Goal: Task Accomplishment & Management: Manage account settings

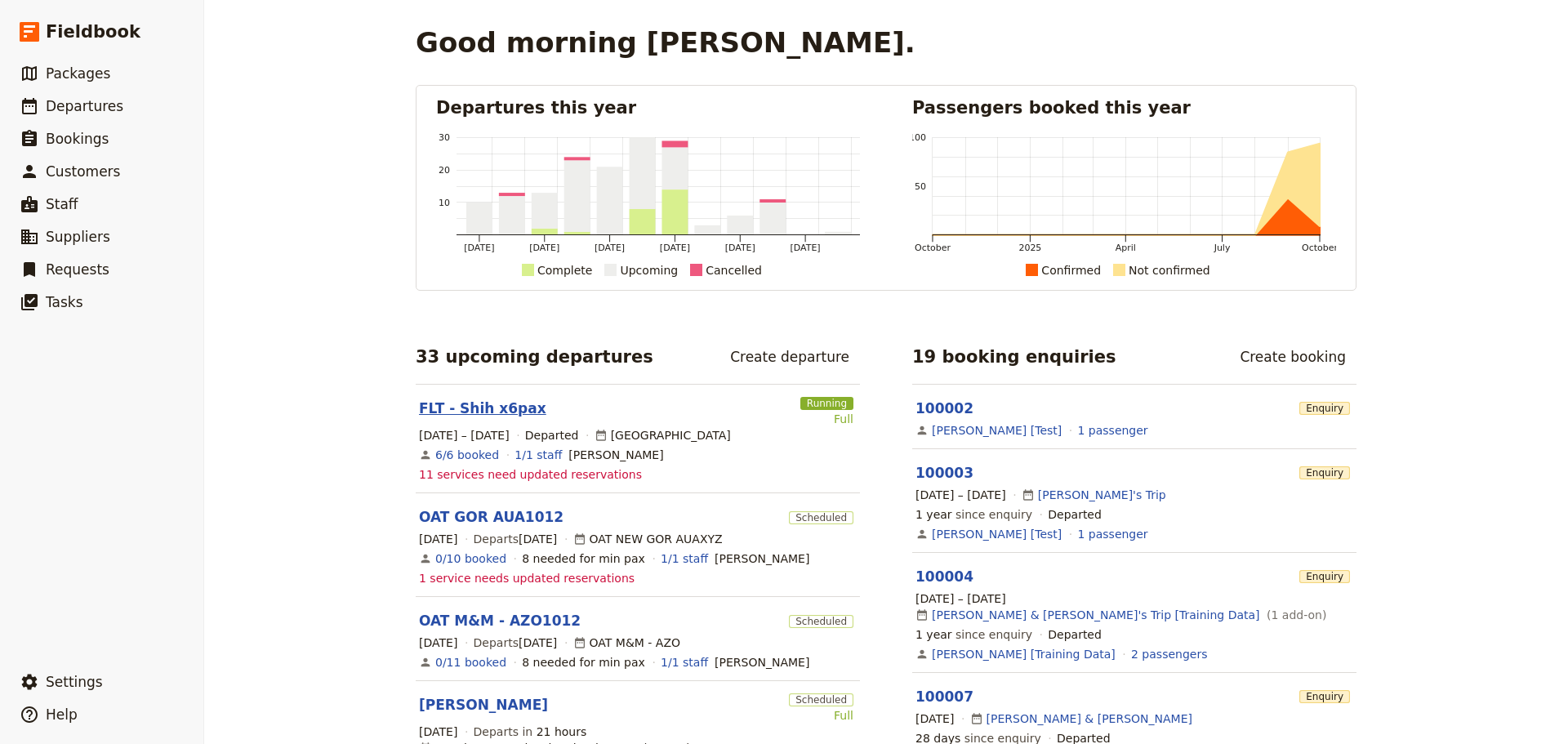
click at [486, 403] on link "FLT - Shih x6pax" at bounding box center [482, 408] width 127 height 19
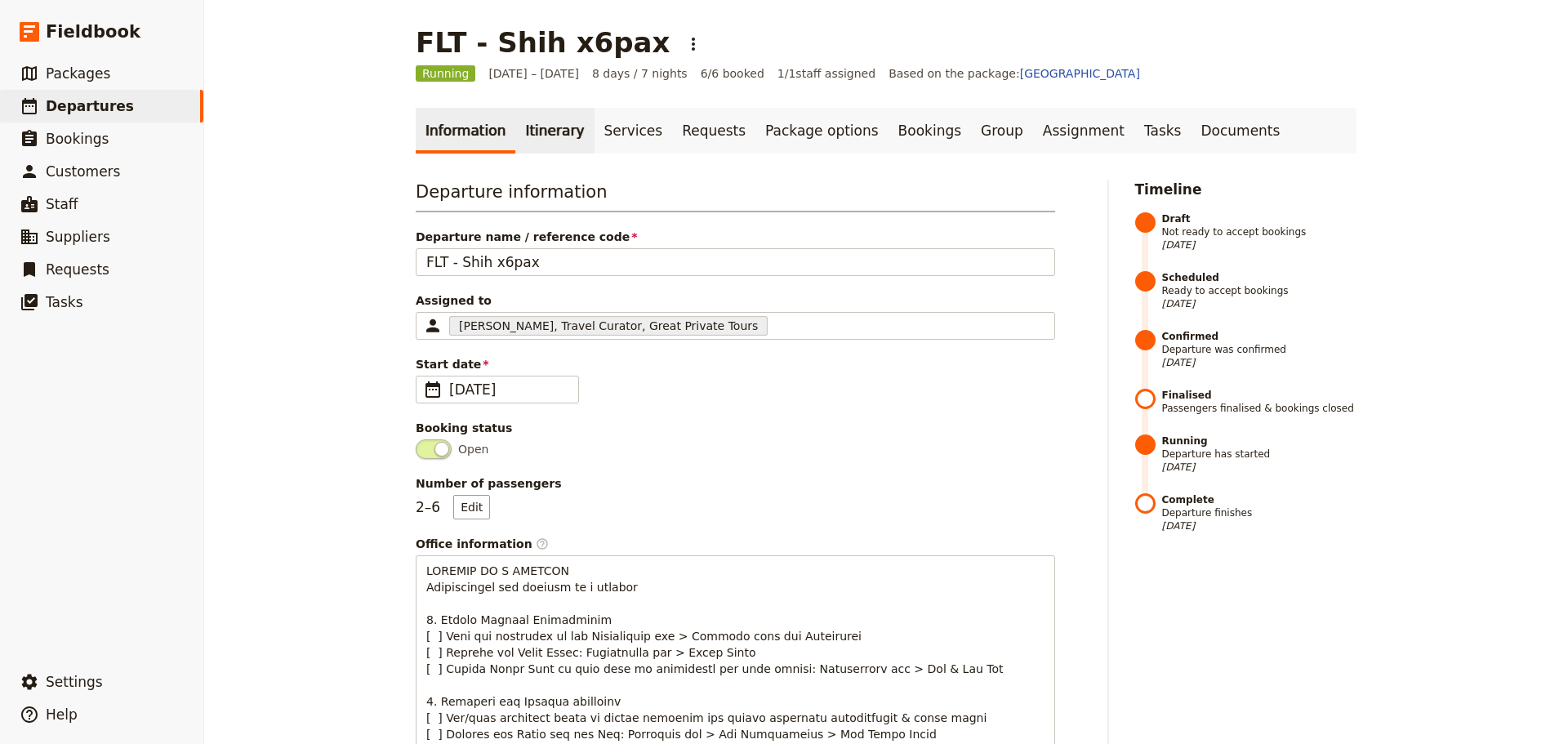
click at [532, 140] on link "Itinerary" at bounding box center [553, 131] width 78 height 46
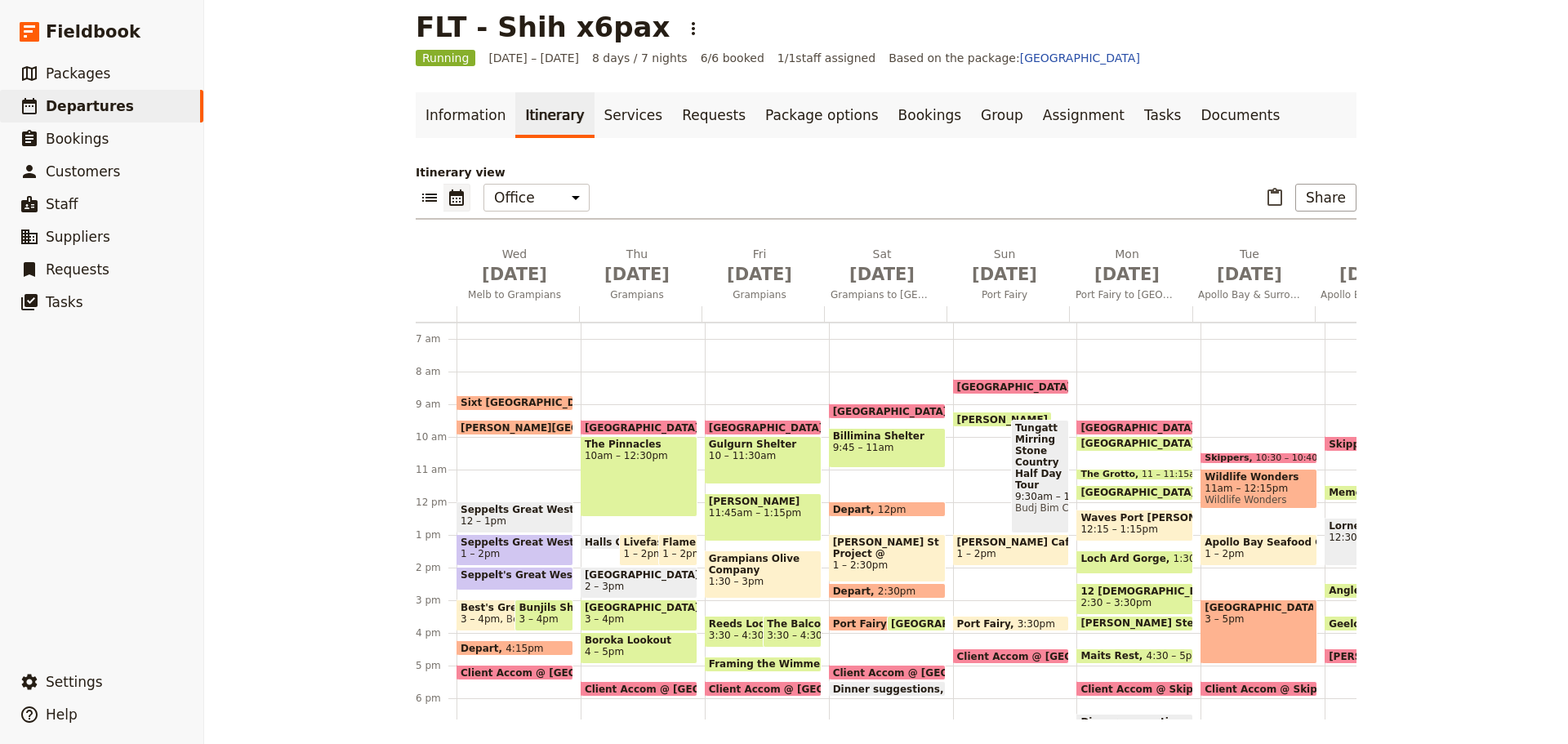
scroll to position [17, 0]
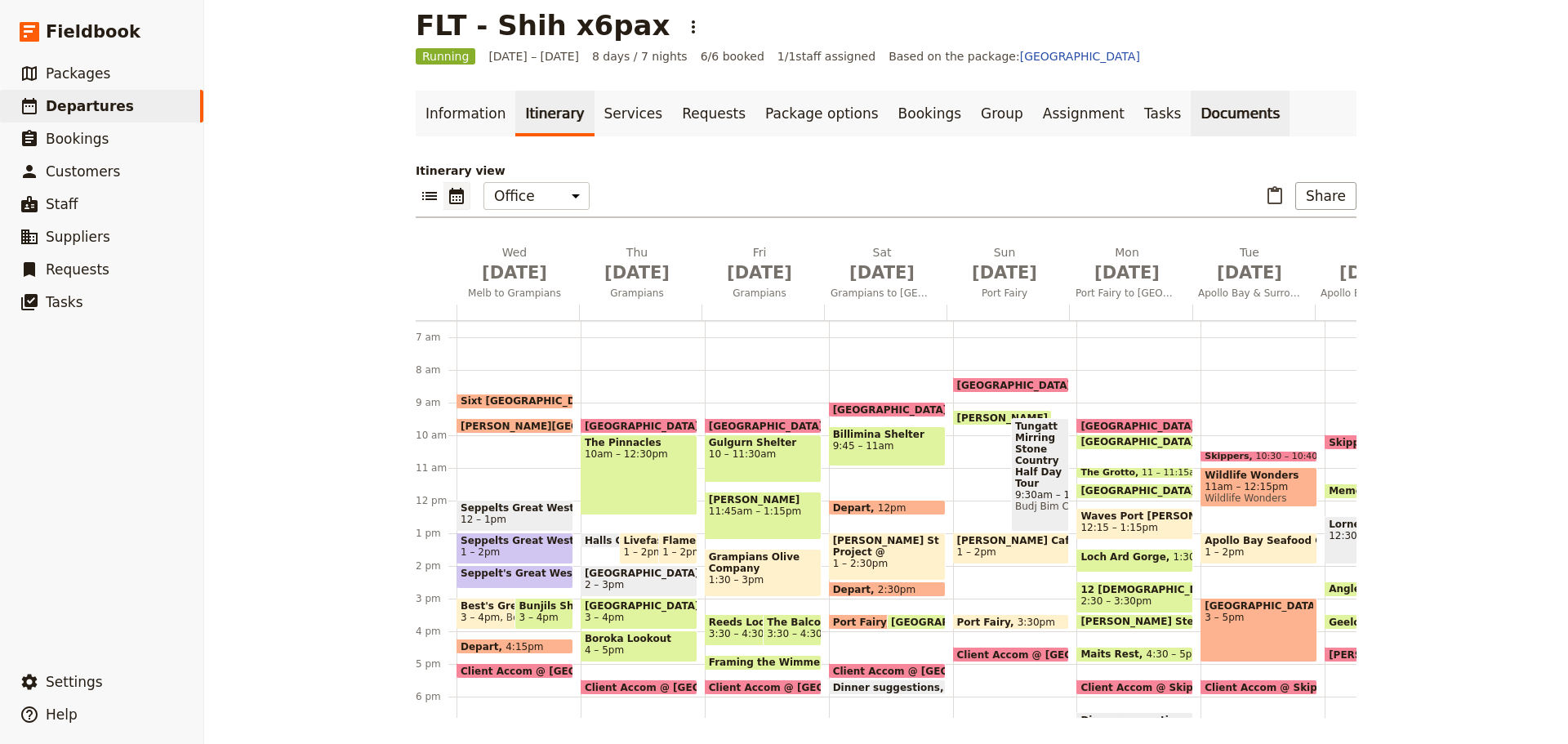
click at [1191, 115] on link "Documents" at bounding box center [1240, 114] width 99 height 46
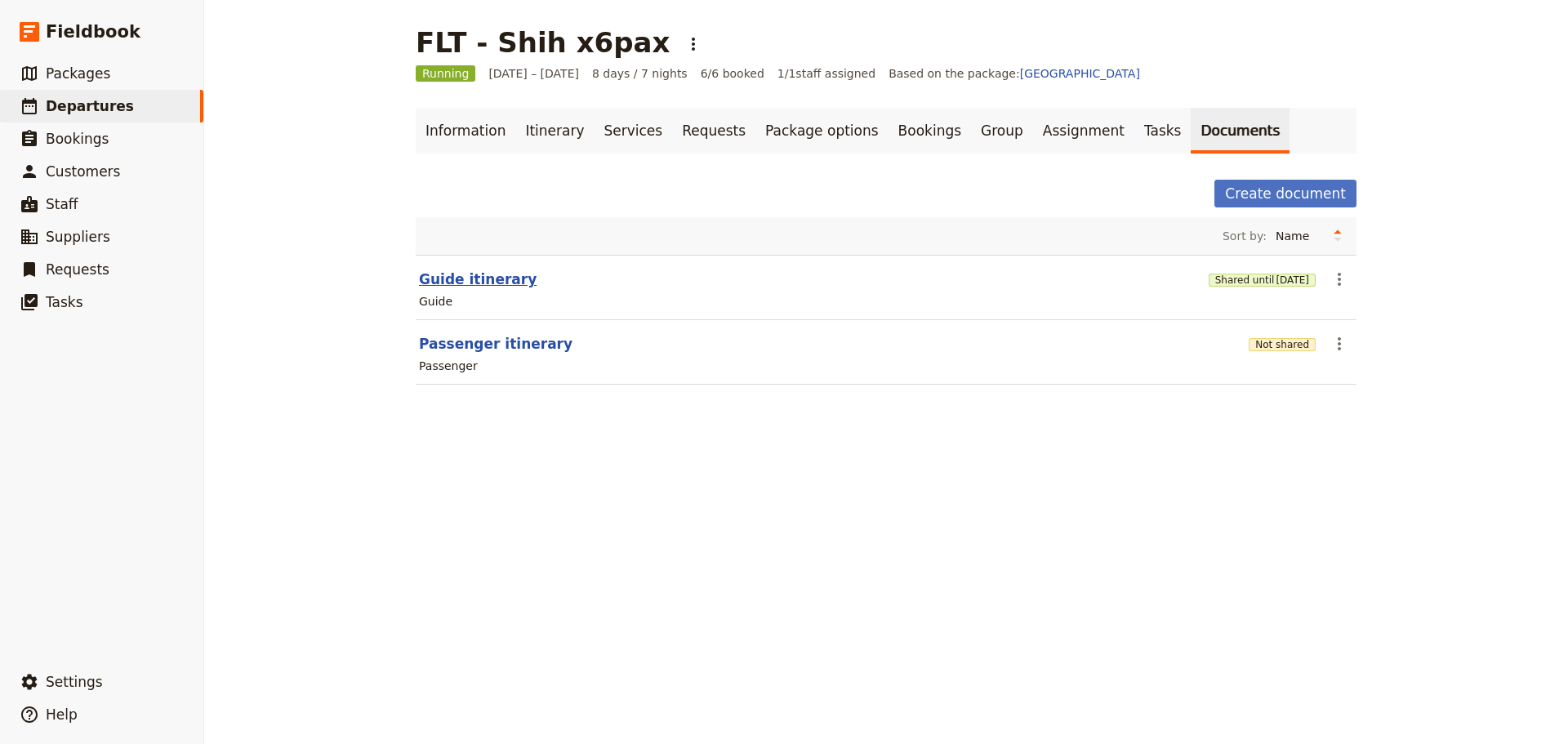
click at [474, 275] on button "Guide itinerary" at bounding box center [477, 279] width 117 height 19
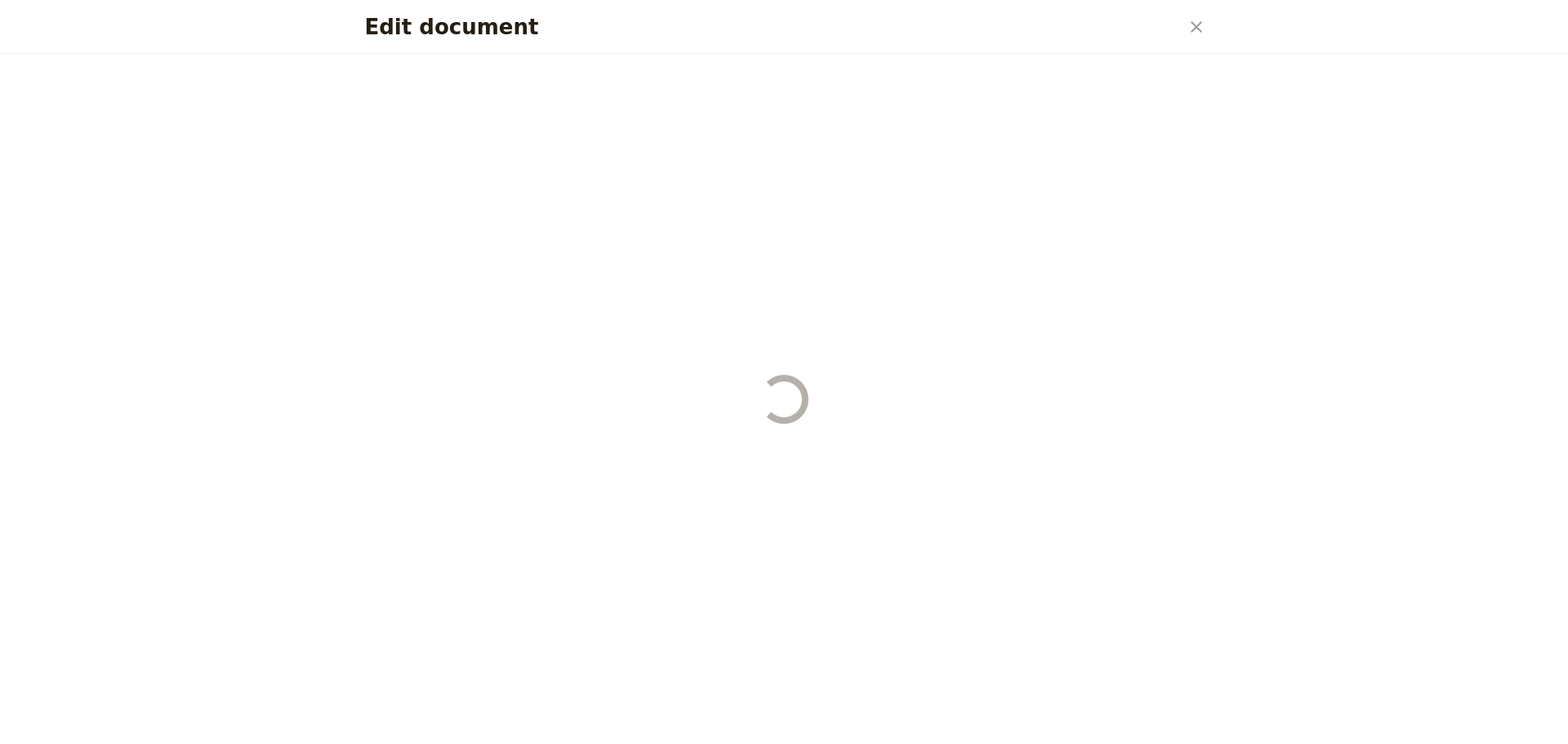
select select "STAFF"
select select "RUN_SHEET"
select select "DEFAULT"
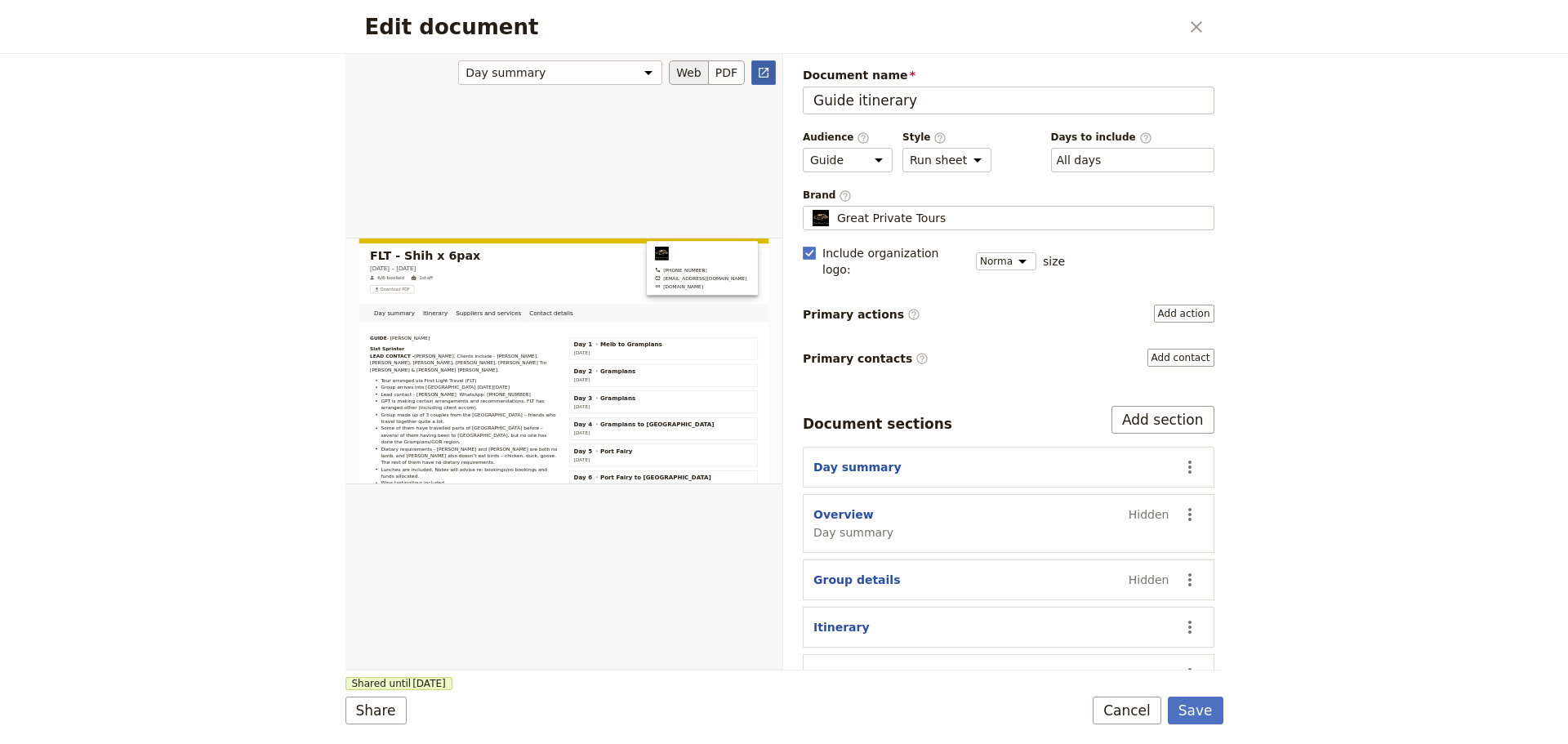
click at [769, 79] on link "​" at bounding box center [762, 72] width 24 height 24
click at [1126, 708] on button "Cancel" at bounding box center [1126, 710] width 68 height 28
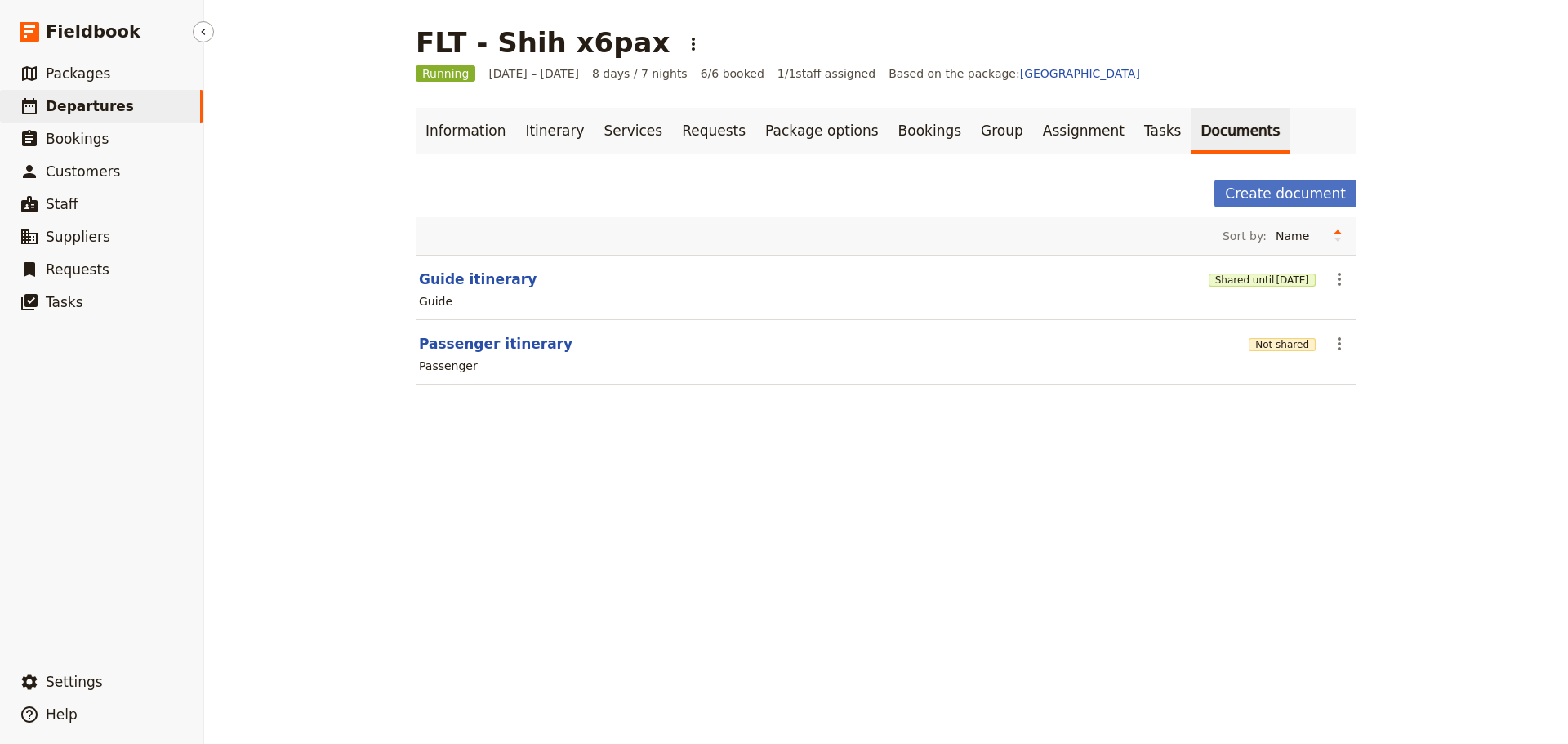
click at [90, 105] on span "Departures" at bounding box center [90, 106] width 89 height 16
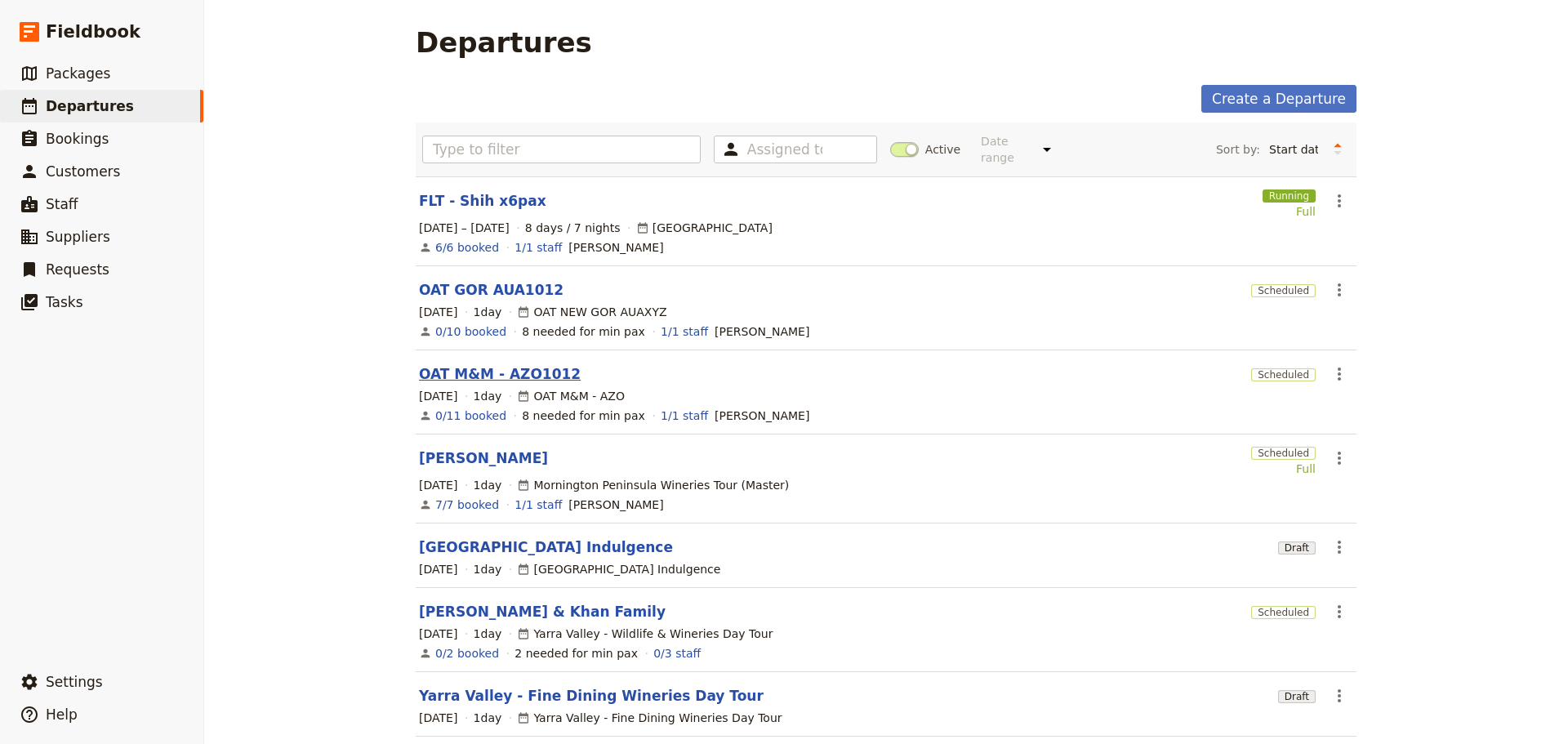
click at [517, 364] on link "OAT M&M - AZO1012" at bounding box center [500, 373] width 162 height 19
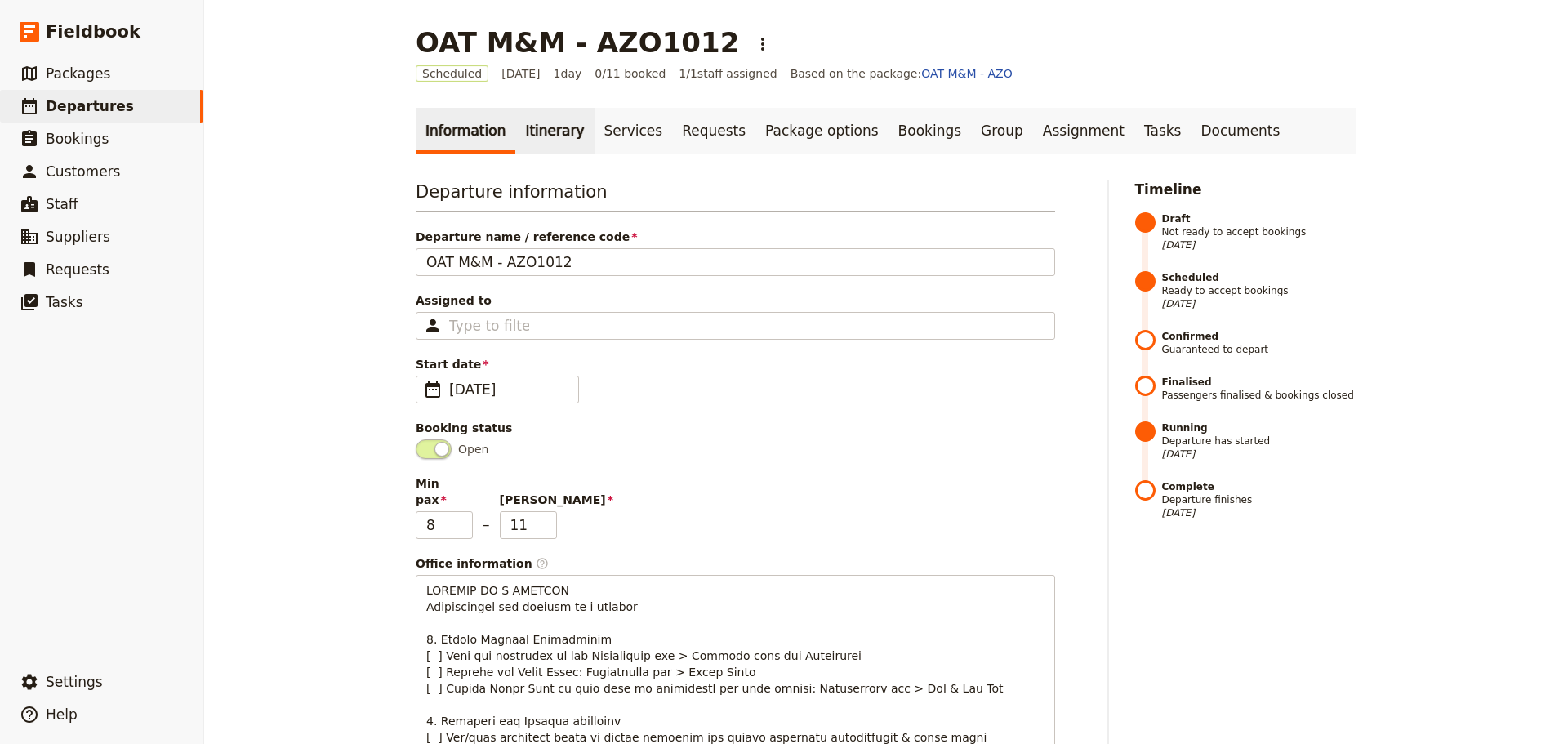
click at [543, 135] on link "Itinerary" at bounding box center [553, 131] width 78 height 46
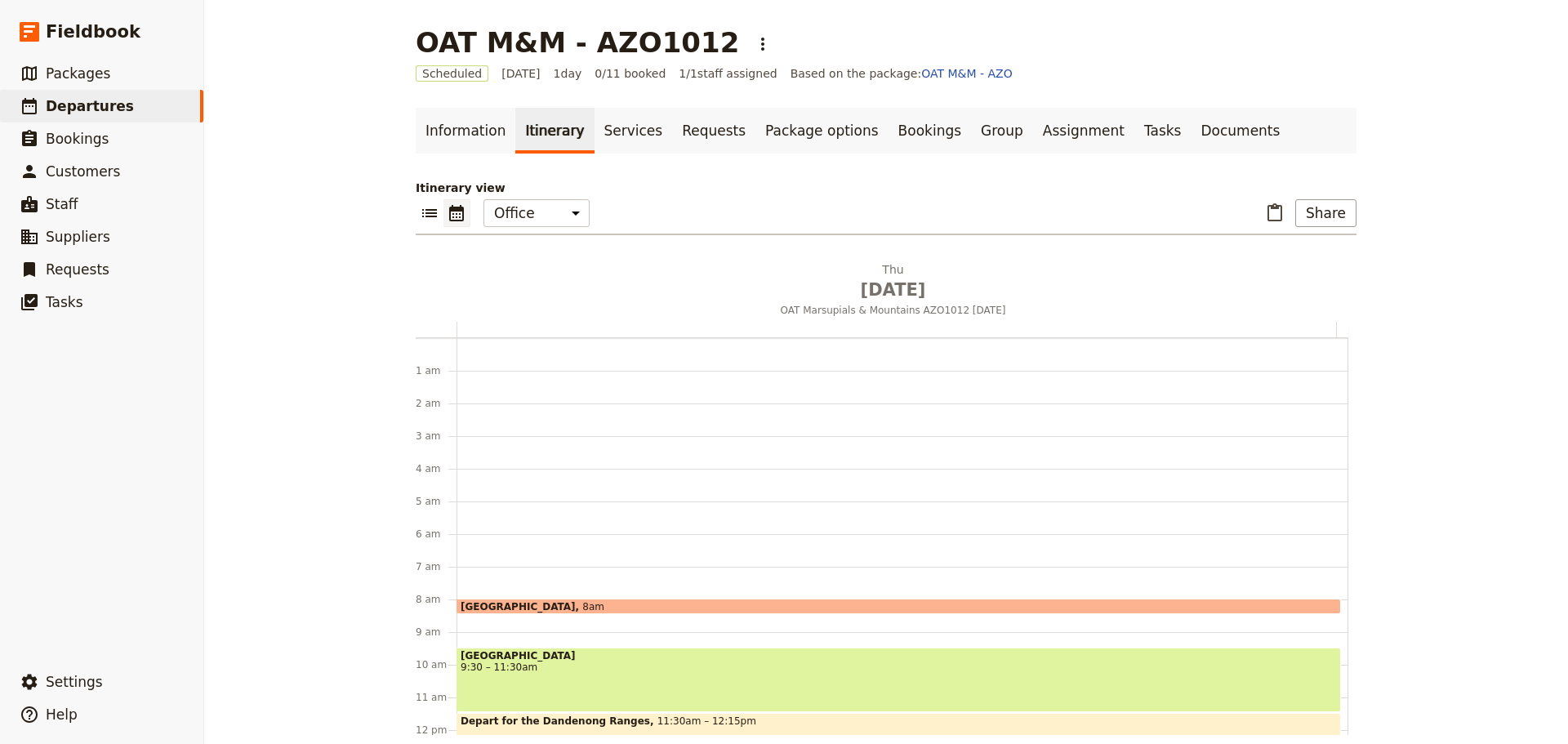
scroll to position [213, 0]
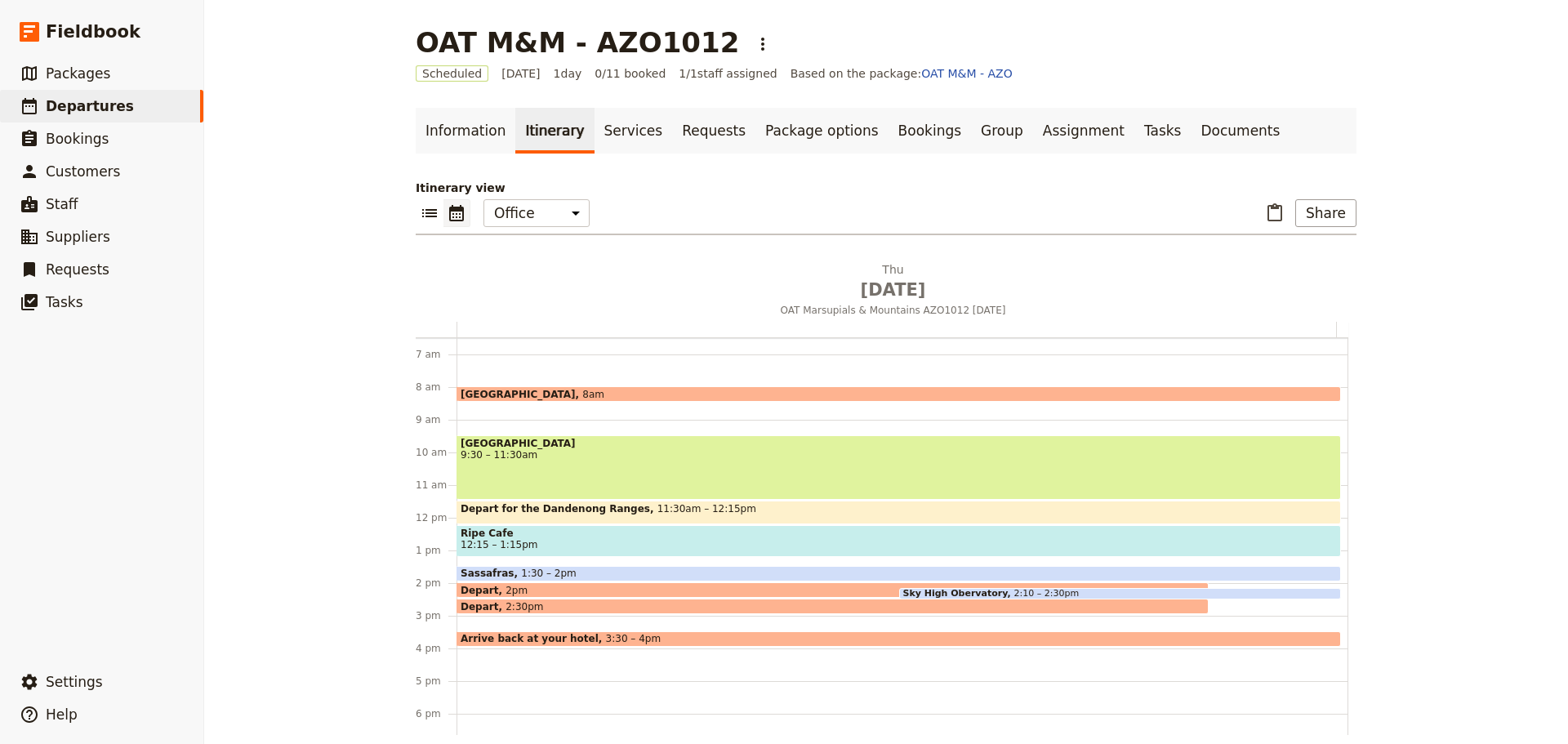
click at [568, 455] on span "9:30 – 11:30am" at bounding box center [898, 455] width 876 height 12
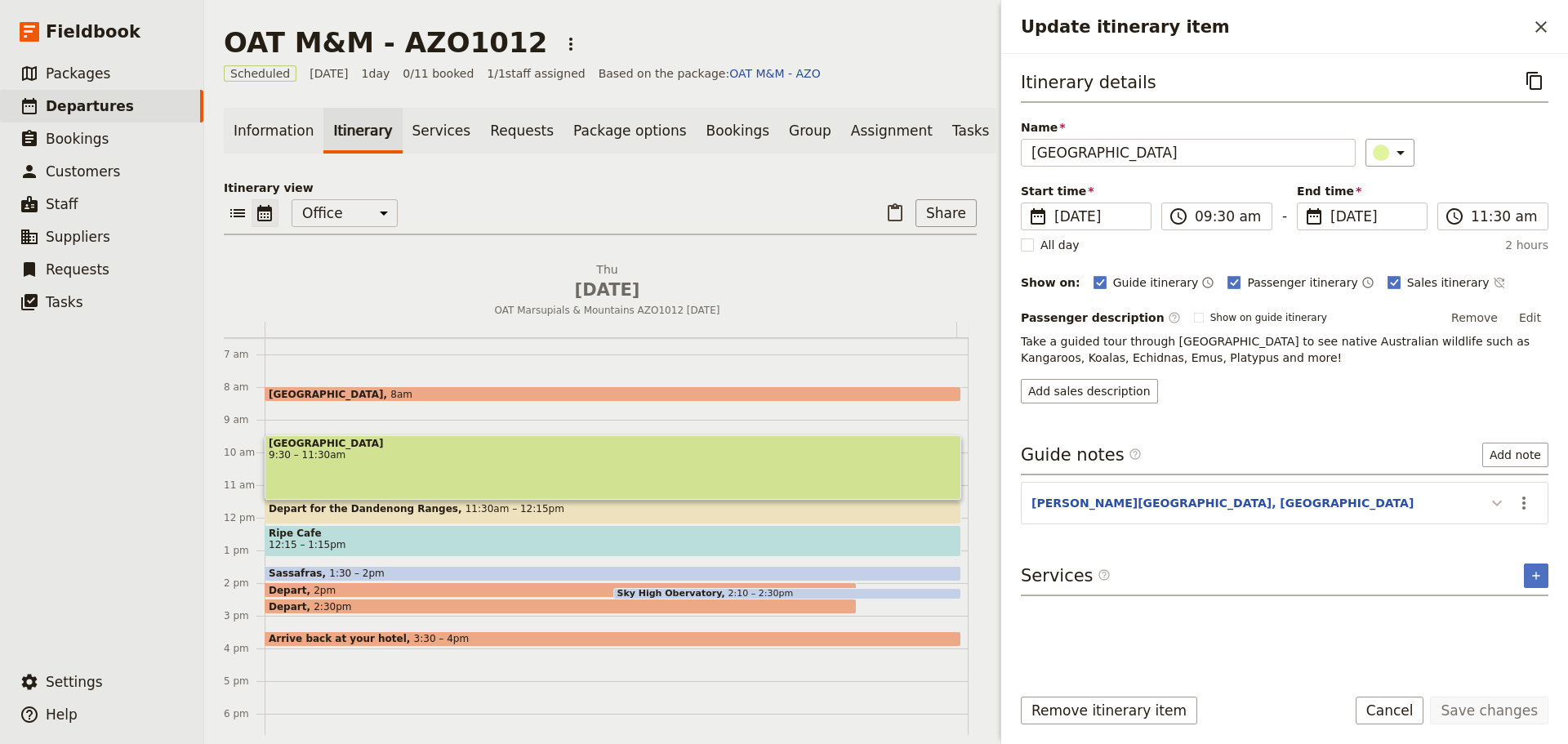
click at [1492, 502] on icon "Update itinerary item" at bounding box center [1497, 502] width 19 height 19
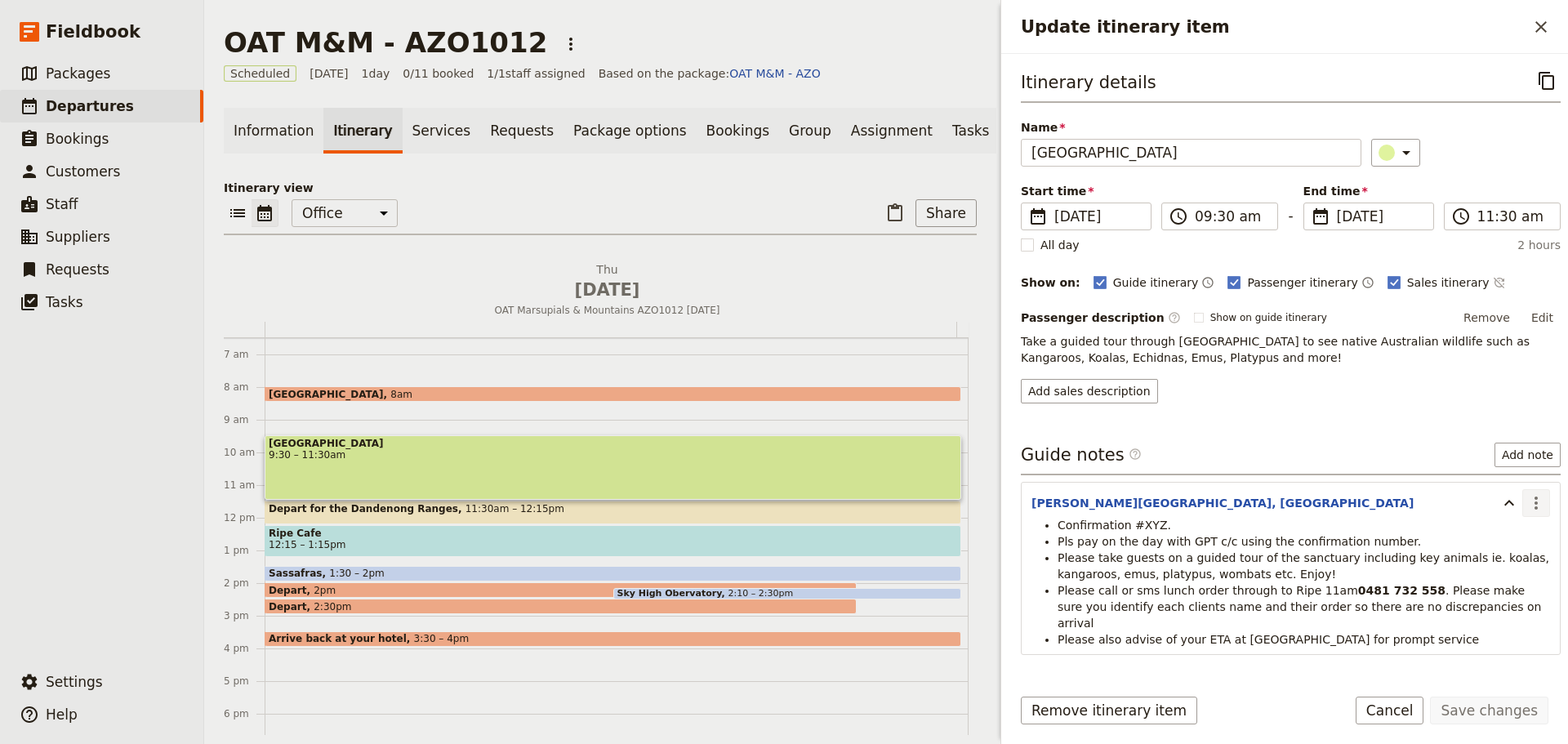
click at [1531, 502] on icon "Actions" at bounding box center [1536, 502] width 19 height 19
click at [1515, 537] on span "Edit note" at bounding box center [1488, 538] width 76 height 16
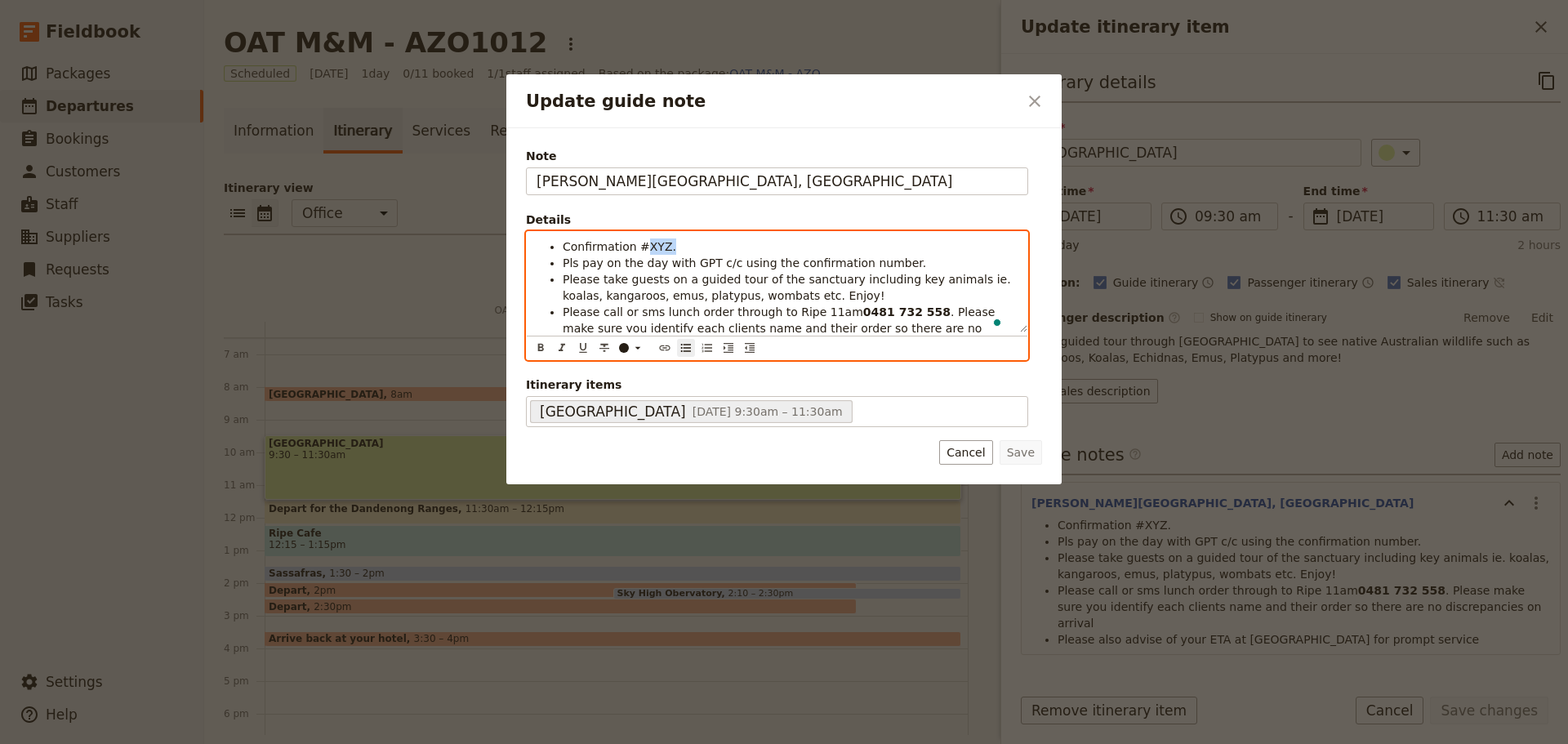
drag, startPoint x: 649, startPoint y: 248, endPoint x: 658, endPoint y: 244, distance: 9.8
click at [659, 244] on span "Confirmation #XYZ." at bounding box center [619, 246] width 114 height 13
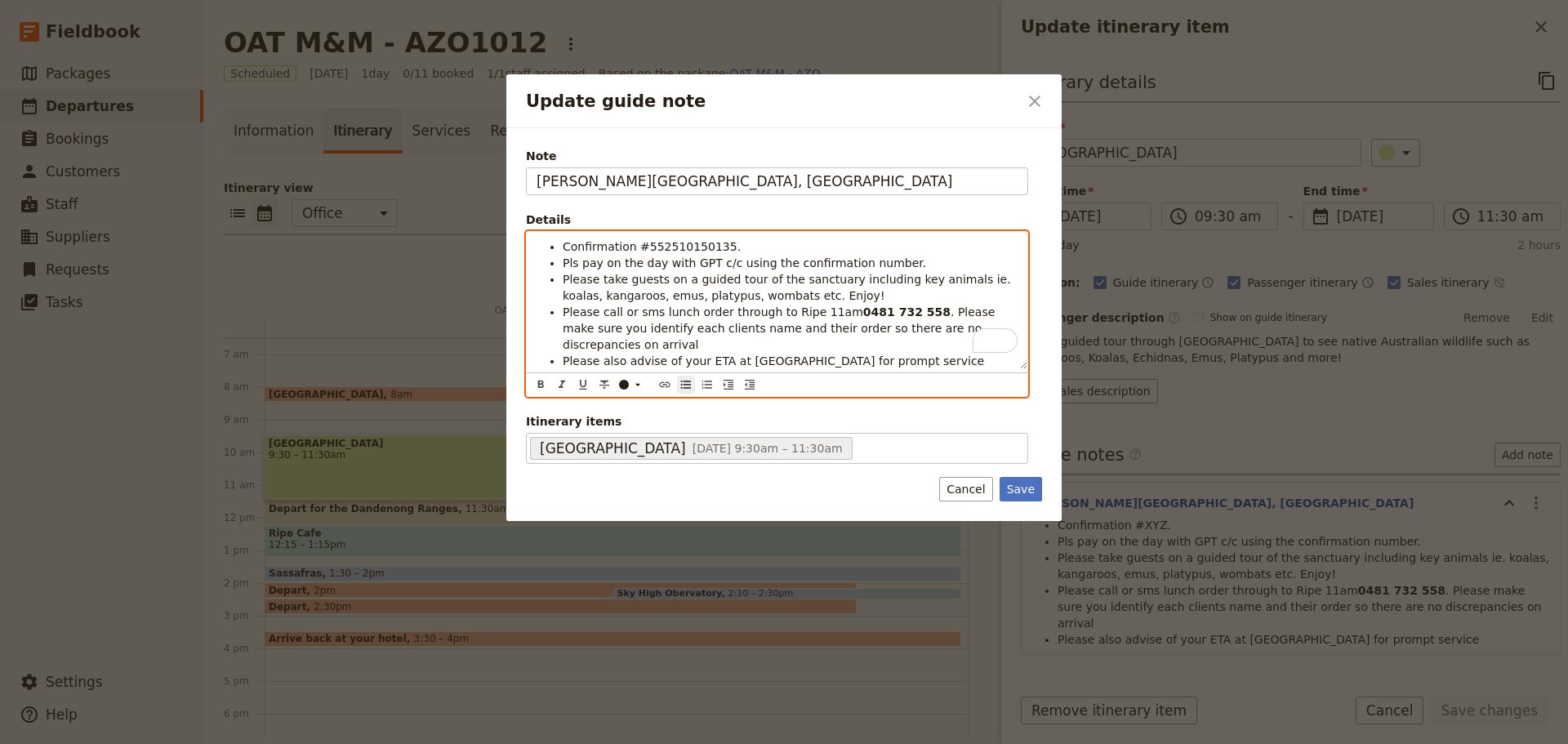
click at [746, 240] on li "Confirmation #552510150135." at bounding box center [789, 246] width 455 height 16
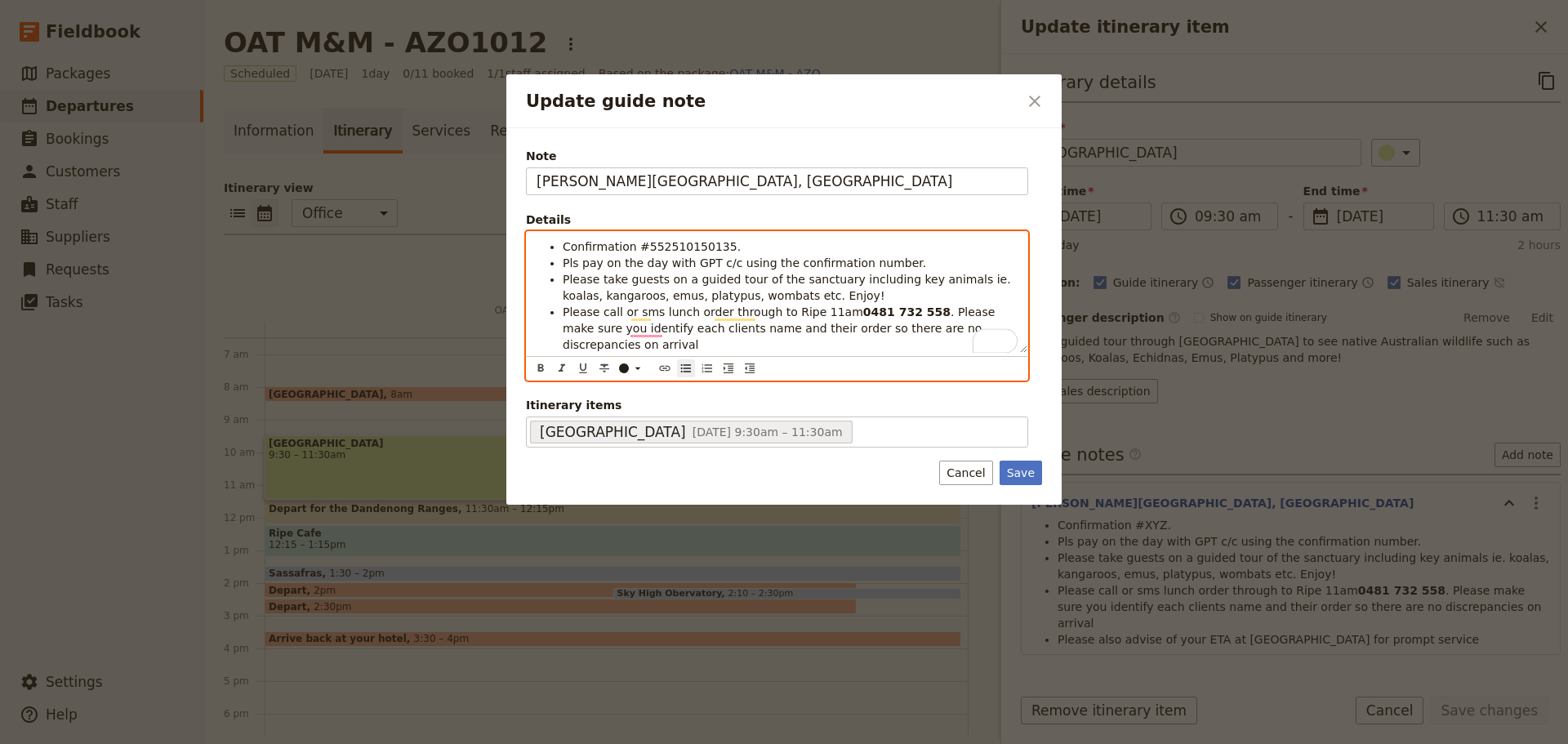
click at [693, 243] on span "Confirmation #552510150135." at bounding box center [651, 246] width 178 height 13
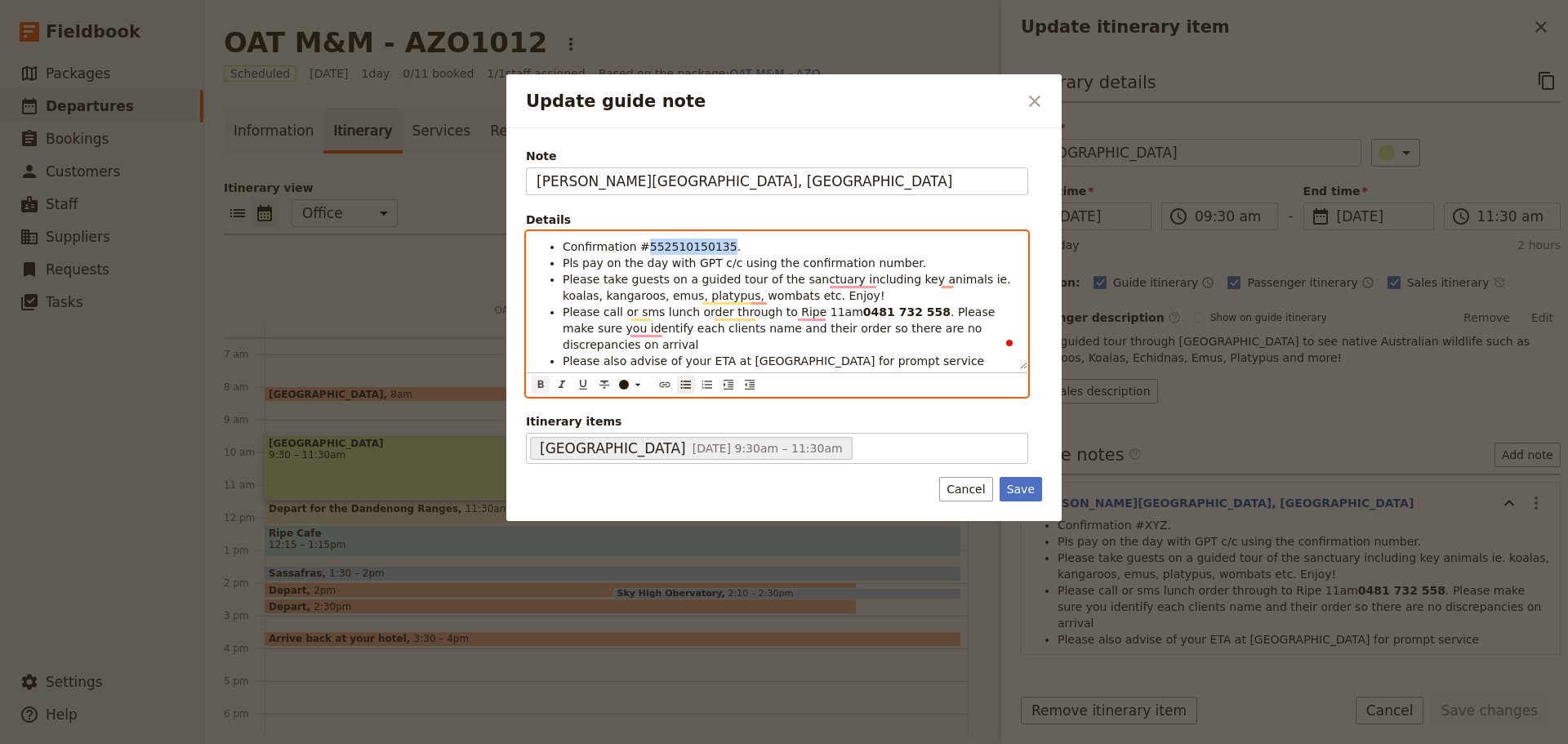
click at [543, 380] on icon "Format bold" at bounding box center [541, 384] width 6 height 8
click at [757, 244] on li "Confirmation # 552510150135 ." at bounding box center [789, 246] width 455 height 16
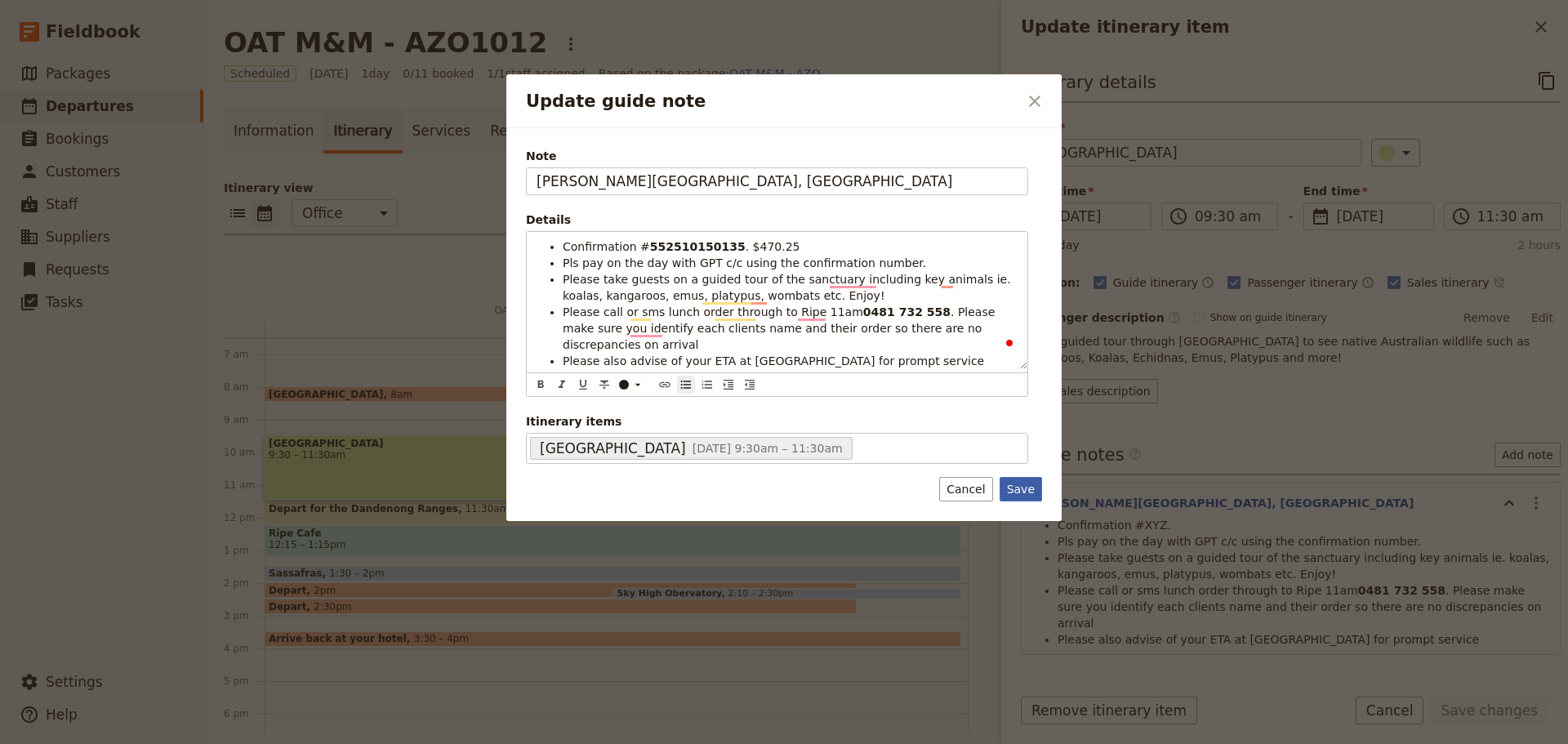
click at [1022, 476] on button "Save" at bounding box center [1020, 488] width 42 height 24
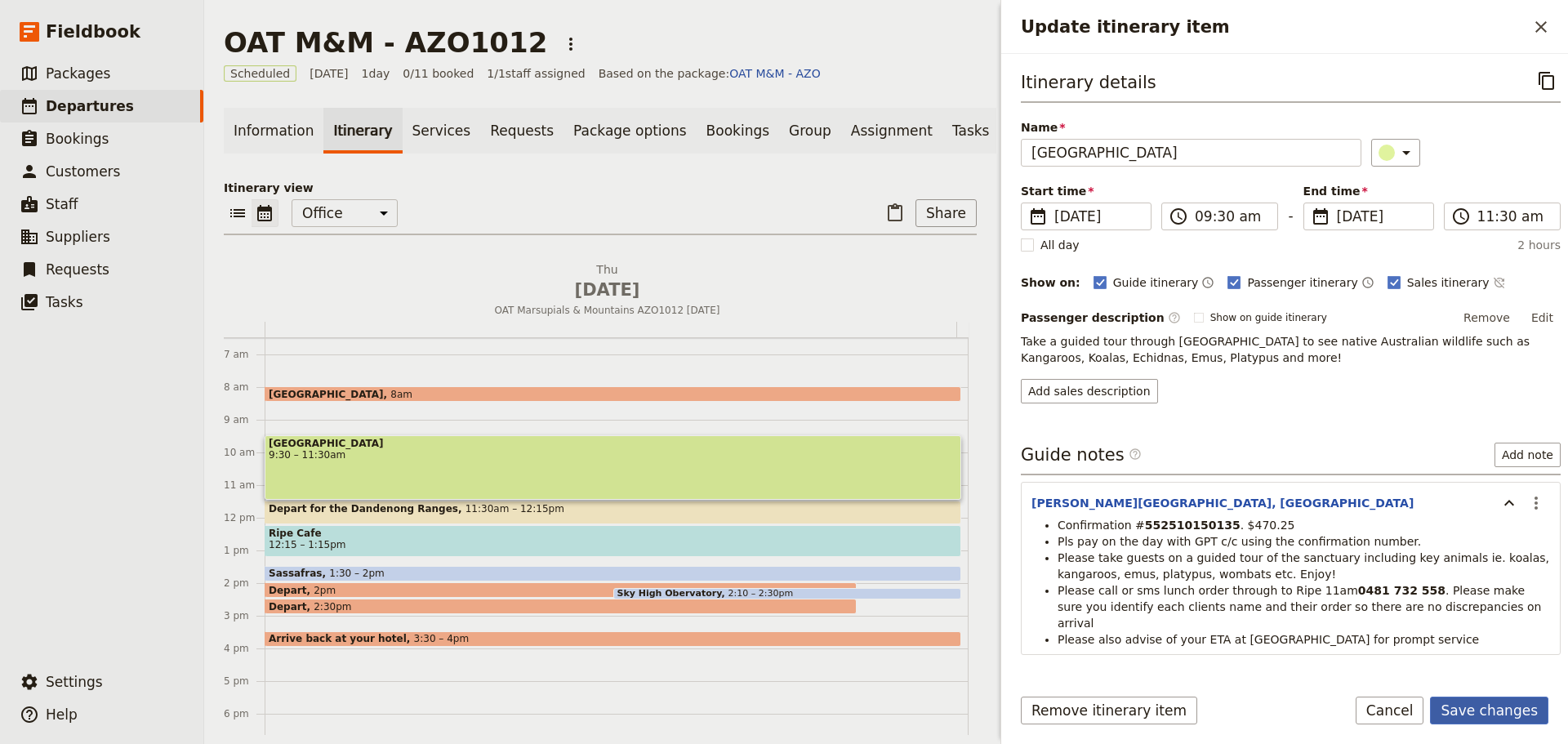
click at [1506, 705] on button "Save changes" at bounding box center [1488, 710] width 118 height 28
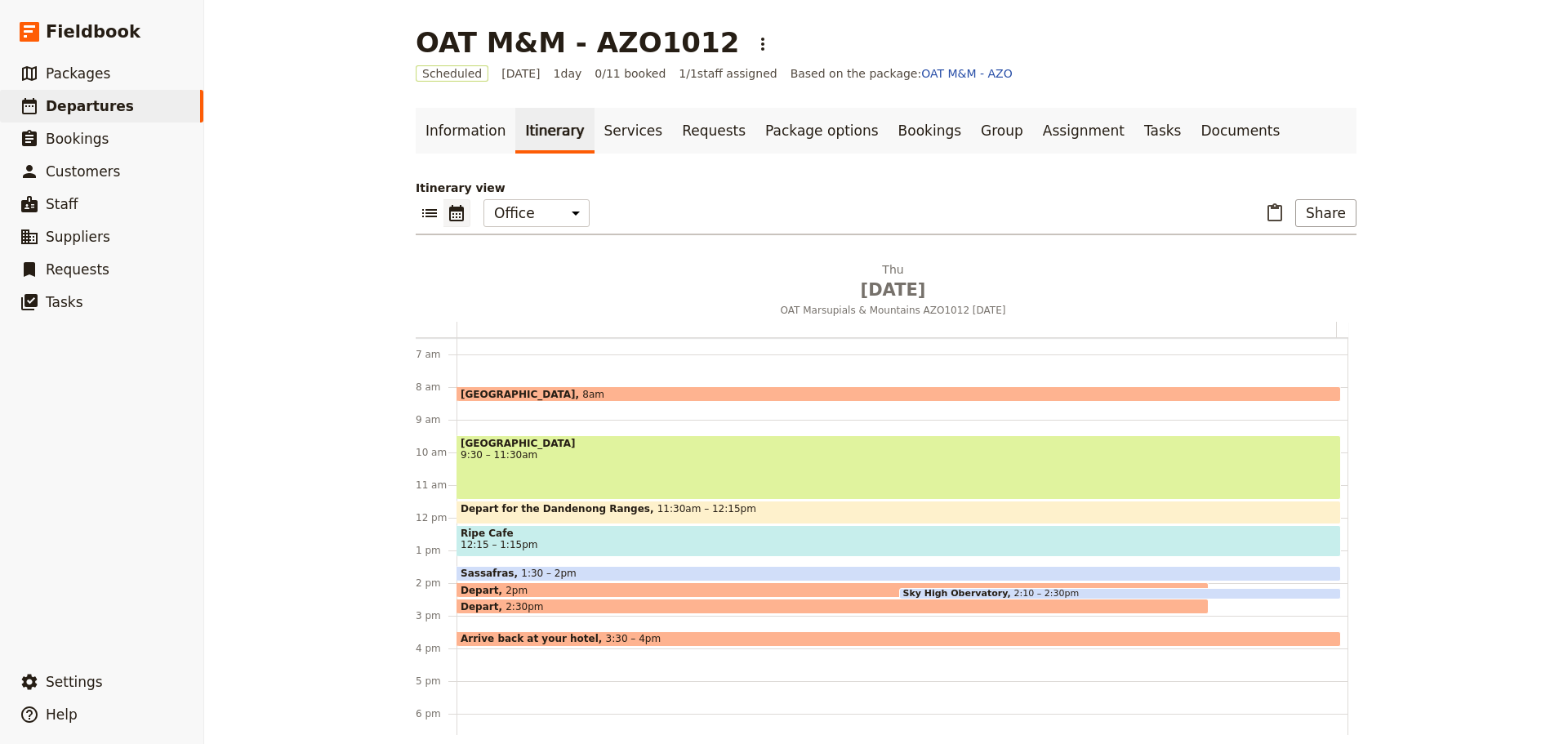
click at [584, 464] on div "Healesville Sanctuary 9:30 – 11:30am" at bounding box center [898, 467] width 885 height 64
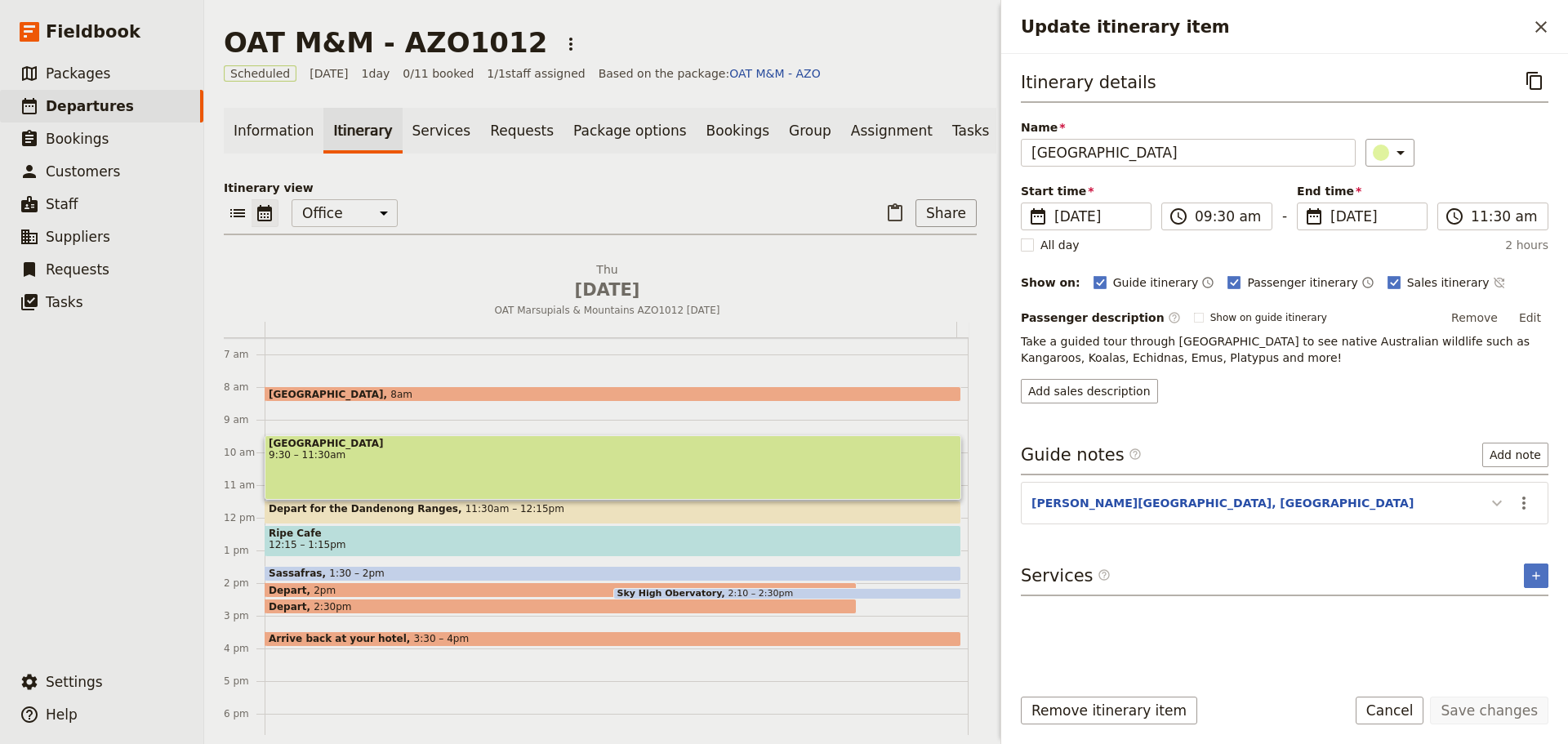
click at [1498, 500] on icon "Update itinerary item" at bounding box center [1497, 502] width 19 height 19
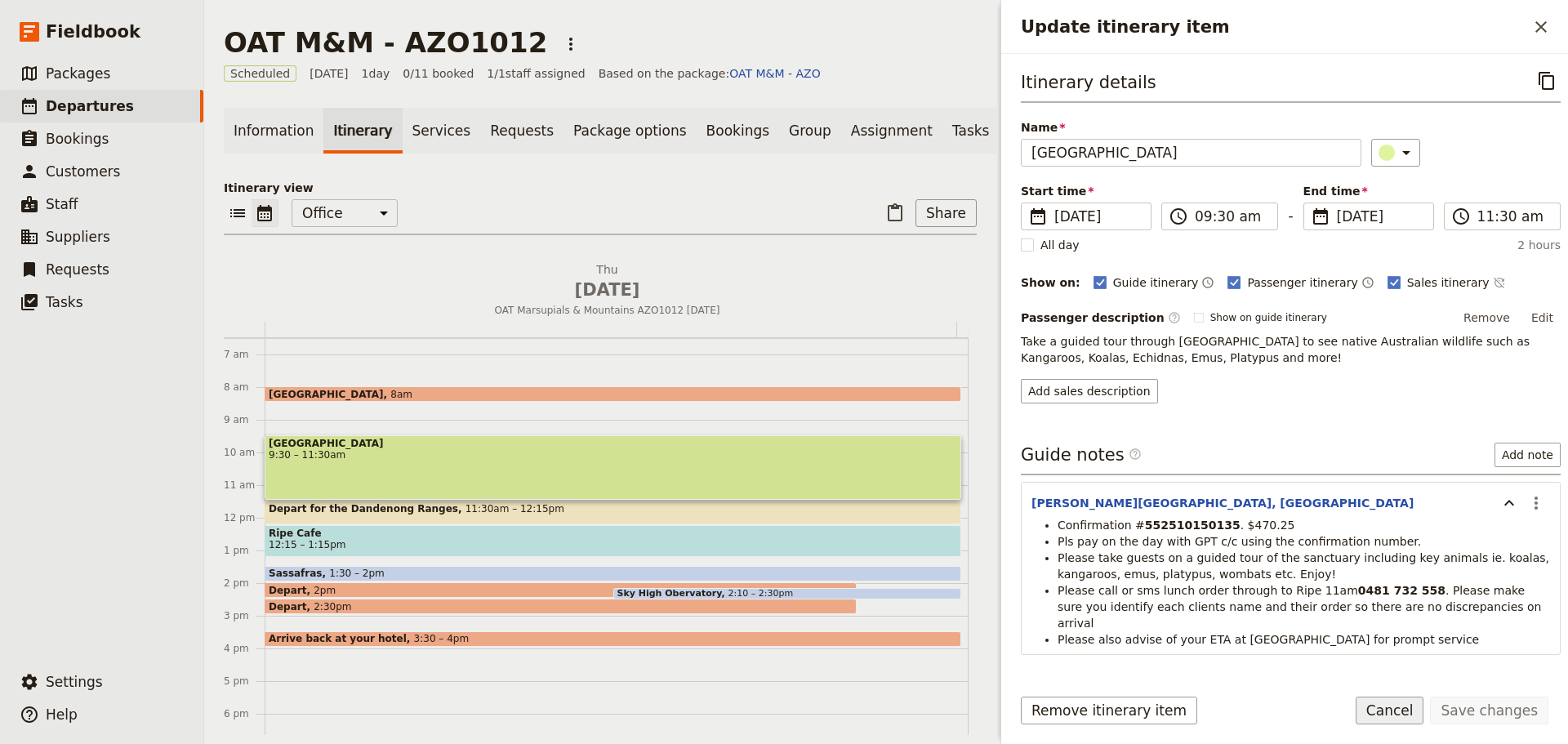
click at [1392, 718] on button "Cancel" at bounding box center [1389, 710] width 68 height 28
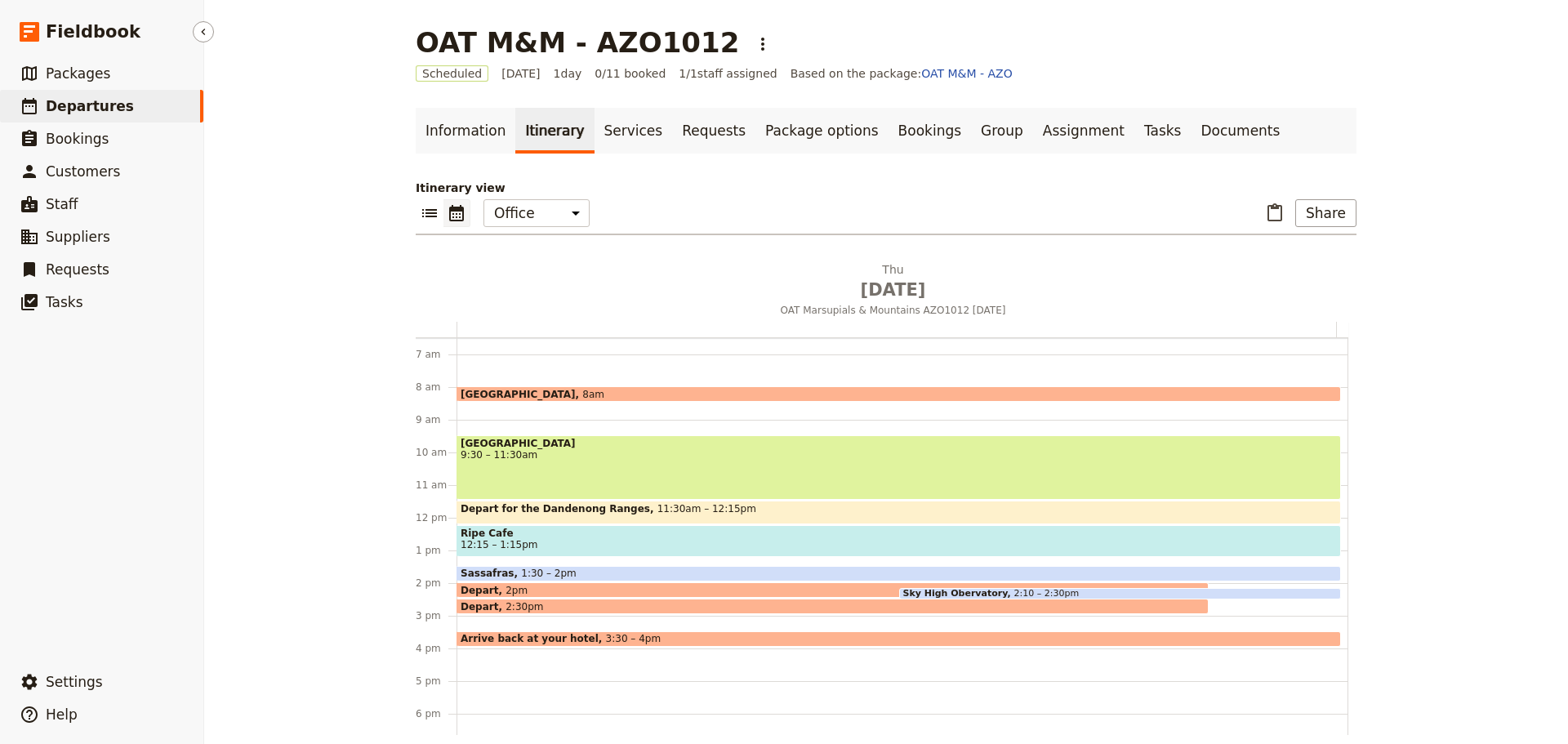
click at [60, 108] on span "Departures" at bounding box center [90, 106] width 89 height 16
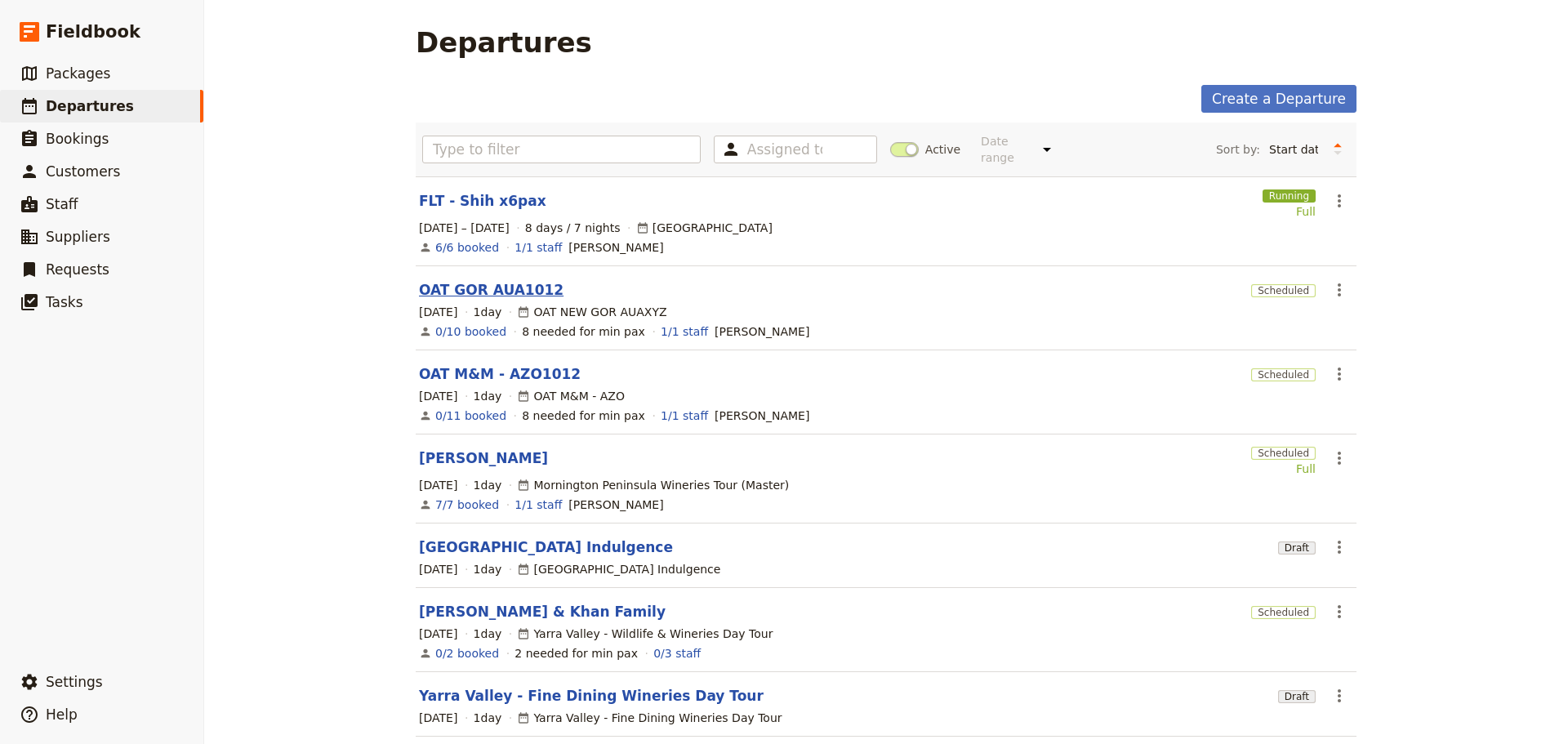
click at [439, 280] on link "OAT GOR AUA1012" at bounding box center [491, 290] width 144 height 19
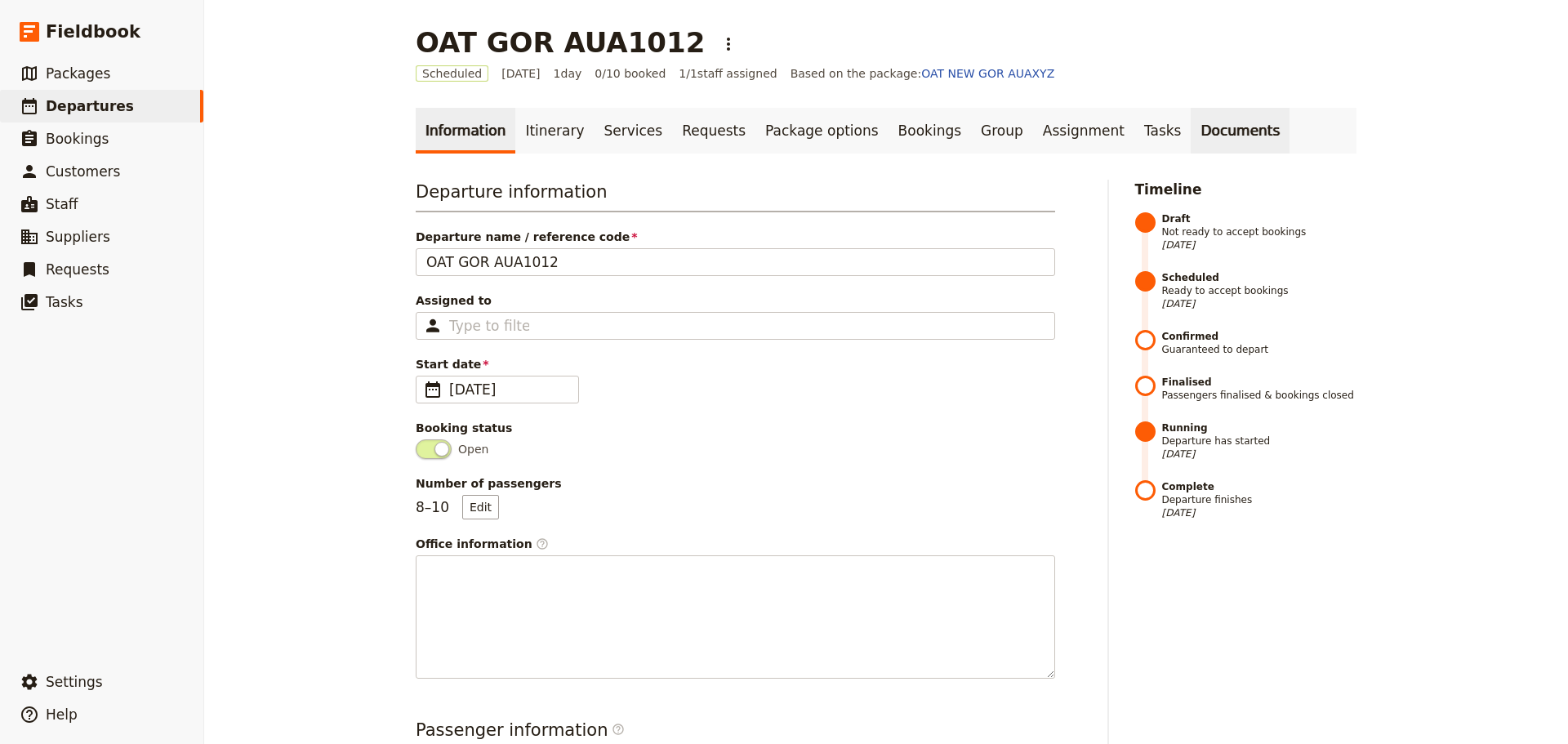
click at [1191, 135] on link "Documents" at bounding box center [1240, 131] width 99 height 46
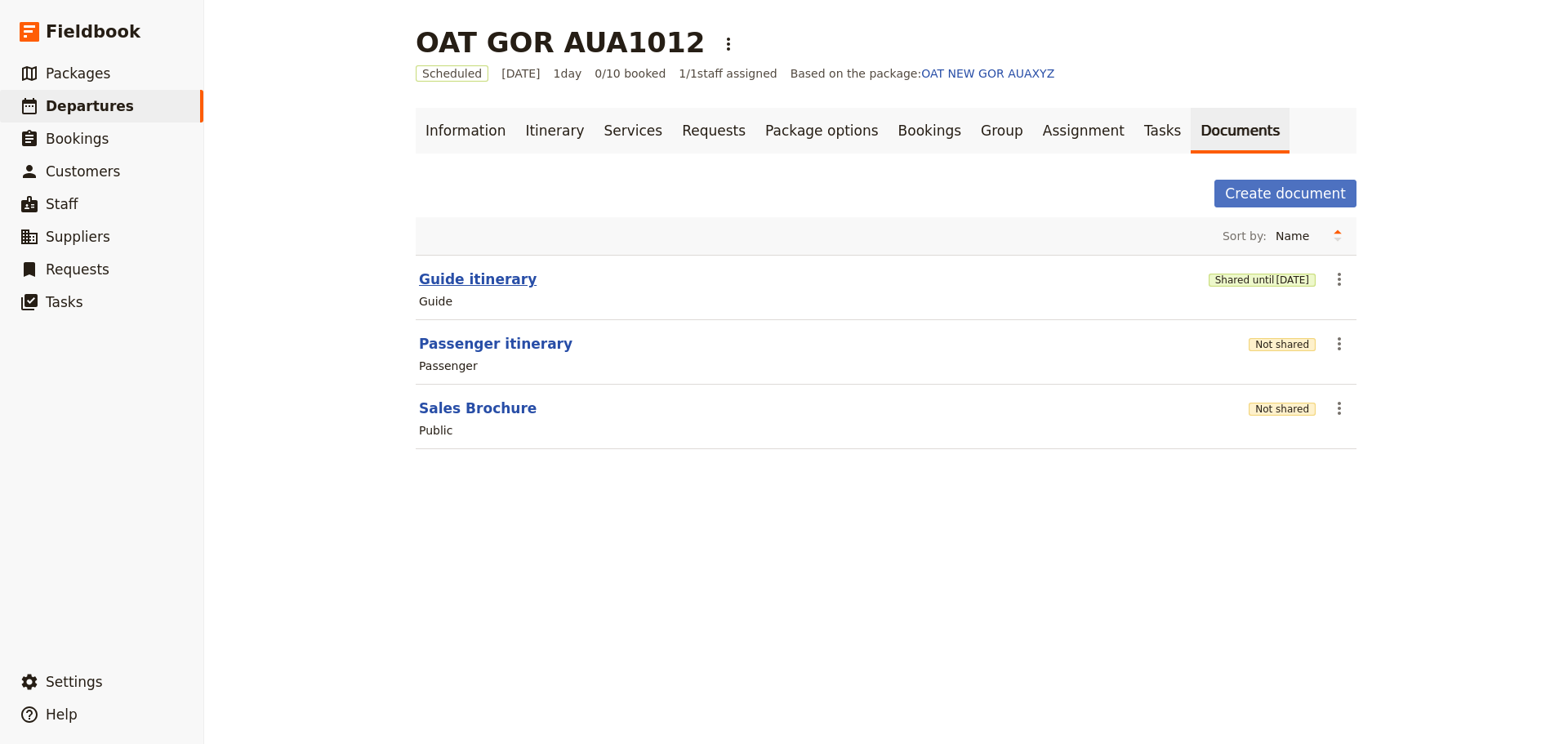
click at [466, 275] on button "Guide itinerary" at bounding box center [477, 279] width 117 height 19
select select "STAFF"
select select "RUN_SHEET"
select select "DEFAULT"
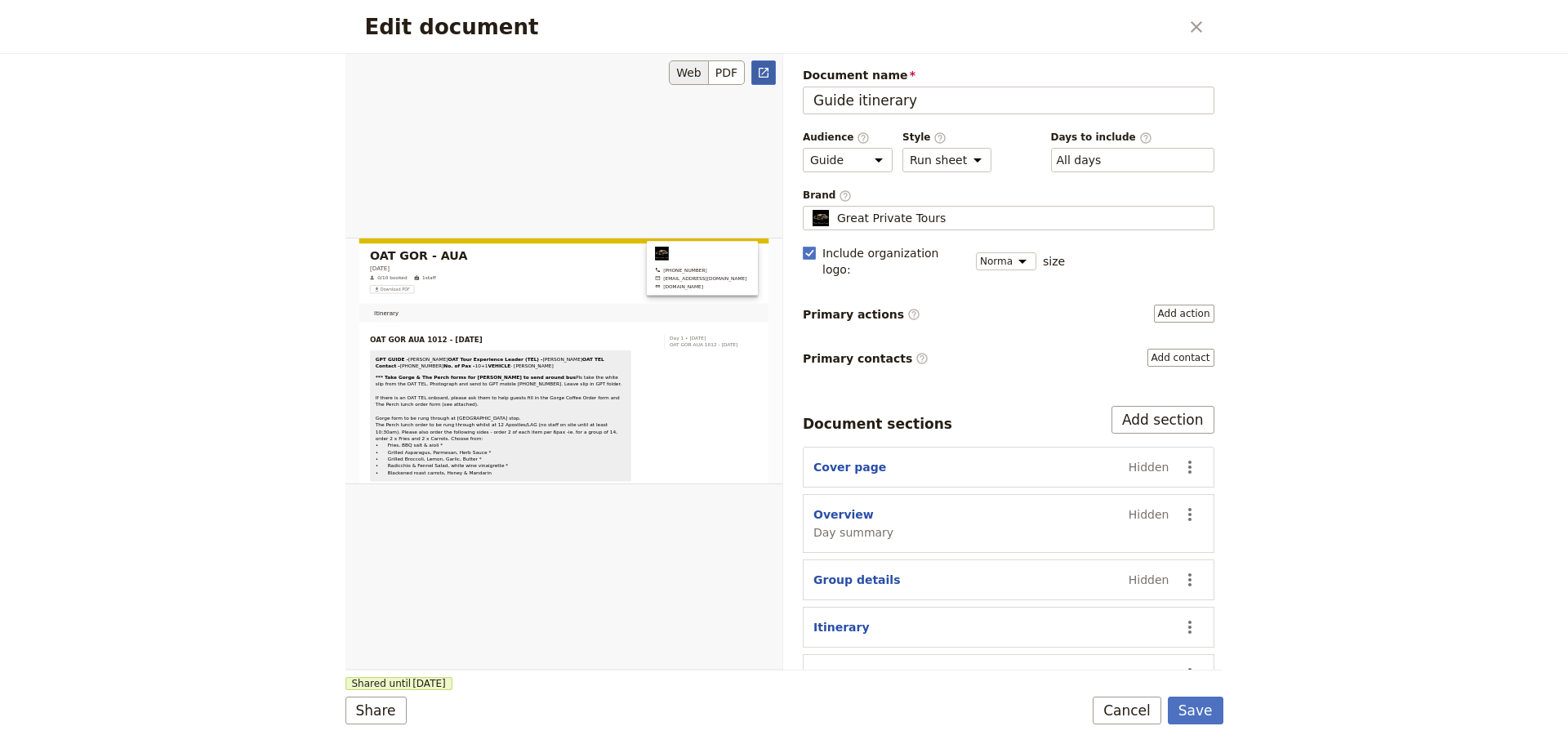
click at [767, 74] on icon "Open full preview" at bounding box center [763, 72] width 10 height 10
click at [1136, 702] on button "Cancel" at bounding box center [1126, 710] width 68 height 28
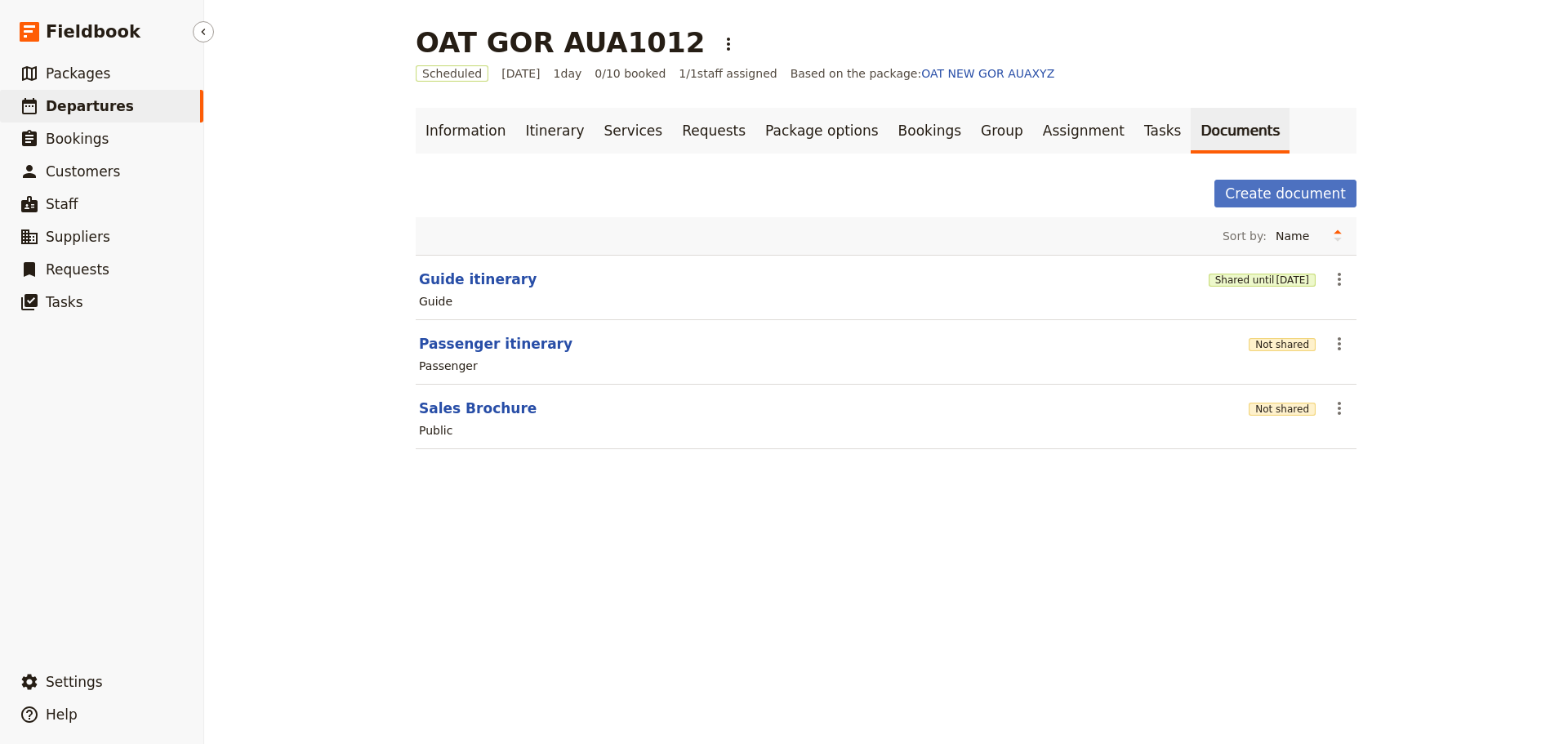
click at [105, 105] on span "Departures" at bounding box center [90, 106] width 89 height 16
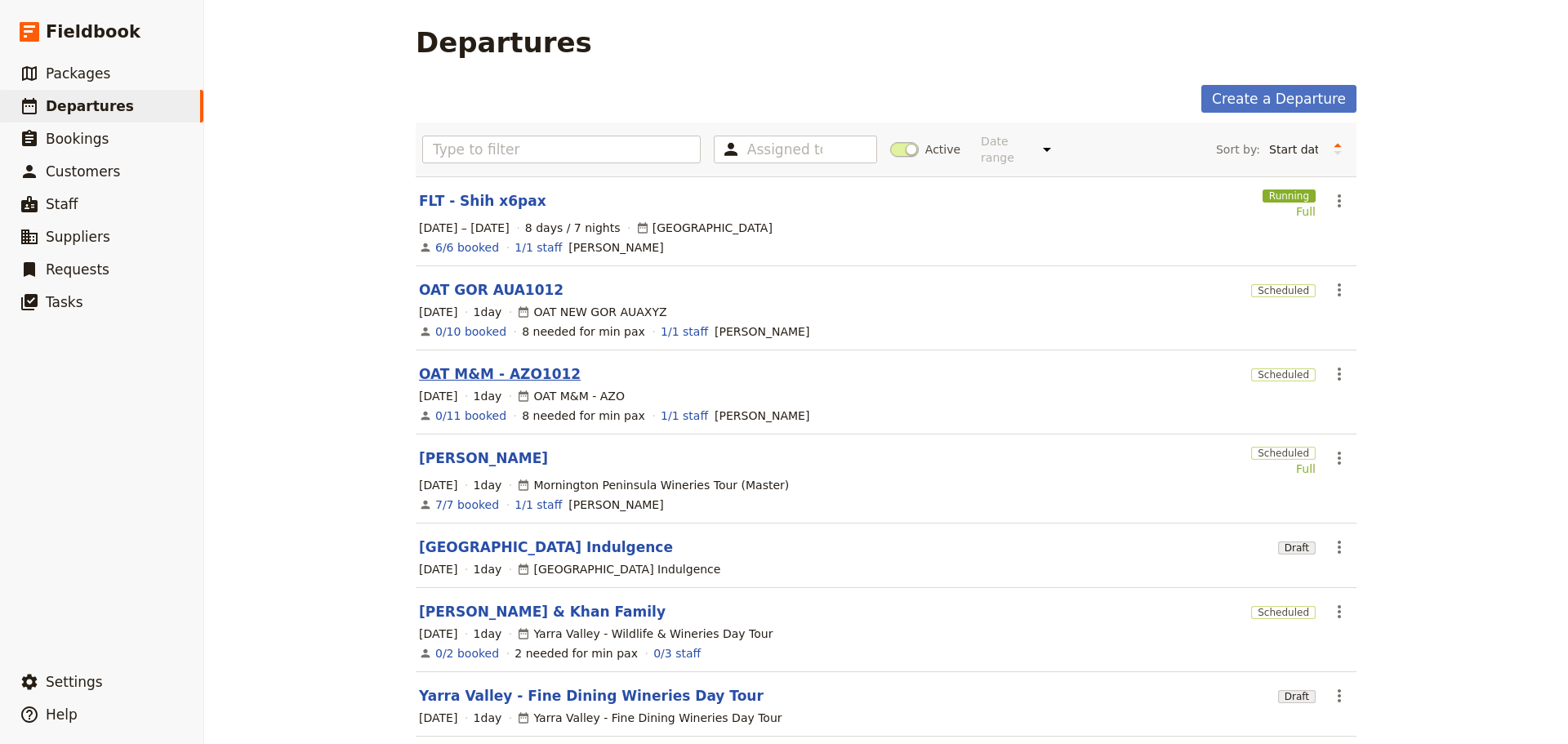
click at [446, 364] on link "OAT M&M - AZO1012" at bounding box center [500, 373] width 162 height 19
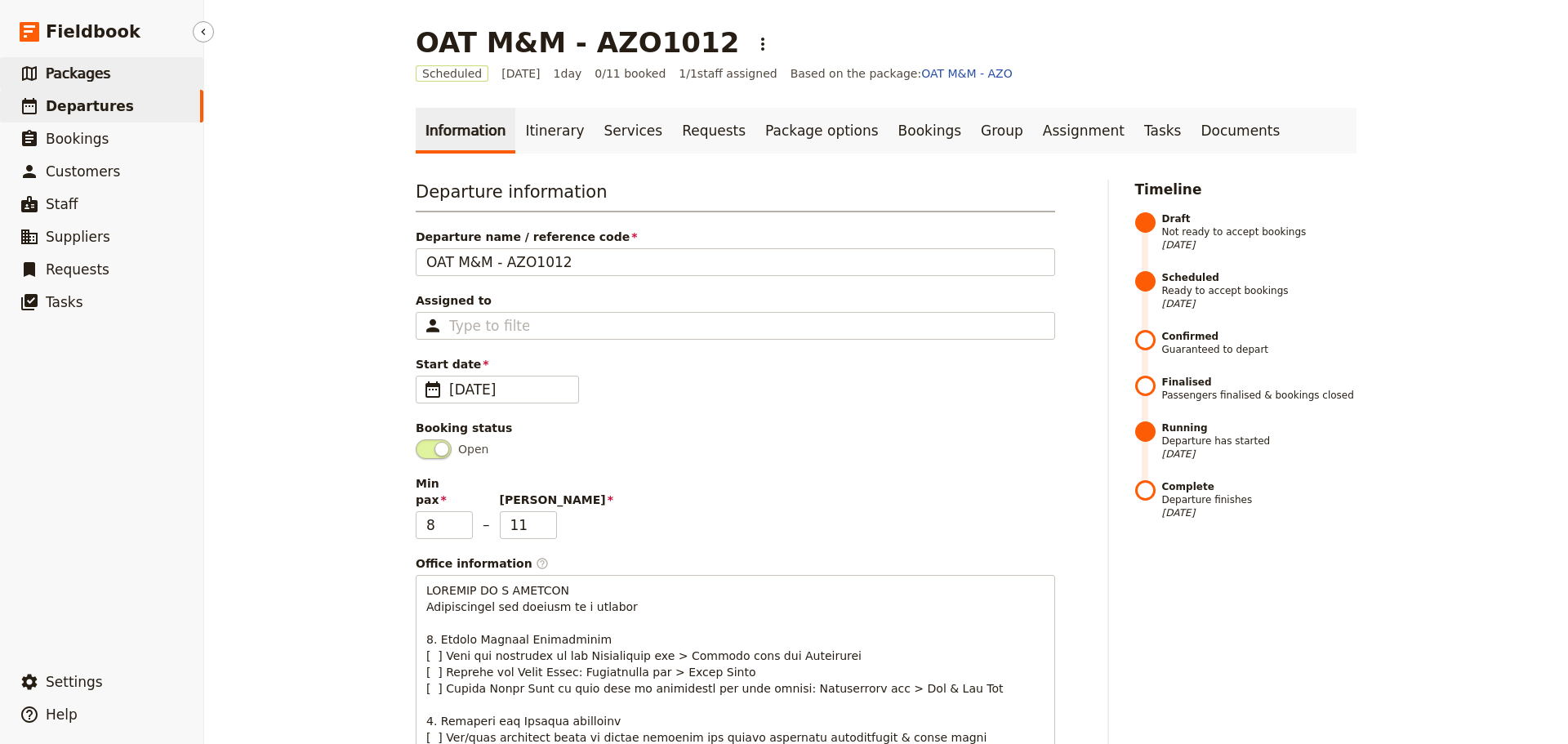
click at [92, 84] on link "​ Packages" at bounding box center [101, 73] width 203 height 33
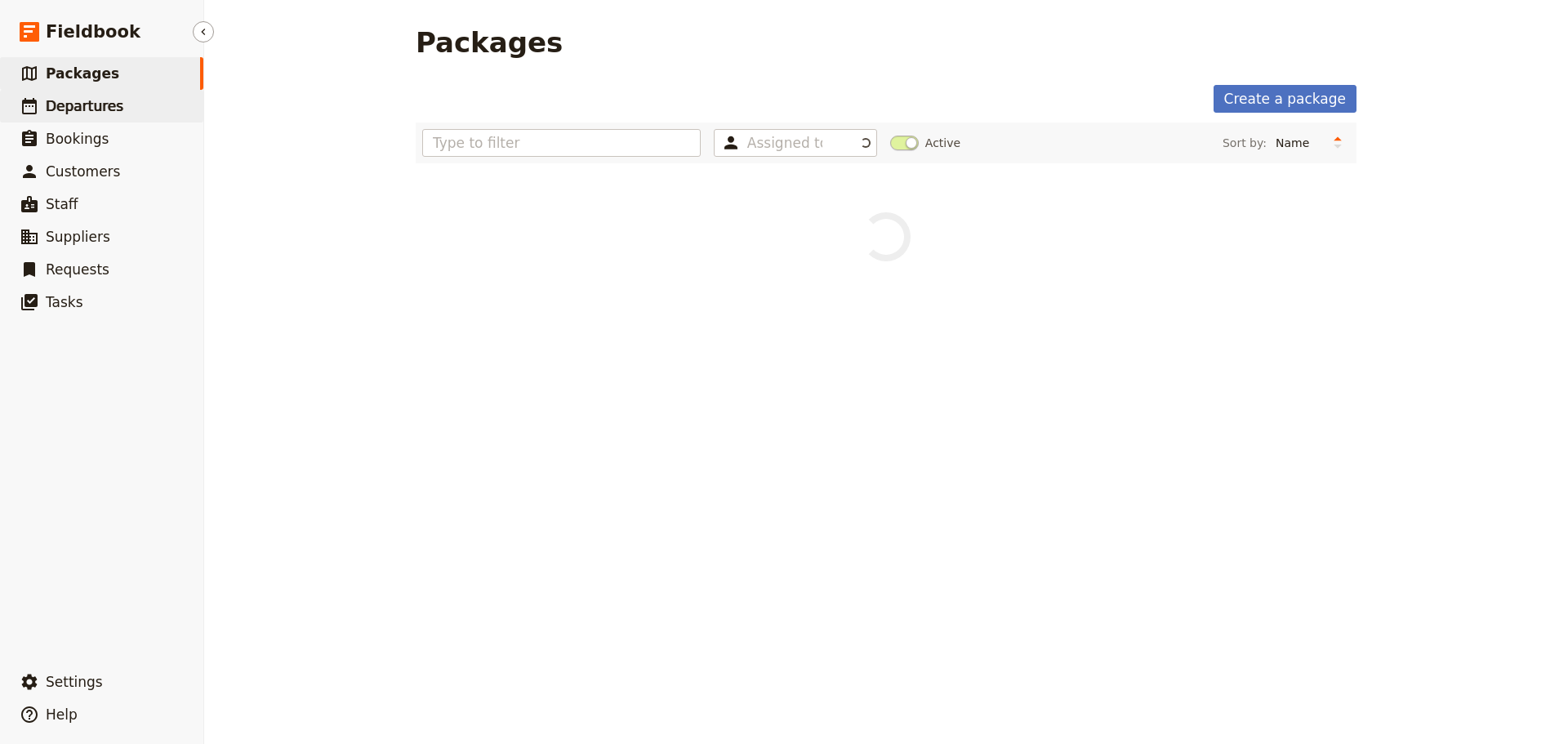
click at [90, 107] on span "Departures" at bounding box center [85, 106] width 78 height 16
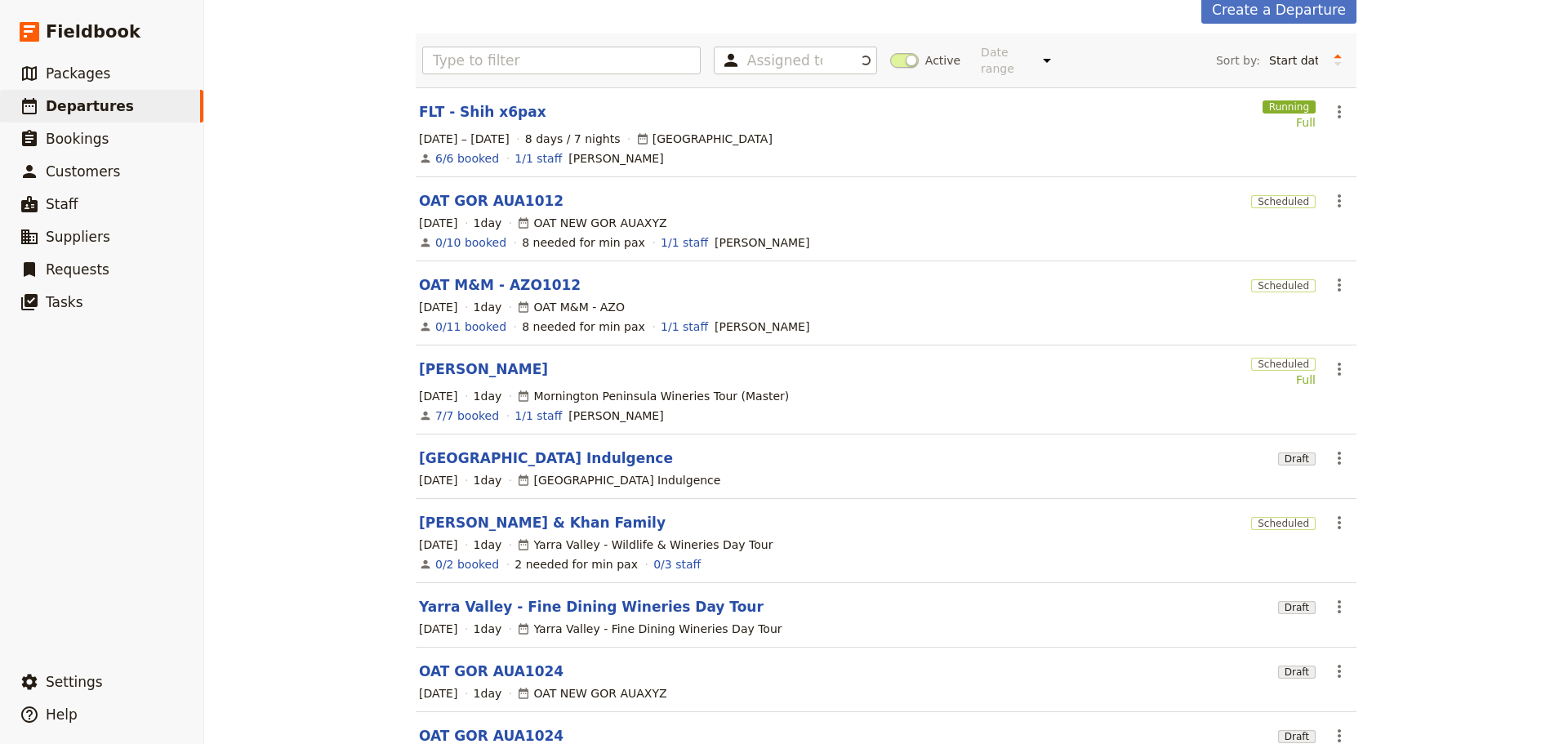
scroll to position [253, 0]
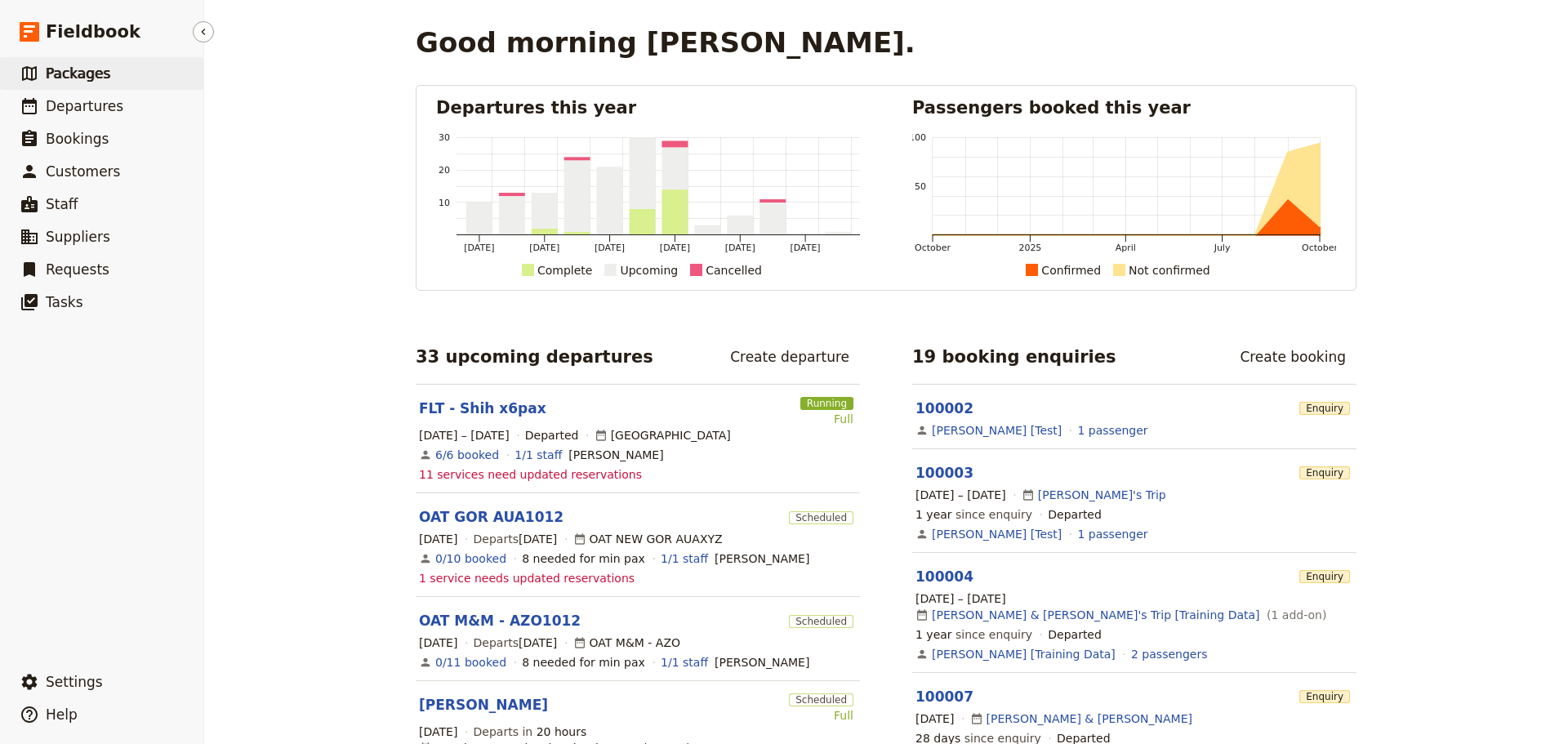
click at [102, 72] on link "​ Packages" at bounding box center [101, 73] width 203 height 33
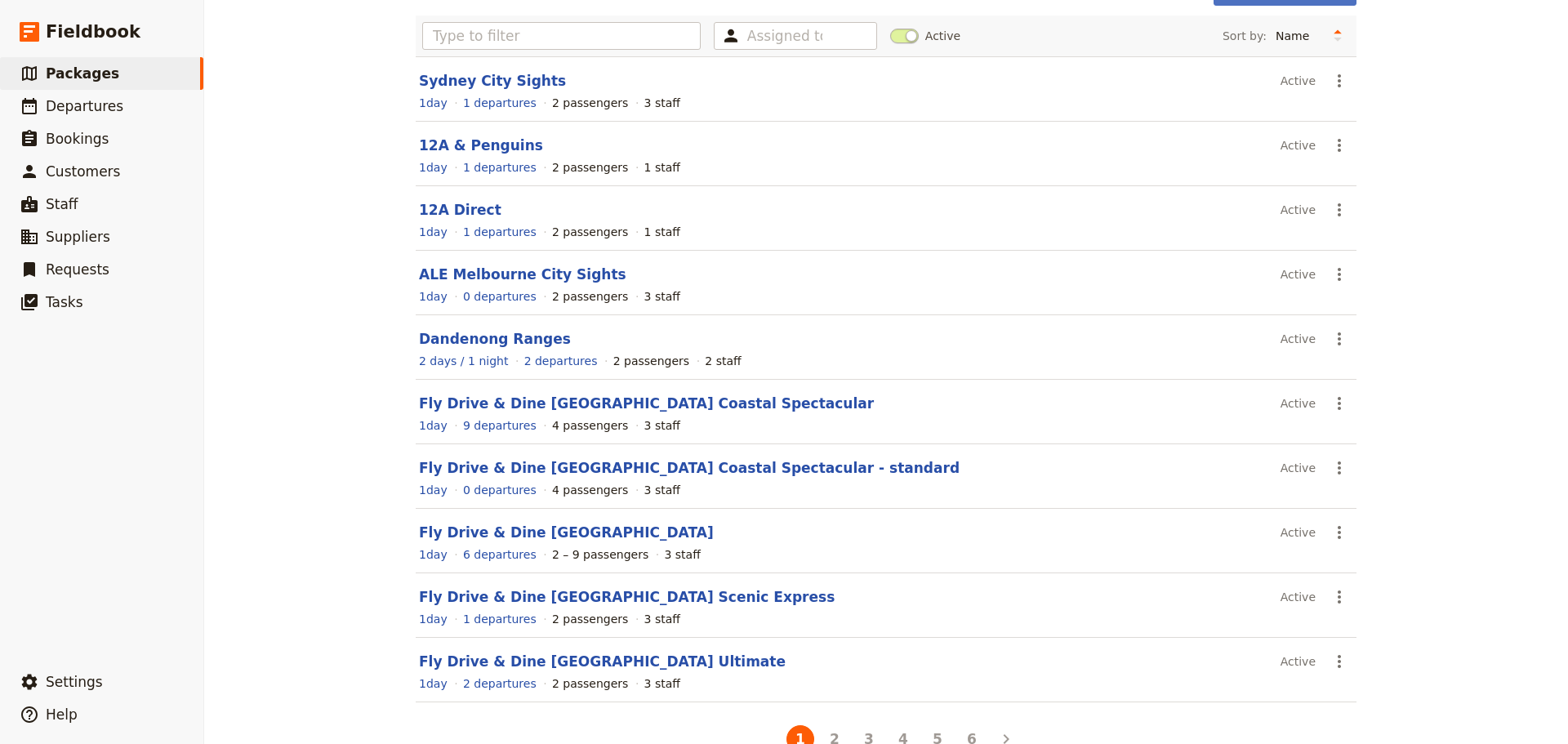
scroll to position [145, 0]
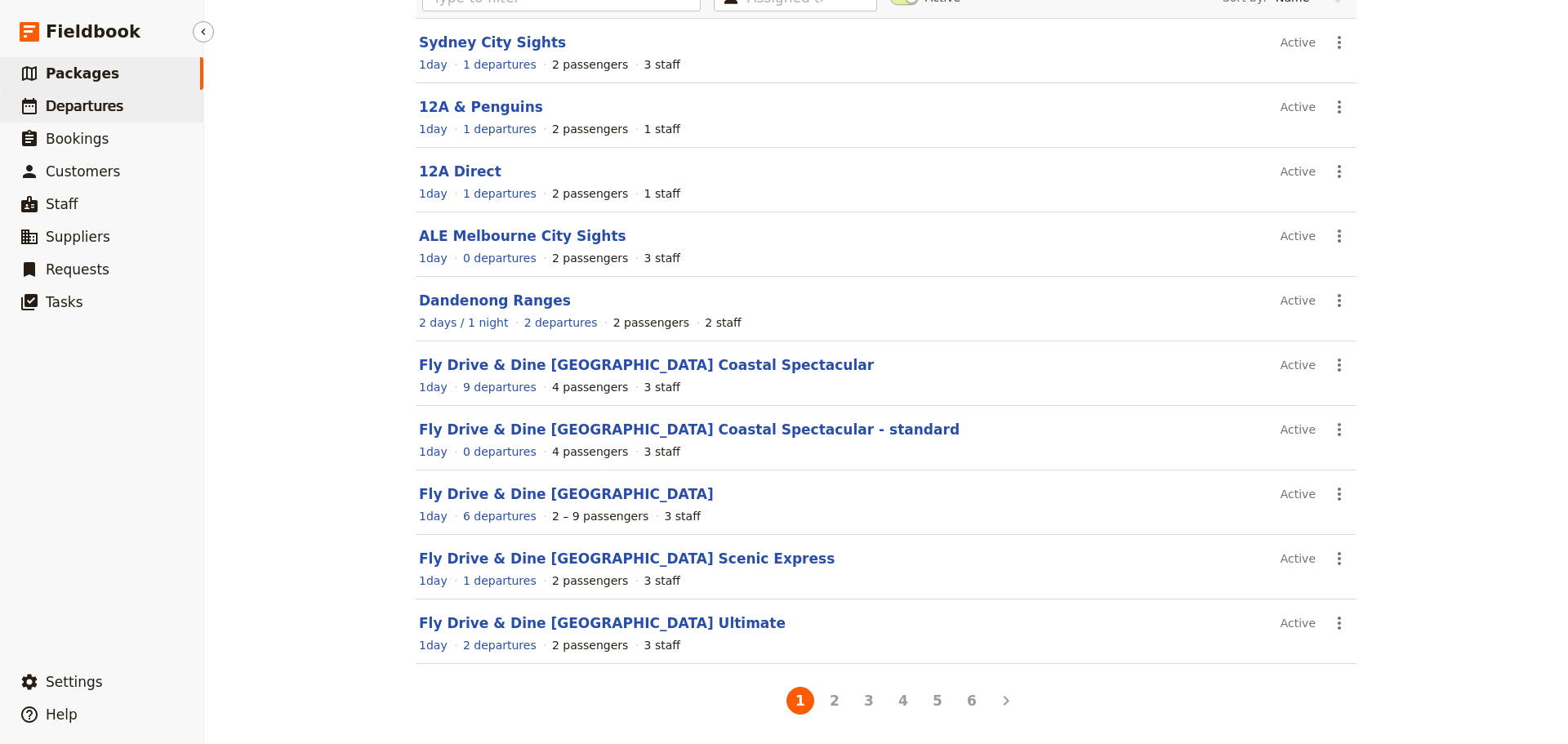
click at [164, 106] on link "​ Departures" at bounding box center [101, 106] width 203 height 33
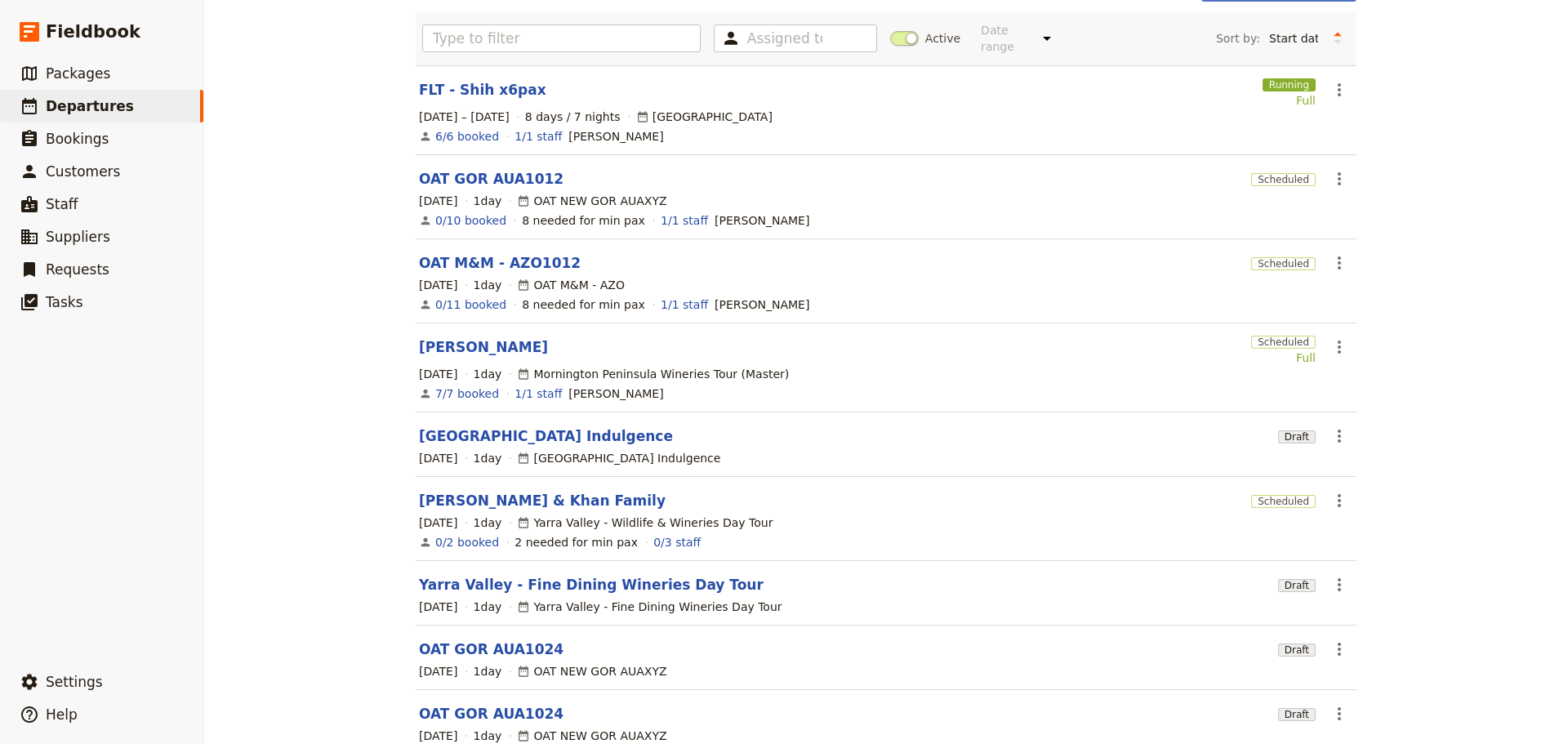
scroll to position [253, 0]
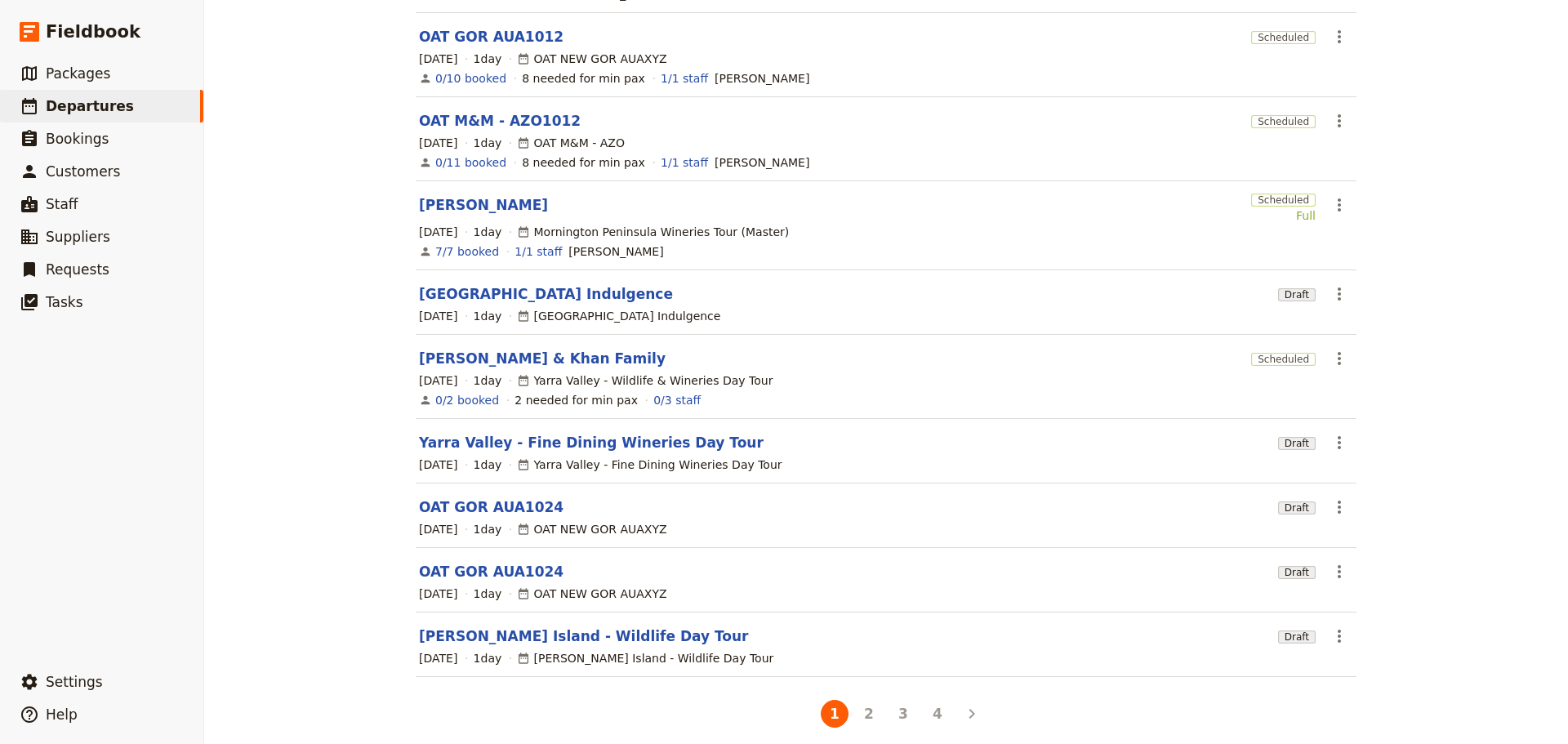
click at [938, 700] on button "4" at bounding box center [937, 713] width 28 height 28
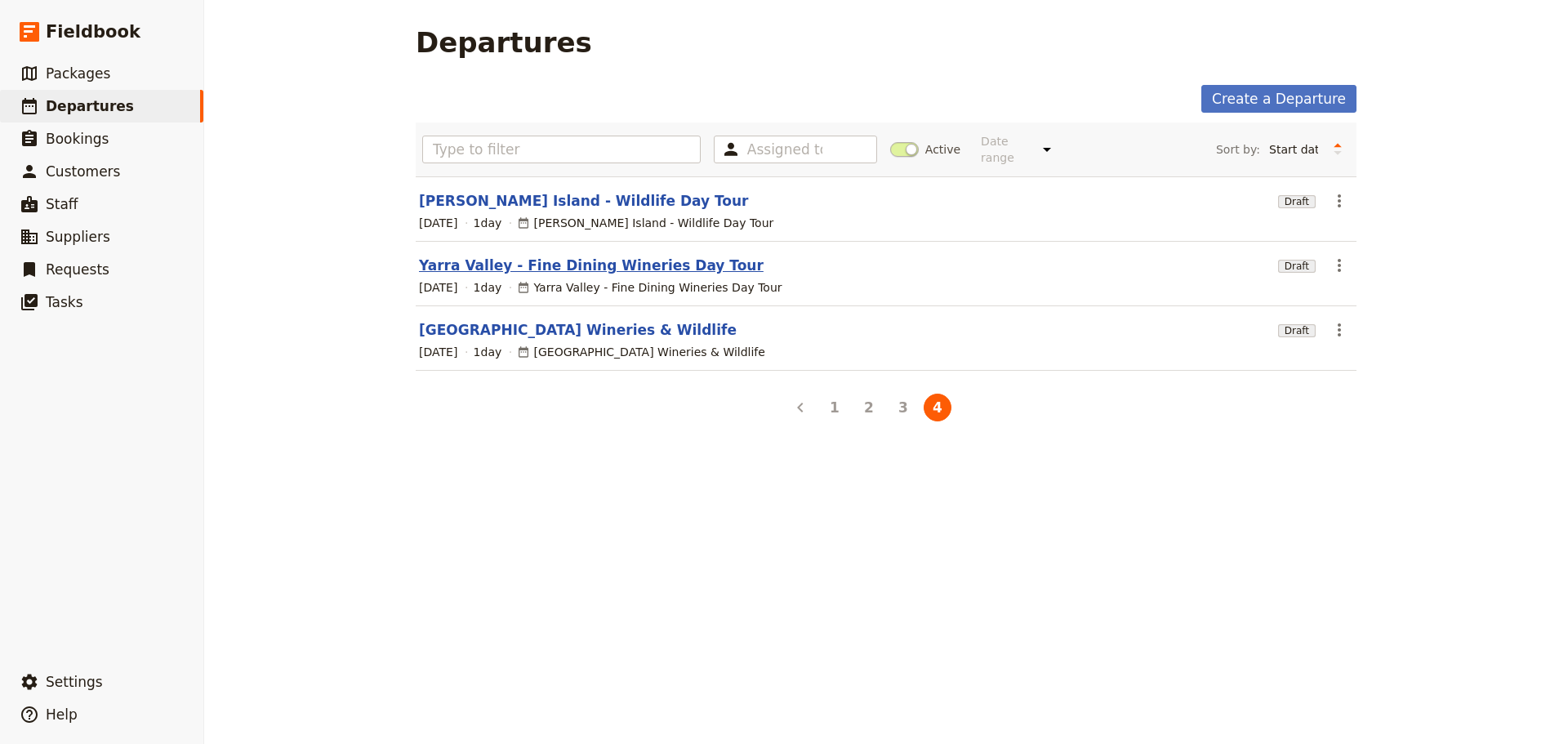
click at [510, 256] on link "Yarra Valley - Fine Dining Wineries Day Tour" at bounding box center [591, 266] width 345 height 19
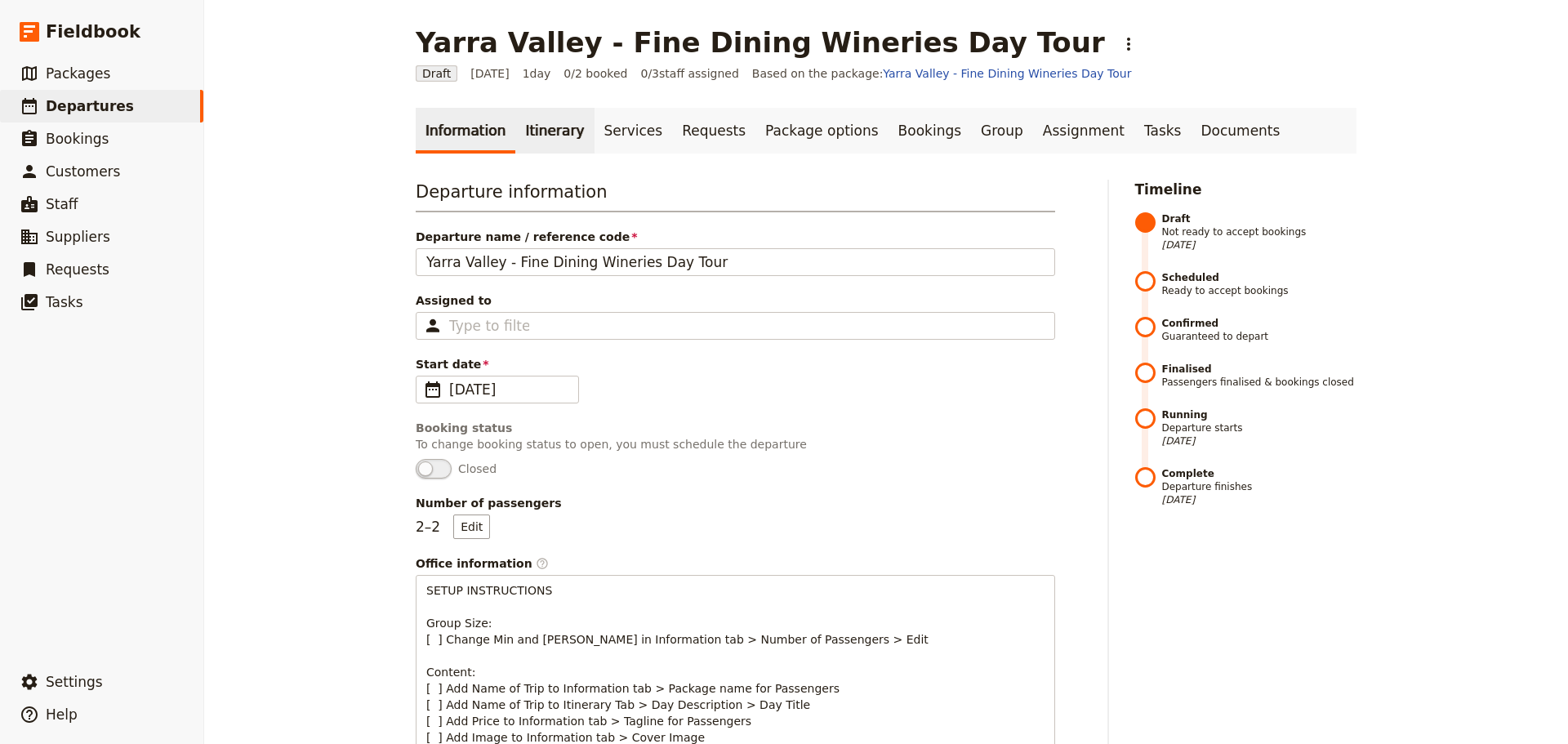
click at [544, 142] on link "Itinerary" at bounding box center [553, 131] width 78 height 46
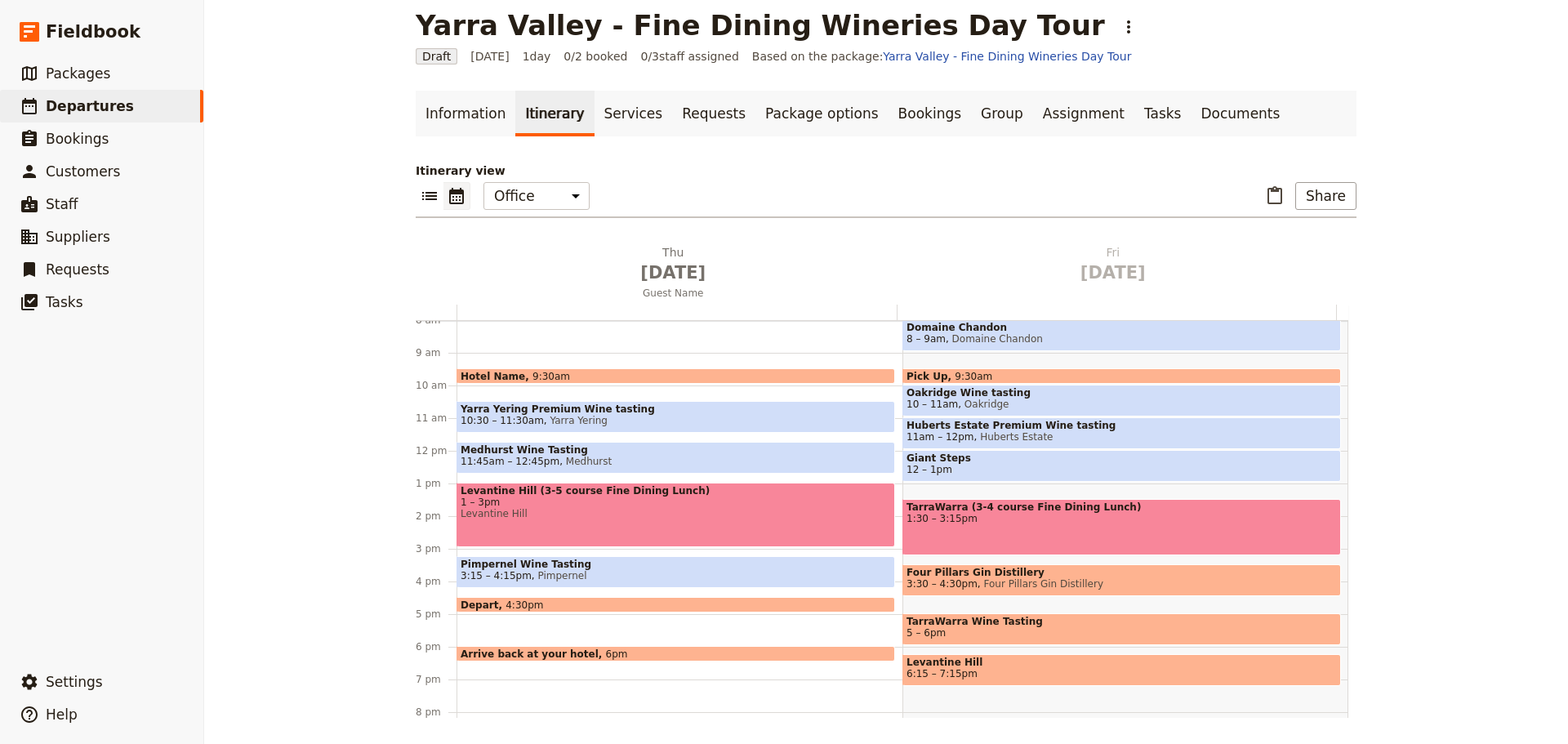
scroll to position [375, 0]
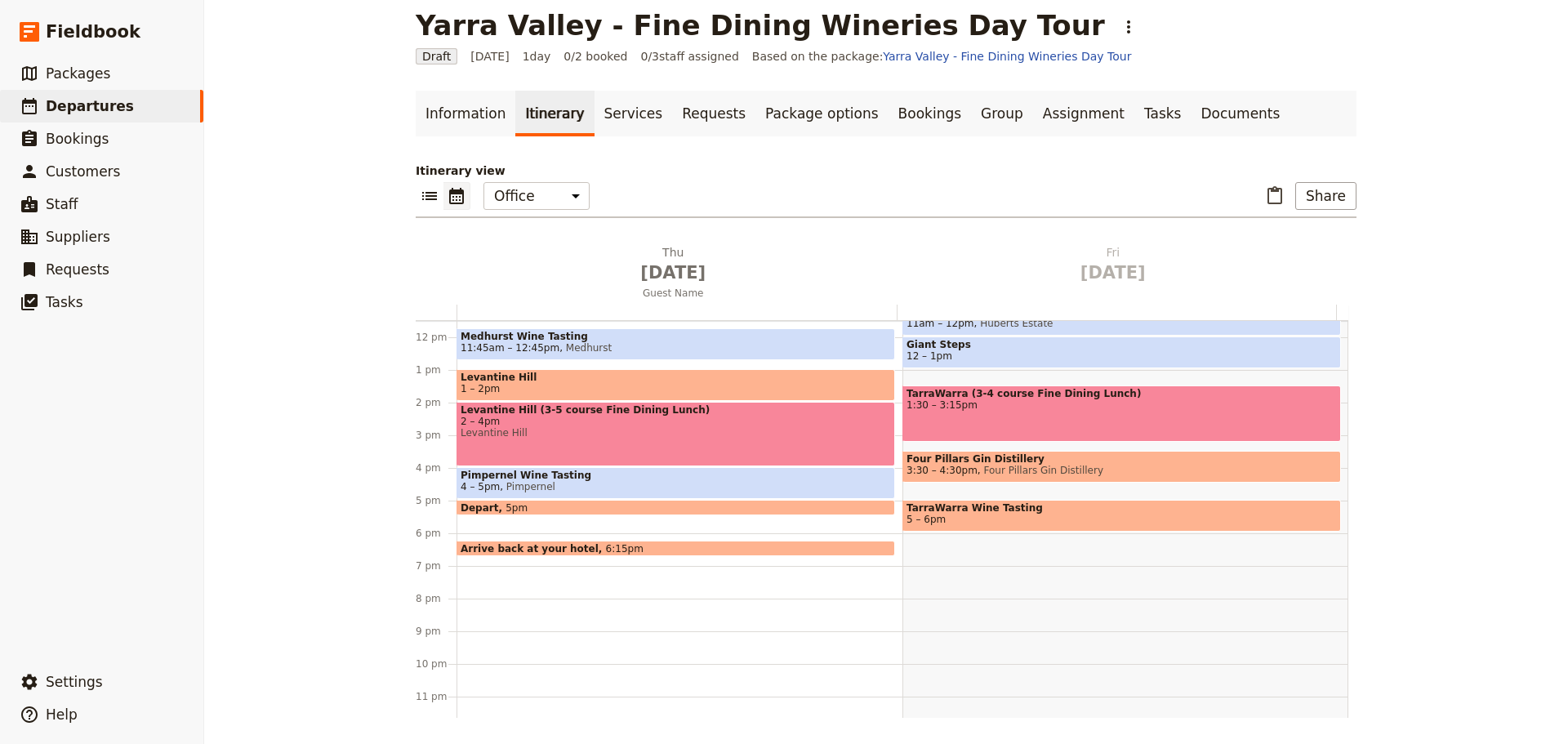
click at [548, 476] on span "Pimpernel Wine Tasting" at bounding box center [675, 475] width 430 height 12
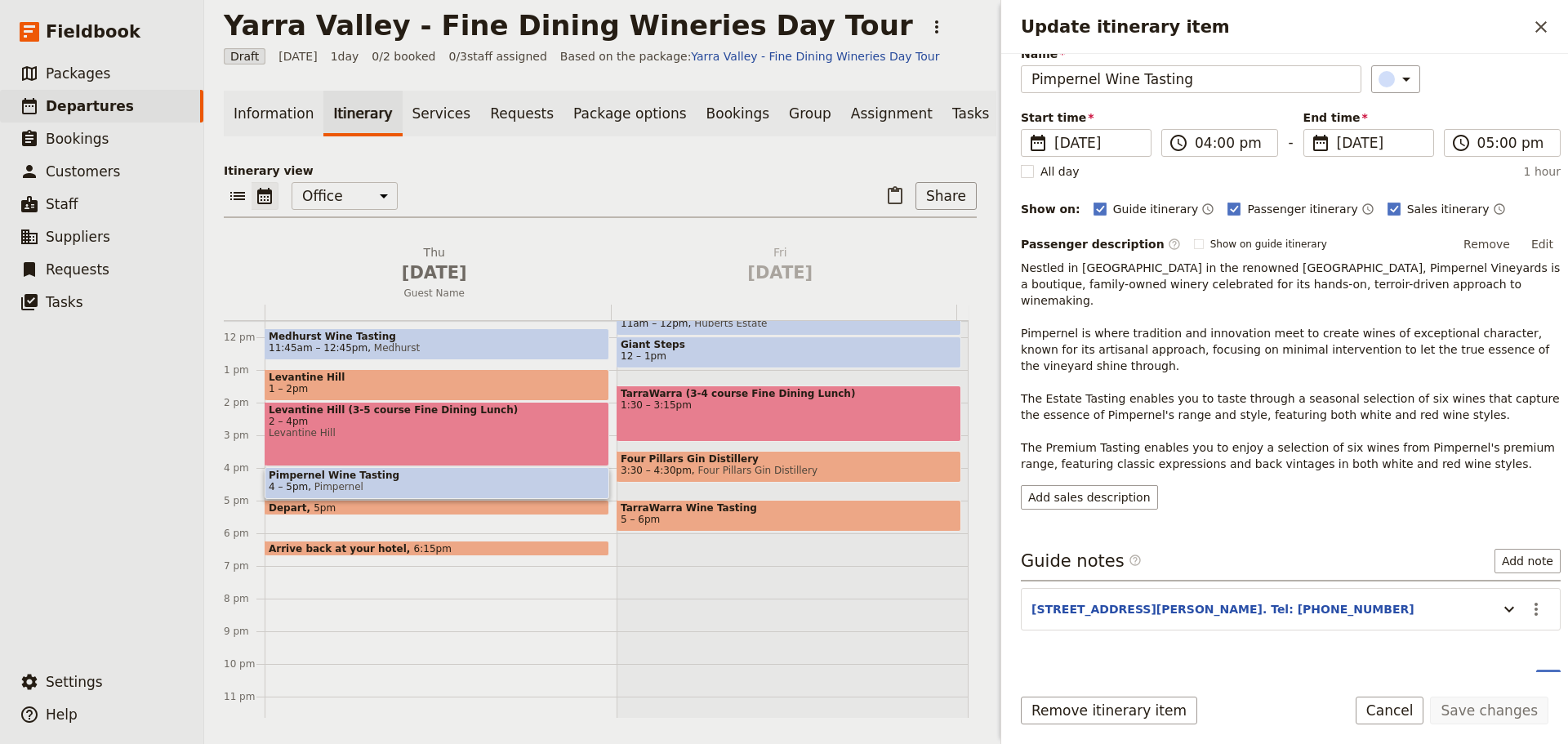
scroll to position [145, 0]
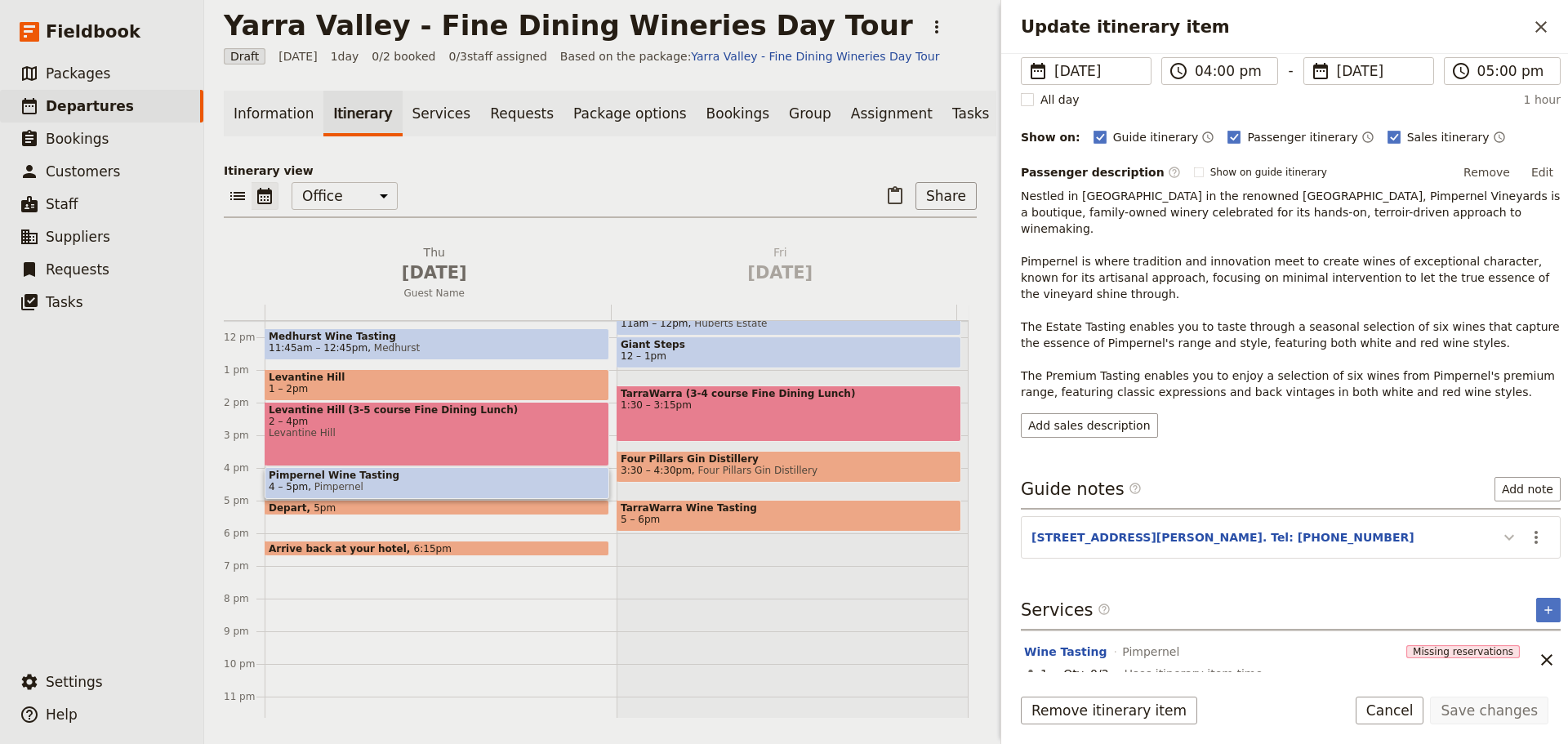
click at [1500, 527] on icon "Update itinerary item" at bounding box center [1509, 537] width 19 height 19
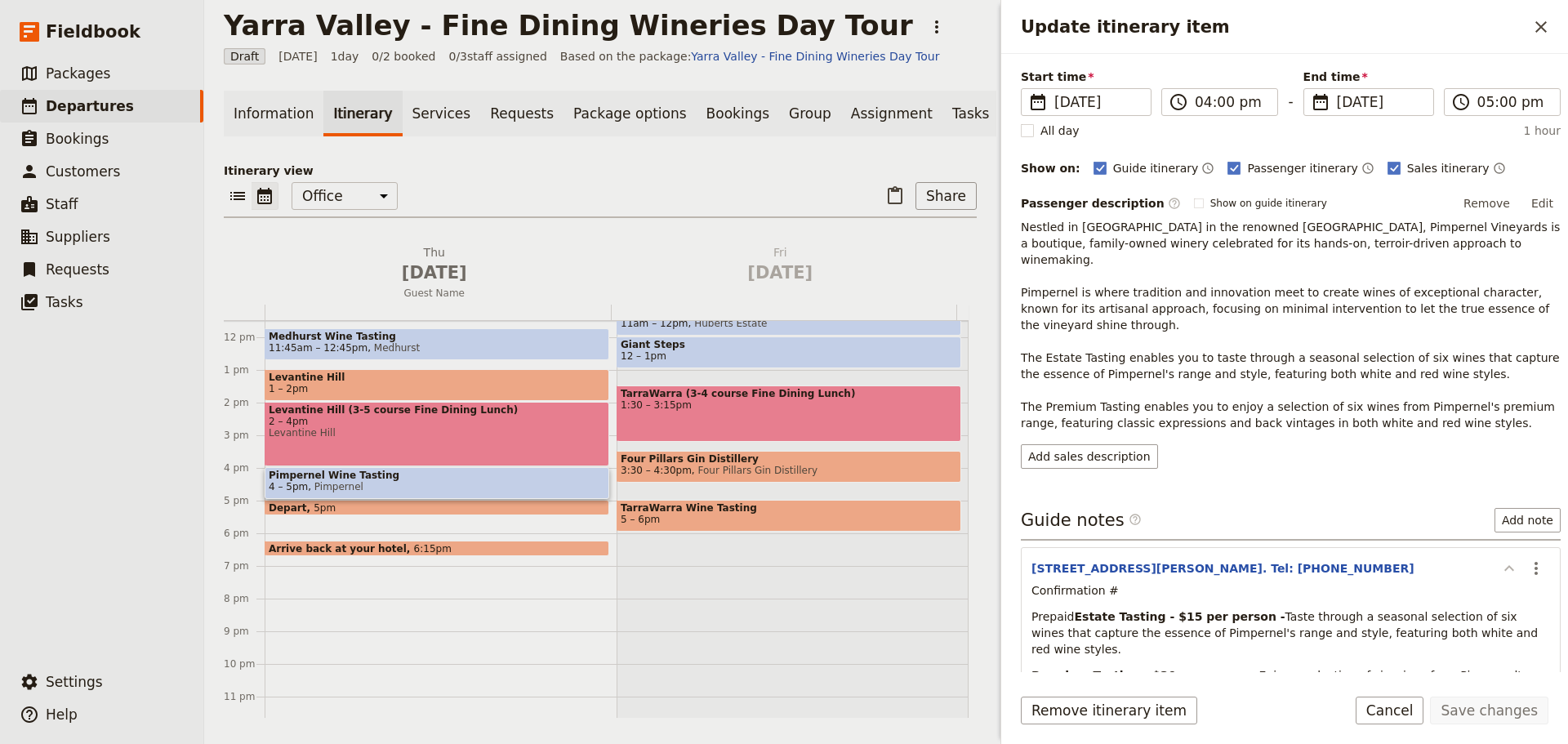
scroll to position [99, 0]
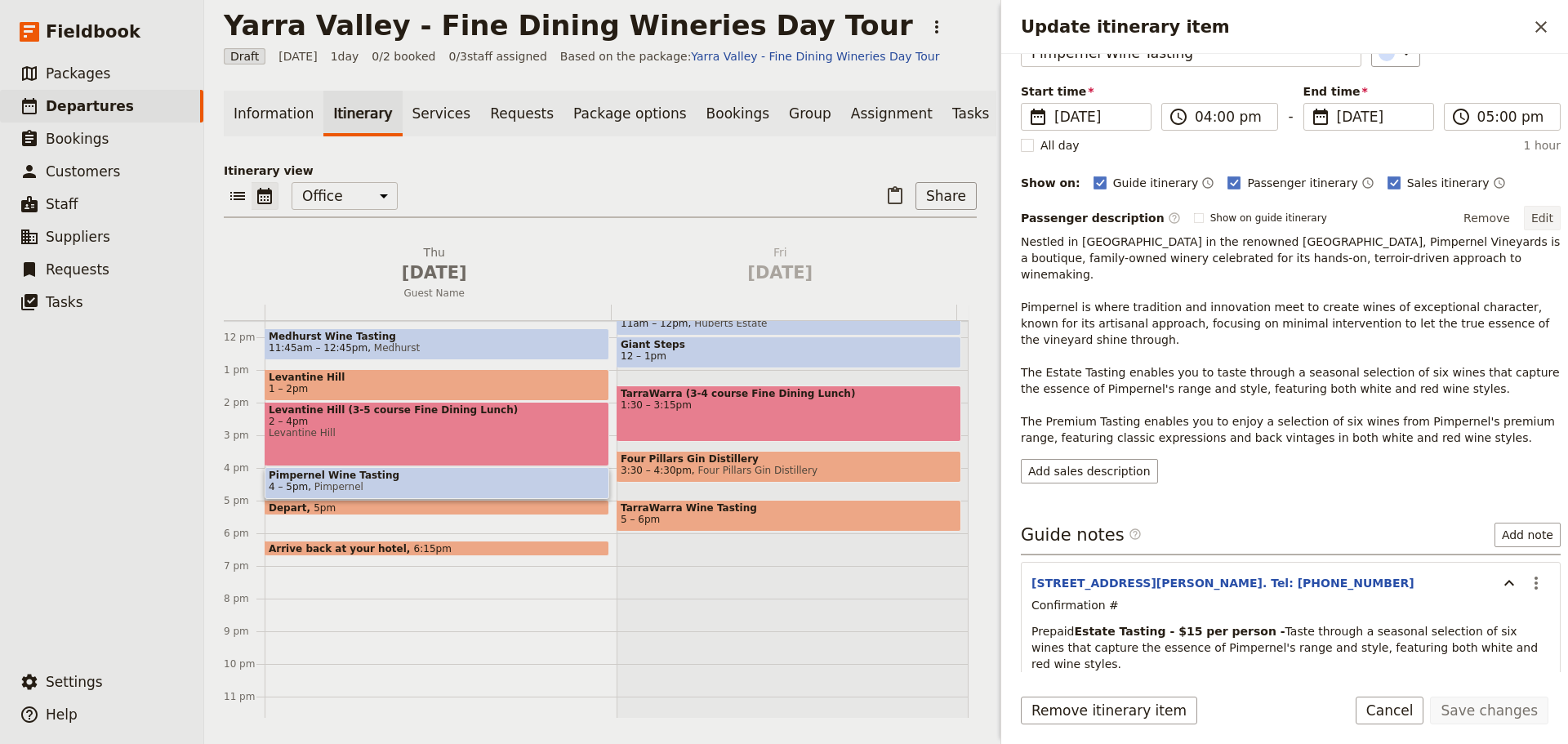
click at [1526, 217] on button "Edit" at bounding box center [1542, 218] width 37 height 24
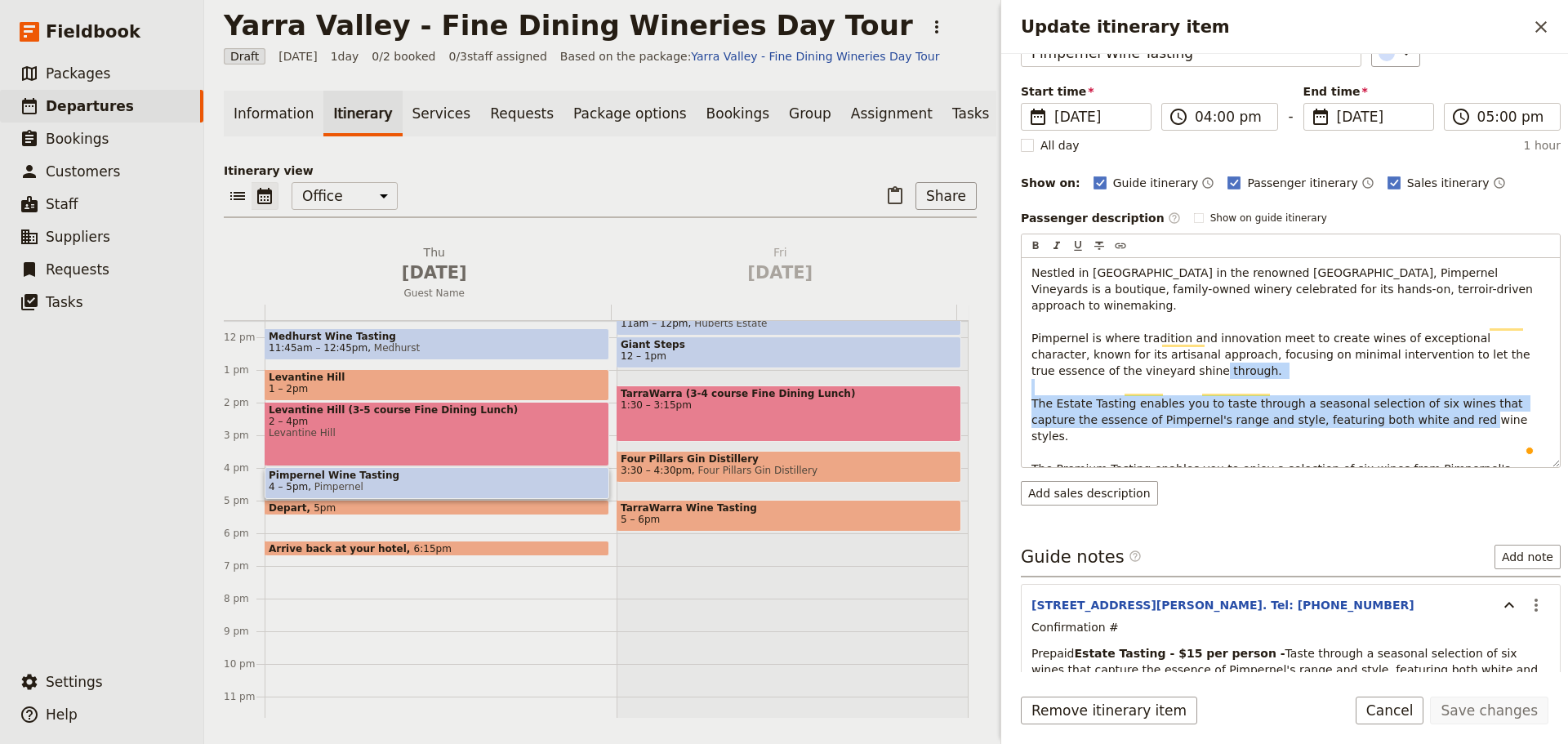
drag, startPoint x: 1445, startPoint y: 401, endPoint x: 972, endPoint y: 384, distance: 473.3
click at [972, 384] on div "Yarra Valley - Fine Dining Wineries Day Tour ​ Draft 26 Nov 2026 1 day 0/2 book…" at bounding box center [886, 372] width 1364 height 744
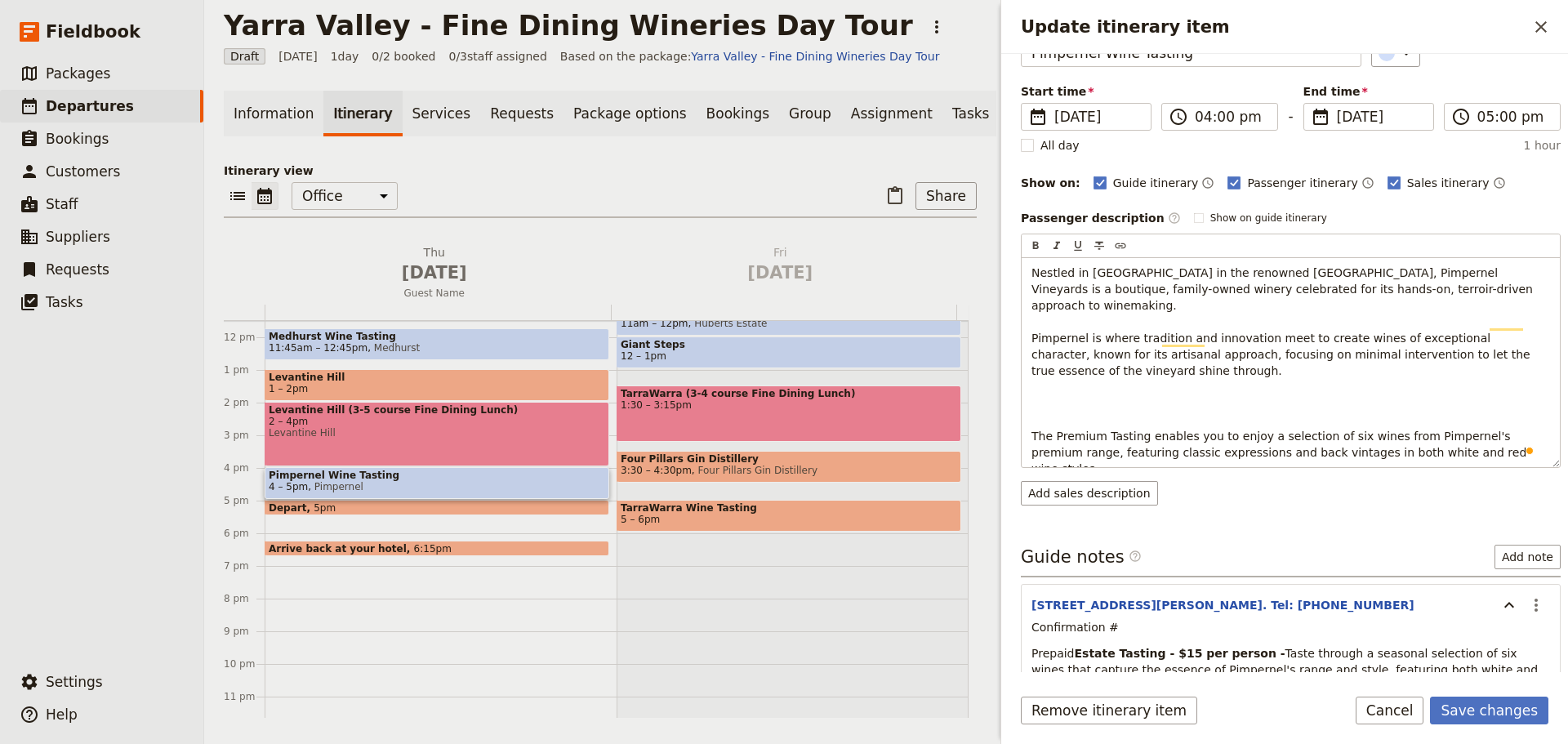
scroll to position [46, 0]
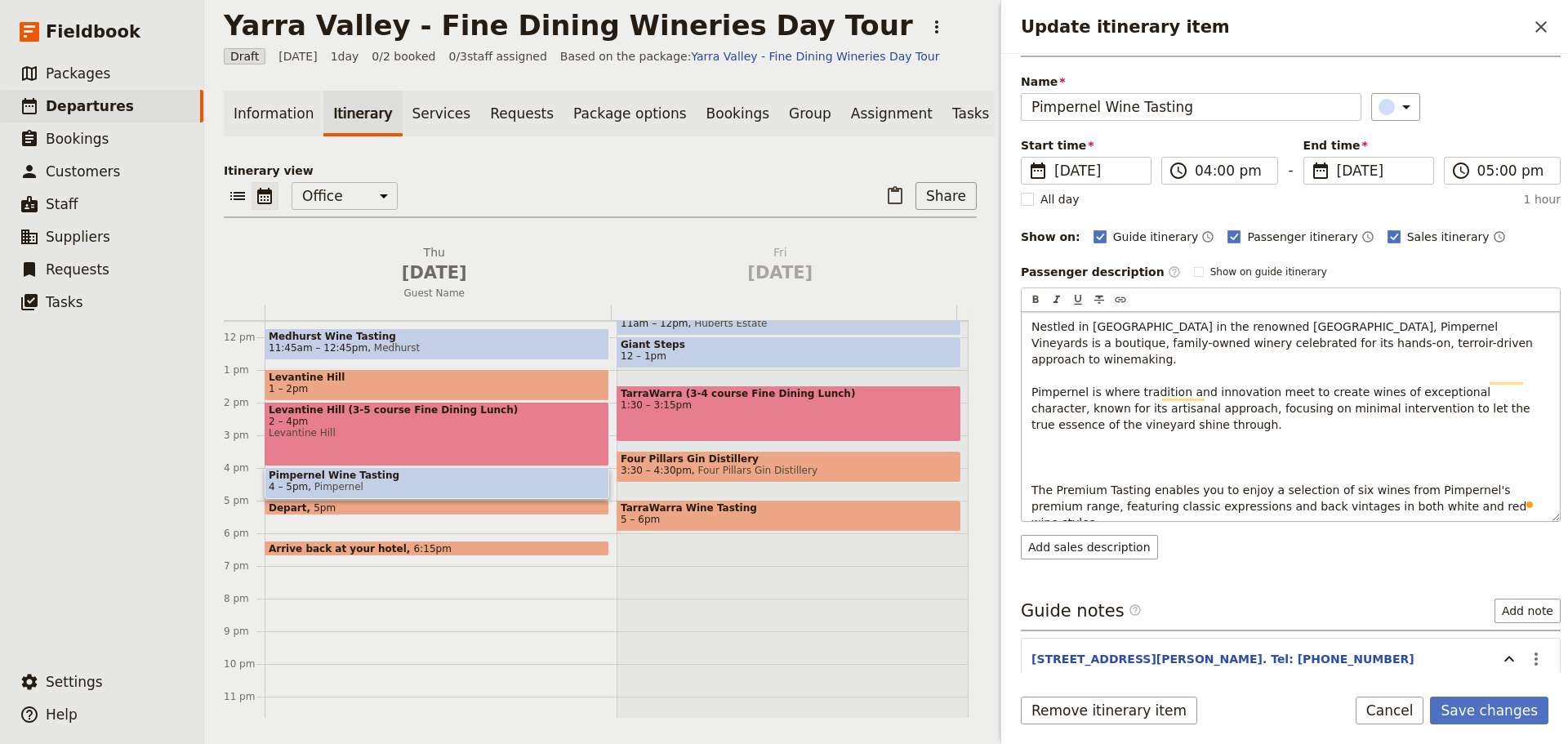
click at [1106, 449] on p "Nestled in Coldstream in the renowned Yarra Valley, Pimpernel Vineyards is a bo…" at bounding box center [1290, 424] width 519 height 213
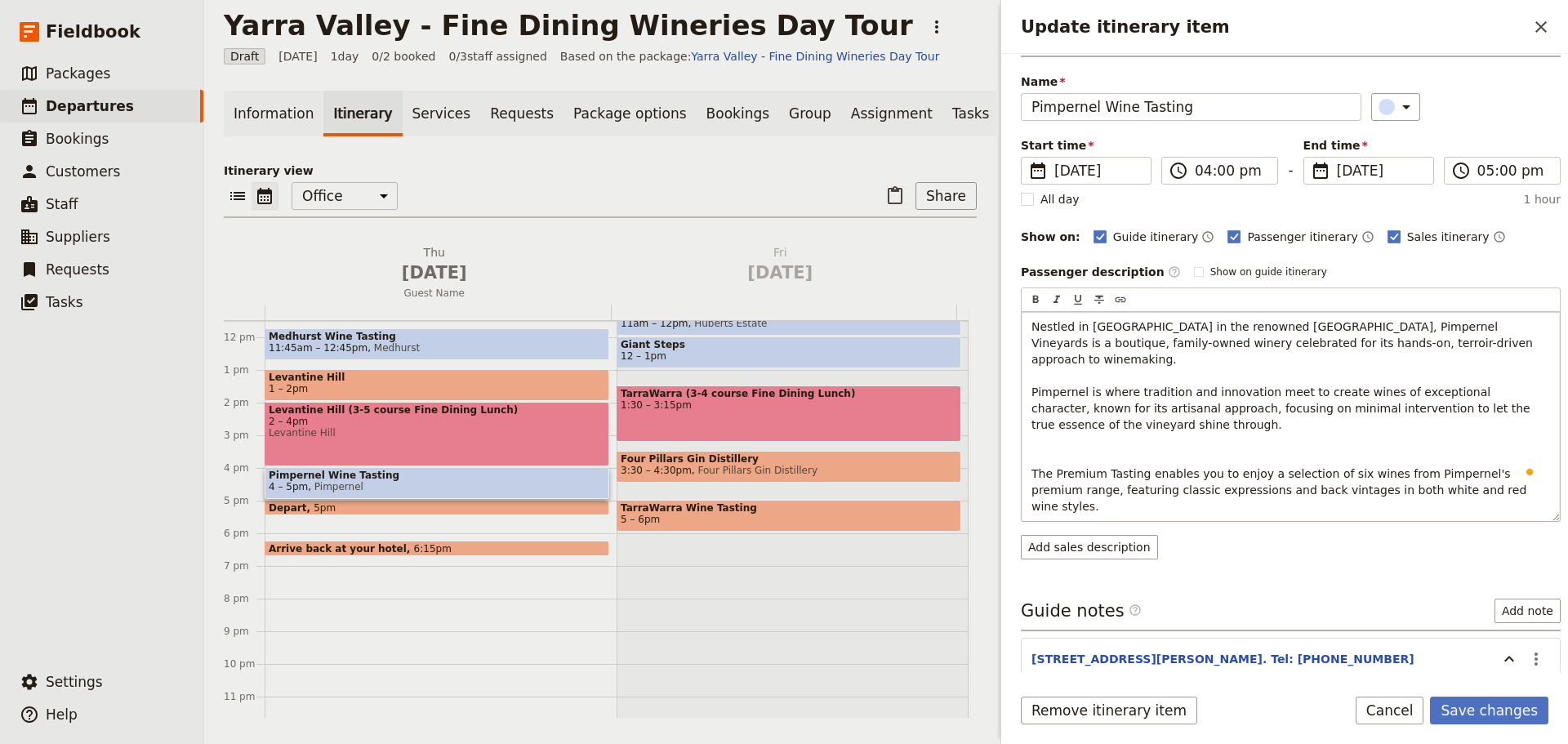
scroll to position [0, 0]
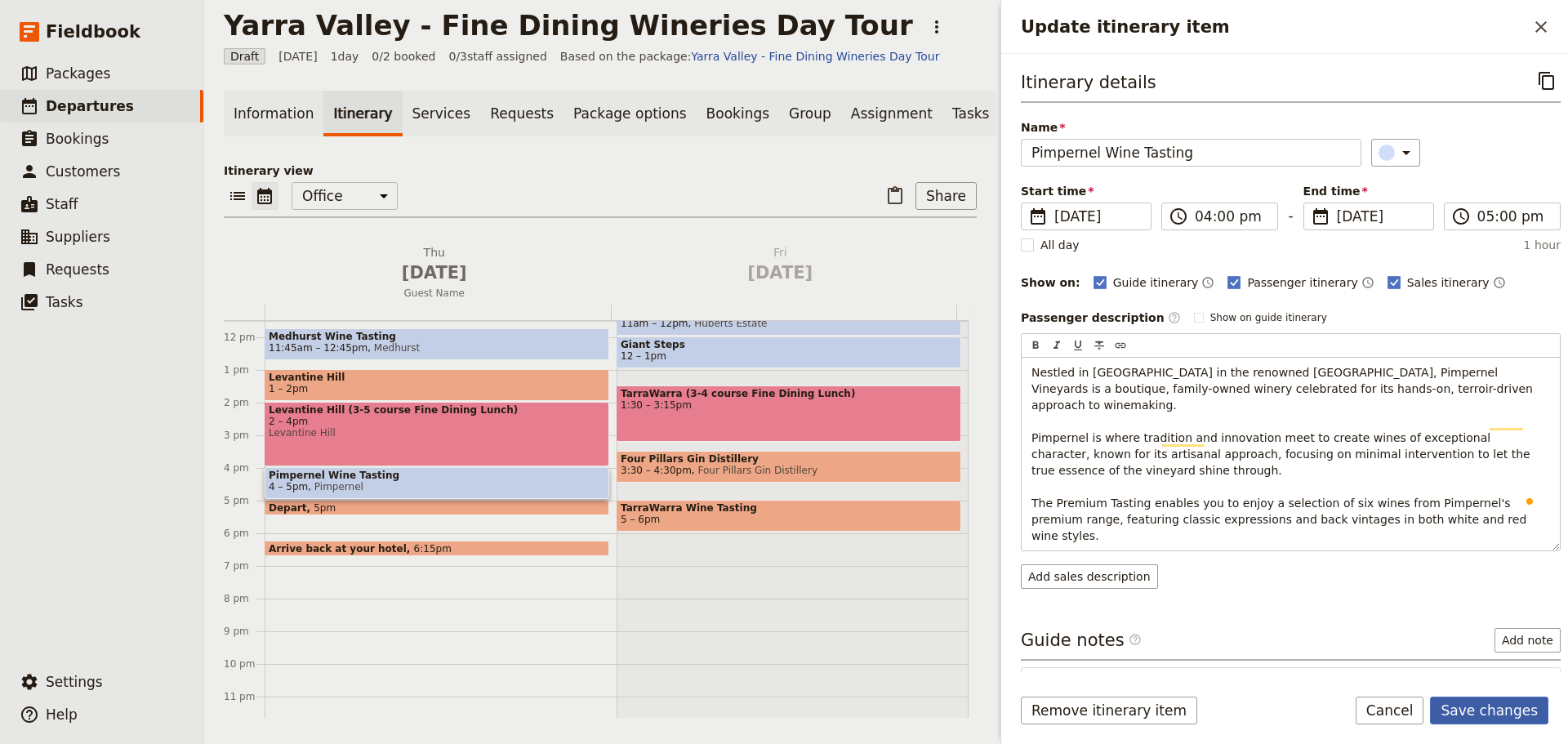
click at [1484, 693] on form "Itinerary details ​ Name Pimpernel Wine Tasting ​ Start time ​ 26 Nov 2026 26/1…" at bounding box center [1284, 398] width 567 height 690
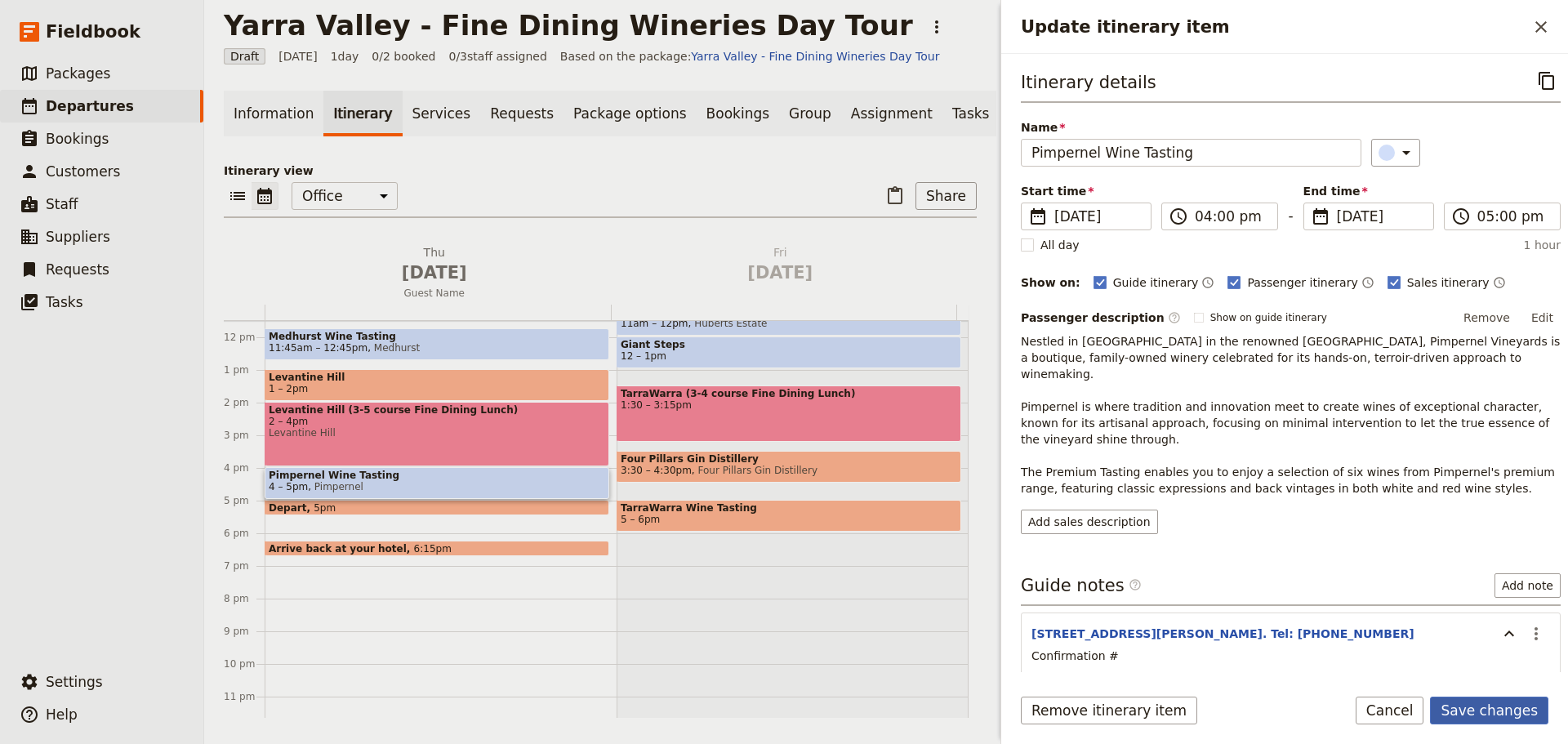
click at [1491, 715] on button "Save changes" at bounding box center [1488, 710] width 118 height 28
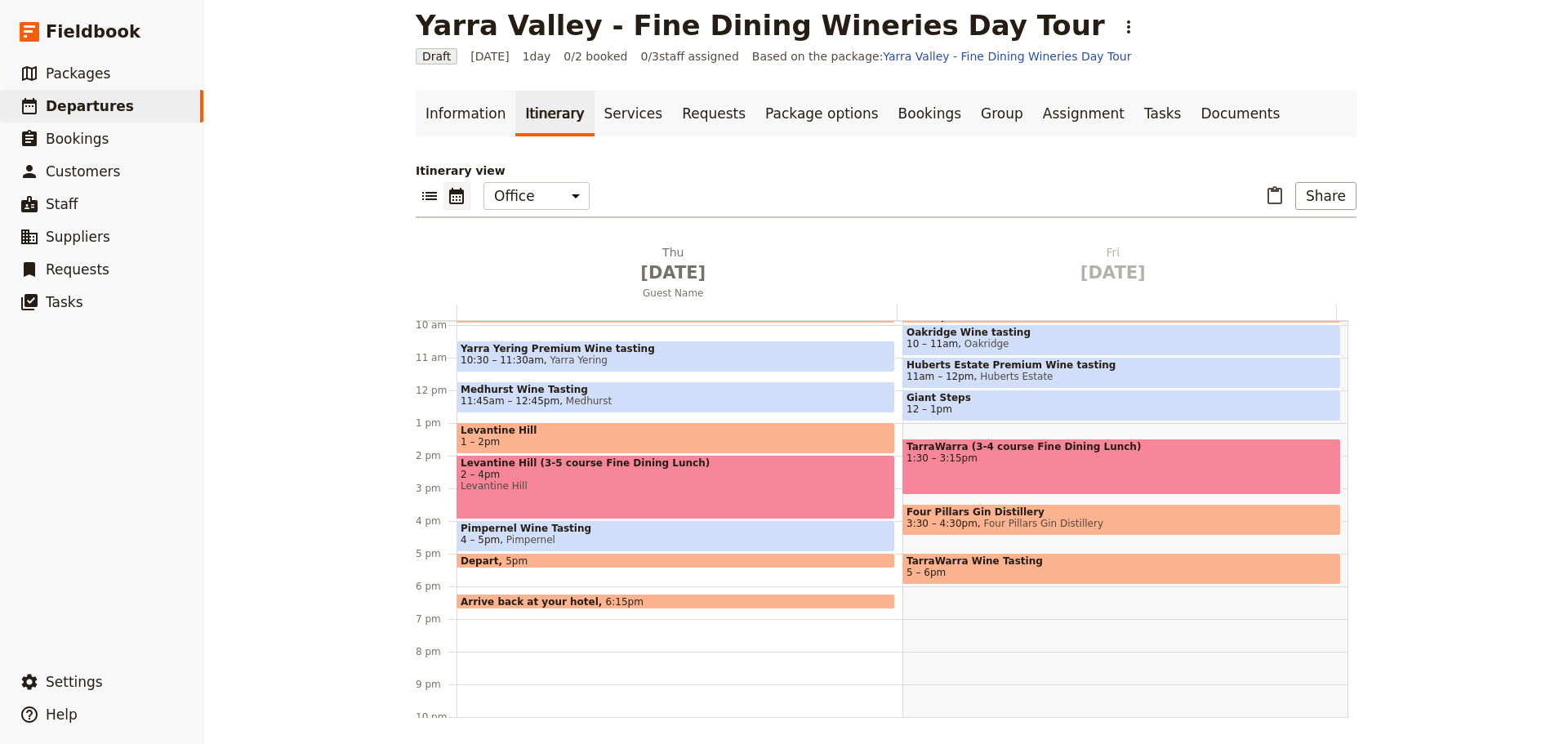
scroll to position [294, 0]
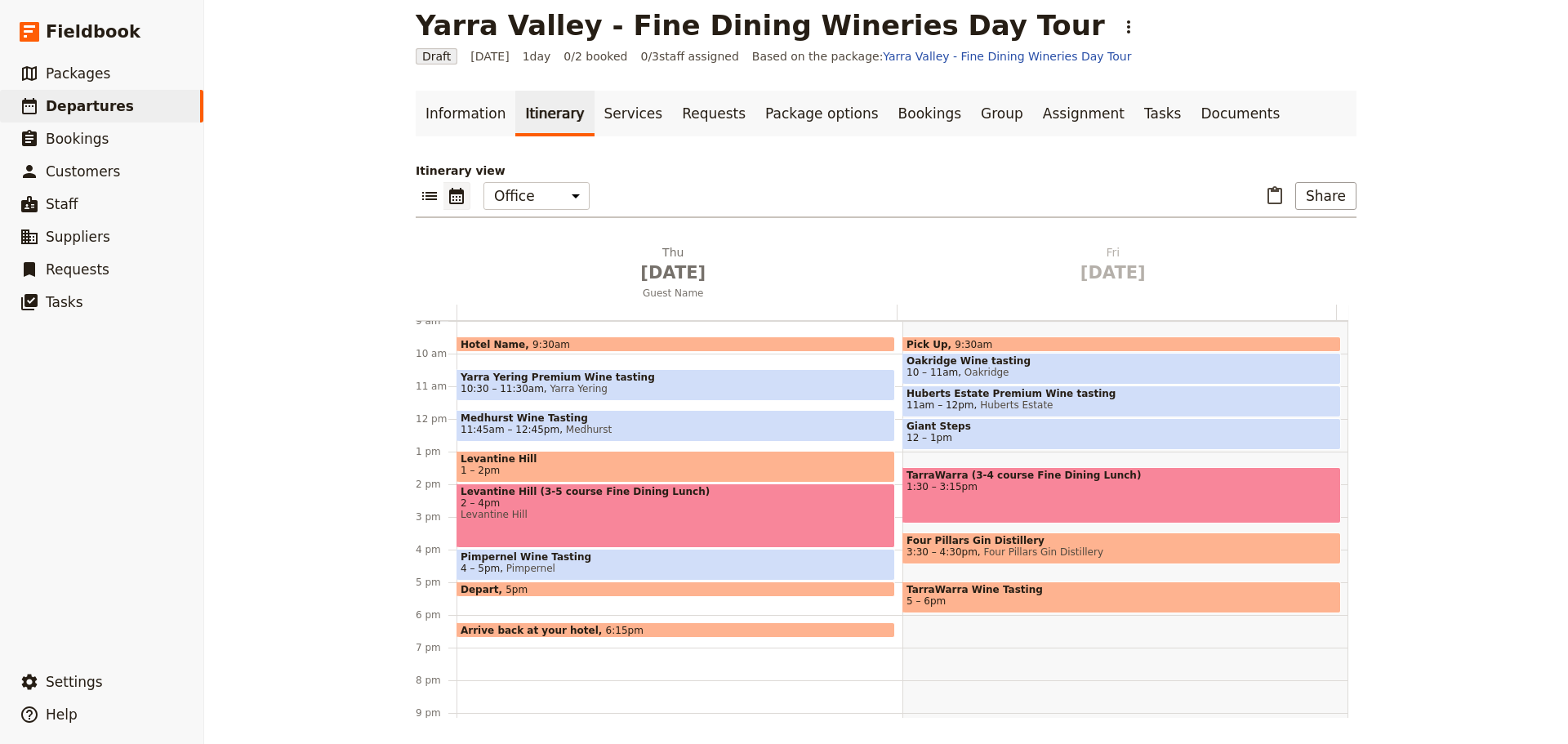
click at [575, 377] on span "Yarra Yering Premium Wine tasting" at bounding box center [675, 377] width 430 height 12
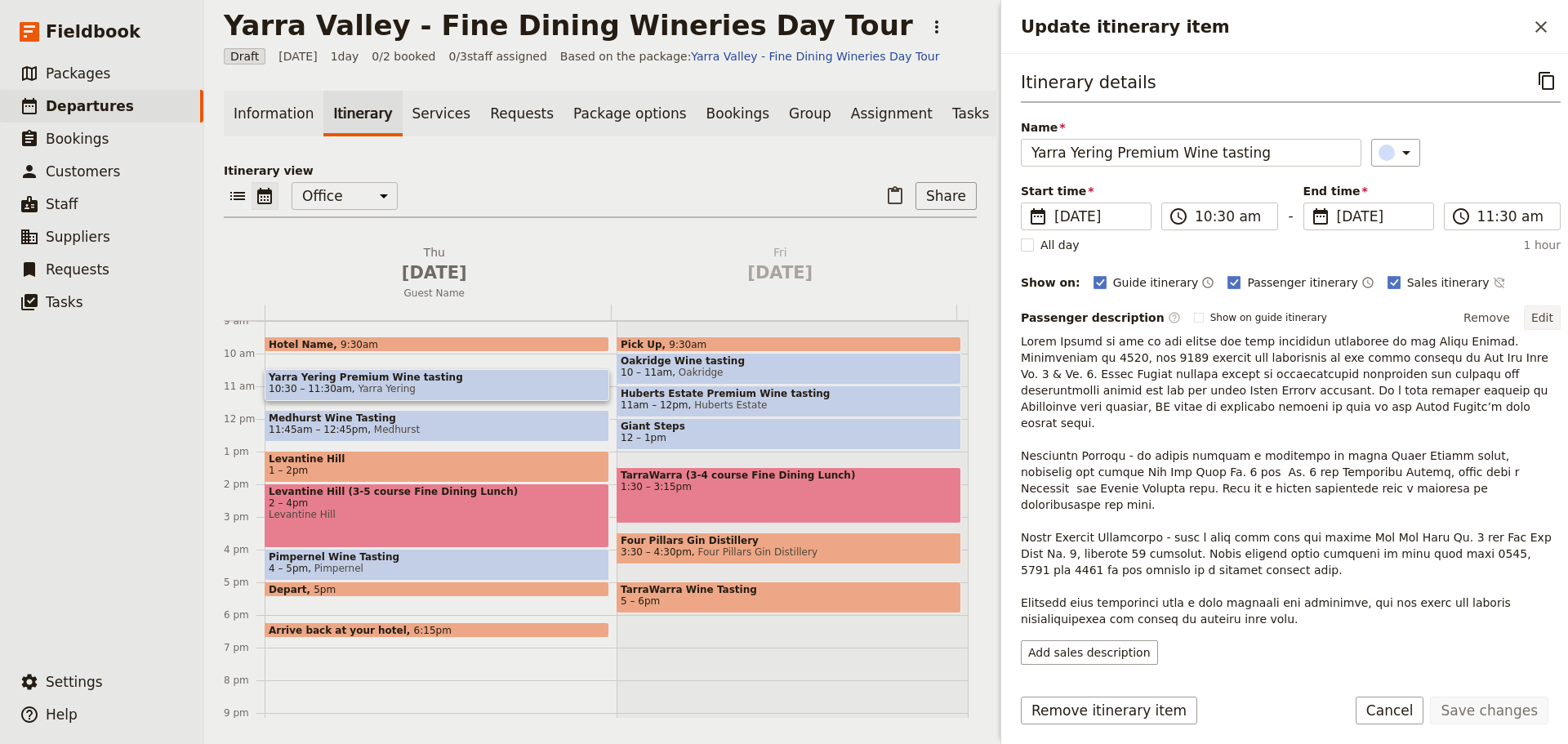
click at [1532, 320] on button "Edit" at bounding box center [1542, 317] width 37 height 24
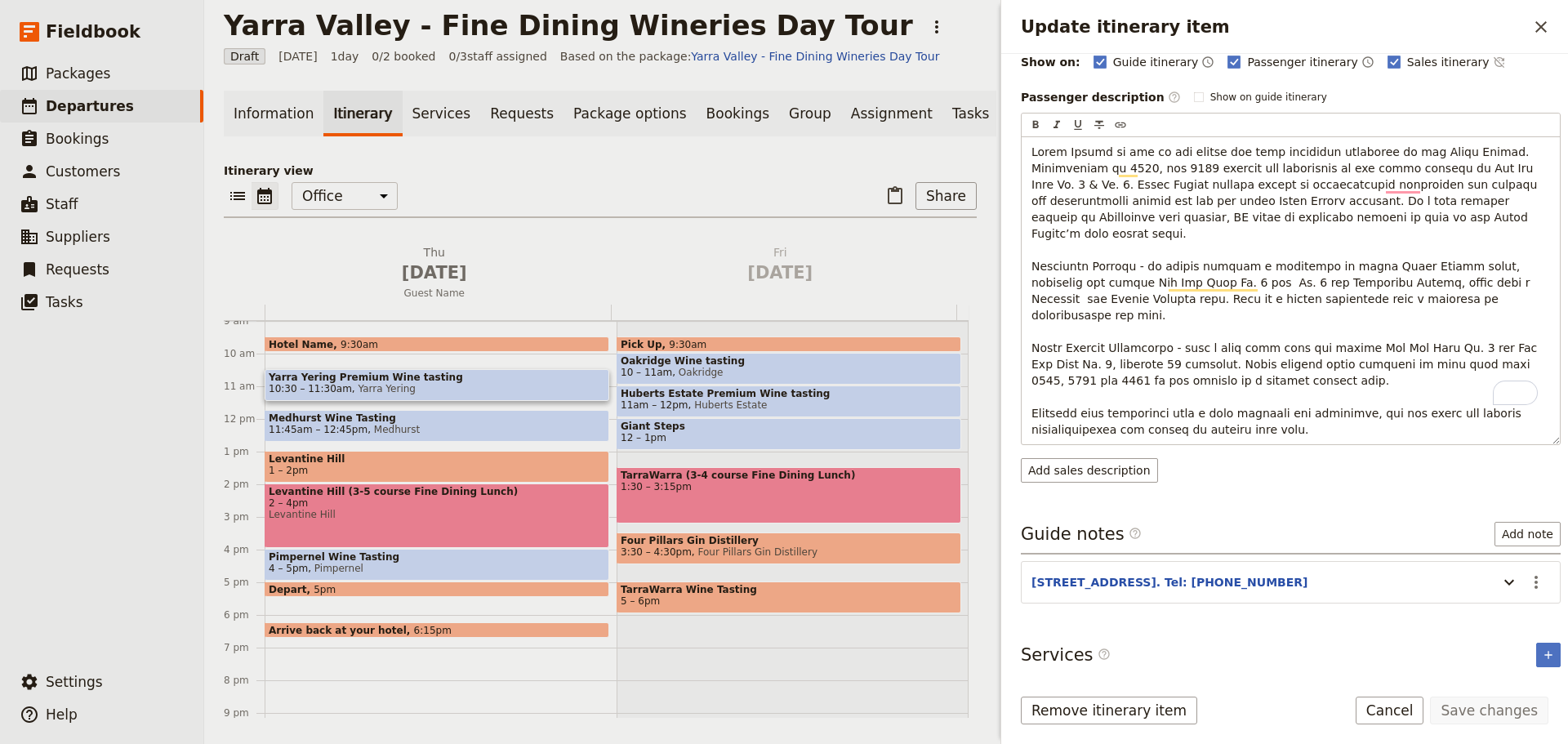
scroll to position [244, 0]
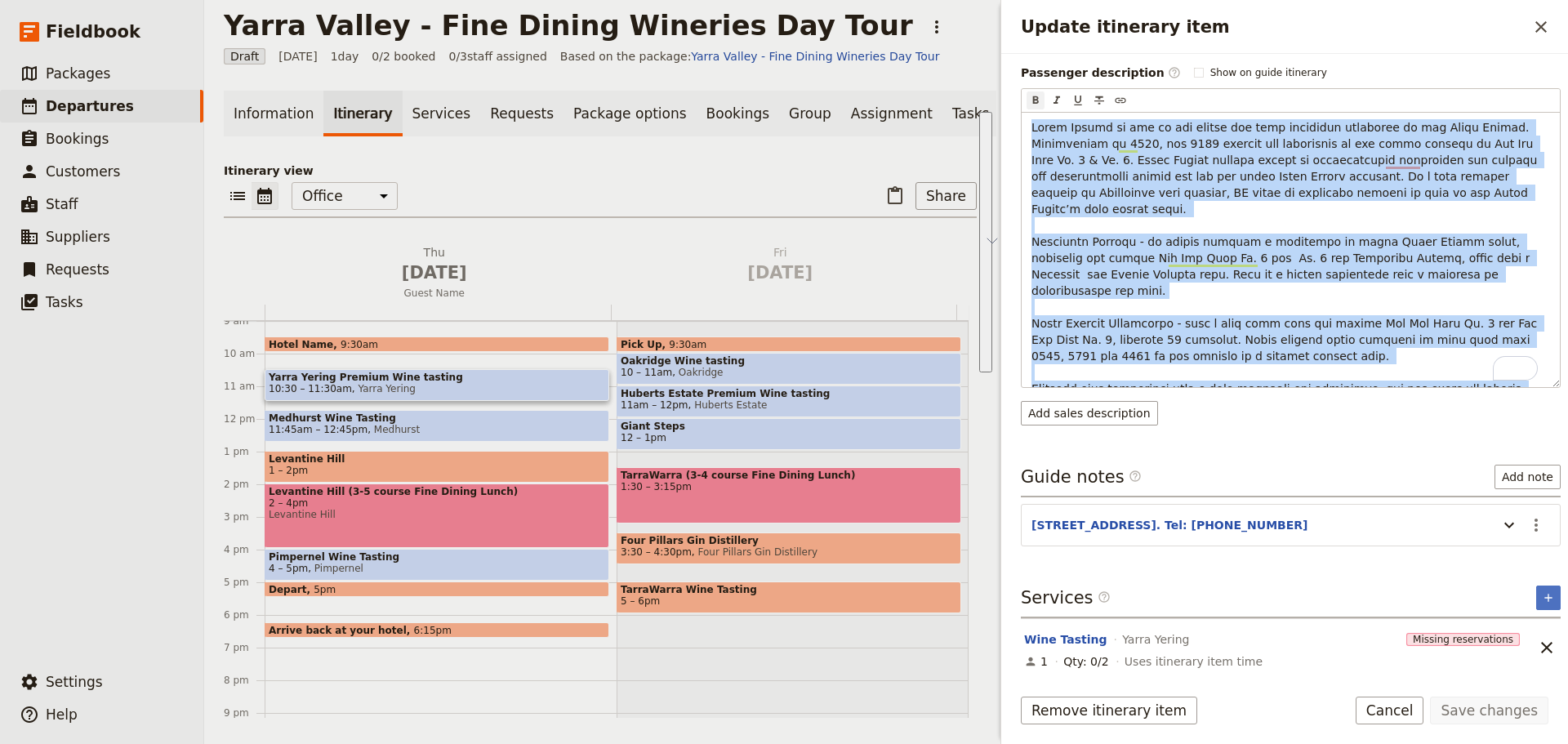
drag, startPoint x: 1291, startPoint y: 372, endPoint x: 1031, endPoint y: 105, distance: 372.7
click at [1031, 105] on div "​ ​ ​ ​ ​" at bounding box center [1290, 238] width 540 height 299
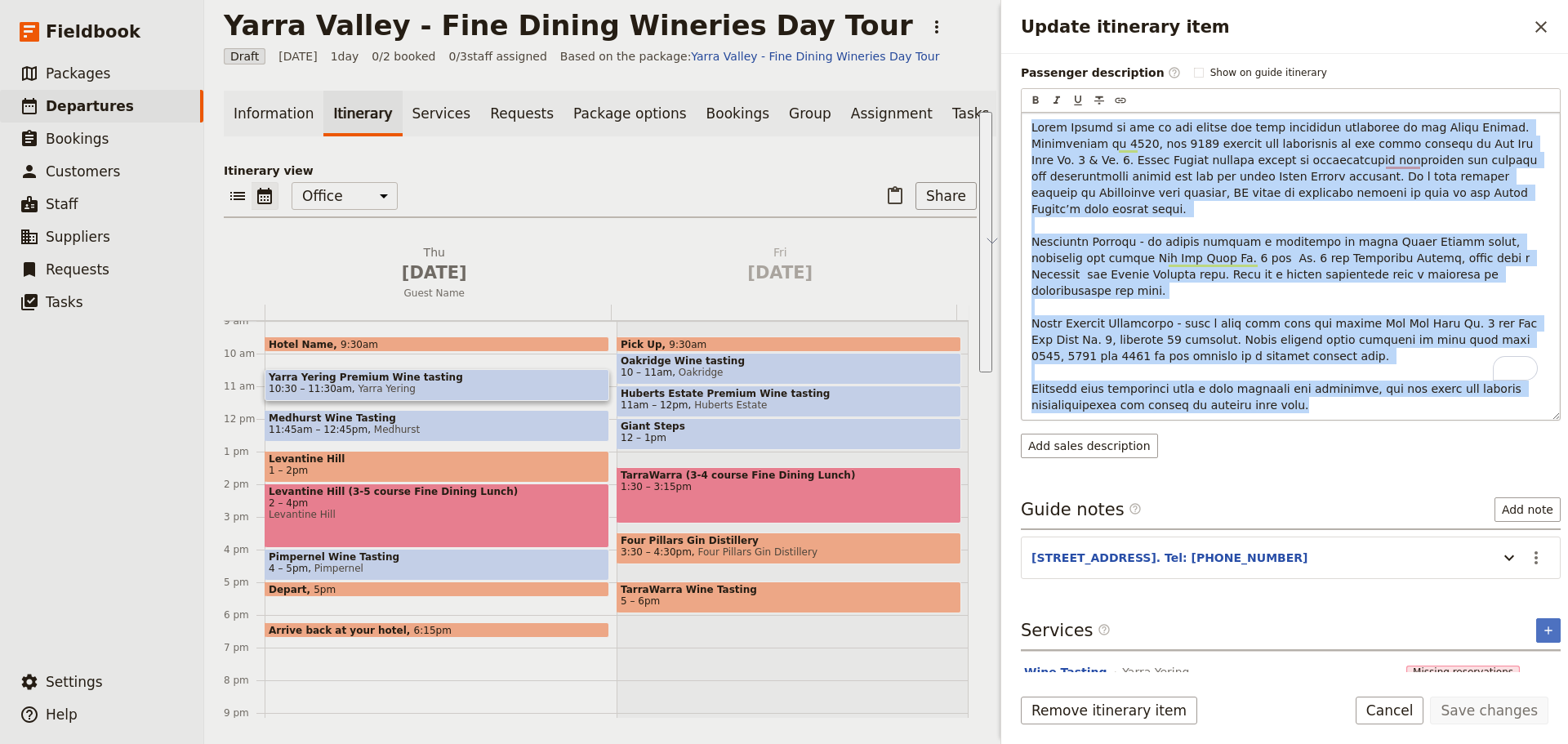
copy span "Yarra Yering is one of the oldest and most beautiful vineyards in the Yarra Val…"
click at [1118, 433] on button "Add sales description" at bounding box center [1089, 445] width 138 height 24
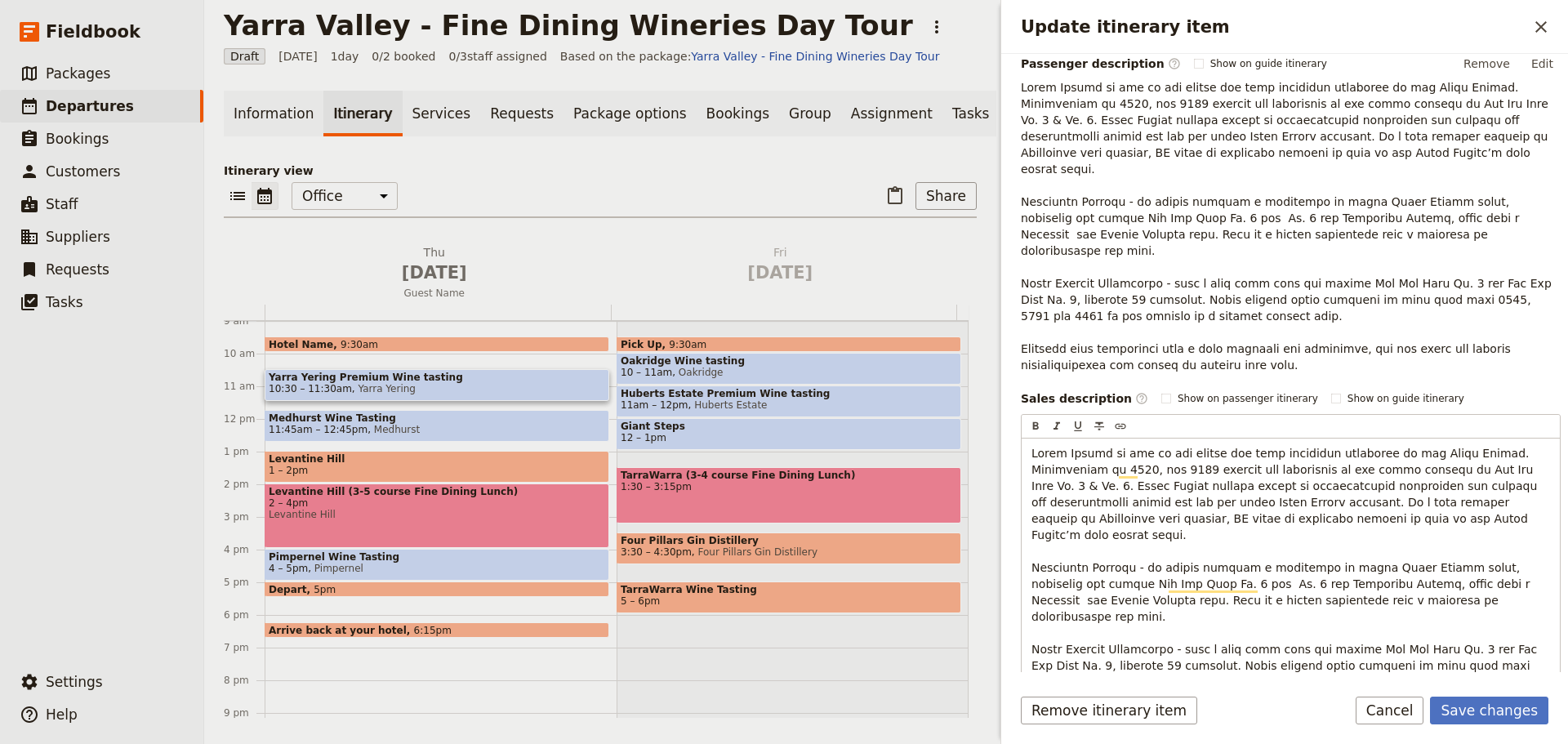
scroll to position [254, 0]
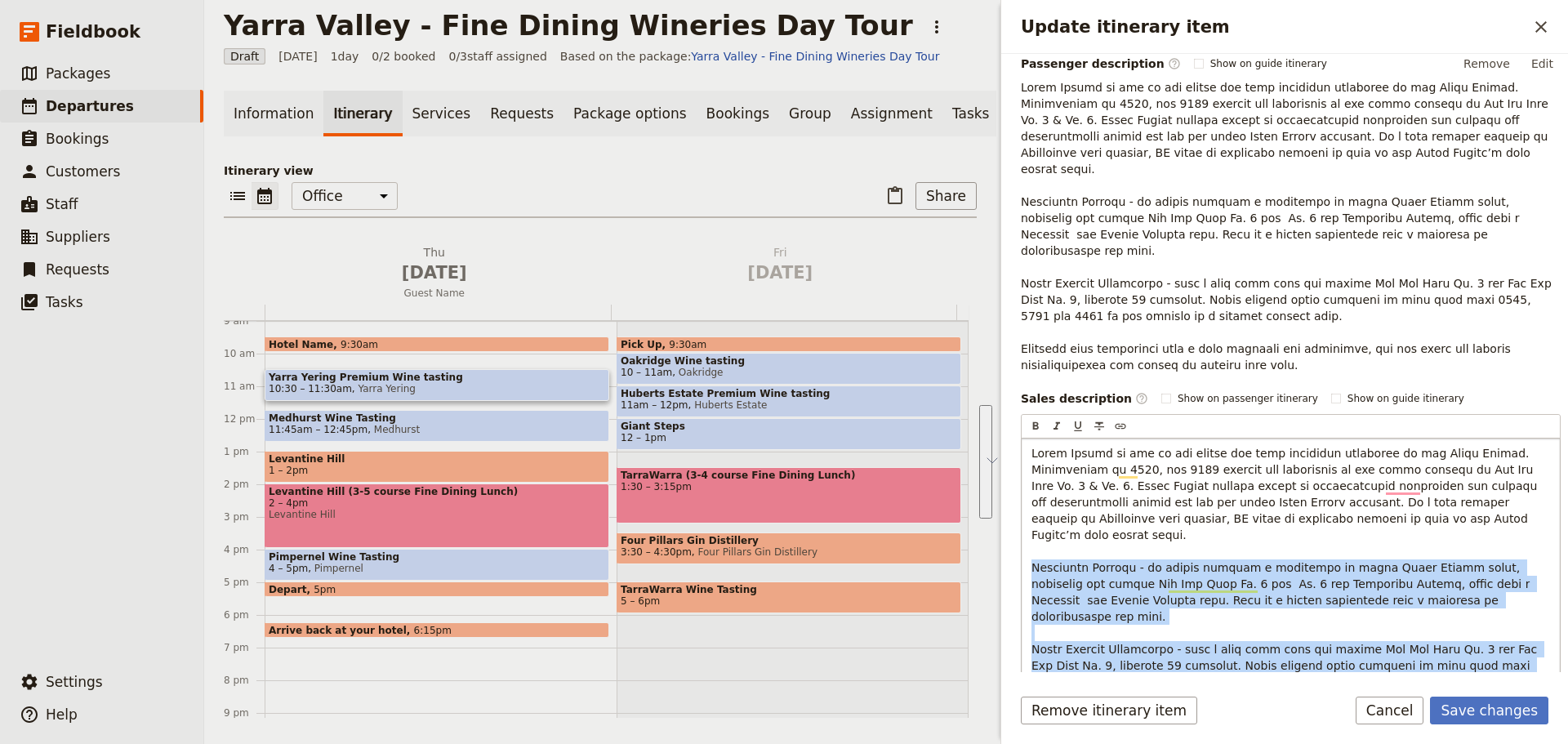
drag, startPoint x: 1231, startPoint y: 609, endPoint x: 1026, endPoint y: 520, distance: 223.5
click at [1026, 520] on div "To enrich screen reader interactions, please activate Accessibility in Grammarl…" at bounding box center [1290, 576] width 538 height 274
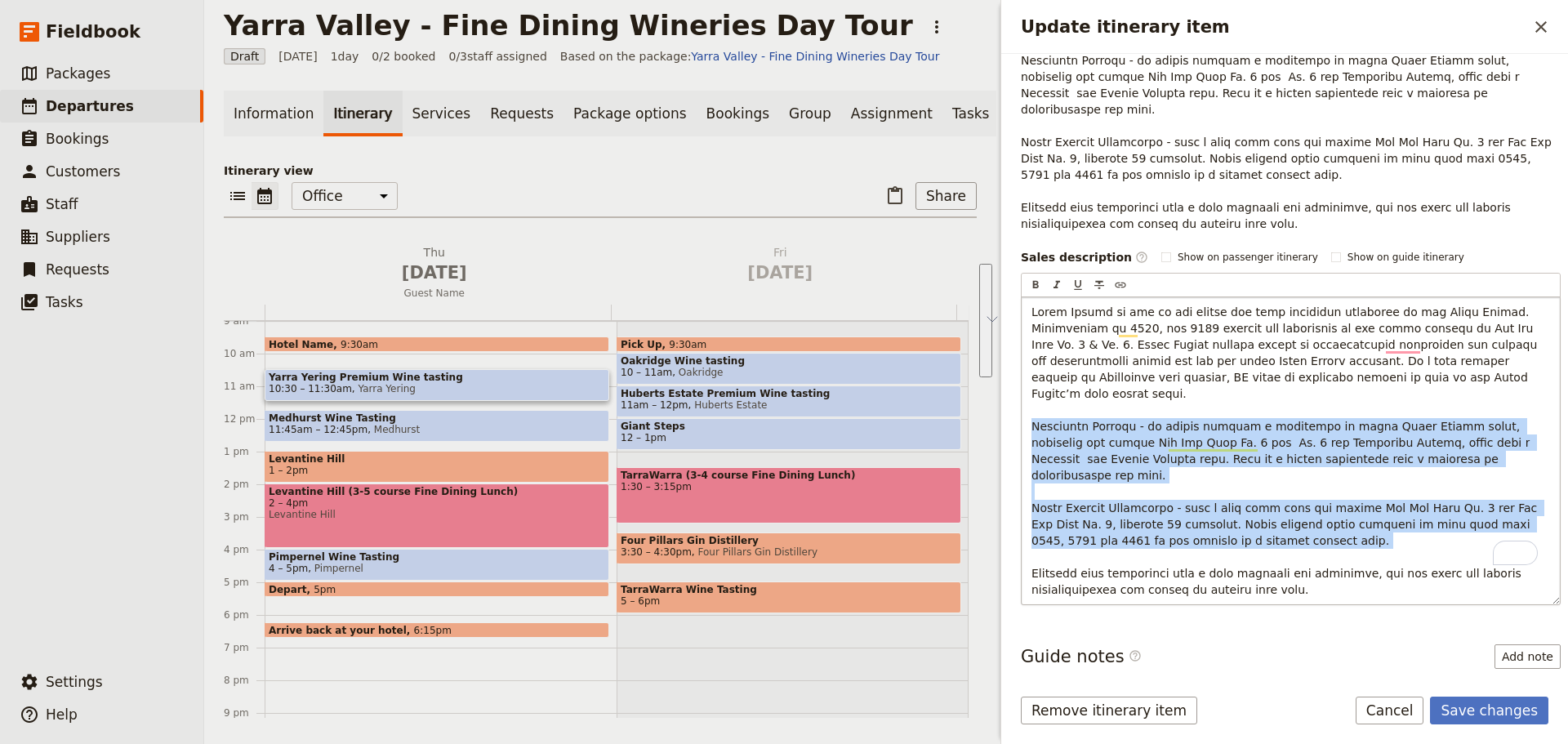
scroll to position [417, 0]
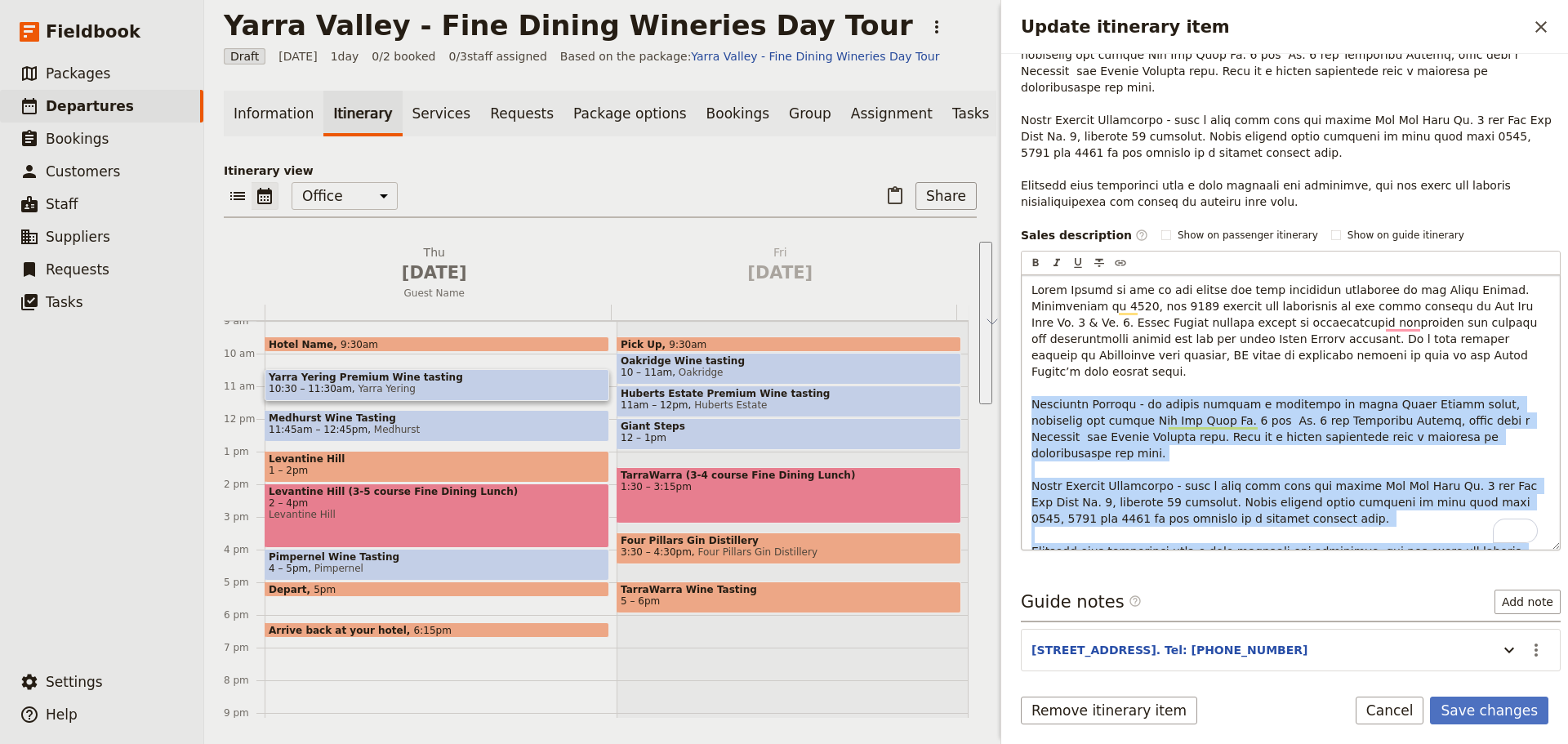
drag, startPoint x: 1272, startPoint y: 502, endPoint x: 1030, endPoint y: 358, distance: 281.6
click at [1030, 358] on div "To enrich screen reader interactions, please activate Accessibility in Grammarl…" at bounding box center [1290, 412] width 538 height 274
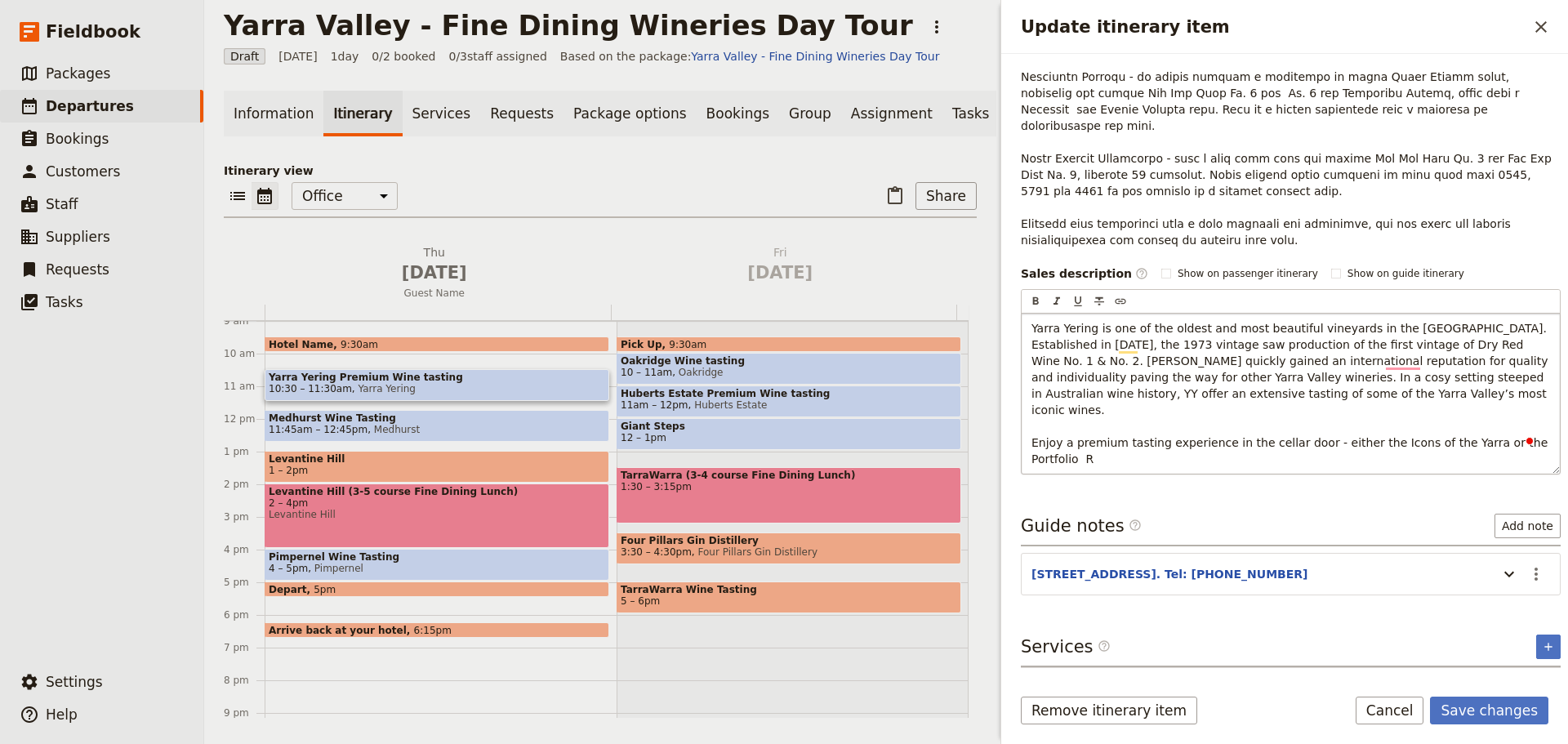
scroll to position [396, 0]
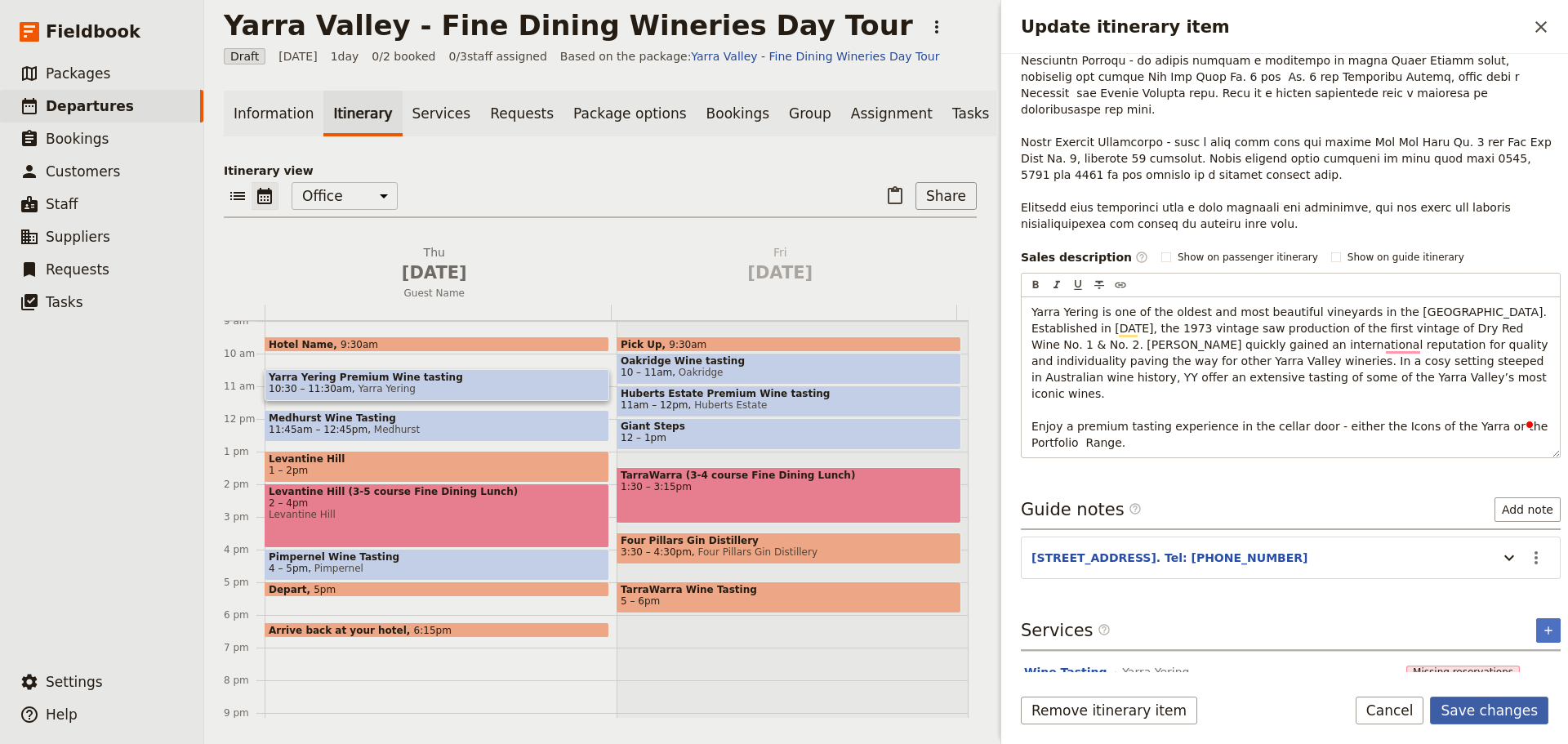
click at [1489, 701] on button "Save changes" at bounding box center [1488, 710] width 118 height 28
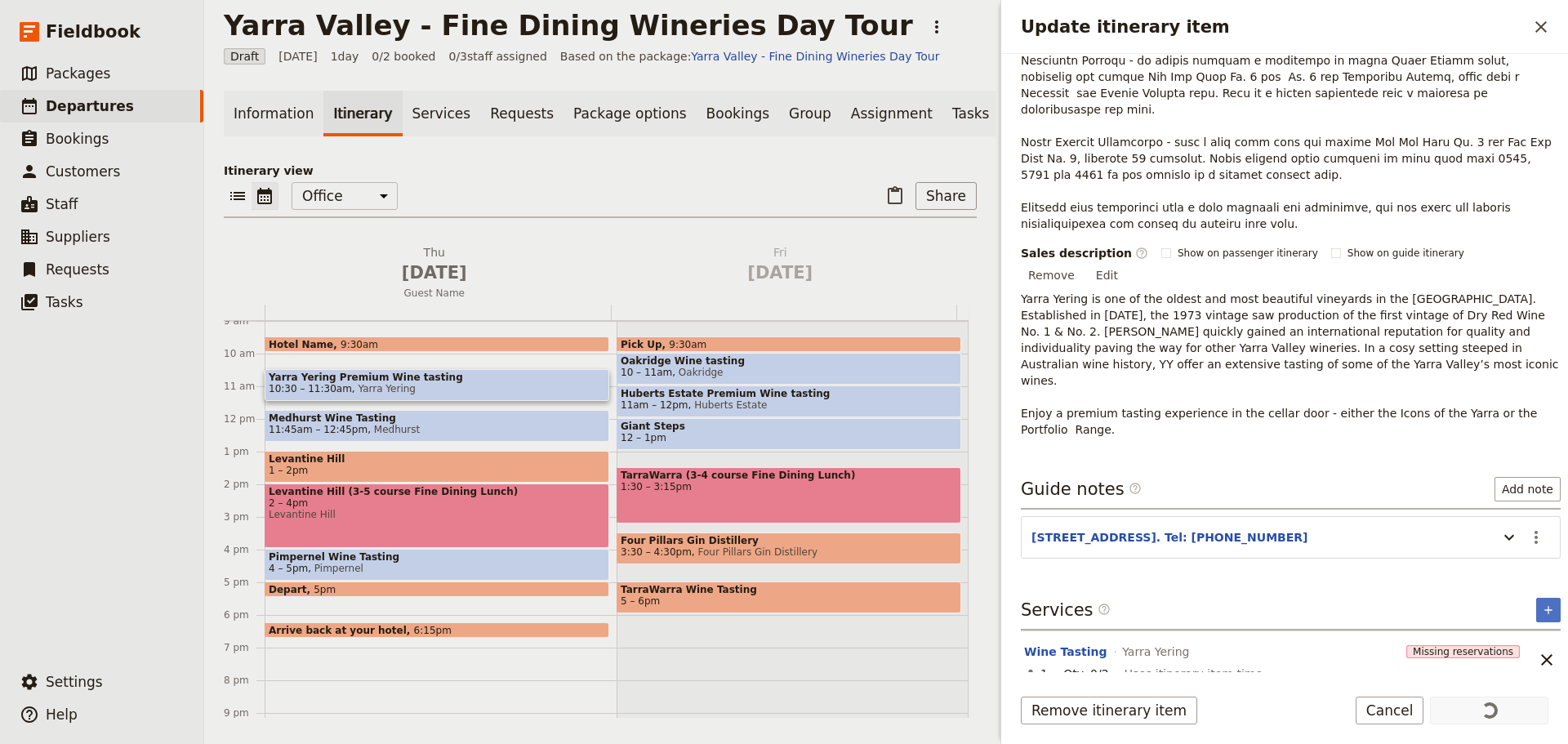
scroll to position [345, 0]
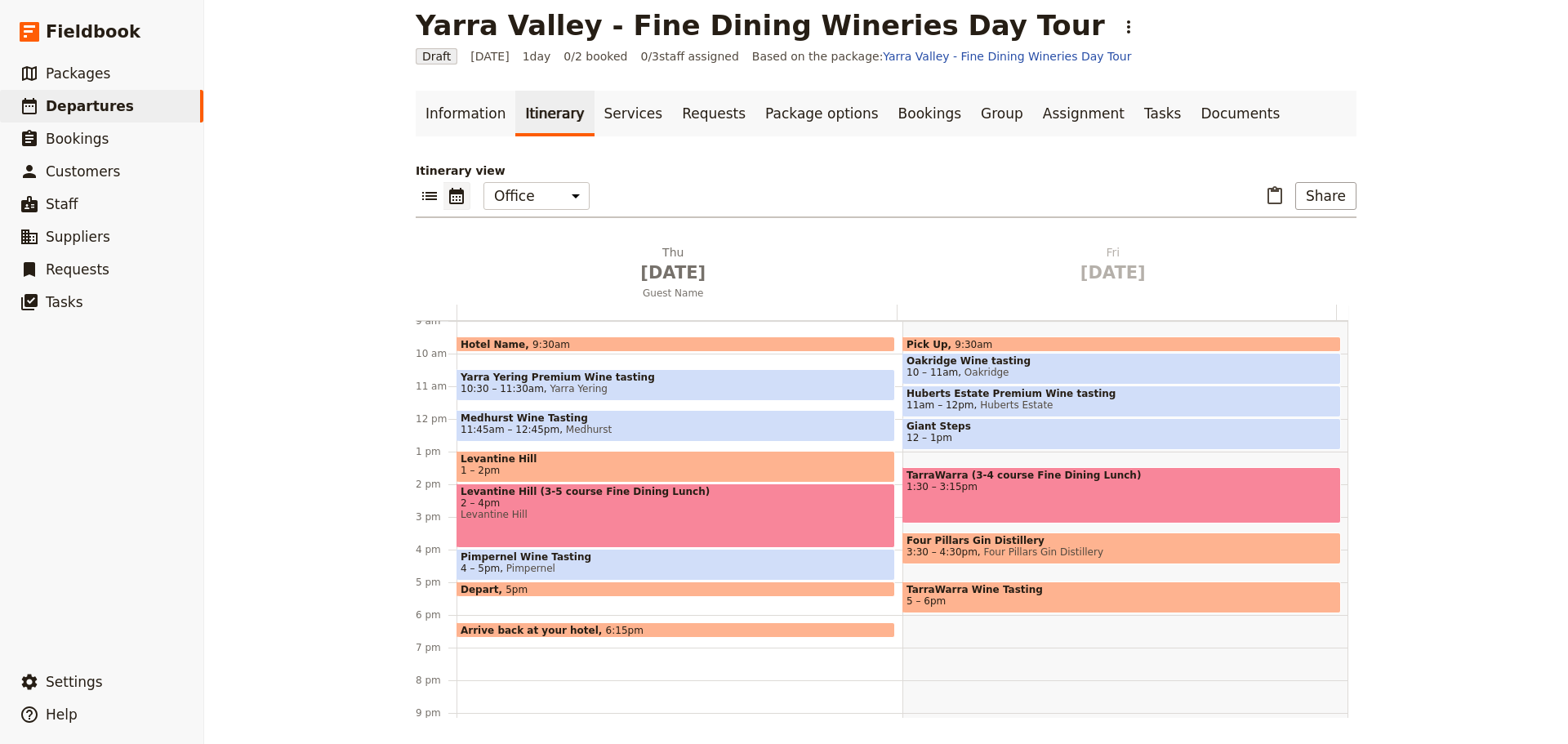
drag, startPoint x: 530, startPoint y: 425, endPoint x: 544, endPoint y: 417, distance: 16.1
click at [530, 424] on span "11:45am – 12:45pm" at bounding box center [509, 429] width 99 height 12
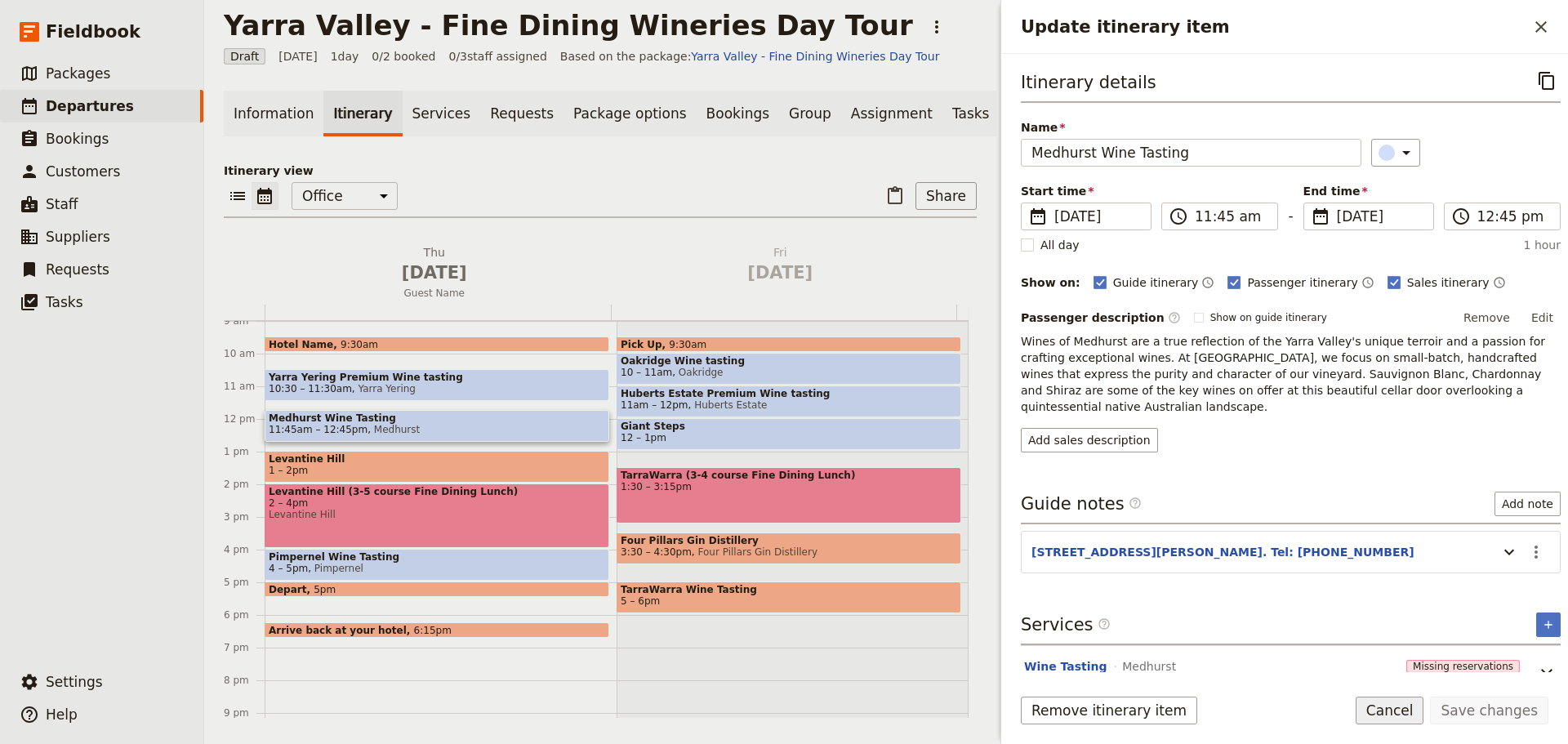
click at [1404, 713] on button "Cancel" at bounding box center [1389, 710] width 68 height 28
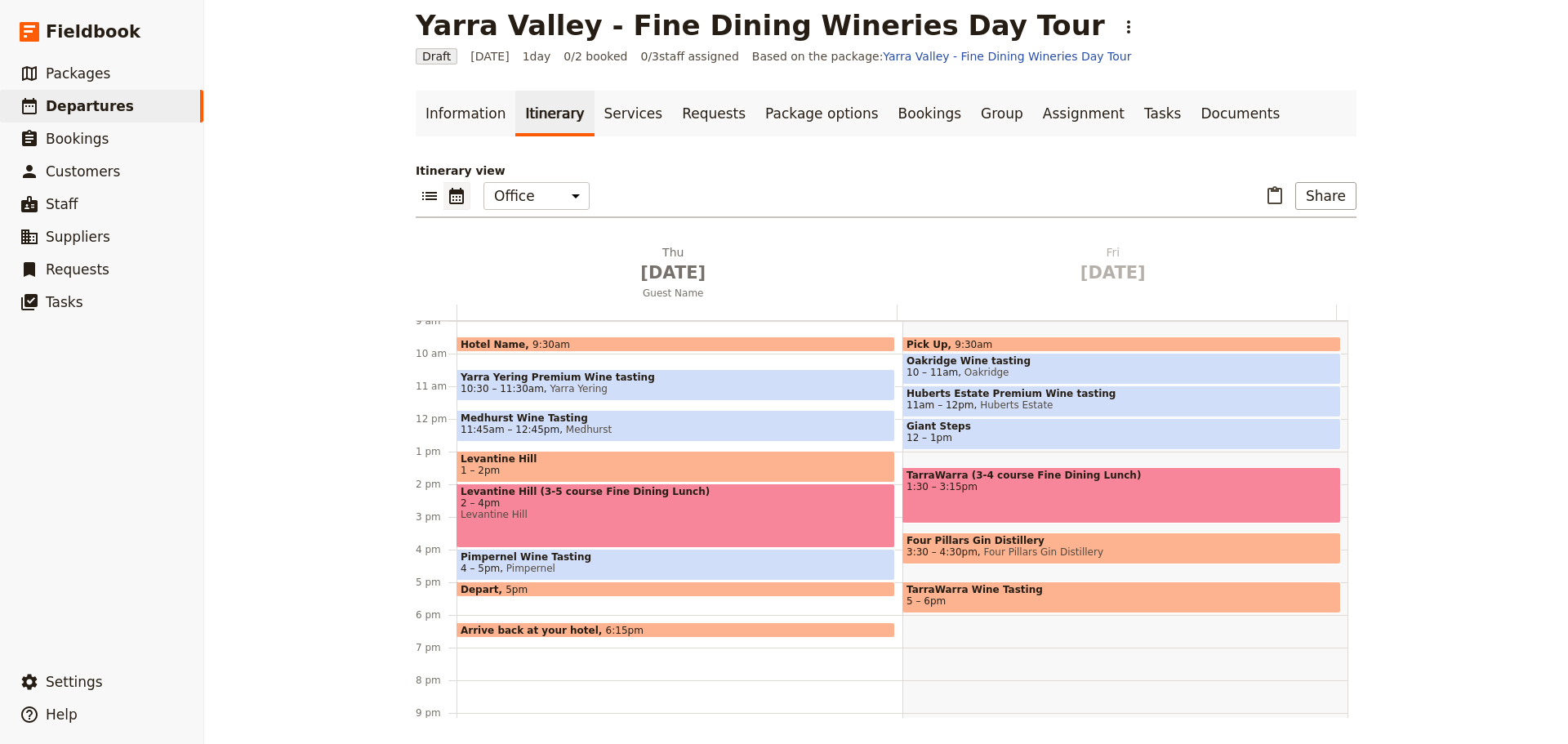
click at [508, 466] on span "1 – 2pm" at bounding box center [675, 471] width 430 height 12
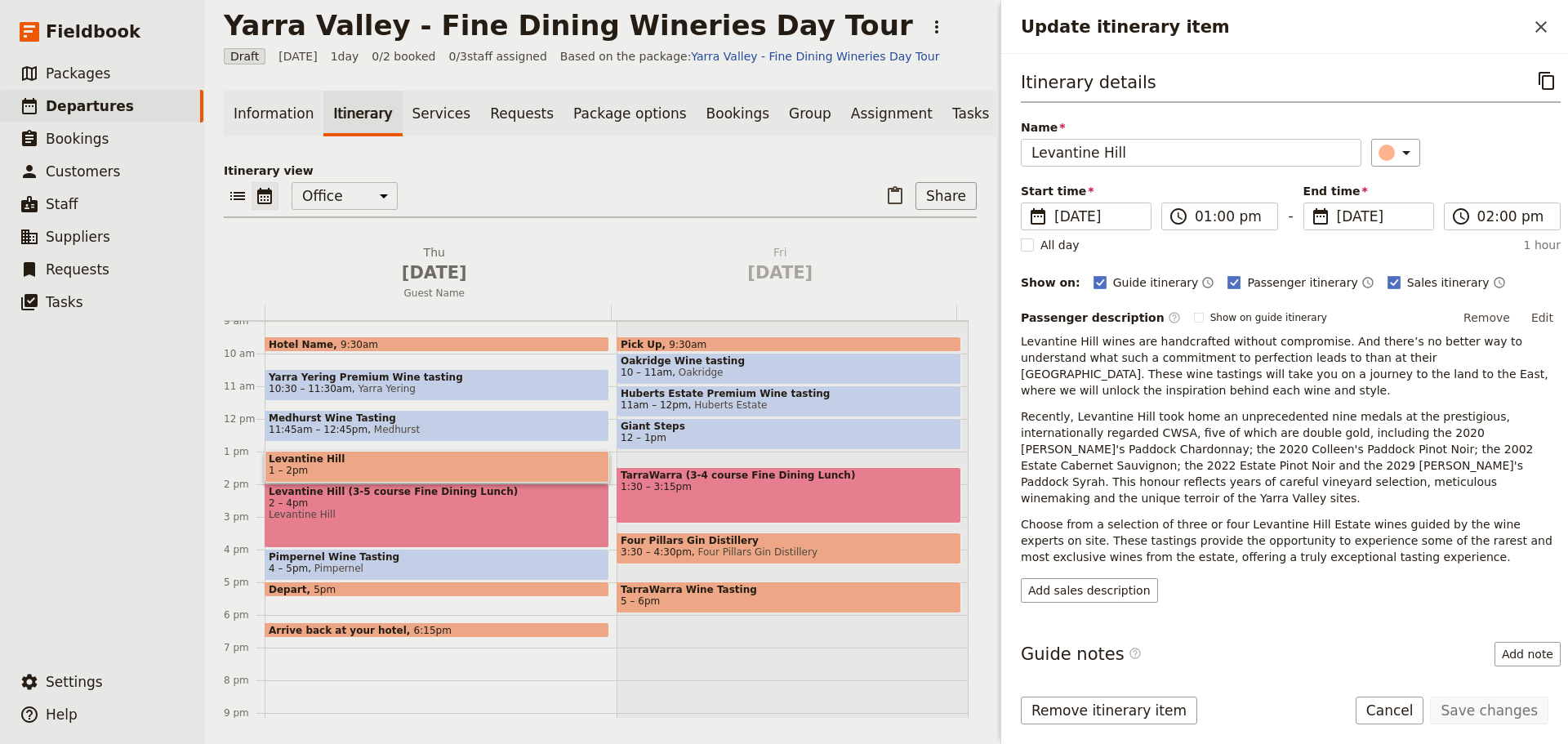
click at [366, 509] on span "2 – 4pm" at bounding box center [437, 503] width 337 height 12
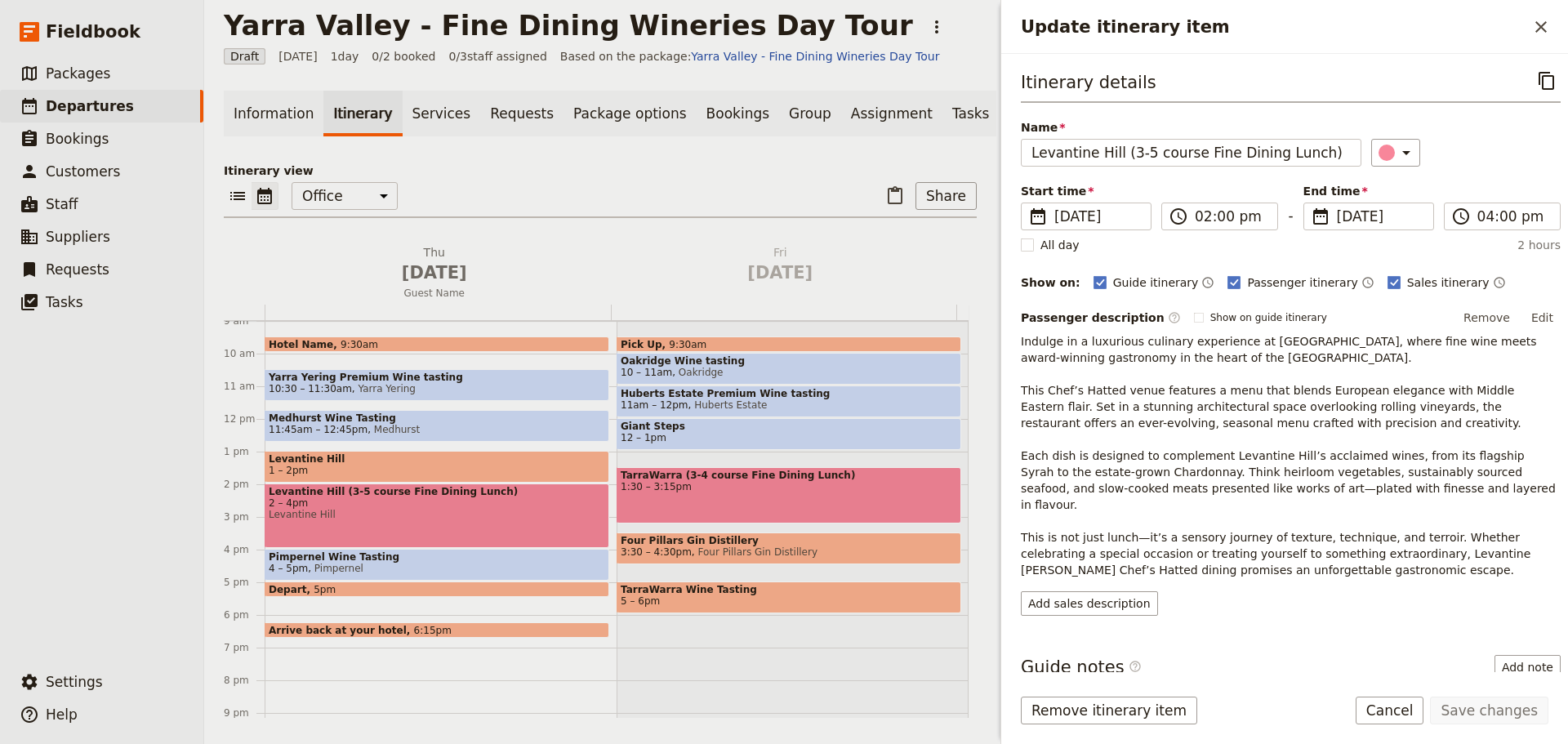
click at [321, 571] on span "Pimpernel" at bounding box center [336, 568] width 56 height 12
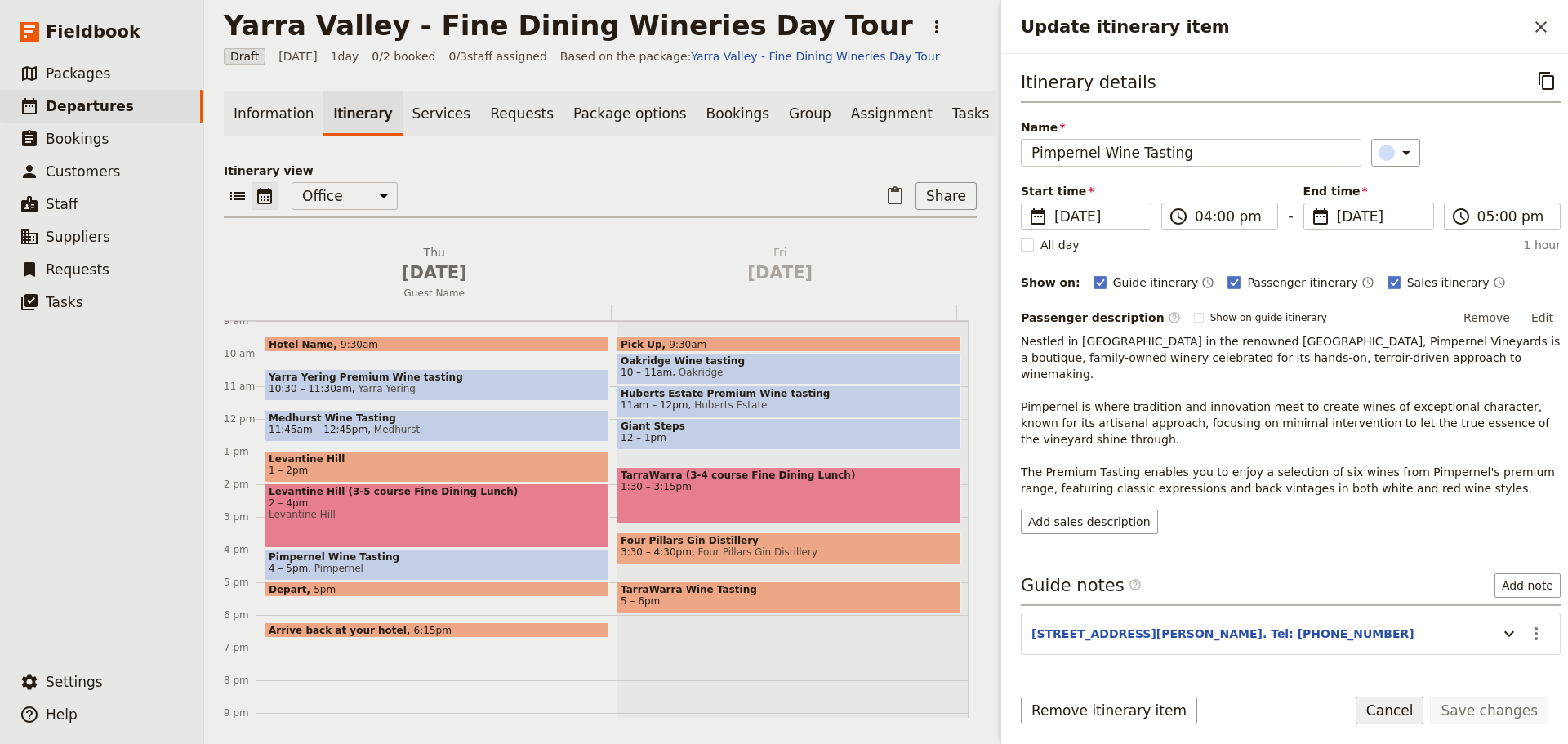
click at [1408, 710] on button "Cancel" at bounding box center [1389, 710] width 68 height 28
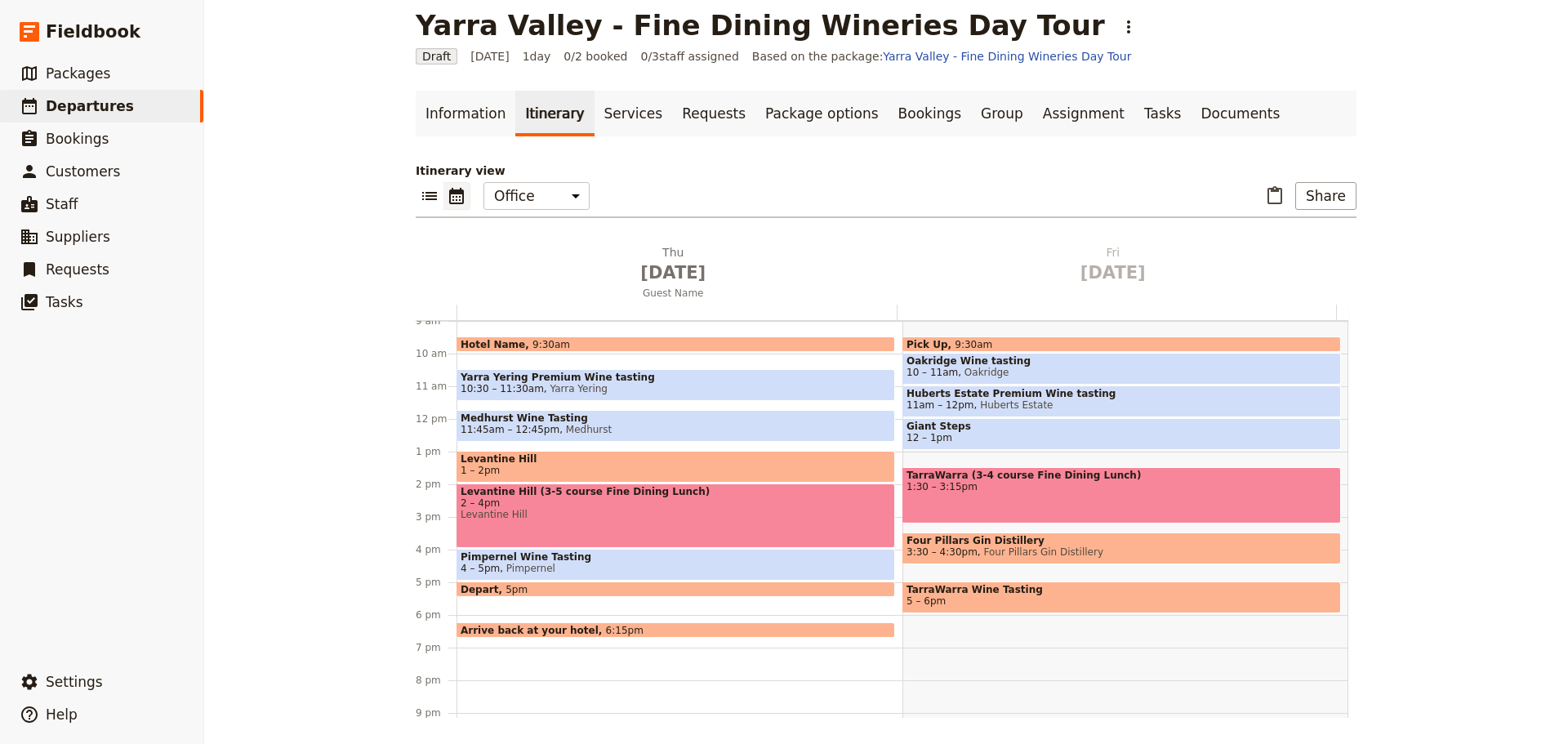
click at [562, 558] on span "Pimpernel Wine Tasting" at bounding box center [675, 557] width 430 height 12
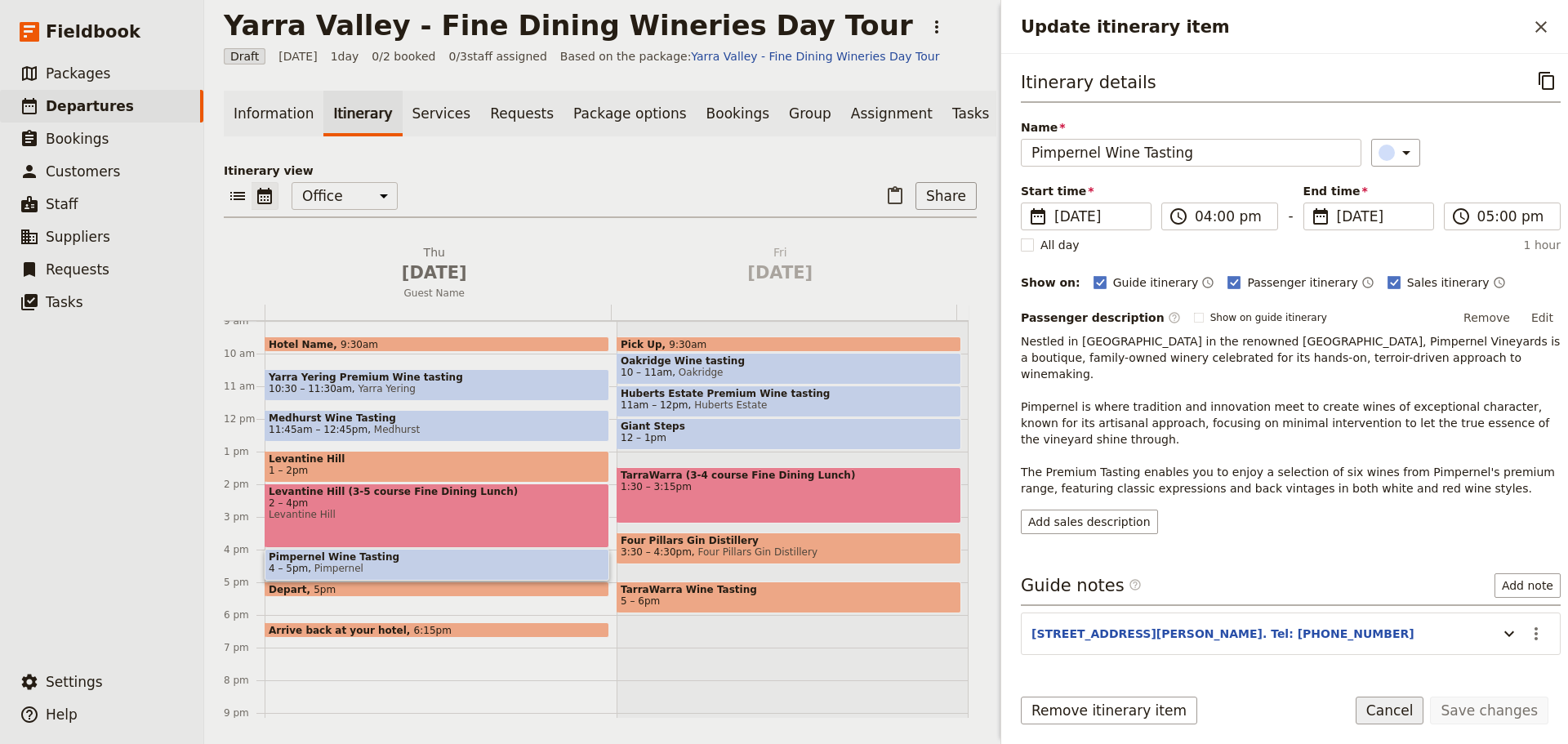
click at [1397, 706] on button "Cancel" at bounding box center [1389, 710] width 68 height 28
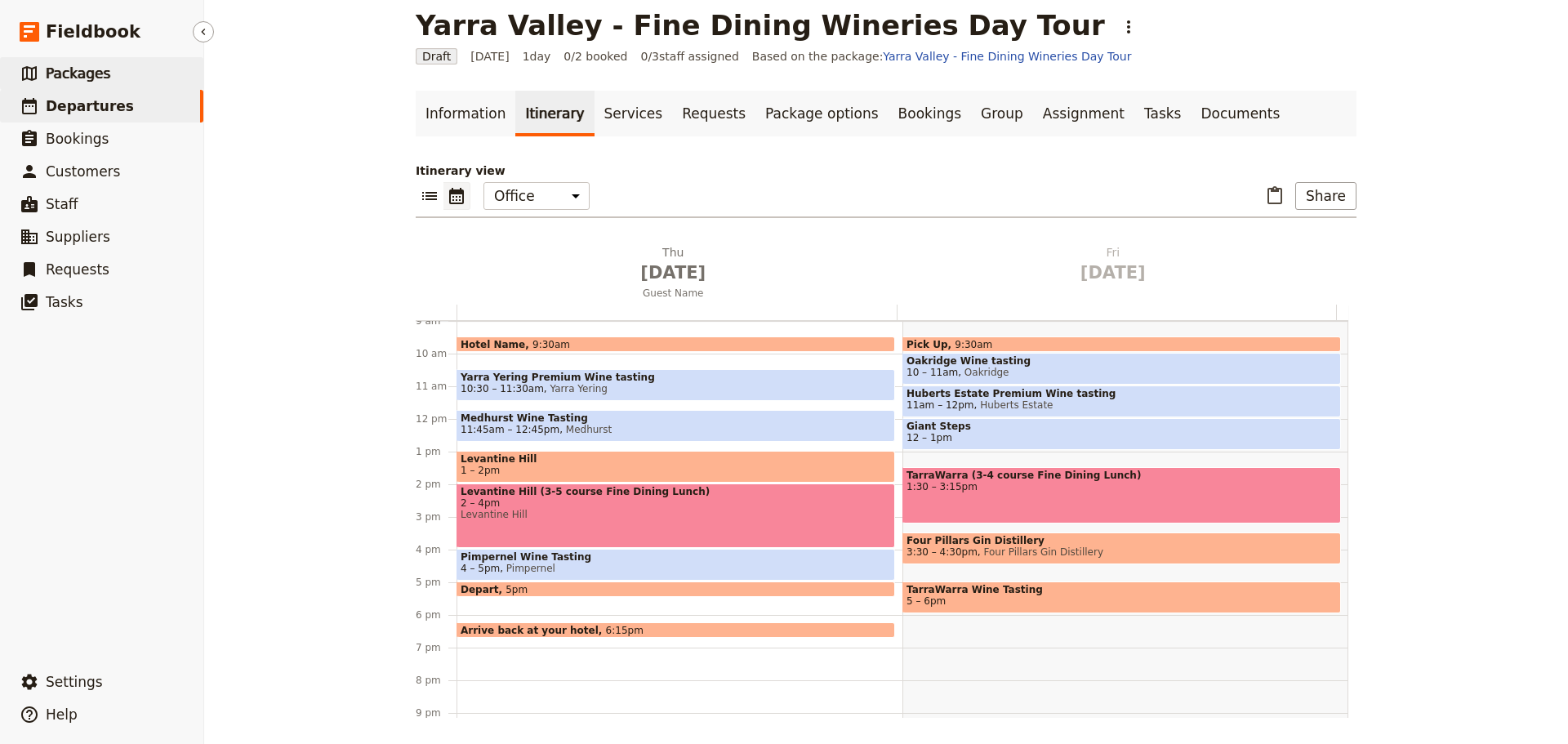
click at [90, 76] on span "Packages" at bounding box center [78, 73] width 64 height 16
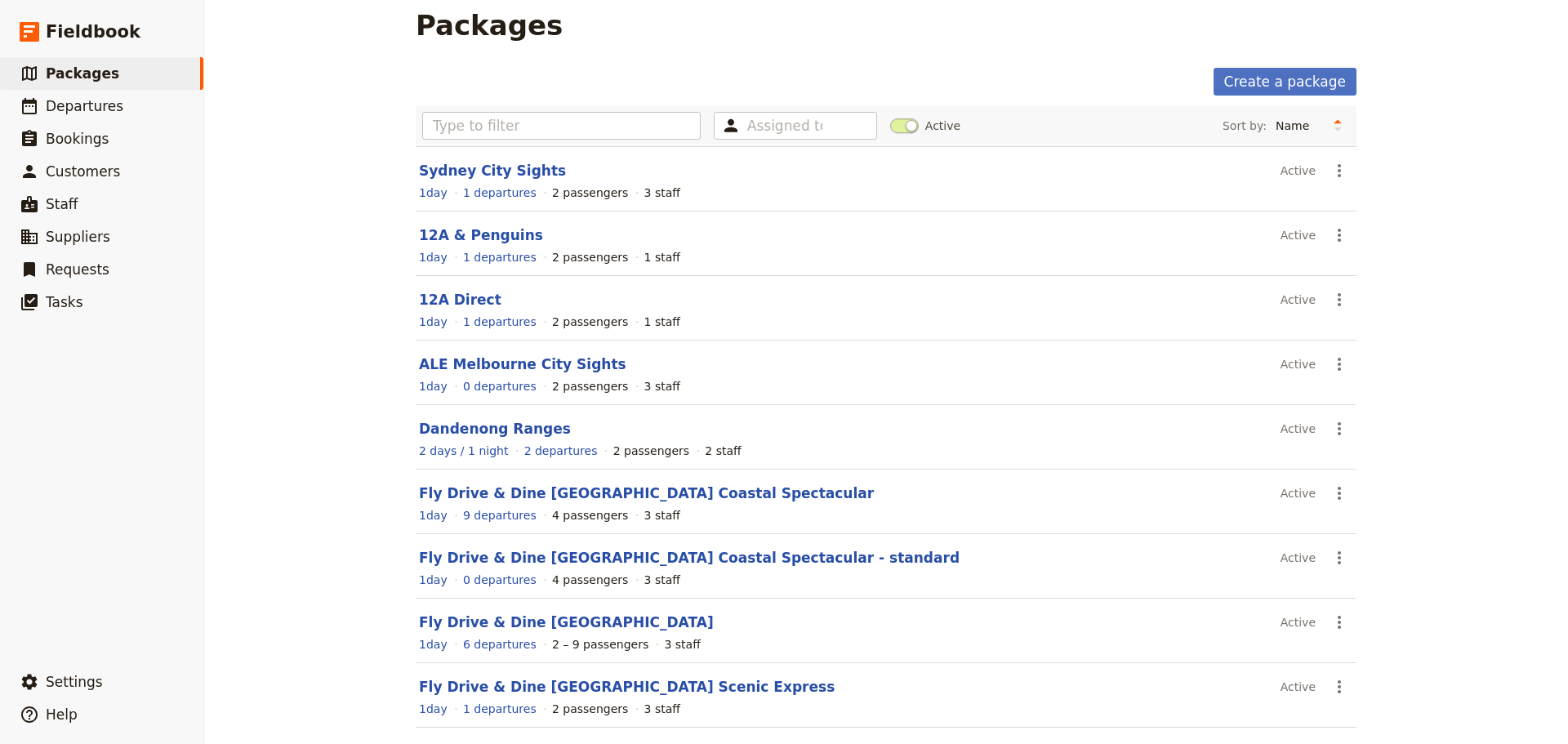
scroll to position [145, 0]
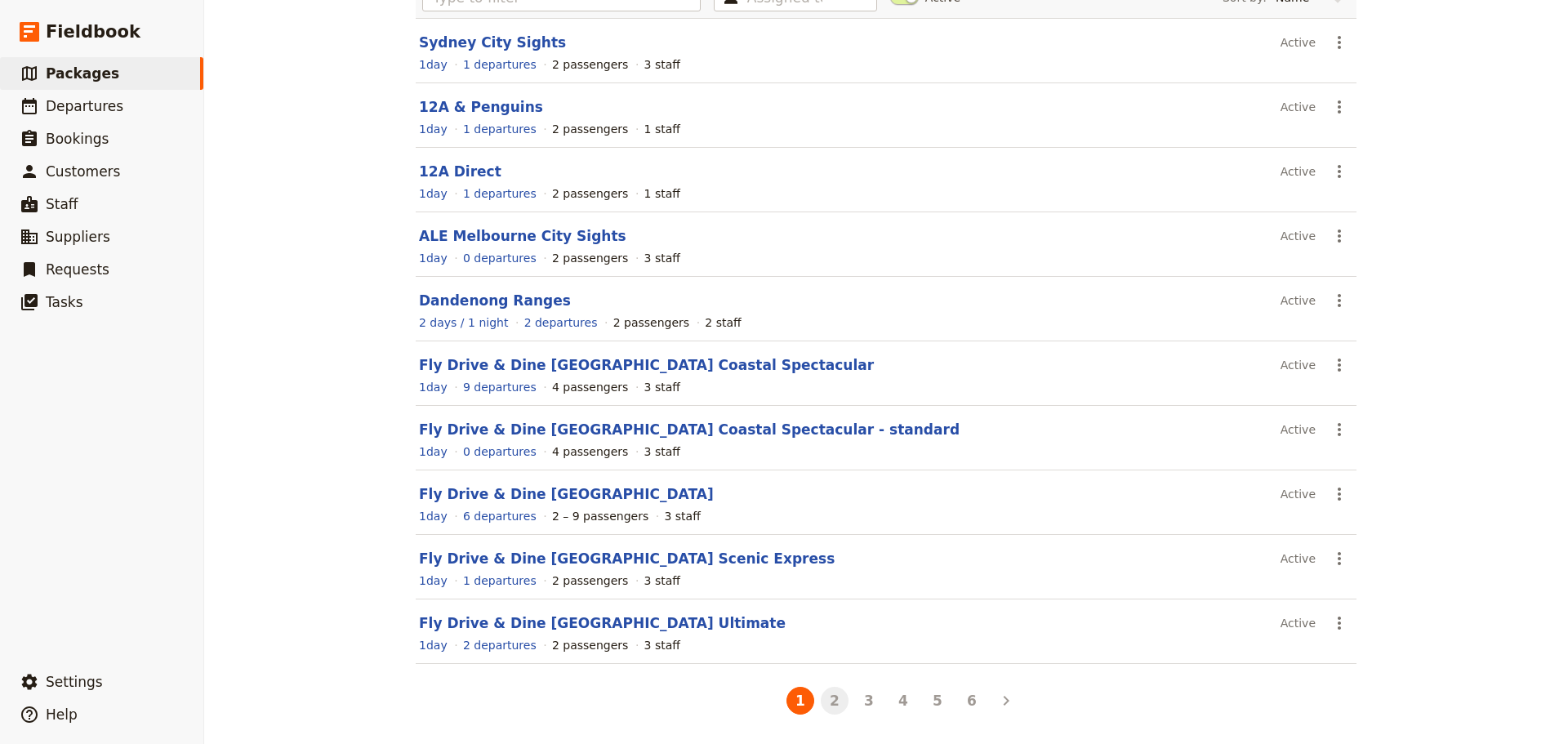
click at [832, 708] on button "2" at bounding box center [835, 700] width 28 height 28
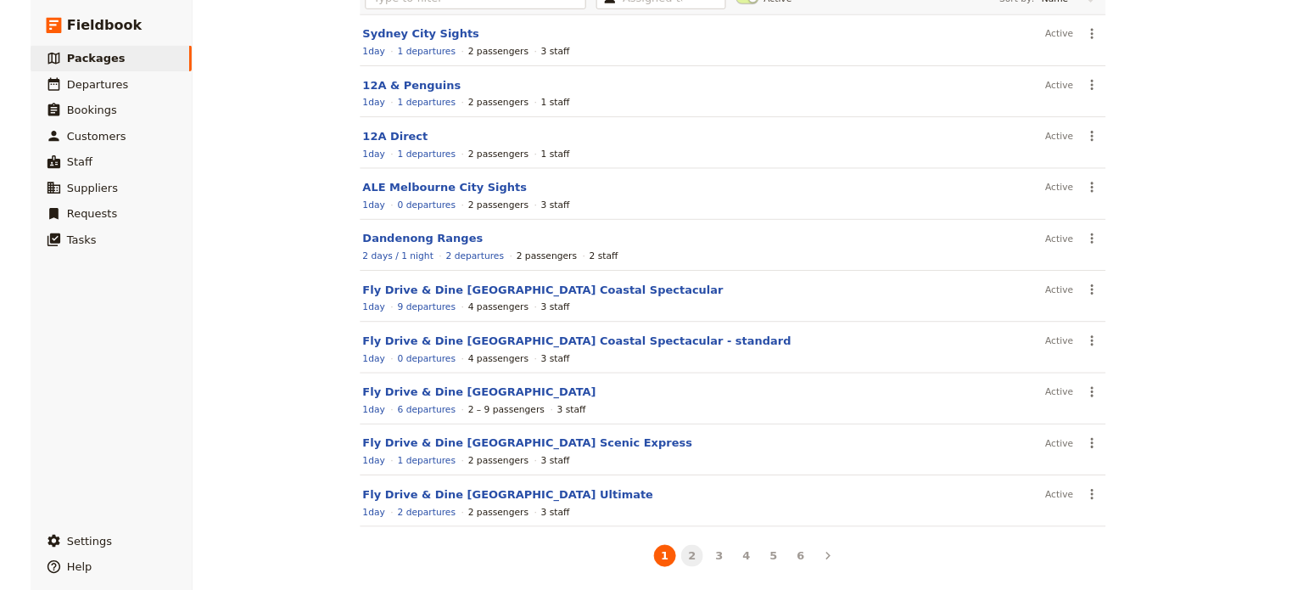
scroll to position [0, 0]
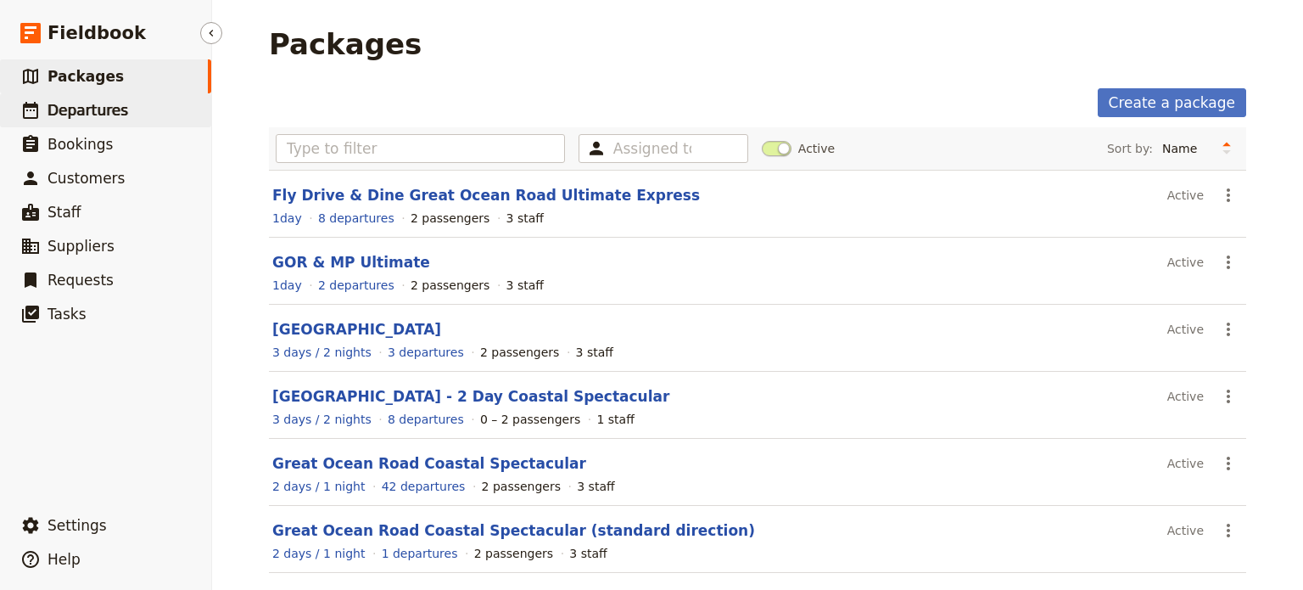
click at [173, 109] on link "​ Departures" at bounding box center [105, 110] width 211 height 34
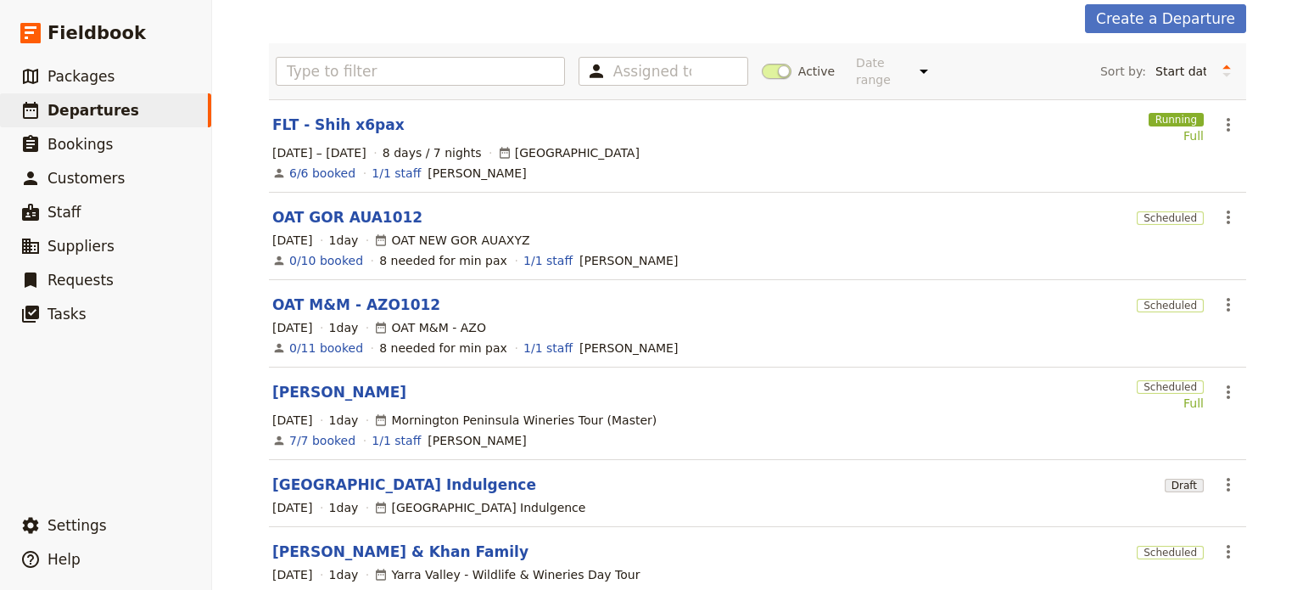
scroll to position [170, 0]
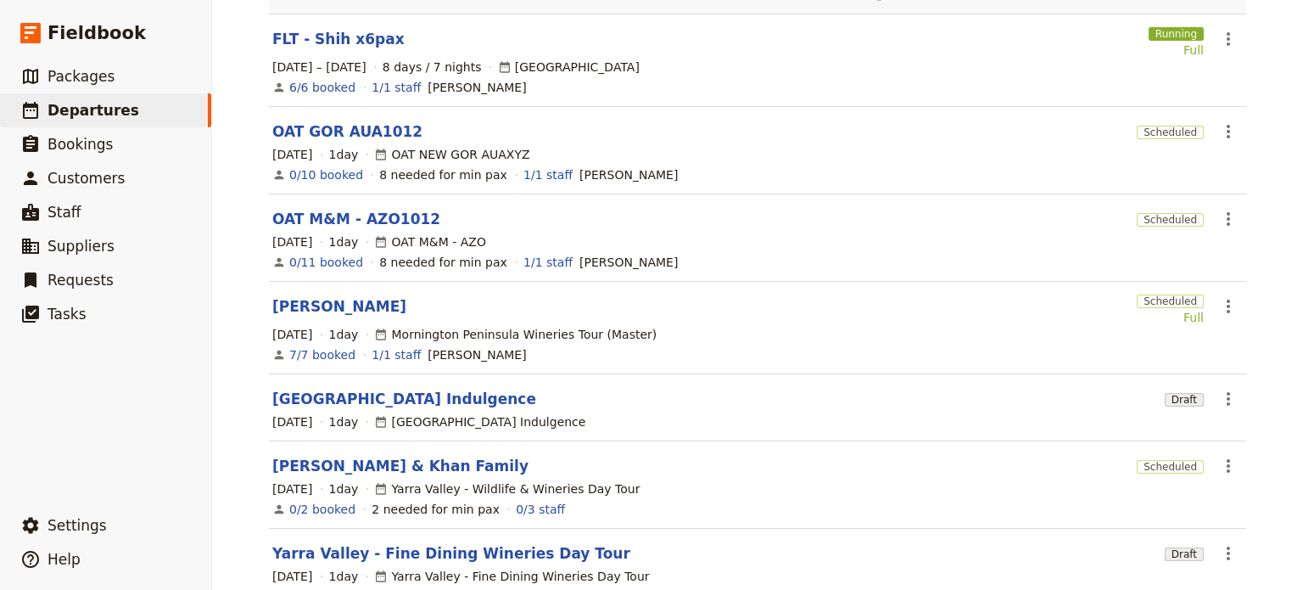
click at [293, 296] on link "Craig Steen" at bounding box center [339, 306] width 134 height 20
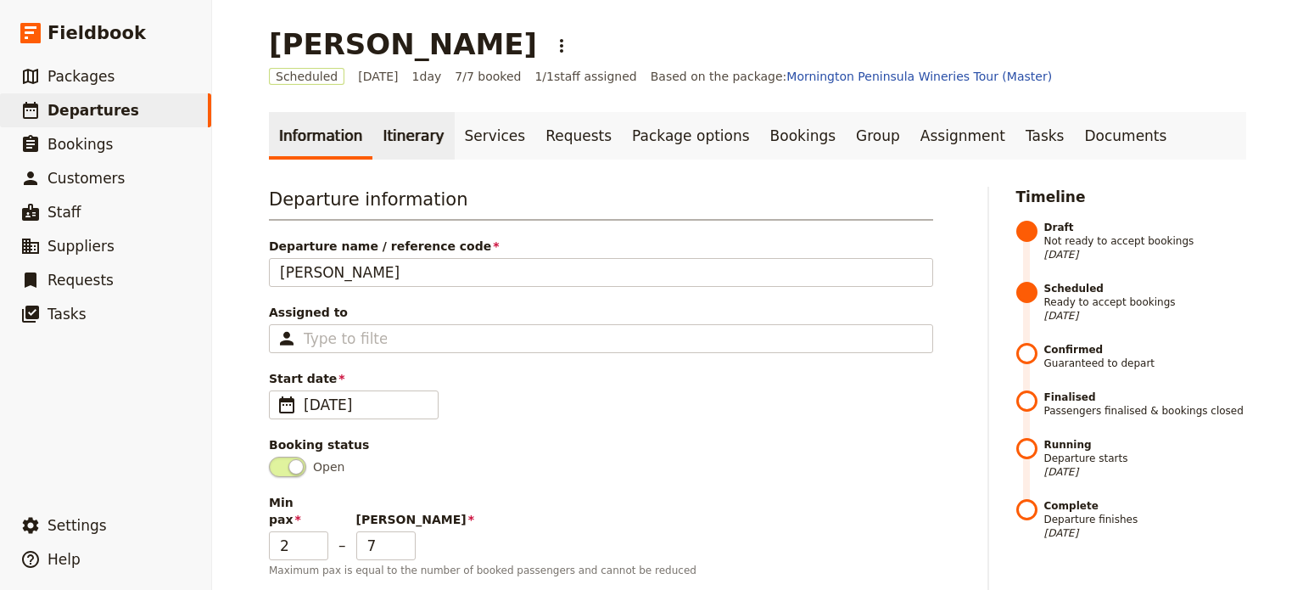
click at [399, 135] on link "Itinerary" at bounding box center [412, 136] width 81 height 48
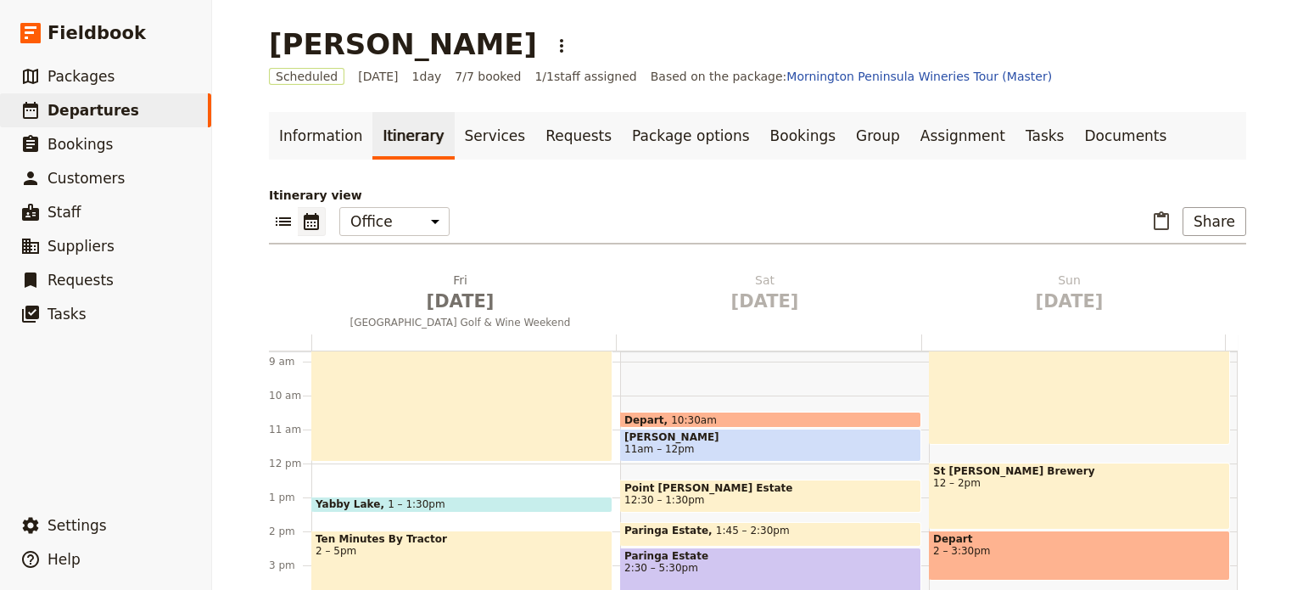
scroll to position [195, 0]
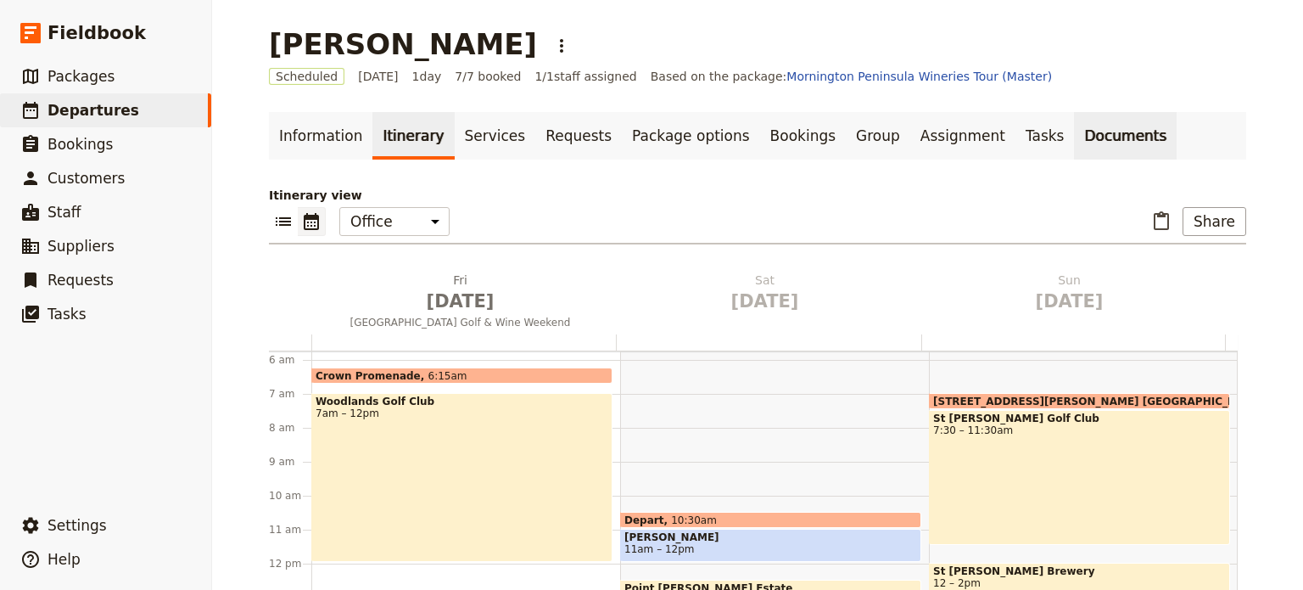
click at [1074, 128] on link "Documents" at bounding box center [1125, 136] width 103 height 48
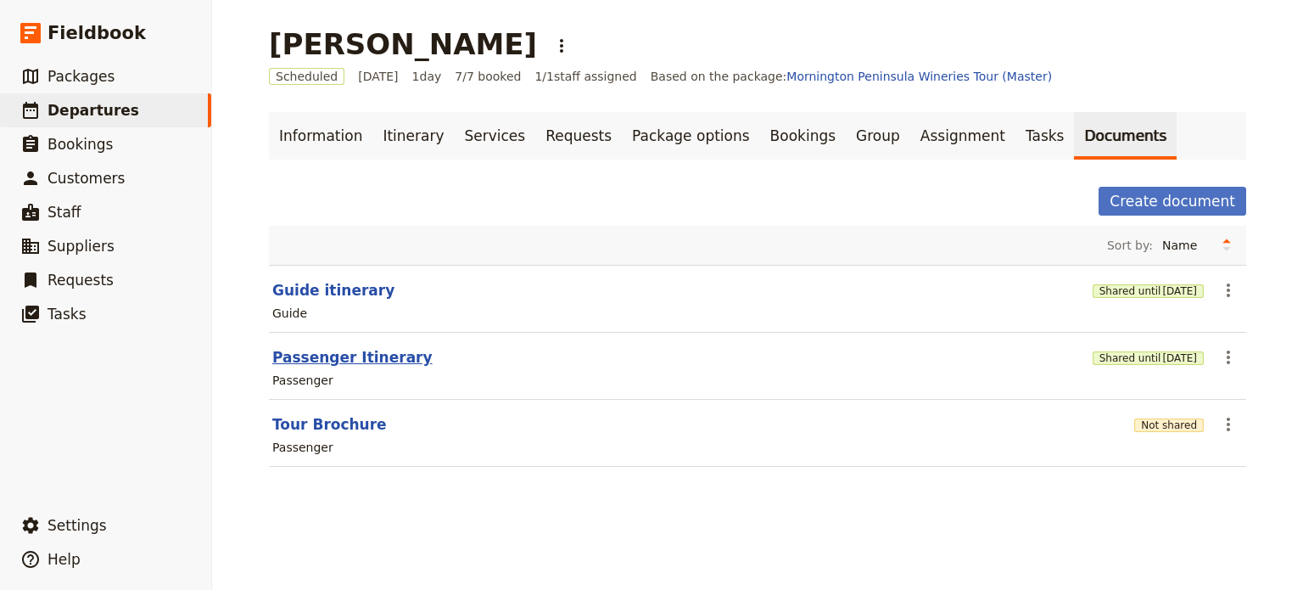
click at [308, 352] on button "Passenger Itinerary" at bounding box center [352, 357] width 160 height 20
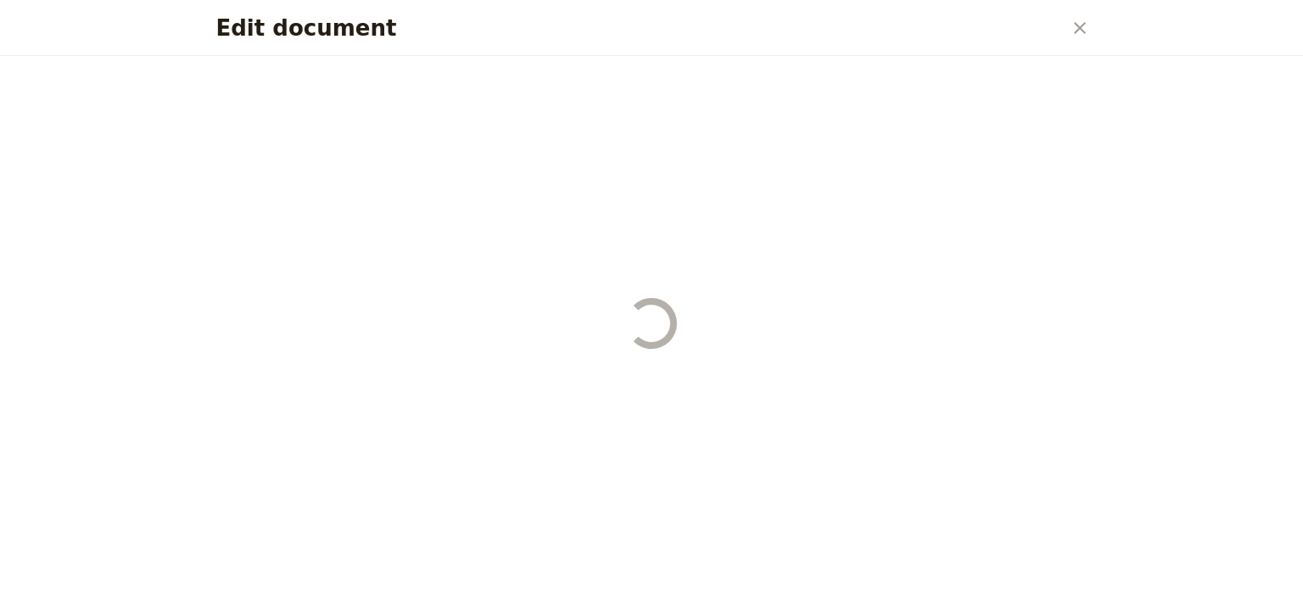
select select "PASSENGER"
select select "DEFAULT"
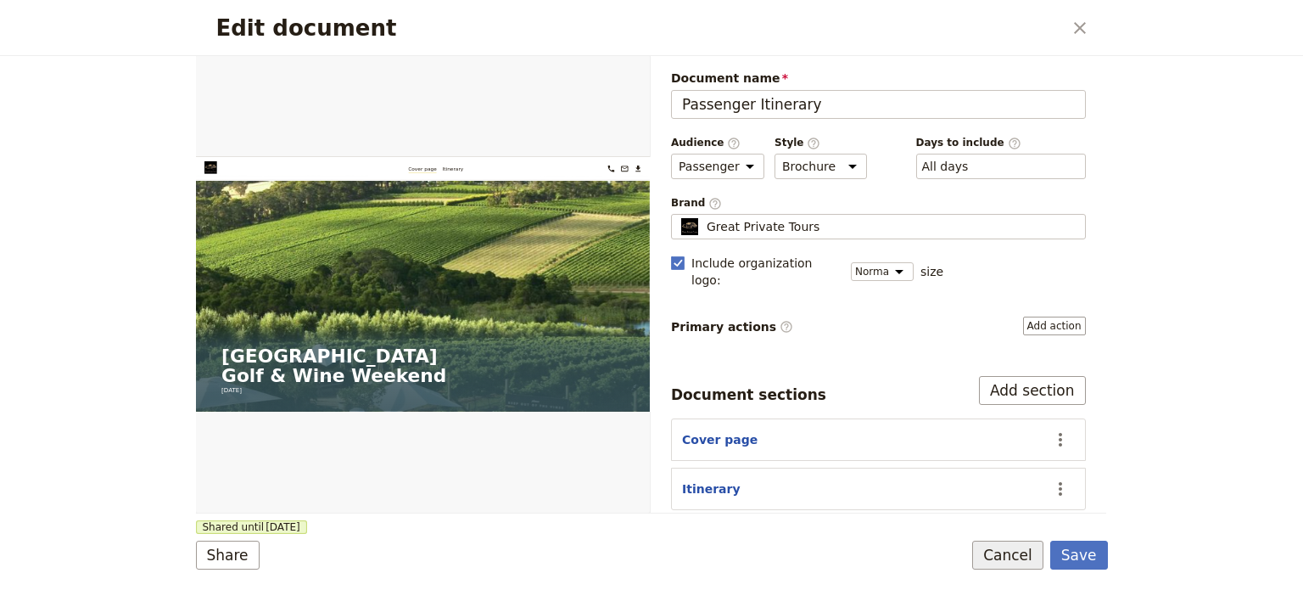
click at [1011, 564] on button "Cancel" at bounding box center [1007, 554] width 71 height 29
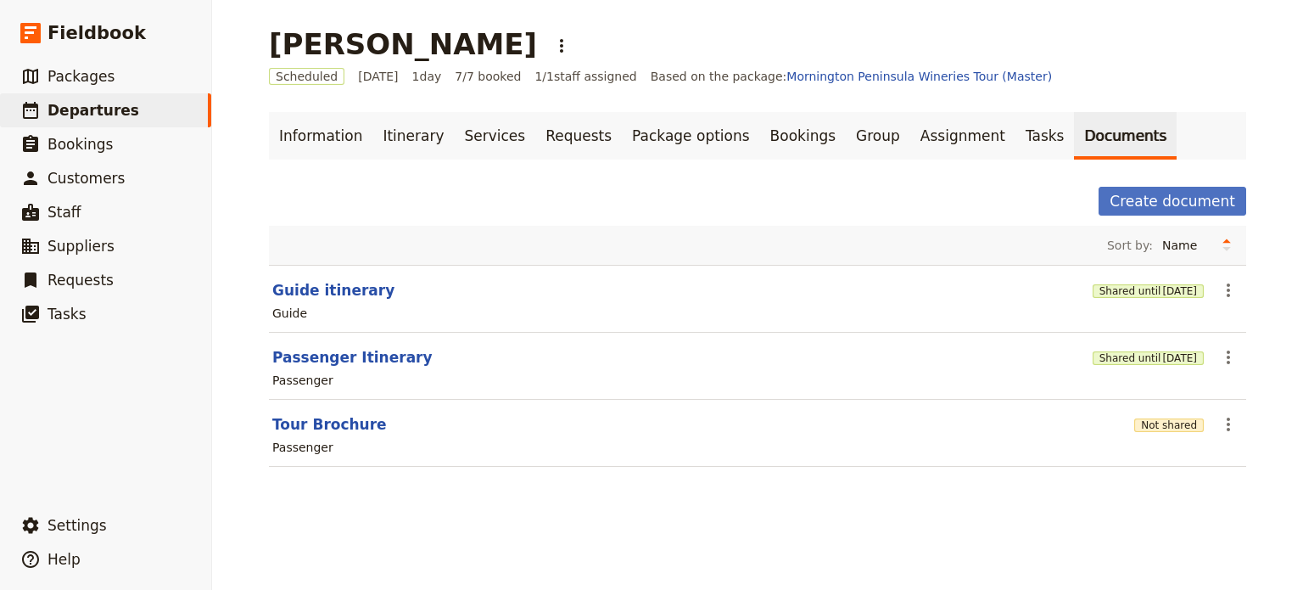
click at [288, 303] on div "Guide" at bounding box center [758, 313] width 974 height 20
click at [288, 300] on section "Guide itinerary Shared until 19 Nov 2025 ​ Guide" at bounding box center [757, 299] width 977 height 68
click at [289, 292] on button "Guide itinerary" at bounding box center [333, 290] width 122 height 20
select select "STAFF"
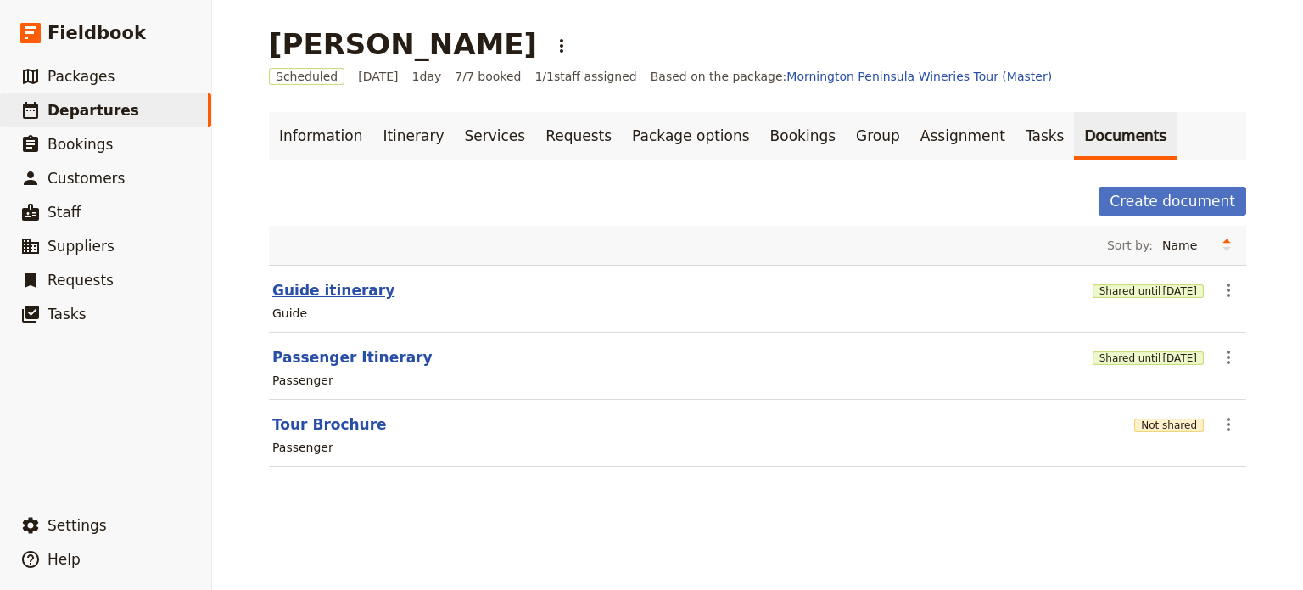
select select "RUN_SHEET"
select select "DEFAULT"
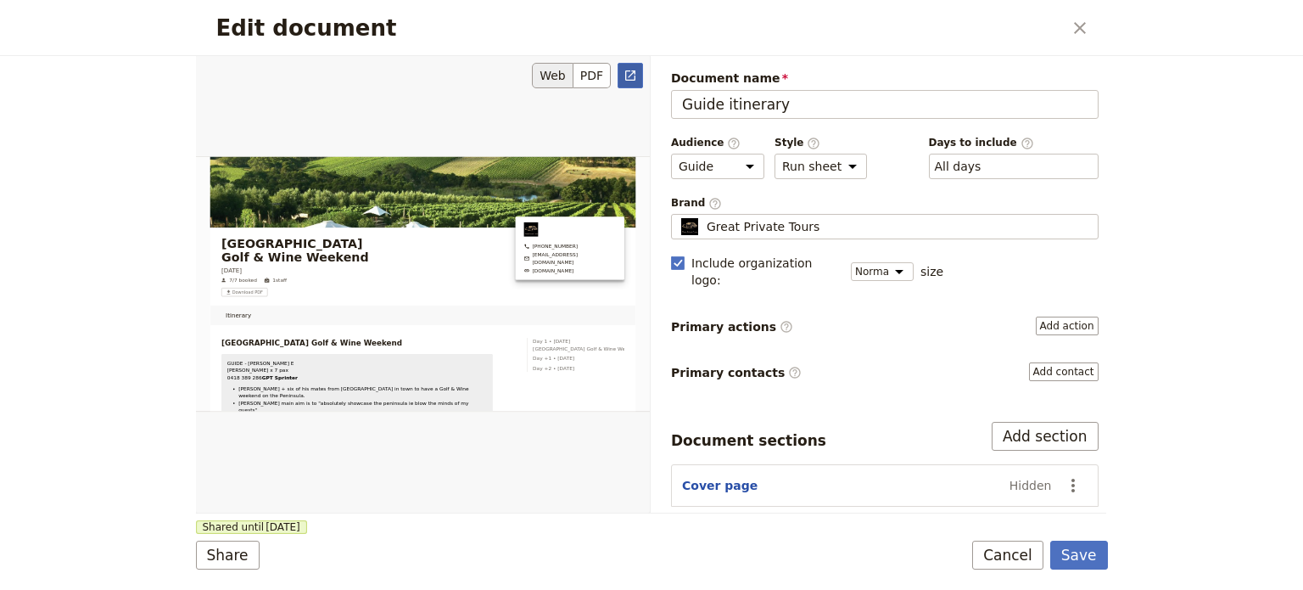
click at [635, 74] on icon "Open full preview" at bounding box center [631, 76] width 14 height 14
drag, startPoint x: 1005, startPoint y: 557, endPoint x: 811, endPoint y: 337, distance: 293.9
click at [1004, 557] on button "Cancel" at bounding box center [1007, 554] width 71 height 29
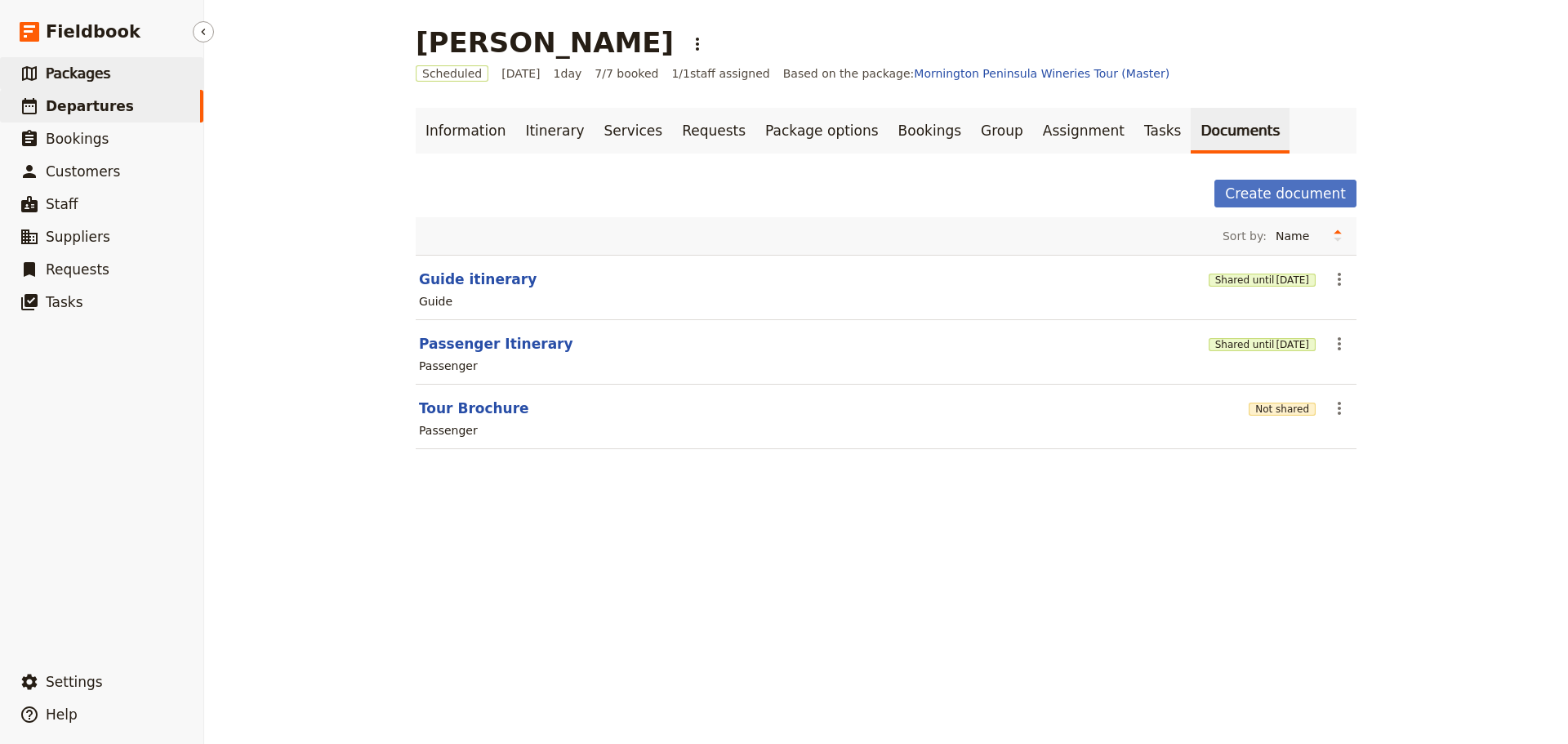
drag, startPoint x: 116, startPoint y: 93, endPoint x: 109, endPoint y: 67, distance: 26.9
click at [116, 93] on link "​ Departures" at bounding box center [101, 106] width 203 height 33
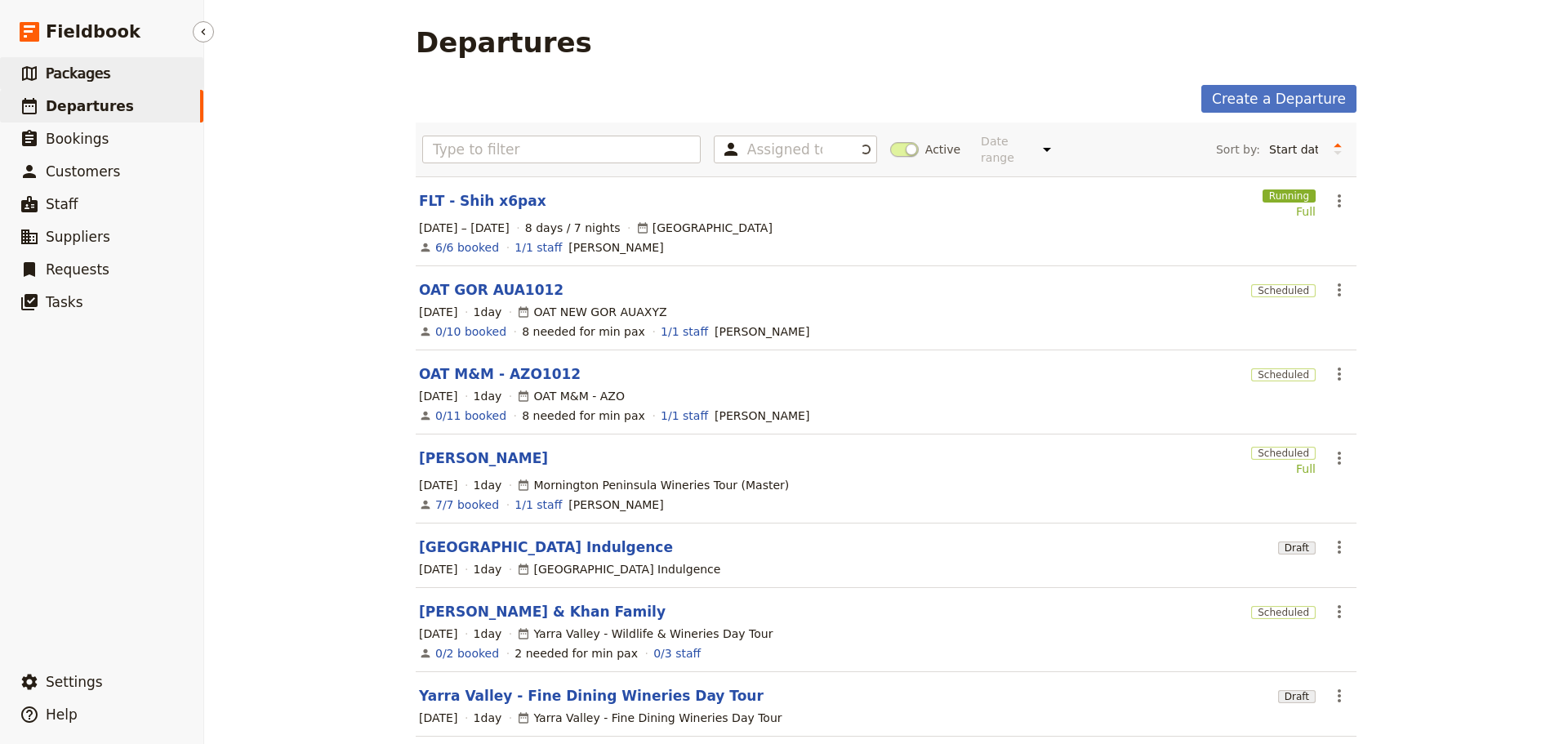
click at [103, 83] on link "​ Packages" at bounding box center [101, 73] width 203 height 33
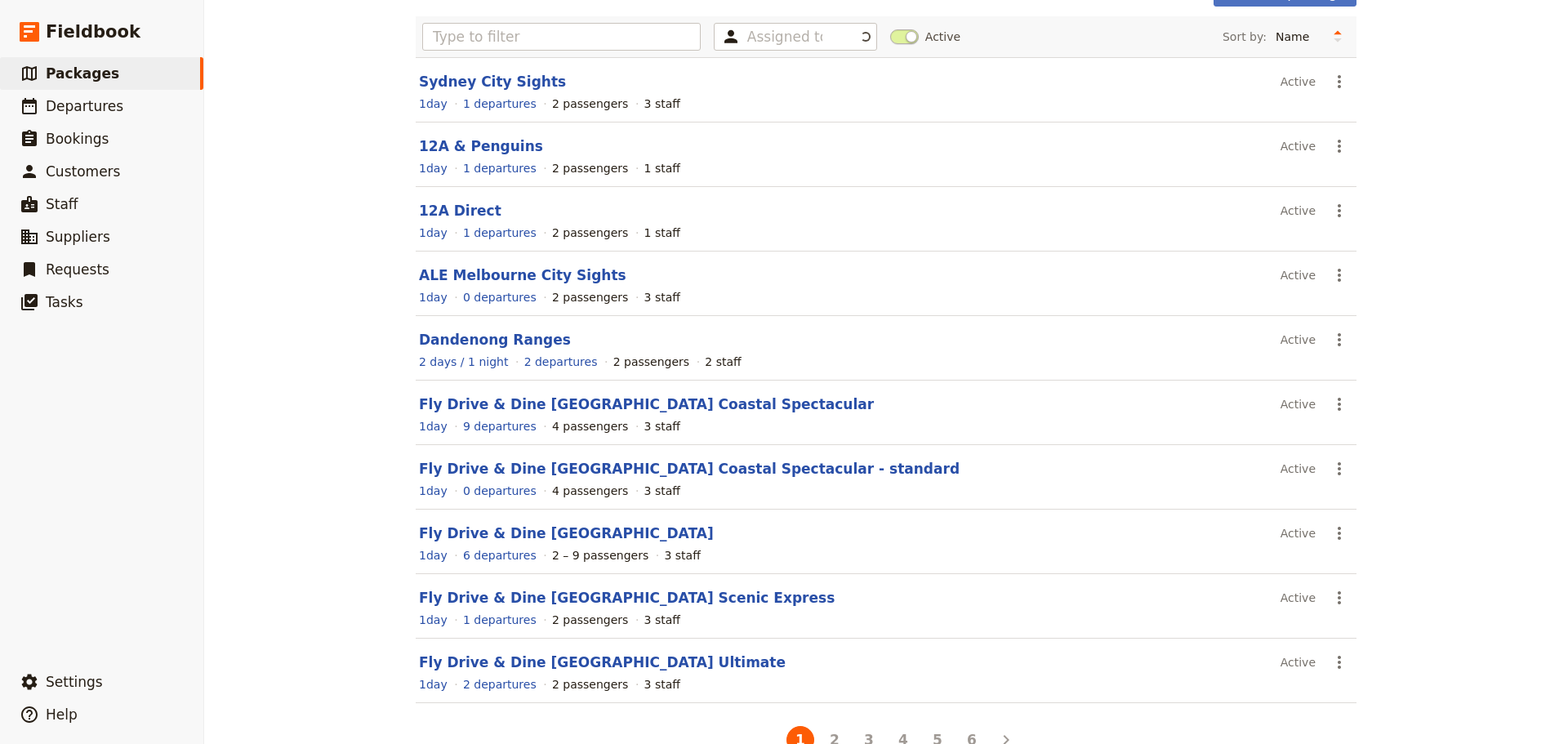
scroll to position [145, 0]
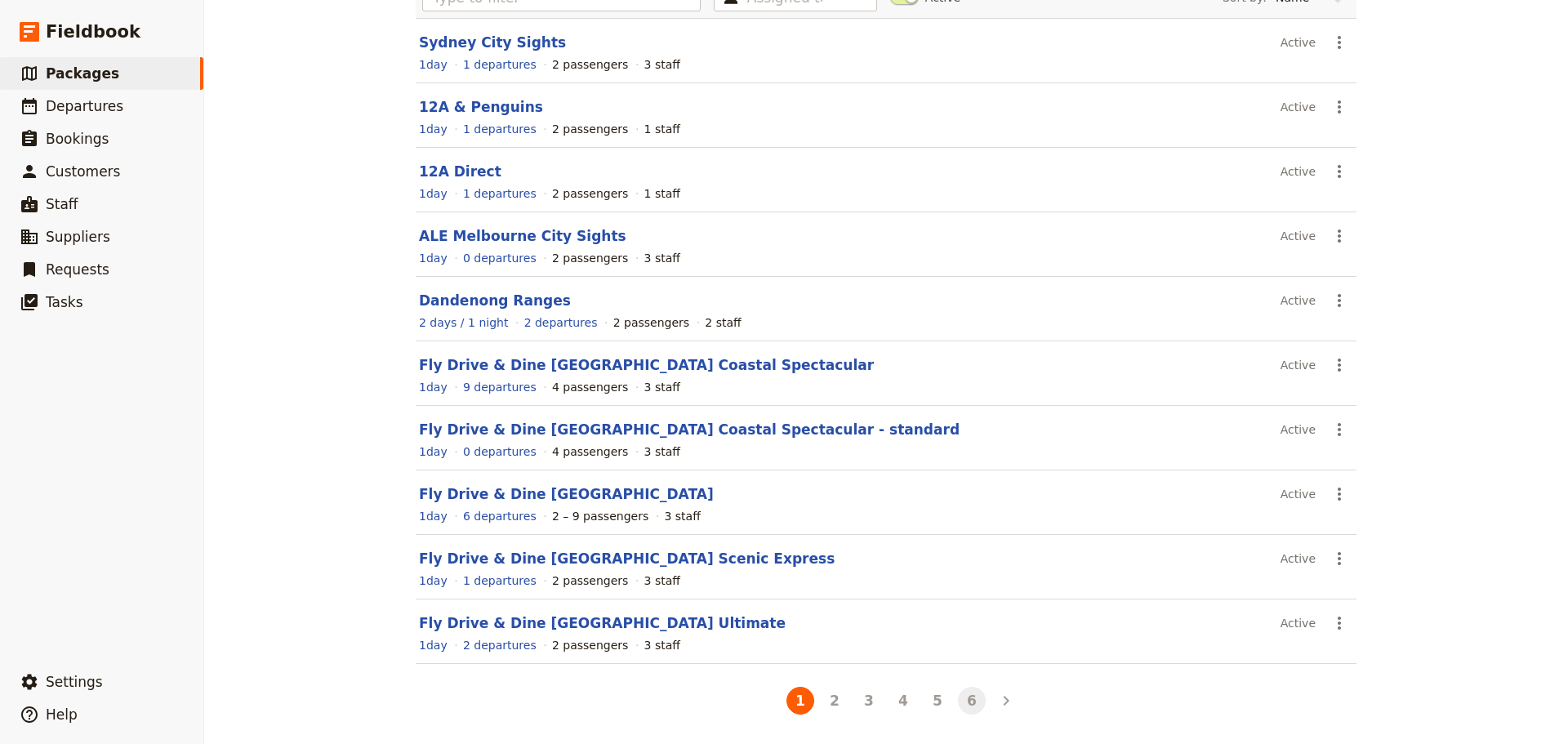
click at [964, 701] on button "6" at bounding box center [971, 700] width 28 height 28
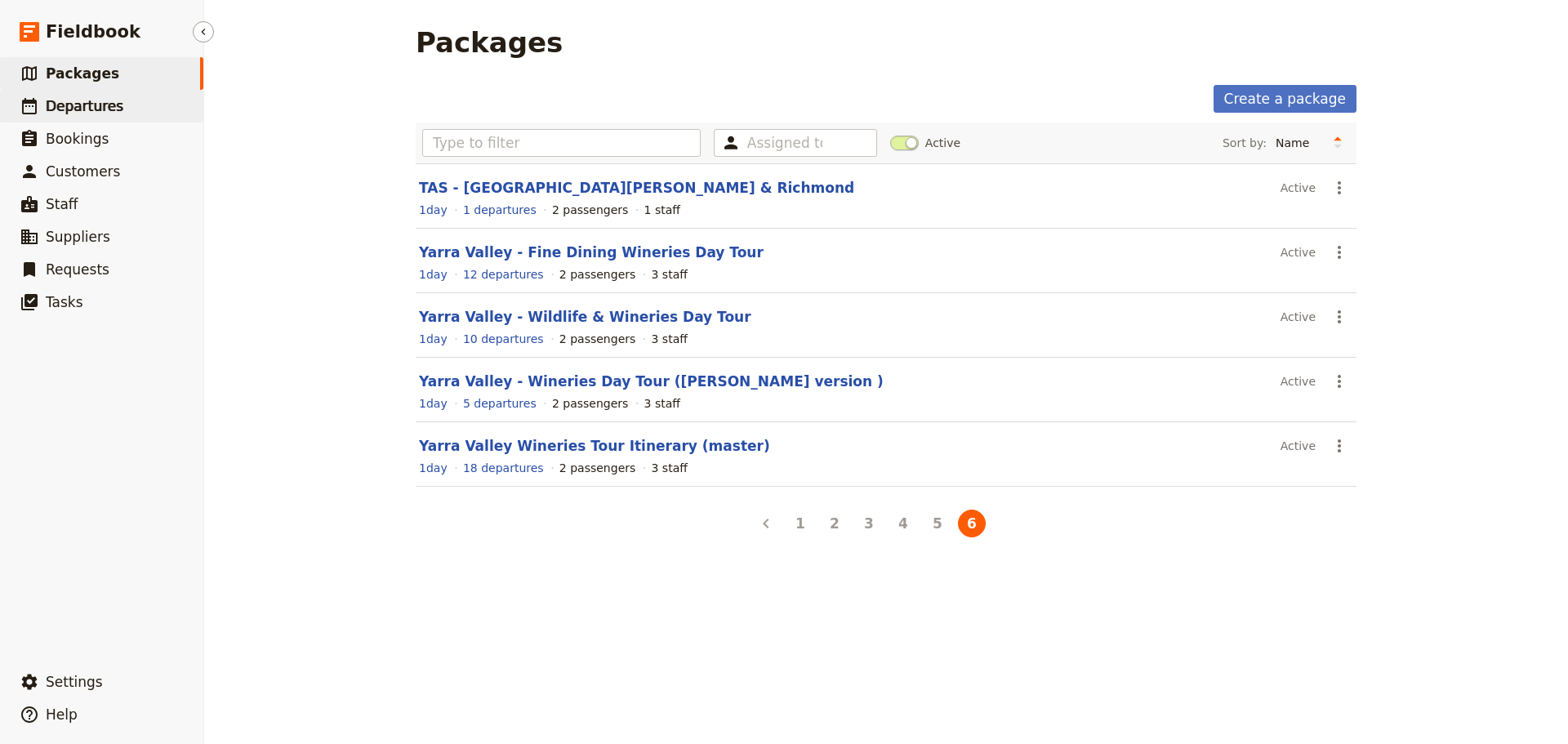
click at [141, 113] on link "​ Departures" at bounding box center [101, 106] width 203 height 33
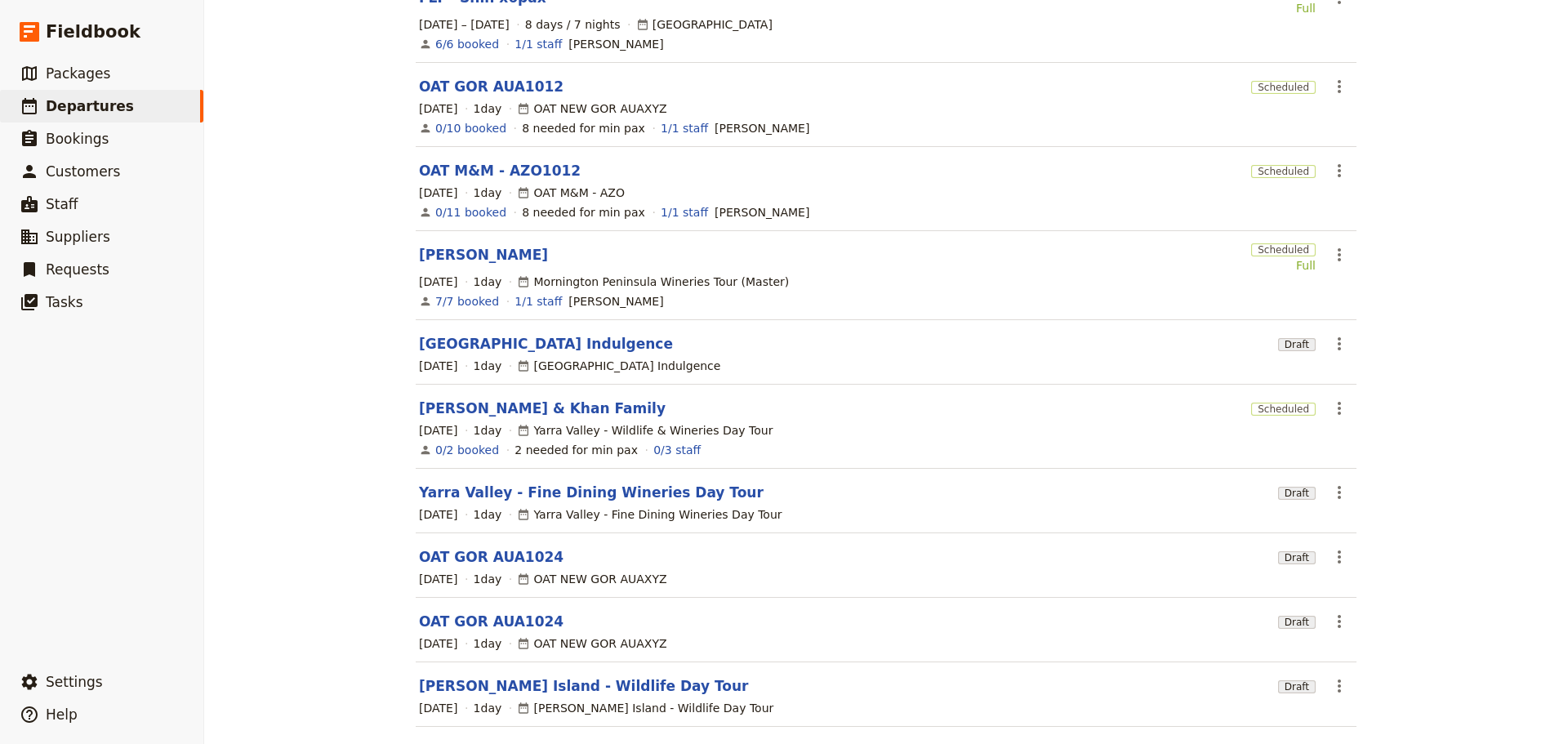
scroll to position [253, 0]
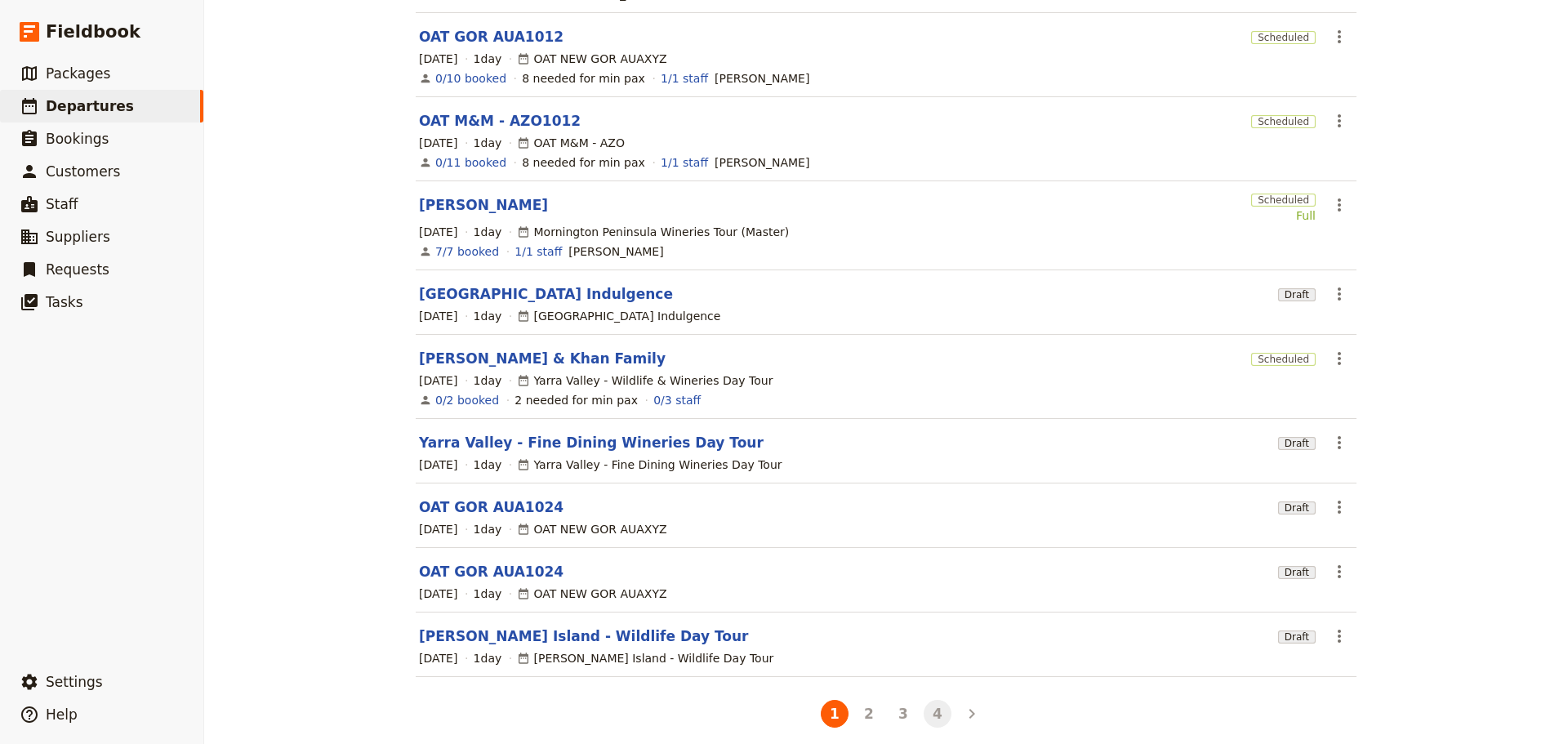
click at [938, 700] on button "4" at bounding box center [937, 713] width 28 height 28
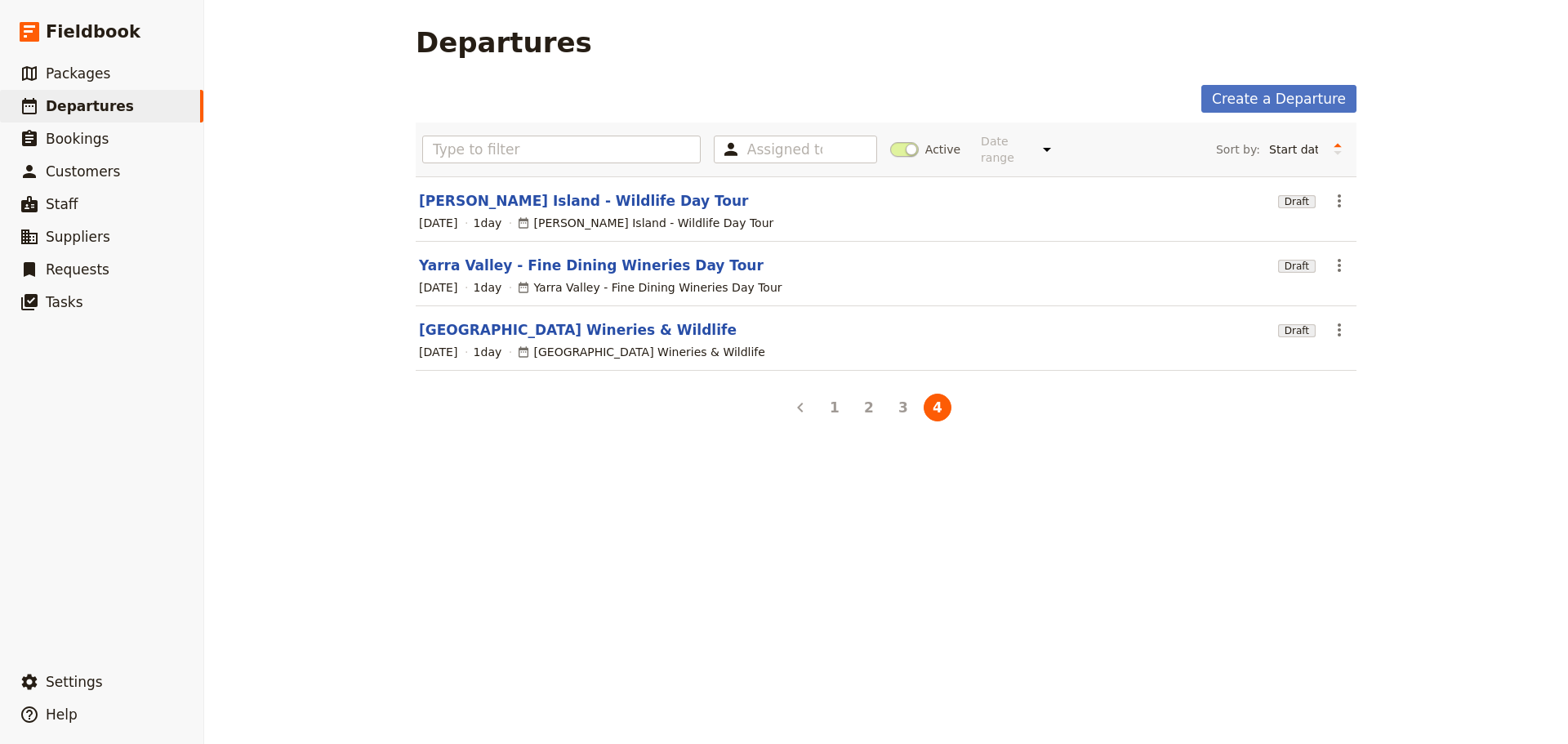
click at [593, 264] on section "Yarra Valley - Fine Dining Wineries Day Tour Draft ​ 26 Nov 2026 1 day Yarra Va…" at bounding box center [886, 273] width 940 height 64
click at [592, 256] on link "Yarra Valley - Fine Dining Wineries Day Tour" at bounding box center [591, 266] width 345 height 19
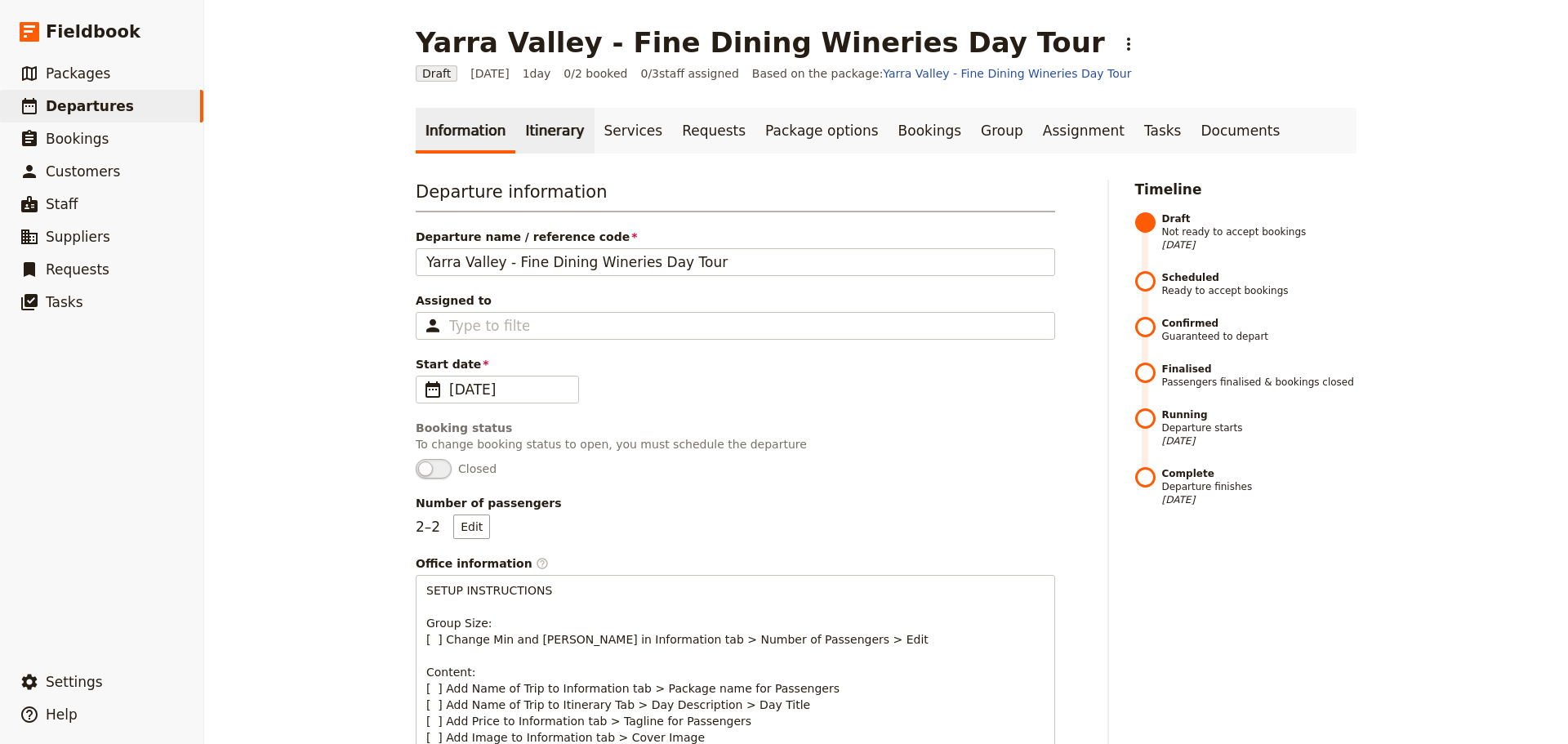
click at [548, 135] on link "Itinerary" at bounding box center [553, 131] width 78 height 46
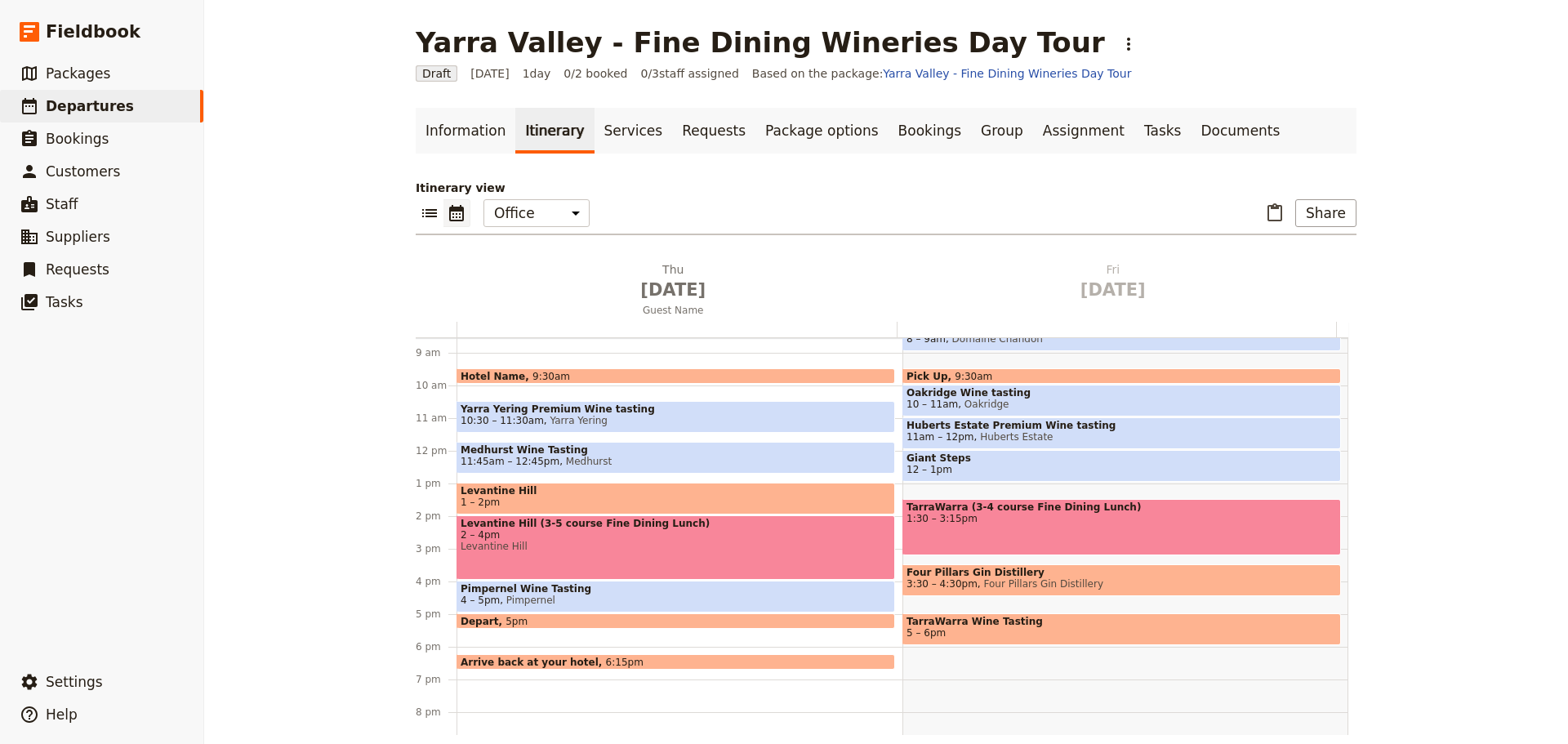
scroll to position [223, 0]
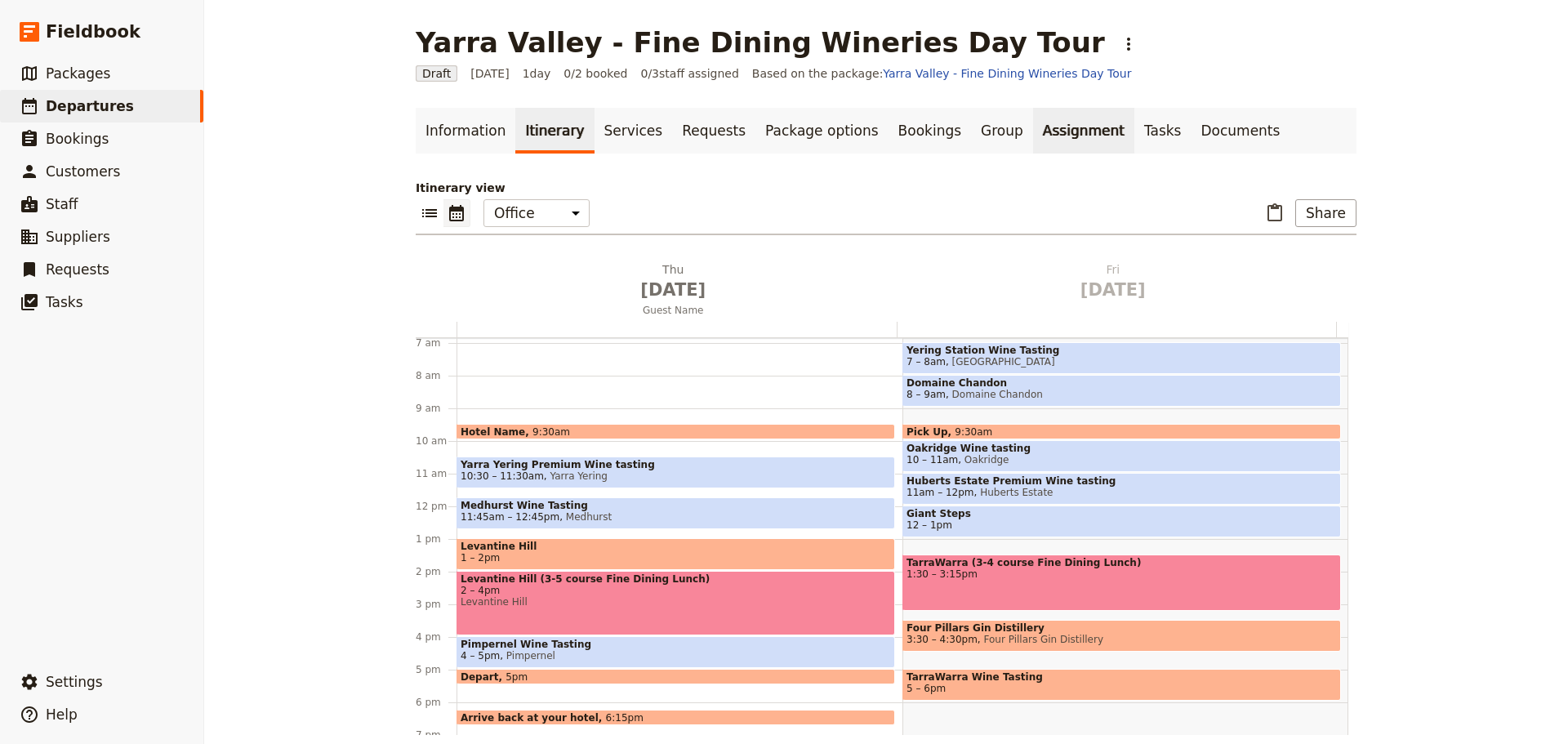
click at [859, 321] on div "Thu Nov 26 Guest Name Fri Nov 27 1 am 2 am 3 am 4 am 5 am 6 am 7 am 8 am 9 am 1…" at bounding box center [886, 498] width 940 height 474
click at [1033, 112] on link "Assignment" at bounding box center [1083, 131] width 101 height 46
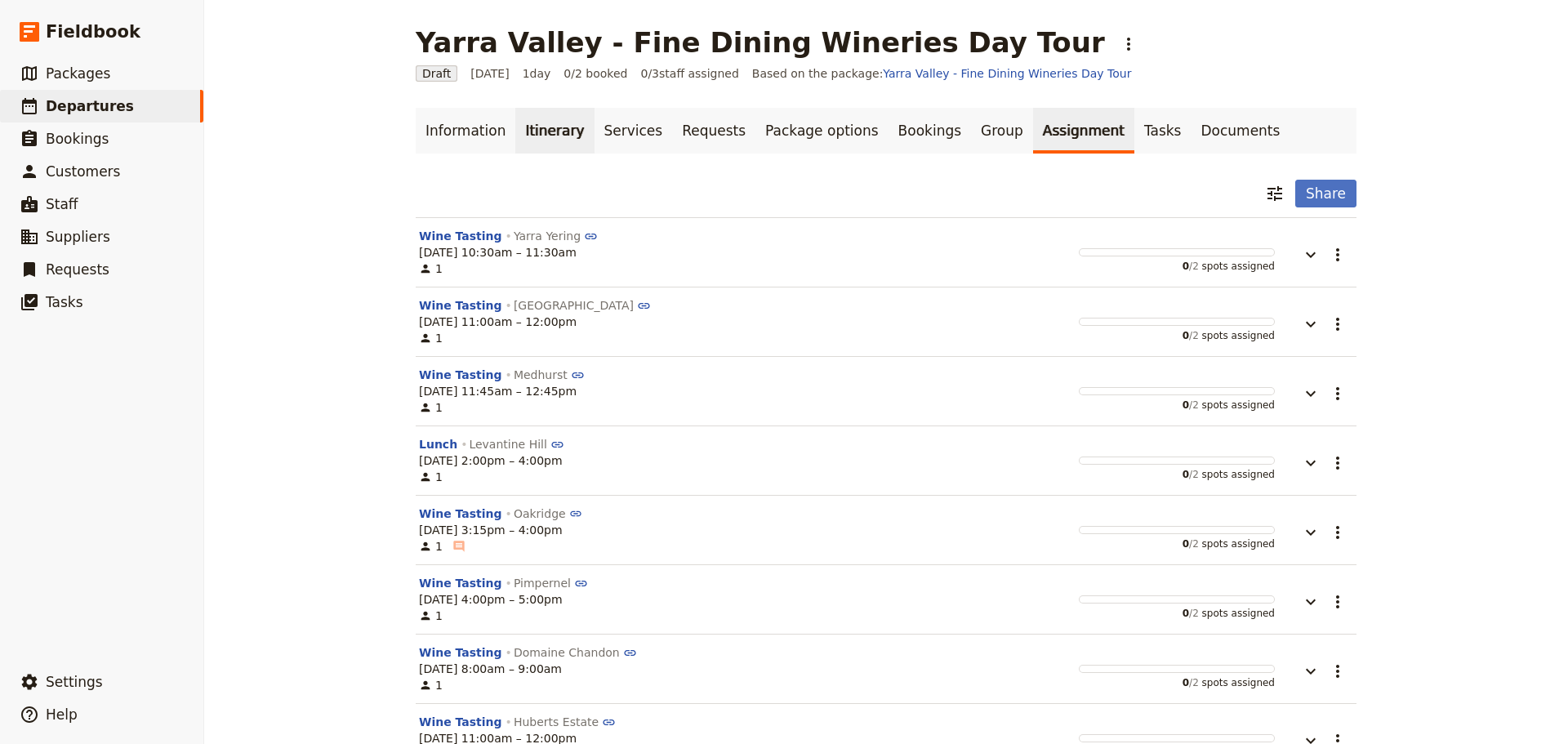
click at [547, 144] on link "Itinerary" at bounding box center [553, 131] width 78 height 46
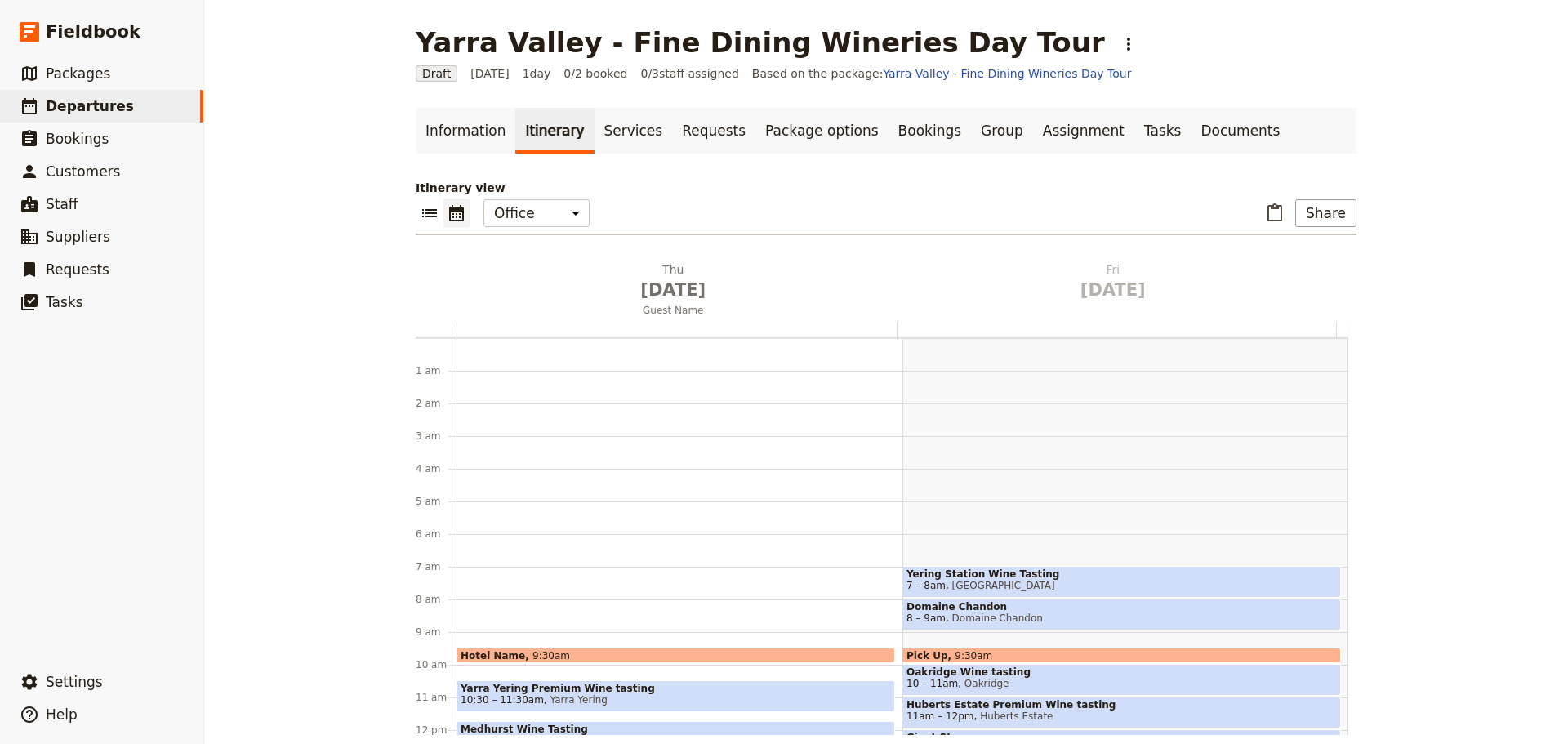
scroll to position [213, 0]
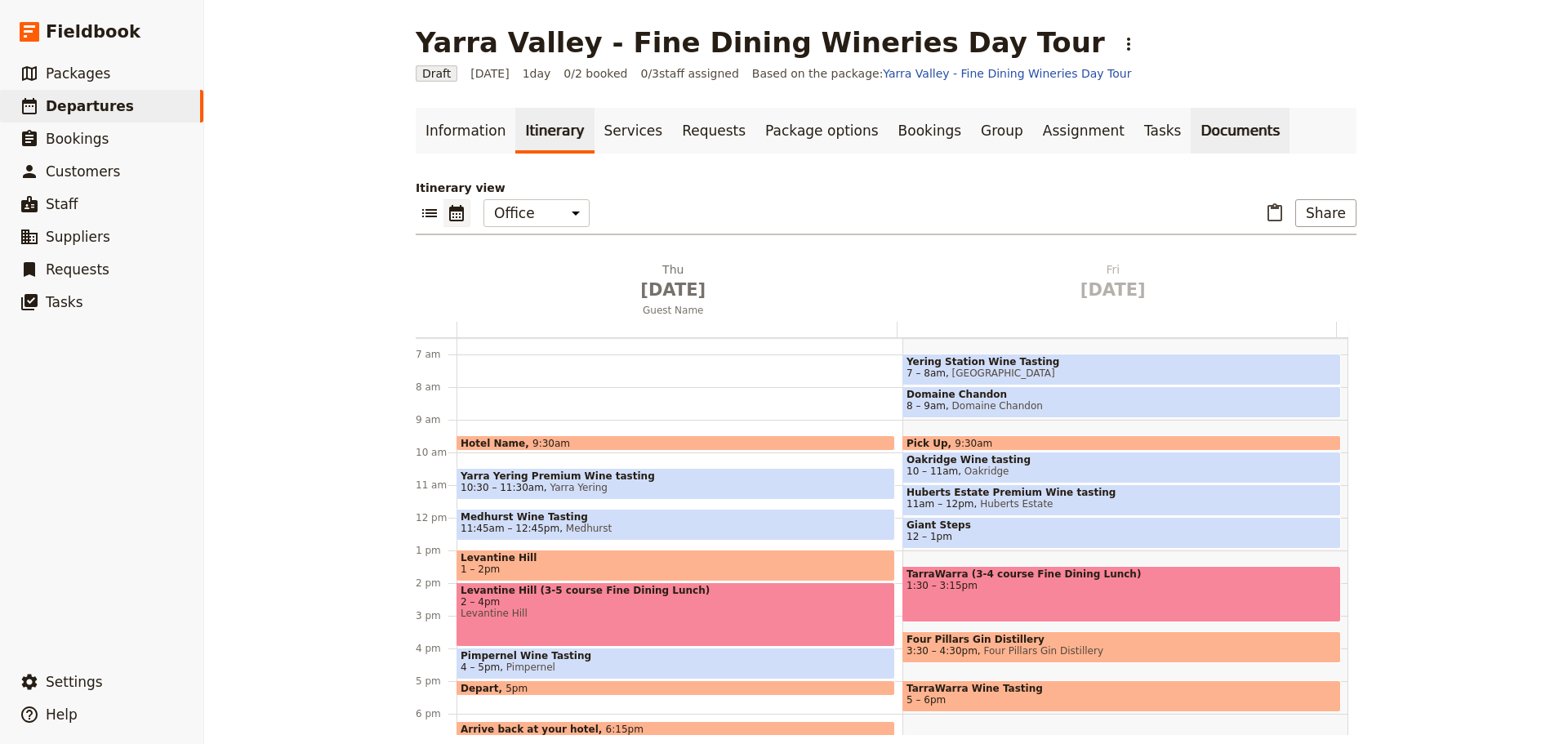
click at [1191, 130] on link "Documents" at bounding box center [1240, 131] width 99 height 46
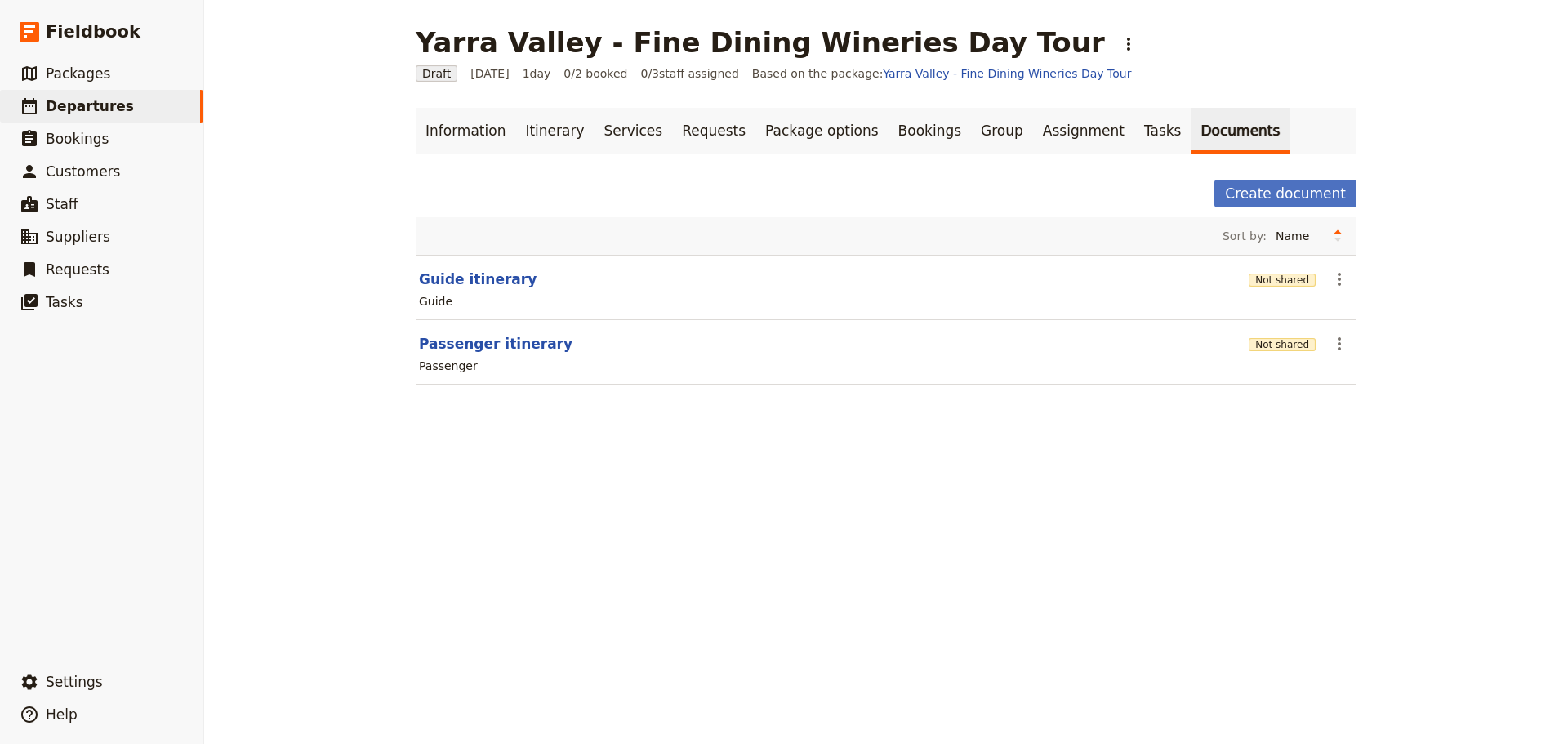
click at [492, 350] on button "Passenger itinerary" at bounding box center [495, 344] width 153 height 19
select select "PASSENGER"
select select "RUN_SHEET"
select select "DEFAULT"
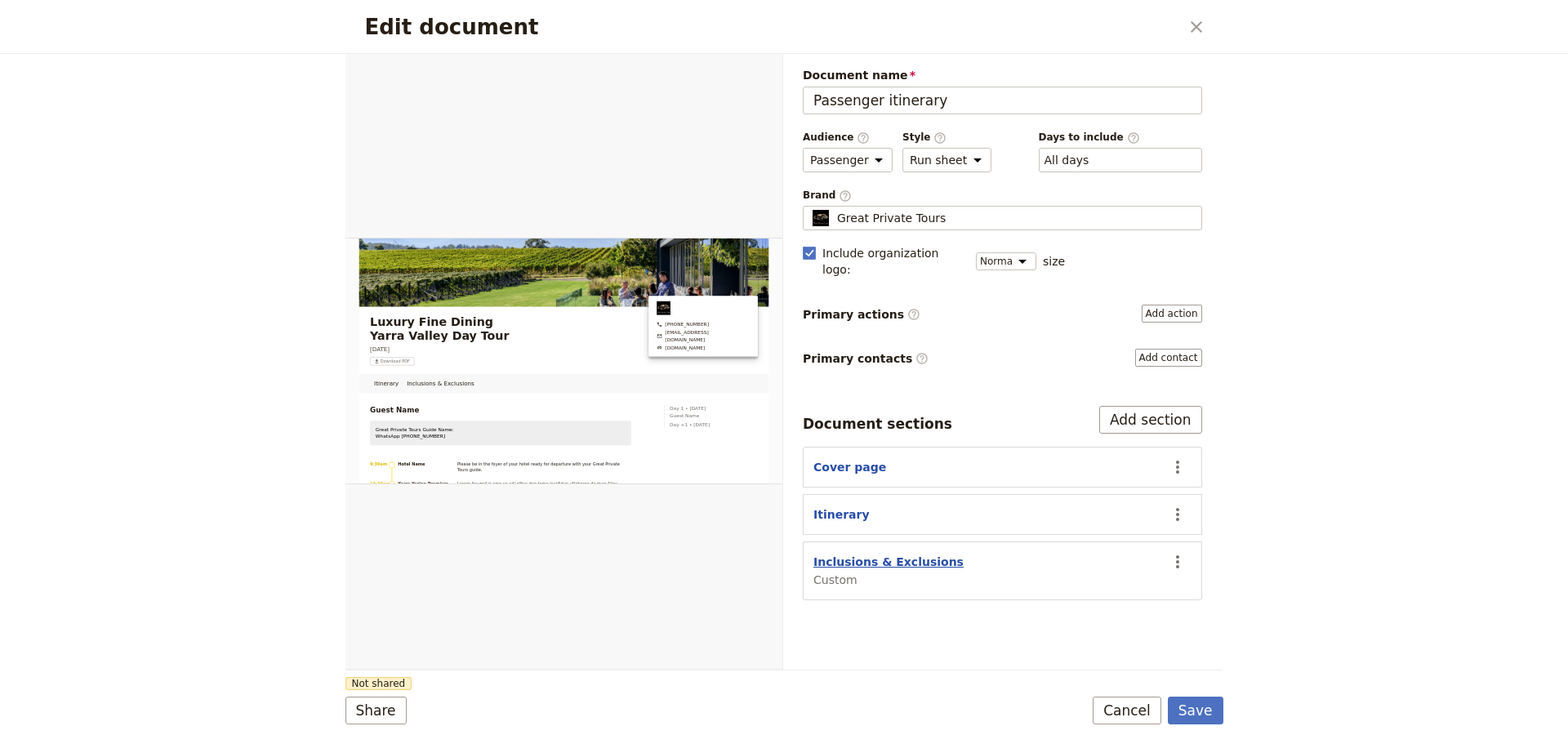
click at [894, 553] on button "Inclusions & Exclusions" at bounding box center [888, 561] width 150 height 16
select select "CUSTOM"
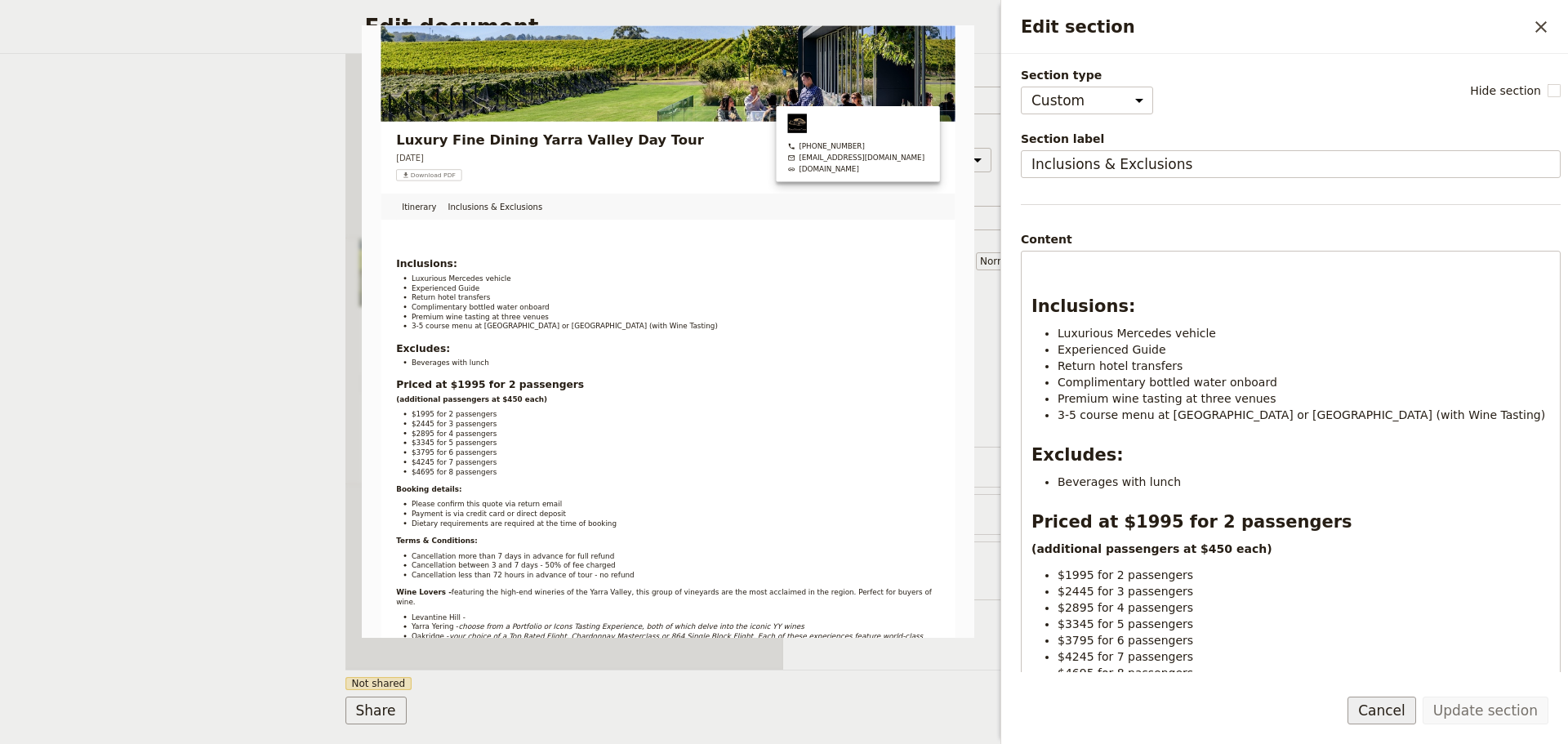
click at [1399, 711] on button "Cancel" at bounding box center [1381, 710] width 68 height 28
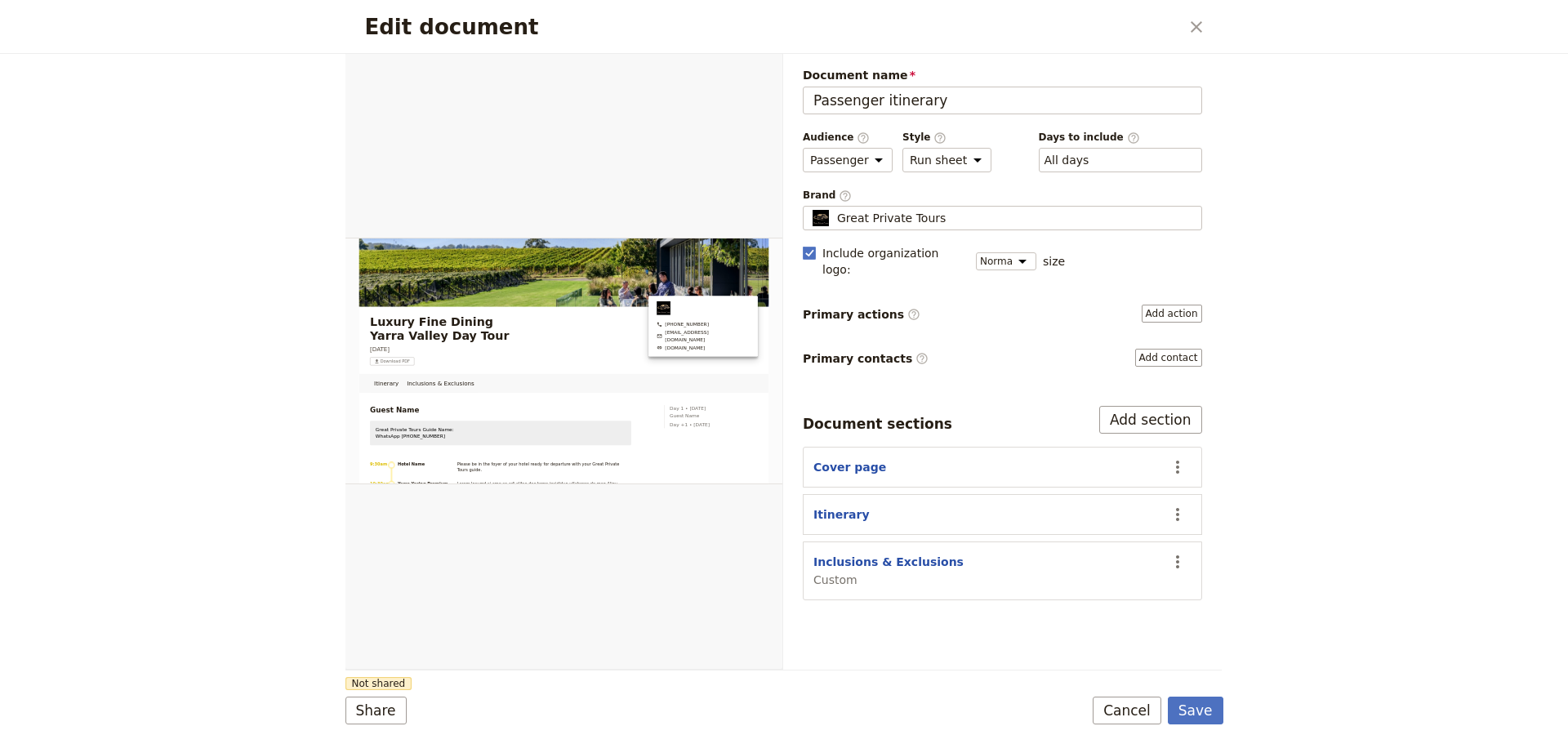
click at [1120, 716] on button "Cancel" at bounding box center [1126, 710] width 68 height 28
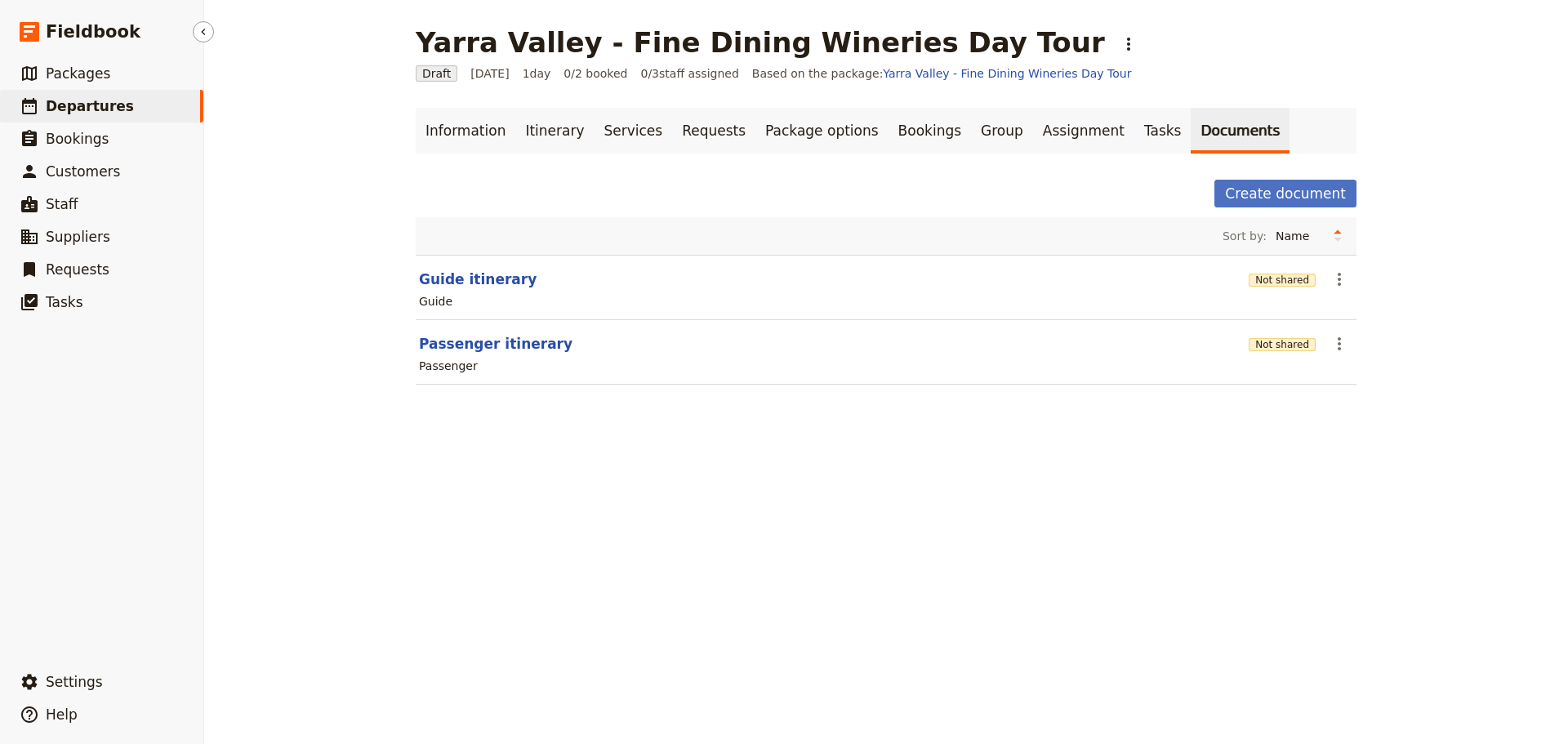
click at [69, 106] on span "Departures" at bounding box center [90, 106] width 89 height 16
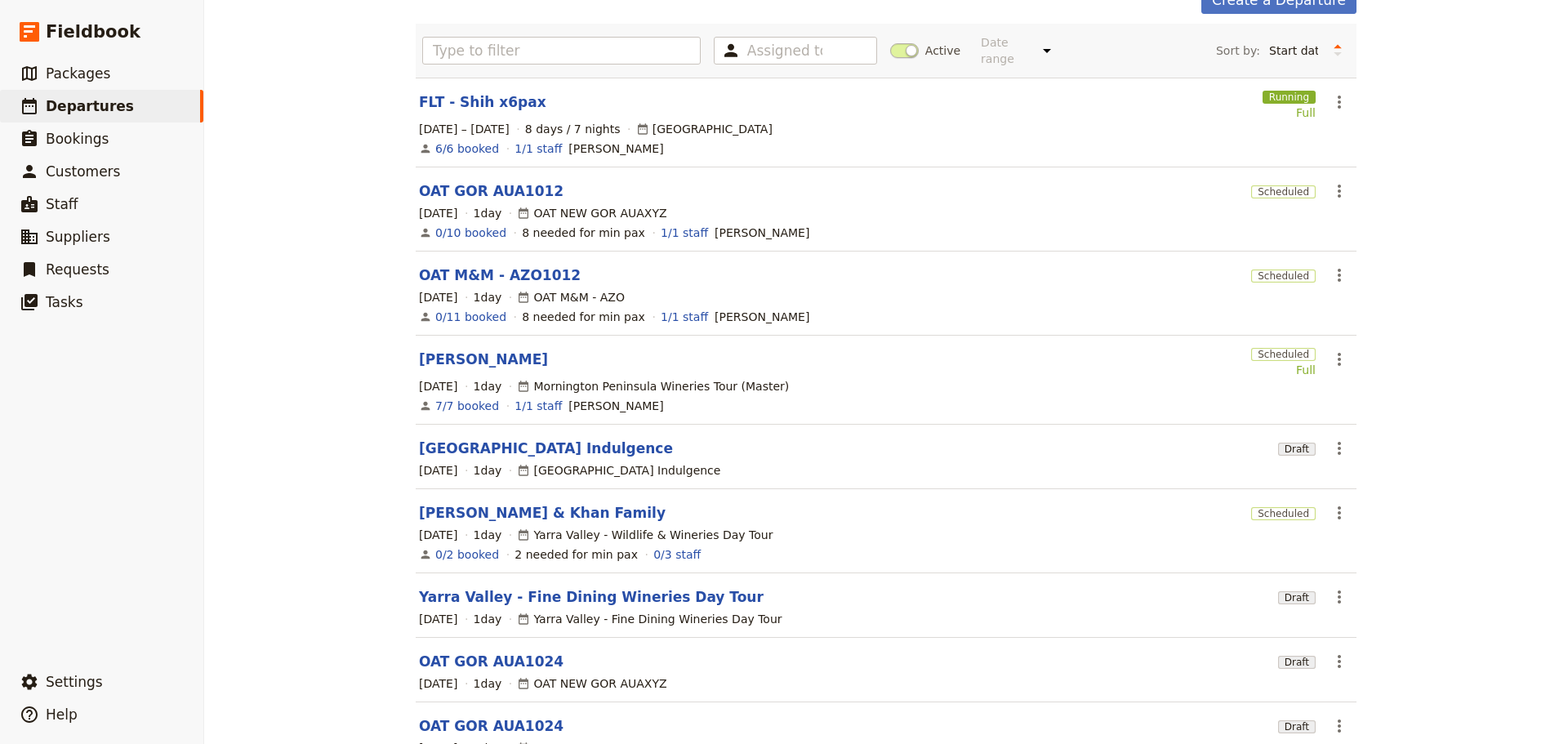
scroll to position [253, 0]
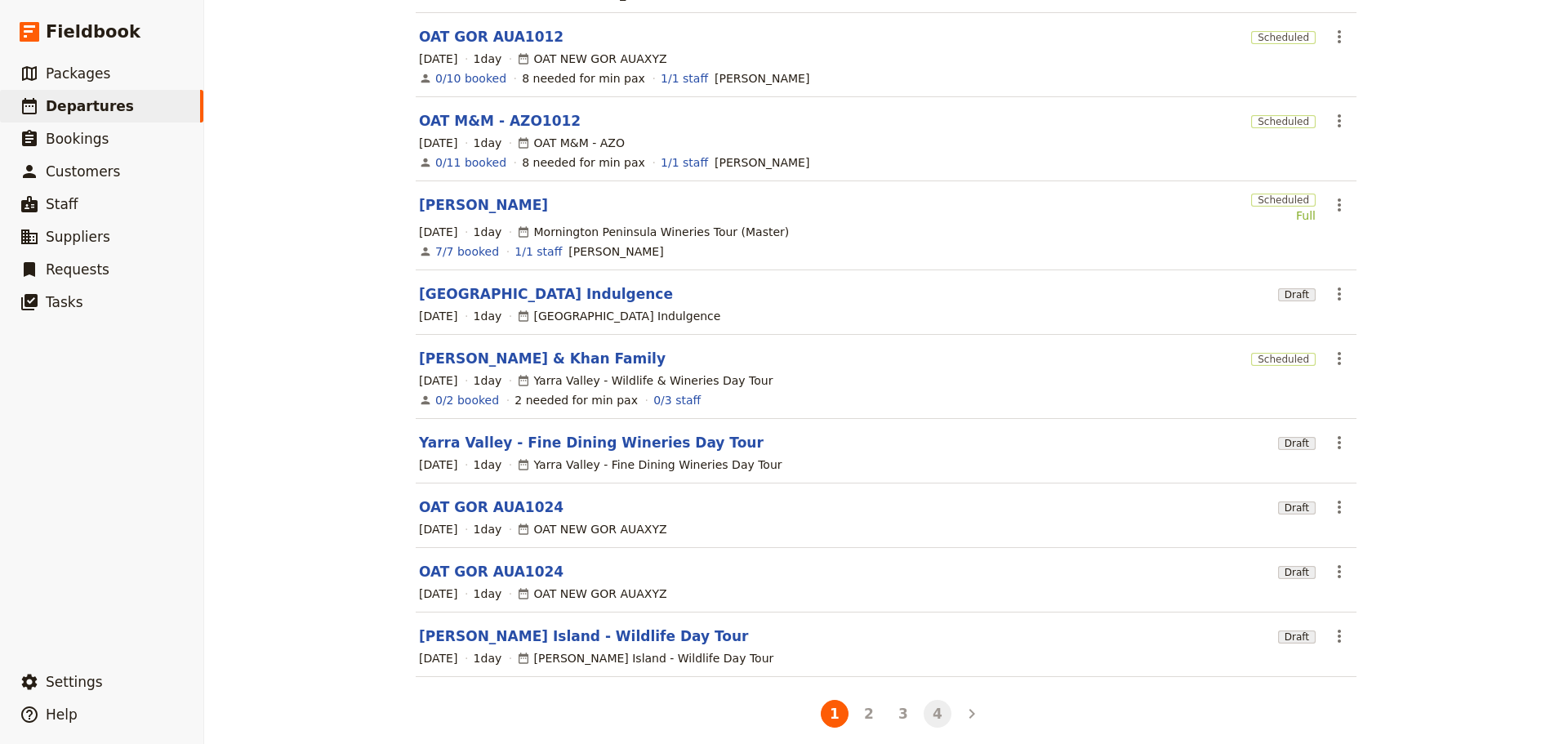
click at [934, 711] on button "4" at bounding box center [937, 713] width 28 height 28
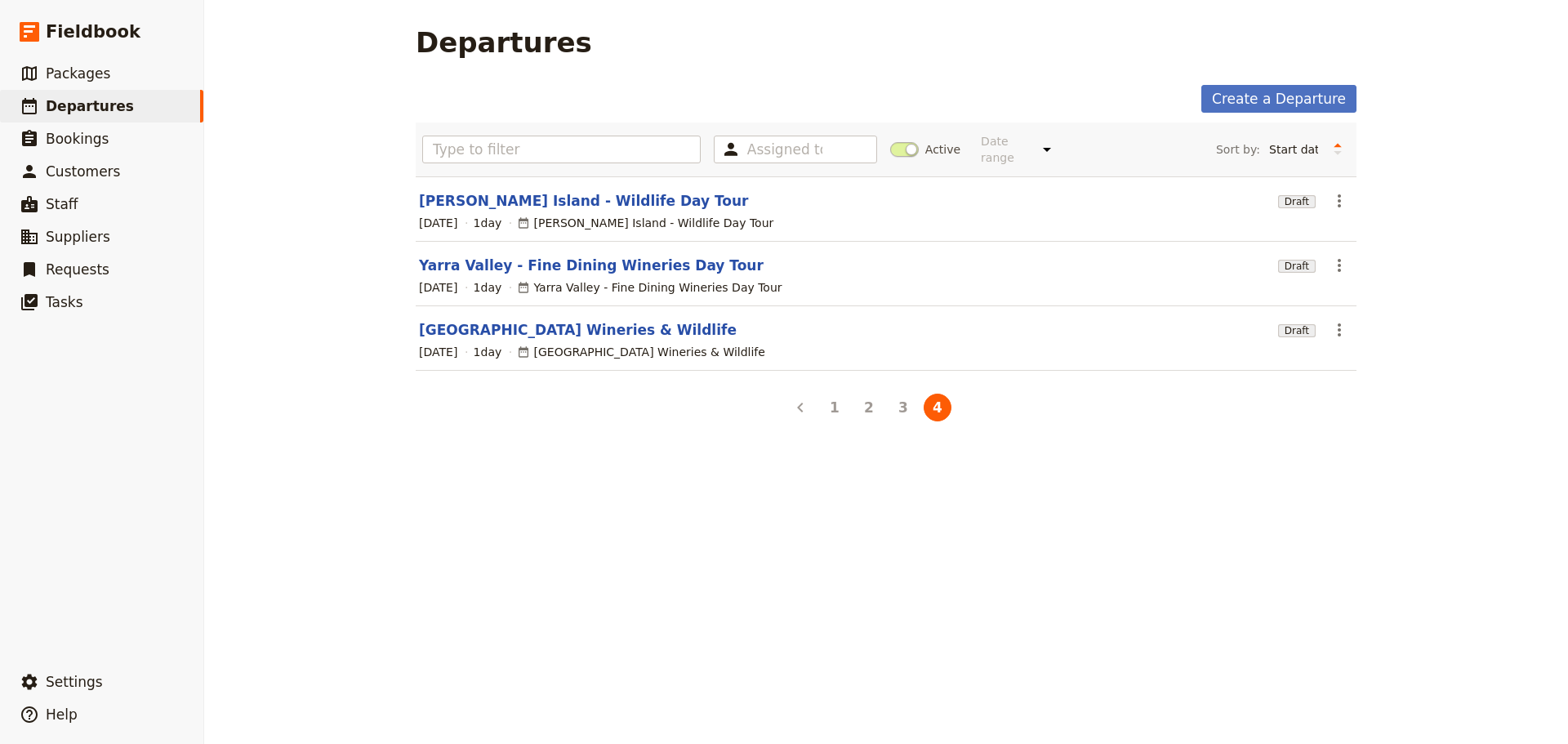
scroll to position [0, 0]
click at [554, 325] on link "Mornington Peninsula Wineries & Wildlife" at bounding box center [578, 330] width 318 height 19
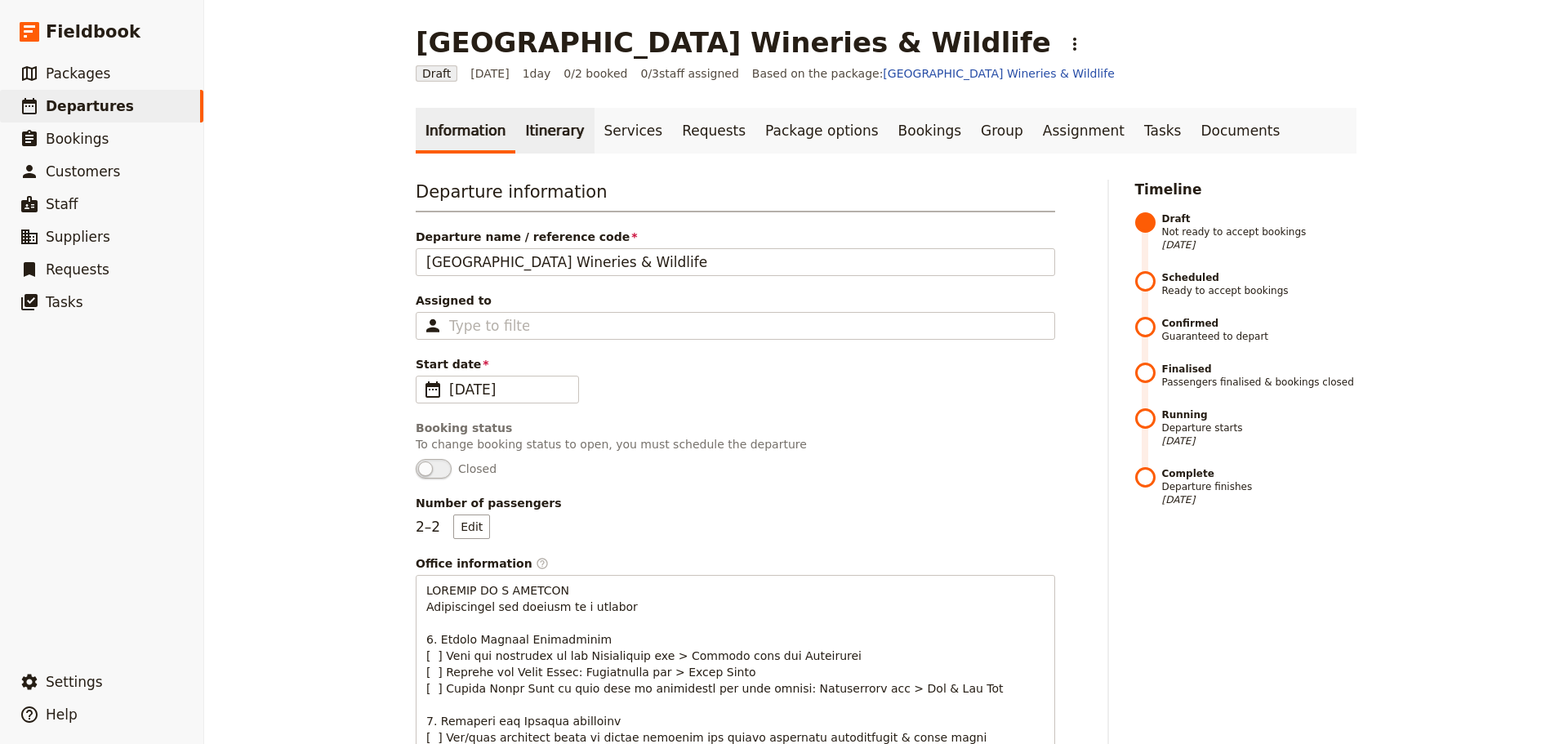
click at [536, 126] on link "Itinerary" at bounding box center [553, 131] width 78 height 46
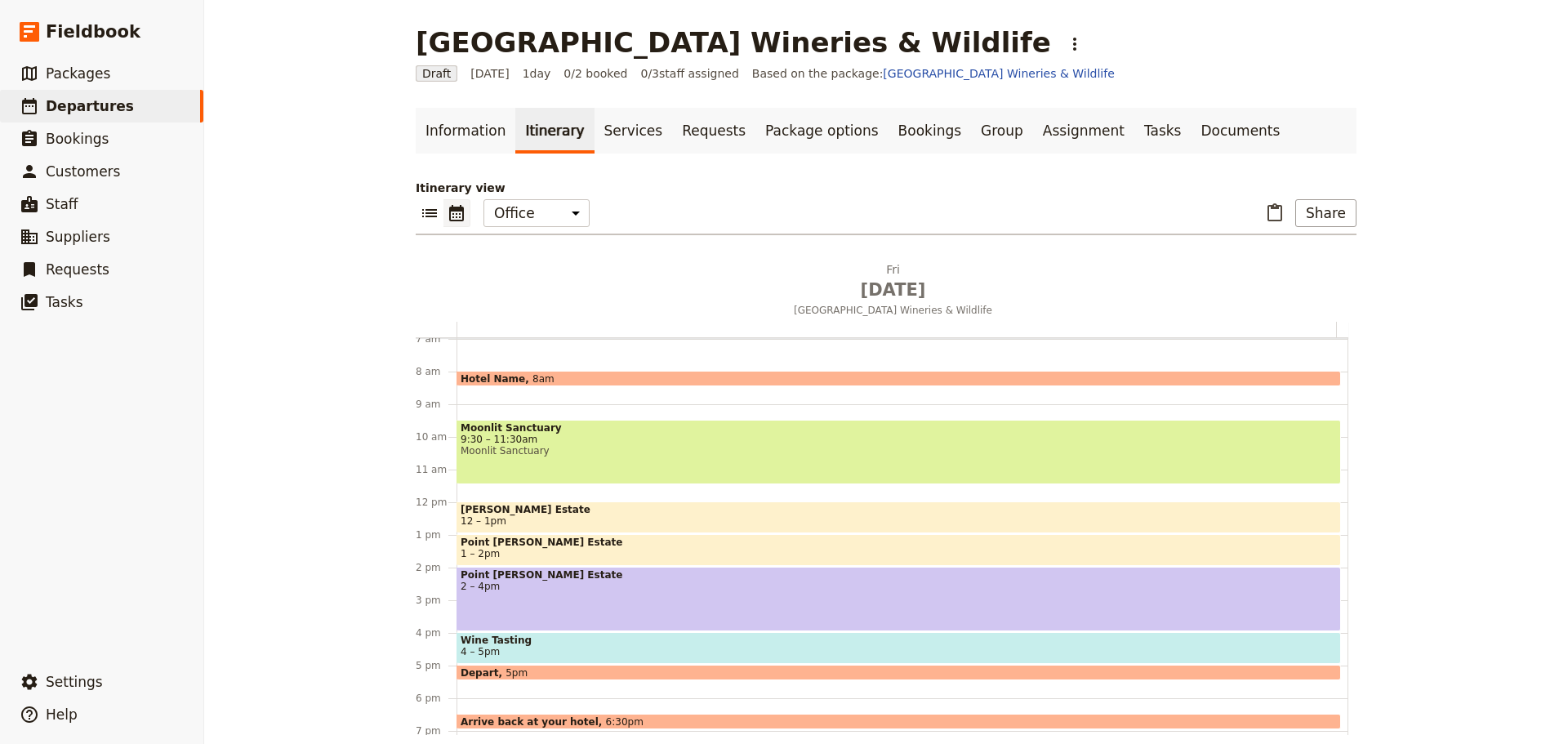
scroll to position [375, 0]
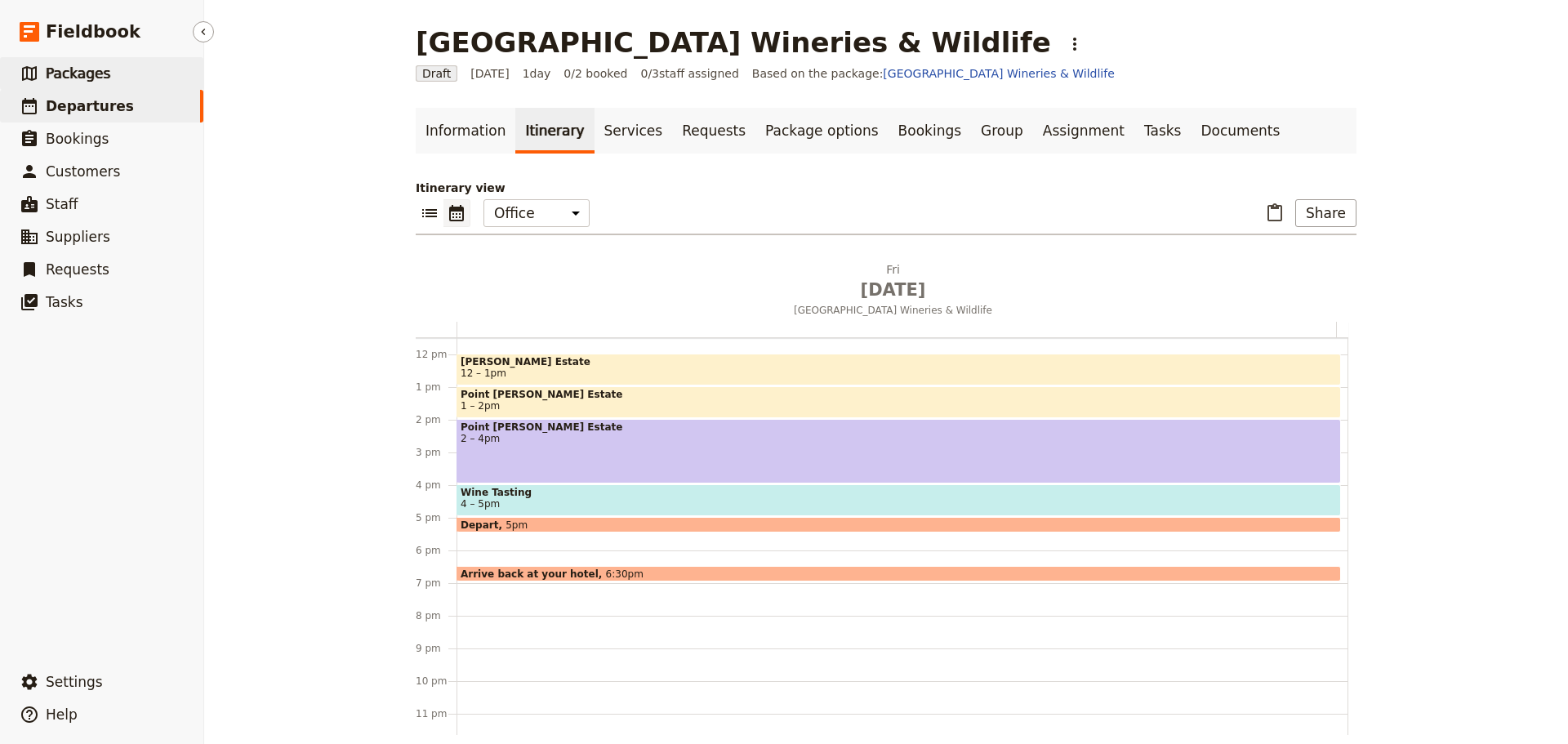
click at [99, 73] on span "Packages" at bounding box center [78, 73] width 64 height 16
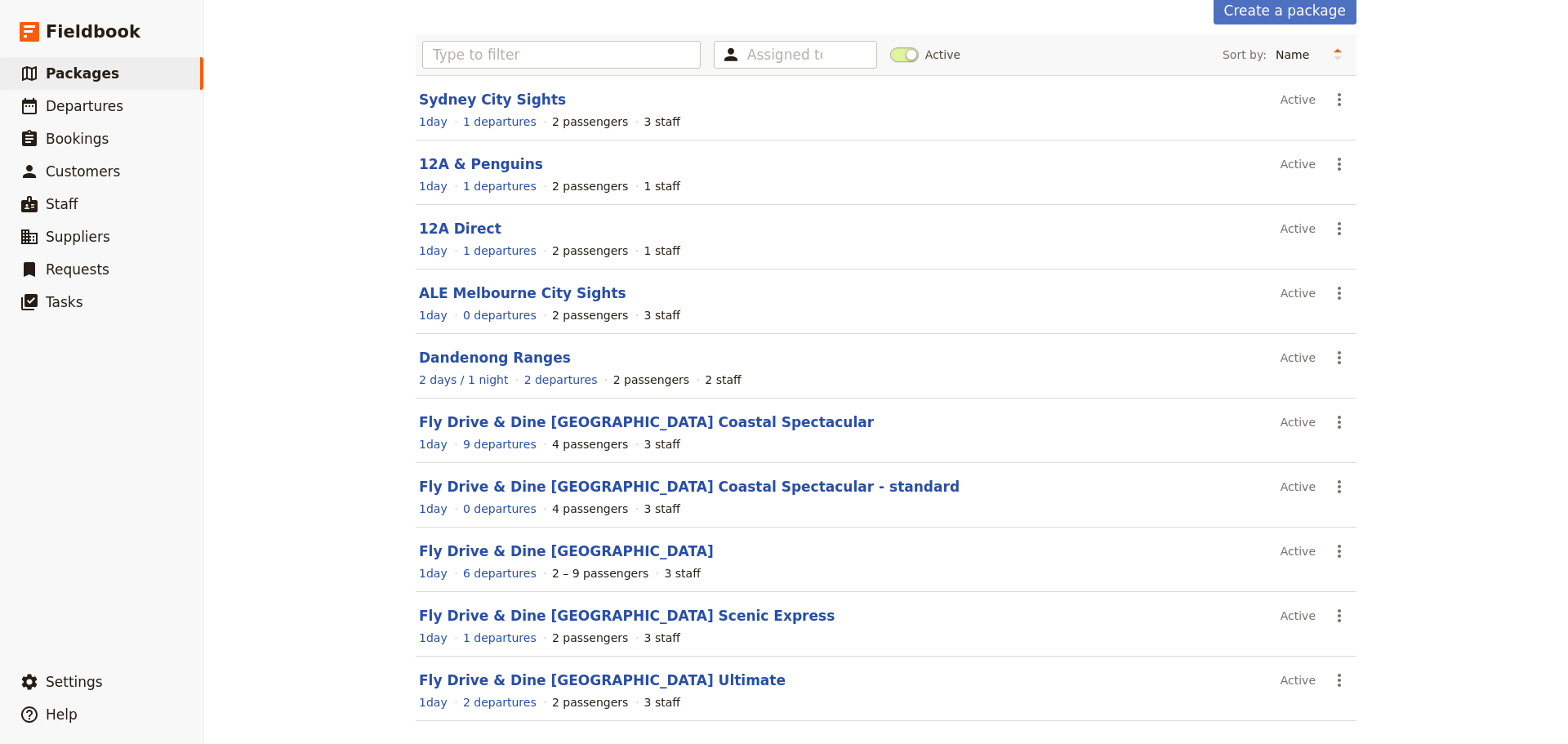
scroll to position [145, 0]
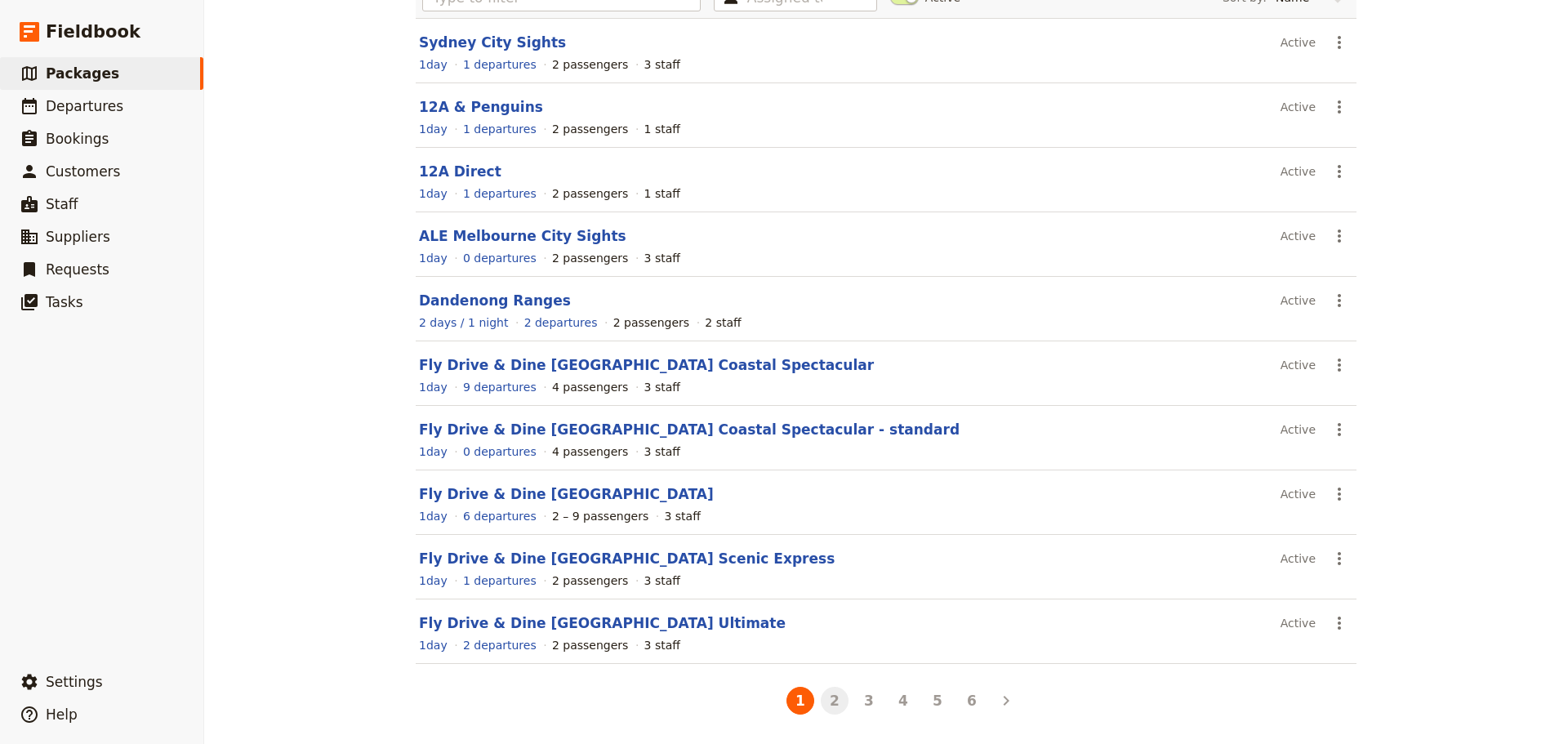
click at [834, 697] on button "2" at bounding box center [835, 700] width 28 height 28
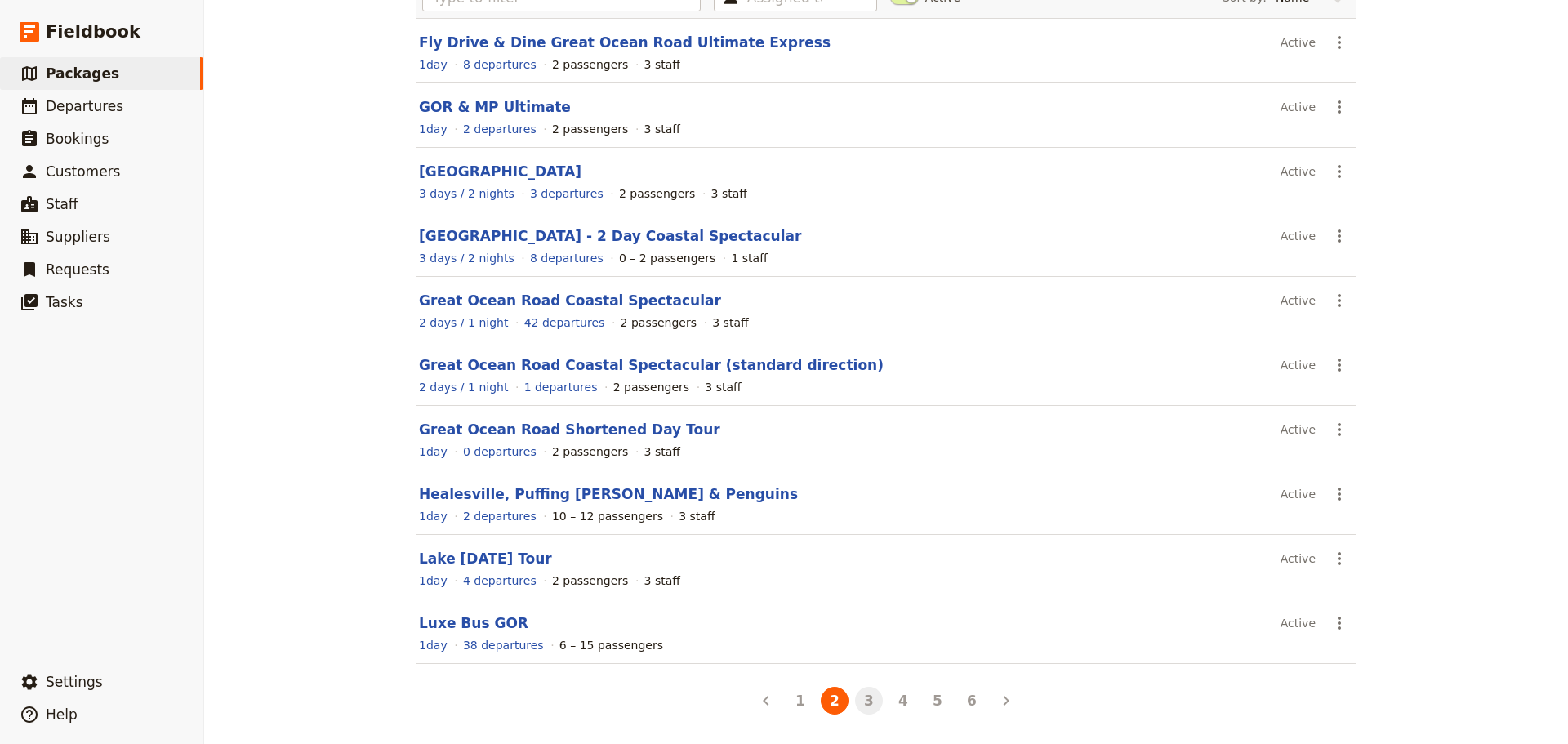
click at [860, 695] on button "3" at bounding box center [868, 700] width 28 height 28
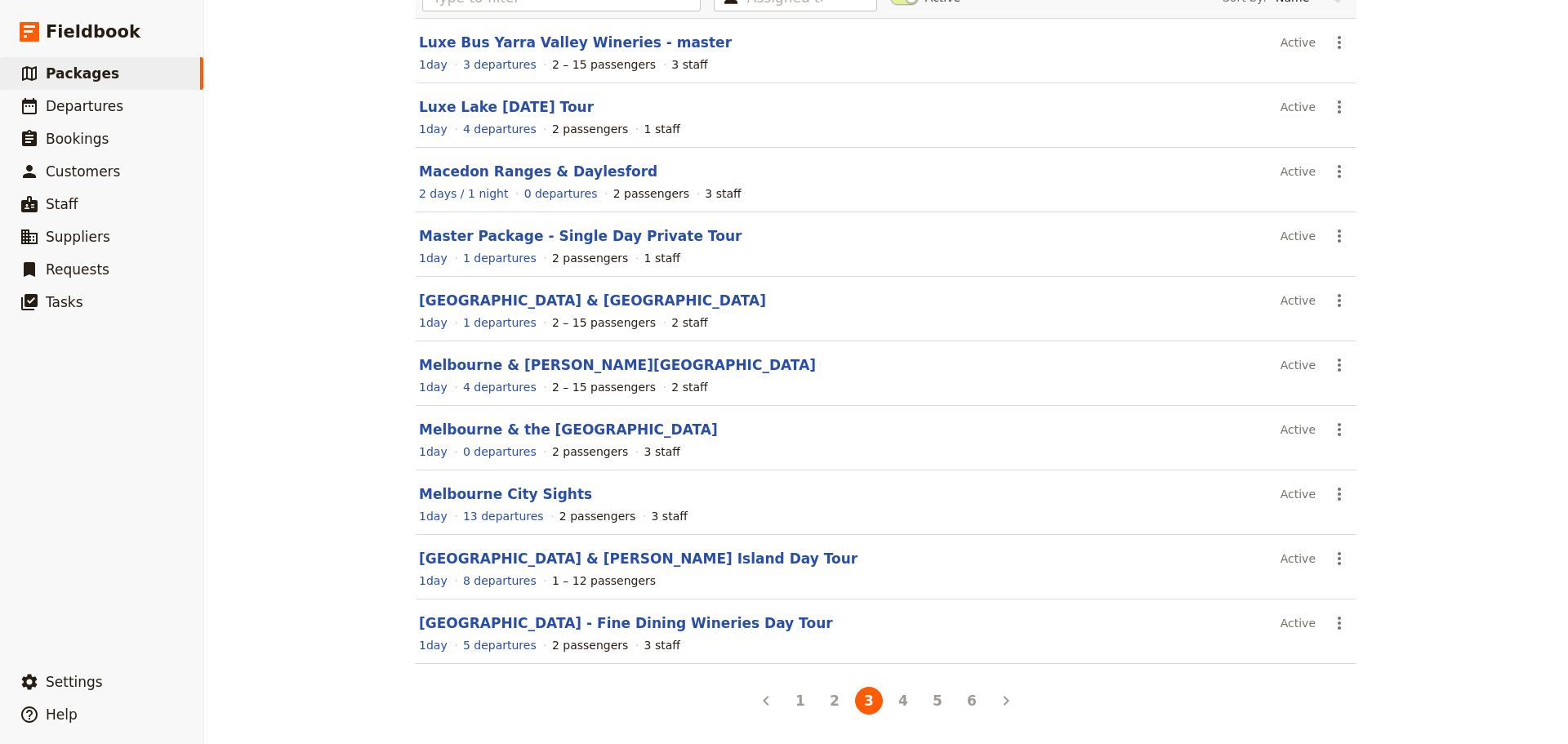
click at [503, 481] on section "Melbourne City Sights Active ​ 1 day 13 departures 2 passengers 3 staff" at bounding box center [886, 502] width 940 height 64
click at [498, 501] on link "Melbourne City Sights" at bounding box center [505, 494] width 173 height 16
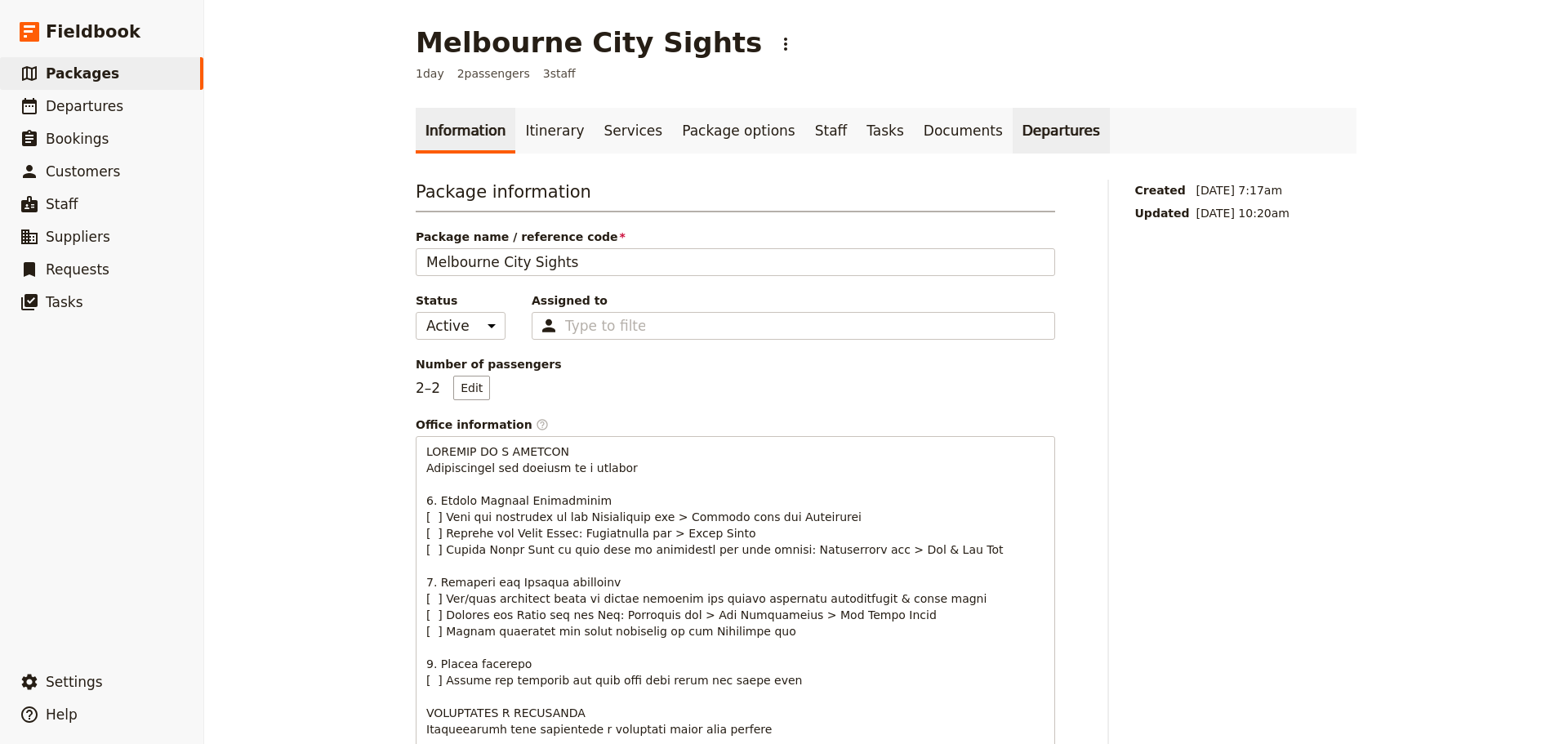
click at [1013, 131] on link "Departures" at bounding box center [1061, 131] width 97 height 46
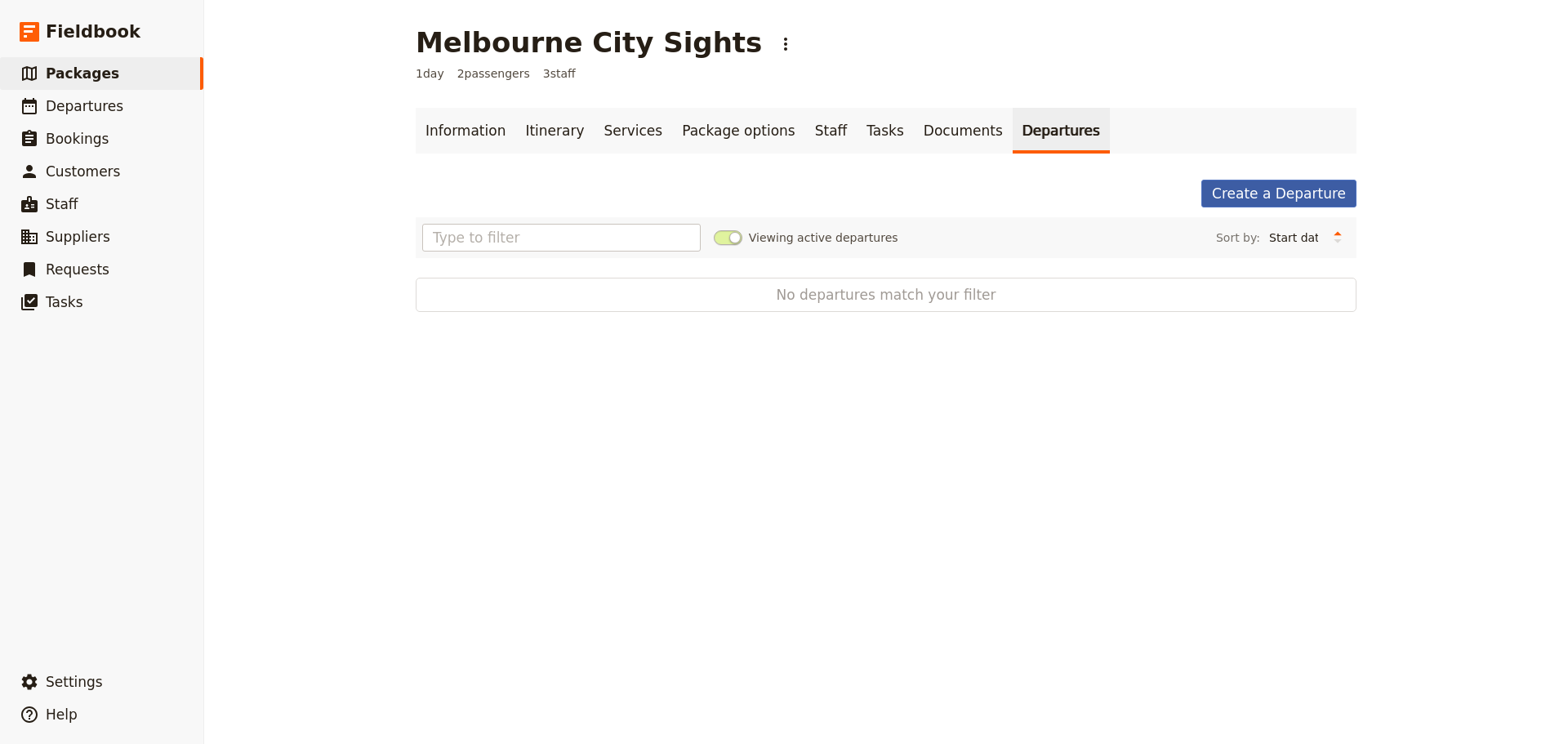
click at [1268, 196] on link "Create a Departure" at bounding box center [1278, 193] width 155 height 28
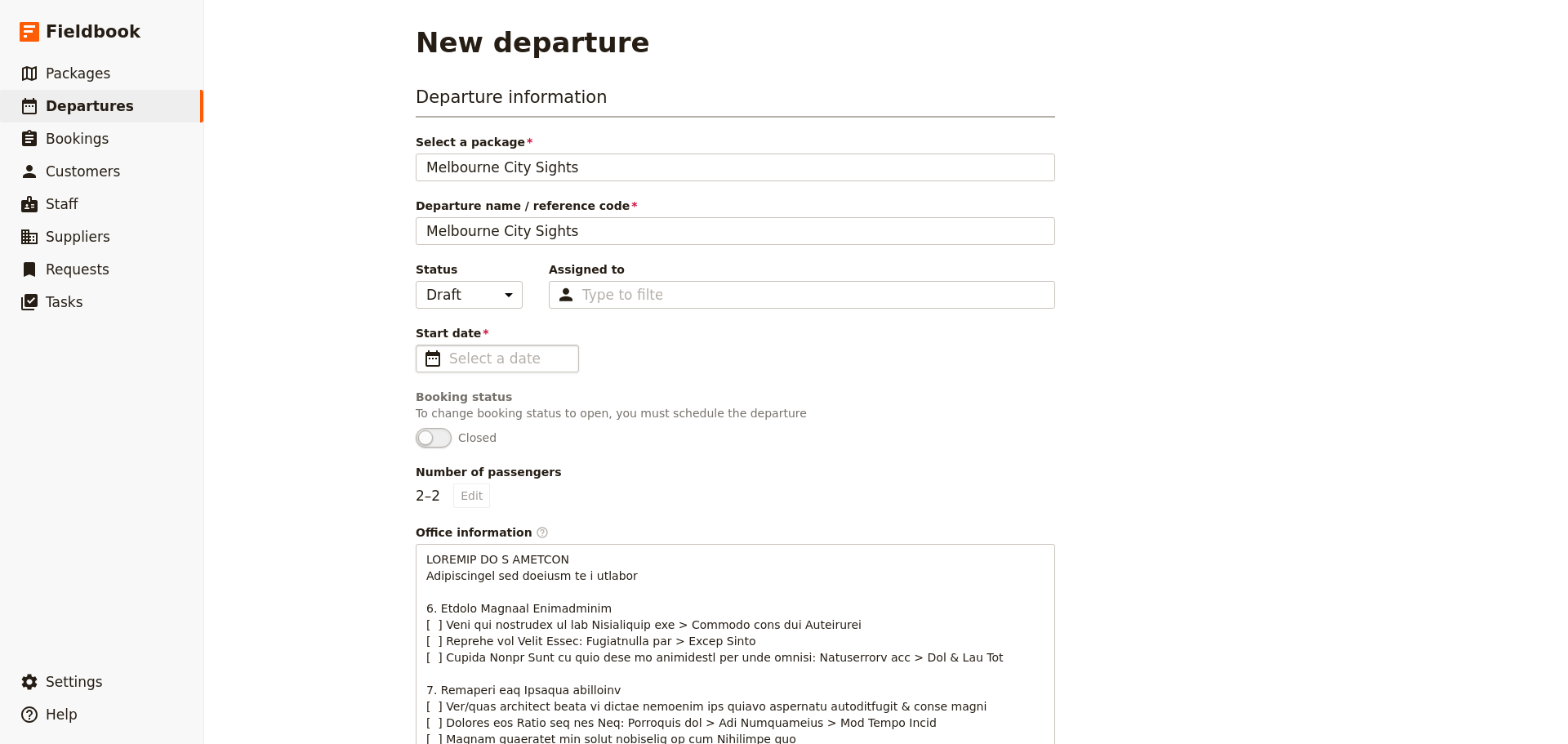
click at [424, 358] on span "​" at bounding box center [432, 358] width 19 height 19
click at [450, 358] on input "Start date ​" at bounding box center [509, 358] width 119 height 19
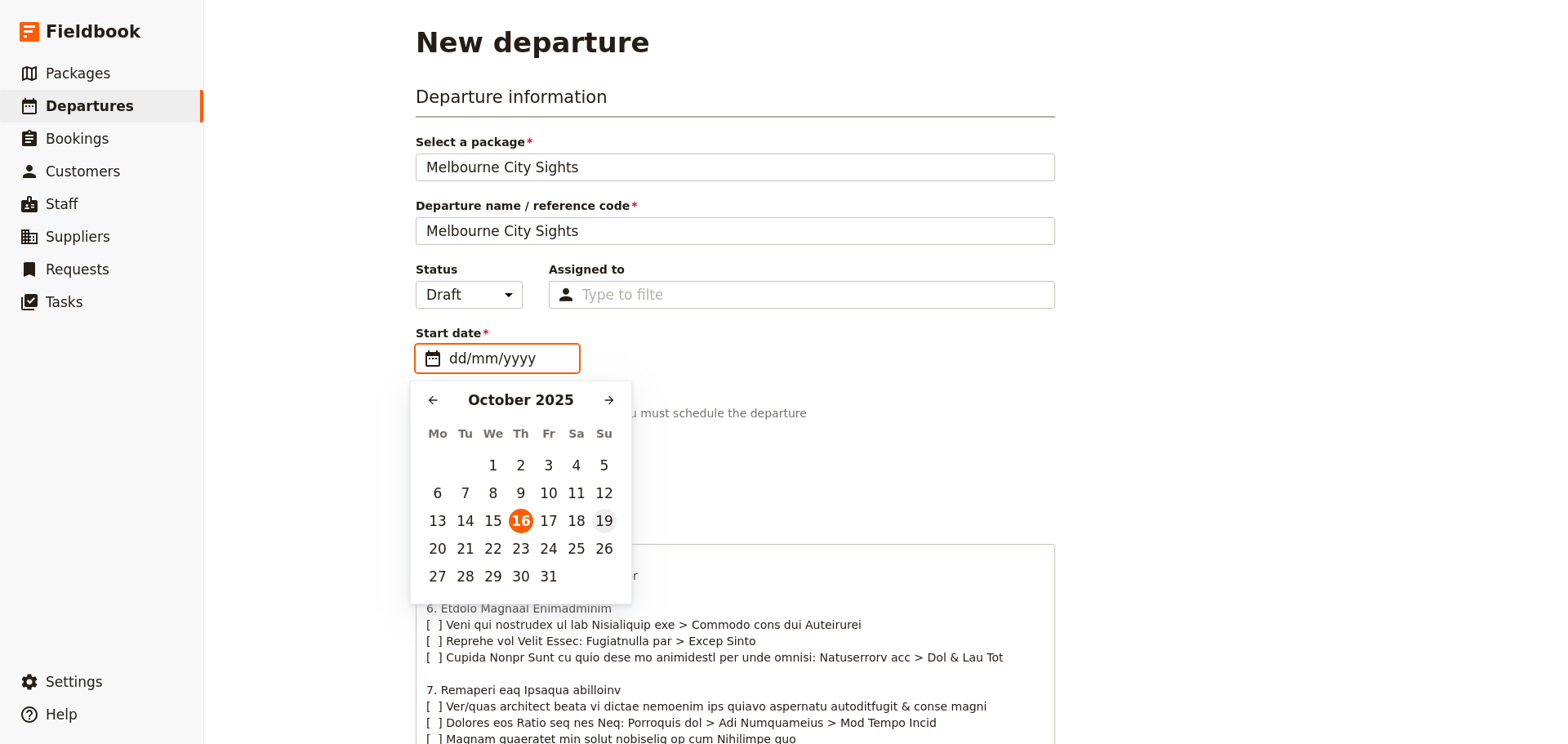
click at [601, 518] on button "19" at bounding box center [604, 521] width 24 height 24
type input "19/10/2025"
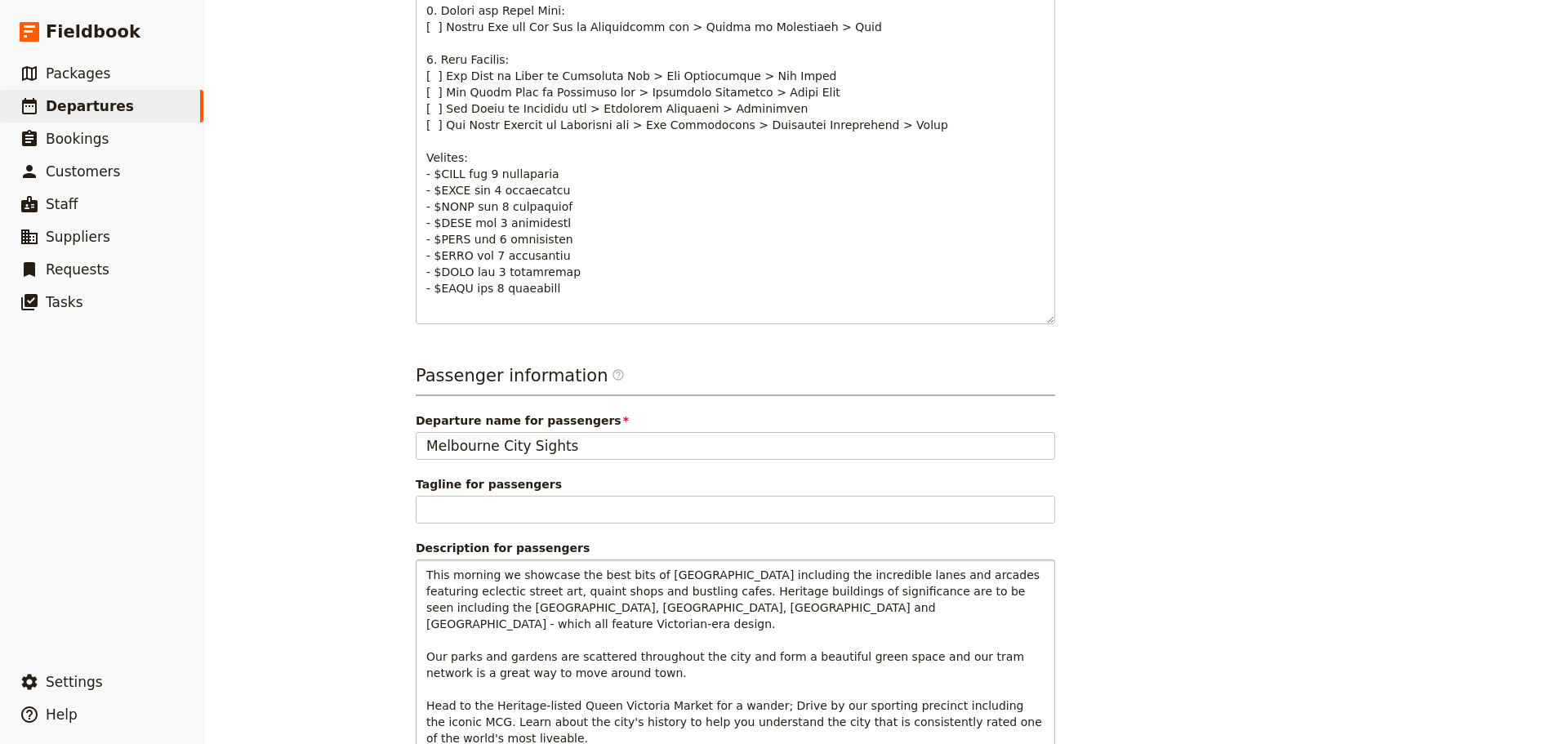
scroll to position [955, 0]
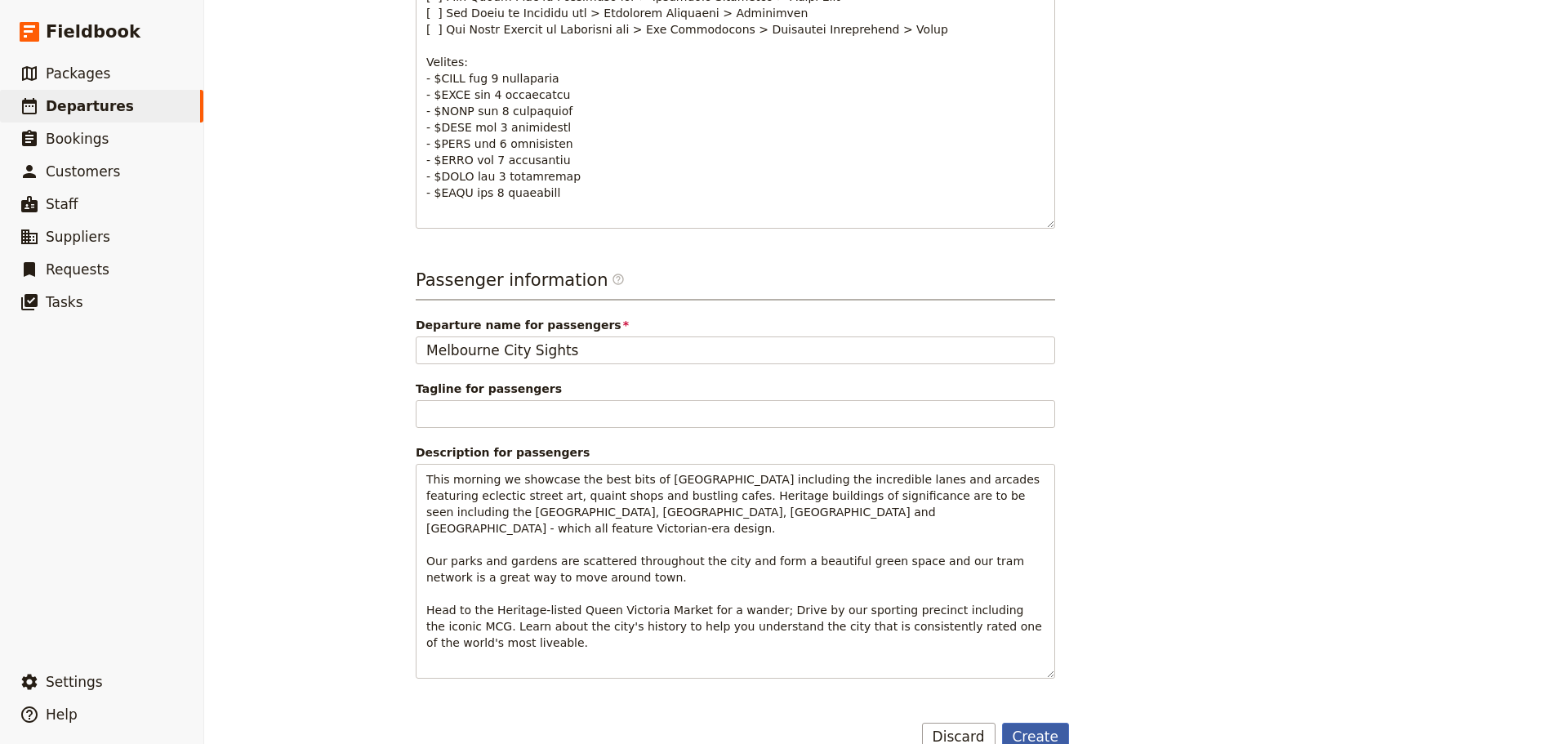
click at [1031, 723] on button "Create" at bounding box center [1036, 736] width 67 height 28
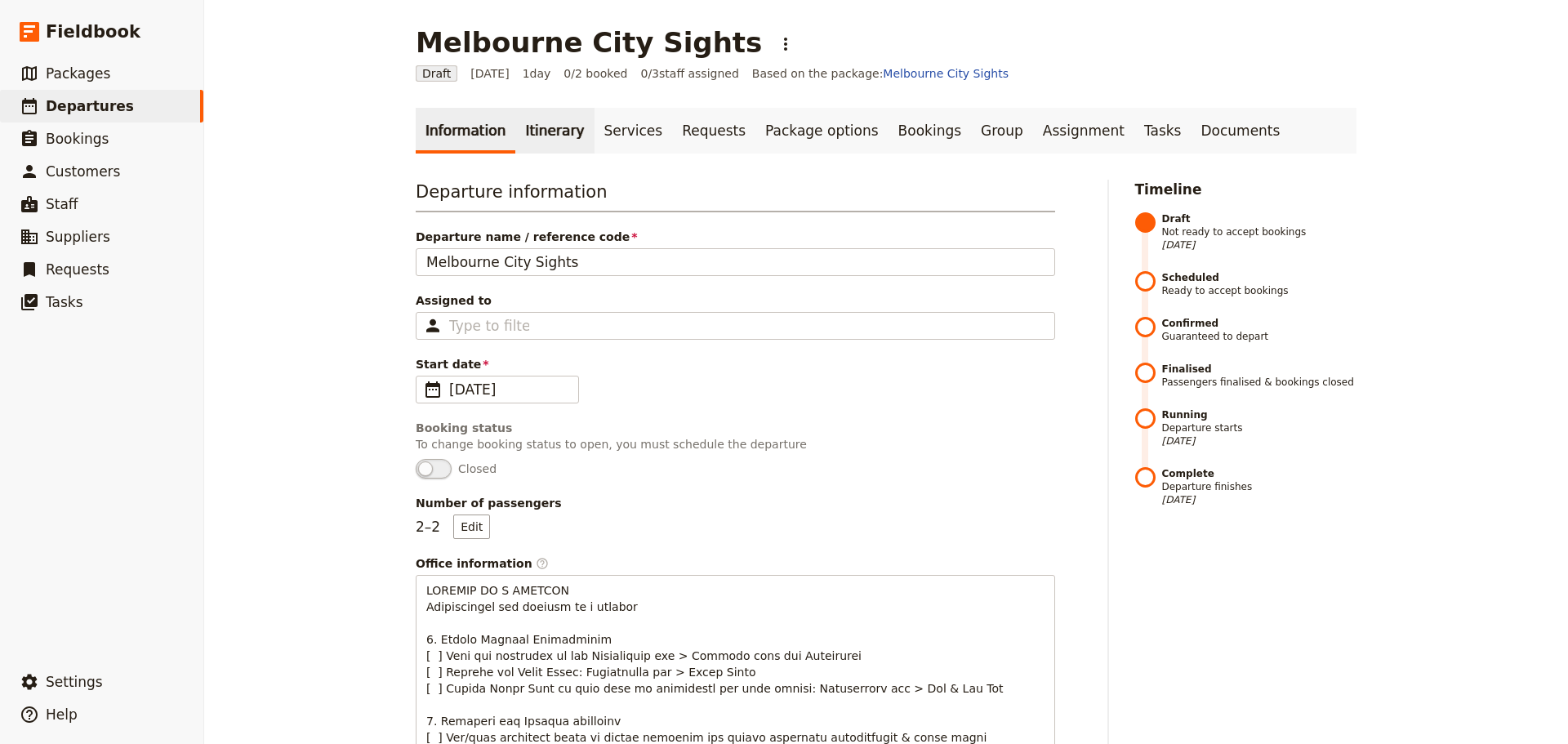
click at [537, 126] on link "Itinerary" at bounding box center [553, 131] width 78 height 46
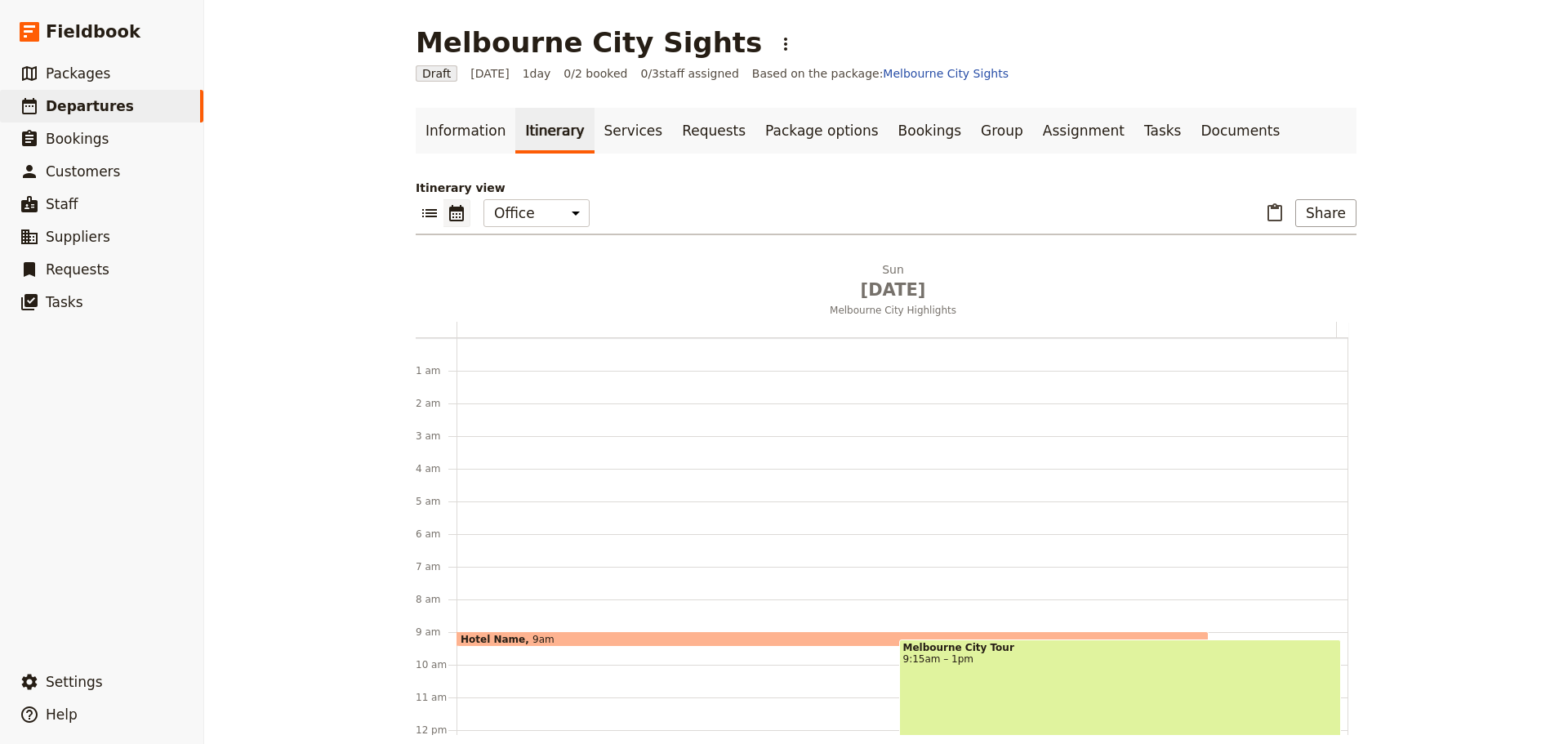
scroll to position [213, 0]
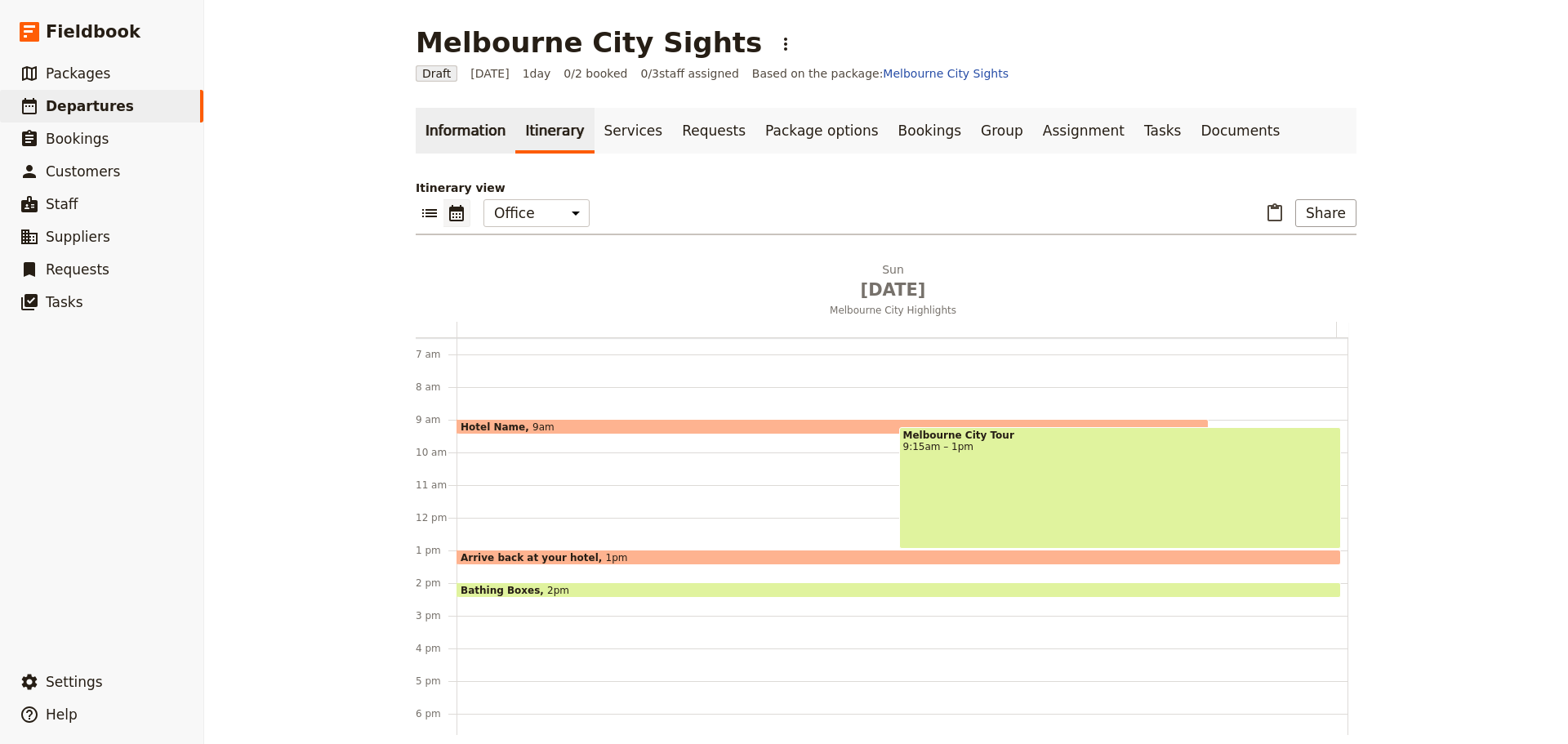
click at [438, 126] on link "Information" at bounding box center [465, 131] width 99 height 46
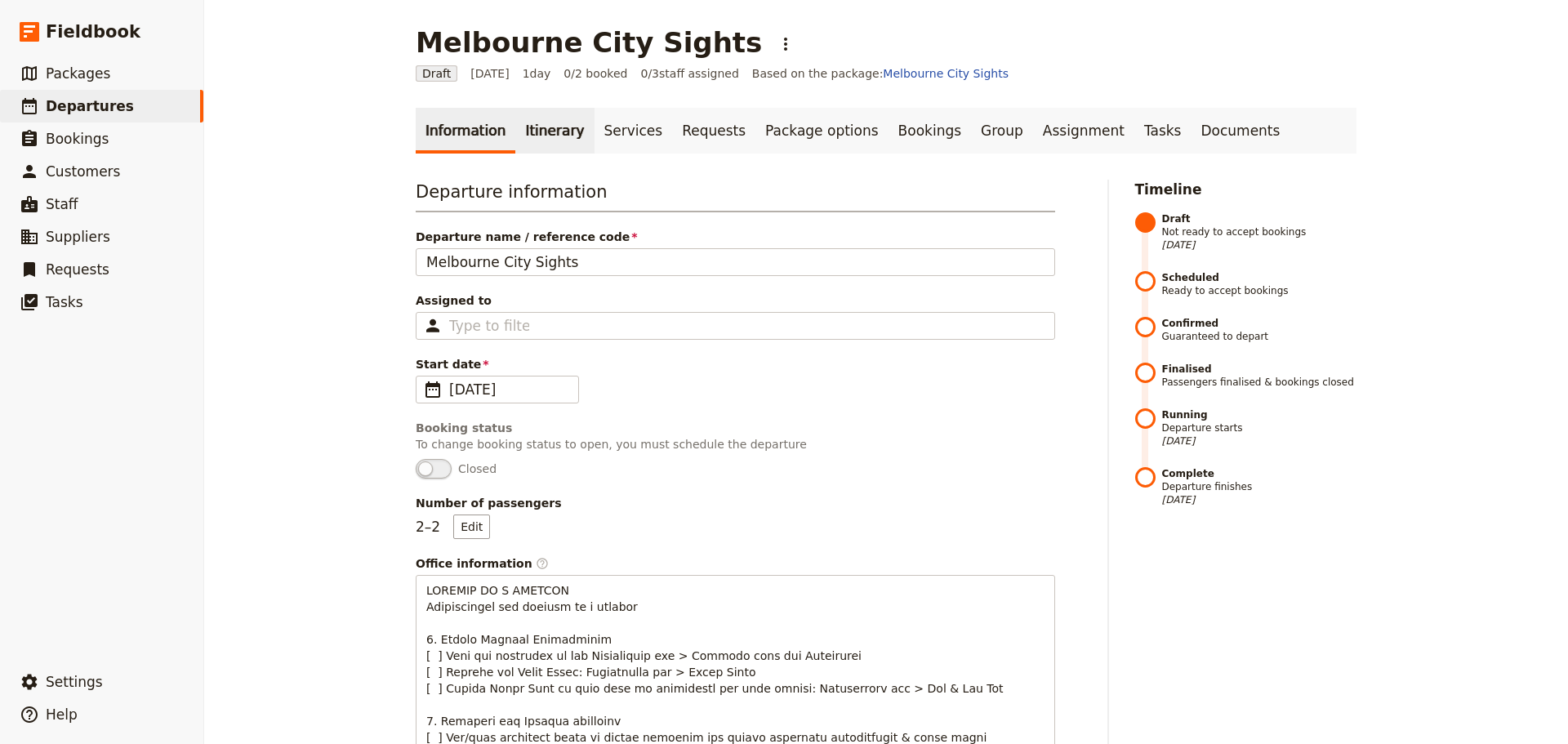
click at [524, 135] on link "Itinerary" at bounding box center [553, 131] width 78 height 46
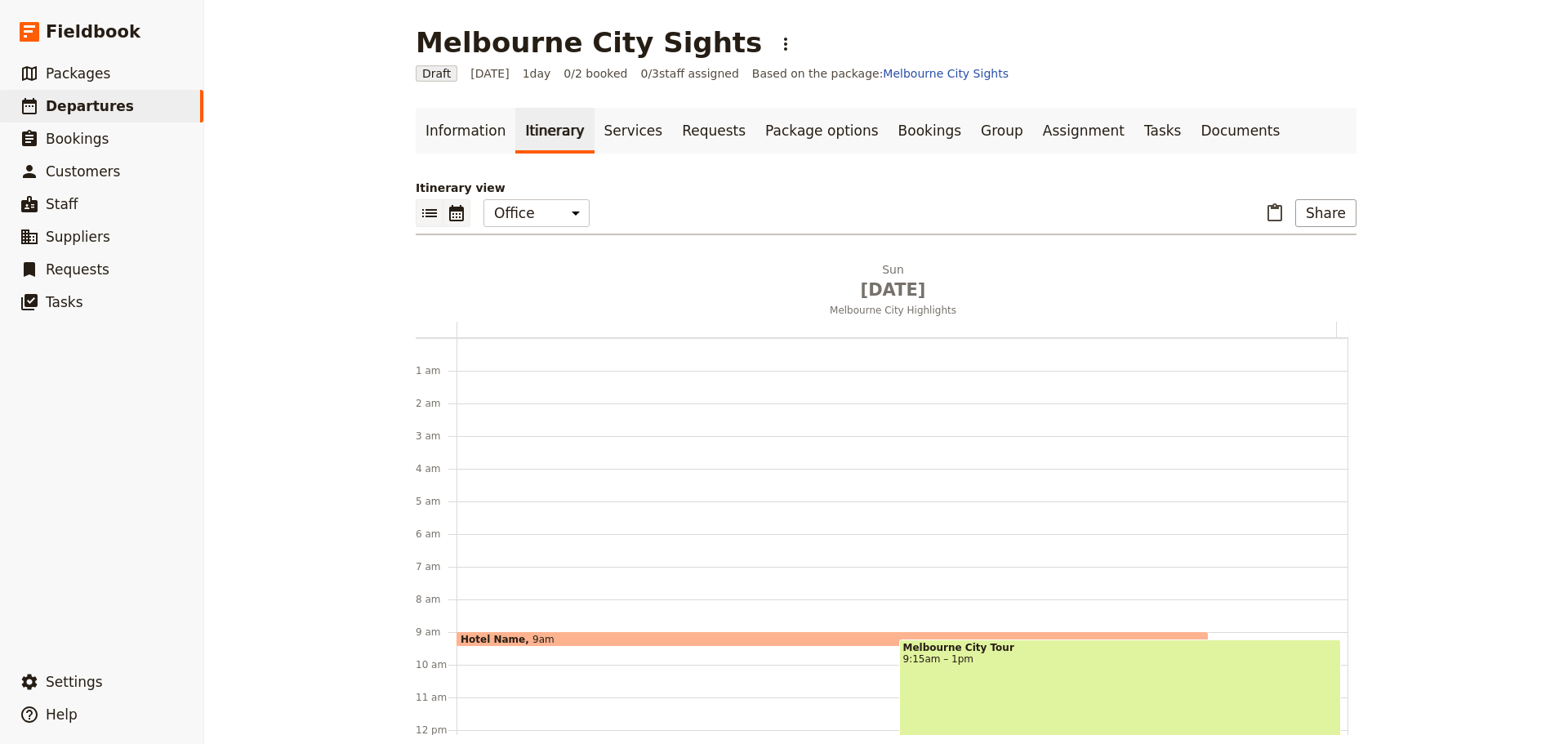
scroll to position [213, 0]
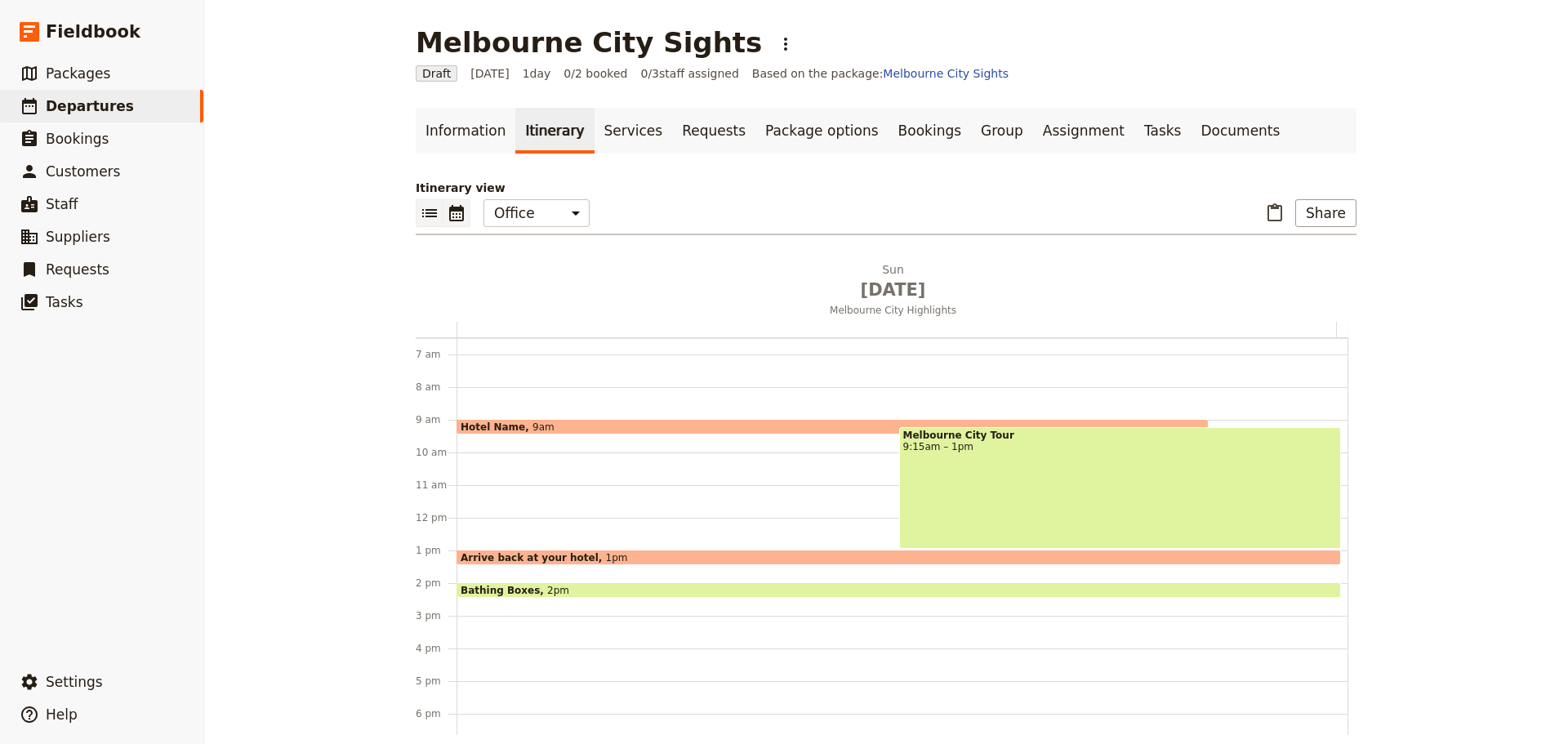
click at [423, 214] on icon "List view" at bounding box center [429, 213] width 14 height 8
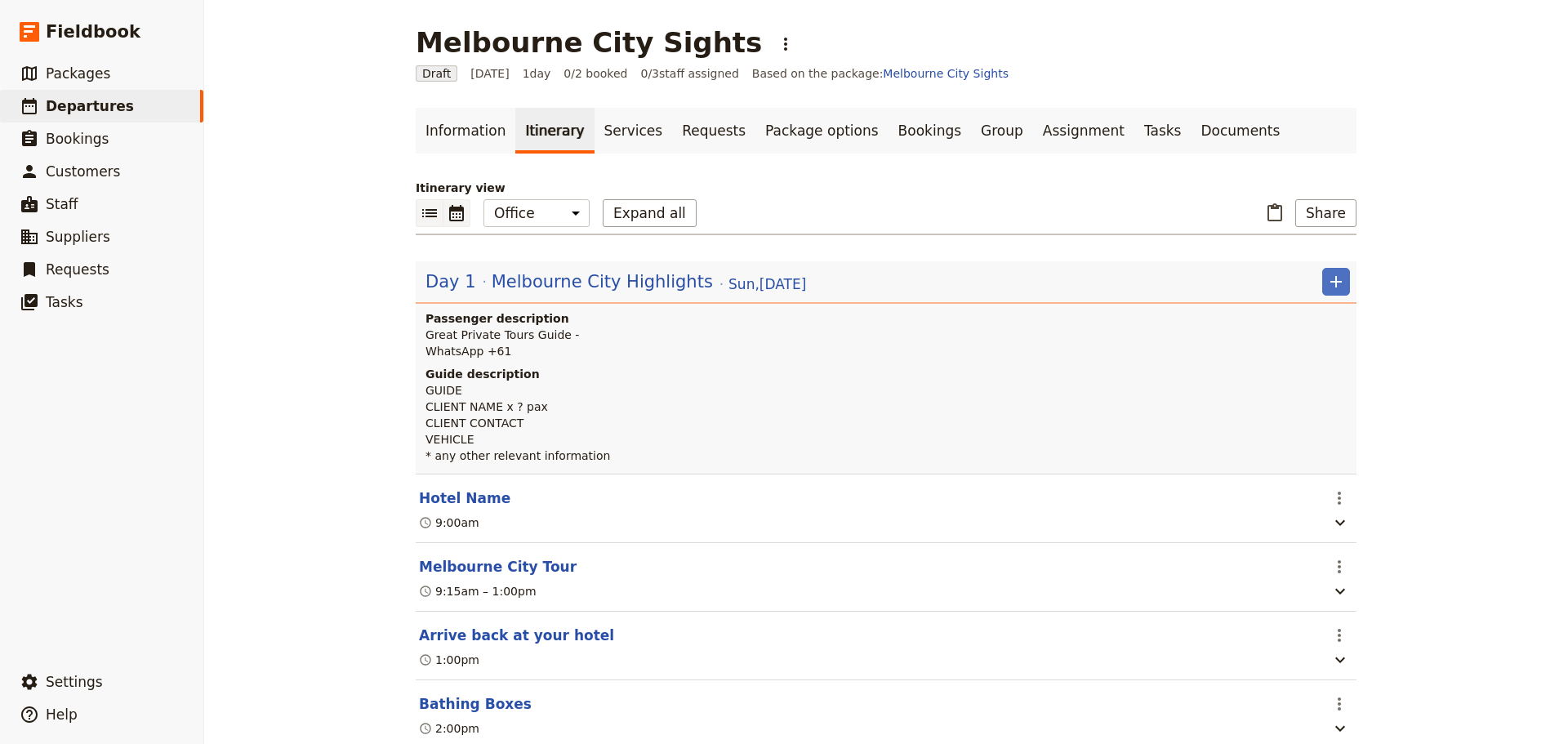
click at [450, 207] on icon "Calendar view" at bounding box center [456, 213] width 14 height 16
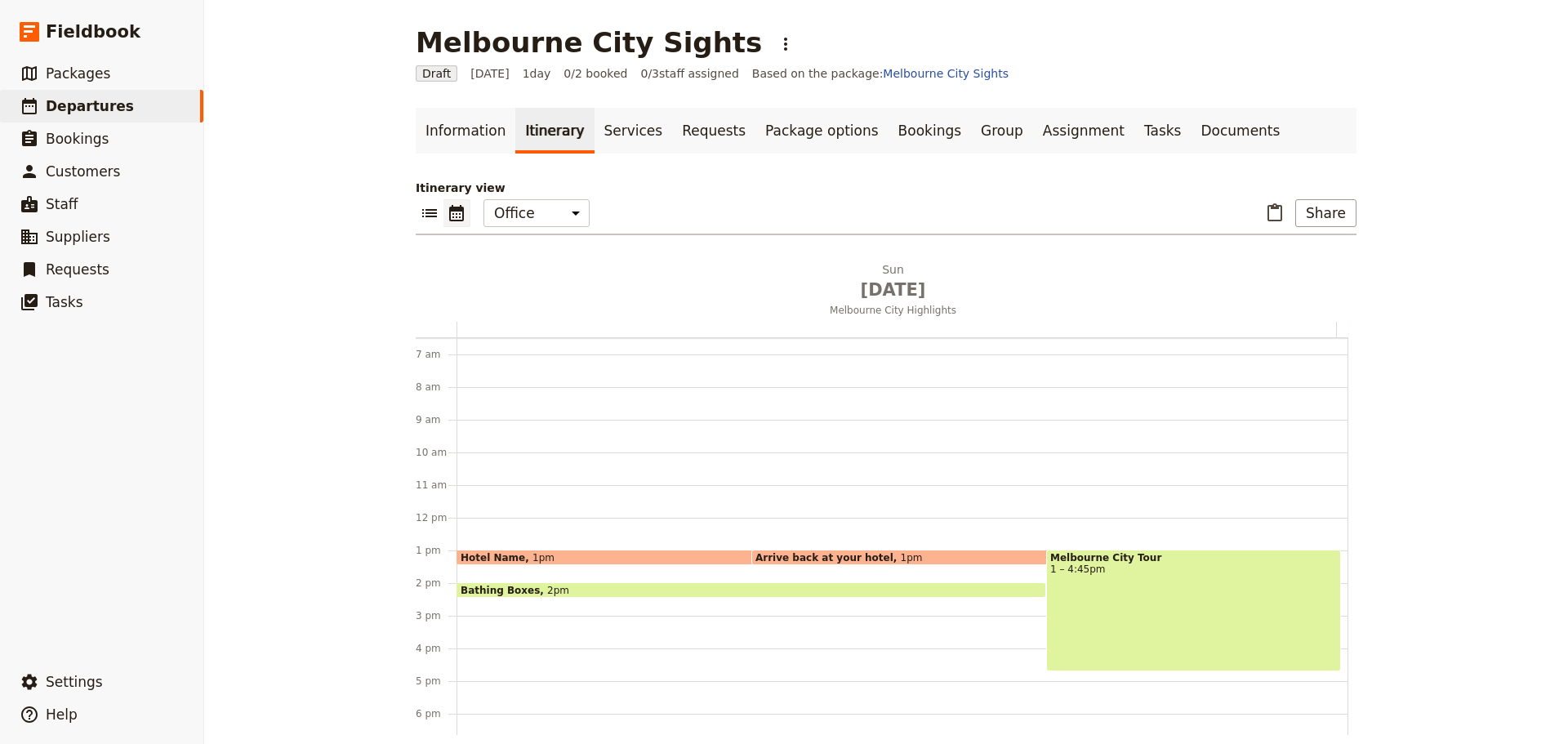
click at [643, 589] on div "Bathing Boxes 2pm" at bounding box center [751, 590] width 589 height 15
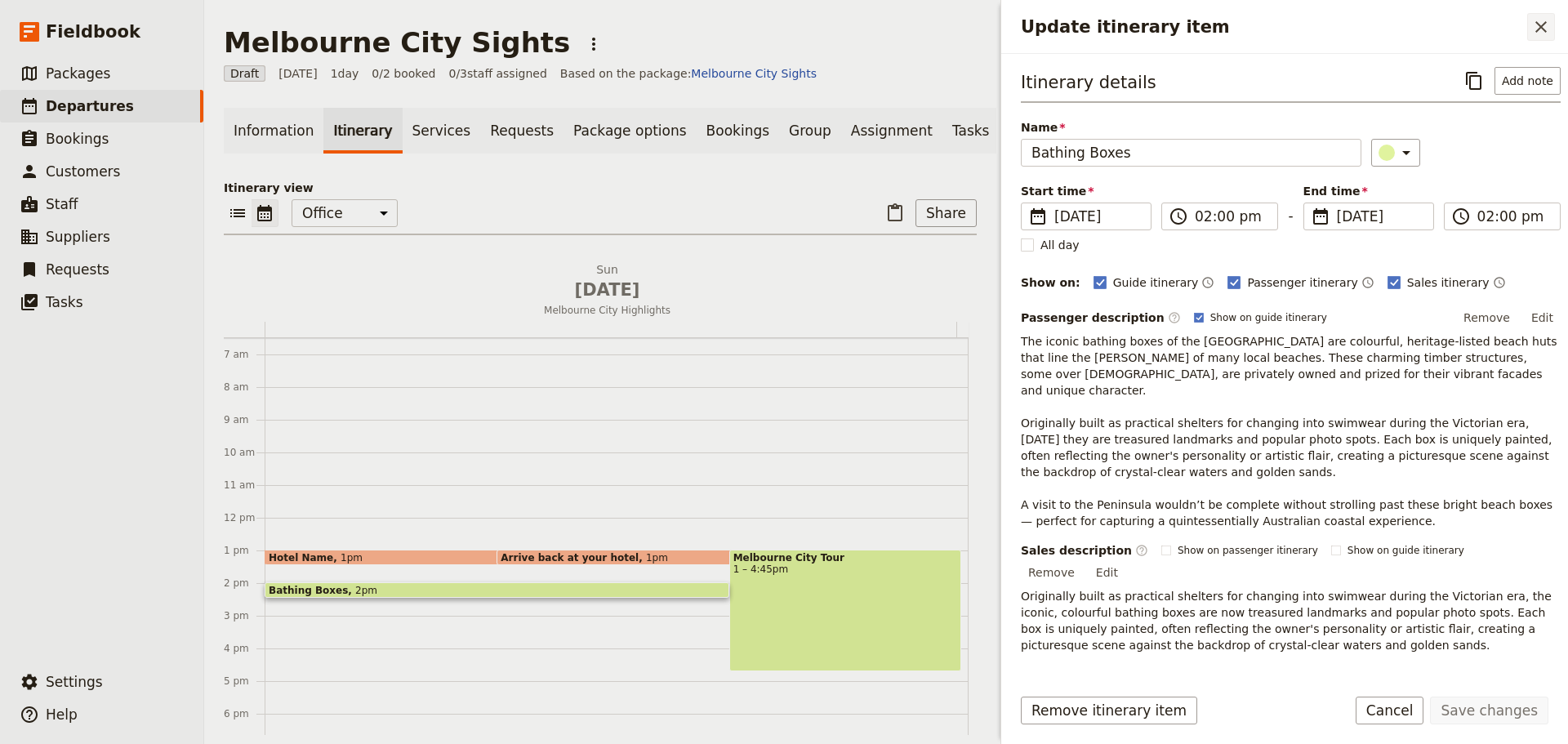
click at [1554, 24] on button "​" at bounding box center [1540, 27] width 28 height 28
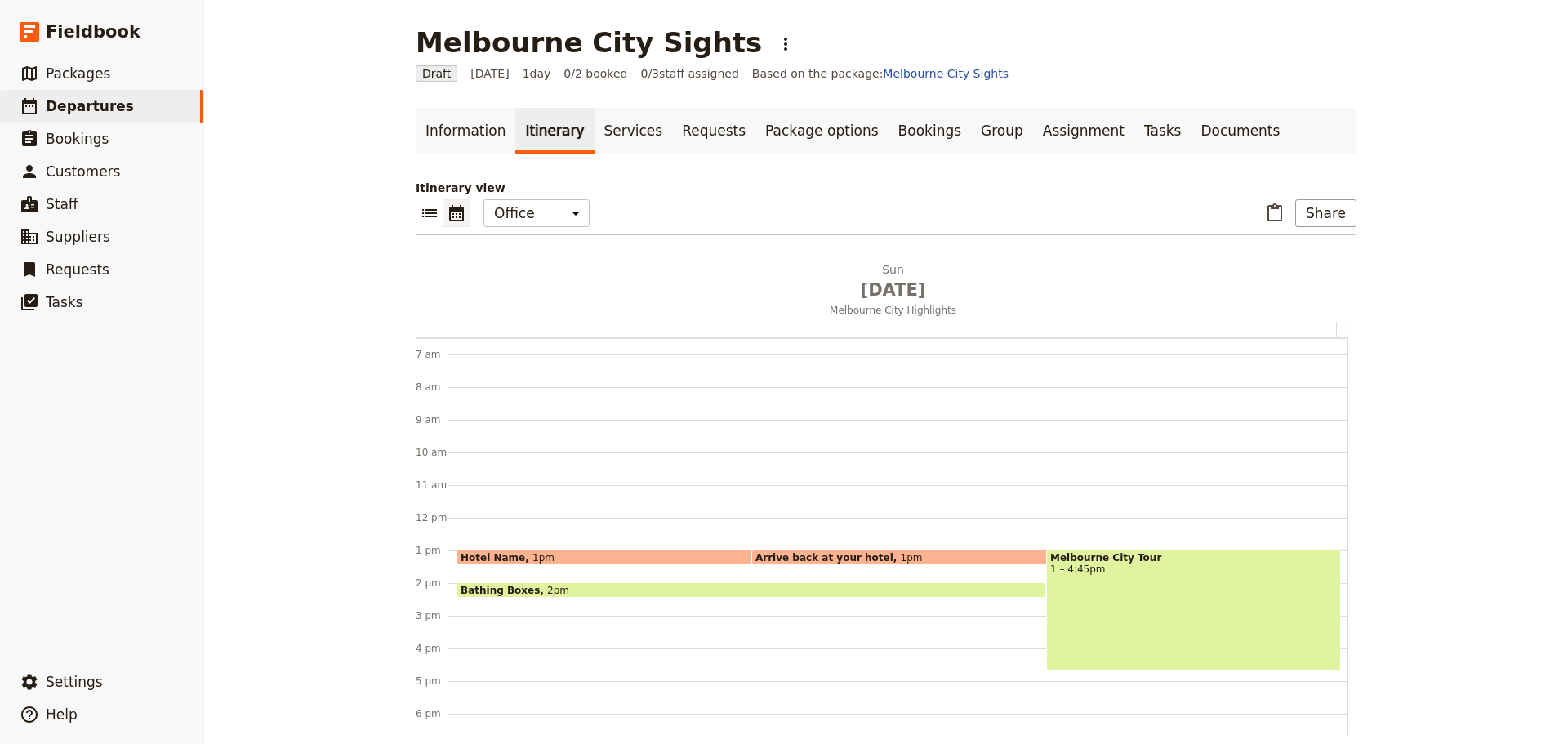
click at [1143, 619] on div "Melbourne City Tour 1 – 4:45pm" at bounding box center [1194, 610] width 295 height 121
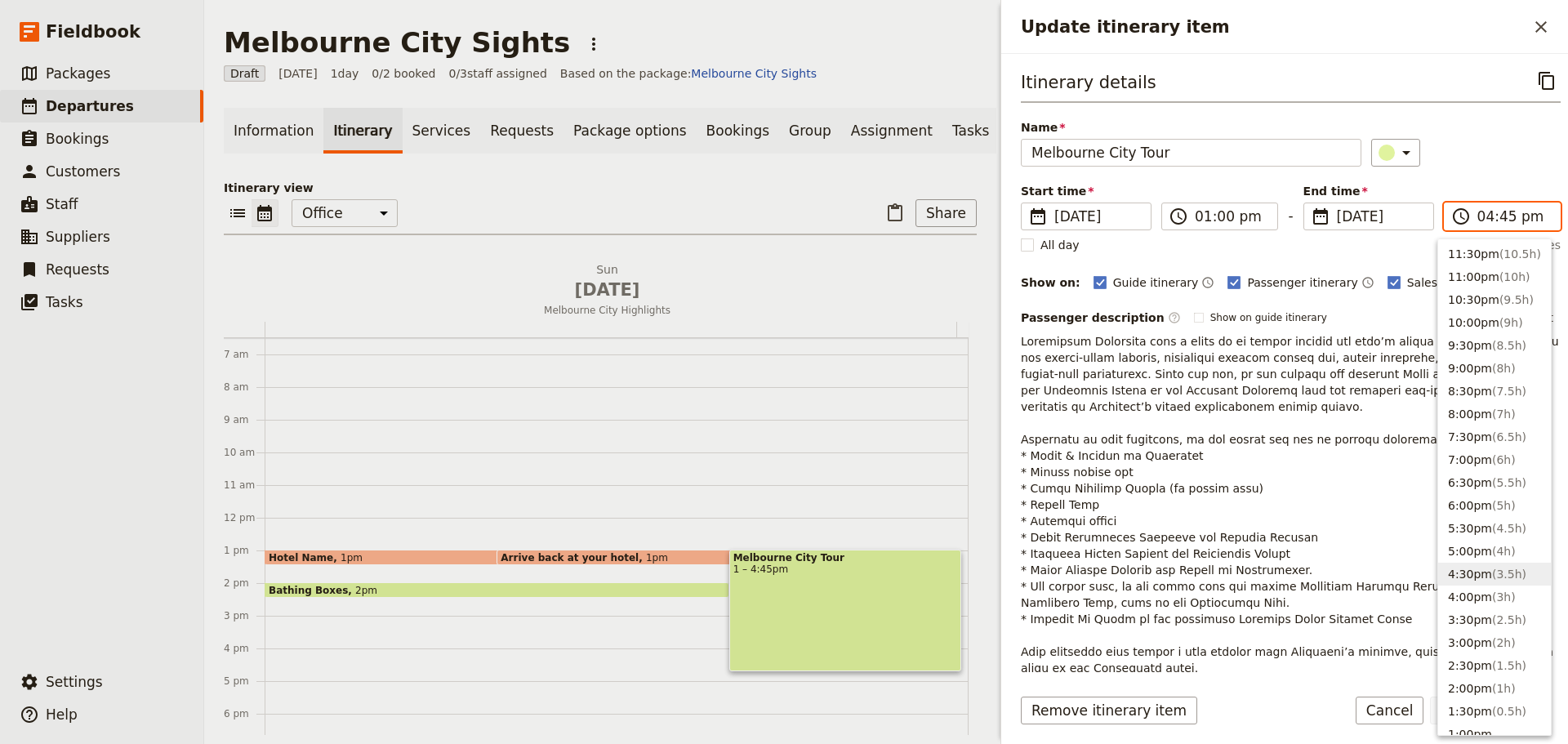
click at [1494, 215] on input "04:45 pm" at bounding box center [1514, 217] width 73 height 19
click at [1478, 549] on button "5:00pm ( 4h )" at bounding box center [1494, 552] width 113 height 23
type input "05:00 pm"
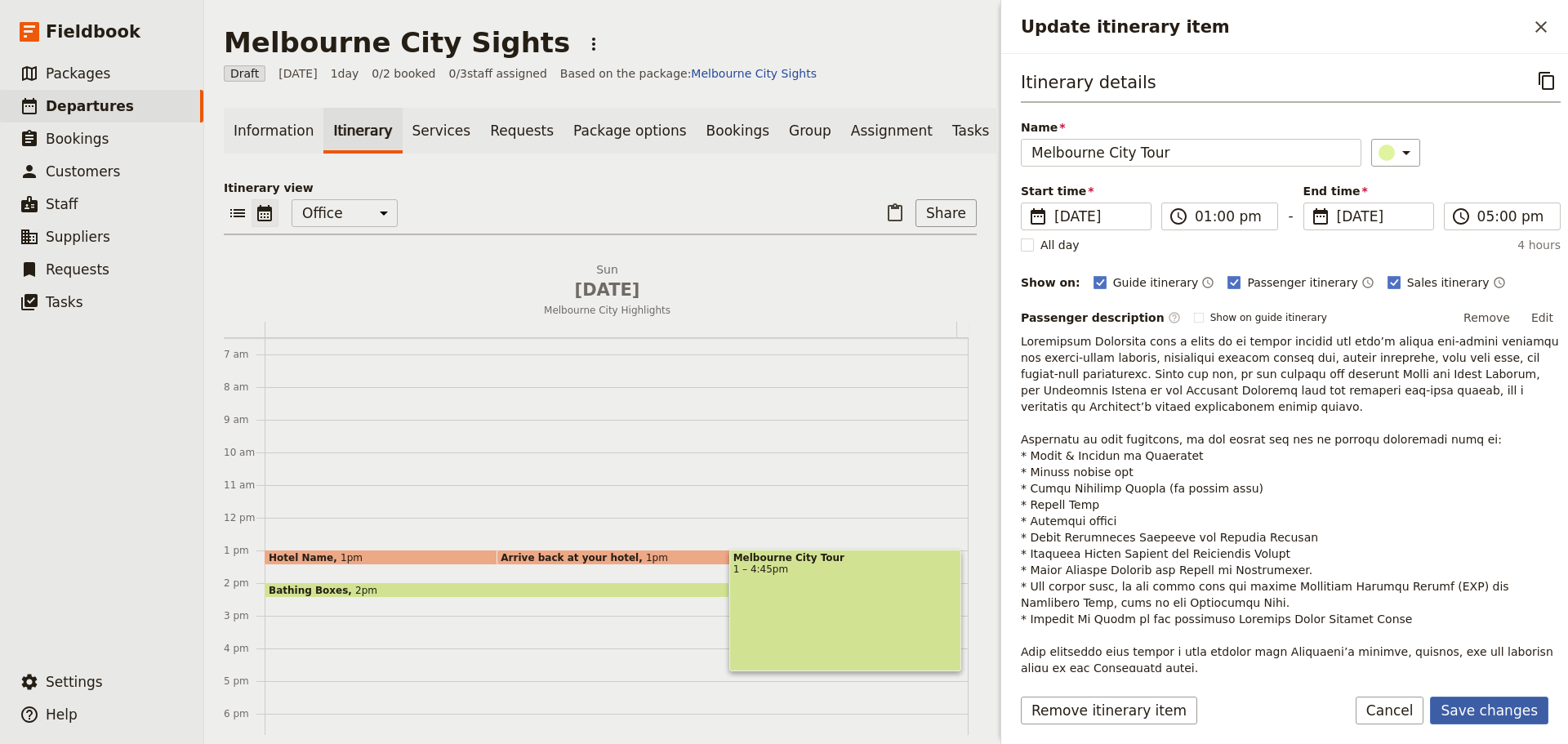
click at [1483, 697] on button "Save changes" at bounding box center [1488, 710] width 118 height 28
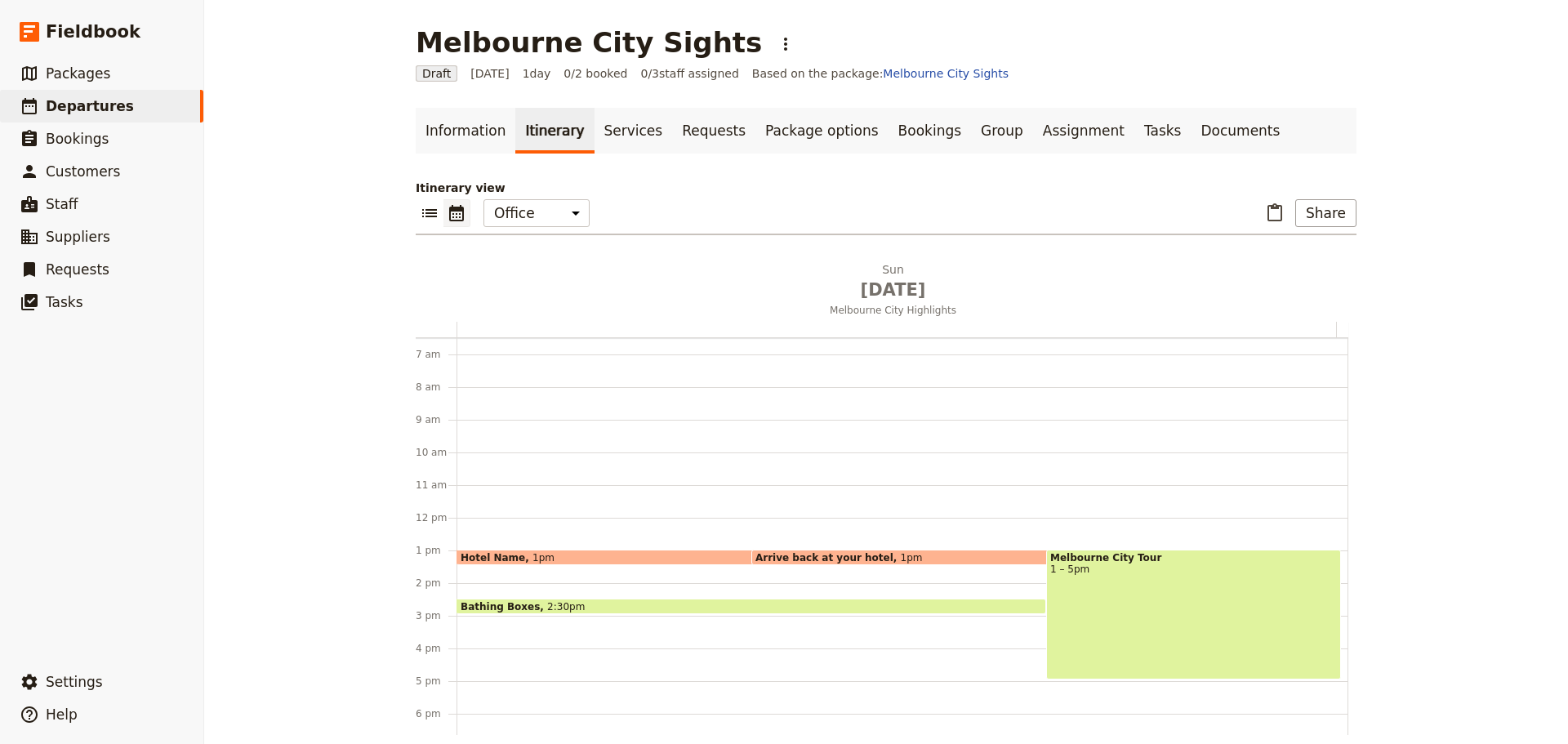
drag, startPoint x: 813, startPoint y: 549, endPoint x: 744, endPoint y: 559, distance: 69.7
click at [672, 654] on div "Hotel Name 1pm Bathing Boxes 2:30pm Arrive back at your hotel 1pm Melbourne Cit…" at bounding box center [902, 518] width 891 height 783
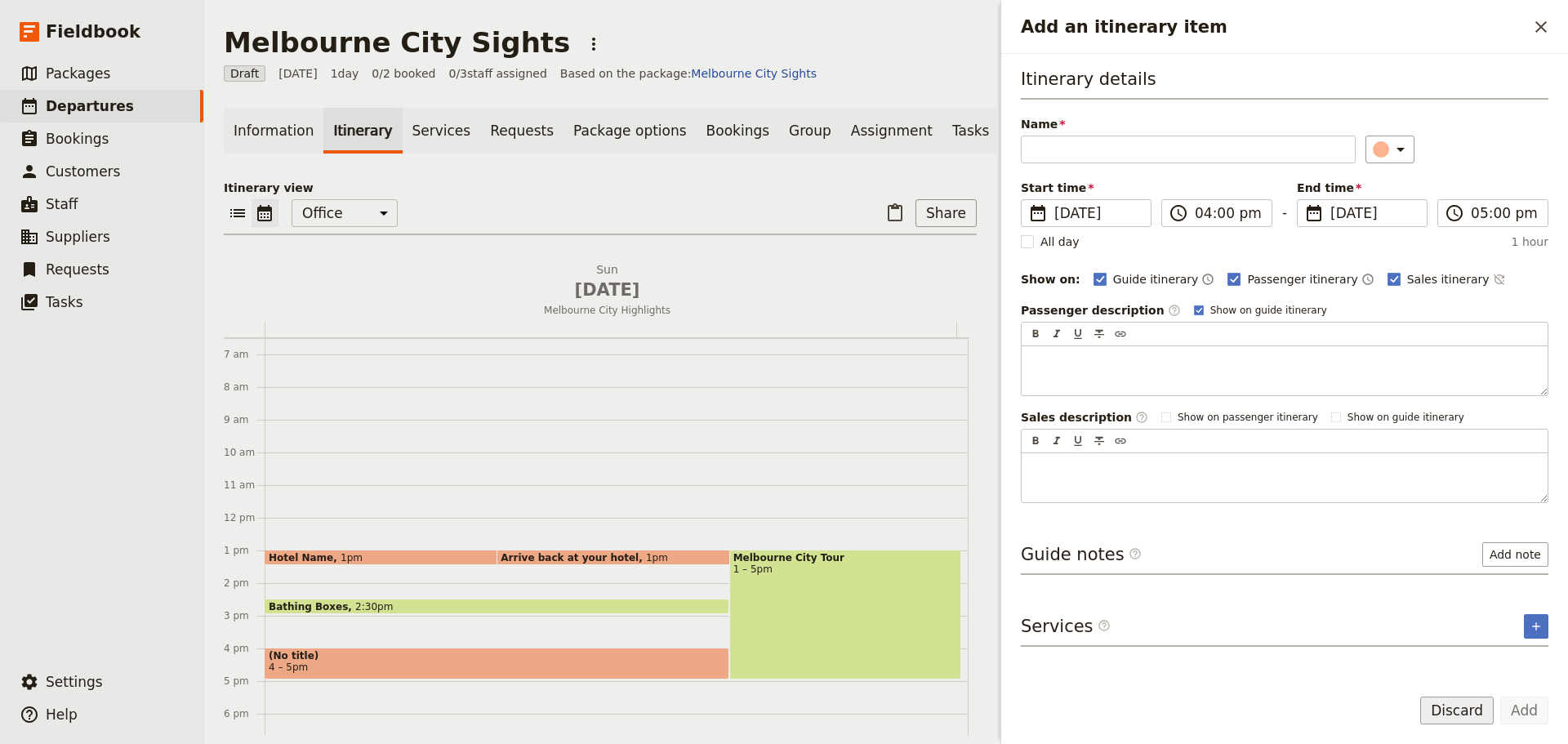
click at [1433, 706] on button "Discard" at bounding box center [1456, 710] width 73 height 28
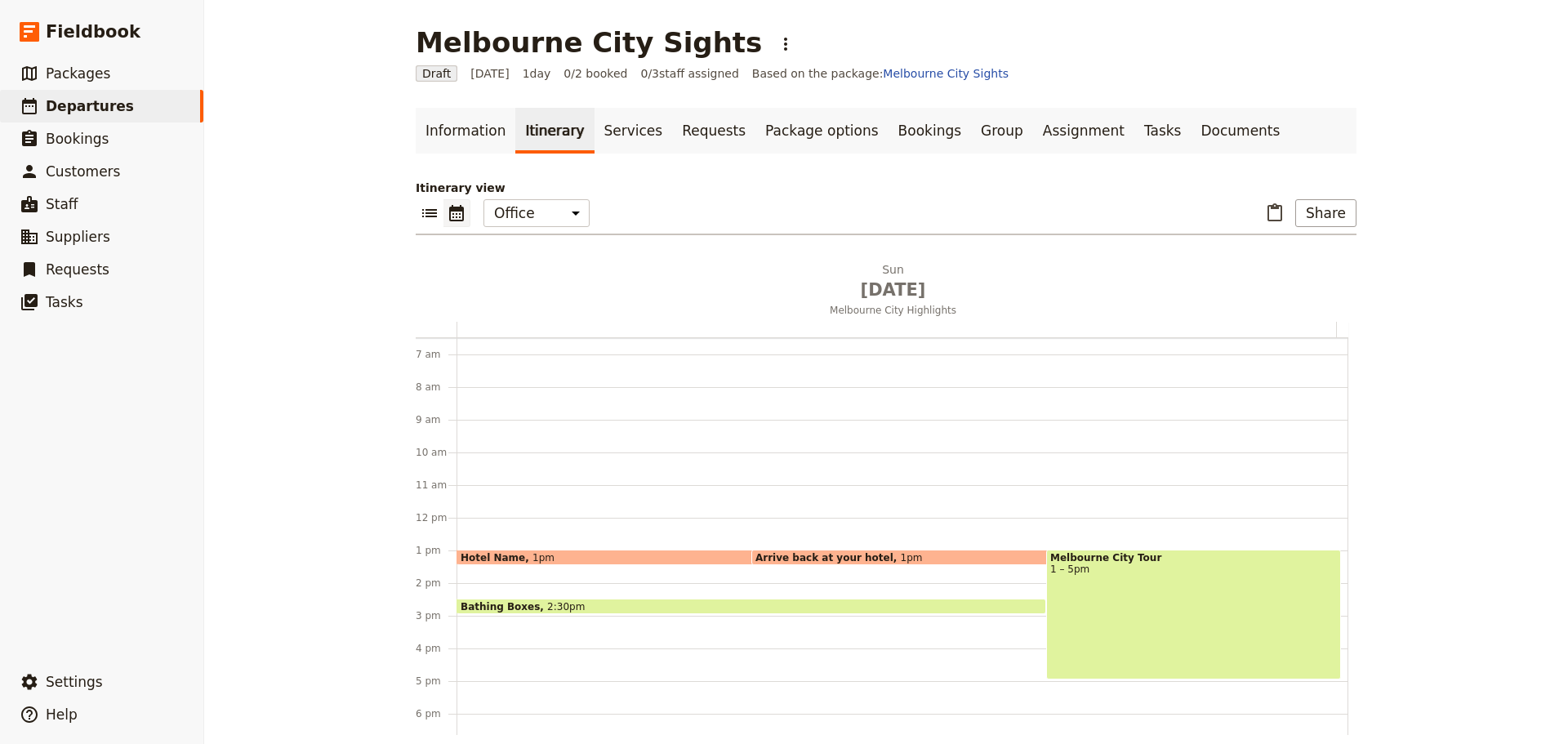
click at [1213, 654] on div "Melbourne City Tour 1 – 5pm" at bounding box center [1194, 614] width 295 height 130
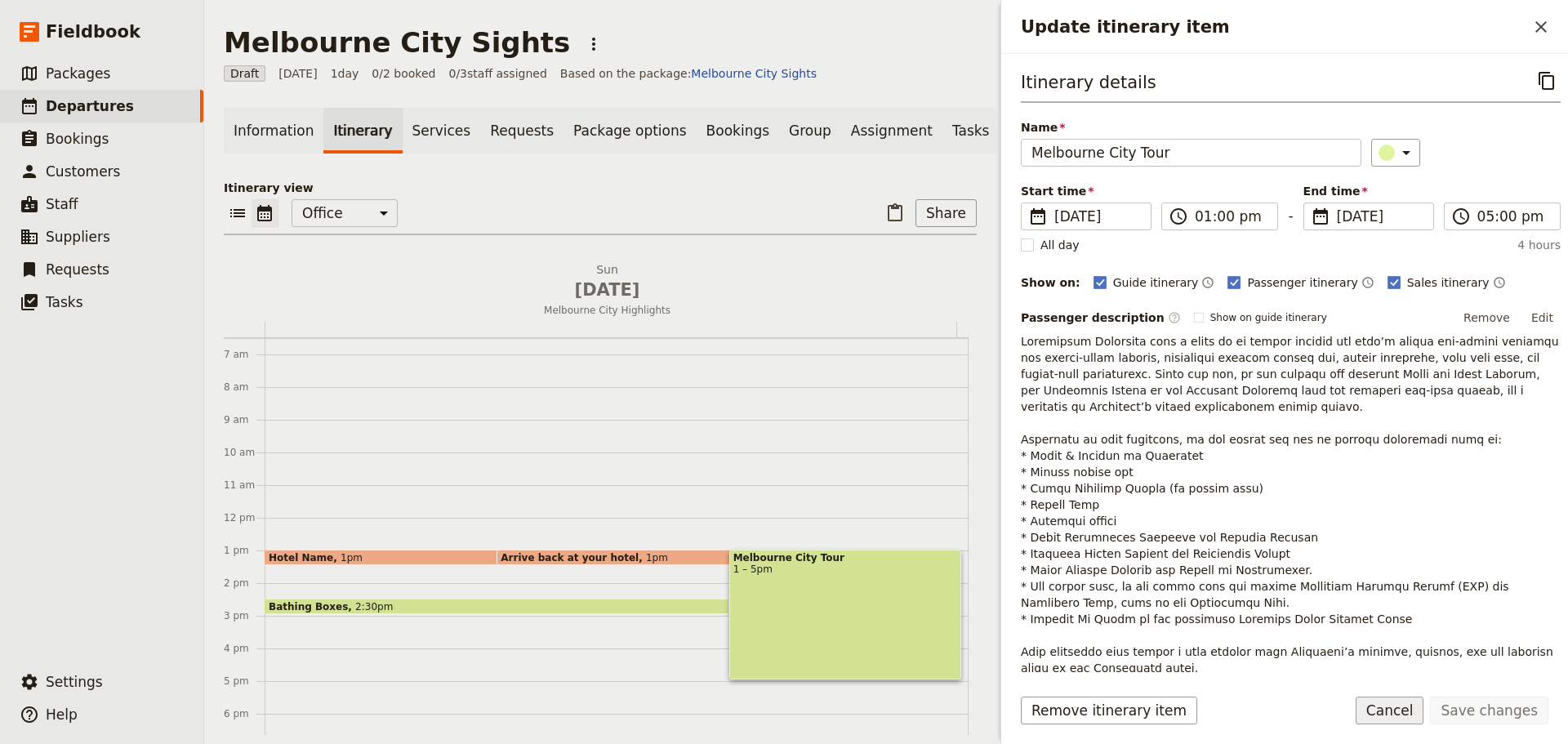
click at [1389, 703] on button "Cancel" at bounding box center [1389, 710] width 68 height 28
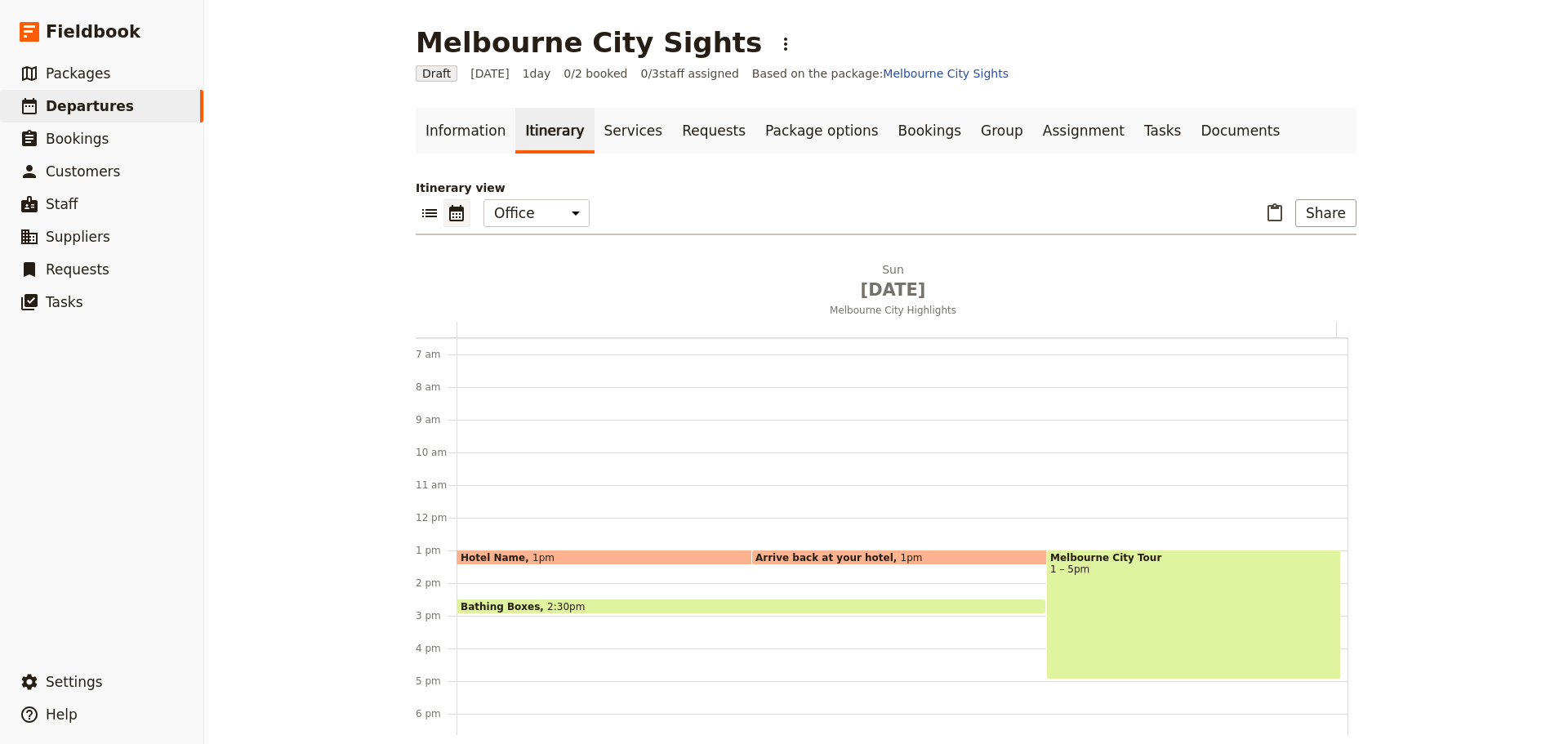
click at [547, 605] on span "2:30pm" at bounding box center [565, 605] width 38 height 11
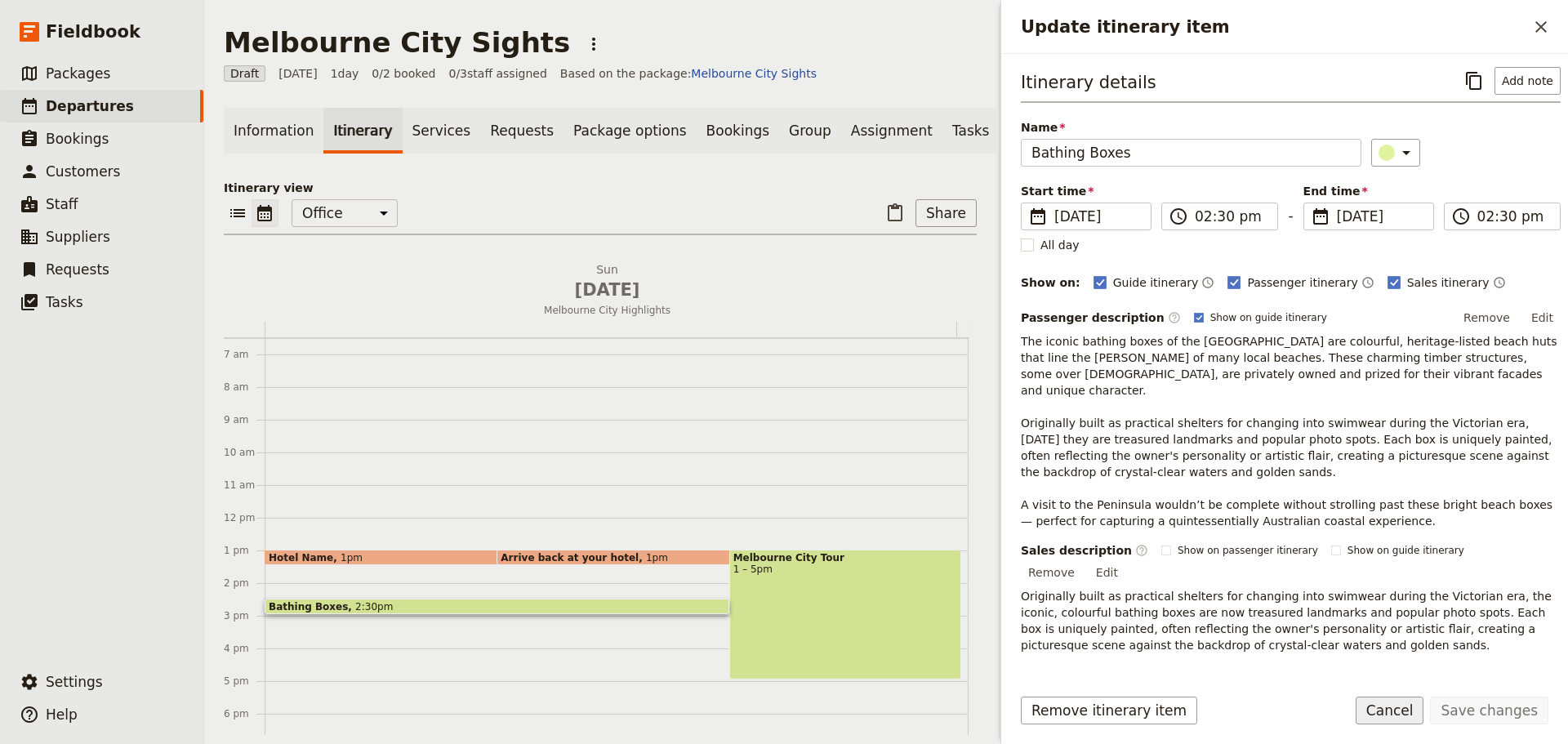
click at [1397, 714] on button "Cancel" at bounding box center [1389, 710] width 68 height 28
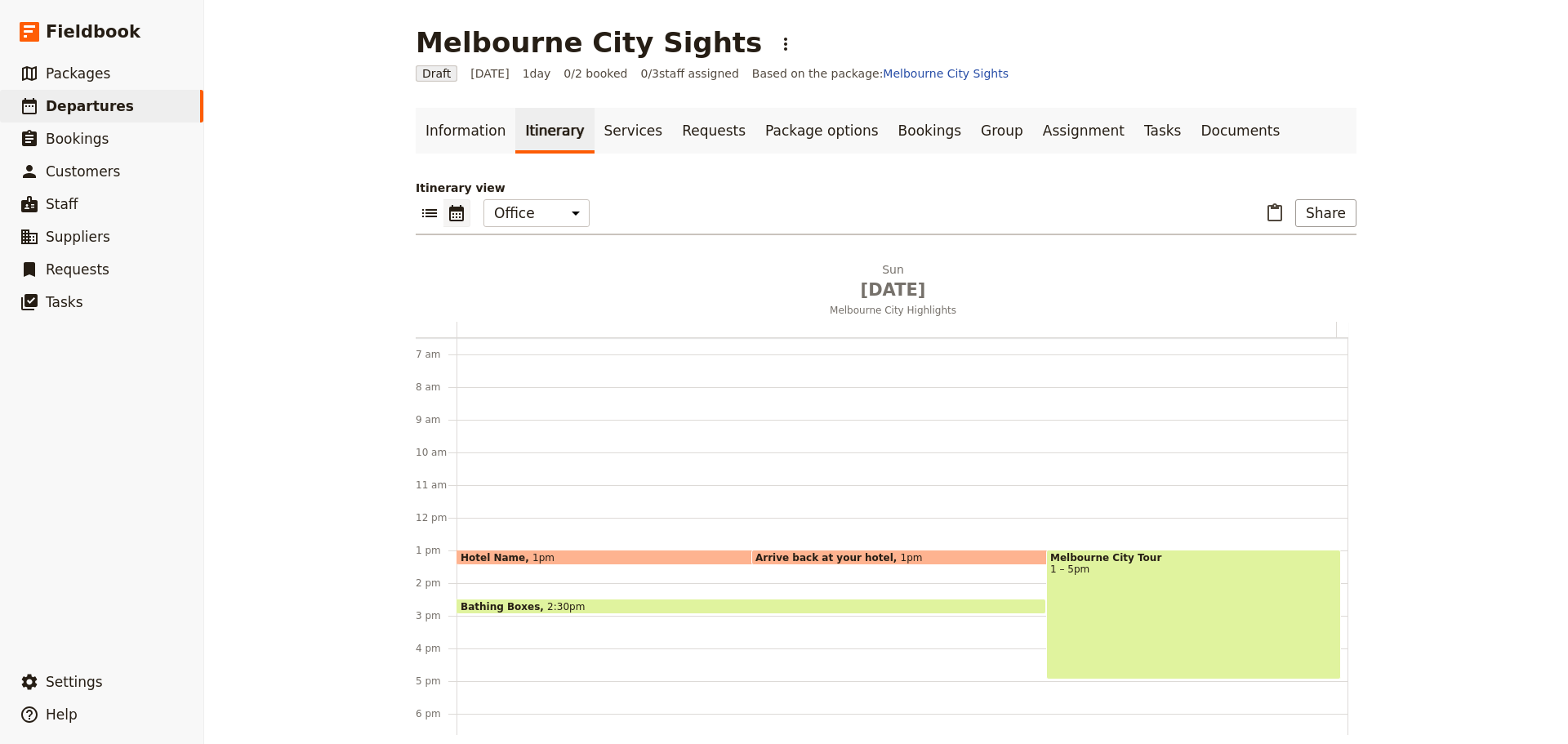
click at [1224, 621] on div "Melbourne City Tour 1 – 5pm" at bounding box center [1194, 614] width 295 height 130
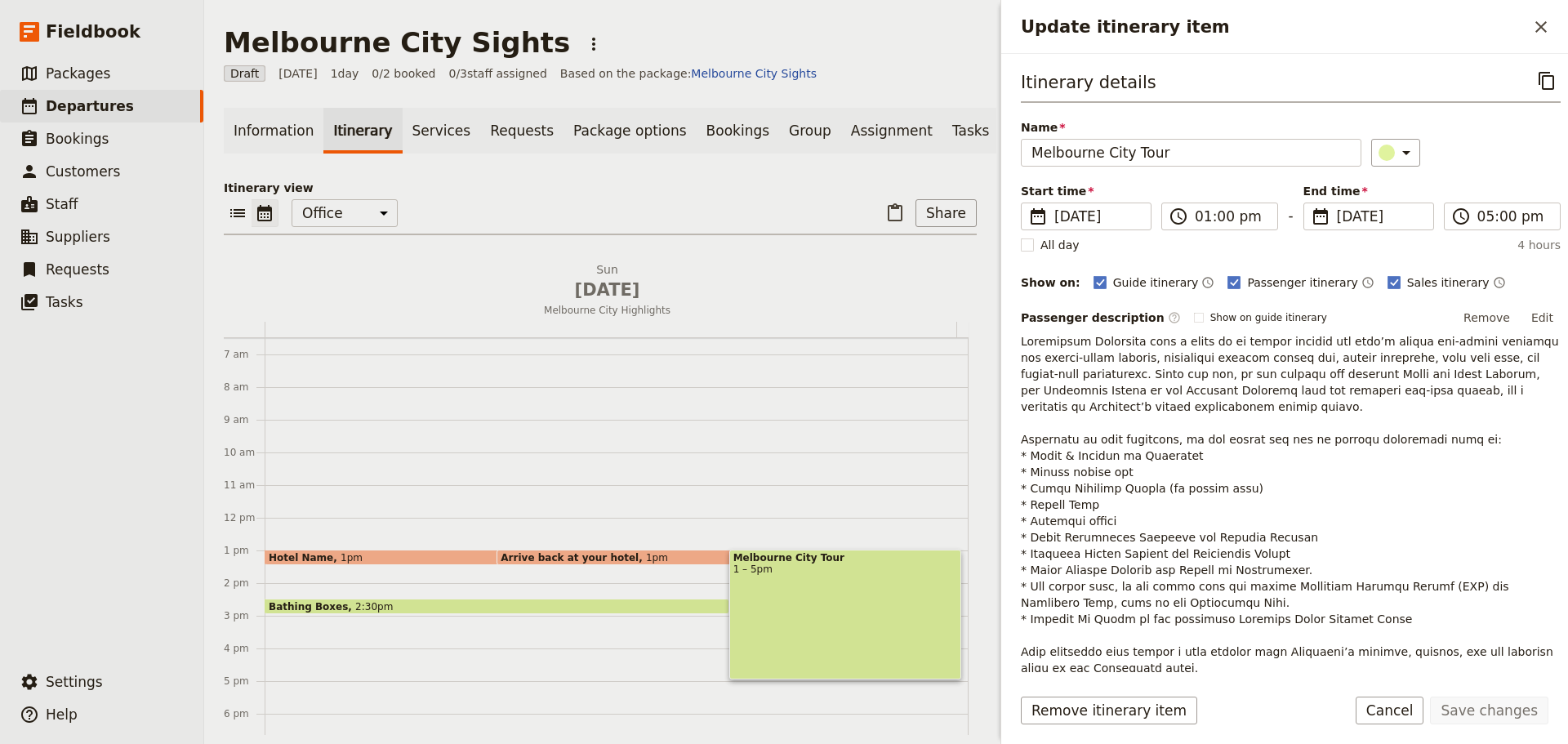
click at [358, 611] on span "2:30pm" at bounding box center [373, 605] width 38 height 11
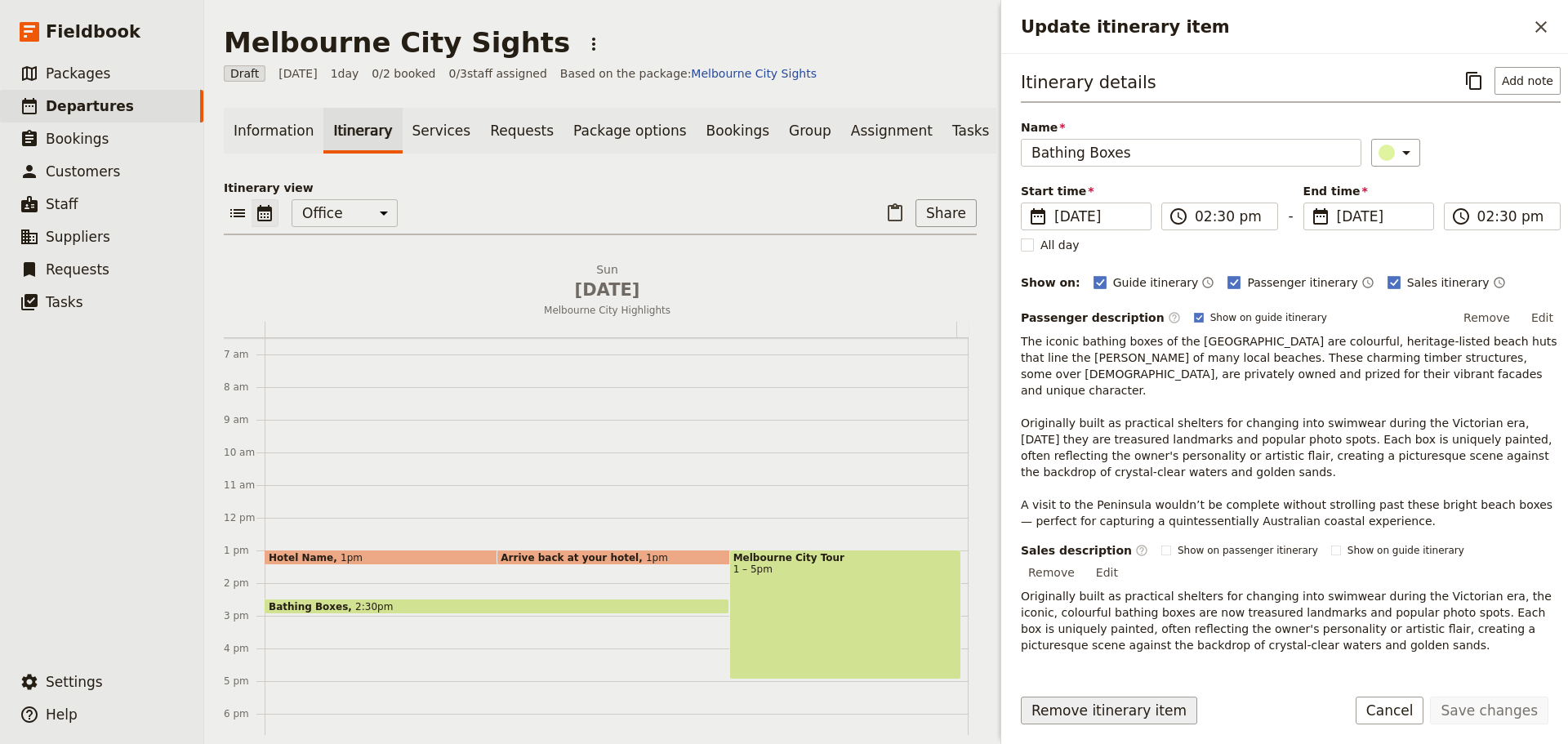
click at [1079, 706] on button "Remove itinerary item" at bounding box center [1108, 710] width 176 height 28
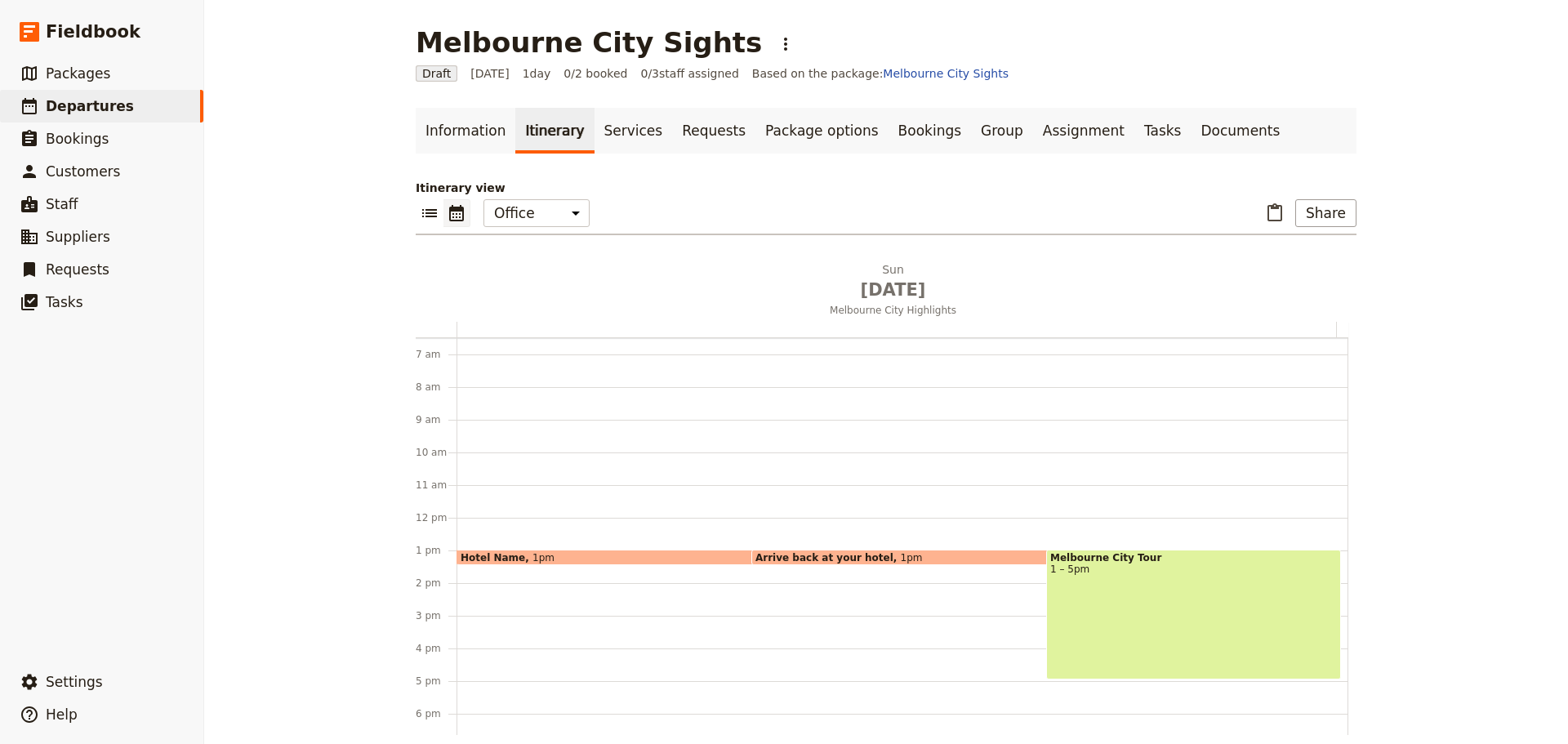
click at [754, 614] on div "Hotel Name 1pm Arrive back at your hotel 1pm Melbourne City Tour 1 – 5pm" at bounding box center [902, 518] width 891 height 783
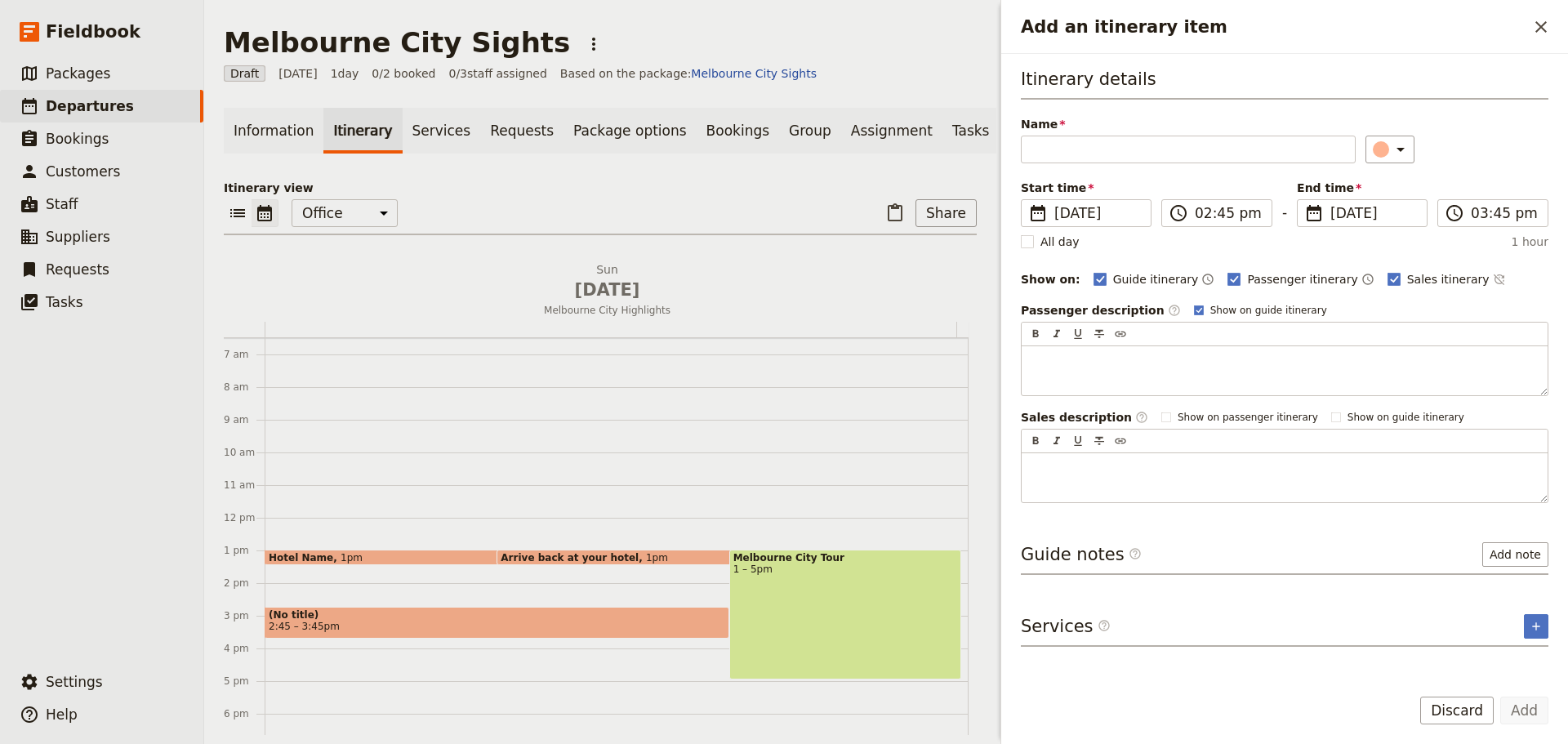
click at [868, 640] on div "Melbourne City Tour 1 – 5pm" at bounding box center [845, 614] width 232 height 130
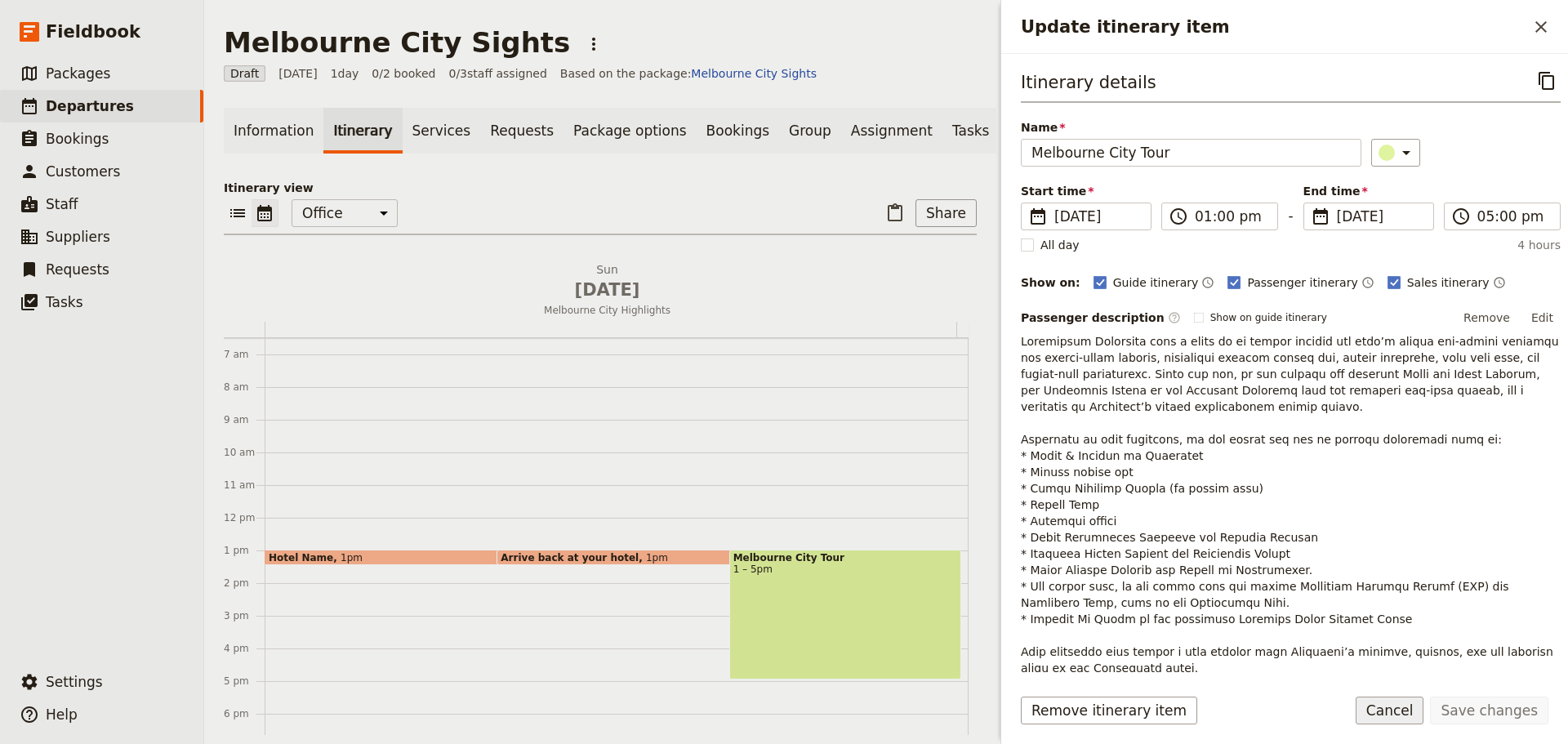
click at [1408, 713] on button "Cancel" at bounding box center [1389, 710] width 68 height 28
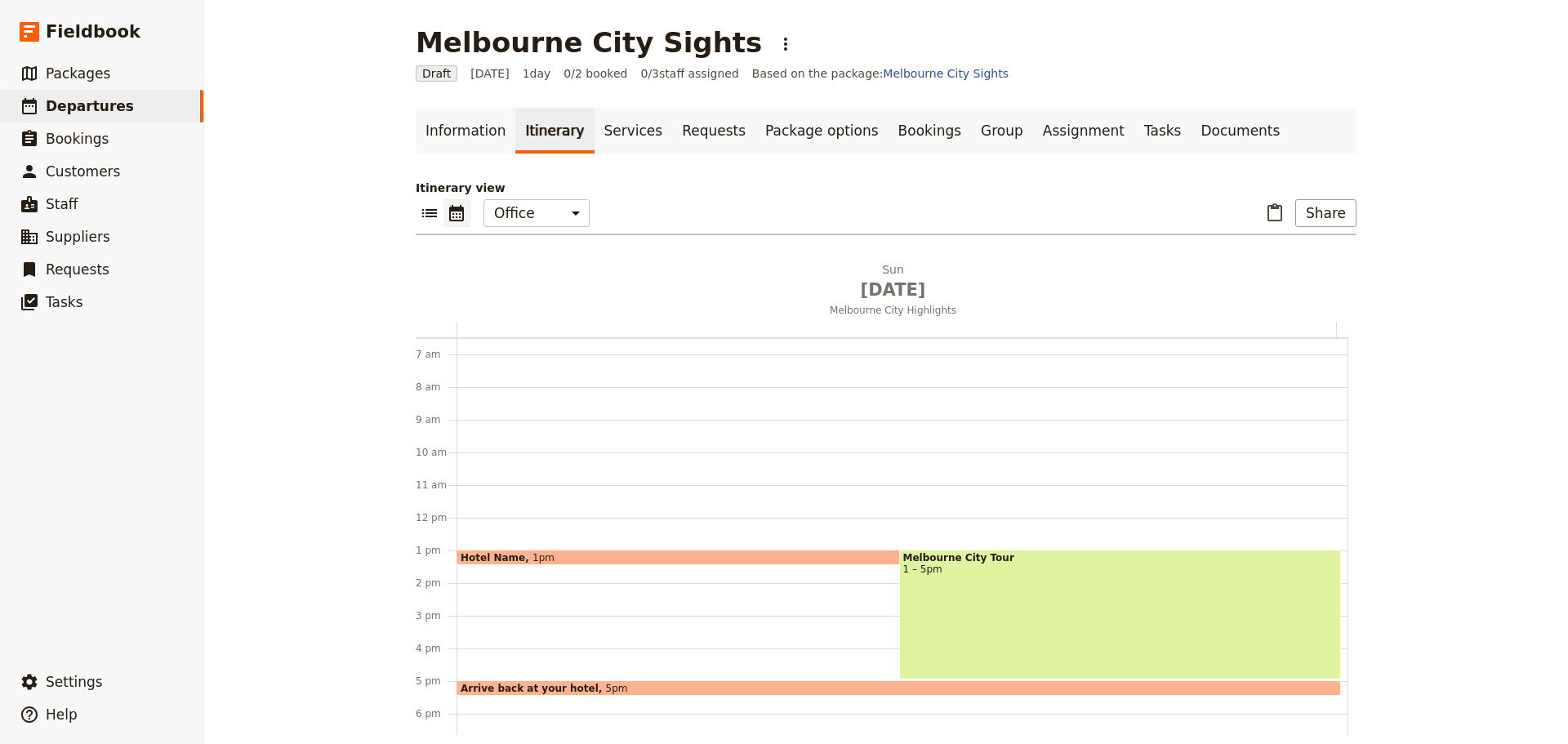
click at [541, 554] on div "Hotel Name 1pm" at bounding box center [832, 557] width 752 height 15
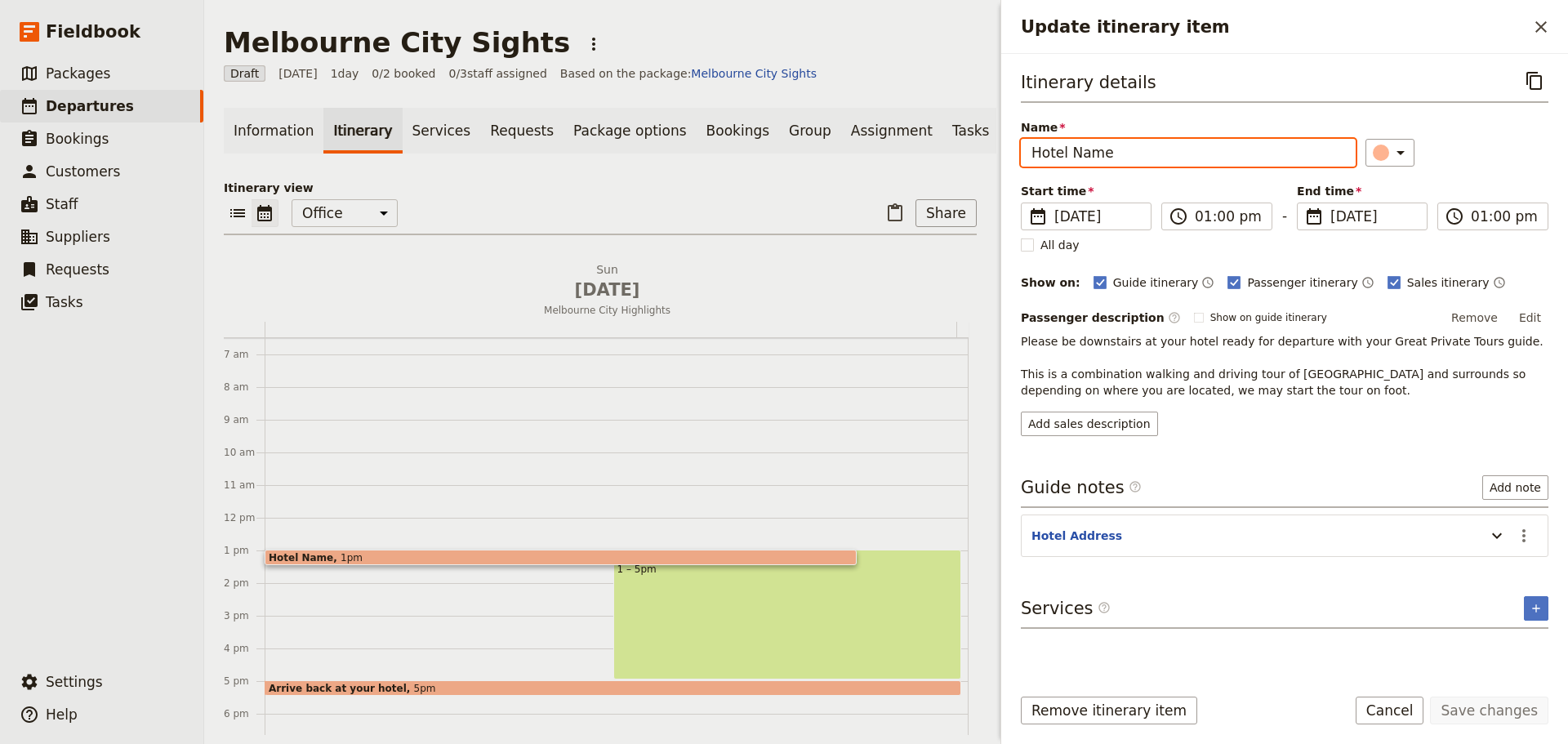
drag, startPoint x: 1129, startPoint y: 155, endPoint x: 956, endPoint y: 155, distance: 173.0
click at [956, 155] on div "Melbourne City Sights ​ Draft 19 Oct 2025 1 day 0/2 booked 0 / 3 staff assigned…" at bounding box center [886, 372] width 1364 height 744
type input "Oakwood Premier"
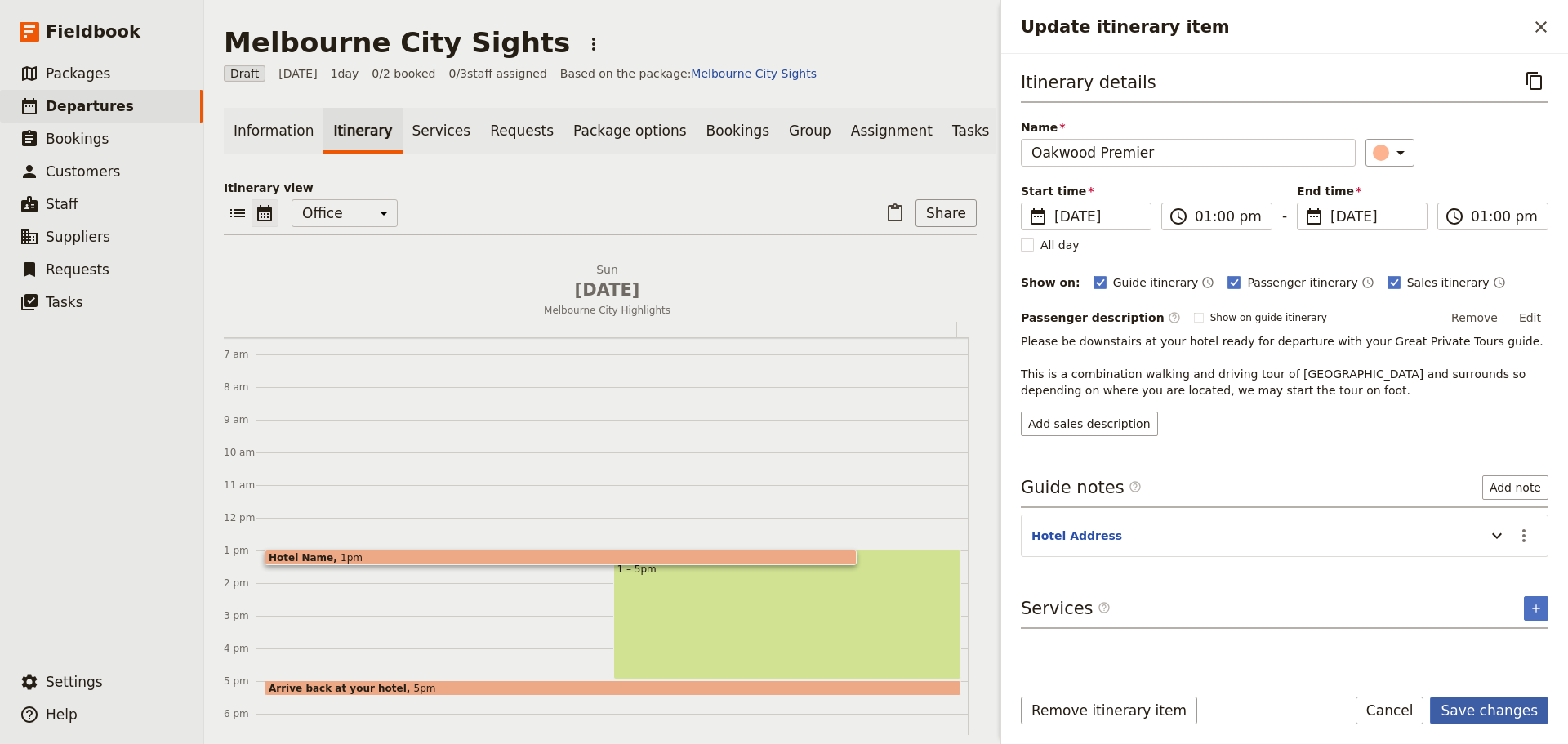
click at [1504, 712] on button "Save changes" at bounding box center [1488, 710] width 118 height 28
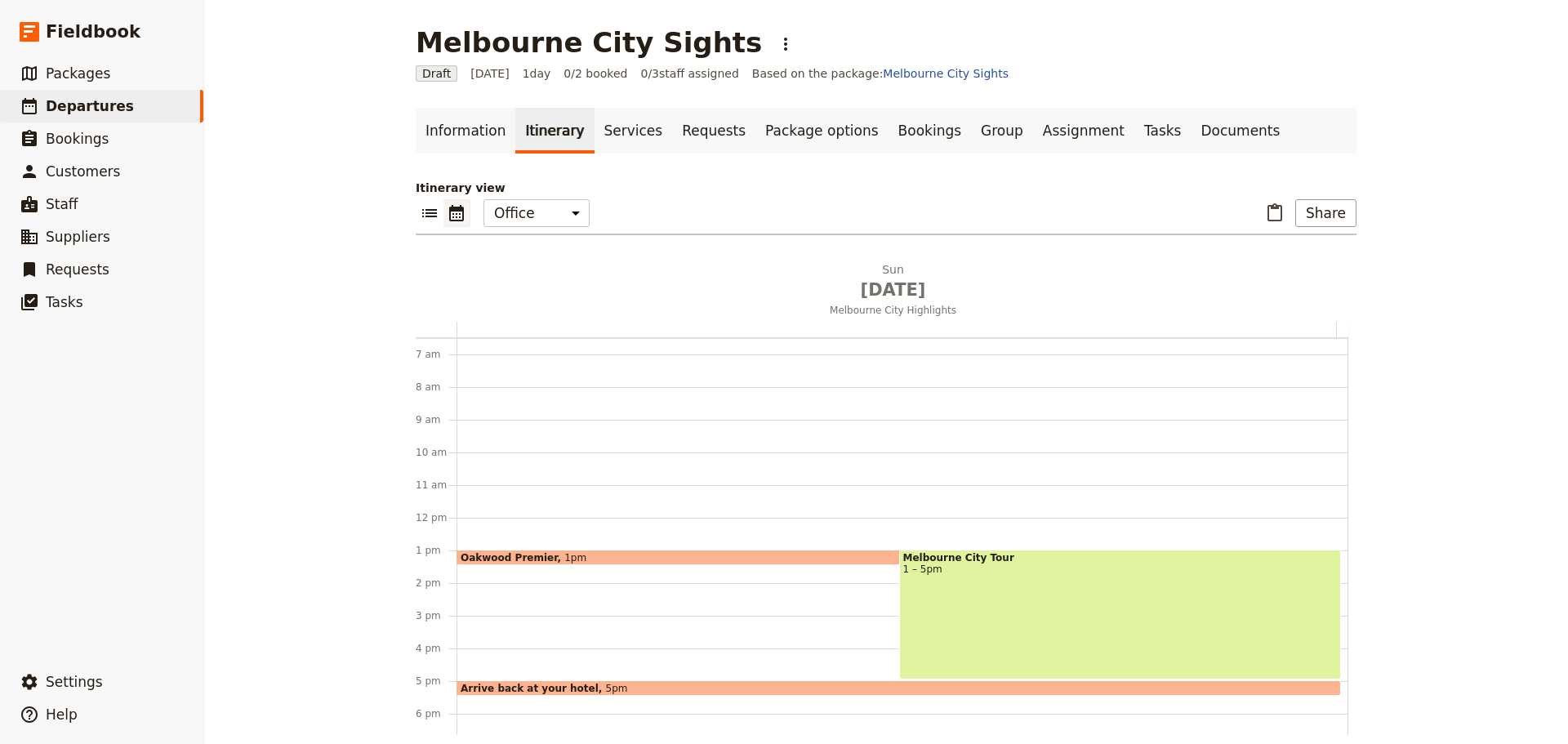
click at [1048, 595] on div "Melbourne City Tour 1 – 5pm" at bounding box center [1120, 614] width 443 height 130
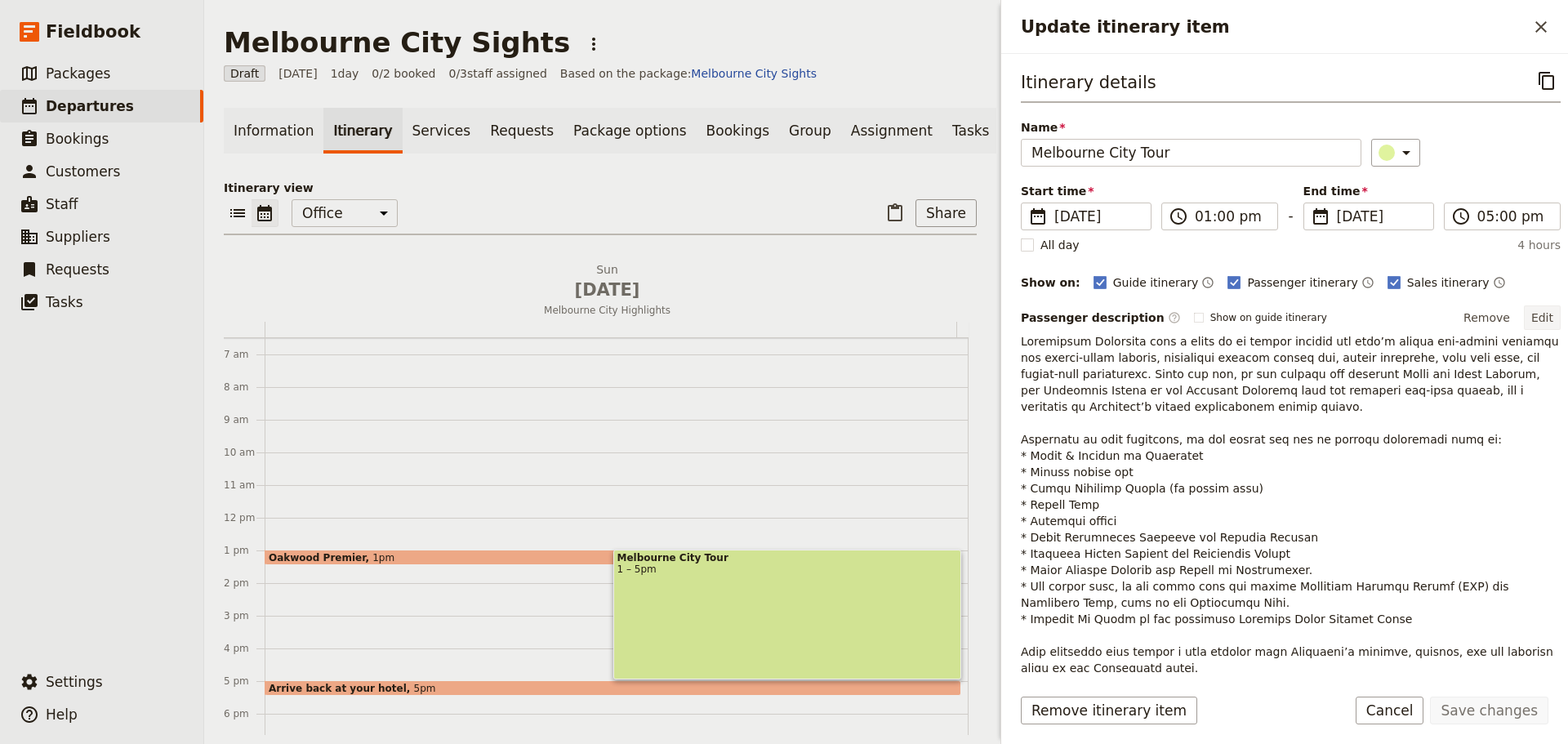
click at [1531, 307] on button "Edit" at bounding box center [1542, 317] width 37 height 24
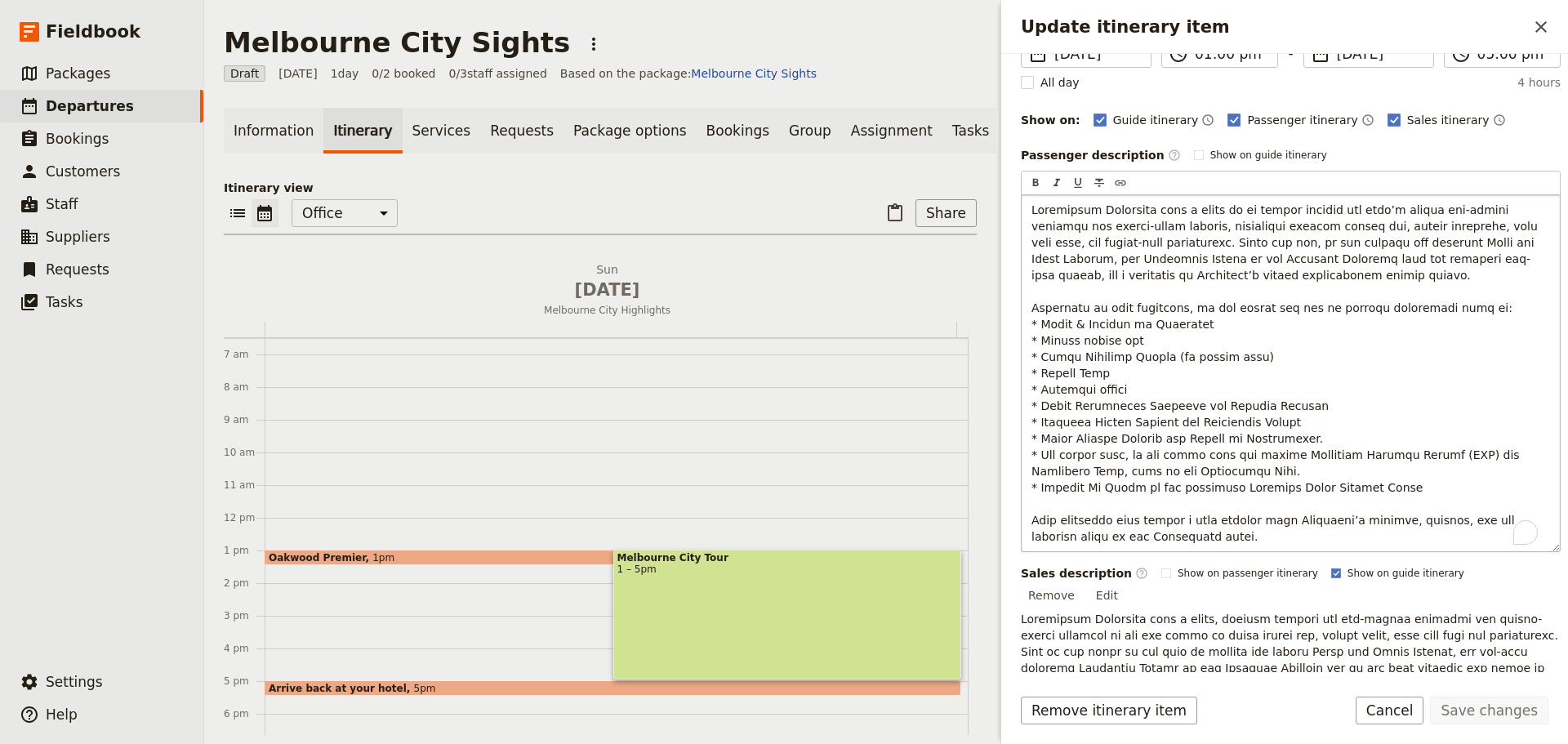
scroll to position [164, 0]
click at [1040, 320] on span "To enrich screen reader interactions, please activate Accessibility in Grammarl…" at bounding box center [1285, 372] width 509 height 340
click at [1039, 337] on span "To enrich screen reader interactions, please activate Accessibility in Grammarl…" at bounding box center [1285, 372] width 509 height 340
click at [1042, 353] on span "To enrich screen reader interactions, please activate Accessibility in Grammarl…" at bounding box center [1285, 372] width 509 height 340
click at [1040, 371] on span "To enrich screen reader interactions, please activate Accessibility in Grammarl…" at bounding box center [1285, 372] width 509 height 340
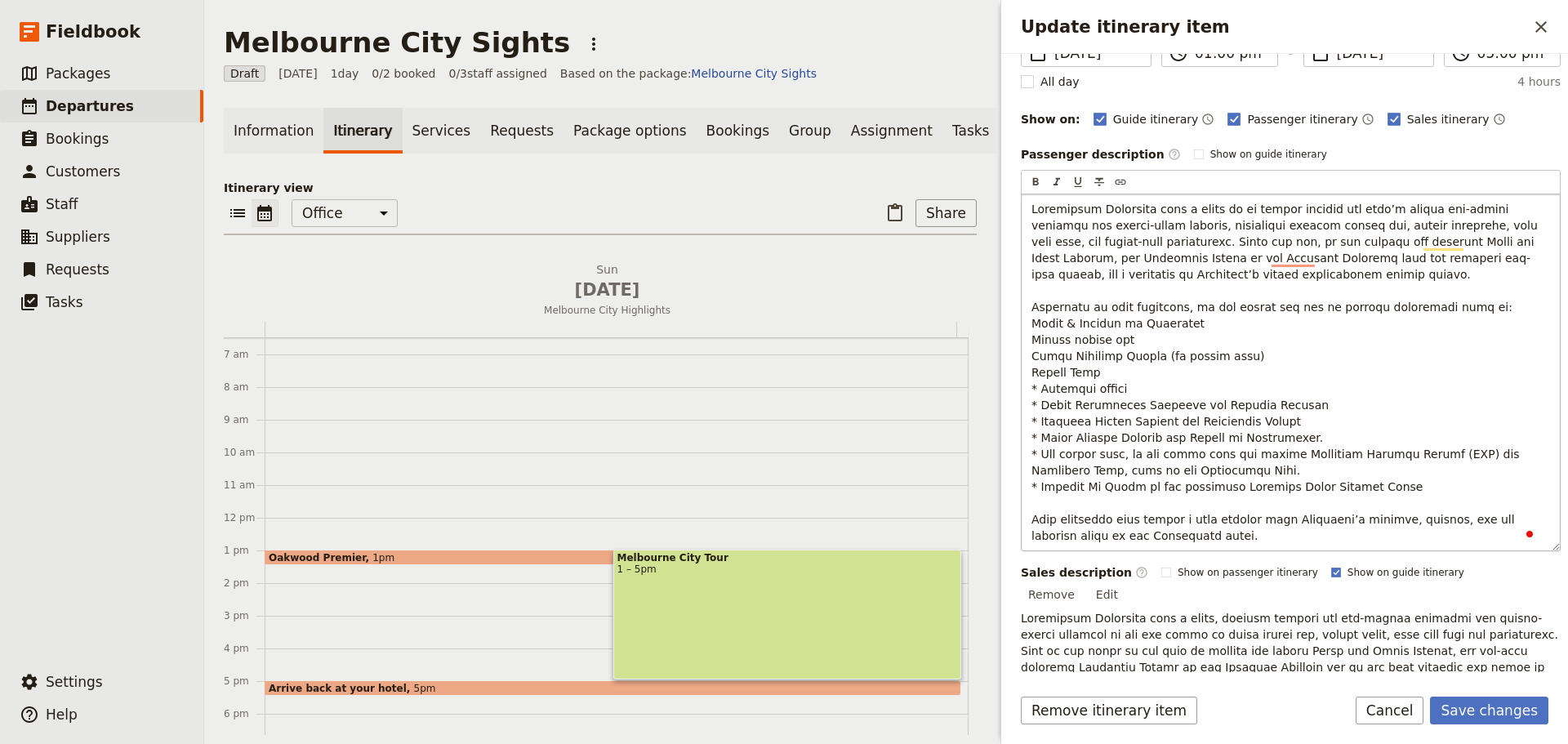
click at [1037, 391] on span "To enrich screen reader interactions, please activate Accessibility in Grammarl…" at bounding box center [1285, 372] width 509 height 340
click at [1039, 387] on span "To enrich screen reader interactions, please activate Accessibility in Grammarl…" at bounding box center [1285, 372] width 509 height 340
click at [1039, 400] on span "To enrich screen reader interactions, please activate Accessibility in Grammarl…" at bounding box center [1285, 372] width 509 height 340
click at [1040, 423] on span "To enrich screen reader interactions, please activate Accessibility in Grammarl…" at bounding box center [1285, 372] width 509 height 340
click at [1038, 432] on span "To enrich screen reader interactions, please activate Accessibility in Grammarl…" at bounding box center [1285, 372] width 509 height 340
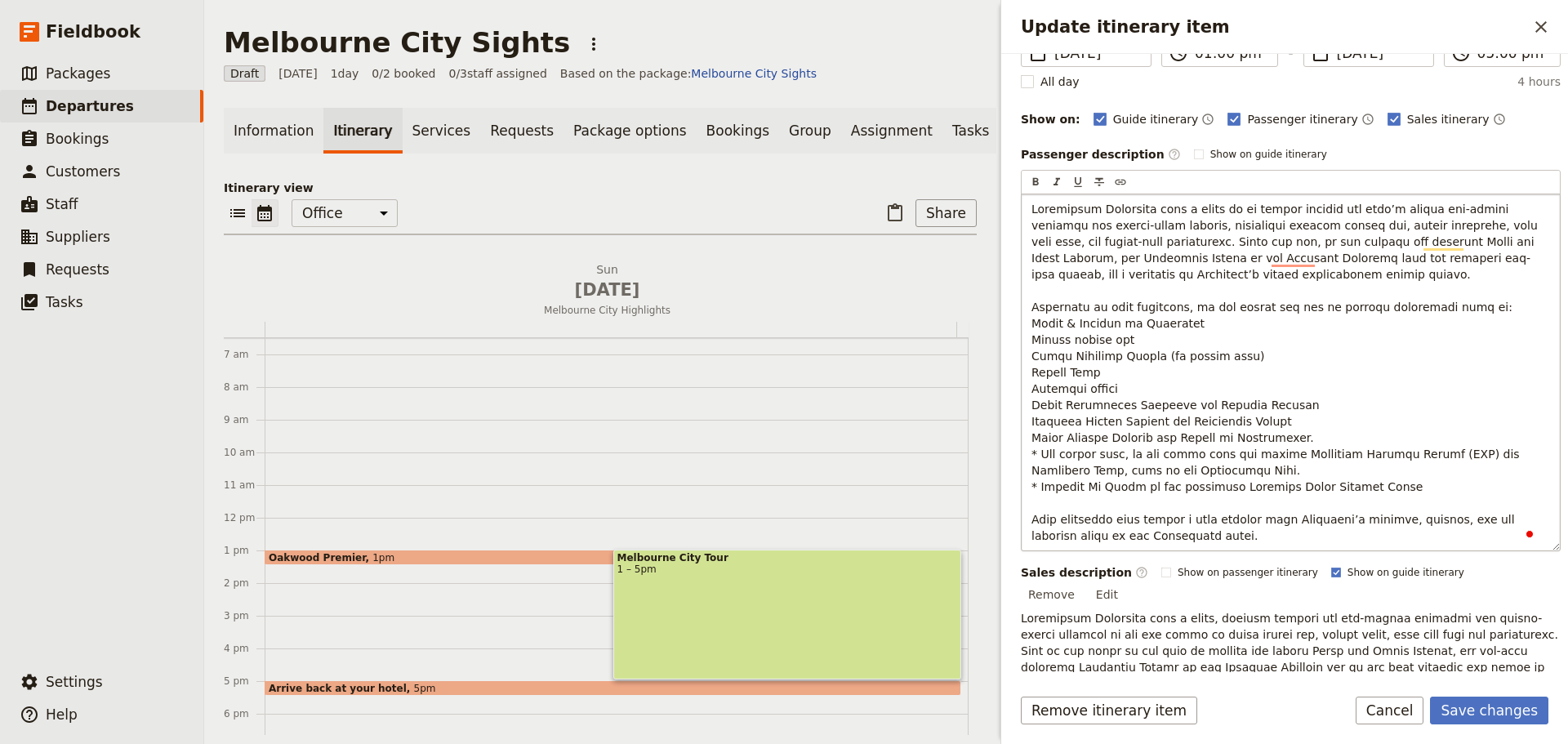
click at [1040, 455] on span "To enrich screen reader interactions, please activate Accessibility in Grammarl…" at bounding box center [1285, 372] width 509 height 340
click at [1041, 485] on span "To enrich screen reader interactions, please activate Accessibility in Grammarl…" at bounding box center [1285, 372] width 509 height 340
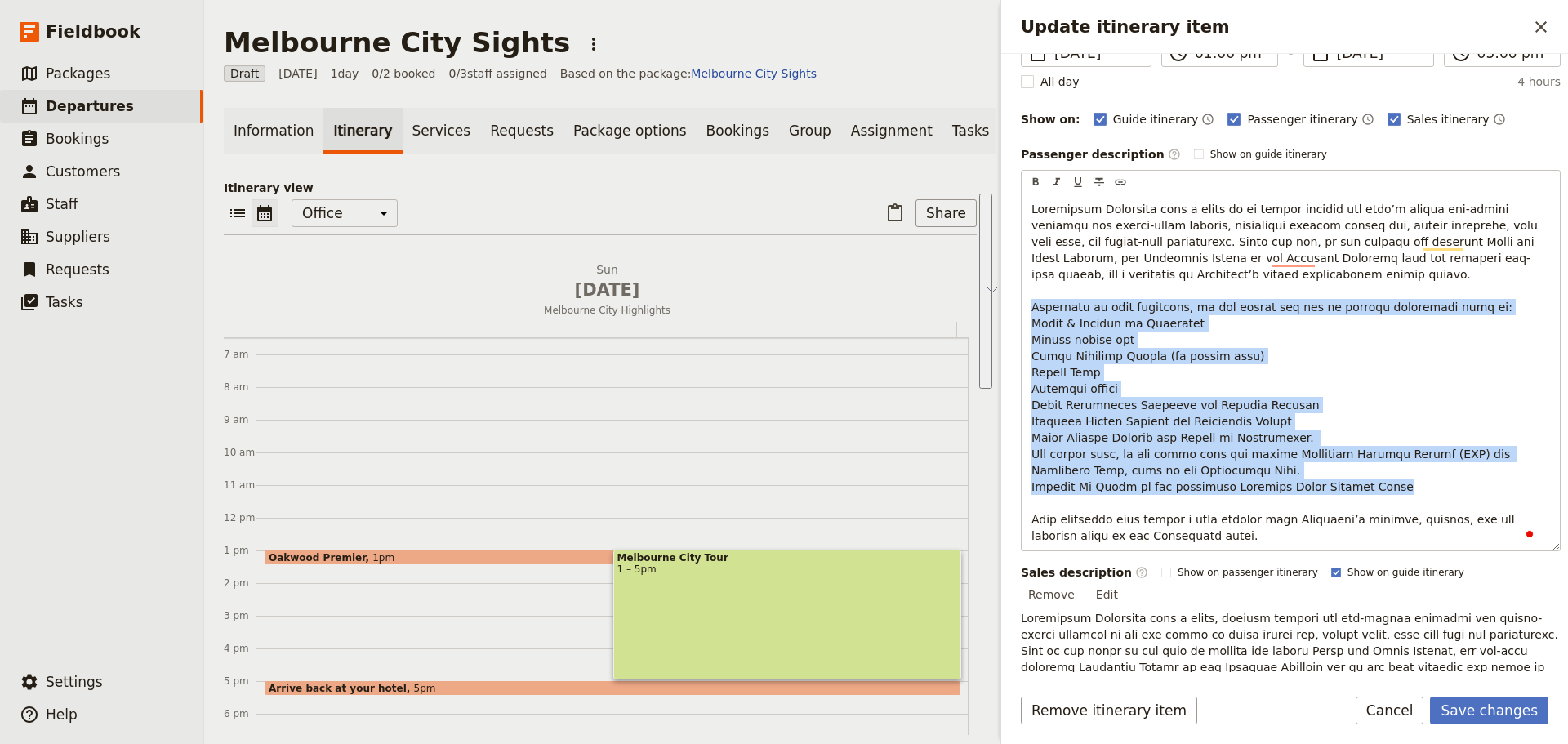
drag, startPoint x: 1089, startPoint y: 415, endPoint x: 1010, endPoint y: 312, distance: 129.8
click at [1010, 312] on div "Itinerary details ​ Name Melbourne City Tour ​ Start time ​ 19 Oct 2025 19/10/2…" at bounding box center [1284, 363] width 567 height 618
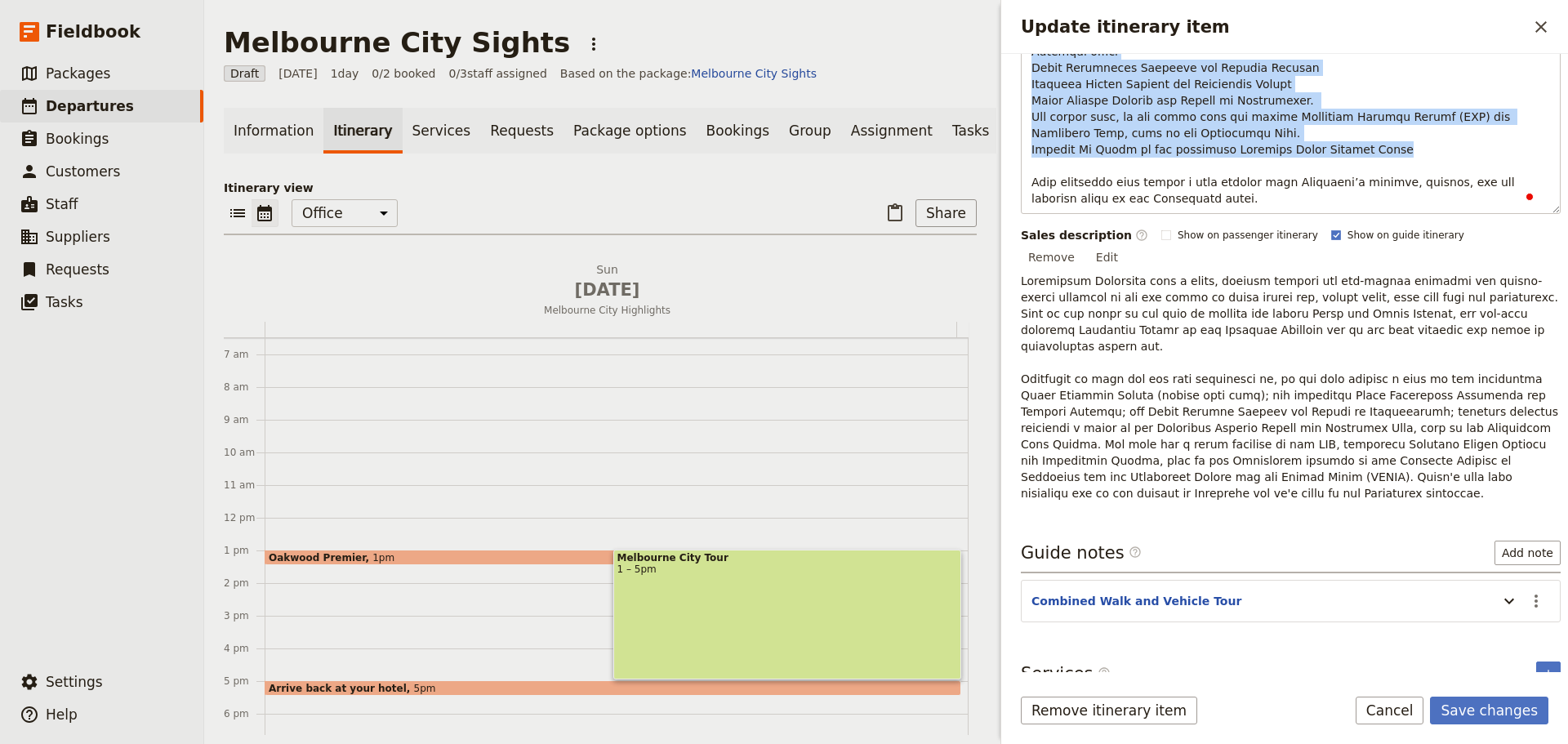
scroll to position [92, 0]
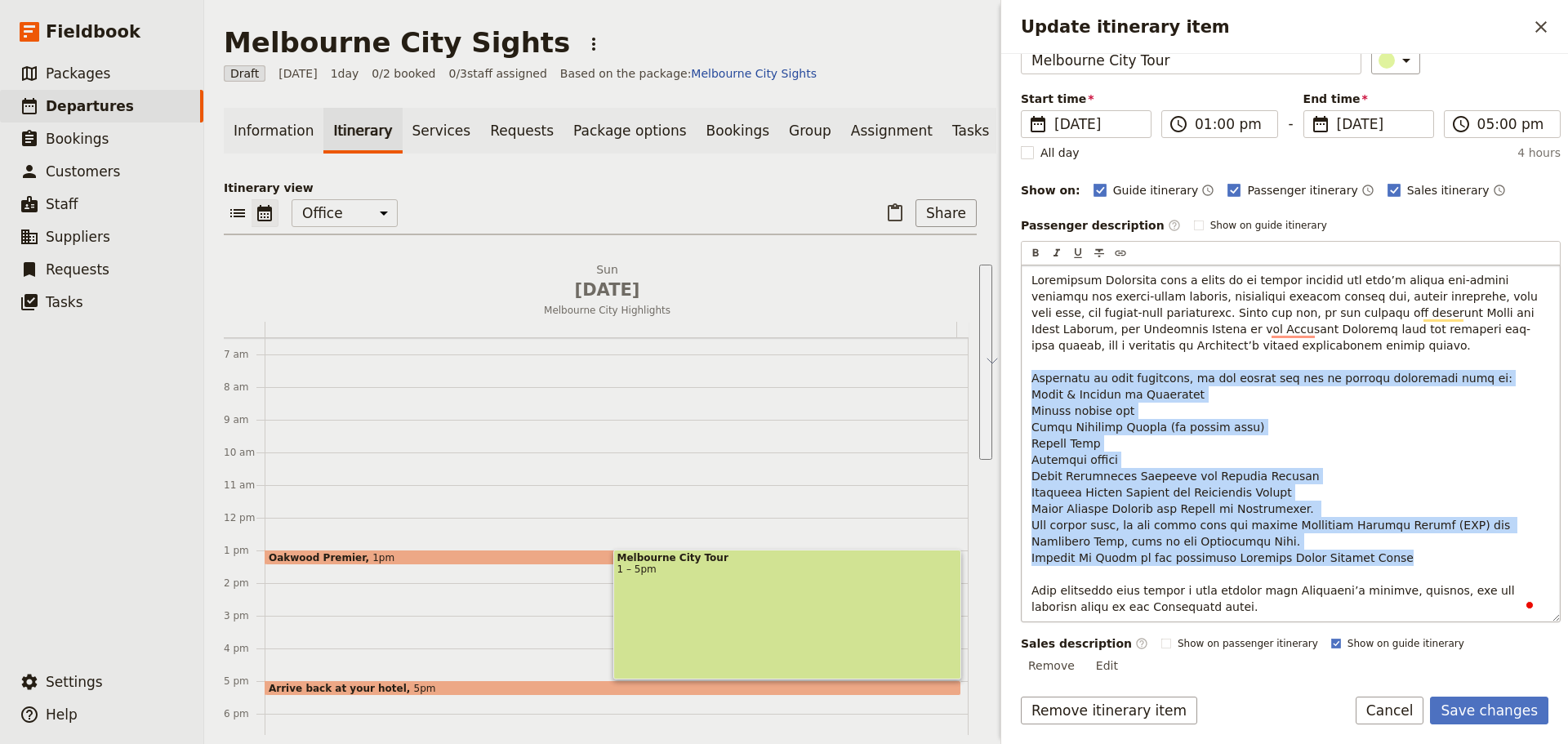
click at [1149, 398] on span "To enrich screen reader interactions, please activate Accessibility in Grammarl…" at bounding box center [1285, 443] width 509 height 340
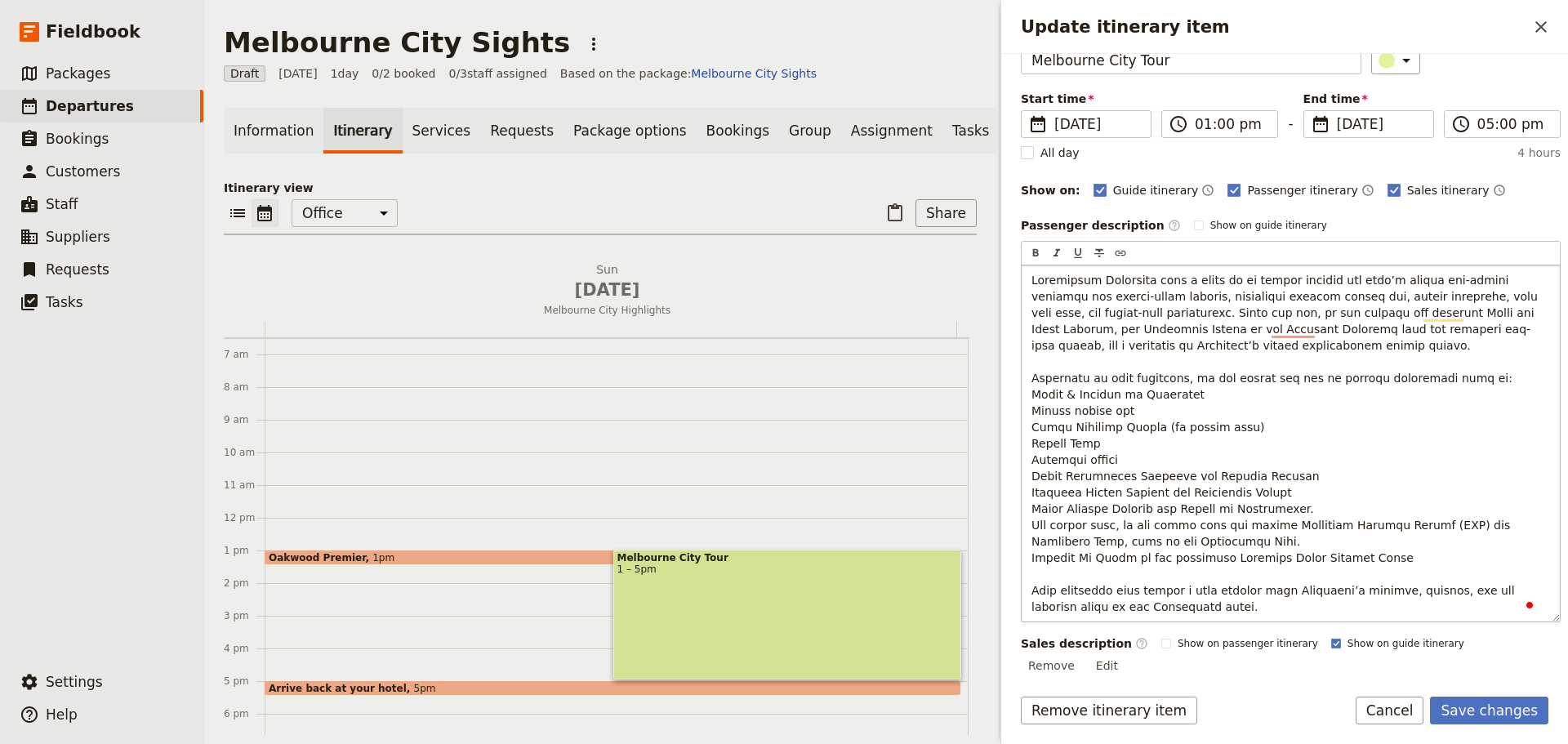
click at [1030, 380] on div "To enrich screen reader interactions, please activate Accessibility in Grammarl…" at bounding box center [1290, 444] width 538 height 356
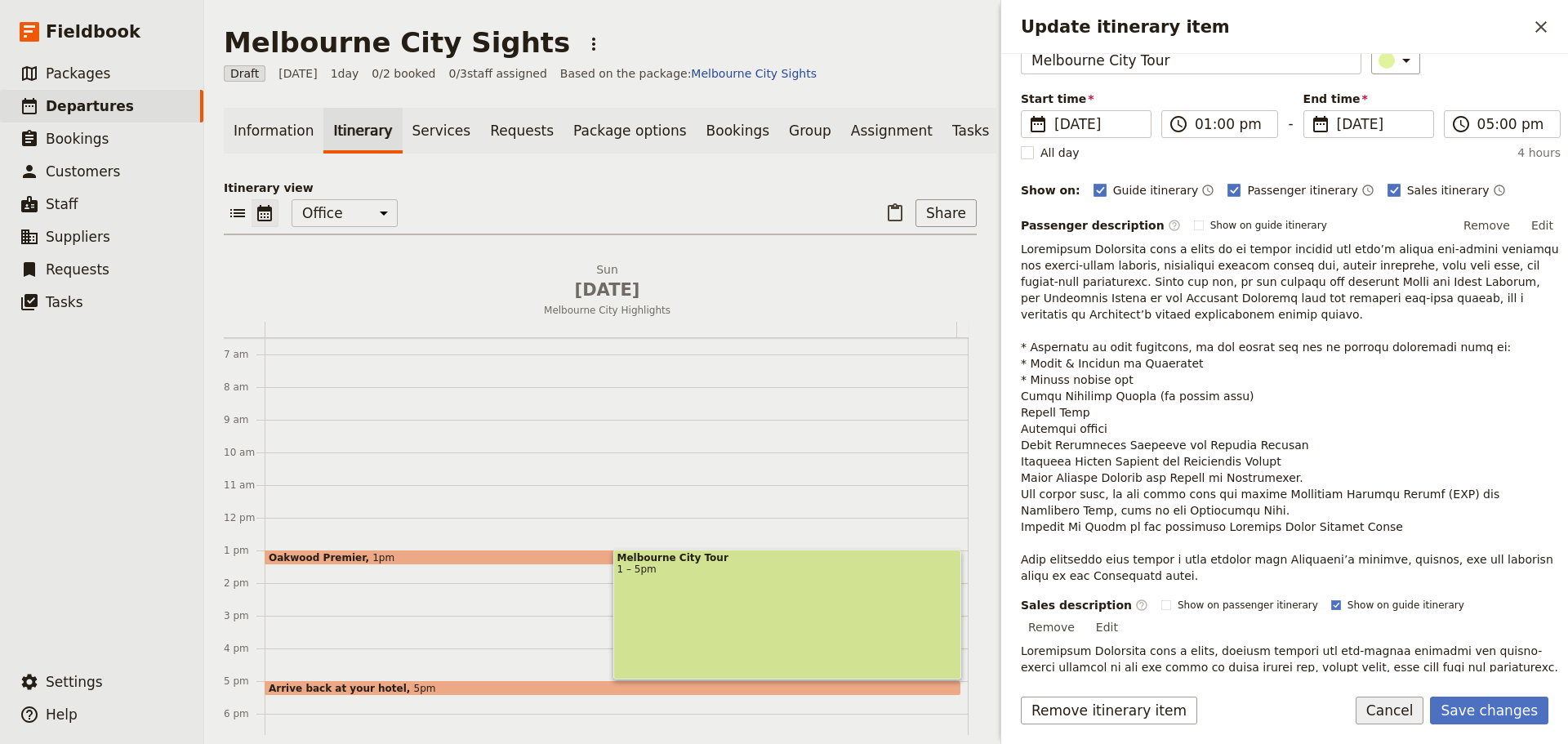
click at [1392, 708] on button "Cancel" at bounding box center [1389, 710] width 68 height 28
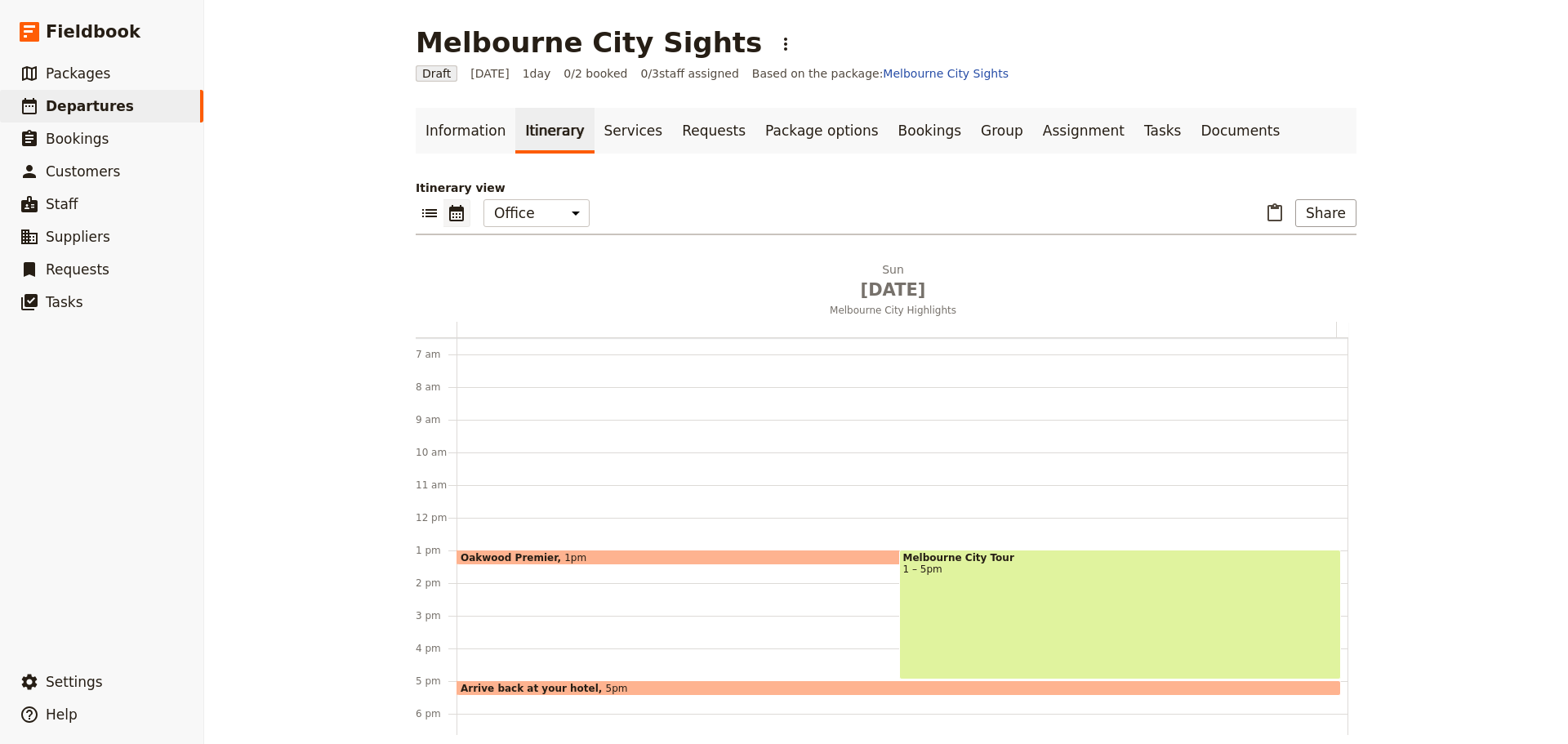
click at [1028, 595] on div "Melbourne City Tour 1 – 5pm" at bounding box center [1120, 614] width 443 height 130
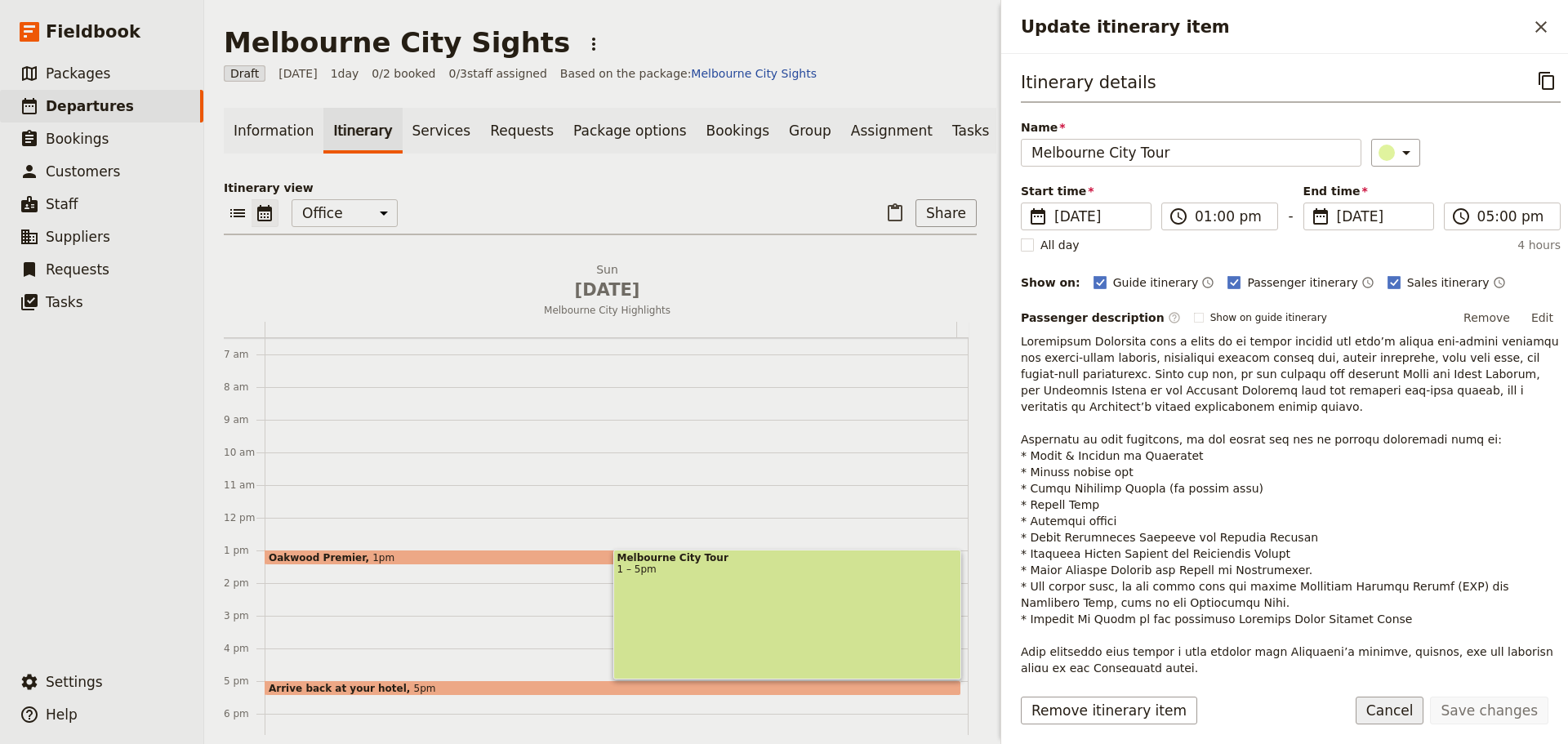
click at [1392, 709] on button "Cancel" at bounding box center [1389, 710] width 68 height 28
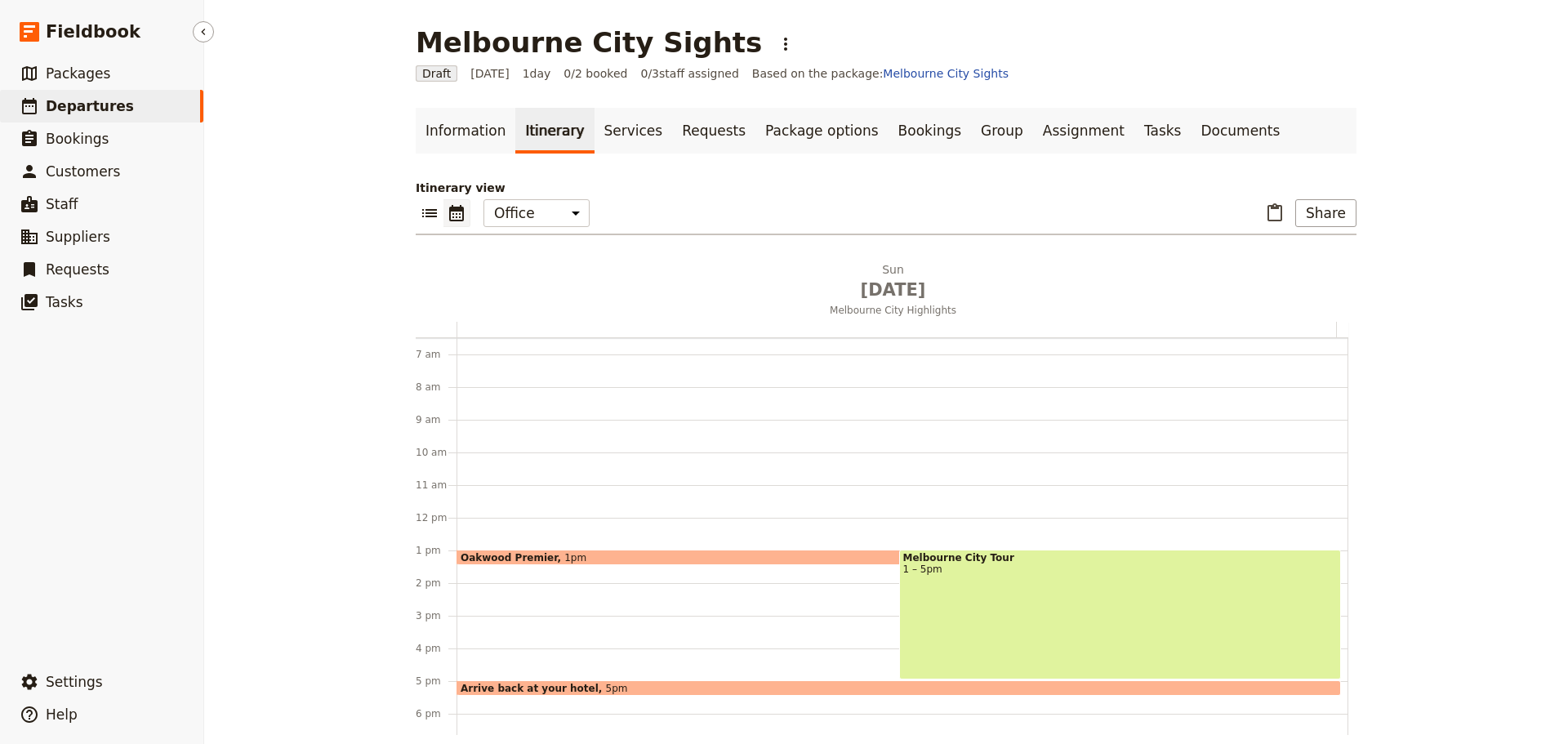
click at [73, 105] on span "Departures" at bounding box center [90, 106] width 89 height 16
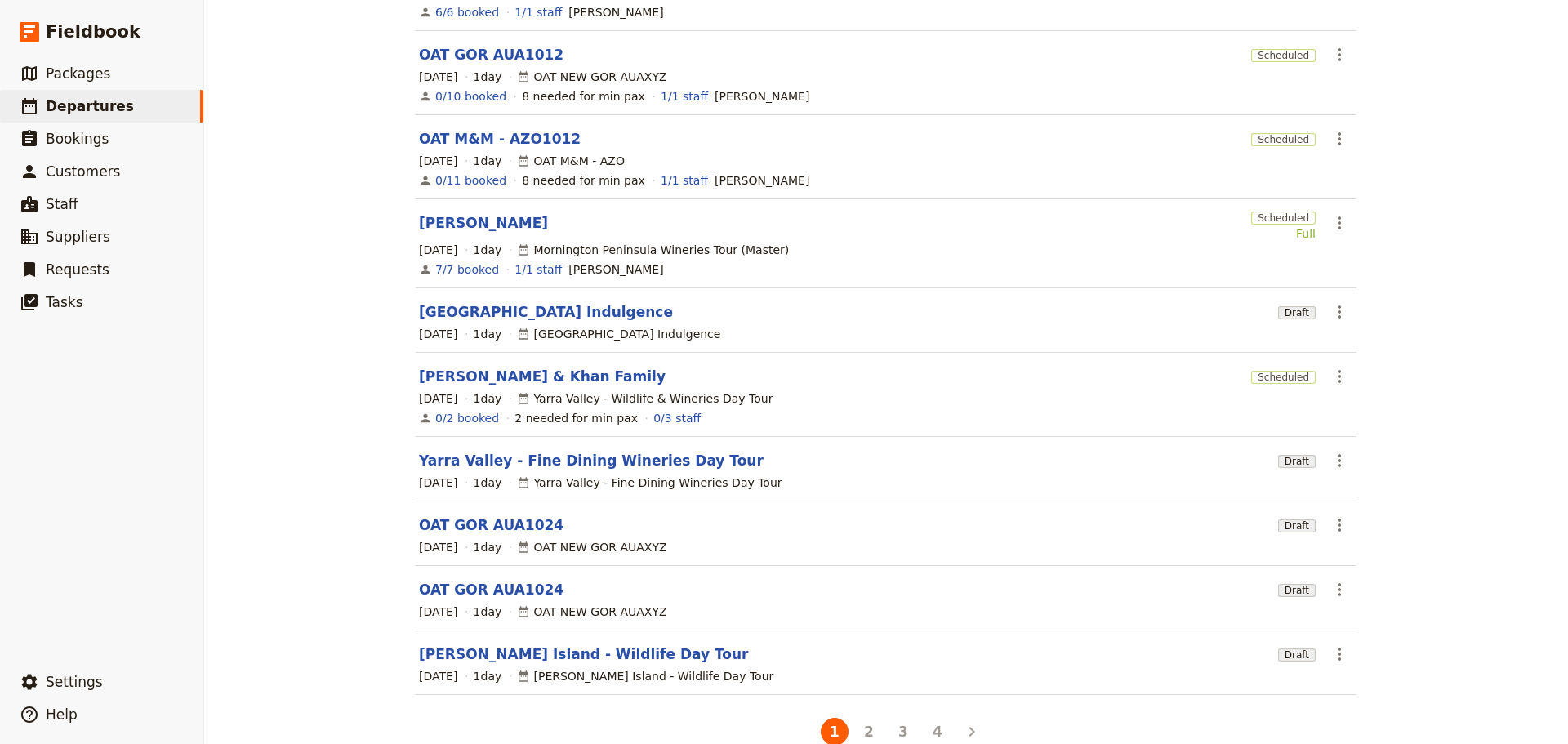
scroll to position [244, 0]
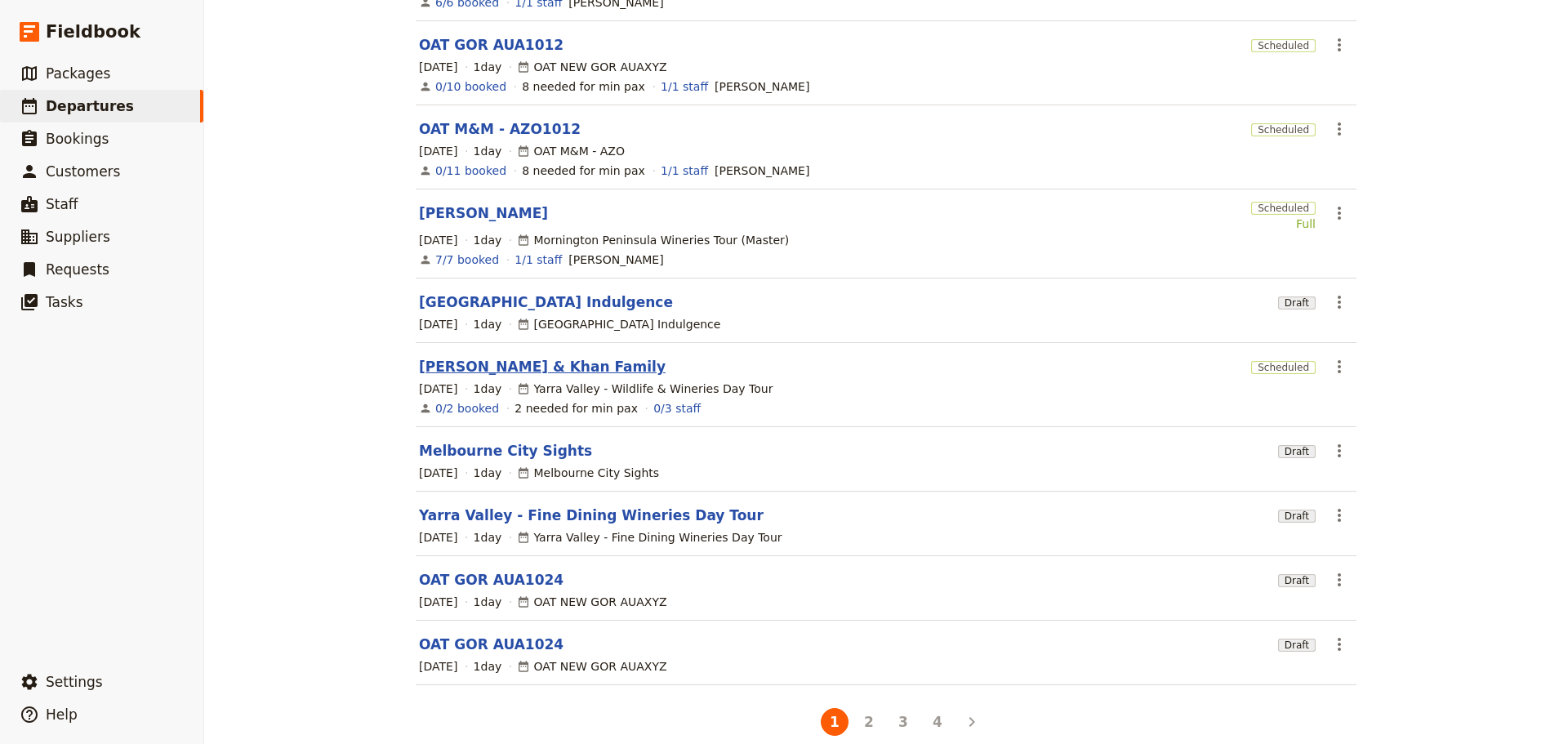
click at [503, 357] on link "[PERSON_NAME] & Khan Family" at bounding box center [542, 367] width 246 height 19
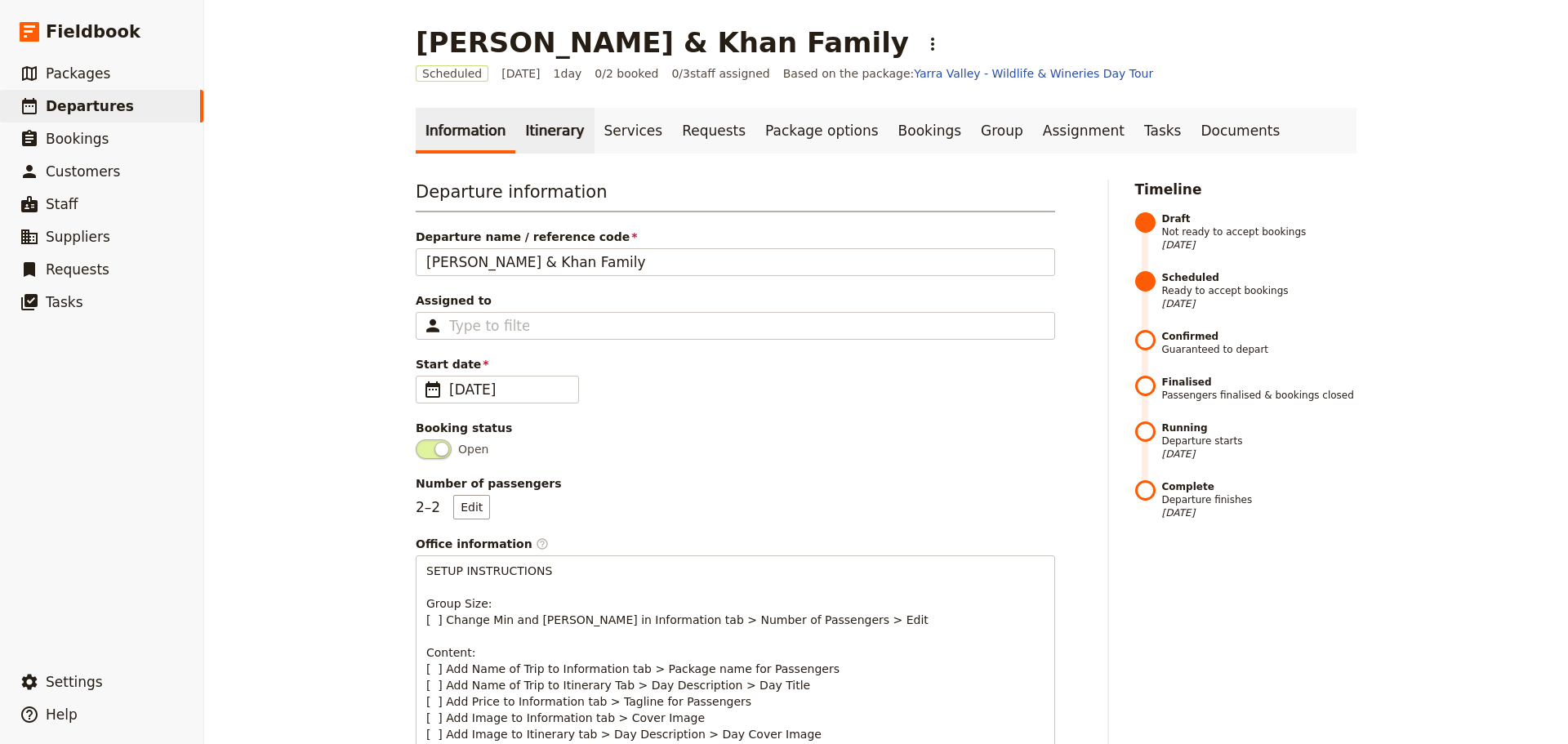
click at [539, 121] on link "Itinerary" at bounding box center [553, 131] width 78 height 46
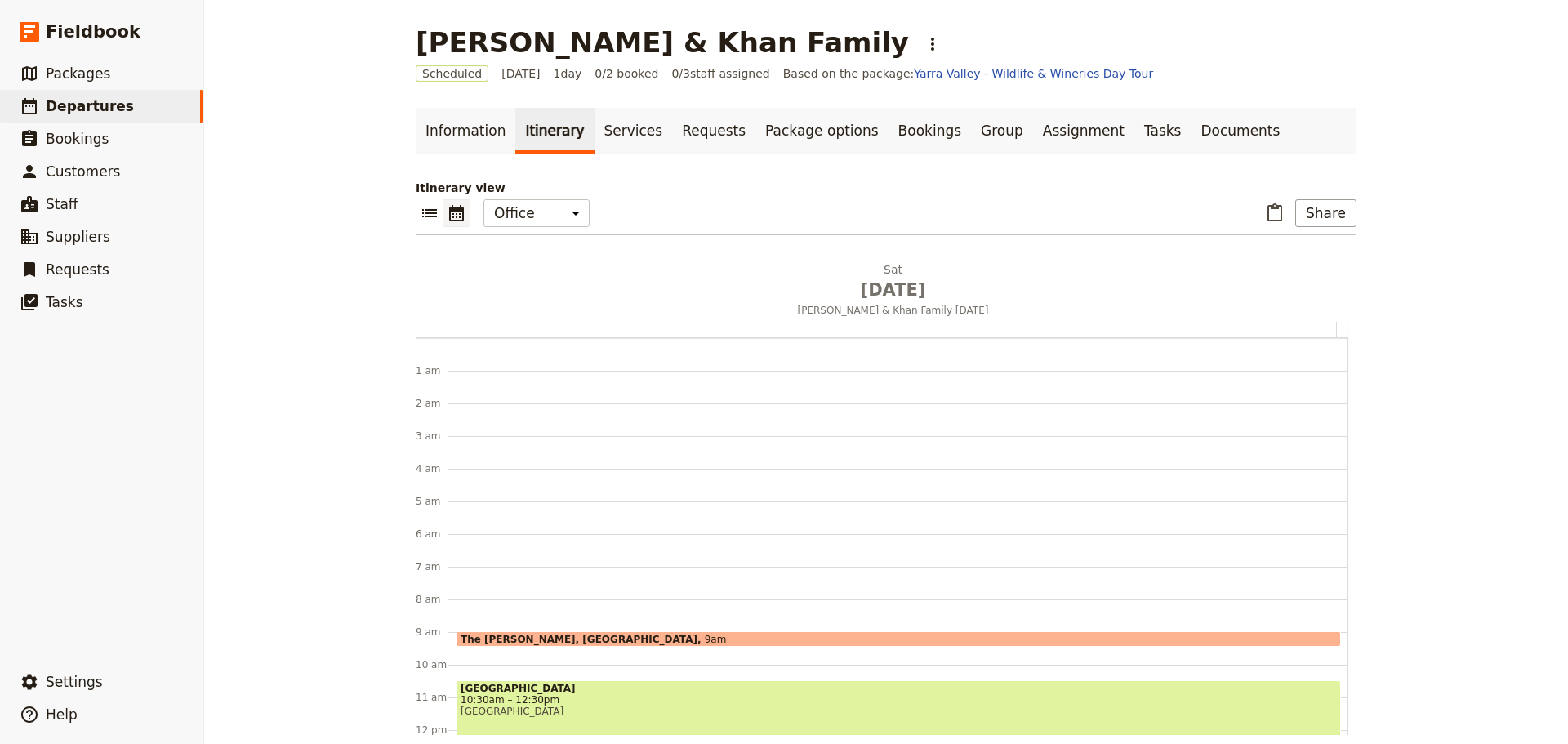
scroll to position [213, 0]
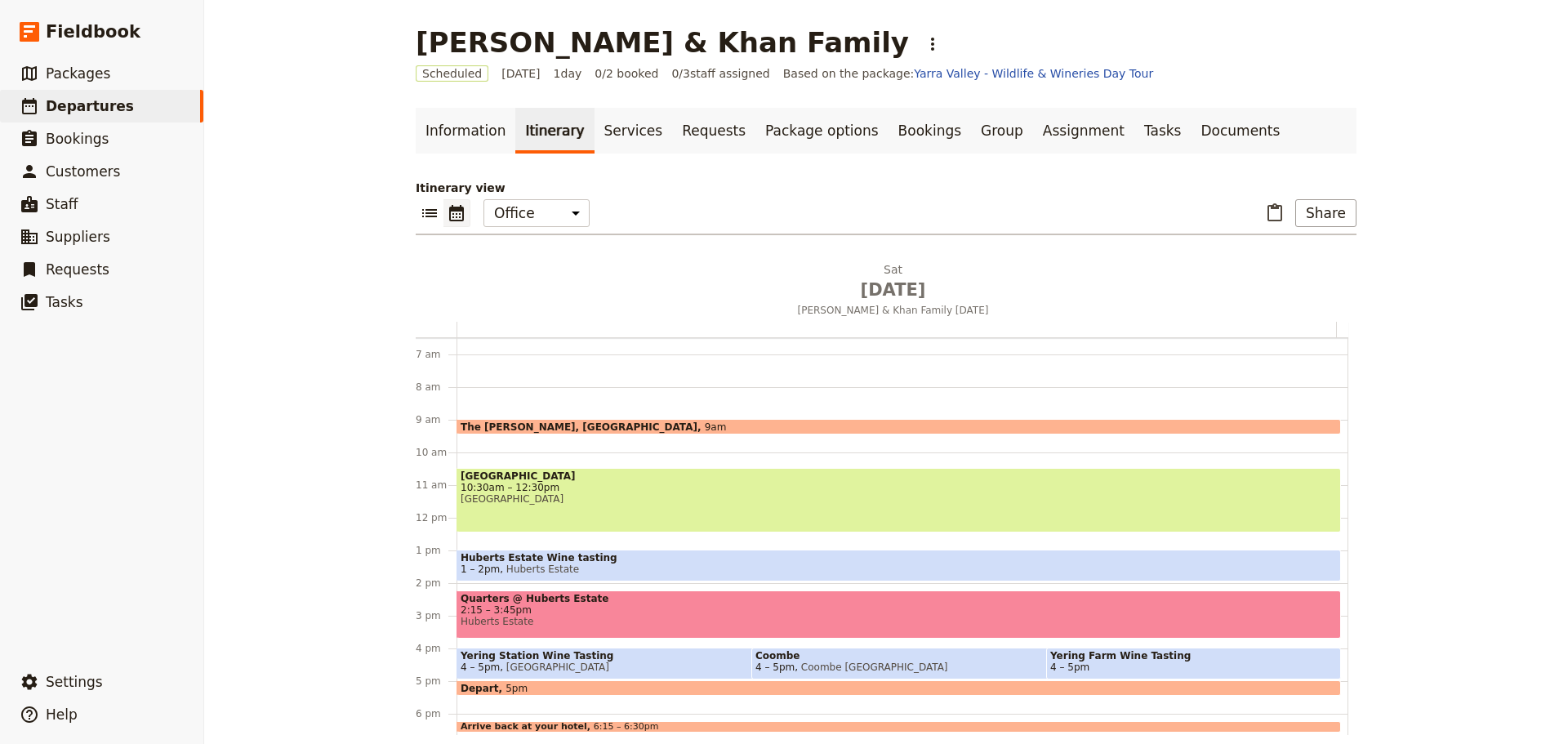
click at [1193, 74] on main "Kendel & Khan Family ​ Scheduled 18 Oct 2025 1 day 0/2 booked 0 / 3 staff assig…" at bounding box center [886, 380] width 980 height 761
click at [1191, 121] on link "Documents" at bounding box center [1240, 131] width 99 height 46
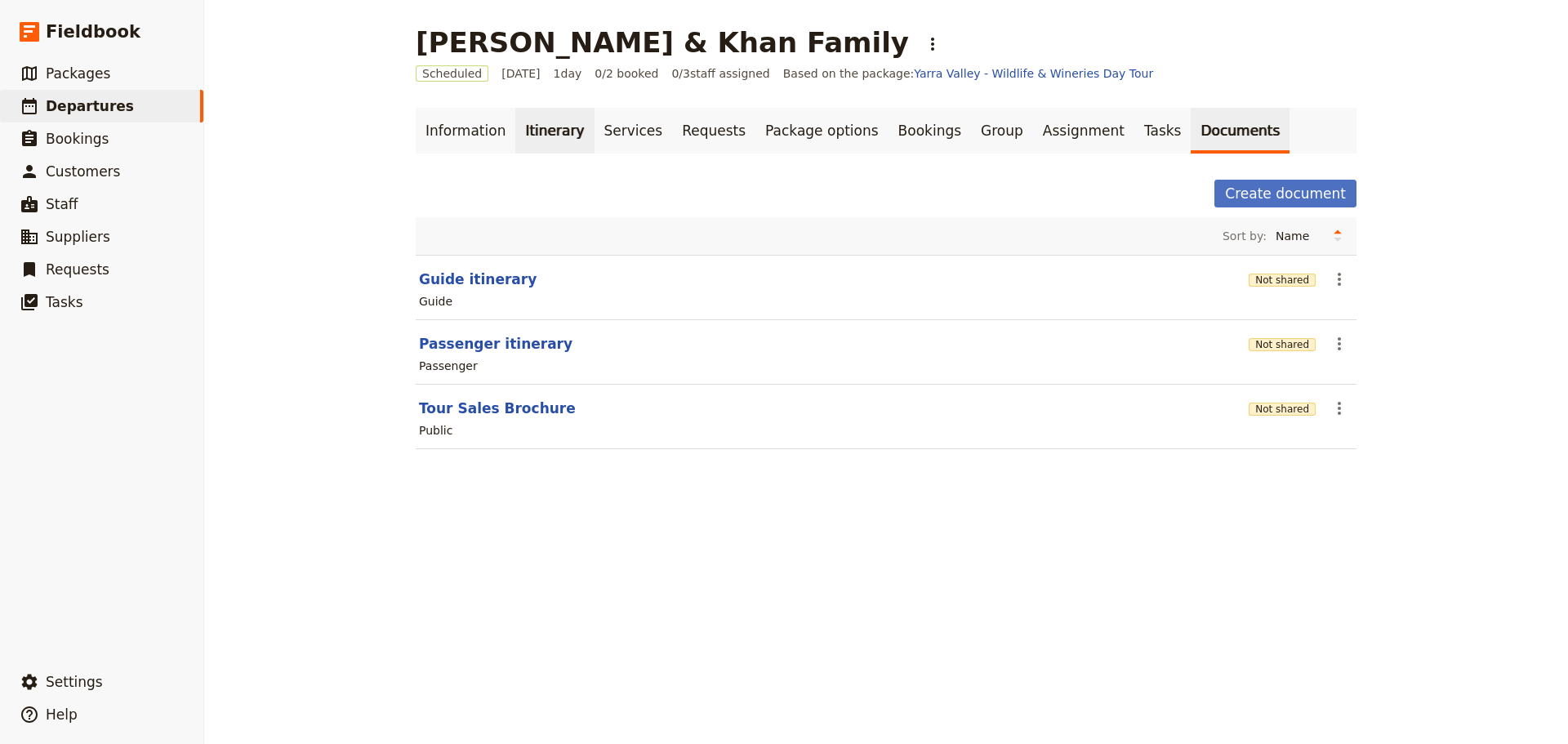
click at [525, 138] on link "Itinerary" at bounding box center [553, 131] width 78 height 46
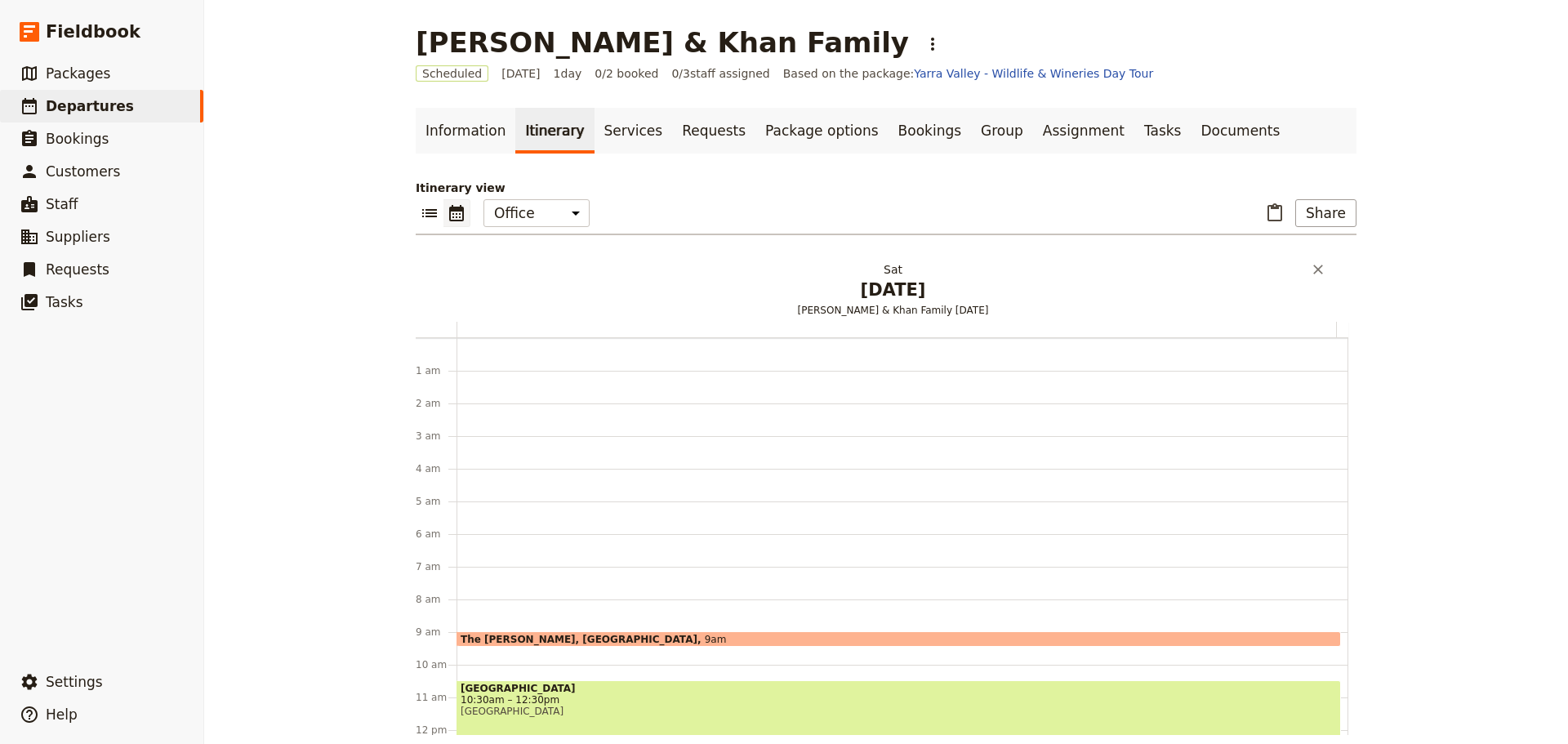
scroll to position [213, 0]
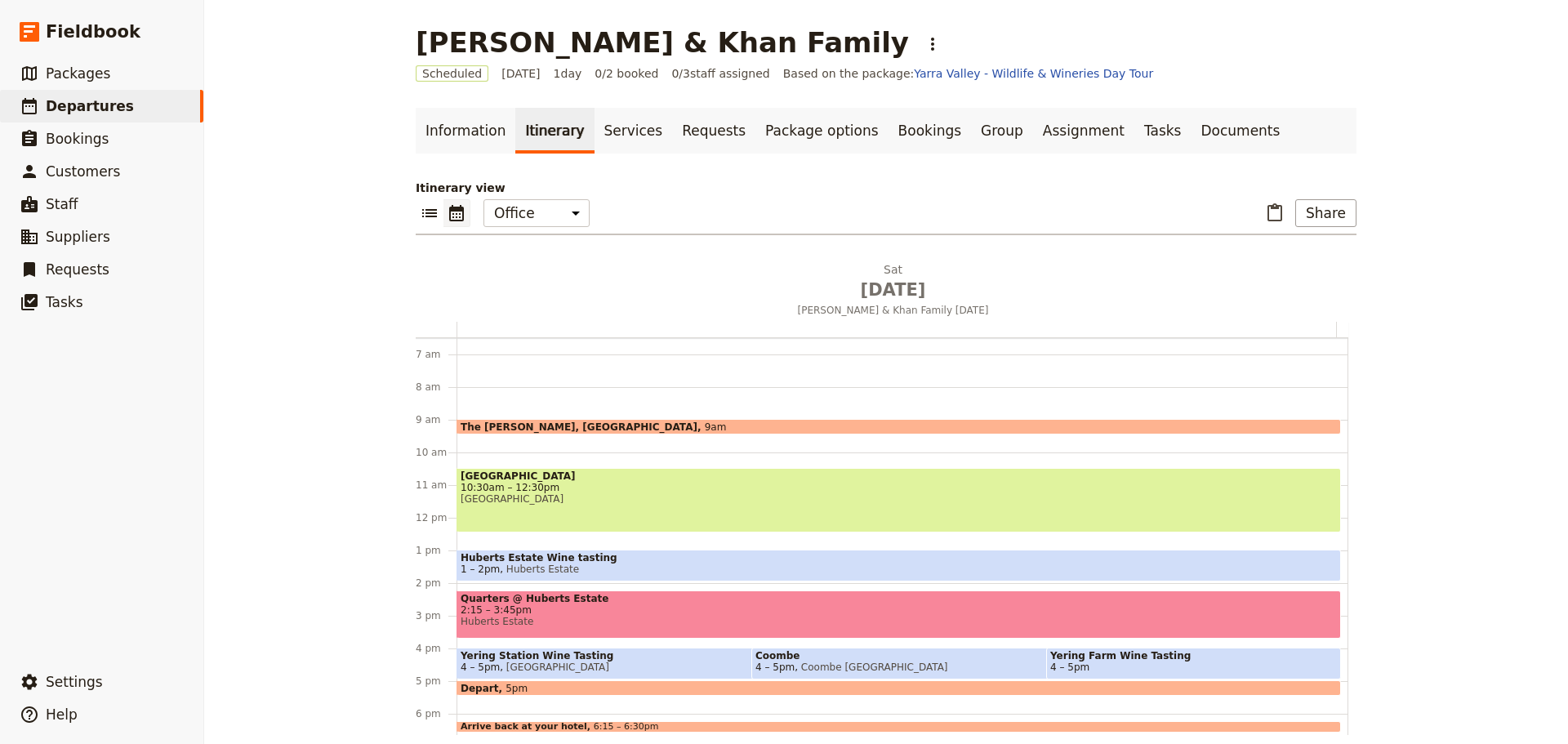
click at [515, 497] on span "[GEOGRAPHIC_DATA]" at bounding box center [898, 499] width 876 height 12
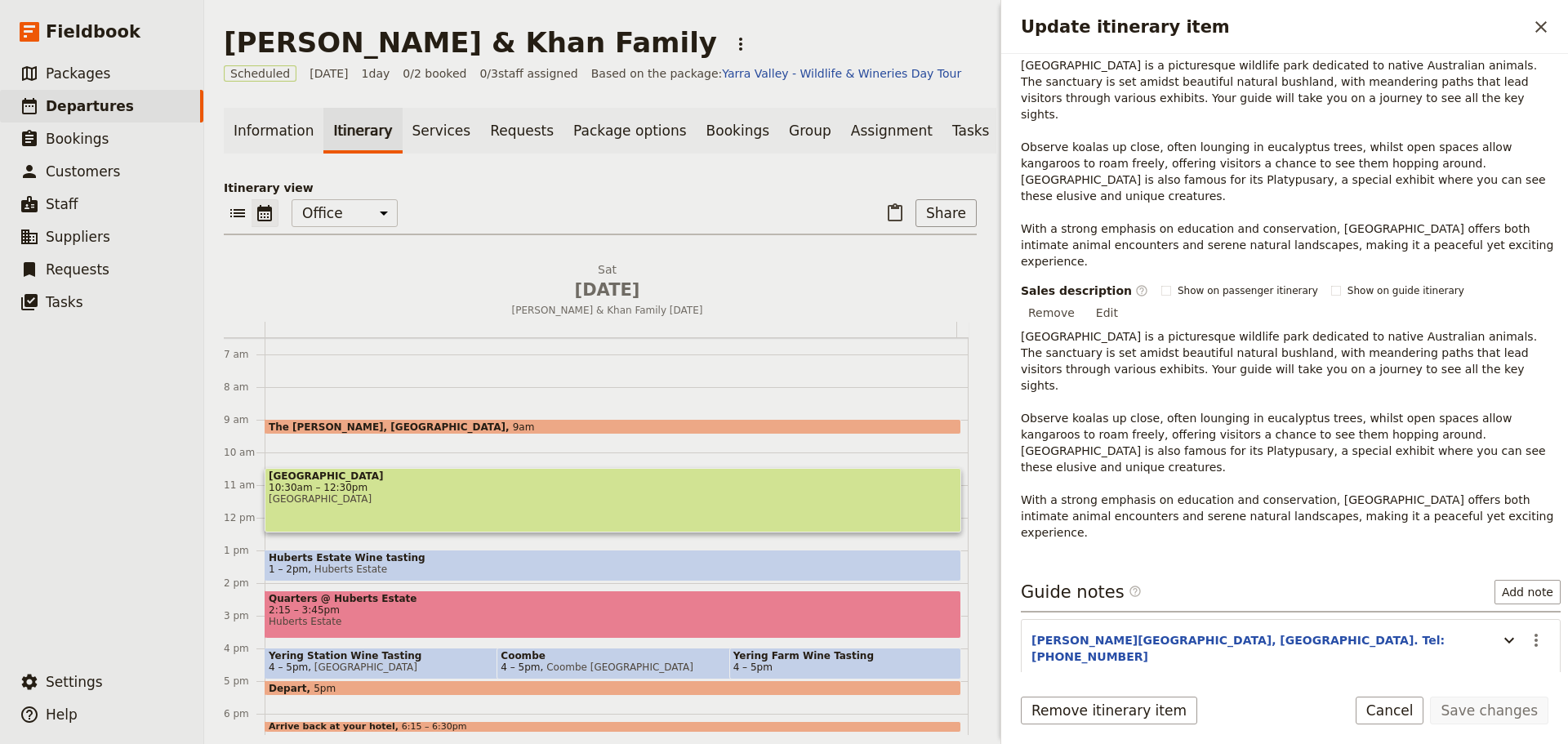
scroll to position [279, 0]
click at [1500, 628] on icon "Update itinerary item" at bounding box center [1509, 637] width 19 height 19
click at [1176, 681] on li "Please pay upon arrival $213.75" at bounding box center [1304, 689] width 493 height 16
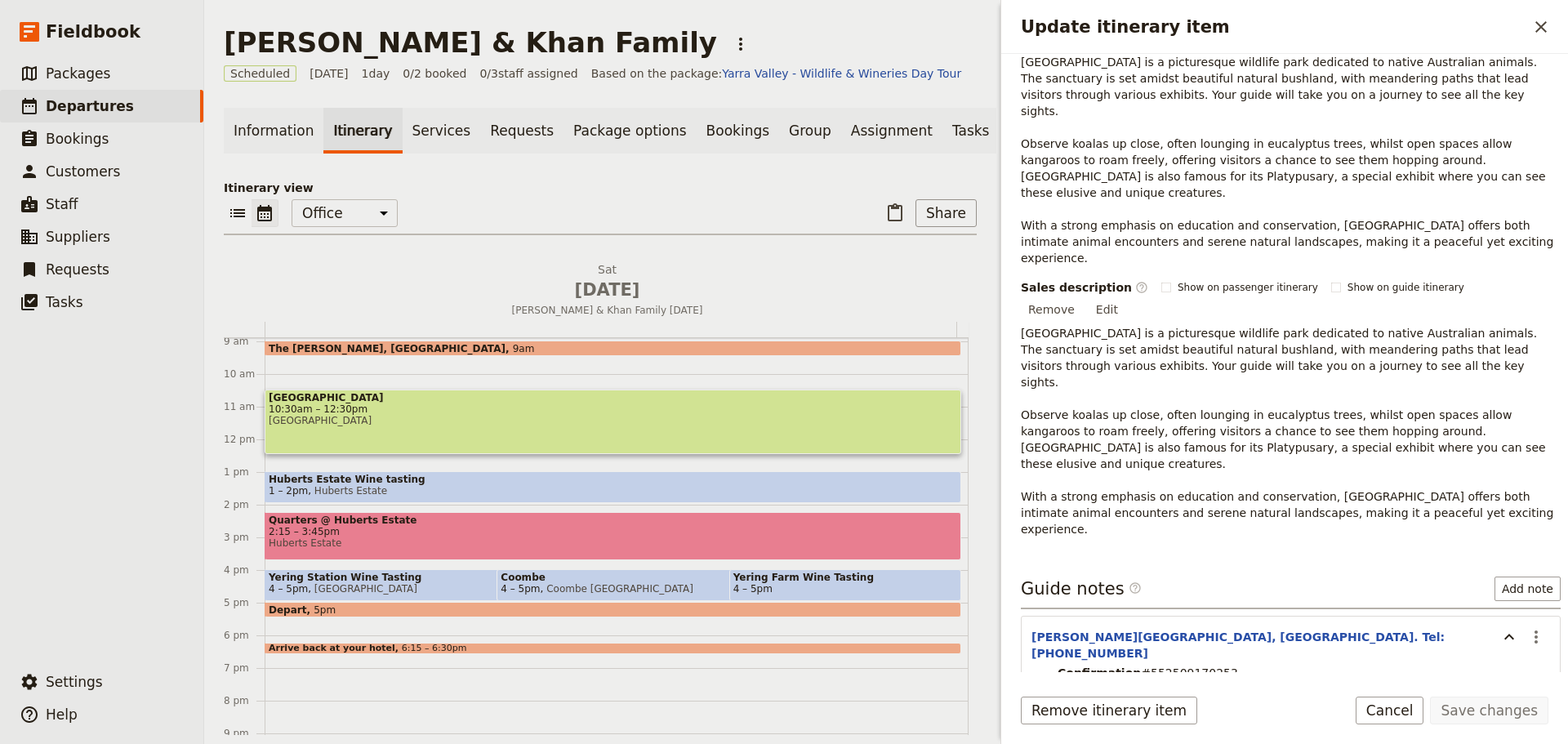
scroll to position [375, 0]
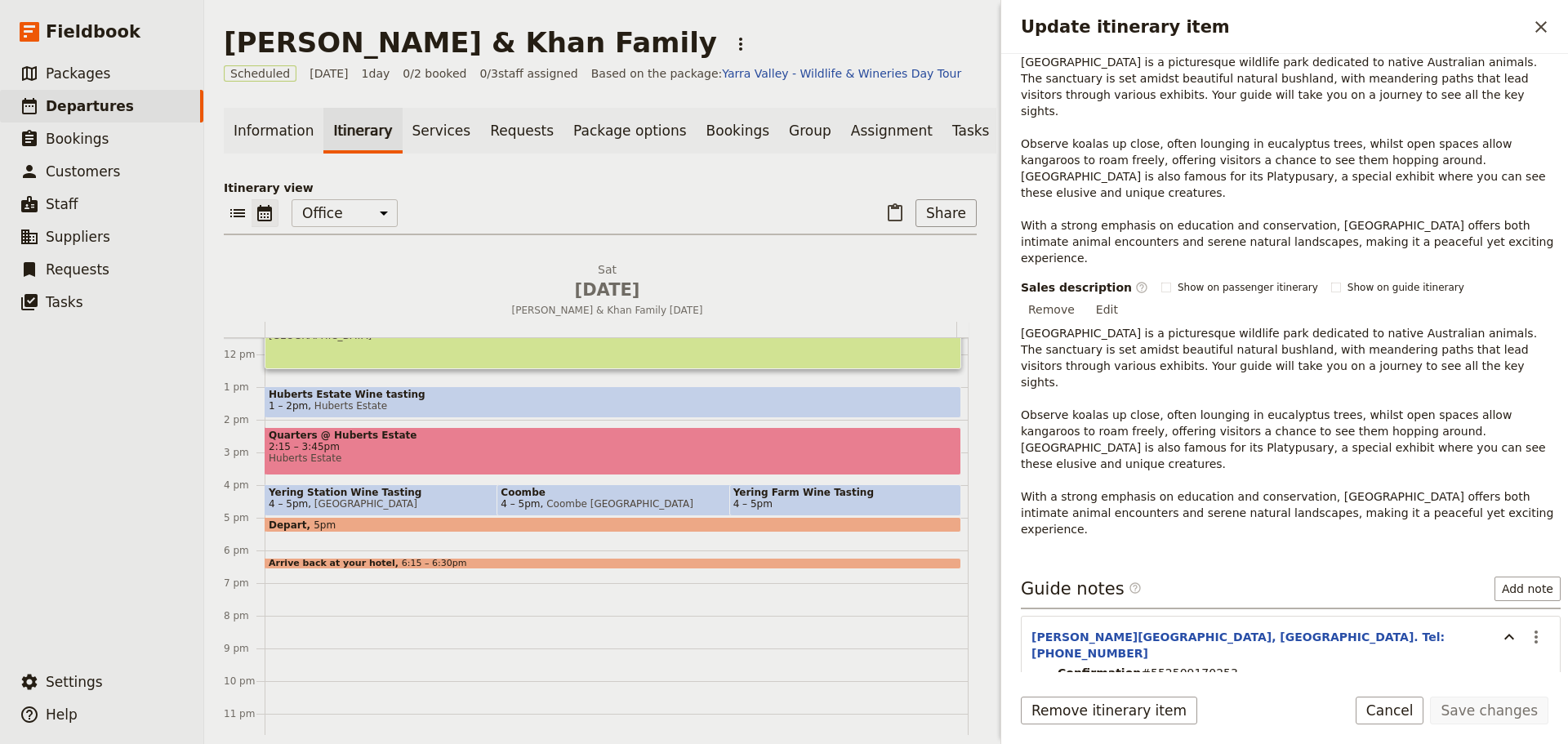
click at [364, 400] on span "Huberts Estate Wine tasting" at bounding box center [612, 395] width 688 height 12
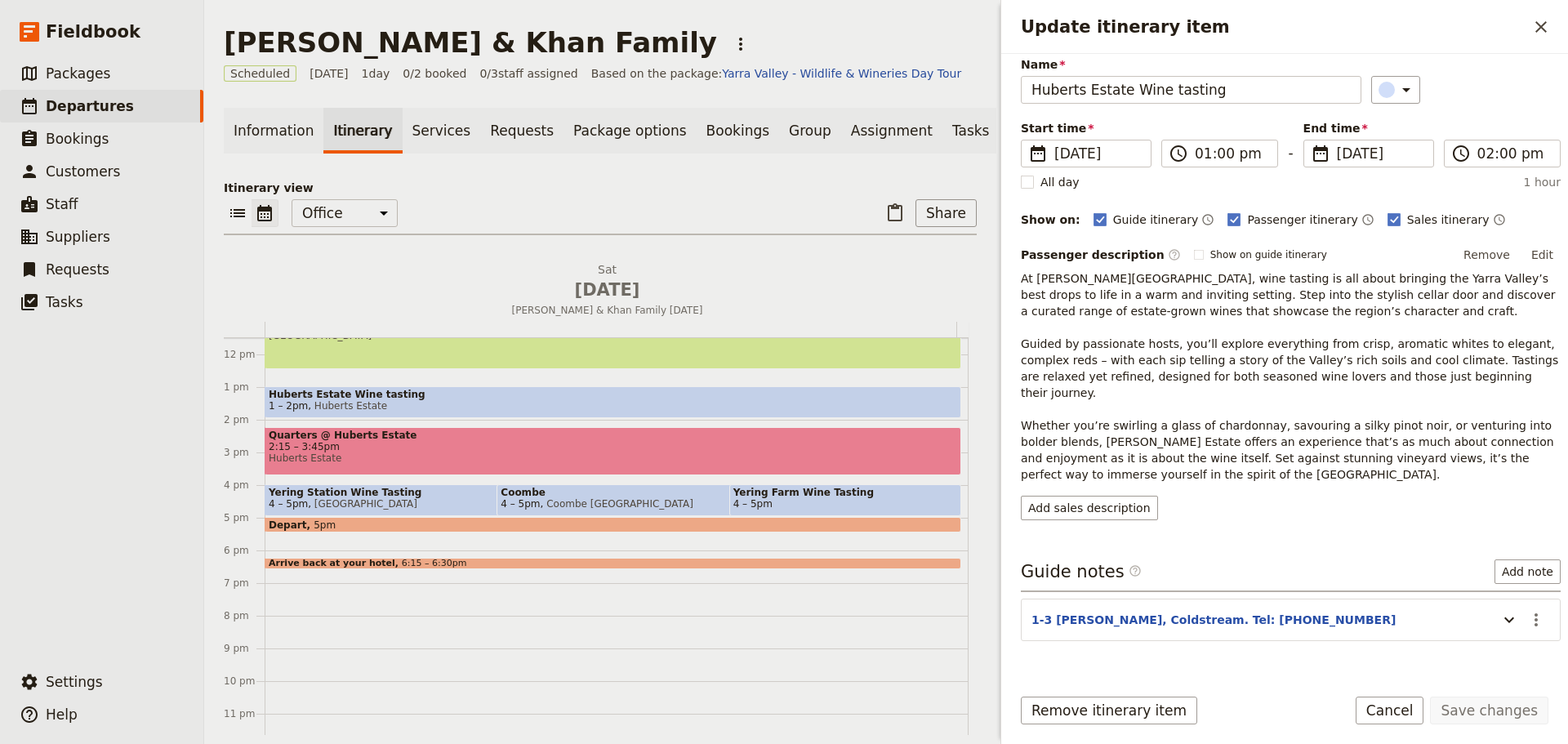
scroll to position [145, 0]
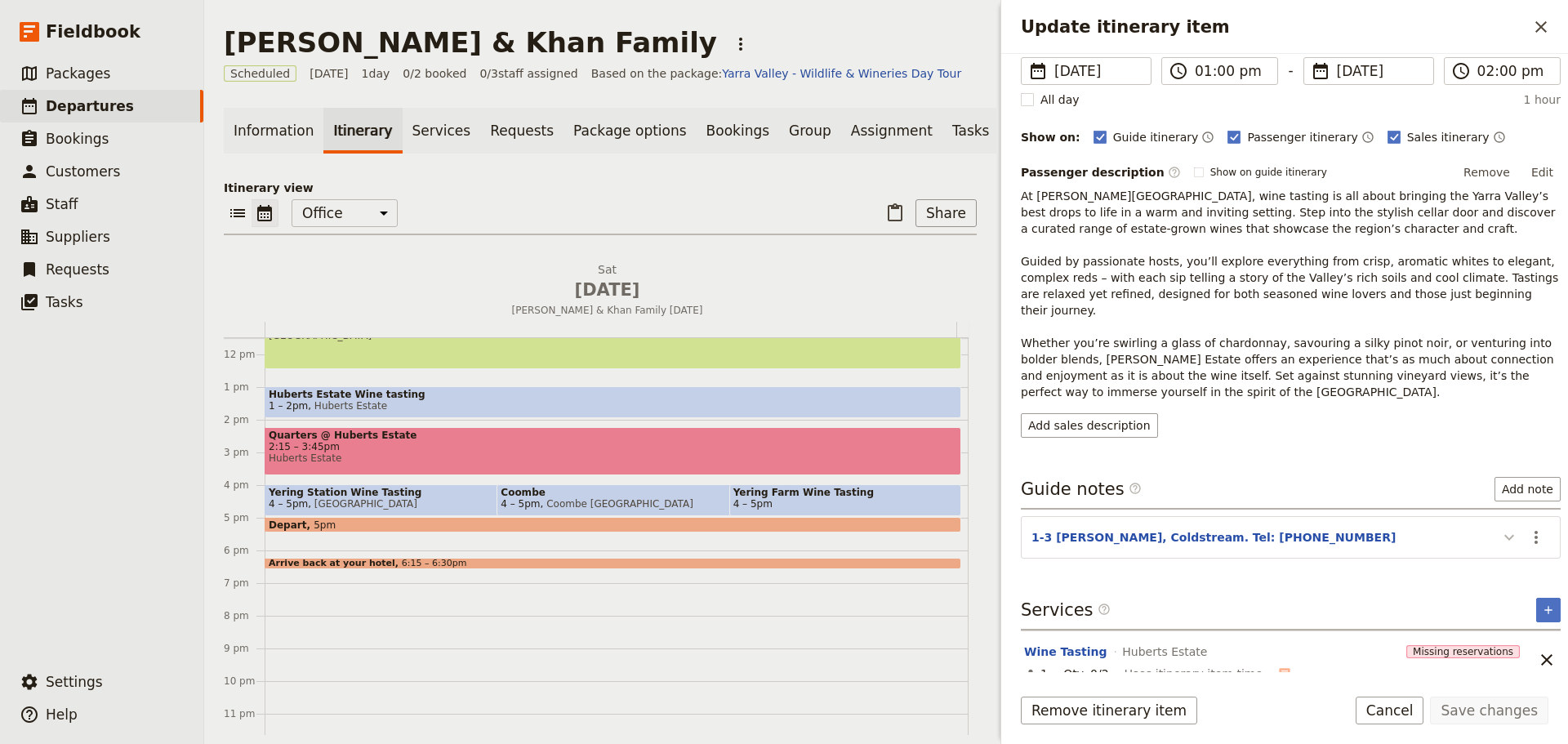
click at [1500, 527] on icon "Update itinerary item" at bounding box center [1509, 537] width 19 height 19
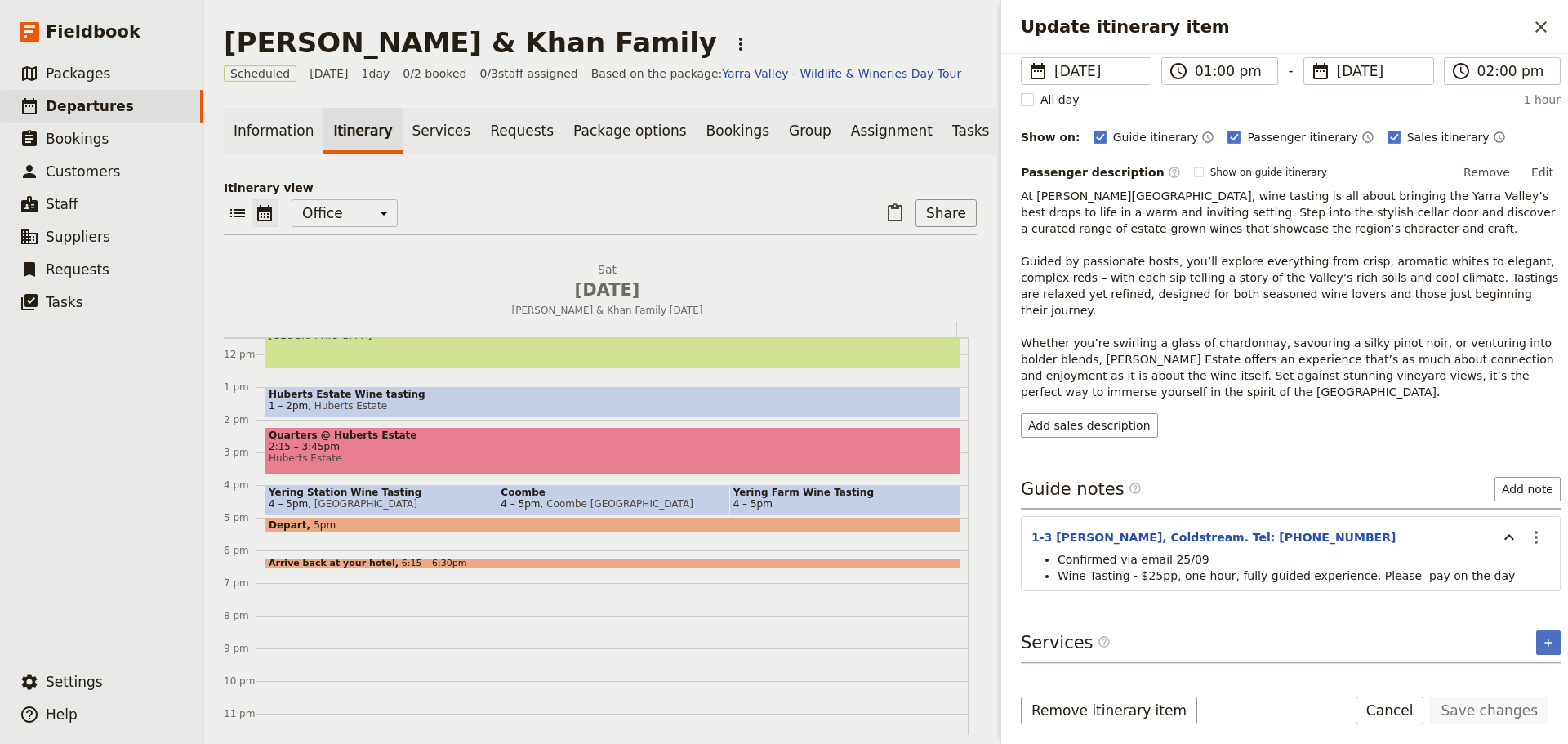
click at [375, 452] on span "2:15 – 3:45pm" at bounding box center [612, 447] width 688 height 12
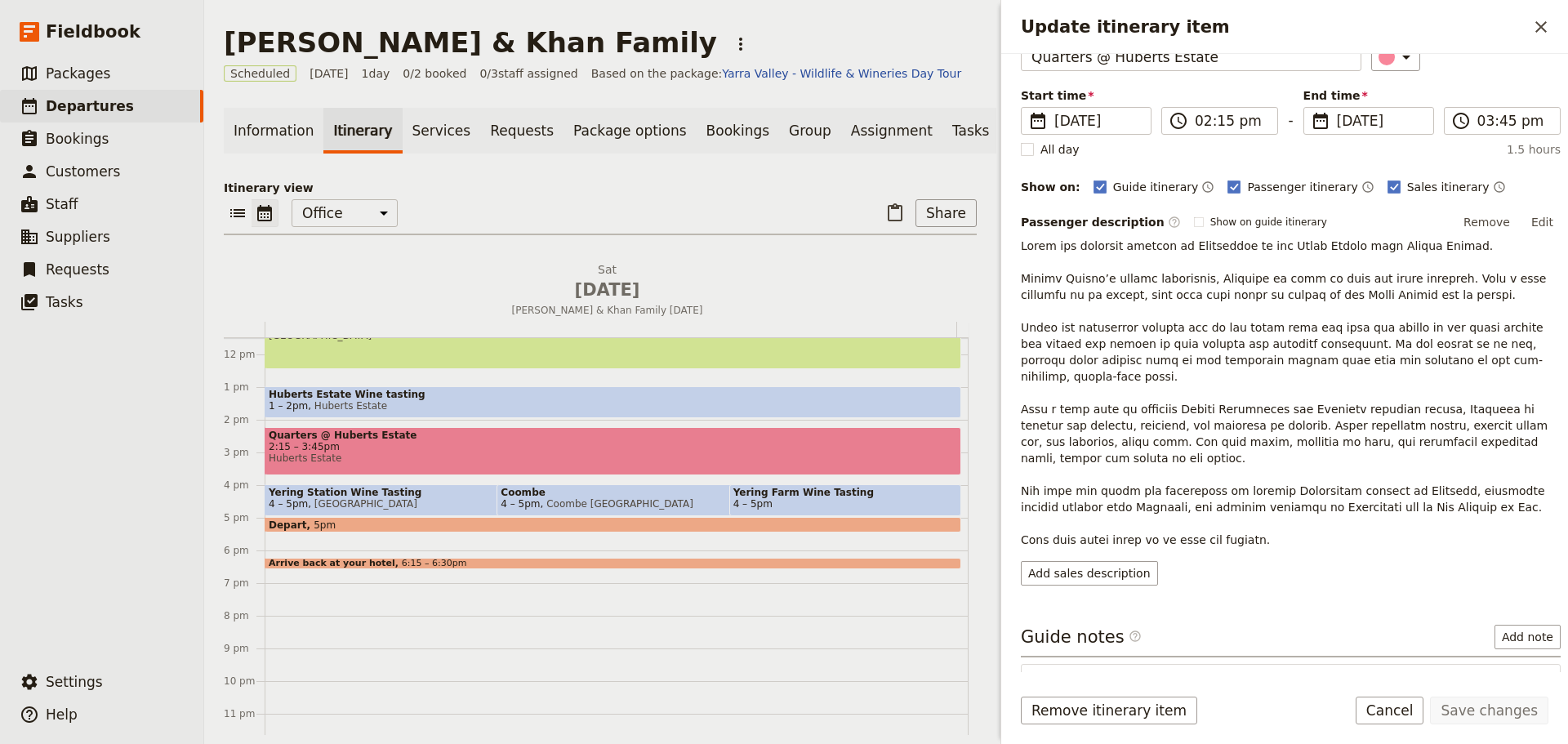
scroll to position [227, 0]
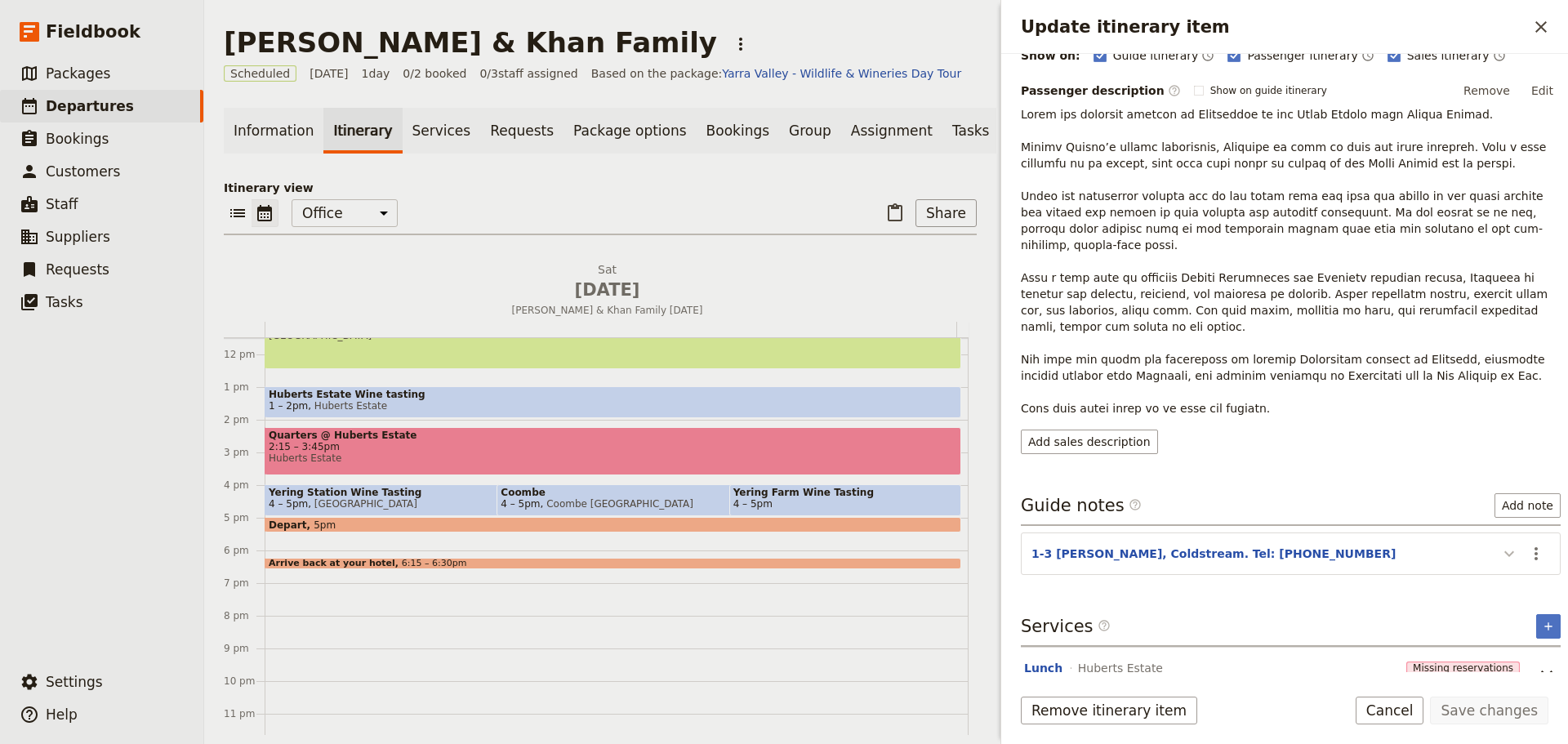
click at [1500, 544] on icon "Update itinerary item" at bounding box center [1509, 553] width 19 height 19
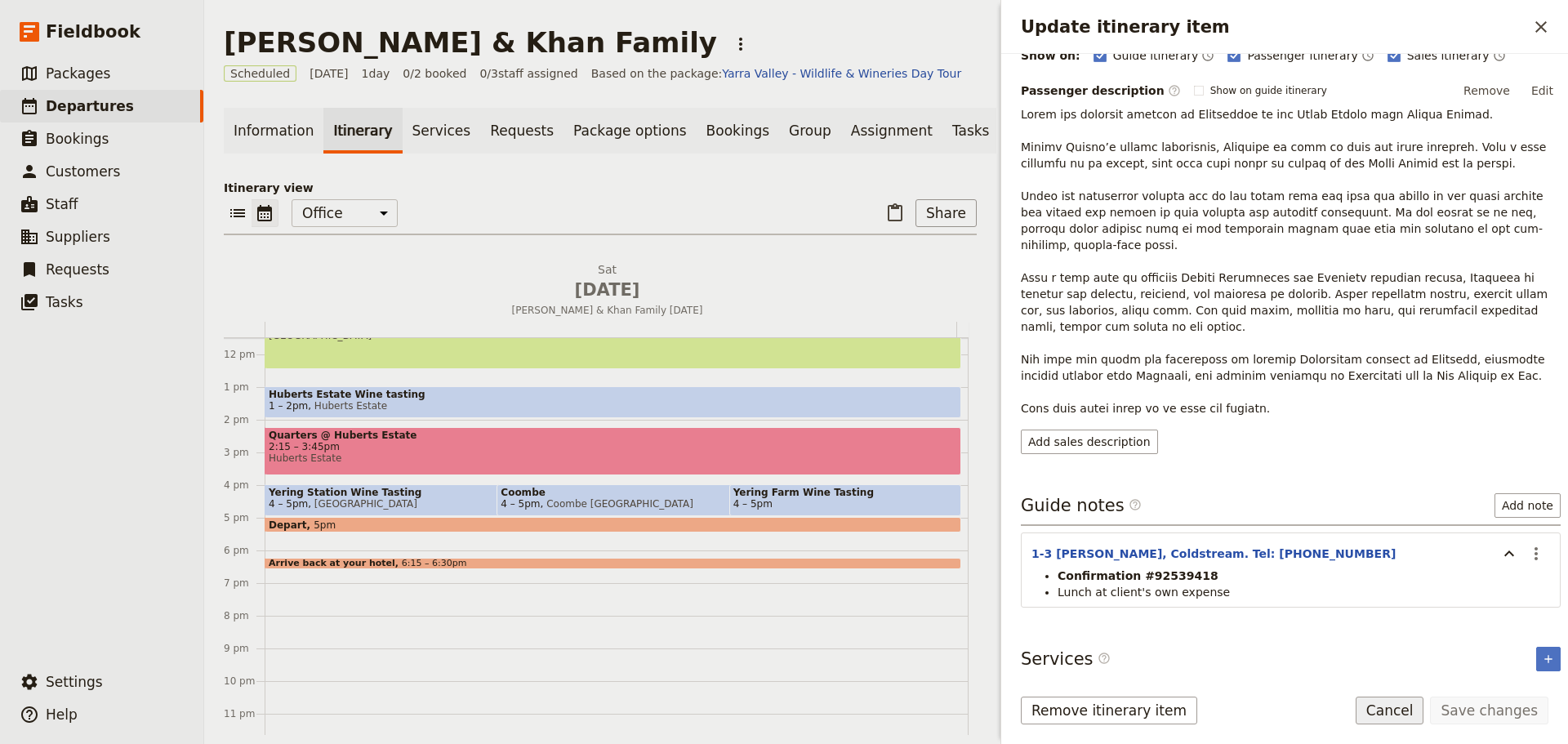
click at [1408, 712] on button "Cancel" at bounding box center [1389, 710] width 68 height 28
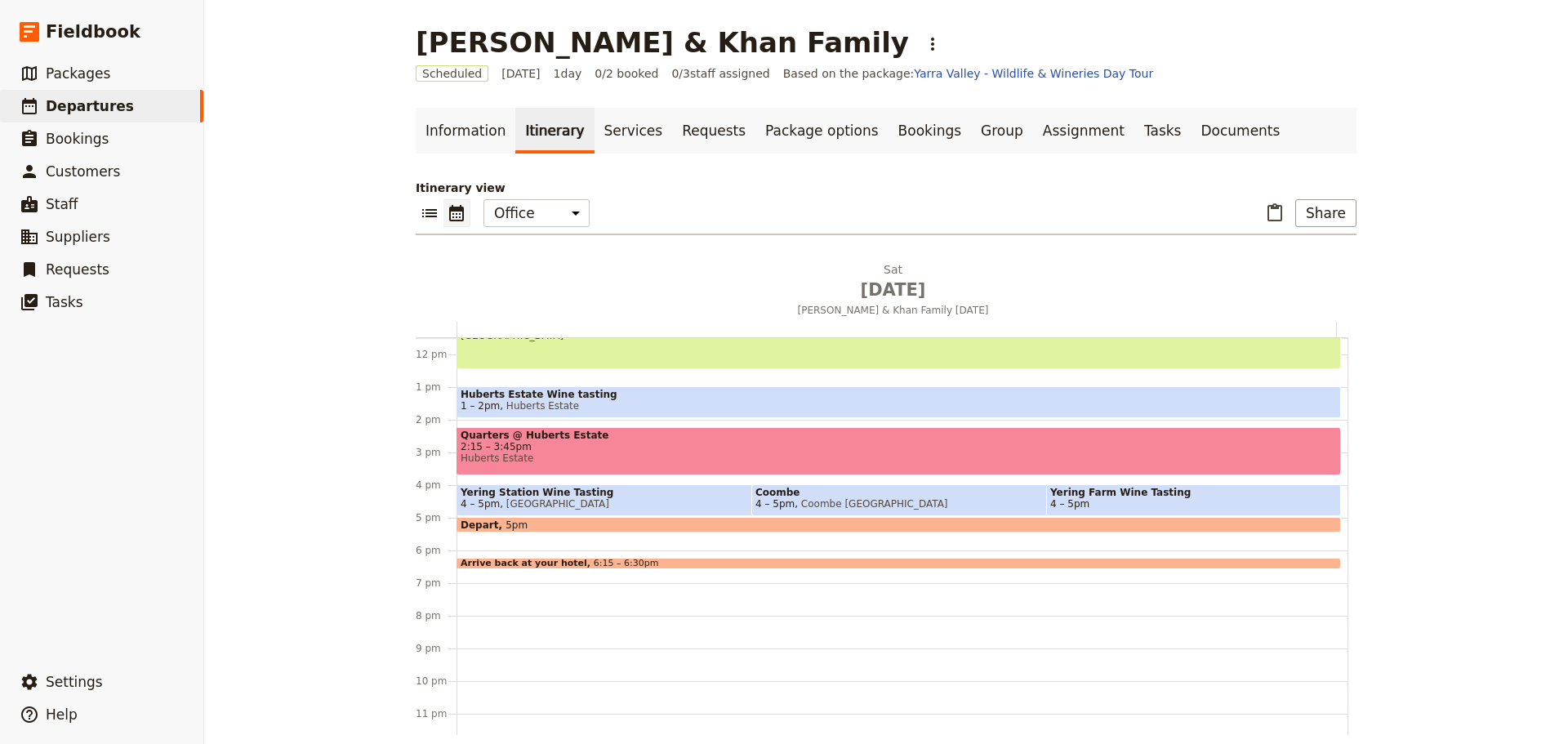
click at [590, 503] on span "4 – 5pm Yering Station" at bounding box center [707, 503] width 493 height 12
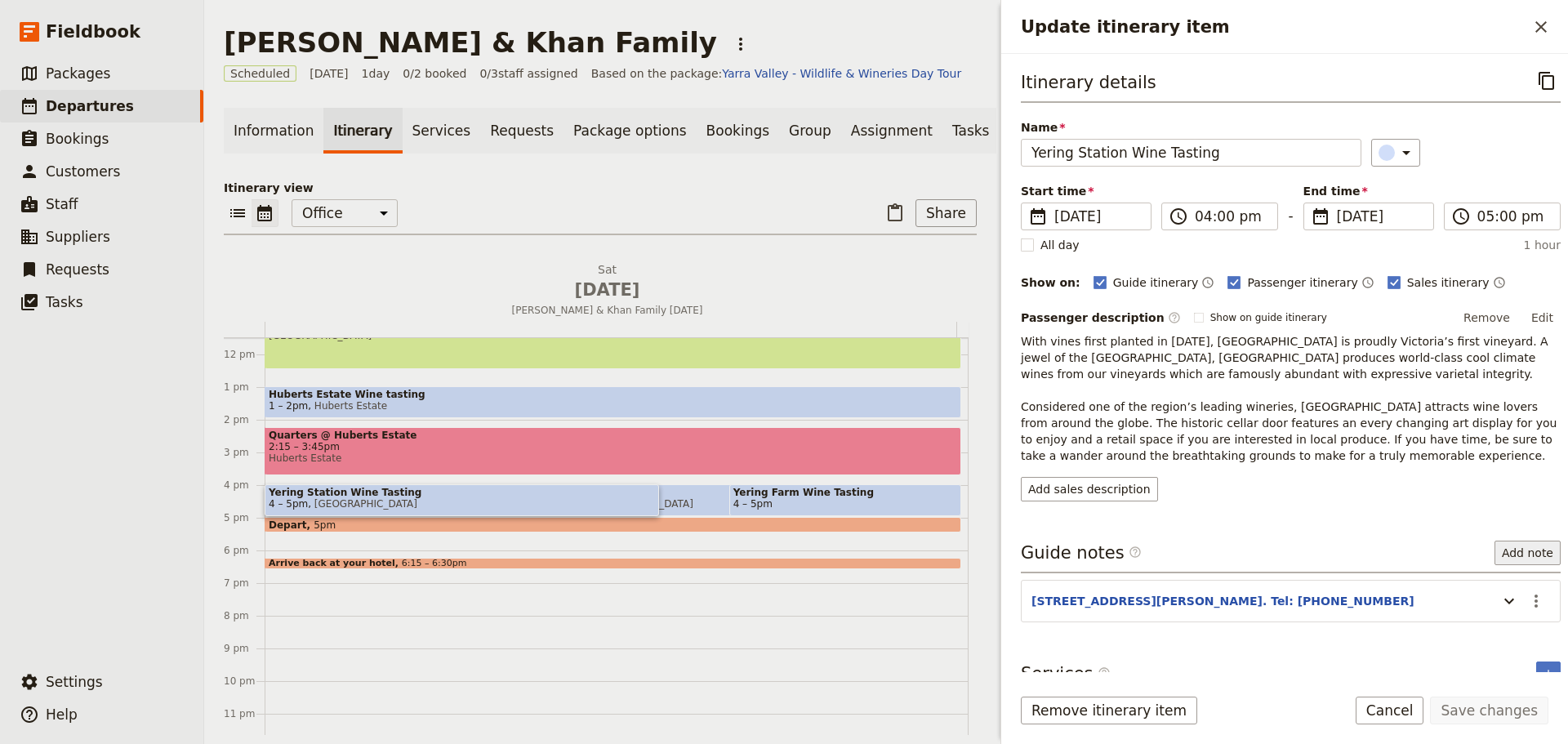
click at [1504, 557] on button "Add note" at bounding box center [1527, 552] width 66 height 24
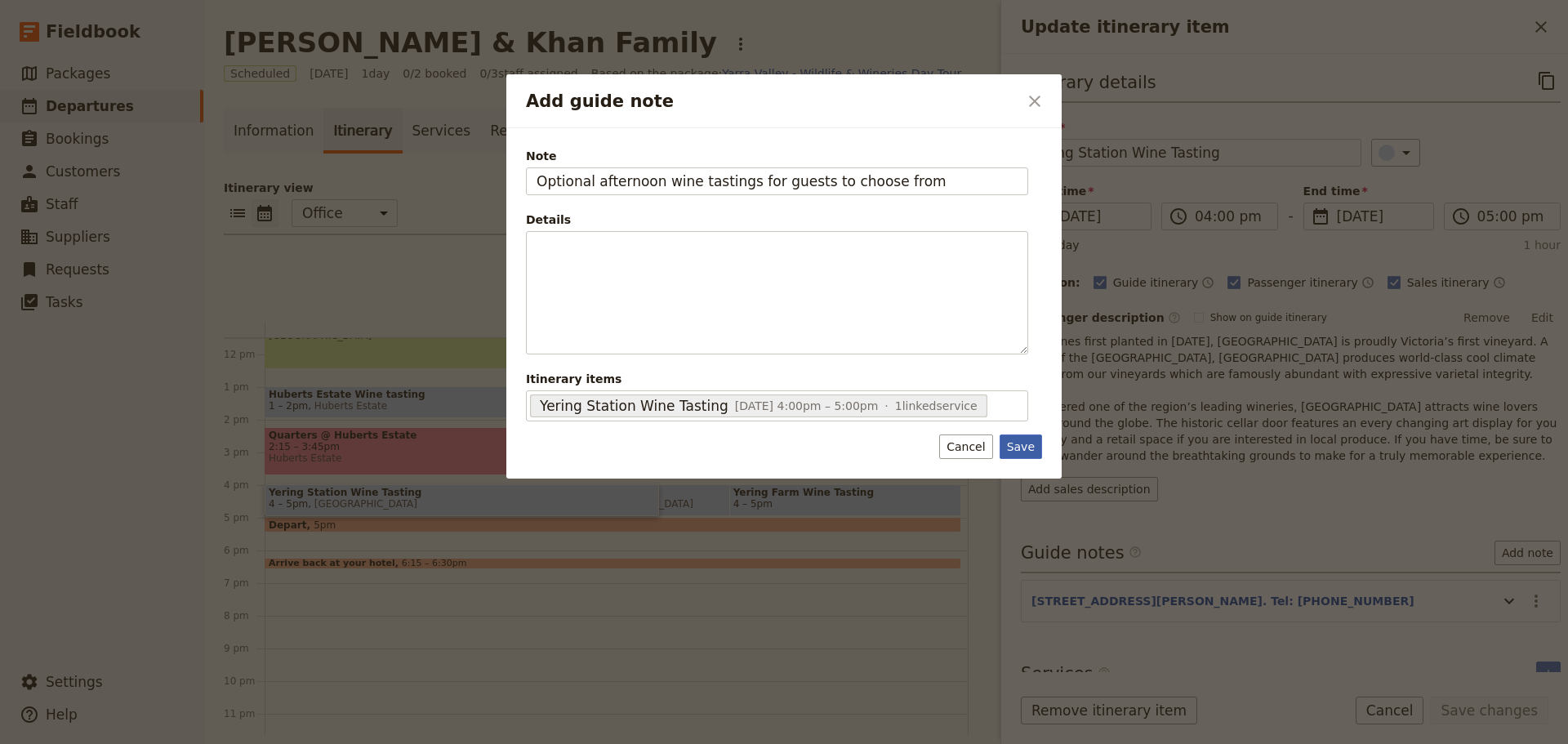
type input "Optional afternoon wine tastings for guests to choose from"
click at [1036, 447] on button "Save" at bounding box center [1020, 446] width 42 height 24
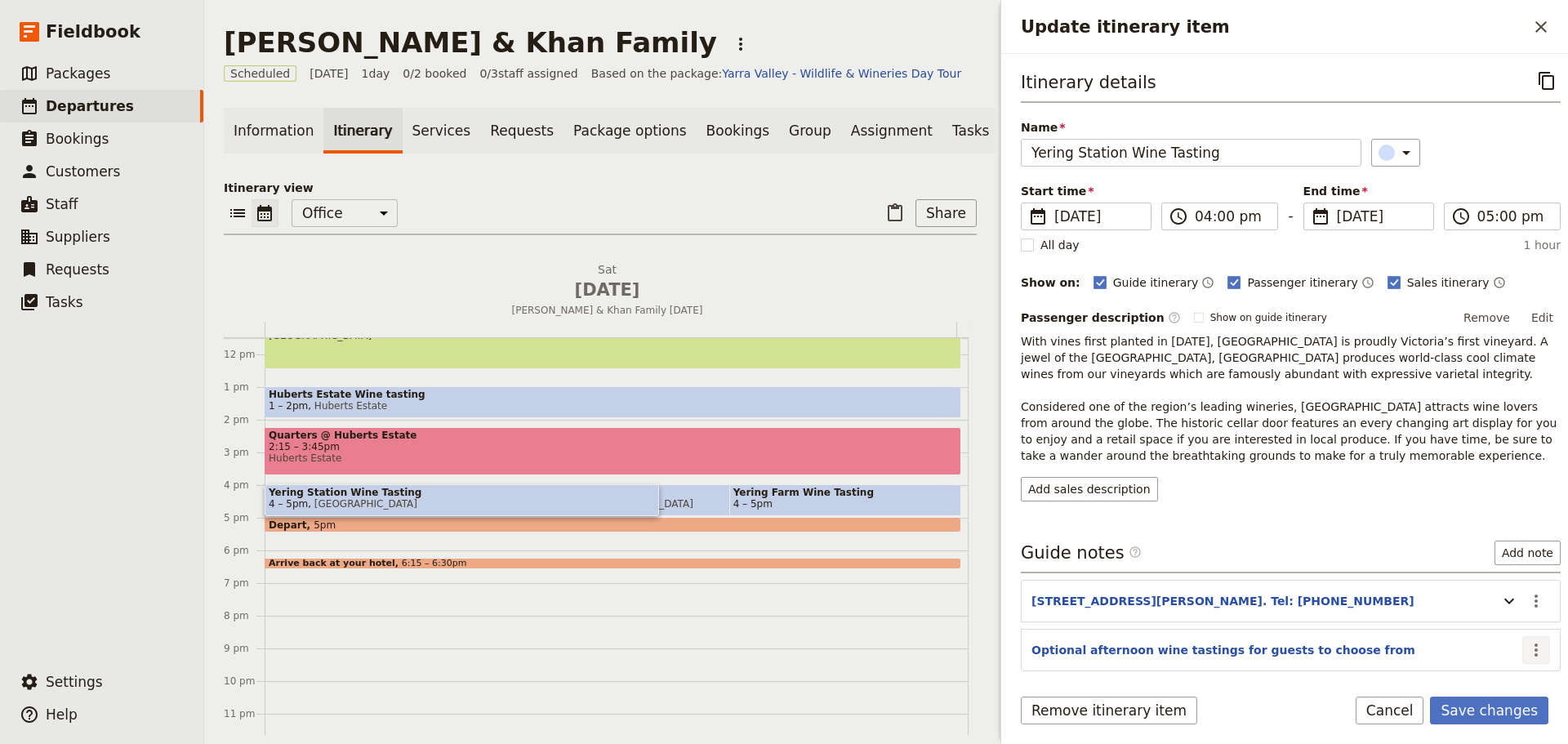
click at [1527, 643] on icon "Actions" at bounding box center [1536, 650] width 19 height 19
click at [1476, 701] on button "Remove note" at bounding box center [1488, 708] width 95 height 23
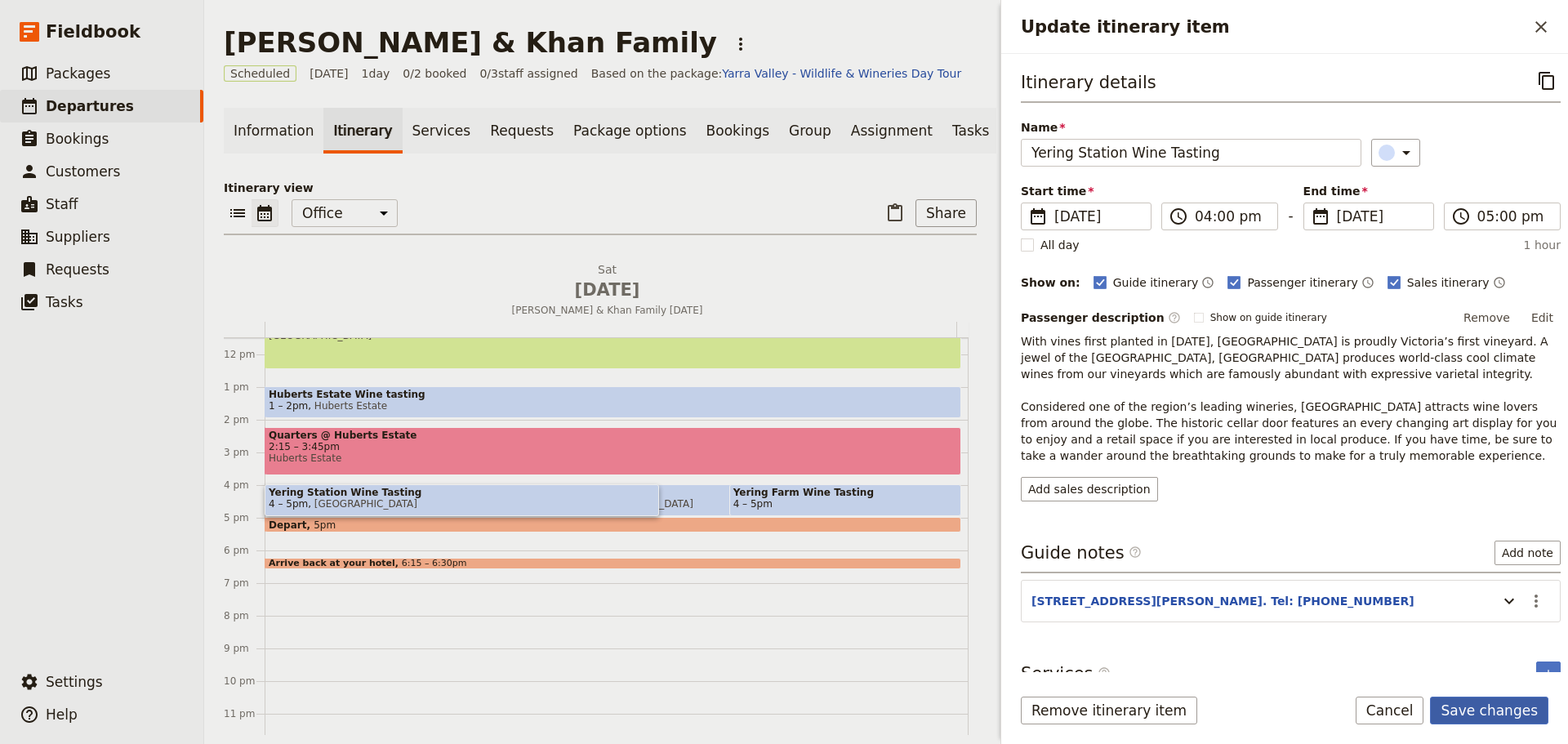
click at [1467, 710] on button "Save changes" at bounding box center [1488, 710] width 118 height 28
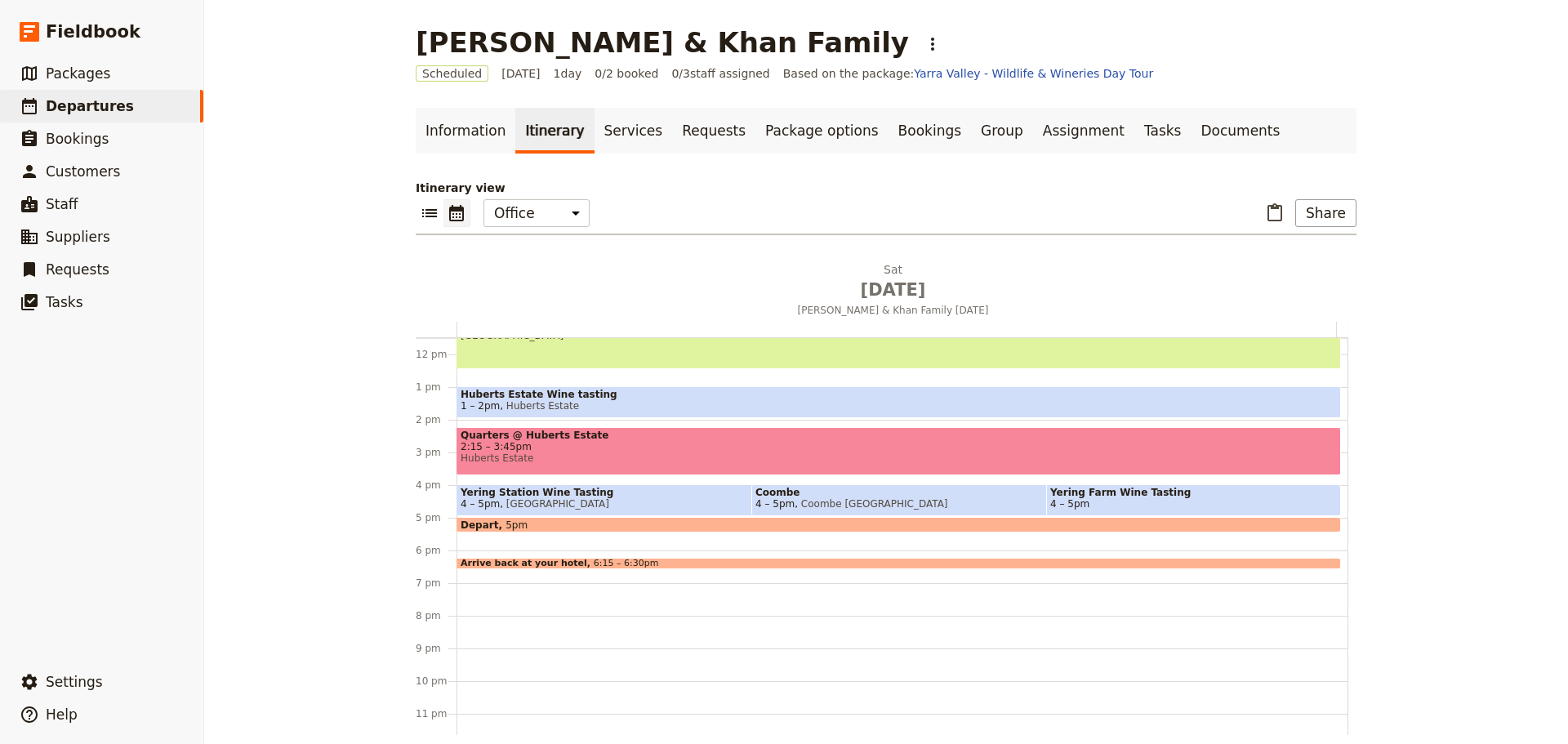
click at [508, 450] on span "2:15 – 3:45pm" at bounding box center [898, 447] width 876 height 12
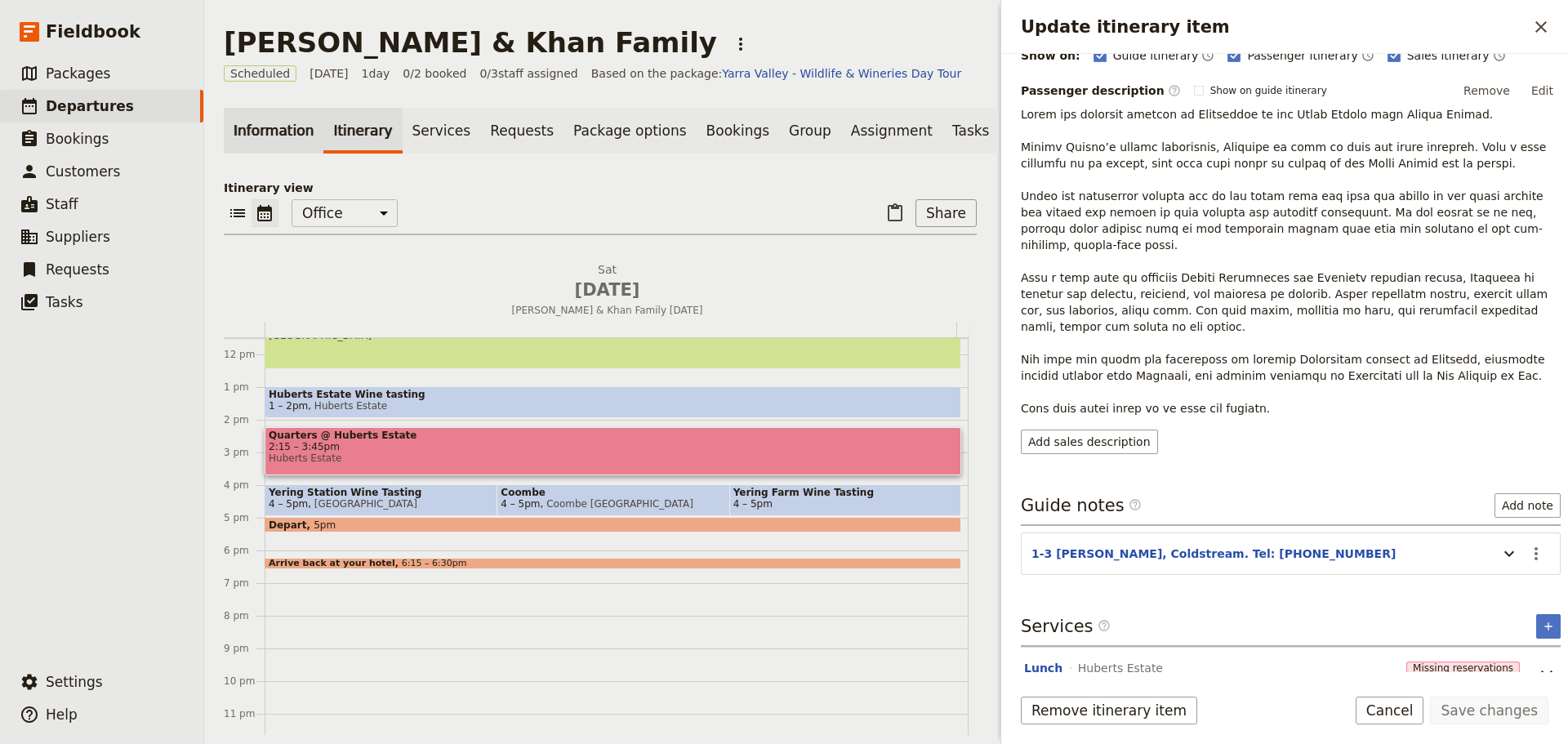
click at [269, 132] on link "Information" at bounding box center [272, 131] width 99 height 46
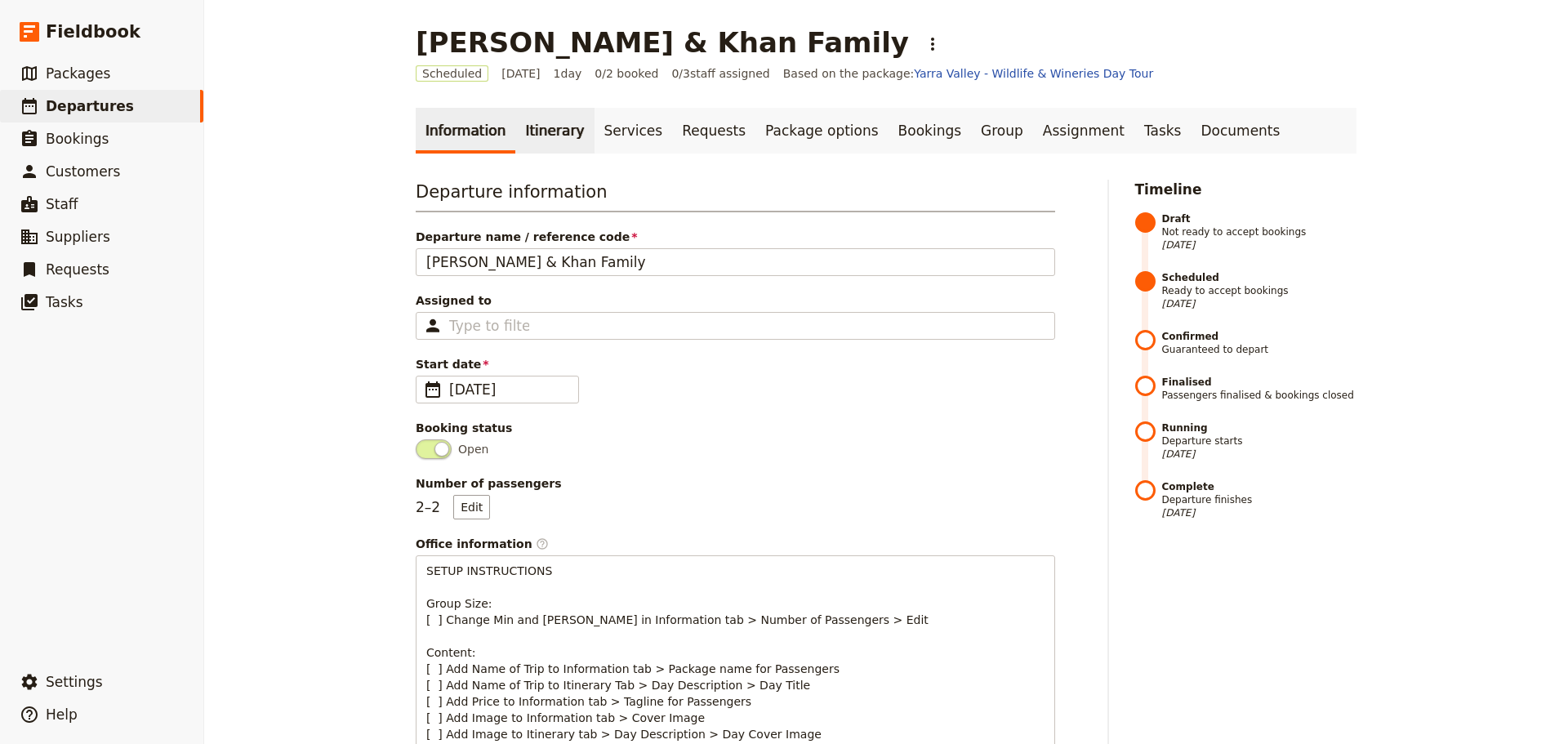
click at [549, 135] on link "Itinerary" at bounding box center [553, 131] width 78 height 46
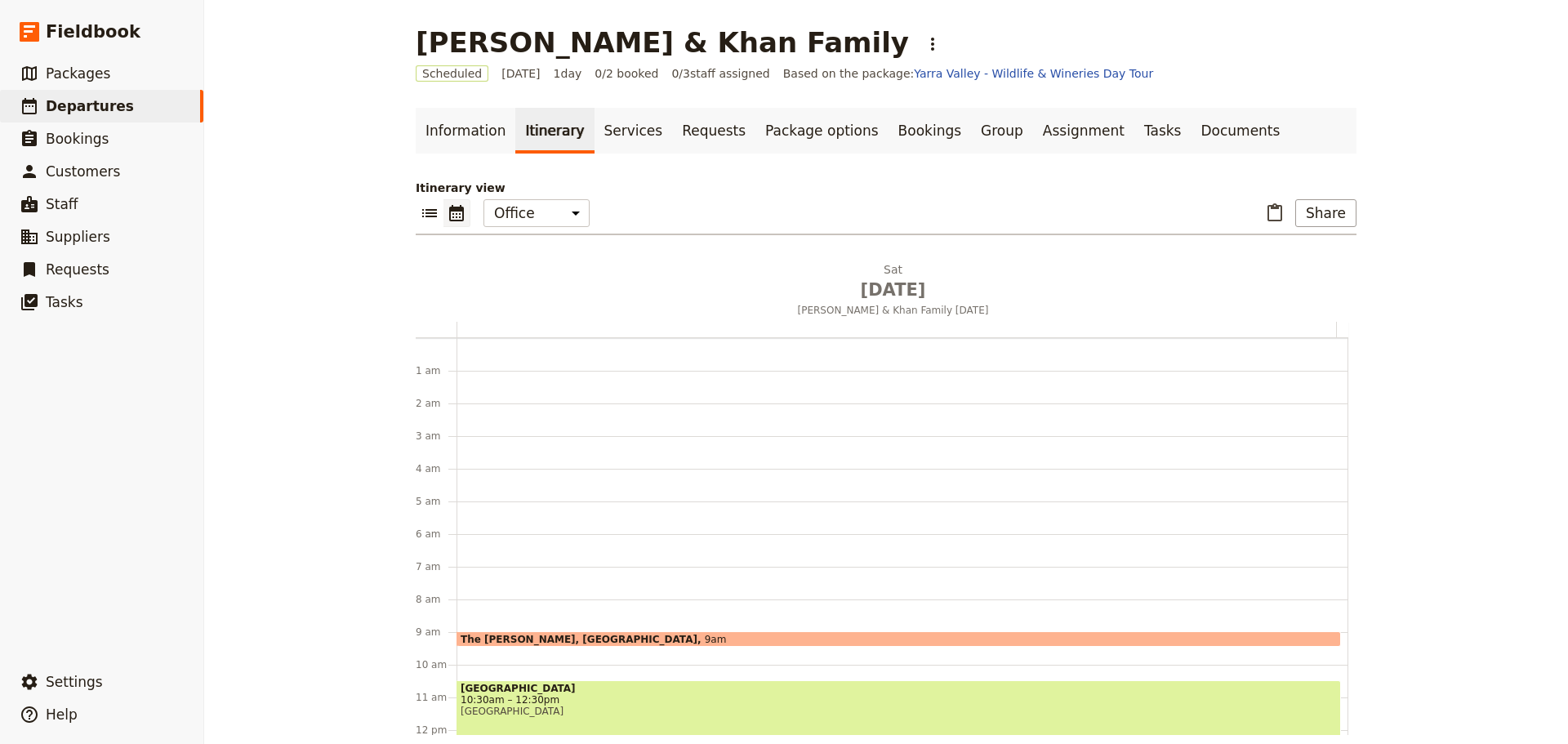
scroll to position [213, 0]
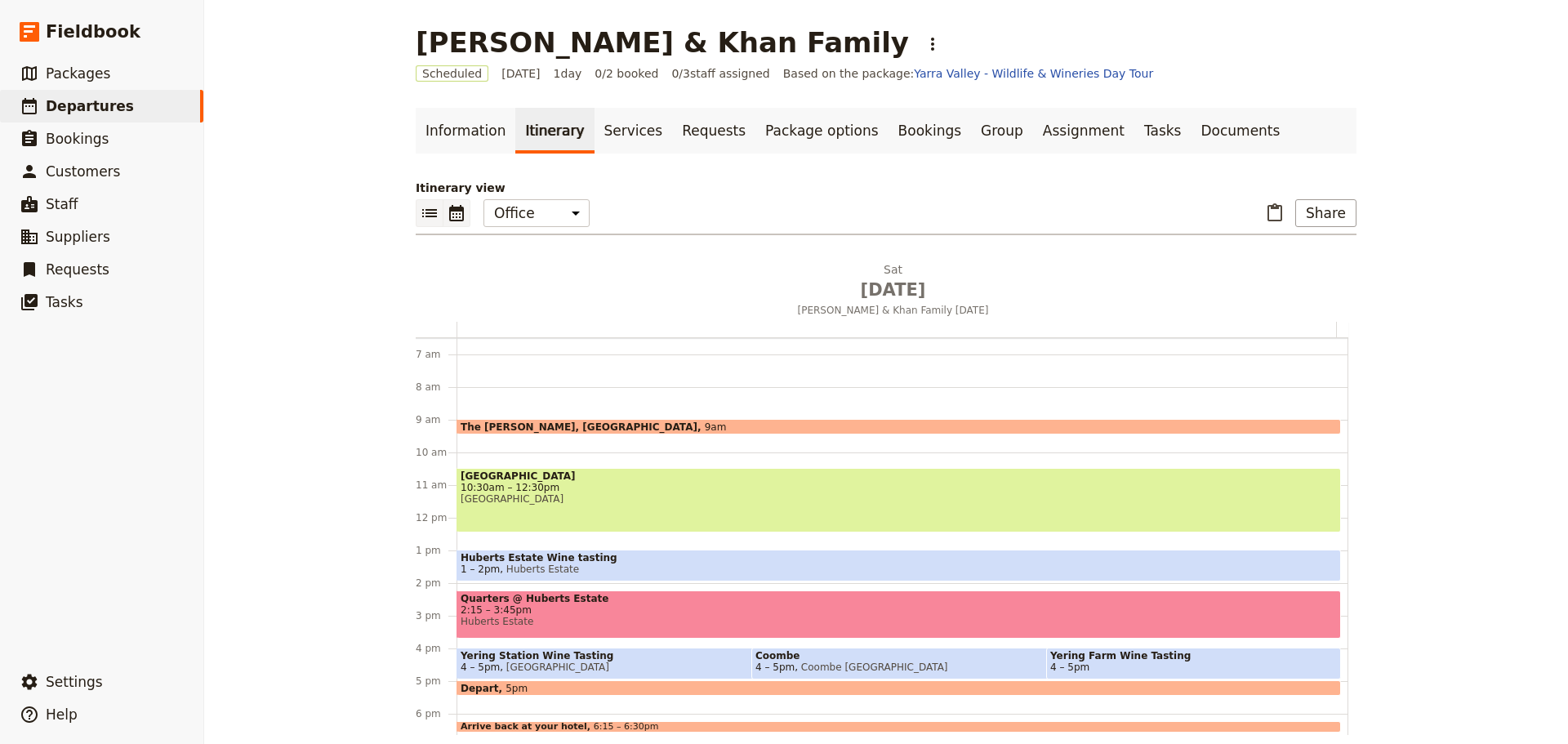
click at [423, 209] on icon "List view" at bounding box center [429, 213] width 14 height 8
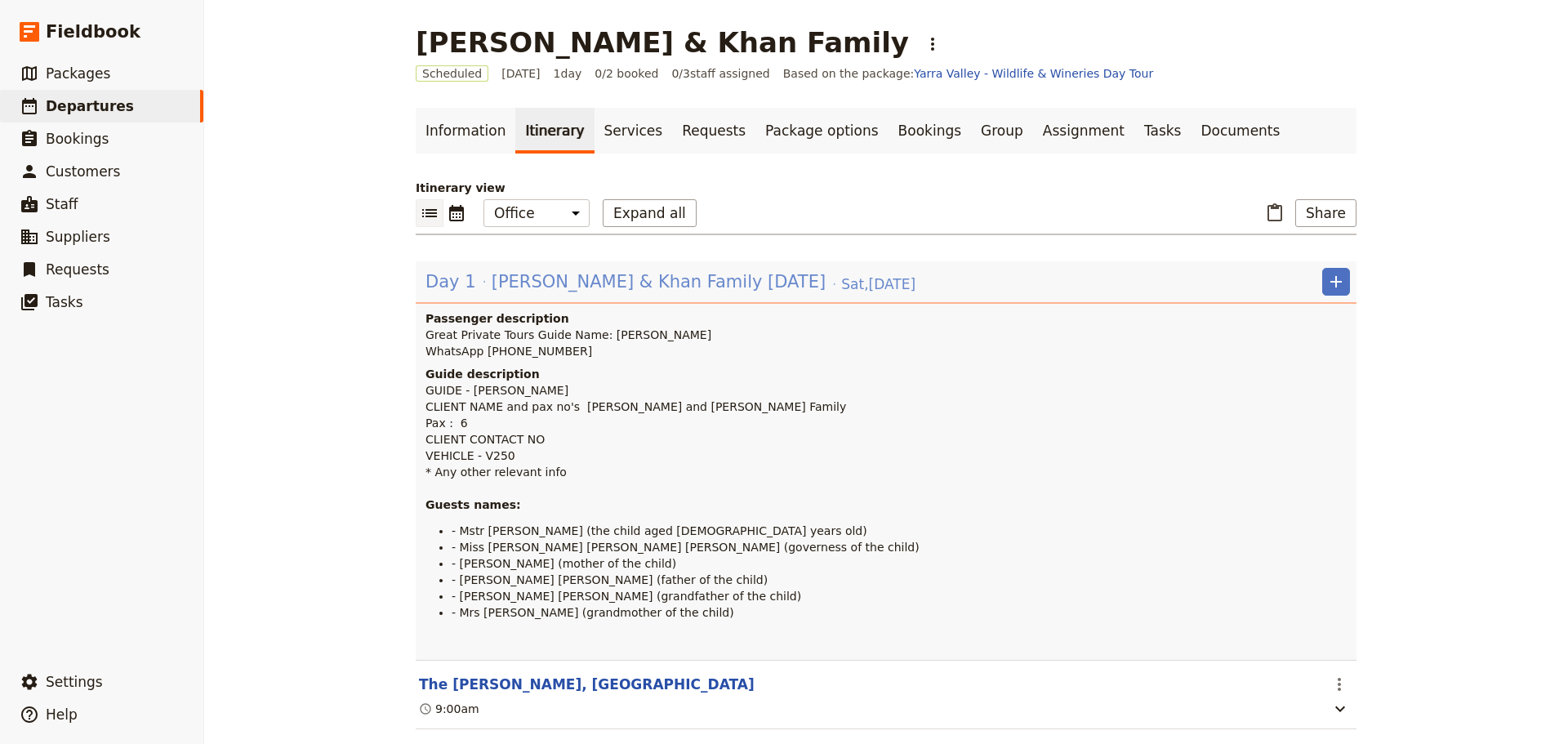
click at [503, 275] on span "Kendel & Khan Family Sat 18 Oct" at bounding box center [658, 281] width 334 height 24
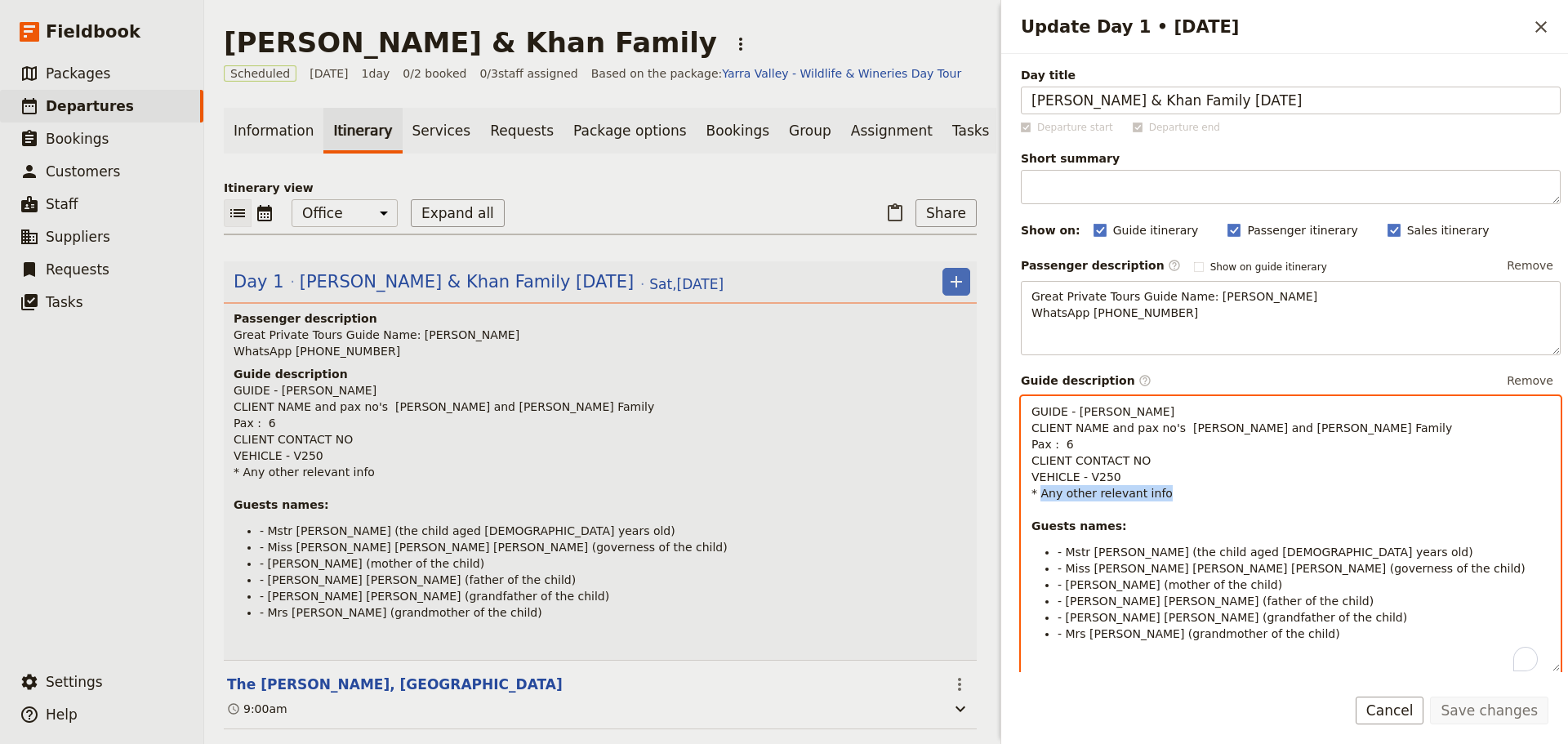
drag, startPoint x: 1176, startPoint y: 490, endPoint x: 1041, endPoint y: 490, distance: 135.0
click at [1041, 490] on p "GUIDE - Garth CLIENT NAME and pax no's Kendel and Khan Family Pax : 6 CLIENT CO…" at bounding box center [1290, 469] width 519 height 131
drag, startPoint x: 1095, startPoint y: 476, endPoint x: 1085, endPoint y: 476, distance: 10.0
click at [1085, 476] on p "GUIDE - Garth CLIENT NAME and pax no's Kendel and Khan Family Pax : 6 CLIENT CO…" at bounding box center [1290, 469] width 519 height 131
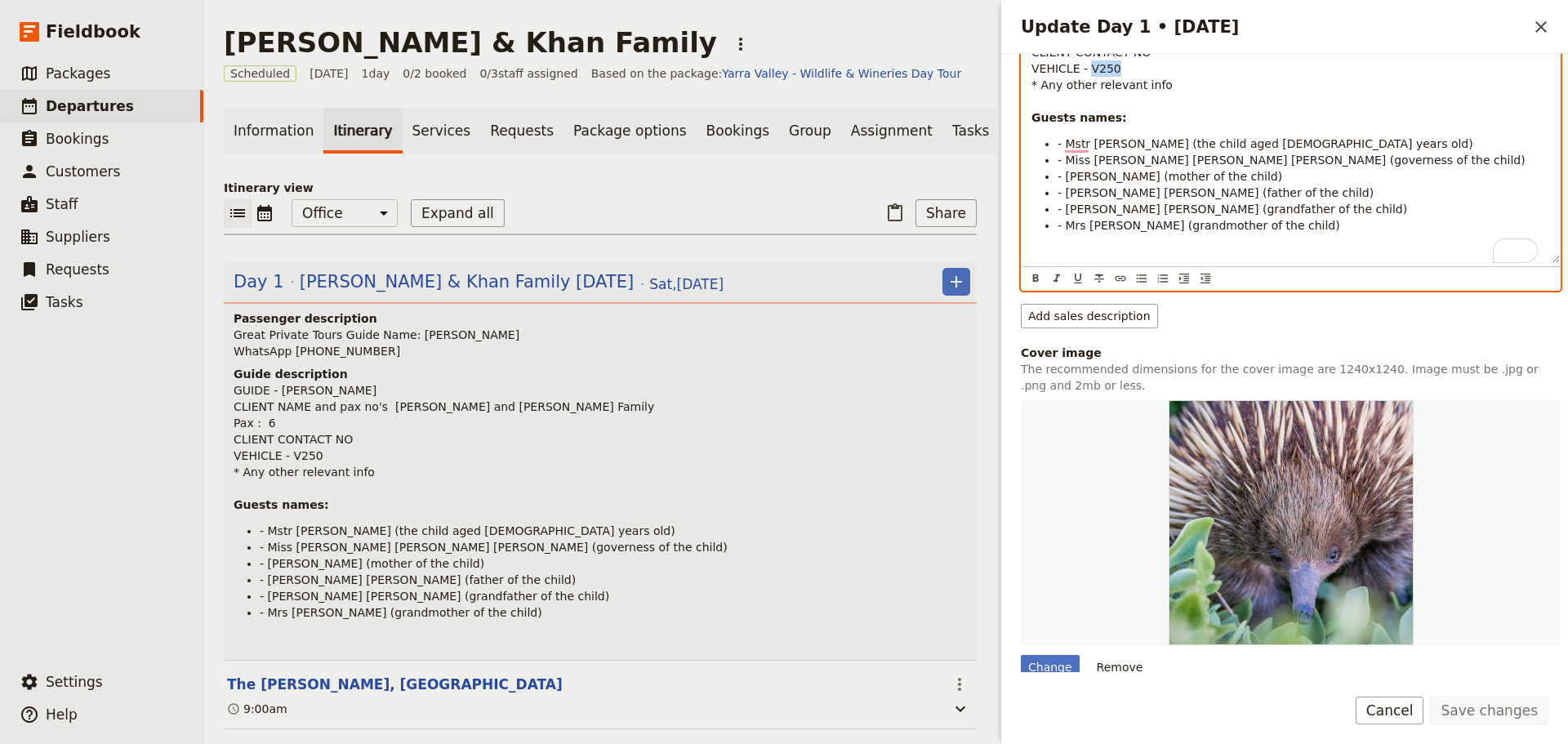
scroll to position [408, 0]
click at [1027, 280] on button "​" at bounding box center [1035, 278] width 18 height 18
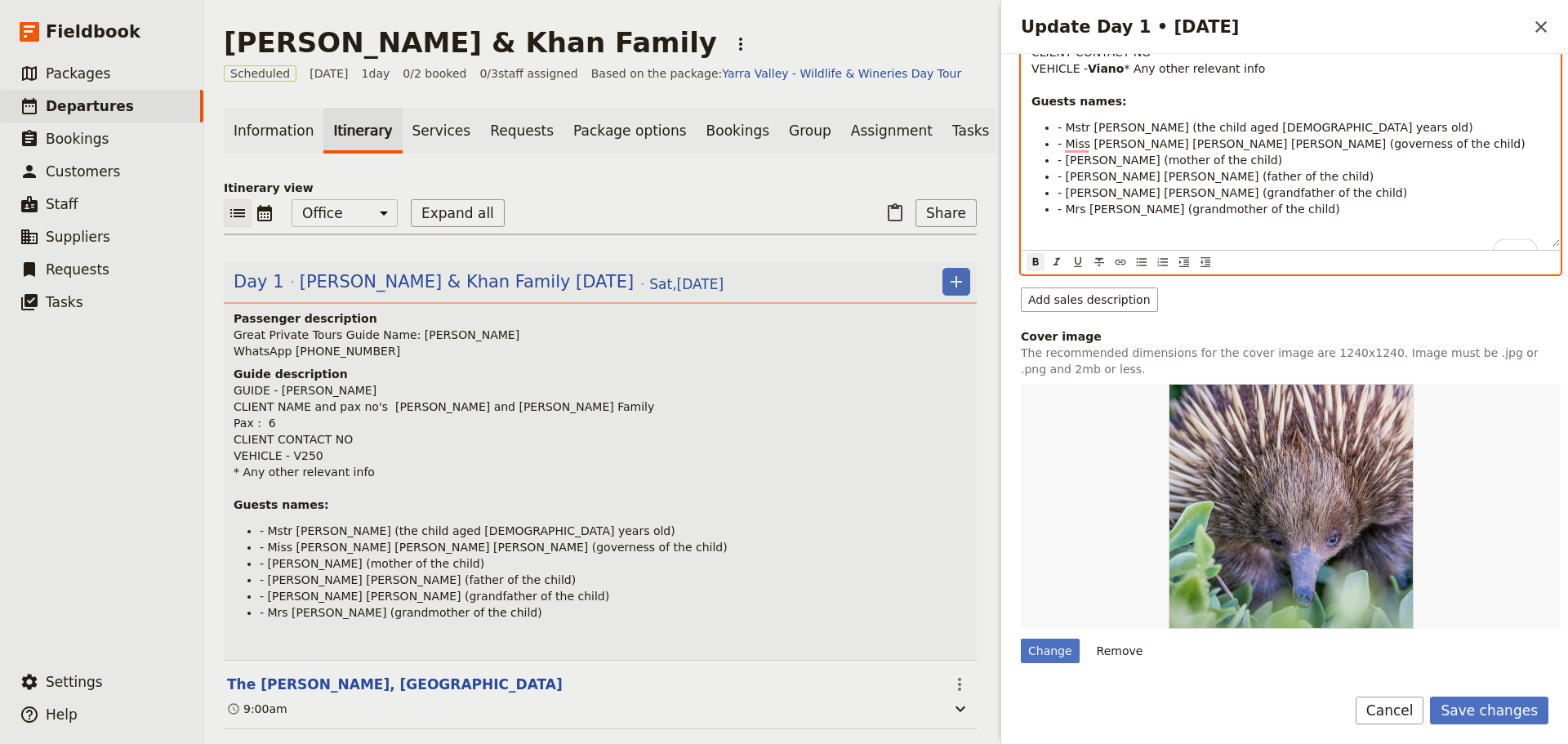
scroll to position [244, 0]
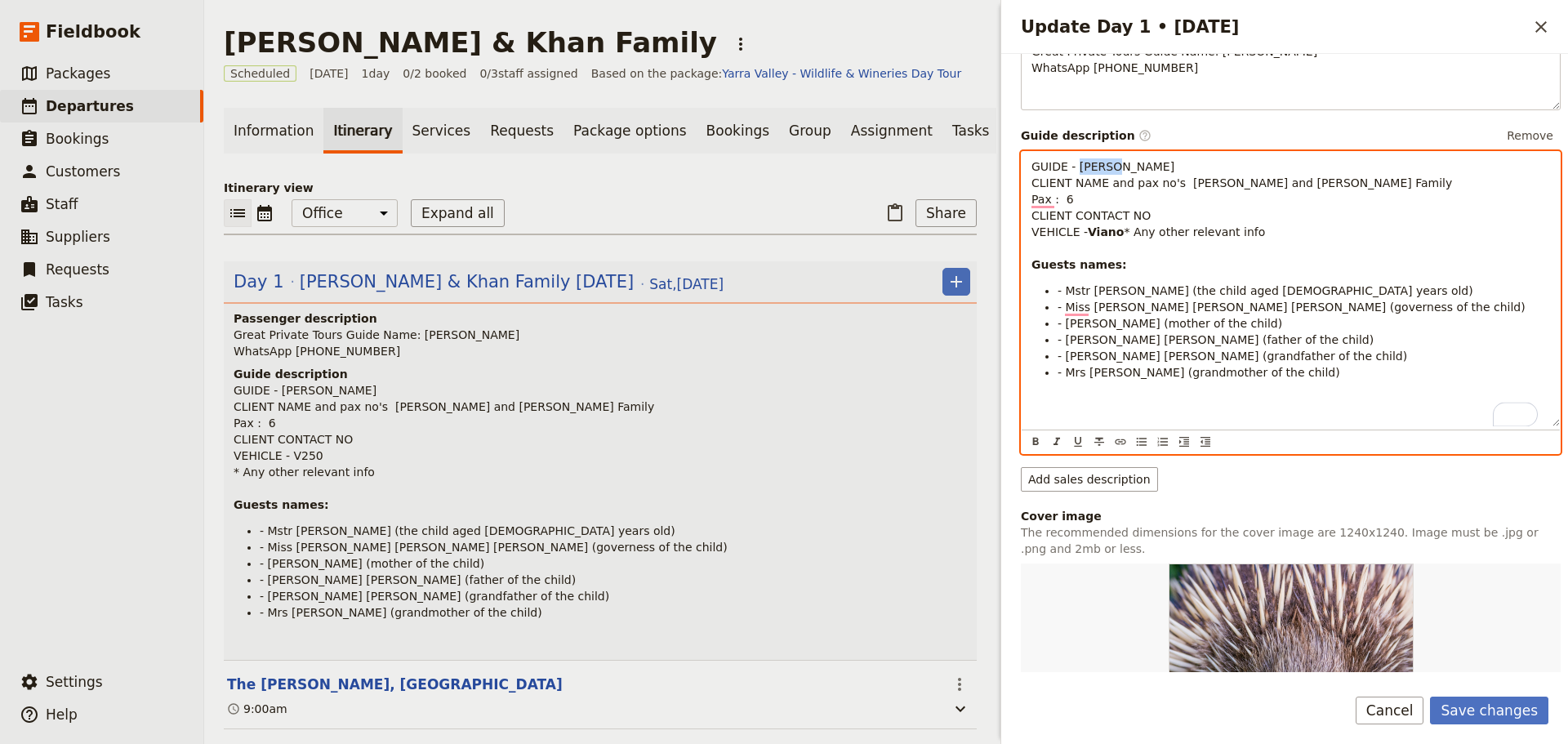
drag, startPoint x: 1085, startPoint y: 165, endPoint x: 1074, endPoint y: 167, distance: 11.2
click at [1074, 167] on p "GUIDE - Garth CLIENT NAME and pax no's Kendel and Khan Family Pax : 6 CLIENT CO…" at bounding box center [1290, 216] width 519 height 115
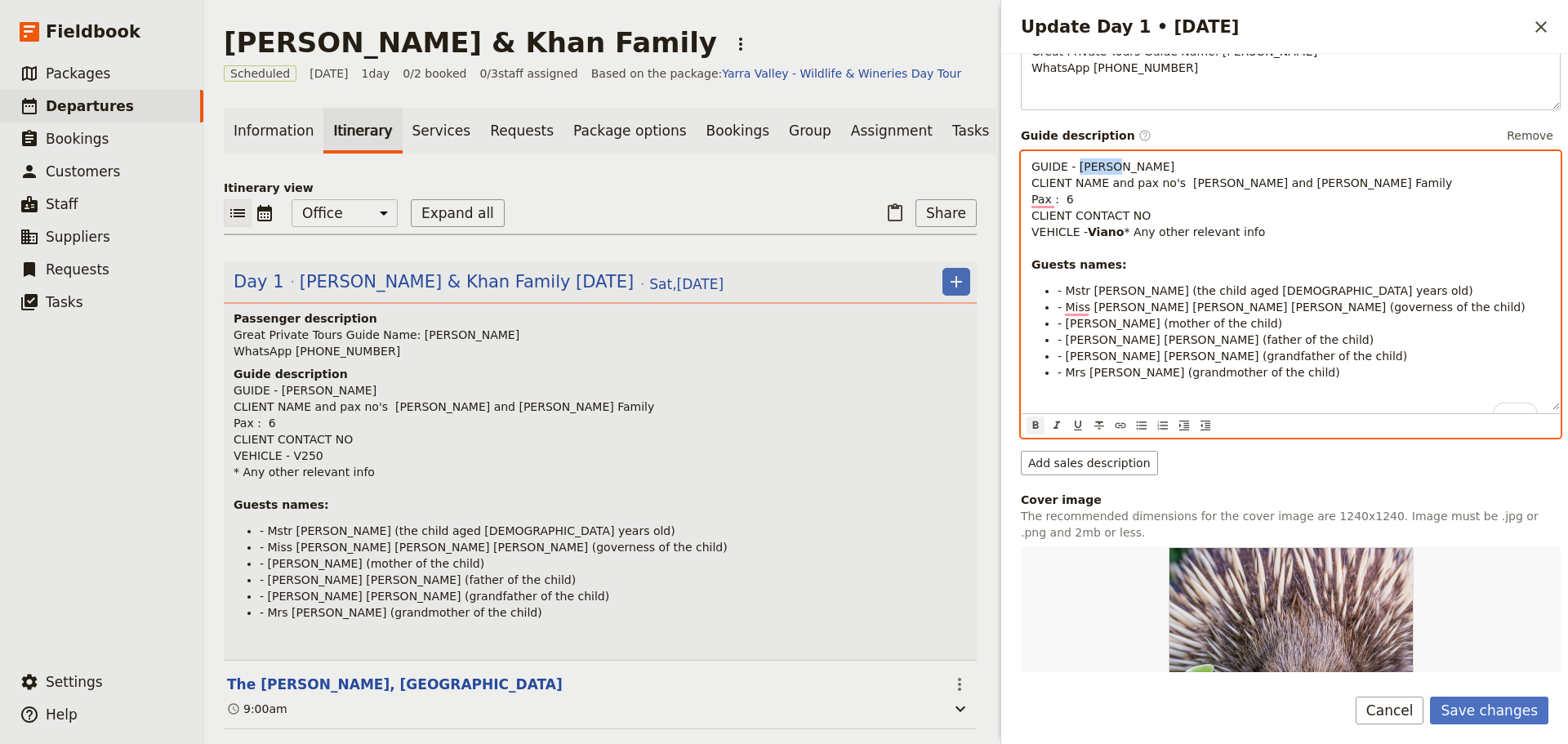
click at [1040, 432] on icon "Format bold" at bounding box center [1036, 425] width 13 height 13
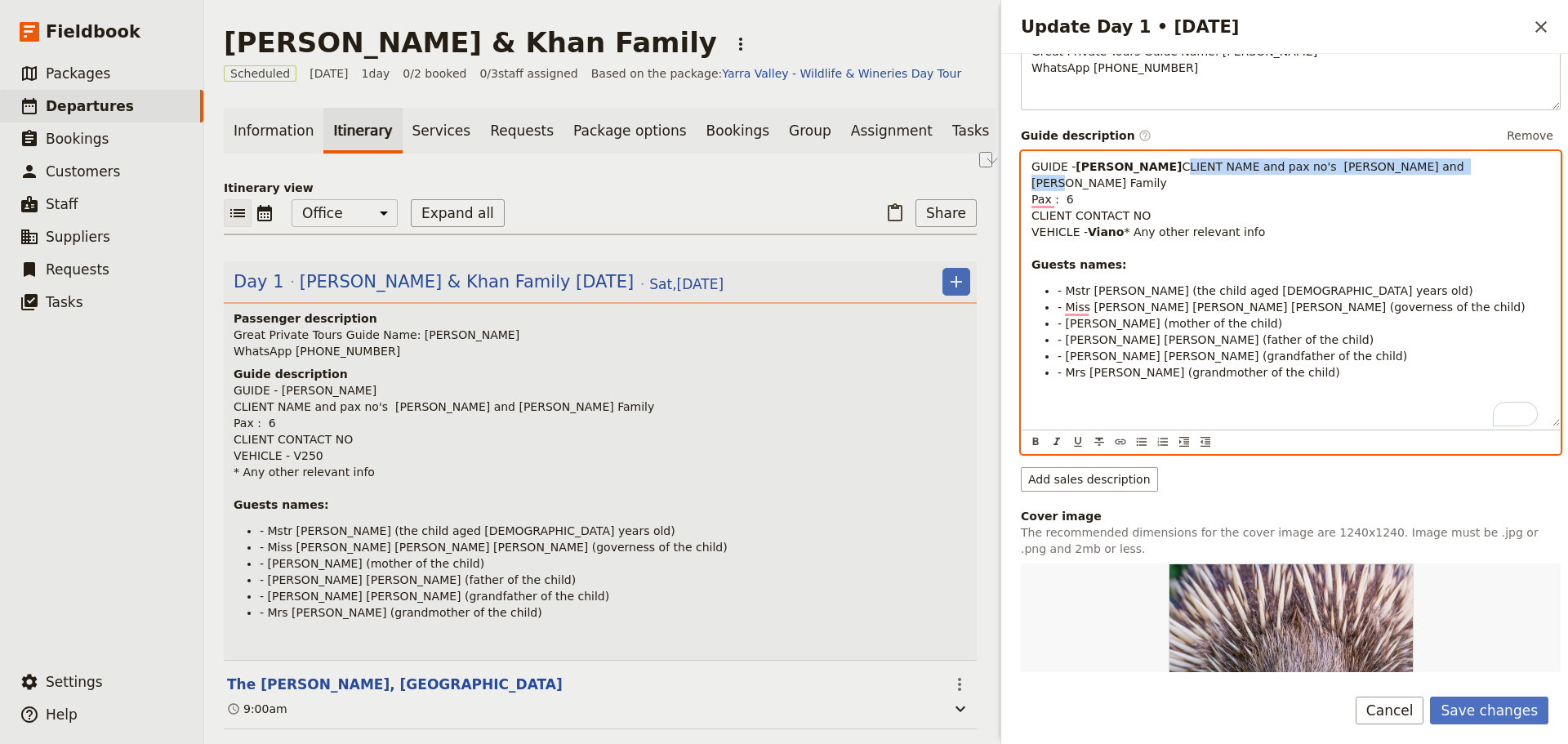
drag, startPoint x: 1298, startPoint y: 181, endPoint x: 1013, endPoint y: 186, distance: 285.0
click at [1013, 186] on div "Day title Kendel & Khan Family Sat 18 Oct Departure start Departure end Short s…" at bounding box center [1284, 363] width 567 height 618
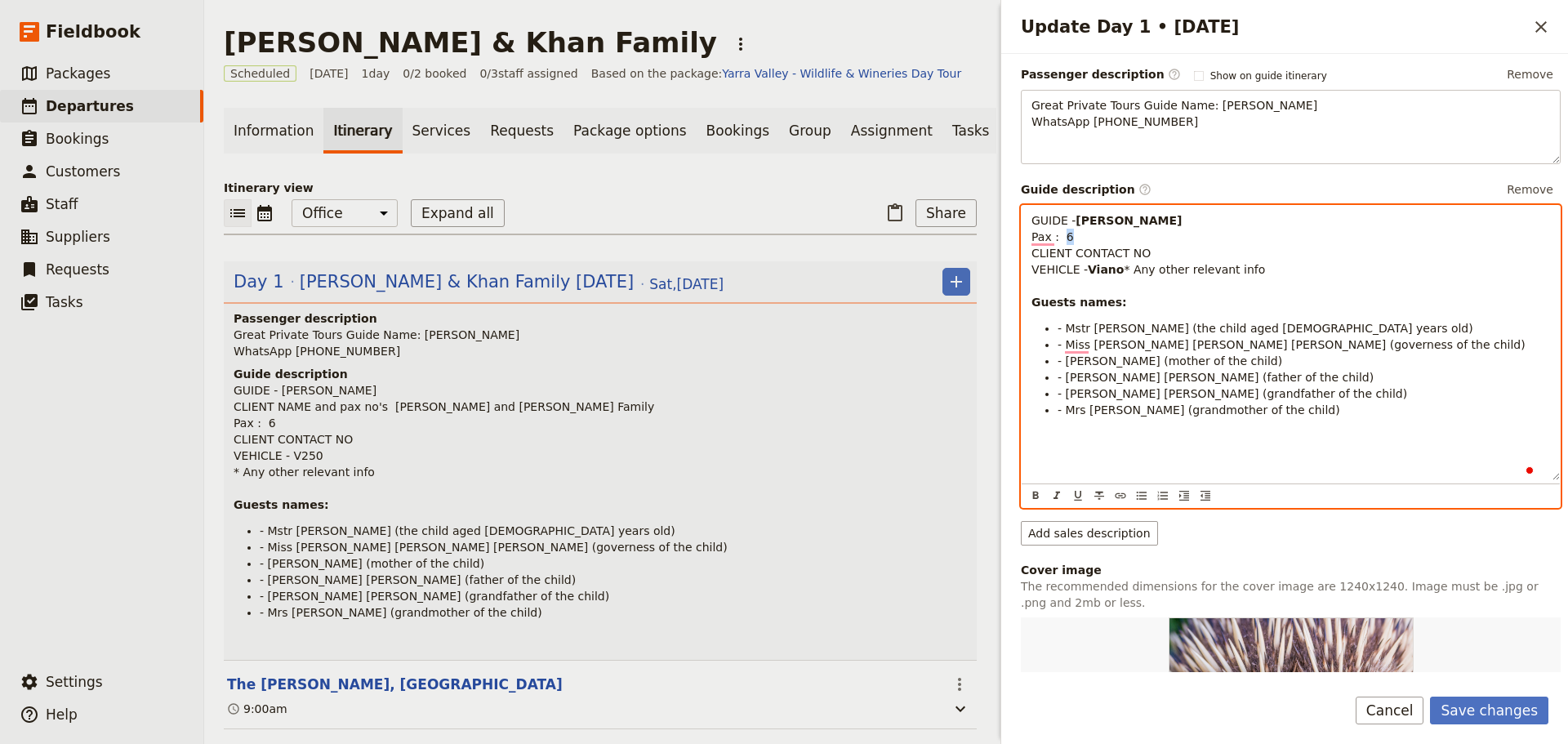
click at [1062, 237] on span "Pax : 6 CLIENT CONTACT NO VEHICLE -" at bounding box center [1091, 253] width 119 height 46
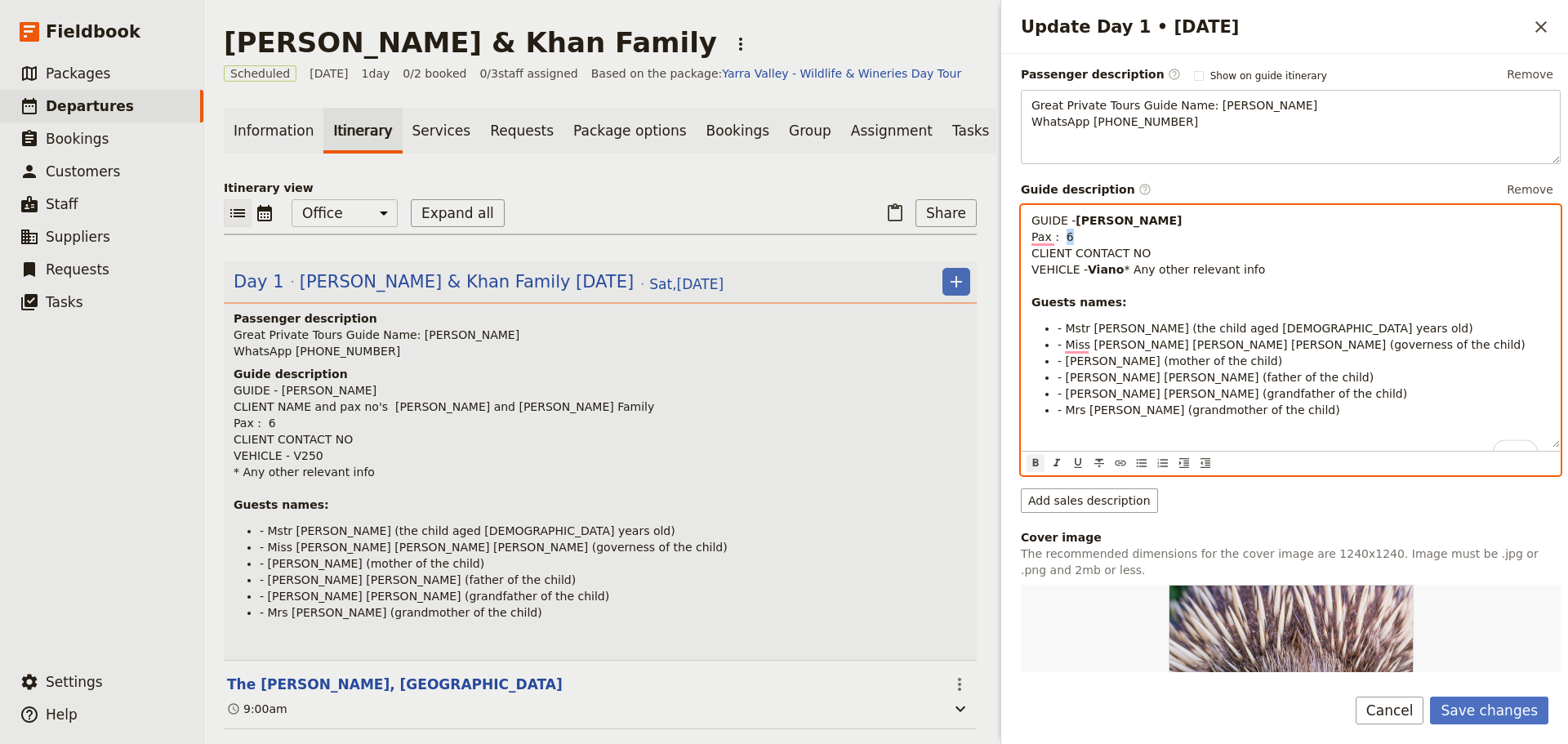
click at [1036, 470] on icon "Format bold" at bounding box center [1036, 463] width 13 height 13
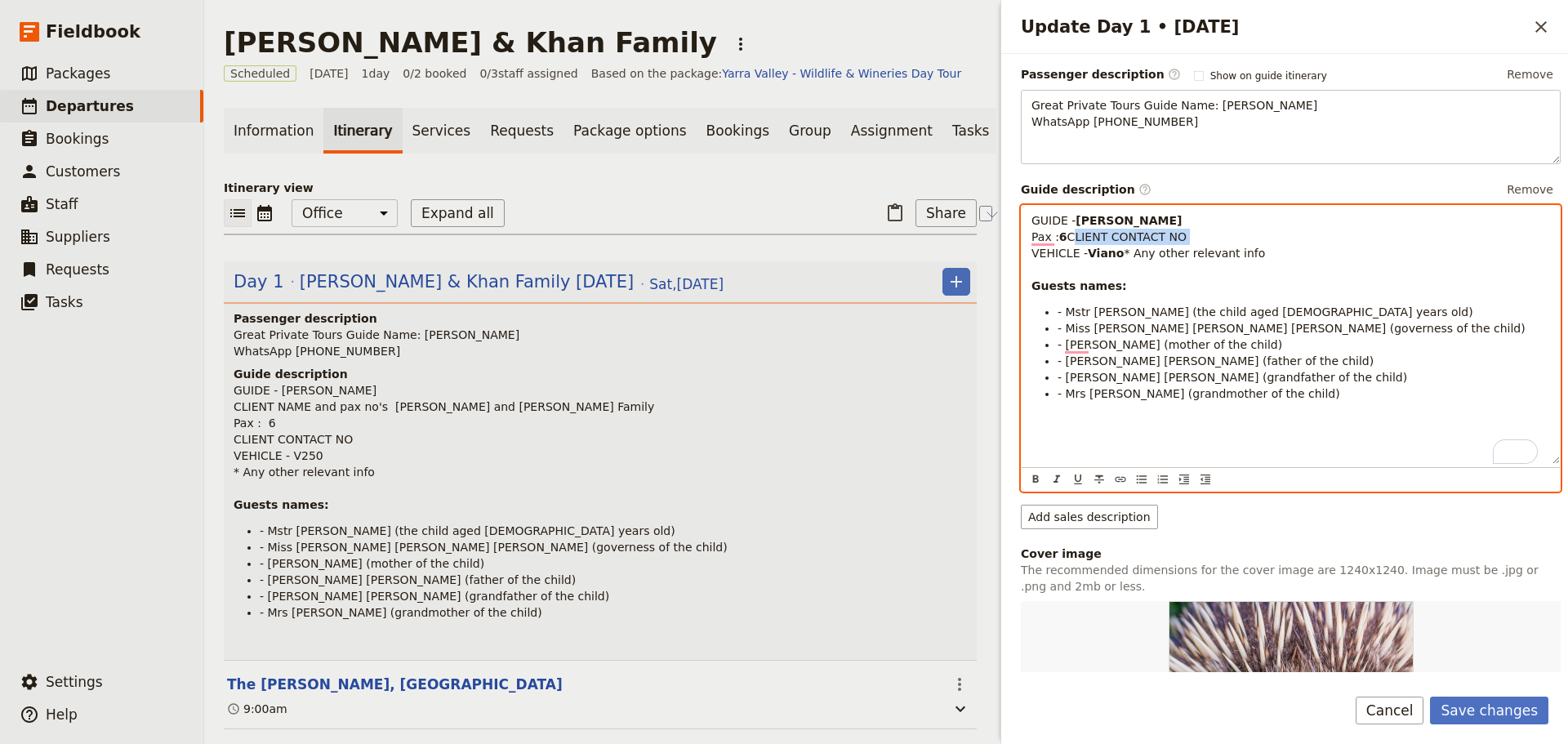
drag, startPoint x: 1167, startPoint y: 255, endPoint x: 1026, endPoint y: 259, distance: 141.1
click at [1026, 259] on div "GUIDE - Garth Pax : 6 CLIENT CONTACT NO VEHICLE - Viano * Any other relevant in…" at bounding box center [1290, 335] width 538 height 258
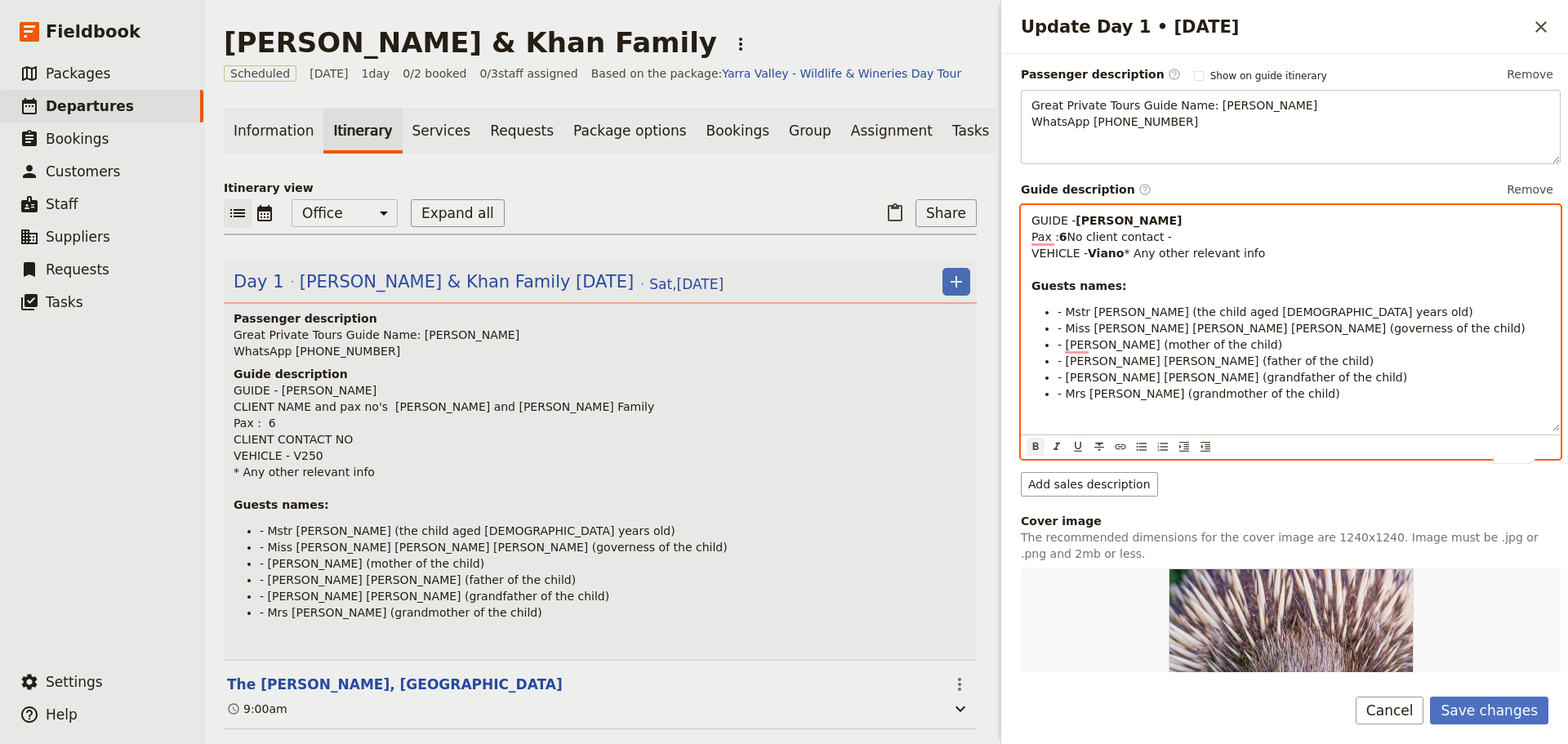
click at [1036, 449] on icon "Format bold" at bounding box center [1036, 447] width 6 height 8
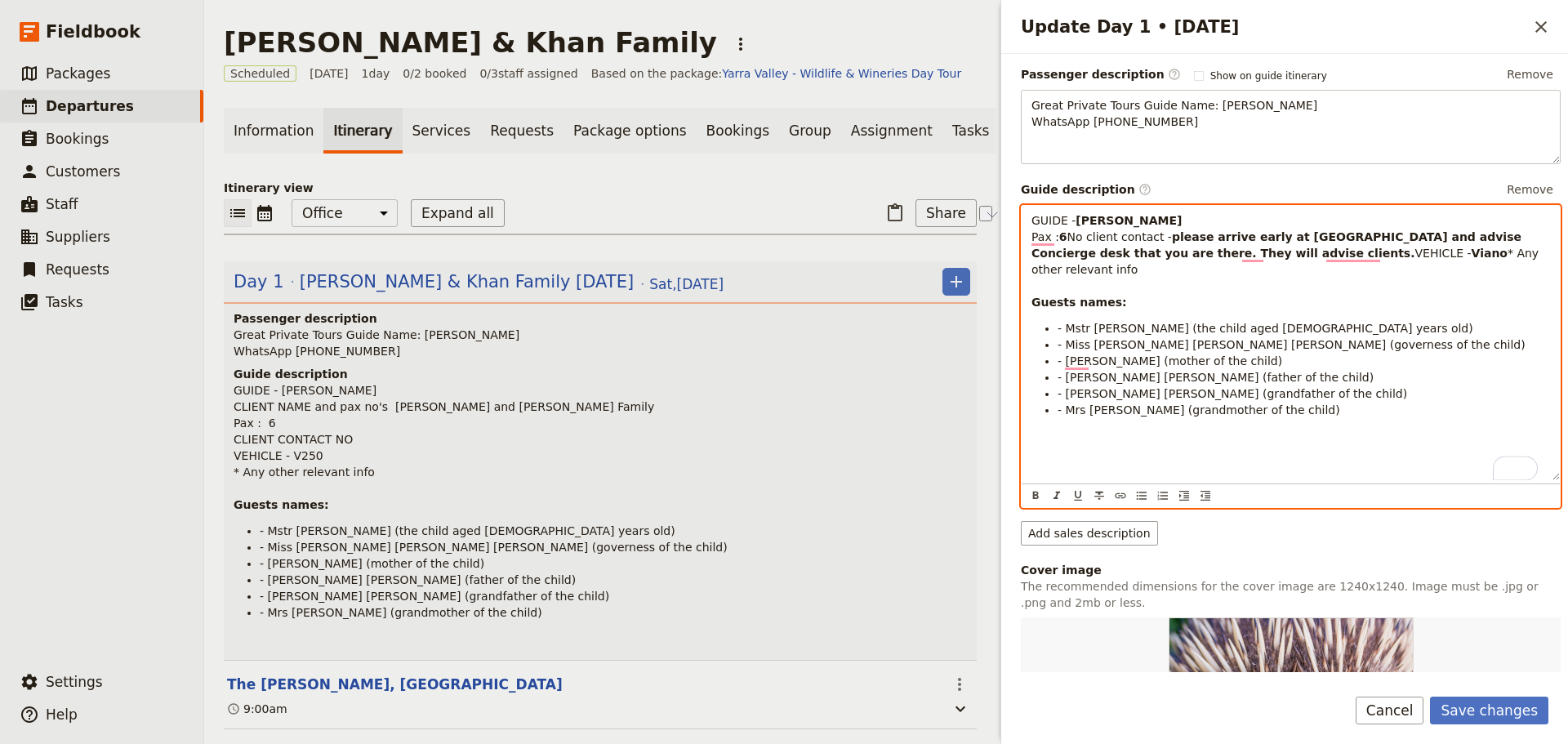
drag, startPoint x: 1090, startPoint y: 297, endPoint x: 1019, endPoint y: 297, distance: 71.0
click at [1019, 297] on div "Day title Kendel & Khan Family Sat 18 Oct Departure start Departure end Short s…" at bounding box center [1284, 363] width 567 height 618
click at [1104, 310] on p "GUIDE - Garth Pax : 6 No client contact - please arrive early at Ritz and advis…" at bounding box center [1290, 262] width 519 height 98
drag, startPoint x: 1058, startPoint y: 304, endPoint x: 1220, endPoint y: 328, distance: 163.8
click at [1197, 304] on p "GUIDE - Garth Pax : 6 No client contact - please arrive early at Ritz and advis…" at bounding box center [1290, 262] width 519 height 98
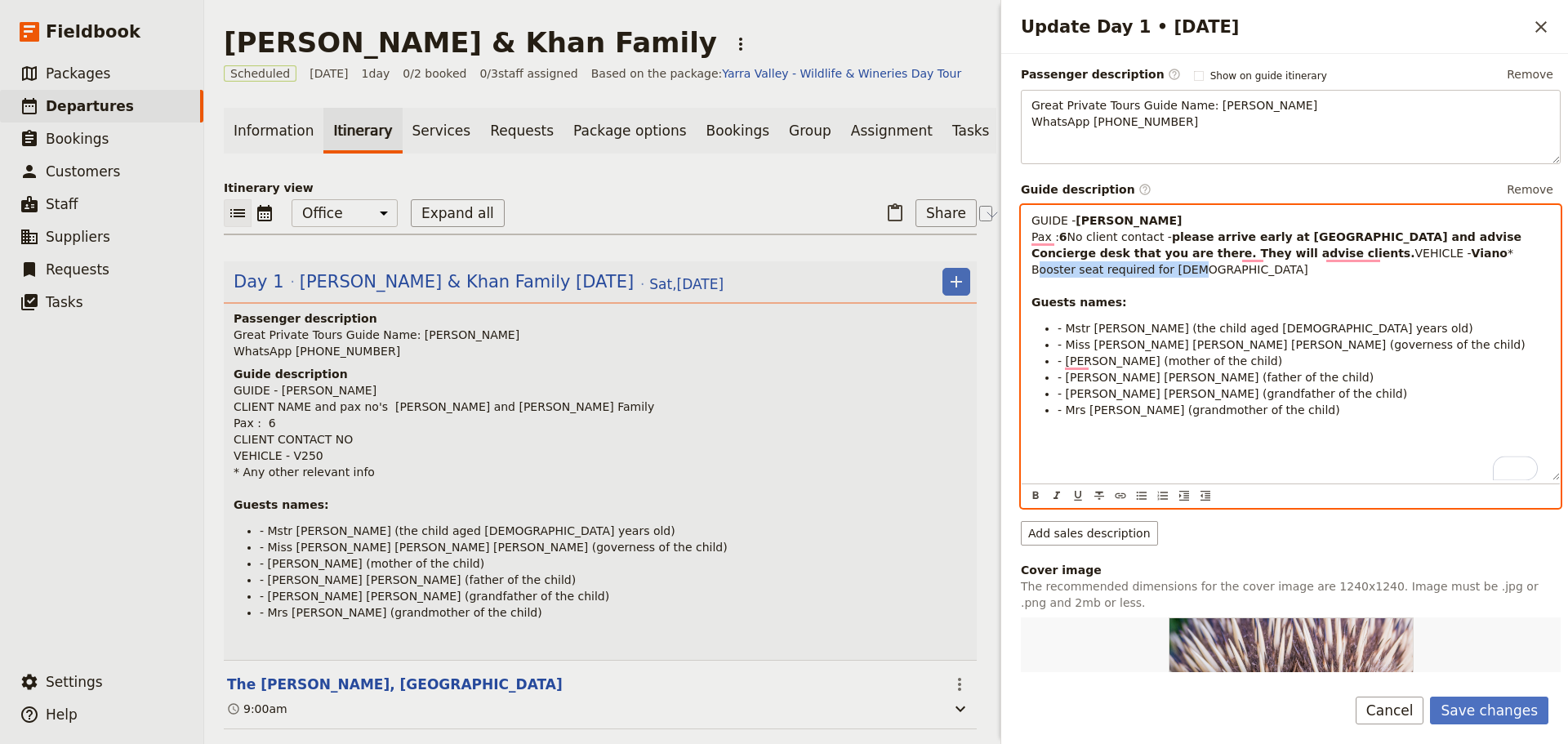
drag, startPoint x: 1154, startPoint y: 304, endPoint x: 1049, endPoint y: 406, distance: 146.4
click at [1041, 303] on p "GUIDE - Garth Pax : 6 No client contact - please arrive early at Ritz and advis…" at bounding box center [1290, 262] width 519 height 98
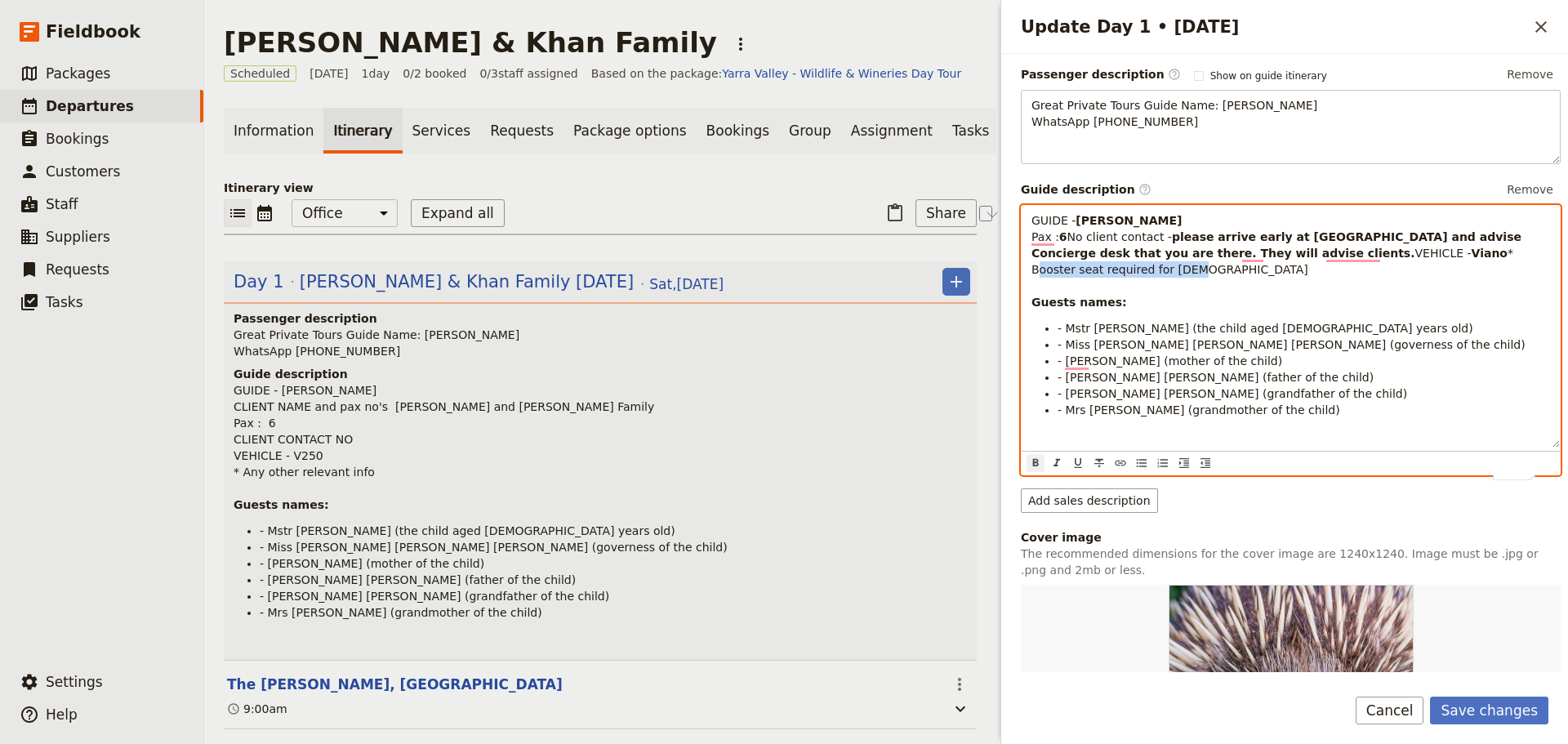
click at [1036, 470] on icon "Format bold" at bounding box center [1036, 463] width 13 height 13
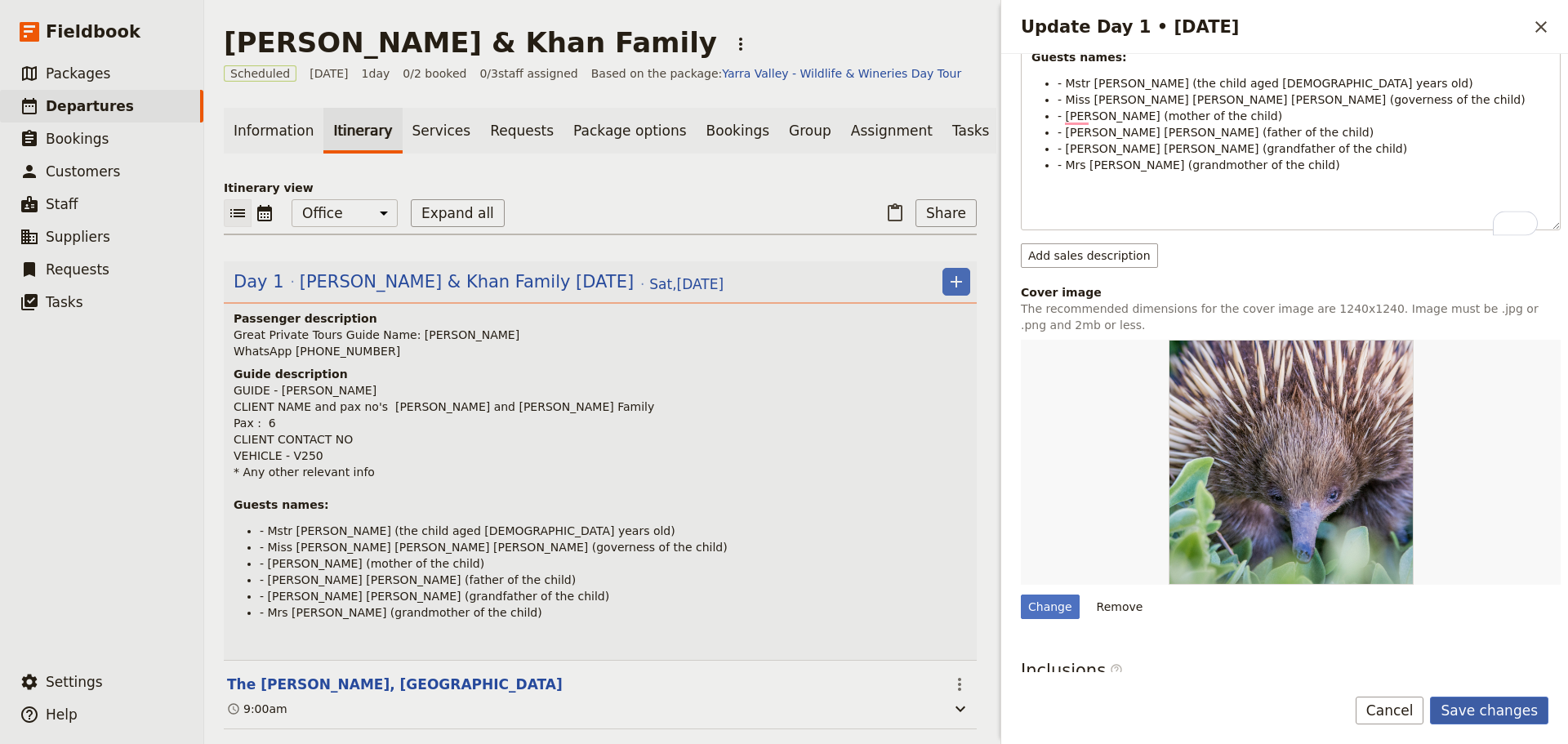
click at [1484, 697] on button "Save changes" at bounding box center [1488, 710] width 118 height 28
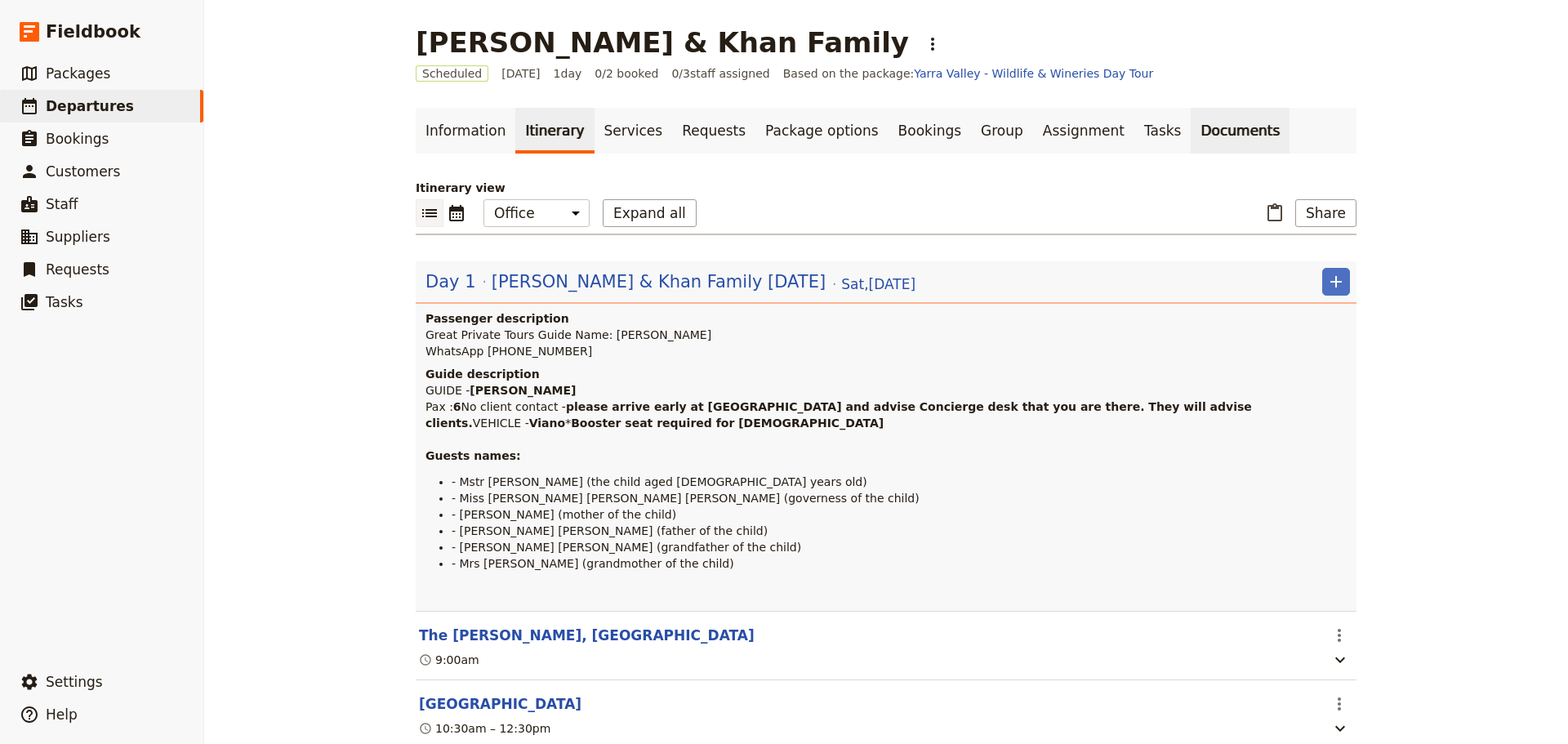
click at [1191, 141] on link "Documents" at bounding box center [1240, 131] width 99 height 46
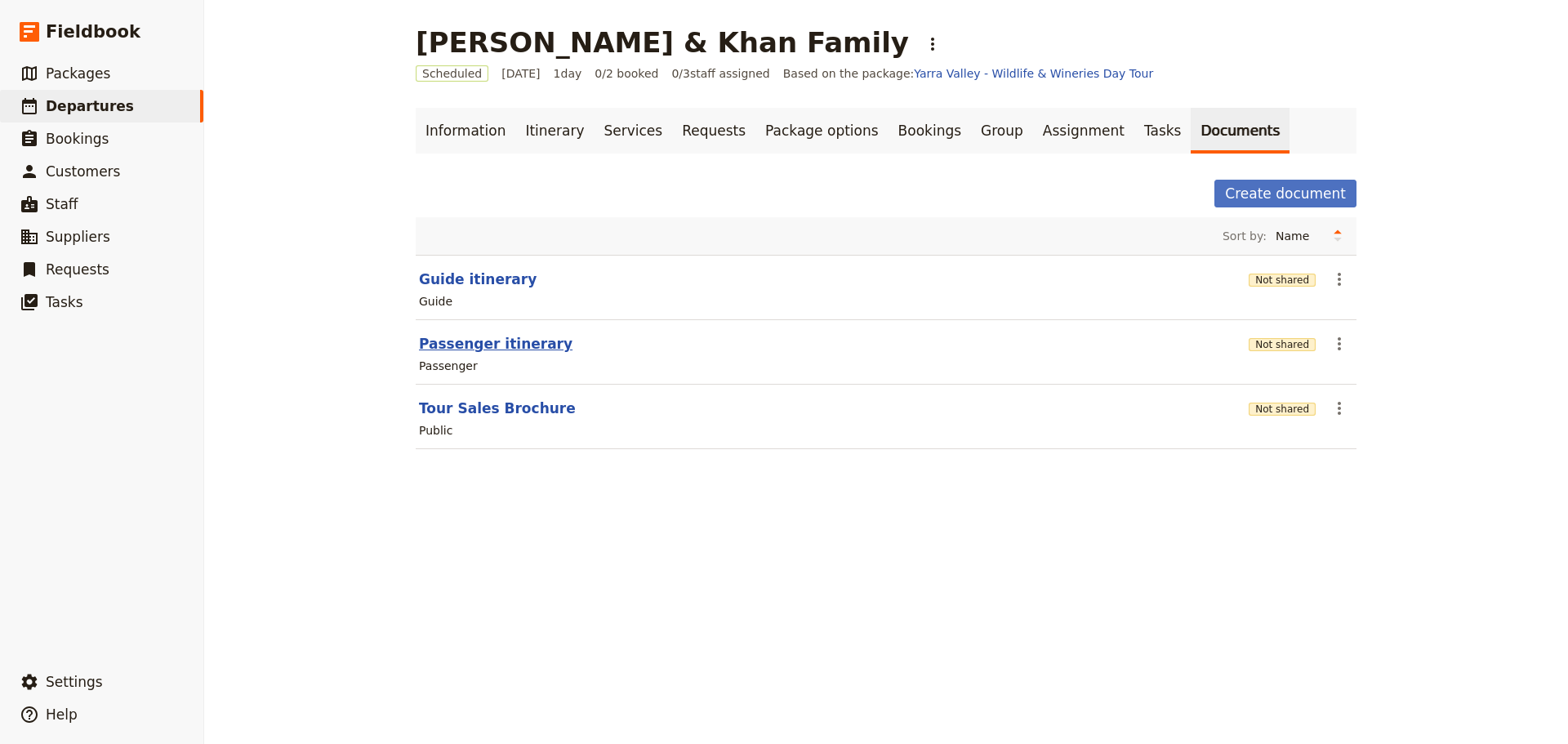
click at [473, 345] on button "Passenger itinerary" at bounding box center [495, 344] width 153 height 19
select select "PASSENGER"
select select "DEFAULT"
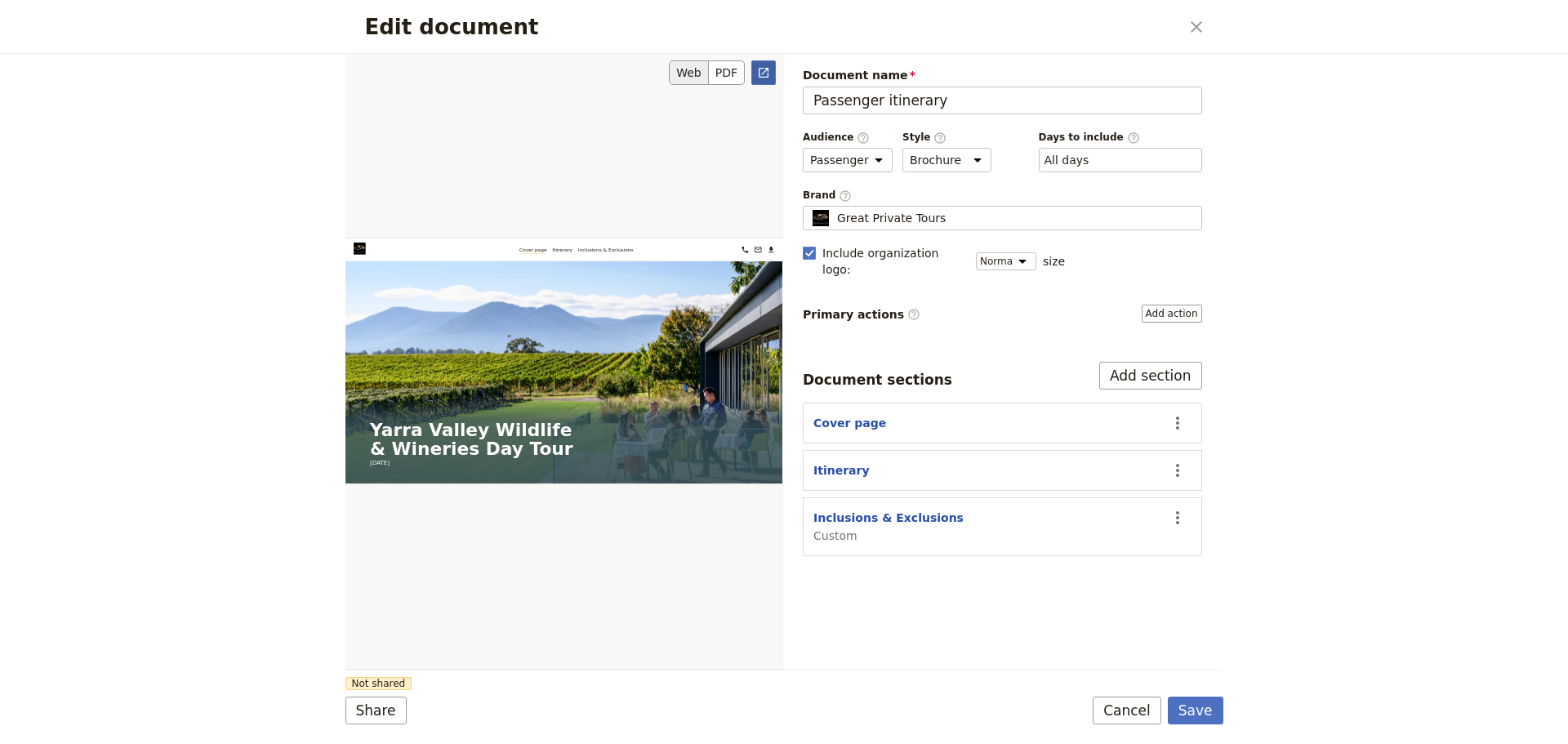
click at [761, 70] on icon "Open full preview" at bounding box center [763, 73] width 13 height 13
click at [1128, 714] on button "Cancel" at bounding box center [1126, 710] width 68 height 28
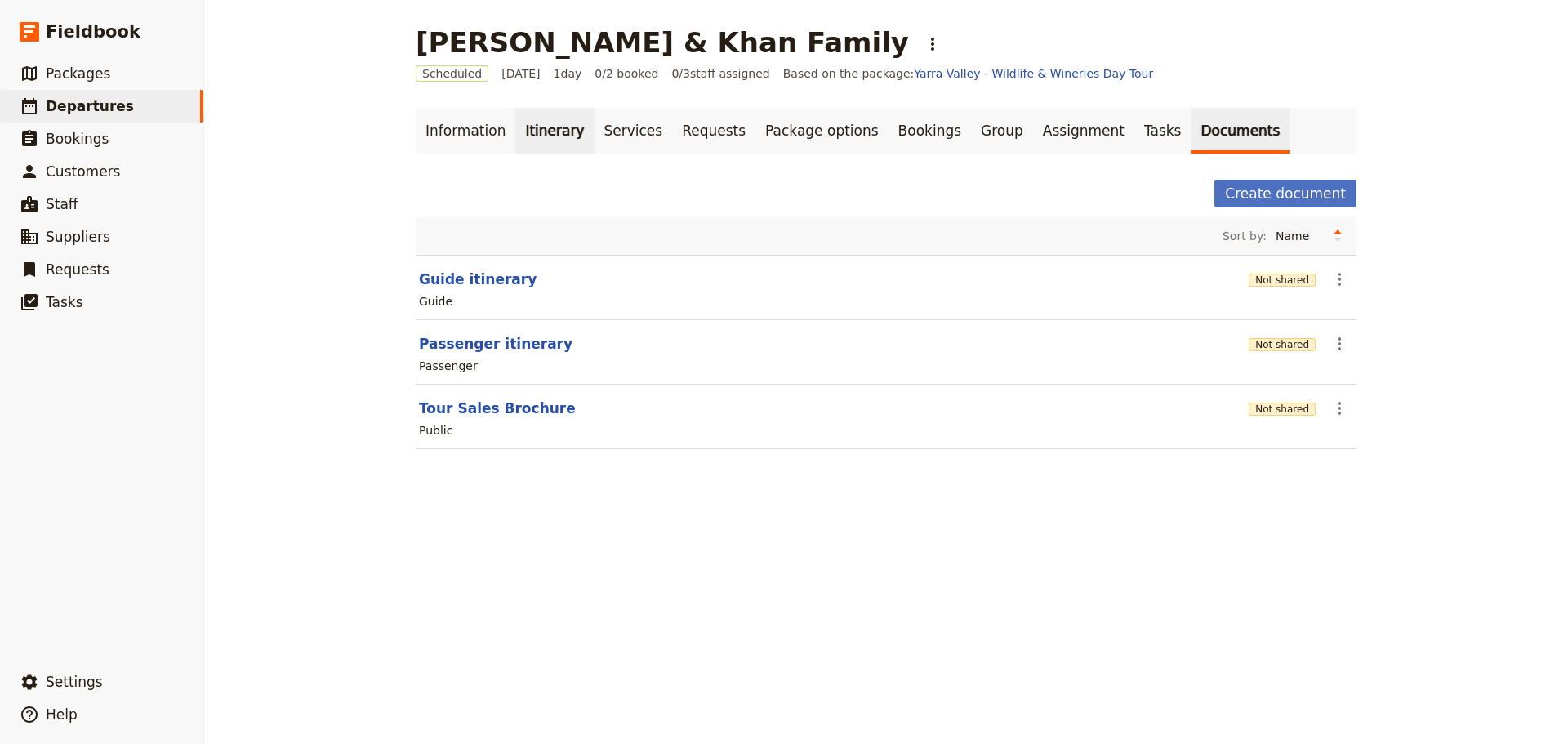
click at [535, 131] on link "Itinerary" at bounding box center [553, 131] width 78 height 46
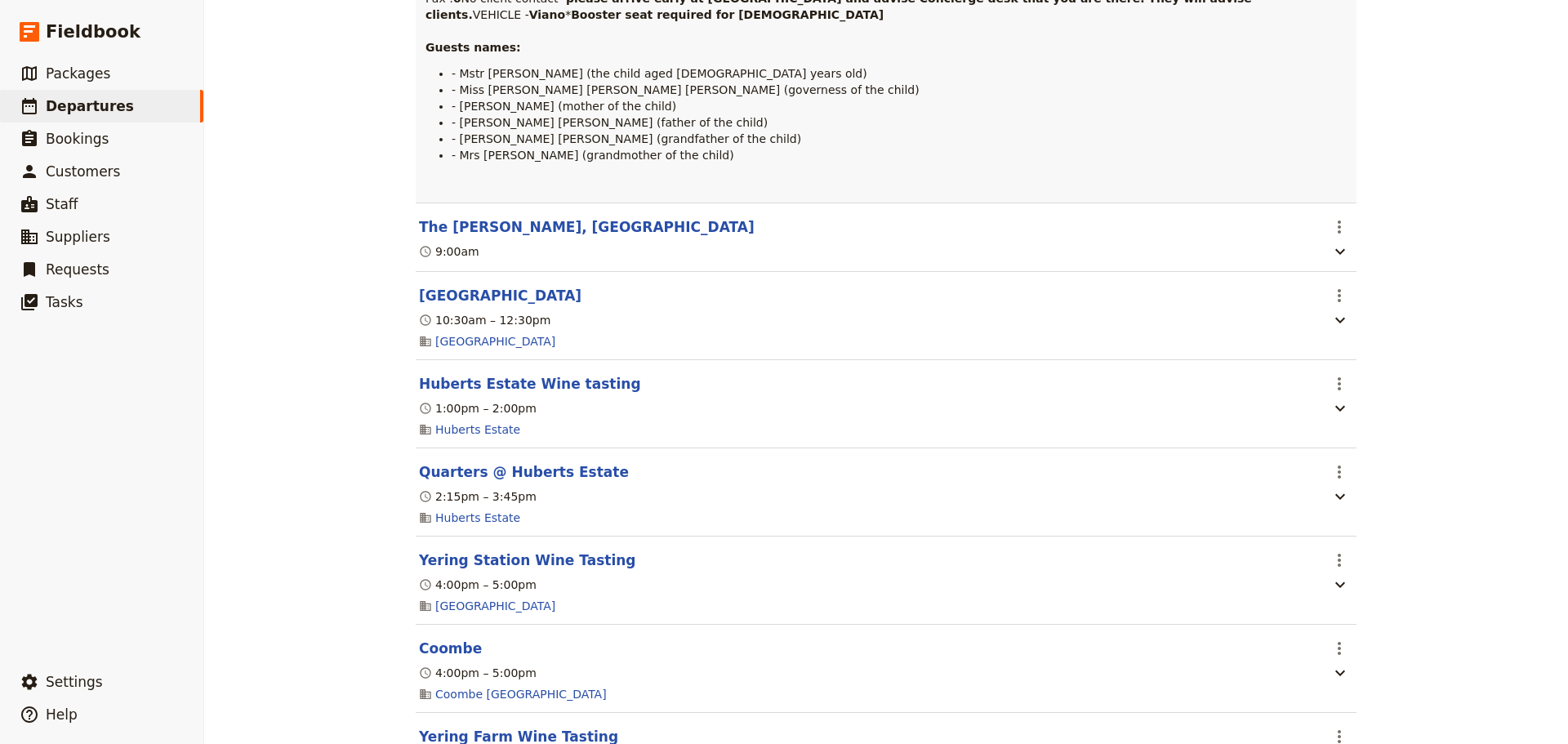
scroll to position [654, 0]
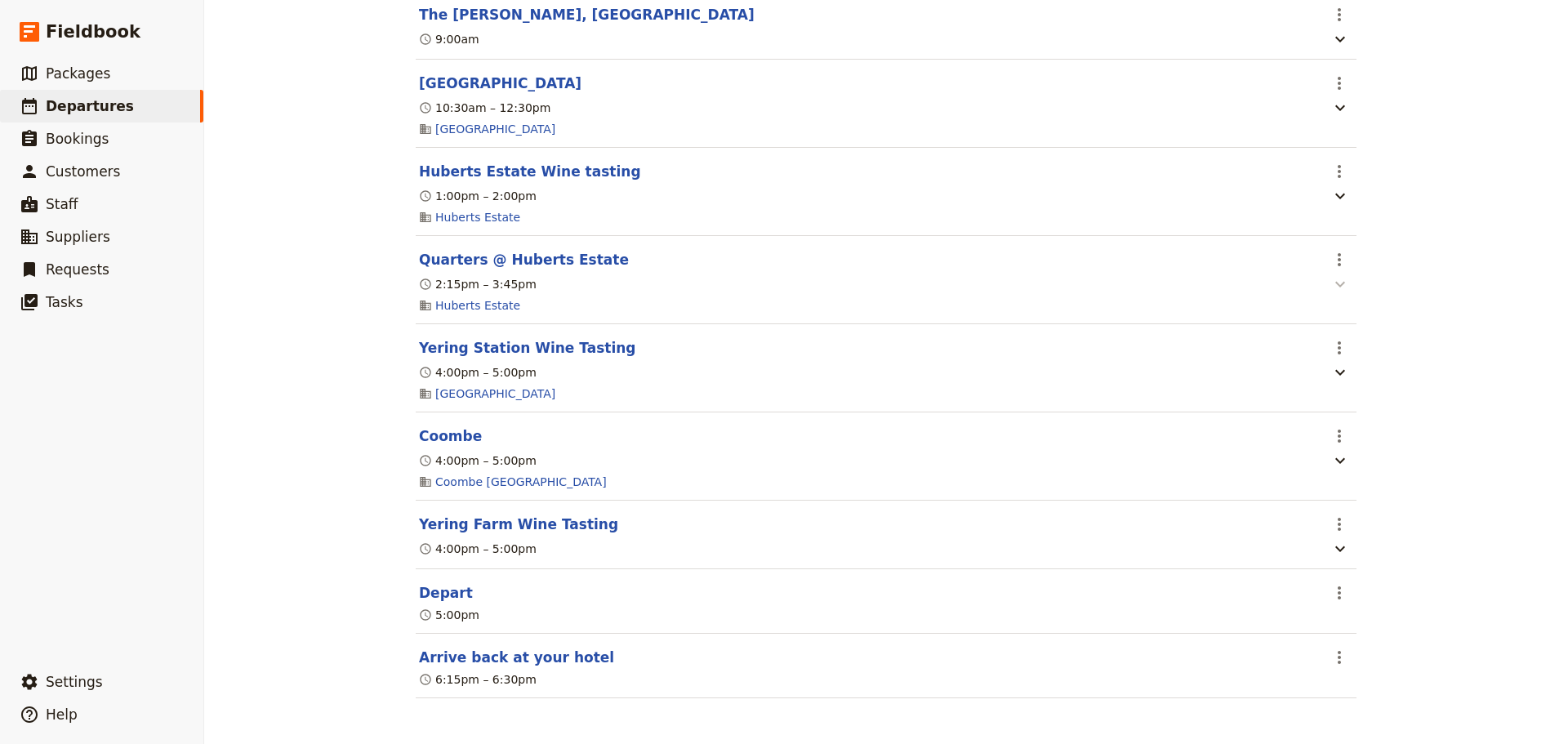
click at [1340, 294] on icon "button" at bounding box center [1340, 284] width 19 height 19
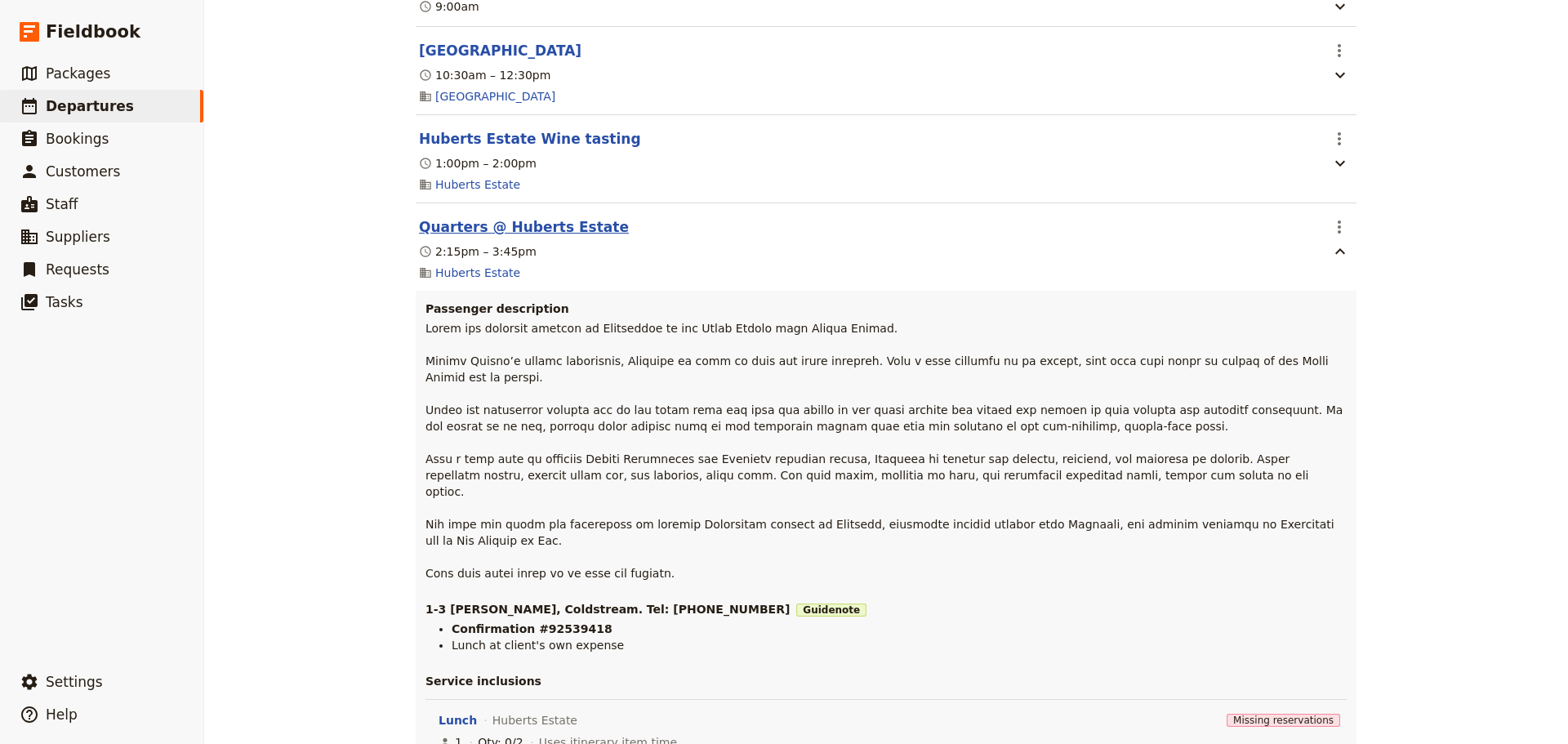
click at [529, 237] on button "Quarters @ Huberts Estate" at bounding box center [524, 227] width 210 height 19
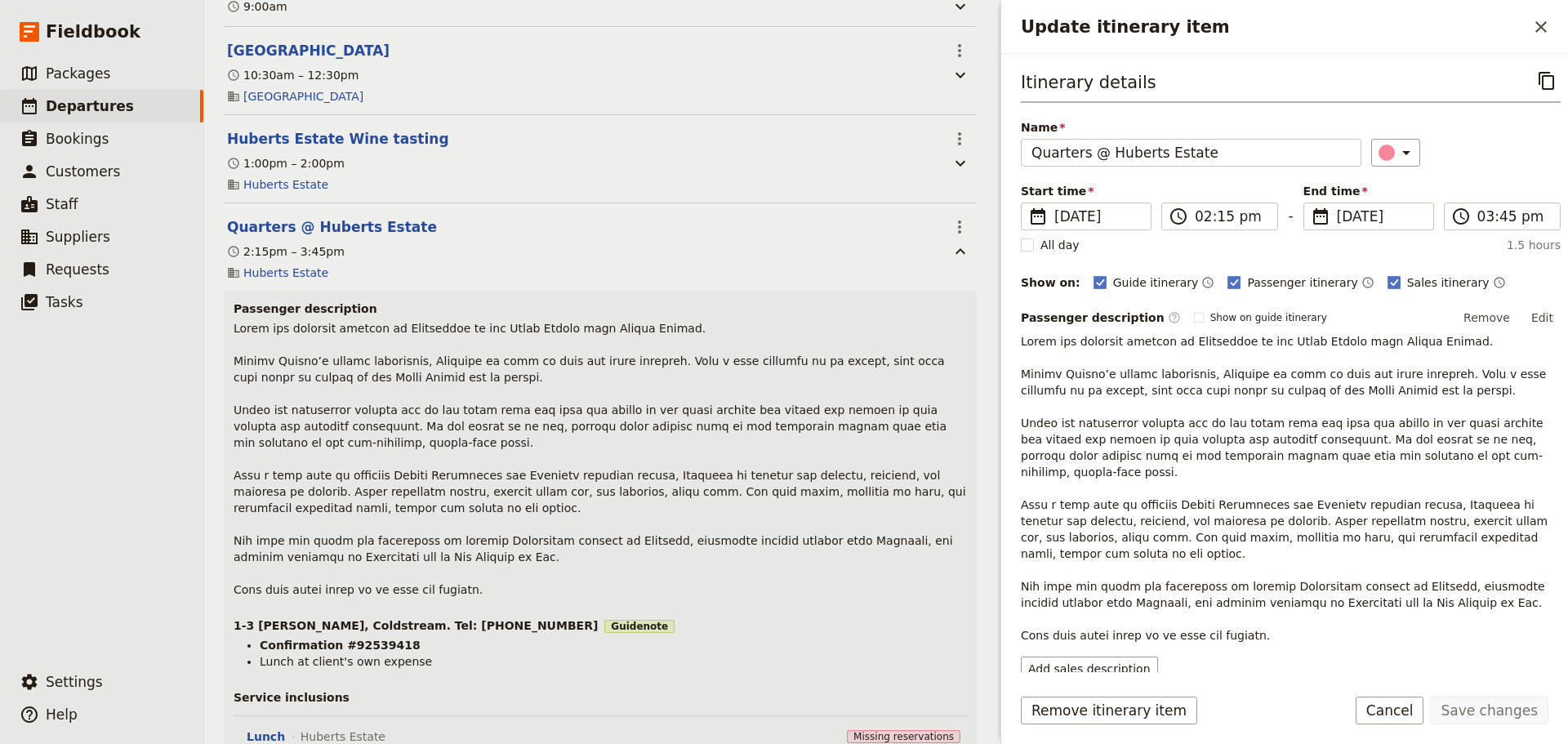
scroll to position [661, 0]
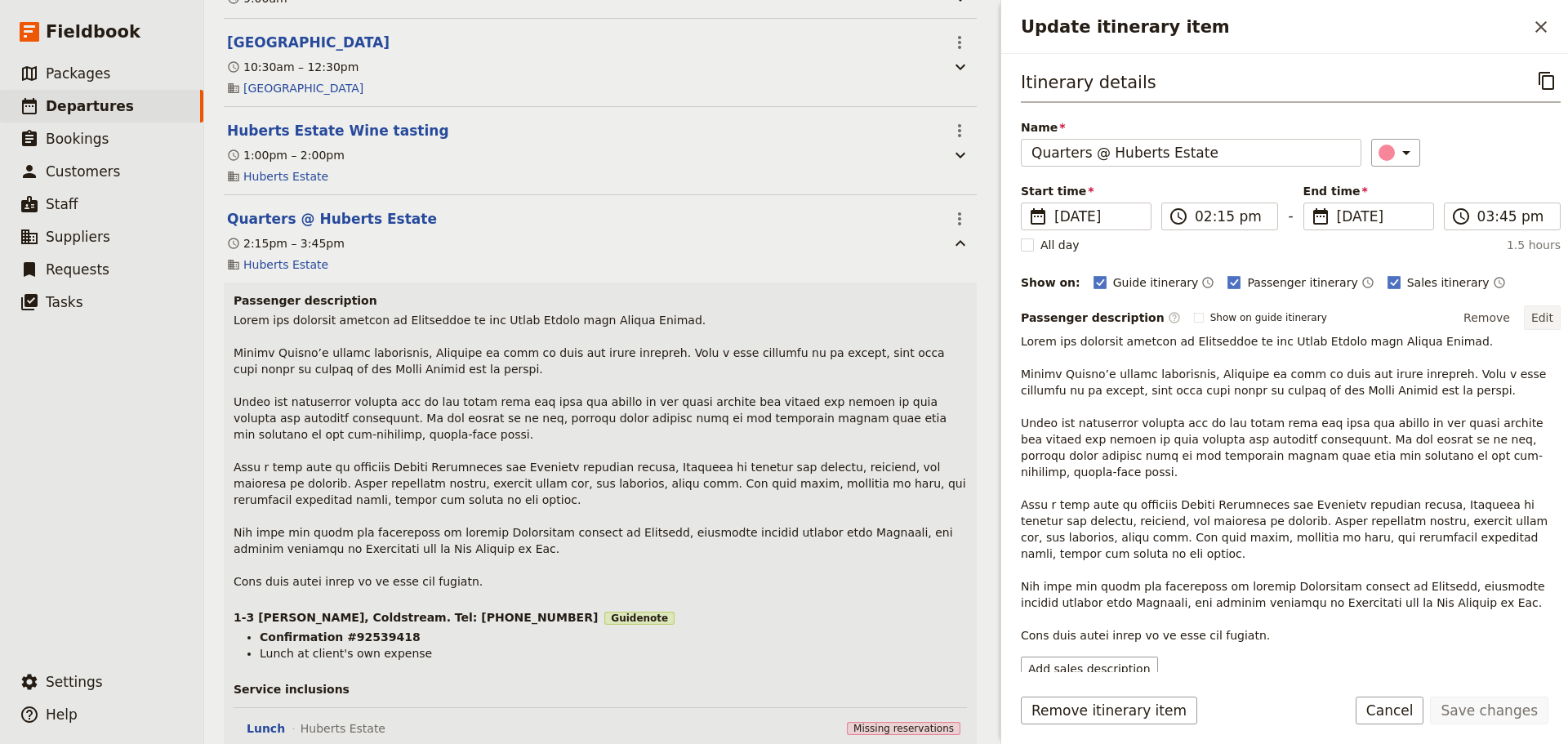
click at [1542, 316] on button "Edit" at bounding box center [1542, 317] width 37 height 24
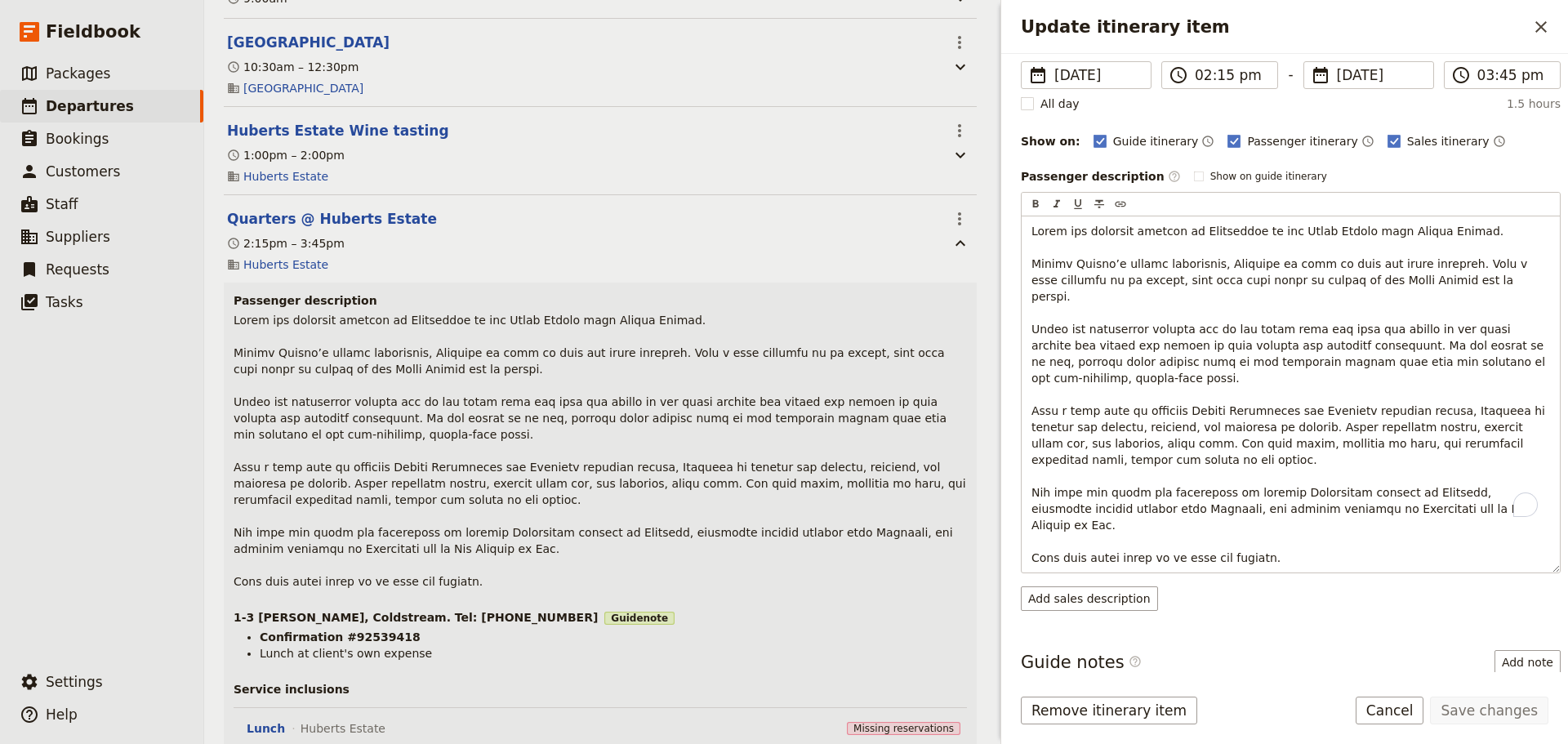
scroll to position [282, 0]
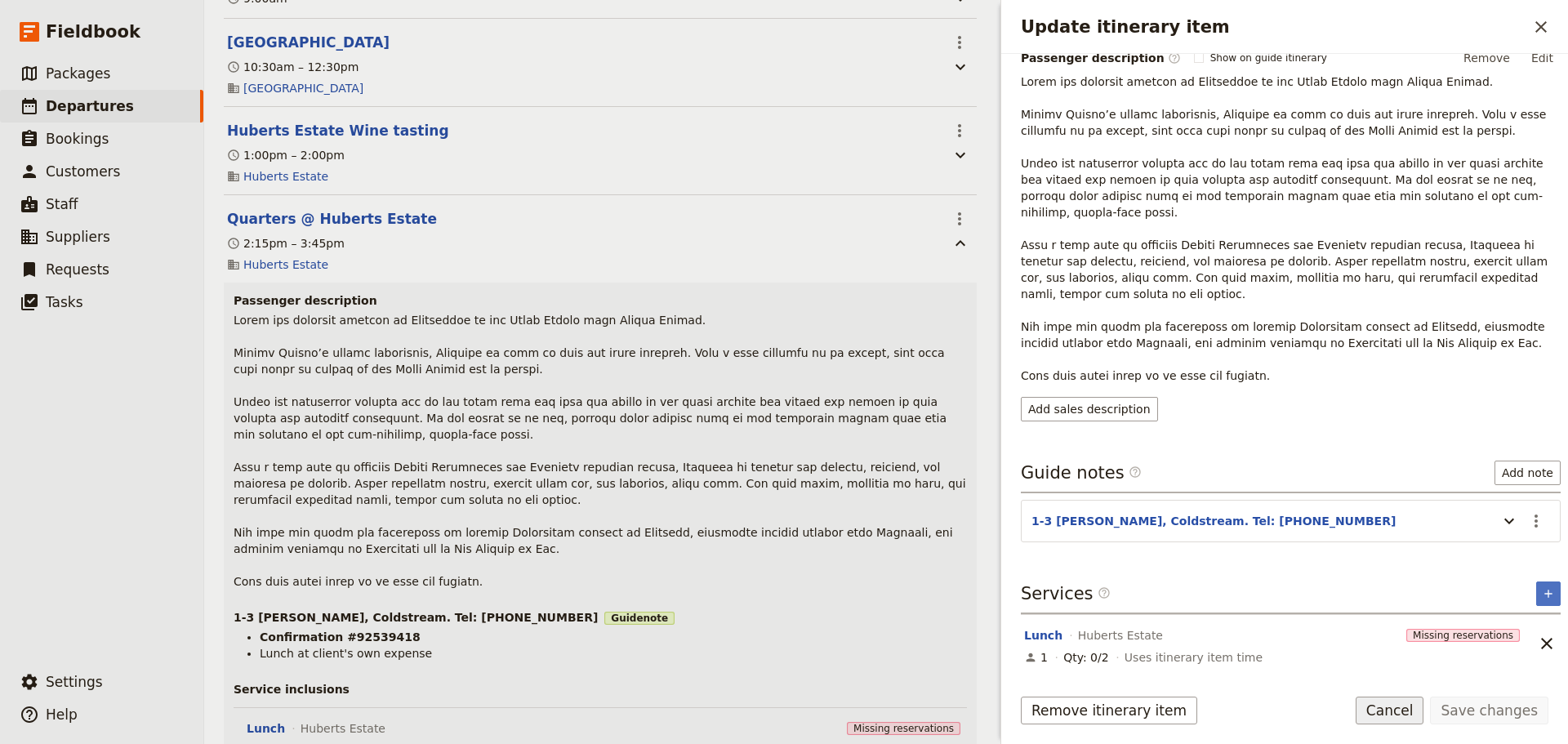
click at [1398, 720] on button "Cancel" at bounding box center [1389, 710] width 68 height 28
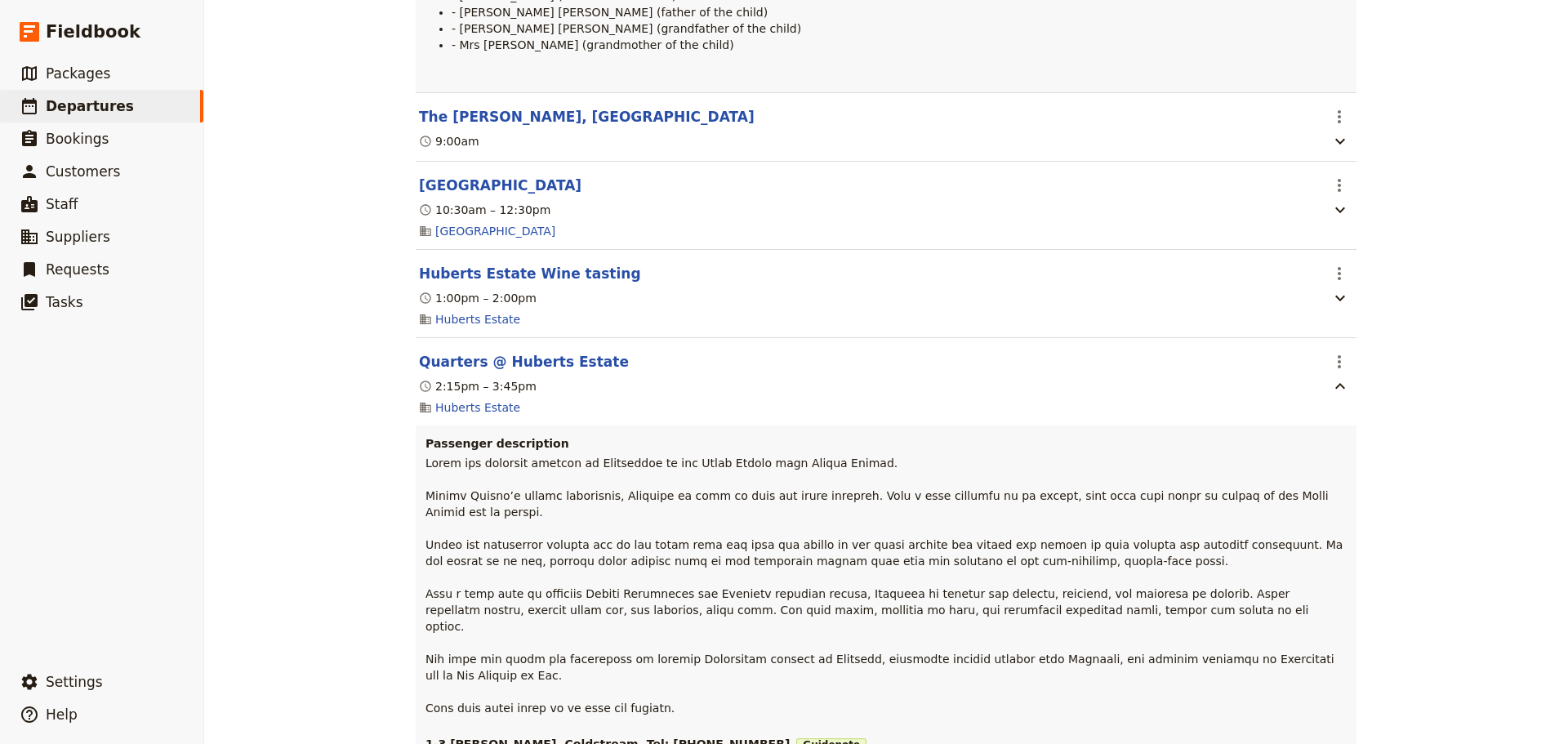
scroll to position [0, 0]
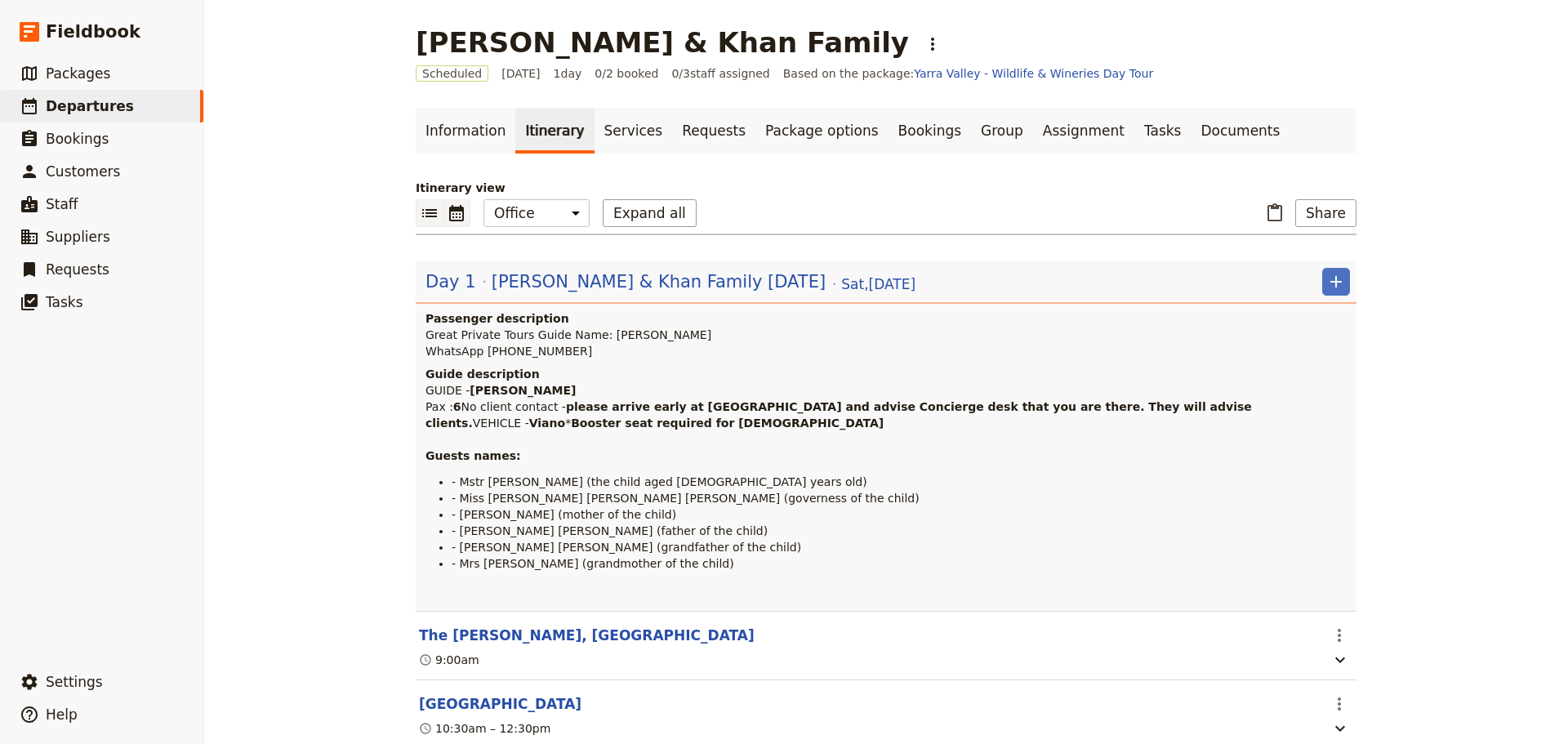
click at [444, 207] on button "​" at bounding box center [457, 213] width 27 height 28
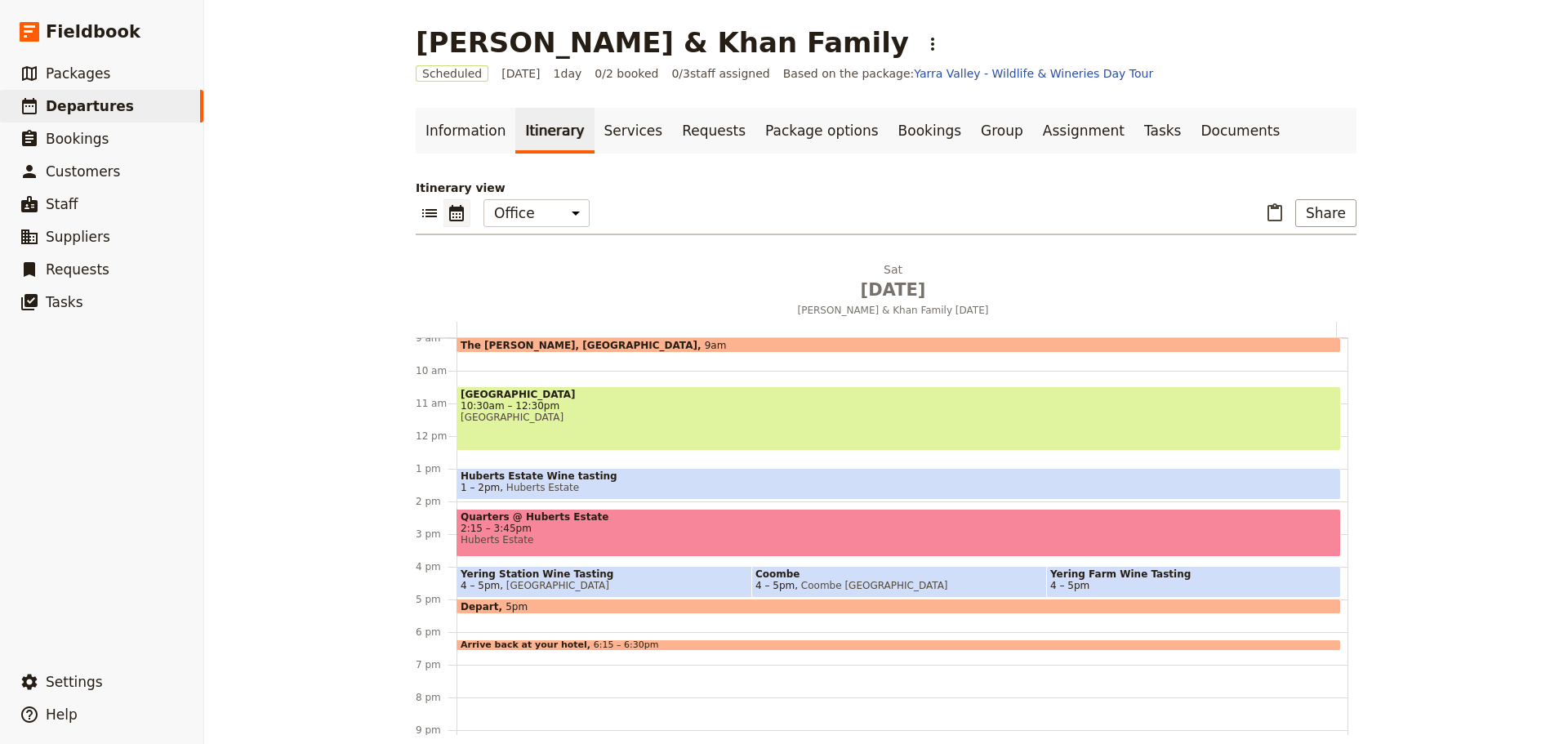
scroll to position [375, 0]
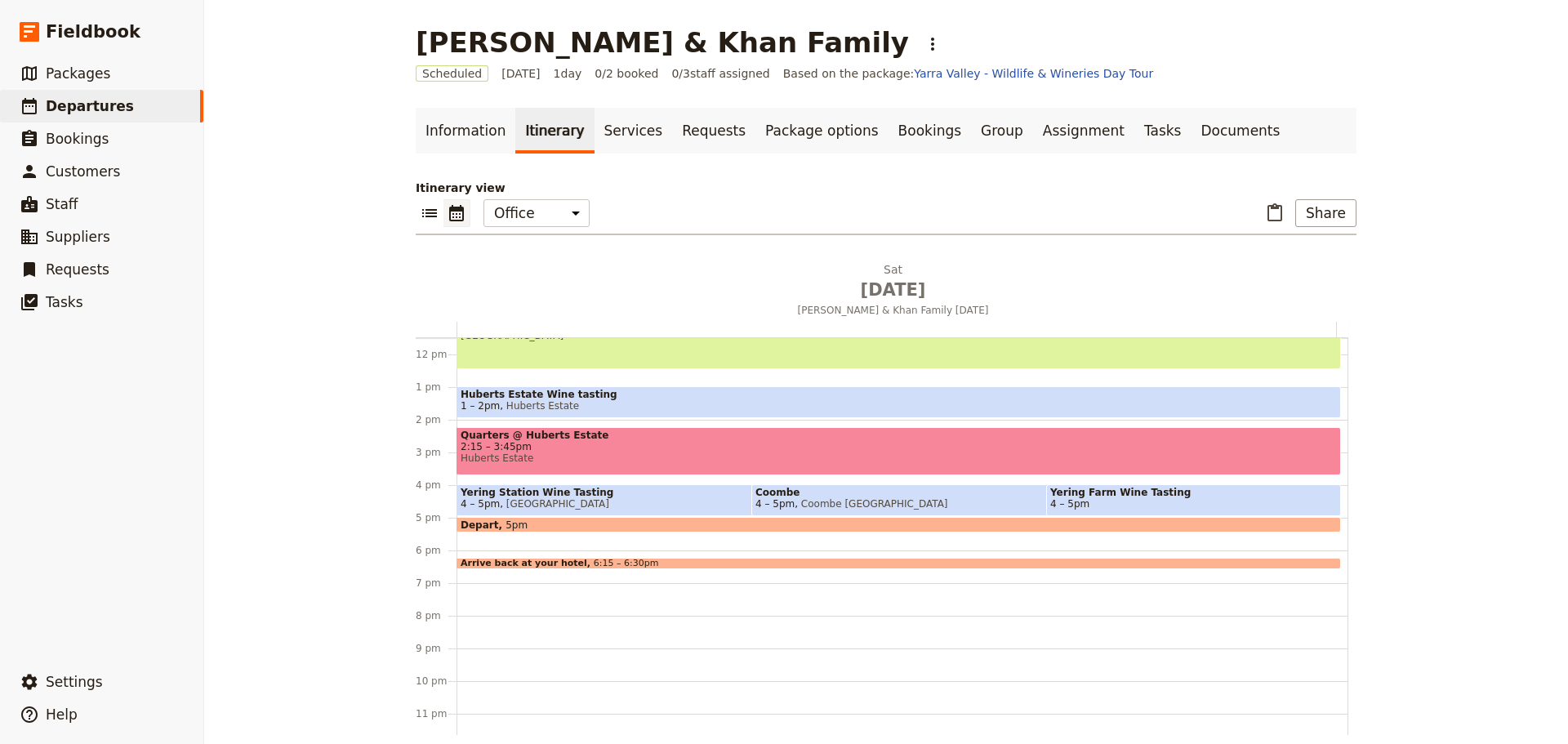
click at [476, 478] on div "The Ritz-Carlton, Melbourne 9am Healesville Sanctuary 10:30am – 12:30pm Healesv…" at bounding box center [902, 354] width 891 height 783
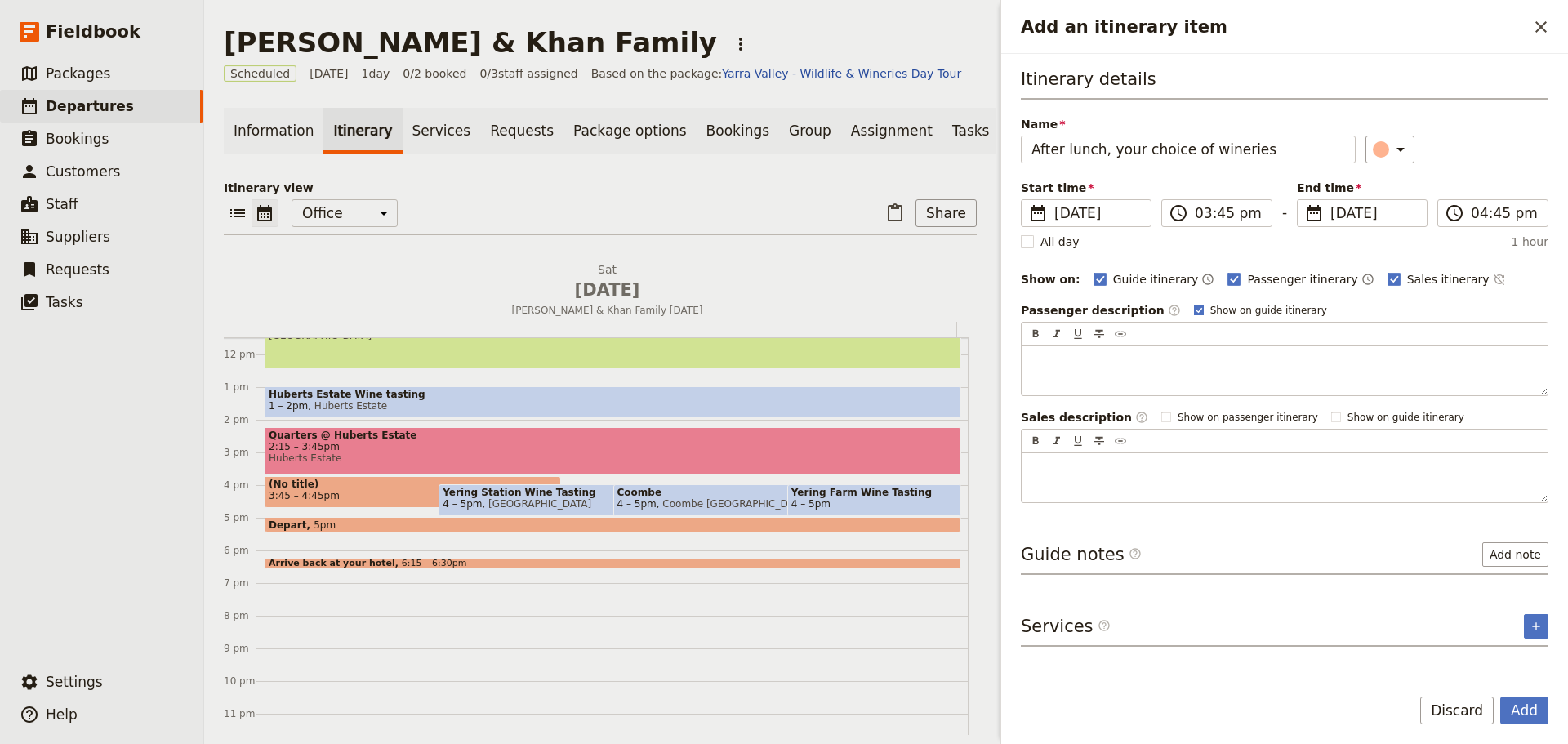
type input "After lunch, your choice of wineries"
click at [1194, 305] on rect "Add an itinerary item" at bounding box center [1197, 309] width 9 height 9
click at [1193, 304] on input "Show on guide itinerary" at bounding box center [1193, 303] width 1 height 1
checkbox input "false"
click at [1493, 277] on icon "Time not shown on sales itinerary" at bounding box center [1500, 279] width 13 height 13
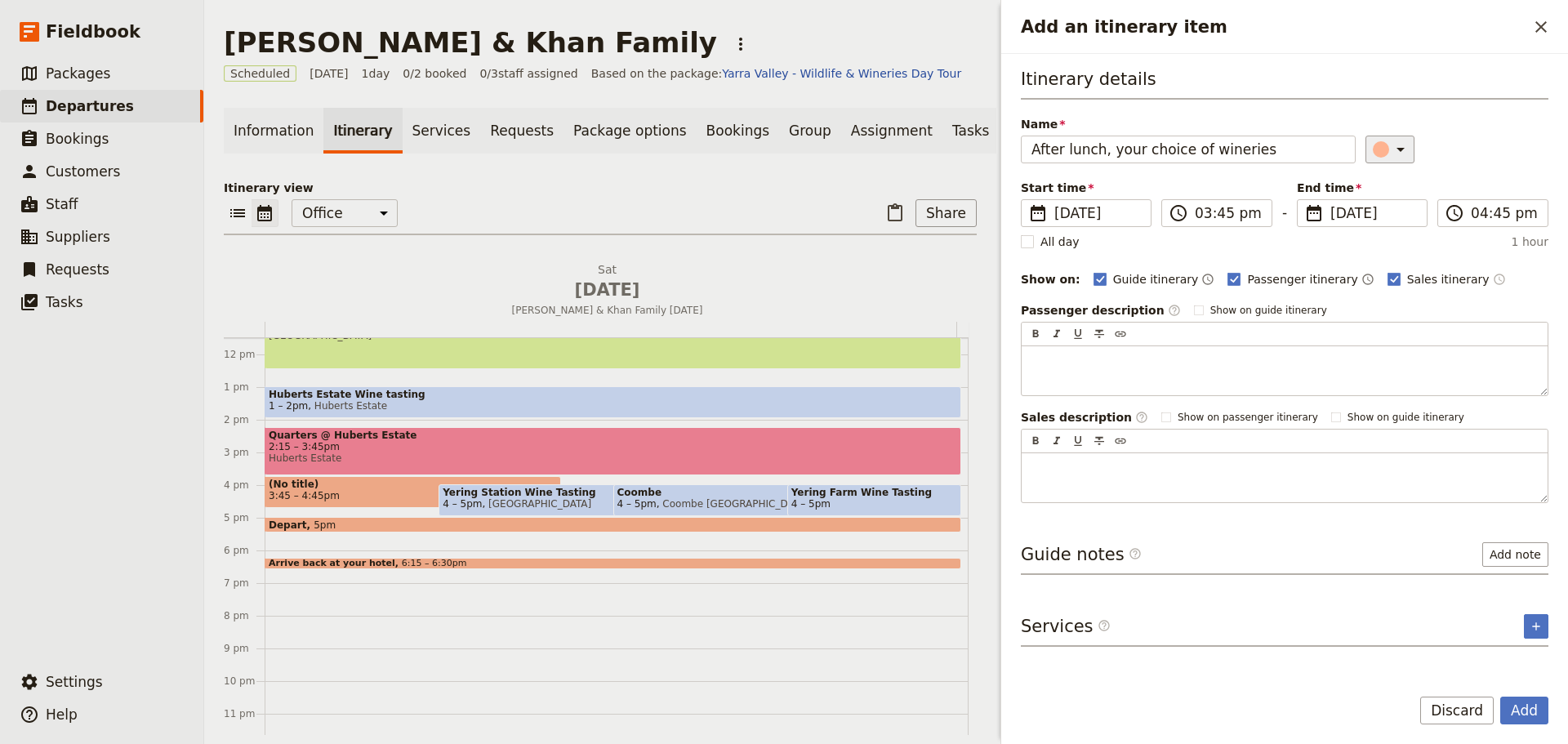
click at [1399, 145] on icon "Add an itinerary item" at bounding box center [1401, 149] width 19 height 19
click at [1392, 228] on div "button" at bounding box center [1389, 222] width 16 height 16
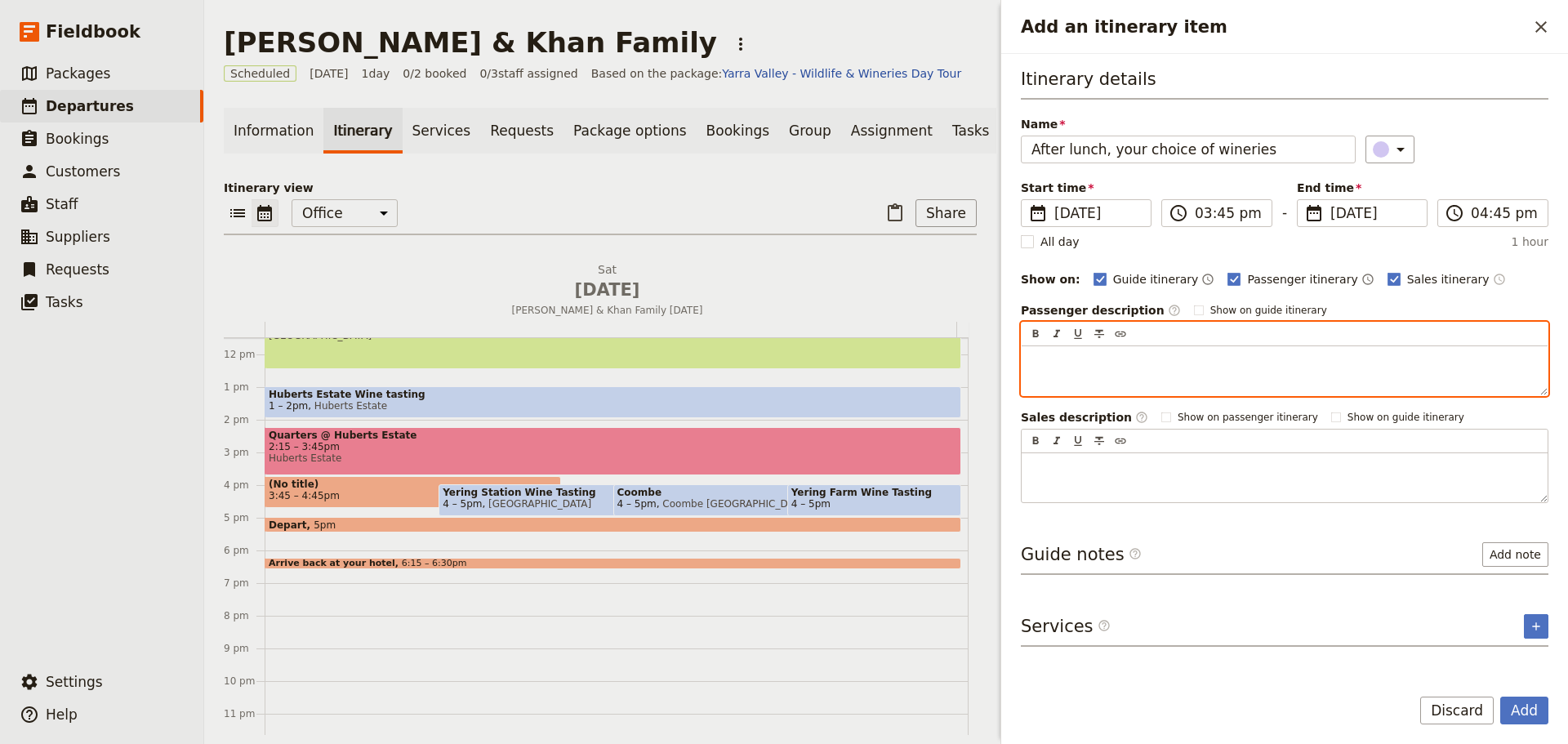
click at [1088, 370] on div "Add an itinerary item" at bounding box center [1284, 371] width 526 height 49
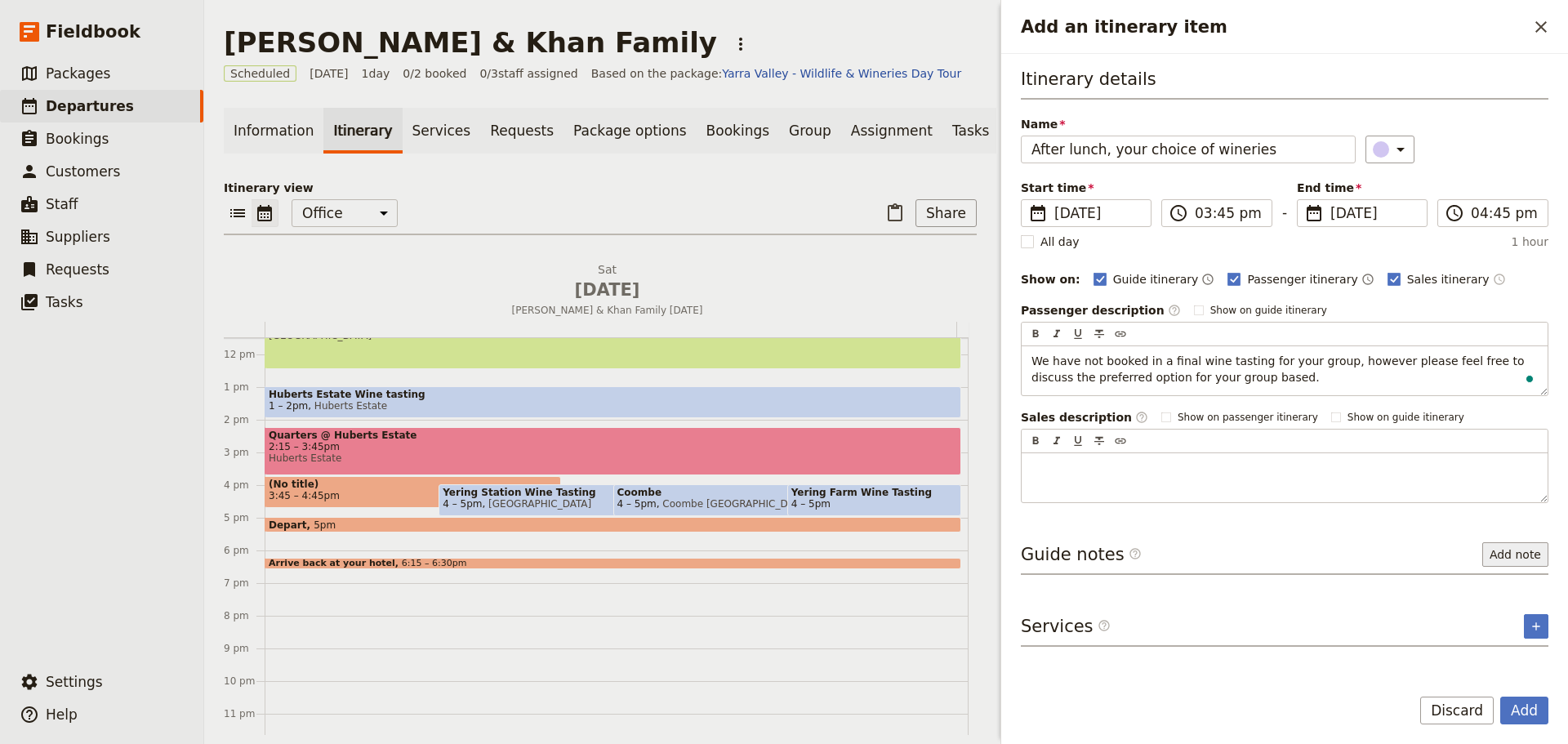
click at [1513, 547] on button "Add note" at bounding box center [1515, 553] width 66 height 24
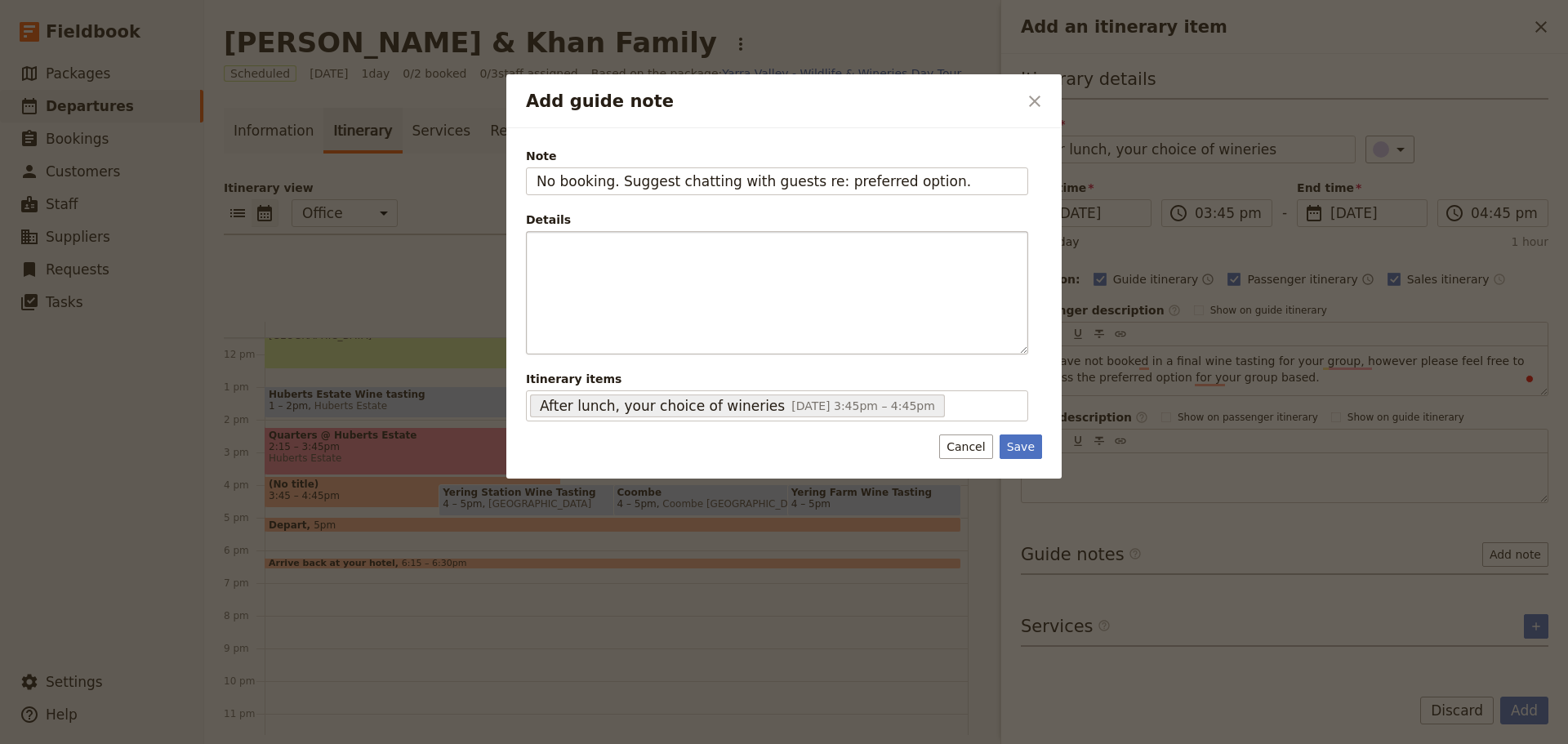
drag, startPoint x: 692, startPoint y: 186, endPoint x: 584, endPoint y: 284, distance: 145.8
click at [690, 187] on input "No booking. Suggest chatting with guests re: preferred option." at bounding box center [777, 181] width 502 height 28
type input "No booking. Suggest chatting with guests re: preferred option."
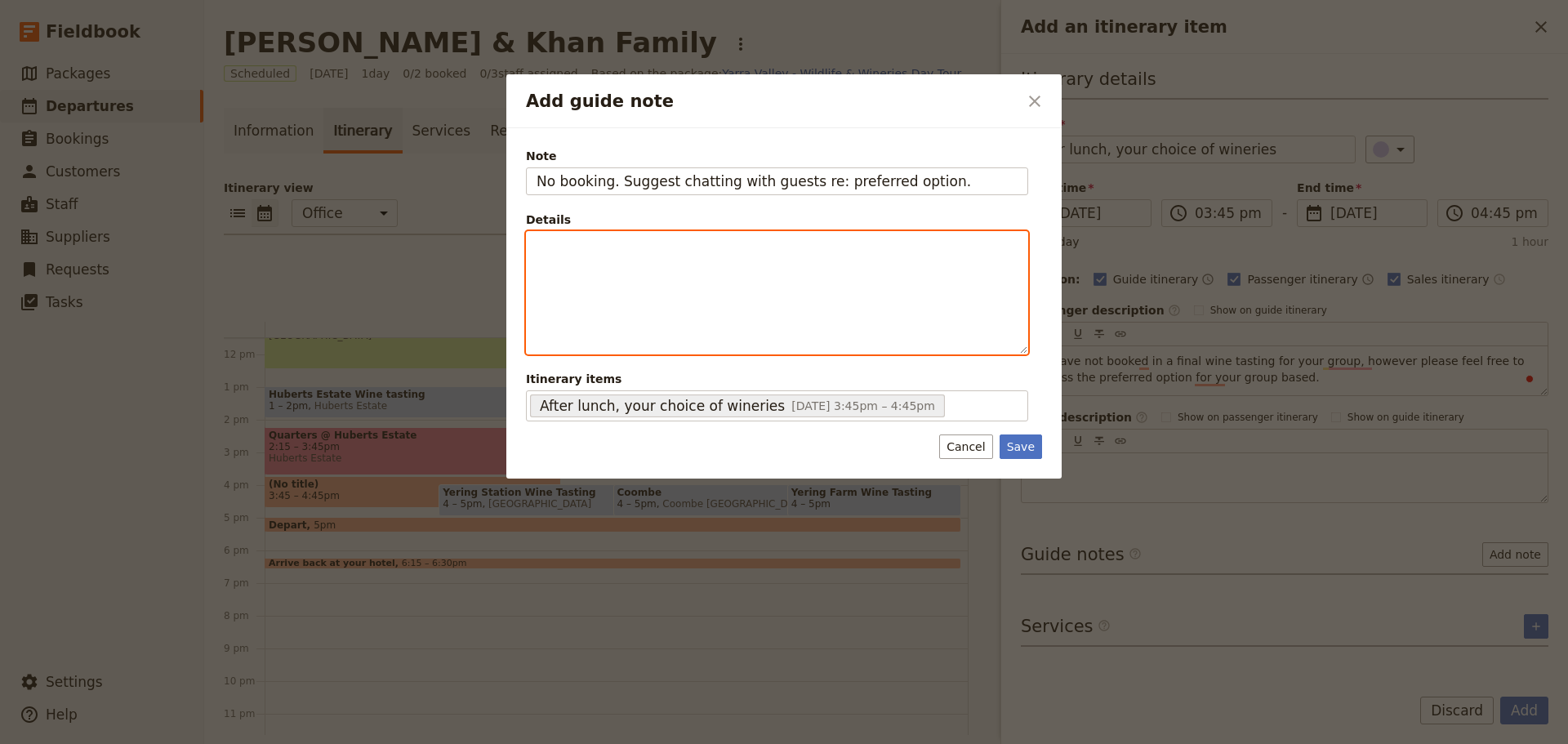
click at [649, 281] on div "Add guide note" at bounding box center [777, 293] width 501 height 121
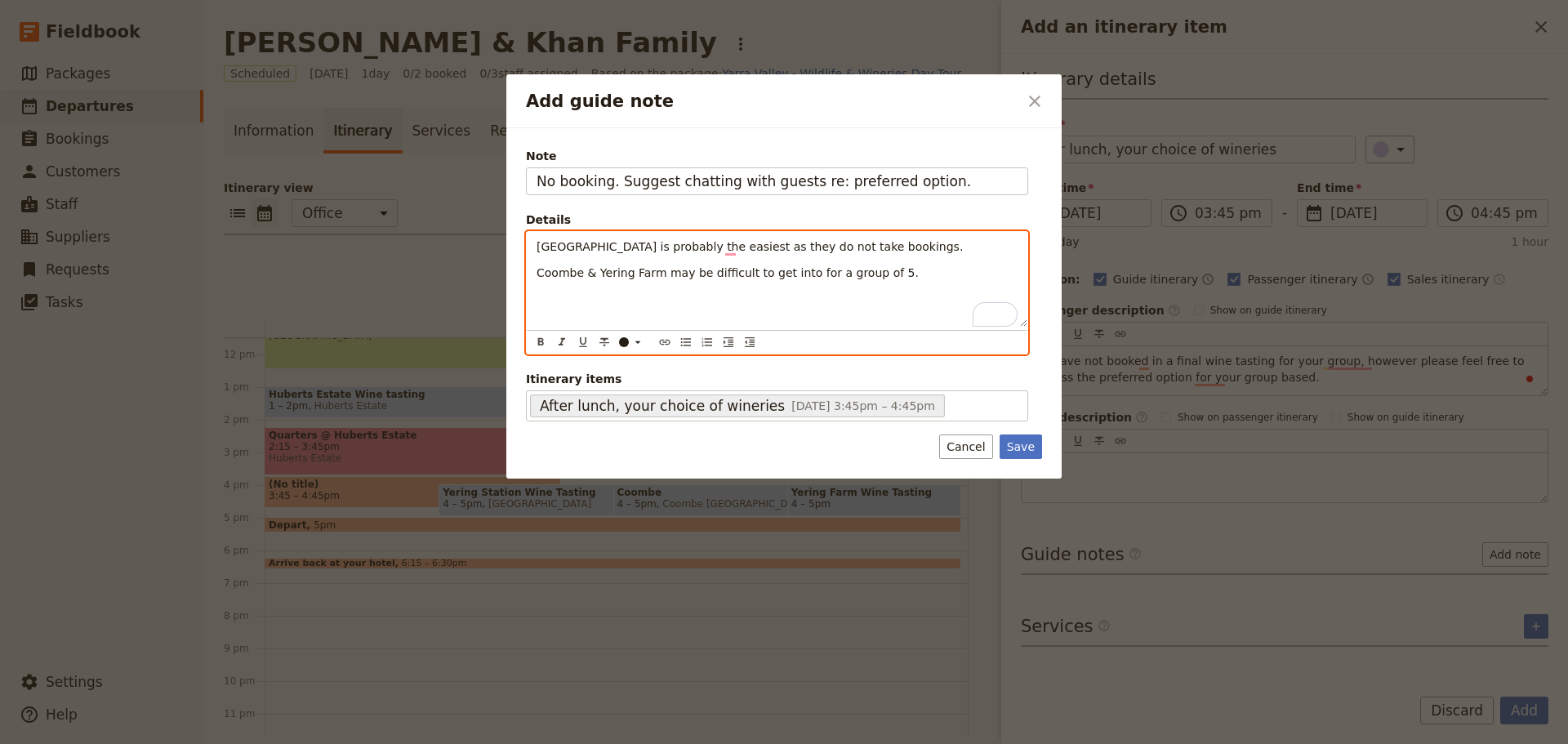
drag, startPoint x: 630, startPoint y: 322, endPoint x: 596, endPoint y: 324, distance: 34.1
click at [625, 323] on div "Yering Station is probably the easiest as they do not take bookings. Coombe & Y…" at bounding box center [777, 279] width 501 height 94
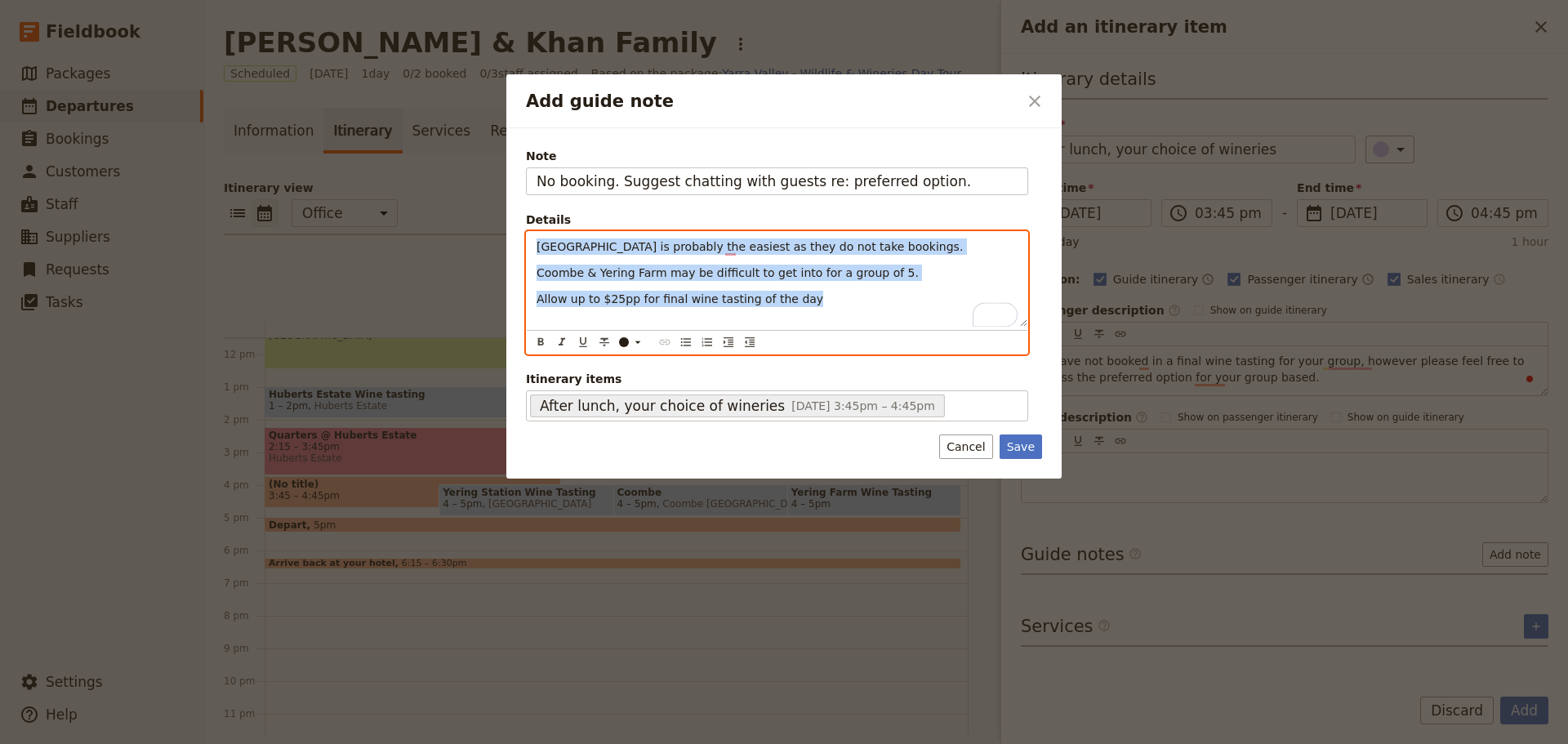
drag, startPoint x: 823, startPoint y: 309, endPoint x: 518, endPoint y: 240, distance: 312.7
click at [518, 240] on div "Note No booking. Suggest chatting with guests re: preferred option. Details Yer…" at bounding box center [784, 303] width 555 height 350
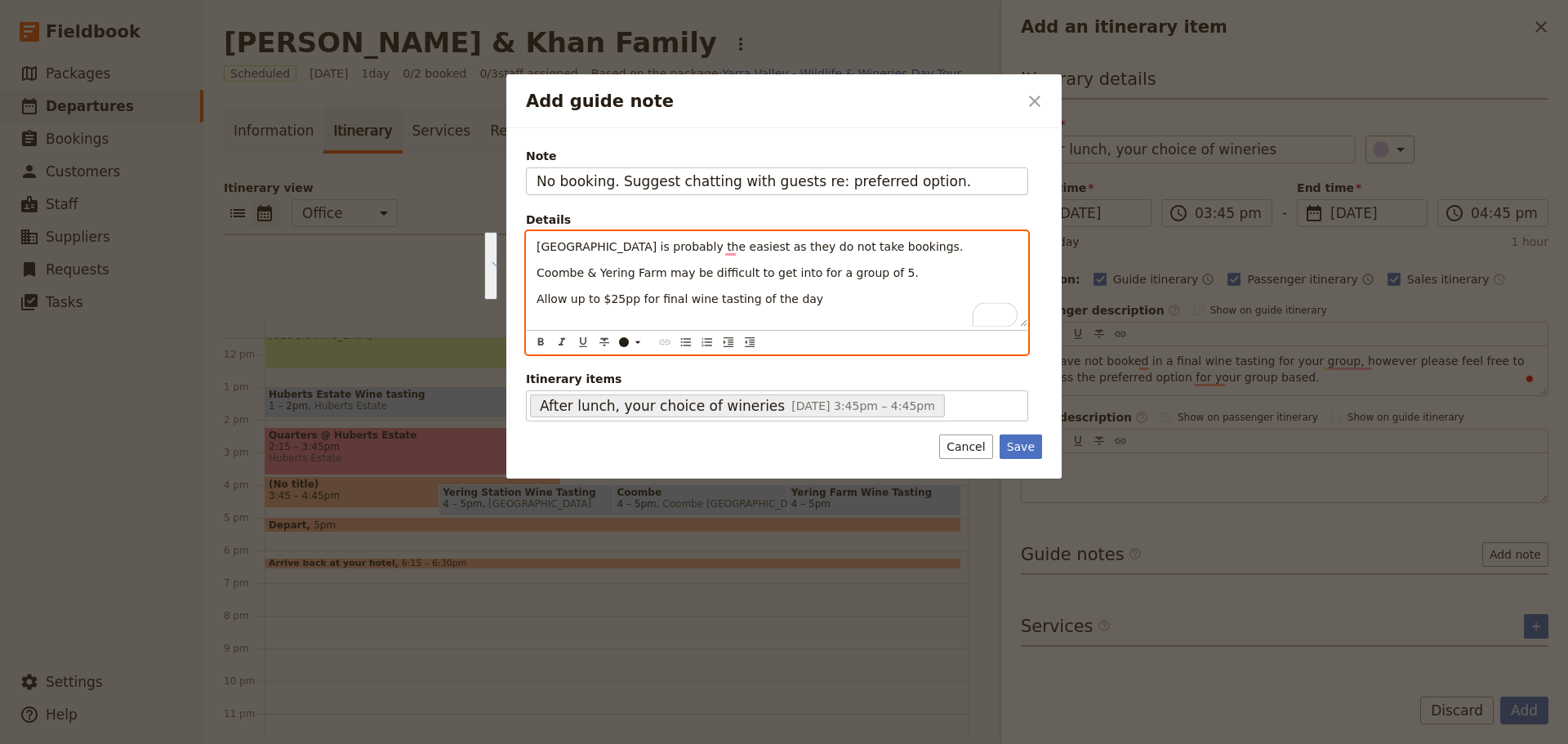
click at [676, 343] on div "​ ​ ​ ​ ​ ​ ​ ​ ​ ​" at bounding box center [777, 342] width 501 height 24
click at [684, 343] on icon "Bulleted list" at bounding box center [686, 343] width 13 height 13
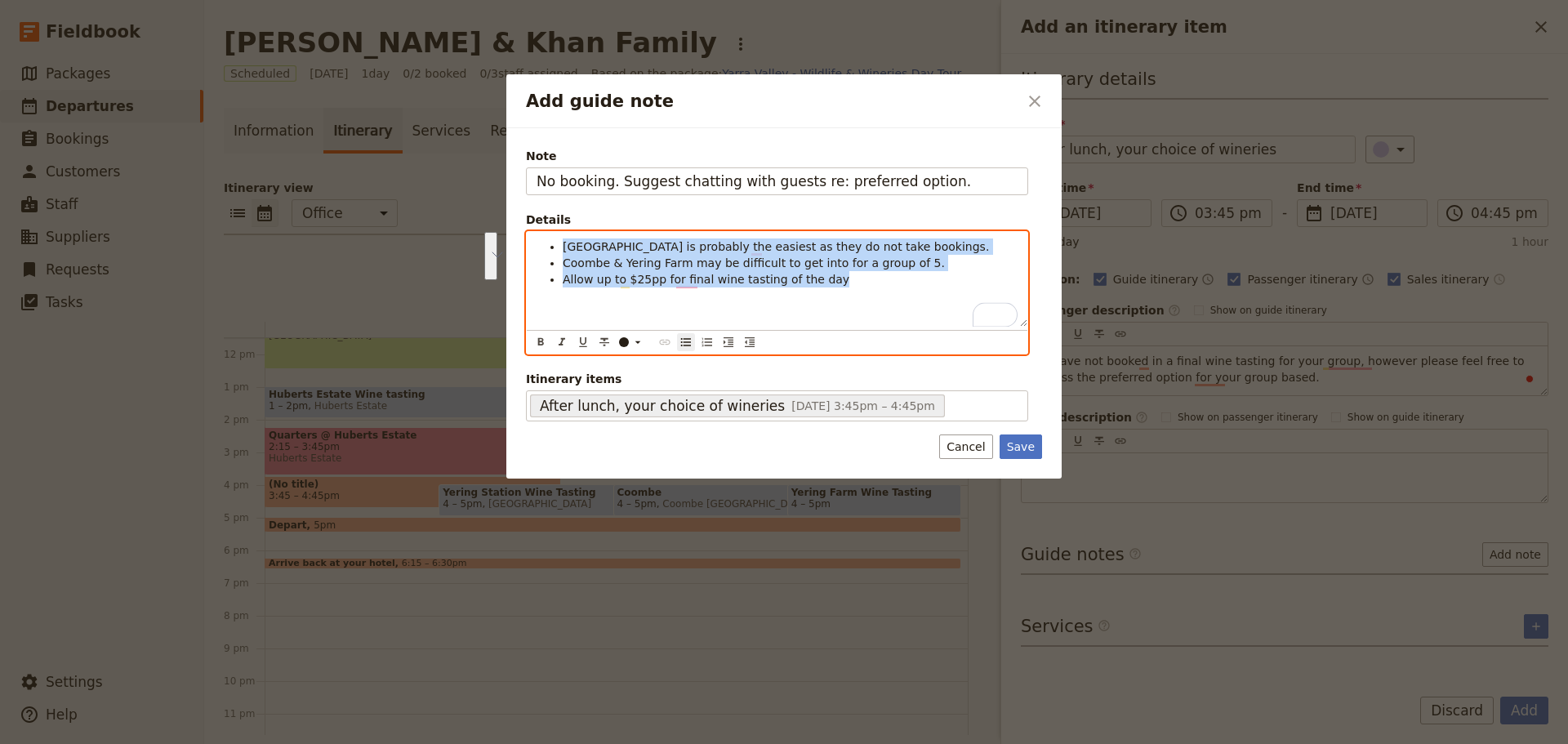
click at [732, 288] on div "Yering Station is probably the easiest as they do not take bookings. Coombe & Y…" at bounding box center [777, 279] width 501 height 94
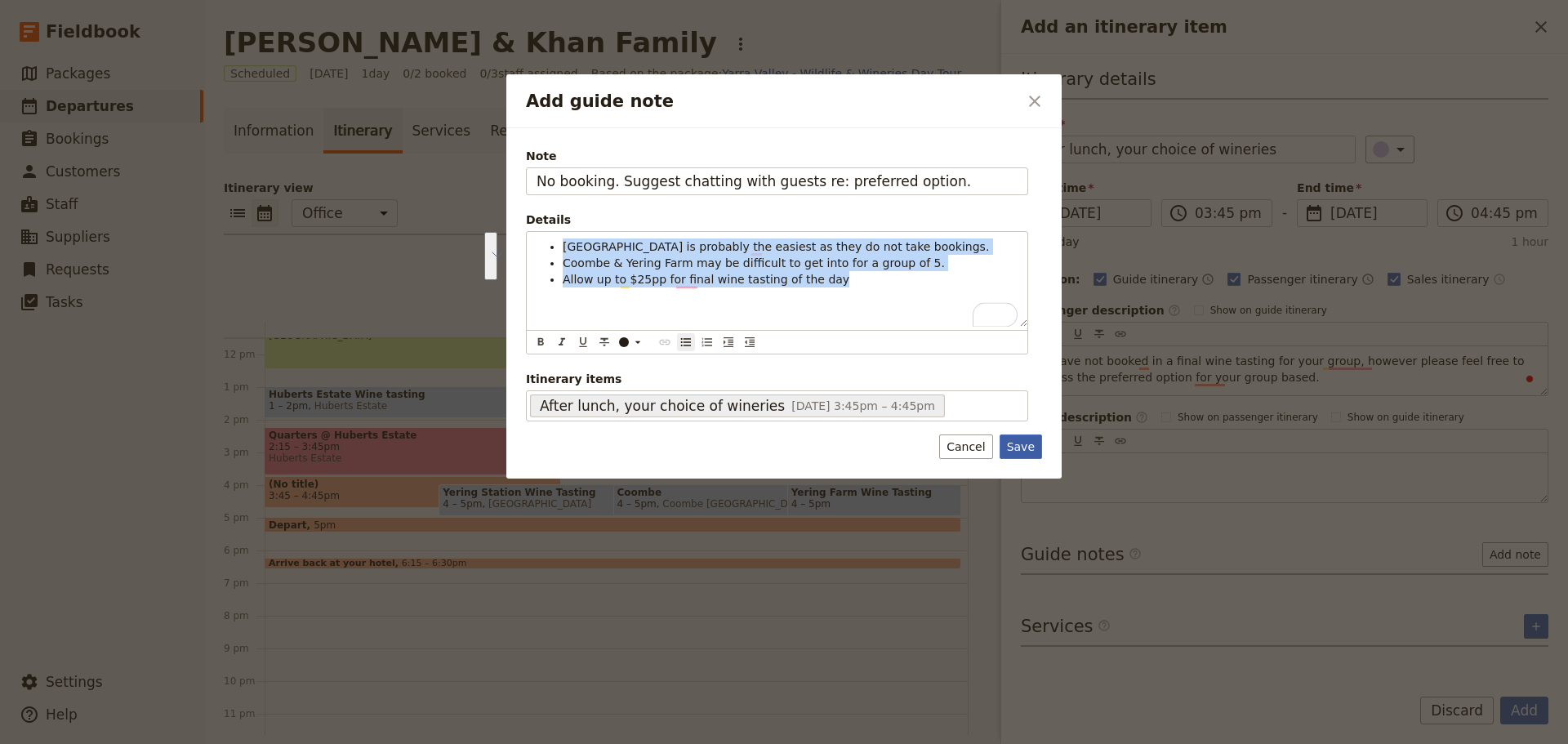
click at [1010, 450] on button "Save" at bounding box center [1020, 446] width 42 height 24
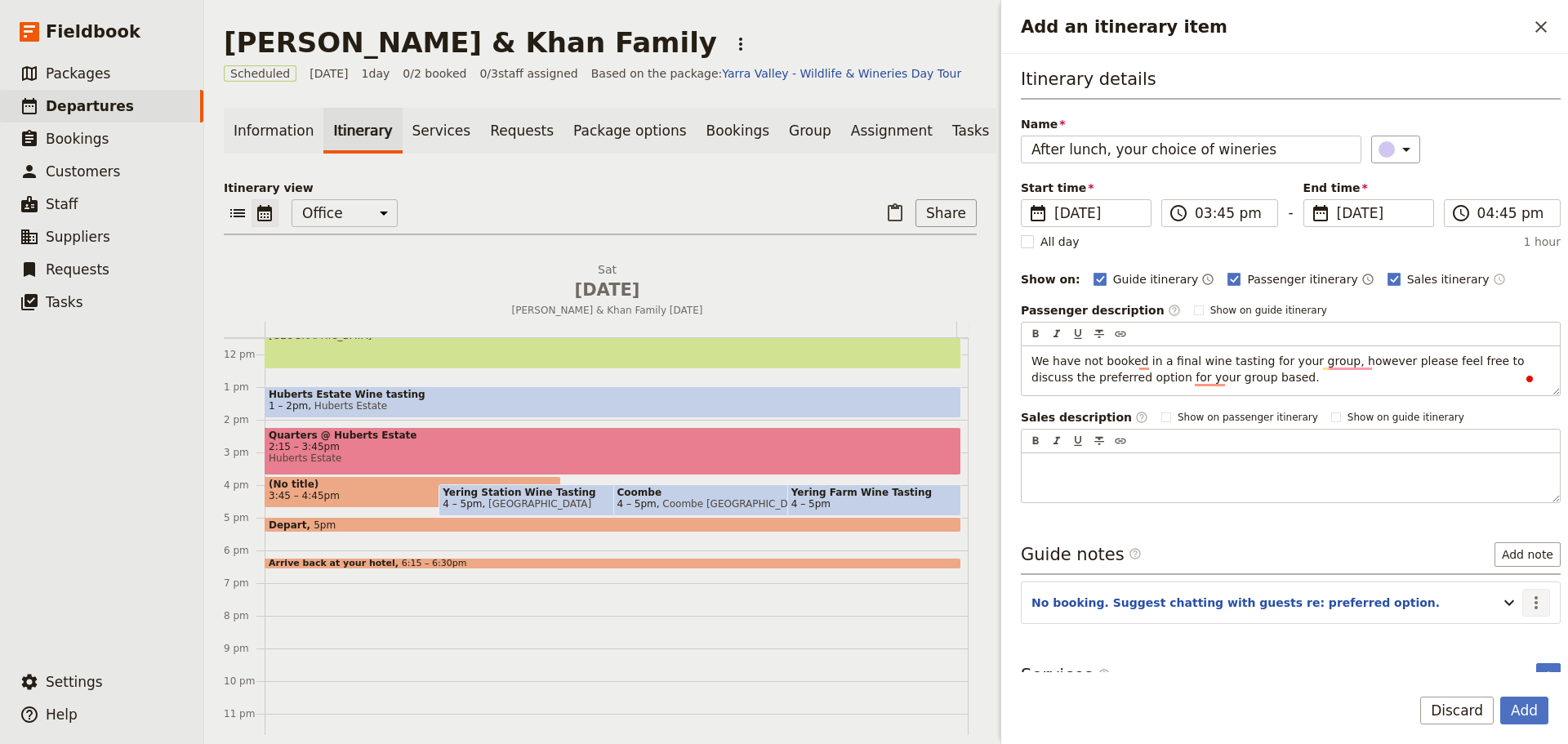
click at [1534, 603] on icon "Actions" at bounding box center [1535, 603] width 3 height 13
click at [1509, 638] on span "Edit note" at bounding box center [1488, 637] width 76 height 16
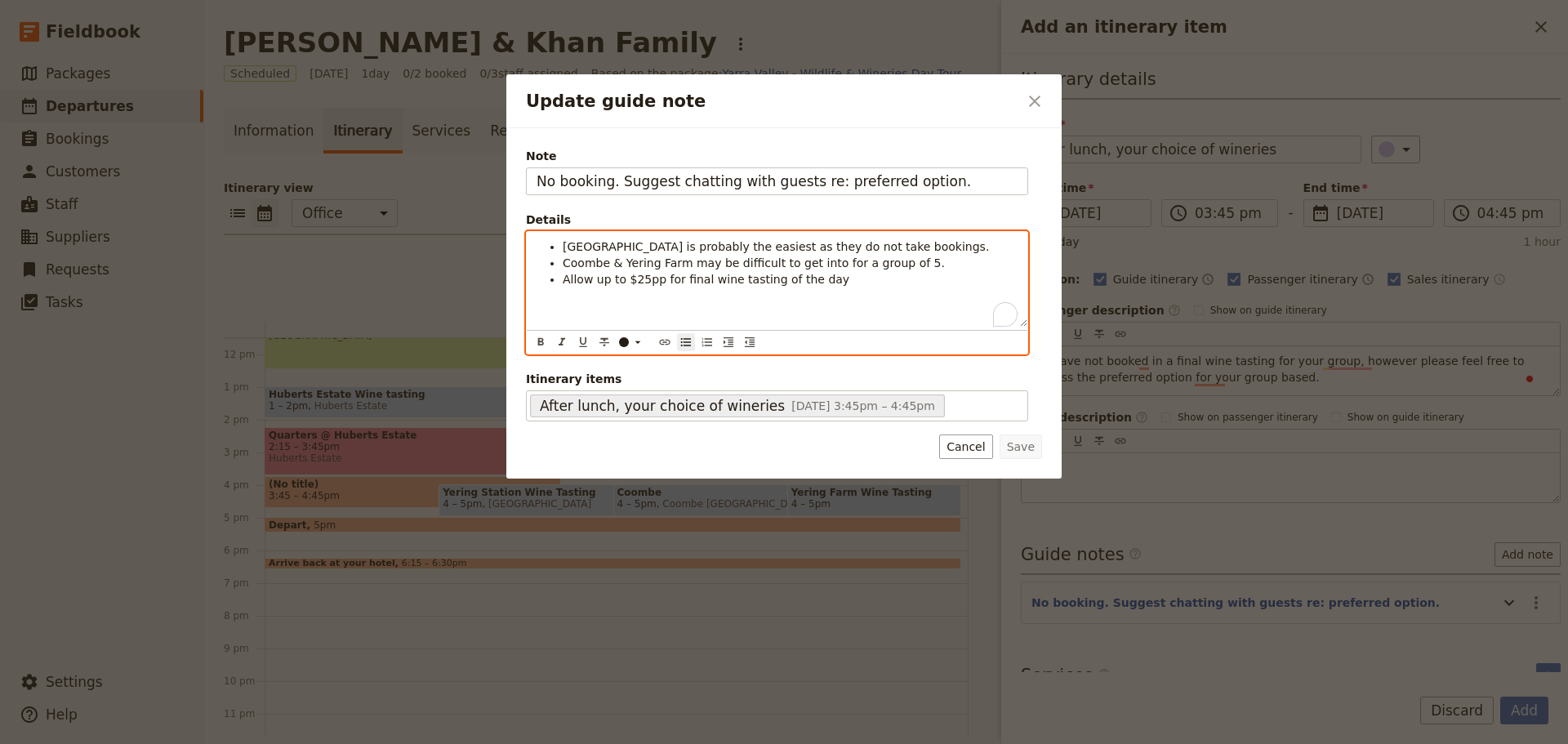
click at [875, 287] on li "Allow up to $25pp for final wine tasting of the day" at bounding box center [789, 279] width 455 height 16
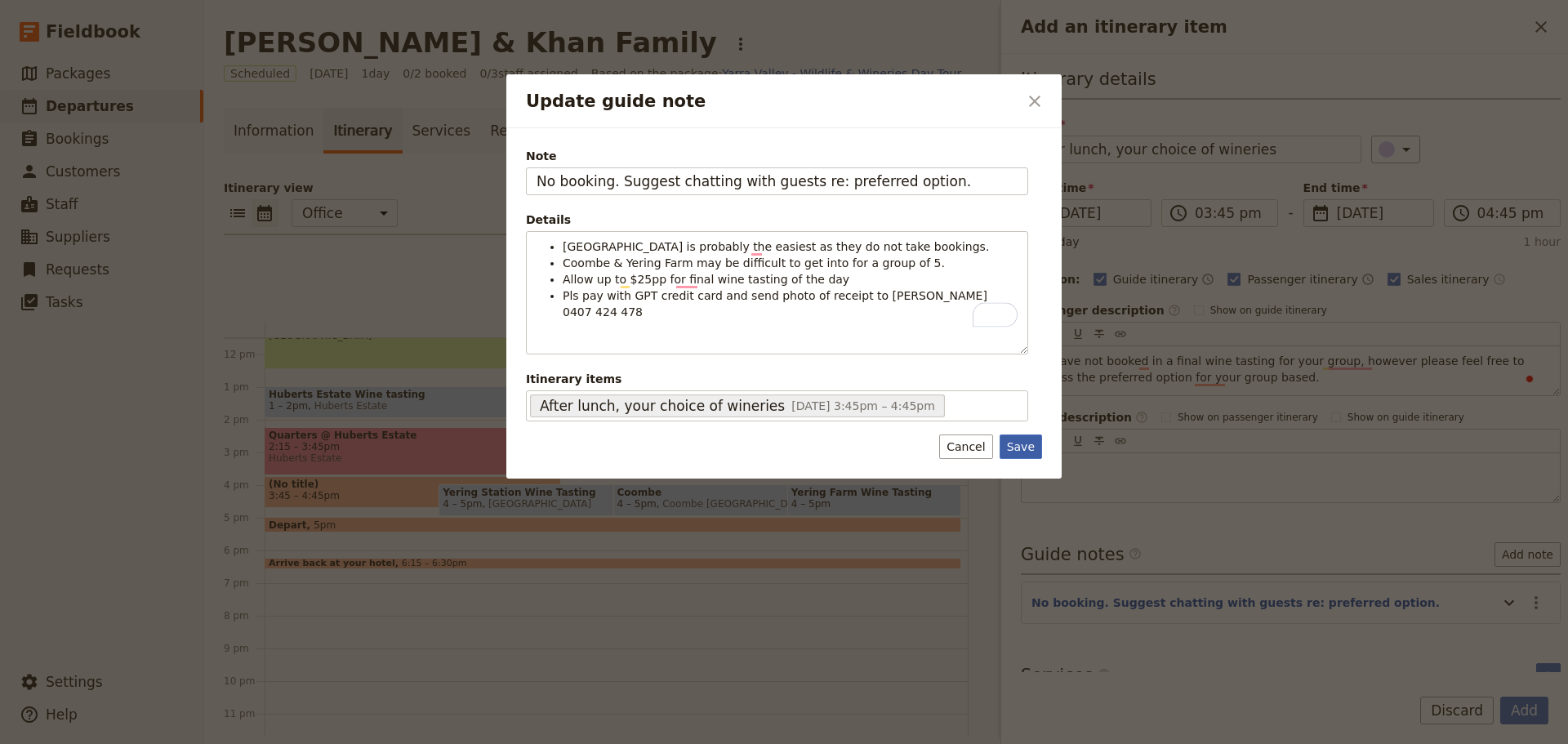
click at [1020, 453] on button "Save" at bounding box center [1020, 446] width 42 height 24
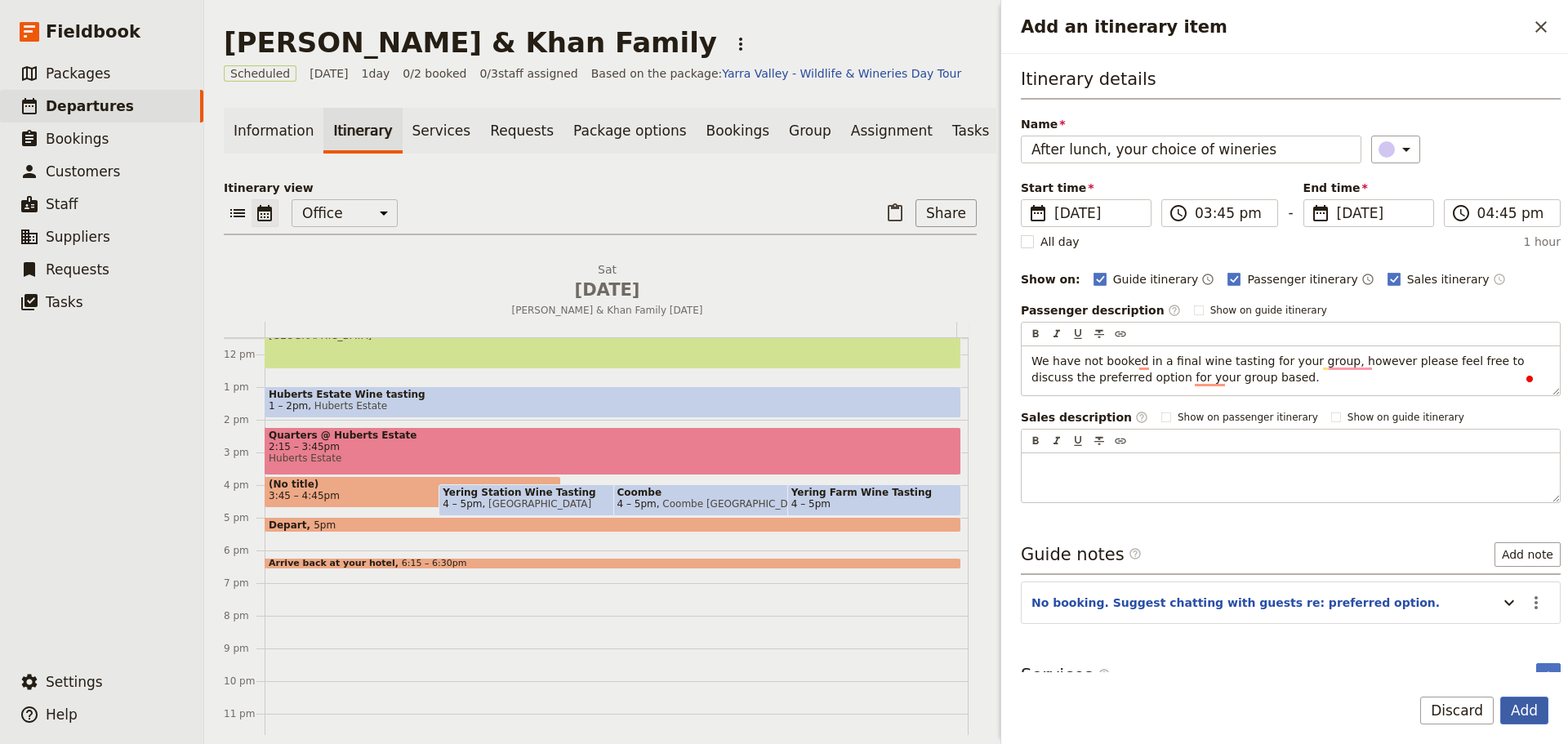
click at [1527, 697] on button "Add" at bounding box center [1524, 710] width 48 height 28
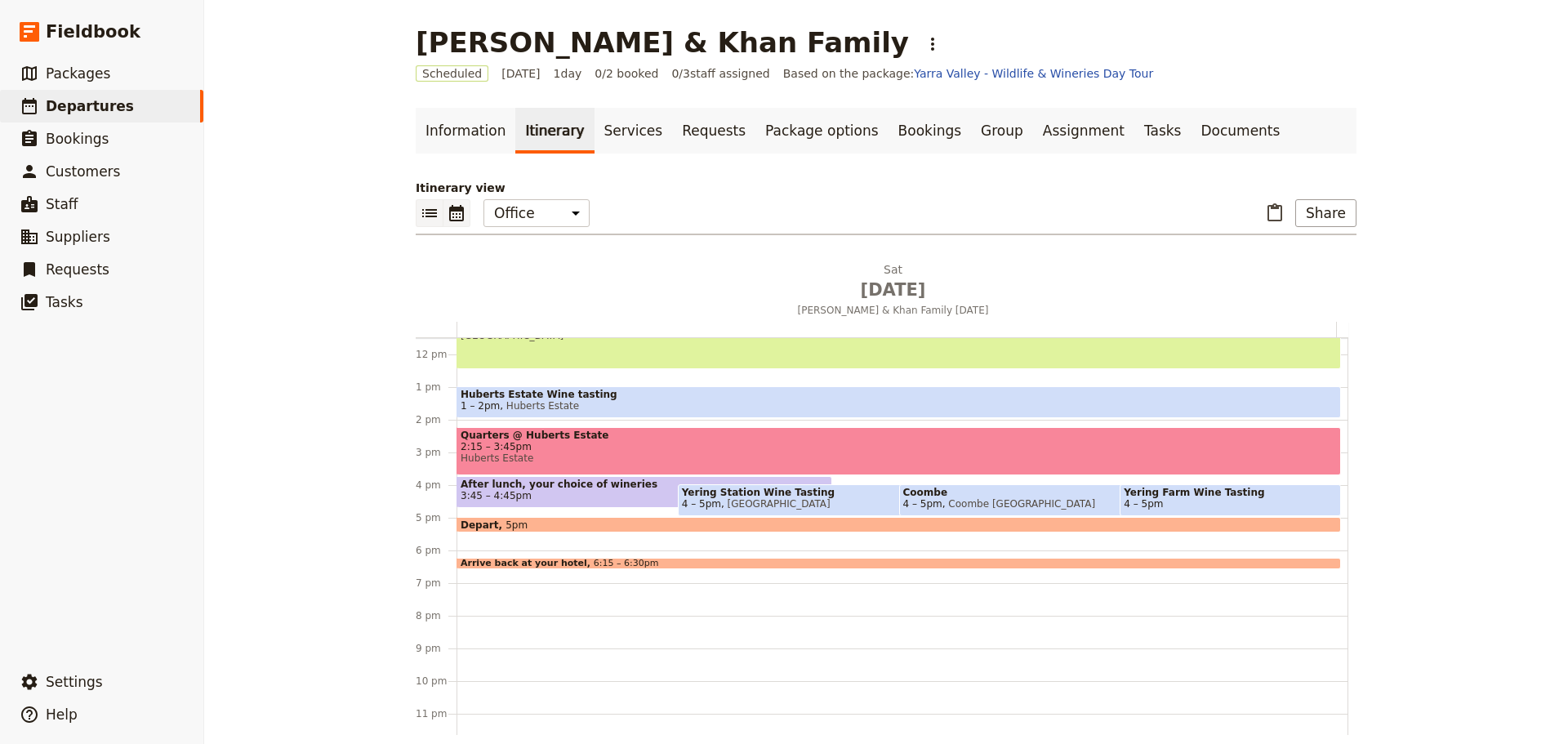
click at [420, 207] on icon "List view" at bounding box center [429, 213] width 19 height 19
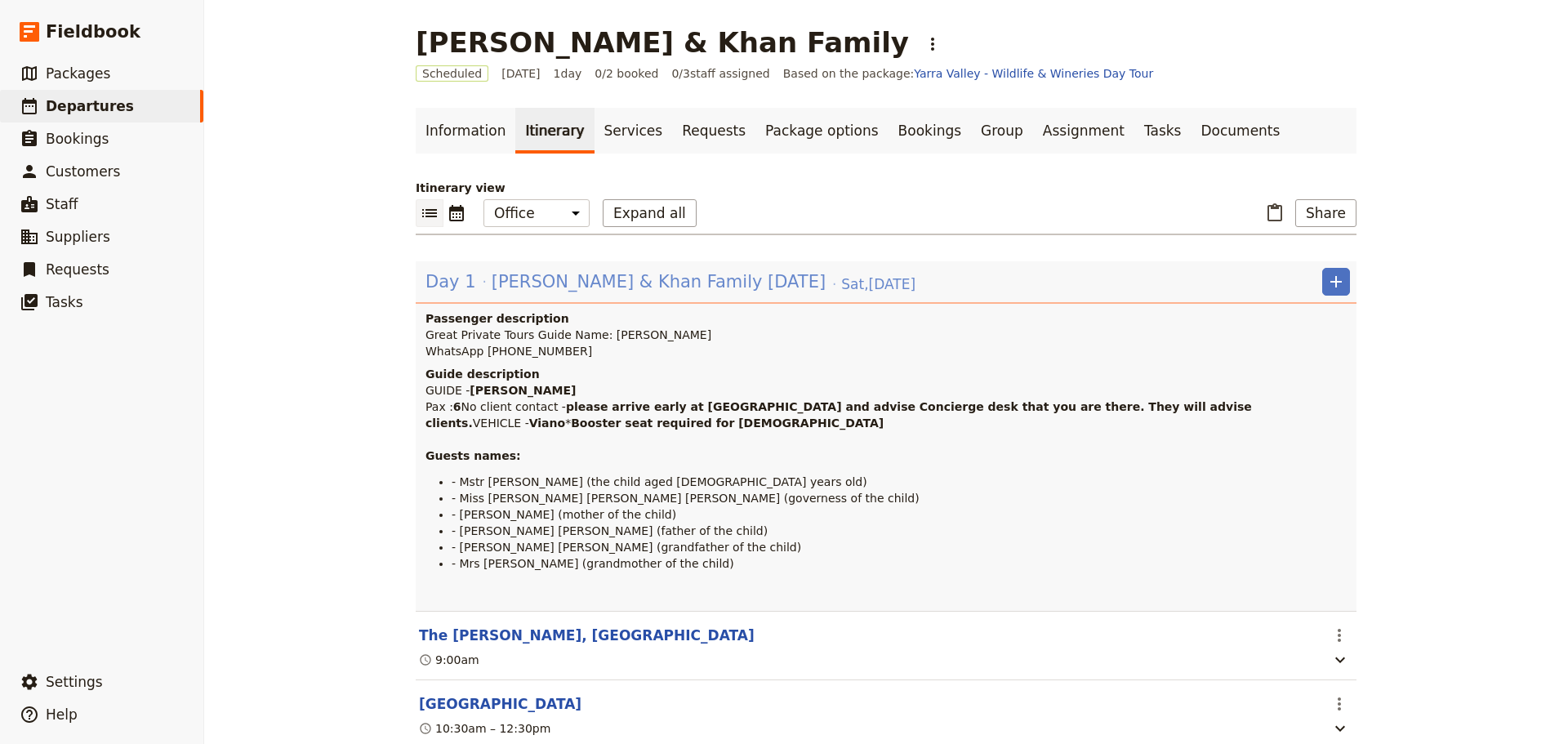
click at [492, 282] on span "Kendel & Khan Family Sat 18 Oct" at bounding box center [658, 281] width 334 height 24
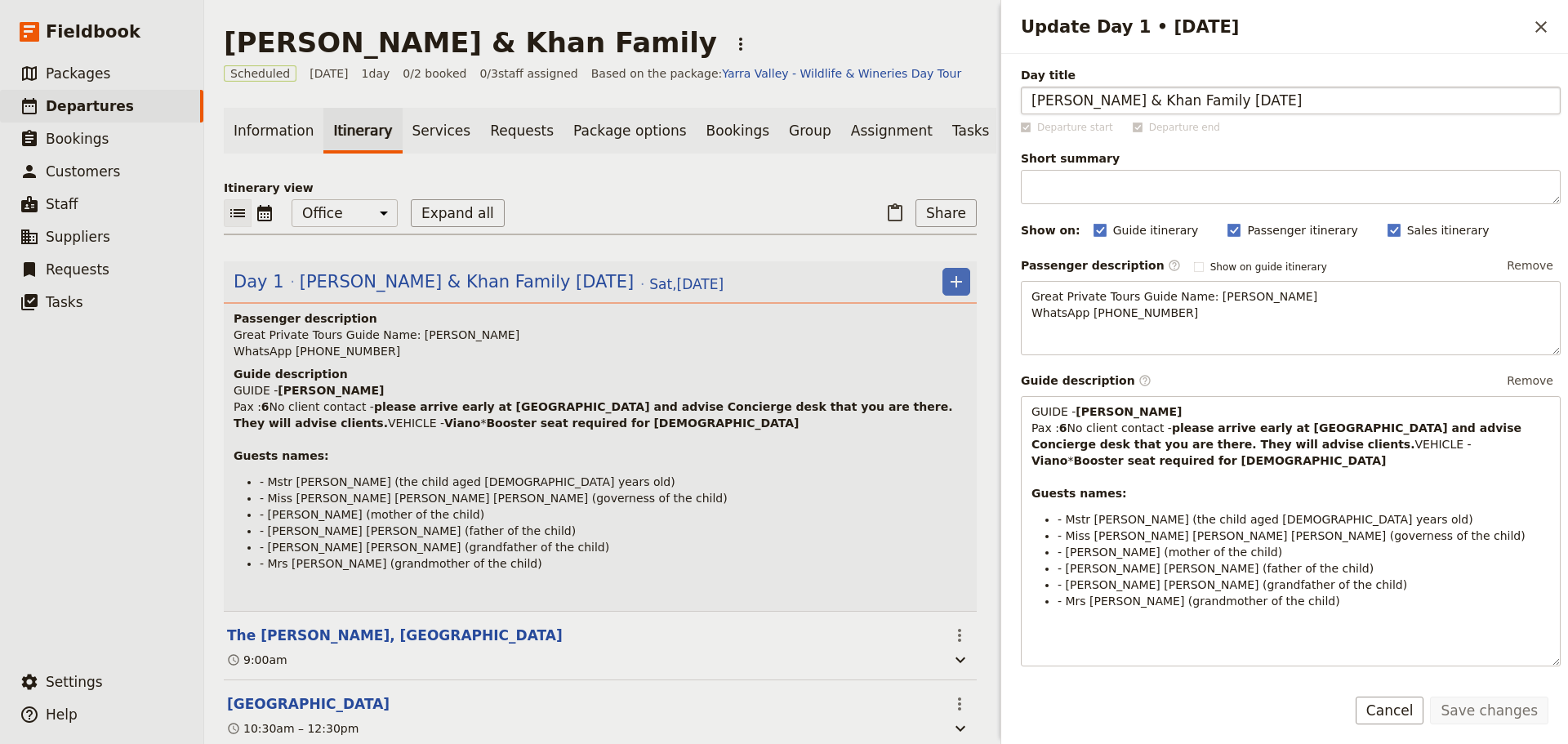
click at [1166, 105] on input "[PERSON_NAME] & Khan Family [DATE]" at bounding box center [1290, 100] width 540 height 28
type input "[PERSON_NAME] & Khan Family"
click at [1493, 702] on button "Save changes" at bounding box center [1488, 710] width 118 height 28
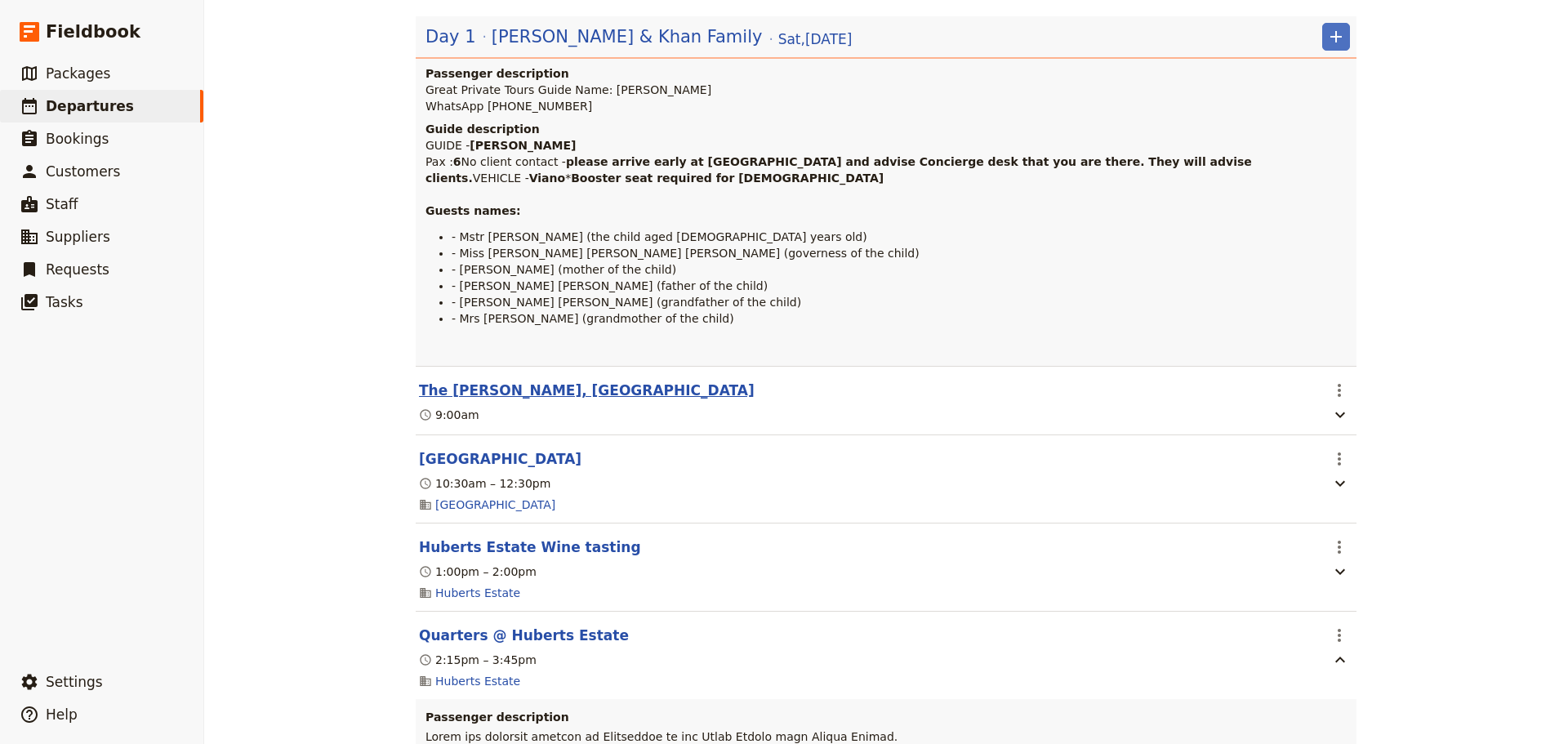
click at [495, 400] on button "The Ritz-Carlton, Melbourne" at bounding box center [586, 390] width 336 height 19
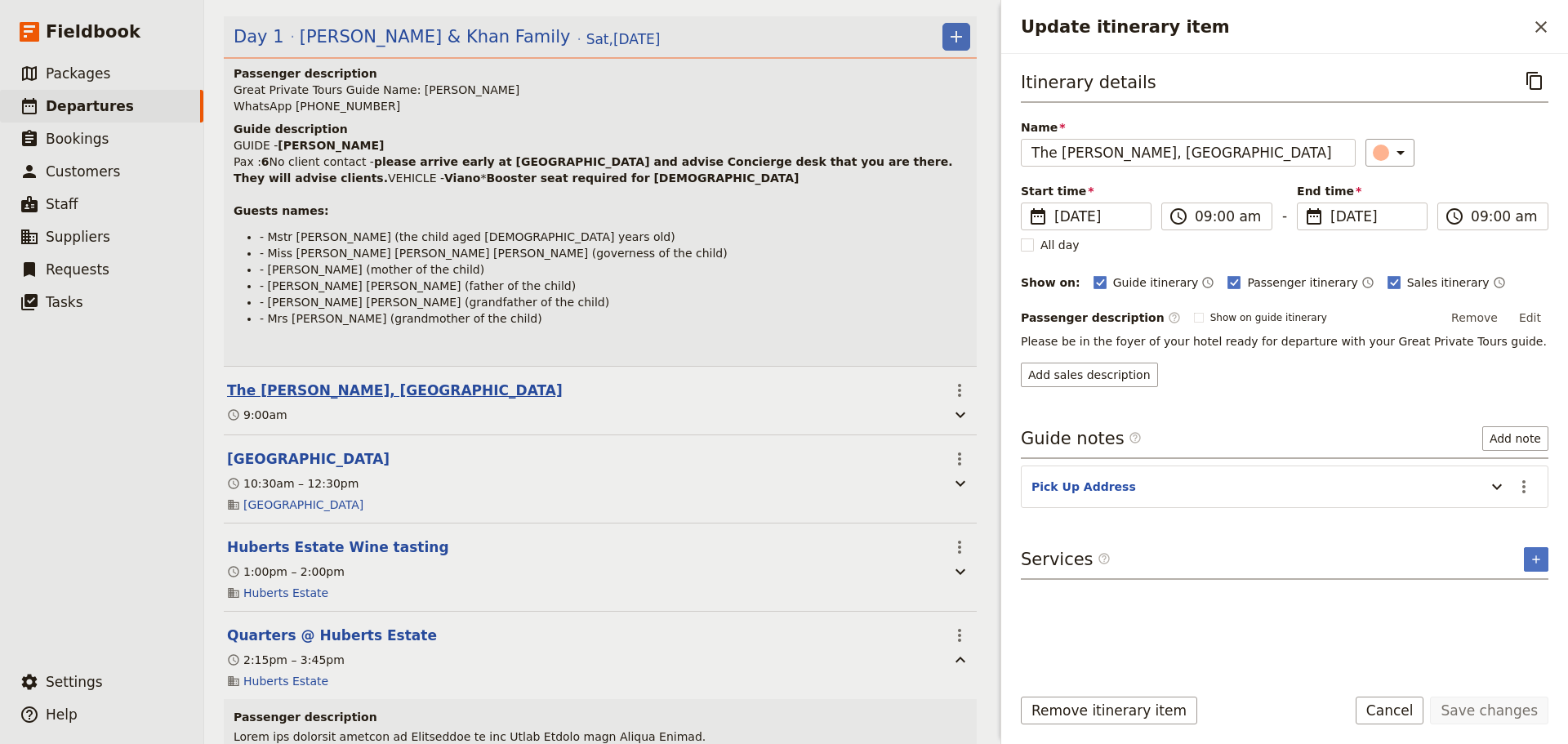
scroll to position [253, 0]
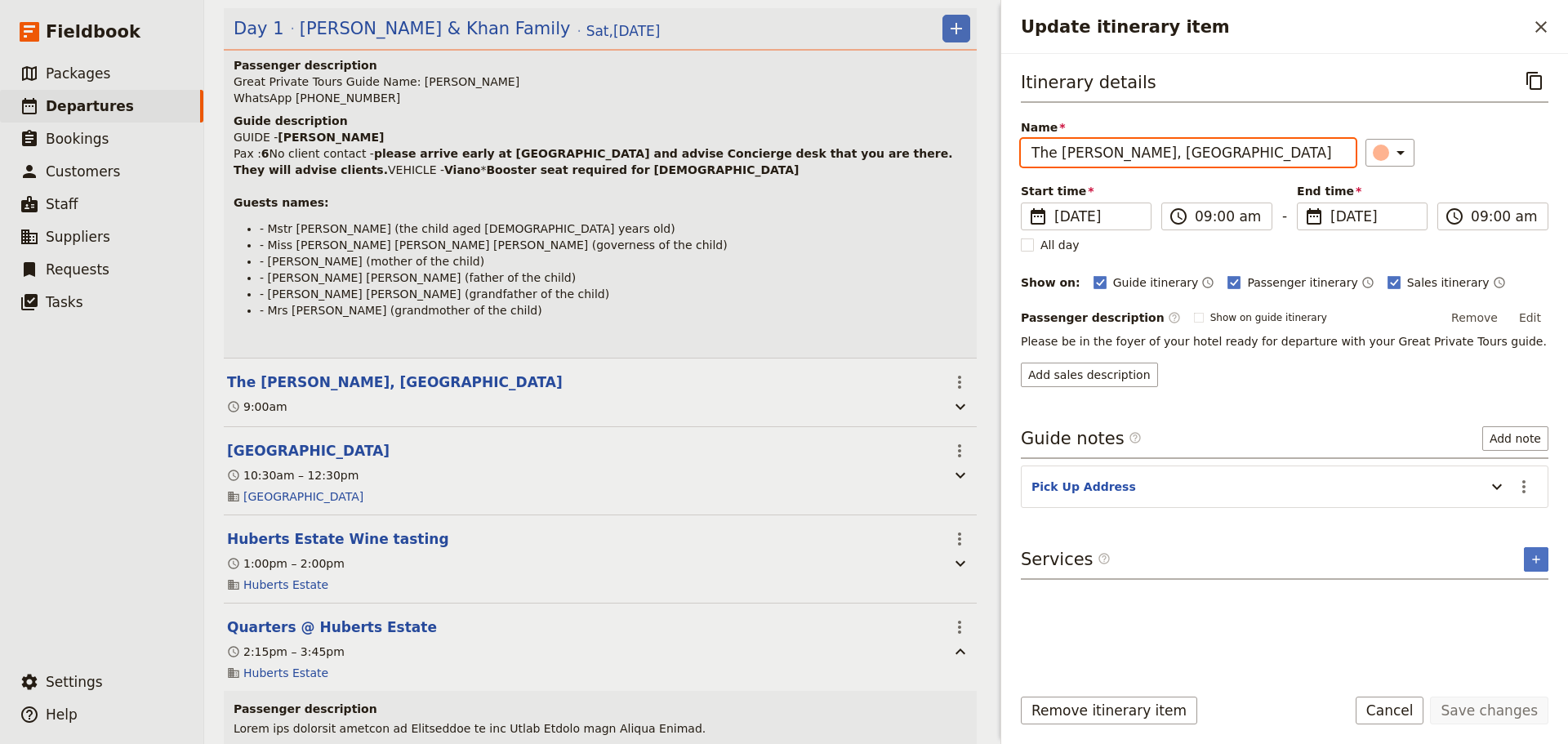
drag, startPoint x: 1209, startPoint y: 159, endPoint x: 1118, endPoint y: 155, distance: 91.1
click at [1126, 153] on input "The Ritz-Carlton, Melbourne" at bounding box center [1188, 152] width 335 height 28
drag, startPoint x: 1058, startPoint y: 155, endPoint x: 935, endPoint y: 151, distance: 123.1
click at [935, 151] on div "Kendel & Khan Family ​ Scheduled 18 Oct 2025 1 day 0/2 booked 0 / 3 staff assig…" at bounding box center [886, 372] width 1364 height 744
drag, startPoint x: 1188, startPoint y: 152, endPoint x: 1103, endPoint y: 154, distance: 85.0
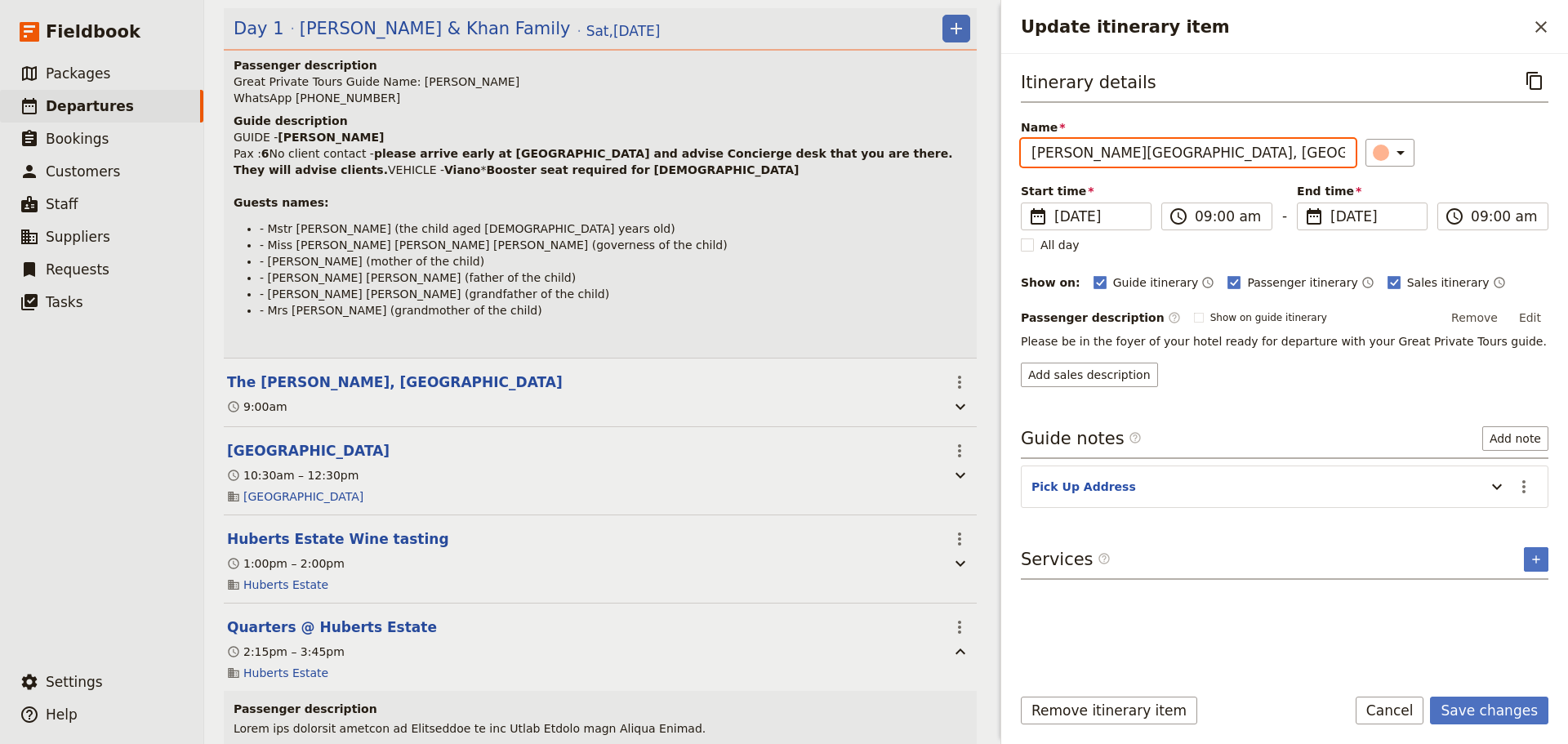
click at [1103, 154] on input "Ritz-Carlton, Melbourne" at bounding box center [1188, 152] width 335 height 28
type input "[PERSON_NAME][GEOGRAPHIC_DATA]"
drag, startPoint x: 1069, startPoint y: 346, endPoint x: 1157, endPoint y: 339, distance: 88.3
click at [1144, 337] on span "Please be in the foyer of your hotel ready for departure with your Great Privat…" at bounding box center [1283, 342] width 526 height 13
click at [1543, 316] on button "Edit" at bounding box center [1529, 317] width 37 height 24
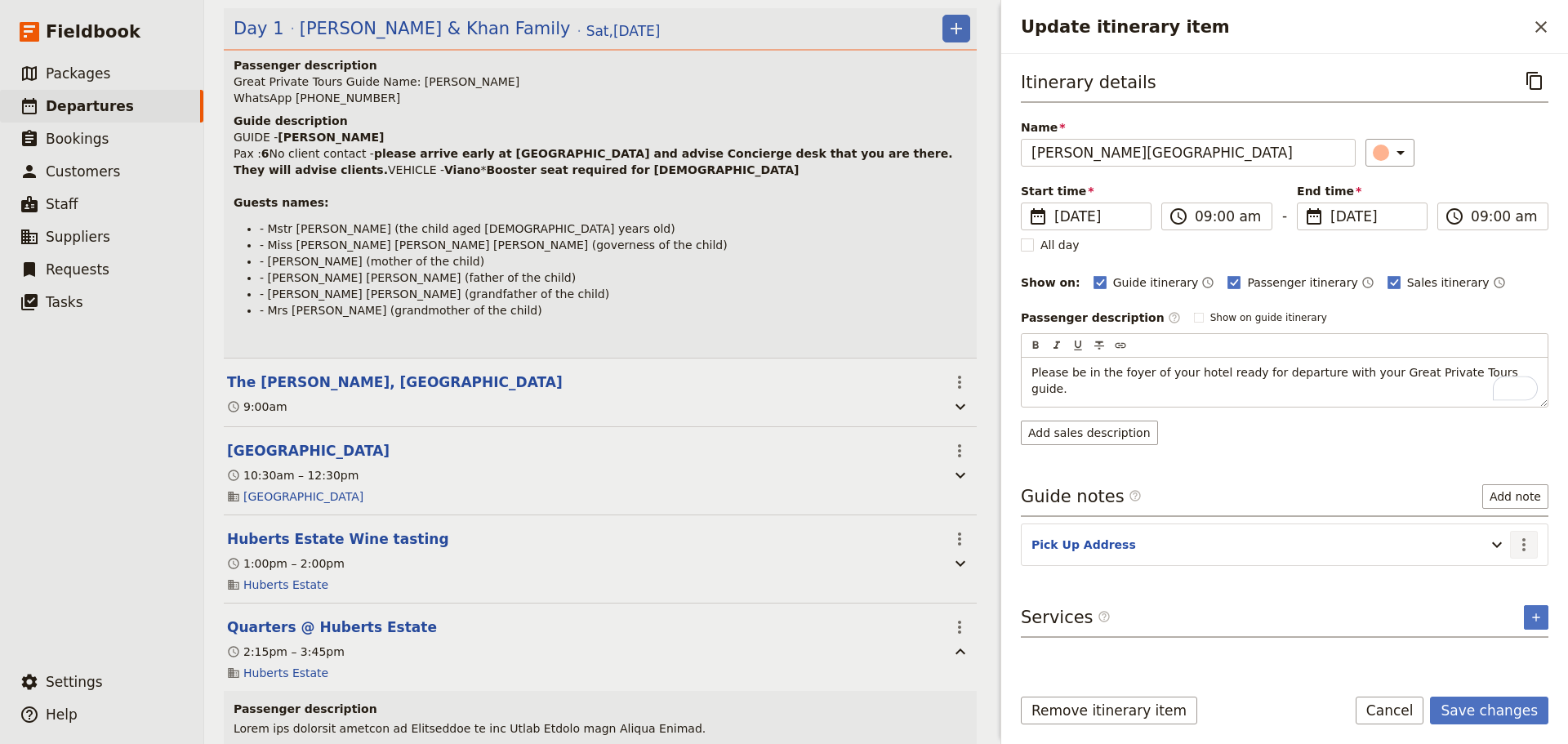
click at [1527, 541] on div "Itinerary details ​ Name Ritz-Carlton Hotel ​ Start time ​ 18 Oct 2025 18/10/20…" at bounding box center [1284, 369] width 527 height 603
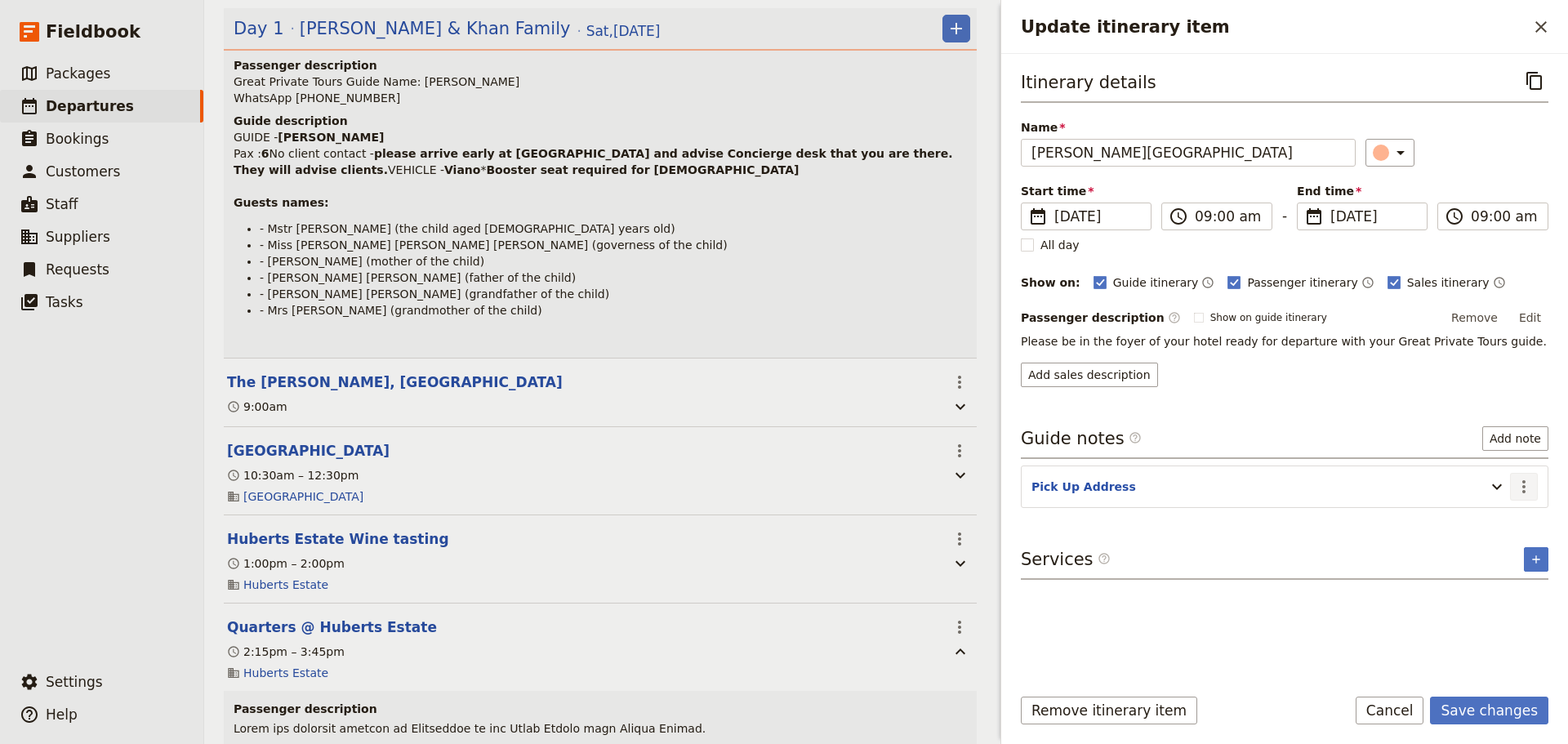
click at [1524, 487] on icon "Actions" at bounding box center [1523, 487] width 3 height 13
click at [1514, 522] on span "Edit note" at bounding box center [1488, 522] width 76 height 16
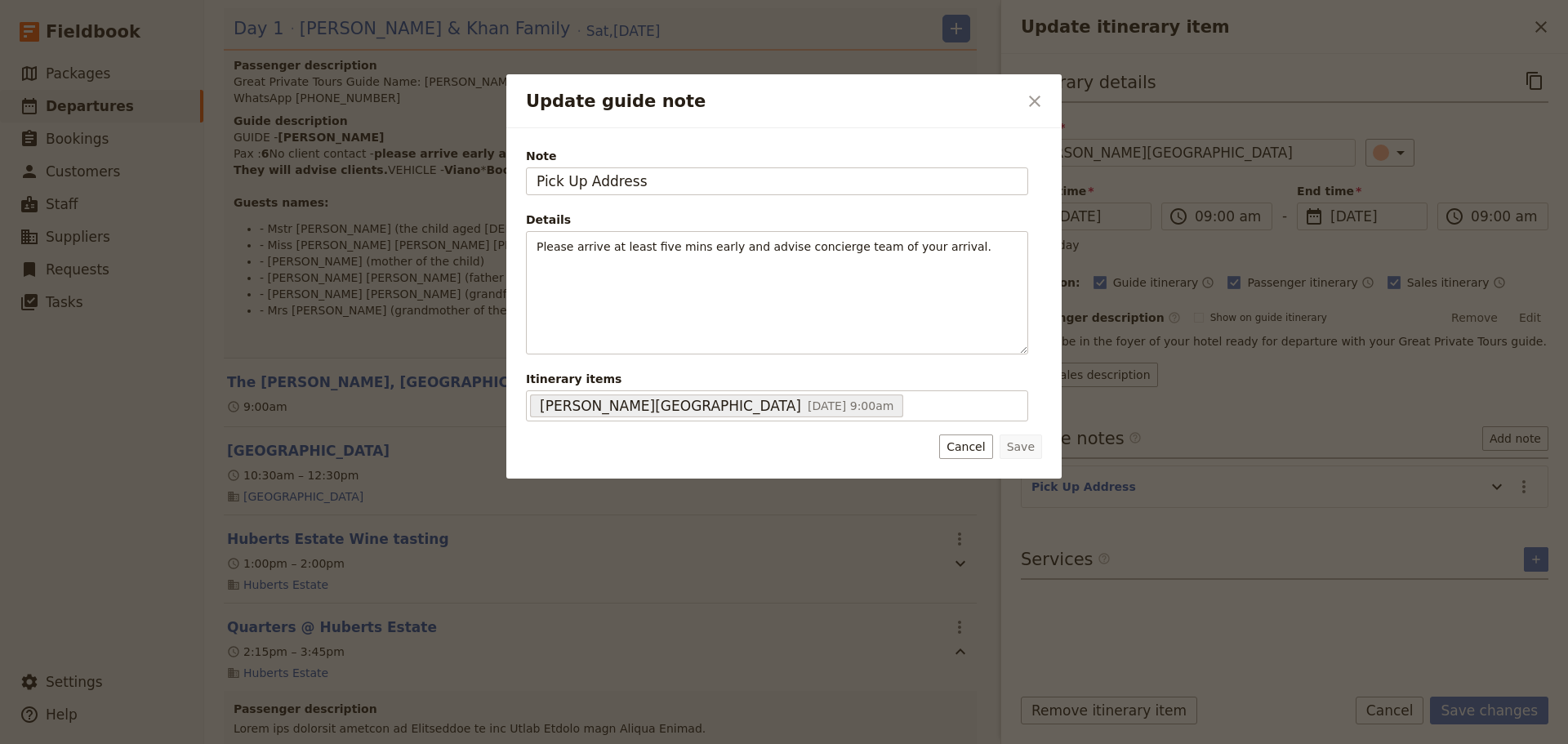
drag, startPoint x: 654, startPoint y: 179, endPoint x: 390, endPoint y: 165, distance: 264.4
click at [368, 743] on div "Update guide note ​ Note Pick Up Address Details Please arrive at least five mi…" at bounding box center [784, 744] width 1568 height 0
type input "[STREET_ADDRESS]"
click at [1015, 440] on button "Save" at bounding box center [1020, 446] width 42 height 24
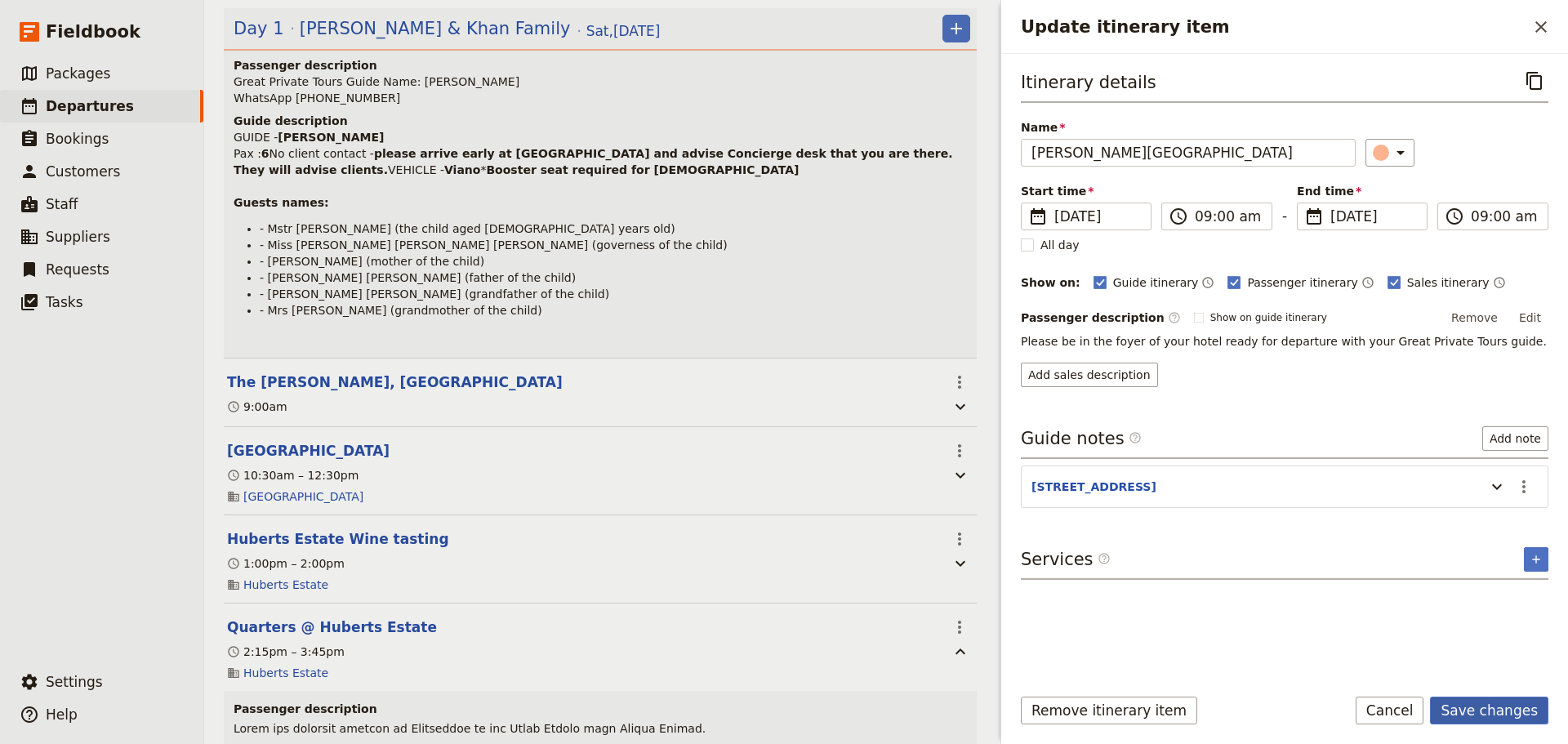
click at [1476, 705] on button "Save changes" at bounding box center [1488, 710] width 118 height 28
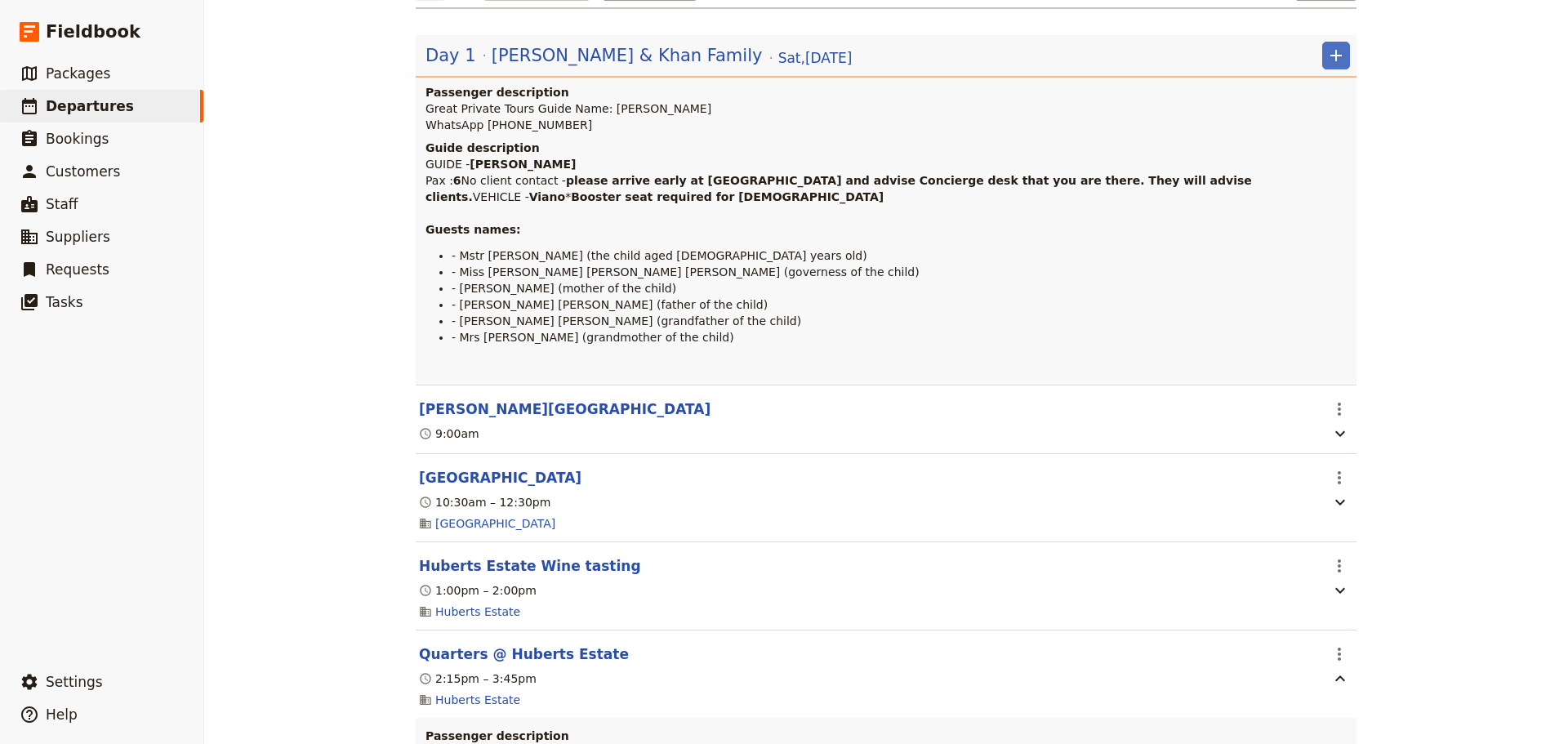
scroll to position [82, 0]
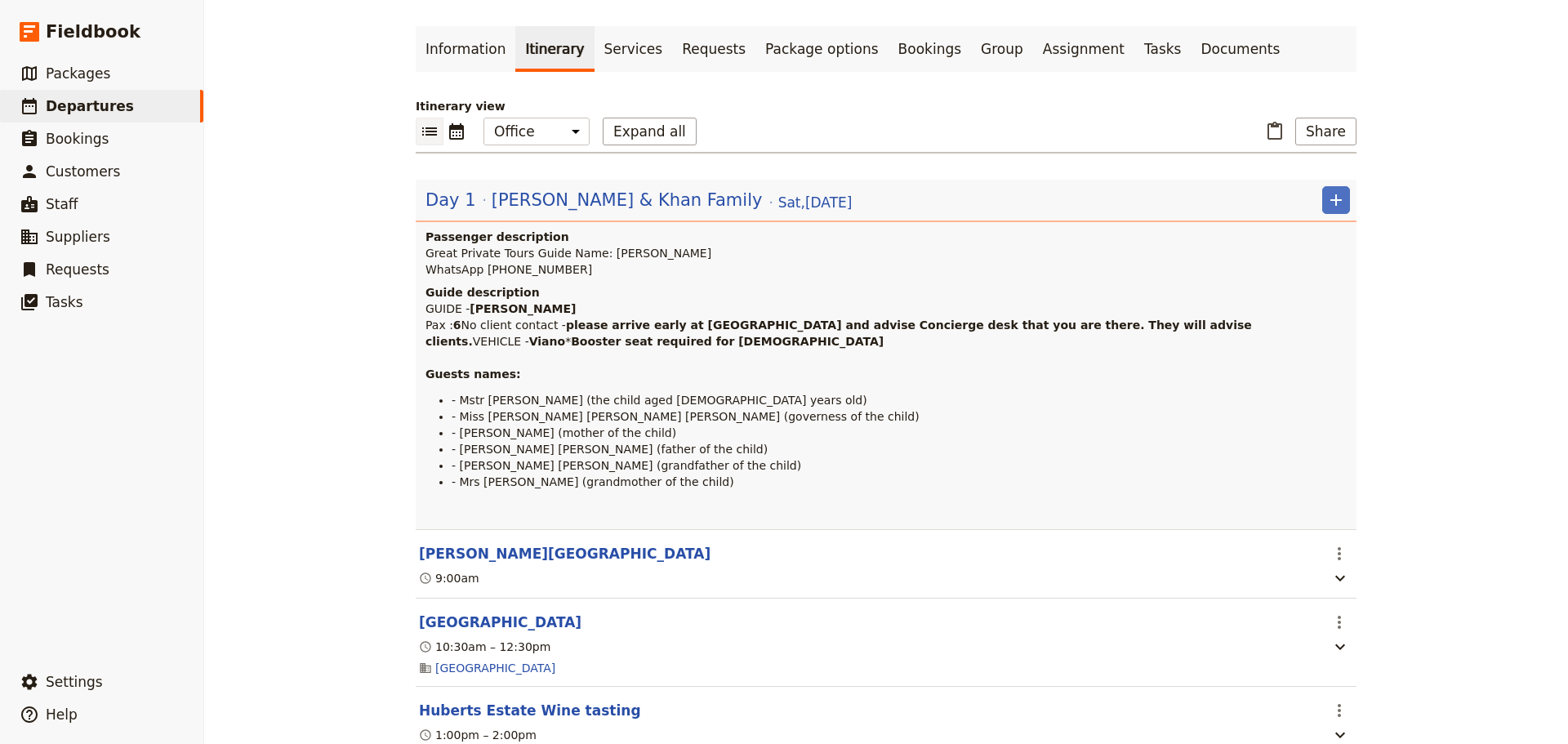
click at [1191, 45] on link "Documents" at bounding box center [1240, 49] width 99 height 46
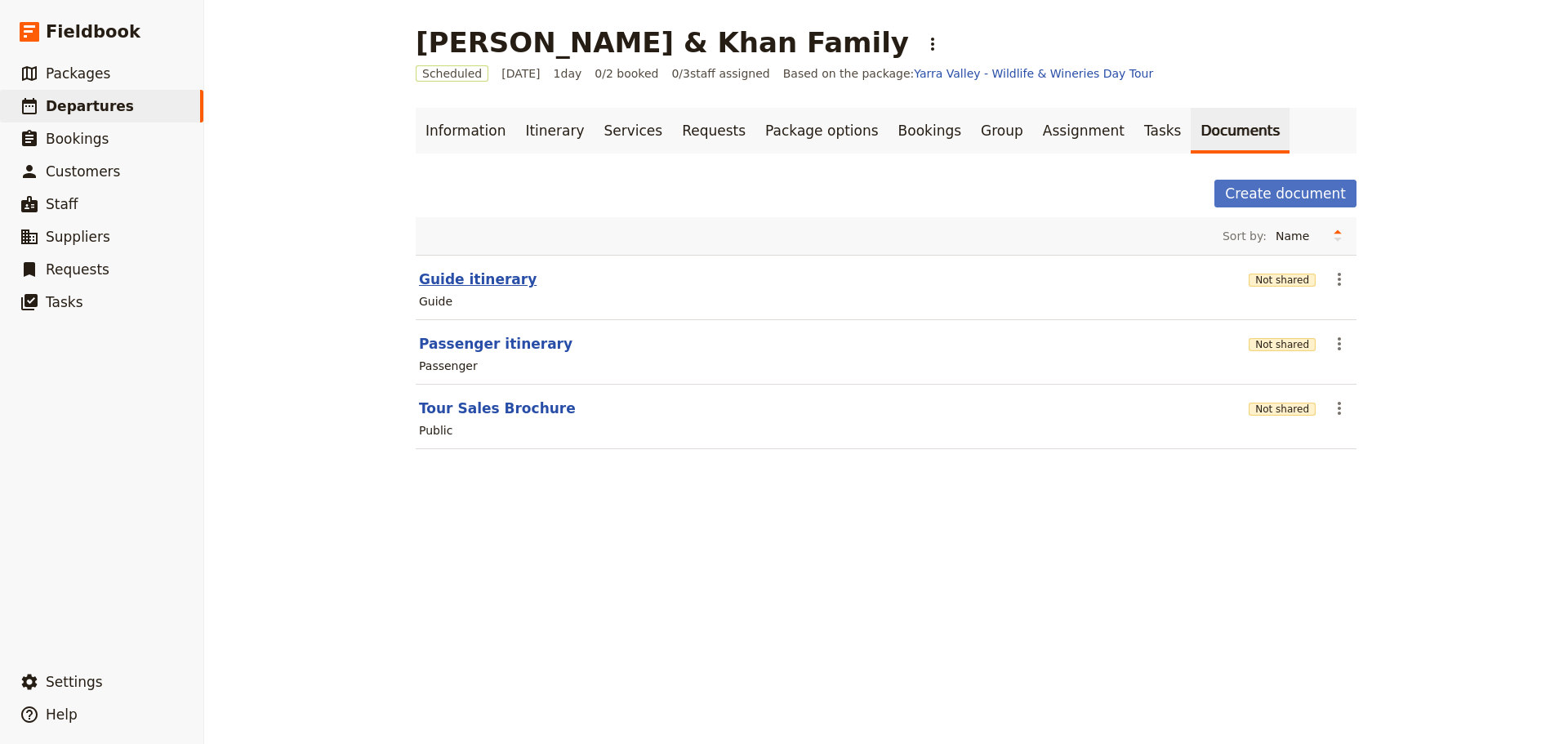
click at [448, 277] on button "Guide itinerary" at bounding box center [477, 279] width 117 height 19
select select "STAFF"
select select "RUN_SHEET"
select select "DEFAULT"
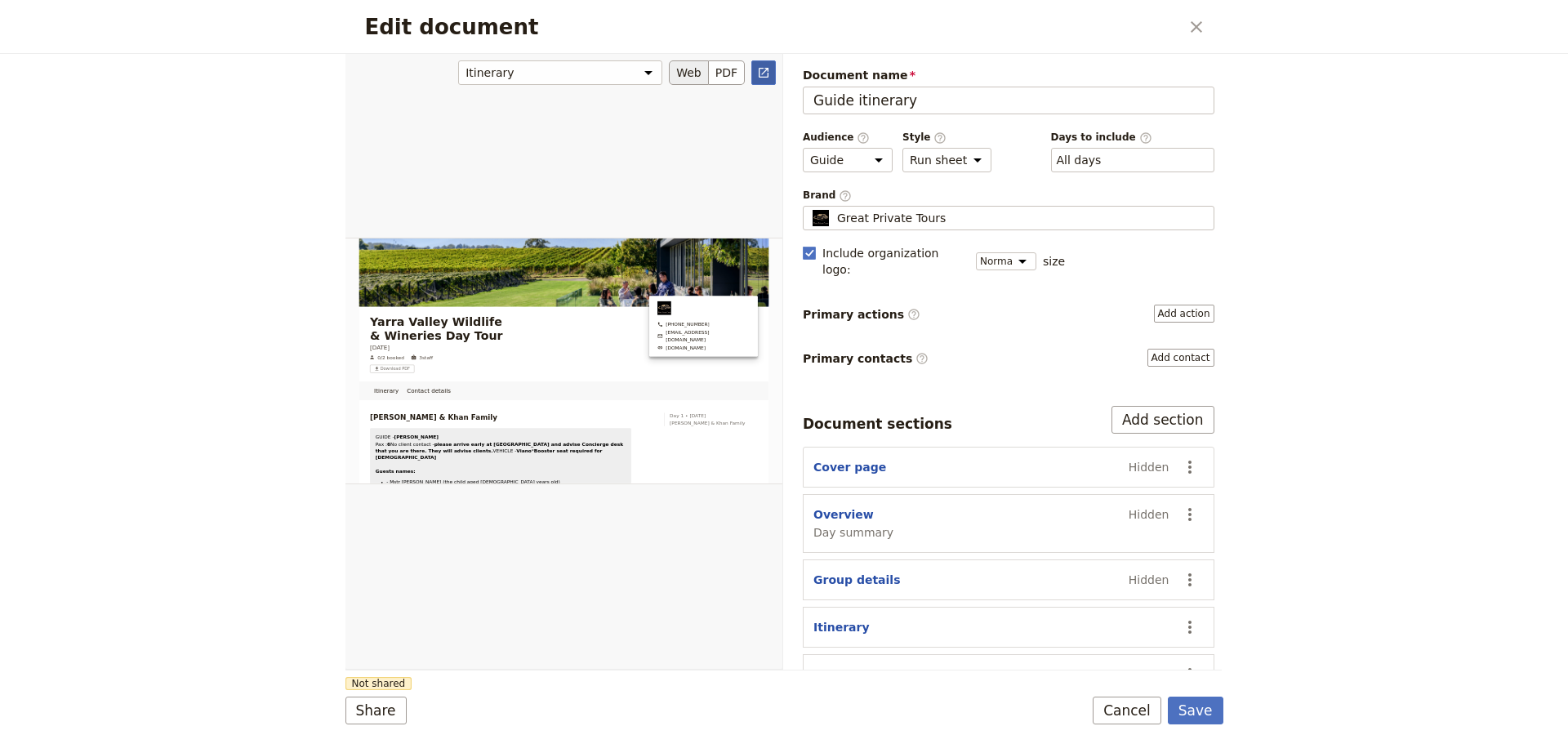
click at [761, 70] on icon "Open full preview" at bounding box center [763, 73] width 13 height 13
click at [1144, 703] on button "Cancel" at bounding box center [1126, 710] width 68 height 28
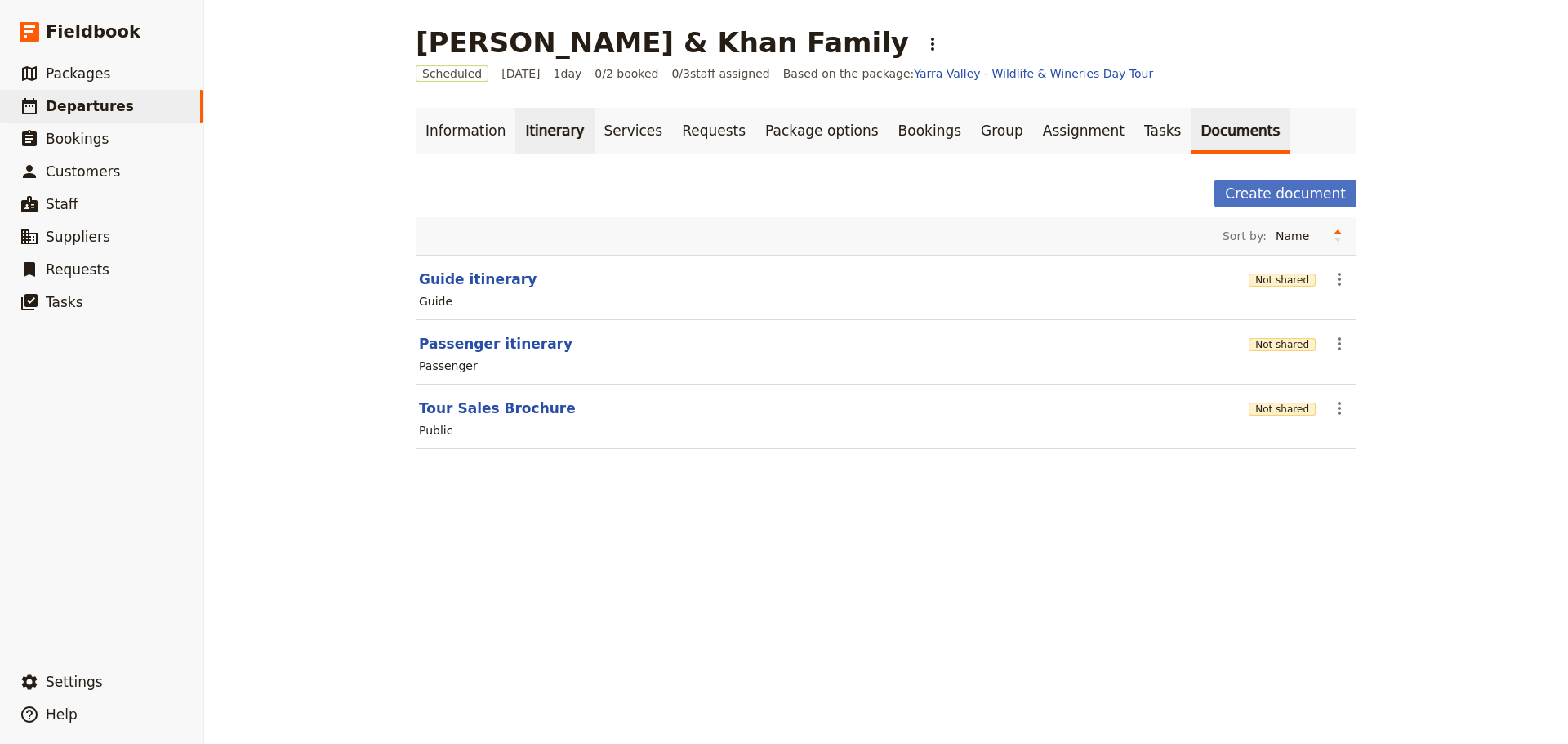
click at [536, 136] on link "Itinerary" at bounding box center [553, 131] width 78 height 46
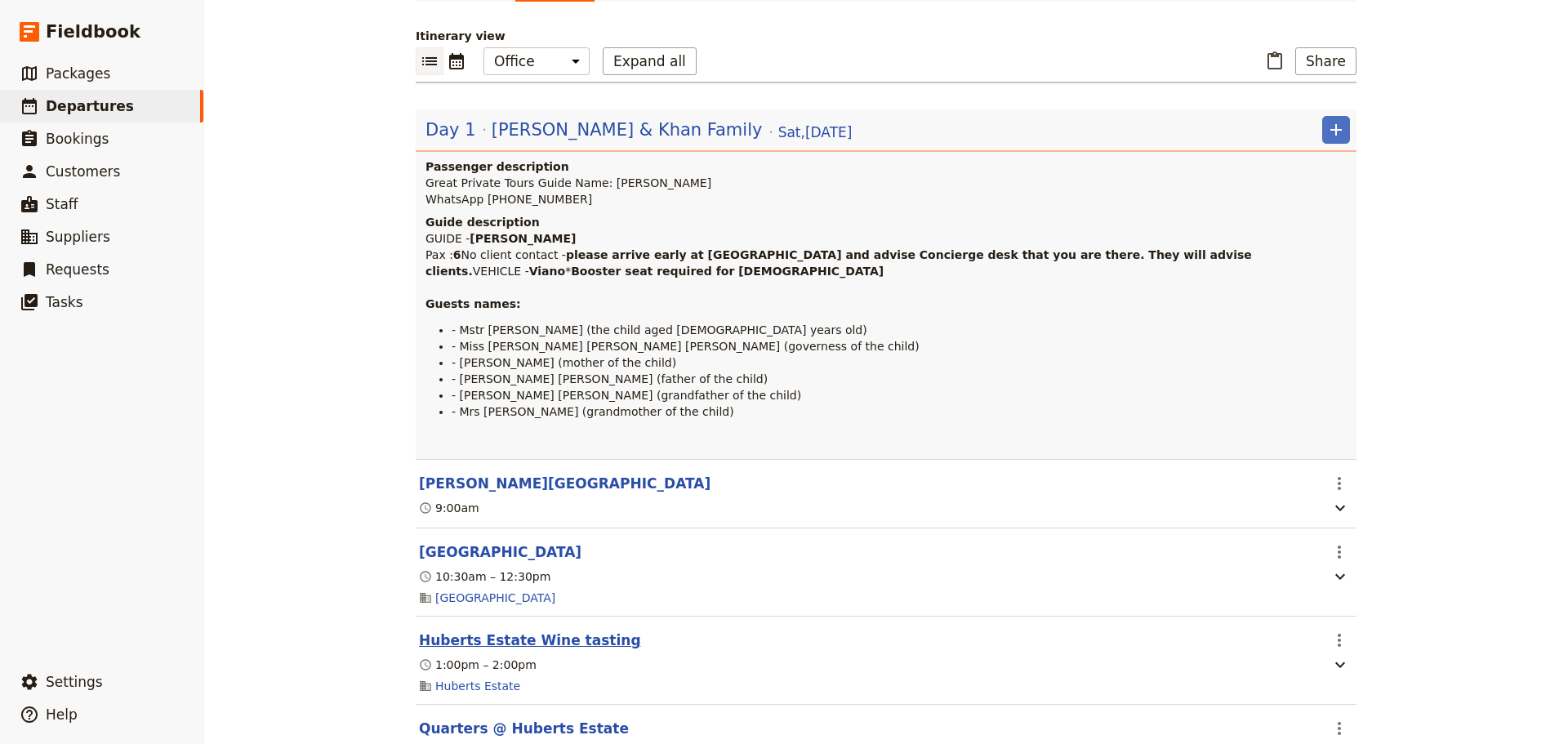
scroll to position [326, 0]
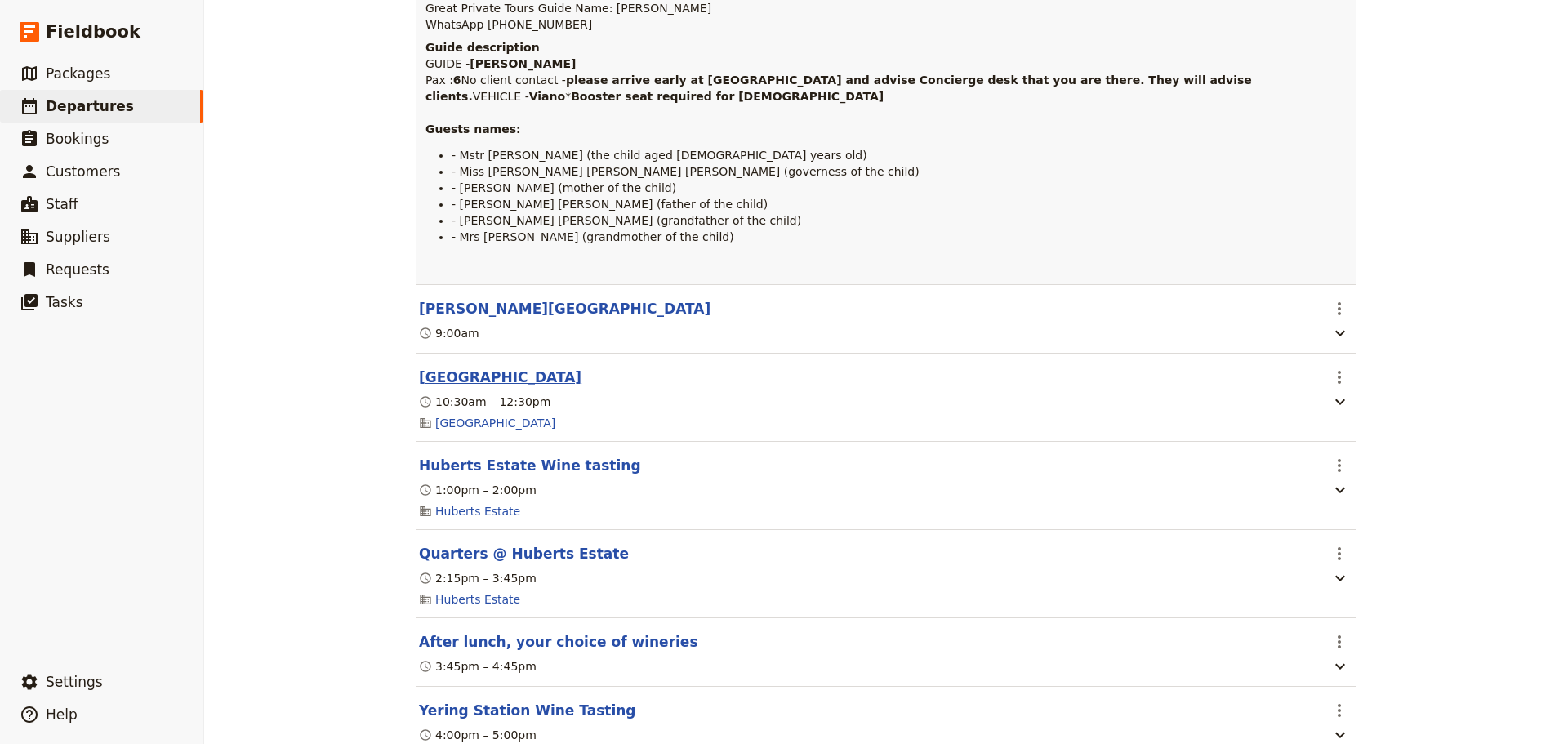
click at [503, 387] on button "[GEOGRAPHIC_DATA]" at bounding box center [500, 377] width 163 height 19
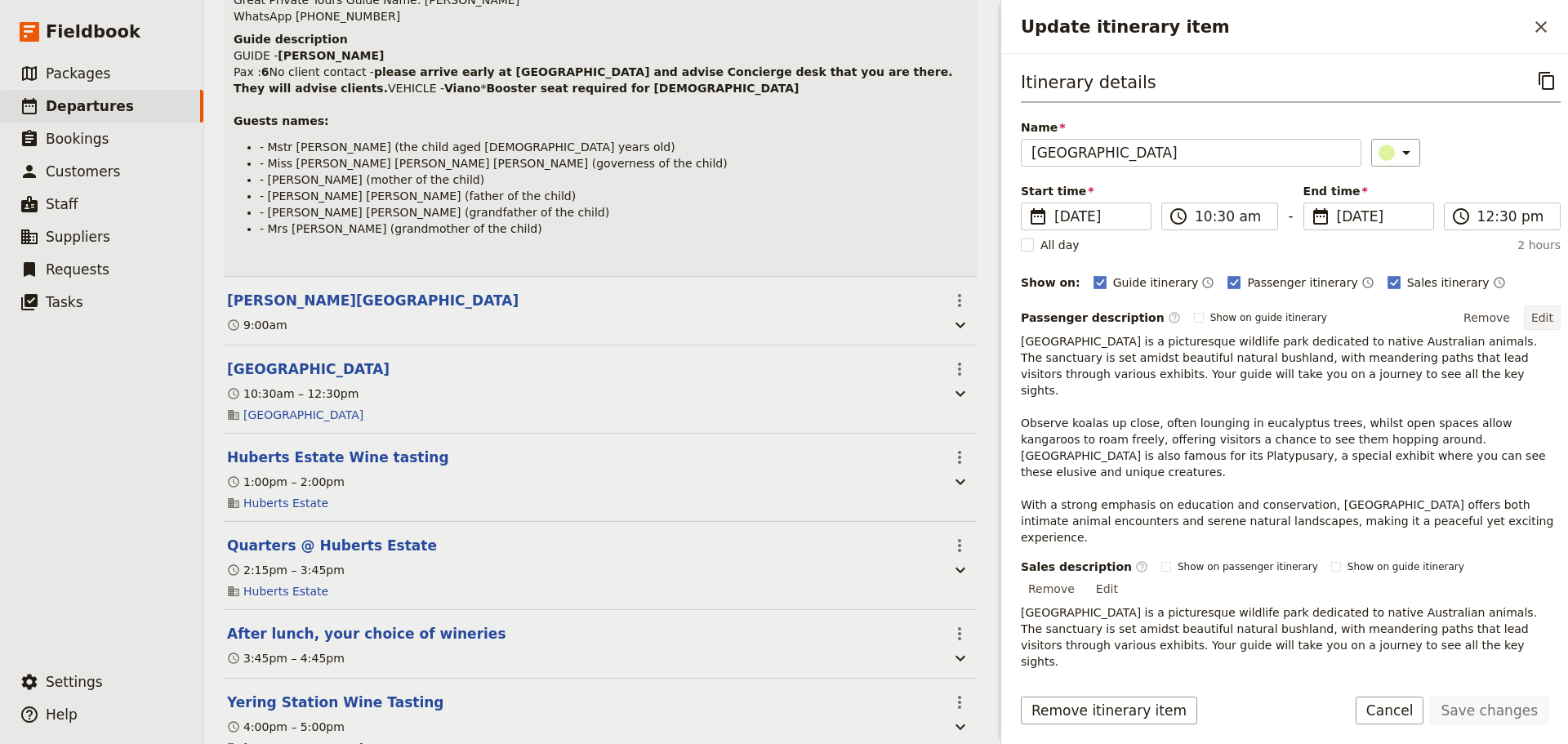
click at [1529, 315] on button "Edit" at bounding box center [1542, 317] width 37 height 24
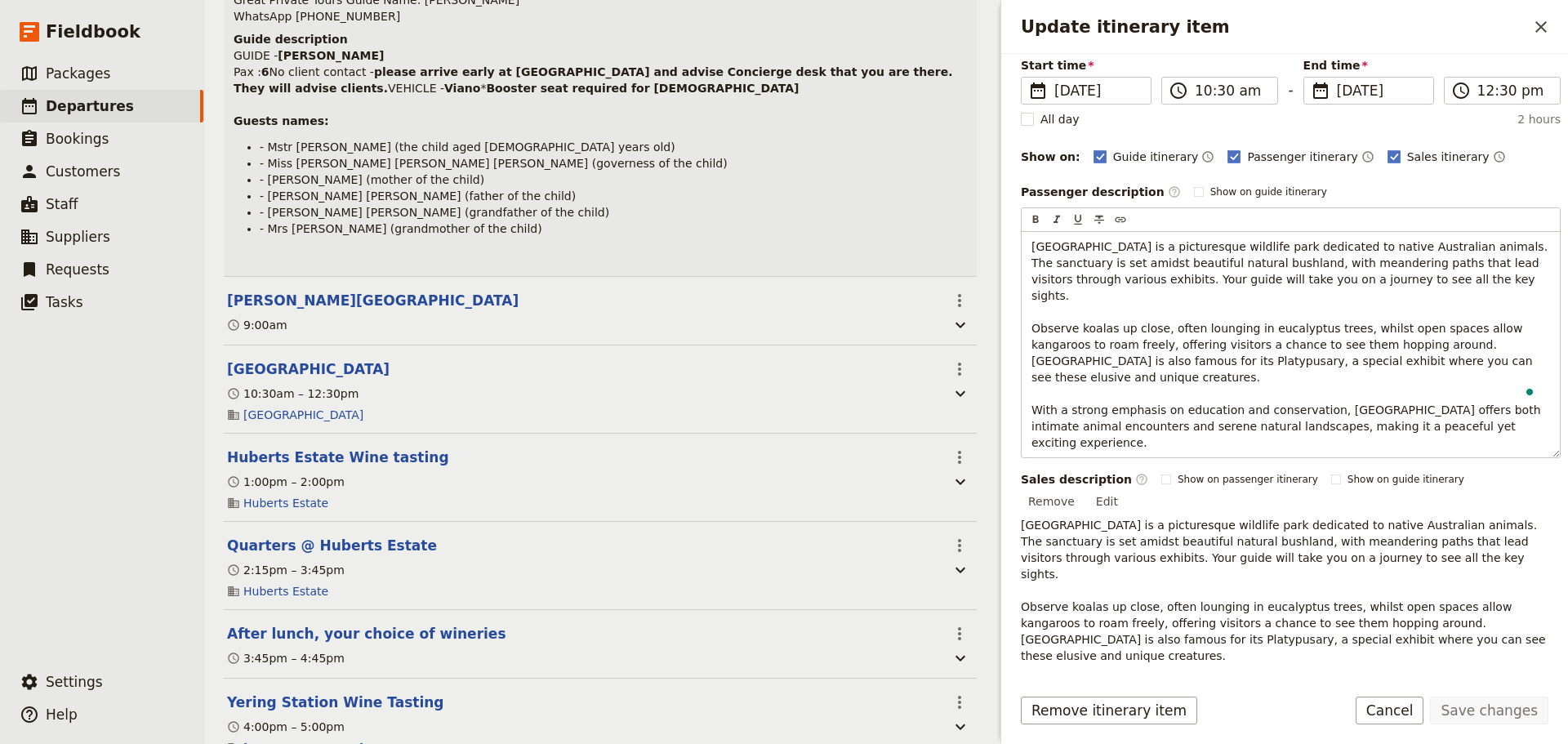
scroll to position [244, 0]
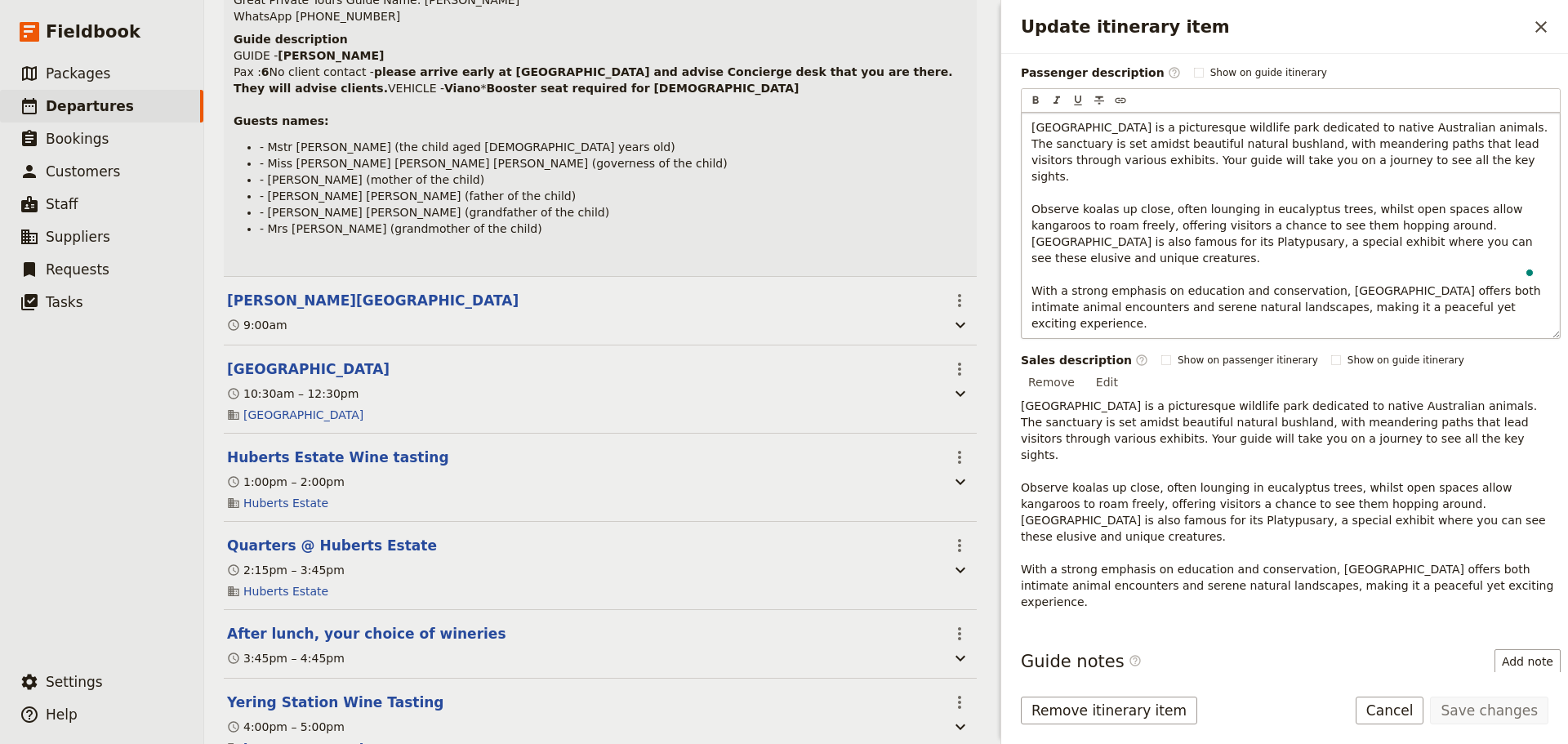
click at [1511, 276] on p "[GEOGRAPHIC_DATA] is a picturesque wildlife park dedicated to native Australian…" at bounding box center [1290, 225] width 519 height 213
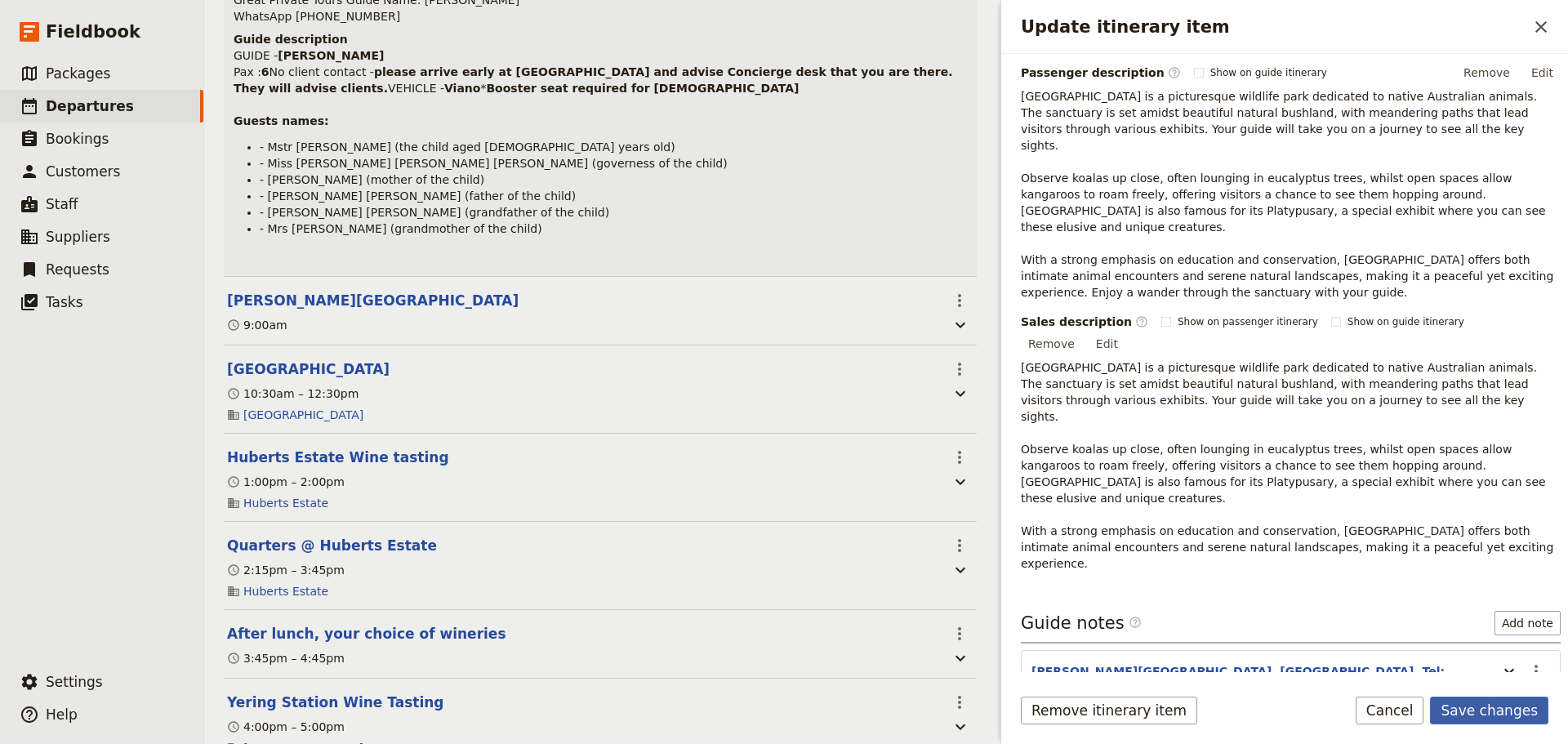
click at [1486, 702] on button "Save changes" at bounding box center [1488, 710] width 118 height 28
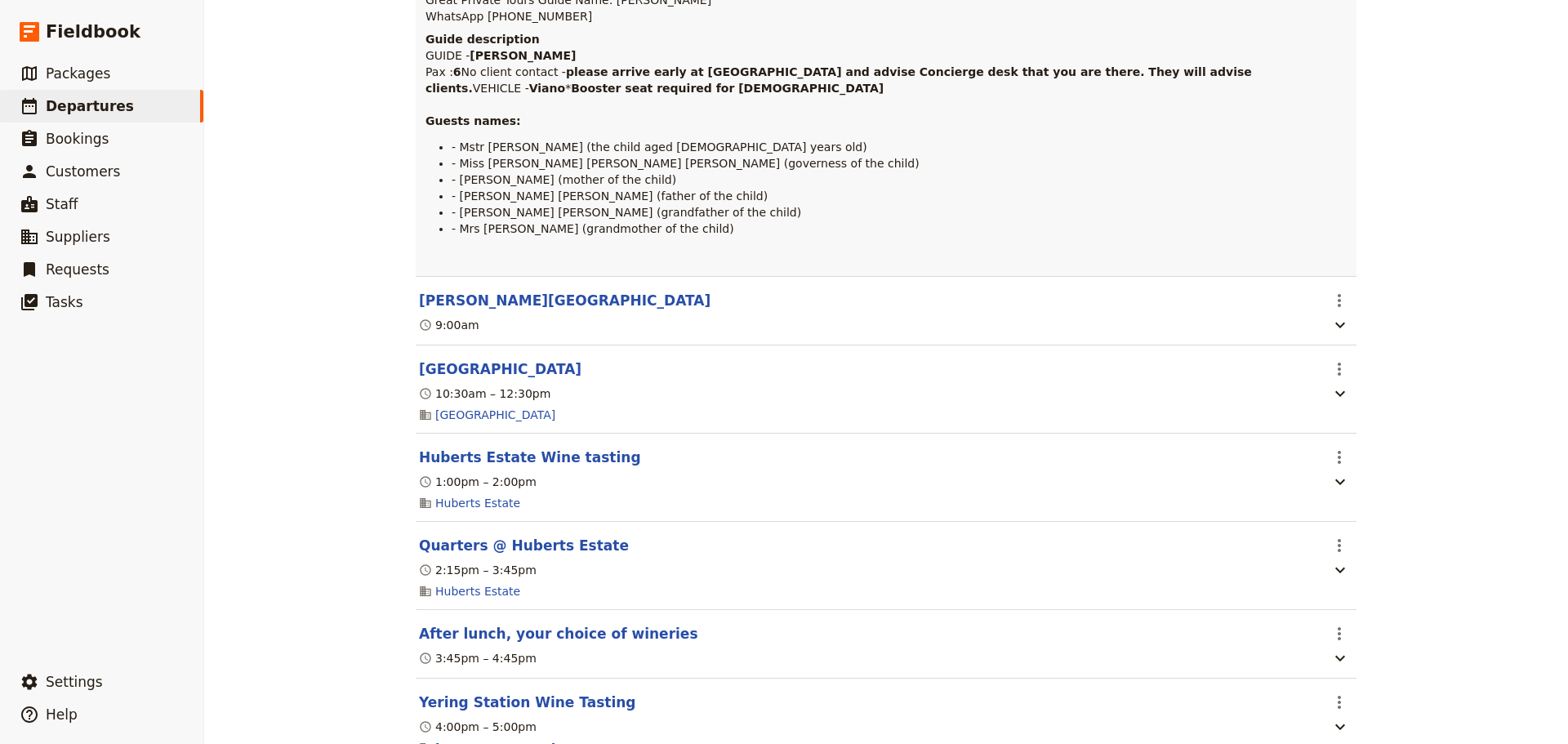
scroll to position [326, 0]
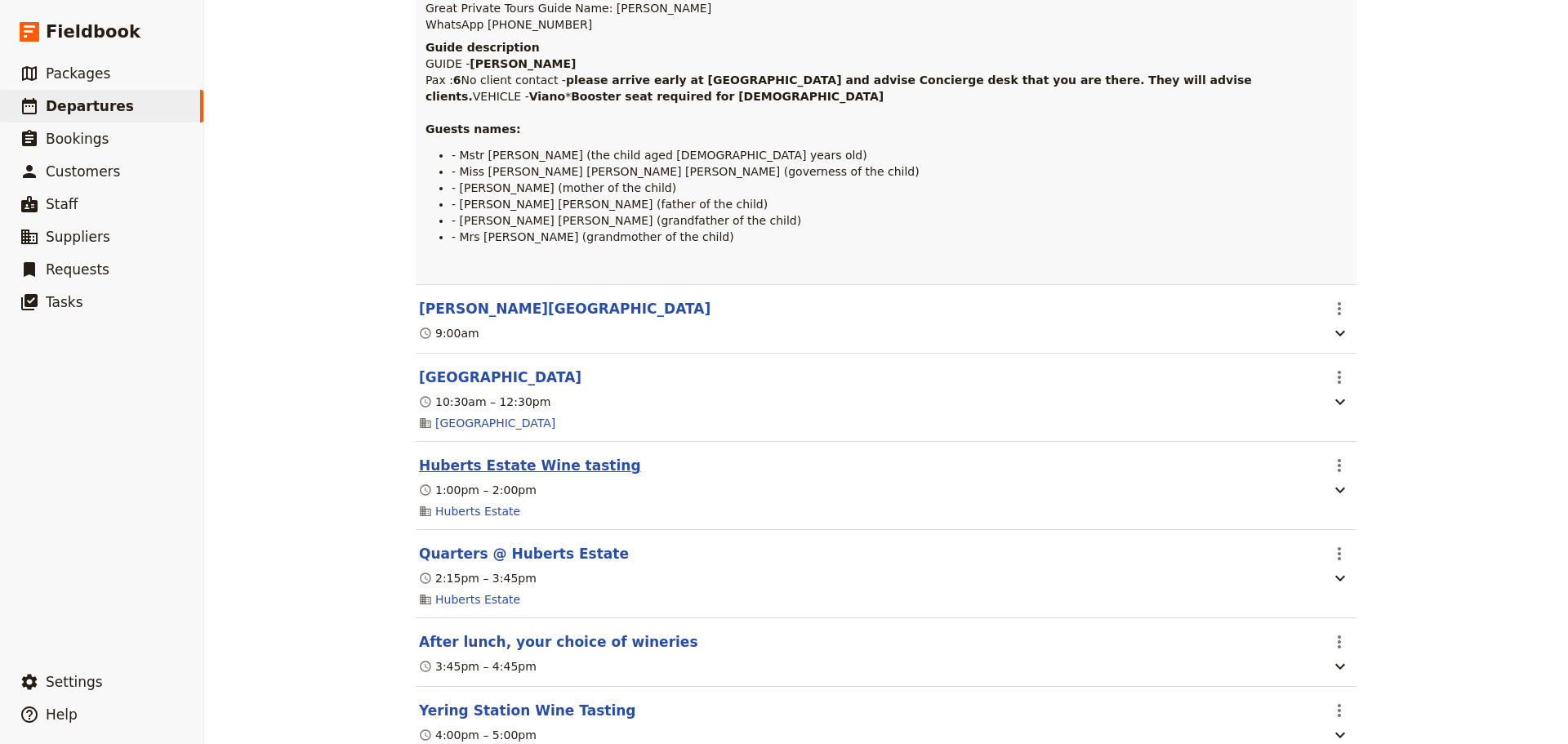
click at [490, 475] on button "Huberts Estate Wine tasting" at bounding box center [529, 465] width 222 height 19
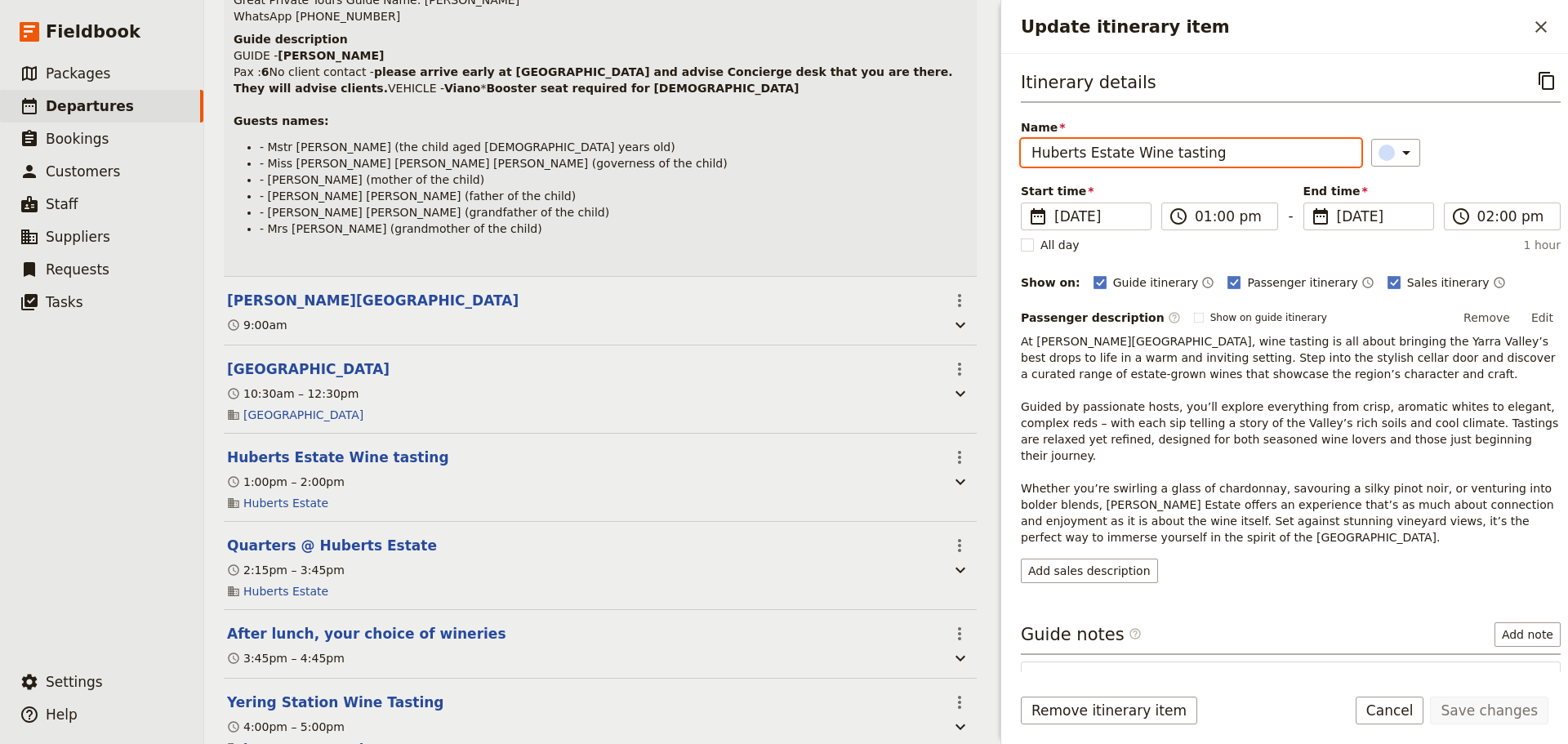
drag, startPoint x: 1212, startPoint y: 153, endPoint x: 1118, endPoint y: 163, distance: 94.5
click at [1118, 163] on input "Huberts Estate Wine tasting" at bounding box center [1191, 152] width 341 height 28
type input "Huberts Estate"
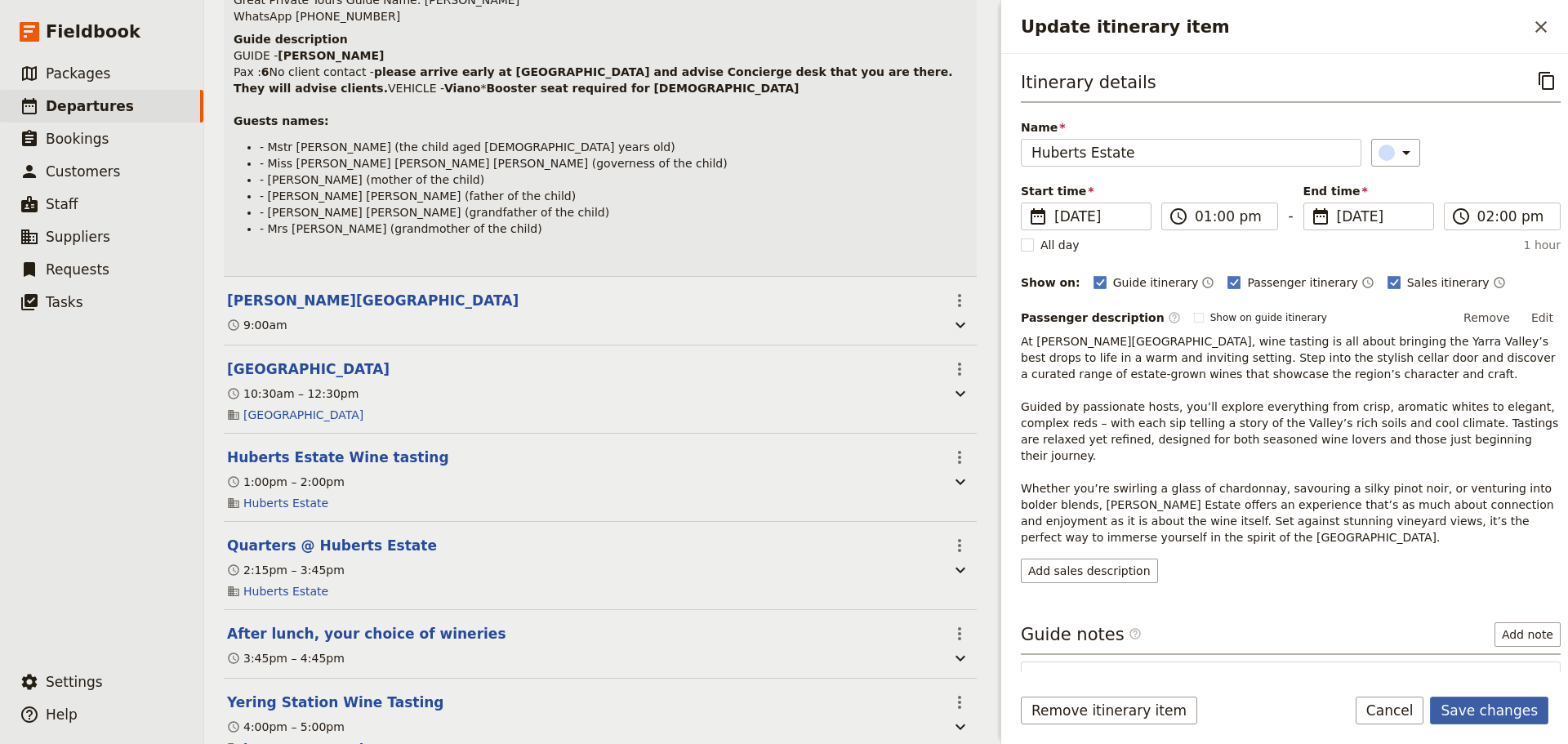
click at [1467, 713] on button "Save changes" at bounding box center [1488, 710] width 118 height 28
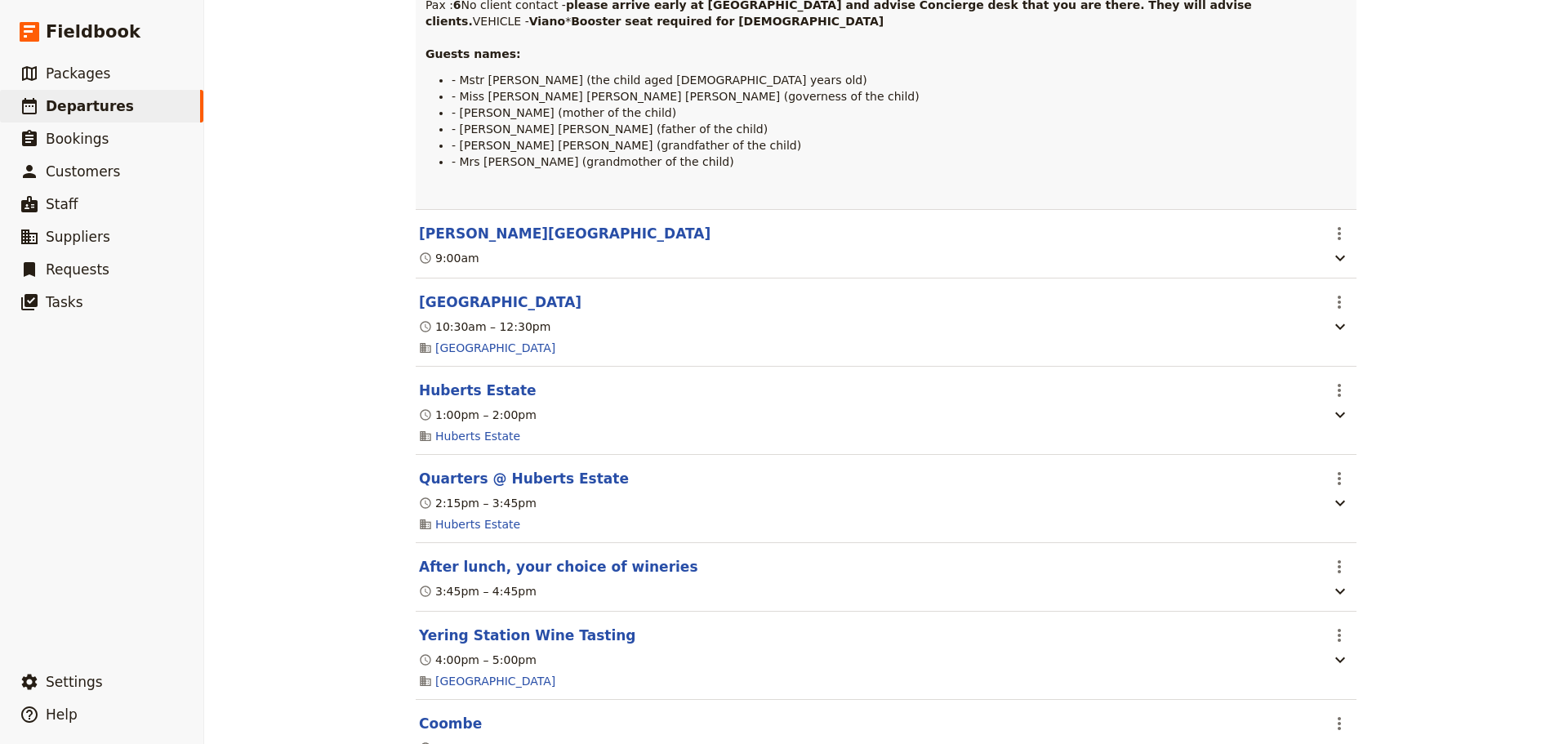
scroll to position [572, 0]
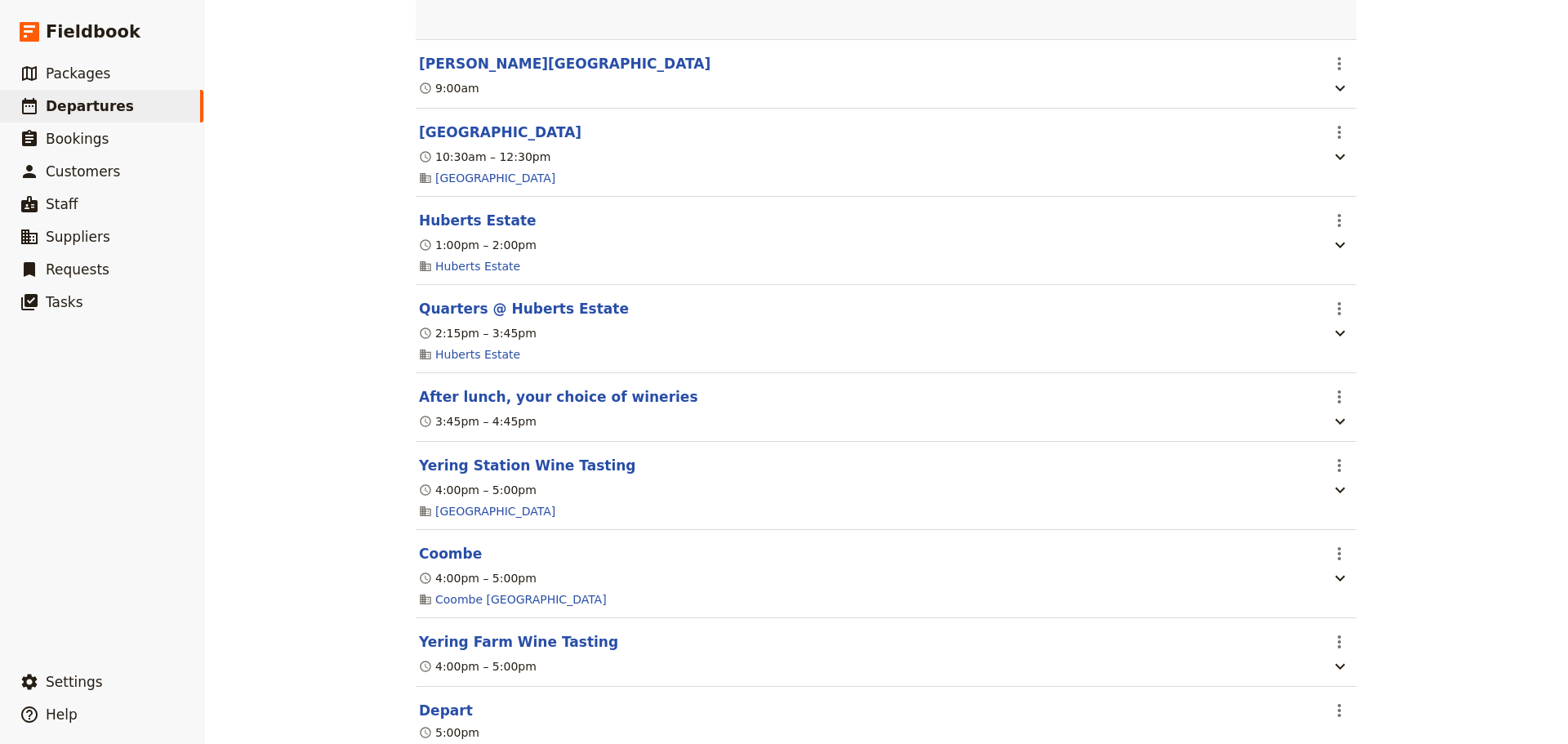
click at [554, 406] on button "After lunch, your choice of wineries" at bounding box center [558, 397] width 279 height 19
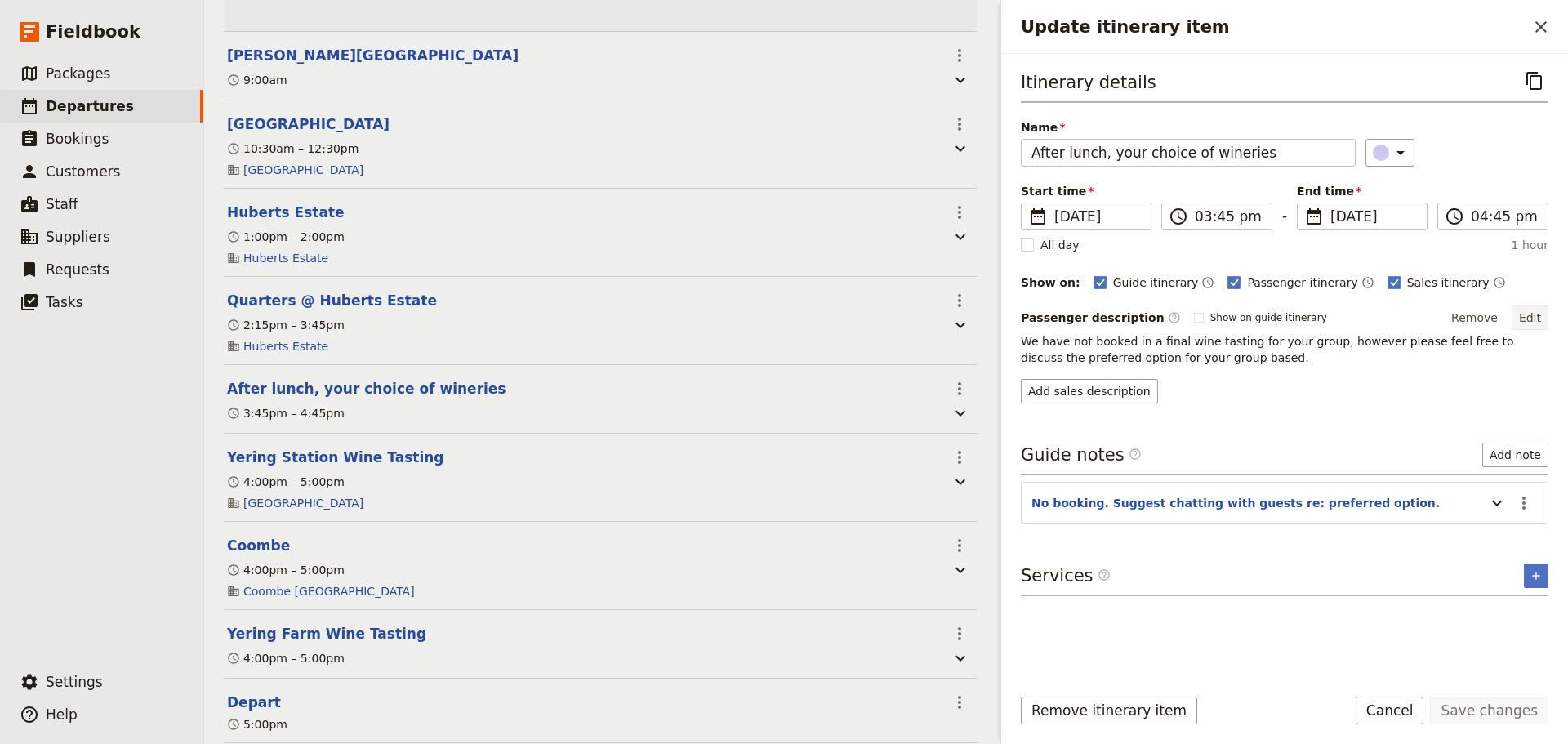
click at [1527, 315] on button "Edit" at bounding box center [1529, 317] width 37 height 24
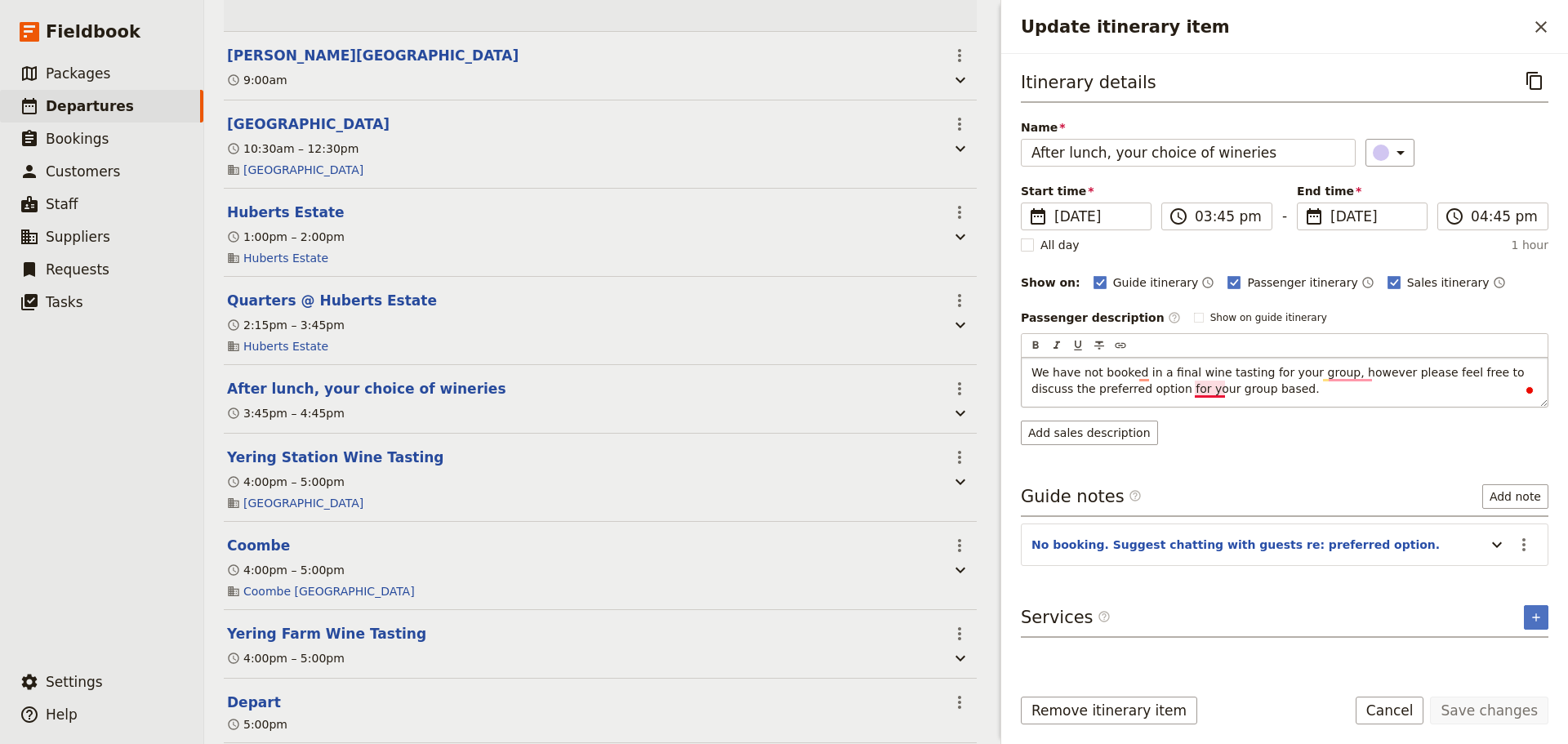
click at [1203, 391] on span "We have not booked in a final wine tasting for your group, however please feel …" at bounding box center [1279, 380] width 497 height 30
click at [1500, 543] on div "Itinerary details ​ Name After lunch, your choice of wineries ​ Start time ​ 18…" at bounding box center [1284, 369] width 527 height 603
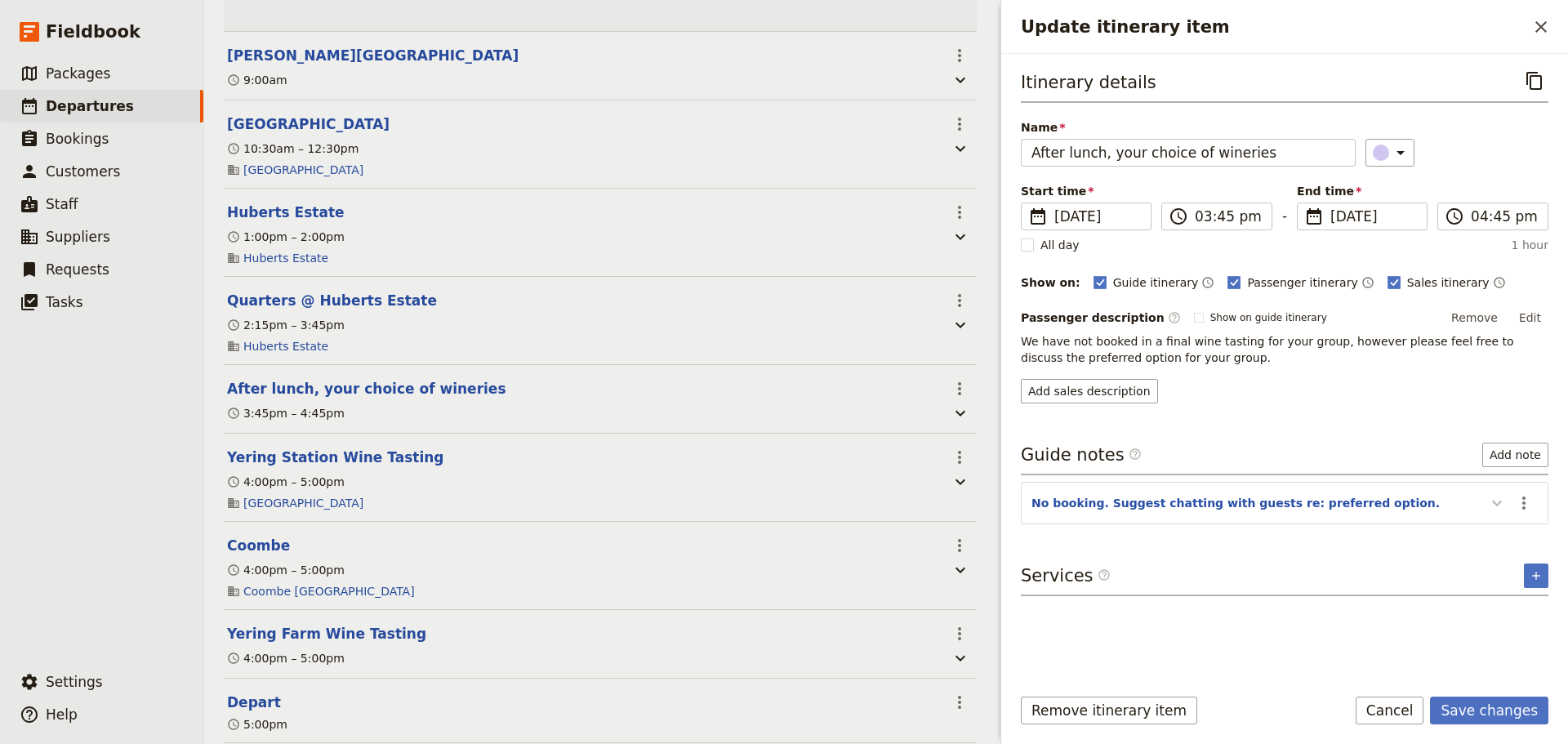
click at [1486, 489] on button "Update itinerary item" at bounding box center [1496, 502] width 26 height 27
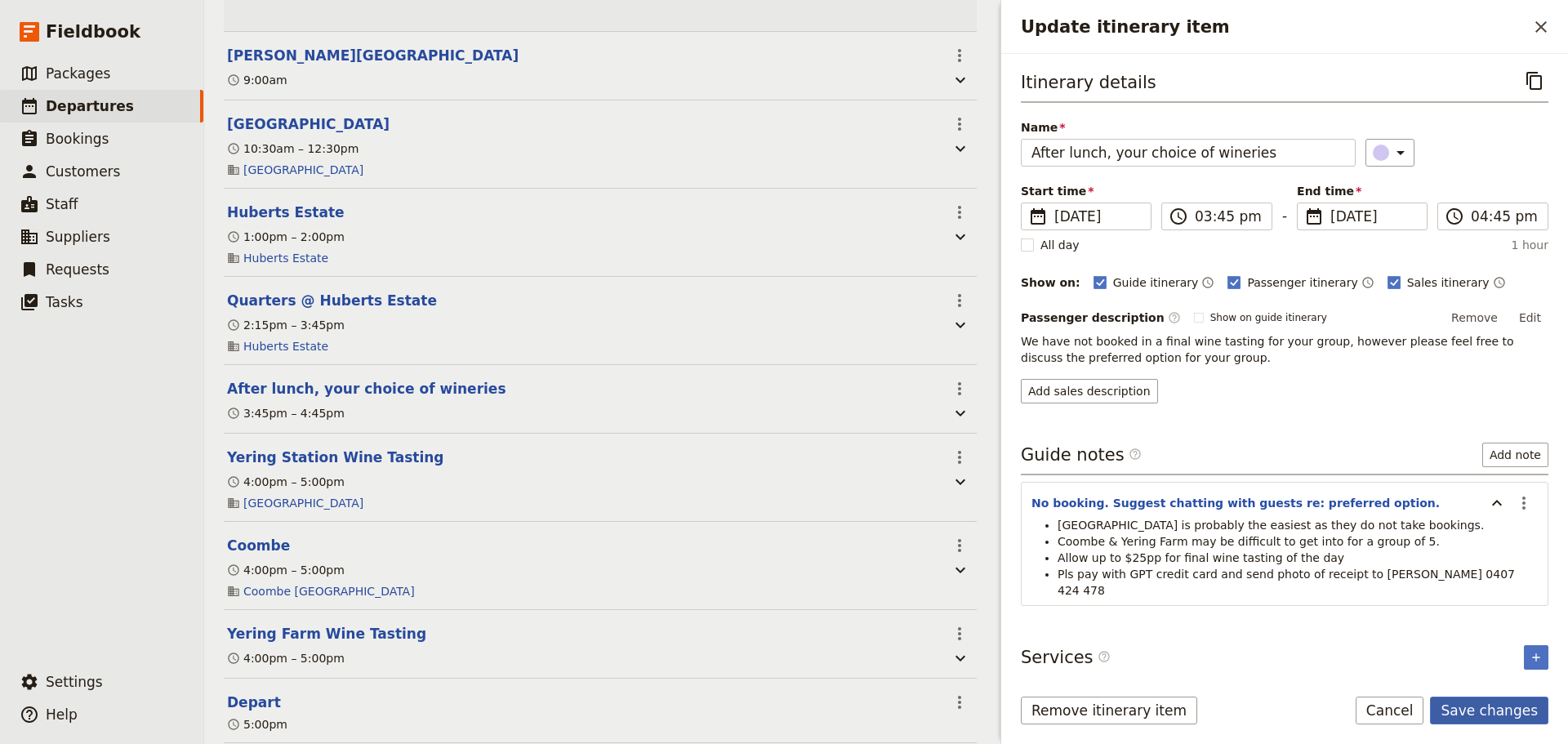
click at [1472, 703] on button "Save changes" at bounding box center [1488, 710] width 118 height 28
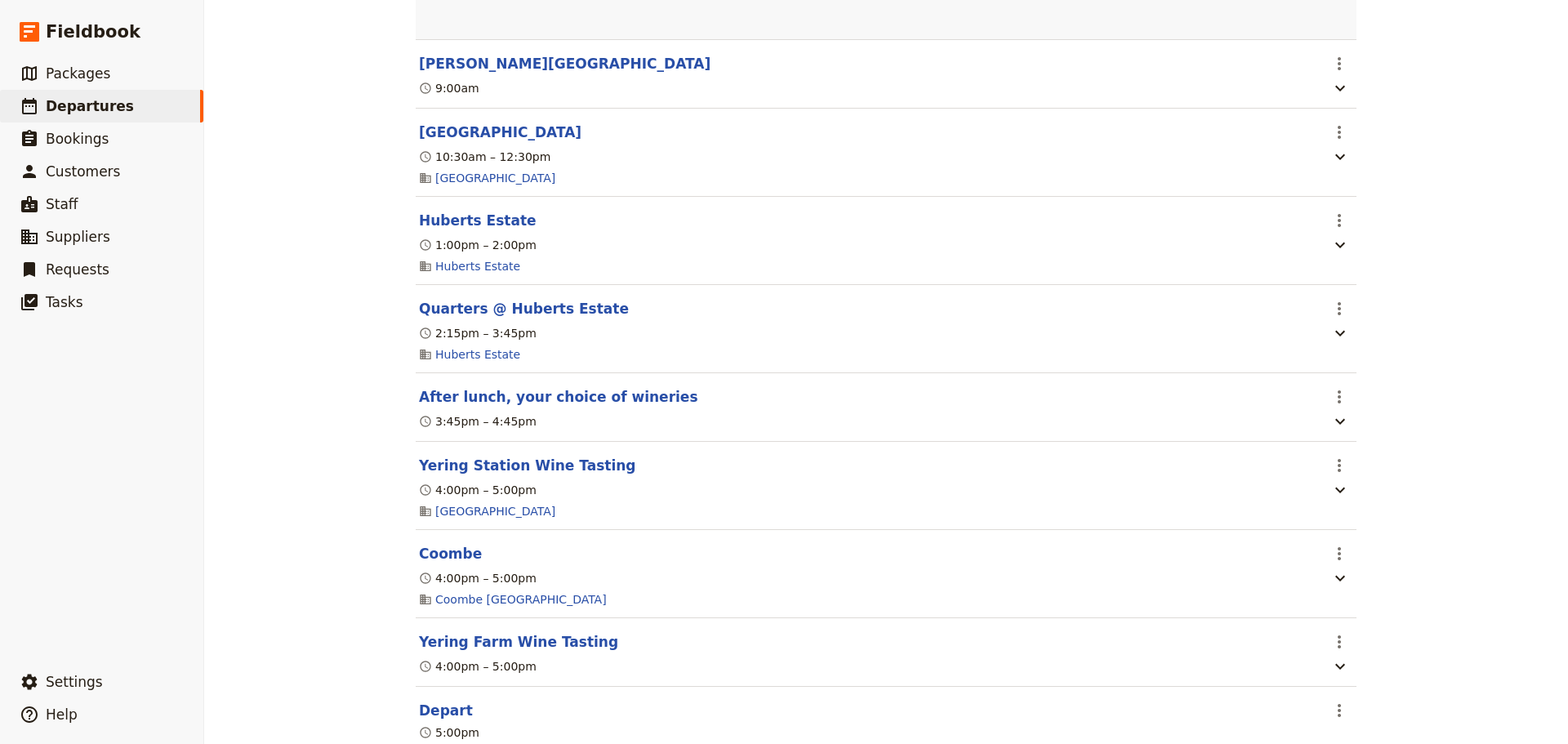
click at [492, 406] on button "After lunch, your choice of wineries" at bounding box center [558, 397] width 279 height 19
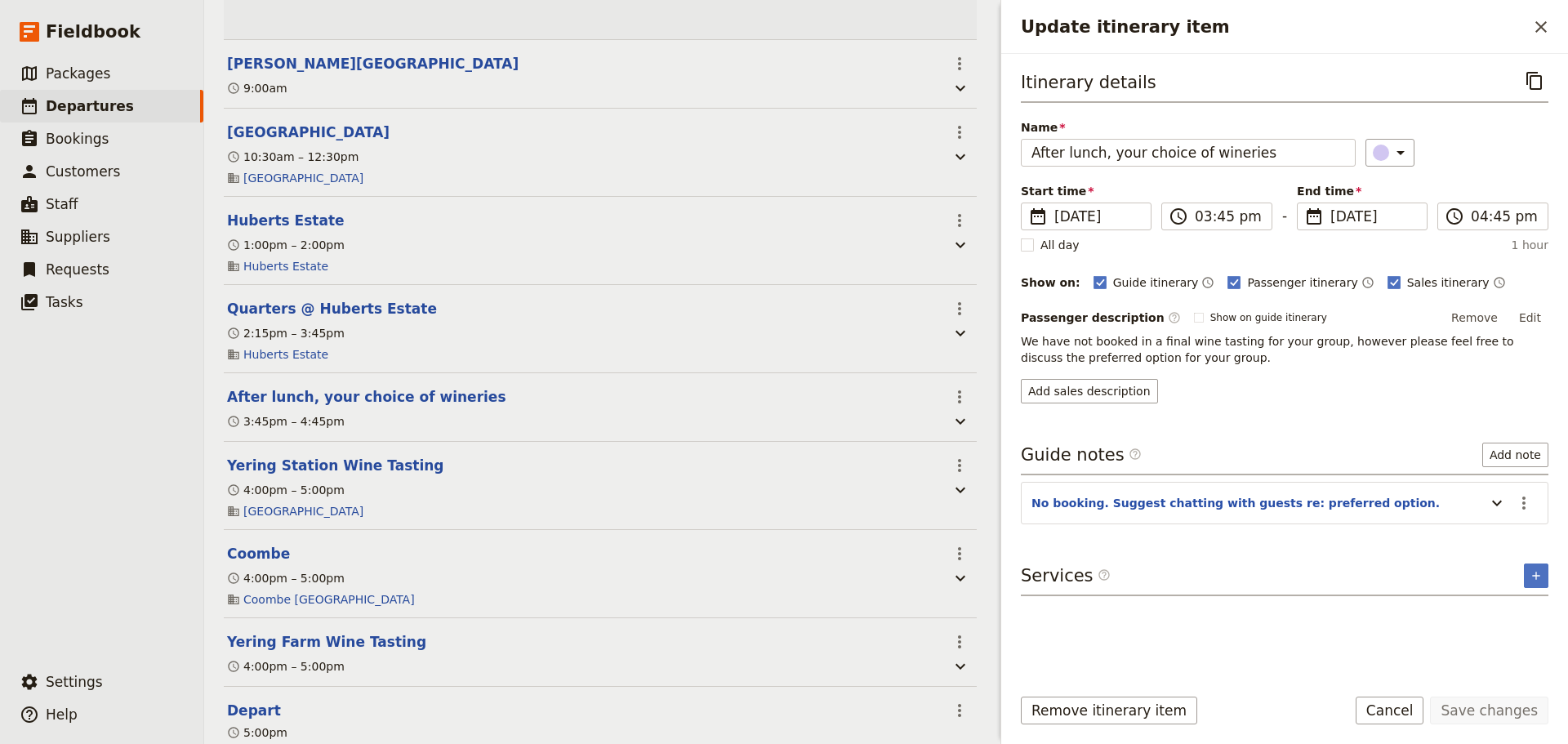
scroll to position [579, 0]
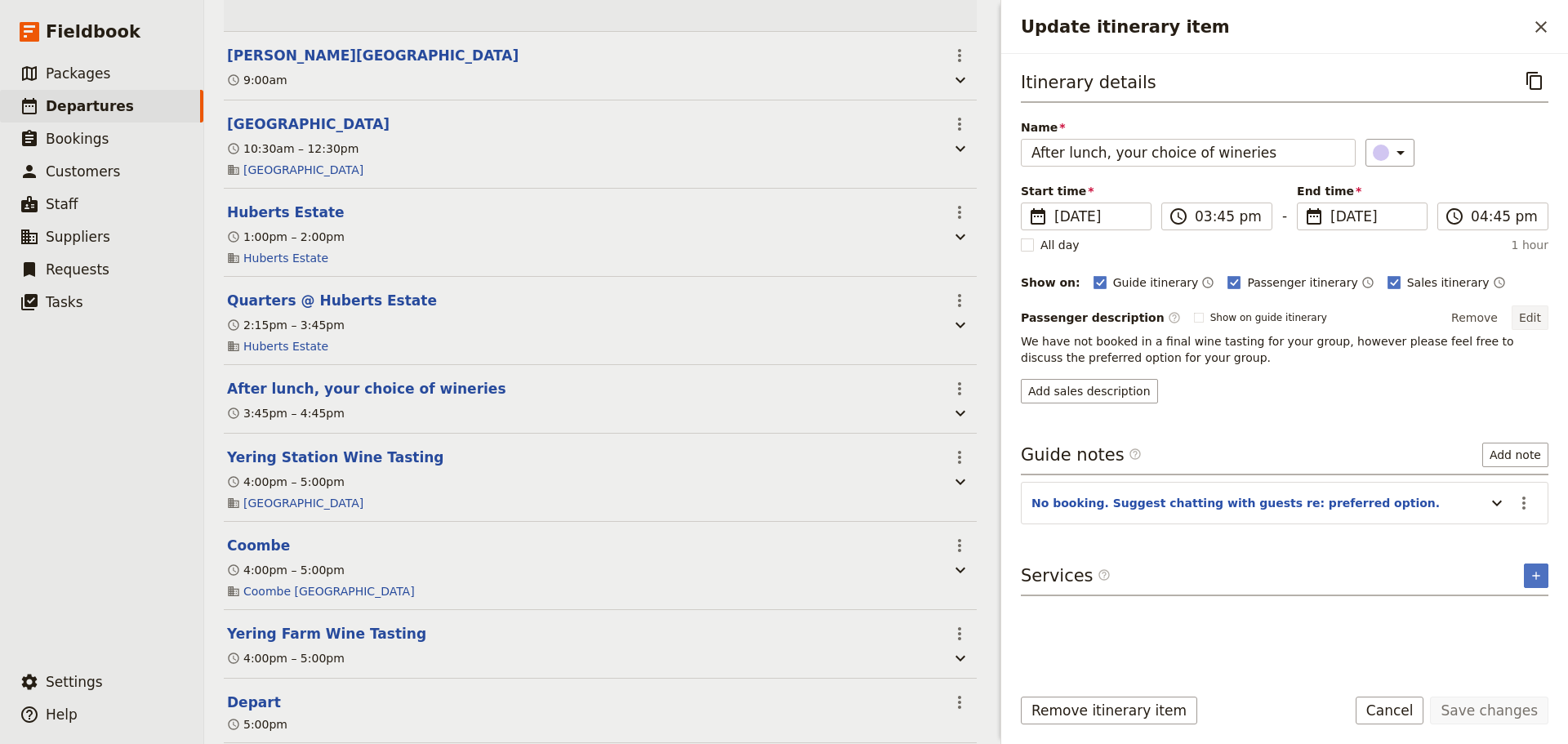
click at [1540, 321] on button "Edit" at bounding box center [1529, 317] width 37 height 24
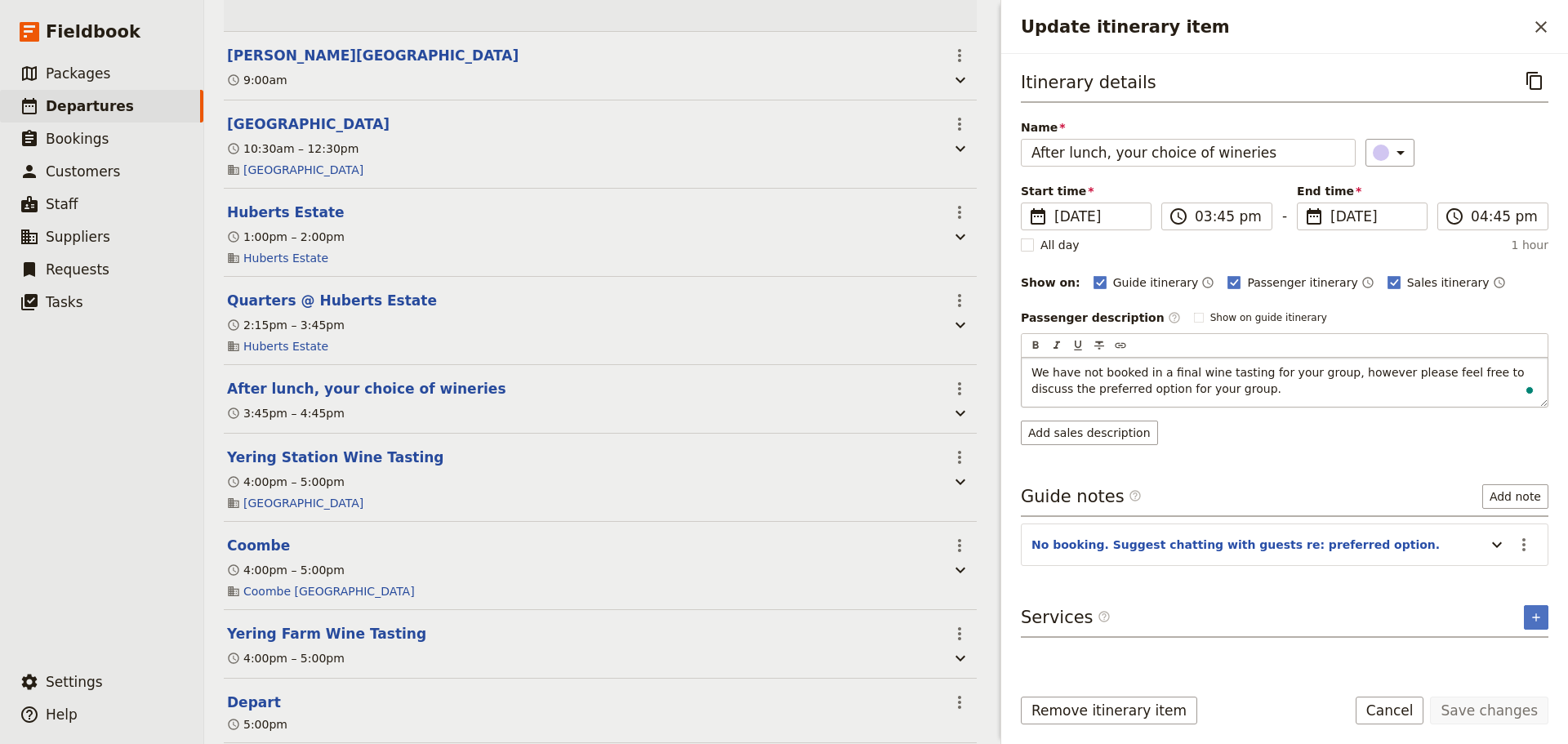
click at [1250, 385] on p "We have not booked in a final wine tasting for your group, however please feel …" at bounding box center [1284, 380] width 506 height 33
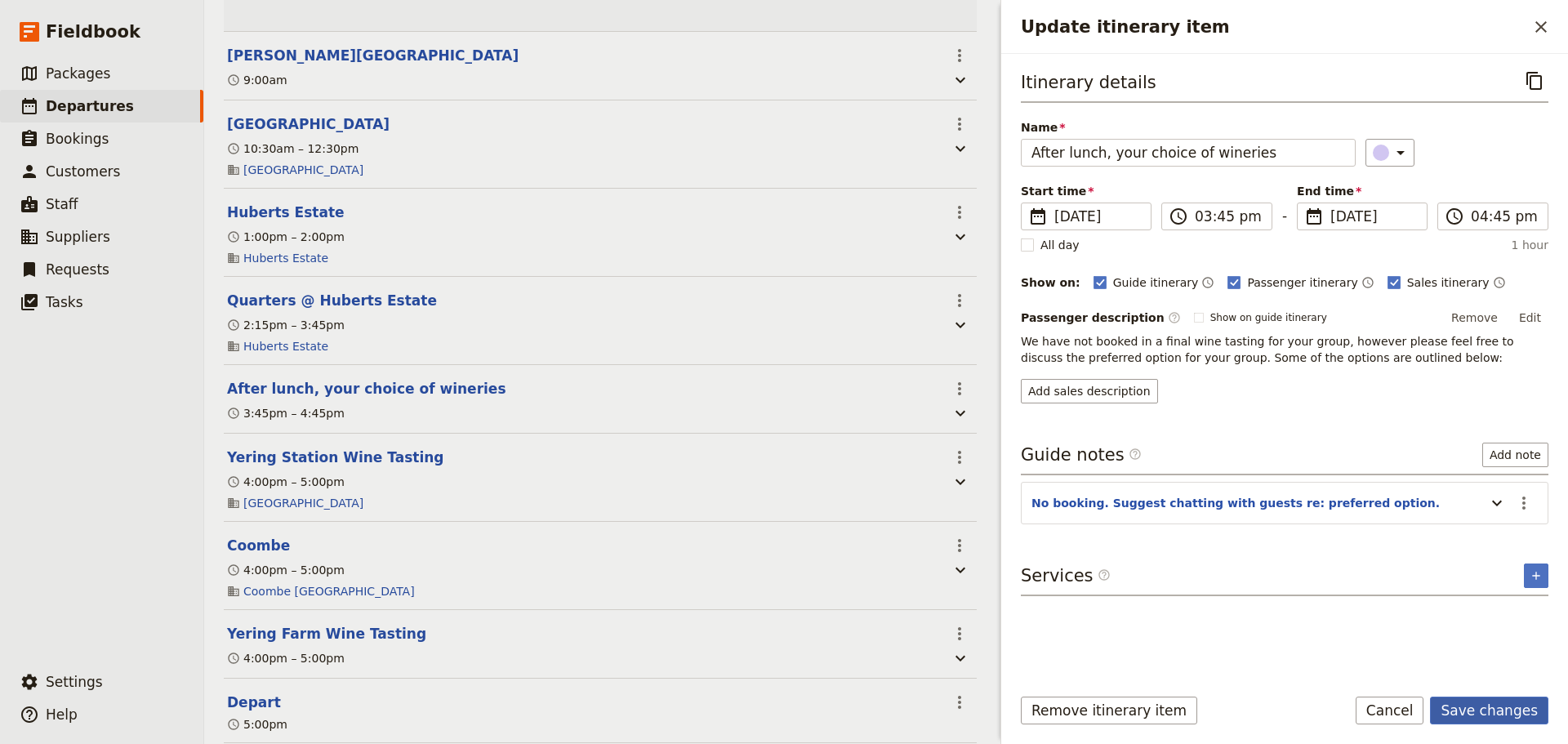
click at [1478, 694] on form "Itinerary details ​ Name After lunch, your choice of wineries ​ Start time ​ 18…" at bounding box center [1284, 398] width 567 height 690
click at [1495, 716] on button "Save changes" at bounding box center [1488, 710] width 118 height 28
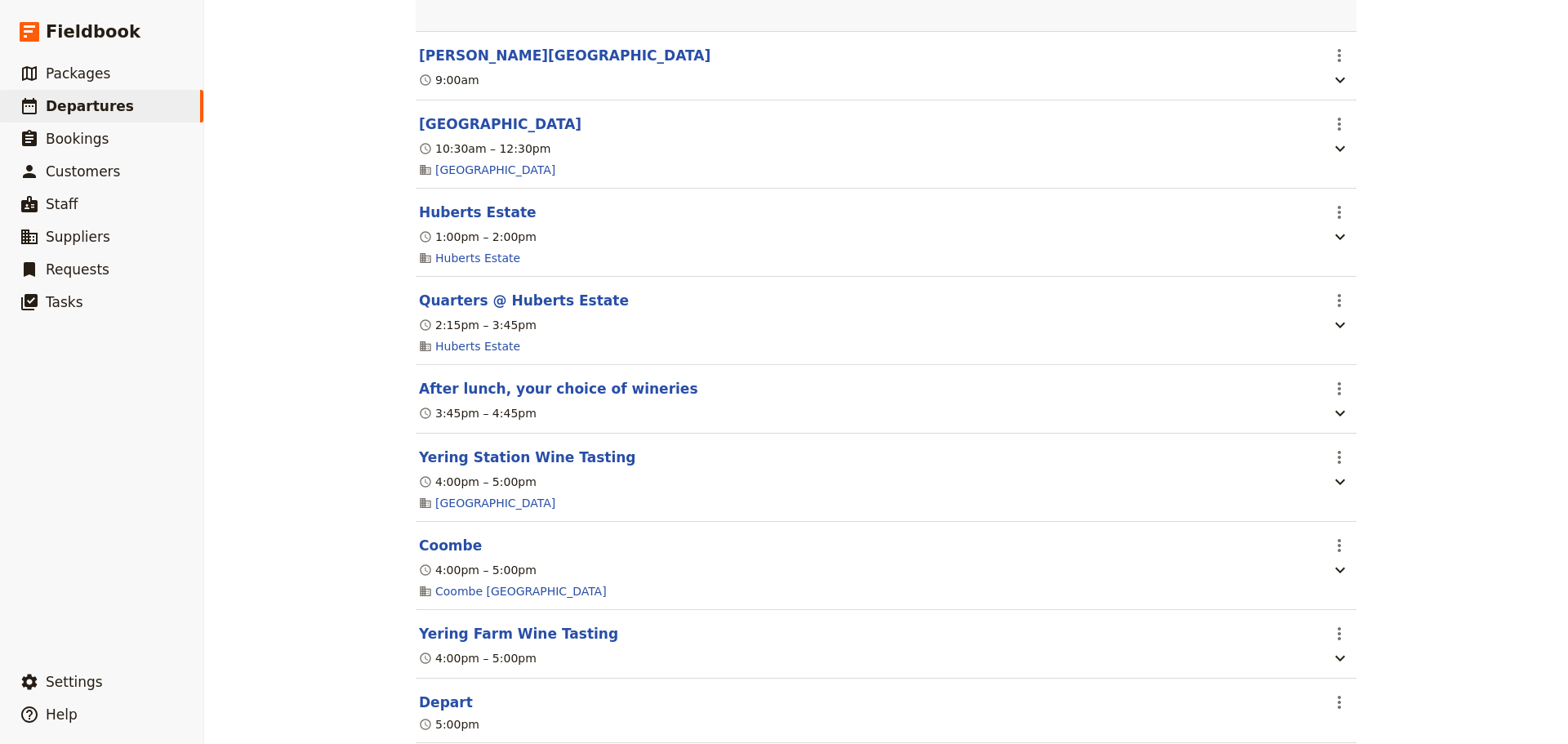
scroll to position [572, 0]
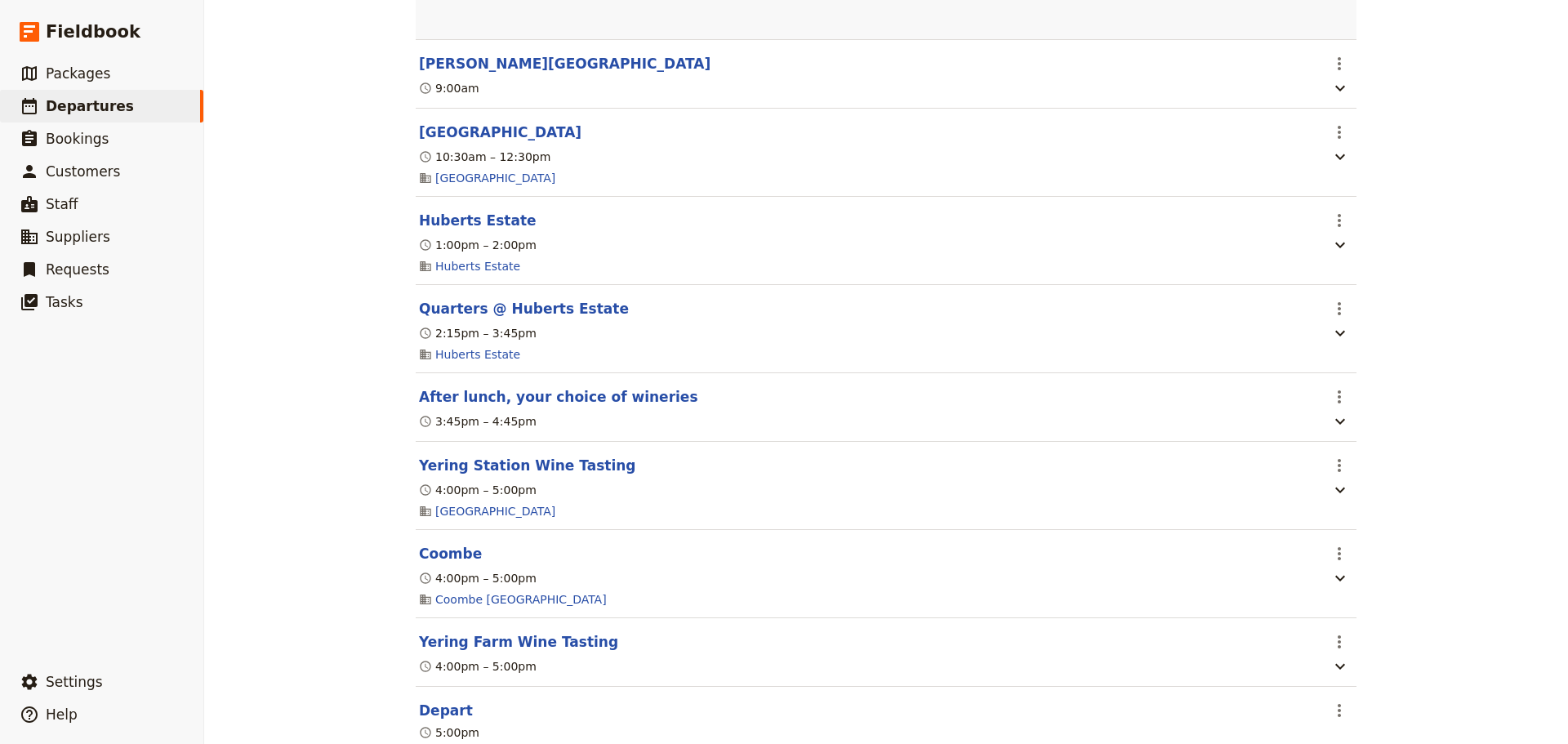
drag, startPoint x: 436, startPoint y: 510, endPoint x: 433, endPoint y: 487, distance: 23.2
click at [436, 475] on button "Yering Station Wine Tasting" at bounding box center [527, 465] width 218 height 19
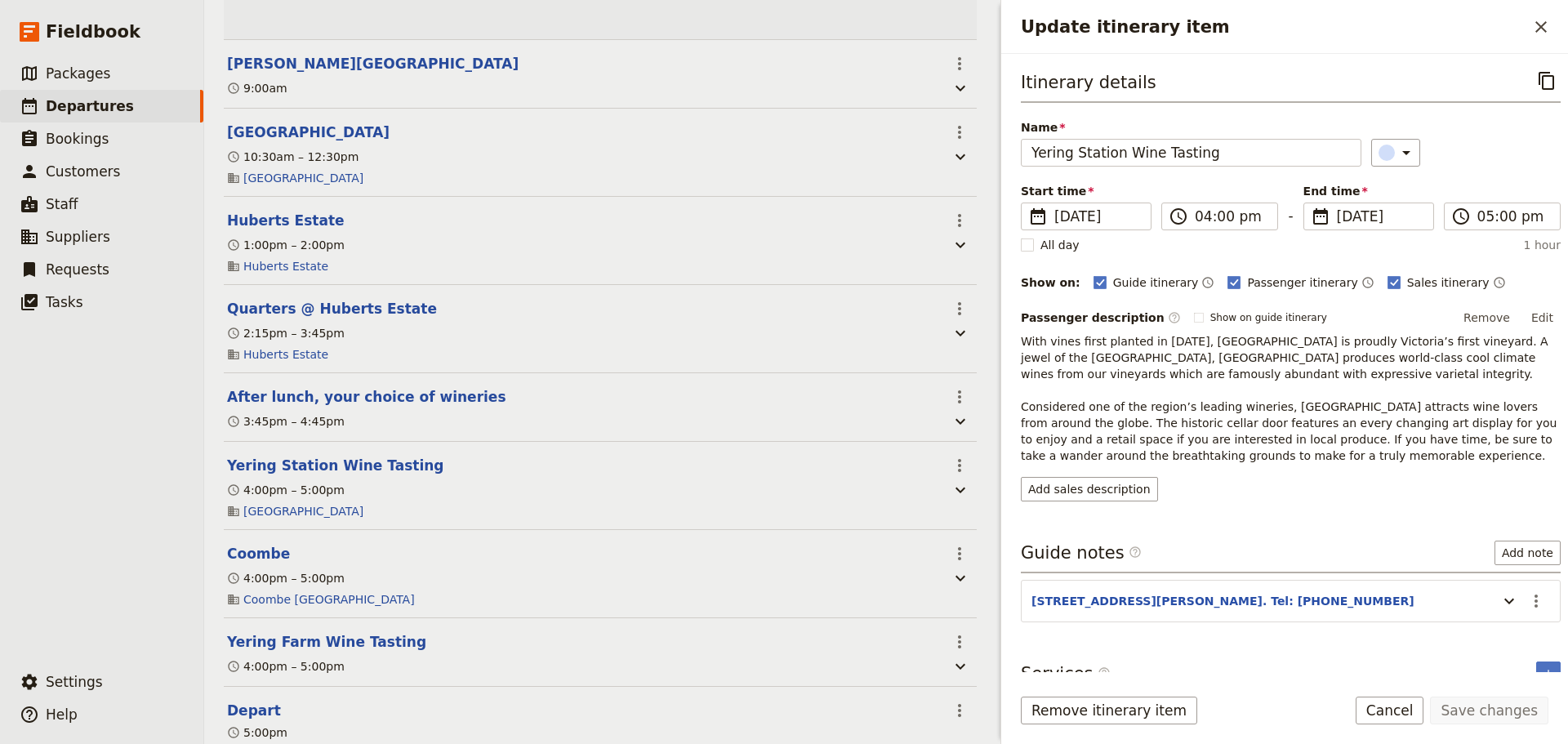
scroll to position [579, 0]
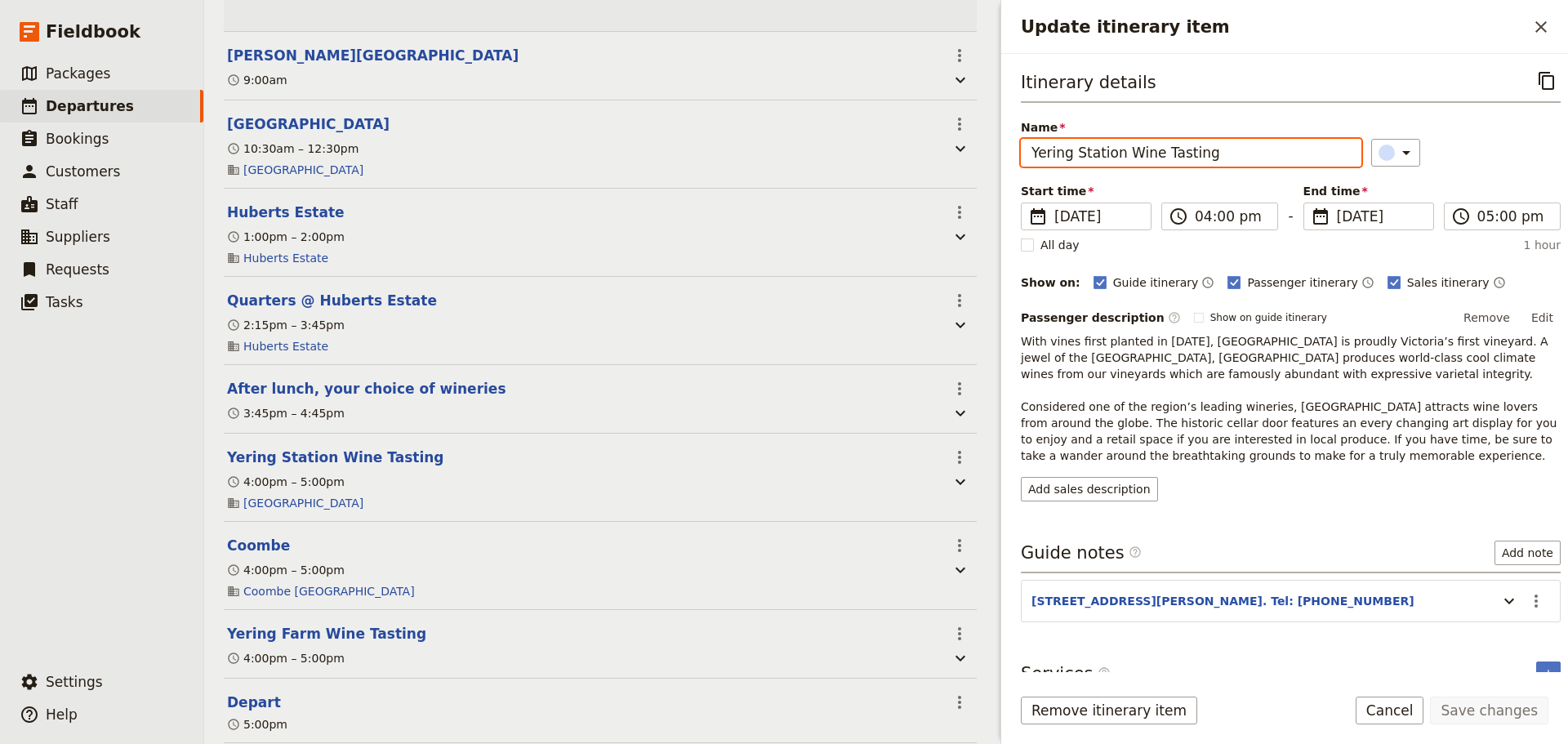
drag, startPoint x: 1210, startPoint y: 158, endPoint x: 1112, endPoint y: 163, distance: 98.1
click at [1112, 163] on input "Yering Station Wine Tasting" at bounding box center [1191, 152] width 341 height 28
type input "[GEOGRAPHIC_DATA]"
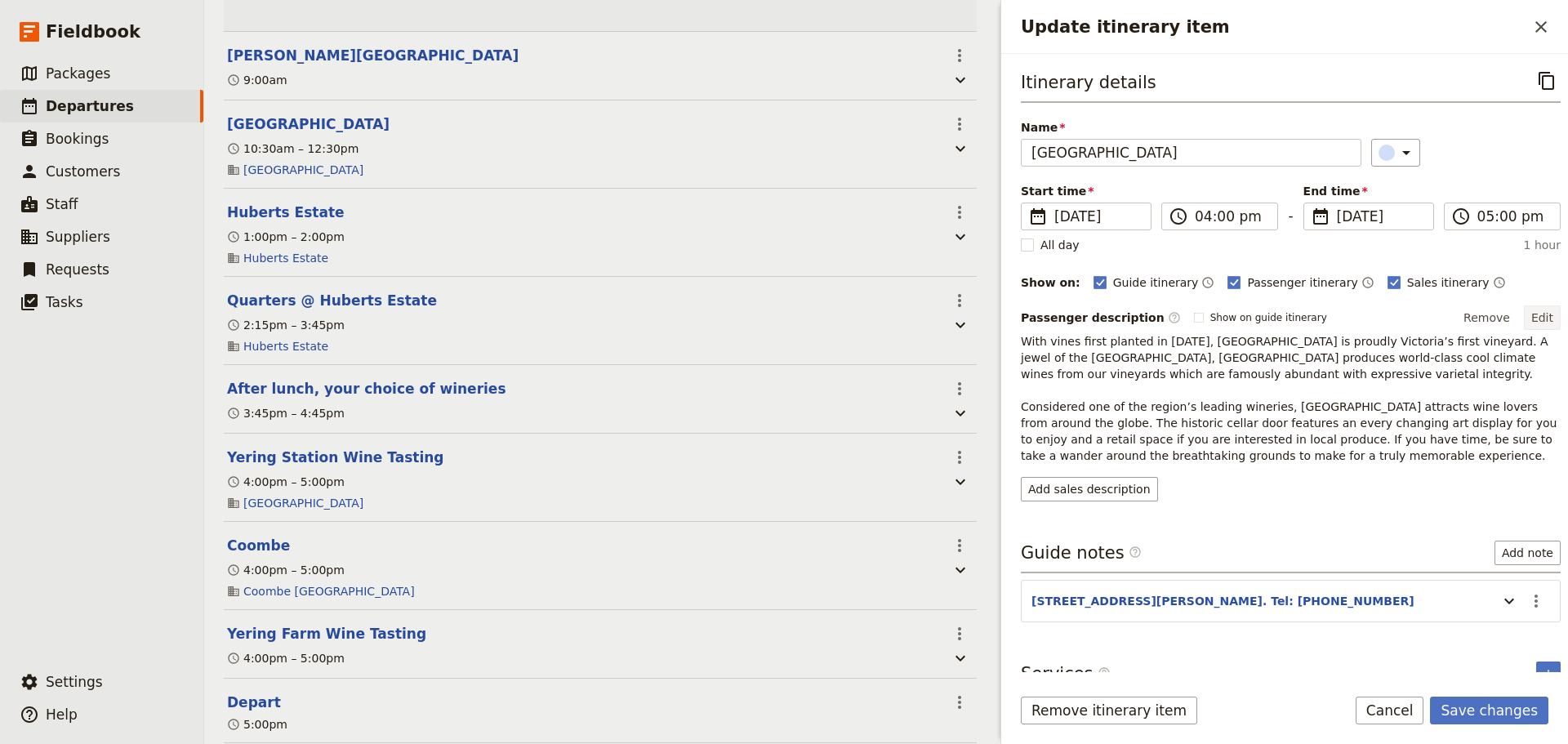
click at [1532, 315] on button "Edit" at bounding box center [1542, 317] width 37 height 24
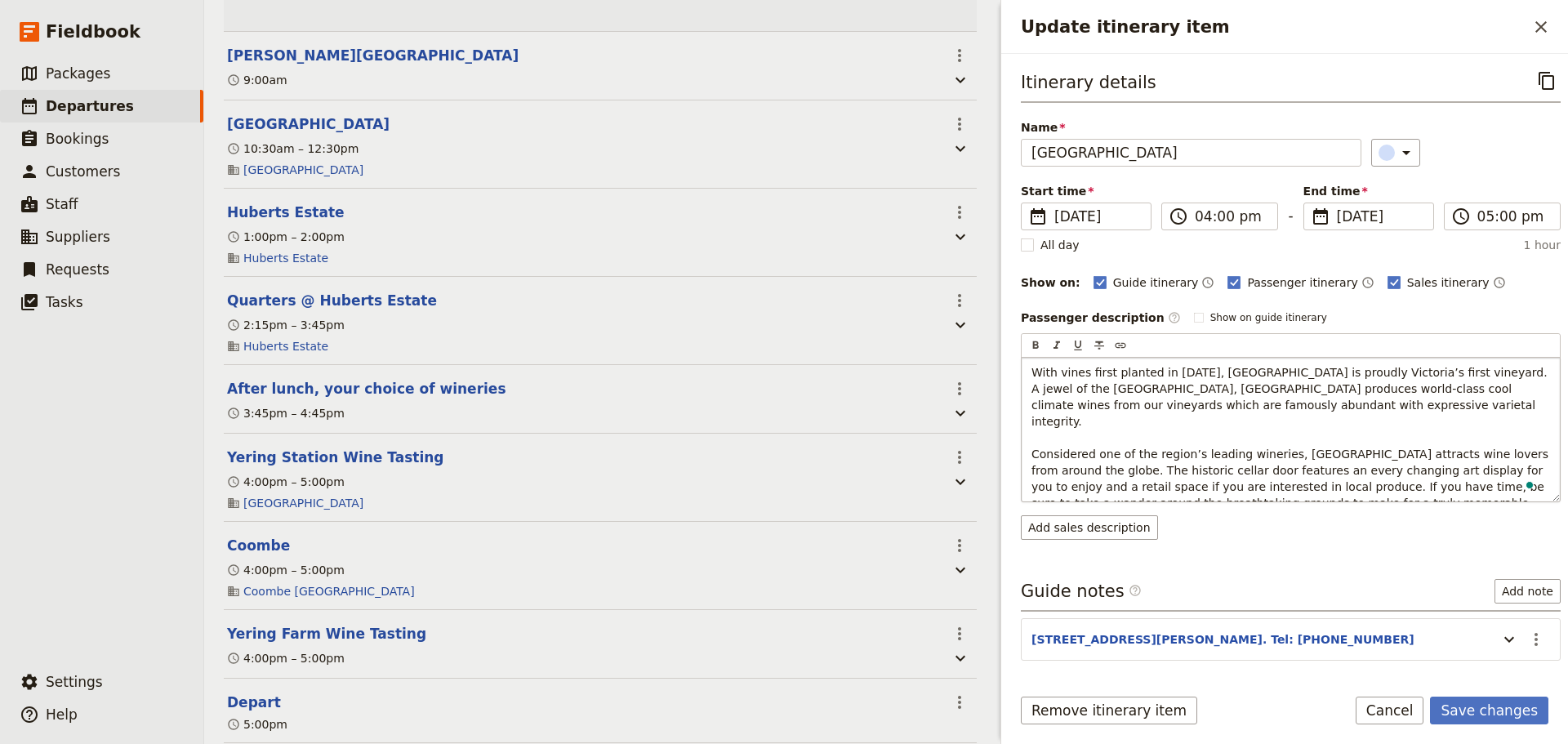
click at [1398, 487] on p "With vines first planted in 1838, Yering Station is proudly Victoria’s first vi…" at bounding box center [1290, 446] width 519 height 164
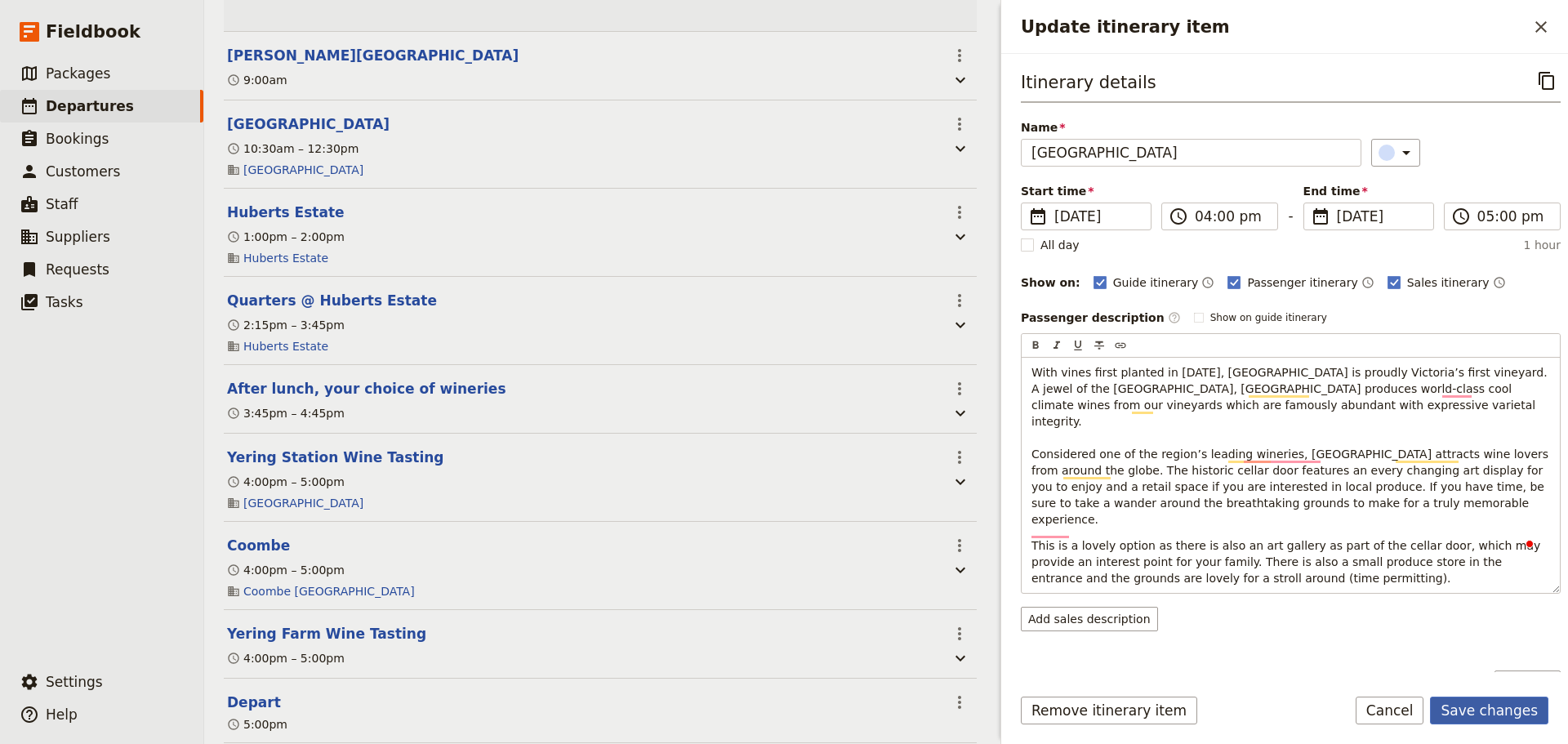
click at [1491, 704] on button "Save changes" at bounding box center [1488, 710] width 118 height 28
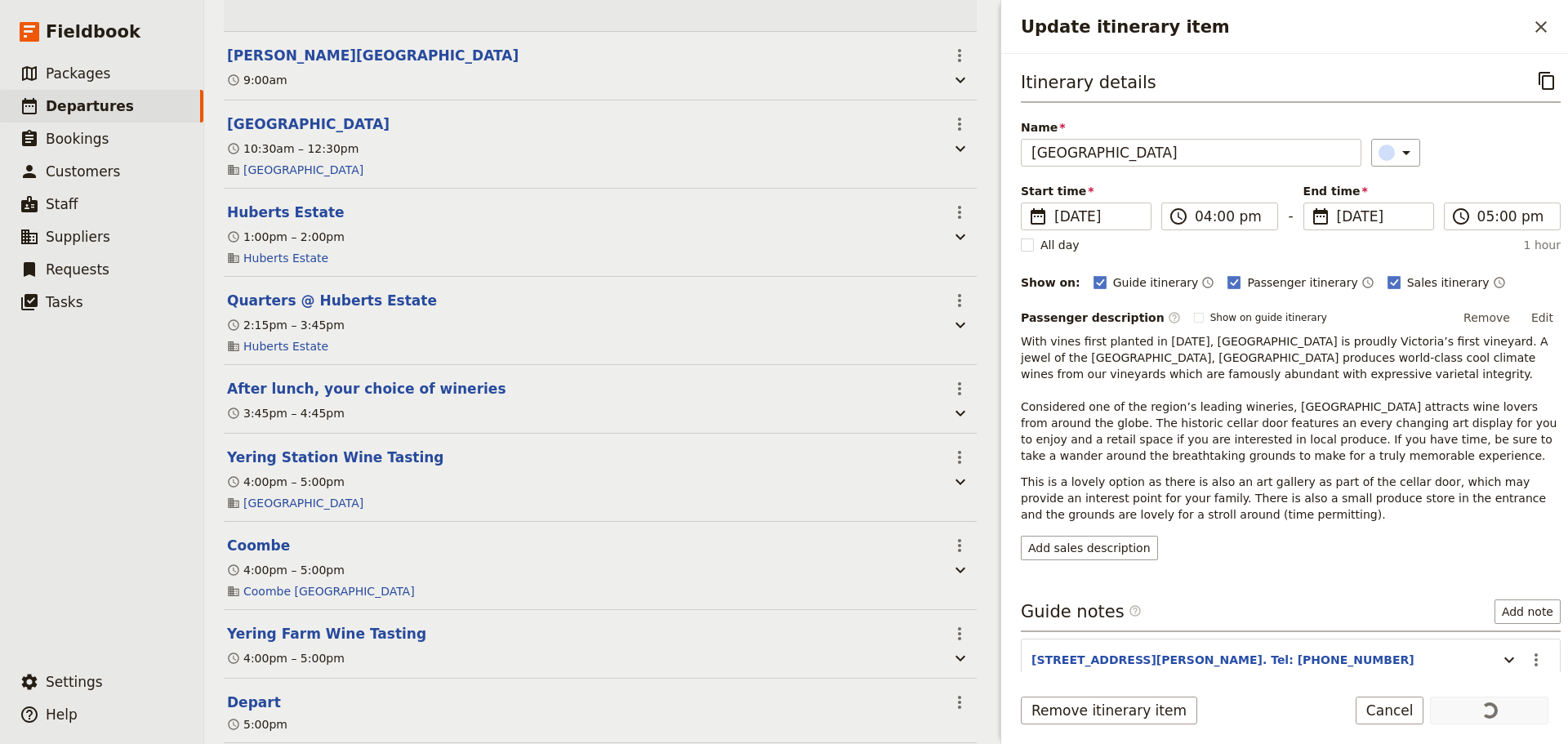
scroll to position [572, 0]
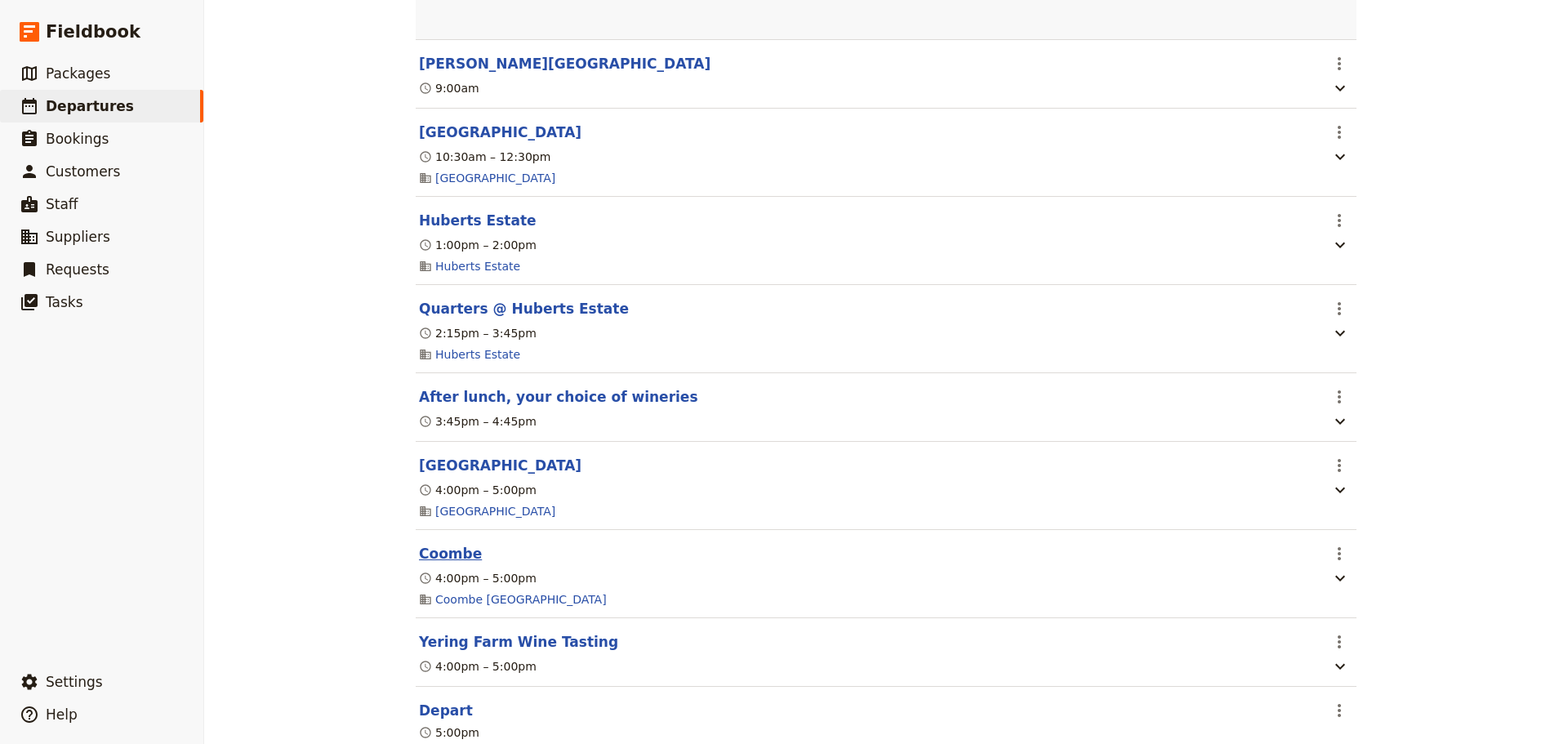
click at [424, 563] on button "Coombe" at bounding box center [450, 553] width 63 height 19
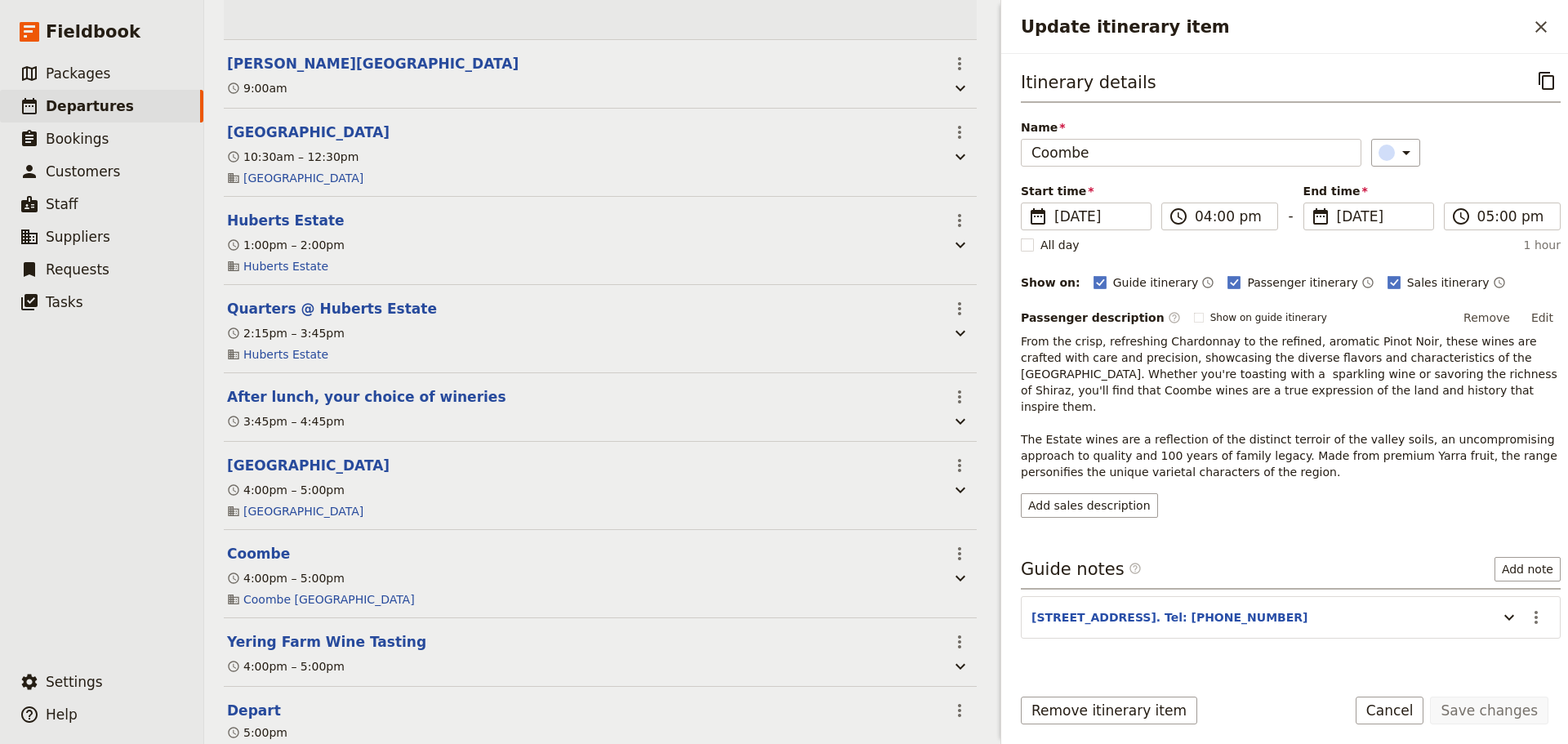
scroll to position [579, 0]
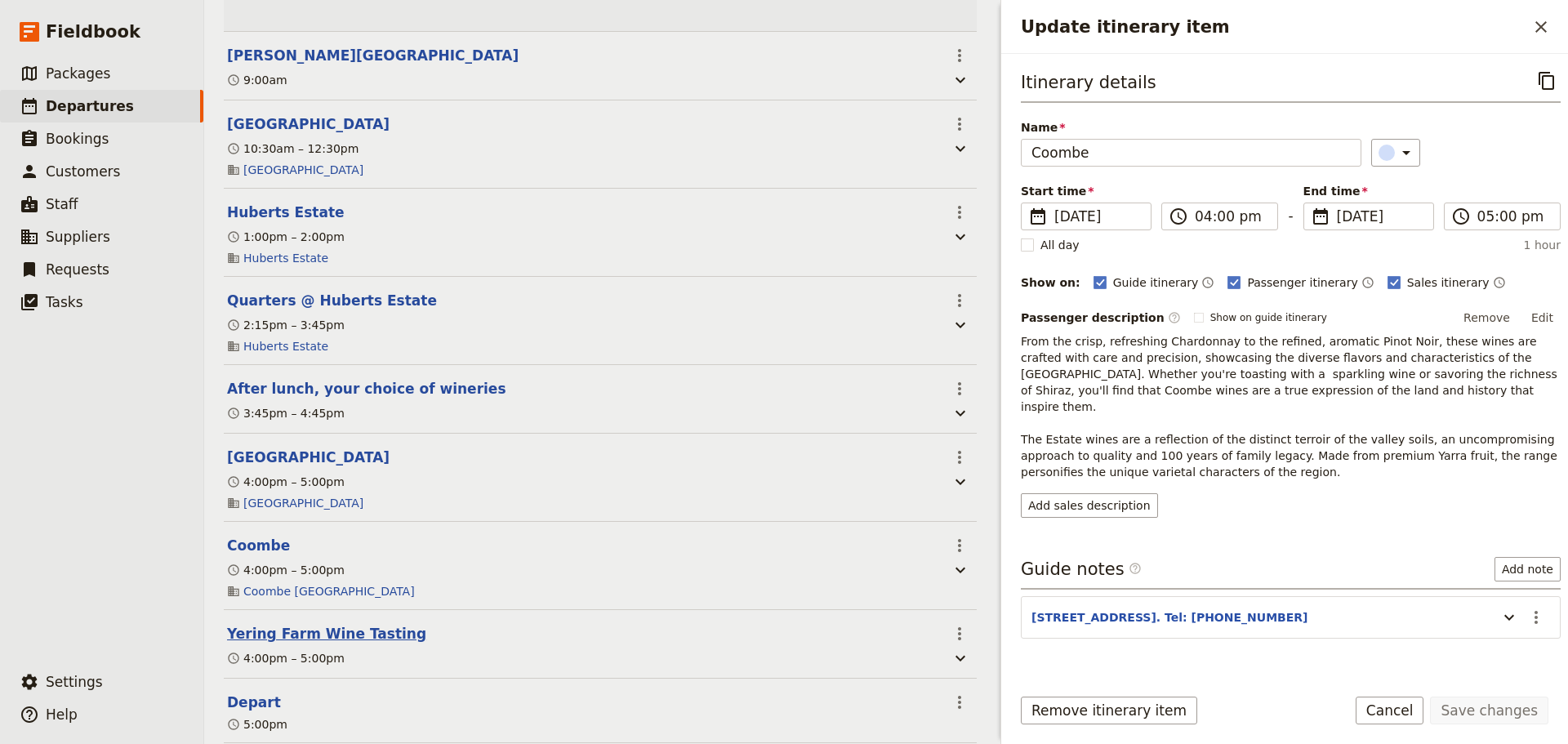
click at [325, 643] on button "Yering Farm Wine Tasting" at bounding box center [326, 633] width 199 height 19
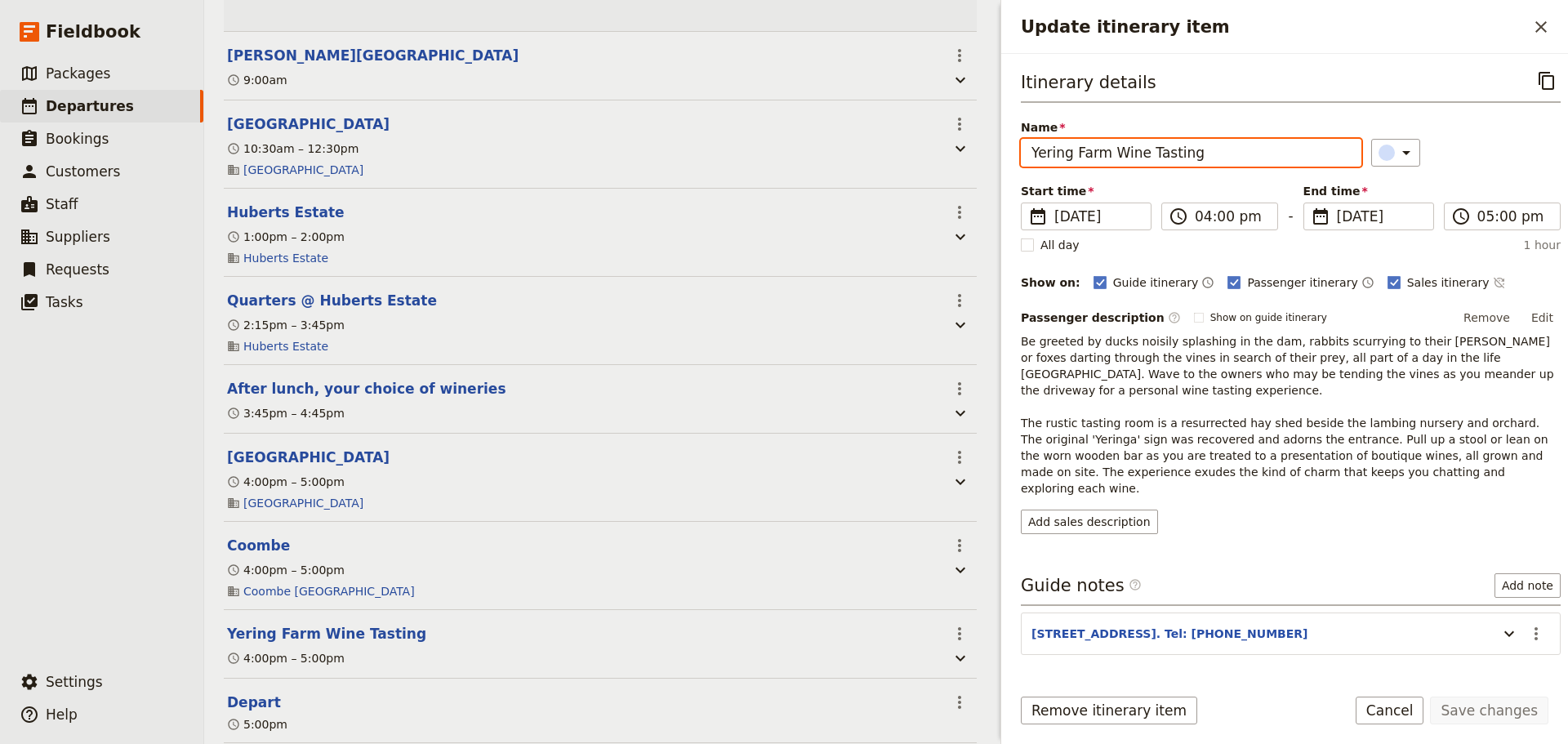
drag, startPoint x: 1207, startPoint y: 154, endPoint x: 1101, endPoint y: 159, distance: 106.1
click at [1101, 159] on input "Yering Farm Wine Tasting" at bounding box center [1191, 152] width 341 height 28
type input "[GEOGRAPHIC_DATA]"
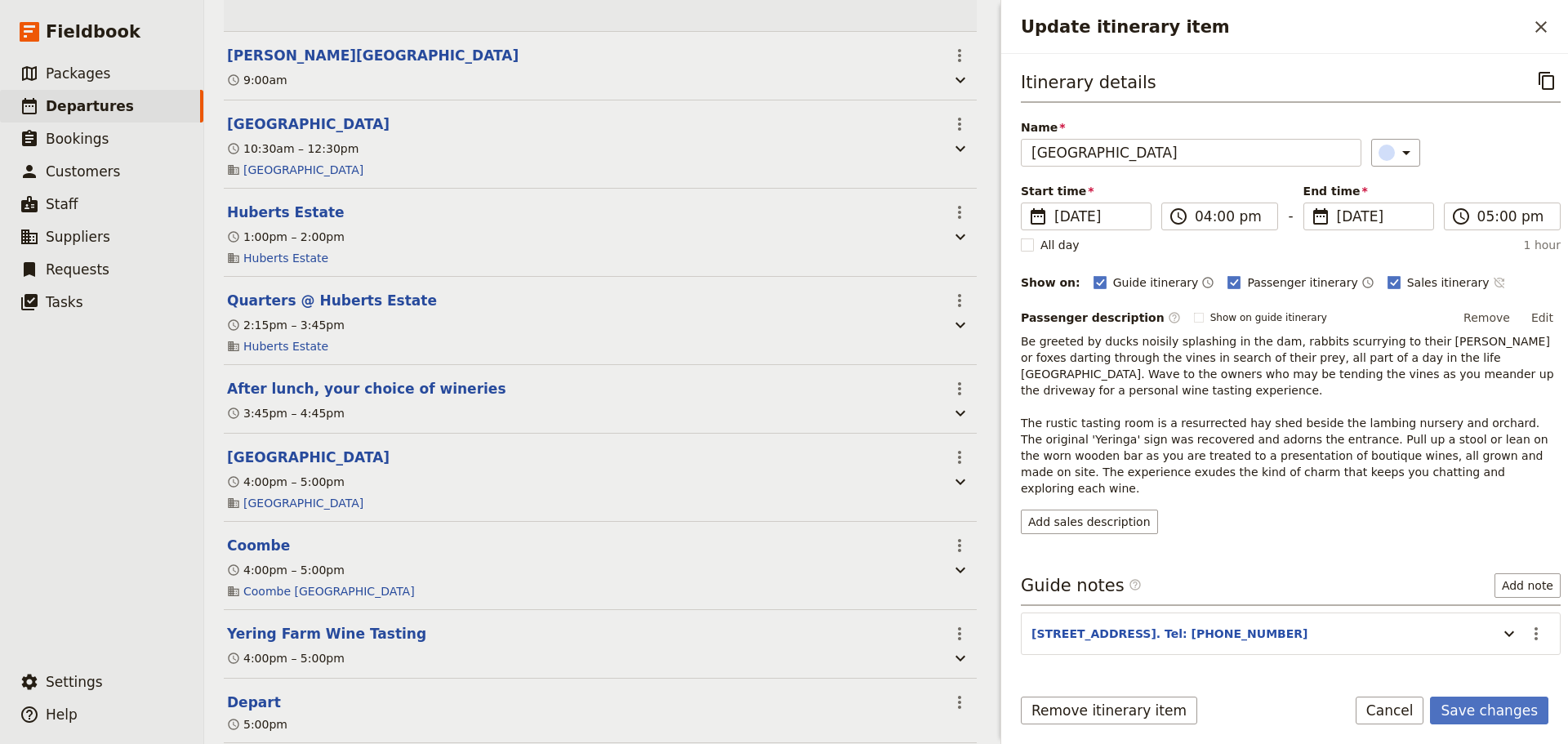
click at [1493, 276] on icon "Time not shown on sales itinerary" at bounding box center [1500, 283] width 13 height 13
click at [1485, 700] on button "Save changes" at bounding box center [1488, 710] width 118 height 28
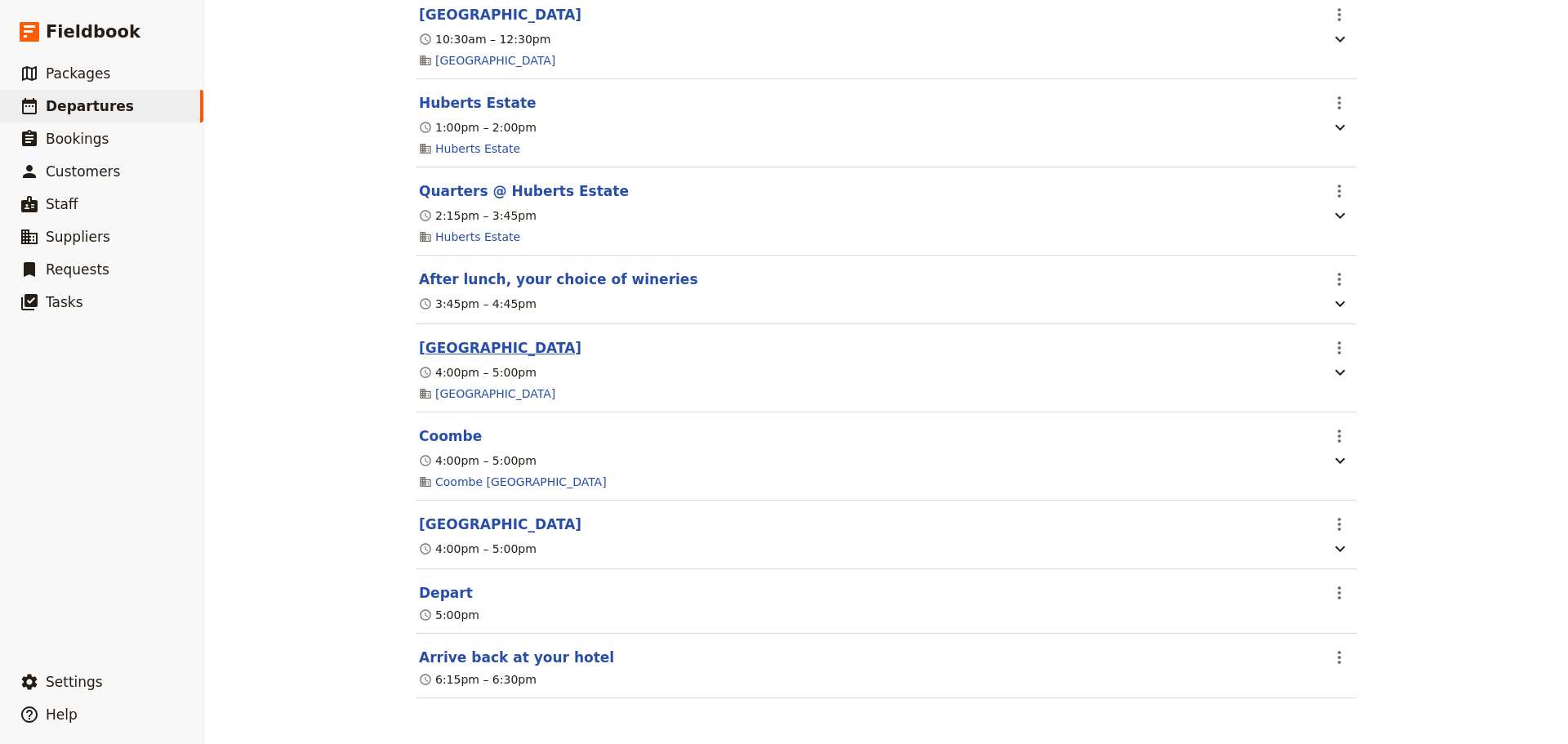
click at [445, 339] on button "[GEOGRAPHIC_DATA]" at bounding box center [500, 347] width 163 height 19
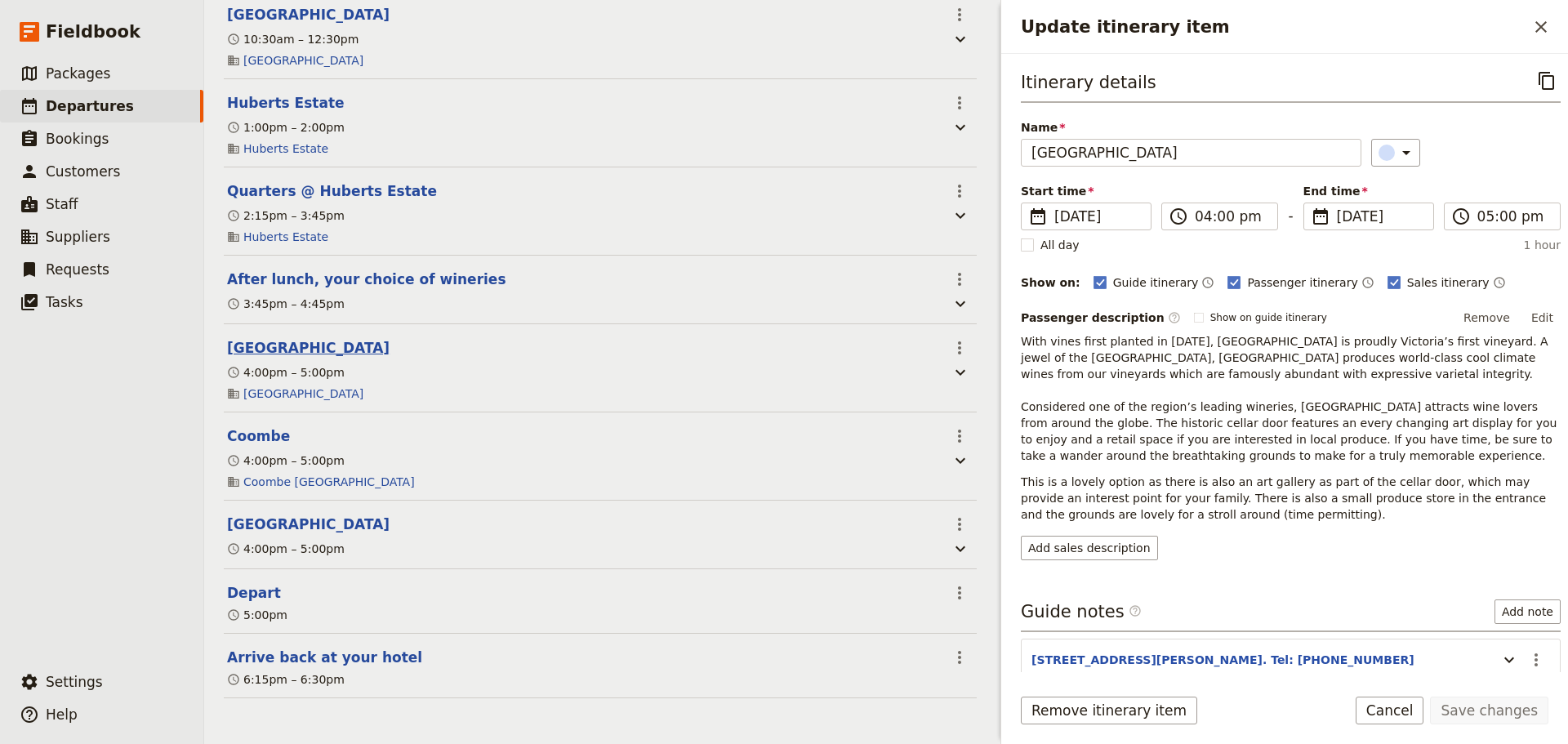
scroll to position [741, 0]
click at [1539, 320] on button "Edit" at bounding box center [1542, 317] width 37 height 24
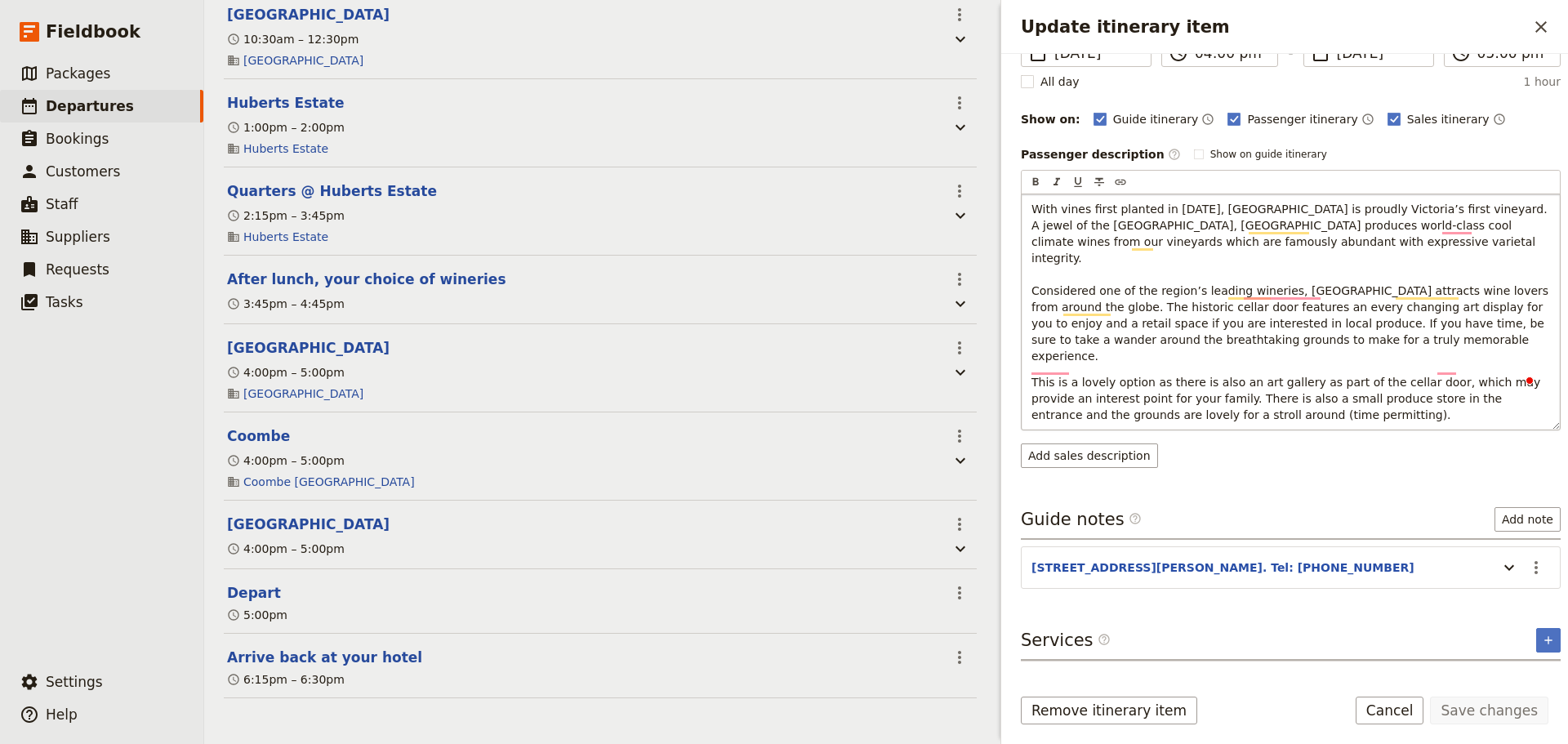
scroll to position [164, 0]
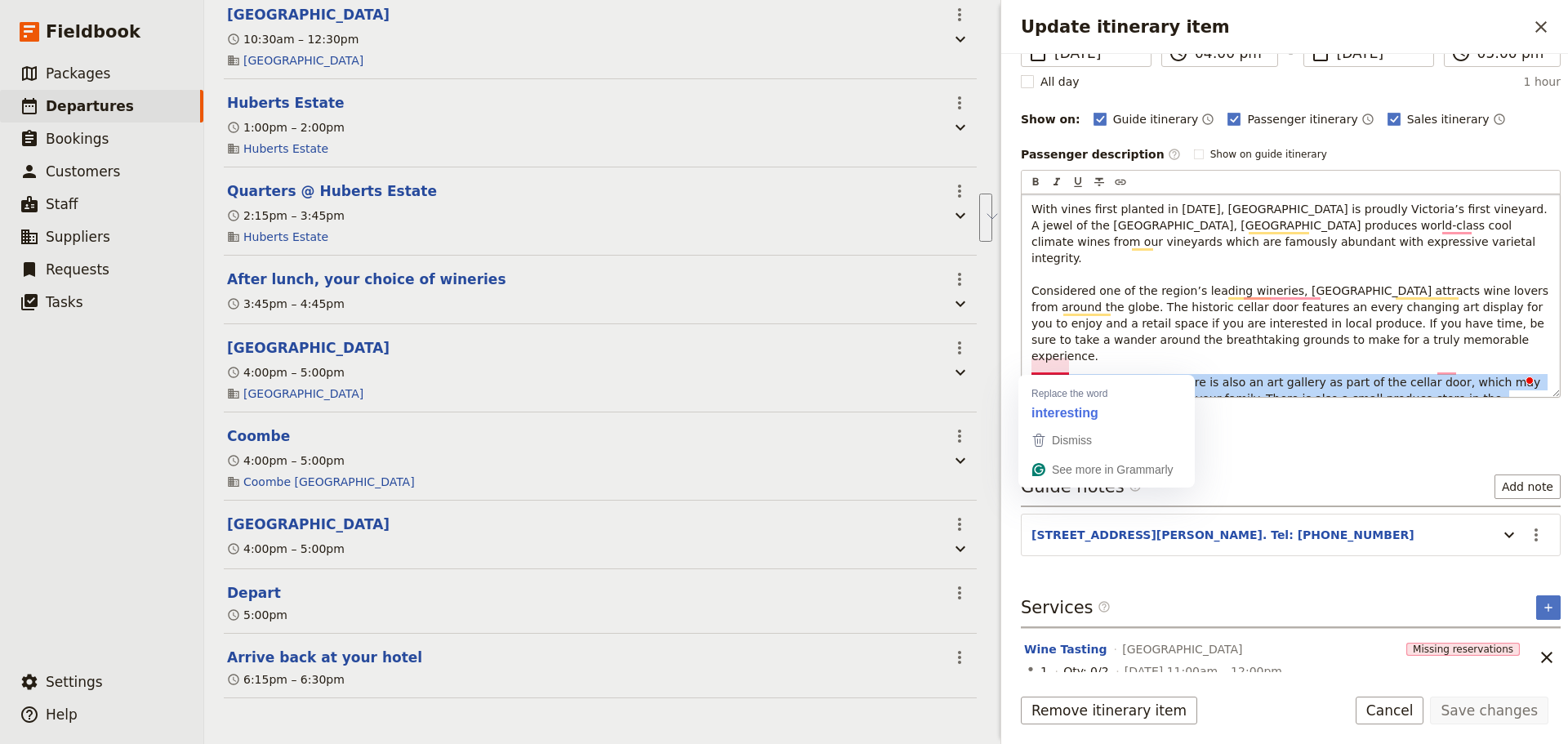
drag, startPoint x: 1241, startPoint y: 384, endPoint x: 1026, endPoint y: 336, distance: 220.3
click at [1026, 336] on div "With vines first planted in 1838, Yering Station is proudly Victoria’s first vi…" at bounding box center [1290, 295] width 538 height 202
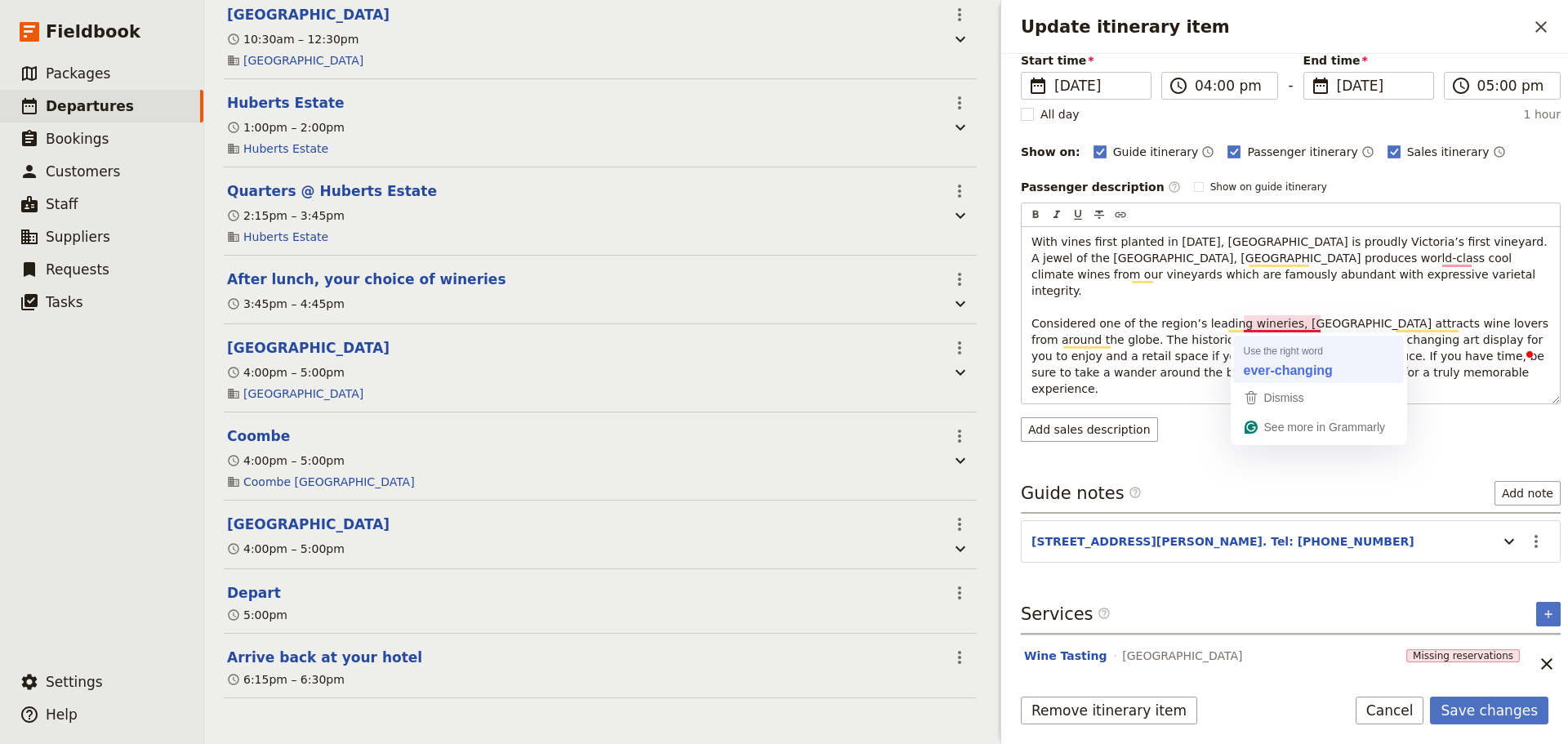
scroll to position [80, 0]
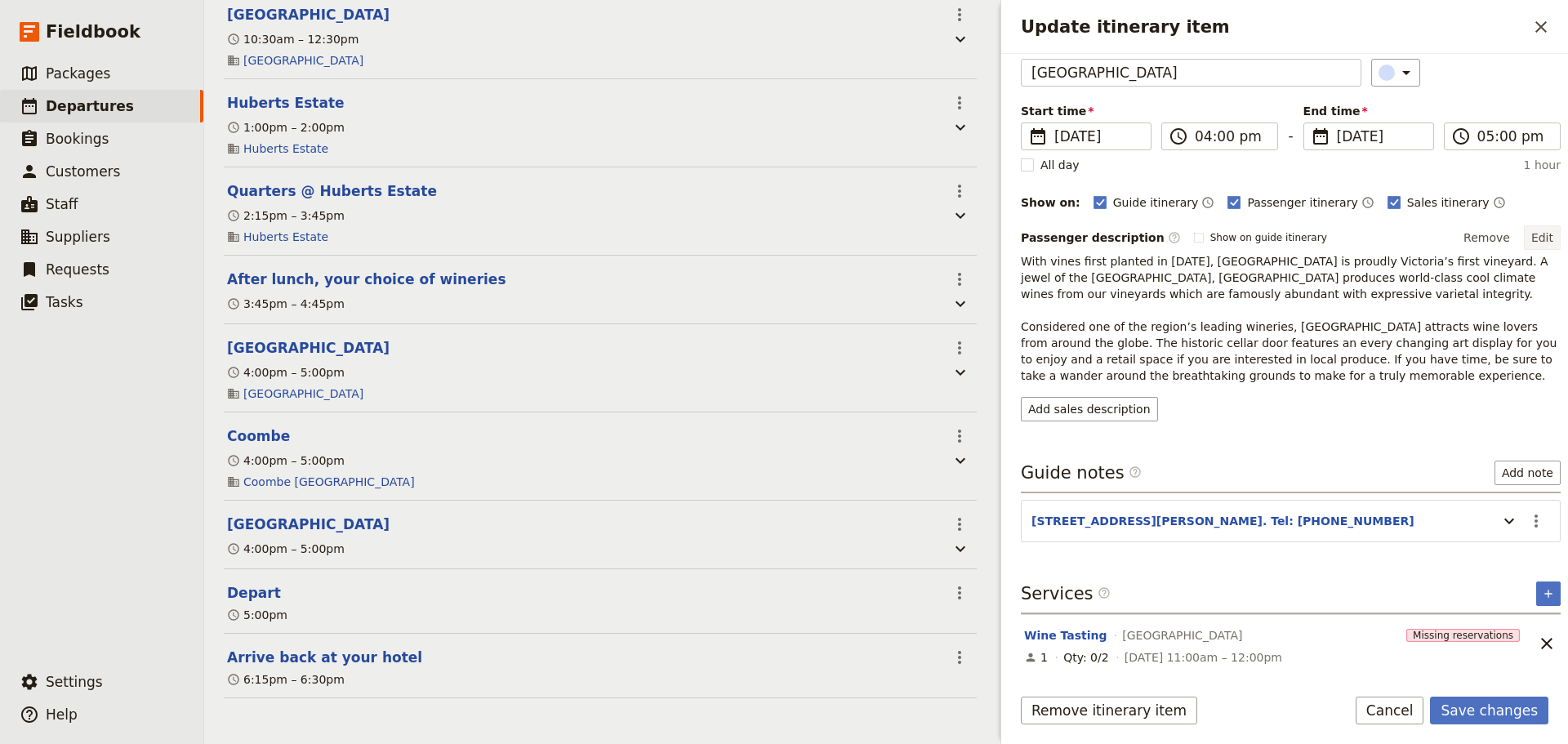
click at [1541, 236] on button "Edit" at bounding box center [1542, 237] width 37 height 24
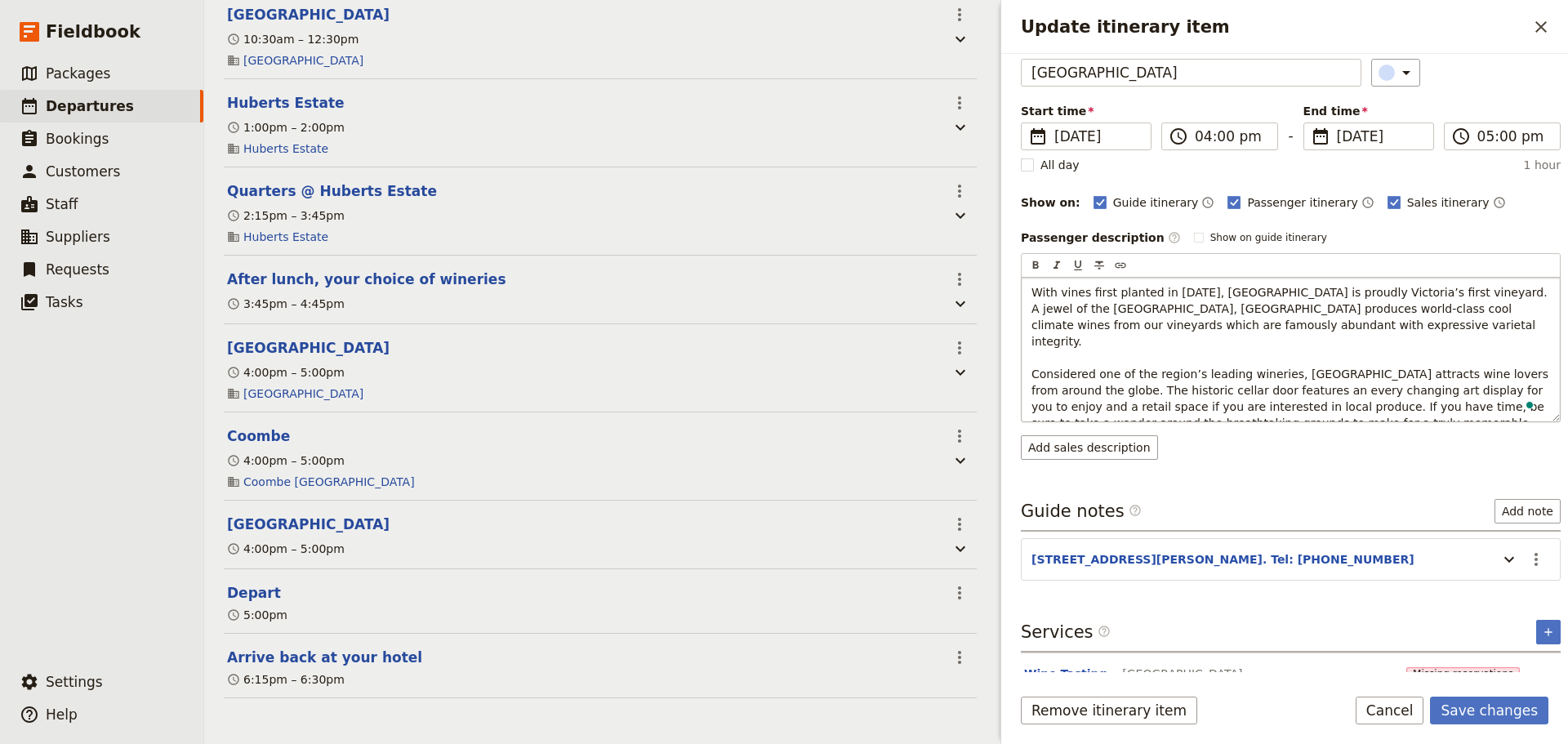
click at [1270, 374] on span "With vines first planted in 1838, Yering Station is proudly Victoria’s first vi…" at bounding box center [1291, 366] width 521 height 160
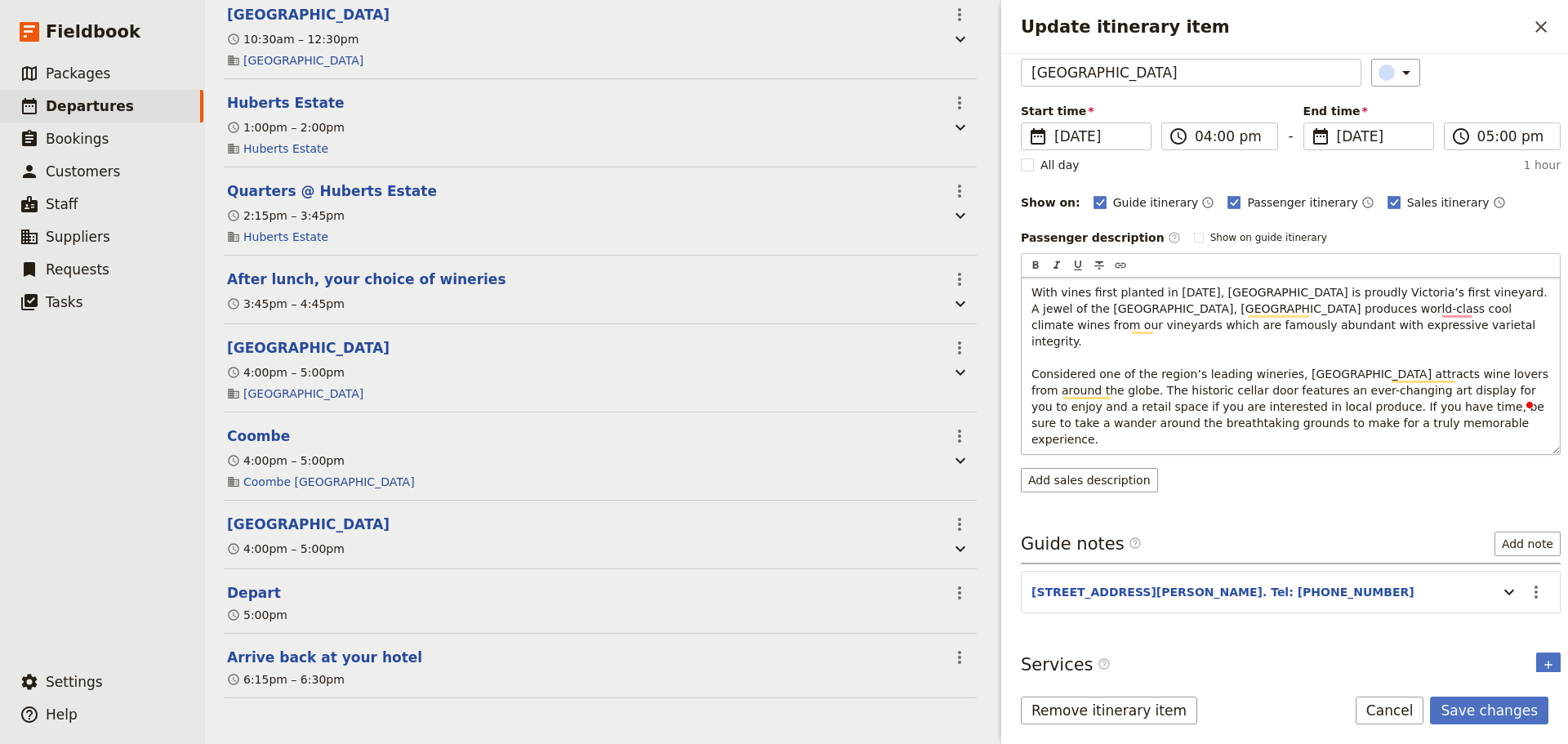
click at [1386, 404] on p "With vines first planted in [DATE], [GEOGRAPHIC_DATA] is proudly Victoria’s fir…" at bounding box center [1290, 366] width 519 height 164
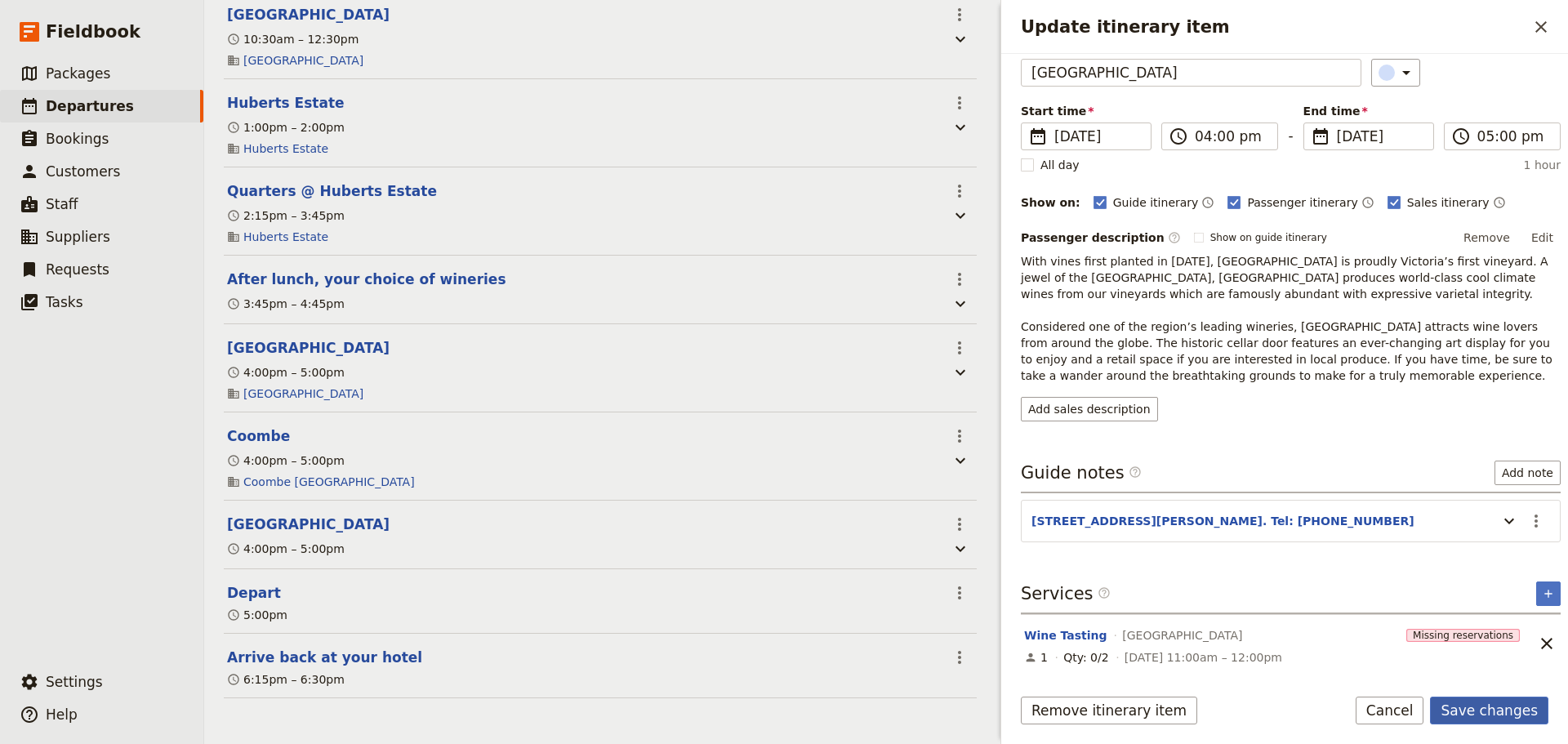
click at [1487, 704] on button "Save changes" at bounding box center [1488, 710] width 118 height 28
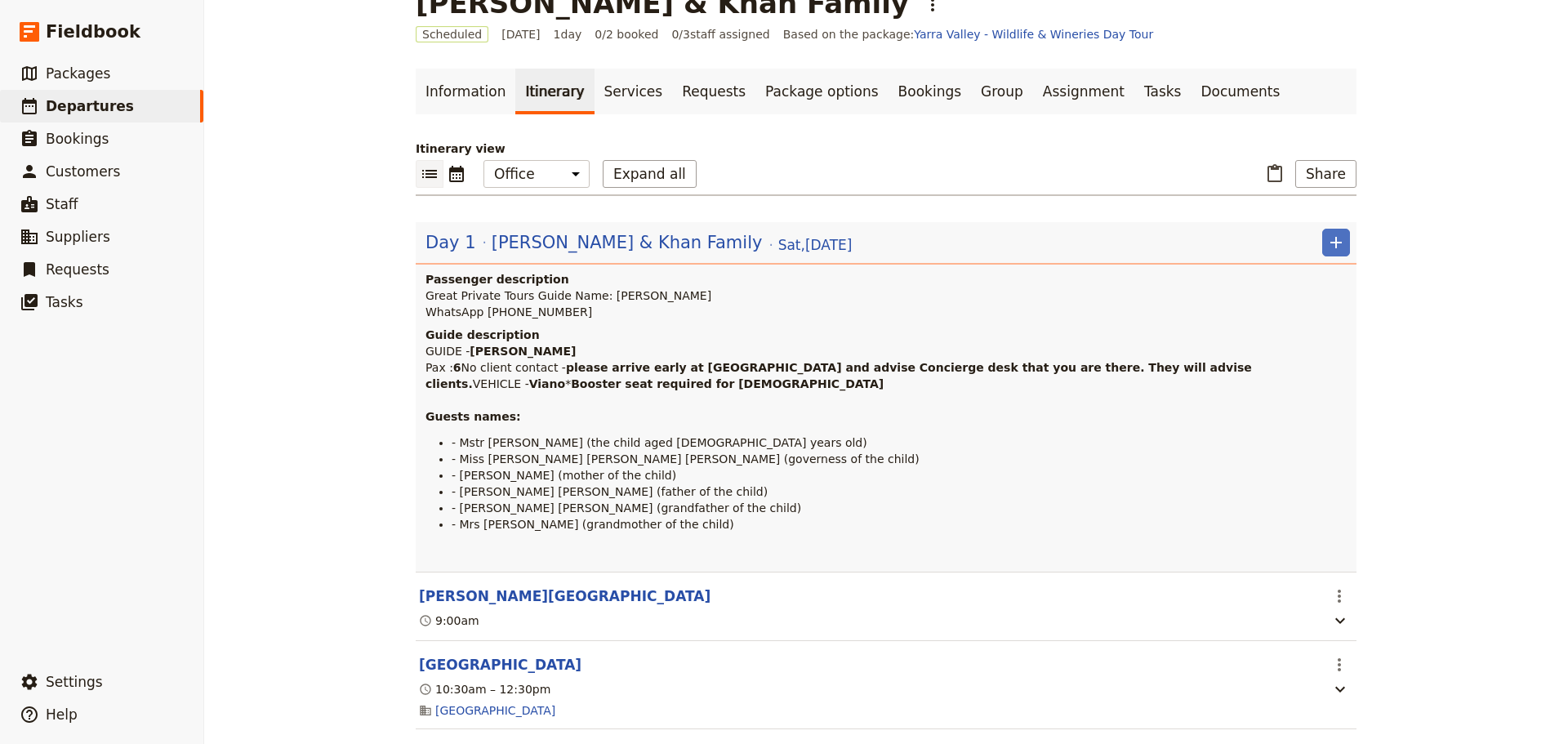
scroll to position [0, 0]
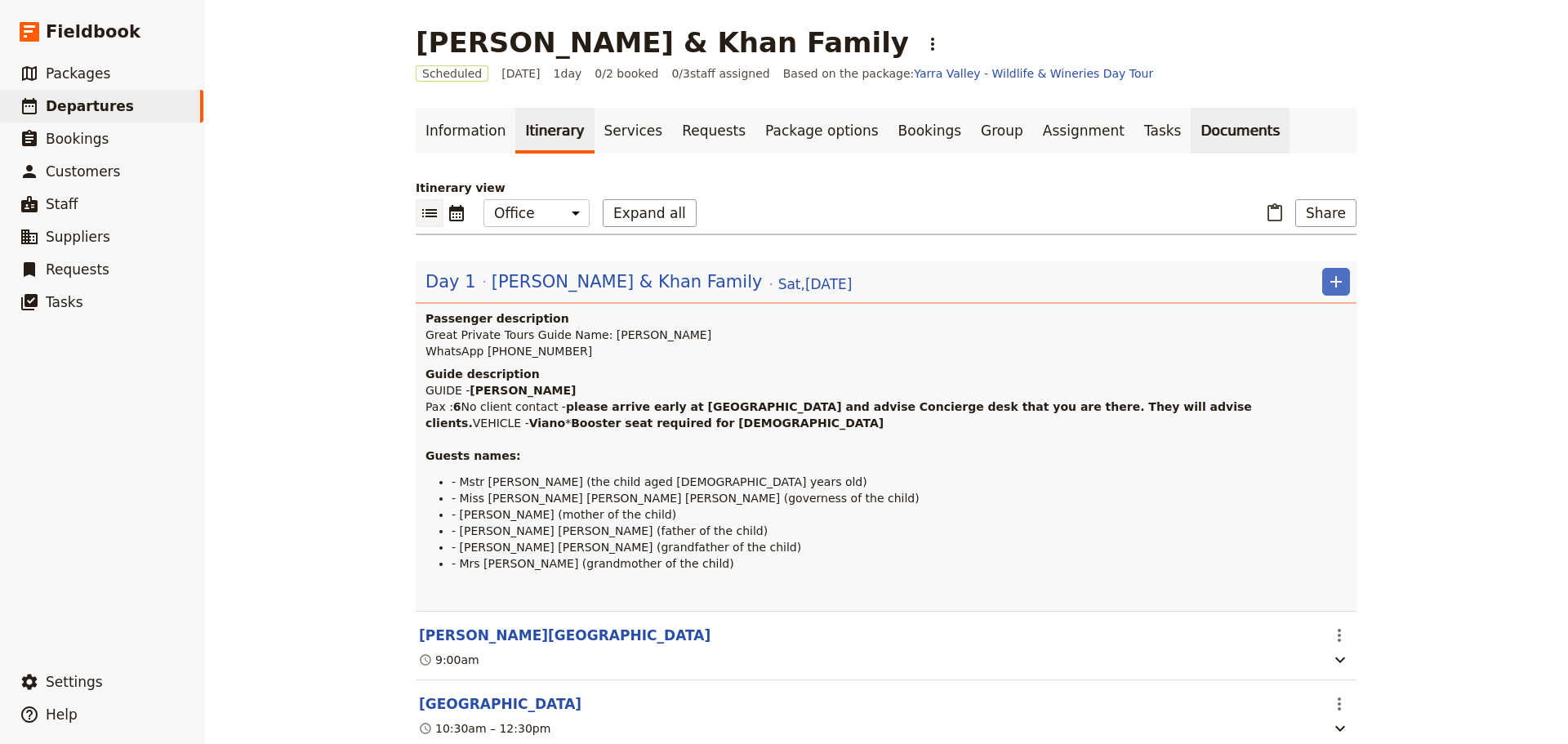
click at [1191, 119] on link "Documents" at bounding box center [1240, 131] width 99 height 46
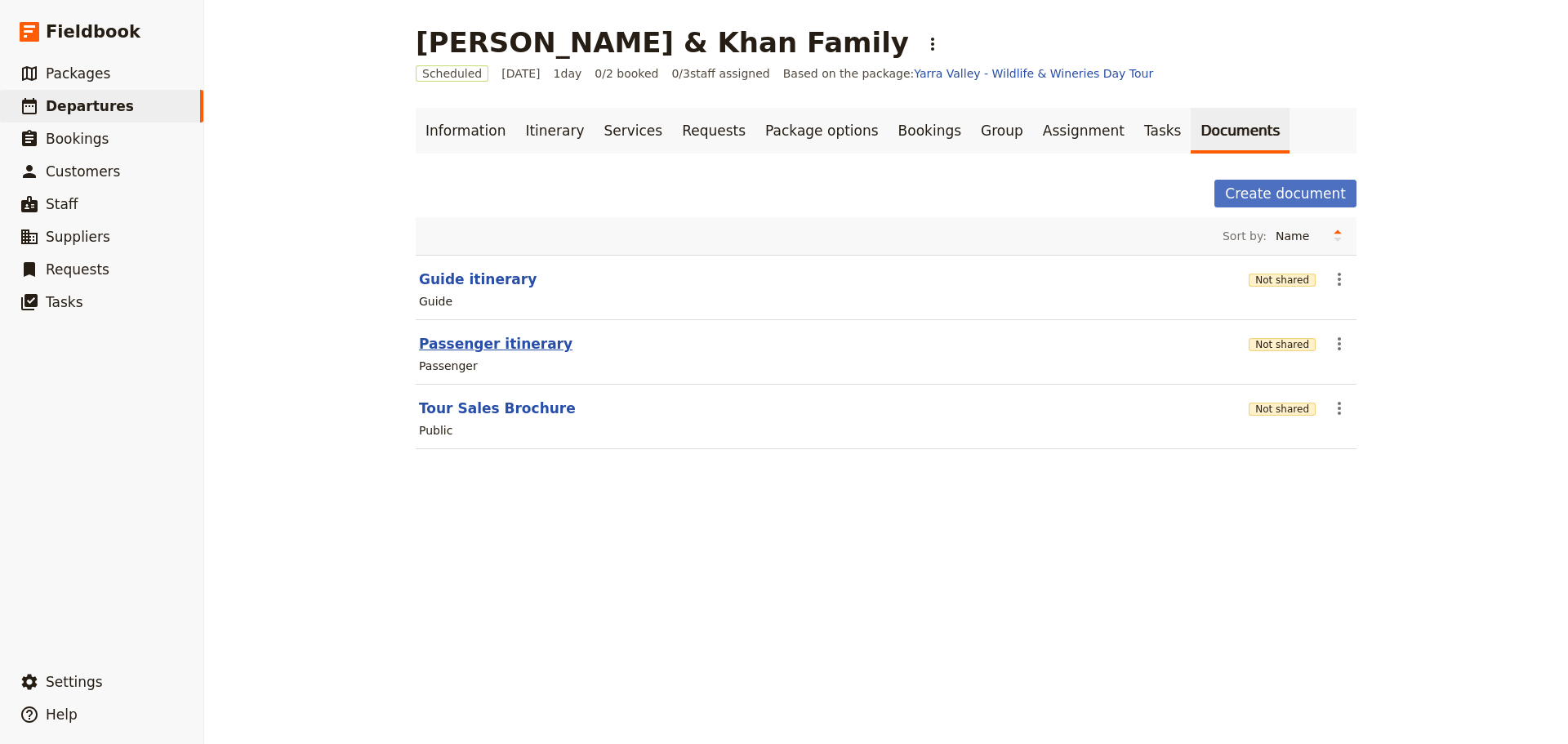
click at [477, 339] on button "Passenger itinerary" at bounding box center [495, 344] width 153 height 19
select select "PASSENGER"
select select "DEFAULT"
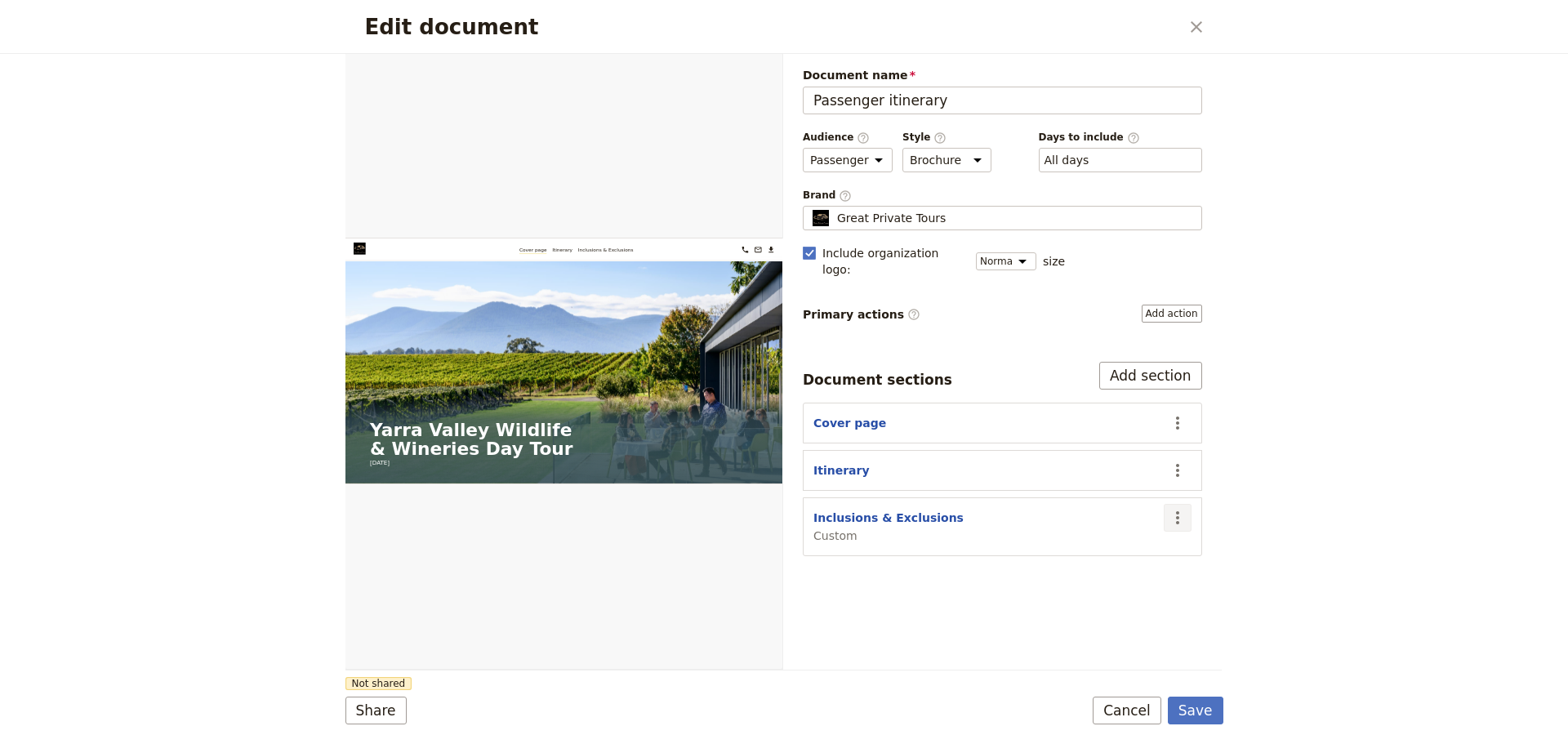
click at [1184, 508] on icon "Actions" at bounding box center [1177, 518] width 19 height 19
click at [1092, 611] on span "Hide section" at bounding box center [1083, 614] width 71 height 16
click at [906, 509] on button "Inclusions & Exclusions" at bounding box center [888, 517] width 150 height 16
select select "CUSTOM"
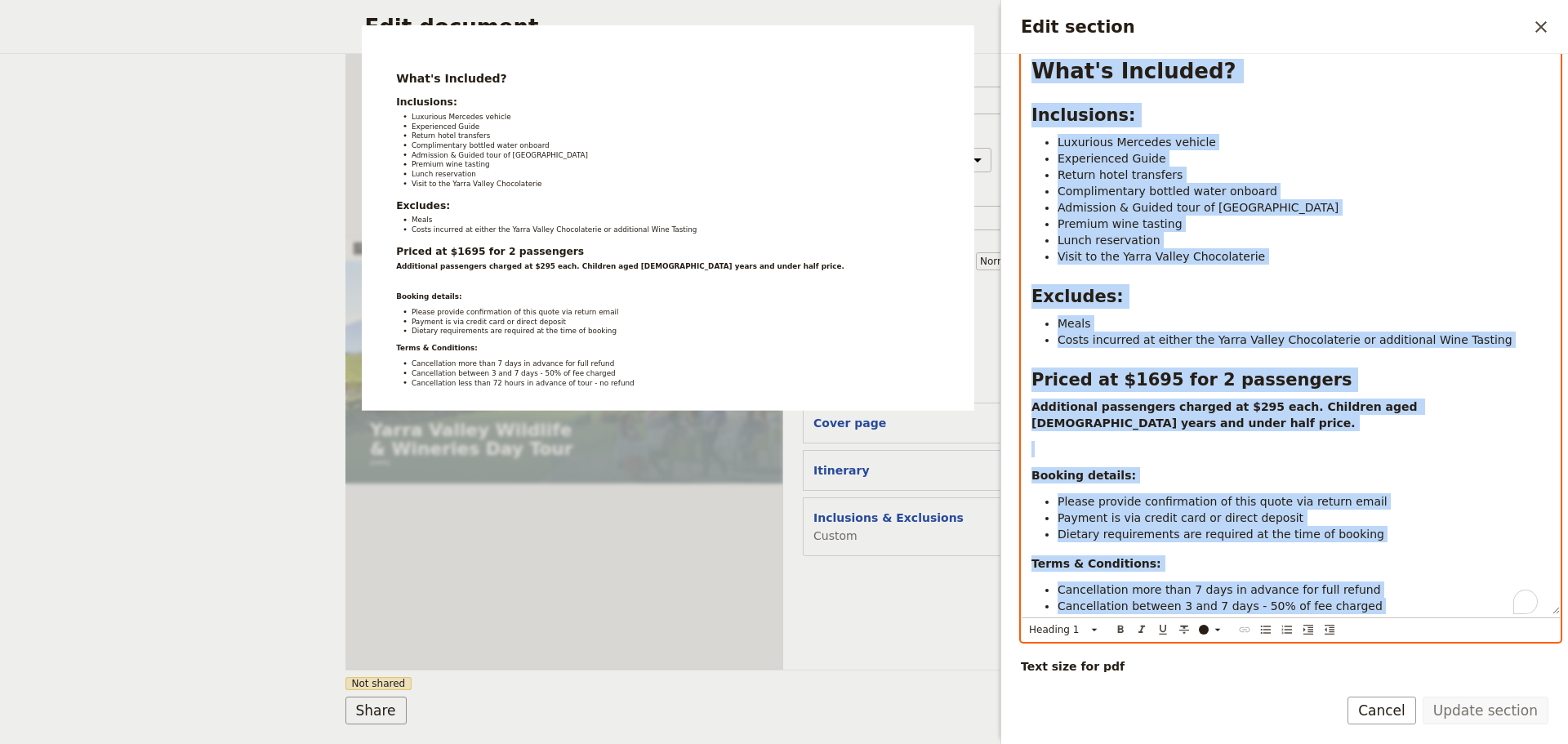
scroll to position [233, 0]
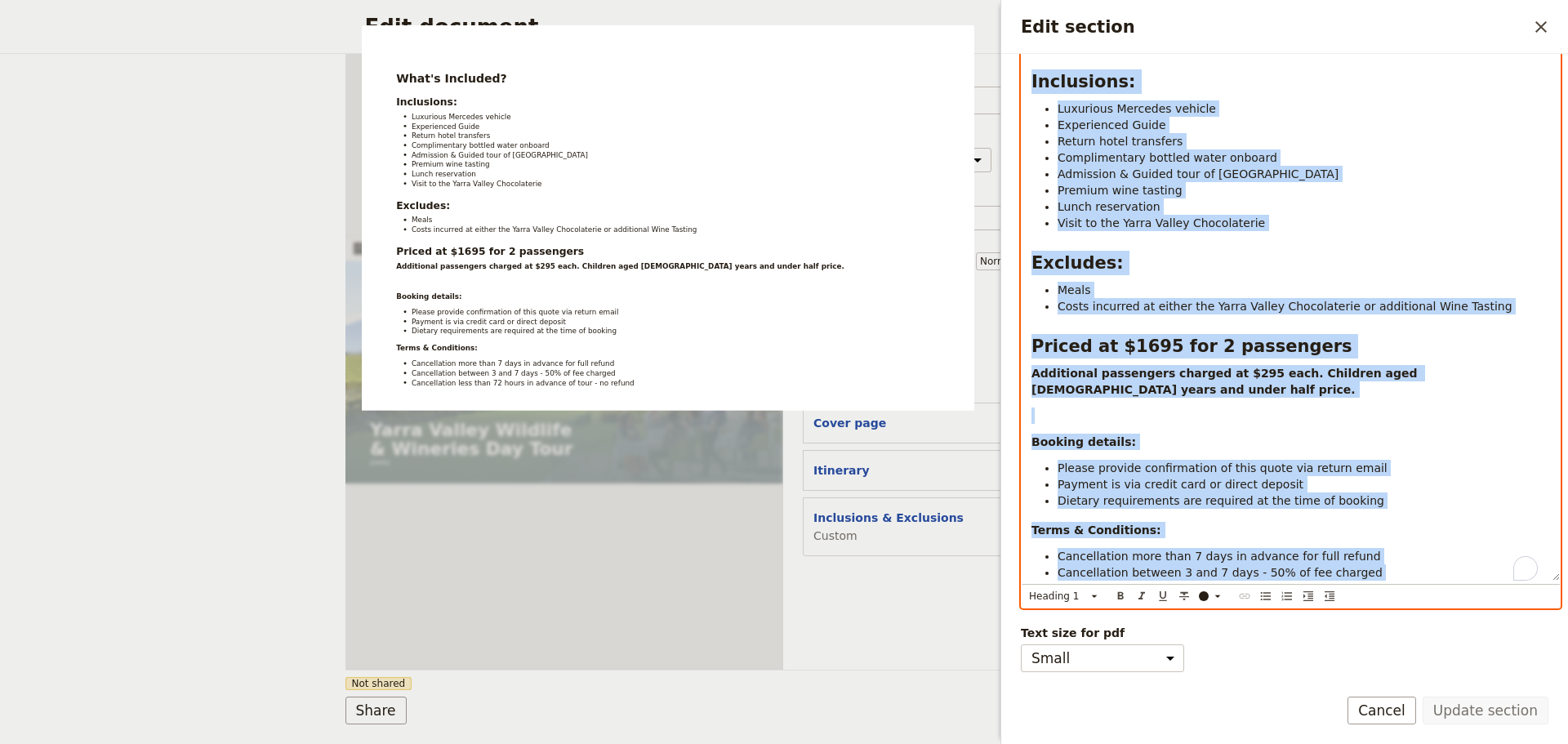
drag, startPoint x: 1037, startPoint y: 270, endPoint x: 1257, endPoint y: 686, distance: 470.6
click at [1265, 743] on html "Fieldbook ​ ​ Fieldbook ​ ​ Packages ​ Departures ​ Bookings ​ Customers ​ Staf…" at bounding box center [784, 372] width 1568 height 744
click at [1436, 580] on li "Cancellation less than 72 hours in advance of tour - no refund" at bounding box center [1304, 588] width 493 height 16
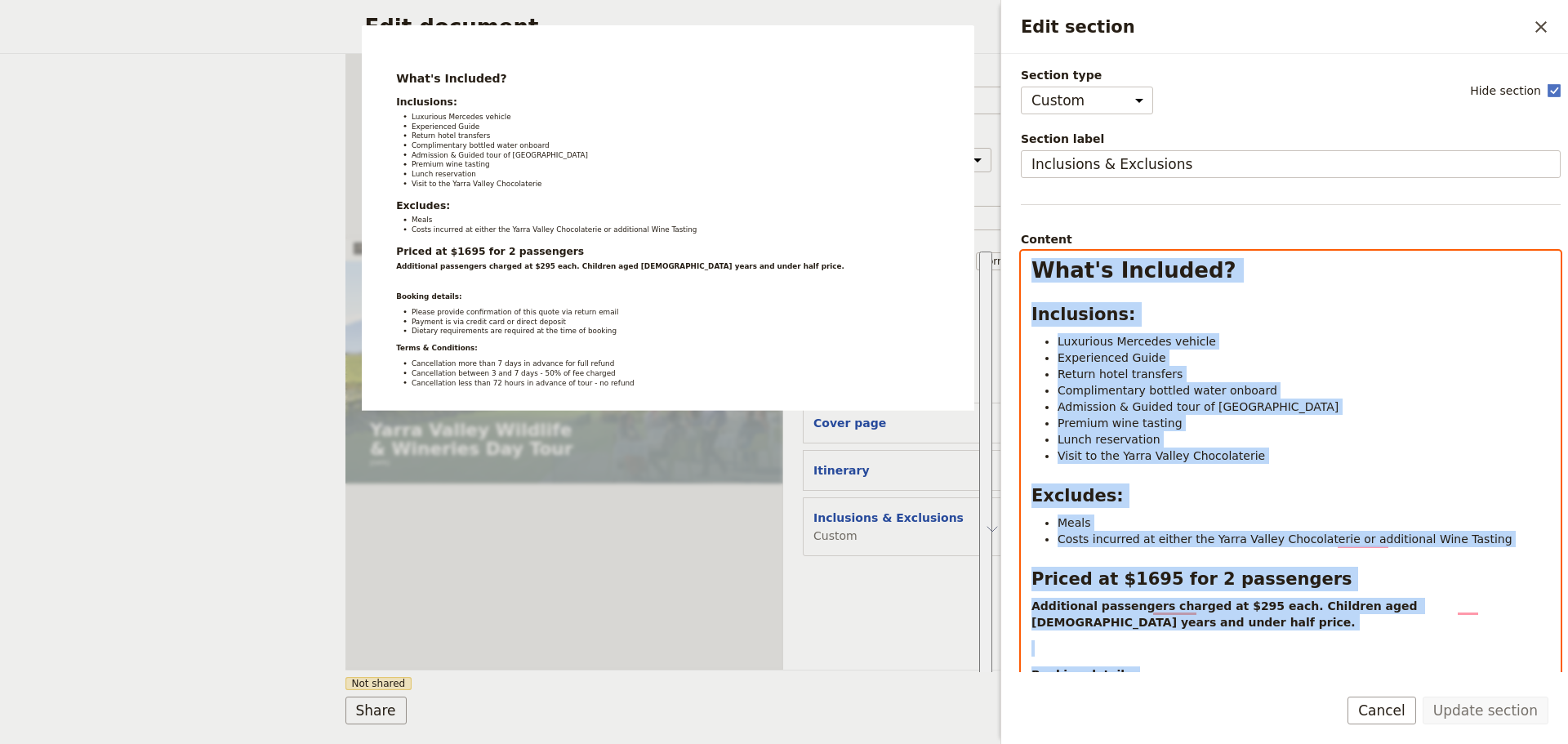
drag, startPoint x: 1166, startPoint y: 563, endPoint x: 870, endPoint y: -34, distance: 666.4
click at [870, 0] on html "Fieldbook ​ ​ Fieldbook ​ ​ Packages ​ Departures ​ Bookings ​ Customers ​ Staf…" at bounding box center [784, 372] width 1568 height 744
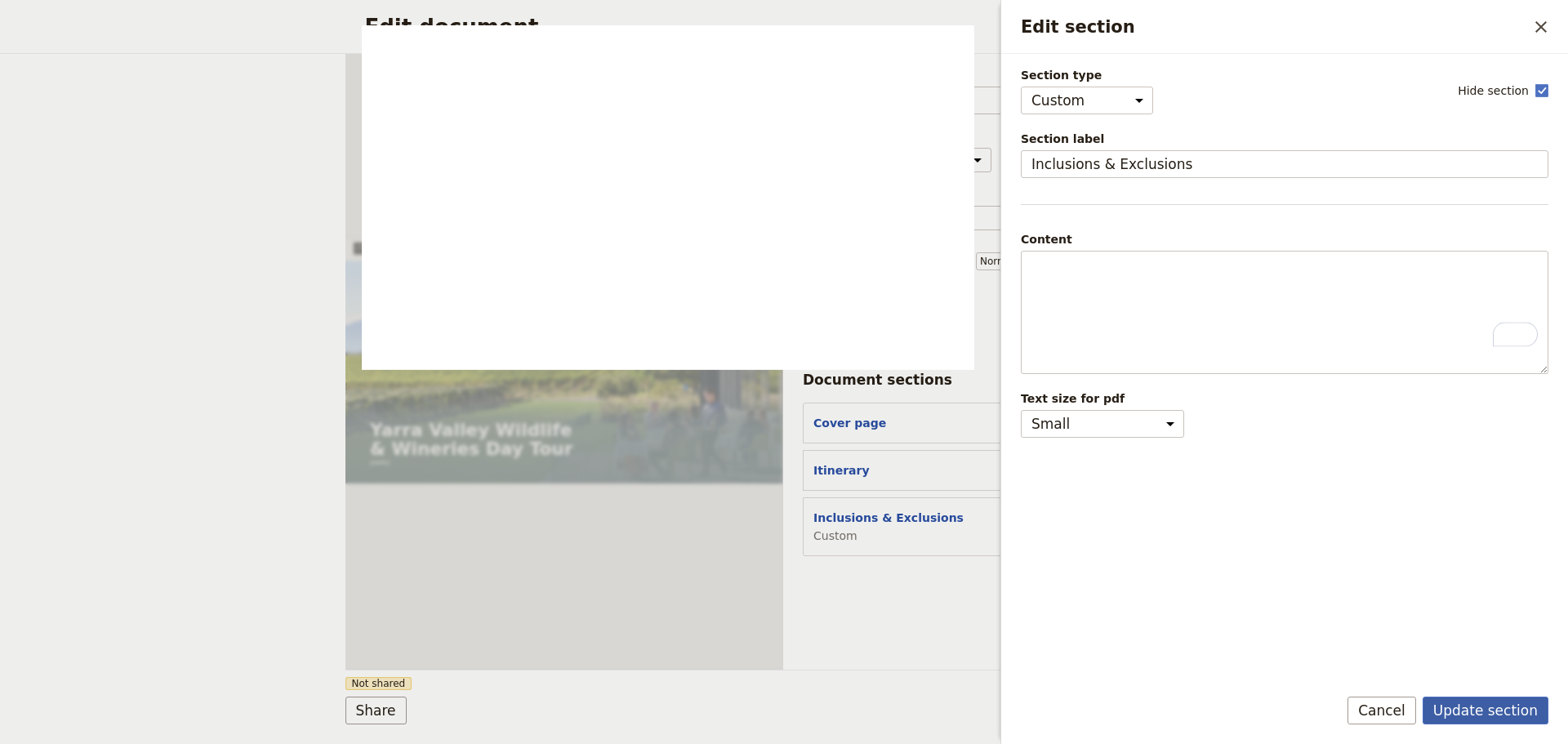
click at [1462, 700] on button "Update section" at bounding box center [1485, 710] width 126 height 28
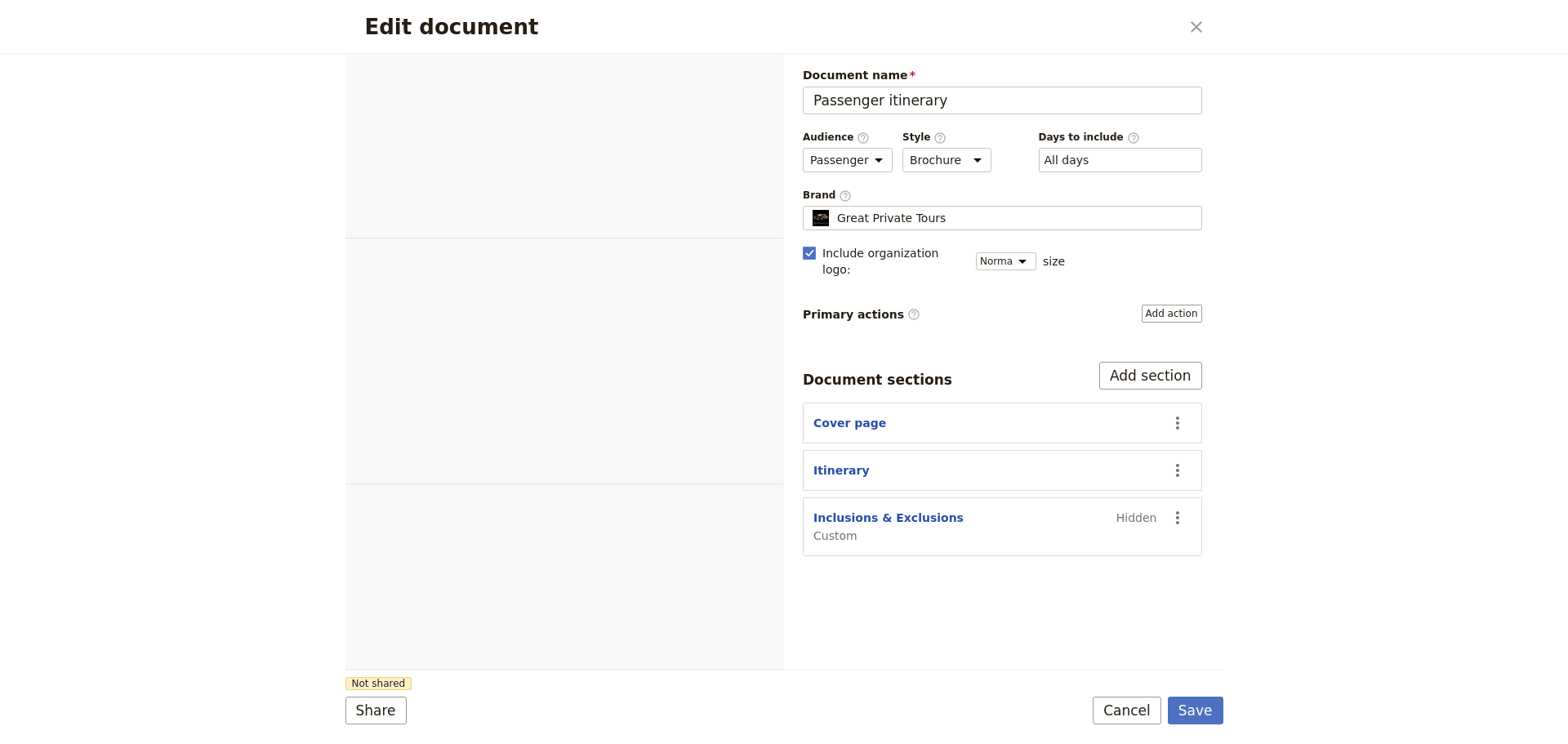
select select "PASSENGER"
select select "DEFAULT"
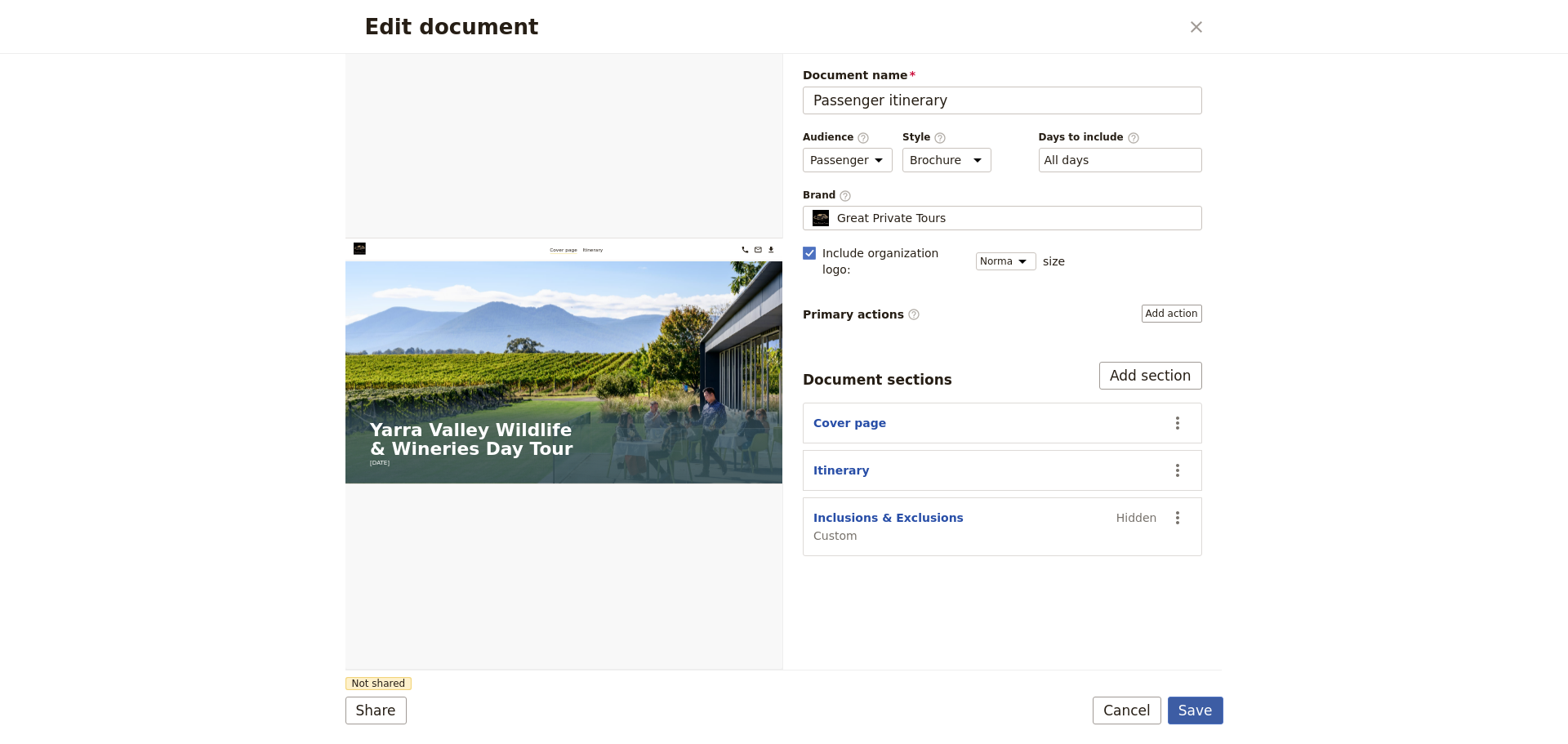
click at [1196, 714] on button "Save" at bounding box center [1195, 710] width 56 height 28
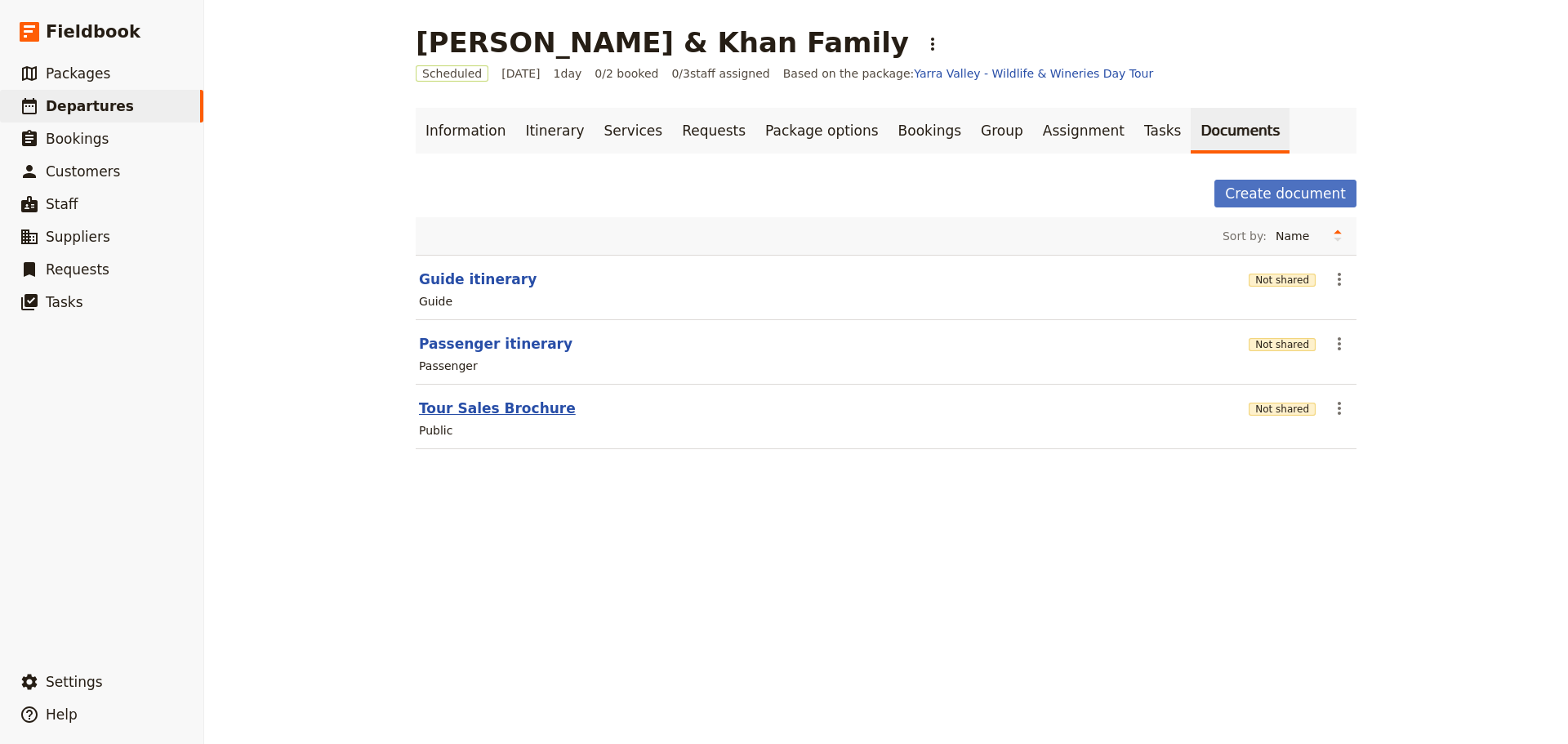
click at [500, 410] on button "Tour Sales Brochure" at bounding box center [497, 408] width 157 height 19
select select "DEFAULT"
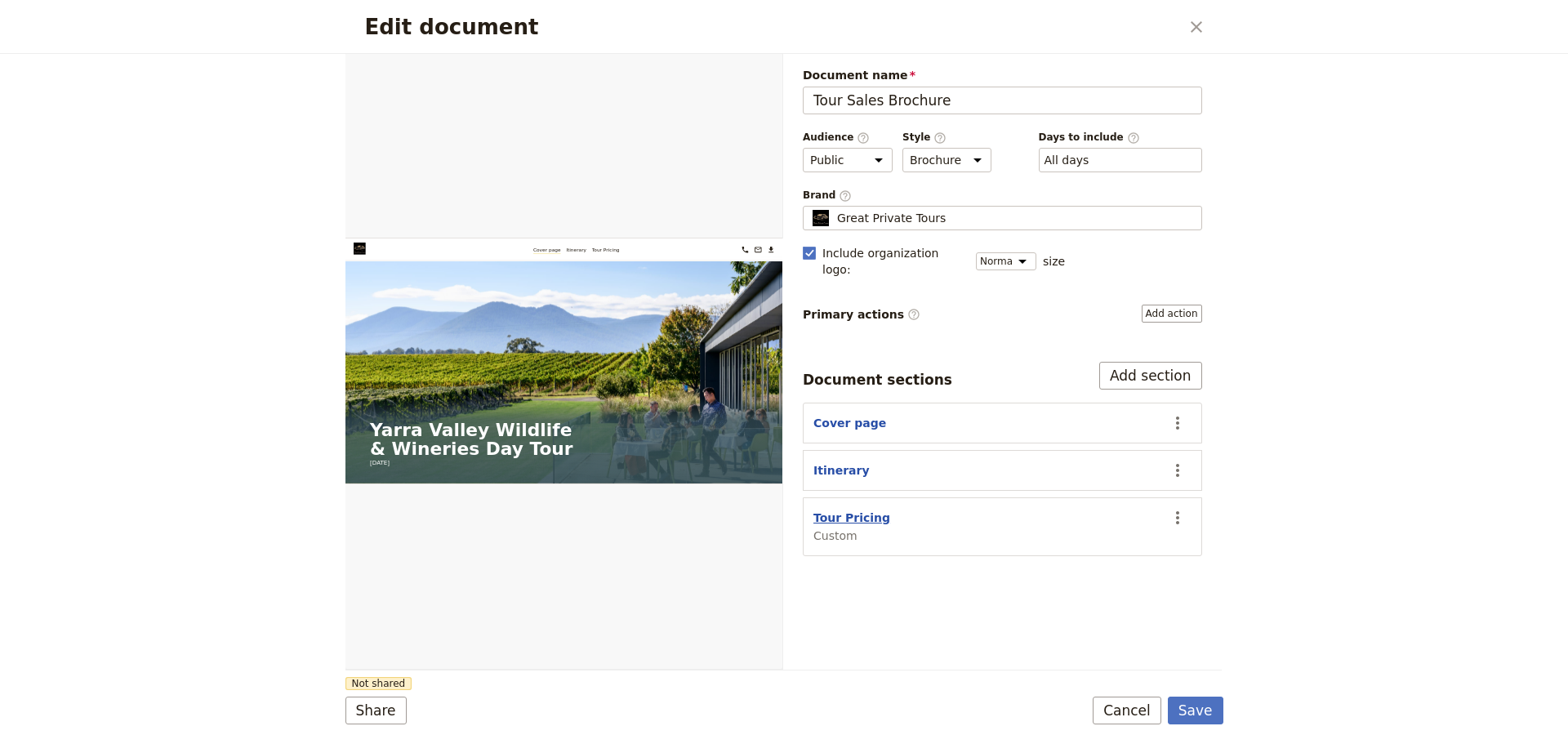
click at [829, 509] on button "Tour Pricing" at bounding box center [852, 517] width 77 height 16
select select "CUSTOM"
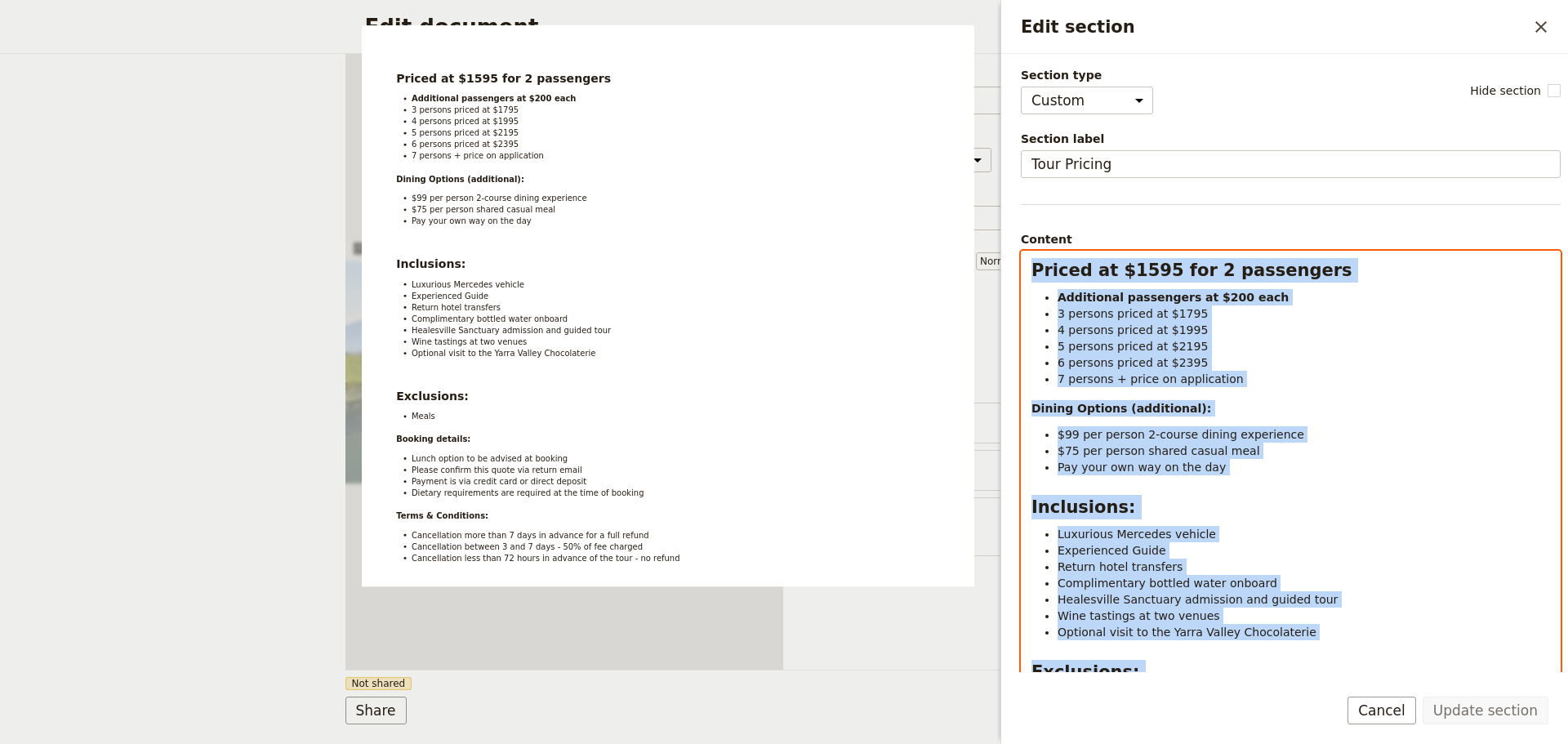
scroll to position [320, 0]
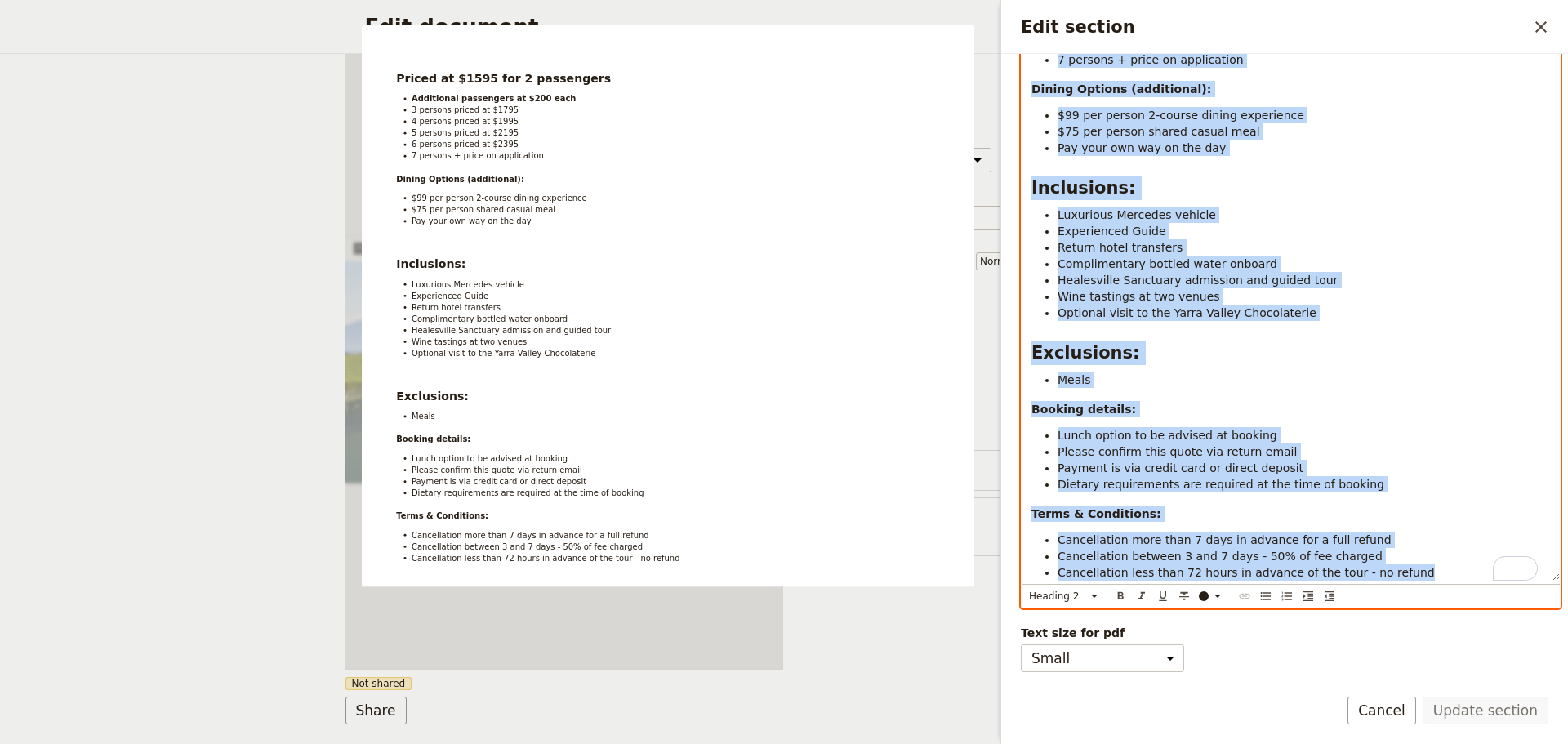
drag, startPoint x: 1044, startPoint y: 297, endPoint x: 1472, endPoint y: 605, distance: 527.3
click at [1478, 735] on form "Section type Cover page Day summary Itinerary Custom Hide section Section label…" at bounding box center [1284, 398] width 567 height 690
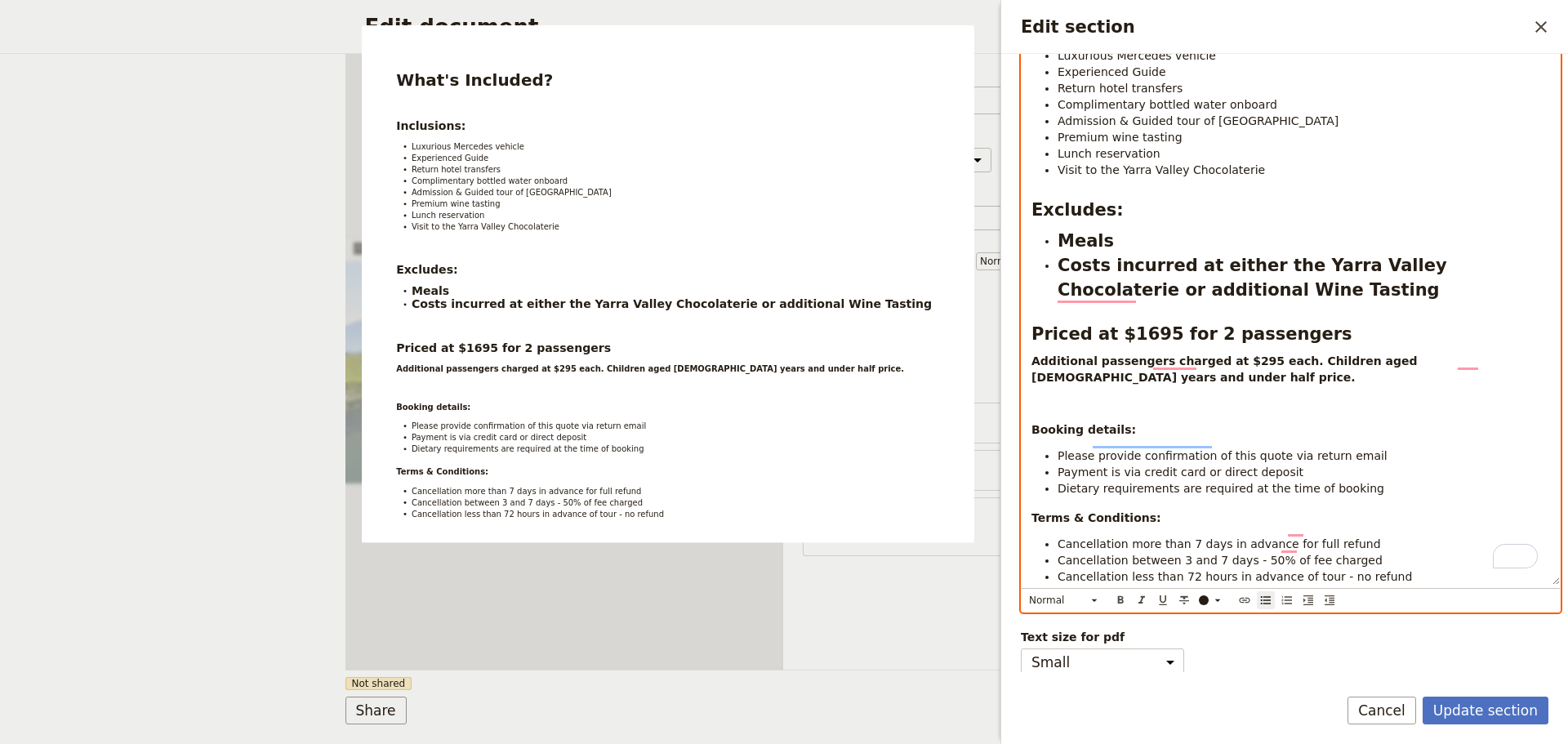
scroll to position [204, 0]
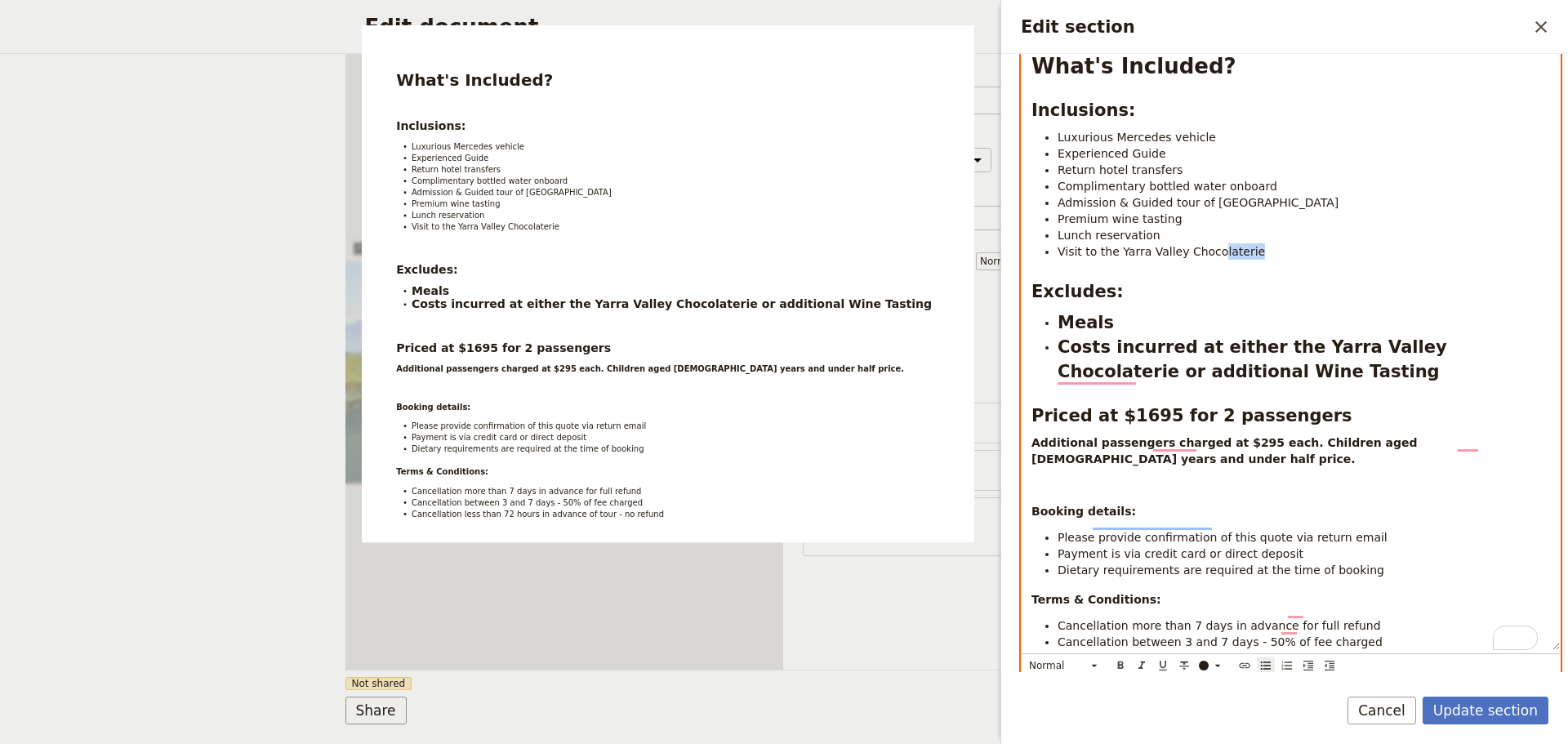
drag, startPoint x: 1249, startPoint y: 250, endPoint x: 1214, endPoint y: 252, distance: 35.1
click at [1208, 247] on li "Visit to the Yarra Valley Chocolaterie" at bounding box center [1304, 251] width 493 height 16
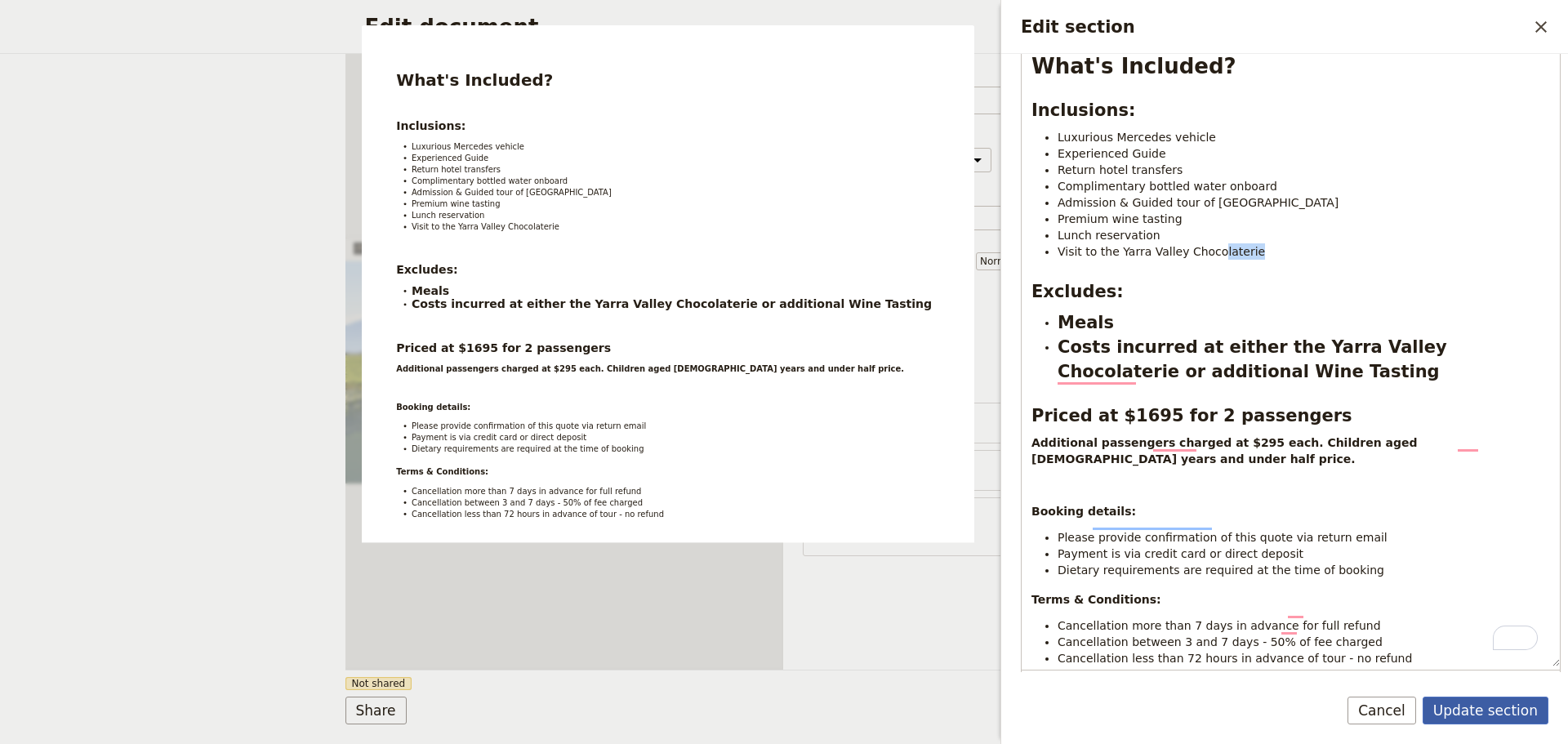
click at [1518, 697] on button "Update section" at bounding box center [1485, 710] width 126 height 28
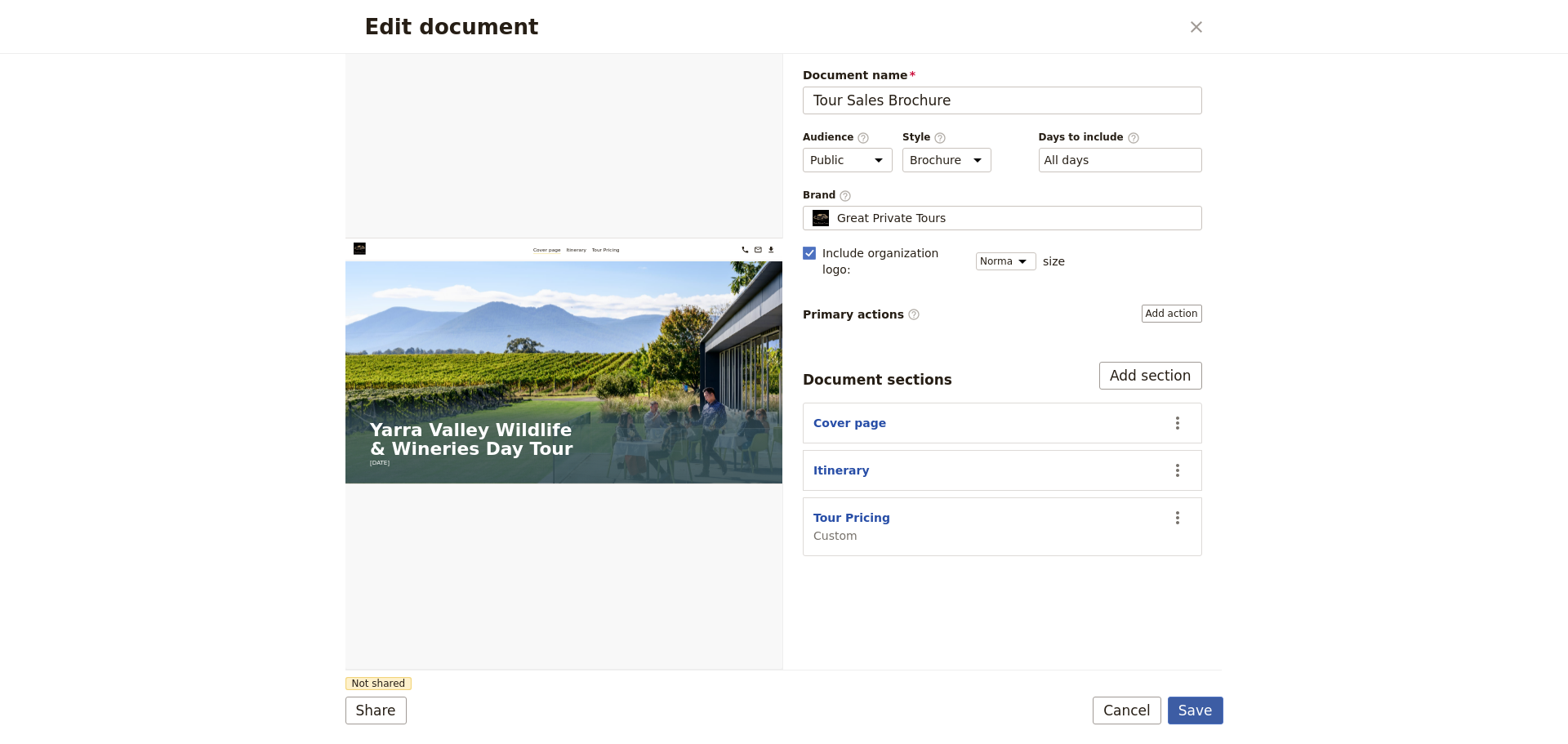
click at [1201, 711] on button "Save" at bounding box center [1195, 710] width 56 height 28
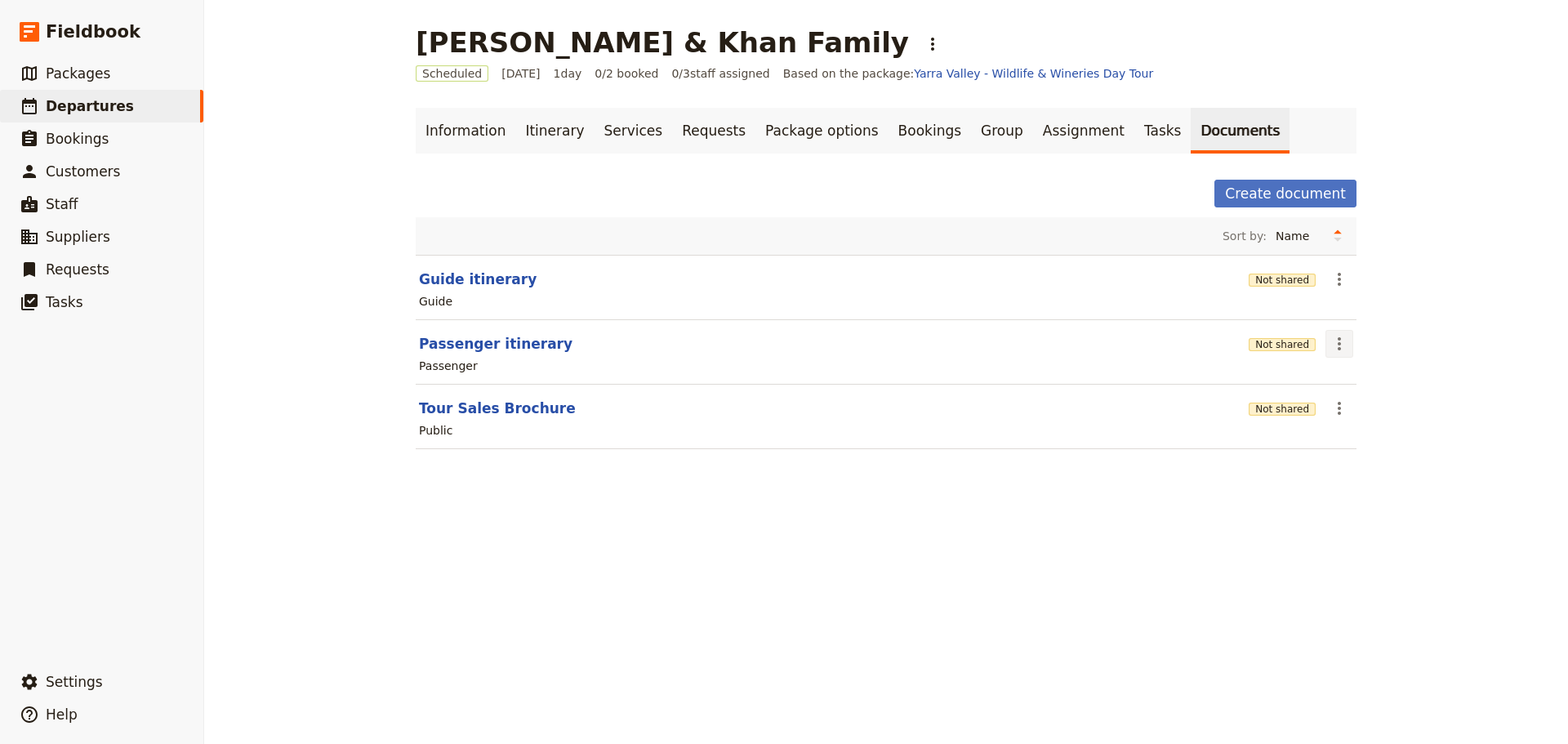
click at [1339, 354] on button "​" at bounding box center [1339, 344] width 28 height 28
click at [1350, 375] on span "Share" at bounding box center [1347, 379] width 33 height 16
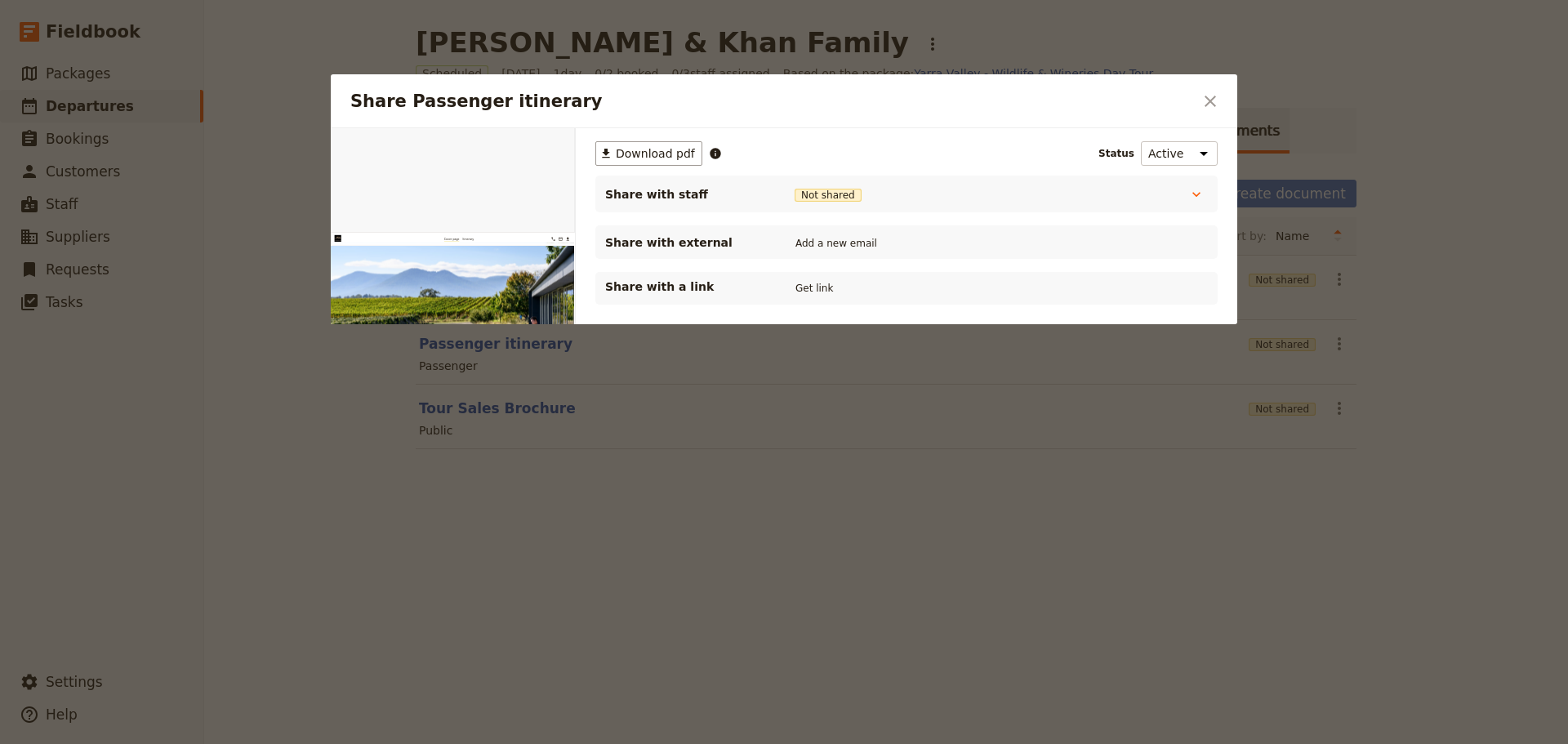
scroll to position [0, 0]
click at [808, 292] on button "Get link" at bounding box center [814, 288] width 46 height 18
click at [1217, 92] on icon "Close dialog" at bounding box center [1210, 101] width 19 height 19
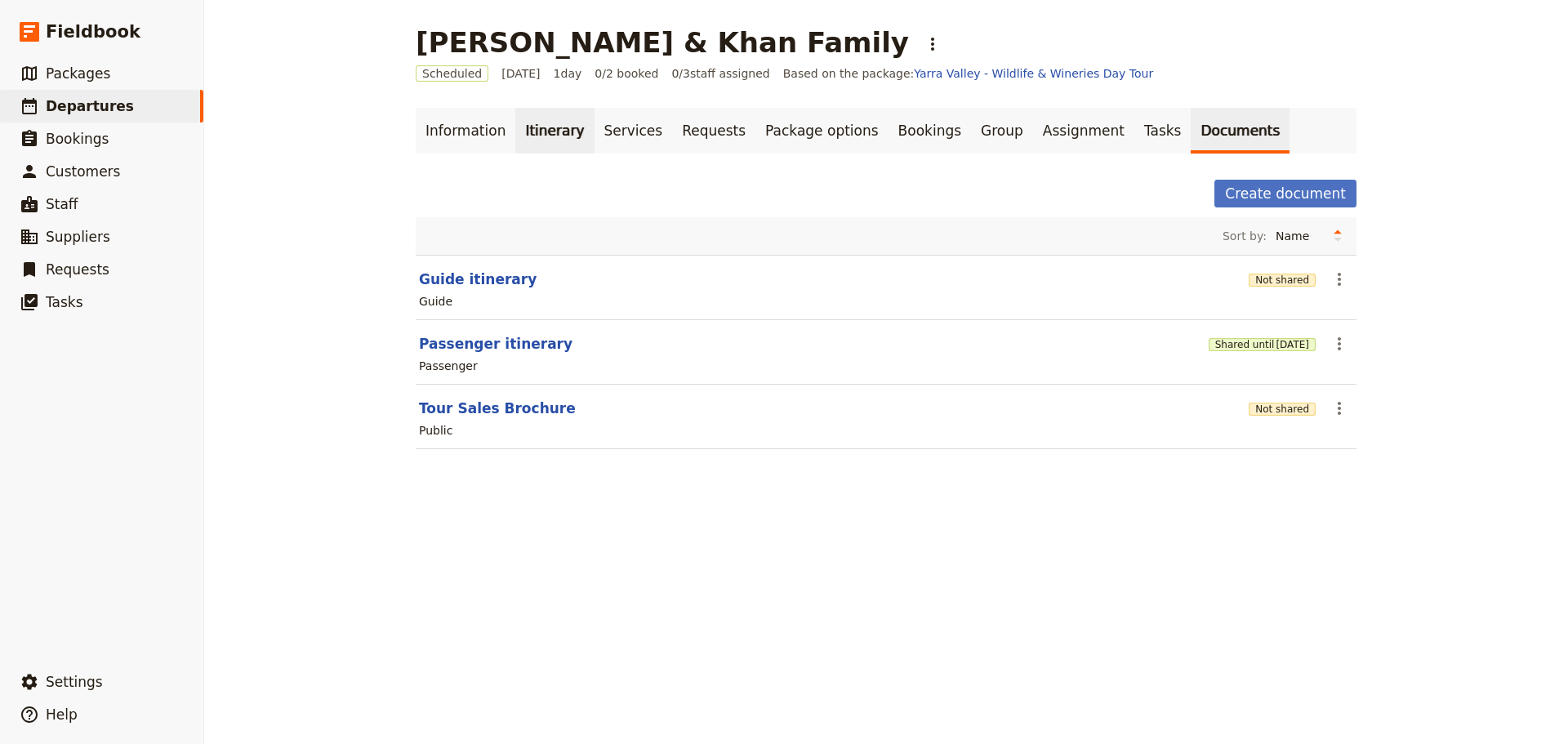
click at [546, 132] on link "Itinerary" at bounding box center [553, 131] width 78 height 46
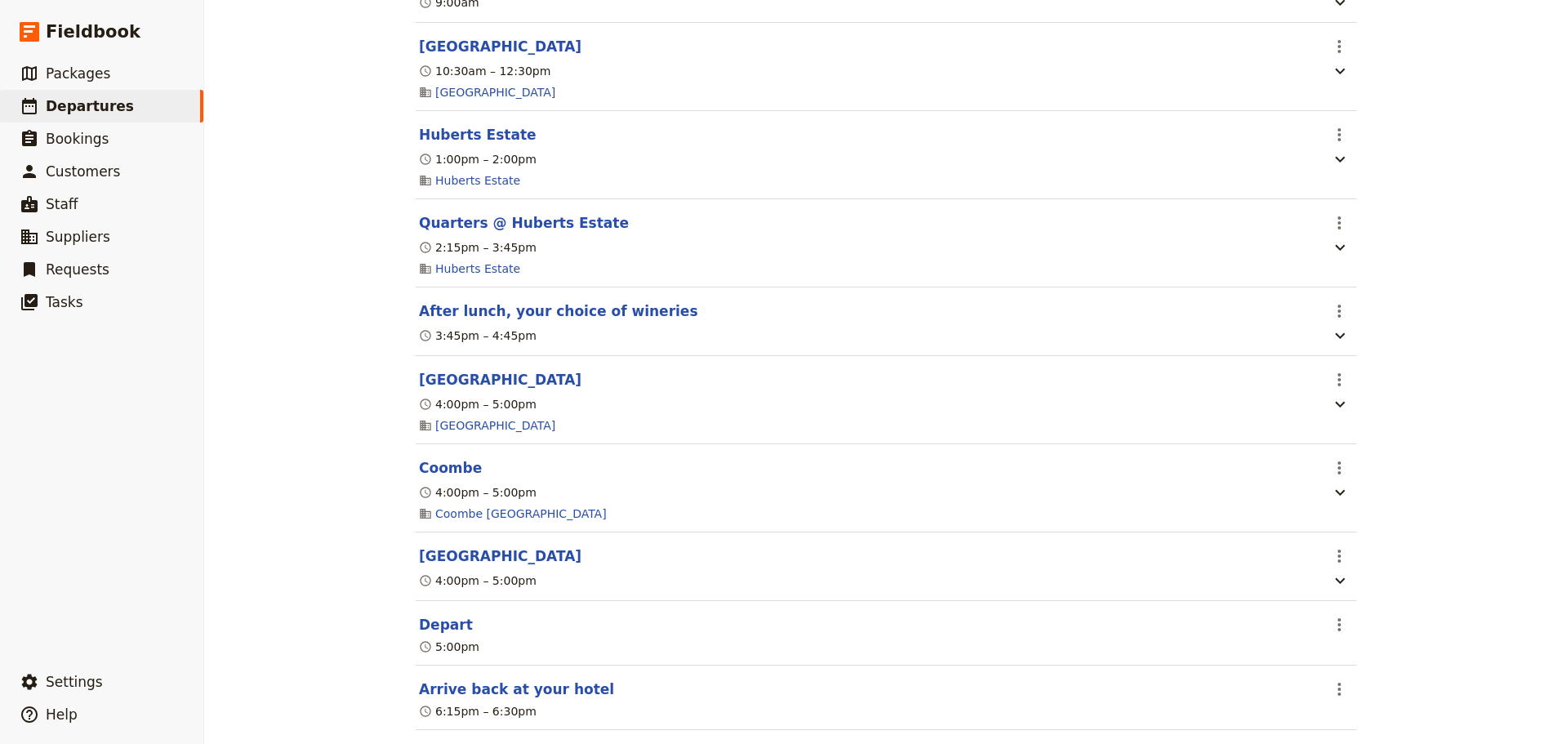
scroll to position [733, 0]
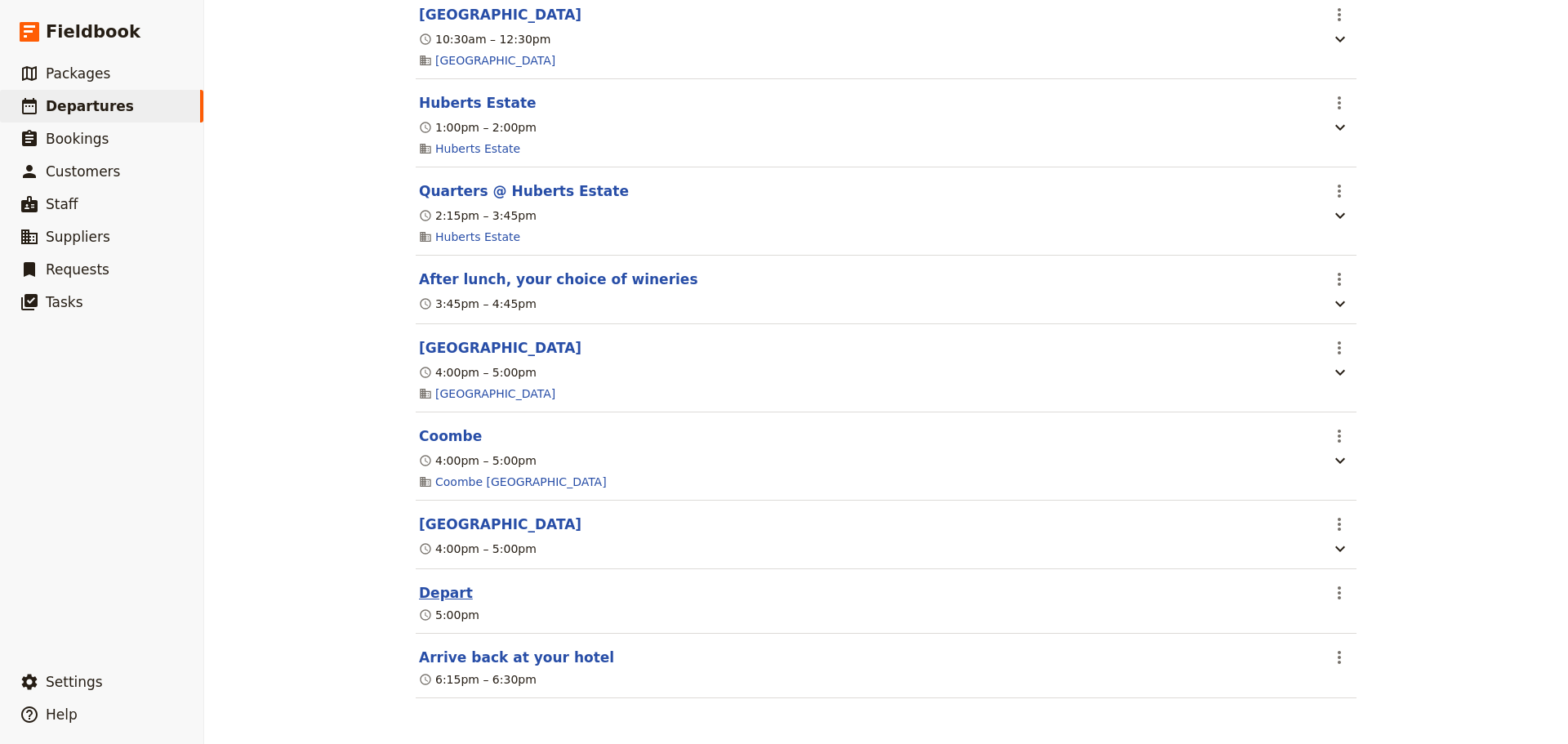
click at [428, 589] on button "Depart" at bounding box center [446, 593] width 54 height 19
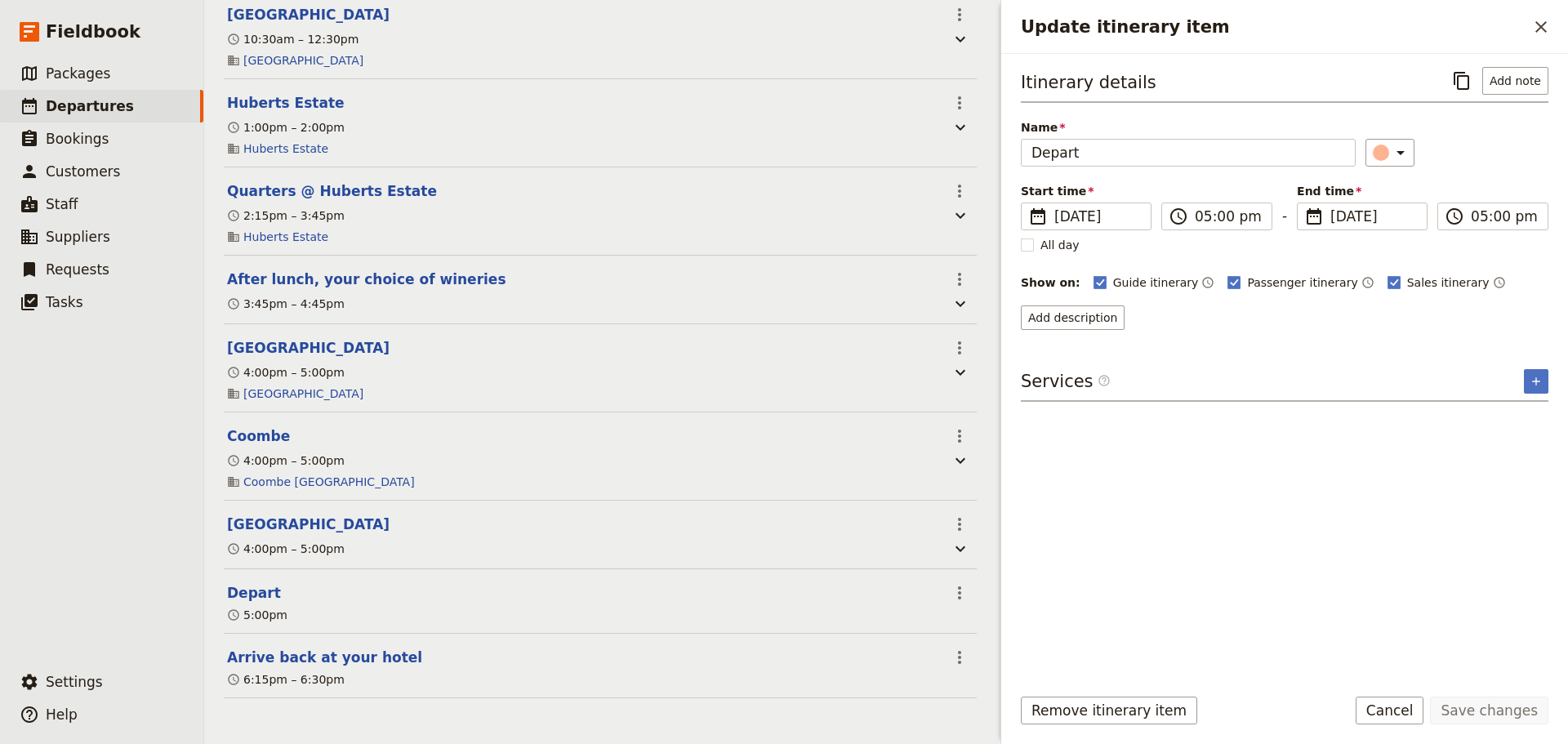
scroll to position [741, 0]
click at [1054, 312] on button "Add description" at bounding box center [1072, 317] width 104 height 24
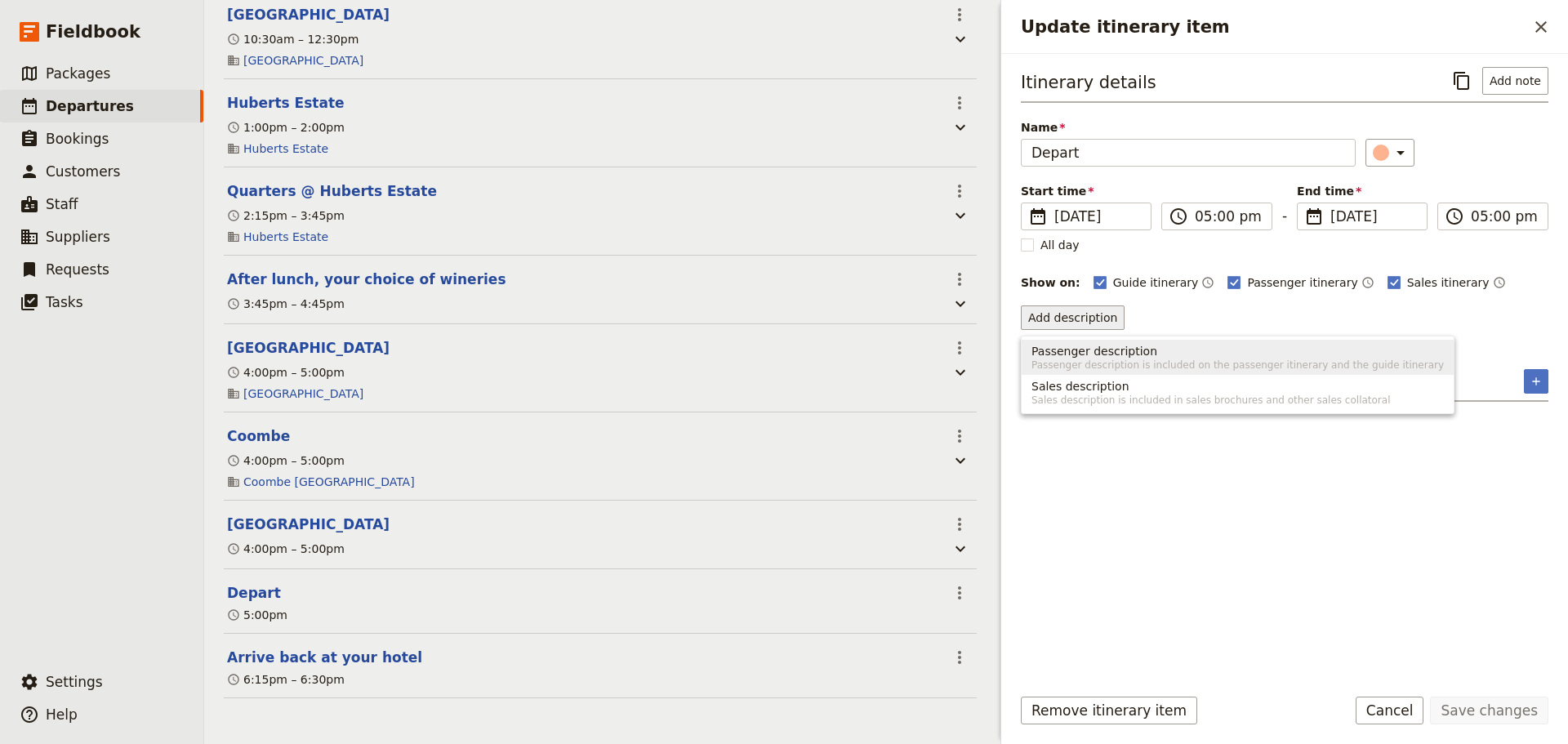
click at [1073, 348] on span "Passenger description" at bounding box center [1093, 350] width 126 height 16
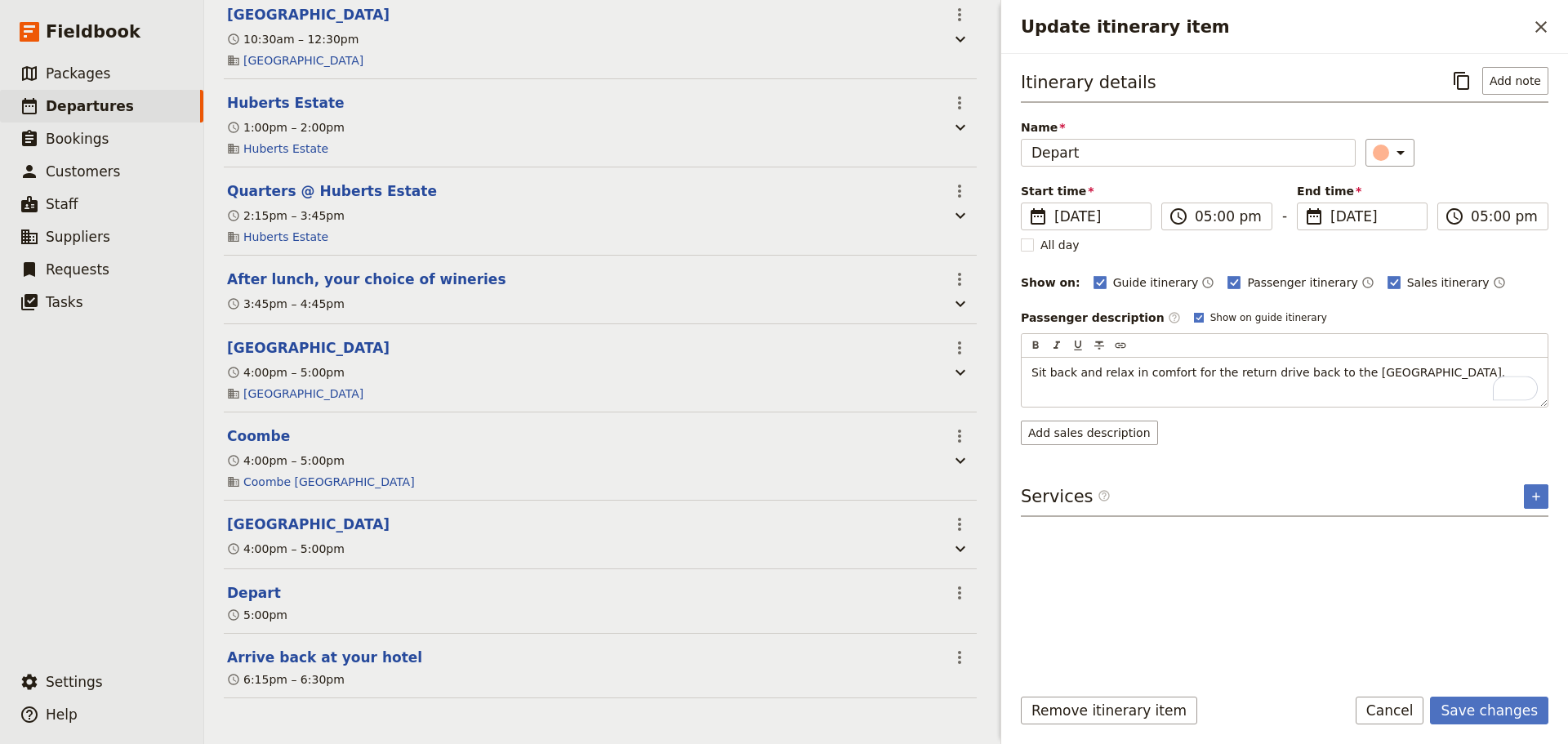
click at [1194, 320] on icon "Update itinerary item" at bounding box center [1198, 318] width 10 height 10
click at [1193, 311] on input "Show on guide itinerary" at bounding box center [1193, 310] width 1 height 1
checkbox input "false"
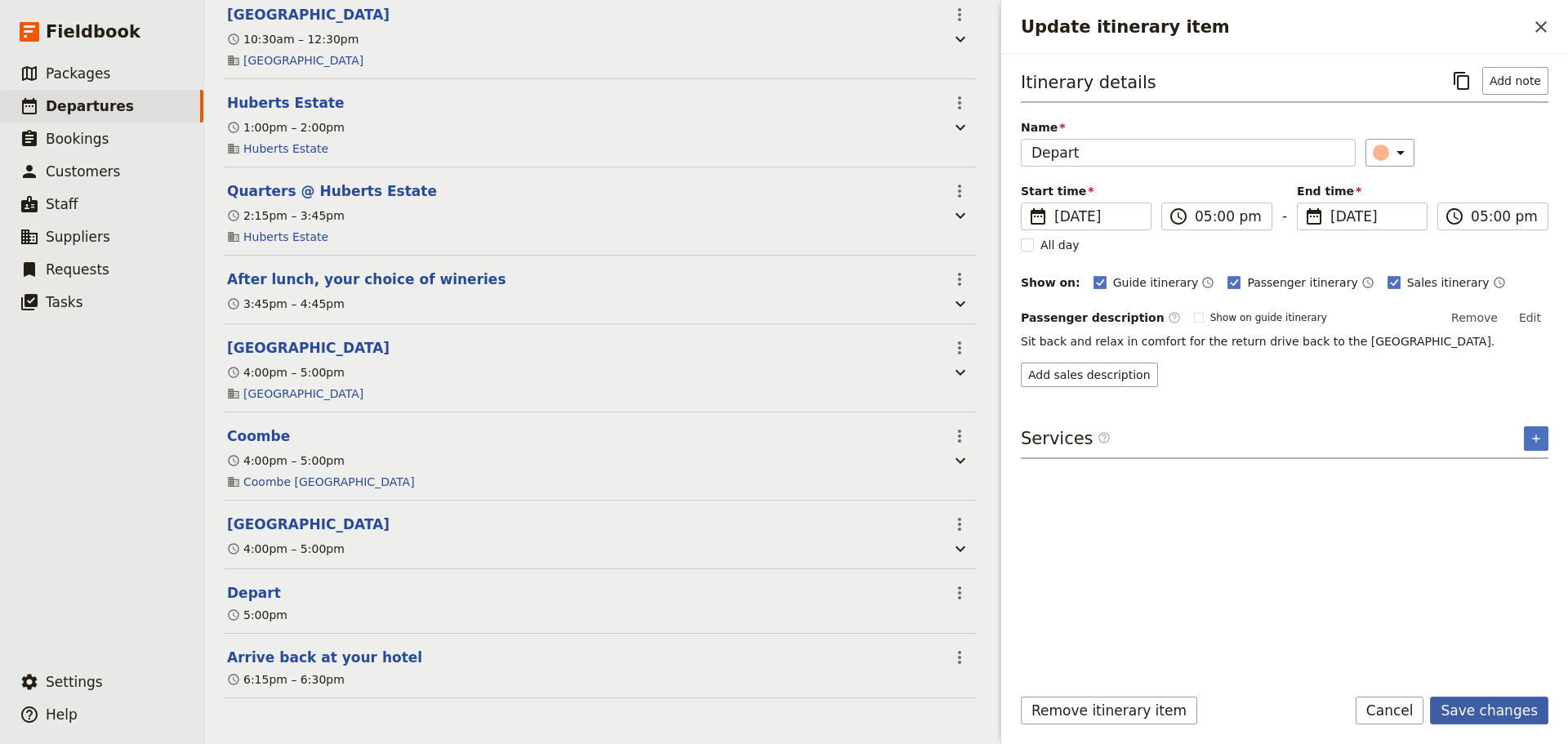
click at [1480, 717] on button "Save changes" at bounding box center [1488, 710] width 118 height 28
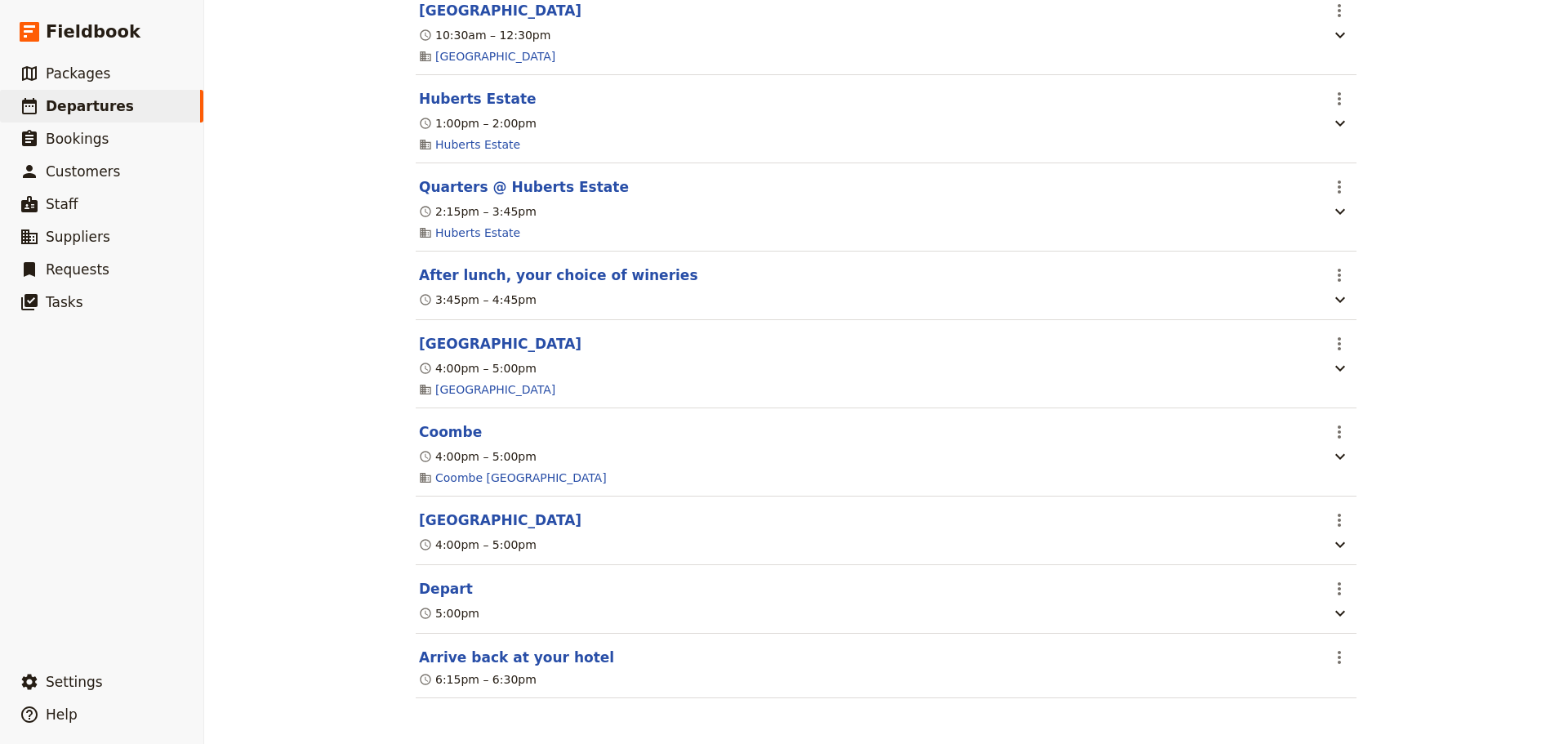
drag, startPoint x: 530, startPoint y: 662, endPoint x: 541, endPoint y: 574, distance: 88.7
click at [530, 662] on button "Arrive back at your hotel" at bounding box center [516, 657] width 195 height 19
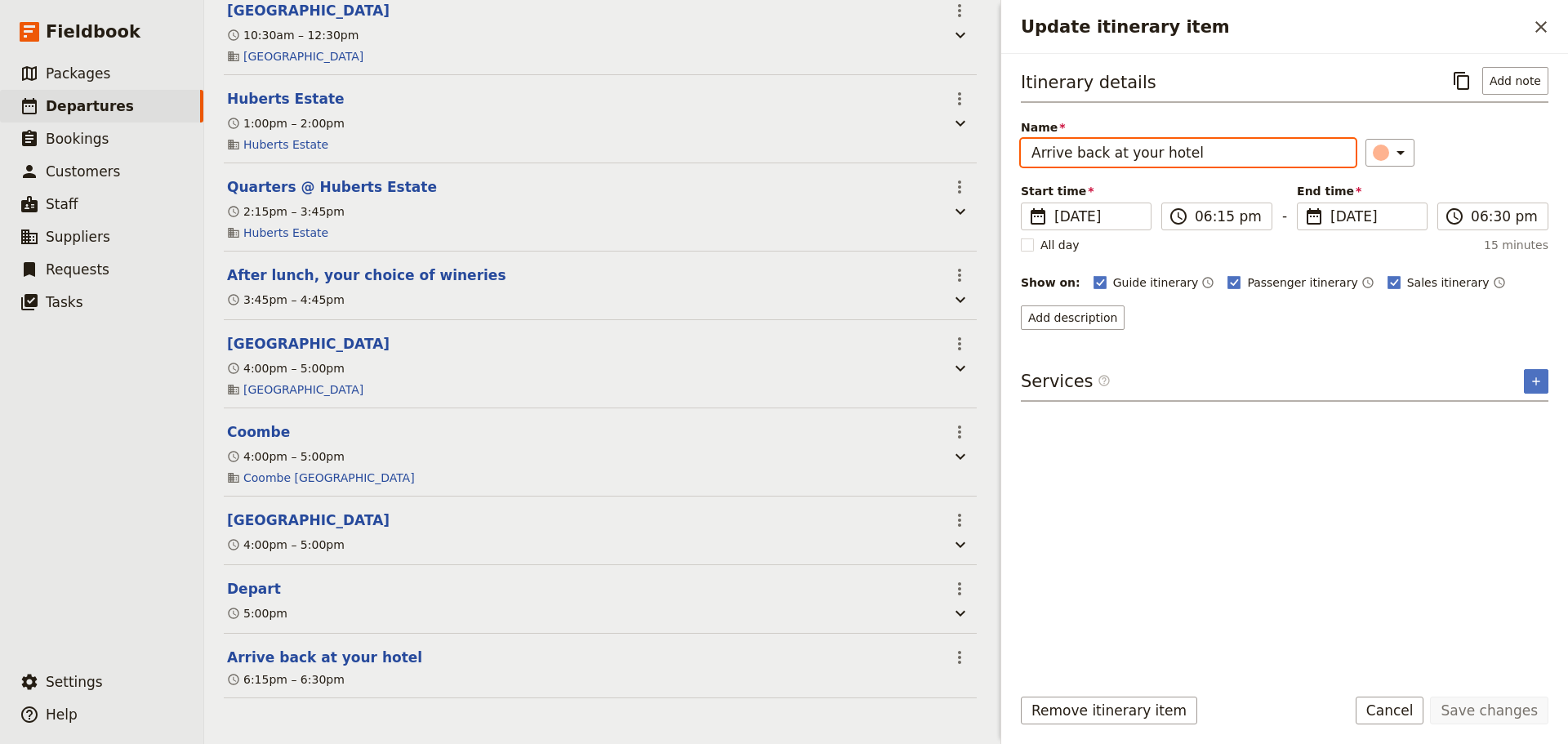
drag, startPoint x: 1209, startPoint y: 141, endPoint x: 1015, endPoint y: 154, distance: 194.4
click at [1015, 154] on div "Itinerary details ​ Add note Name Arrive back at your hotel ​ Start time ​ 18 O…" at bounding box center [1284, 363] width 567 height 618
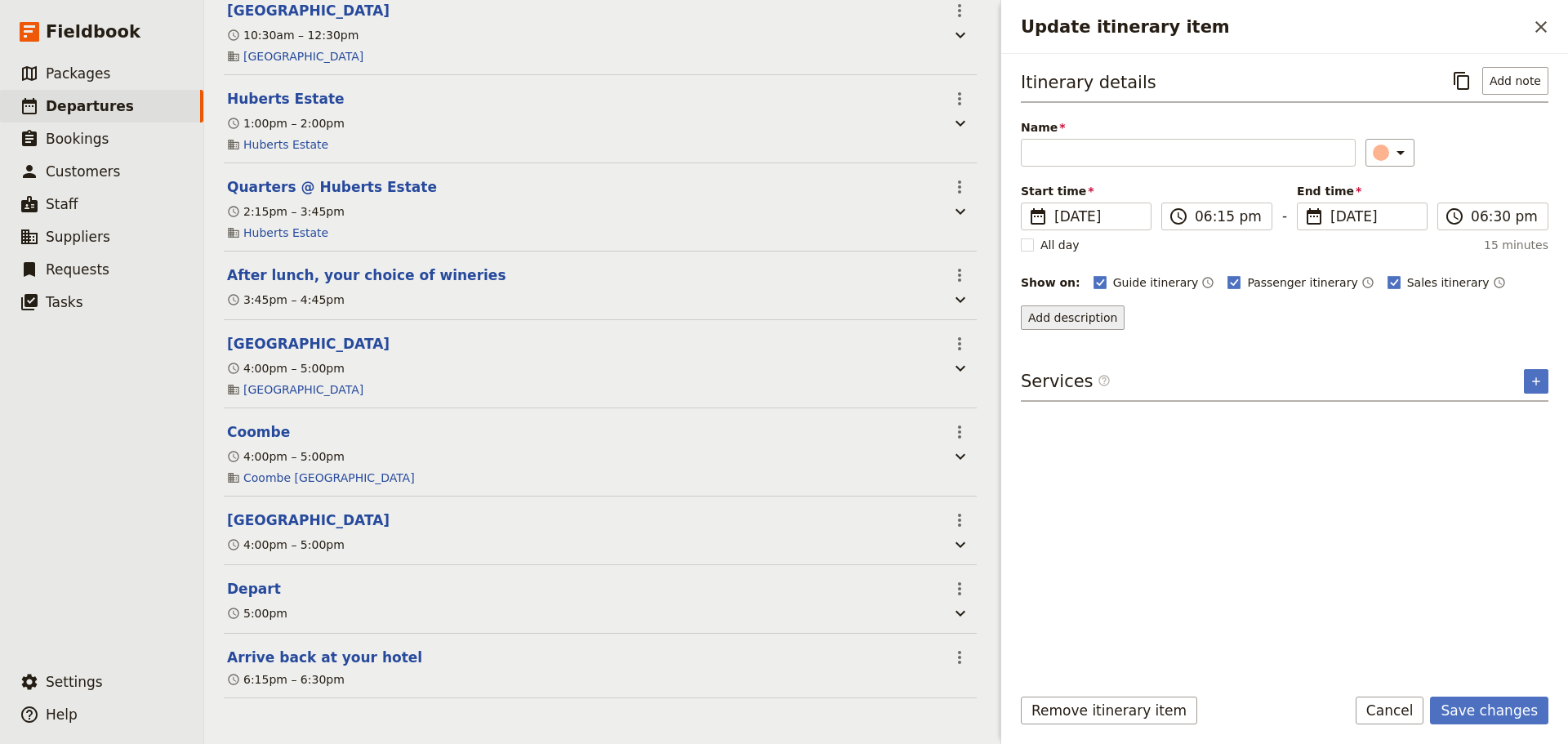
click at [1072, 316] on button "Add description" at bounding box center [1072, 317] width 104 height 24
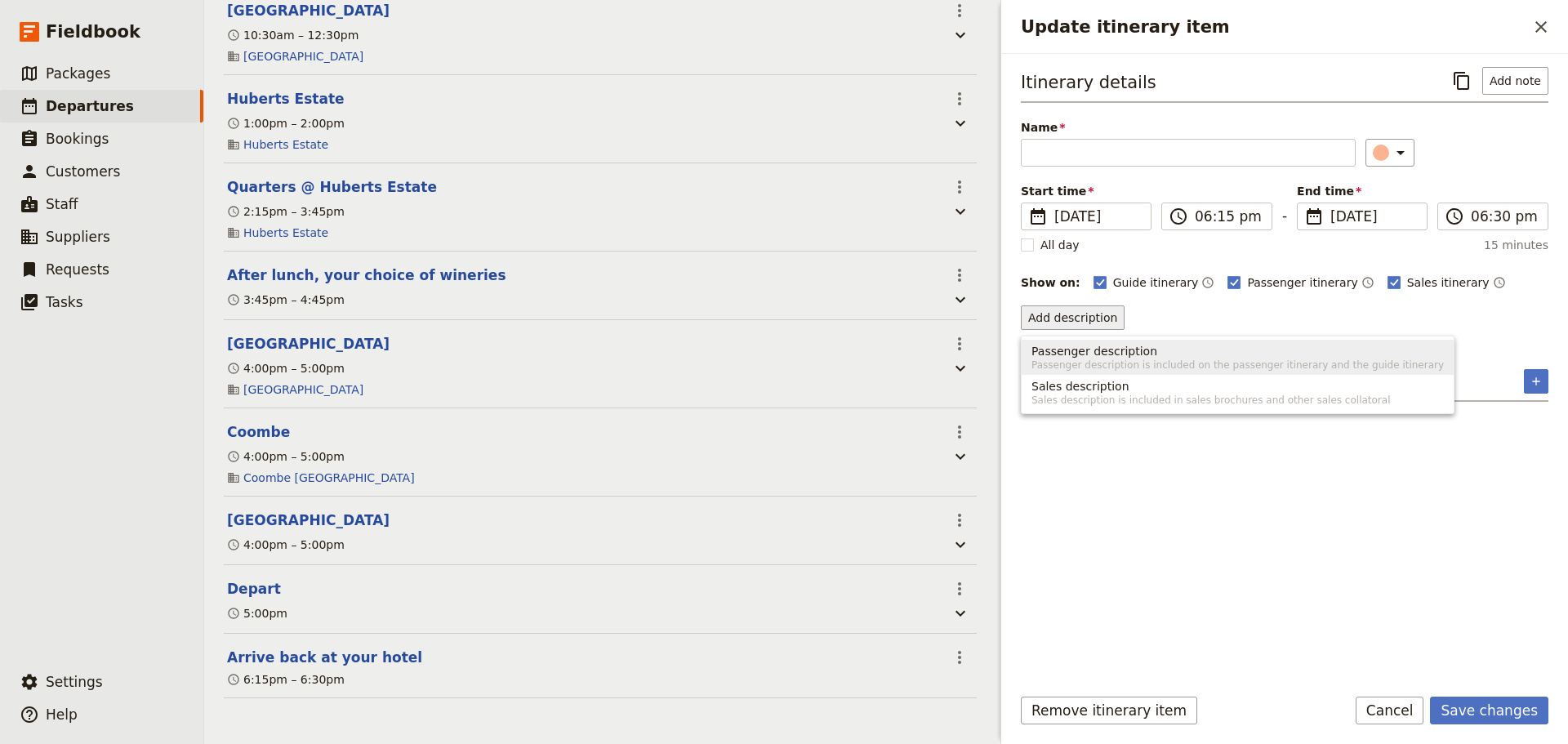
click at [1074, 358] on button "Passenger description Passenger description is included on the passenger itiner…" at bounding box center [1237, 357] width 432 height 35
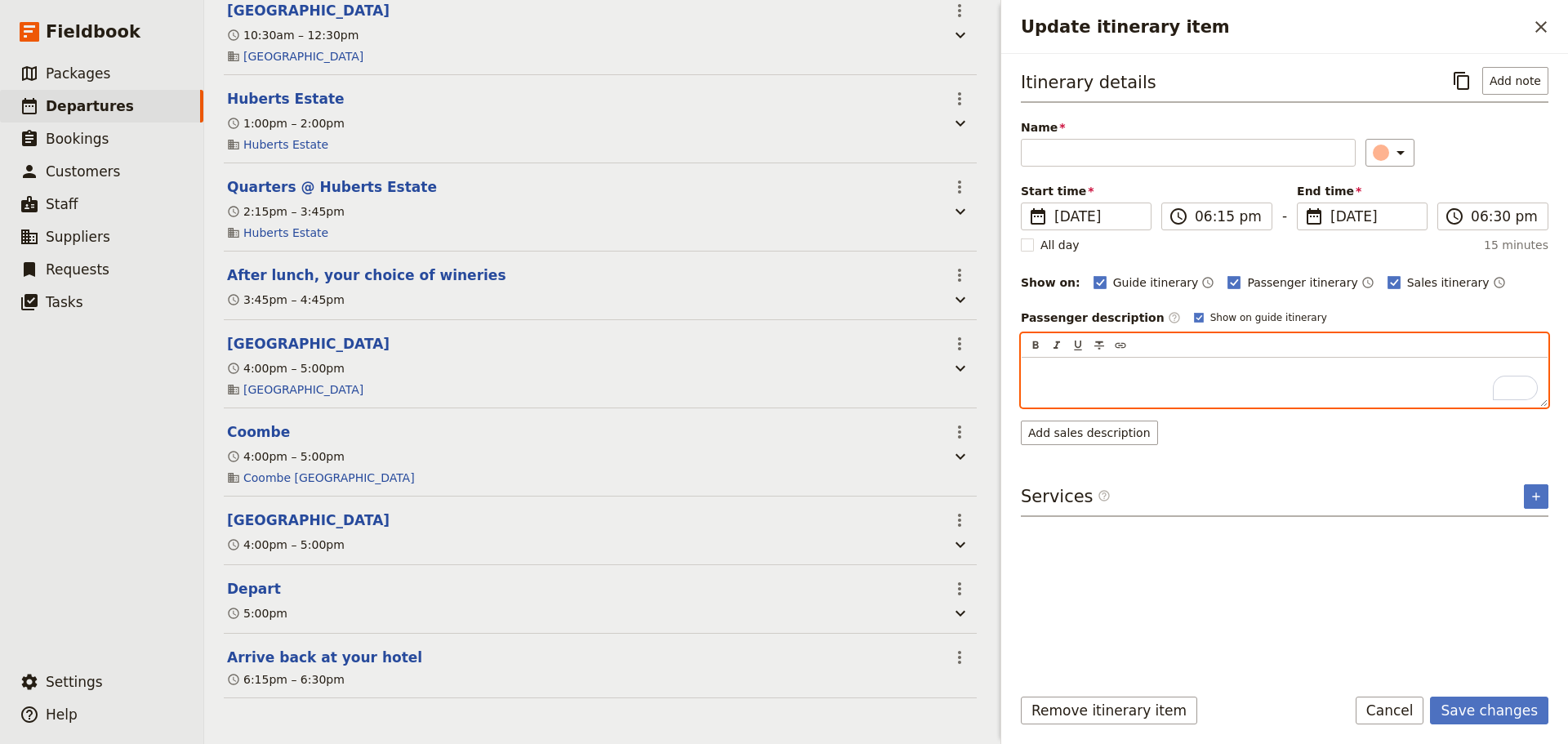
drag, startPoint x: 1074, startPoint y: 355, endPoint x: 1041, endPoint y: 370, distance: 36.2
click at [1041, 358] on div "To enrich screen reader interactions, please activate Accessibility in Grammarl…" at bounding box center [1284, 382] width 526 height 49
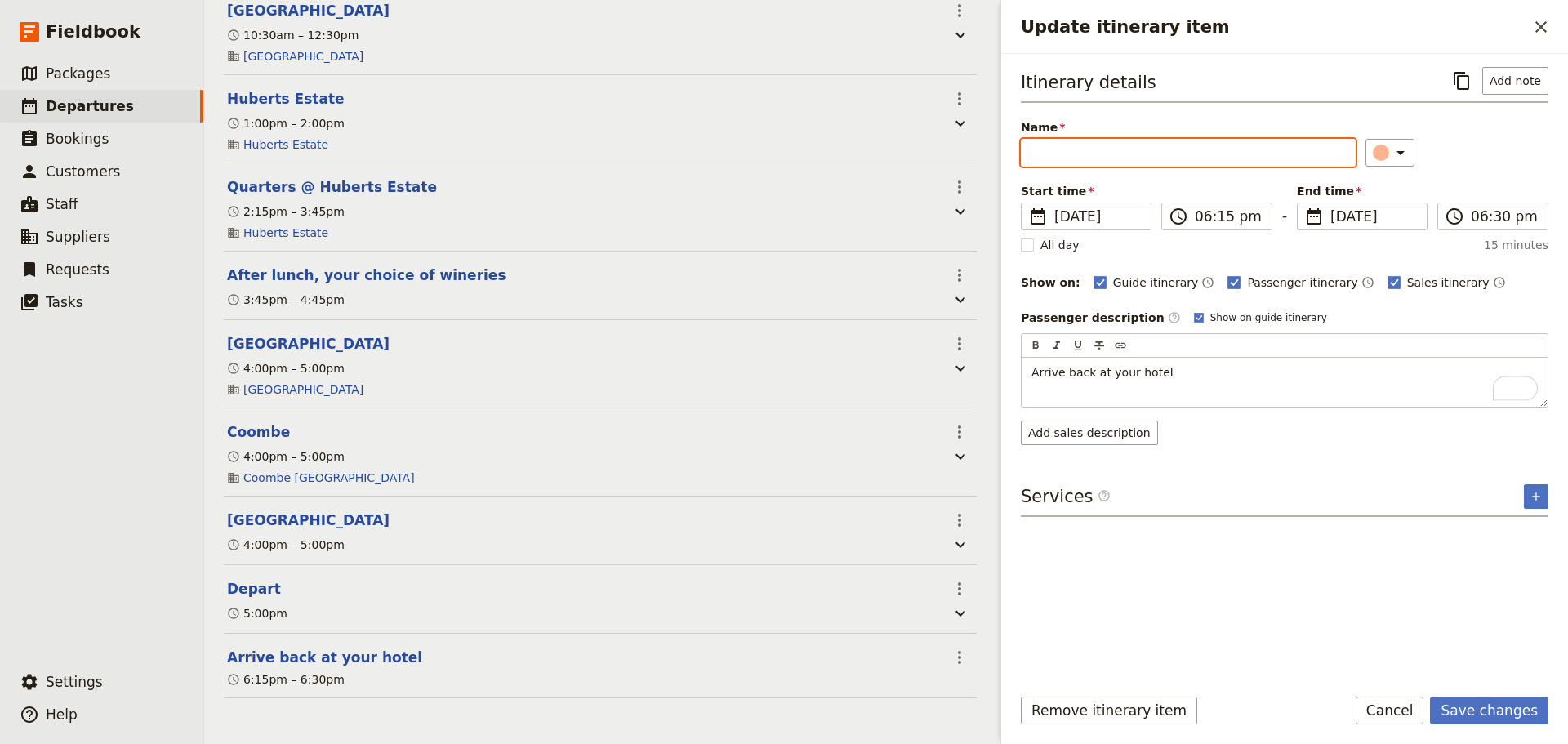
click at [1071, 147] on input "Name" at bounding box center [1188, 152] width 335 height 28
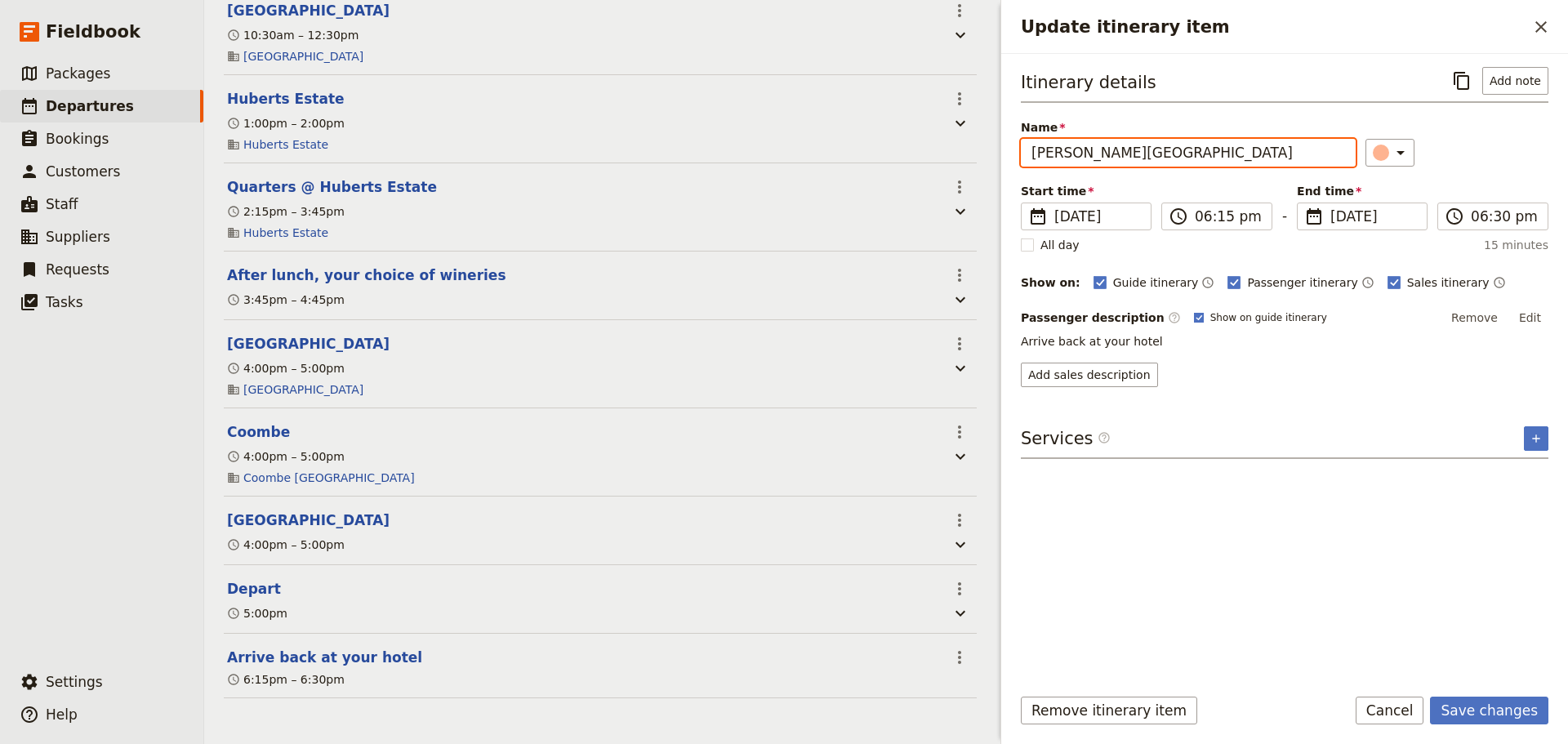
type input "Ritz-Carlton Hotel"
click at [1194, 317] on rect "Update itinerary item" at bounding box center [1197, 317] width 9 height 9
click at [1193, 311] on input "Show on guide itinerary" at bounding box center [1193, 310] width 1 height 1
checkbox input "false"
click at [1522, 307] on button "Edit" at bounding box center [1529, 317] width 37 height 24
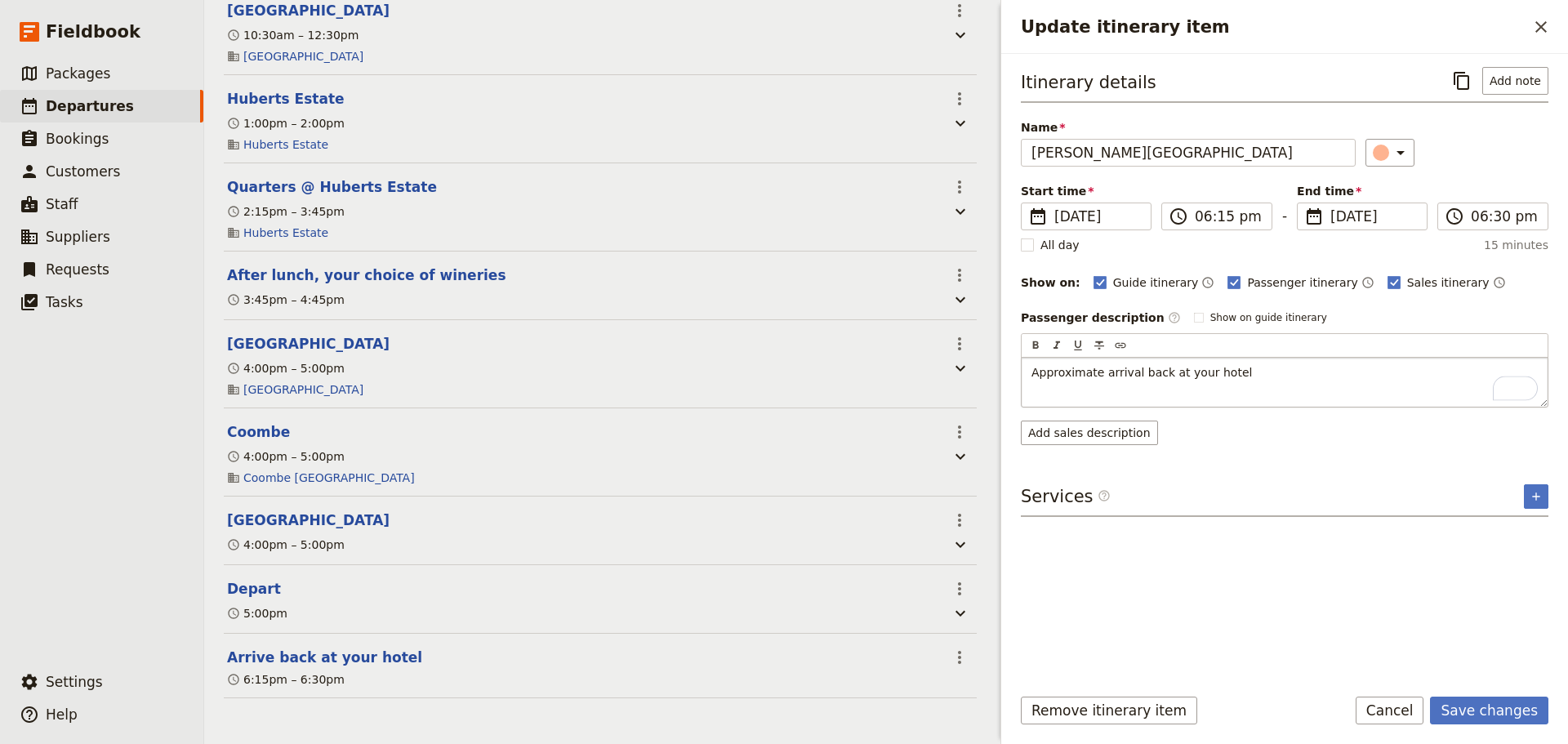
click at [1268, 372] on p "Approximate arrival back at your hotel" at bounding box center [1284, 372] width 506 height 16
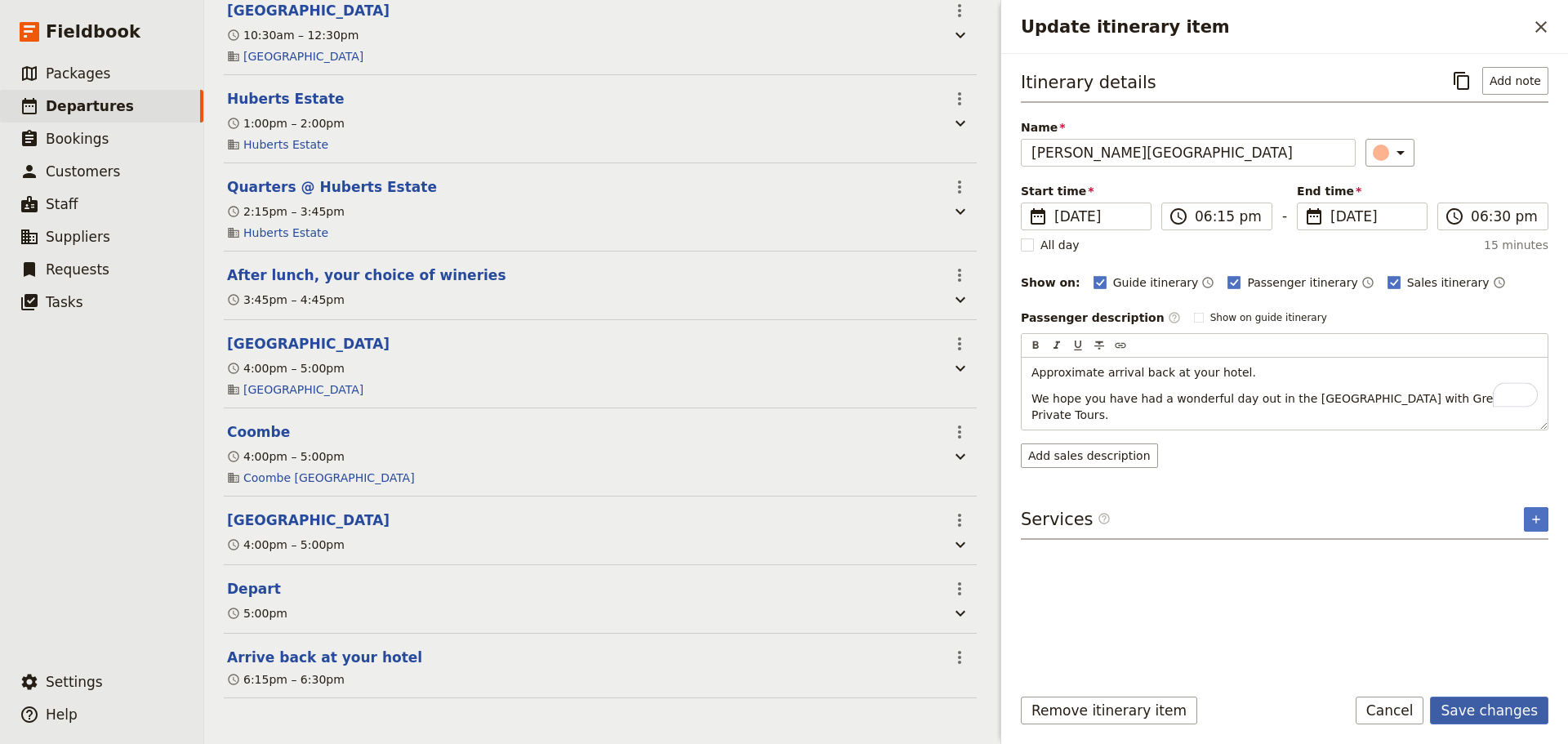
click at [1504, 696] on form "Itinerary details ​ Add note Name Ritz-Carlton Hotel ​ Start time ​ 18 Oct 2025…" at bounding box center [1284, 398] width 567 height 690
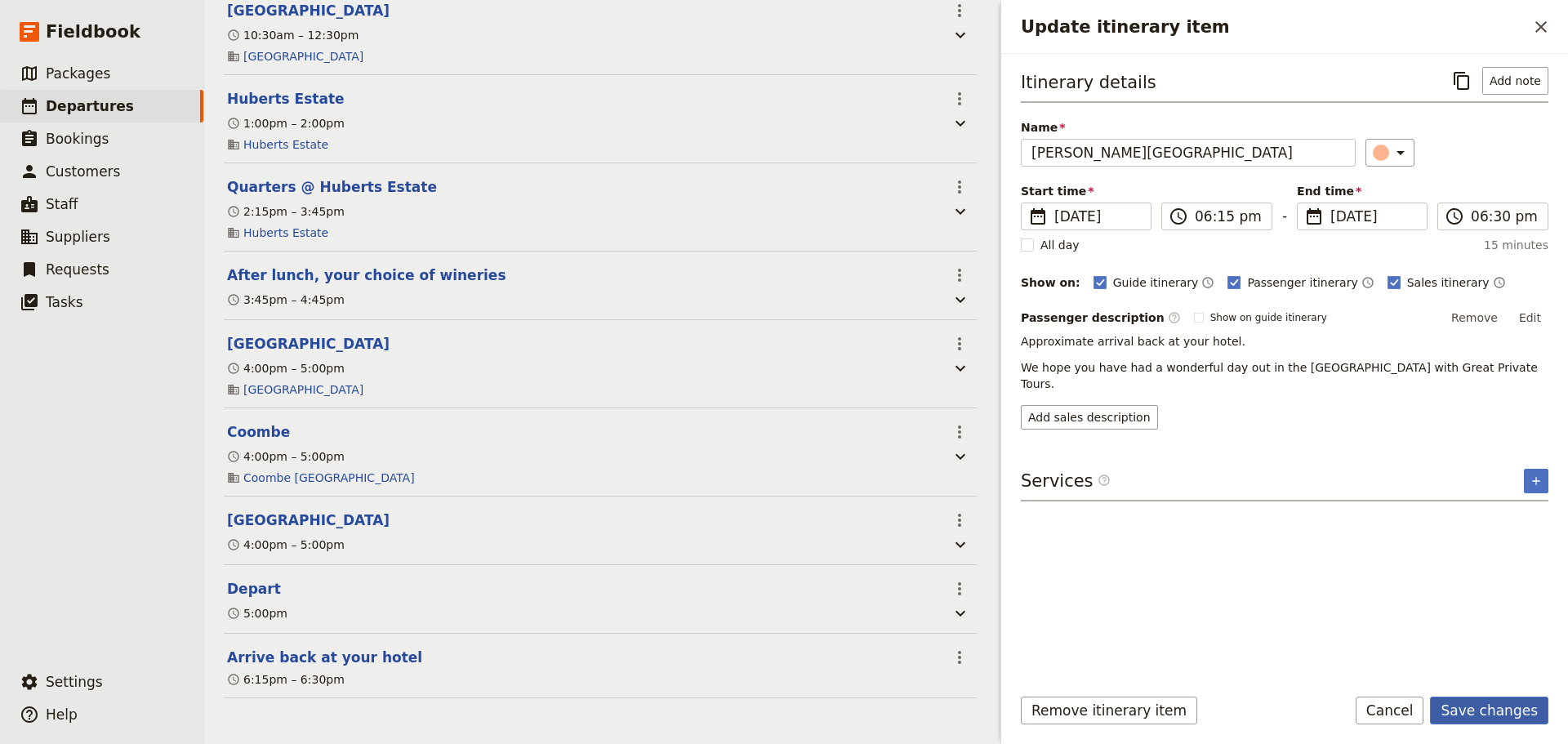
click at [1478, 709] on button "Save changes" at bounding box center [1488, 710] width 118 height 28
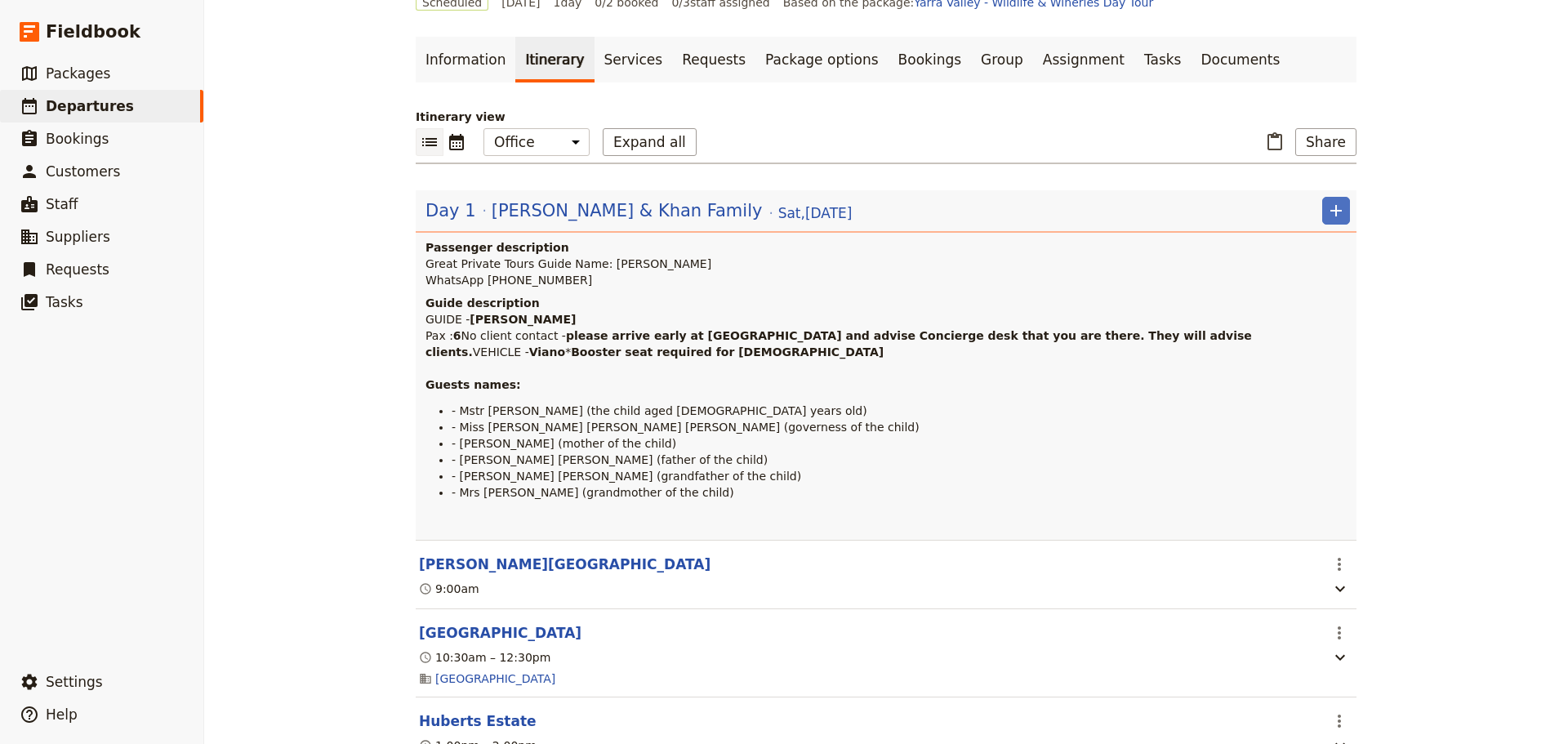
scroll to position [0, 0]
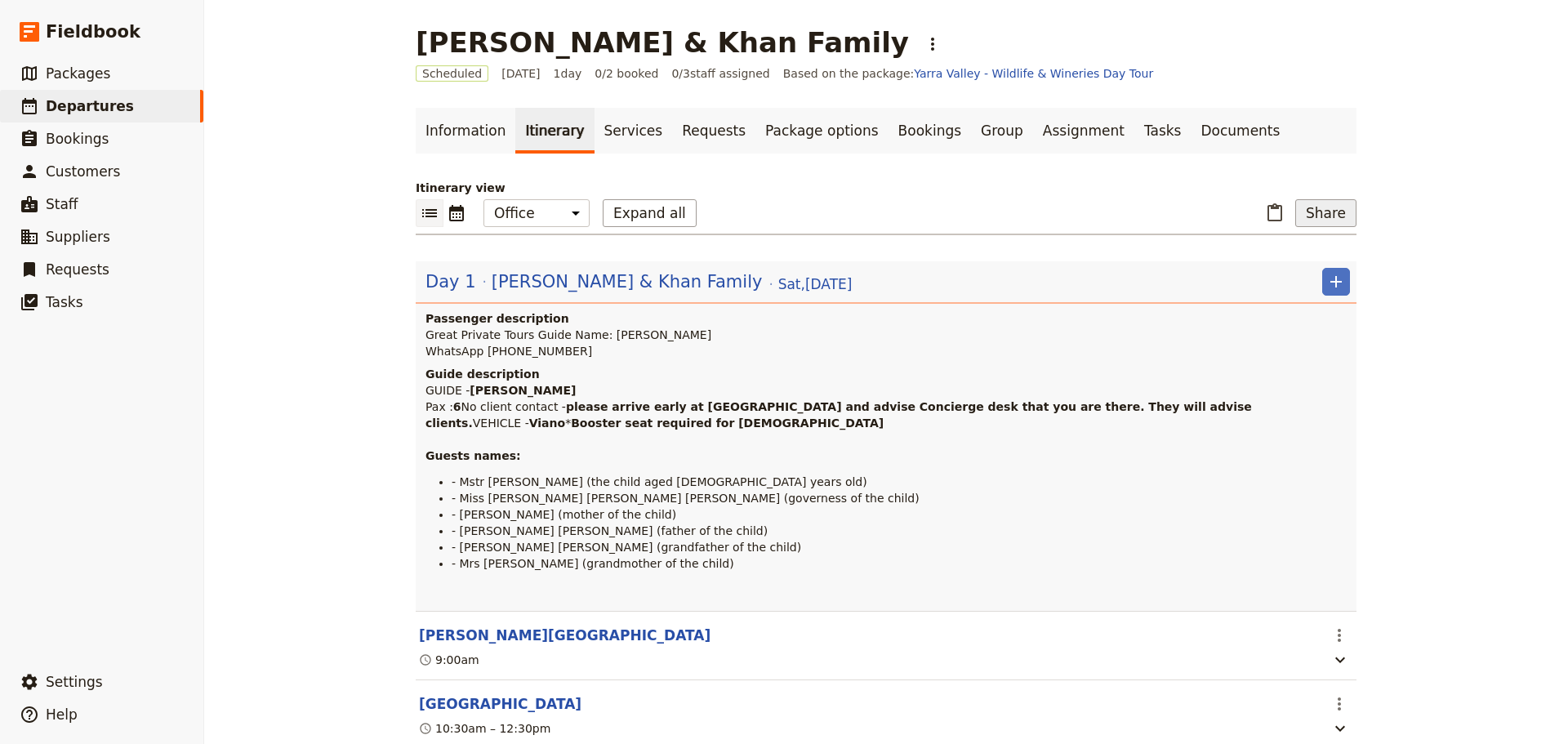
click at [1325, 211] on button "Share" at bounding box center [1325, 213] width 62 height 28
click at [1297, 264] on span "Passenger itinerary" at bounding box center [1280, 271] width 111 height 16
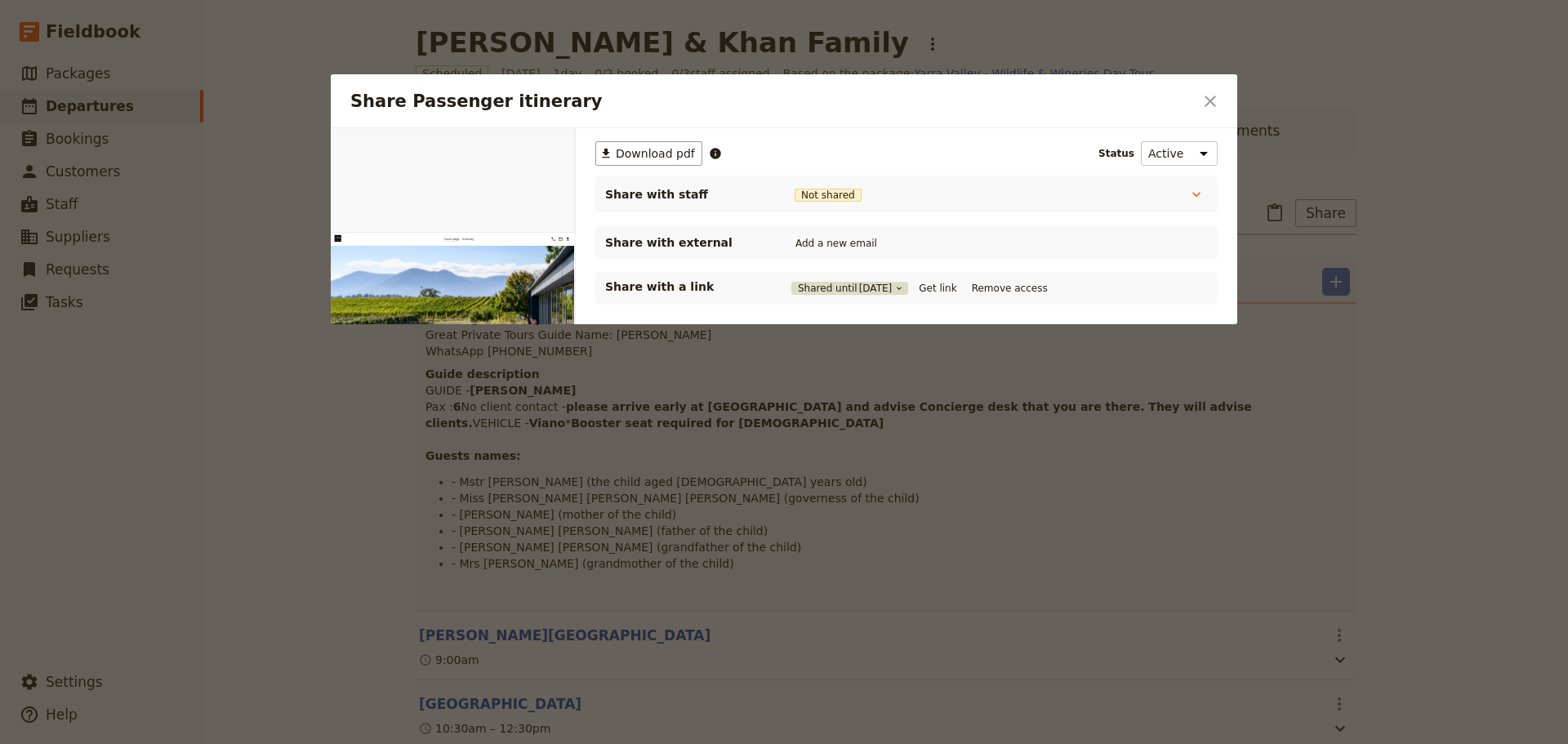
click at [879, 290] on span "18 Nov 2025" at bounding box center [875, 289] width 34 height 13
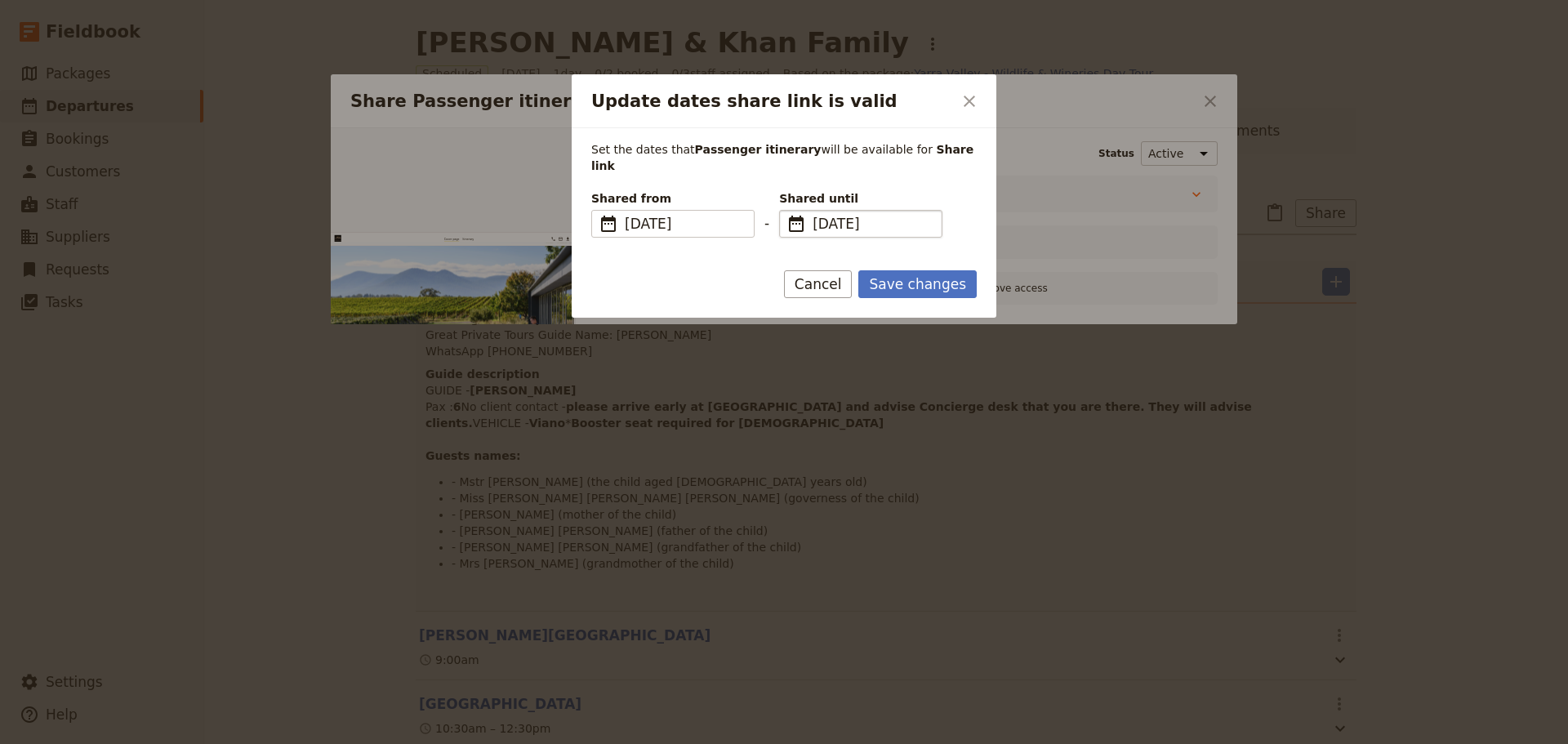
click at [788, 214] on span "​" at bounding box center [796, 223] width 19 height 19
click at [786, 210] on input "18/11/2025" at bounding box center [785, 210] width 1 height 1
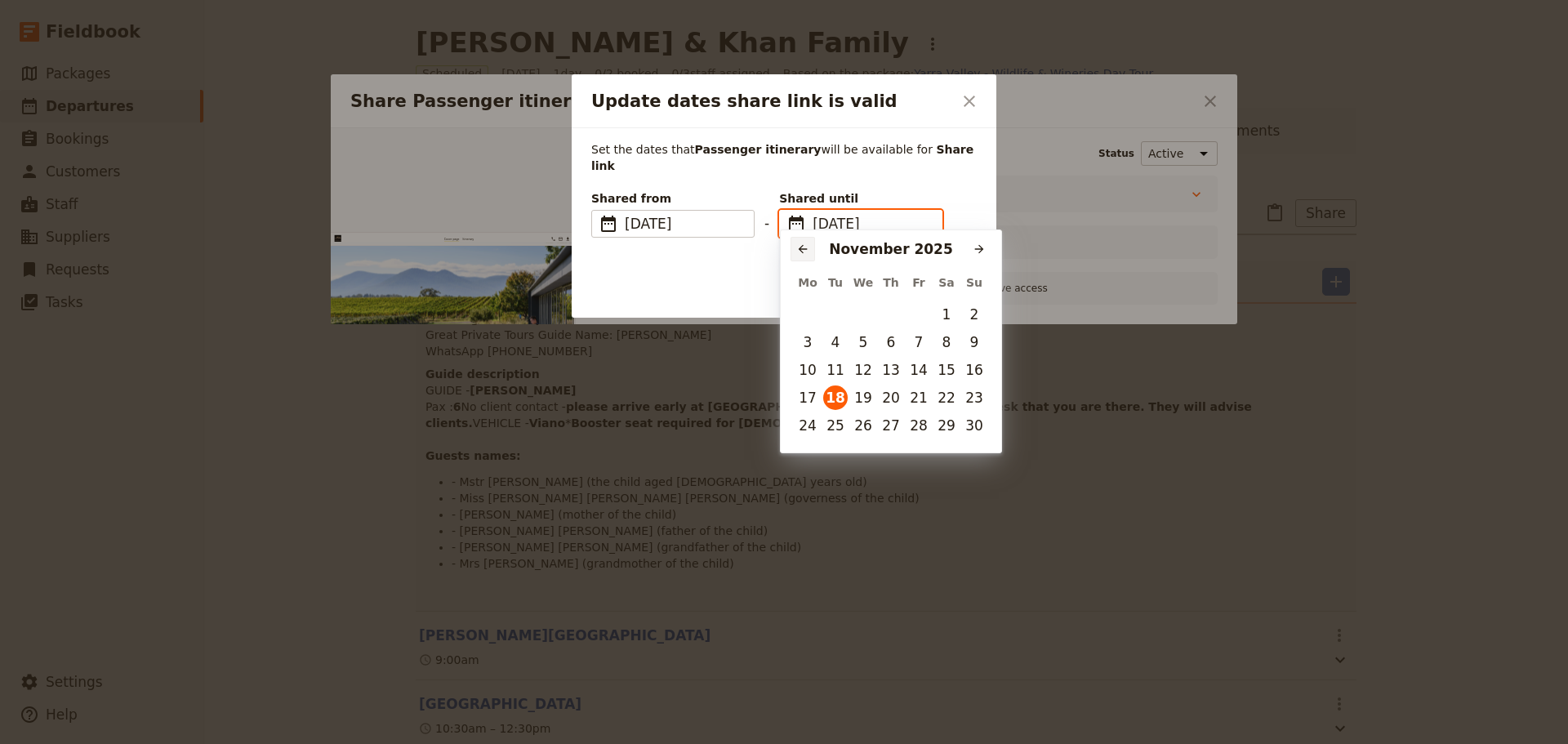
click at [796, 248] on icon "Previous month" at bounding box center [803, 249] width 13 height 13
click at [860, 397] on button "22" at bounding box center [862, 397] width 24 height 24
type input "22/10/2025"
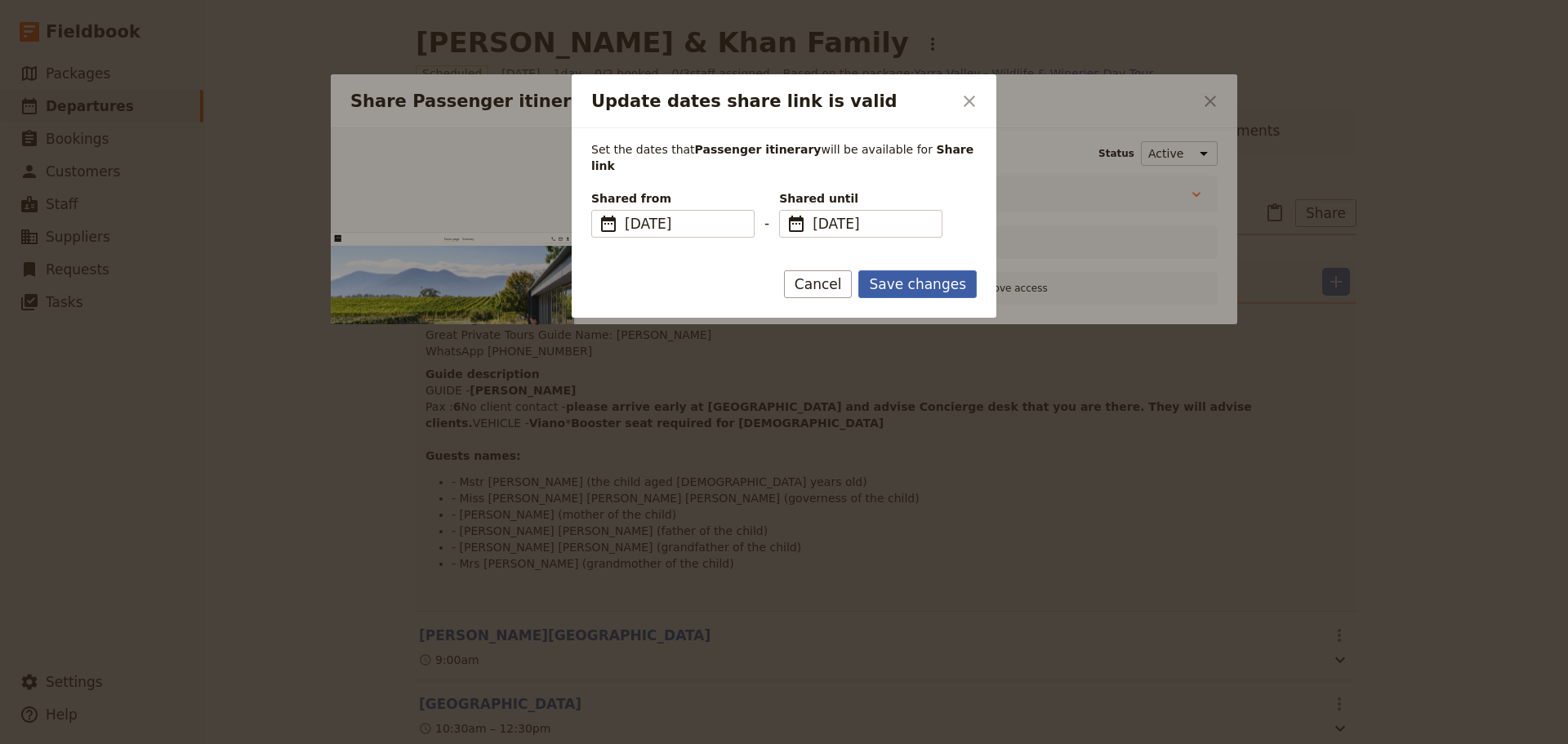
click at [924, 270] on button "Save changes" at bounding box center [917, 284] width 118 height 28
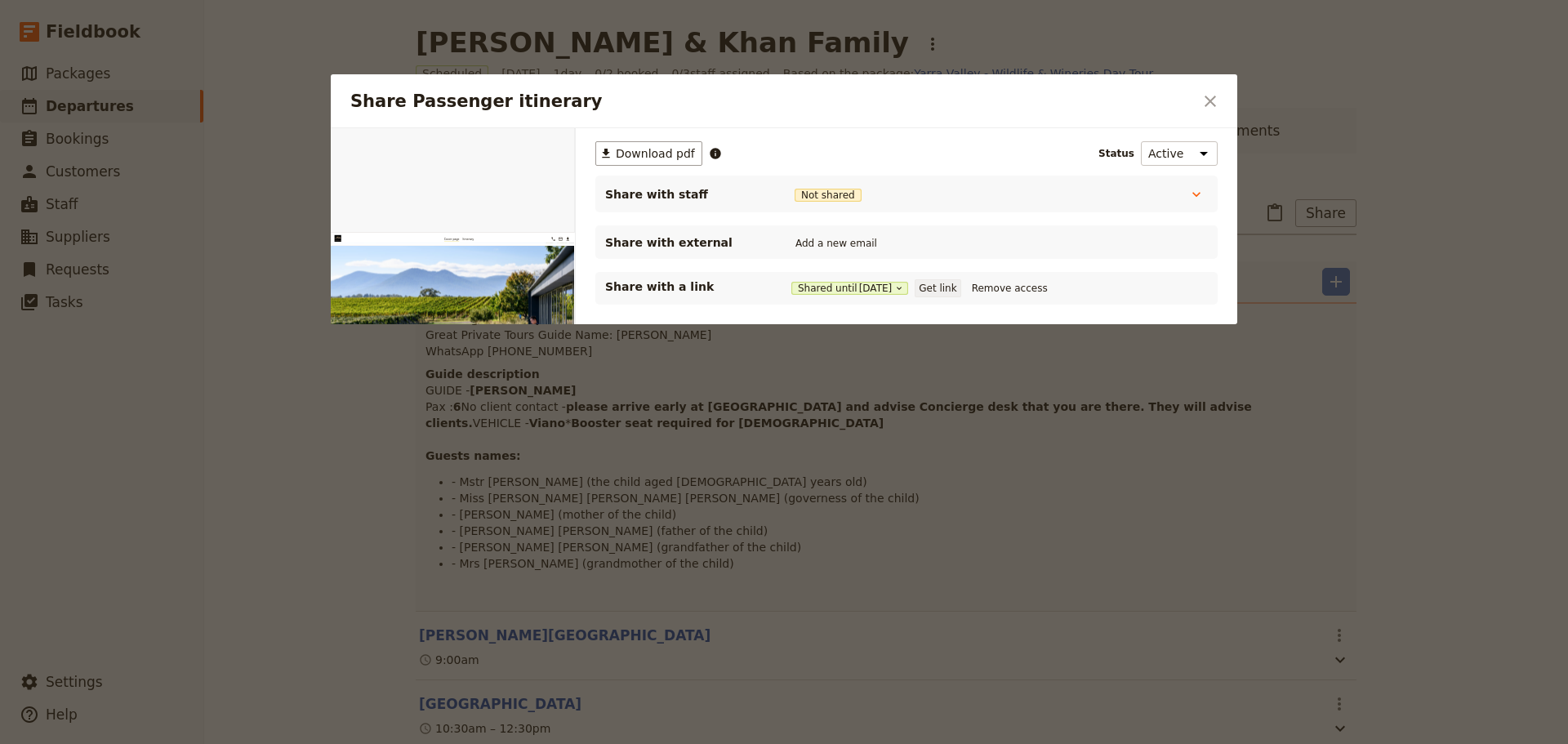
click at [943, 290] on button "Get link" at bounding box center [938, 288] width 46 height 18
click at [1217, 98] on icon "Close dialog" at bounding box center [1210, 101] width 19 height 19
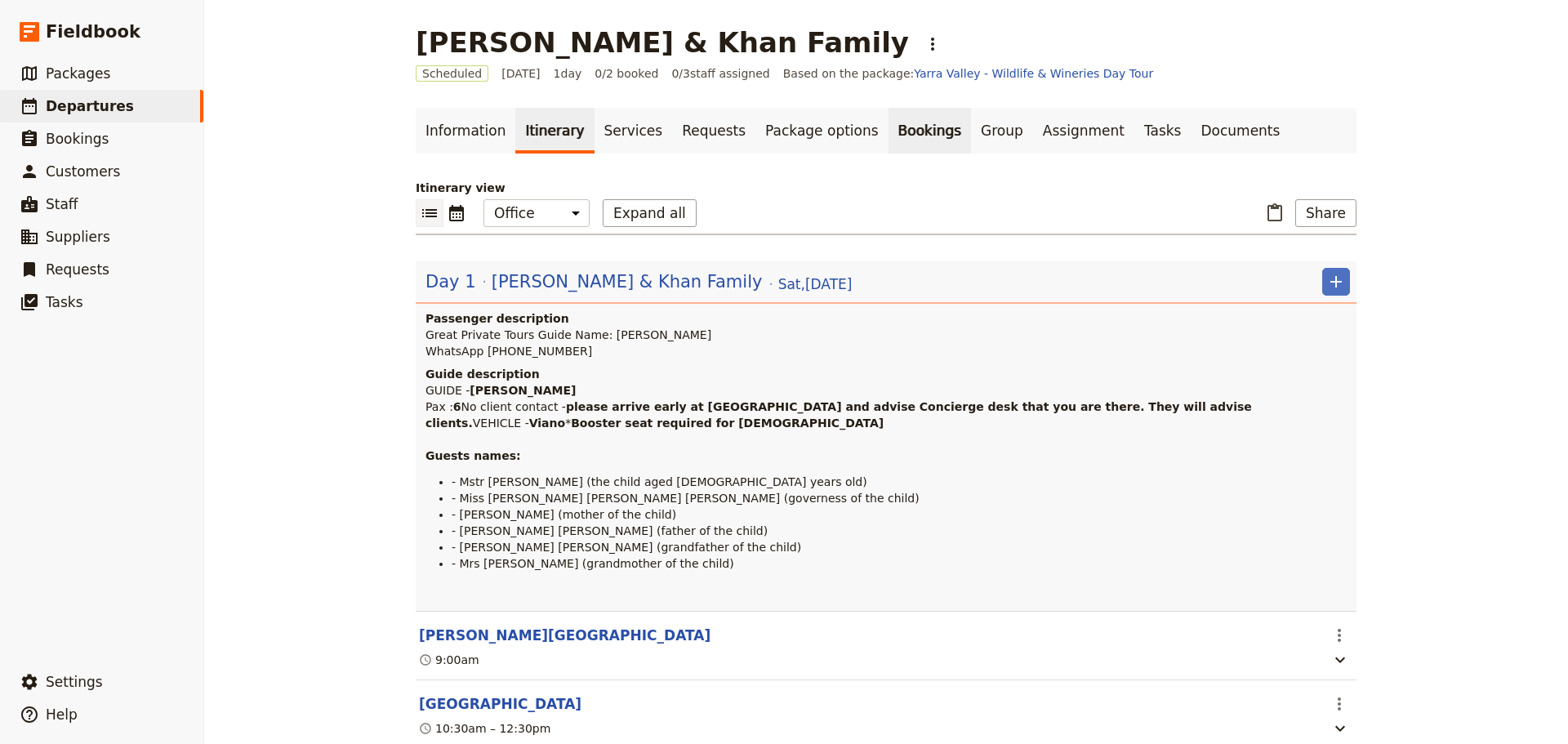
click at [888, 133] on link "Bookings" at bounding box center [930, 131] width 83 height 46
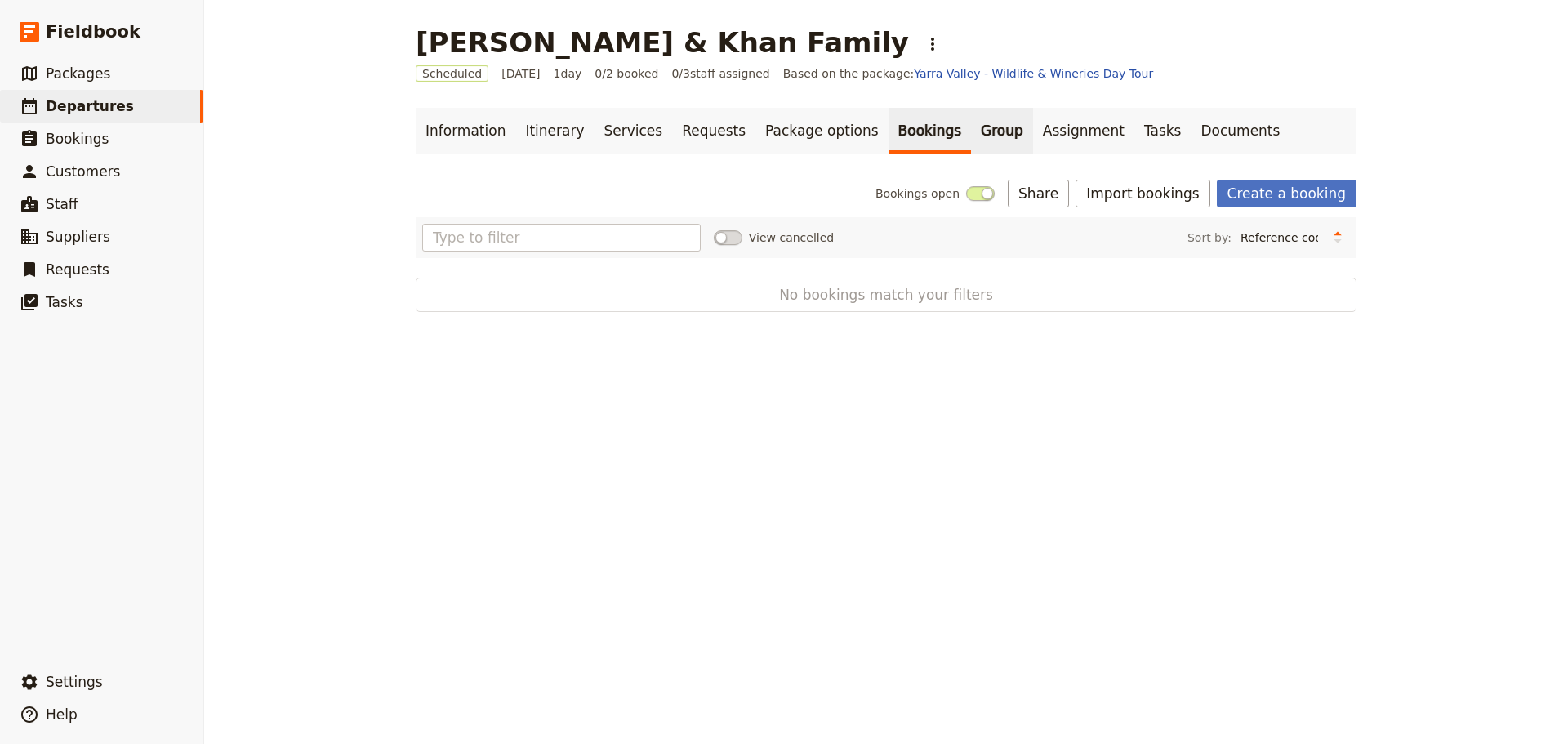
click at [971, 125] on link "Group" at bounding box center [1002, 131] width 62 height 46
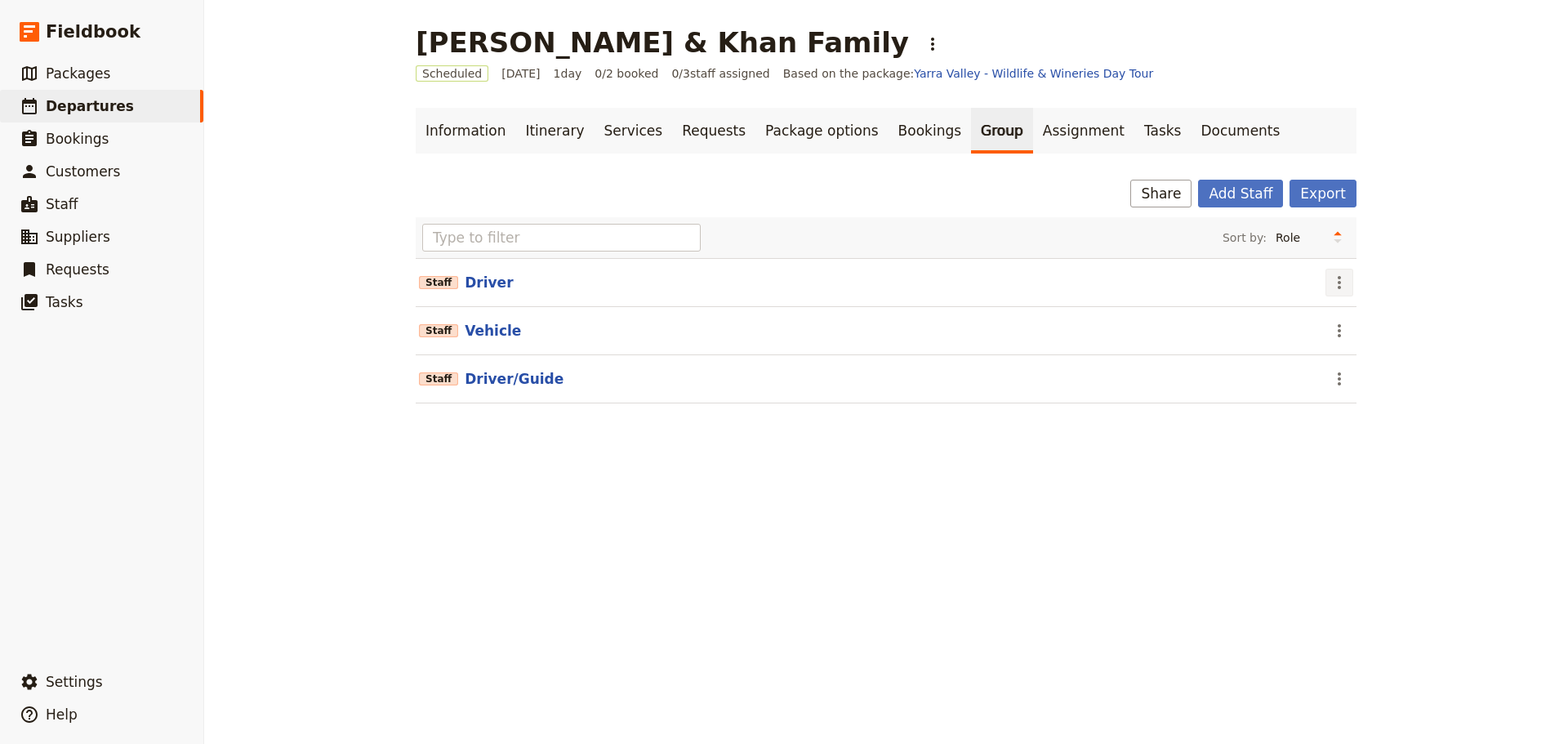
click at [1329, 280] on icon "Actions" at bounding box center [1339, 282] width 19 height 19
click at [1338, 344] on span "Remove staff" at bounding box center [1368, 341] width 75 height 16
click at [1344, 293] on button "​" at bounding box center [1339, 282] width 28 height 28
click at [1344, 337] on span "Remove staff" at bounding box center [1368, 341] width 75 height 16
click at [471, 281] on button "Driver/Guide" at bounding box center [514, 282] width 99 height 19
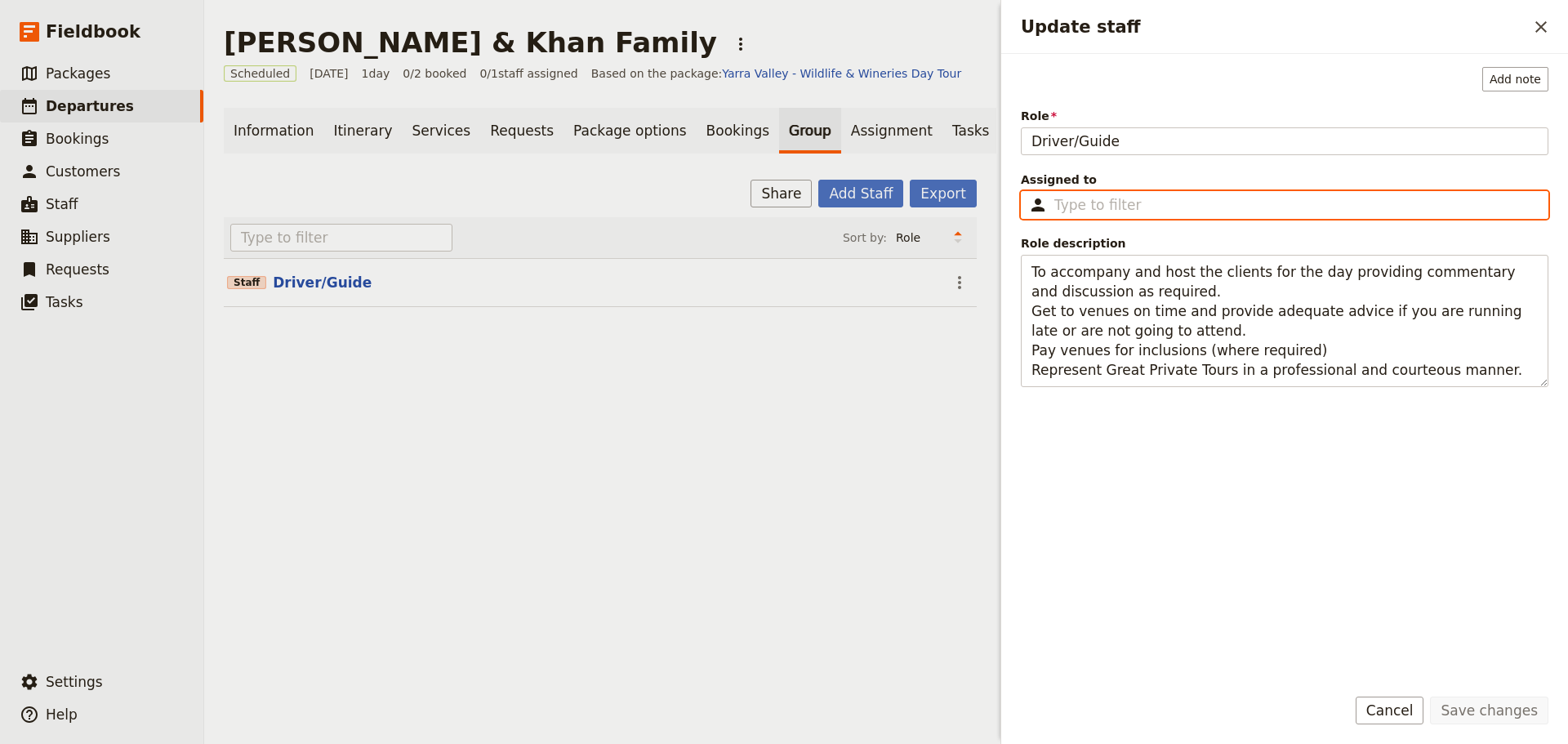
click at [1121, 207] on input "Assigned to ​" at bounding box center [1296, 205] width 483 height 19
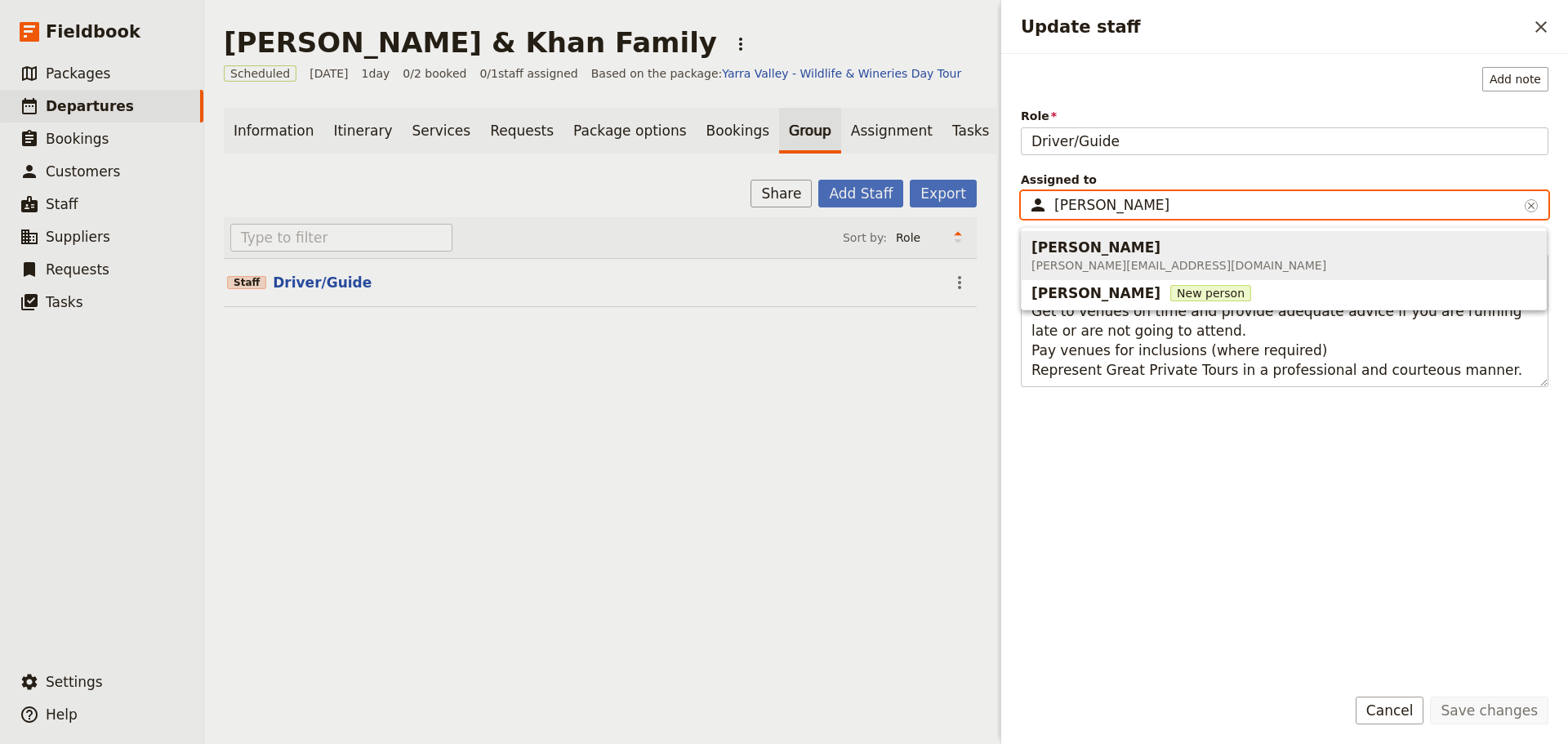
click at [1111, 264] on span "garth@adayoutdoorstouring.com.au" at bounding box center [1178, 265] width 295 height 16
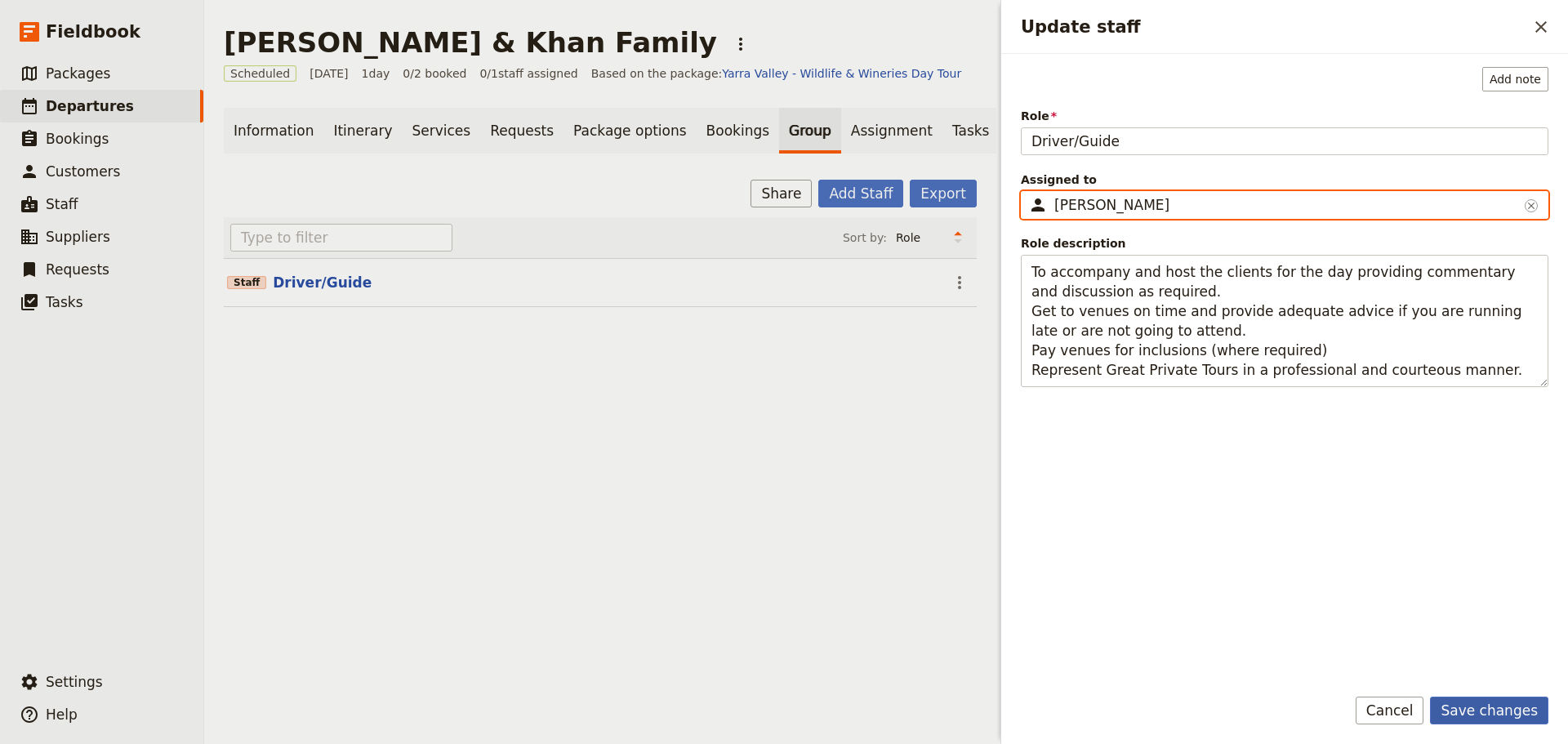
type input "Garth Foxwell"
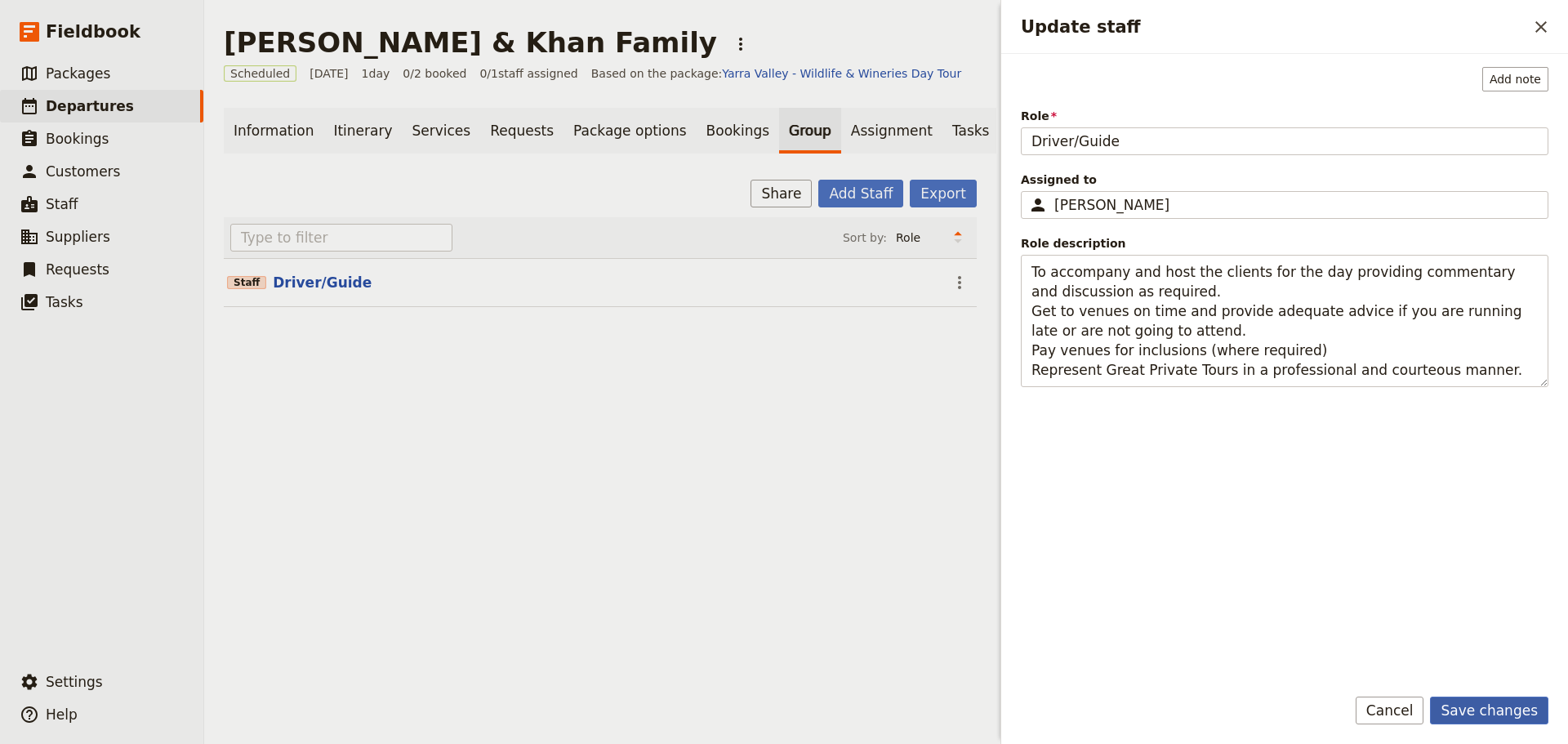
click at [1522, 715] on button "Save changes" at bounding box center [1488, 710] width 118 height 28
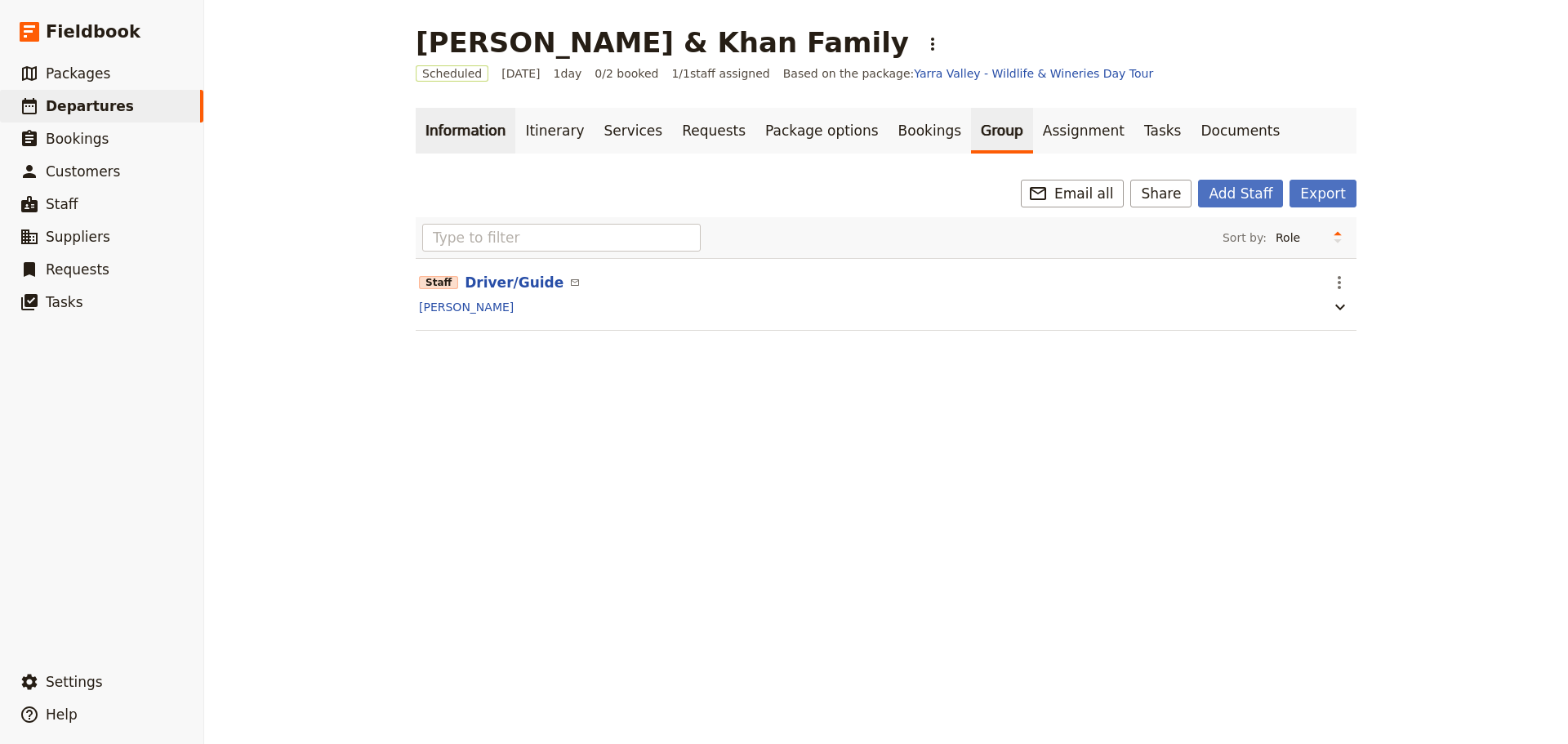
click at [437, 121] on link "Information" at bounding box center [465, 131] width 99 height 46
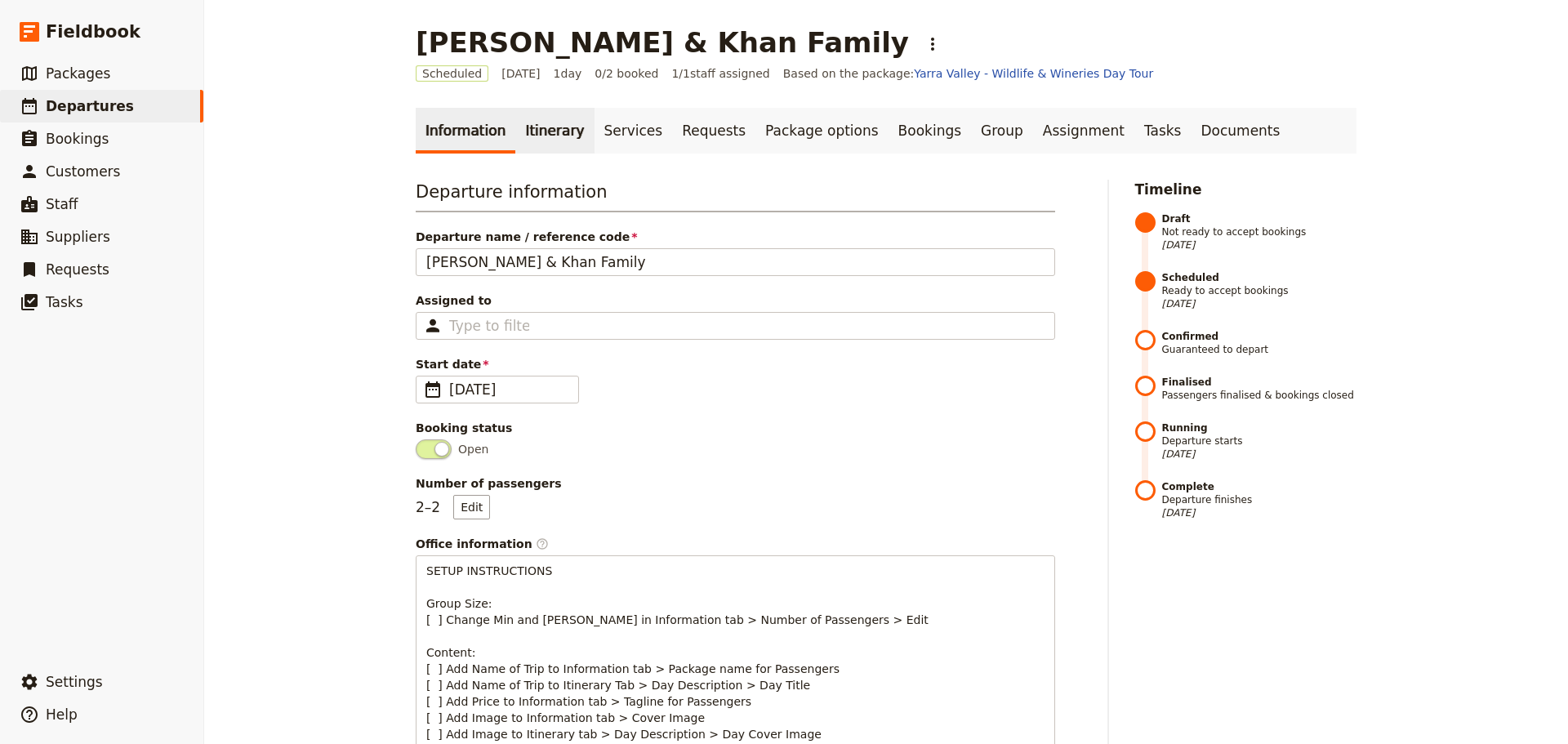
click at [515, 126] on link "Itinerary" at bounding box center [553, 131] width 78 height 46
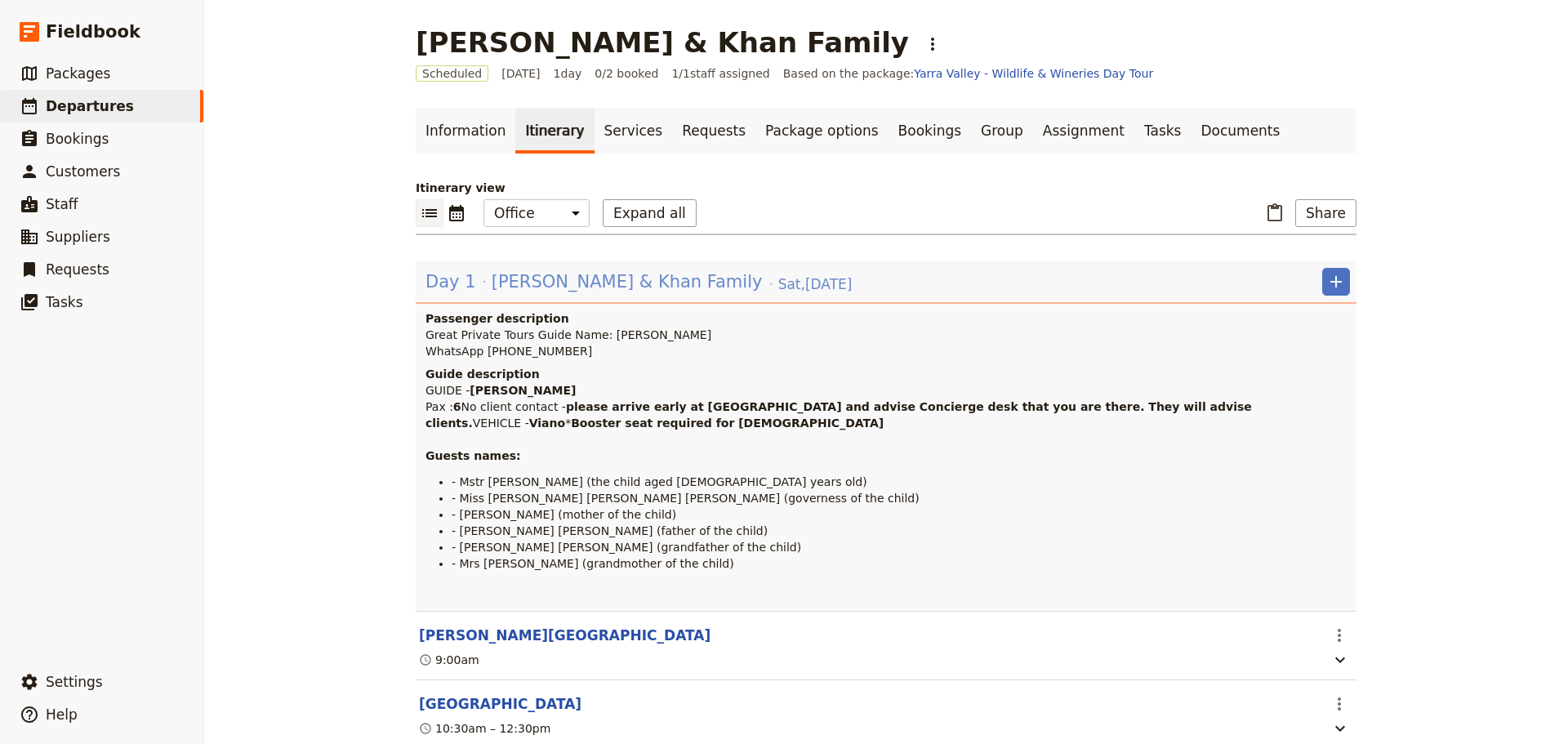
click at [507, 274] on span "[PERSON_NAME] & Khan Family" at bounding box center [628, 281] width 271 height 24
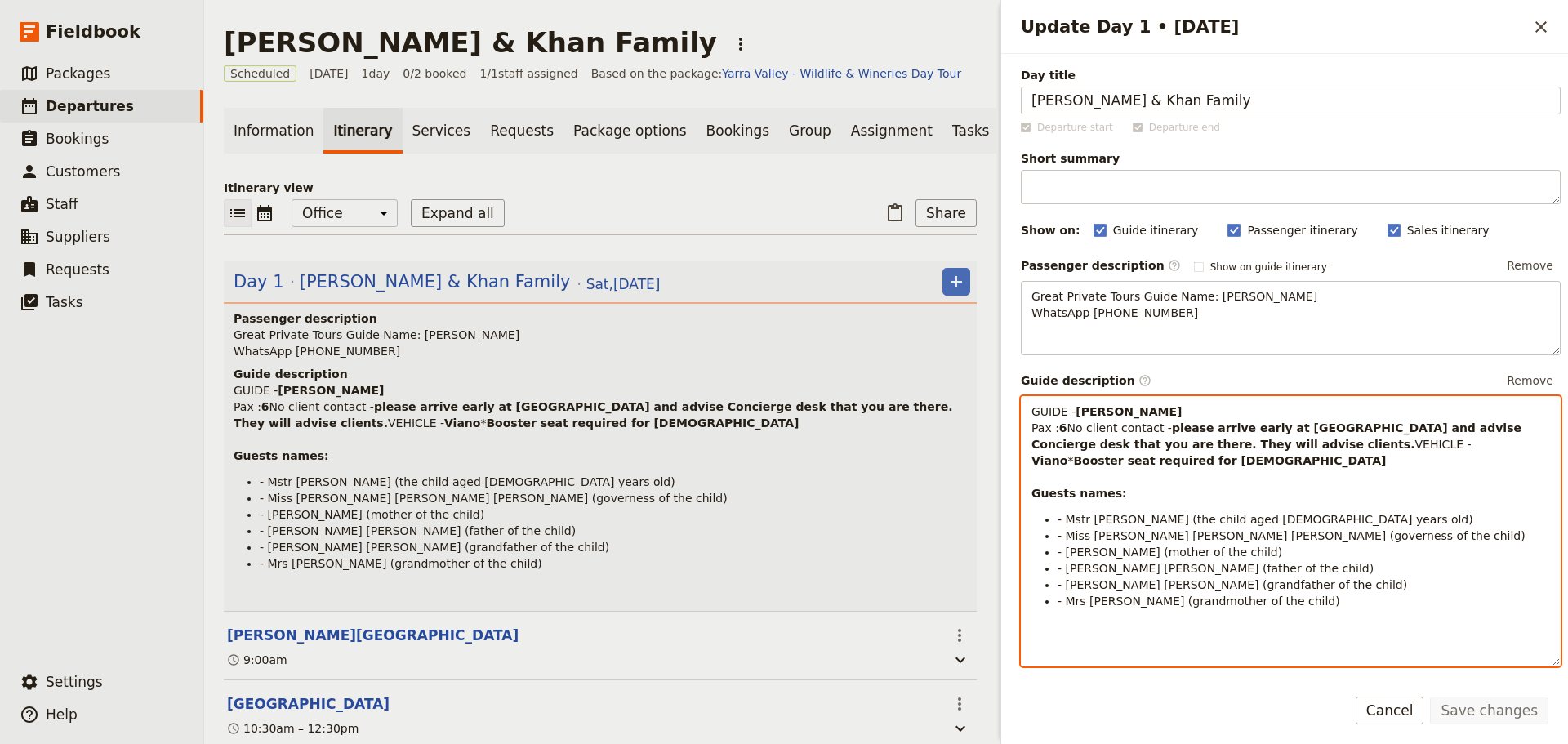
click at [1095, 423] on p "GUIDE - Garth Pax : 6 No client contact - please arrive early at Ritz and advis…" at bounding box center [1290, 452] width 519 height 98
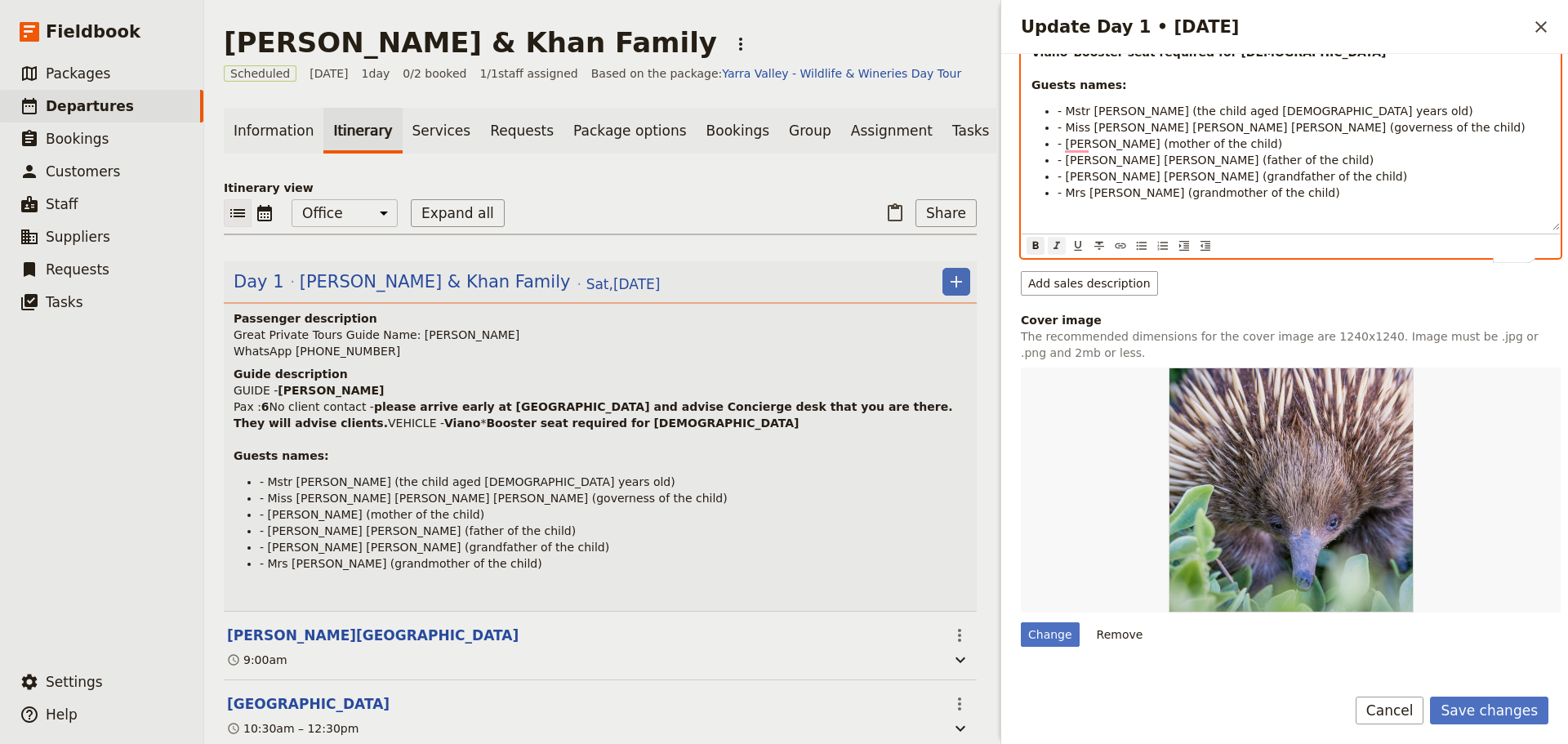
click at [1036, 257] on div "​ ​ ​ ​ ​ ​ ​ ​ ​" at bounding box center [1290, 245] width 538 height 24
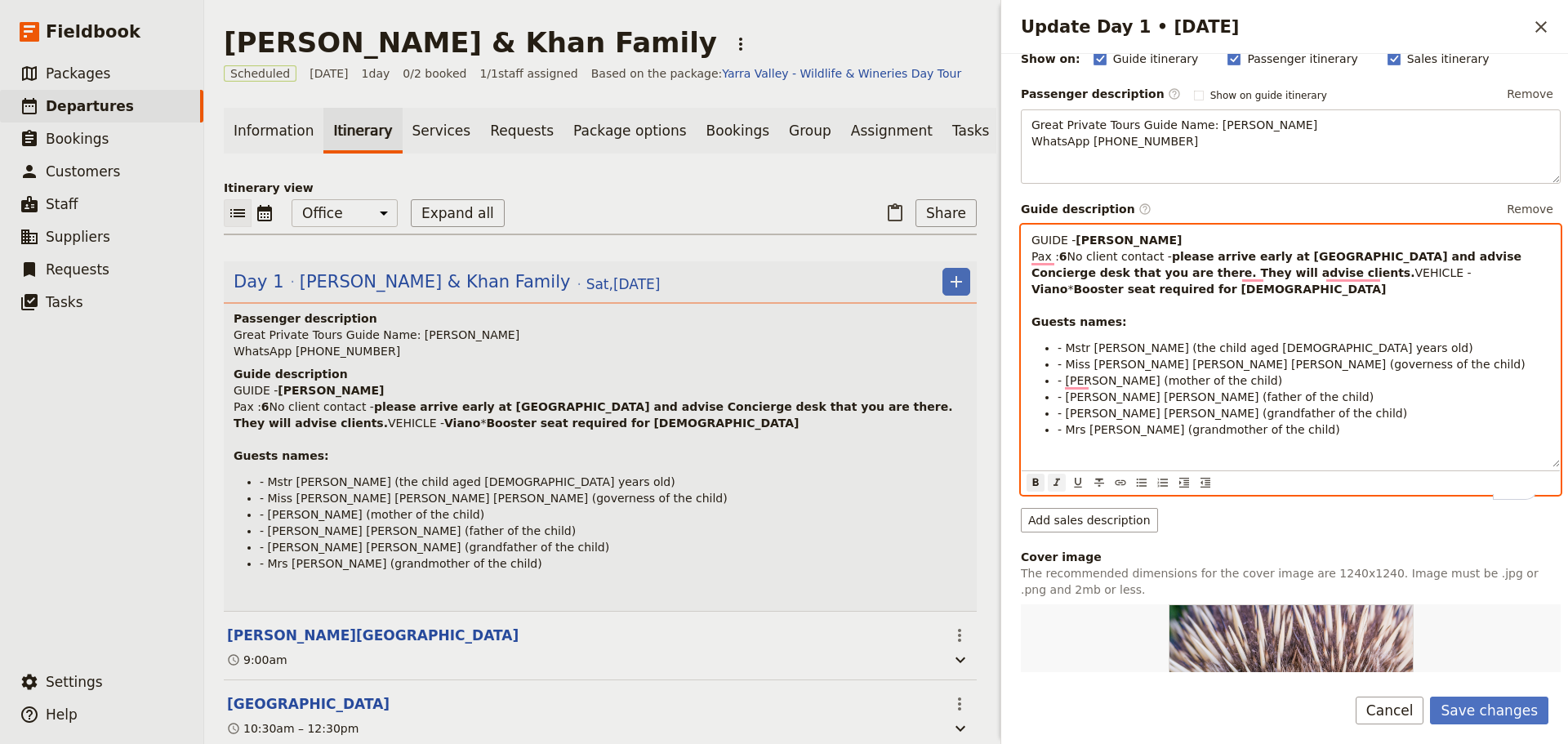
scroll to position [244, 0]
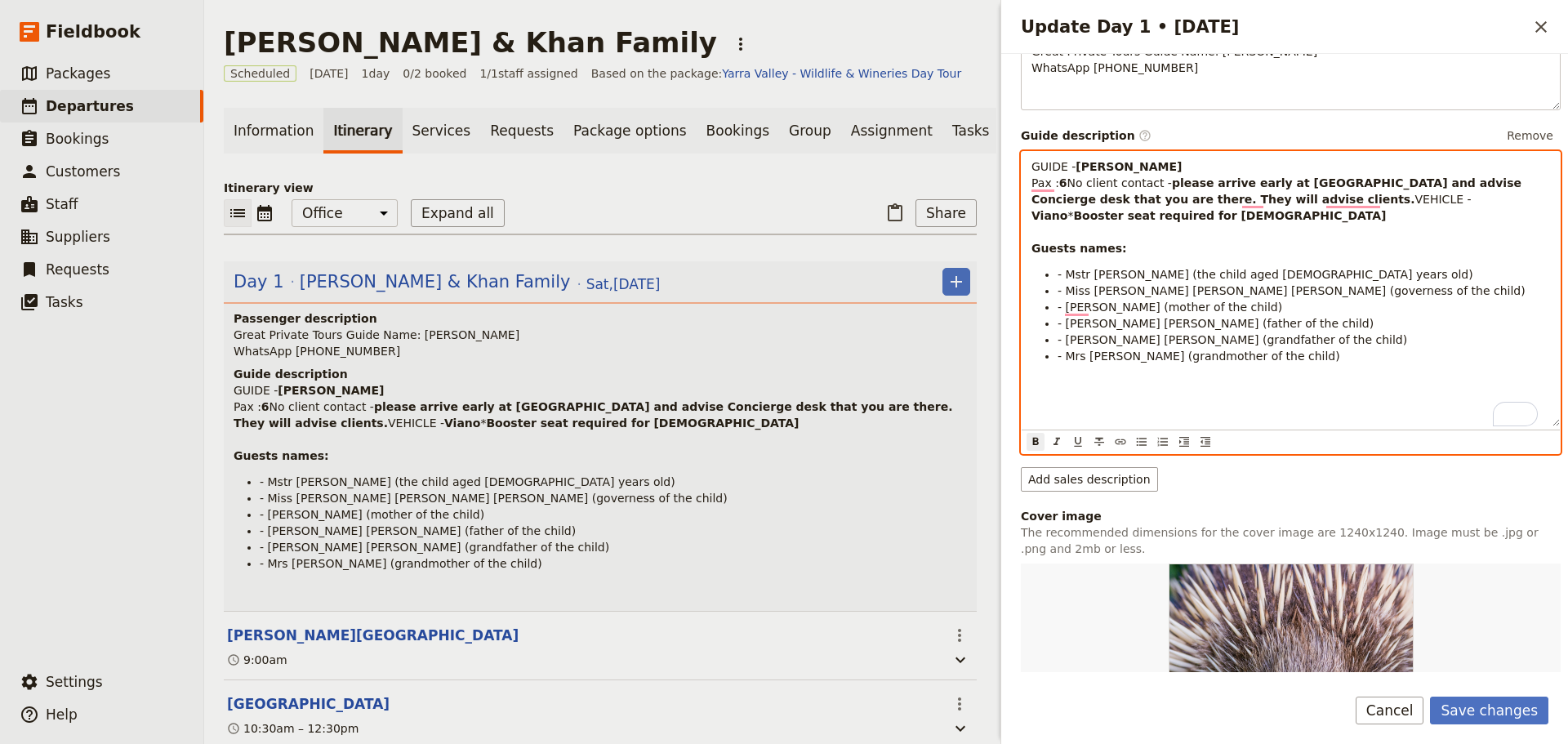
click at [1114, 180] on p "GUIDE - Garth Pax : 6 No client contact - please arrive early at Ritz and advis…" at bounding box center [1290, 208] width 519 height 98
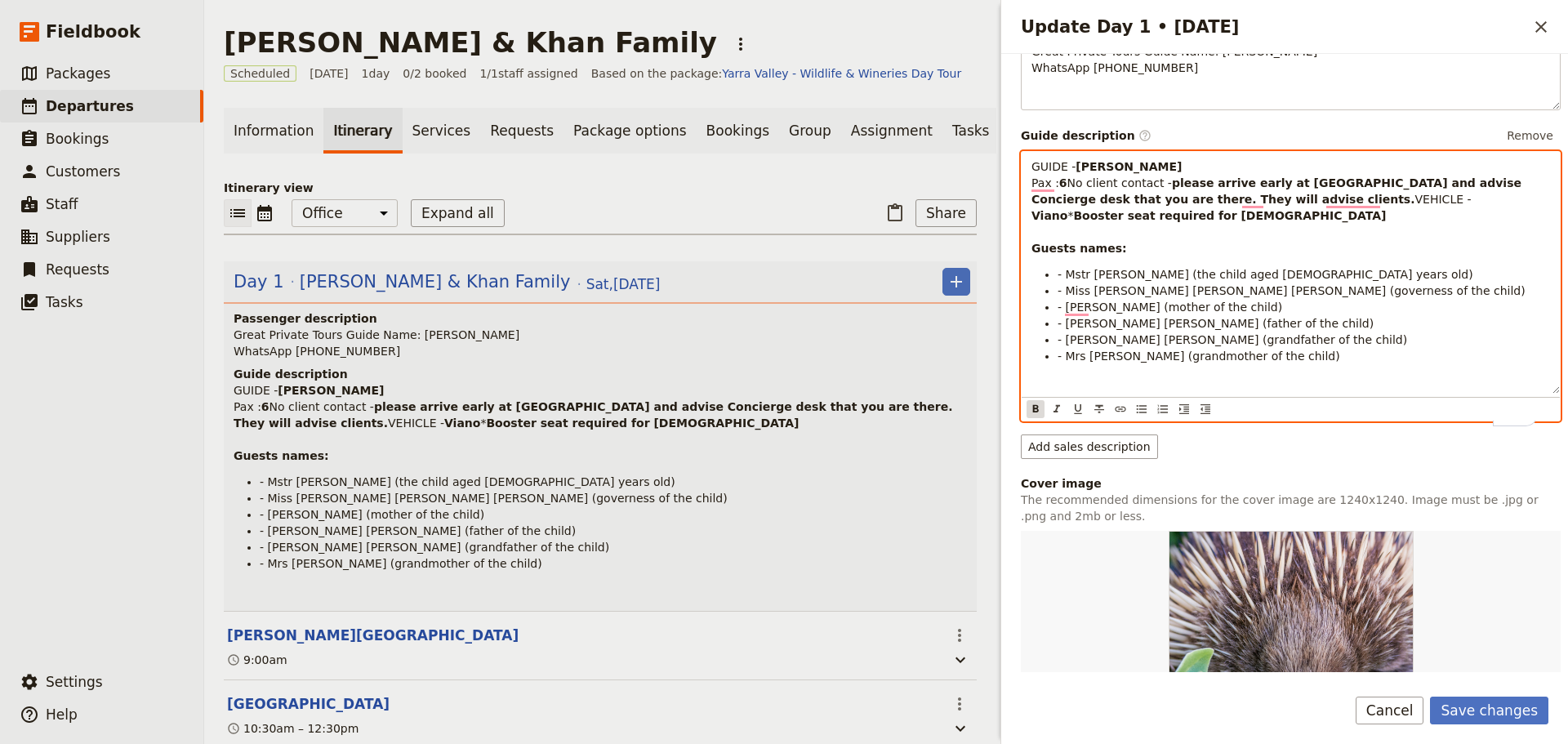
click at [1034, 416] on icon "Format bold" at bounding box center [1036, 409] width 13 height 13
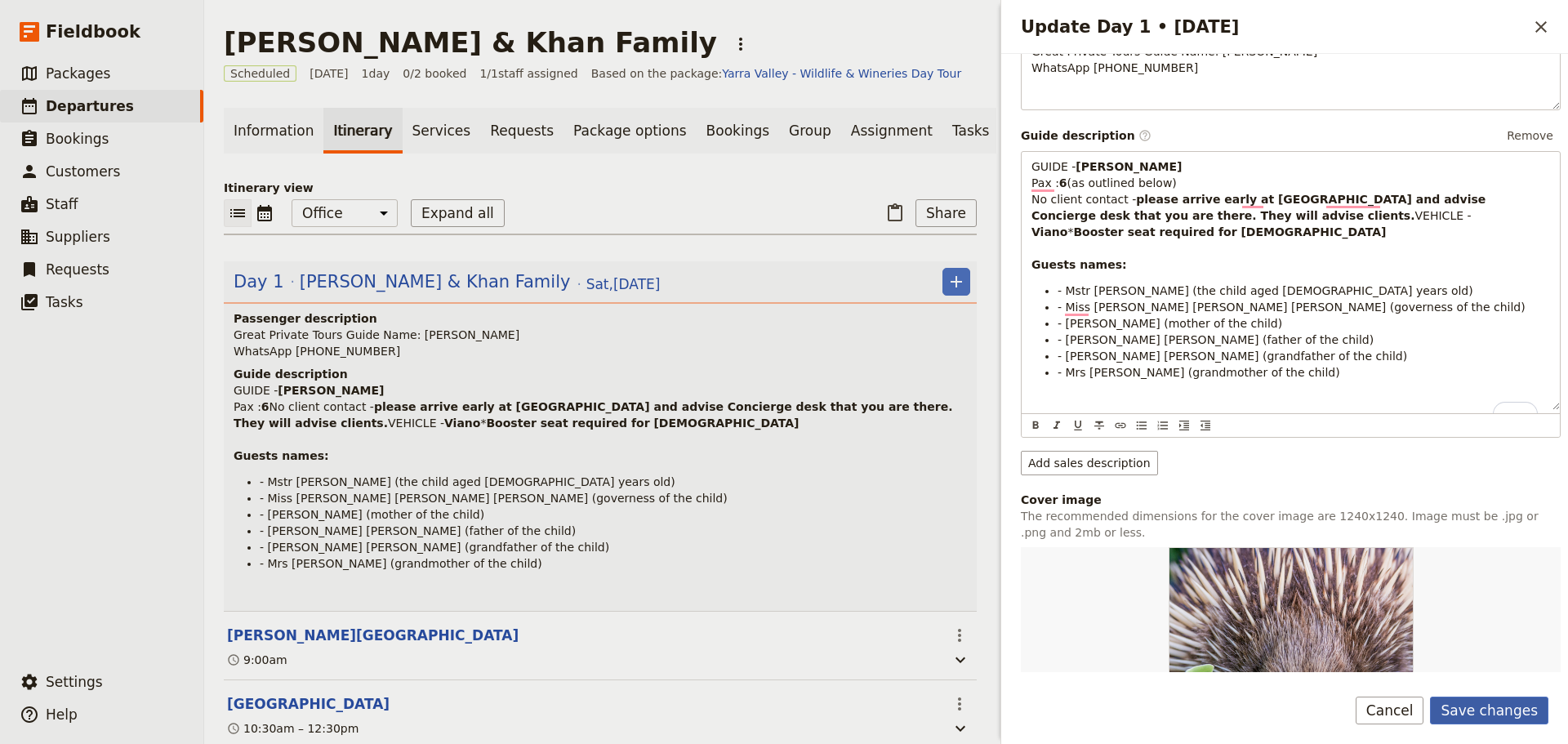
click at [1501, 703] on button "Save changes" at bounding box center [1488, 710] width 118 height 28
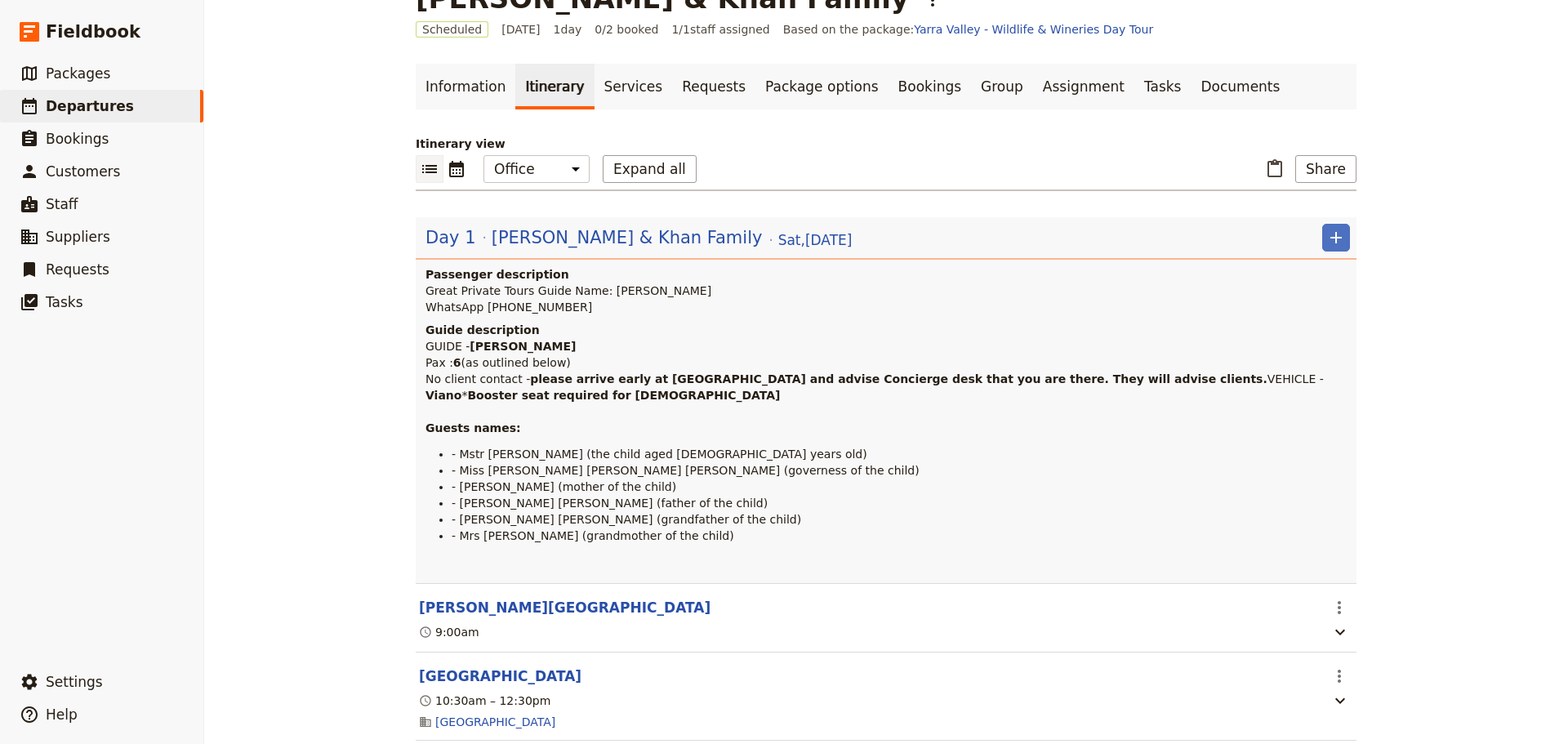
scroll to position [0, 0]
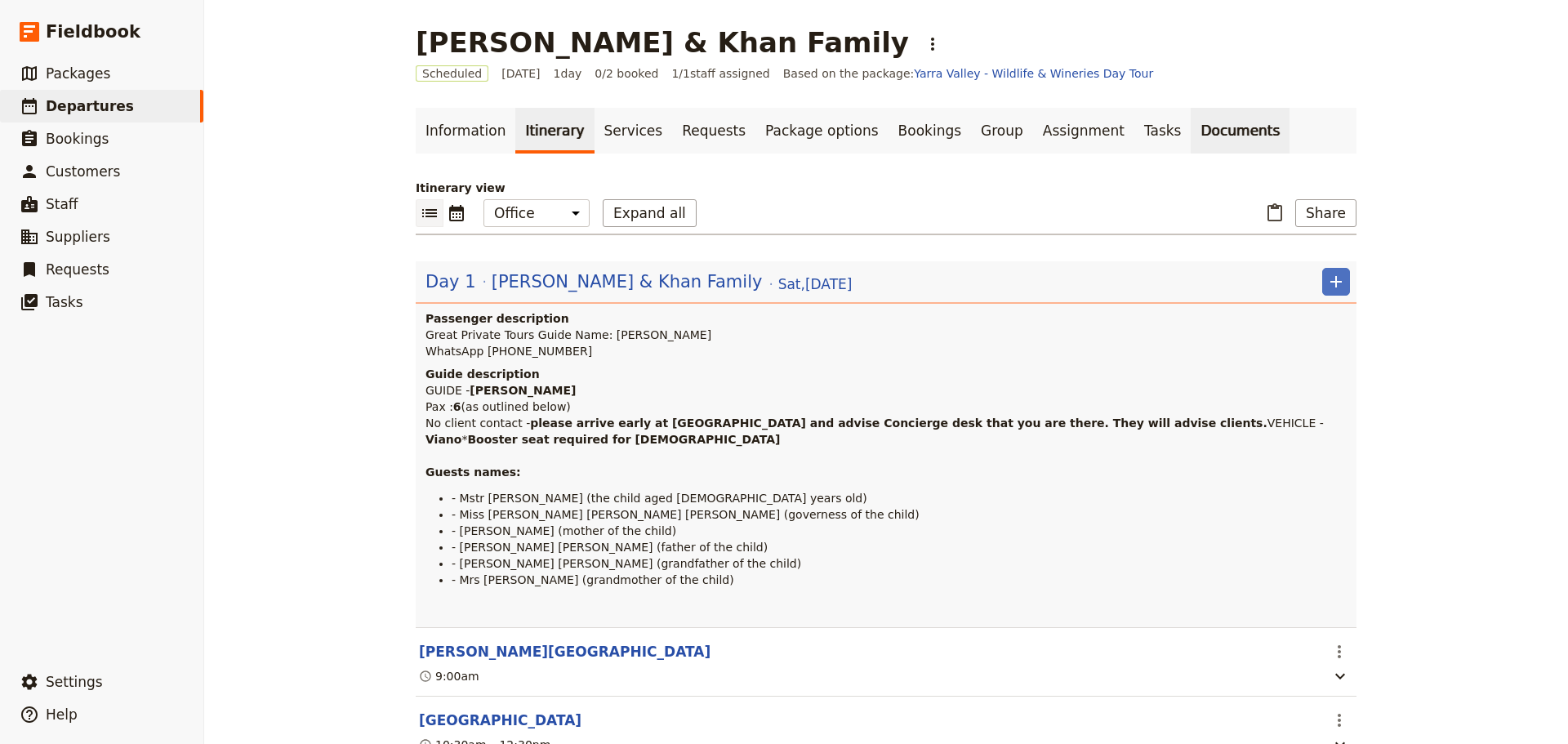
click at [1191, 146] on link "Documents" at bounding box center [1240, 131] width 99 height 46
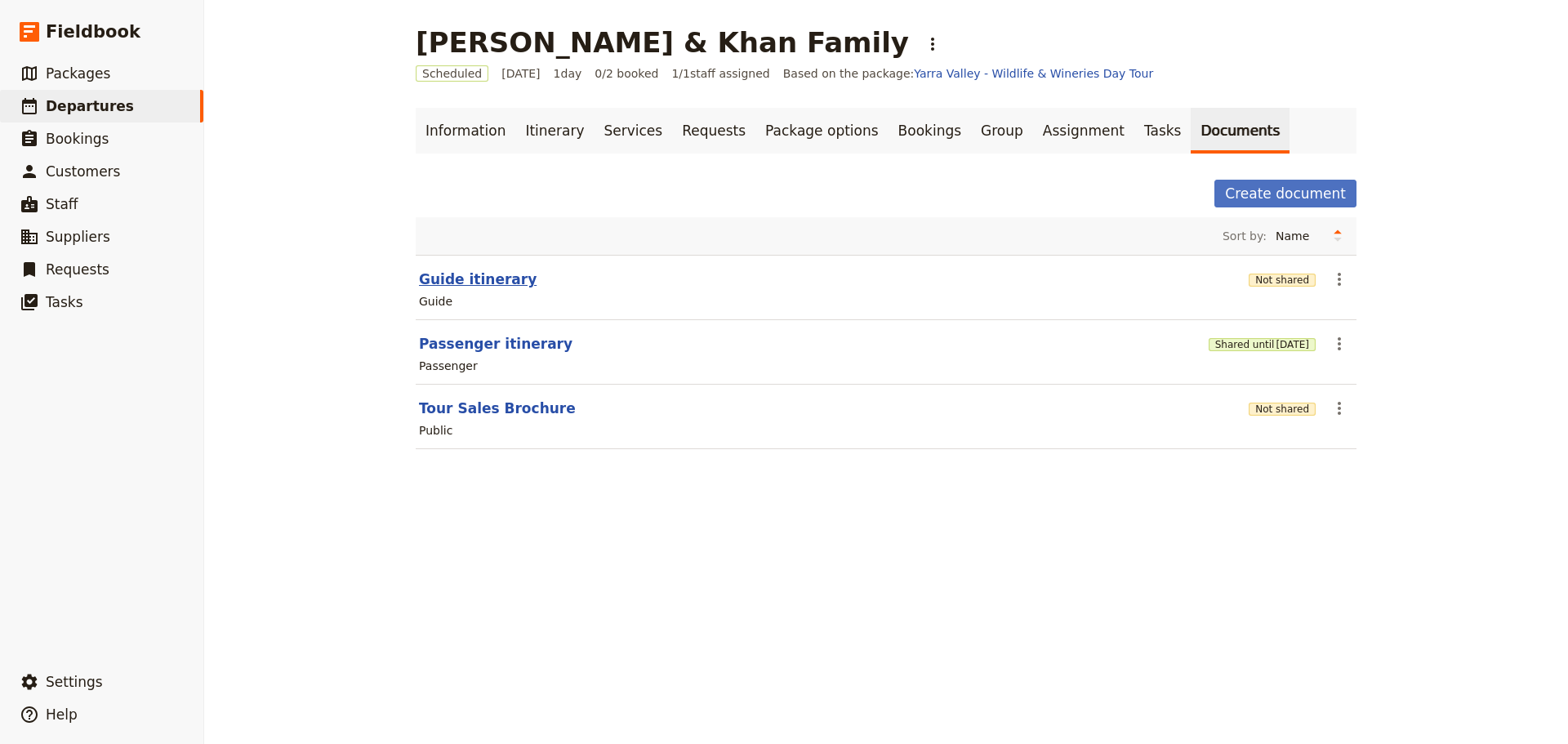
click at [460, 277] on button "Guide itinerary" at bounding box center [477, 279] width 117 height 19
select select "STAFF"
select select "RUN_SHEET"
select select "DEFAULT"
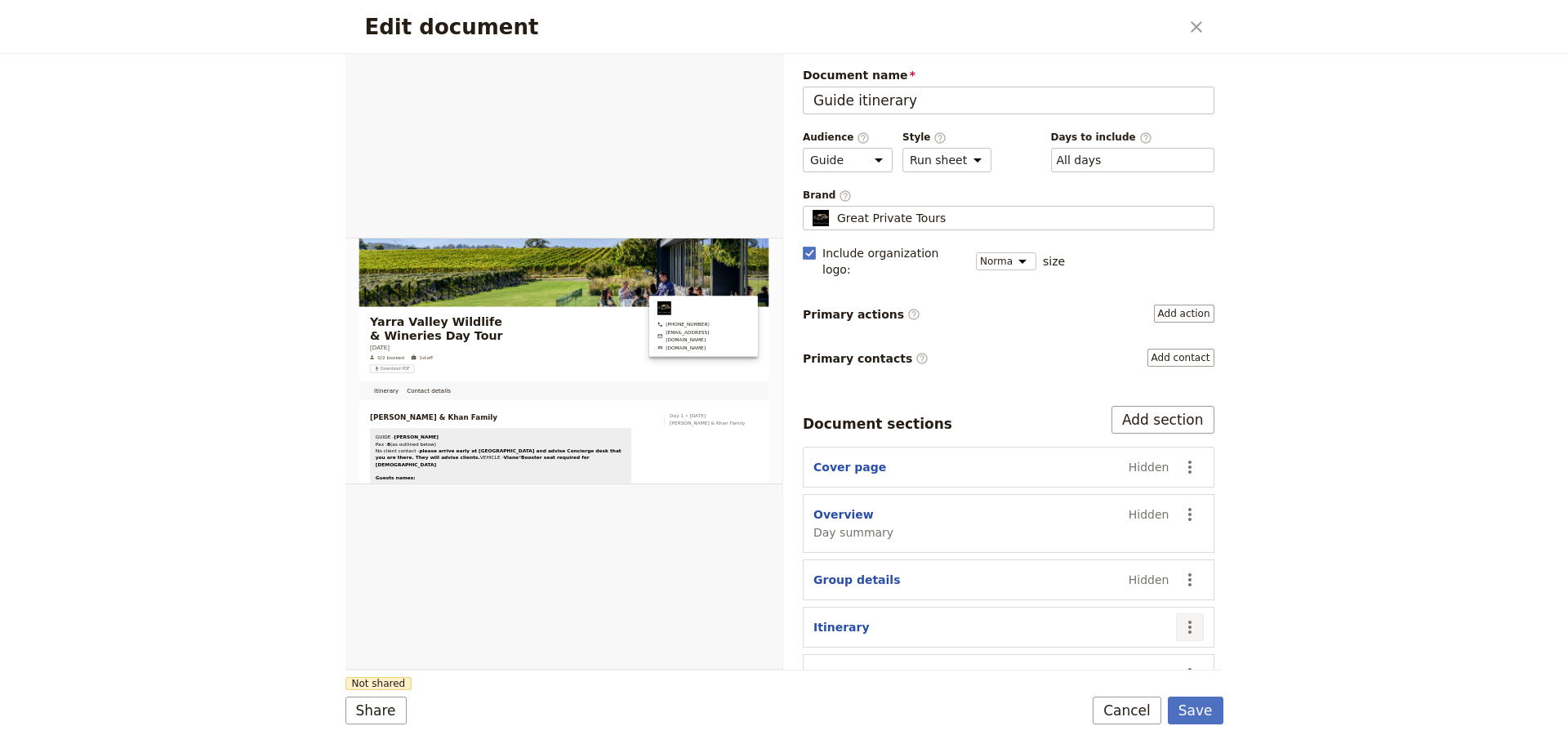
click at [1180, 617] on icon "Actions" at bounding box center [1190, 627] width 19 height 19
click at [922, 571] on section "Group details Hidden ​" at bounding box center [1009, 579] width 412 height 40
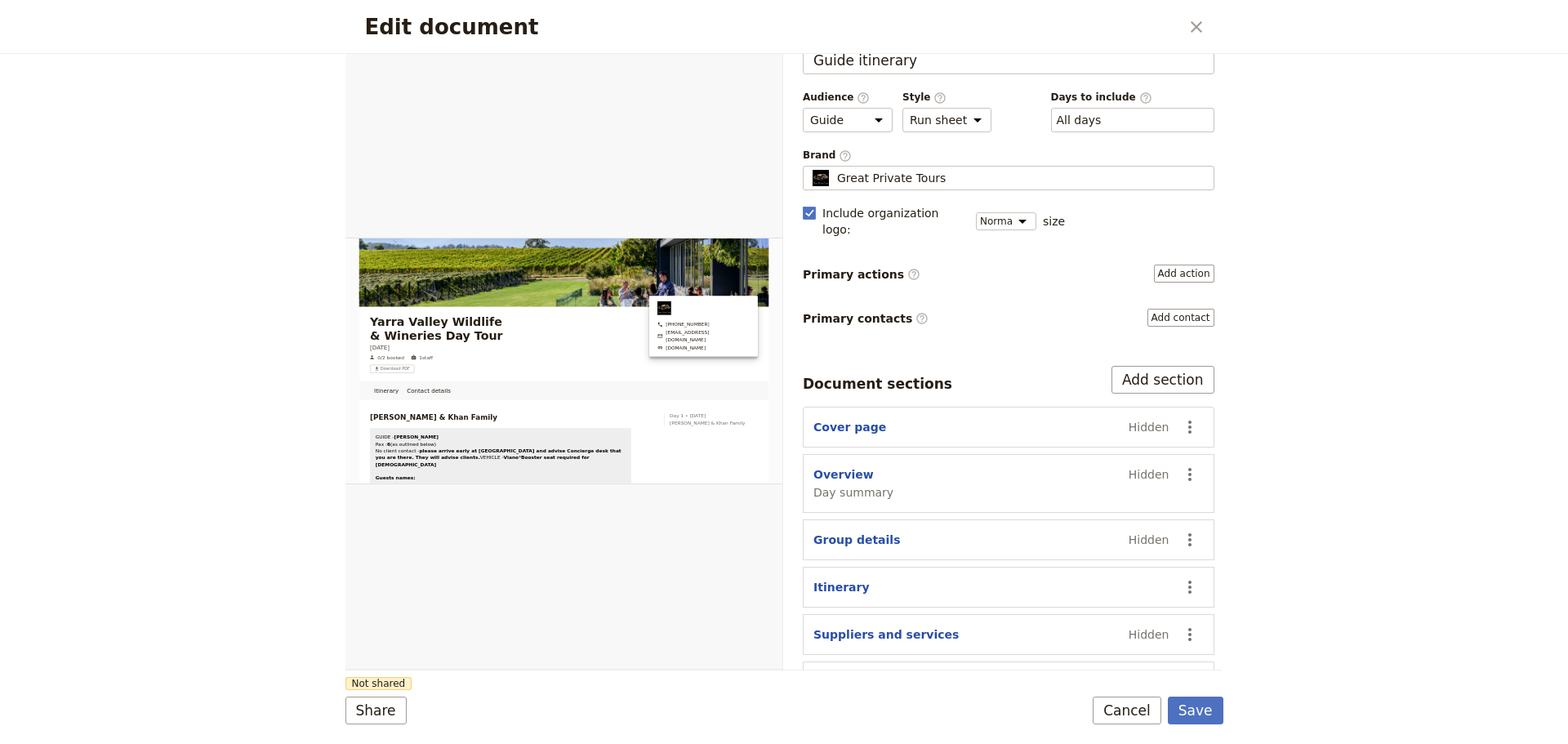
scroll to position [62, 0]
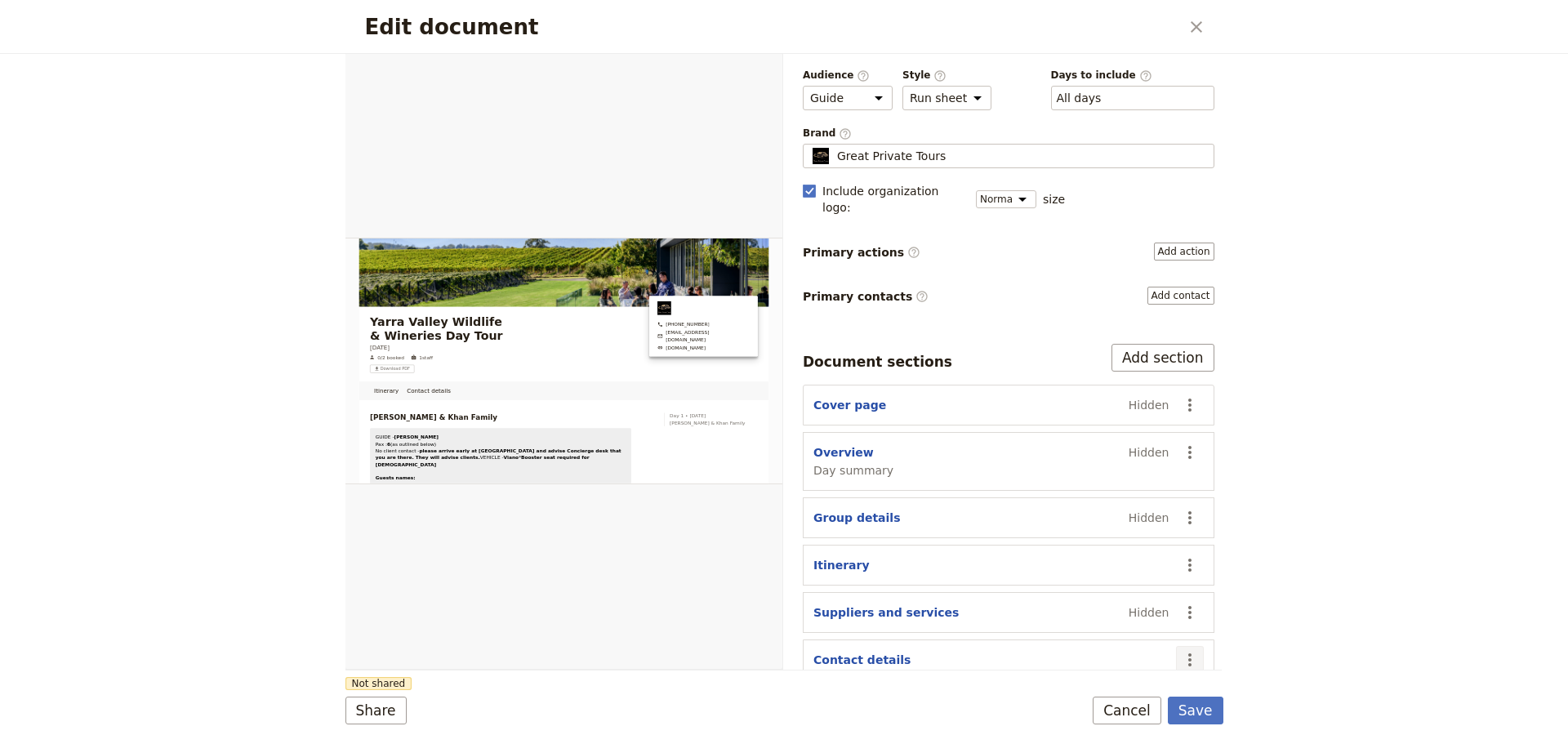
click at [1188, 654] on icon "Actions" at bounding box center [1189, 660] width 3 height 13
click at [1110, 602] on span "Hide section" at bounding box center [1083, 604] width 71 height 16
click at [1195, 716] on button "Save" at bounding box center [1195, 710] width 56 height 28
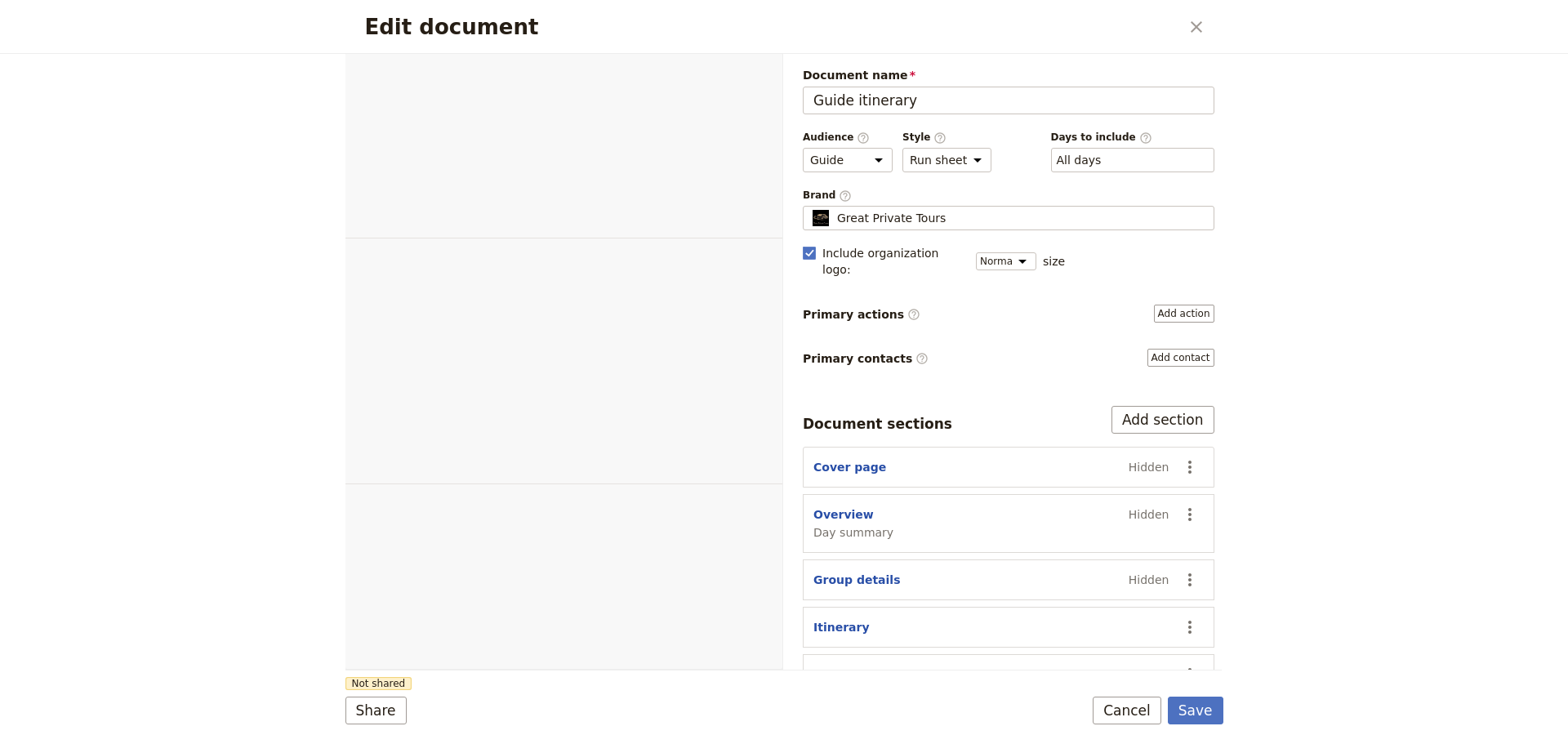
select select "STAFF"
select select "RUN_SHEET"
select select "DEFAULT"
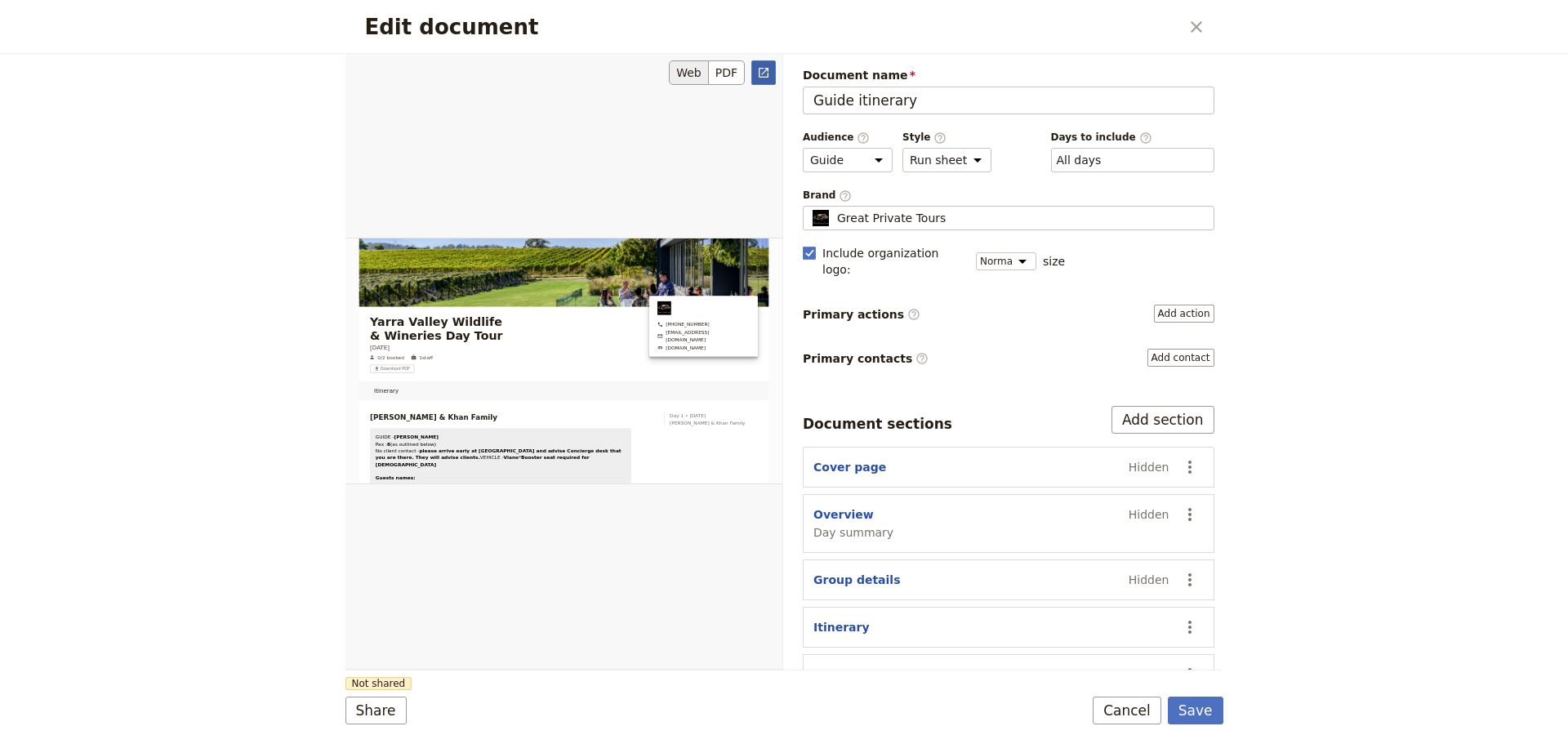
click at [765, 72] on icon "Open full preview" at bounding box center [763, 73] width 13 height 13
click at [1131, 701] on button "Cancel" at bounding box center [1126, 710] width 68 height 28
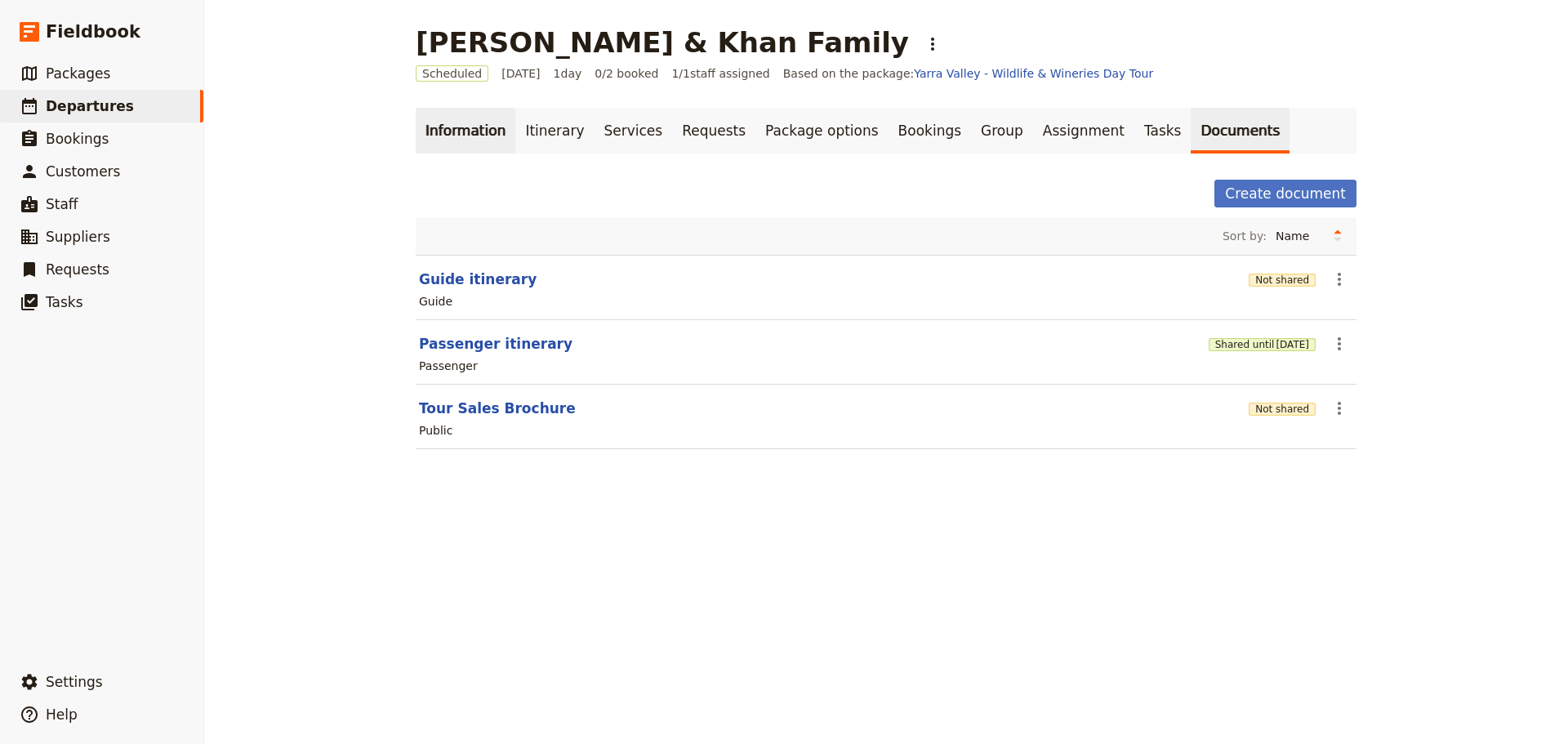
drag, startPoint x: 445, startPoint y: 121, endPoint x: 454, endPoint y: 121, distance: 9.0
click at [445, 121] on link "Information" at bounding box center [465, 131] width 99 height 46
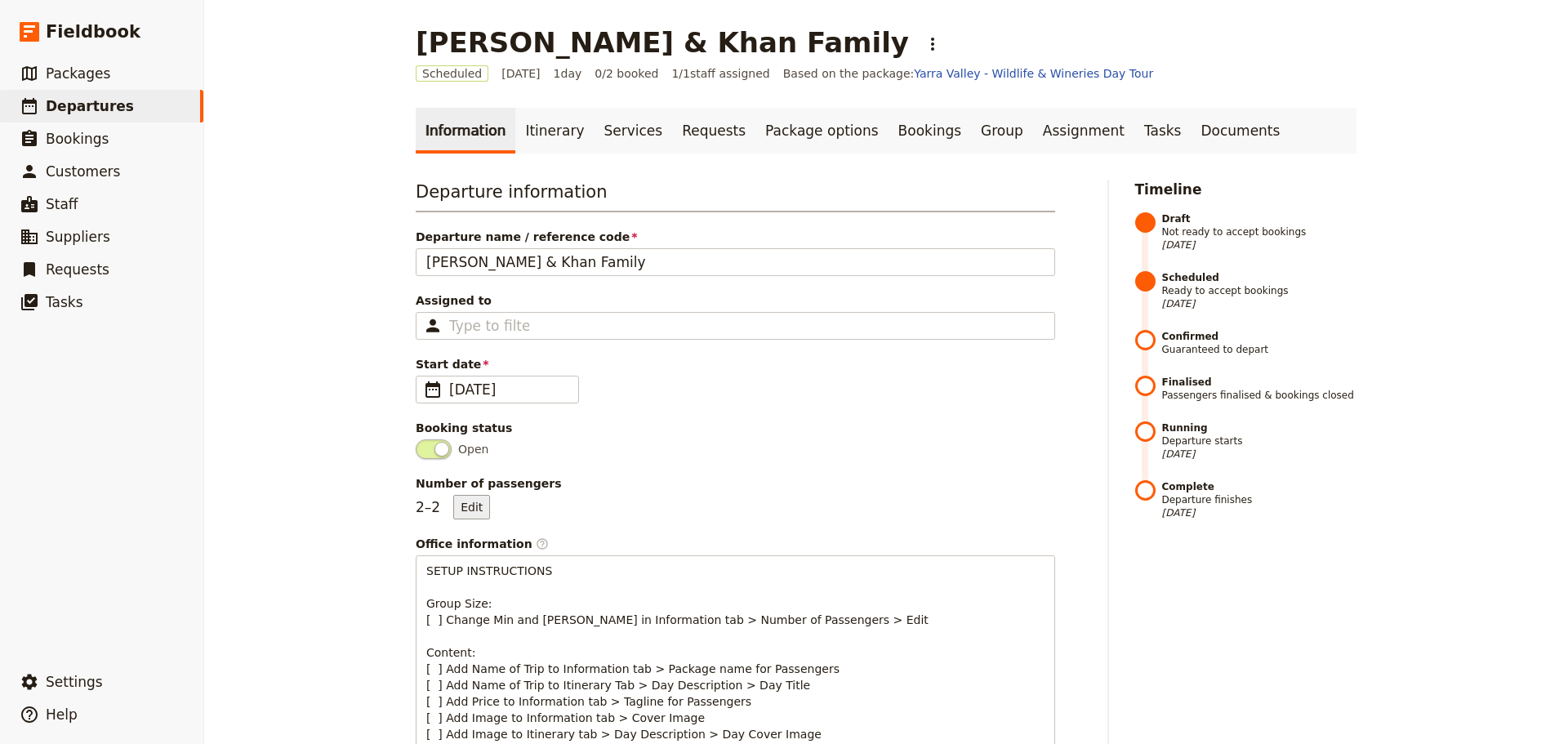
click at [470, 501] on button "Edit" at bounding box center [472, 506] width 37 height 24
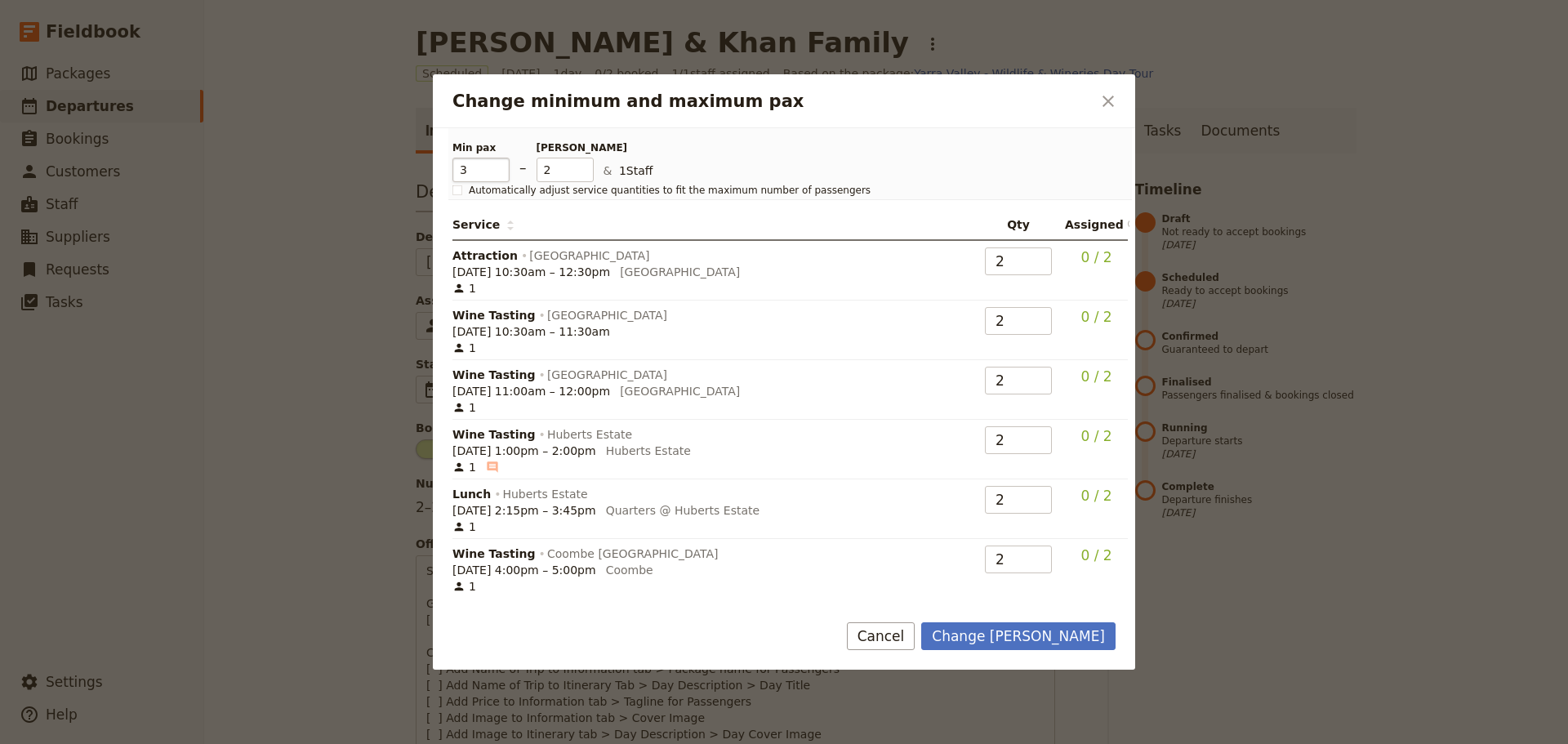
click at [499, 163] on input "3" at bounding box center [480, 169] width 57 height 24
click at [498, 164] on input "4" at bounding box center [480, 169] width 57 height 24
click at [498, 164] on input "5" at bounding box center [480, 169] width 57 height 24
type input "6"
click at [498, 164] on input "6" at bounding box center [480, 169] width 57 height 24
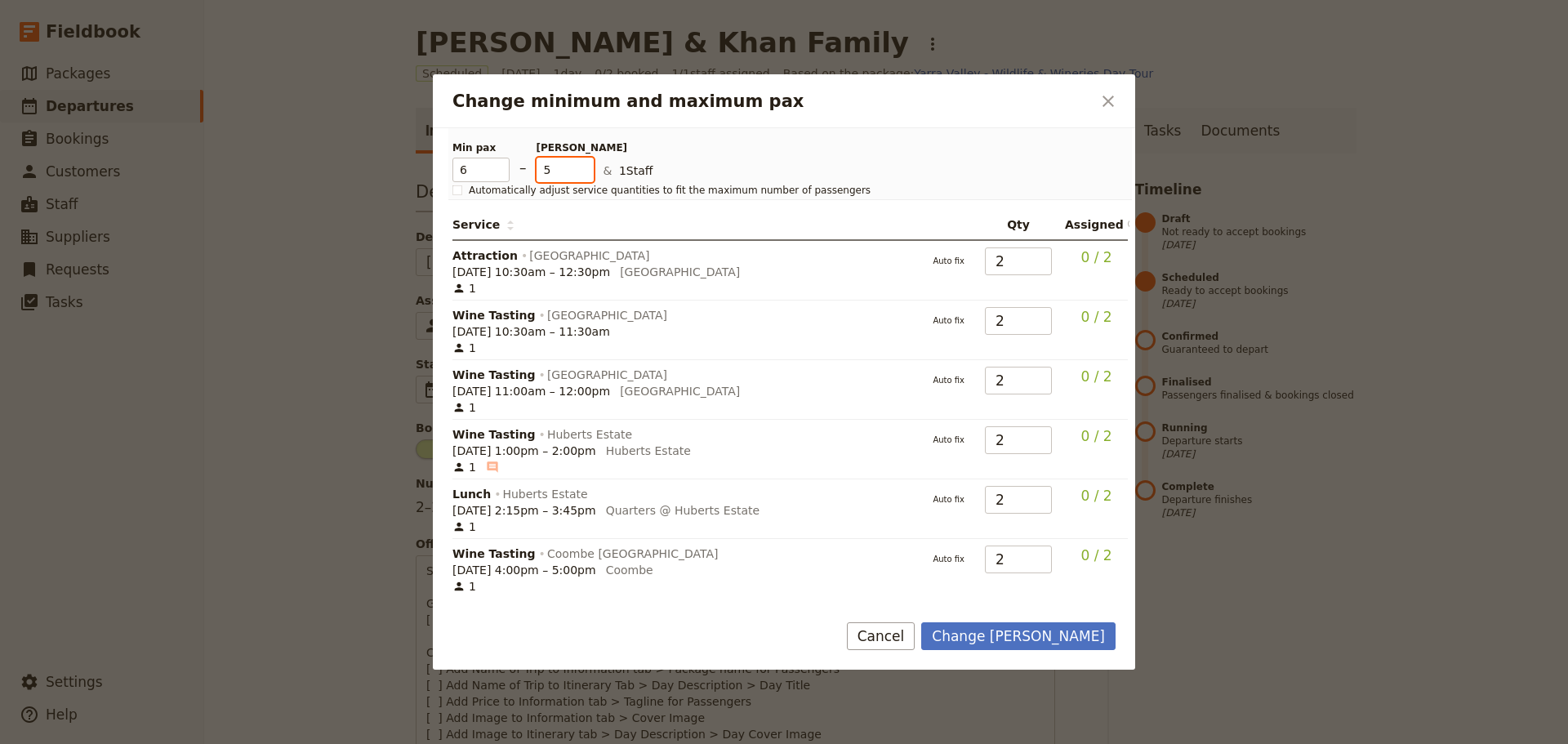
click at [583, 169] on input "5" at bounding box center [564, 169] width 57 height 24
type input "6"
click at [585, 163] on input "6" at bounding box center [564, 169] width 57 height 24
click at [1089, 640] on button "Change [PERSON_NAME]" at bounding box center [1018, 635] width 194 height 28
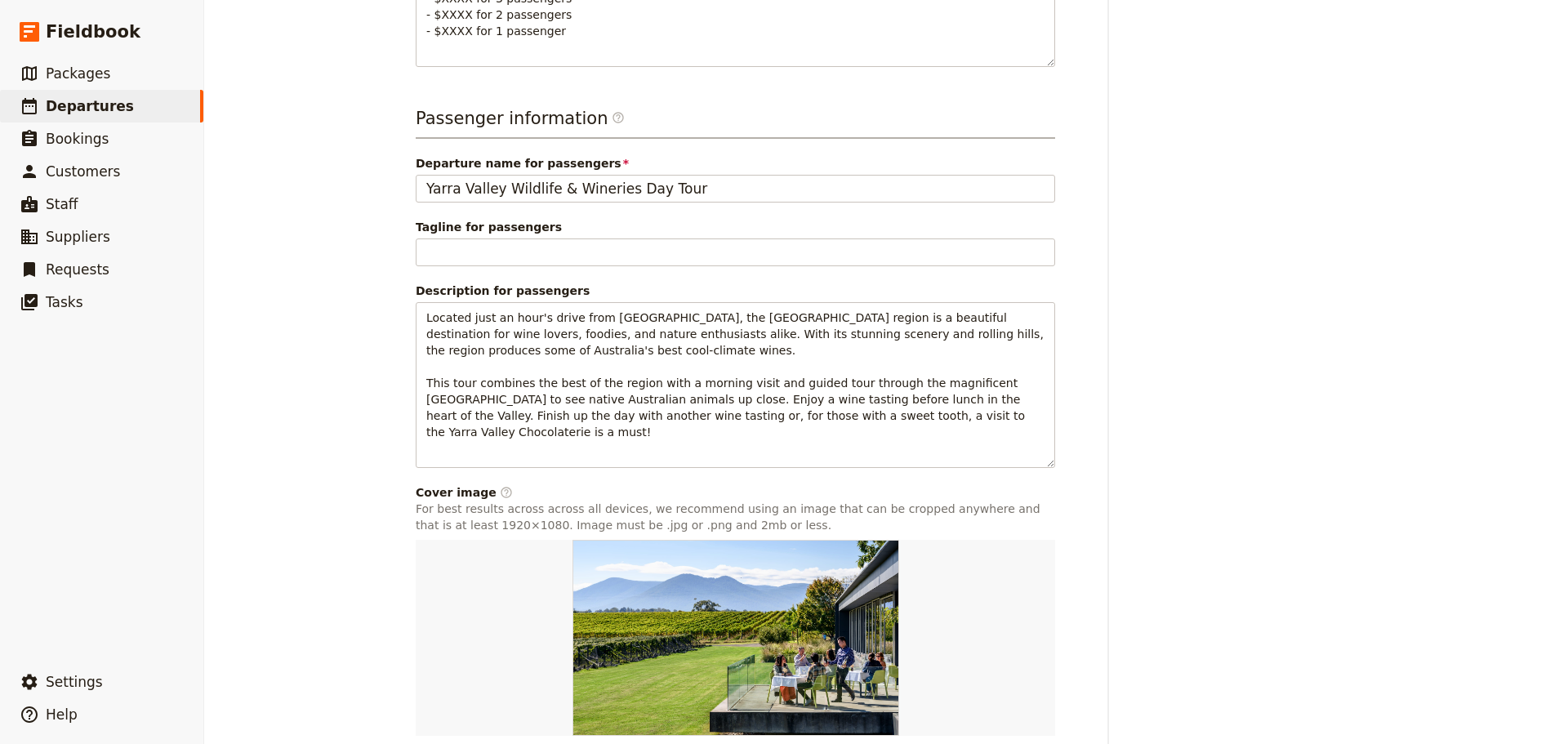
scroll to position [1005, 0]
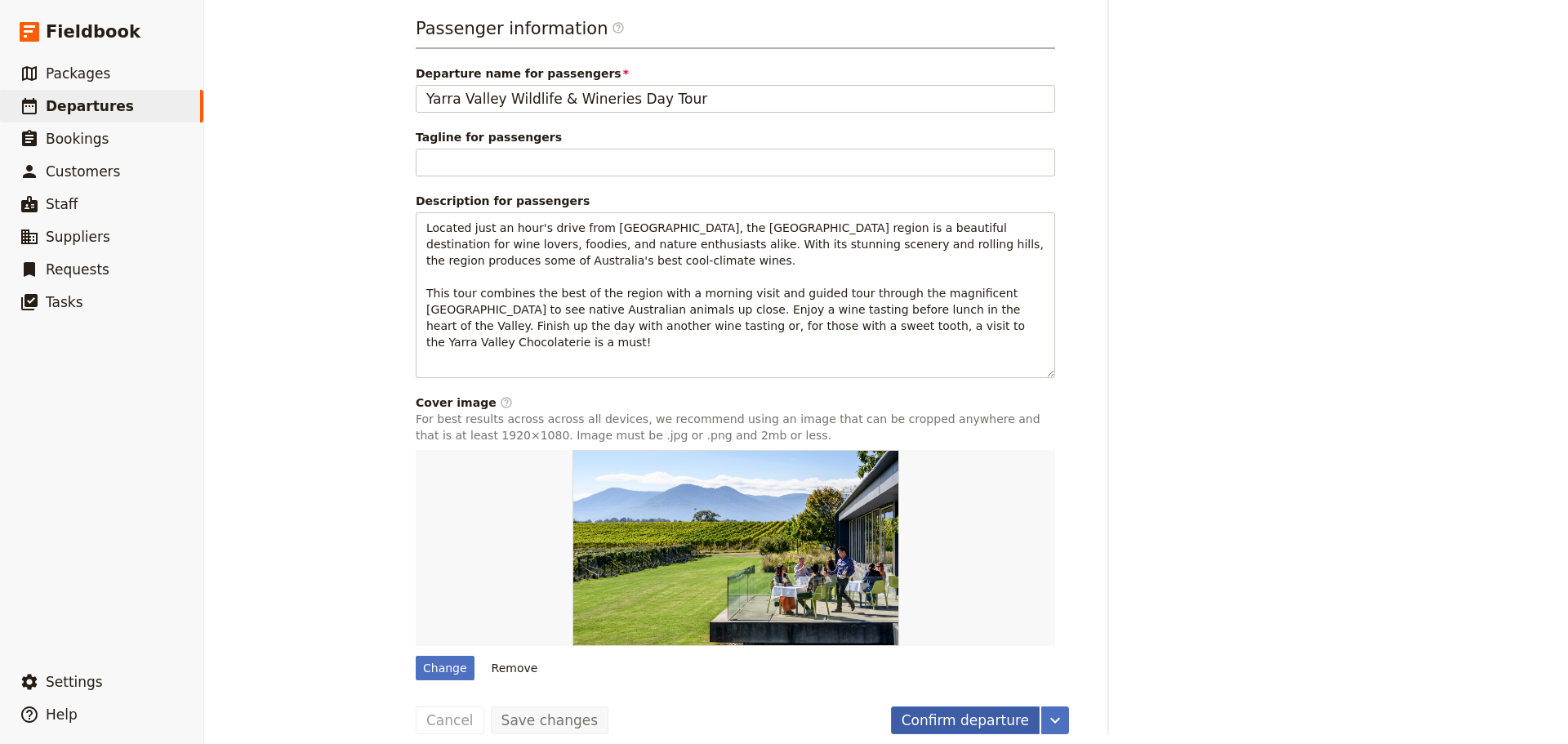
click at [946, 706] on button "Confirm departure" at bounding box center [965, 720] width 148 height 28
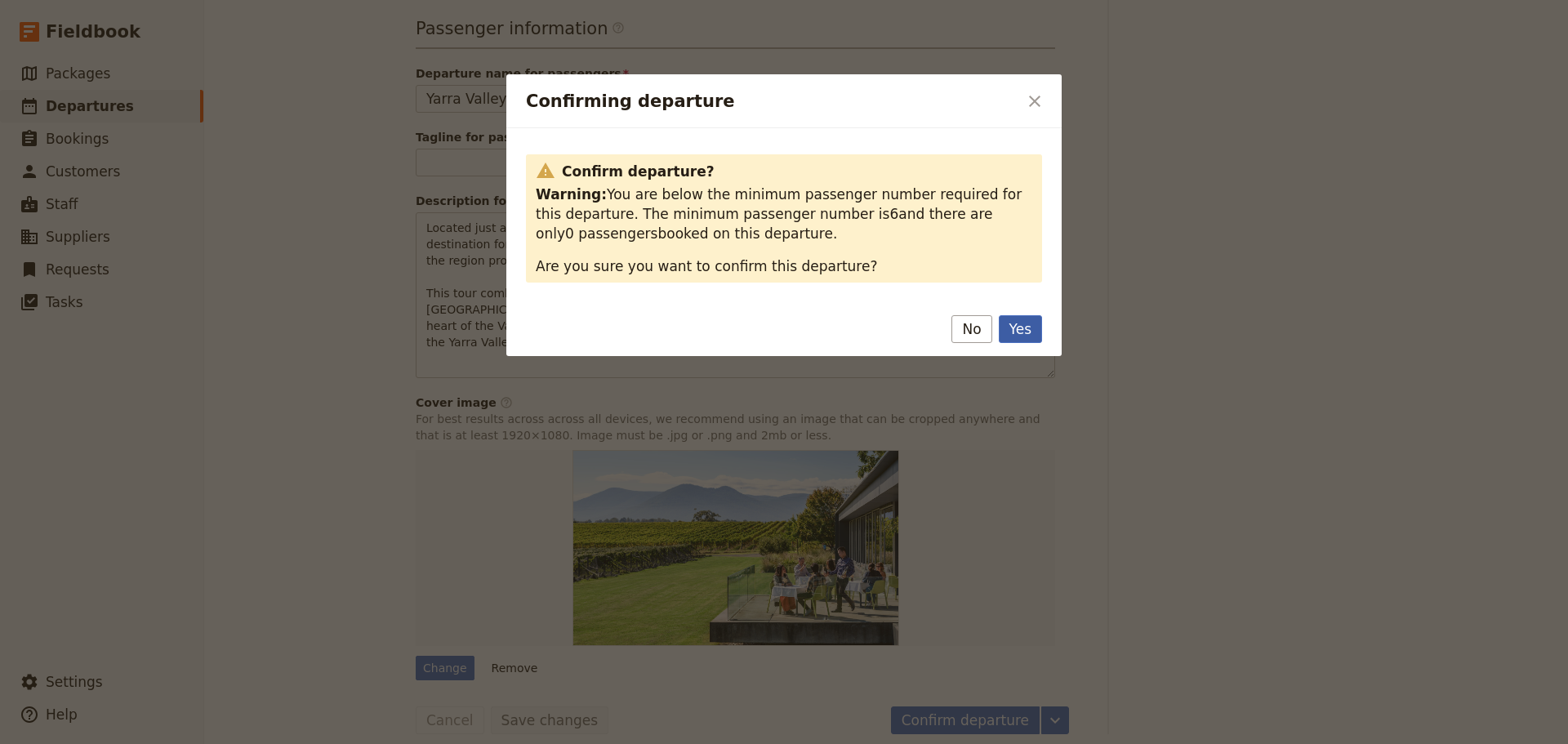
click at [1031, 329] on button "Yes" at bounding box center [1020, 328] width 43 height 28
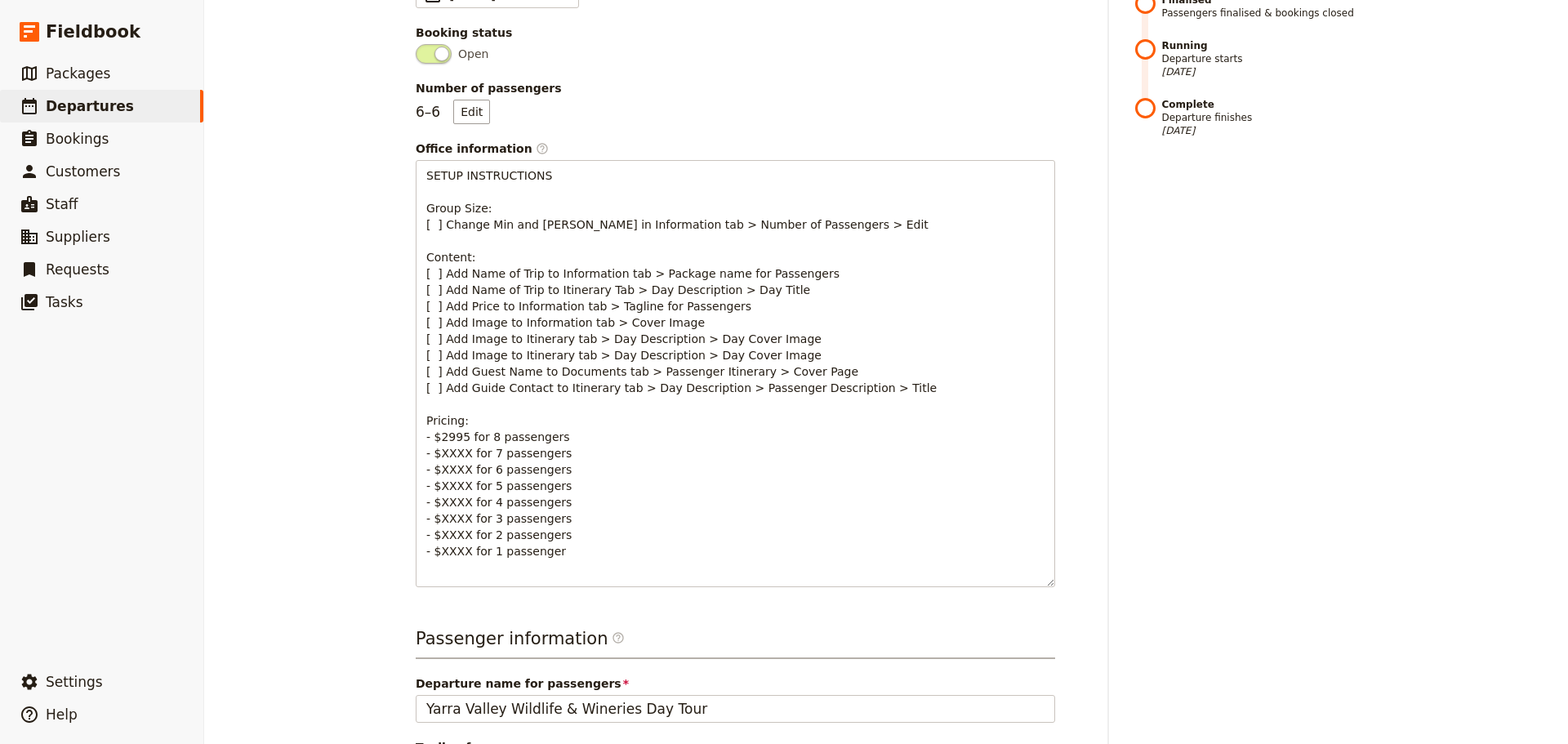
scroll to position [25, 0]
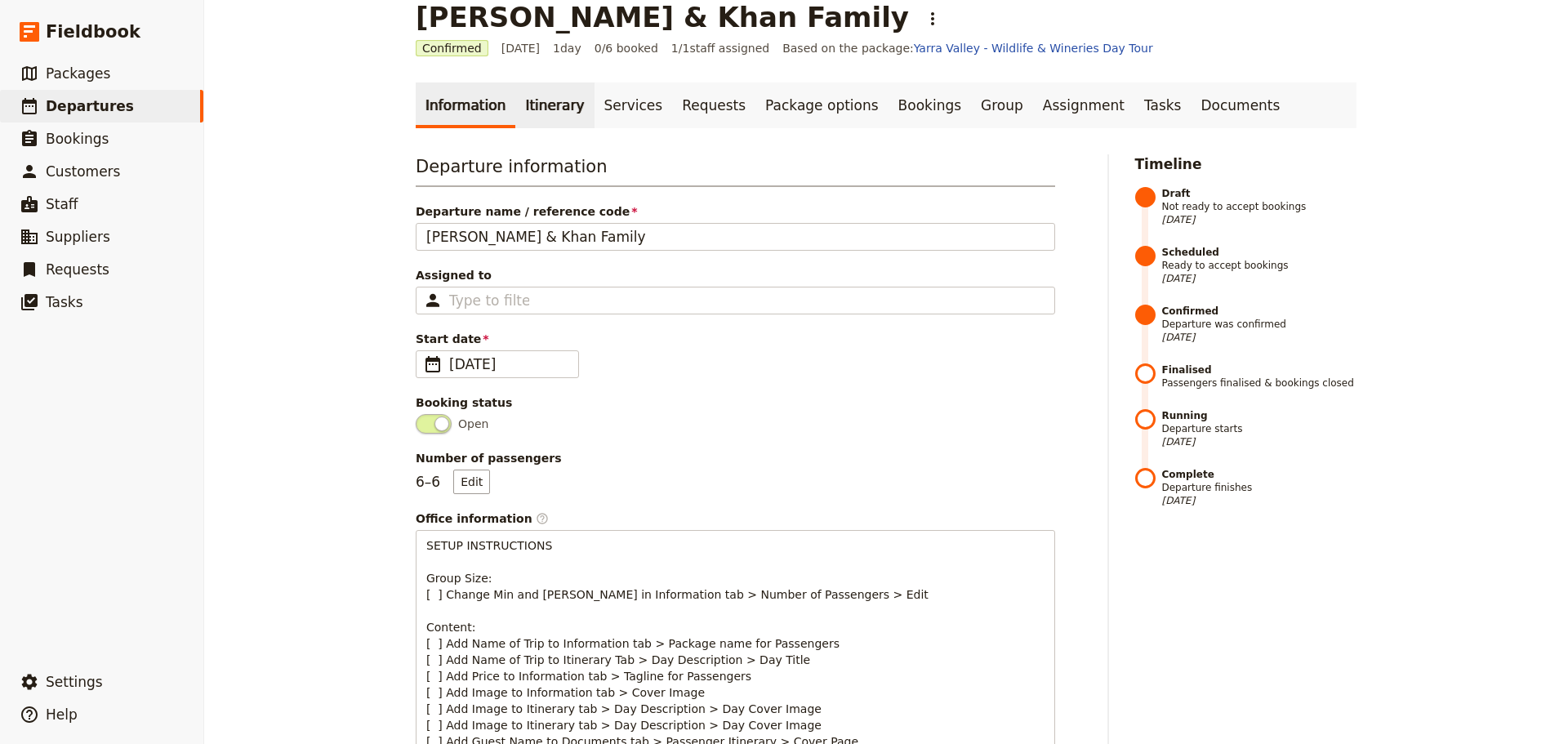
drag, startPoint x: 532, startPoint y: 102, endPoint x: 551, endPoint y: 102, distance: 19.0
click at [532, 102] on link "Itinerary" at bounding box center [553, 106] width 78 height 46
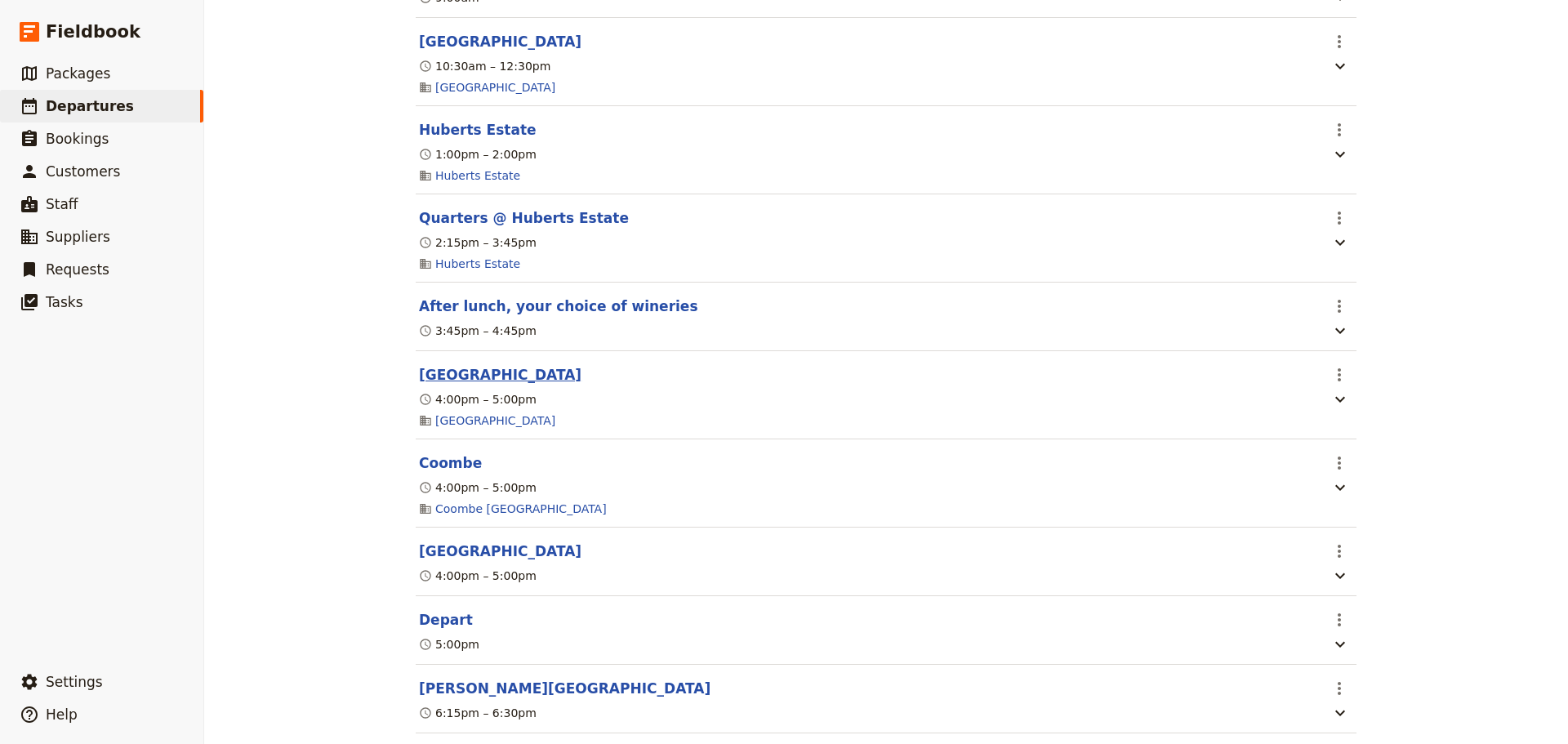
click at [483, 385] on button "[GEOGRAPHIC_DATA]" at bounding box center [500, 374] width 163 height 19
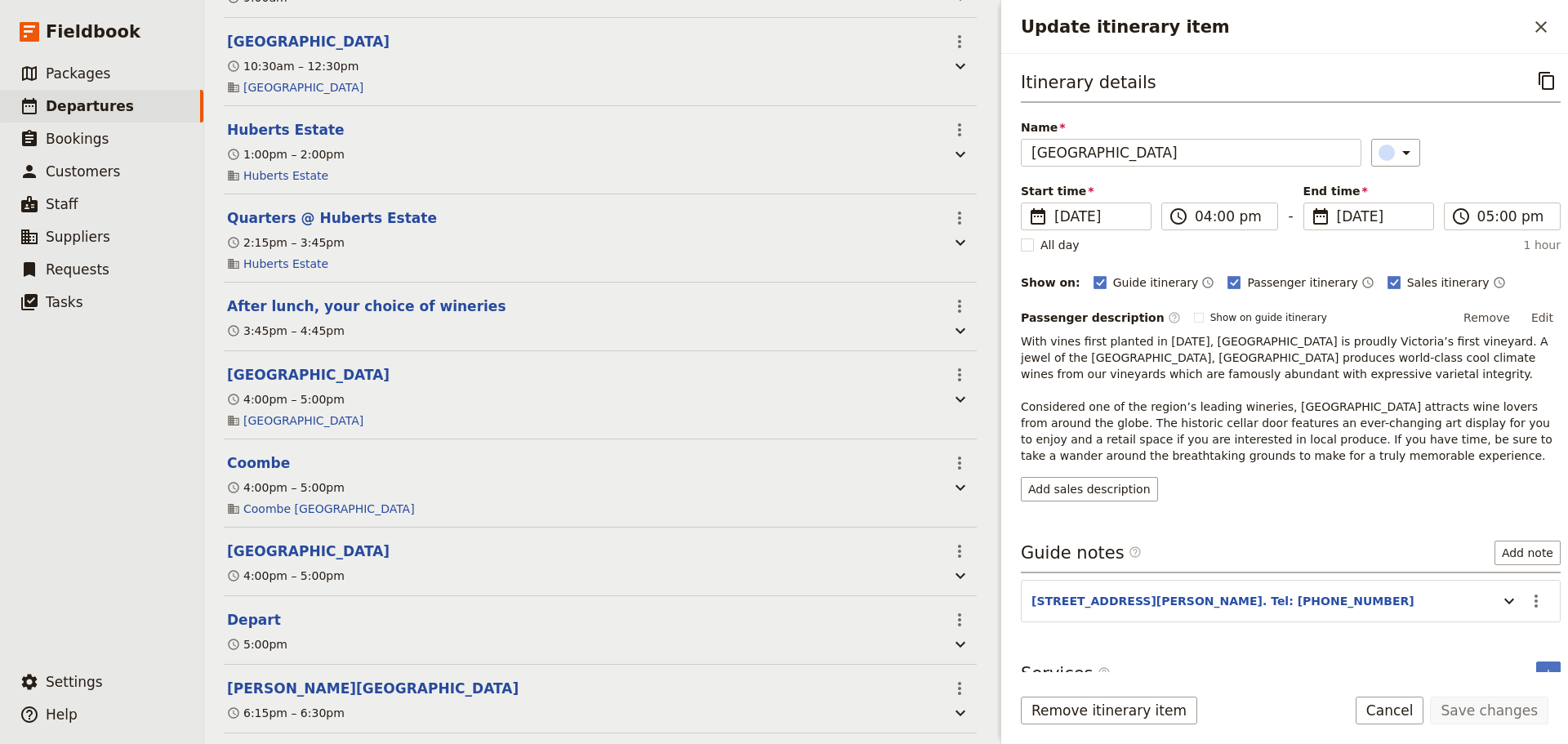
scroll to position [686, 0]
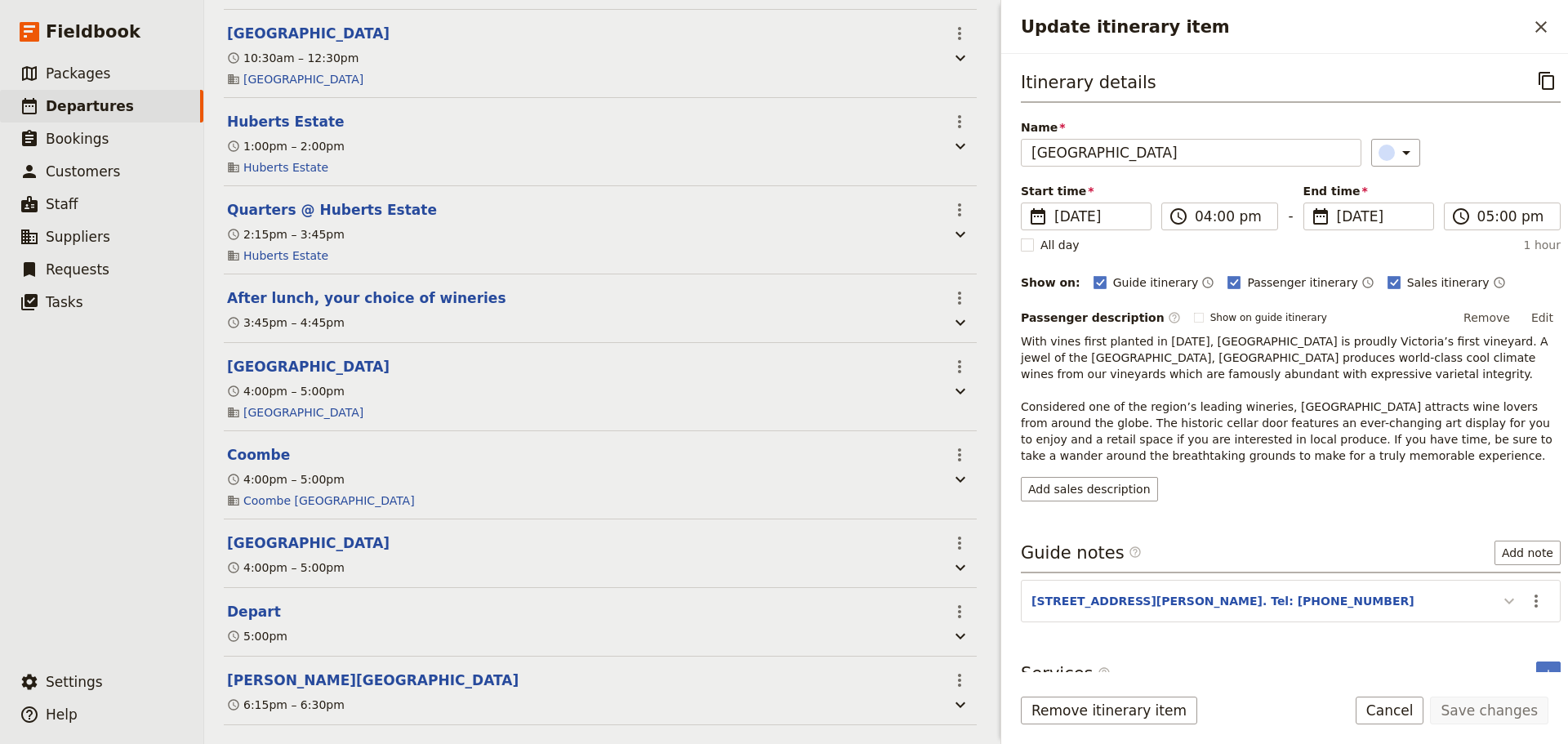
click at [1504, 601] on icon "Update itinerary item" at bounding box center [1509, 602] width 10 height 6
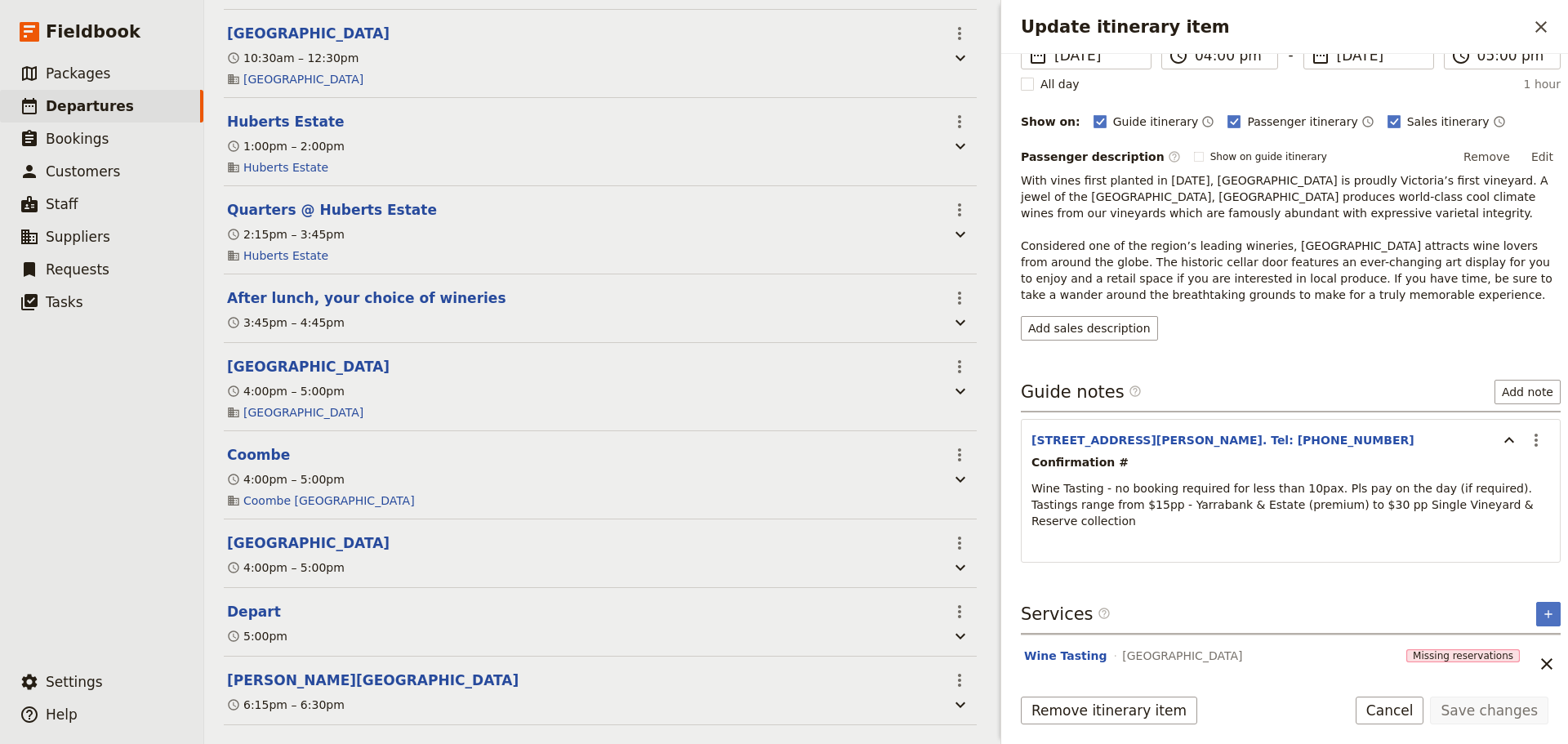
scroll to position [181, 0]
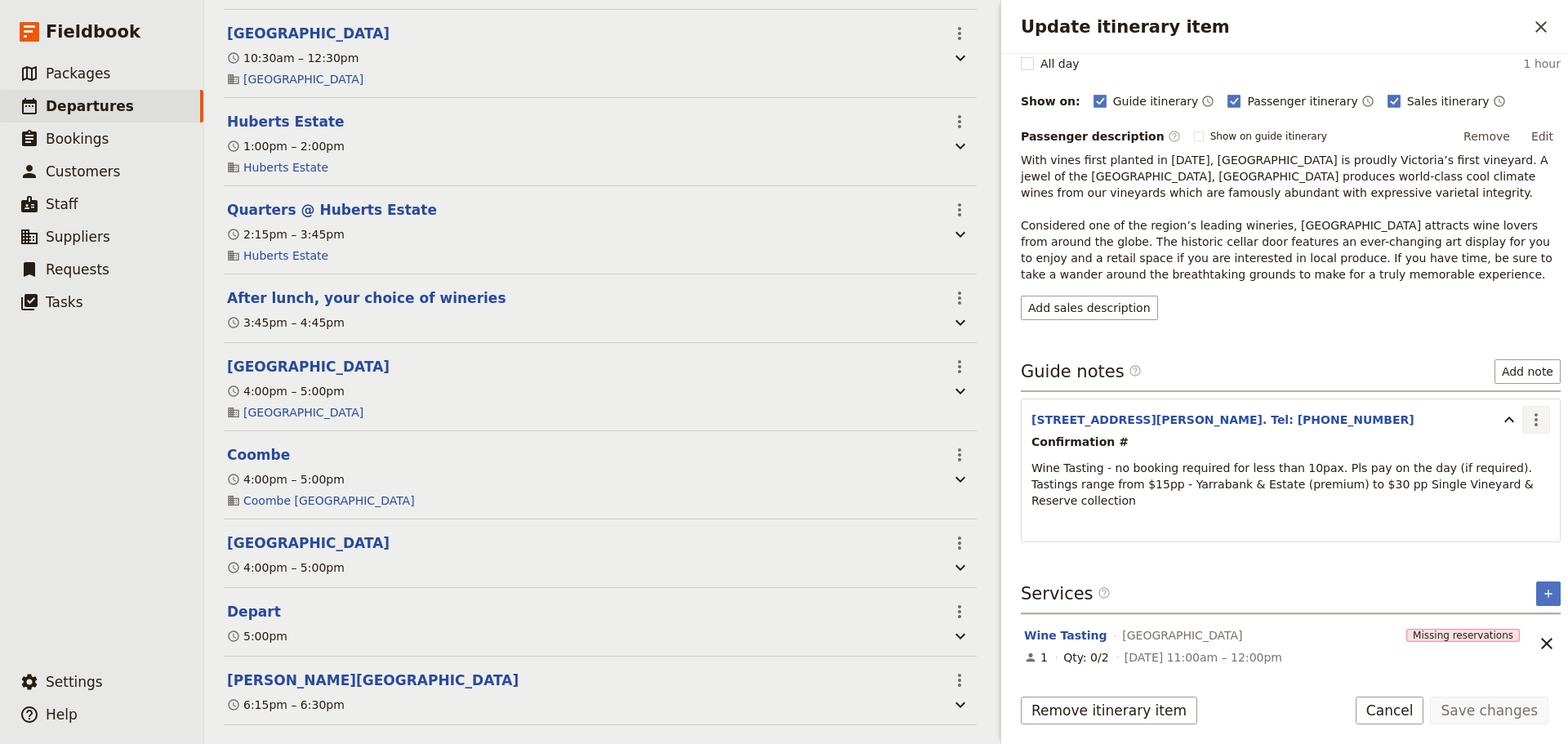
click at [1527, 426] on icon "Actions" at bounding box center [1536, 420] width 19 height 19
click at [1515, 456] on span "Edit note" at bounding box center [1488, 454] width 76 height 16
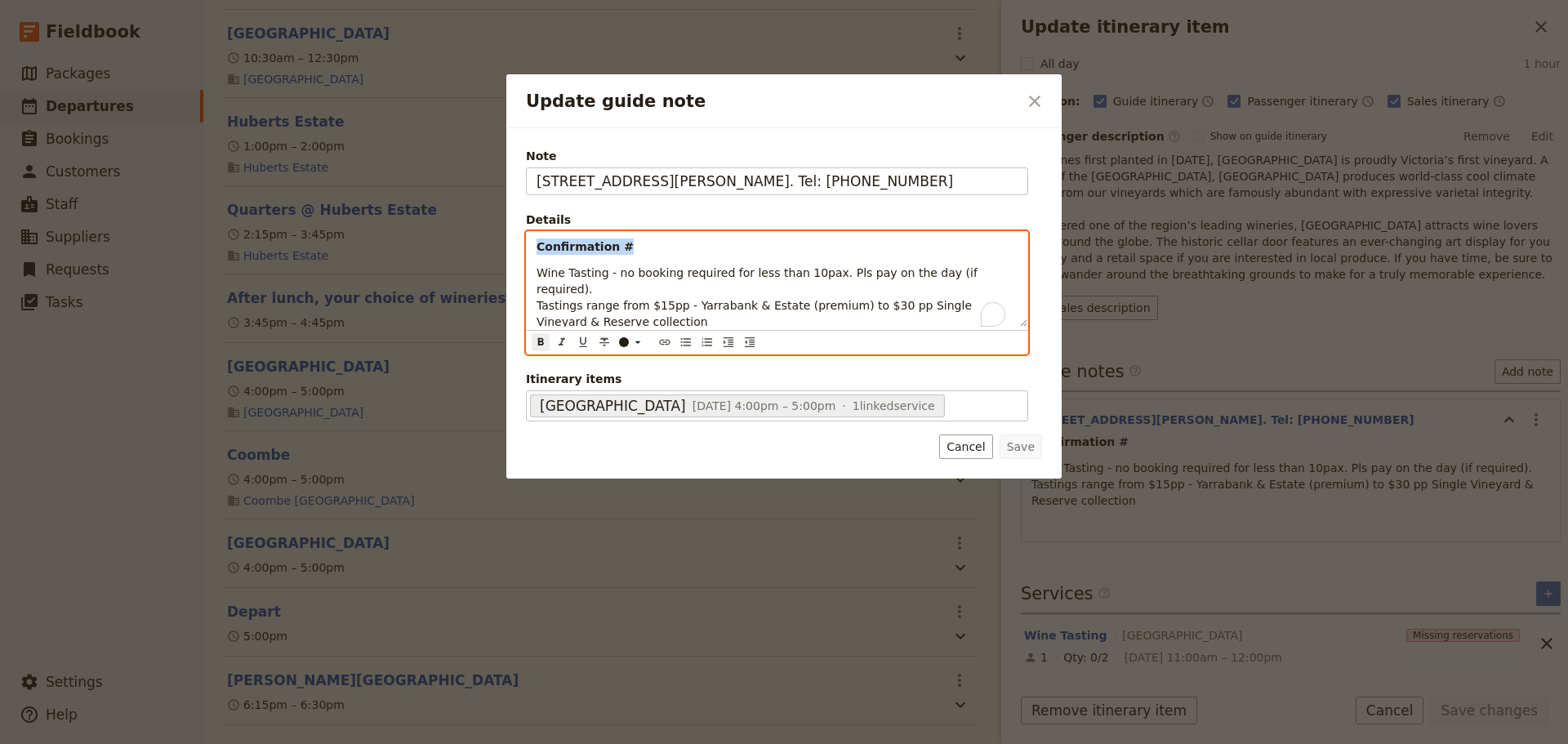
drag, startPoint x: 583, startPoint y: 250, endPoint x: 381, endPoint y: 245, distance: 202.1
click at [381, 743] on div "Update guide note ​ Note [STREET_ADDRESS][PERSON_NAME]. Tel: [PHONE_NUMBER] Det…" at bounding box center [784, 744] width 1568 height 0
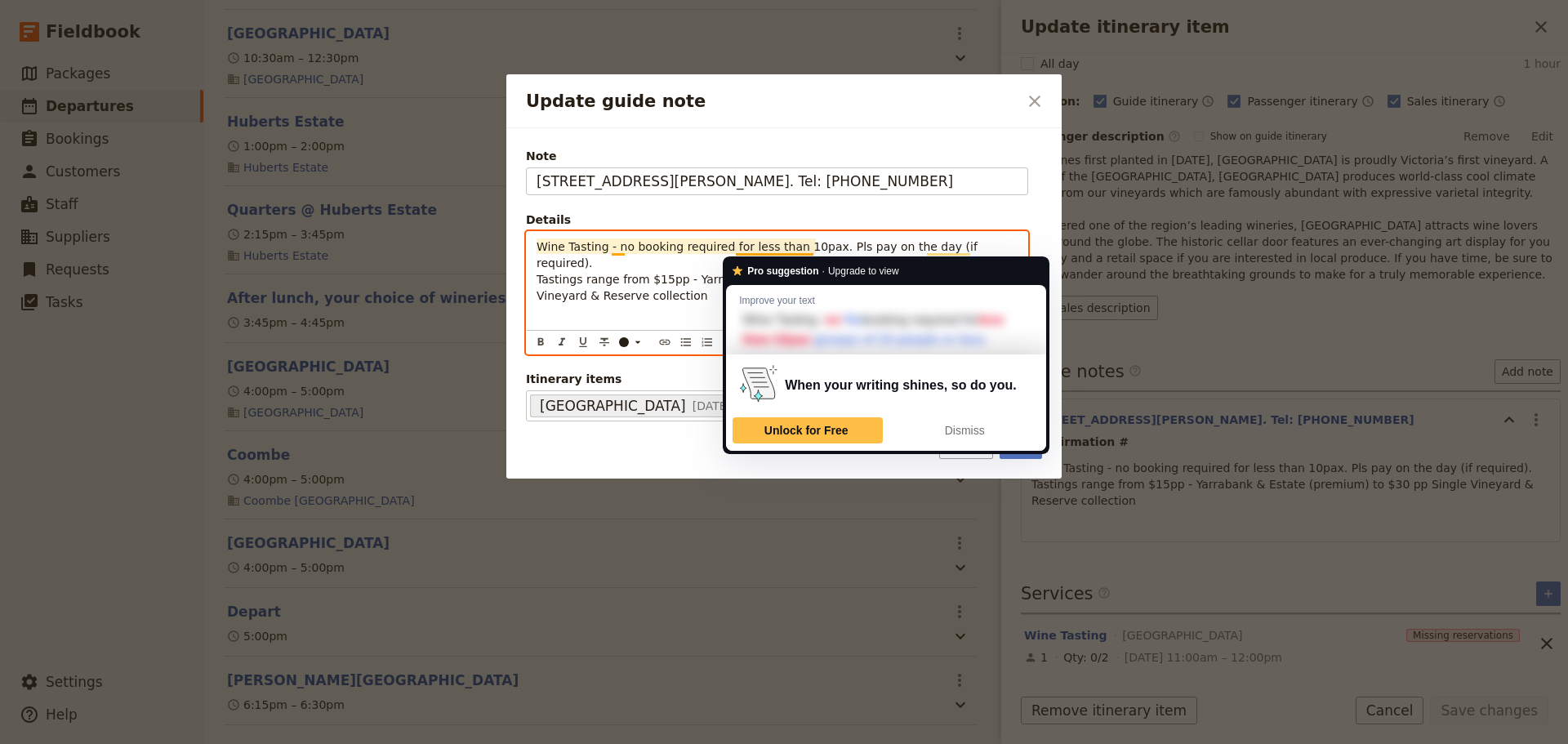
click at [821, 247] on span "Wine Tasting - no booking required for less than 10pax. Pls pay on the day (if …" at bounding box center [758, 270] width 444 height 62
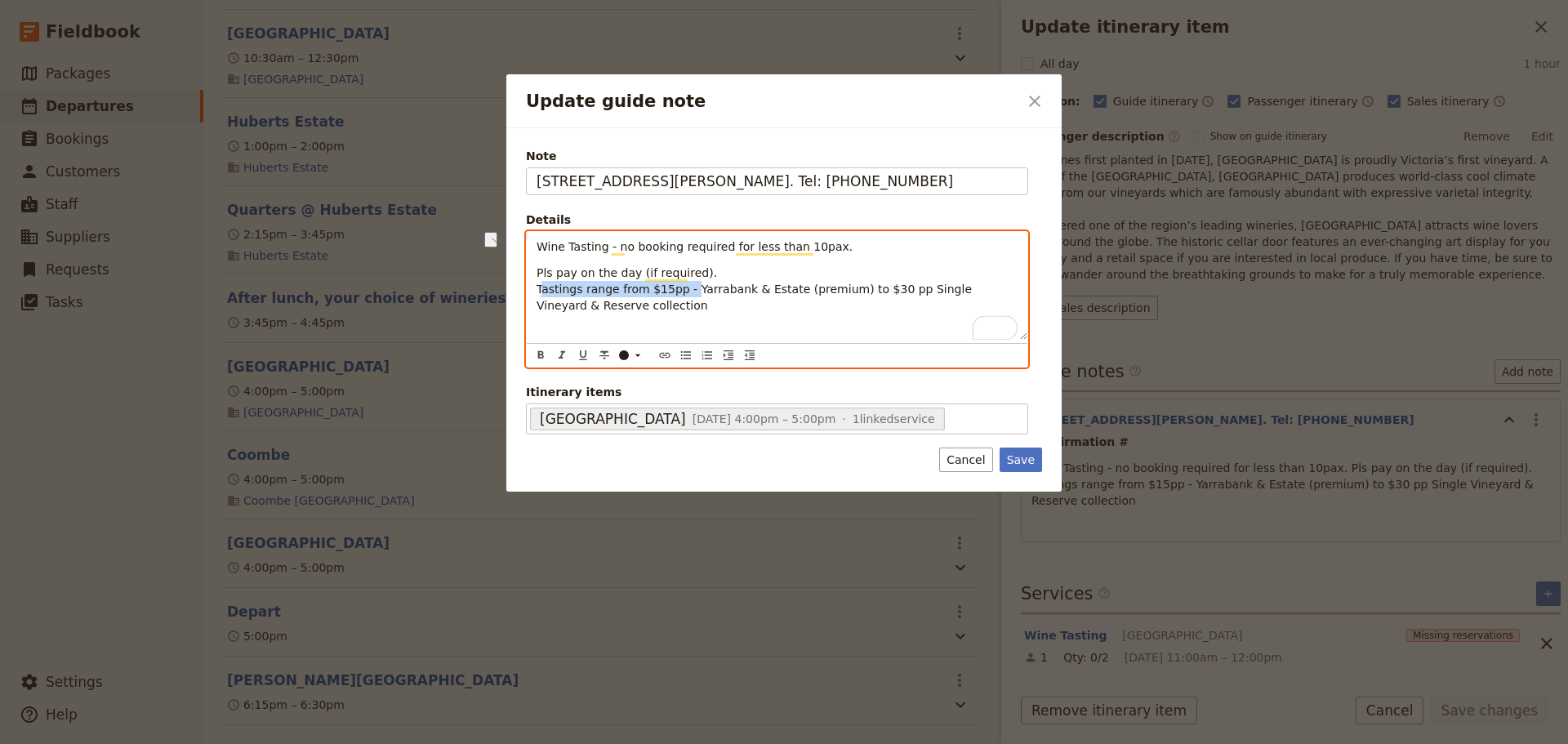
drag, startPoint x: 683, startPoint y: 294, endPoint x: 543, endPoint y: 297, distance: 140.0
click at [543, 297] on span "Pls pay on the day (if required). Tastings range from $15pp - Yarrabank & Estat…" at bounding box center [756, 290] width 439 height 46
click at [538, 298] on span "Pls pay on the day (if required). Tastings range from $15pp - Yarrabank & Estat…" at bounding box center [756, 290] width 439 height 46
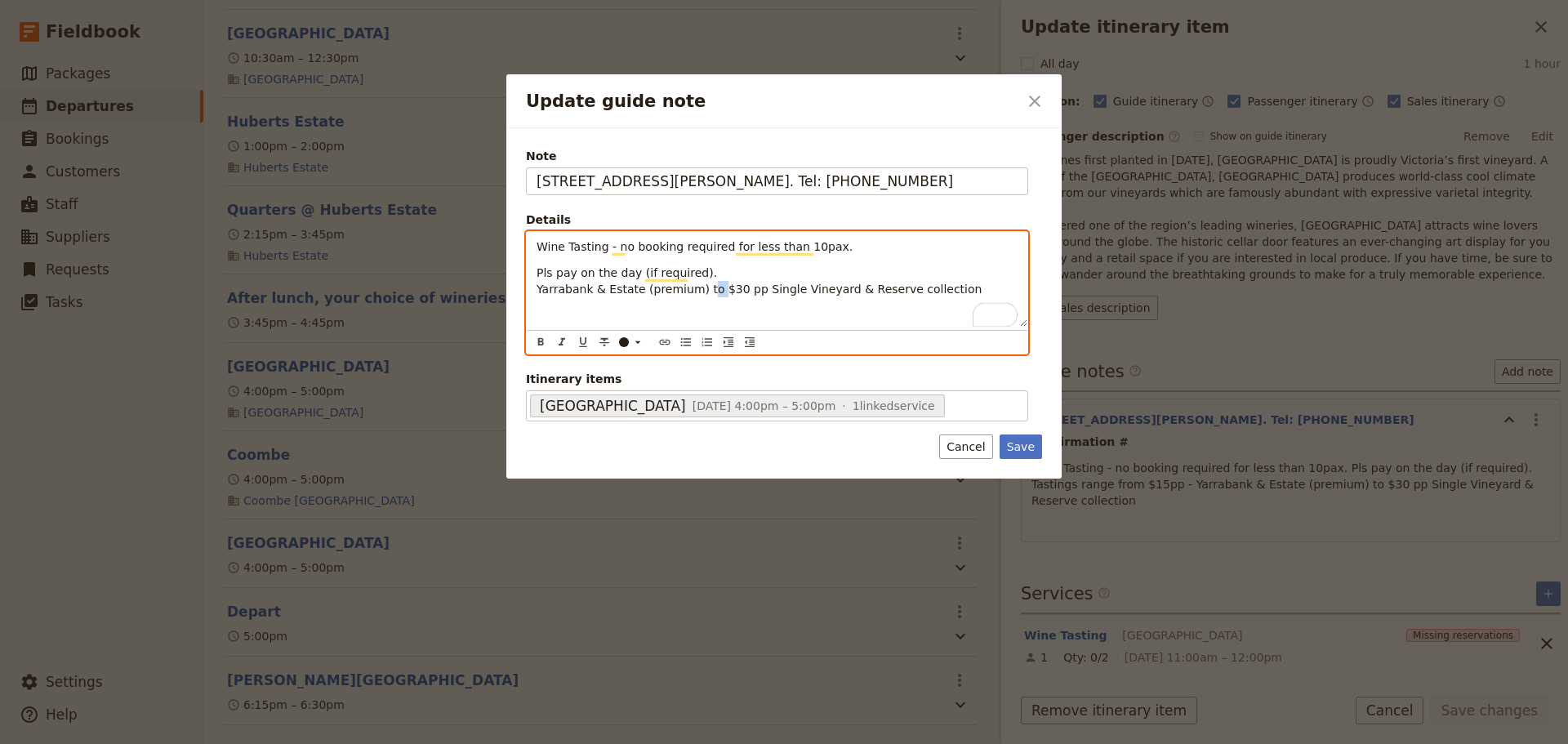
drag, startPoint x: 704, startPoint y: 289, endPoint x: 695, endPoint y: 290, distance: 9.1
click at [695, 290] on span "Pls pay on the day (if required). Yarrabank & Estate (premium) to $30 pp Single…" at bounding box center [758, 281] width 445 height 30
drag, startPoint x: 824, startPoint y: 292, endPoint x: 686, endPoint y: 294, distance: 138.0
click at [686, 294] on p "Pls pay on the day (if required). Yarrabank & Estate (premium) to $30 pp Single…" at bounding box center [777, 281] width 481 height 33
click at [532, 277] on div "Wine Tasting - no booking required for less than 10pax. Pls pay on the day (if …" at bounding box center [777, 279] width 501 height 94
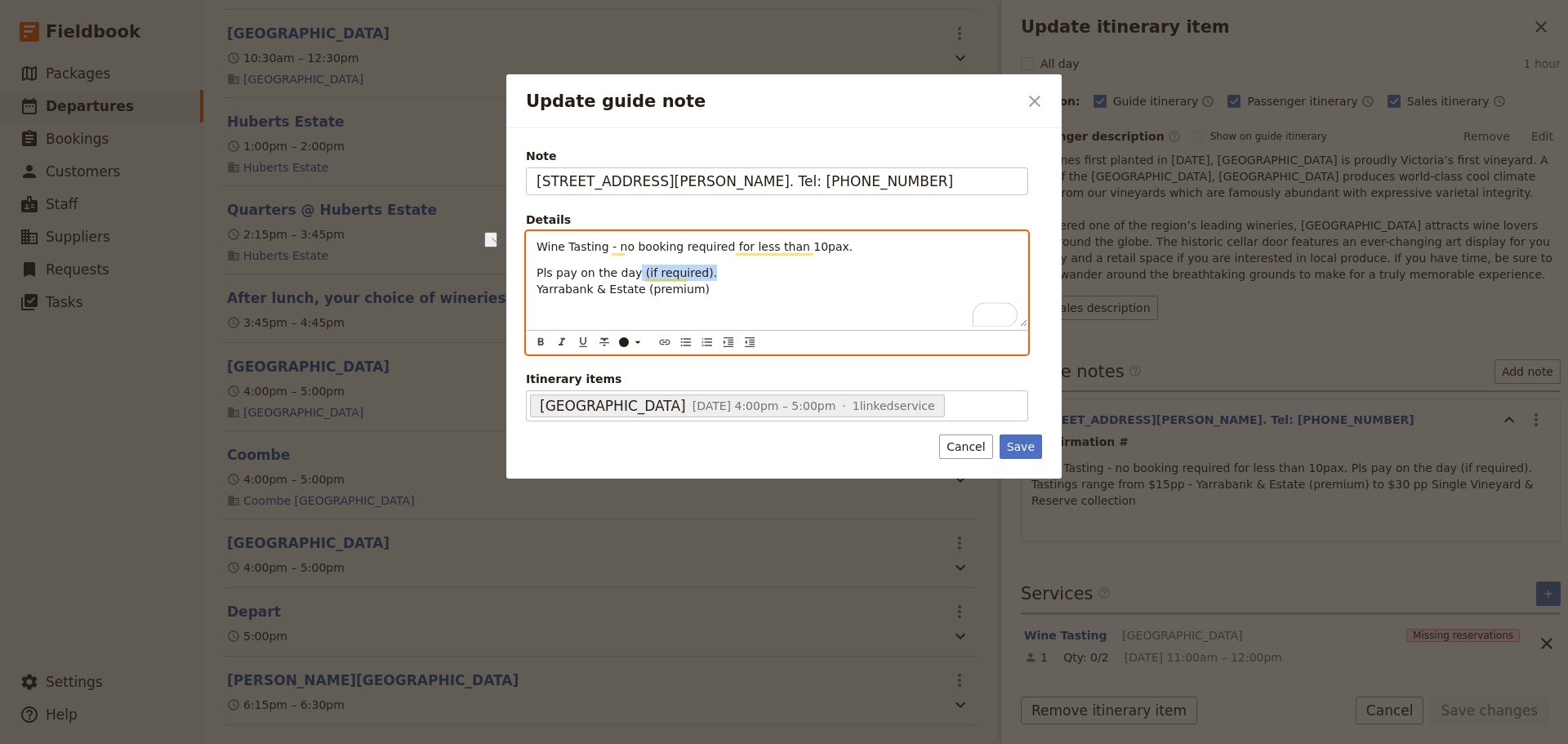
drag, startPoint x: 722, startPoint y: 276, endPoint x: 647, endPoint y: 273, distance: 75.1
click at [630, 273] on p "Pls pay on the day (if required). Yarrabank & Estate (premium)" at bounding box center [777, 281] width 481 height 33
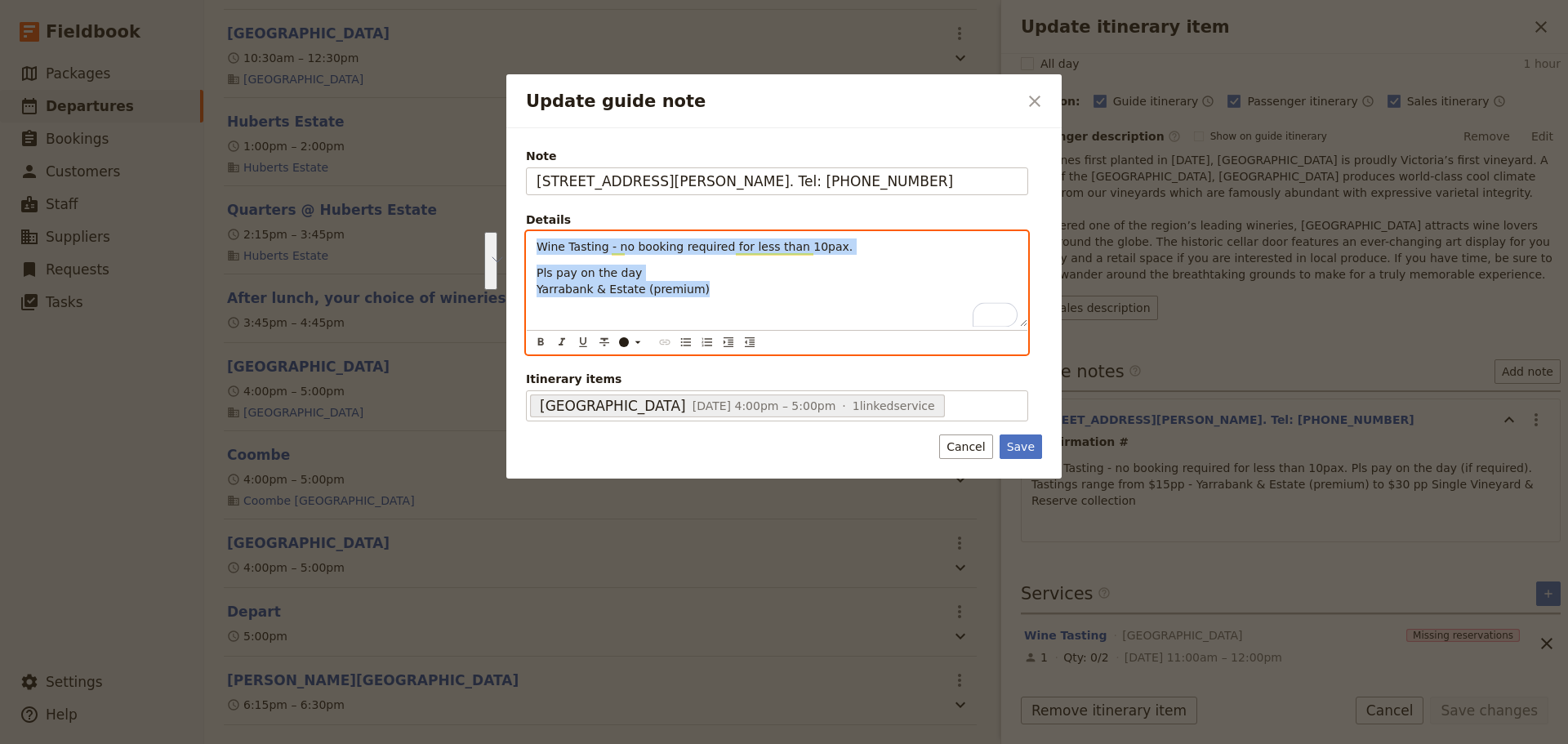
drag, startPoint x: 707, startPoint y: 293, endPoint x: 516, endPoint y: 244, distance: 197.2
click at [516, 244] on div "Note [STREET_ADDRESS][PERSON_NAME]. Tel: [PHONE_NUMBER] Details Wine Tasting - …" at bounding box center [784, 303] width 555 height 350
click at [690, 338] on icon "Bulleted list" at bounding box center [686, 343] width 13 height 13
click at [561, 284] on ul "Wine Tasting - no booking required for less than 10pax. Pls pay on the day Yarr…" at bounding box center [777, 263] width 481 height 49
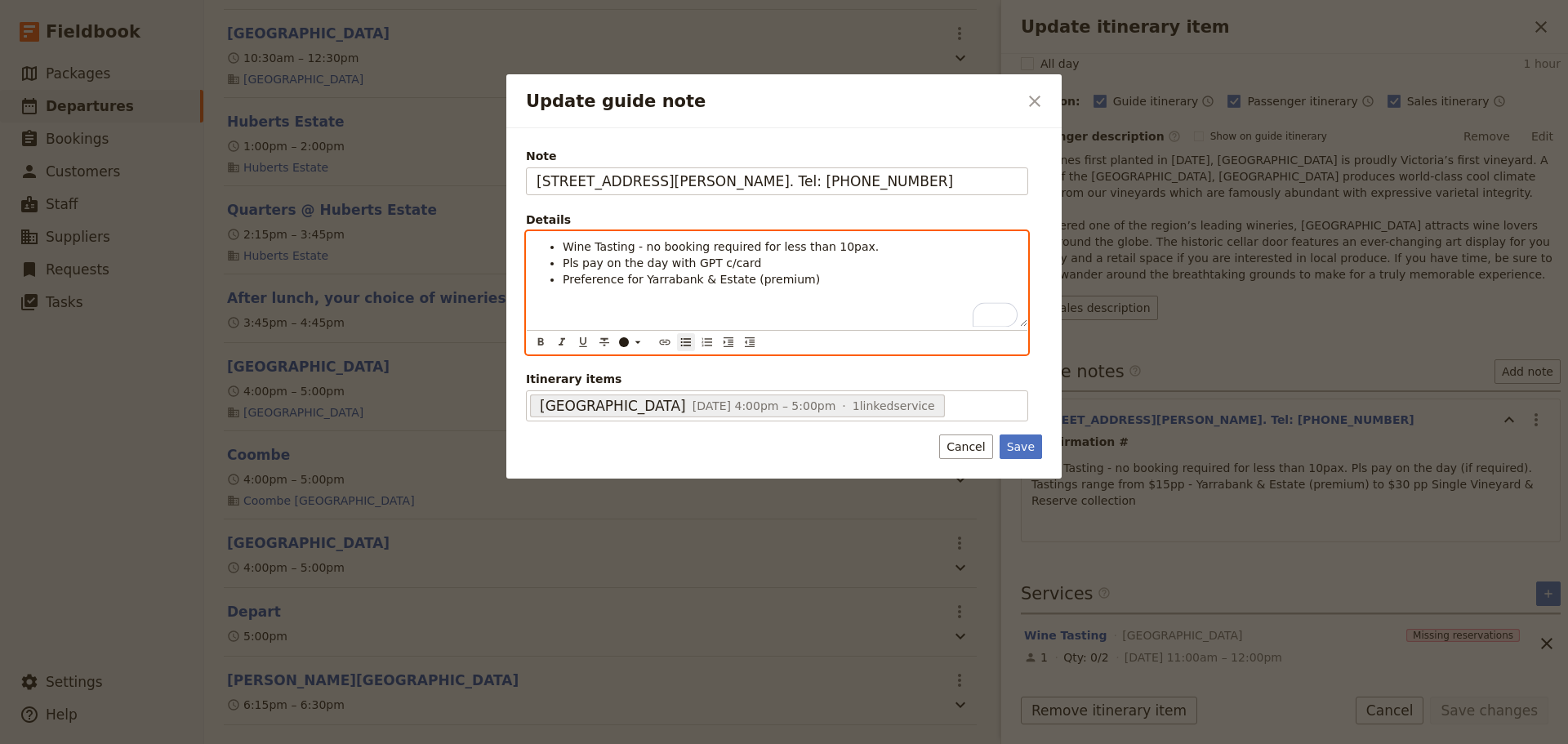
click at [732, 283] on span "Preference for Yarrabank & Estate (premium)" at bounding box center [690, 279] width 257 height 13
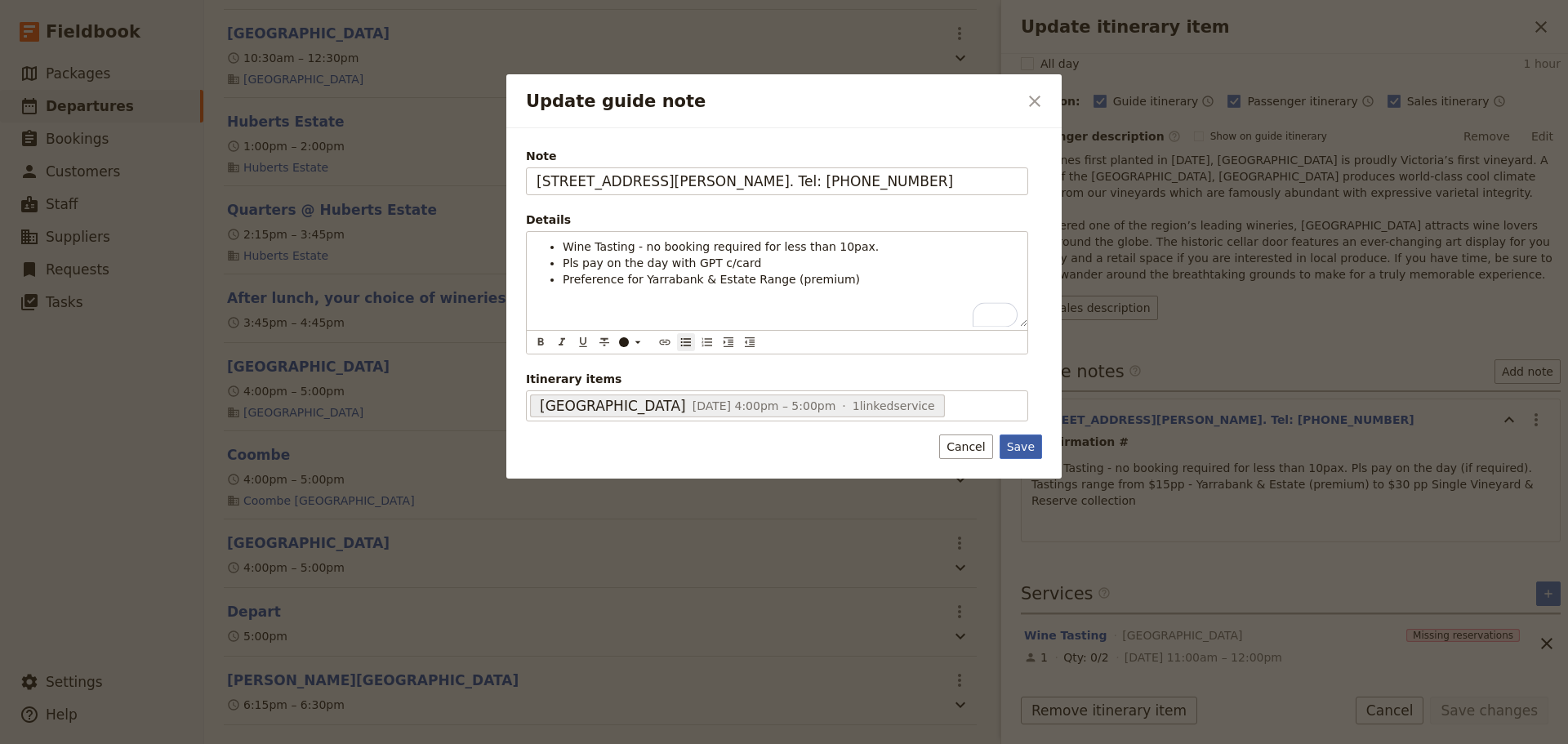
click at [1017, 450] on button "Save" at bounding box center [1020, 446] width 42 height 24
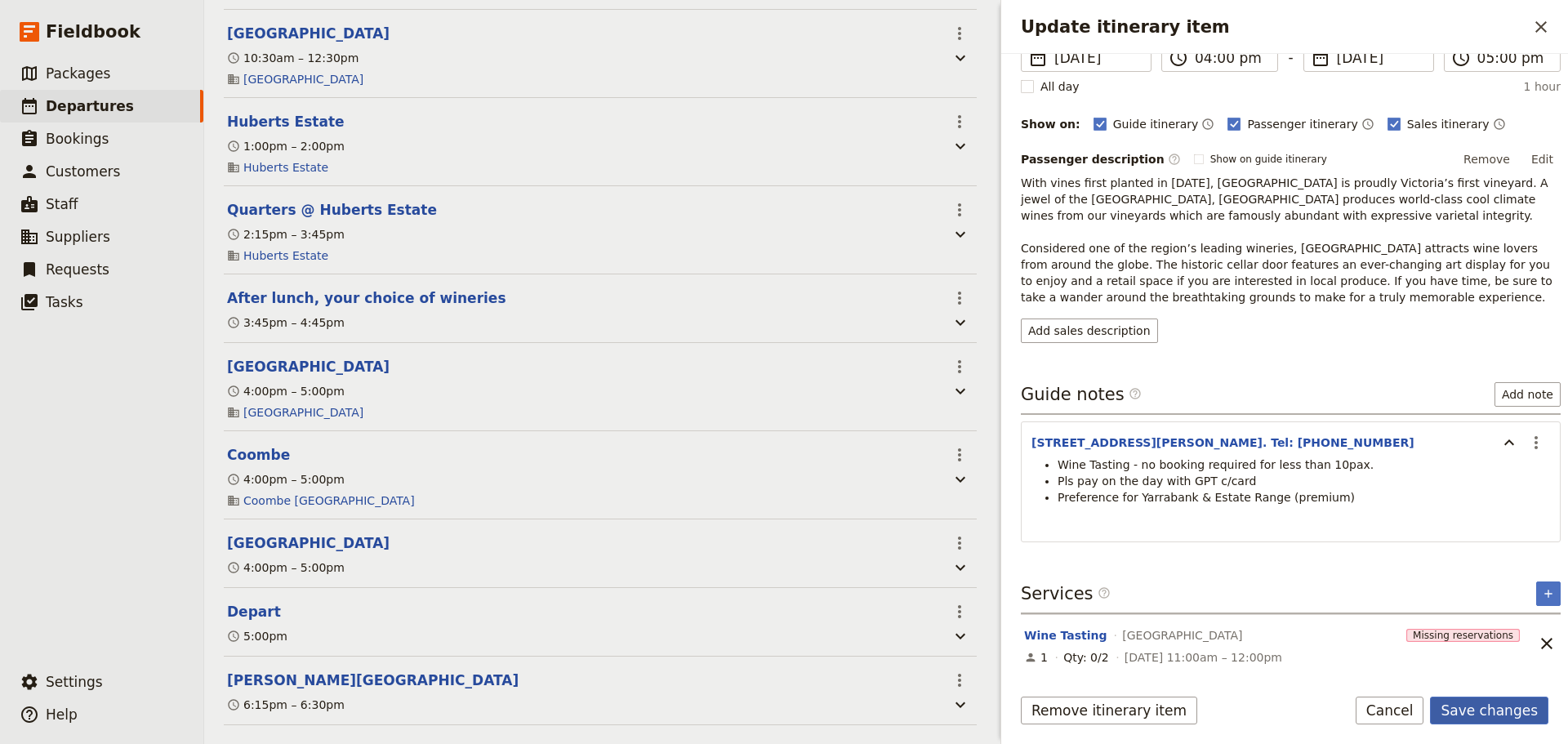
click at [1521, 713] on button "Save changes" at bounding box center [1488, 710] width 118 height 28
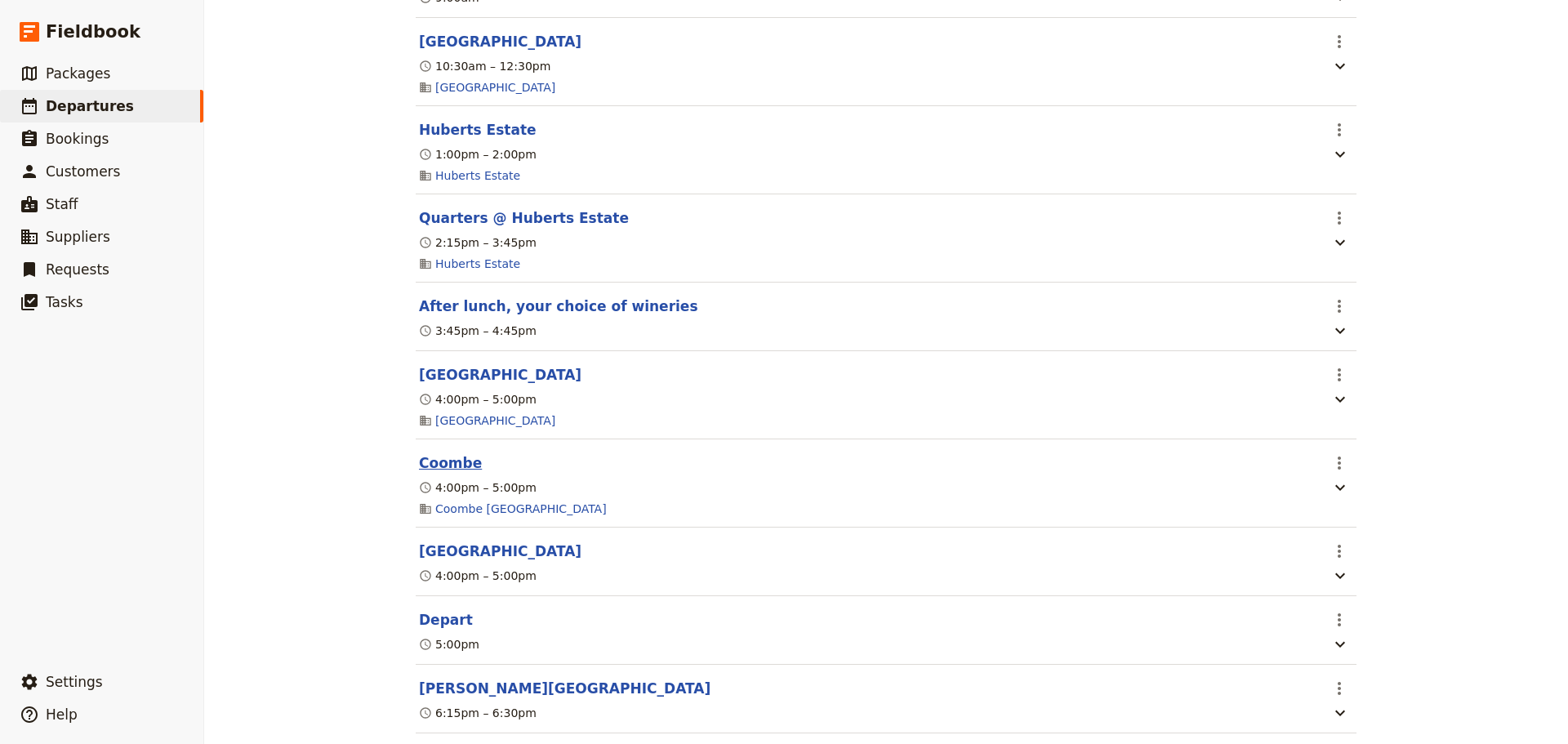
click at [428, 473] on button "Coombe" at bounding box center [450, 463] width 63 height 19
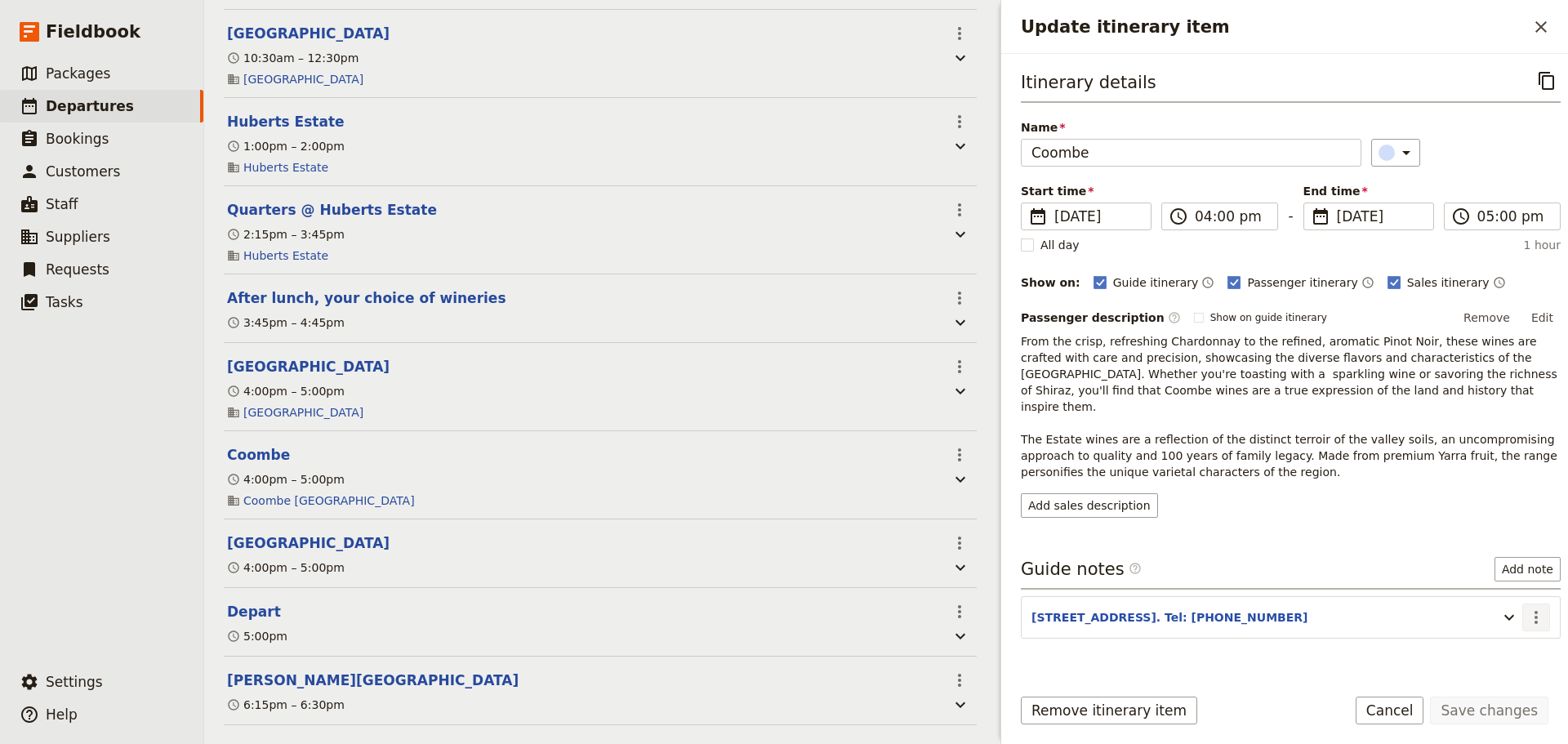
click at [1527, 607] on icon "Actions" at bounding box center [1536, 617] width 19 height 19
click at [1505, 629] on span "Edit note" at bounding box center [1488, 635] width 76 height 16
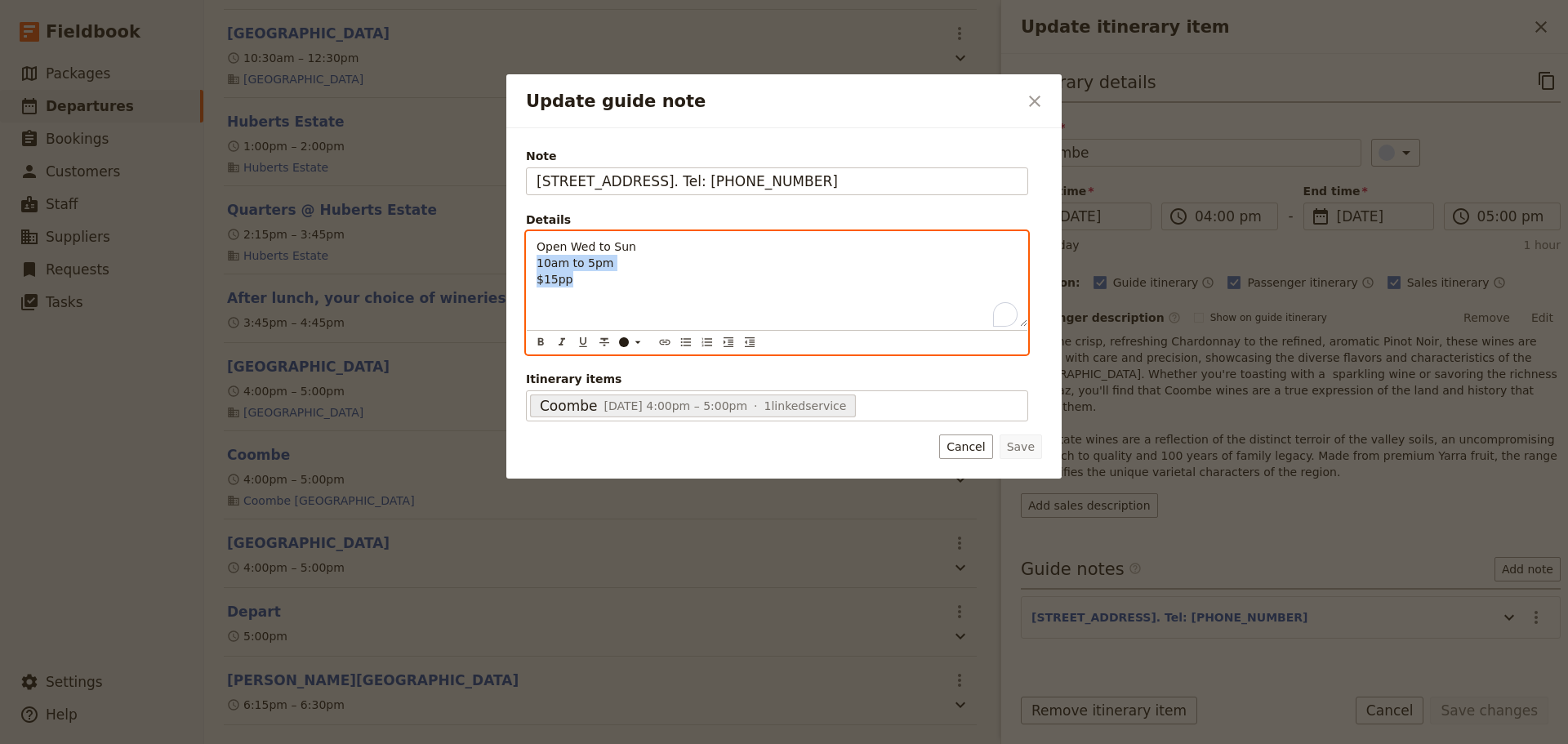
drag, startPoint x: 592, startPoint y: 277, endPoint x: 422, endPoint y: 267, distance: 170.3
click at [422, 743] on div "Update guide note ​ Note [STREET_ADDRESS], Coldstream. Tel: [PHONE_NUMBER] Deta…" at bounding box center [784, 744] width 1568 height 0
drag, startPoint x: 614, startPoint y: 305, endPoint x: 546, endPoint y: 265, distance: 78.9
click at [611, 303] on div "Open Wed to Sun 10am to 5pm $15pp" at bounding box center [777, 279] width 501 height 94
drag, startPoint x: 616, startPoint y: 292, endPoint x: 607, endPoint y: 282, distance: 13.5
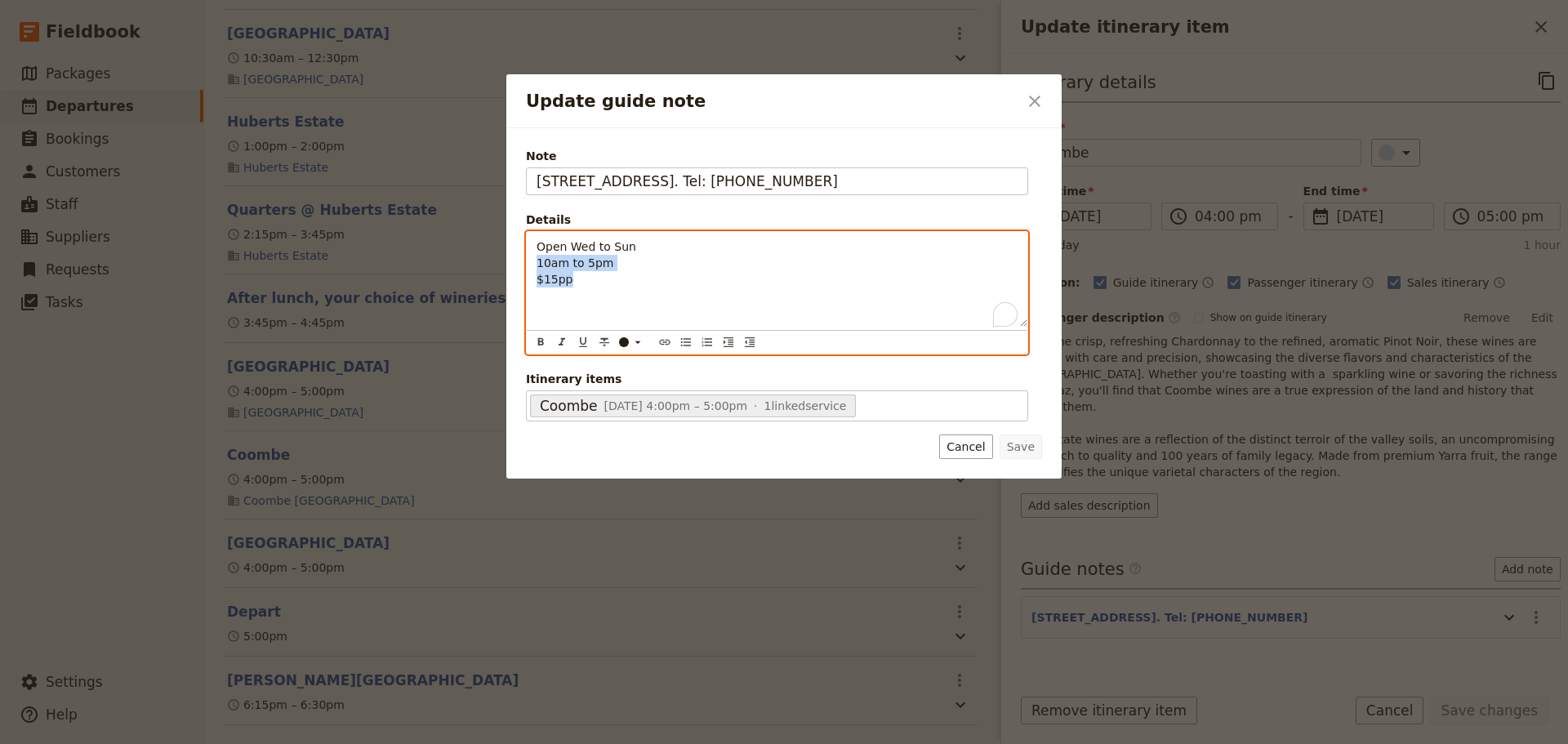
click at [616, 291] on div "Open Wed to Sun 10am to 5pm $15pp" at bounding box center [777, 279] width 501 height 94
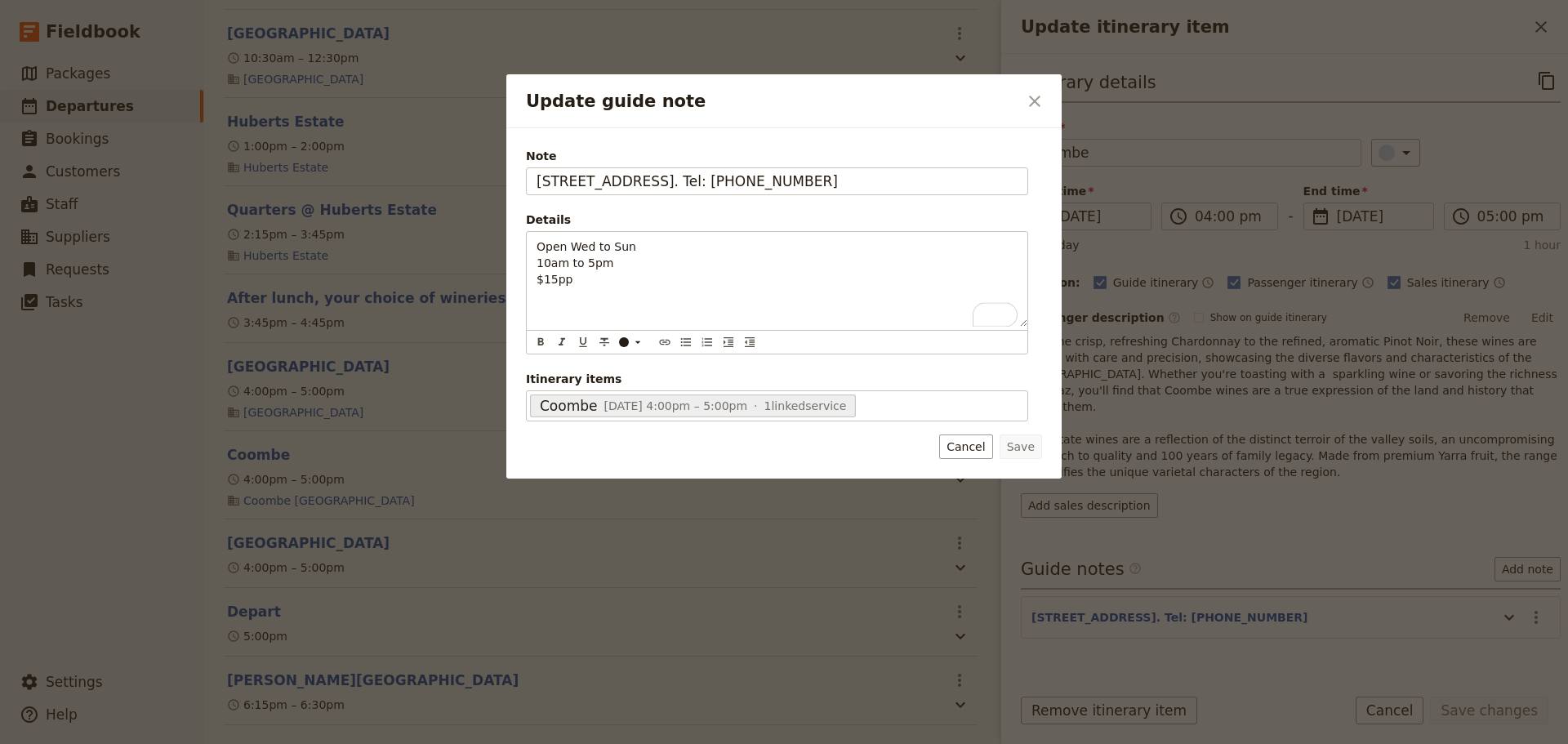
click at [515, 288] on div "Note [STREET_ADDRESS]. Tel: [PHONE_NUMBER] Details Open Wed to Sun 10am to 5pm …" at bounding box center [784, 303] width 555 height 350
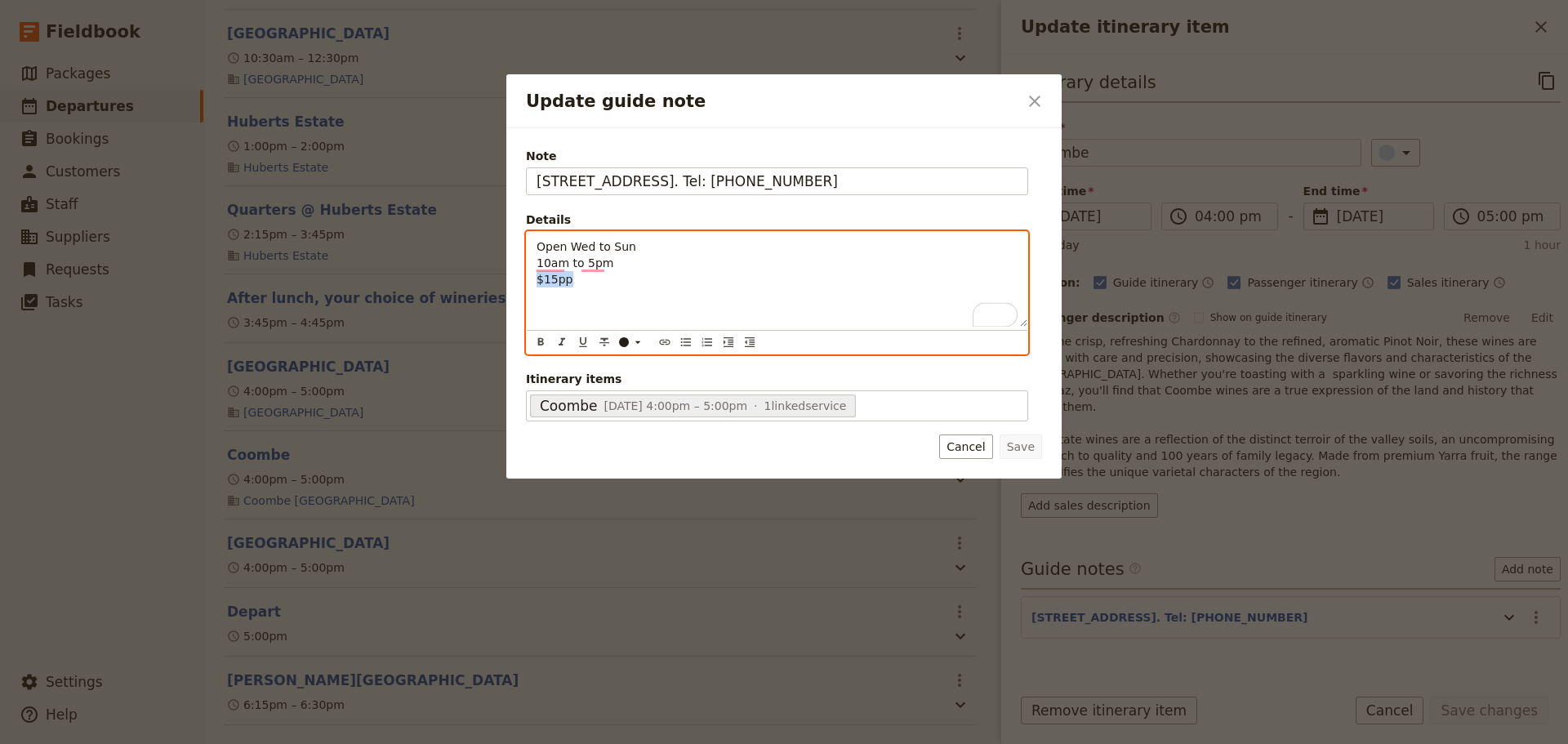
drag, startPoint x: 574, startPoint y: 283, endPoint x: 526, endPoint y: 287, distance: 48.2
click at [526, 287] on div "Open Wed to Sun 10am to 5pm $15pp ​ ​ ​ ​ ​ ​ ​ ​ ​ ​ Open Wed to Sun 10am to 5…" at bounding box center [777, 293] width 502 height 123
drag, startPoint x: 689, startPoint y: 346, endPoint x: 590, endPoint y: 299, distance: 109.6
click at [688, 346] on icon "Bulleted list" at bounding box center [686, 343] width 13 height 13
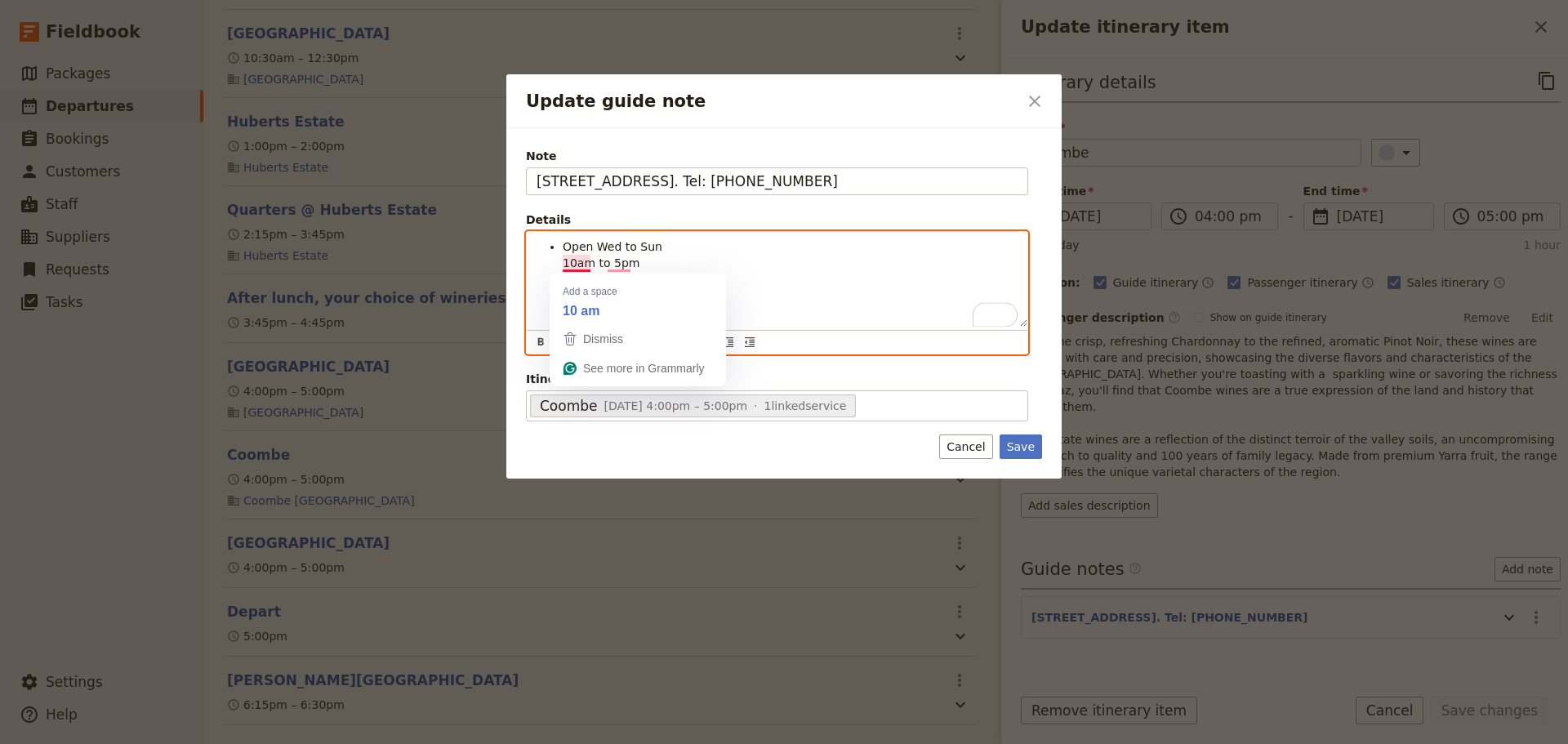
click at [562, 264] on span "Open Wed to Sun 10am to 5pm" at bounding box center [611, 254] width 99 height 30
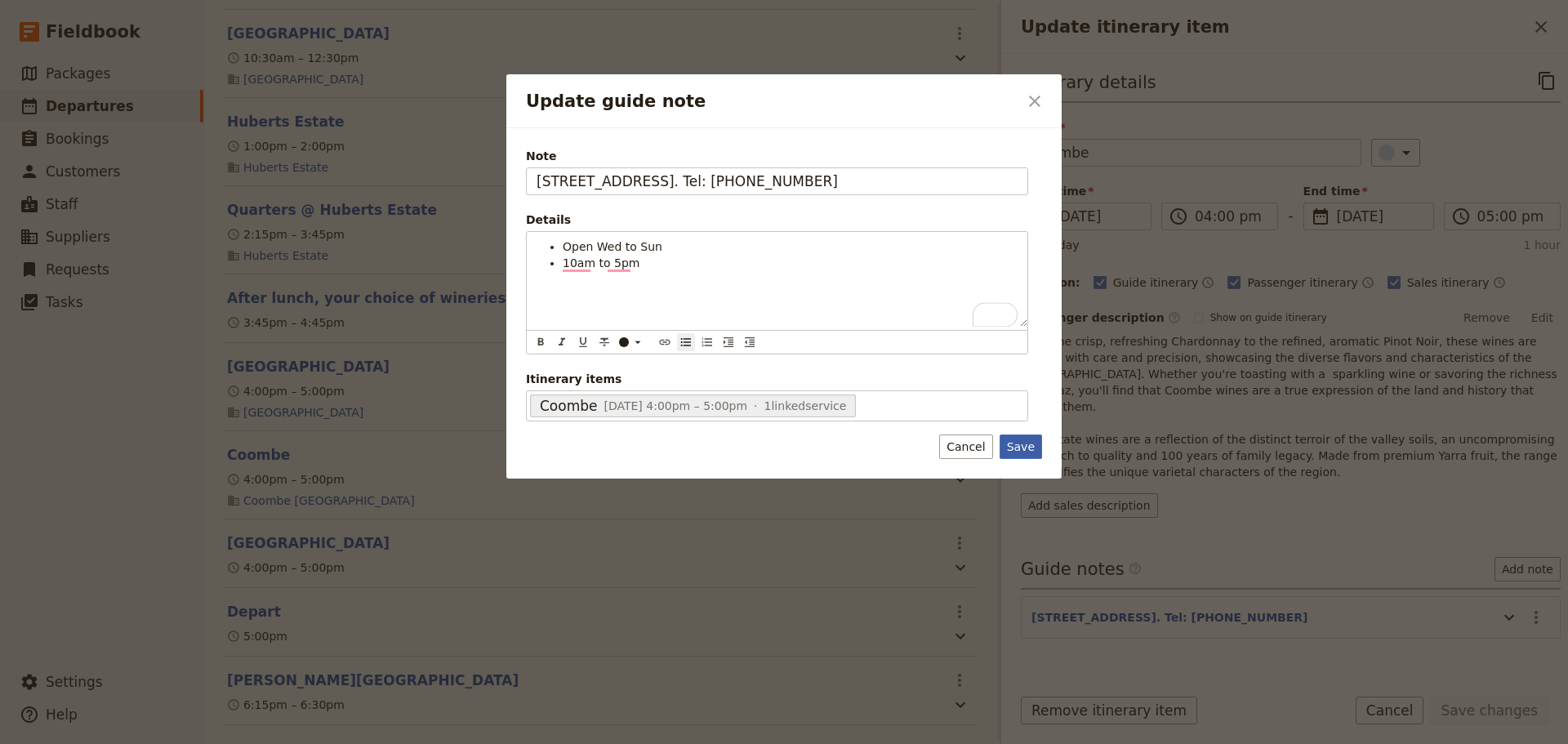
click at [1019, 440] on button "Save" at bounding box center [1020, 446] width 42 height 24
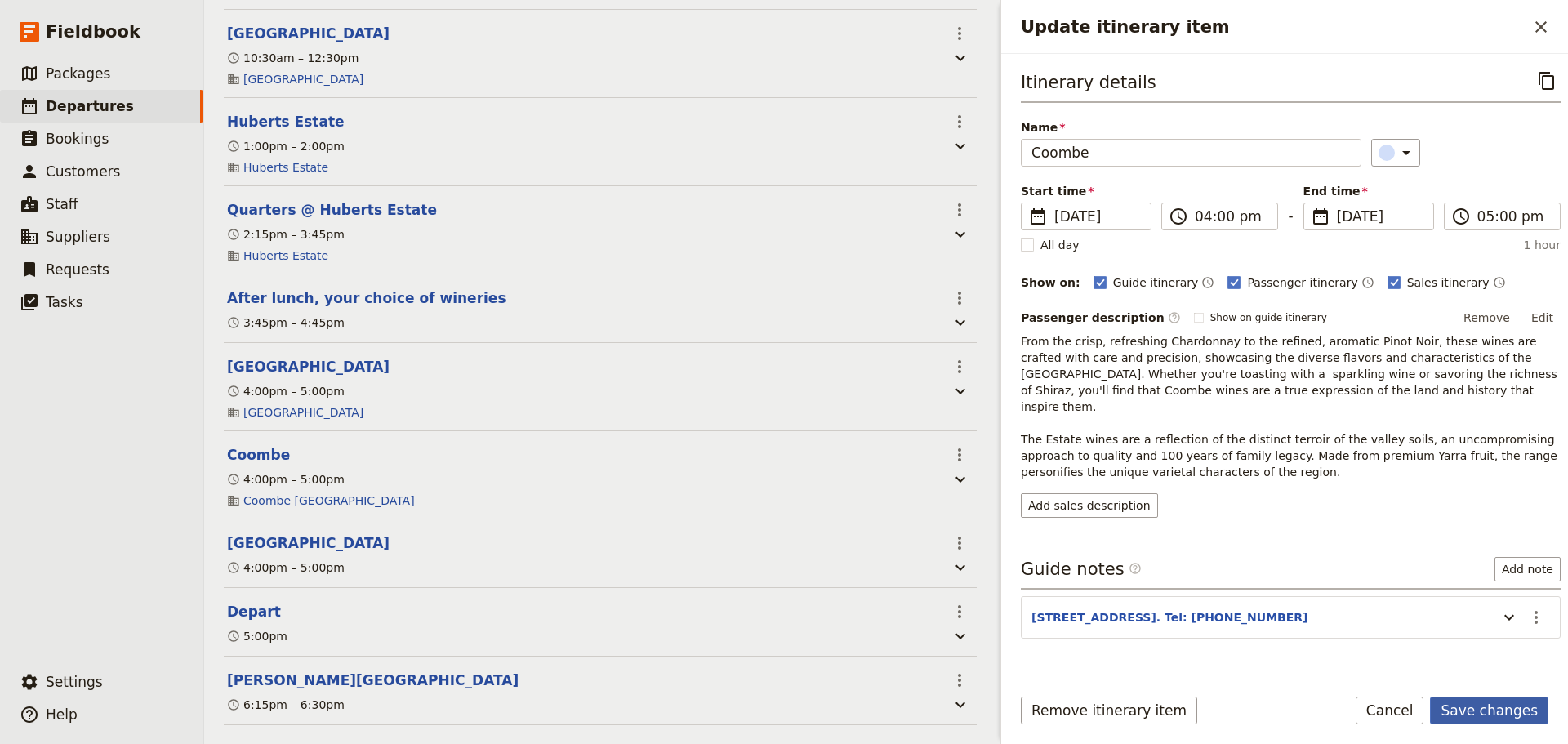
click at [1515, 706] on button "Save changes" at bounding box center [1488, 710] width 118 height 28
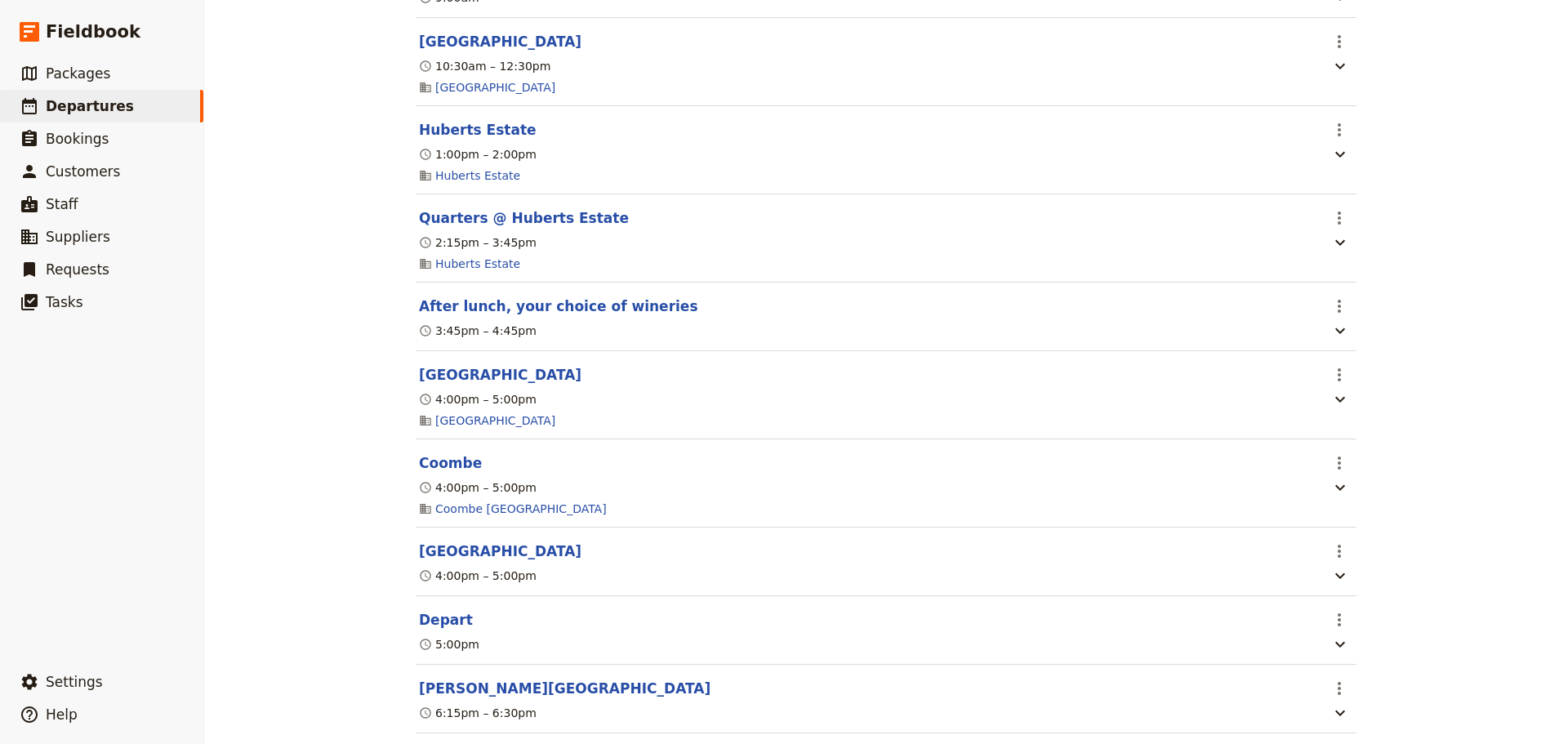
click at [429, 561] on button "[GEOGRAPHIC_DATA]" at bounding box center [500, 551] width 163 height 19
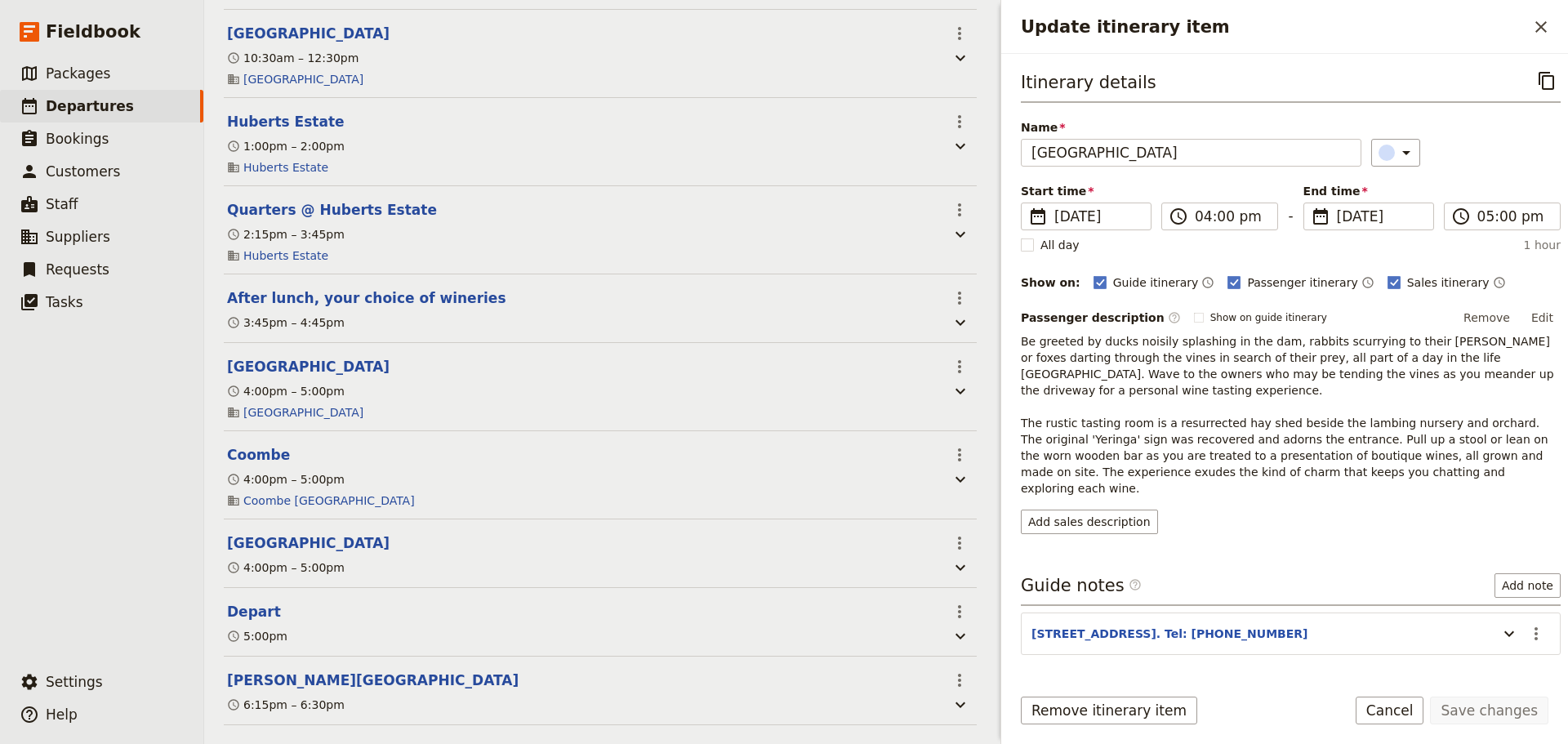
scroll to position [38, 0]
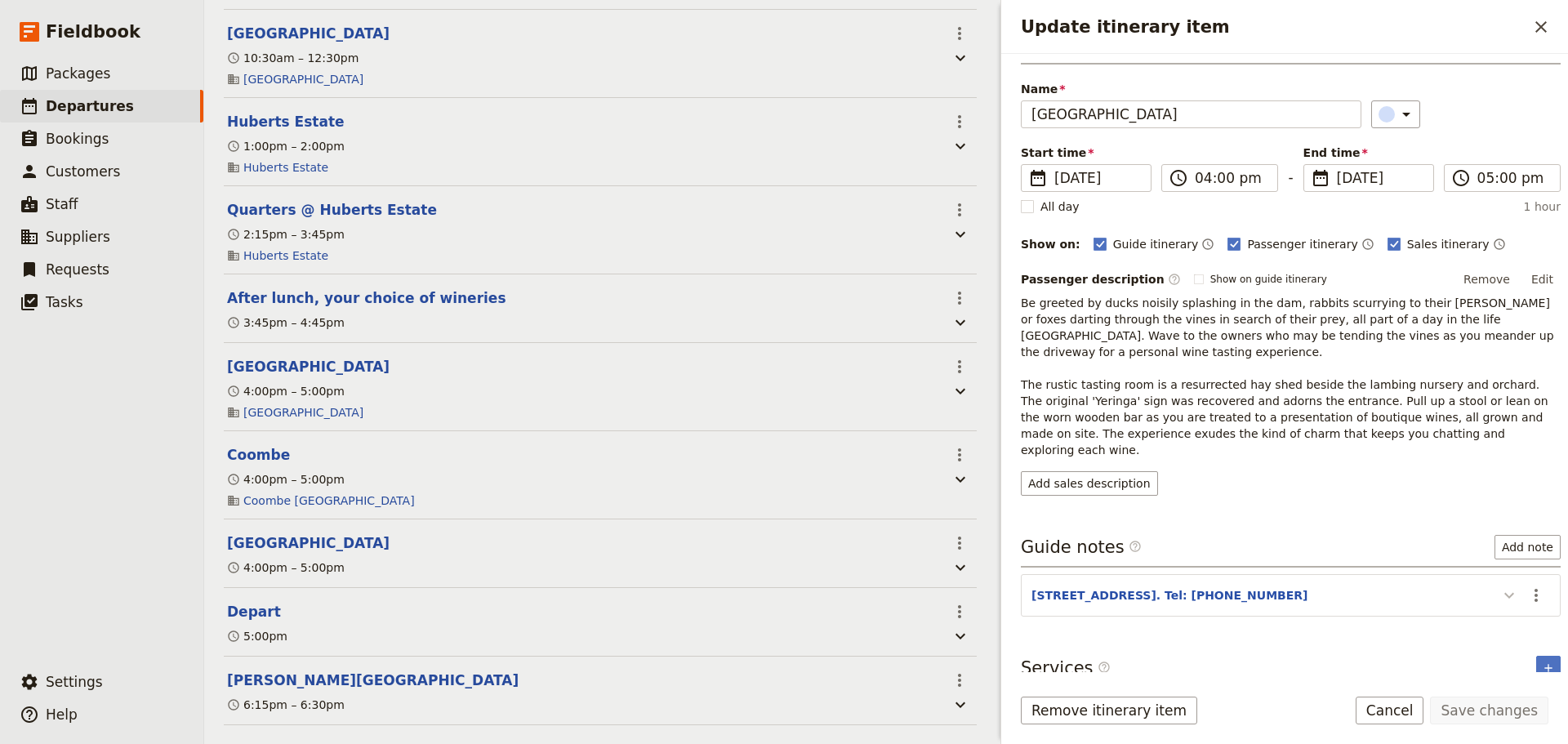
drag, startPoint x: 1482, startPoint y: 583, endPoint x: 1492, endPoint y: 578, distance: 11.2
click at [1489, 582] on div "Update itinerary item" at bounding box center [1505, 595] width 33 height 28
click at [1500, 585] on icon "Update itinerary item" at bounding box center [1509, 595] width 19 height 19
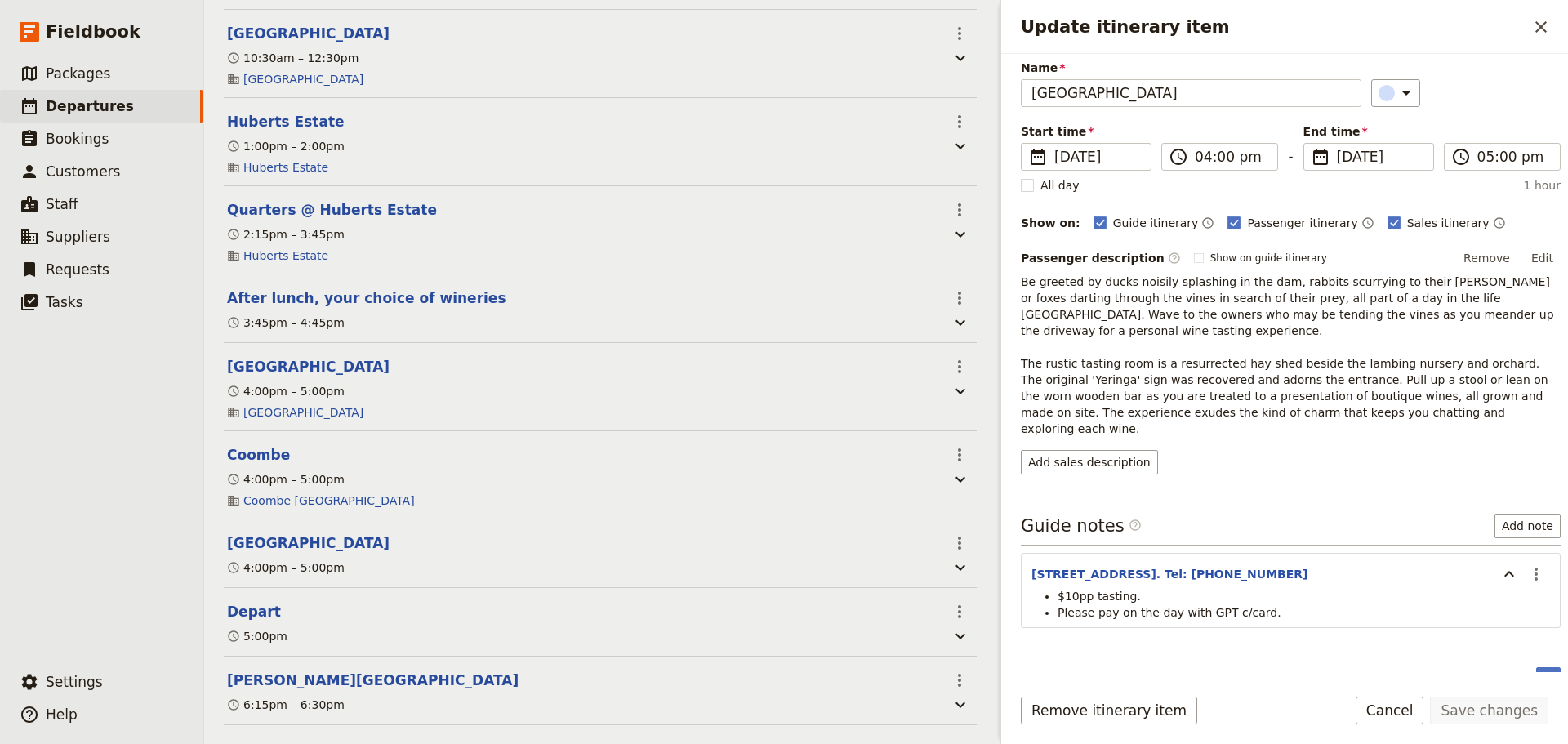
scroll to position [71, 0]
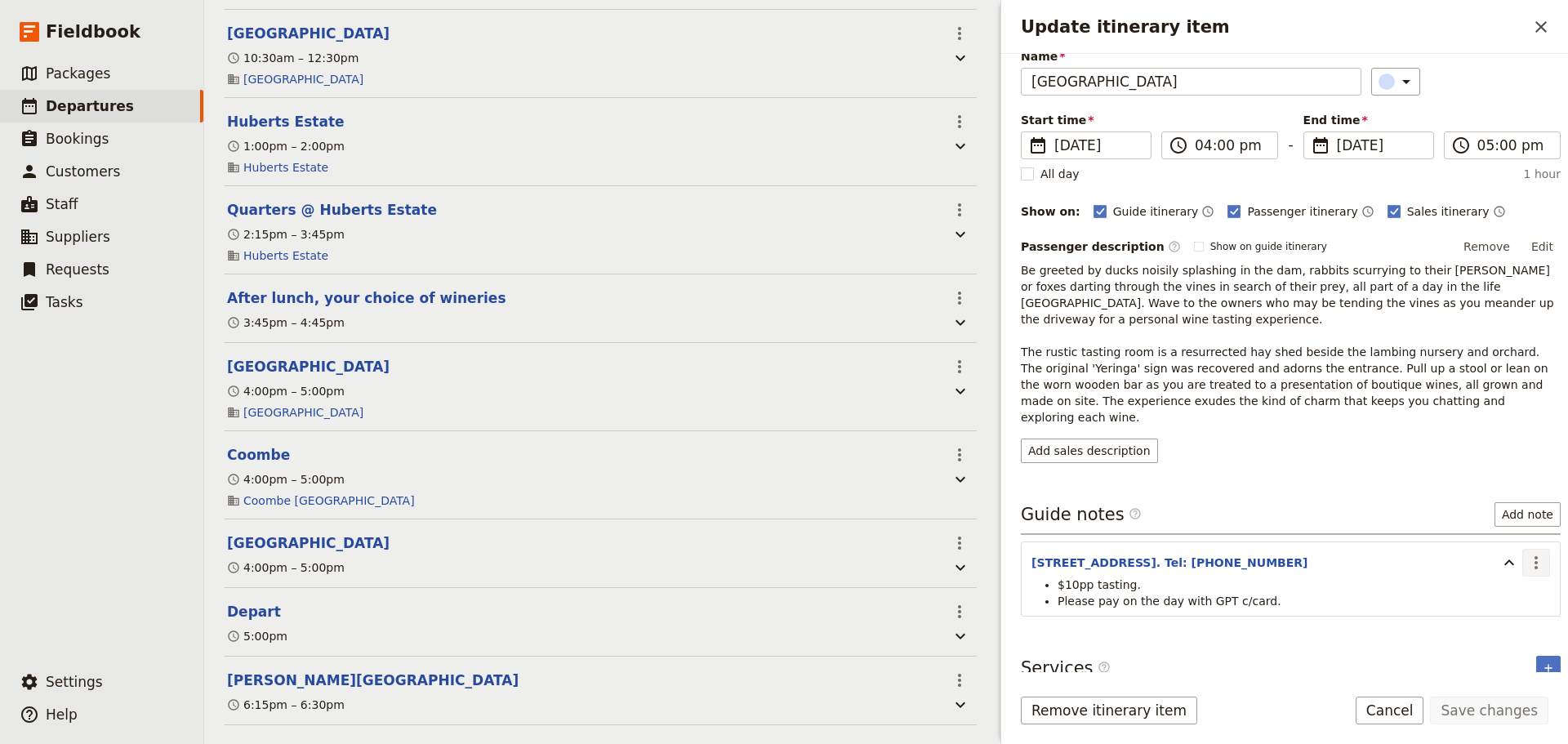
click at [1527, 552] on icon "Actions" at bounding box center [1536, 562] width 19 height 19
click at [1503, 584] on span "Edit note" at bounding box center [1476, 581] width 51 height 16
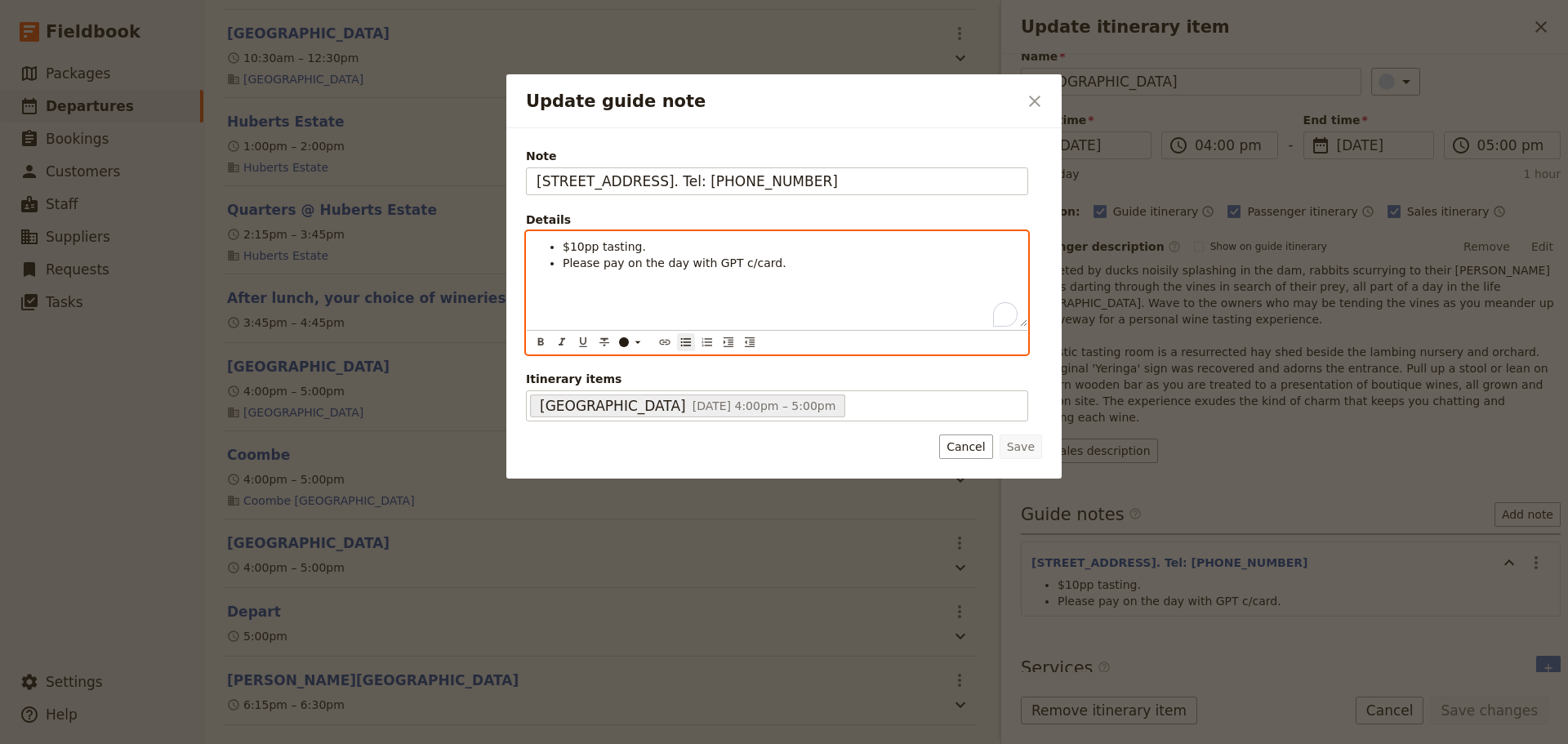
drag, startPoint x: 657, startPoint y: 245, endPoint x: 445, endPoint y: 234, distance: 212.3
click at [445, 743] on div "Update guide note ​ Note [STREET_ADDRESS]. Tel: [PHONE_NUMBER] Details $10pp ta…" at bounding box center [784, 744] width 1568 height 0
click at [560, 267] on ul "Please pay on the day with GPT c/card." at bounding box center [777, 255] width 481 height 33
drag, startPoint x: 762, startPoint y: 245, endPoint x: 456, endPoint y: 238, distance: 306.1
click at [456, 743] on div "Update guide note ​ Note [STREET_ADDRESS]. Tel: [PHONE_NUMBER] Details Please p…" at bounding box center [784, 744] width 1568 height 0
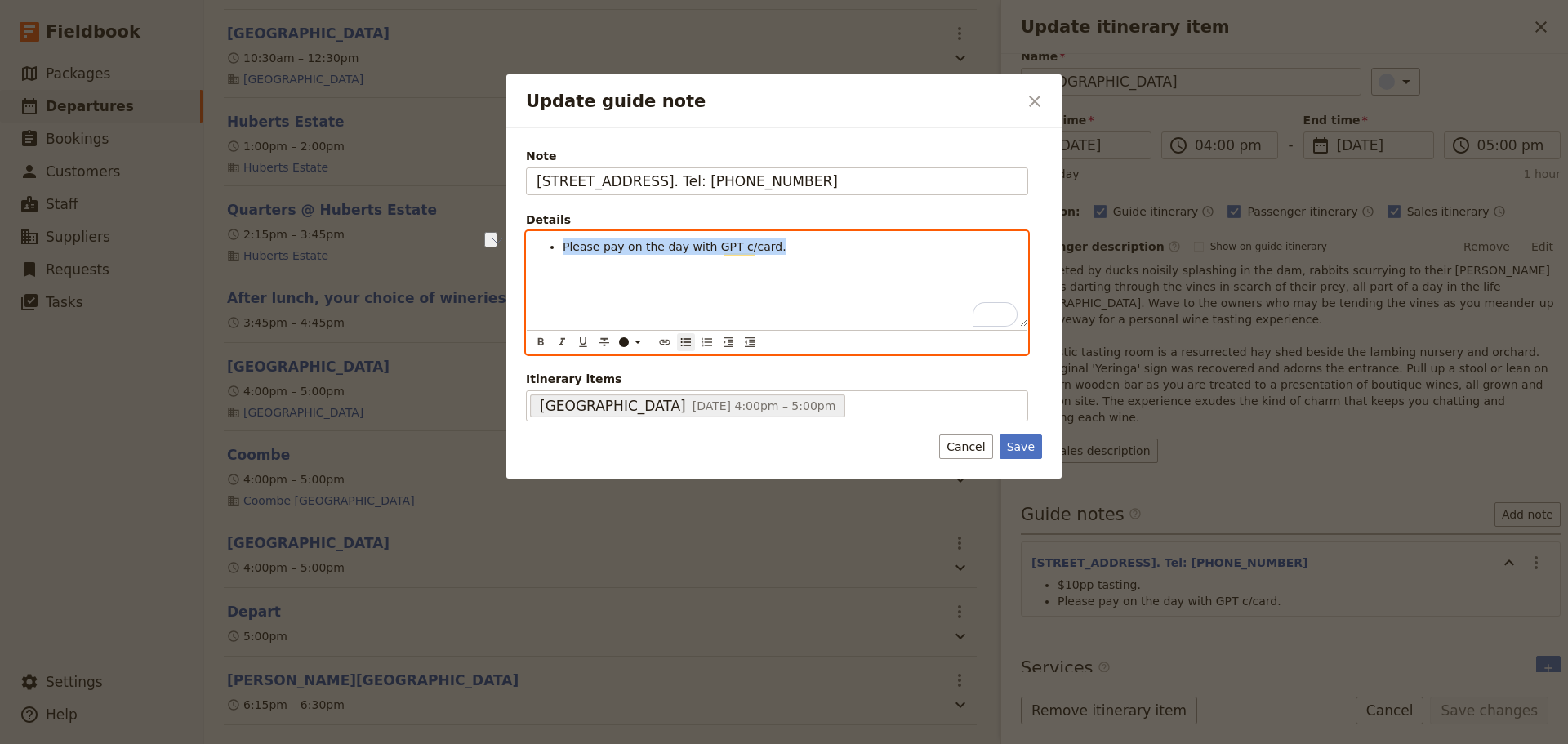
copy span "Please pay on the day with GPT c/card."
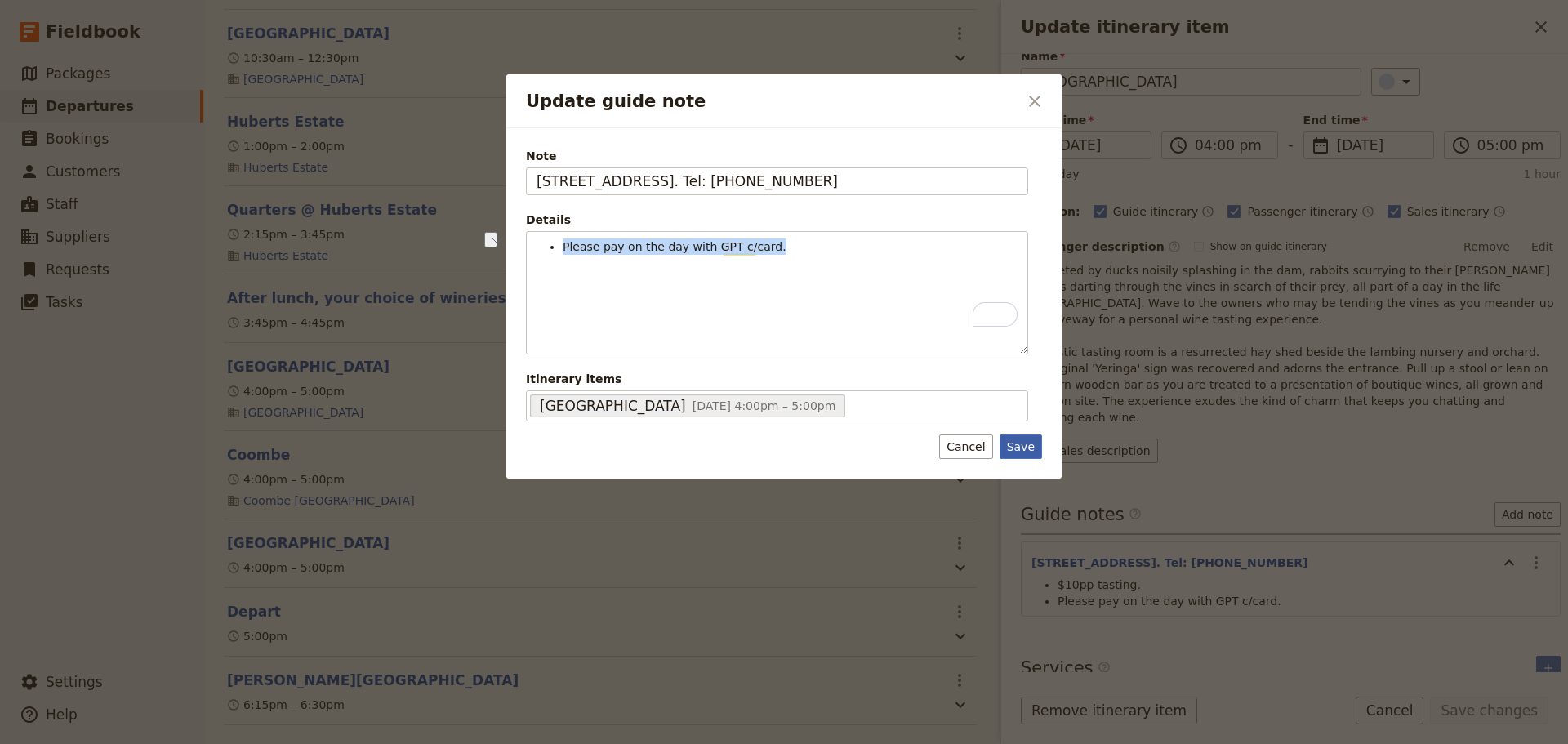
click at [1024, 446] on button "Save" at bounding box center [1020, 446] width 42 height 24
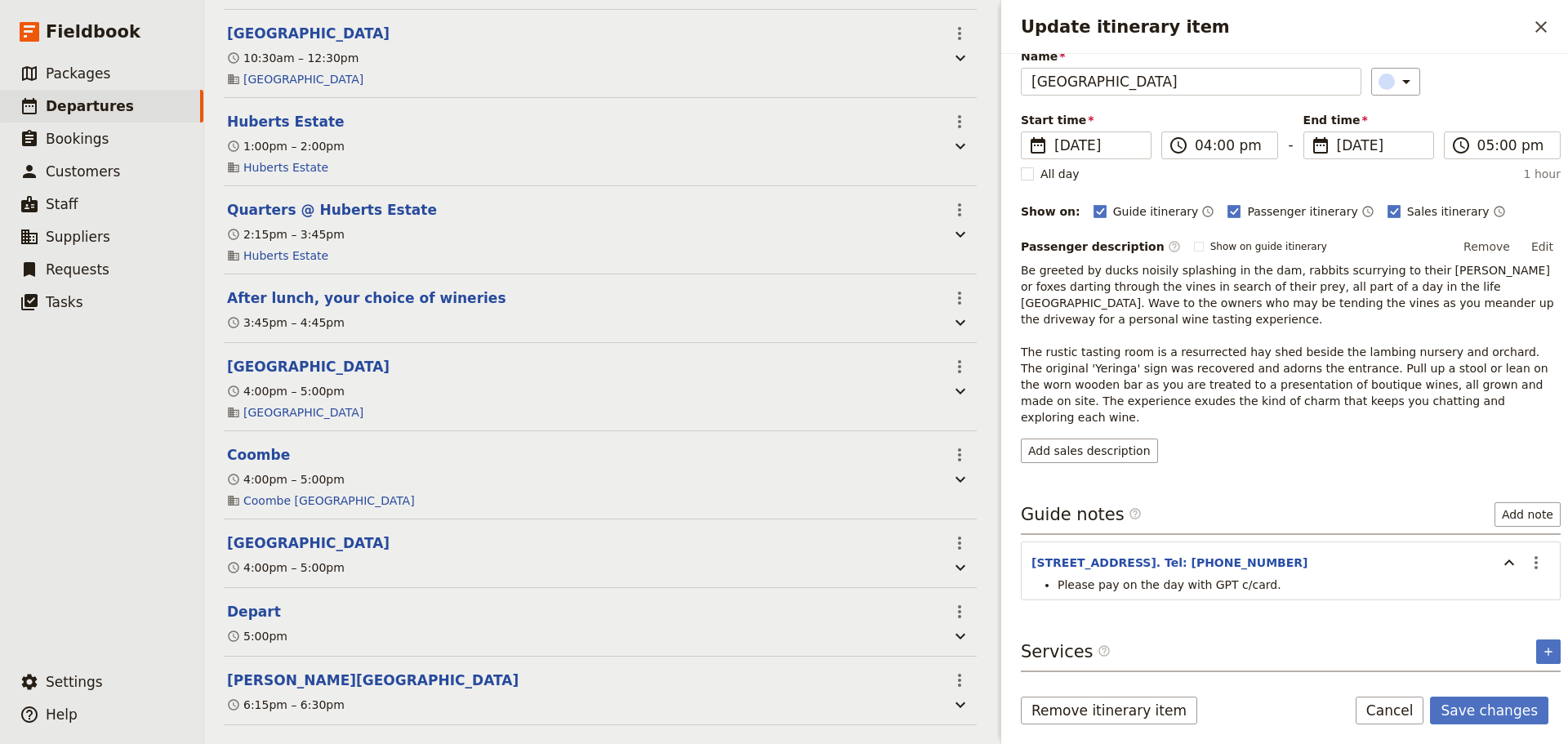
scroll to position [55, 0]
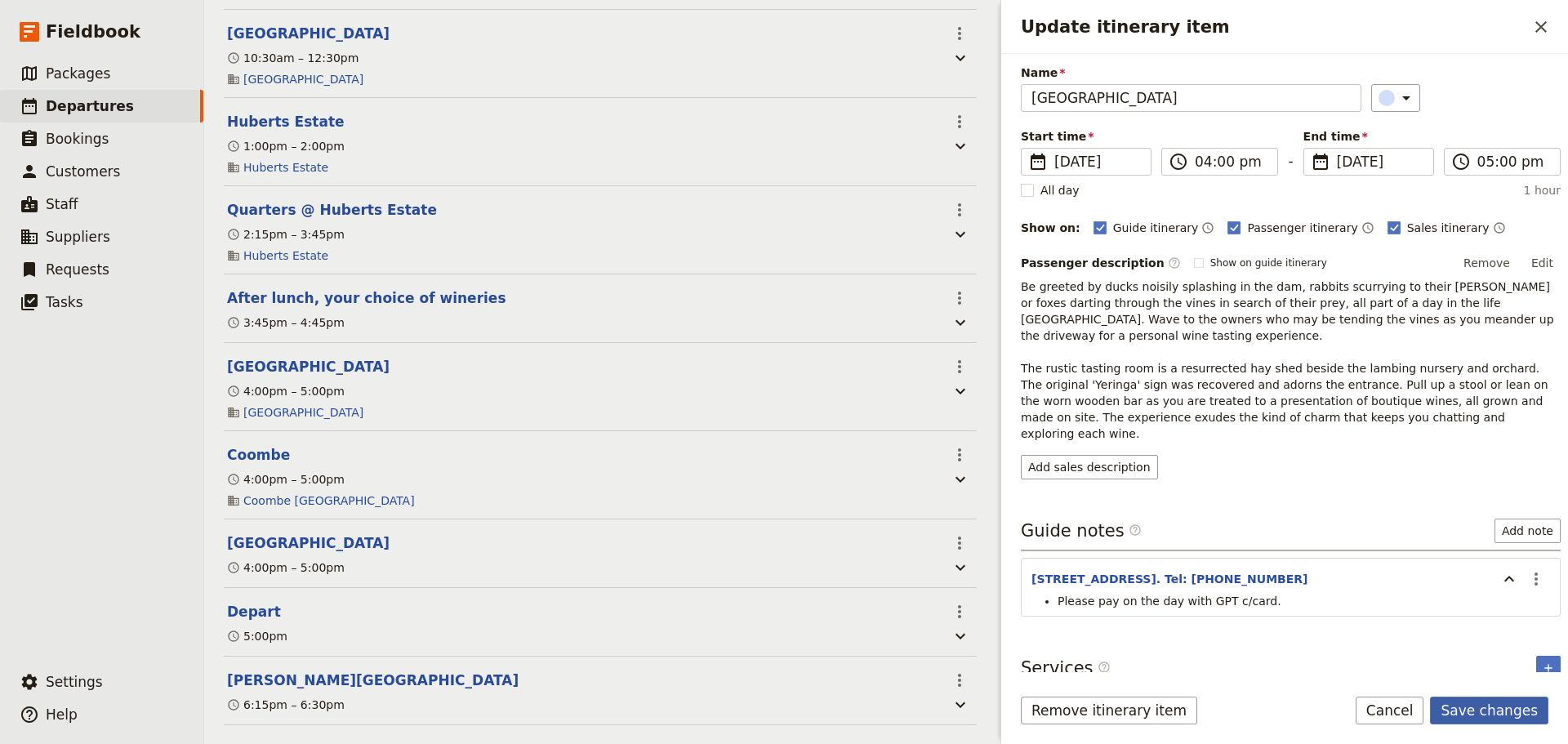
click at [1502, 711] on button "Save changes" at bounding box center [1488, 710] width 118 height 28
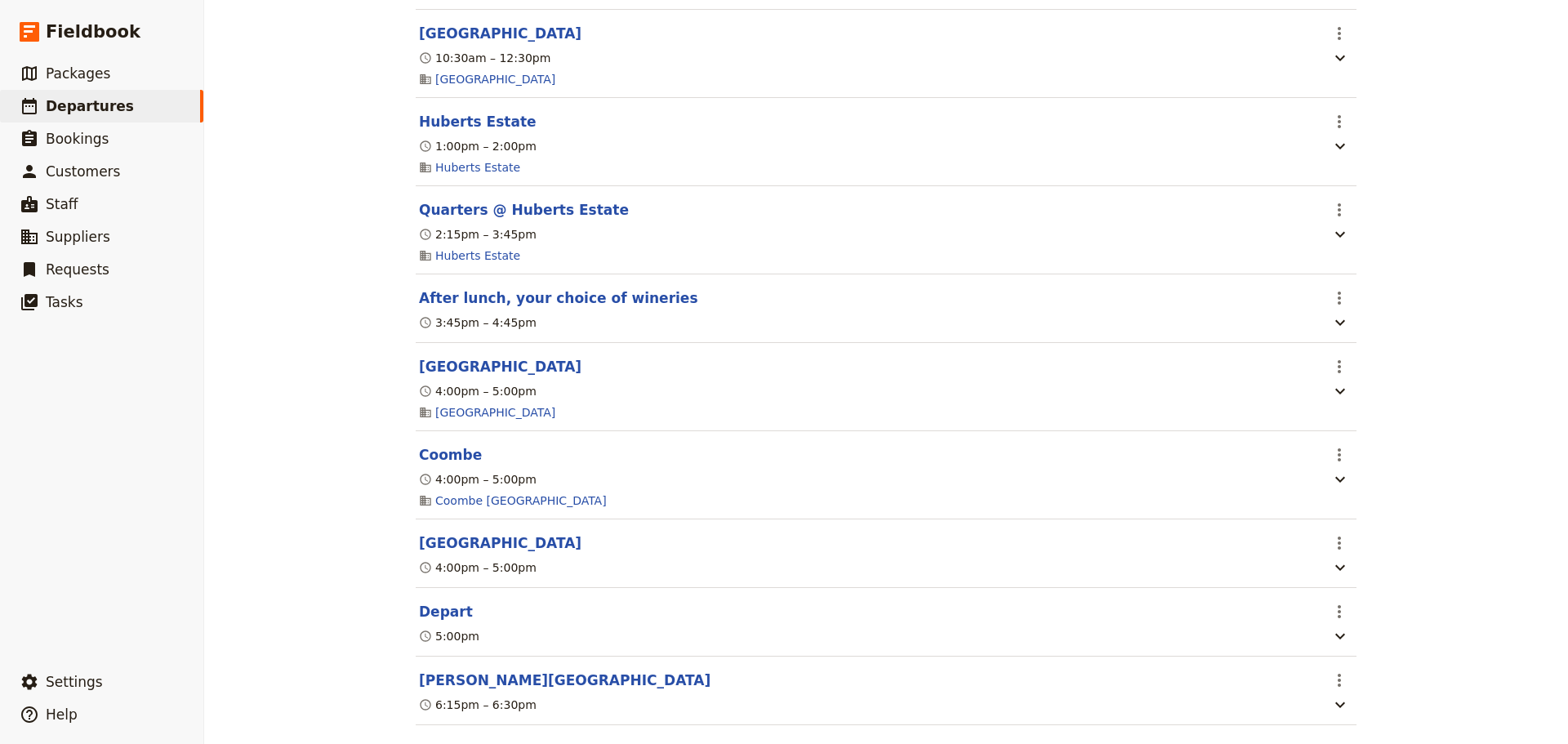
scroll to position [679, 0]
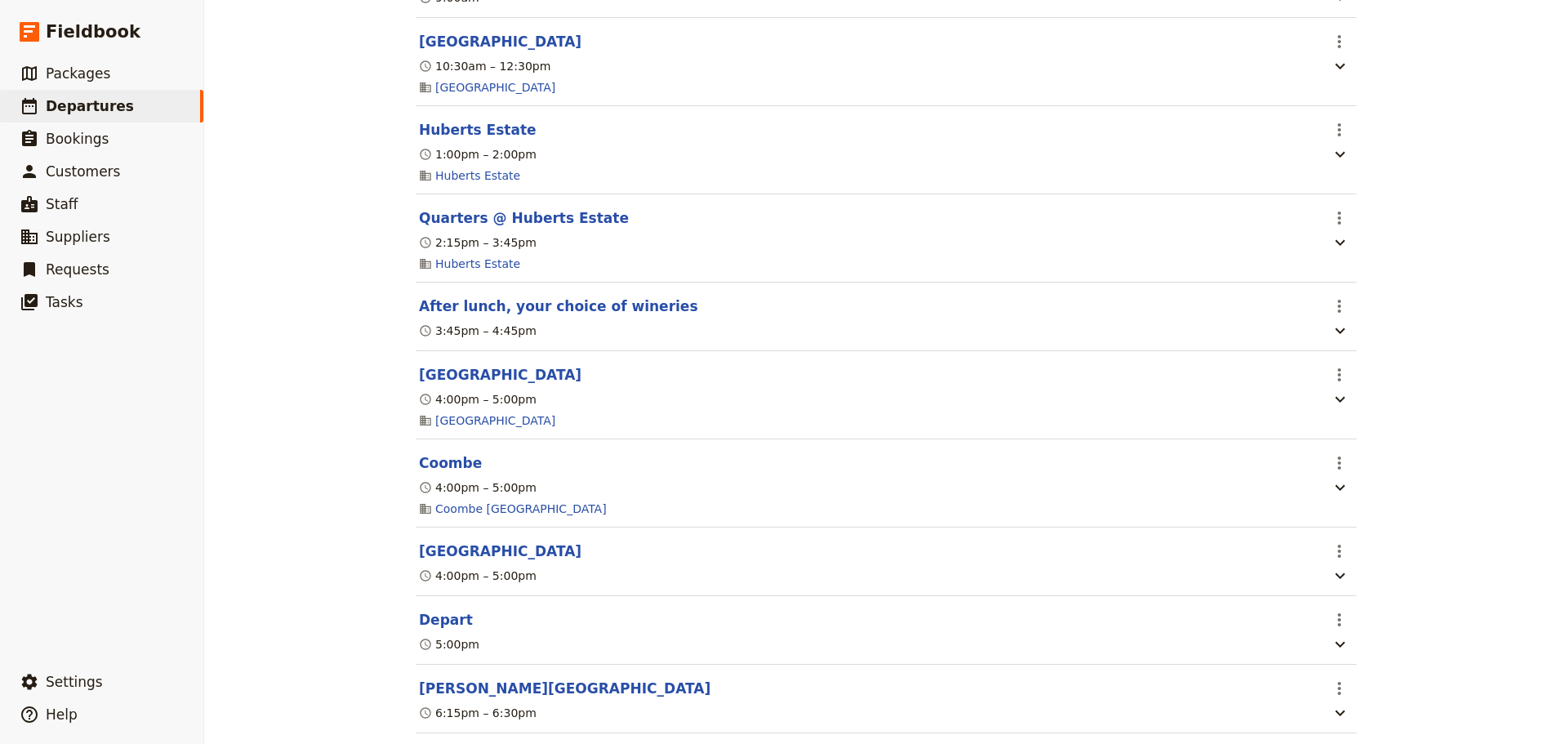
drag, startPoint x: 439, startPoint y: 492, endPoint x: 449, endPoint y: 483, distance: 13.5
click at [439, 473] on button "Coombe" at bounding box center [450, 463] width 63 height 19
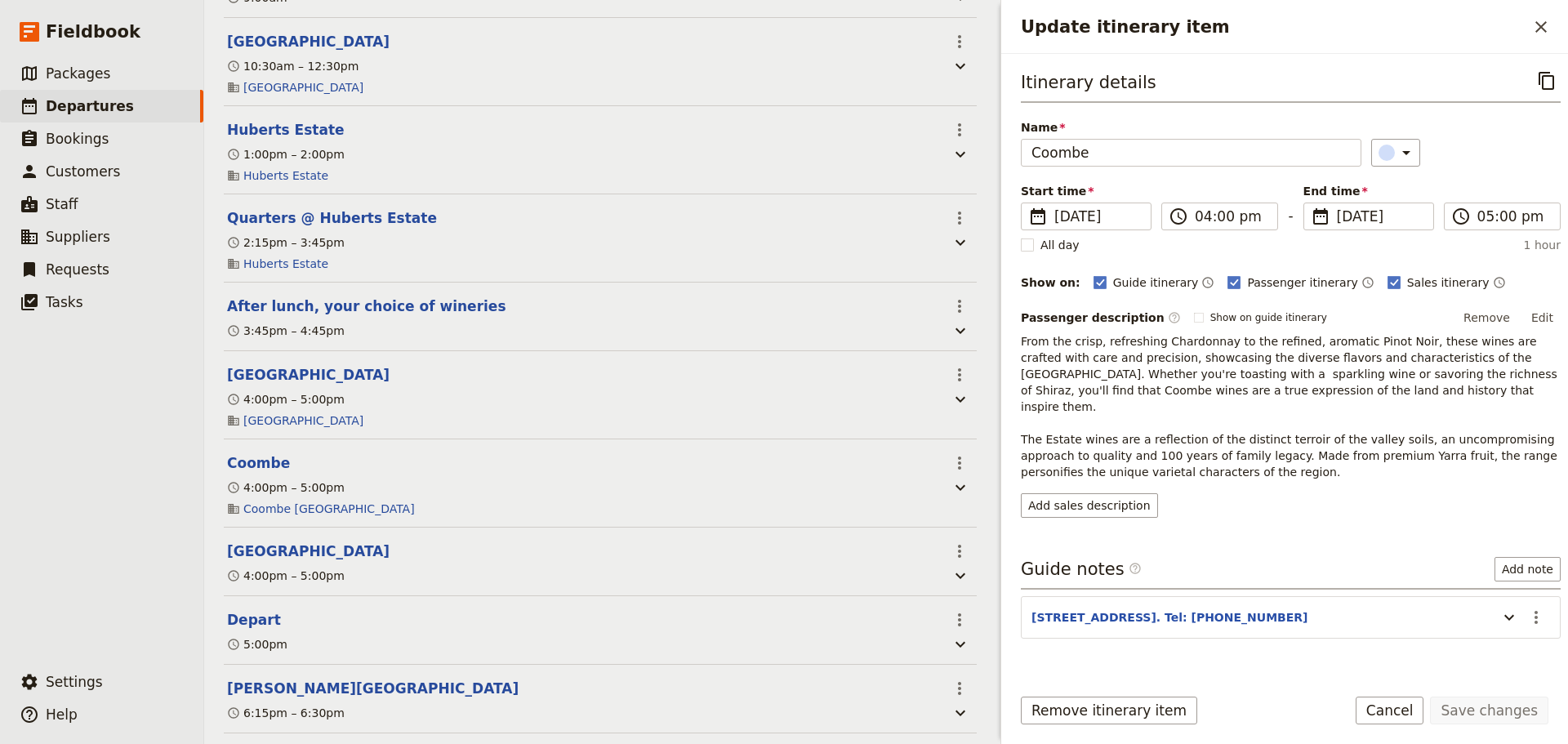
scroll to position [686, 0]
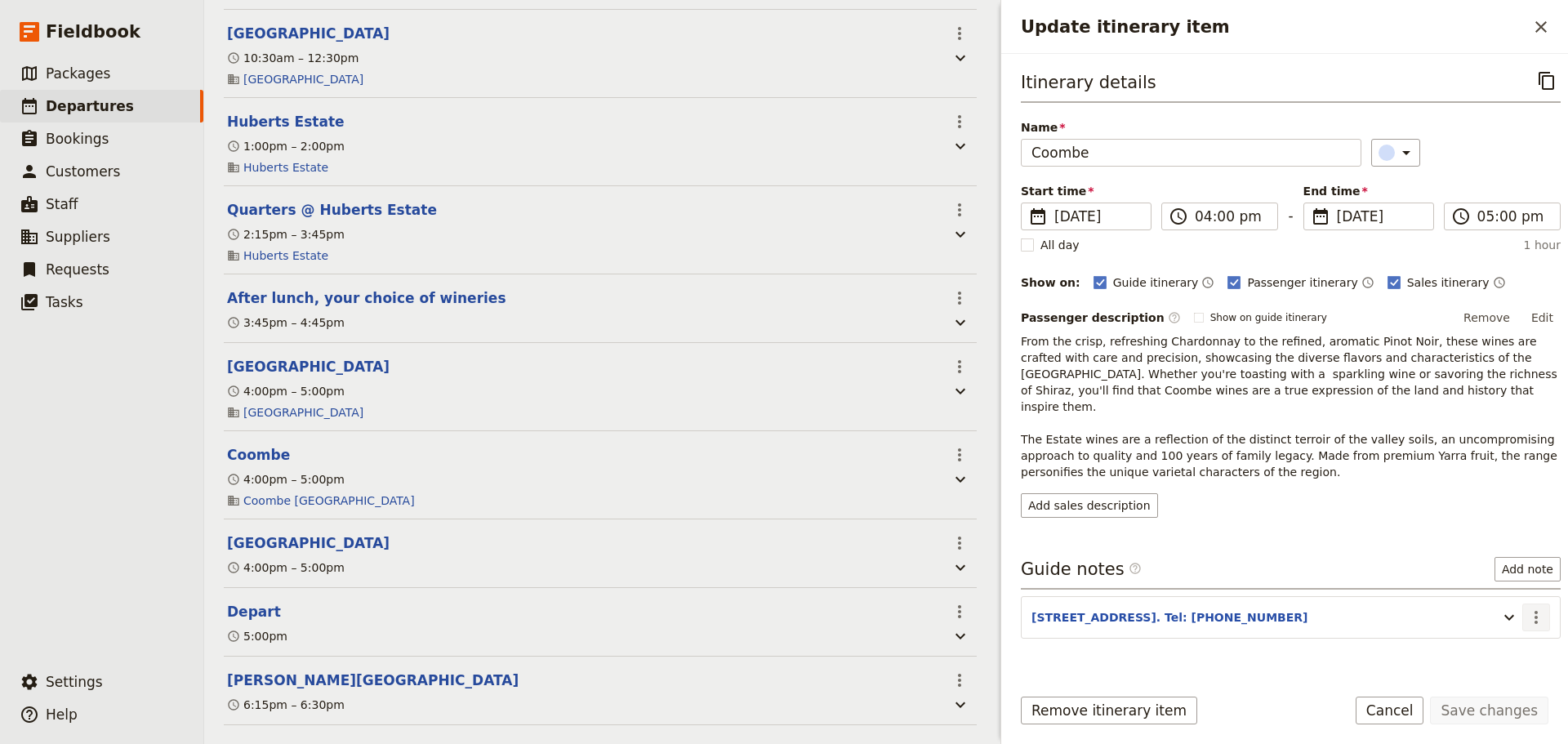
click at [1527, 607] on icon "Actions" at bounding box center [1536, 617] width 19 height 19
click at [1494, 631] on span "Edit note" at bounding box center [1476, 635] width 51 height 16
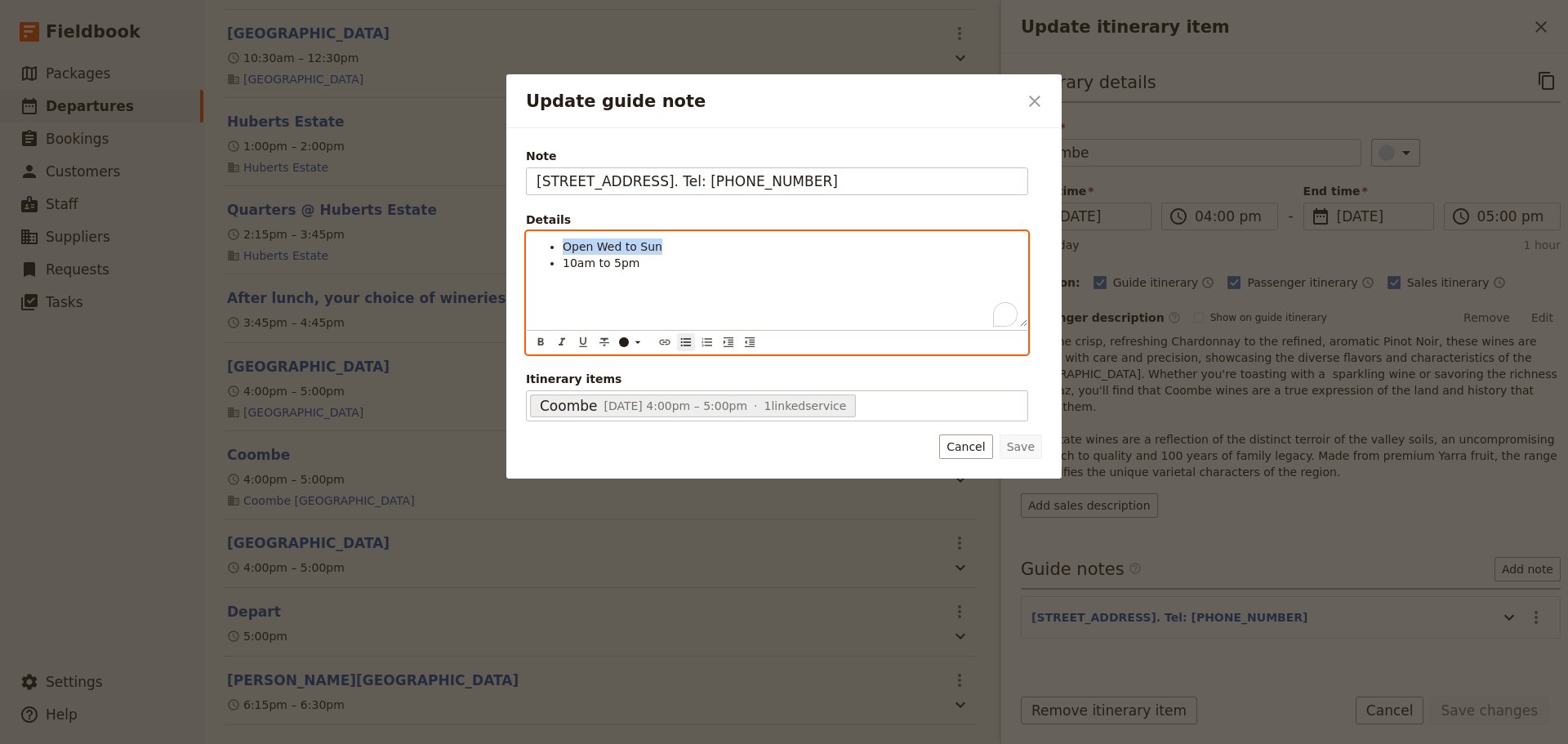
drag, startPoint x: 672, startPoint y: 249, endPoint x: 553, endPoint y: 244, distance: 119.1
click at [562, 244] on li "Open Wed to Sun" at bounding box center [789, 246] width 455 height 16
drag, startPoint x: 590, startPoint y: 256, endPoint x: 557, endPoint y: 243, distance: 35.5
click at [553, 243] on ul "Open Wed to Sun 10am to 5pm" at bounding box center [777, 255] width 481 height 33
drag, startPoint x: 562, startPoint y: 244, endPoint x: 685, endPoint y: 287, distance: 130.3
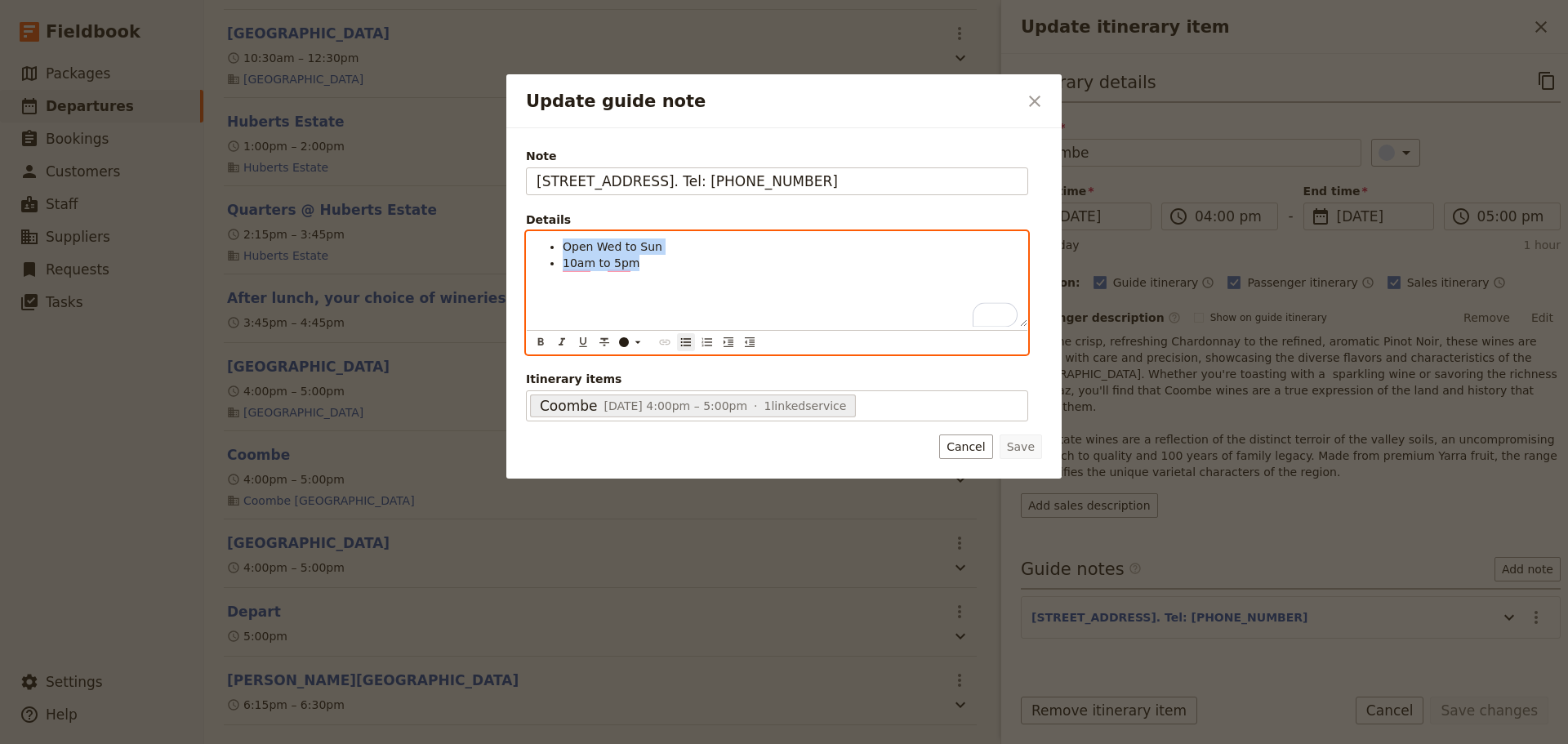
click at [692, 290] on div "Open Wed to Sun 10am to 5pm" at bounding box center [777, 279] width 501 height 94
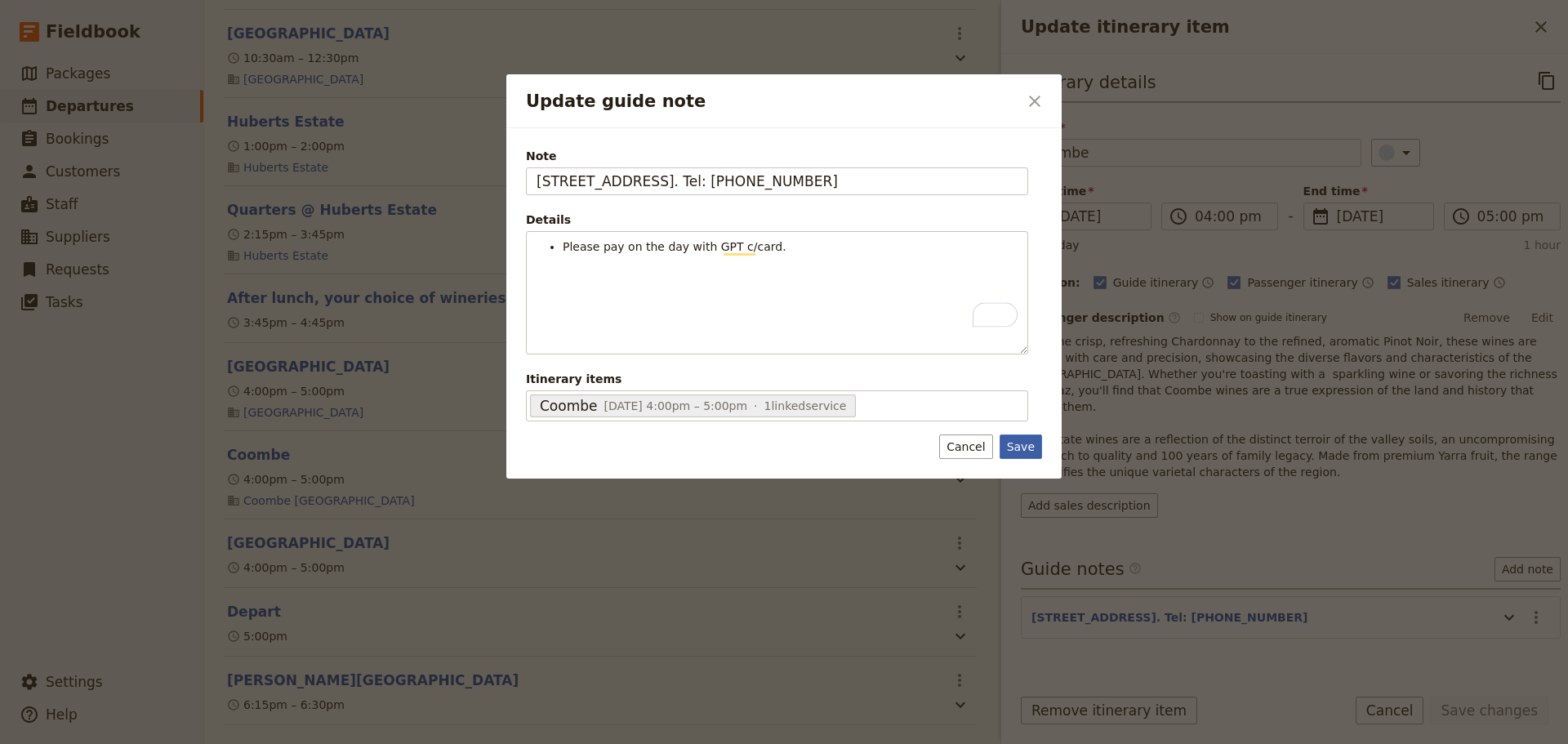
click at [1015, 444] on button "Save" at bounding box center [1020, 446] width 42 height 24
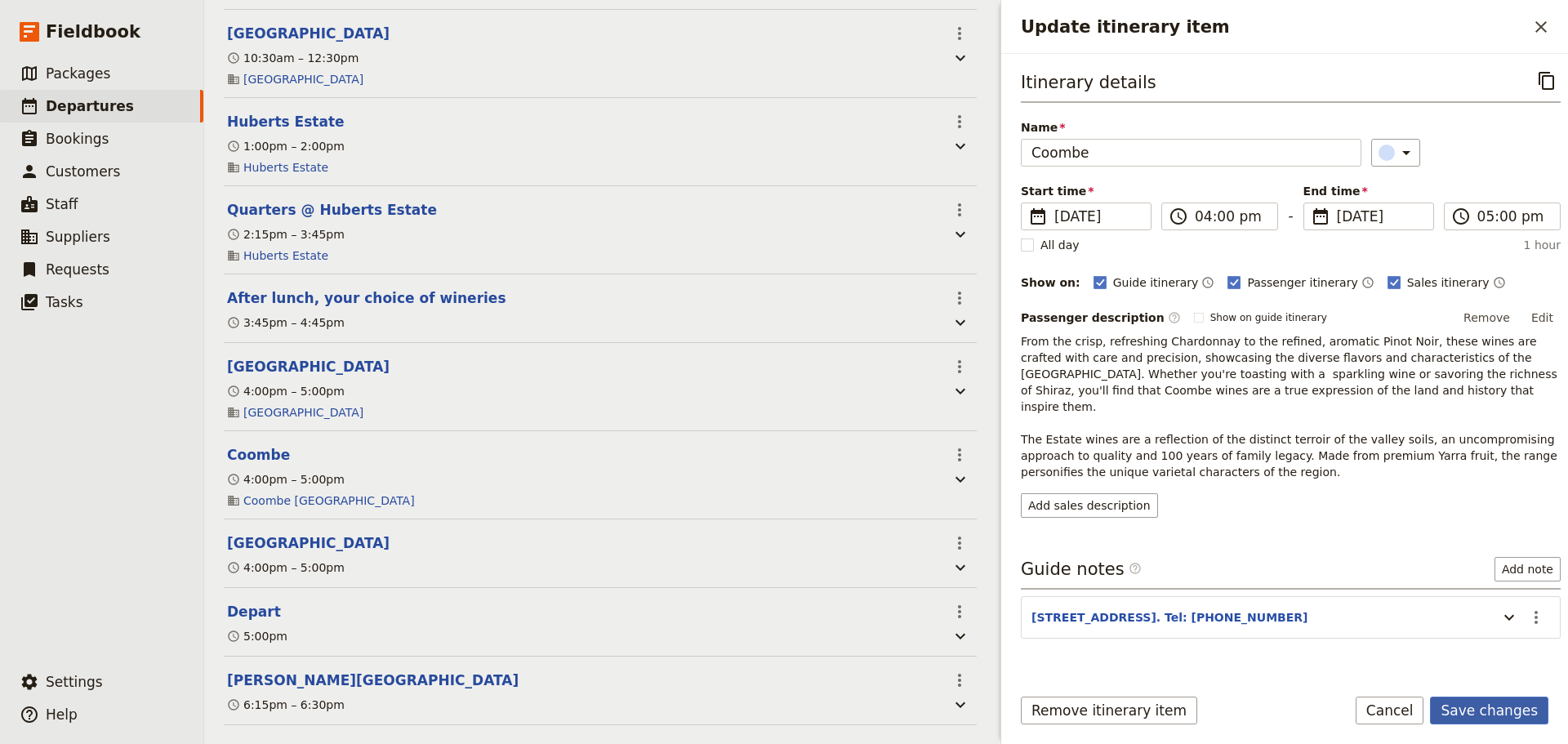
click at [1464, 709] on button "Save changes" at bounding box center [1488, 710] width 118 height 28
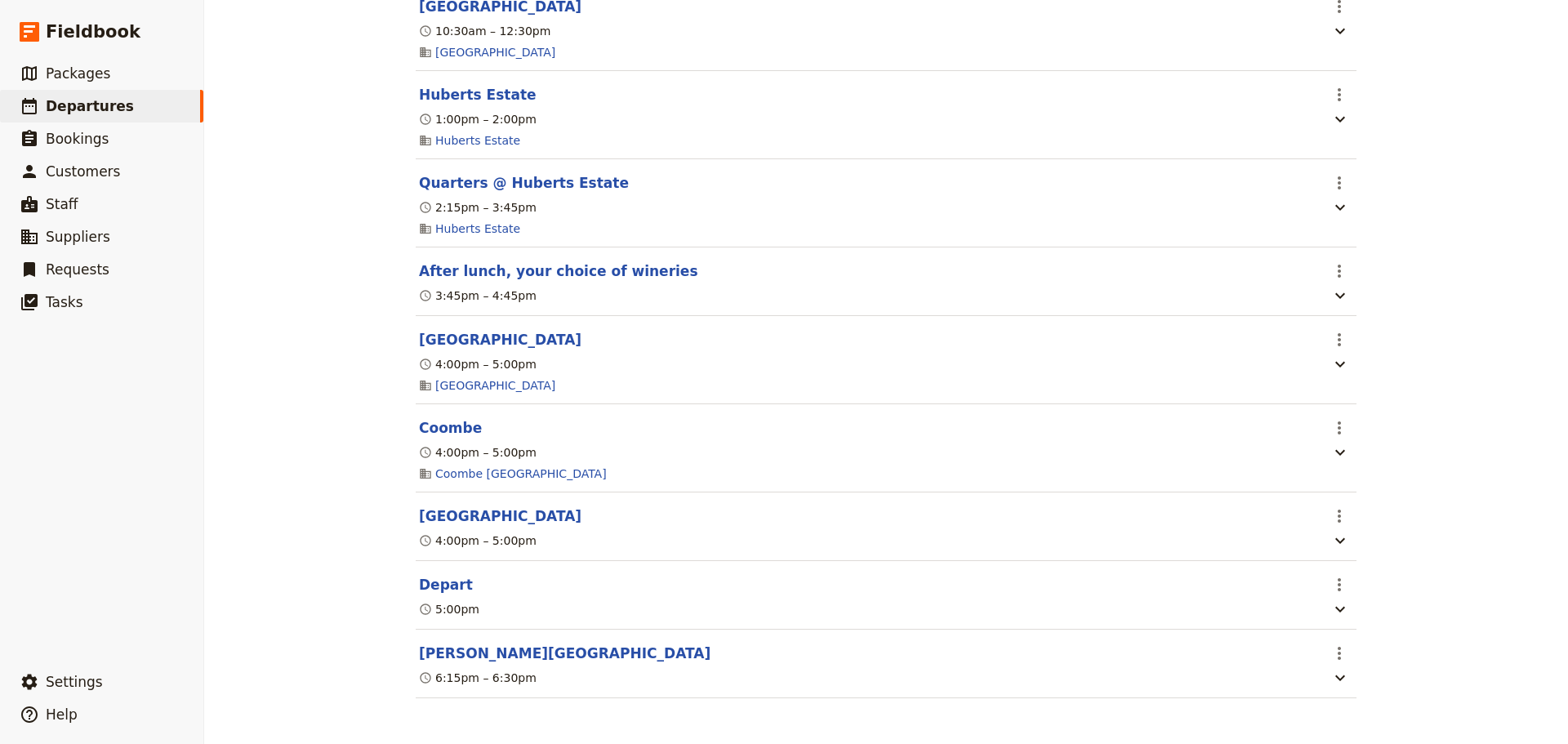
scroll to position [745, 0]
click at [517, 261] on button "After lunch, your choice of wineries" at bounding box center [558, 270] width 279 height 19
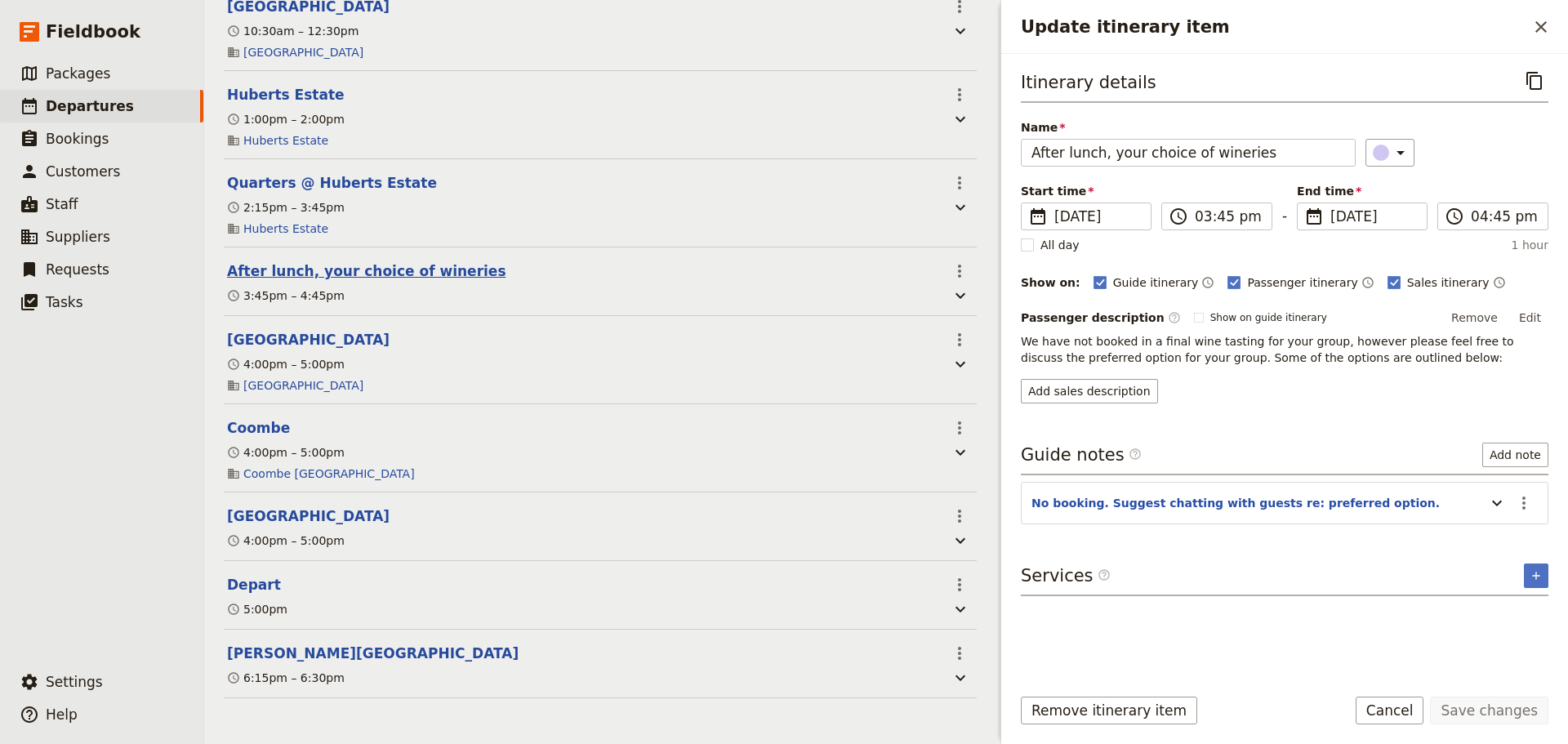
scroll to position [753, 0]
click at [1287, 144] on input "After lunch, your choice of wineries" at bounding box center [1188, 152] width 335 height 28
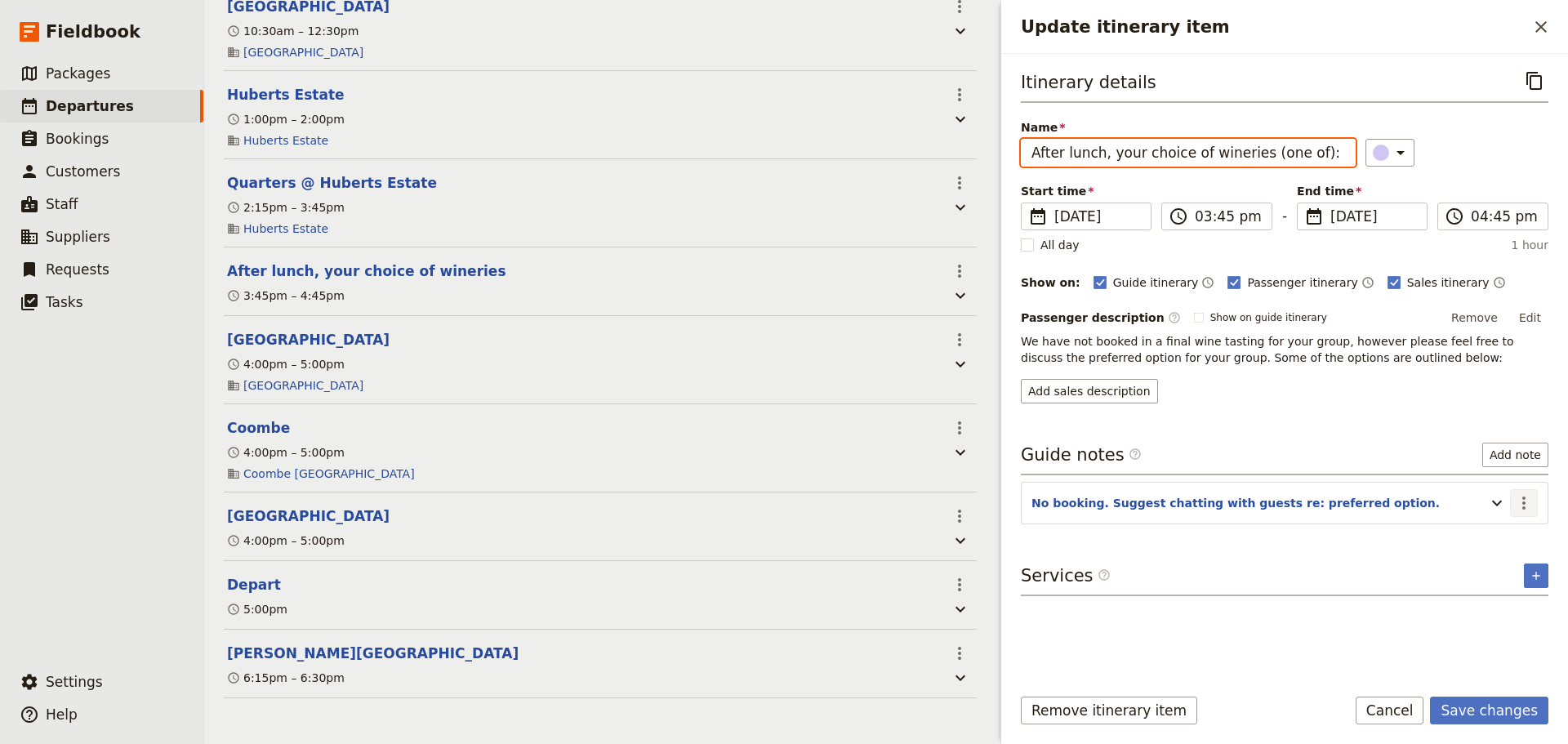
type input "After lunch, your choice of wineries (one of):"
click at [1527, 511] on icon "Actions" at bounding box center [1524, 502] width 19 height 19
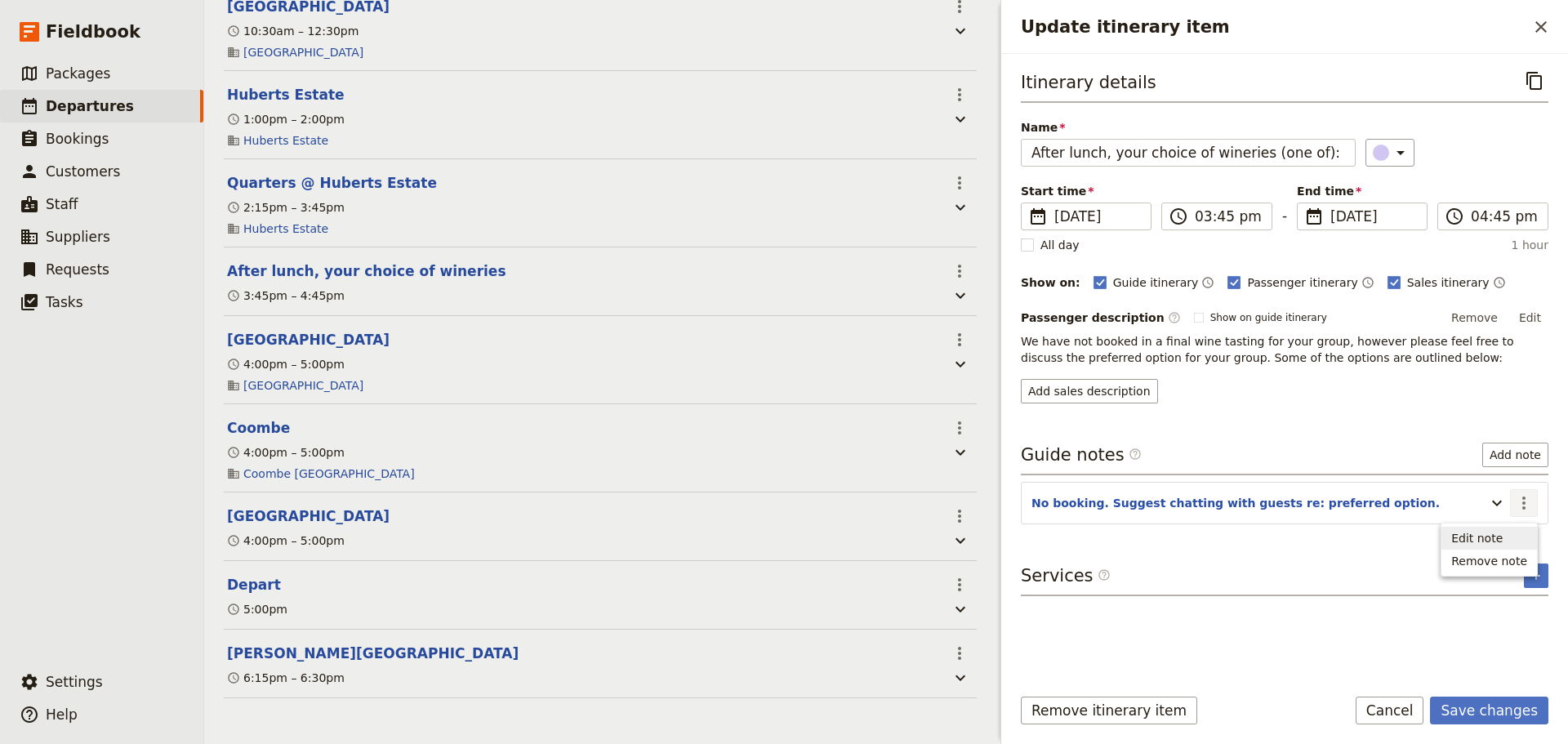
click at [1513, 536] on span "Edit note" at bounding box center [1488, 538] width 76 height 16
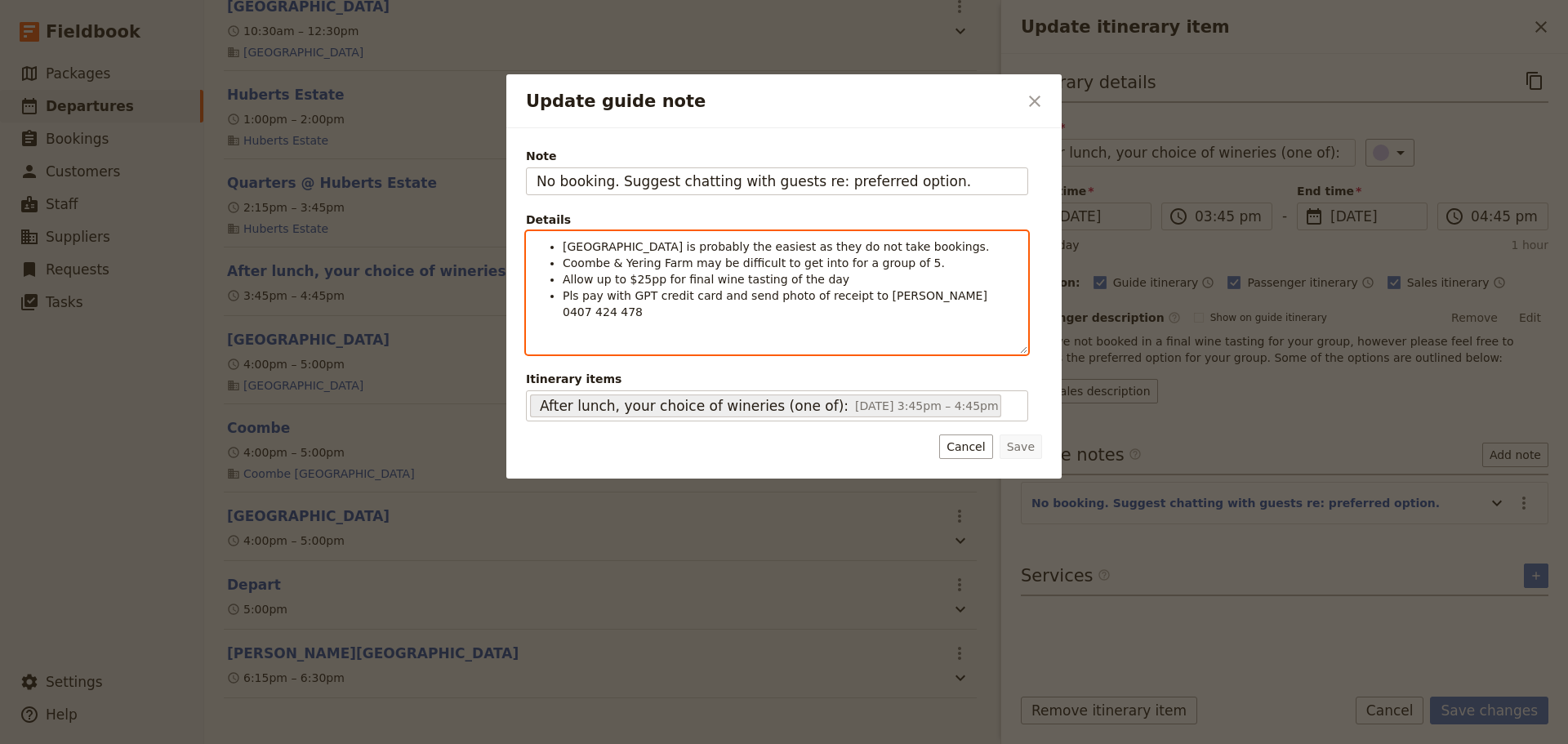
click at [564, 246] on span "[GEOGRAPHIC_DATA] is probably the easiest as they do not take bookings." at bounding box center [775, 246] width 426 height 13
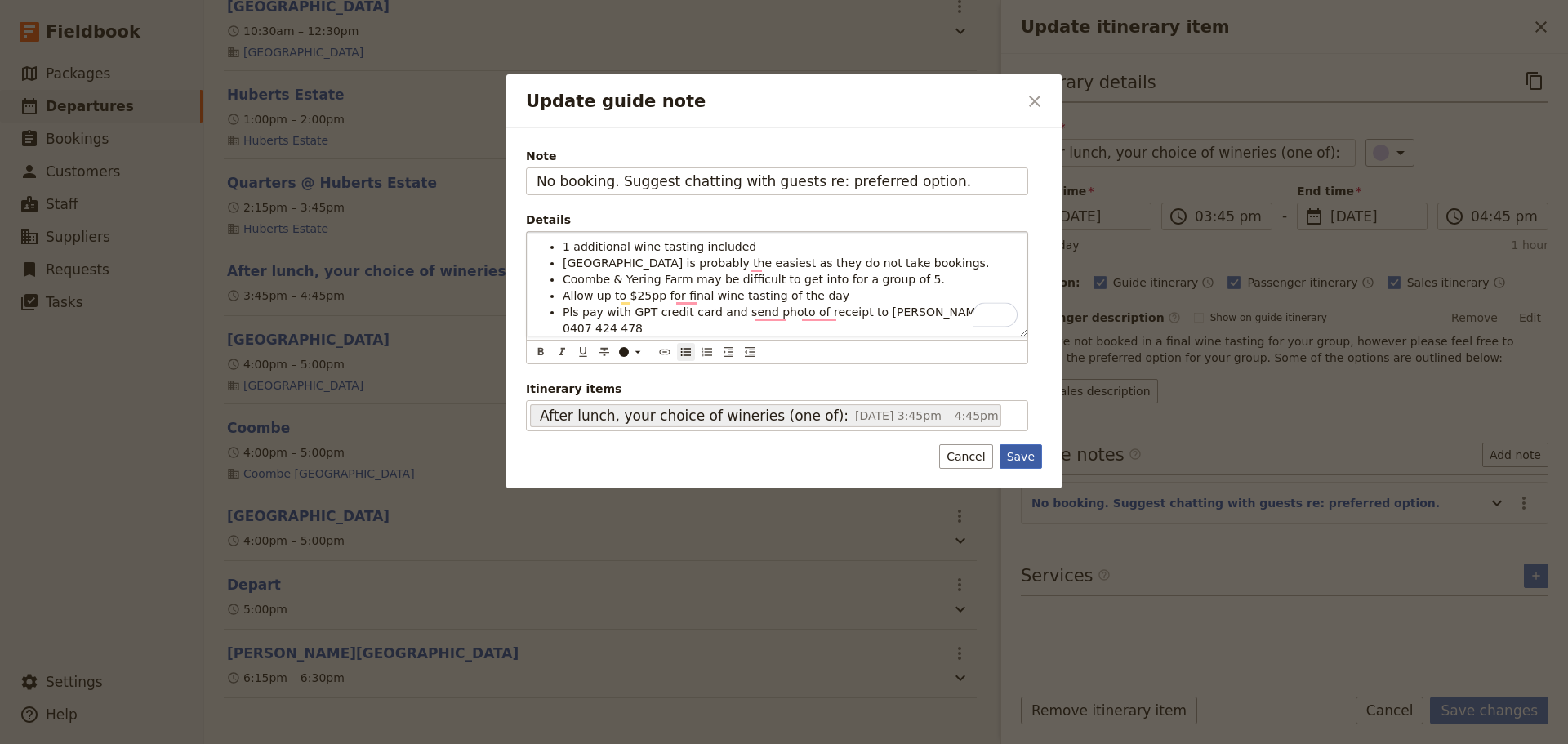
click at [1026, 444] on button "Save" at bounding box center [1020, 455] width 42 height 24
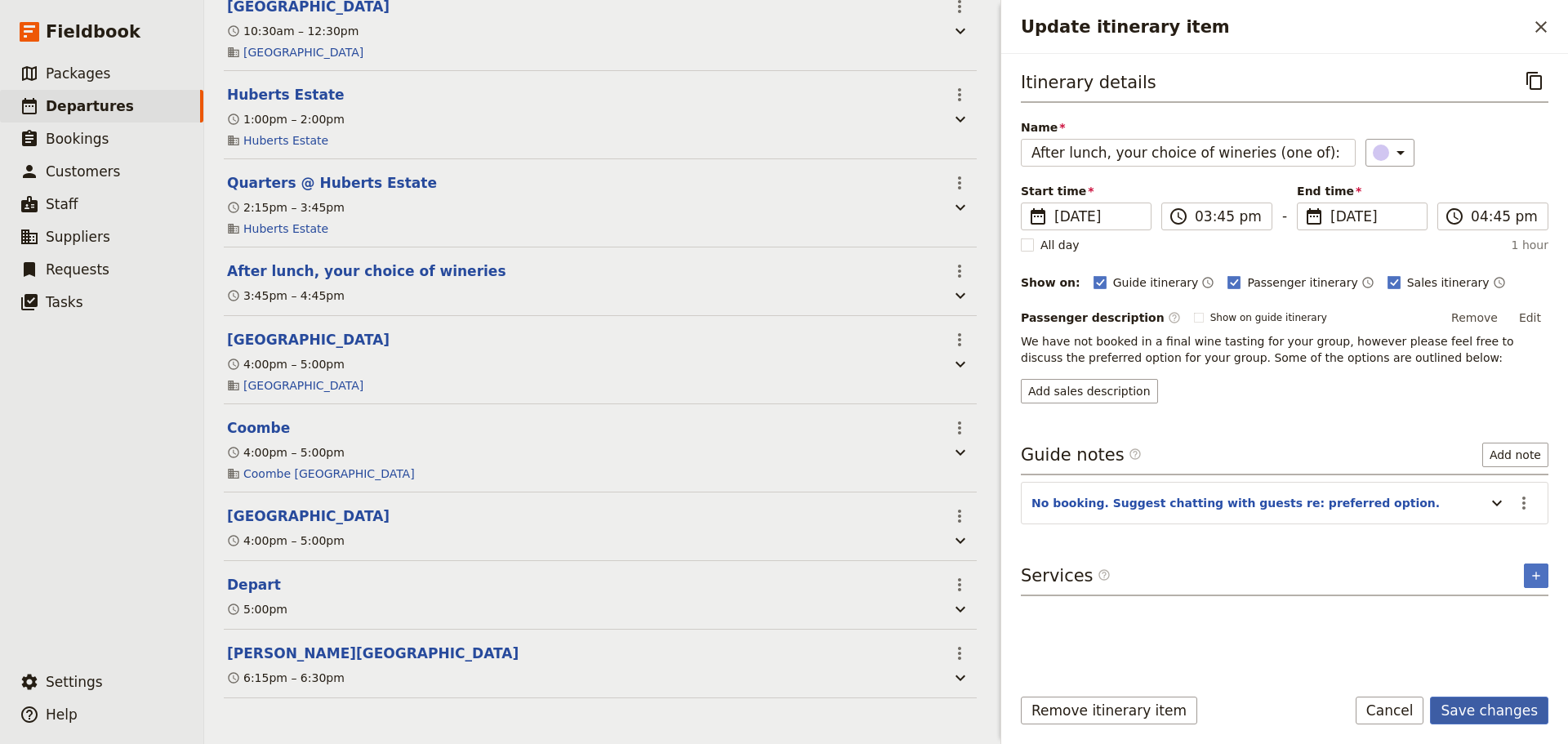
click at [1501, 713] on button "Save changes" at bounding box center [1488, 710] width 118 height 28
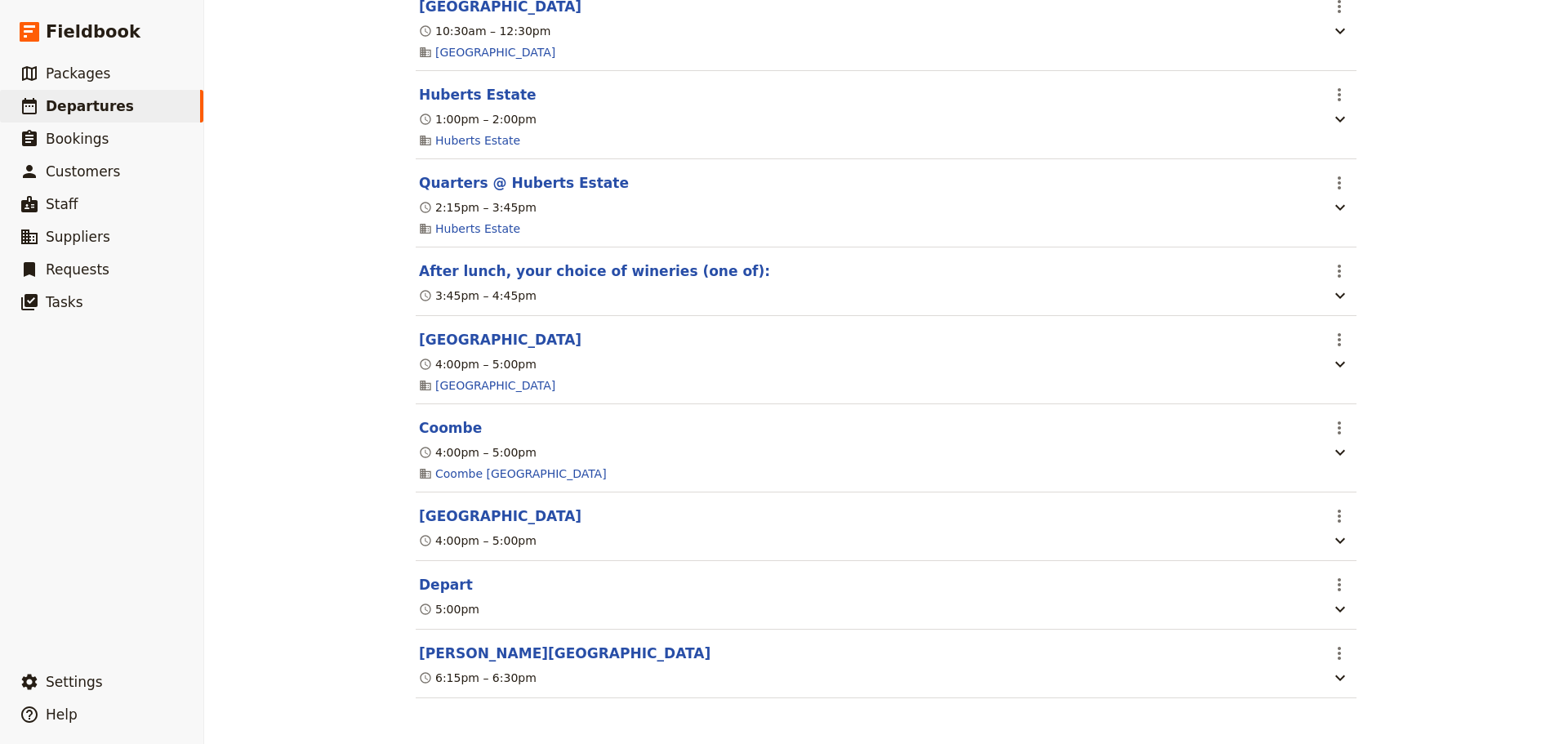
scroll to position [745, 0]
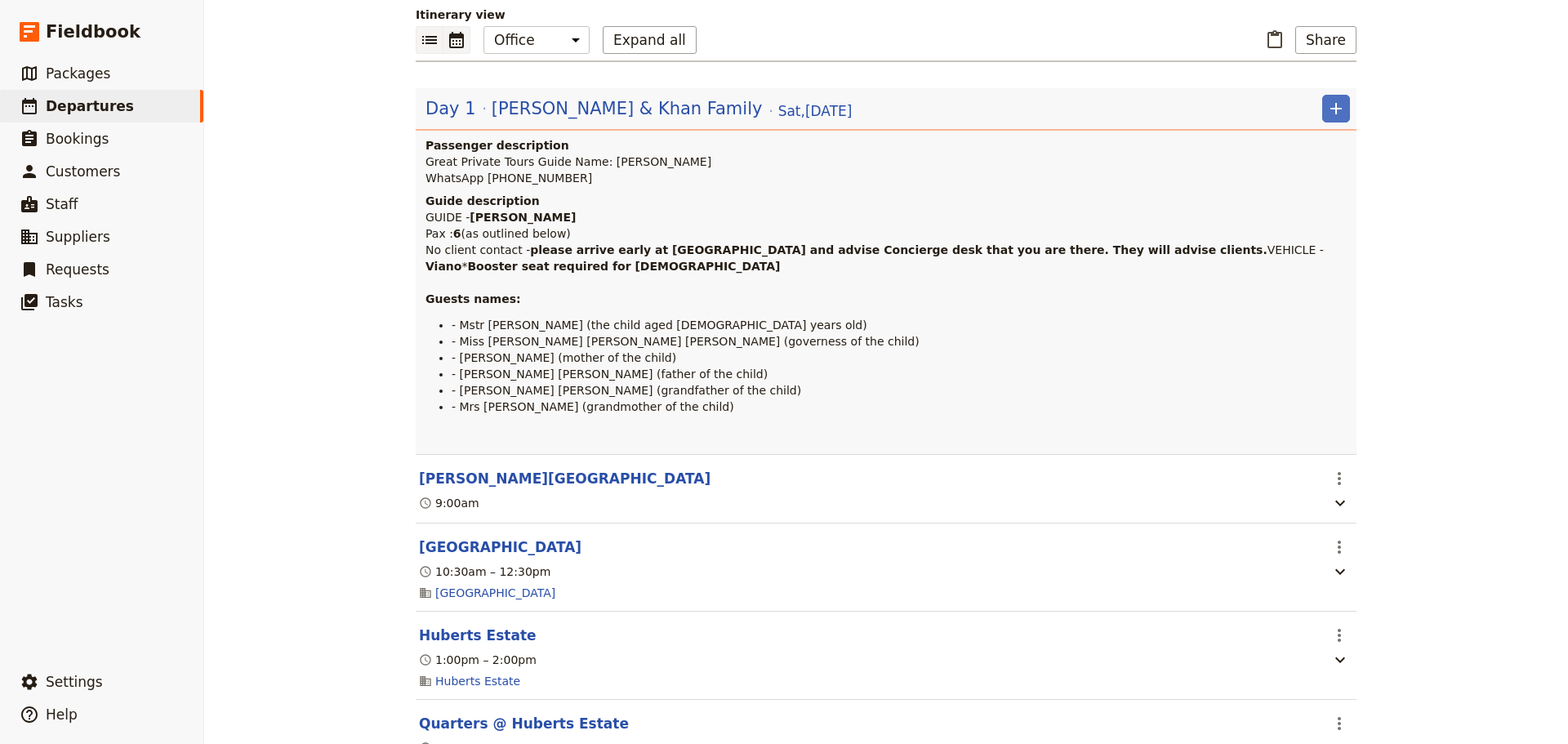
click at [450, 48] on icon "Calendar view" at bounding box center [456, 39] width 14 height 16
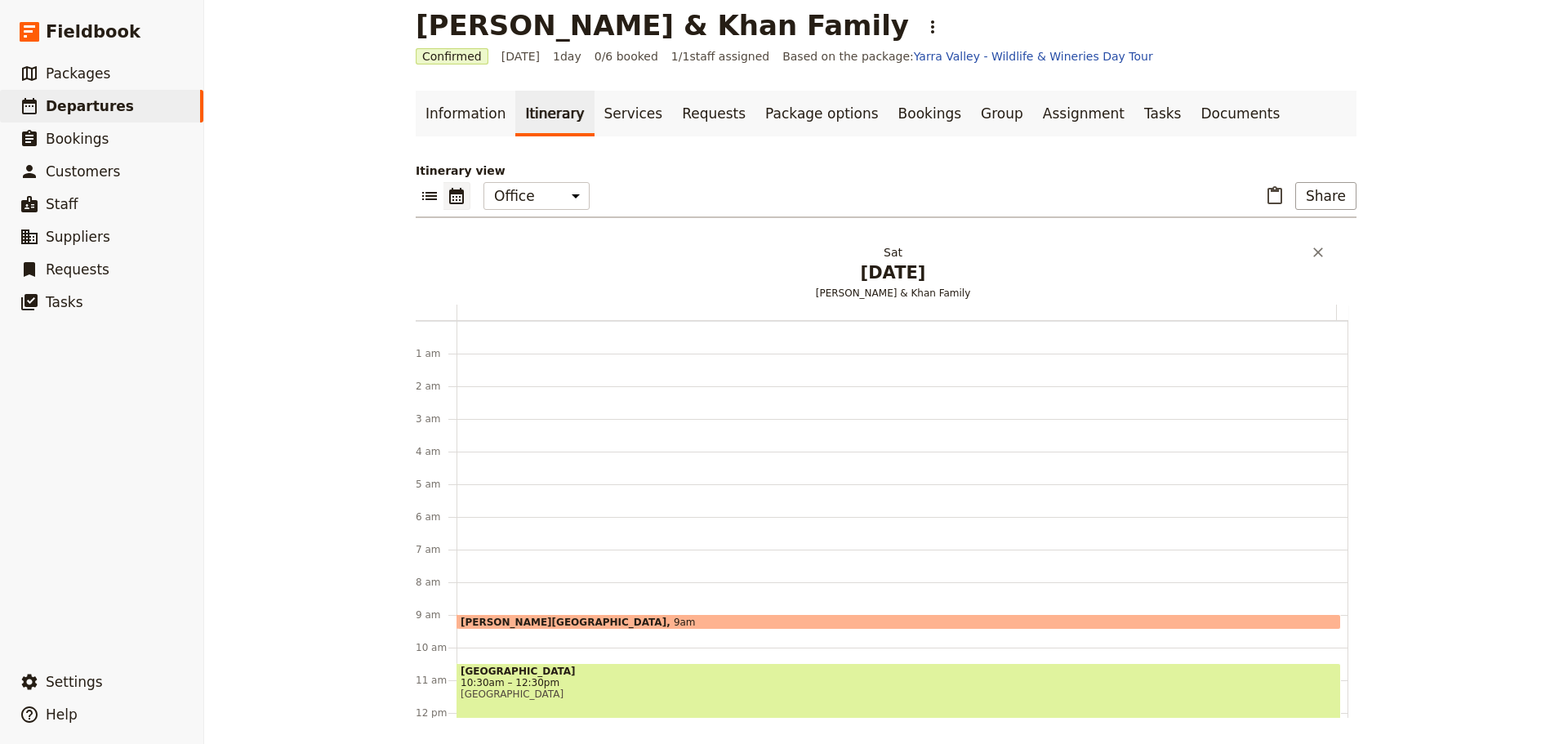
scroll to position [213, 0]
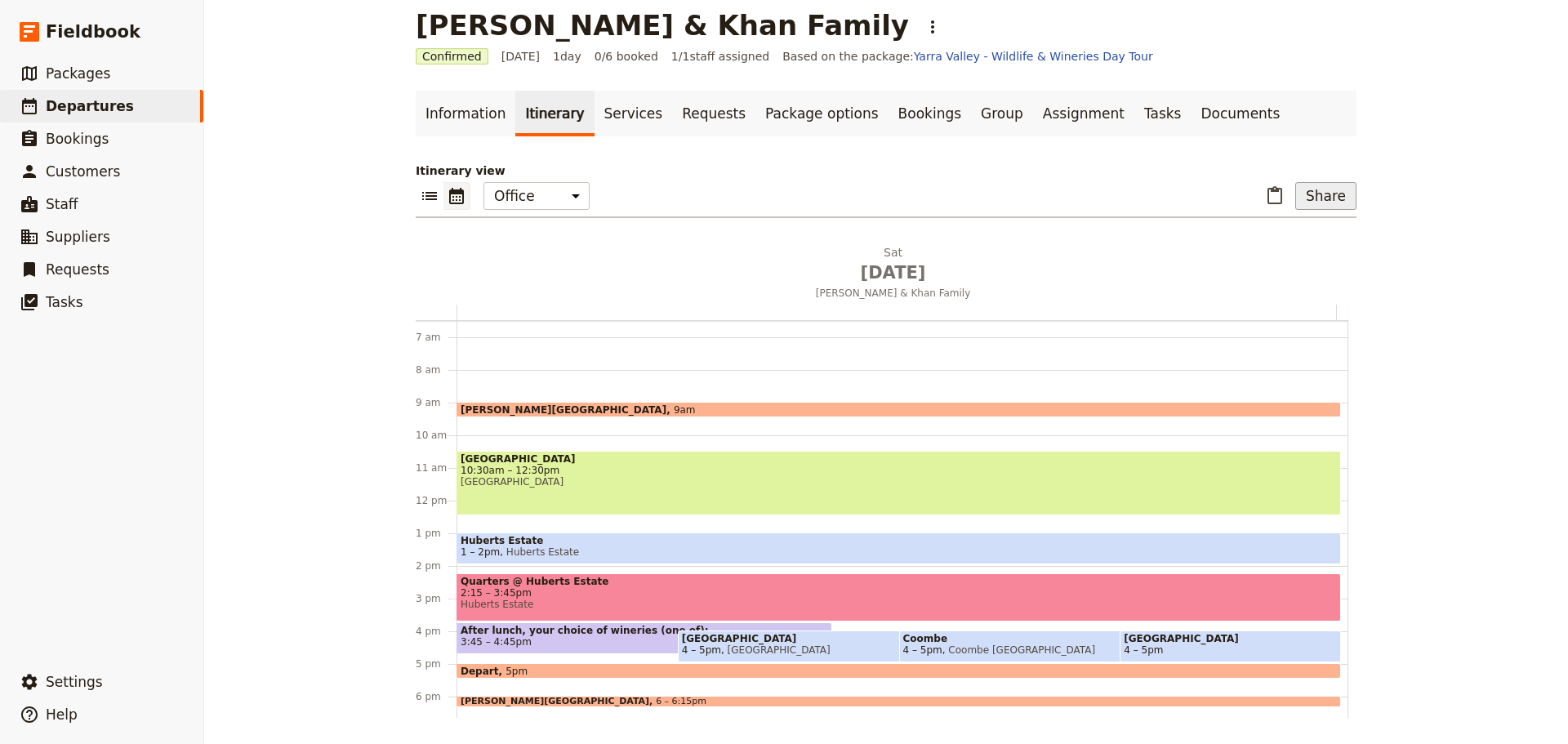
click at [1315, 196] on button "Share" at bounding box center [1325, 195] width 62 height 28
click at [1298, 236] on span "Guide itinerary" at bounding box center [1268, 231] width 86 height 16
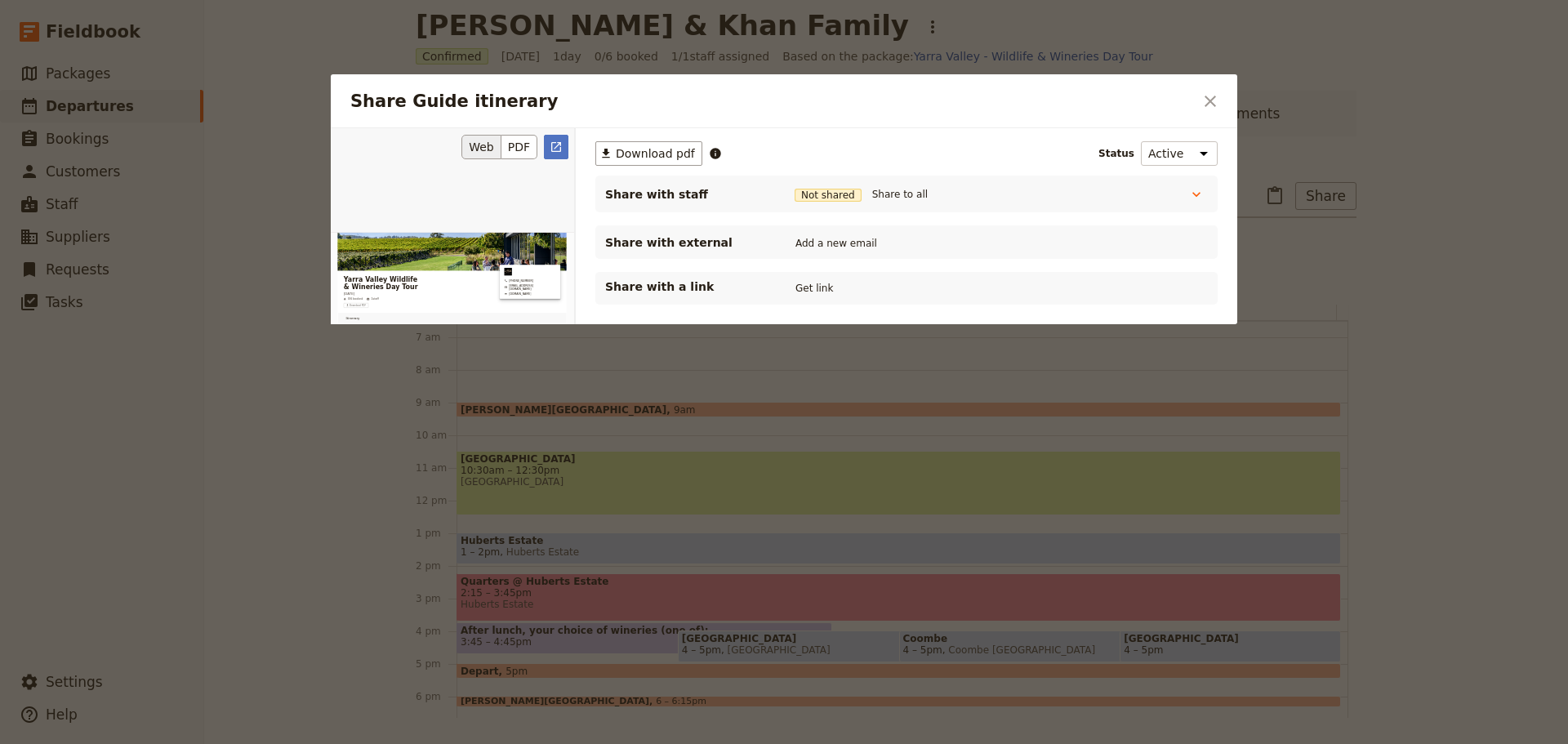
scroll to position [0, 0]
click at [823, 196] on span "Not shared" at bounding box center [828, 195] width 67 height 13
click at [900, 195] on button "Share to all" at bounding box center [900, 194] width 64 height 18
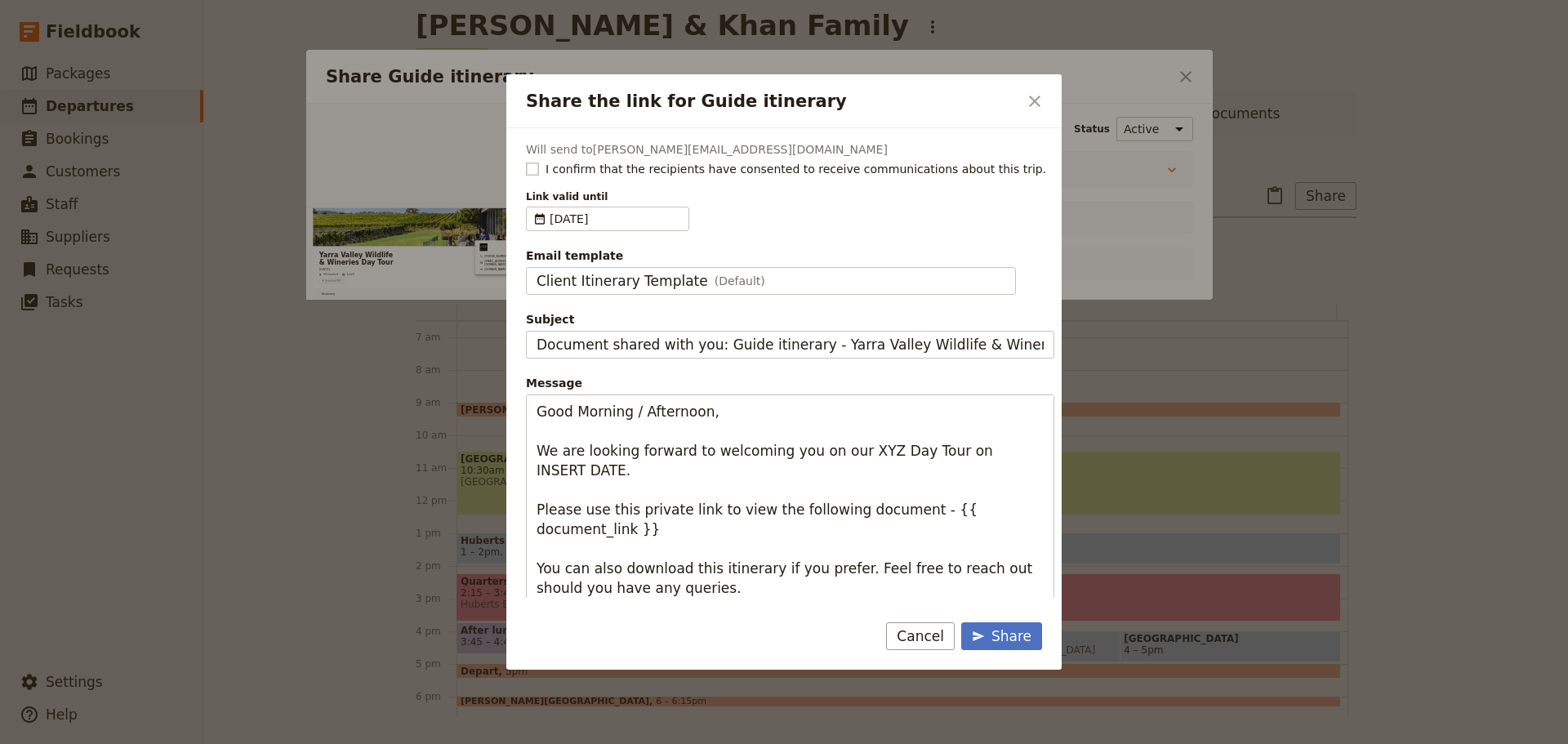
click at [532, 165] on rect "Share the link for Guide itinerary" at bounding box center [531, 168] width 13 height 13
click at [526, 161] on input "I confirm that the recipients have consented to receive communications about th…" at bounding box center [525, 160] width 1 height 1
checkbox input "true"
click at [603, 279] on span "Client Itinerary Template" at bounding box center [622, 281] width 171 height 19
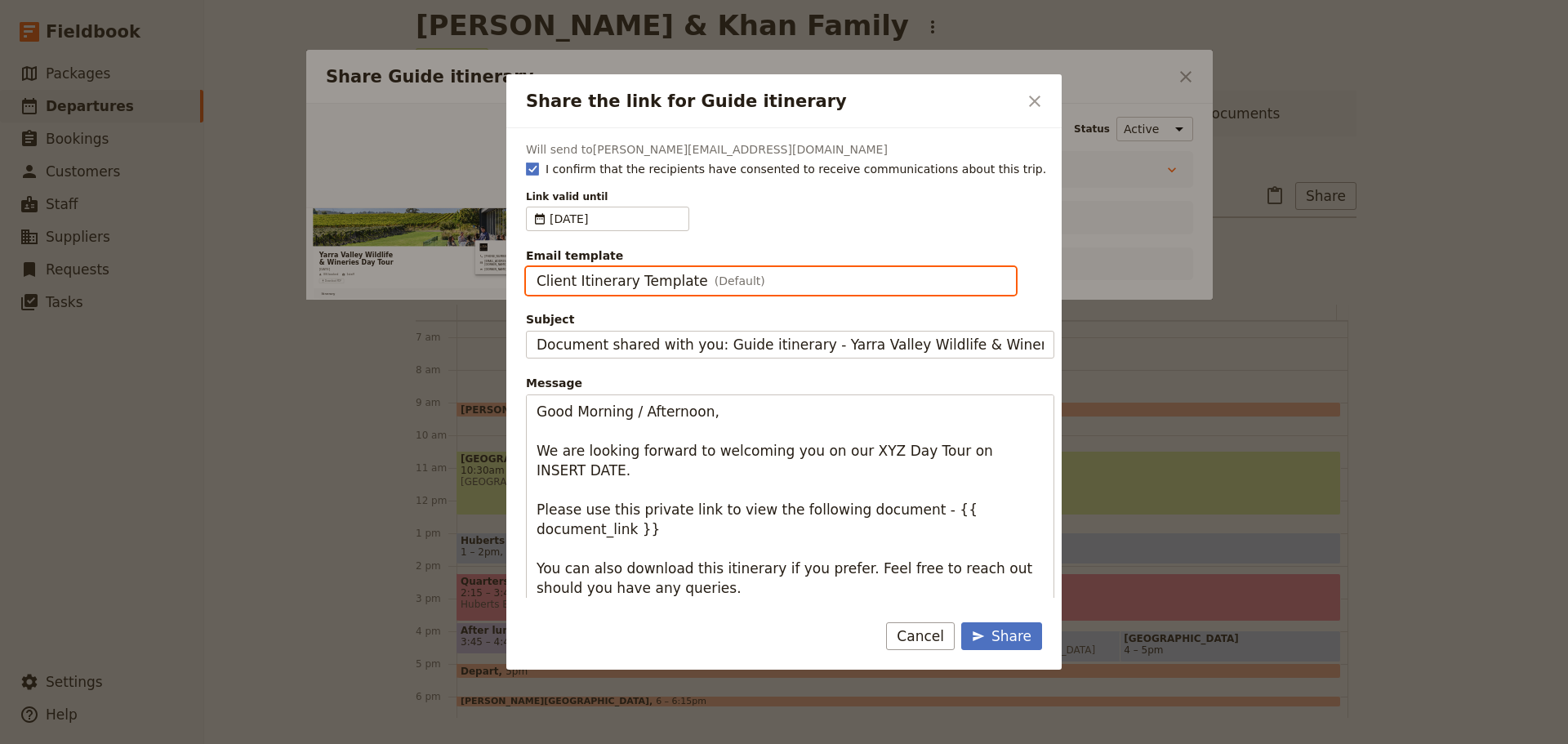
click at [536, 268] on input "Client Itinerary Template" at bounding box center [536, 267] width 1 height 1
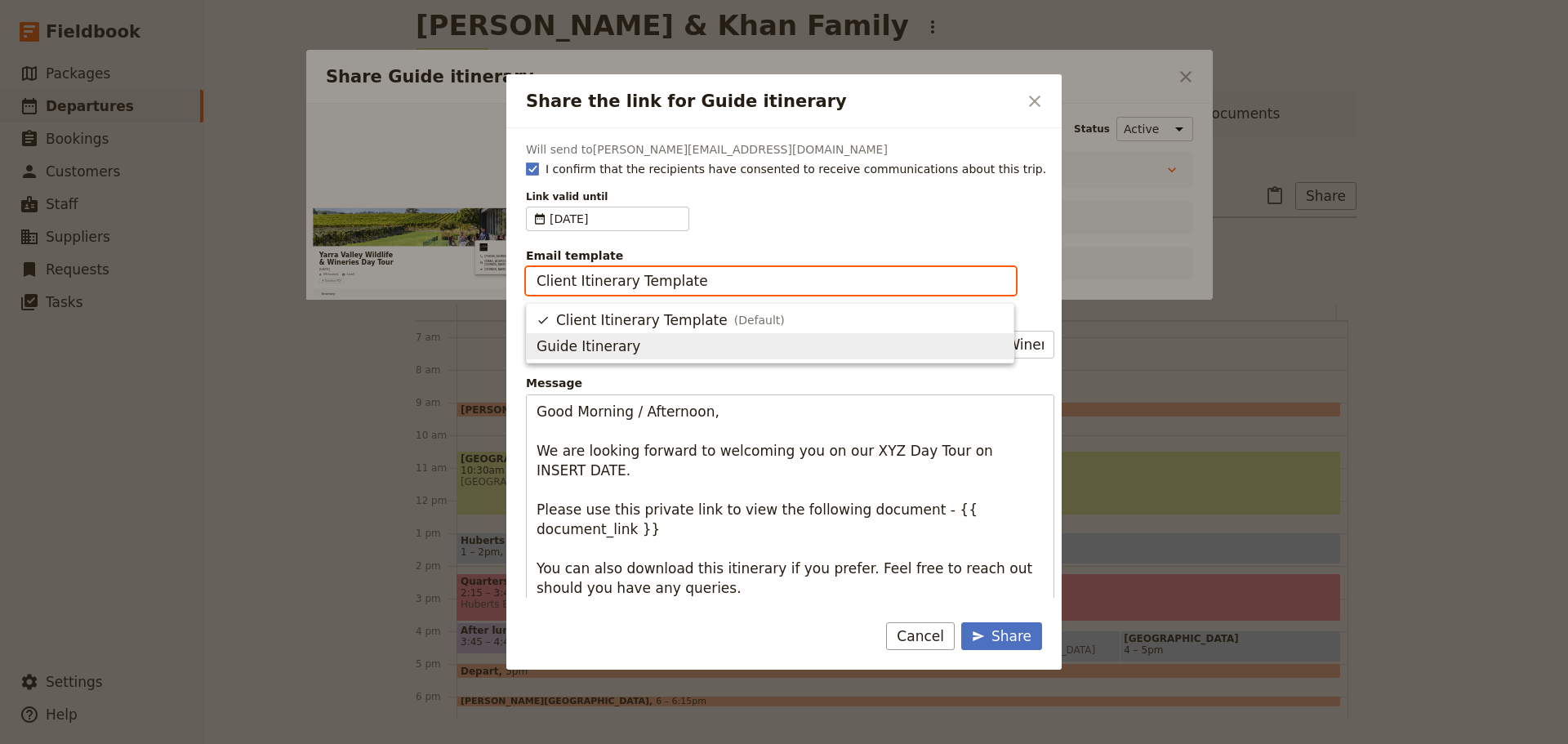
click at [589, 354] on span "Guide Itinerary" at bounding box center [588, 346] width 104 height 19
type input "Guide Itinerary"
type input "TOUR NAME & Date"
type textarea "Hi {{ contact_name }} Please find a link to your upcoming tour of Yarra Valley …"
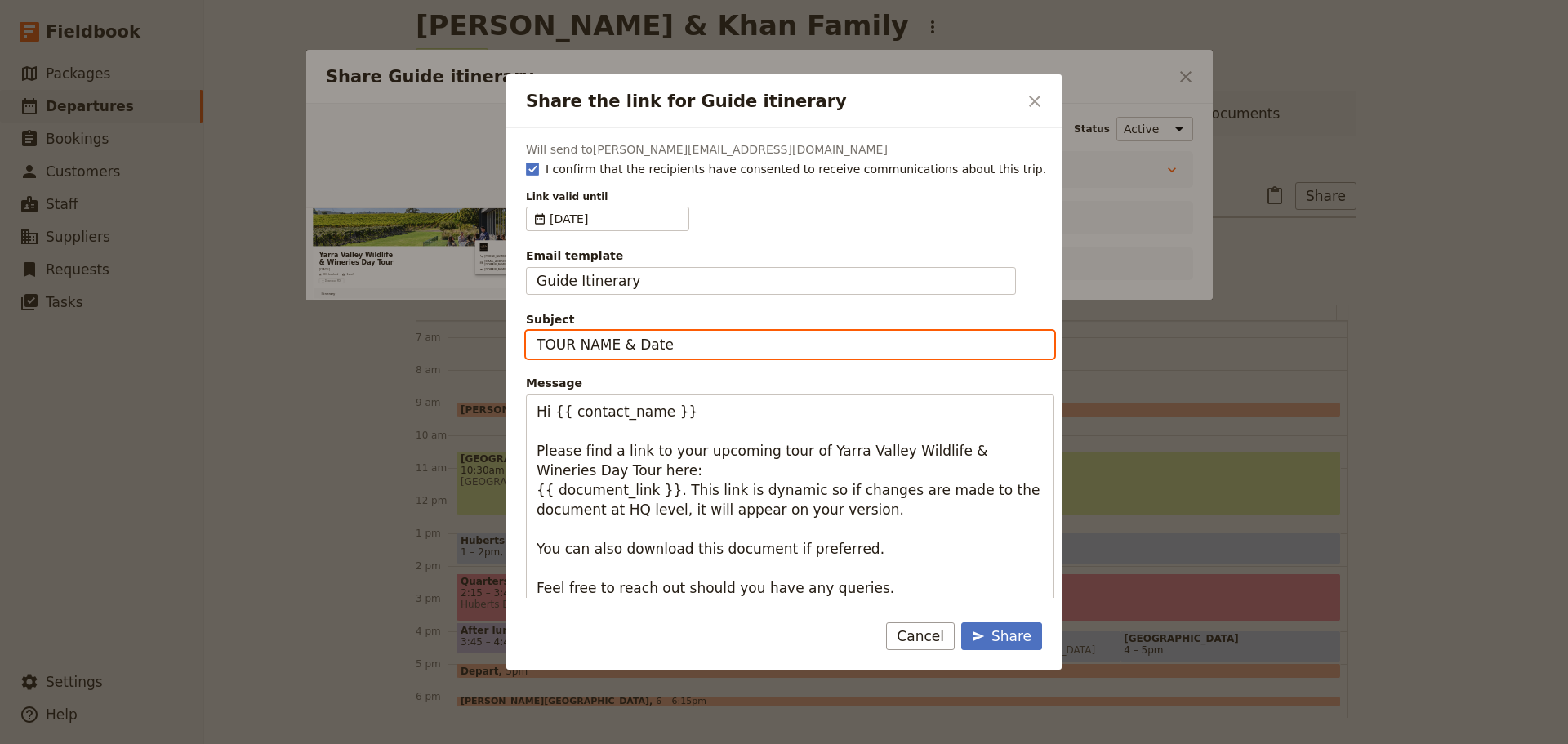
drag, startPoint x: 684, startPoint y: 346, endPoint x: 479, endPoint y: 324, distance: 206.2
click at [479, 743] on div "Share the link for Guide itinerary ​ Will send to [PERSON_NAME][EMAIL_ADDRESS][…" at bounding box center [784, 744] width 1568 height 0
type input "[DATE] - Yarra Valley Wildlife & Wineries"
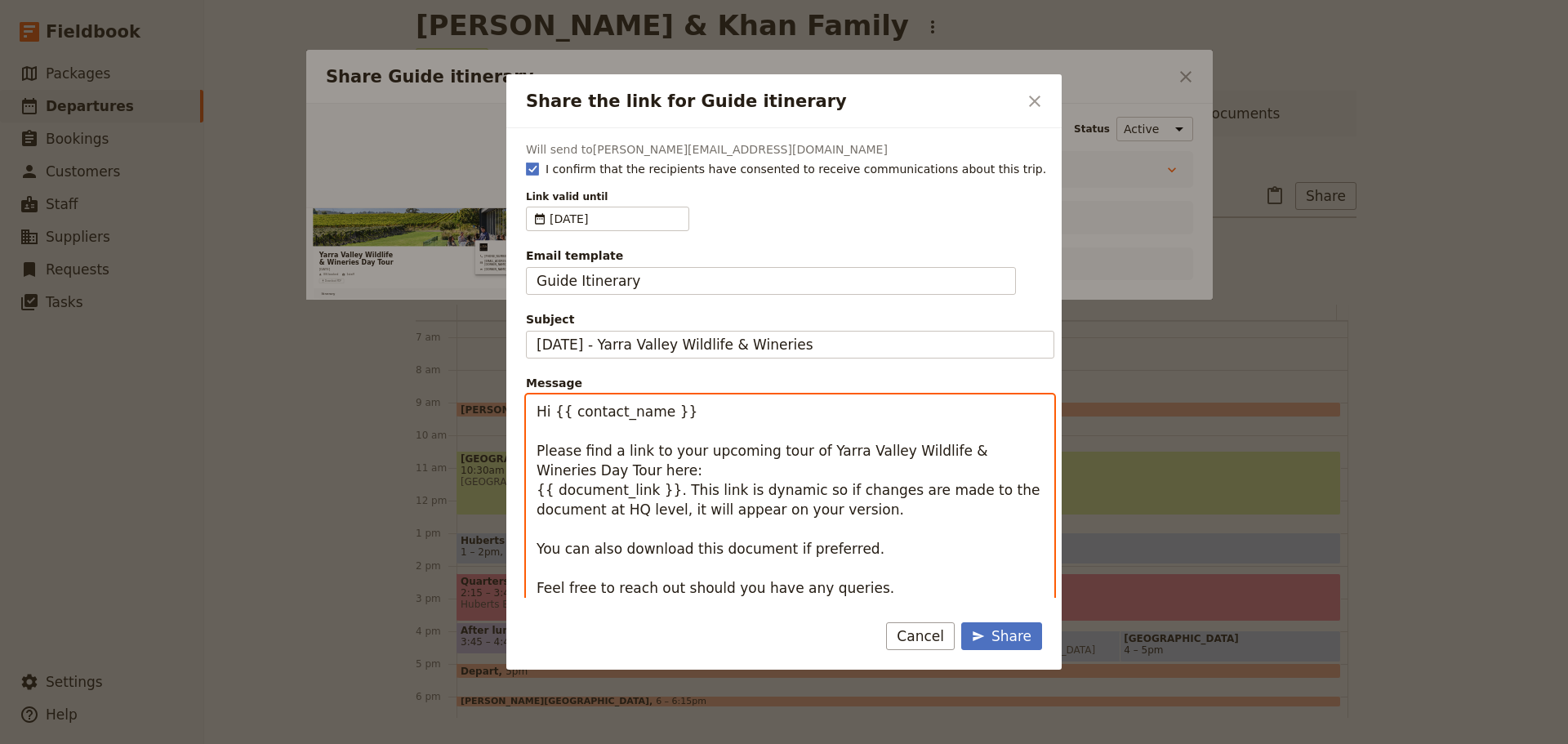
drag, startPoint x: 653, startPoint y: 421, endPoint x: 554, endPoint y: 417, distance: 99.1
click at [554, 417] on textarea "Hi {{ contact_name }} Please find a link to your upcoming tour of Yarra Valley …" at bounding box center [789, 529] width 528 height 269
type textarea "Hi [PERSON_NAME] Please find a link to your upcoming tour of Yarra Valley Wildl…"
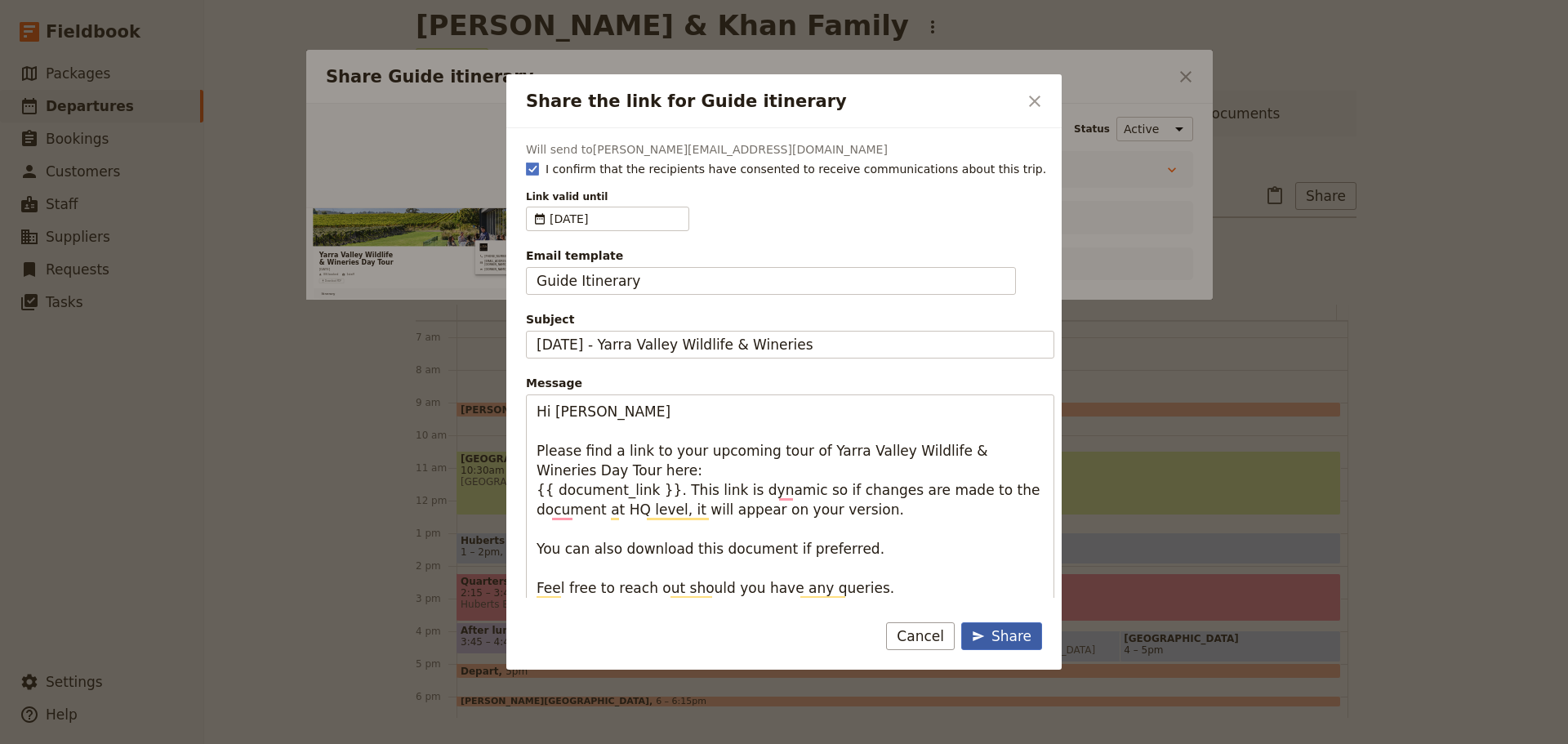
click at [1013, 626] on button "Share" at bounding box center [1001, 635] width 81 height 28
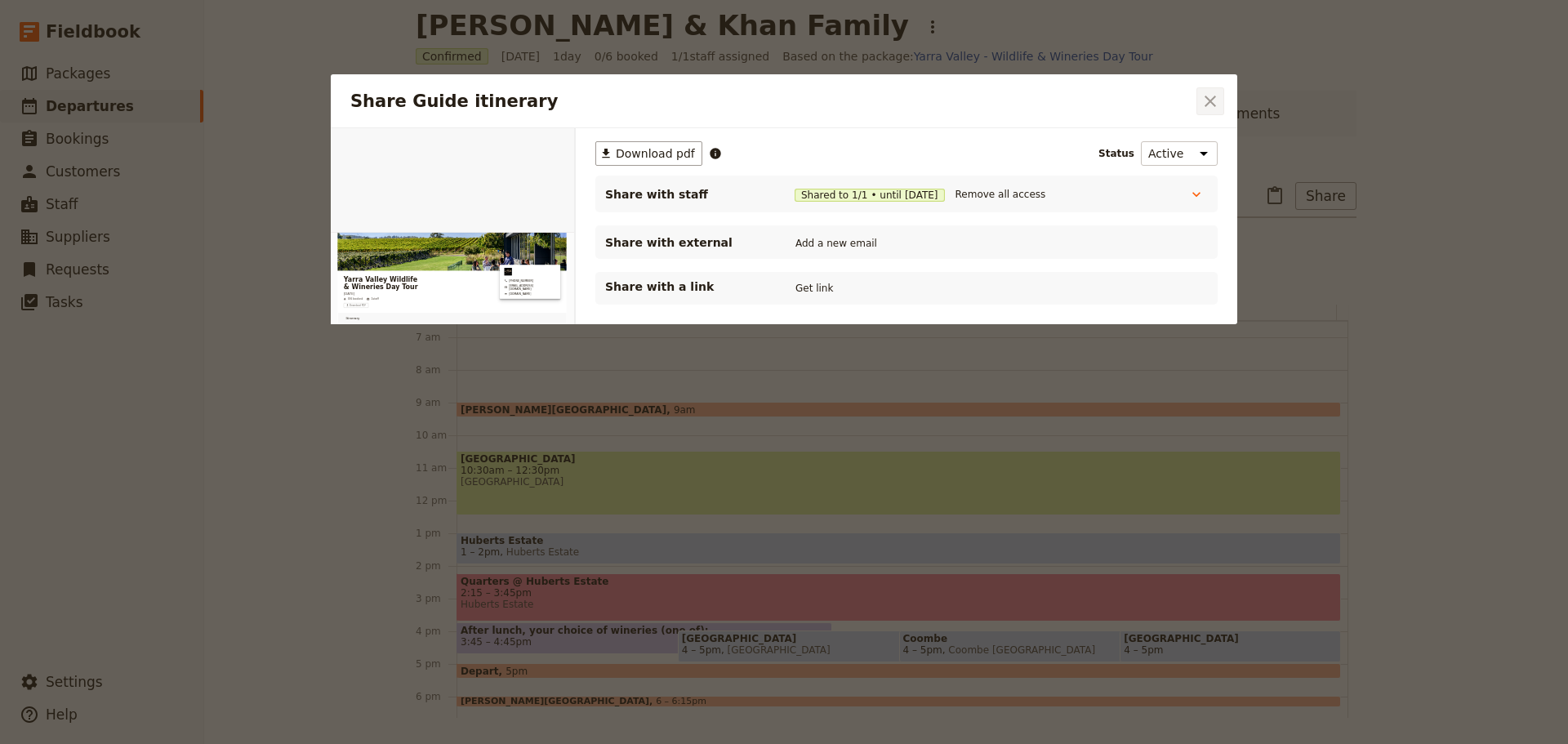
click at [1217, 109] on icon "Close dialog" at bounding box center [1210, 101] width 19 height 19
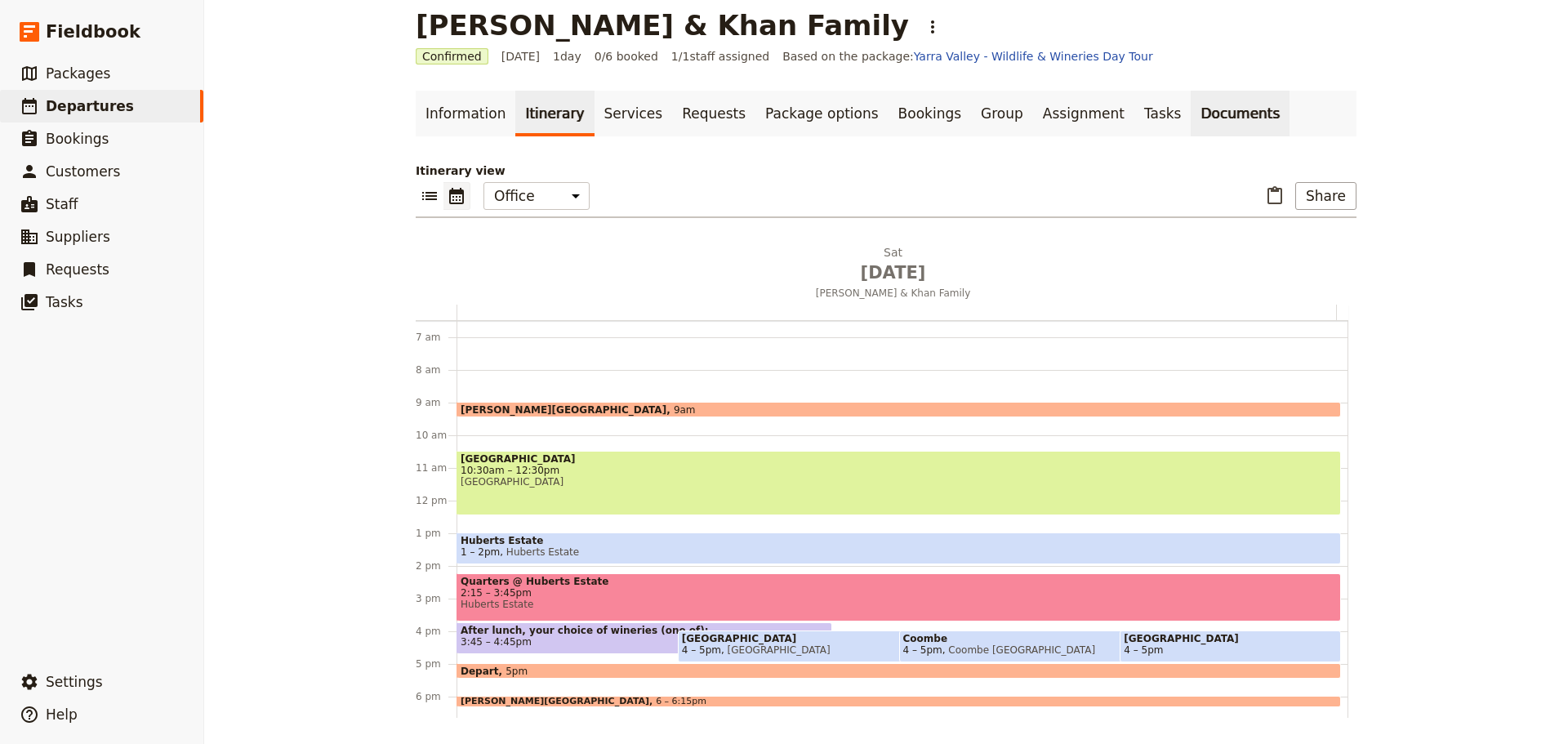
click at [1191, 111] on link "Documents" at bounding box center [1240, 114] width 99 height 46
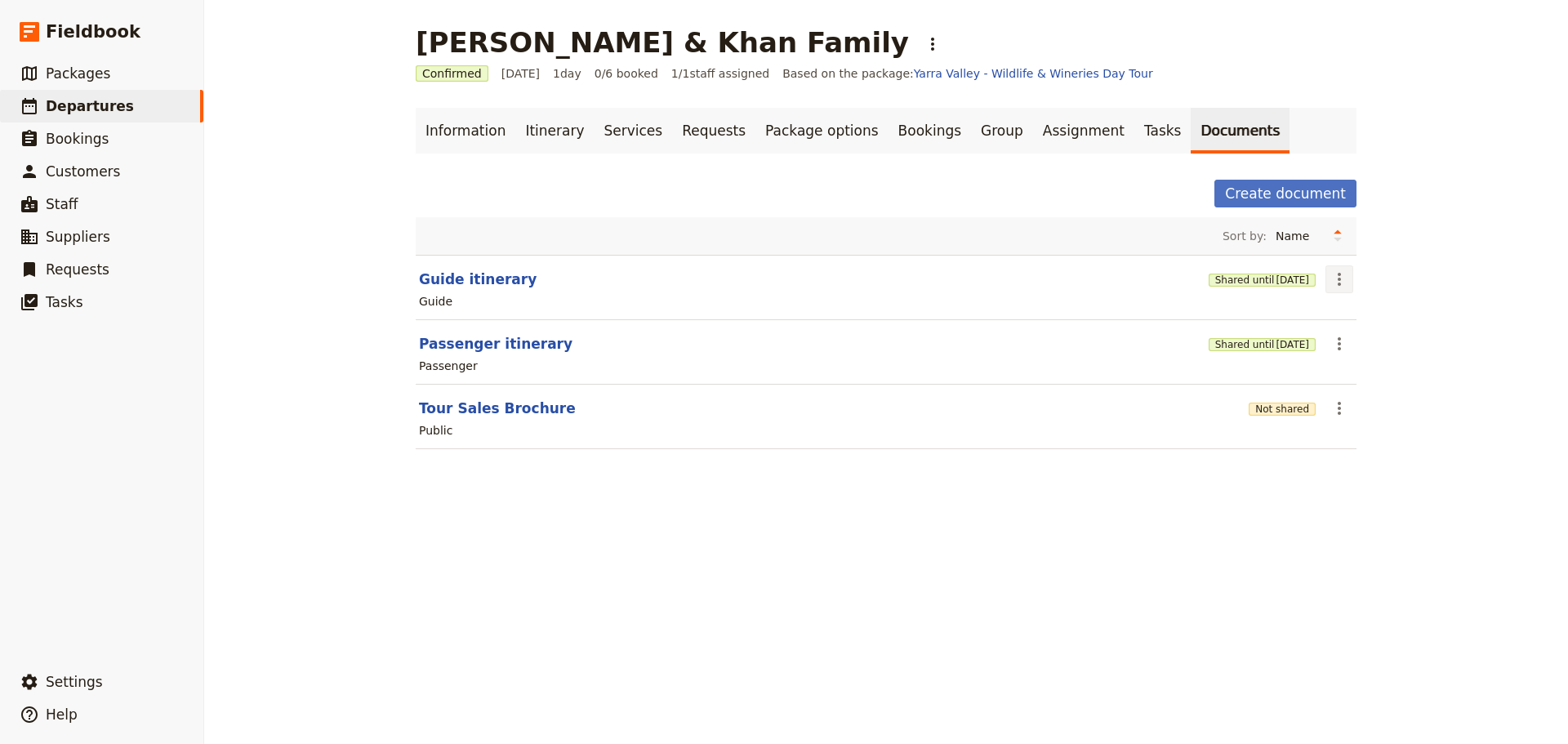
click at [1337, 273] on icon "Actions" at bounding box center [1339, 279] width 19 height 19
click at [1344, 310] on span "Share" at bounding box center [1347, 315] width 33 height 16
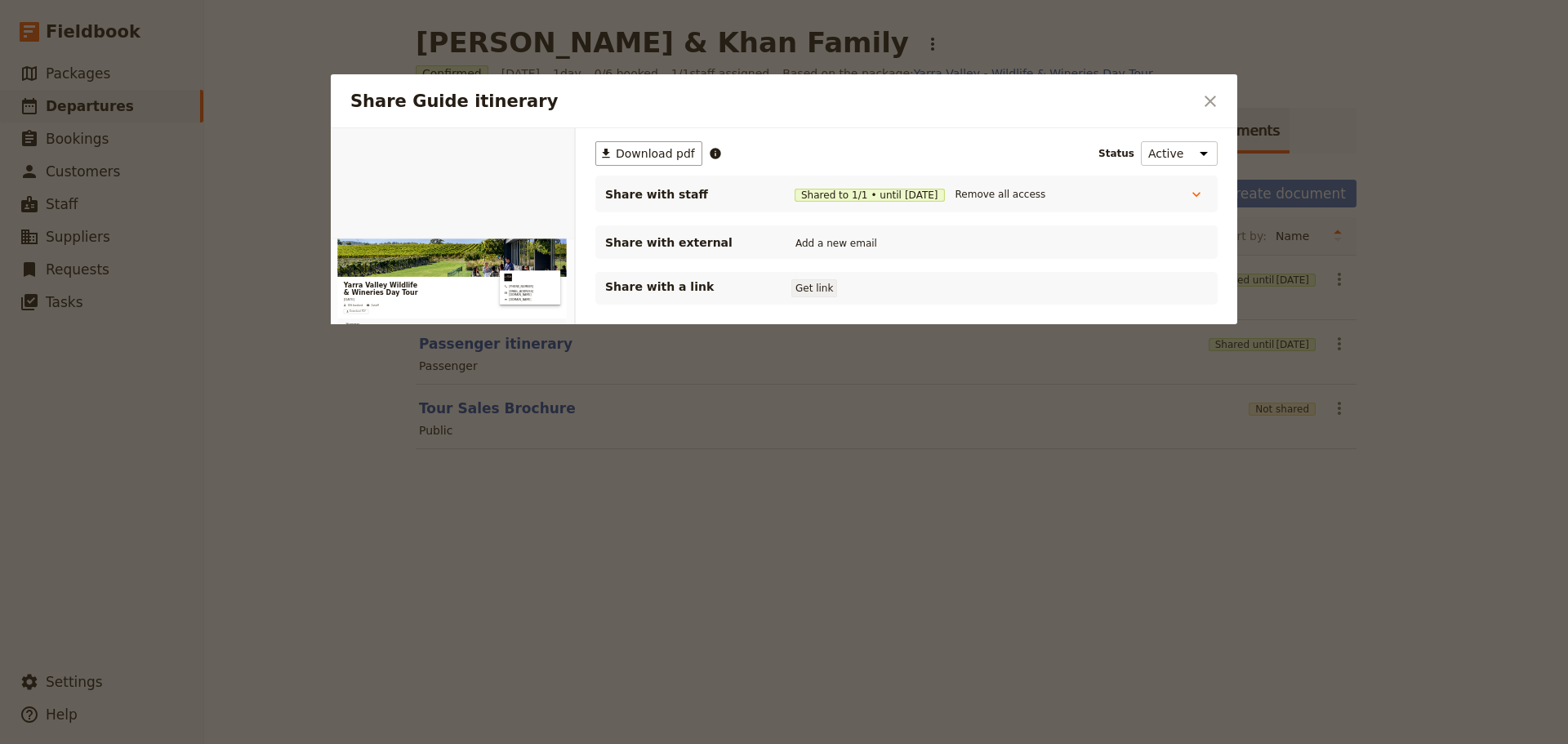
click at [815, 288] on button "Get link" at bounding box center [814, 288] width 46 height 18
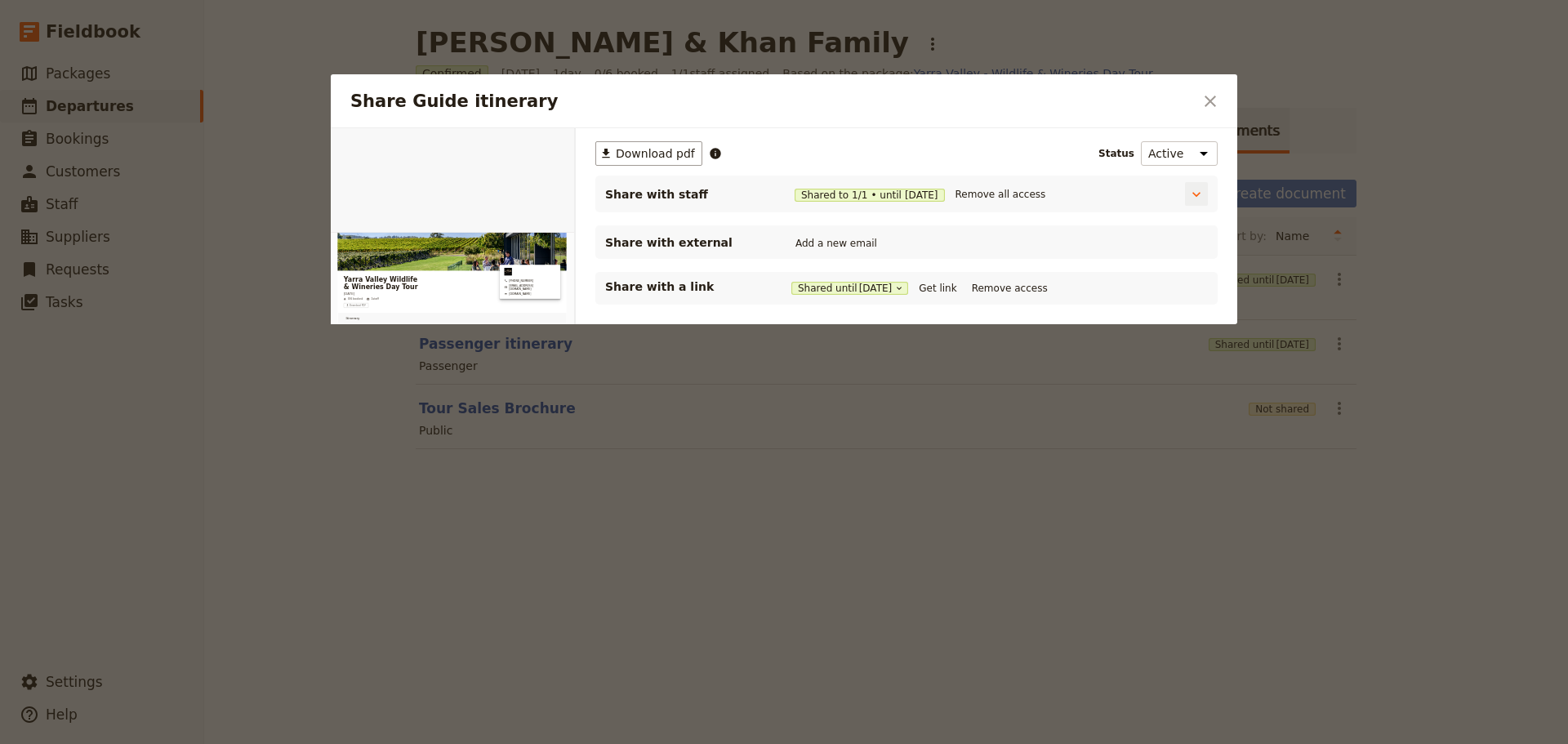
click at [918, 192] on span "[DATE]" at bounding box center [921, 195] width 34 height 13
click at [937, 186] on span "Shared to 1 / 1 • until [DATE]" at bounding box center [863, 193] width 164 height 16
click at [849, 189] on span "Shared to 1 / 1 • until [DATE]" at bounding box center [869, 195] width 150 height 13
click at [1202, 192] on icon "Share Guide itinerary" at bounding box center [1195, 193] width 16 height 16
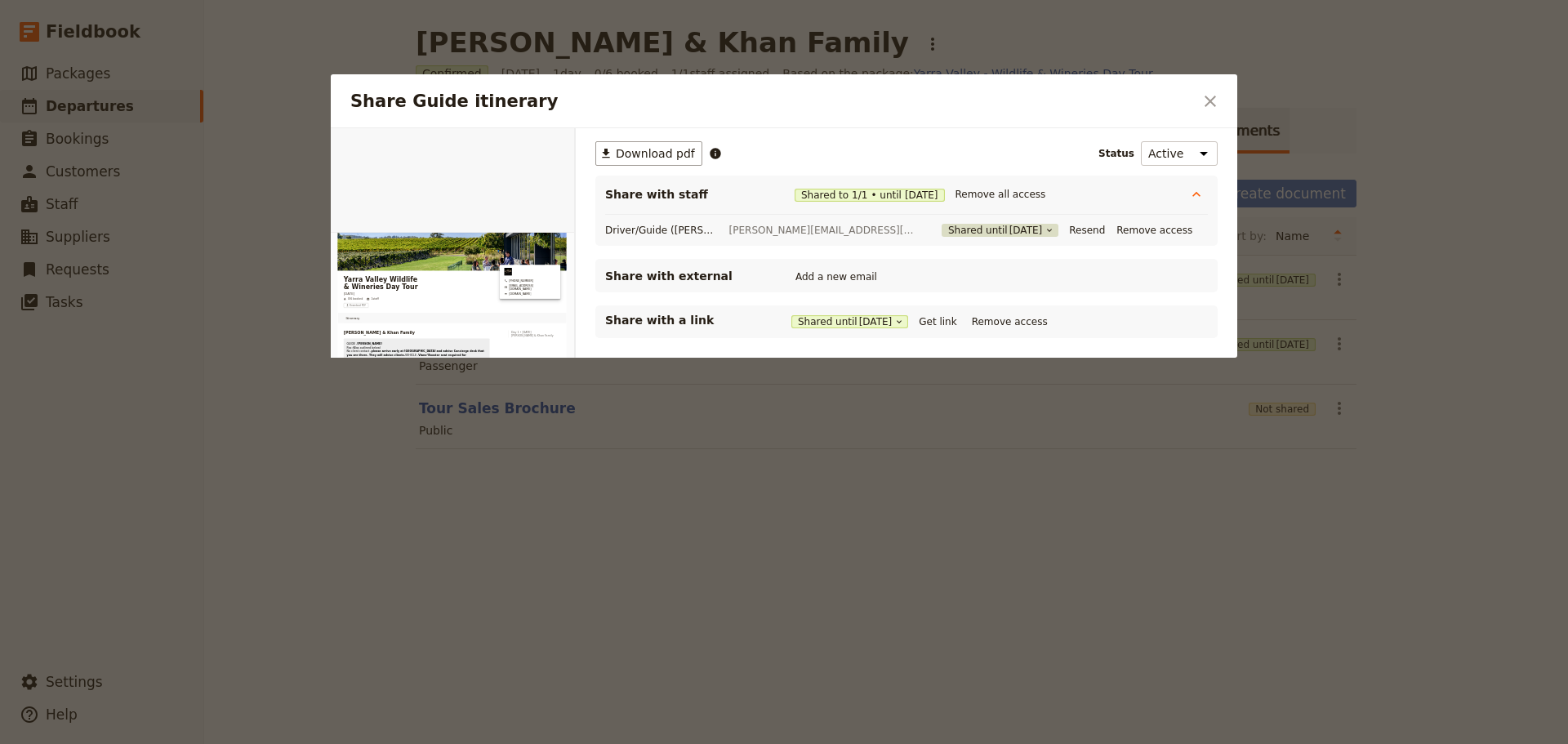
click at [1031, 235] on span "[DATE]" at bounding box center [1026, 230] width 34 height 13
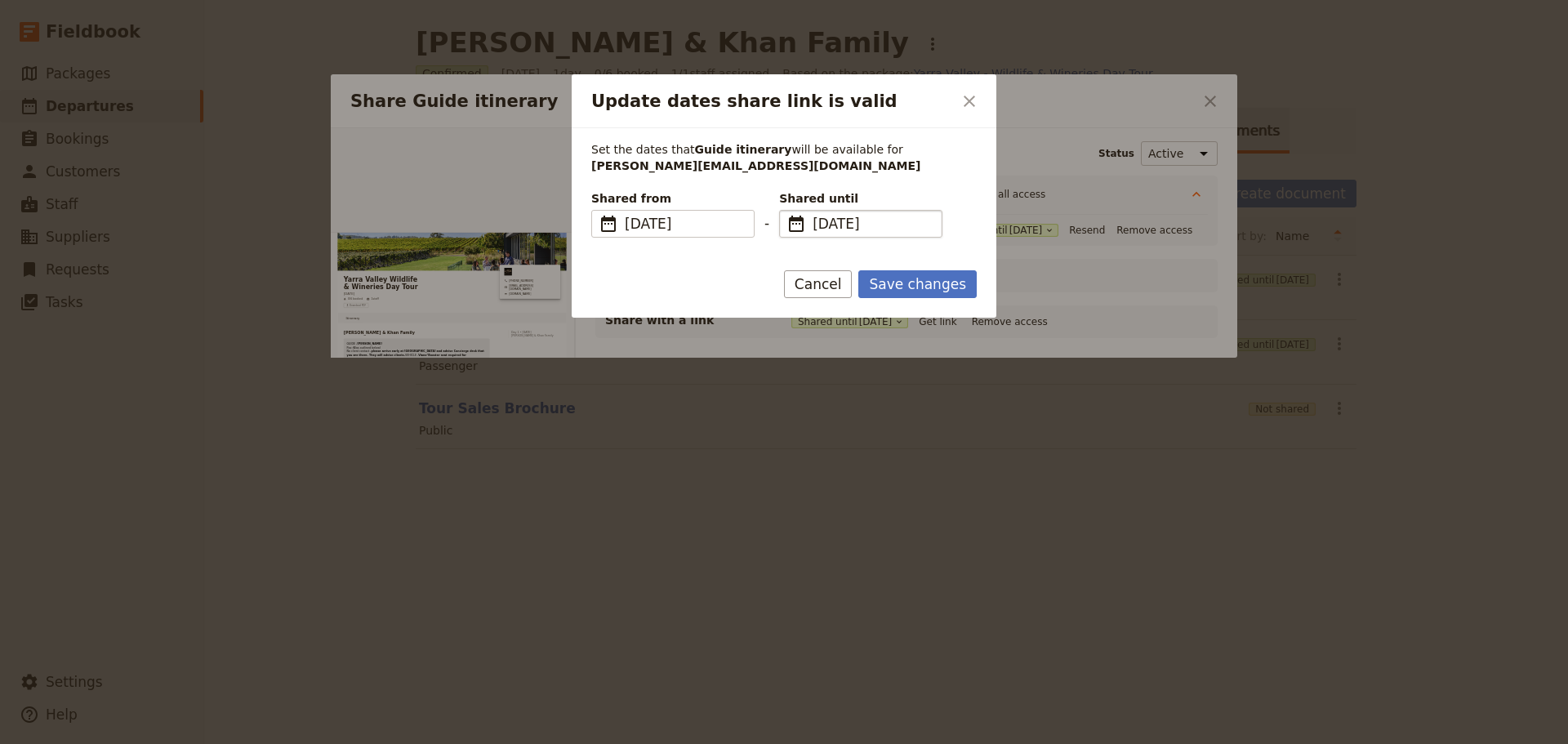
click at [798, 224] on span "​" at bounding box center [796, 223] width 19 height 19
click at [786, 211] on input "[DATE]" at bounding box center [785, 210] width 1 height 1
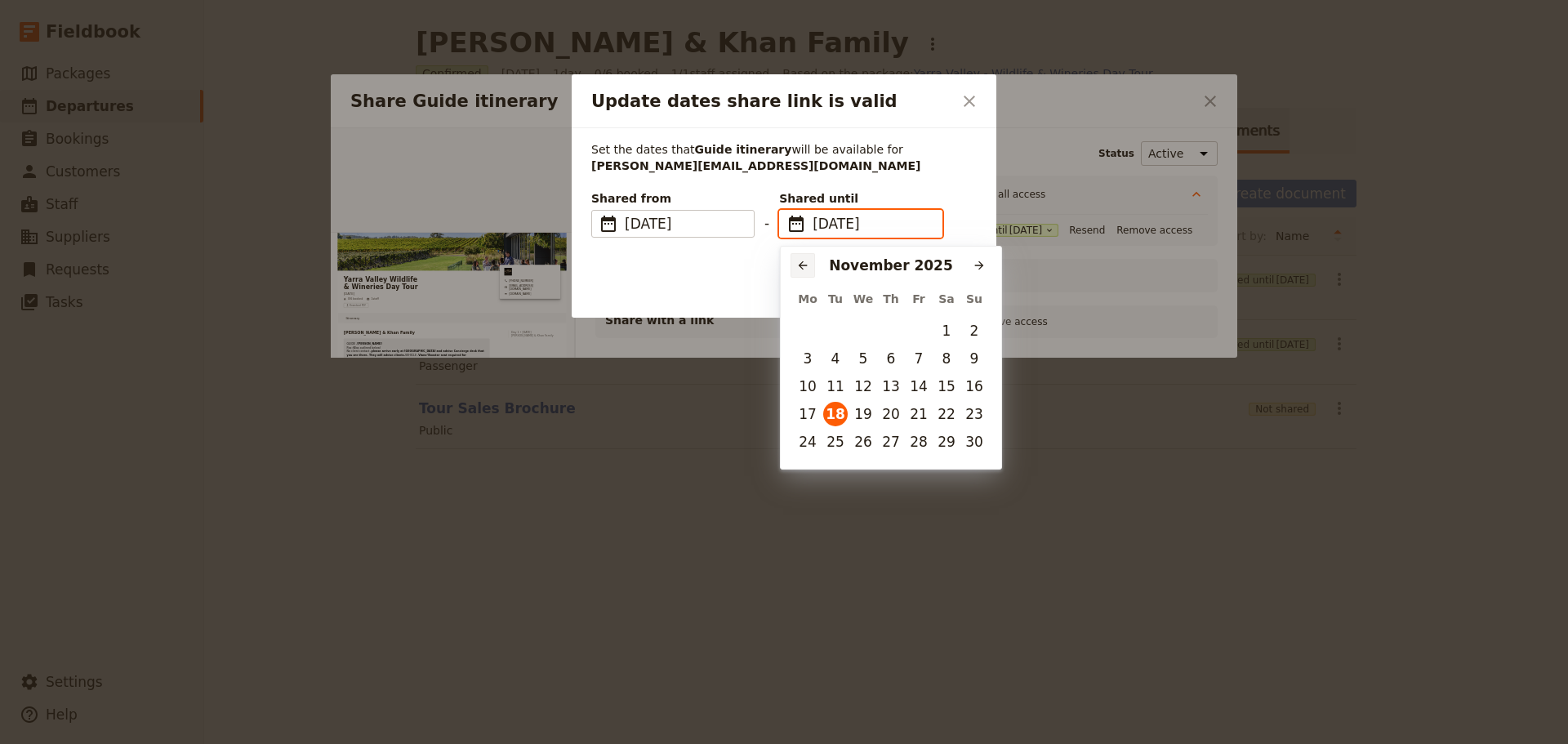
click at [794, 262] on button "​" at bounding box center [802, 265] width 24 height 24
click at [863, 418] on button "22" at bounding box center [862, 413] width 24 height 24
type input "[DATE]"
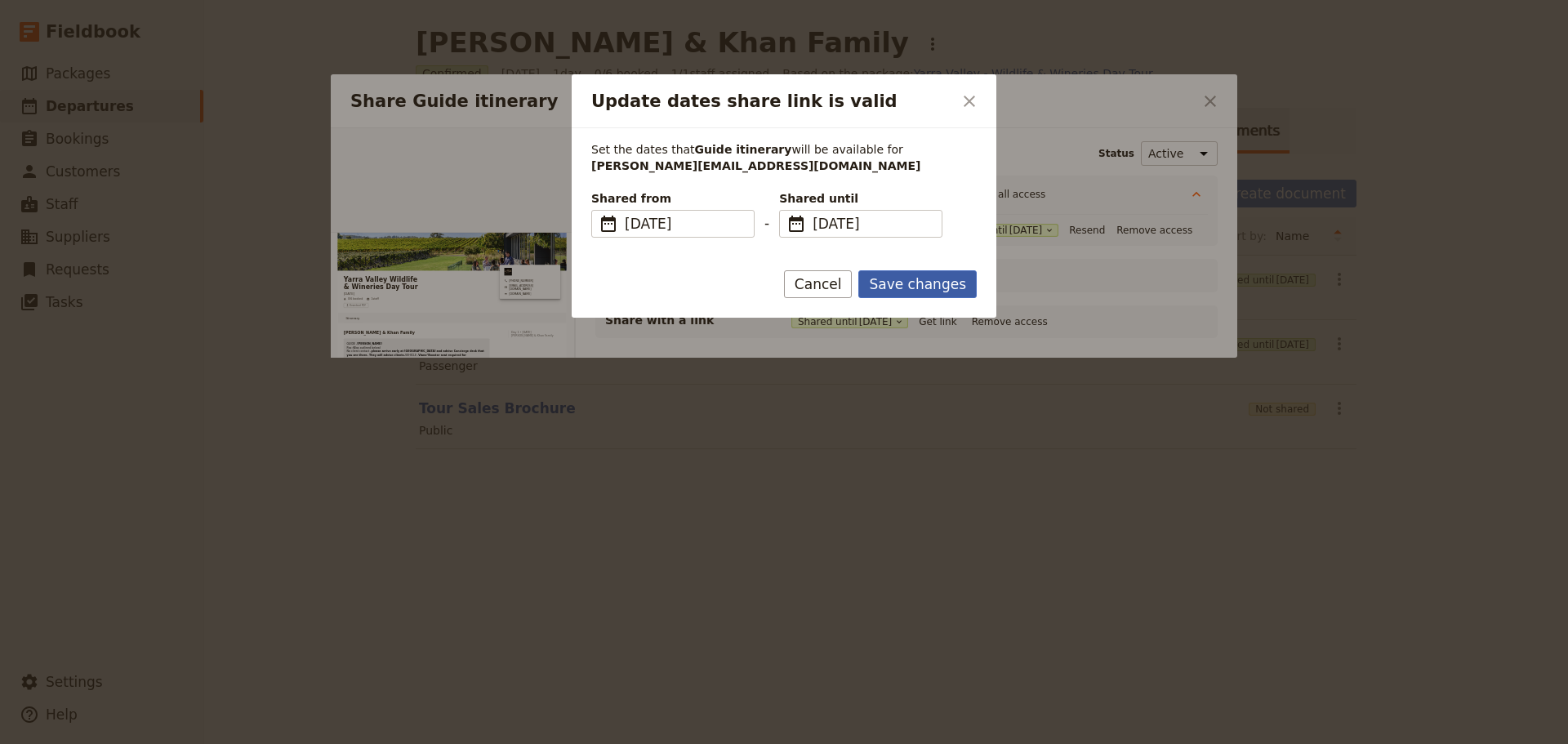
click at [894, 288] on button "Save changes" at bounding box center [917, 284] width 118 height 28
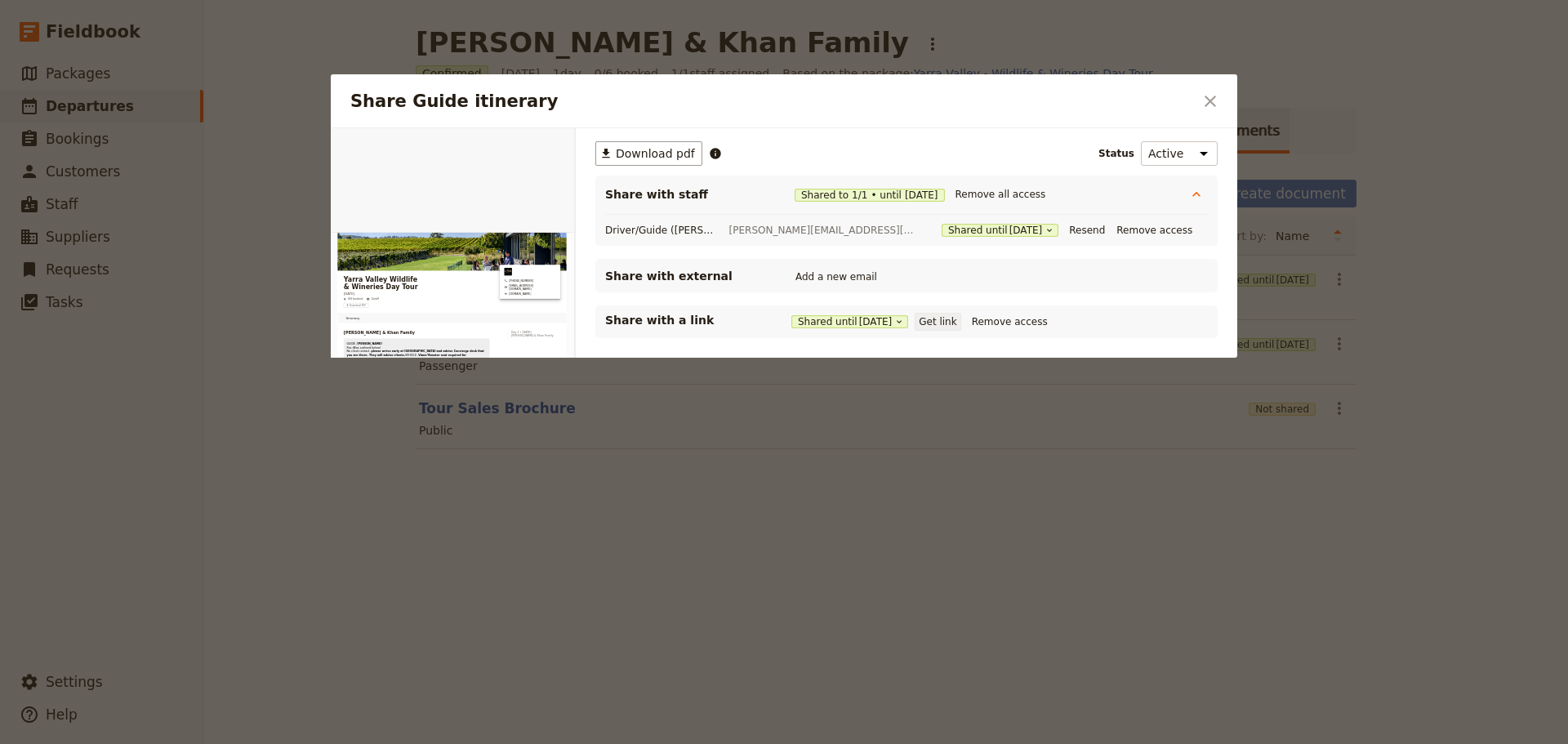
click at [949, 321] on button "Get link" at bounding box center [938, 321] width 46 height 18
click at [1207, 91] on icon "Close dialog" at bounding box center [1210, 101] width 19 height 19
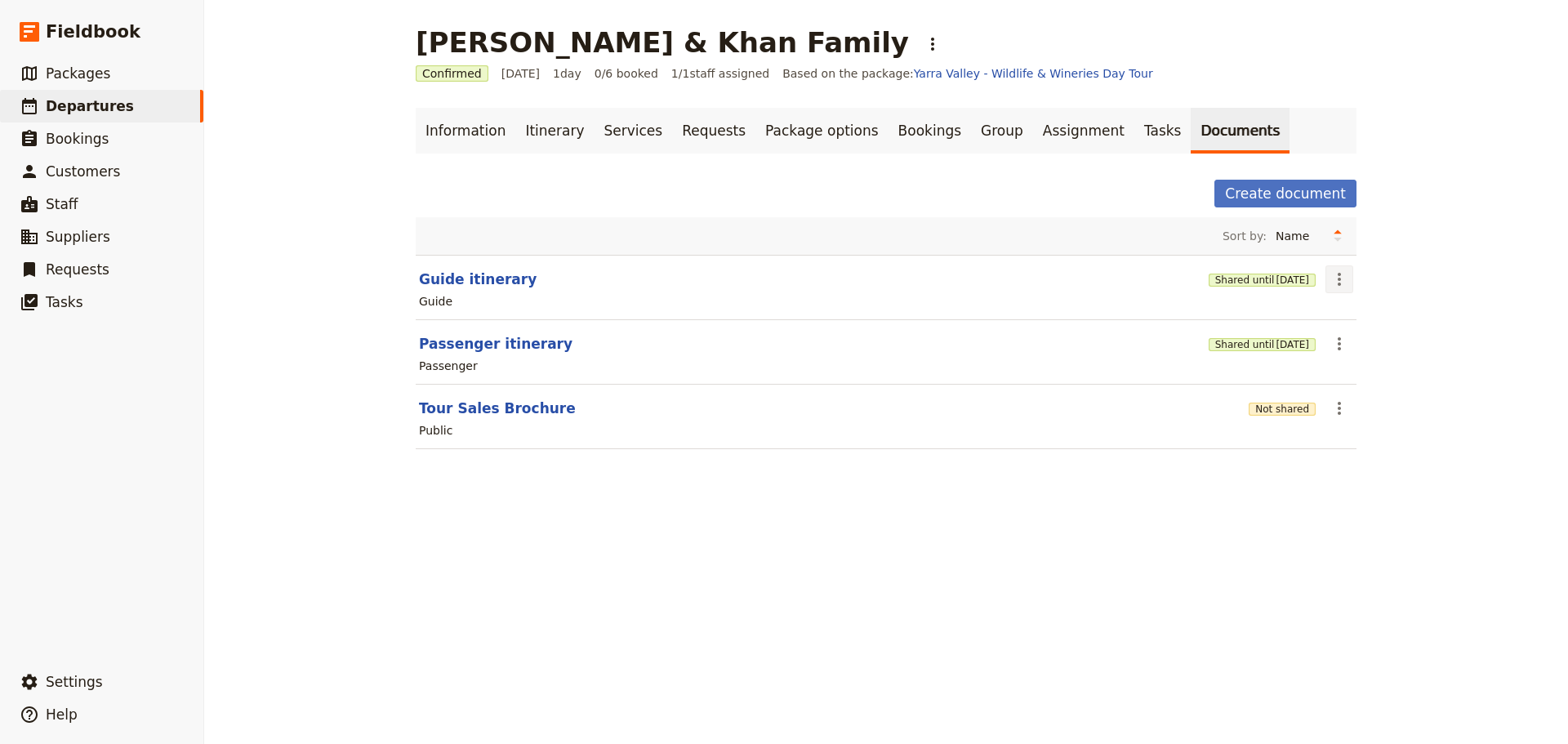
click at [1338, 278] on icon "Actions" at bounding box center [1339, 279] width 3 height 13
click at [1486, 337] on div "[PERSON_NAME] & Khan Family ​ Confirmed [DATE] 1 day 0/6 booked 1 / 1 staff ass…" at bounding box center [886, 372] width 1364 height 744
click at [1329, 345] on icon "Actions" at bounding box center [1339, 344] width 19 height 19
click at [1339, 373] on span "Share" at bounding box center [1347, 379] width 33 height 16
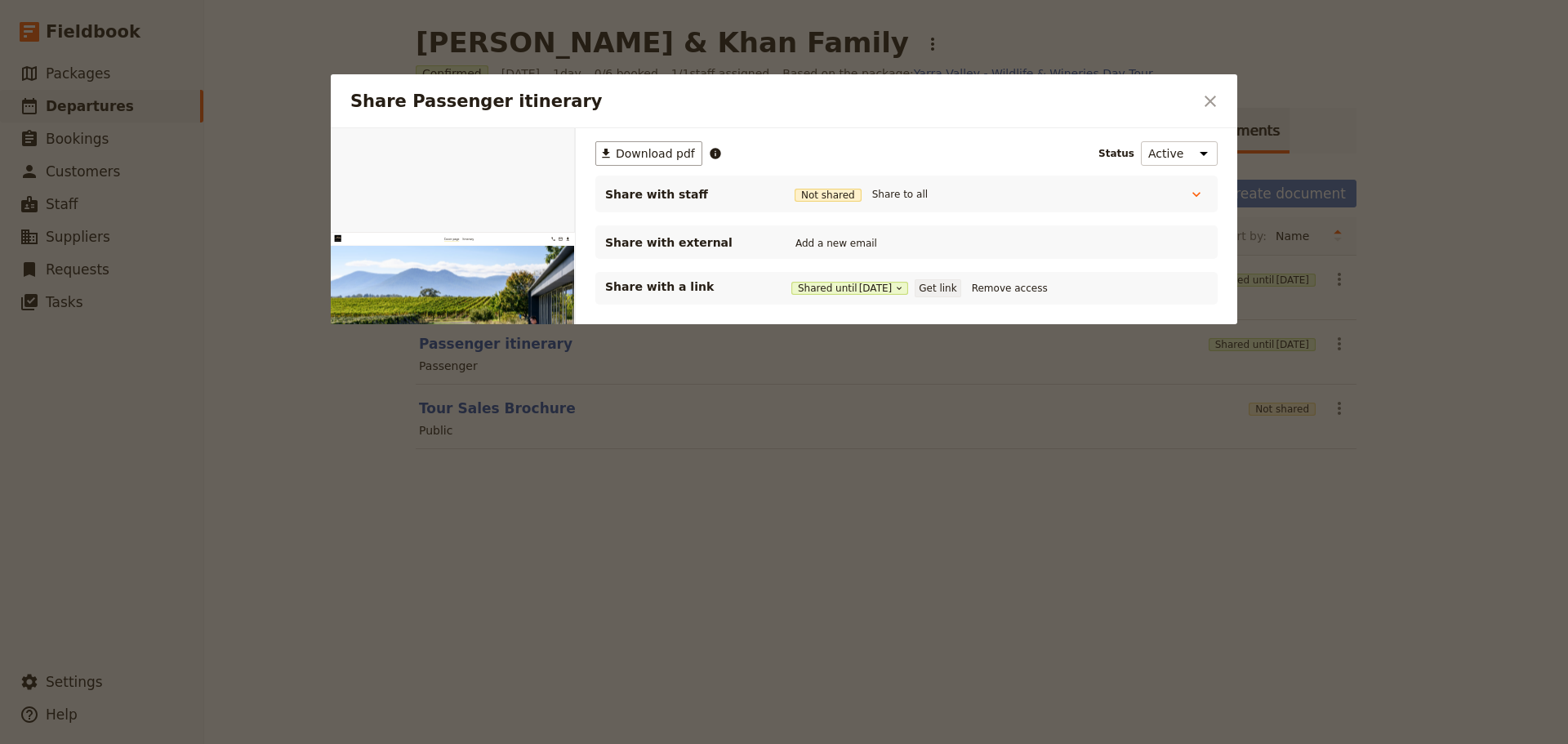
click at [948, 289] on button "Get link" at bounding box center [938, 288] width 46 height 18
click at [1212, 102] on icon "Close dialog" at bounding box center [1210, 101] width 12 height 12
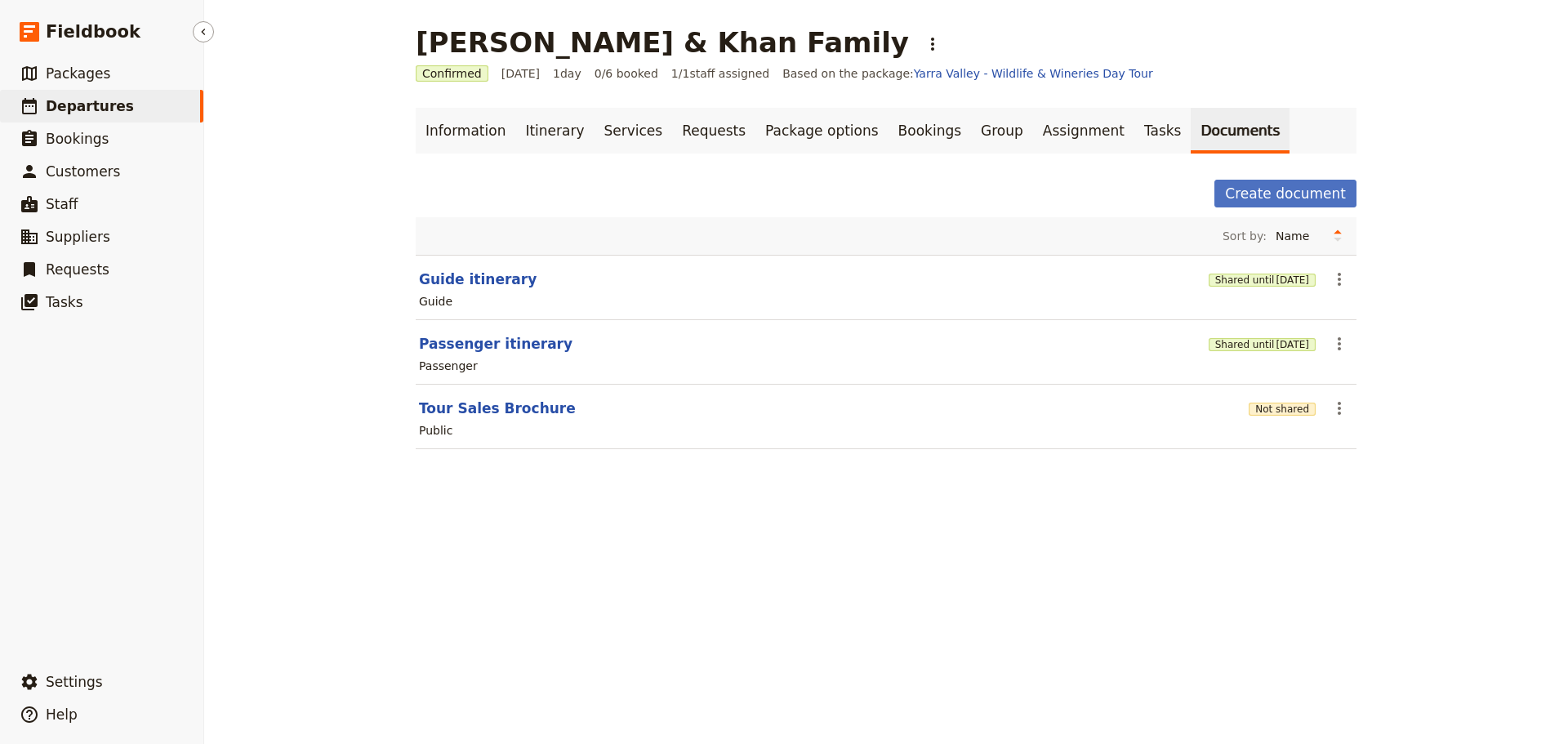
drag, startPoint x: 53, startPoint y: 106, endPoint x: 21, endPoint y: 105, distance: 32.0
click at [53, 106] on span "Departures" at bounding box center [90, 106] width 89 height 16
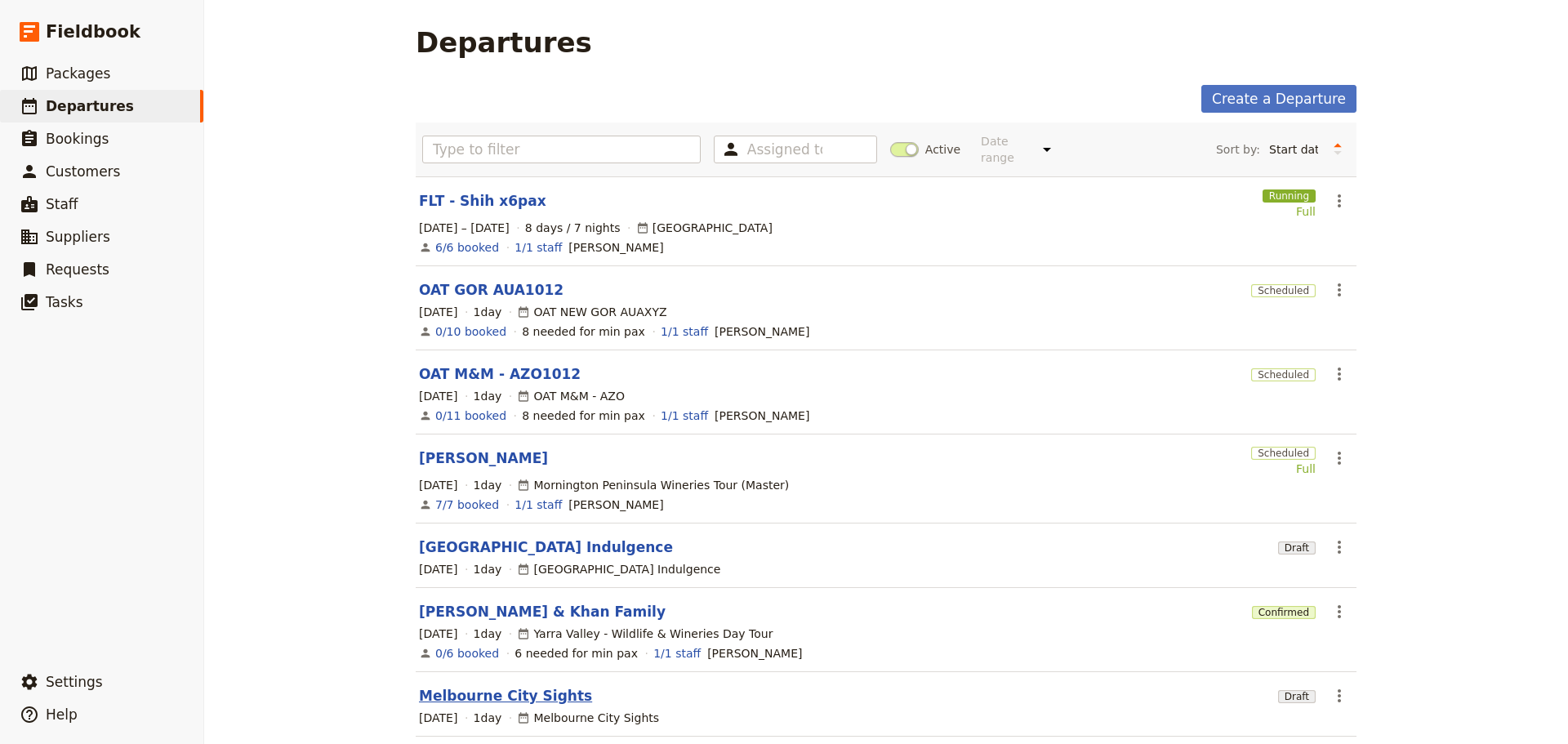
click at [489, 686] on link "Melbourne City Sights" at bounding box center [505, 696] width 173 height 19
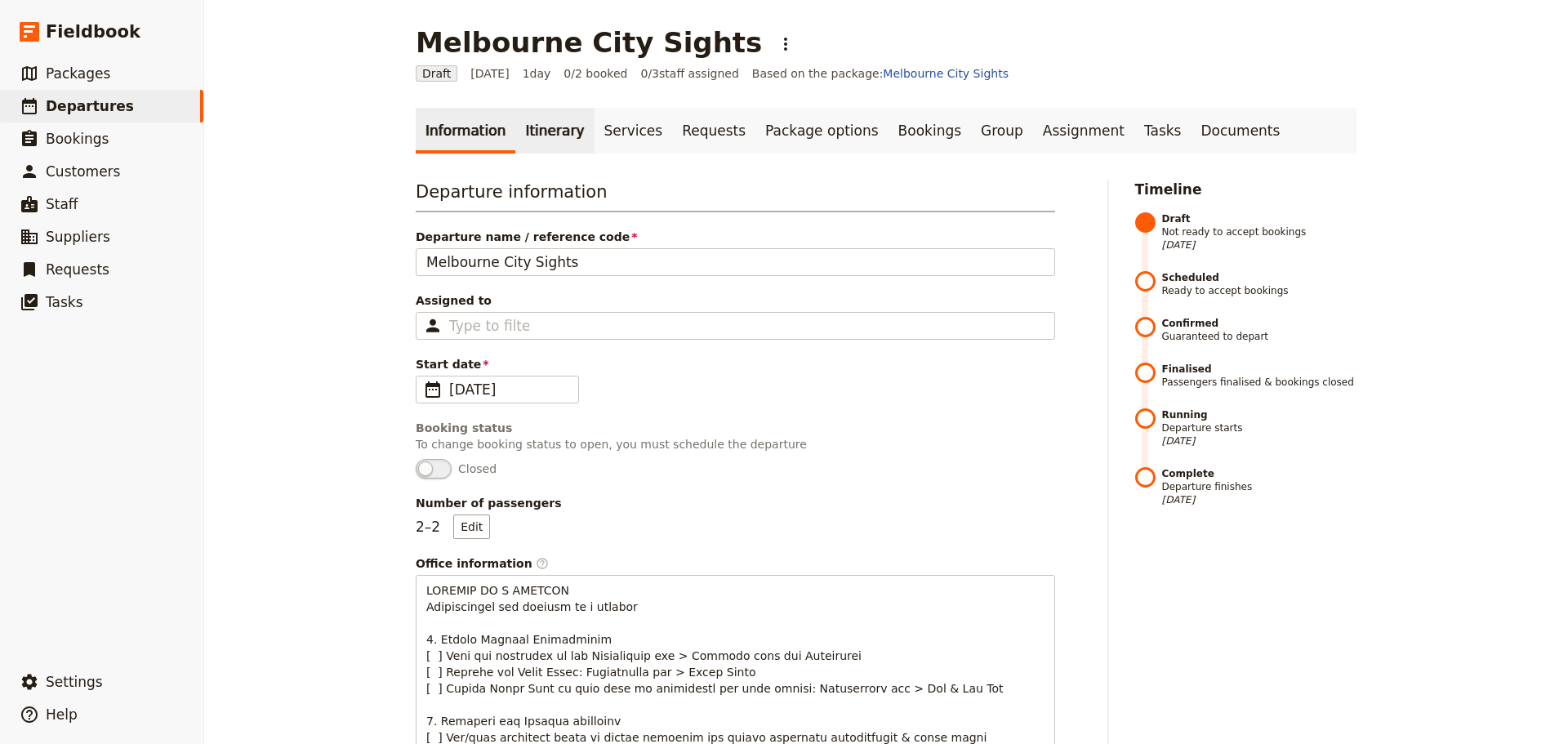
click at [536, 139] on link "Itinerary" at bounding box center [553, 131] width 78 height 46
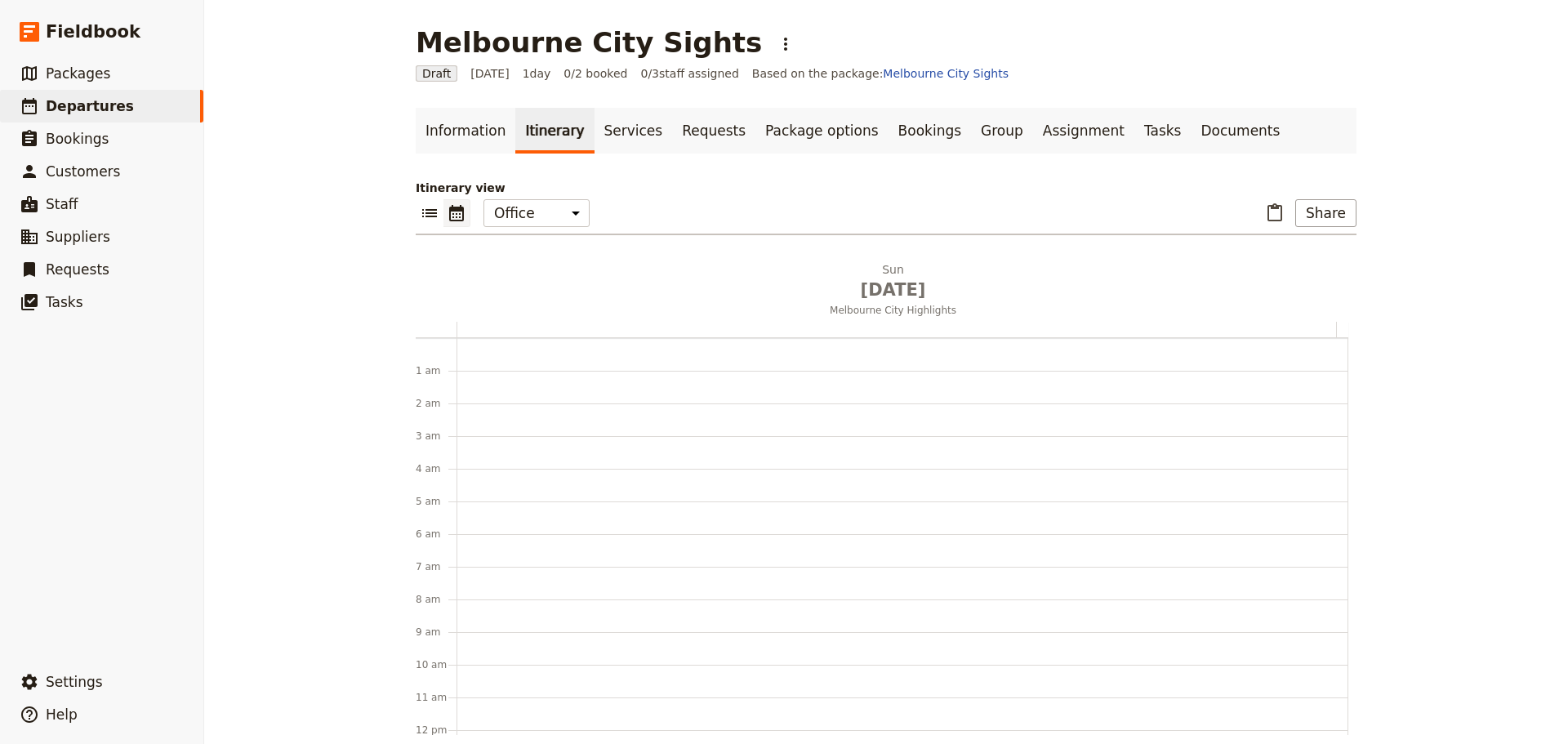
scroll to position [213, 0]
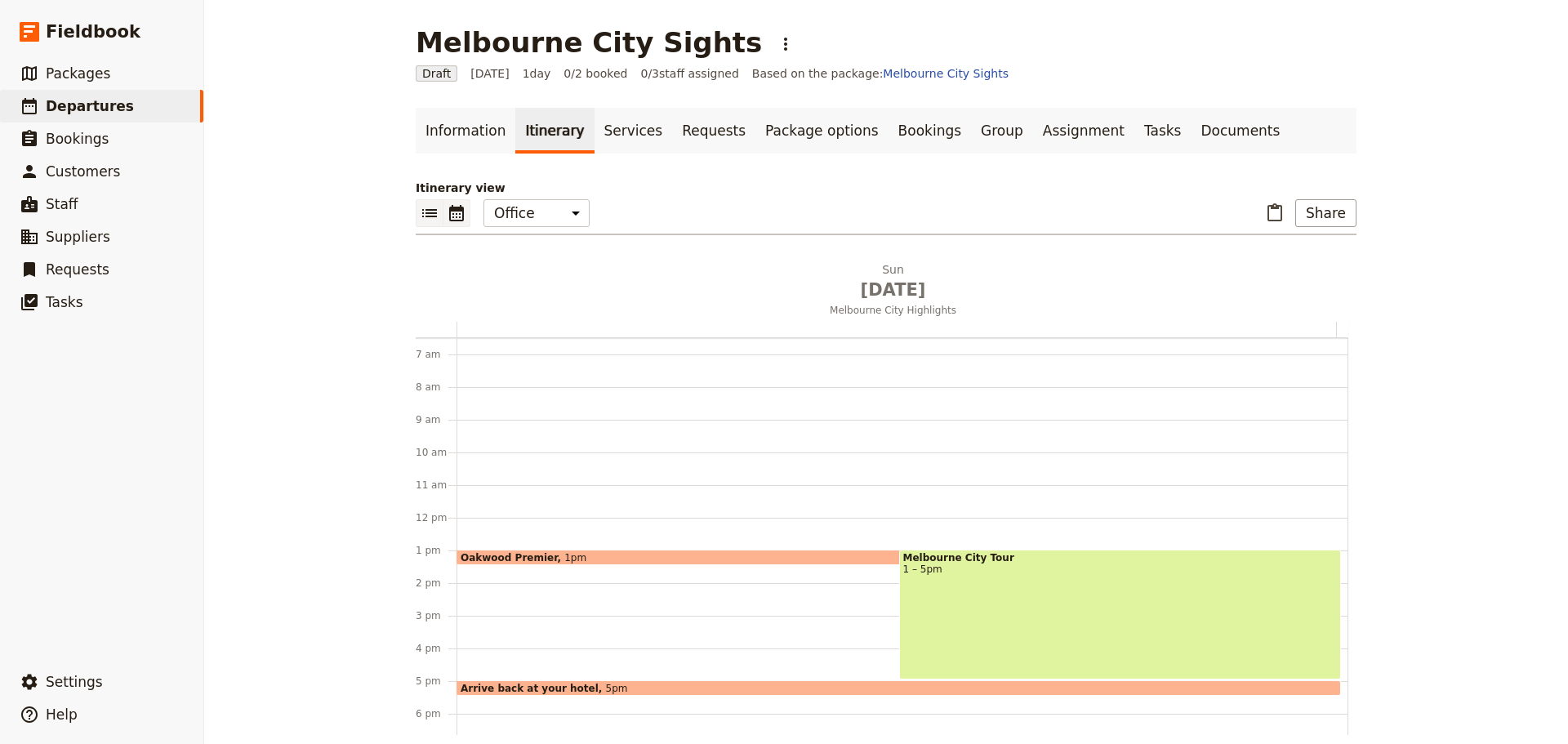
click at [420, 209] on icon "List view" at bounding box center [429, 213] width 19 height 19
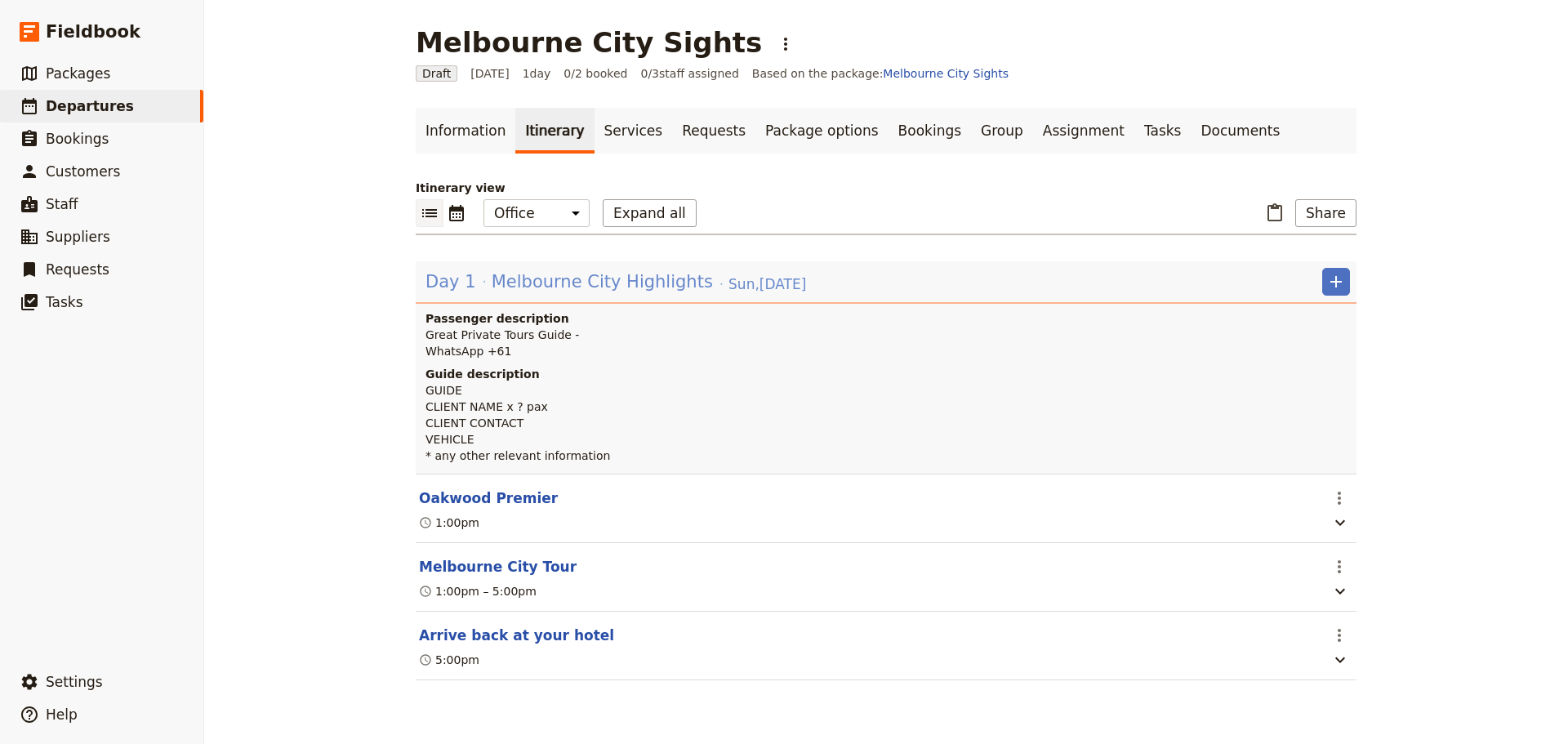
click at [530, 283] on span "Melbourne City Highlights" at bounding box center [603, 281] width 221 height 24
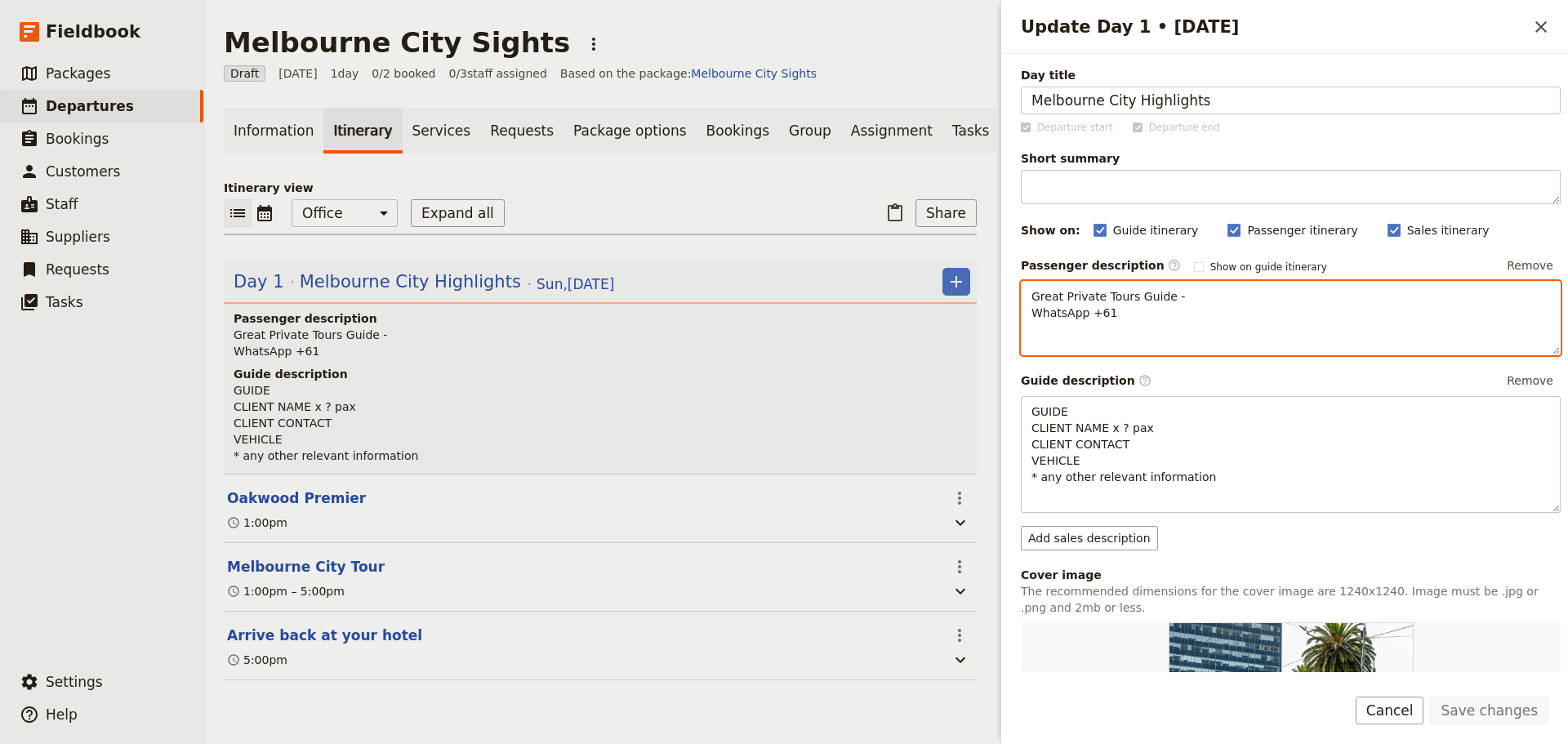
click at [1230, 303] on p "Great Private Tours Guide - WhatsApp +61" at bounding box center [1290, 304] width 519 height 33
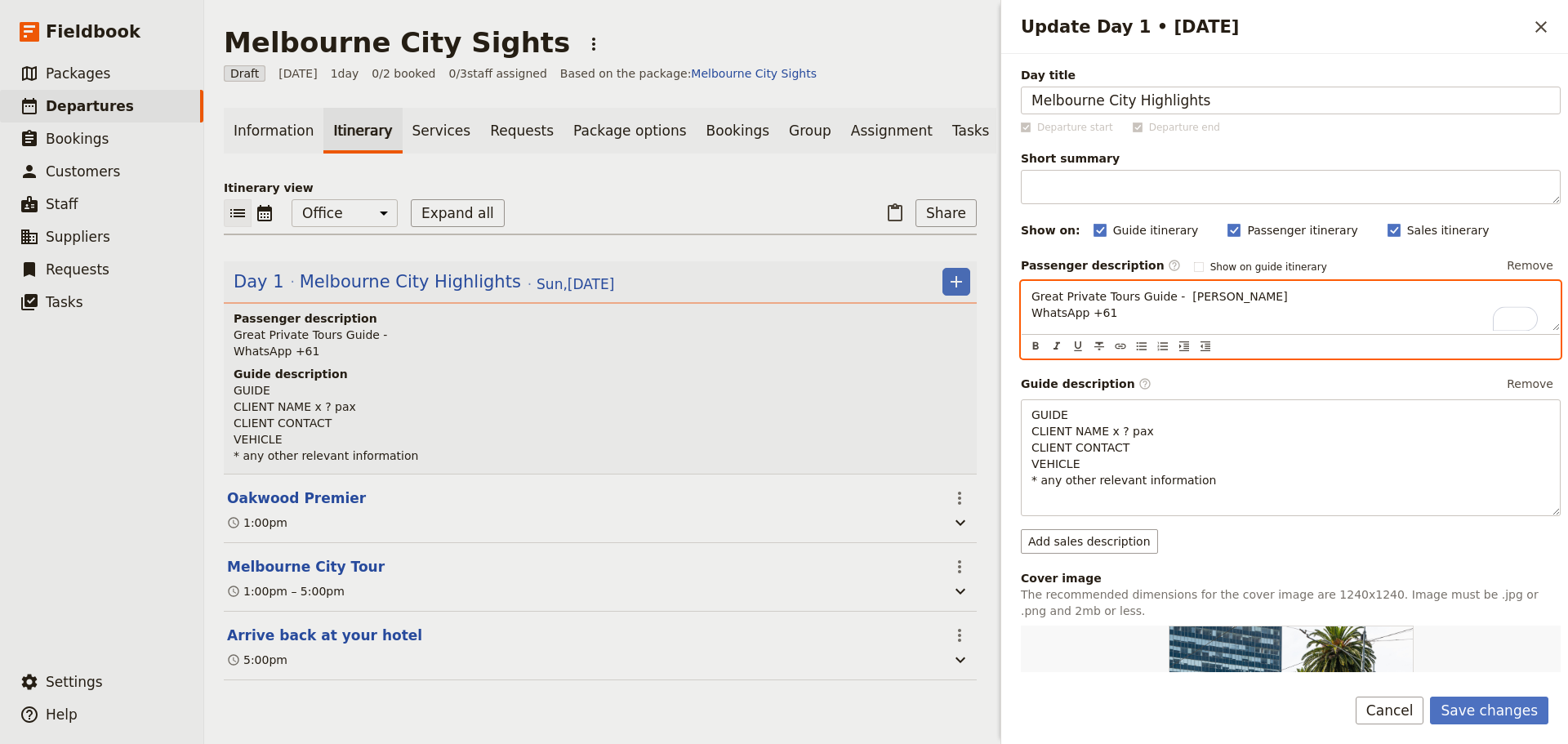
click at [1132, 315] on p "Great Private Tours Guide - Steven Andrew WhatsApp +61" at bounding box center [1290, 304] width 519 height 33
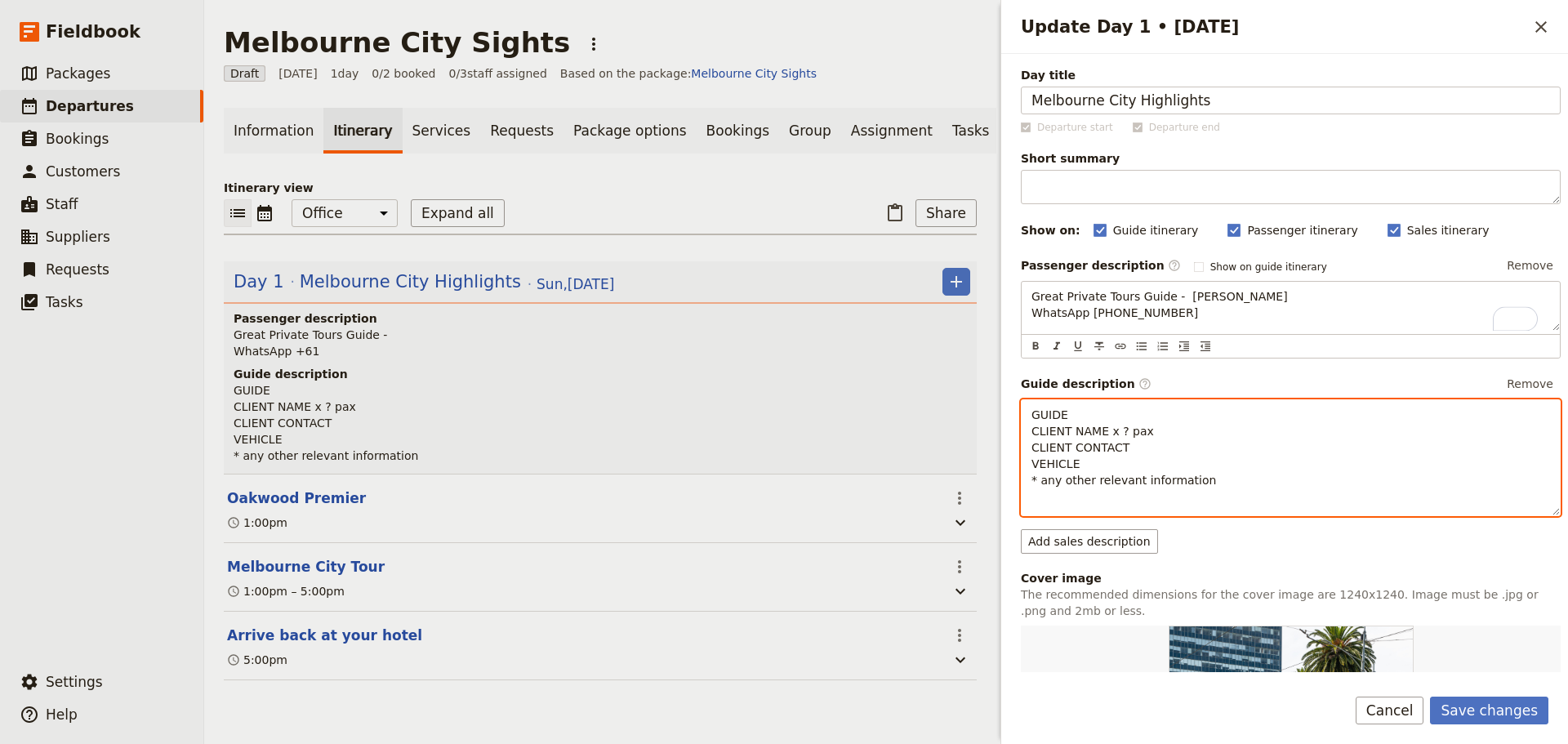
click at [1090, 412] on p "GUIDE CLIENT NAME x ? pax CLIENT CONTACT VEHICLE * any other relevant informati…" at bounding box center [1290, 447] width 519 height 82
drag, startPoint x: 1068, startPoint y: 456, endPoint x: 1015, endPoint y: 412, distance: 68.9
click at [1015, 412] on div "Day title Melbourne City Highlights Departure start Departure end Short summary…" at bounding box center [1284, 363] width 567 height 618
click at [1034, 495] on button "​" at bounding box center [1035, 503] width 18 height 18
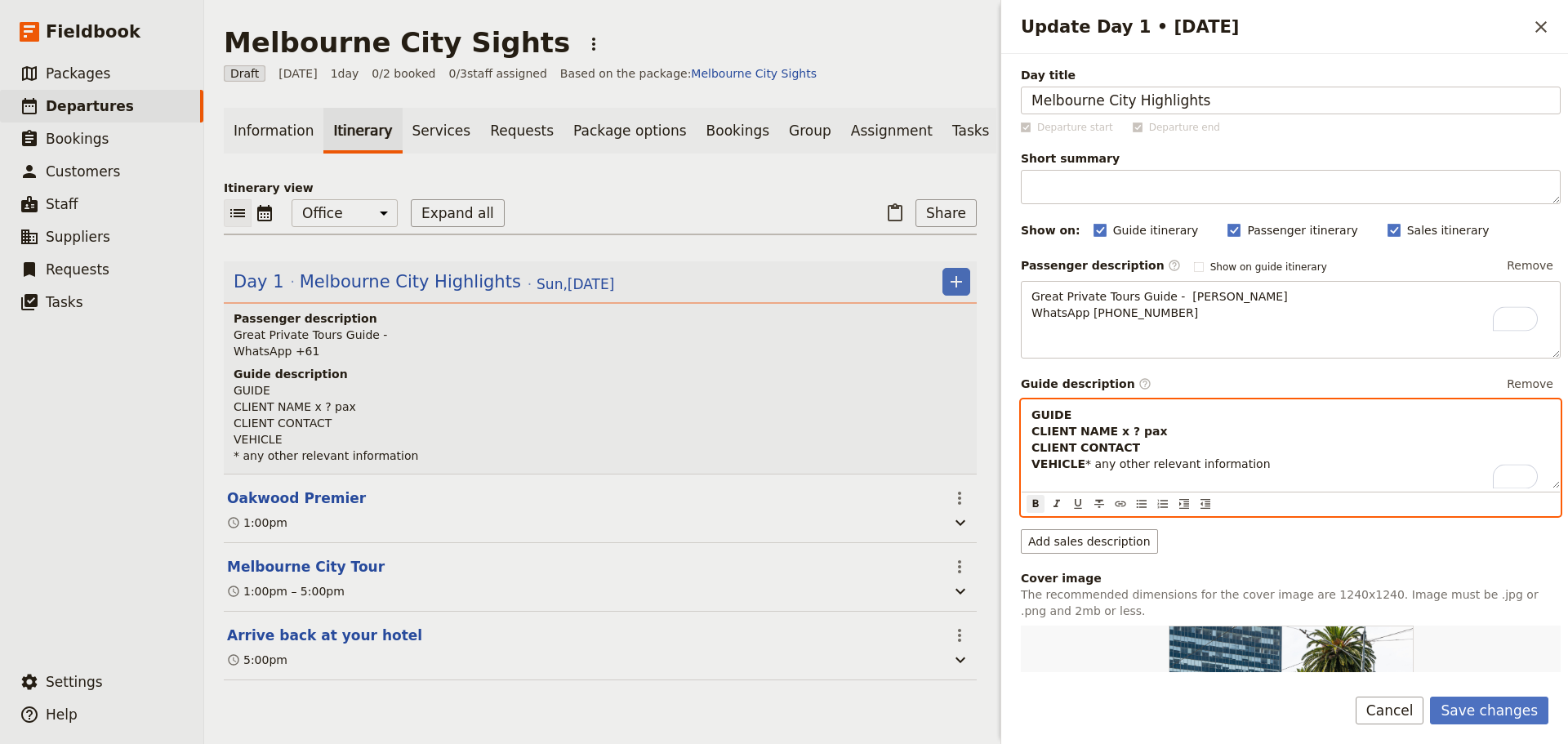
click at [1098, 420] on p "GUIDE CLIENT NAME x ? pax CLIENT CONTACT VEHICLE * any other relevant informati…" at bounding box center [1290, 439] width 519 height 65
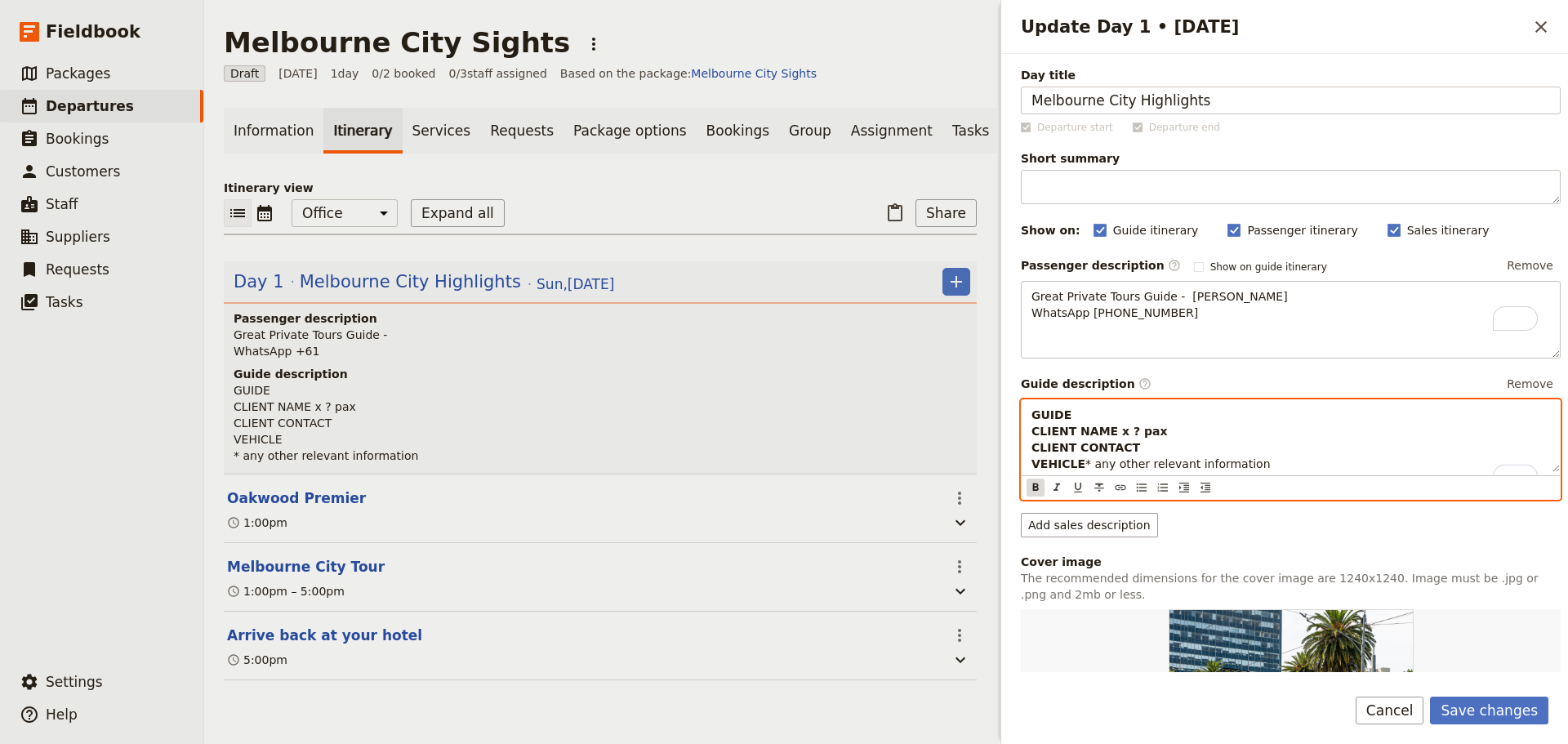
click at [1029, 494] on icon "Format bold" at bounding box center [1036, 488] width 13 height 13
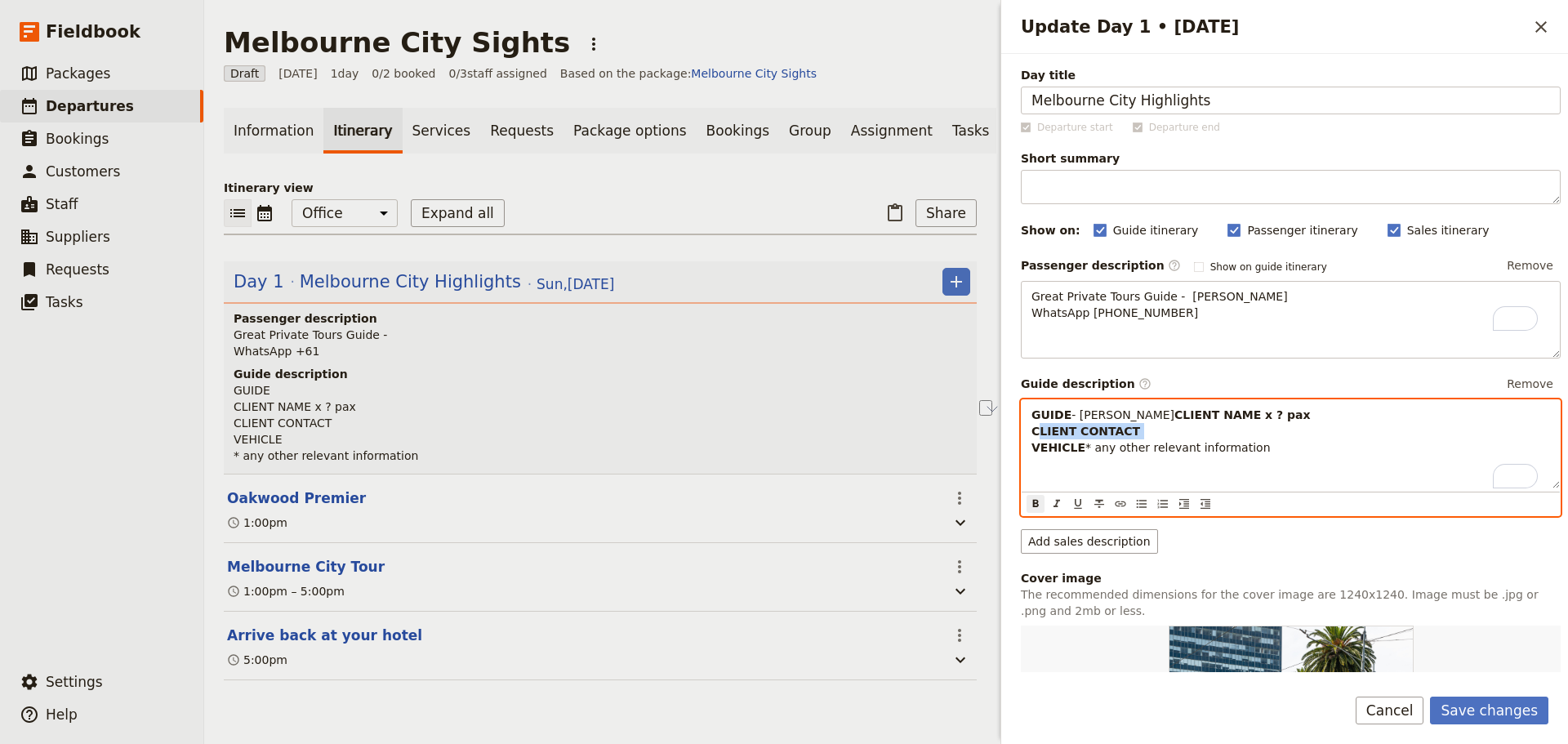
drag, startPoint x: 1155, startPoint y: 448, endPoint x: 999, endPoint y: 443, distance: 156.1
click at [999, 443] on div "Update Day 1 • 19 Oct ​ Day title Melbourne City Highlights Departure start Dep…" at bounding box center [1282, 372] width 572 height 744
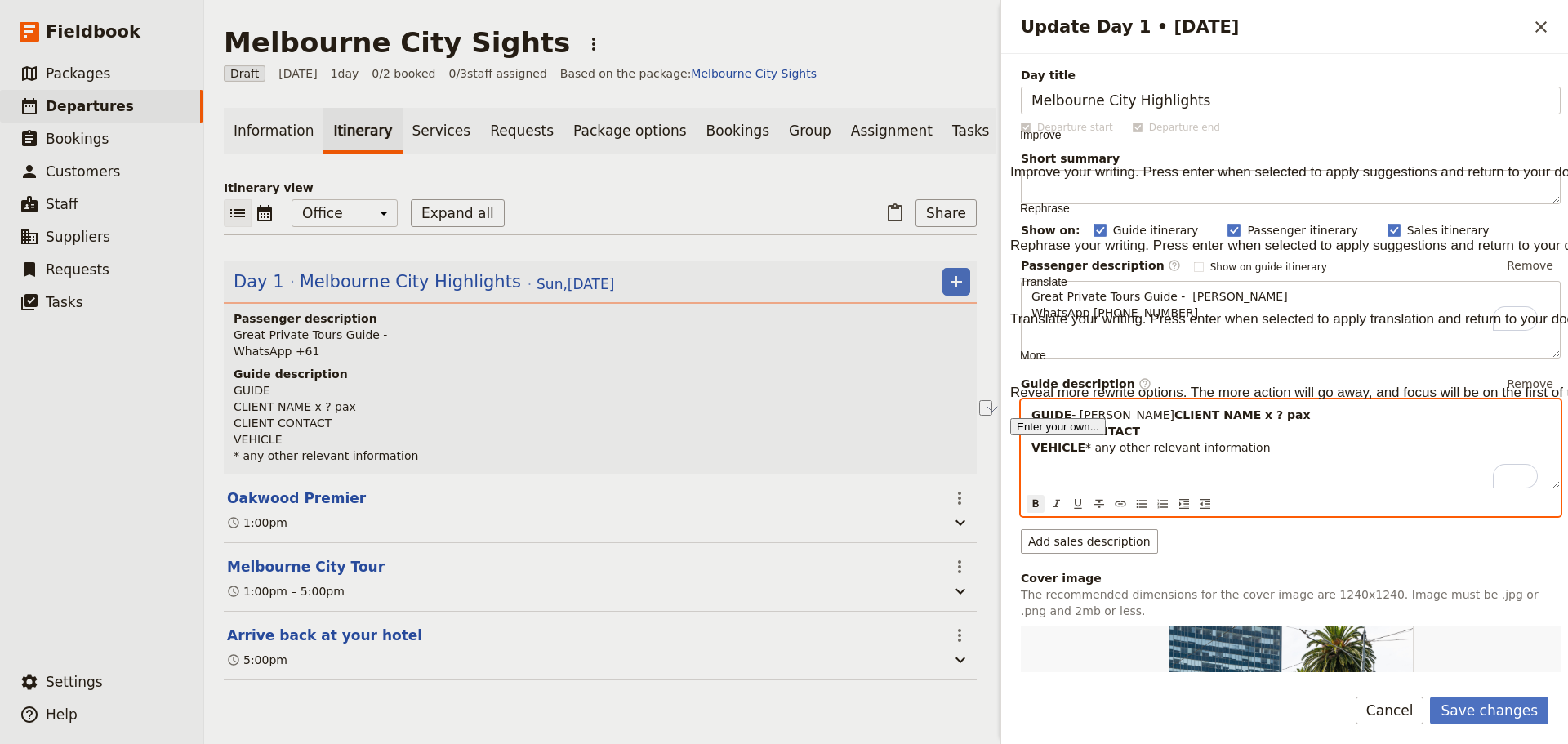
click at [1112, 455] on p "GUIDE - Steve A CLIENT NAME x ? pax CLIENT CONTACT VEHICLE * any other relevant…" at bounding box center [1290, 430] width 519 height 49
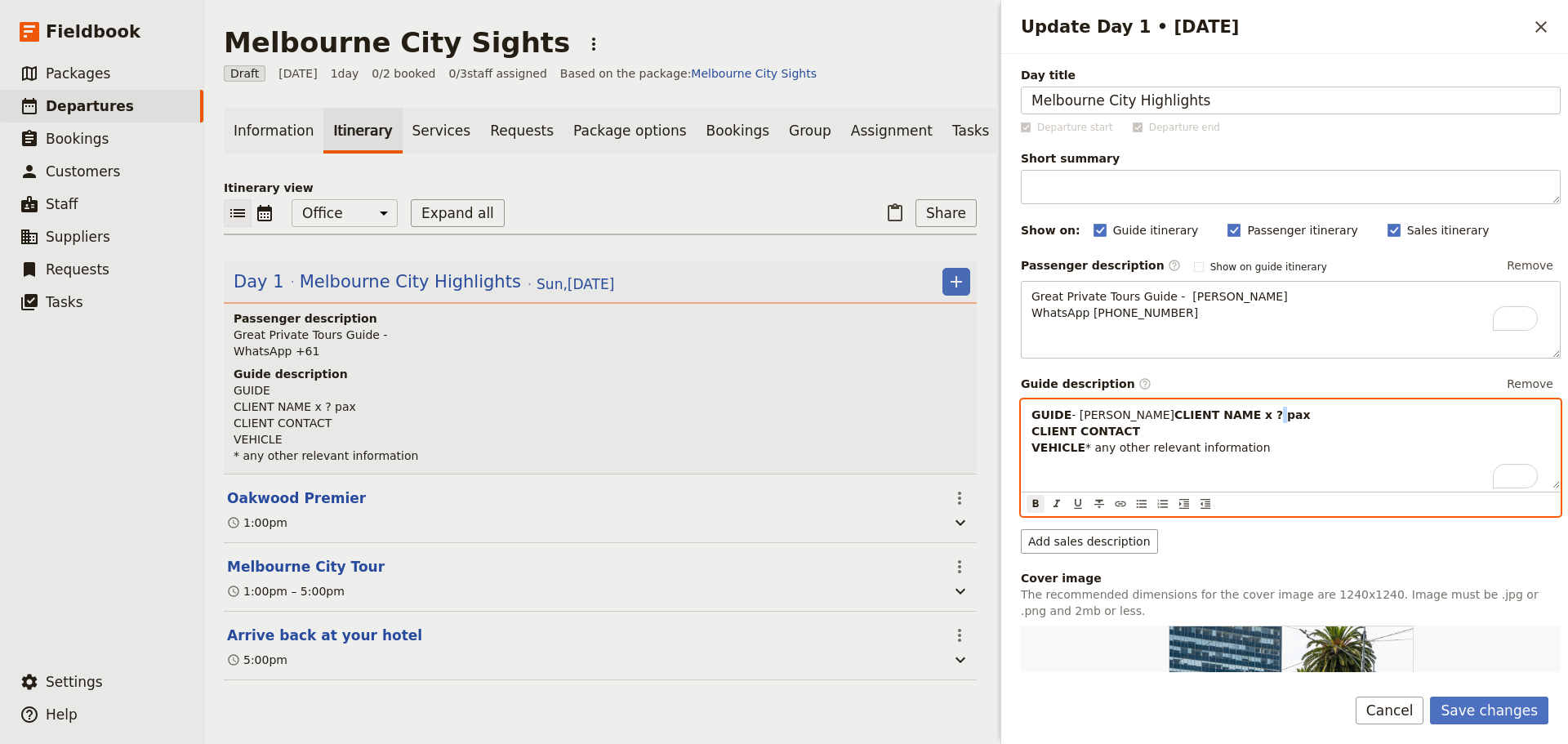
click at [1120, 436] on strong "CLIENT NAME x ? pax CLIENT CONTACT VEHICLE" at bounding box center [1170, 431] width 279 height 46
drag, startPoint x: 1148, startPoint y: 448, endPoint x: 1069, endPoint y: 493, distance: 90.9
click at [1026, 450] on div "GUIDE - Steve A CLIENT NAME x 2 pax CLIENT CONTACT VEHICLE * any other relevant…" at bounding box center [1290, 445] width 538 height 89
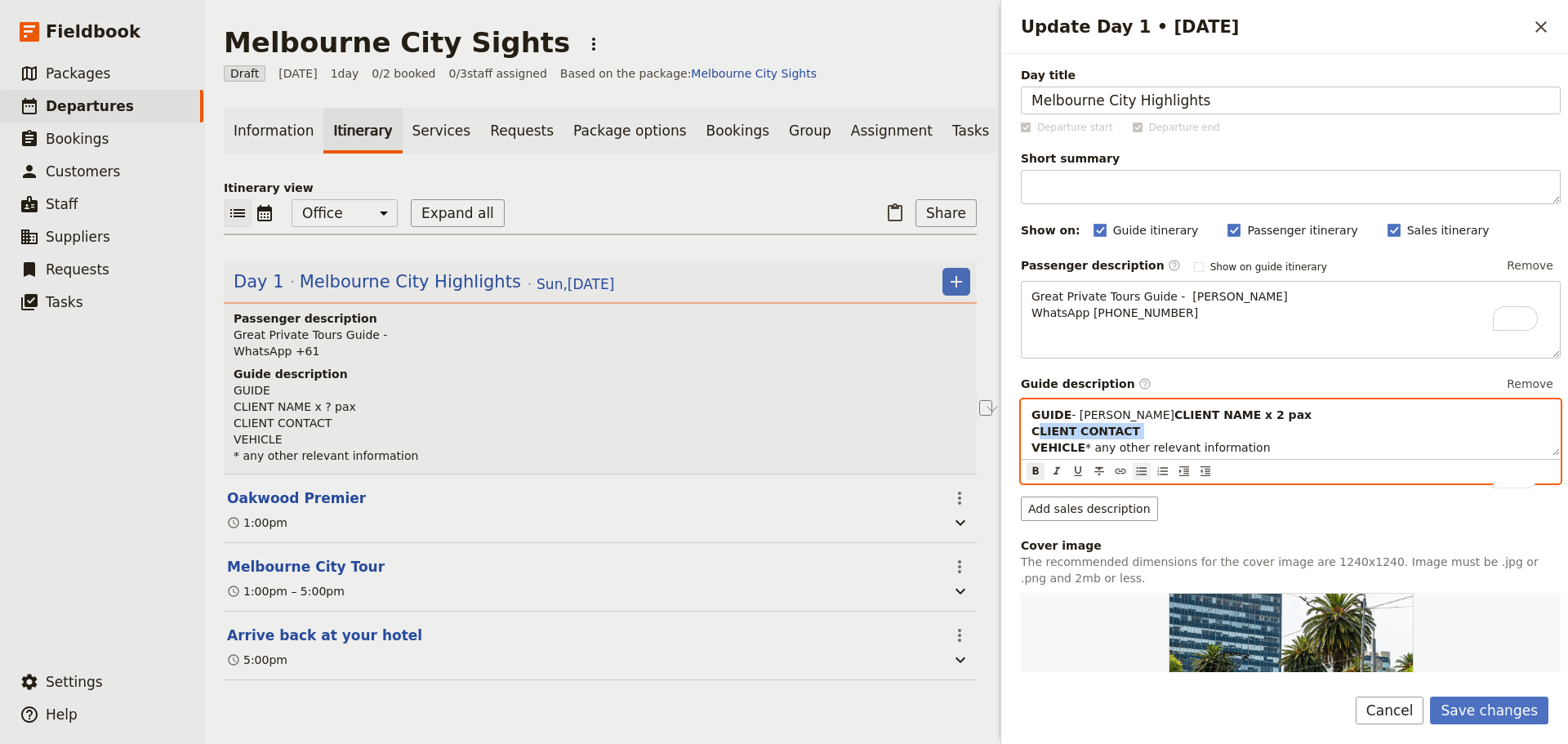
click at [1139, 475] on icon "Bulleted list" at bounding box center [1142, 471] width 10 height 8
click at [1143, 477] on icon "Bulleted list" at bounding box center [1142, 472] width 13 height 13
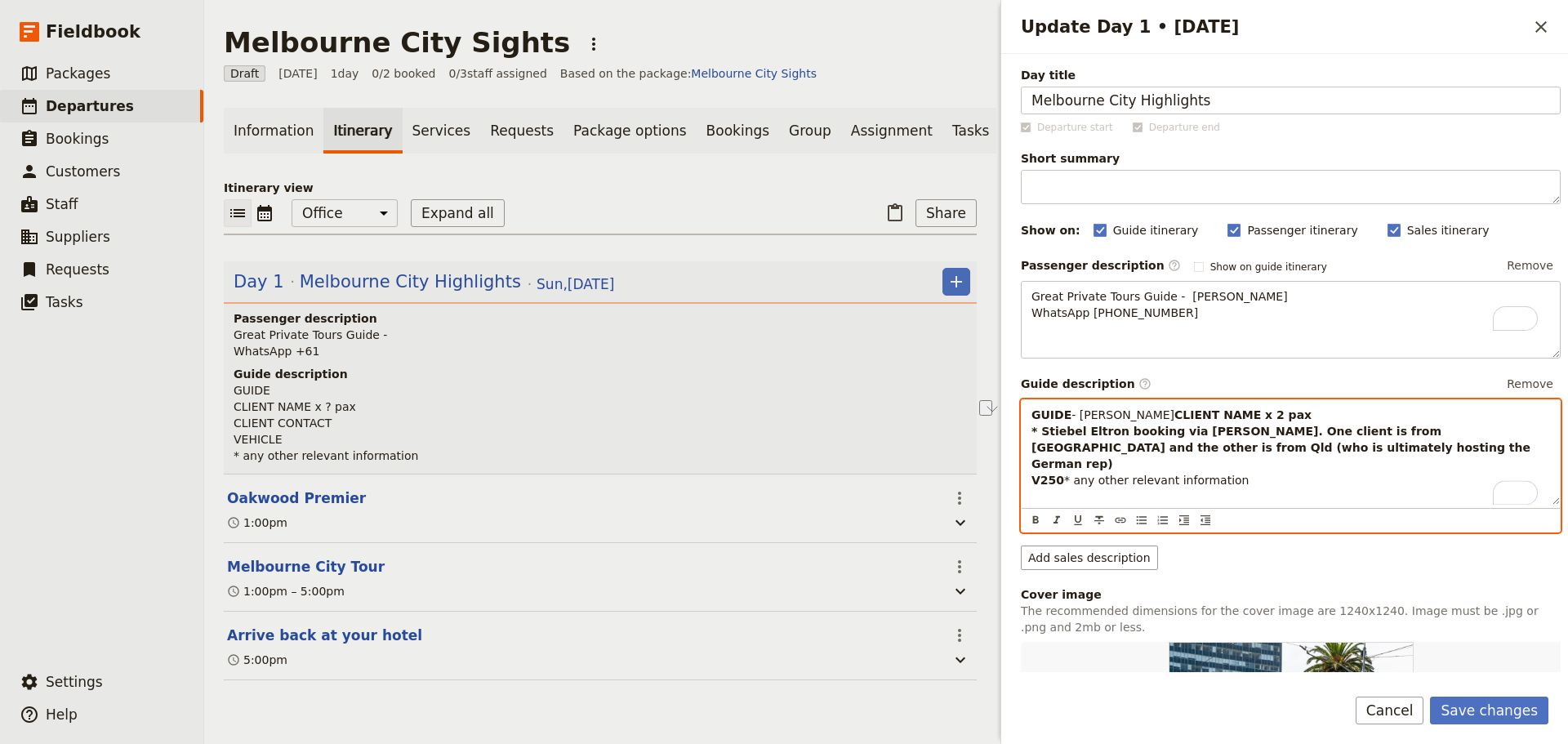
drag, startPoint x: 1046, startPoint y: 496, endPoint x: 984, endPoint y: 500, distance: 62.1
click at [984, 500] on div "Melbourne City Sights ​ Draft 19 Oct 2025 1 day 0/2 booked 0 / 3 staff assigned…" at bounding box center [886, 372] width 1364 height 744
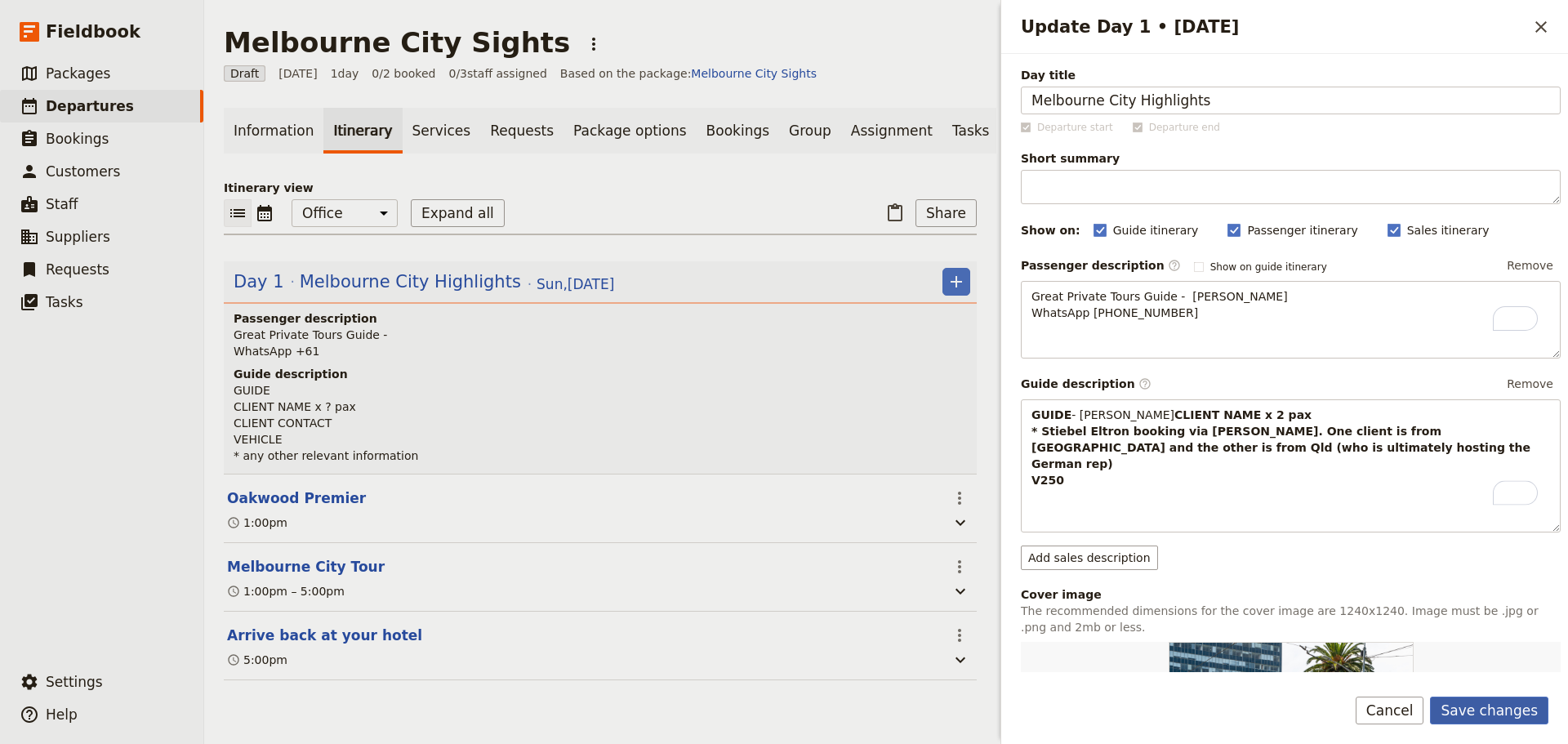
click at [1483, 697] on button "Save changes" at bounding box center [1488, 710] width 118 height 28
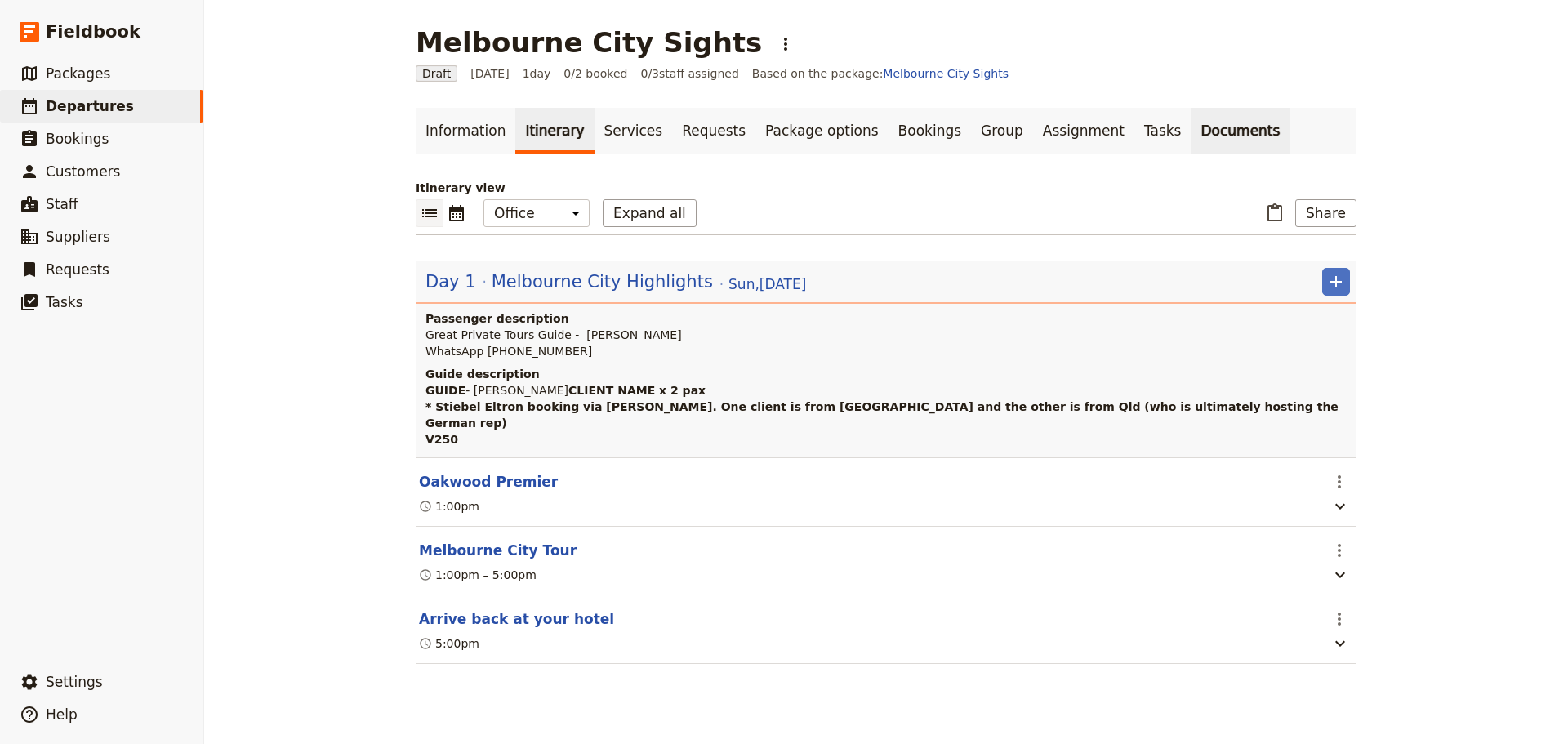
click at [1191, 128] on link "Documents" at bounding box center [1240, 131] width 99 height 46
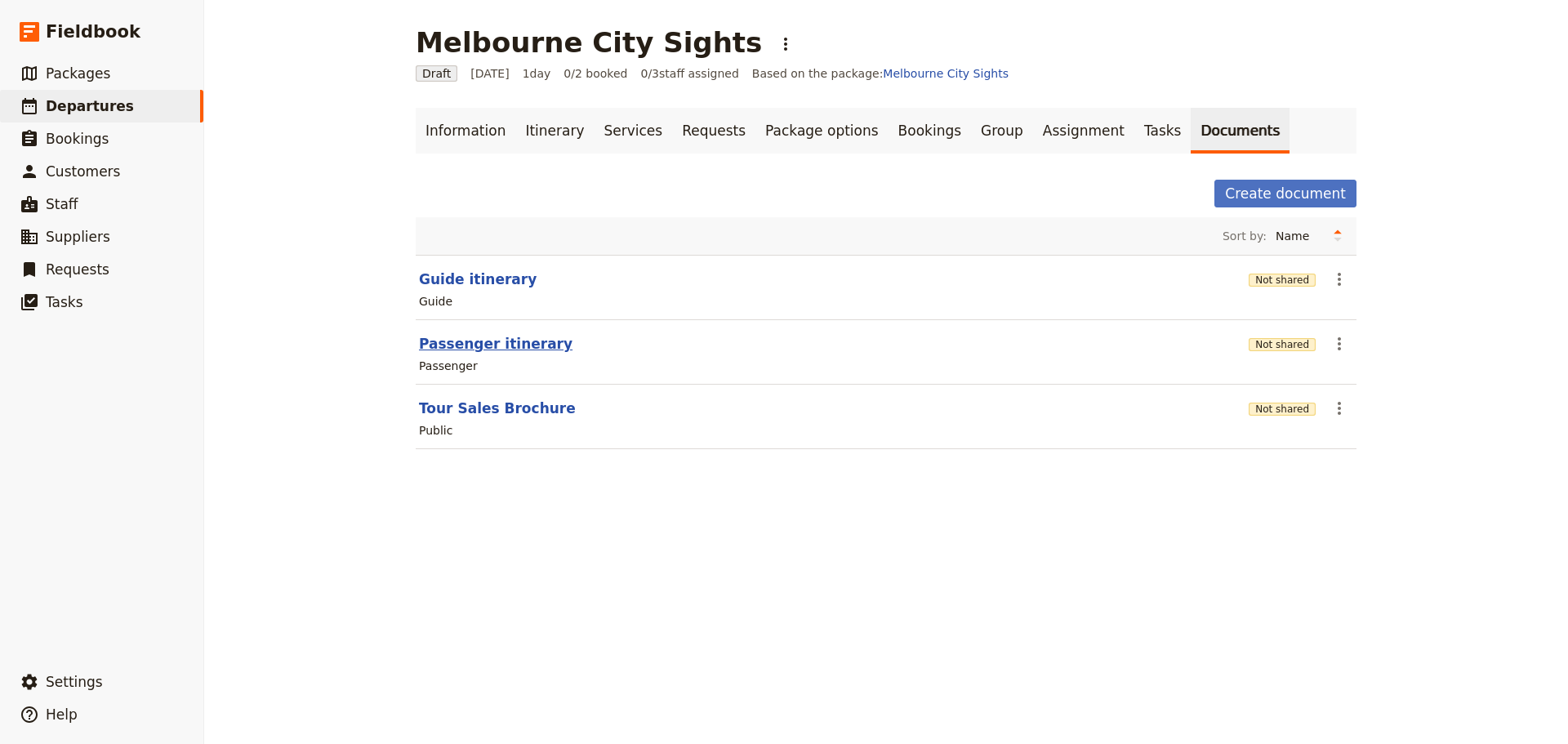
click at [454, 349] on button "Passenger itinerary" at bounding box center [495, 344] width 153 height 19
select select "PASSENGER"
select select "DEFAULT"
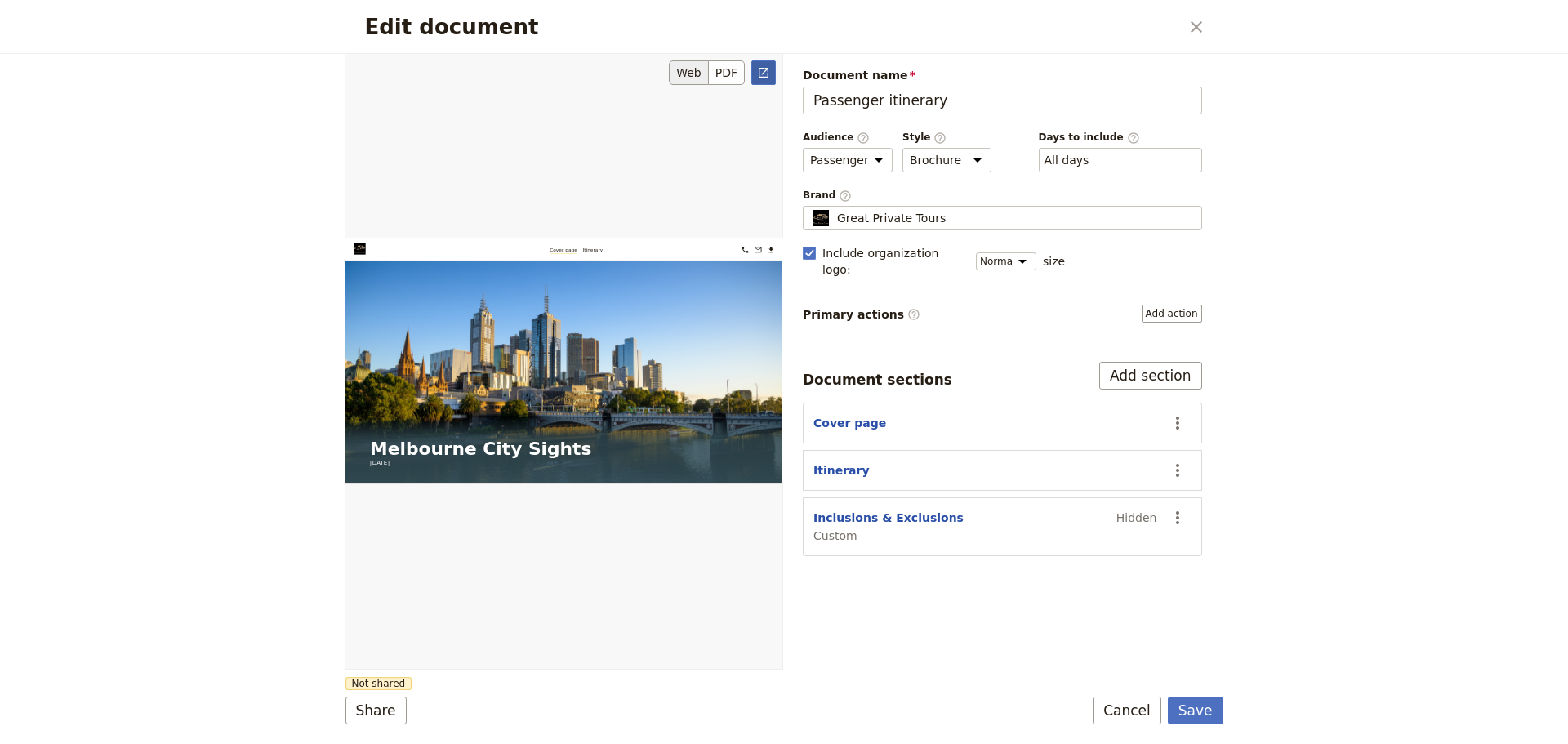
click at [759, 79] on link "​" at bounding box center [762, 72] width 24 height 24
click at [1139, 708] on button "Cancel" at bounding box center [1126, 710] width 68 height 28
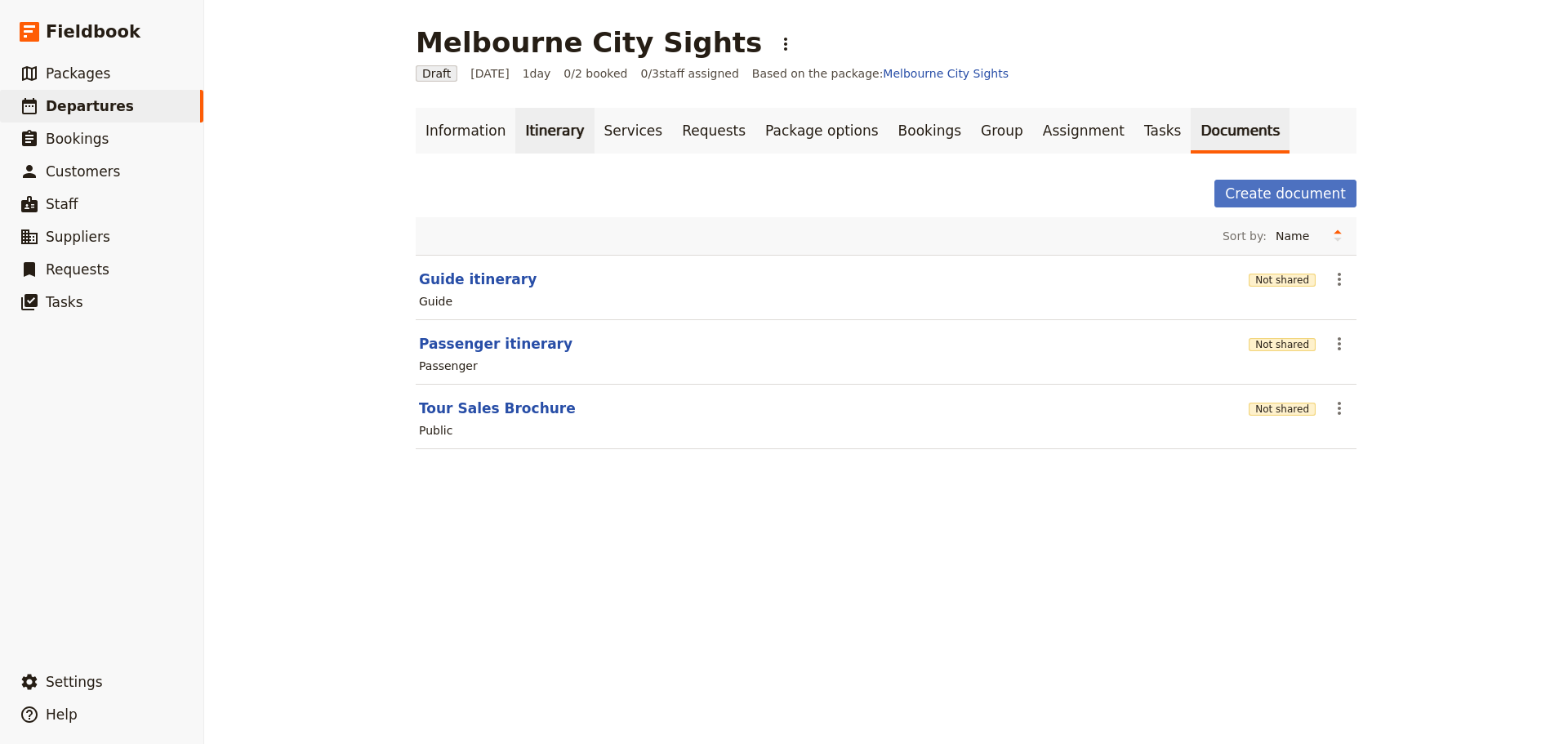
click at [552, 127] on link "Itinerary" at bounding box center [553, 131] width 78 height 46
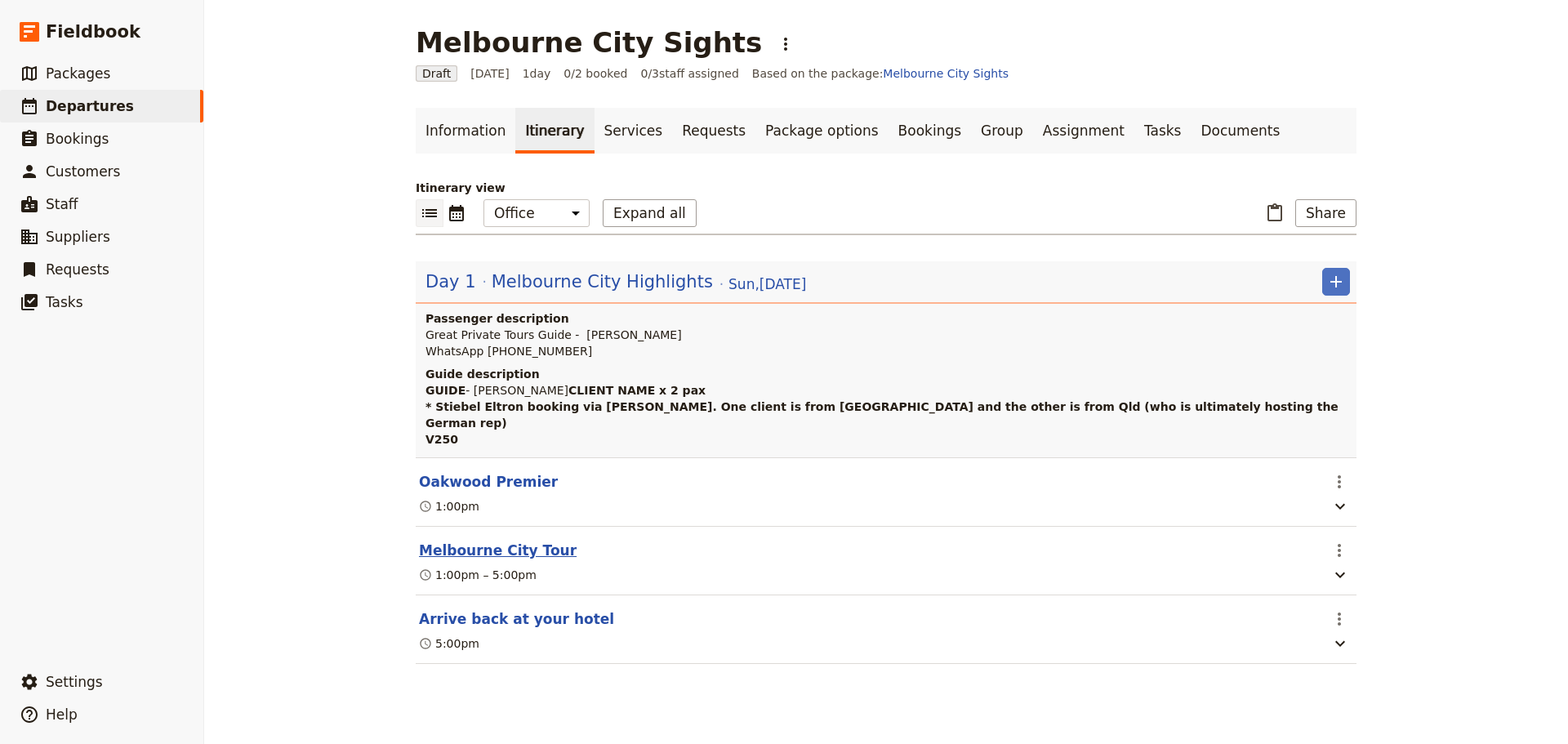
click at [459, 545] on button "Melbourne City Tour" at bounding box center [498, 551] width 158 height 19
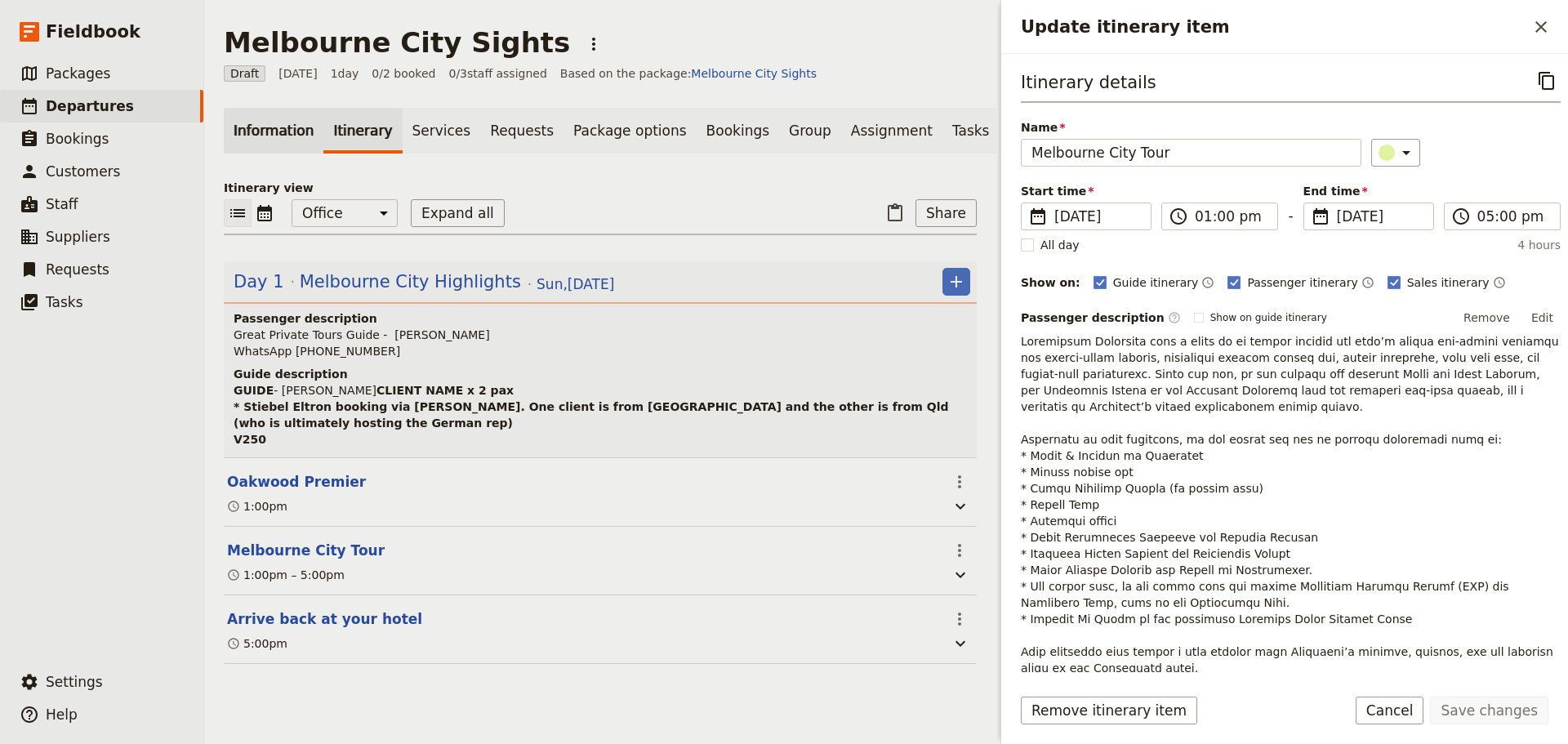
click at [271, 137] on link "Information" at bounding box center [272, 131] width 99 height 46
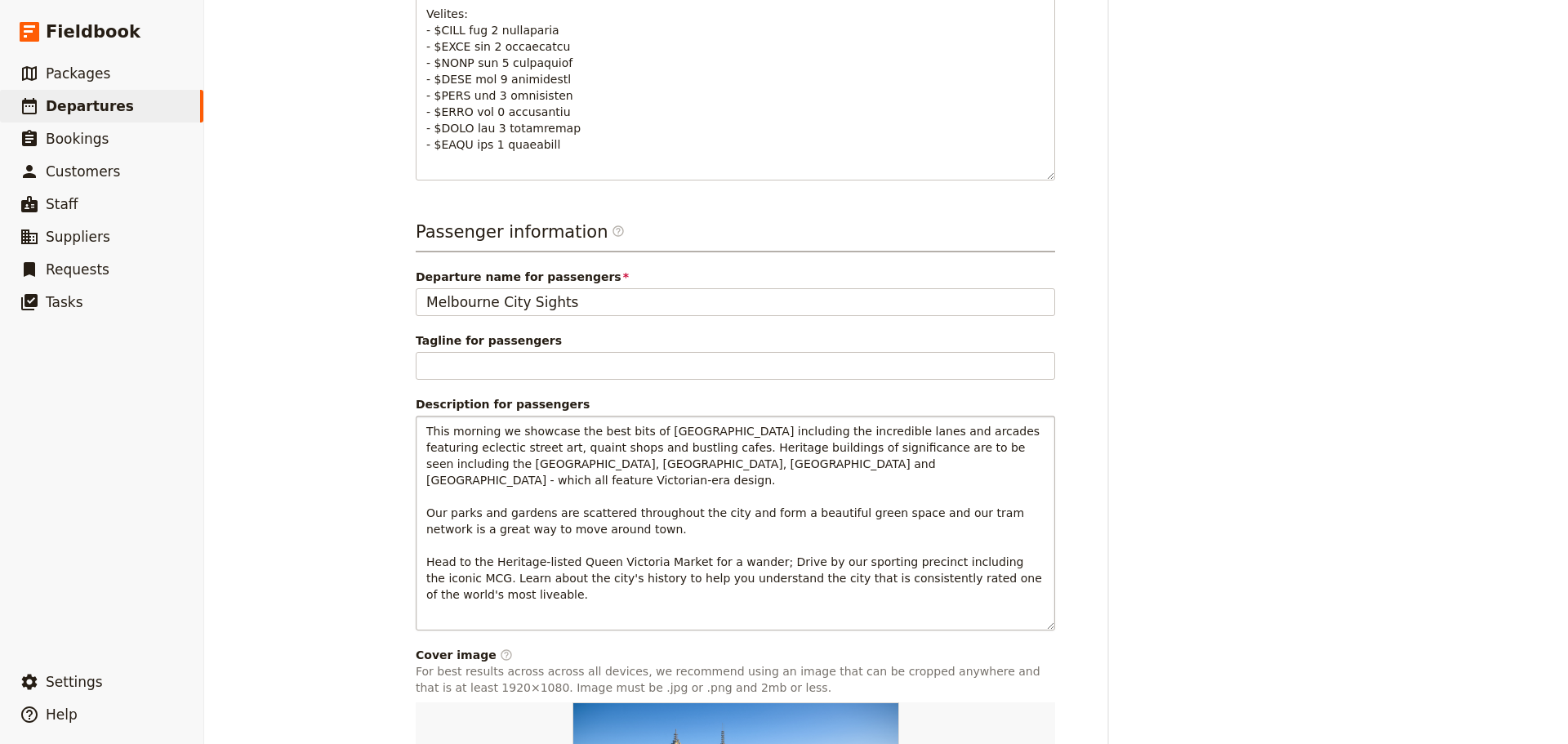
scroll to position [1062, 0]
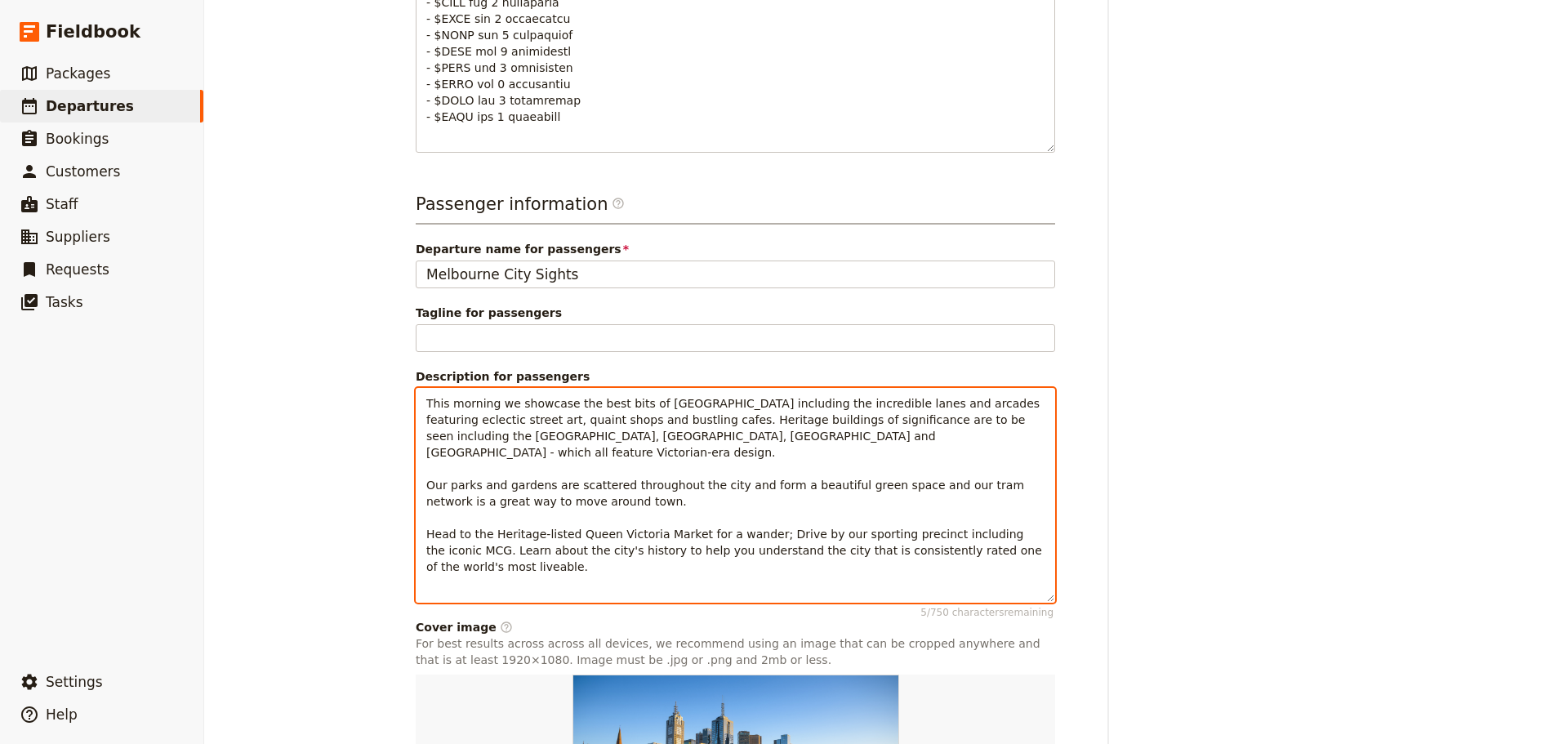
click at [464, 410] on span "This morning we showcase the best bits of Melbourne including the incredible la…" at bounding box center [735, 484] width 619 height 176
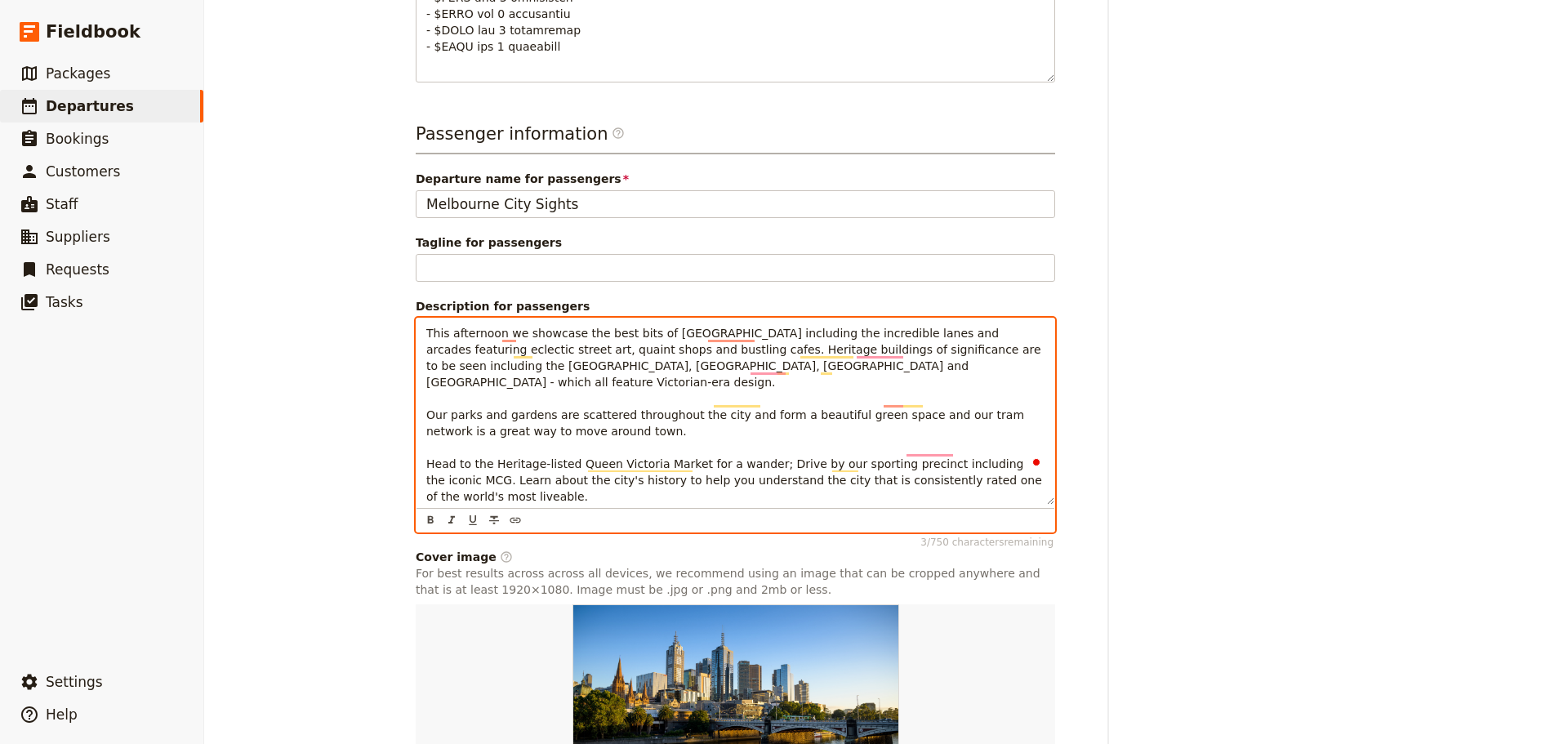
scroll to position [1270, 0]
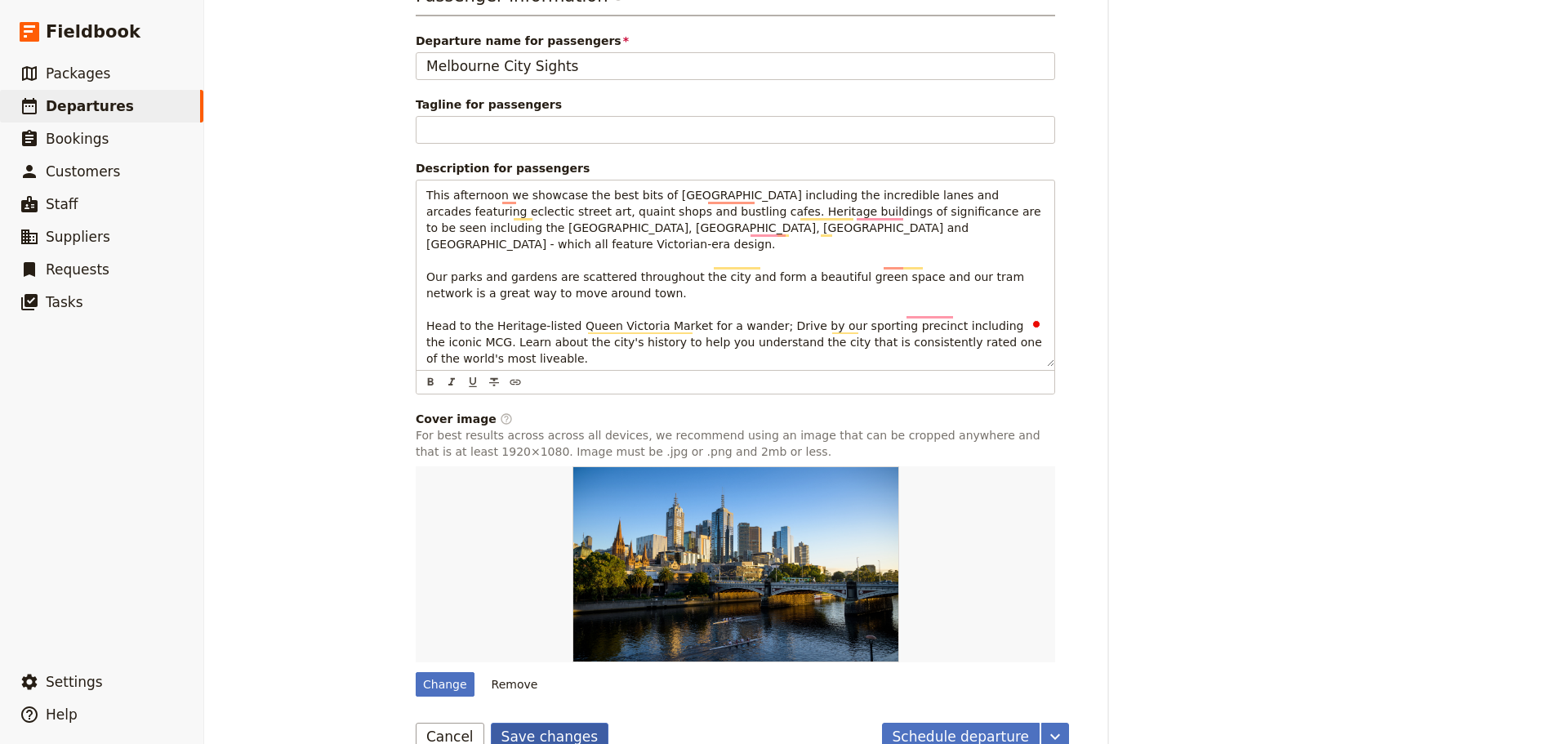
click at [540, 723] on button "Save changes" at bounding box center [550, 736] width 118 height 28
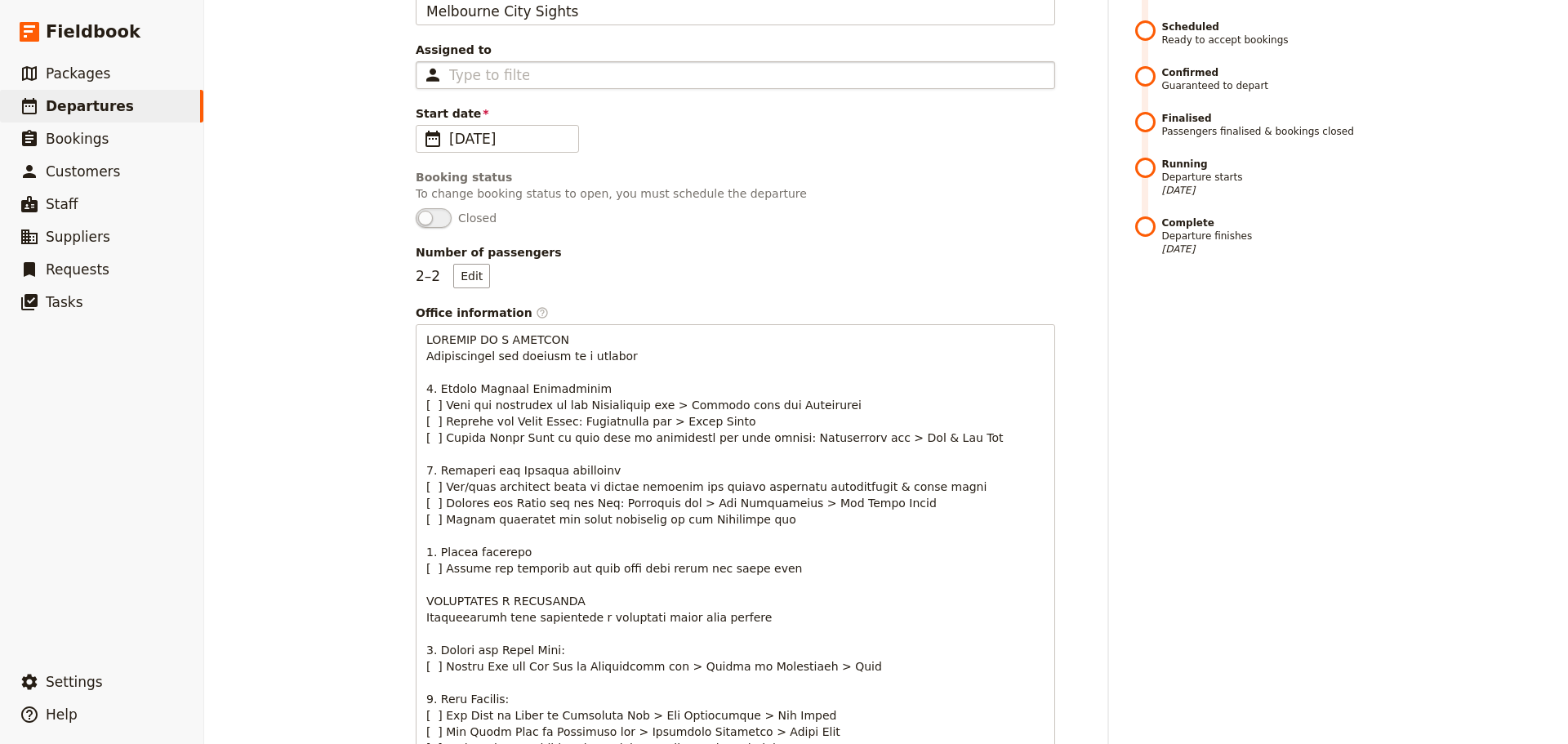
scroll to position [126, 0]
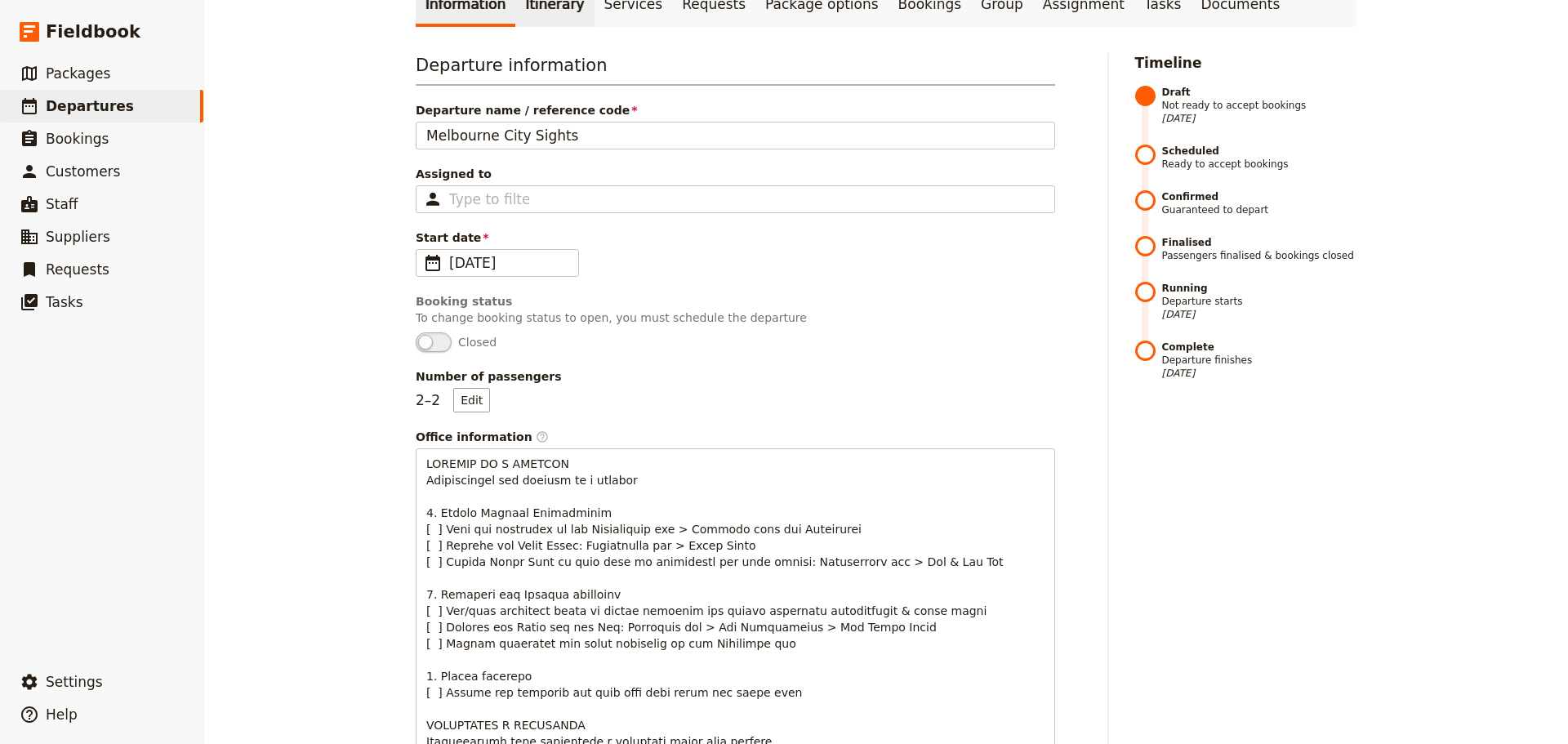
click at [548, 0] on link "Itinerary" at bounding box center [553, 4] width 78 height 46
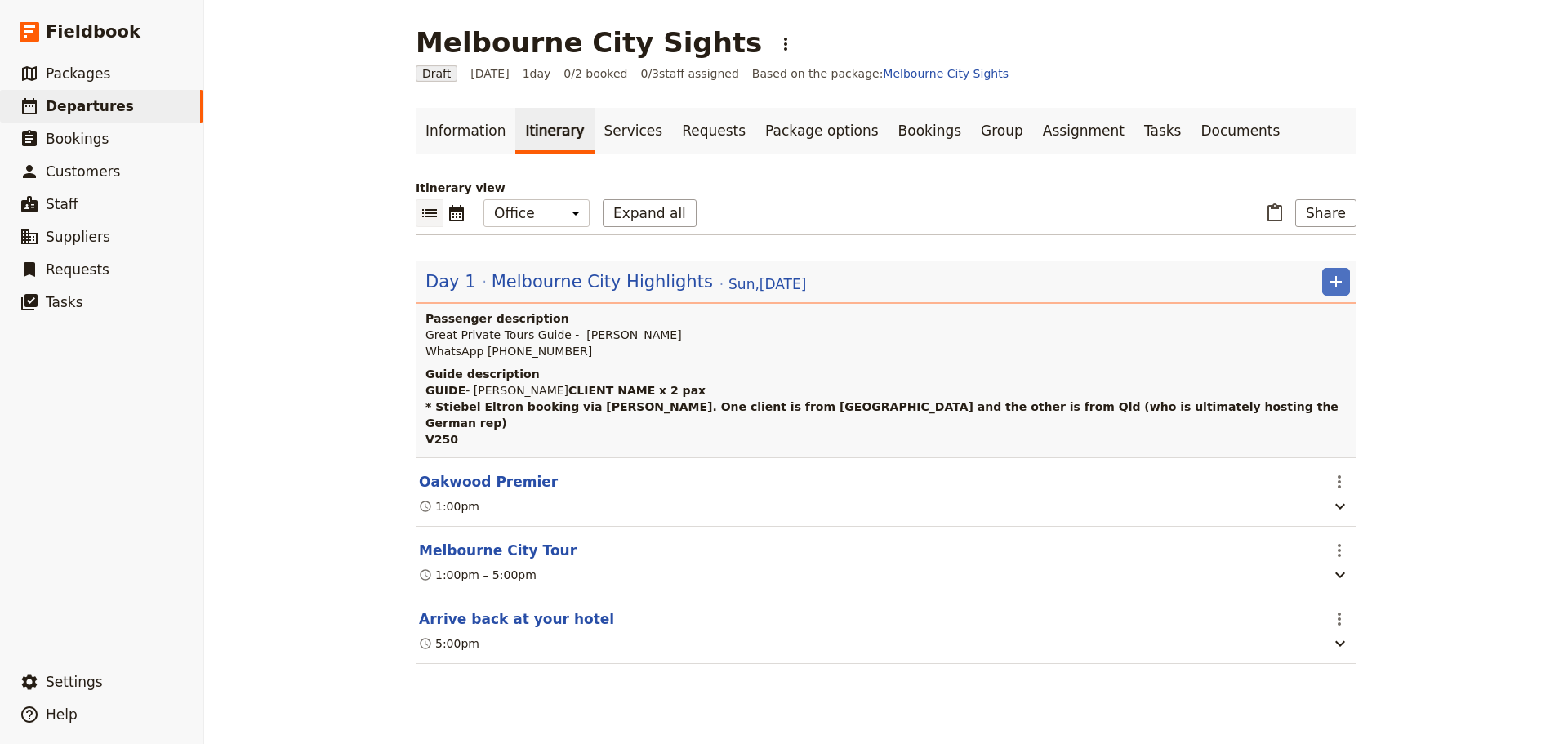
click at [527, 273] on span "Melbourne City Highlights" at bounding box center [603, 281] width 221 height 24
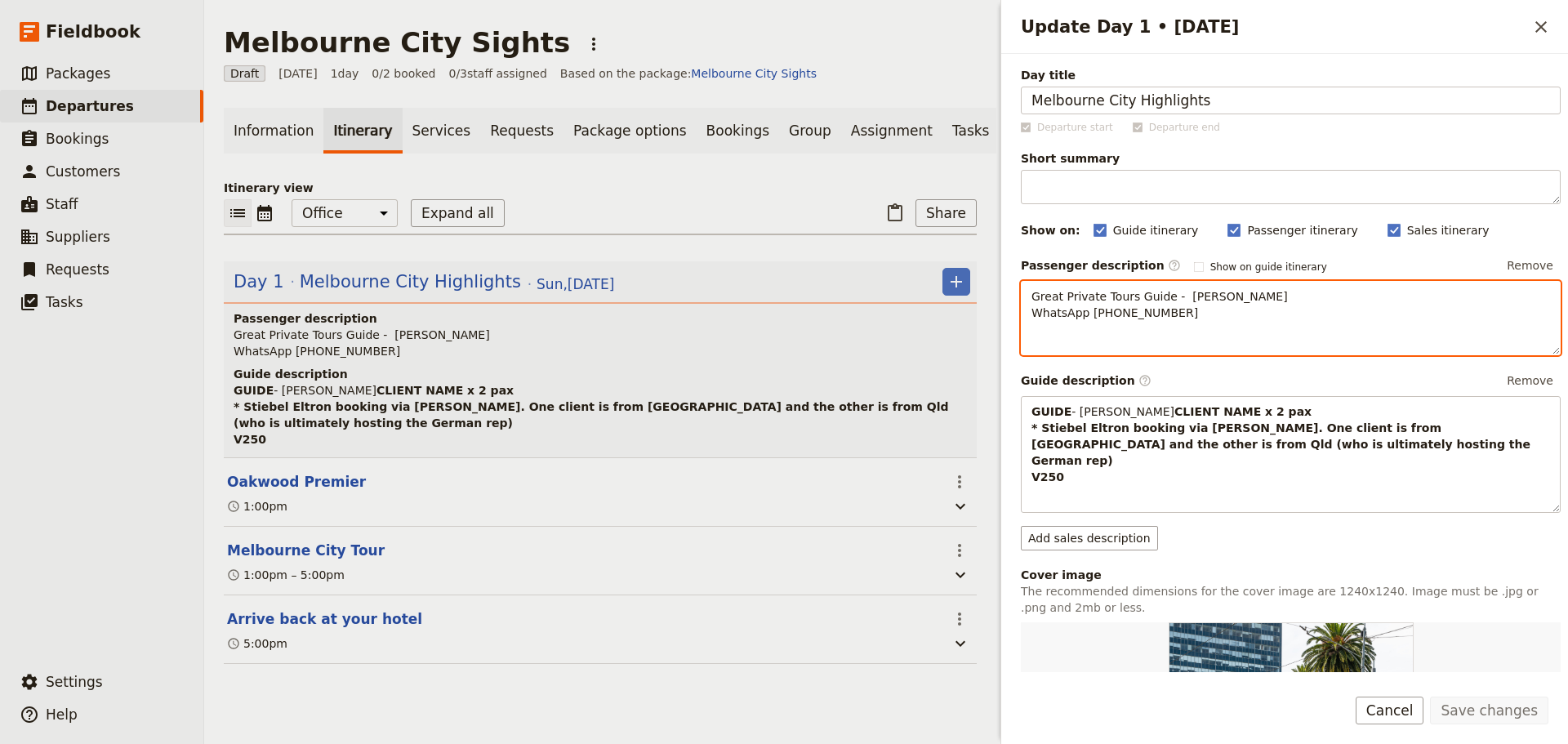
click at [1057, 338] on div "Great Private Tours Guide - Steven Andrew WhatsApp +61 430 279 438 ​ ​ ​ ​ ​ ​ …" at bounding box center [1290, 318] width 540 height 74
click at [1226, 315] on p "Great Private Tours Guide - [PERSON_NAME] WhatsApp [PHONE_NUMBER]" at bounding box center [1290, 304] width 519 height 33
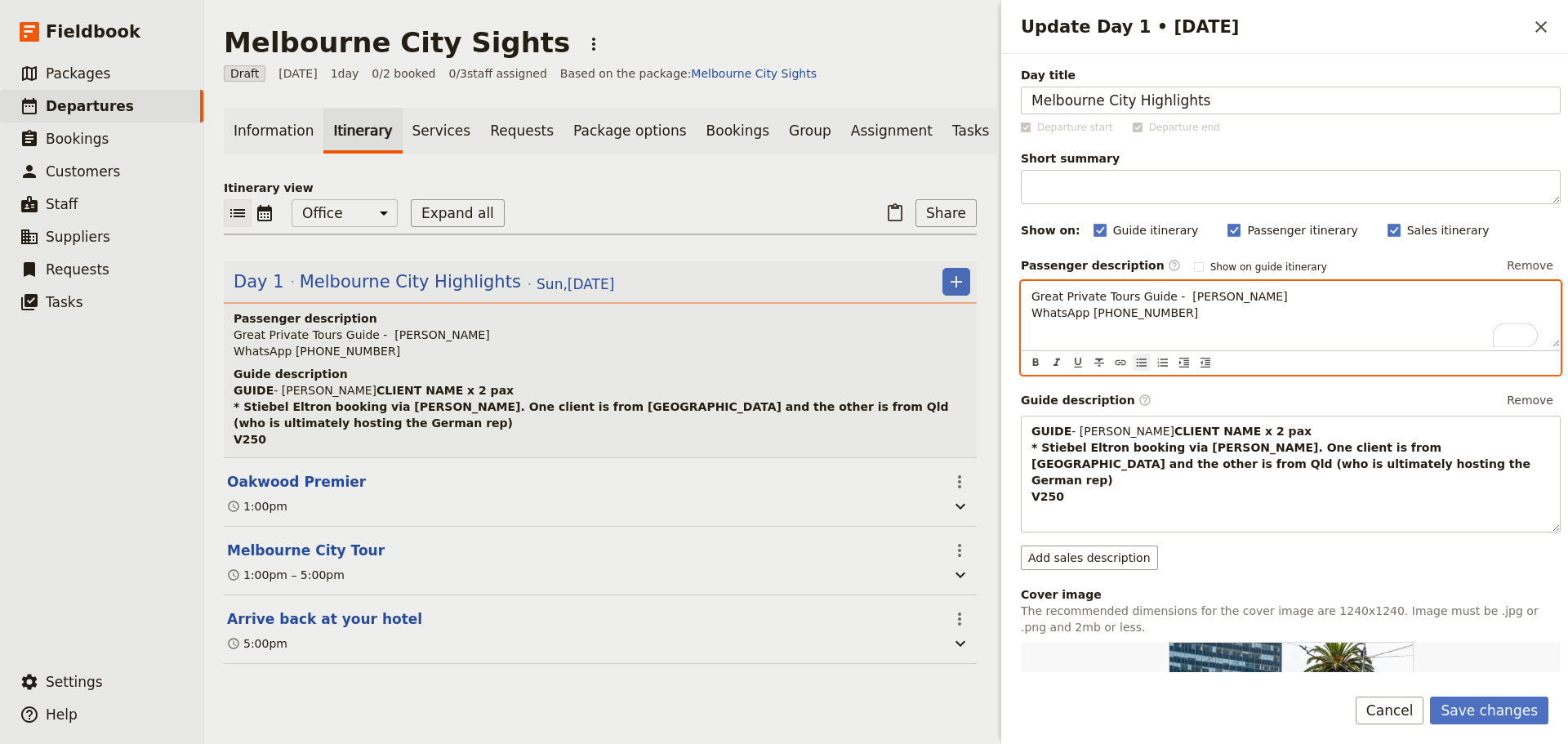
click at [1146, 359] on icon "Bulleted list" at bounding box center [1142, 362] width 10 height 8
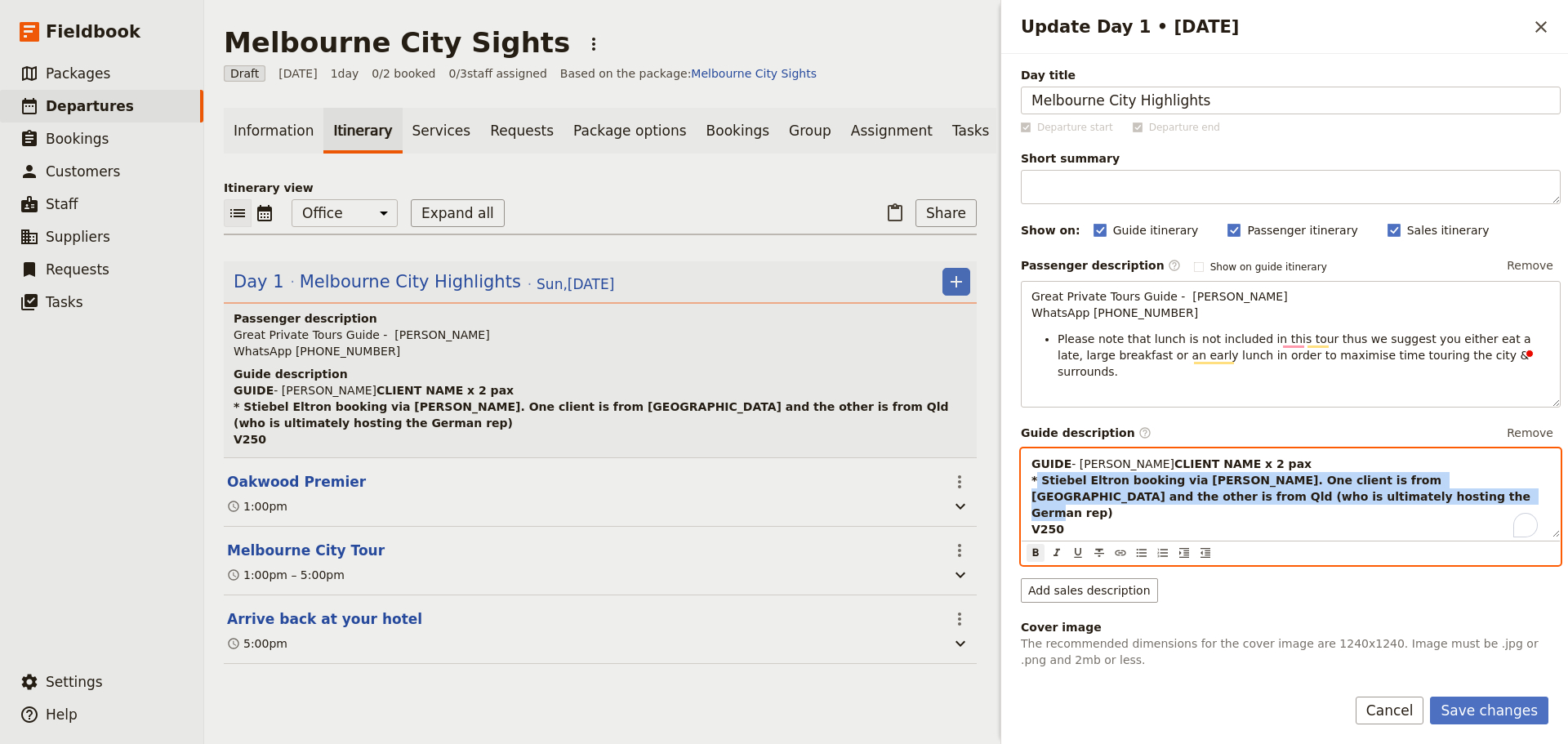
drag, startPoint x: 1131, startPoint y: 499, endPoint x: 1015, endPoint y: 477, distance: 118.1
click at [1015, 477] on div "Day title Melbourne City Highlights Departure start Departure end Short summary…" at bounding box center [1284, 363] width 567 height 618
click at [1036, 547] on icon "Format bold" at bounding box center [1036, 553] width 13 height 13
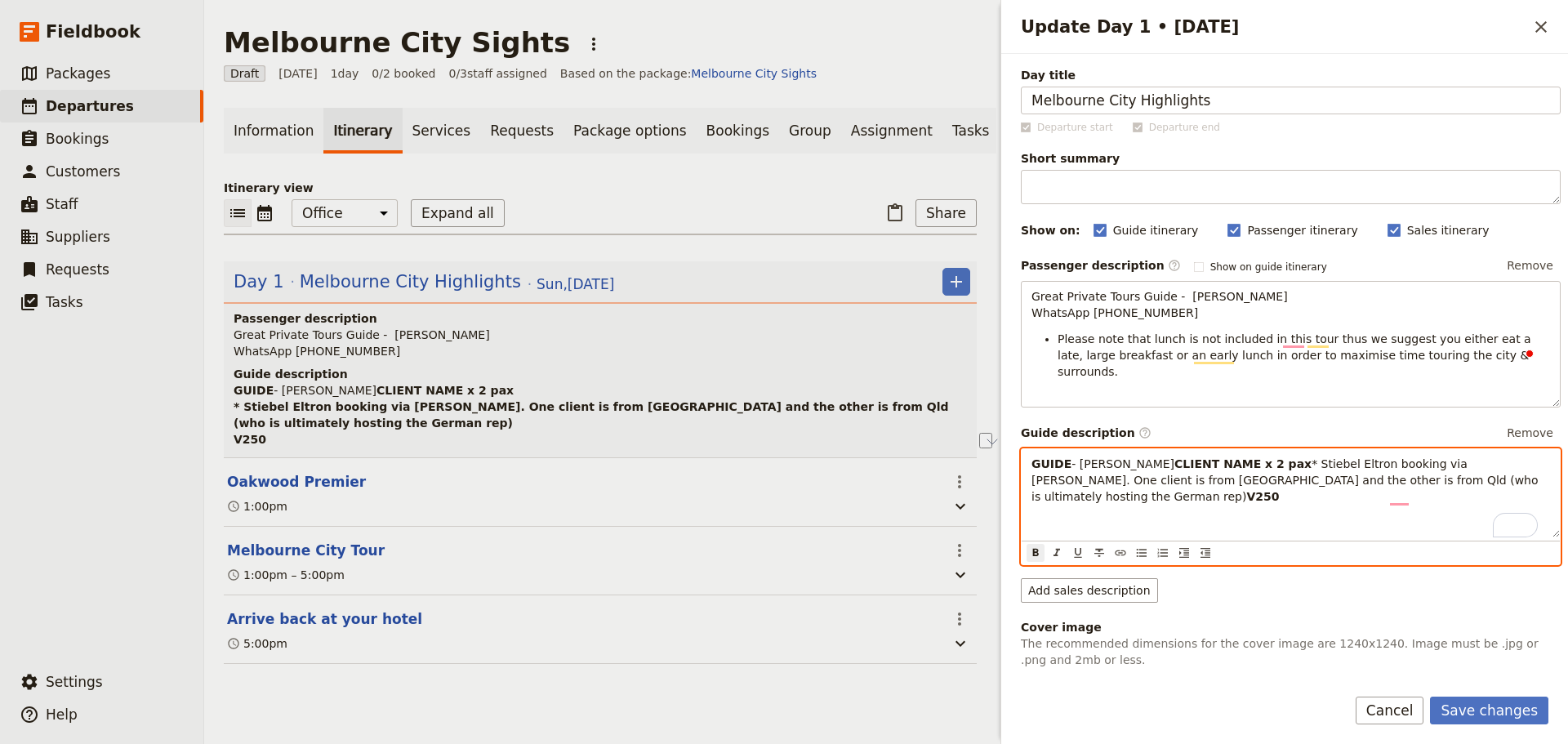
drag, startPoint x: 1157, startPoint y: 466, endPoint x: 1110, endPoint y: 468, distance: 47.0
click at [1110, 468] on p "GUIDE - Steve A CLIENT NAME x 2 pax * Stiebel Eltron booking via Krissie Perdio…" at bounding box center [1290, 479] width 519 height 49
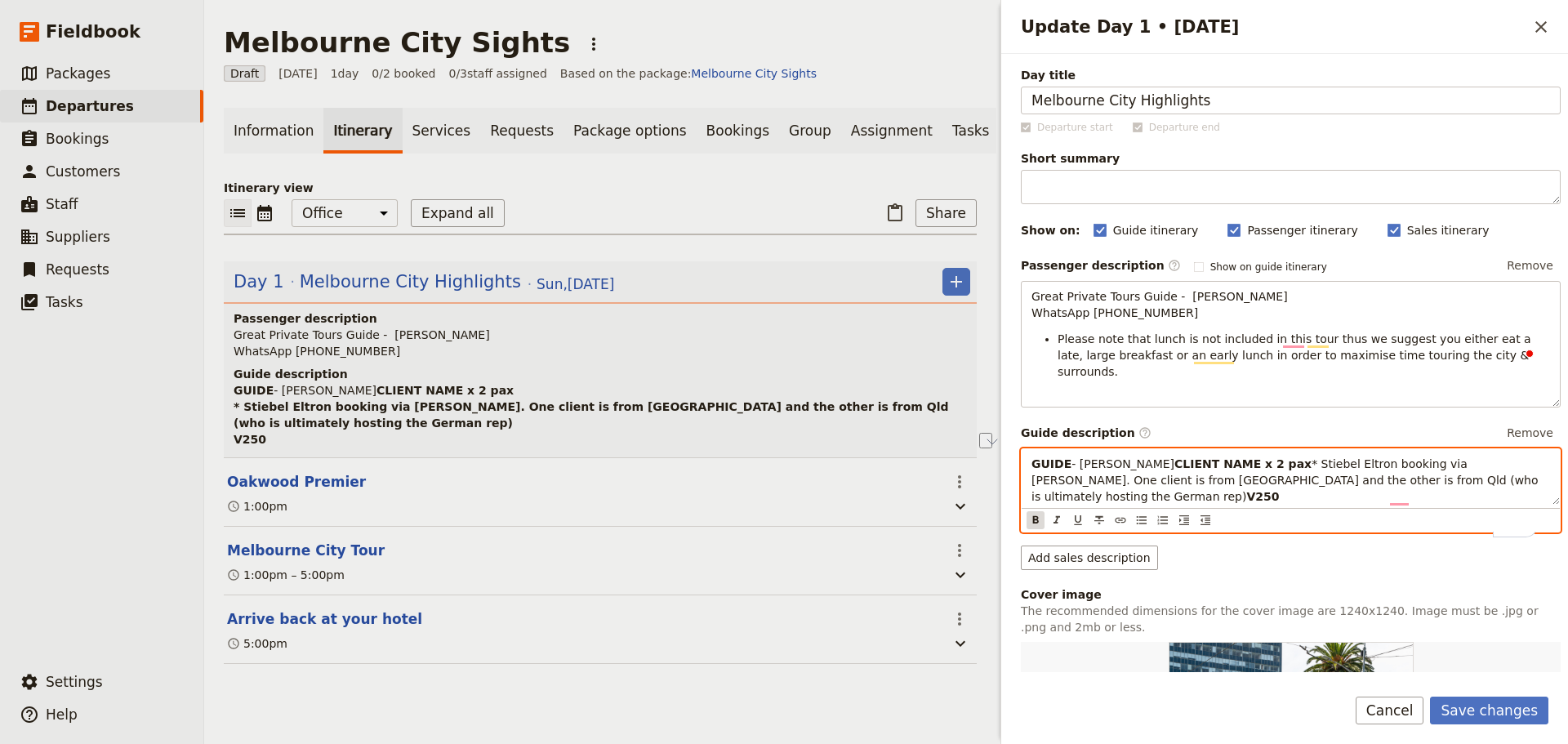
click at [1035, 524] on icon "Format bold" at bounding box center [1036, 520] width 6 height 8
click at [1139, 500] on span "* Stiebel Eltron booking via Krissie Perdios. One client is from Germany and th…" at bounding box center [1288, 488] width 515 height 30
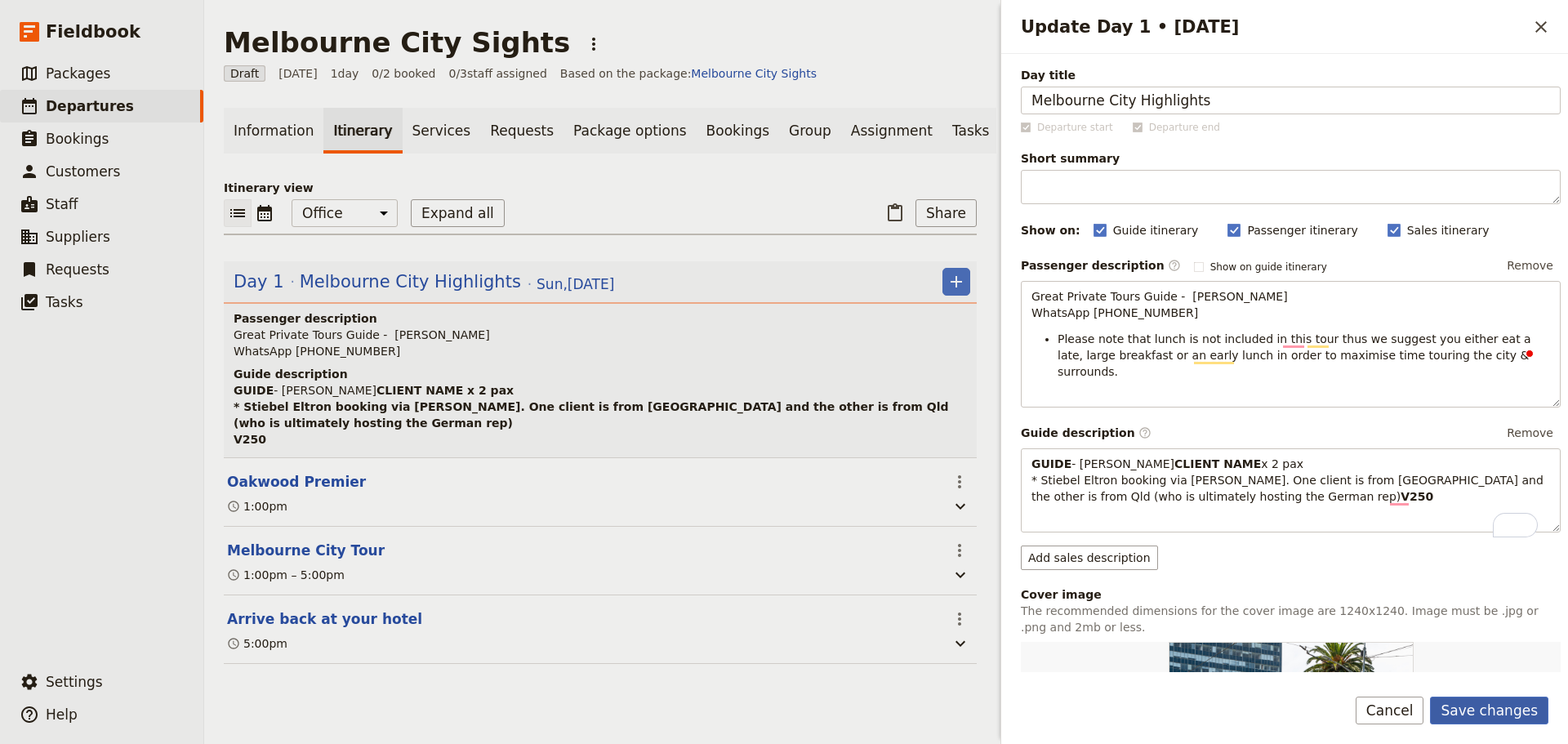
click at [1510, 697] on button "Save changes" at bounding box center [1488, 710] width 118 height 28
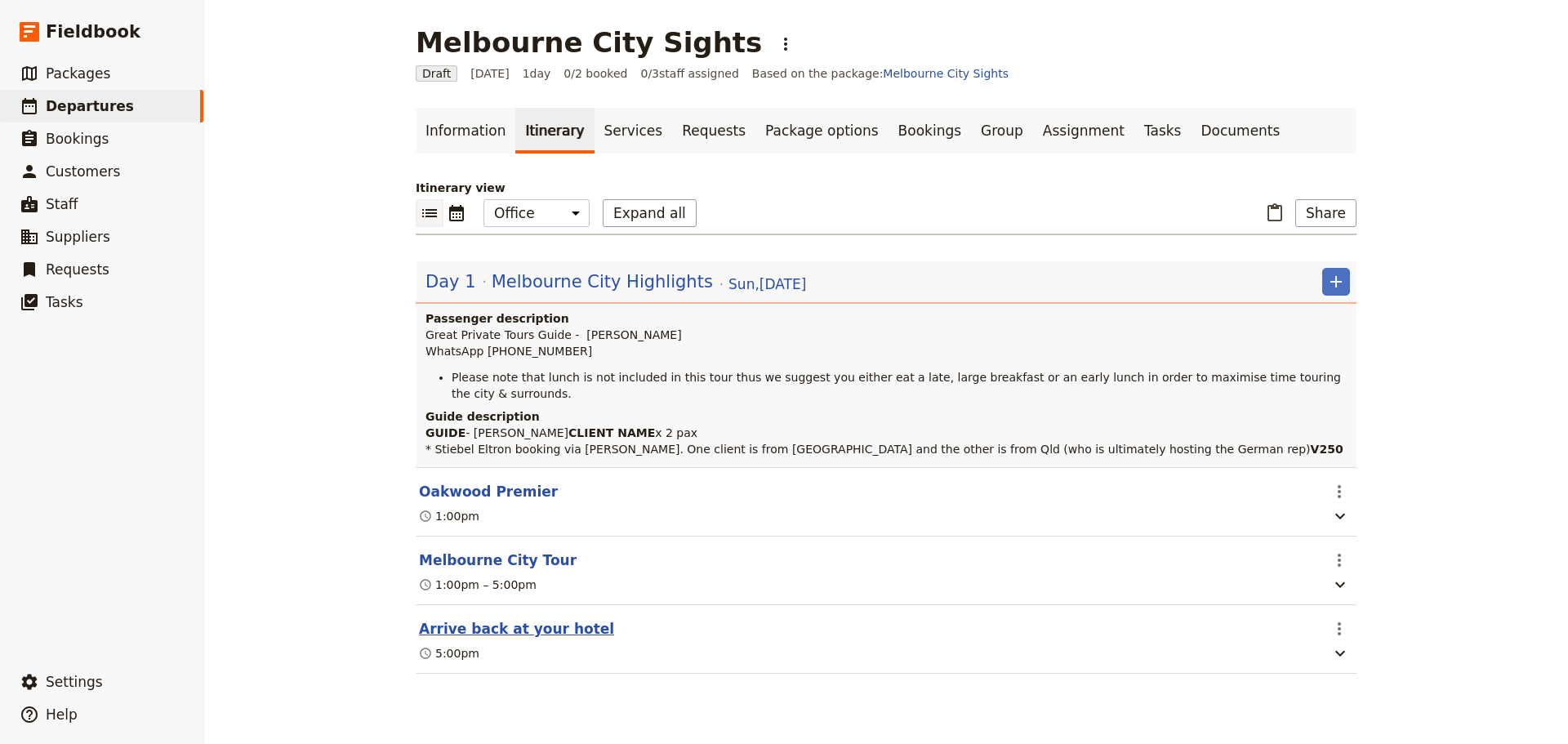
click at [469, 638] on button "Arrive back at your hotel" at bounding box center [516, 629] width 195 height 19
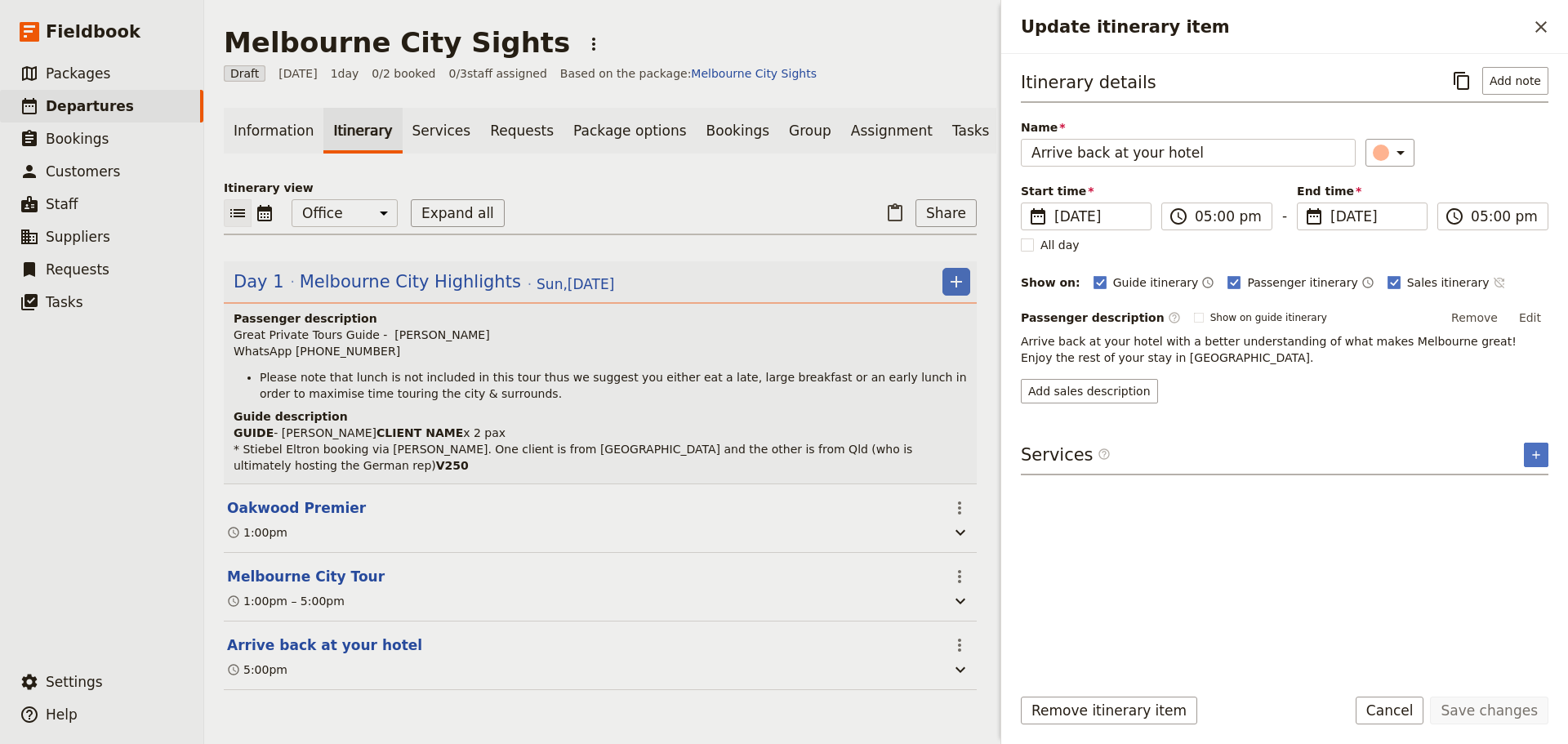
click at [1493, 277] on icon "Time not shown on sales itinerary" at bounding box center [1500, 283] width 13 height 13
click at [1527, 709] on button "Save changes" at bounding box center [1488, 710] width 118 height 28
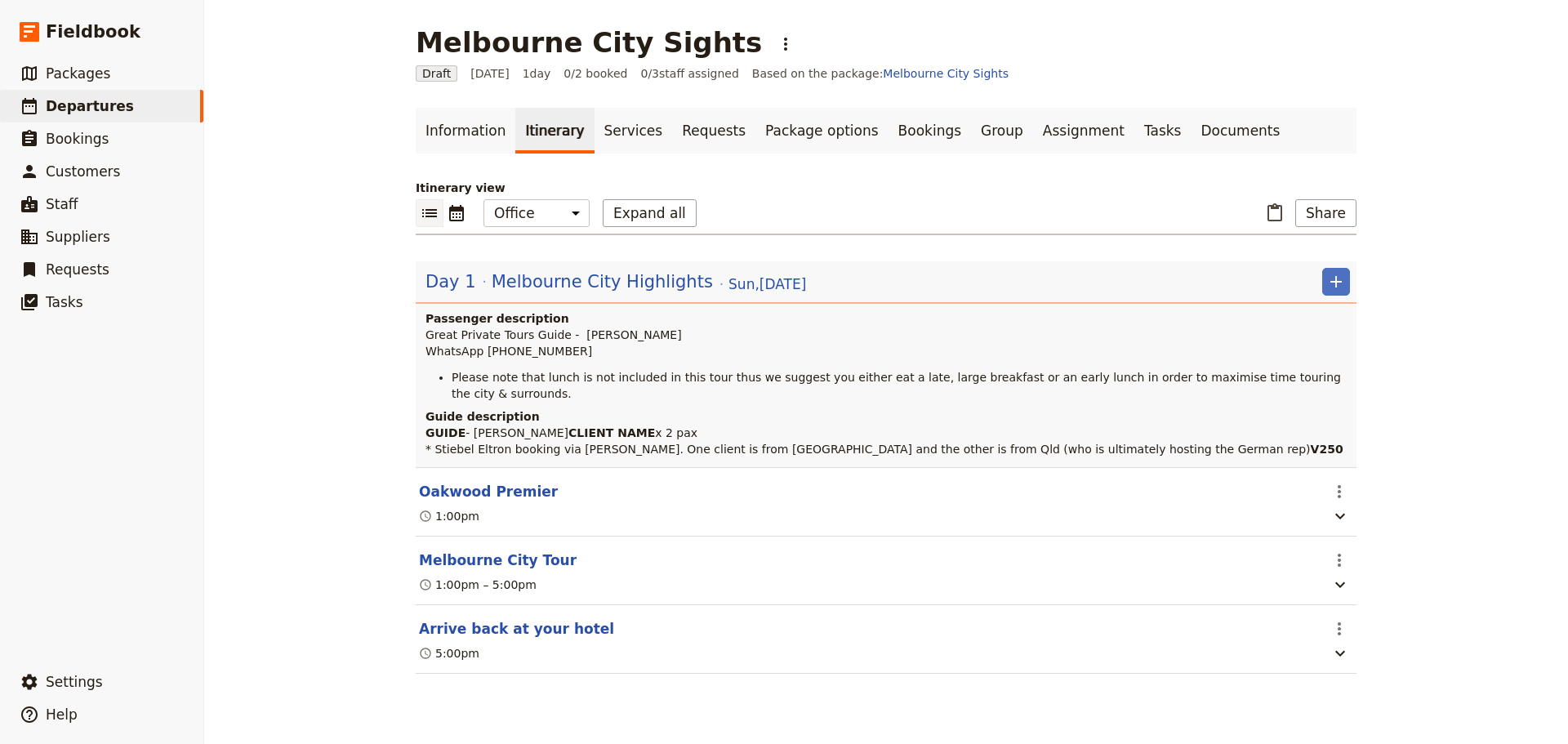
click at [491, 638] on button "Arrive back at your hotel" at bounding box center [516, 629] width 195 height 19
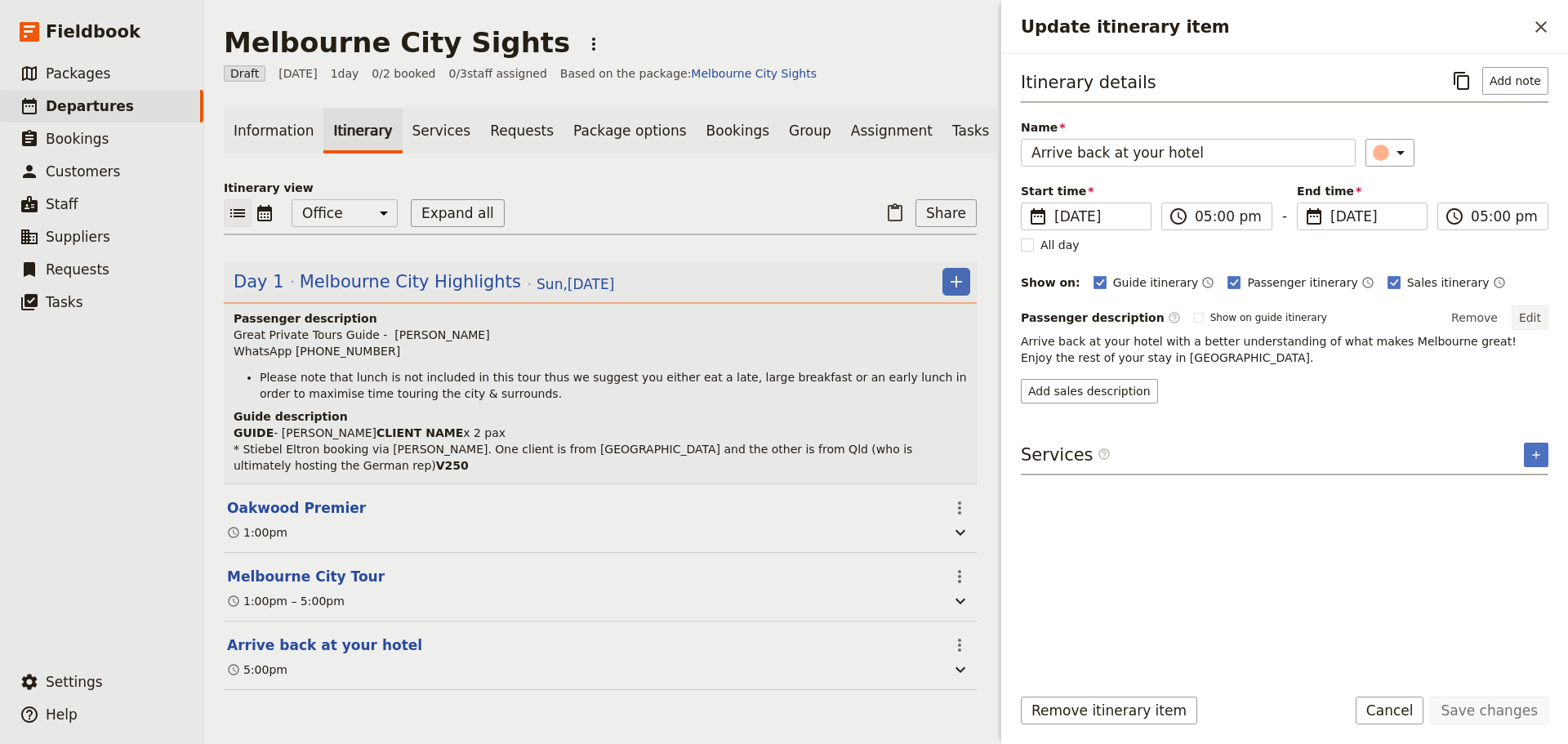
click at [1534, 315] on button "Edit" at bounding box center [1529, 317] width 37 height 24
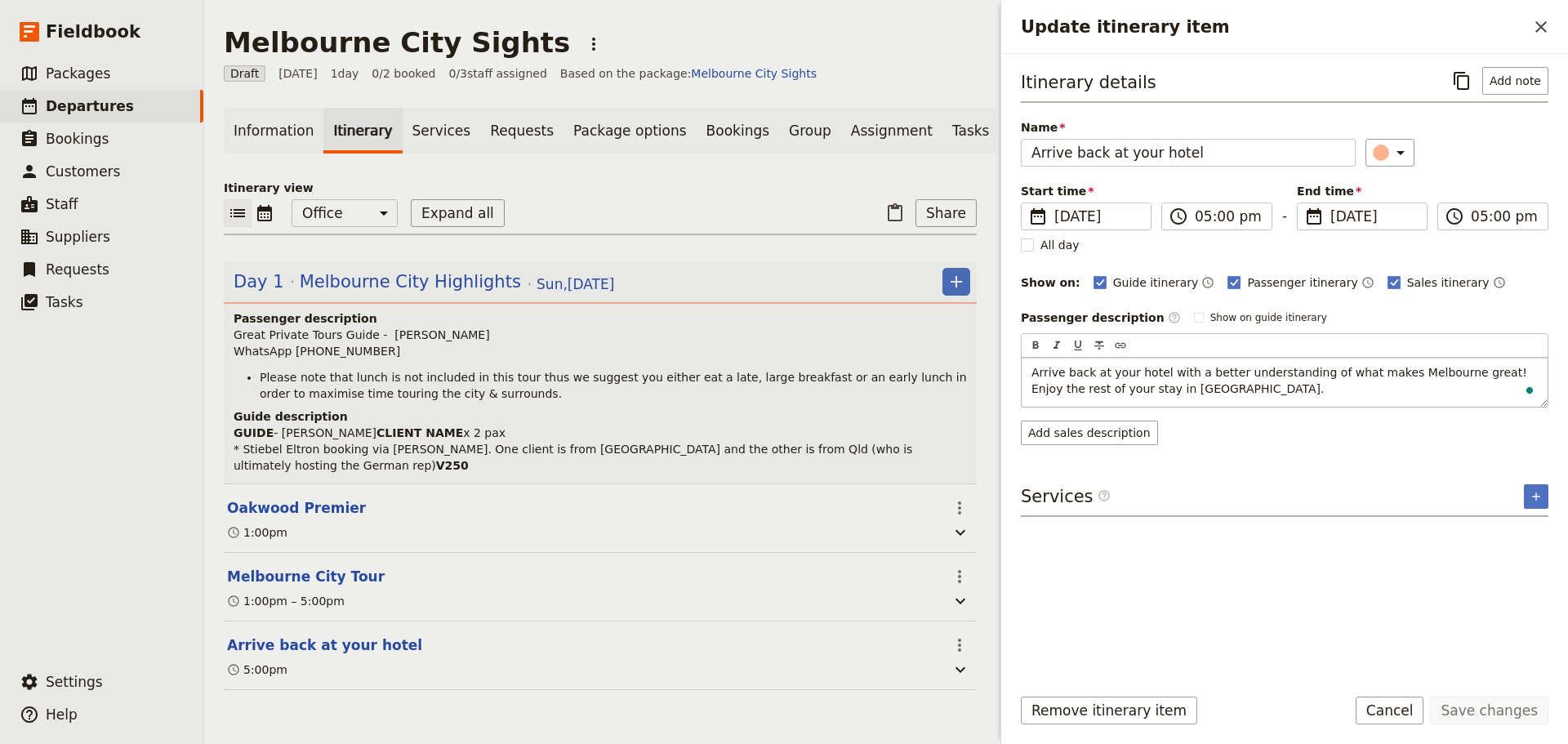
click at [1473, 369] on span "Arrive back at your hotel with a better understanding of what makes Melbourne g…" at bounding box center [1280, 380] width 499 height 30
click at [1470, 375] on span "Arrive back at your hotel with a better understanding of what makes Melbourne g…" at bounding box center [1280, 380] width 499 height 30
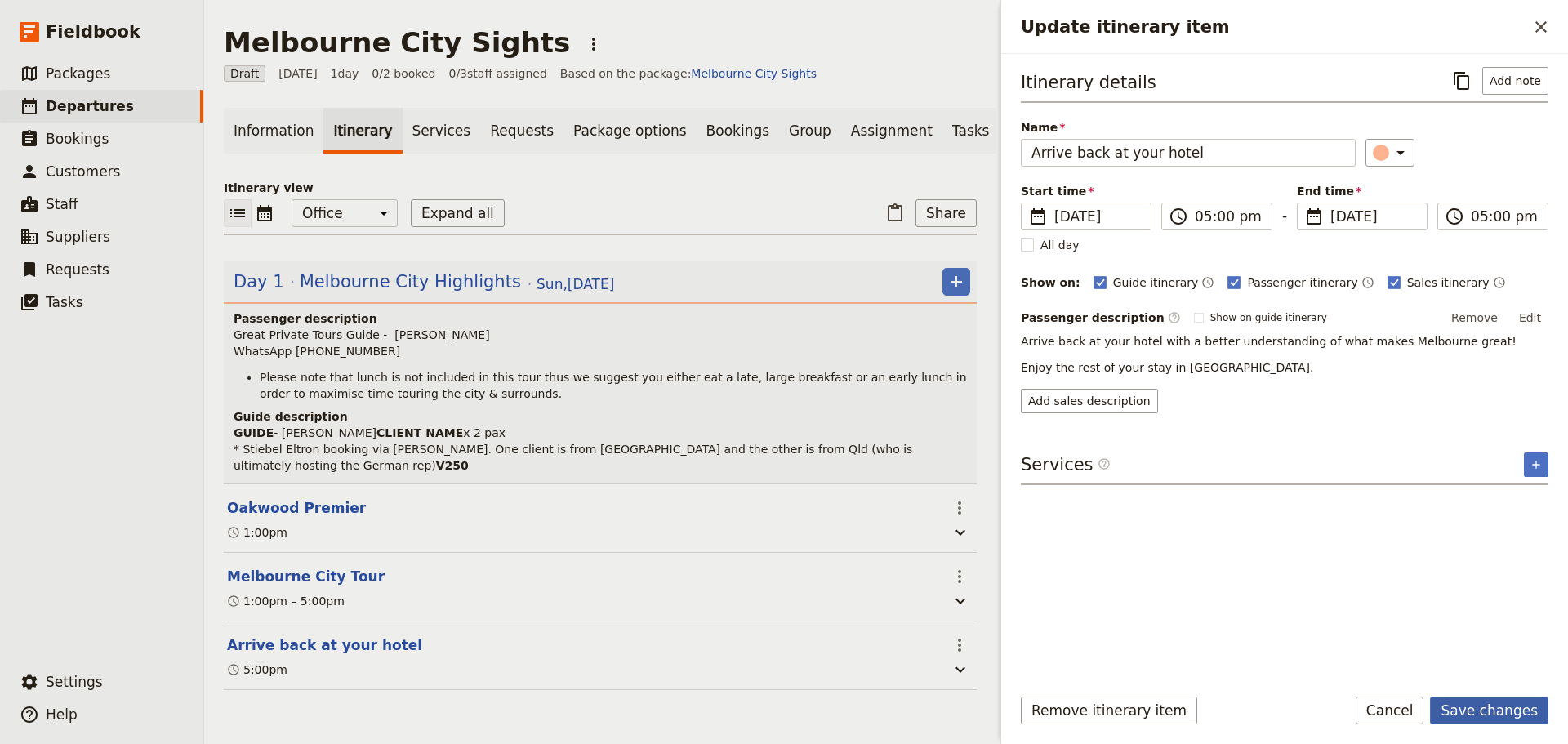
click at [1495, 688] on form "Itinerary details ​ Add note Name Arrive back at your hotel ​ Start time ​ 19 O…" at bounding box center [1284, 398] width 567 height 690
click at [1492, 706] on button "Save changes" at bounding box center [1488, 710] width 118 height 28
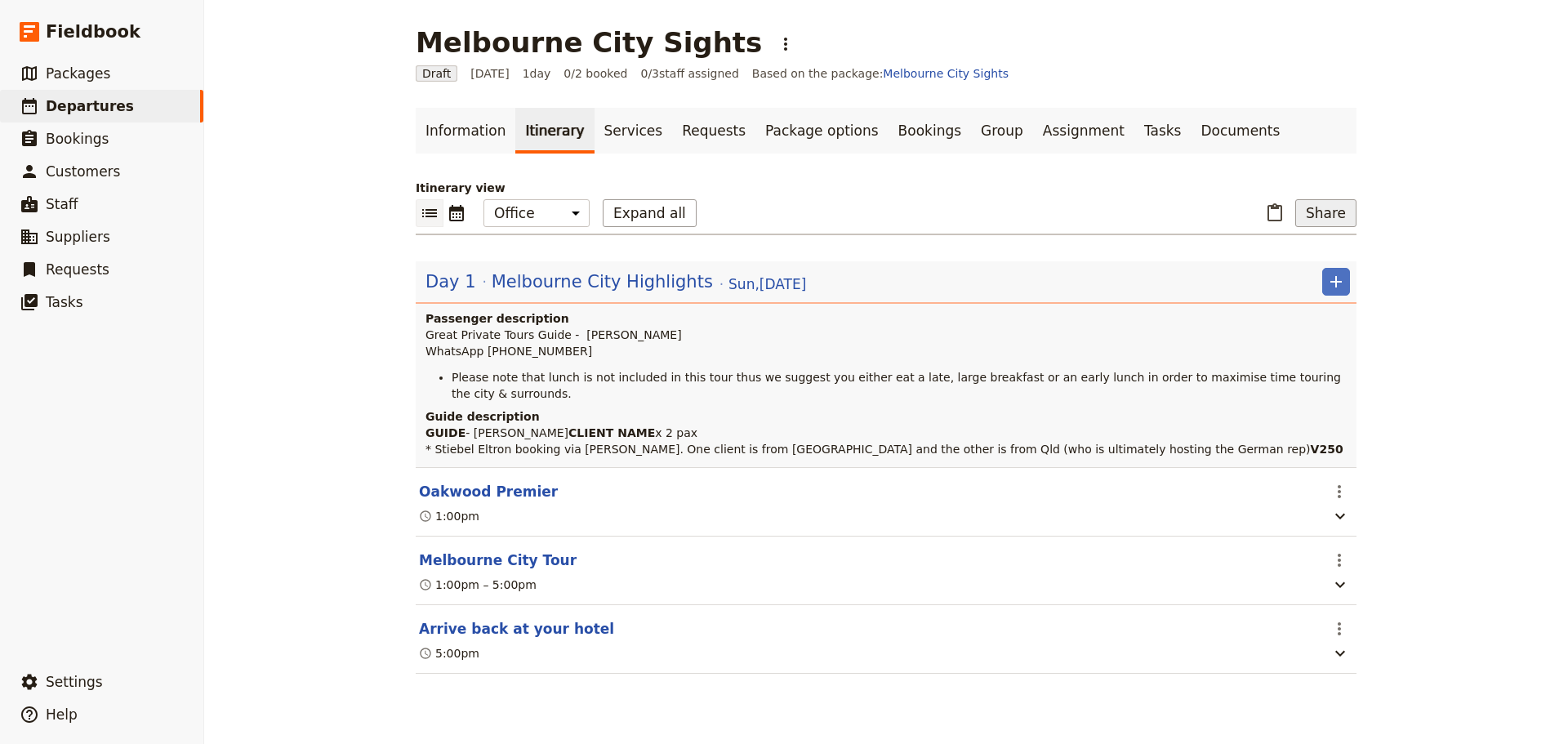
click at [1339, 217] on button "Share" at bounding box center [1325, 213] width 62 height 28
click at [1290, 280] on button "Passenger itinerary" at bounding box center [1282, 272] width 133 height 23
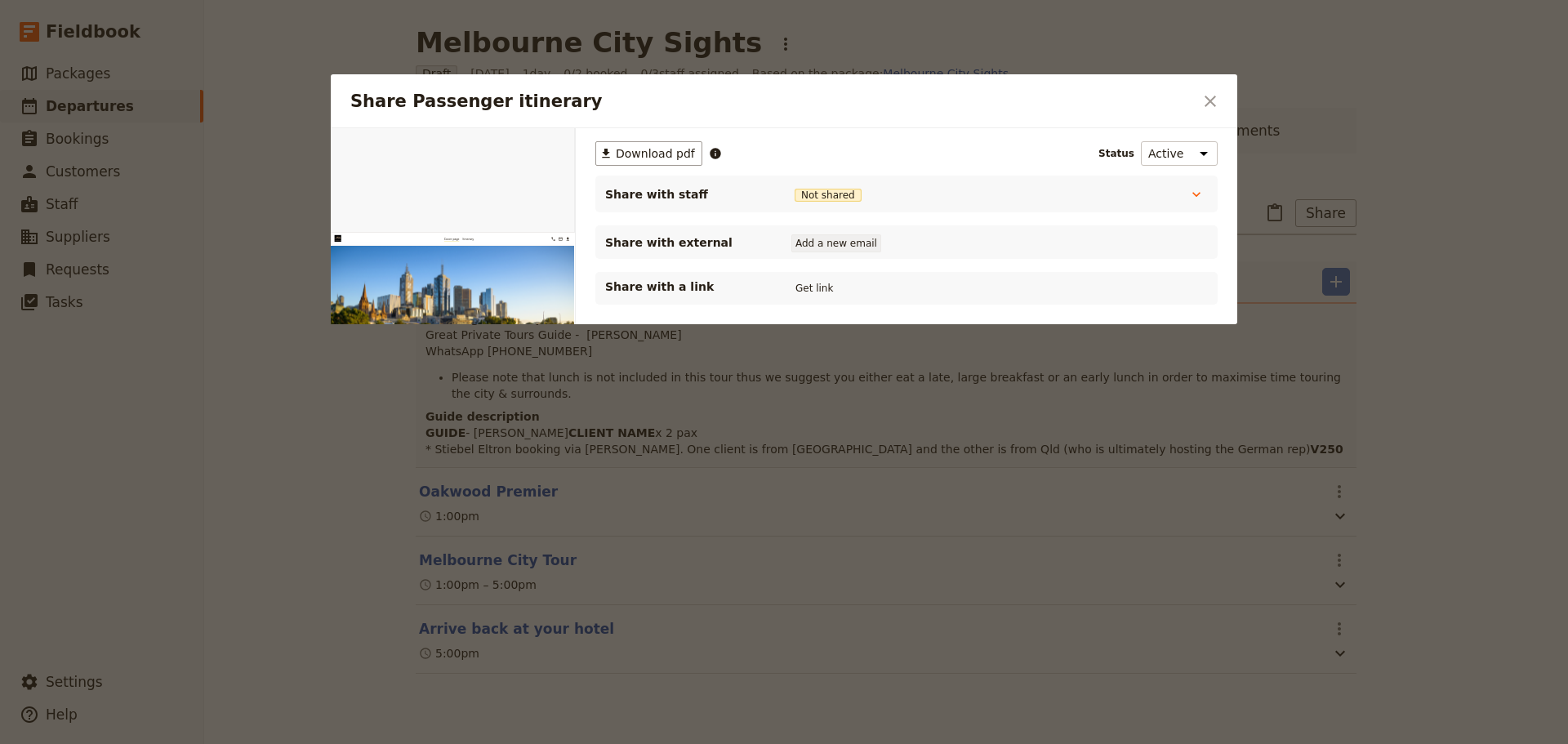
click at [839, 243] on button "Add a new email" at bounding box center [835, 243] width 90 height 18
type input "krissi.perdios@stiebel-eltron.com.au"
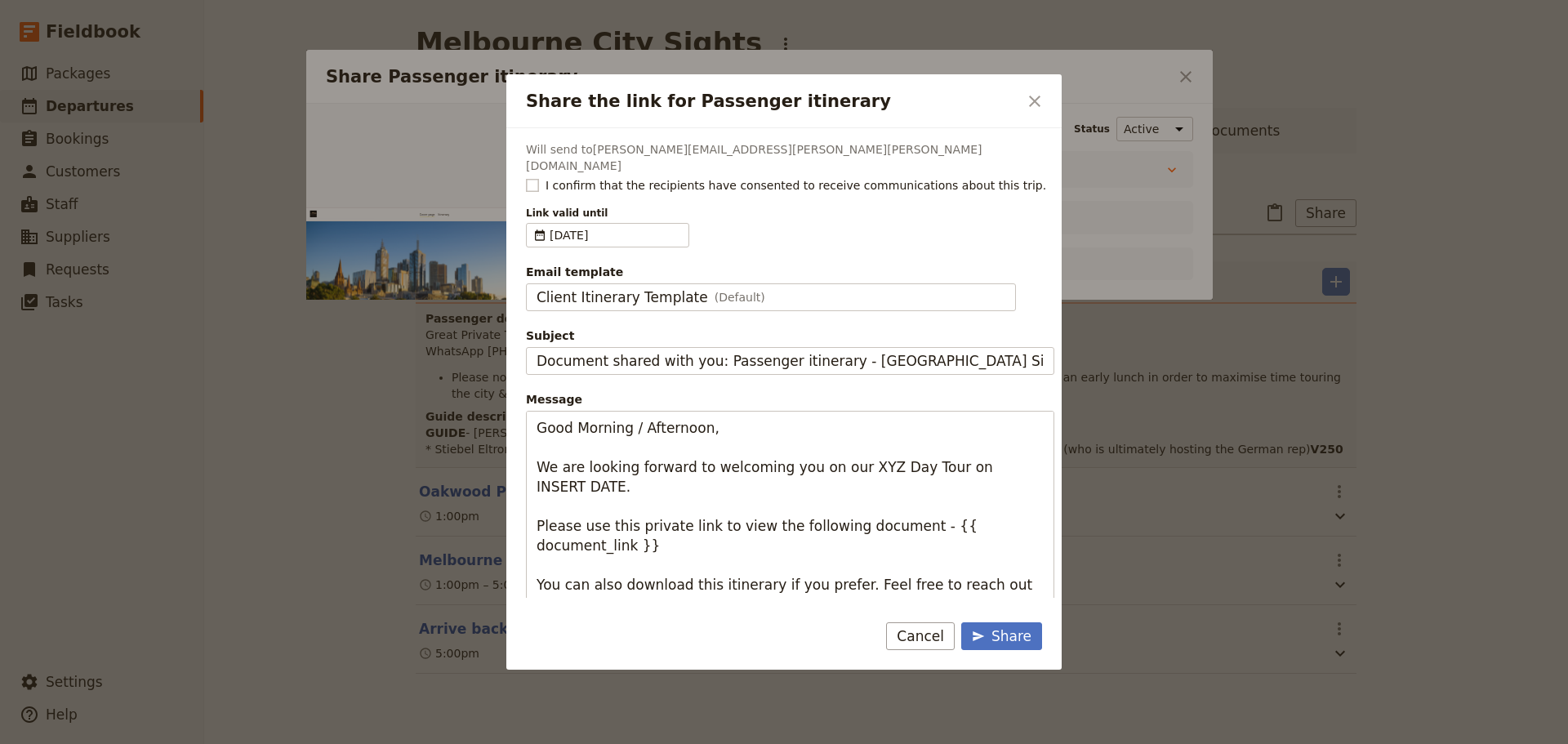
click at [529, 179] on rect "Share the link for Passenger itinerary" at bounding box center [531, 185] width 13 height 13
click at [526, 176] on input "I confirm that the recipients have consented to receive communications about th…" at bounding box center [525, 176] width 1 height 1
checkbox input "true"
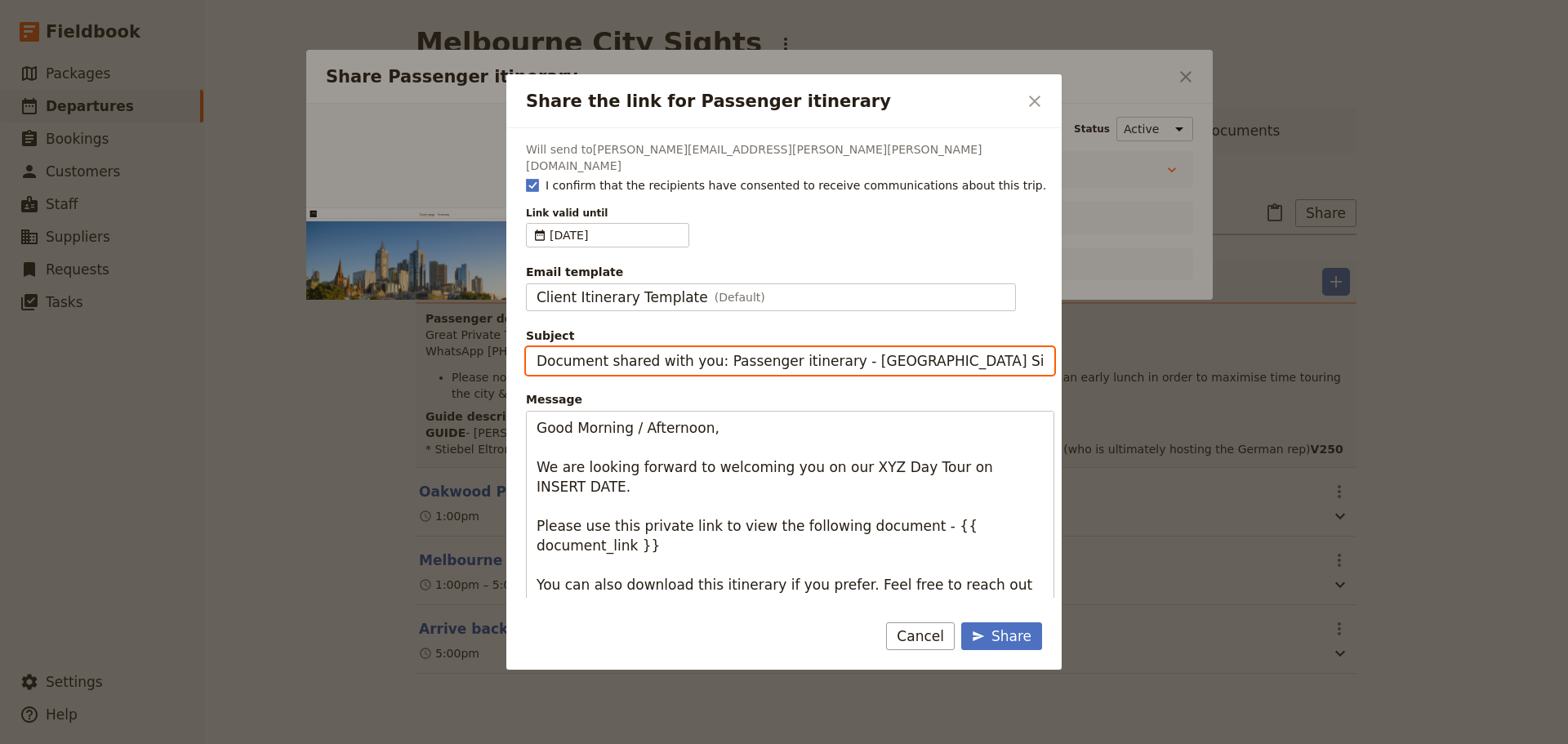
drag, startPoint x: 841, startPoint y: 348, endPoint x: 466, endPoint y: 364, distance: 375.3
click at [469, 743] on div "Share the link for Passenger itinerary ​ Will send to krissi.perdios@stiebel-el…" at bounding box center [784, 744] width 1568 height 0
click at [749, 349] on input "Melbourne City Sights" at bounding box center [789, 361] width 528 height 28
type input "Melbourne City Sights - Sunday 19 October"
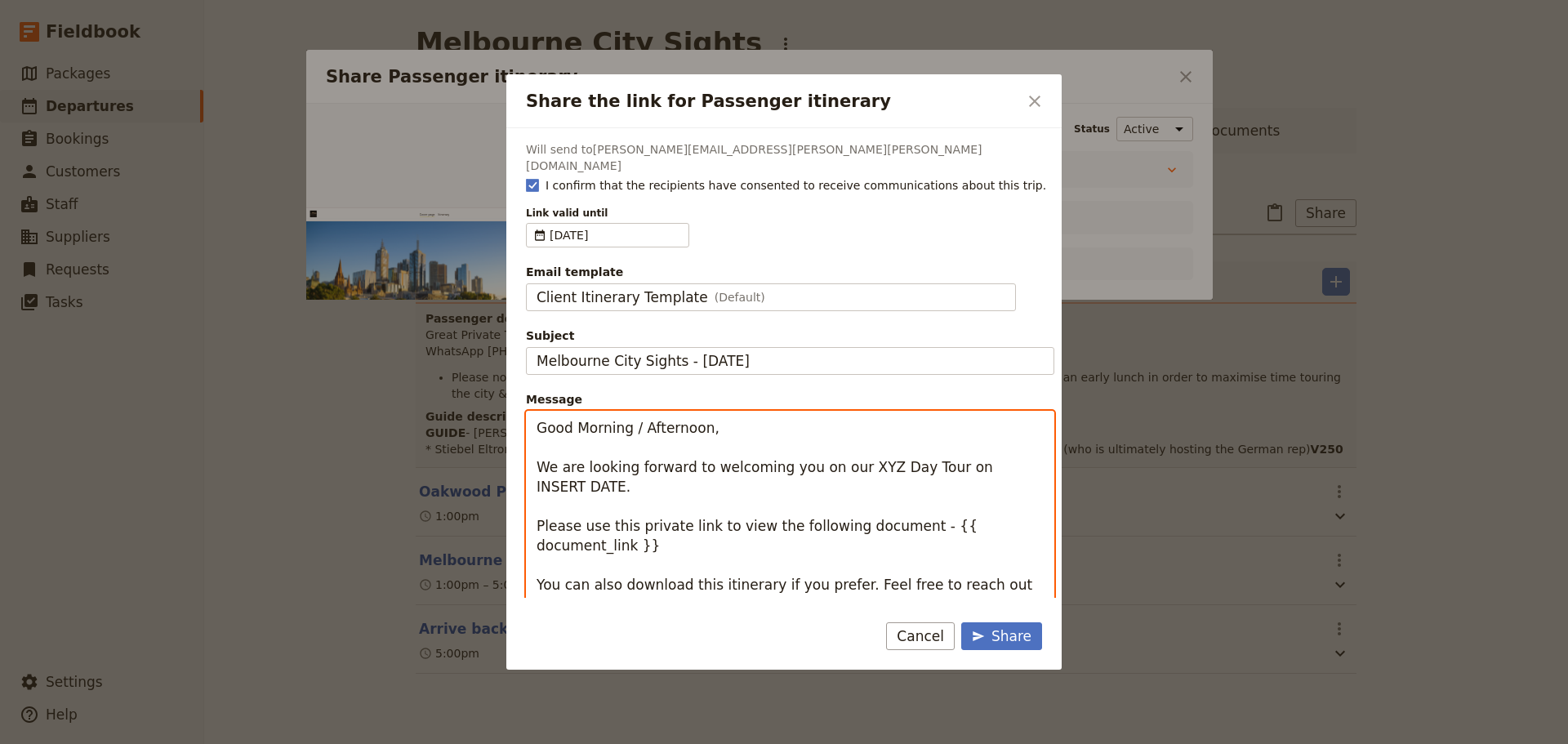
drag, startPoint x: 651, startPoint y: 413, endPoint x: 466, endPoint y: 413, distance: 185.0
click at [466, 743] on div "Share the link for Passenger itinerary ​ Will send to krissi.perdios@stiebel-el…" at bounding box center [784, 744] width 1568 height 0
click at [853, 451] on textarea "Good Afternoon We are looking forward to welcoming you on our XYZ Day Tour on I…" at bounding box center [789, 546] width 528 height 269
drag, startPoint x: 692, startPoint y: 475, endPoint x: 605, endPoint y: 475, distance: 87.0
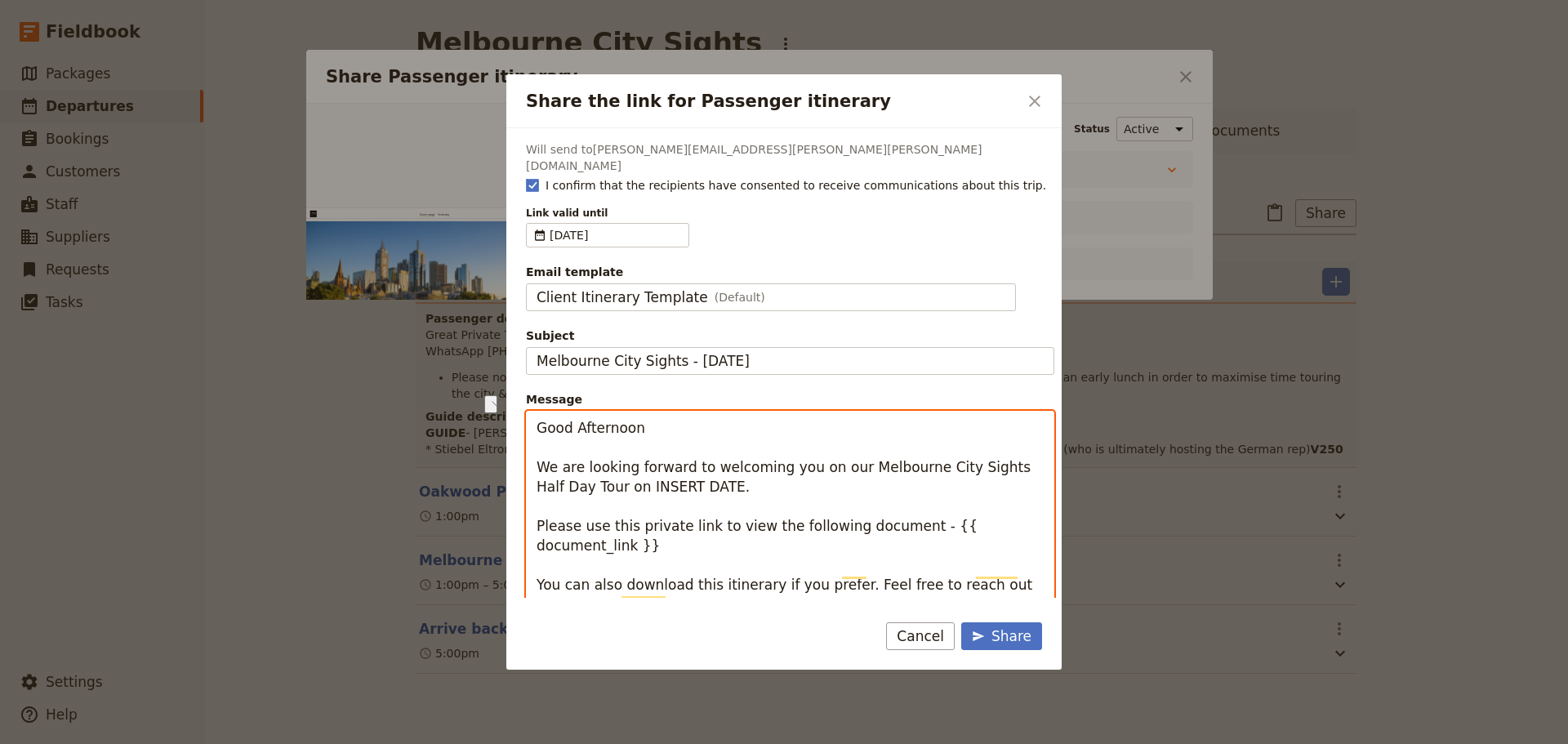
click at [614, 473] on textarea "Good Afternoon We are looking forward to welcoming you on our Melbourne City Si…" at bounding box center [789, 555] width 528 height 289
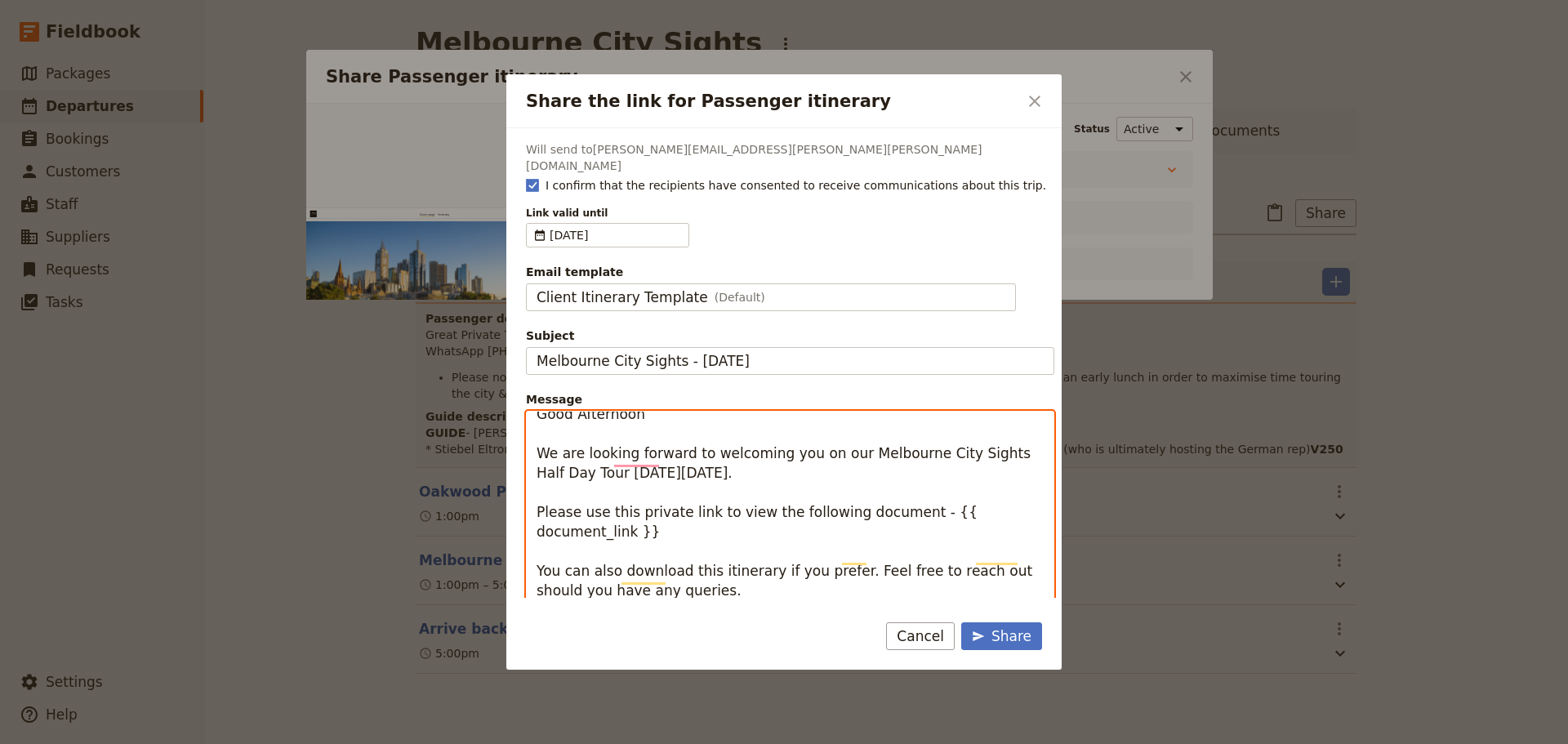
scroll to position [19, 0]
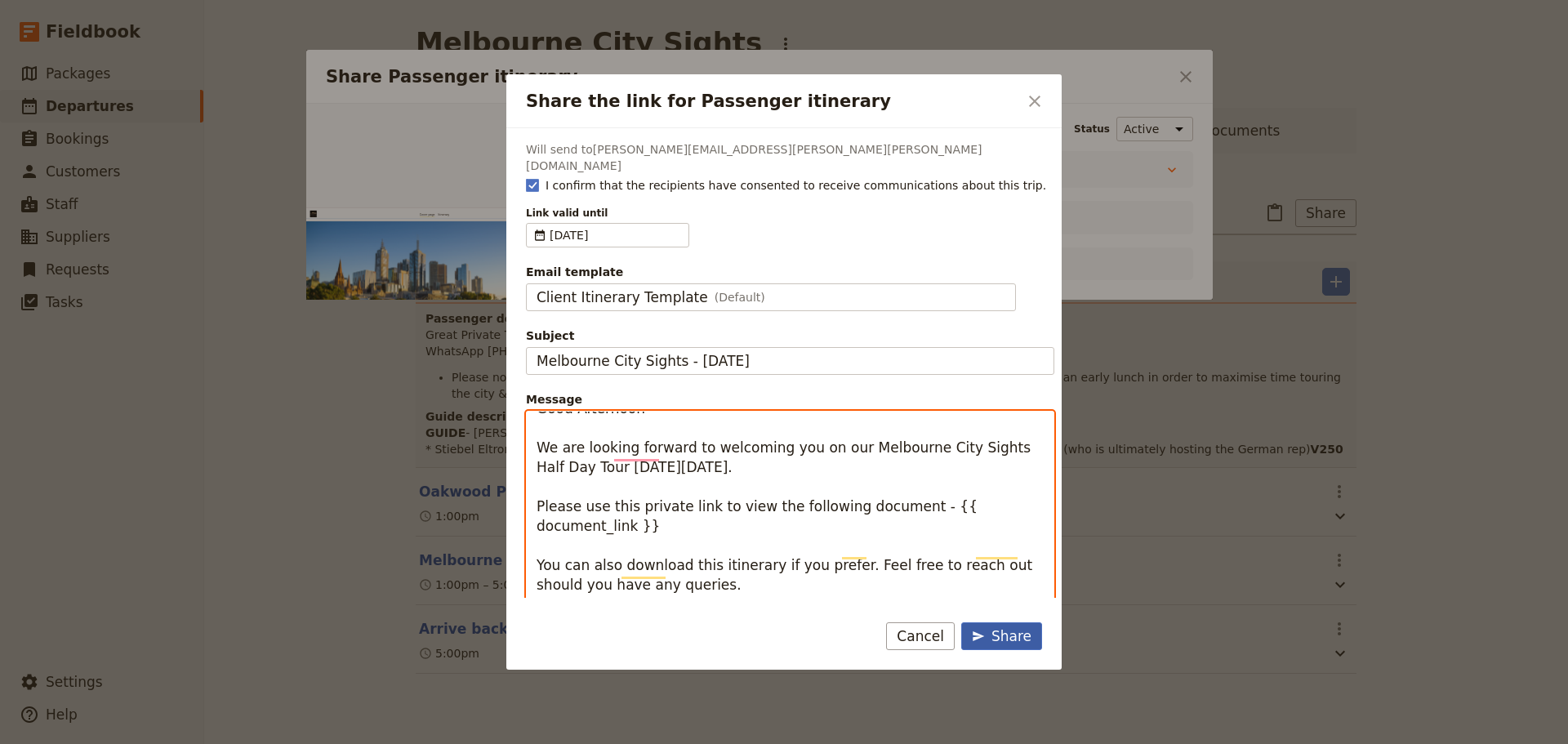
type textarea "Good Afternoon We are looking forward to welcoming you on our Melbourne City Si…"
click at [1015, 637] on div "Share" at bounding box center [1002, 636] width 60 height 19
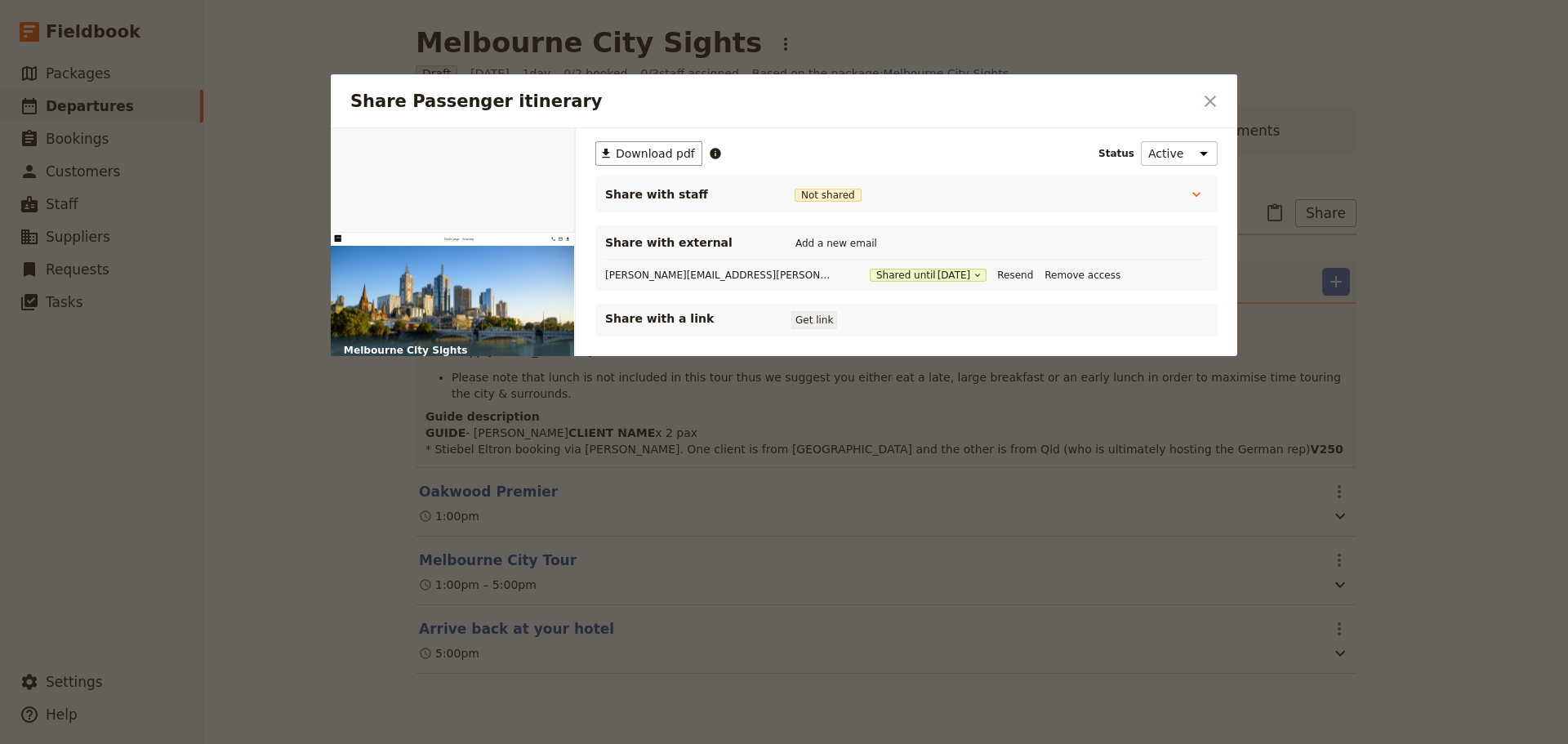
click at [821, 320] on button "Get link" at bounding box center [814, 320] width 46 height 18
click at [1219, 105] on icon "Close dialog" at bounding box center [1210, 101] width 19 height 19
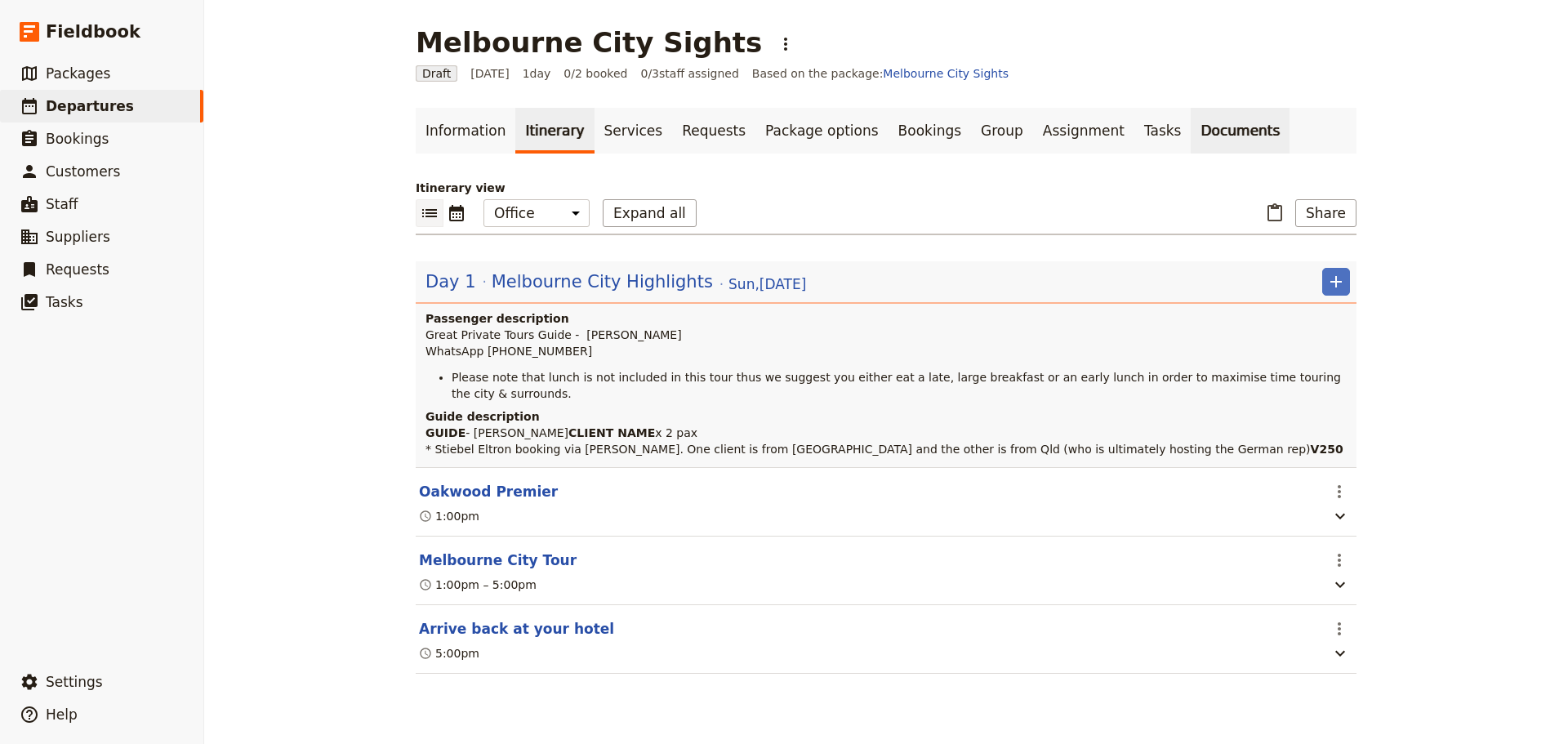
click at [1191, 113] on link "Documents" at bounding box center [1240, 131] width 99 height 46
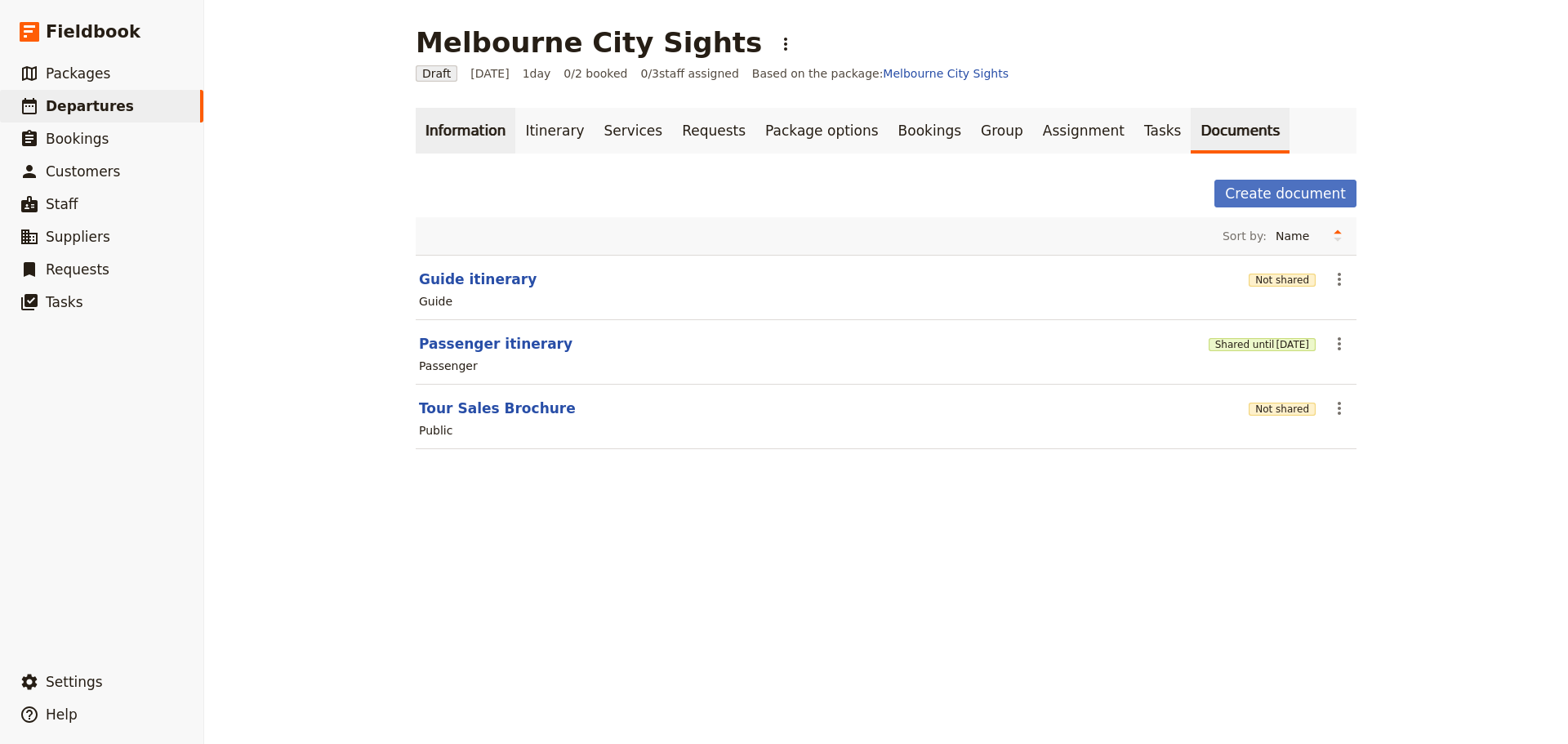
click at [441, 121] on link "Information" at bounding box center [465, 131] width 99 height 46
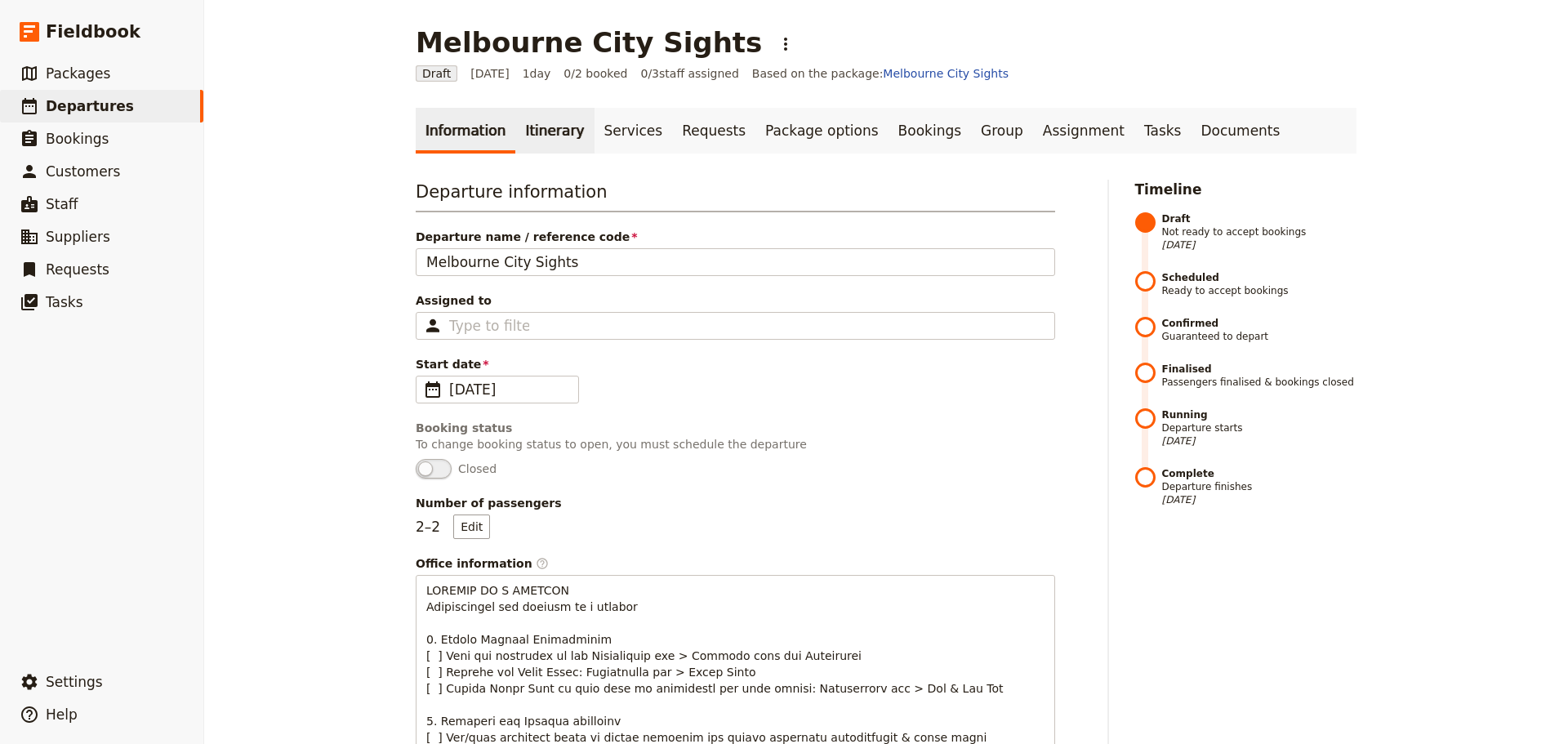
click at [515, 116] on link "Itinerary" at bounding box center [553, 131] width 78 height 46
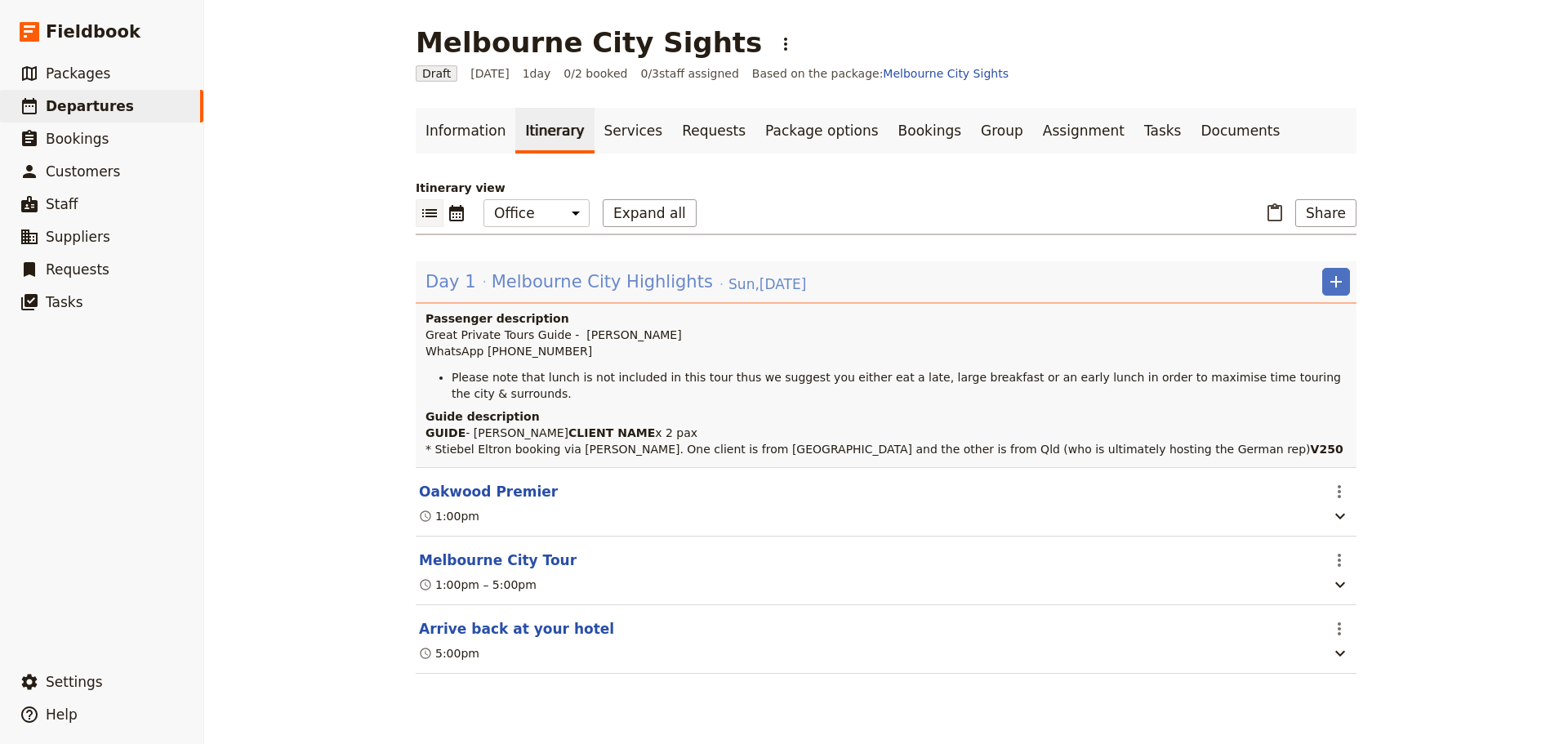
click at [498, 278] on span "Melbourne City Highlights" at bounding box center [603, 281] width 221 height 24
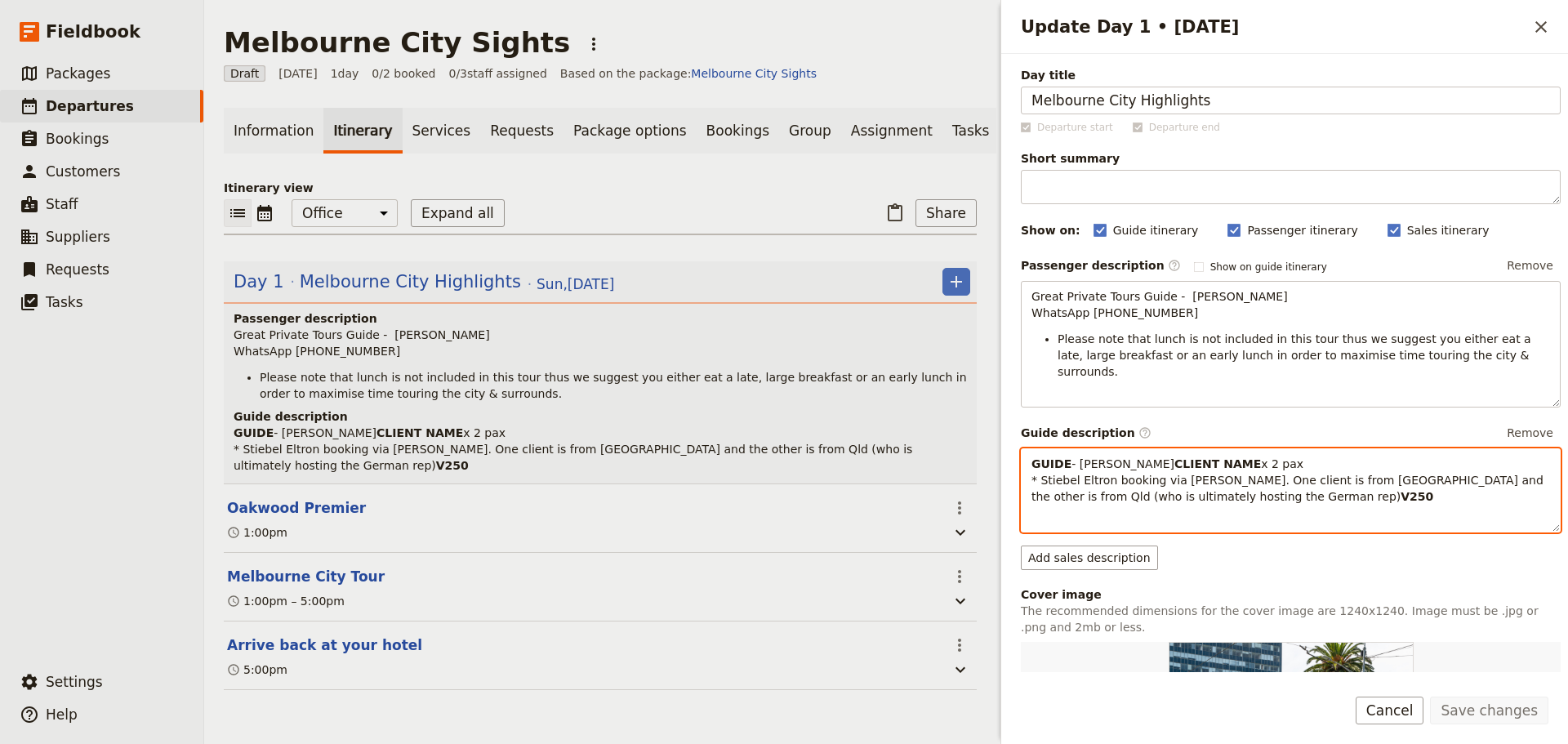
click at [1056, 532] on div "GUIDE - [PERSON_NAME] A CLIENT NAME x 2 pax * Stiebel Eltron booking via [PERSO…" at bounding box center [1290, 490] width 540 height 84
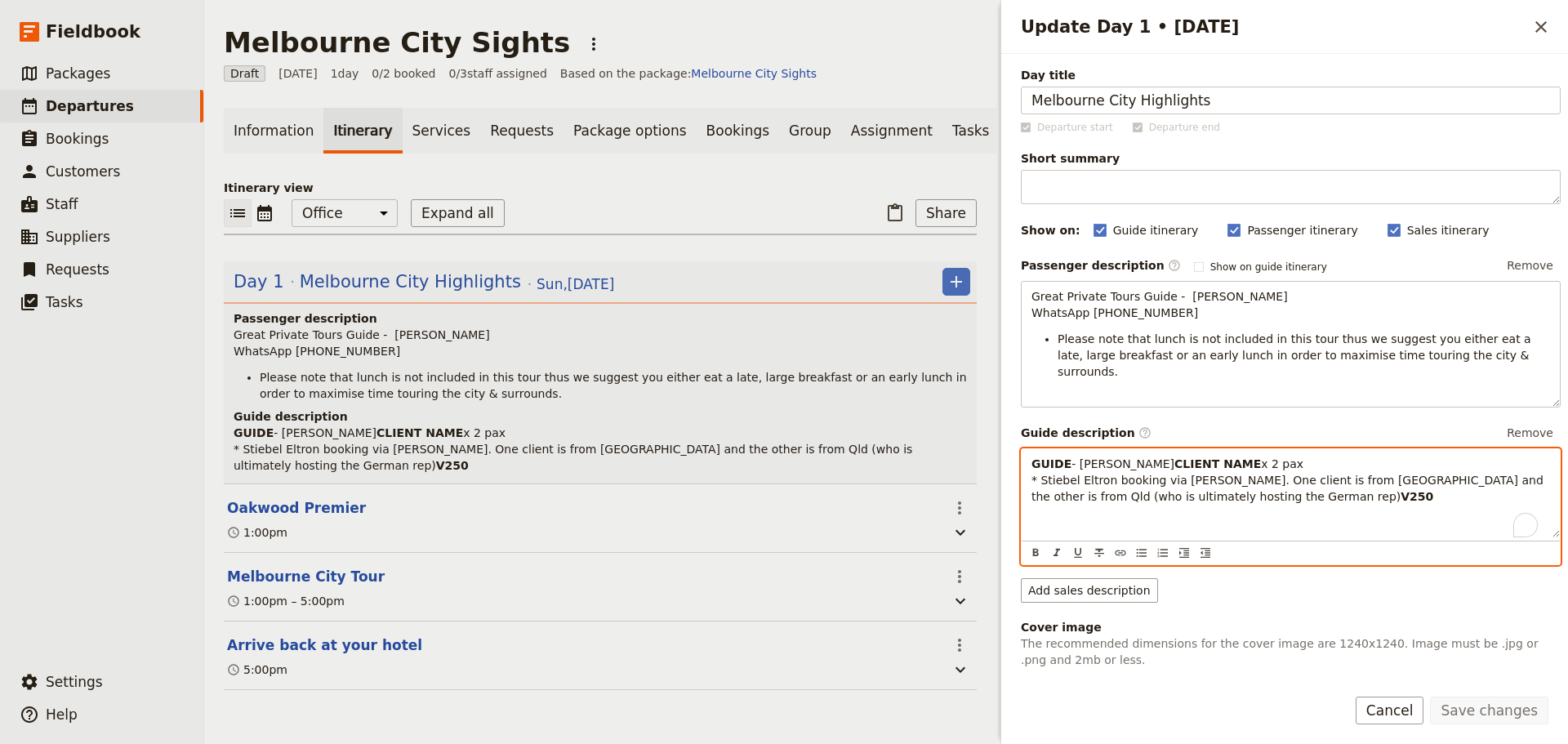
click at [1273, 497] on p "GUIDE - [PERSON_NAME] A CLIENT NAME x 2 pax * Stiebel Eltron booking via [PERSO…" at bounding box center [1290, 479] width 519 height 49
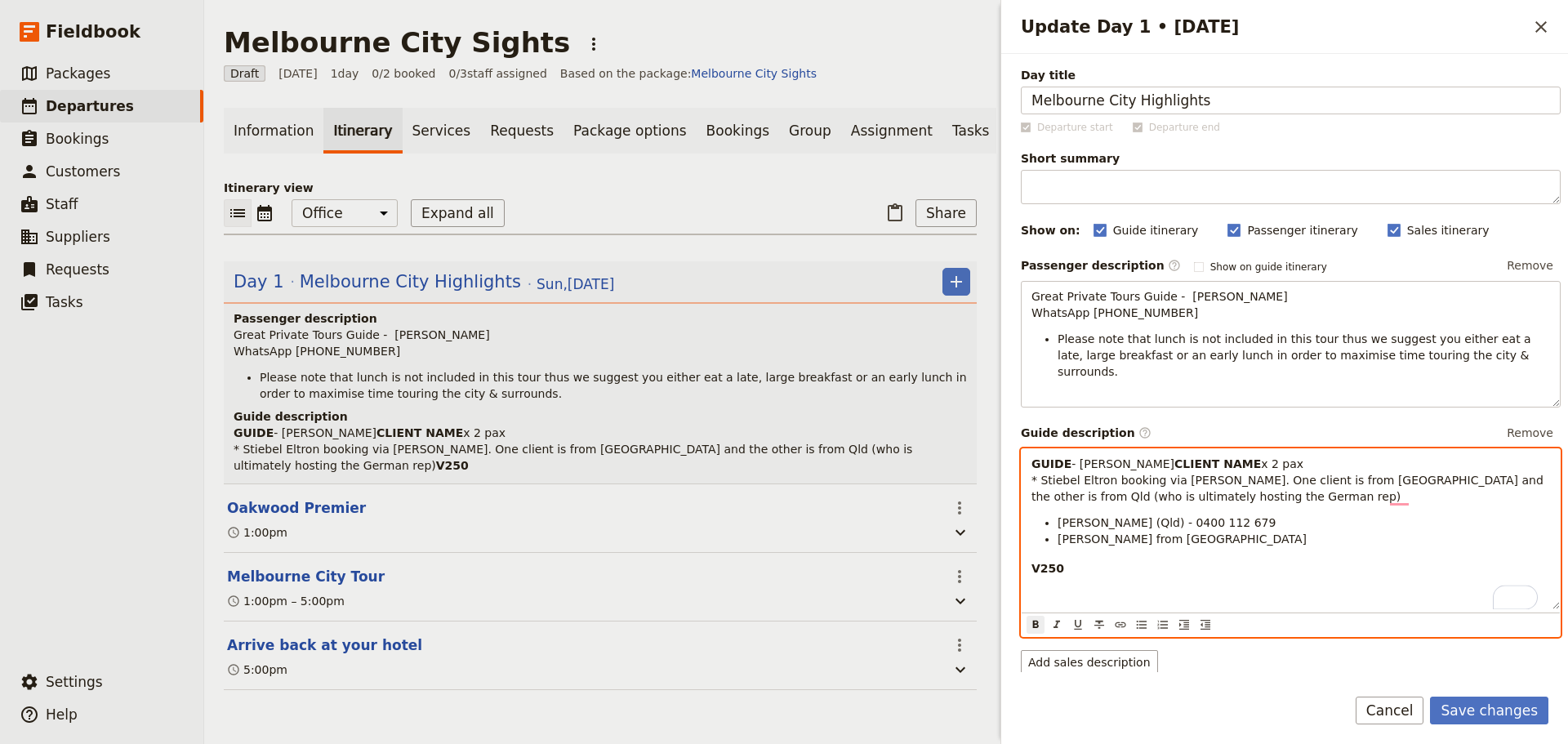
click at [1052, 563] on p "V250" at bounding box center [1290, 568] width 519 height 16
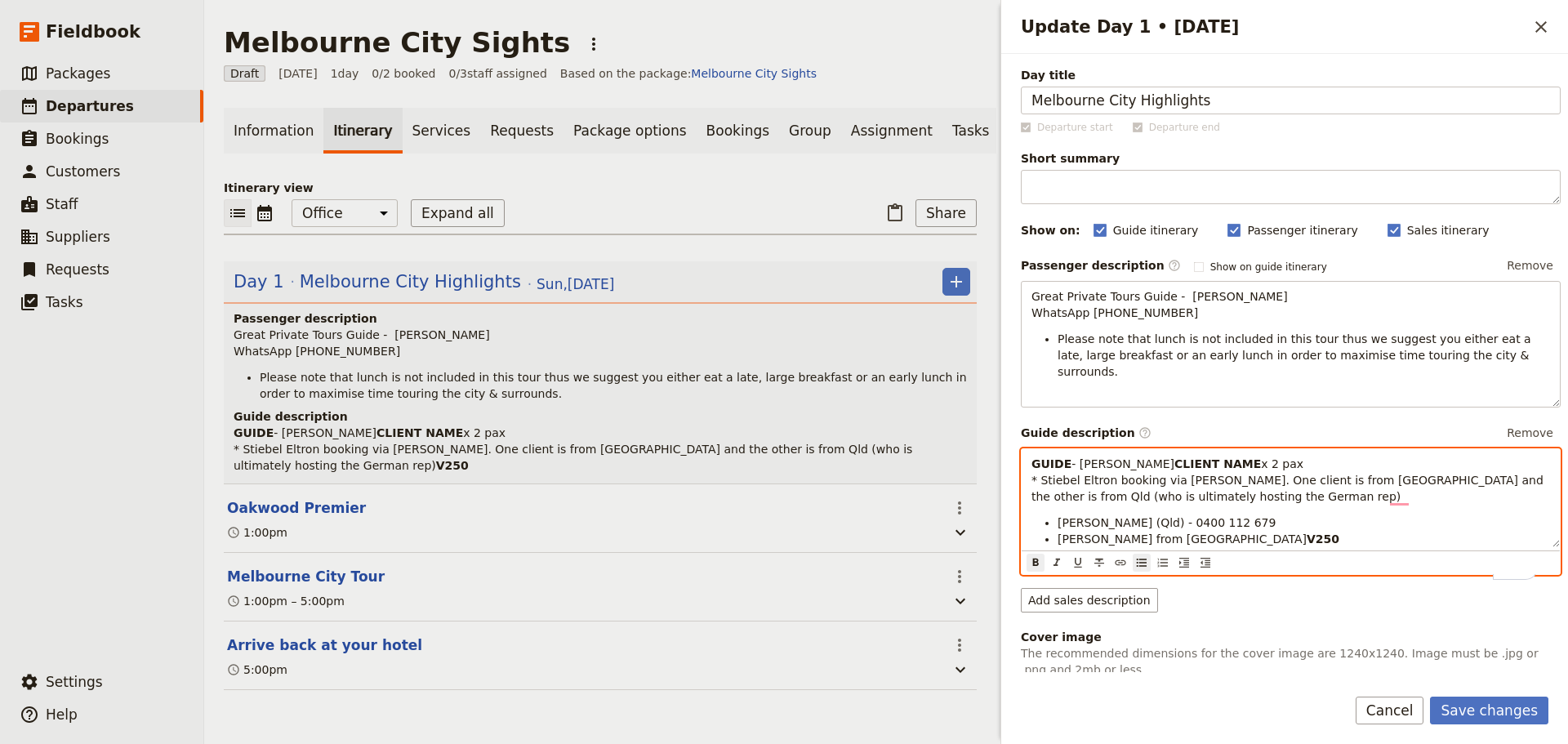
click at [1252, 496] on p "GUIDE - [PERSON_NAME] A CLIENT NAME x 2 pax * Stiebel Eltron booking via [PERSO…" at bounding box center [1290, 479] width 519 height 49
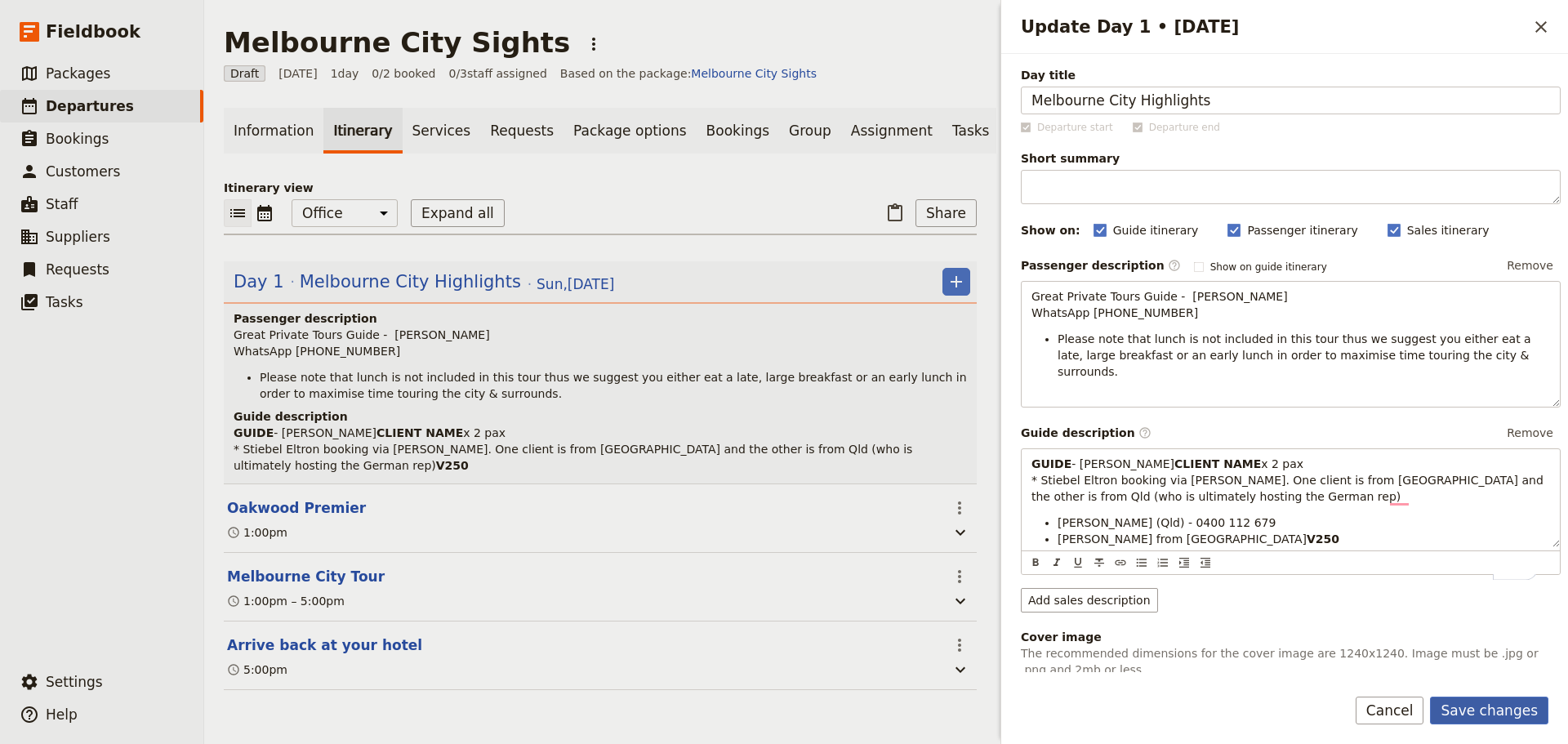
click at [1503, 699] on button "Save changes" at bounding box center [1488, 710] width 118 height 28
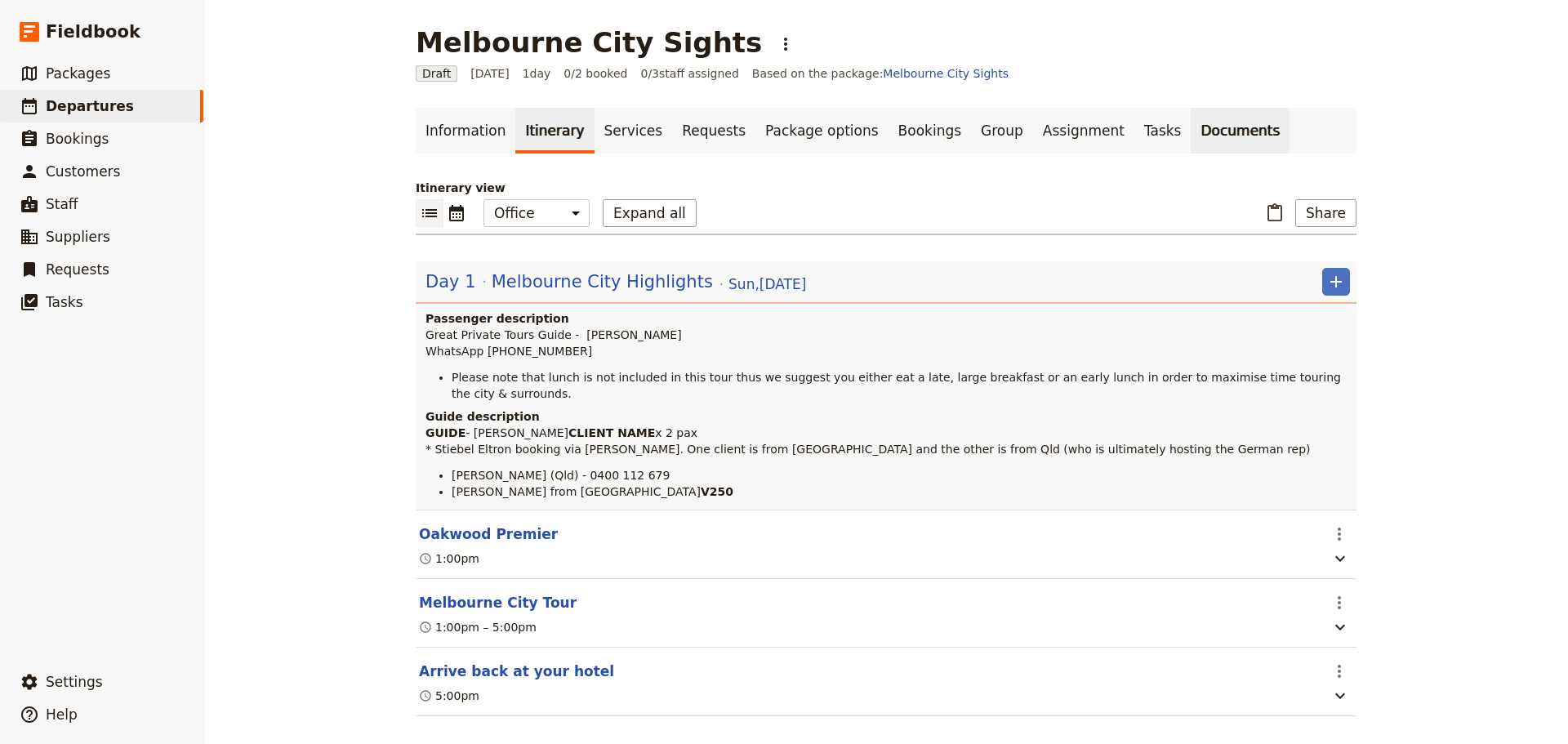
click at [1191, 137] on link "Documents" at bounding box center [1240, 131] width 99 height 46
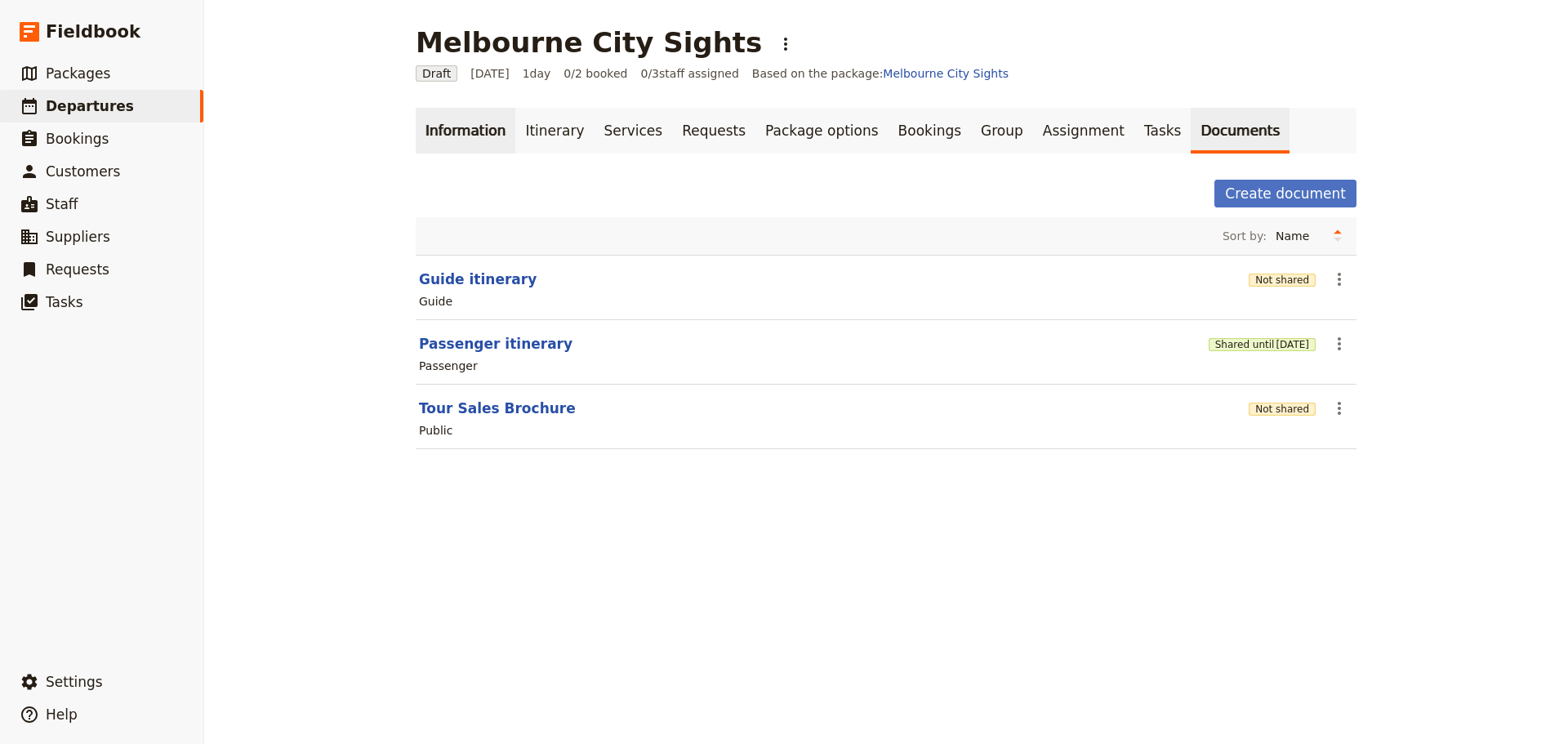
drag, startPoint x: 460, startPoint y: 136, endPoint x: 498, endPoint y: 132, distance: 38.2
click at [460, 136] on link "Information" at bounding box center [465, 131] width 99 height 46
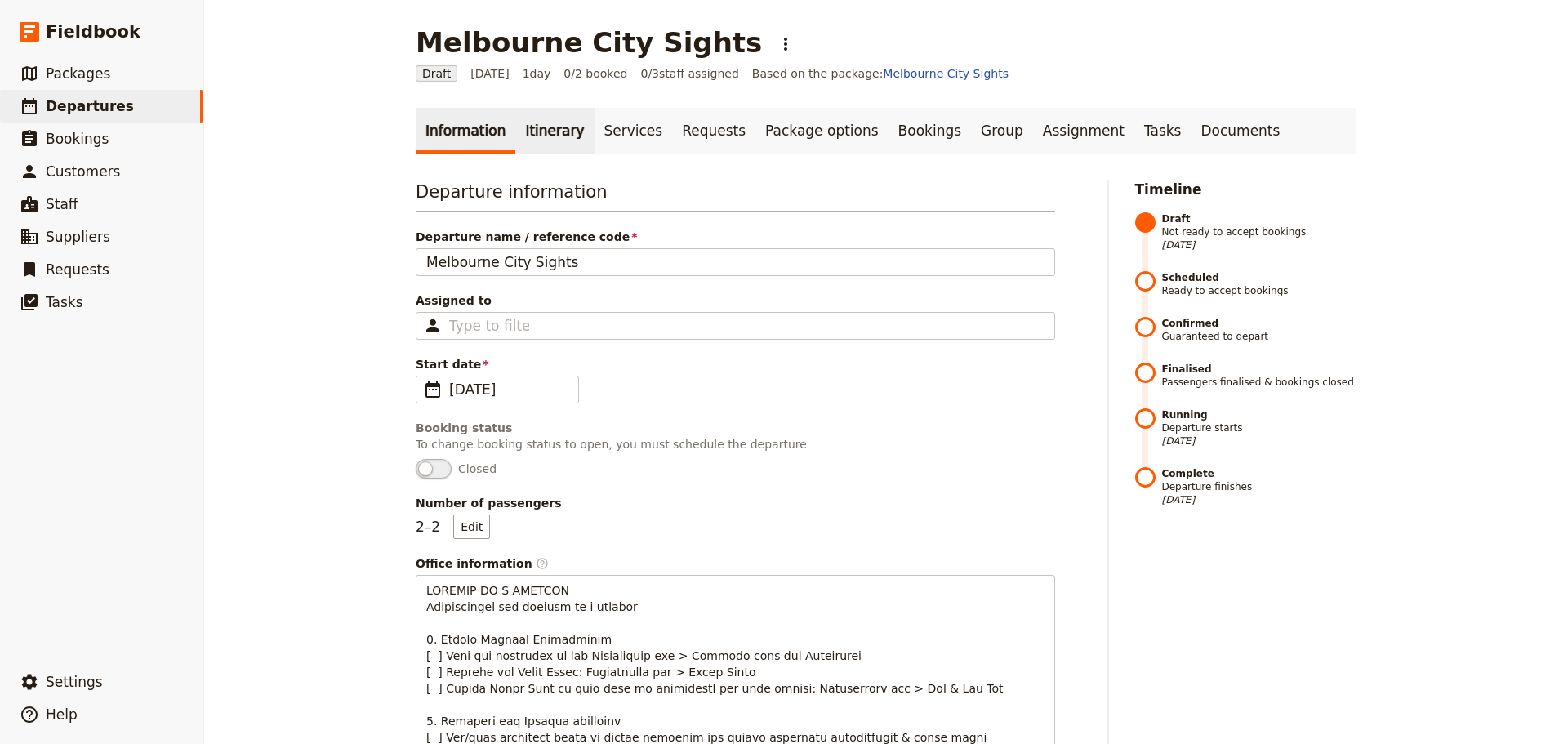
click at [527, 130] on link "Itinerary" at bounding box center [553, 131] width 78 height 46
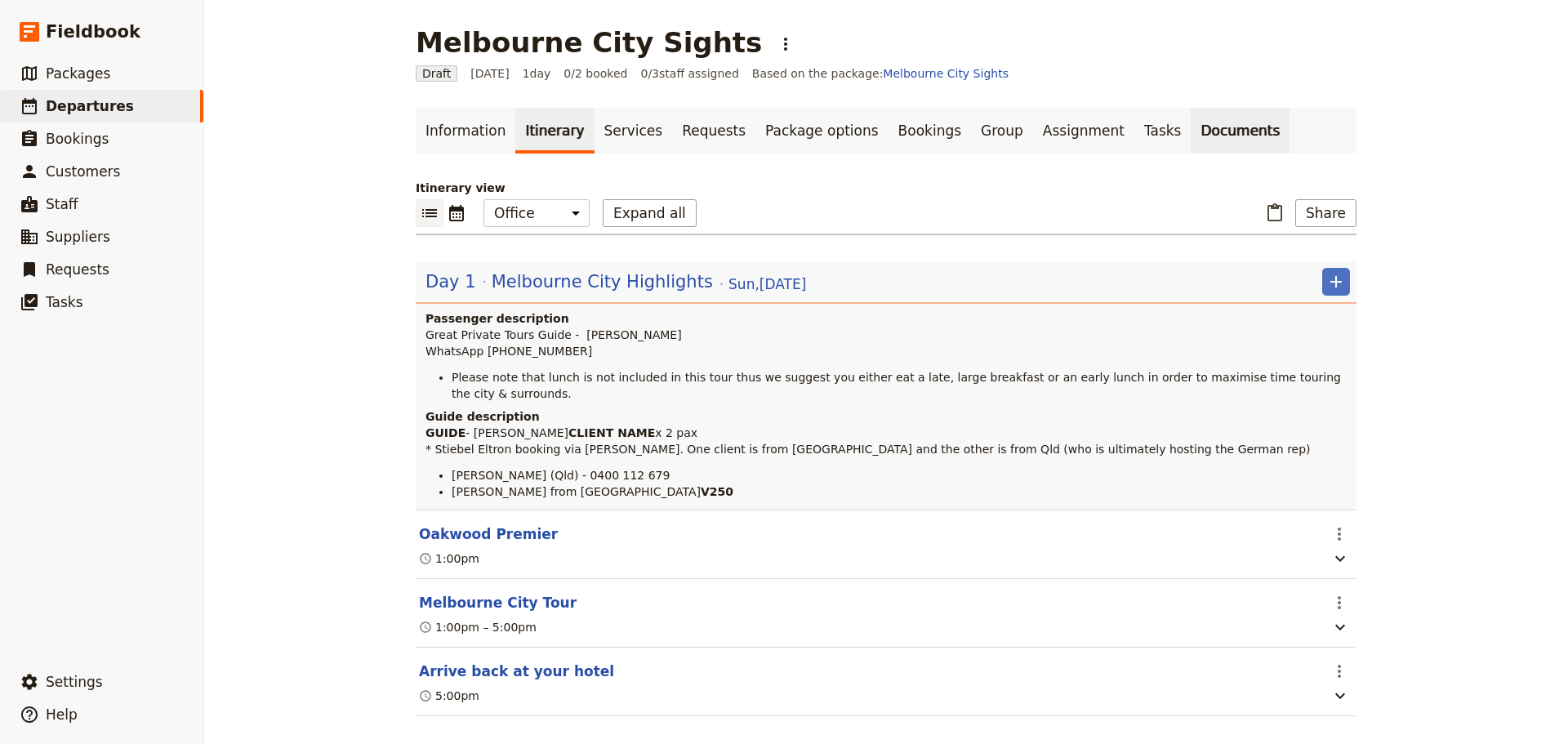
click at [1191, 132] on link "Documents" at bounding box center [1240, 131] width 99 height 46
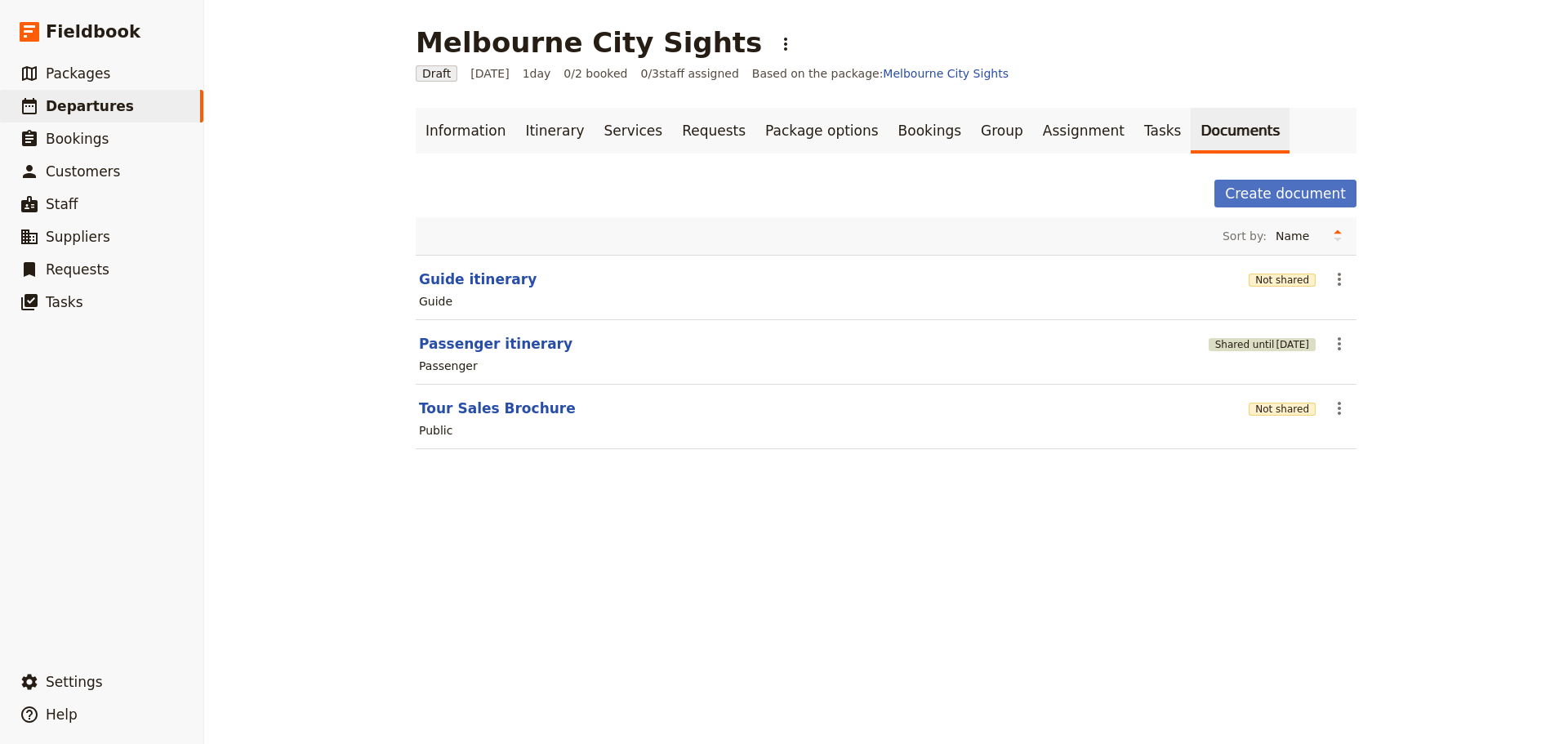
click at [1233, 342] on button "Shared until [DATE]" at bounding box center [1262, 345] width 107 height 13
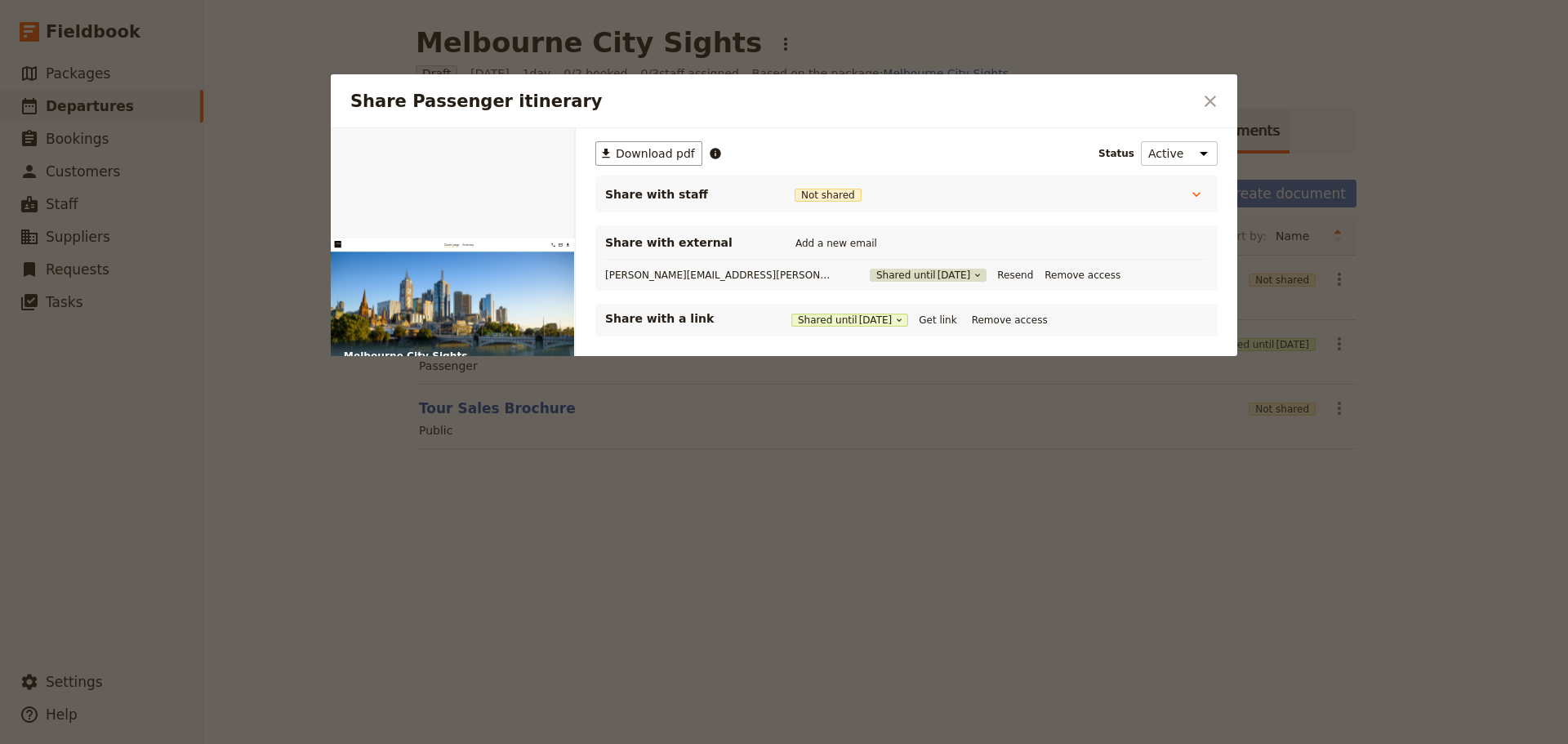
click at [869, 272] on button "Shared until [DATE]" at bounding box center [927, 275] width 116 height 13
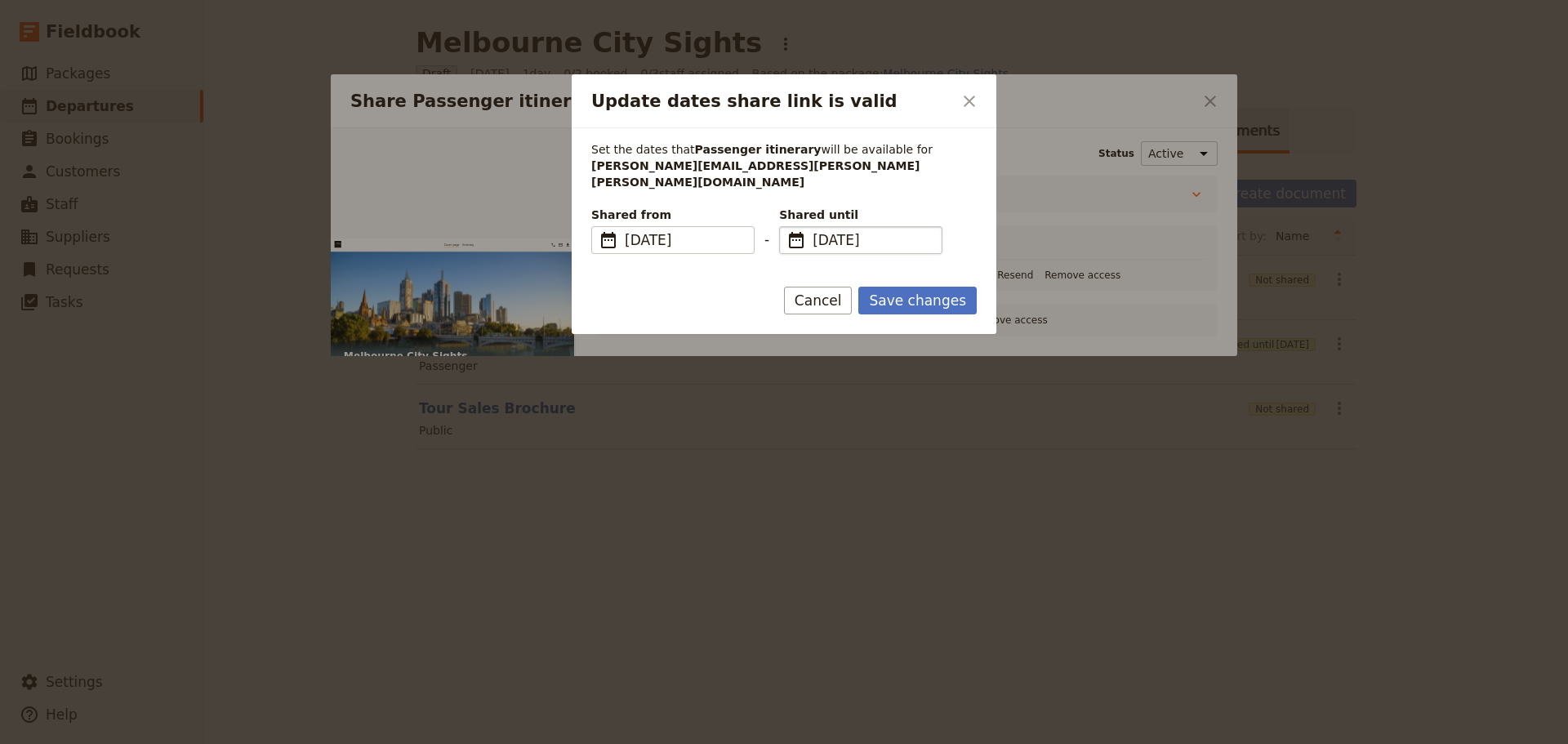
click at [794, 230] on span "​" at bounding box center [796, 240] width 19 height 19
click at [786, 226] on input "[DATE]" at bounding box center [785, 226] width 1 height 1
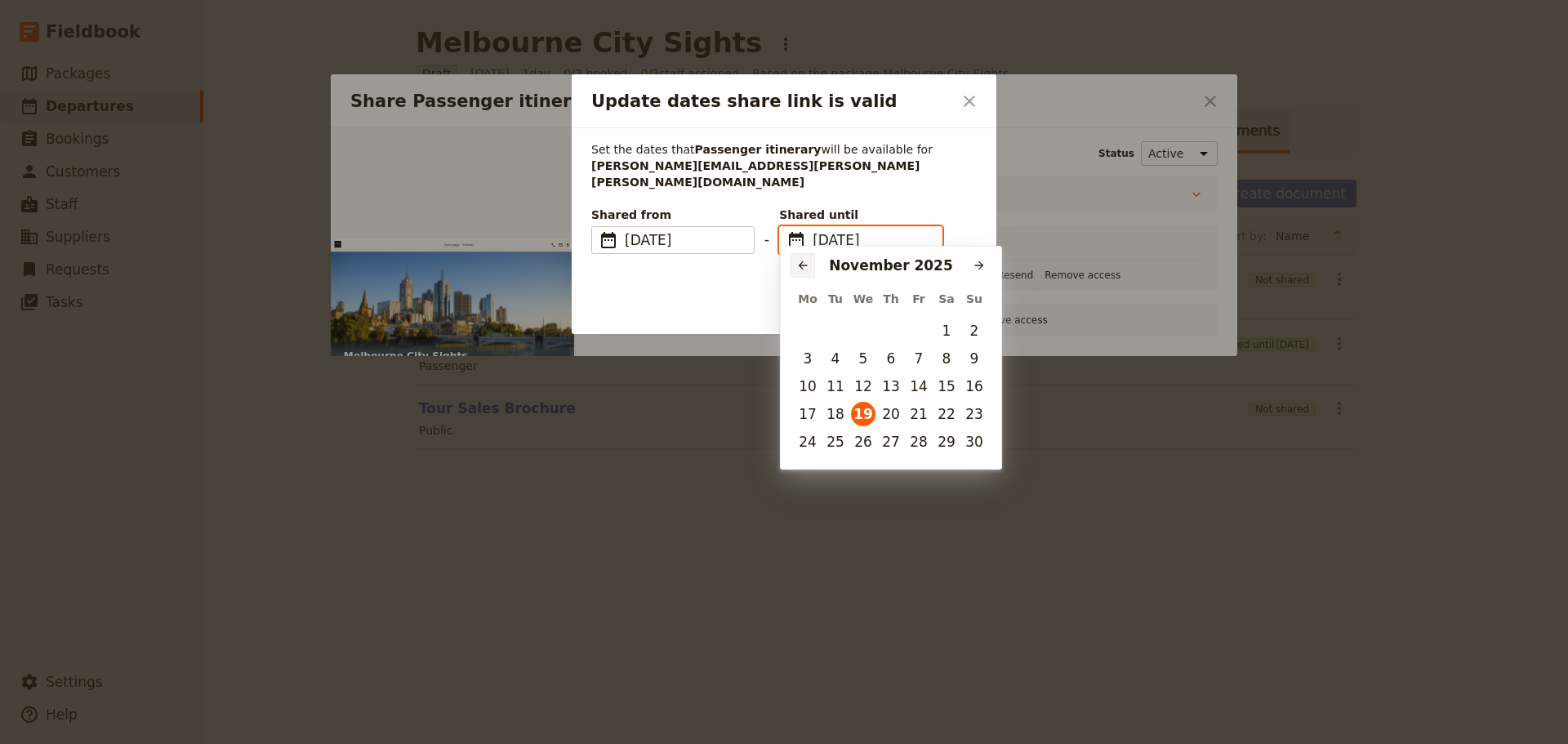
click at [798, 260] on icon "Previous month" at bounding box center [803, 266] width 13 height 13
click at [861, 419] on button "22" at bounding box center [862, 413] width 24 height 24
type input "[DATE]"
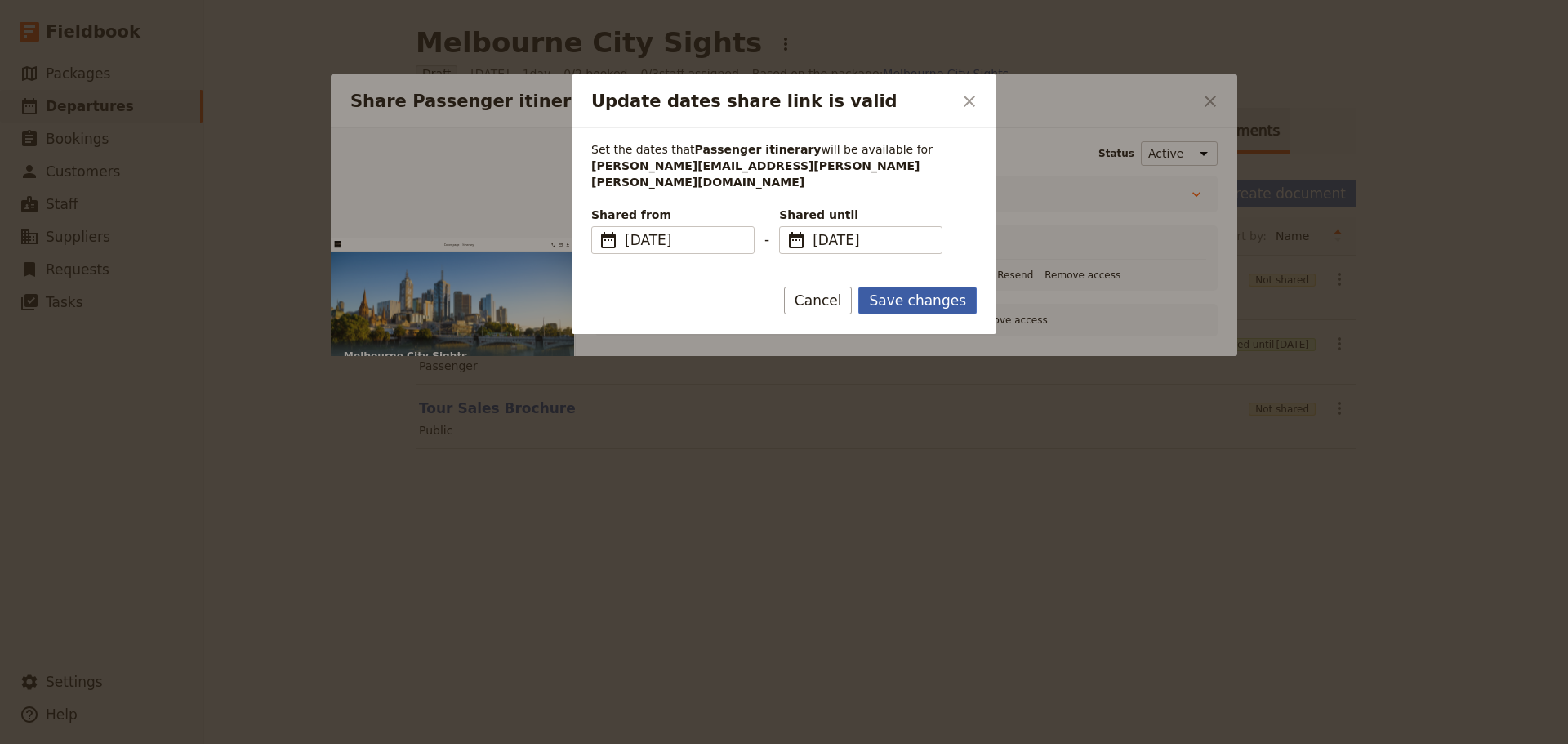
click at [910, 287] on button "Save changes" at bounding box center [917, 300] width 118 height 28
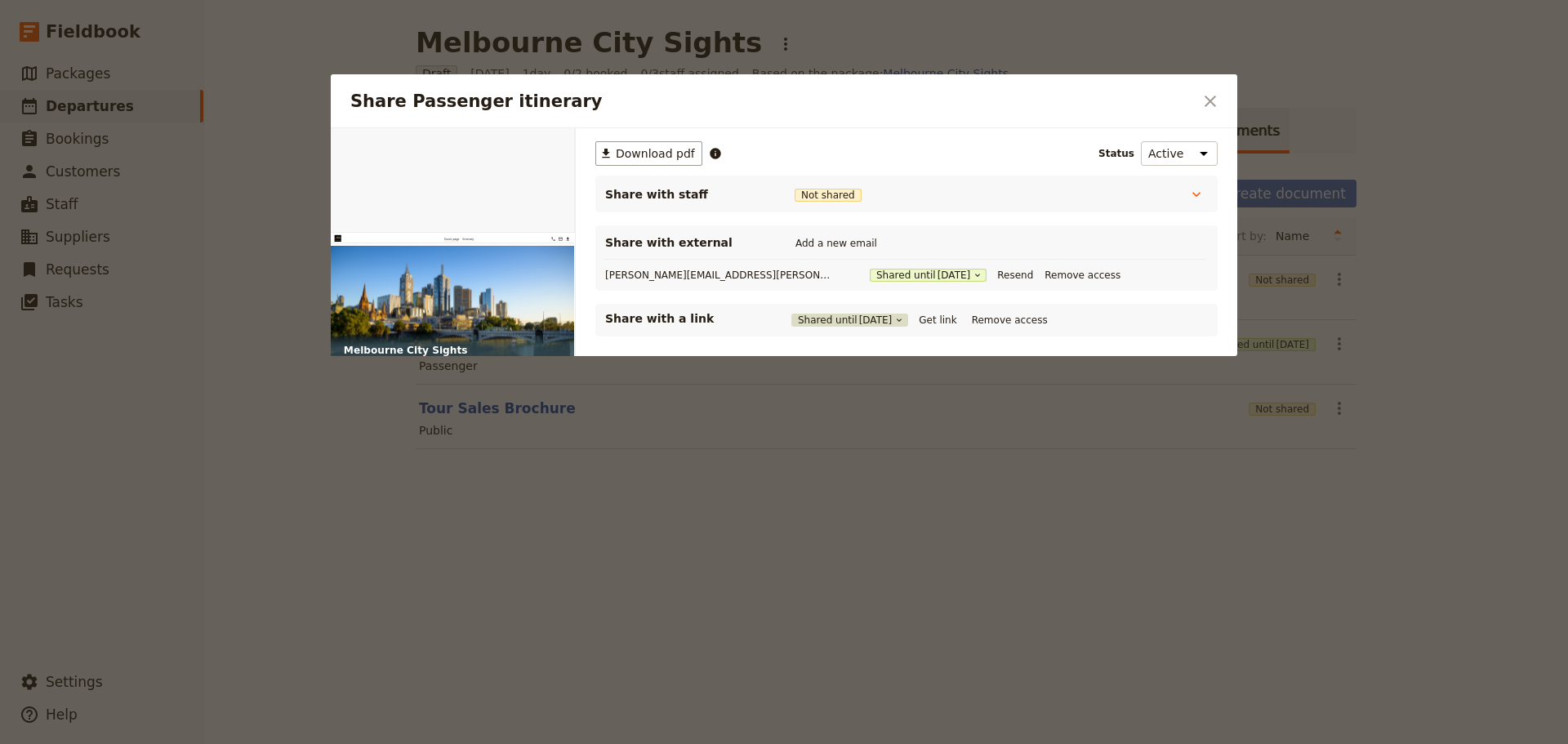
click at [821, 325] on button "Shared until [DATE]" at bounding box center [849, 321] width 116 height 13
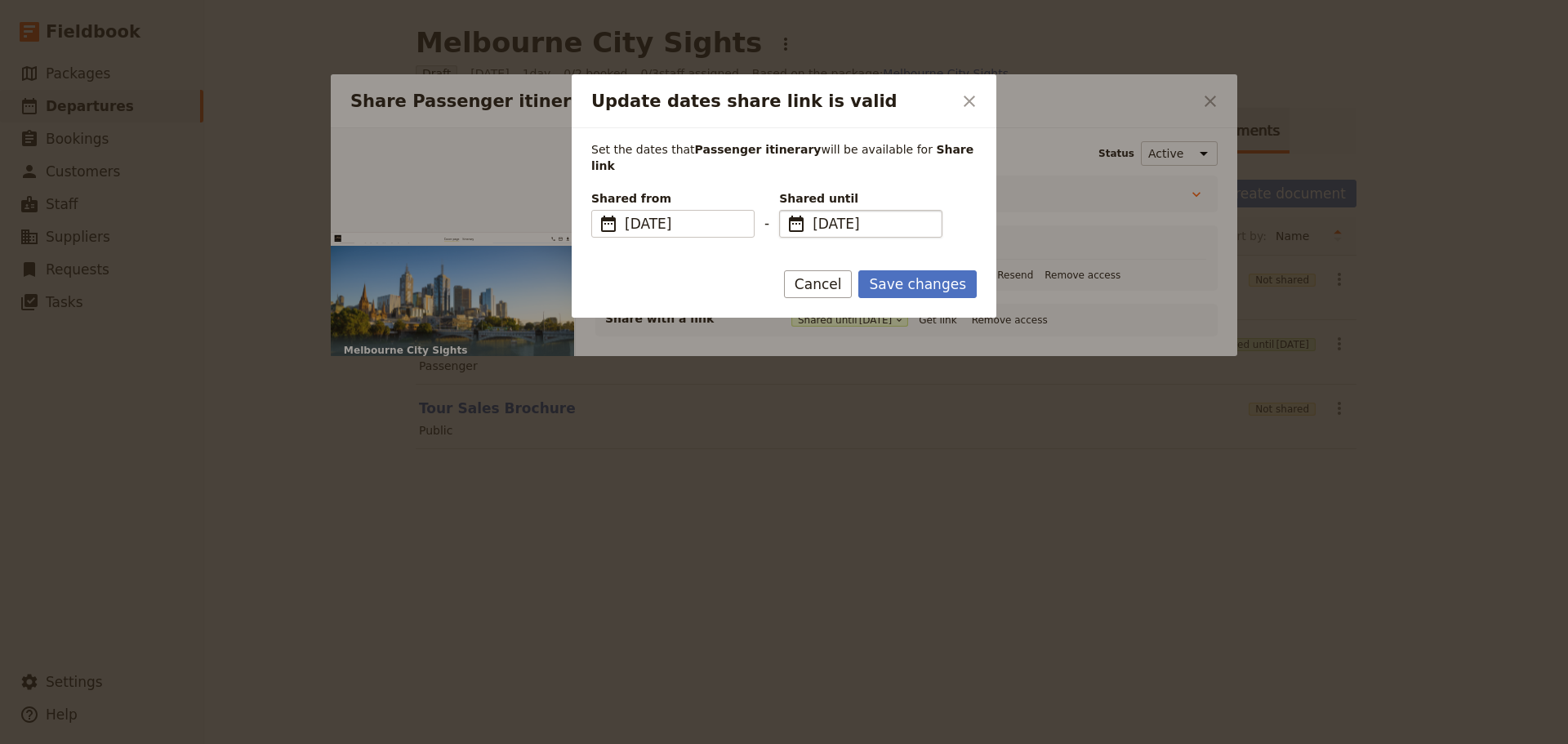
click at [788, 214] on span "​" at bounding box center [796, 223] width 19 height 19
click at [786, 210] on input "[DATE]" at bounding box center [785, 210] width 1 height 1
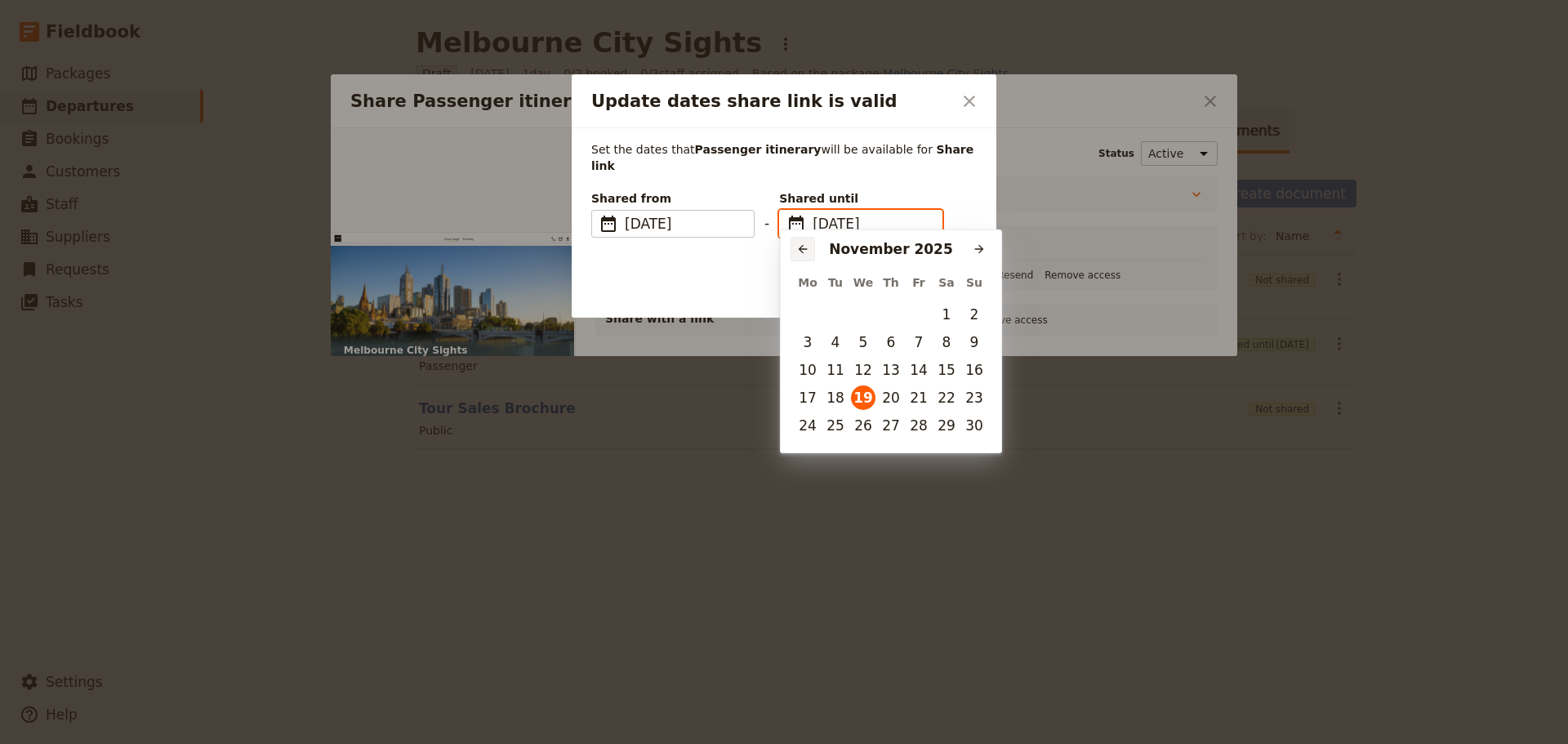
click at [800, 247] on icon "Previous month" at bounding box center [803, 249] width 13 height 13
click at [861, 391] on button "22" at bounding box center [862, 397] width 24 height 24
type input "[DATE]"
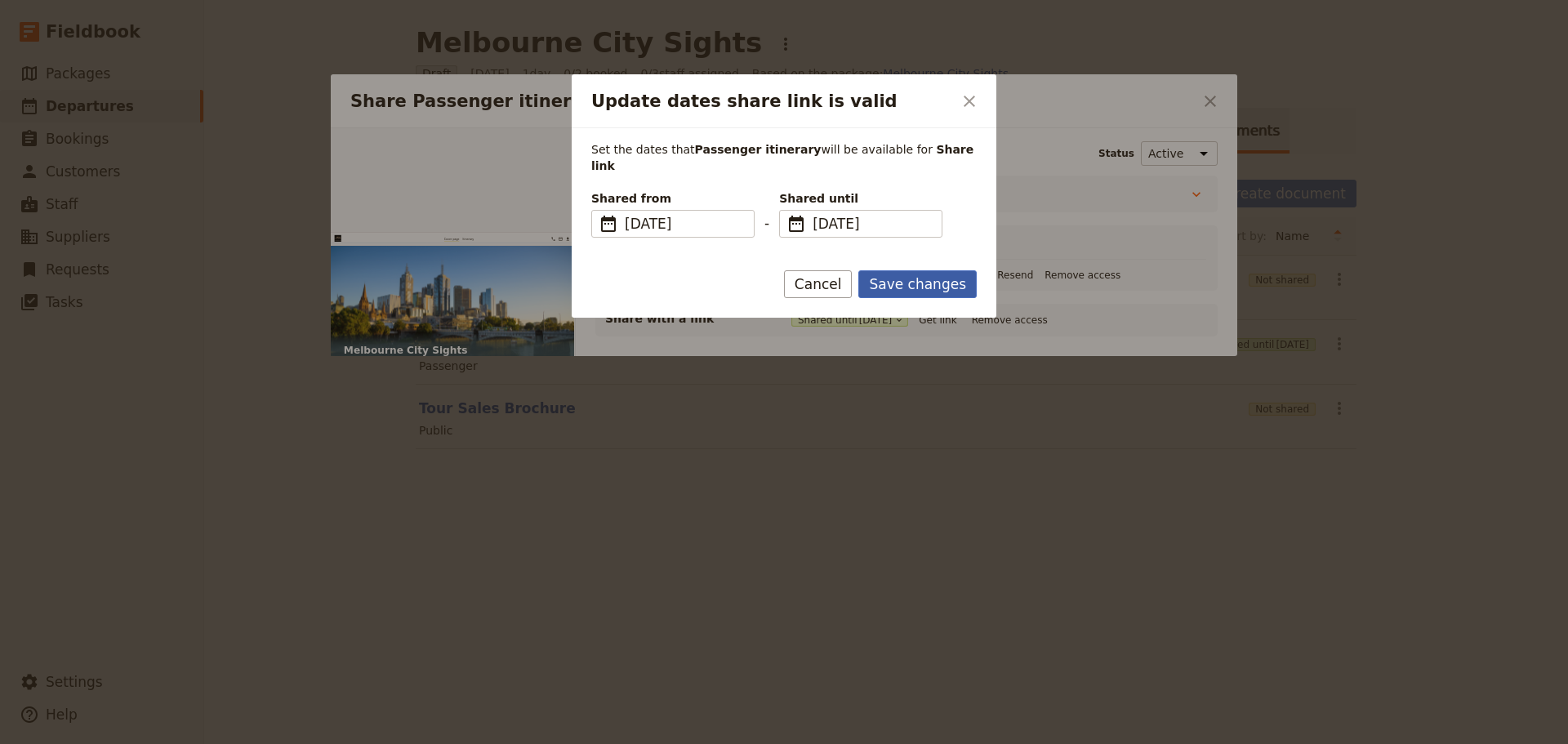
click at [917, 275] on button "Save changes" at bounding box center [917, 284] width 118 height 28
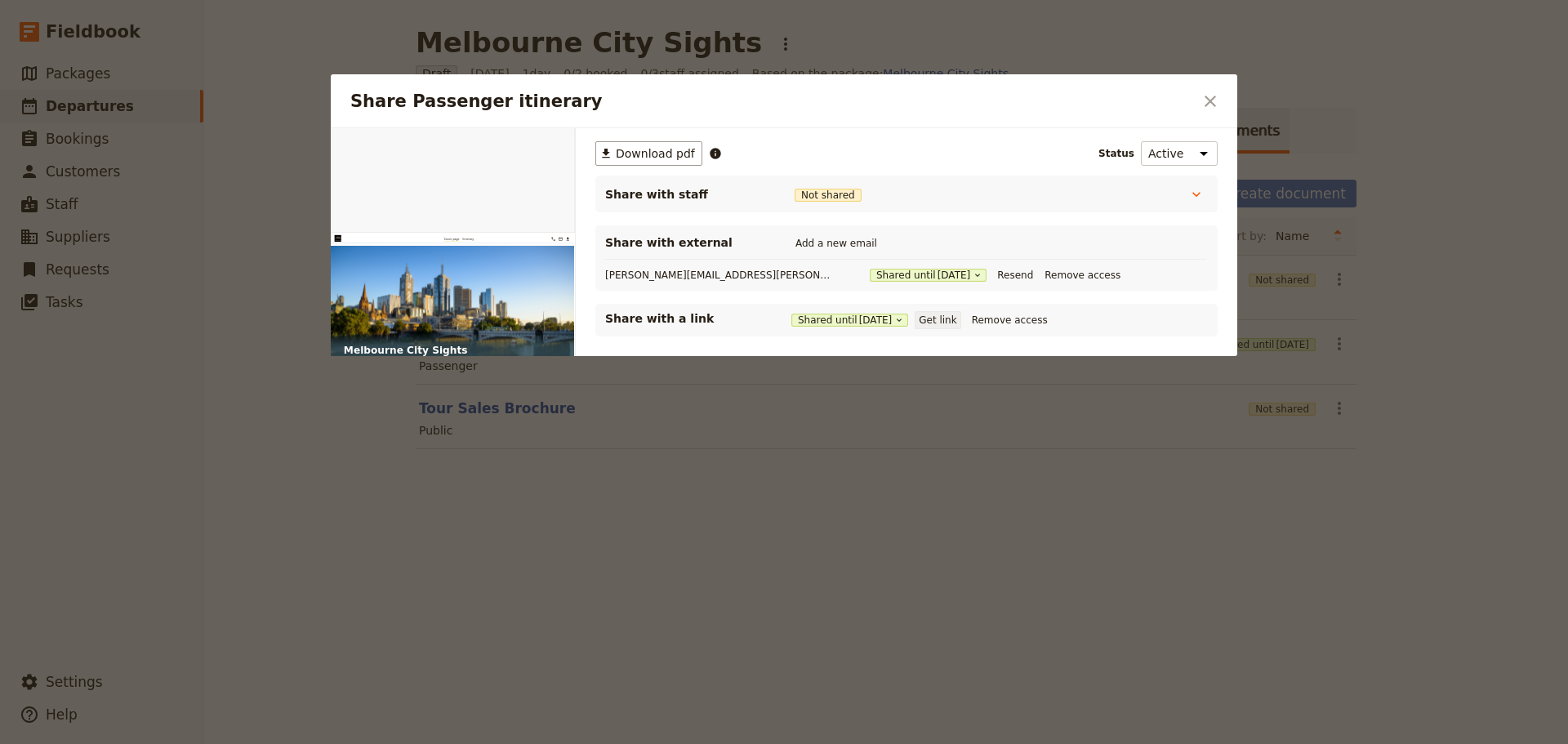
click at [952, 319] on button "Get link" at bounding box center [938, 320] width 46 height 18
click at [1216, 91] on icon "Close dialog" at bounding box center [1210, 101] width 19 height 19
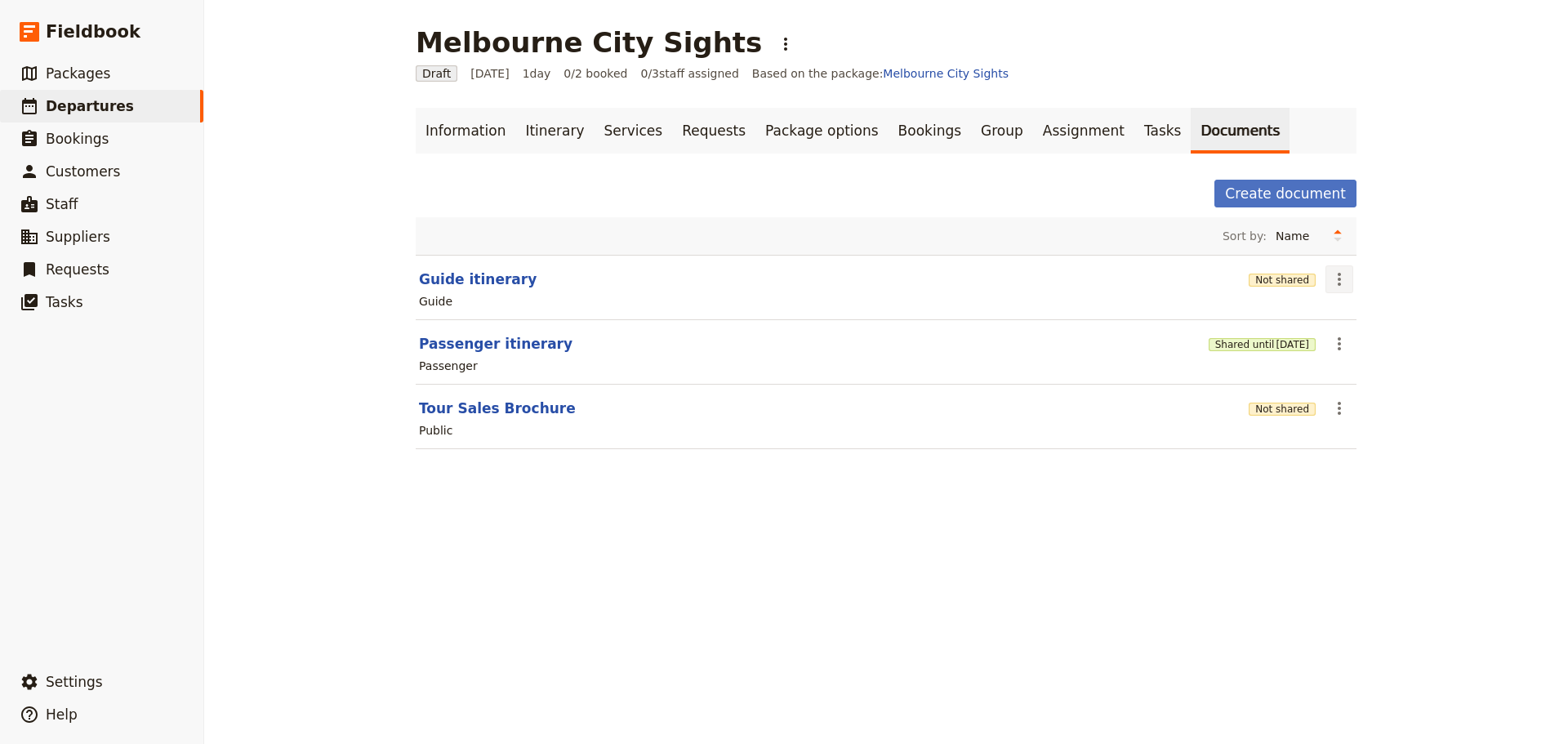
click at [1329, 277] on icon "Actions" at bounding box center [1339, 279] width 19 height 19
click at [971, 120] on link "Group" at bounding box center [1002, 131] width 62 height 46
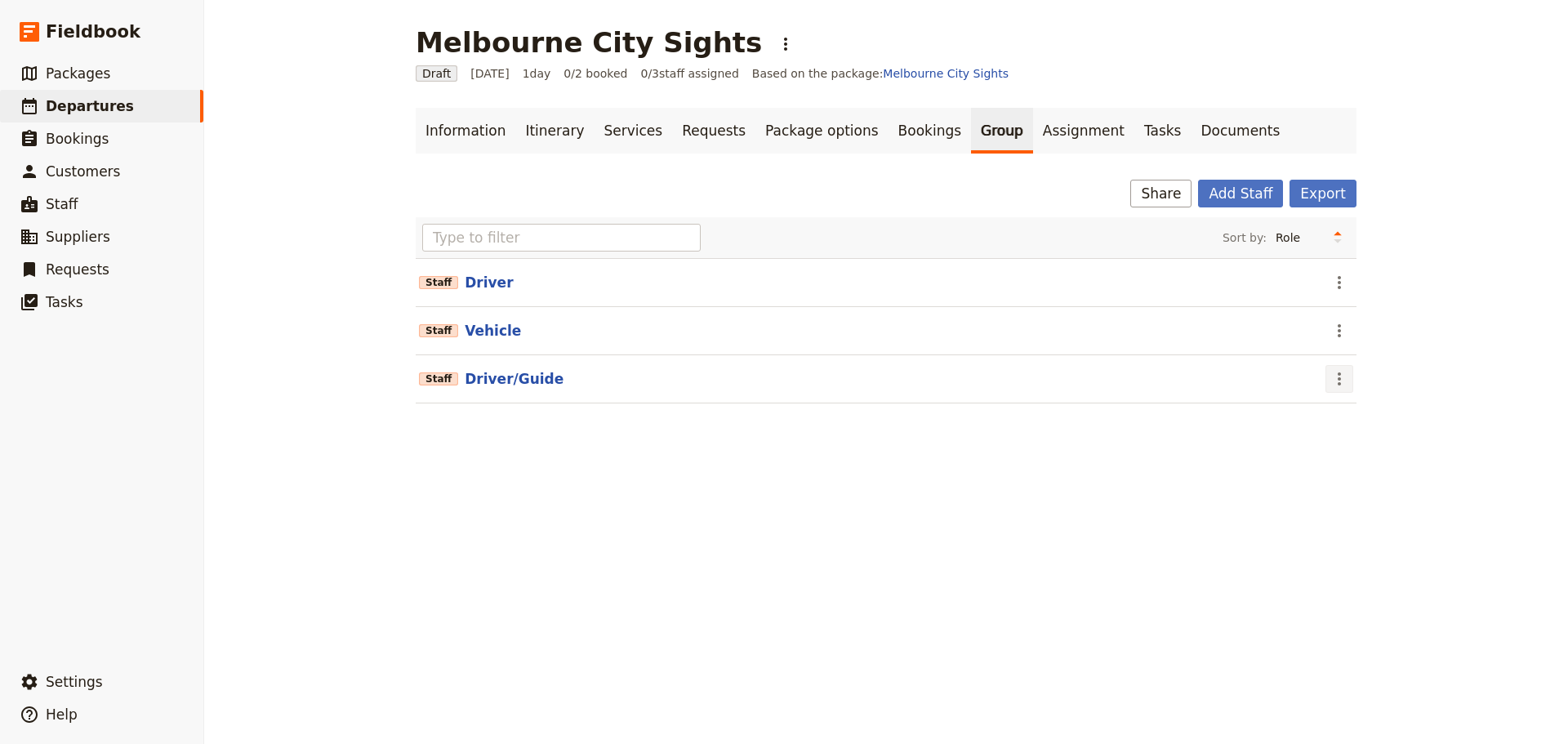
click at [1336, 372] on icon "Actions" at bounding box center [1339, 378] width 19 height 19
click at [1338, 415] on span "Edit staff" at bounding box center [1355, 414] width 51 height 16
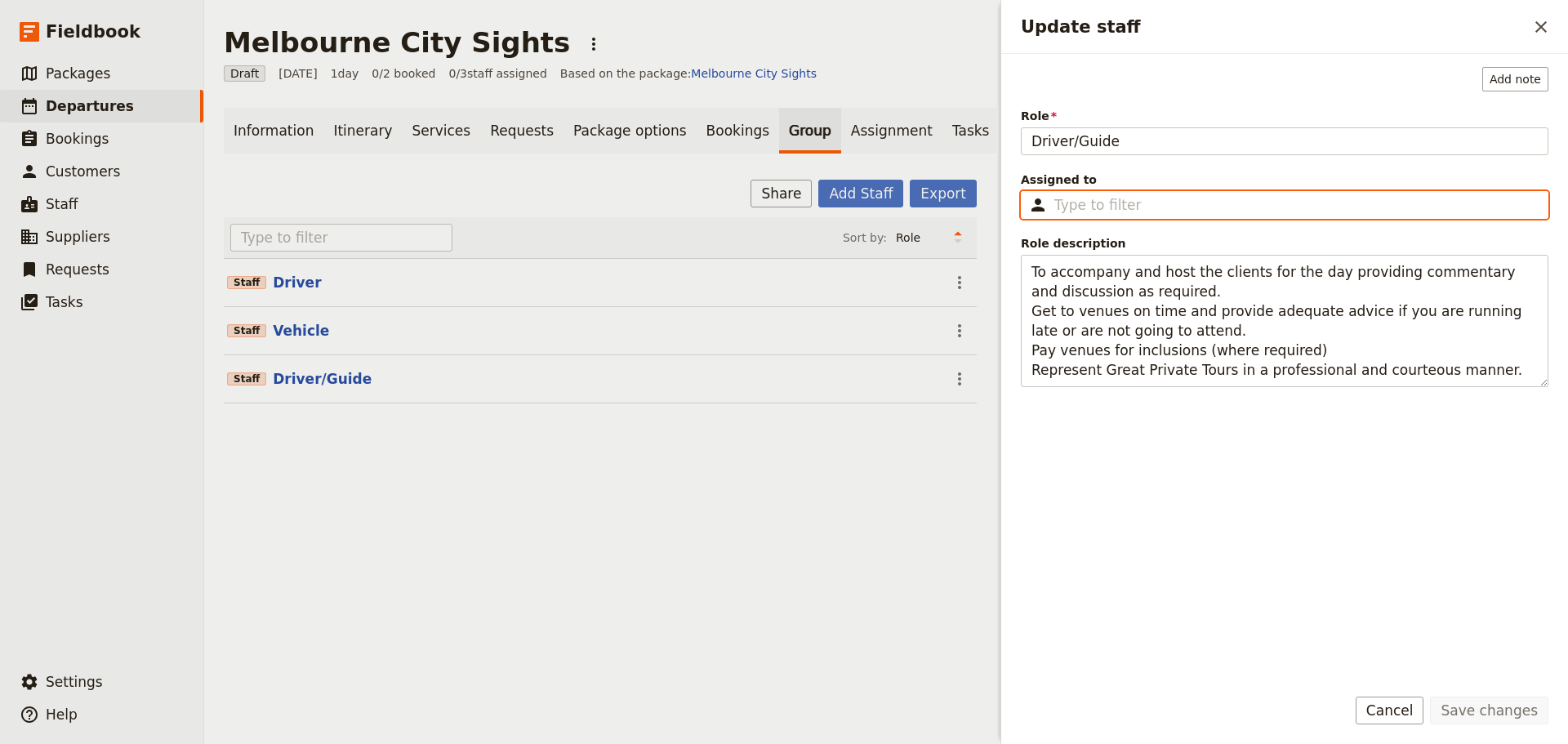
click at [1058, 206] on input "Assigned to ​" at bounding box center [1296, 205] width 483 height 19
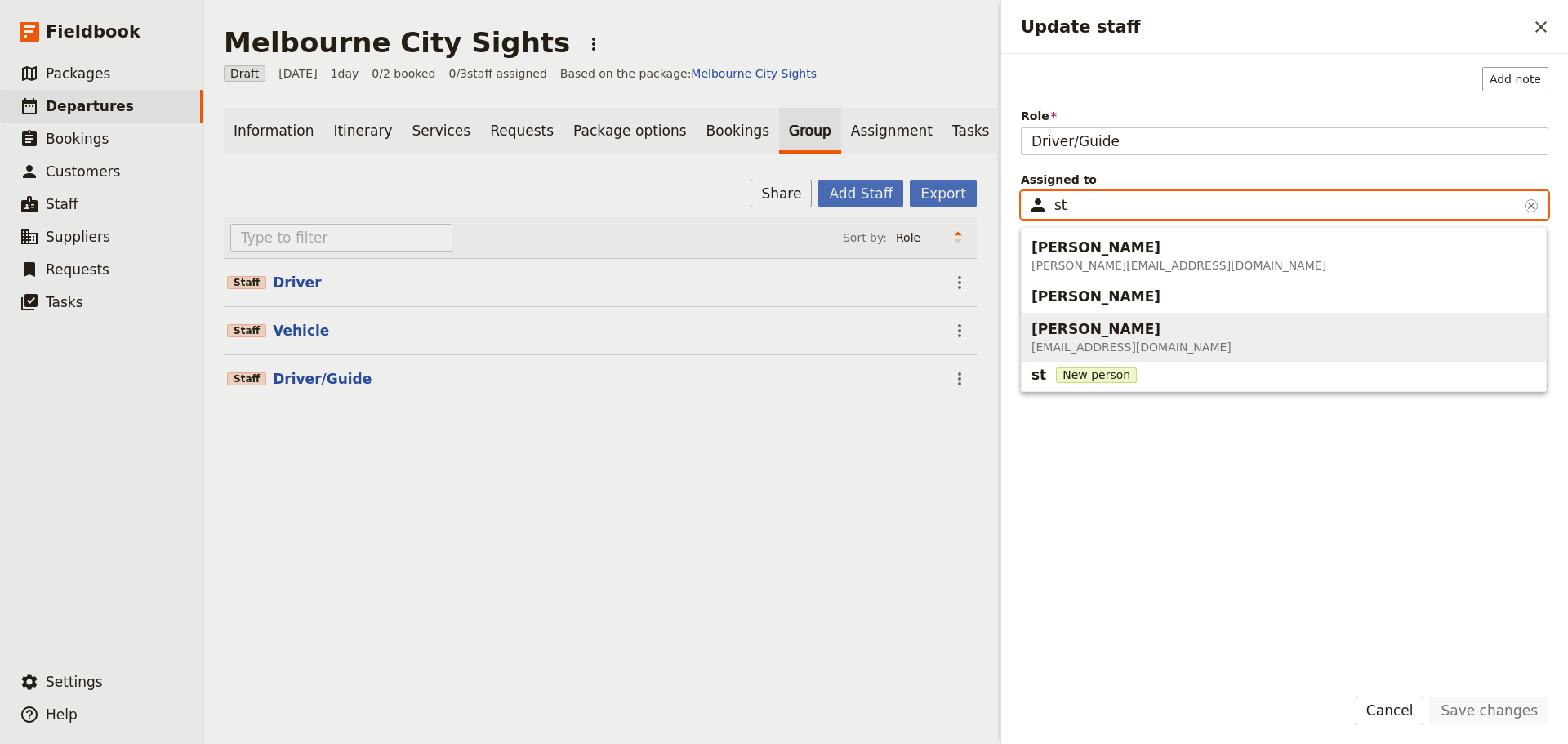
click at [1110, 334] on span "[PERSON_NAME]" at bounding box center [1095, 329] width 129 height 19
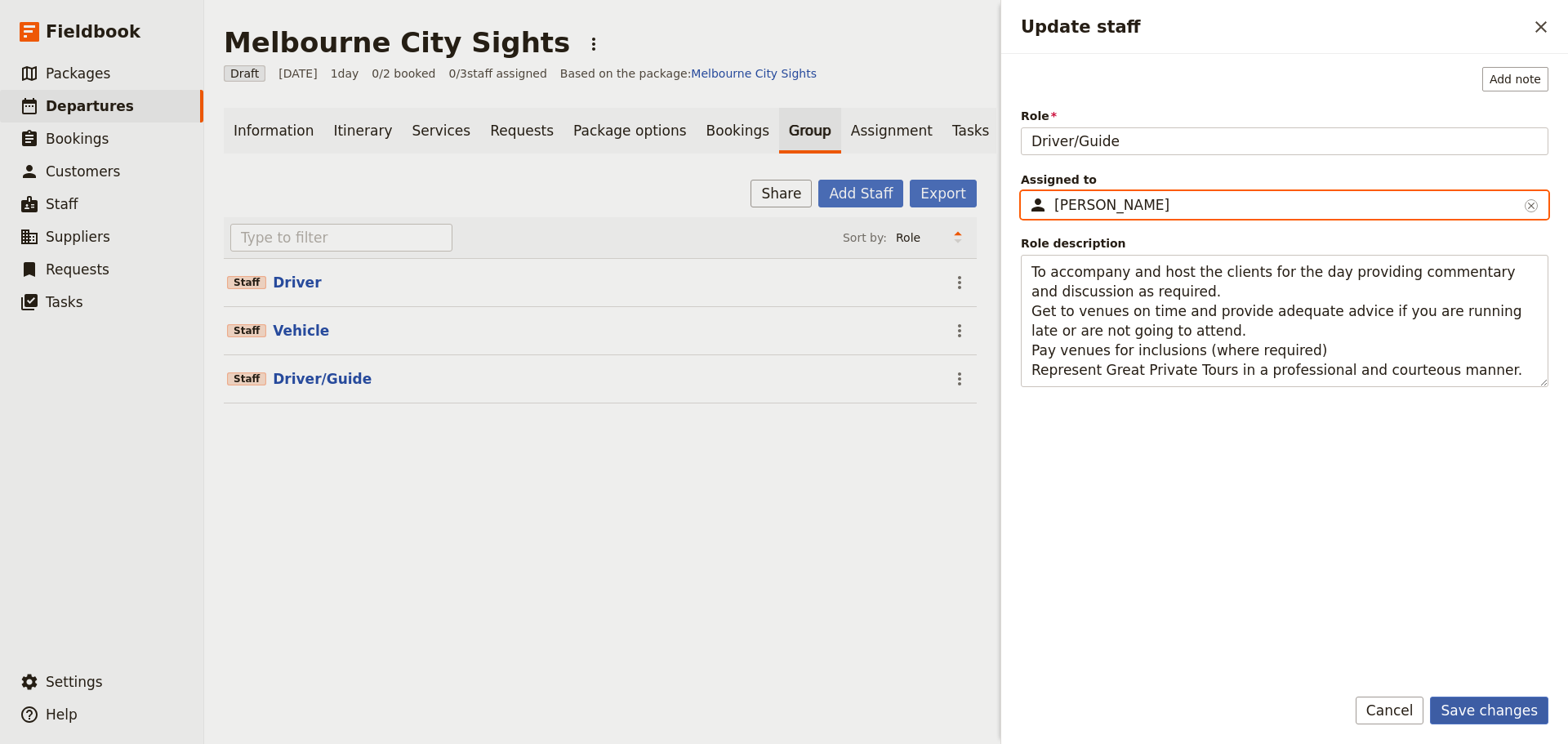
type input "[PERSON_NAME]"
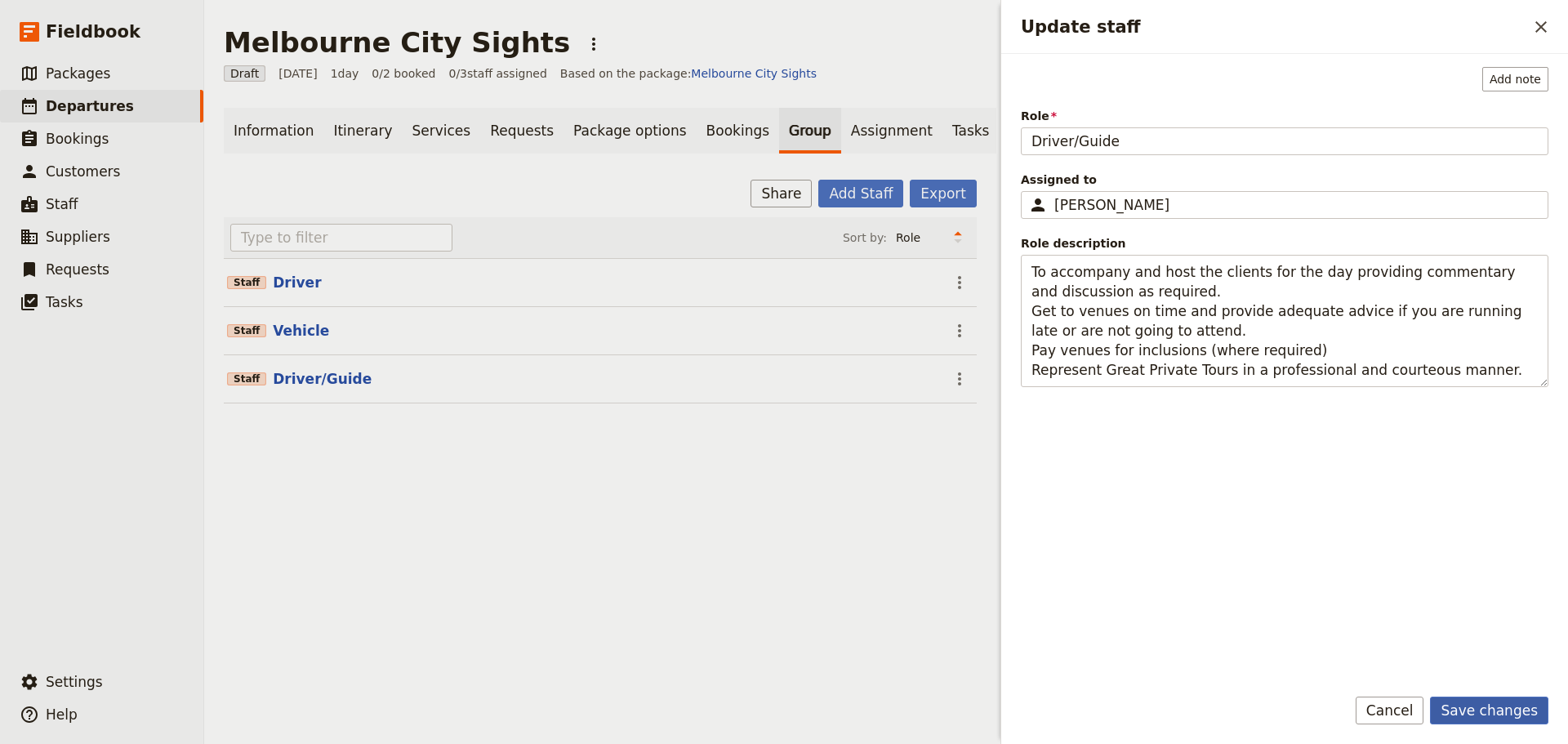
click at [1494, 721] on button "Save changes" at bounding box center [1488, 710] width 118 height 28
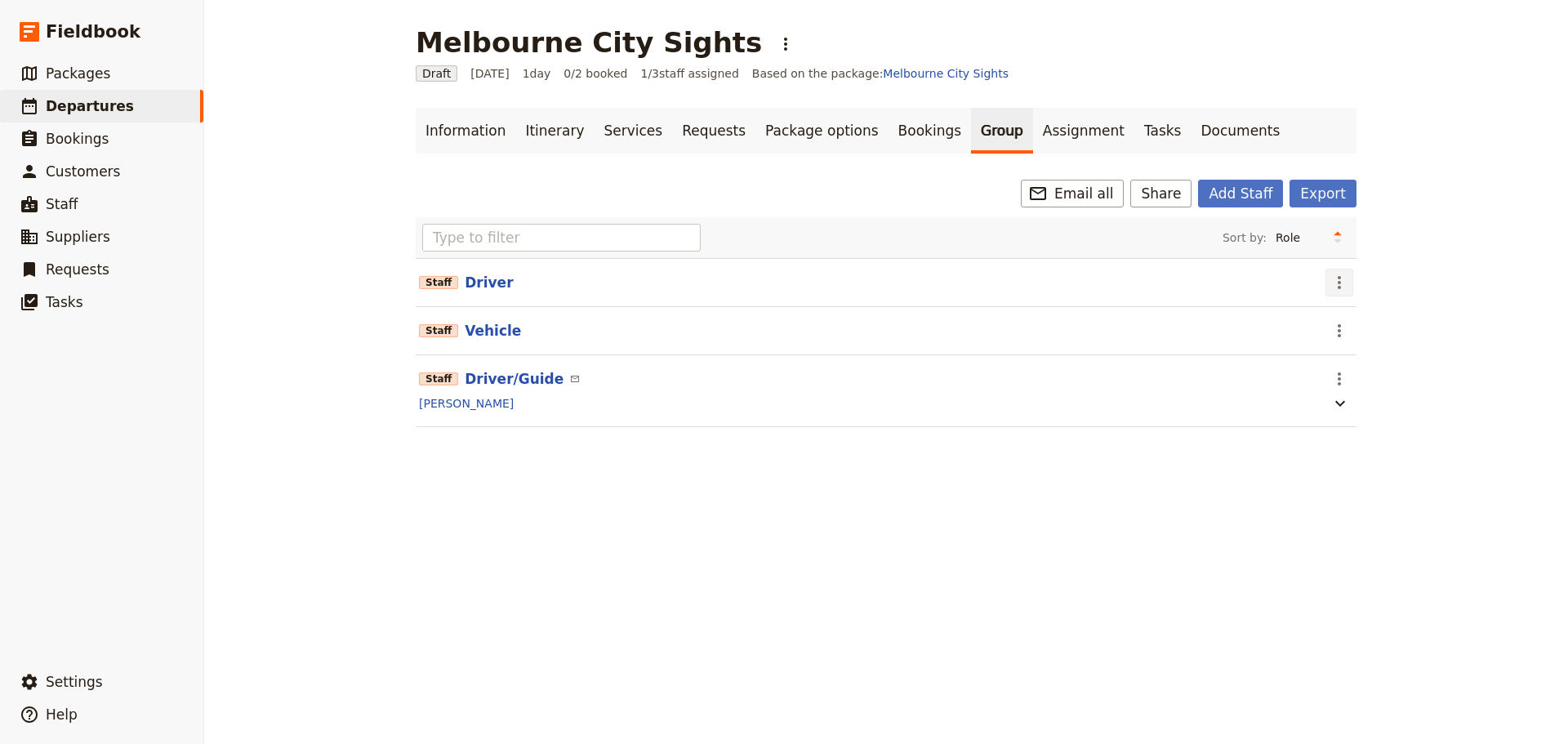
click at [1333, 284] on icon "Actions" at bounding box center [1339, 282] width 19 height 19
click at [1335, 336] on span "Remove staff" at bounding box center [1368, 341] width 75 height 16
click at [1331, 283] on icon "Actions" at bounding box center [1339, 282] width 19 height 19
click at [1337, 334] on span "Remove staff" at bounding box center [1368, 341] width 75 height 16
click at [1191, 130] on link "Documents" at bounding box center [1240, 131] width 99 height 46
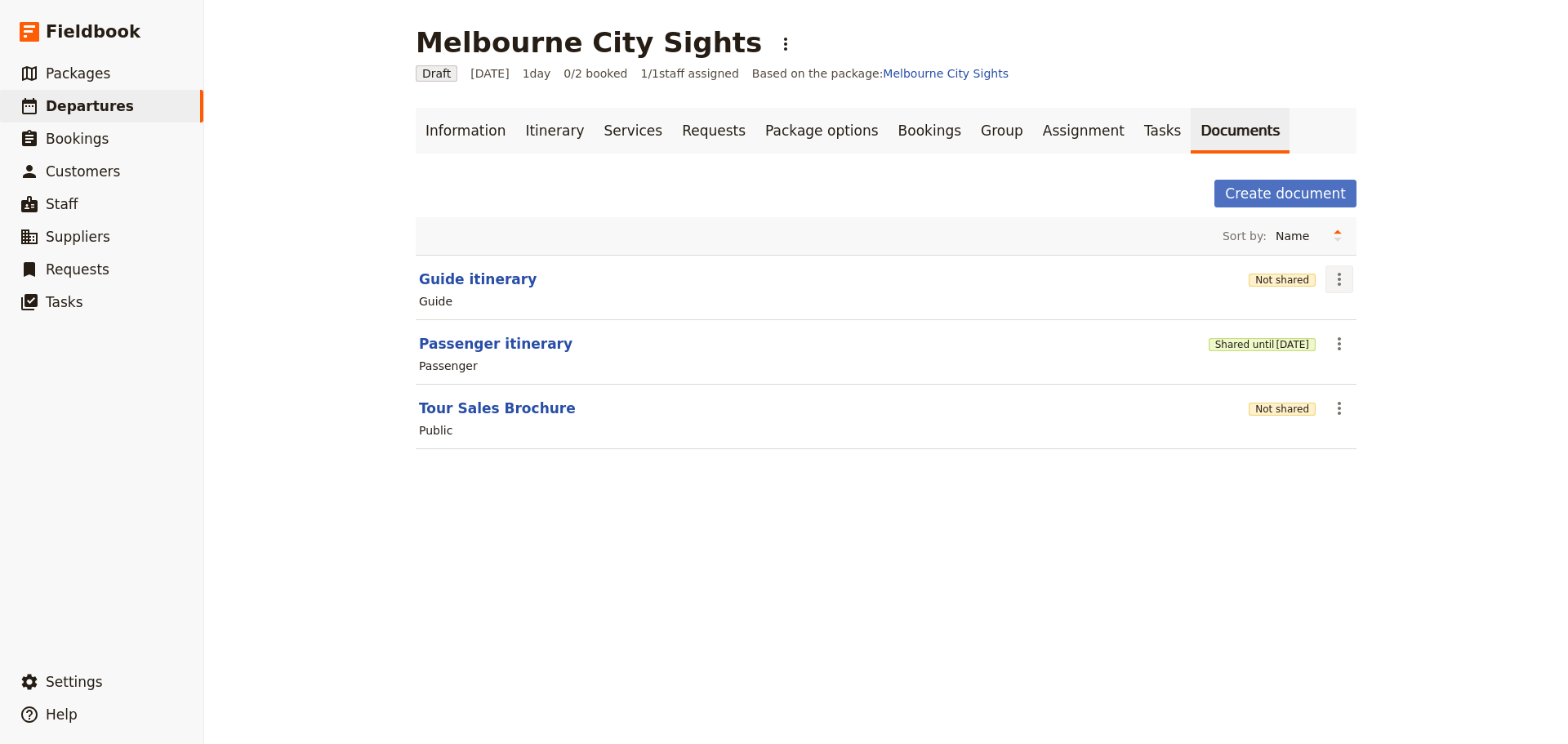
click at [1332, 277] on icon "Actions" at bounding box center [1339, 279] width 19 height 19
click at [1351, 312] on span "Share" at bounding box center [1347, 315] width 33 height 16
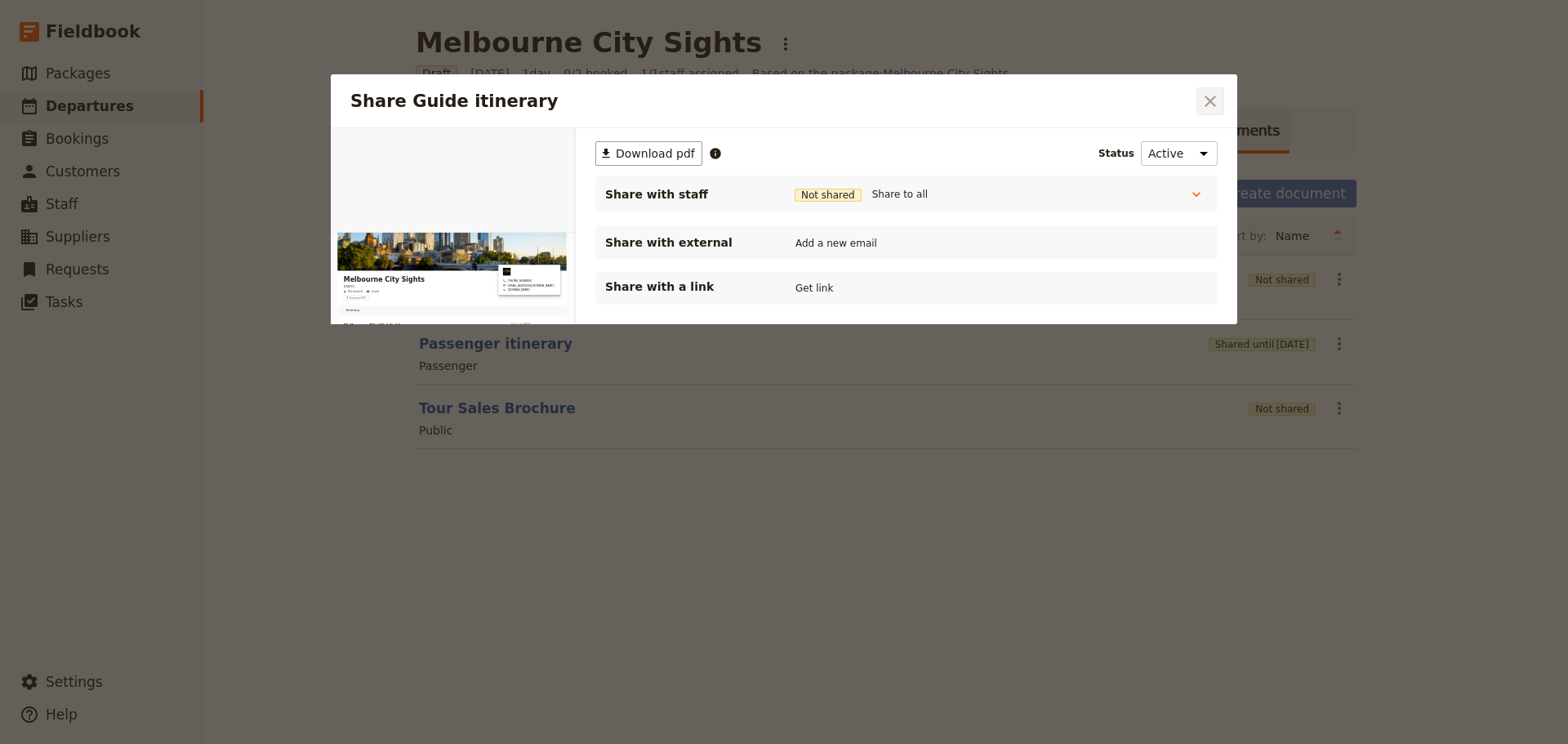
click at [1215, 101] on icon "Close dialog" at bounding box center [1210, 101] width 19 height 19
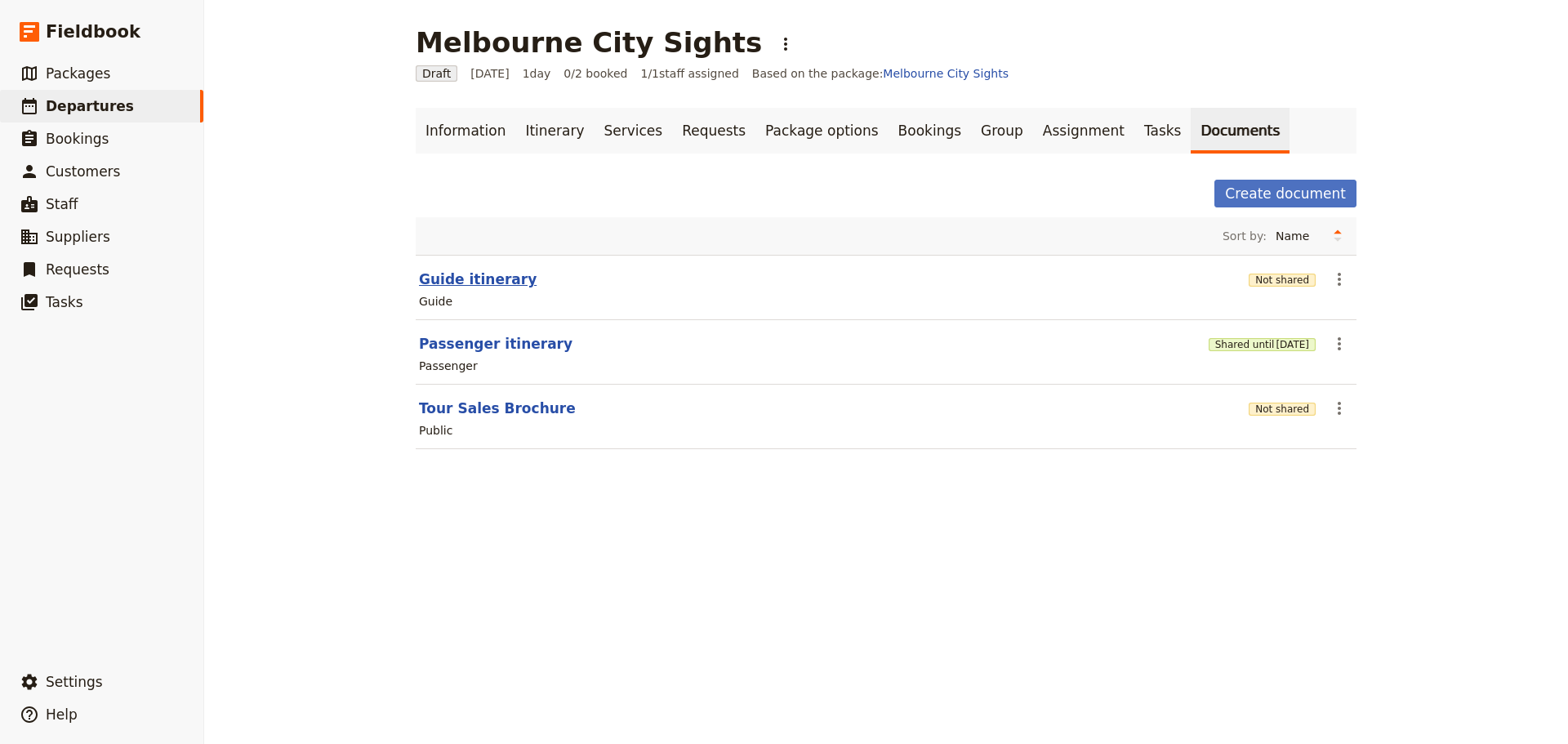
click at [471, 278] on button "Guide itinerary" at bounding box center [477, 279] width 117 height 19
select select "STAFF"
select select "RUN_SHEET"
select select "DEFAULT"
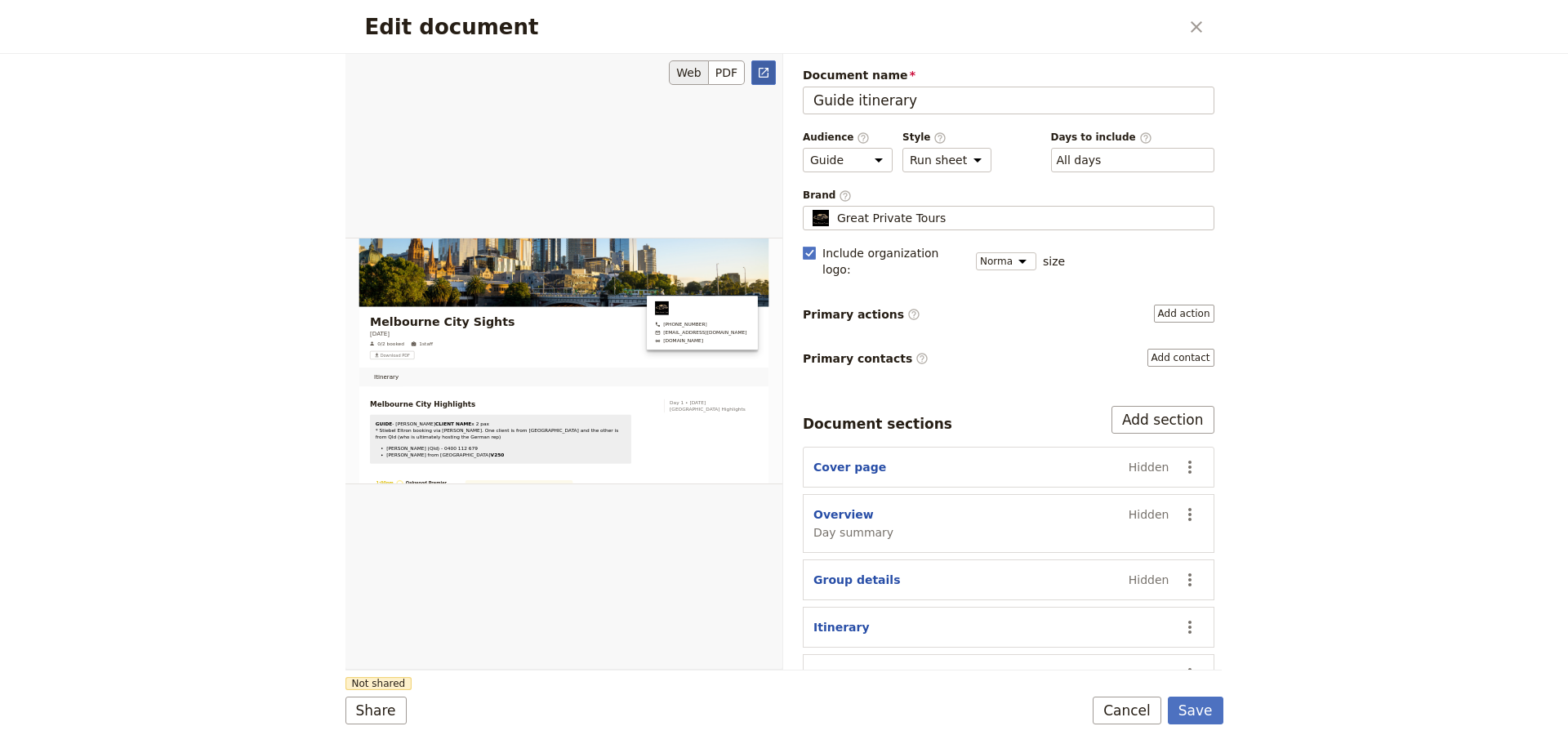
click at [760, 67] on icon "Open full preview" at bounding box center [763, 73] width 13 height 13
click at [1148, 706] on button "Cancel" at bounding box center [1126, 710] width 68 height 28
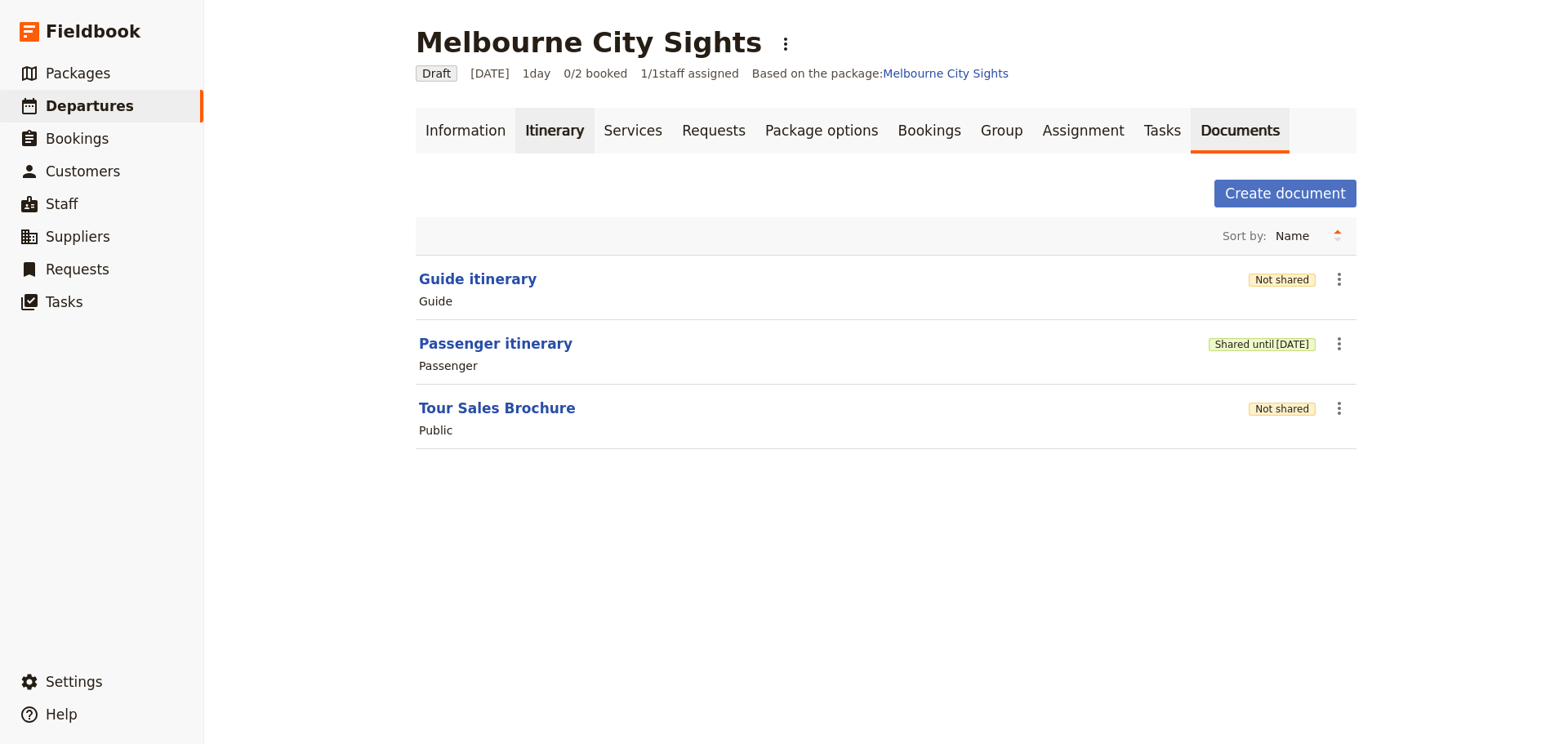
click at [525, 137] on link "Itinerary" at bounding box center [553, 131] width 78 height 46
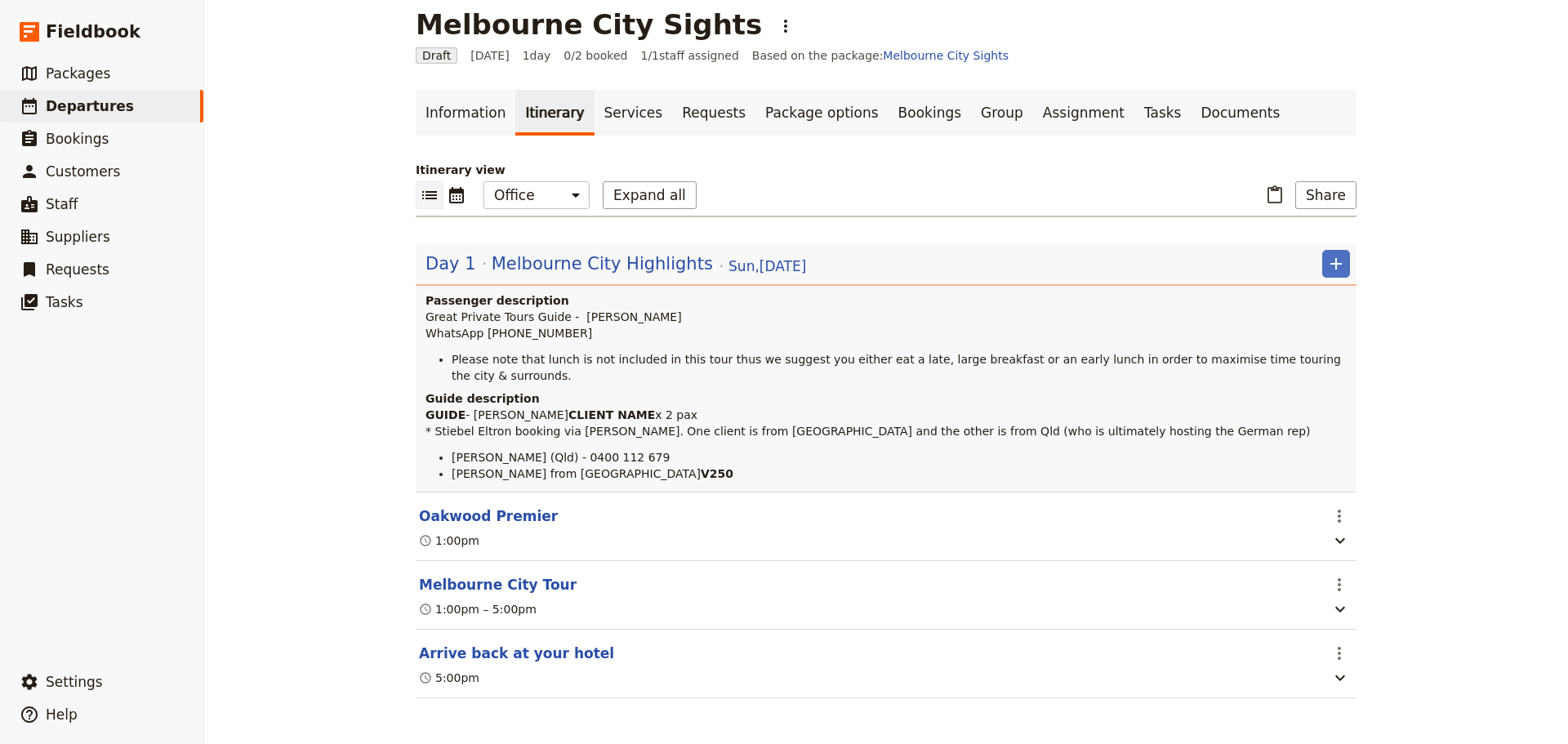
scroll to position [38, 0]
click at [476, 586] on button "Melbourne City Tour" at bounding box center [498, 584] width 158 height 19
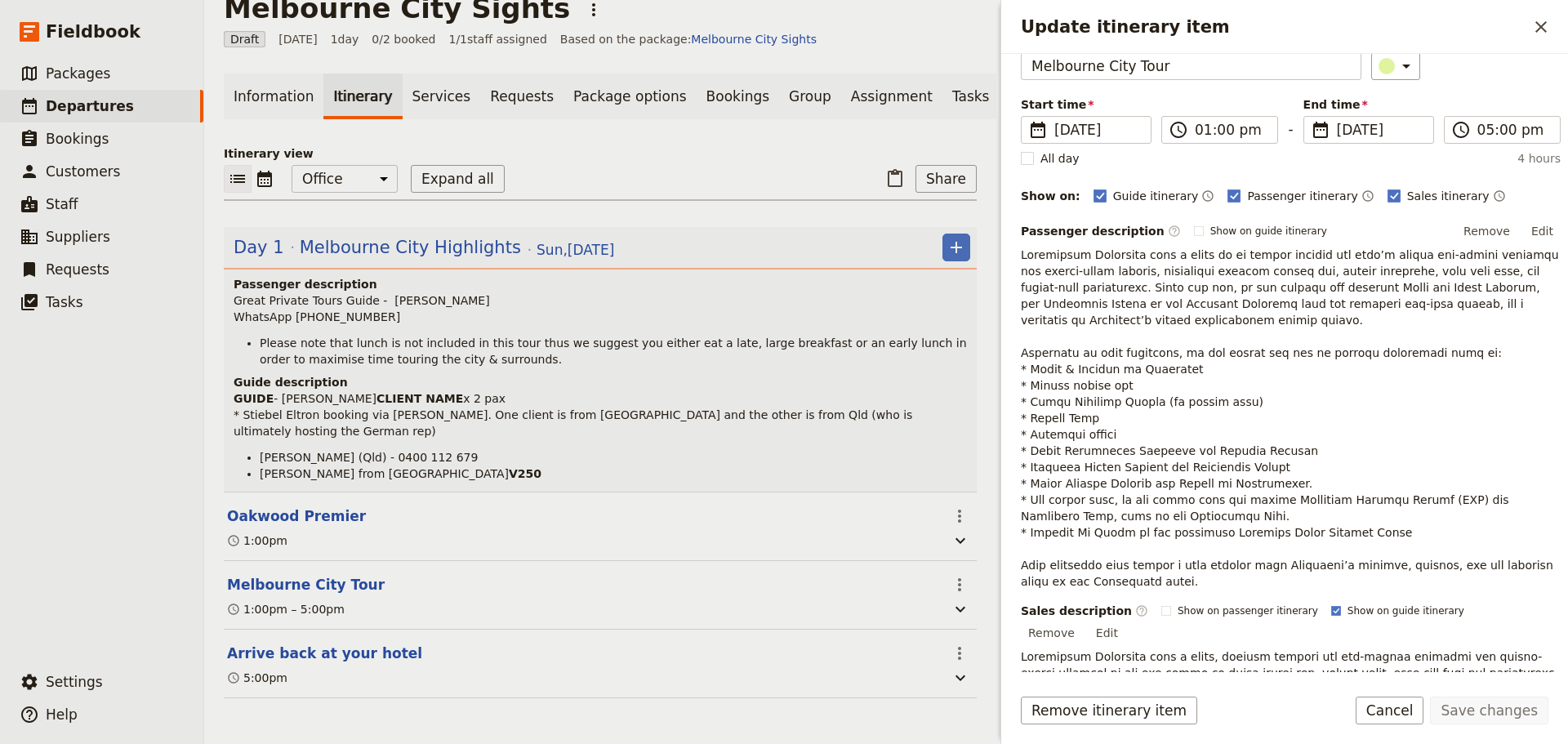
scroll to position [326, 0]
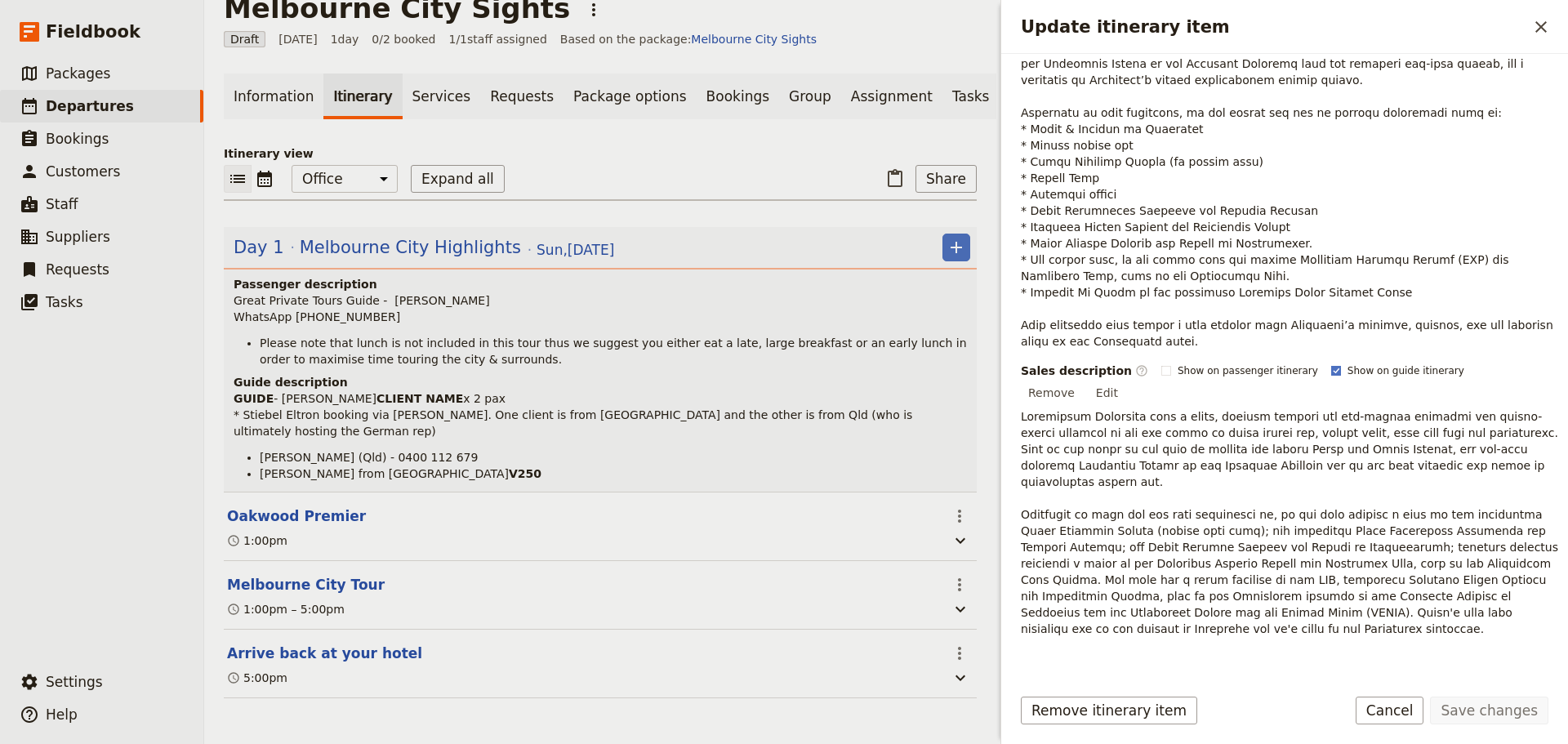
click at [1331, 374] on rect "Update itinerary item" at bounding box center [1335, 370] width 9 height 9
click at [1330, 364] on input "Show on guide itinerary" at bounding box center [1330, 364] width 1 height 1
checkbox input "false"
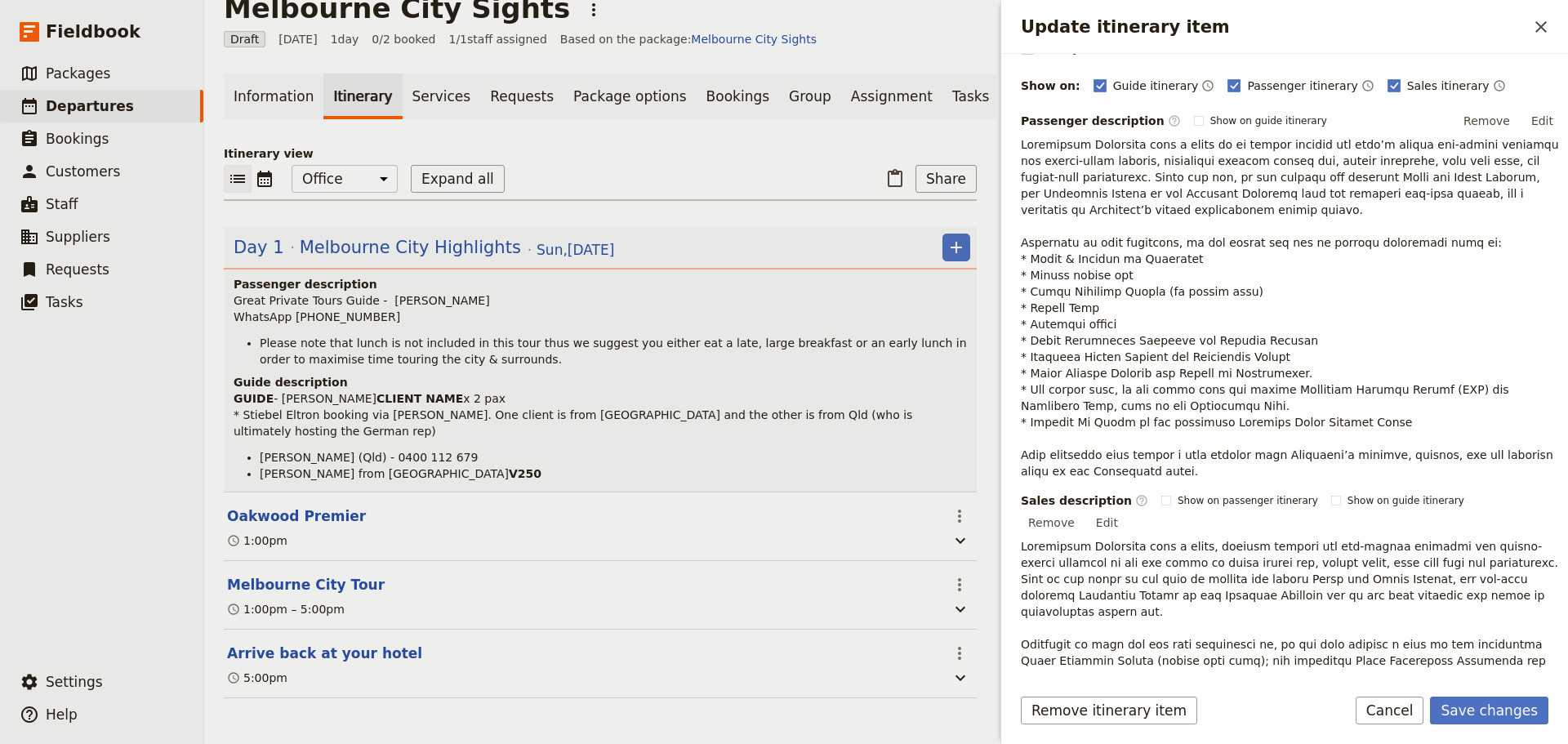
scroll to position [408, 0]
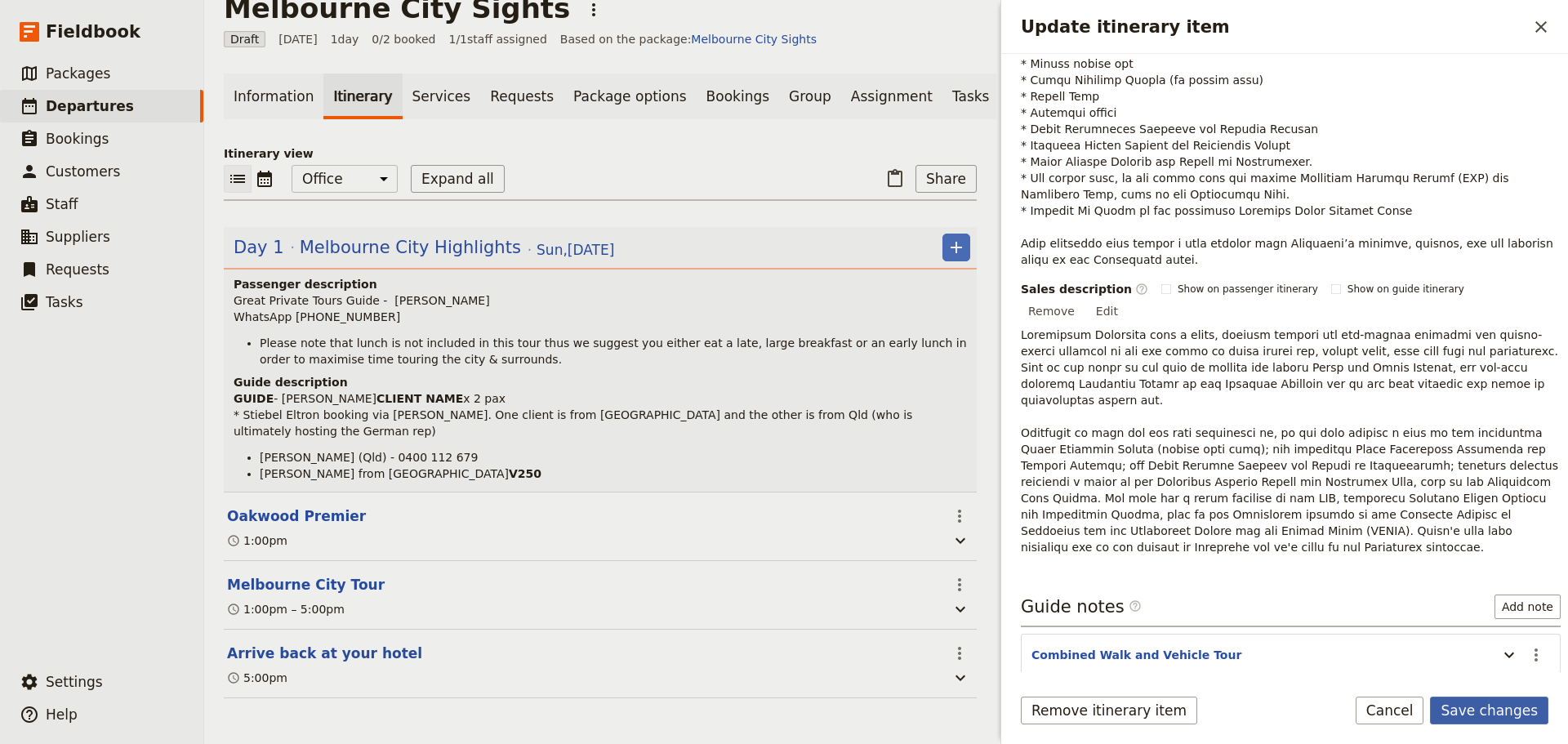
click at [1473, 698] on button "Save changes" at bounding box center [1488, 710] width 118 height 28
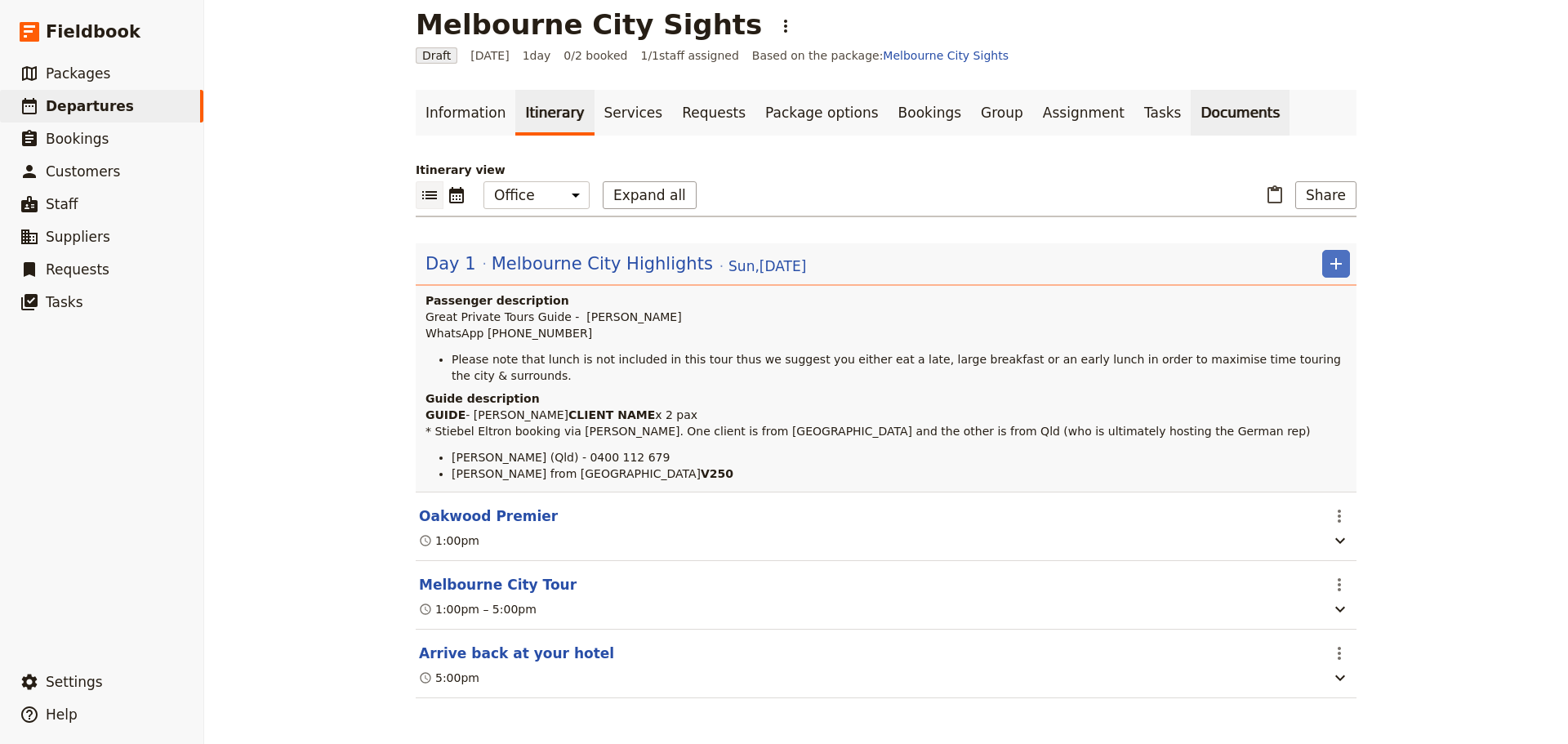
click at [1191, 90] on link "Documents" at bounding box center [1240, 113] width 99 height 46
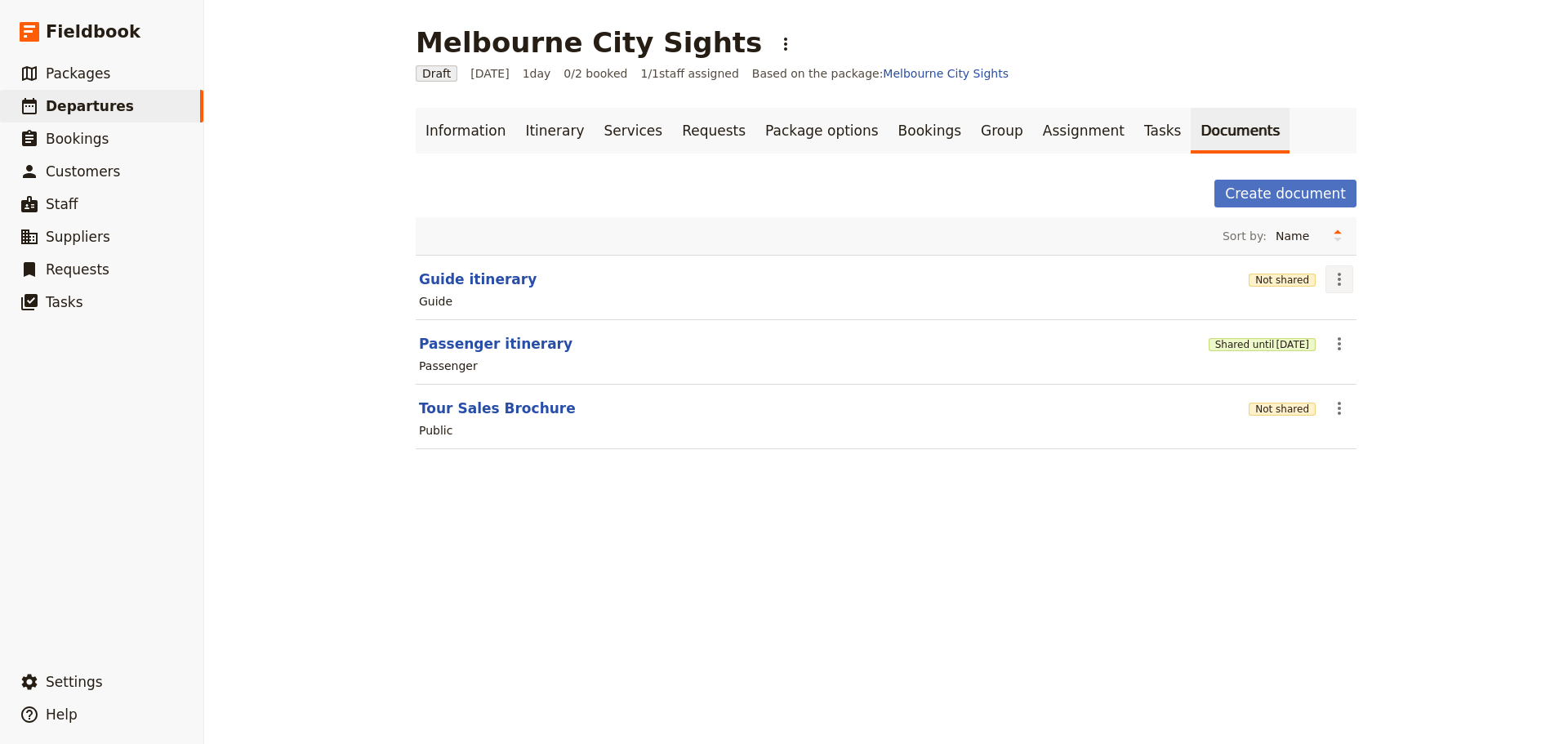
click at [1340, 287] on icon "Actions" at bounding box center [1339, 279] width 19 height 19
click at [1342, 320] on span "Share" at bounding box center [1347, 315] width 33 height 16
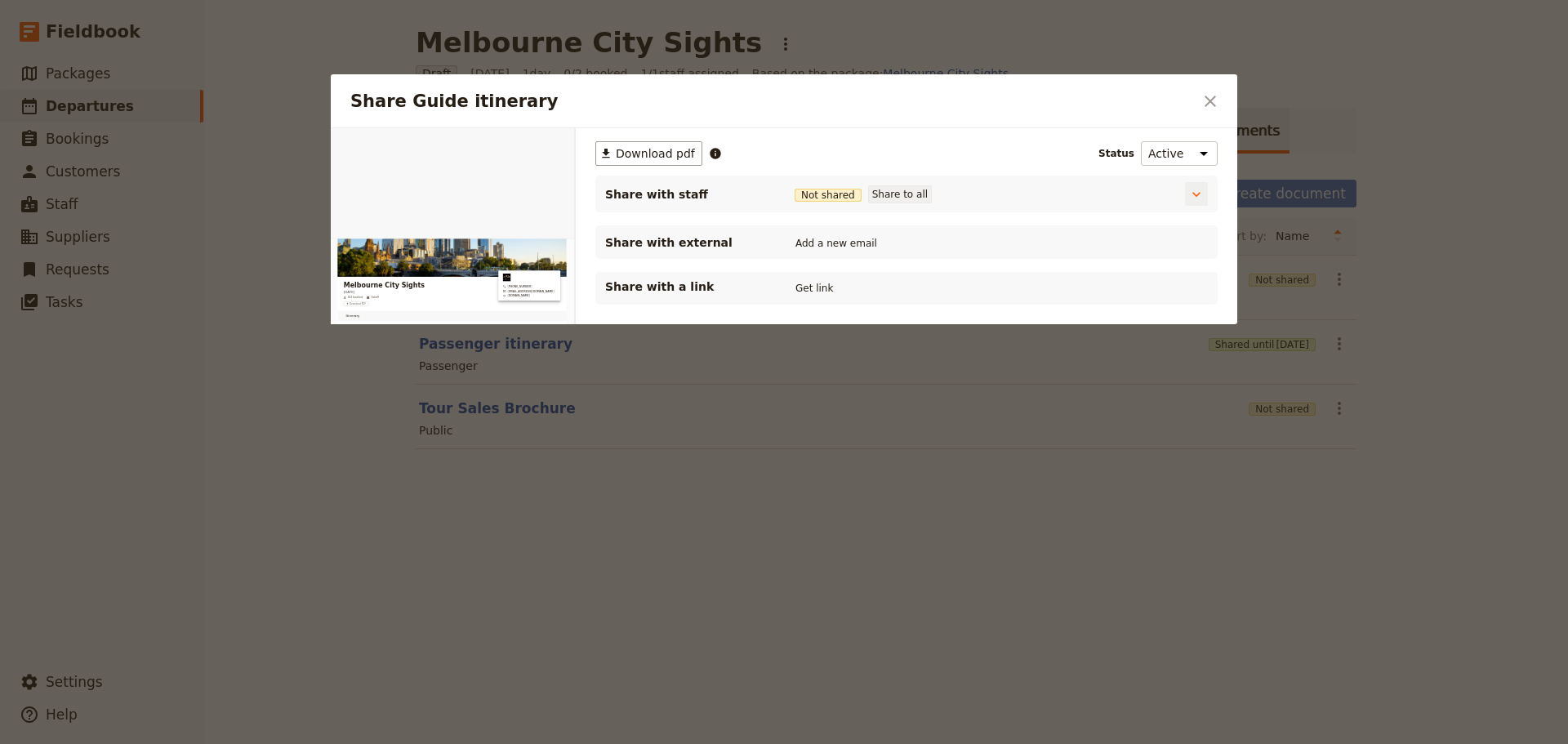
click at [902, 197] on button "Share to all" at bounding box center [900, 194] width 64 height 18
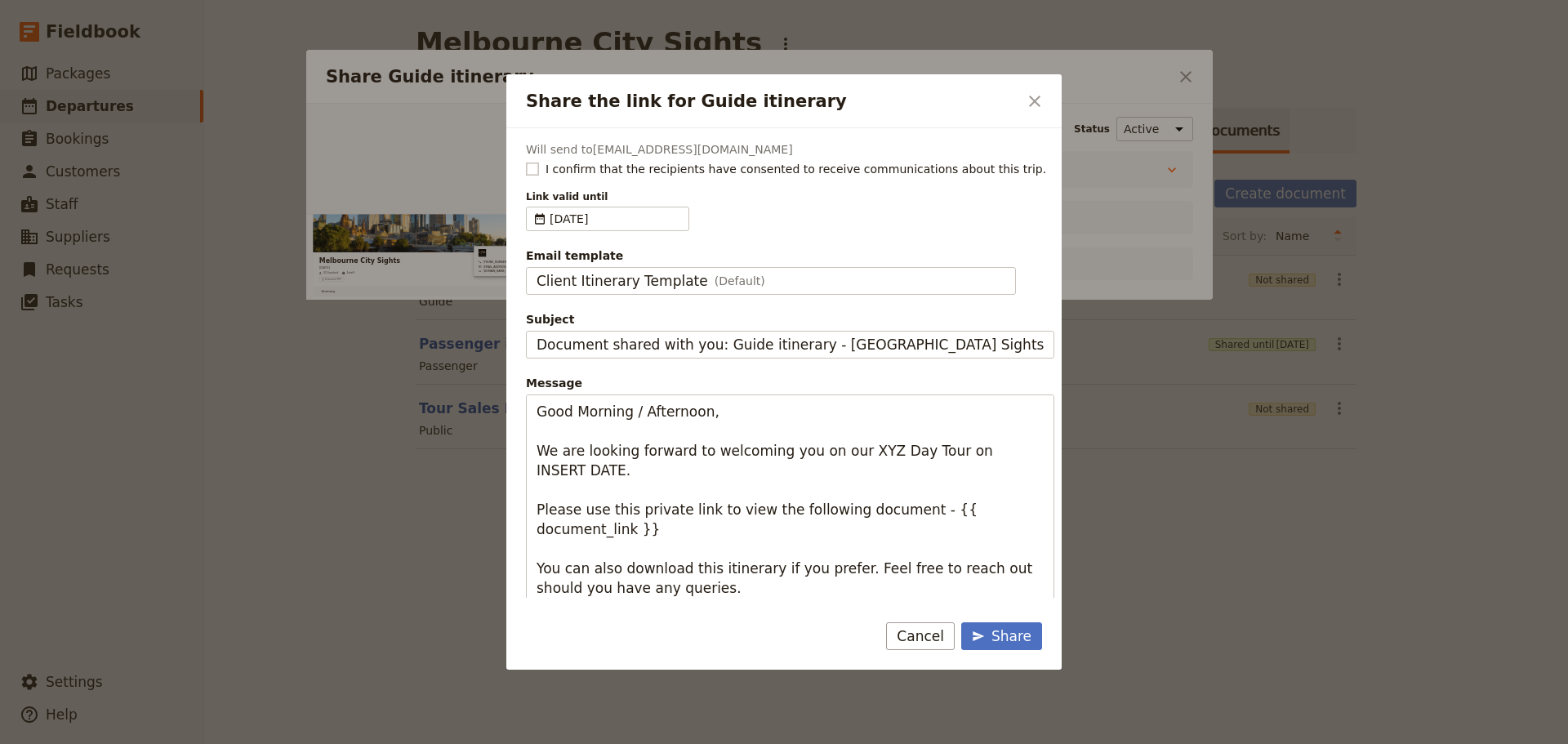
click at [530, 169] on rect "Share the link for Guide itinerary" at bounding box center [531, 168] width 13 height 13
click at [526, 161] on input "I confirm that the recipients have consented to receive communications about th…" at bounding box center [525, 160] width 1 height 1
checkbox input "true"
click at [783, 280] on div "Client Itinerary Template (Default)" at bounding box center [770, 281] width 469 height 19
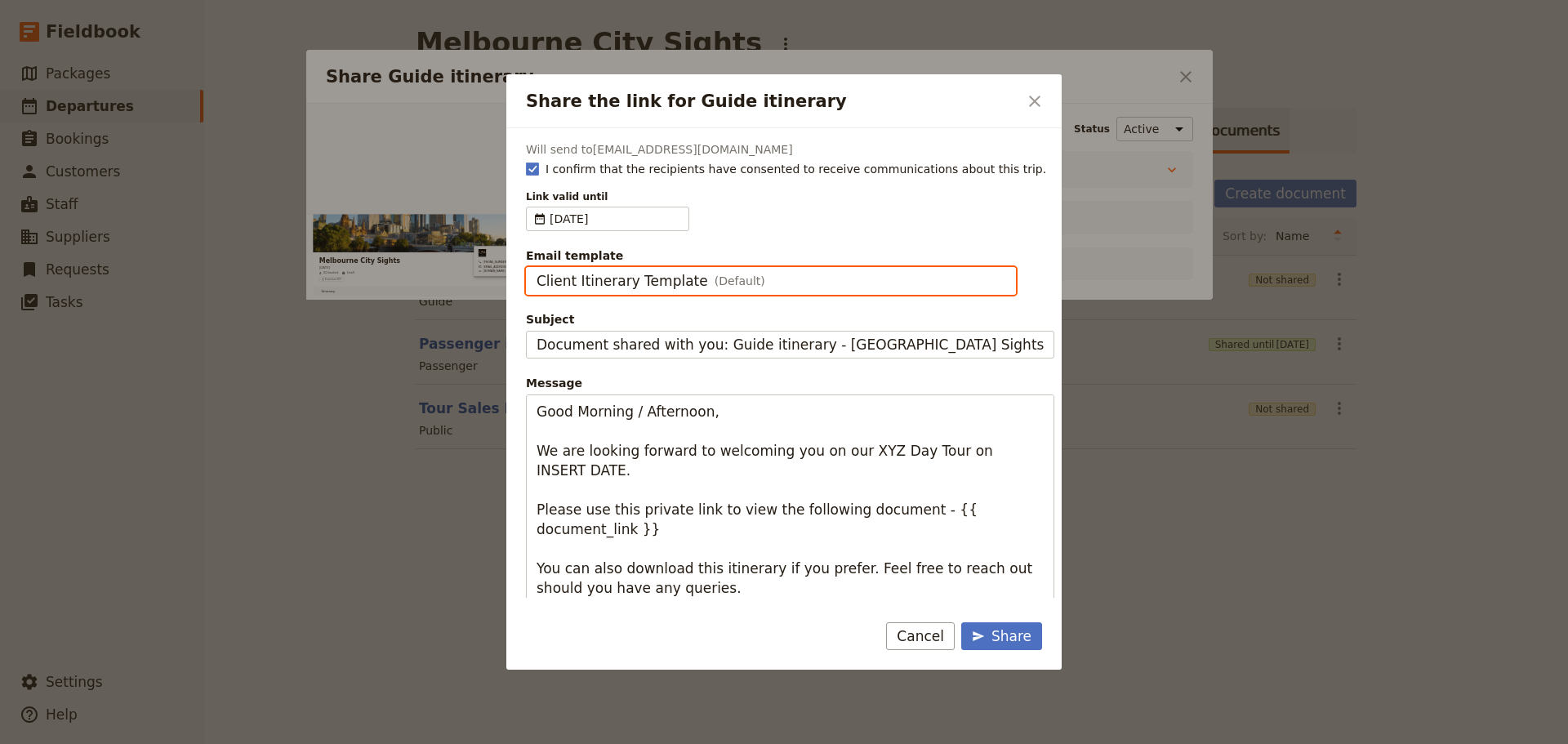
click at [536, 268] on input "Client Itinerary Template" at bounding box center [536, 267] width 1 height 1
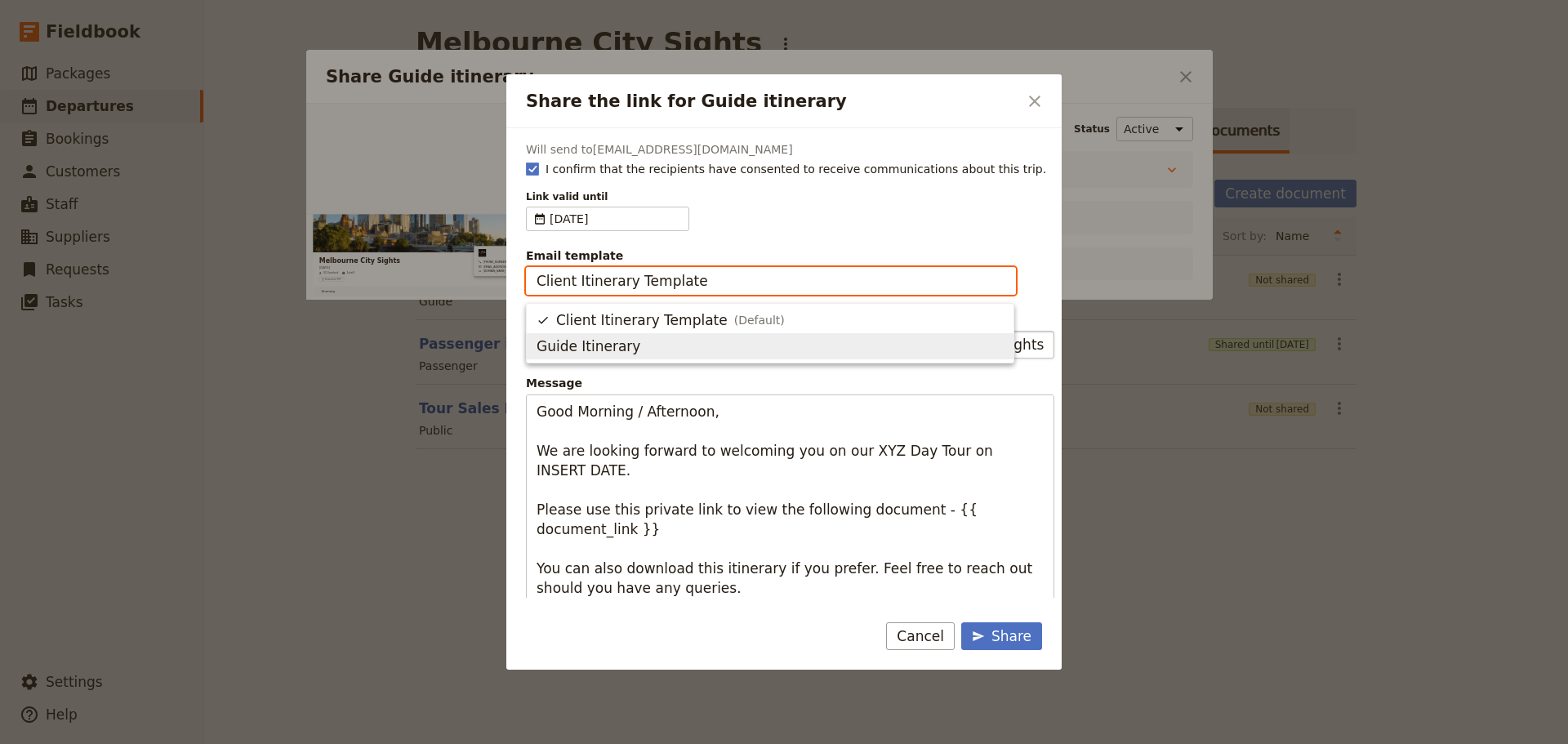
click at [618, 346] on span "Guide Itinerary" at bounding box center [588, 346] width 104 height 19
type input "Guide Itinerary"
type input "TOUR NAME & Date"
type textarea "Hi {{ contact_name }} Please find a link to your upcoming tour of [GEOGRAPHIC_D…"
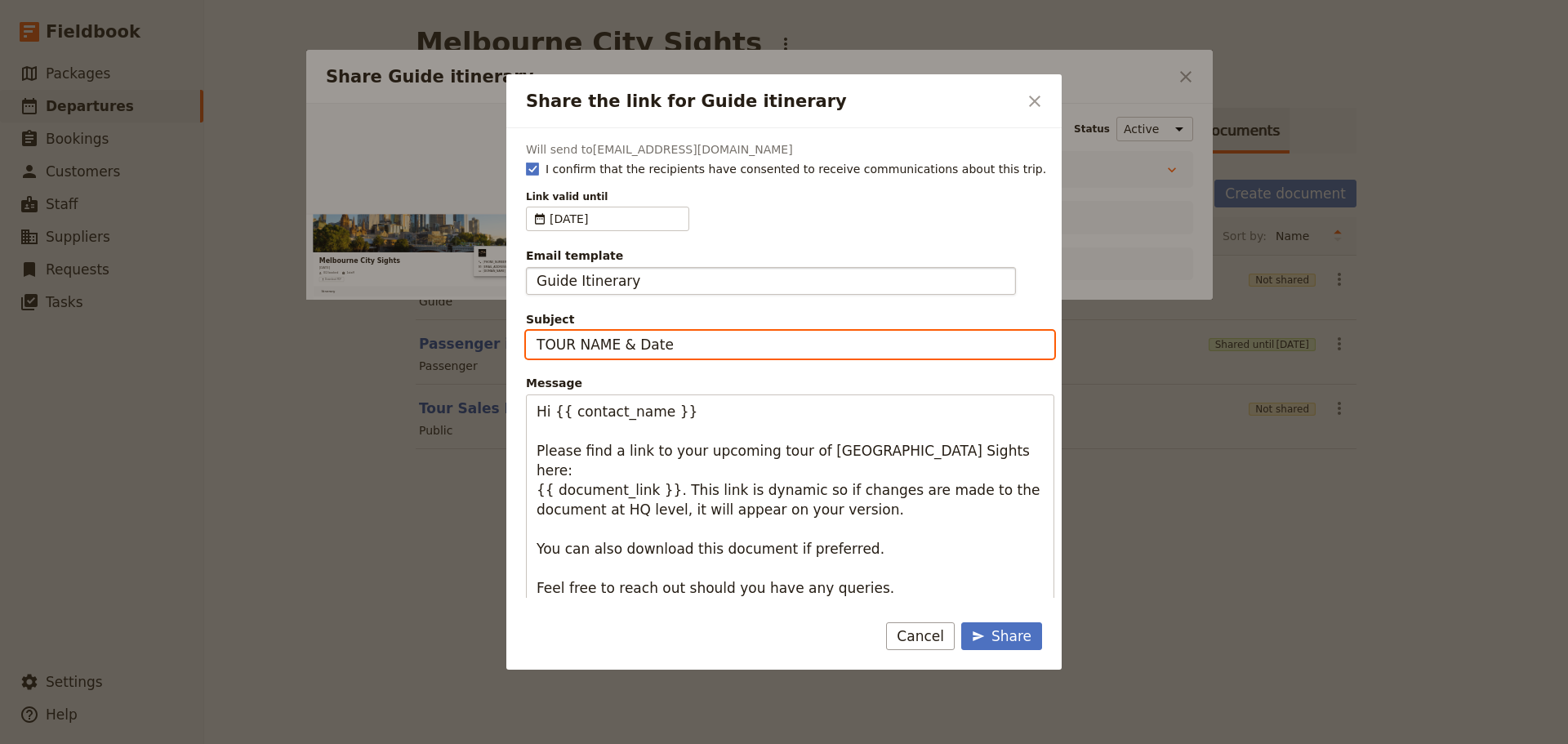
drag, startPoint x: 670, startPoint y: 343, endPoint x: 493, endPoint y: 343, distance: 177.0
click at [493, 743] on div "Share the link for Guide itinerary ​ Will send to [EMAIL_ADDRESS][DOMAIN_NAME] …" at bounding box center [784, 744] width 1568 height 0
type input "Melb City Sights - [DATE]"
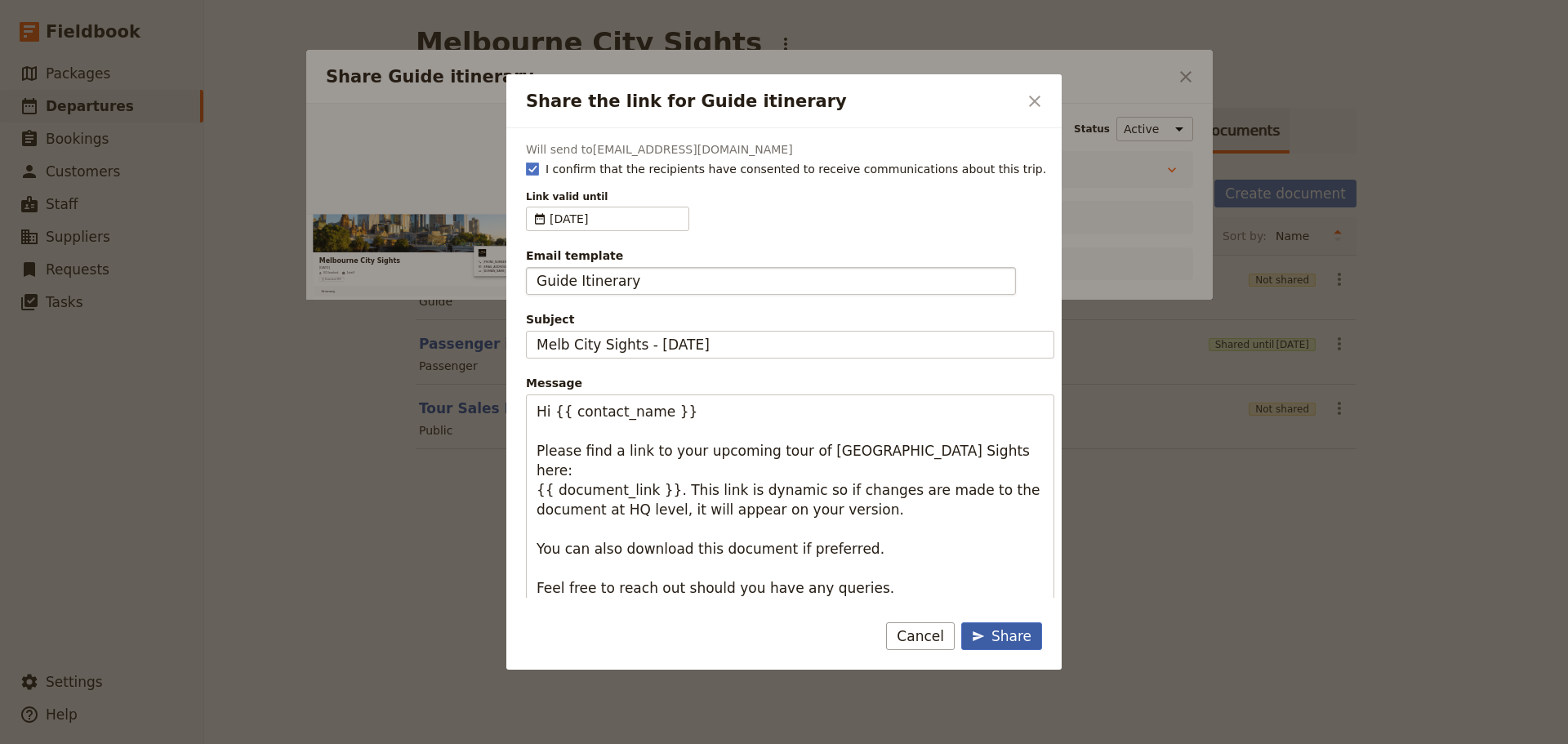
click at [990, 637] on div "Share" at bounding box center [1002, 636] width 60 height 19
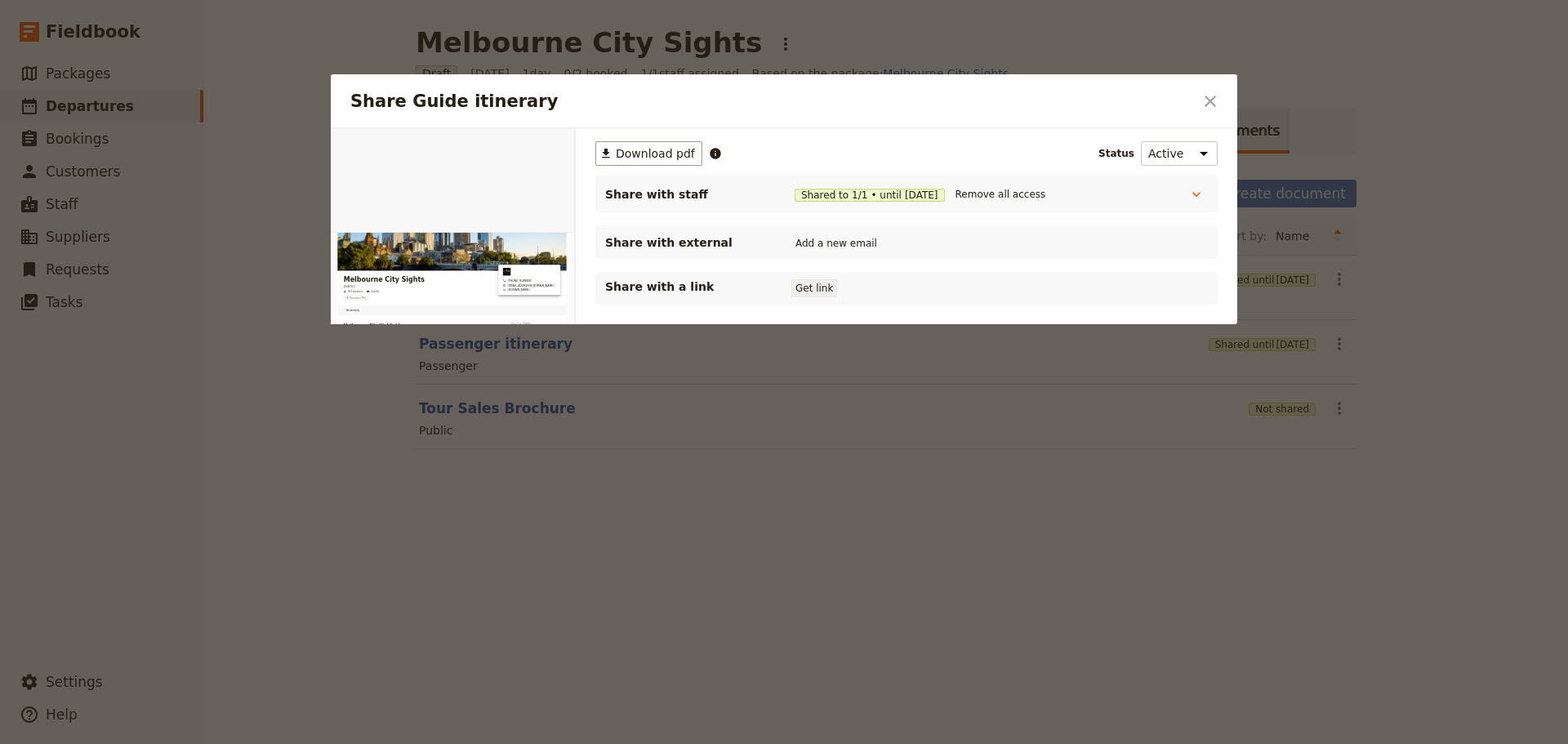
click at [810, 288] on button "Get link" at bounding box center [814, 288] width 46 height 18
drag, startPoint x: 1214, startPoint y: 97, endPoint x: 740, endPoint y: 16, distance: 480.9
click at [1211, 97] on icon "Close dialog" at bounding box center [1210, 101] width 19 height 19
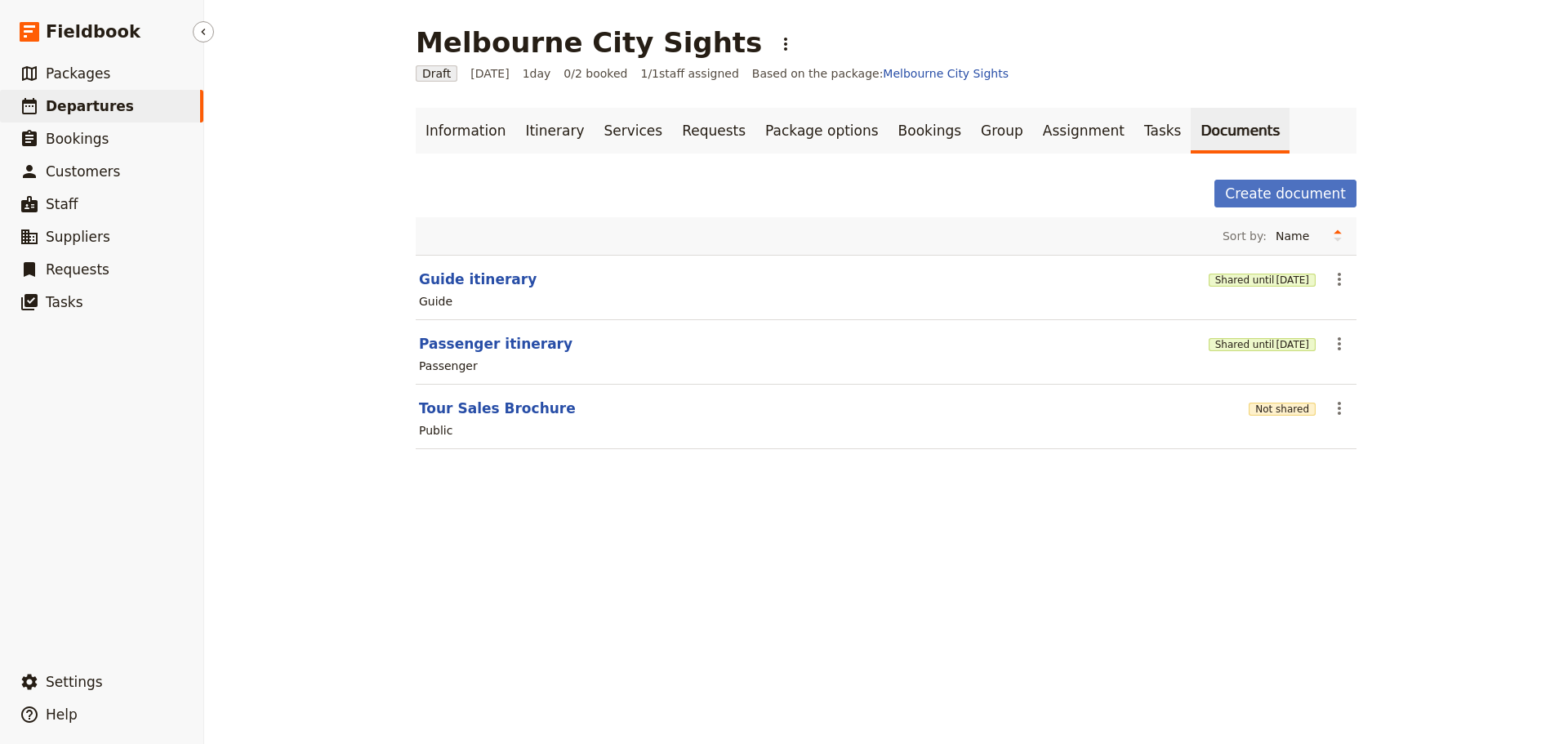
click at [101, 107] on span "Departures" at bounding box center [90, 106] width 89 height 16
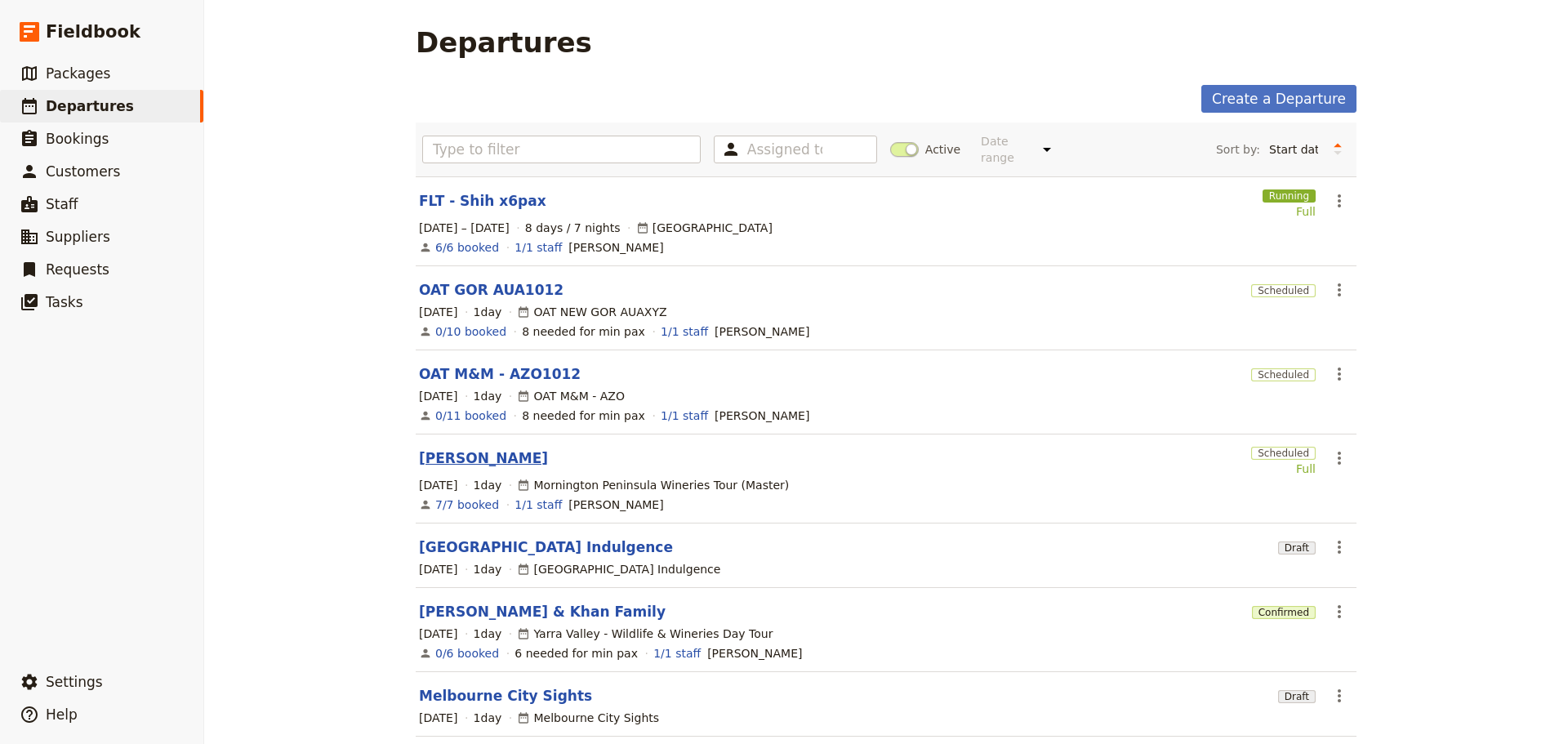
click at [439, 449] on link "[PERSON_NAME]" at bounding box center [483, 458] width 129 height 19
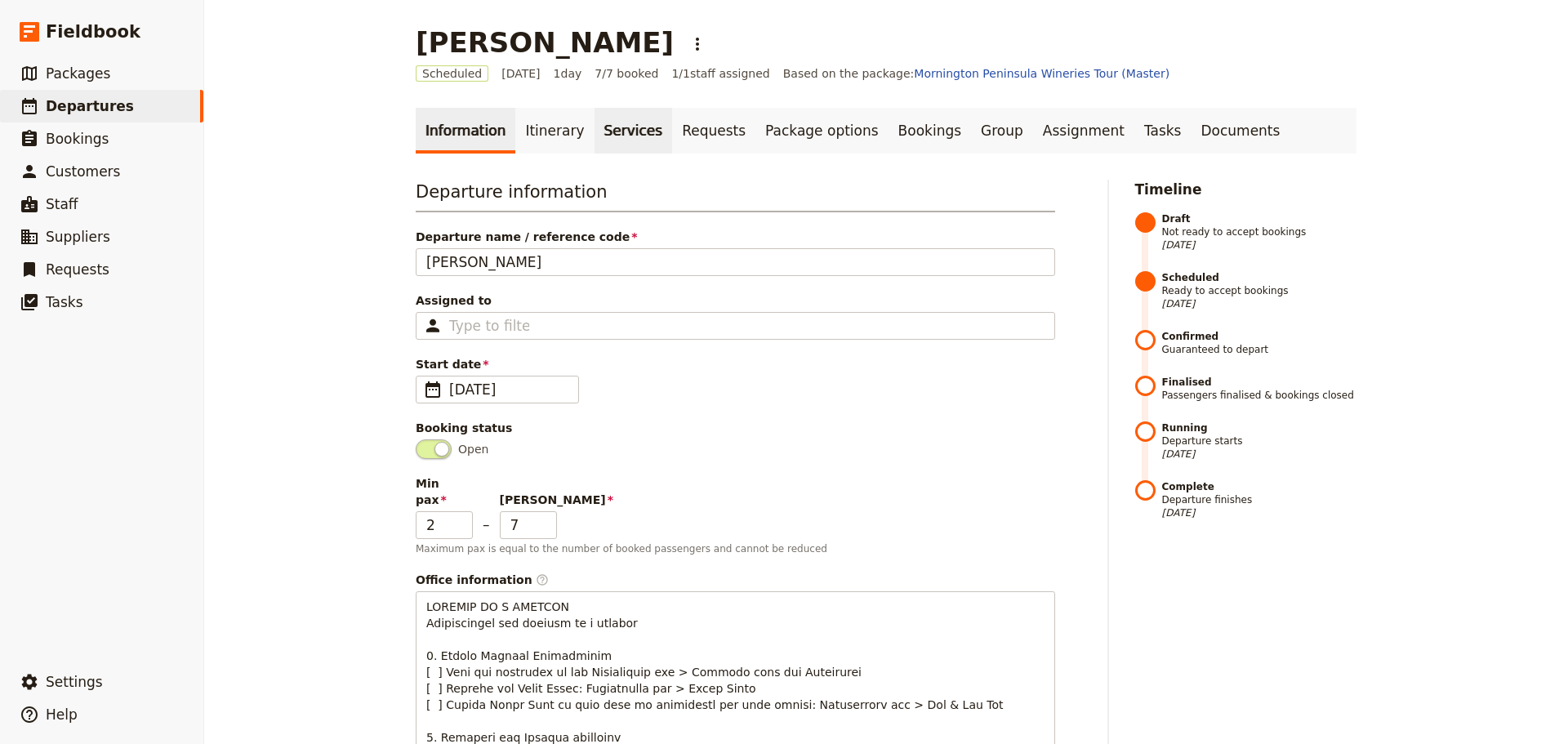
drag, startPoint x: 537, startPoint y: 127, endPoint x: 583, endPoint y: 138, distance: 47.3
click at [538, 129] on link "Itinerary" at bounding box center [553, 131] width 78 height 46
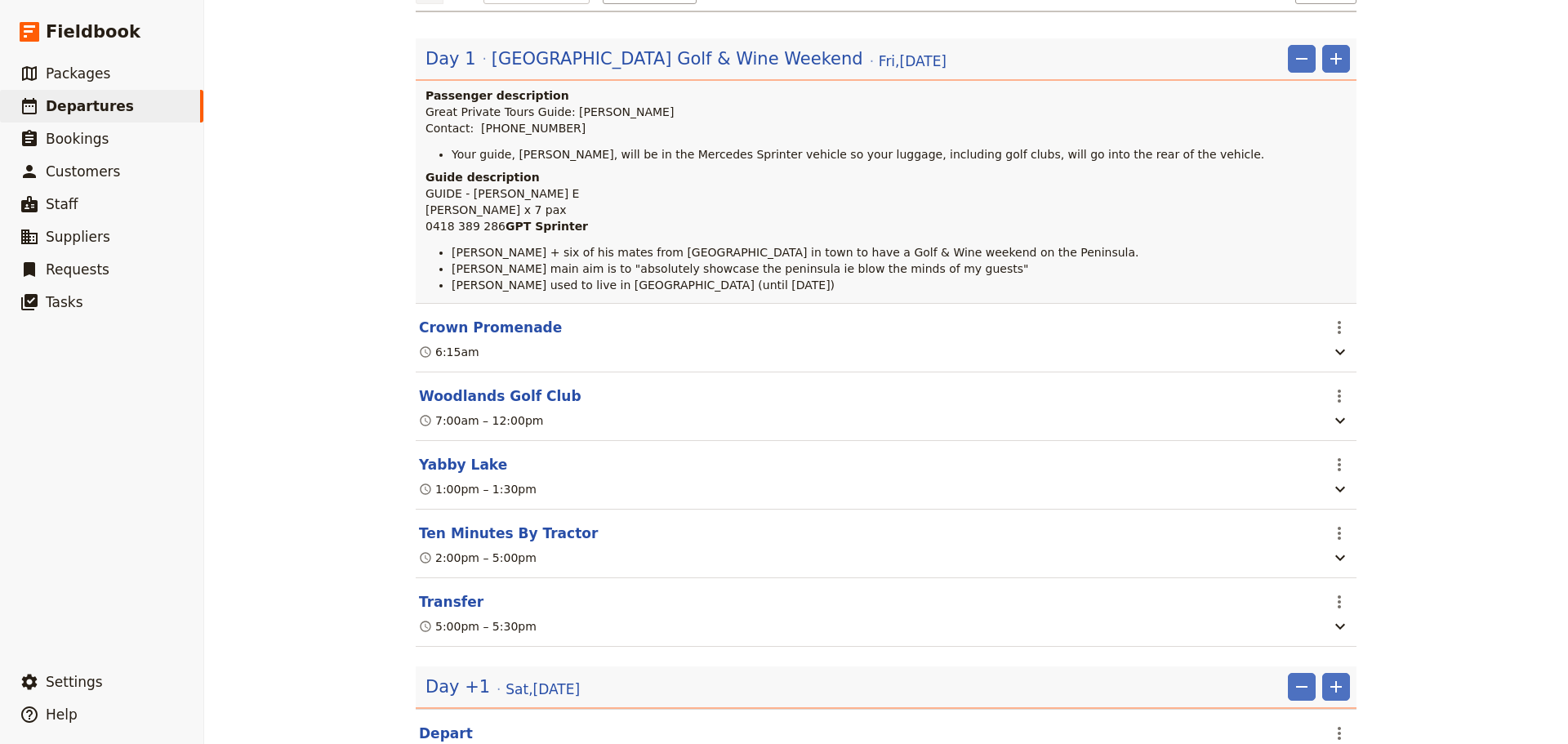
scroll to position [572, 0]
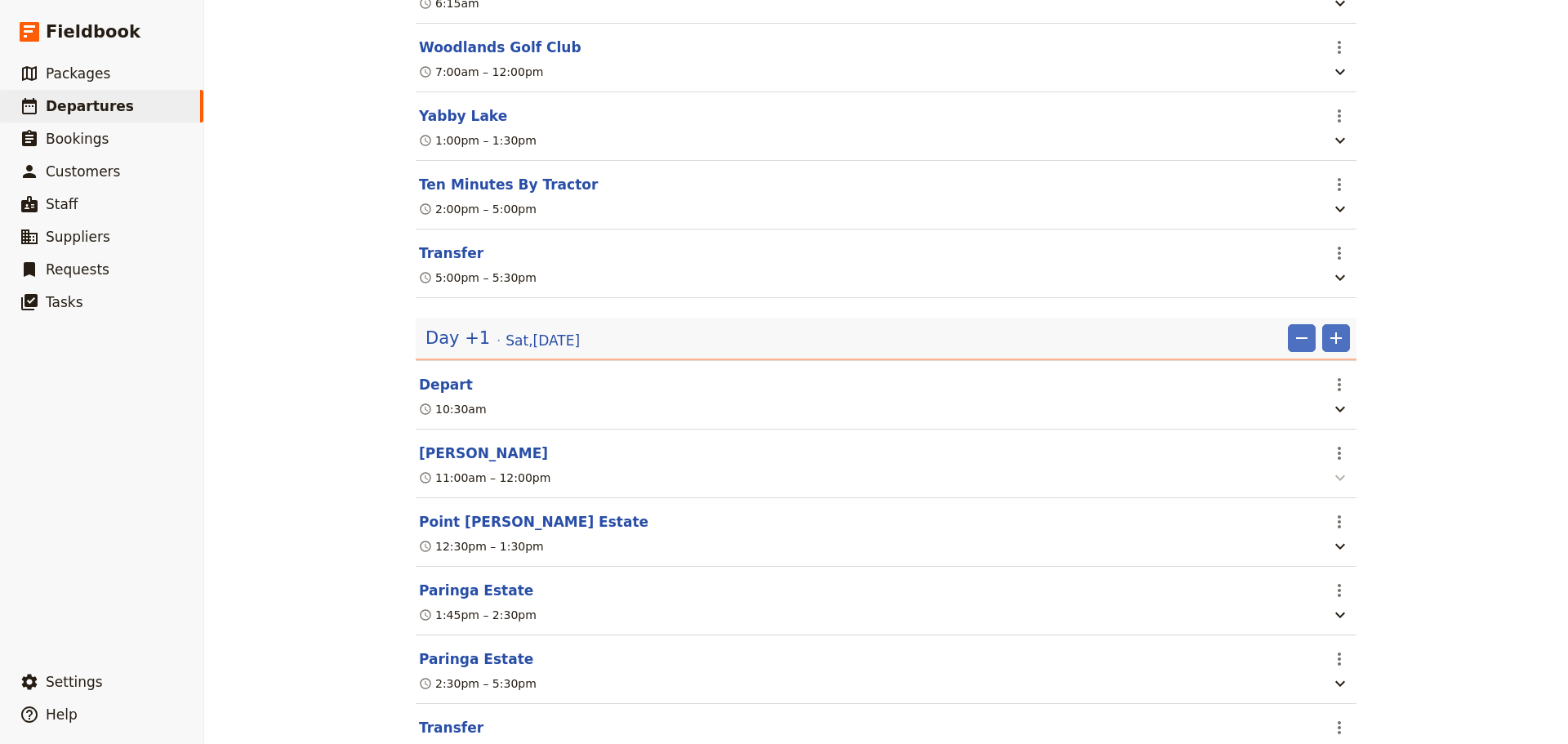
click at [1331, 487] on icon "button" at bounding box center [1340, 477] width 19 height 19
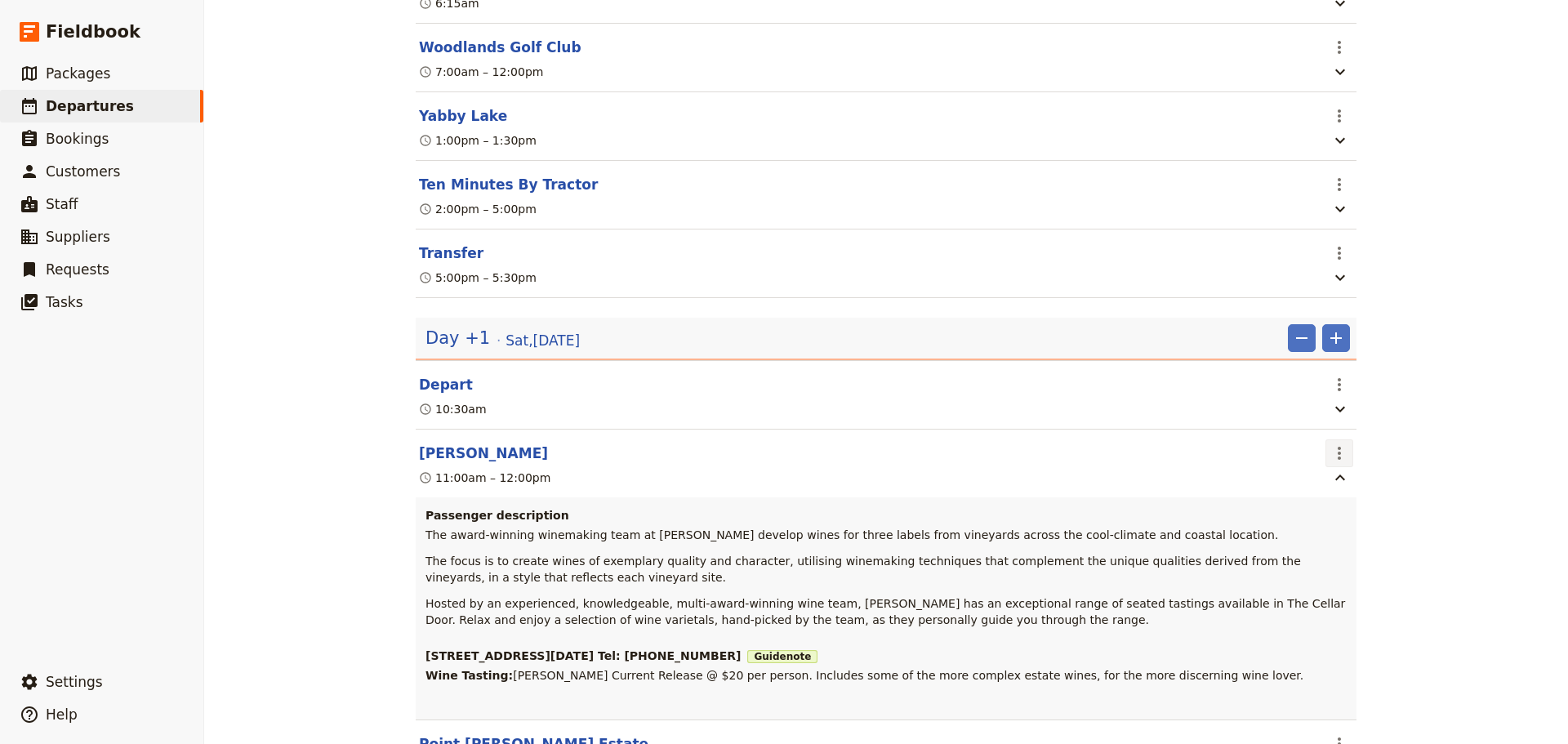
click at [1338, 463] on icon "Actions" at bounding box center [1339, 453] width 19 height 19
click at [1343, 517] on span "Edit this itinerary item" at bounding box center [1394, 514] width 128 height 16
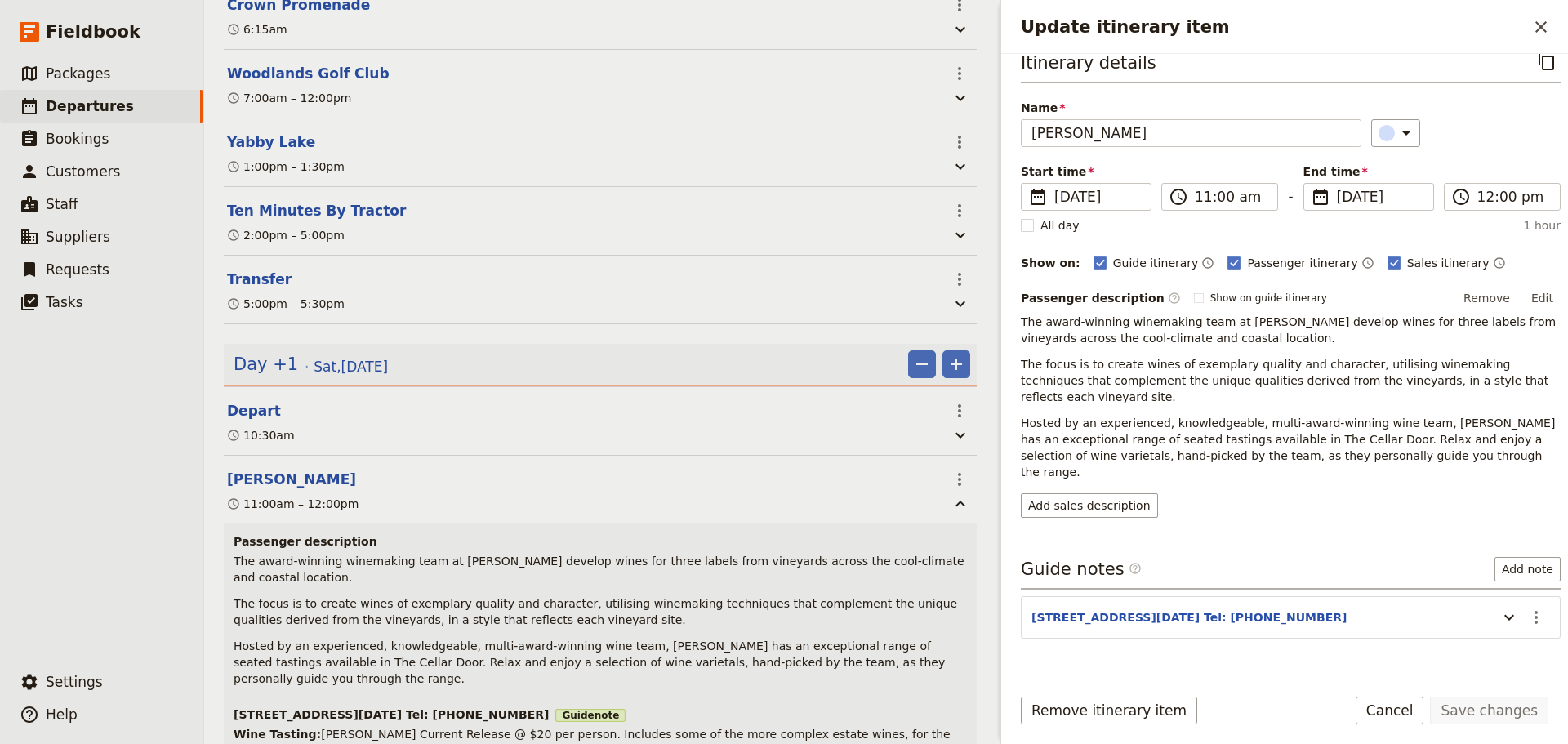
scroll to position [25, 0]
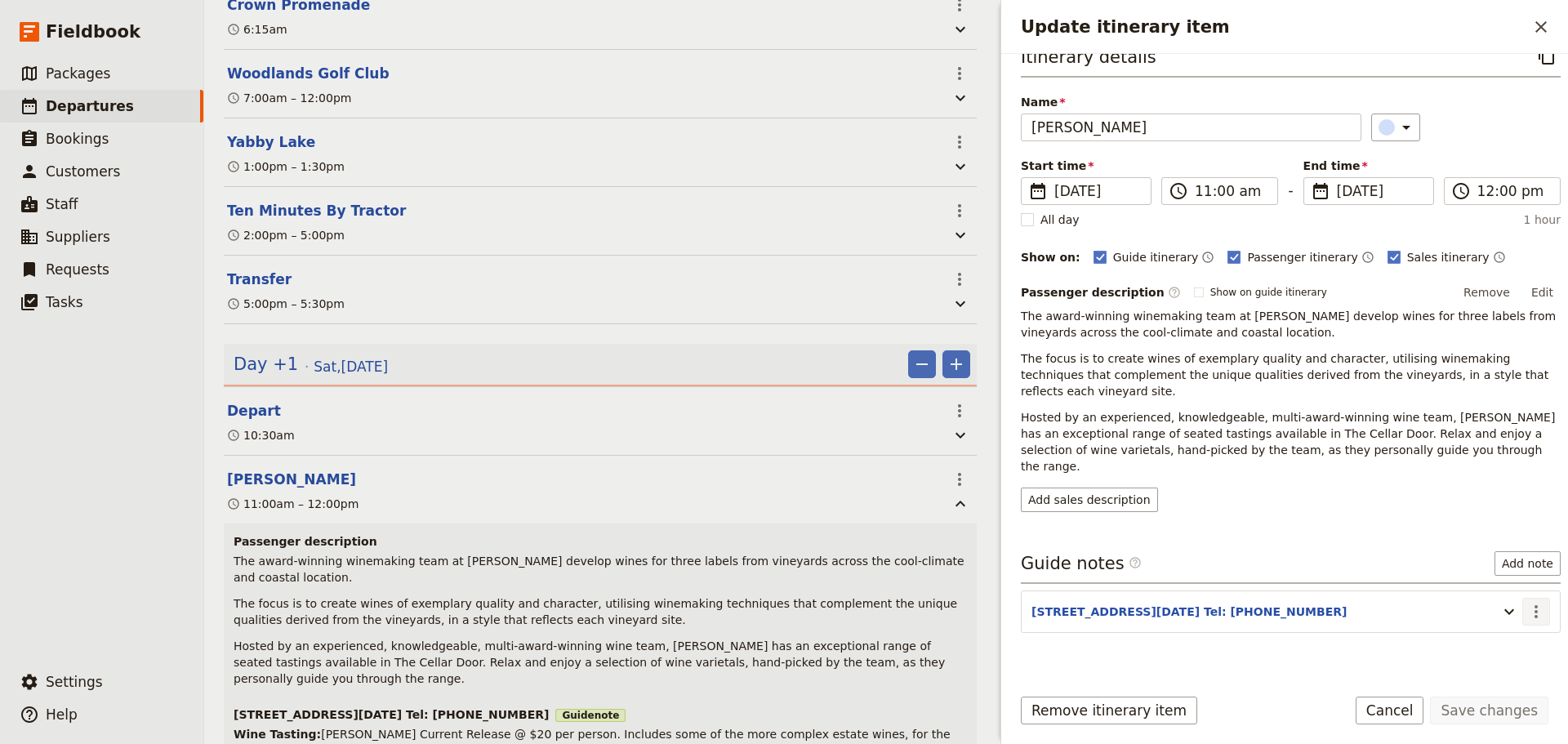
click at [1527, 602] on icon "Actions" at bounding box center [1536, 611] width 19 height 19
click at [1509, 605] on button "Edit note" at bounding box center [1488, 614] width 95 height 23
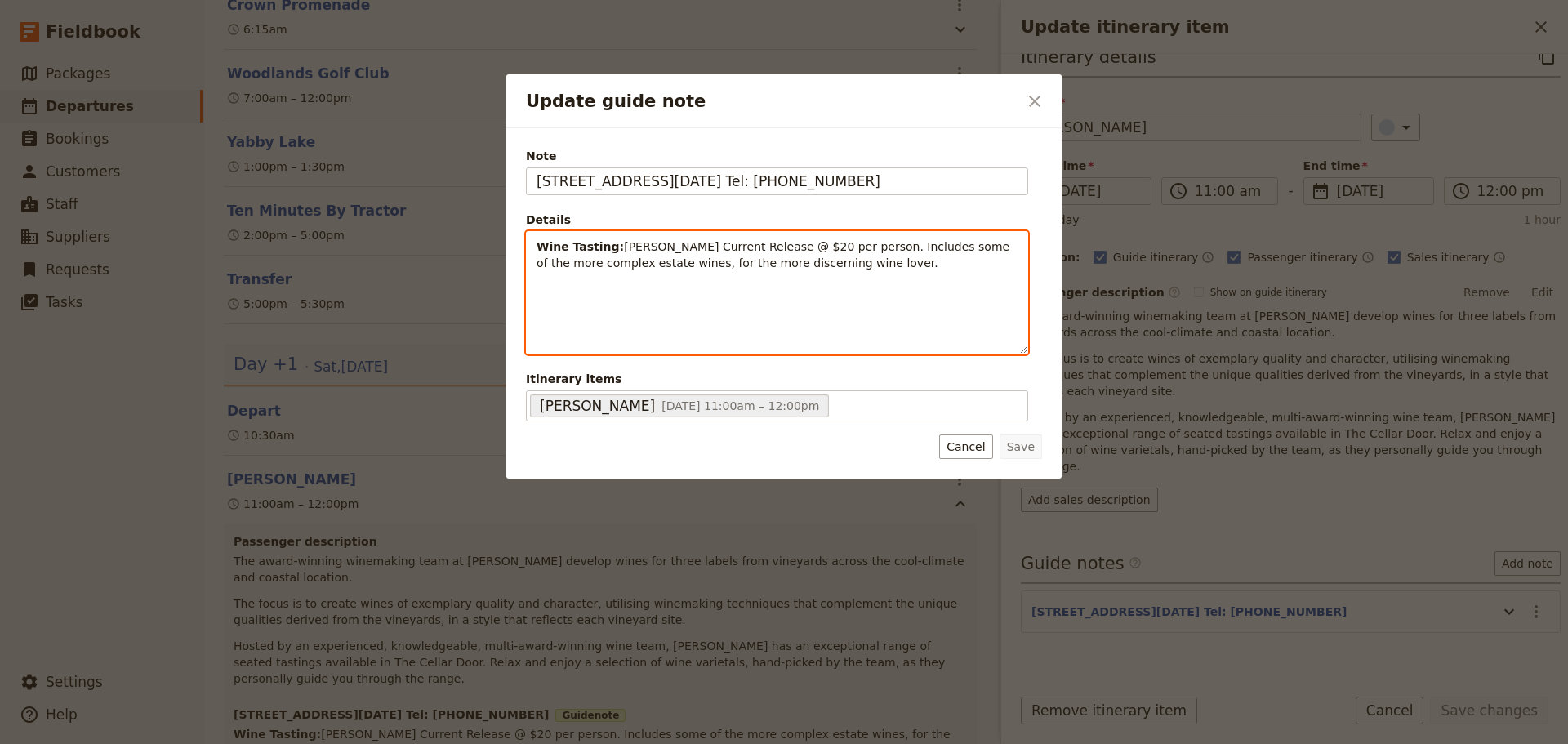
click at [531, 245] on div "Wine Tasting: [PERSON_NAME] Current Release @ $20 per person. Includes some of …" at bounding box center [777, 293] width 501 height 121
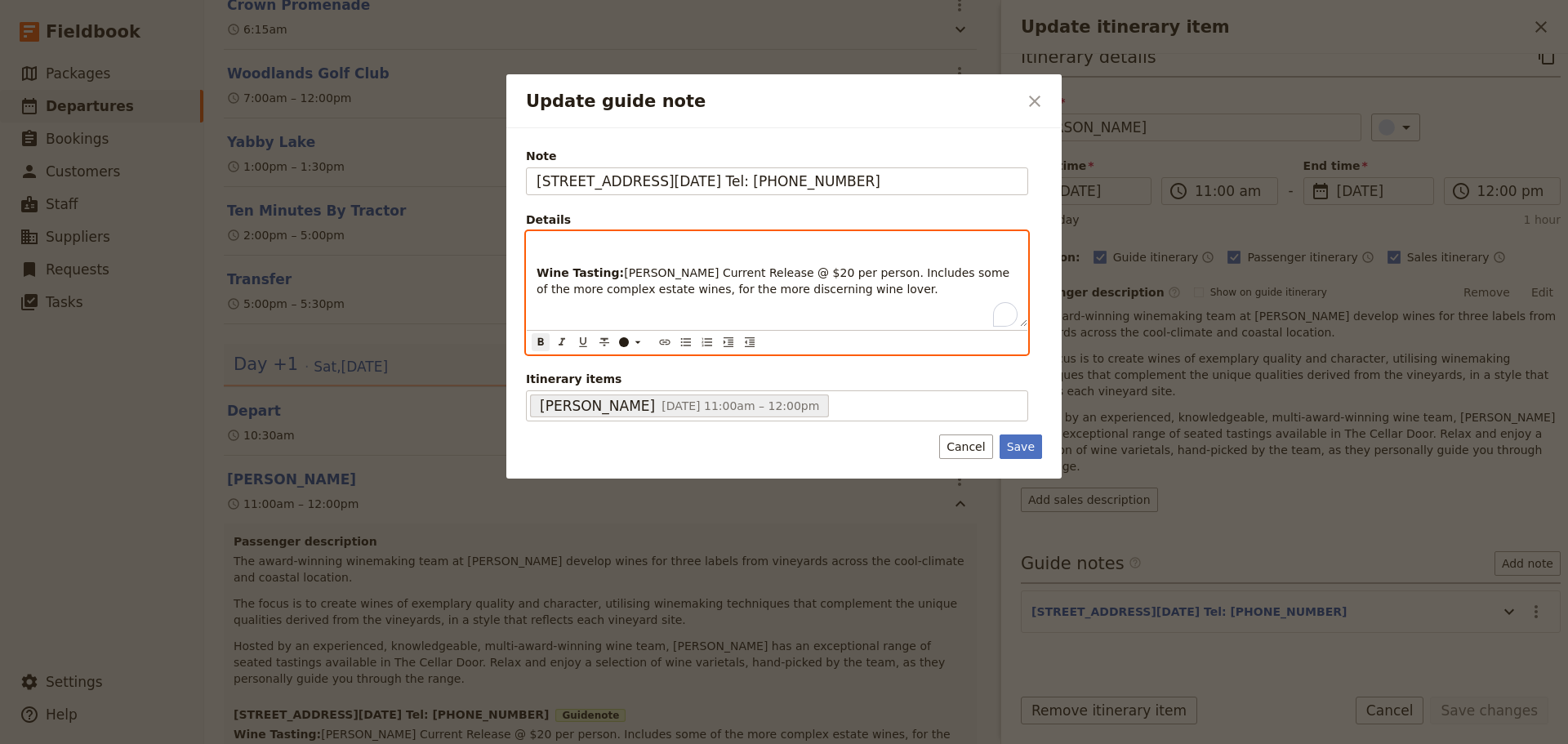
click at [561, 239] on div "Wine Tasting: [PERSON_NAME] Current Release @ $20 per person. Includes some of …" at bounding box center [777, 279] width 501 height 94
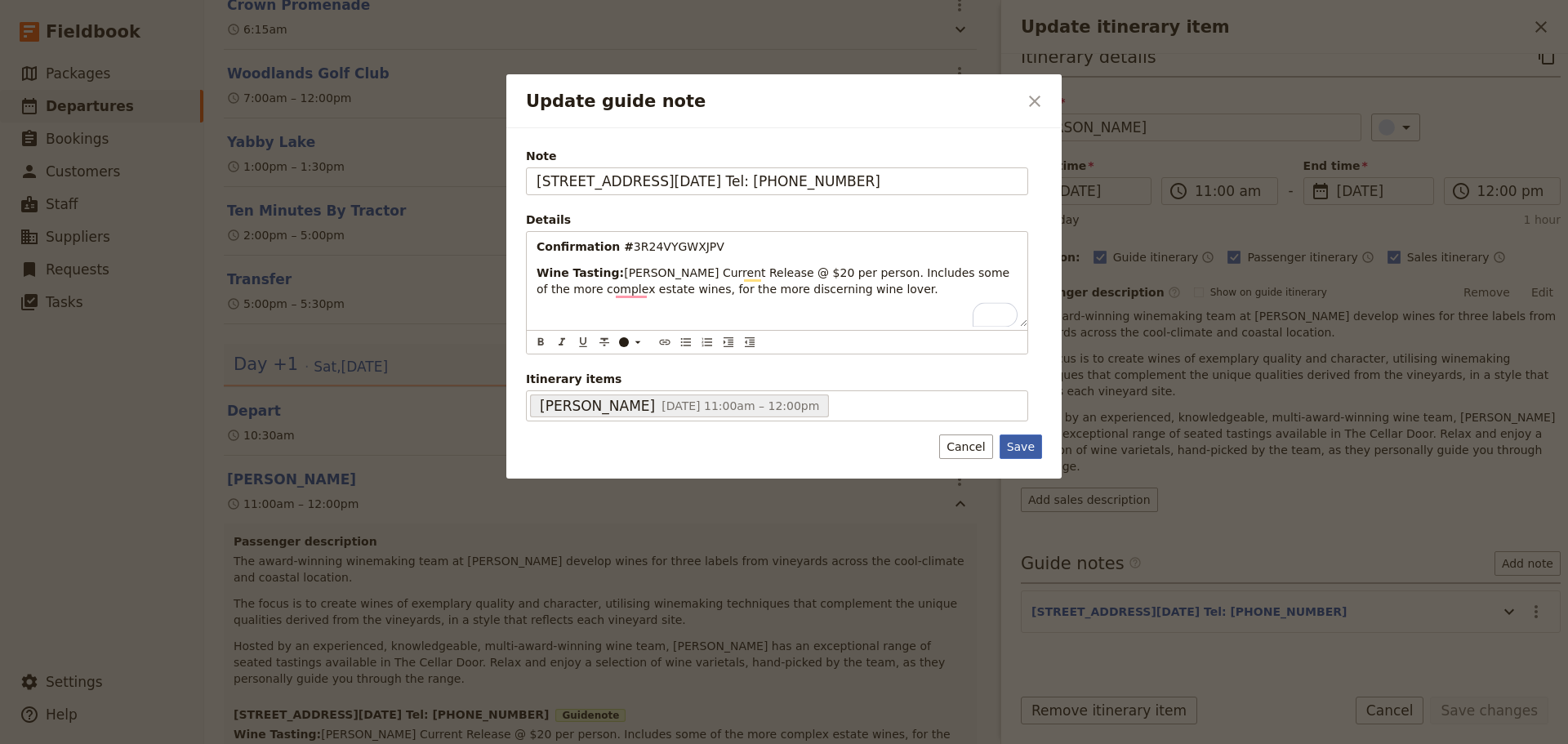
click at [1016, 449] on button "Save" at bounding box center [1020, 446] width 42 height 24
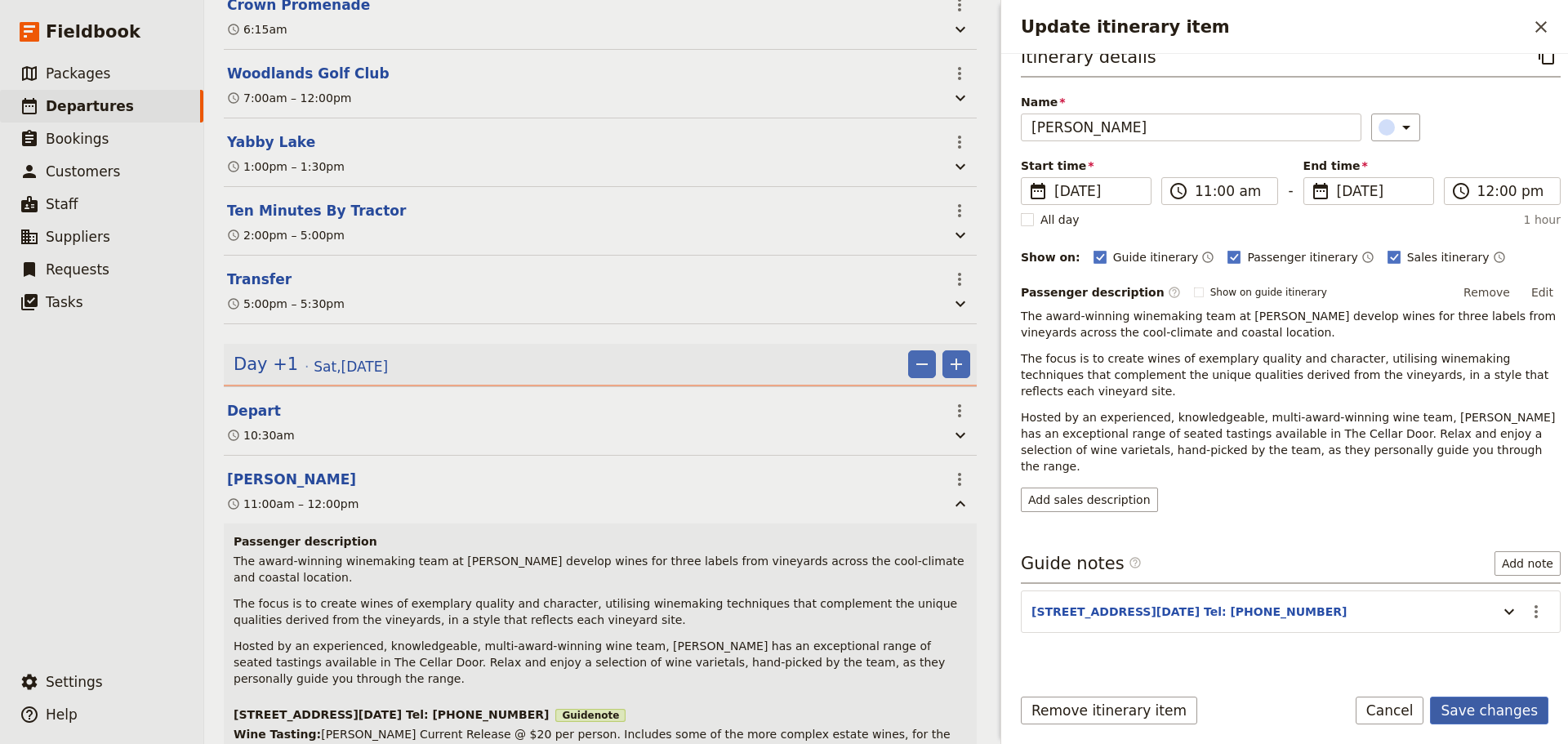
drag, startPoint x: 1499, startPoint y: 713, endPoint x: 1485, endPoint y: 702, distance: 17.8
click at [1498, 714] on button "Save changes" at bounding box center [1488, 710] width 118 height 28
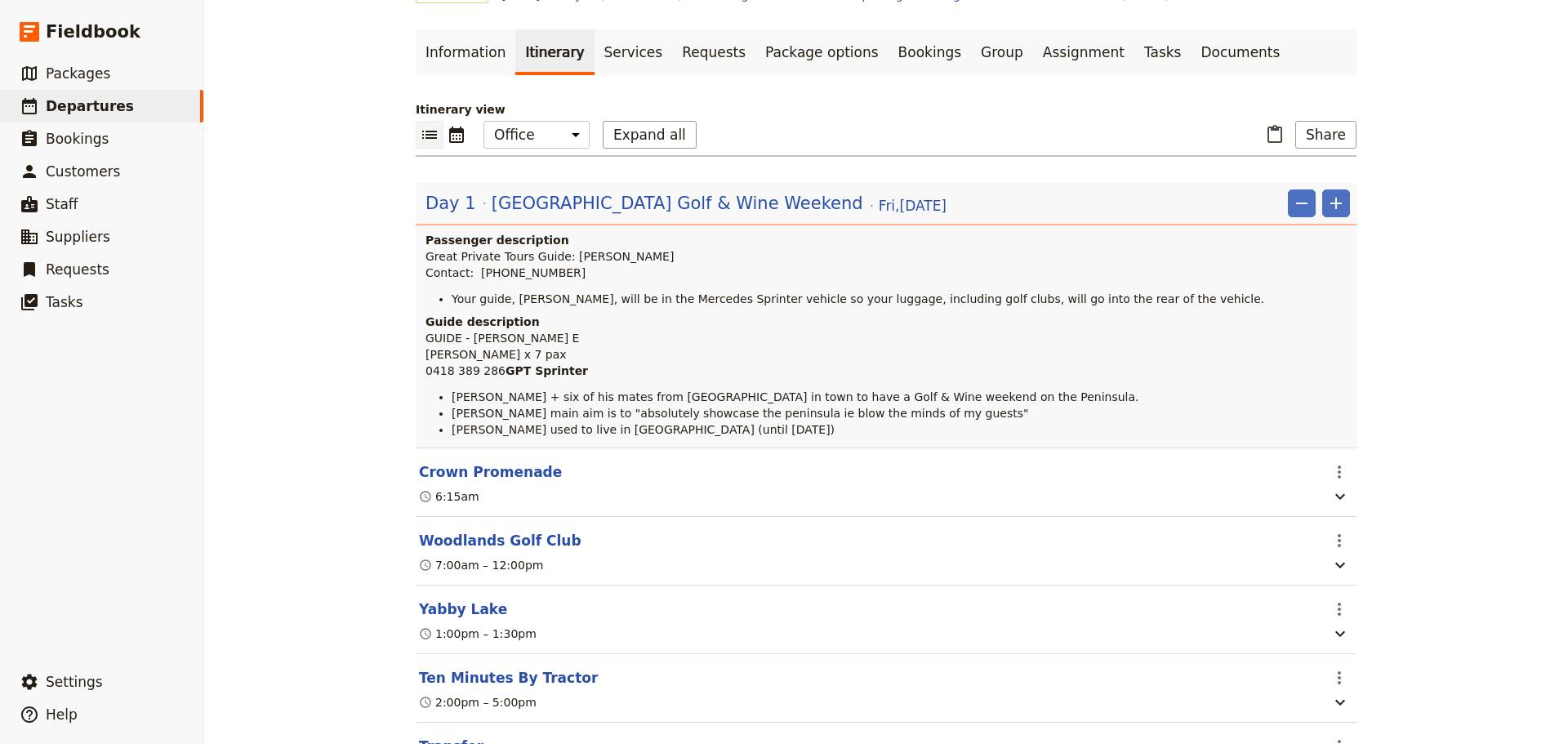
scroll to position [0, 0]
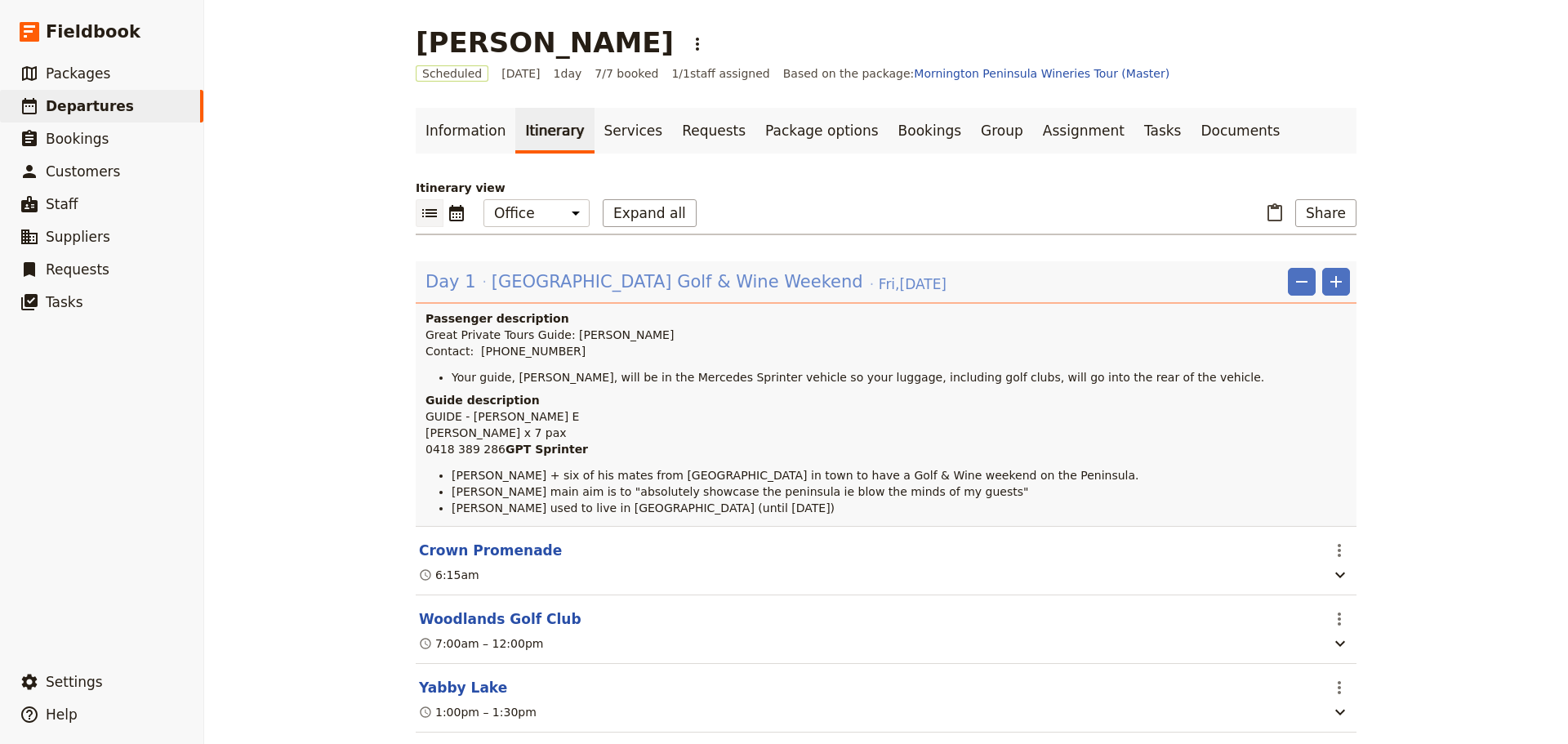
click at [616, 274] on span "[GEOGRAPHIC_DATA] Golf & Wine Weekend" at bounding box center [678, 281] width 372 height 24
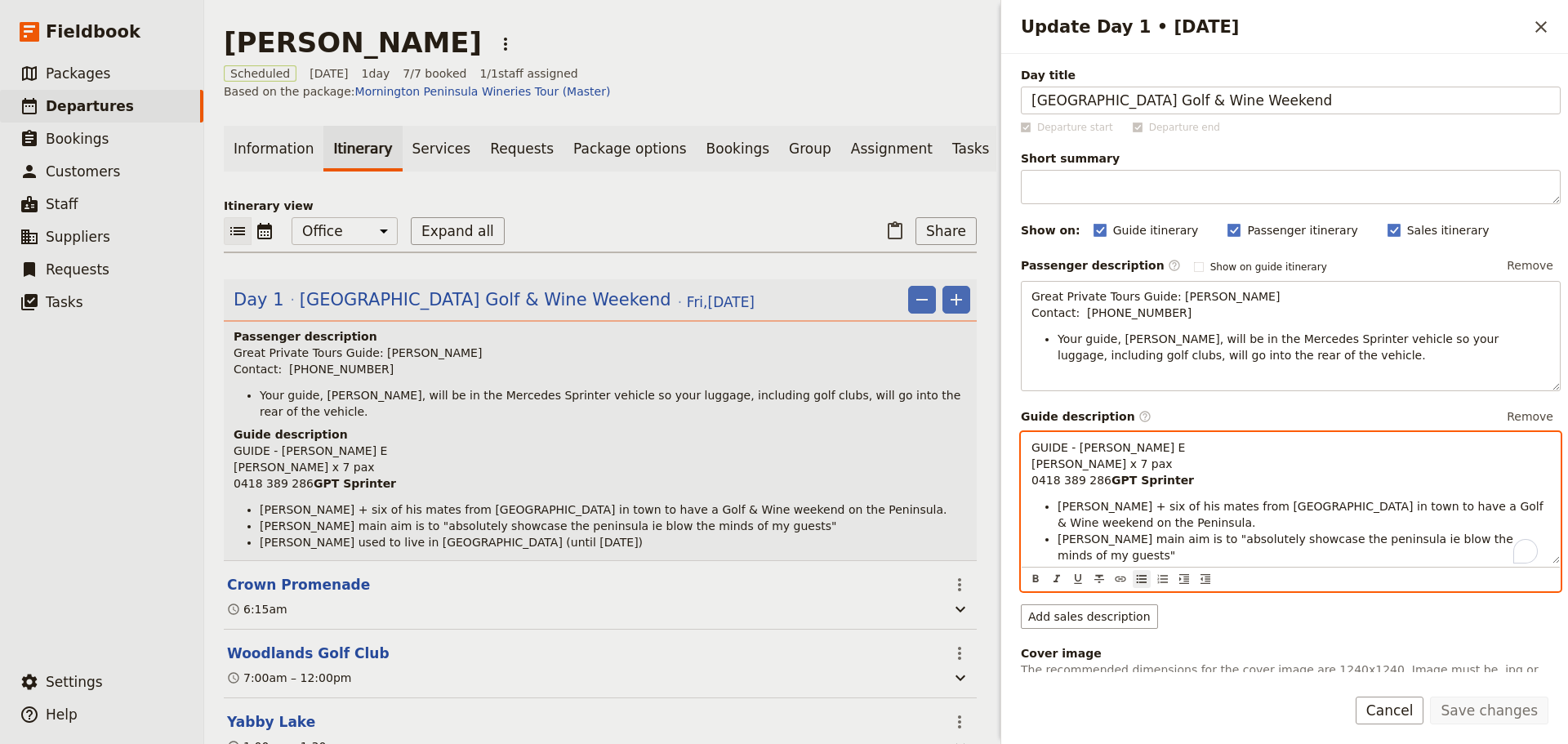
click at [1301, 563] on li "[PERSON_NAME] used to live in [GEOGRAPHIC_DATA] (until [DATE])" at bounding box center [1304, 571] width 493 height 16
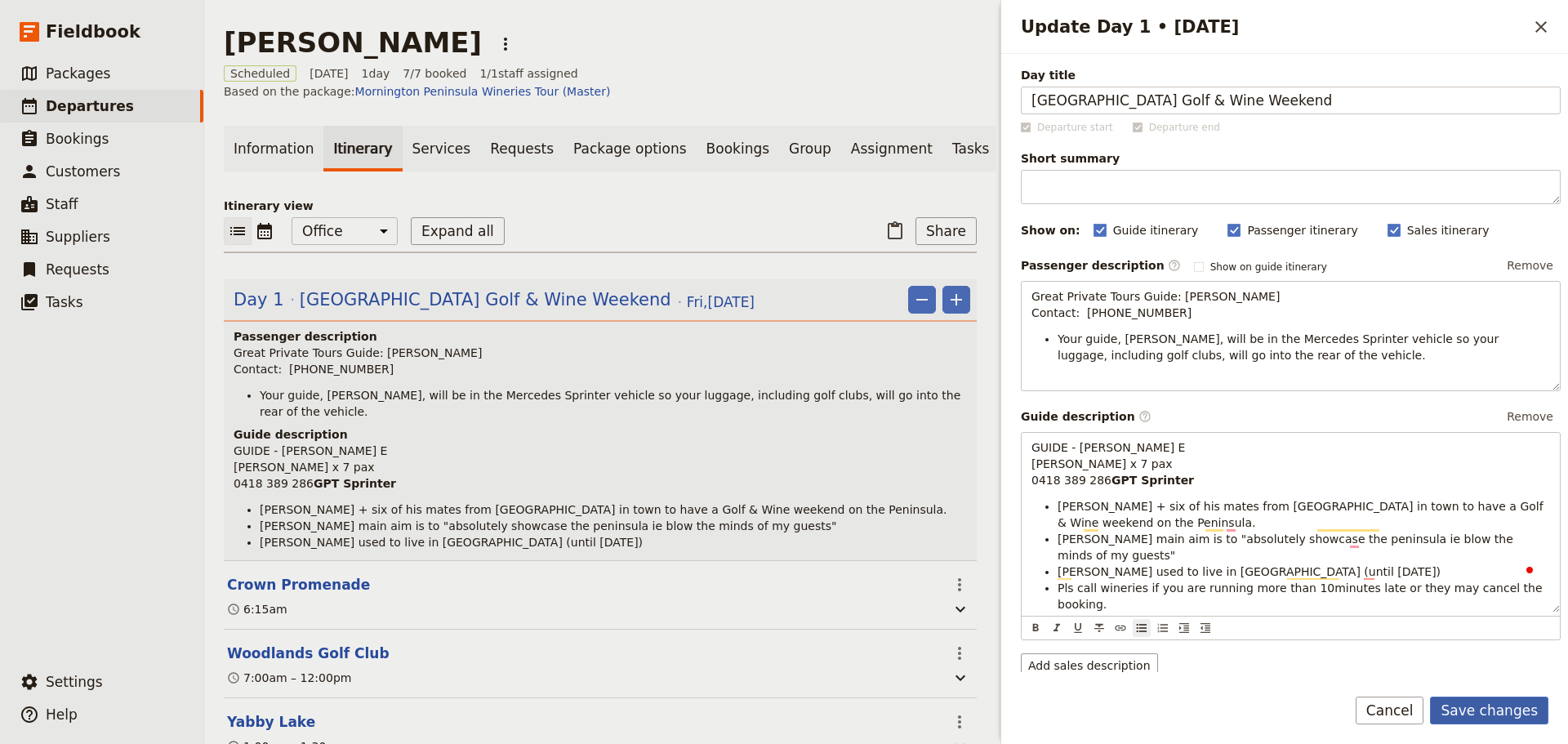
click at [1487, 697] on button "Save changes" at bounding box center [1488, 710] width 118 height 28
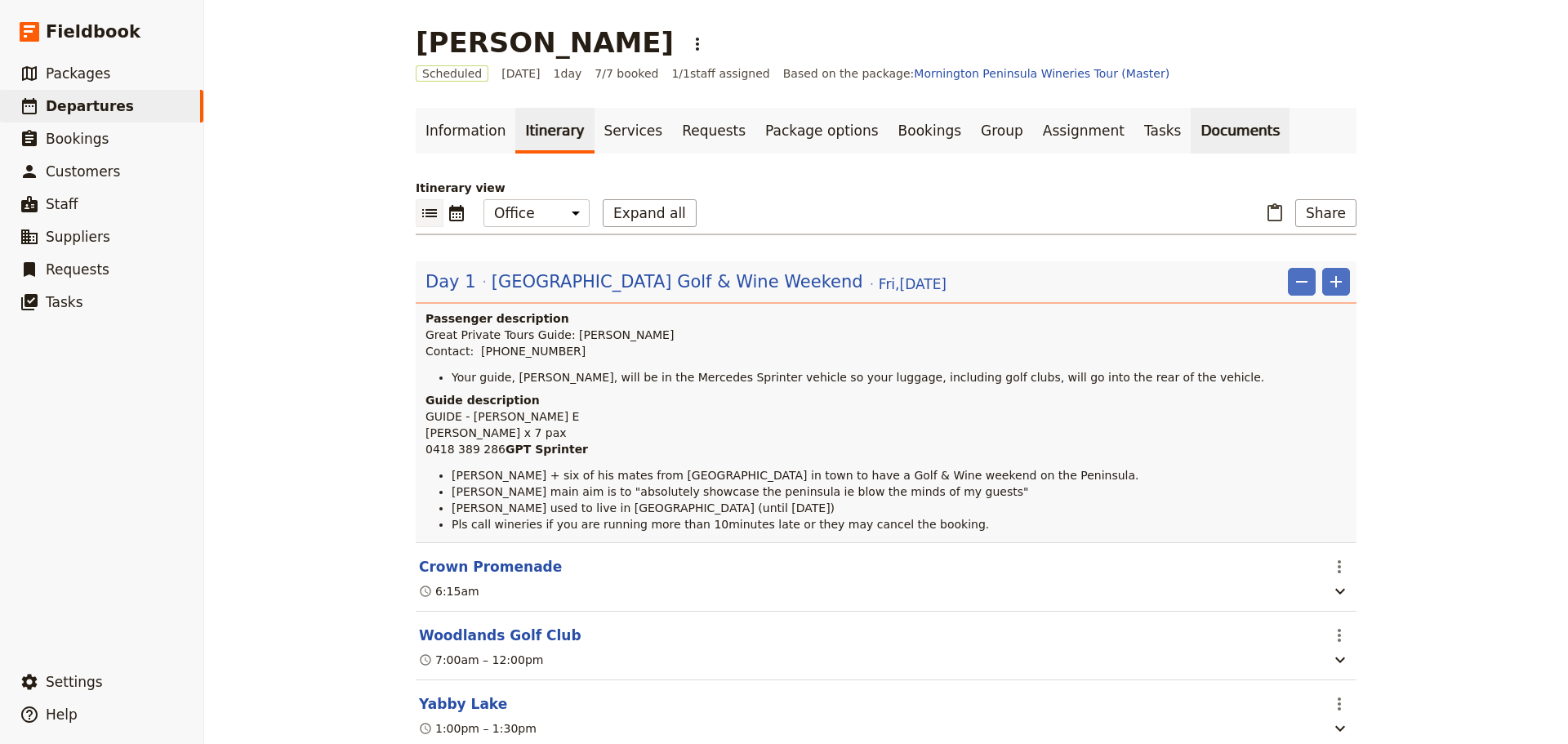
click at [1191, 121] on link "Documents" at bounding box center [1240, 131] width 99 height 46
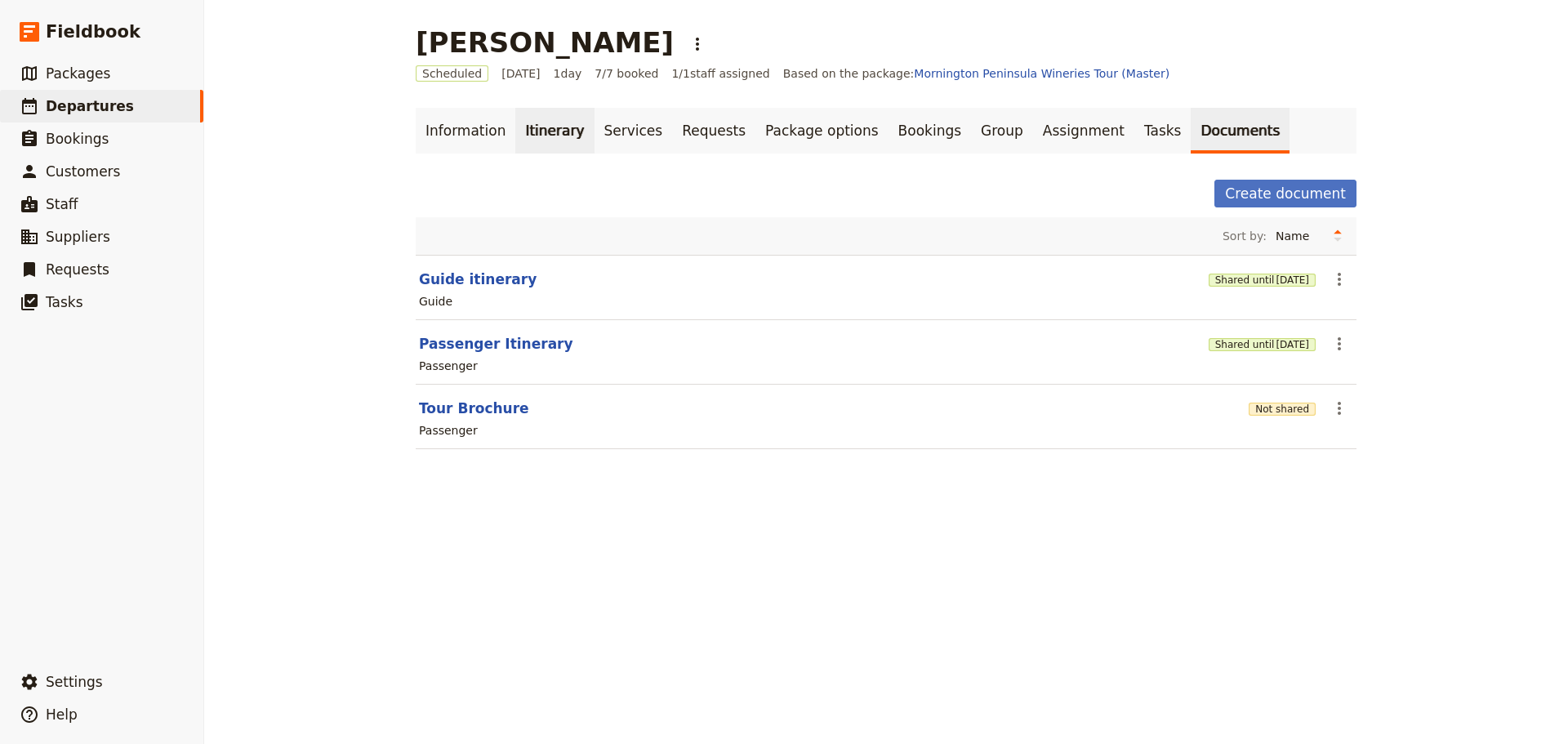
click at [554, 124] on link "Itinerary" at bounding box center [553, 131] width 78 height 46
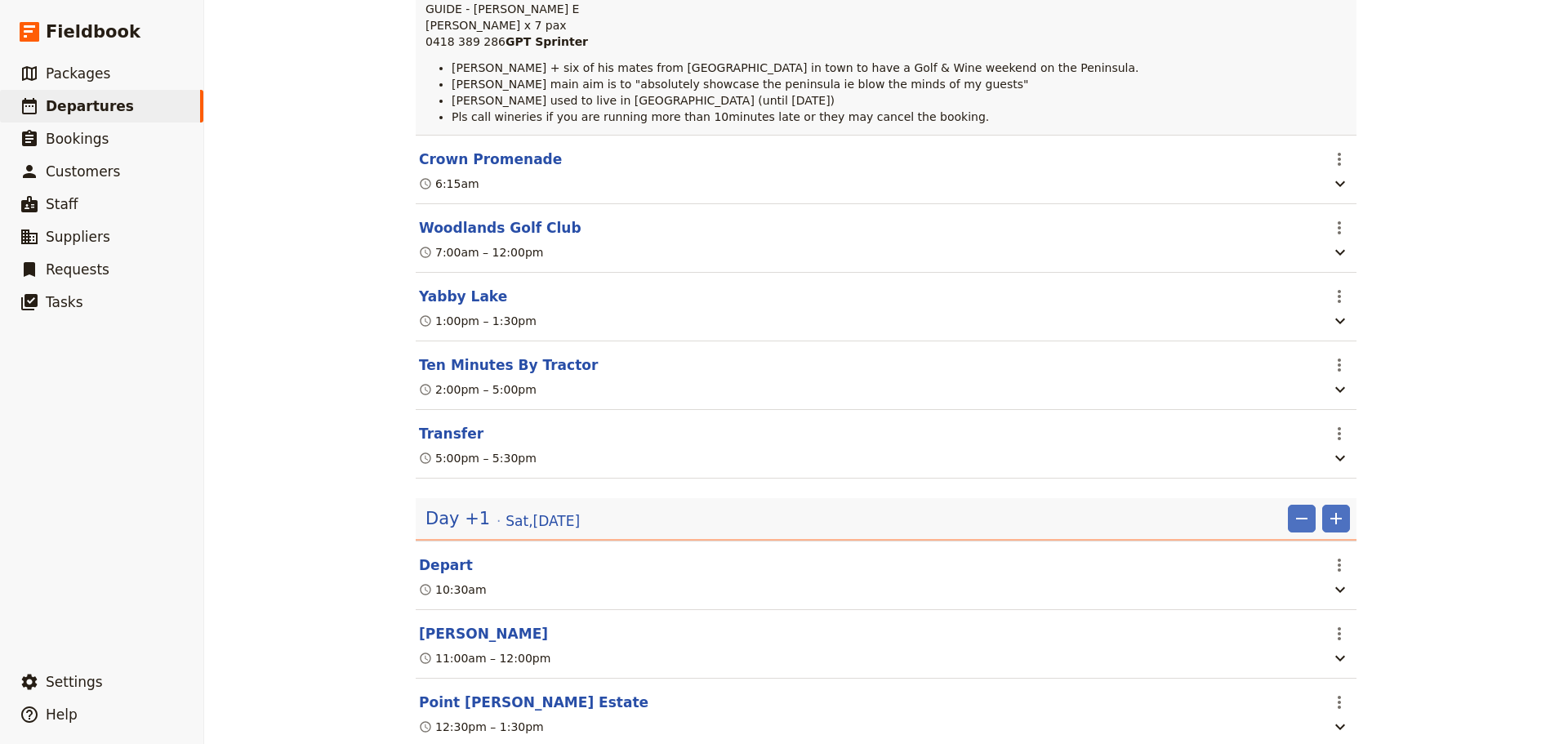
scroll to position [408, 0]
click at [1330, 398] on icon "button" at bounding box center [1340, 389] width 19 height 19
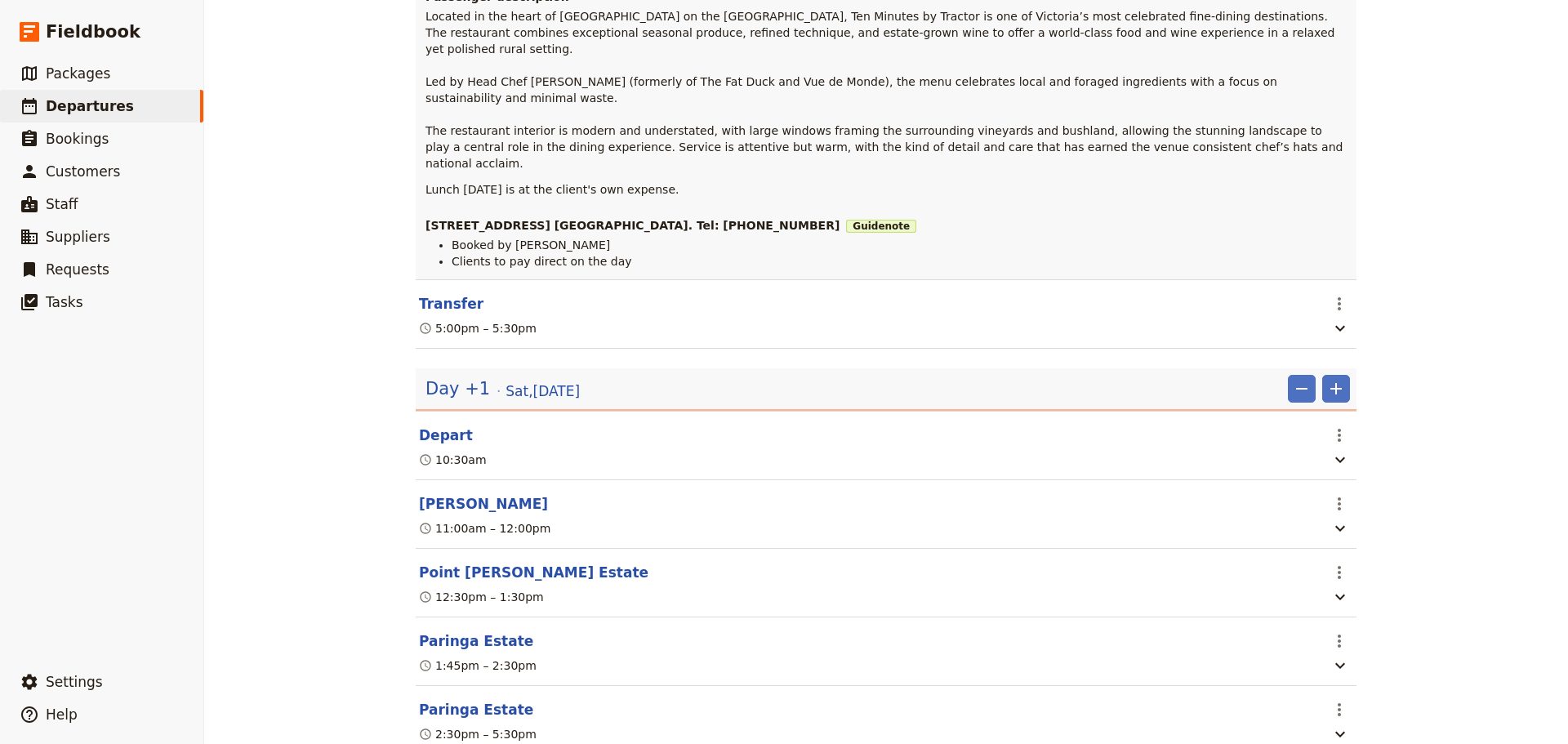
scroll to position [980, 0]
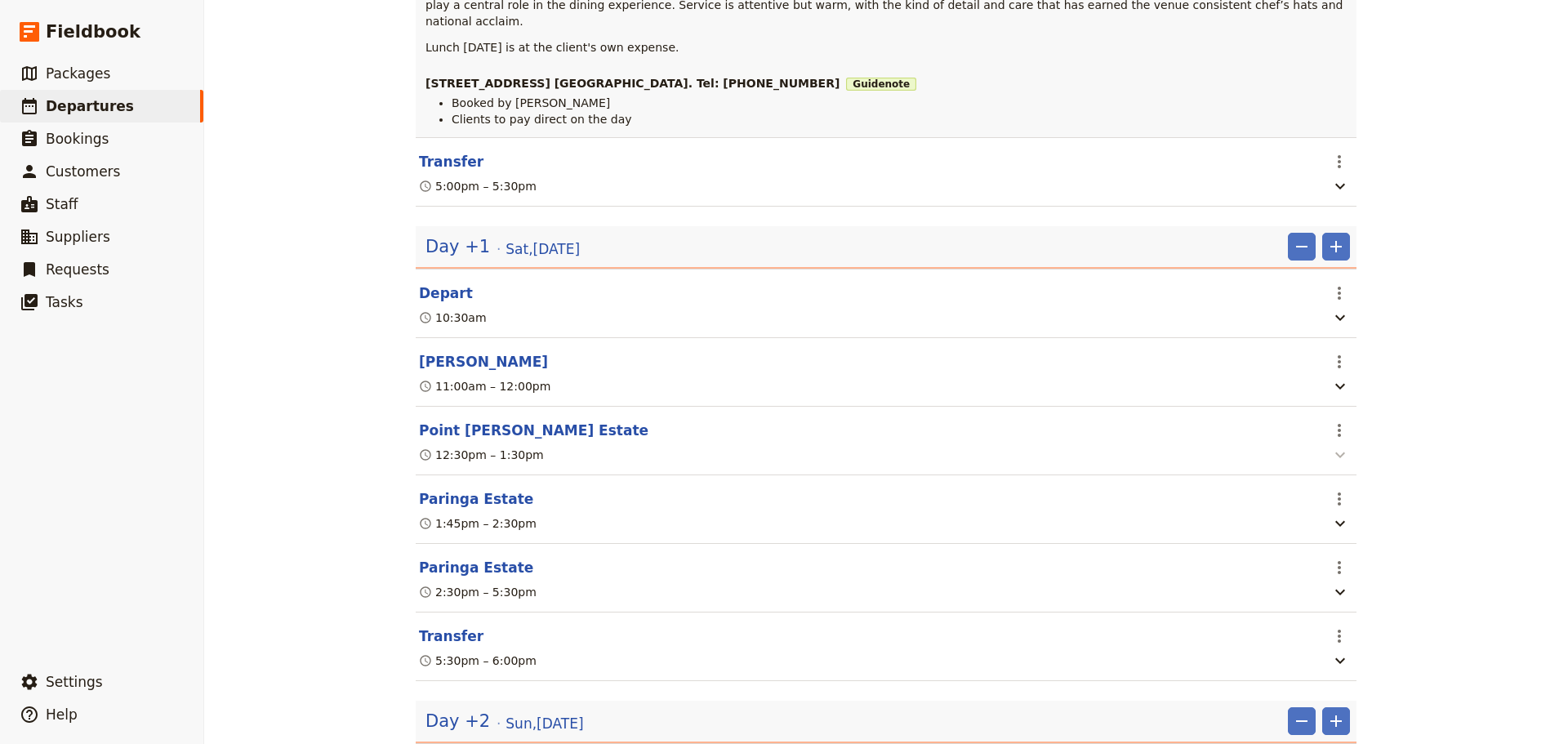
click at [1340, 445] on icon "button" at bounding box center [1340, 454] width 19 height 19
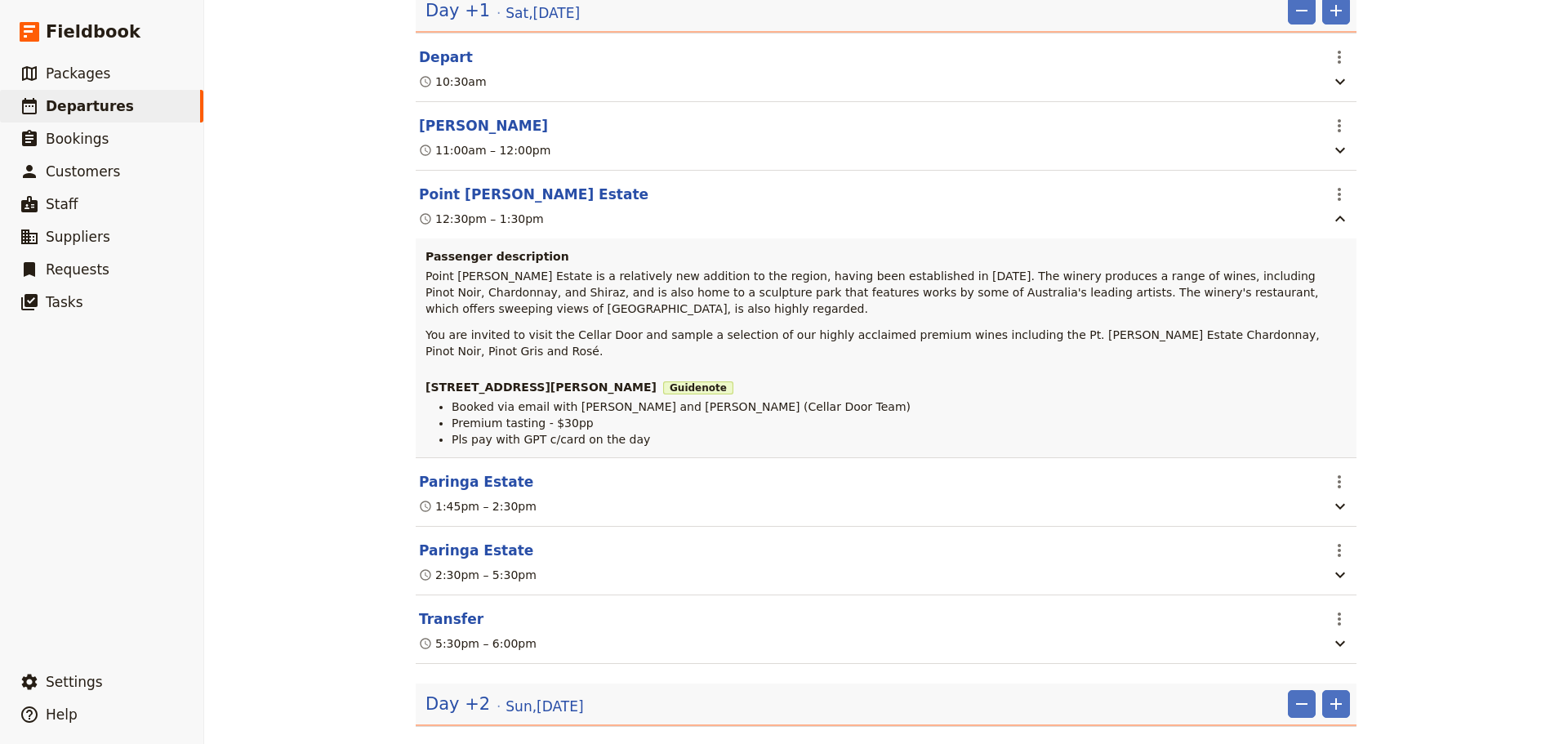
scroll to position [1224, 0]
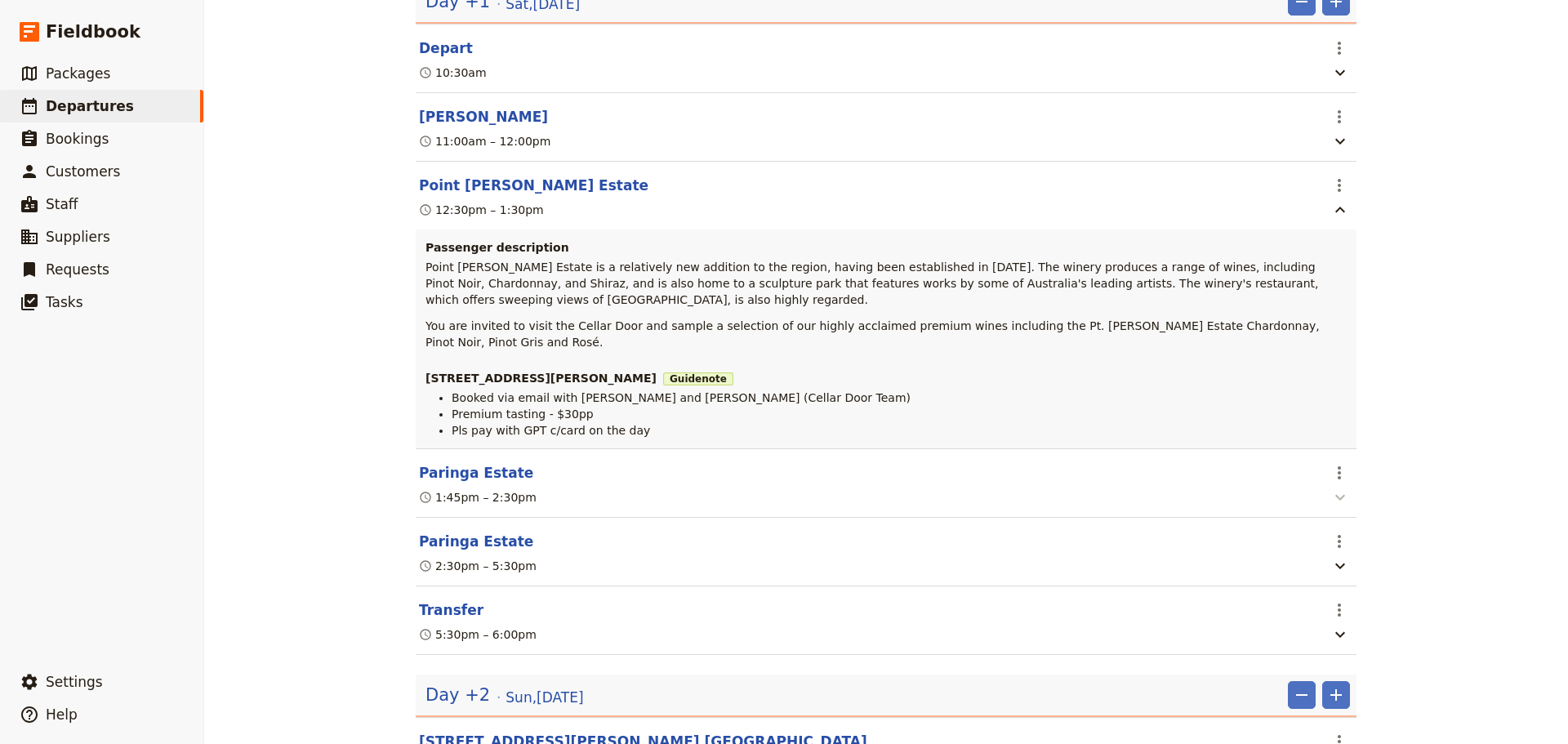
click at [1327, 487] on button "button" at bounding box center [1340, 497] width 26 height 20
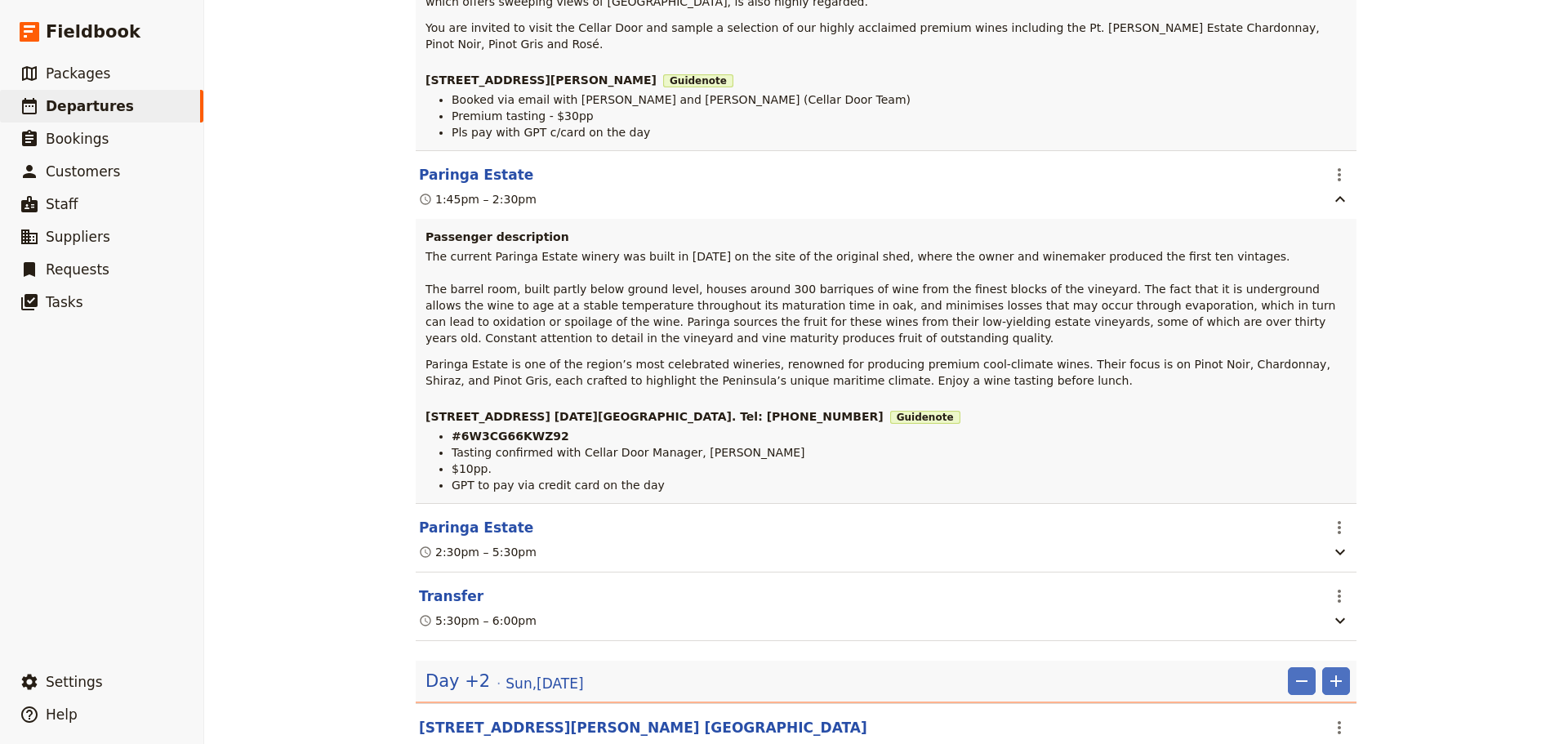
scroll to position [1552, 0]
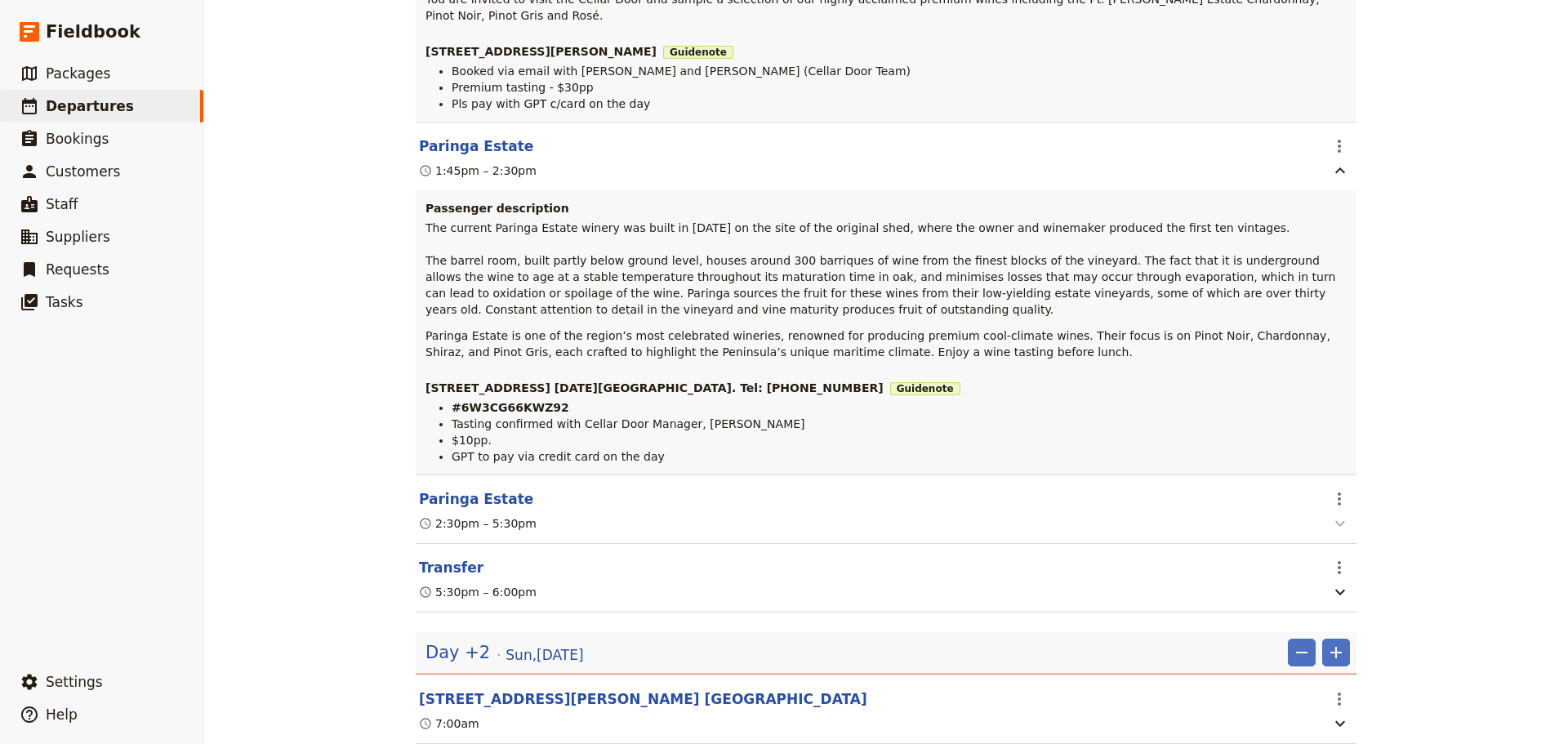
click at [1342, 514] on icon "button" at bounding box center [1340, 524] width 19 height 19
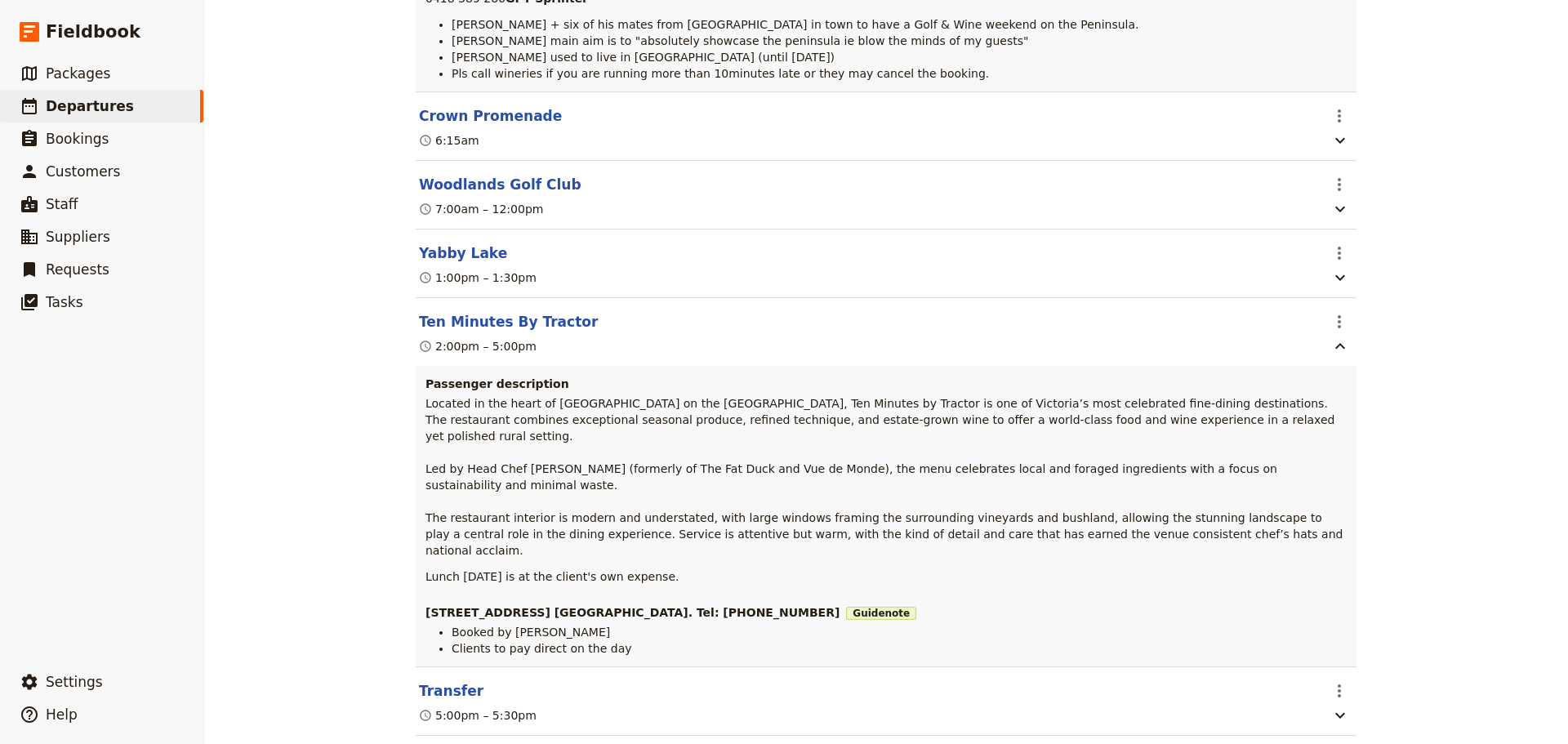
scroll to position [139, 0]
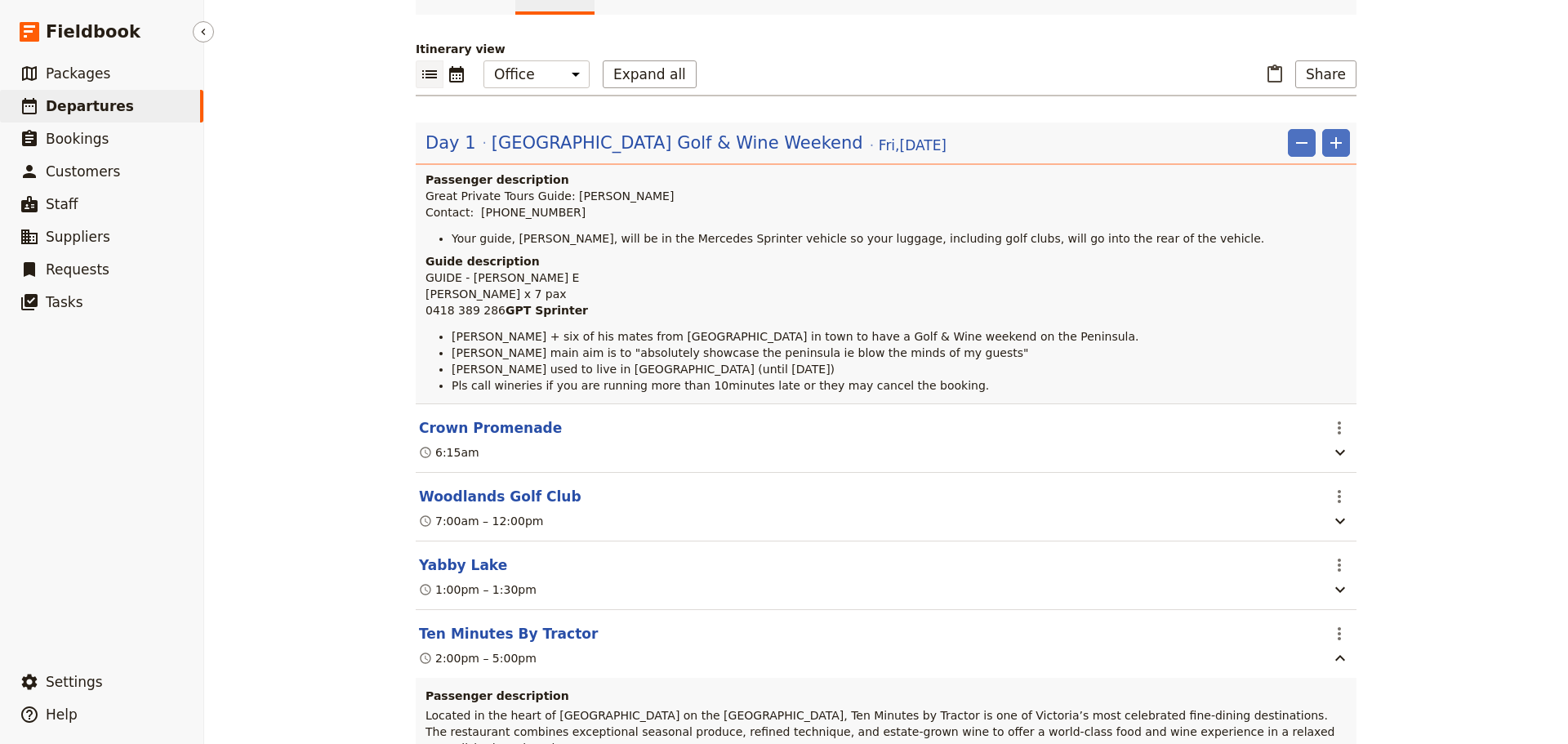
drag, startPoint x: 78, startPoint y: 116, endPoint x: 73, endPoint y: 110, distance: 7.8
click at [78, 116] on link "​ Departures" at bounding box center [101, 106] width 203 height 33
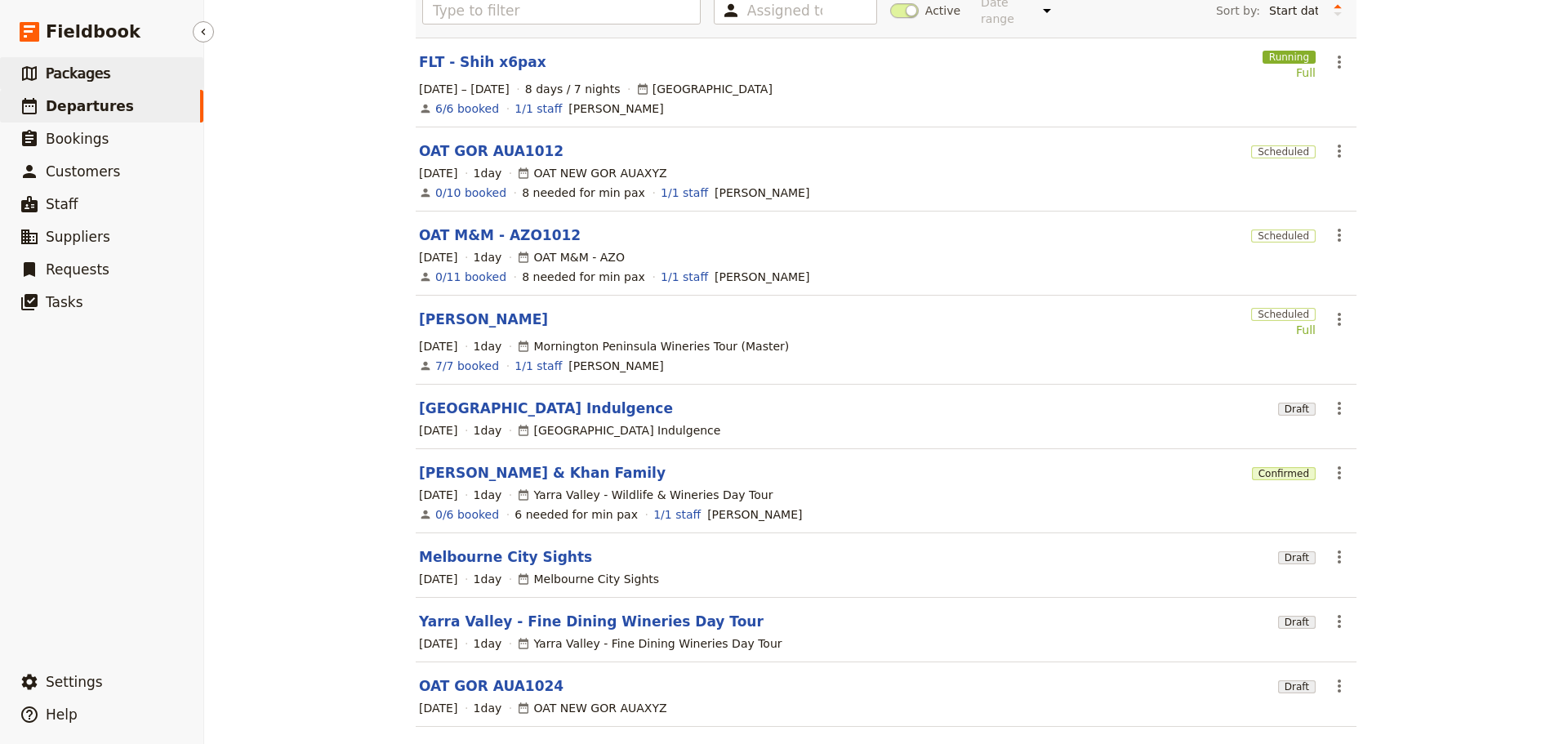
click at [115, 81] on link "​ Packages" at bounding box center [101, 73] width 203 height 33
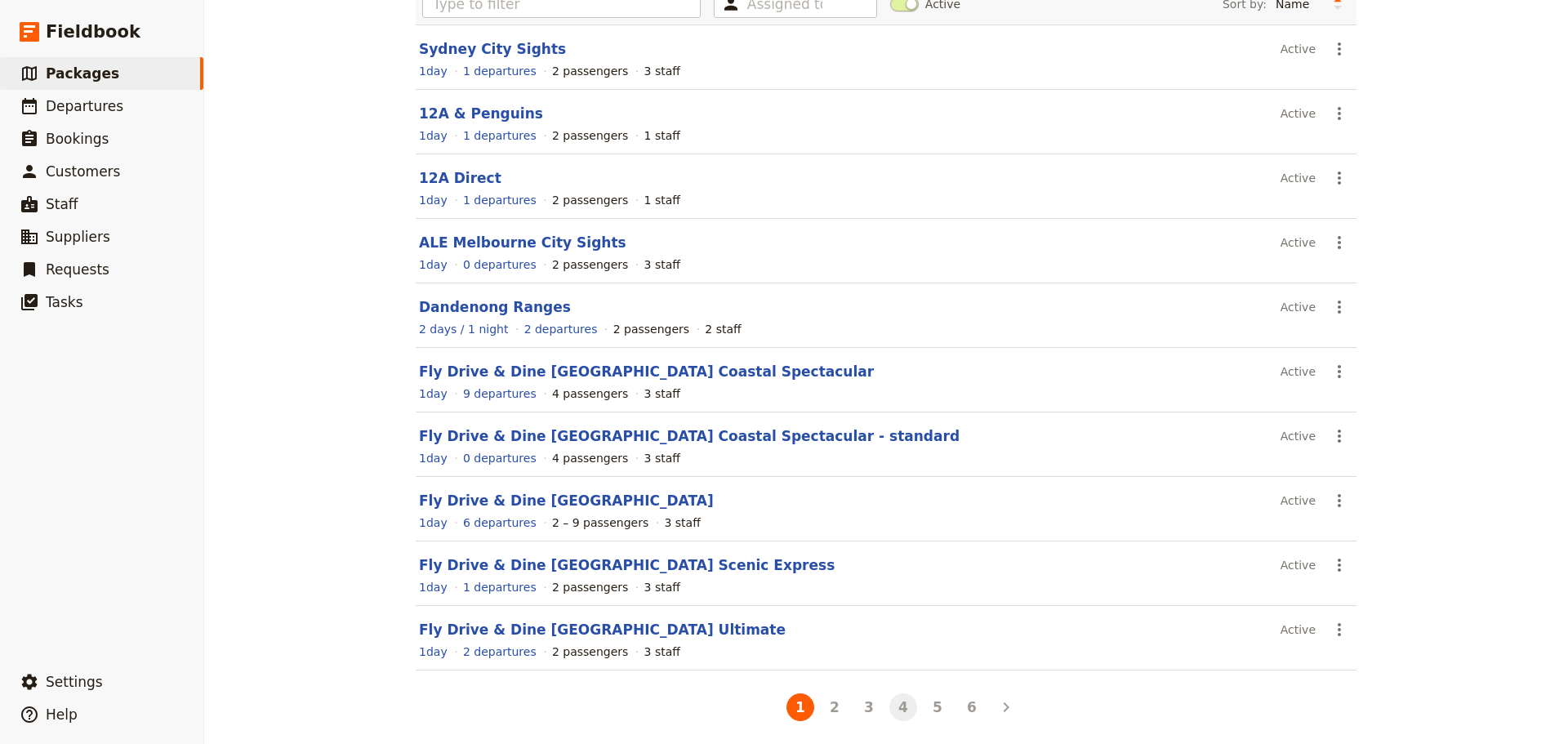
click at [901, 708] on button "4" at bounding box center [903, 706] width 28 height 28
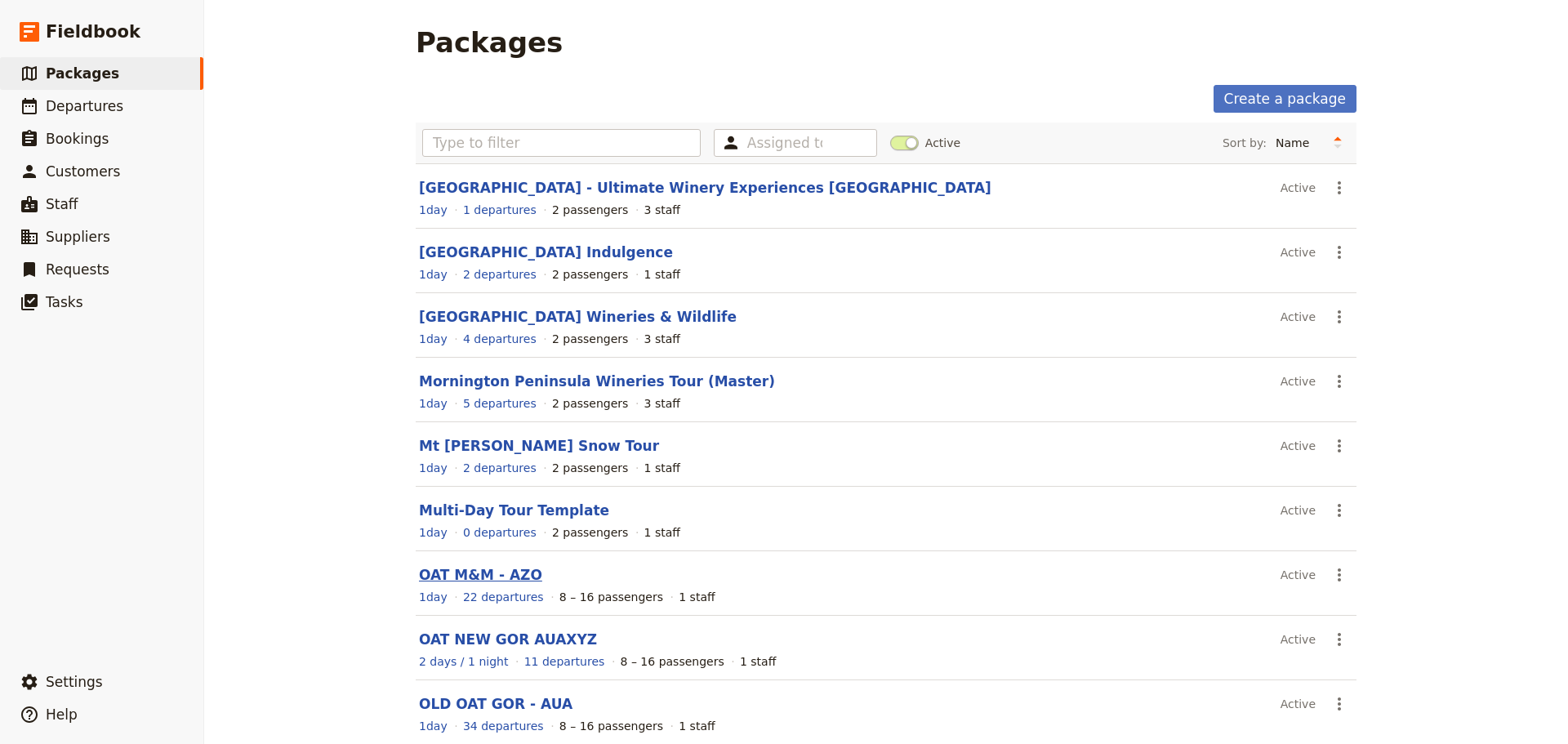
click at [429, 577] on link "OAT M&M - AZO" at bounding box center [480, 575] width 123 height 16
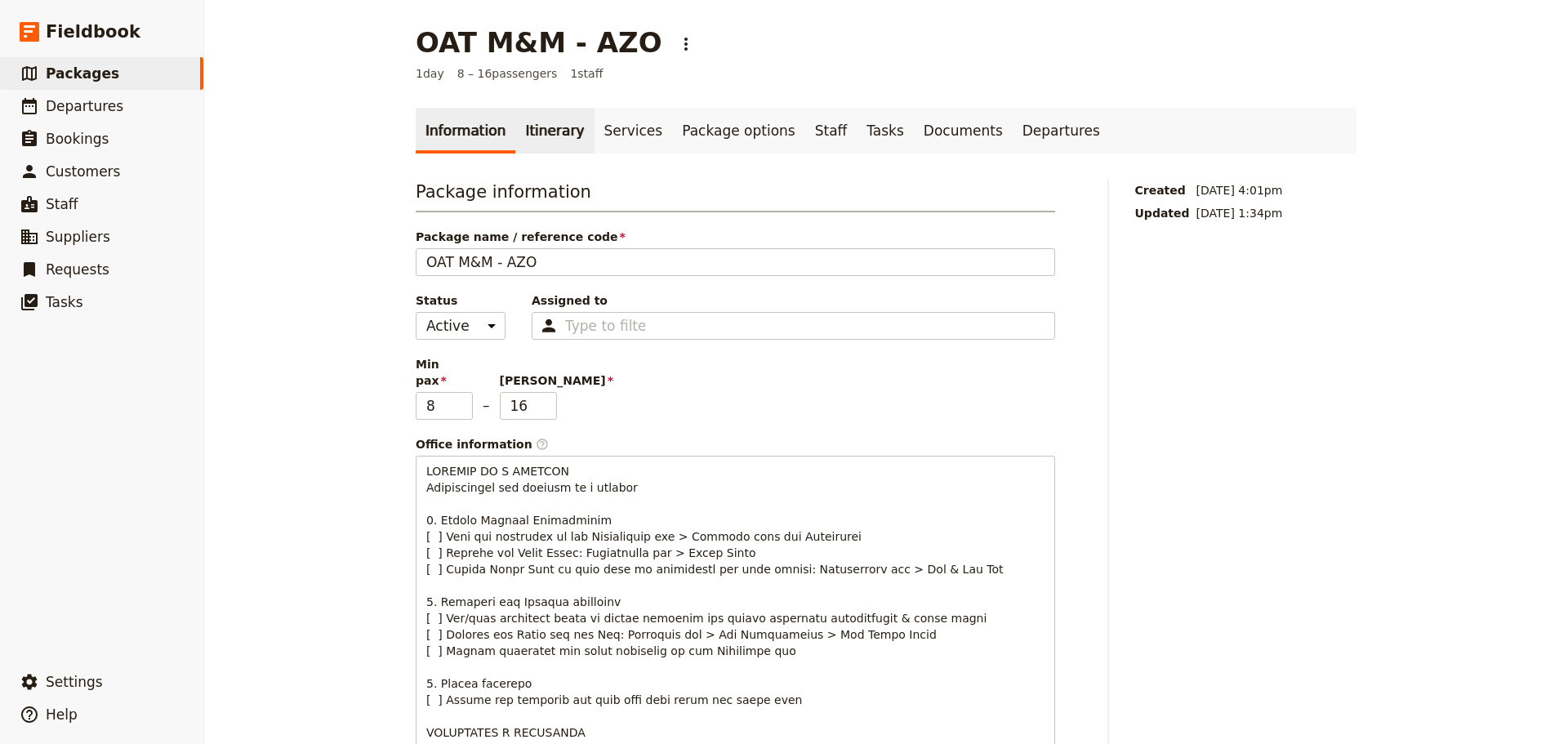
click at [515, 121] on link "Itinerary" at bounding box center [553, 131] width 78 height 46
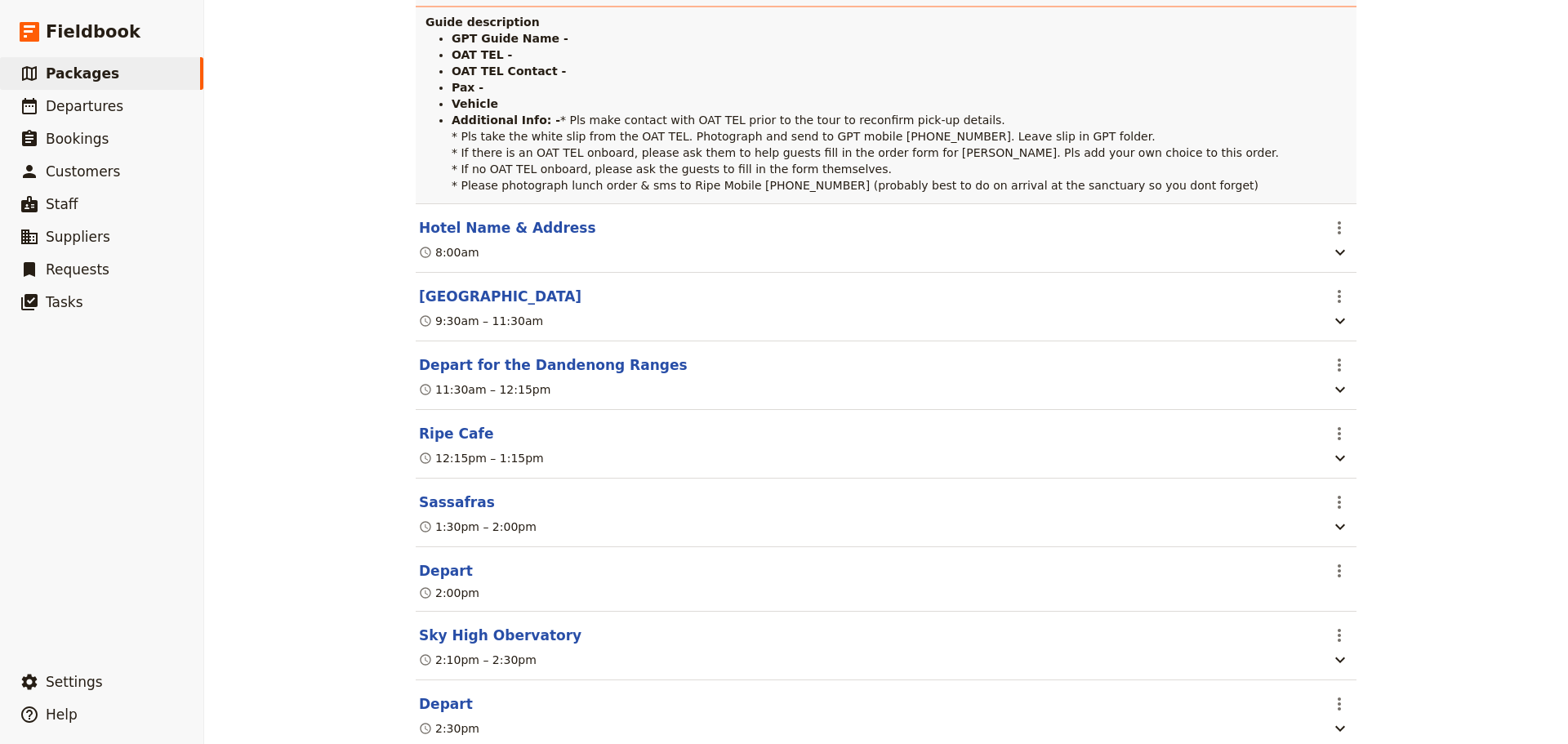
scroll to position [326, 0]
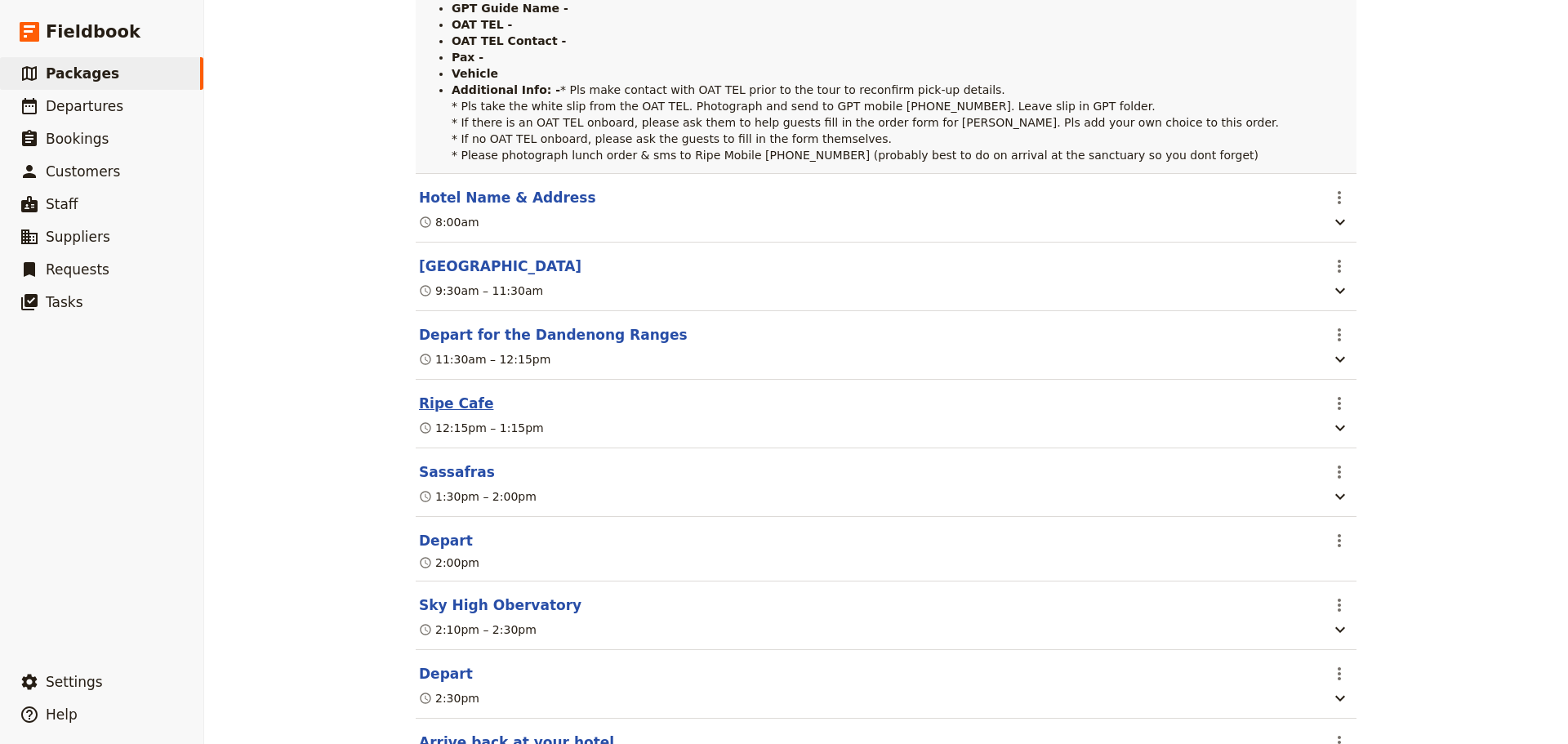
click at [419, 413] on button "Ripe Cafe" at bounding box center [455, 403] width 74 height 19
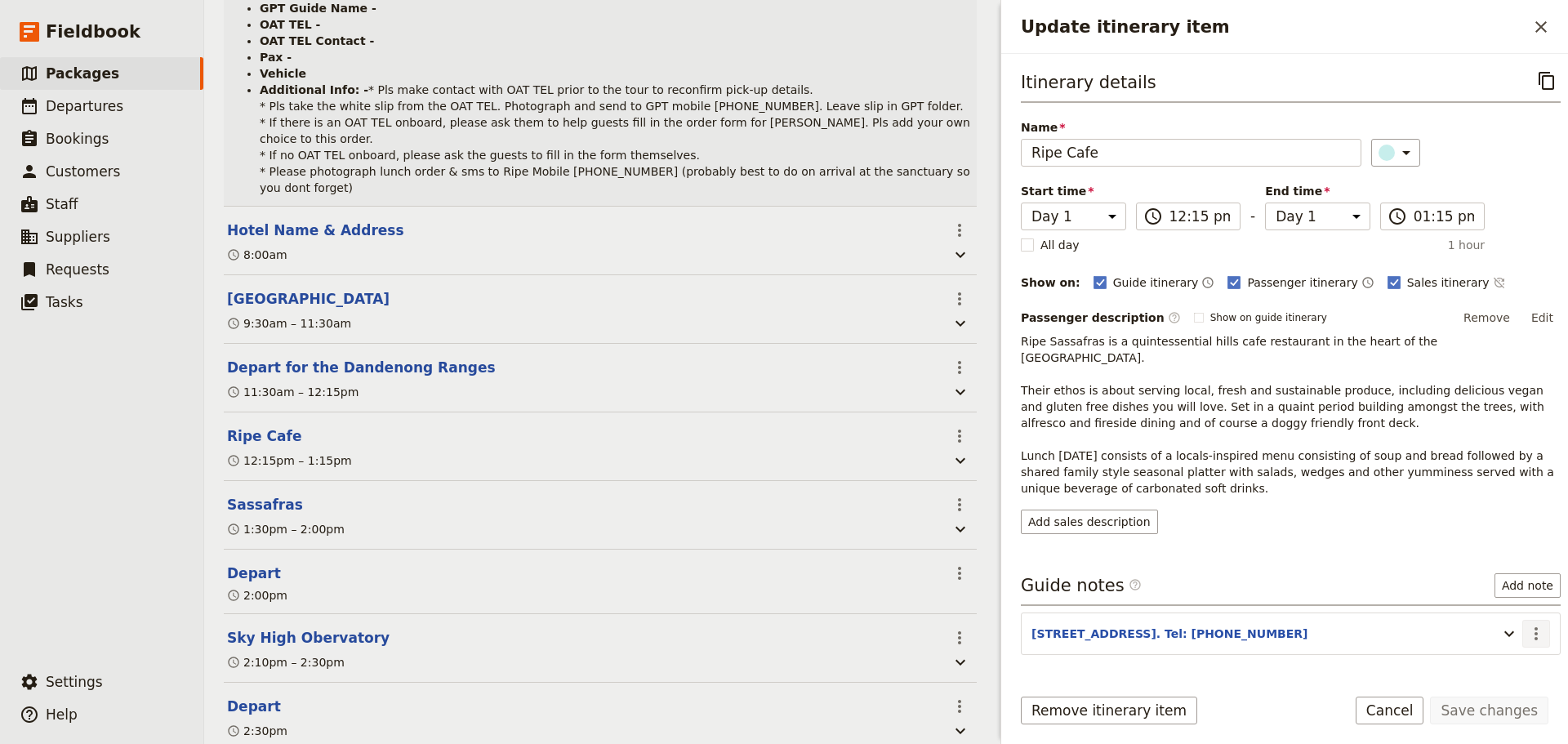
click at [1534, 628] on icon "Actions" at bounding box center [1535, 634] width 3 height 13
click at [1503, 647] on span "Edit note" at bounding box center [1476, 652] width 51 height 16
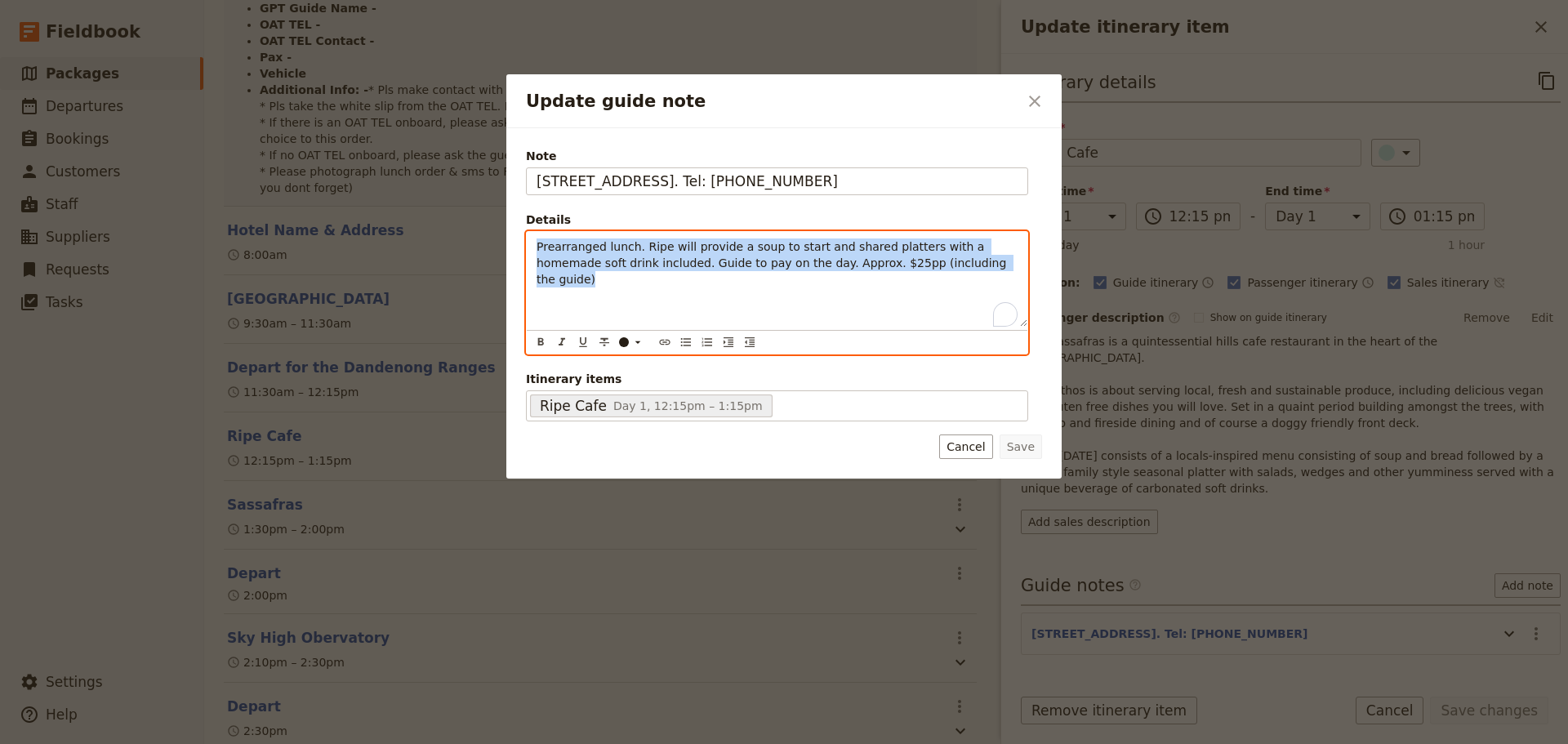
drag, startPoint x: 839, startPoint y: 265, endPoint x: 454, endPoint y: 224, distance: 387.2
click at [454, 743] on div "Update guide note ​ Note [STREET_ADDRESS]. Tel: [PHONE_NUMBER] Details Prearran…" at bounding box center [784, 744] width 1568 height 0
click at [686, 343] on icon "Bulleted list" at bounding box center [686, 343] width 13 height 13
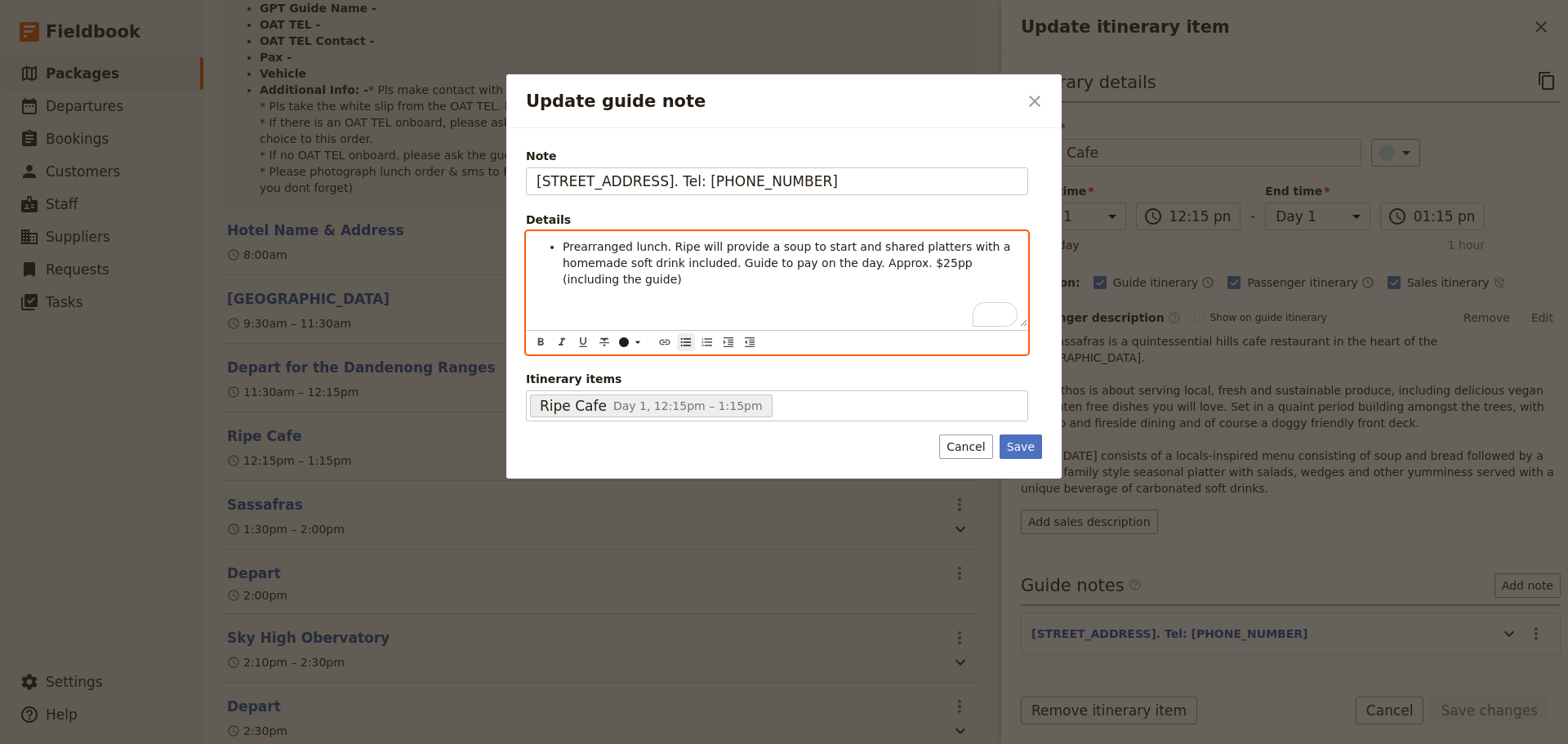
click at [611, 277] on div "Prearranged lunch. Ripe will provide a soup to start and shared platters with a…" at bounding box center [777, 279] width 501 height 94
click at [676, 256] on span "Prearranged lunch. Ripe will provide a soup to start and shared platters with a…" at bounding box center [787, 263] width 451 height 46
click at [662, 250] on span "Prearranged lunch. Ripe will provide a soup to start and shared platters with a…" at bounding box center [787, 263] width 451 height 46
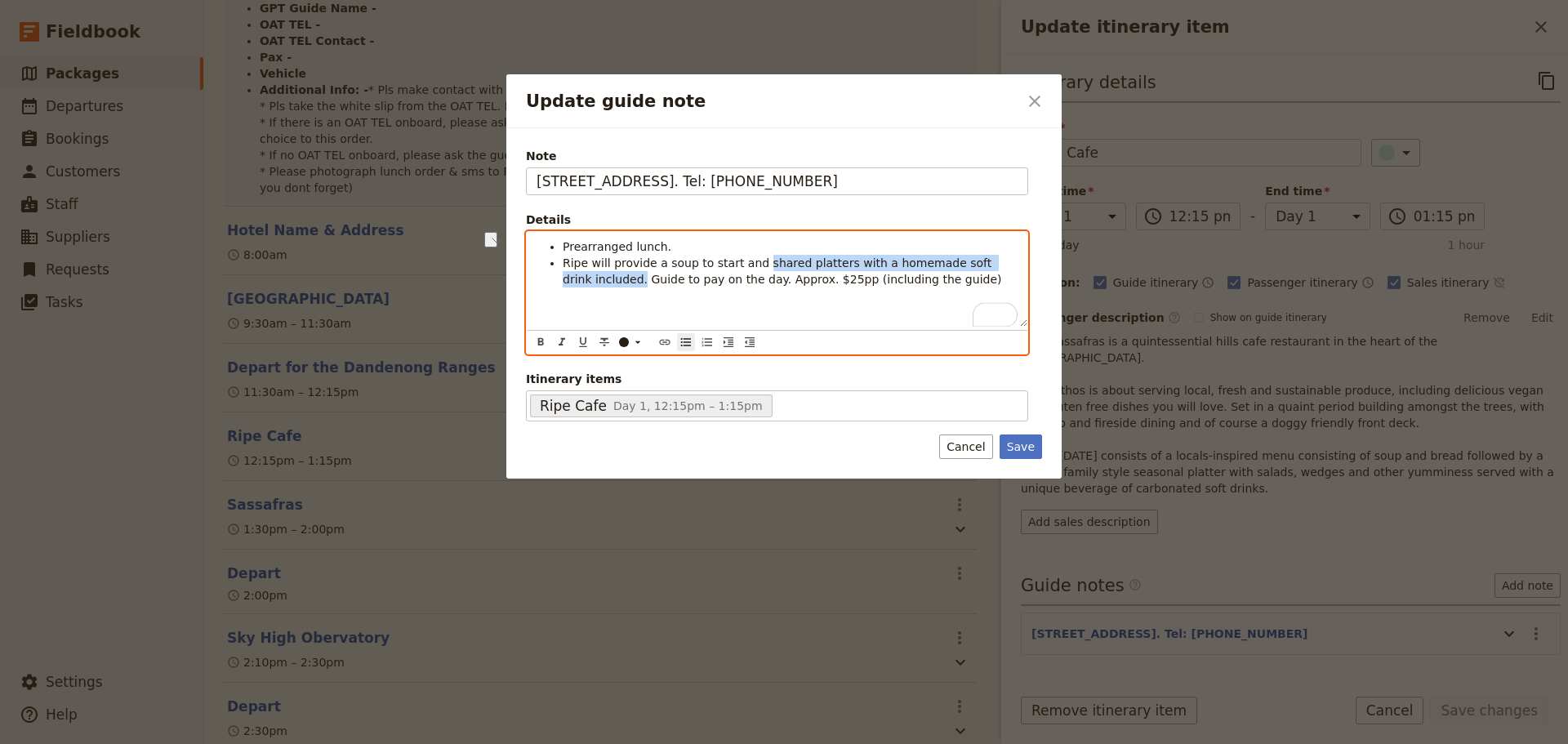
drag, startPoint x: 748, startPoint y: 269, endPoint x: 1017, endPoint y: 261, distance: 269.1
click at [1001, 261] on span "Ripe will provide a soup to start and shared platters with a homemade soft drin…" at bounding box center [782, 270] width 439 height 30
click at [695, 281] on span "Guide to pay on the day. Approx. $25pp (including the guide)" at bounding box center [737, 279] width 350 height 13
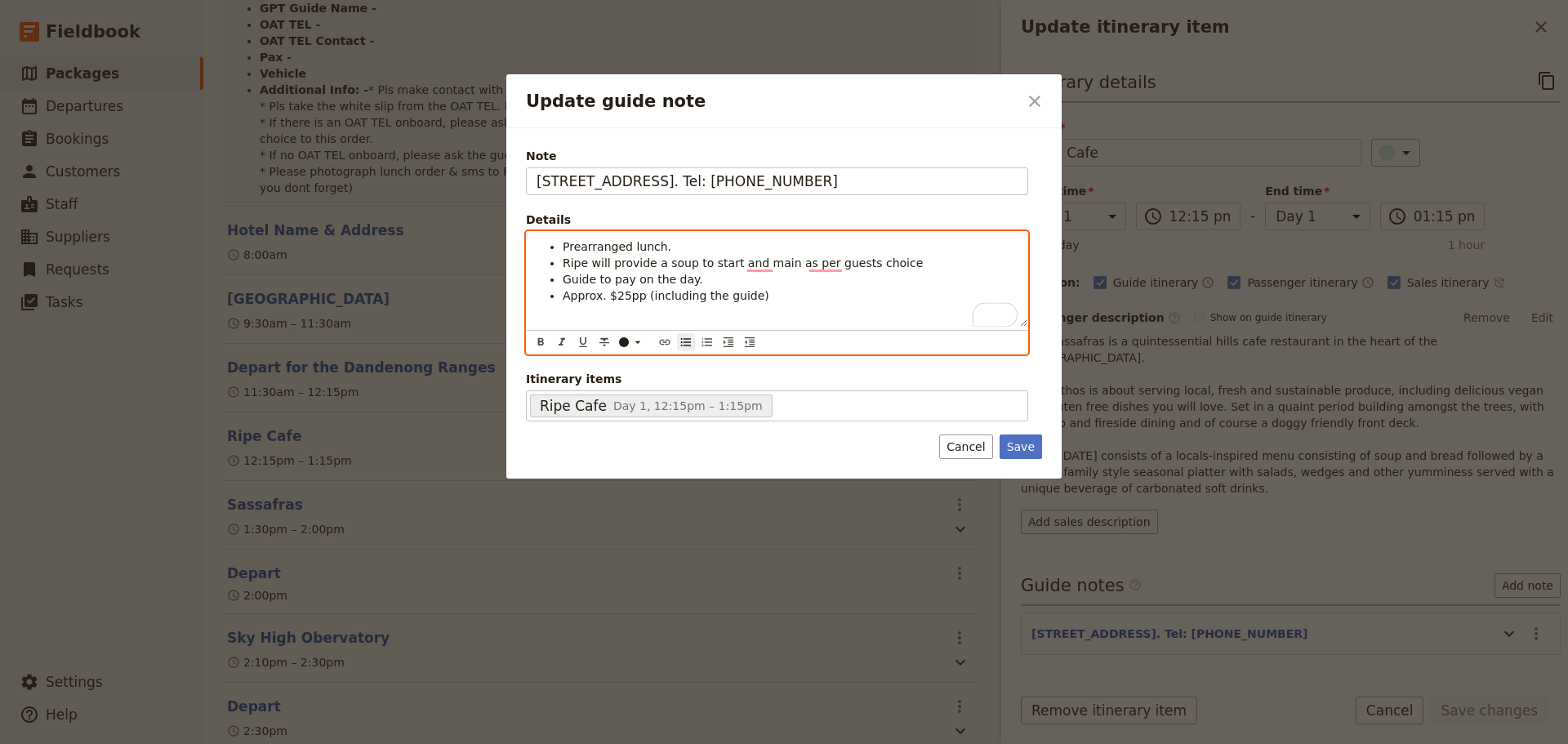
click at [690, 297] on span "Approx. $25pp (including the guide)" at bounding box center [665, 295] width 207 height 13
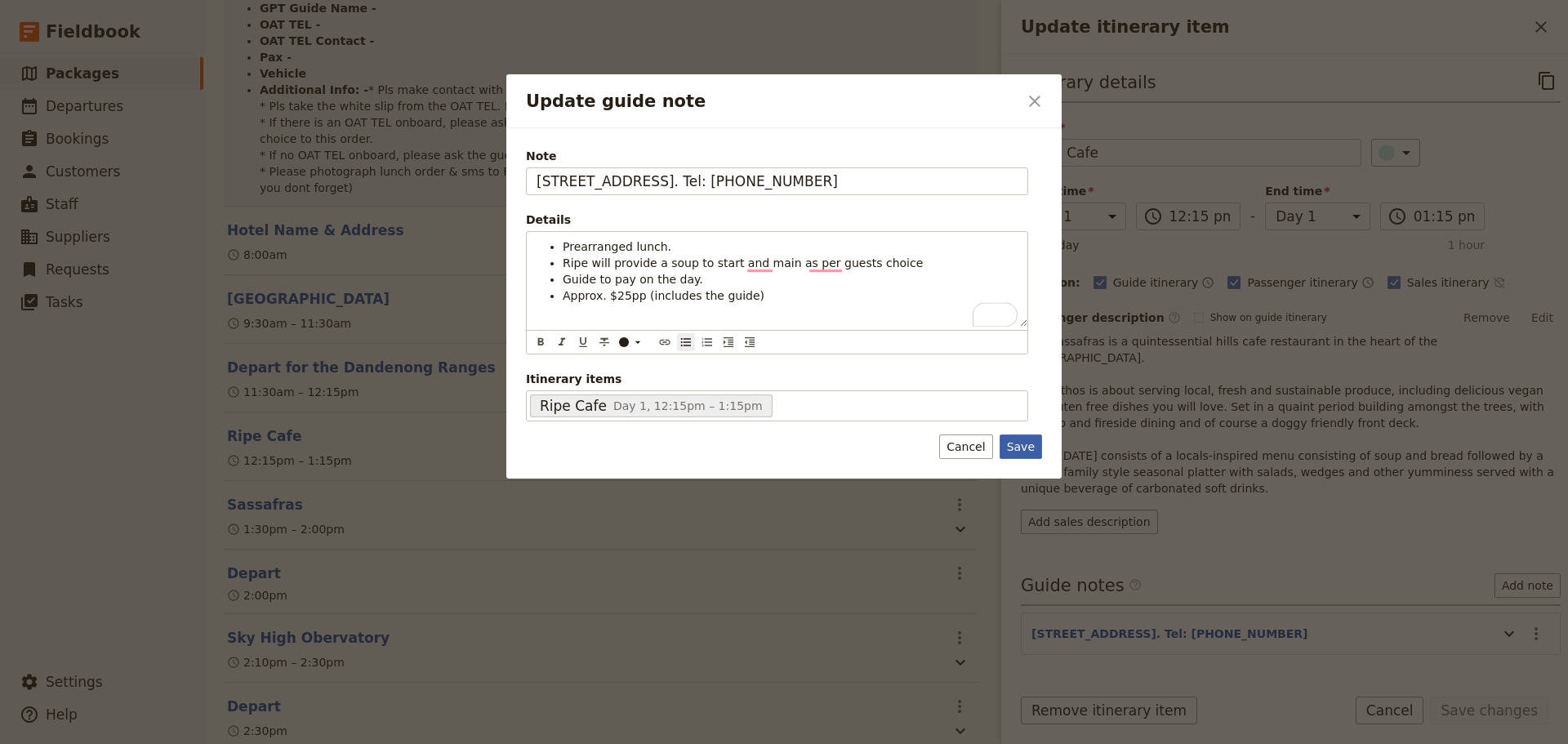
click at [1010, 442] on button "Save" at bounding box center [1020, 446] width 42 height 24
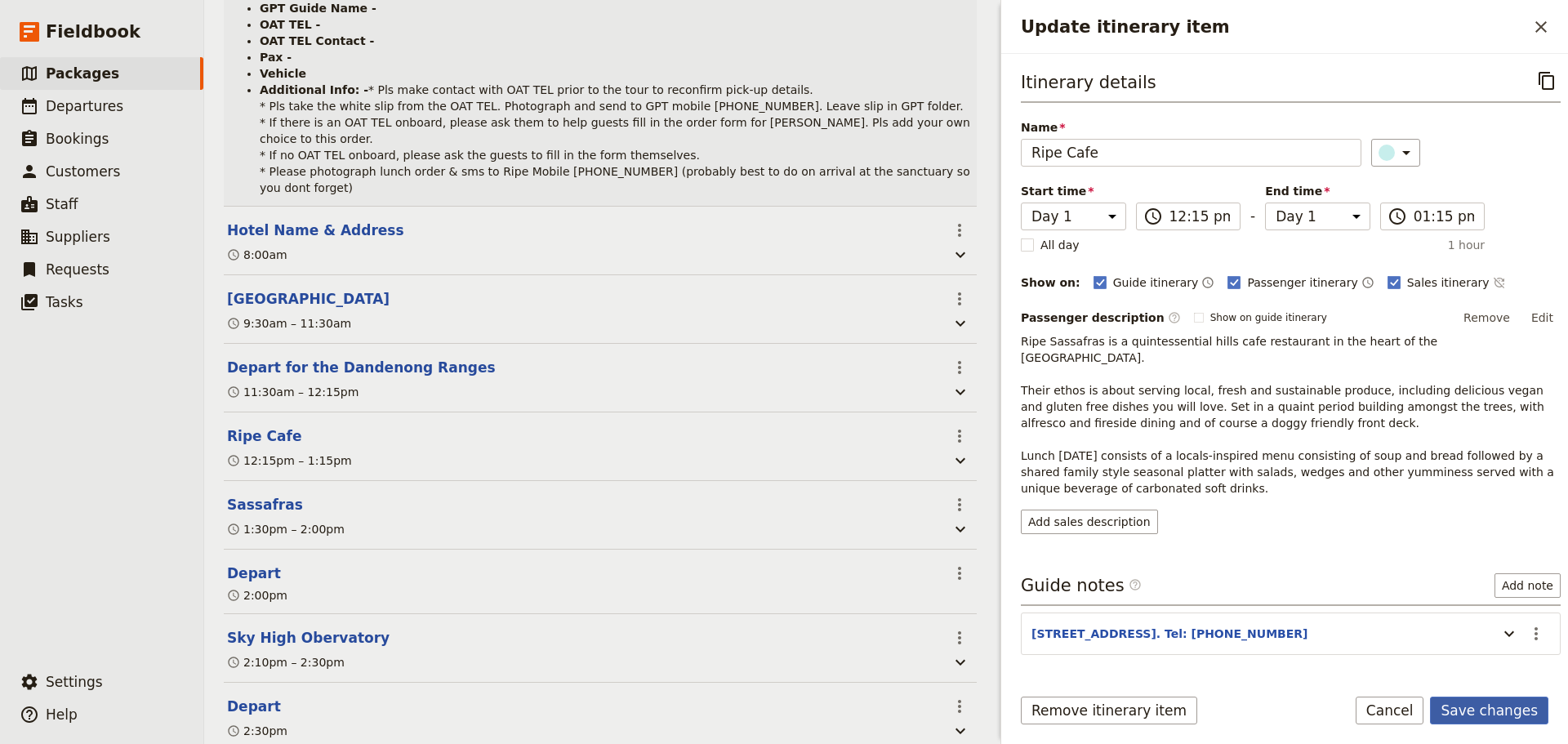
click at [1506, 709] on button "Save changes" at bounding box center [1488, 710] width 118 height 28
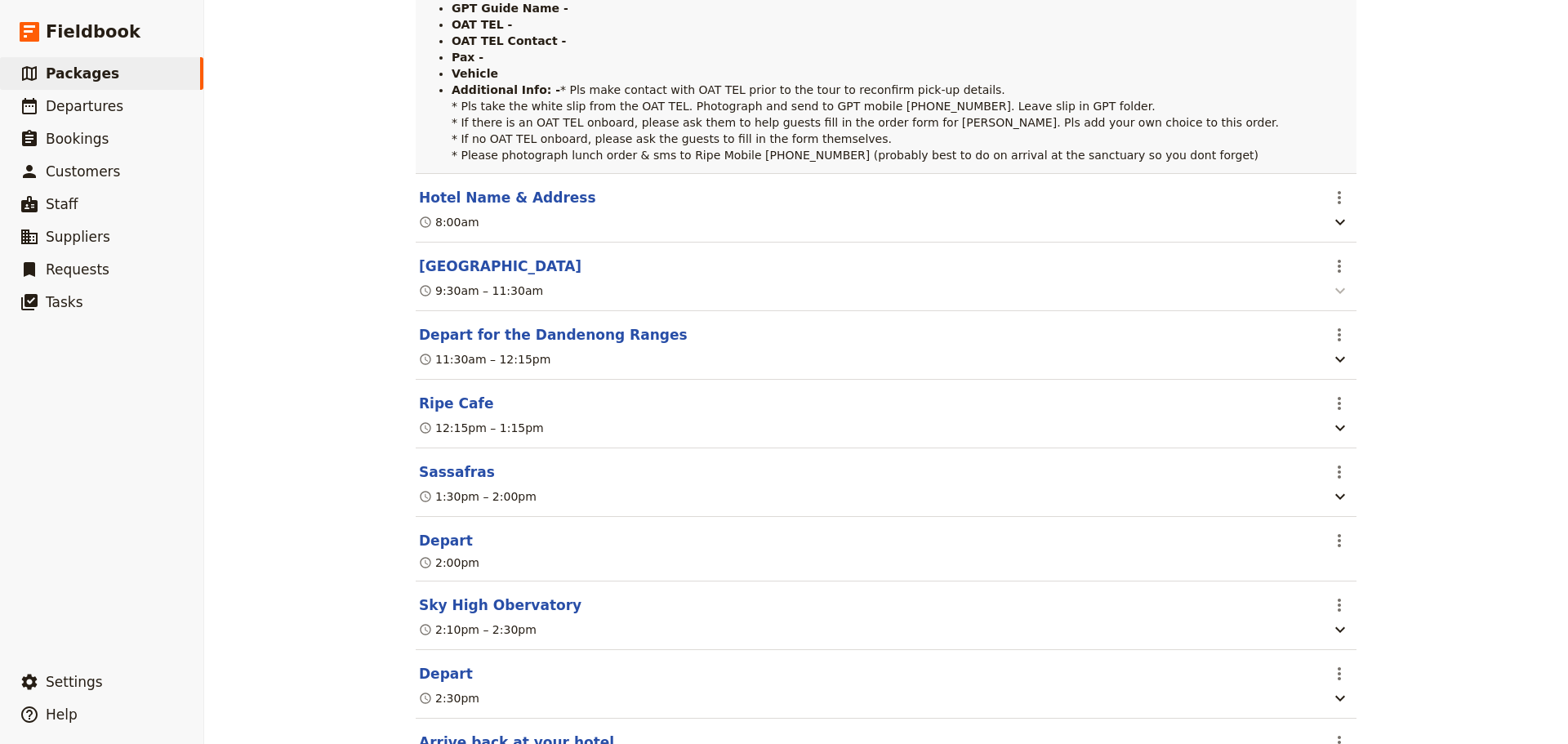
click at [1341, 300] on icon "button" at bounding box center [1340, 291] width 19 height 19
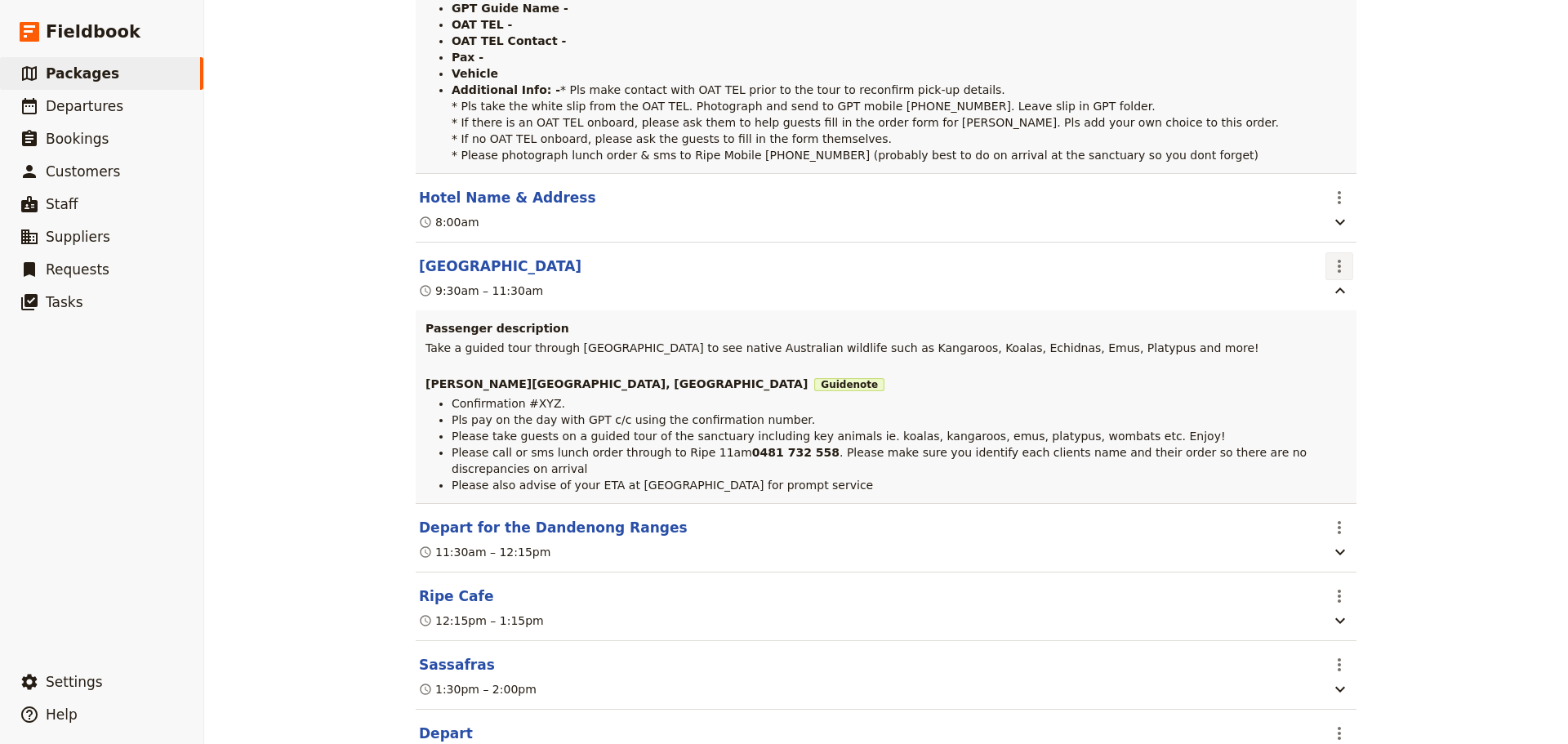
click at [1339, 276] on icon "Actions" at bounding box center [1339, 266] width 19 height 19
click at [1344, 330] on span "Edit this itinerary item" at bounding box center [1394, 336] width 128 height 16
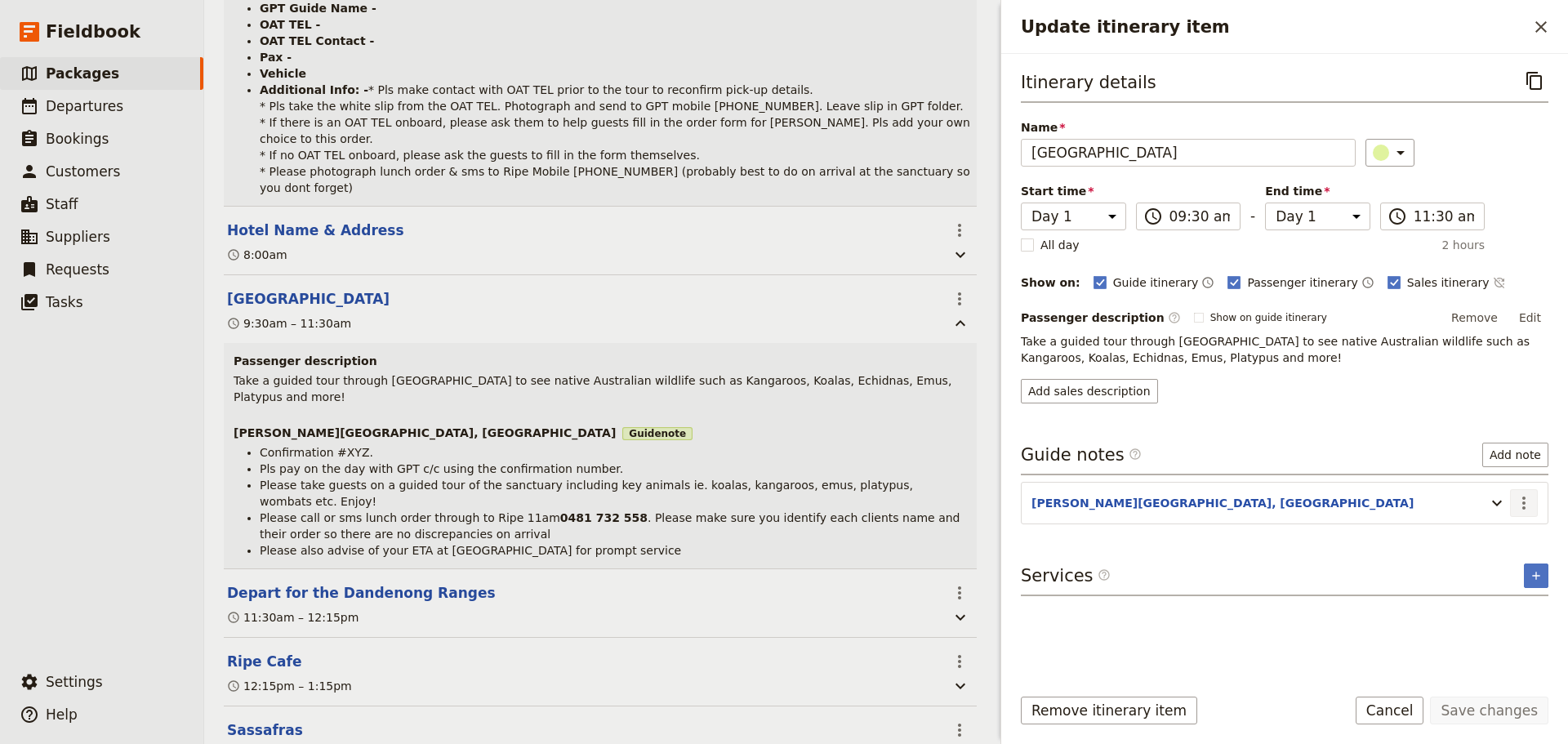
click at [1528, 501] on icon "Actions" at bounding box center [1524, 502] width 19 height 19
click at [1515, 540] on span "Edit note" at bounding box center [1488, 538] width 76 height 16
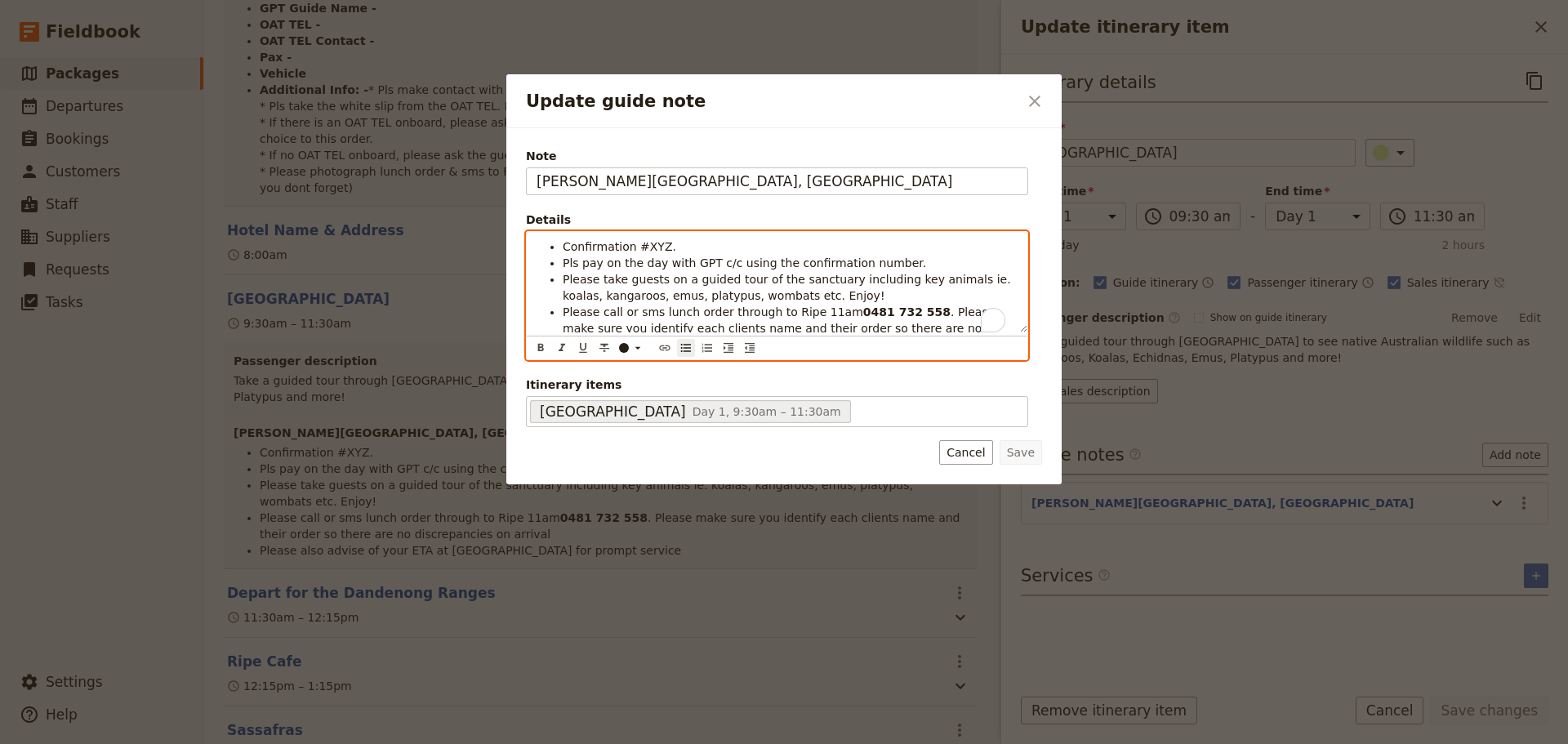
click at [796, 310] on span "Please call or sms lunch order through to Ripe 11am" at bounding box center [712, 312] width 300 height 13
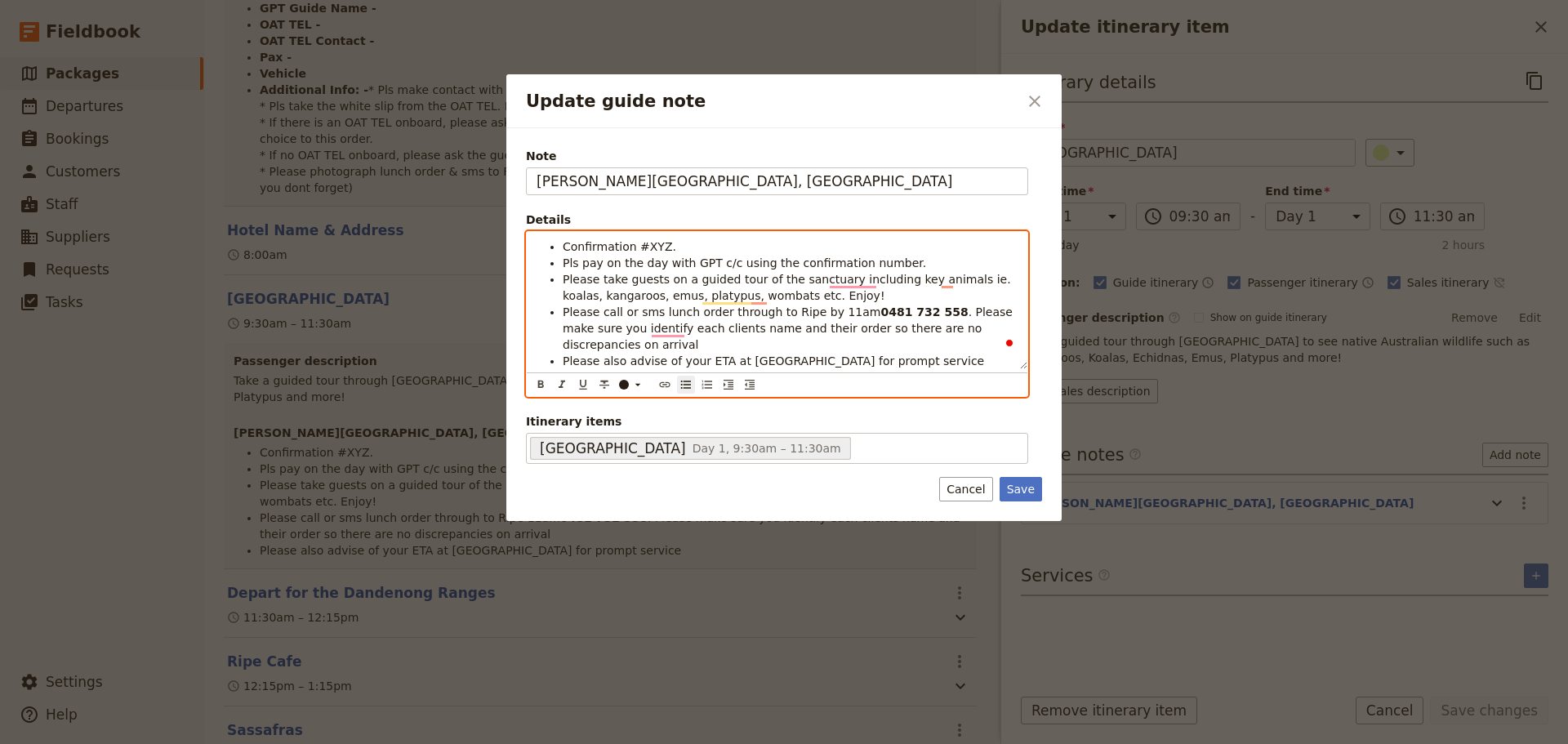
click at [924, 307] on span ". Please make sure you identify each clients name and their order so there are …" at bounding box center [788, 328] width 453 height 46
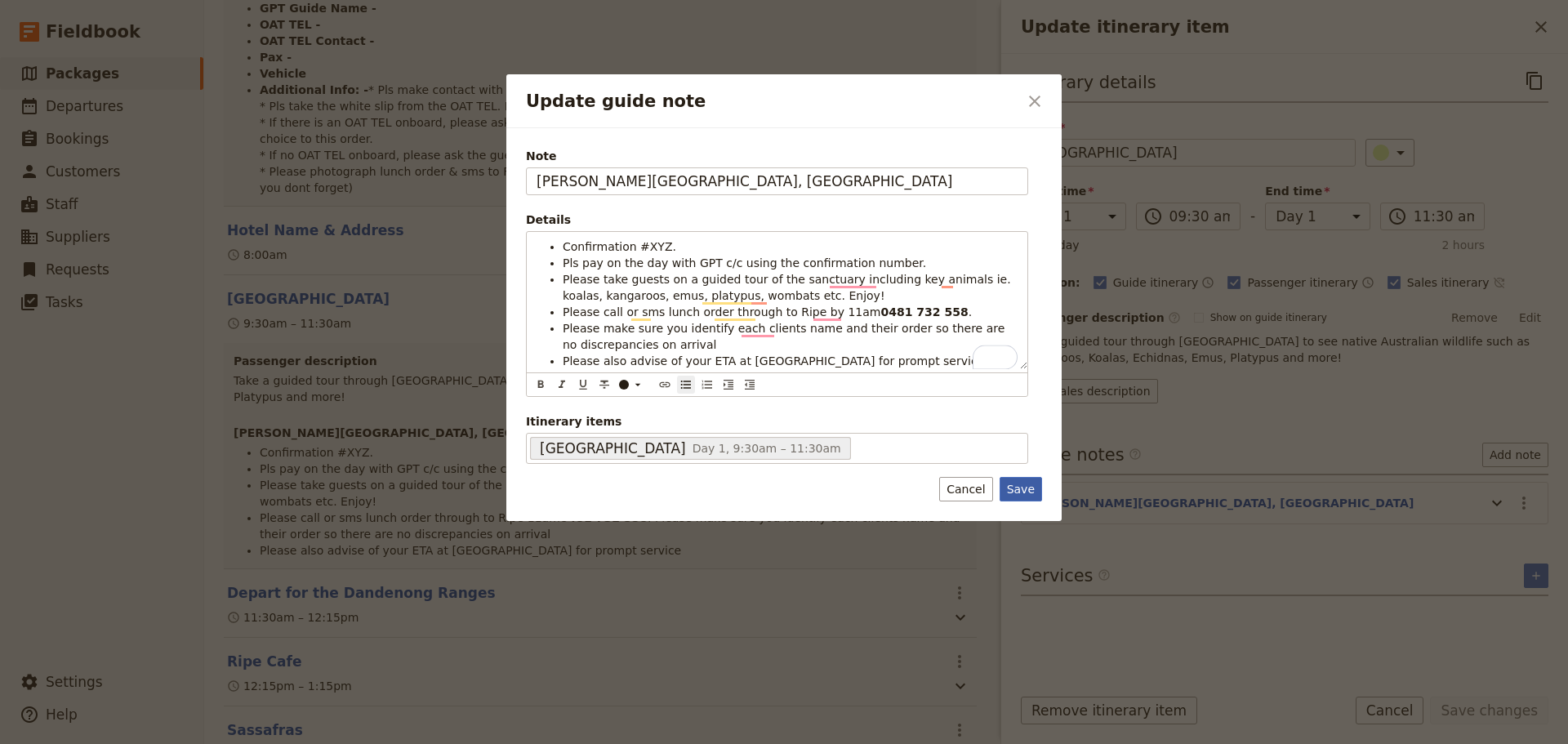
click at [1021, 488] on button "Save" at bounding box center [1020, 488] width 42 height 24
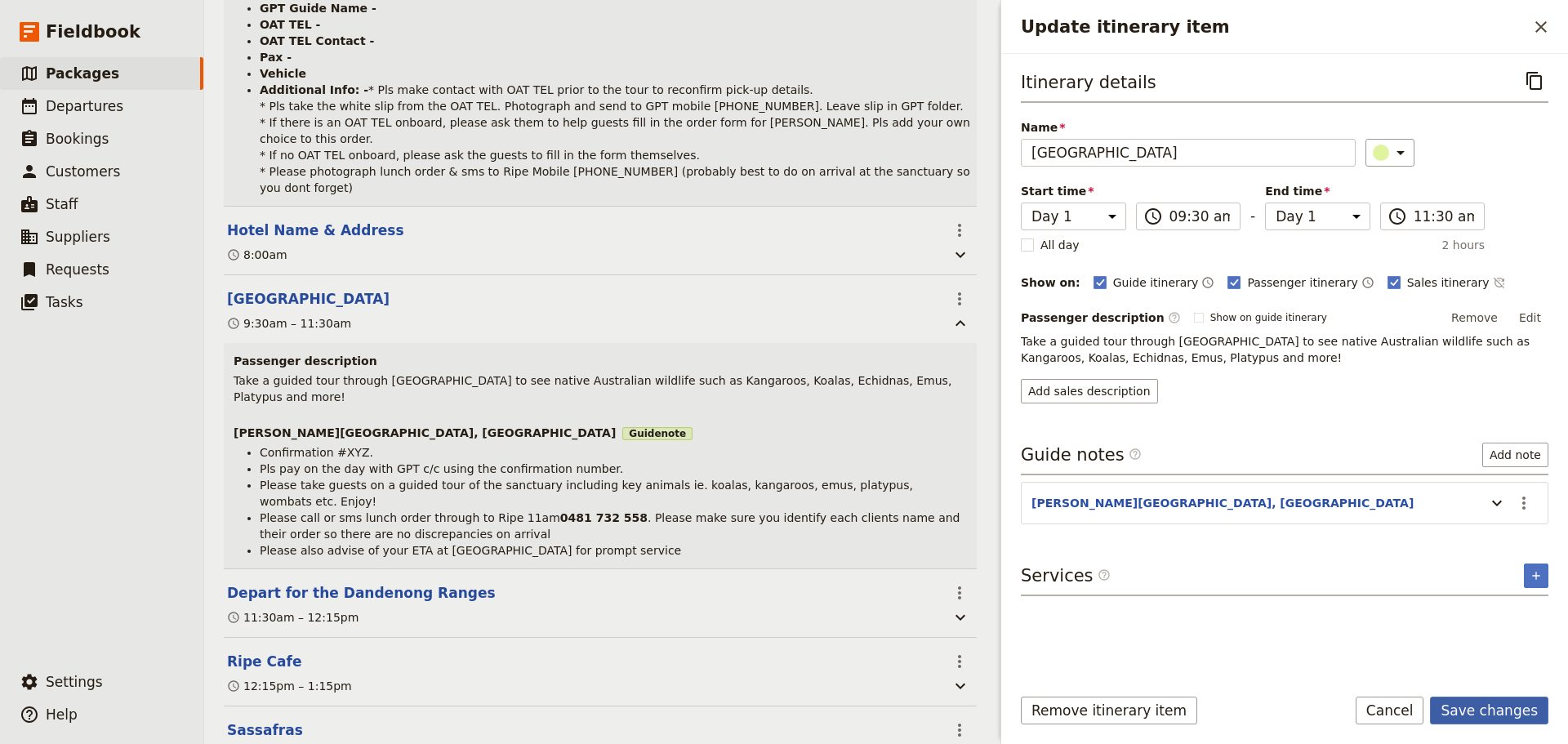
click at [1495, 704] on button "Save changes" at bounding box center [1488, 710] width 118 height 28
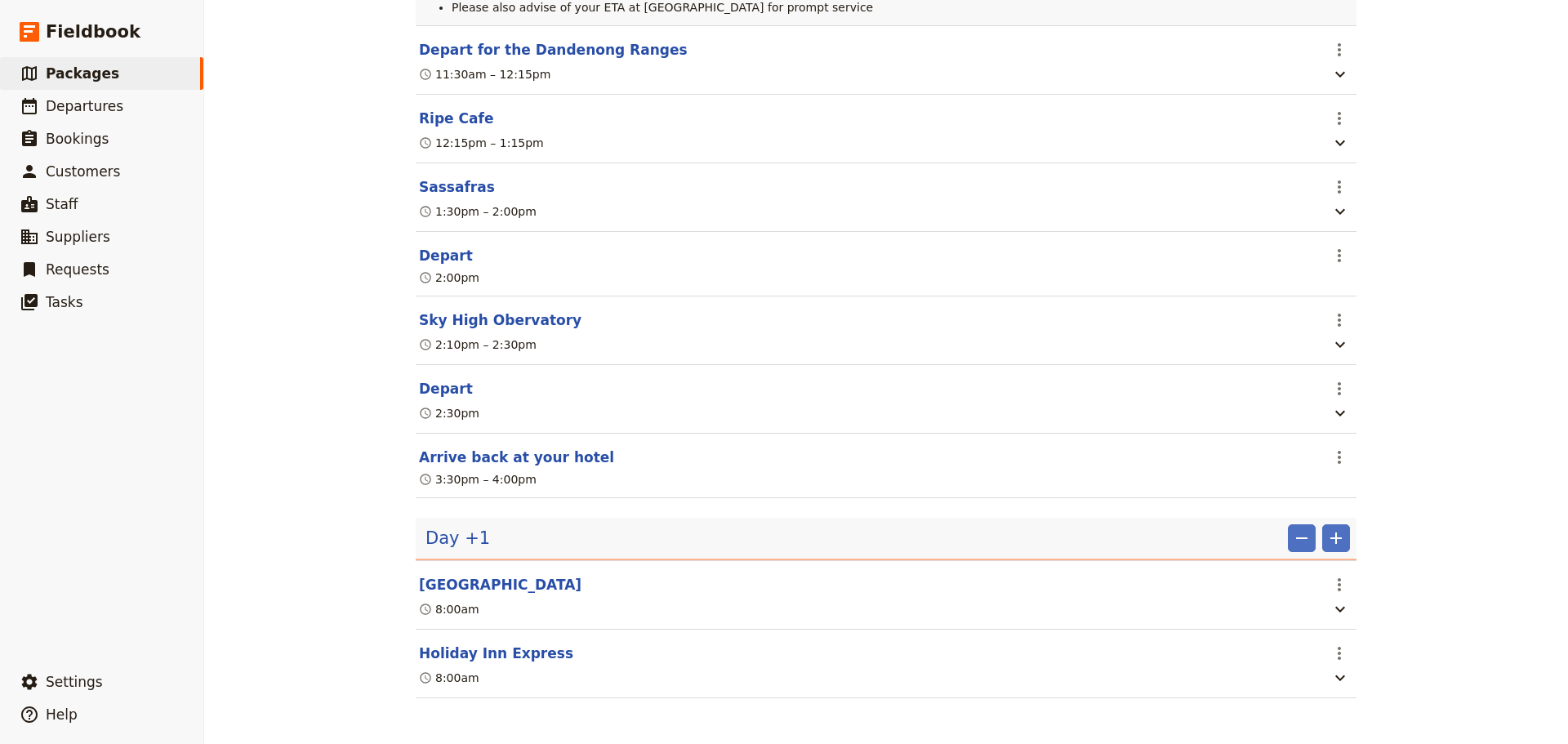
scroll to position [850, 0]
click at [115, 76] on link "​ Packages" at bounding box center [101, 73] width 203 height 33
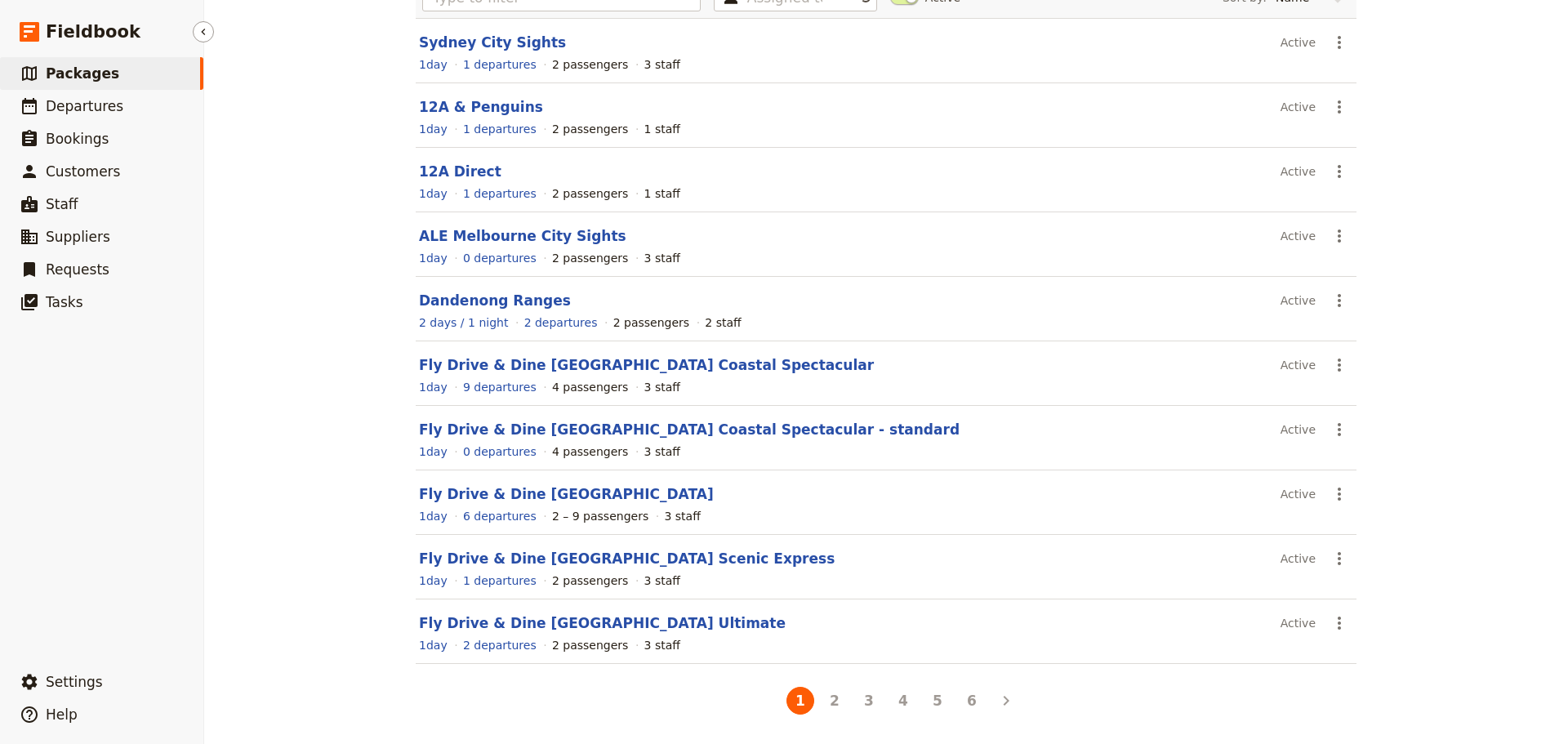
scroll to position [145, 0]
click at [966, 702] on button "6" at bounding box center [971, 700] width 28 height 28
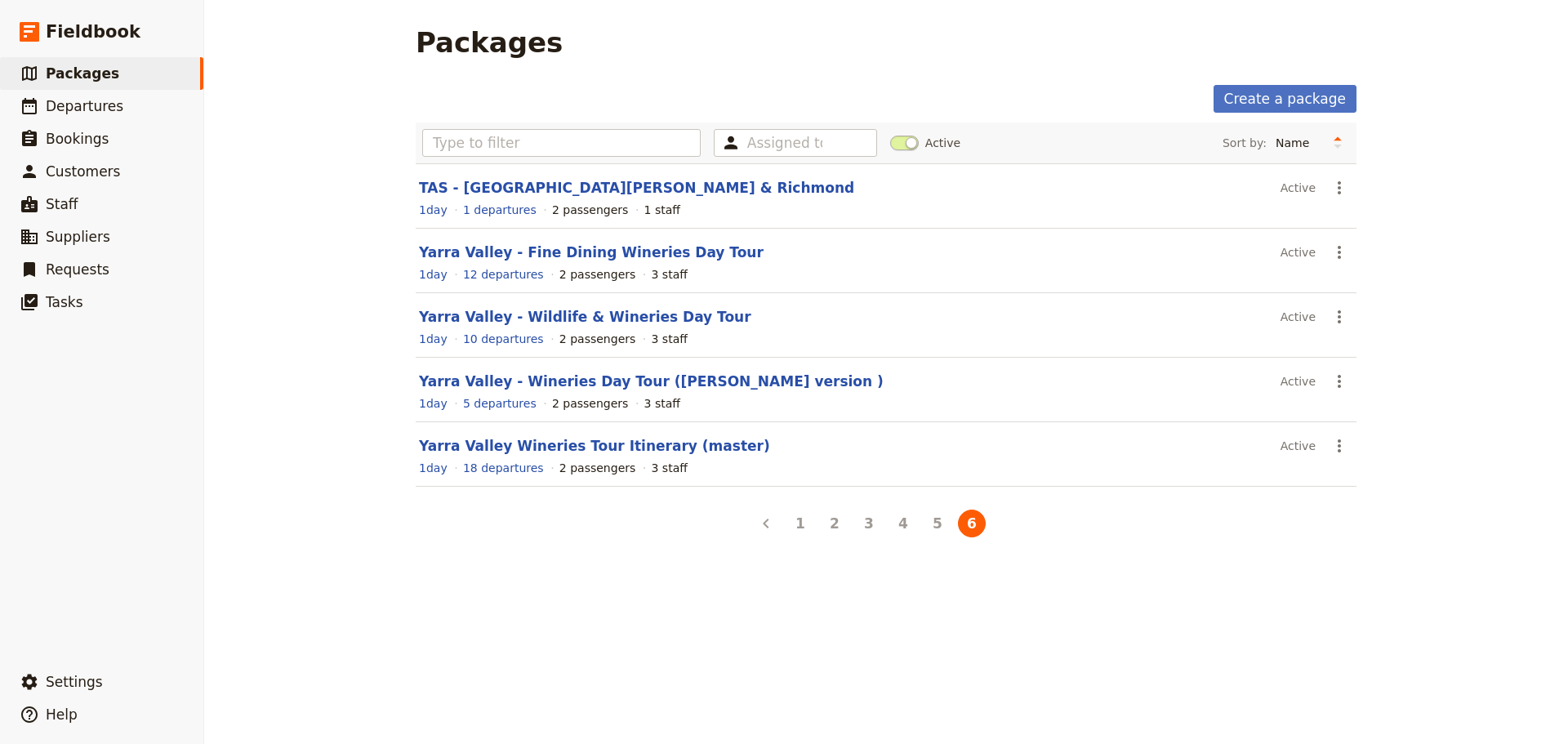
scroll to position [0, 0]
click at [553, 442] on link "Yarra Valley Wineries Tour Itinerary (master)" at bounding box center [594, 446] width 351 height 16
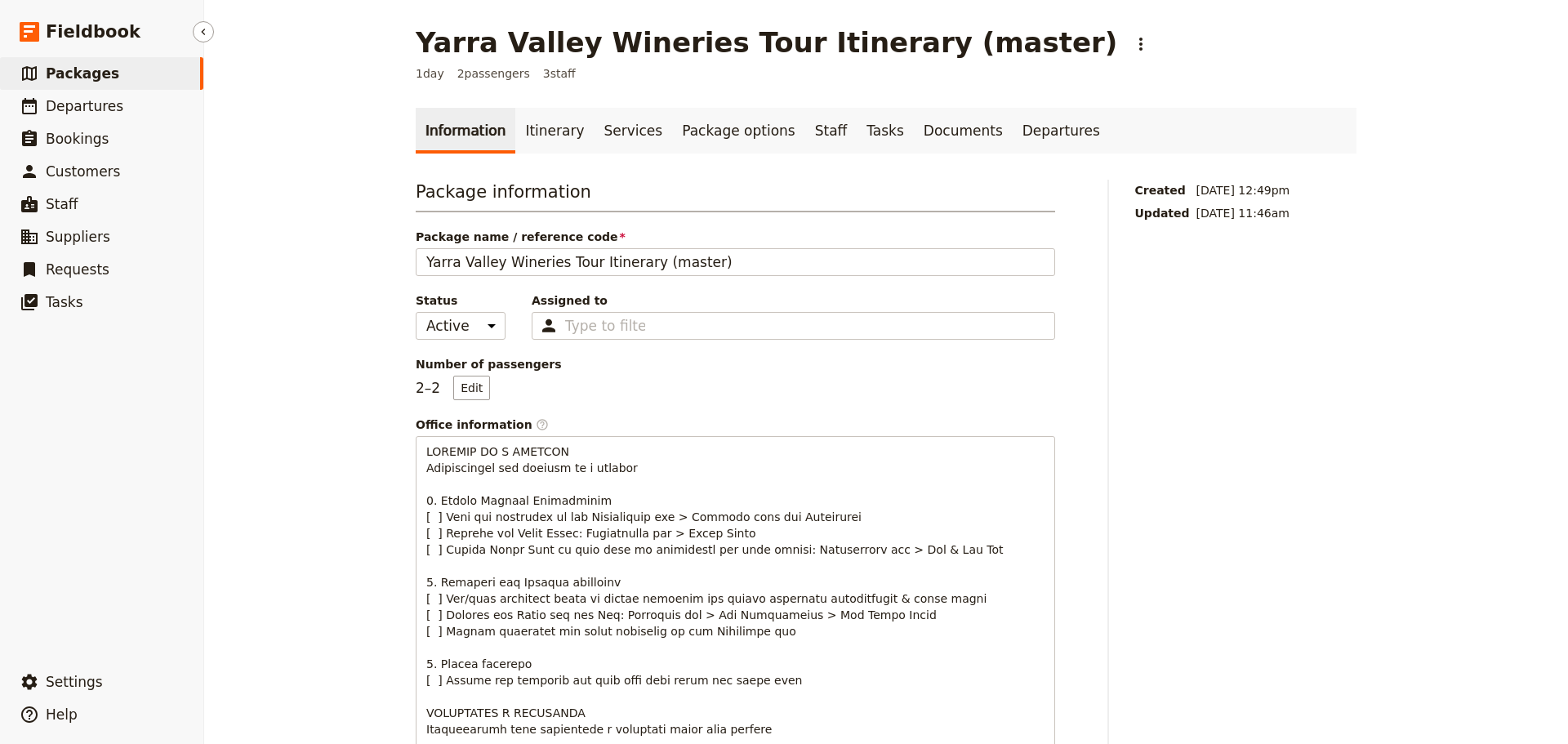
click at [99, 65] on span "Packages" at bounding box center [83, 73] width 73 height 16
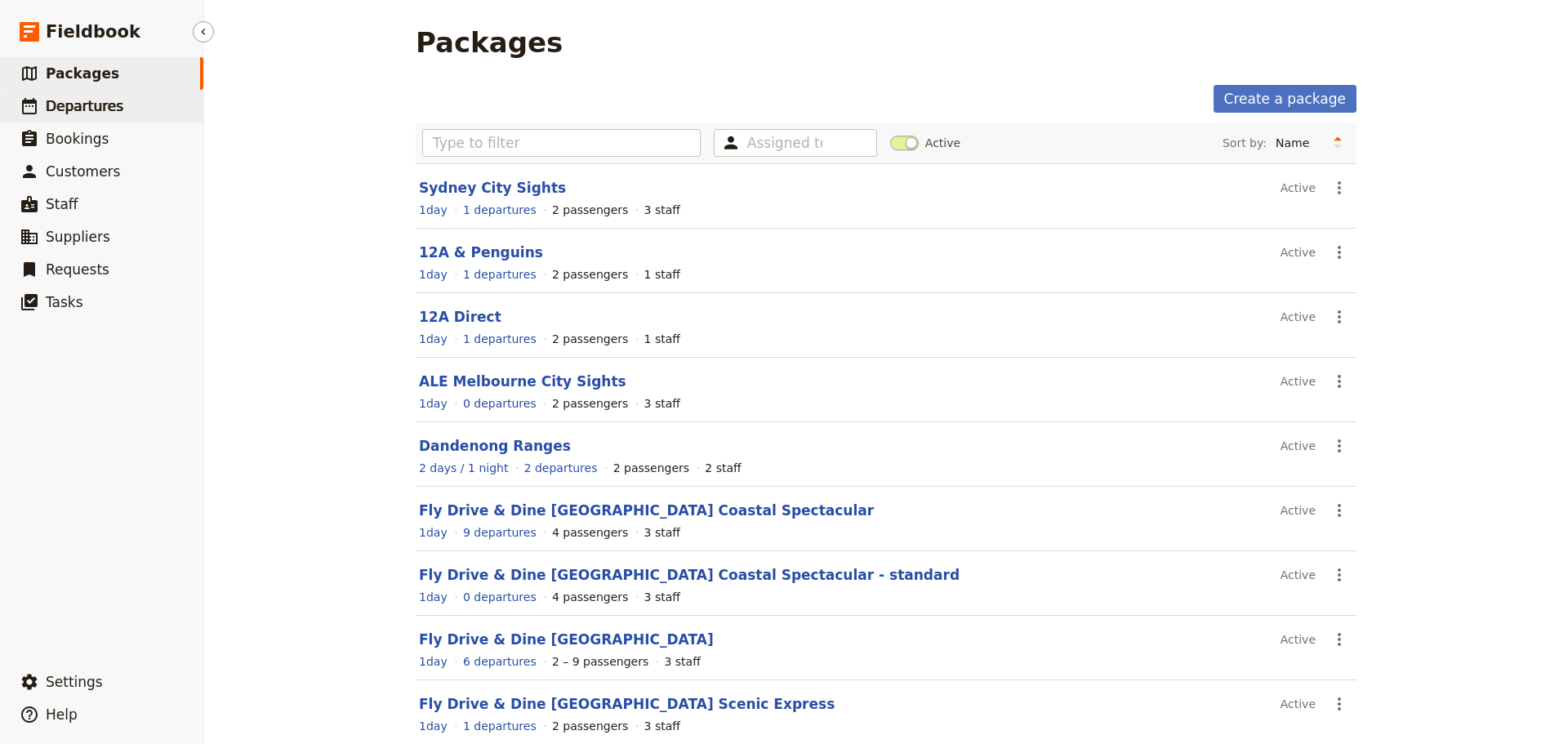
click at [61, 110] on span "Departures" at bounding box center [85, 106] width 78 height 16
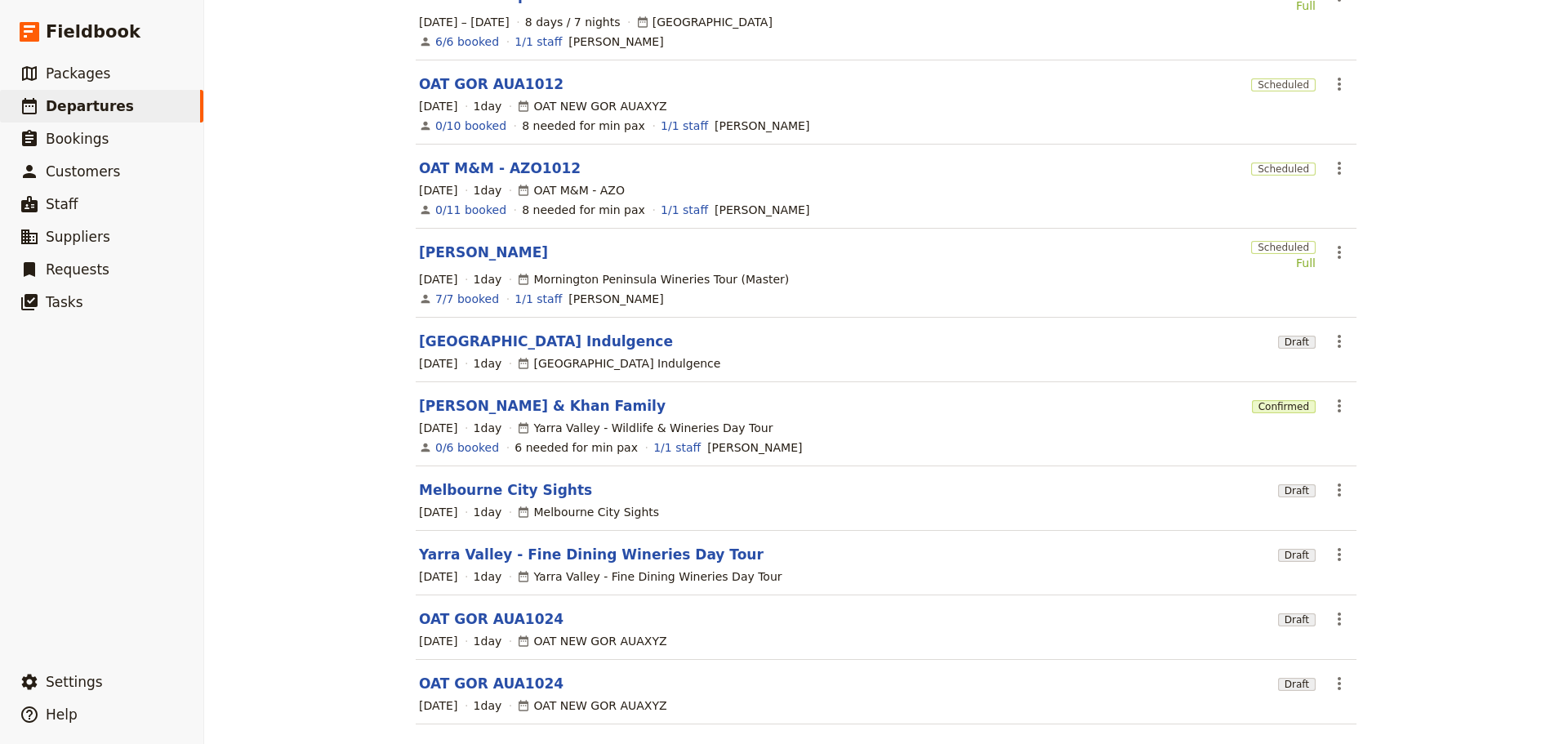
scroll to position [253, 0]
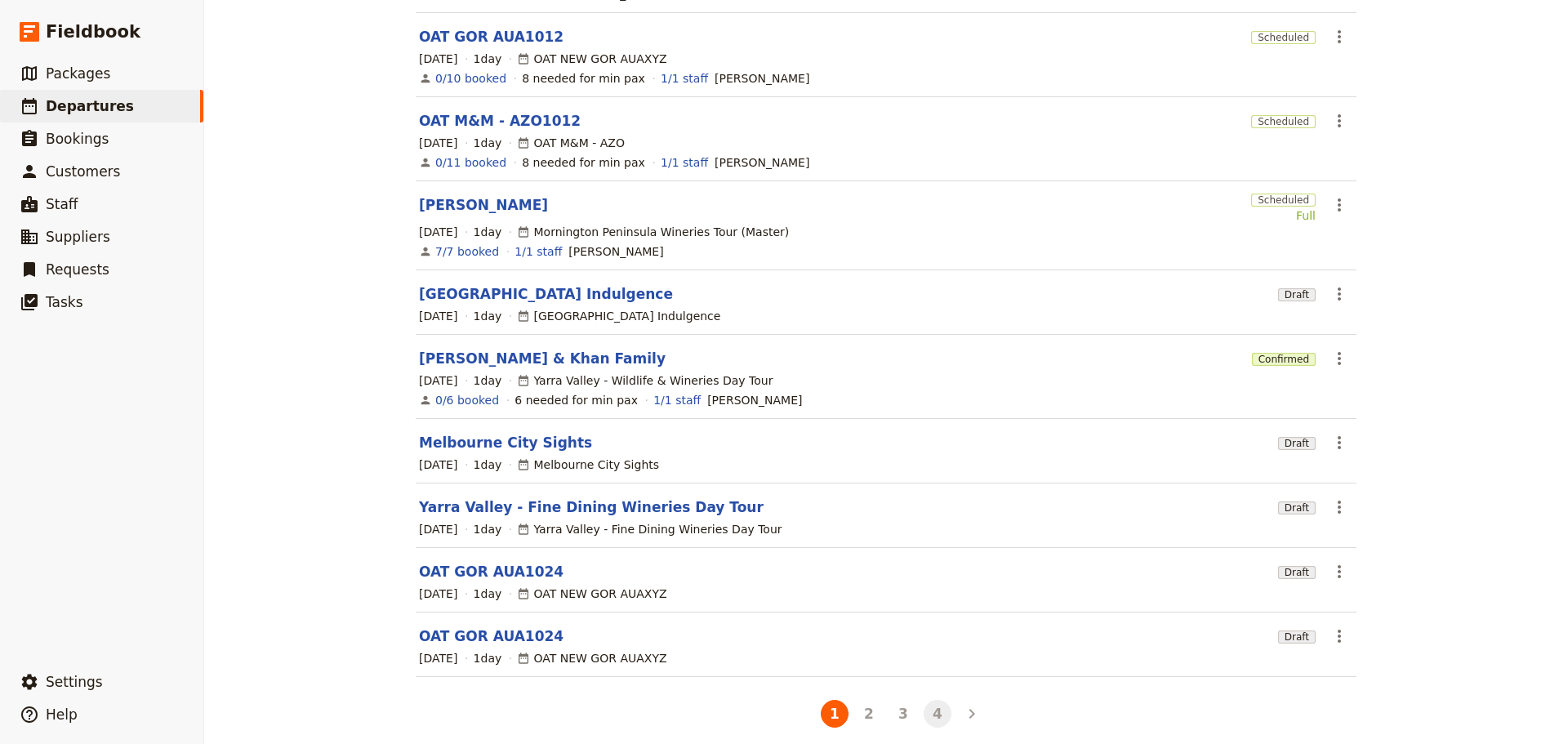
click at [925, 700] on button "4" at bounding box center [937, 713] width 28 height 28
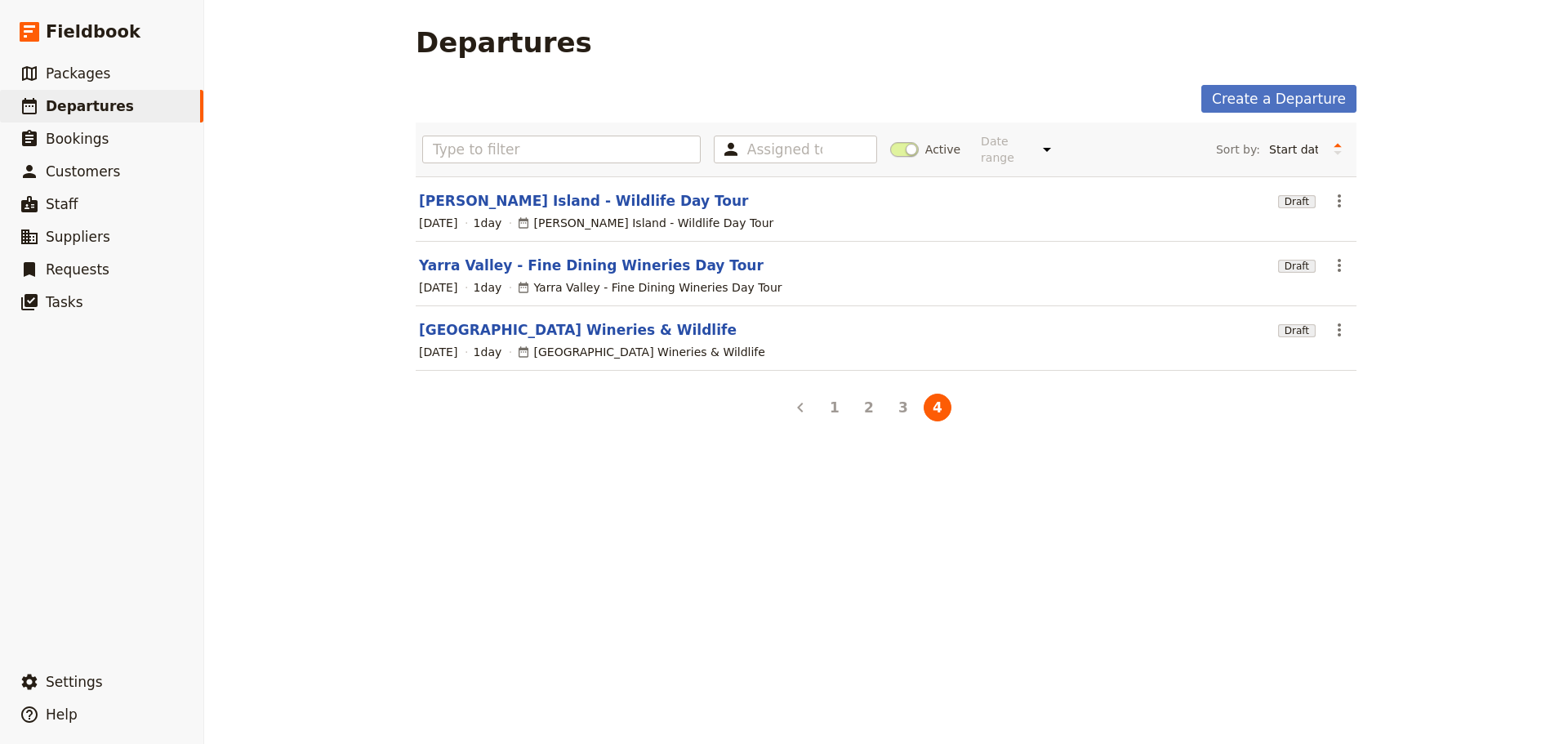
scroll to position [0, 0]
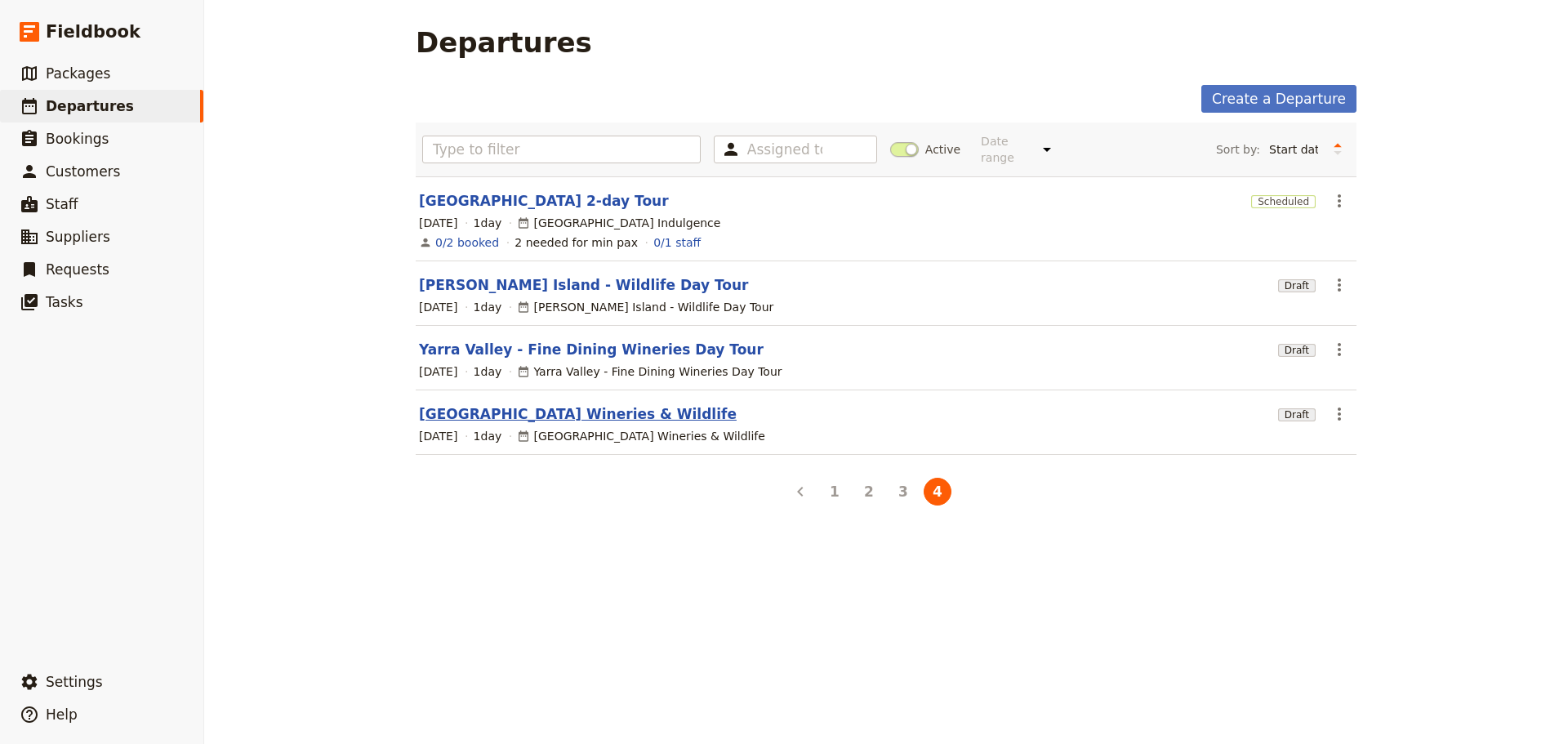
click at [574, 404] on link "[GEOGRAPHIC_DATA] Wineries & Wildlife" at bounding box center [578, 414] width 318 height 19
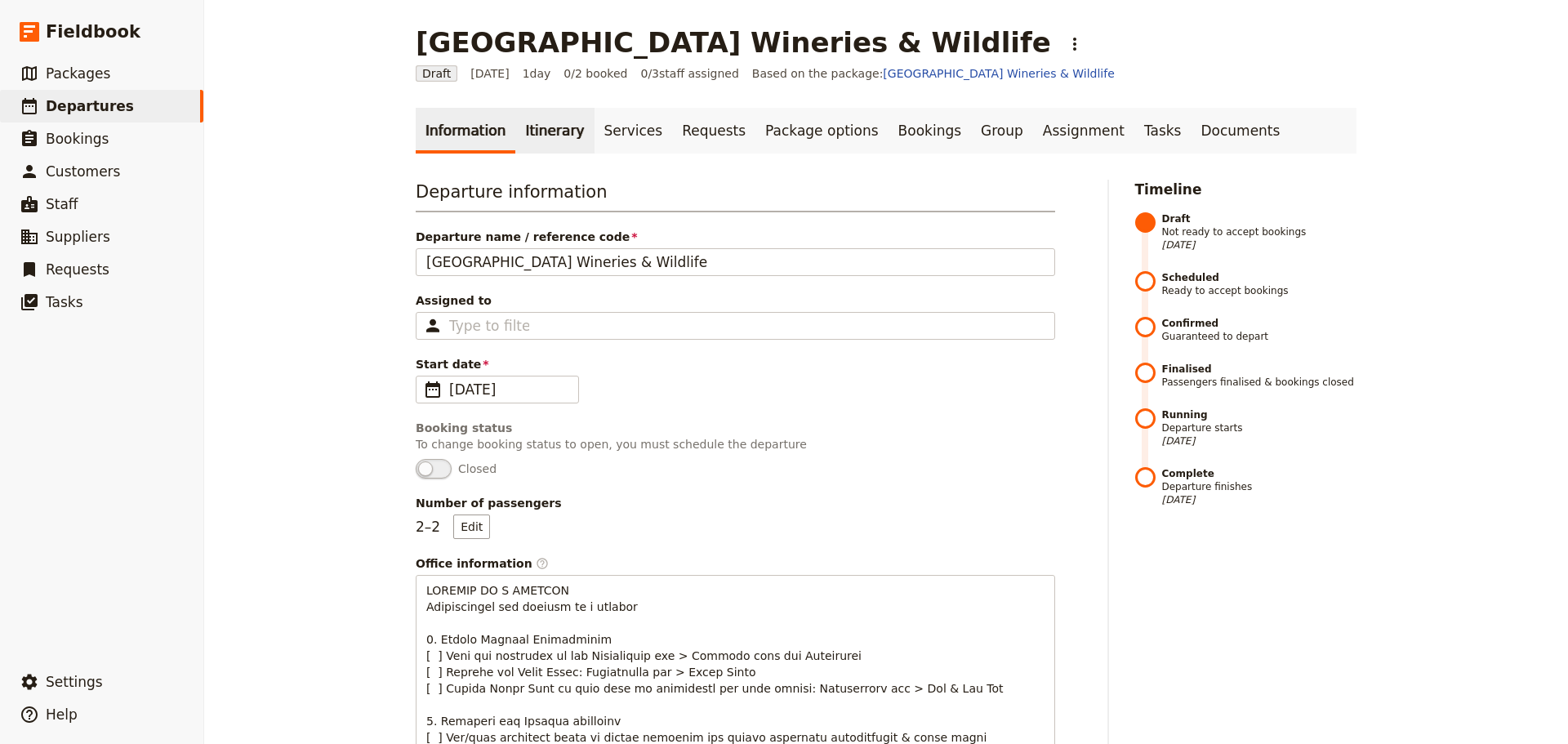
click at [530, 121] on link "Itinerary" at bounding box center [553, 131] width 78 height 46
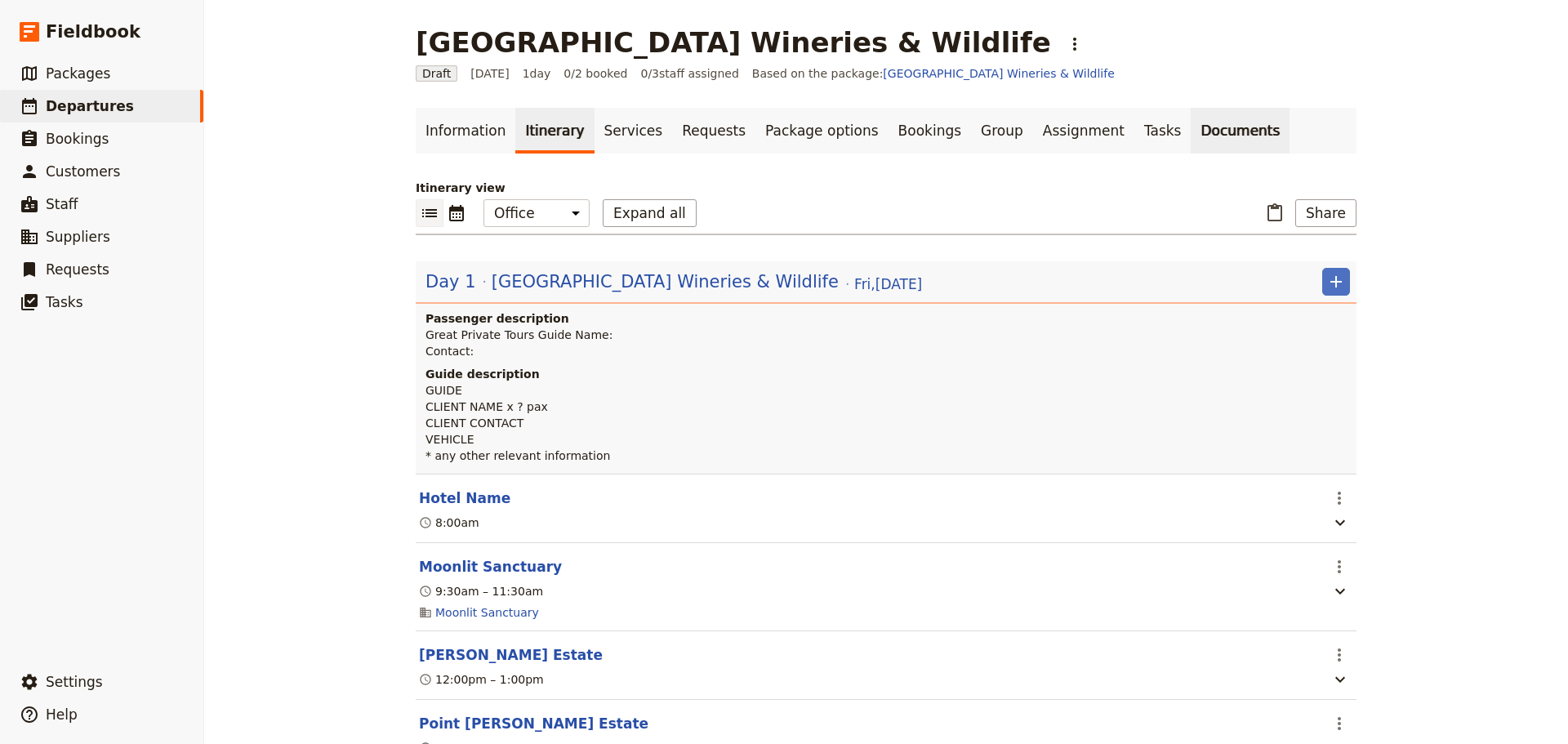
click at [1191, 137] on link "Documents" at bounding box center [1240, 131] width 99 height 46
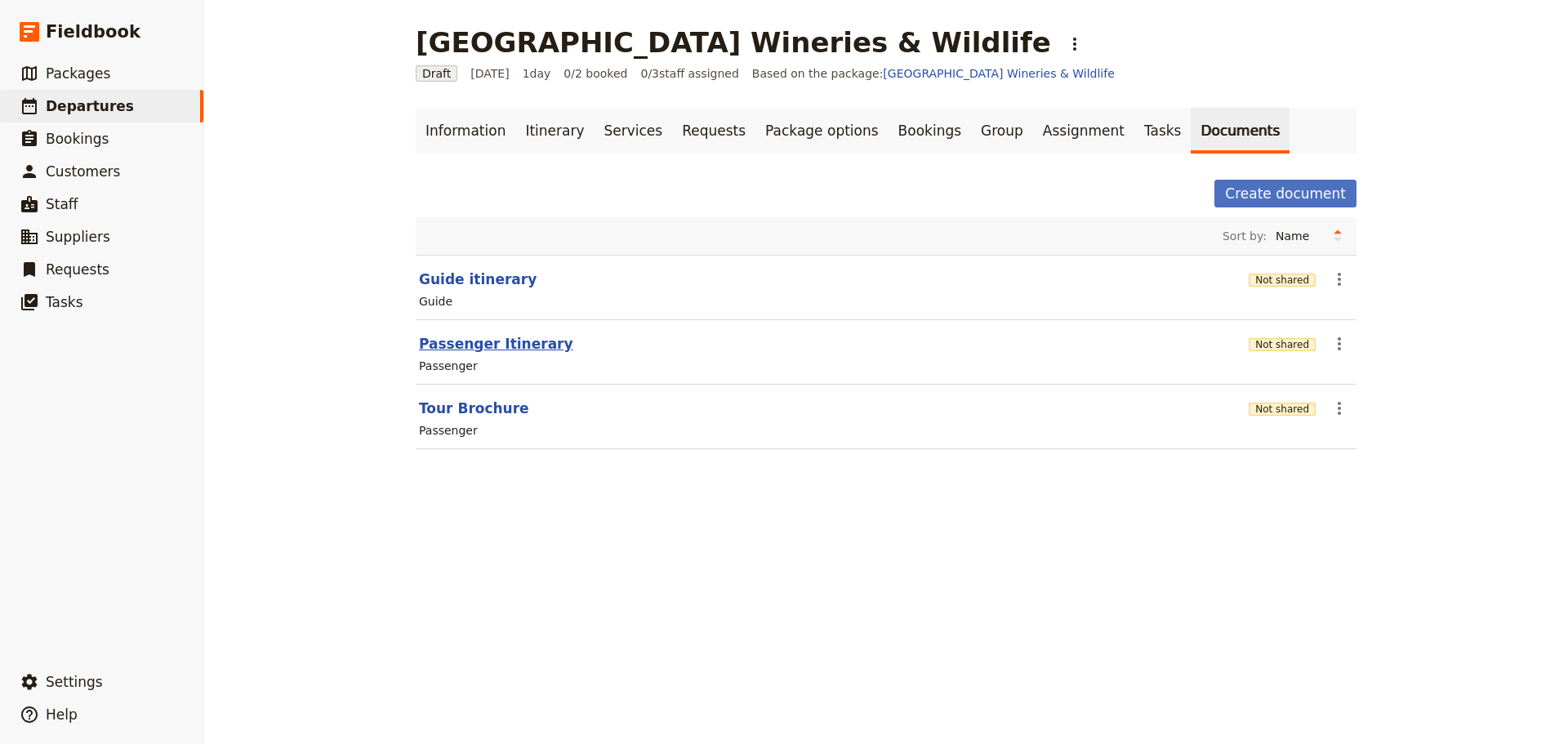
click at [503, 342] on button "Passenger Itinerary" at bounding box center [496, 344] width 154 height 19
select select "PASSENGER"
select select "RUN_SHEET"
select select "DEFAULT"
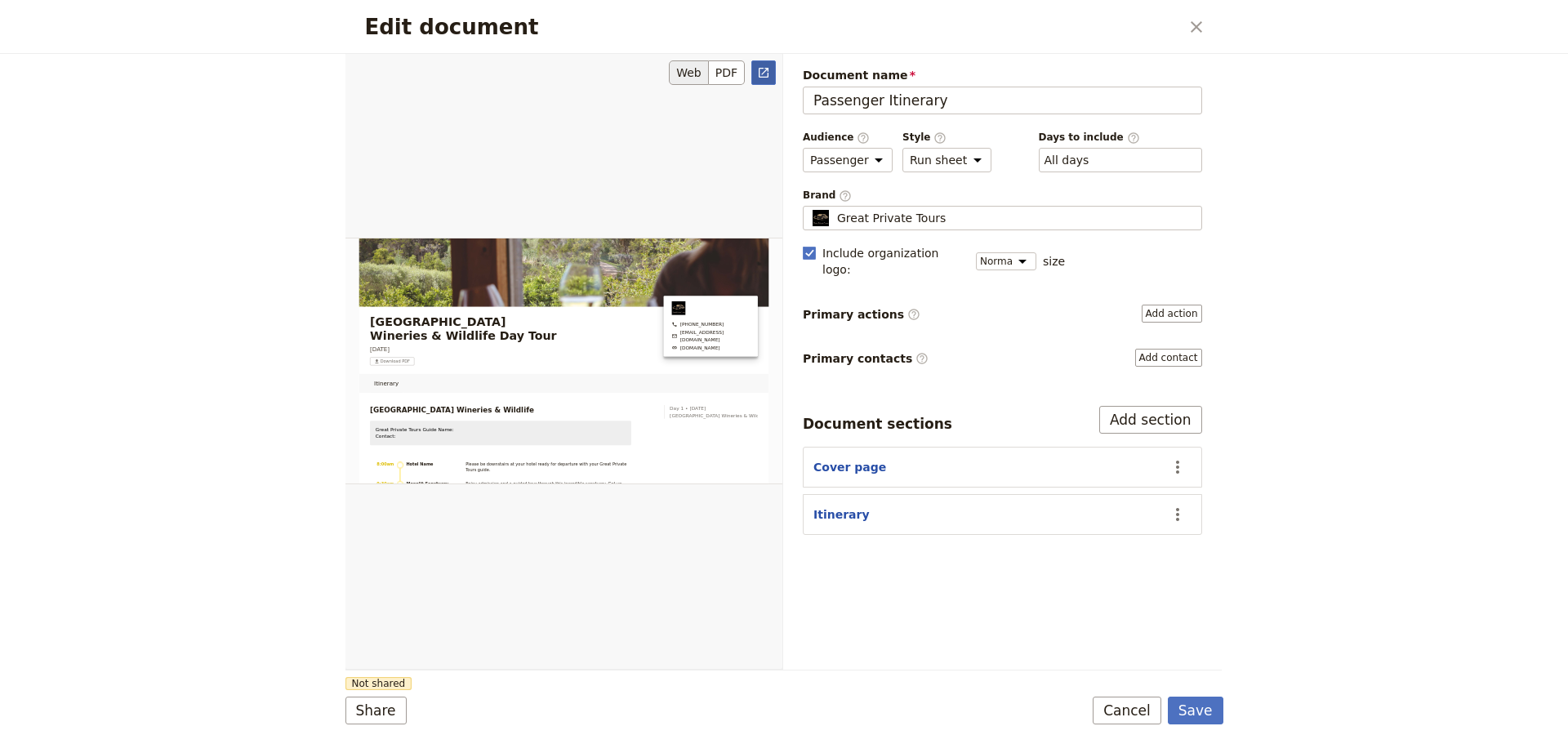
click at [767, 79] on link "​" at bounding box center [762, 72] width 24 height 24
click at [1111, 698] on button "Cancel" at bounding box center [1126, 710] width 68 height 28
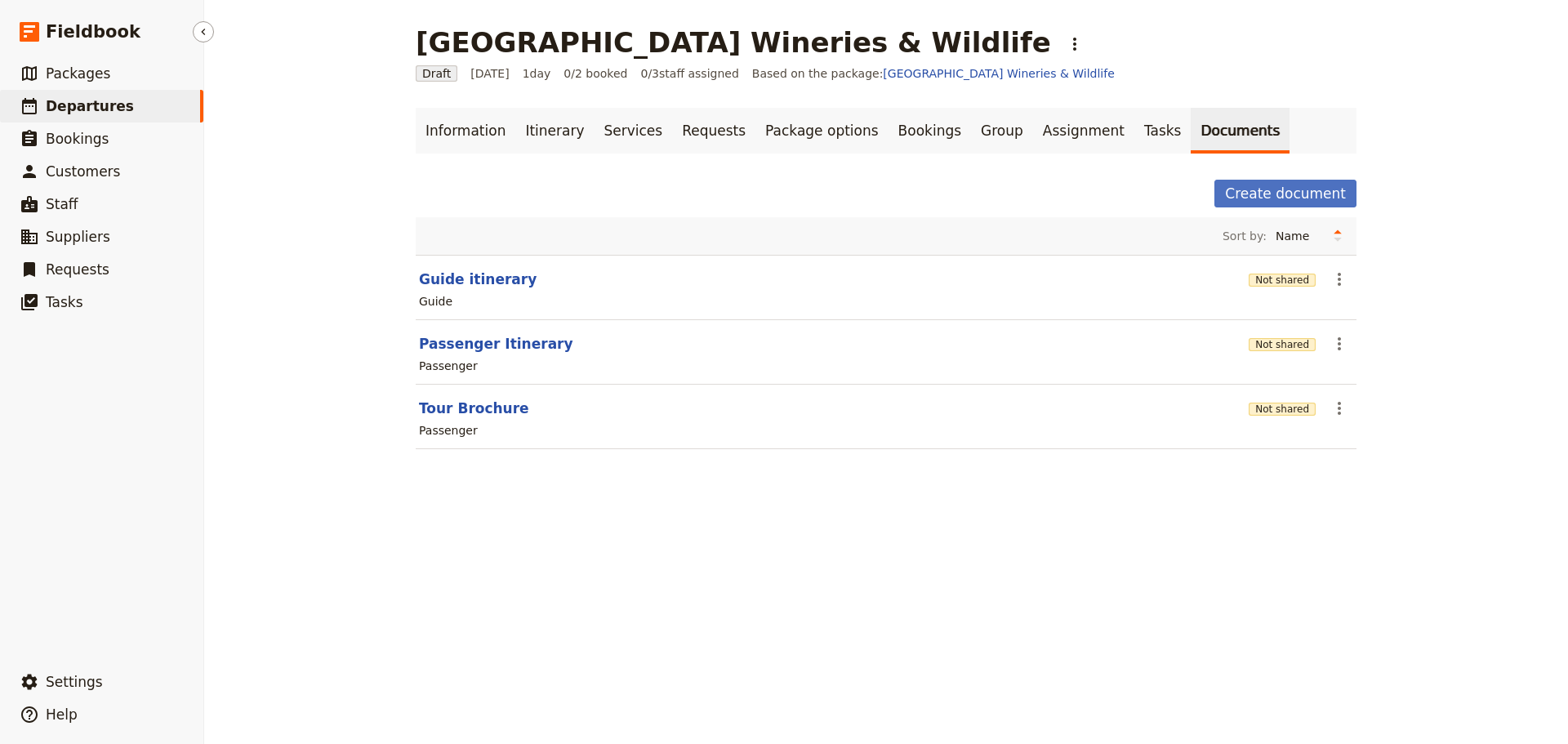
click at [82, 103] on span "Departures" at bounding box center [90, 106] width 89 height 16
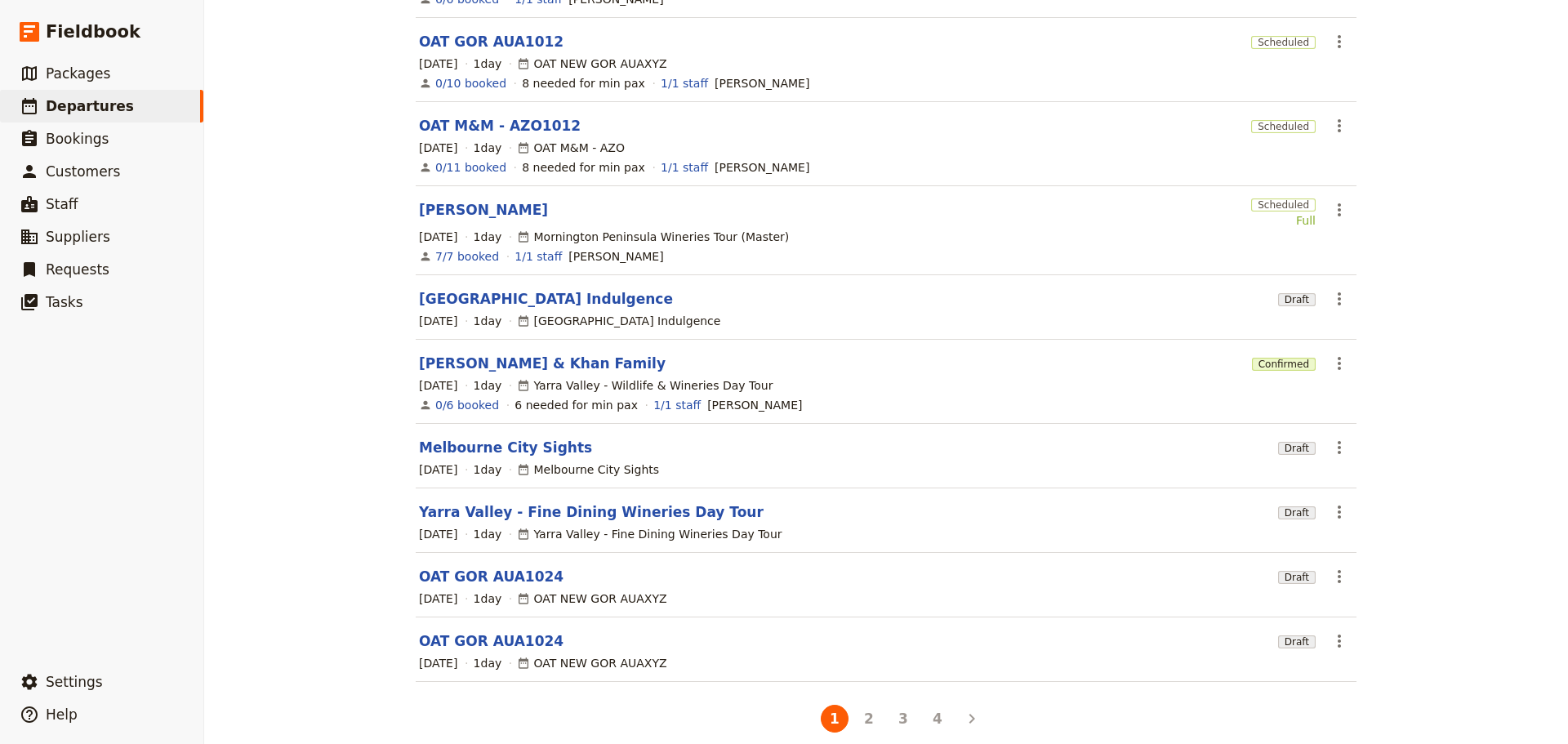
scroll to position [253, 0]
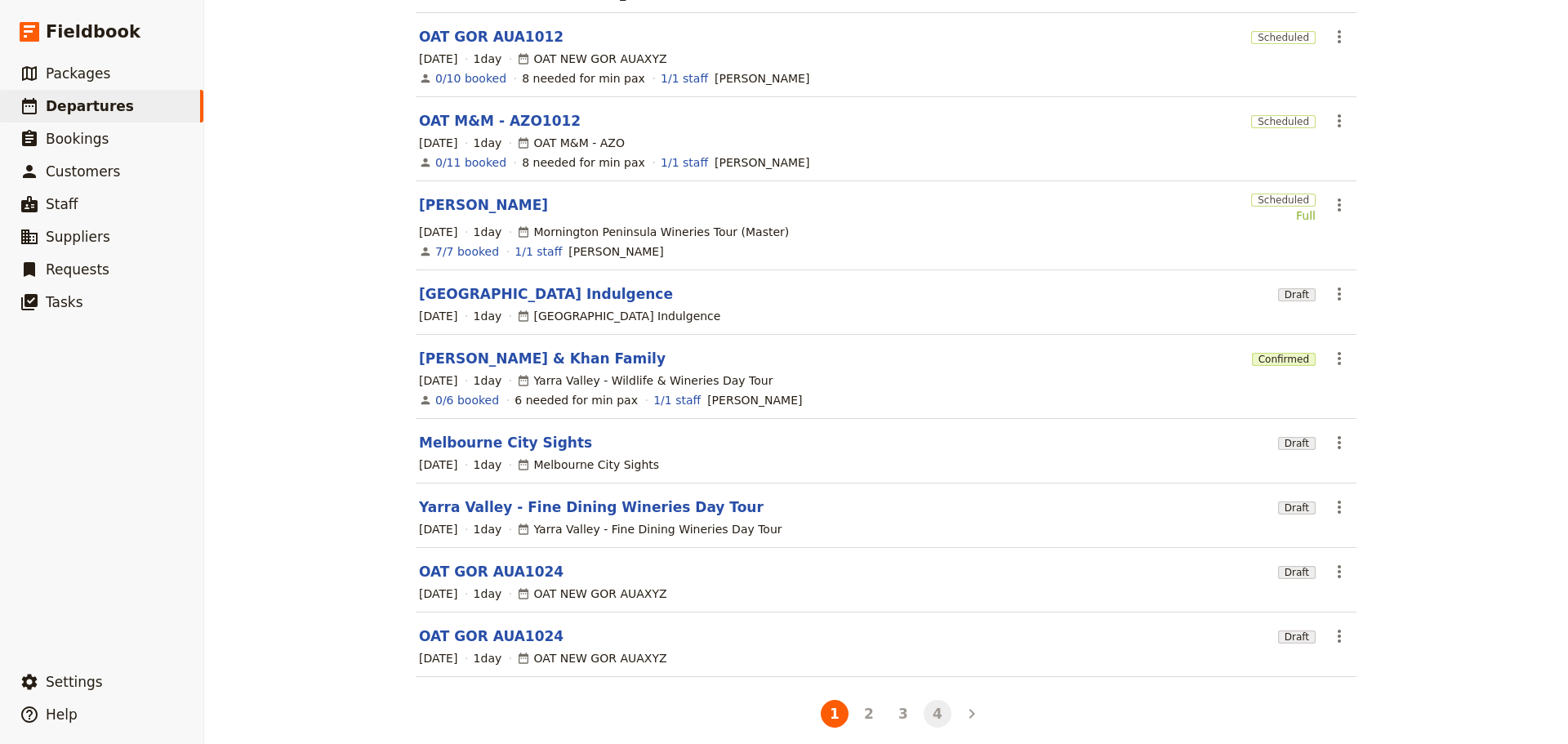
click at [923, 700] on button "4" at bounding box center [937, 713] width 28 height 28
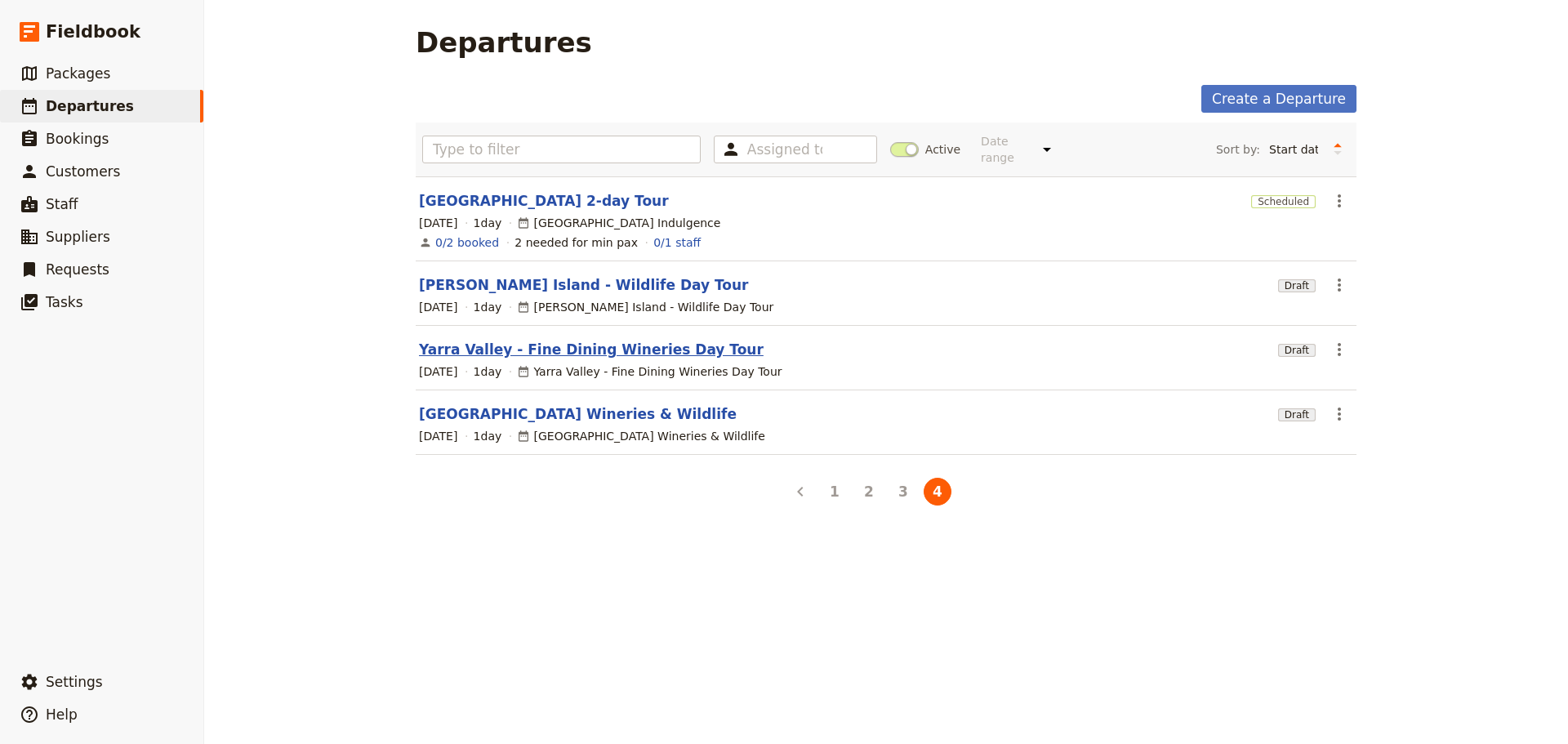
click at [460, 340] on link "Yarra Valley - Fine Dining Wineries Day Tour" at bounding box center [591, 349] width 345 height 19
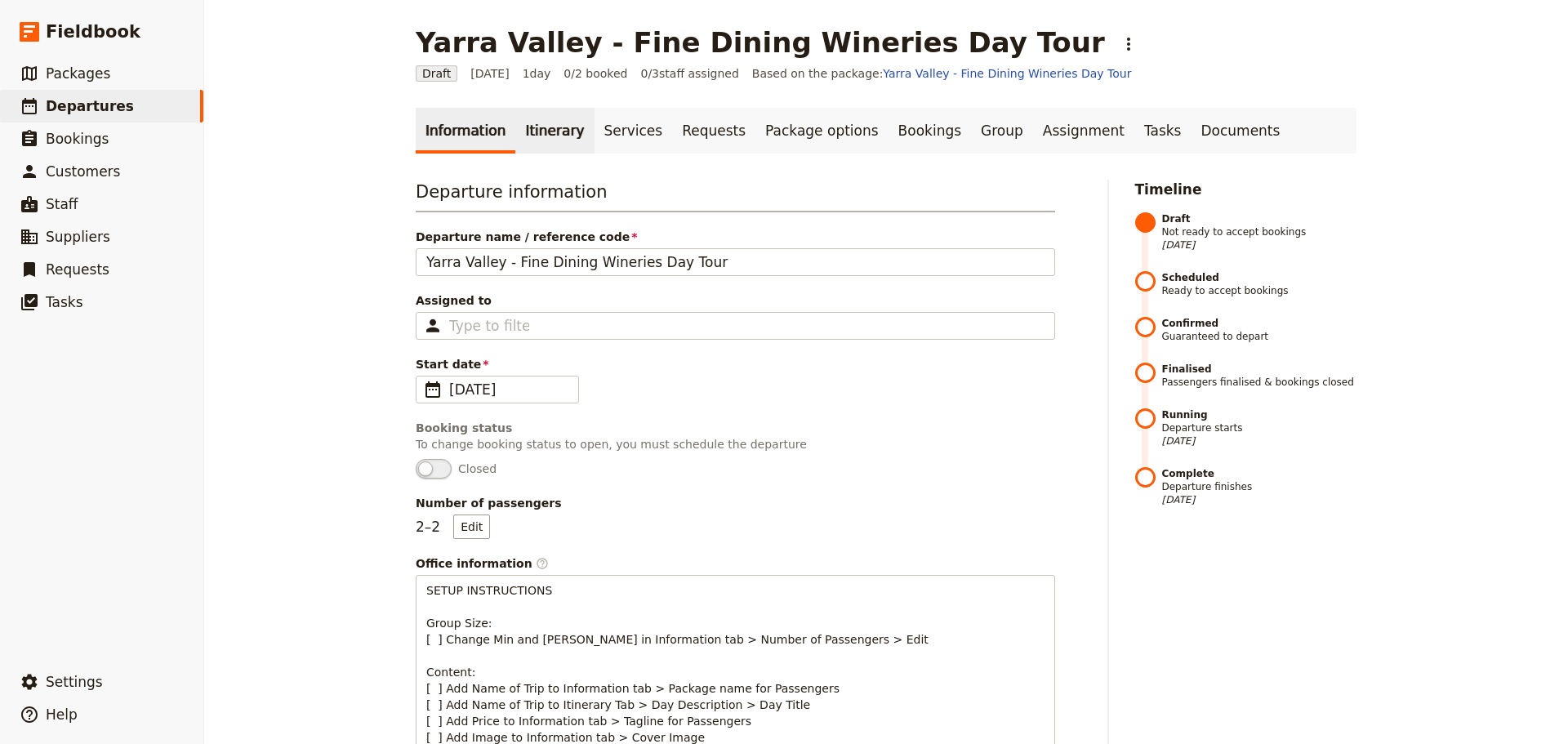
click at [525, 138] on link "Itinerary" at bounding box center [553, 131] width 78 height 46
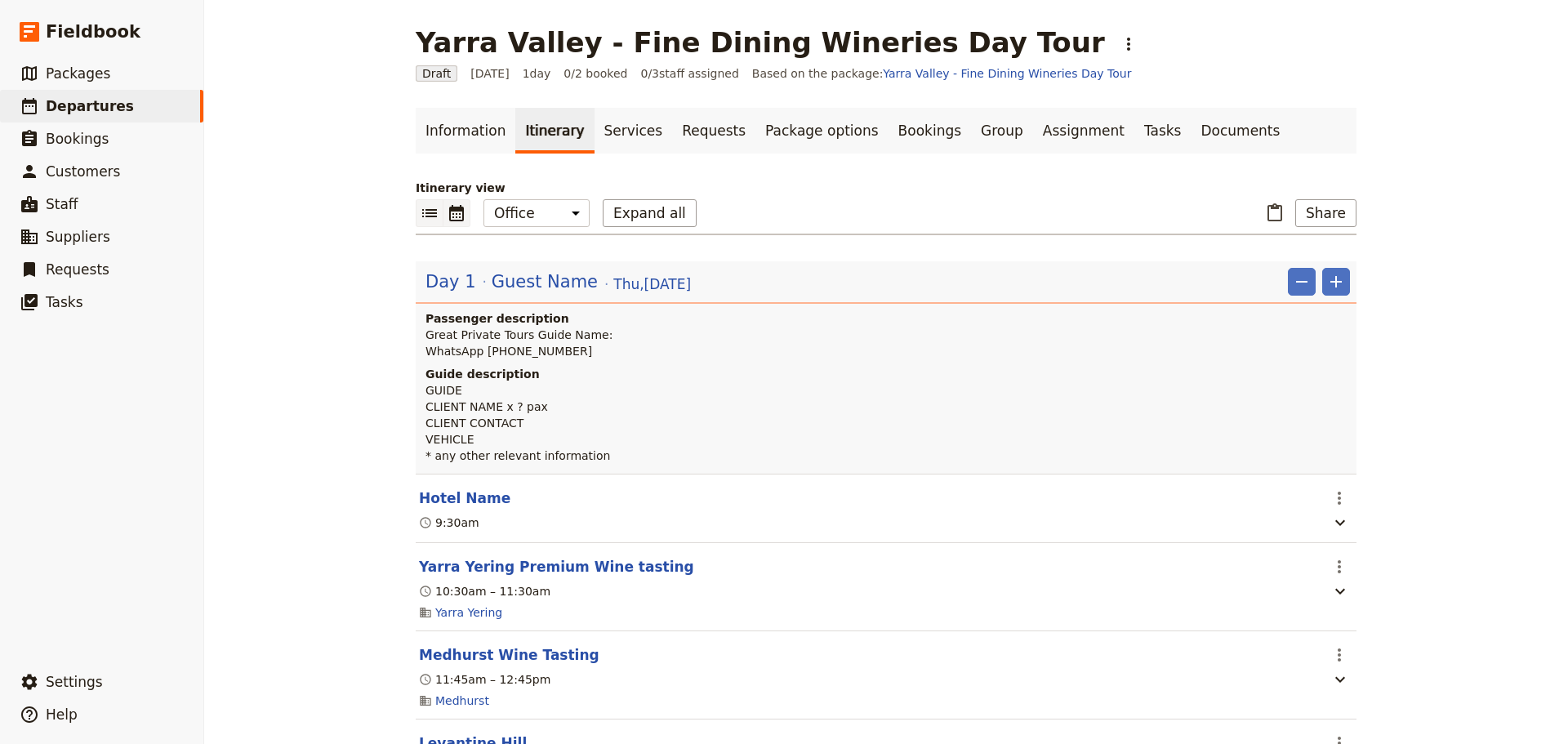
click at [454, 215] on icon "Calendar view" at bounding box center [456, 213] width 14 height 16
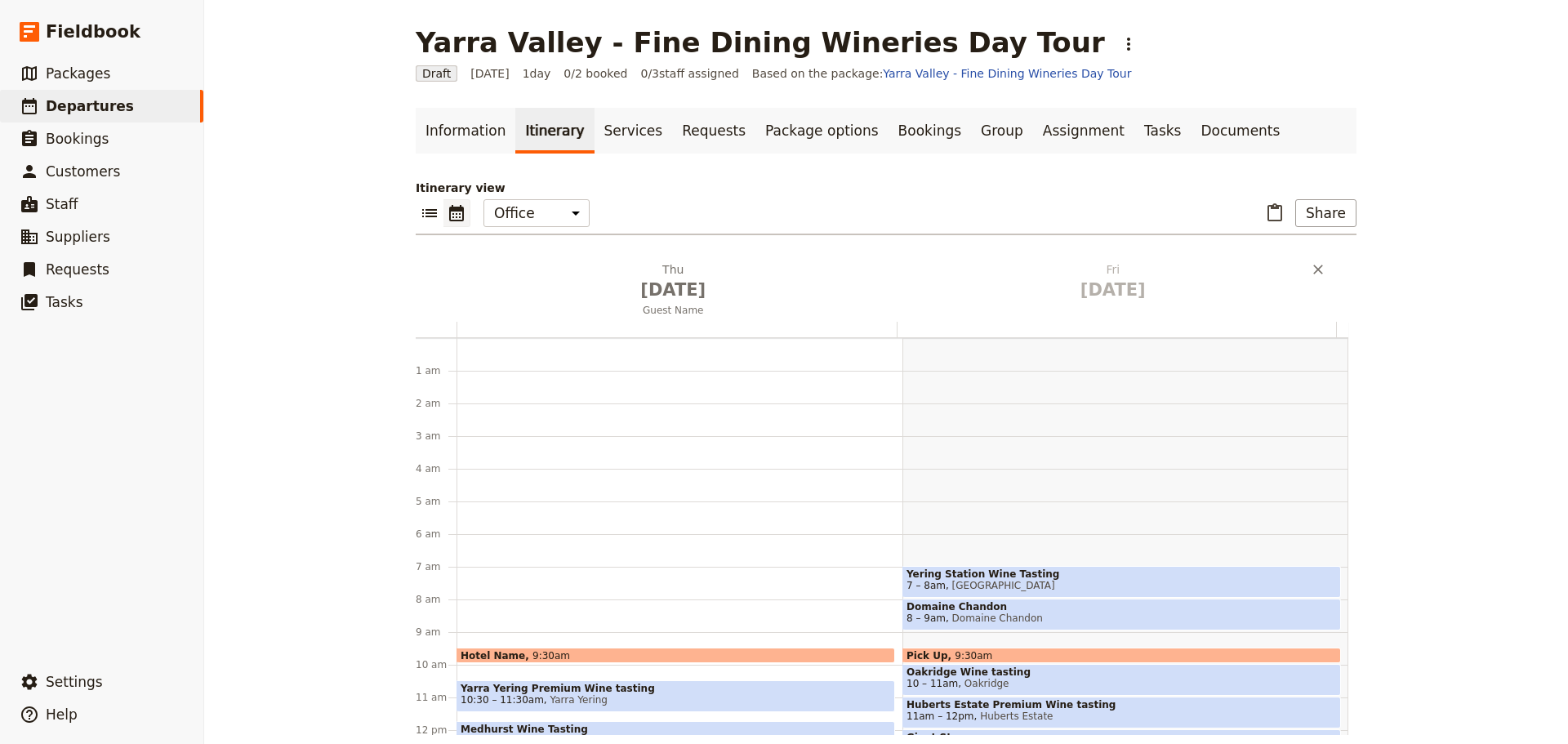
scroll to position [213, 0]
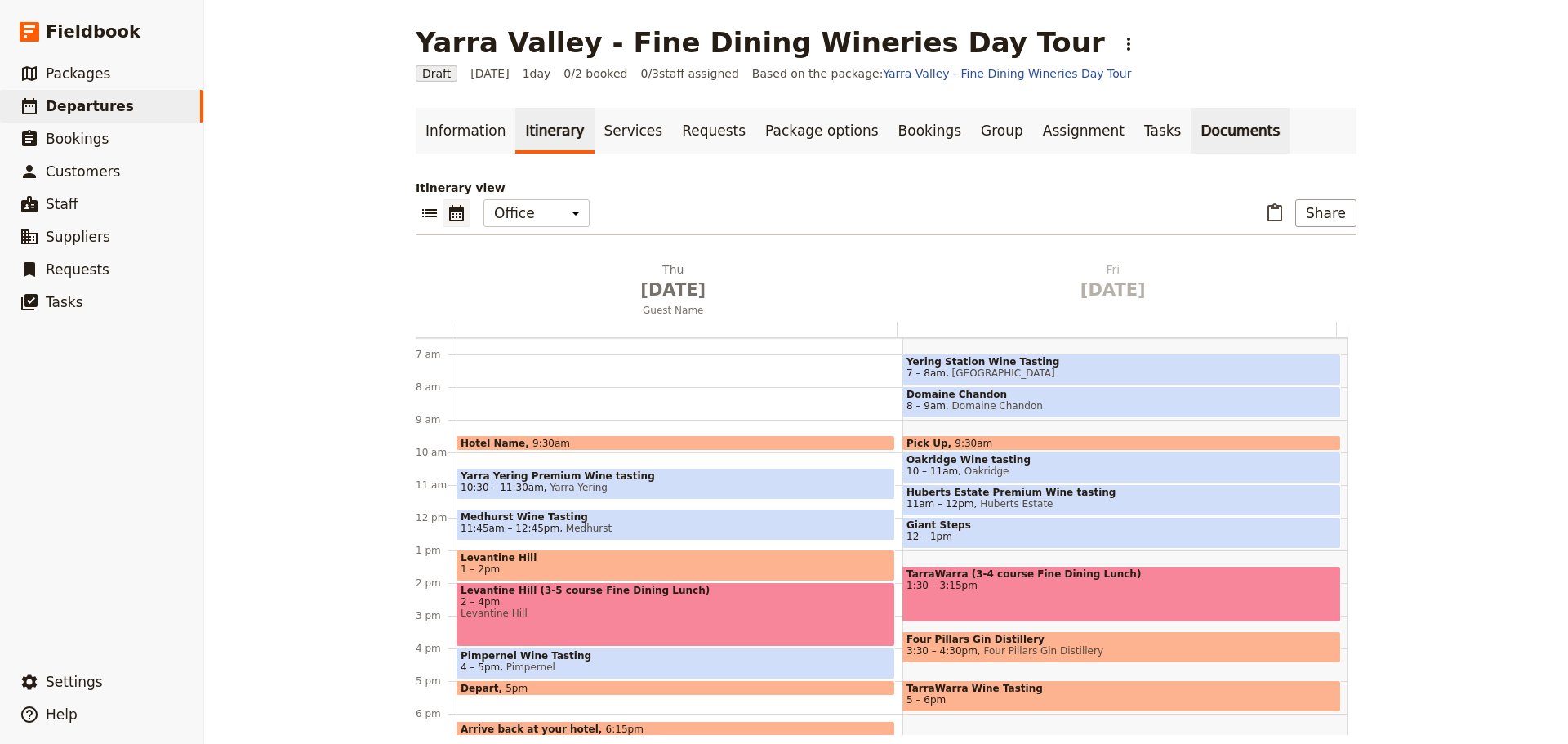
click at [1191, 146] on link "Documents" at bounding box center [1240, 131] width 99 height 46
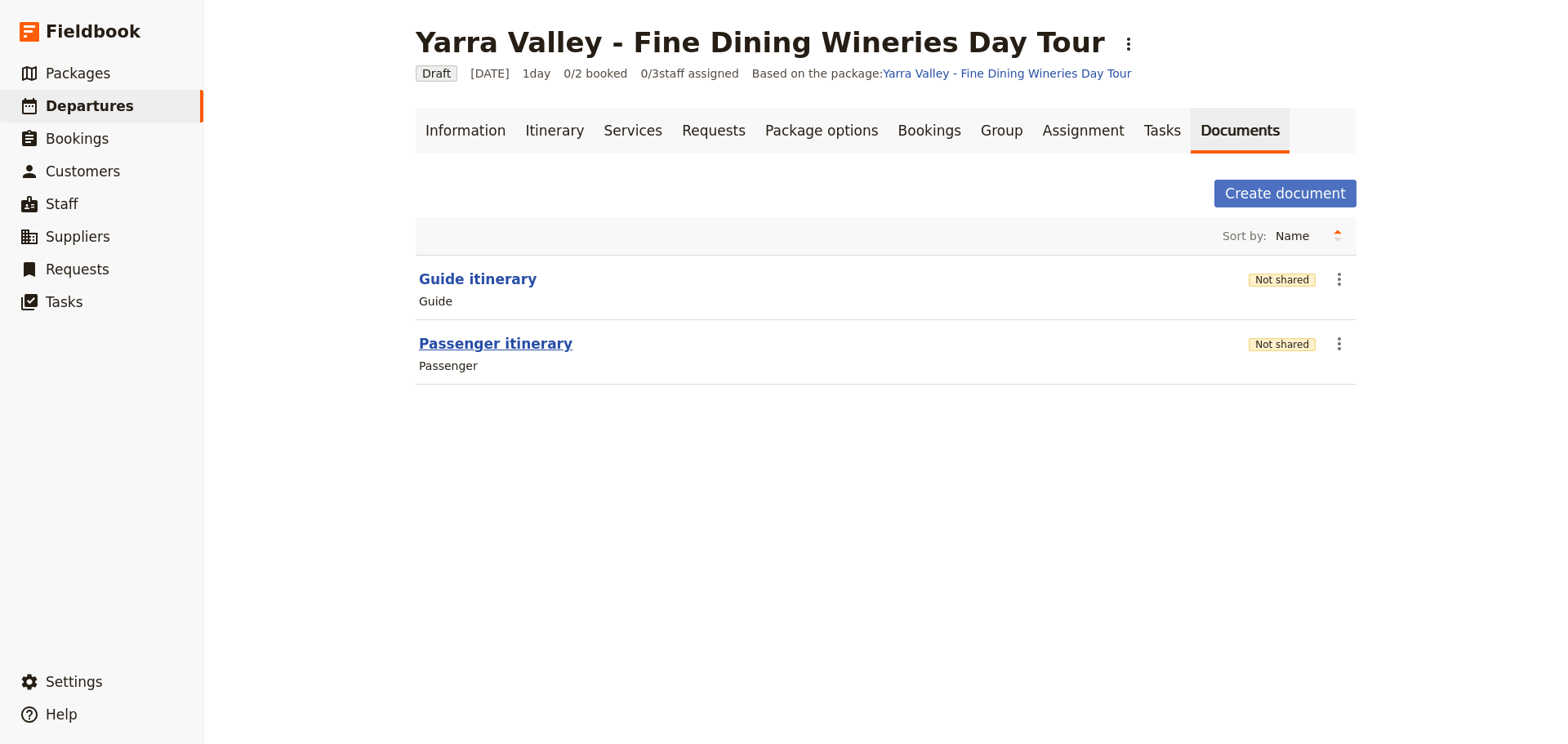
click at [490, 350] on button "Passenger itinerary" at bounding box center [495, 344] width 153 height 19
select select "PASSENGER"
select select "RUN_SHEET"
select select "DEFAULT"
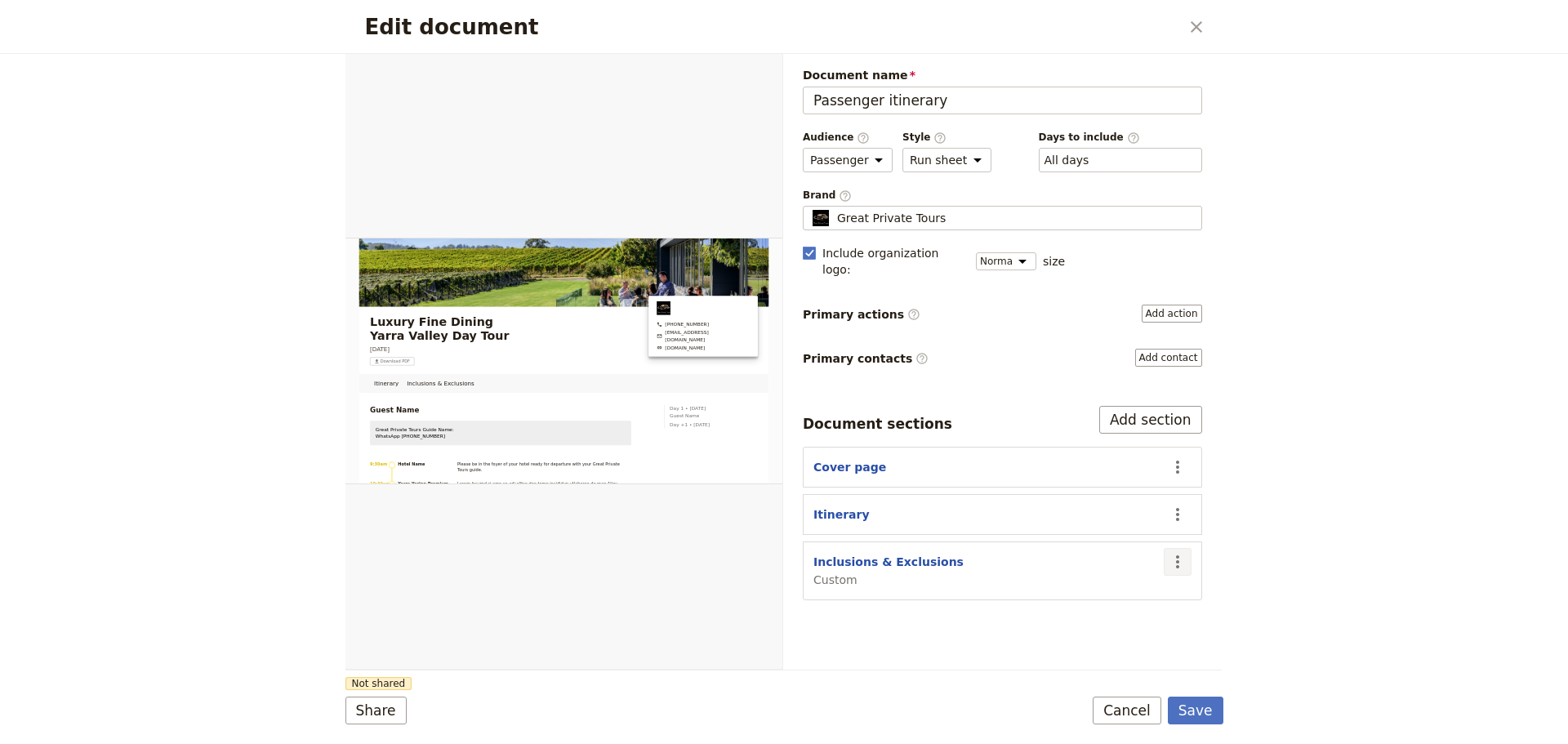
click at [1182, 552] on icon "Actions" at bounding box center [1177, 561] width 19 height 19
click at [917, 553] on div "Inclusions & Exclusions Custom" at bounding box center [888, 571] width 150 height 35
click at [900, 553] on button "Inclusions & Exclusions" at bounding box center [888, 561] width 150 height 16
select select "CUSTOM"
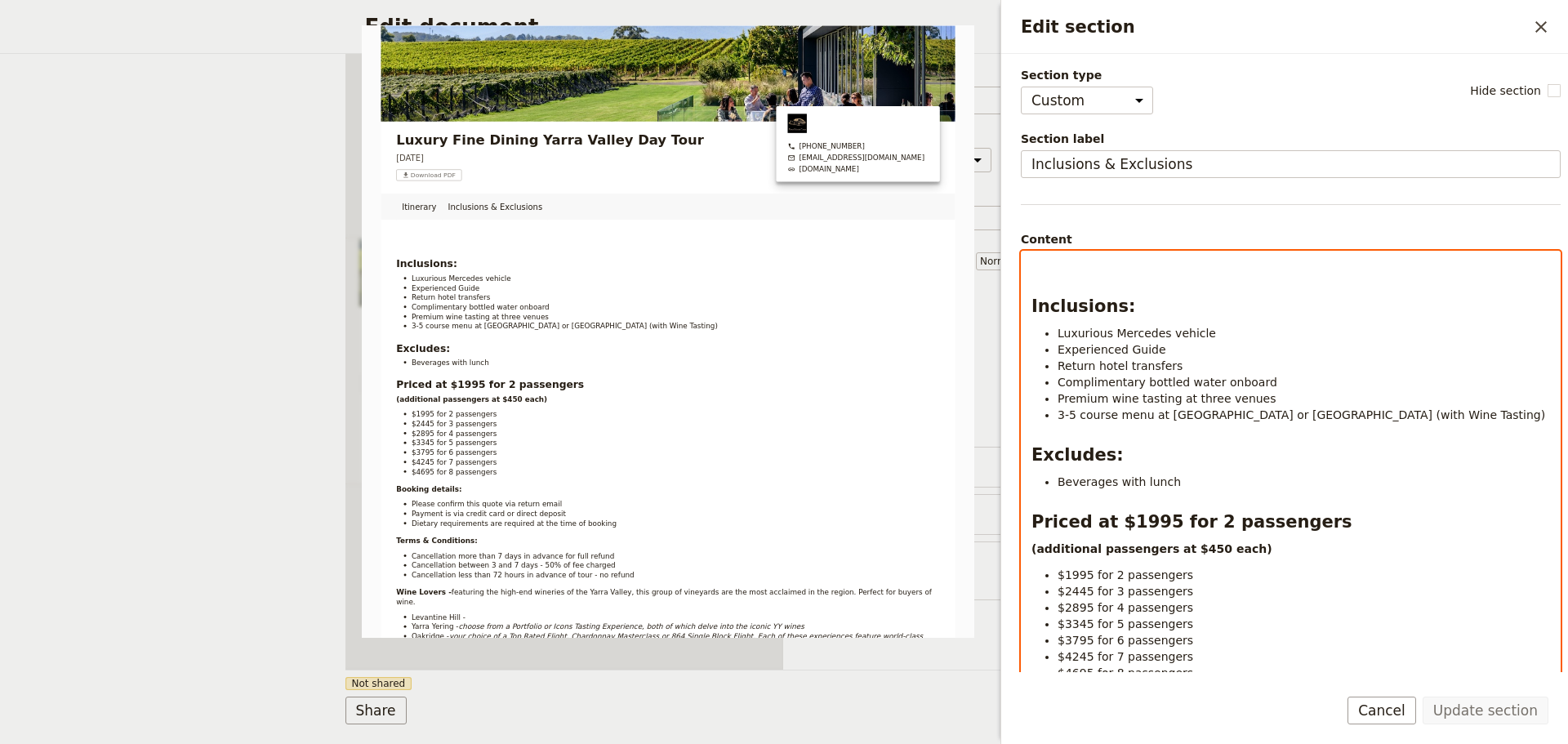
click at [1060, 277] on div "Inclusions: Luxurious Mercedes vehicle Experienced Guide Return hotel transfers…" at bounding box center [1290, 636] width 538 height 770
click at [1067, 264] on p "To enrich screen reader interactions, please activate Accessibility in Grammarl…" at bounding box center [1290, 266] width 519 height 16
drag, startPoint x: 1030, startPoint y: 256, endPoint x: 993, endPoint y: 255, distance: 37.0
click at [993, 255] on body "Cover page Itinerary Tour Pricing Fieldbook ​ ​ Fieldbook ​ ​ Packages ​ Depart…" at bounding box center [784, 372] width 1568 height 744
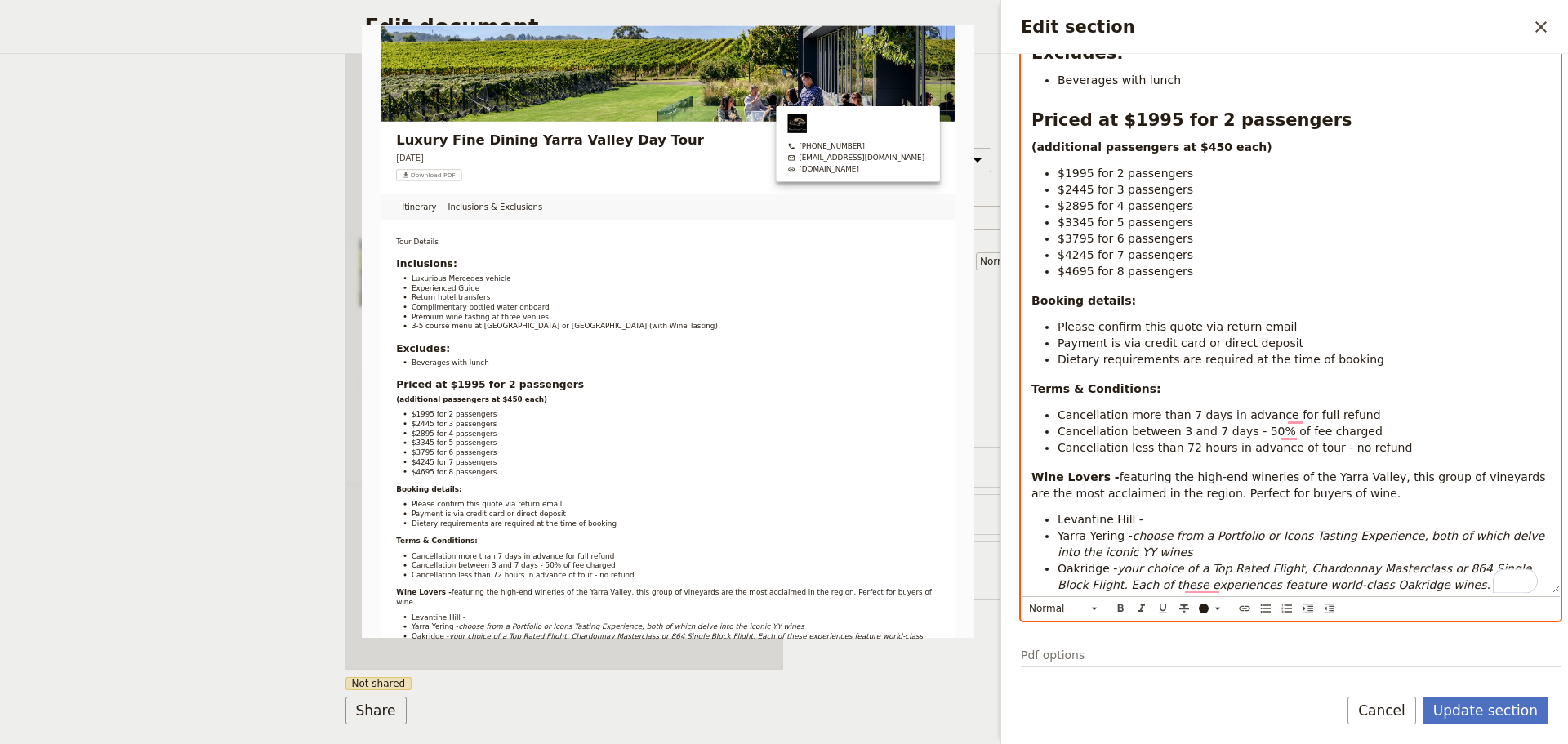
scroll to position [466, 0]
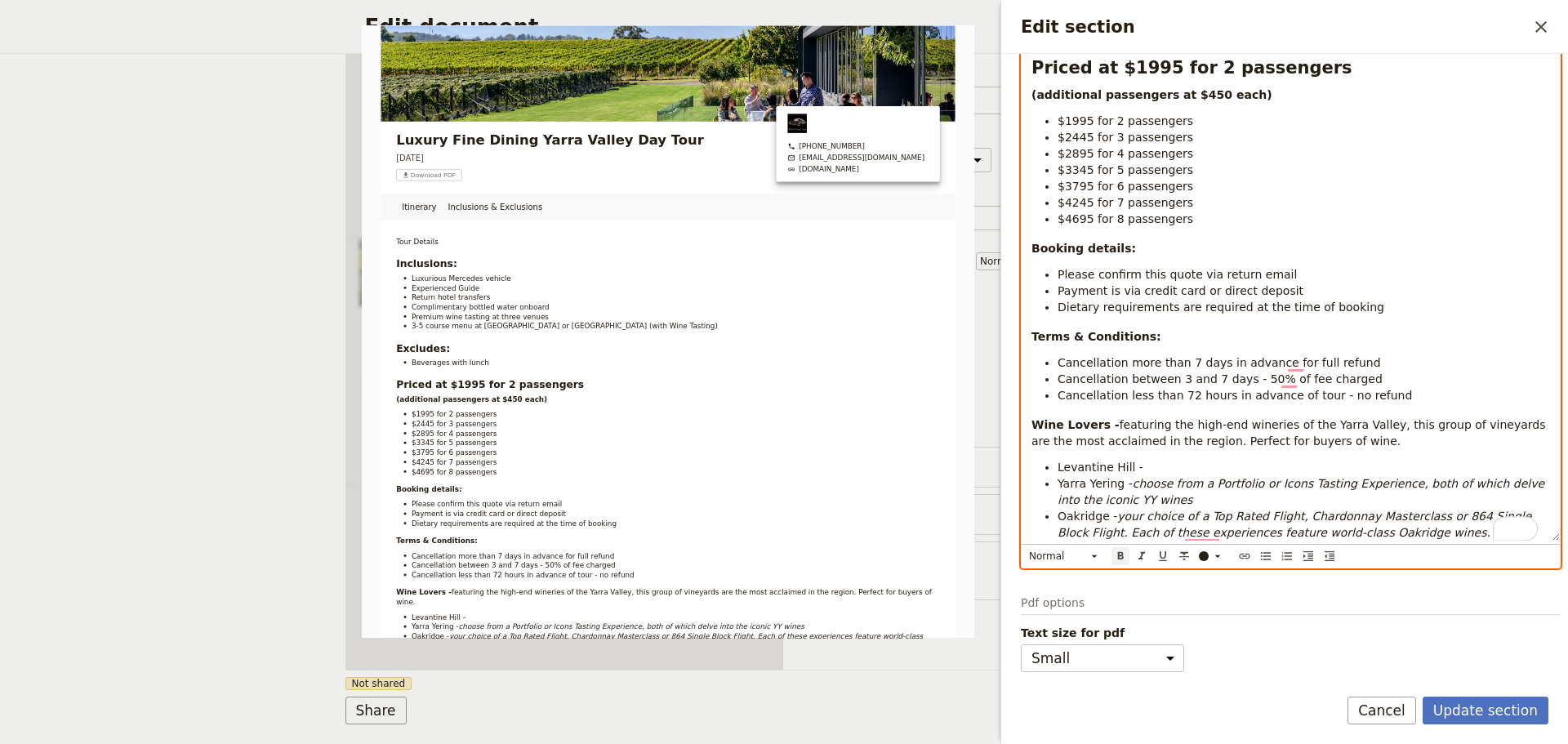
click at [1121, 550] on icon "Format bold" at bounding box center [1120, 556] width 13 height 13
click at [1102, 547] on button "Normal ​" at bounding box center [1064, 555] width 78 height 18
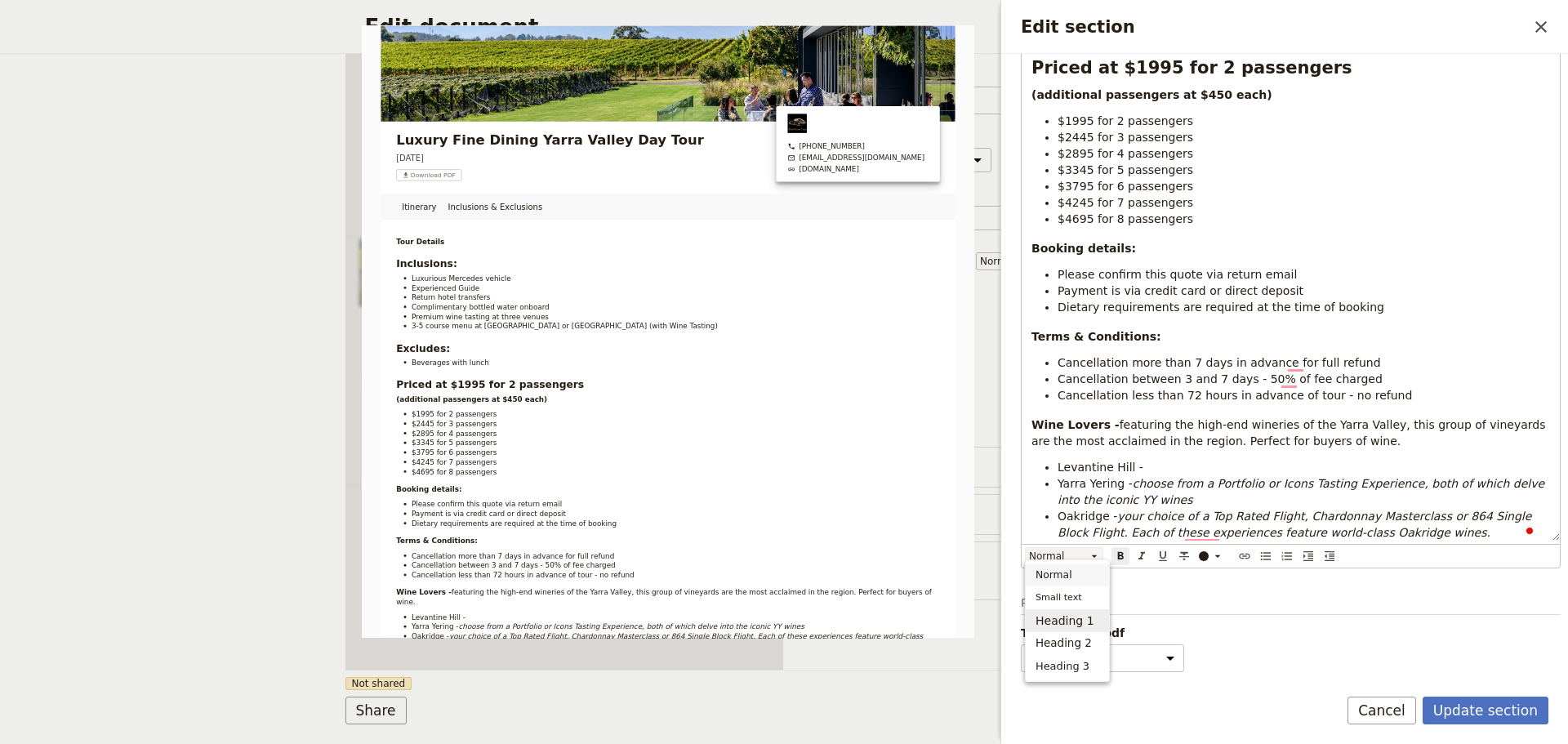
click at [1064, 616] on span "Heading 1" at bounding box center [1065, 620] width 59 height 16
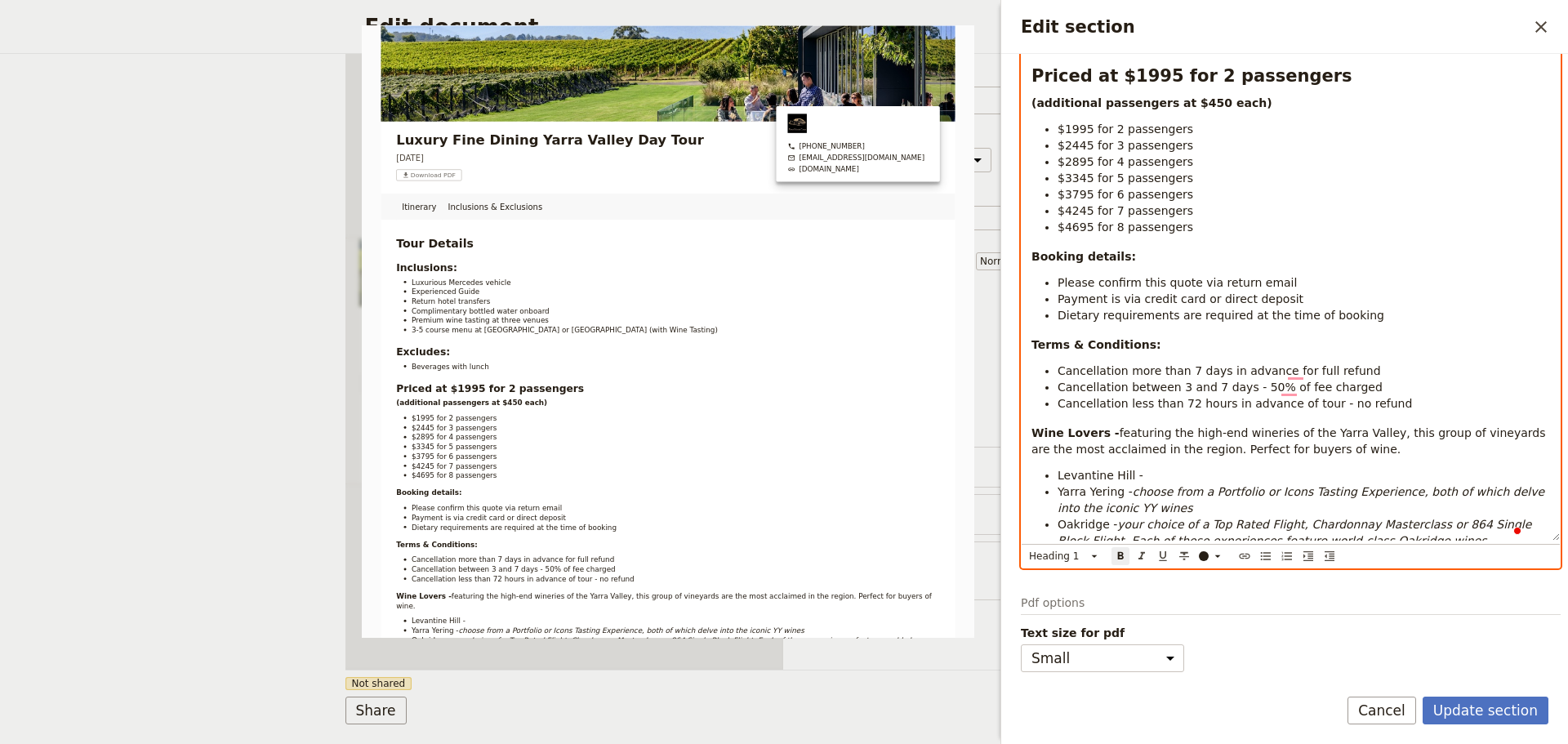
scroll to position [0, 0]
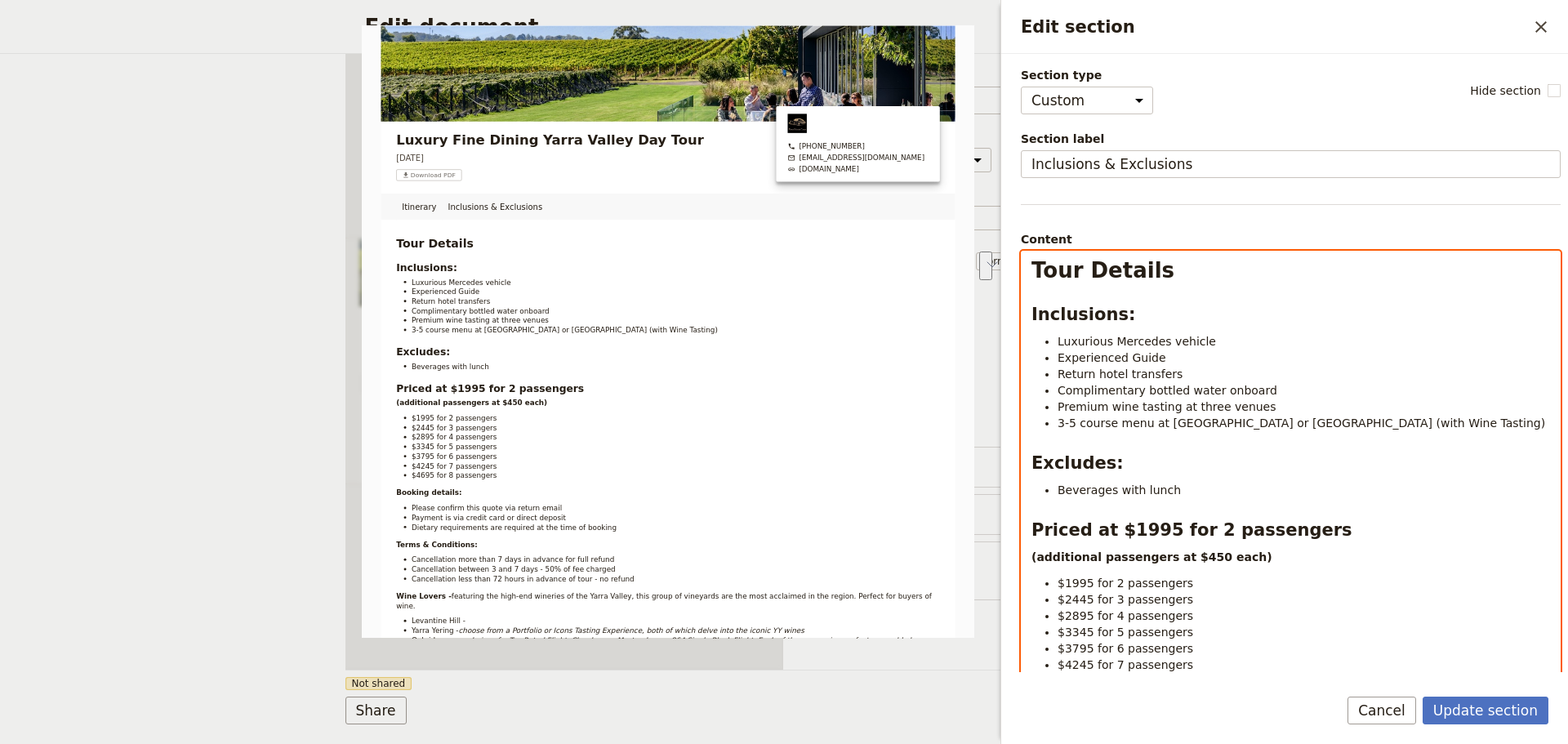
click at [1097, 362] on span "Experienced Guide" at bounding box center [1112, 358] width 109 height 13
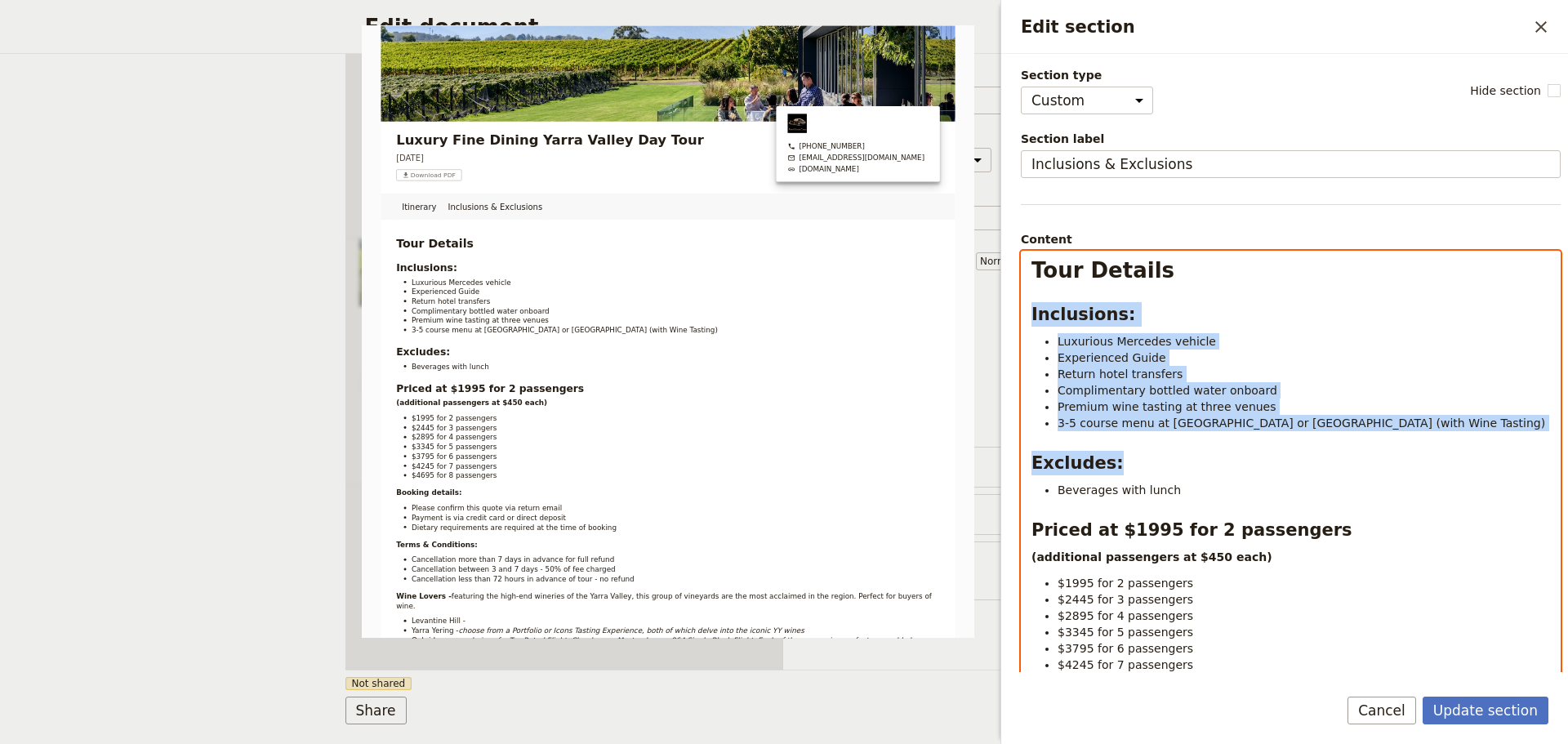
drag, startPoint x: 1160, startPoint y: 268, endPoint x: 1091, endPoint y: 297, distance: 74.8
click at [1020, 267] on div "Section type Cover page Day summary Itinerary Custom Hide section Section label…" at bounding box center [1290, 369] width 540 height 603
click at [1112, 285] on div "Tour Details Inclusions: Luxurious Mercedes vehicle Experienced Guide Return ho…" at bounding box center [1290, 627] width 538 height 751
click at [1176, 271] on h1 "Tour Details" at bounding box center [1290, 269] width 519 height 24
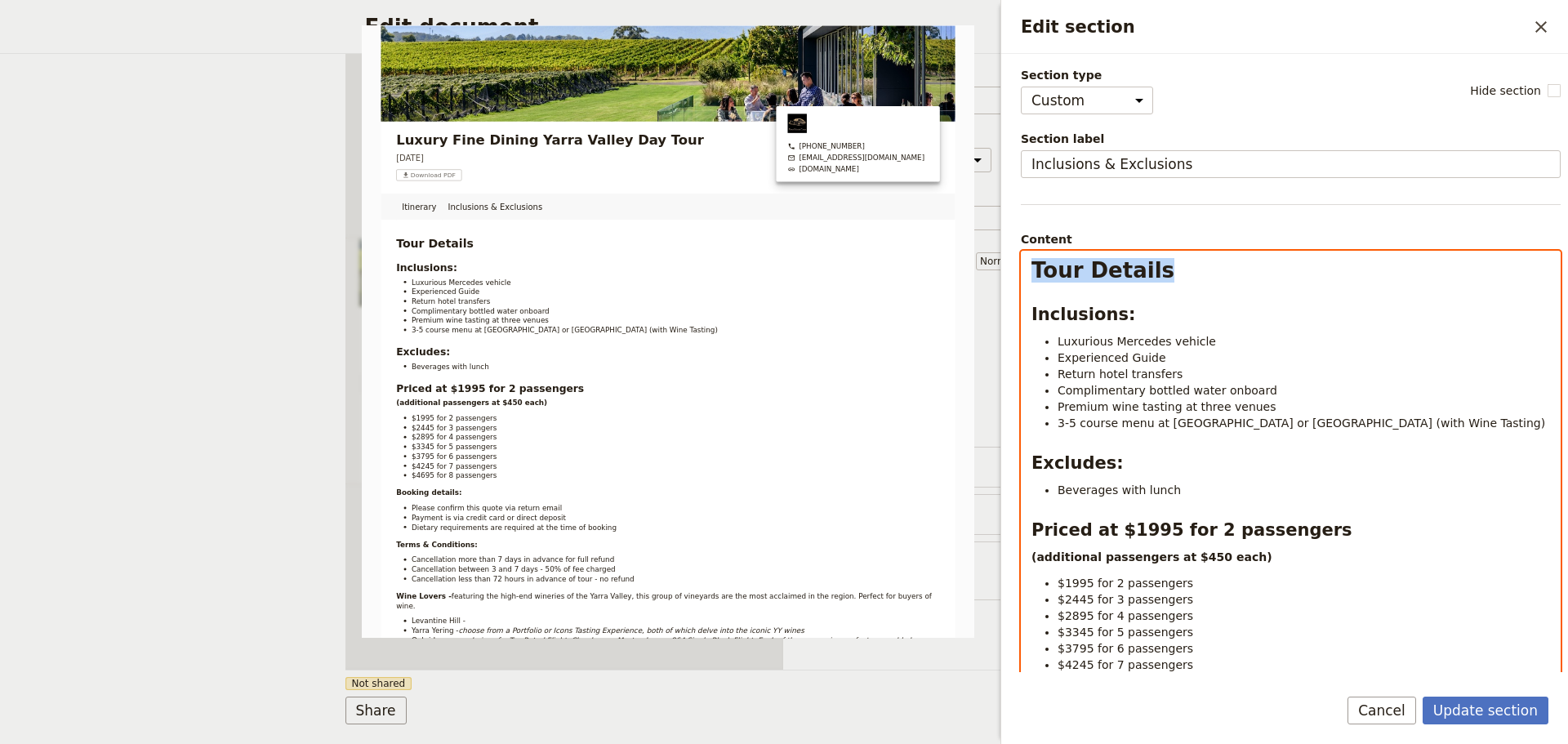
drag, startPoint x: 1174, startPoint y: 272, endPoint x: 1216, endPoint y: 365, distance: 102.0
click at [1017, 271] on div "Section type Cover page Day summary Itinerary Custom Hide section Section label…" at bounding box center [1284, 363] width 567 height 618
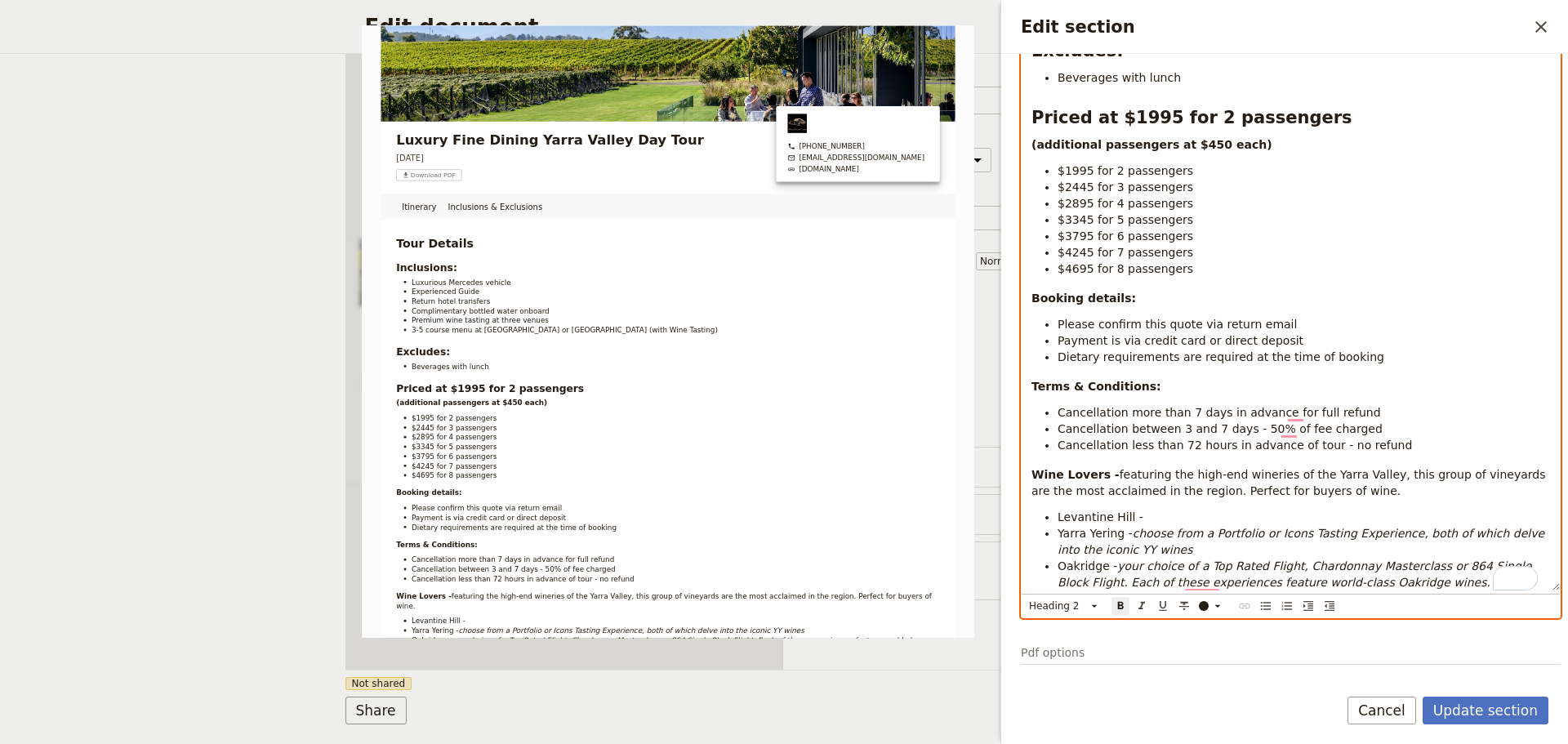
scroll to position [475, 0]
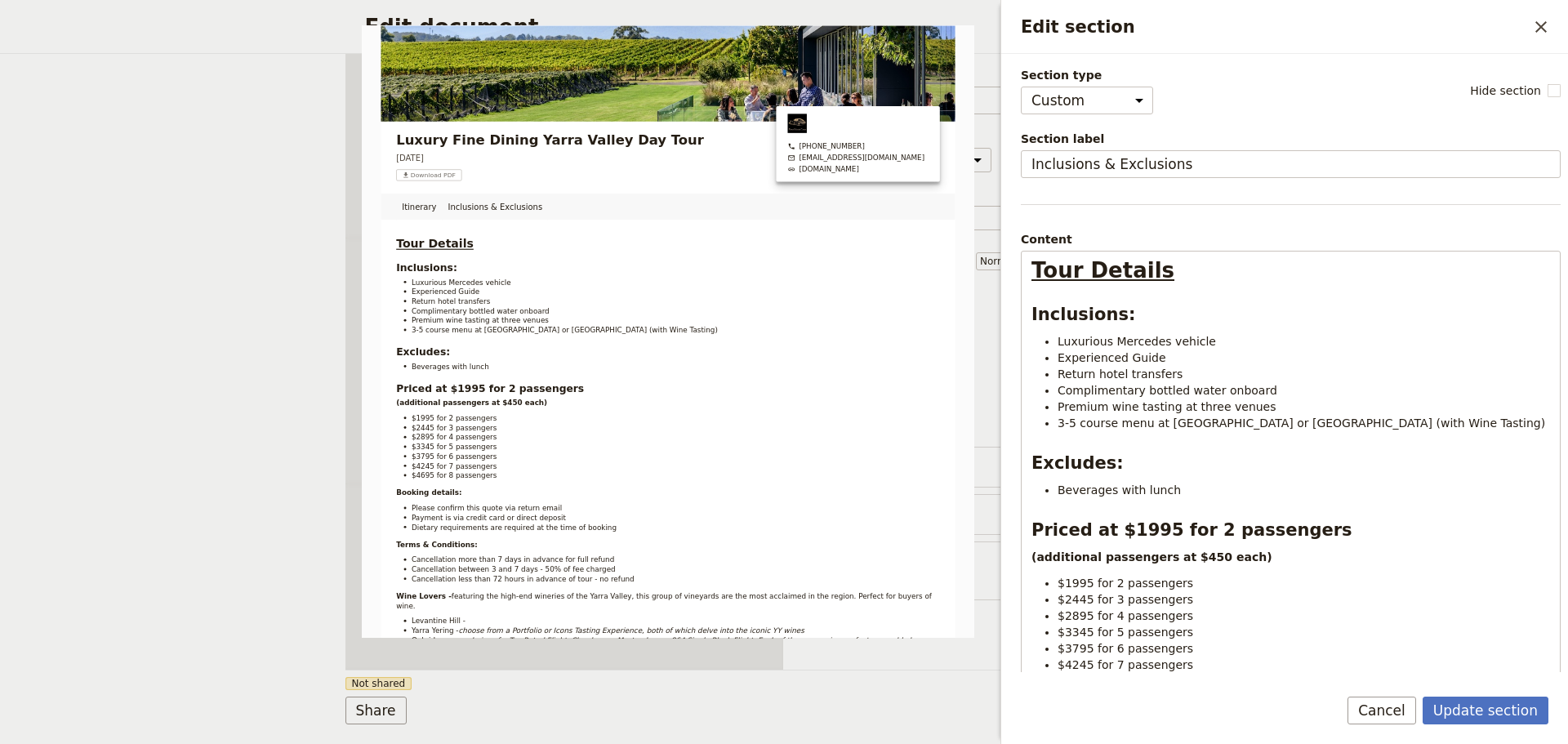
select select "CUSTOM"
select select "PASSENGER"
select select "RUN_SHEET"
select select "DEFAULT"
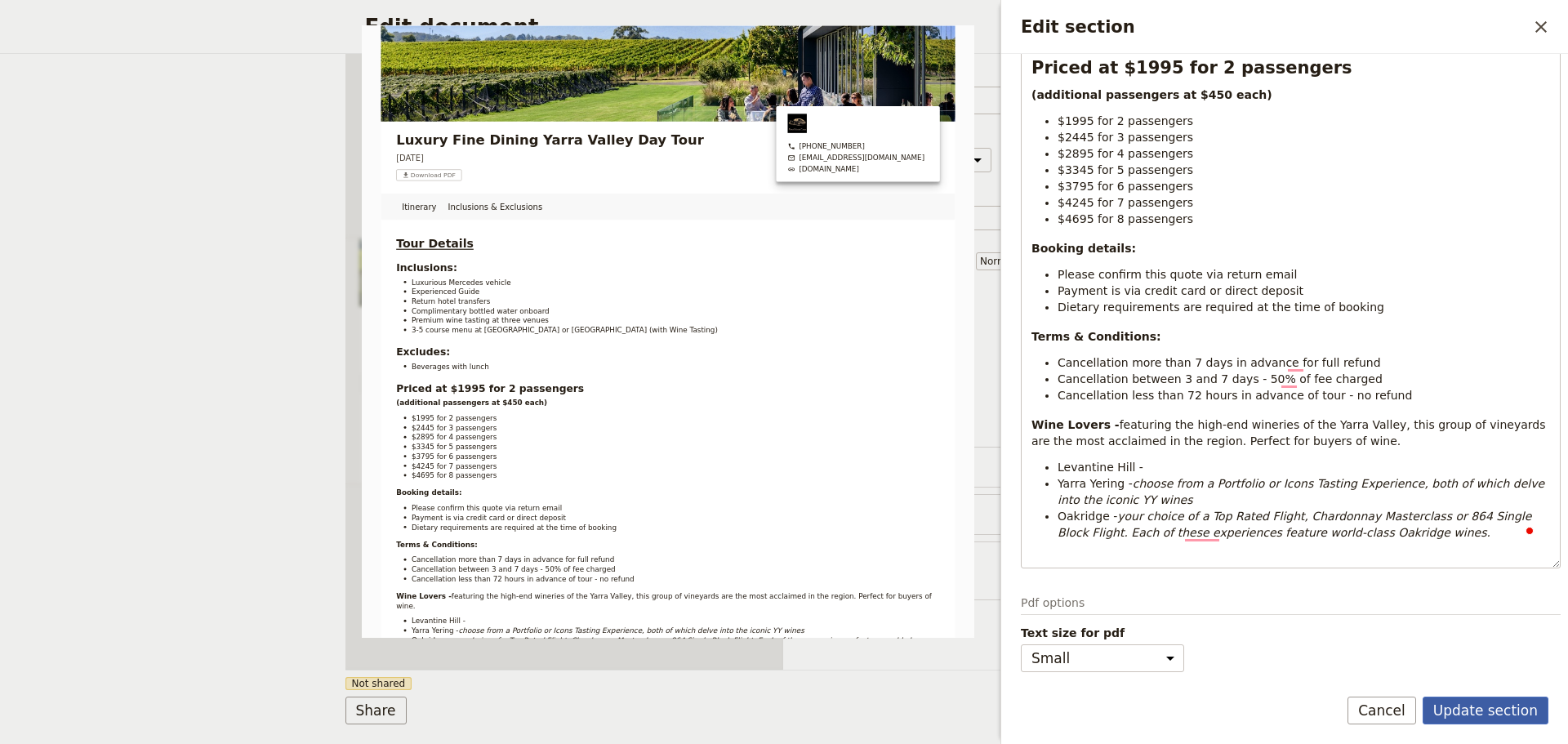
click at [1480, 699] on button "Update section" at bounding box center [1485, 710] width 126 height 28
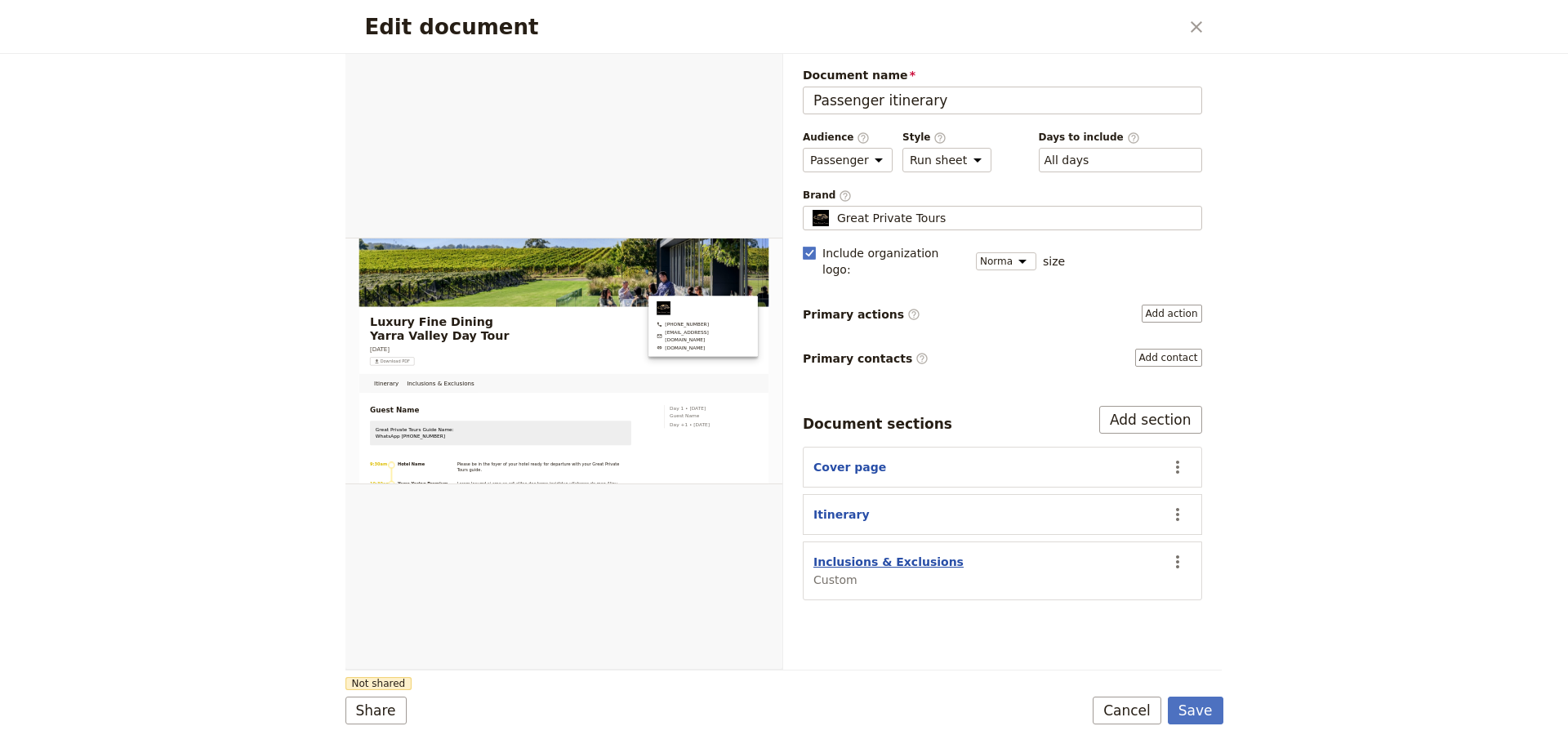
click at [843, 553] on button "Inclusions & Exclusions" at bounding box center [888, 561] width 150 height 16
select select "CUSTOM"
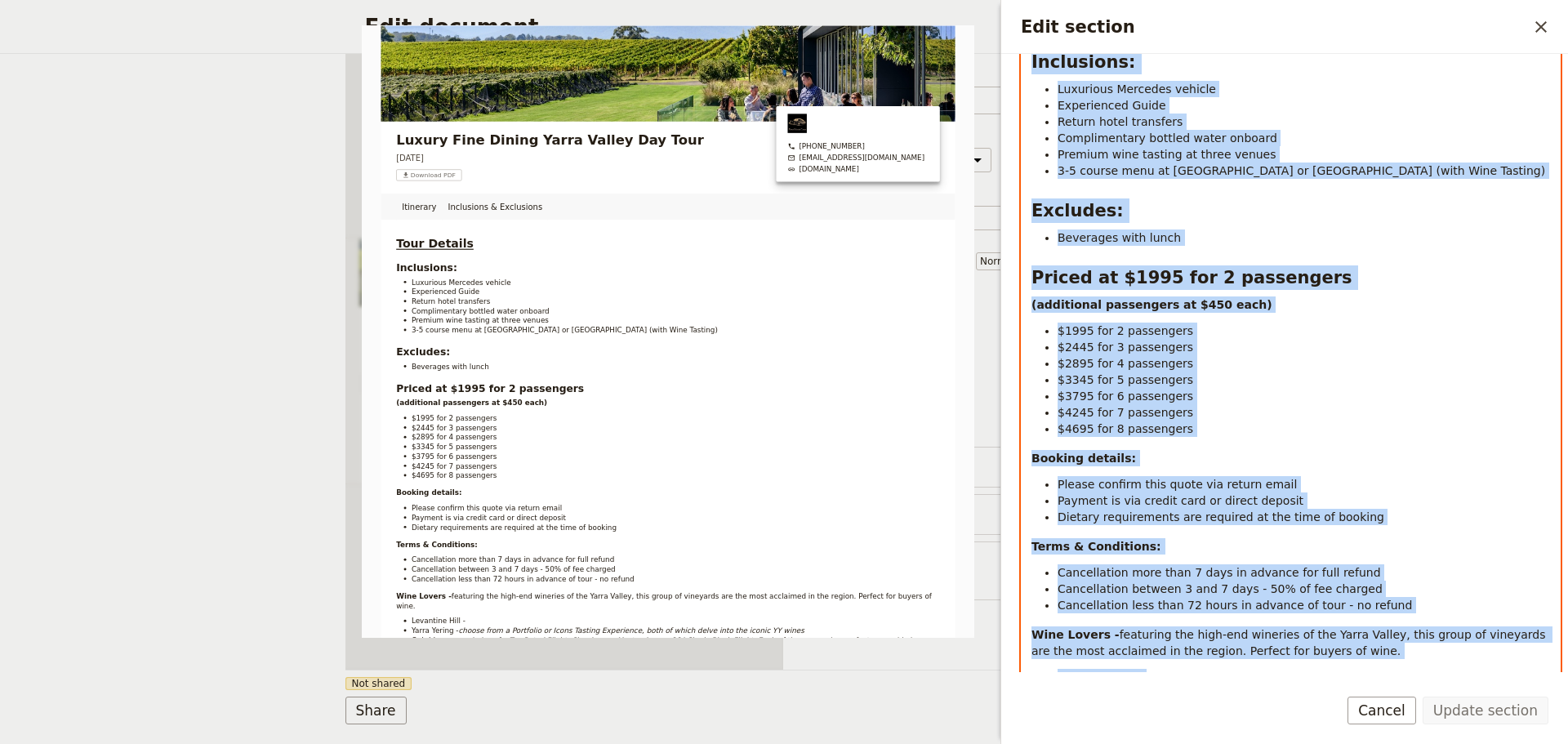
scroll to position [462, 0]
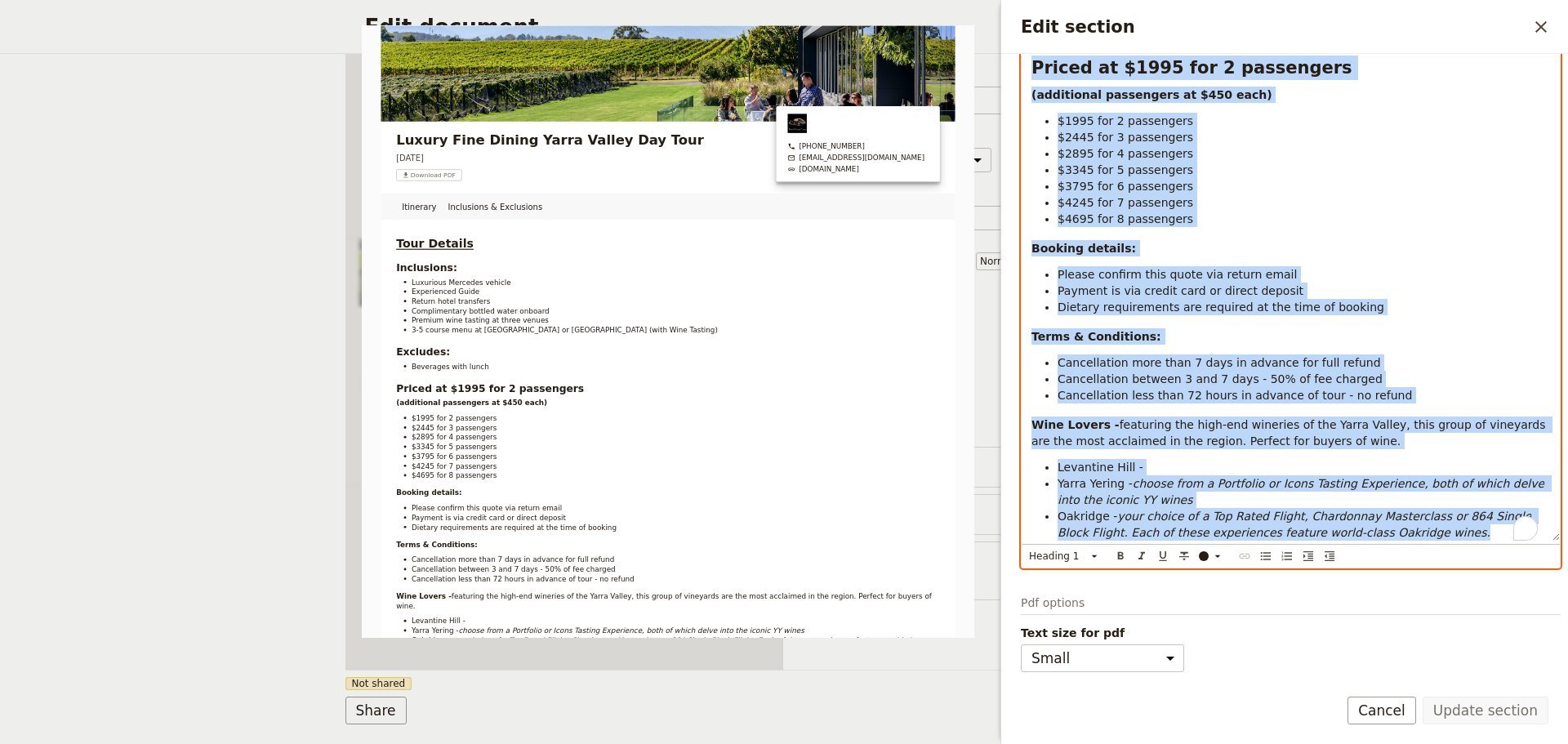
drag, startPoint x: 1031, startPoint y: 273, endPoint x: 1494, endPoint y: 589, distance: 560.6
click at [1510, 686] on form "Section type Cover page Day summary Itinerary Custom Hide section Section label…" at bounding box center [1284, 398] width 567 height 690
copy div "Tour Details Inclusions: Luxurious Mercedes vehicle Experienced Guide Return ho…"
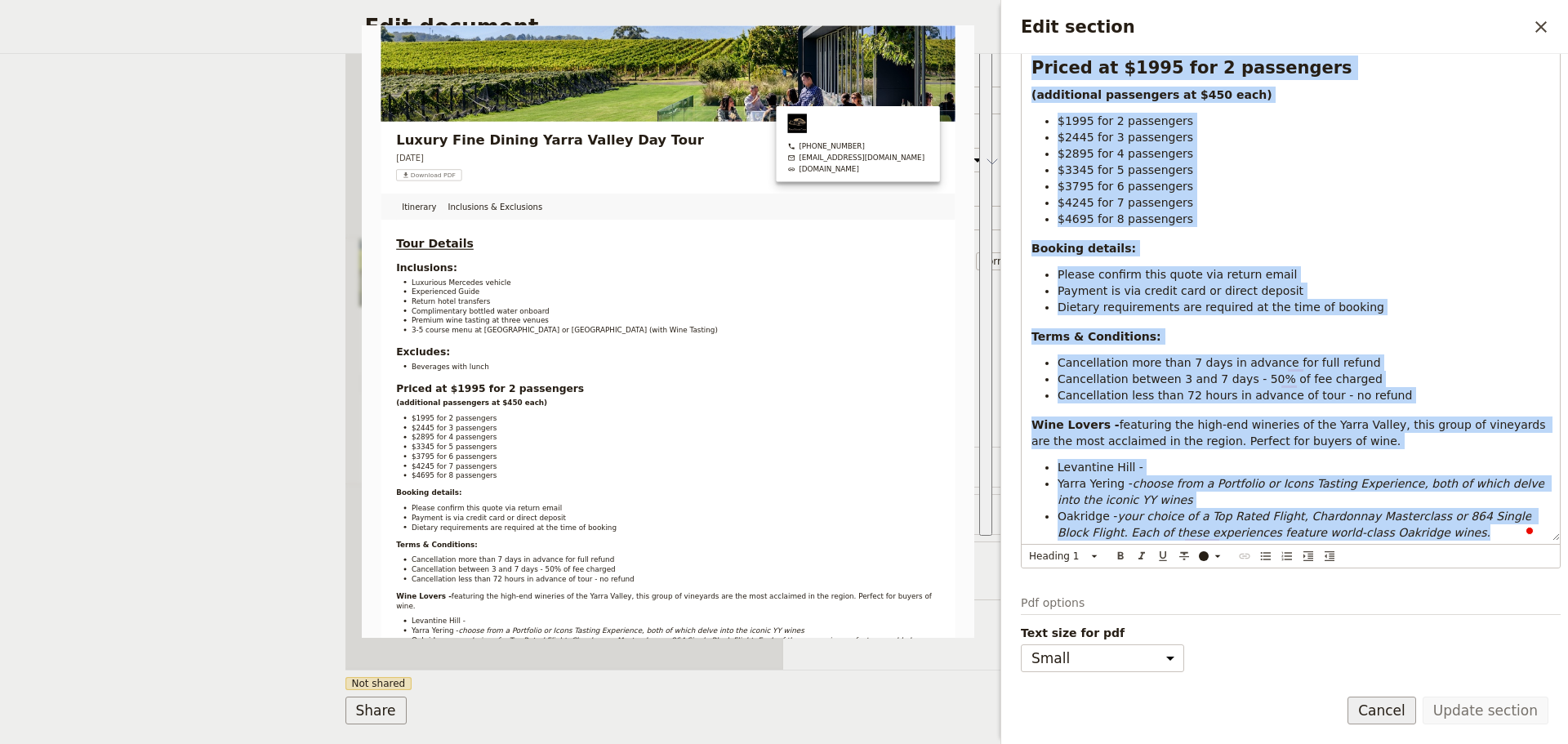
click at [1416, 703] on button "Cancel" at bounding box center [1381, 710] width 68 height 28
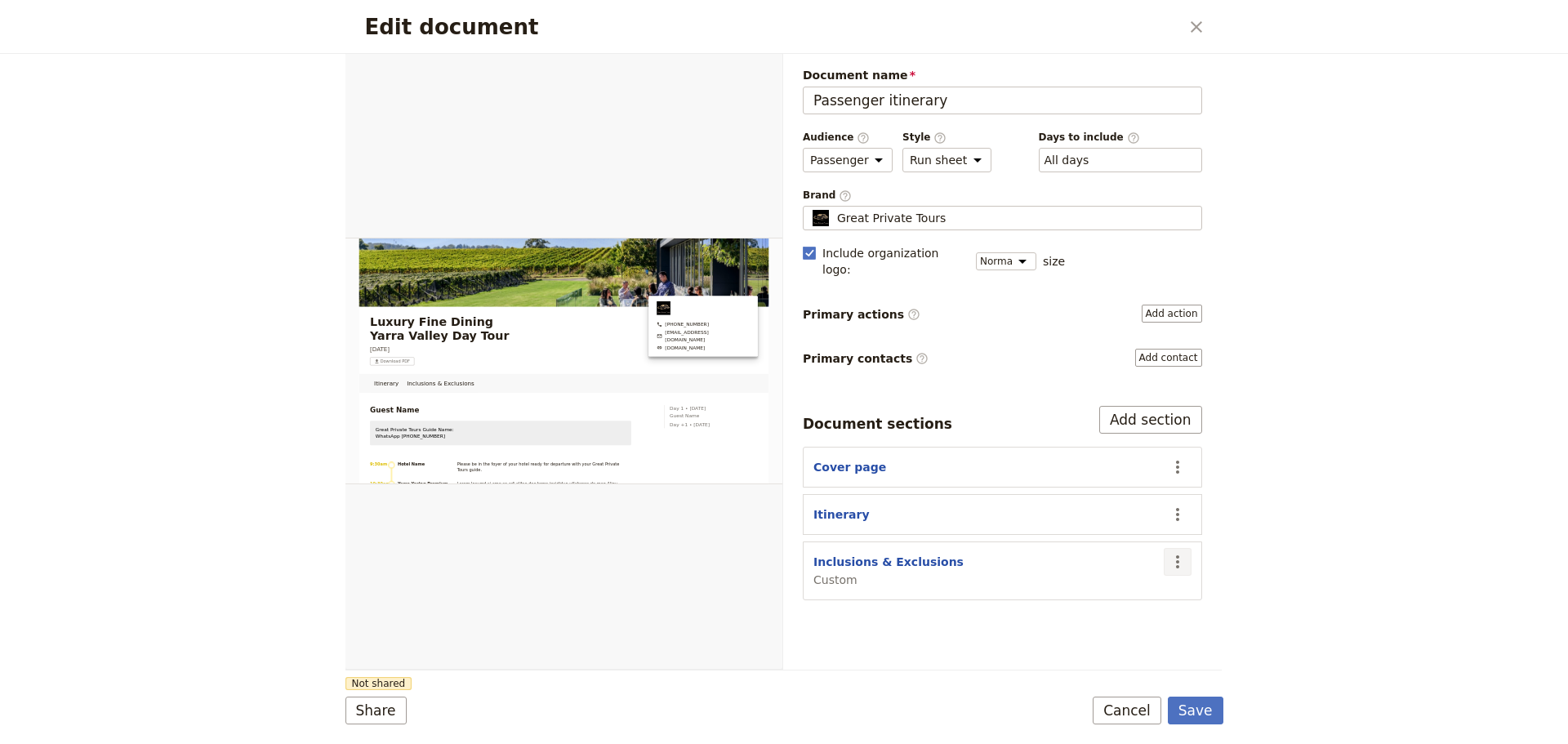
click at [1174, 552] on icon "Actions" at bounding box center [1177, 561] width 19 height 19
click at [1066, 659] on span "Hide section" at bounding box center [1083, 658] width 71 height 16
click at [1187, 709] on button "Save" at bounding box center [1195, 710] width 56 height 28
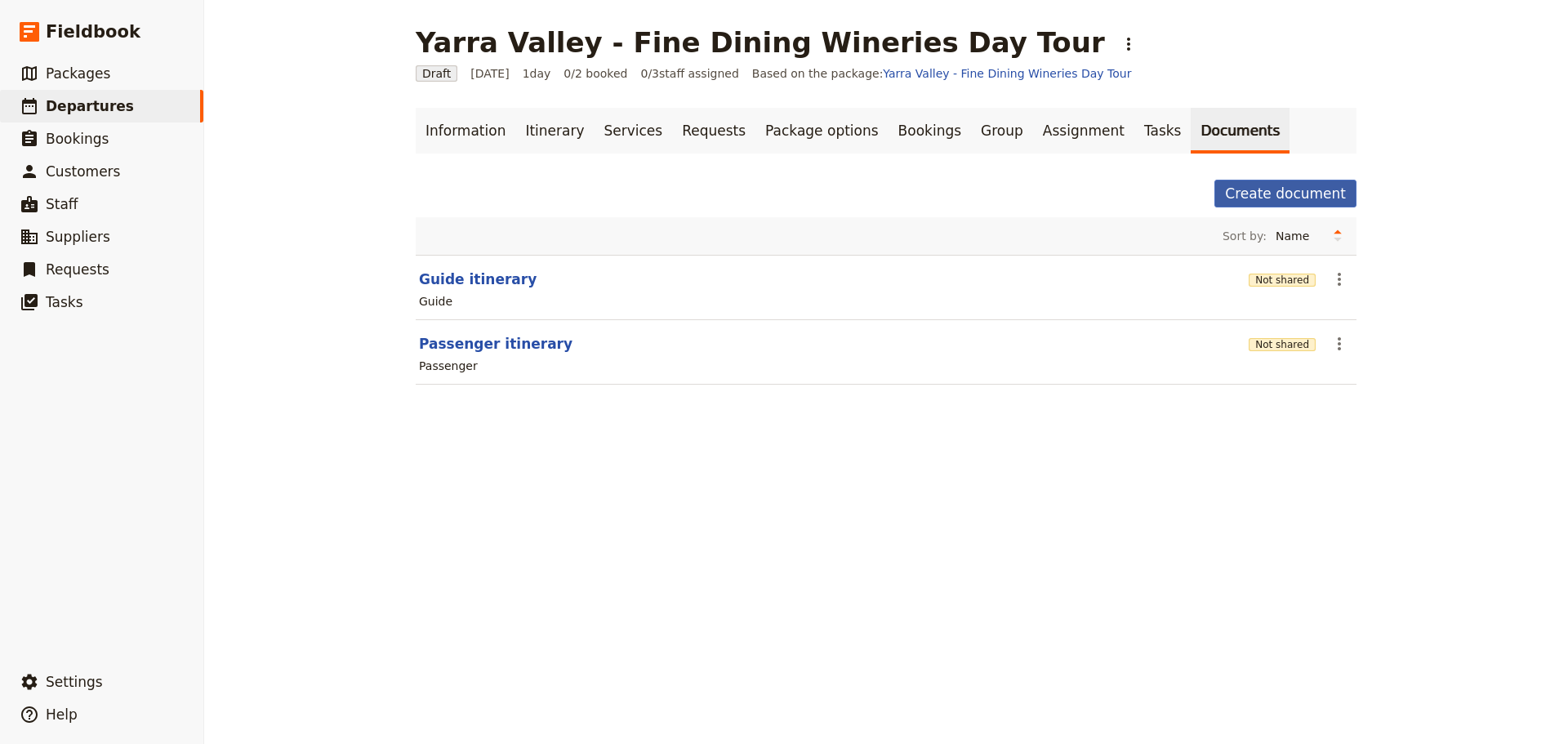
click at [1282, 192] on button "Create document" at bounding box center [1285, 193] width 142 height 28
select select "RUN_SHEET"
select select "DEFAULT"
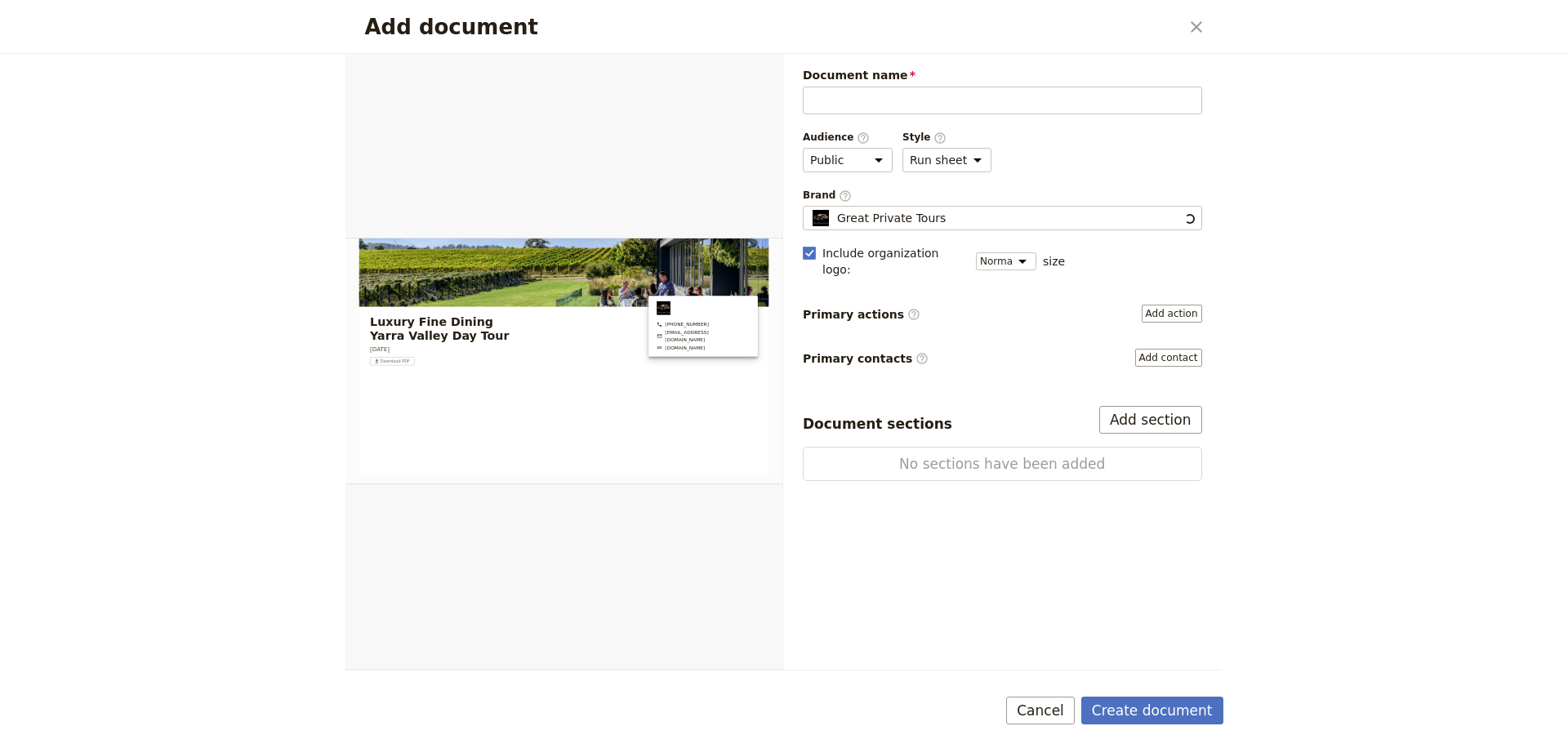
scroll to position [0, 0]
type input "Tour Sales Brochure"
click at [859, 161] on select "Public Passenger Guide" at bounding box center [847, 160] width 90 height 24
select select "PASSENGER"
click at [803, 148] on select "Public Passenger Guide" at bounding box center [847, 160] width 90 height 24
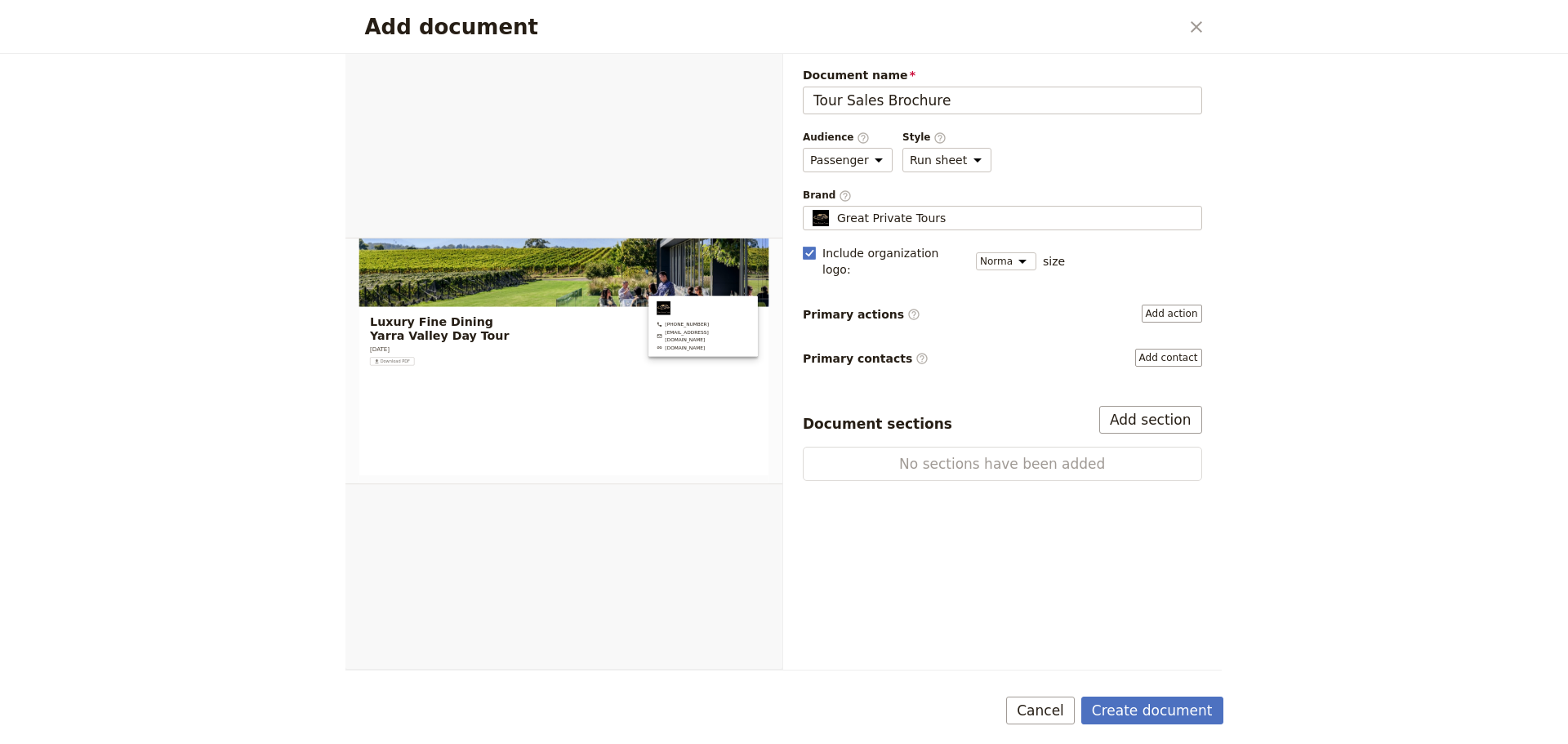
click at [945, 146] on div "Style ​ Brochure Run sheet" at bounding box center [946, 151] width 89 height 41
click at [945, 152] on select "Brochure Run sheet" at bounding box center [946, 160] width 89 height 24
select select "BROCHURE"
click at [902, 148] on select "Brochure Run sheet" at bounding box center [946, 160] width 89 height 24
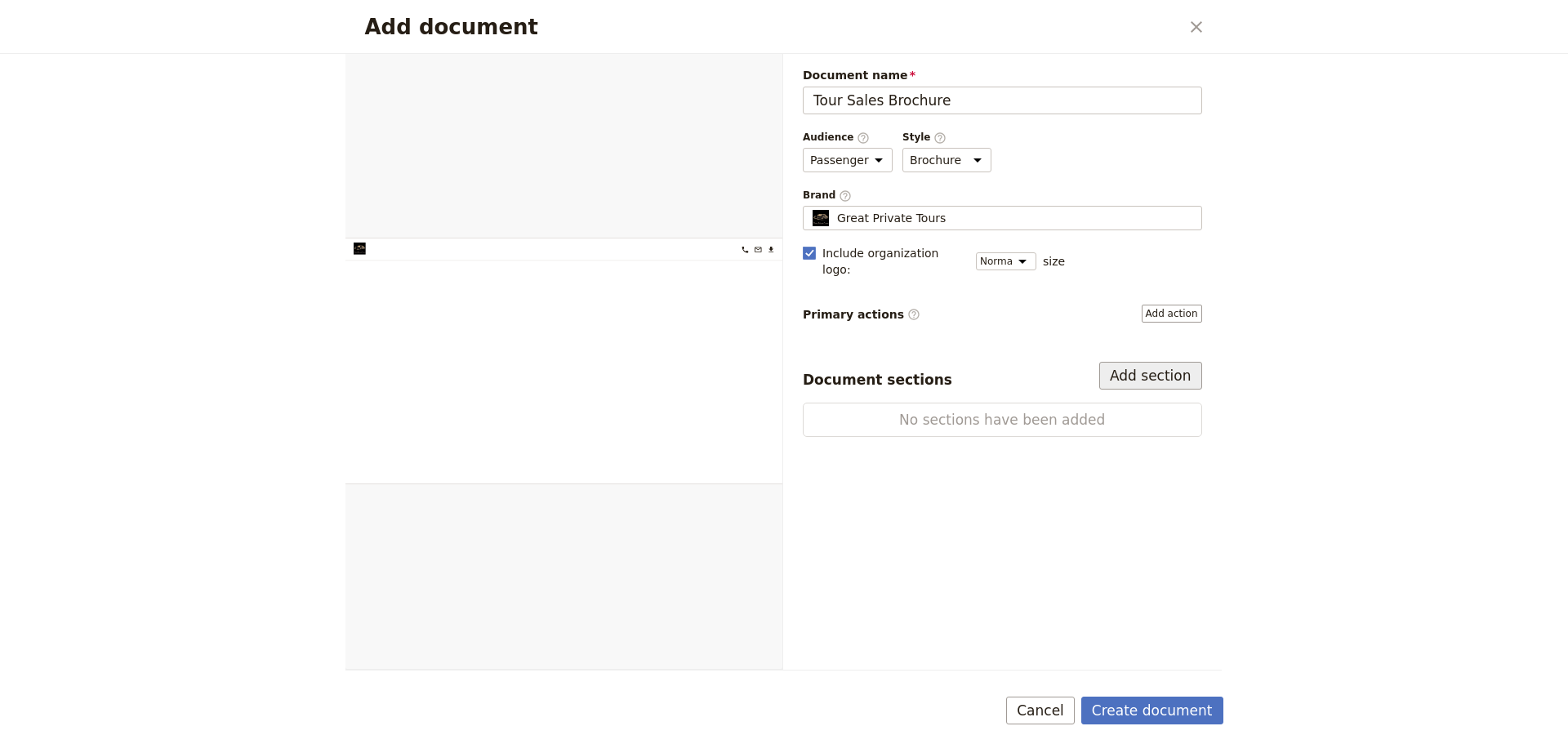
click at [1175, 362] on button "Add section" at bounding box center [1150, 375] width 103 height 28
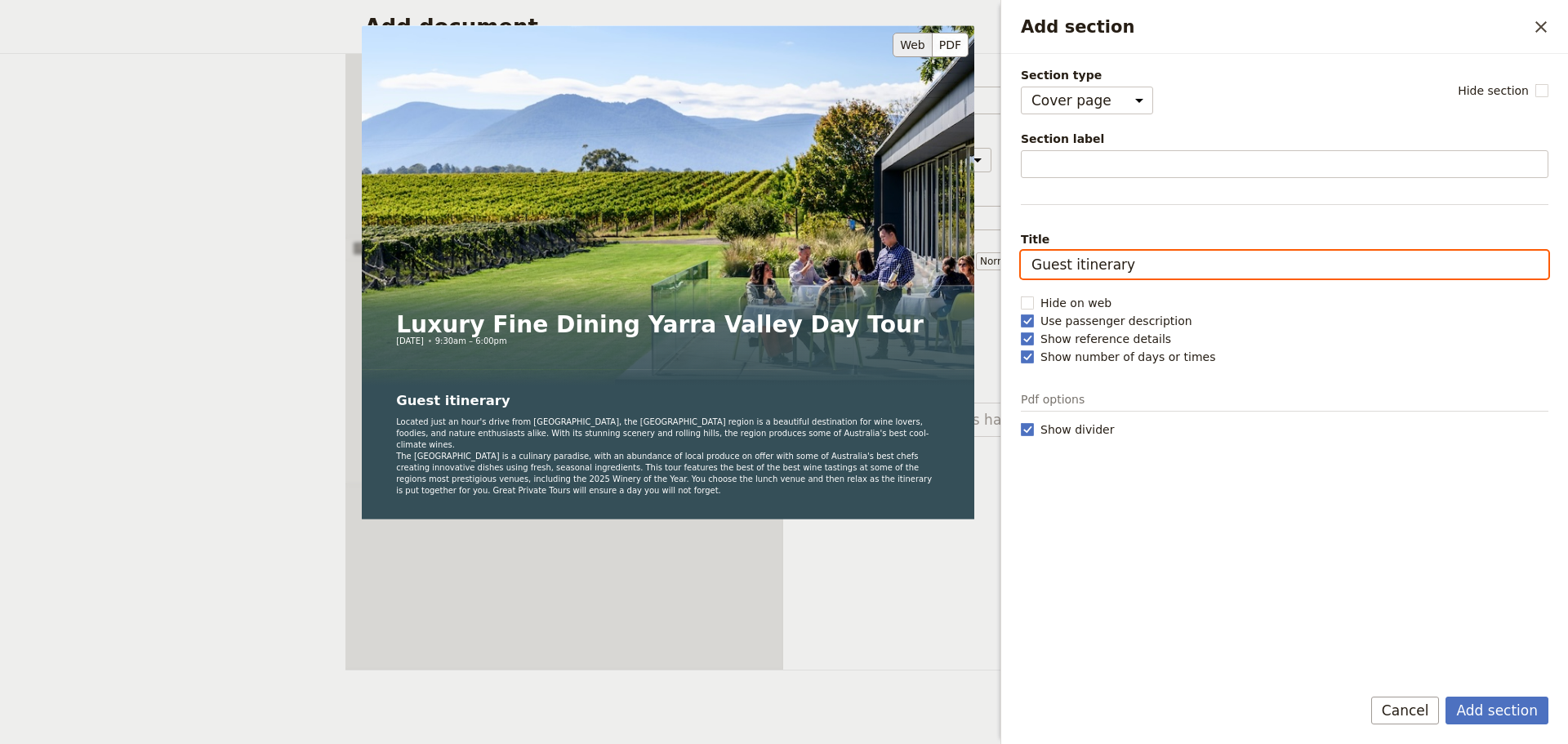
drag, startPoint x: 1135, startPoint y: 267, endPoint x: 947, endPoint y: 268, distance: 188.0
click at [1020, 268] on div "Section type Cover page Day summary Itinerary Custom Hide section Section label…" at bounding box center [1284, 369] width 527 height 603
click at [1083, 257] on input "Guest itinerary" at bounding box center [1284, 264] width 527 height 28
drag, startPoint x: 1159, startPoint y: 257, endPoint x: 1017, endPoint y: 257, distance: 142.0
click at [1017, 257] on div "Section type Cover page Day summary Itinerary Custom Hide section Section label…" at bounding box center [1284, 363] width 567 height 618
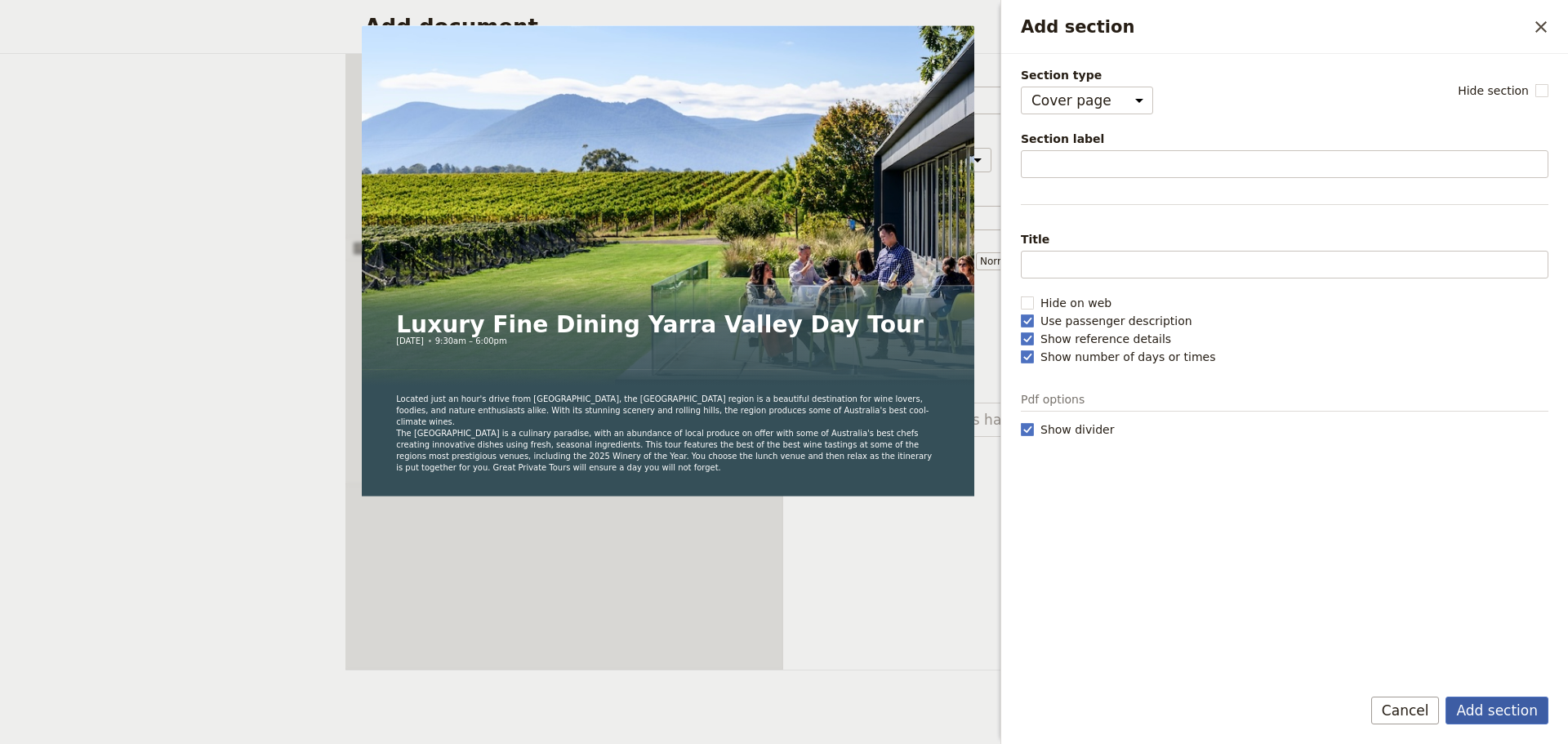
click at [1478, 702] on button "Add section" at bounding box center [1497, 710] width 103 height 28
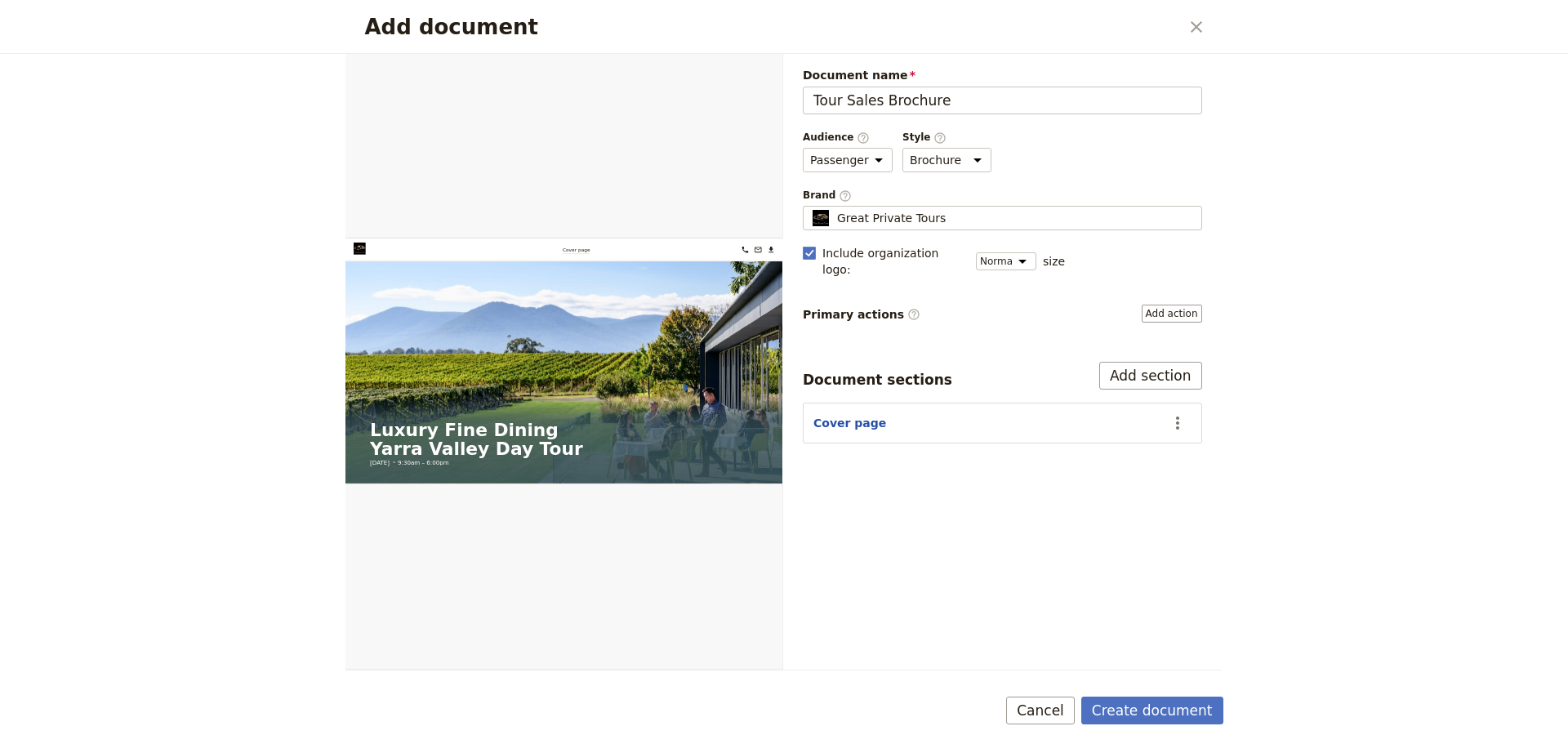
click at [1148, 339] on div "Document name Tour Sales Brochure Preview Audience ​ Public Passenger Guide Sty…" at bounding box center [1002, 255] width 399 height 376
click at [1147, 362] on button "Add section" at bounding box center [1150, 375] width 103 height 28
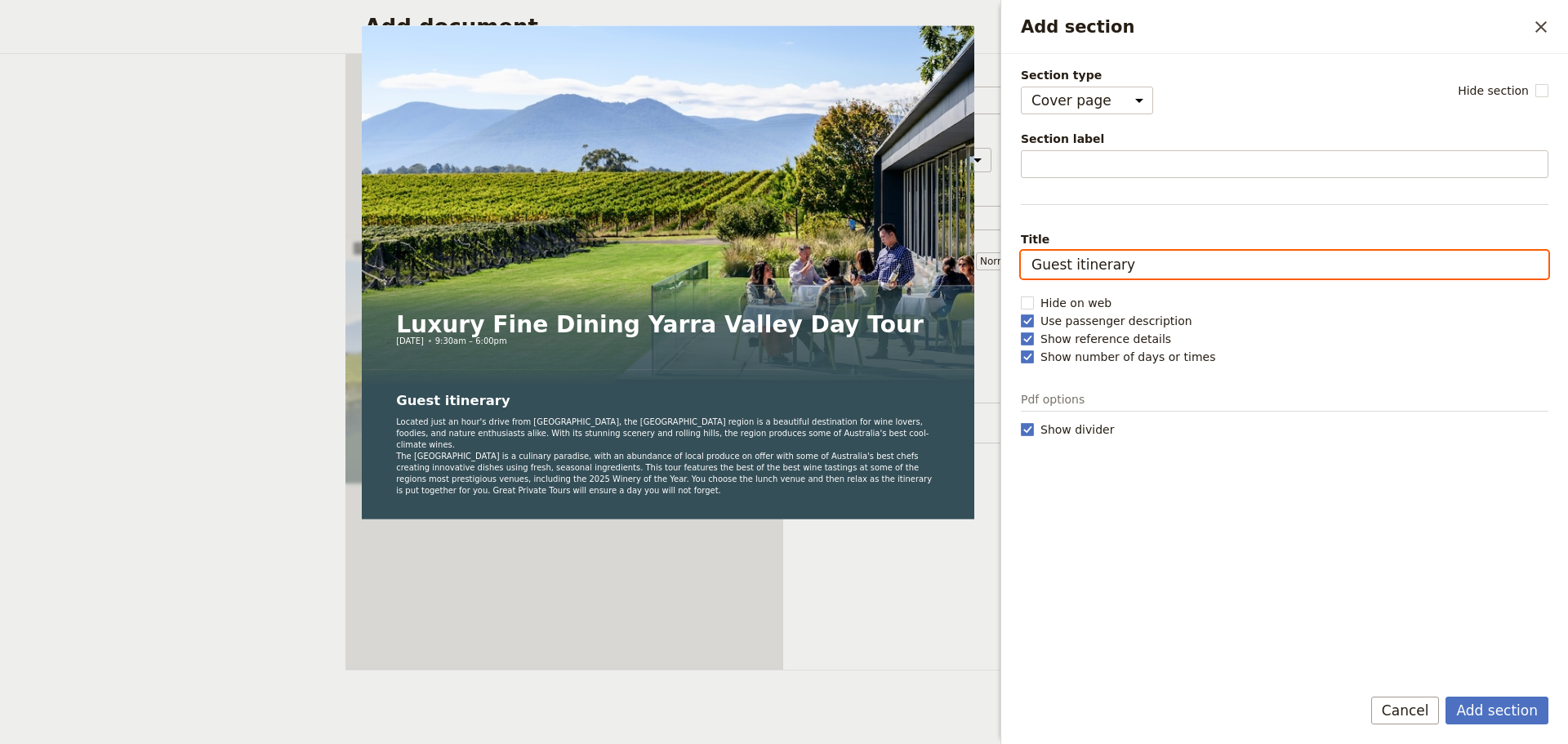
drag, startPoint x: 1144, startPoint y: 259, endPoint x: 1004, endPoint y: 261, distance: 140.0
click at [1004, 261] on div "Section type Cover page Day summary Itinerary Custom Hide section Section label…" at bounding box center [1284, 363] width 567 height 618
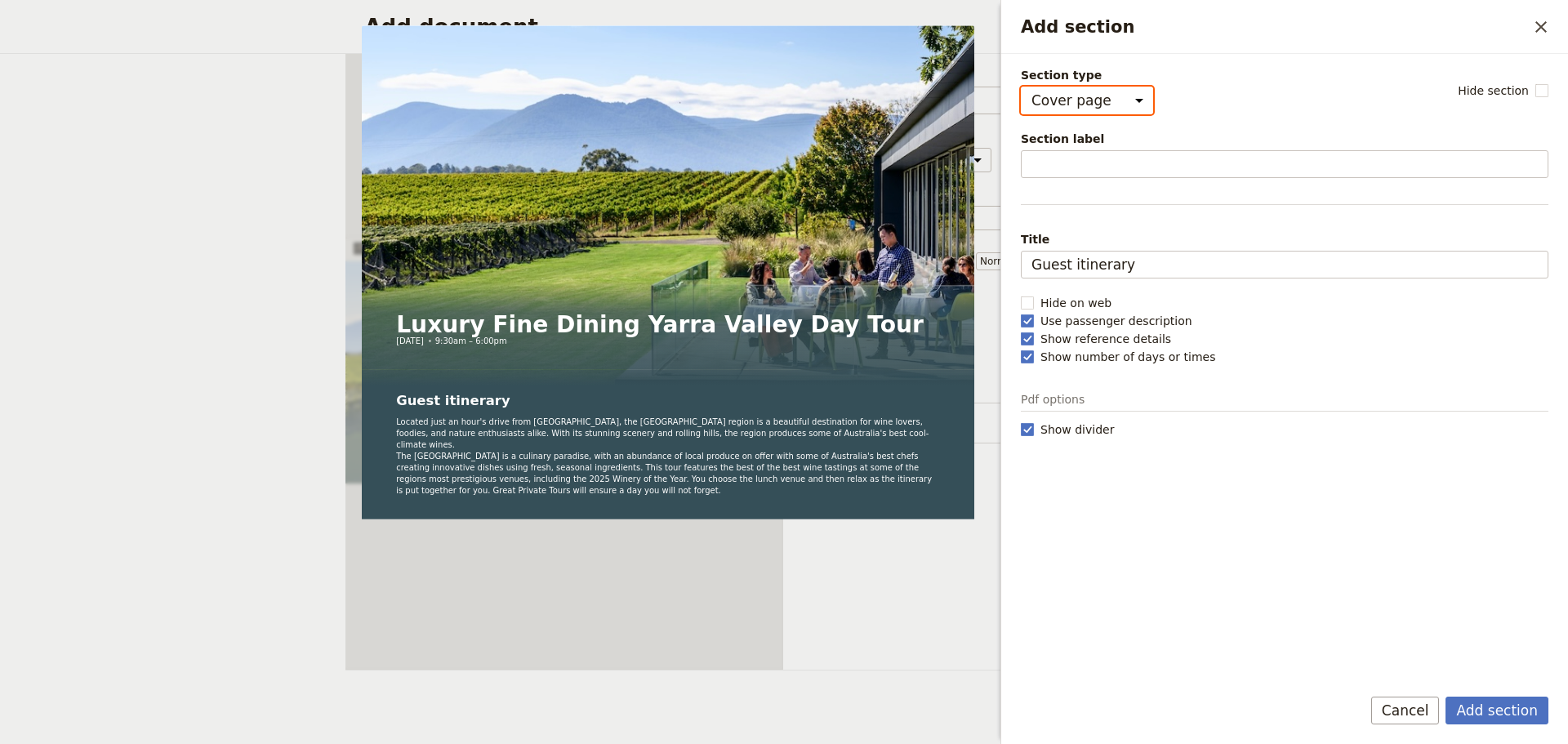
click at [1124, 97] on select "Cover page Day summary Itinerary Custom" at bounding box center [1086, 100] width 132 height 28
select select "ITINERARY"
click at [1020, 87] on select "Cover page Day summary Itinerary Custom" at bounding box center [1086, 100] width 132 height 28
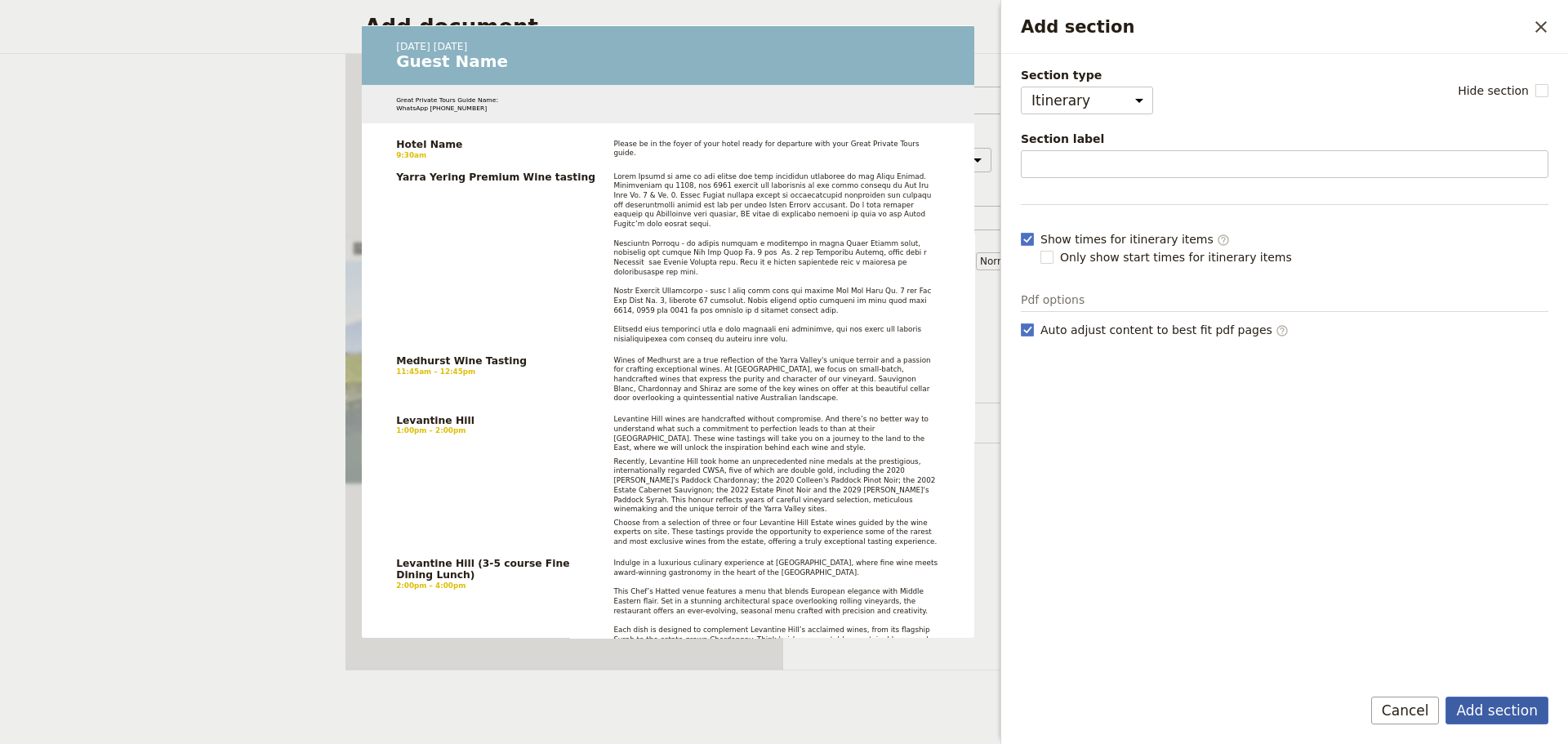
click at [1475, 703] on button "Add section" at bounding box center [1497, 710] width 103 height 28
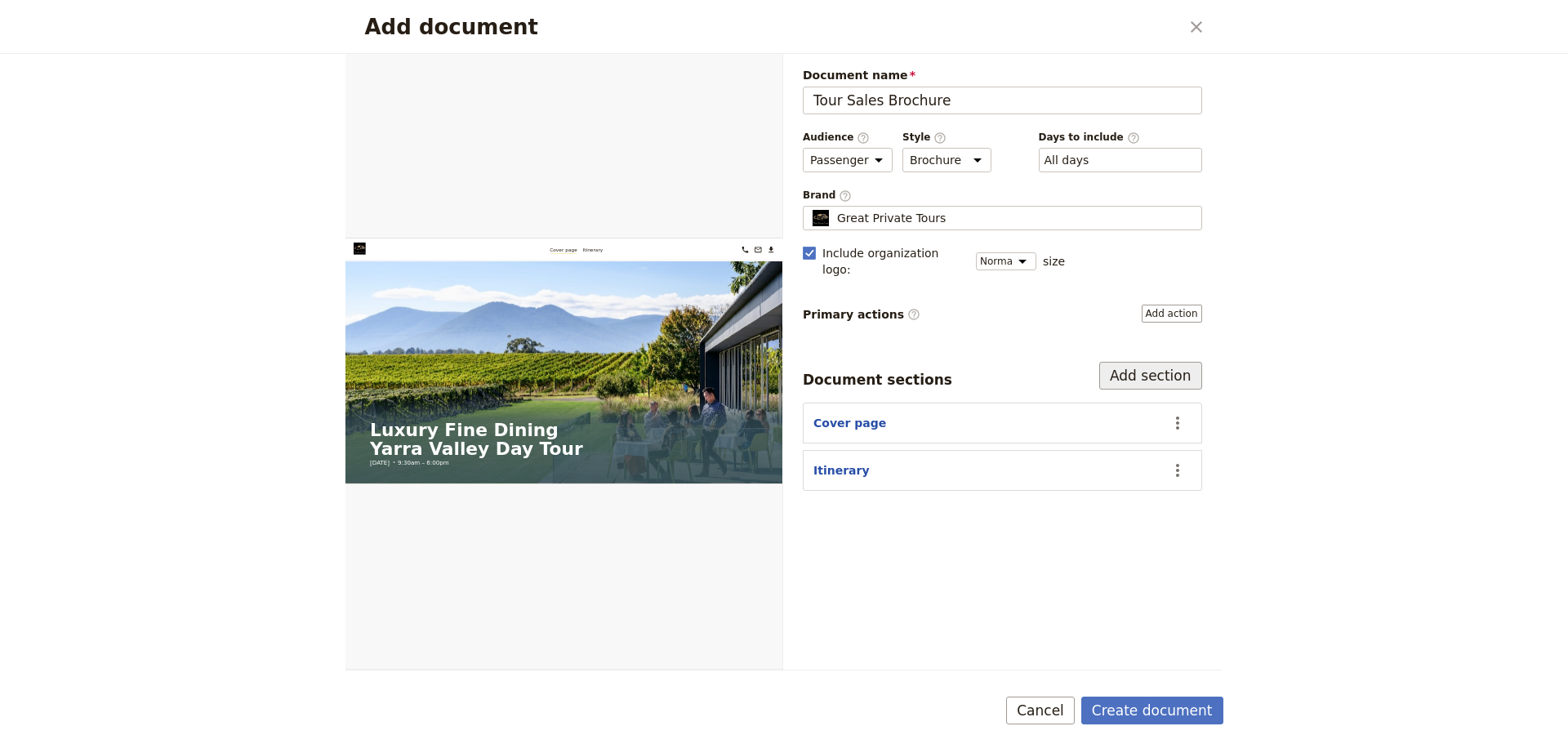
click at [1166, 362] on button "Add section" at bounding box center [1150, 375] width 103 height 28
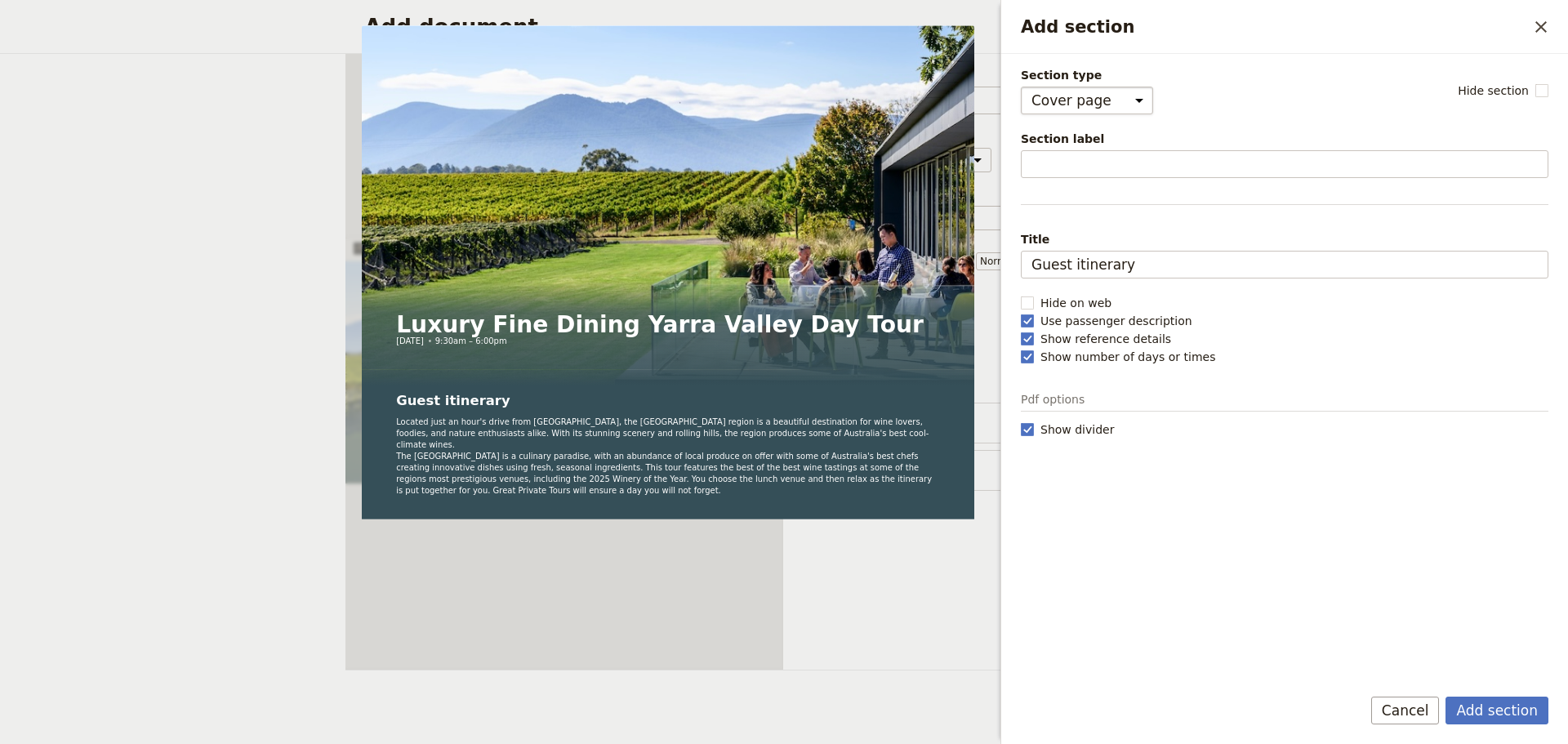
click at [1118, 102] on select "Cover page Day summary Itinerary Custom" at bounding box center [1086, 100] width 132 height 28
select select "CUSTOM"
click at [1020, 87] on select "Cover page Day summary Itinerary Custom" at bounding box center [1086, 100] width 132 height 28
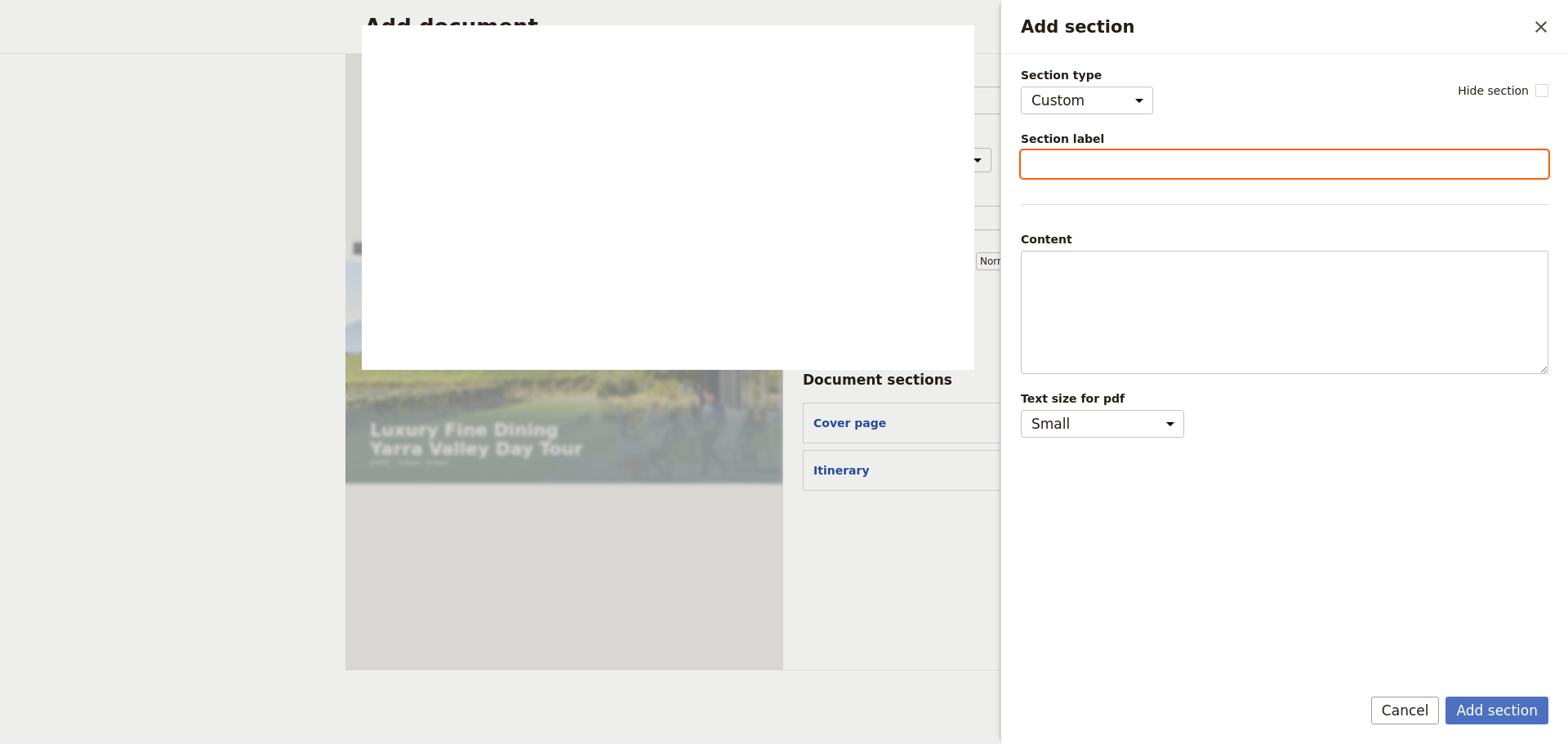
click at [1098, 164] on input "Section label" at bounding box center [1284, 164] width 527 height 28
type input "Tour Details"
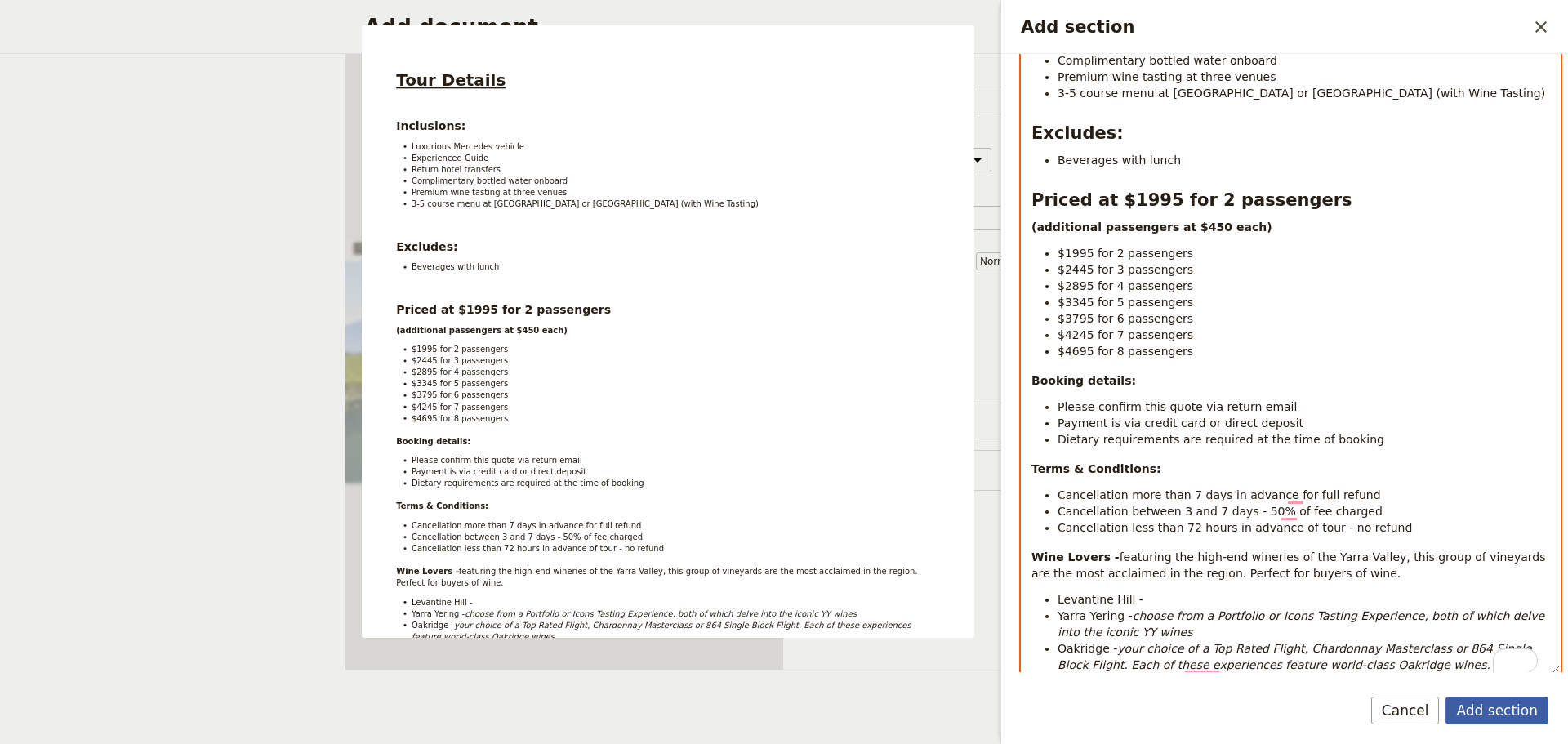
scroll to position [330, 0]
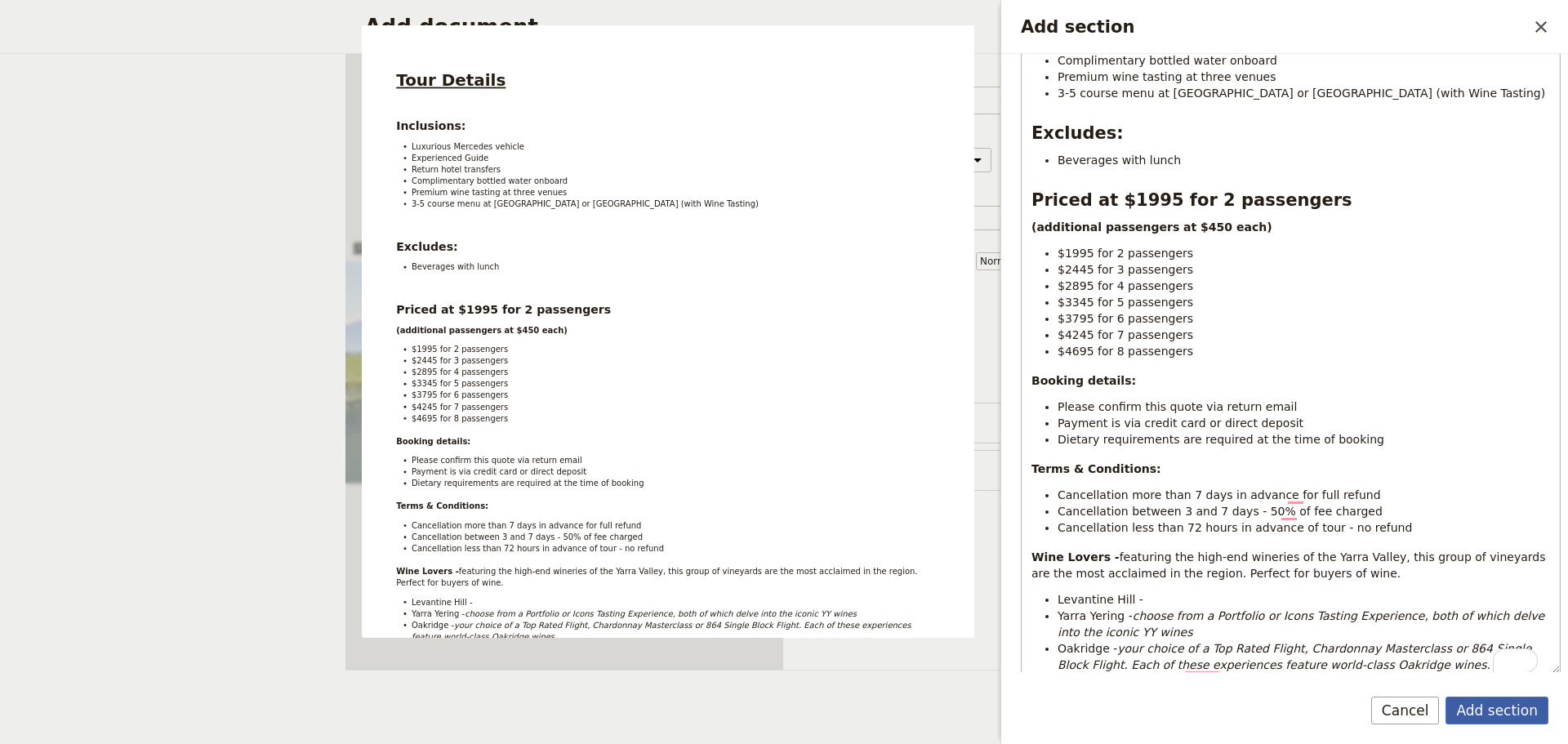
click at [1462, 697] on button "Add section" at bounding box center [1497, 710] width 103 height 28
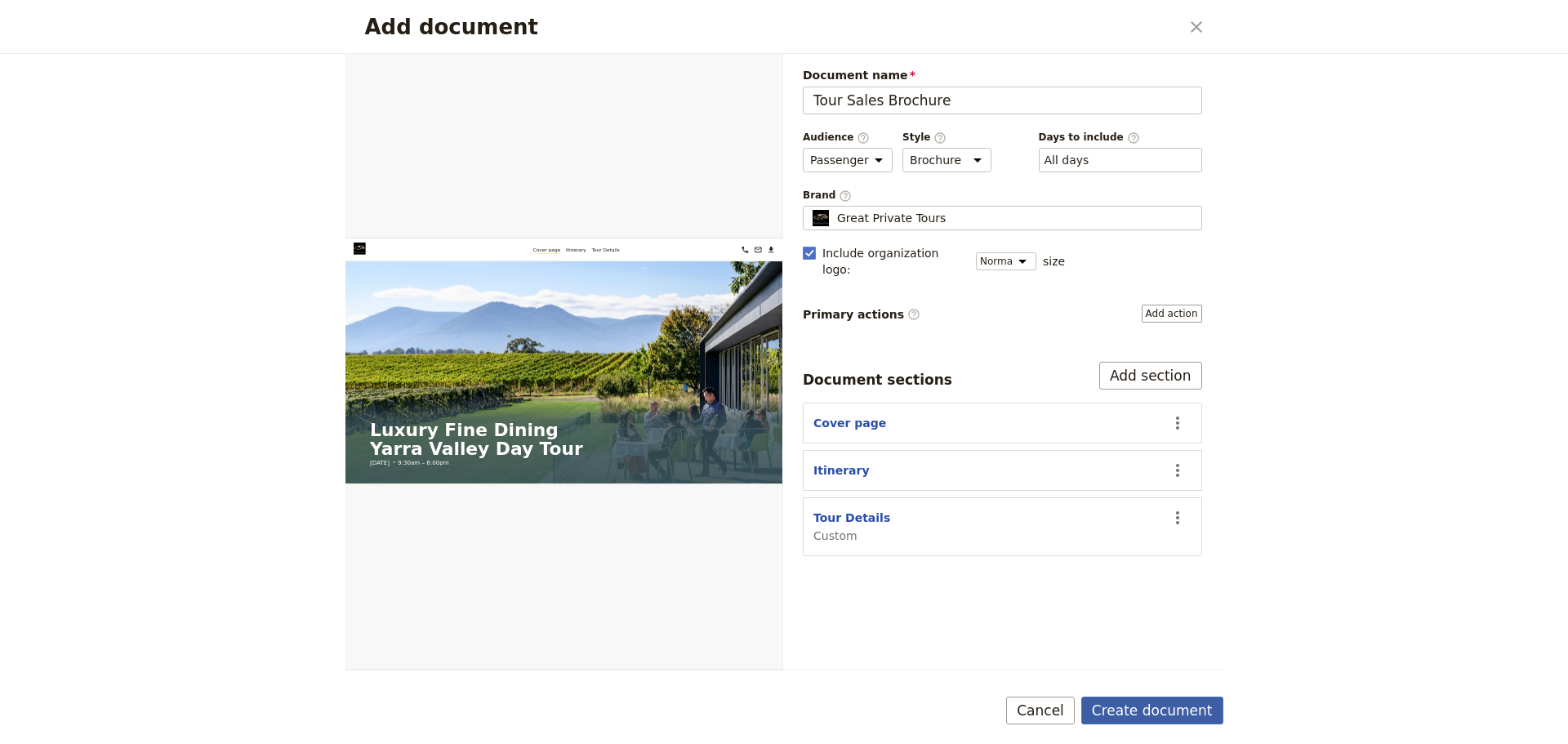
click at [1138, 708] on button "Create document" at bounding box center [1152, 710] width 142 height 28
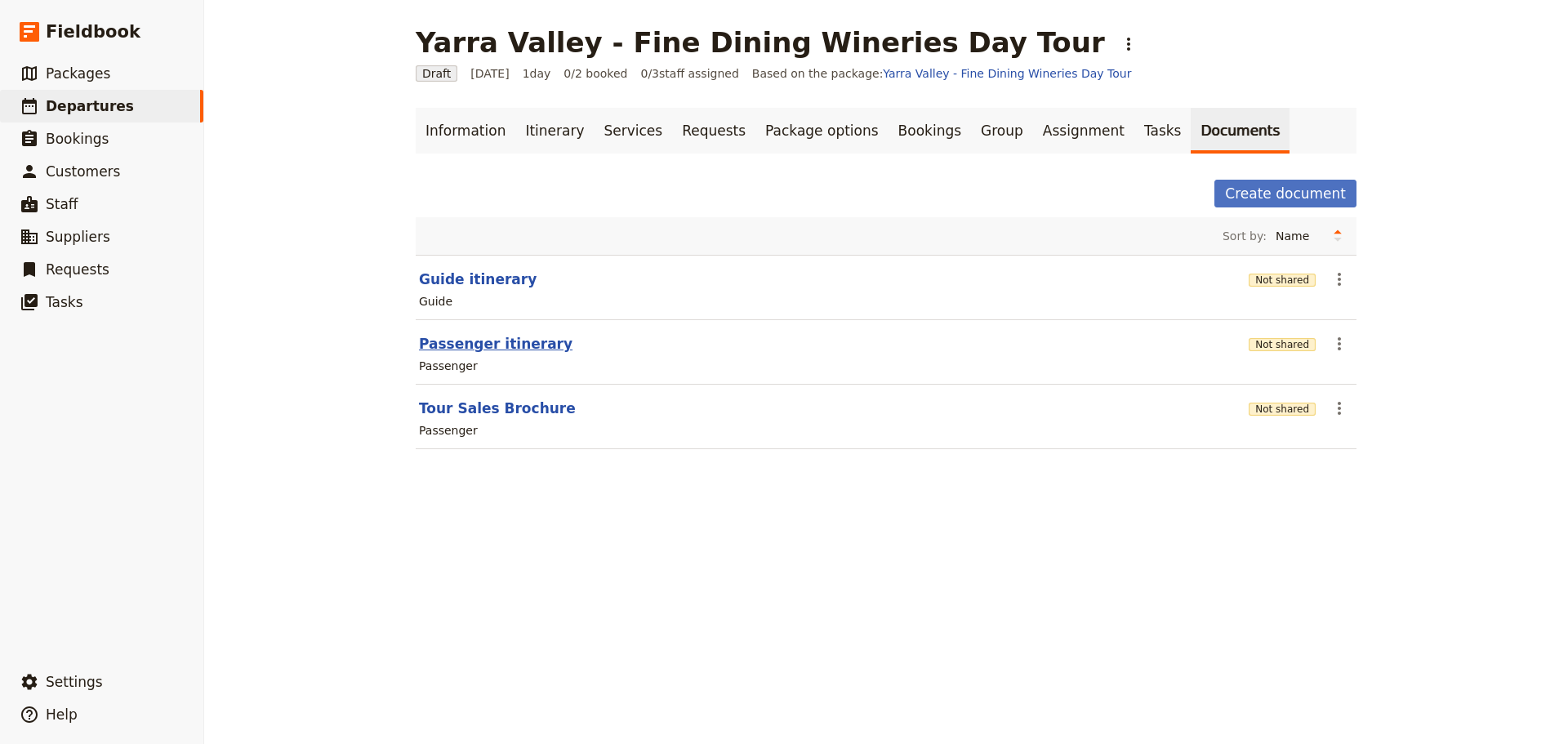
click at [442, 338] on button "Passenger itinerary" at bounding box center [495, 344] width 153 height 19
select select "PASSENGER"
select select "RUN_SHEET"
select select "DEFAULT"
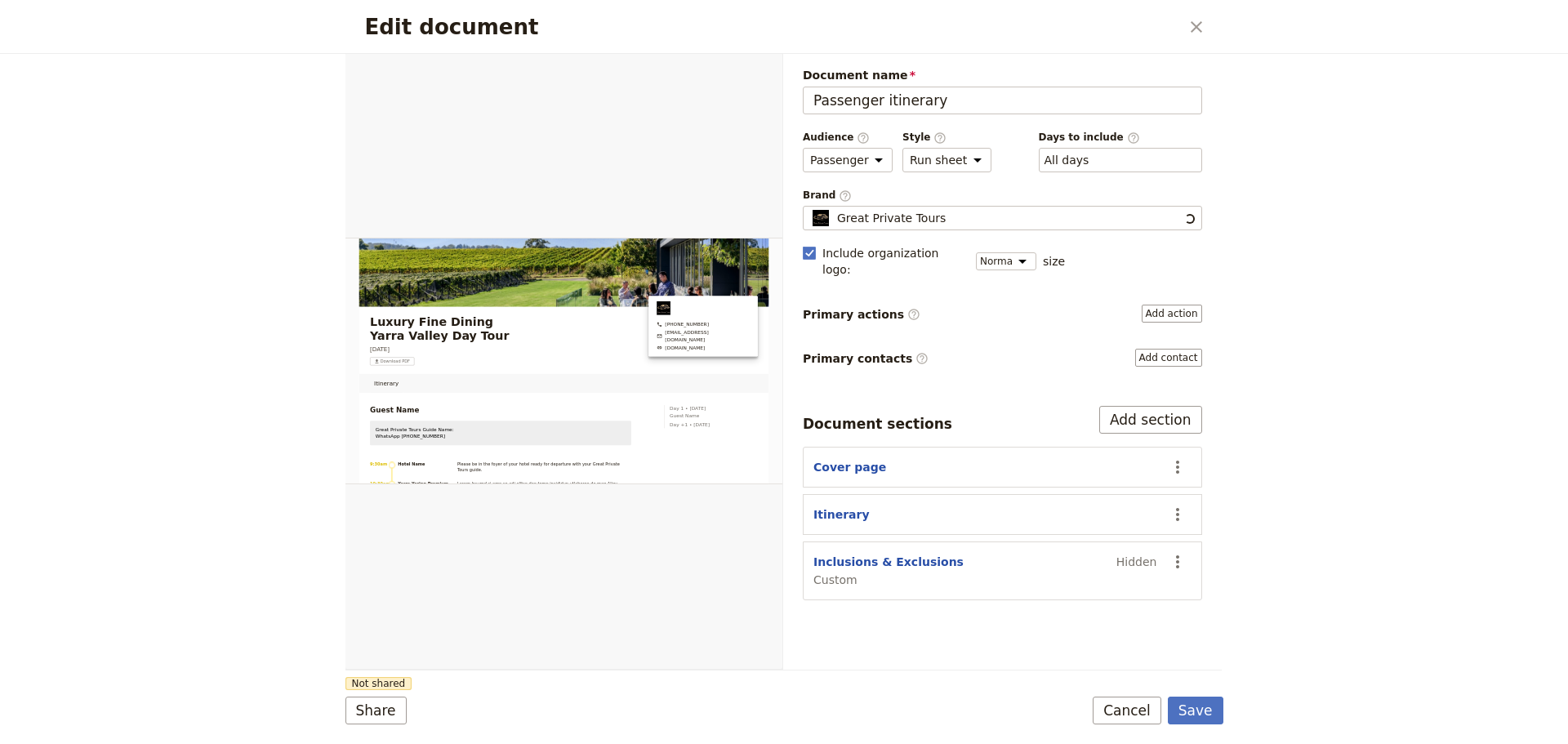
scroll to position [0, 0]
click at [1125, 703] on button "Cancel" at bounding box center [1126, 710] width 68 height 28
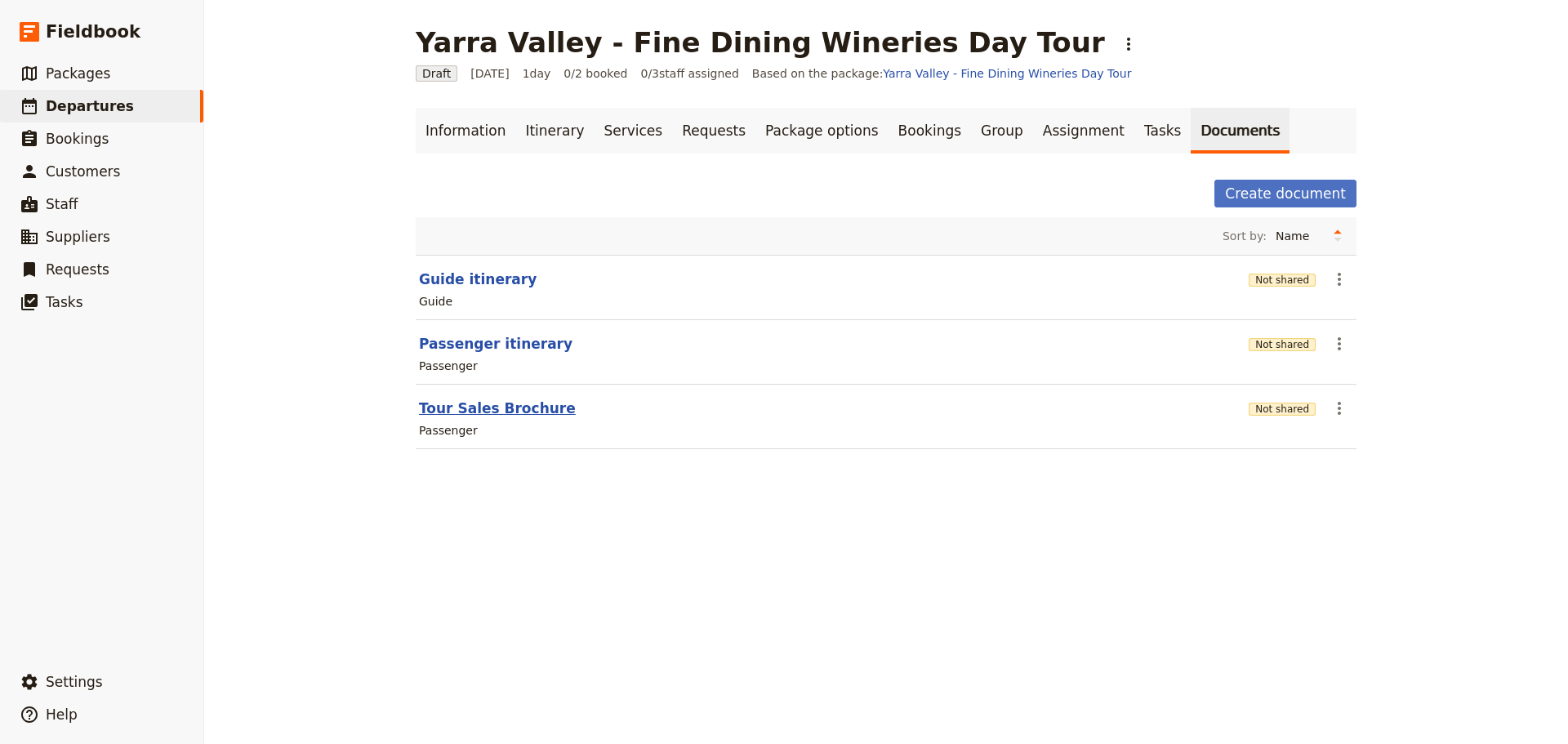
click at [464, 411] on button "Tour Sales Brochure" at bounding box center [497, 408] width 157 height 19
select select "PASSENGER"
select select "DEFAULT"
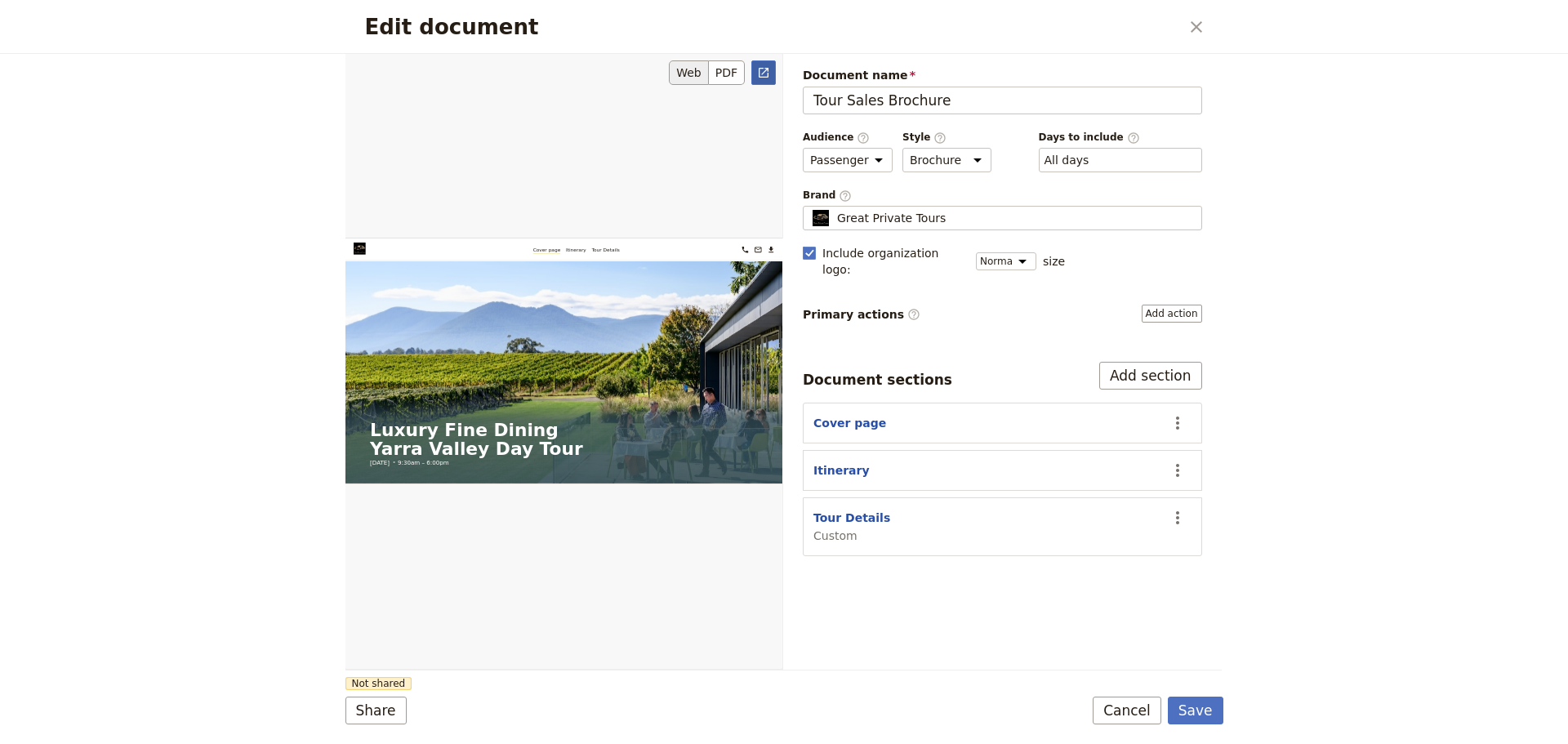
click at [760, 75] on icon "Open full preview" at bounding box center [763, 73] width 13 height 13
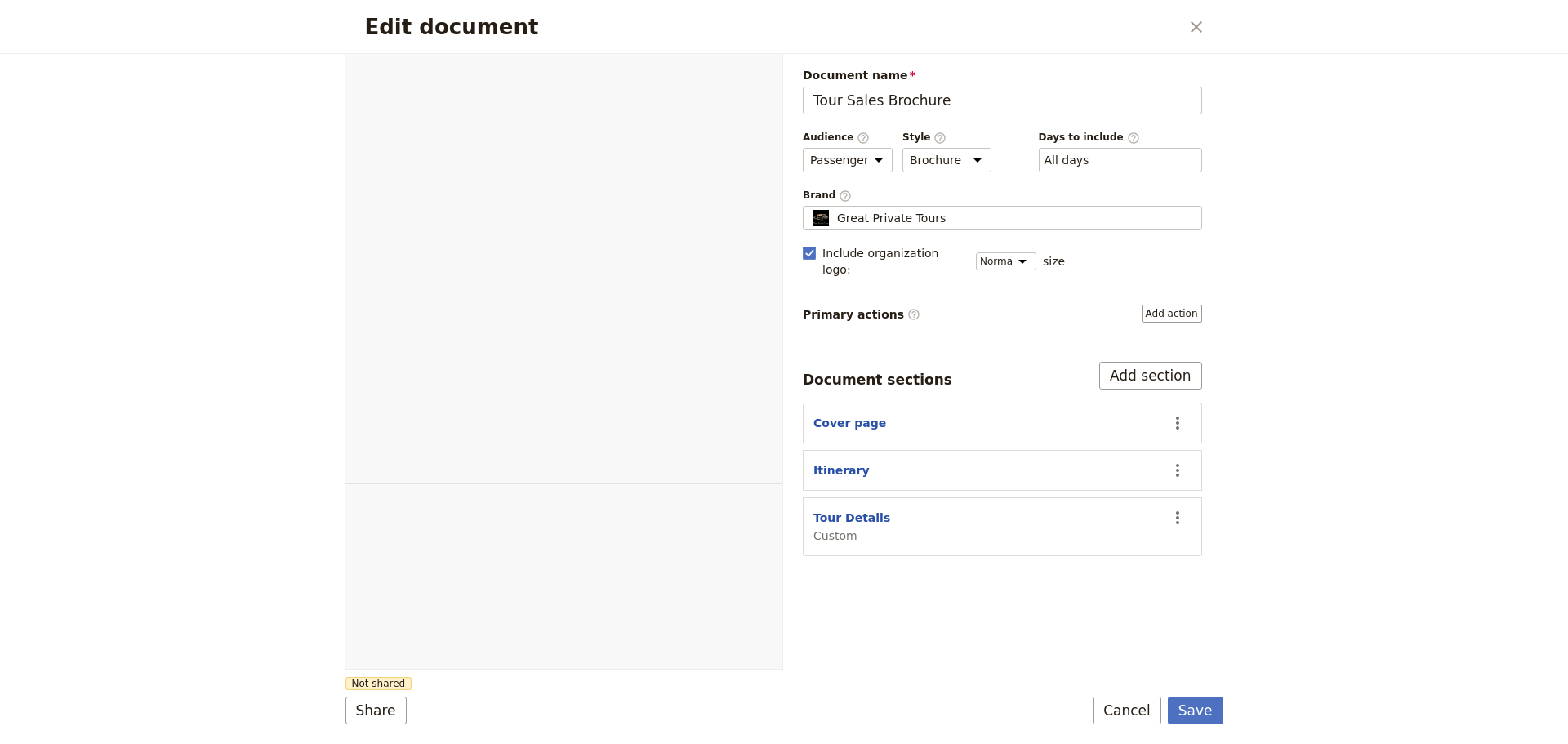
select select "PASSENGER"
select select "DEFAULT"
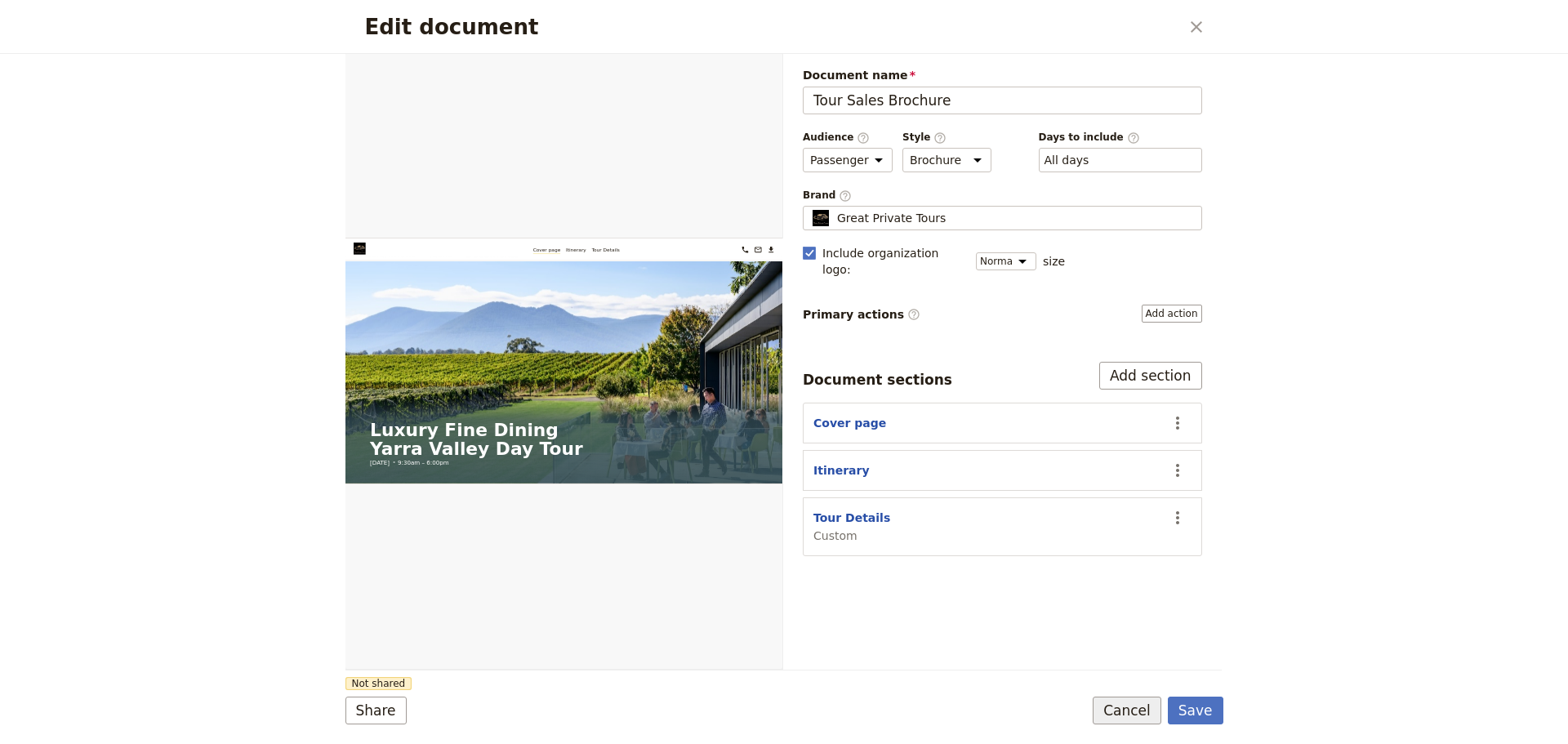
click at [1129, 708] on button "Cancel" at bounding box center [1126, 710] width 68 height 28
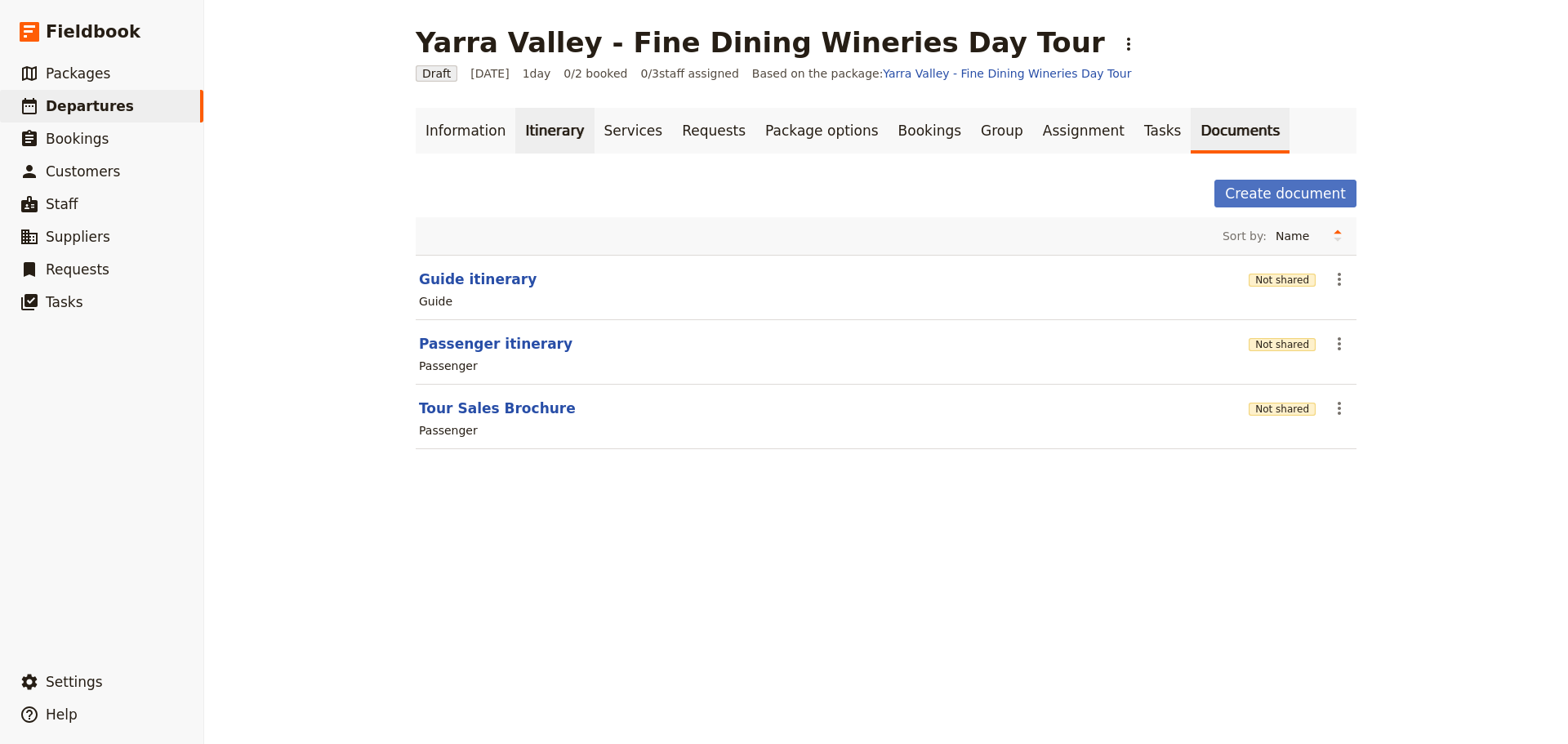
click at [556, 128] on link "Itinerary" at bounding box center [553, 131] width 78 height 46
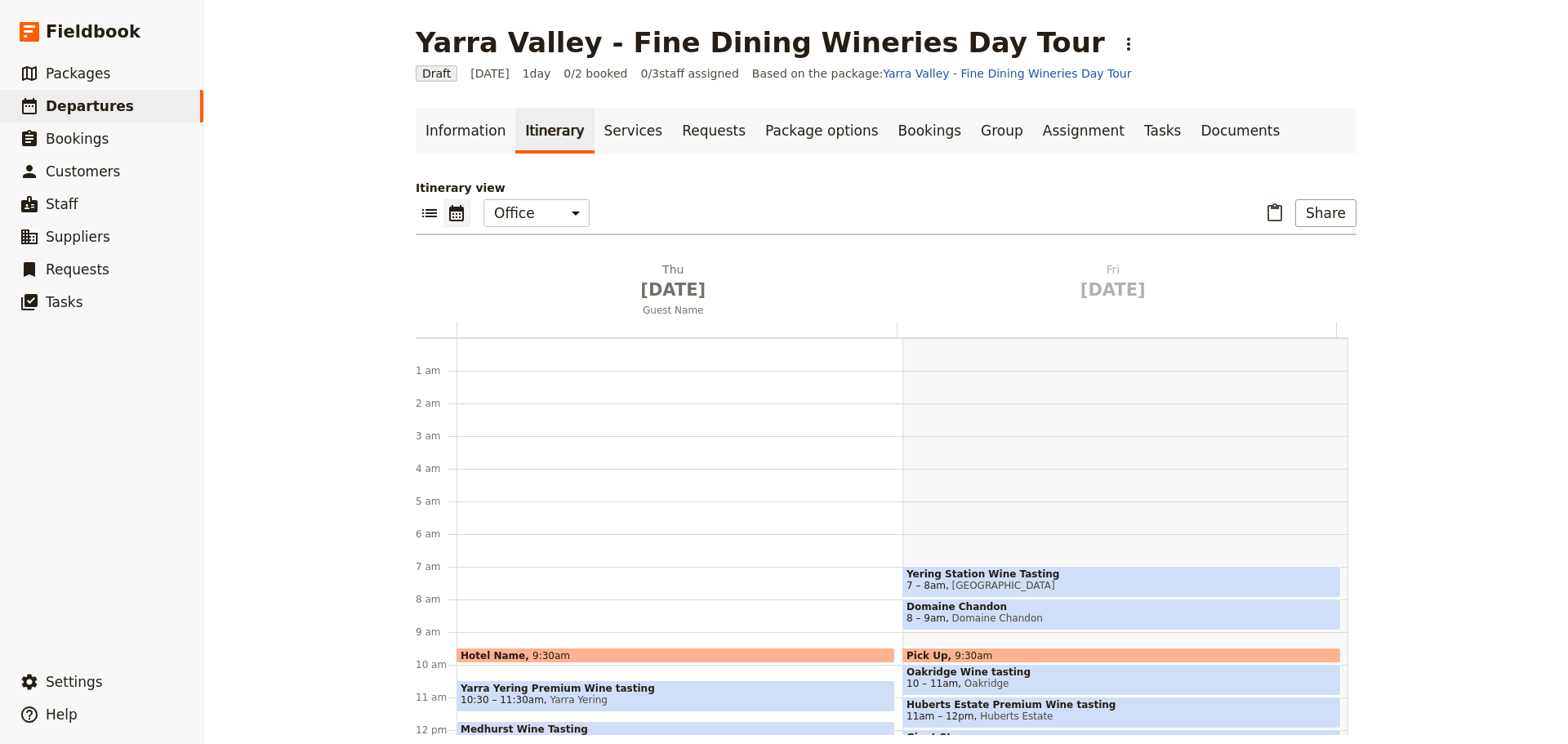
scroll to position [213, 0]
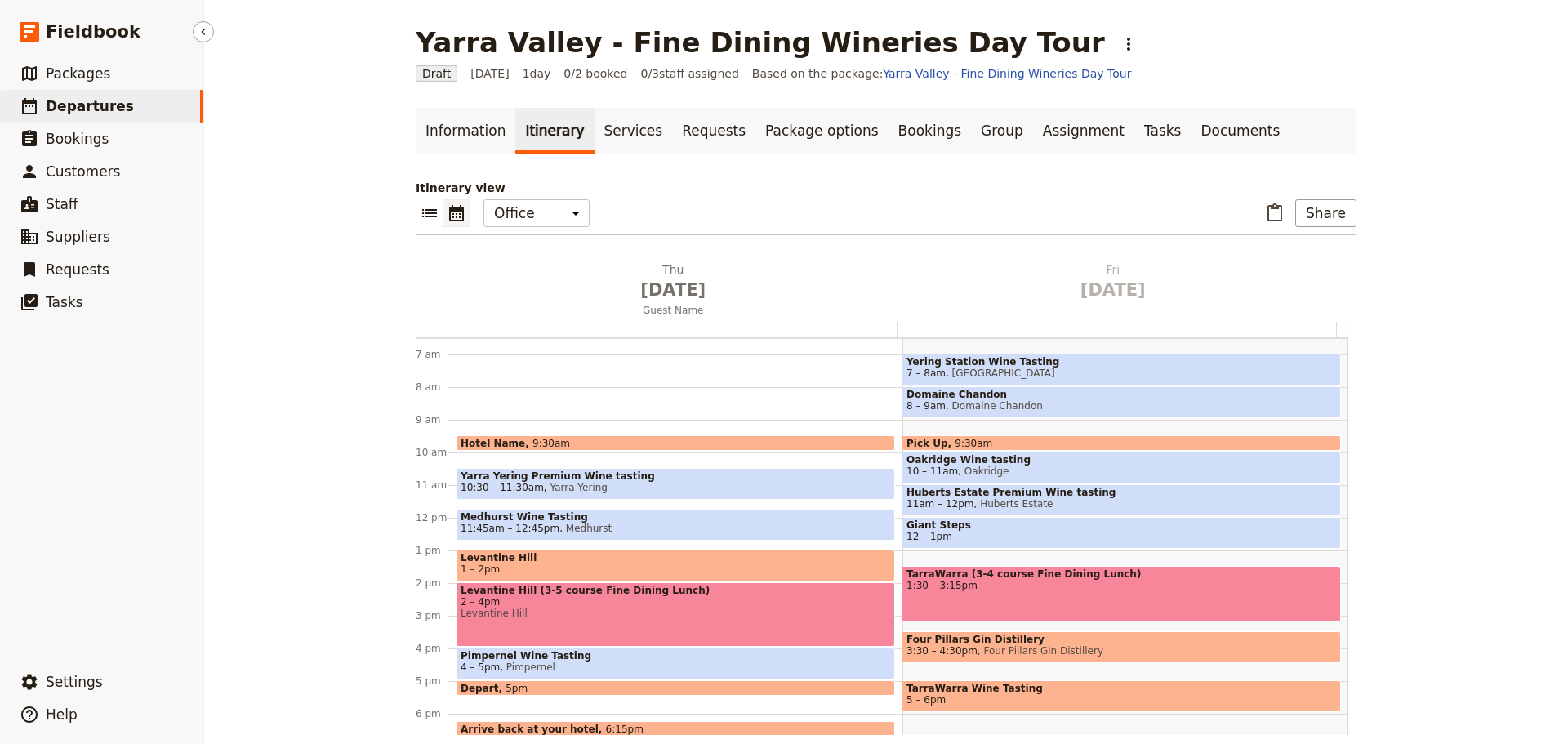
click at [123, 99] on link "​ Departures" at bounding box center [101, 106] width 203 height 33
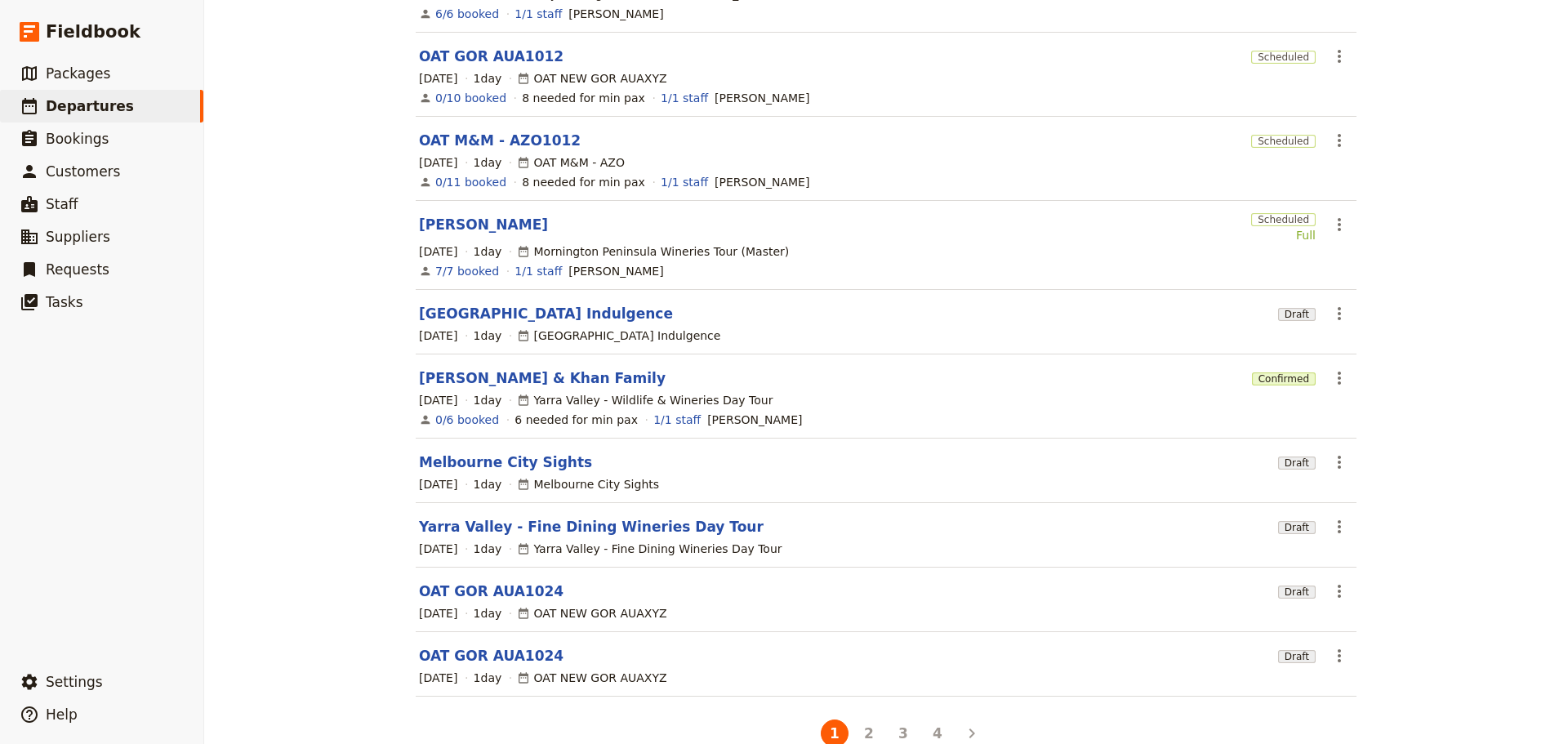
scroll to position [253, 0]
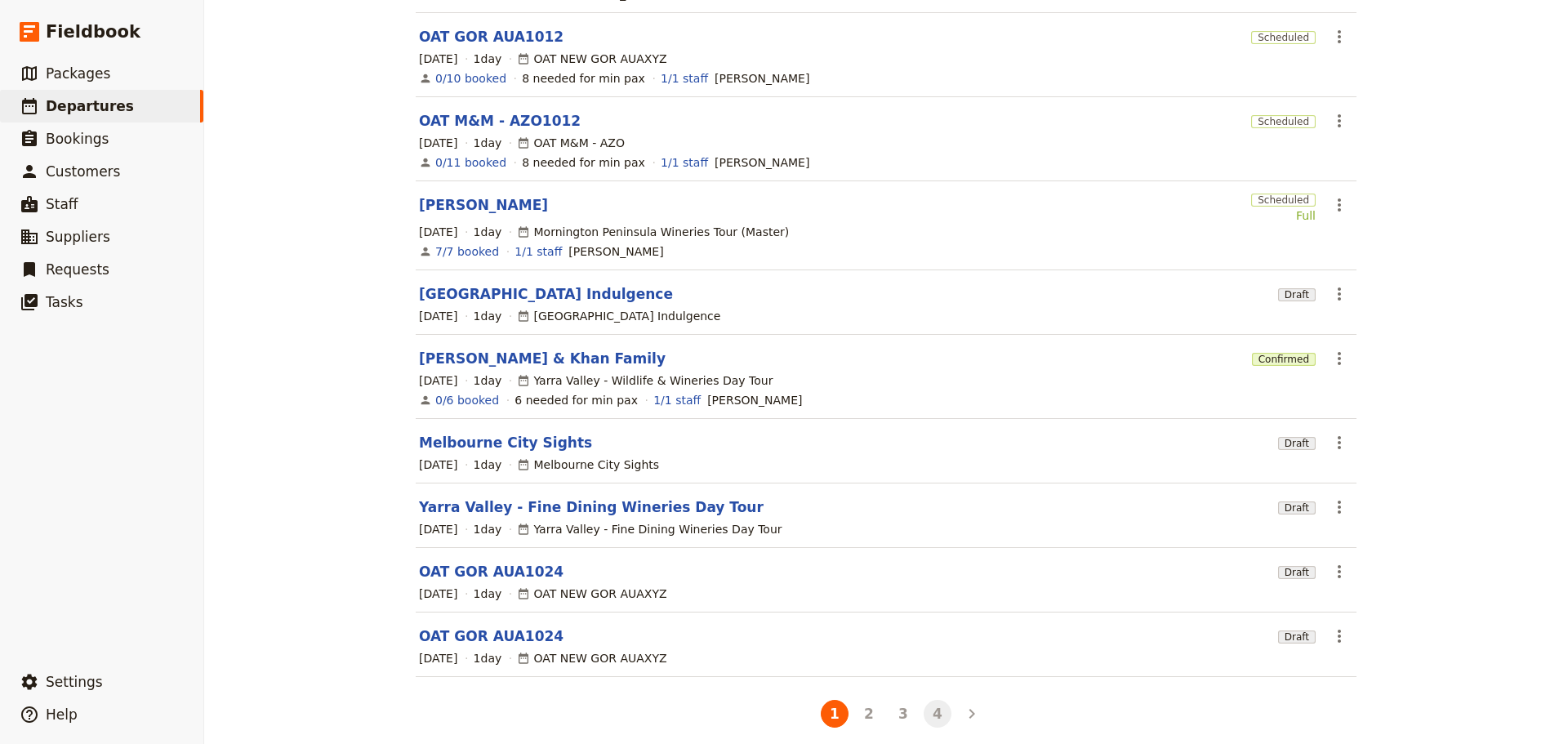
click at [927, 700] on button "4" at bounding box center [937, 713] width 28 height 28
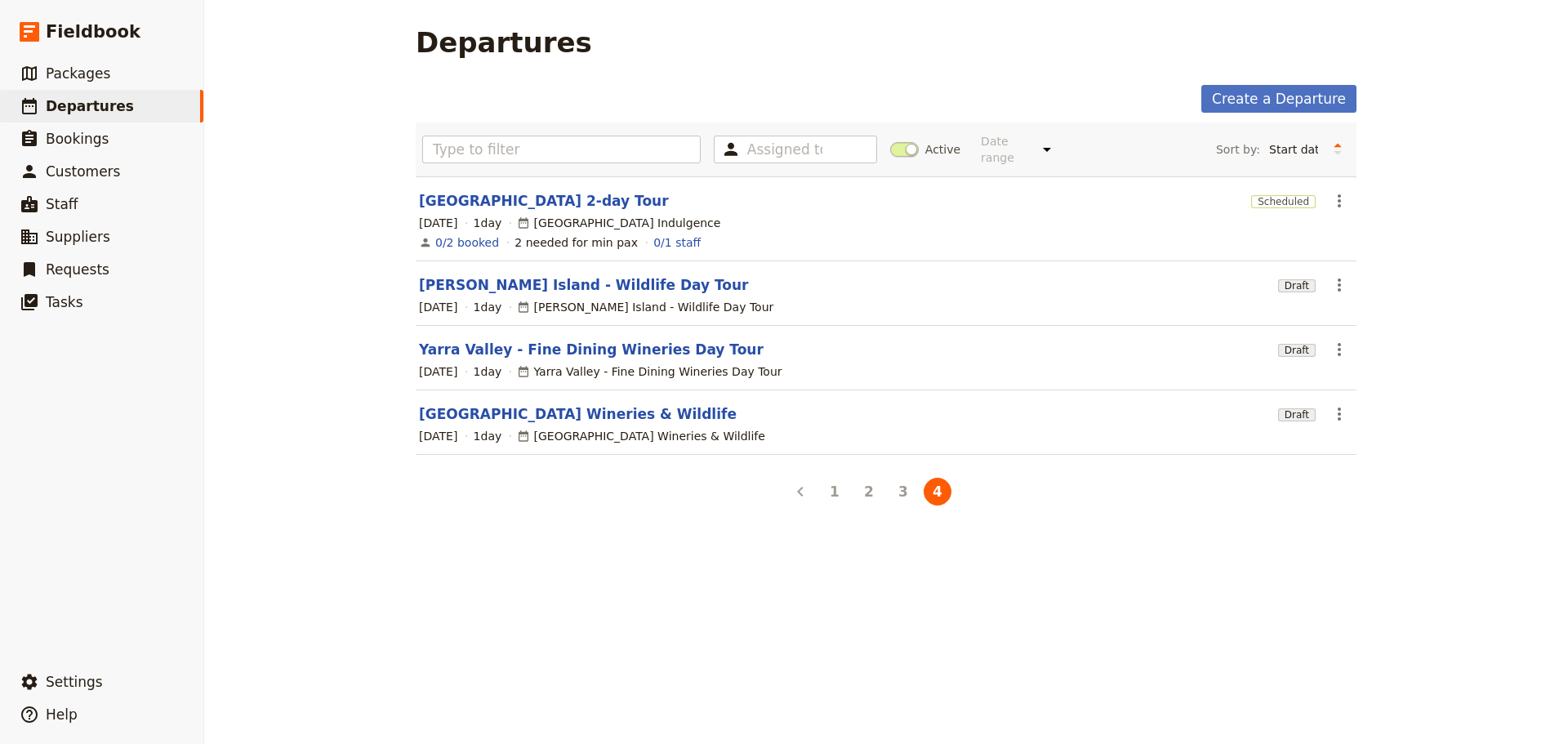
scroll to position [0, 0]
click at [513, 404] on link "[GEOGRAPHIC_DATA] Wineries & Wildlife" at bounding box center [578, 414] width 318 height 19
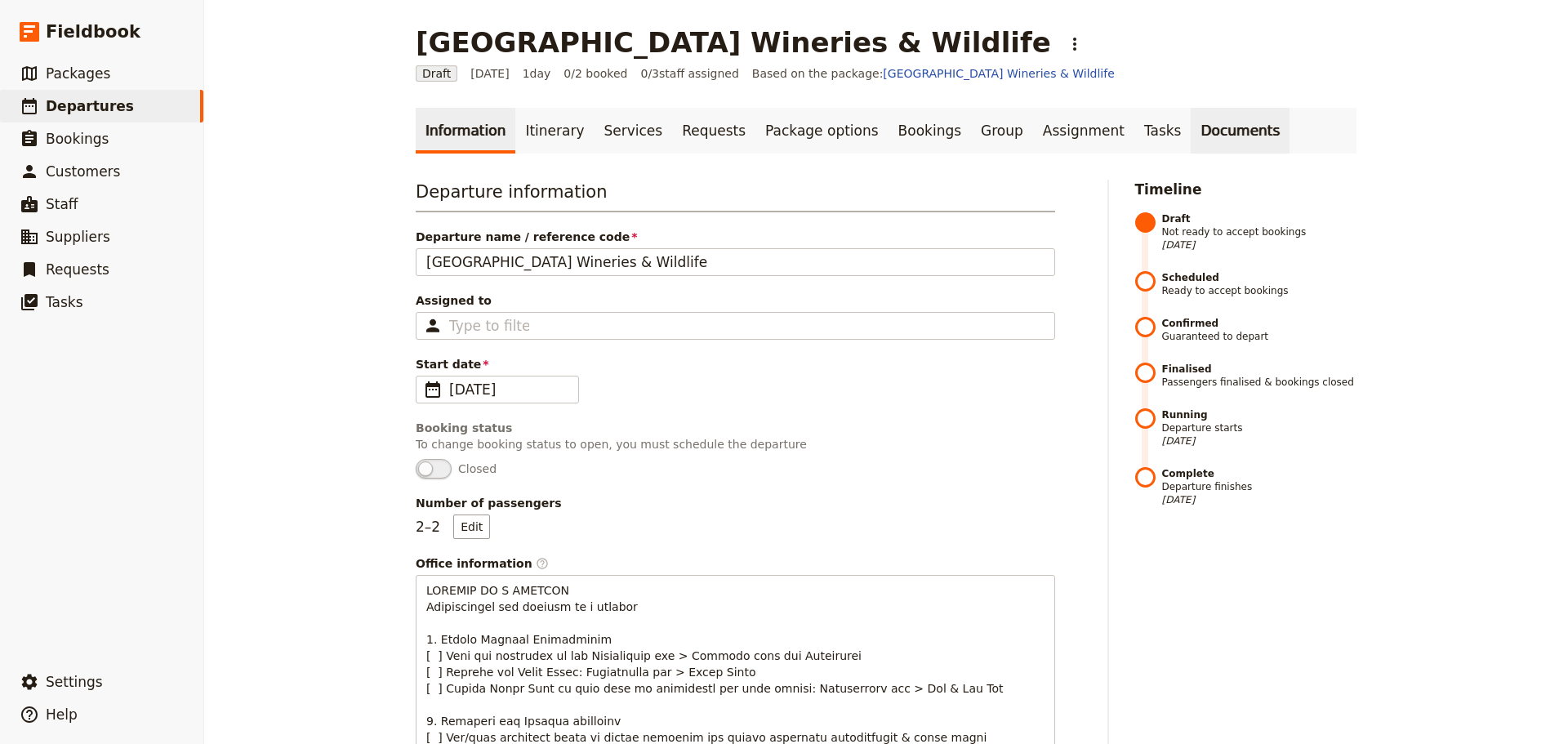
click at [1191, 130] on link "Documents" at bounding box center [1240, 131] width 99 height 46
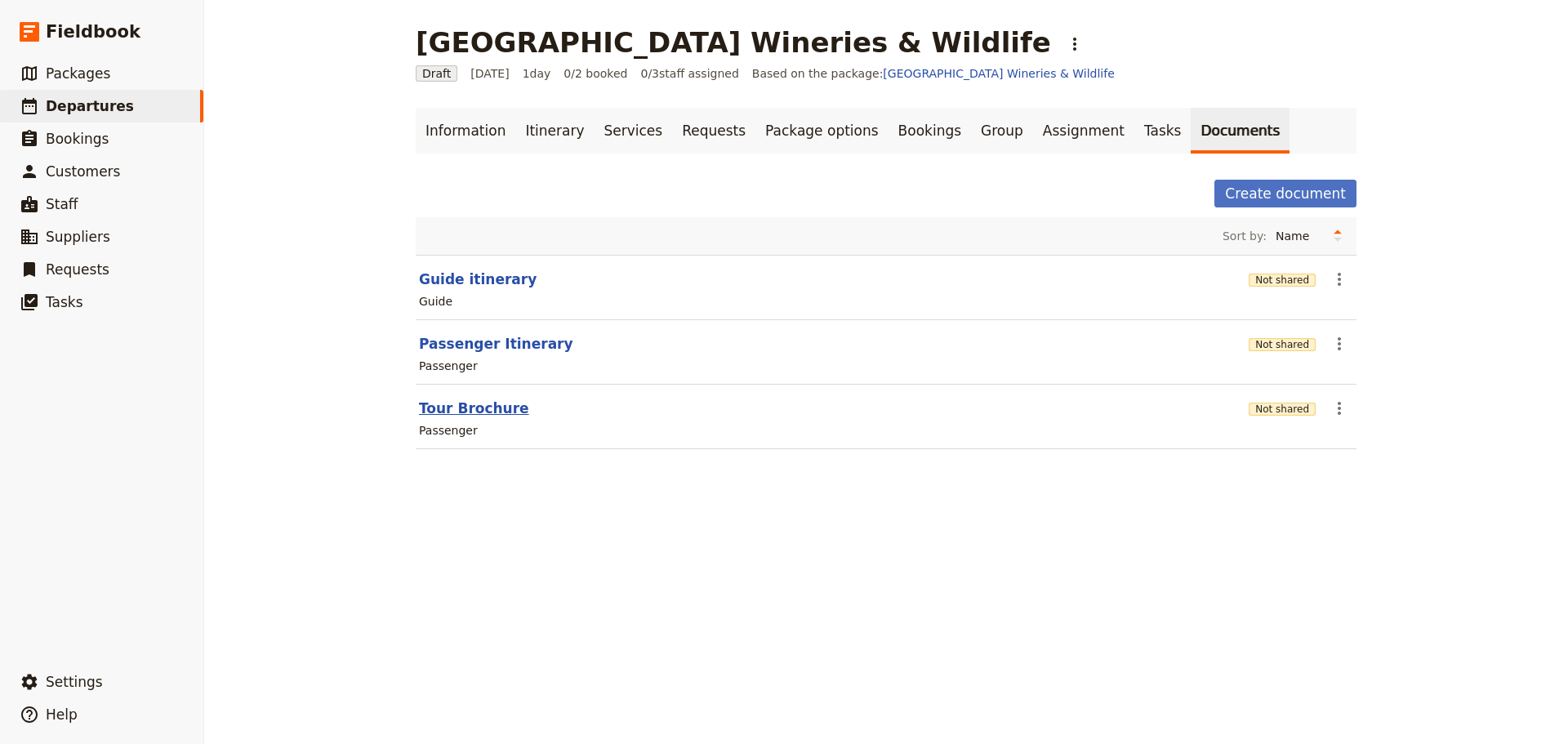
click at [475, 410] on button "Tour Brochure" at bounding box center [474, 408] width 111 height 19
select select "PASSENGER"
select select "RUN_SHEET"
select select "DEFAULT"
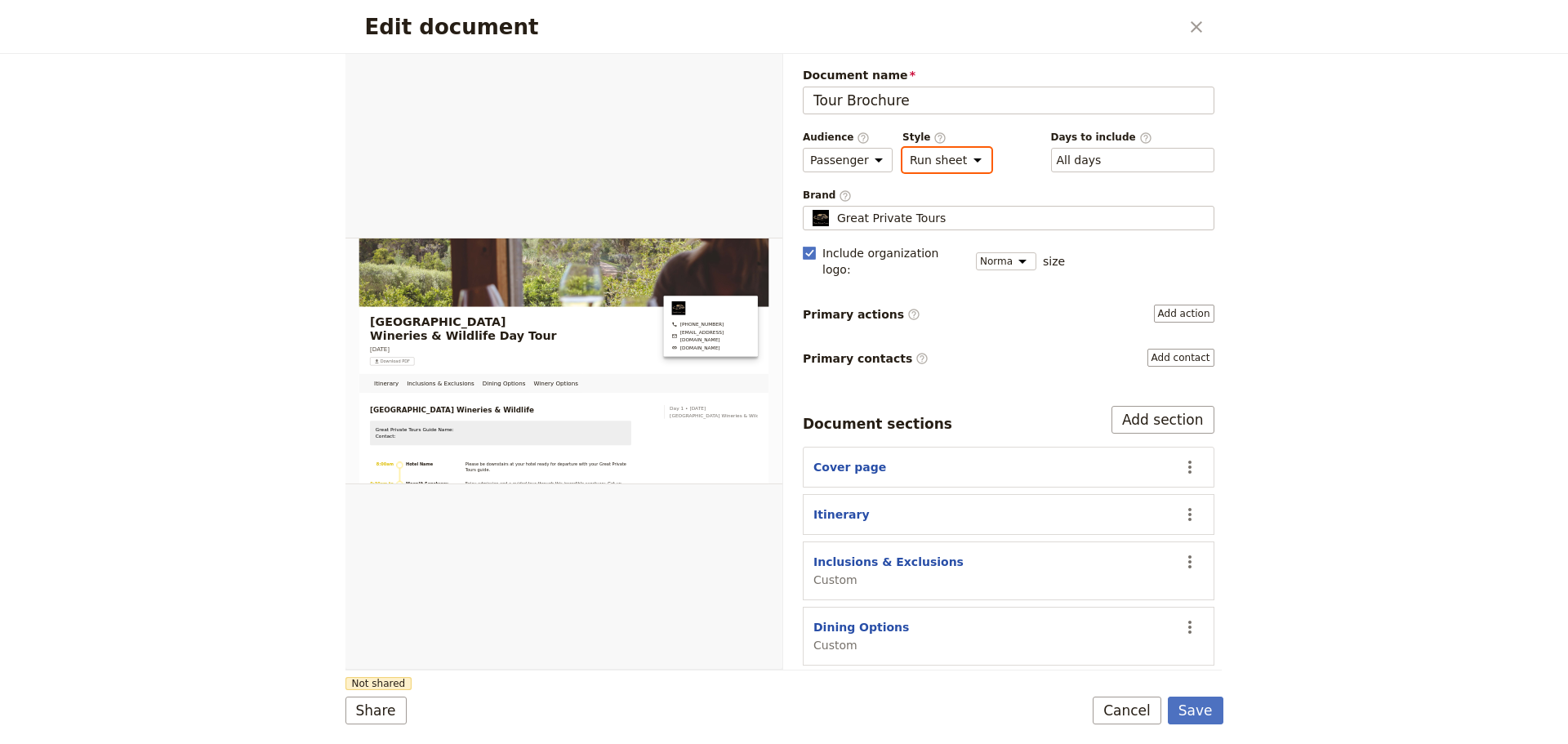
click at [925, 164] on select "Brochure Run sheet" at bounding box center [946, 160] width 89 height 24
select select "BROCHURE"
click at [902, 148] on select "Brochure Run sheet" at bounding box center [946, 160] width 89 height 24
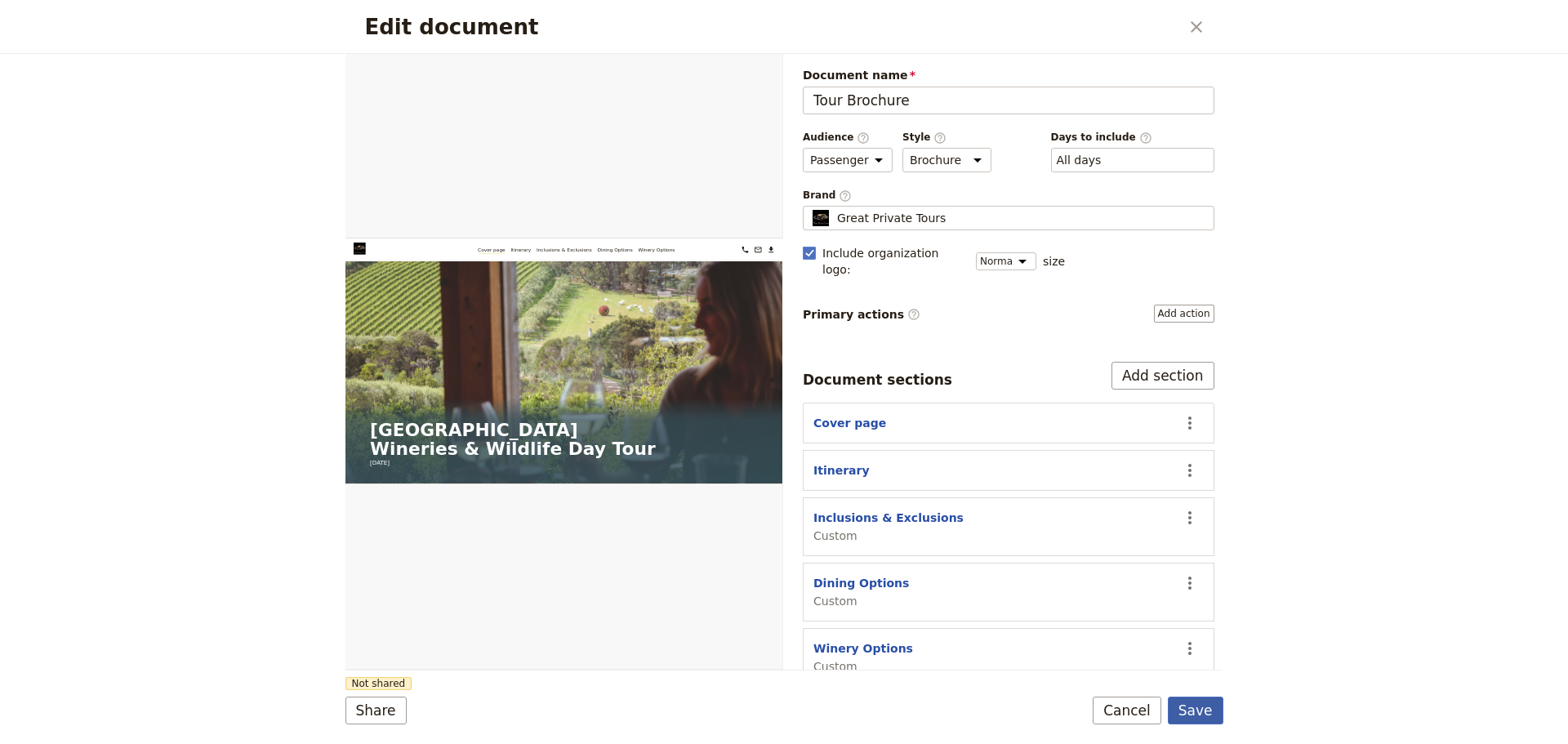
click at [1197, 703] on button "Save" at bounding box center [1195, 710] width 56 height 28
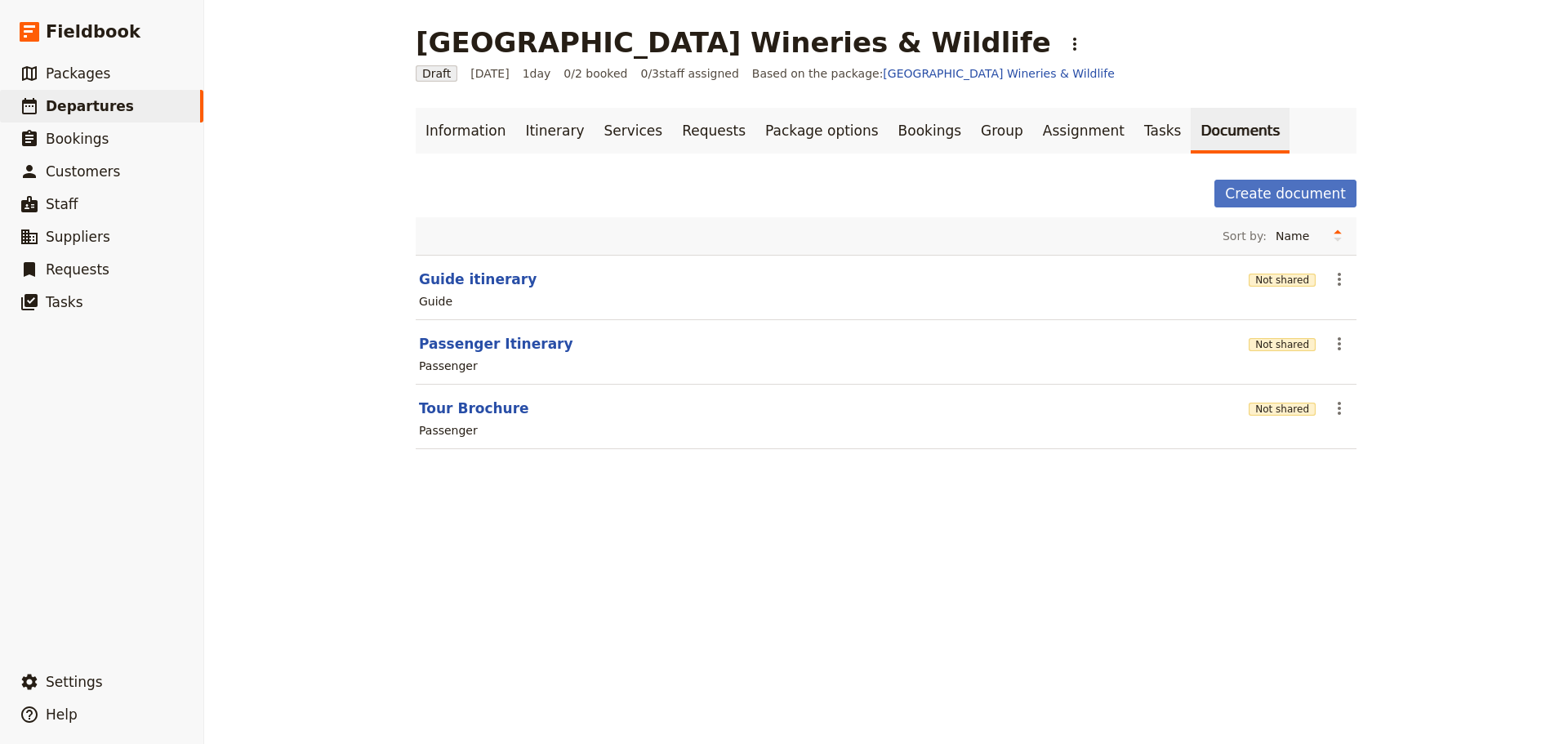
click at [763, 79] on span "Based on the package: Mornington Peninsula Wineries & Wildlife" at bounding box center [933, 73] width 363 height 16
click at [486, 402] on button "Tour Brochure" at bounding box center [474, 408] width 111 height 19
select select "PASSENGER"
select select "DEFAULT"
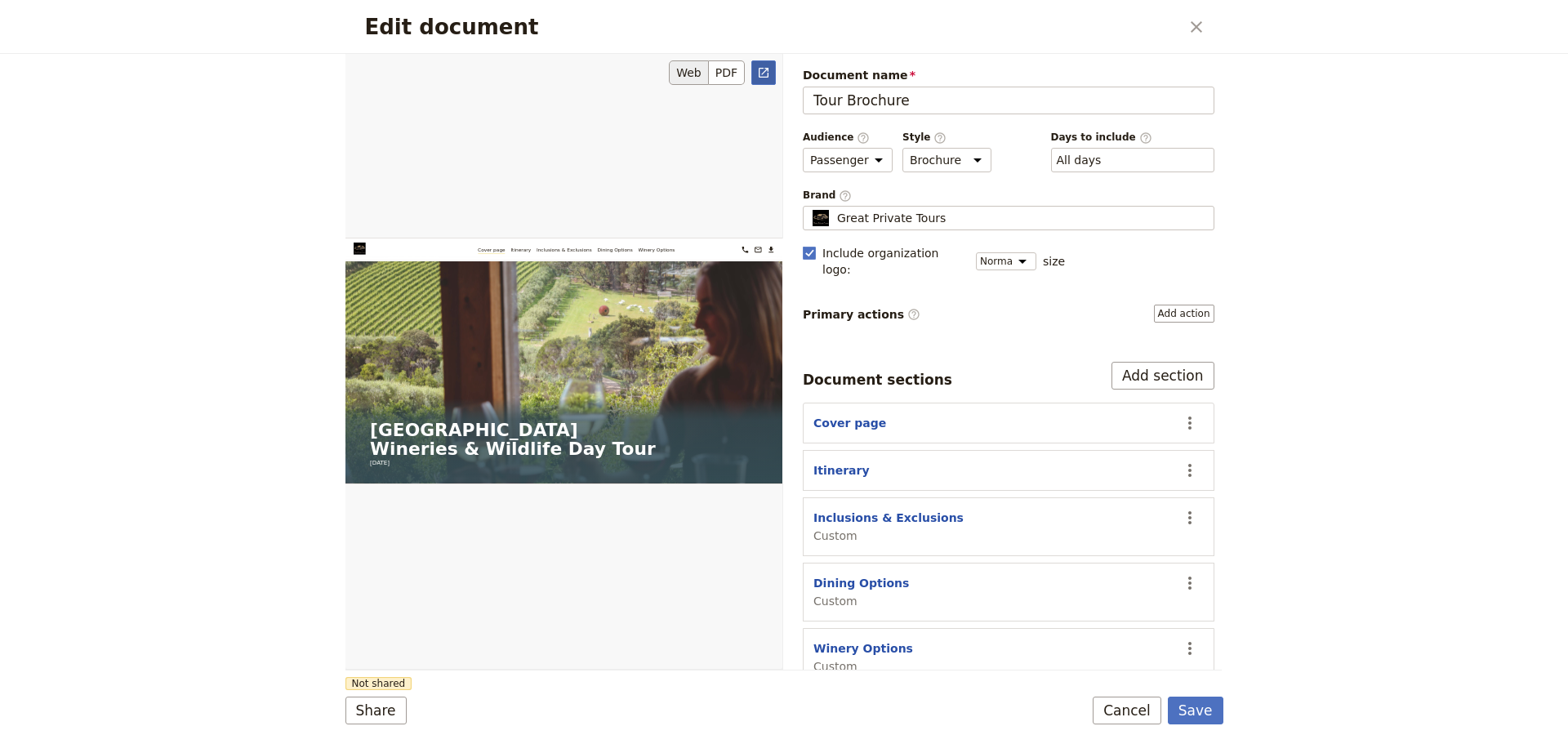
click at [760, 73] on icon "Open full preview" at bounding box center [763, 73] width 13 height 13
click at [1155, 717] on button "Cancel" at bounding box center [1126, 710] width 68 height 28
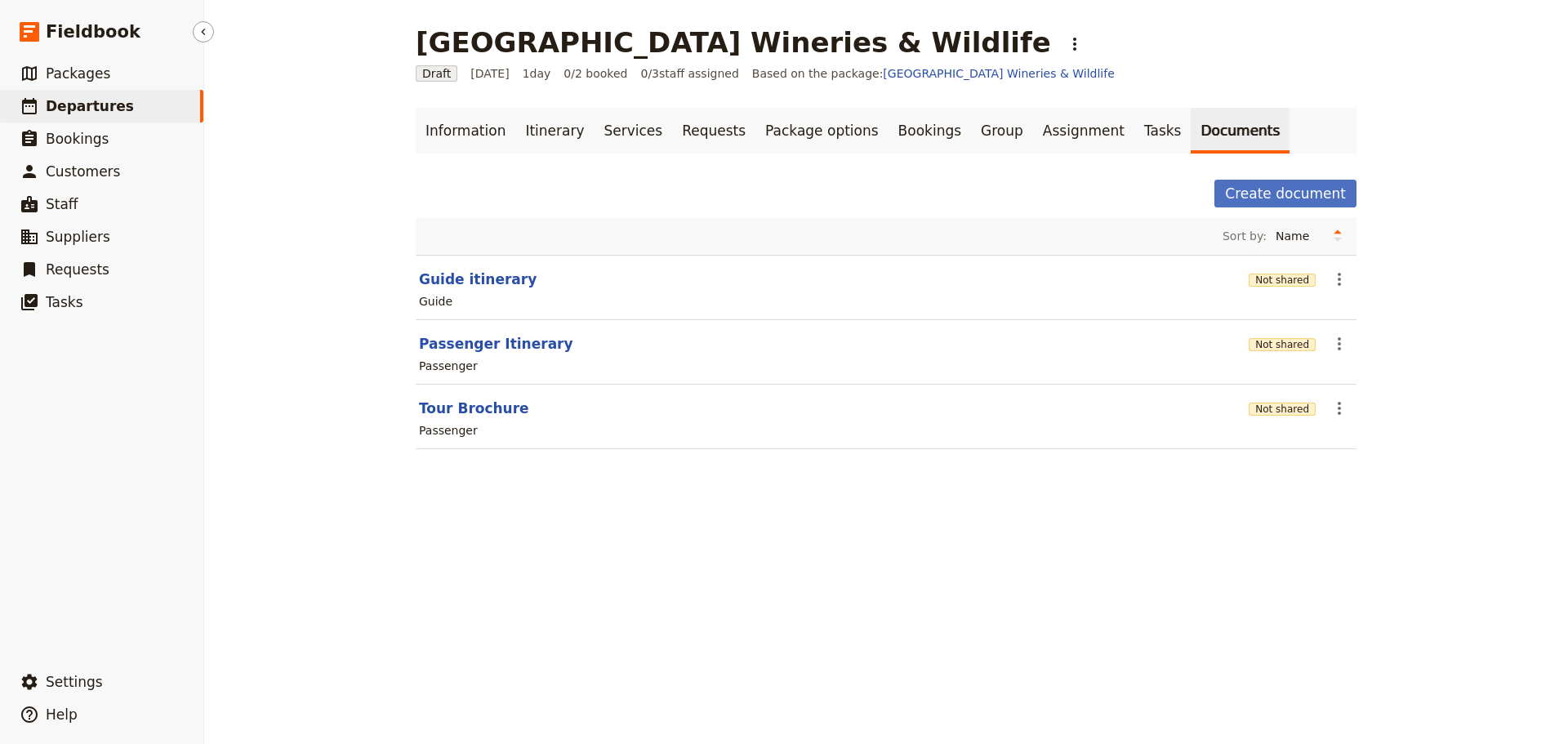
click at [88, 107] on span "Departures" at bounding box center [90, 106] width 89 height 16
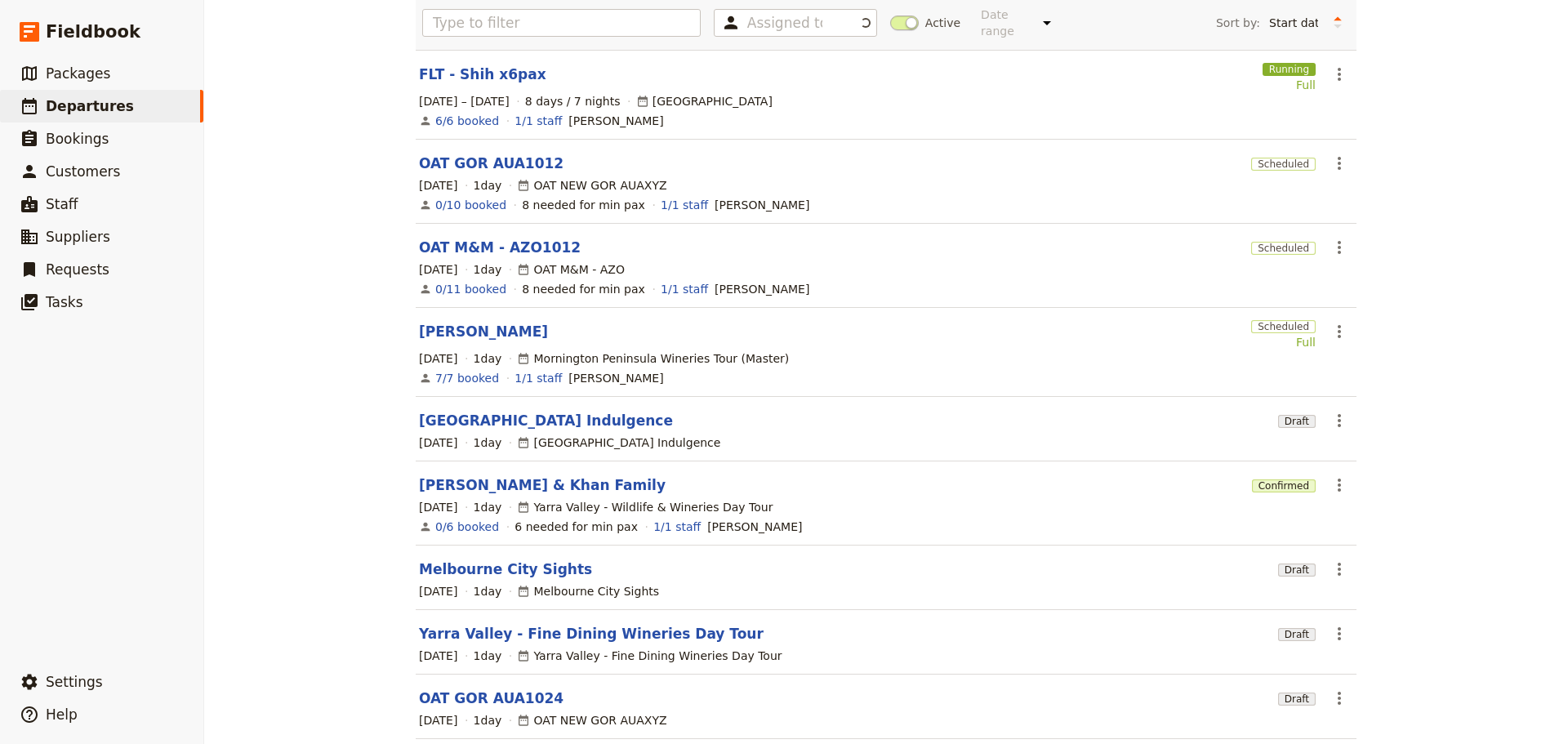
scroll to position [253, 0]
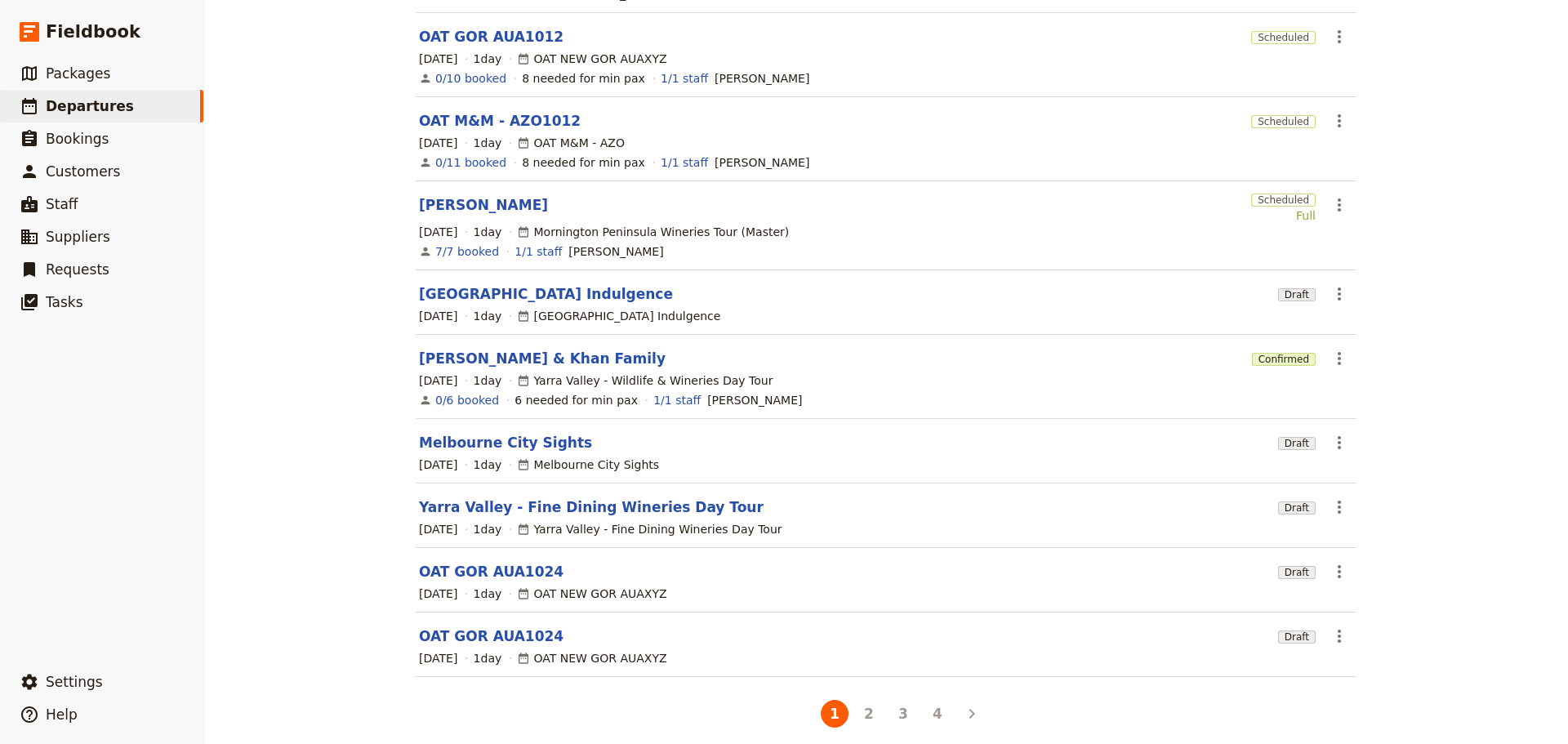
drag, startPoint x: 937, startPoint y: 708, endPoint x: 917, endPoint y: 693, distance: 25.0
click at [936, 708] on button "4" at bounding box center [937, 713] width 28 height 28
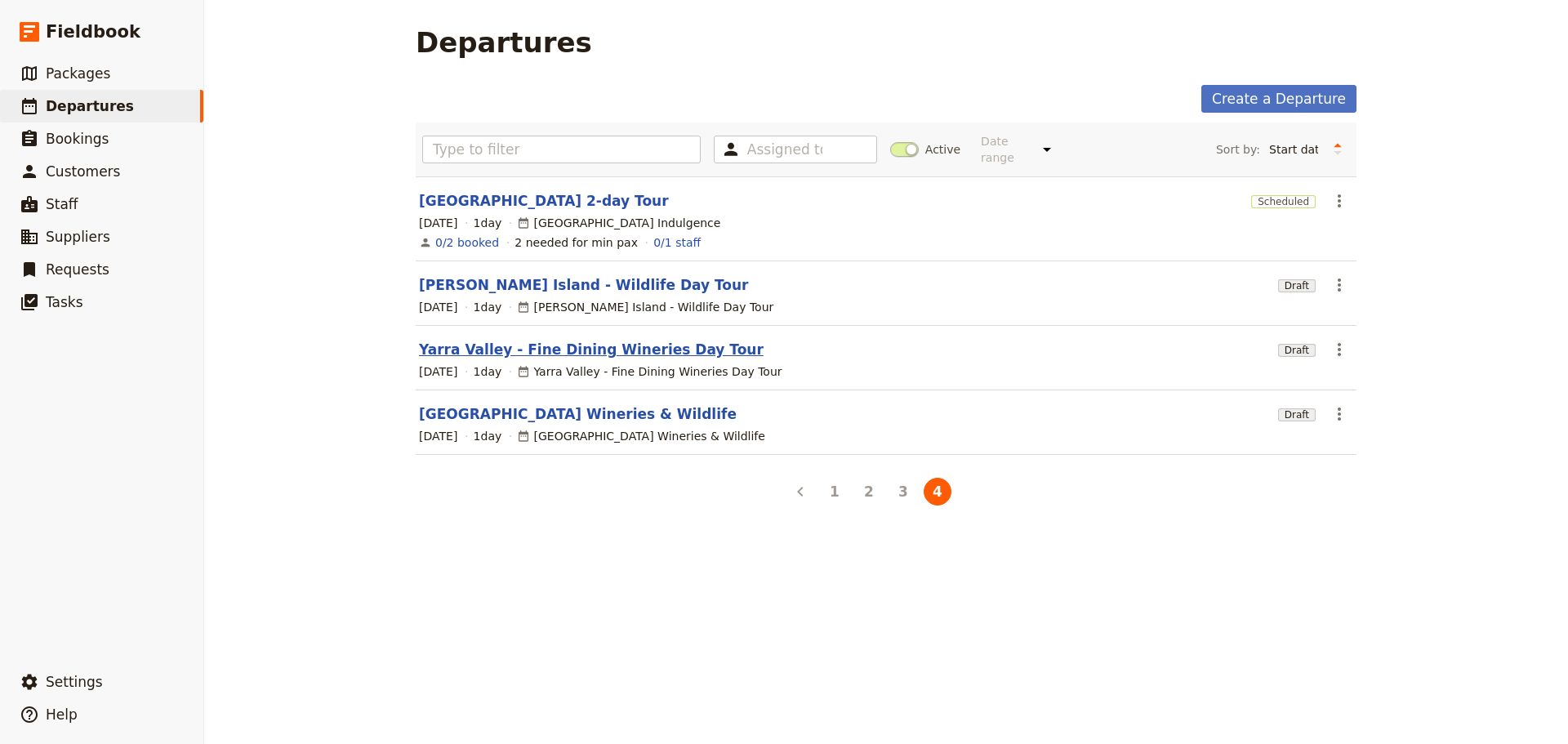
click at [472, 340] on link "Yarra Valley - Fine Dining Wineries Day Tour" at bounding box center [591, 349] width 345 height 19
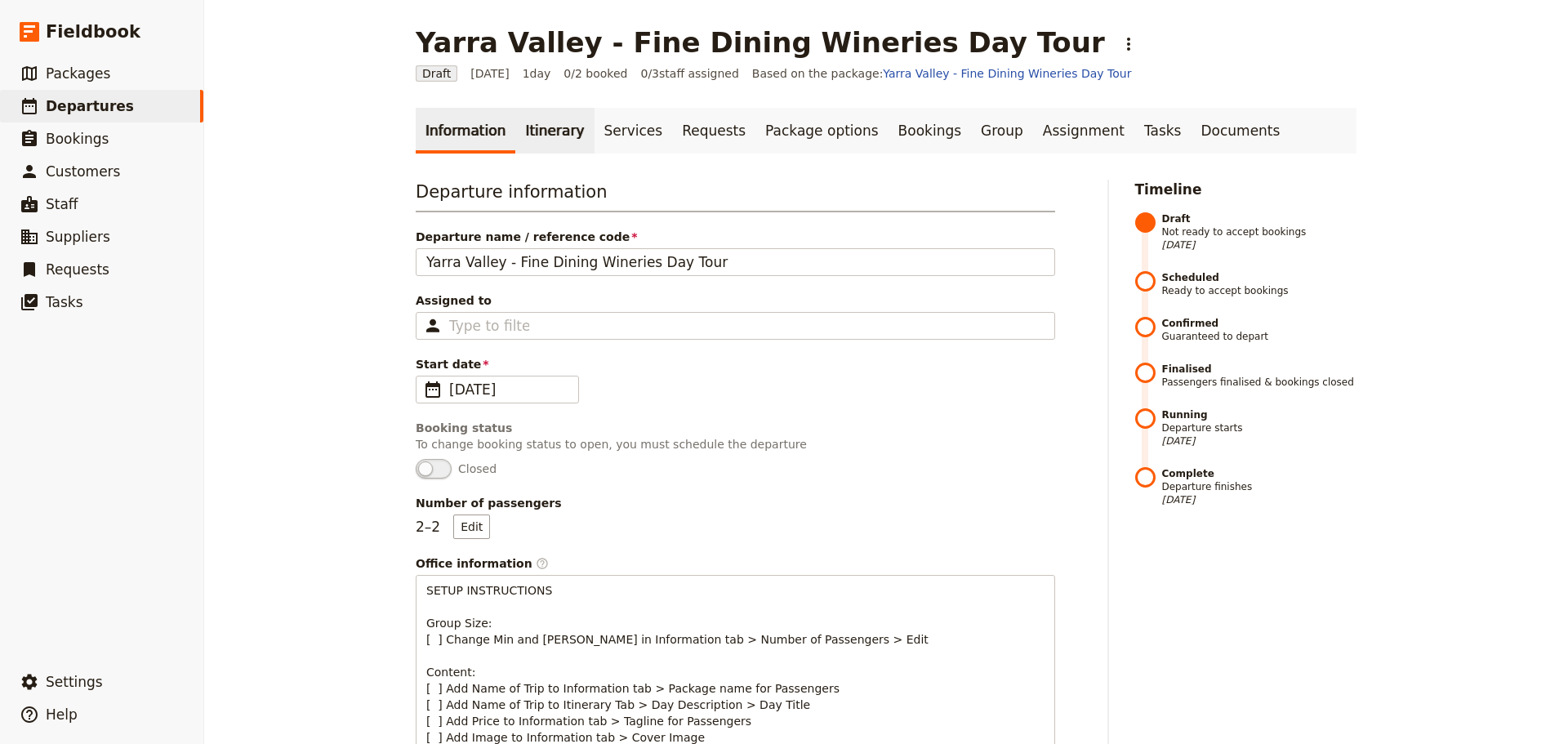
click at [515, 122] on link "Itinerary" at bounding box center [553, 131] width 78 height 46
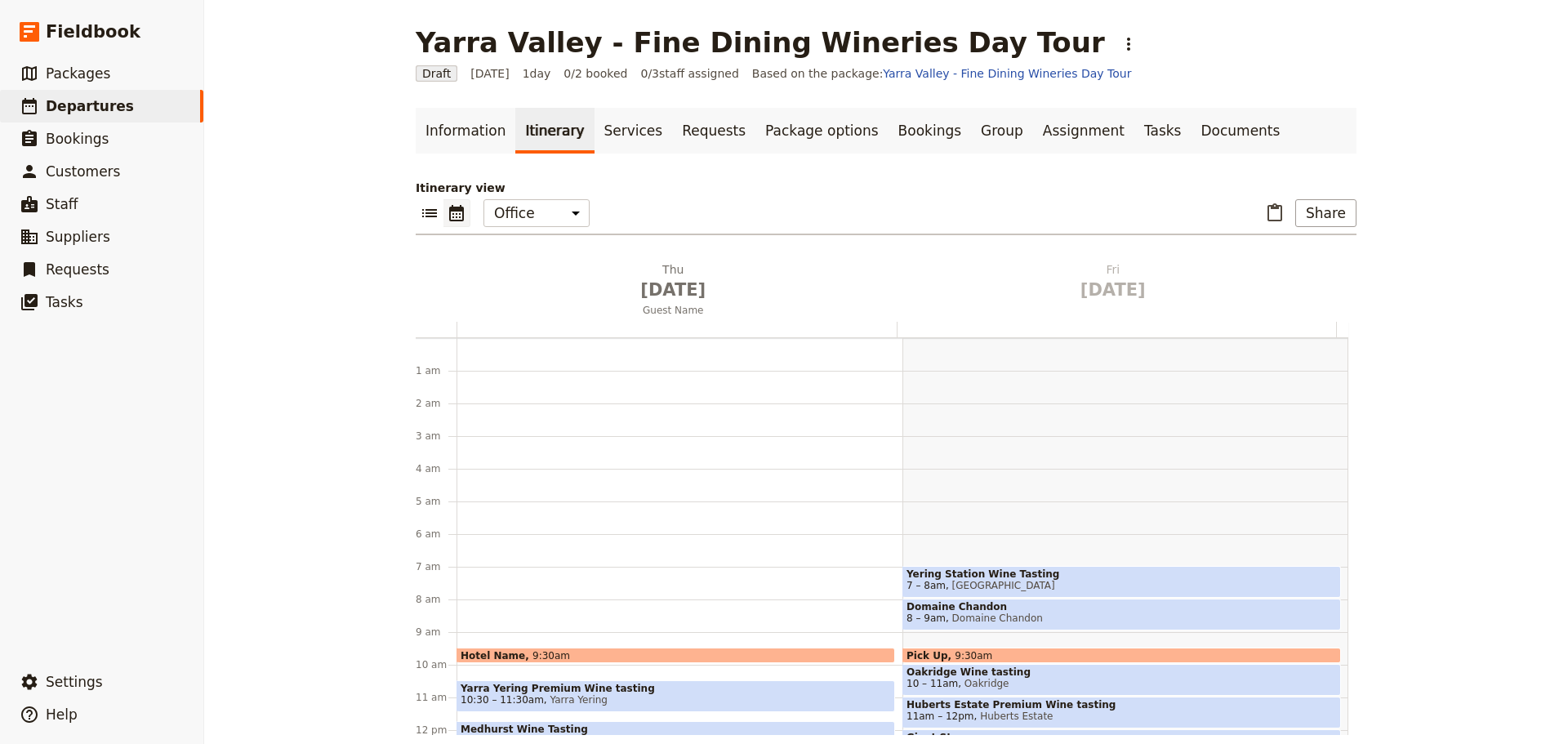
scroll to position [213, 0]
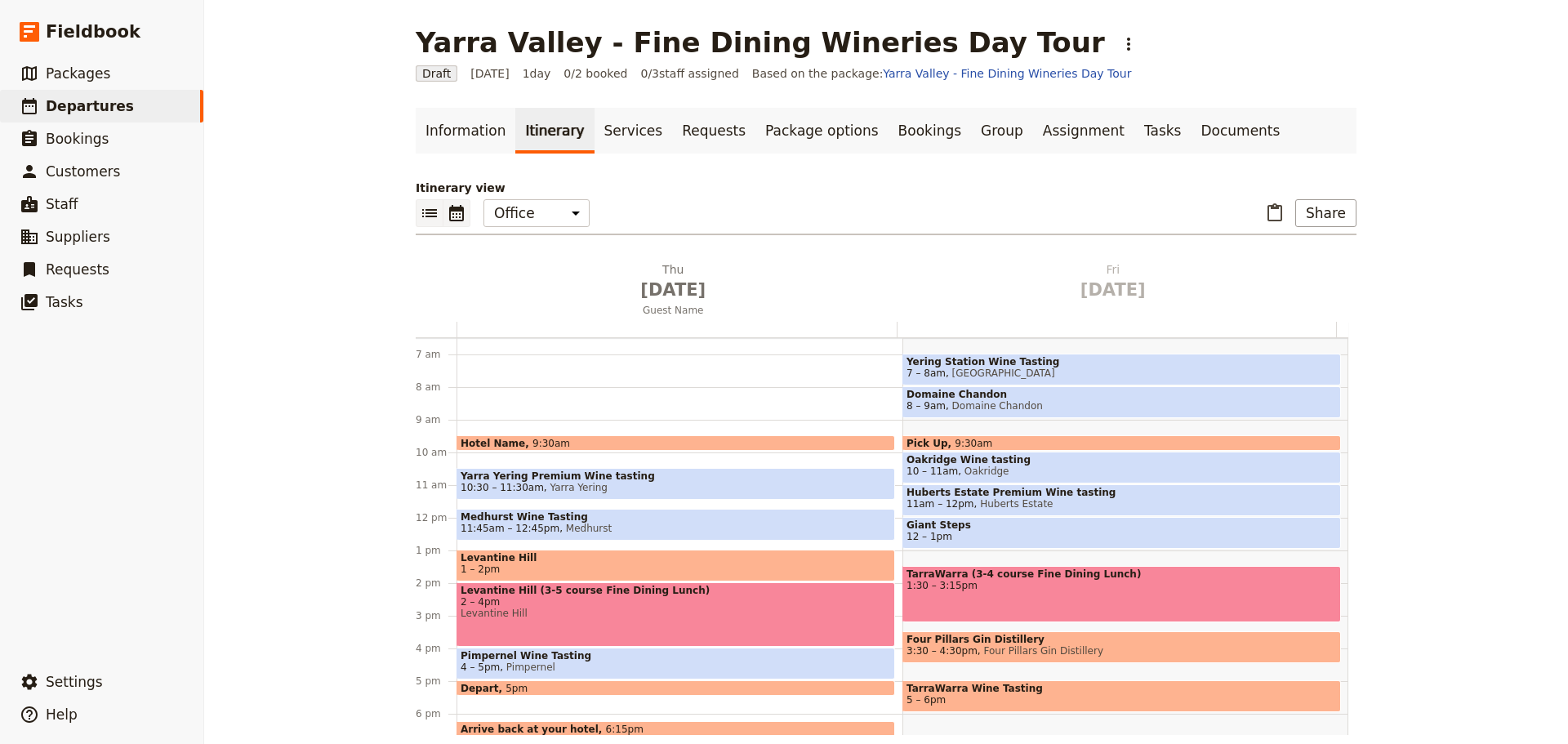
click at [424, 209] on icon "List view" at bounding box center [429, 213] width 19 height 19
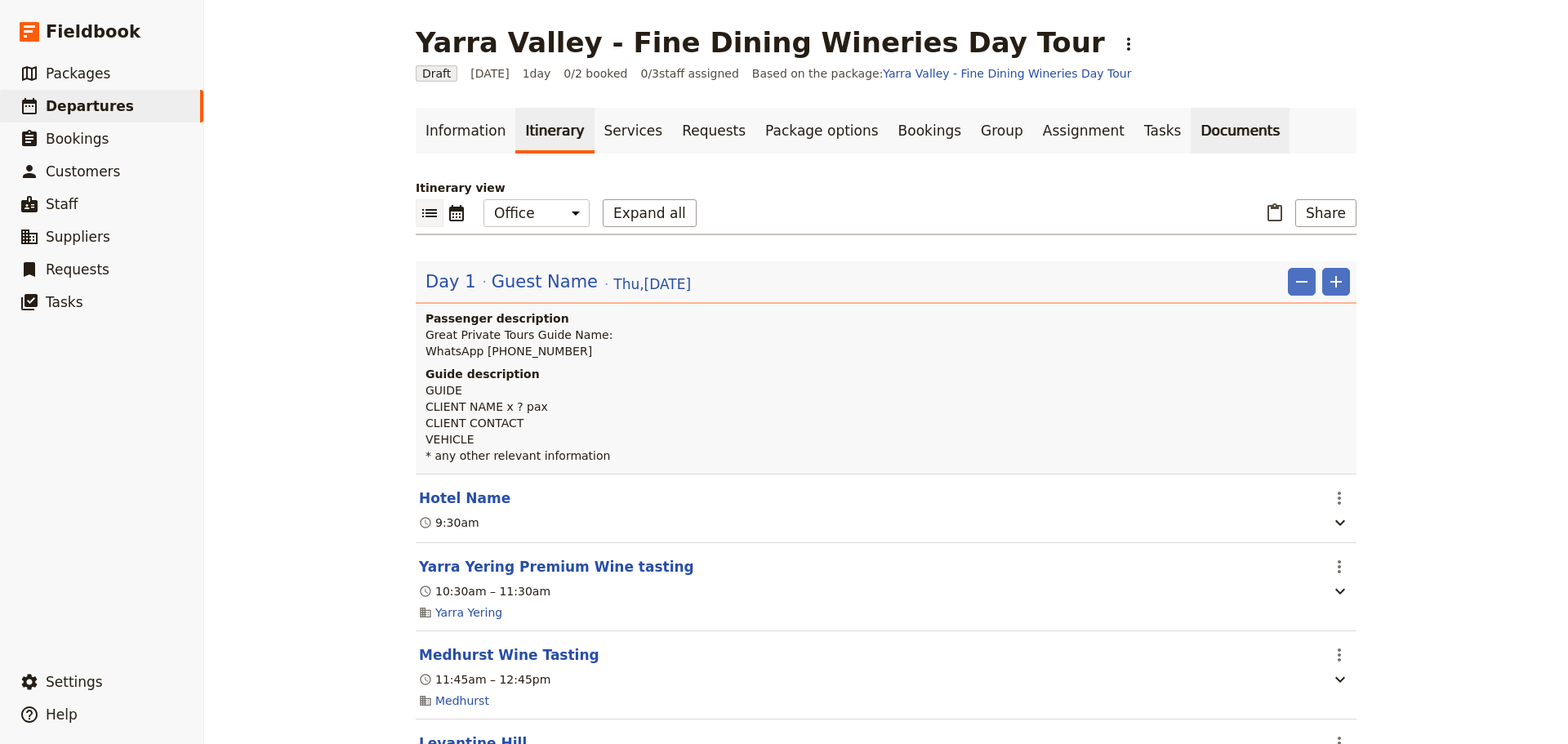
click at [1191, 133] on link "Documents" at bounding box center [1240, 131] width 99 height 46
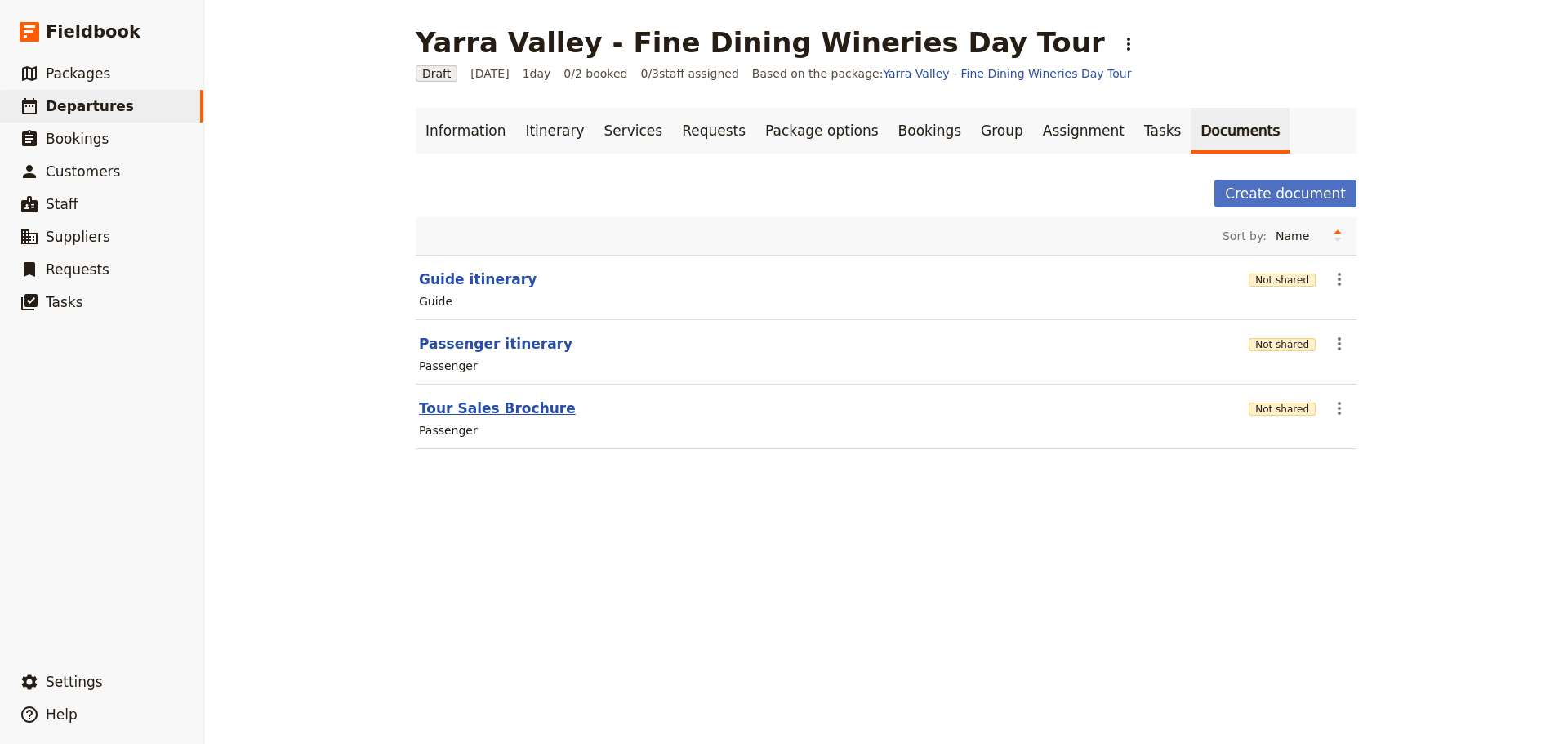
click at [451, 411] on button "Tour Sales Brochure" at bounding box center [497, 408] width 157 height 19
select select "PASSENGER"
select select "DEFAULT"
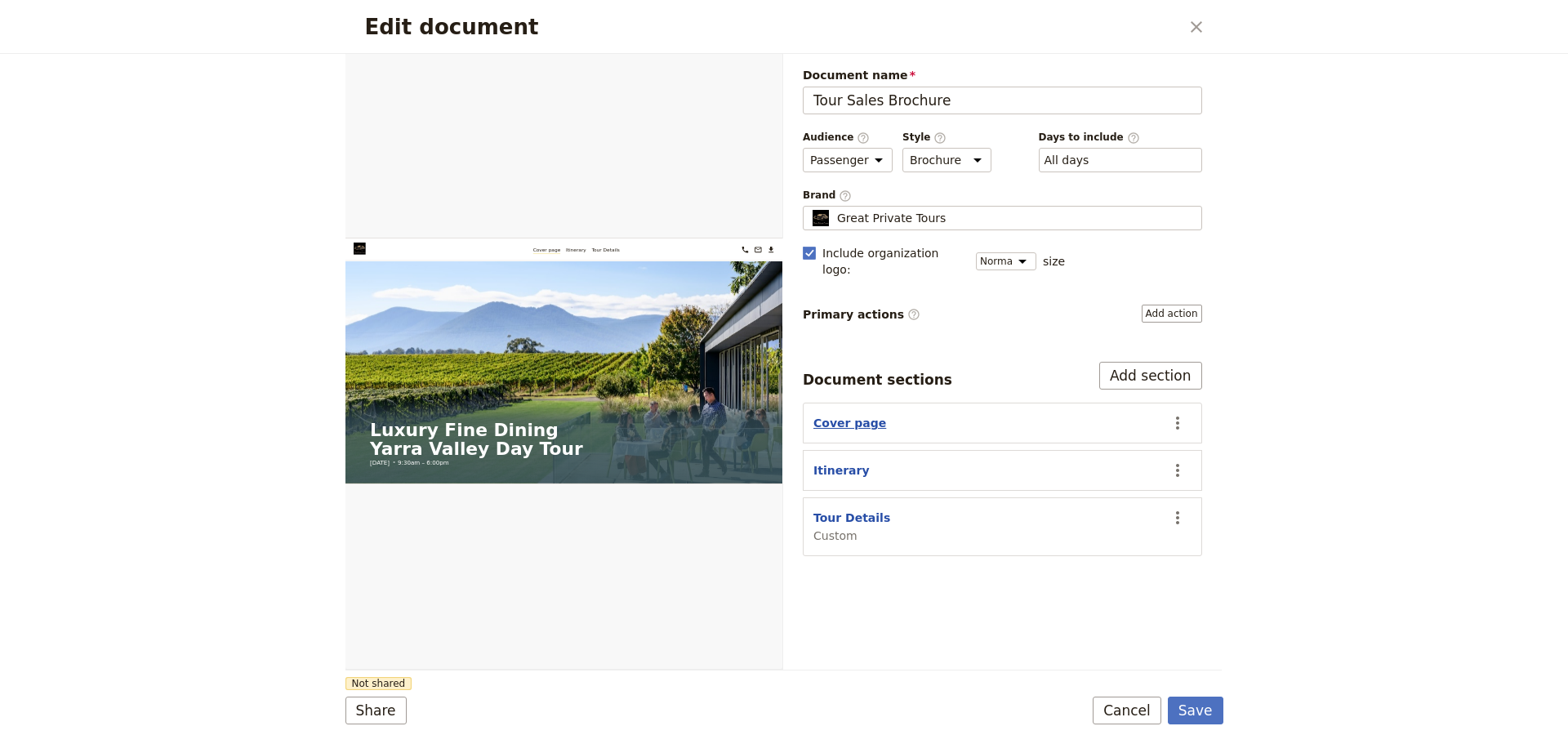
click at [846, 415] on button "Cover page" at bounding box center [850, 423] width 73 height 16
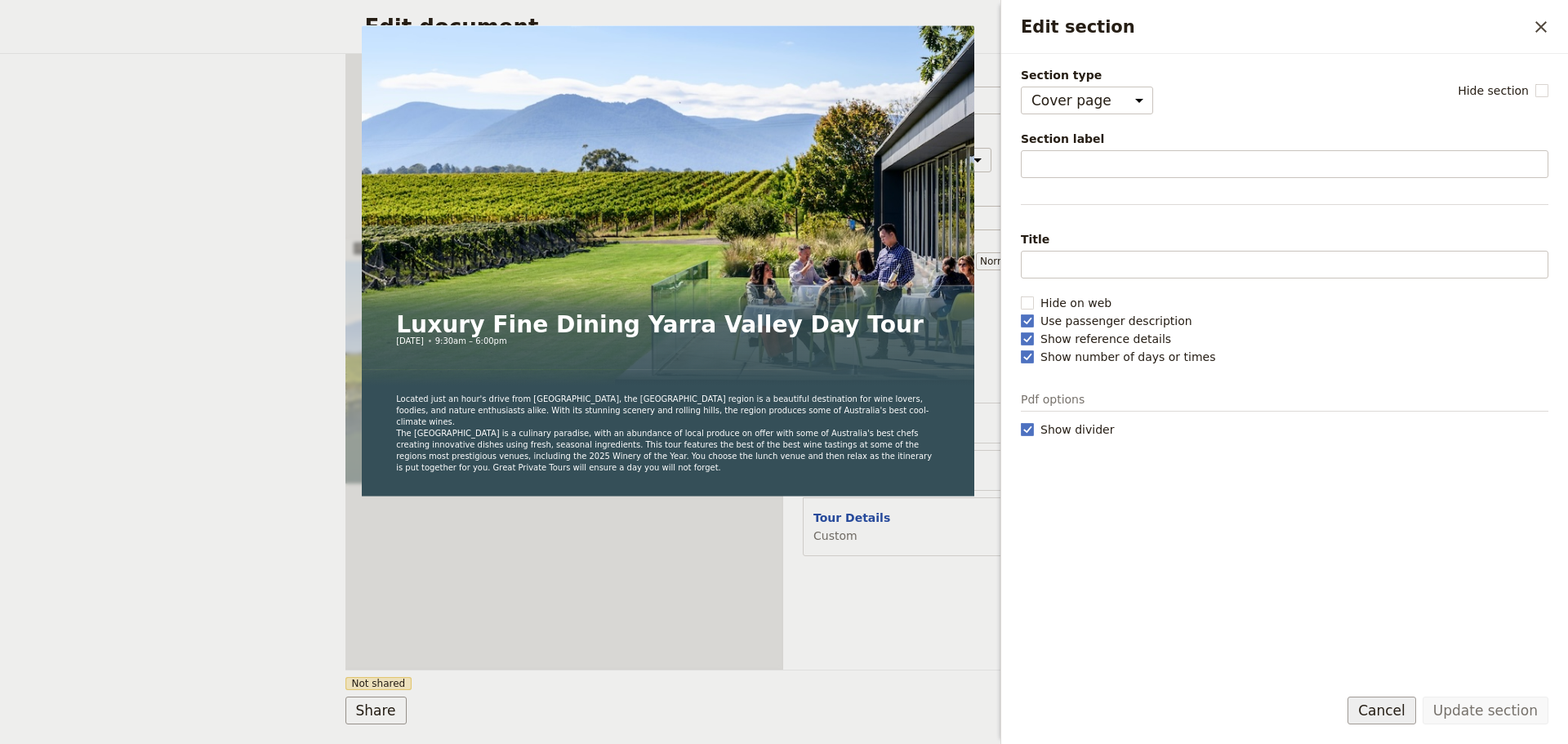
click at [1400, 719] on button "Cancel" at bounding box center [1381, 710] width 68 height 28
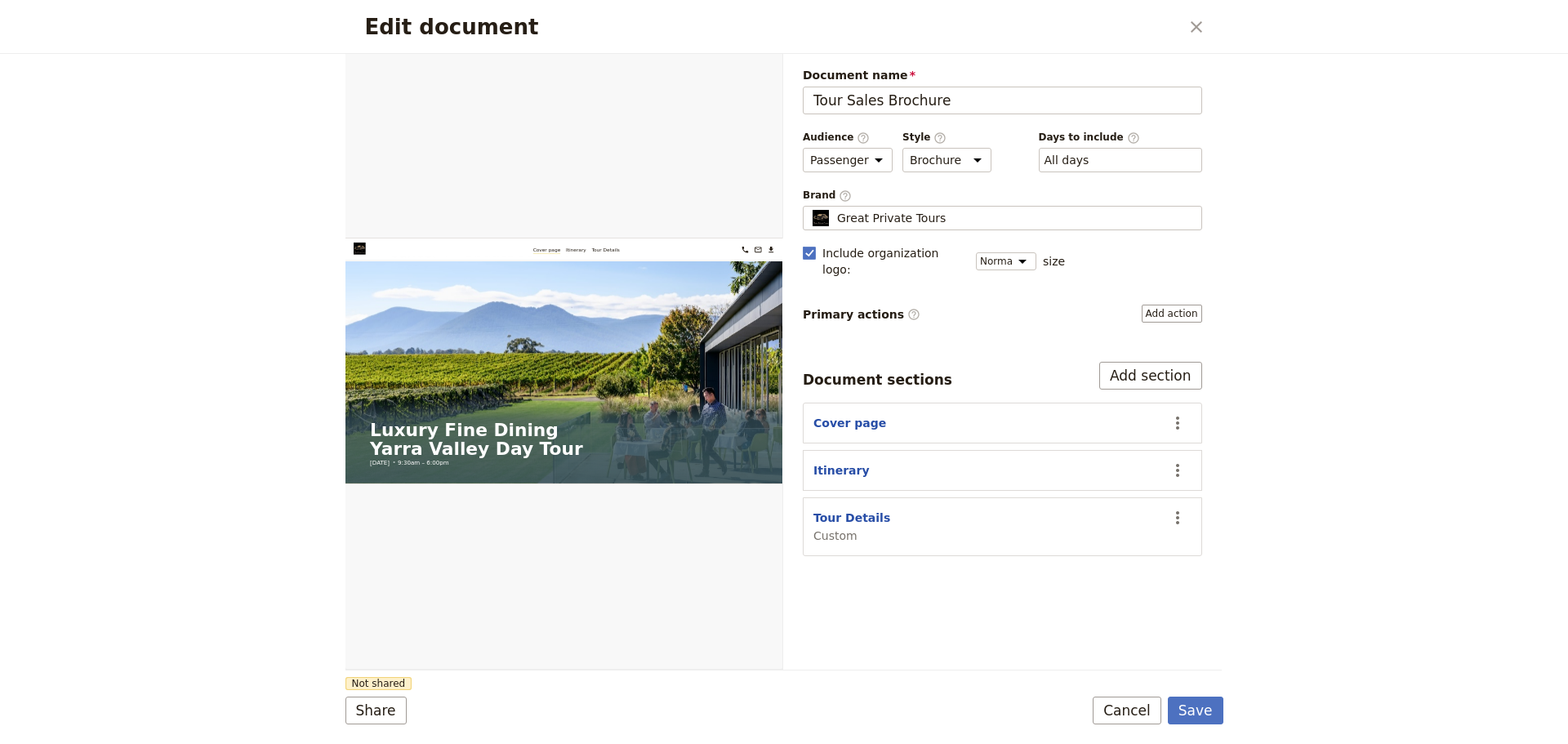
click at [1135, 711] on button "Cancel" at bounding box center [1126, 710] width 68 height 28
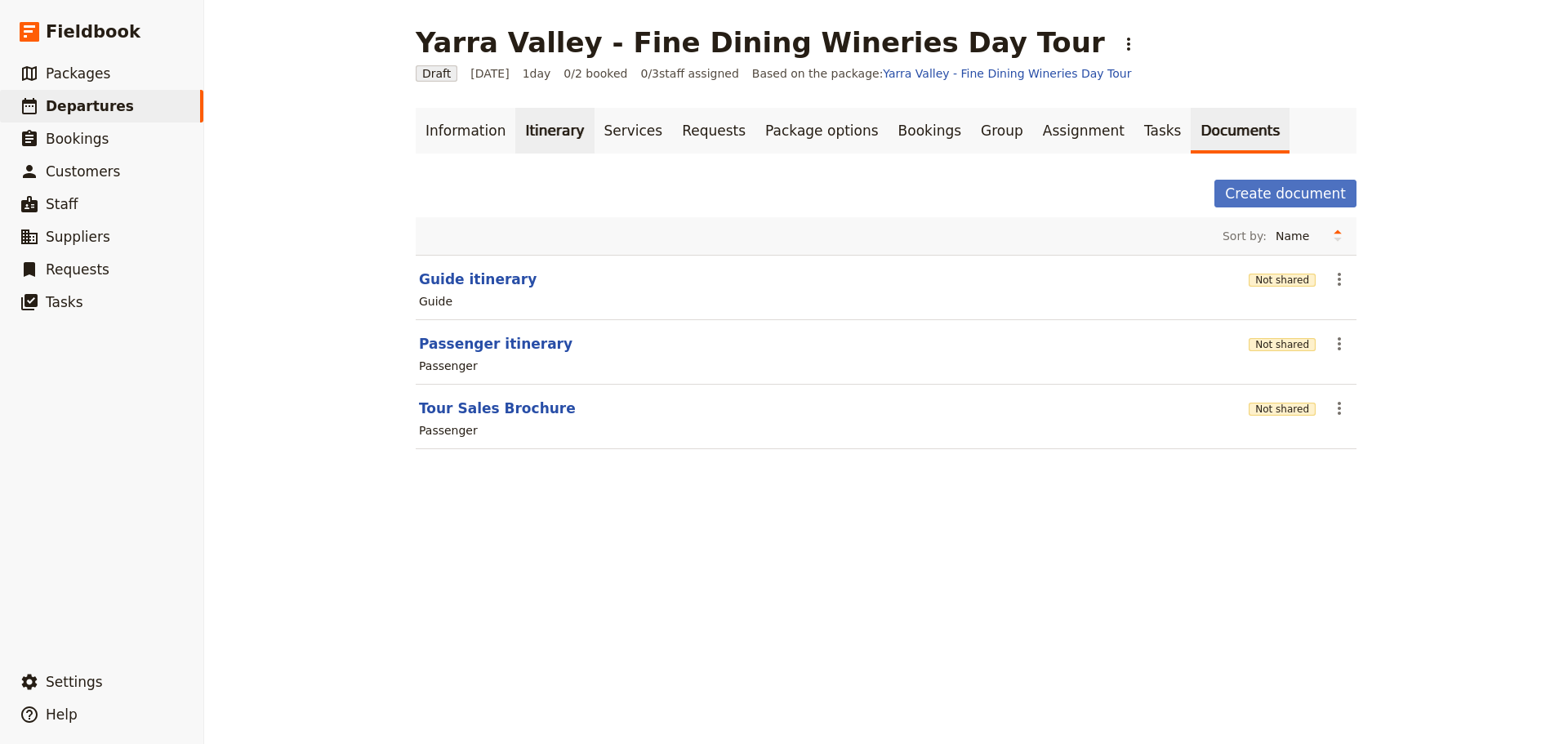
click at [515, 132] on link "Itinerary" at bounding box center [553, 131] width 78 height 46
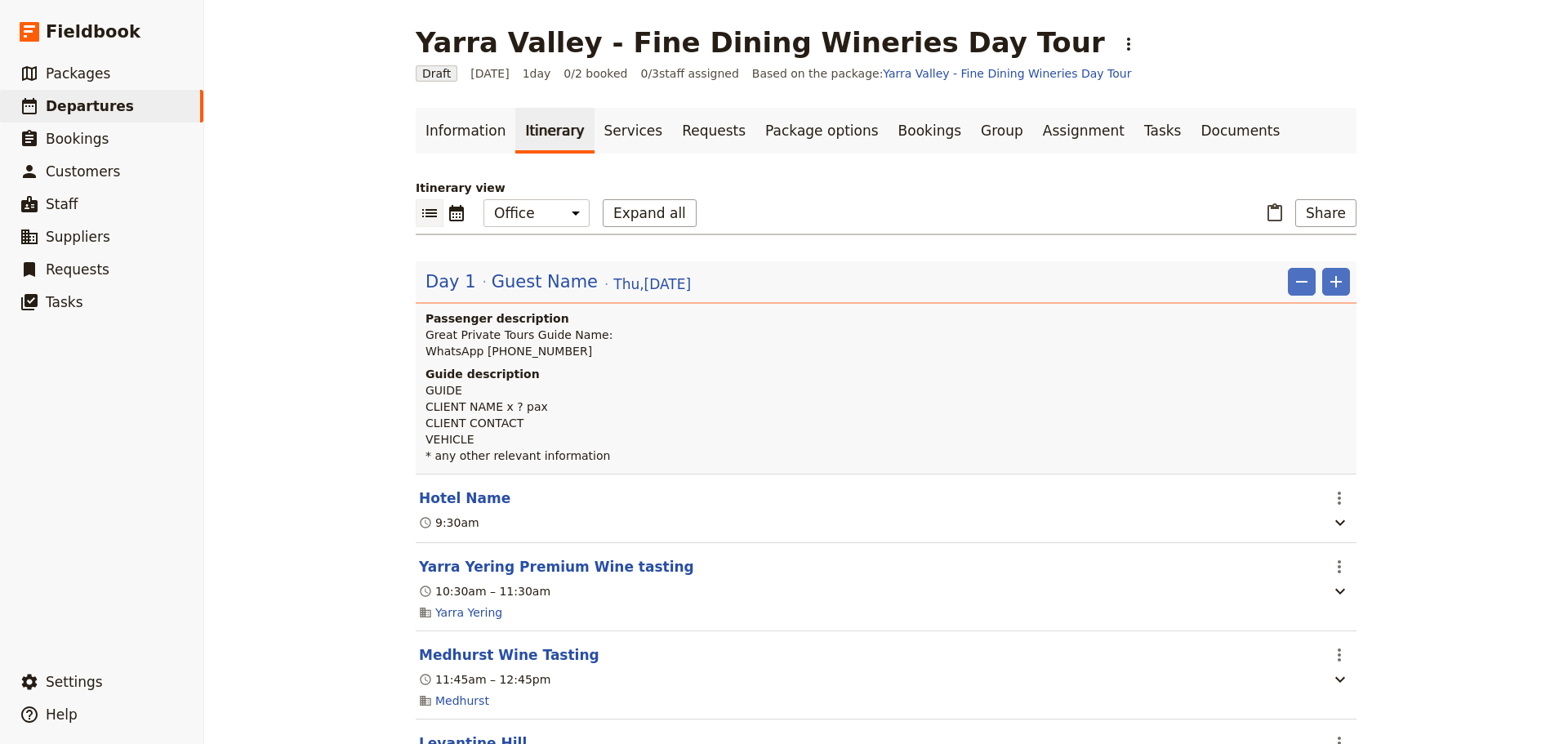
drag, startPoint x: 498, startPoint y: 277, endPoint x: 501, endPoint y: 269, distance: 8.5
click at [498, 277] on span "Guest Name" at bounding box center [545, 281] width 106 height 24
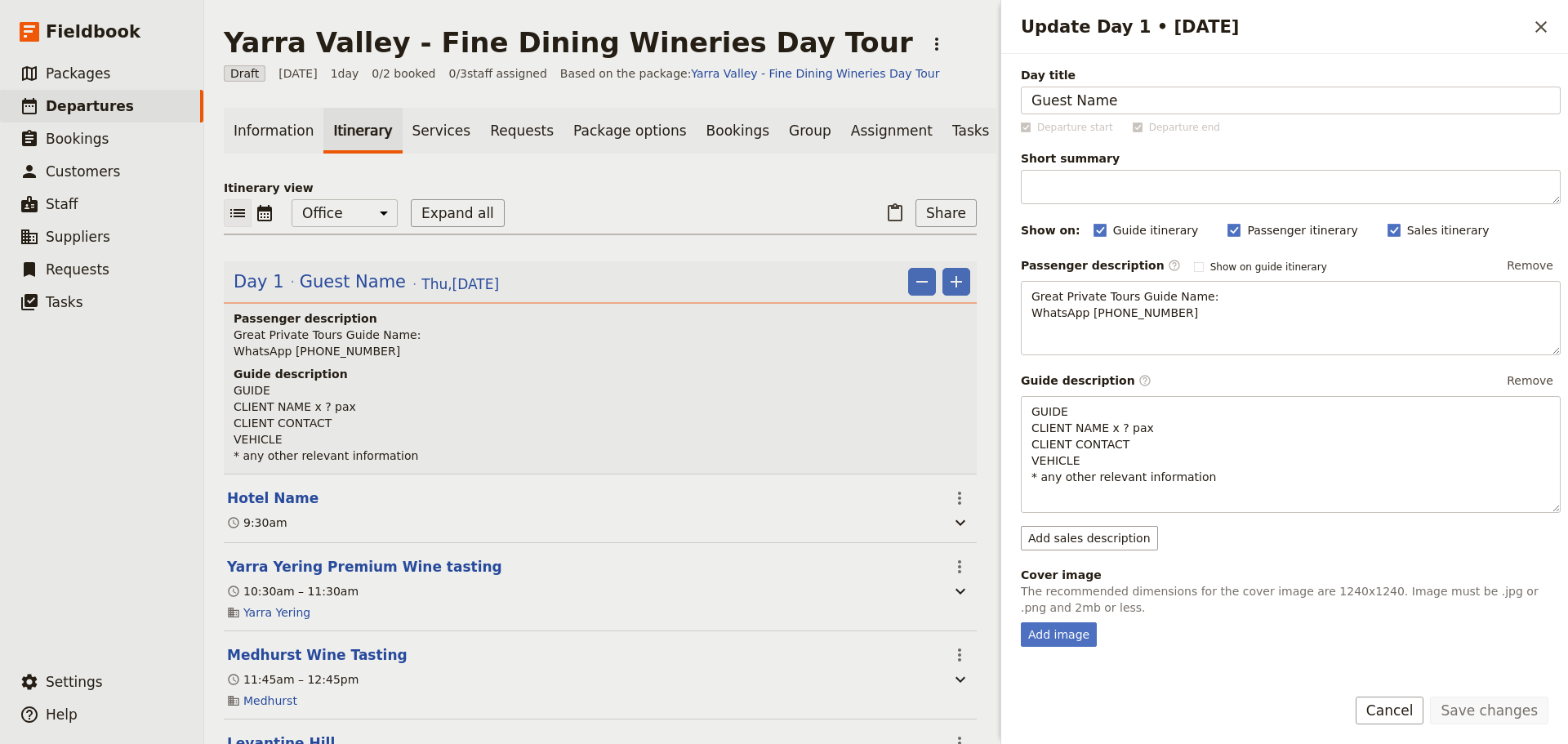
drag, startPoint x: 1155, startPoint y: 105, endPoint x: 832, endPoint y: 96, distance: 323.1
click at [832, 96] on div "[GEOGRAPHIC_DATA] - Fine Dining Wineries Day Tour ​ Draft [DATE] 1 day 0/2 book…" at bounding box center [886, 372] width 1364 height 744
click at [1520, 709] on button "Save changes" at bounding box center [1488, 710] width 118 height 28
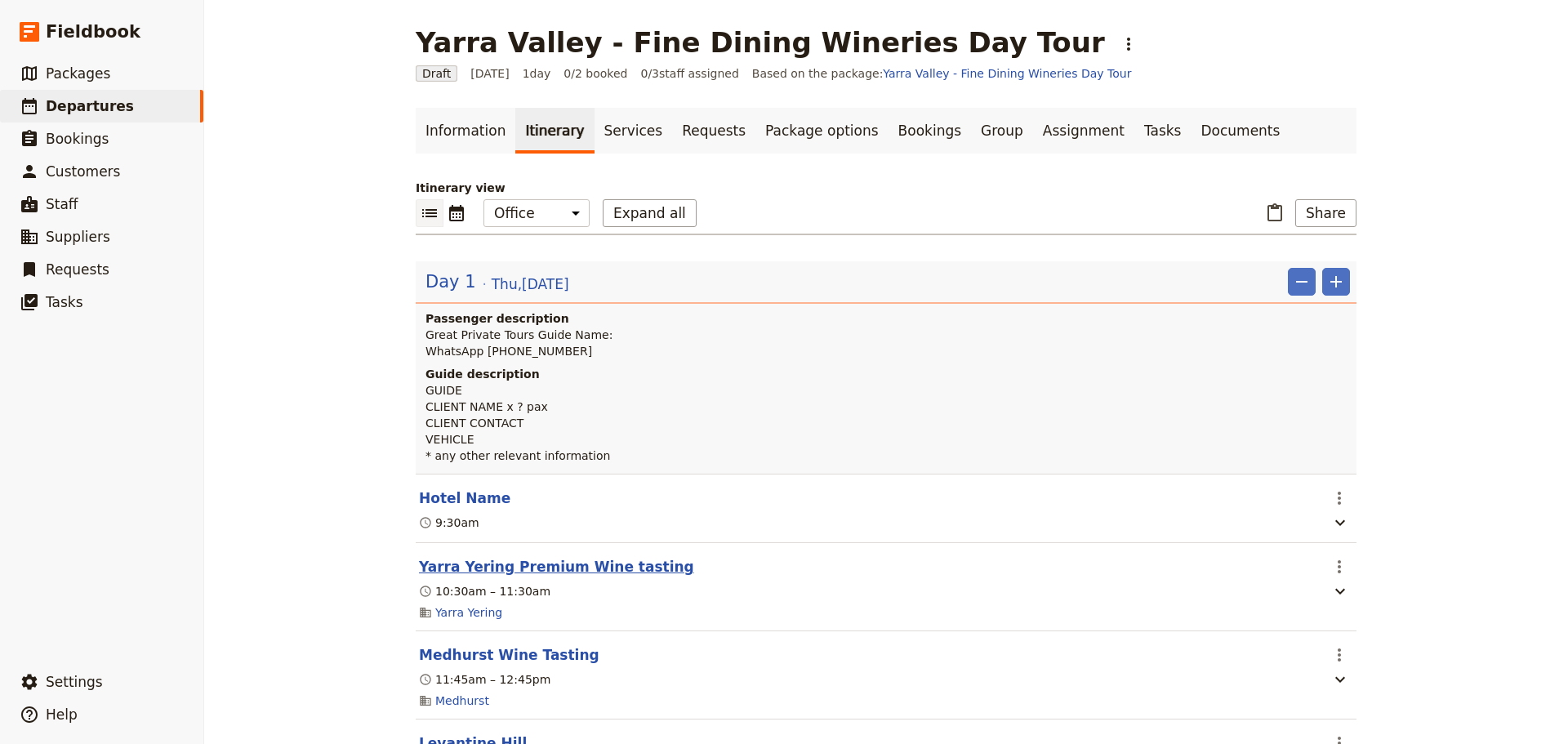
click at [462, 568] on button "Yarra Yering Premium Wine tasting" at bounding box center [556, 567] width 275 height 19
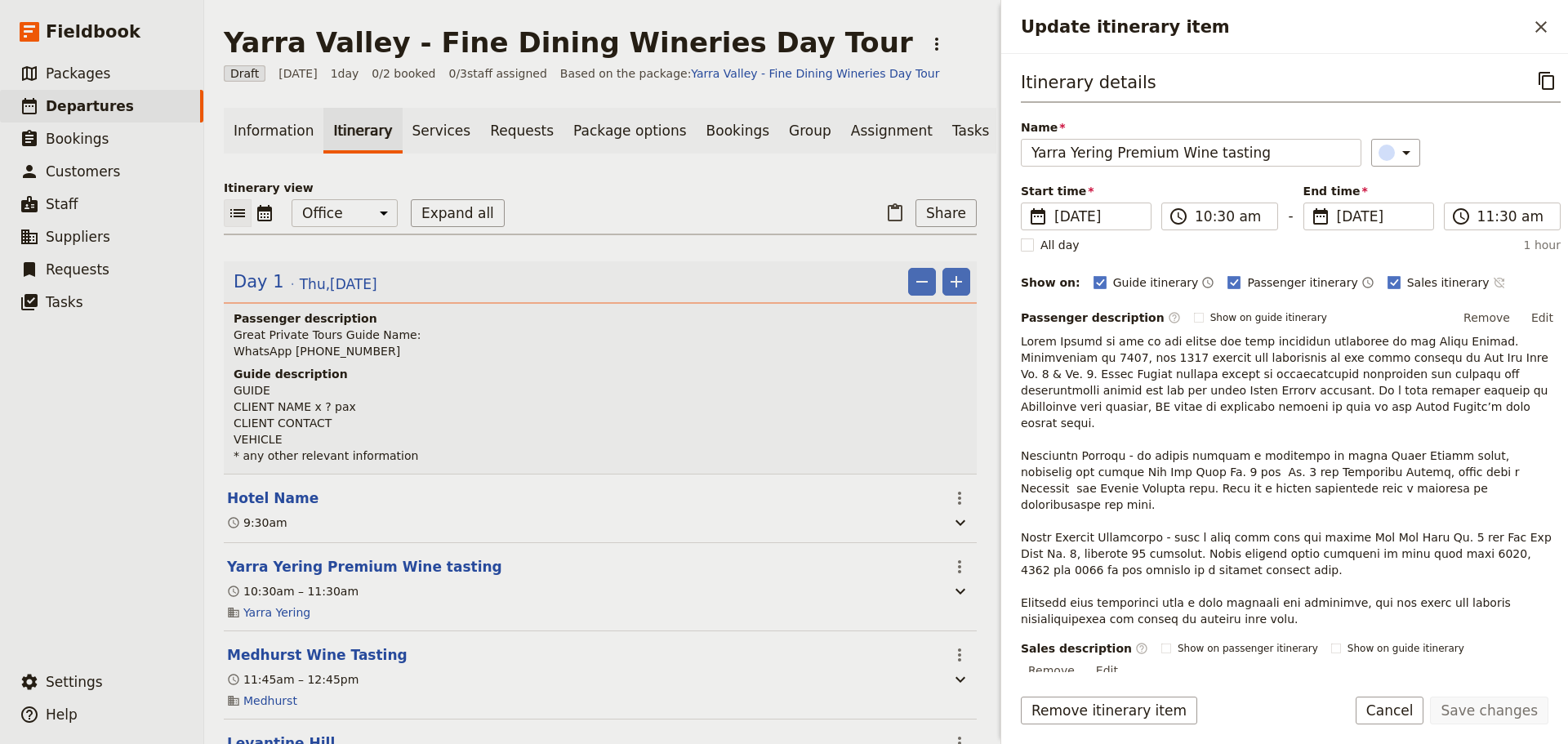
click at [1493, 283] on icon "Time not shown on sales itinerary" at bounding box center [1498, 282] width 11 height 11
click at [1497, 712] on button "Save changes" at bounding box center [1488, 710] width 118 height 28
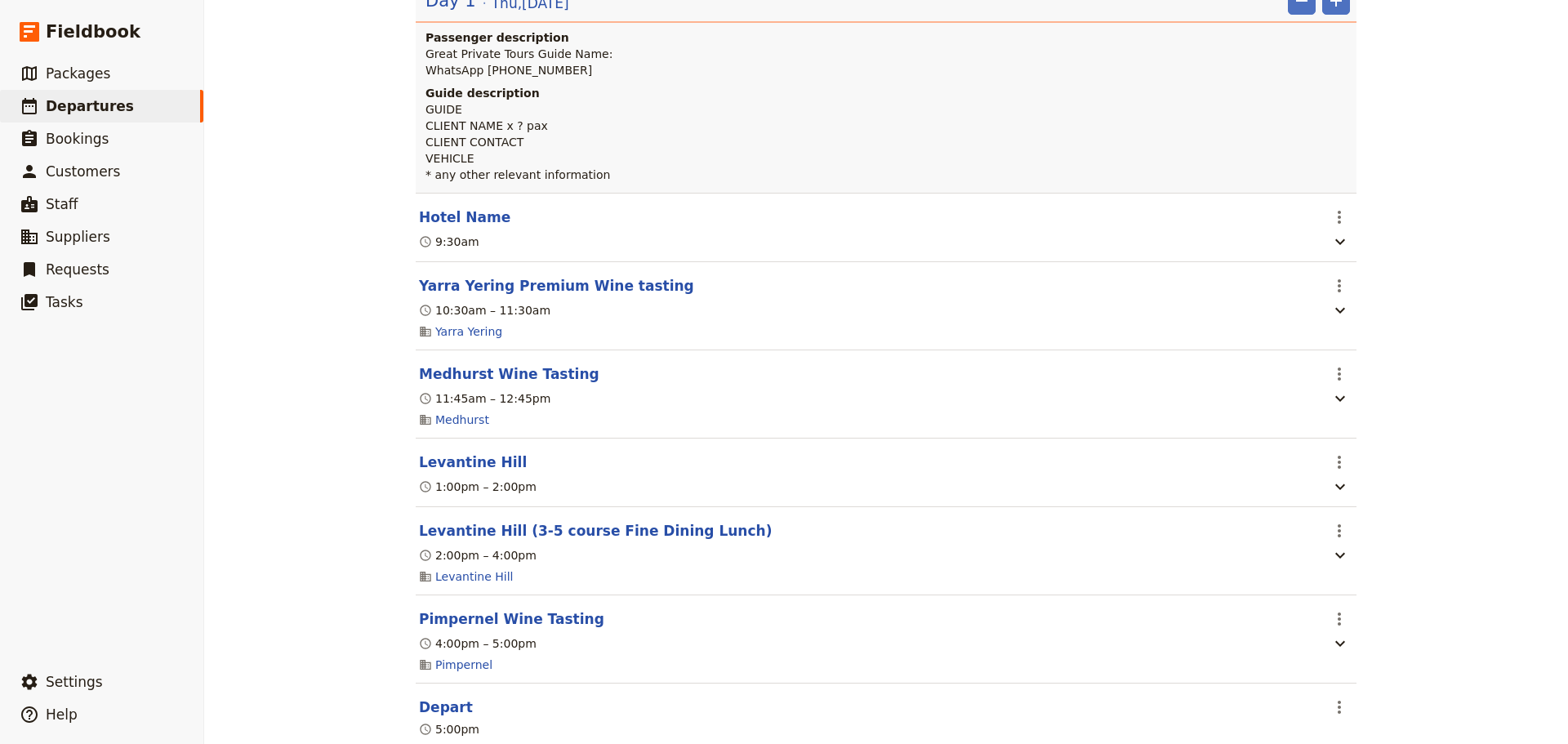
scroll to position [408, 0]
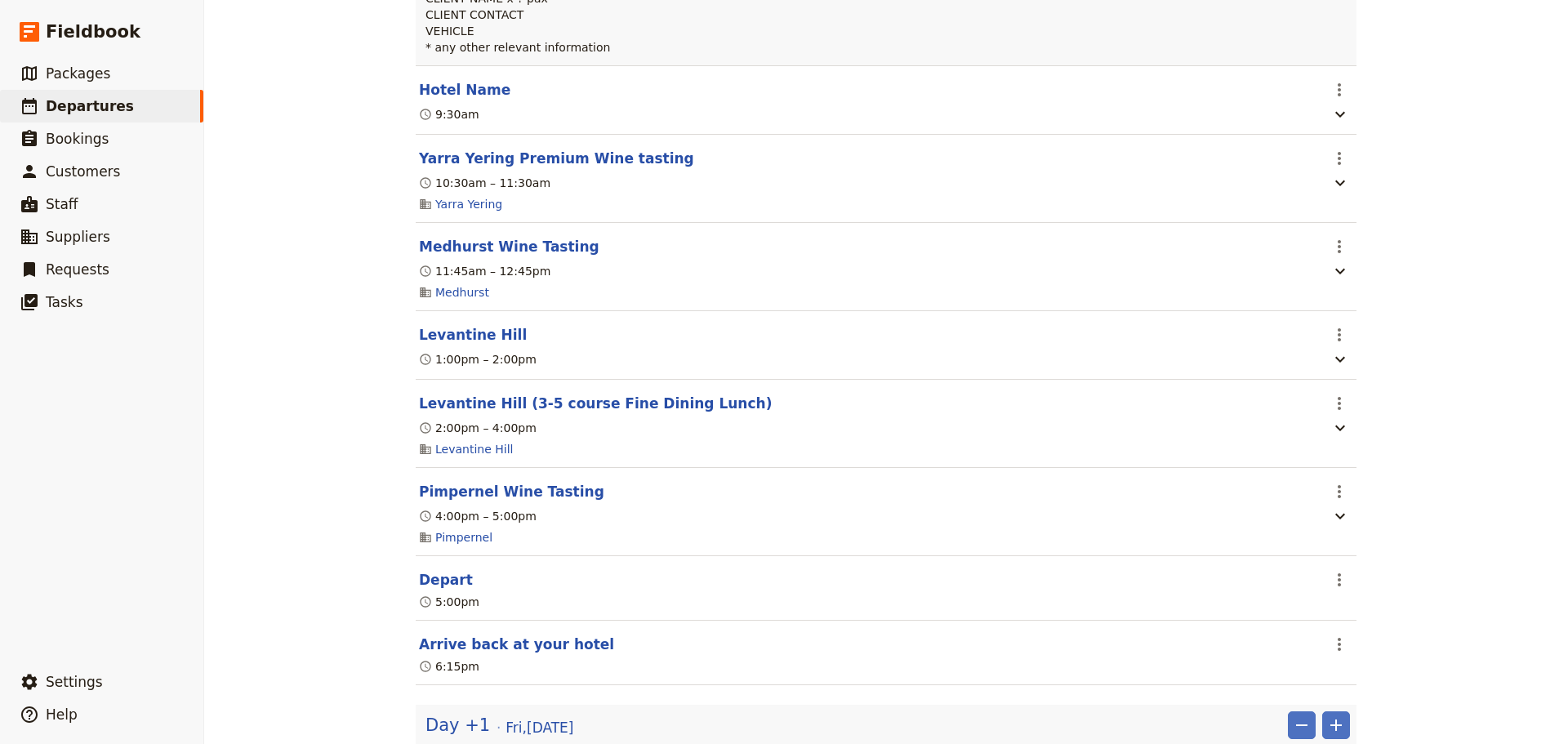
drag, startPoint x: 433, startPoint y: 585, endPoint x: 548, endPoint y: 548, distance: 120.8
click at [432, 585] on button "Depart" at bounding box center [446, 579] width 54 height 19
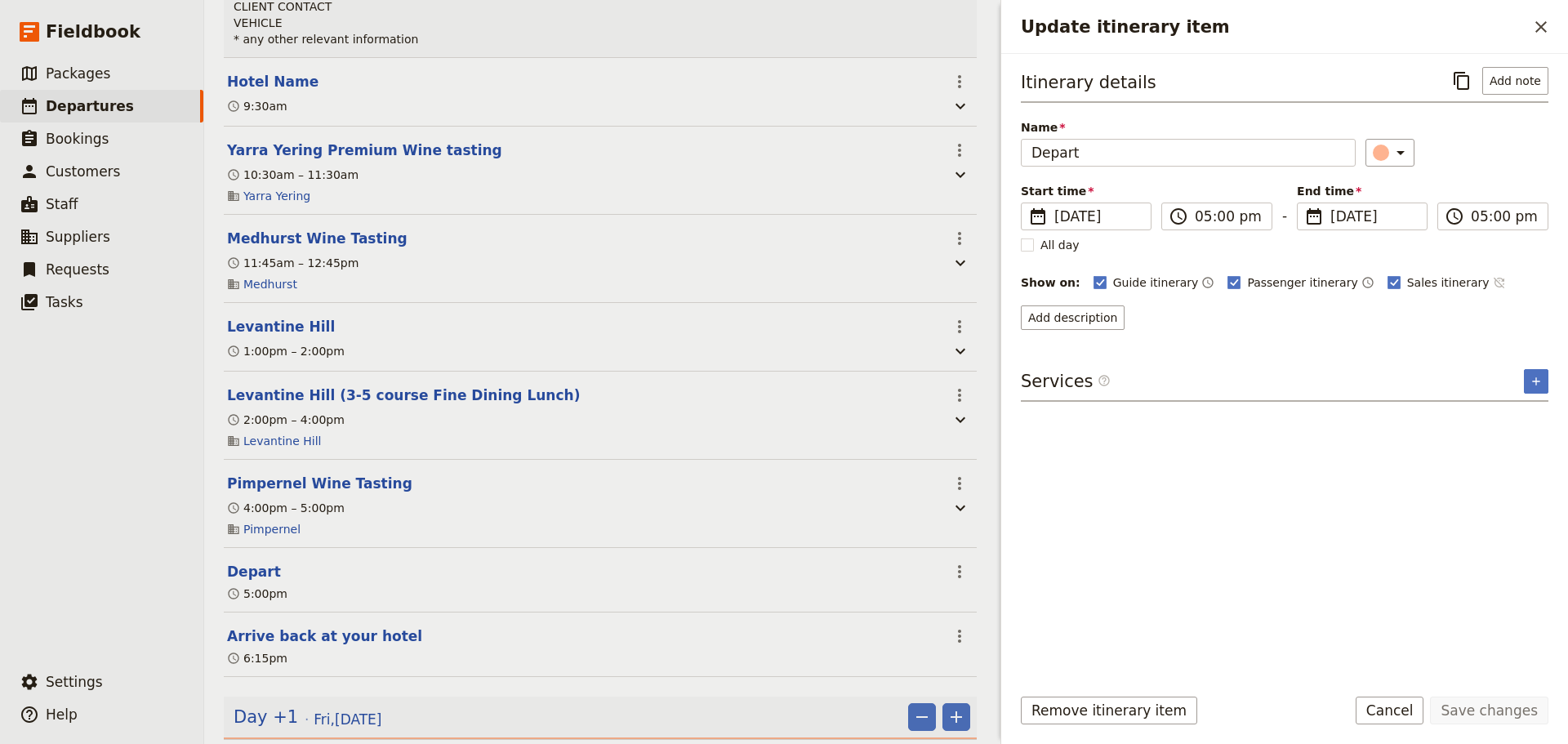
click at [1493, 288] on icon "Time not shown on sales itinerary" at bounding box center [1500, 283] width 13 height 13
click at [1504, 706] on button "Save changes" at bounding box center [1488, 710] width 118 height 28
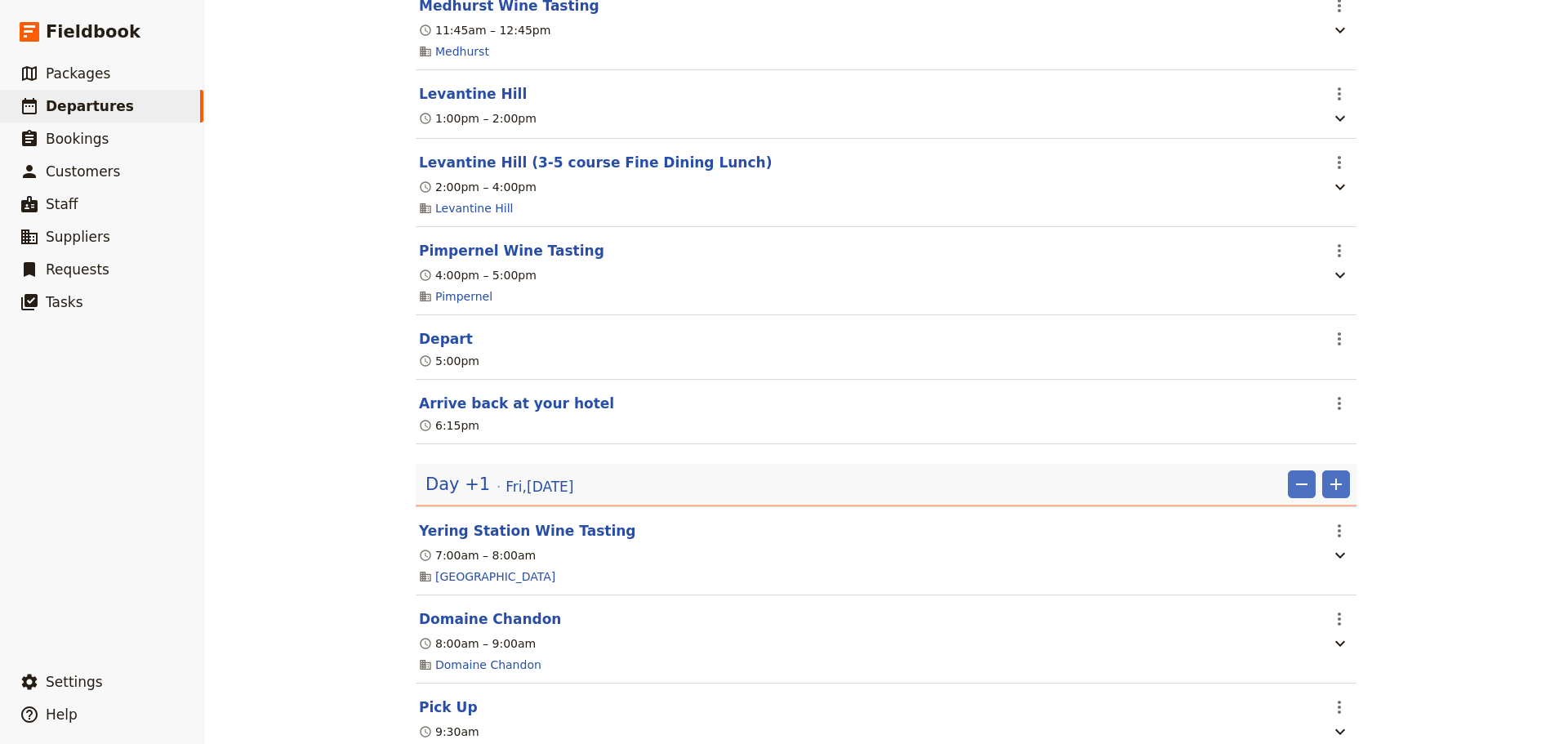
scroll to position [654, 0]
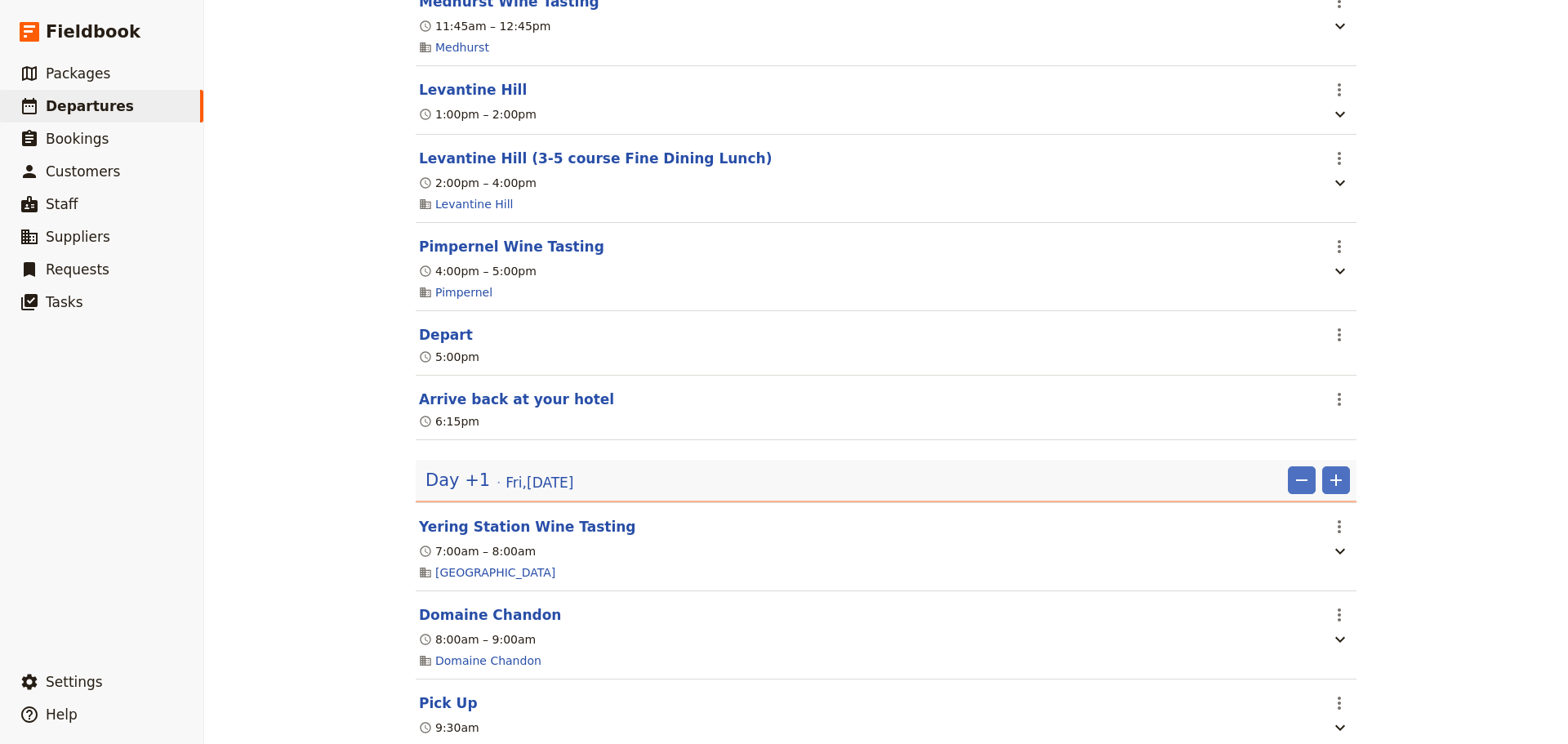
click at [440, 406] on button "Arrive back at your hotel" at bounding box center [516, 399] width 195 height 19
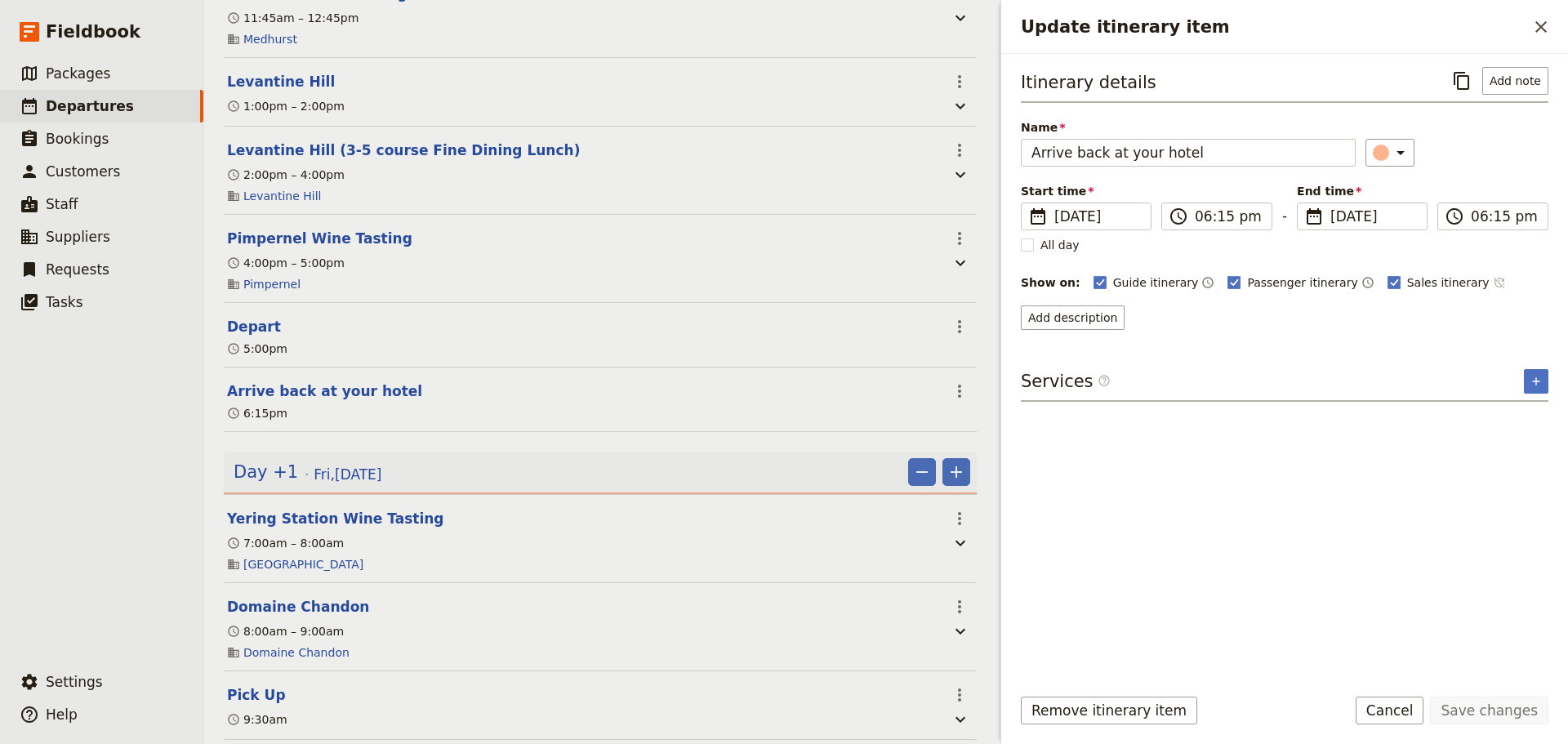
click at [1493, 279] on icon "Time not shown on sales itinerary" at bounding box center [1500, 283] width 13 height 13
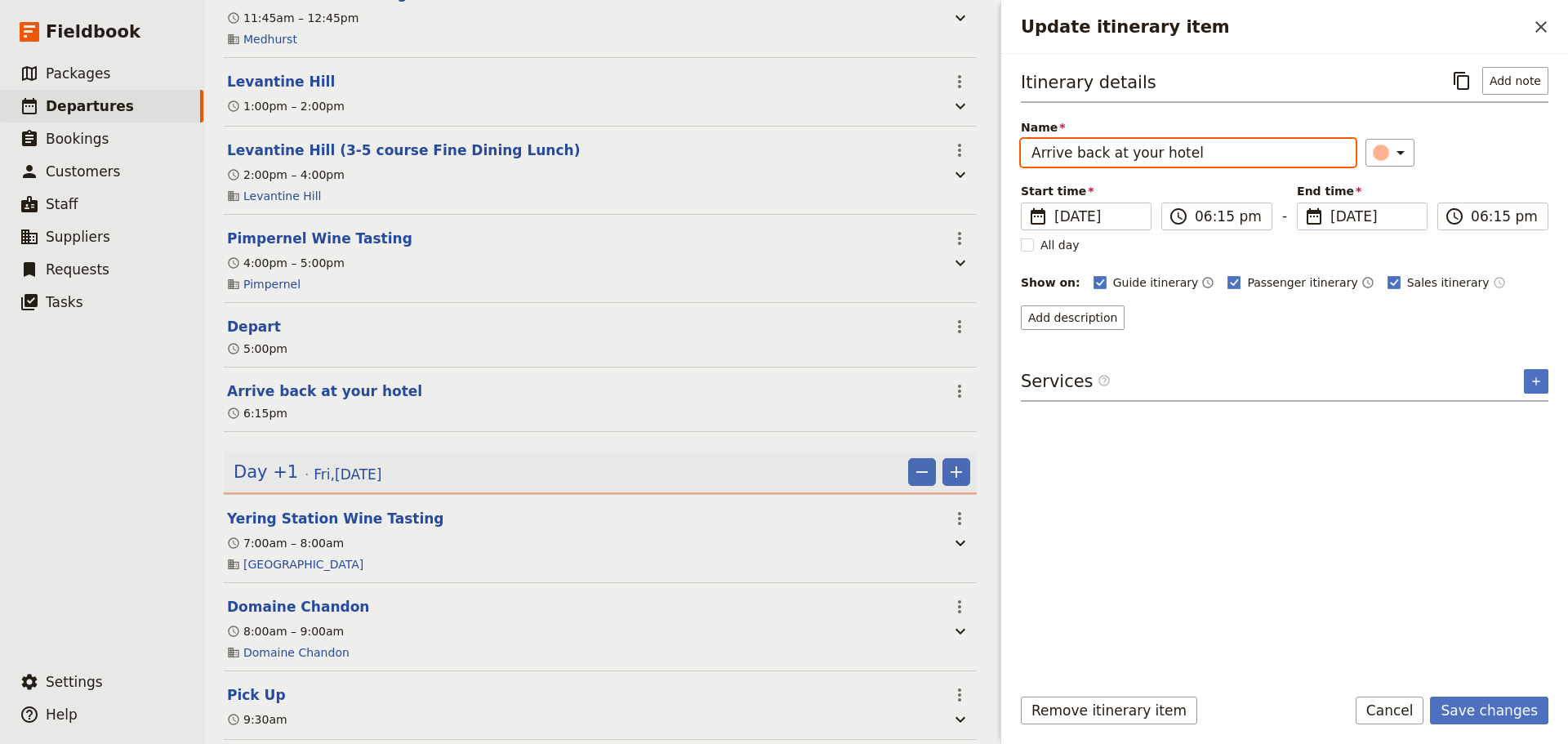
drag, startPoint x: 1054, startPoint y: 140, endPoint x: 685, endPoint y: 119, distance: 369.6
click at [736, 127] on div "Yarra Valley - Fine Dining Wineries Day Tour ​ Draft [DATE] 1 day 0/2 booked 0 …" at bounding box center [886, 372] width 1364 height 744
type input "Hotel Drop Off"
click at [1478, 713] on button "Save changes" at bounding box center [1488, 710] width 118 height 28
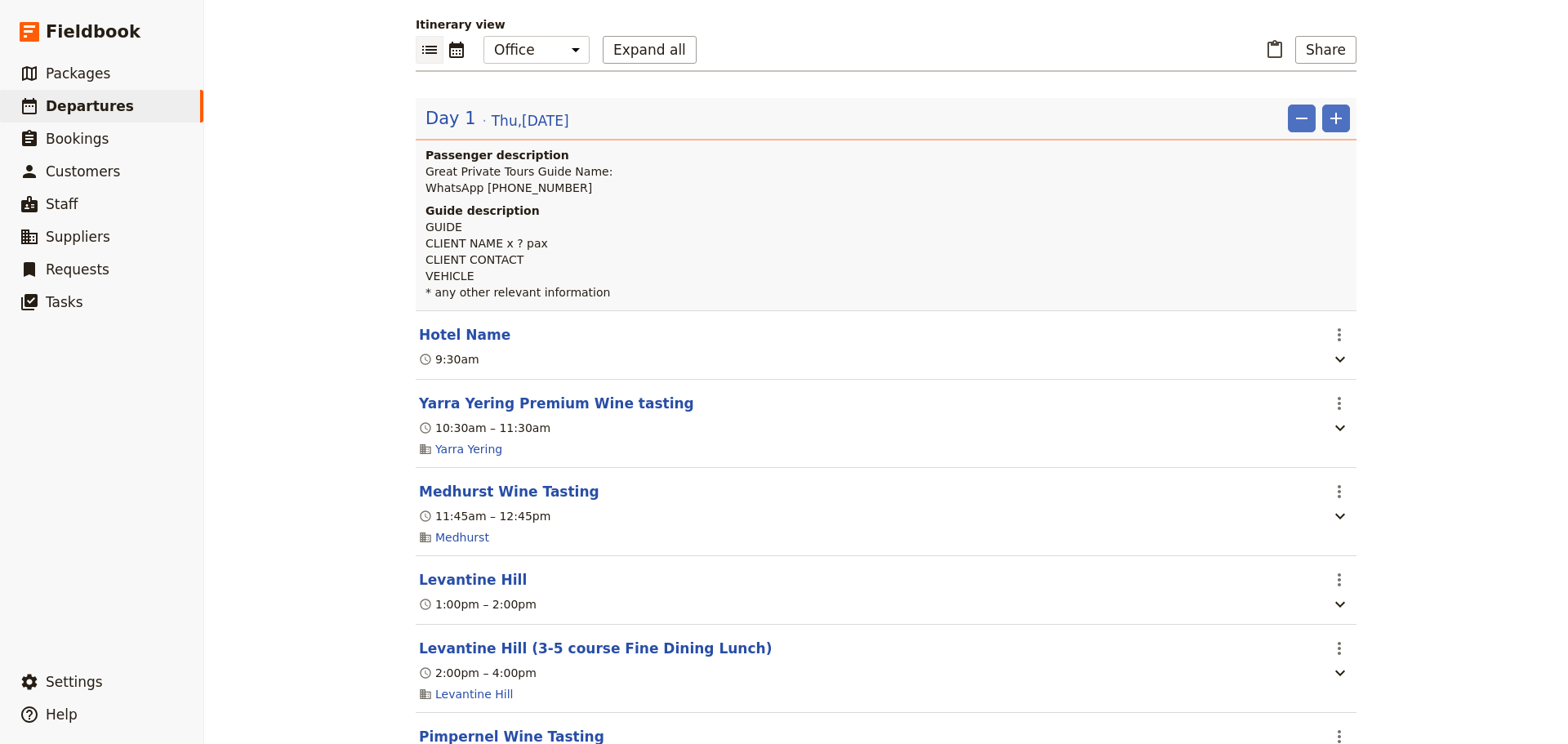
scroll to position [0, 0]
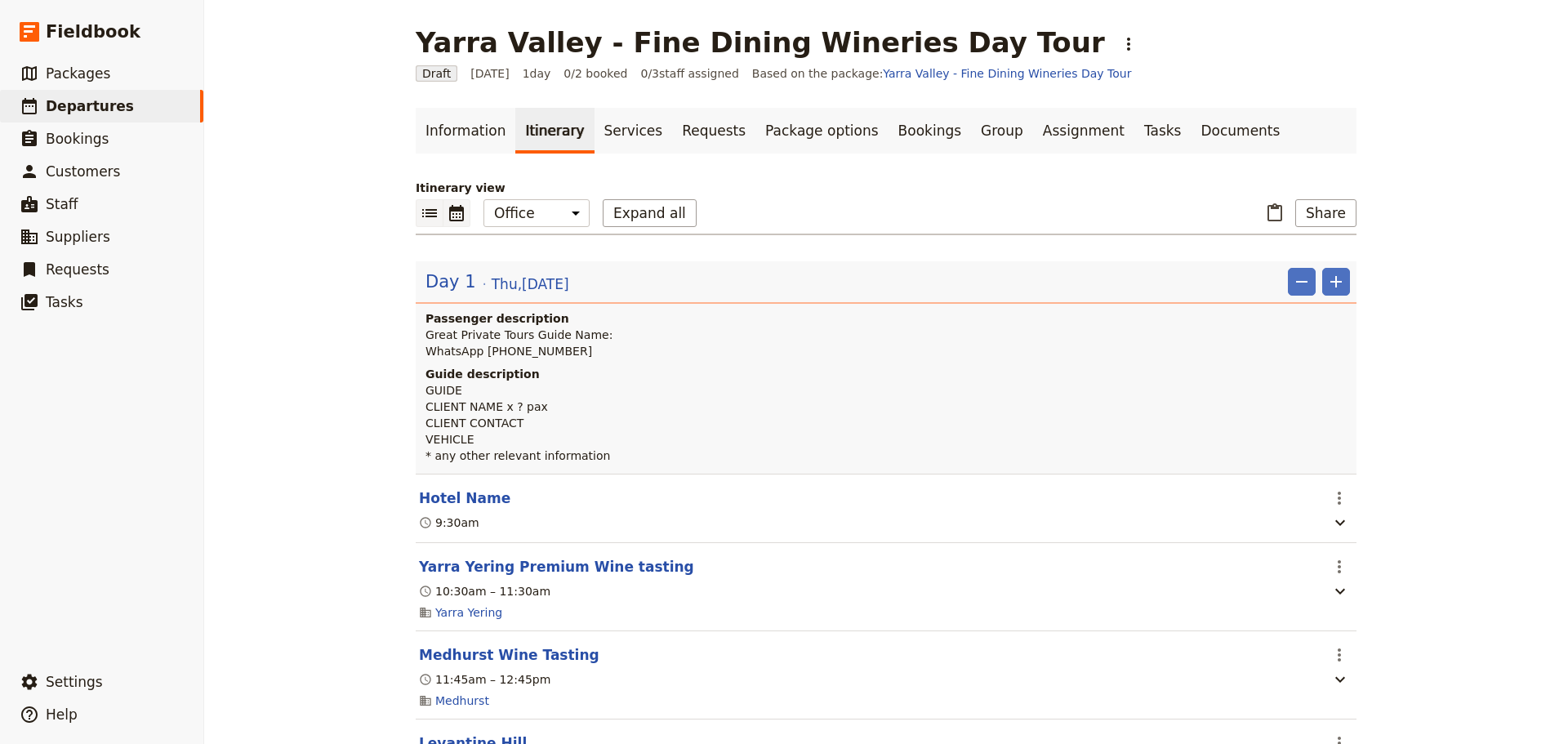
click at [459, 209] on icon "Calendar view" at bounding box center [456, 213] width 19 height 19
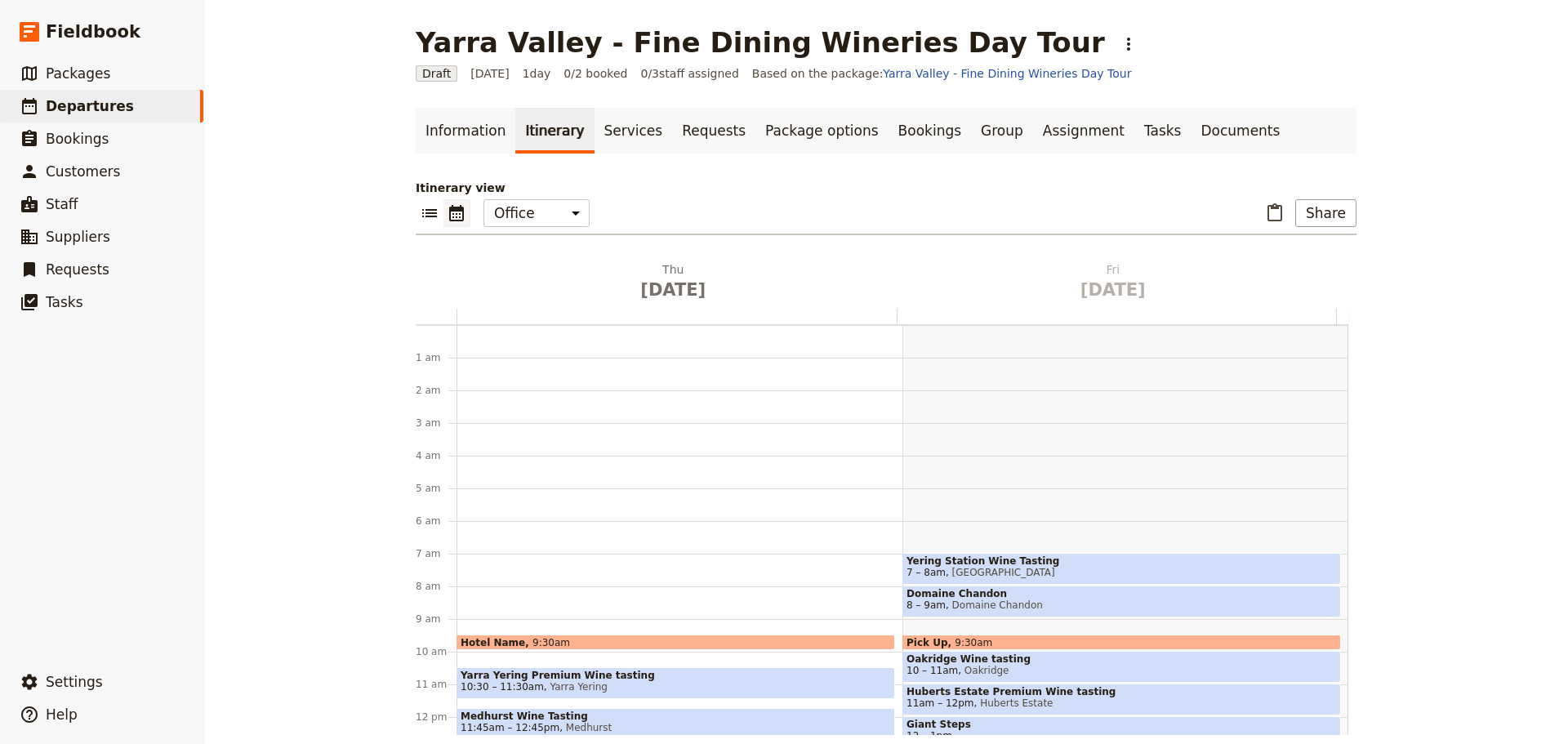
scroll to position [213, 0]
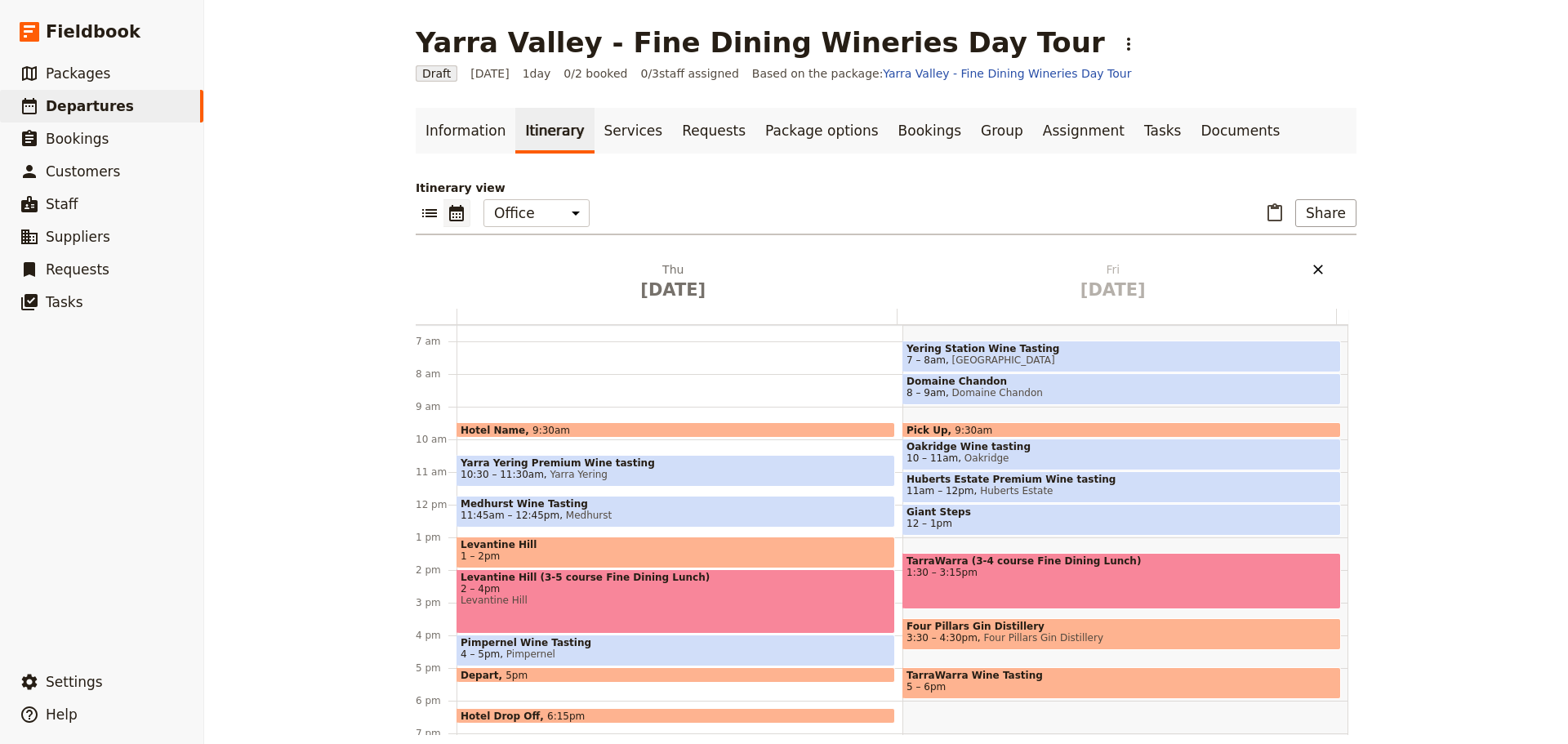
click at [1315, 265] on icon "Delete Fri Nov 27" at bounding box center [1318, 269] width 16 height 16
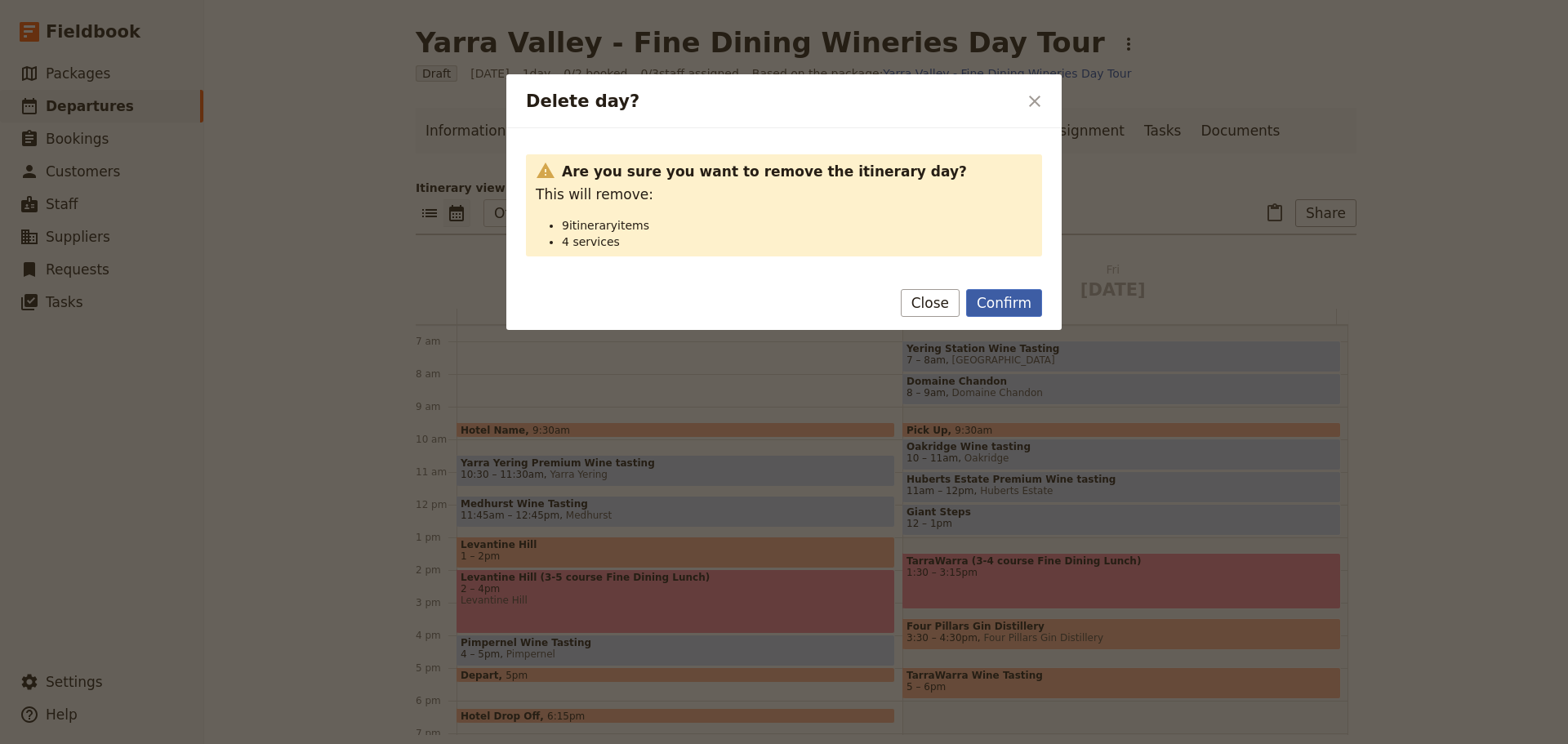
click at [1024, 297] on button "Confirm" at bounding box center [1004, 302] width 76 height 28
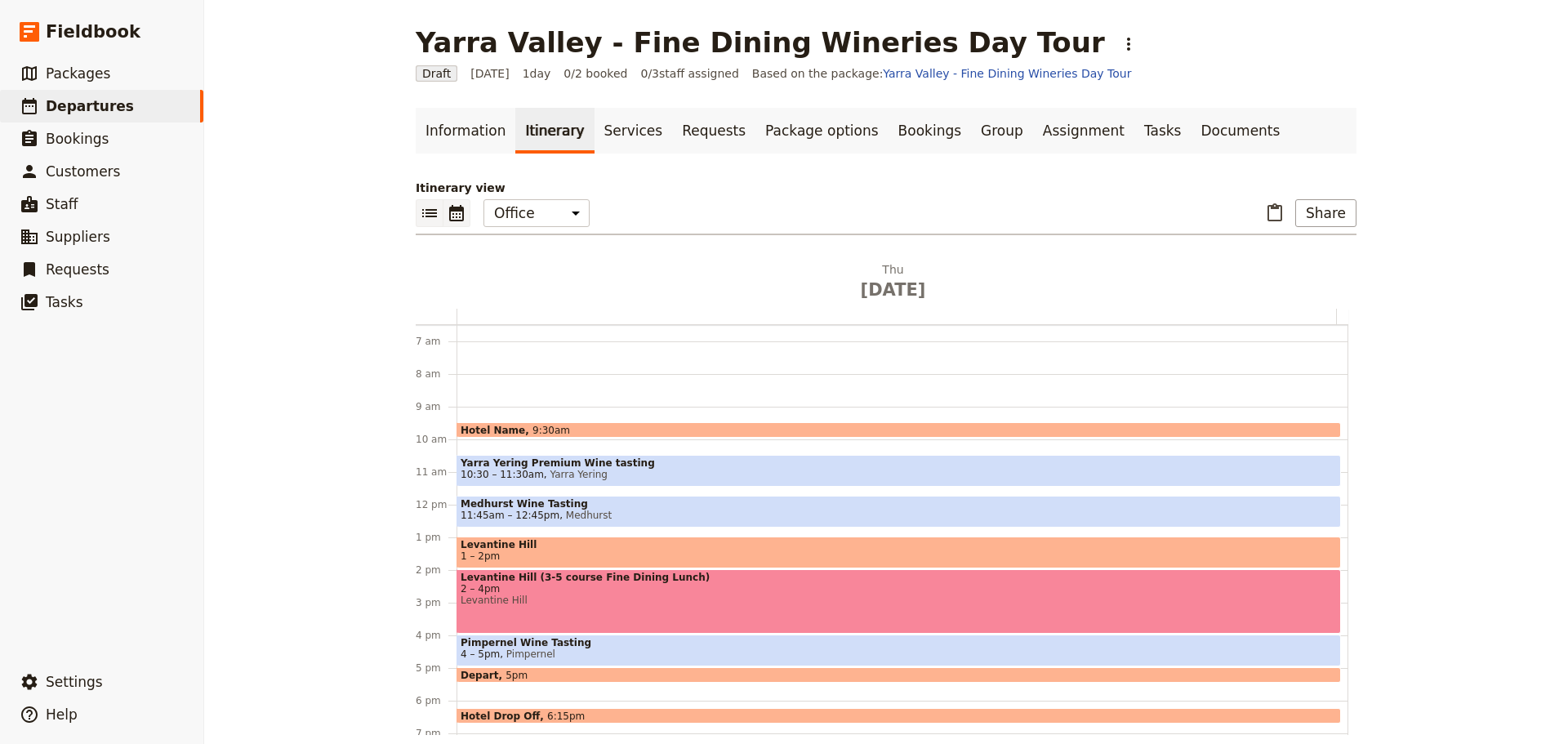
click at [432, 218] on icon "List view" at bounding box center [429, 213] width 19 height 19
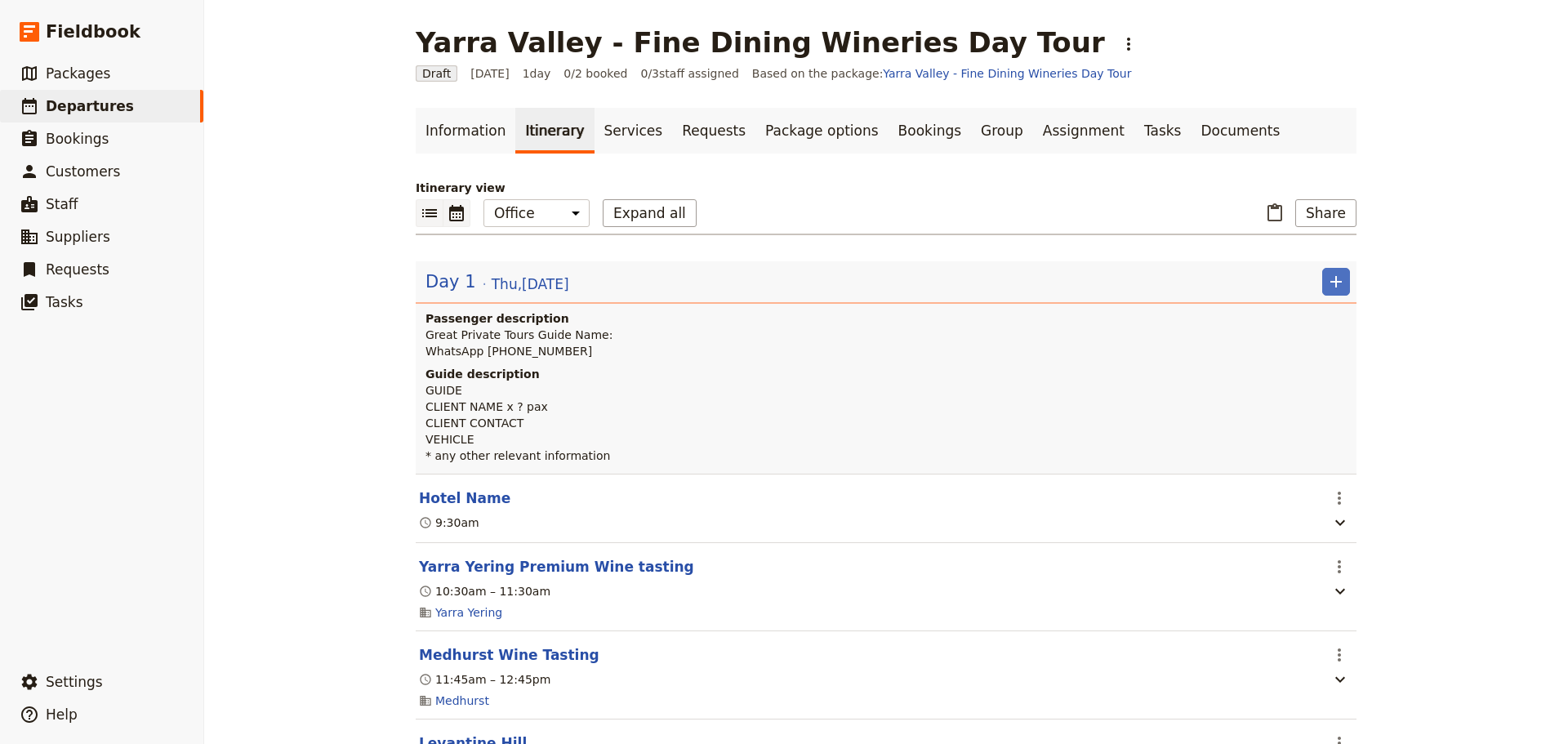
click at [447, 218] on icon "Calendar view" at bounding box center [456, 213] width 19 height 19
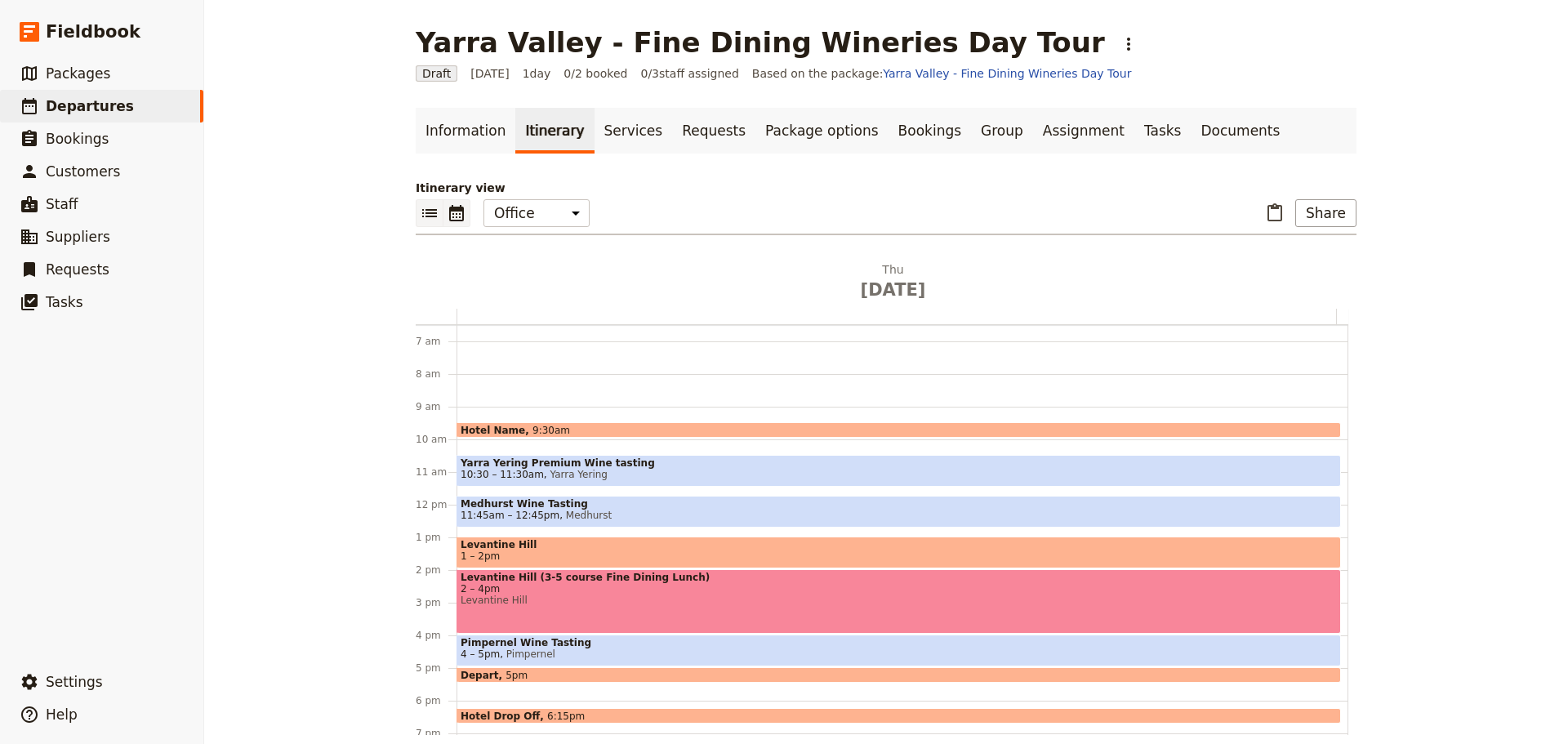
click at [430, 218] on icon "List view" at bounding box center [429, 213] width 19 height 19
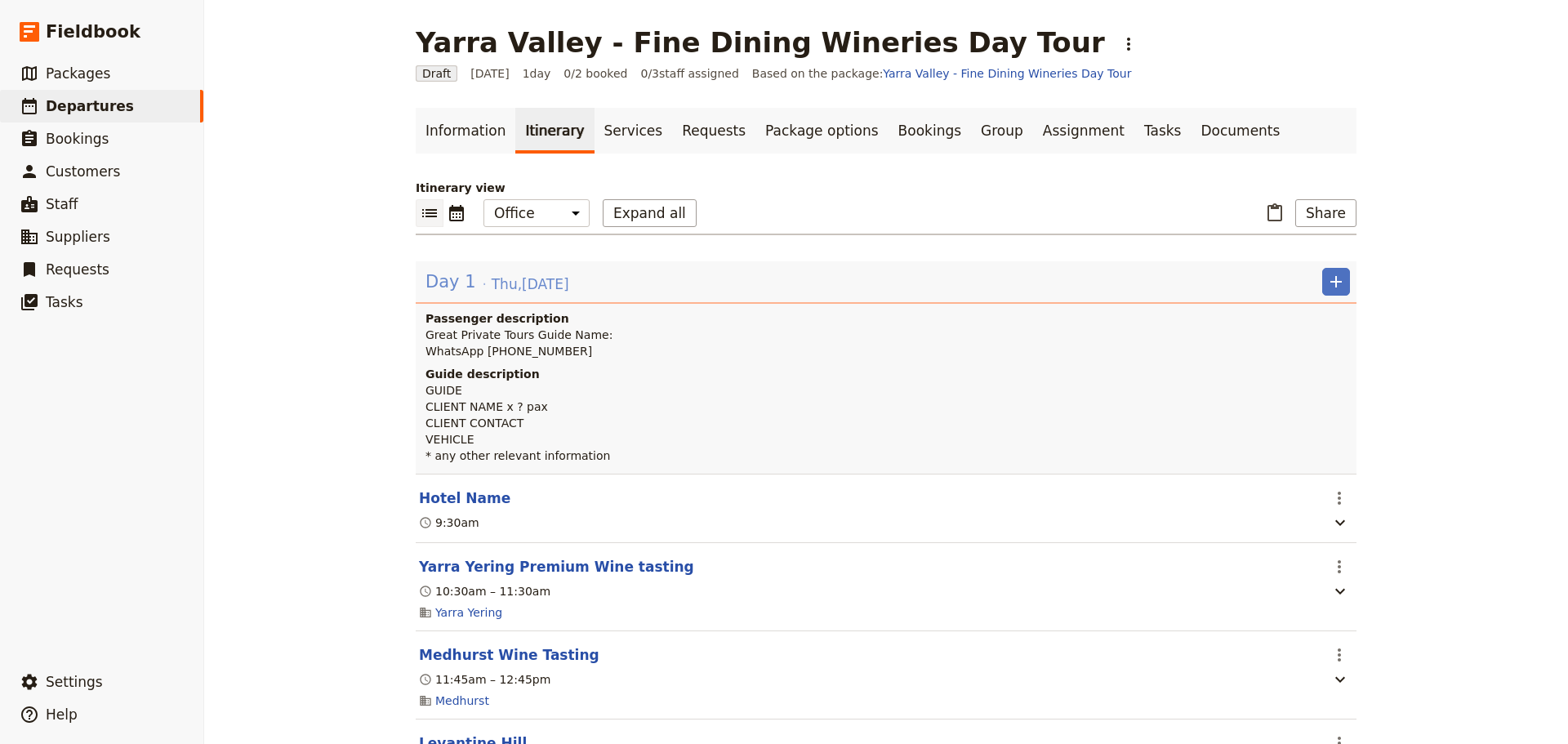
click at [499, 295] on div "Day 1 [DATE]" at bounding box center [497, 281] width 147 height 28
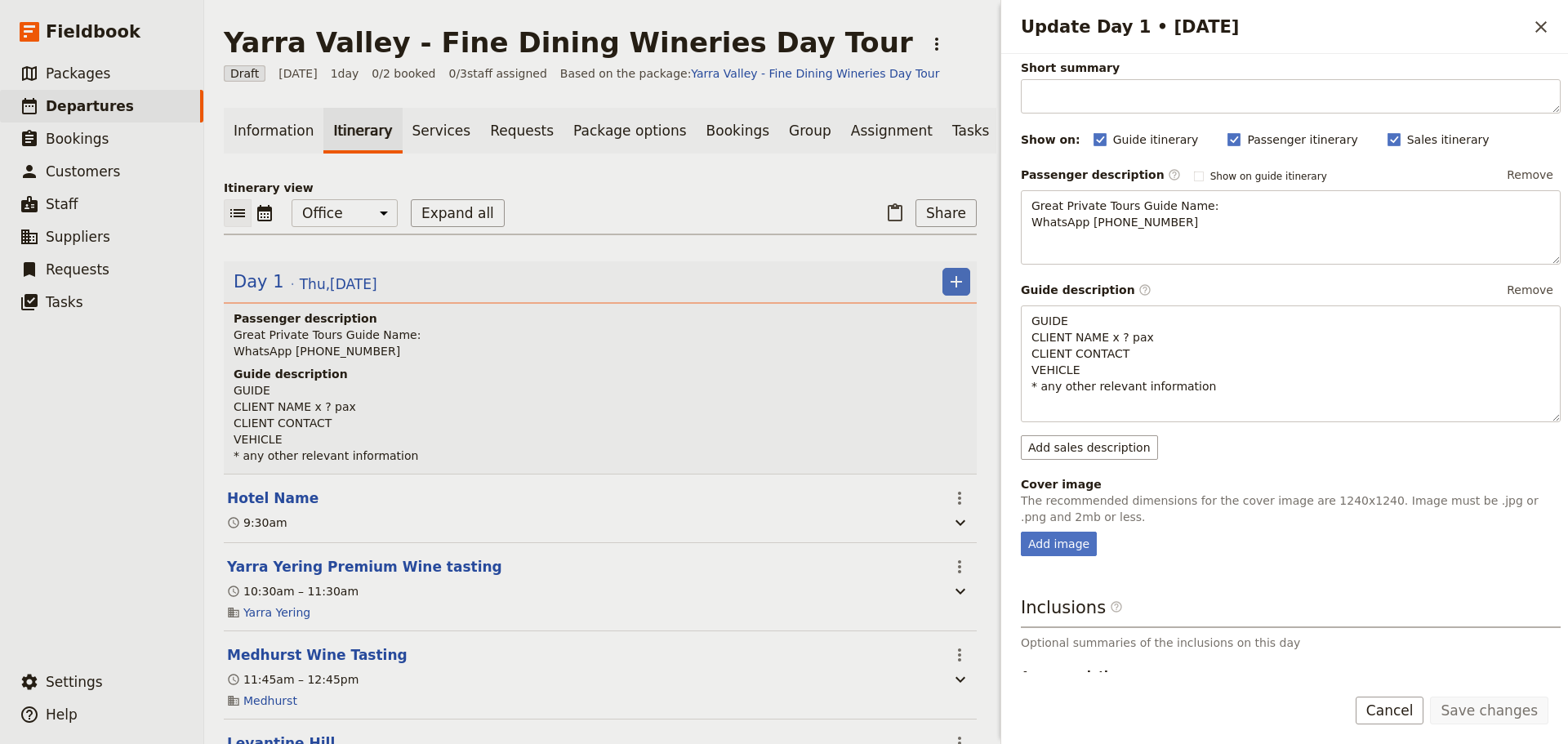
scroll to position [218, 0]
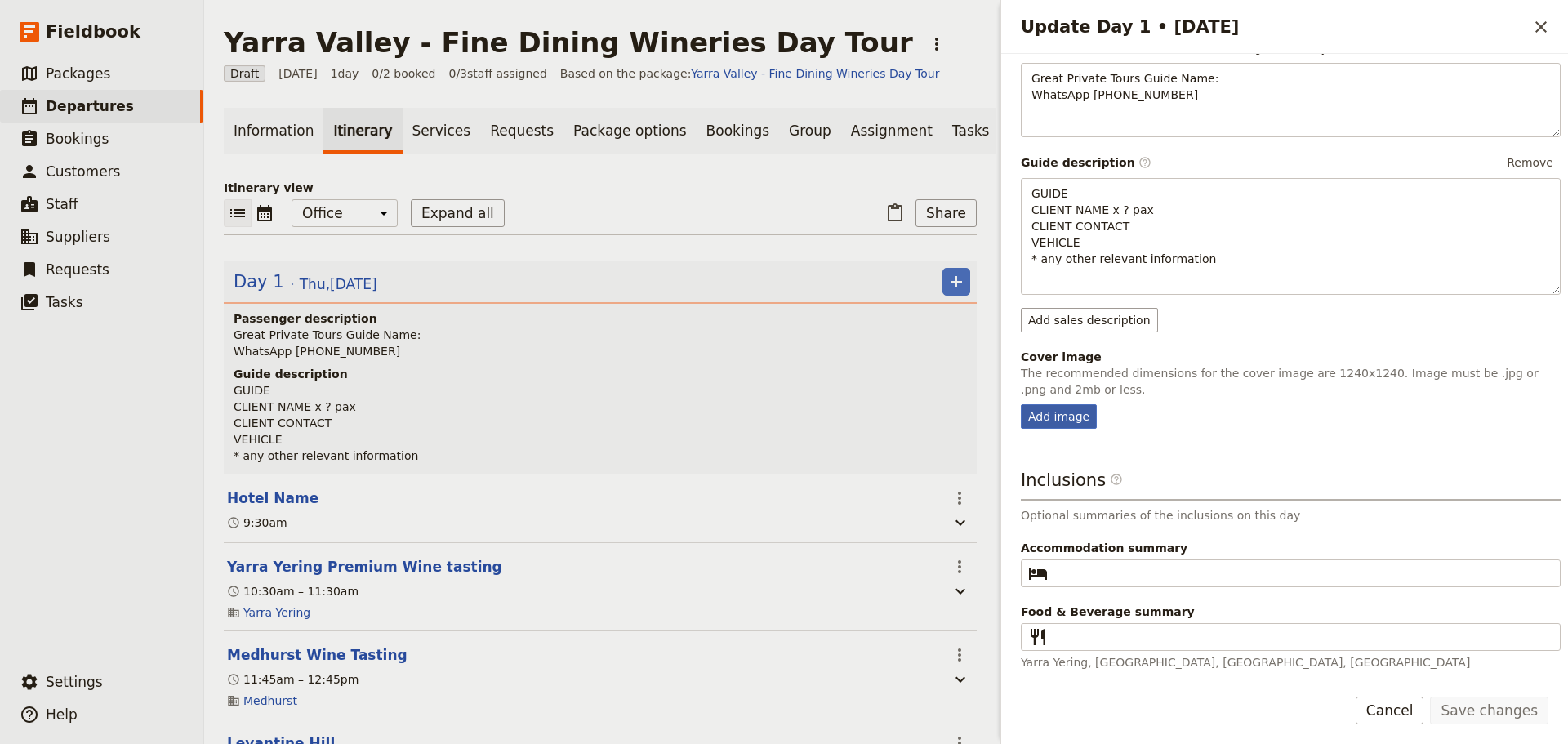
click at [1047, 417] on div "Add image" at bounding box center [1058, 416] width 76 height 24
click at [1020, 404] on input "Add image" at bounding box center [1020, 403] width 1 height 1
type input "C:\fakepath\[PERSON_NAME] Wines.jpg"
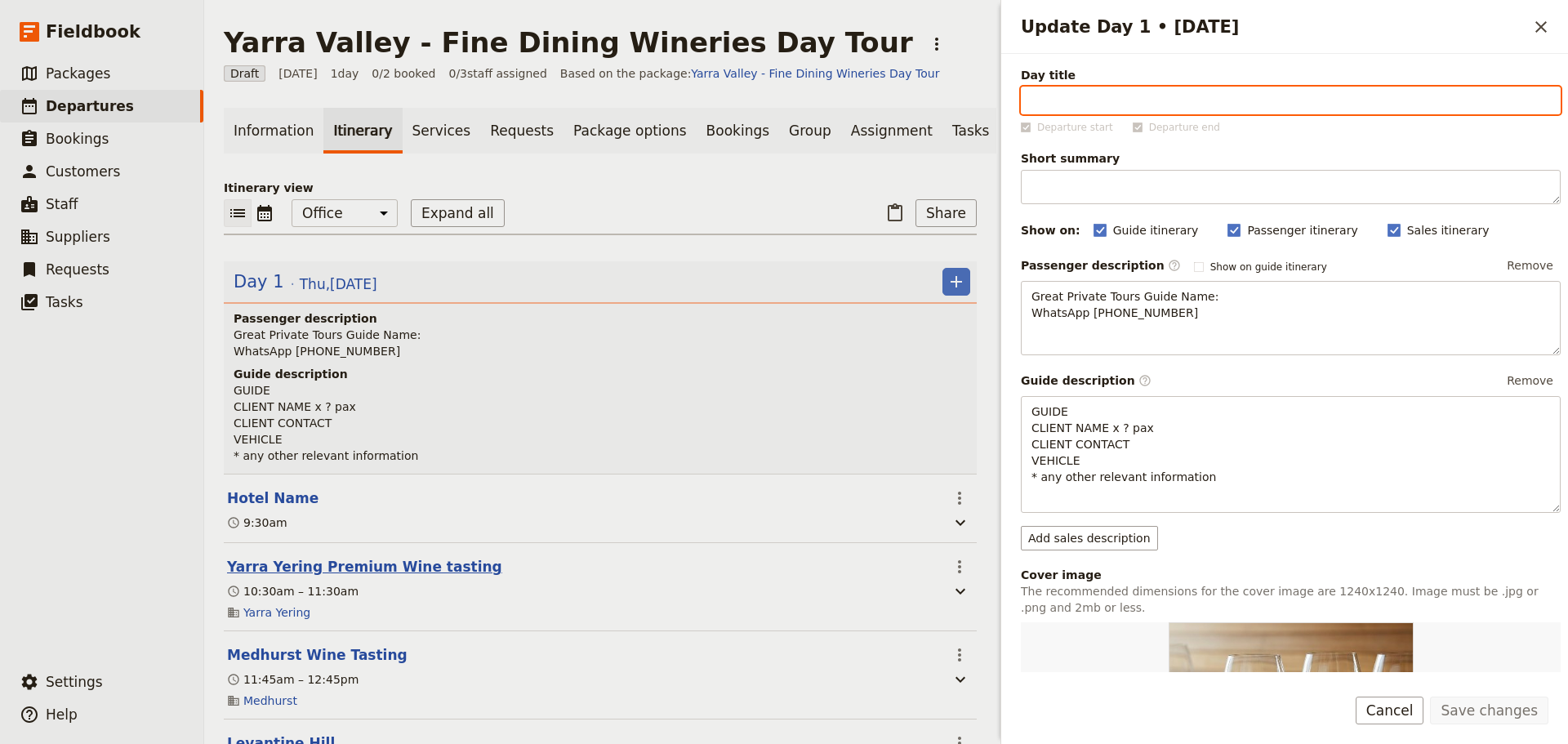
click at [301, 577] on button "Yarra Yering Premium Wine tasting" at bounding box center [365, 567] width 275 height 19
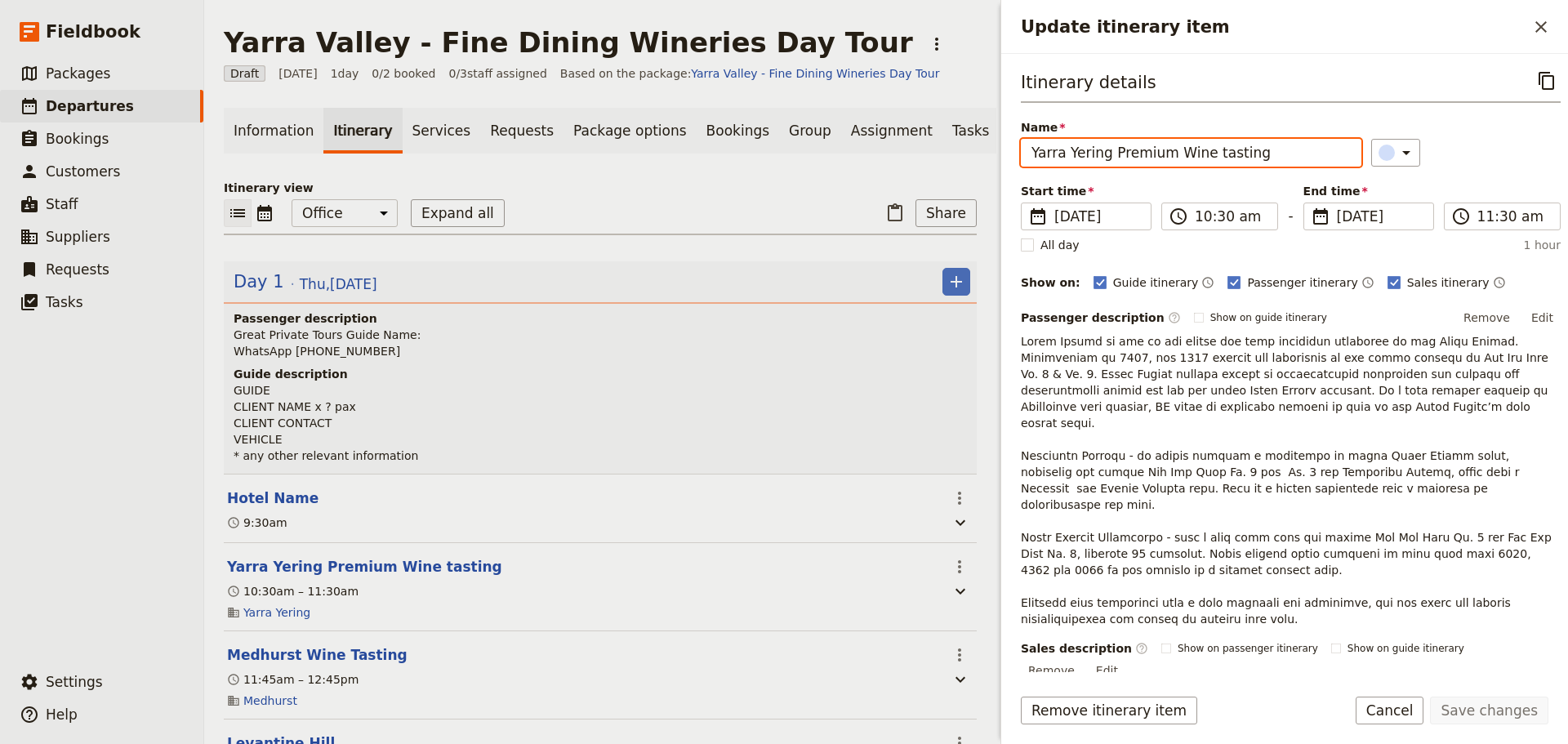
drag, startPoint x: 1201, startPoint y: 154, endPoint x: 1106, endPoint y: 163, distance: 95.4
click at [1106, 163] on input "Yarra Yering Premium Wine tasting" at bounding box center [1191, 152] width 341 height 28
type input "Yarra Yering"
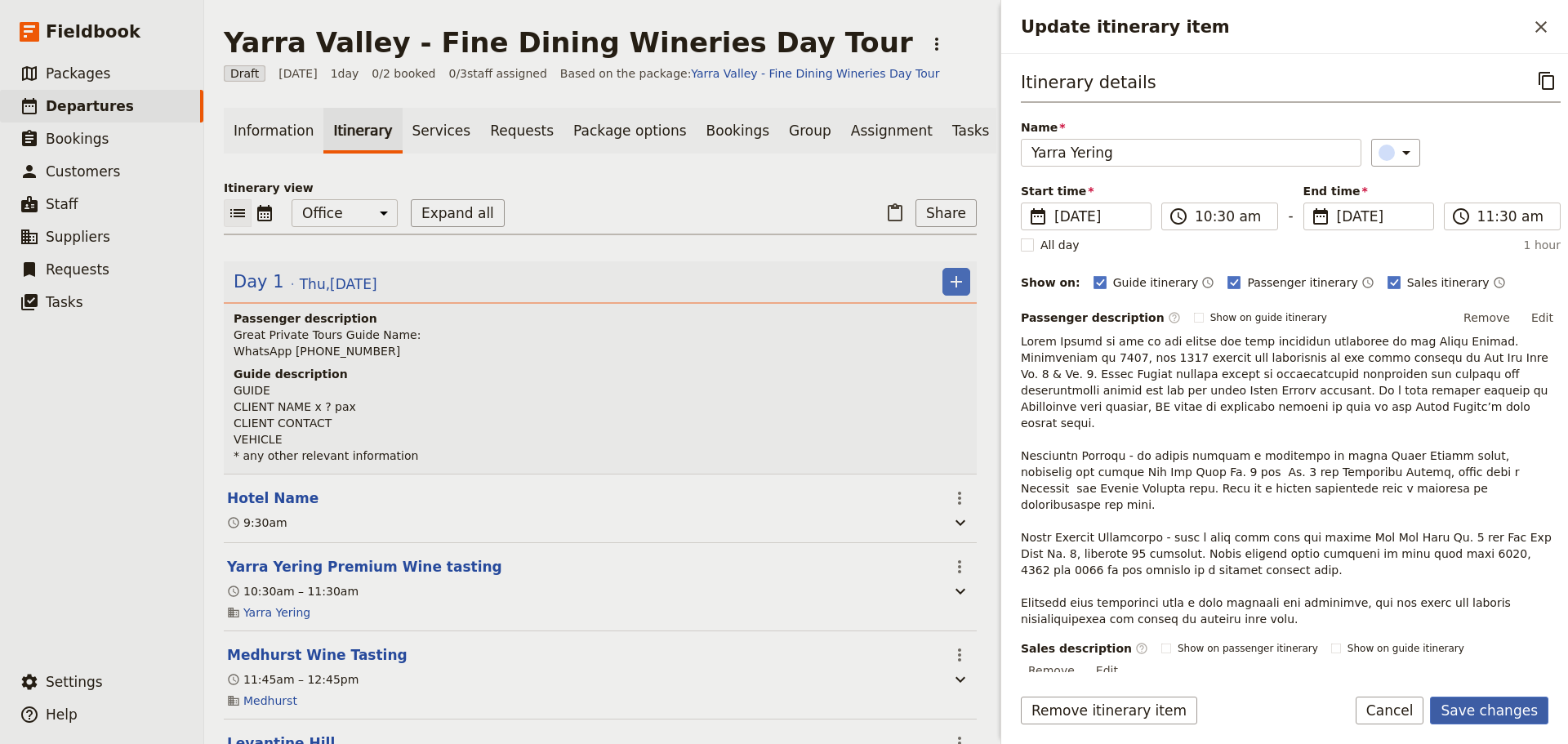
click at [1496, 710] on button "Save changes" at bounding box center [1488, 710] width 118 height 28
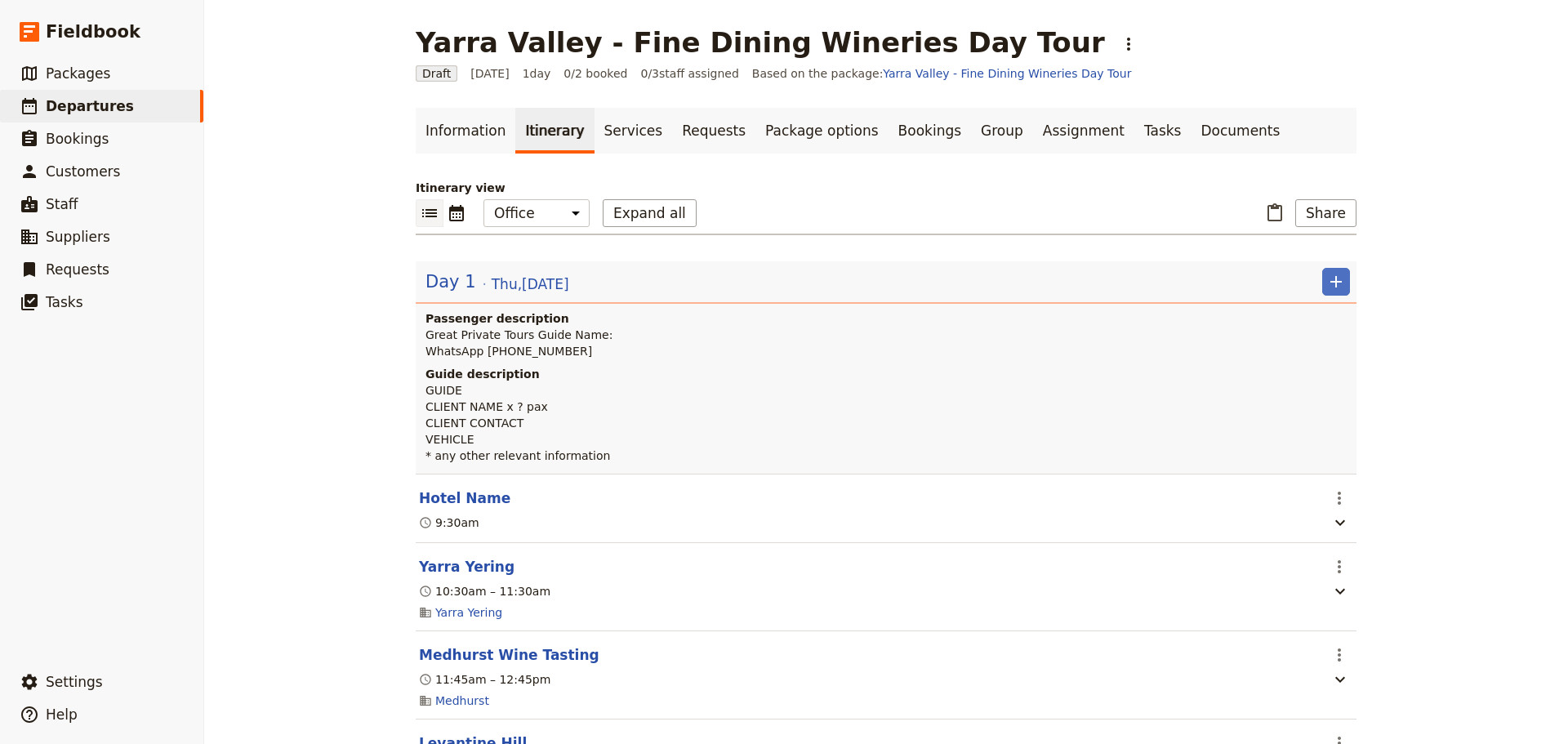
scroll to position [244, 0]
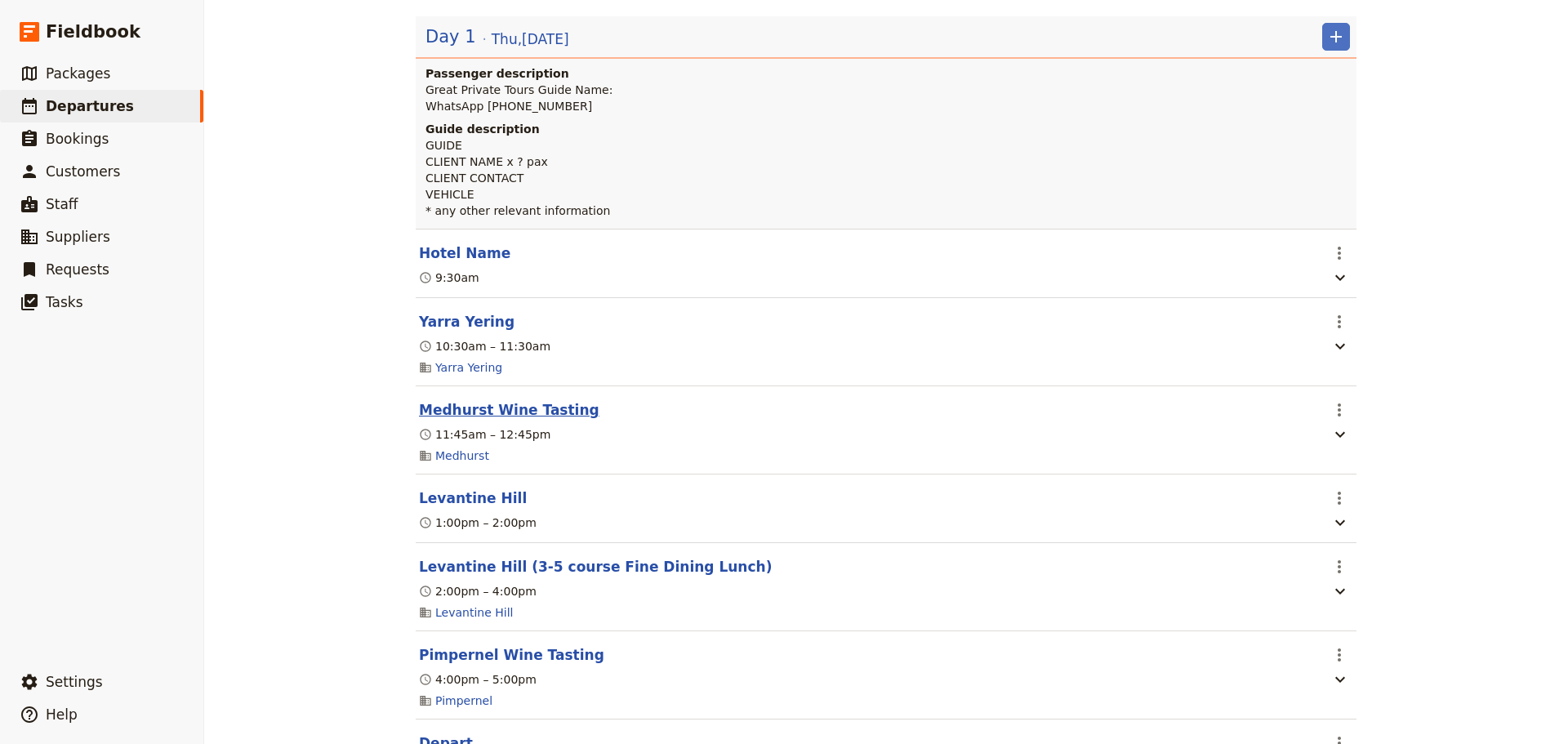
click at [502, 417] on button "Medhurst Wine Tasting" at bounding box center [508, 410] width 180 height 19
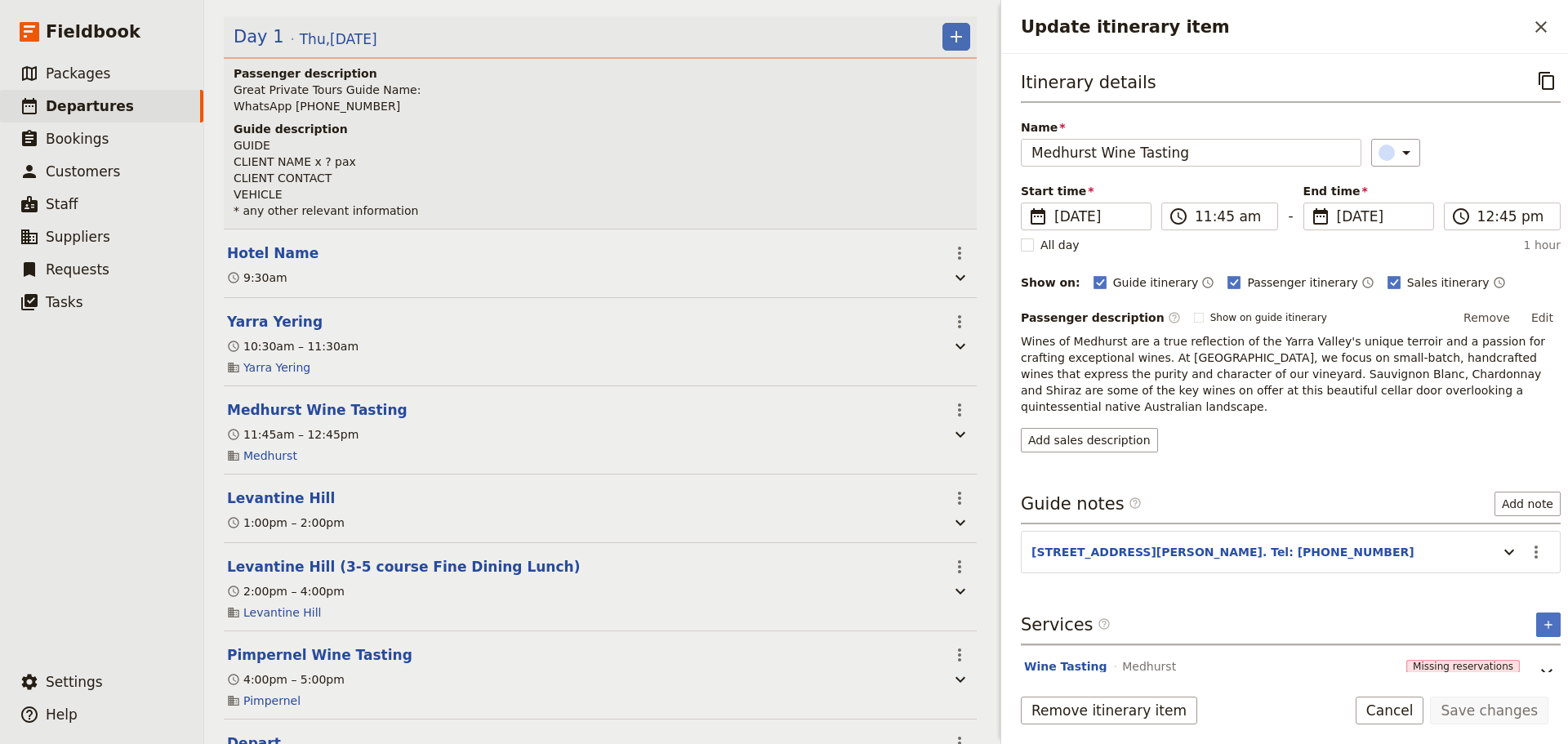
scroll to position [253, 0]
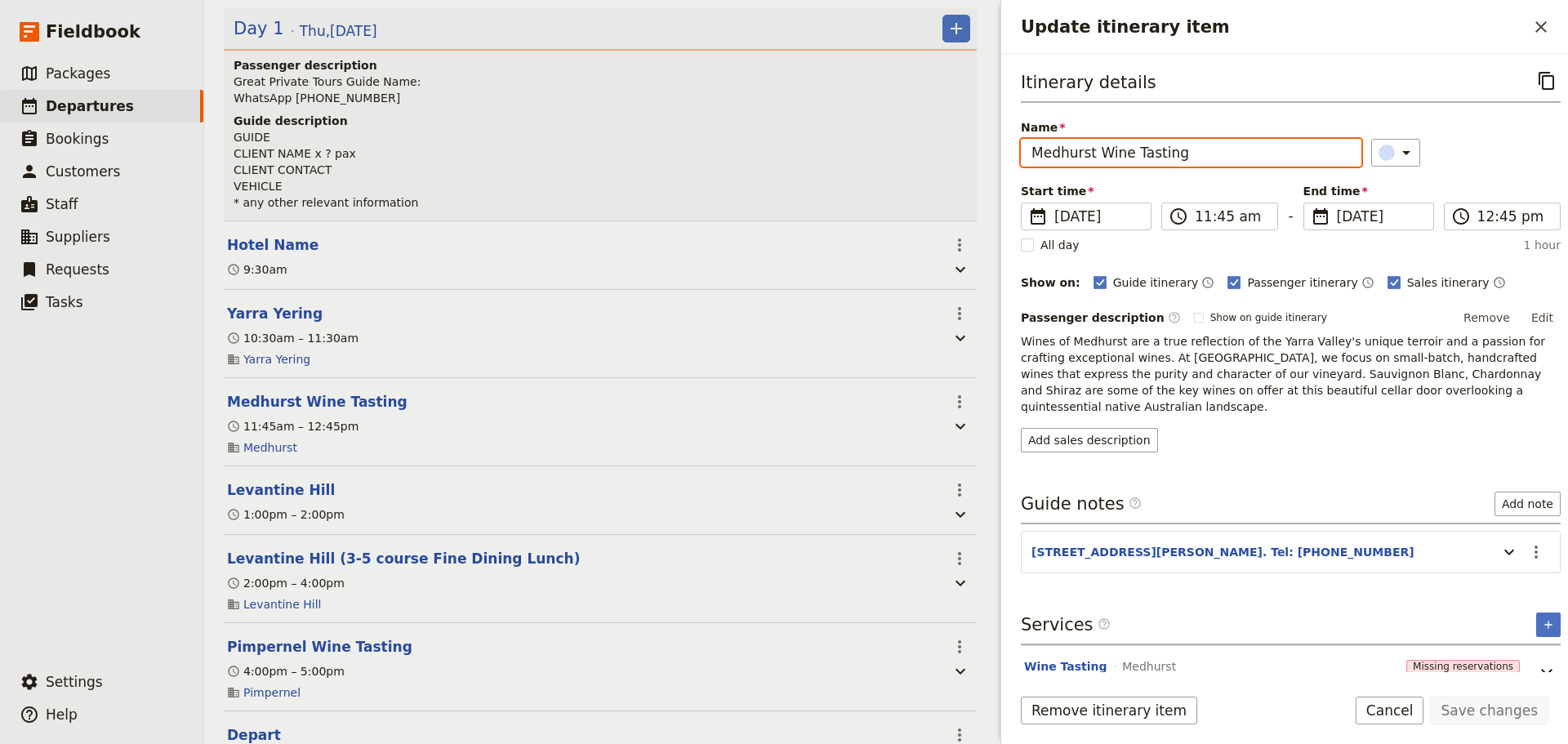
drag, startPoint x: 1138, startPoint y: 154, endPoint x: 1096, endPoint y: 159, distance: 42.3
click at [1096, 159] on input "Medhurst Wine Tasting" at bounding box center [1191, 152] width 341 height 28
type input "Medhurst"
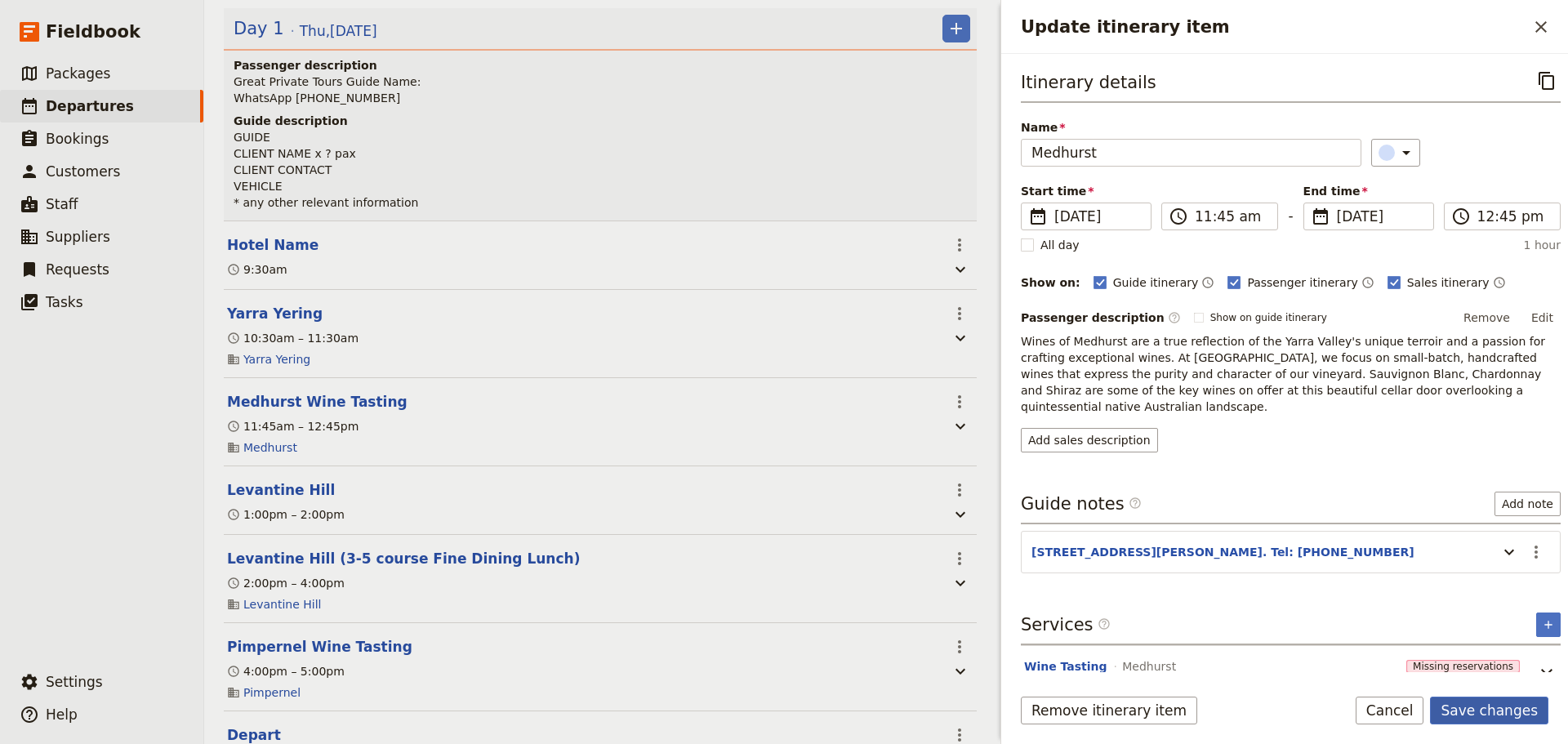
click at [1507, 708] on button "Save changes" at bounding box center [1488, 710] width 118 height 28
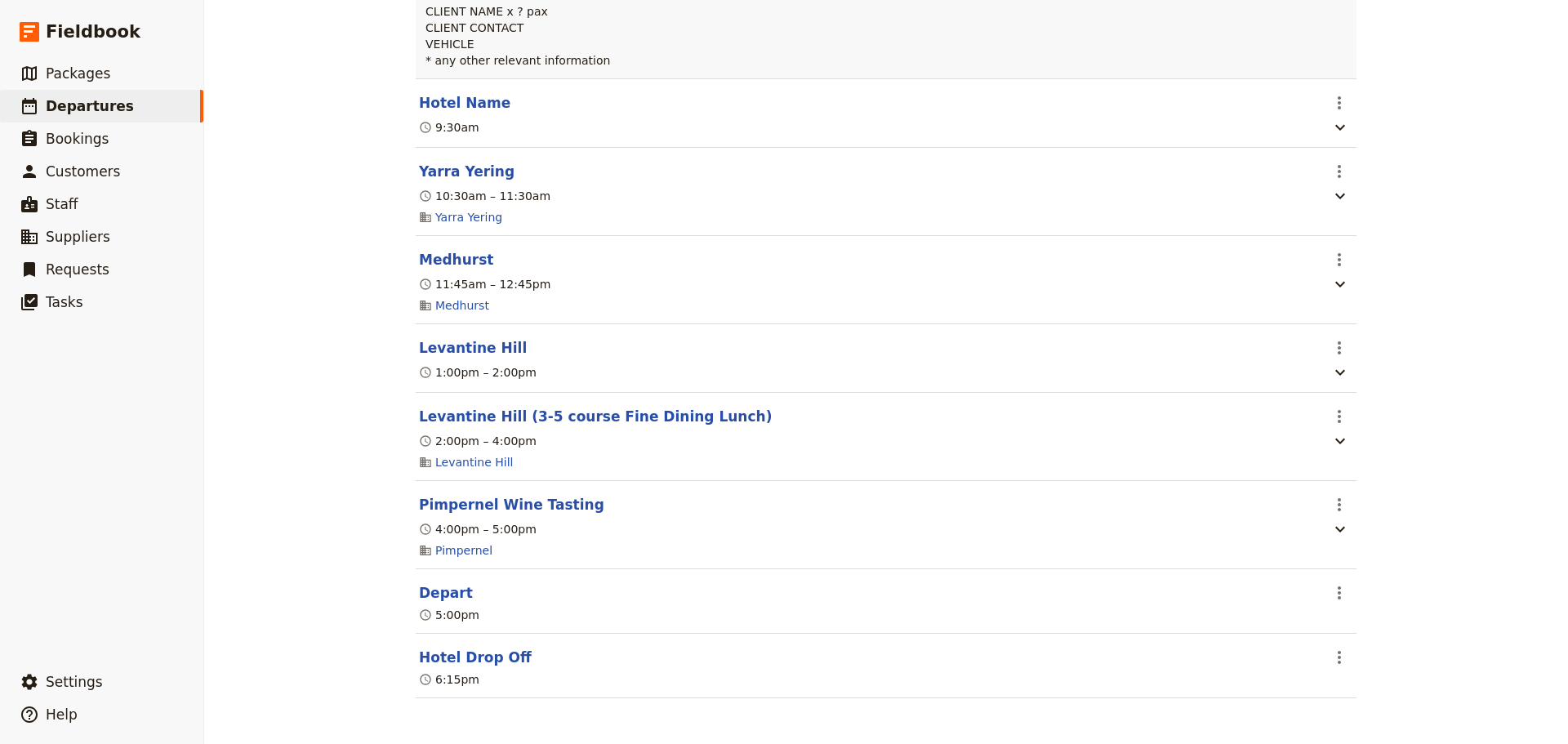
drag, startPoint x: 489, startPoint y: 403, endPoint x: 503, endPoint y: 402, distance: 14.0
click at [490, 406] on button "Levantine Hill (3-5 course Fine Dining Lunch)" at bounding box center [595, 416] width 352 height 19
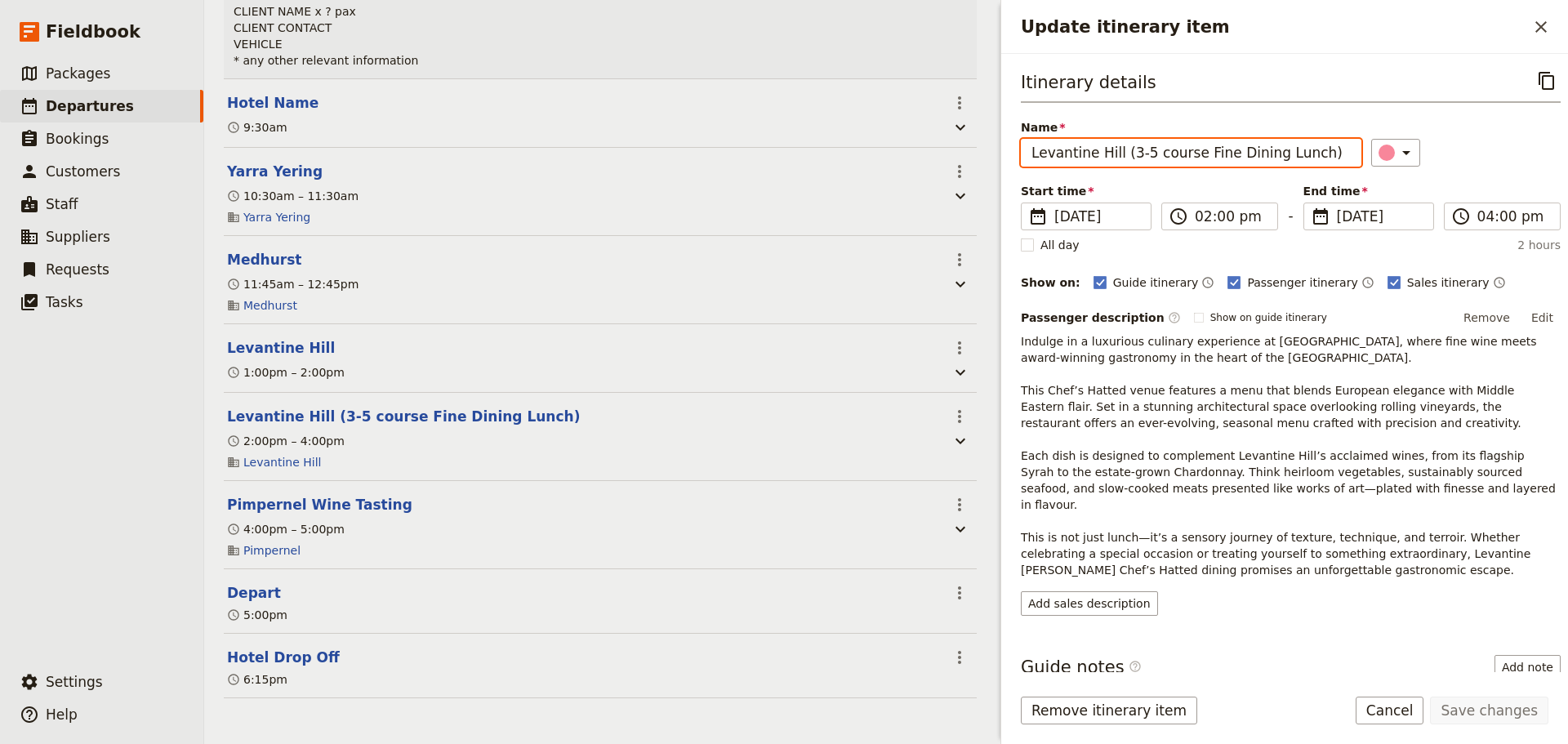
drag, startPoint x: 1313, startPoint y: 151, endPoint x: 1118, endPoint y: 156, distance: 195.1
click at [1118, 156] on input "Levantine Hill (3-5 course Fine Dining Lunch)" at bounding box center [1191, 152] width 341 height 28
type input "Levantine Hill (3-5 course lunch)"
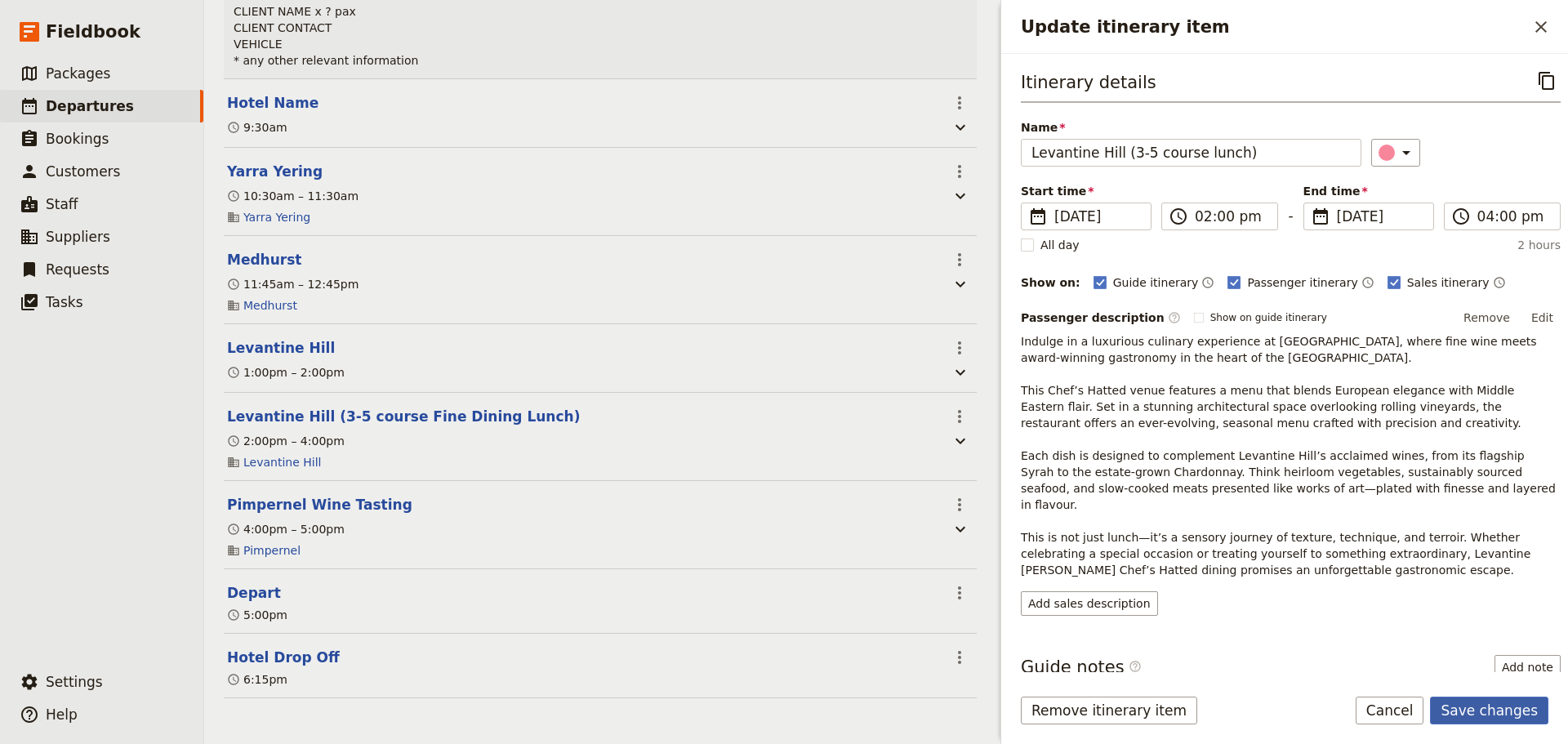
click at [1482, 703] on button "Save changes" at bounding box center [1488, 710] width 118 height 28
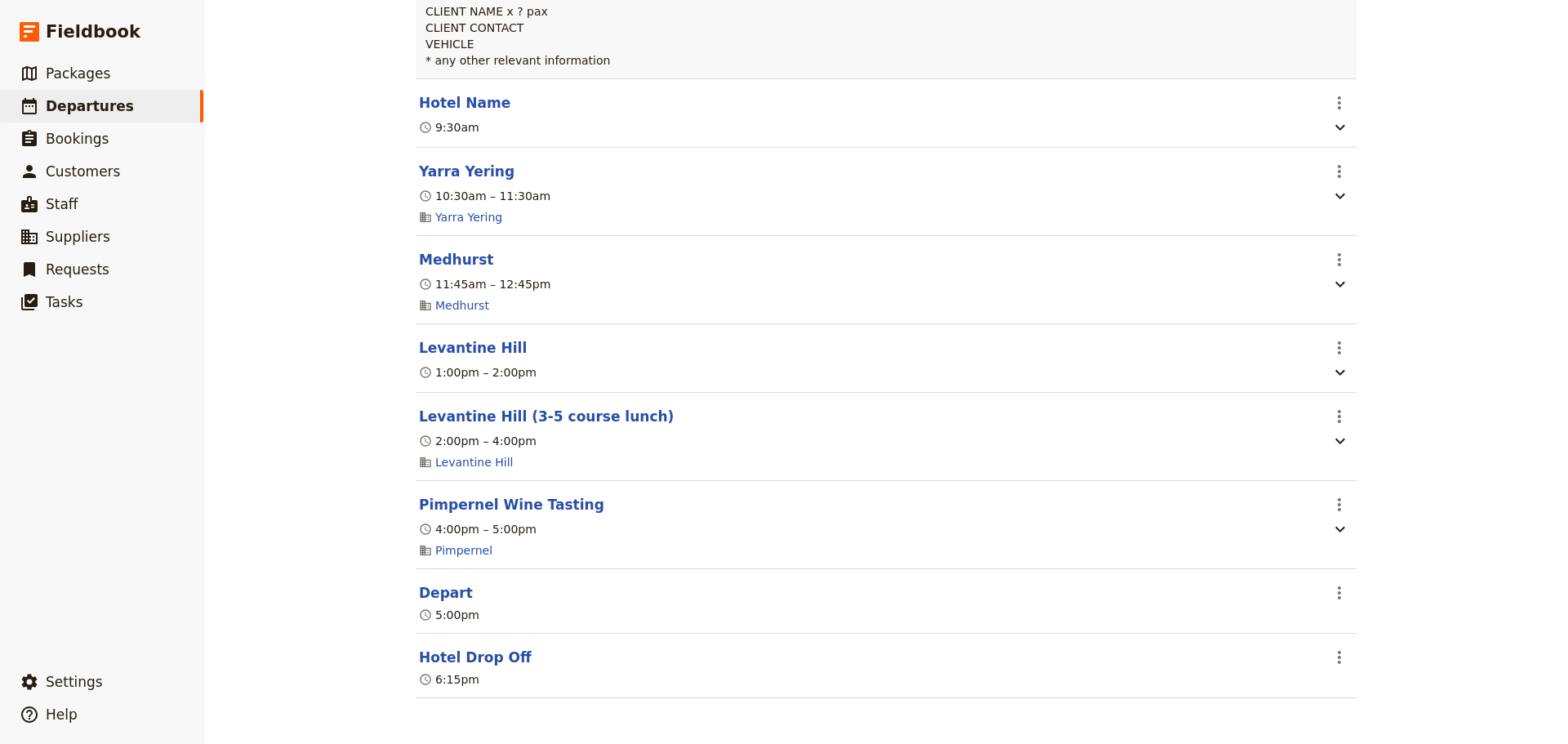
scroll to position [404, 0]
click at [514, 495] on button "Pimpernel Wine Tasting" at bounding box center [511, 504] width 186 height 19
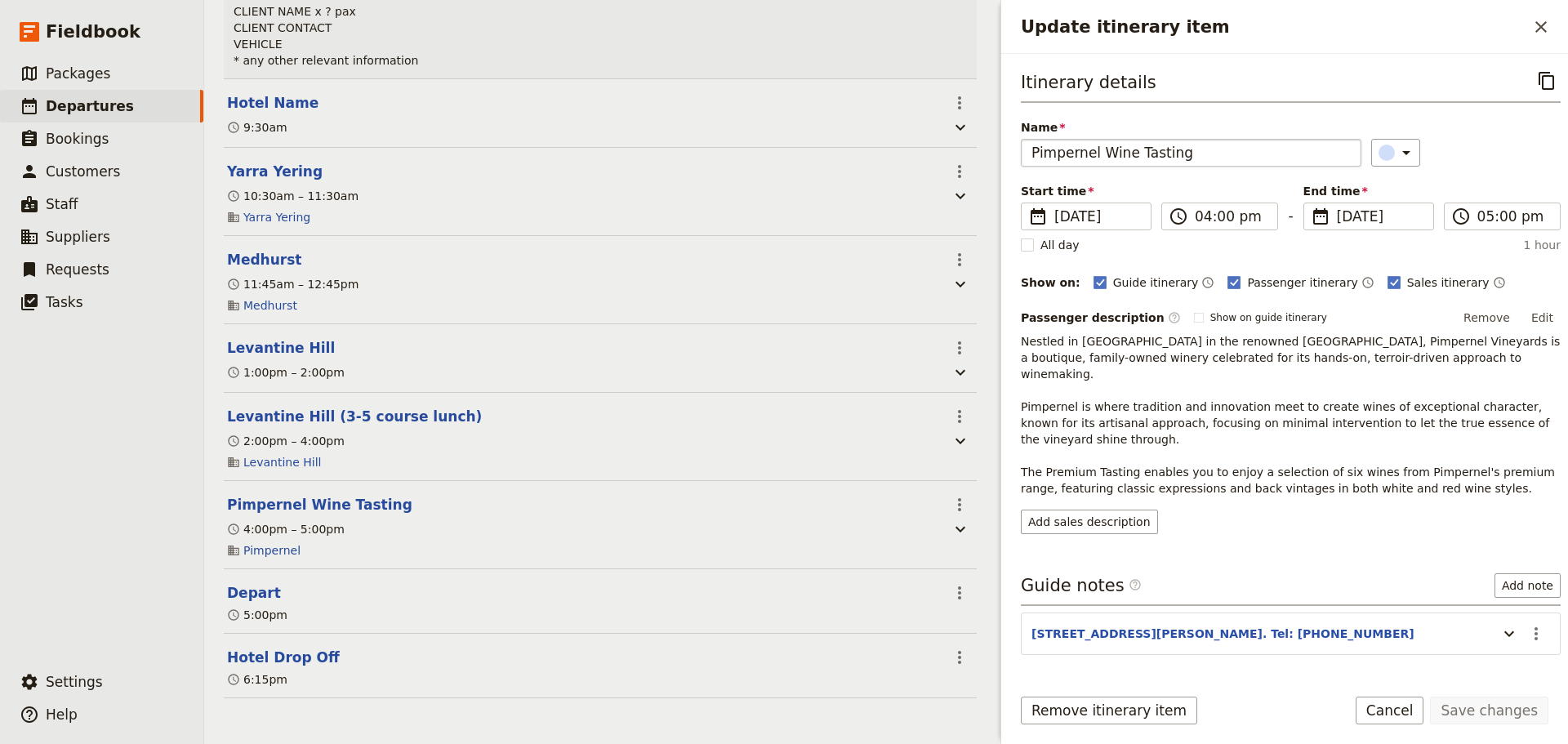
scroll to position [412, 0]
drag, startPoint x: 1182, startPoint y: 154, endPoint x: 1095, endPoint y: 157, distance: 87.1
click at [1095, 157] on input "Pimpernel Wine Tasting" at bounding box center [1191, 152] width 341 height 28
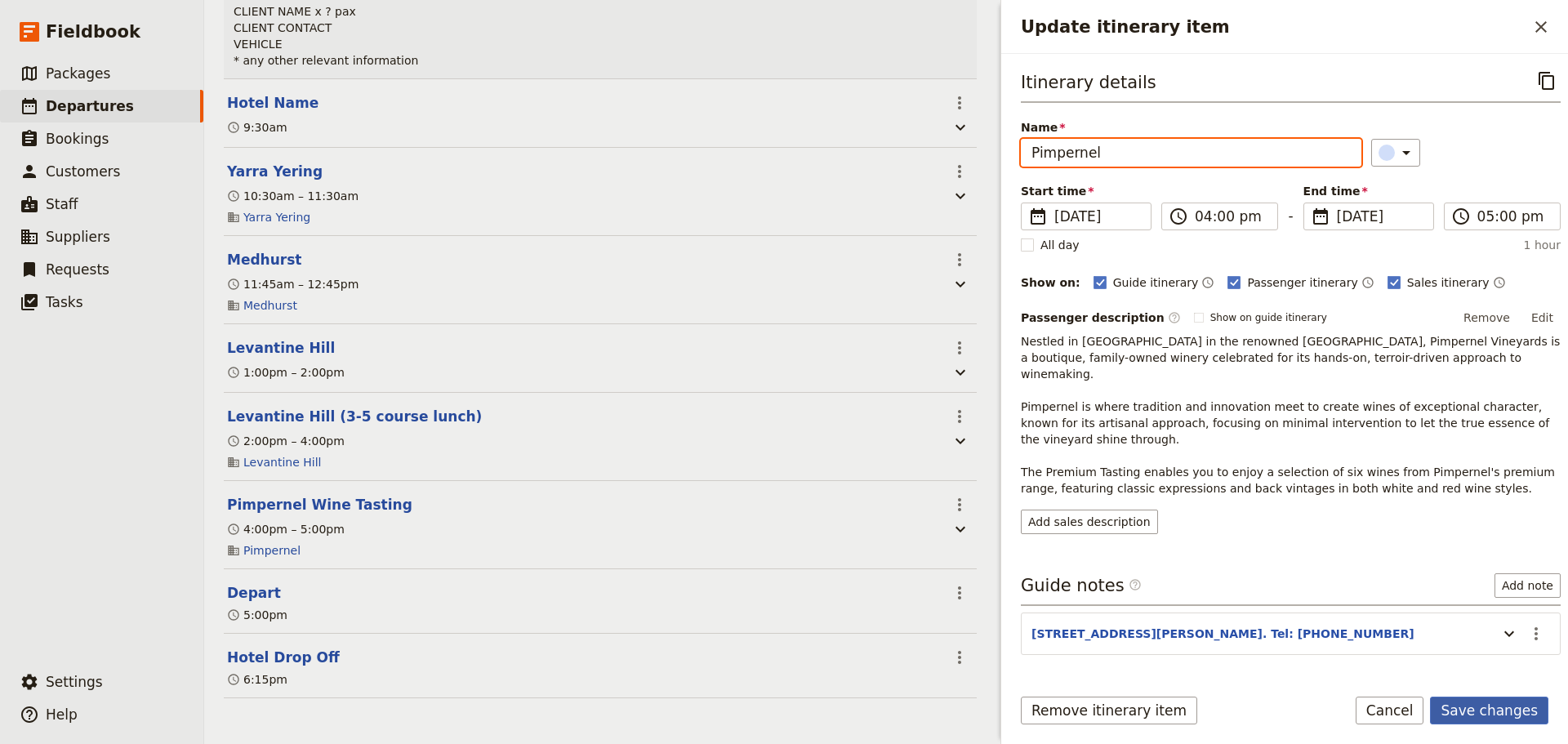
type input "Pimpernel"
click at [1508, 712] on button "Save changes" at bounding box center [1488, 710] width 118 height 28
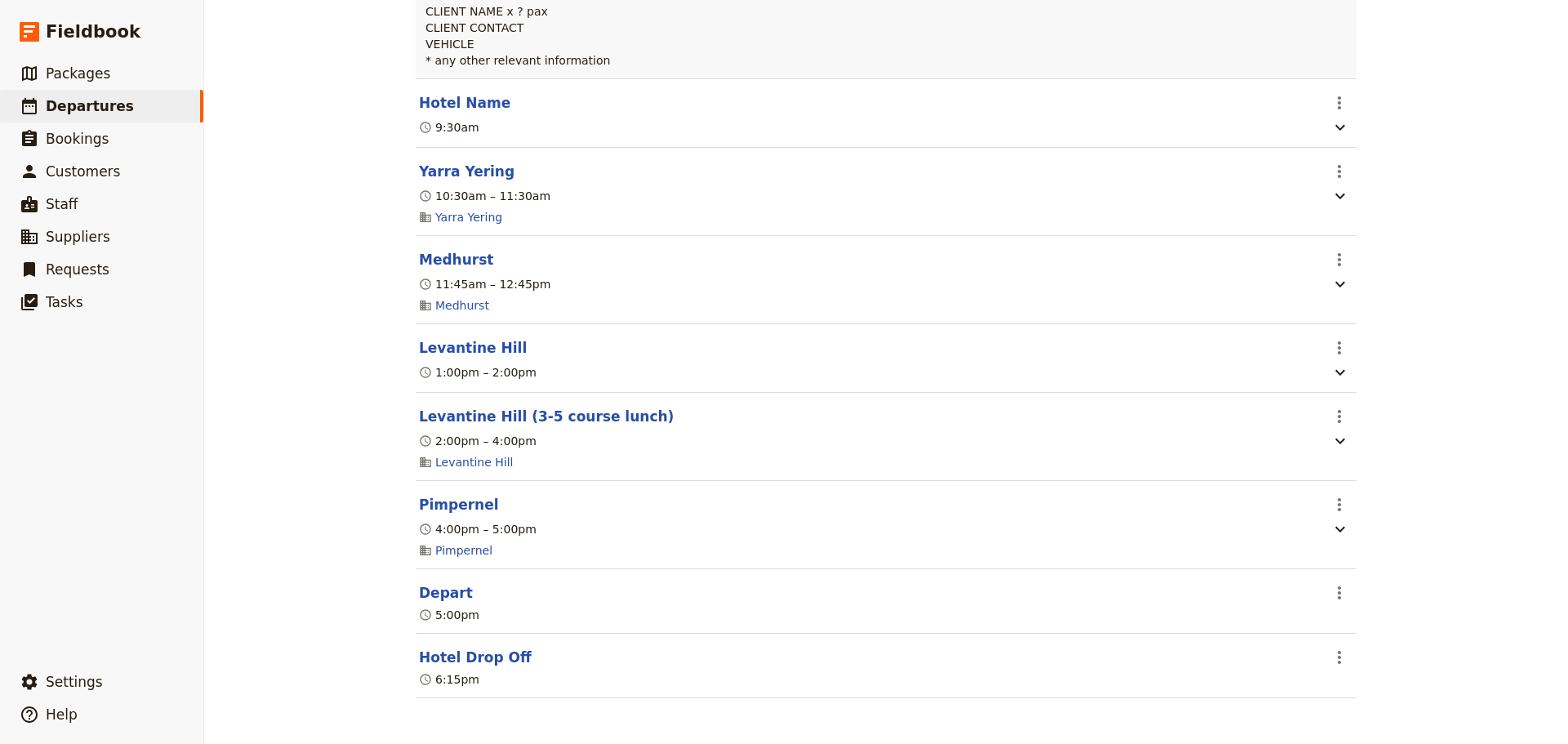
scroll to position [404, 0]
click at [470, 99] on button "Hotel Name" at bounding box center [464, 103] width 91 height 19
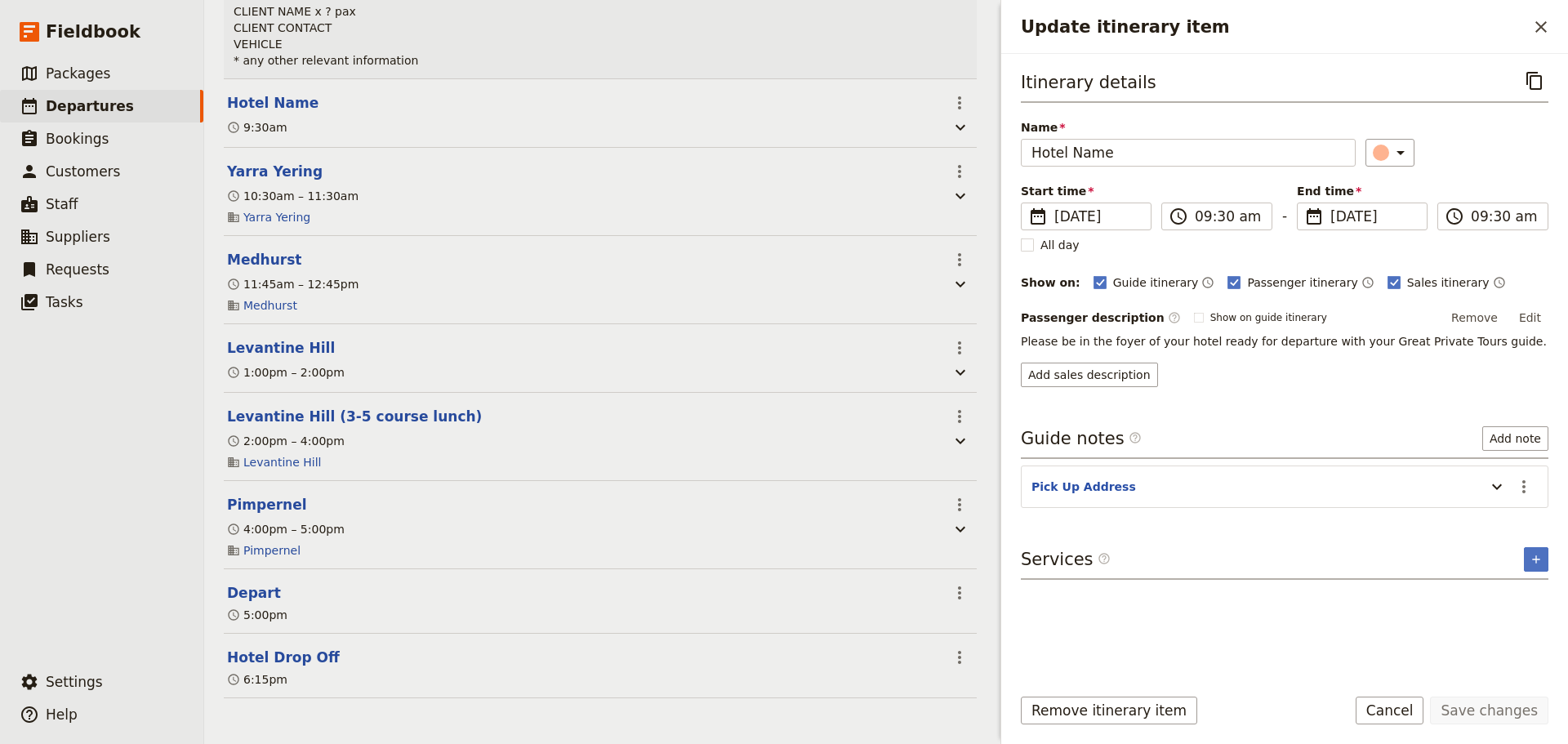
scroll to position [412, 0]
click at [1090, 158] on input "Hotel Name" at bounding box center [1188, 152] width 335 height 28
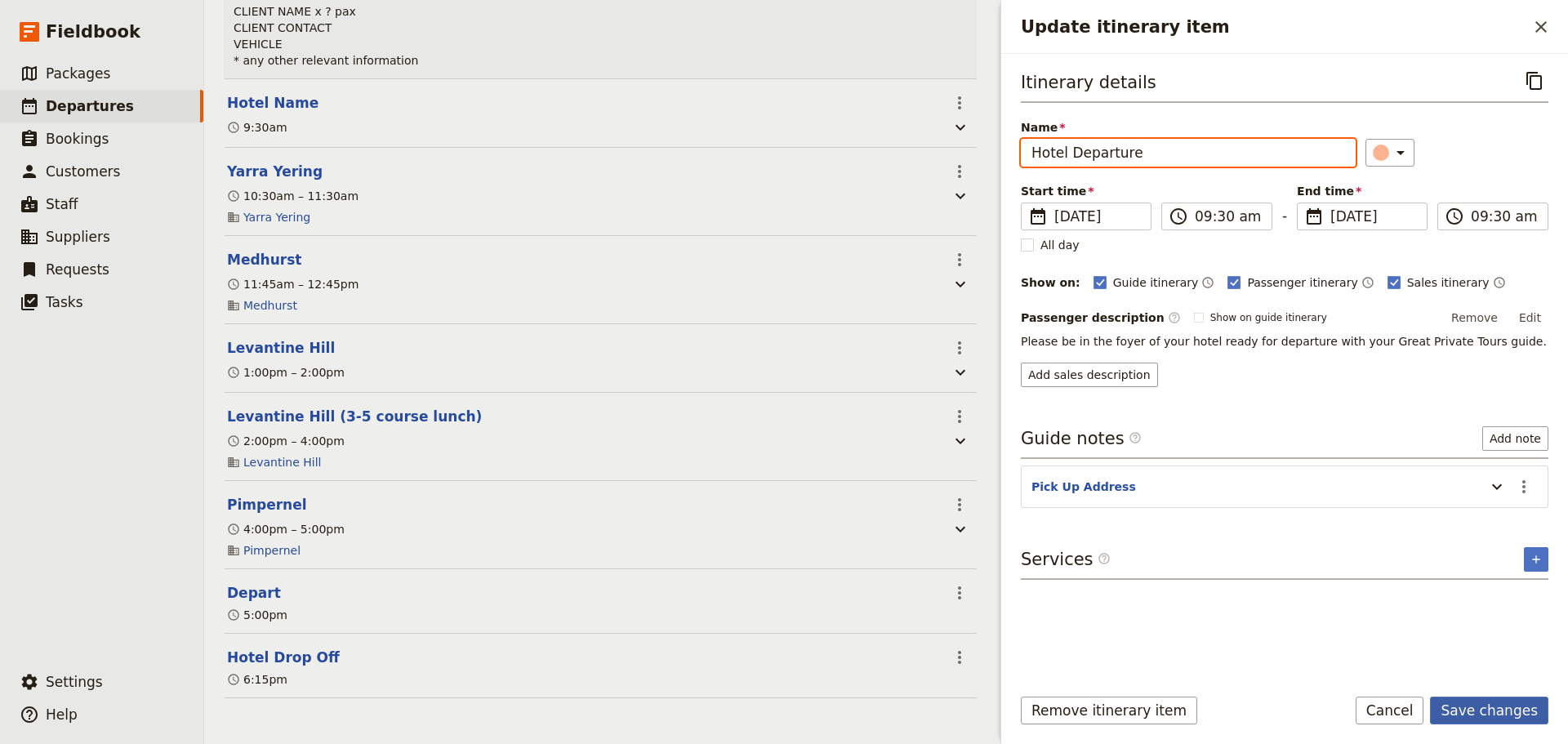
type input "Hotel Departure"
click at [1482, 718] on button "Save changes" at bounding box center [1488, 710] width 118 height 28
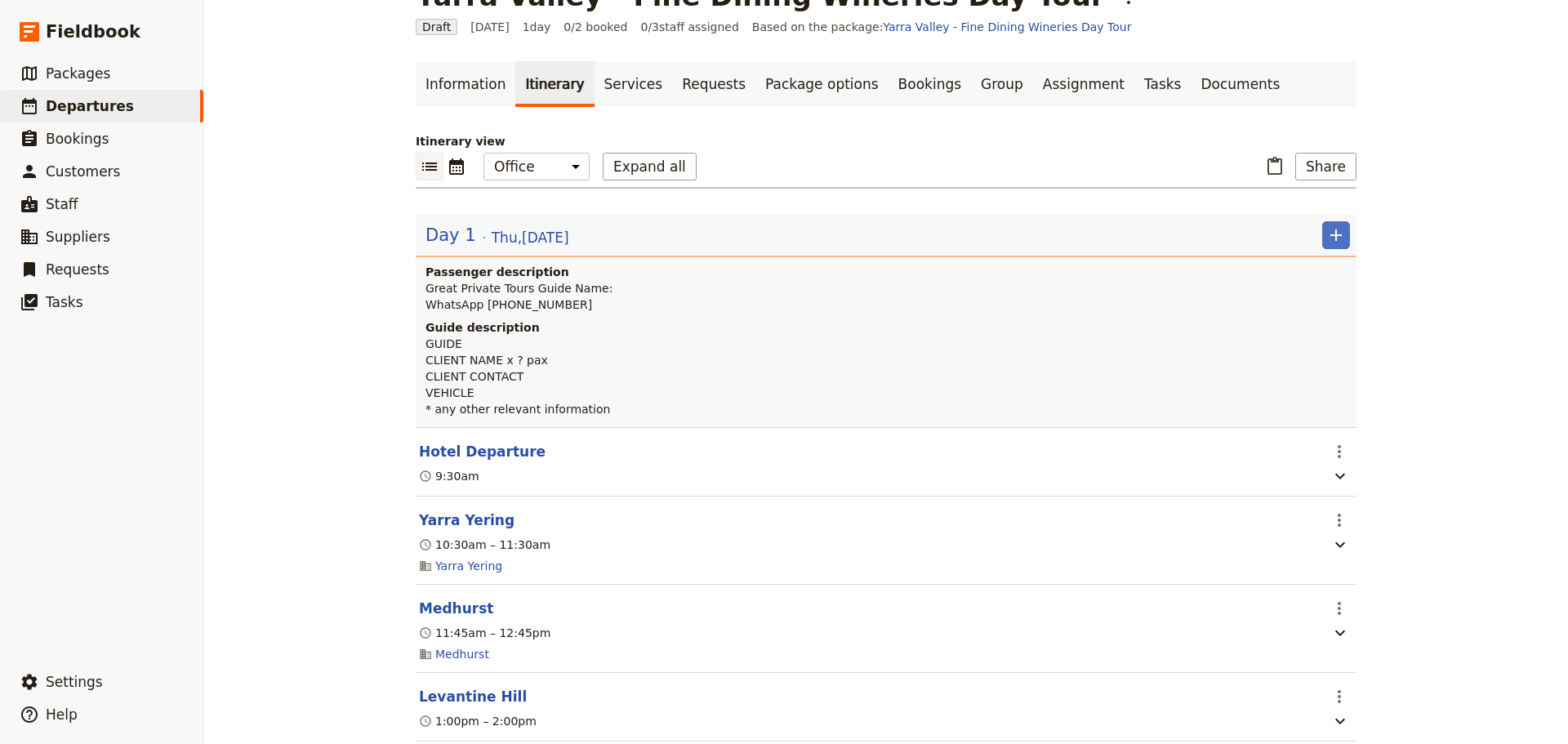
scroll to position [0, 0]
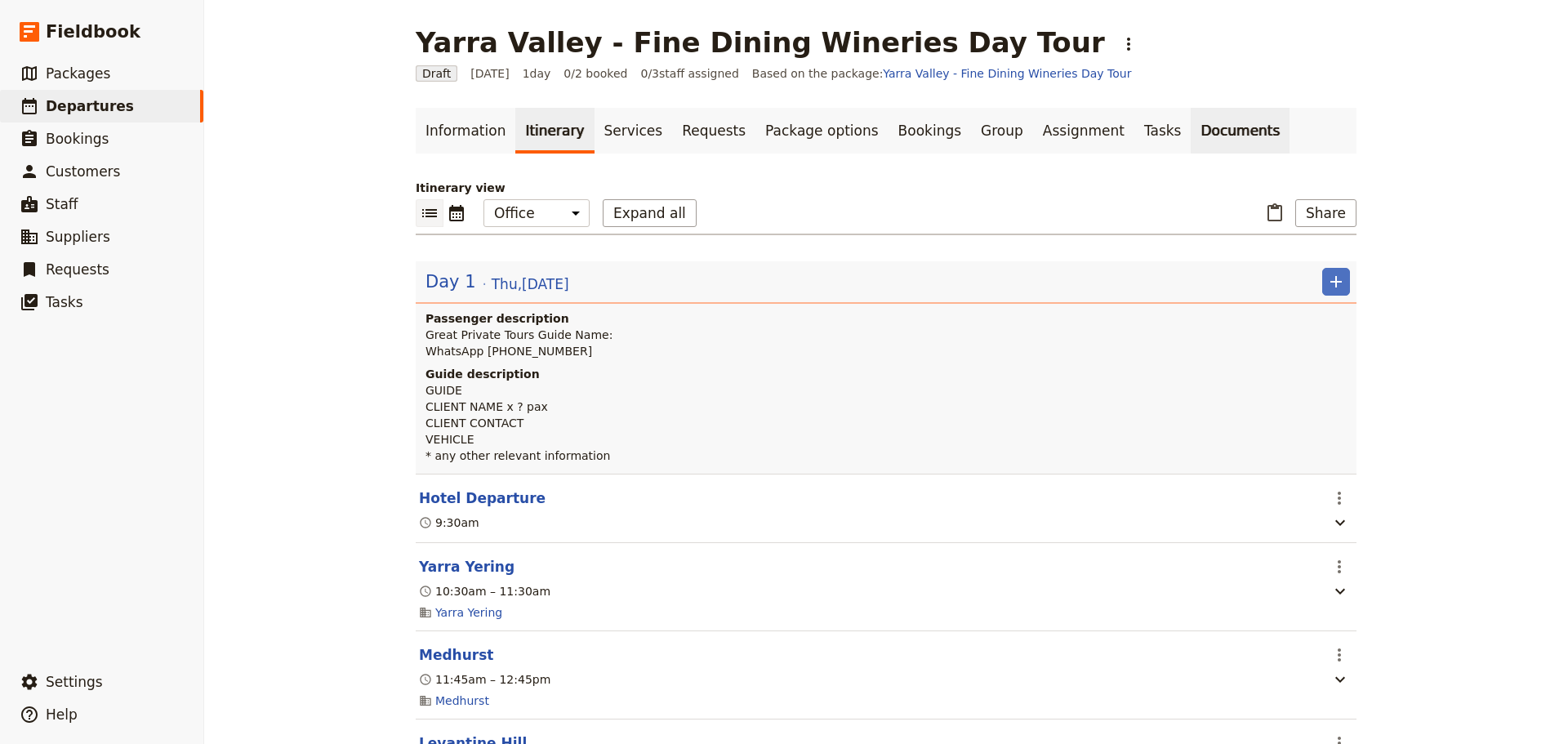
click at [1191, 143] on link "Documents" at bounding box center [1240, 131] width 99 height 46
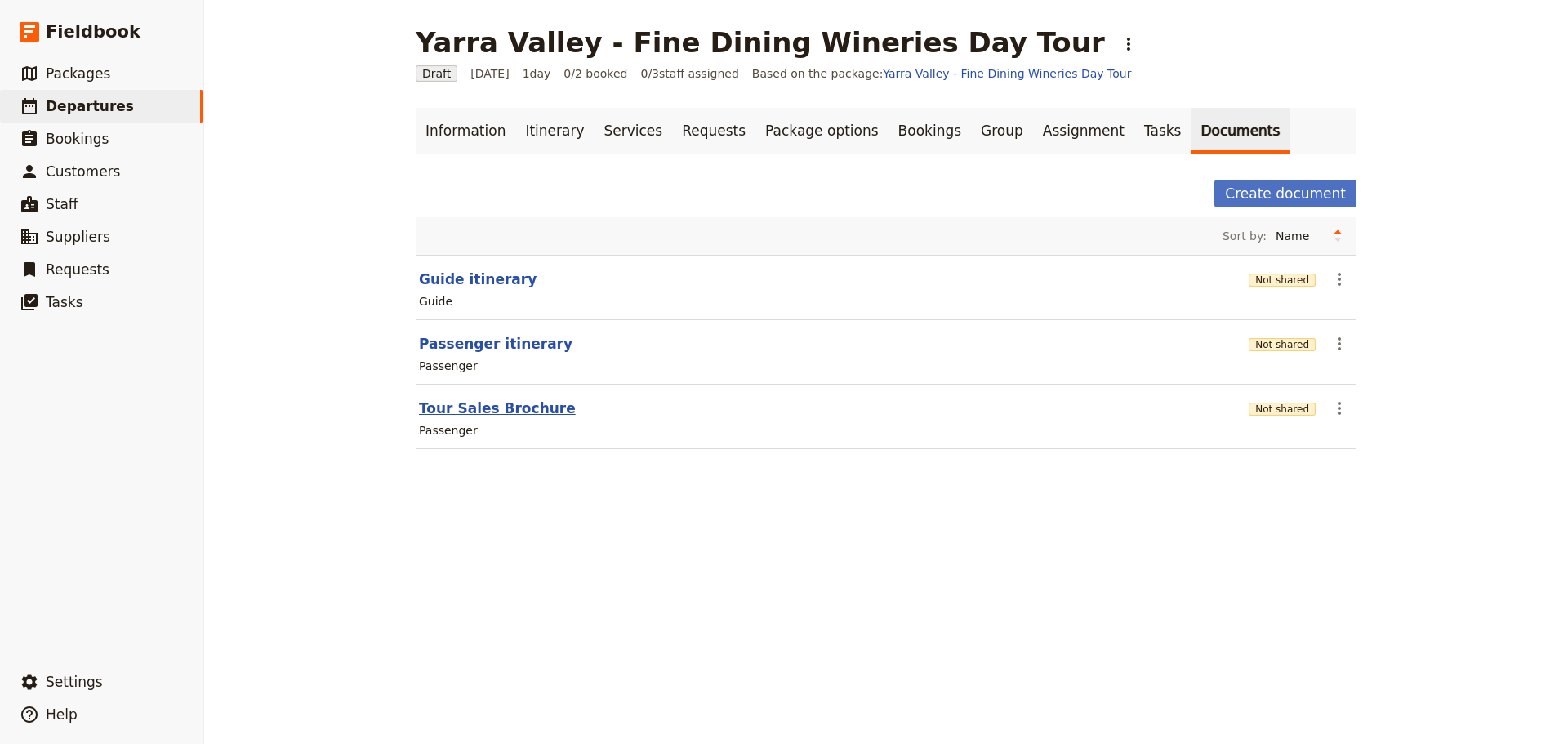
click at [483, 409] on button "Tour Sales Brochure" at bounding box center [497, 408] width 157 height 19
select select "PASSENGER"
select select "DEFAULT"
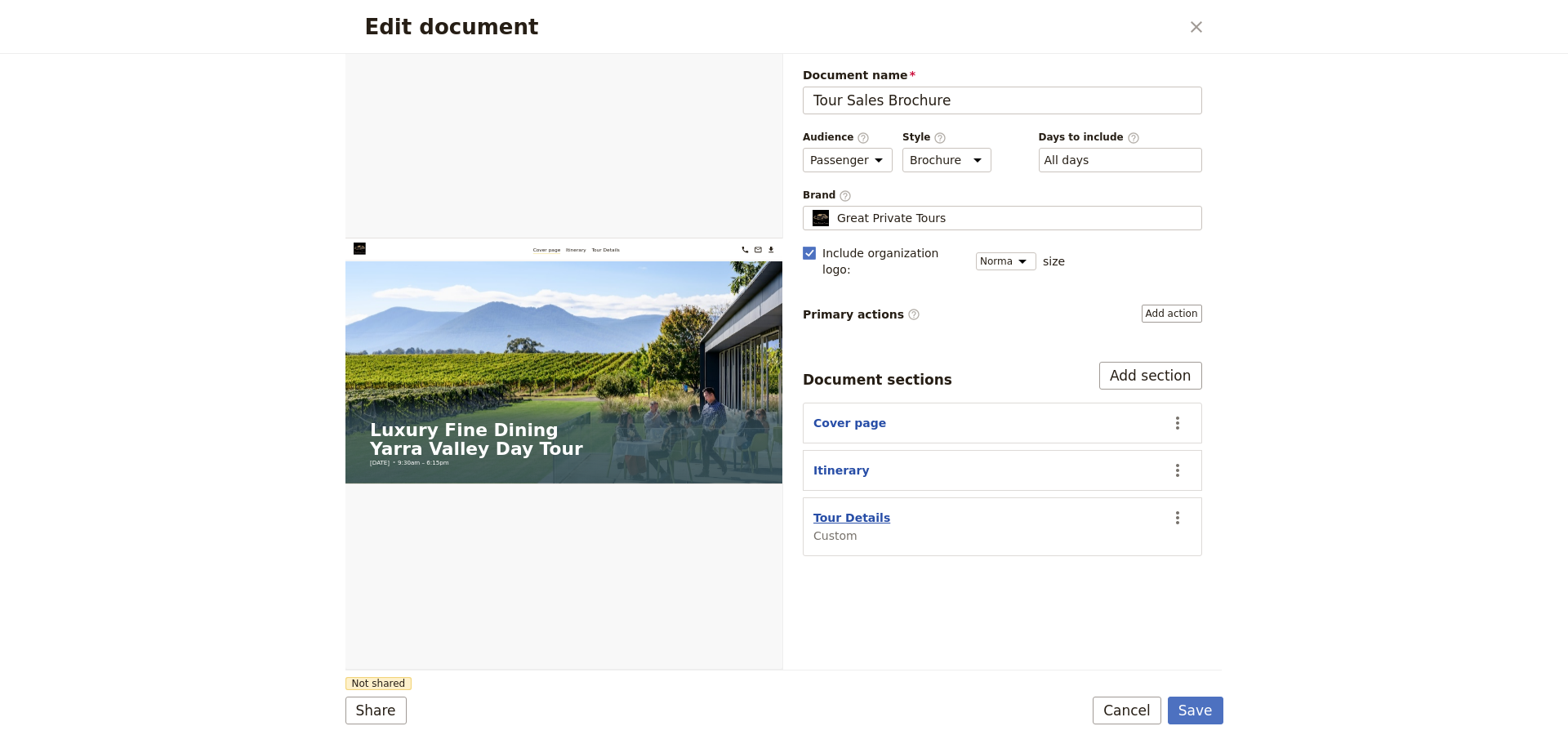
click at [861, 509] on button "Tour Details" at bounding box center [852, 517] width 77 height 16
select select "CUSTOM"
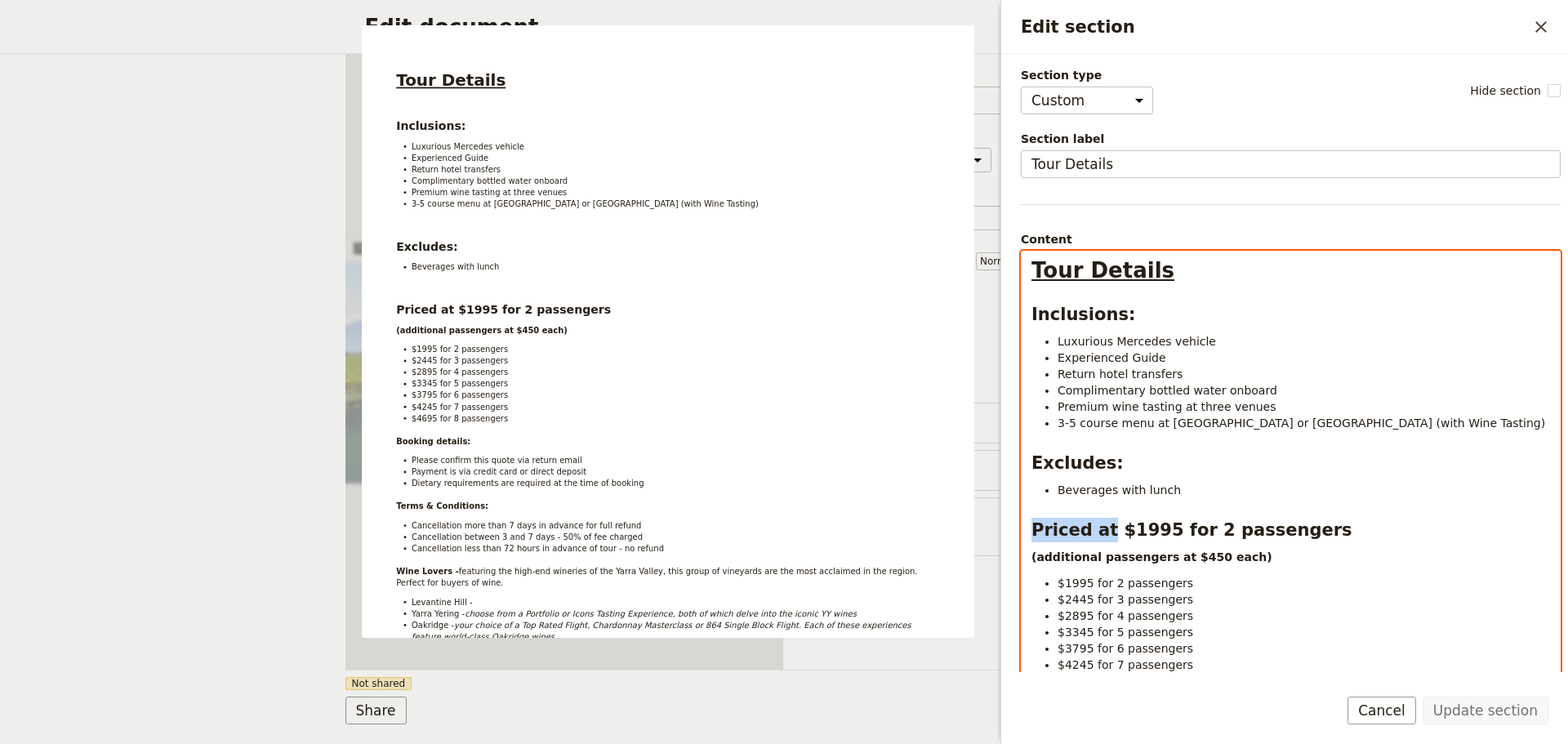
drag, startPoint x: 1100, startPoint y: 536, endPoint x: 1026, endPoint y: 536, distance: 74.0
click at [1026, 536] on div "Tour Details Inclusions: Luxurious Mercedes vehicle Experienced Guide Return ho…" at bounding box center [1290, 627] width 538 height 751
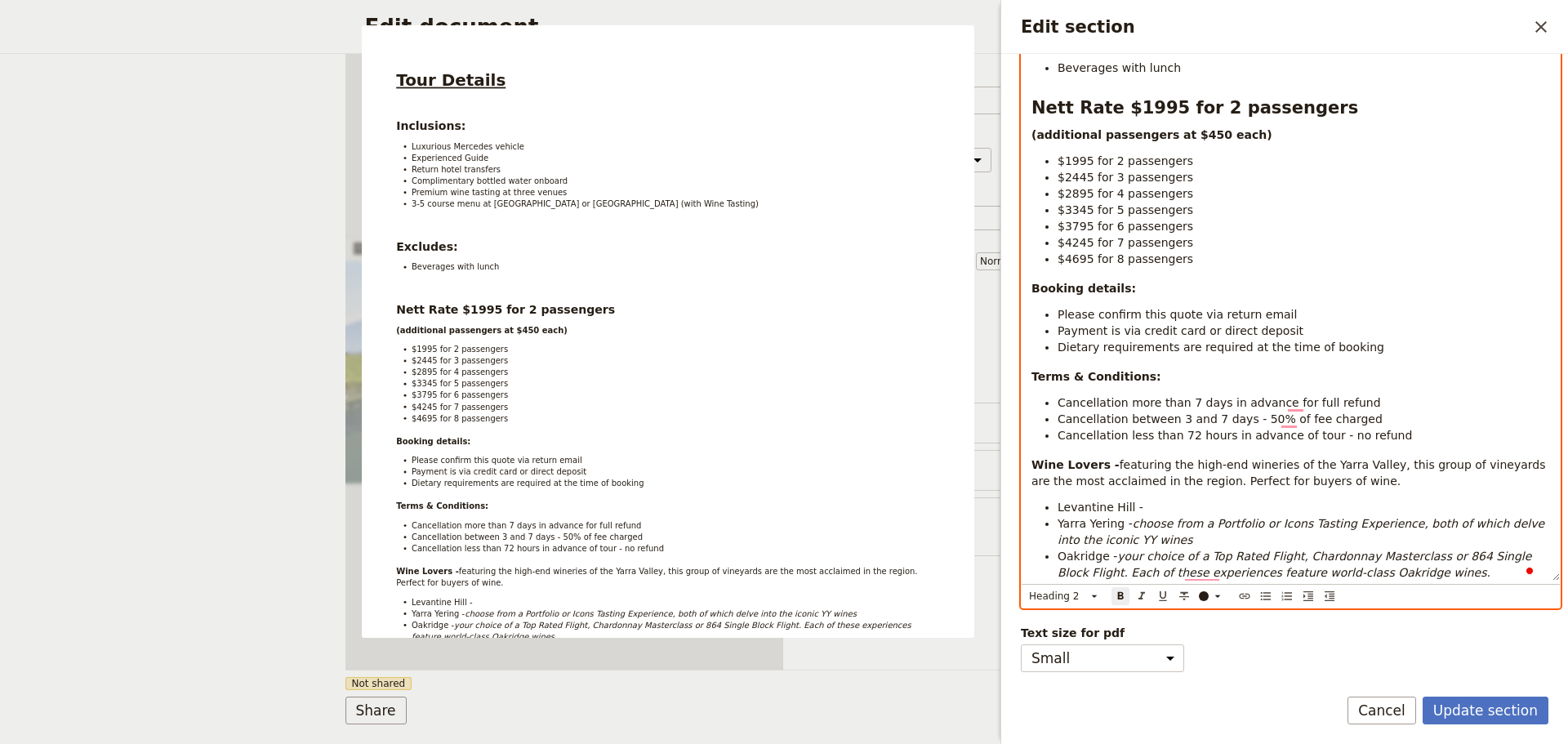
scroll to position [434, 0]
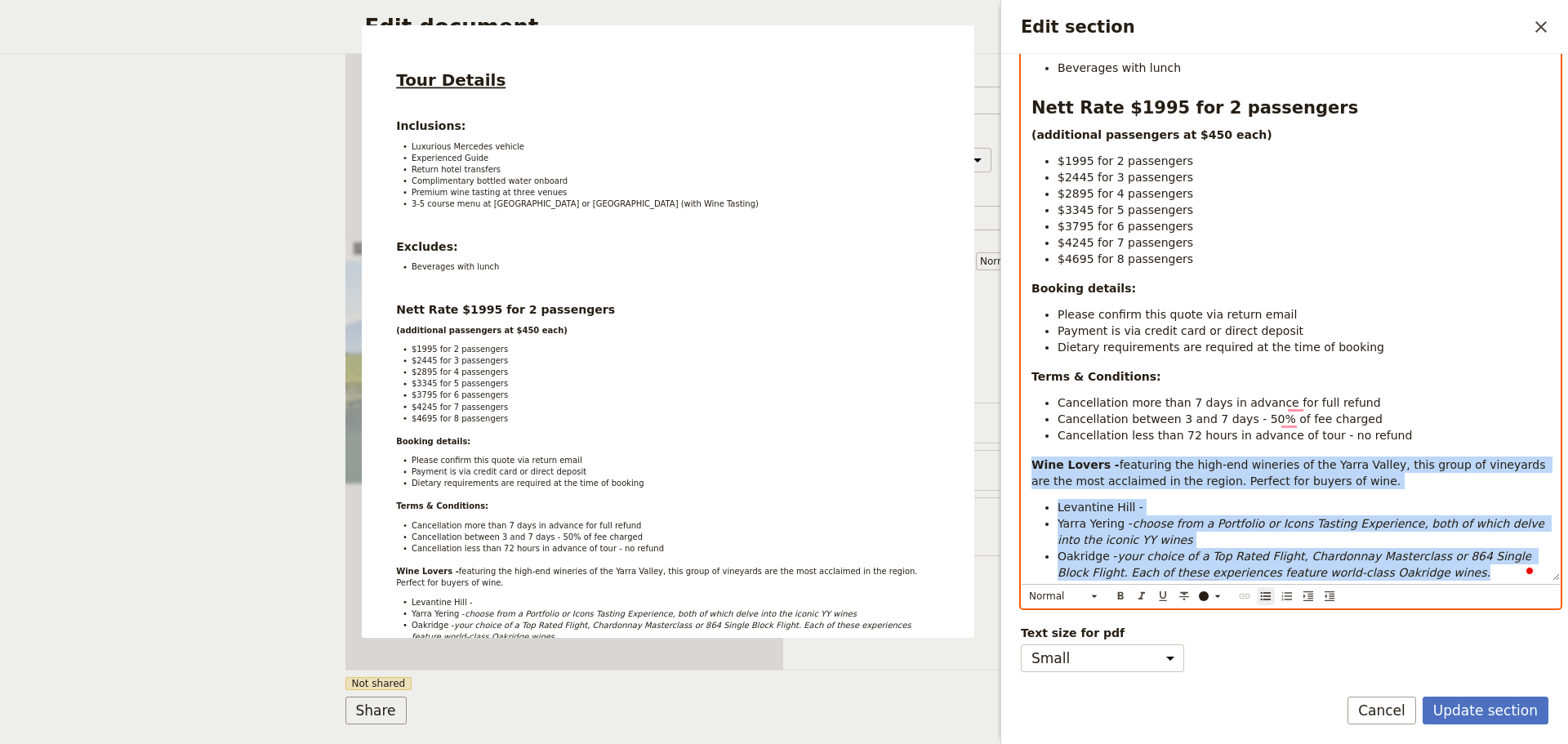
drag, startPoint x: 1371, startPoint y: 557, endPoint x: 1026, endPoint y: 445, distance: 362.7
click at [1026, 445] on div "Tour Details Inclusions: Luxurious Mercedes vehicle Experienced Guide Return ho…" at bounding box center [1290, 205] width 538 height 751
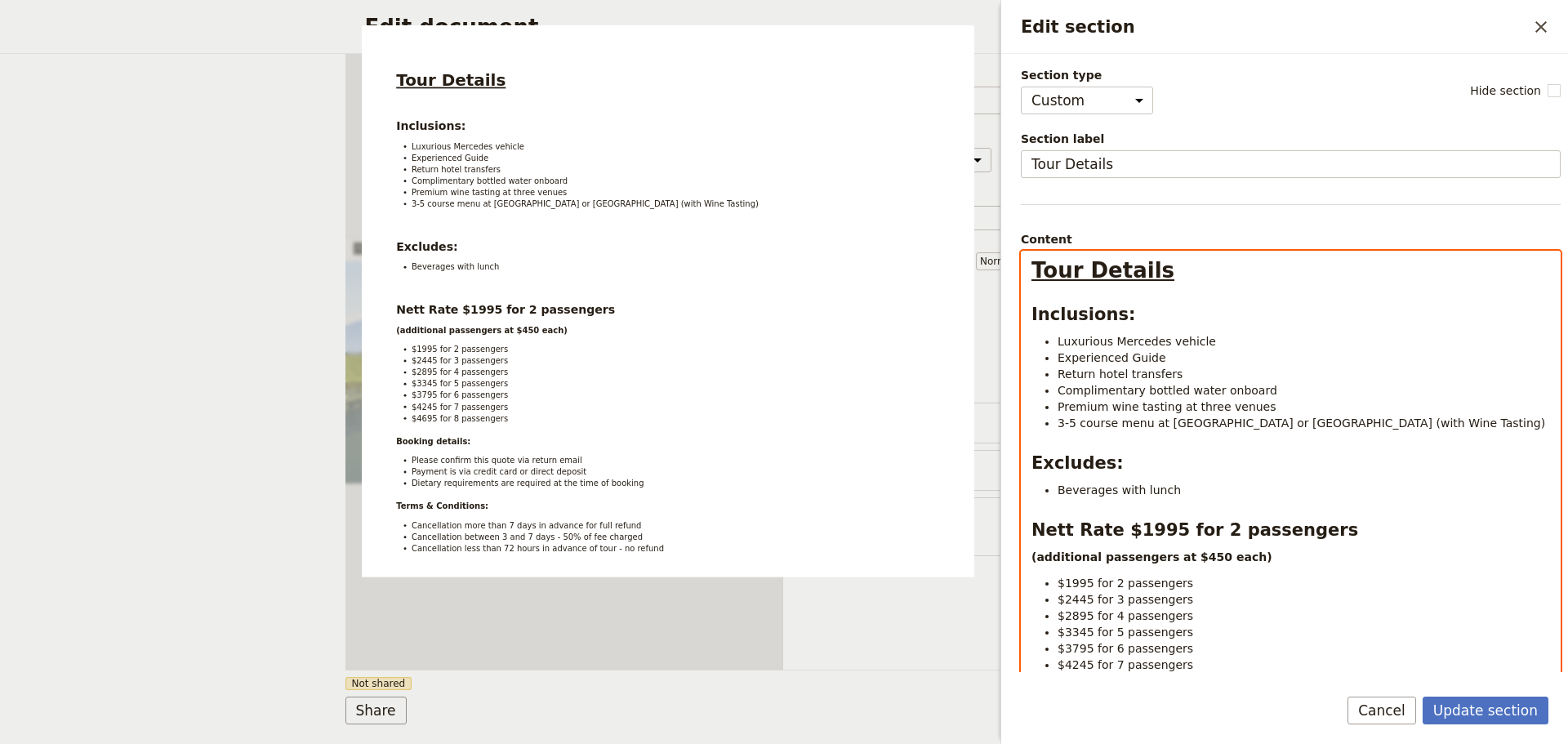
scroll to position [244, 0]
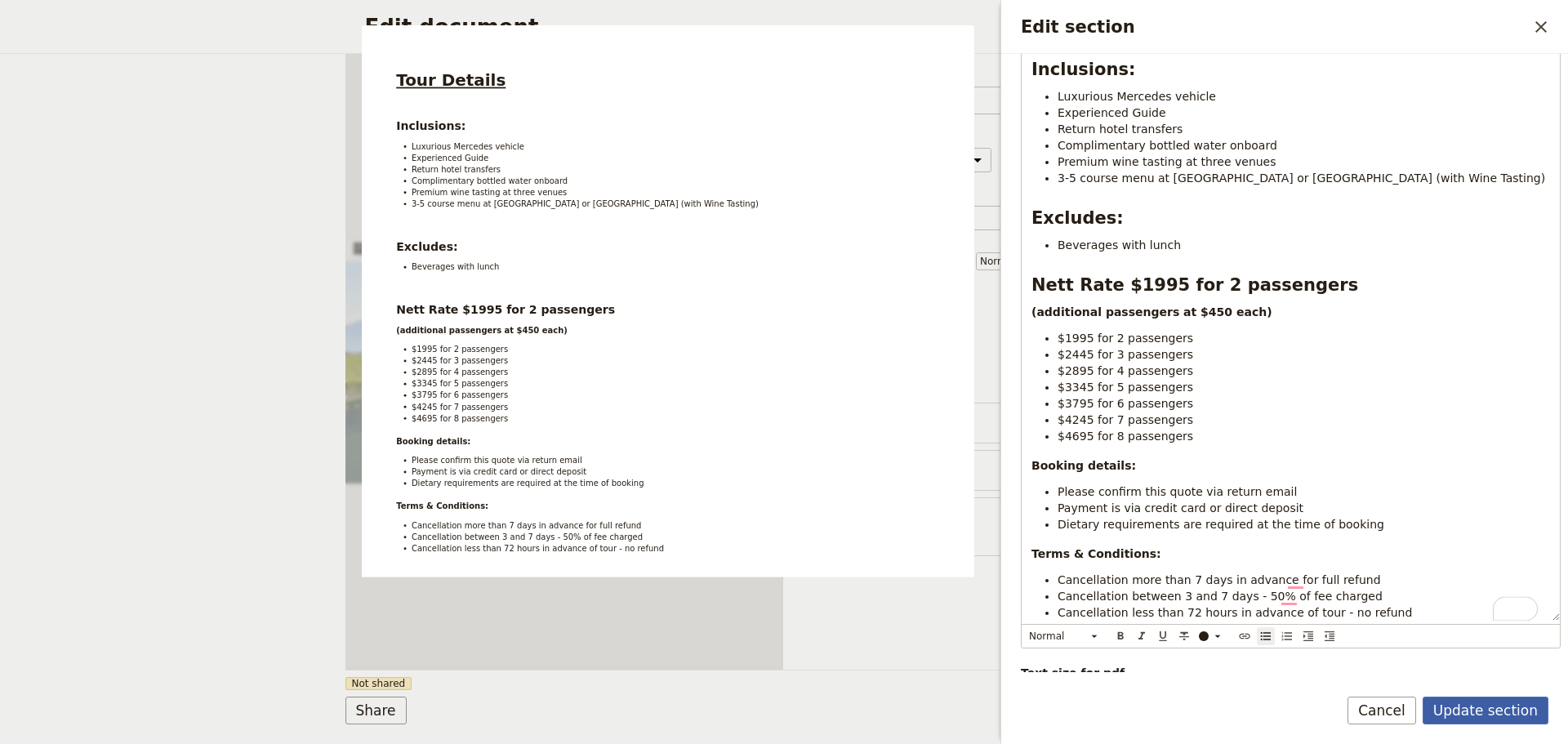
click at [1449, 697] on button "Update section" at bounding box center [1485, 710] width 126 height 28
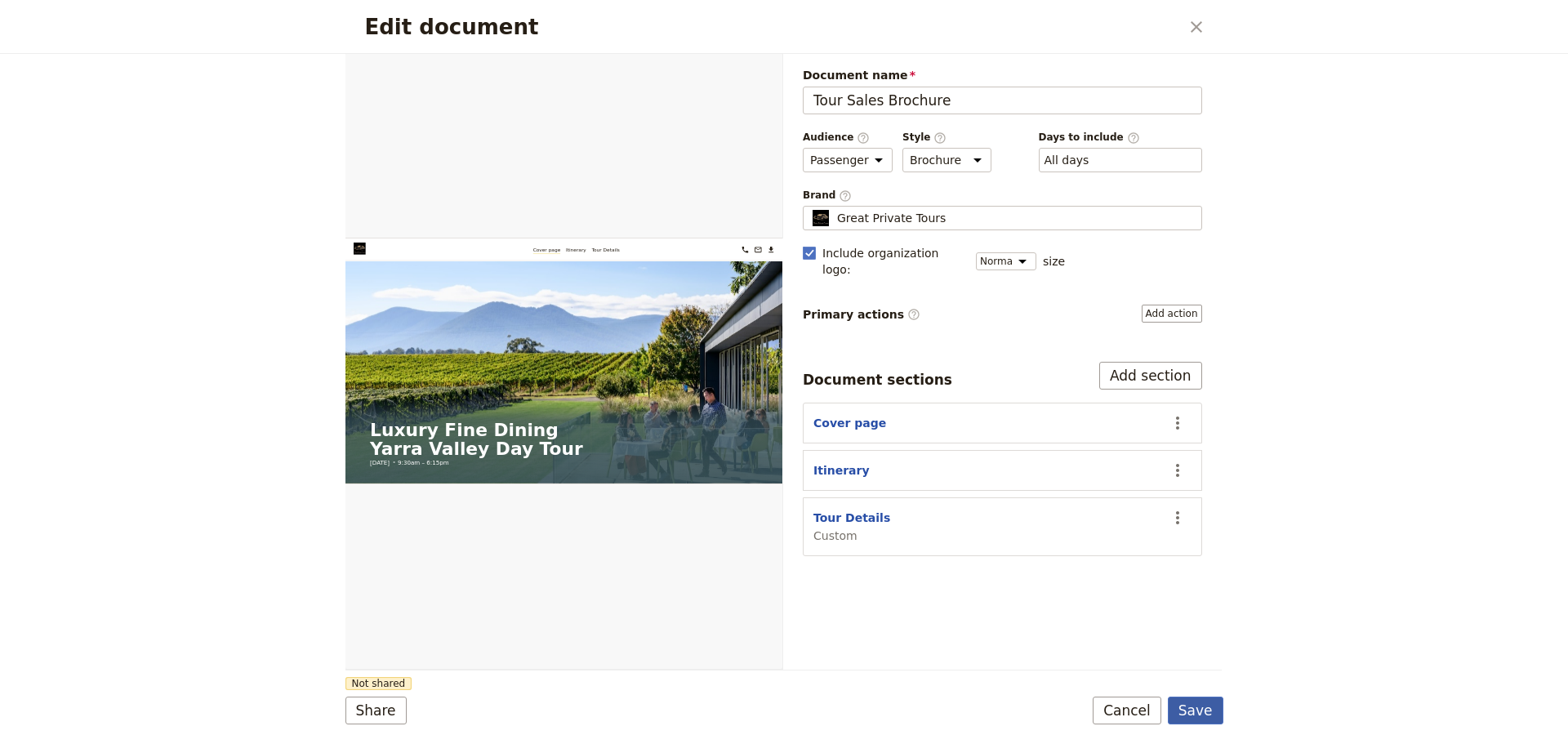
click at [1206, 714] on button "Save" at bounding box center [1195, 710] width 56 height 28
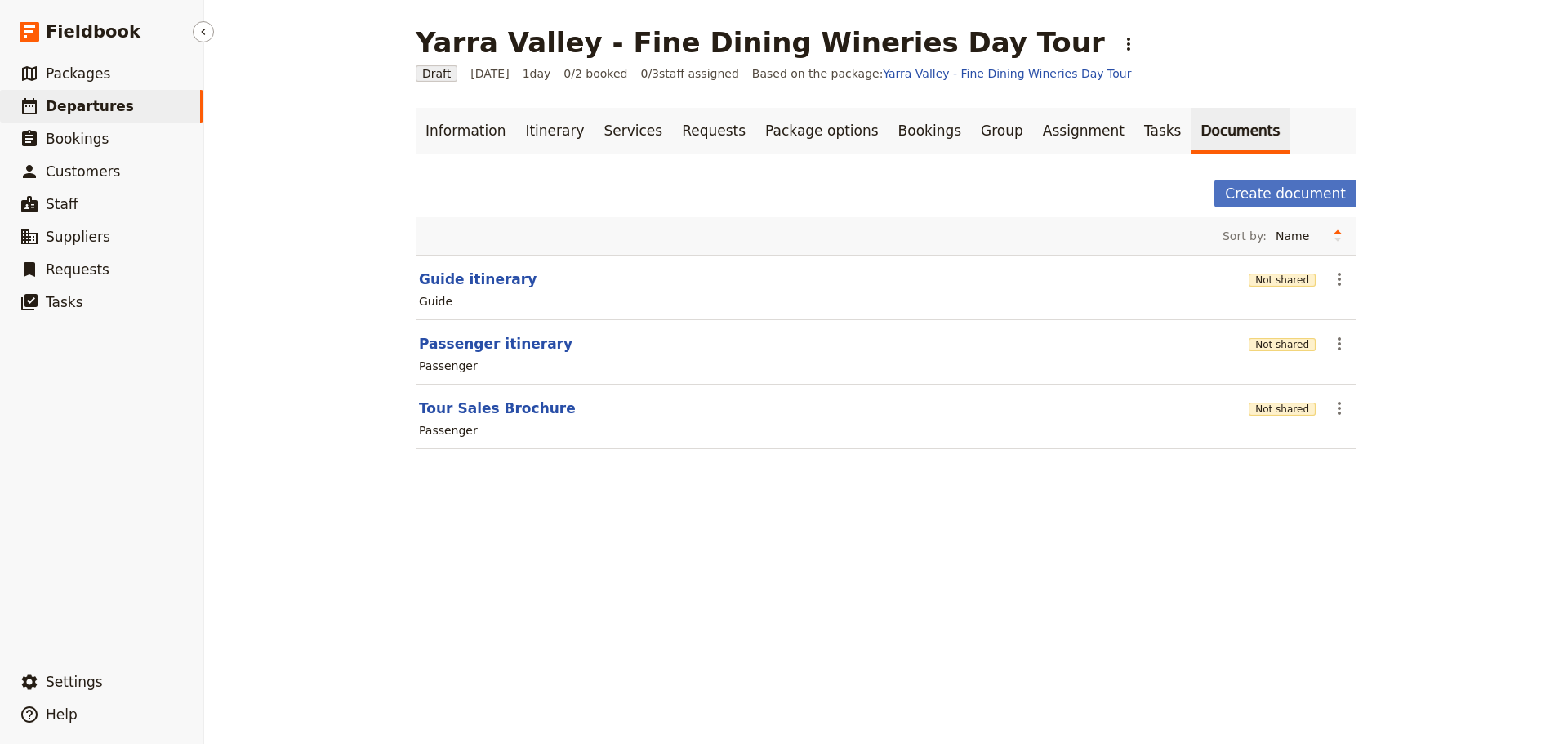
click at [68, 106] on span "Departures" at bounding box center [90, 106] width 89 height 16
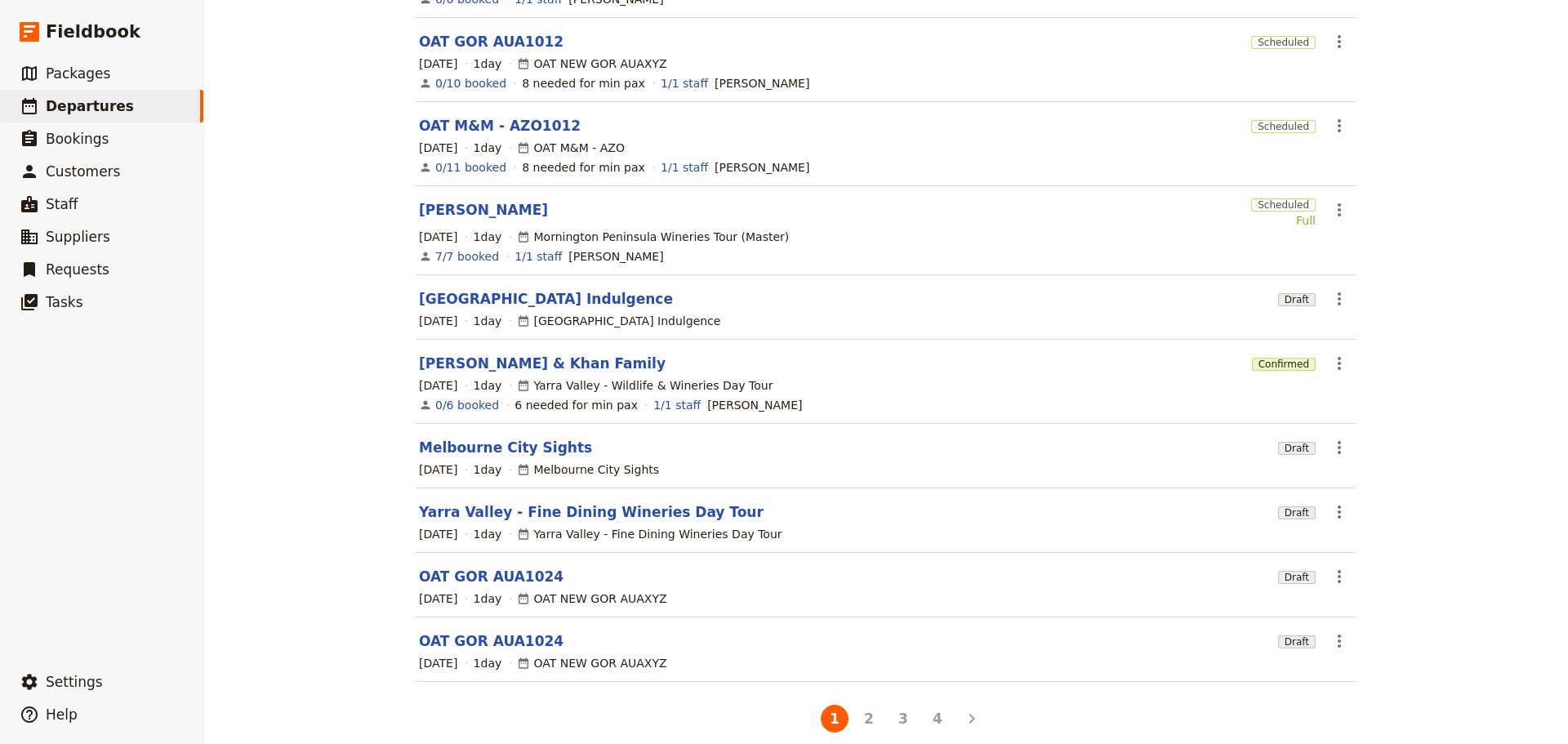
scroll to position [253, 0]
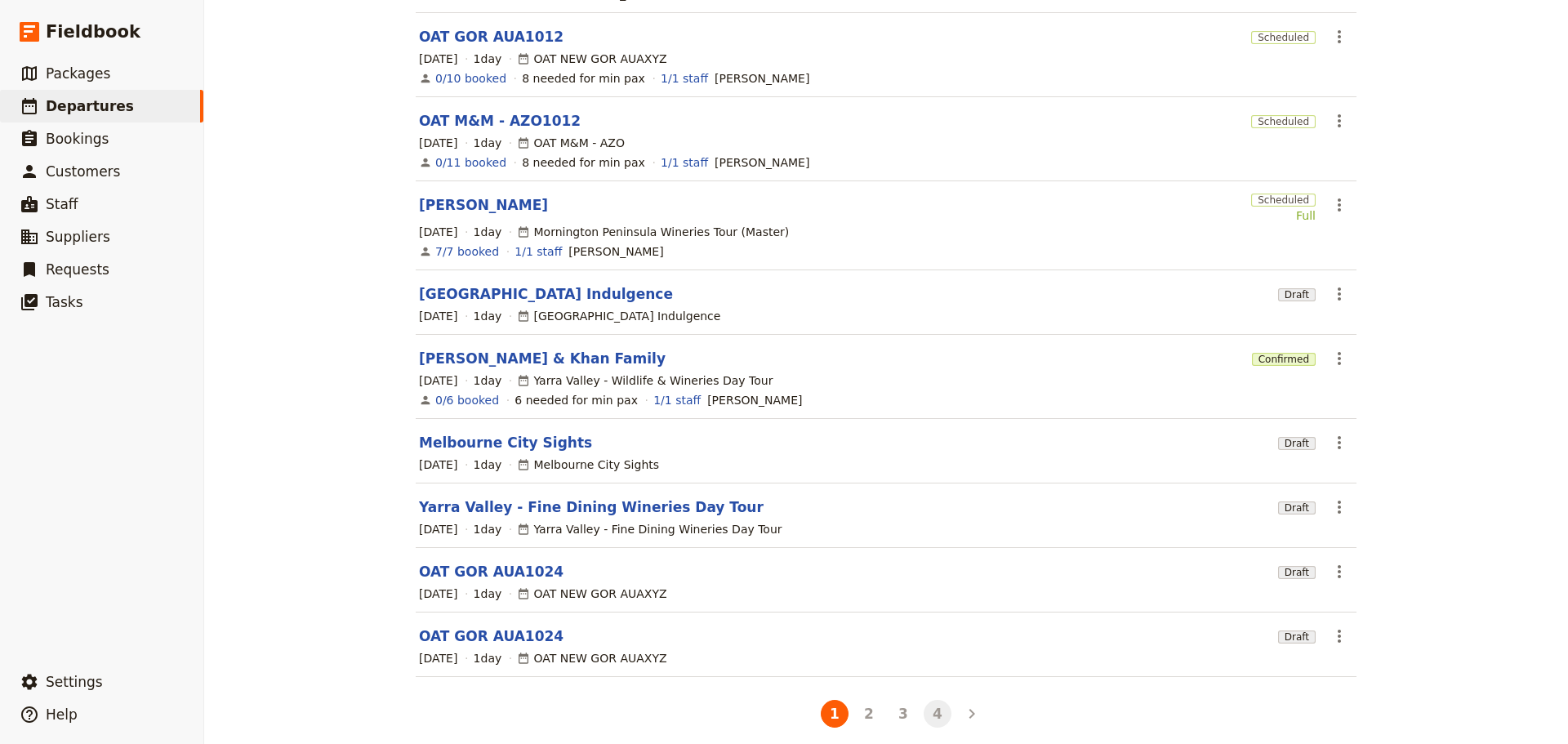
click at [930, 703] on button "4" at bounding box center [937, 713] width 28 height 28
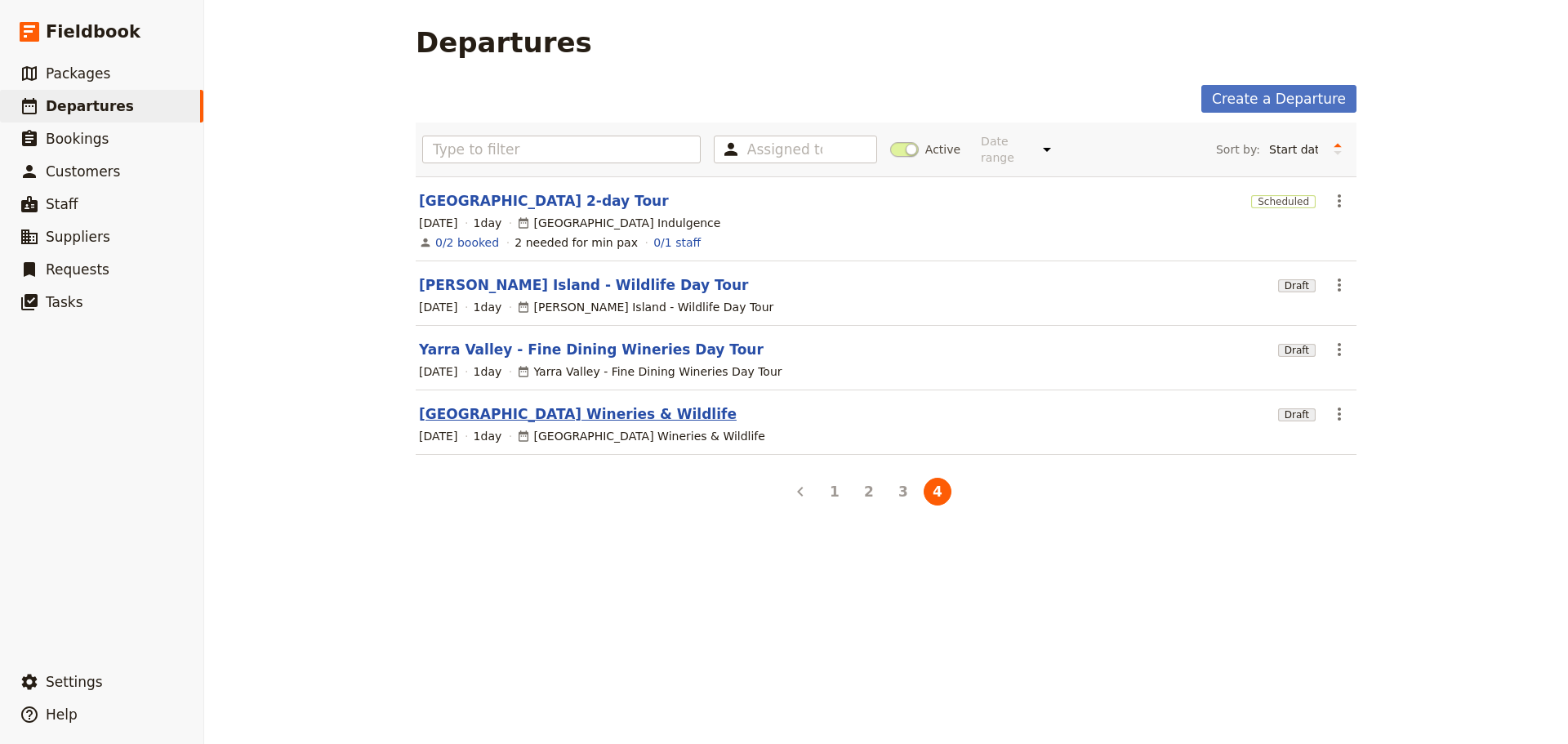
click at [474, 404] on link "[GEOGRAPHIC_DATA] Wineries & Wildlife" at bounding box center [578, 414] width 318 height 19
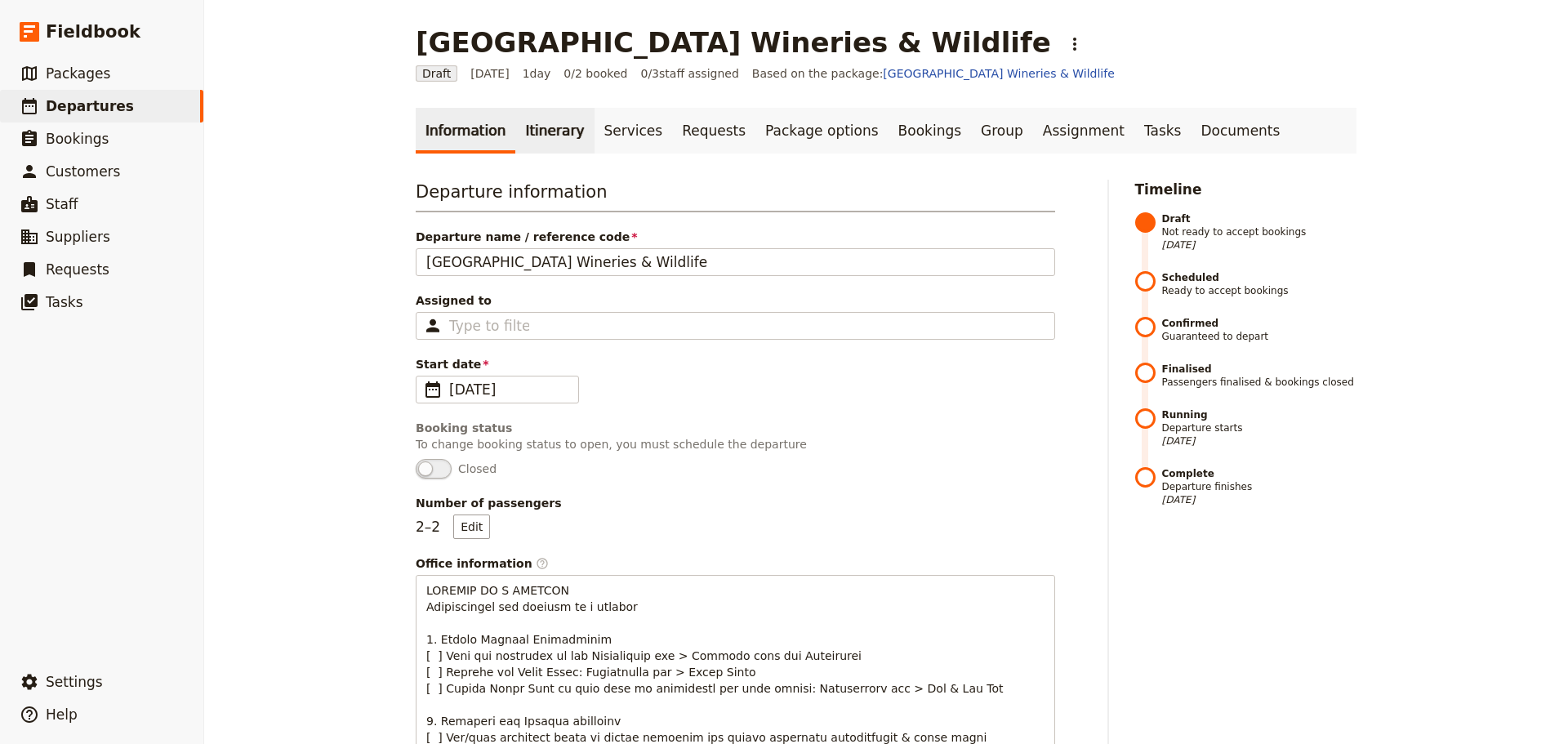
click at [533, 129] on link "Itinerary" at bounding box center [553, 131] width 78 height 46
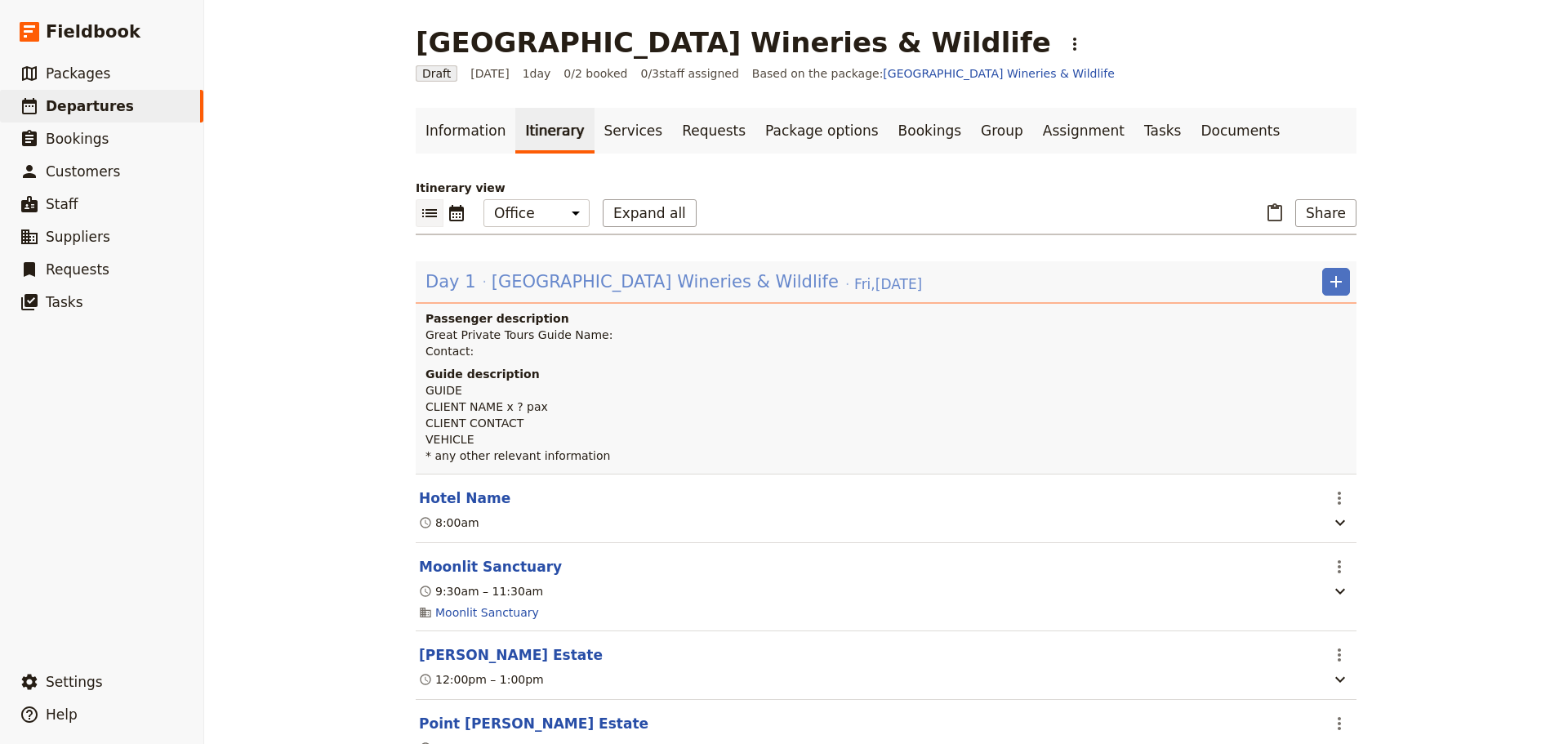
click at [620, 288] on span "[GEOGRAPHIC_DATA] Wineries & Wildlife" at bounding box center [665, 281] width 347 height 24
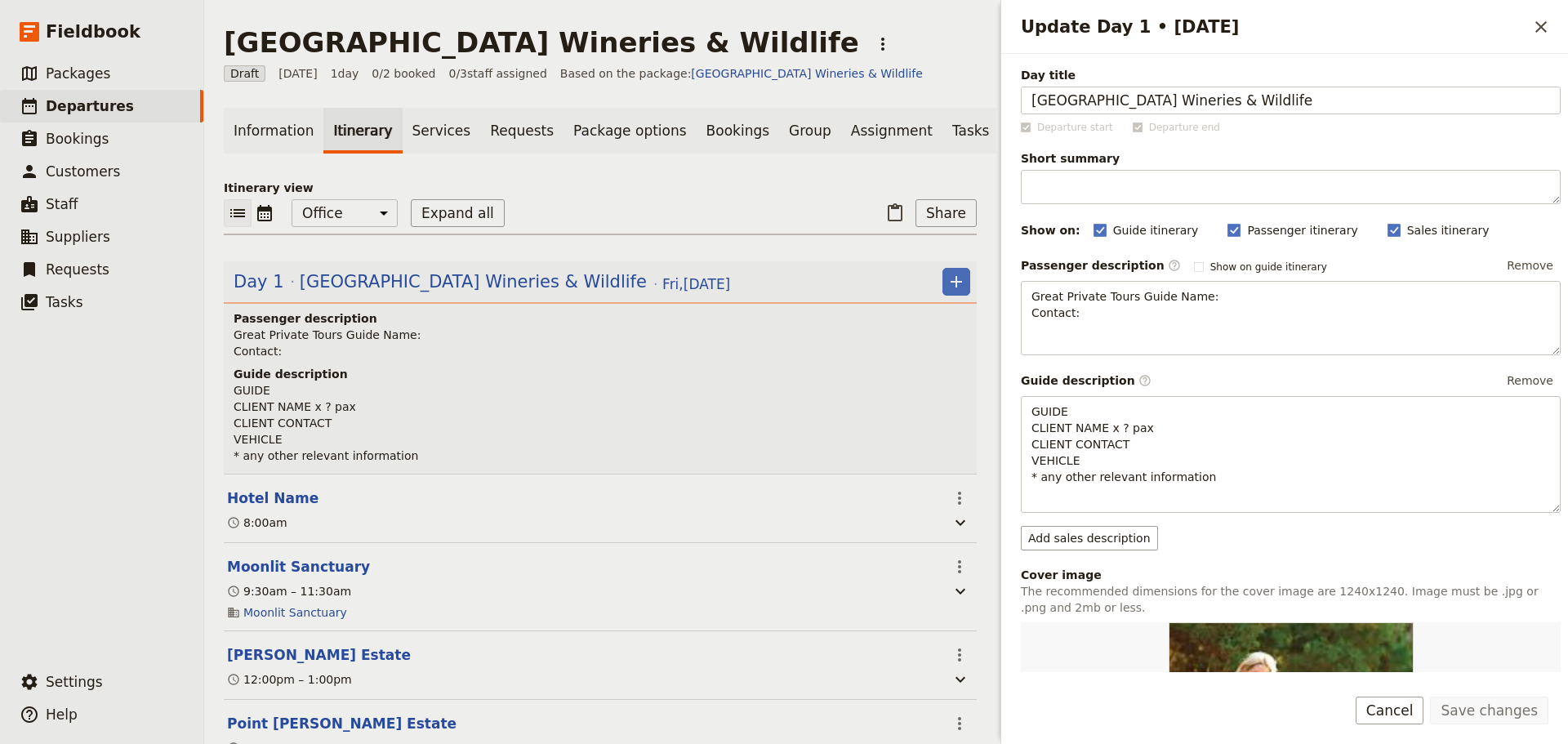
click at [999, 129] on link "Documents" at bounding box center [1048, 131] width 99 height 46
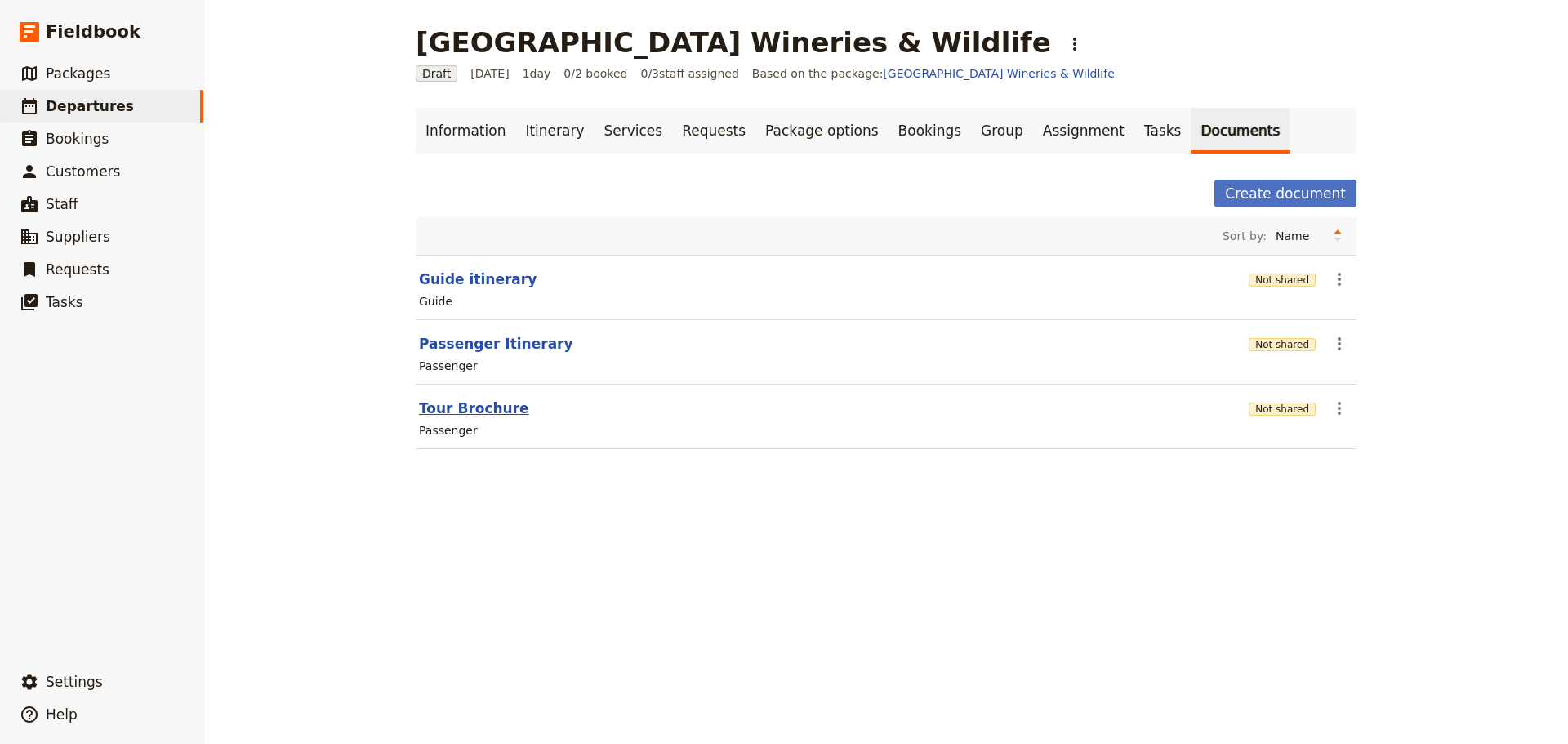
click at [441, 406] on button "Tour Brochure" at bounding box center [474, 408] width 111 height 19
select select "PASSENGER"
select select "DEFAULT"
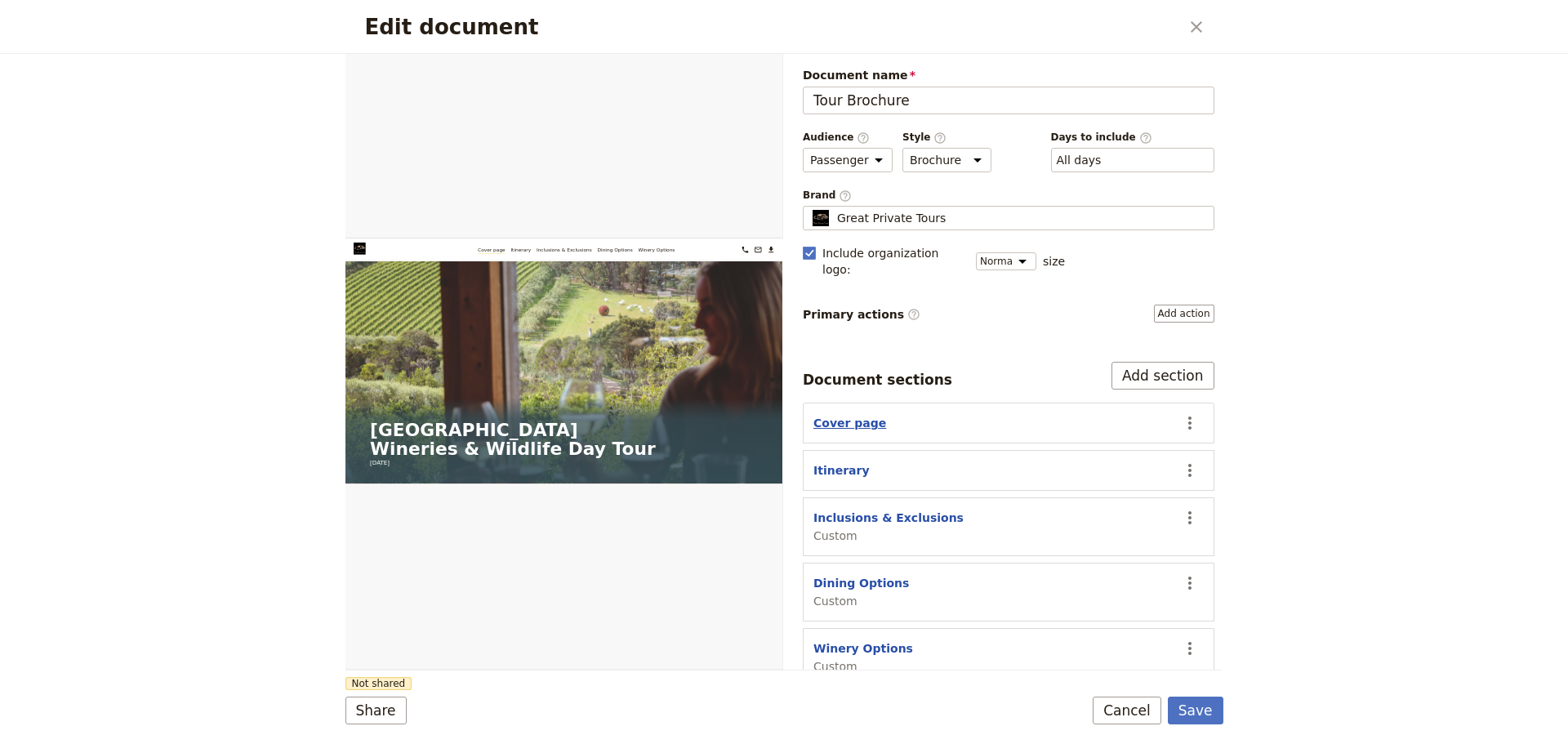
click at [836, 415] on button "Cover page" at bounding box center [850, 423] width 73 height 16
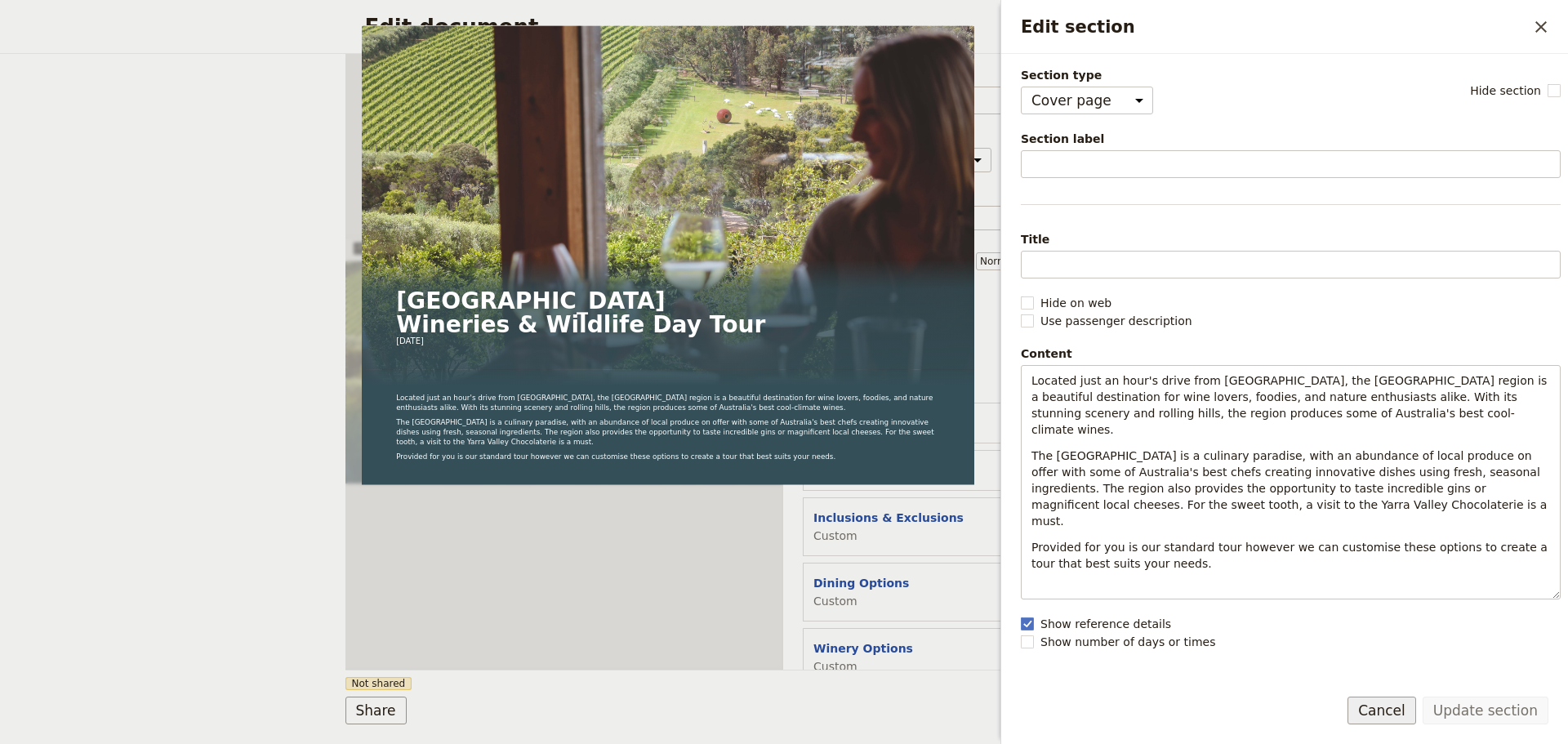
click at [1390, 709] on button "Cancel" at bounding box center [1381, 710] width 68 height 28
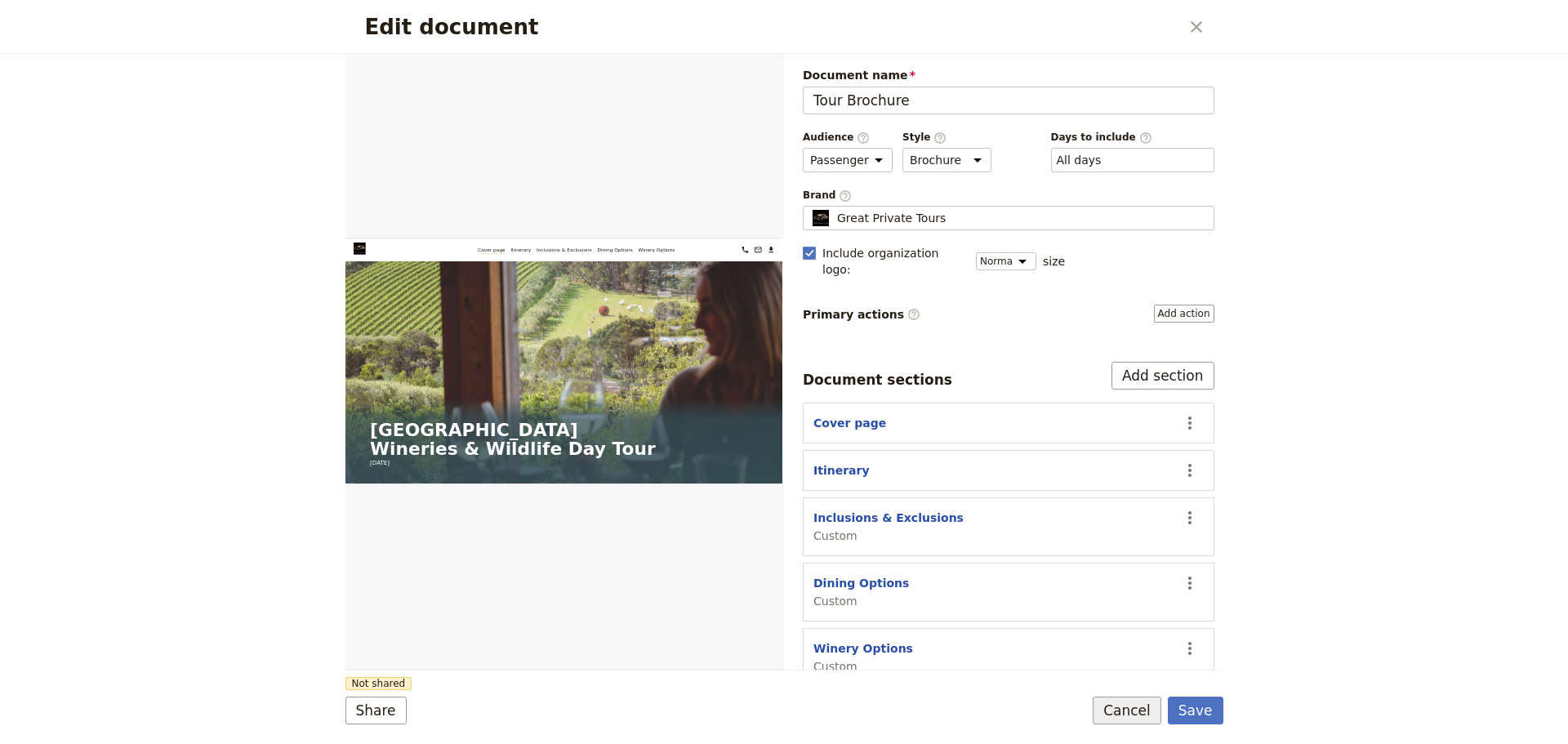
click at [1142, 711] on button "Cancel" at bounding box center [1126, 710] width 68 height 28
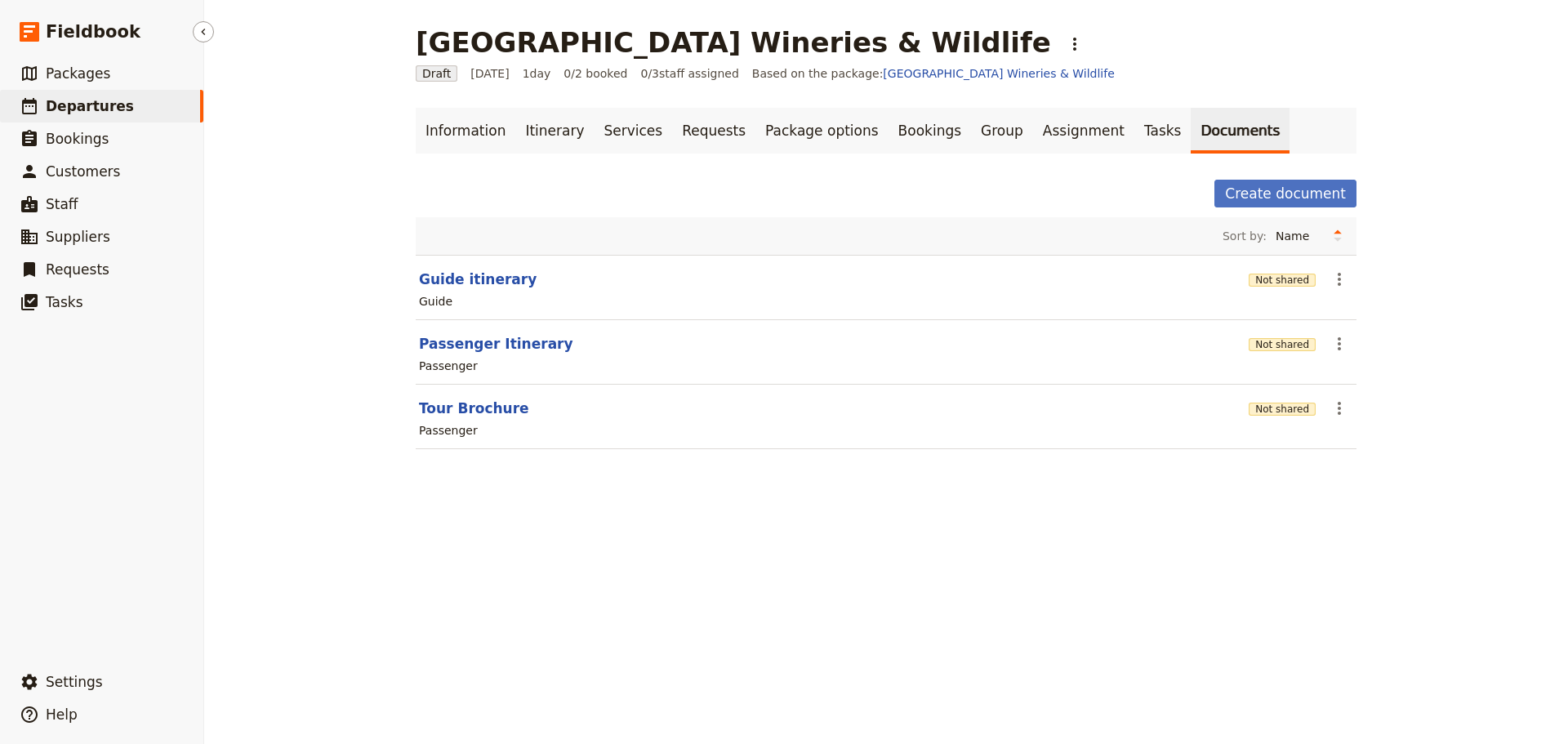
click at [57, 102] on span "Departures" at bounding box center [90, 106] width 89 height 16
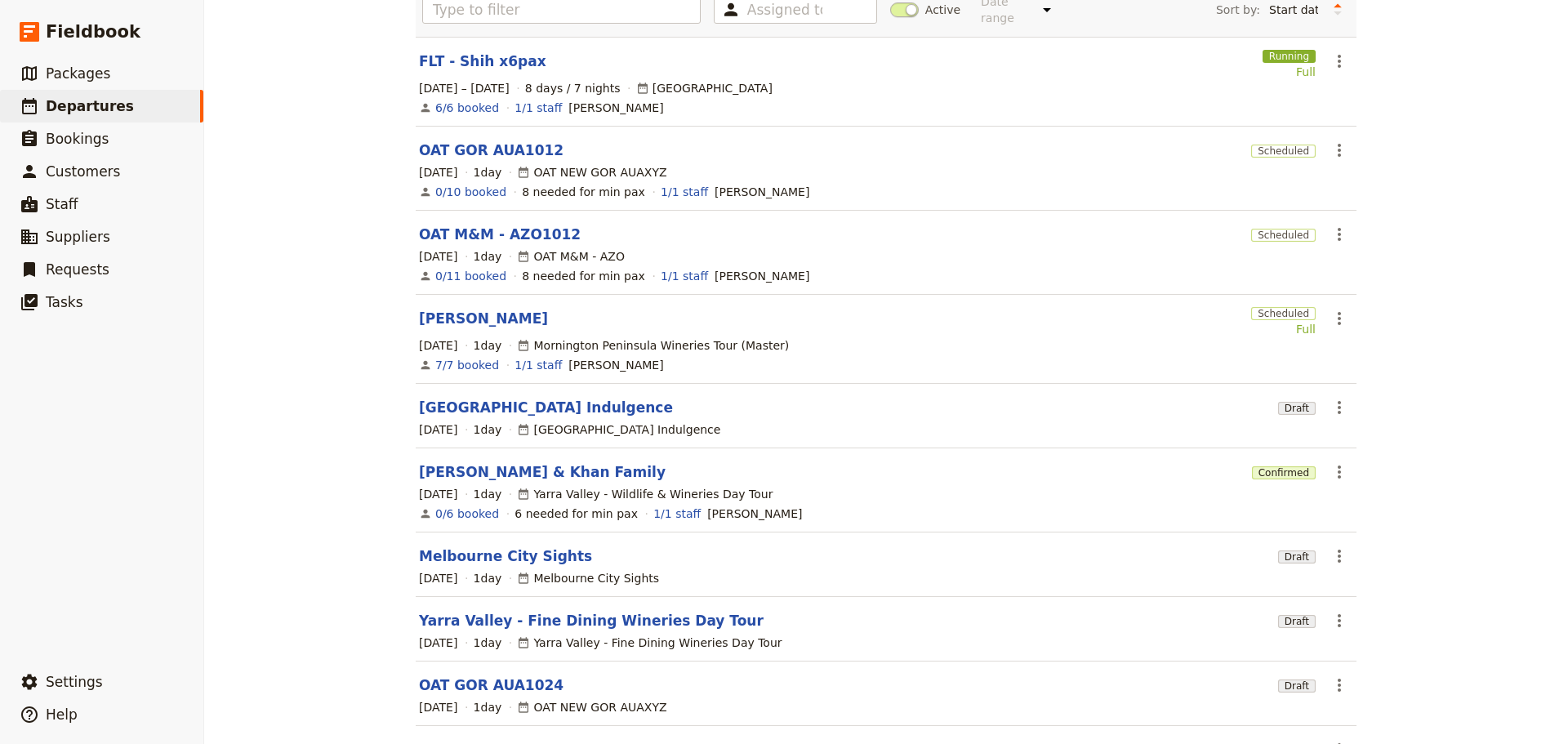
scroll to position [253, 0]
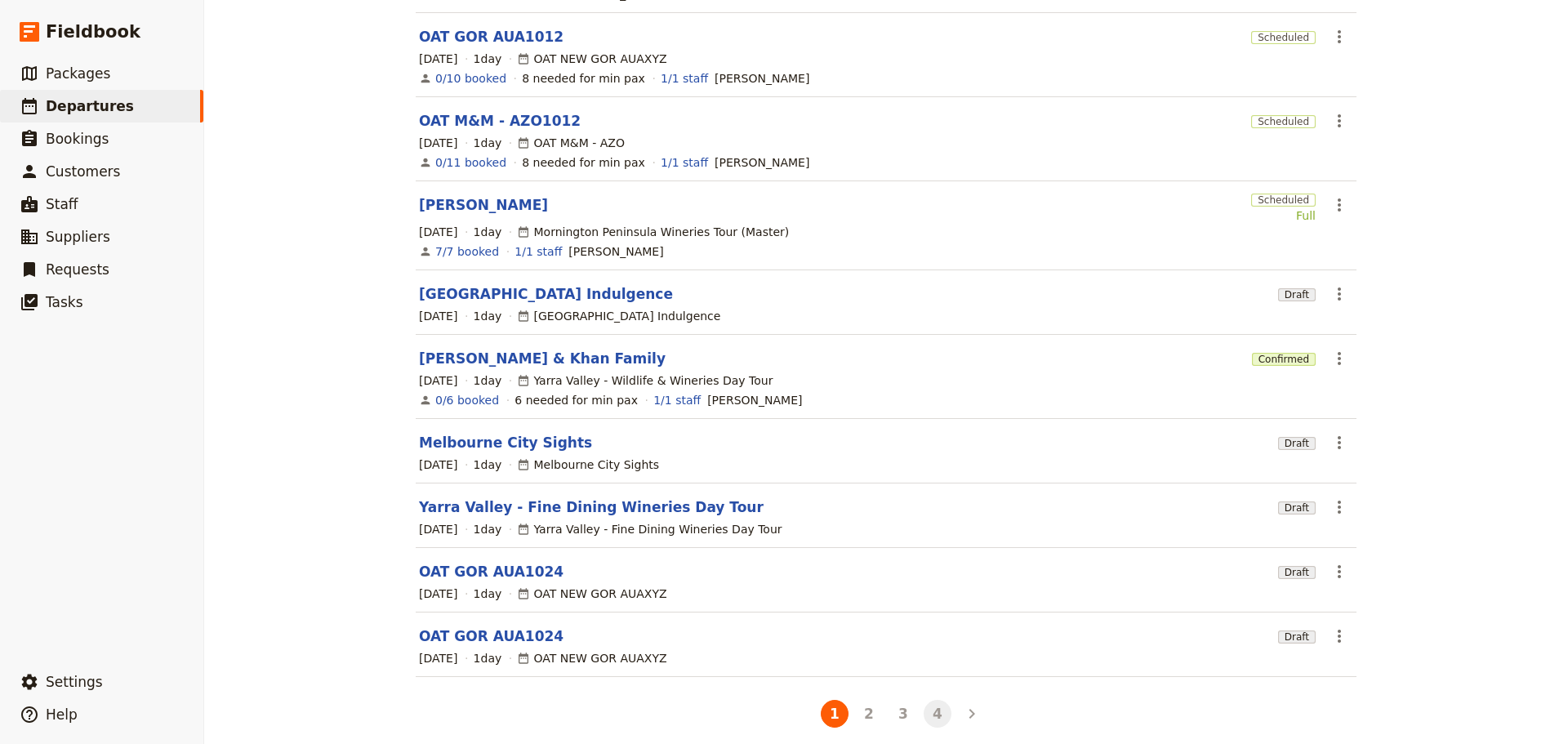
click at [927, 700] on button "4" at bounding box center [937, 713] width 28 height 28
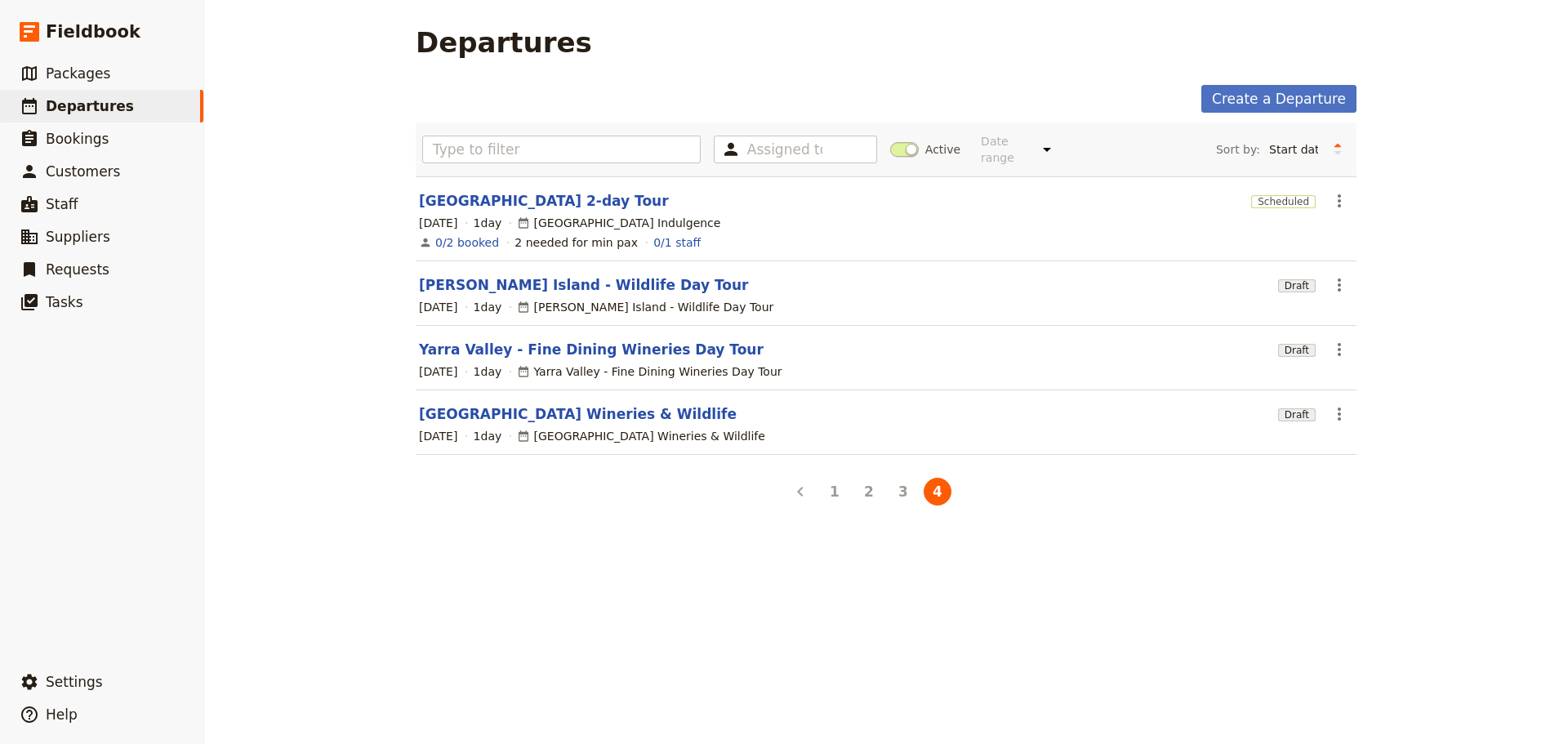
scroll to position [0, 0]
click at [502, 340] on link "Yarra Valley - Fine Dining Wineries Day Tour" at bounding box center [591, 349] width 345 height 19
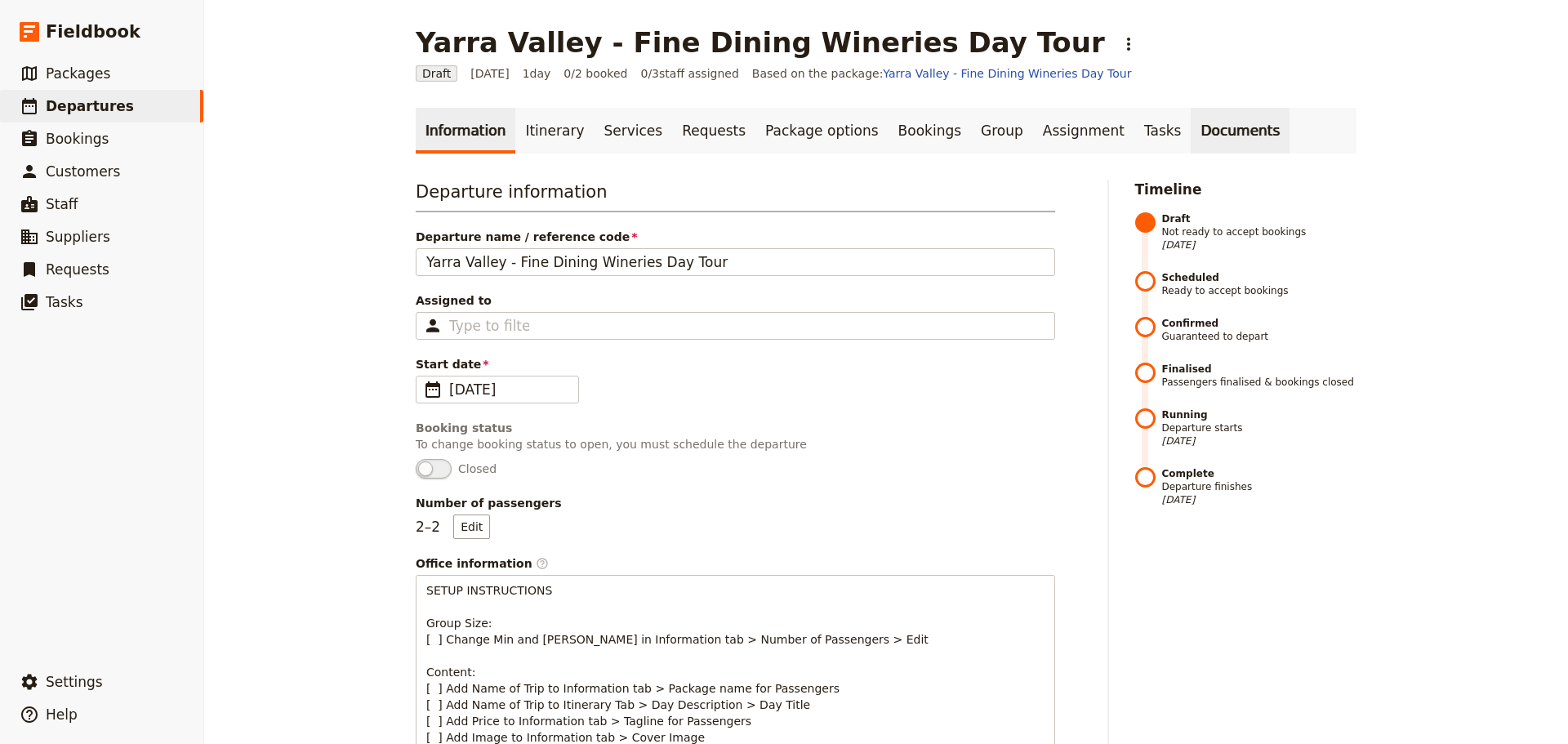
click at [1191, 125] on link "Documents" at bounding box center [1240, 131] width 99 height 46
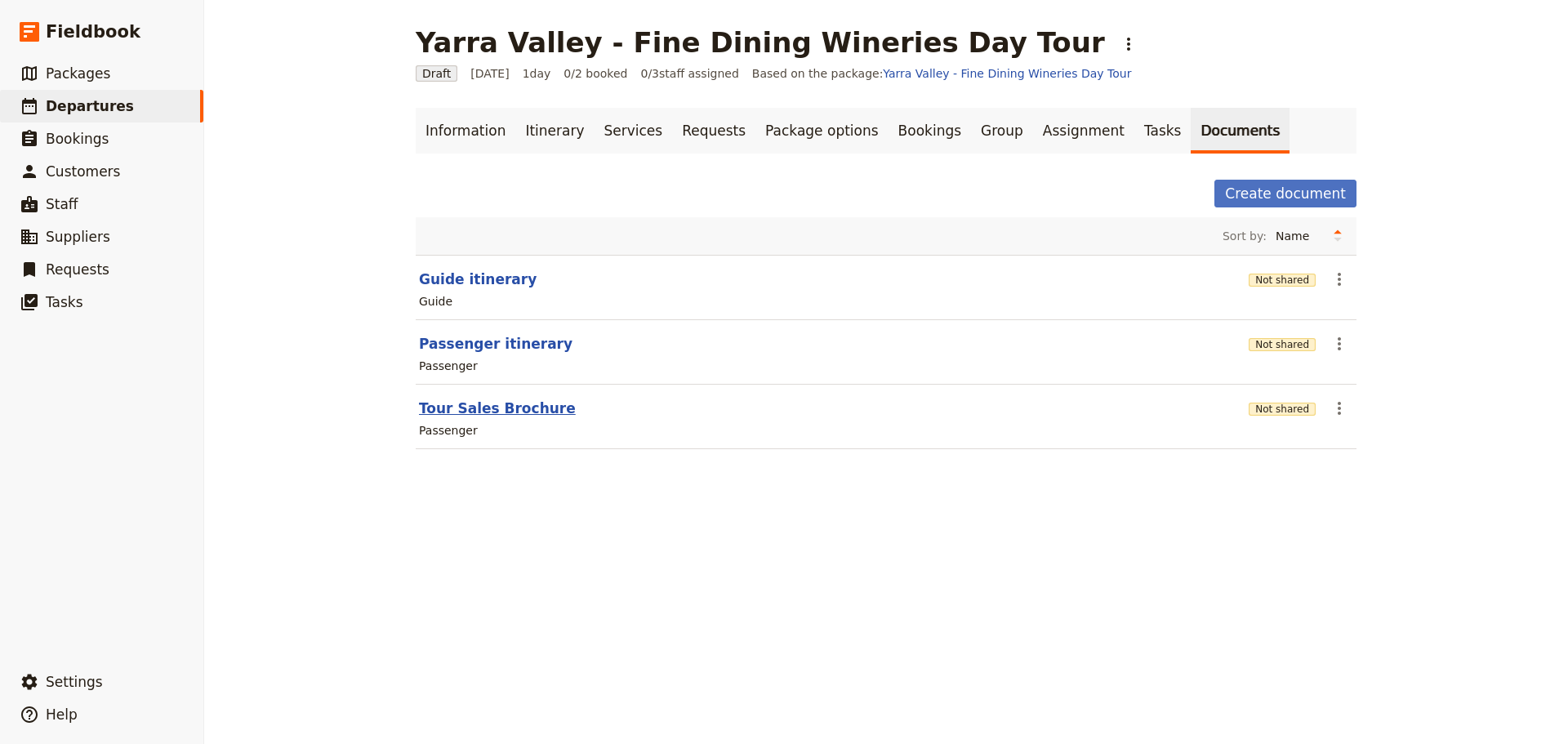
click at [489, 413] on button "Tour Sales Brochure" at bounding box center [497, 408] width 157 height 19
select select "PASSENGER"
select select "DEFAULT"
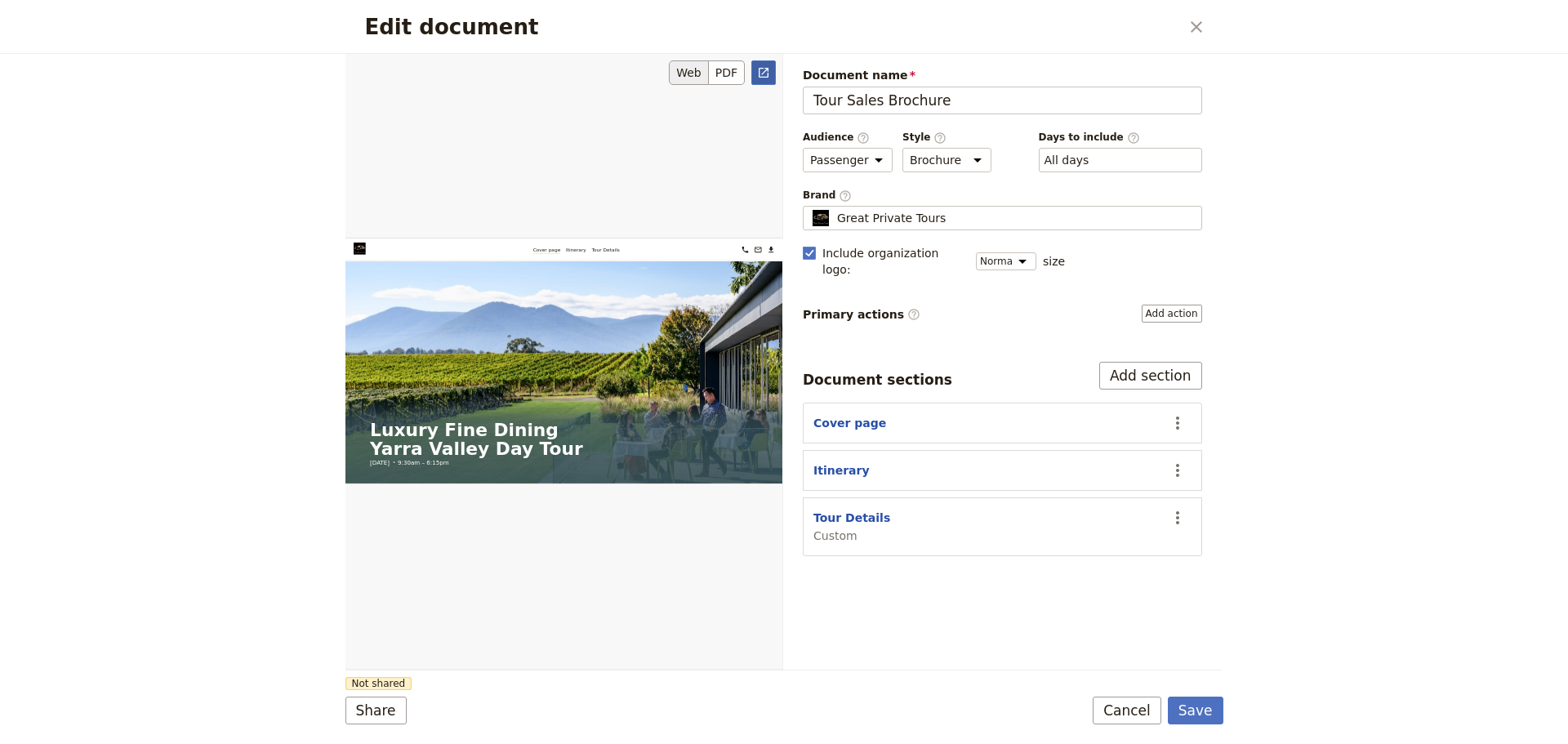
click at [770, 79] on link "​" at bounding box center [762, 72] width 24 height 24
click at [1164, 729] on form "Web PDF ​ Document name Tour Sales Brochure Preview Audience ​ Public Passenger…" at bounding box center [784, 398] width 878 height 690
click at [1118, 684] on form "Web PDF ​ Document name Tour Sales Brochure Preview Audience ​ Public Passenger…" at bounding box center [784, 398] width 878 height 690
click at [1118, 707] on button "Cancel" at bounding box center [1126, 710] width 68 height 28
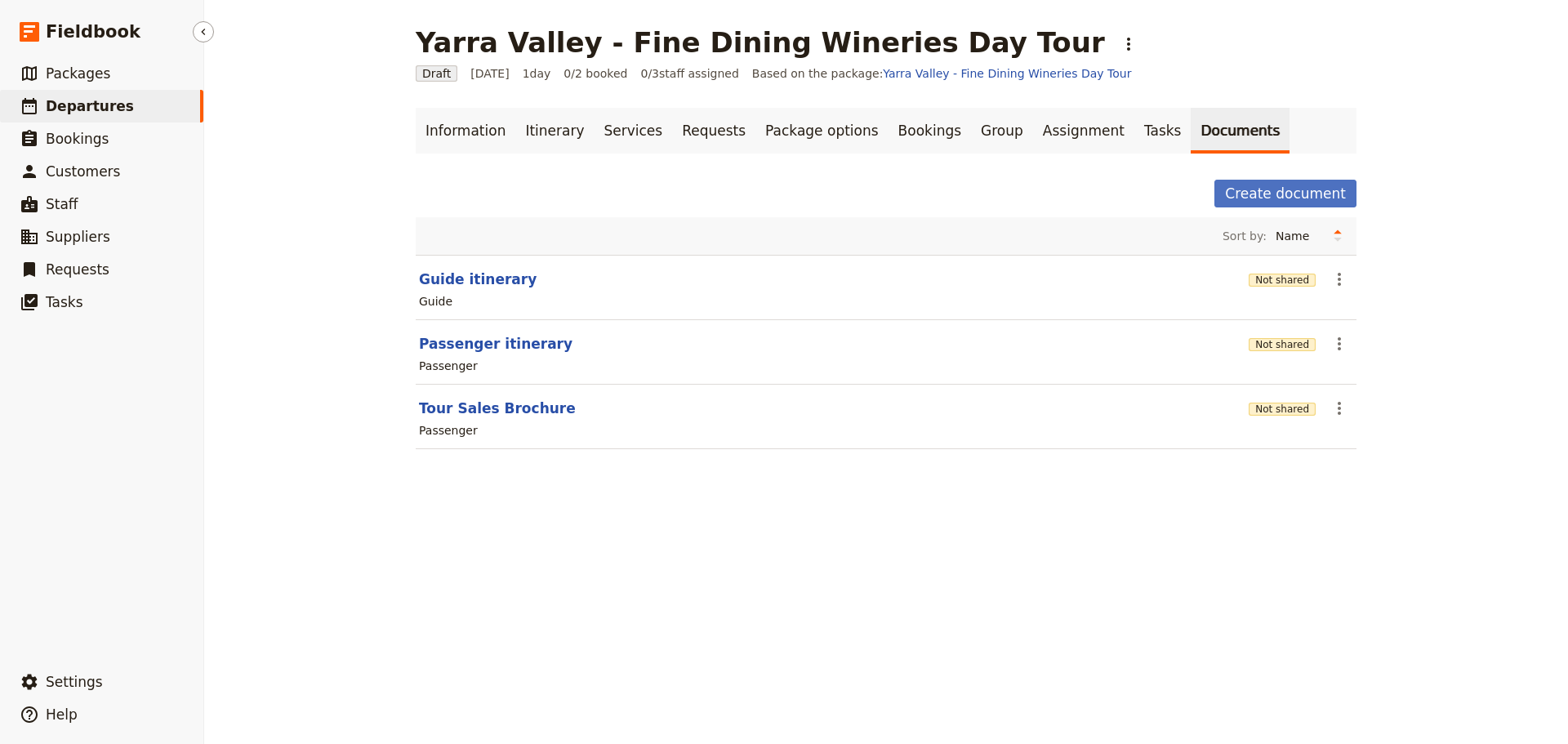
click at [79, 96] on span "Departures" at bounding box center [90, 106] width 89 height 19
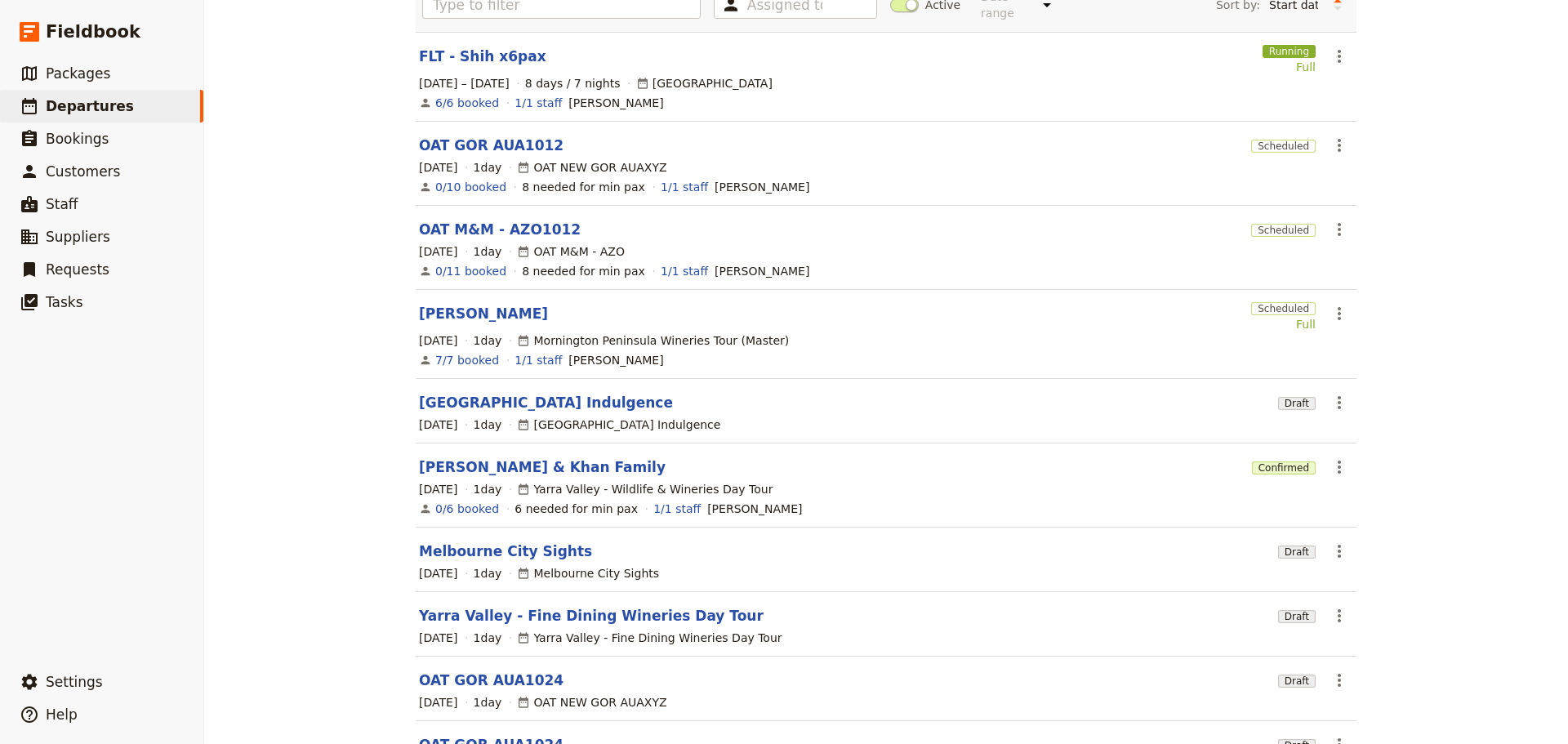
scroll to position [253, 0]
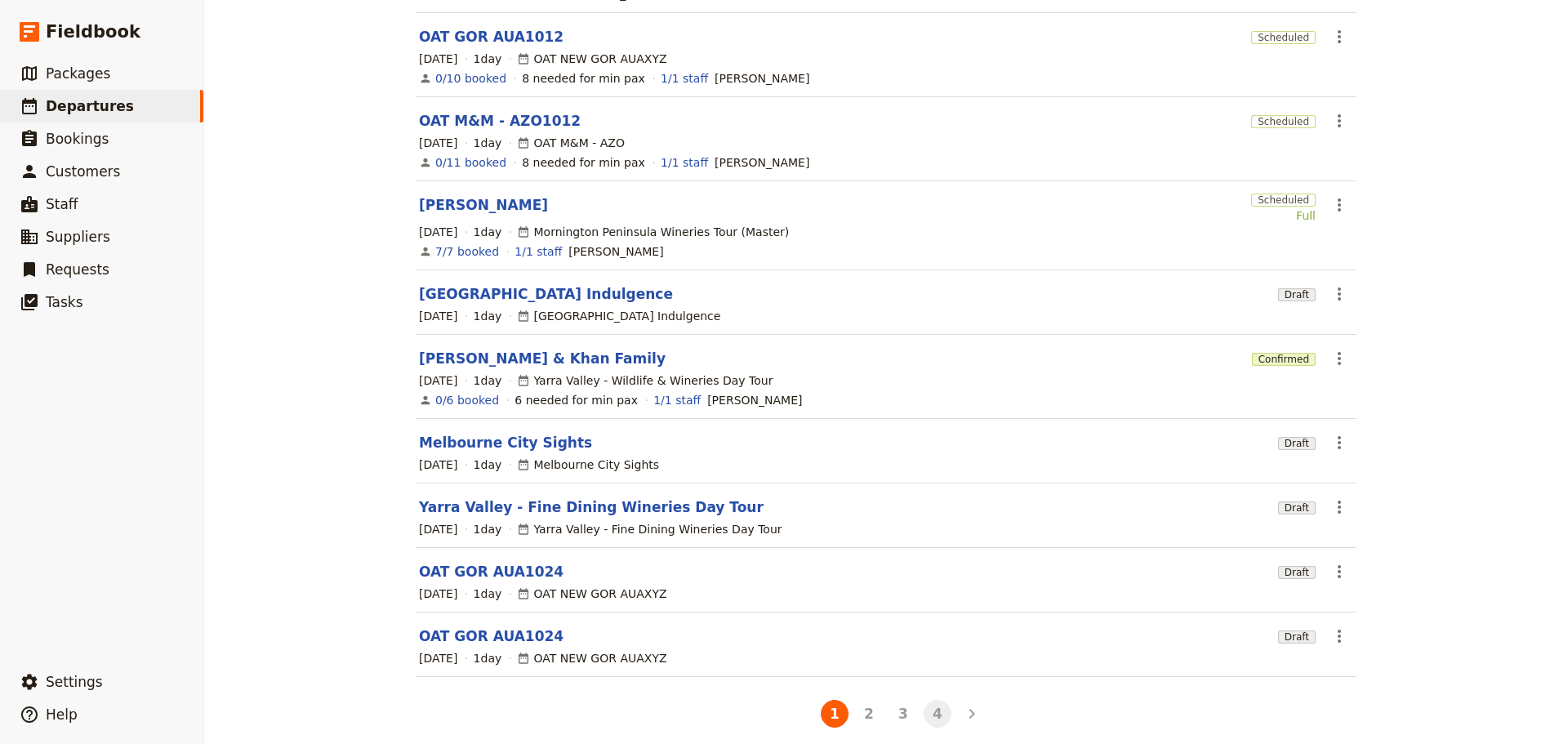
click at [926, 700] on button "4" at bounding box center [937, 713] width 28 height 28
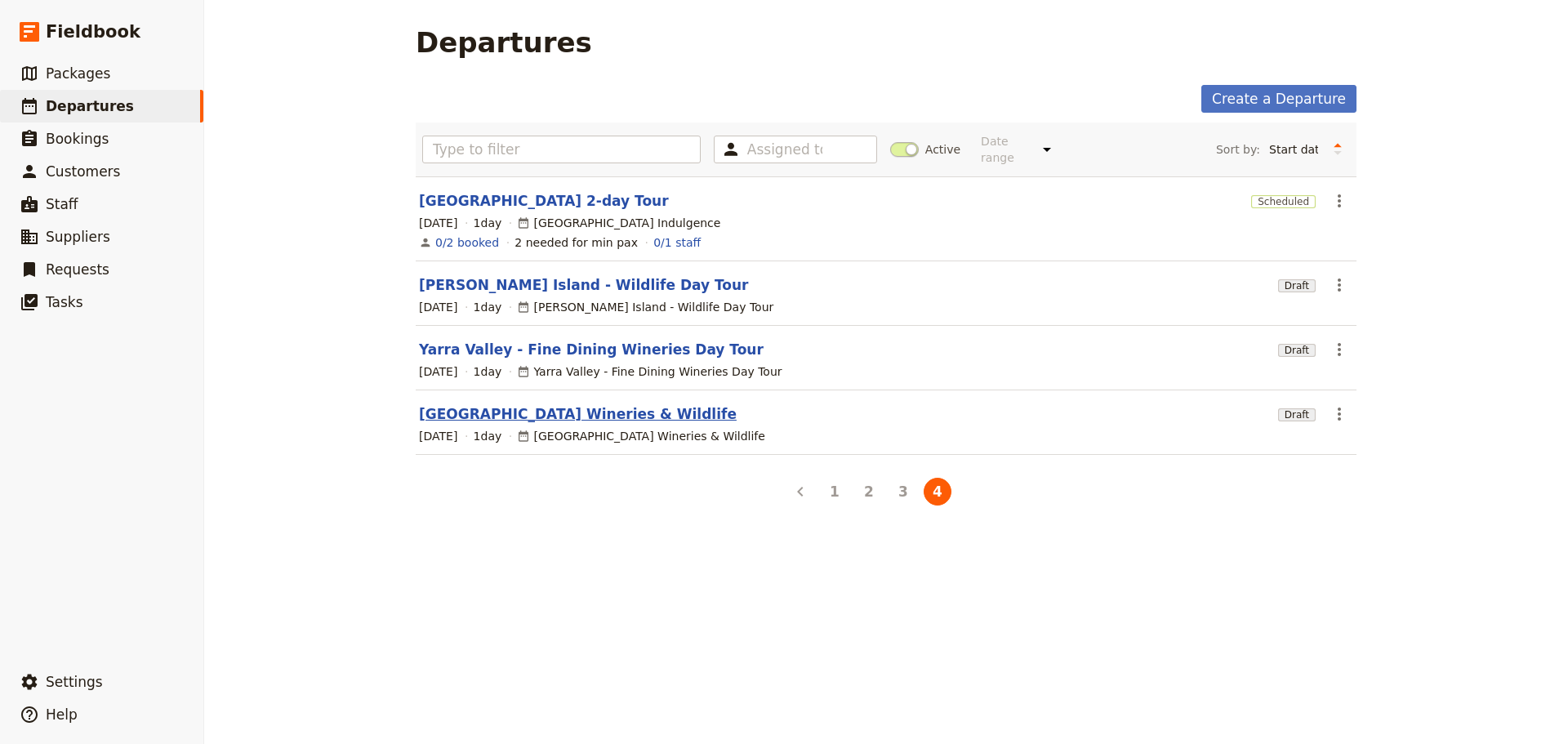
click at [514, 404] on link "[GEOGRAPHIC_DATA] Wineries & Wildlife" at bounding box center [578, 414] width 318 height 19
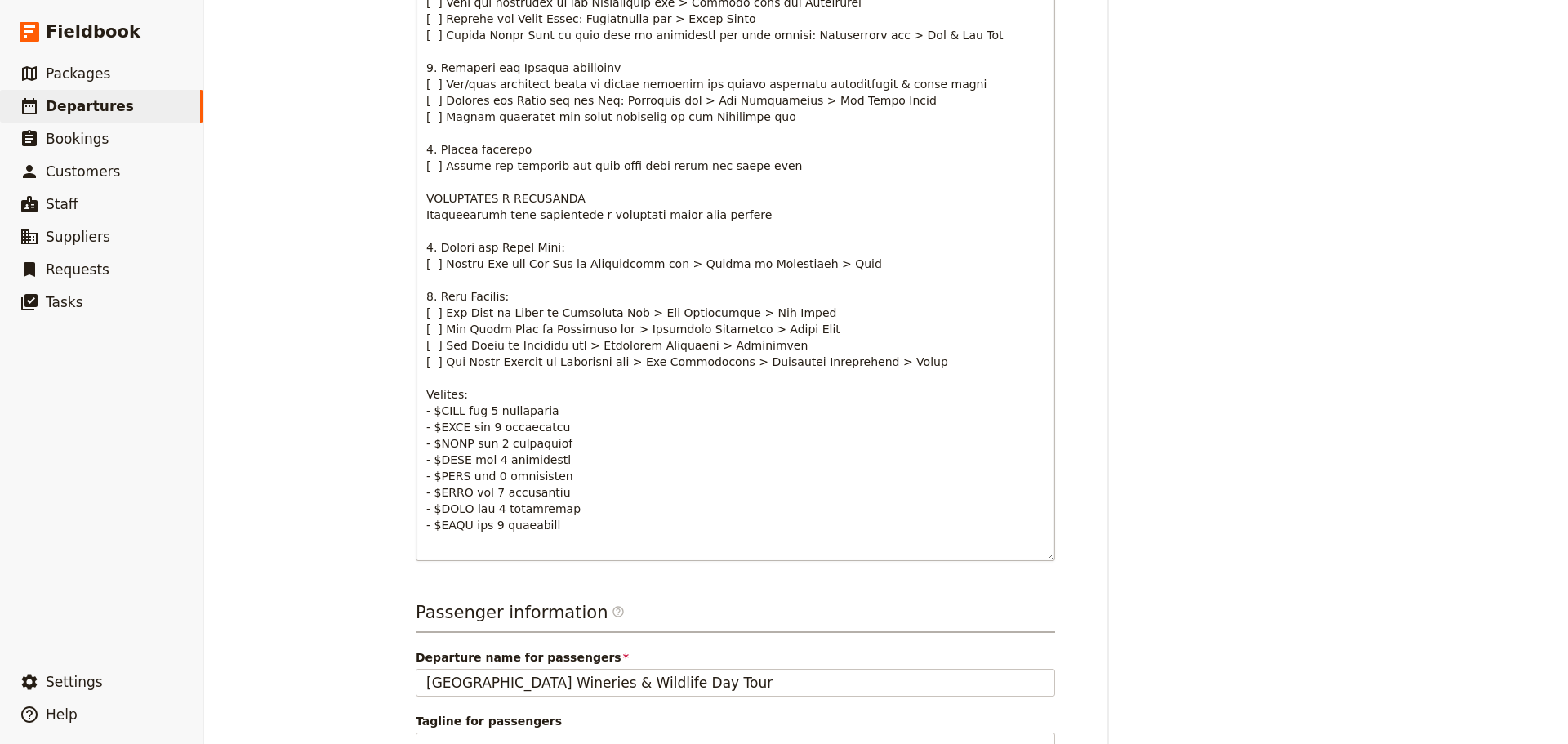
scroll to position [82, 0]
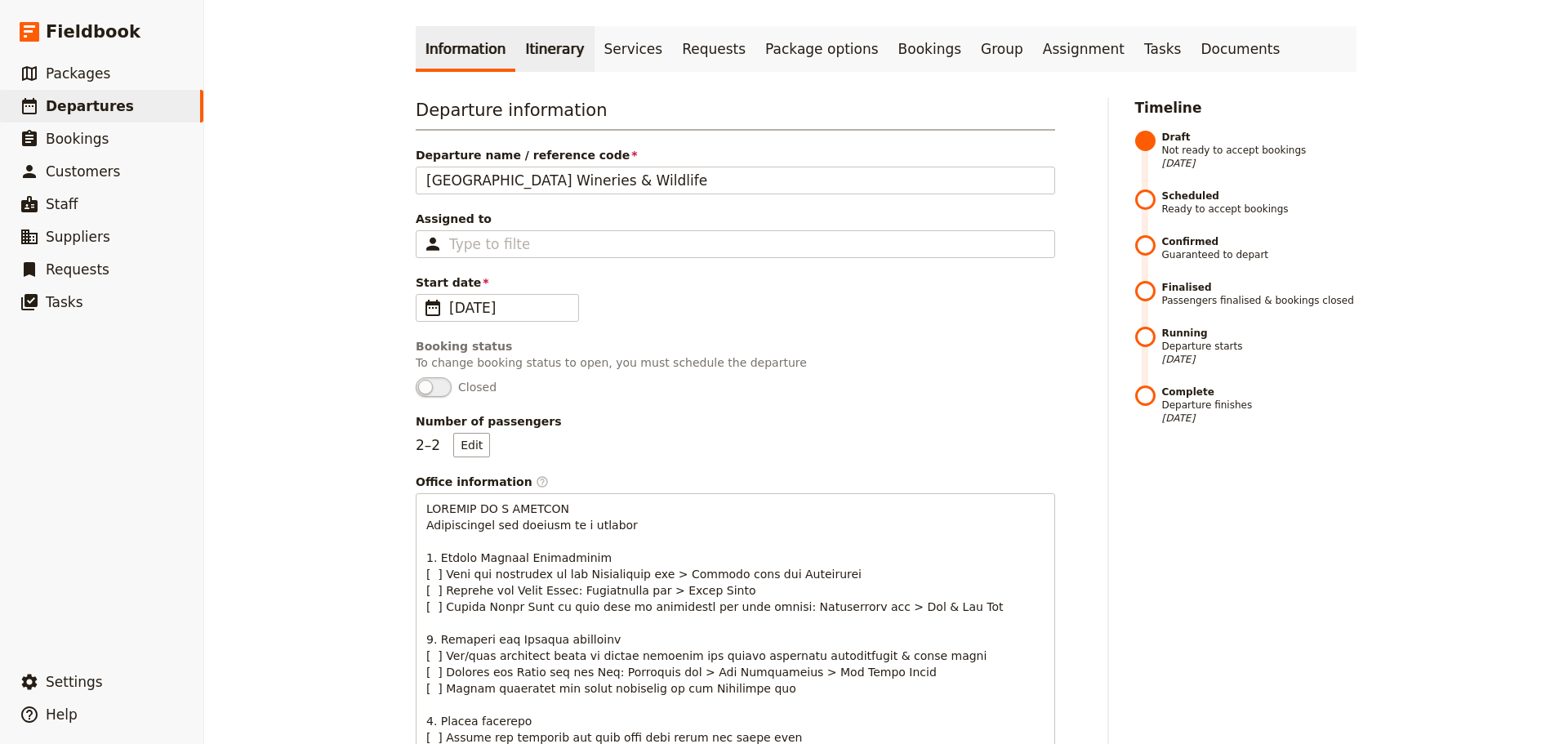
click at [520, 38] on link "Itinerary" at bounding box center [553, 49] width 78 height 46
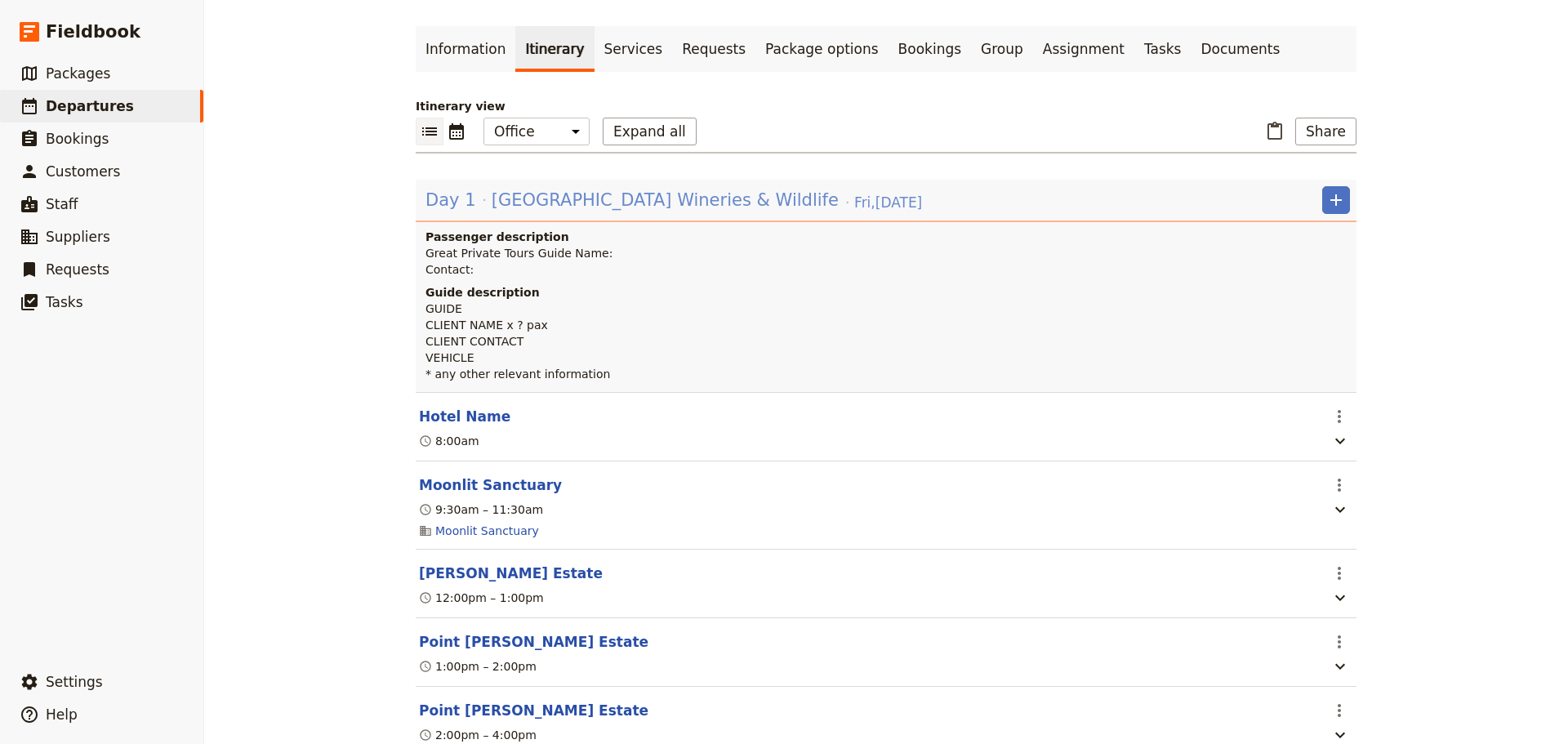
click at [595, 192] on span "[GEOGRAPHIC_DATA] Wineries & Wildlife" at bounding box center [665, 199] width 347 height 24
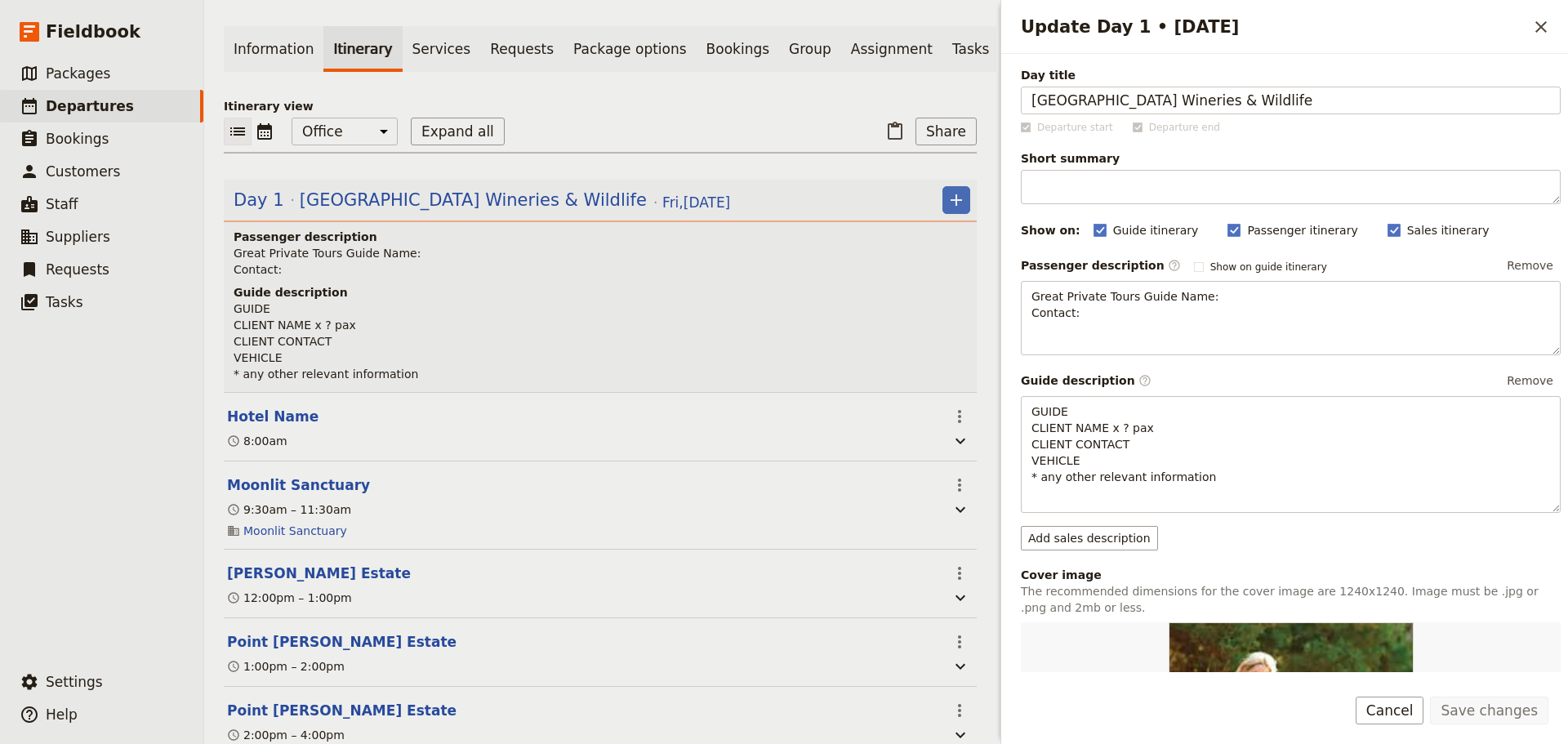
drag, startPoint x: 1306, startPoint y: 94, endPoint x: 821, endPoint y: 104, distance: 485.1
click at [821, 104] on div "Mornington Peninsula Wineries & Wildlife ​ Draft 27 Nov 2026 1 day 0/2 booked 0…" at bounding box center [886, 372] width 1364 height 744
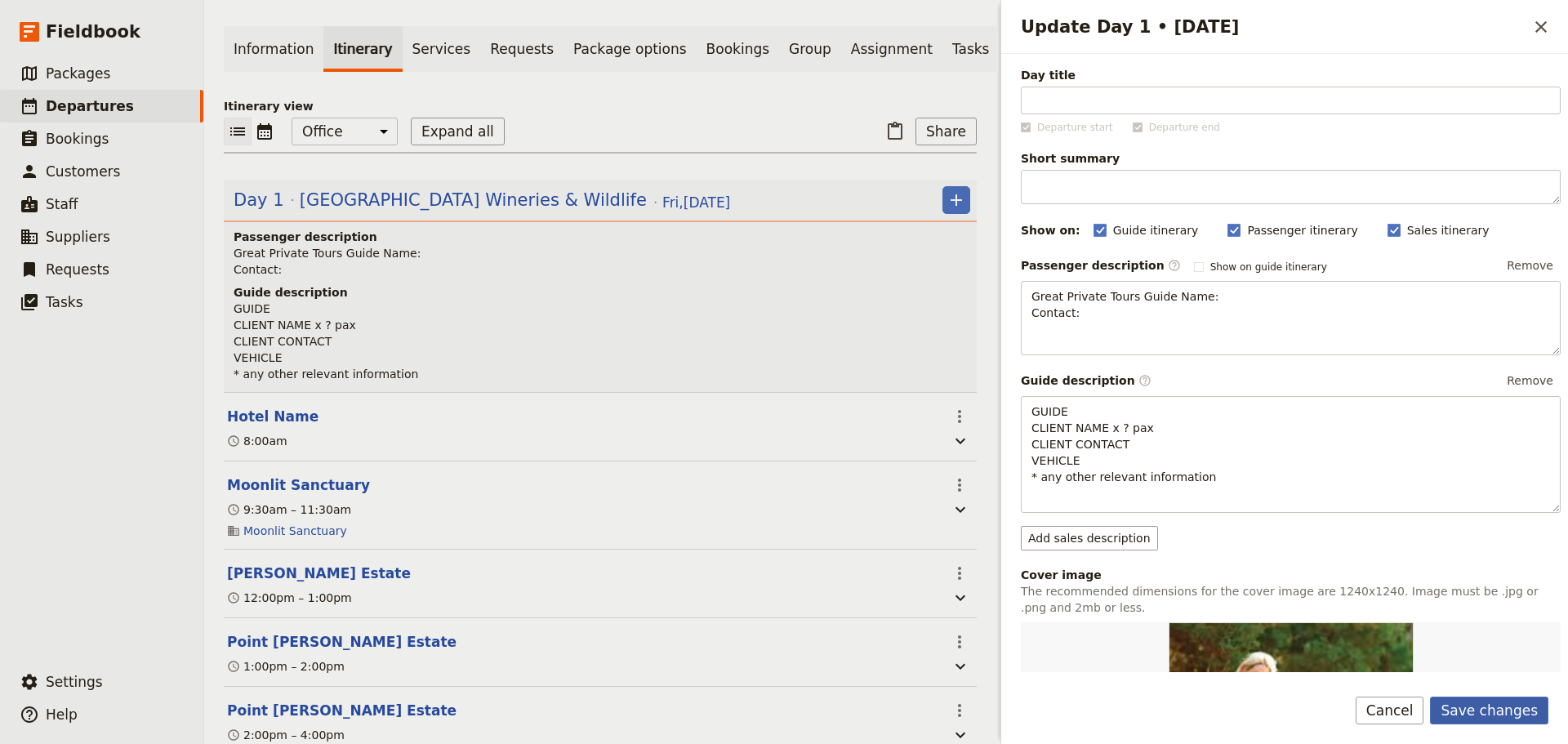
click at [1493, 710] on button "Save changes" at bounding box center [1488, 710] width 118 height 28
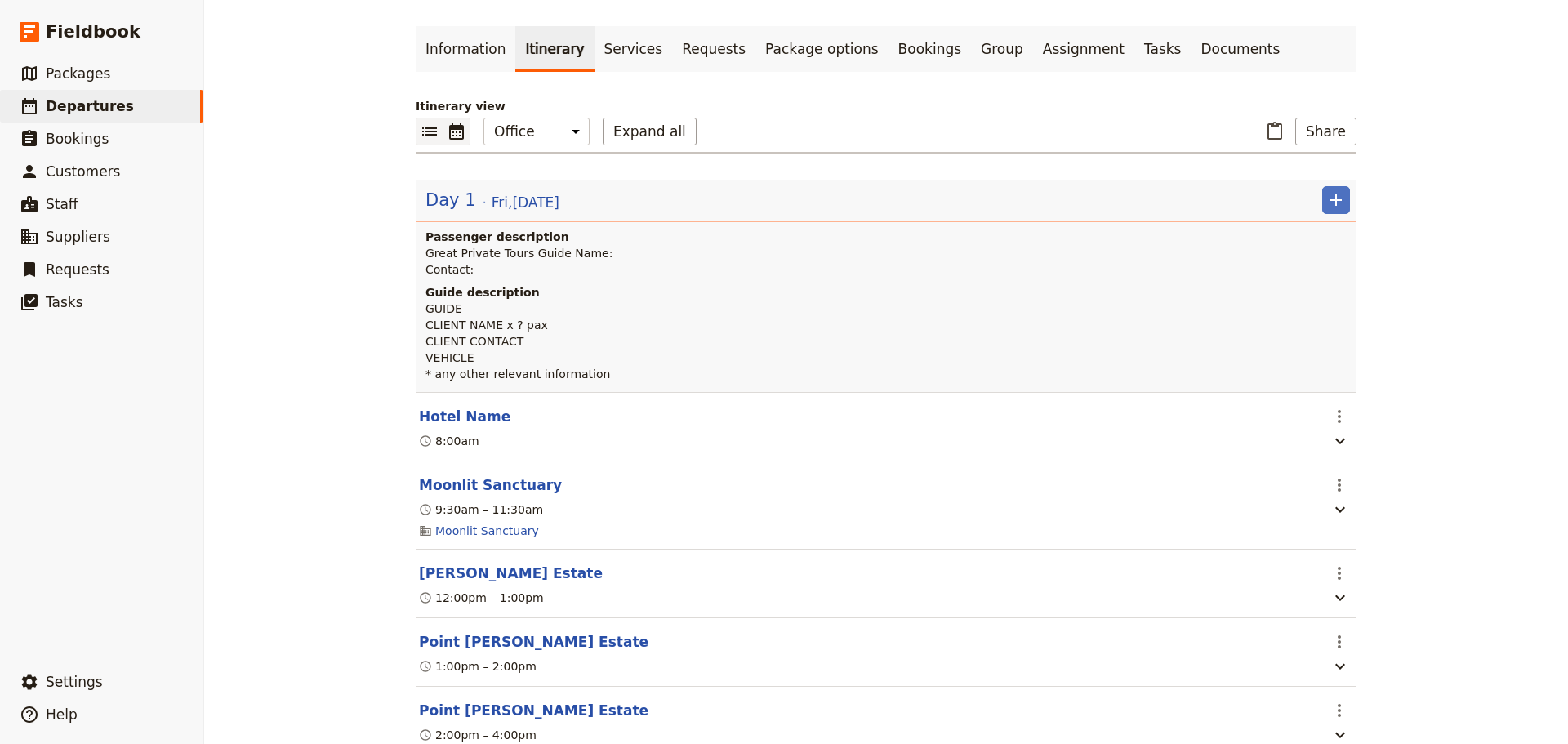
click at [452, 133] on icon "Calendar view" at bounding box center [456, 131] width 19 height 19
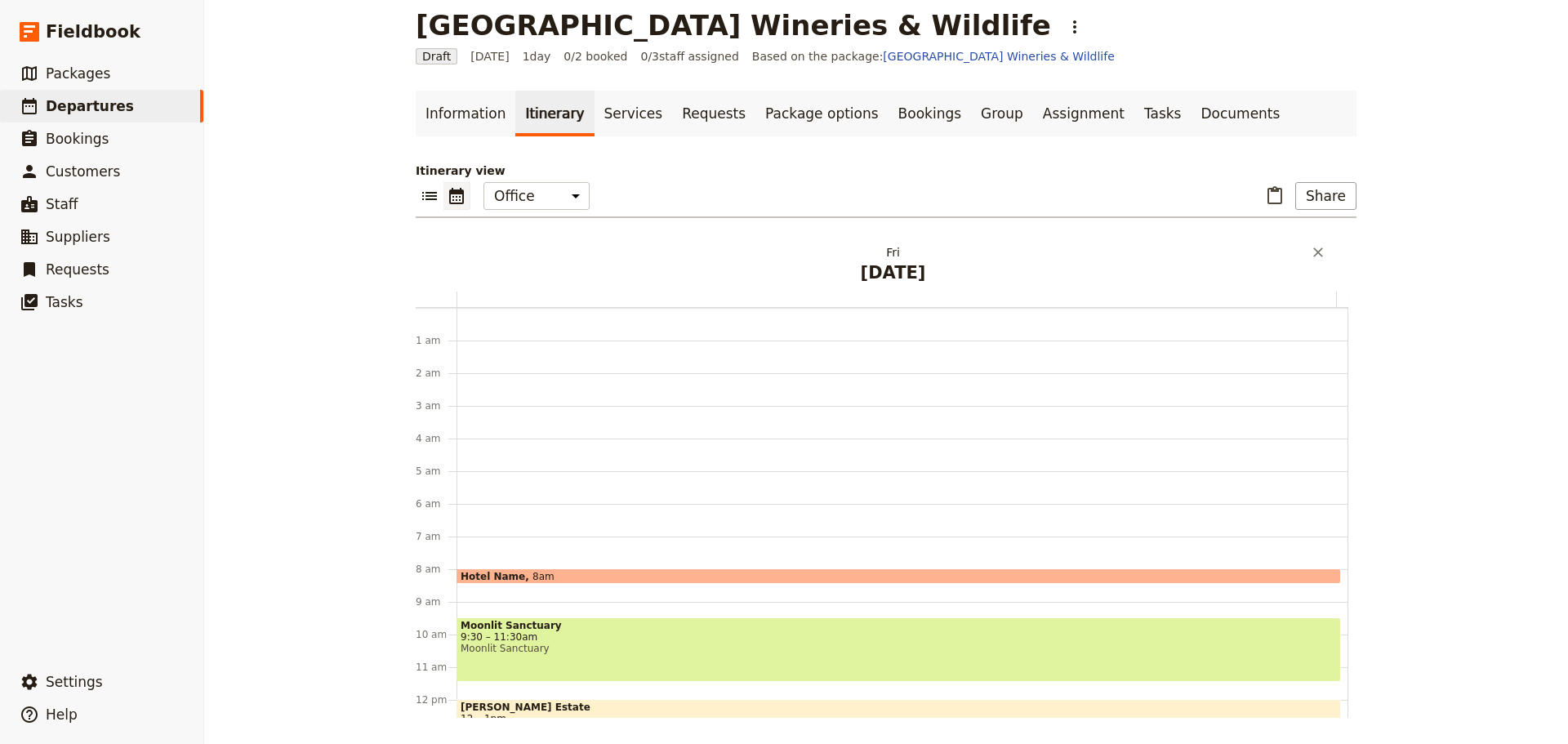
click at [871, 258] on h2 "Fri Nov 27" at bounding box center [892, 265] width 860 height 40
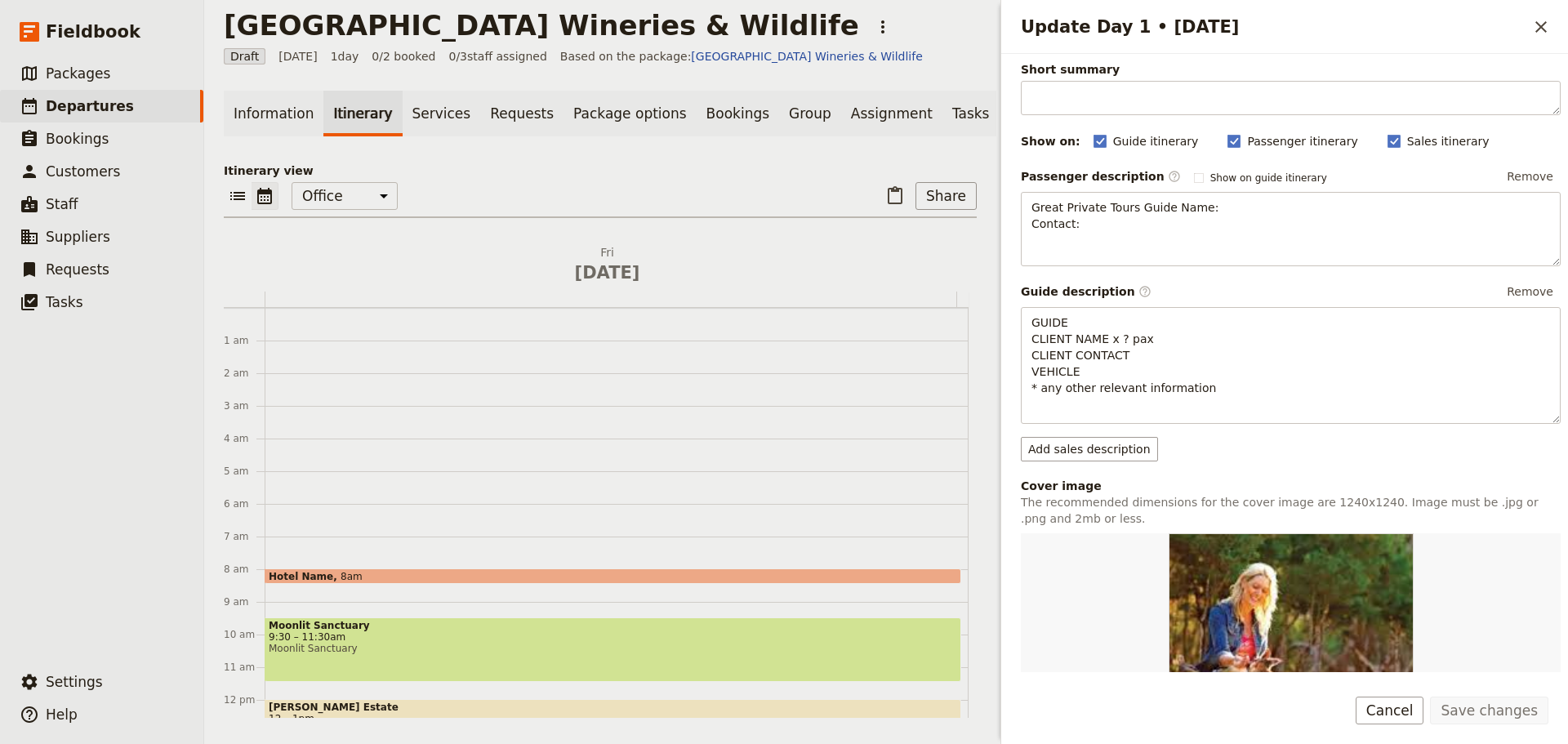
scroll to position [244, 0]
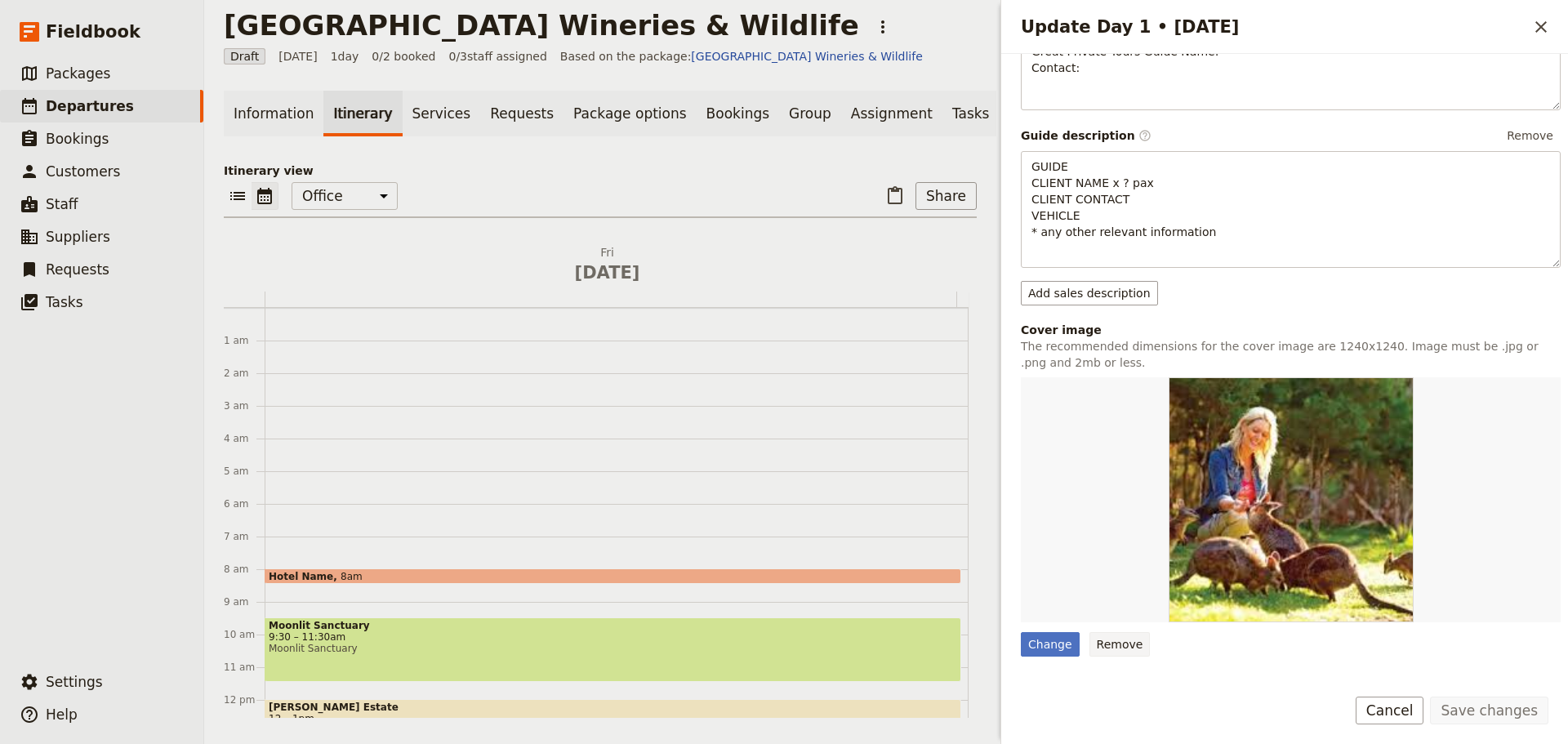
click at [1091, 642] on button "Remove" at bounding box center [1120, 644] width 62 height 24
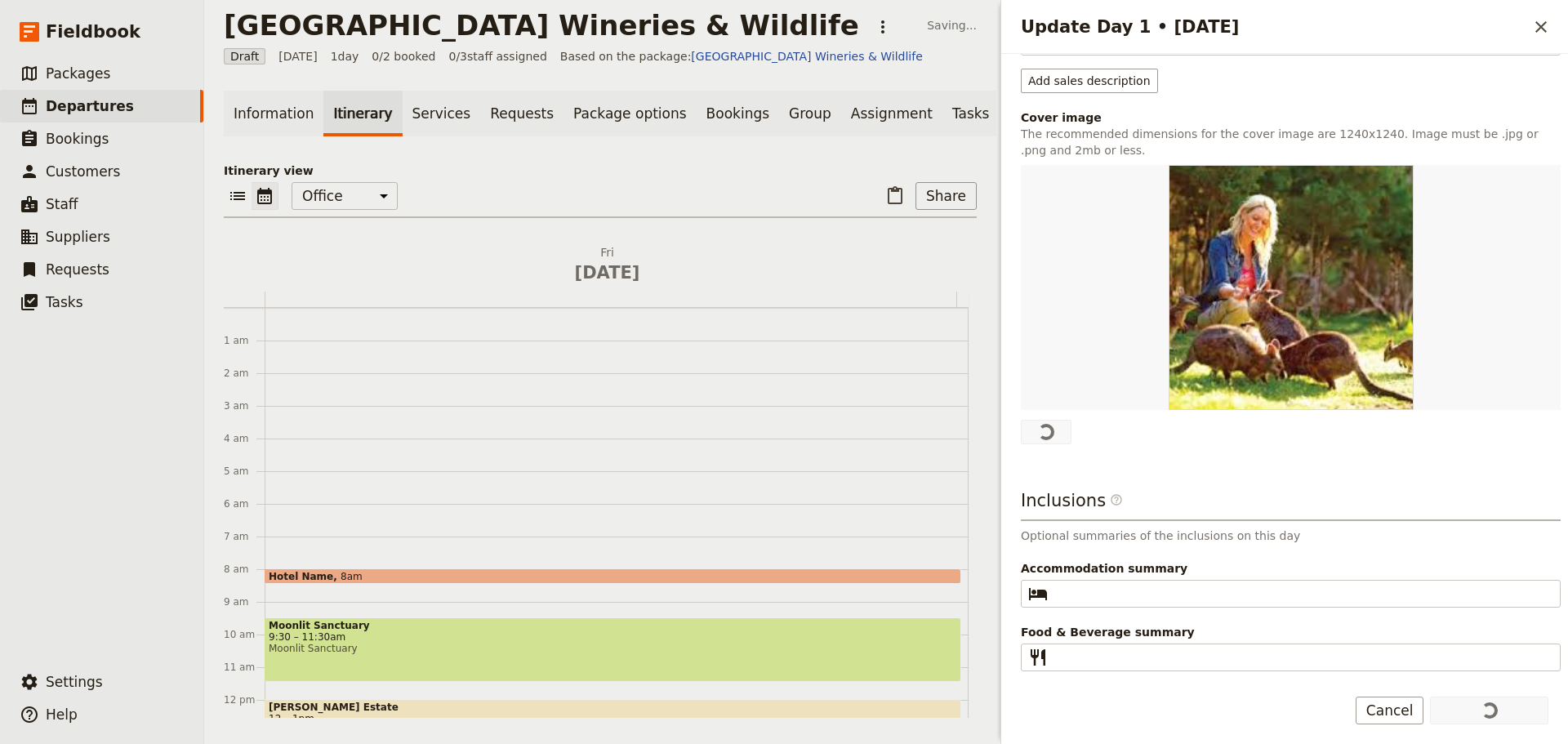
scroll to position [198, 0]
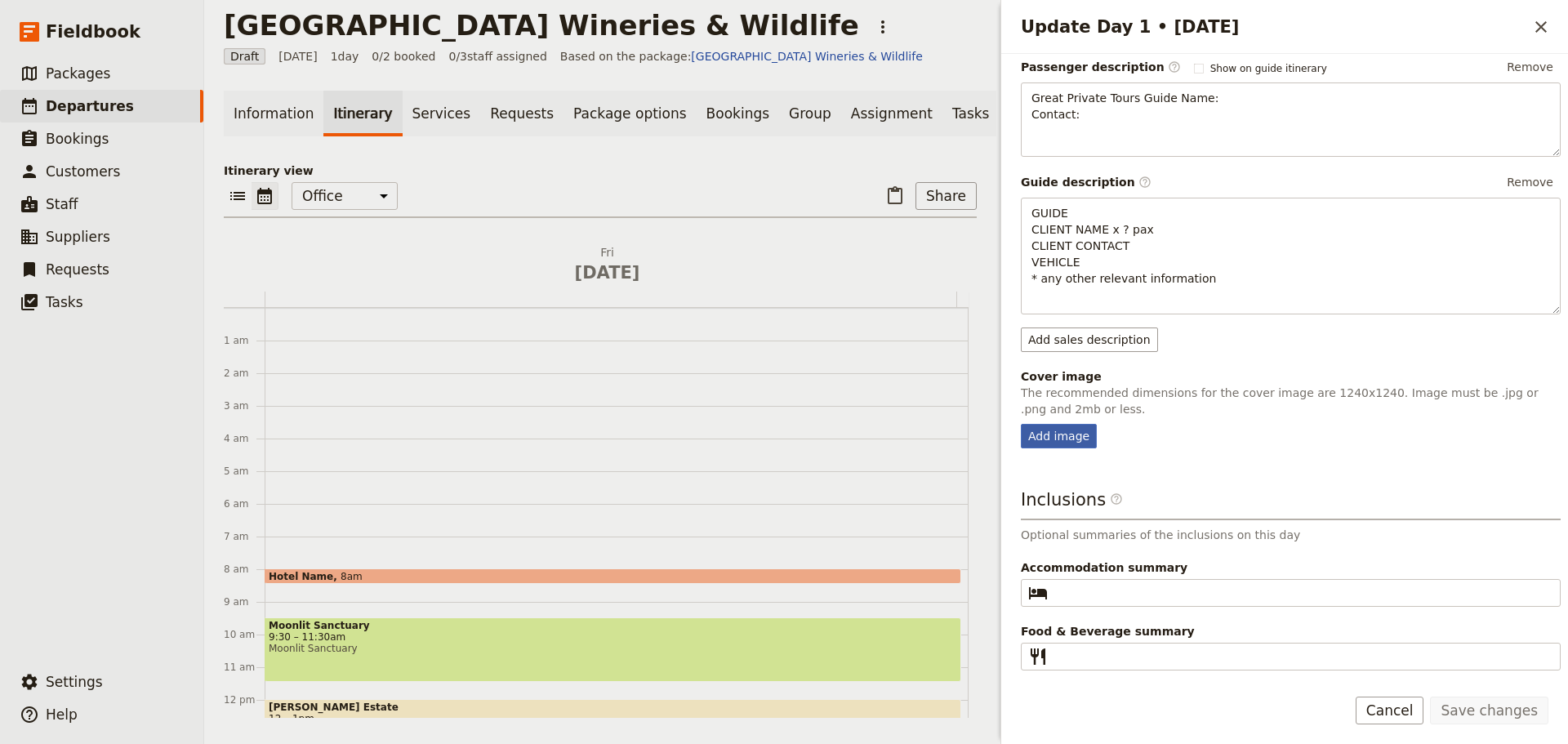
click at [1047, 432] on div "Add image" at bounding box center [1058, 435] width 76 height 24
click at [1020, 423] on input "Add image" at bounding box center [1020, 423] width 1 height 1
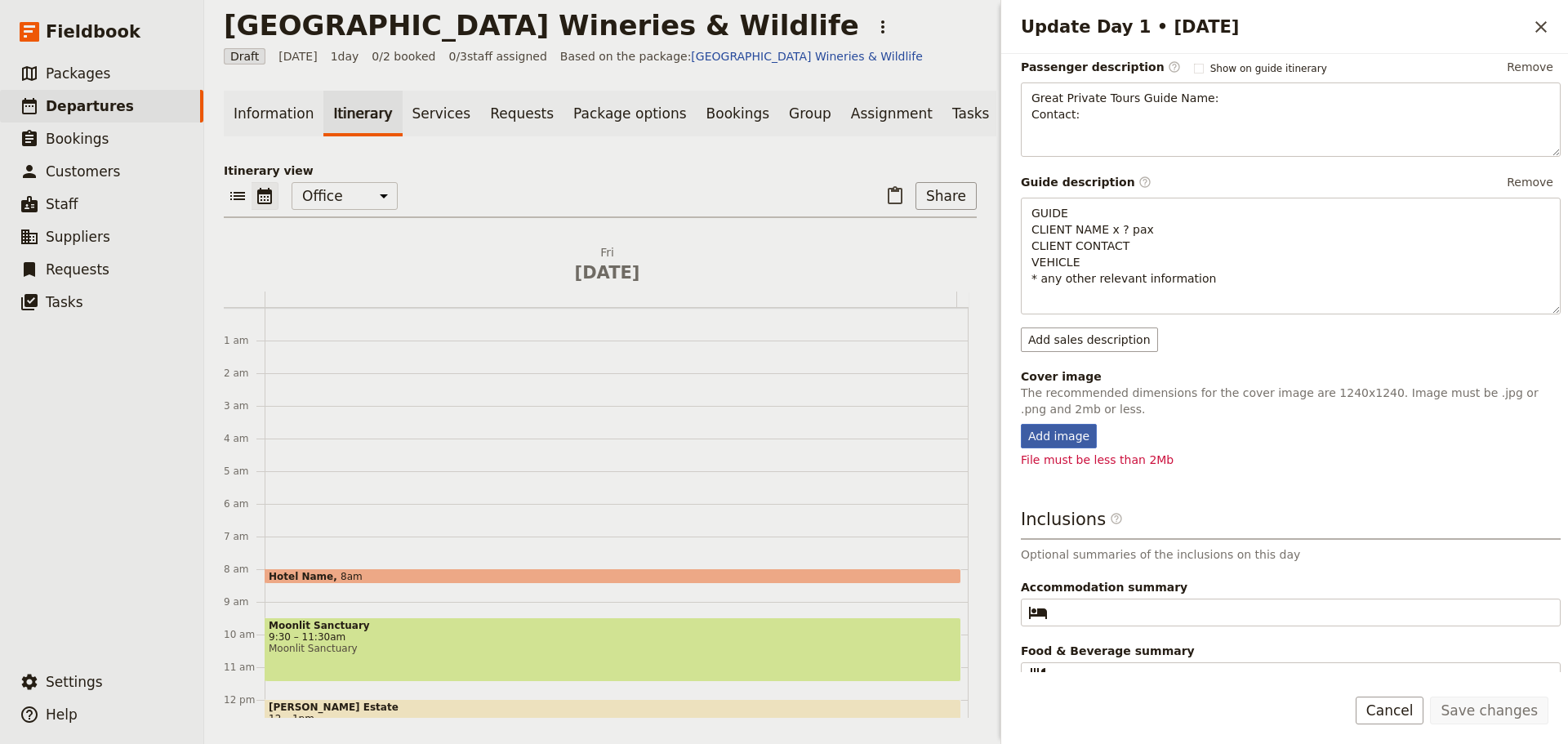
click at [1070, 441] on div "Add image" at bounding box center [1058, 435] width 76 height 24
click at [1020, 423] on input "Add image" at bounding box center [1020, 423] width 1 height 1
type input "C:\fakepath\MS Koala.JPG"
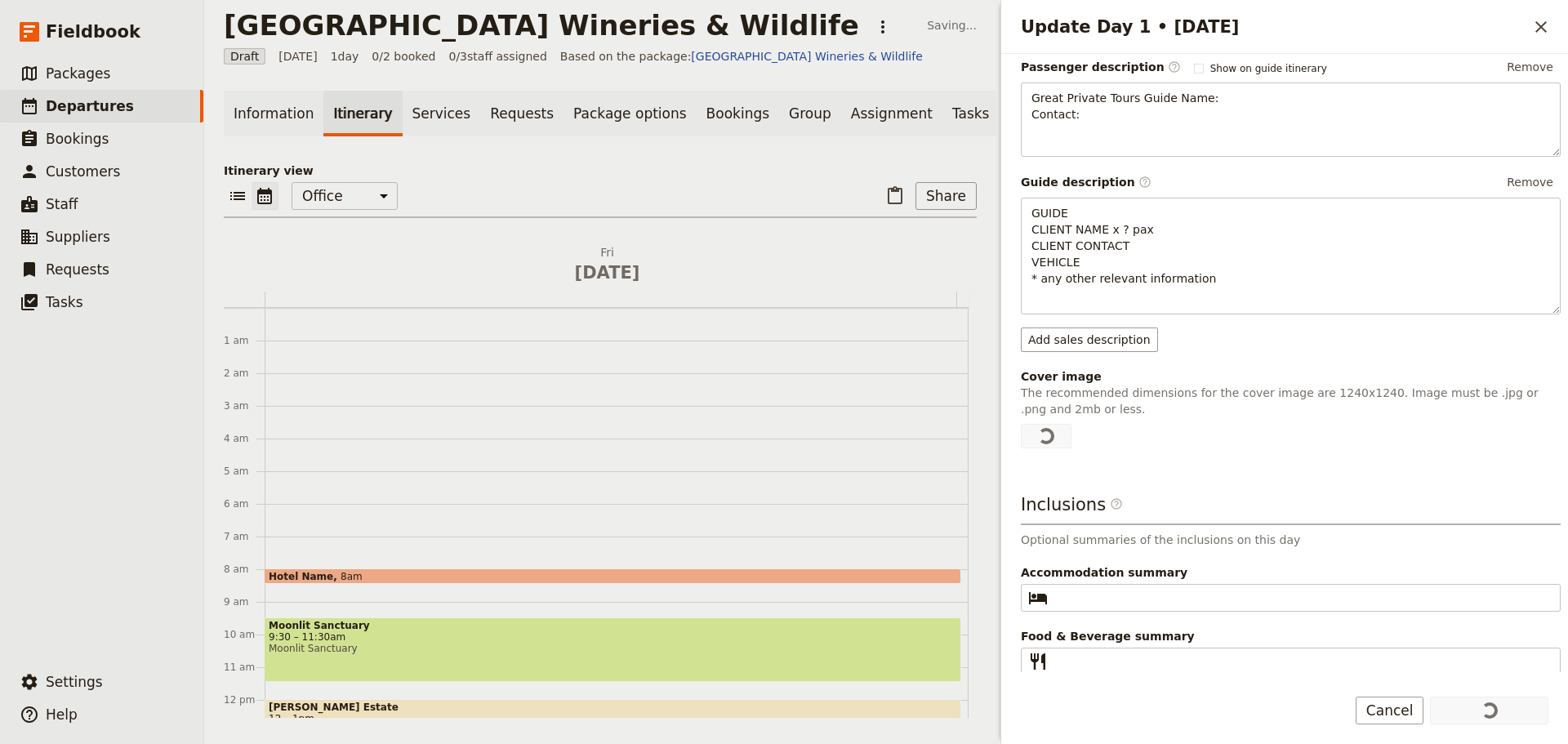
scroll to position [0, 0]
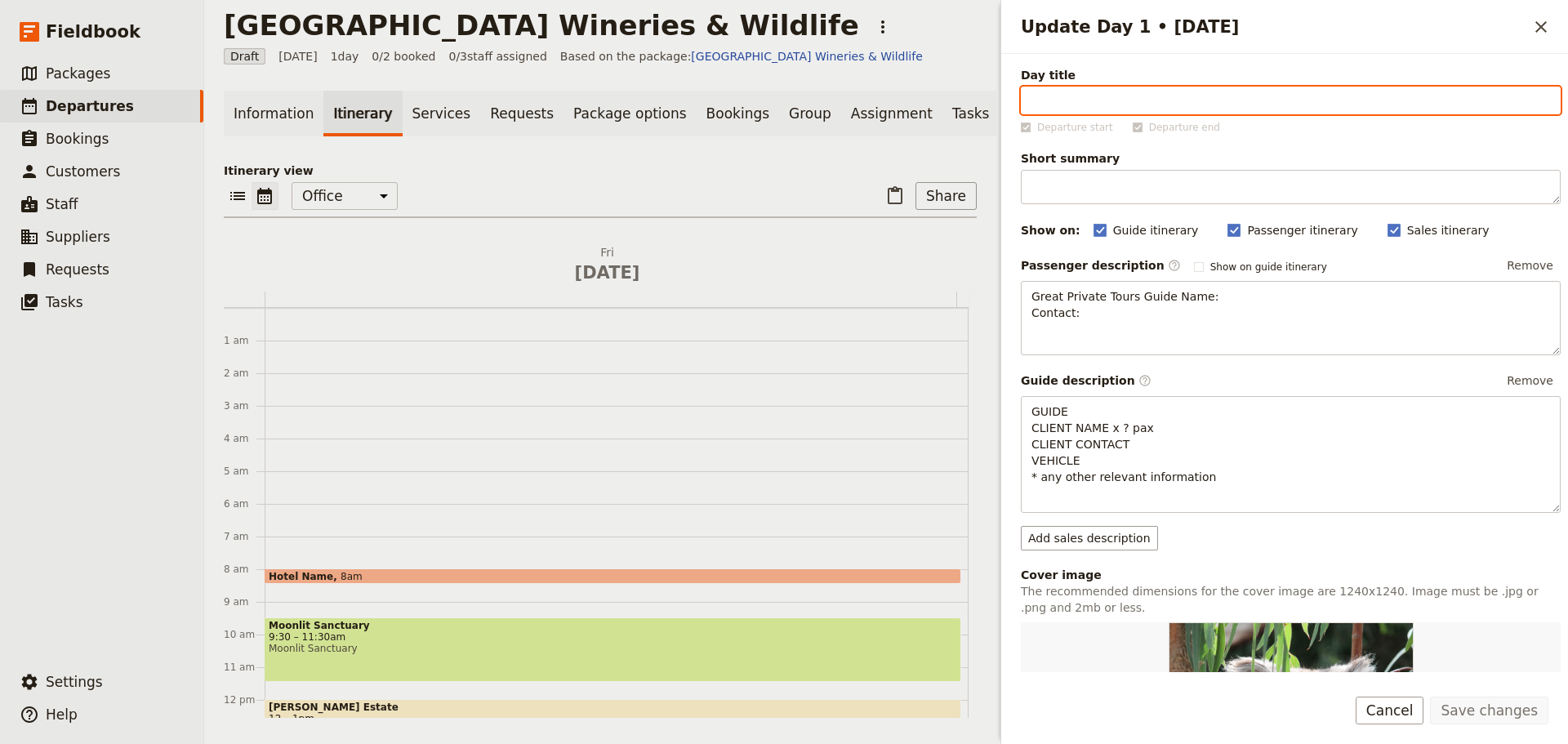
click at [299, 643] on span "9:30 – 11:30am" at bounding box center [612, 637] width 688 height 12
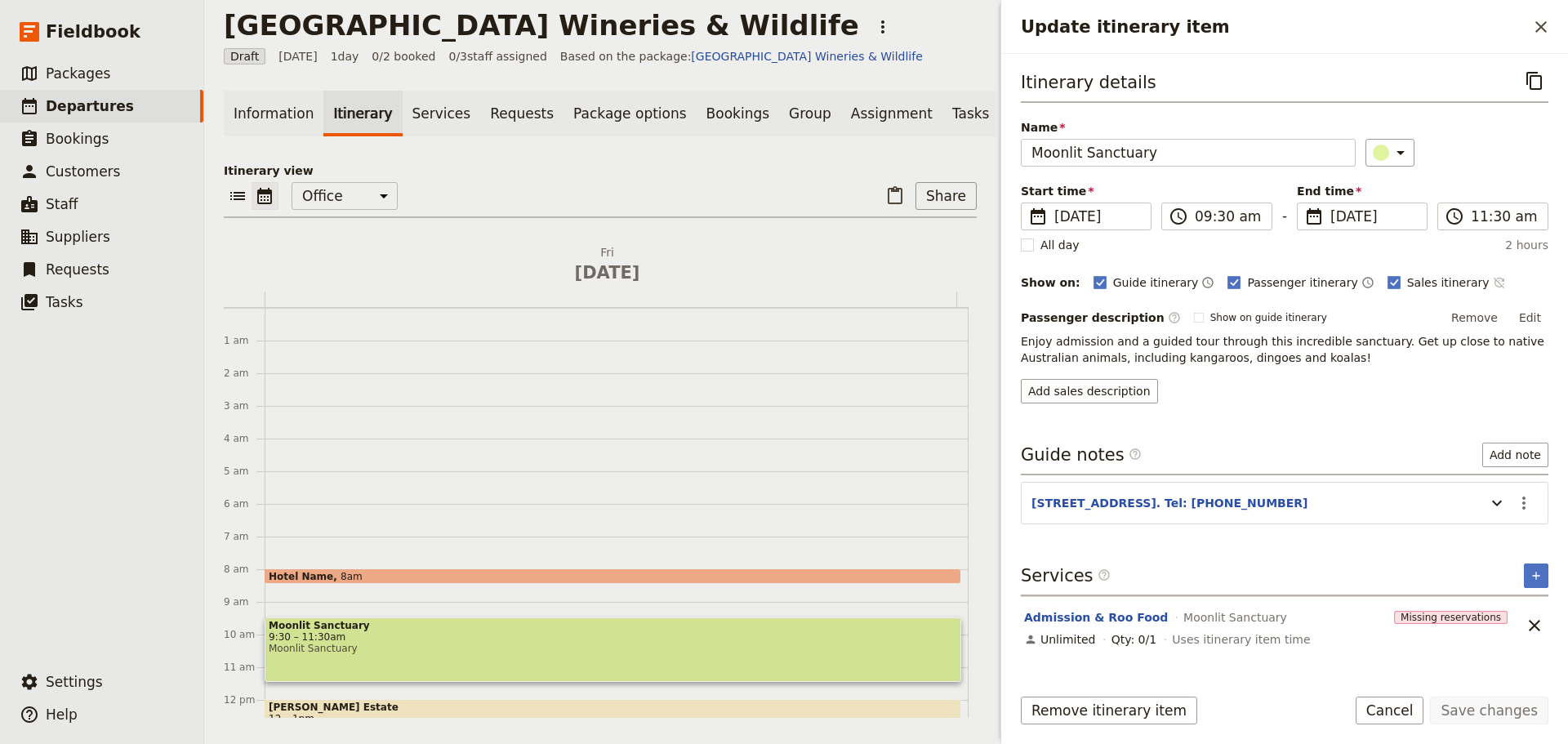
click at [1493, 277] on icon "Time not shown on sales itinerary" at bounding box center [1500, 283] width 13 height 13
click at [1474, 706] on button "Save changes" at bounding box center [1488, 710] width 118 height 28
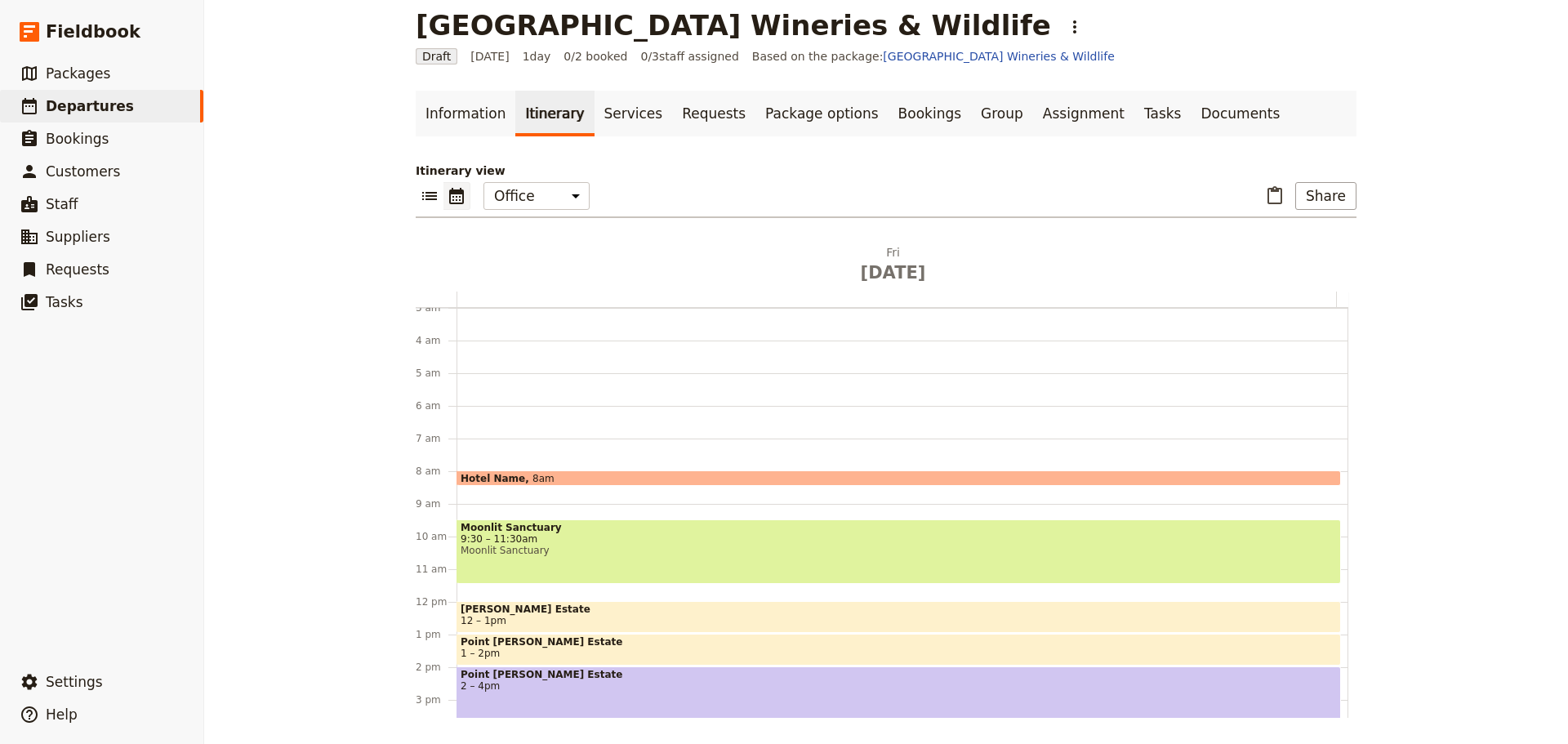
scroll to position [244, 0]
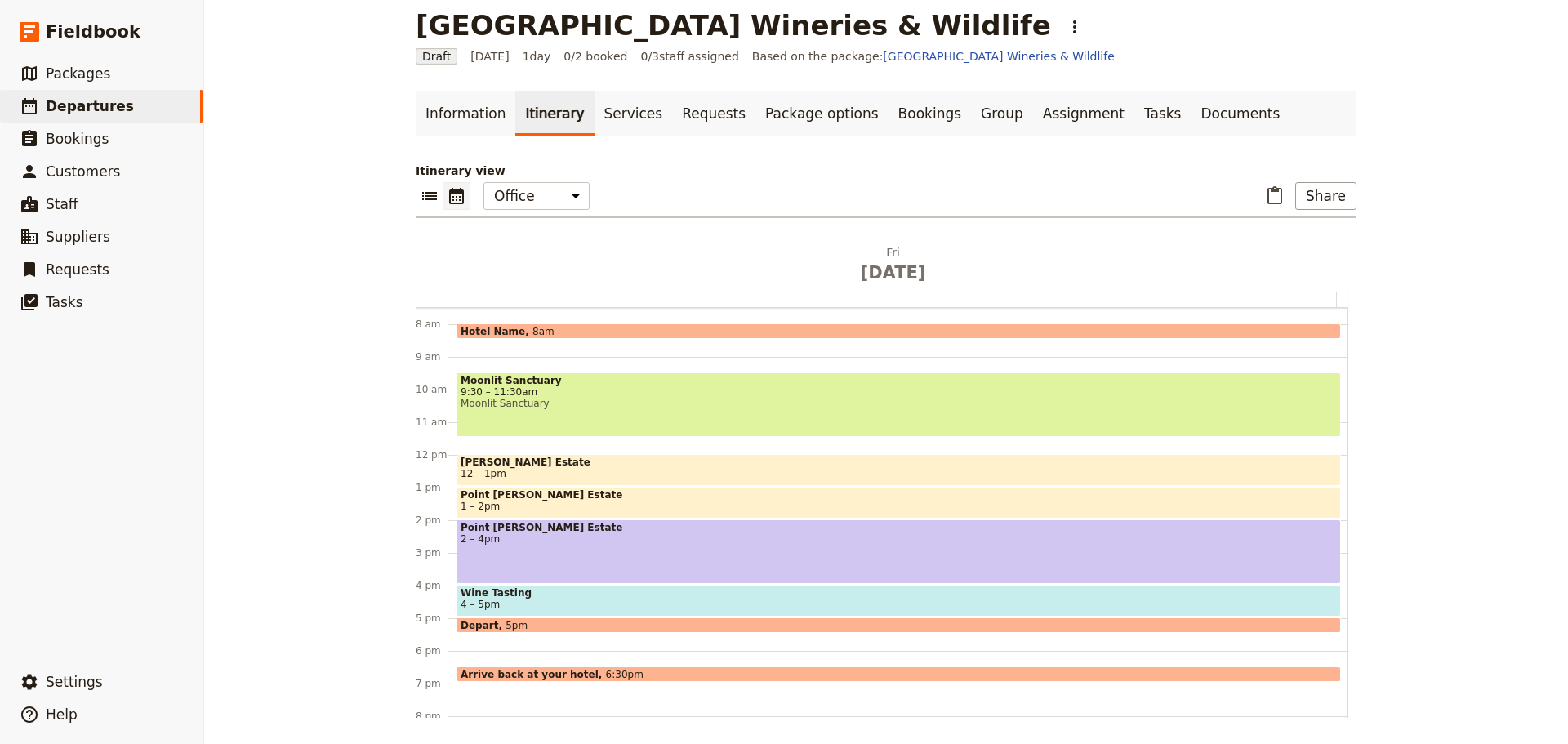
click at [498, 471] on span "12 – 1pm" at bounding box center [898, 474] width 876 height 12
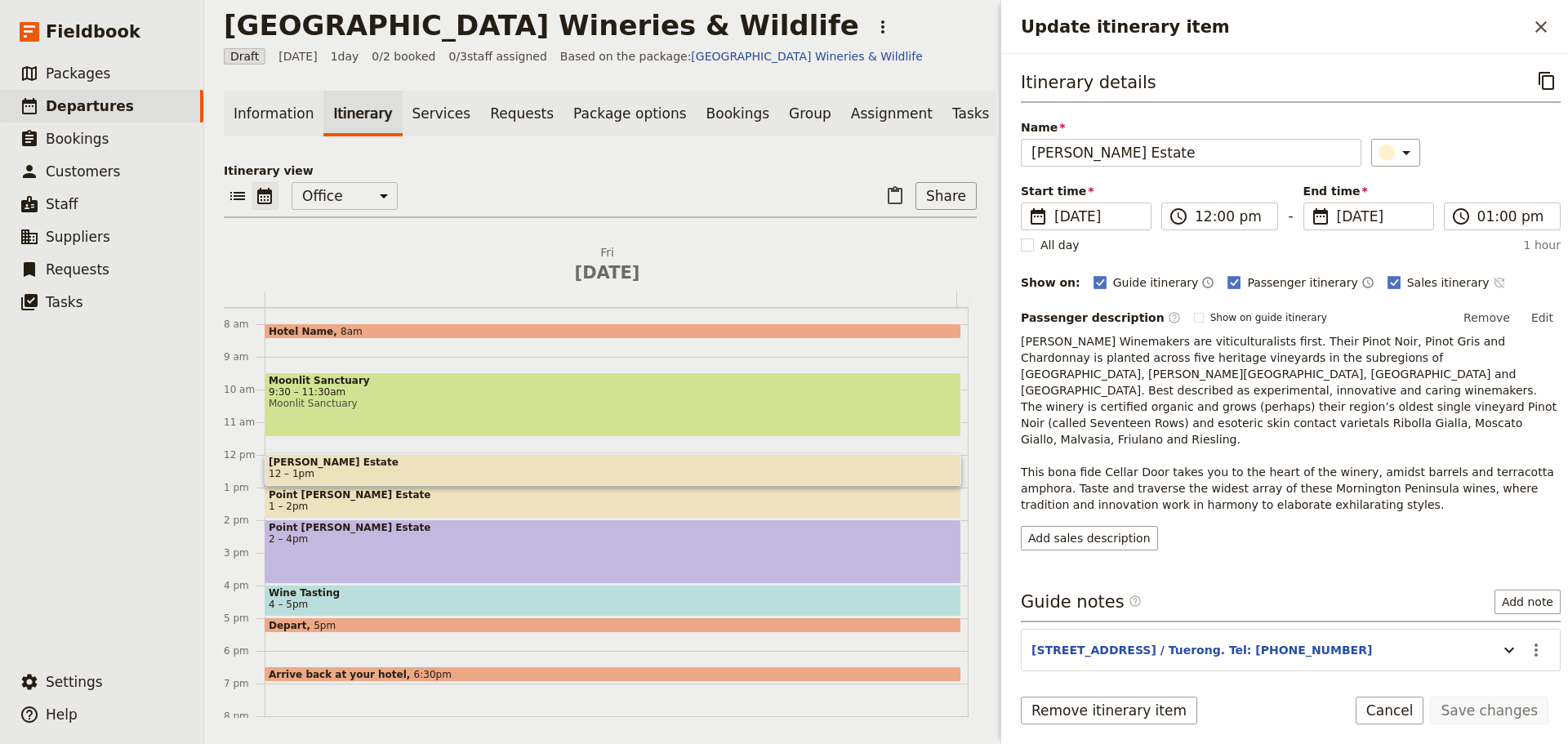
click at [1493, 286] on icon "Time not shown on sales itinerary" at bounding box center [1500, 283] width 13 height 13
click at [1473, 707] on button "Save changes" at bounding box center [1488, 710] width 118 height 28
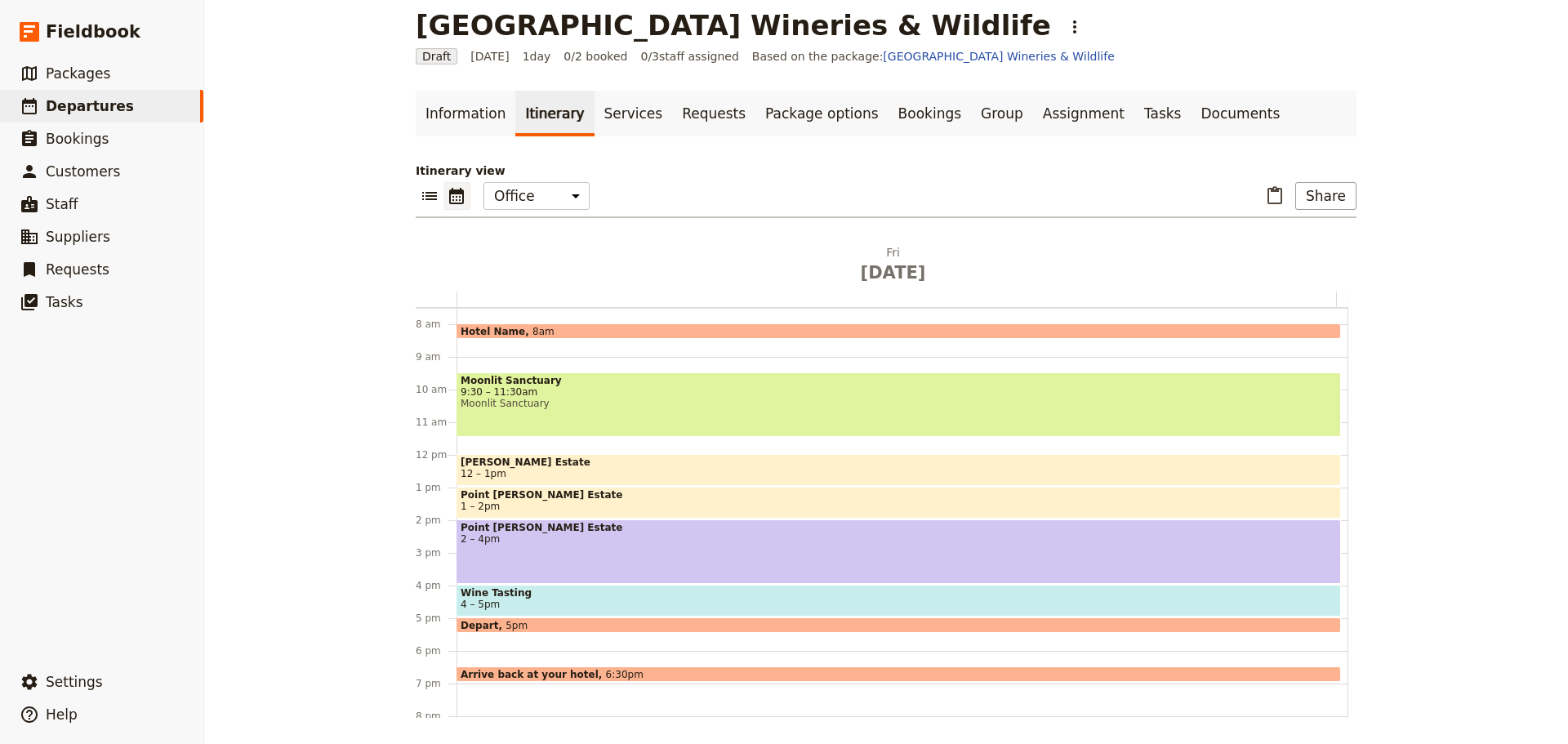
click at [499, 552] on div "Point Leo Estate 2 – 4pm" at bounding box center [898, 552] width 885 height 64
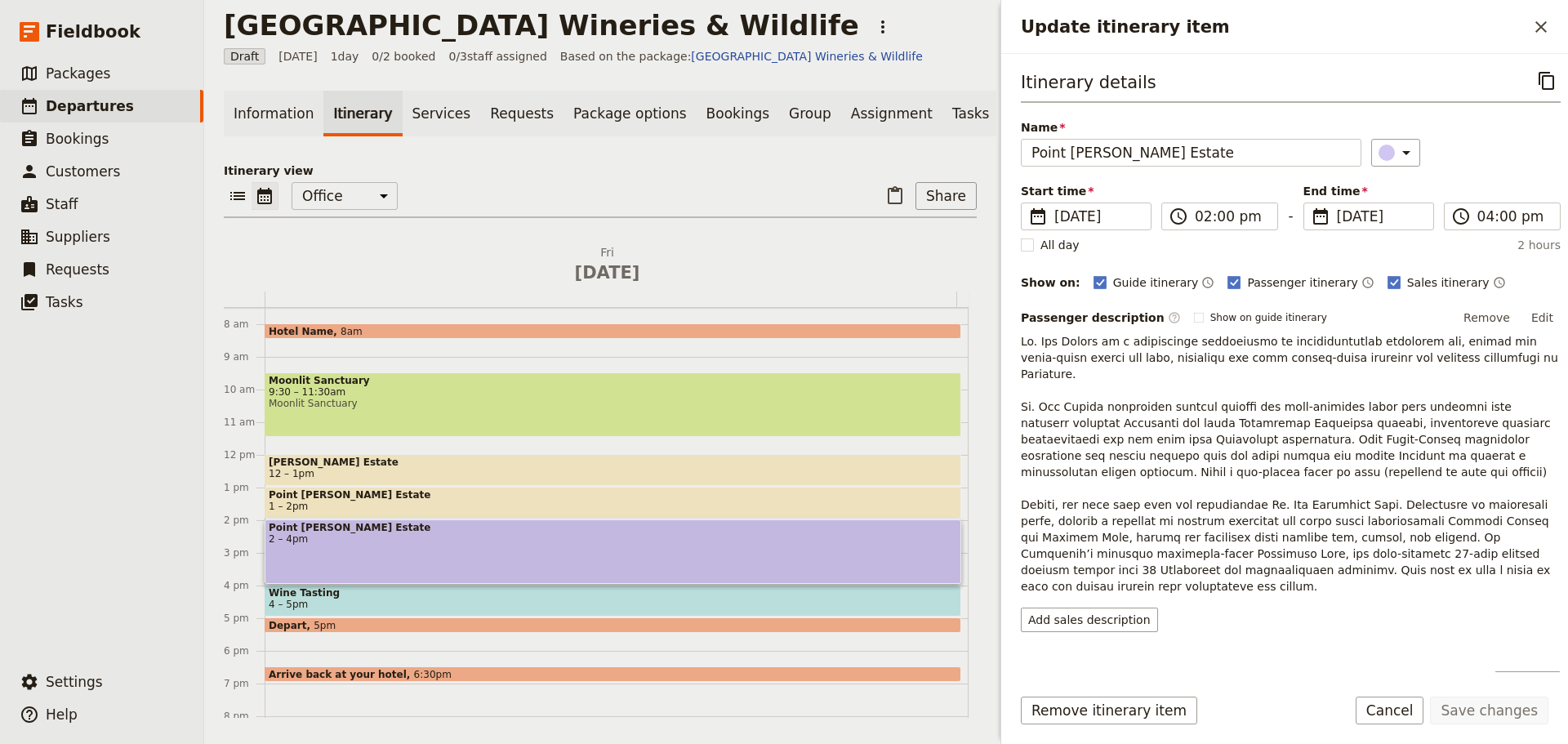
click at [385, 509] on span "1 – 2pm" at bounding box center [612, 506] width 688 height 12
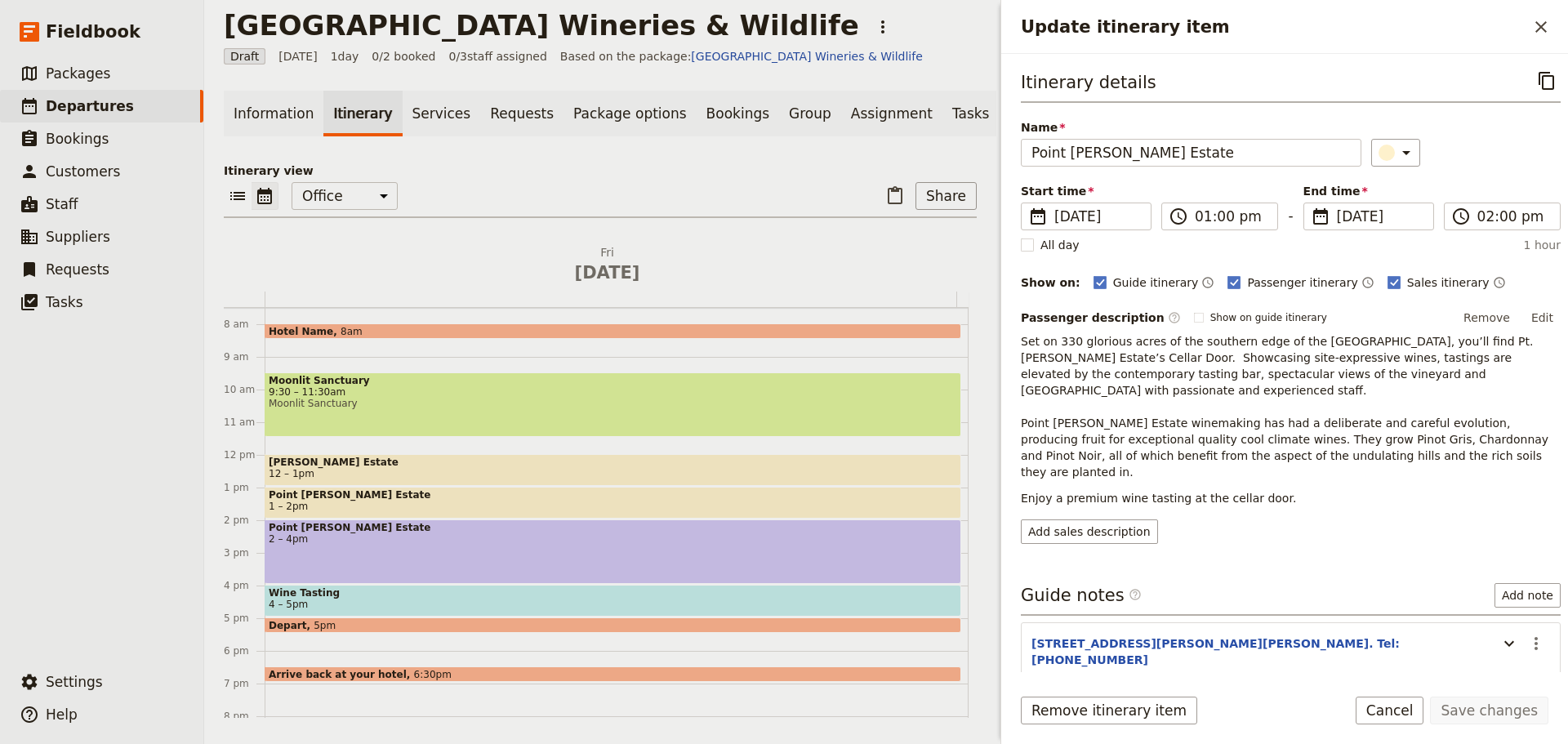
click at [330, 599] on span "Wine Tasting" at bounding box center [612, 593] width 688 height 12
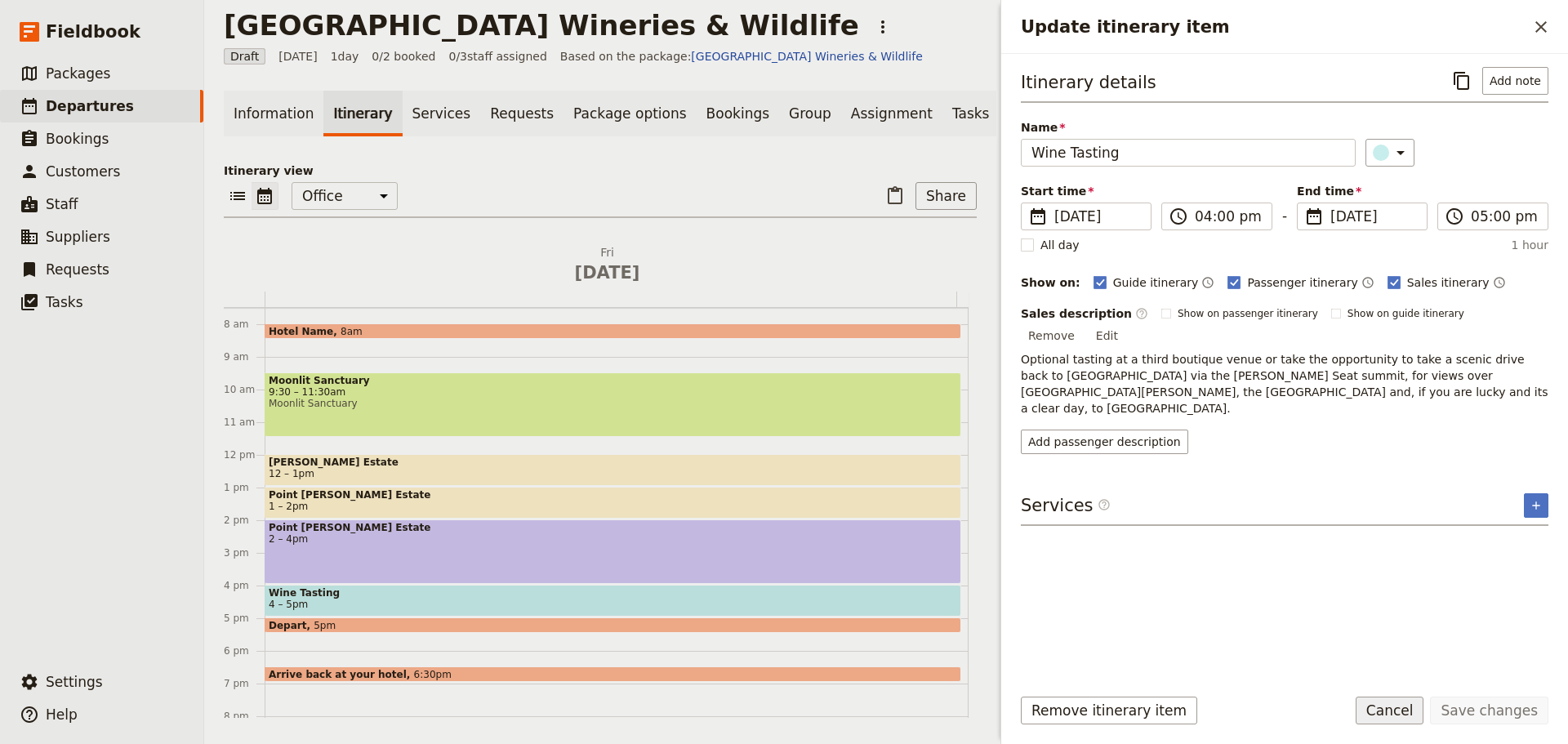
click at [1408, 707] on button "Cancel" at bounding box center [1389, 710] width 68 height 28
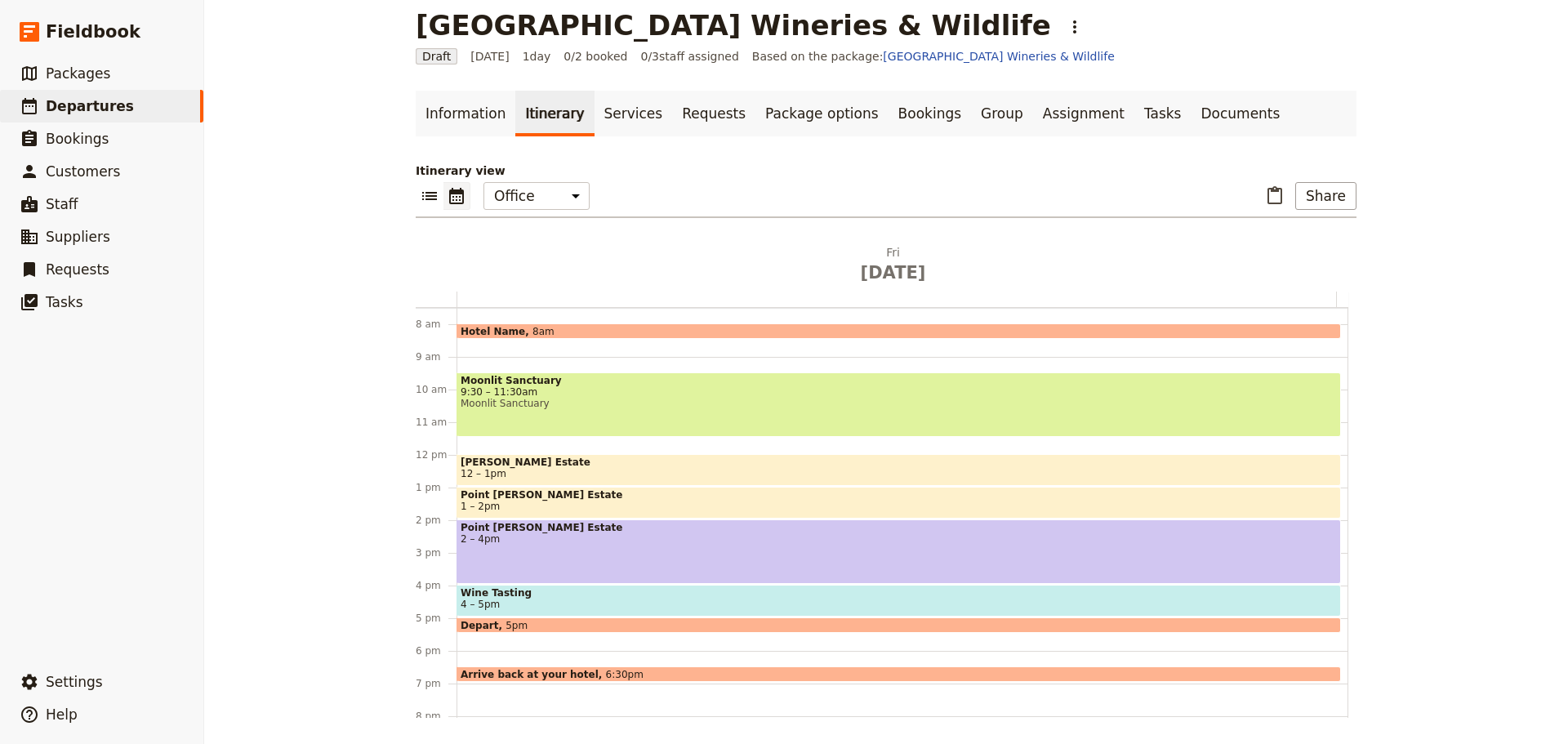
click at [541, 325] on div "Hotel Name 8am" at bounding box center [898, 331] width 885 height 15
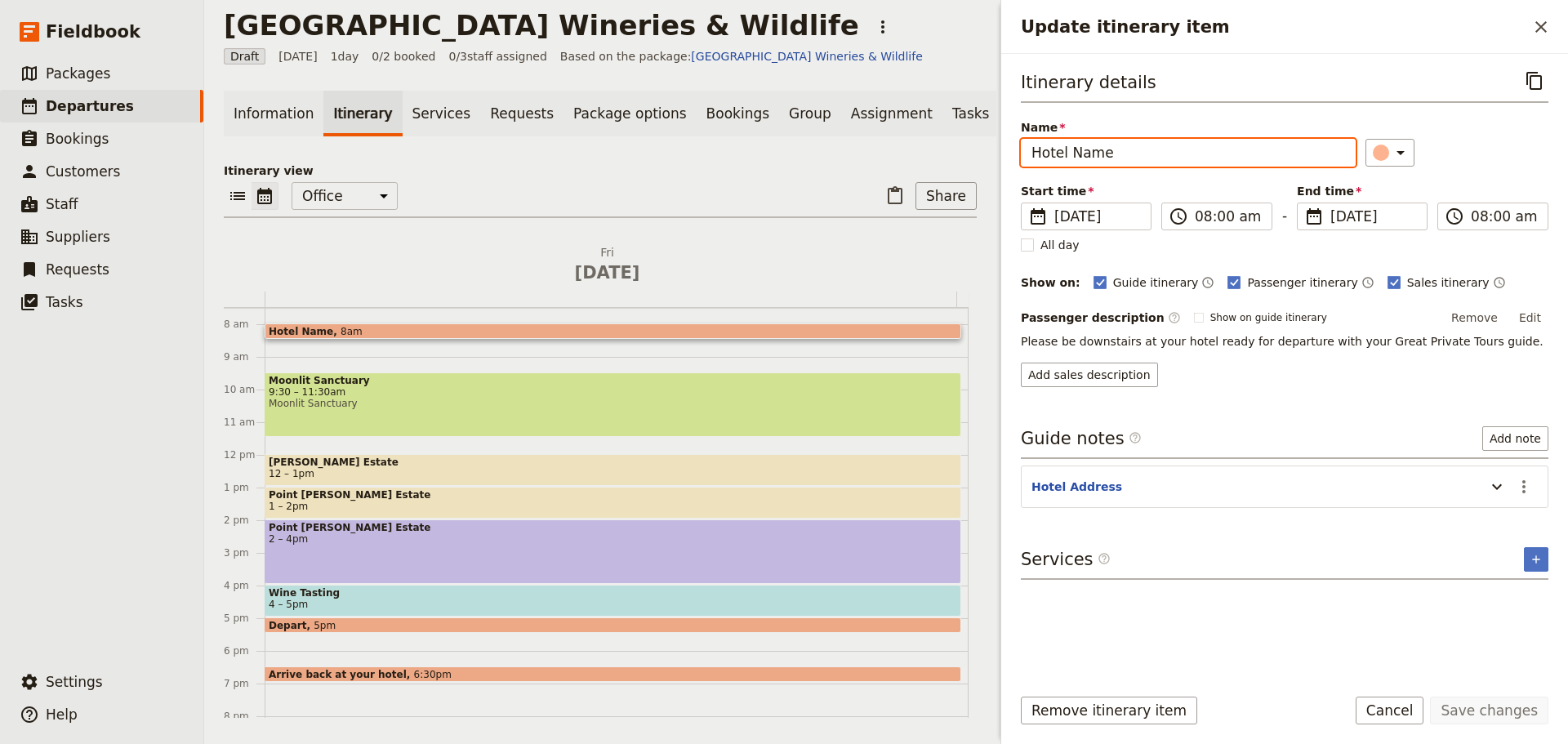
click at [1090, 152] on input "Hotel Name" at bounding box center [1188, 152] width 335 height 28
type input "Hotel Departure"
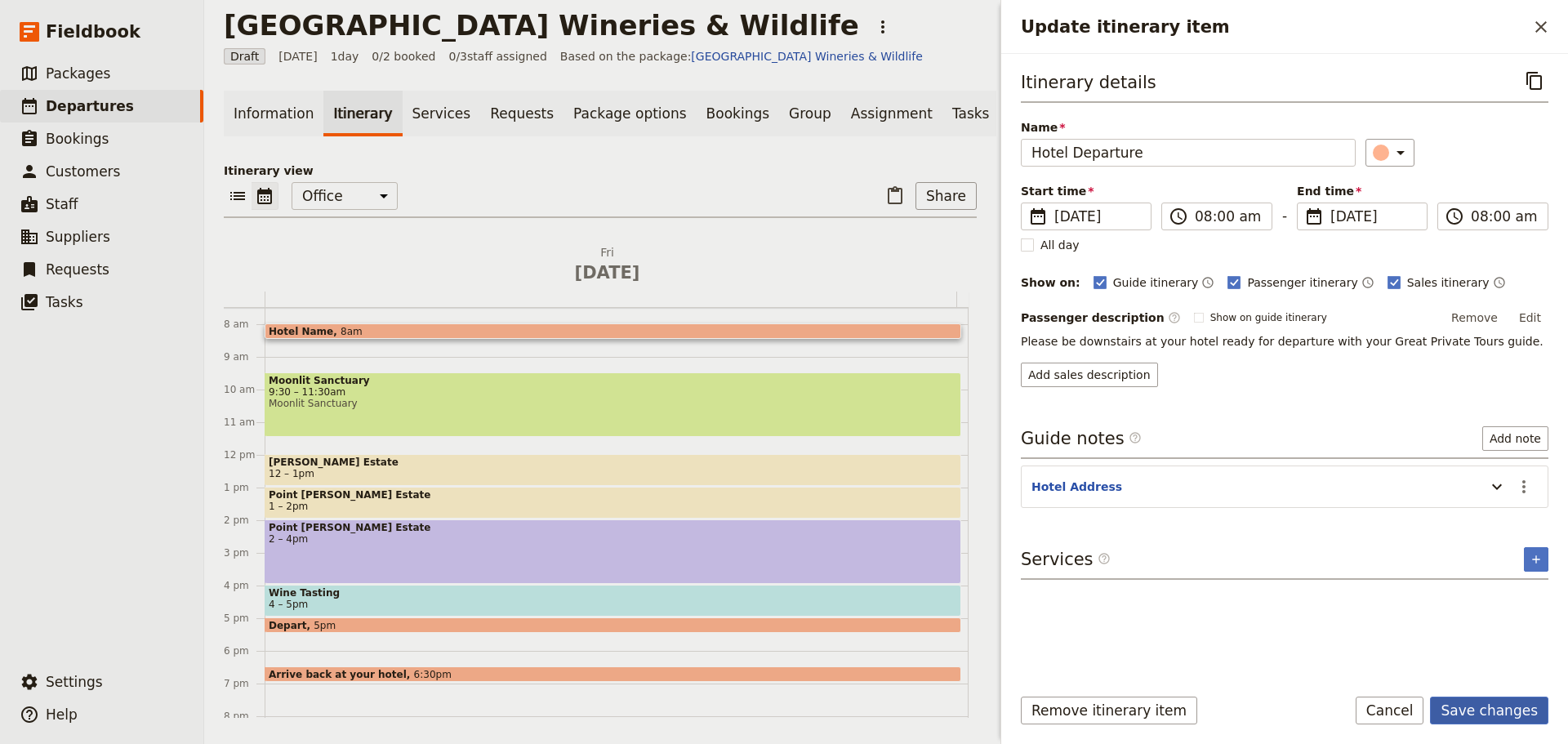
click at [1494, 701] on button "Save changes" at bounding box center [1488, 710] width 118 height 28
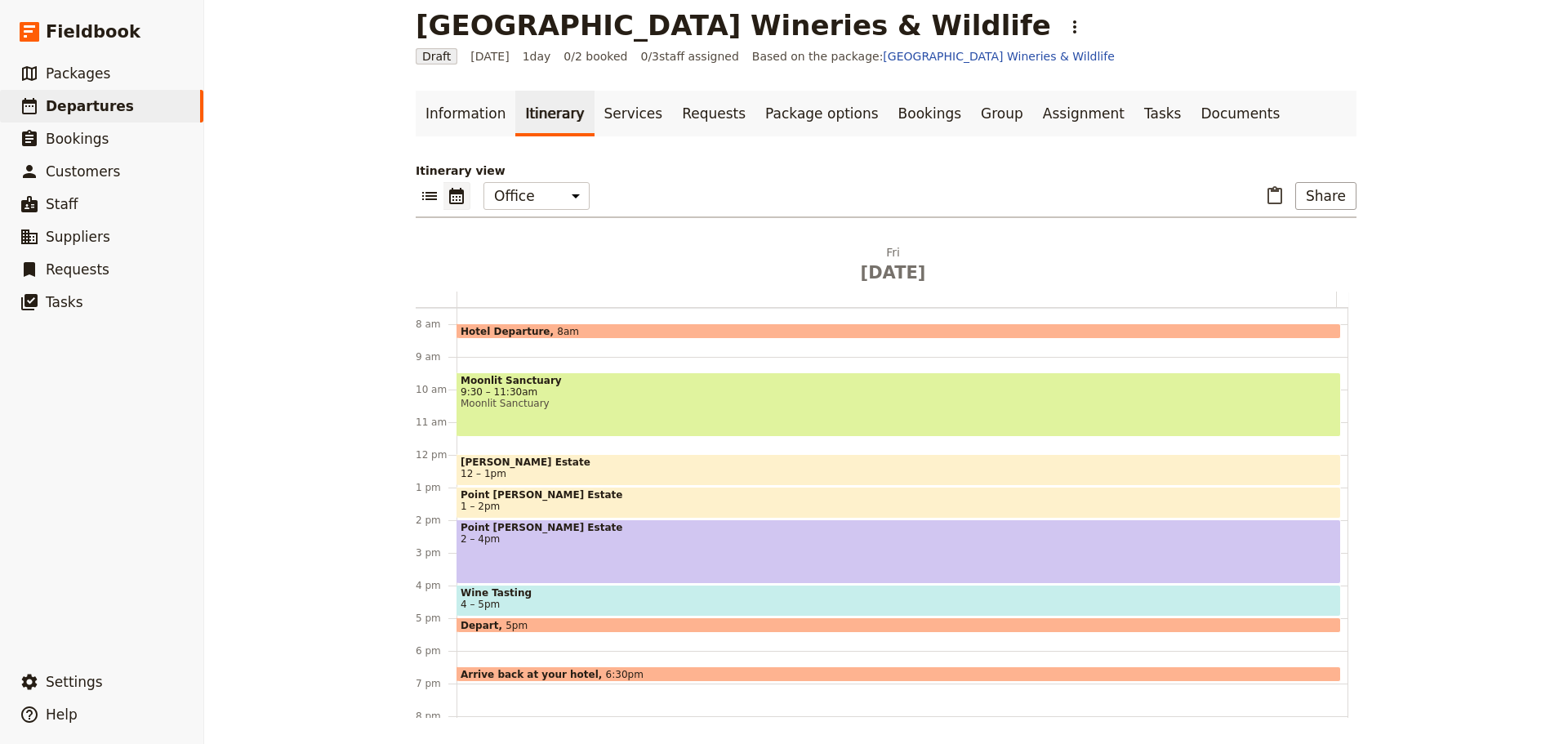
click at [562, 552] on div "Point Leo Estate 2 – 4pm" at bounding box center [898, 552] width 885 height 64
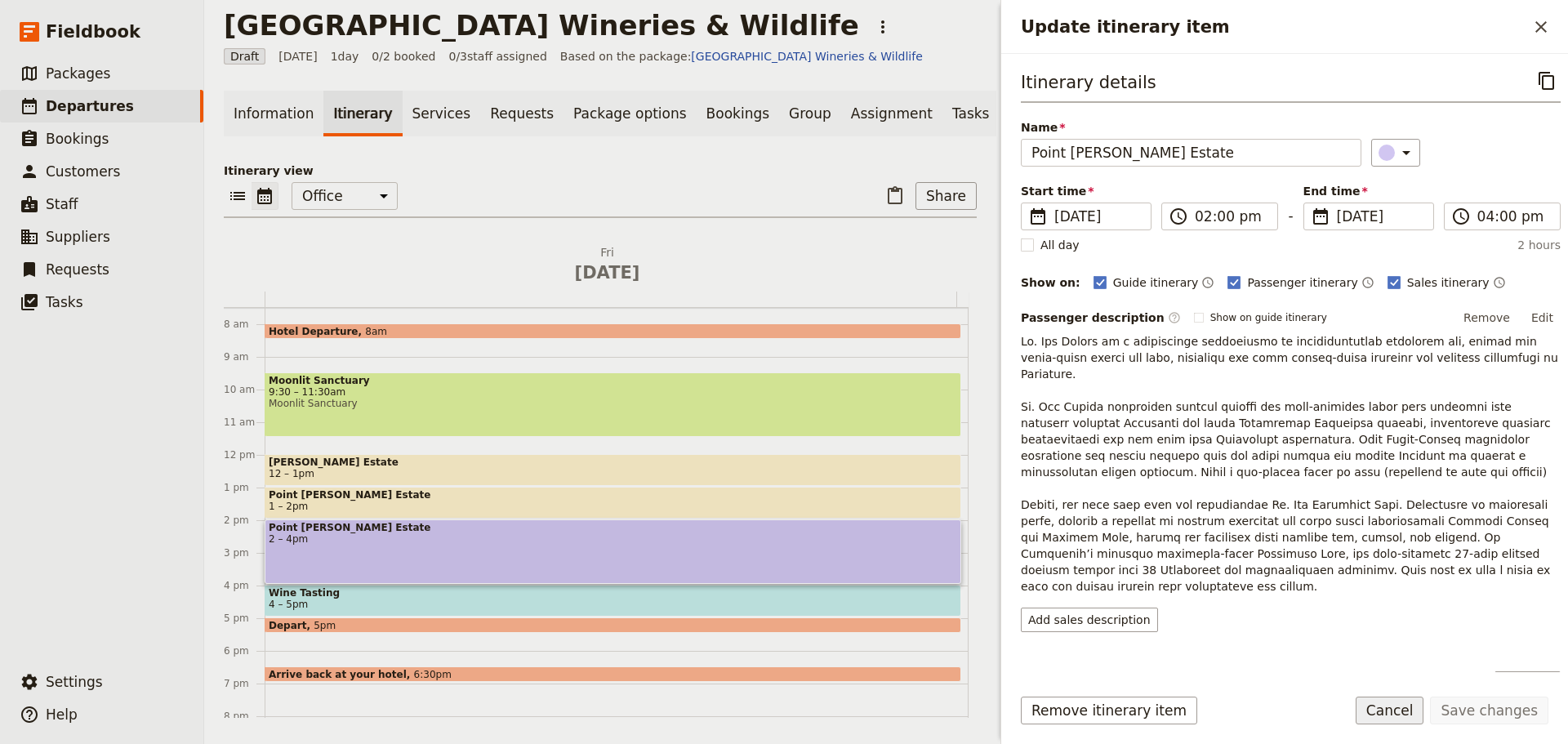
click at [1401, 708] on button "Cancel" at bounding box center [1389, 710] width 68 height 28
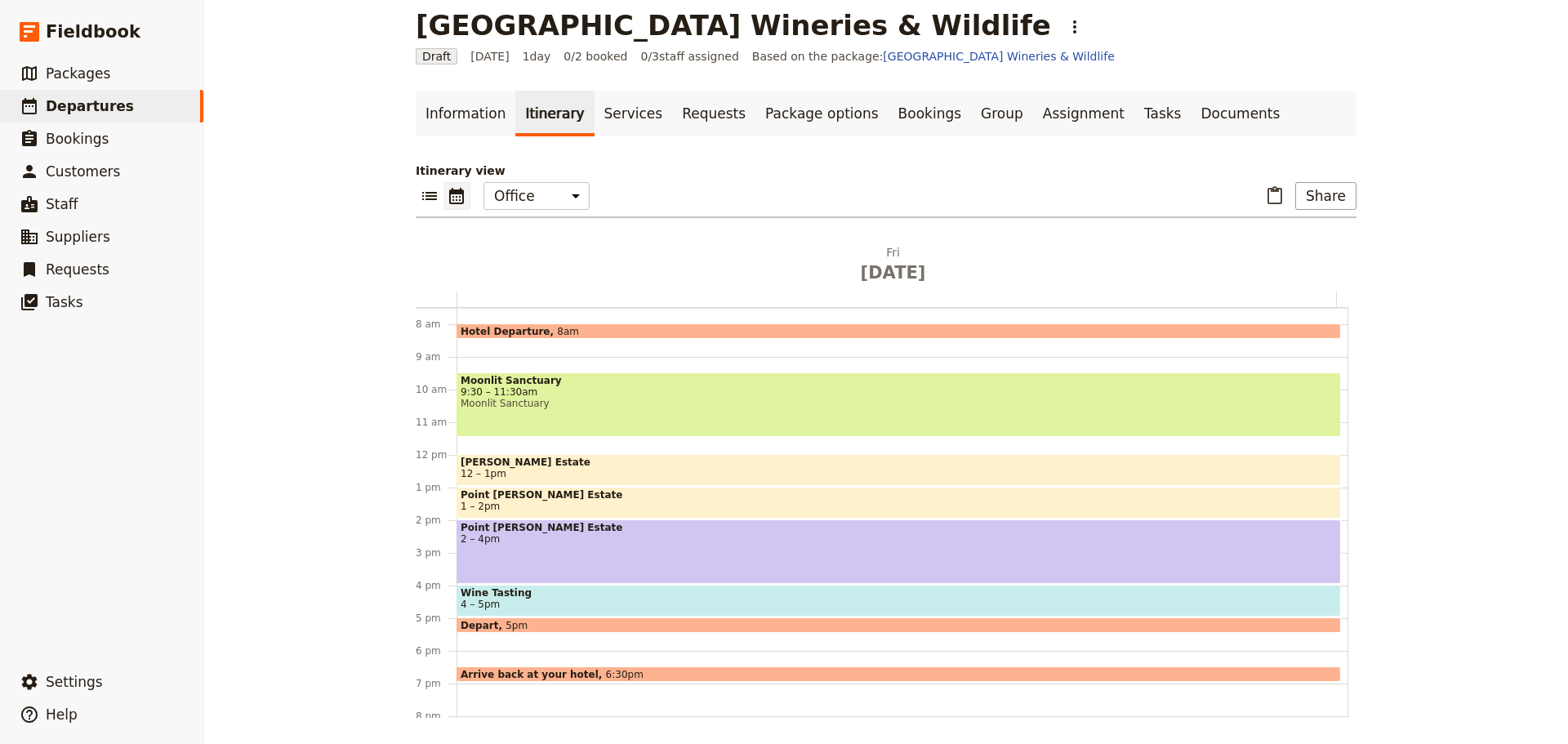
click at [553, 603] on span "4 – 5pm" at bounding box center [898, 604] width 876 height 12
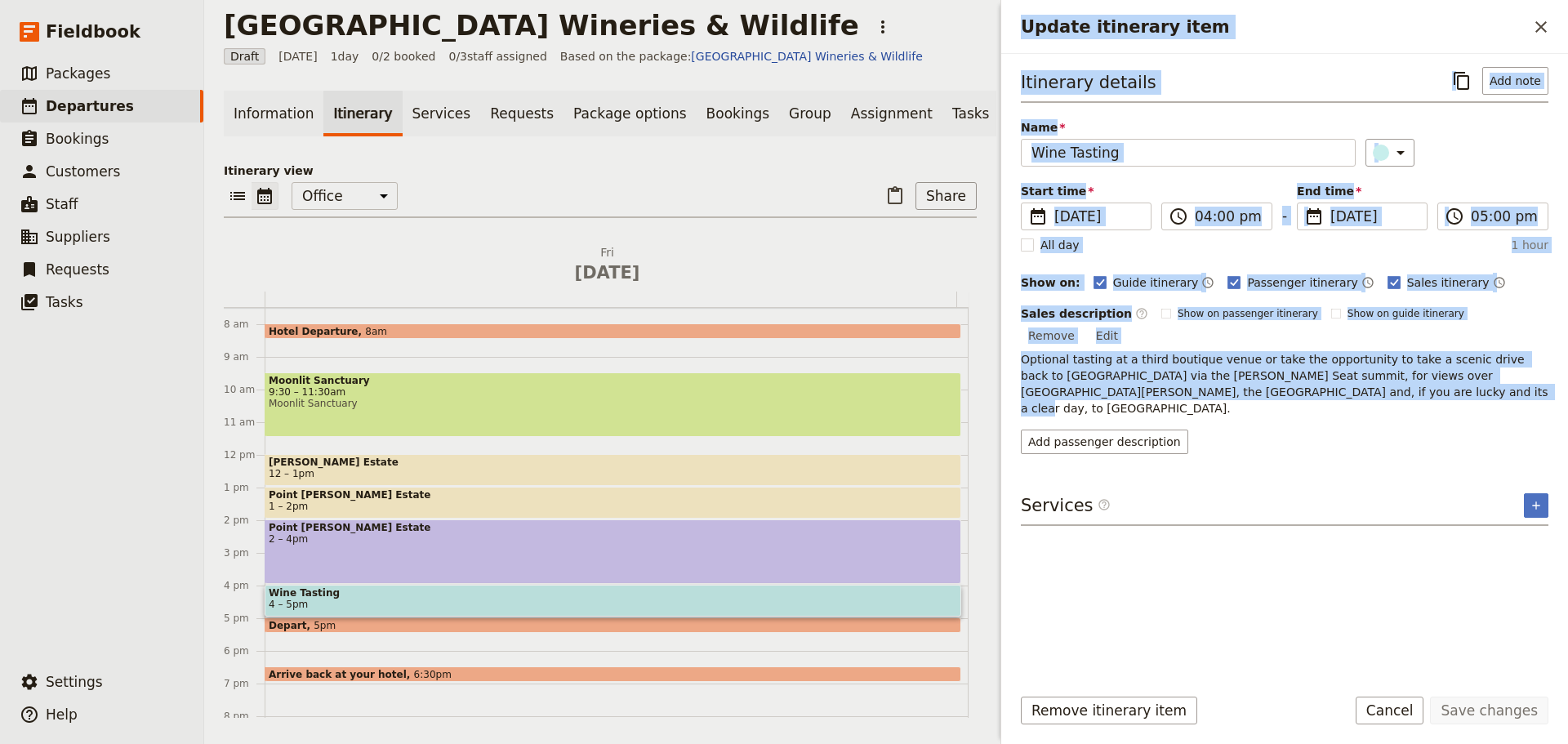
drag, startPoint x: 1290, startPoint y: 374, endPoint x: 993, endPoint y: 345, distance: 298.4
click at [993, 345] on div "Mornington Peninsula Wineries & Wildlife ​ Draft 27 Nov 2026 1 day 0/2 booked 0…" at bounding box center [886, 372] width 1364 height 744
click at [1075, 352] on span "Optional tasting at a third boutique venue or take the opportunity to take a sc…" at bounding box center [1285, 383] width 530 height 62
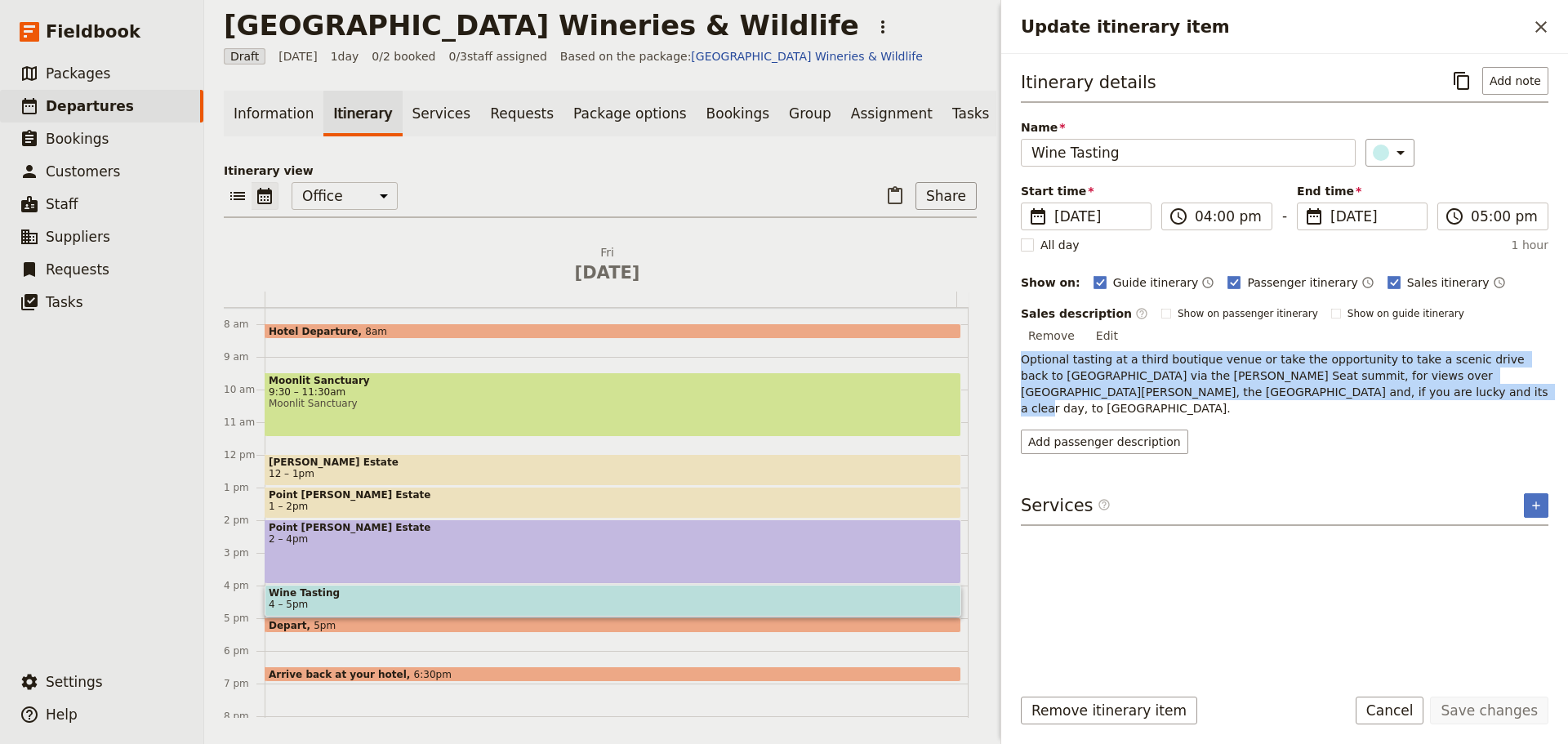
drag, startPoint x: 1317, startPoint y: 368, endPoint x: 1057, endPoint y: 340, distance: 261.5
click at [1009, 344] on div "Itinerary details ​ Add note Name Wine Tasting ​ Start time ​ 27 Nov 2026 27/11…" at bounding box center [1284, 363] width 567 height 618
click at [1114, 352] on span "Optional tasting at a third boutique venue or take the opportunity to take a sc…" at bounding box center [1285, 383] width 530 height 62
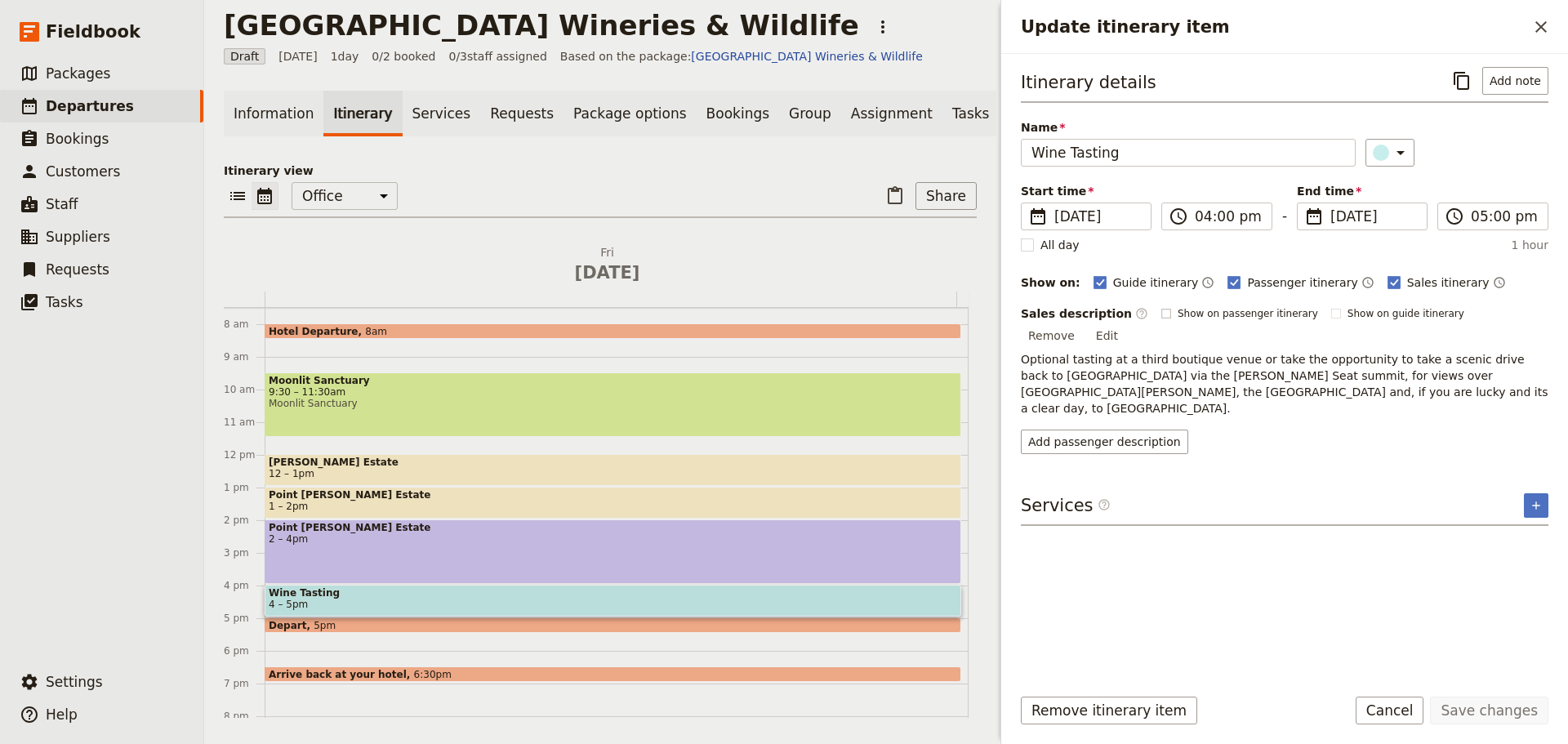
click at [1161, 311] on label "Show on passenger itinerary" at bounding box center [1239, 314] width 157 height 13
click at [1160, 307] on input "Show on passenger itinerary" at bounding box center [1160, 306] width 1 height 1
checkbox input "true"
click at [1483, 703] on button "Save changes" at bounding box center [1488, 710] width 118 height 28
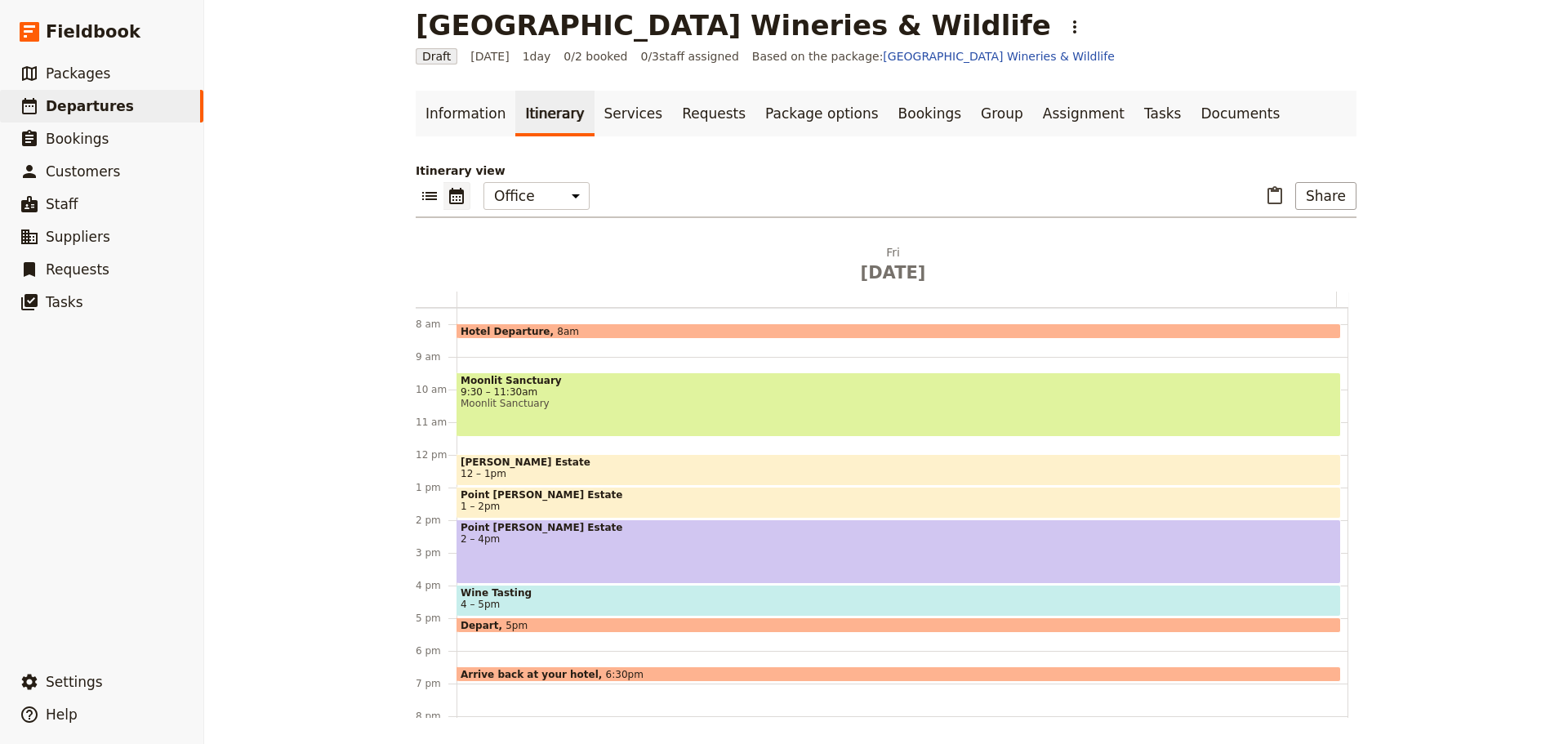
click at [515, 619] on div "Depart 5pm" at bounding box center [898, 625] width 885 height 15
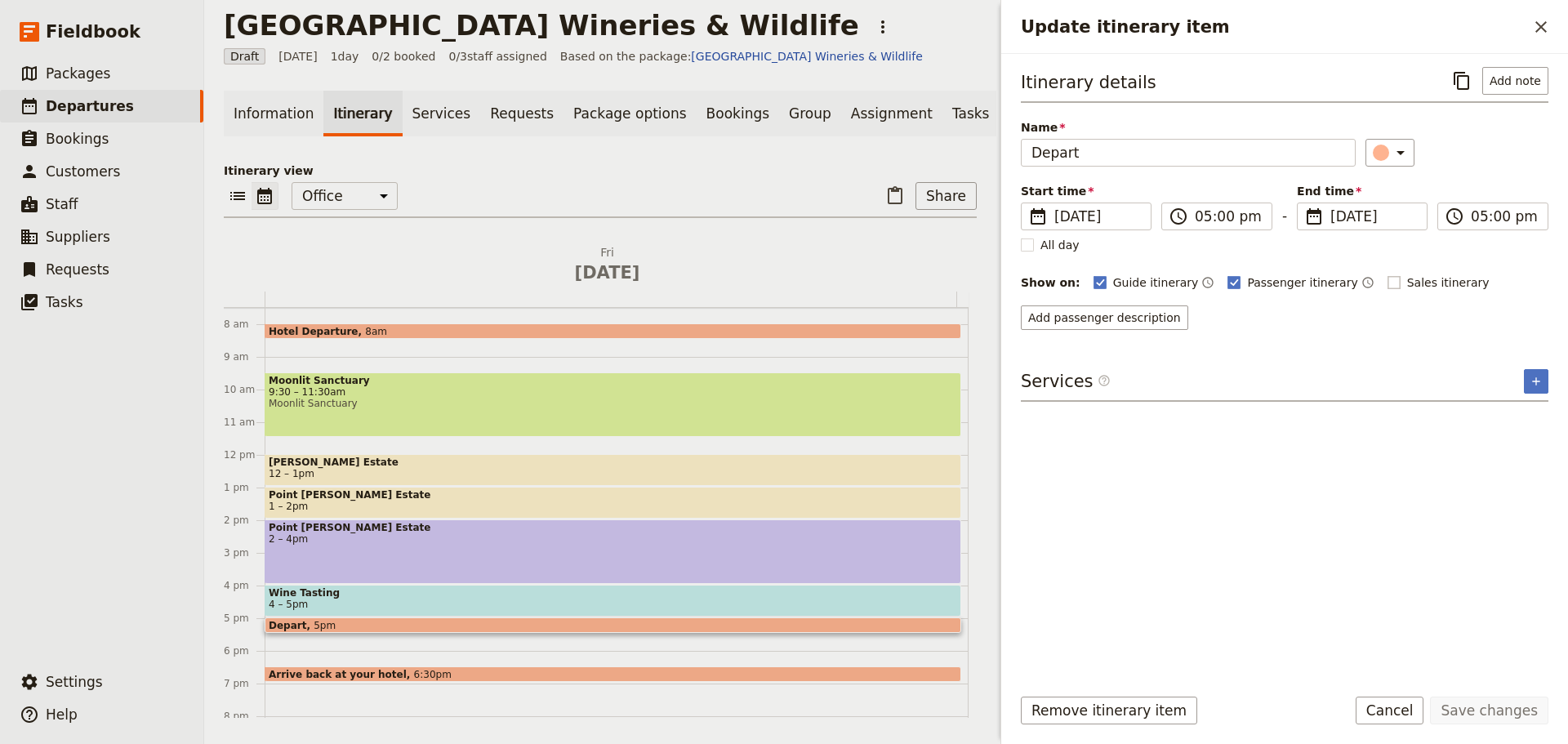
click at [1387, 280] on rect "Update itinerary item" at bounding box center [1393, 282] width 13 height 13
click at [1386, 274] on input "Sales itinerary" at bounding box center [1386, 273] width 1 height 1
checkbox input "true"
click at [1493, 283] on icon "Time not shown on sales itinerary" at bounding box center [1500, 283] width 13 height 13
click at [1504, 719] on button "Save changes" at bounding box center [1488, 710] width 118 height 28
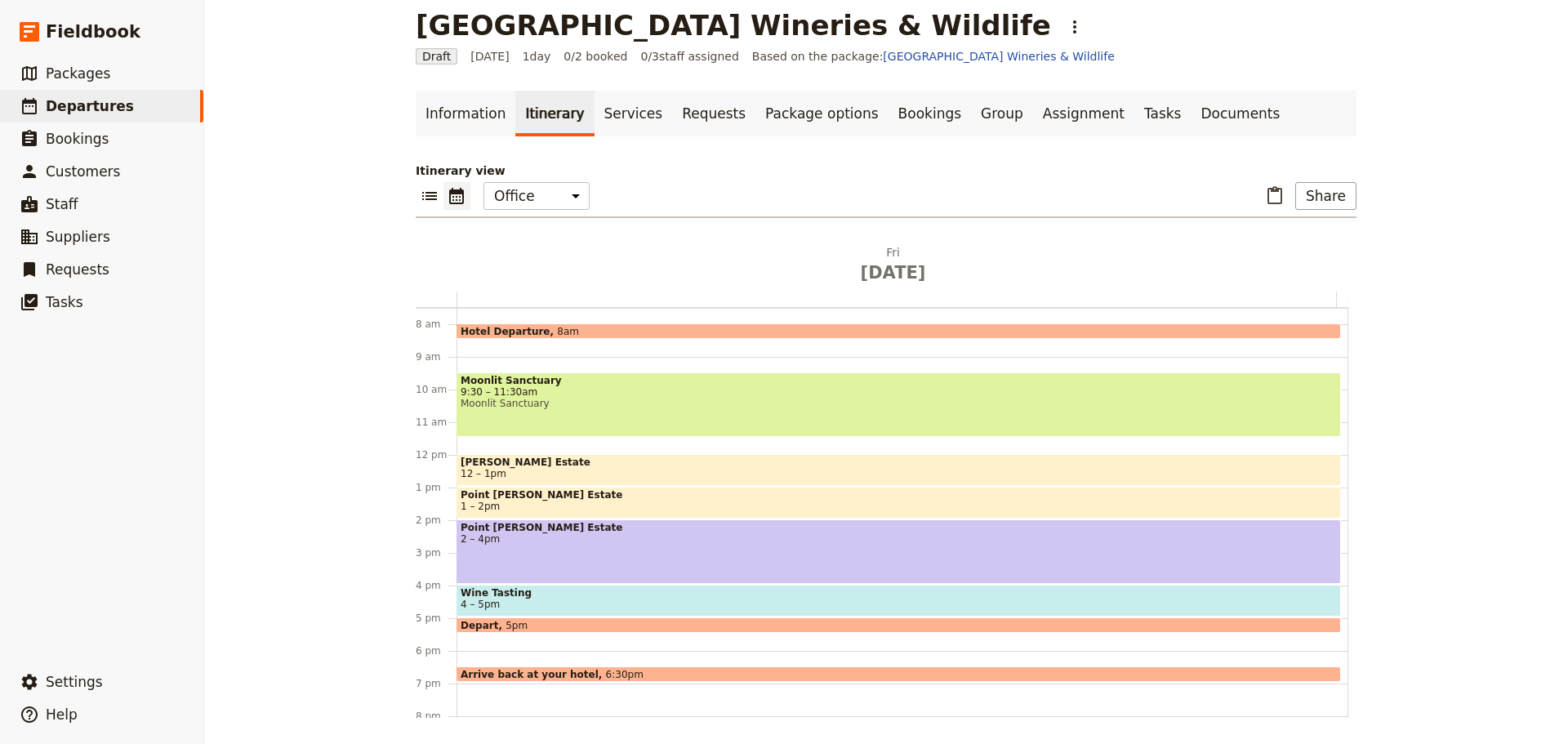
click at [551, 673] on span "Arrive back at your hotel" at bounding box center [532, 674] width 145 height 11
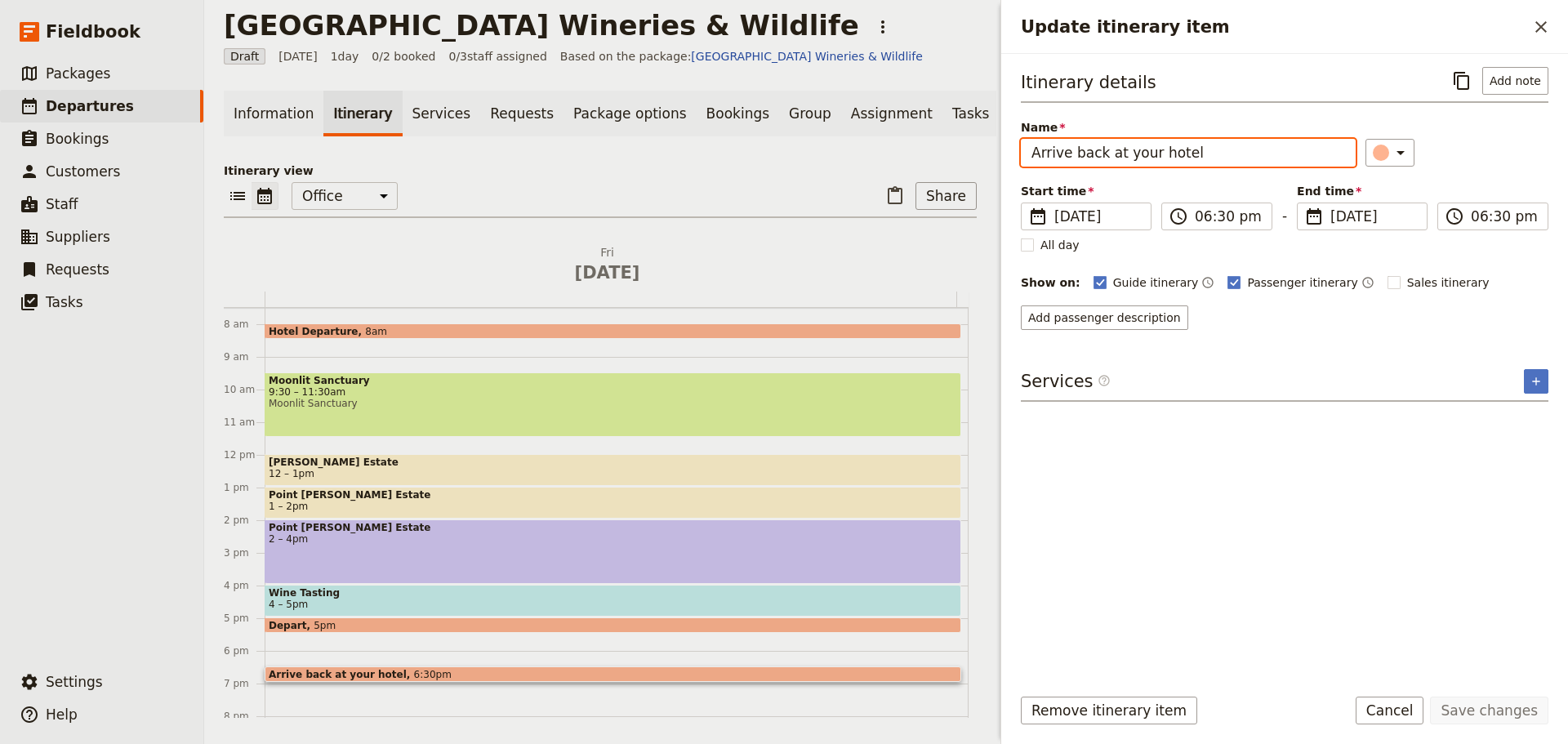
drag, startPoint x: 1227, startPoint y: 149, endPoint x: 902, endPoint y: 175, distance: 326.0
click at [886, 176] on div "Mornington Peninsula Wineries & Wildlife ​ Draft 27 Nov 2026 1 day 0/2 booked 0…" at bounding box center [886, 372] width 1364 height 744
type input "Hotel drop off"
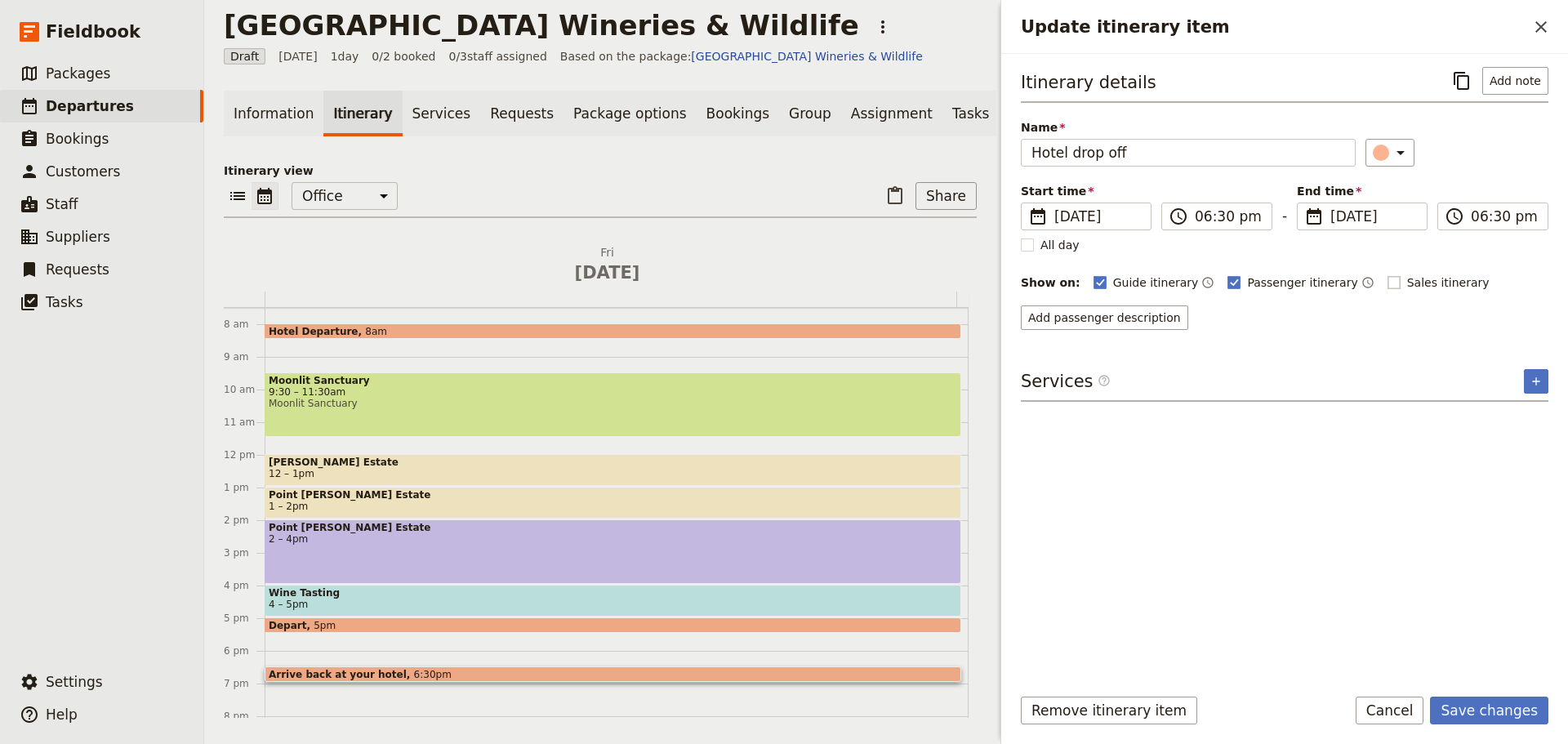
click at [1407, 284] on span "Sales itinerary" at bounding box center [1449, 282] width 83 height 16
click at [1386, 274] on input "Sales itinerary" at bounding box center [1386, 273] width 1 height 1
checkbox input "true"
click at [1477, 719] on button "Save changes" at bounding box center [1488, 710] width 118 height 28
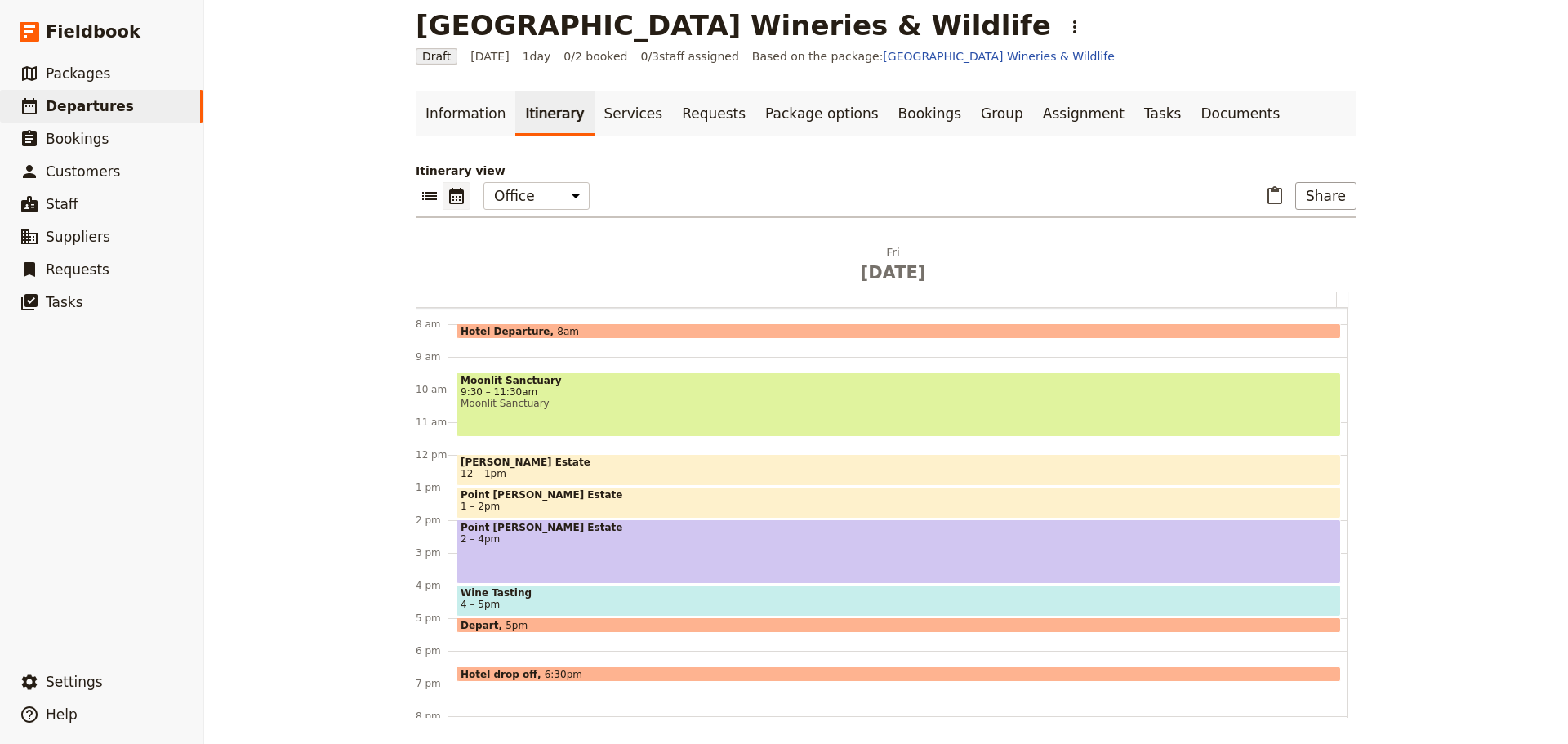
click at [514, 671] on span "Hotel drop off" at bounding box center [501, 674] width 84 height 11
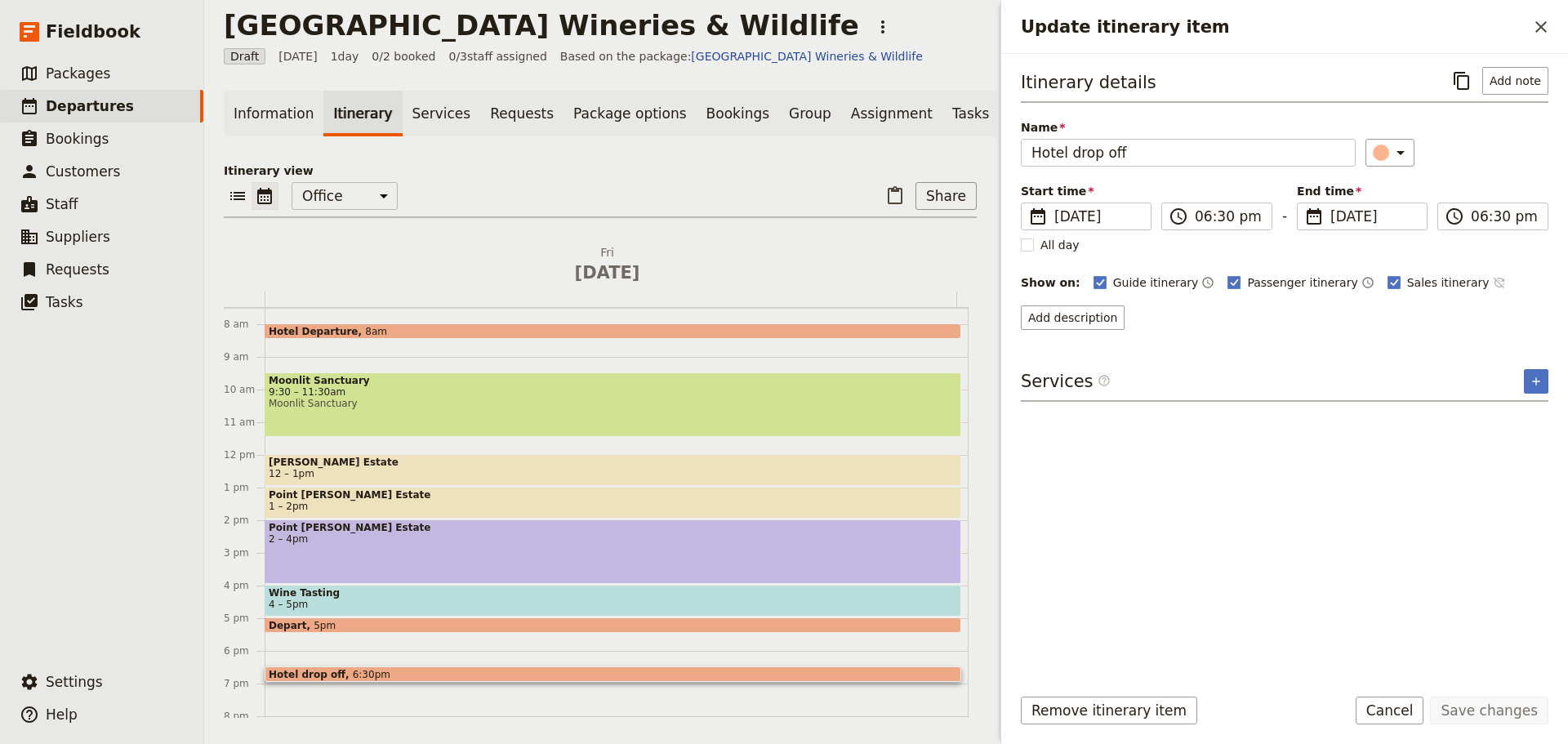
click at [1493, 285] on icon "Time not shown on sales itinerary" at bounding box center [1500, 283] width 13 height 13
click at [1484, 713] on button "Save changes" at bounding box center [1488, 710] width 118 height 28
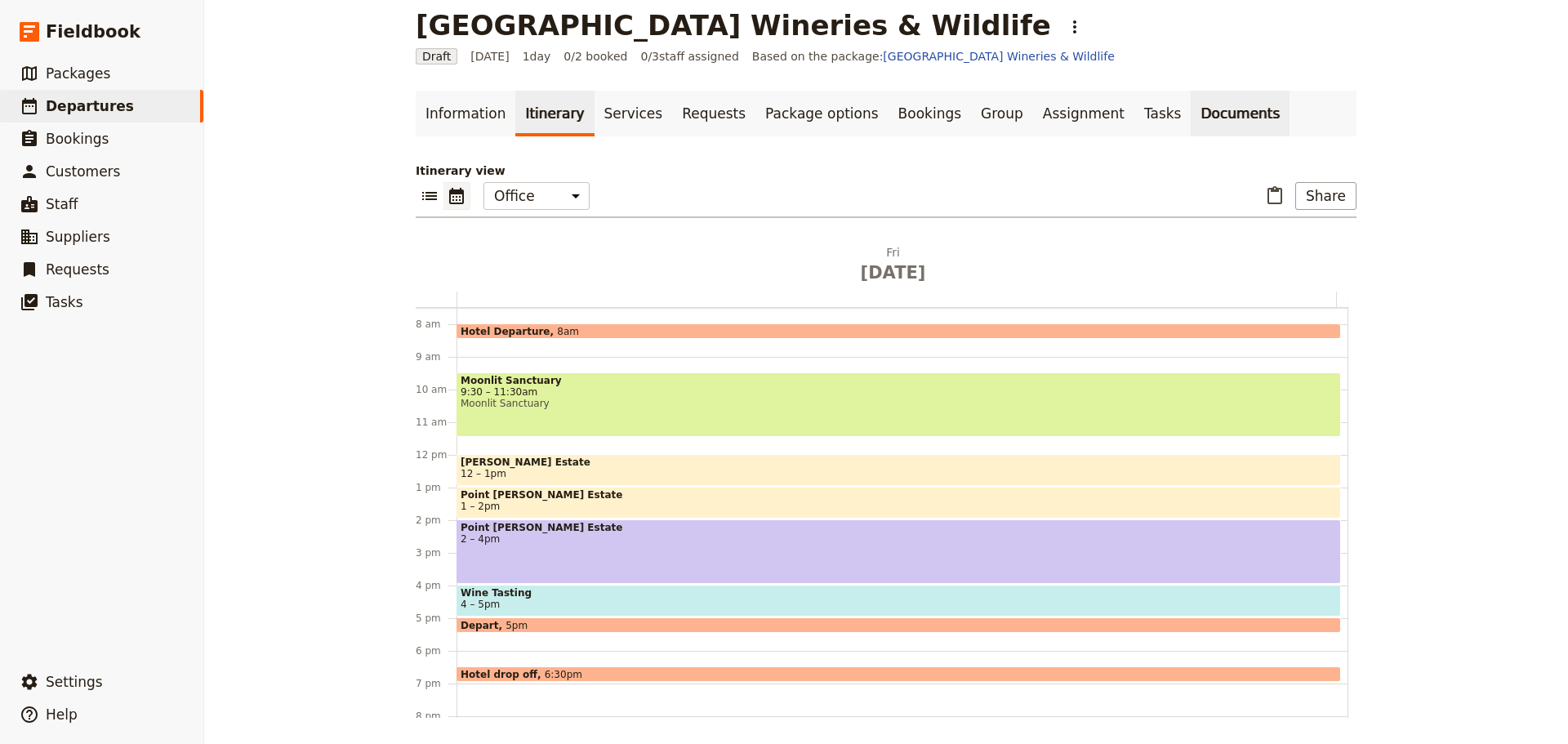
click at [1191, 121] on link "Documents" at bounding box center [1240, 114] width 99 height 46
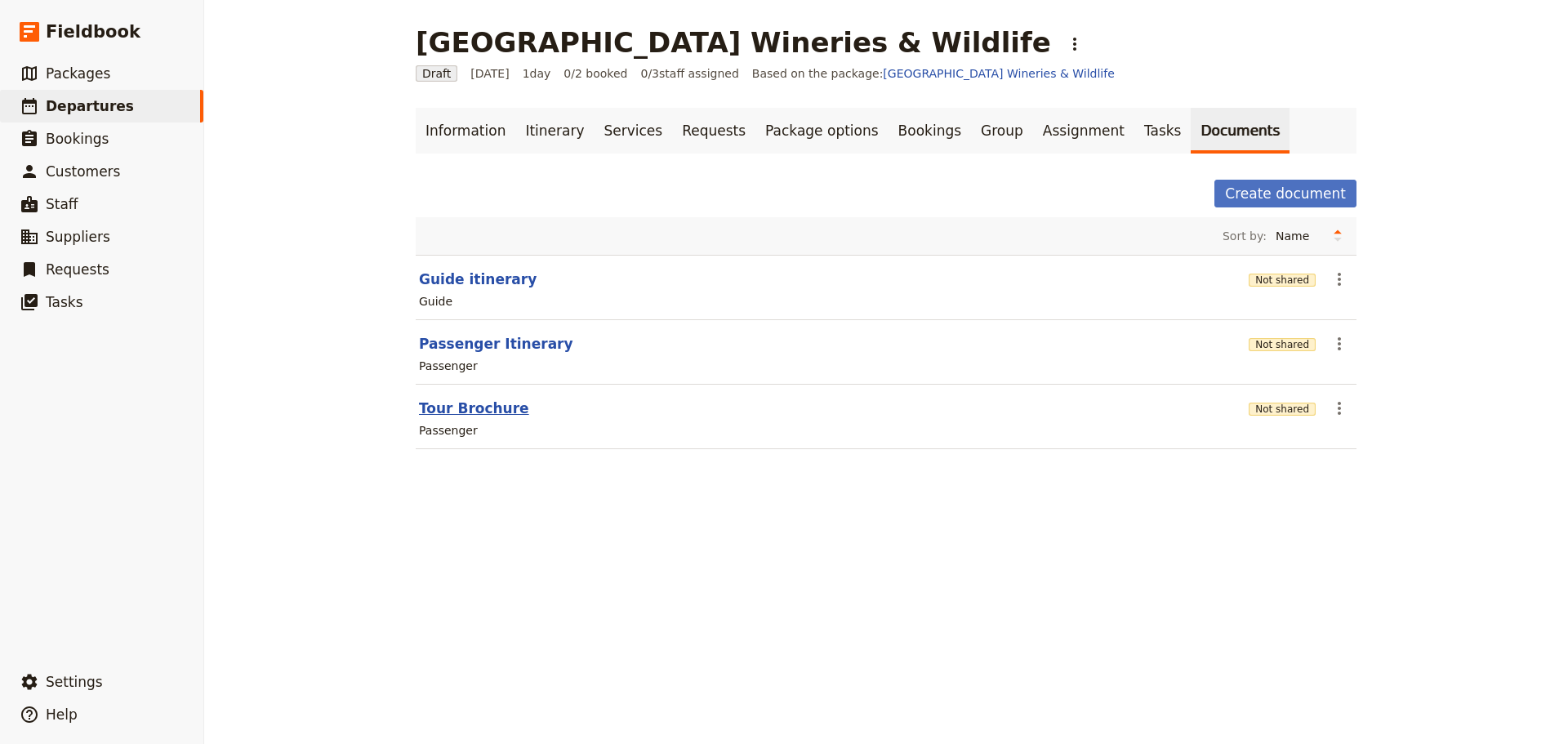
click at [473, 411] on button "Tour Brochure" at bounding box center [474, 408] width 111 height 19
select select "PASSENGER"
select select "DEFAULT"
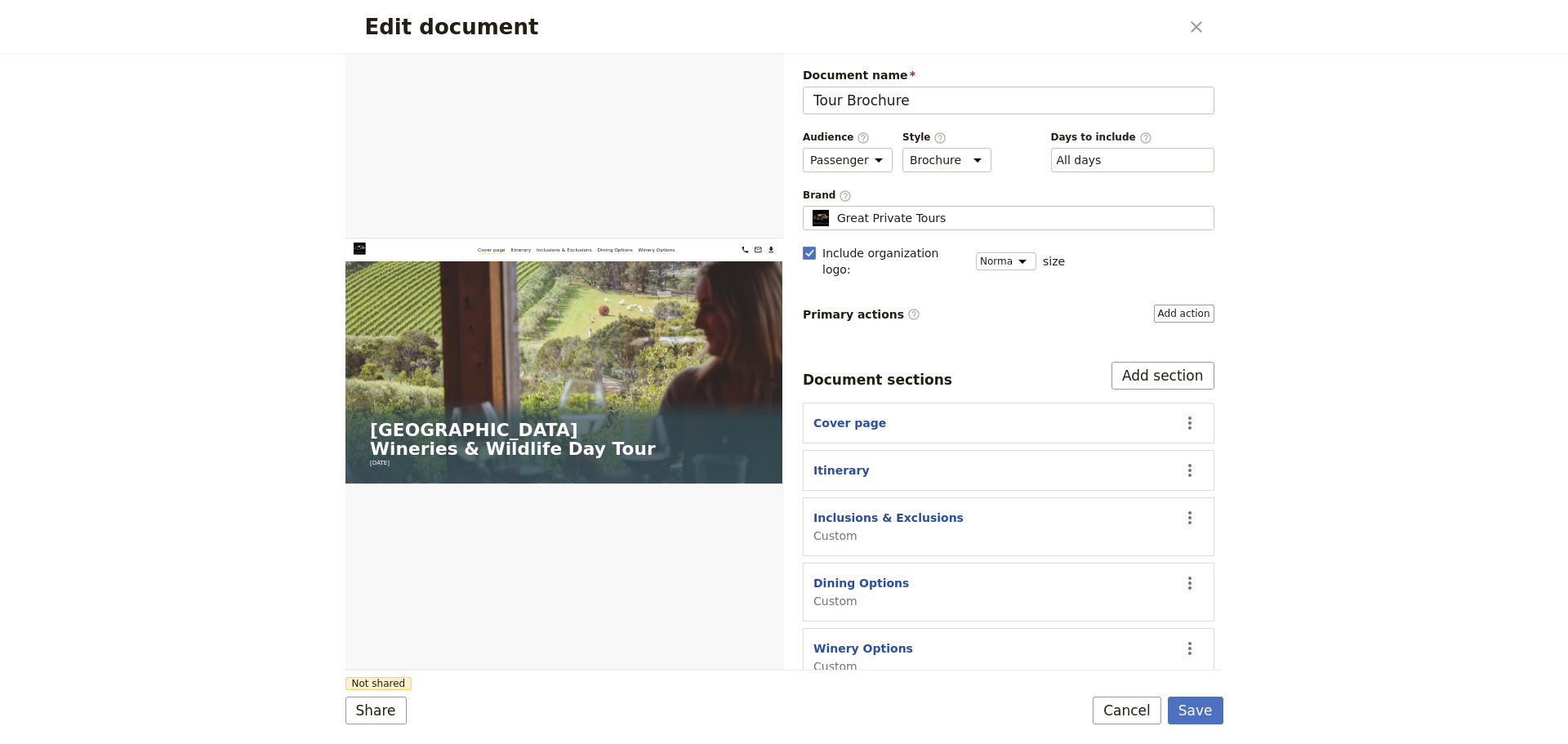
scroll to position [7, 0]
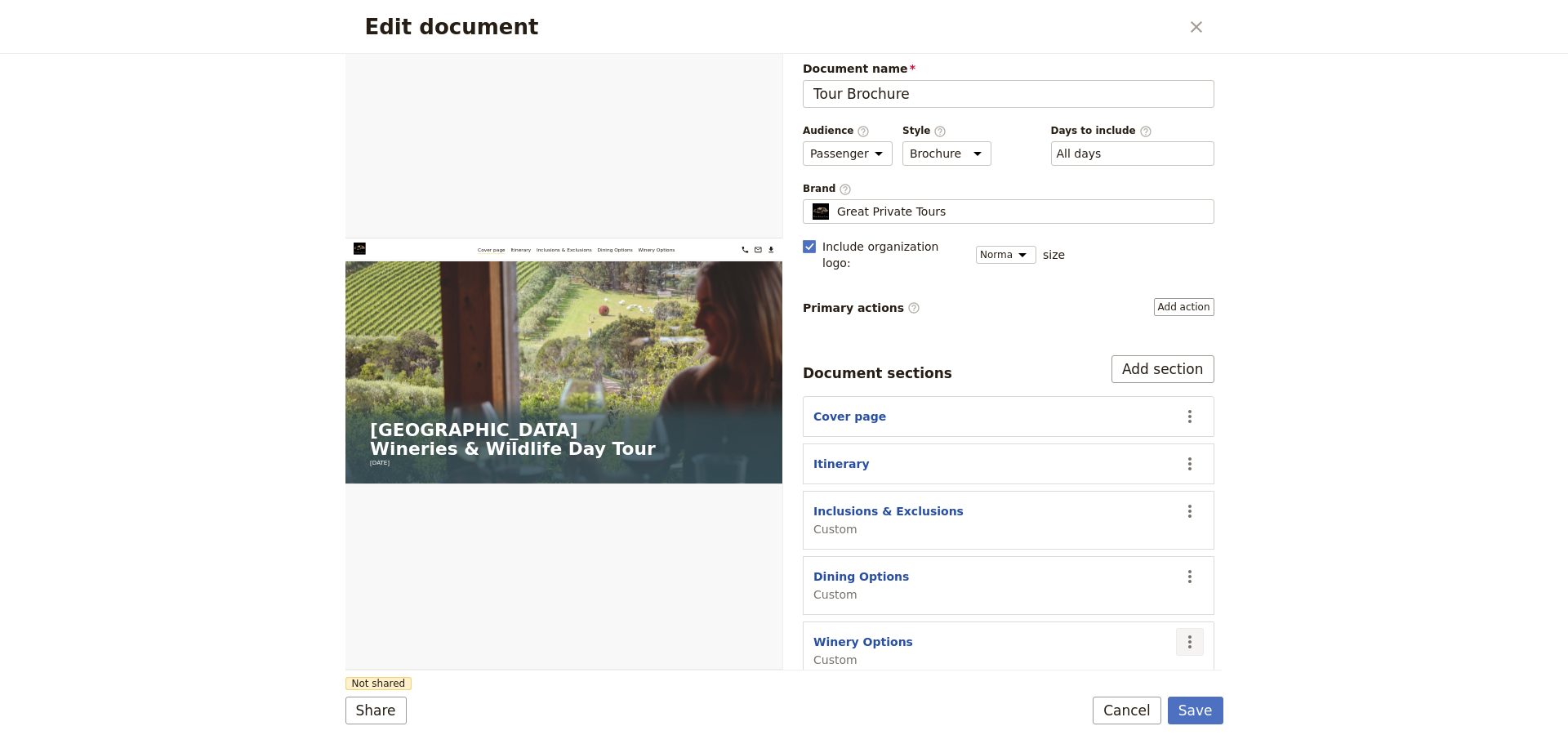
click at [1188, 635] on icon "Actions" at bounding box center [1189, 642] width 3 height 13
click at [1108, 529] on span "Remove section" at bounding box center [1092, 529] width 91 height 16
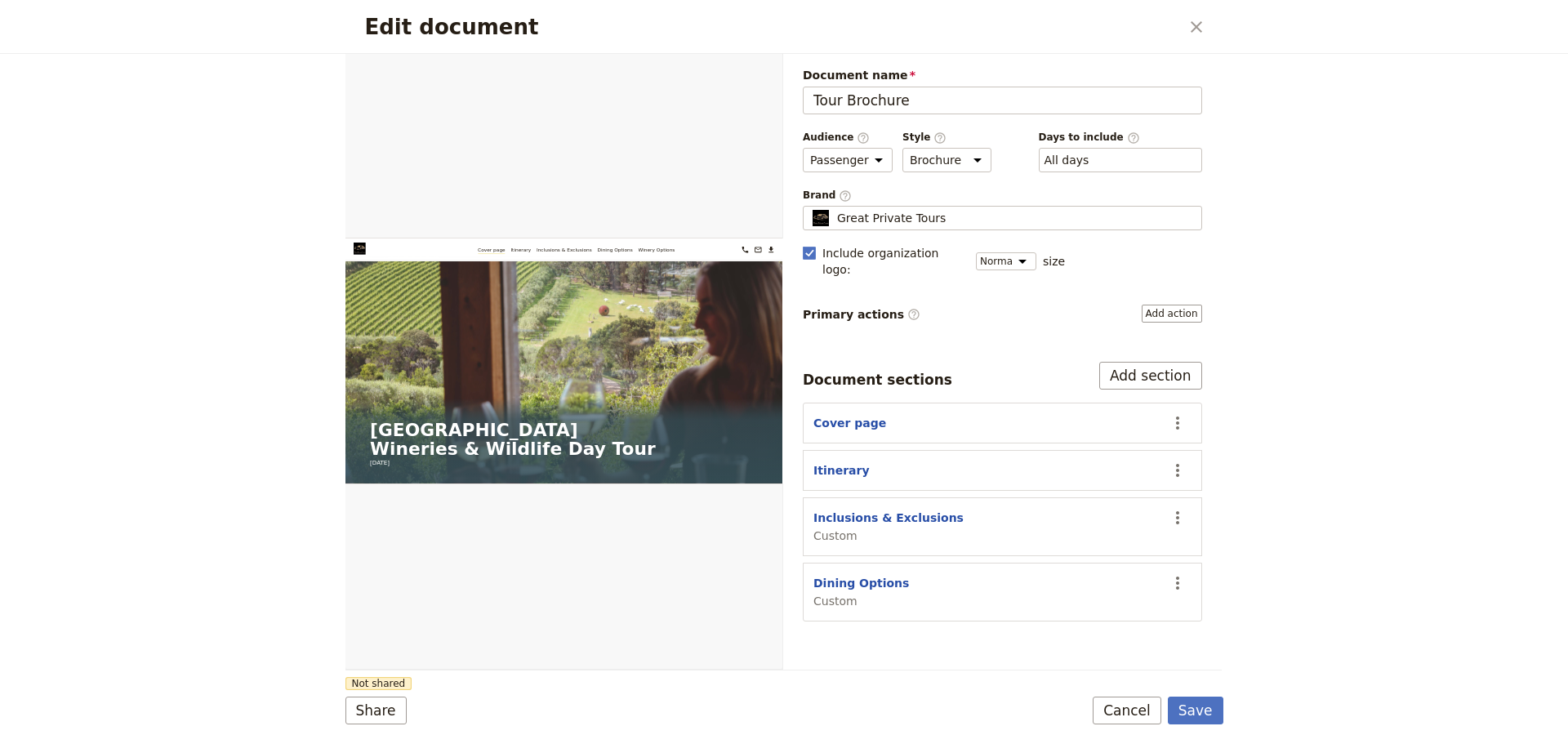
scroll to position [0, 0]
click at [1172, 574] on icon "Actions" at bounding box center [1177, 583] width 19 height 19
click at [1146, 632] on button "Remove section" at bounding box center [1114, 623] width 152 height 23
click at [1194, 708] on button "Save" at bounding box center [1195, 710] width 56 height 28
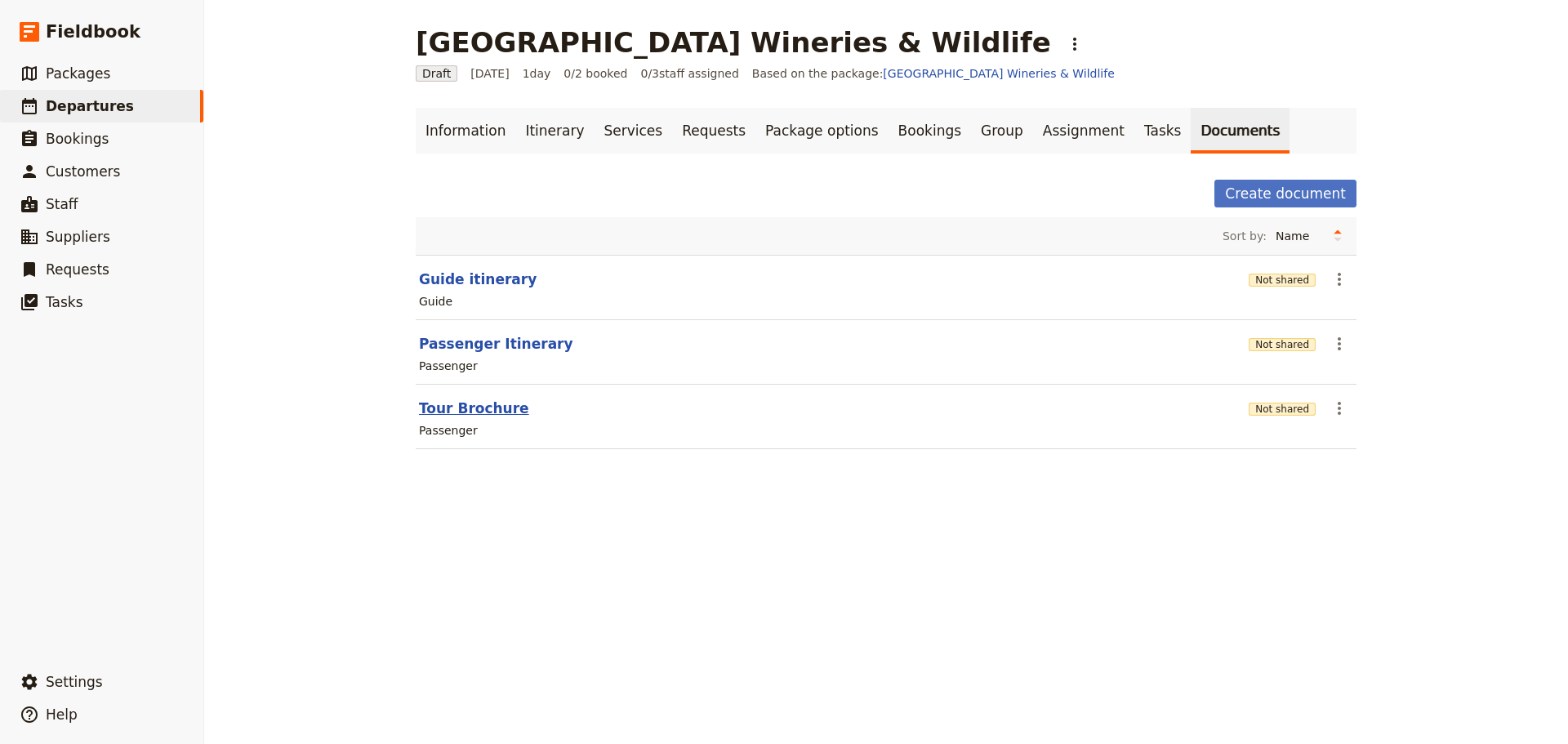
click at [476, 414] on button "Tour Brochure" at bounding box center [474, 408] width 111 height 19
select select "PASSENGER"
select select "DEFAULT"
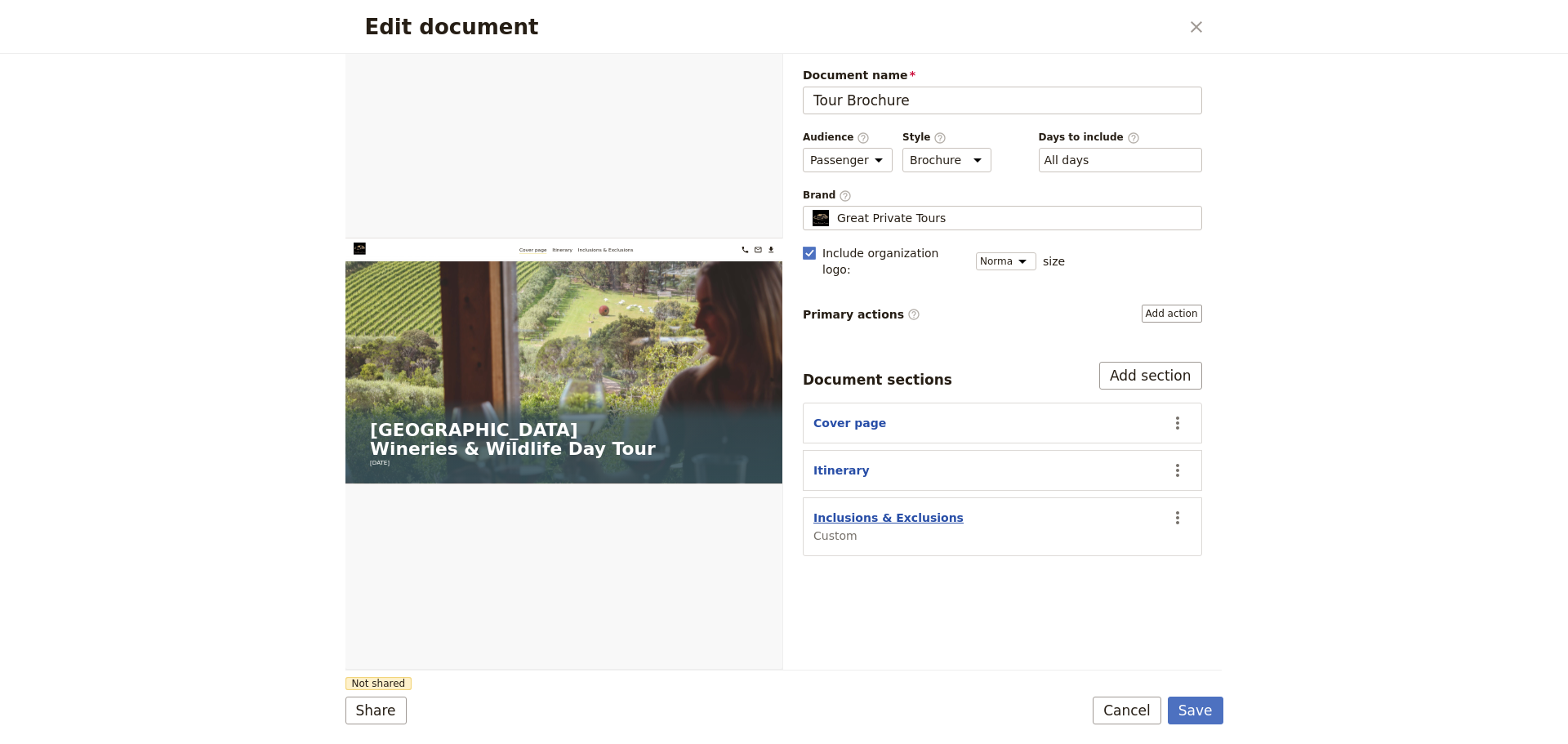
click at [887, 509] on button "Inclusions & Exclusions" at bounding box center [888, 517] width 150 height 16
select select "CUSTOM"
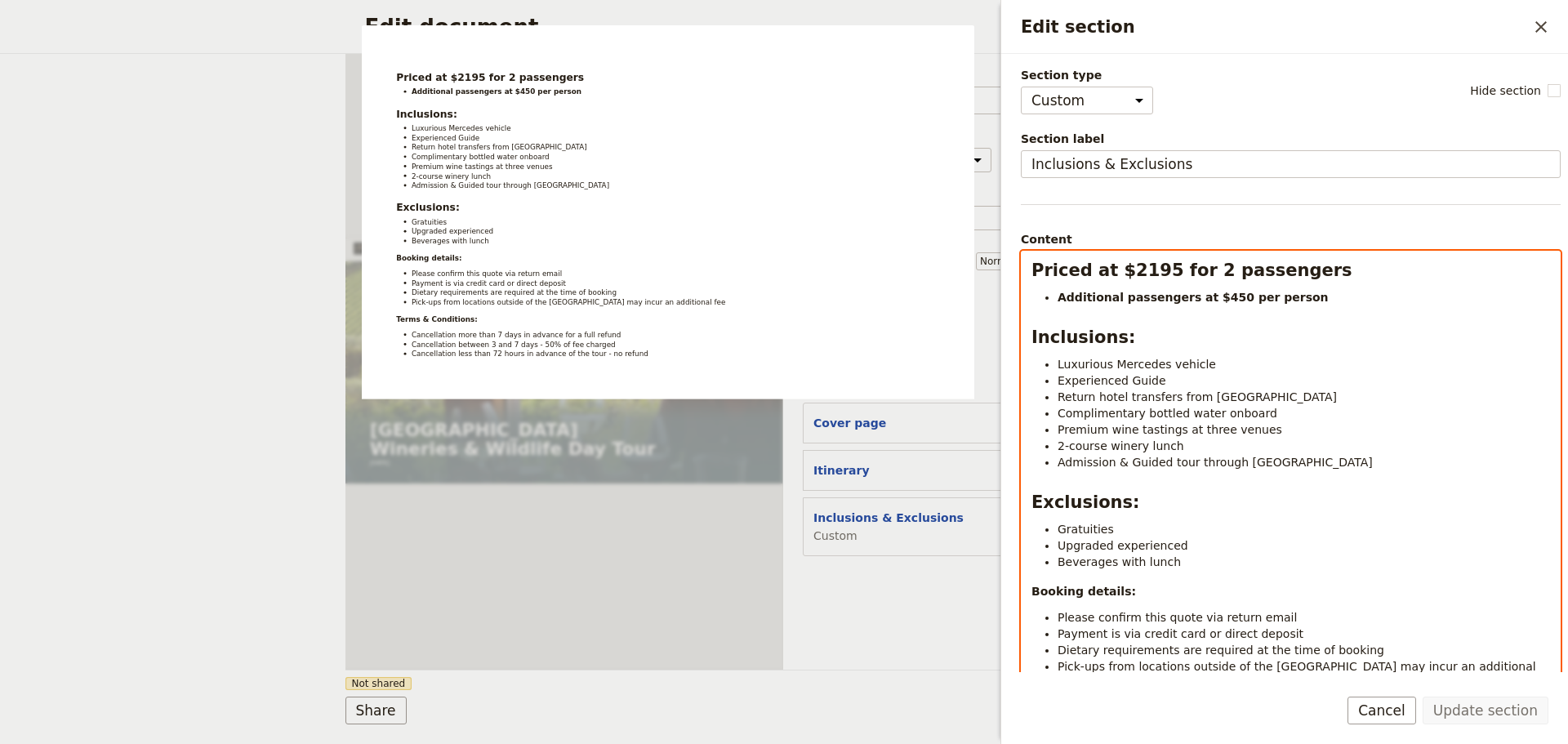
click at [1027, 269] on div "Priced at $2195 for 2 passengers Additional passengers at $450 per person Inclu…" at bounding box center [1290, 543] width 538 height 584
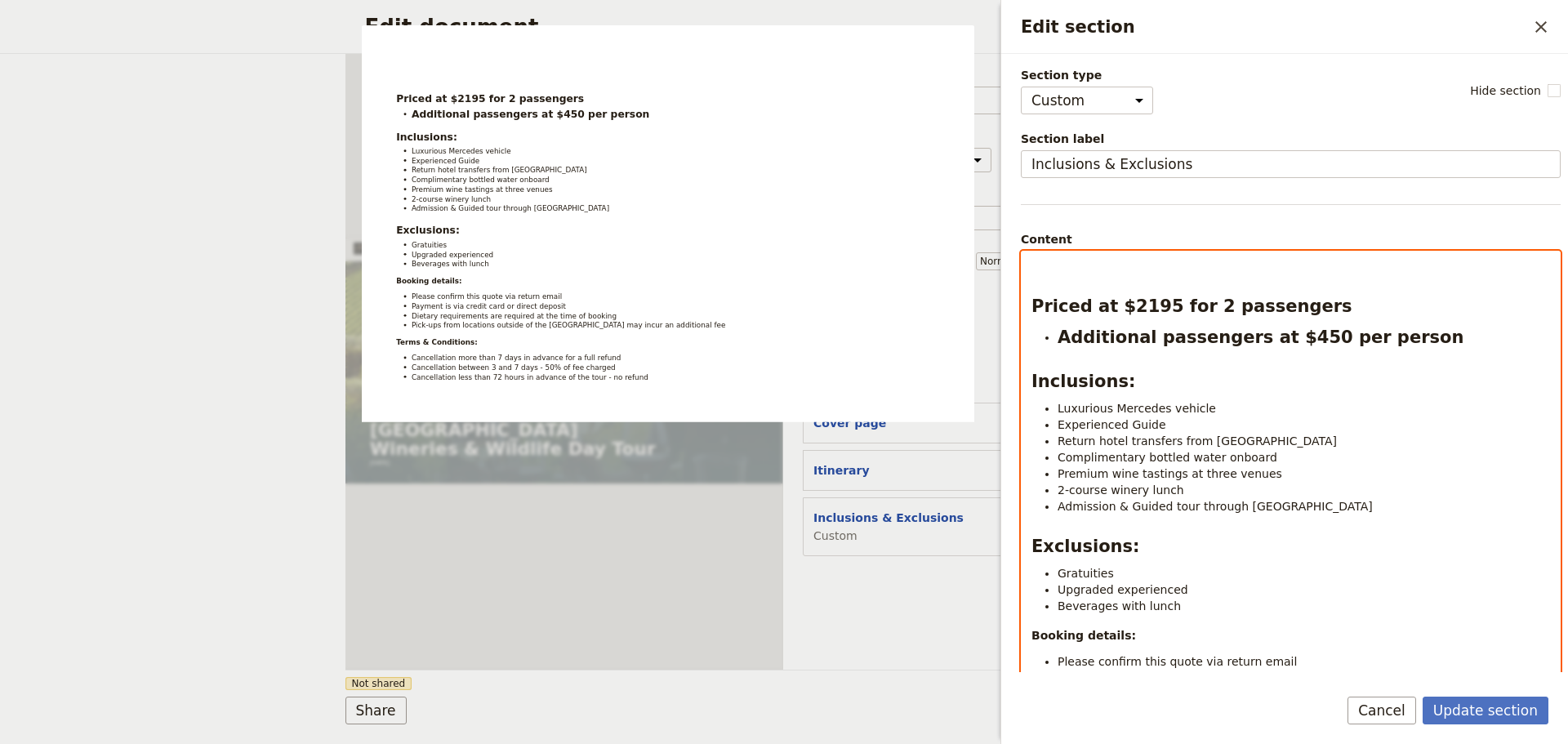
click at [1068, 267] on p "To enrich screen reader interactions, please activate Accessibility in Grammarl…" at bounding box center [1290, 266] width 519 height 16
click at [1064, 263] on p "To enrich screen reader interactions, please activate Accessibility in Grammarl…" at bounding box center [1290, 266] width 519 height 16
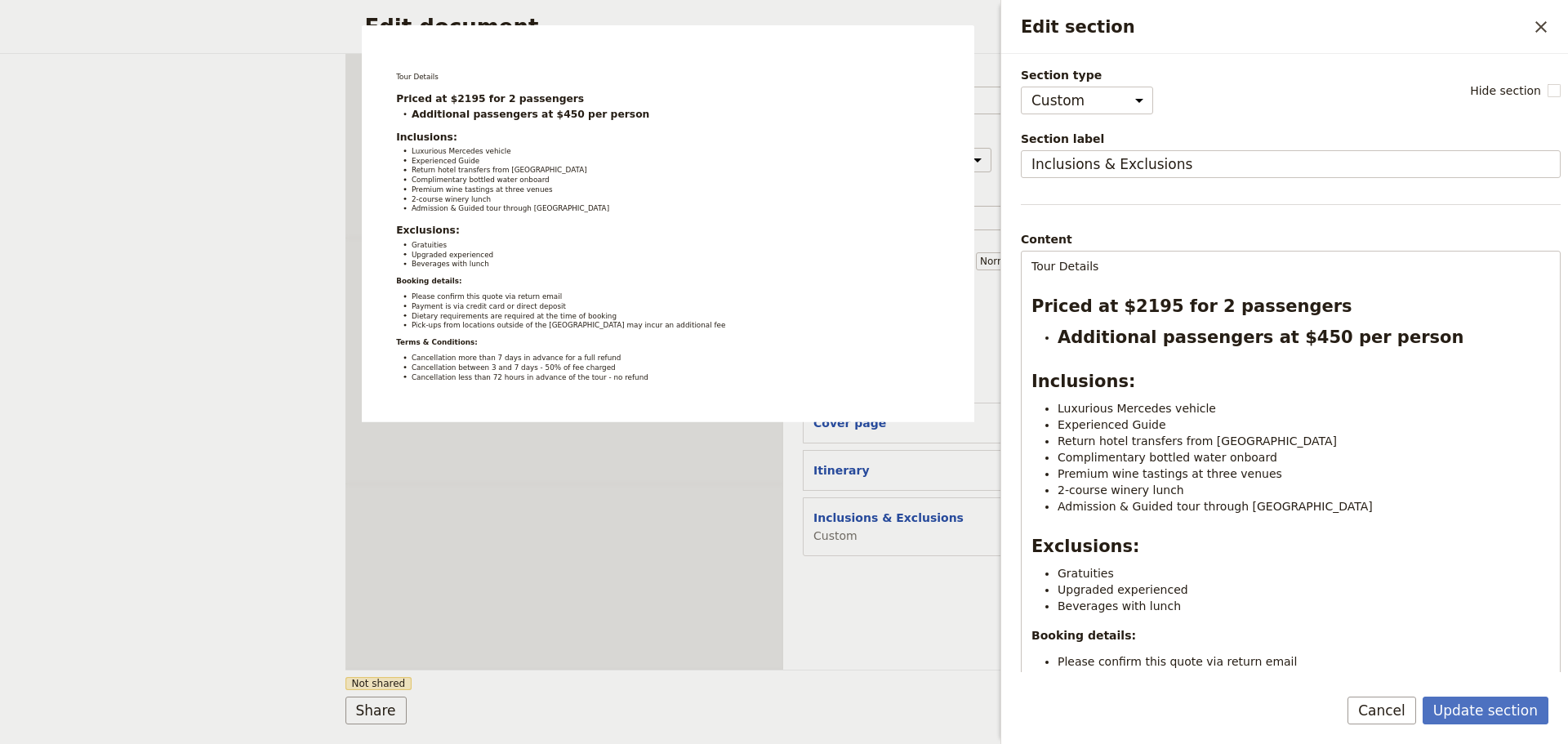
select select "CUSTOM"
select select "PASSENGER"
select select "DEFAULT"
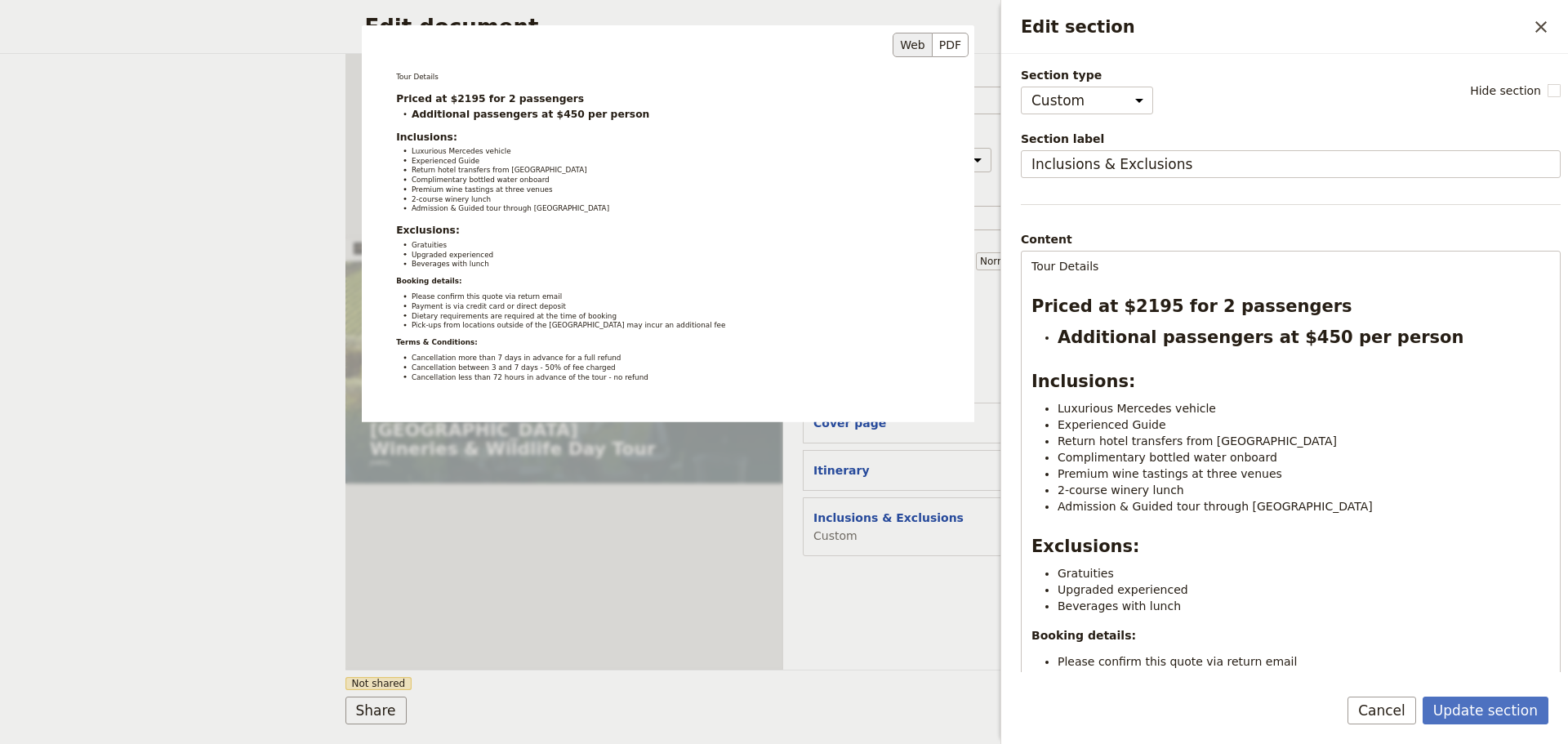
drag, startPoint x: 1112, startPoint y: 265, endPoint x: 959, endPoint y: 265, distance: 153.0
click at [1020, 265] on div "Section type Cover page Day summary Itinerary Custom Hide section Section label…" at bounding box center [1290, 369] width 540 height 603
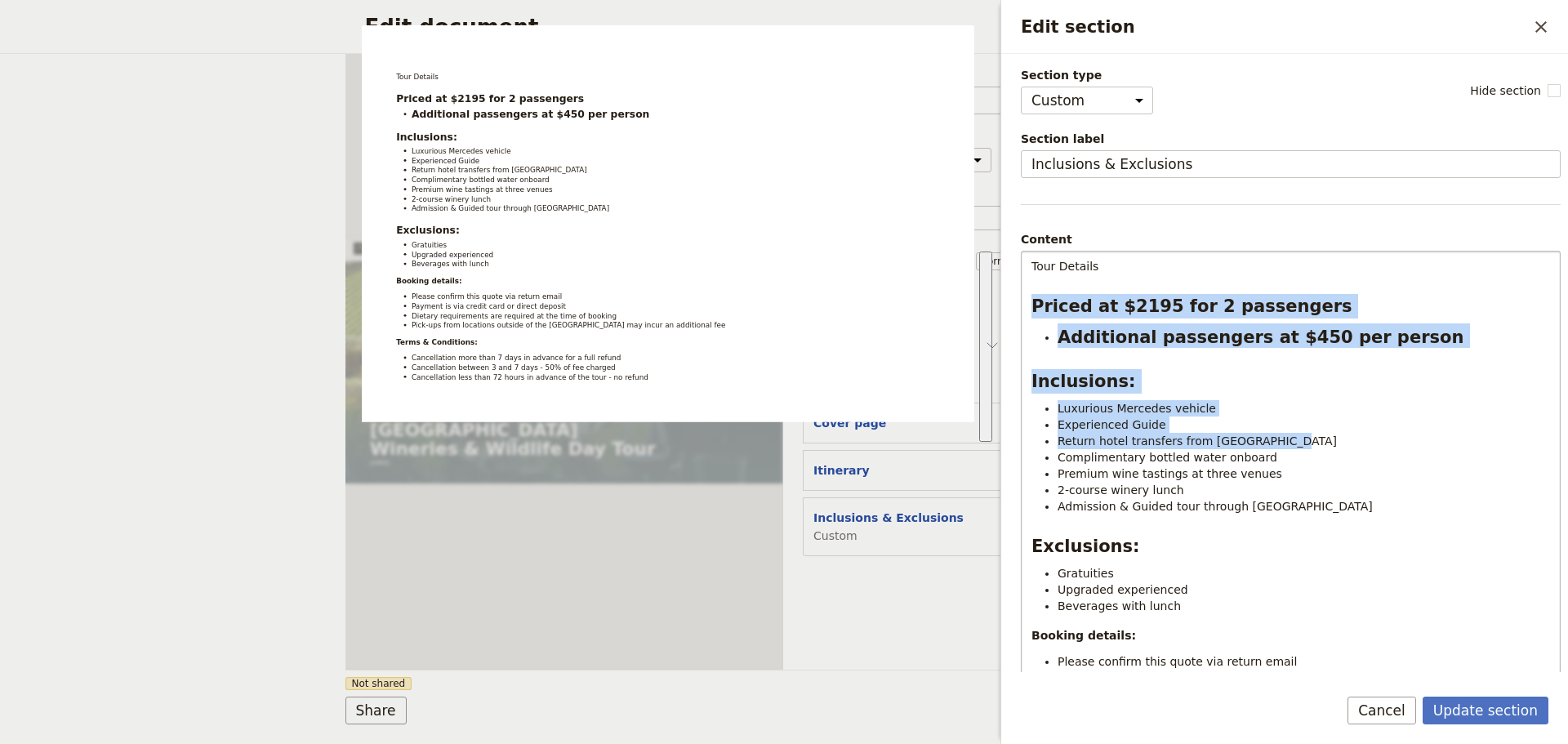
click at [1141, 269] on p "Tour Details" at bounding box center [1290, 266] width 519 height 16
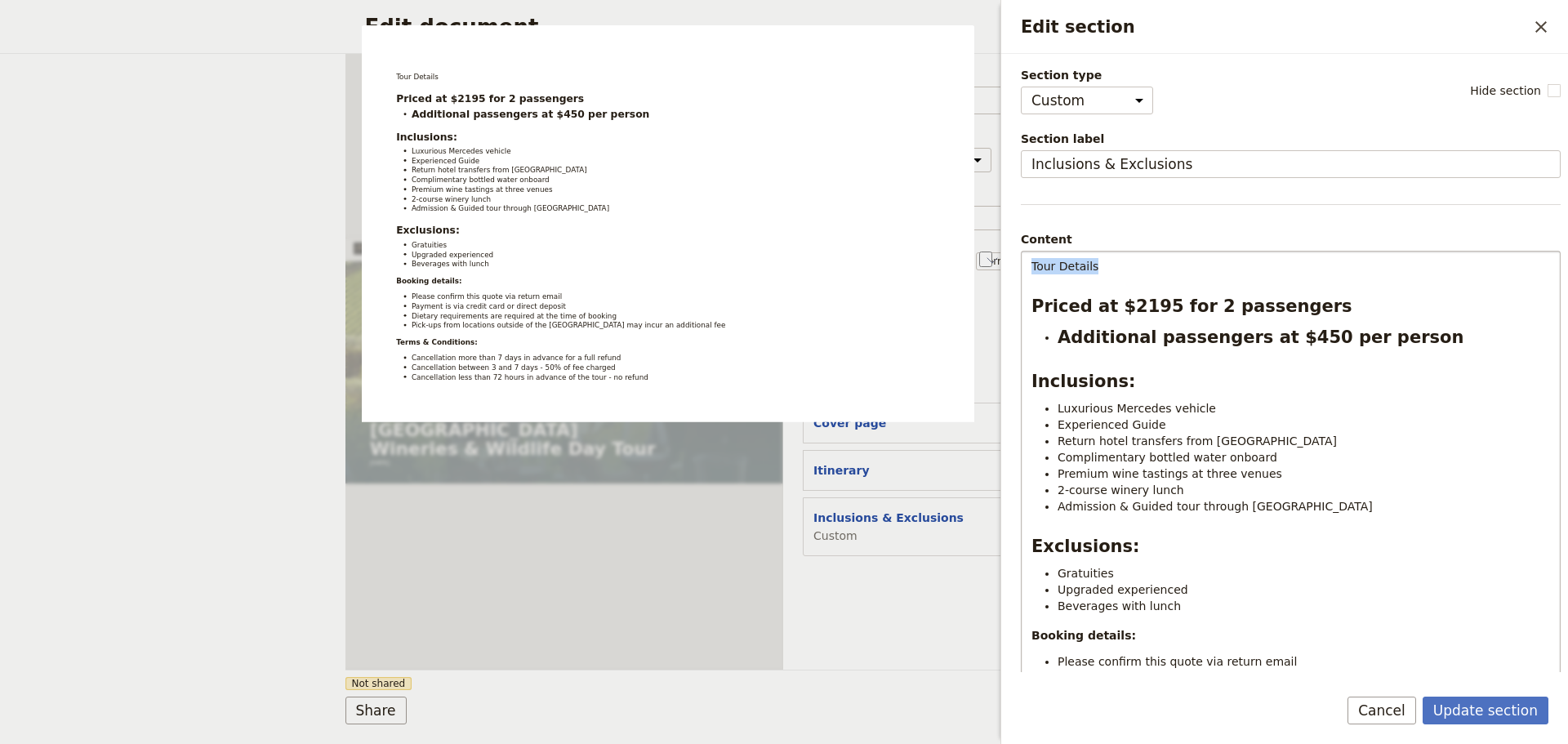
drag, startPoint x: 1128, startPoint y: 264, endPoint x: 1031, endPoint y: 267, distance: 97.0
click at [1031, 267] on div "Tour Details Priced at $2195 for 2 passengers Additional passengers at $450 per…" at bounding box center [1290, 543] width 538 height 584
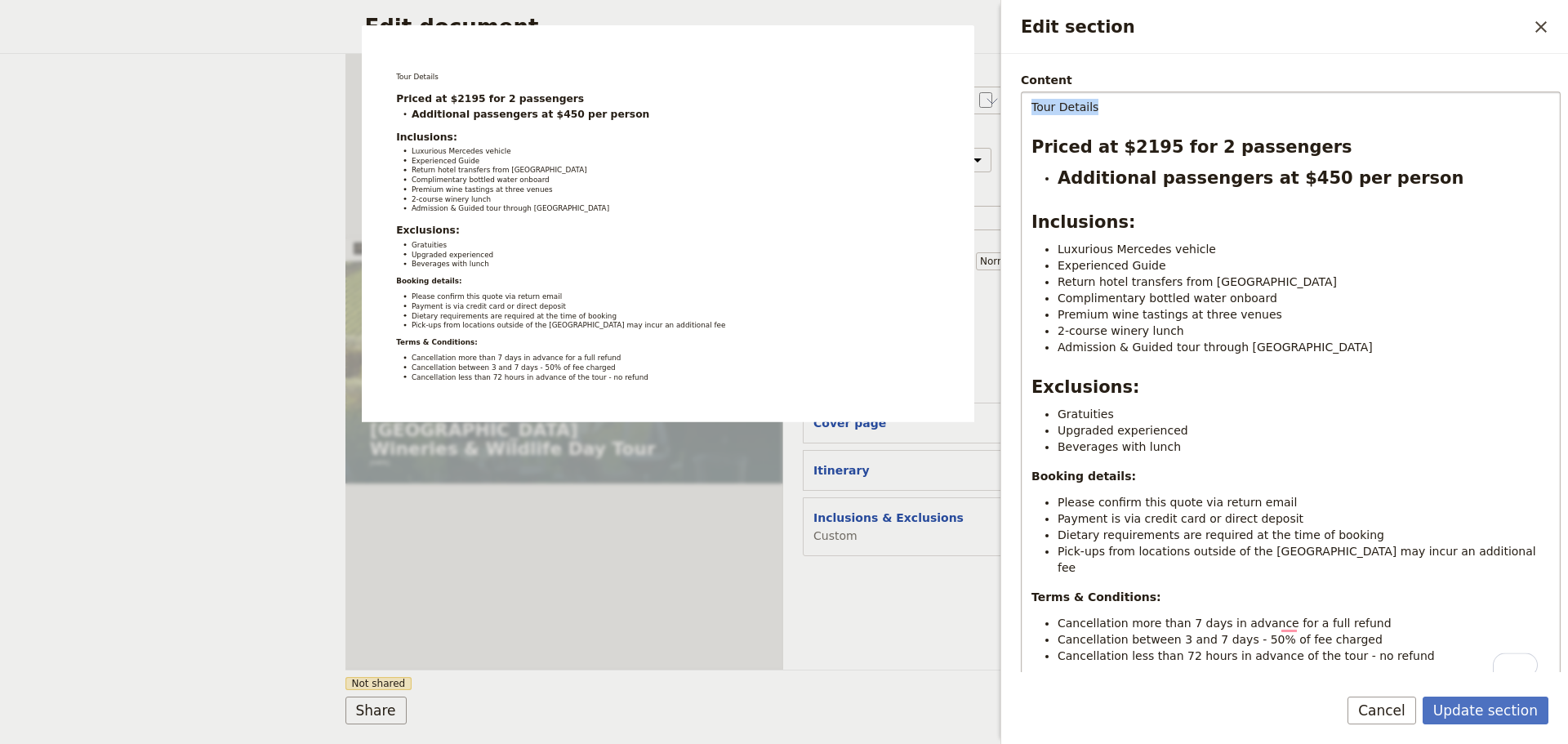
scroll to position [268, 0]
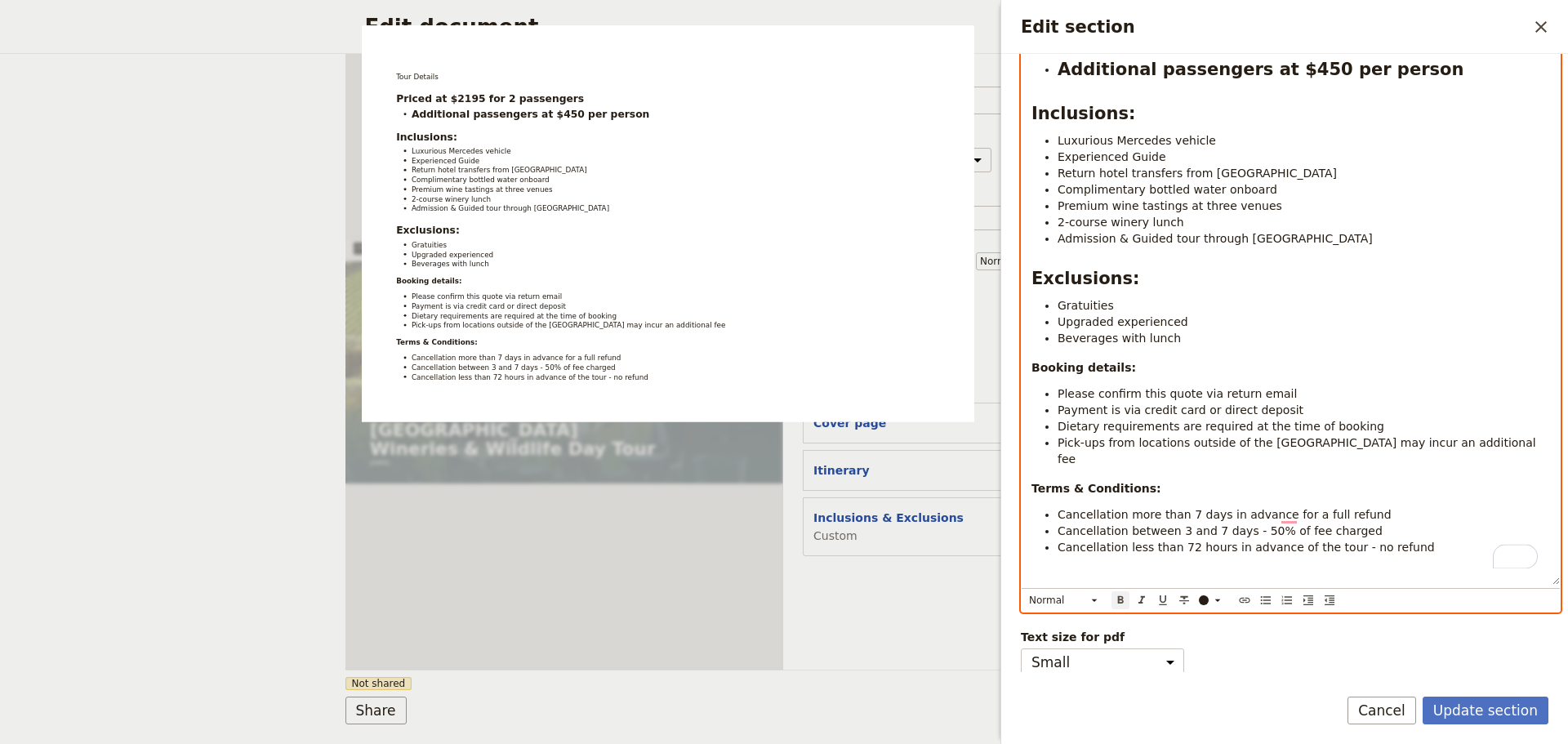
click at [1121, 596] on icon "Format bold" at bounding box center [1120, 600] width 6 height 8
click at [1095, 600] on icon "Edit section" at bounding box center [1094, 601] width 6 height 3
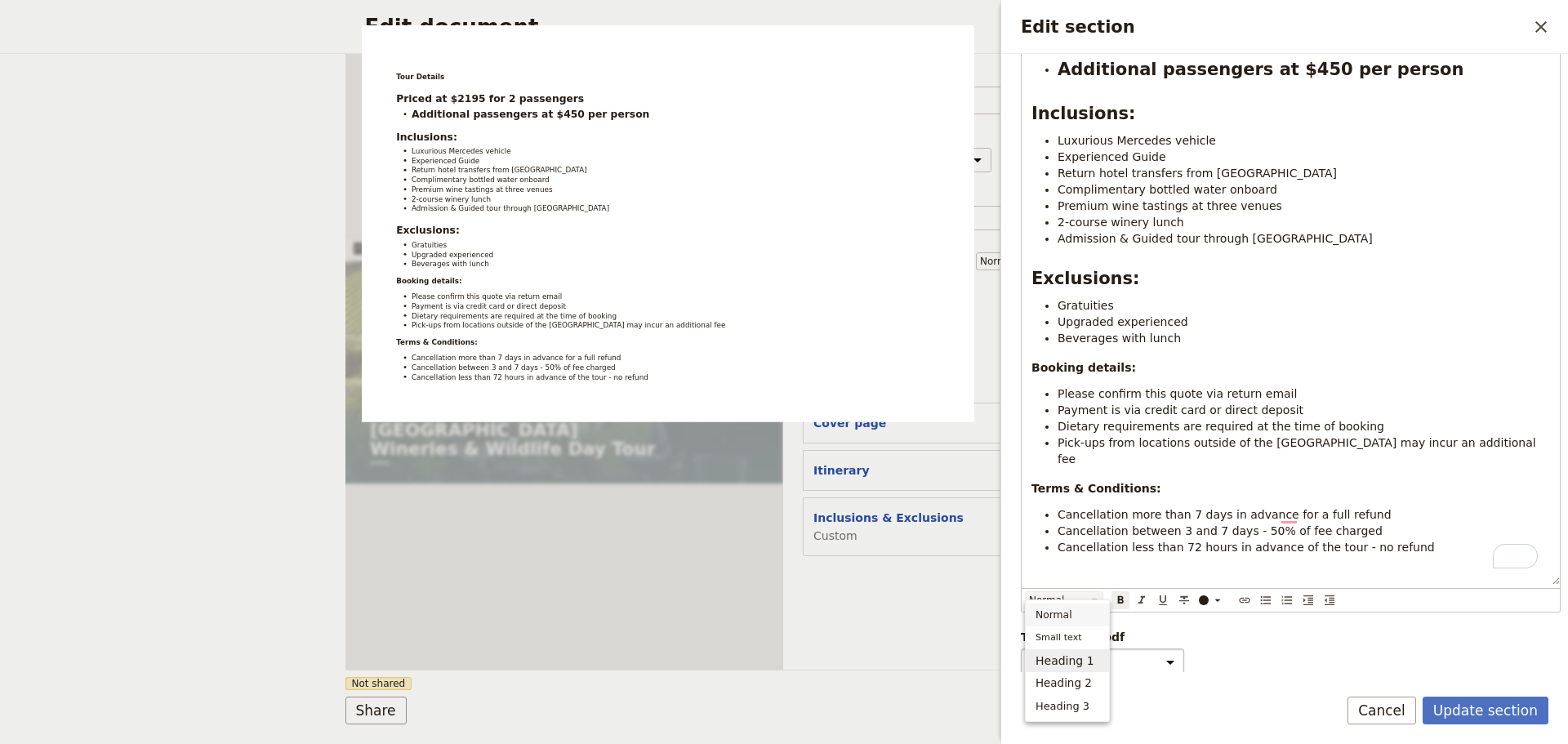
click at [1072, 657] on span "Heading 1" at bounding box center [1065, 660] width 59 height 16
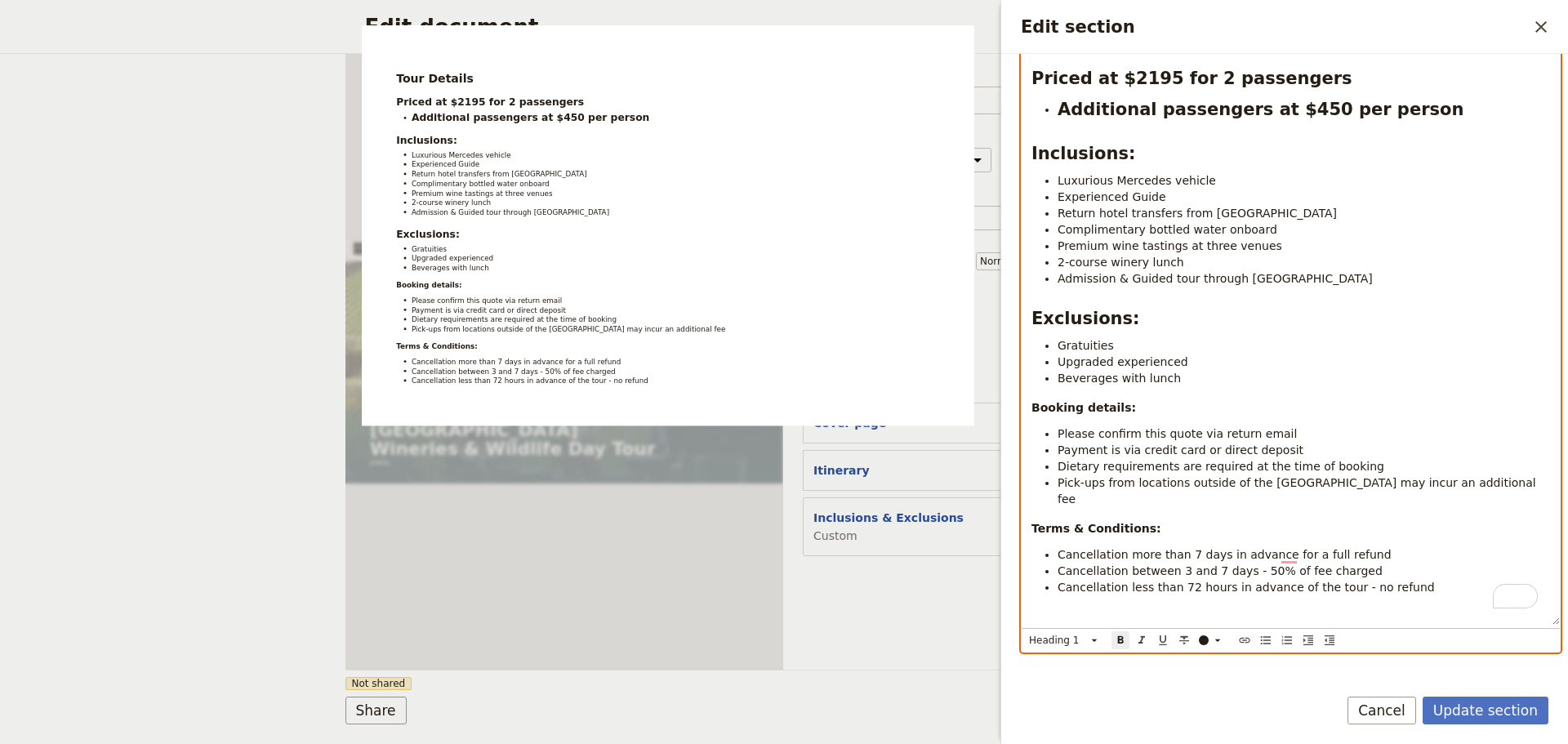
scroll to position [276, 0]
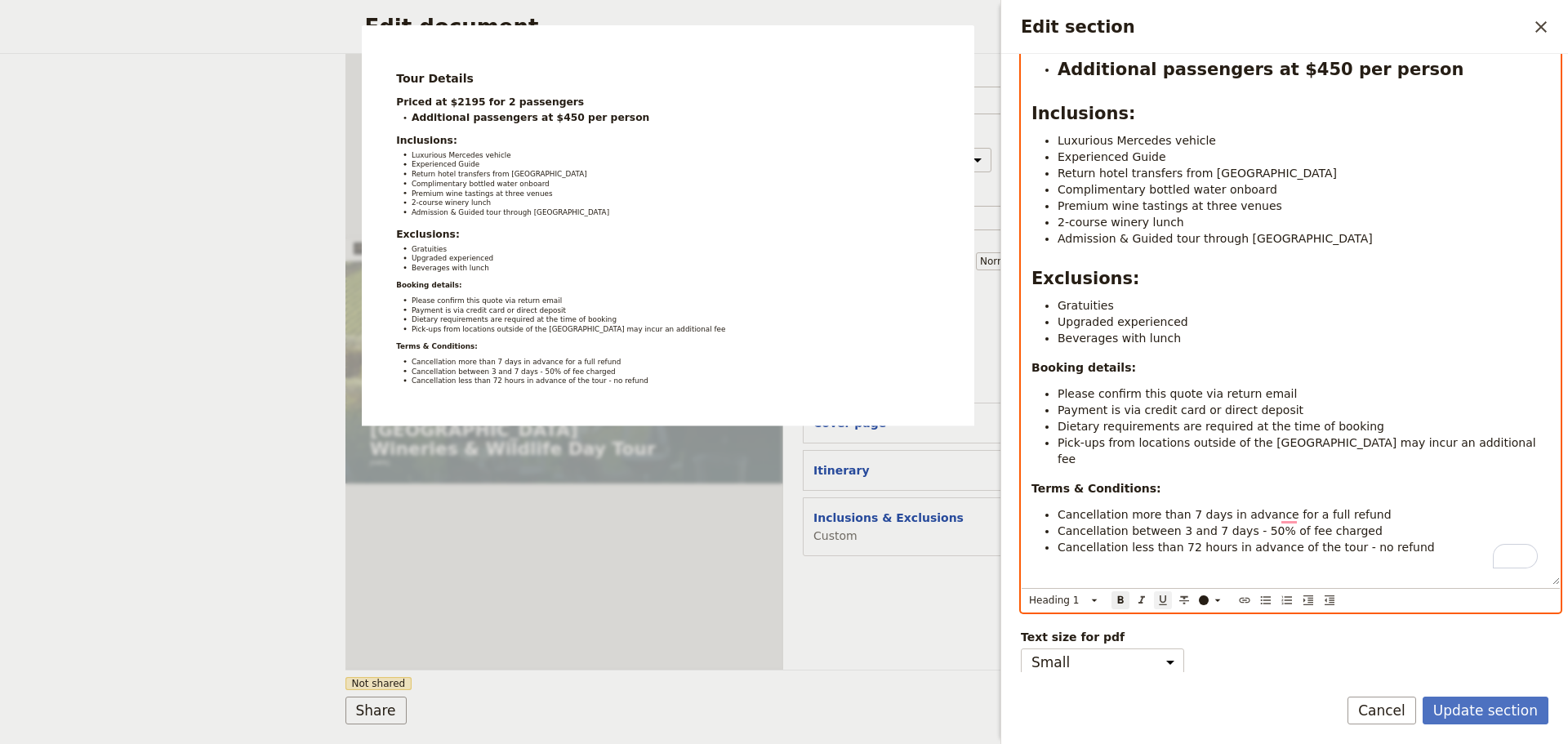
click at [1164, 594] on icon "Format underline" at bounding box center [1163, 601] width 13 height 13
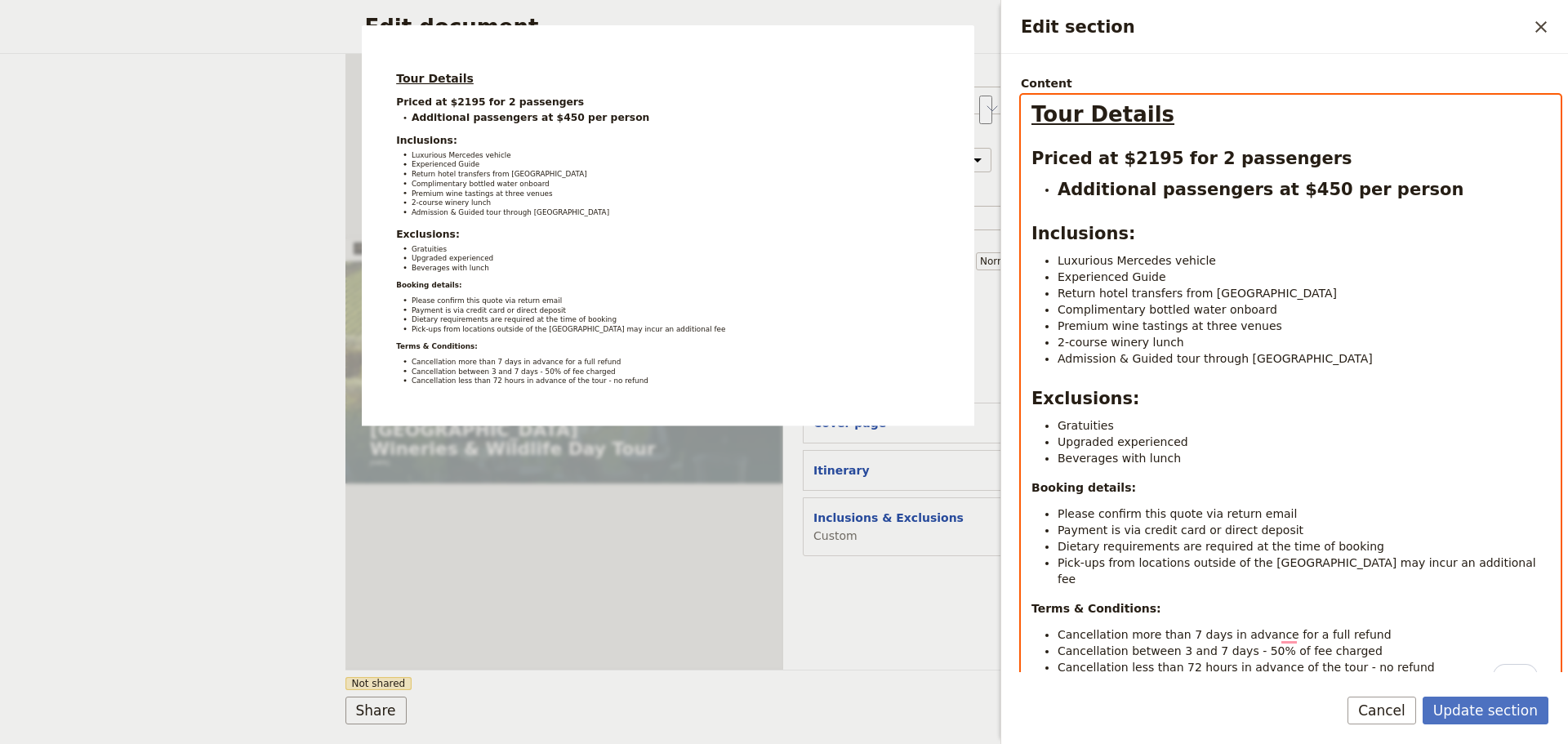
scroll to position [31, 0]
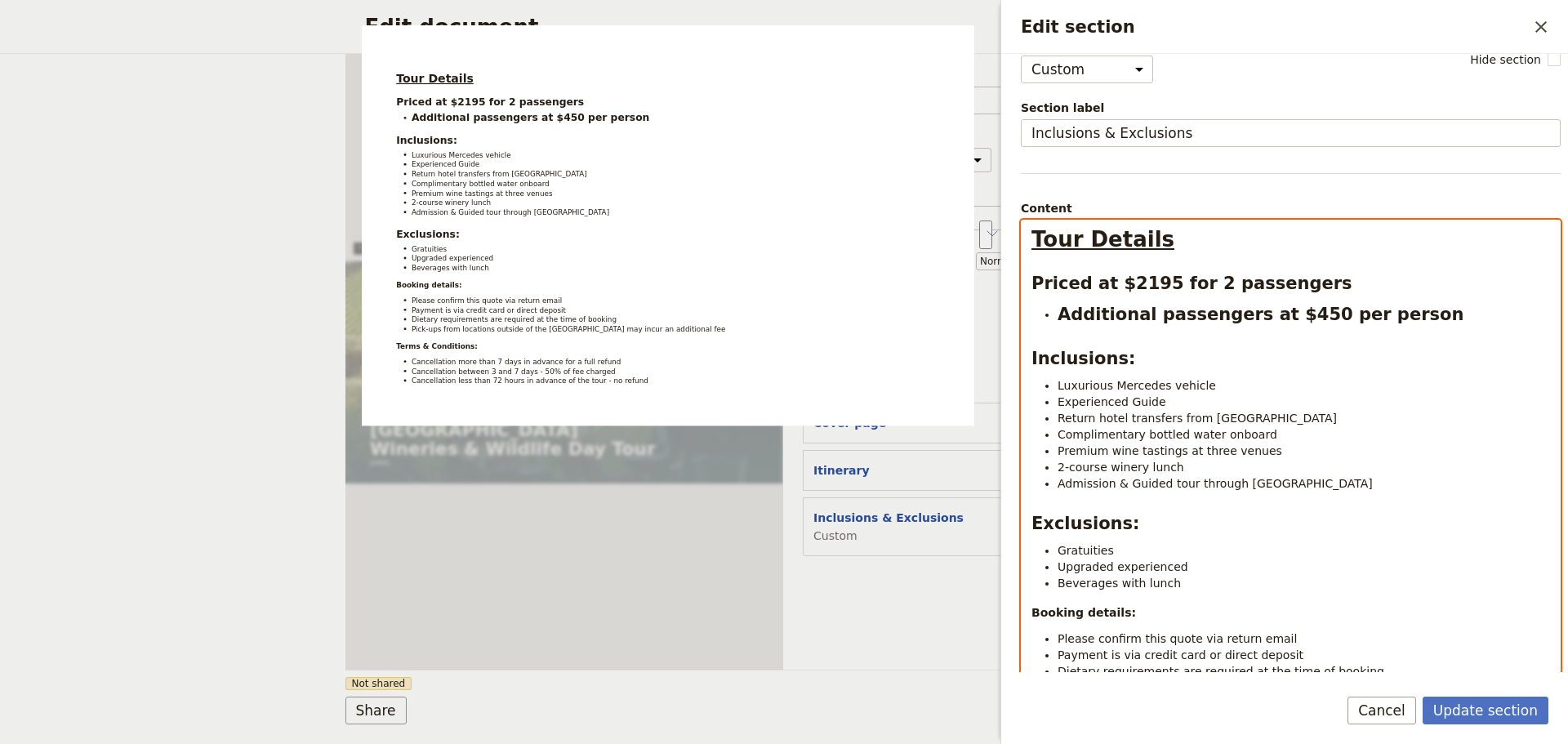
click at [1197, 366] on h2 "Inclusions:" at bounding box center [1290, 358] width 519 height 24
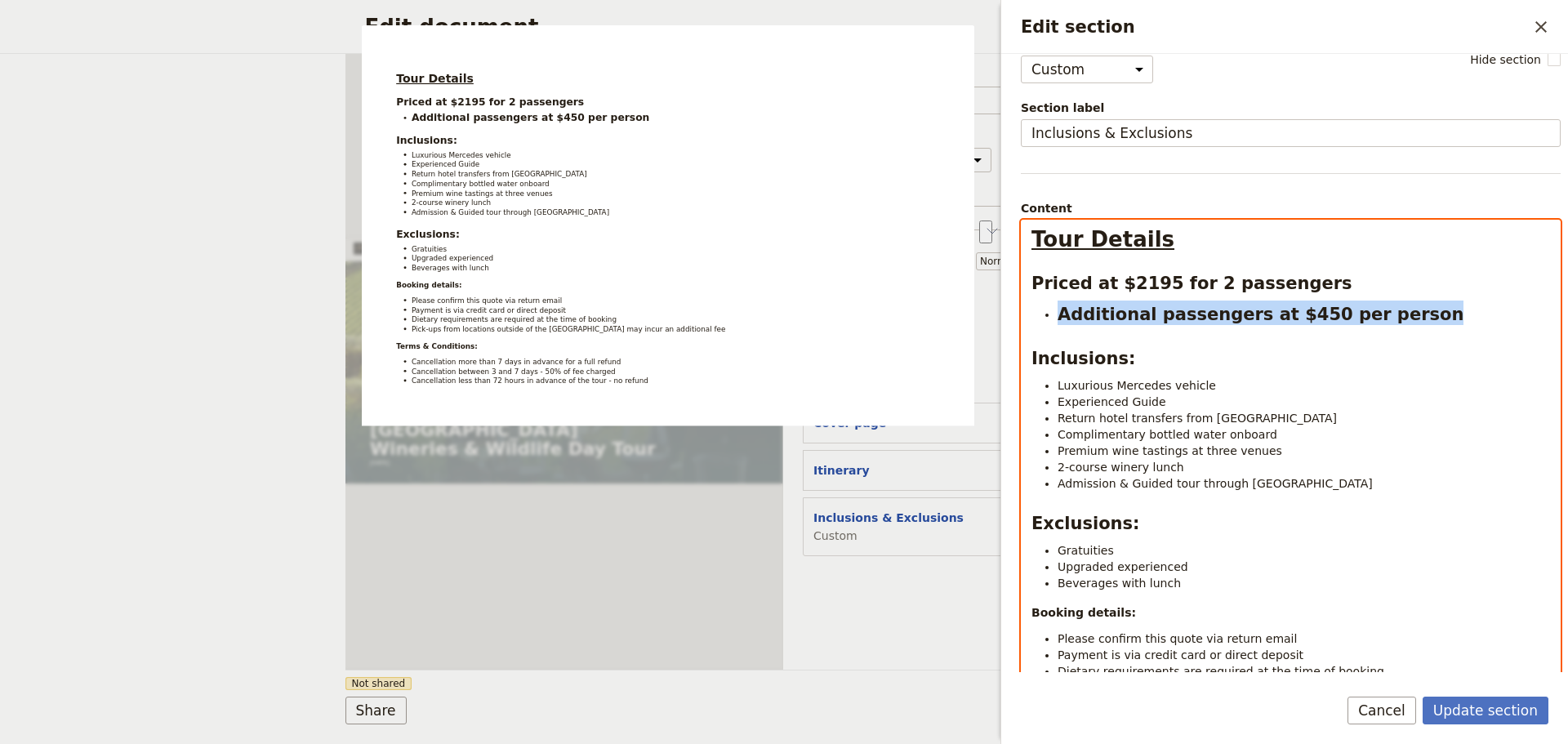
drag, startPoint x: 1410, startPoint y: 313, endPoint x: 1091, endPoint y: 360, distance: 322.4
click at [1058, 325] on li "Additional passengers at $450 per person" at bounding box center [1304, 312] width 493 height 24
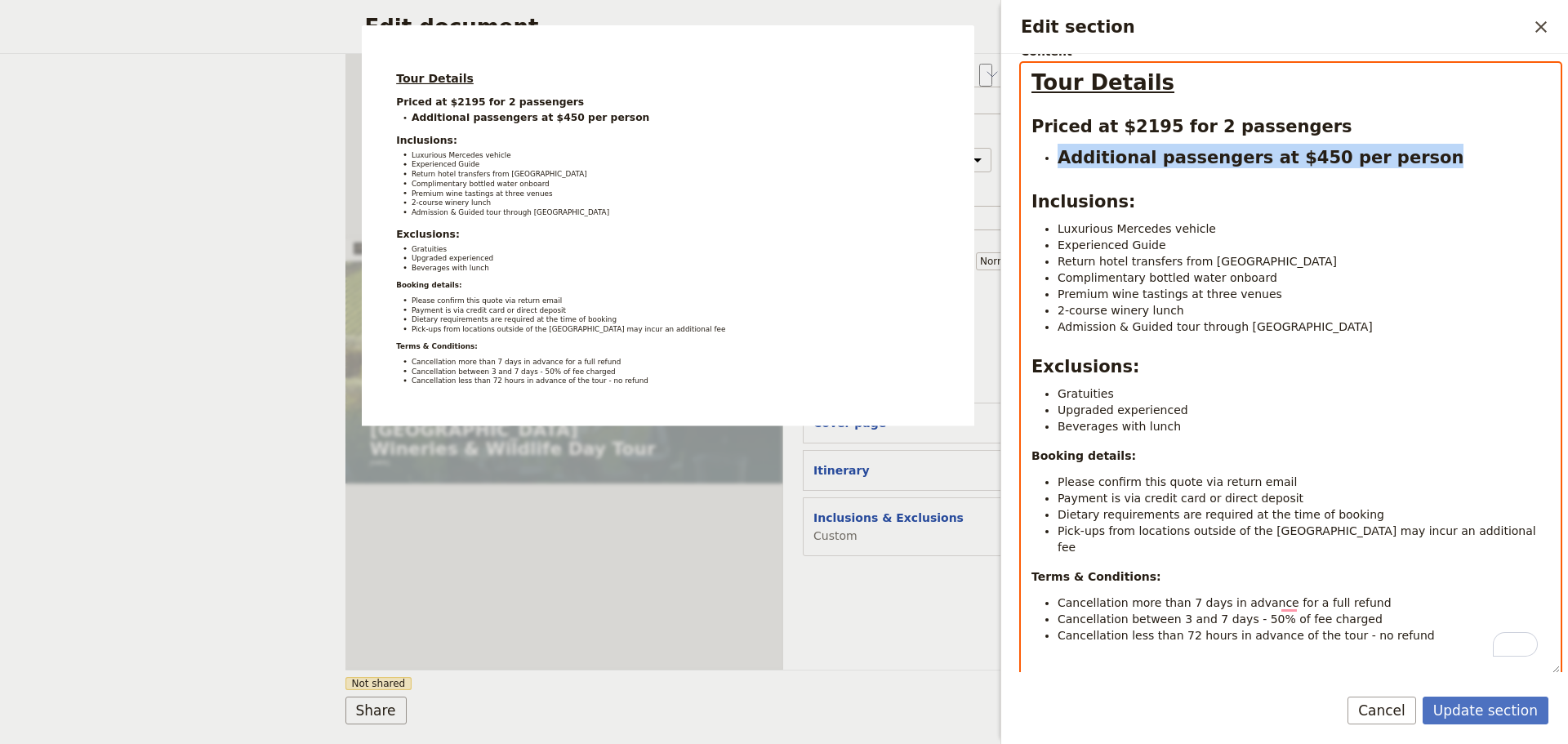
scroll to position [276, 0]
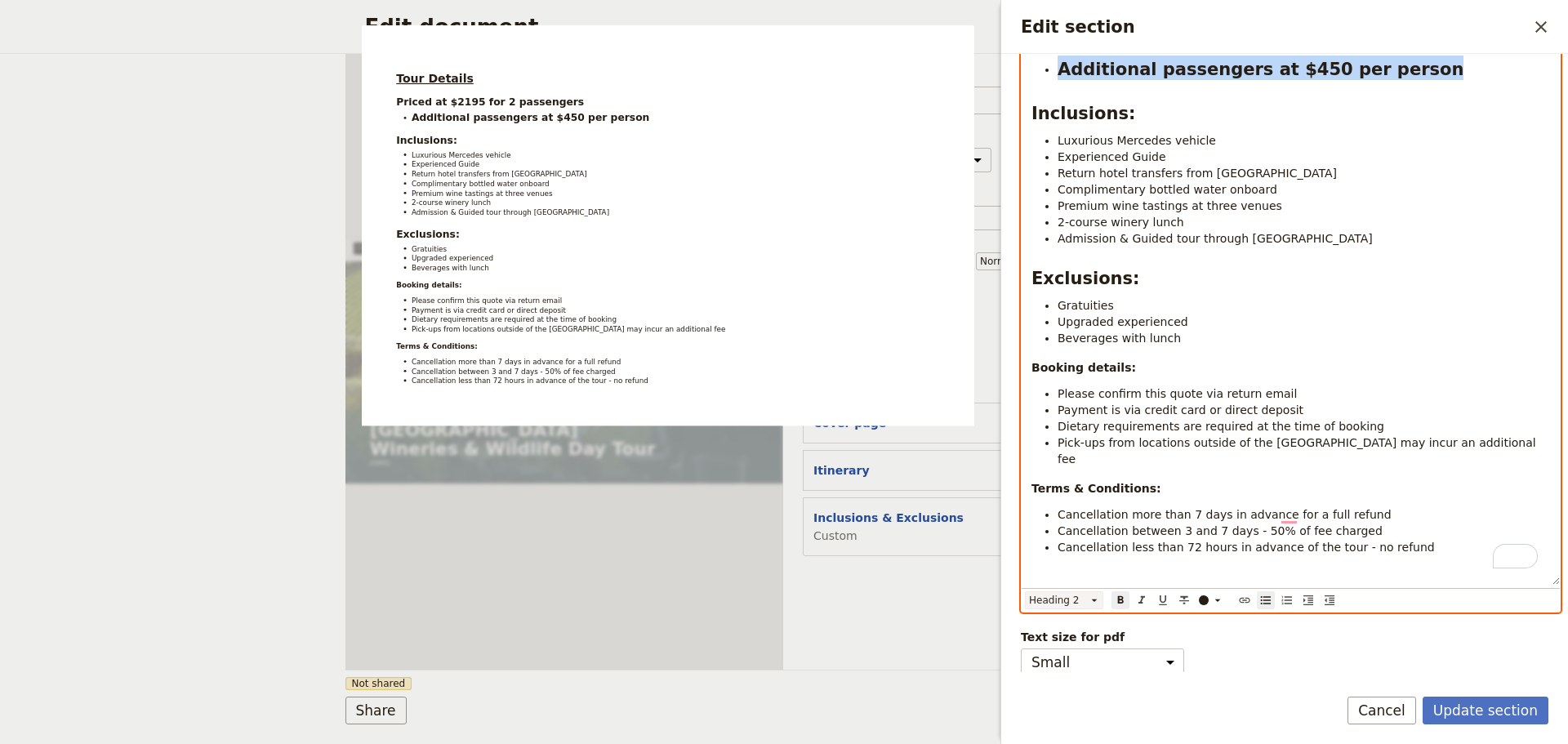
click at [1090, 594] on icon "Edit section" at bounding box center [1094, 601] width 13 height 13
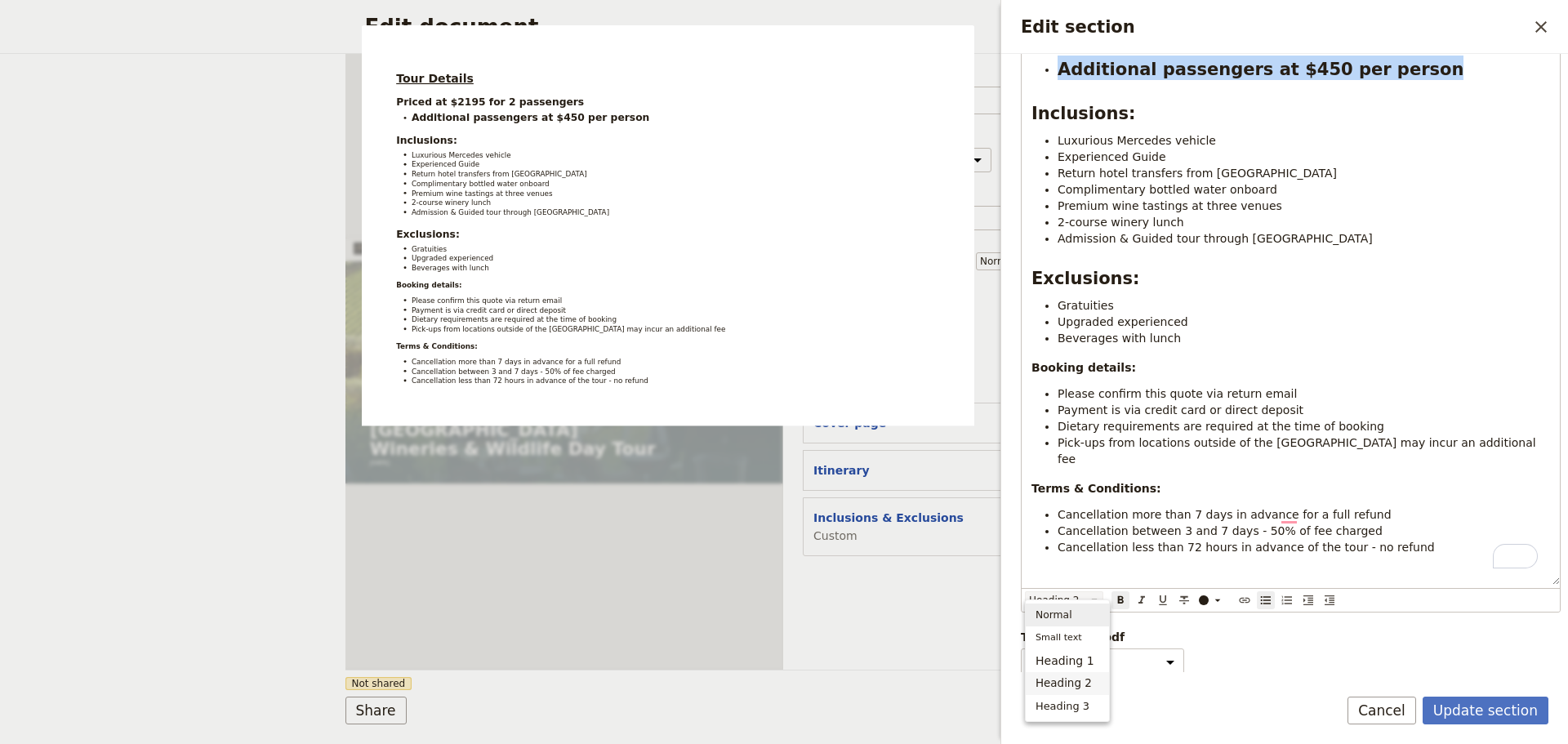
click at [1070, 619] on span "Normal" at bounding box center [1067, 614] width 64 height 16
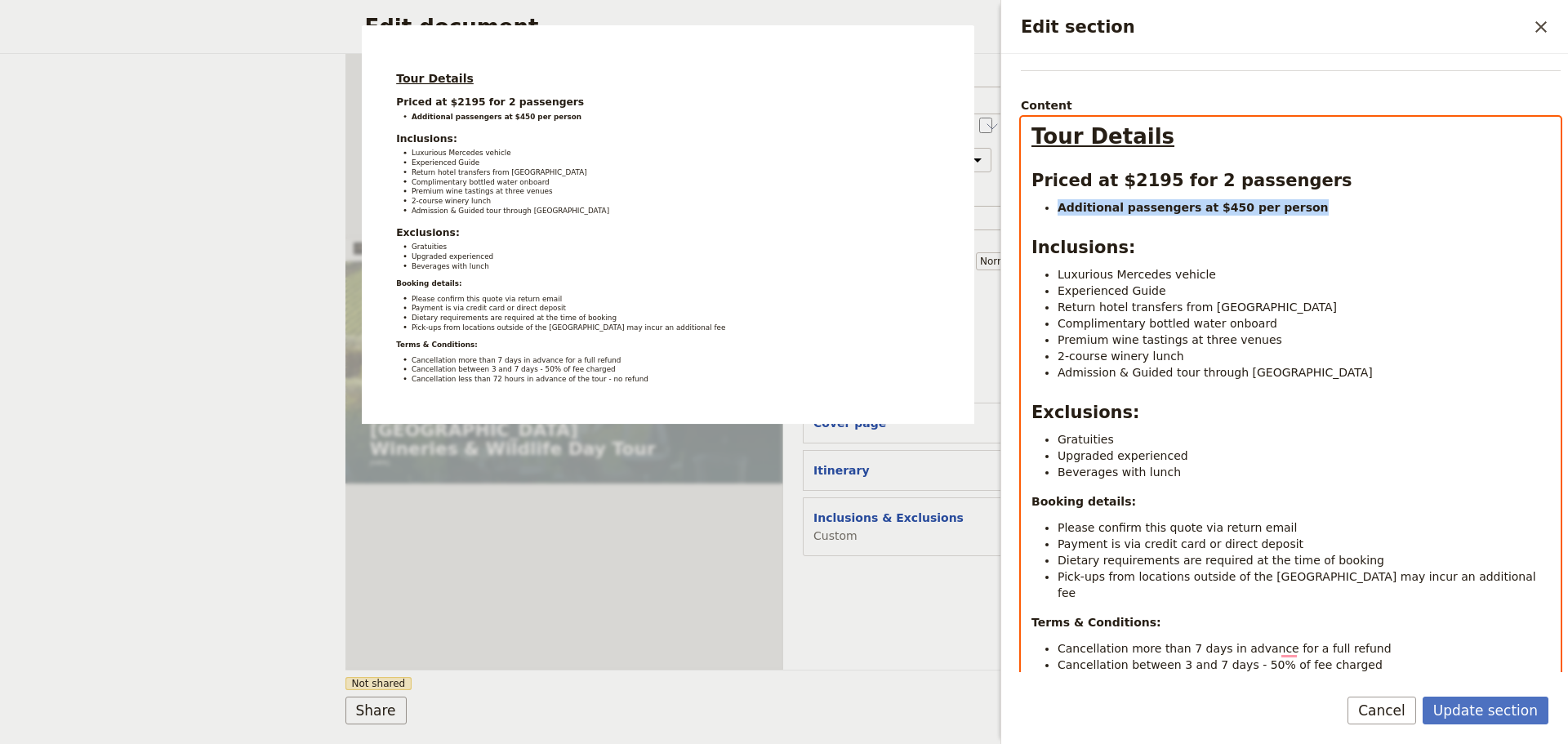
scroll to position [23, 0]
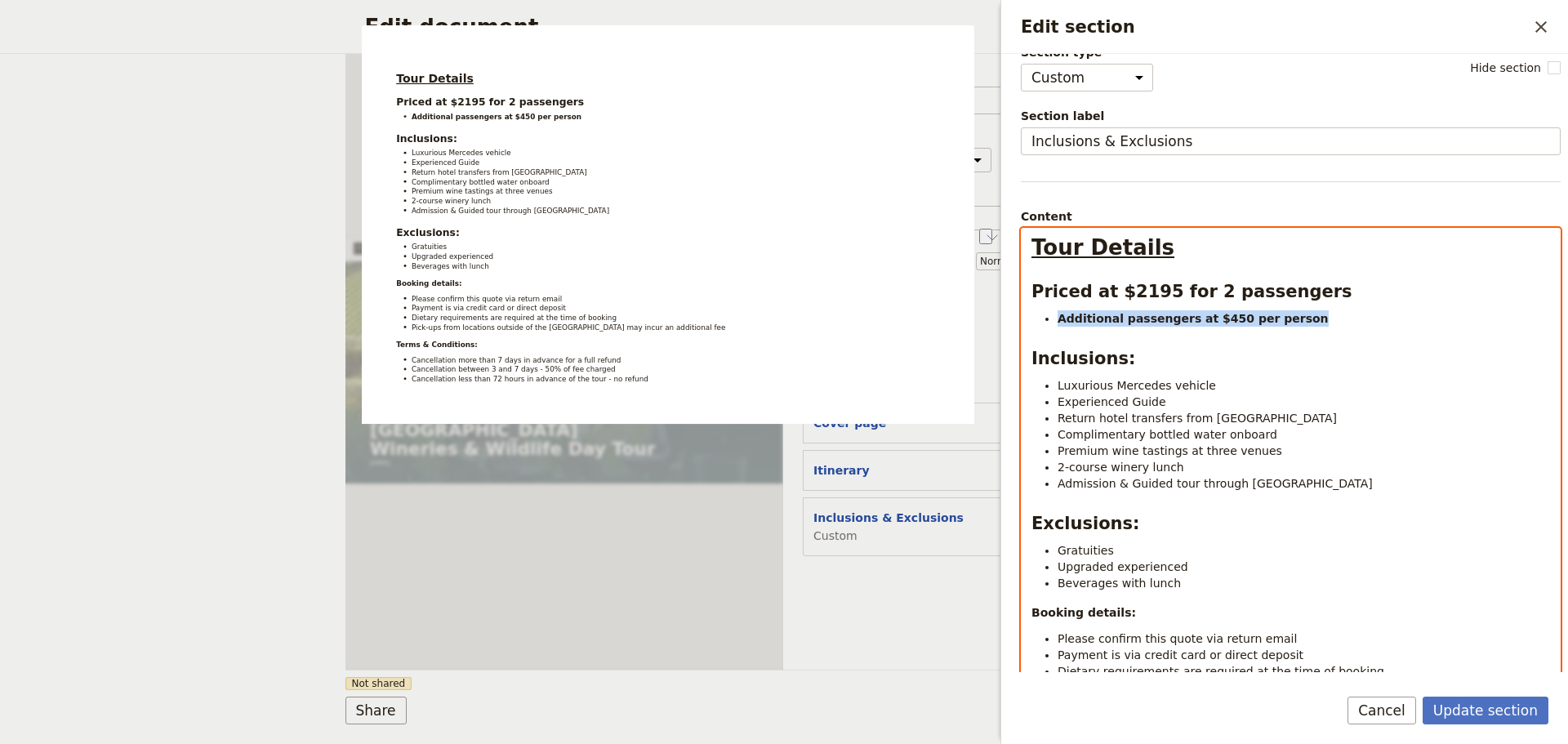
click at [1037, 287] on strong "Priced at $2195 for 2 passengers" at bounding box center [1191, 292] width 321 height 19
click at [1142, 290] on strong "Nett rate $2195 for 2 passengers" at bounding box center [1192, 292] width 321 height 19
click at [1192, 458] on ul "Luxurious Mercedes vehicle Experienced Guide Return hotel transfers from Melbou…" at bounding box center [1290, 434] width 519 height 115
click at [1189, 459] on ul "Luxurious Mercedes vehicle Experienced Guide Return hotel transfers from Melbou…" at bounding box center [1290, 434] width 519 height 115
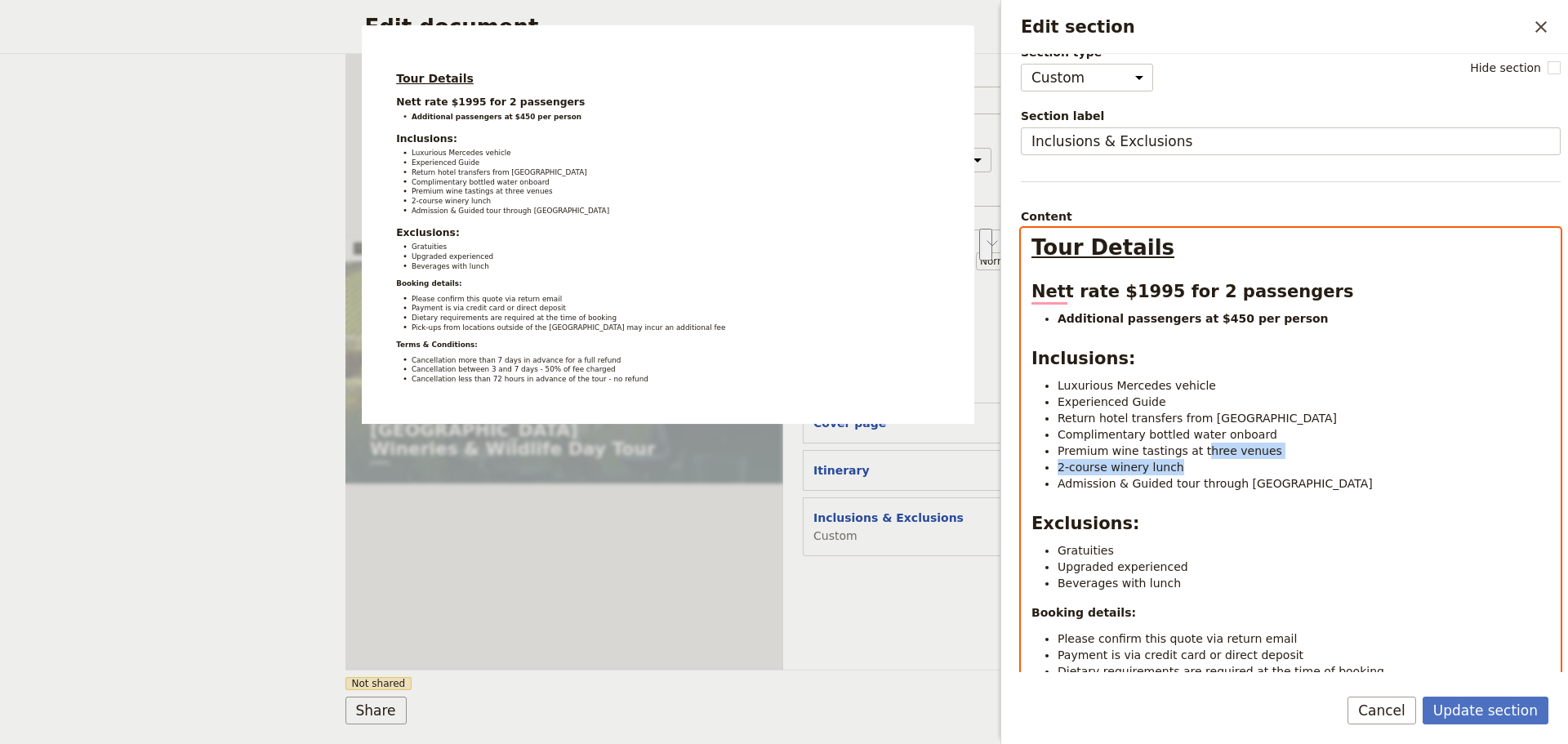
click at [1187, 456] on span "Premium wine tastings at three venues" at bounding box center [1170, 450] width 224 height 13
click at [1238, 568] on li "Upgraded experienced" at bounding box center [1304, 566] width 493 height 16
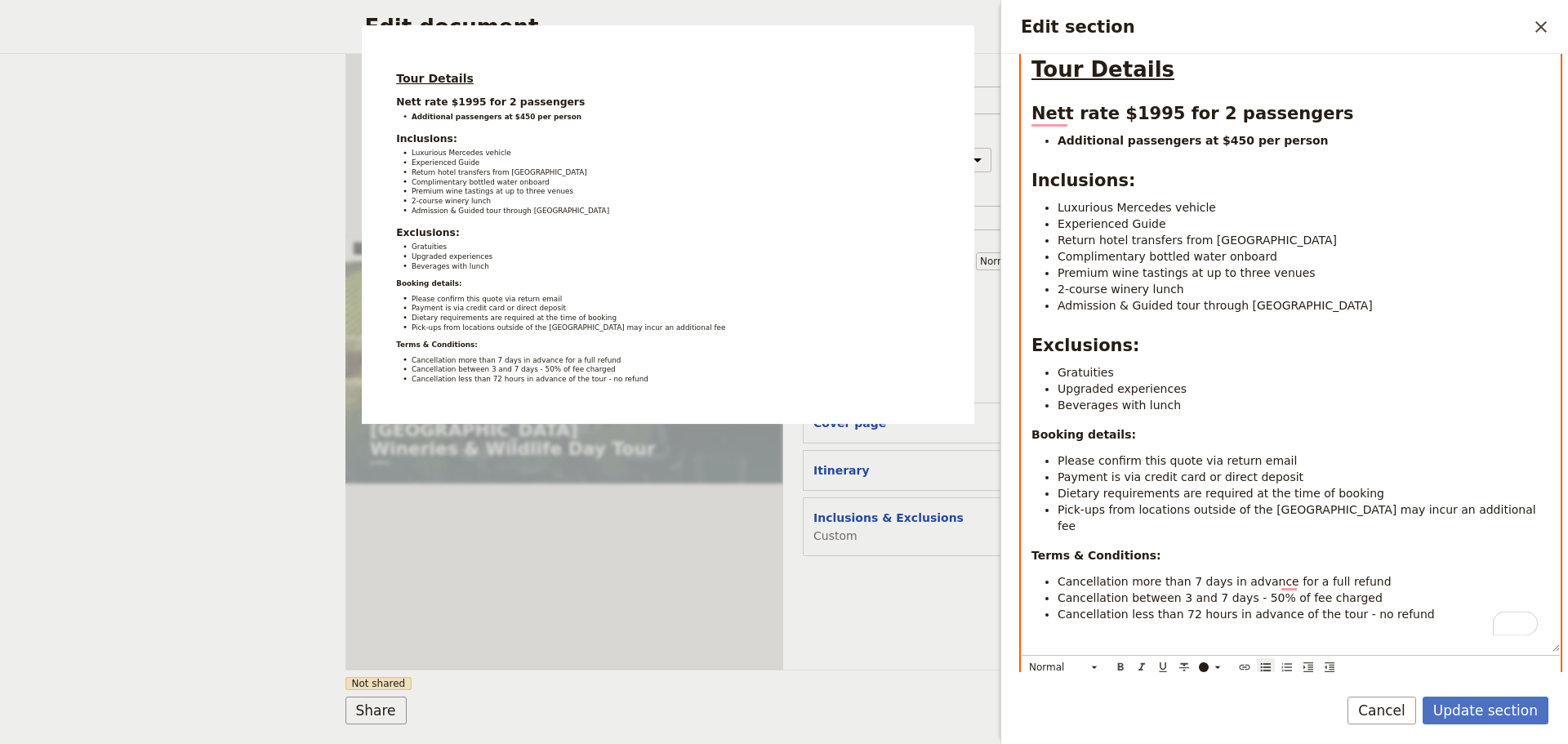
scroll to position [268, 0]
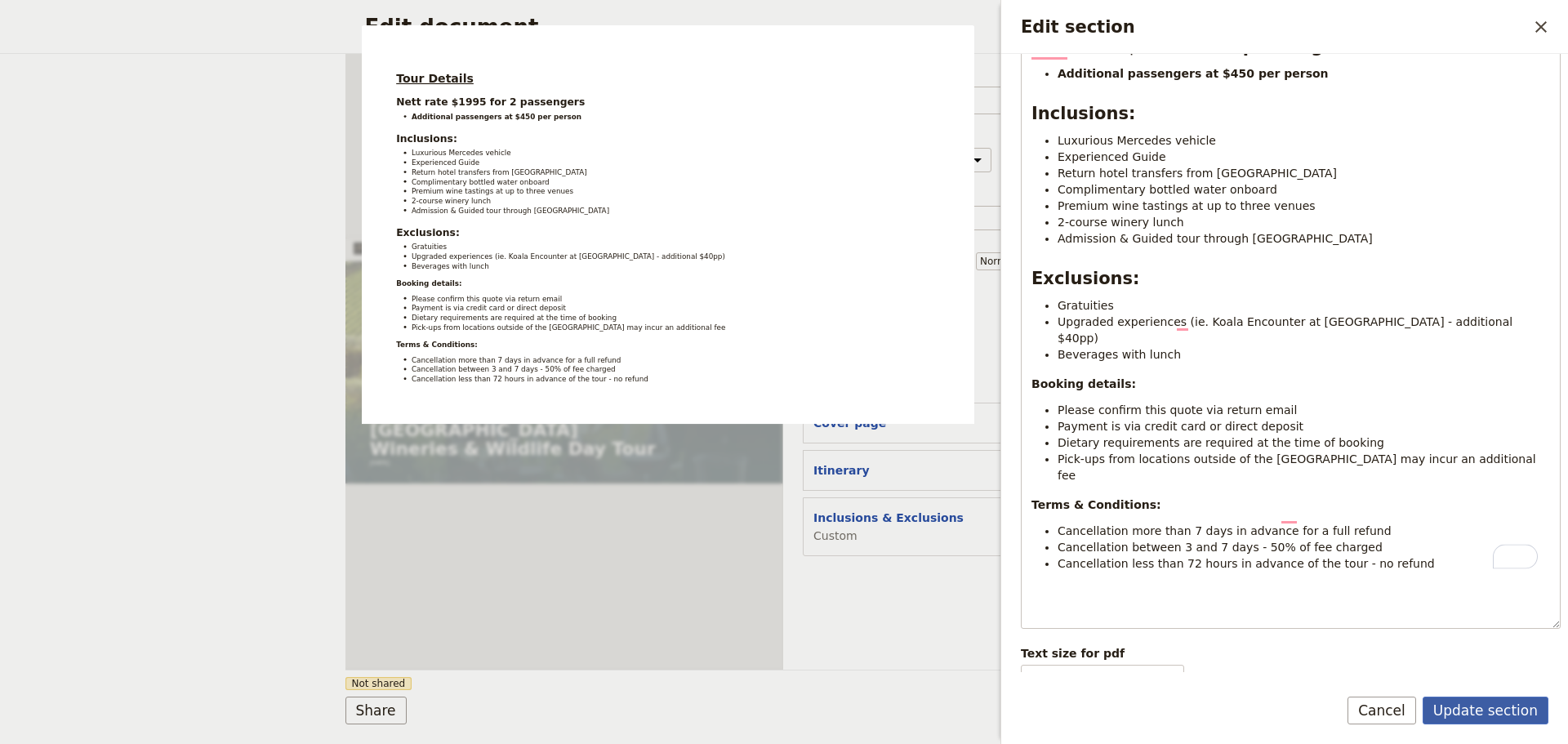
click at [1493, 697] on button "Update section" at bounding box center [1485, 710] width 126 height 28
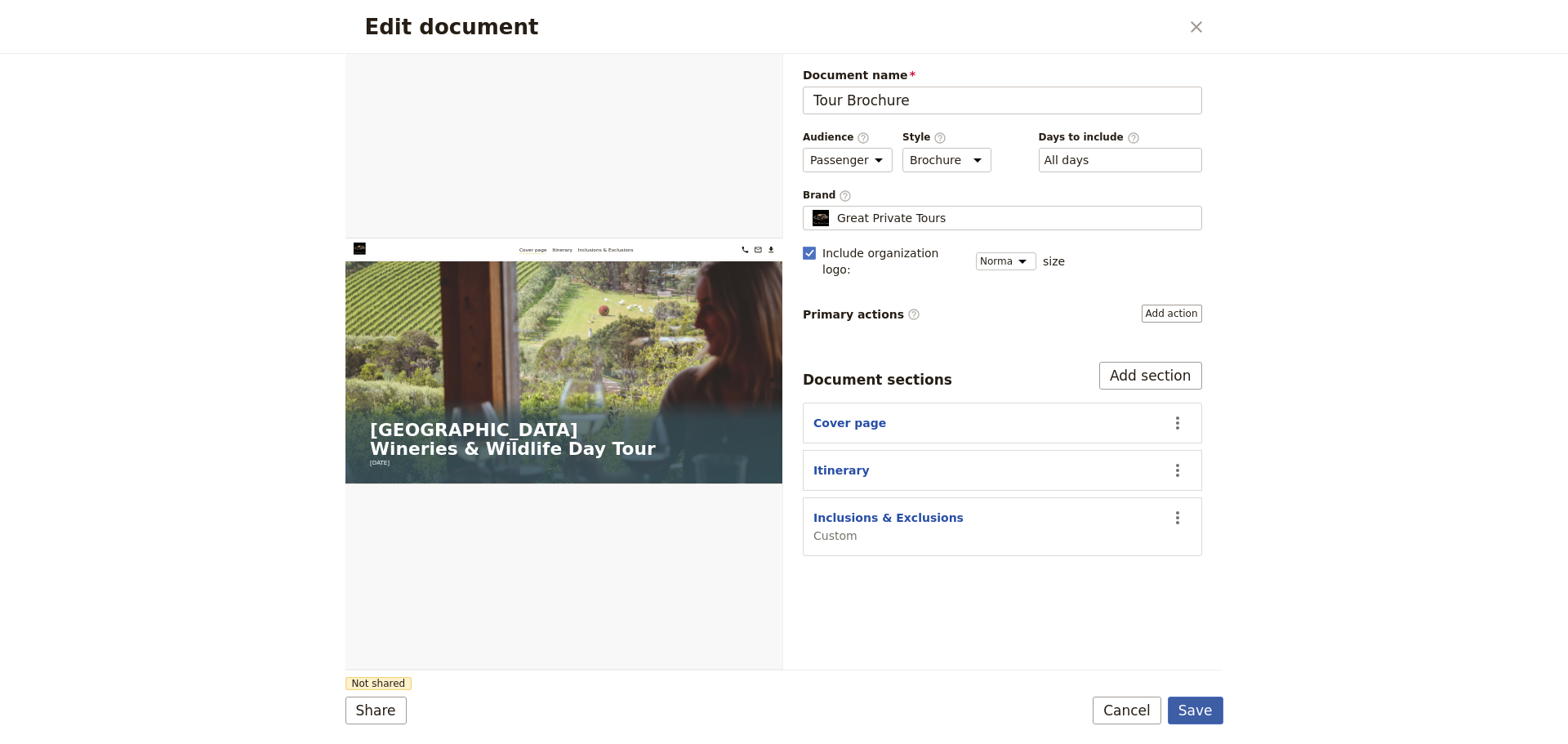
click at [1216, 710] on button "Save" at bounding box center [1195, 710] width 56 height 28
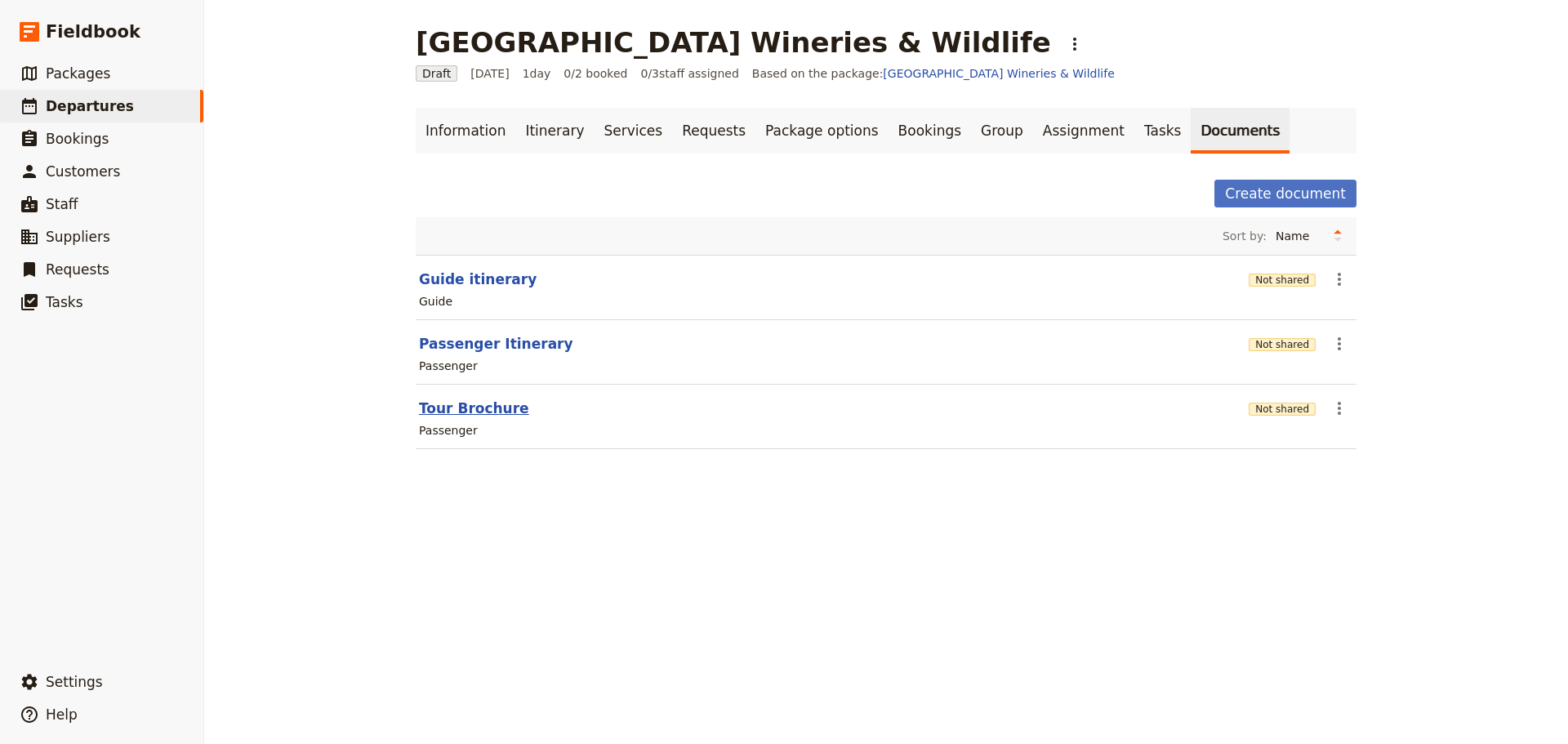
click at [428, 412] on button "Tour Brochure" at bounding box center [474, 408] width 111 height 19
select select "PASSENGER"
select select "DEFAULT"
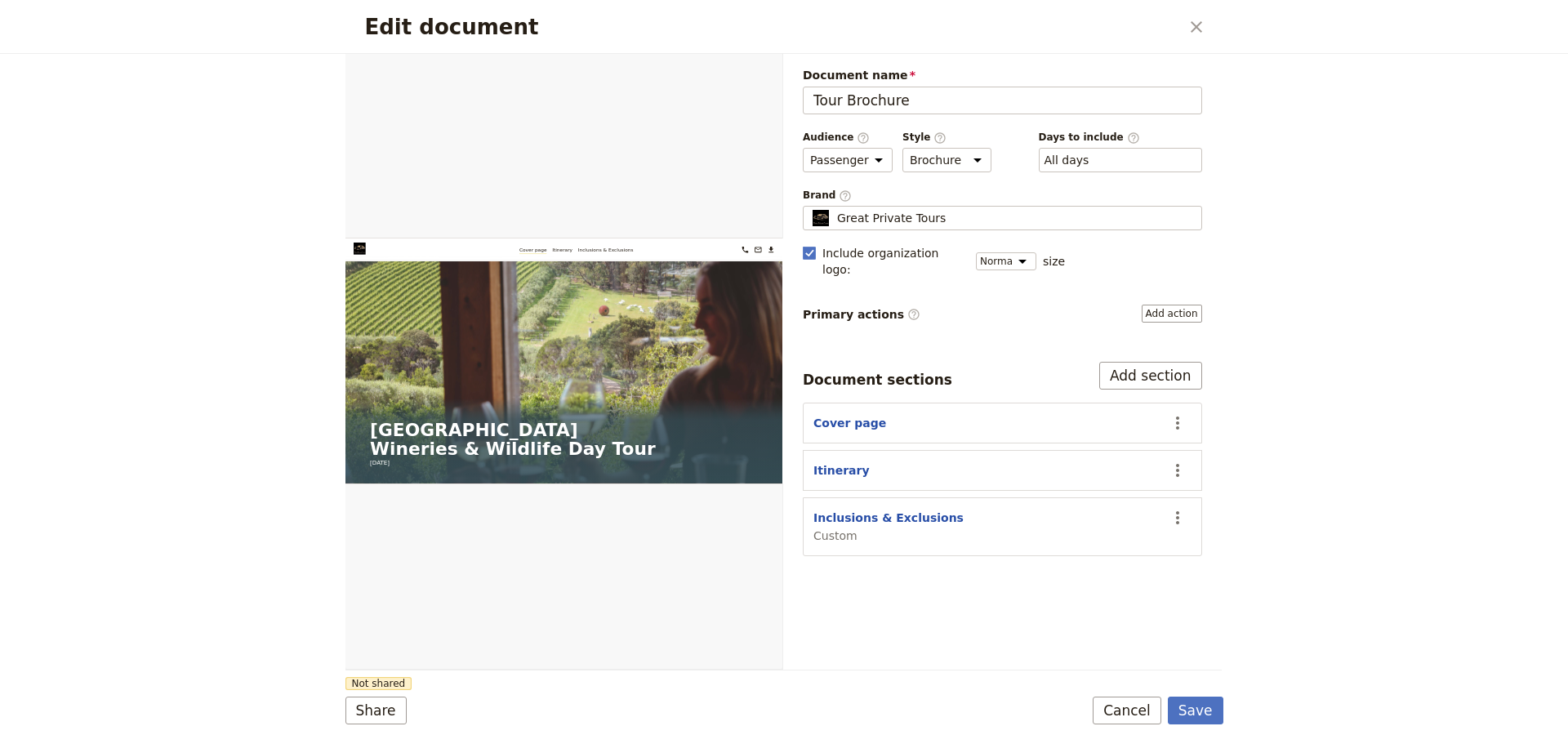
scroll to position [0, 0]
click at [862, 509] on button "Inclusions & Exclusions" at bounding box center [888, 517] width 150 height 16
select select "CUSTOM"
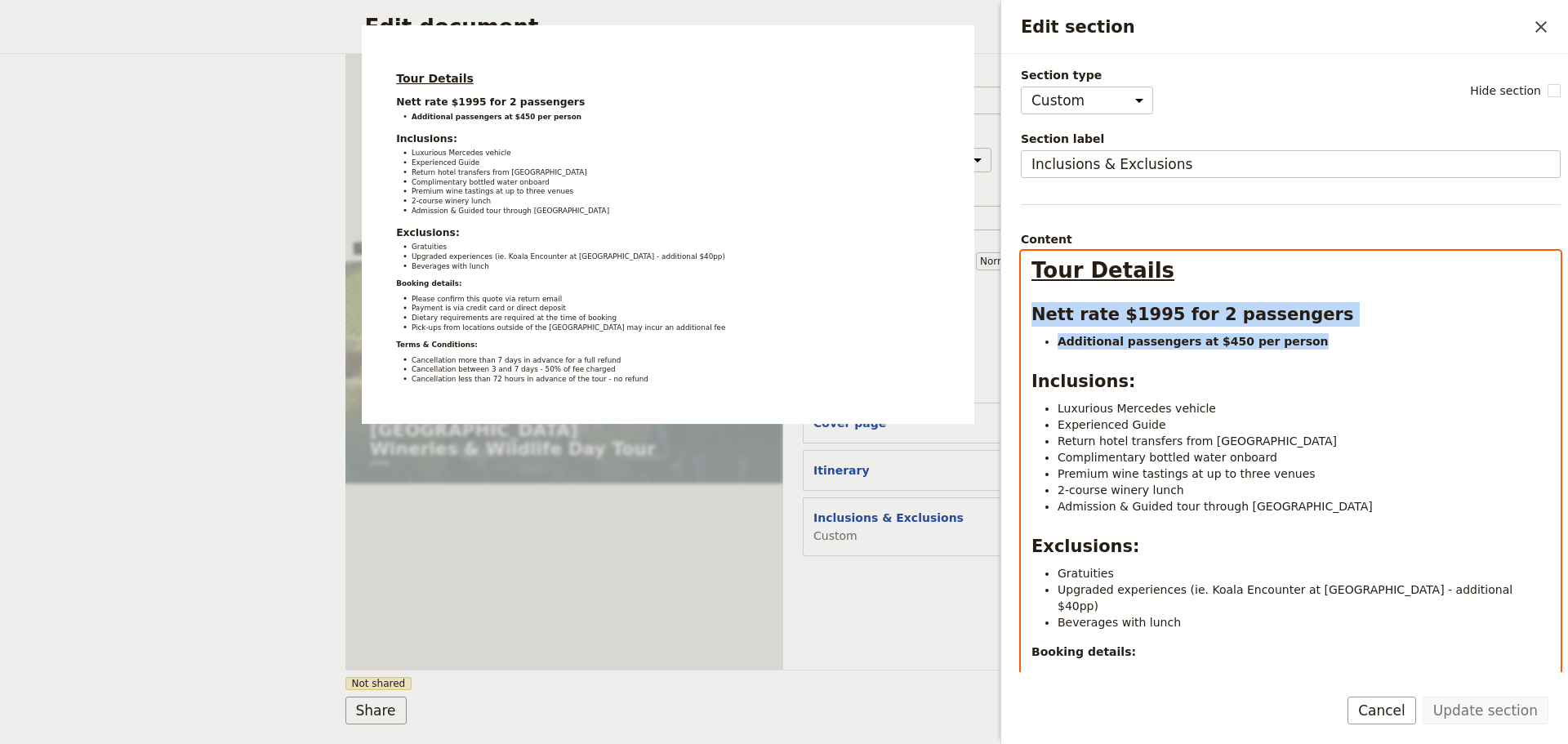
drag, startPoint x: 1292, startPoint y: 342, endPoint x: 1013, endPoint y: 310, distance: 280.8
click at [1013, 310] on div "Section type Cover page Day summary Itinerary Custom Hide section Section label…" at bounding box center [1284, 363] width 567 height 618
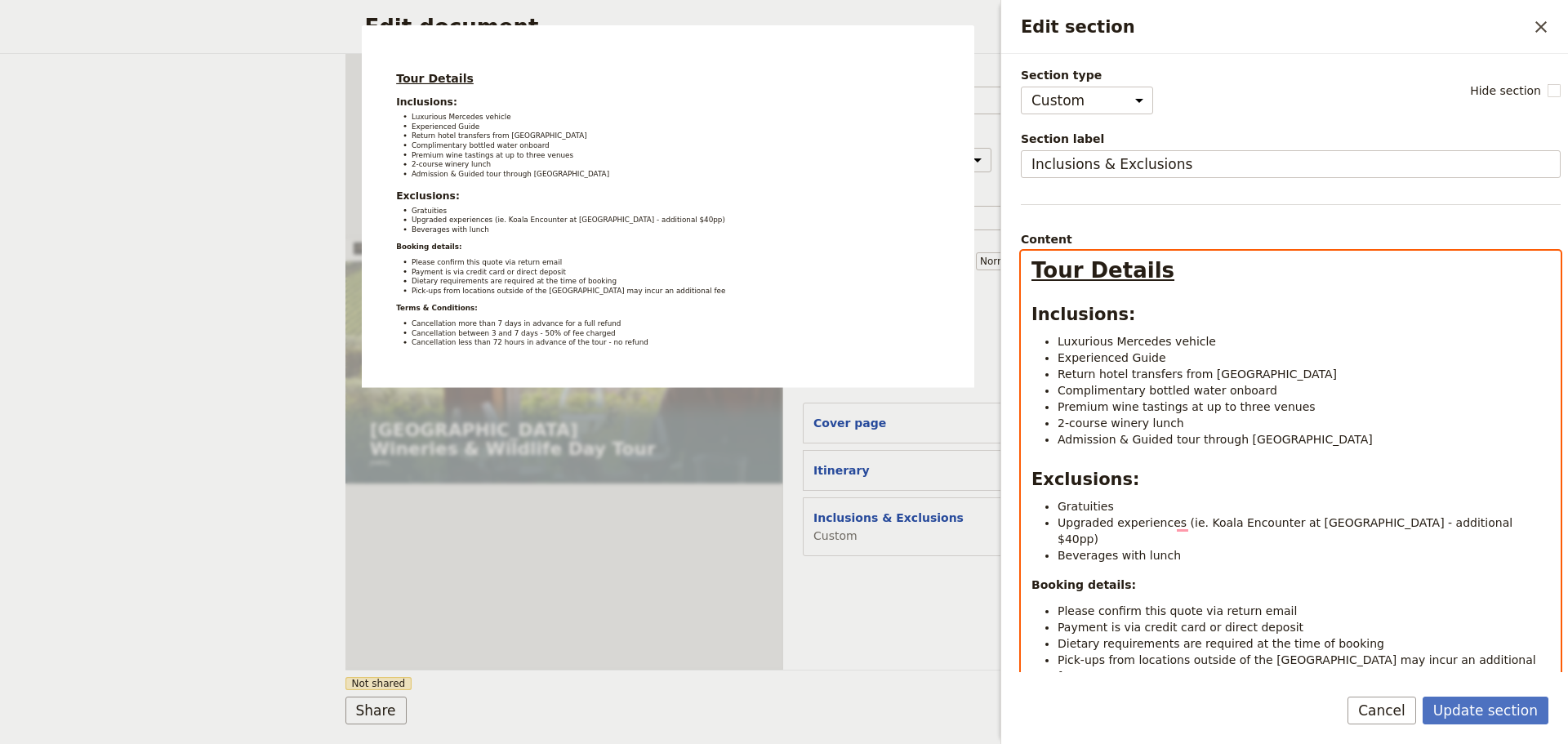
click at [1204, 547] on li "Beverages with lunch" at bounding box center [1304, 554] width 493 height 16
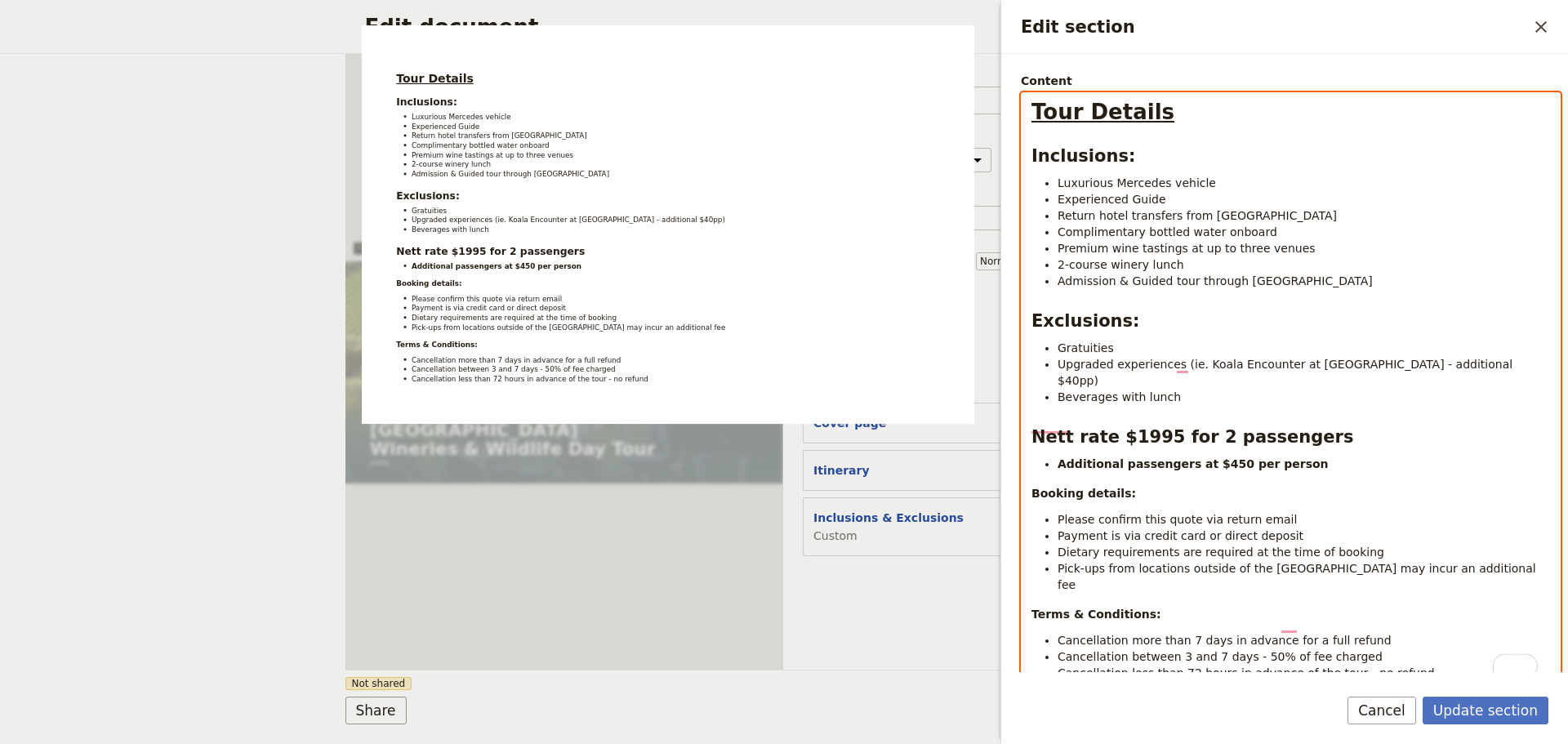
scroll to position [244, 0]
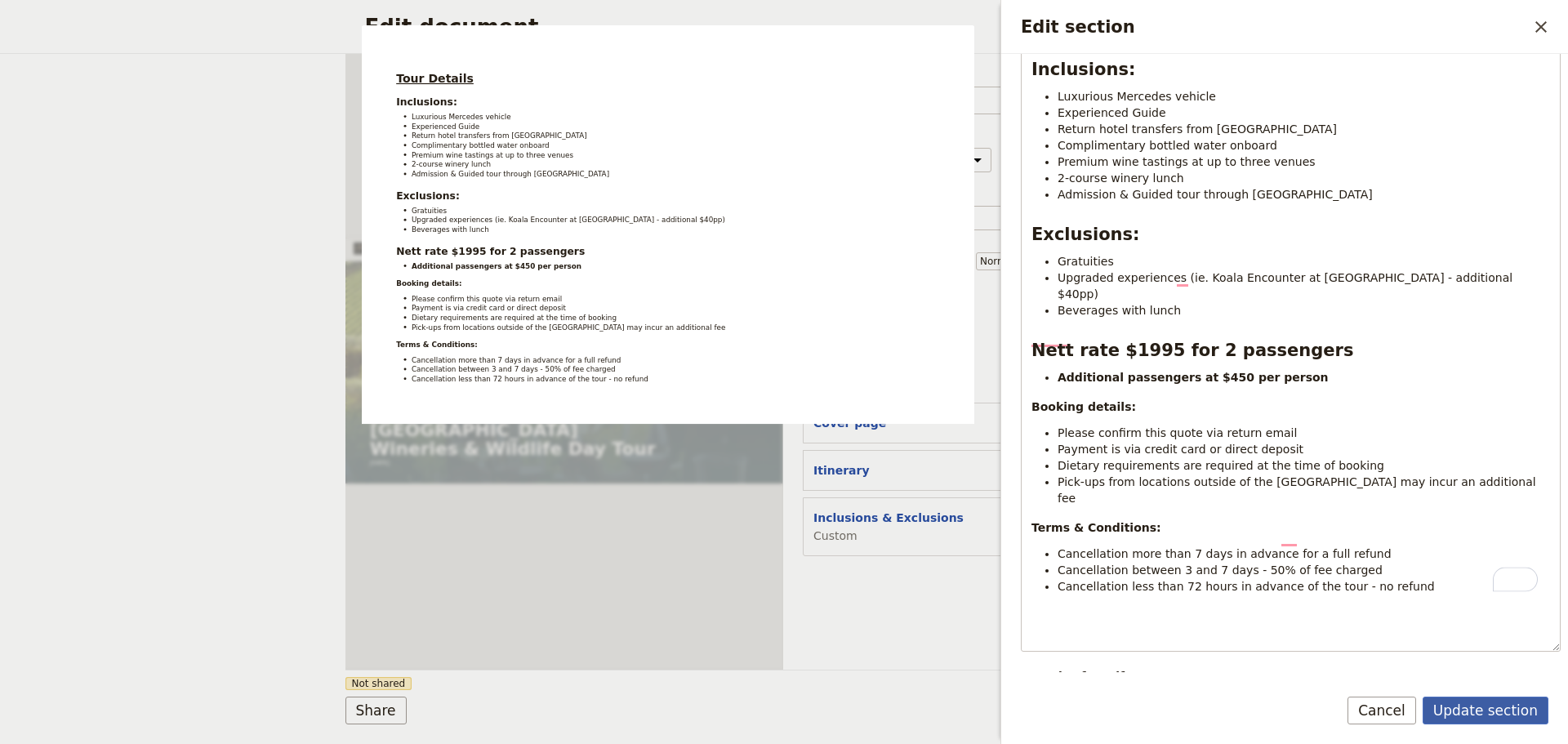
click at [1443, 697] on button "Update section" at bounding box center [1485, 710] width 126 height 28
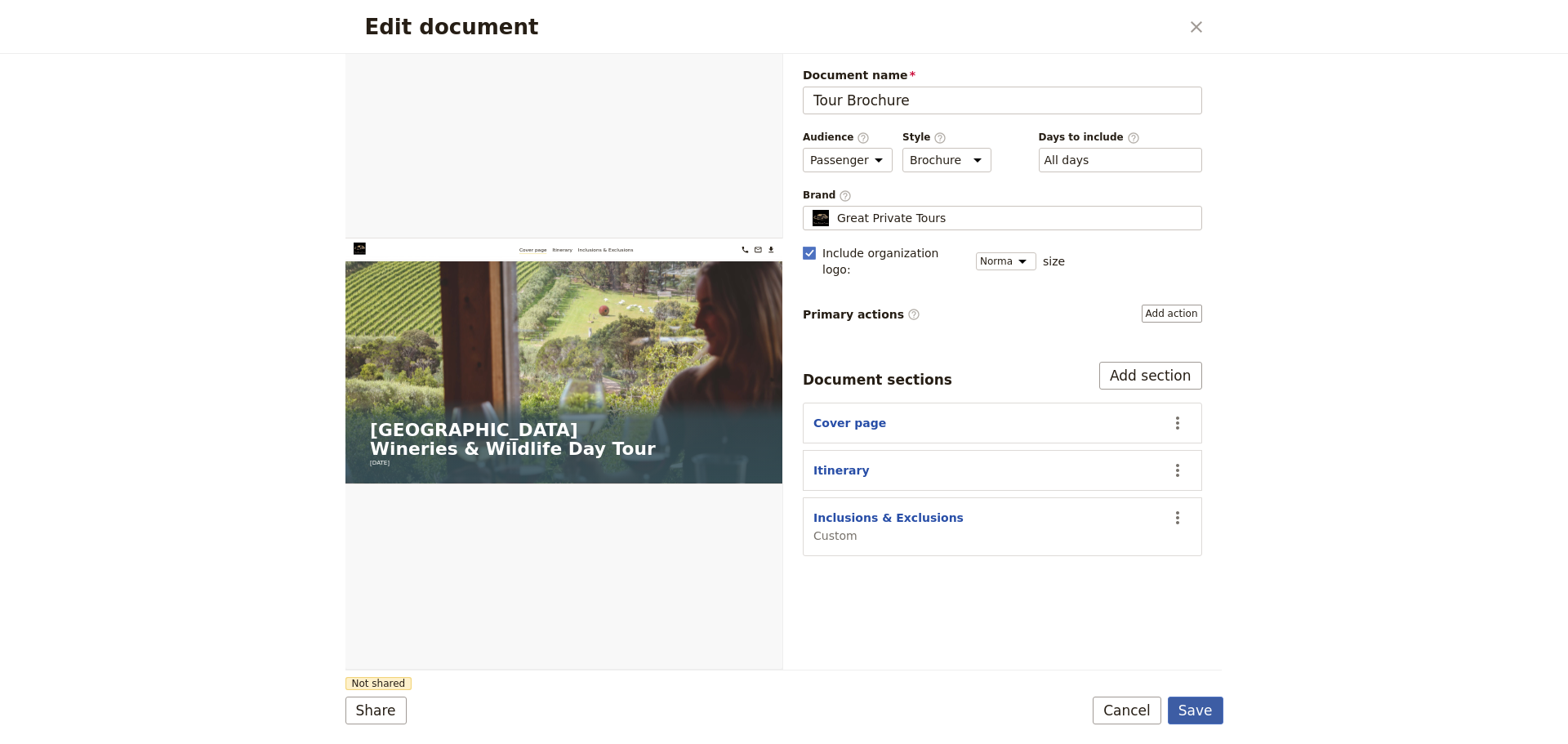
click at [1195, 713] on button "Save" at bounding box center [1195, 710] width 56 height 28
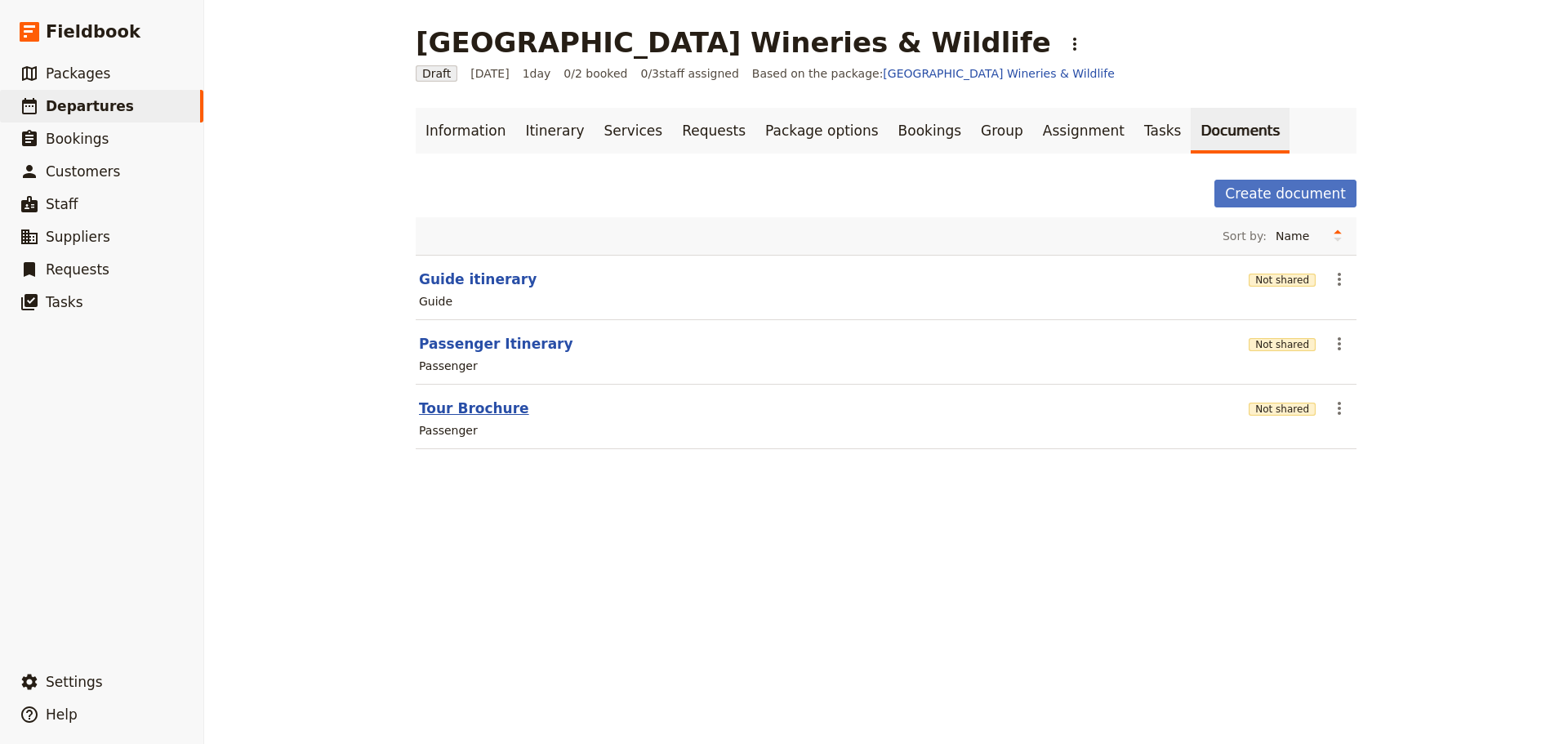
click at [452, 412] on button "Tour Brochure" at bounding box center [474, 408] width 111 height 19
select select "PASSENGER"
select select "DEFAULT"
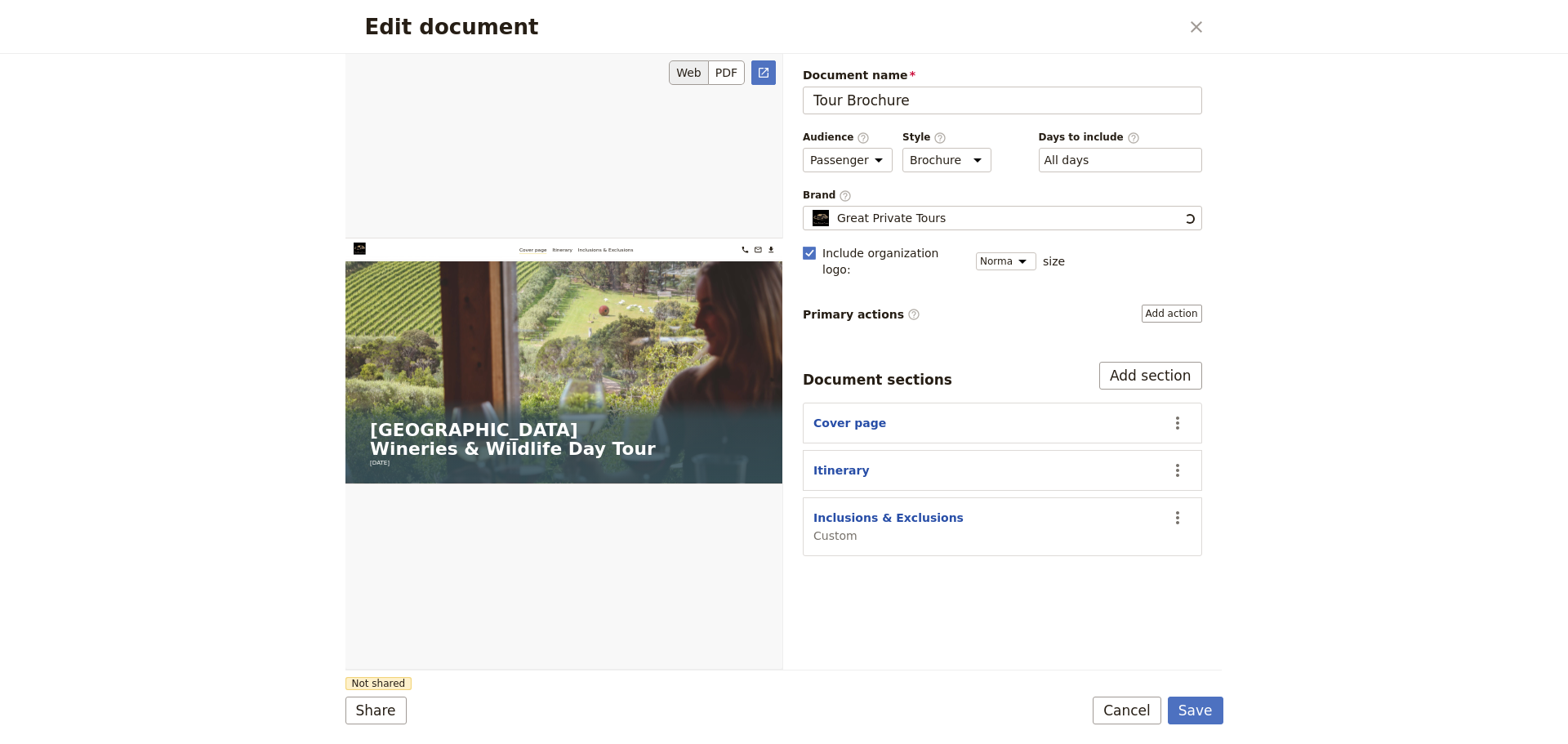
scroll to position [0, 0]
click at [831, 509] on button "Inclusions & Exclusions" at bounding box center [888, 517] width 150 height 16
select select "CUSTOM"
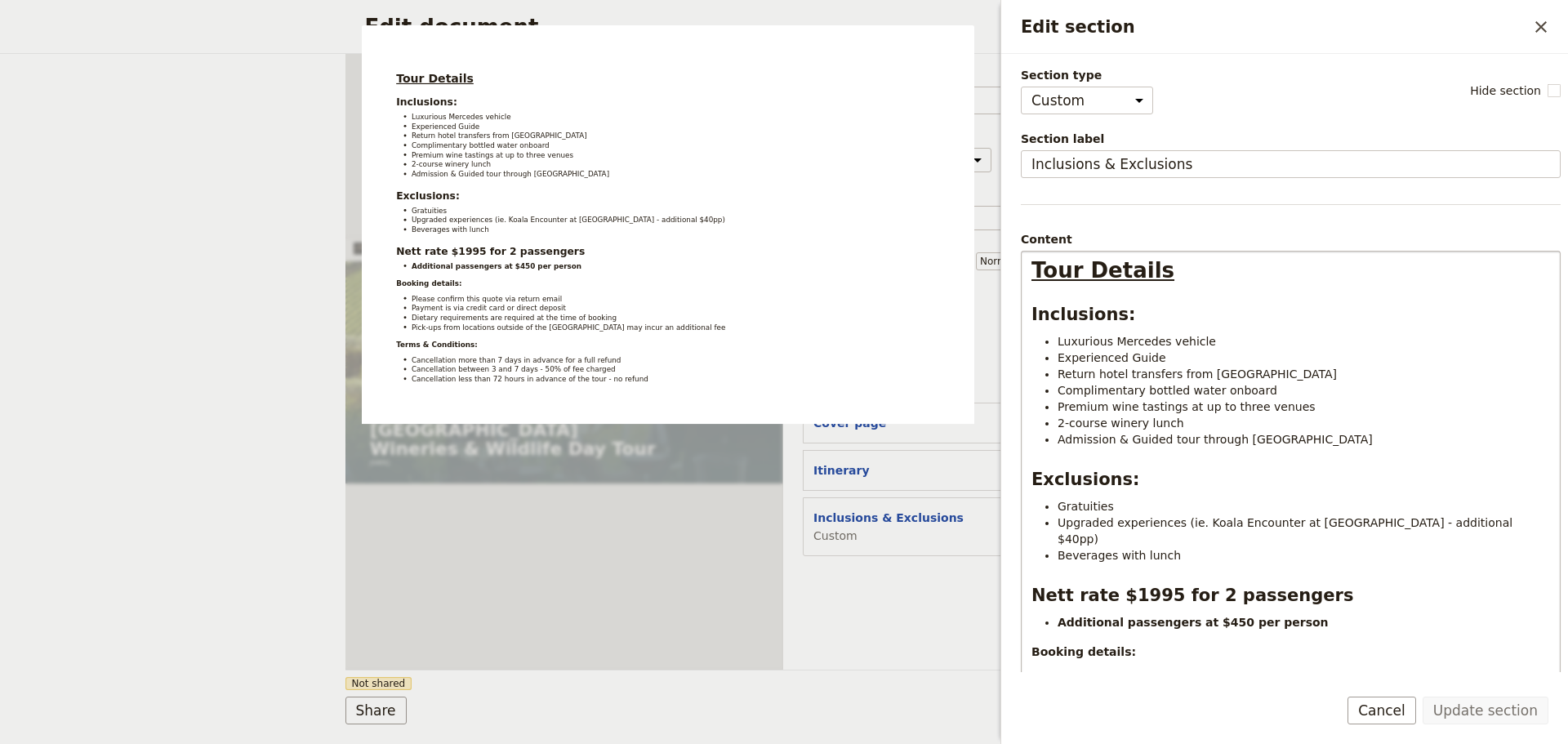
scroll to position [164, 0]
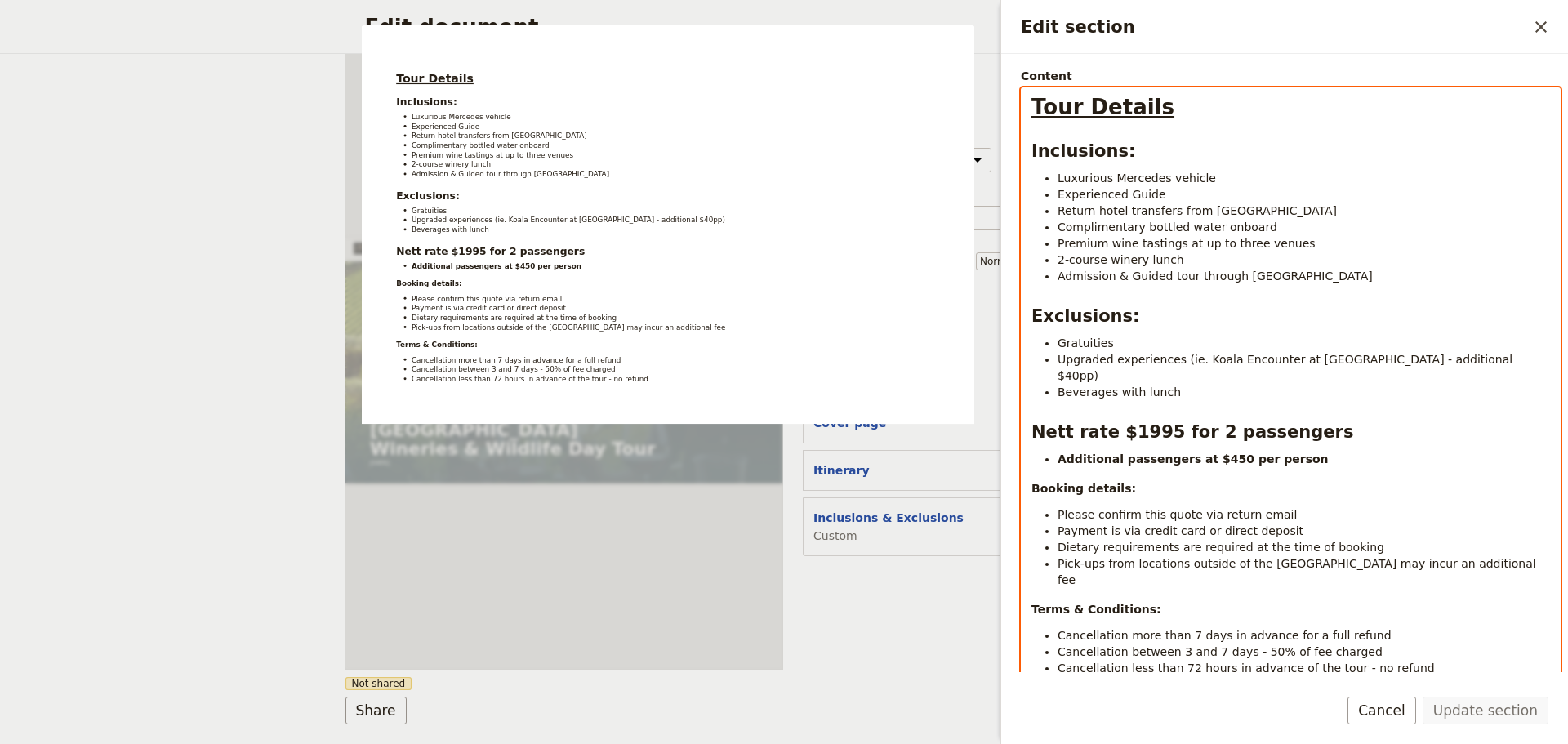
click at [1291, 450] on div "Tour Details Inclusions: Luxurious Mercedes vehicle Experienced Guide Return ho…" at bounding box center [1290, 410] width 538 height 644
click at [1291, 450] on li "Additional passengers at $450 per person" at bounding box center [1304, 458] width 493 height 16
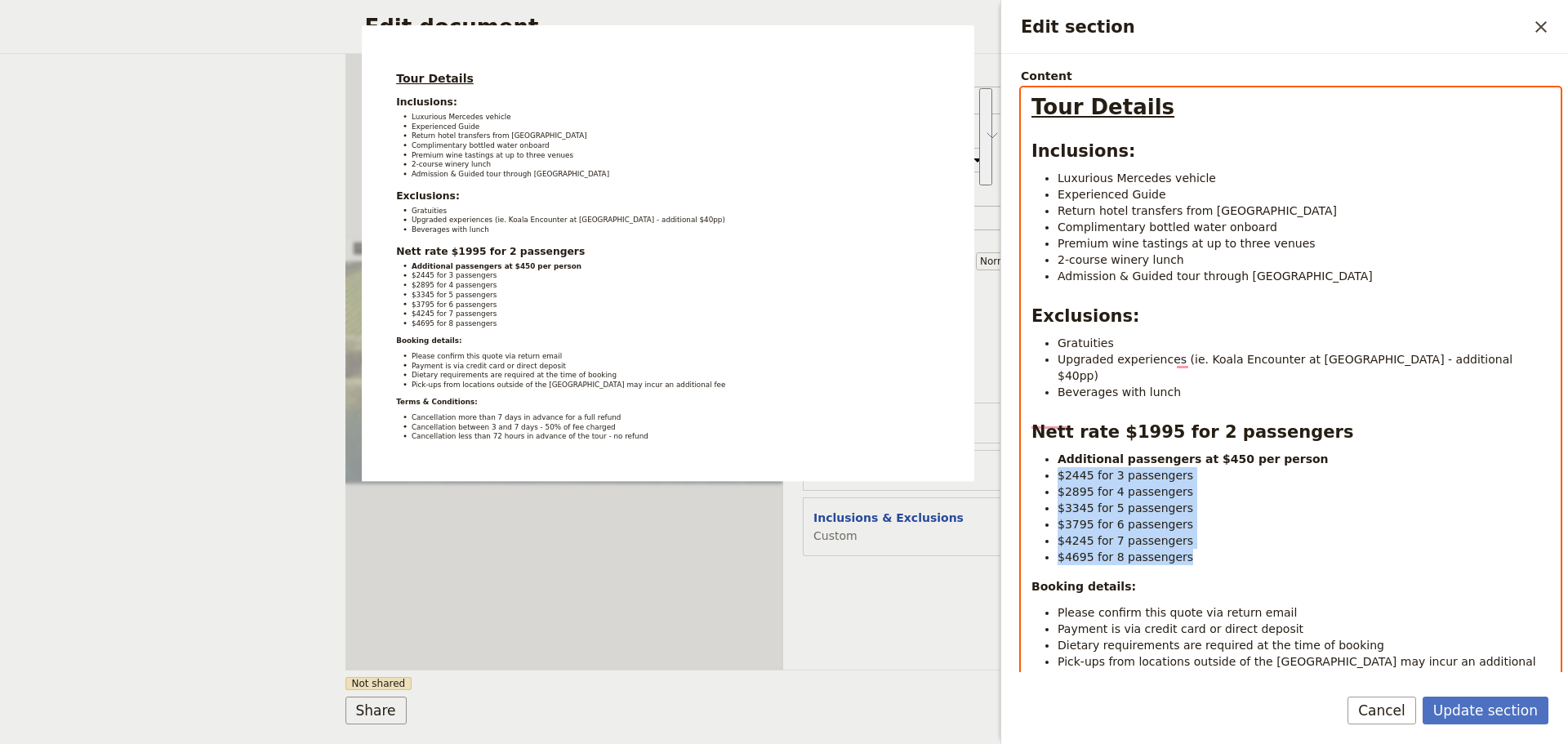
drag, startPoint x: 1190, startPoint y: 540, endPoint x: 1036, endPoint y: 454, distance: 176.4
click at [1036, 454] on ul "Additional passengers at $450 per person $2445 for 3 passengers $2895 for 4 pas…" at bounding box center [1290, 507] width 519 height 115
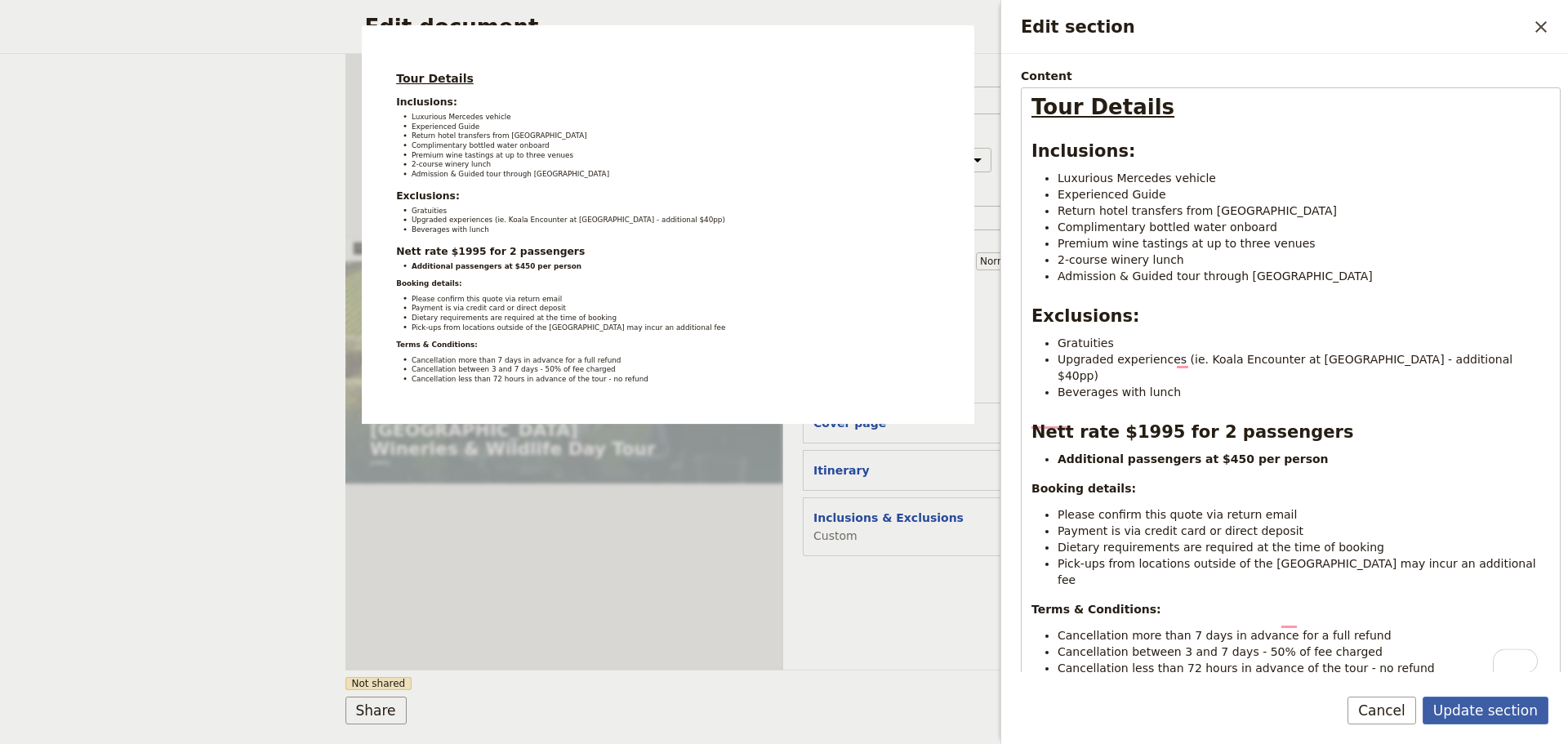
click at [1473, 707] on button "Update section" at bounding box center [1485, 710] width 126 height 28
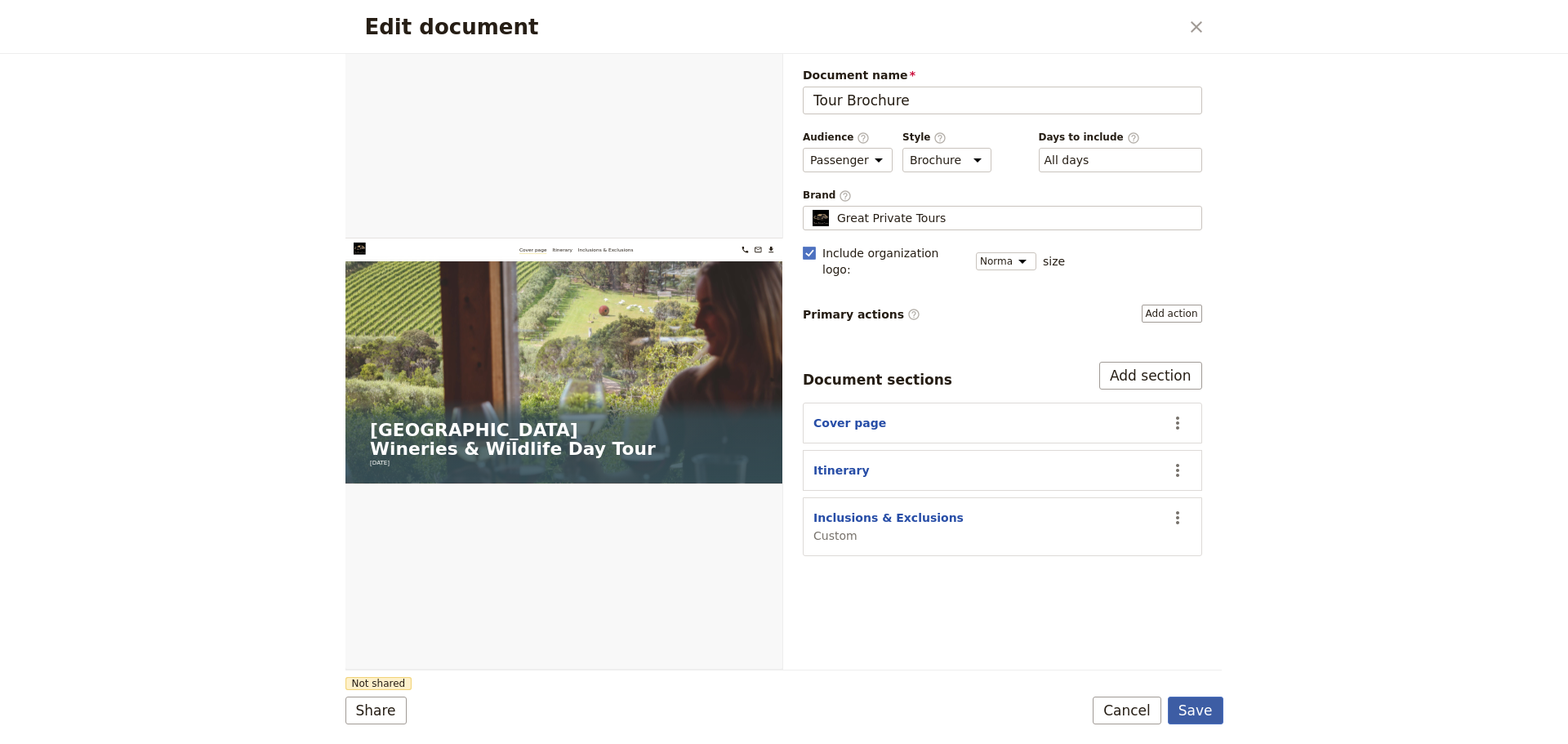
click at [1199, 705] on button "Save" at bounding box center [1195, 710] width 56 height 28
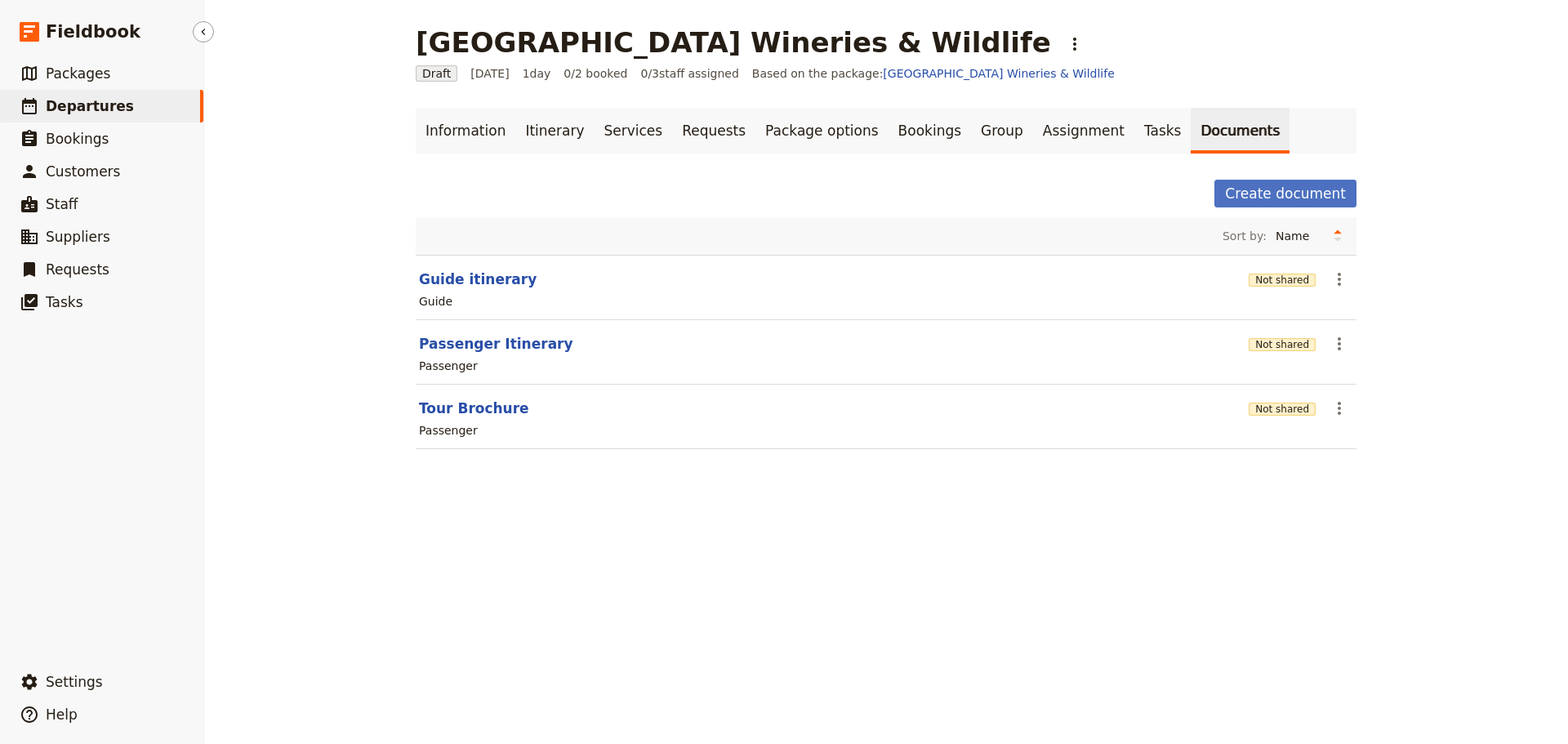
click at [146, 95] on link "​ Departures" at bounding box center [101, 106] width 203 height 33
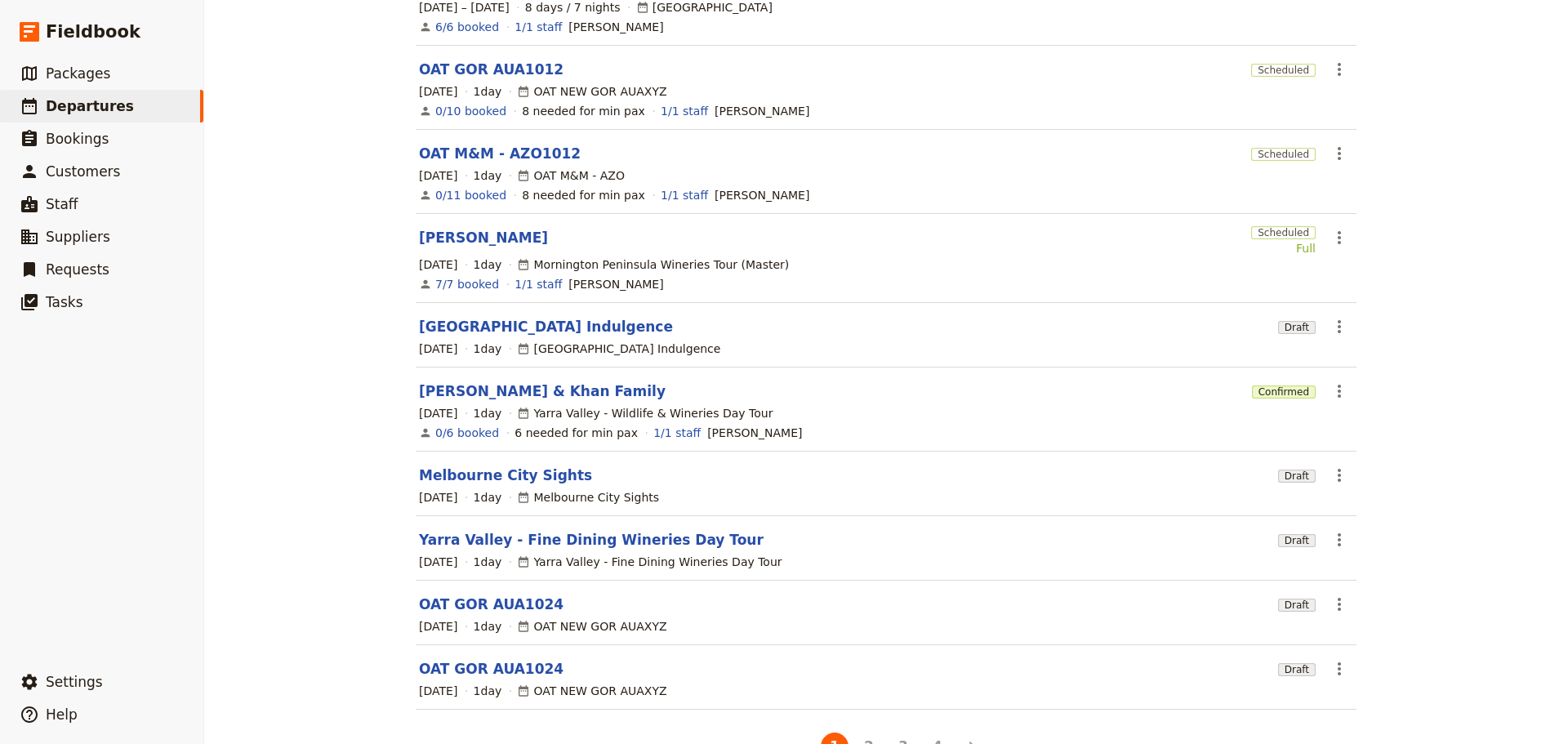
scroll to position [253, 0]
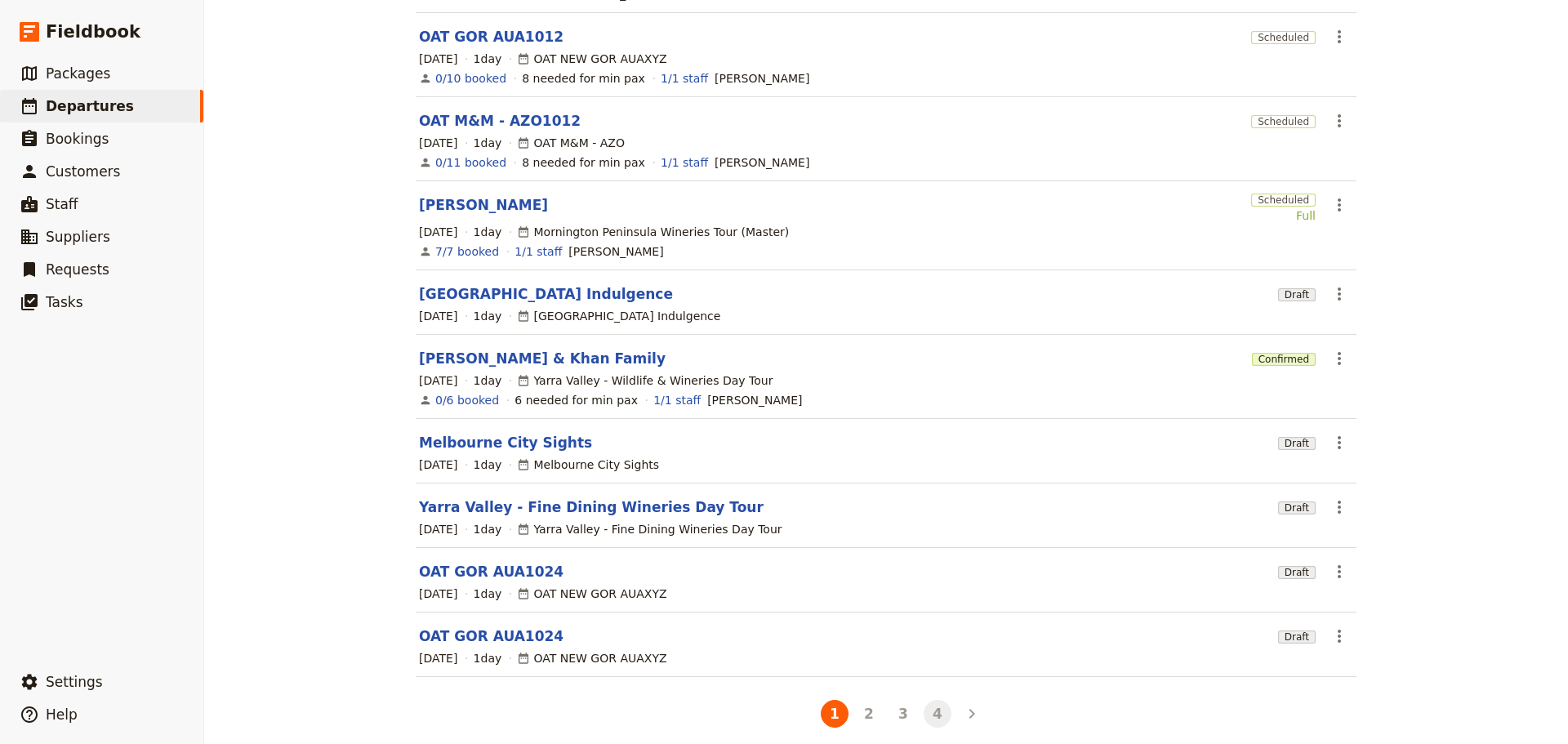
click at [934, 700] on button "4" at bounding box center [937, 713] width 28 height 28
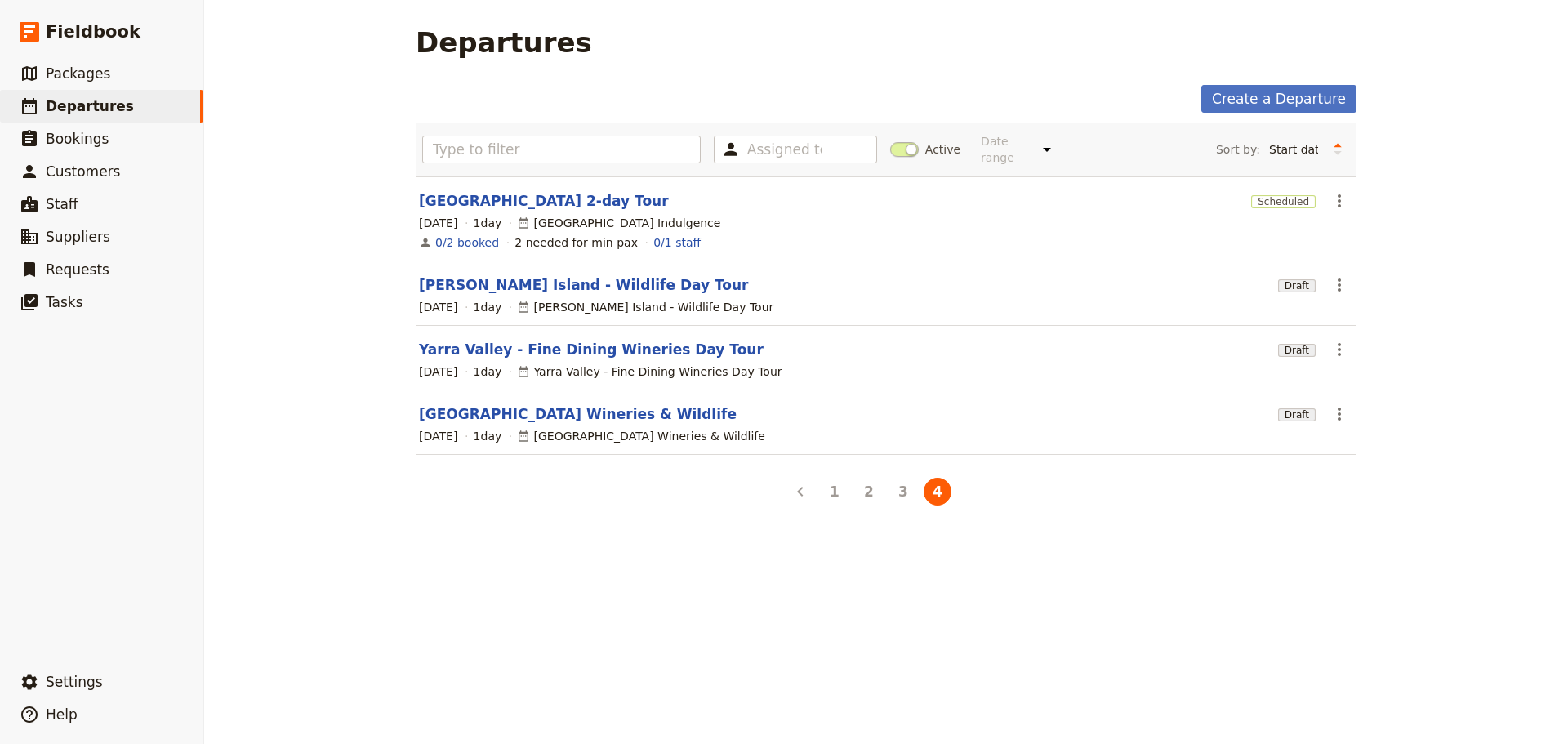
scroll to position [0, 0]
click at [513, 340] on link "Yarra Valley - Fine Dining Wineries Day Tour" at bounding box center [591, 349] width 345 height 19
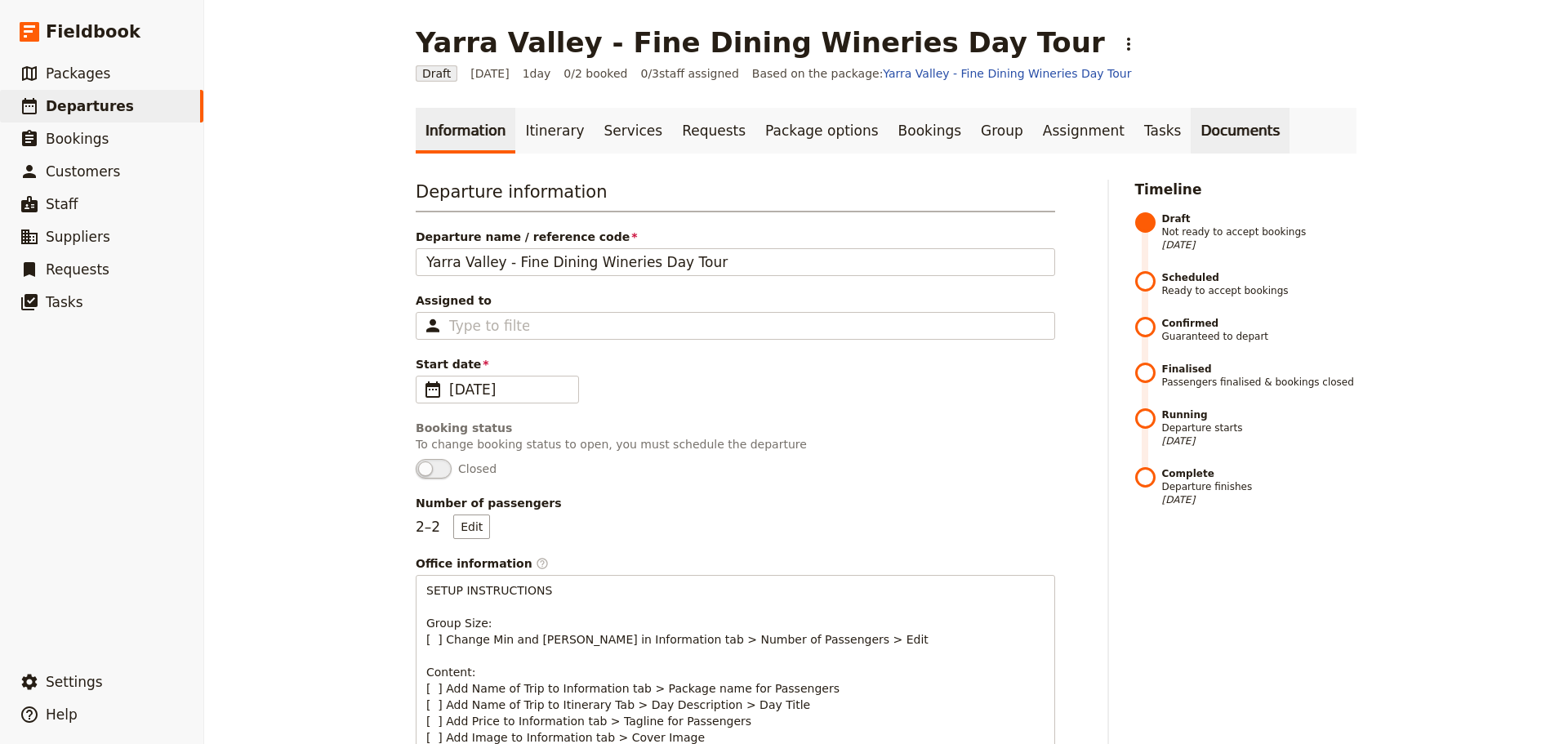
click at [1193, 136] on link "Documents" at bounding box center [1240, 131] width 99 height 46
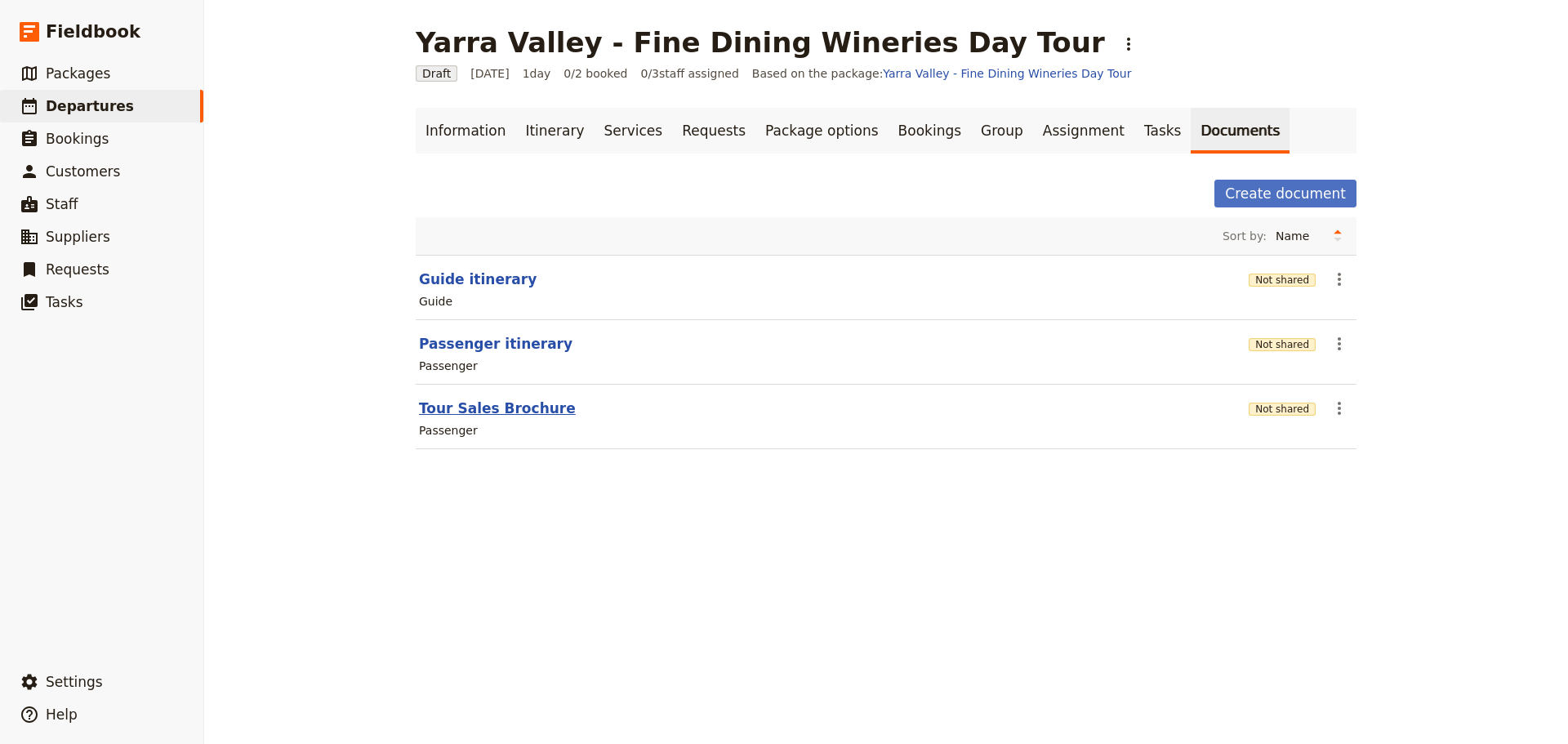
click at [503, 406] on button "Tour Sales Brochure" at bounding box center [497, 408] width 157 height 19
select select "PASSENGER"
select select "DEFAULT"
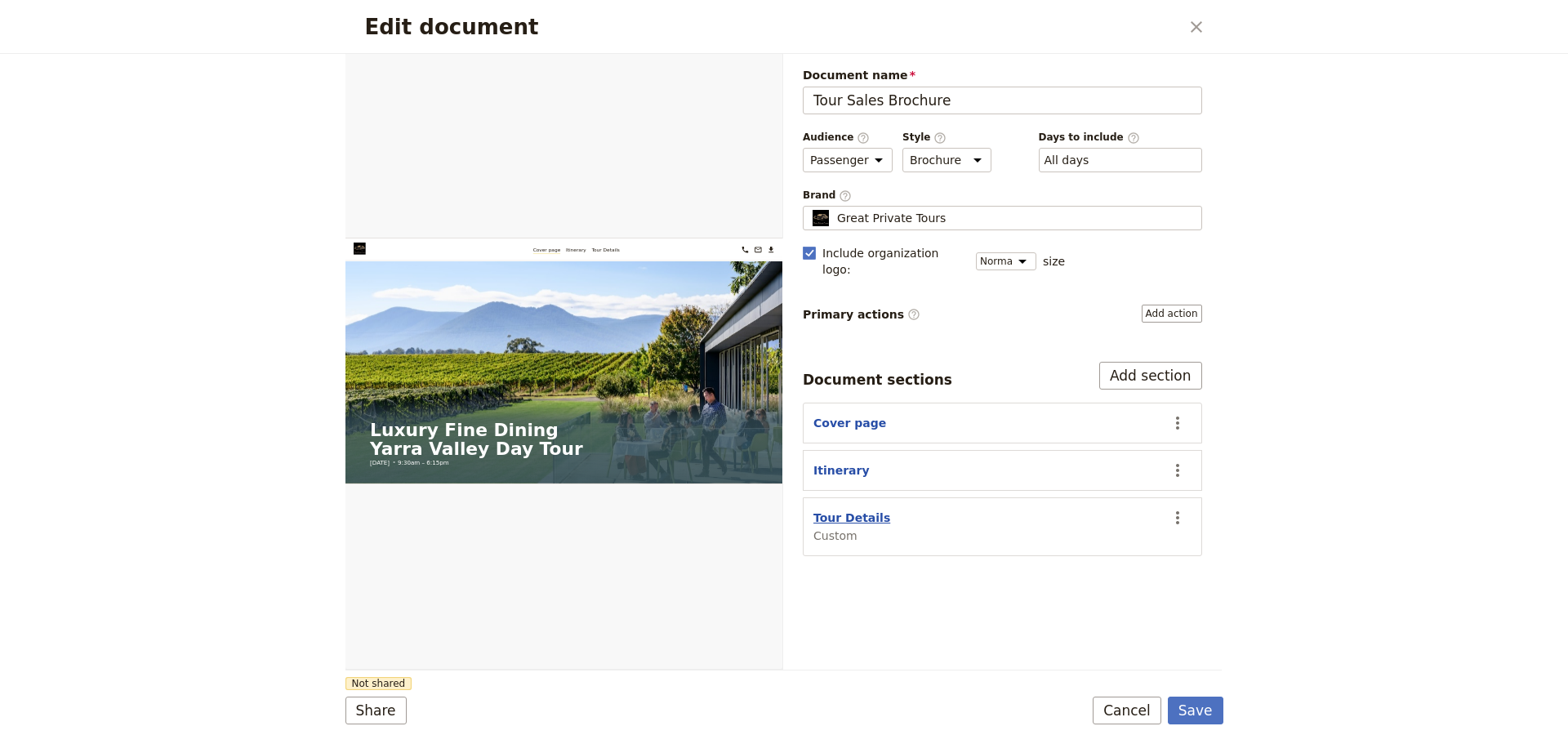
click at [840, 509] on button "Tour Details" at bounding box center [852, 517] width 77 height 16
select select "CUSTOM"
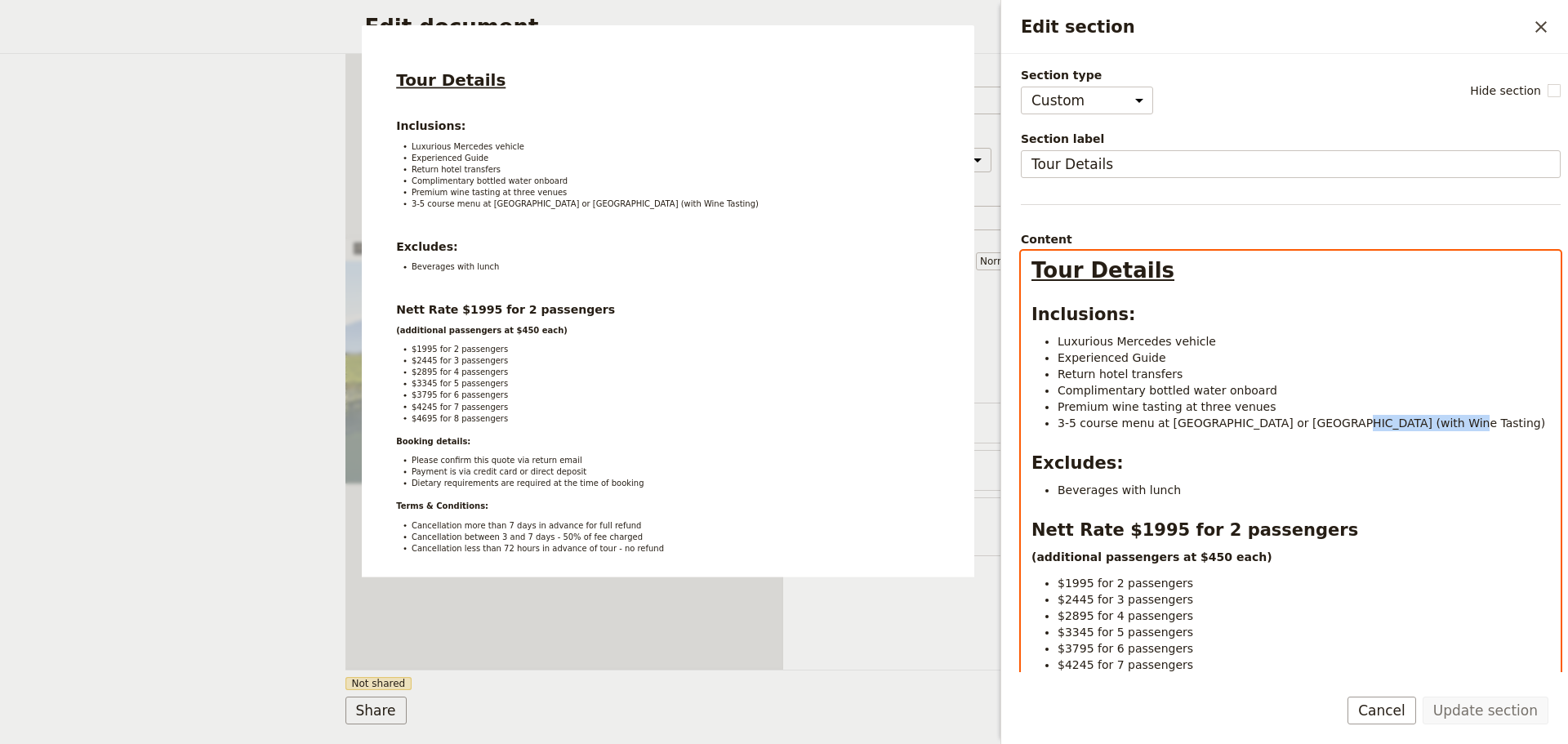
drag, startPoint x: 1417, startPoint y: 423, endPoint x: 1300, endPoint y: 423, distance: 117.0
click at [1300, 423] on li "3-5 course menu at [GEOGRAPHIC_DATA] or [GEOGRAPHIC_DATA] (with Wine Tasting)" at bounding box center [1304, 423] width 493 height 16
click at [1190, 482] on li "Beverages with lunch" at bounding box center [1304, 490] width 493 height 16
click at [1176, 494] on li "Beverages with lunch" at bounding box center [1304, 490] width 493 height 16
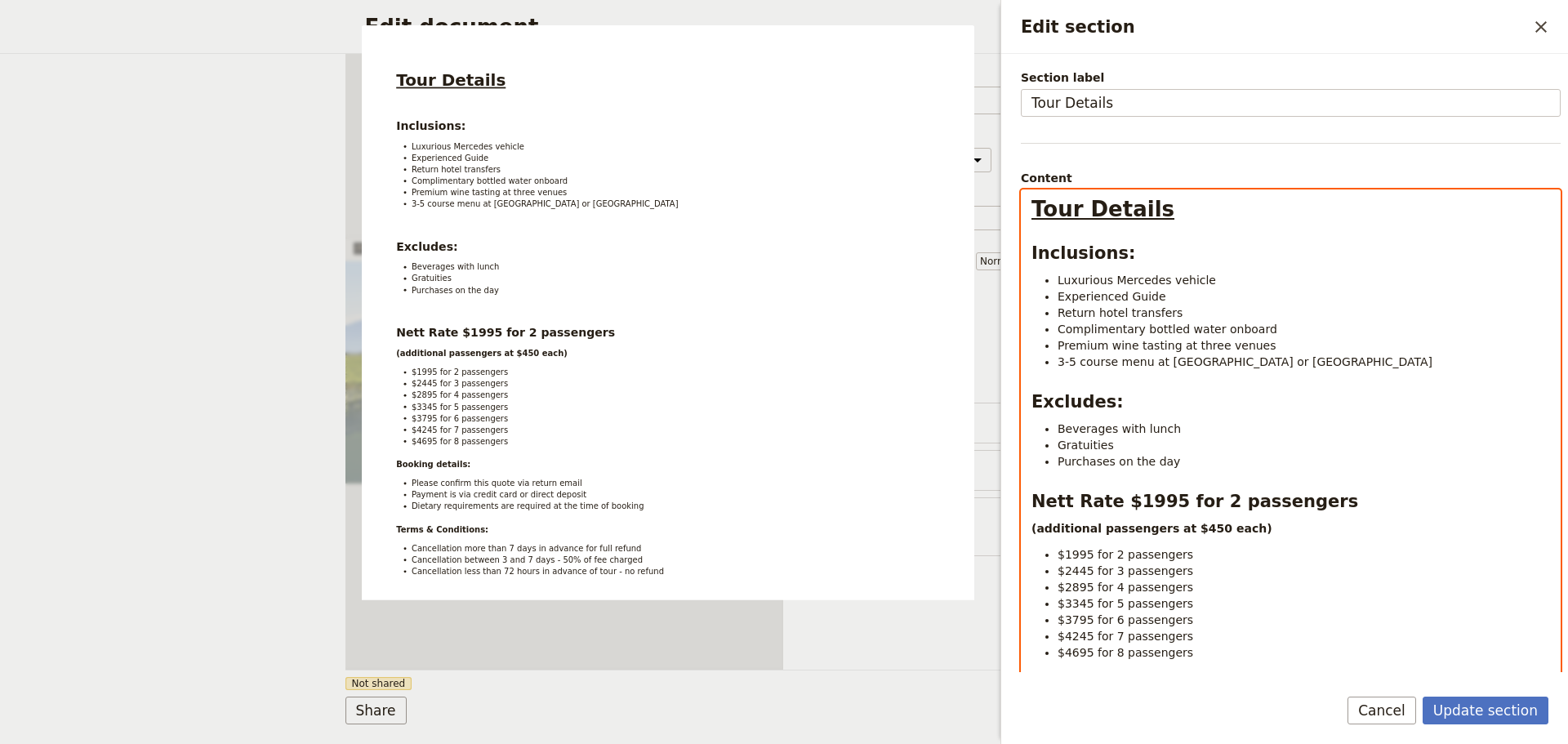
scroll to position [164, 0]
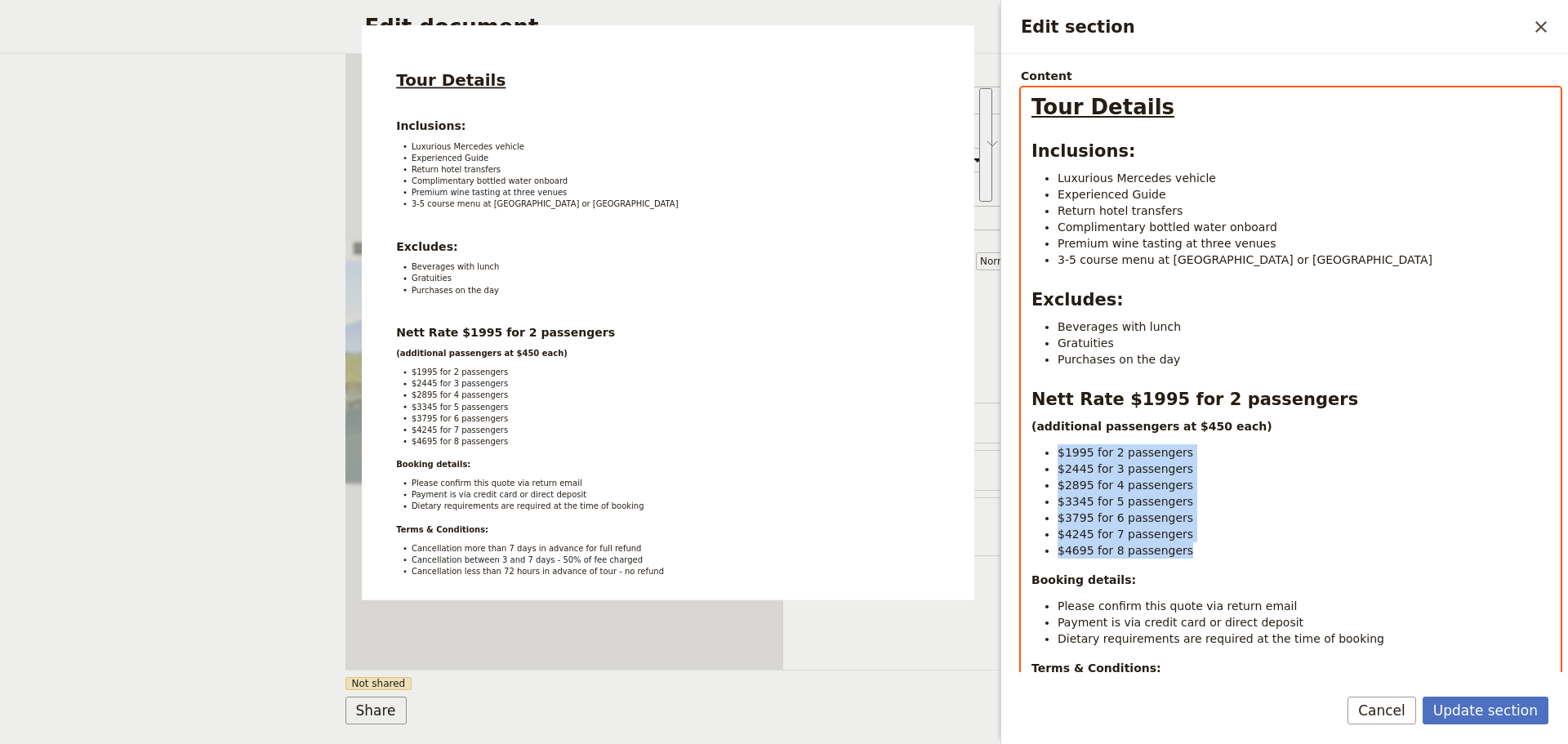
drag, startPoint x: 1195, startPoint y: 548, endPoint x: 1032, endPoint y: 450, distance: 190.2
click at [1032, 450] on ul "$1995 for 2 passengers $2445 for 3 passengers $2895 for 4 passengers $3345 for …" at bounding box center [1290, 500] width 519 height 115
click at [1140, 446] on span "$1995 for 2 passengers" at bounding box center [1125, 452] width 136 height 13
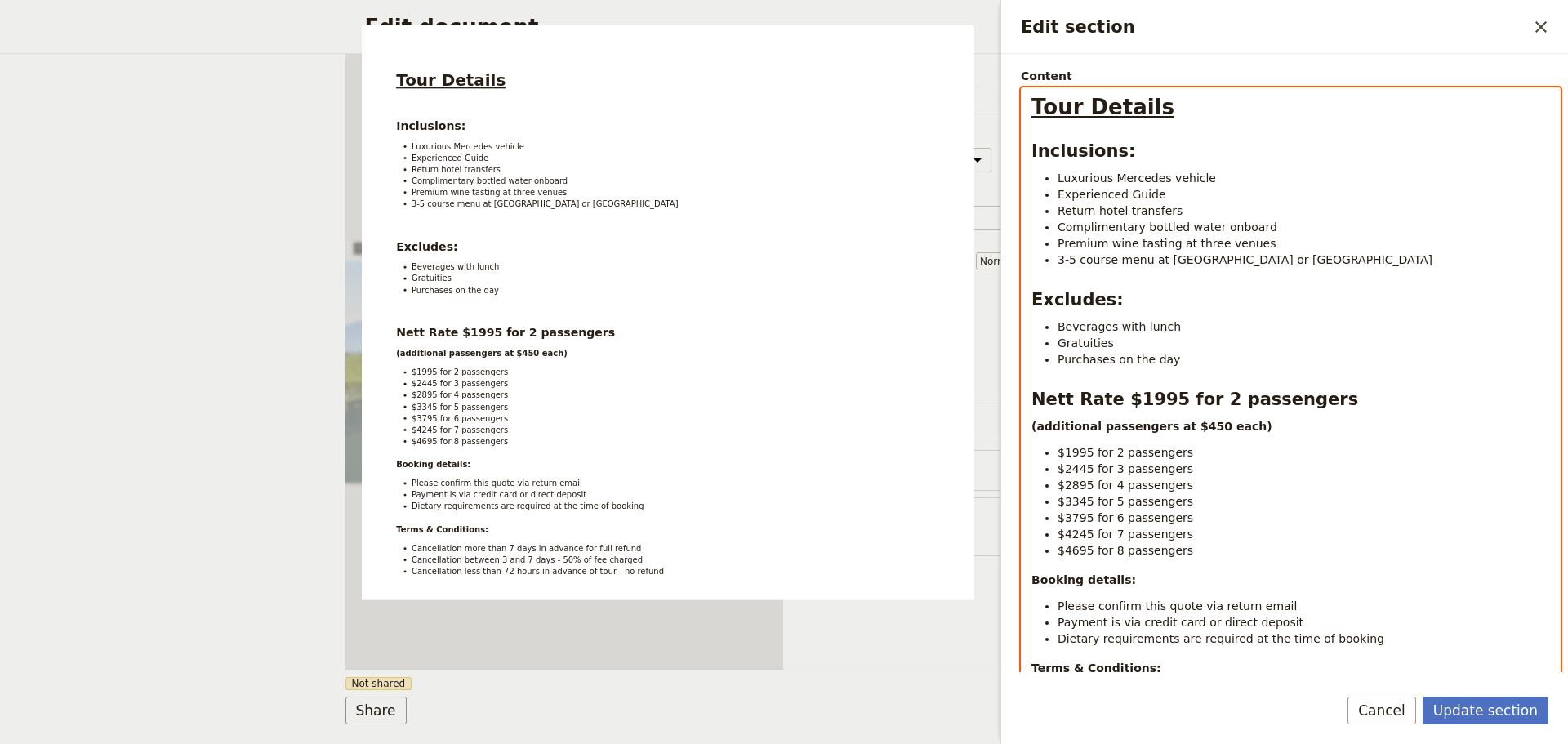
click at [1036, 431] on strong "(additional passengers at $450 each)" at bounding box center [1151, 426] width 241 height 13
click at [1178, 523] on li "$3795 for 6 passengers" at bounding box center [1304, 517] width 493 height 16
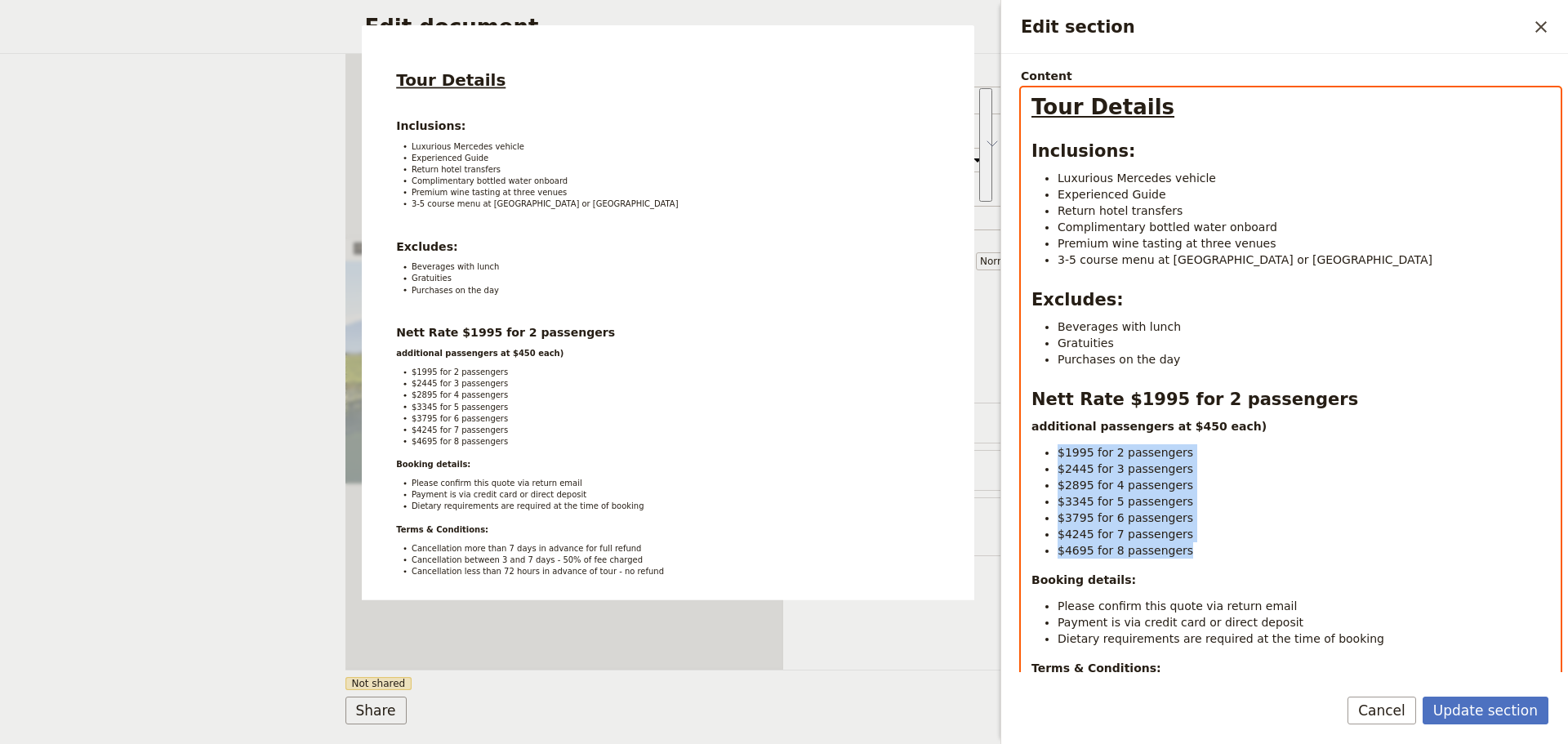
drag, startPoint x: 1032, startPoint y: 462, endPoint x: 1053, endPoint y: 451, distance: 23.7
click at [1053, 451] on ul "$1995 for 2 passengers $2445 for 3 passengers $2895 for 4 passengers $3345 for …" at bounding box center [1290, 500] width 519 height 115
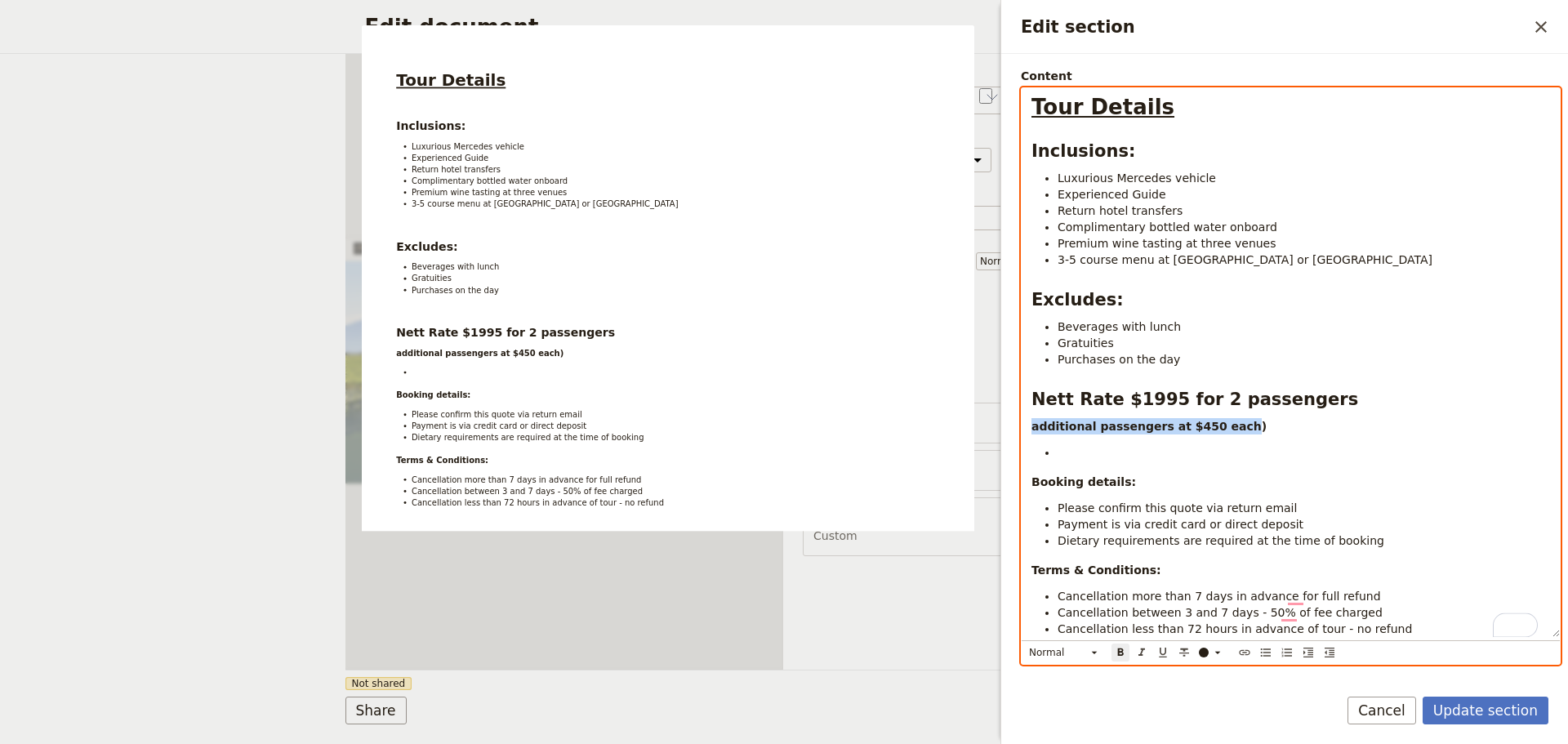
drag, startPoint x: 1060, startPoint y: 426, endPoint x: 1220, endPoint y: 428, distance: 160.0
click at [1220, 428] on div "Tour Details Inclusions: Luxurious Mercedes vehicle Experienced Guide Return ho…" at bounding box center [1290, 363] width 538 height 549
click at [1092, 433] on p ")" at bounding box center [1290, 425] width 519 height 16
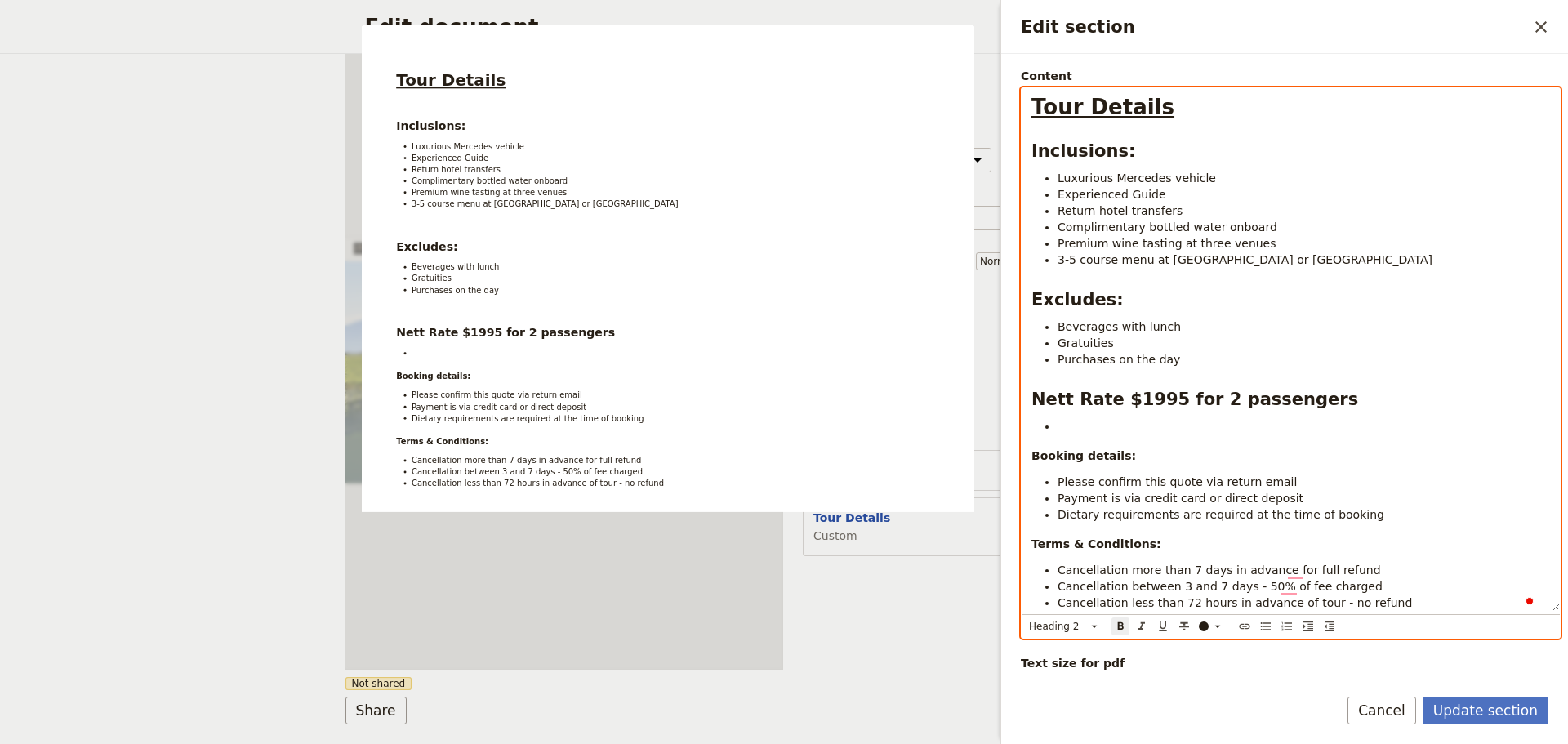
click at [1075, 423] on li "To enrich screen reader interactions, please activate Accessibility in Grammarl…" at bounding box center [1304, 425] width 493 height 16
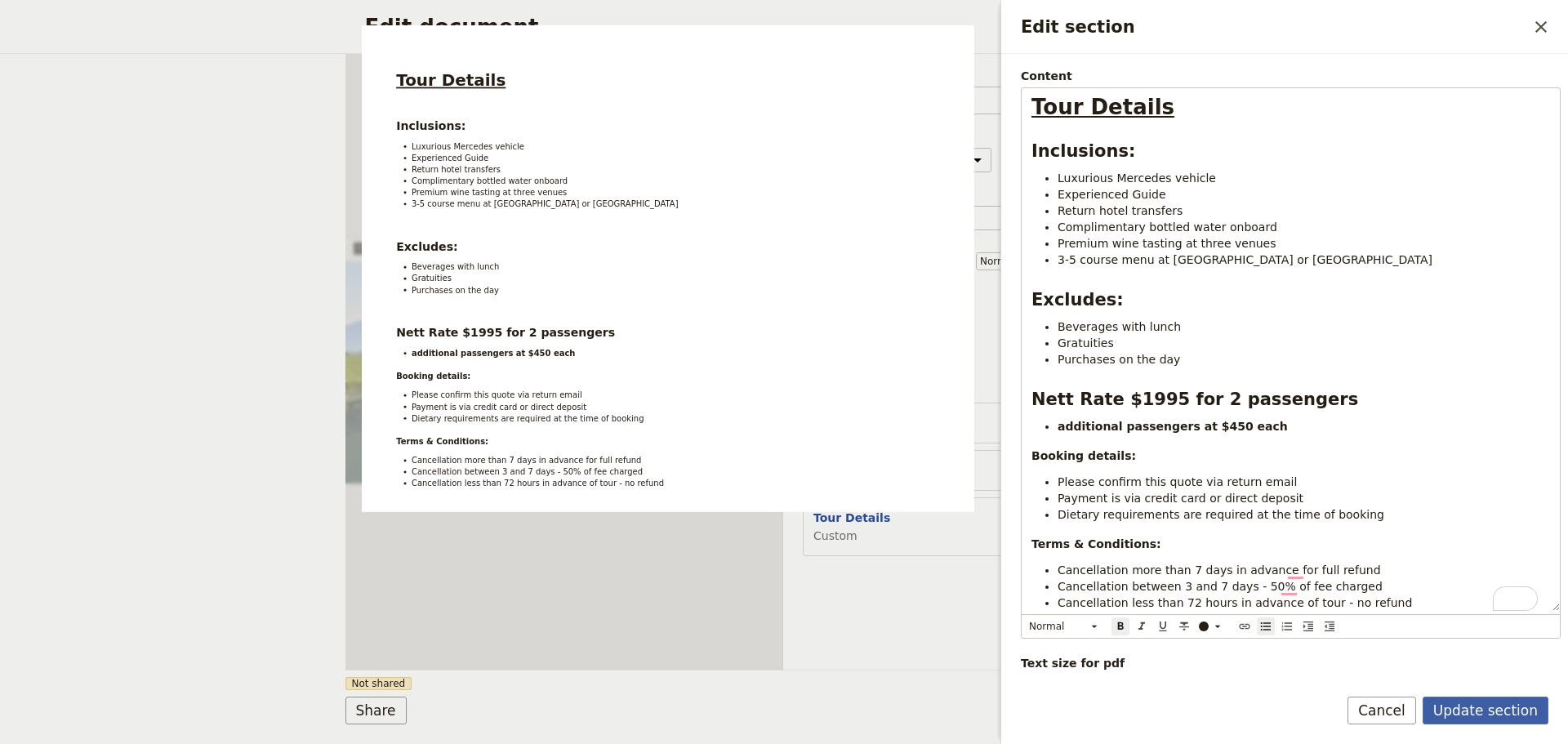
click at [1494, 702] on button "Update section" at bounding box center [1485, 710] width 126 height 28
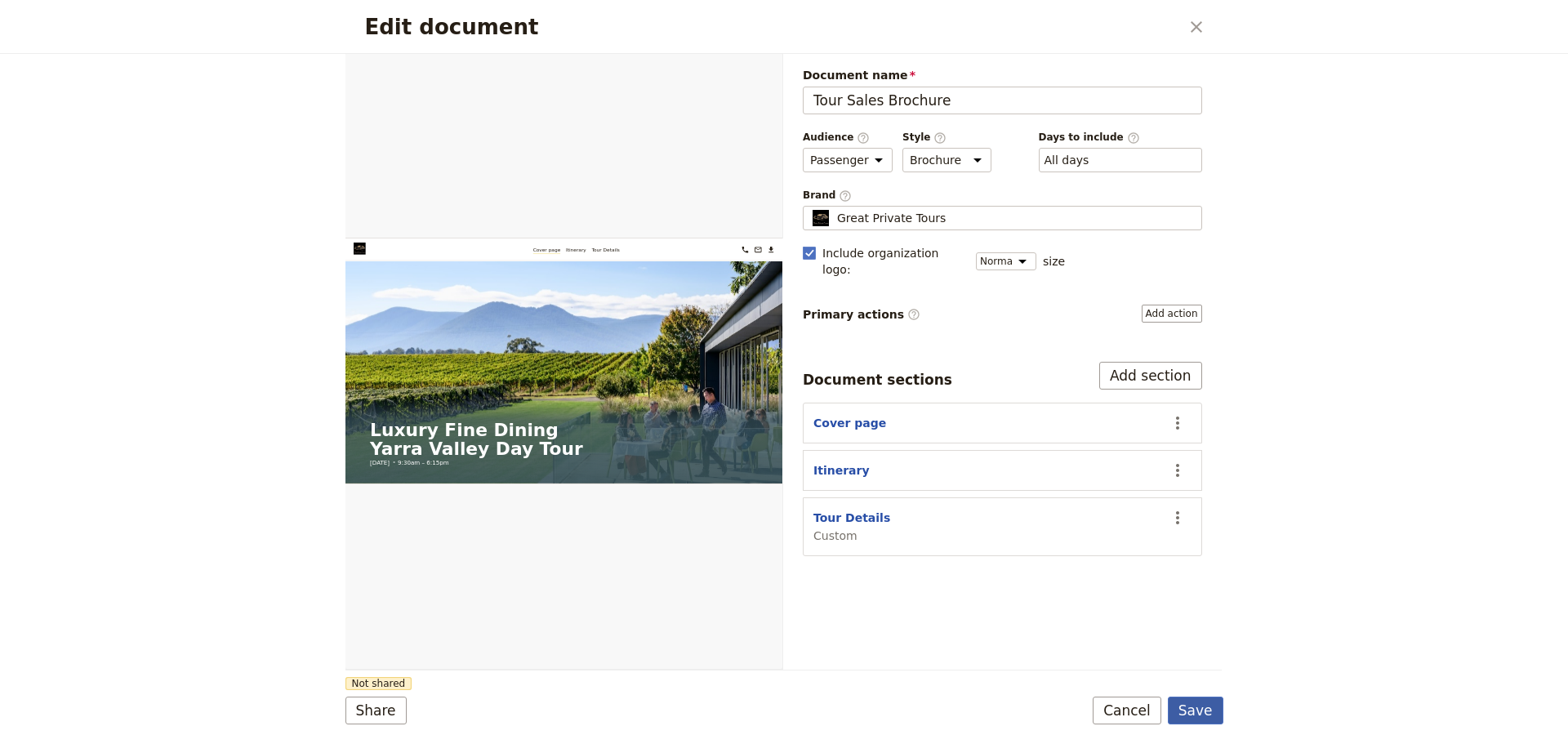
click at [1186, 705] on button "Save" at bounding box center [1195, 710] width 56 height 28
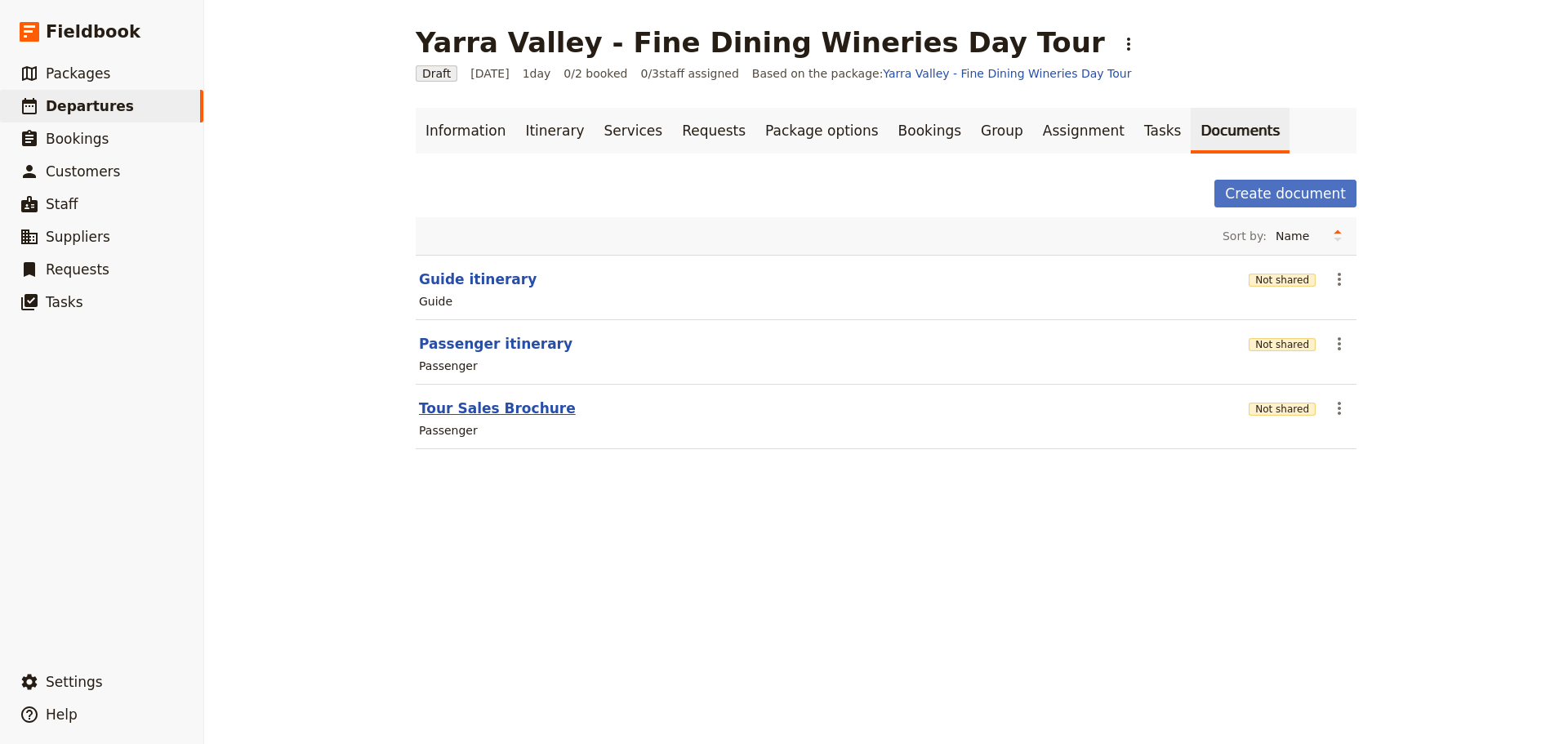
click at [477, 413] on button "Tour Sales Brochure" at bounding box center [497, 408] width 157 height 19
select select "PASSENGER"
select select "DEFAULT"
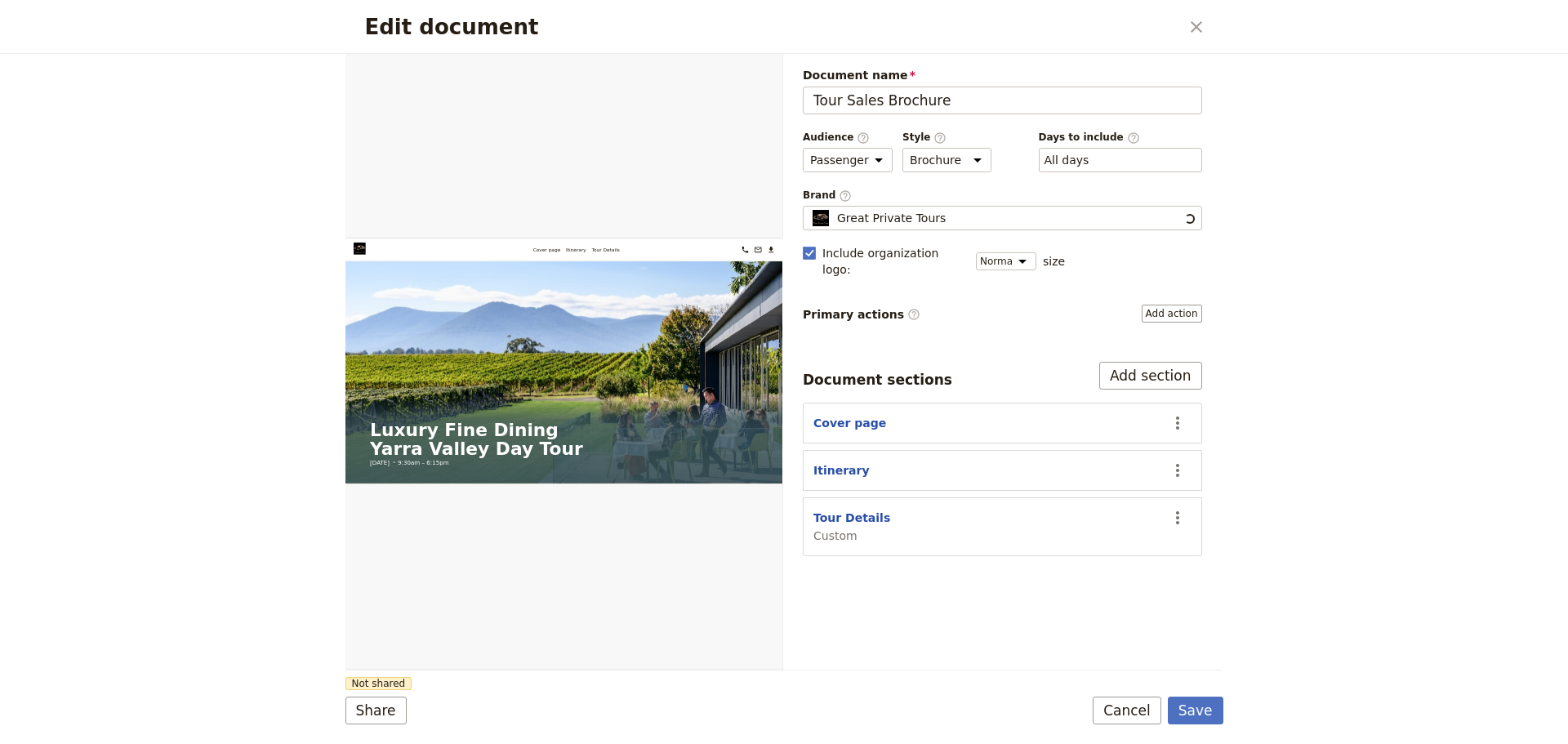
scroll to position [0, 0]
click at [765, 74] on icon "Open full preview" at bounding box center [763, 73] width 13 height 13
drag, startPoint x: 1144, startPoint y: 708, endPoint x: 1054, endPoint y: 443, distance: 279.9
click at [1143, 708] on button "Cancel" at bounding box center [1126, 710] width 68 height 28
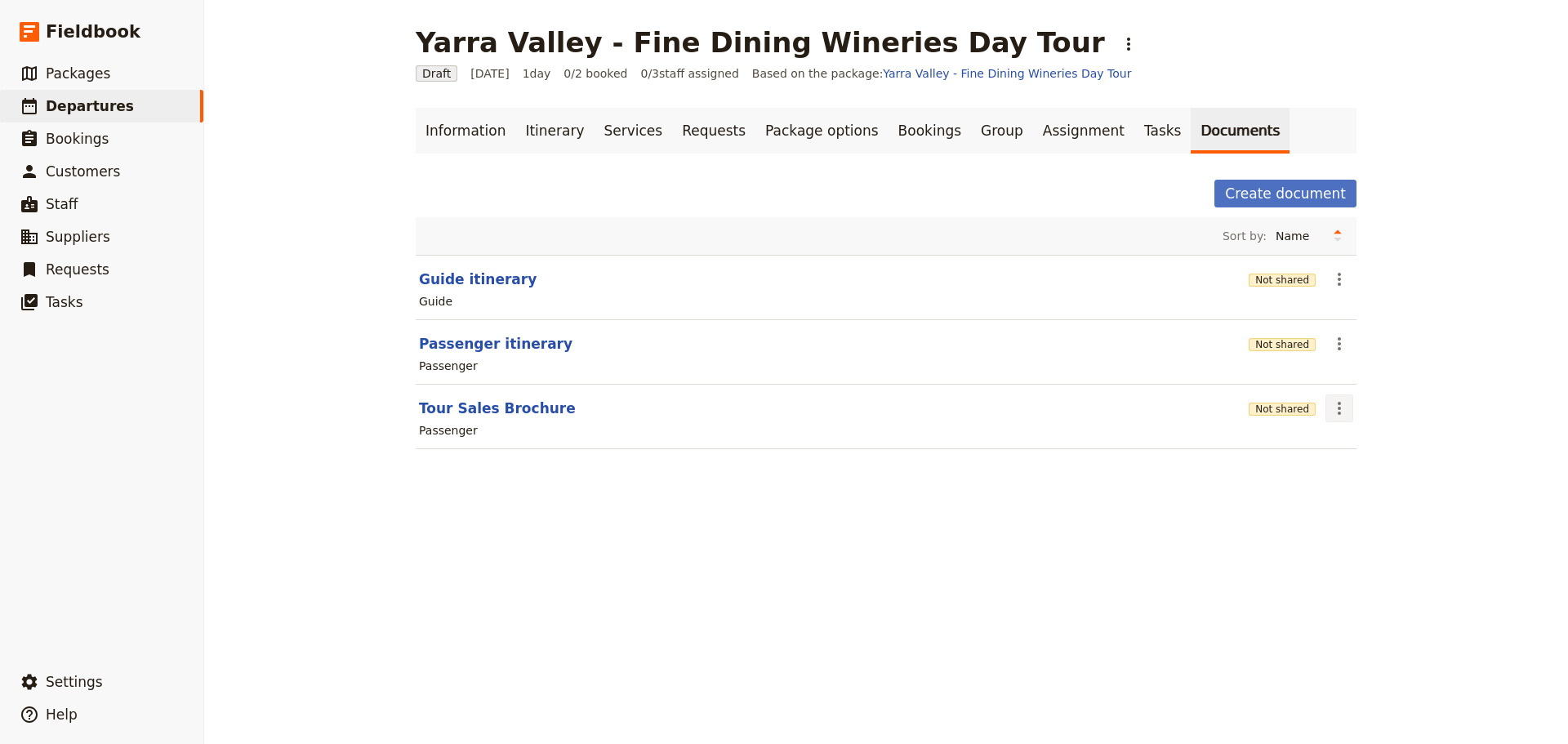
click at [1334, 405] on icon "Actions" at bounding box center [1339, 408] width 19 height 19
click at [1345, 445] on span "Share" at bounding box center [1347, 444] width 33 height 16
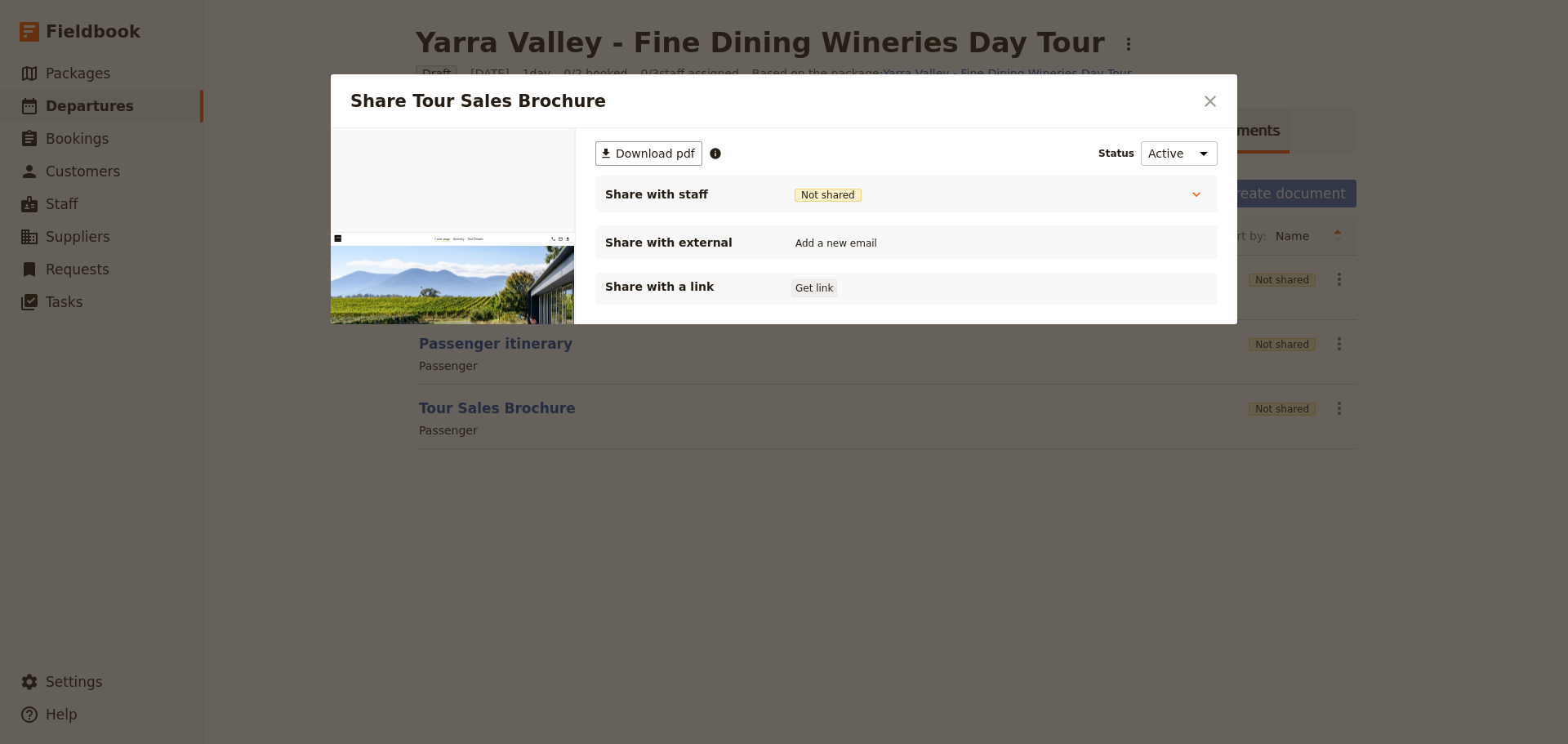
click at [828, 283] on button "Get link" at bounding box center [814, 288] width 46 height 18
click at [831, 283] on button "Shared until [DATE]" at bounding box center [849, 289] width 116 height 13
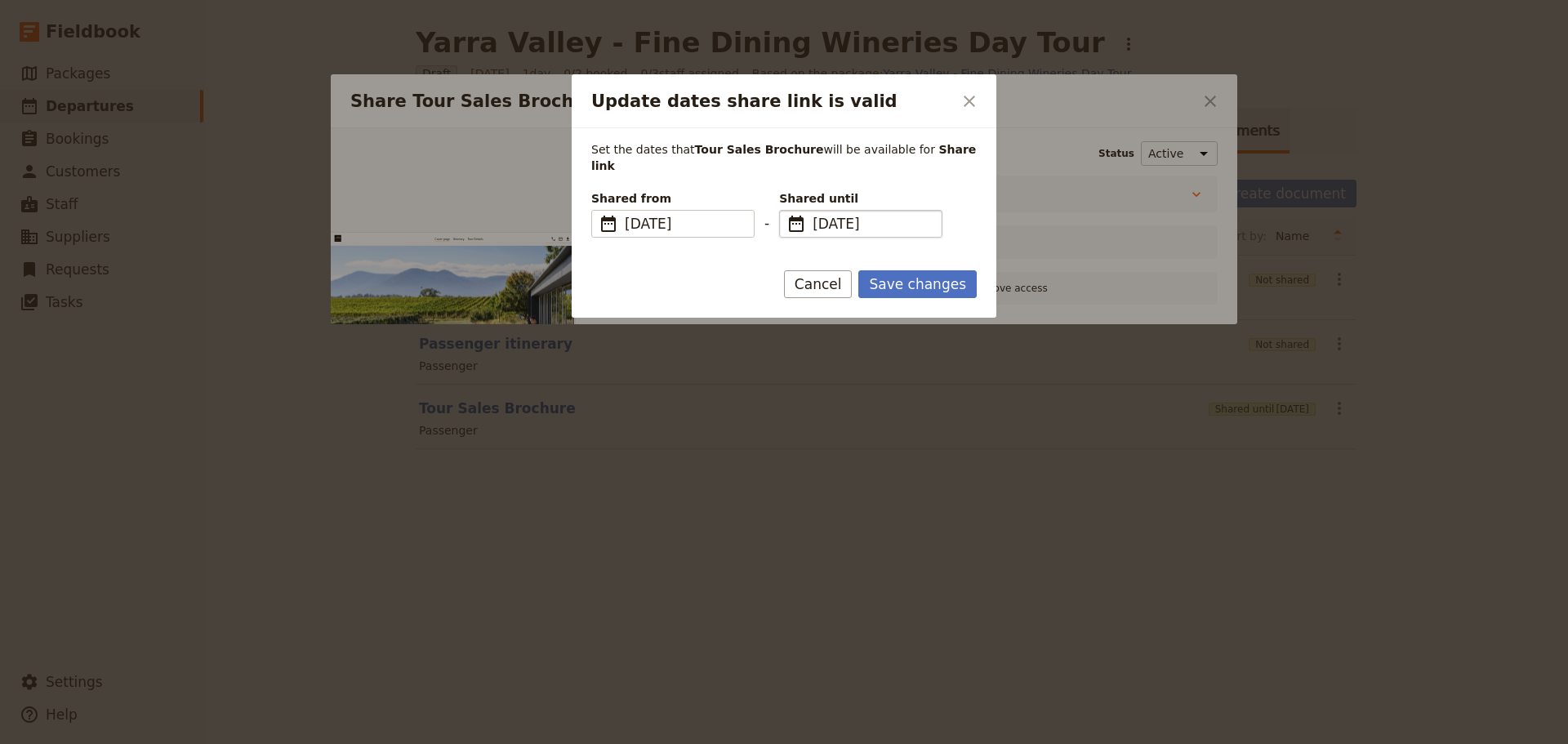
click at [800, 214] on span "​" at bounding box center [796, 223] width 19 height 19
click at [786, 210] on input "[DATE]" at bounding box center [785, 210] width 1 height 1
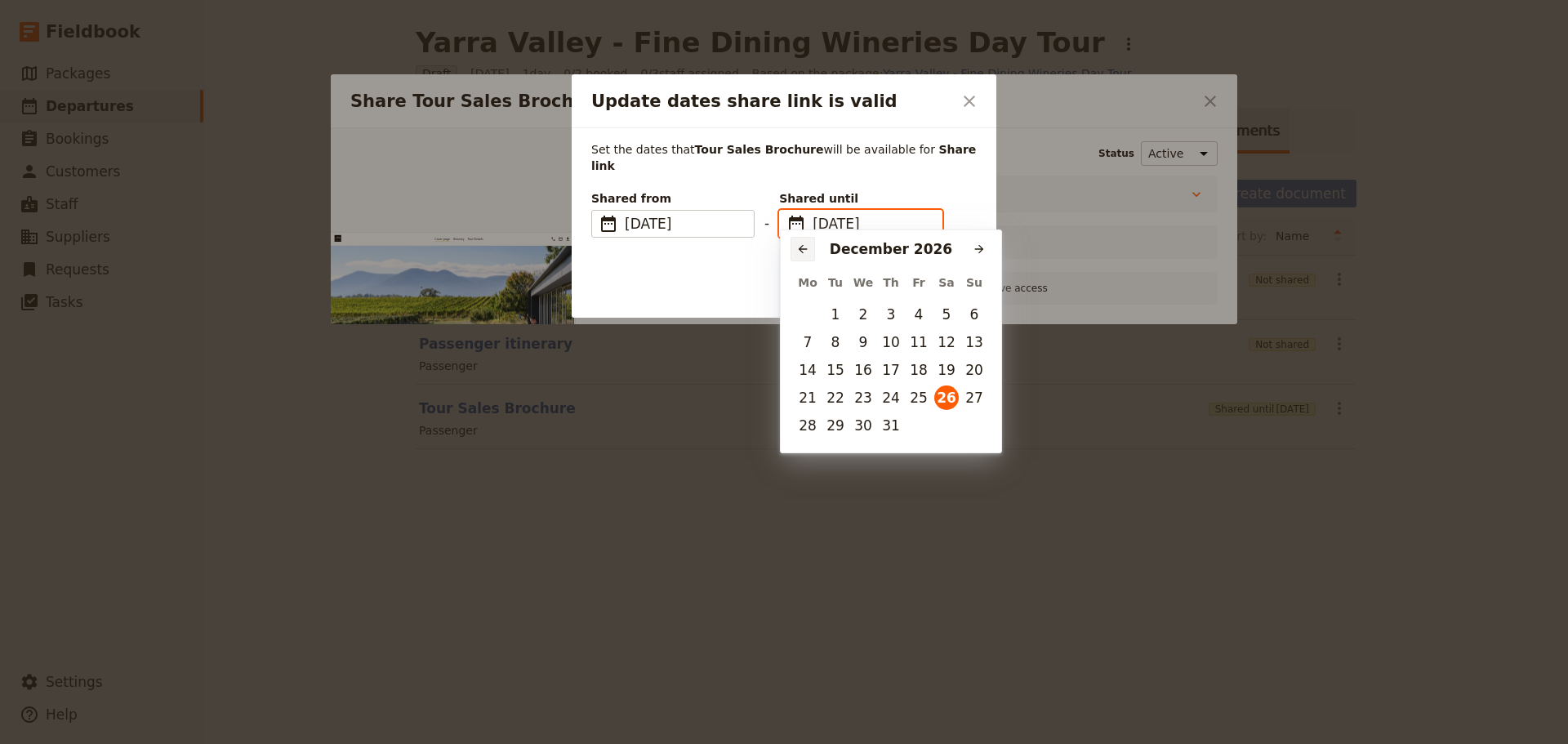
click at [802, 250] on icon "Previous month" at bounding box center [803, 249] width 13 height 13
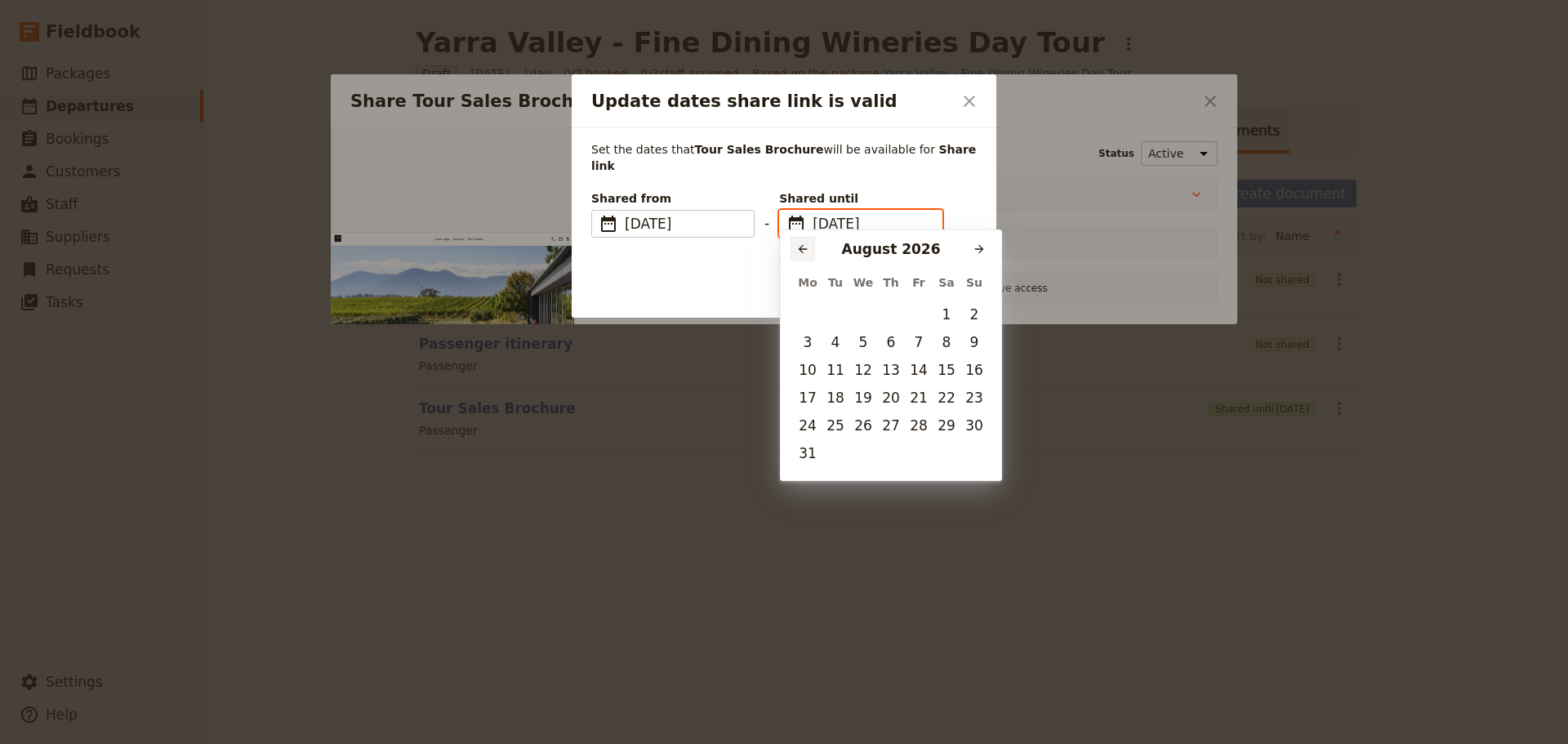
click at [803, 250] on icon "Previous month" at bounding box center [803, 249] width 13 height 13
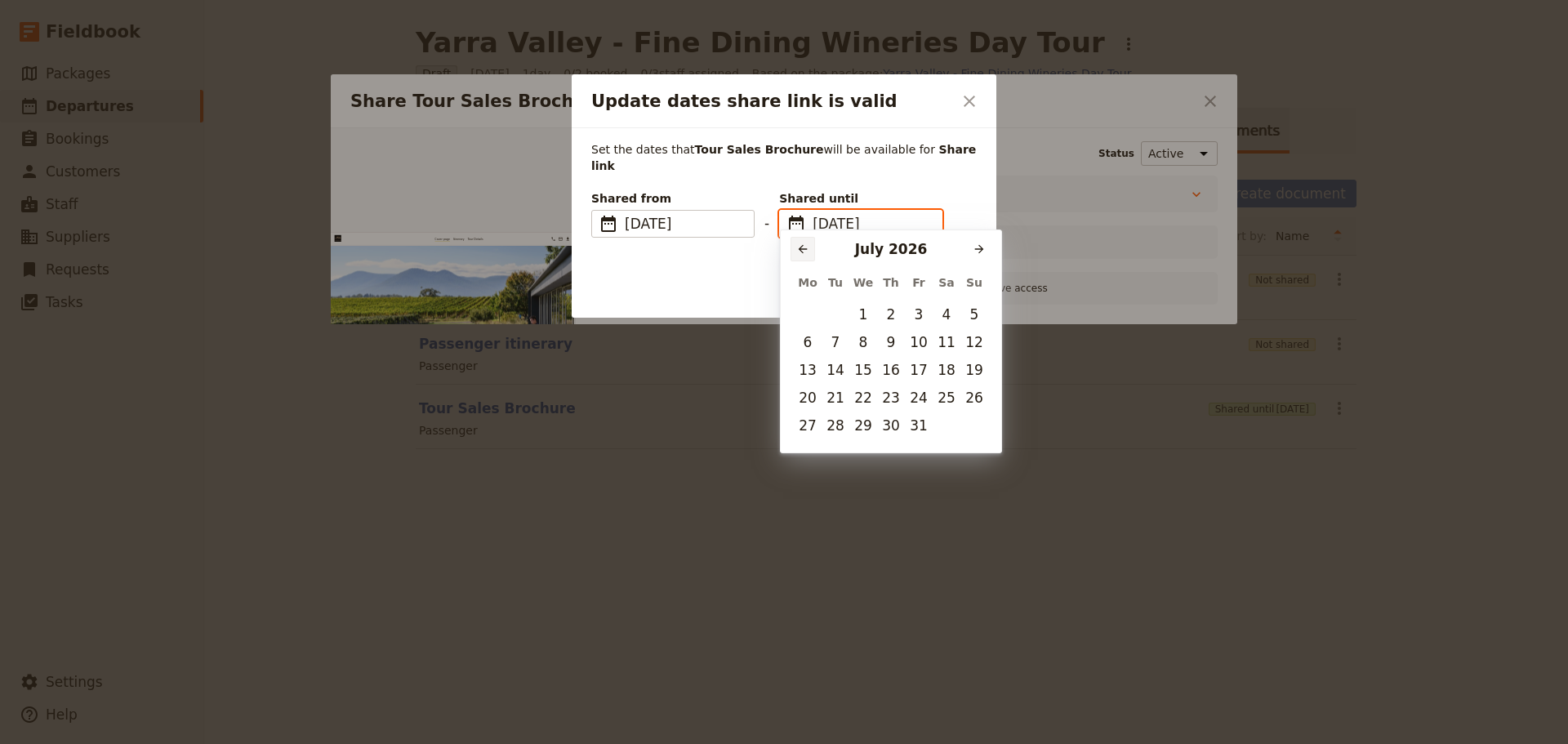
click at [803, 250] on icon "Previous month" at bounding box center [803, 249] width 13 height 13
click at [804, 250] on icon "Previous month" at bounding box center [803, 249] width 13 height 13
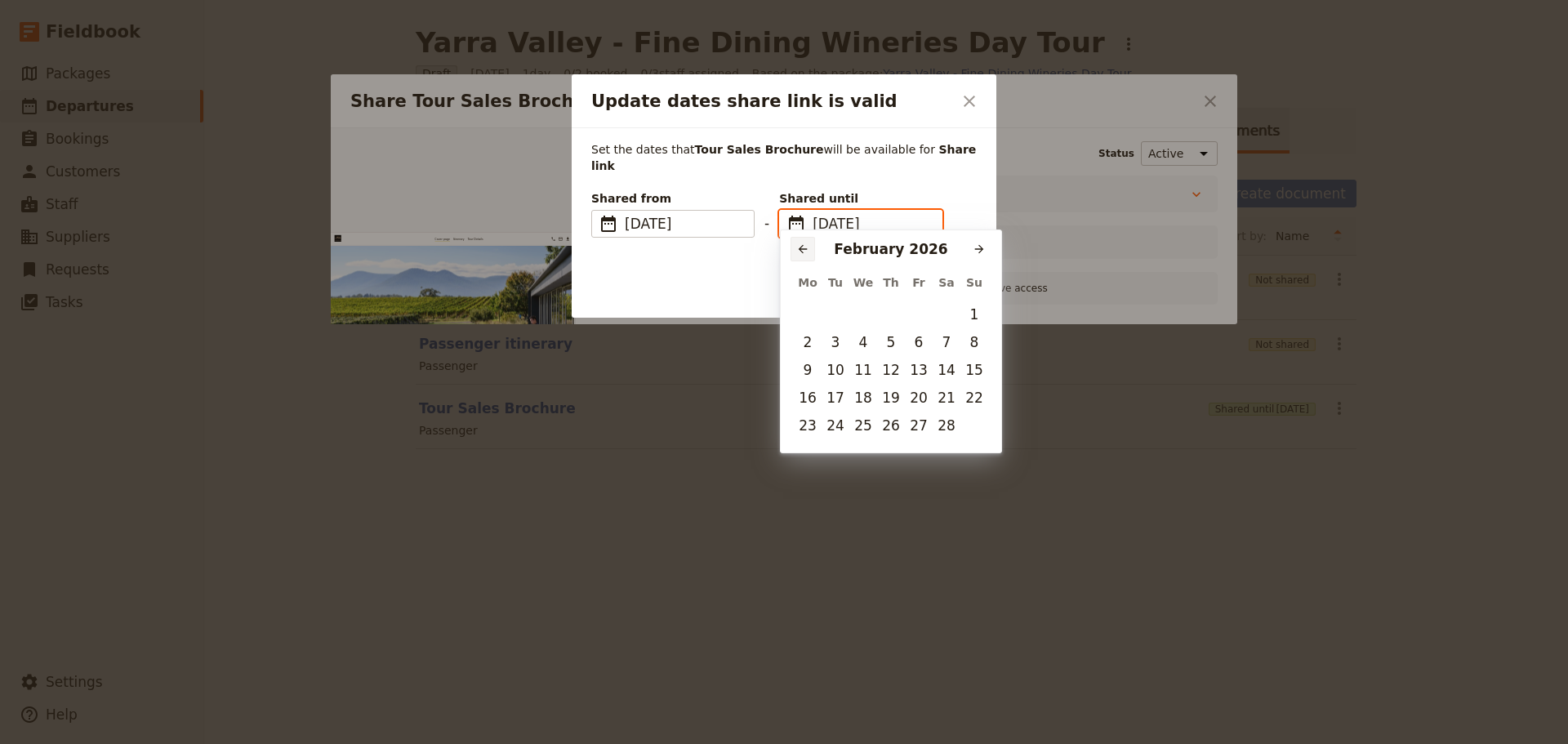
click at [804, 250] on icon "Previous month" at bounding box center [803, 249] width 13 height 13
click at [987, 247] on button "​" at bounding box center [978, 248] width 24 height 24
click at [794, 252] on button "​" at bounding box center [802, 248] width 24 height 24
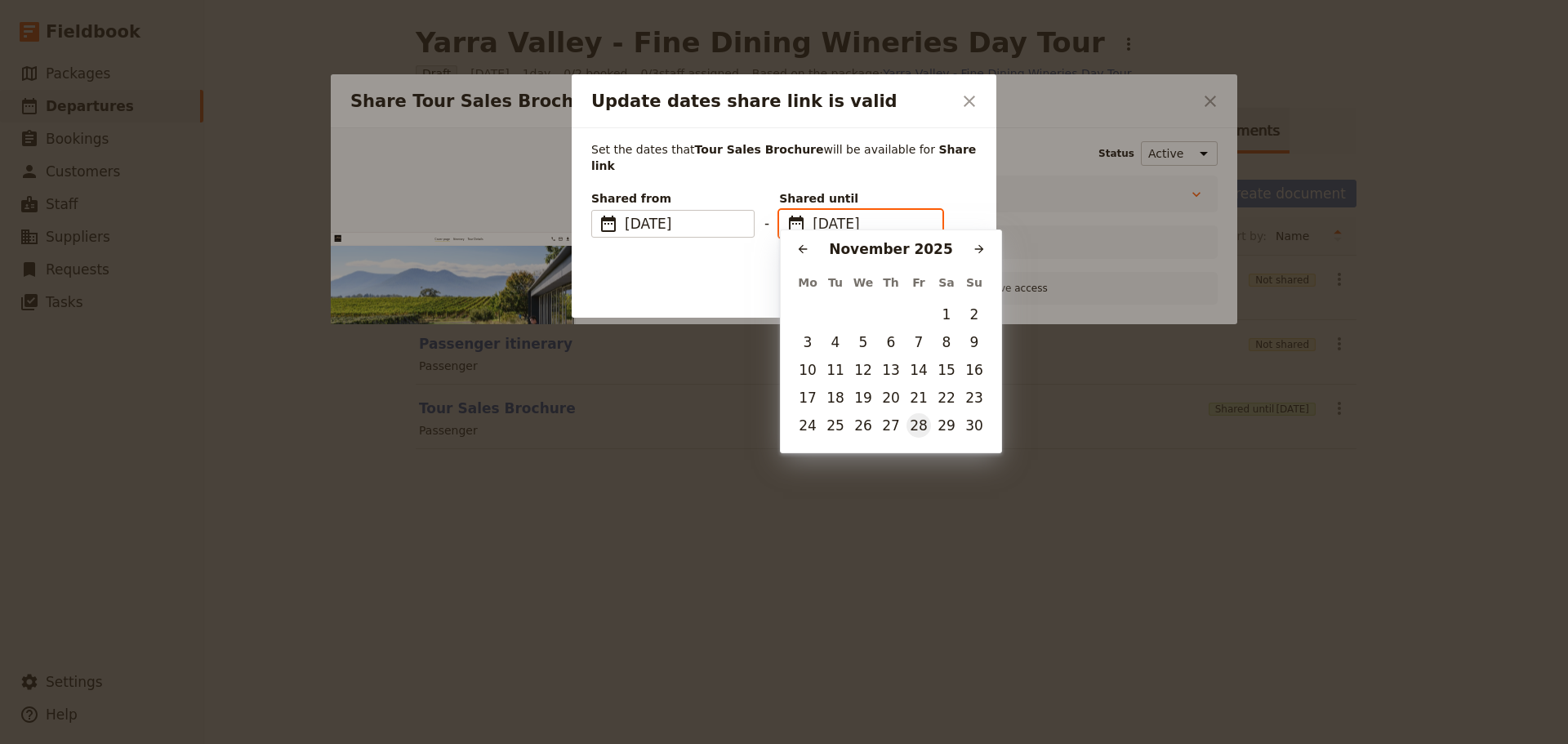
click at [916, 430] on button "28" at bounding box center [918, 424] width 24 height 24
type input "[DATE]"
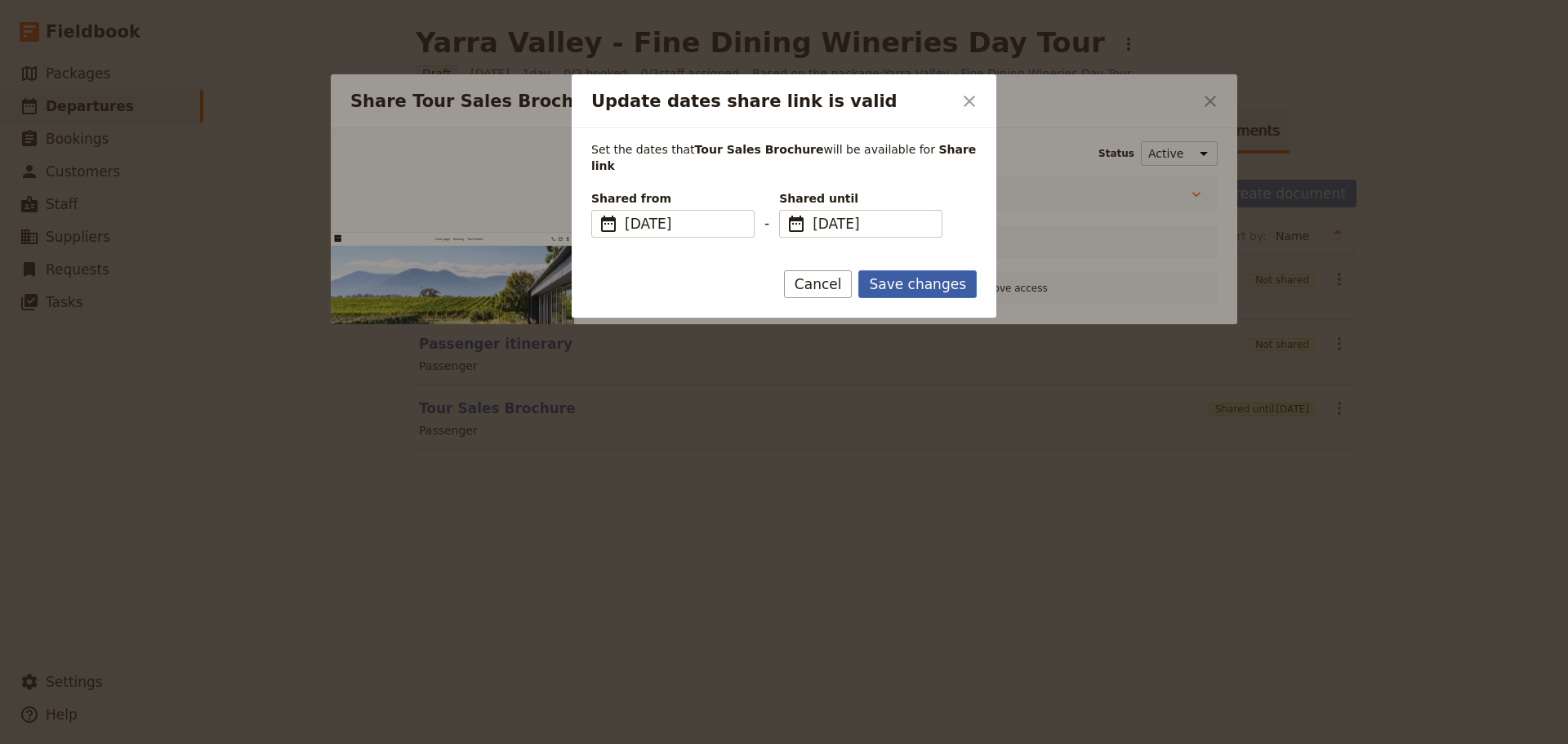
click at [902, 276] on button "Save changes" at bounding box center [917, 284] width 118 height 28
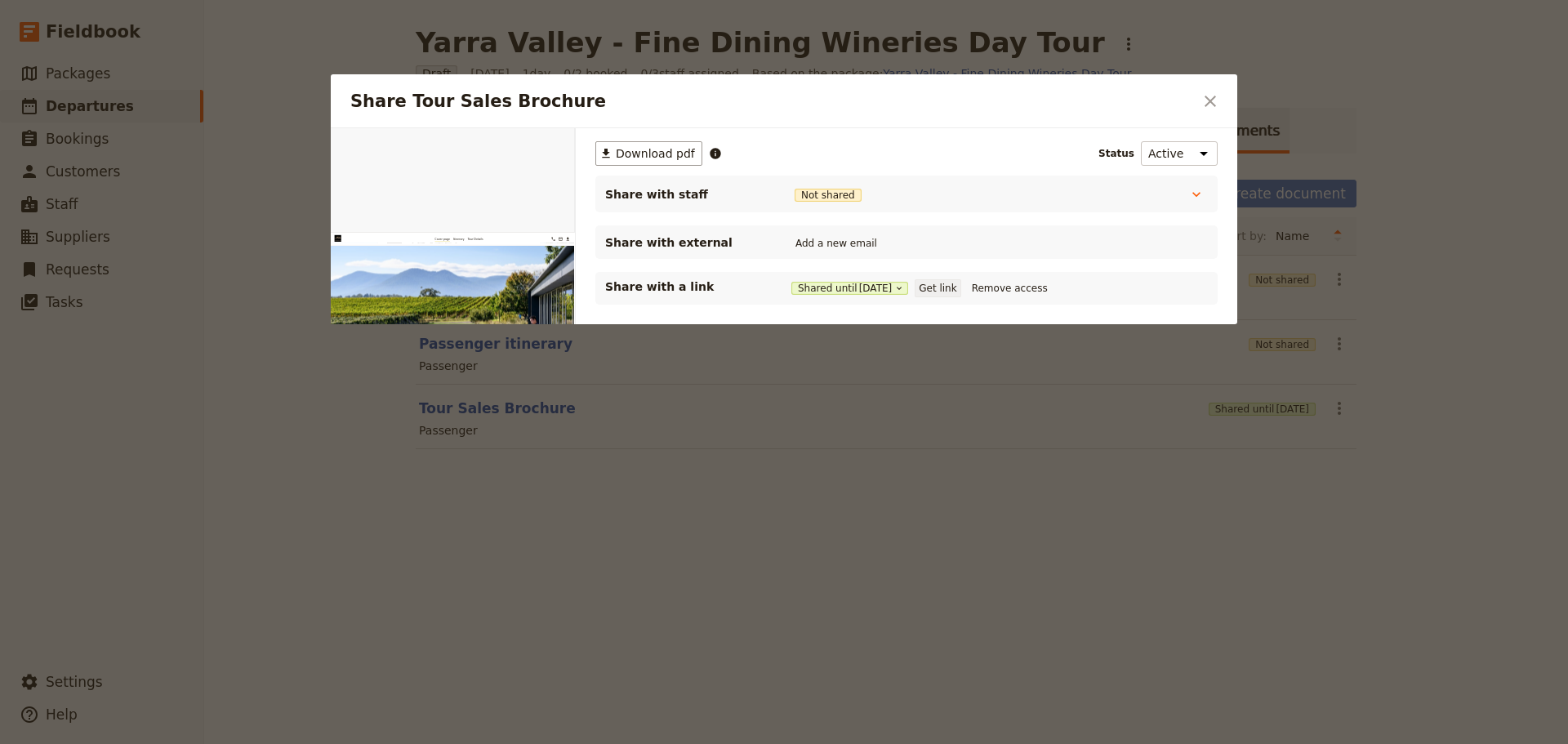
click at [944, 289] on button "Get link" at bounding box center [938, 288] width 46 height 18
click at [1203, 105] on icon "Close dialog" at bounding box center [1210, 101] width 19 height 19
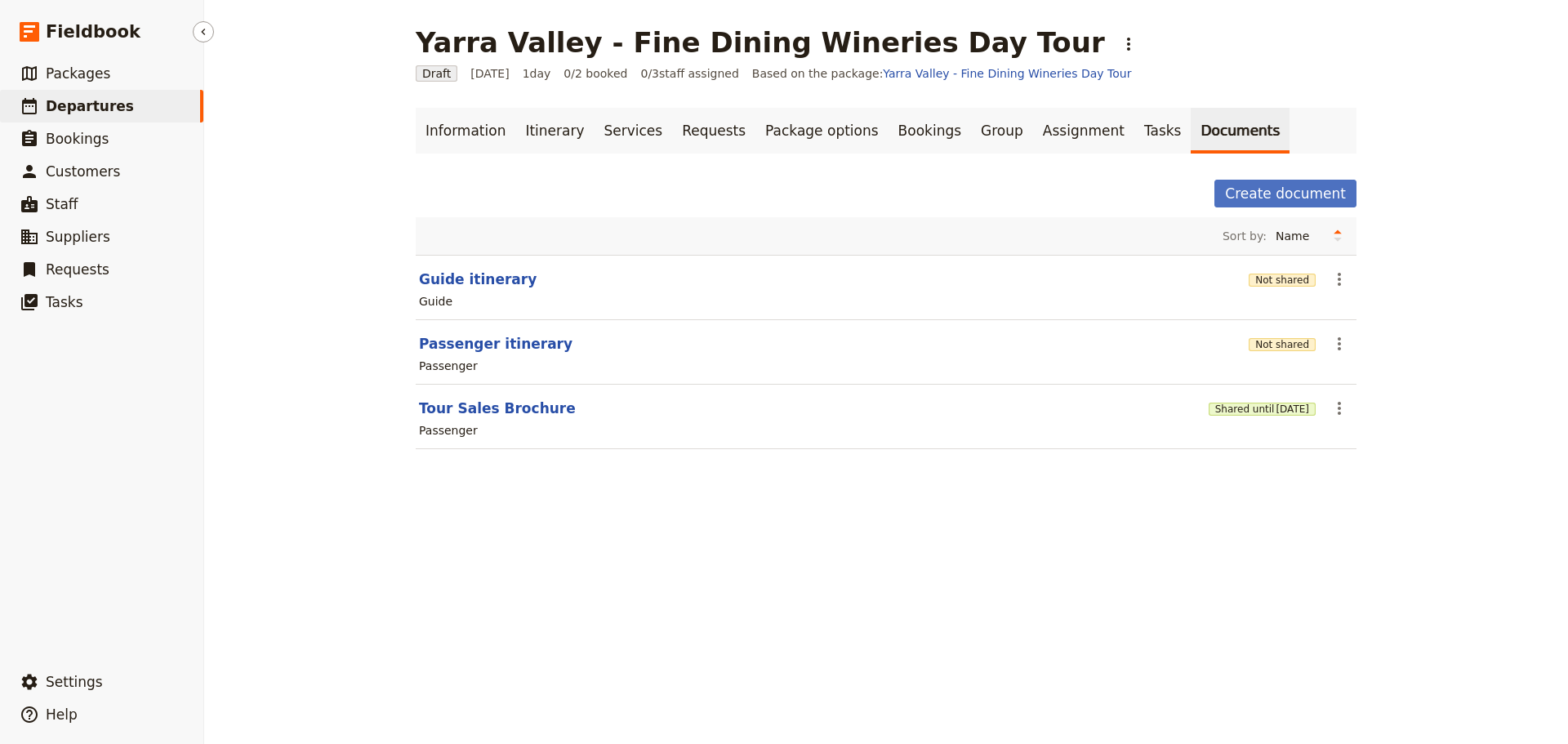
click at [84, 104] on span "Departures" at bounding box center [90, 106] width 89 height 16
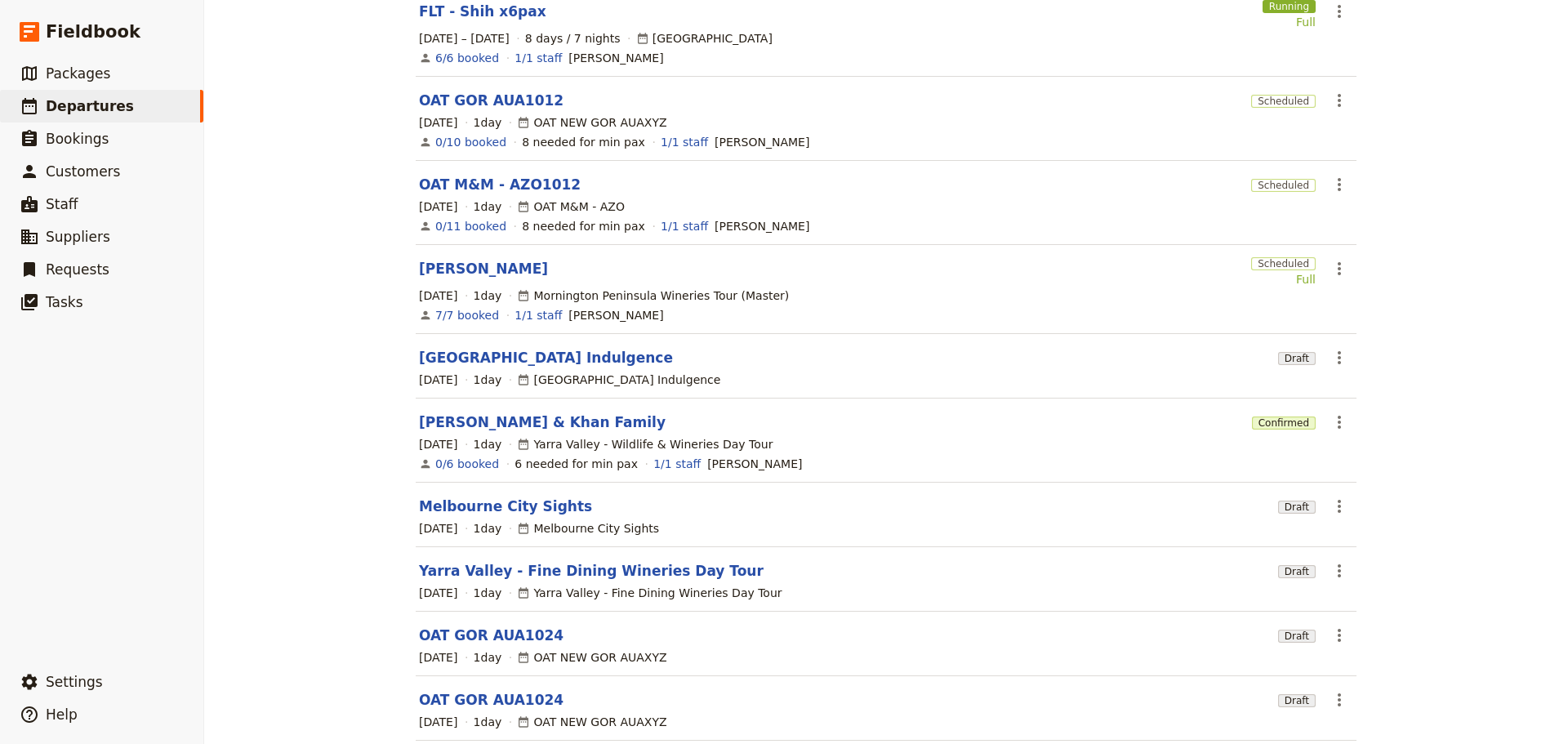
scroll to position [253, 0]
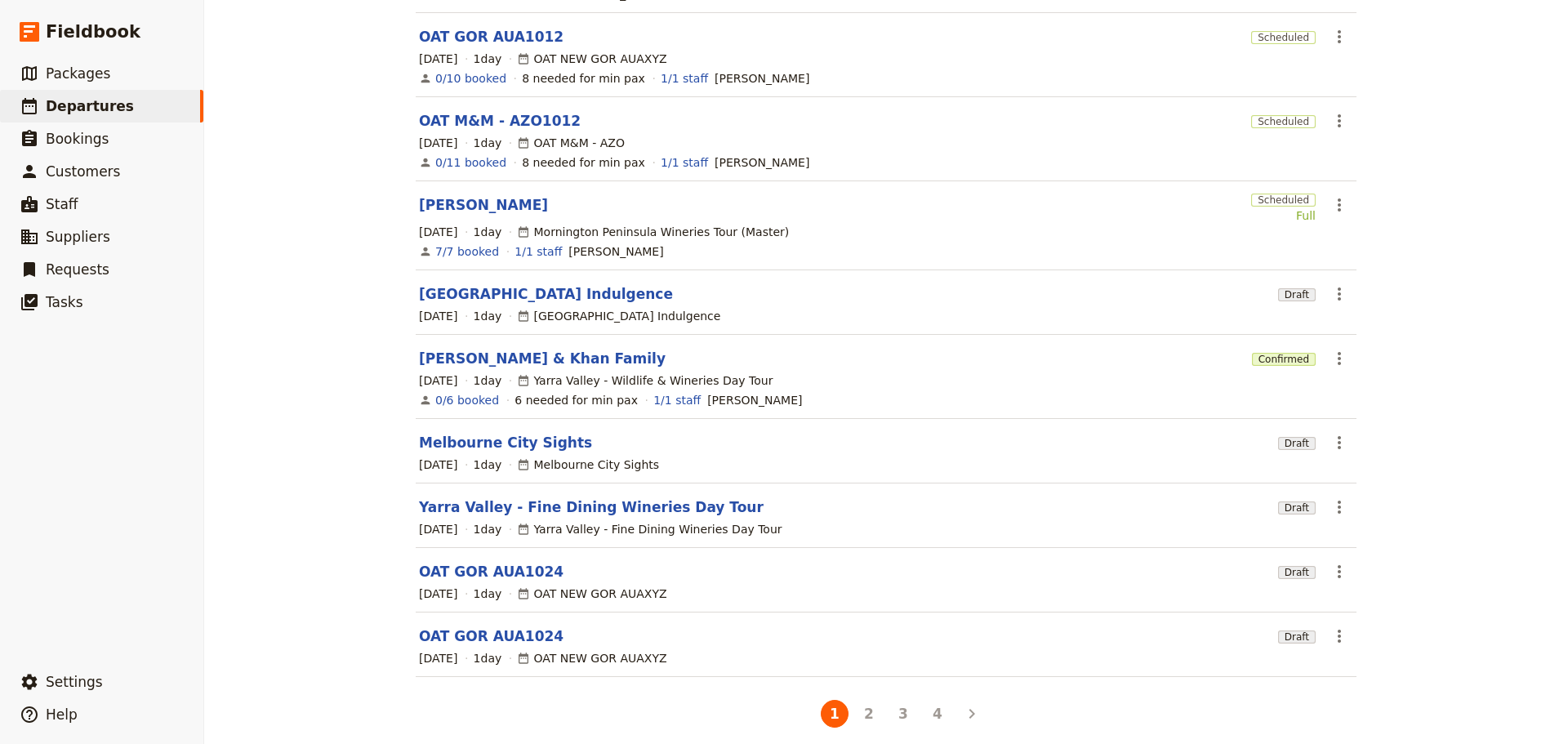
click at [925, 703] on button "4" at bounding box center [937, 713] width 28 height 28
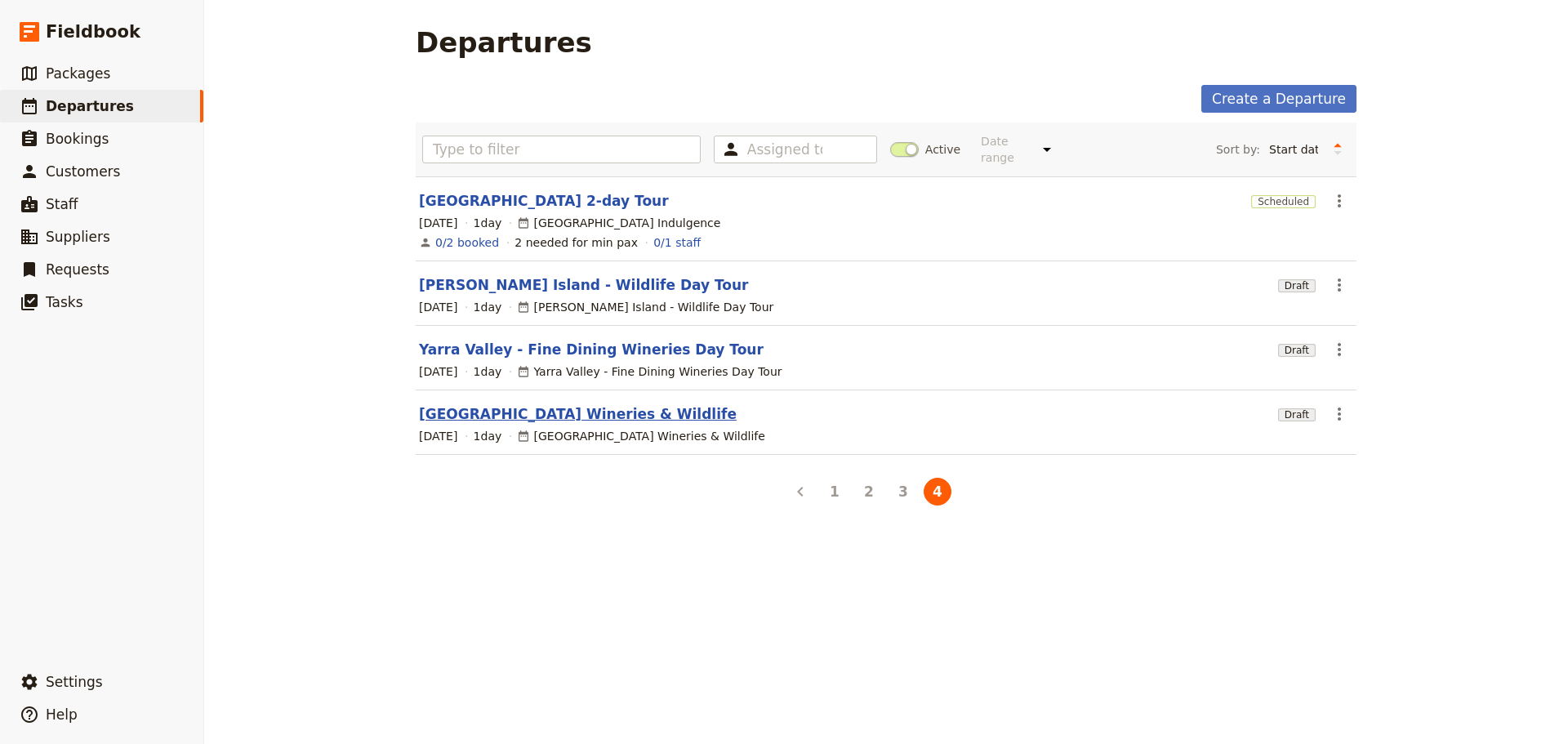
click at [461, 404] on link "[GEOGRAPHIC_DATA] Wineries & Wildlife" at bounding box center [578, 414] width 318 height 19
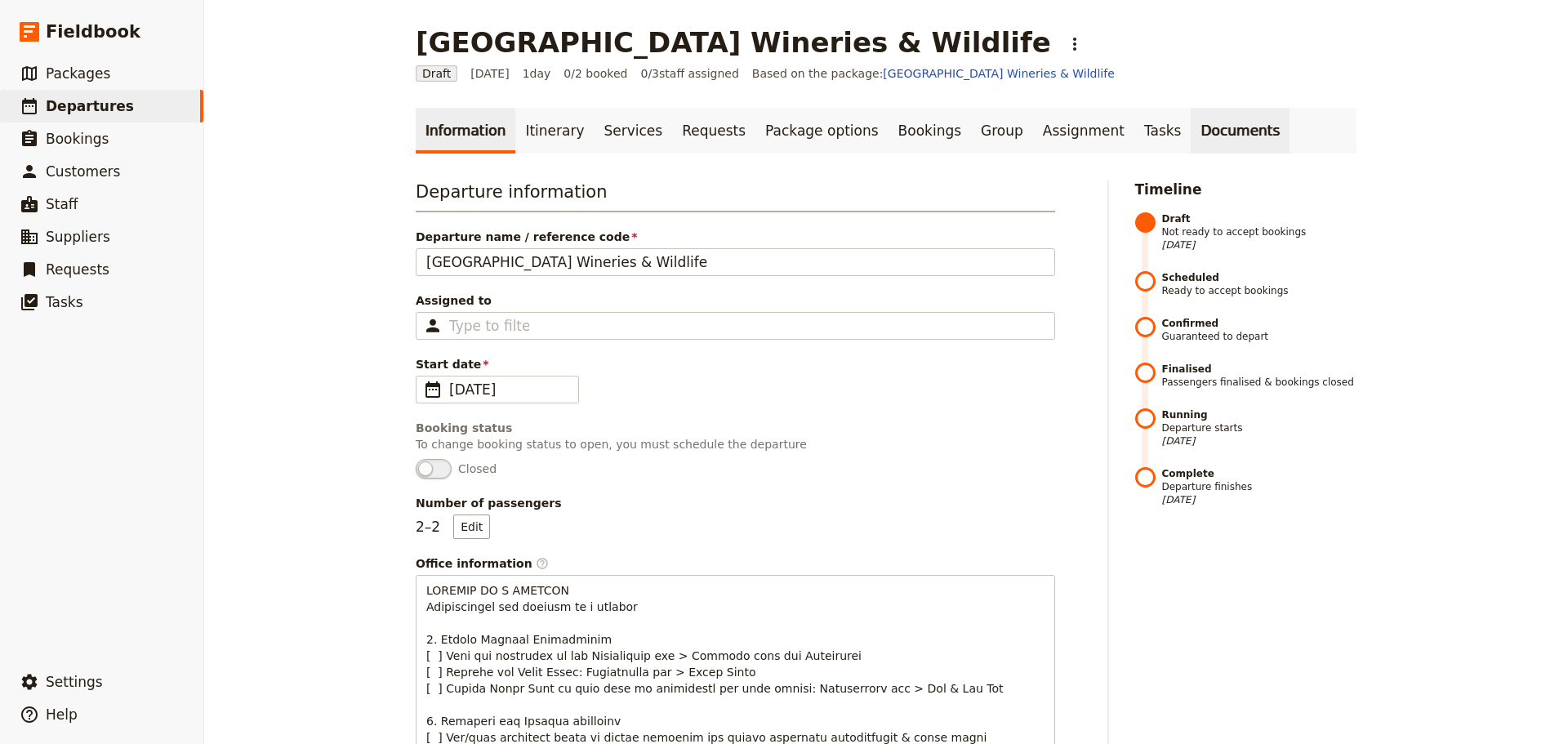
click at [1191, 125] on link "Documents" at bounding box center [1240, 131] width 99 height 46
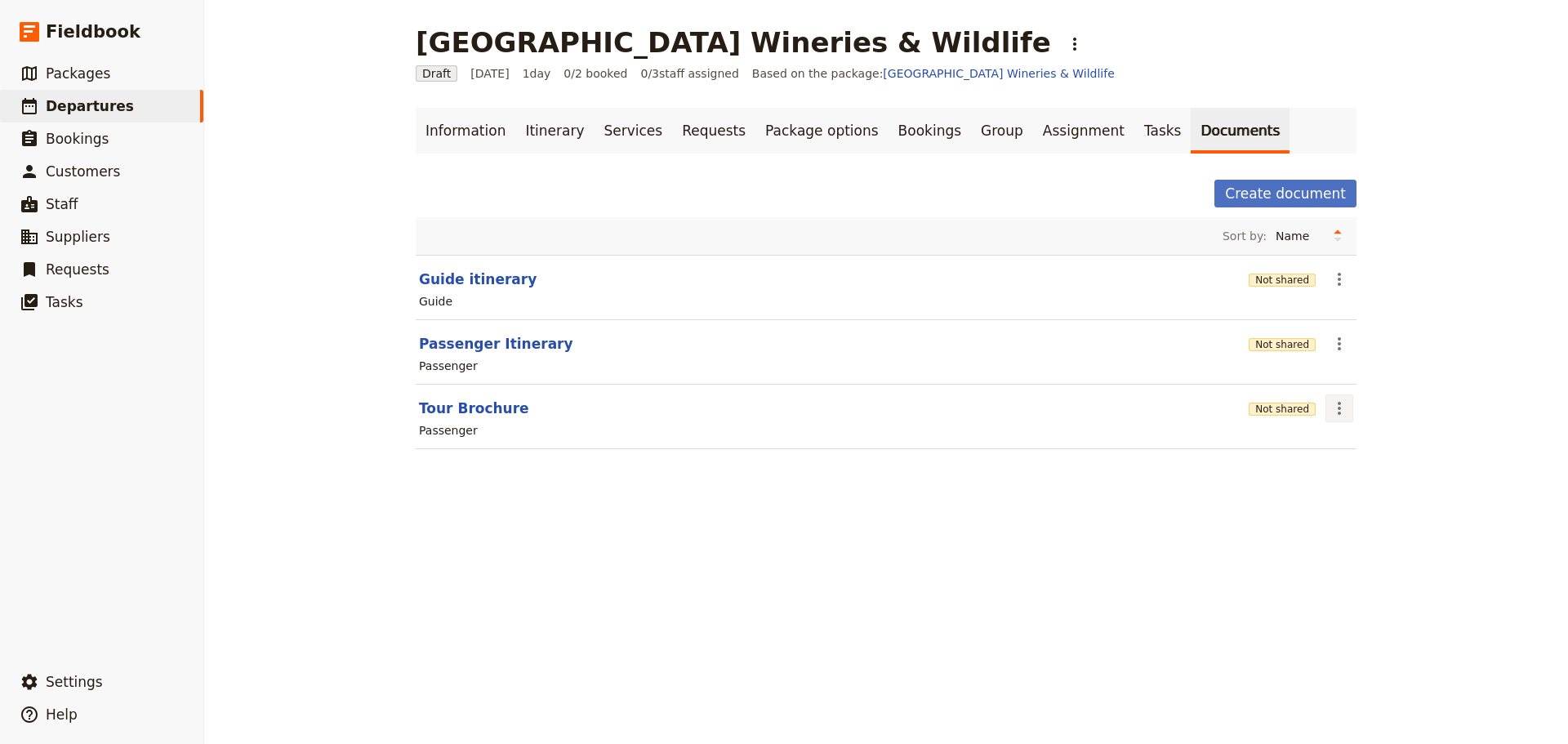
click at [1329, 404] on icon "Actions" at bounding box center [1339, 408] width 19 height 19
click at [1336, 439] on span "Share" at bounding box center [1347, 444] width 33 height 16
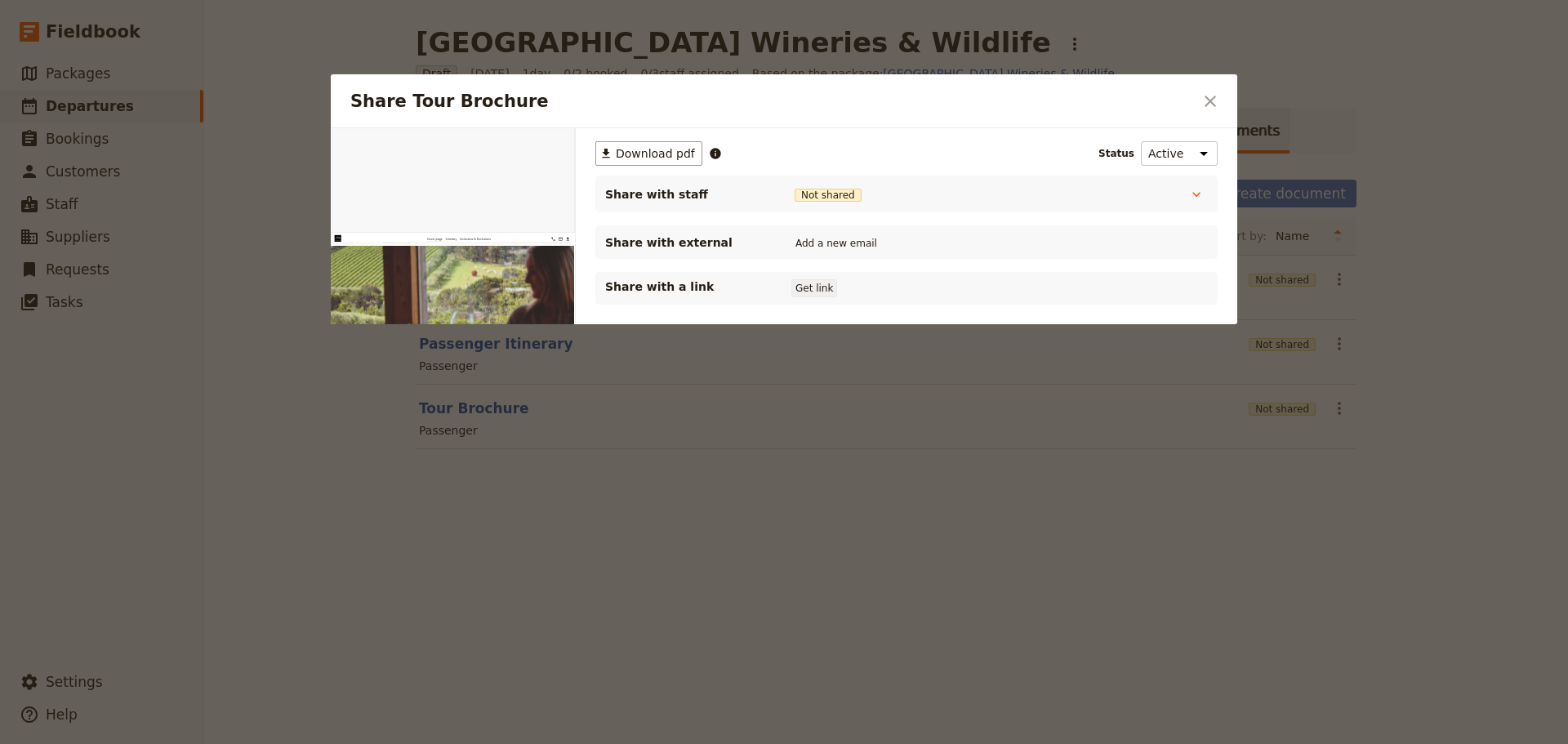
click at [800, 294] on button "Get link" at bounding box center [814, 288] width 46 height 18
click at [806, 291] on button "Shared until [DATE]" at bounding box center [849, 289] width 116 height 13
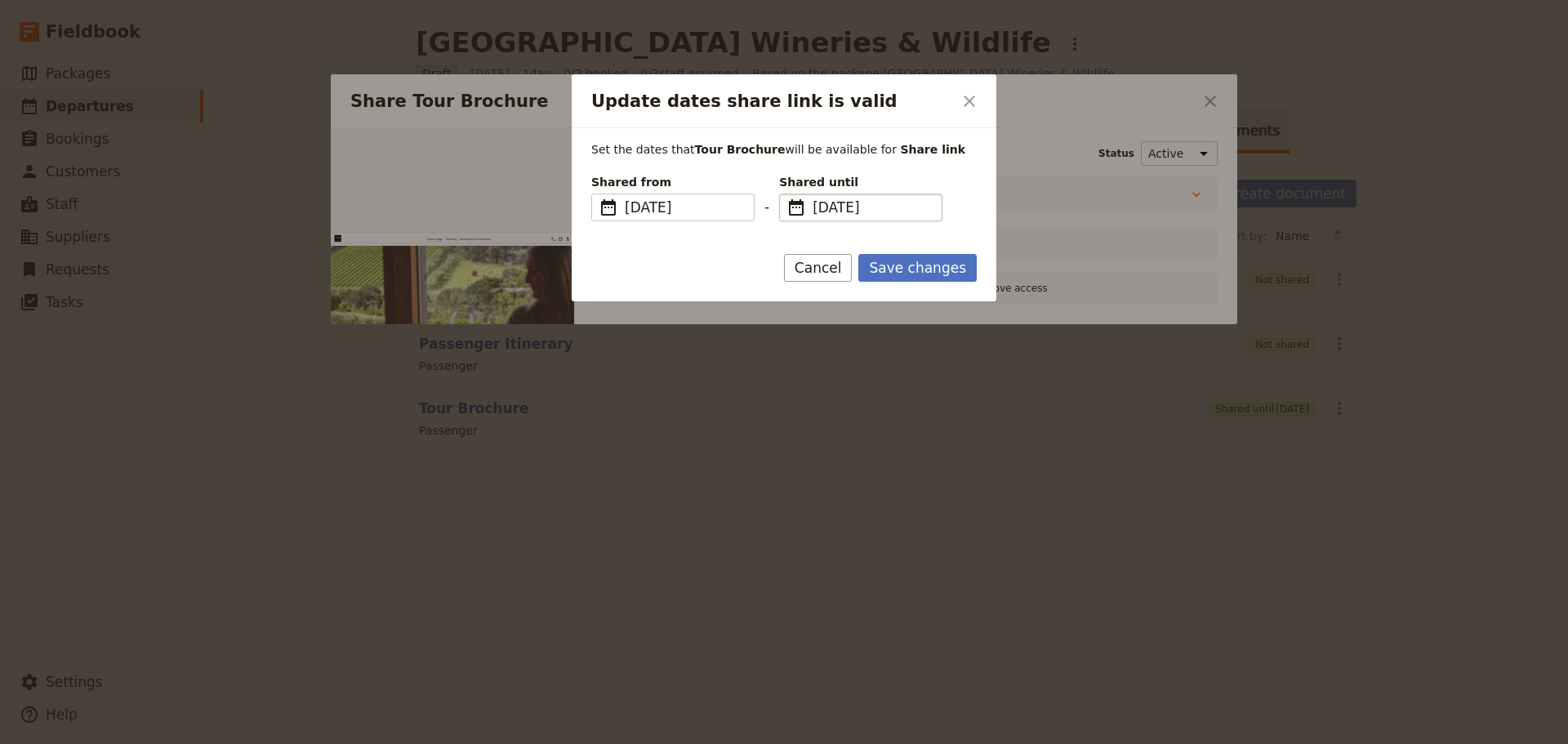
click at [794, 215] on span "​" at bounding box center [796, 207] width 19 height 19
click at [786, 194] on input "[DATE]" at bounding box center [785, 193] width 1 height 1
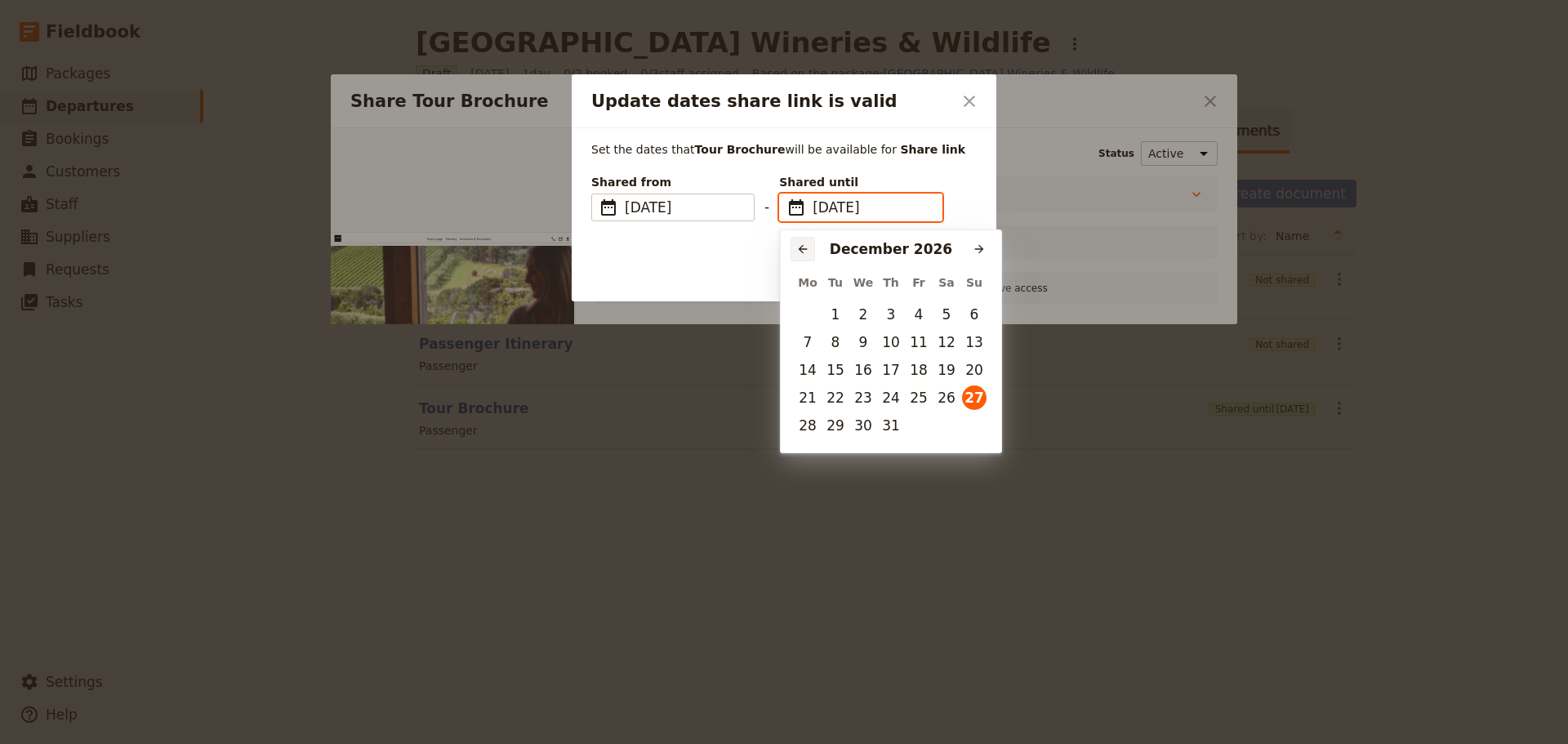
click at [794, 250] on button "​" at bounding box center [802, 248] width 24 height 24
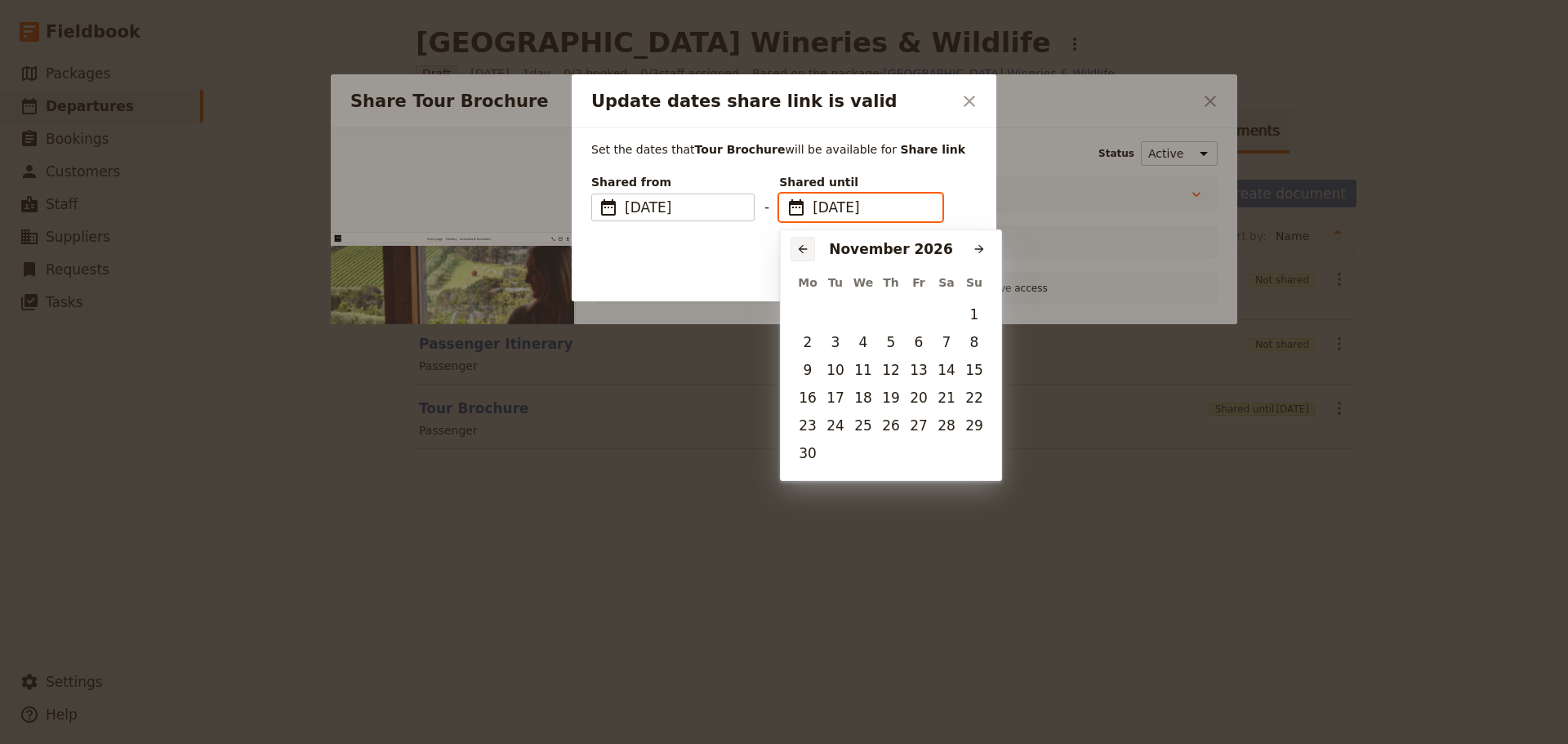
click at [794, 250] on button "​" at bounding box center [802, 248] width 24 height 24
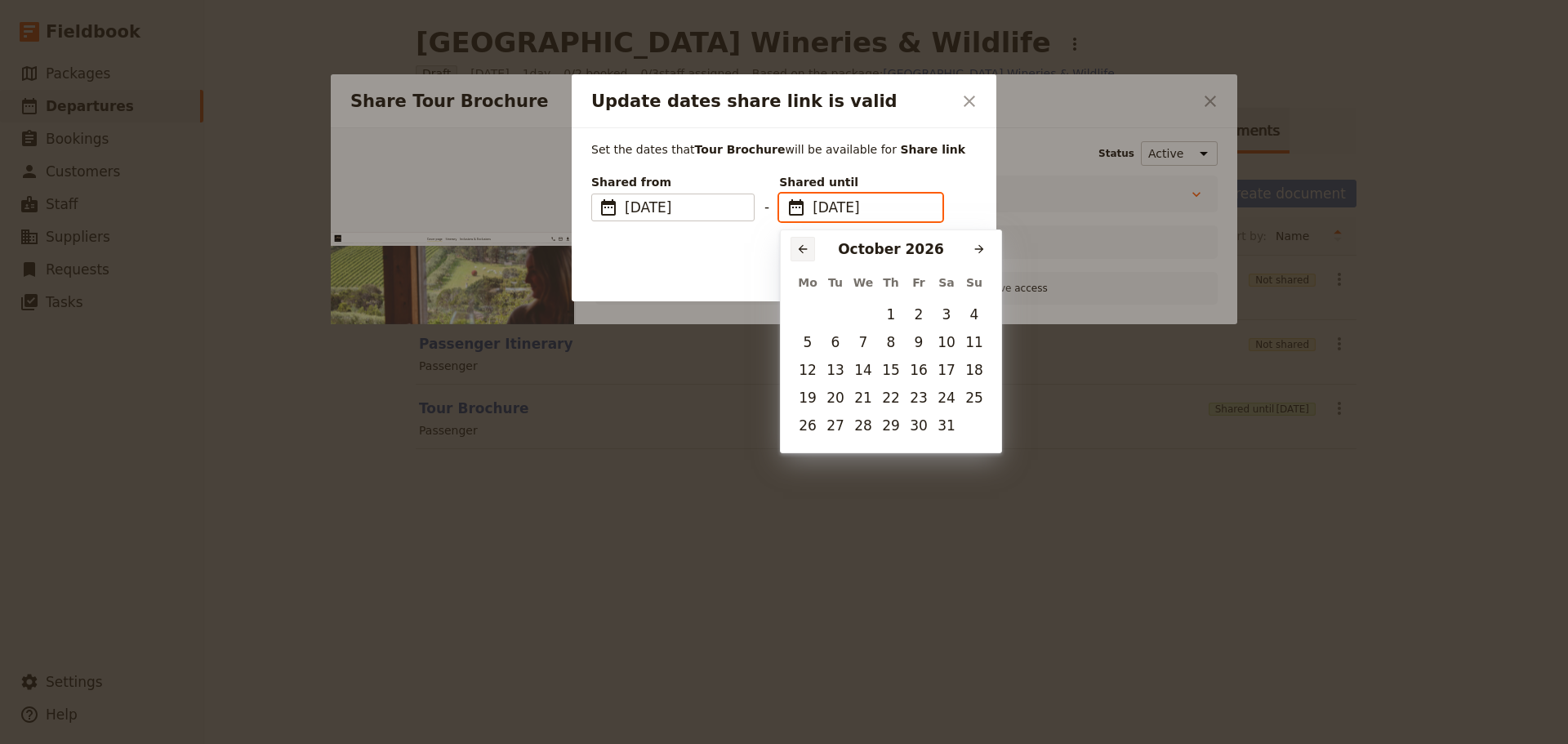
click at [794, 250] on button "​" at bounding box center [802, 248] width 24 height 24
click at [795, 250] on button "​" at bounding box center [802, 248] width 24 height 24
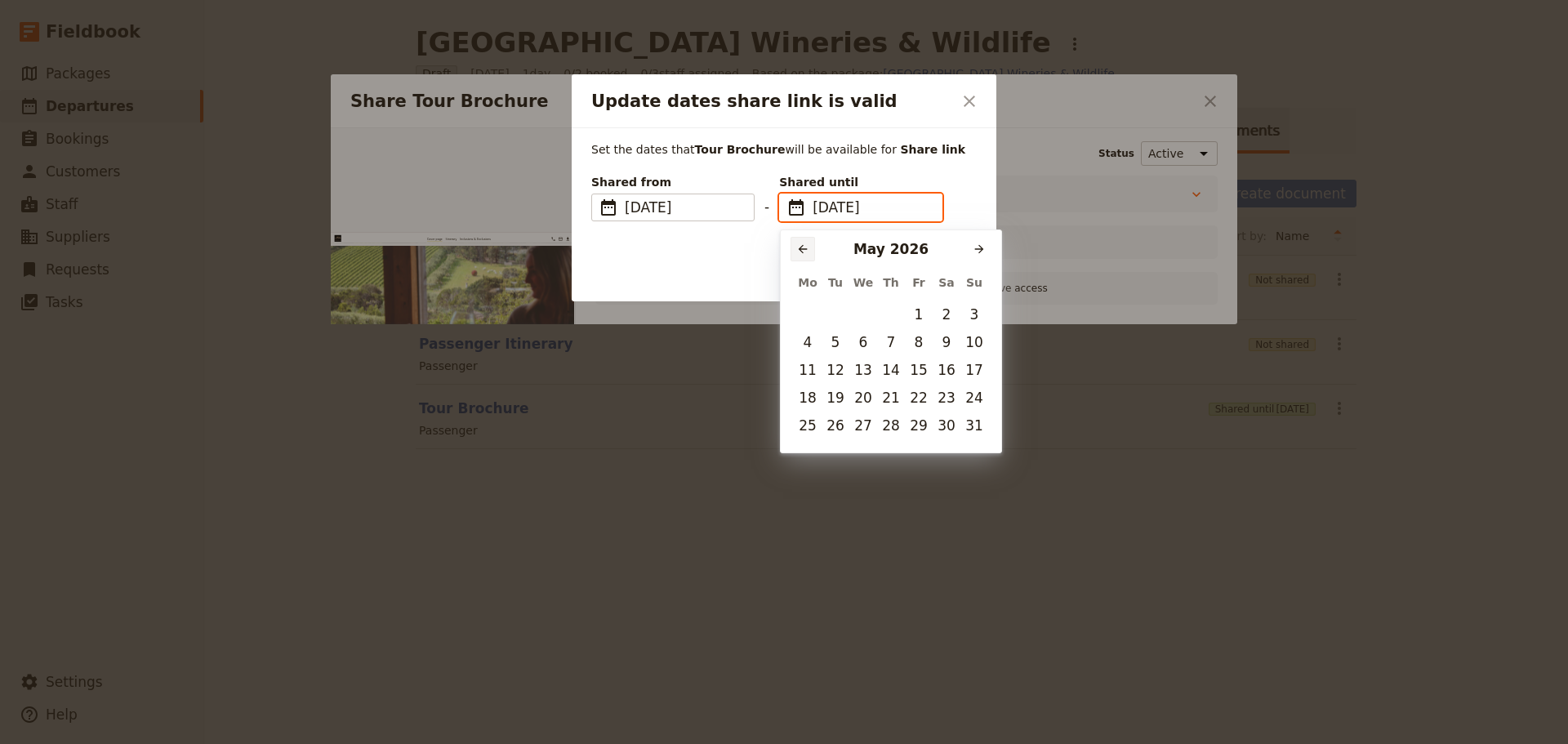
click at [795, 250] on button "​" at bounding box center [802, 248] width 24 height 24
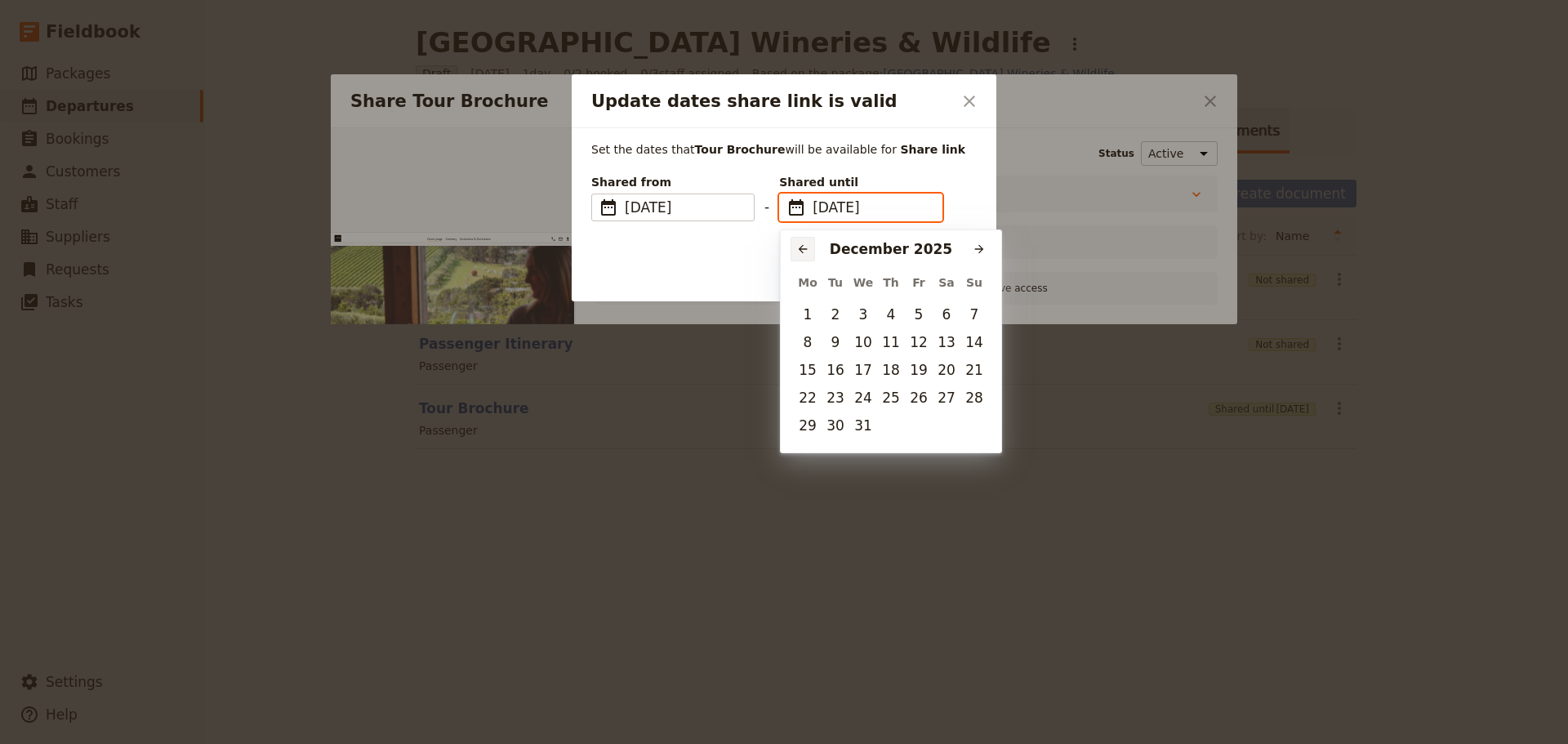
click at [795, 250] on button "​" at bounding box center [802, 248] width 24 height 24
click at [914, 427] on button "28" at bounding box center [918, 424] width 24 height 24
type input "[DATE]"
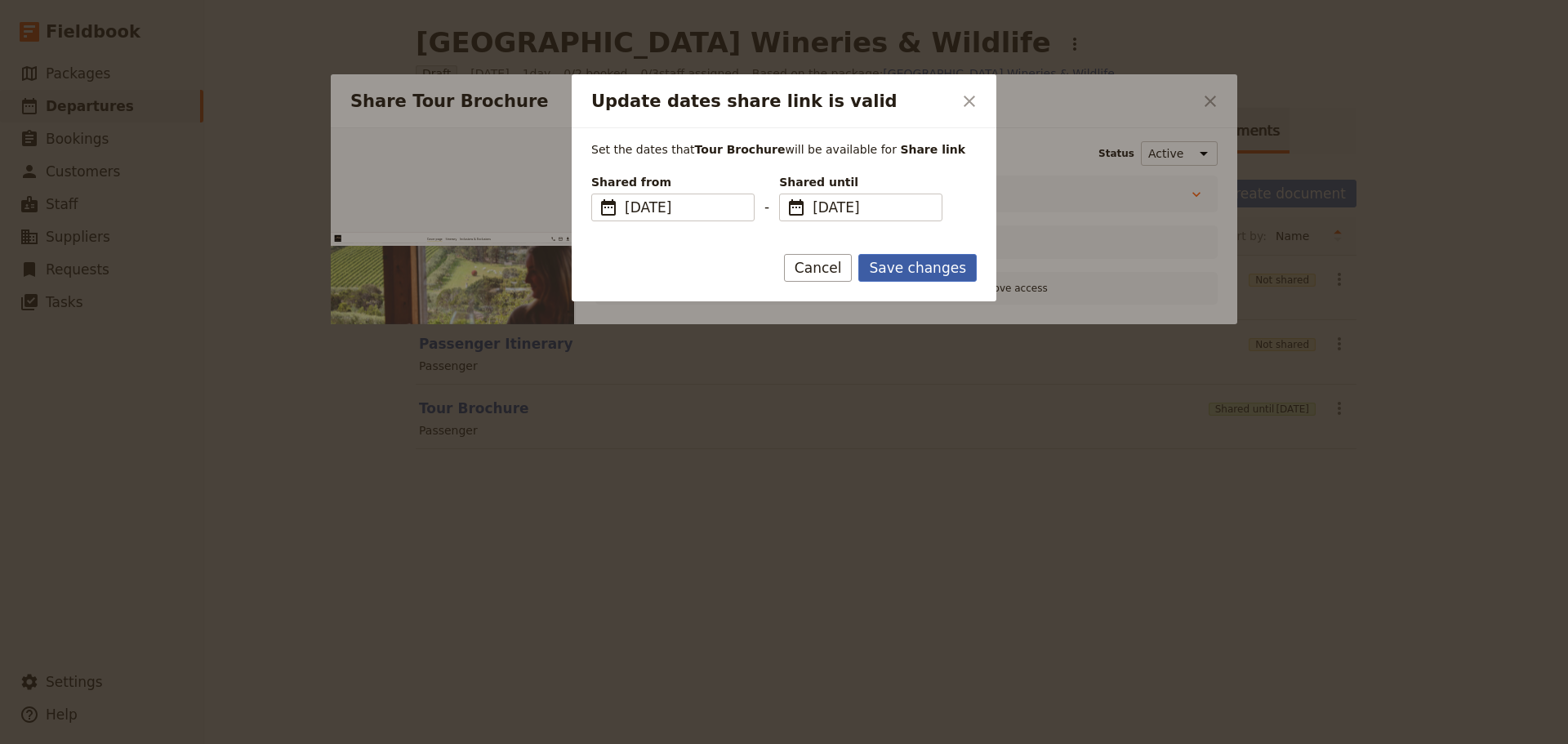
click at [902, 257] on button "Save changes" at bounding box center [917, 268] width 118 height 28
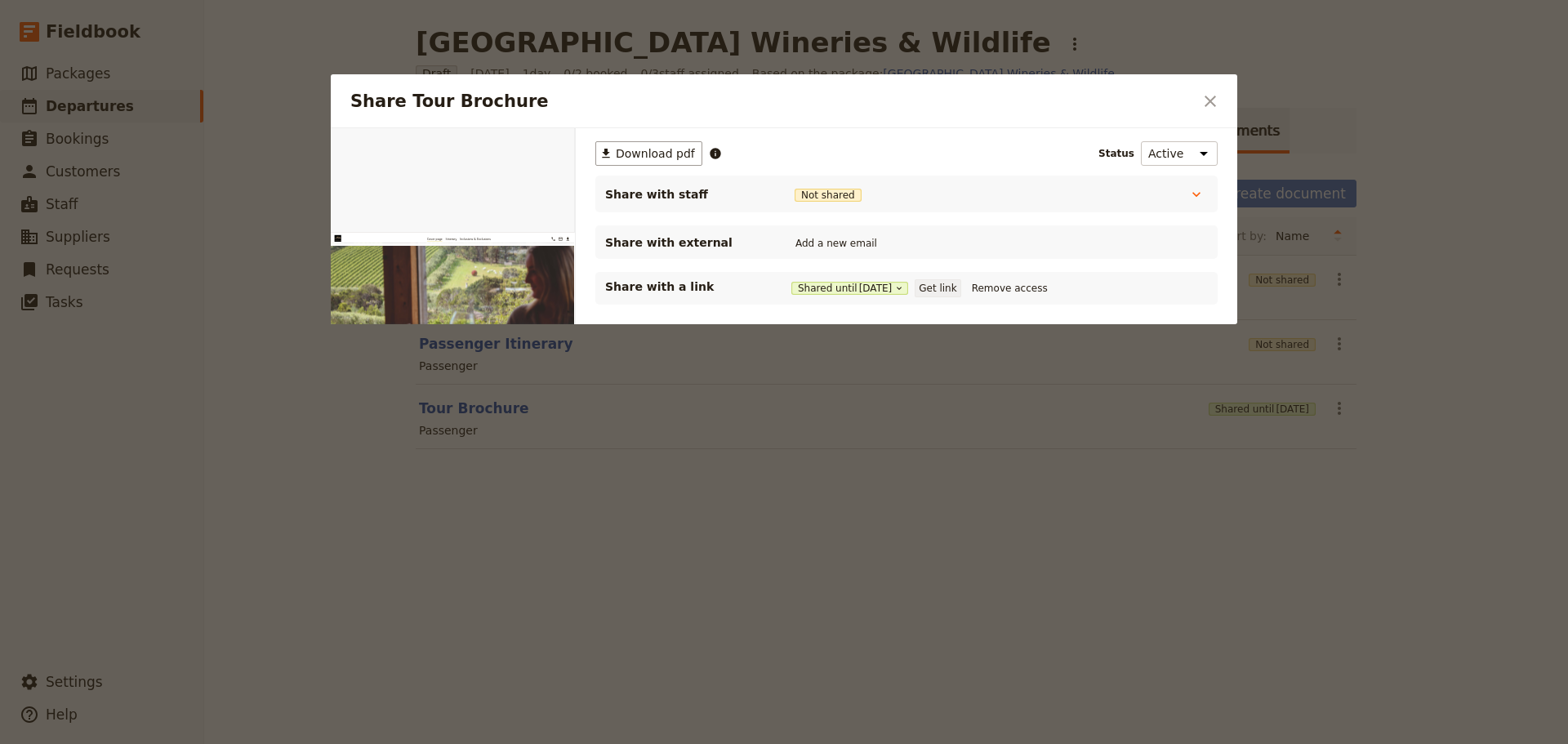
click at [956, 286] on button "Get link" at bounding box center [938, 288] width 46 height 18
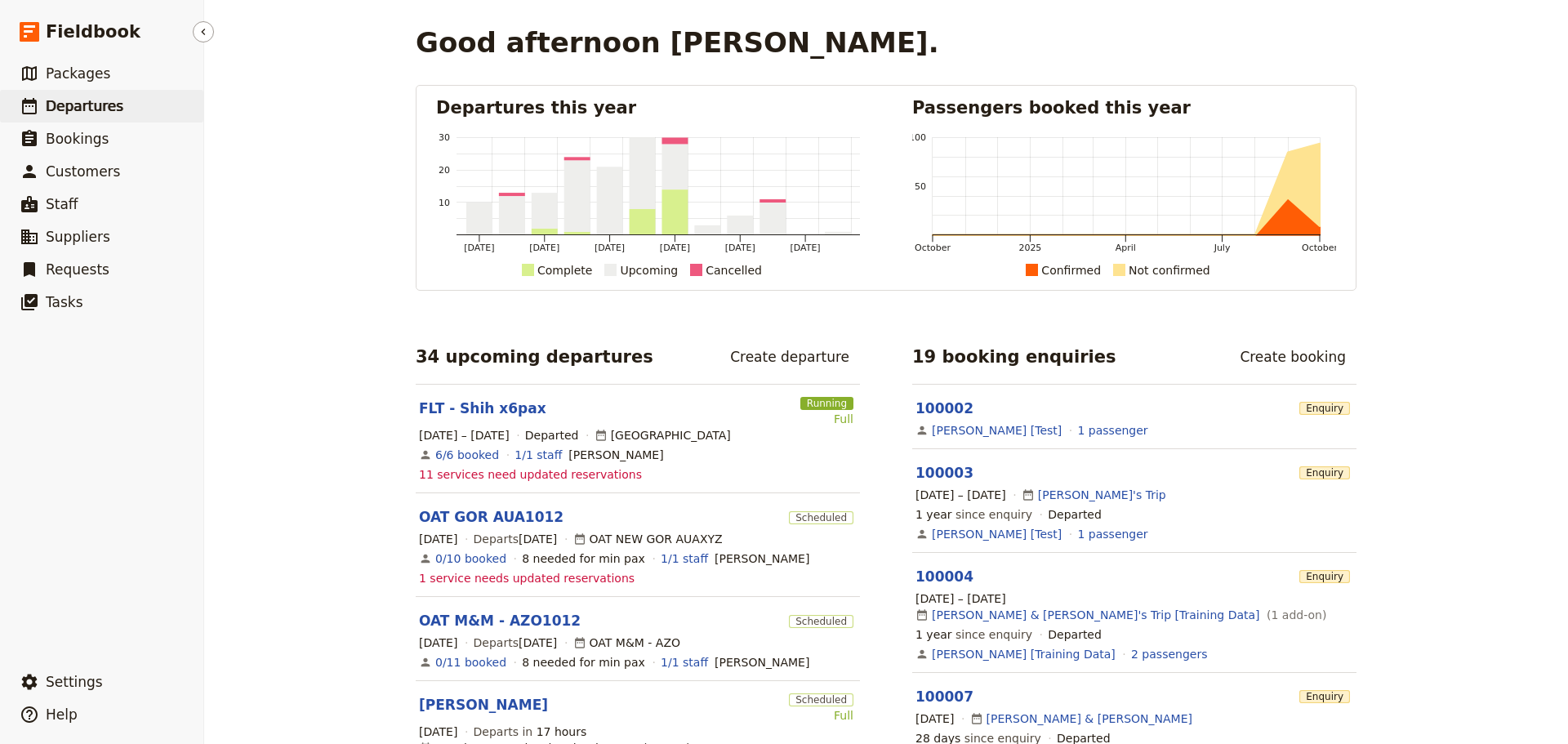
click at [97, 110] on span "Departures" at bounding box center [85, 106] width 78 height 16
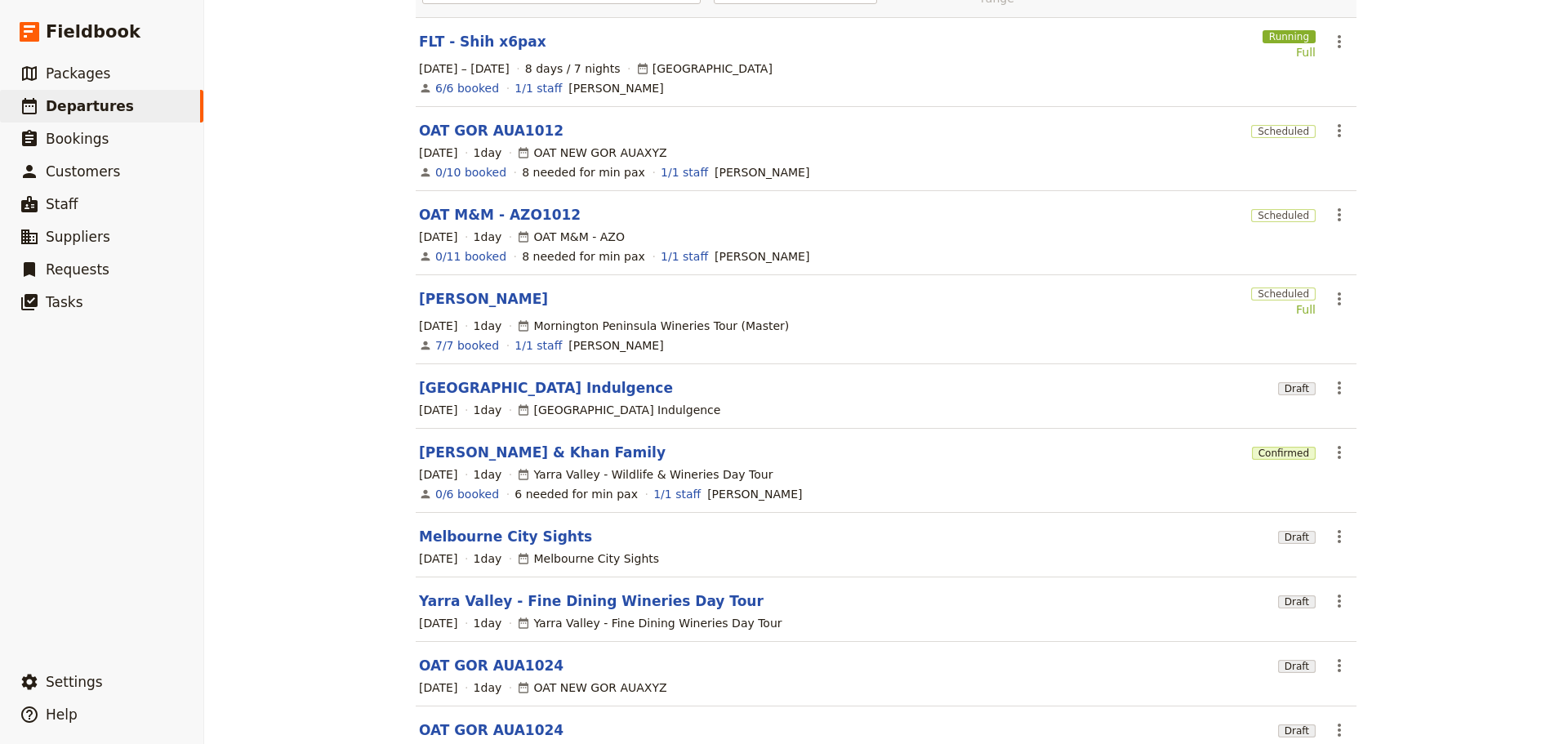
scroll to position [253, 0]
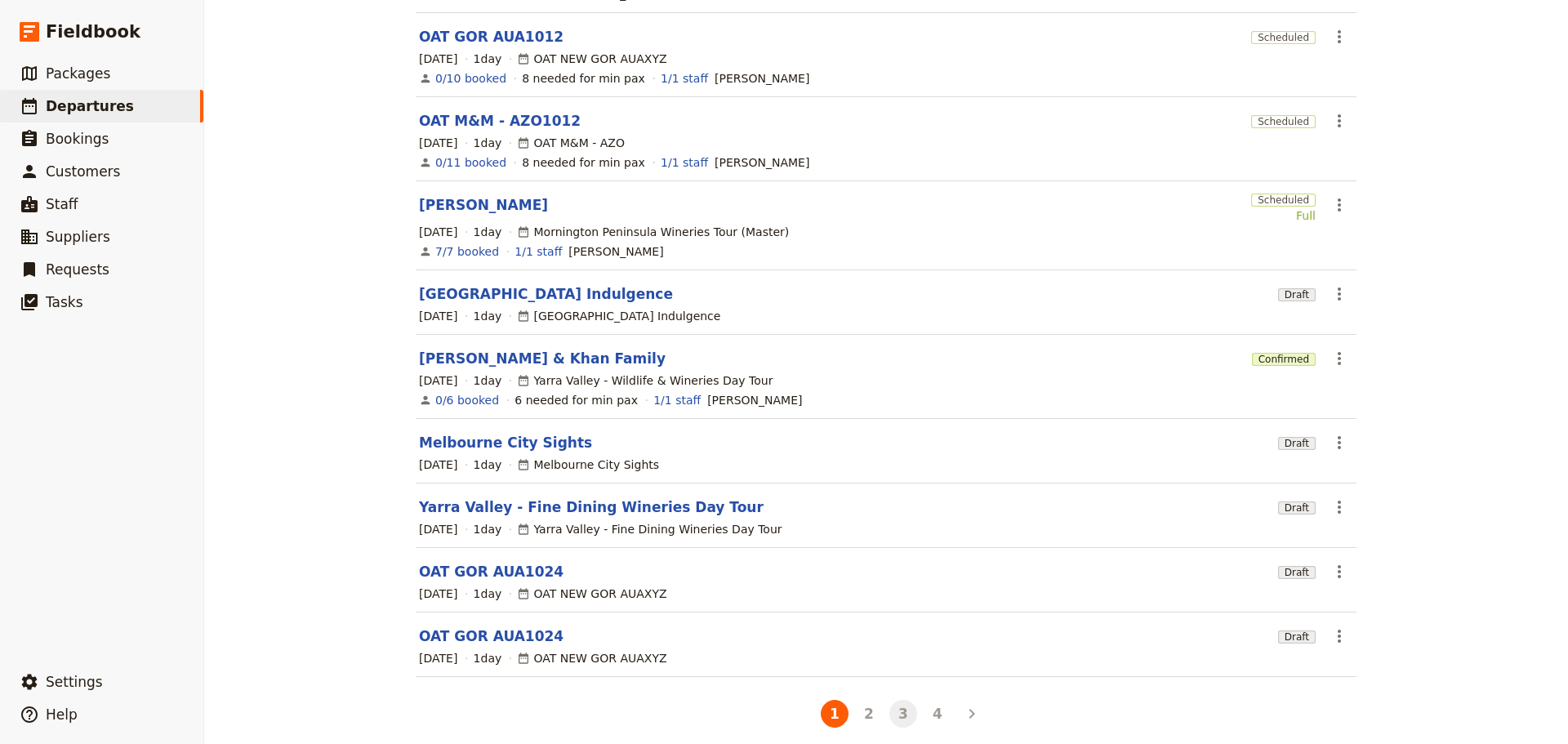
click at [898, 709] on button "3" at bounding box center [903, 713] width 28 height 28
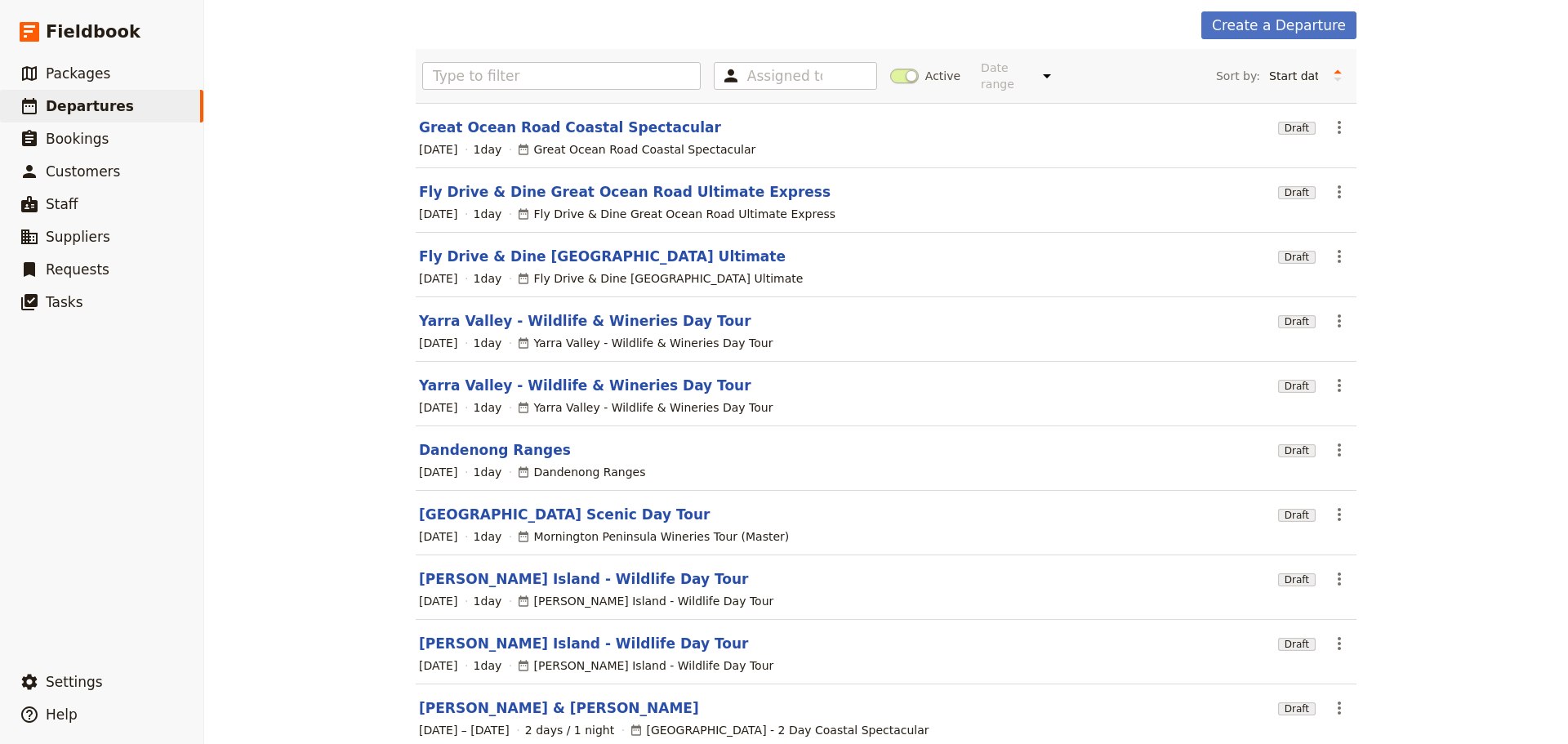
scroll to position [145, 0]
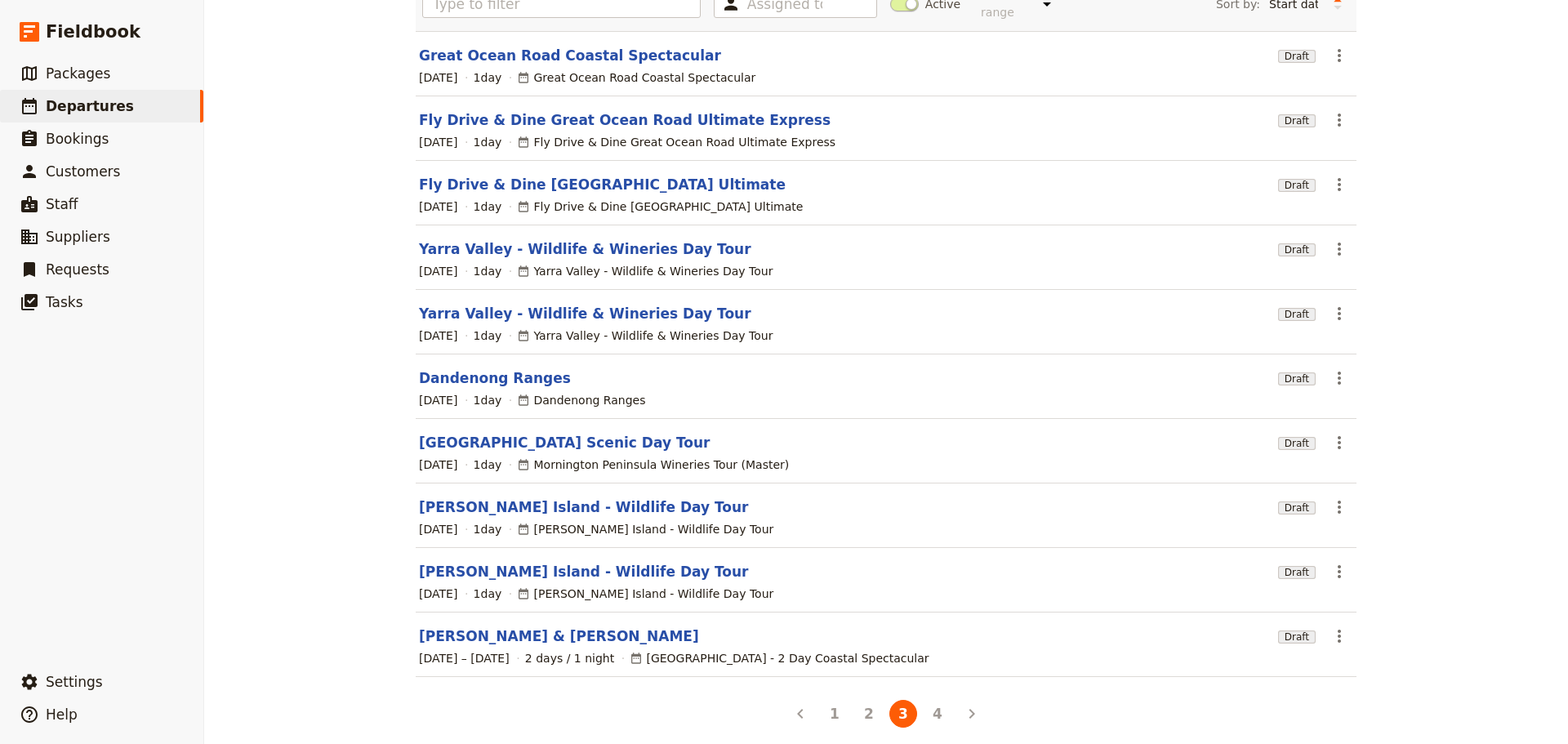
click at [934, 703] on button "4" at bounding box center [937, 713] width 28 height 28
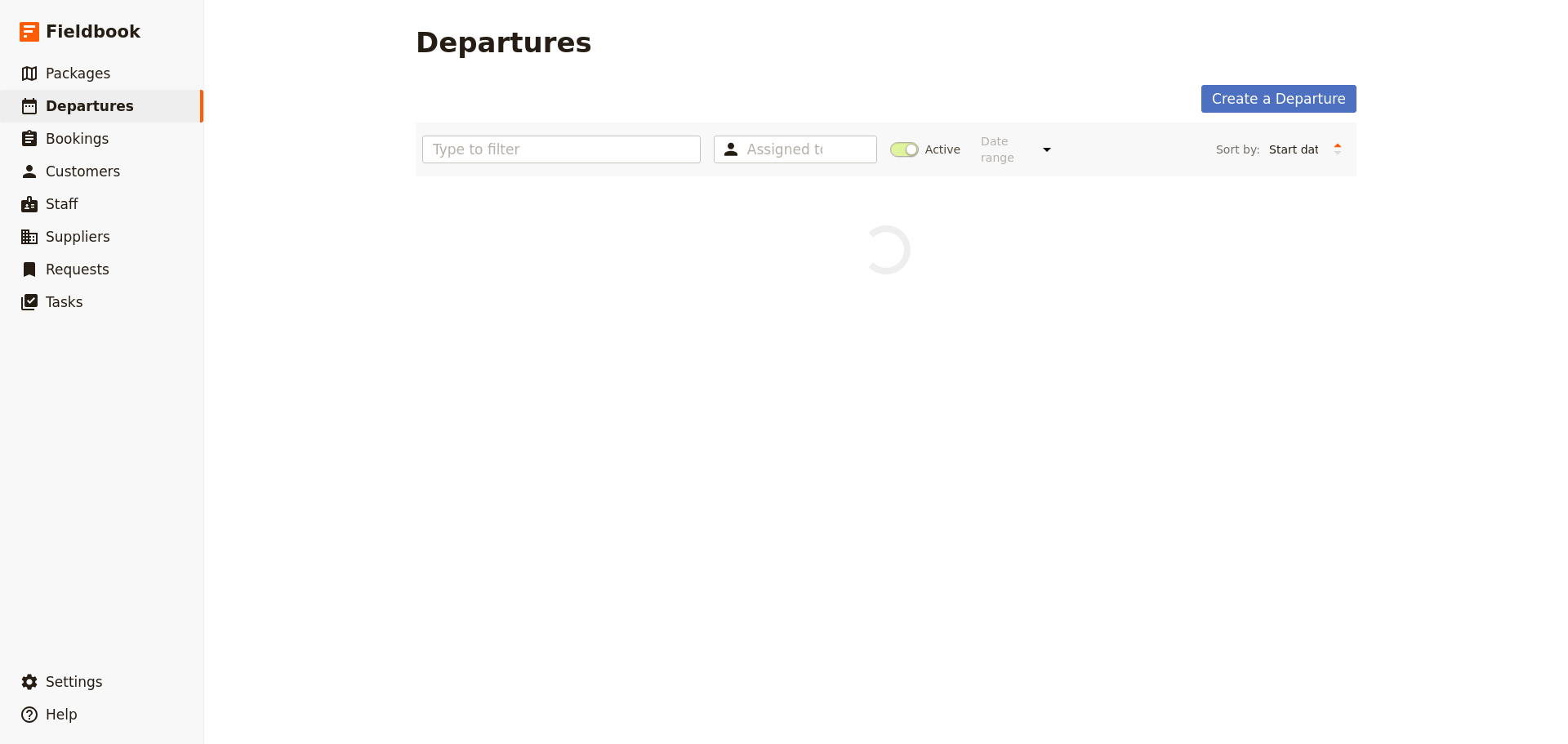
scroll to position [0, 0]
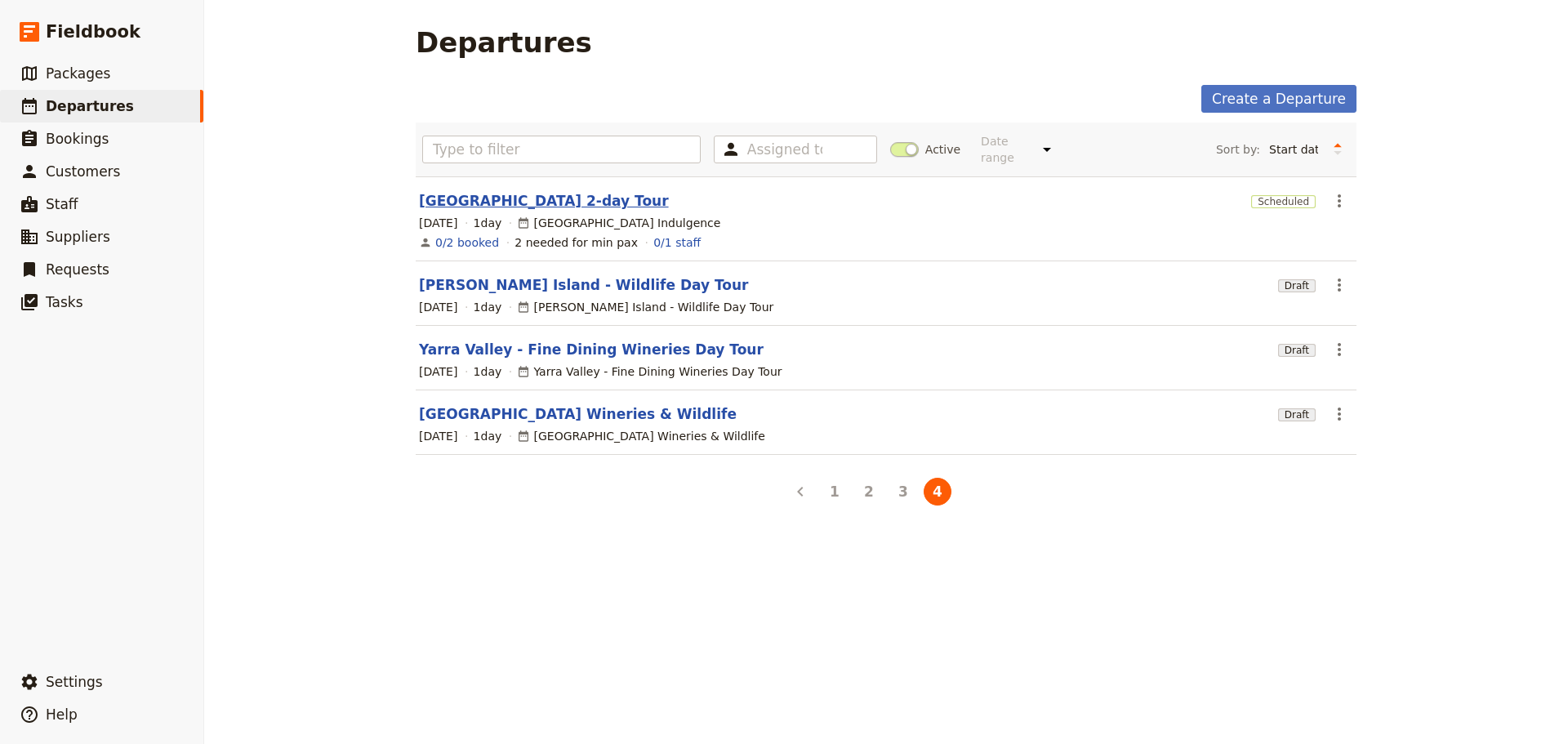
click at [505, 192] on link "[GEOGRAPHIC_DATA] 2-day Tour" at bounding box center [544, 201] width 250 height 19
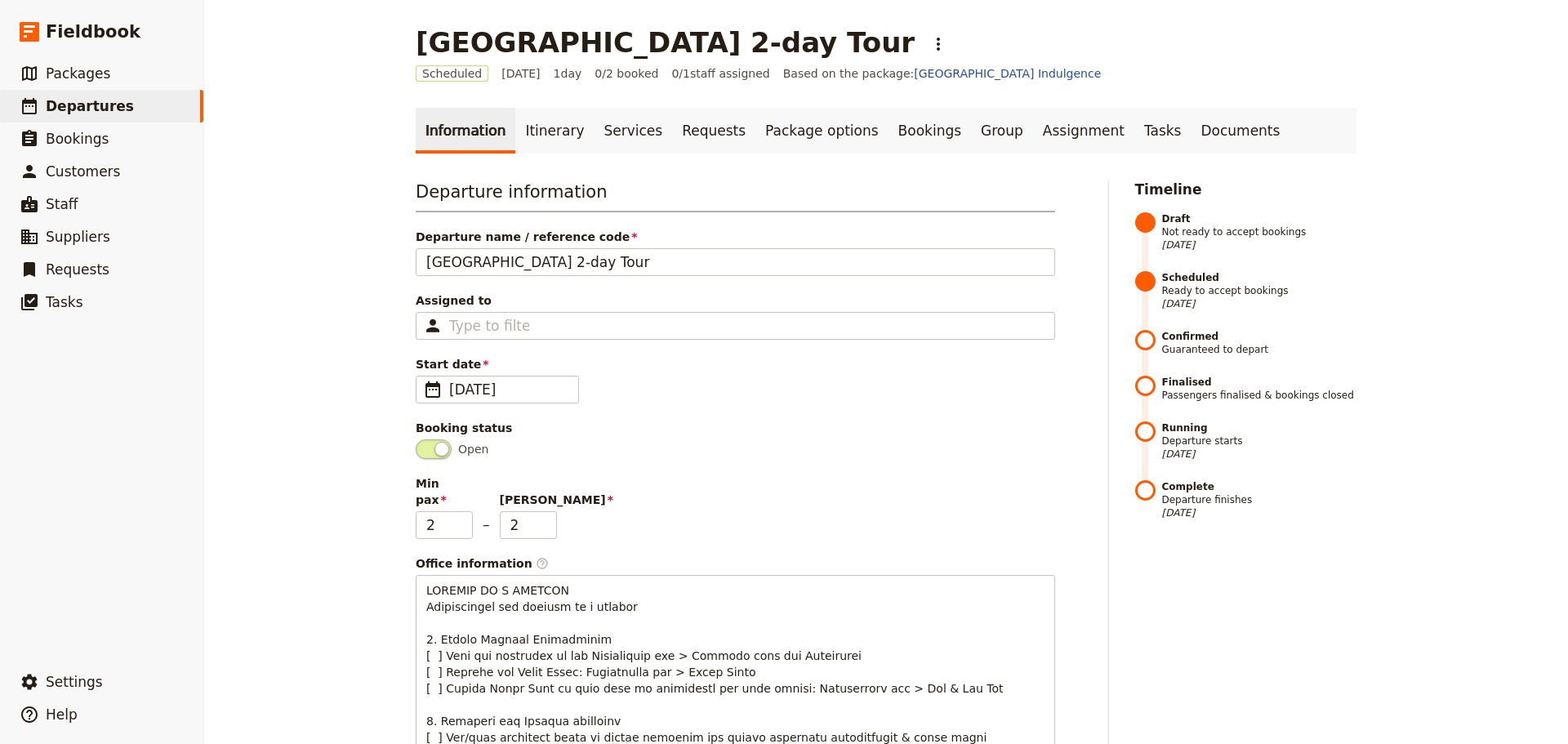
drag, startPoint x: 527, startPoint y: 133, endPoint x: 640, endPoint y: 247, distance: 160.5
click at [527, 133] on link "Itinerary" at bounding box center [553, 131] width 78 height 46
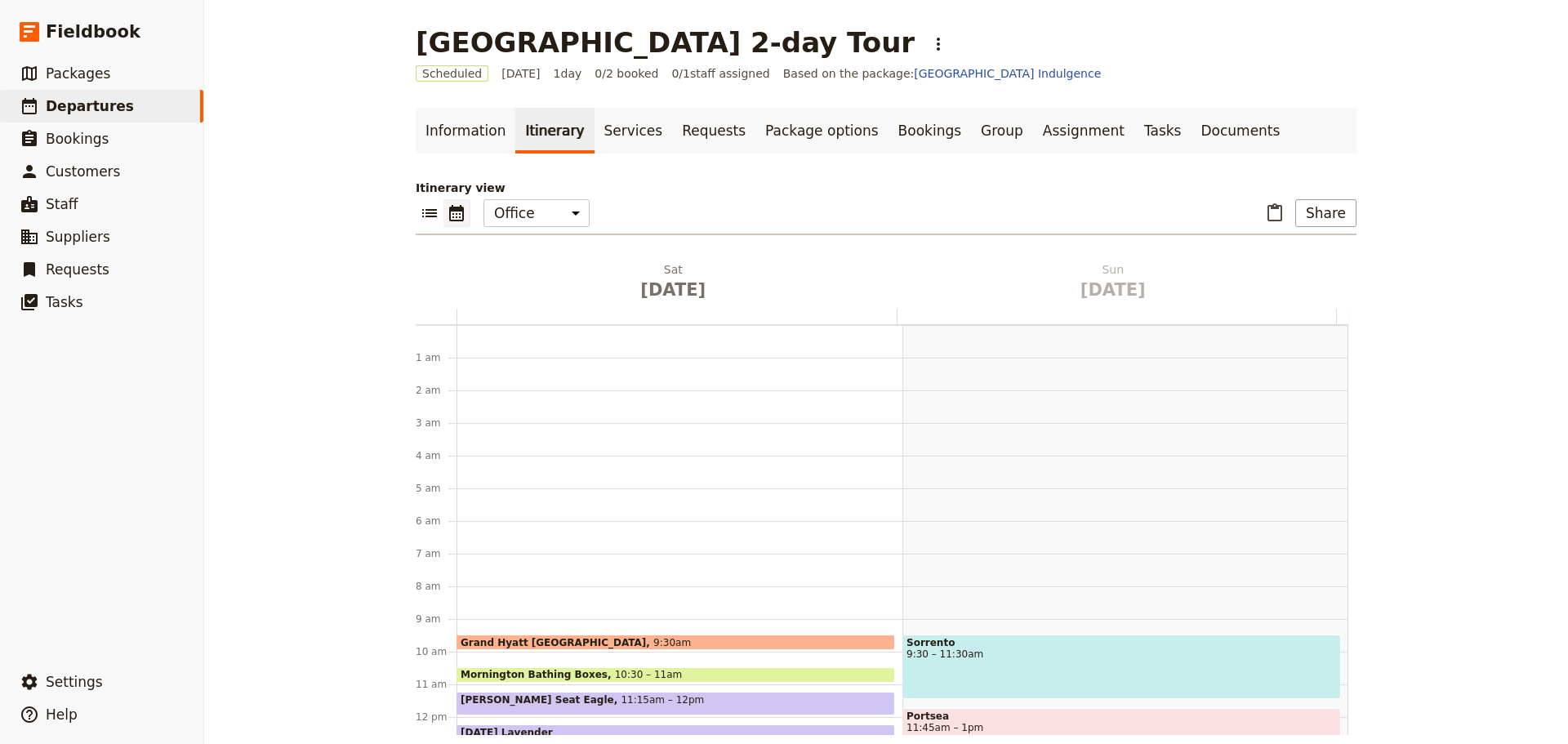
scroll to position [213, 0]
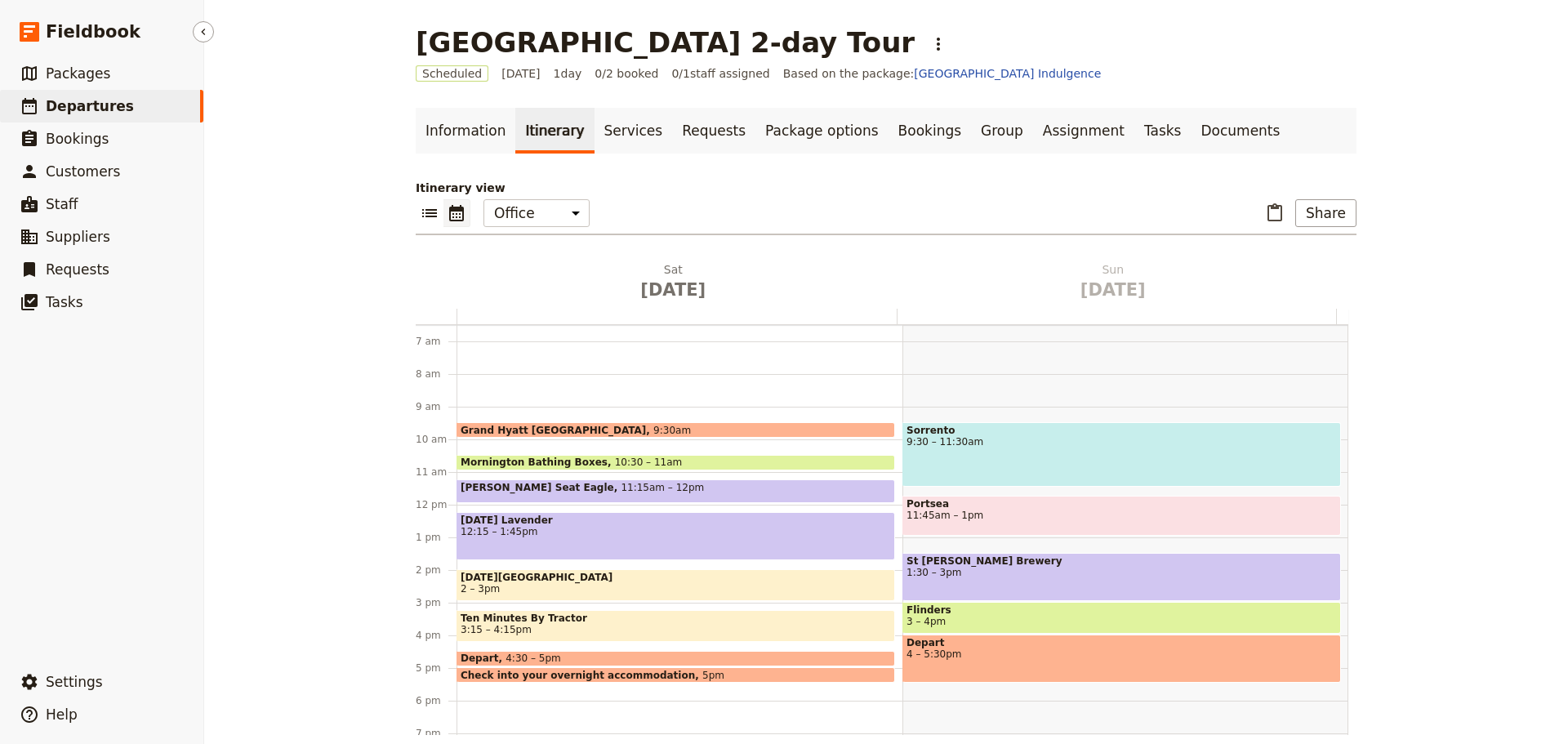
click at [106, 98] on span "Departures" at bounding box center [90, 106] width 89 height 16
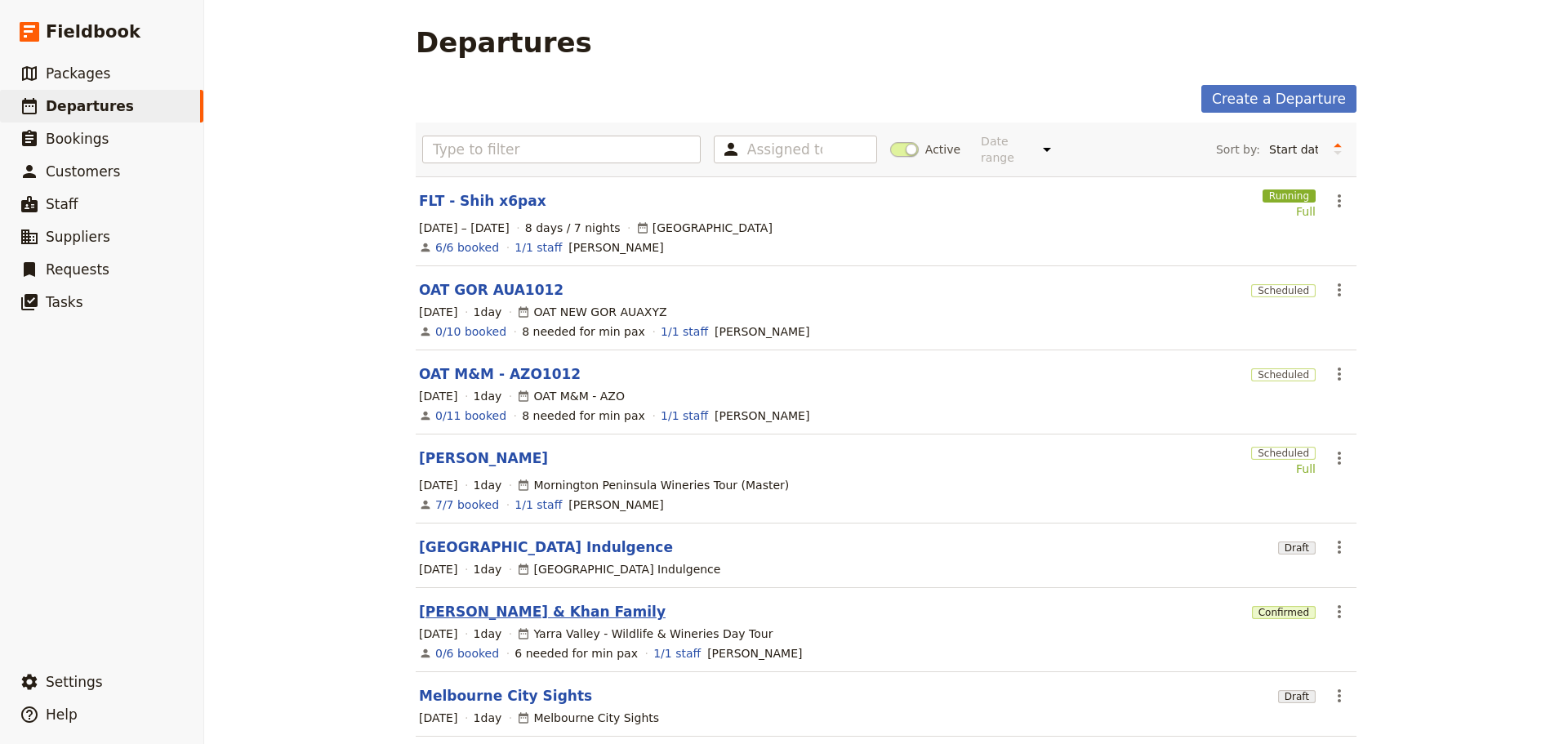
click at [475, 602] on link "[PERSON_NAME] & Khan Family" at bounding box center [542, 611] width 246 height 19
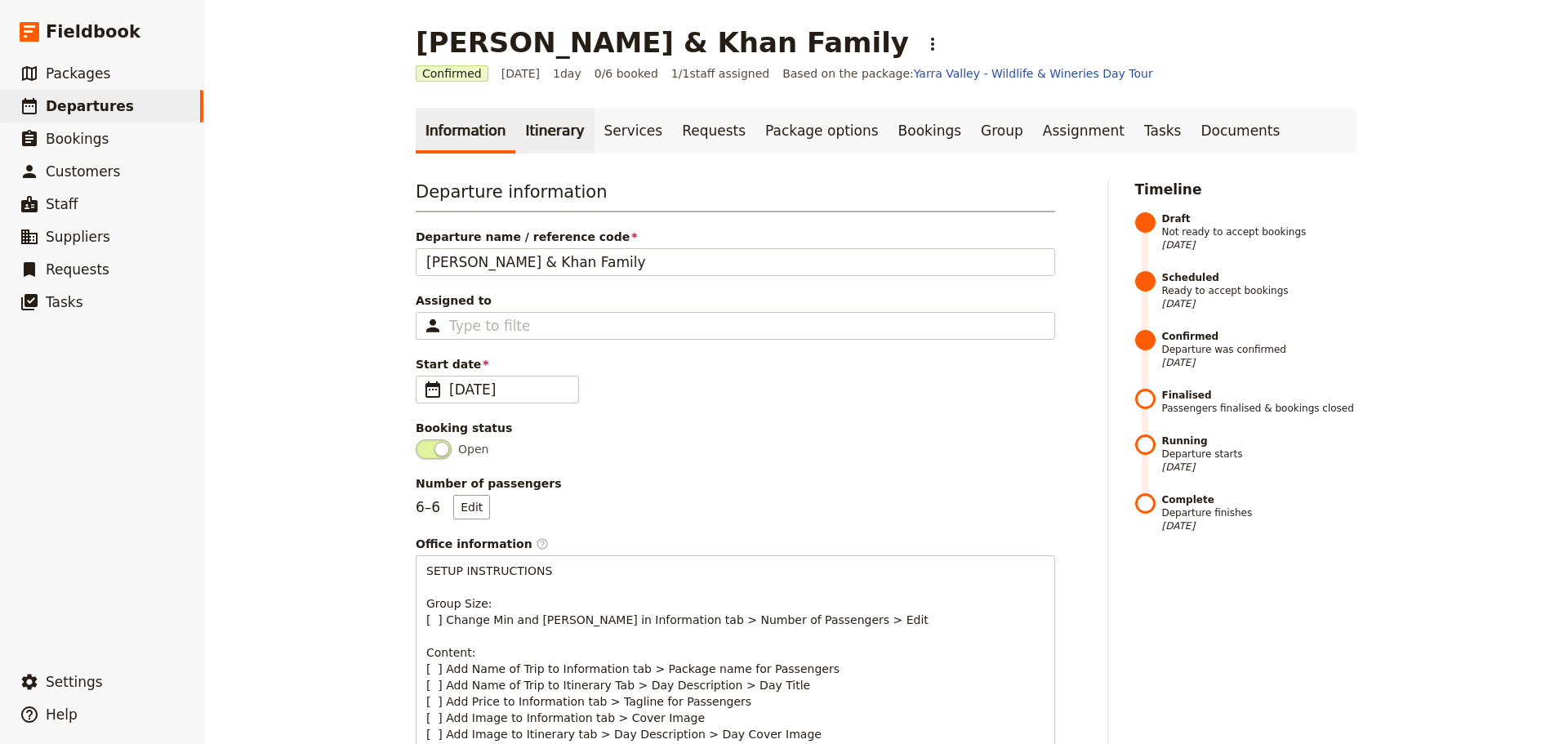
click at [526, 118] on link "Itinerary" at bounding box center [553, 131] width 78 height 46
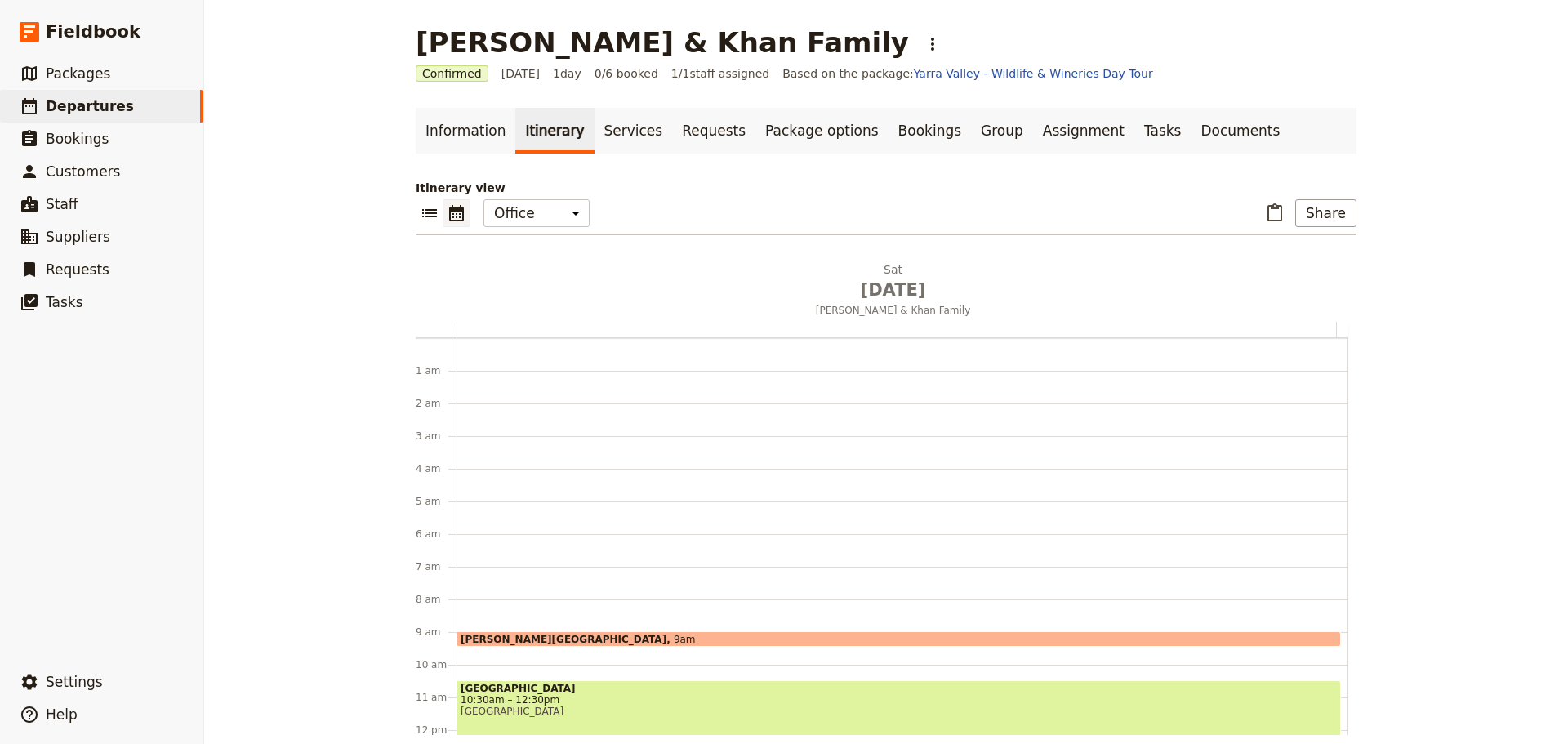
scroll to position [213, 0]
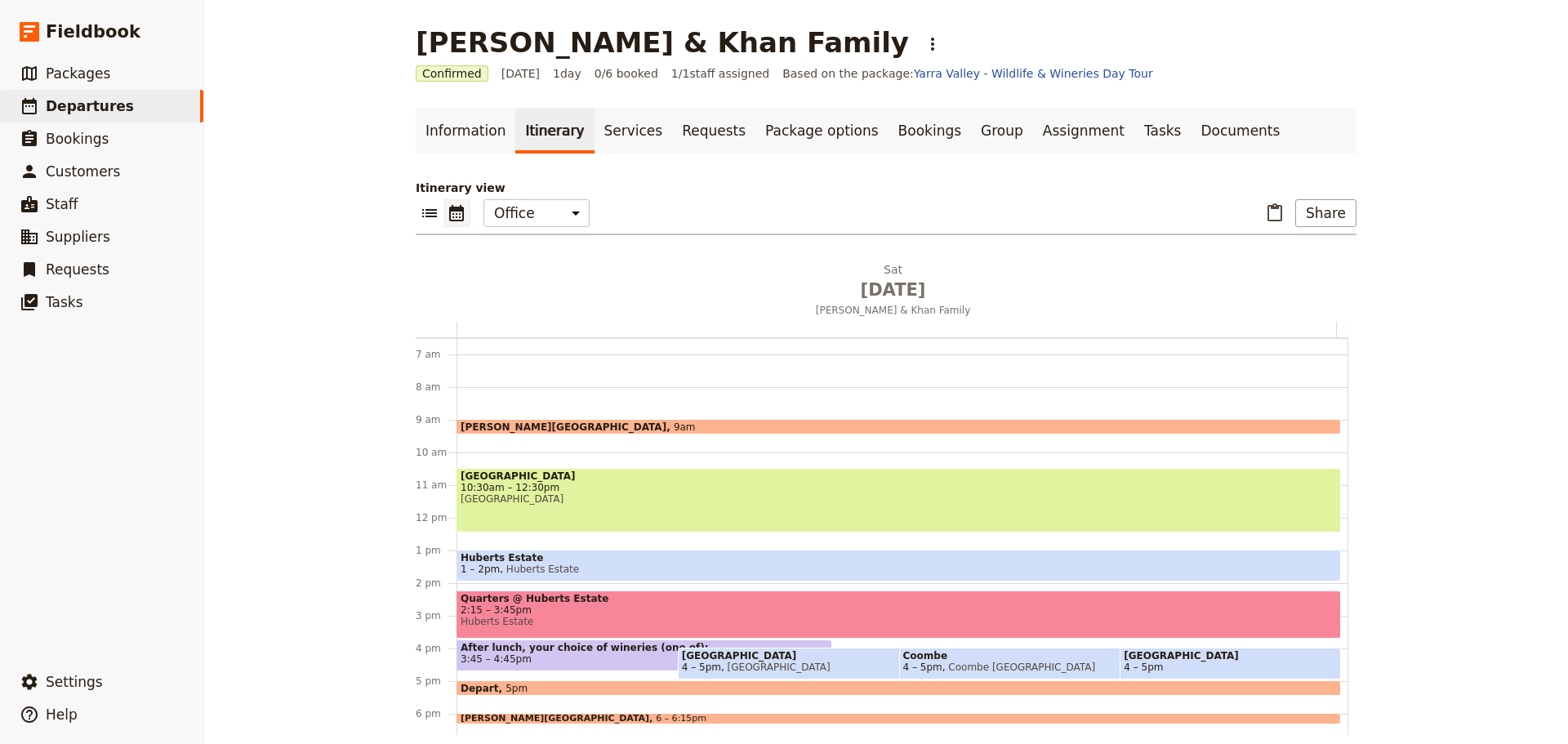
click at [651, 597] on span "Quarters @ Huberts Estate" at bounding box center [898, 599] width 876 height 12
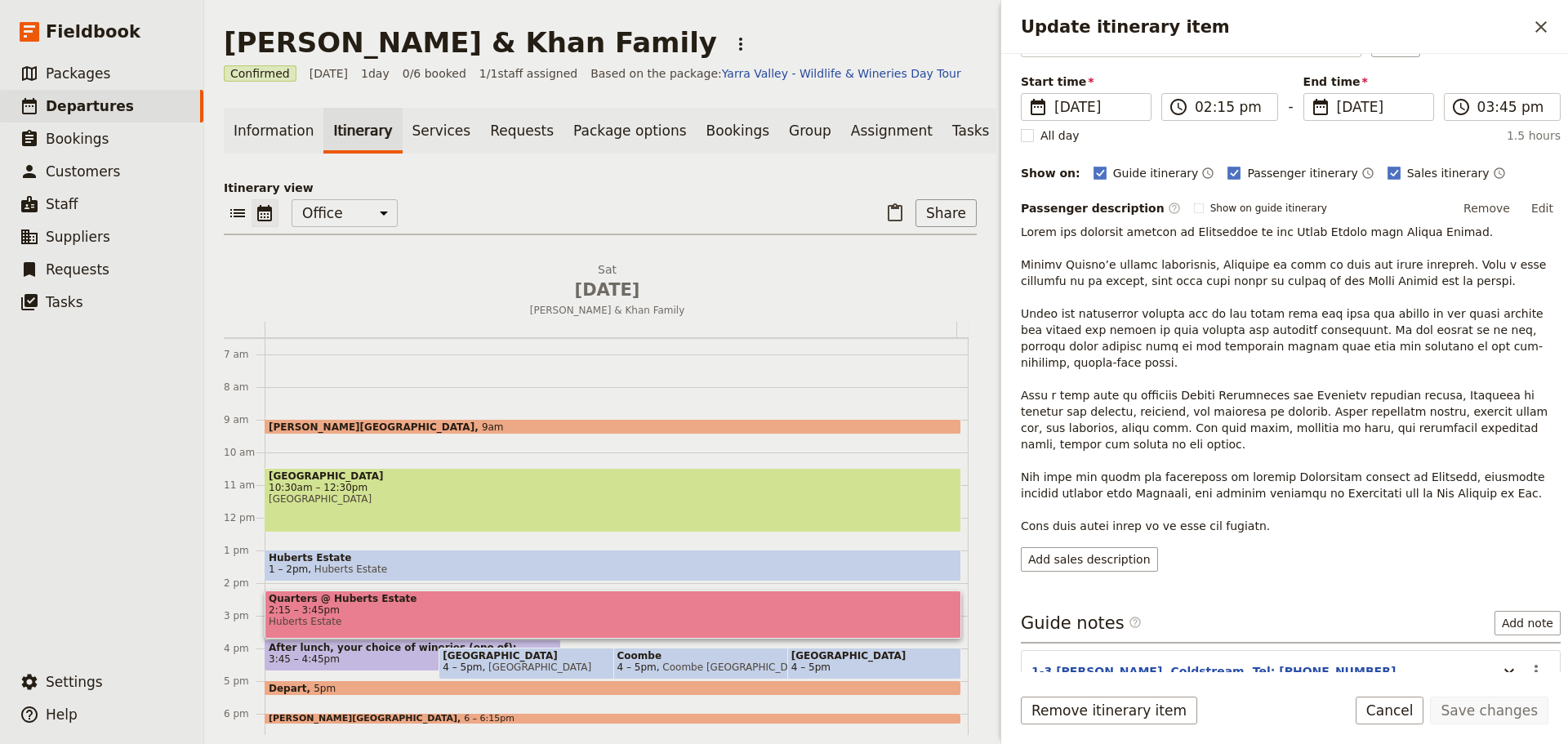
scroll to position [227, 0]
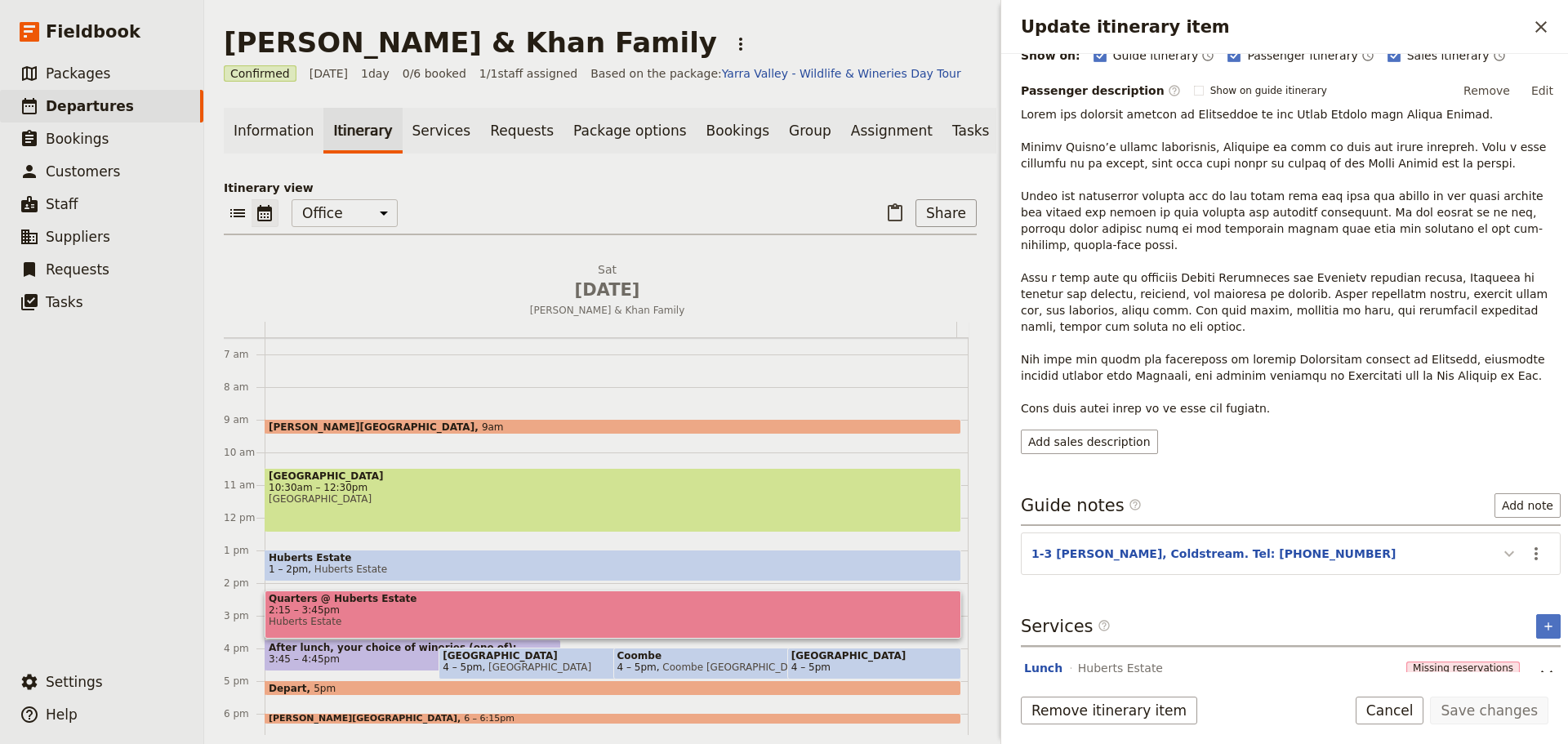
click at [1500, 544] on icon "Update itinerary item" at bounding box center [1509, 553] width 19 height 19
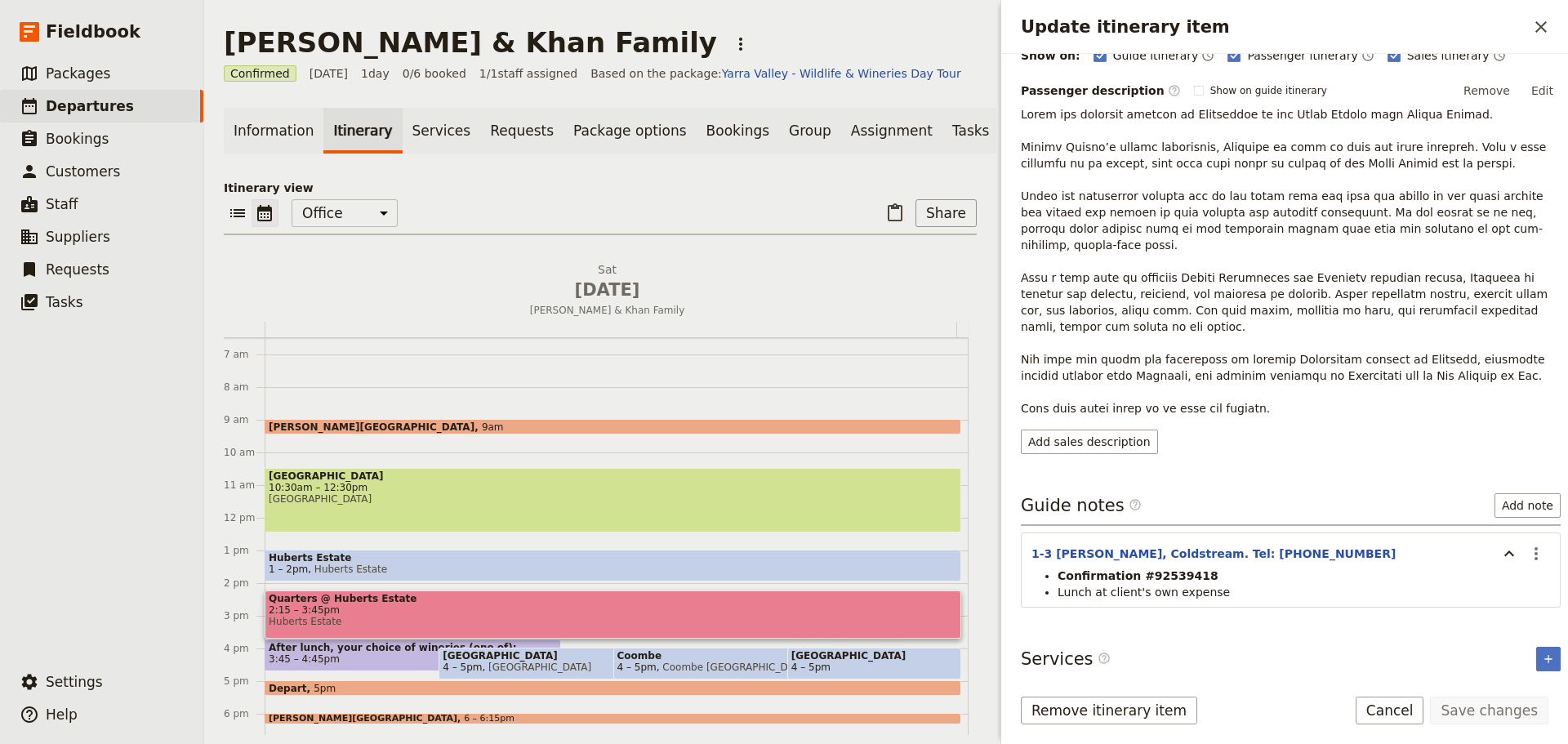
click at [1165, 569] on strong "Confirmation #92539418" at bounding box center [1138, 576] width 161 height 13
click at [1201, 568] on li "Confirmation #92539418" at bounding box center [1304, 576] width 493 height 16
drag, startPoint x: 1140, startPoint y: 547, endPoint x: 1199, endPoint y: 545, distance: 59.0
click at [1199, 568] on li "Confirmation #92539418" at bounding box center [1304, 576] width 493 height 16
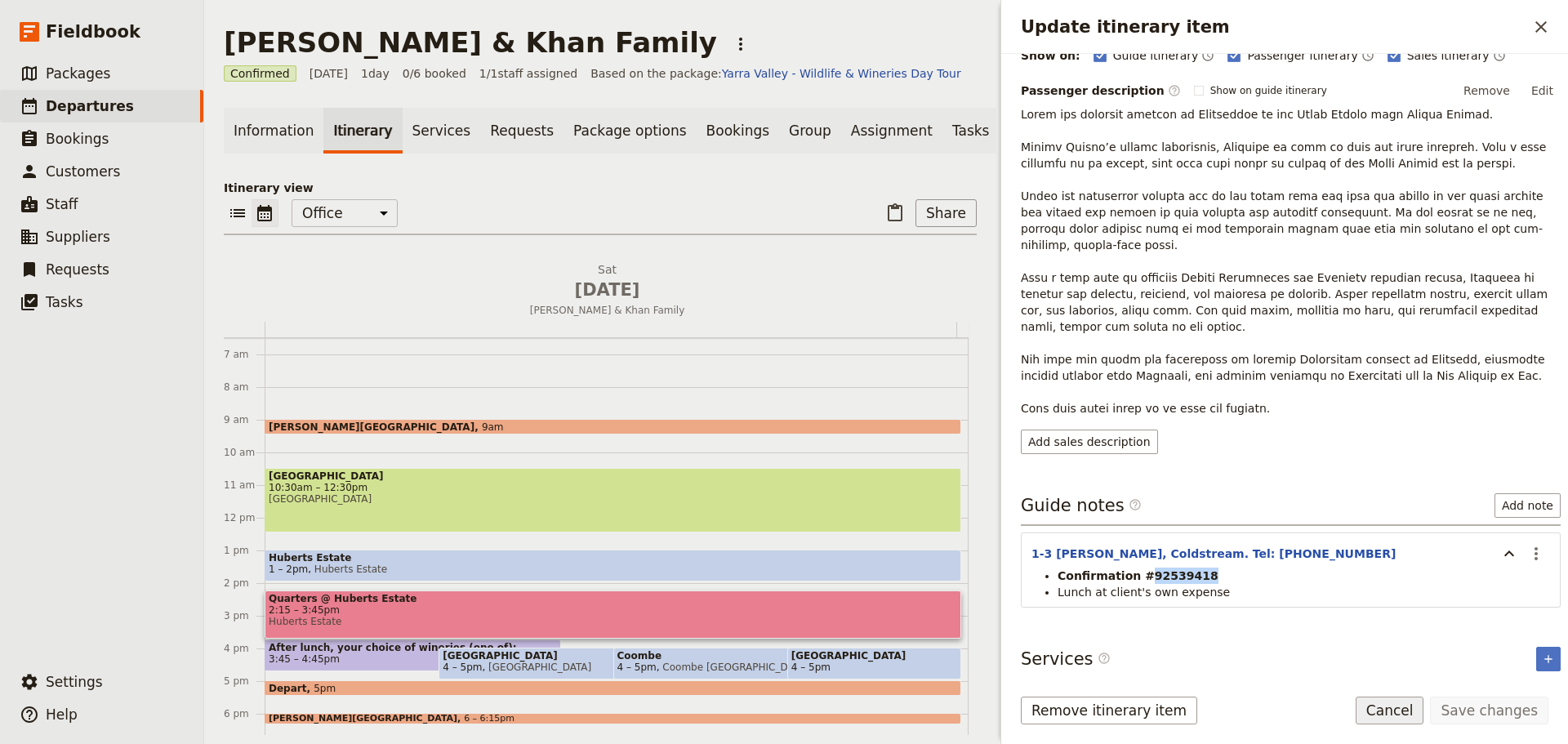
click at [1410, 713] on button "Cancel" at bounding box center [1389, 710] width 68 height 28
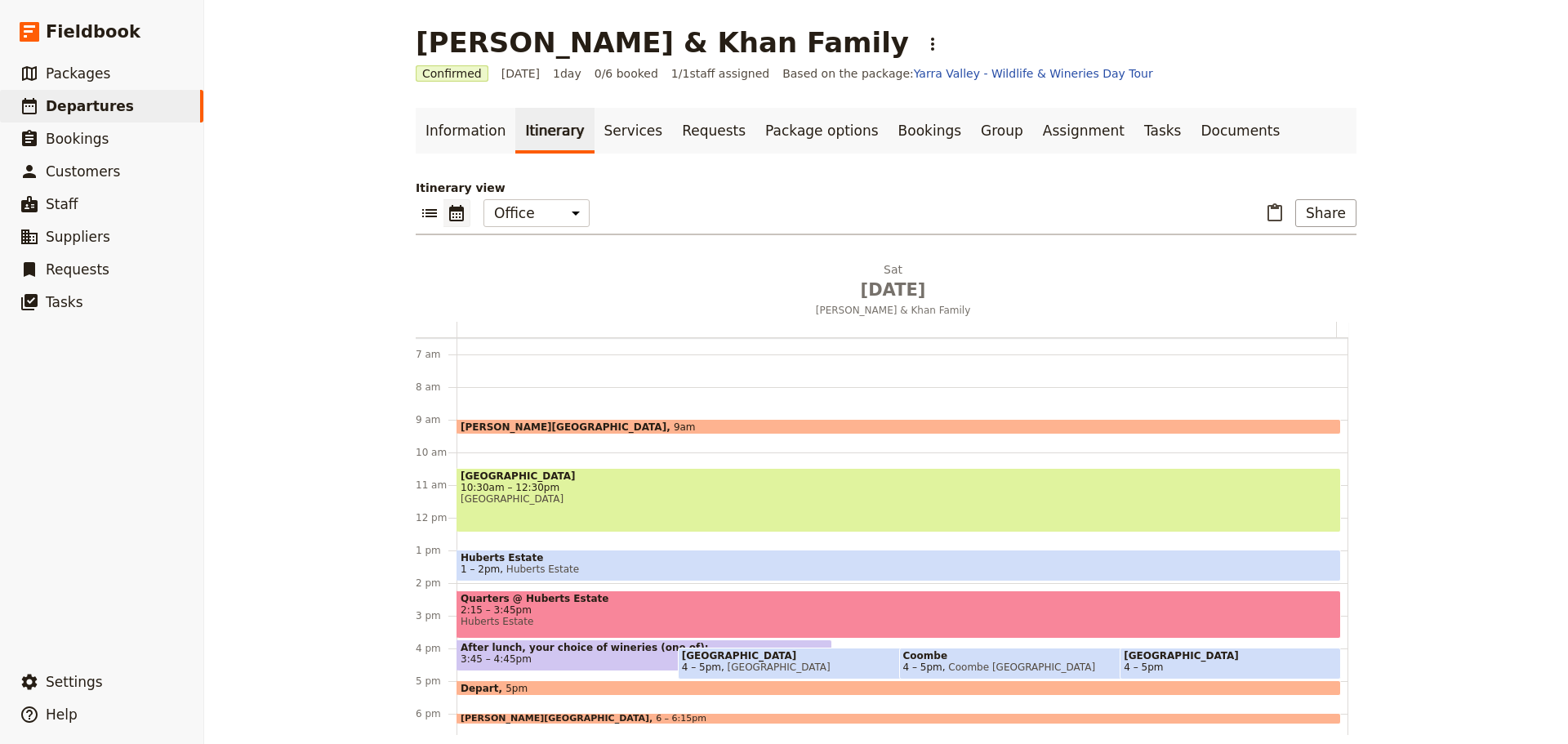
click at [602, 611] on span "2:15 – 3:45pm" at bounding box center [898, 610] width 876 height 12
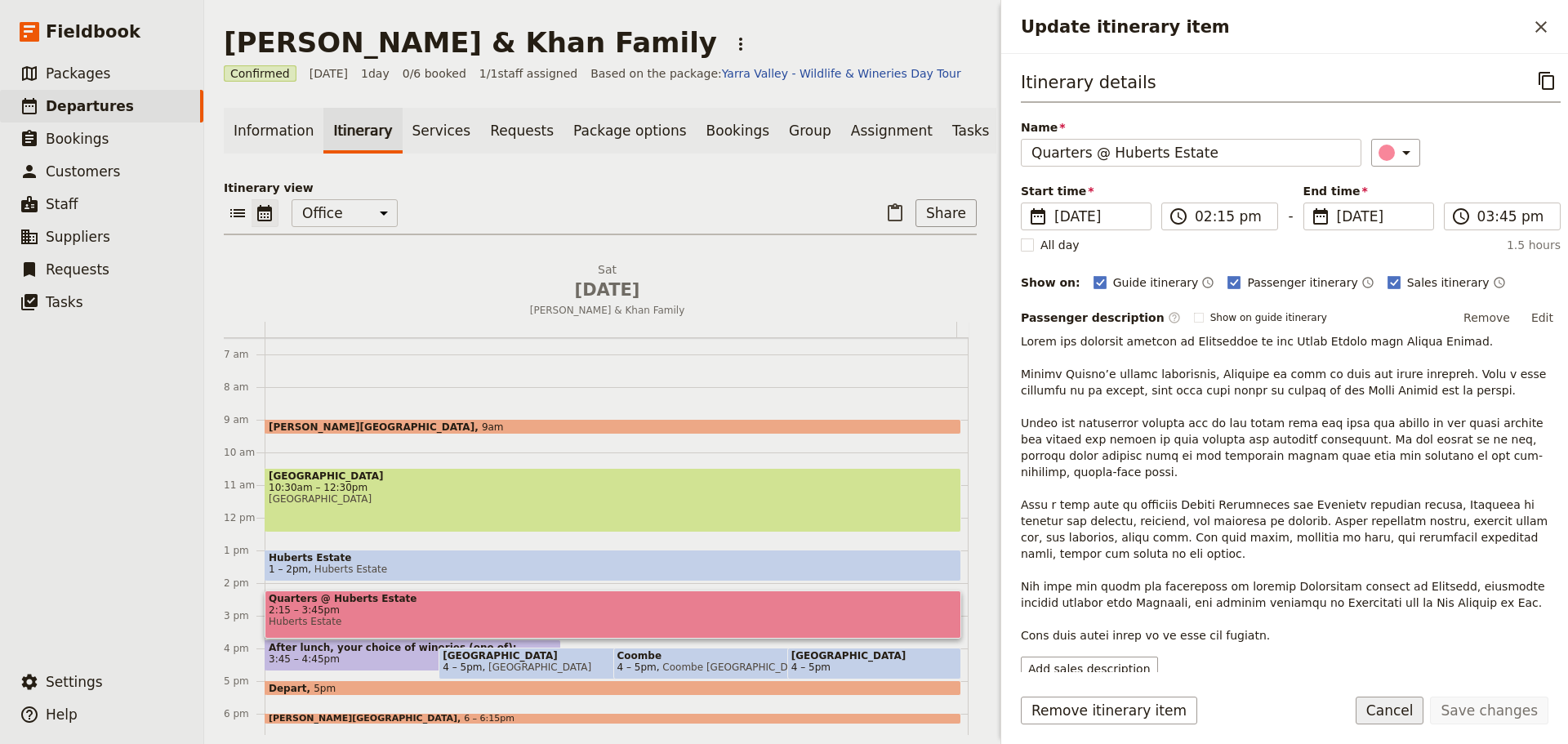
click at [1385, 702] on button "Cancel" at bounding box center [1389, 710] width 68 height 28
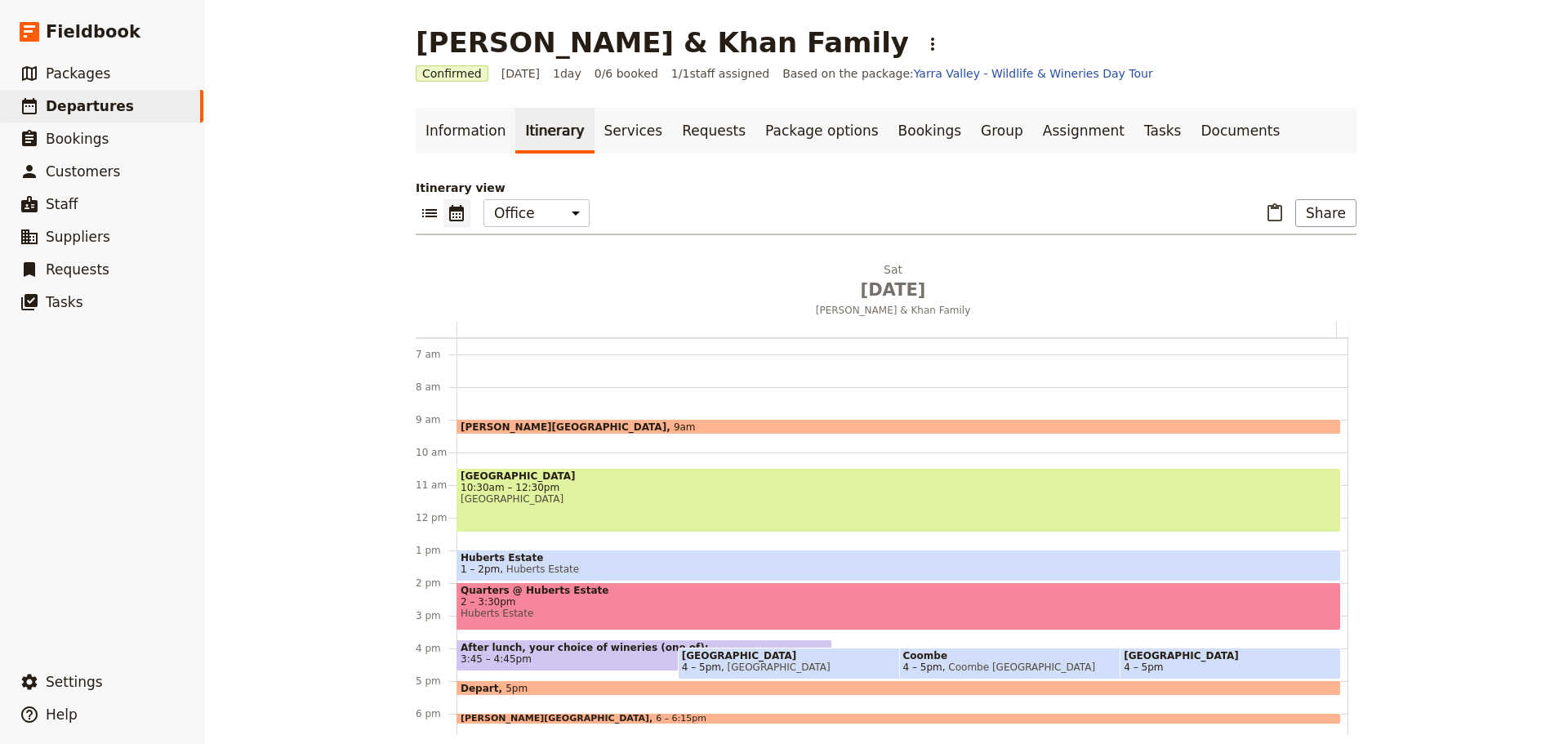
click at [502, 654] on span "3:45 – 4:45pm" at bounding box center [496, 659] width 71 height 12
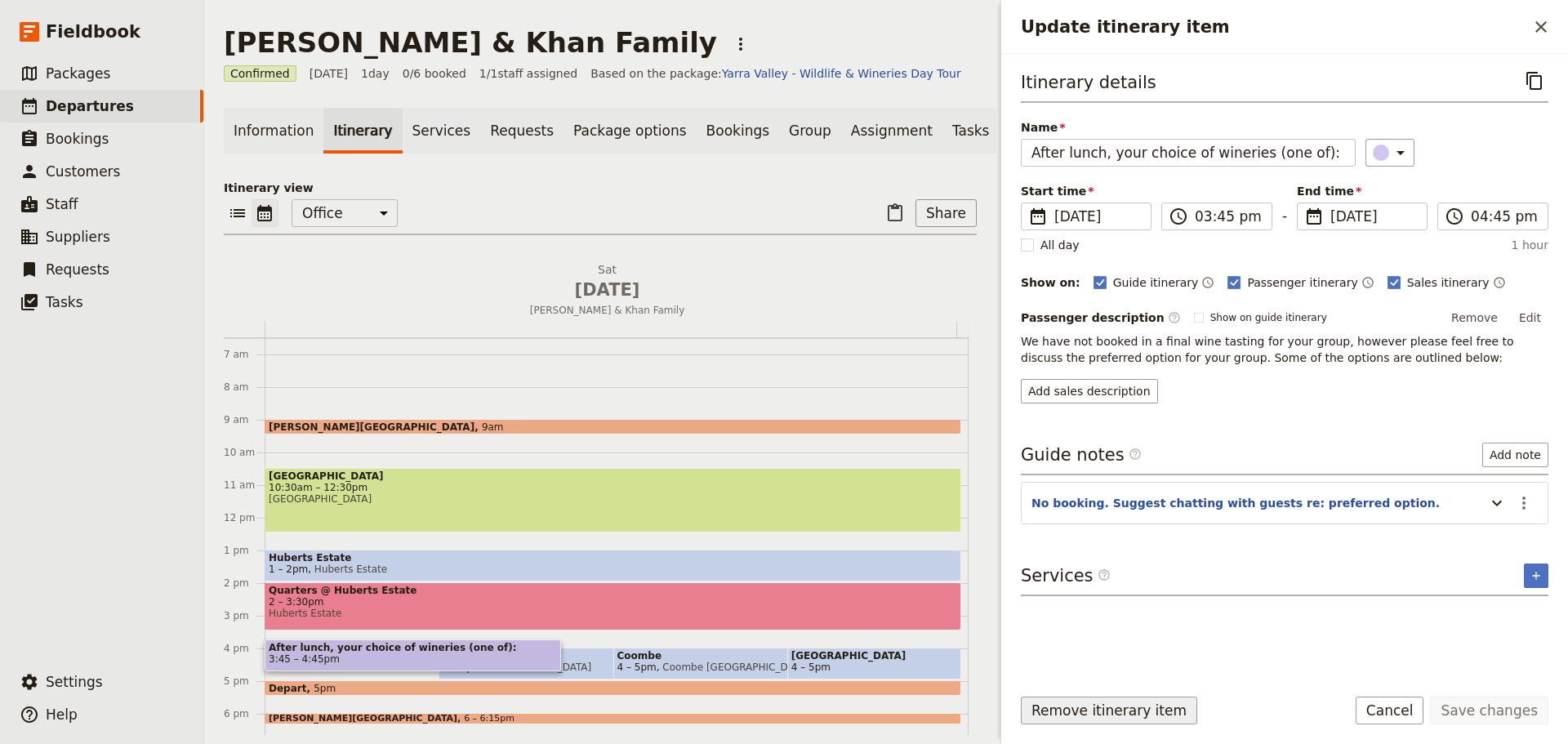
click at [1077, 705] on button "Remove itinerary item" at bounding box center [1108, 710] width 176 height 28
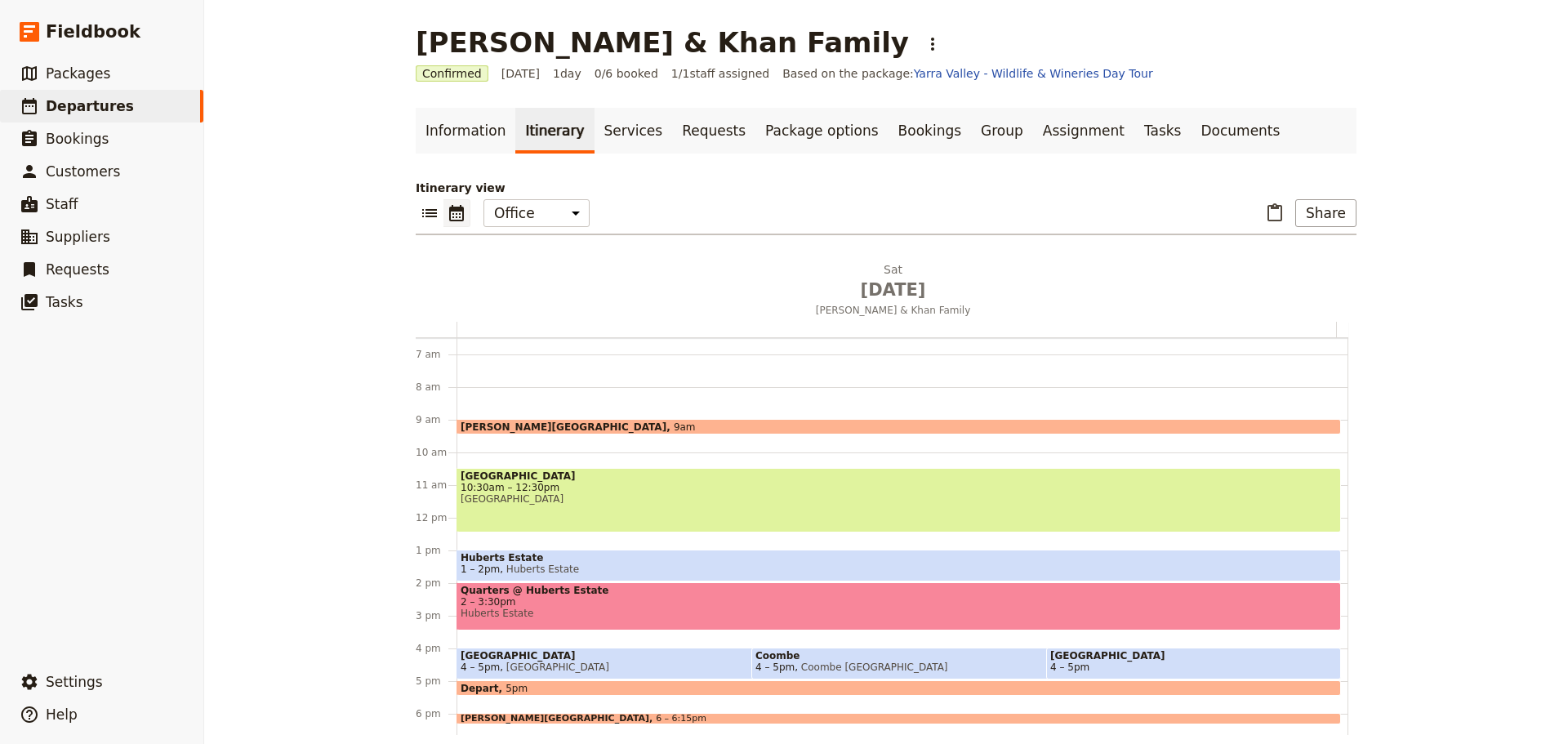
click at [481, 658] on span "[GEOGRAPHIC_DATA]" at bounding box center [707, 655] width 493 height 12
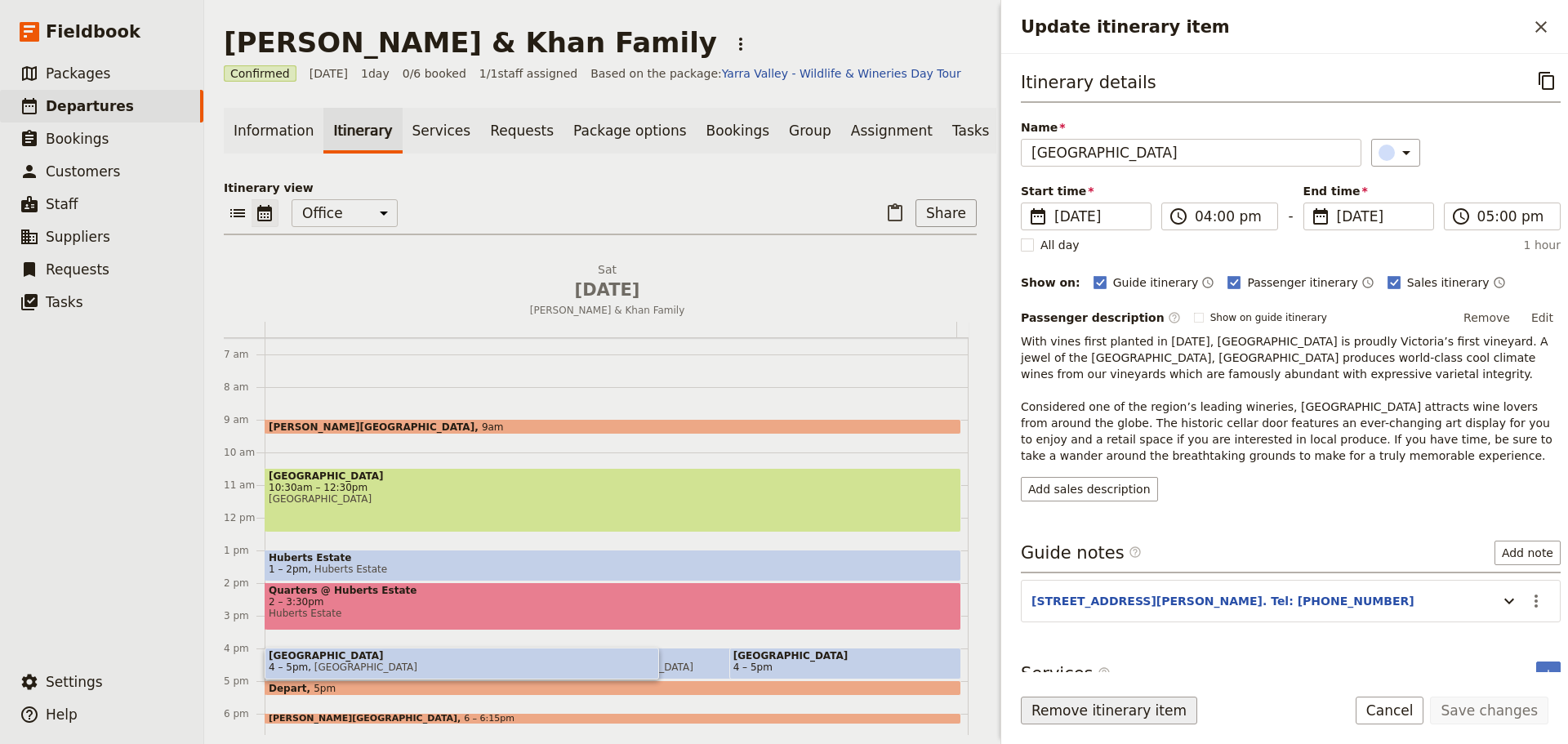
click at [1041, 708] on button "Remove itinerary item" at bounding box center [1108, 710] width 176 height 28
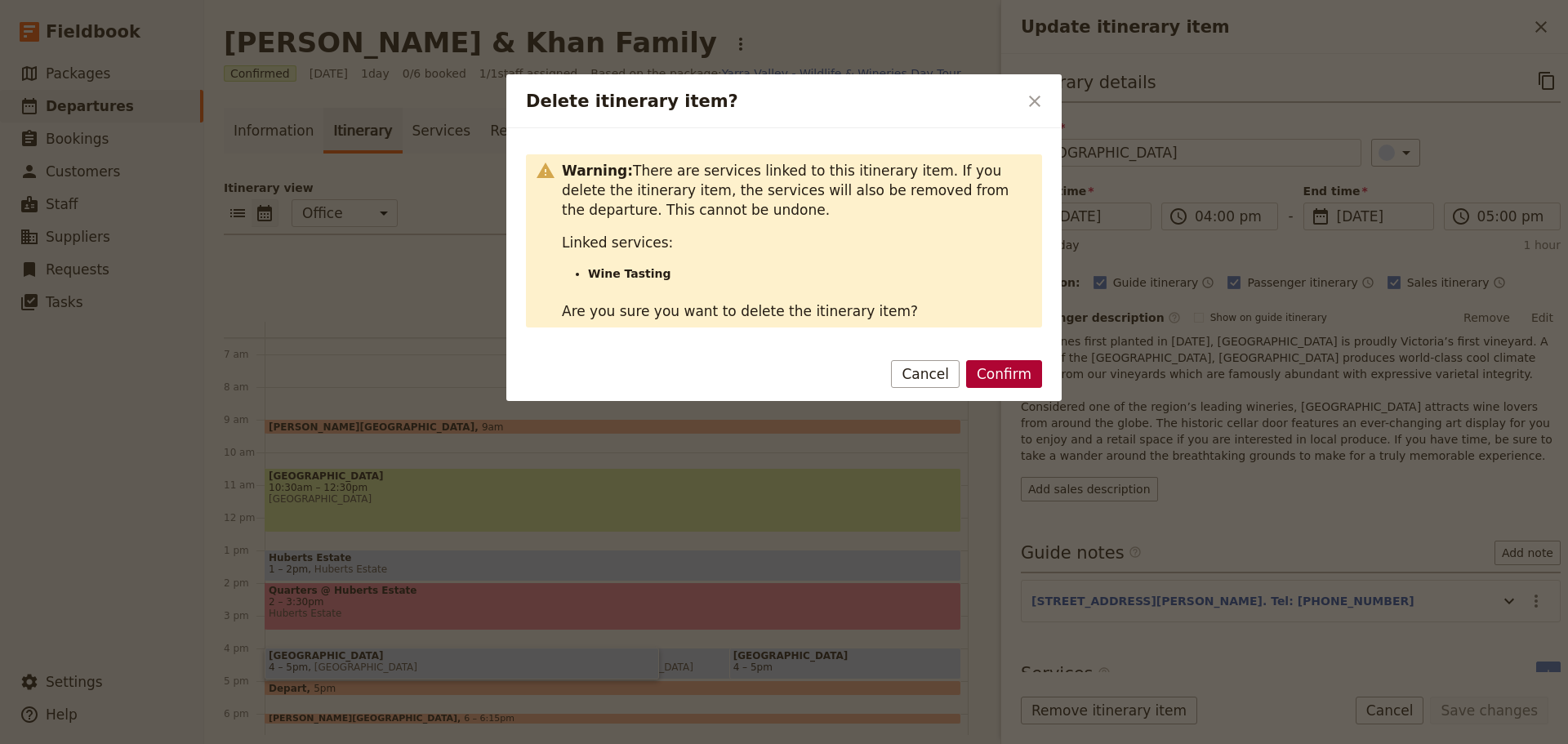
click at [1001, 372] on button "Confirm" at bounding box center [1004, 373] width 76 height 28
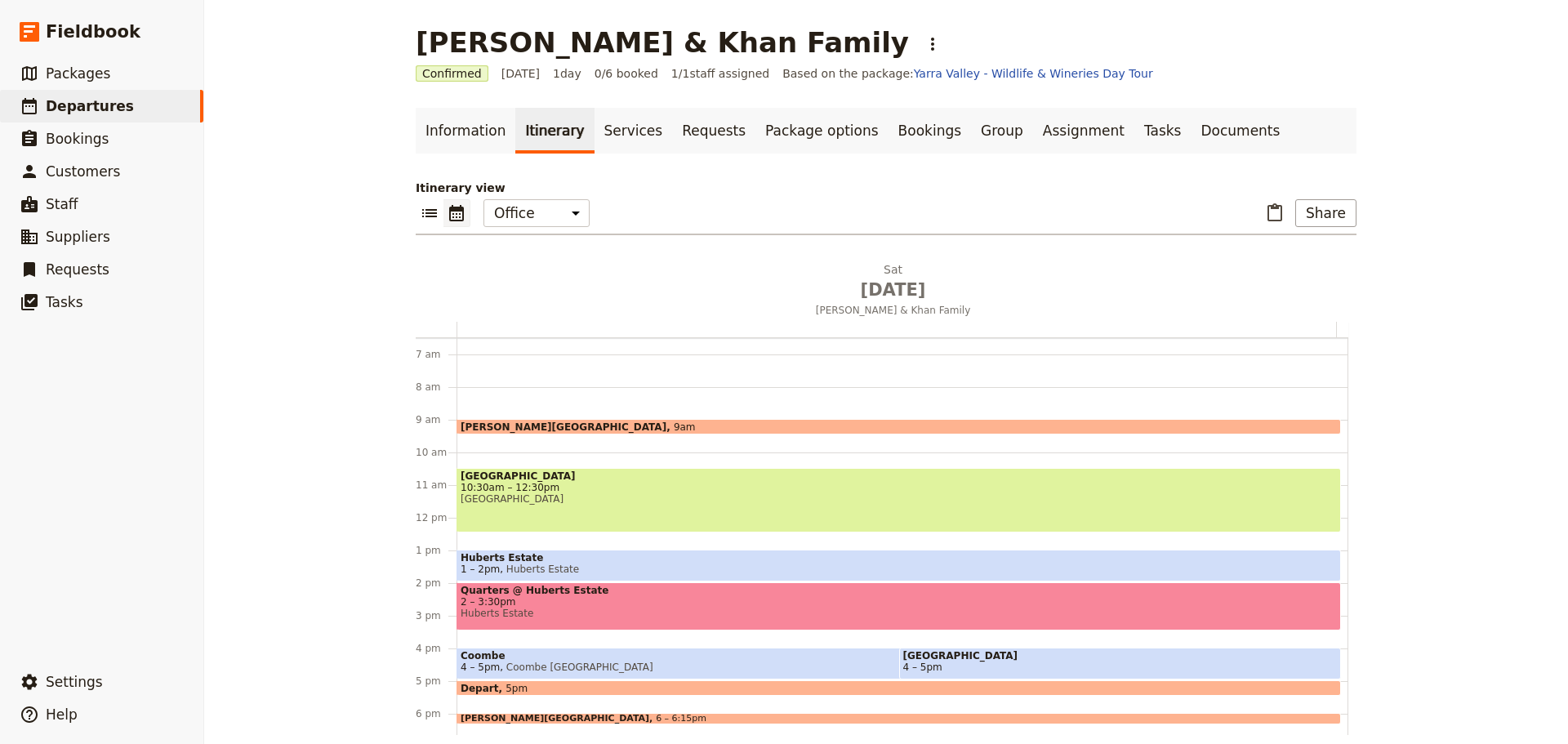
click at [567, 659] on span "Coombe" at bounding box center [832, 655] width 744 height 12
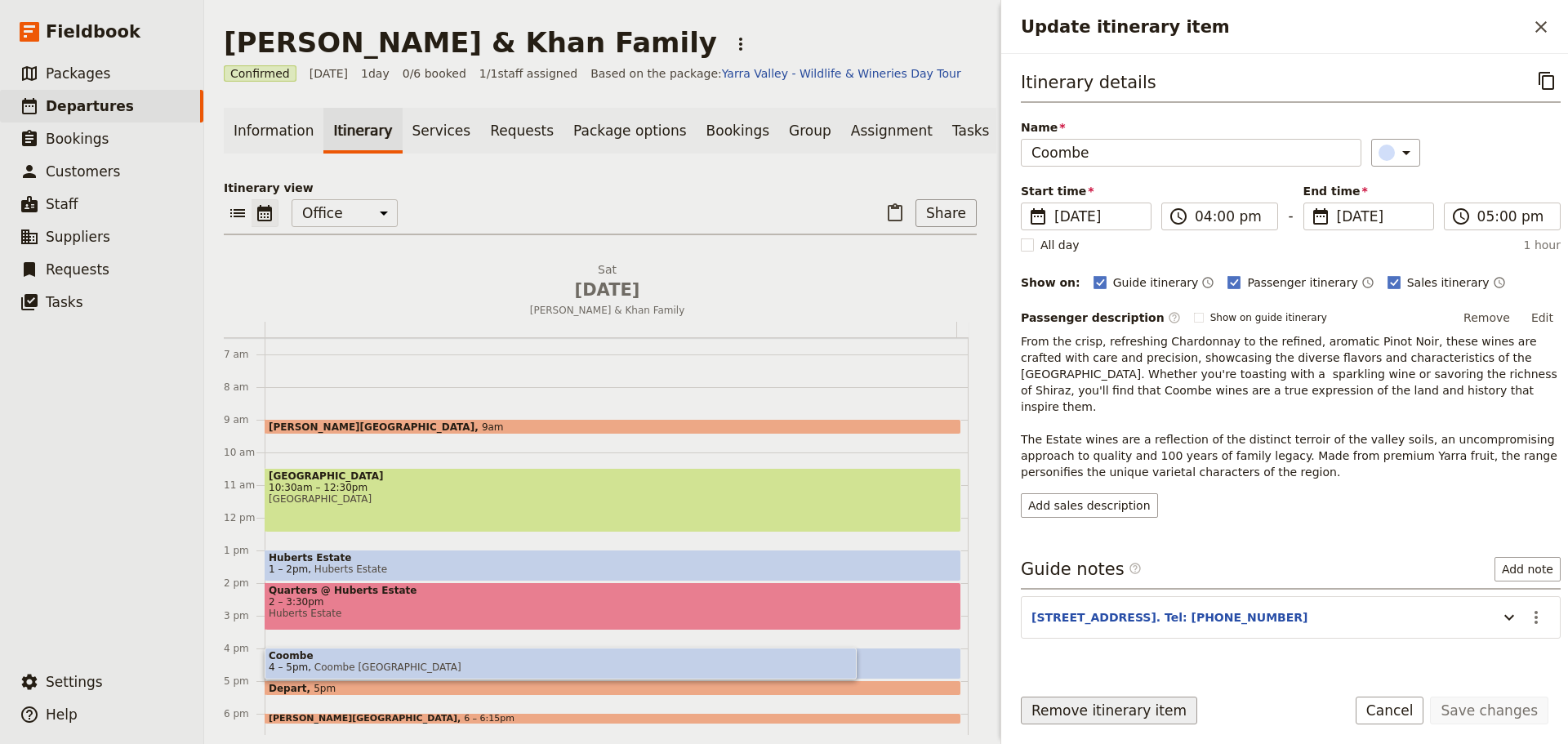
click at [1059, 707] on button "Remove itinerary item" at bounding box center [1108, 710] width 176 height 28
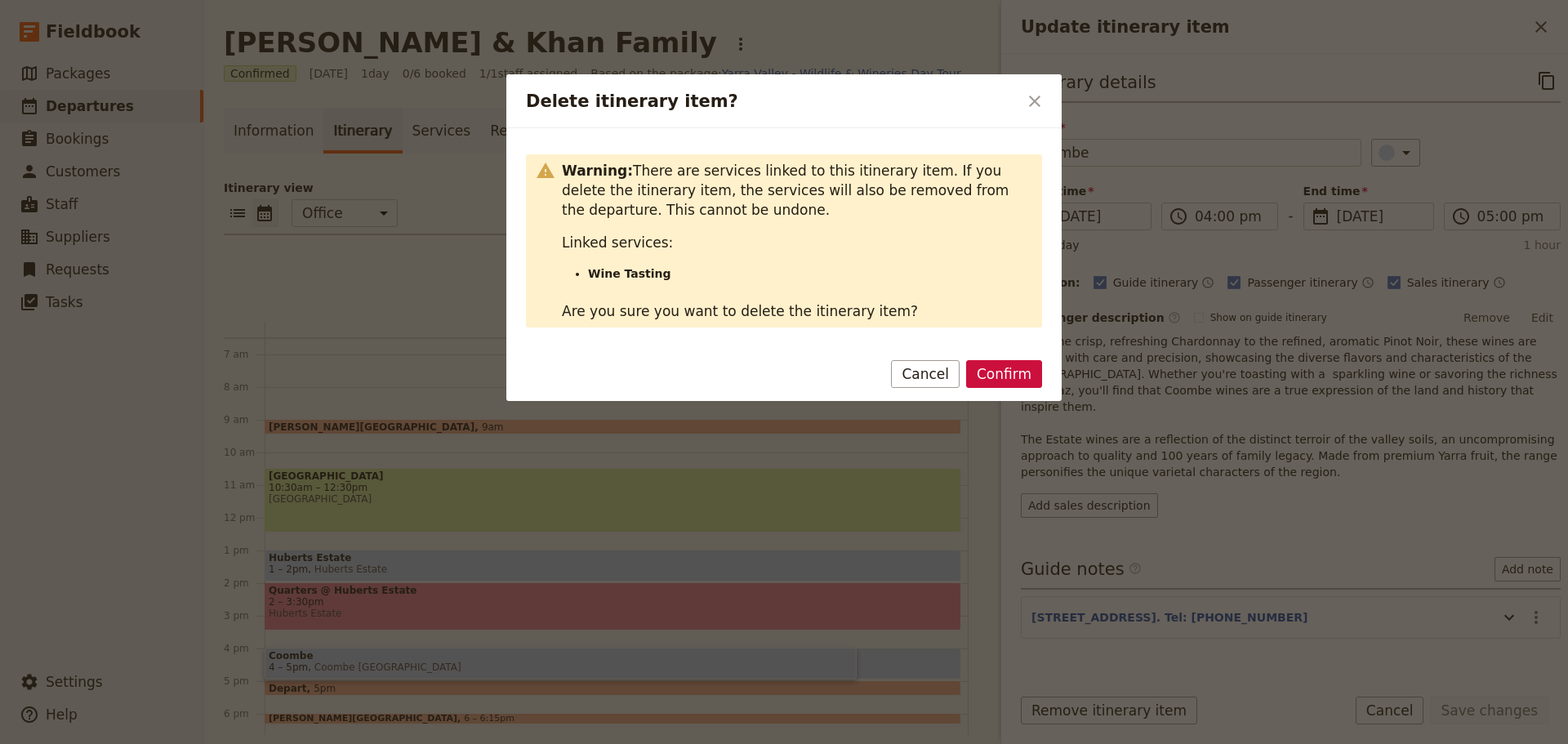
click at [1008, 377] on button "Confirm" at bounding box center [1004, 373] width 76 height 28
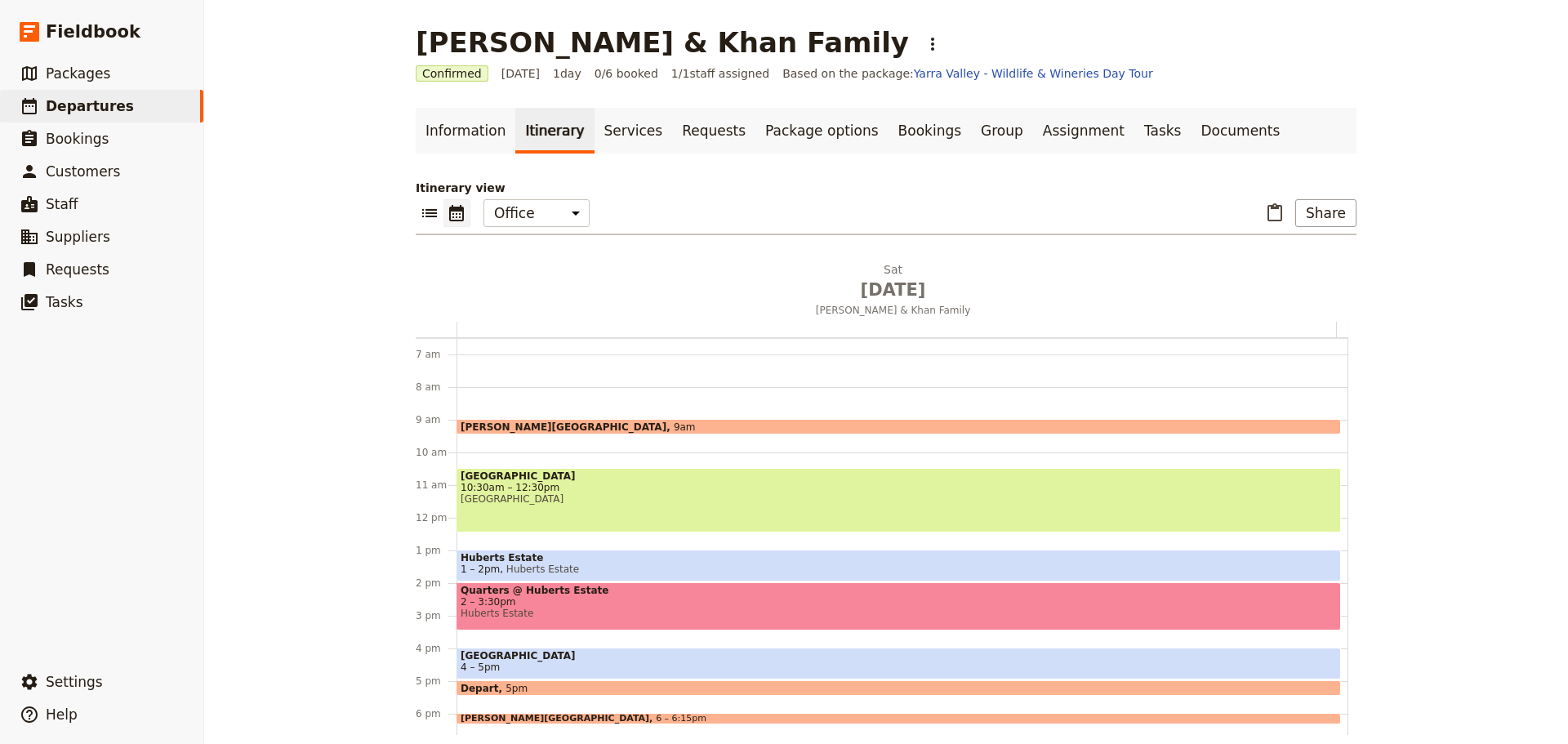
click at [339, 665] on div "[PERSON_NAME] & [PERSON_NAME] Family ​ Confirmed [DATE] 1 day 0/6 booked 1 / 1 …" at bounding box center [886, 372] width 1364 height 744
click at [568, 655] on span "[GEOGRAPHIC_DATA]" at bounding box center [898, 655] width 876 height 12
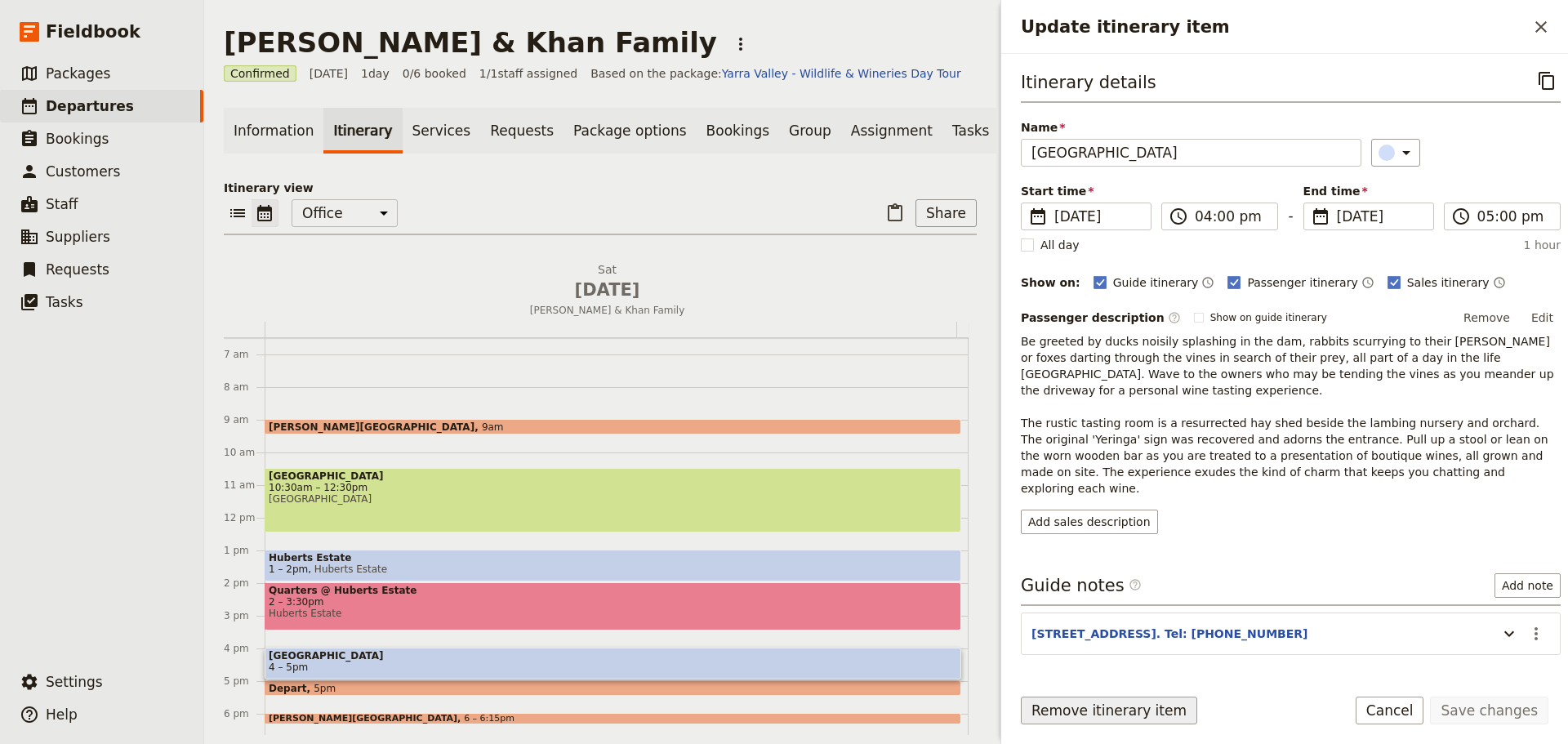
click at [1051, 701] on button "Remove itinerary item" at bounding box center [1108, 710] width 176 height 28
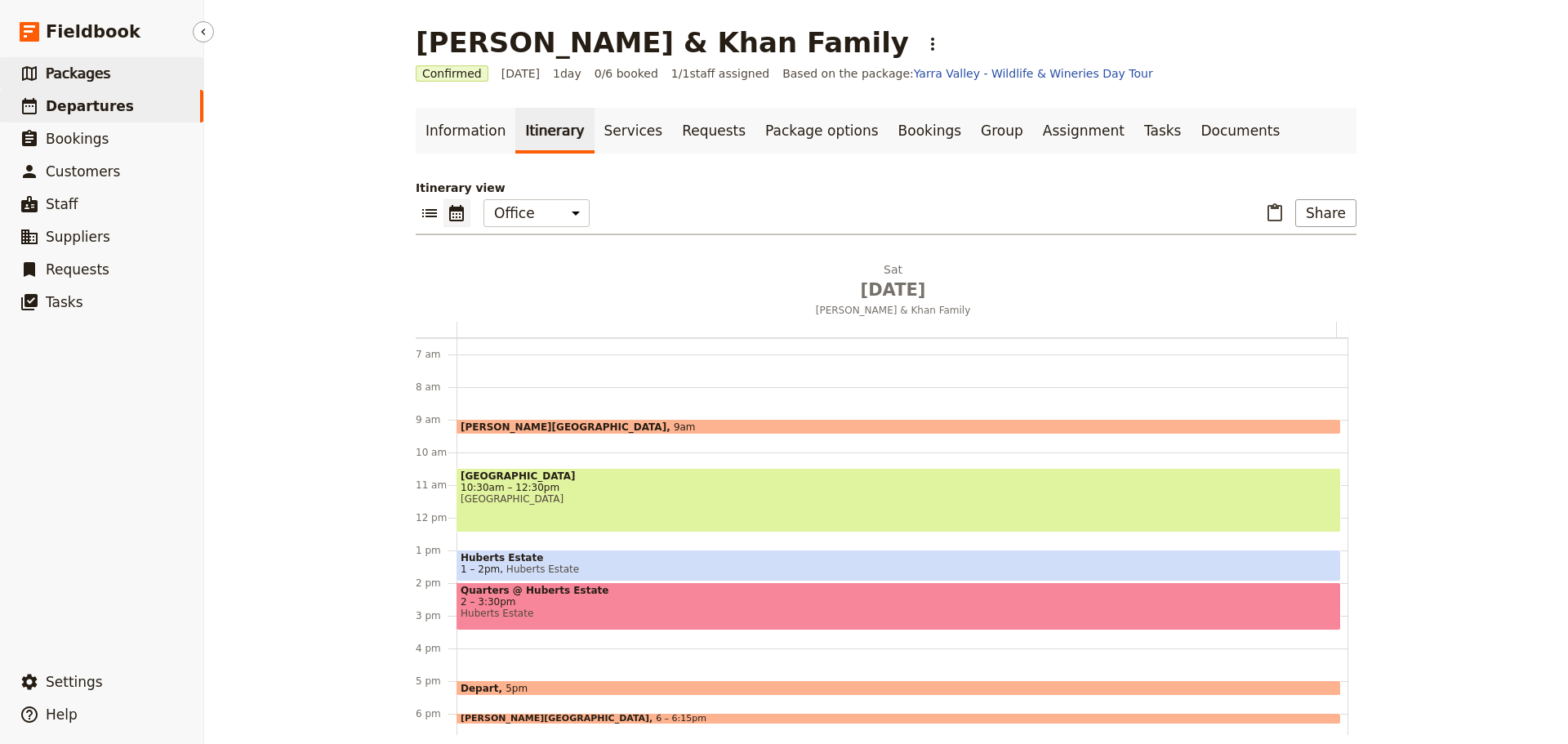
click at [74, 65] on span "Packages" at bounding box center [78, 73] width 64 height 16
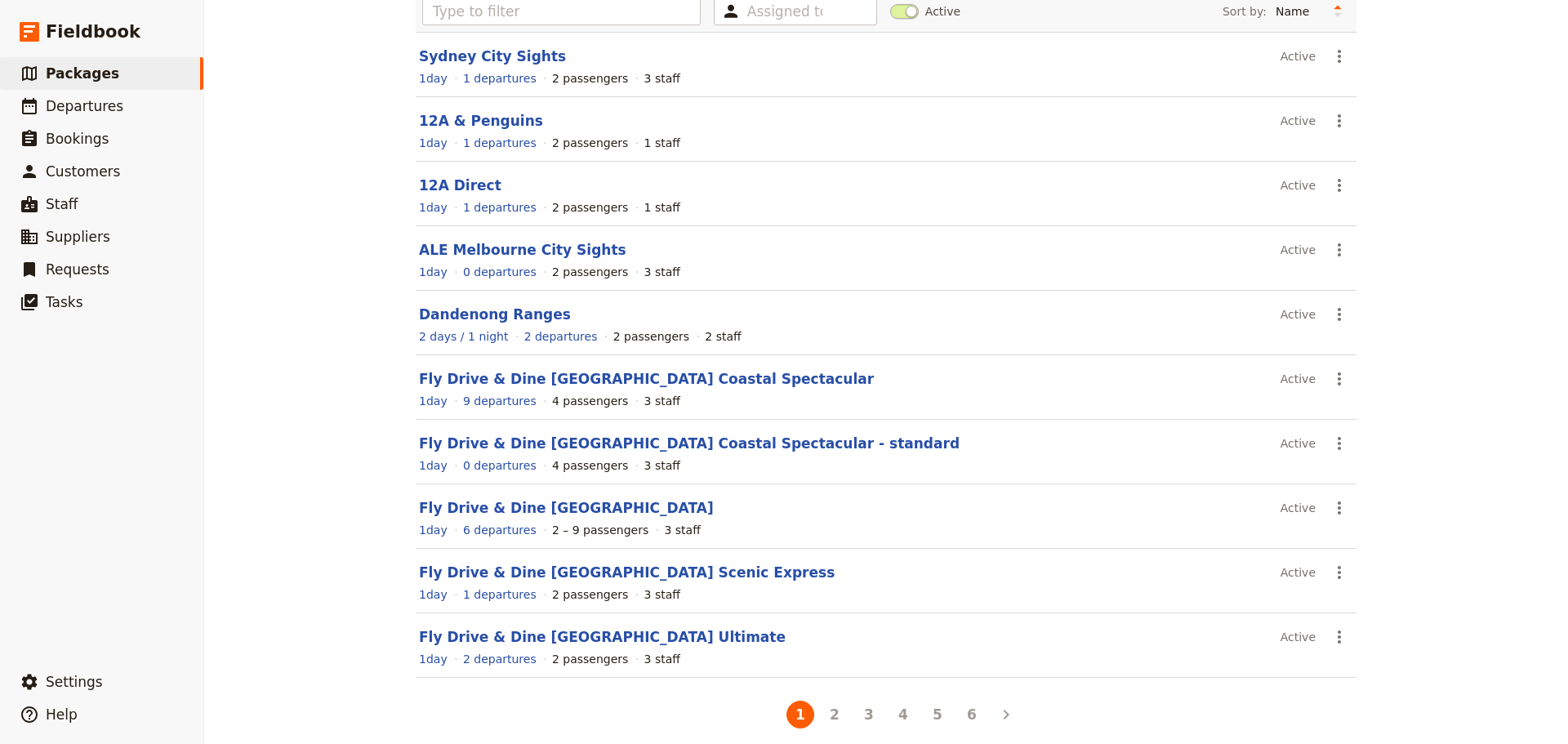
scroll to position [145, 0]
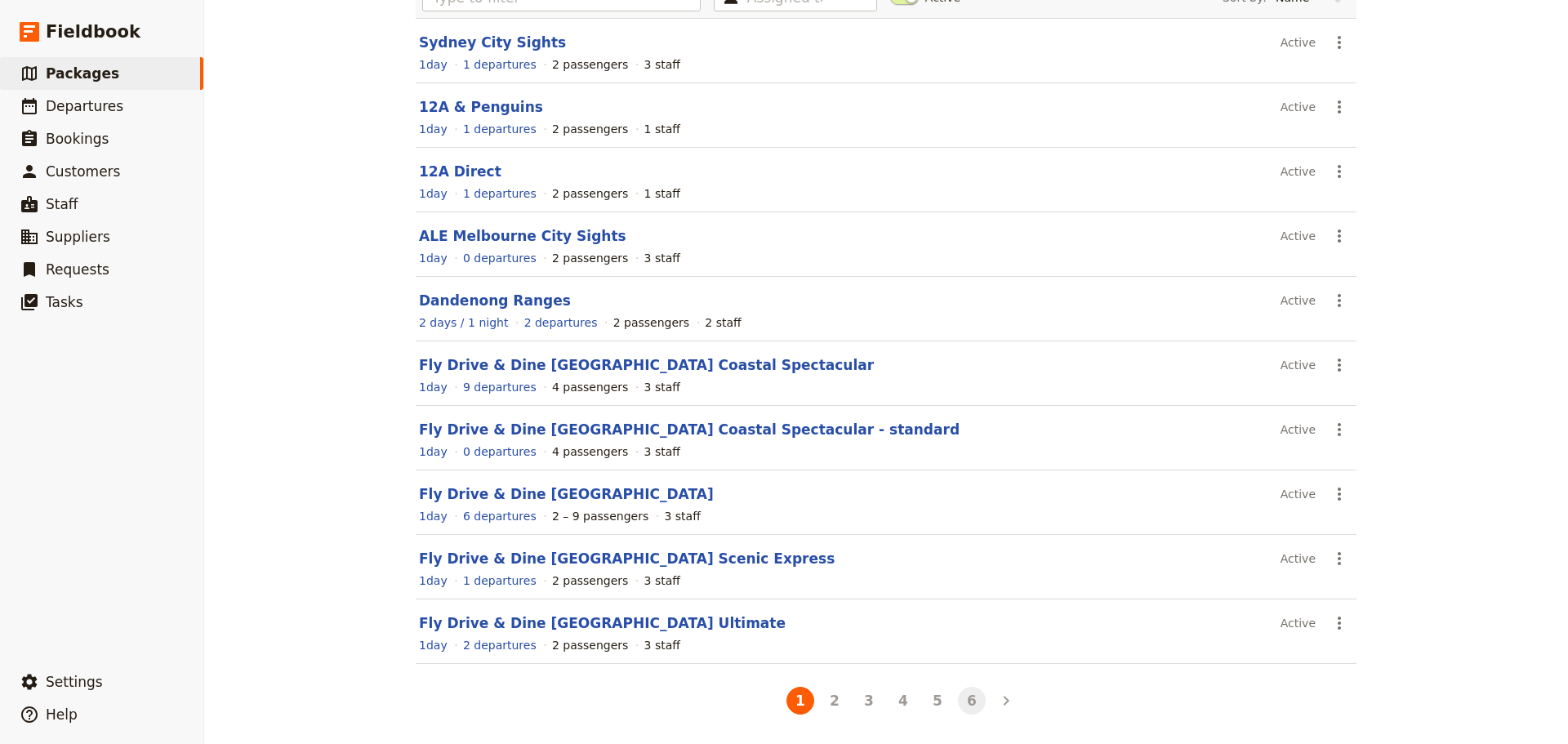
click at [961, 700] on button "6" at bounding box center [971, 700] width 28 height 28
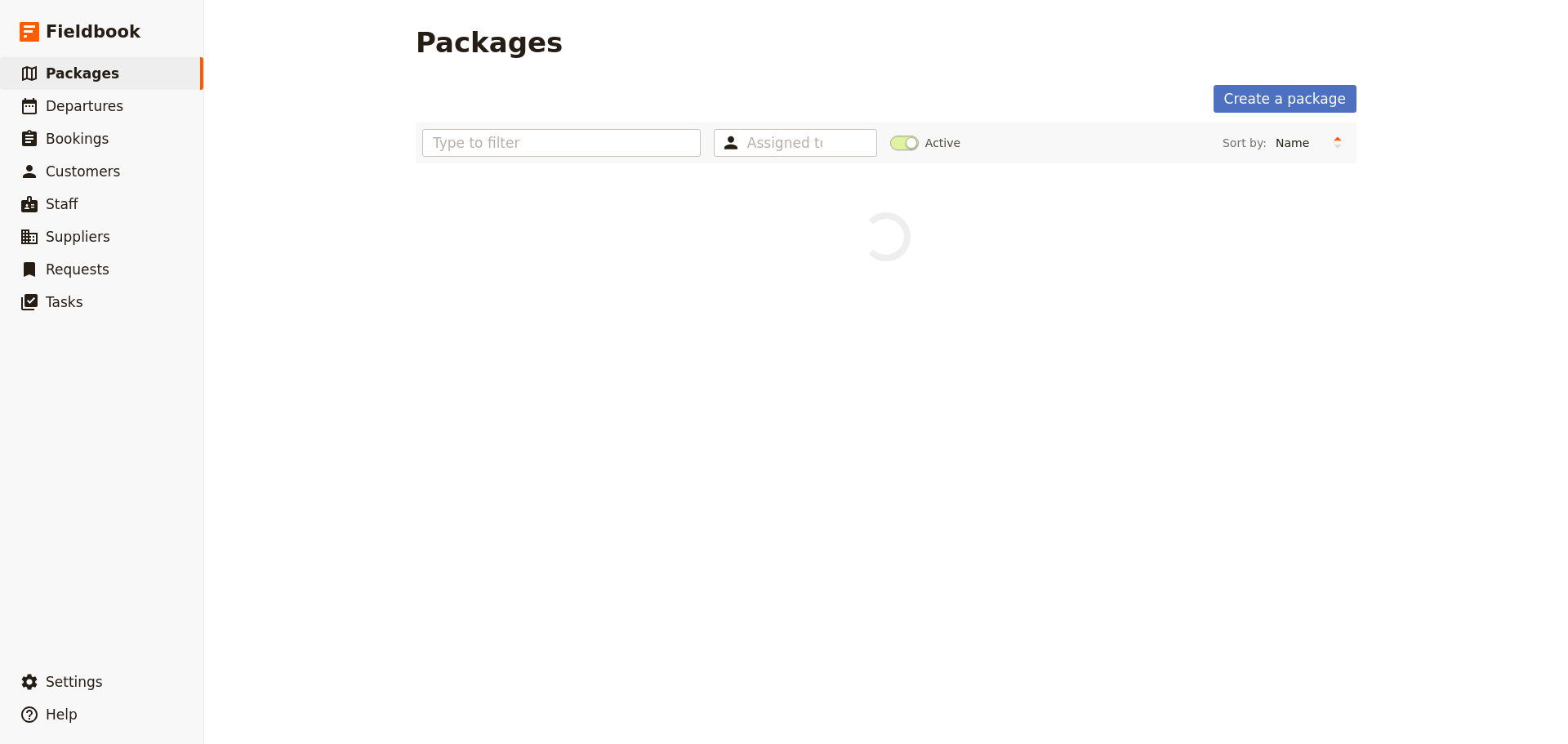
scroll to position [0, 0]
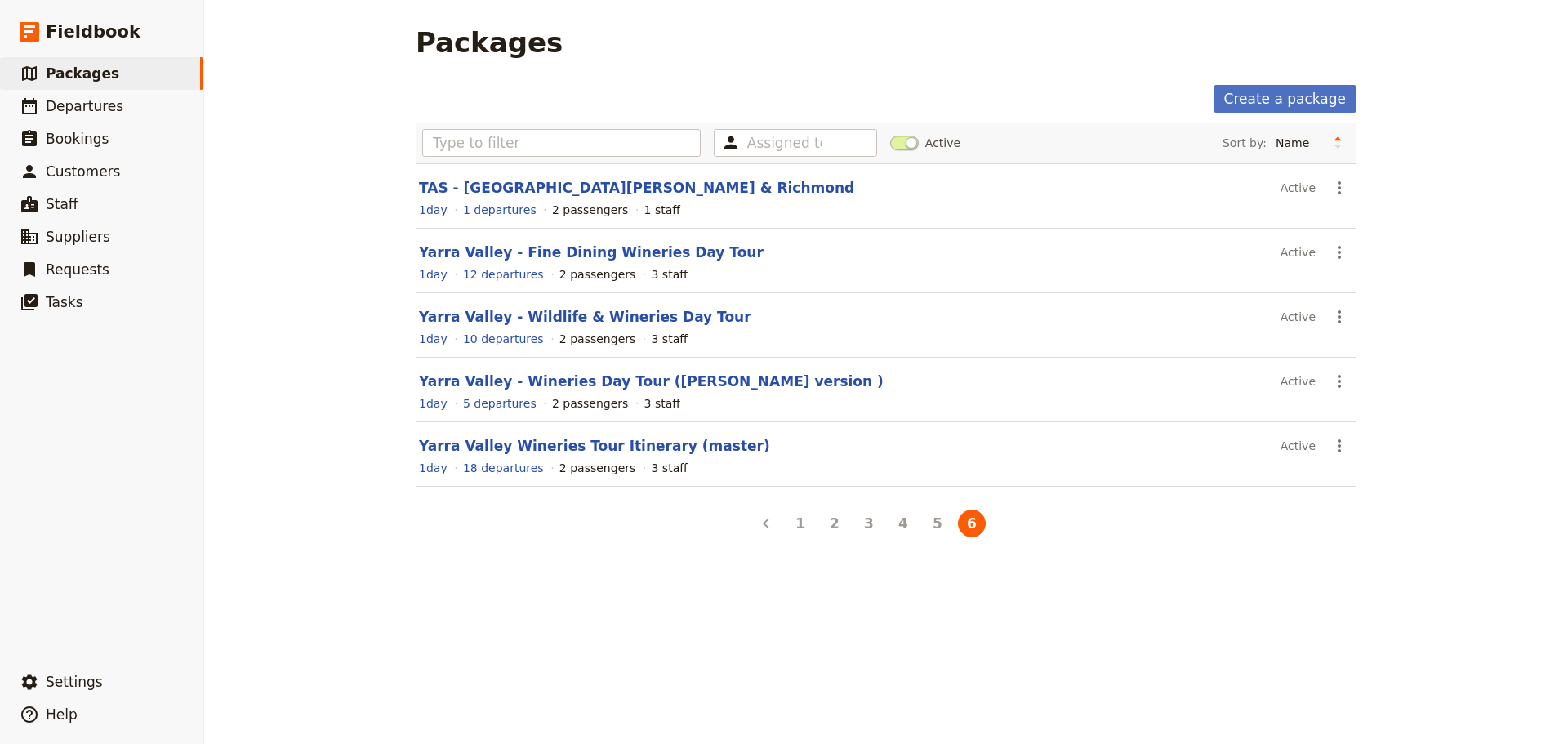
click at [597, 315] on link "Yarra Valley - Wildlife & Wineries Day Tour" at bounding box center [584, 317] width 332 height 16
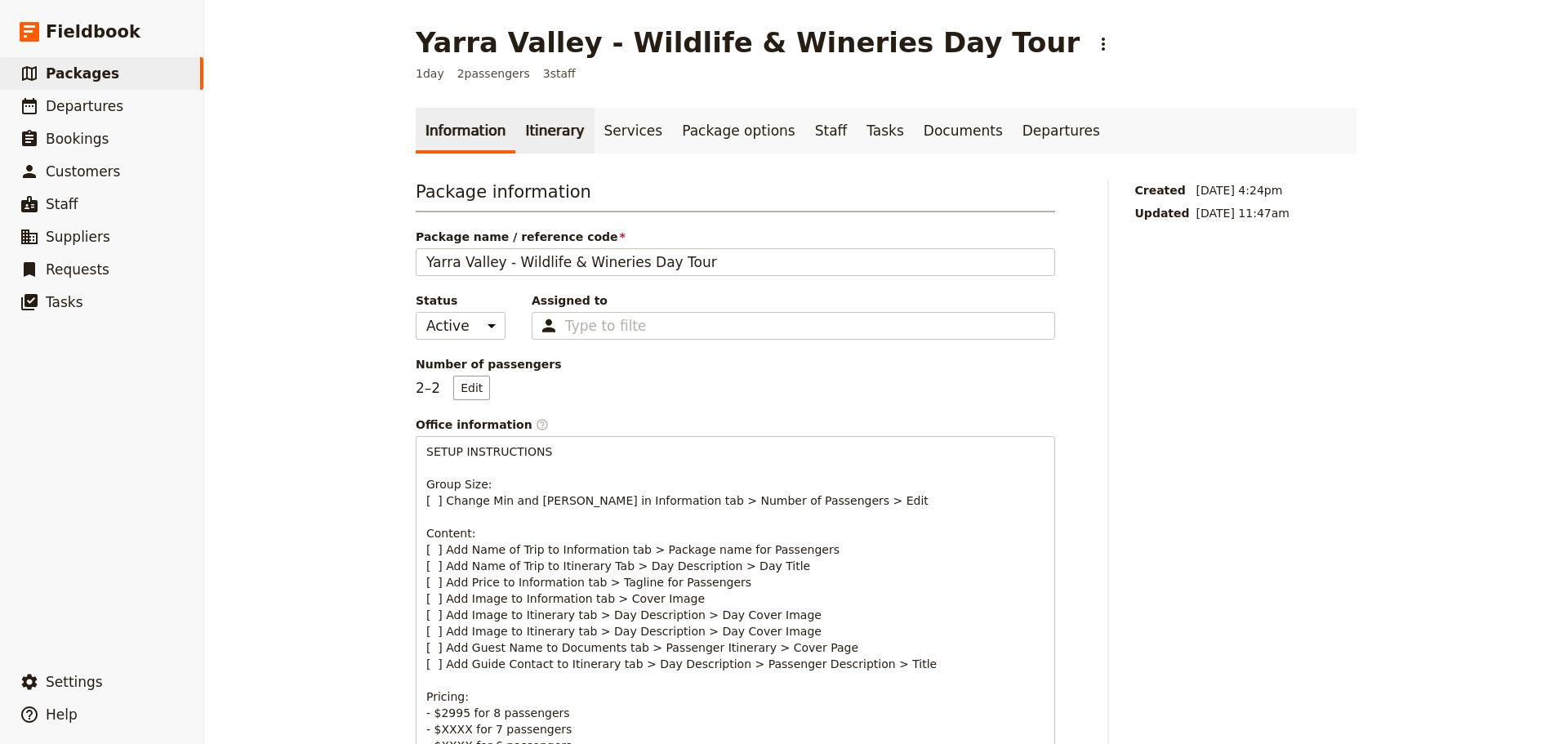
click at [547, 131] on link "Itinerary" at bounding box center [553, 131] width 78 height 46
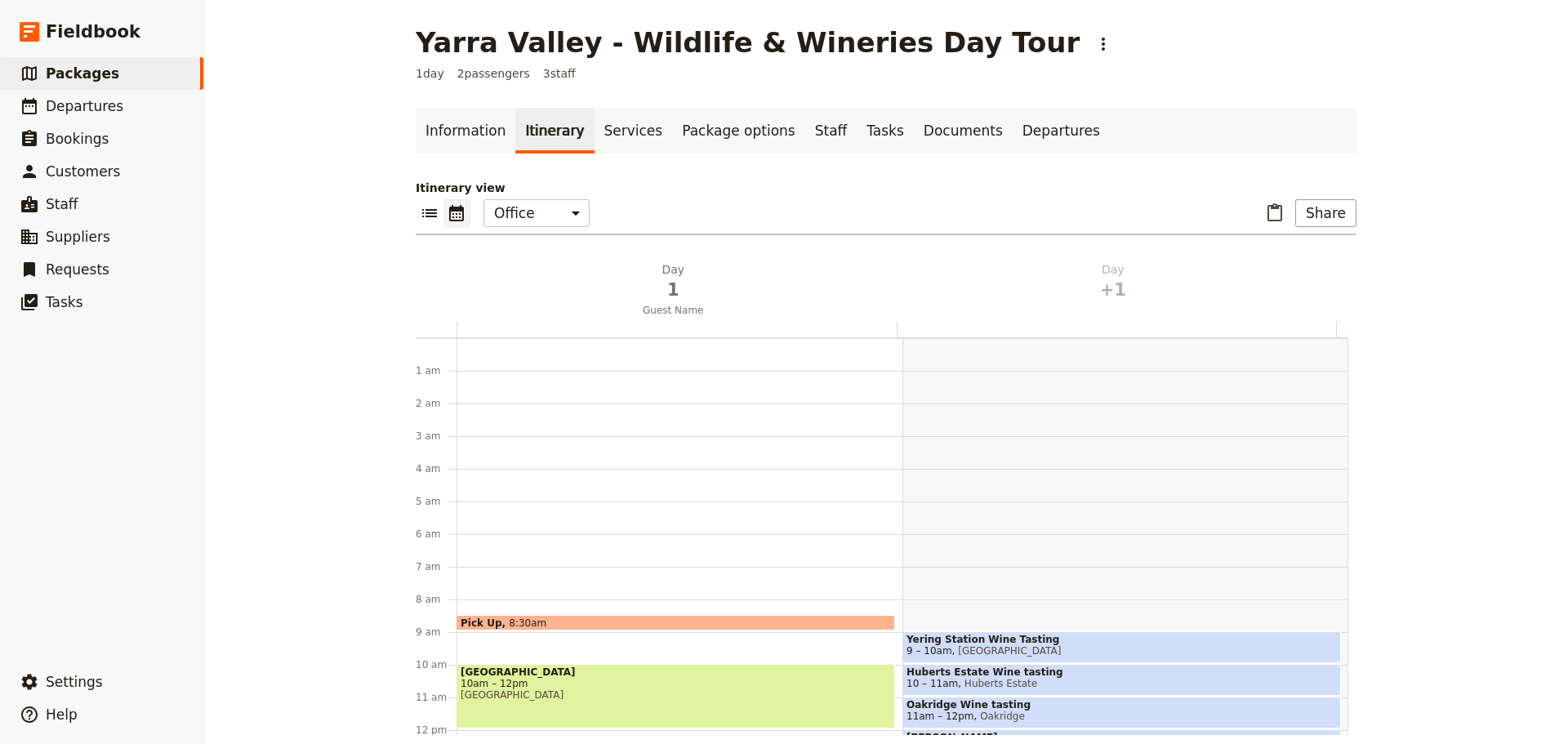
scroll to position [213, 0]
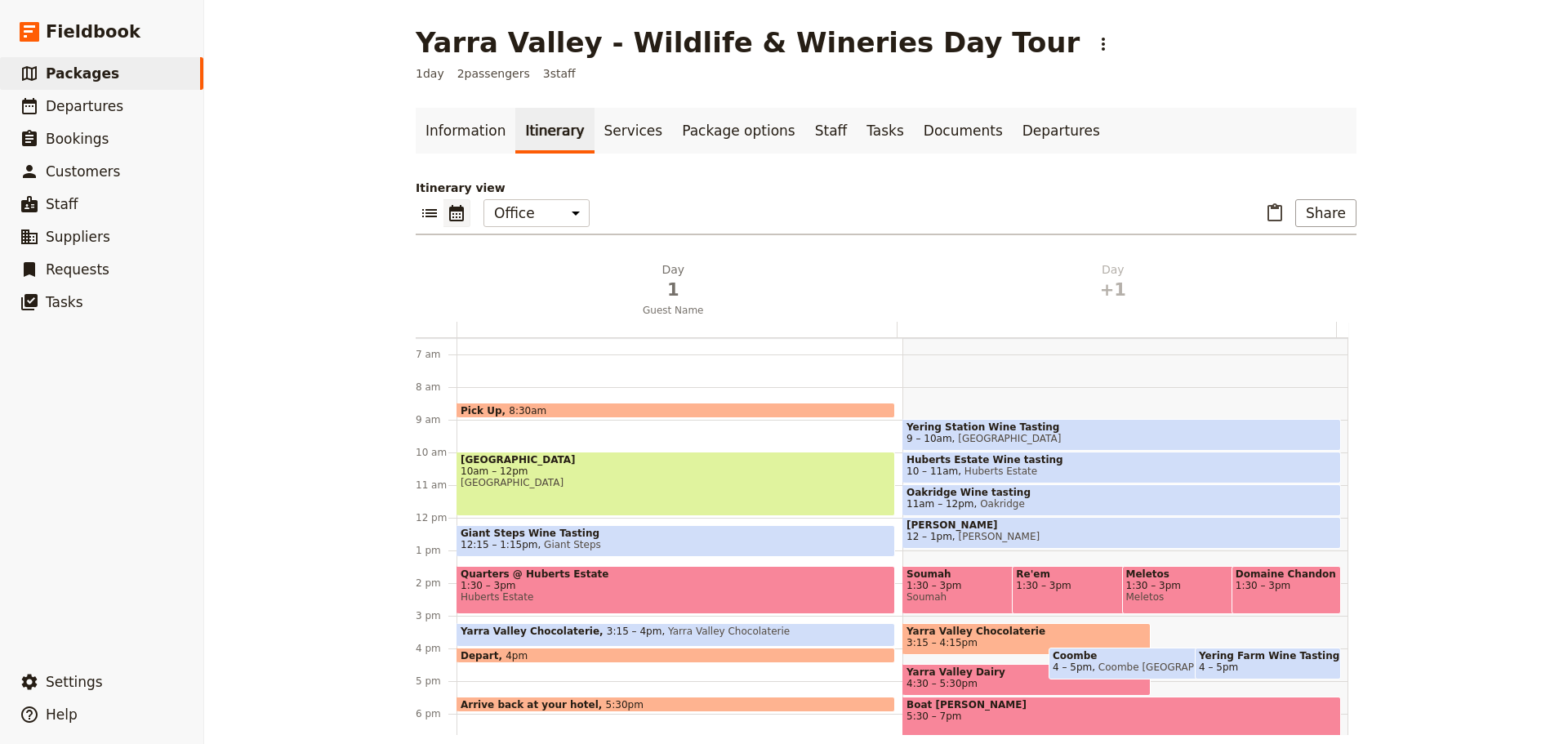
click at [984, 637] on span "Yarra Valley Chocolaterie" at bounding box center [1026, 631] width 240 height 12
select select "2"
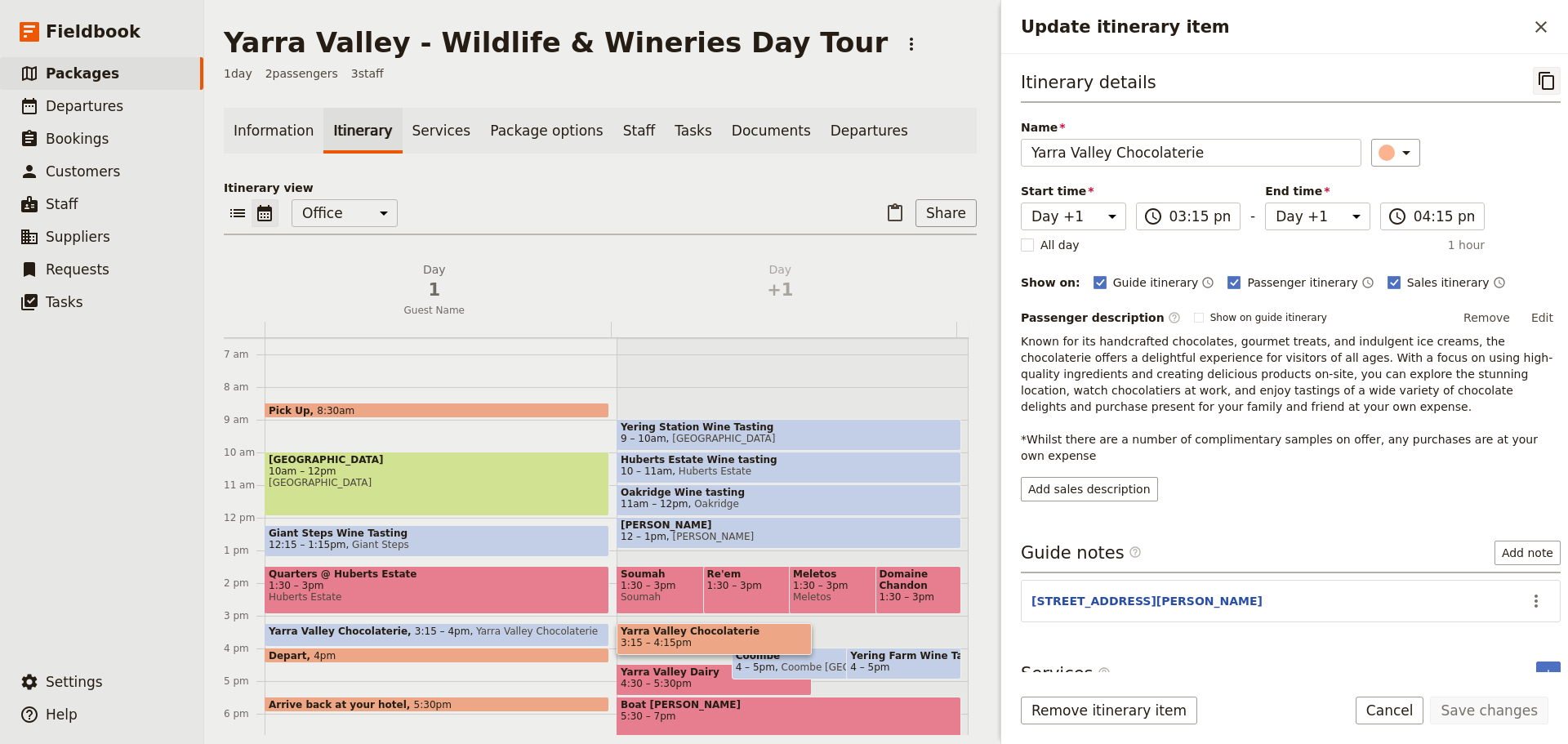
click at [1538, 81] on icon "Copy itinerary item" at bounding box center [1546, 81] width 15 height 18
click at [83, 73] on span "Packages" at bounding box center [83, 73] width 73 height 16
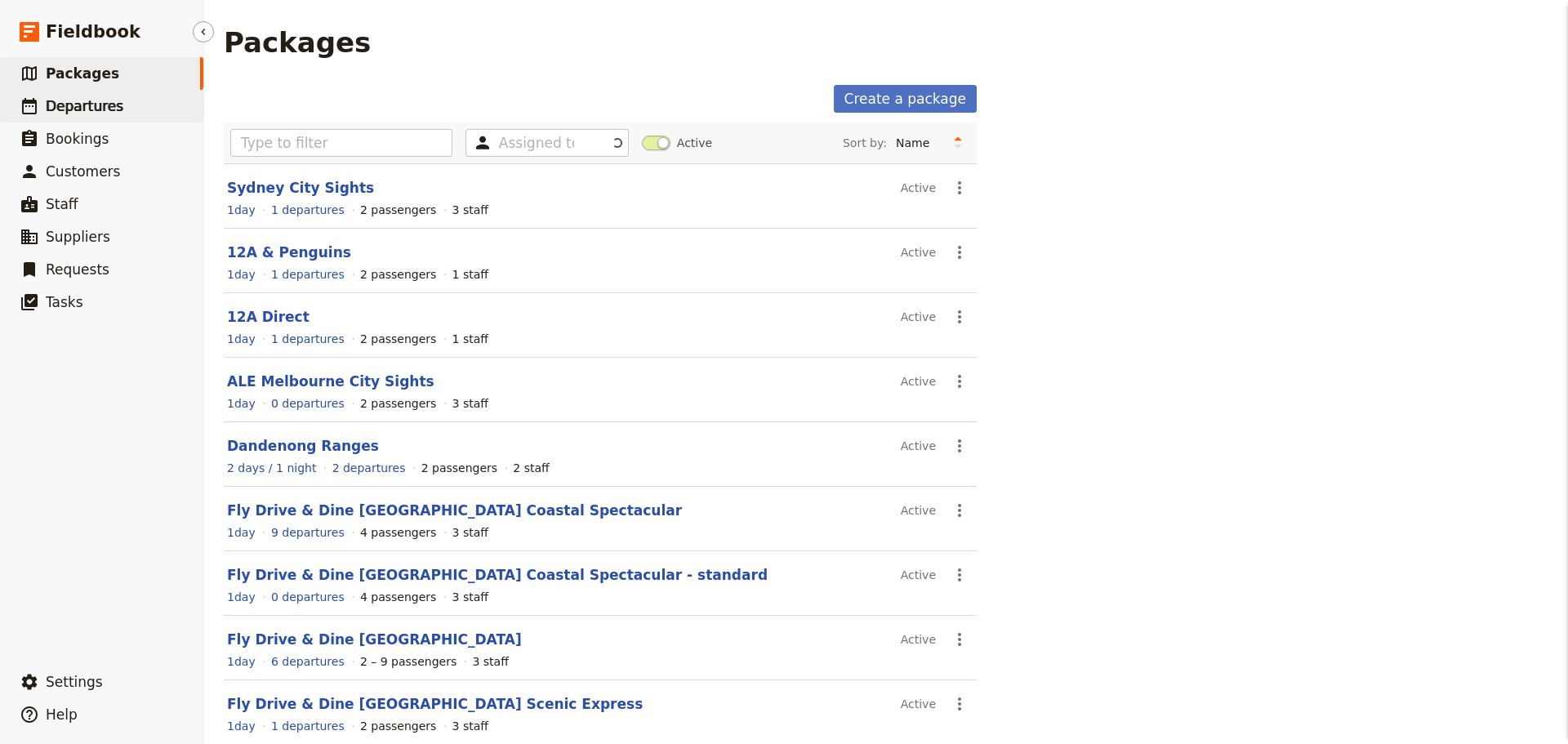
click at [72, 105] on span "Departures" at bounding box center [85, 106] width 78 height 16
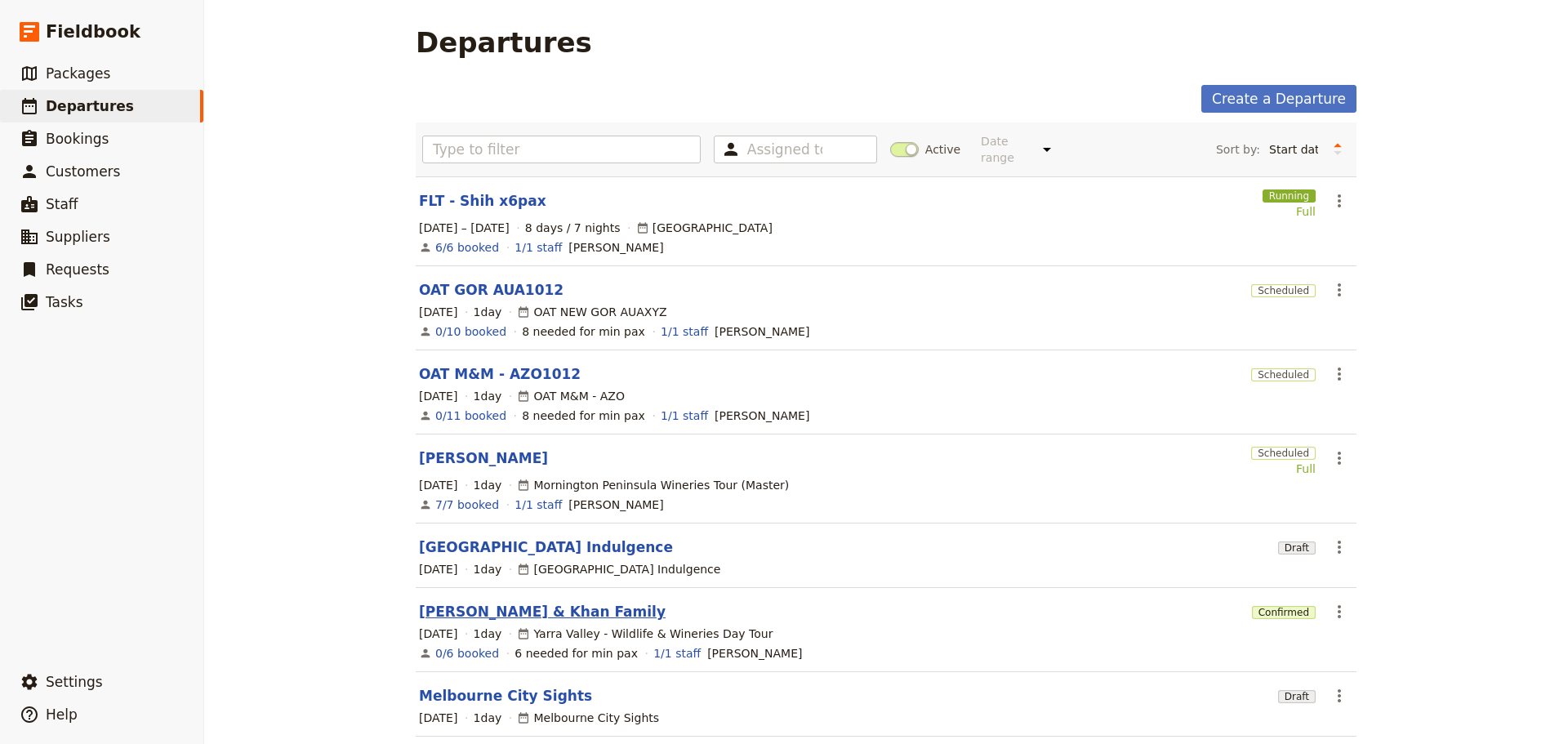
click at [470, 603] on link "[PERSON_NAME] & Khan Family" at bounding box center [542, 611] width 246 height 19
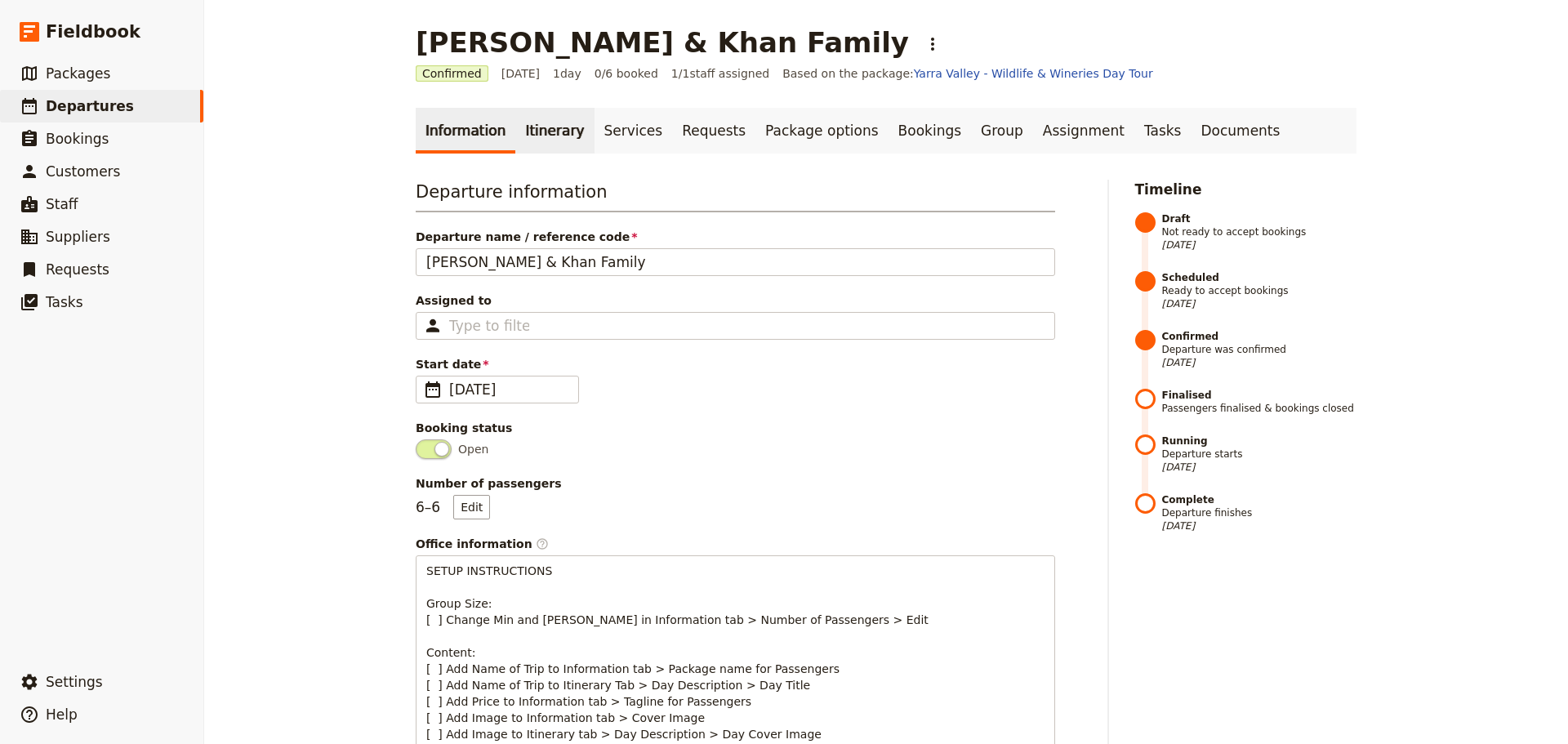
click at [527, 142] on link "Itinerary" at bounding box center [553, 131] width 78 height 46
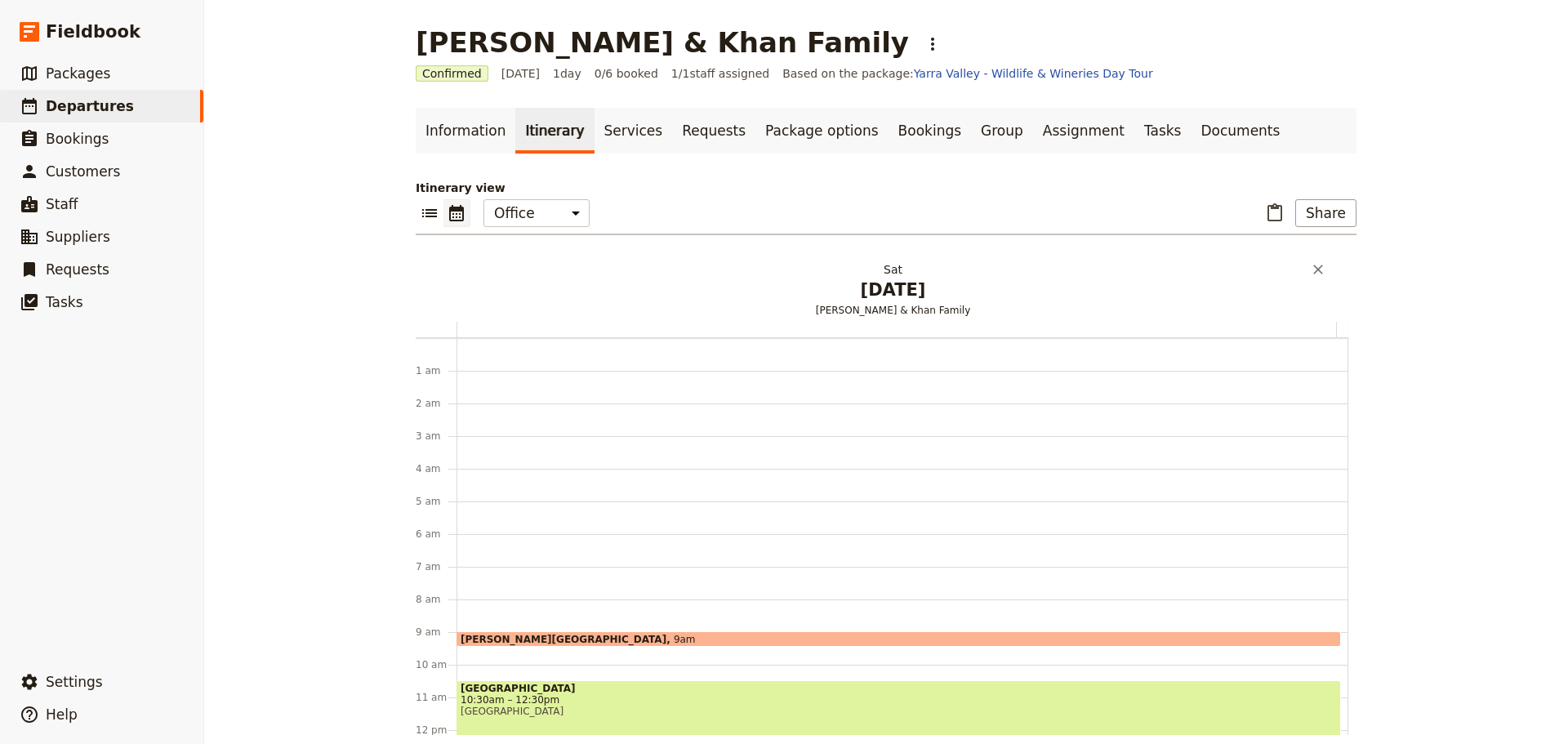
scroll to position [213, 0]
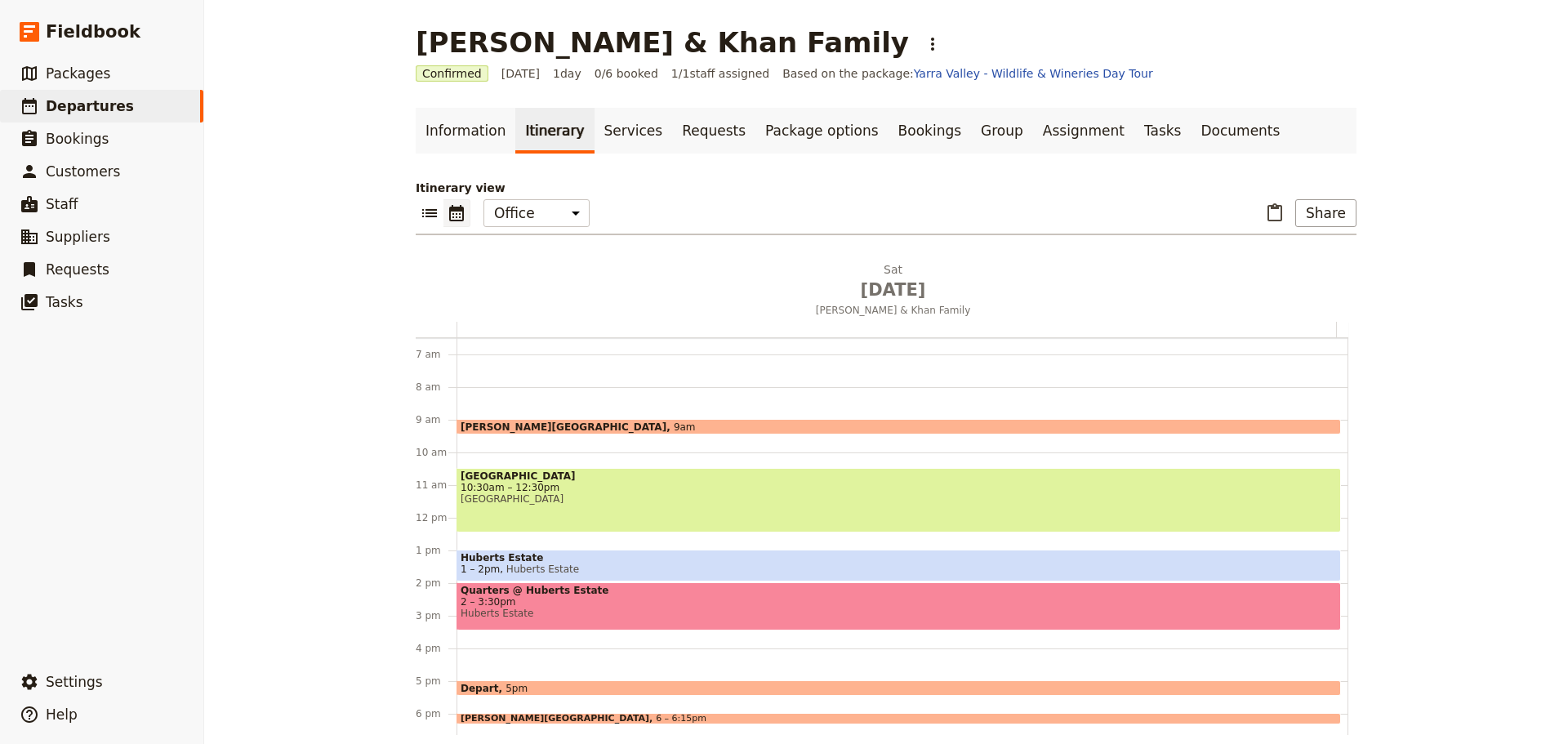
click at [487, 638] on div "[PERSON_NAME][GEOGRAPHIC_DATA] 9am [GEOGRAPHIC_DATA] 10:30am – 12:30pm [GEOGRAP…" at bounding box center [902, 518] width 891 height 783
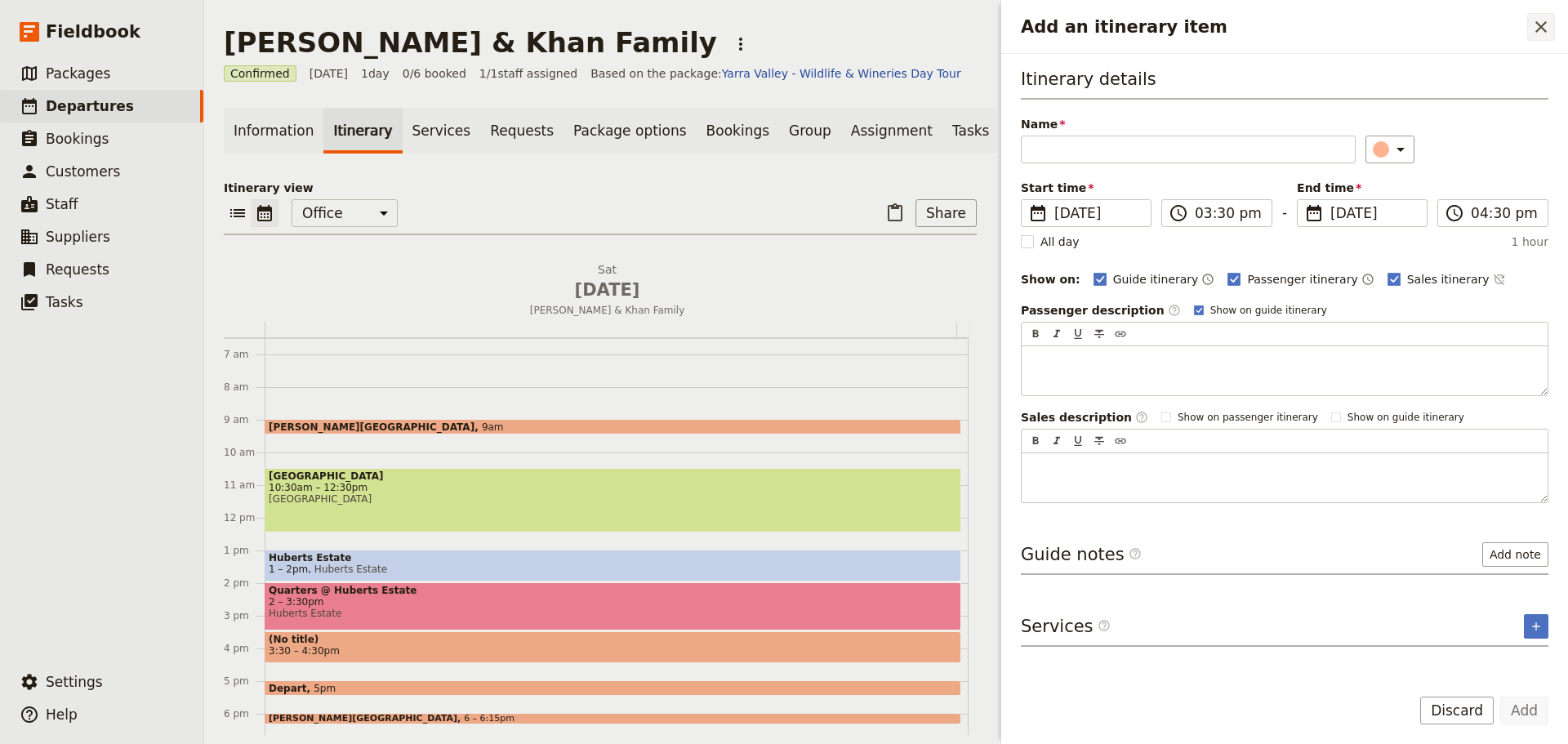
click at [1554, 24] on button "​" at bounding box center [1540, 27] width 28 height 28
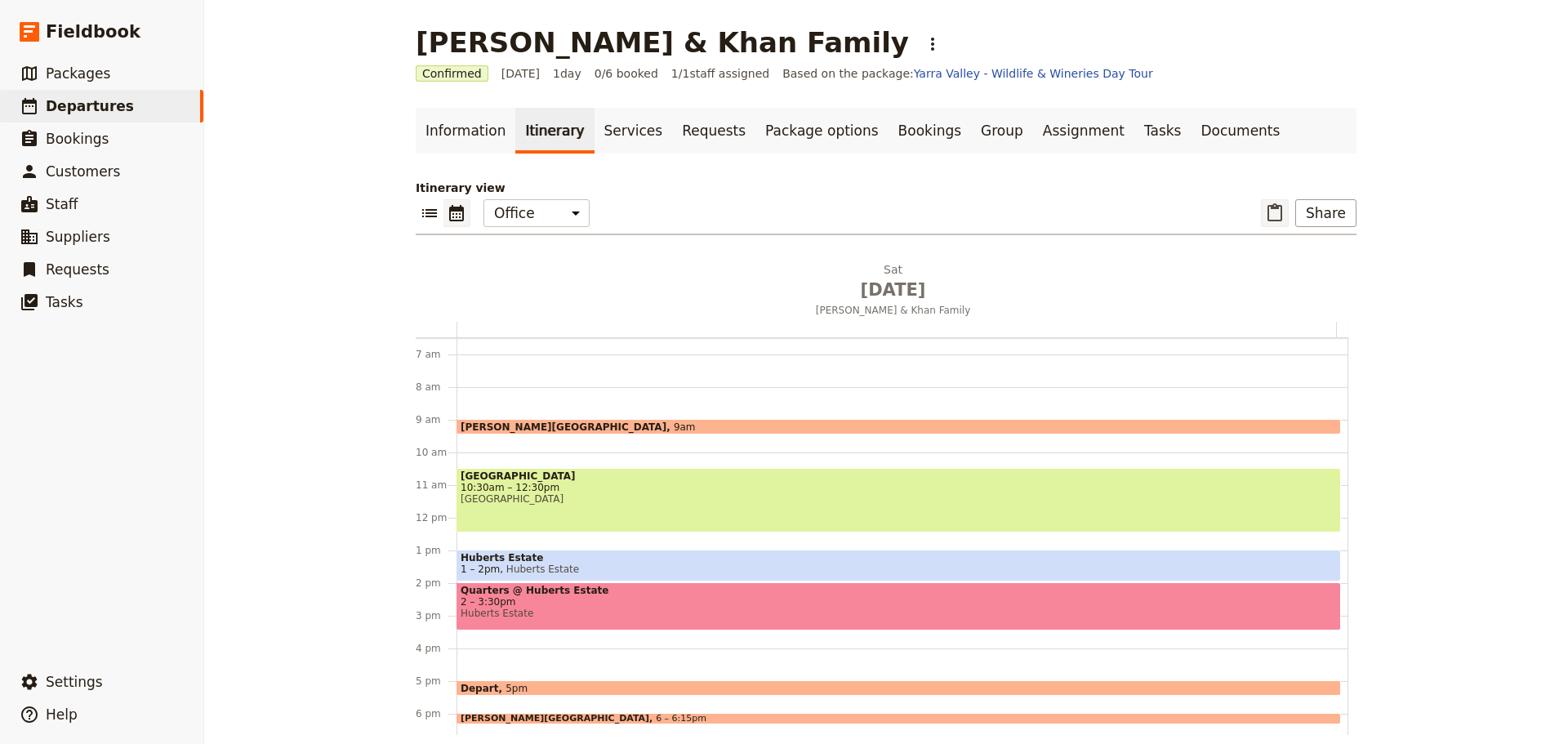
click at [1268, 213] on icon "Paste itinerary item" at bounding box center [1274, 212] width 14 height 18
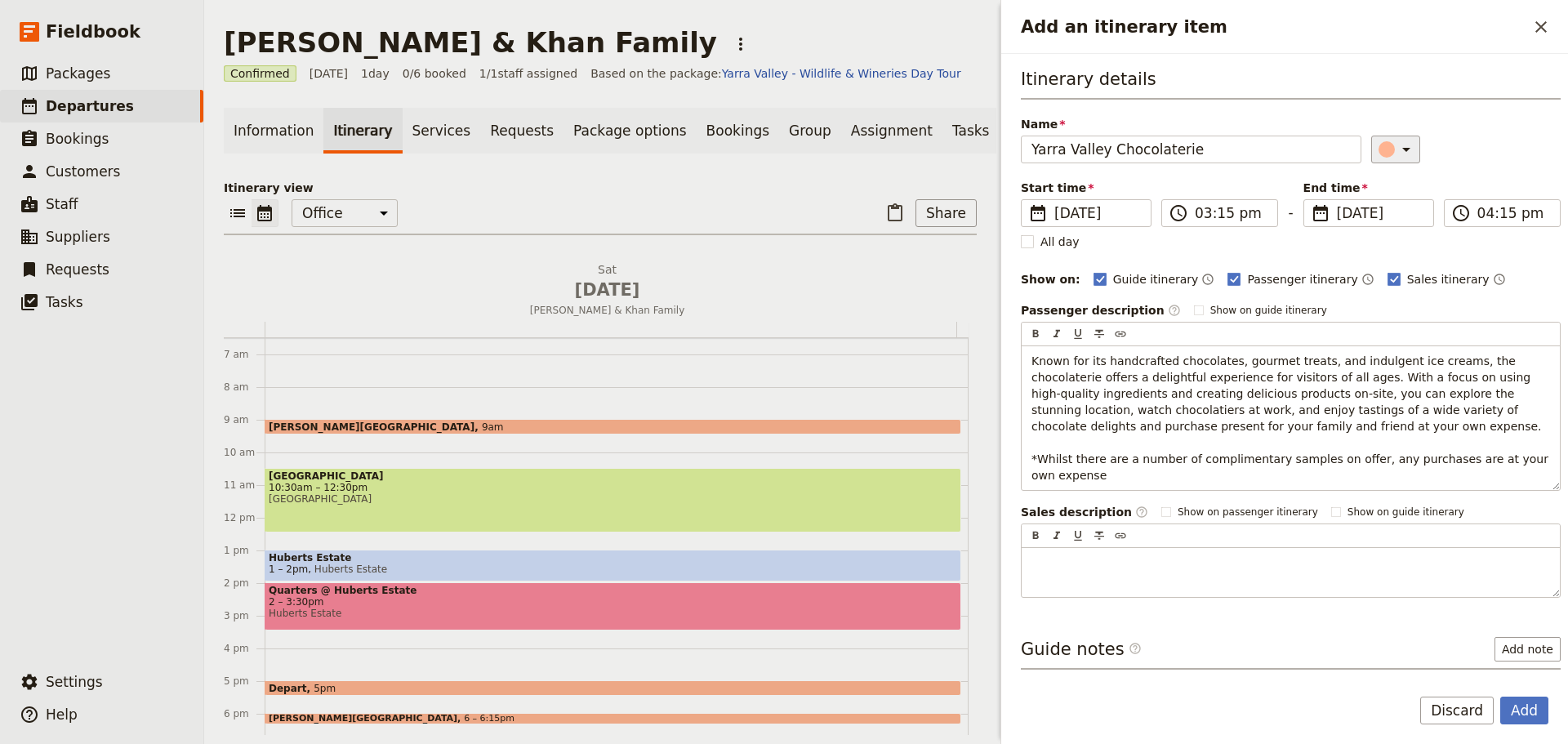
click at [1397, 158] on icon "Add an itinerary item" at bounding box center [1406, 149] width 19 height 19
click at [1393, 184] on div "button" at bounding box center [1389, 183] width 16 height 16
click at [1529, 709] on button "Add" at bounding box center [1524, 710] width 48 height 28
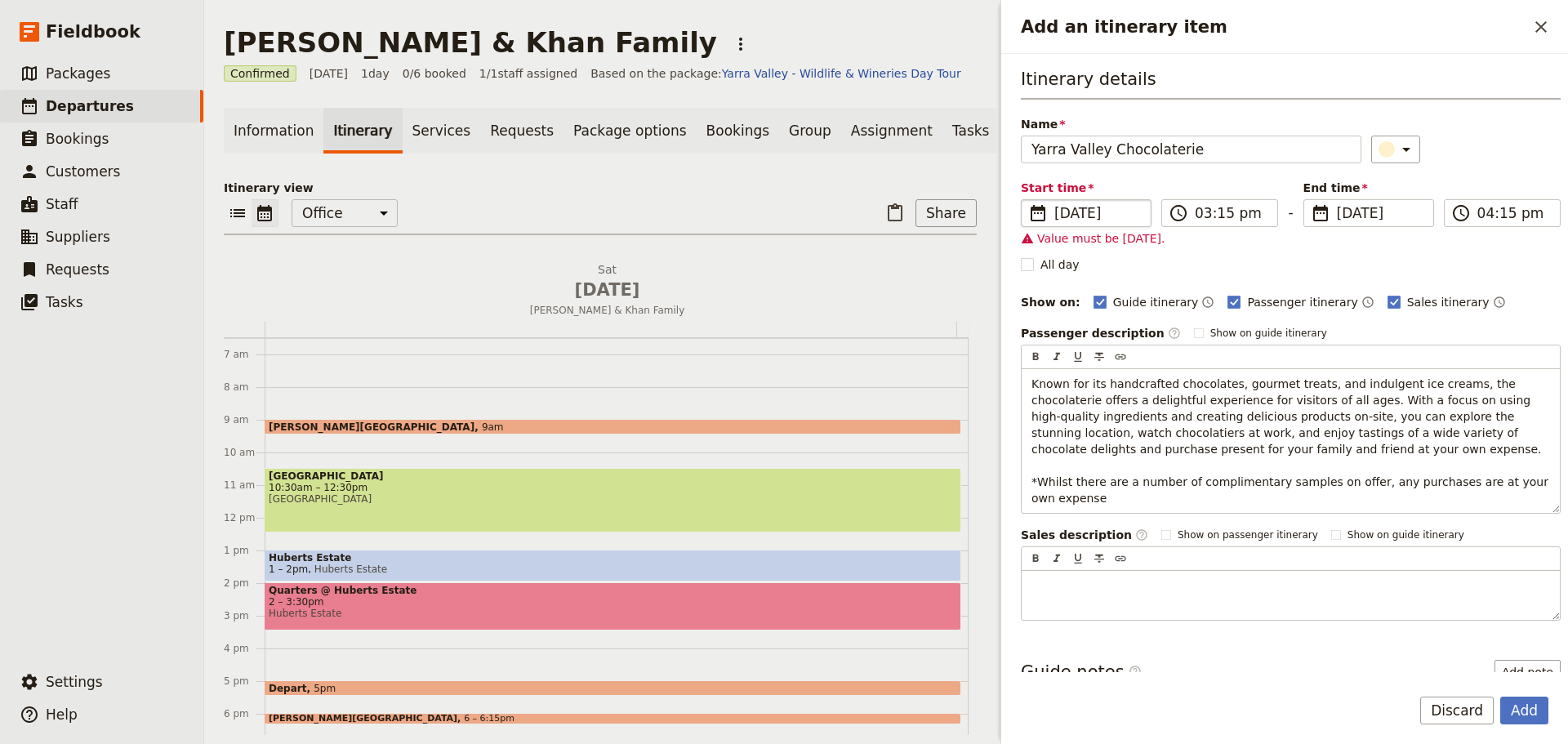
click at [1076, 210] on span "[DATE]" at bounding box center [1097, 213] width 87 height 19
click at [1028, 200] on input "[DATE]" at bounding box center [1027, 199] width 1 height 1
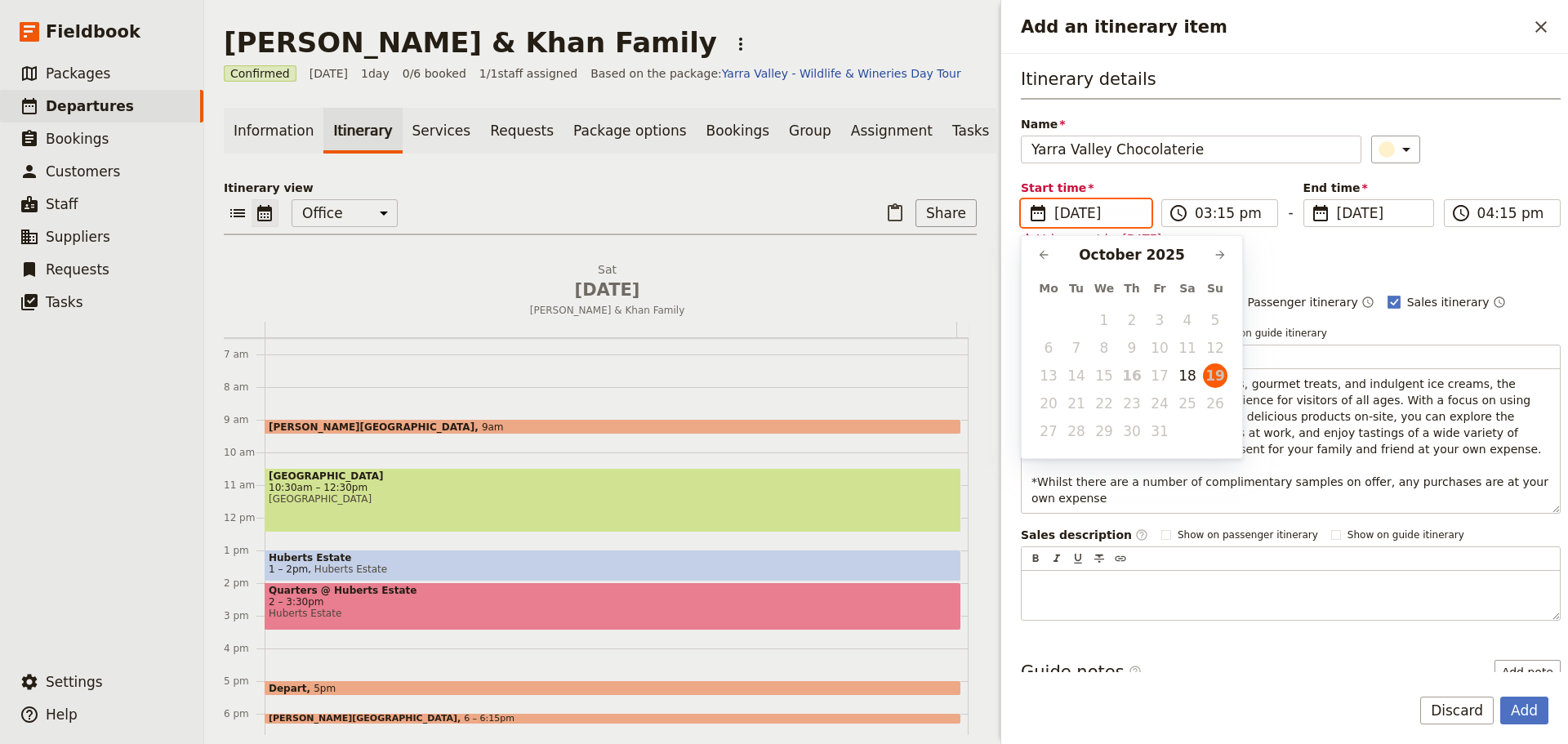
scroll to position [0, 0]
click at [1191, 372] on button "18" at bounding box center [1187, 375] width 24 height 24
type input "[DATE]"
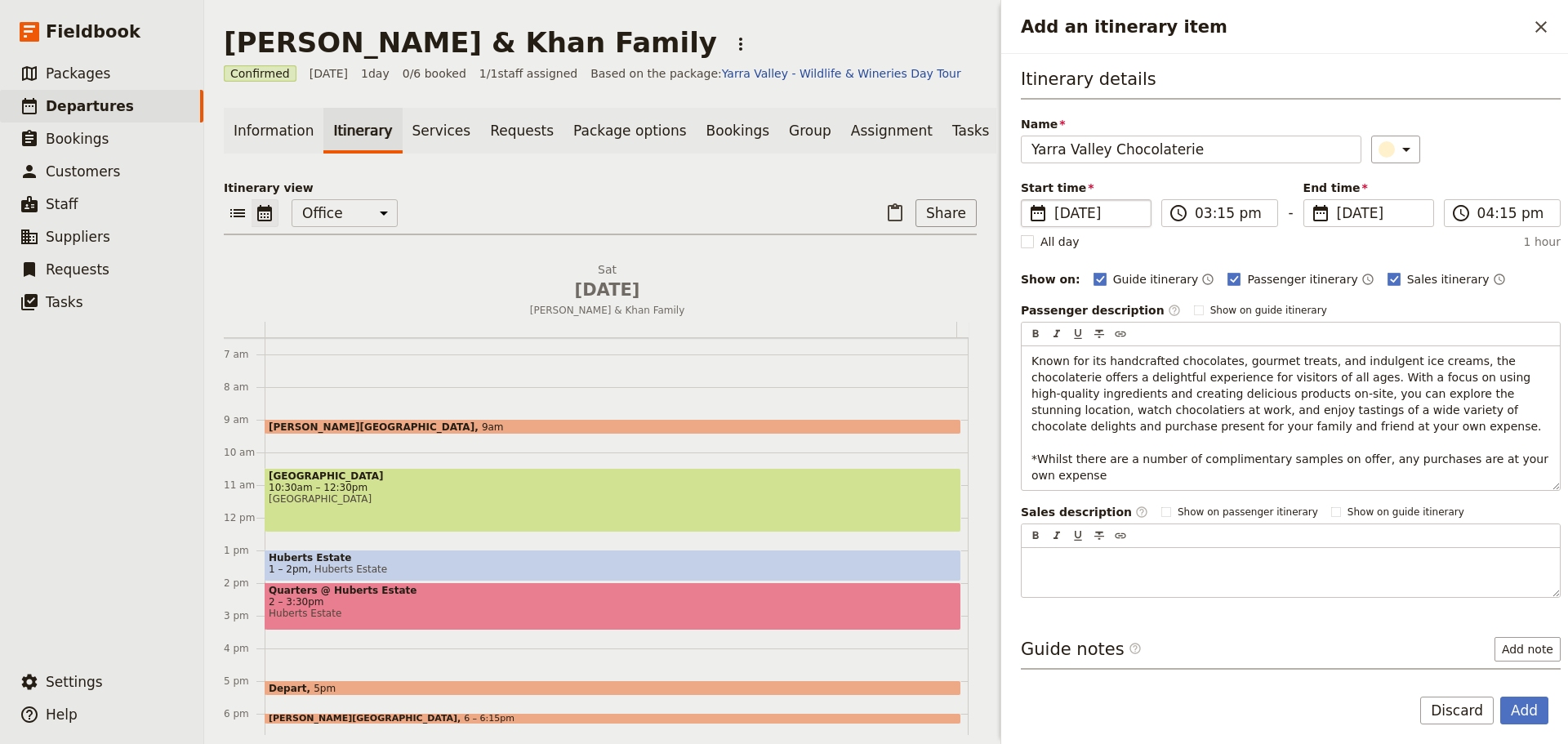
click at [1488, 165] on div "Itinerary details Name [GEOGRAPHIC_DATA] Chocolaterie ​ Start time ​ [DATE] [DA…" at bounding box center [1290, 332] width 540 height 530
click at [1515, 703] on button "Add" at bounding box center [1524, 710] width 48 height 28
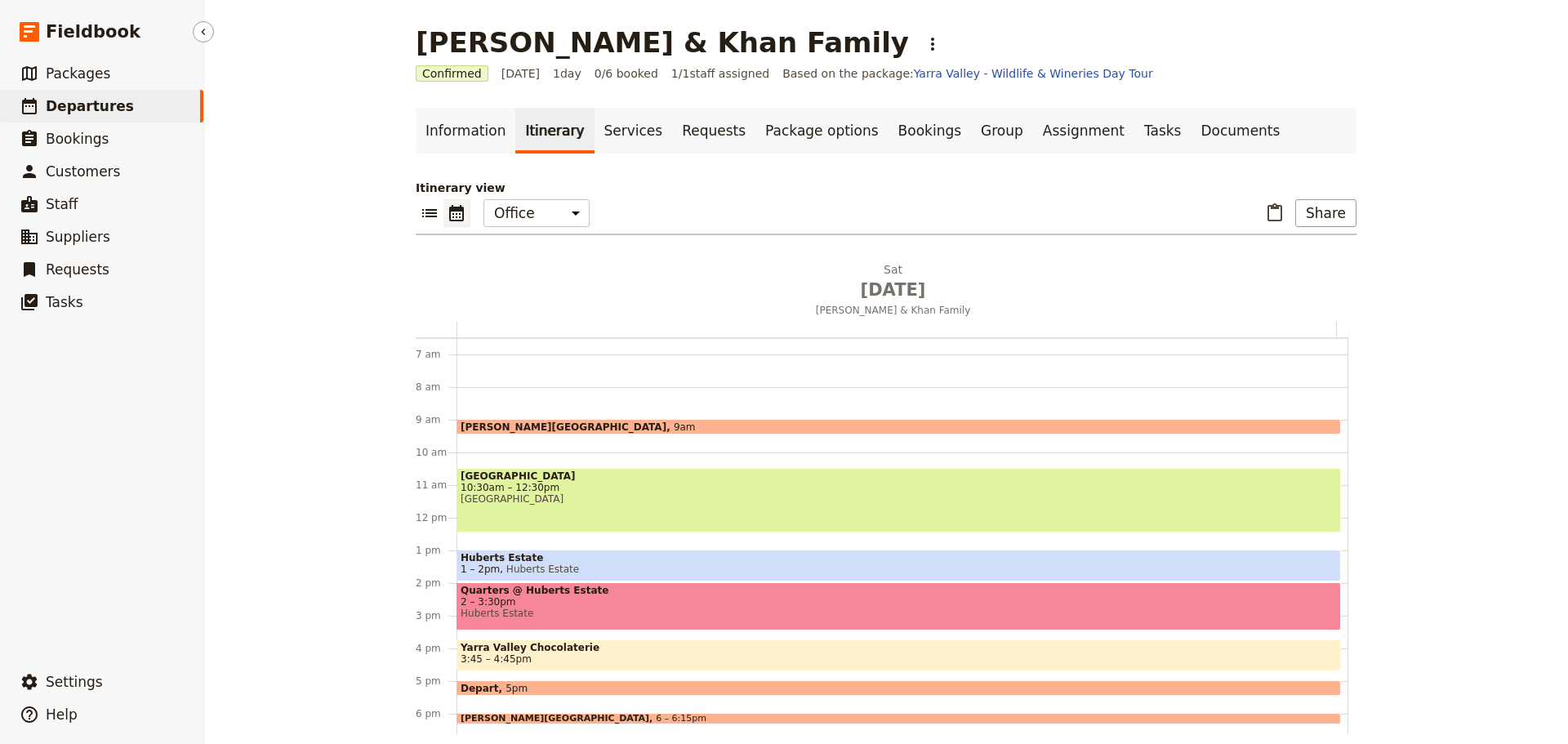
click at [78, 101] on span "Departures" at bounding box center [90, 106] width 89 height 16
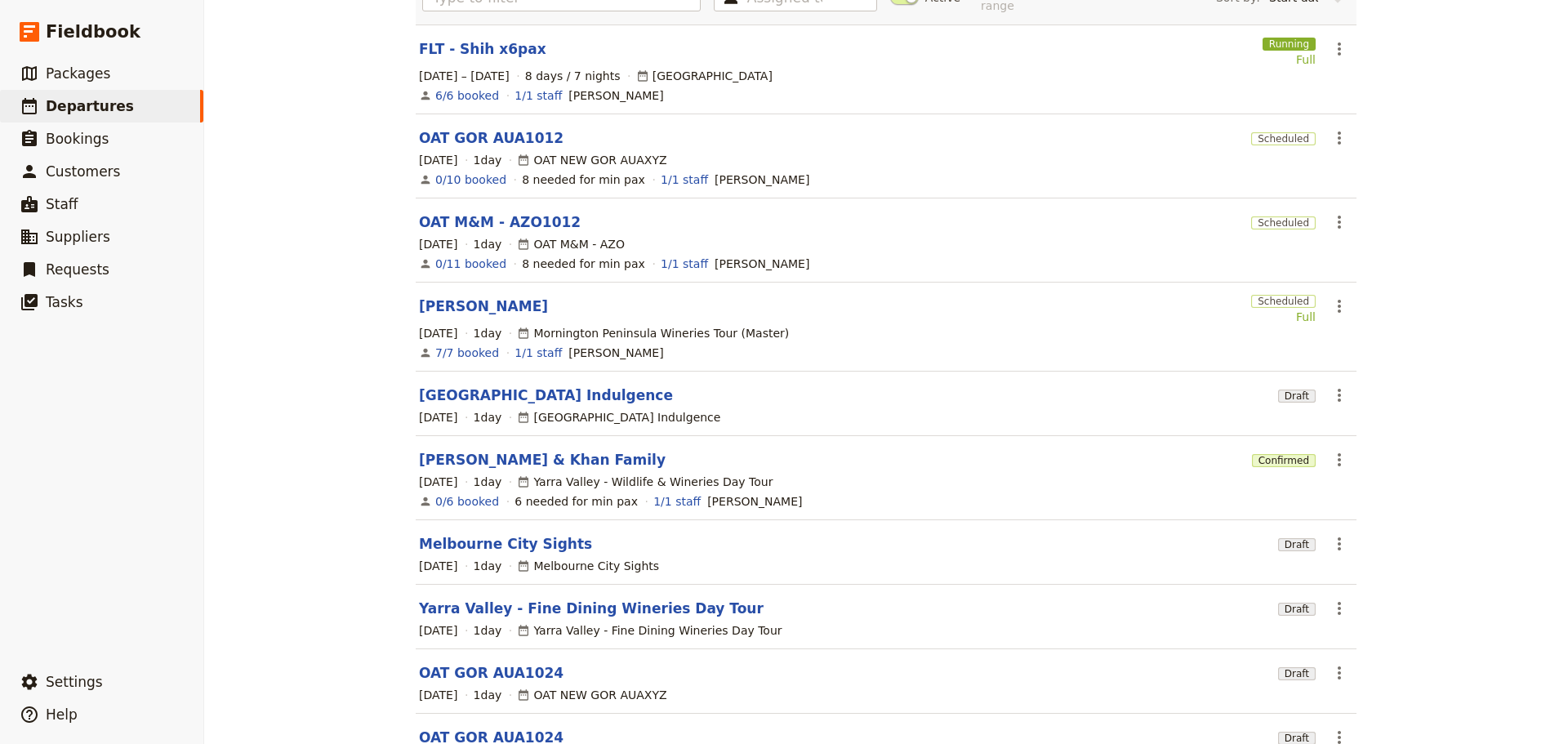
scroll to position [253, 0]
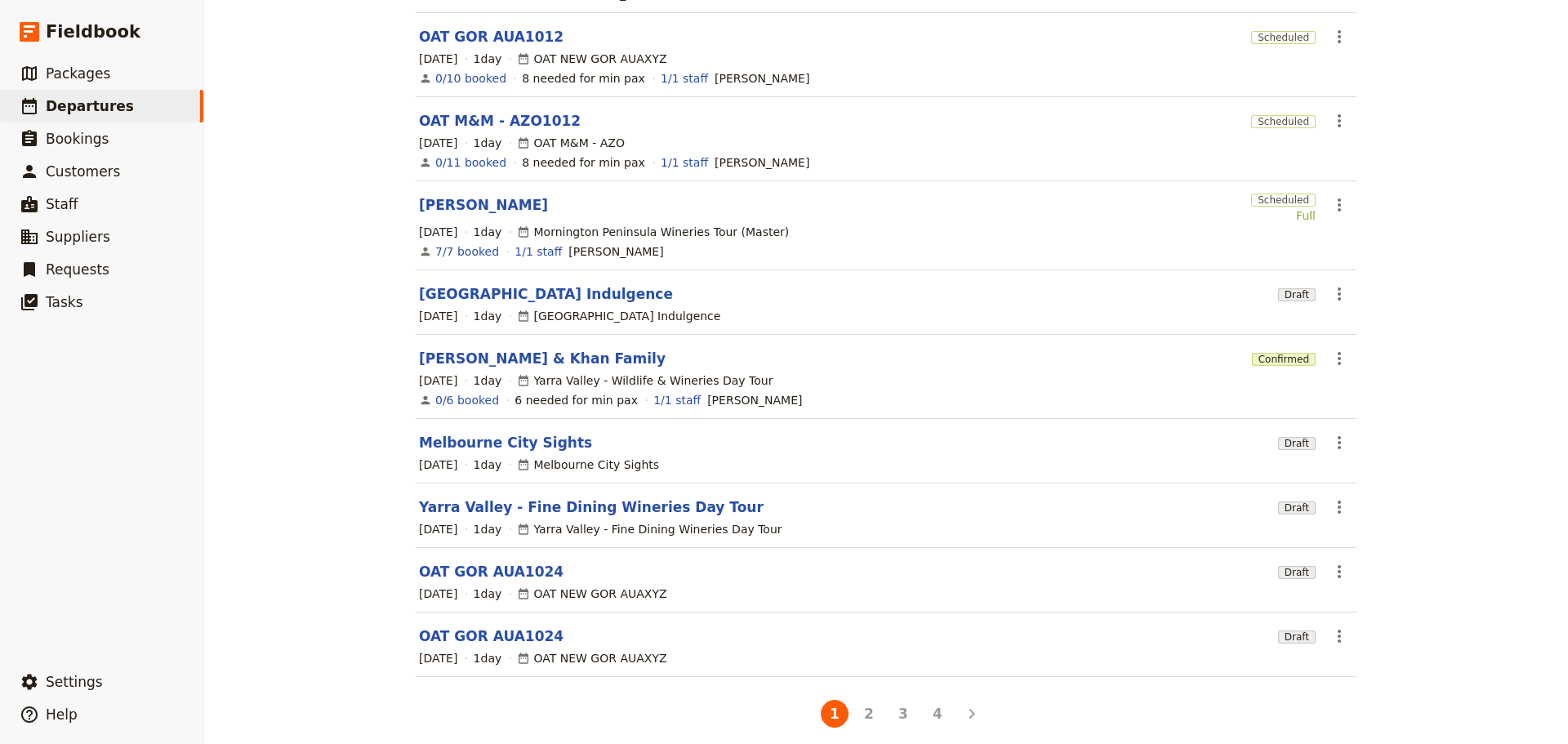
click at [925, 705] on button "4" at bounding box center [937, 713] width 28 height 28
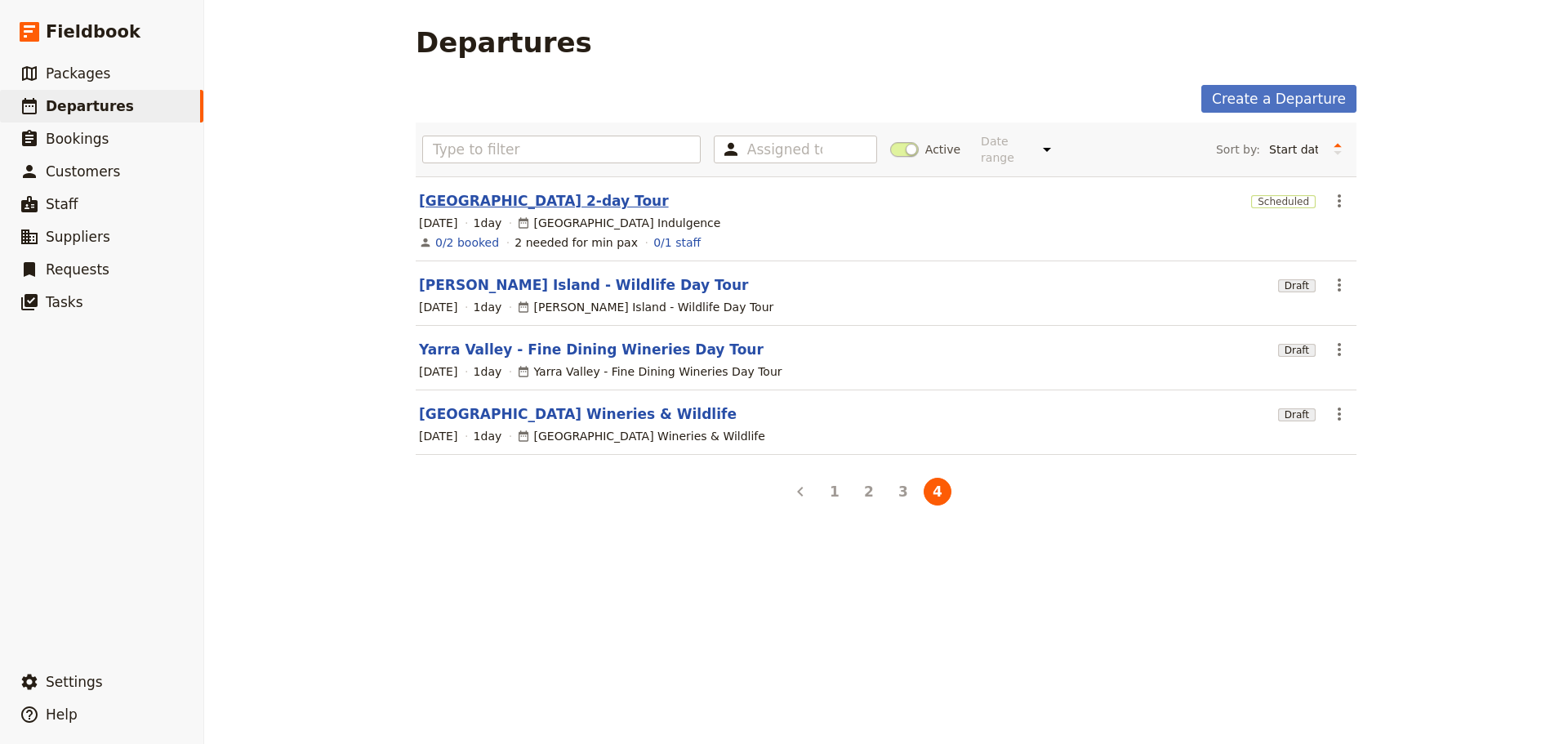
click at [513, 192] on link "[GEOGRAPHIC_DATA] 2-day Tour" at bounding box center [544, 201] width 250 height 19
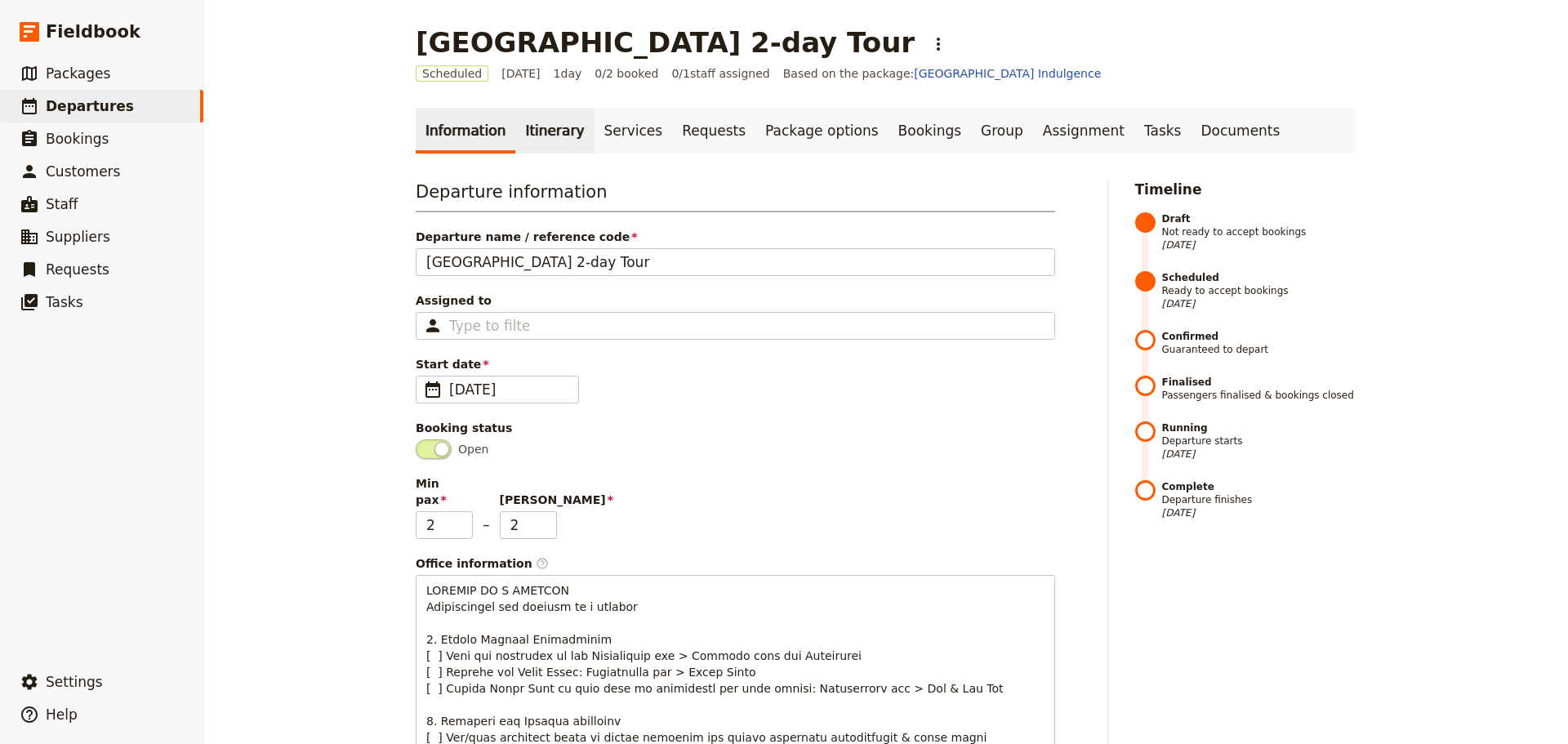
click at [553, 133] on link "Itinerary" at bounding box center [553, 131] width 78 height 46
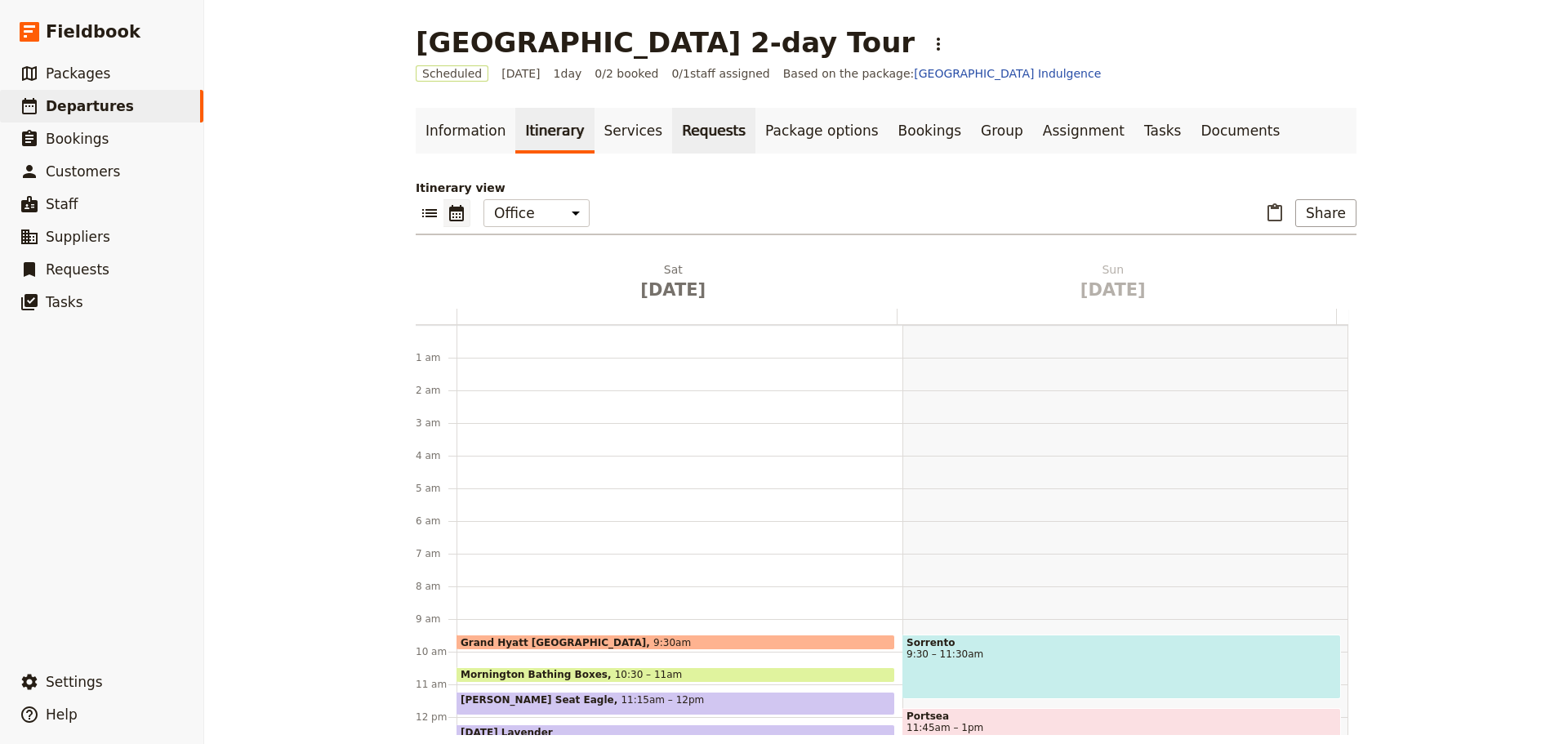
scroll to position [213, 0]
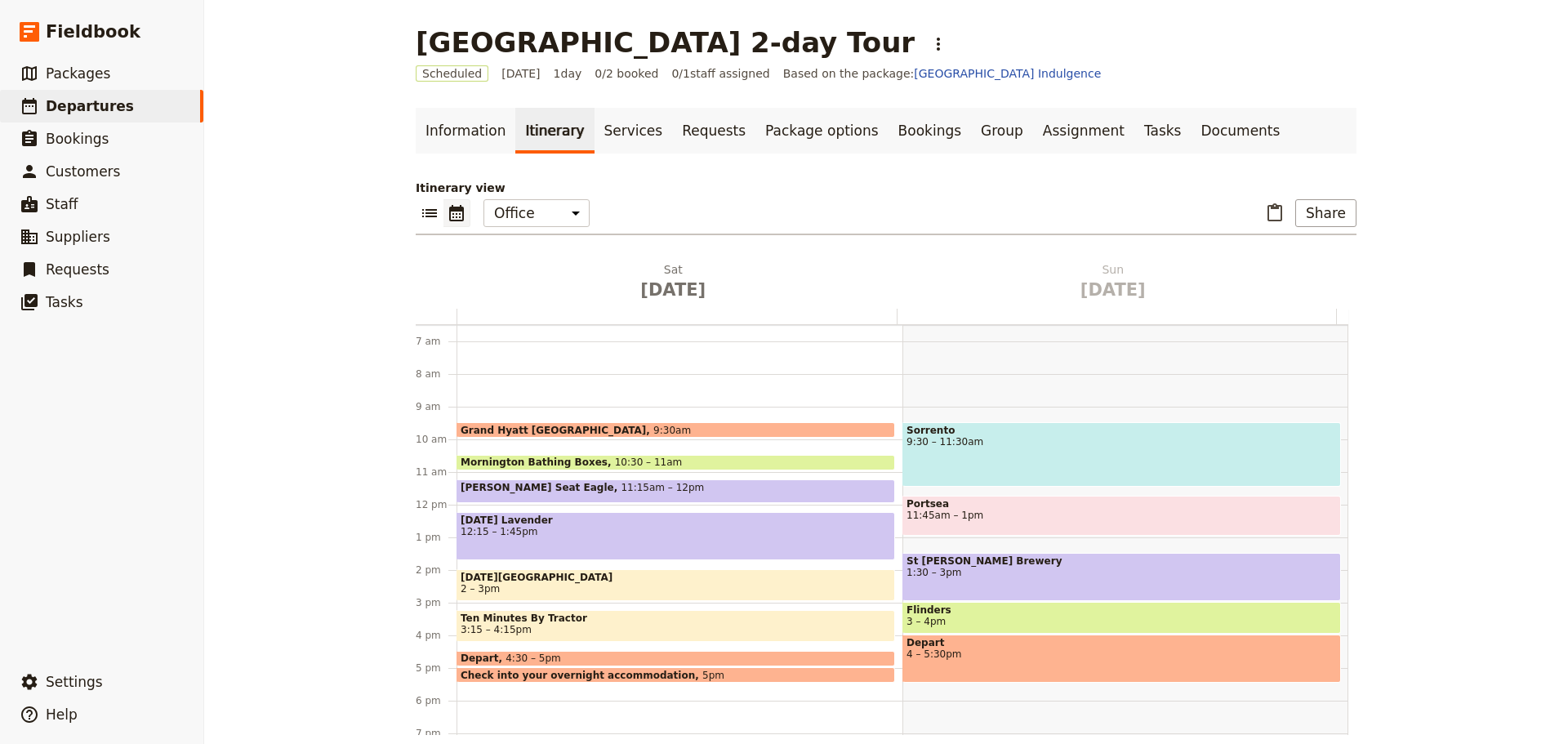
click at [1095, 559] on span "St [PERSON_NAME] Brewery" at bounding box center [1121, 561] width 430 height 12
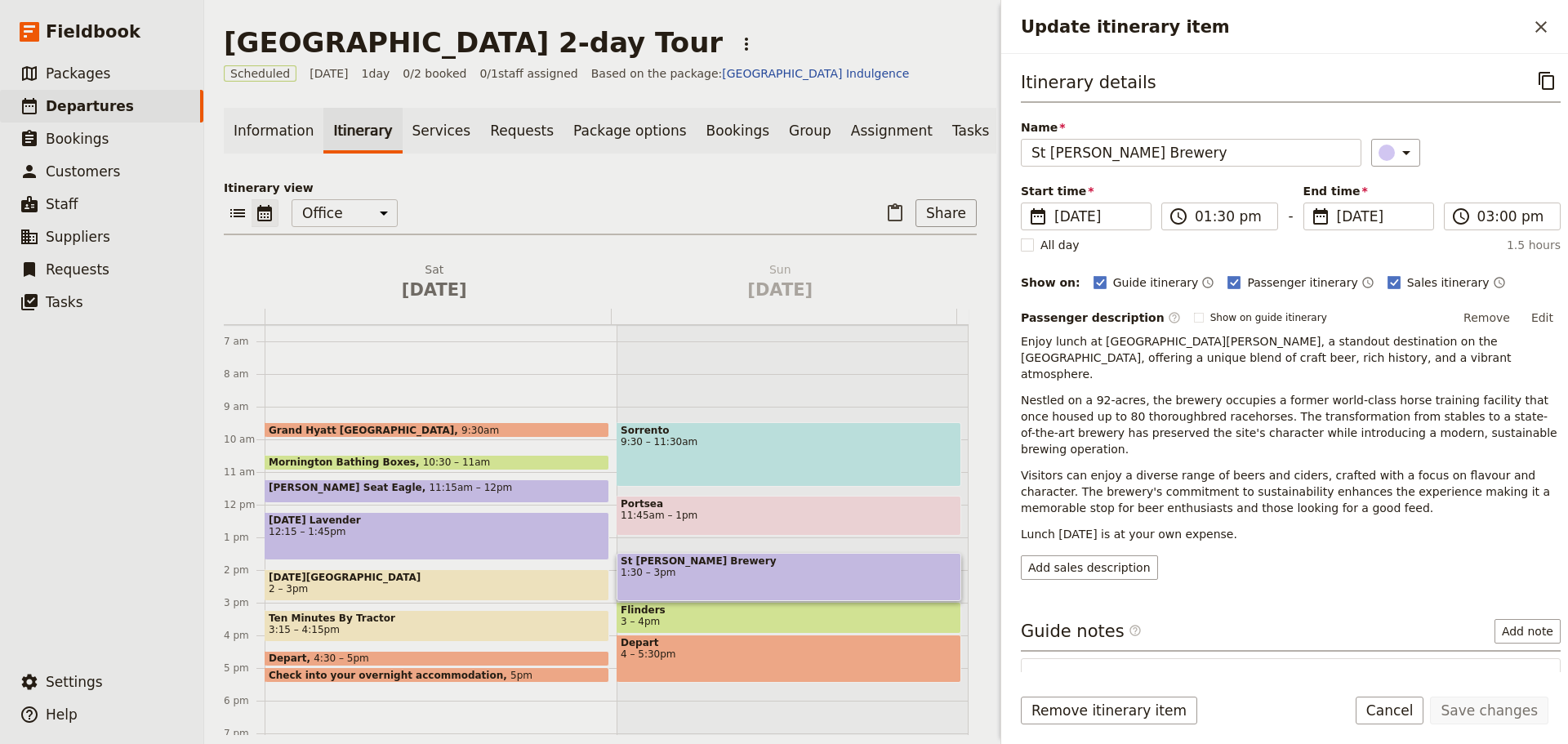
click at [1489, 665] on div "Update itinerary item" at bounding box center [1505, 679] width 33 height 28
click at [1500, 670] on icon "Update itinerary item" at bounding box center [1509, 680] width 19 height 19
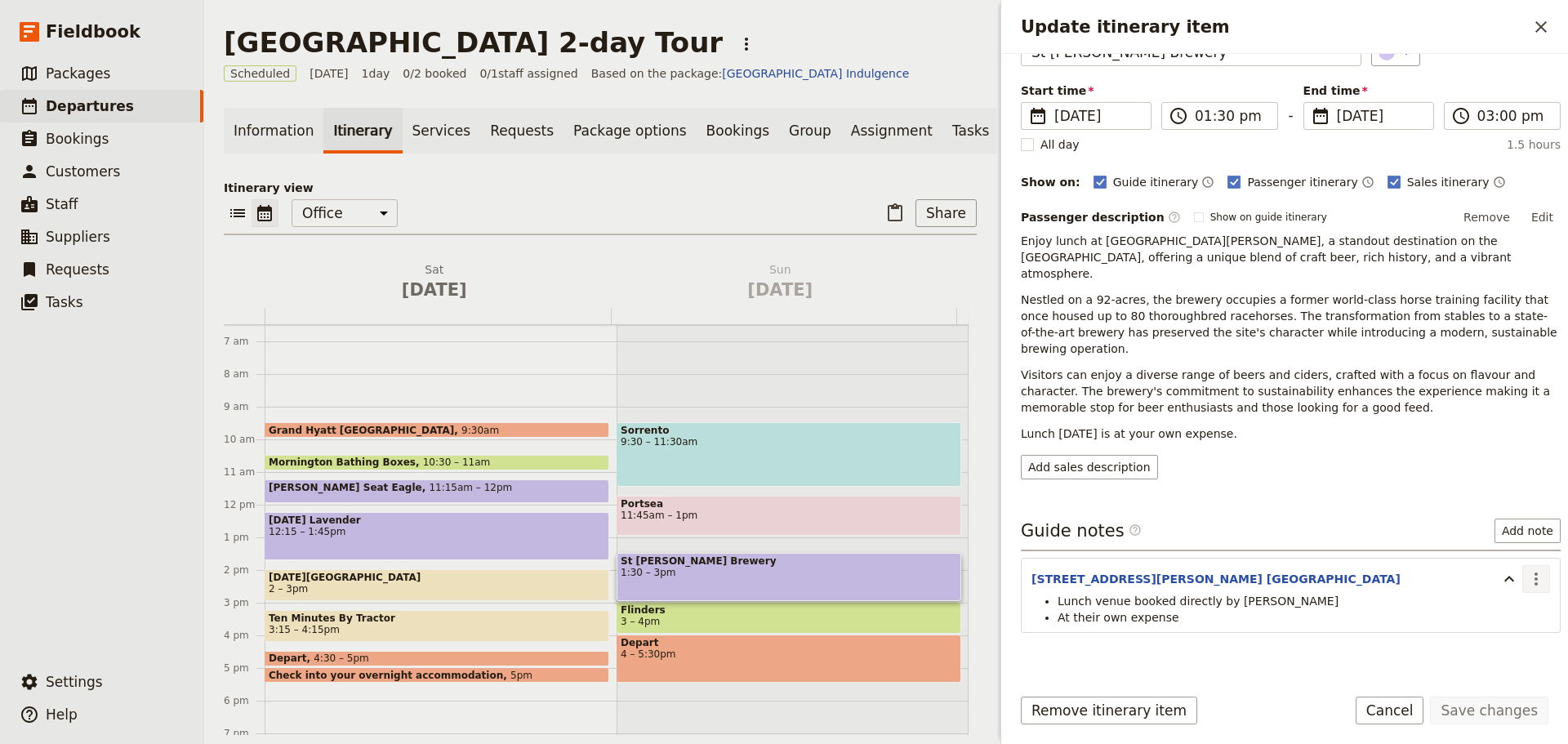
click at [1527, 565] on button "​" at bounding box center [1535, 578] width 28 height 28
click at [1503, 584] on span "Edit note" at bounding box center [1476, 581] width 51 height 16
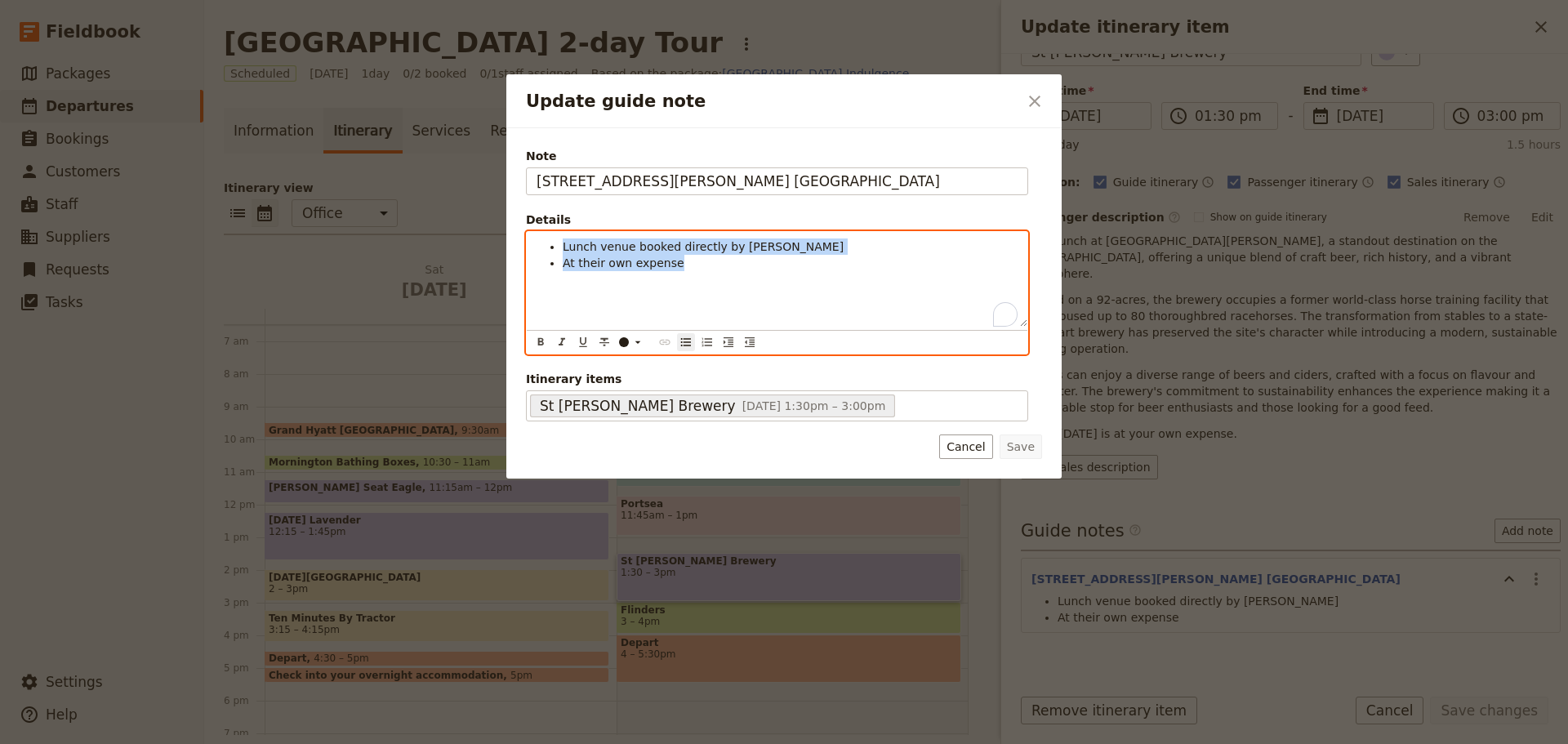
drag, startPoint x: 697, startPoint y: 270, endPoint x: 553, endPoint y: 247, distance: 145.8
click at [553, 247] on ul "Lunch venue booked directly by [PERSON_NAME] At their own expense" at bounding box center [777, 255] width 481 height 33
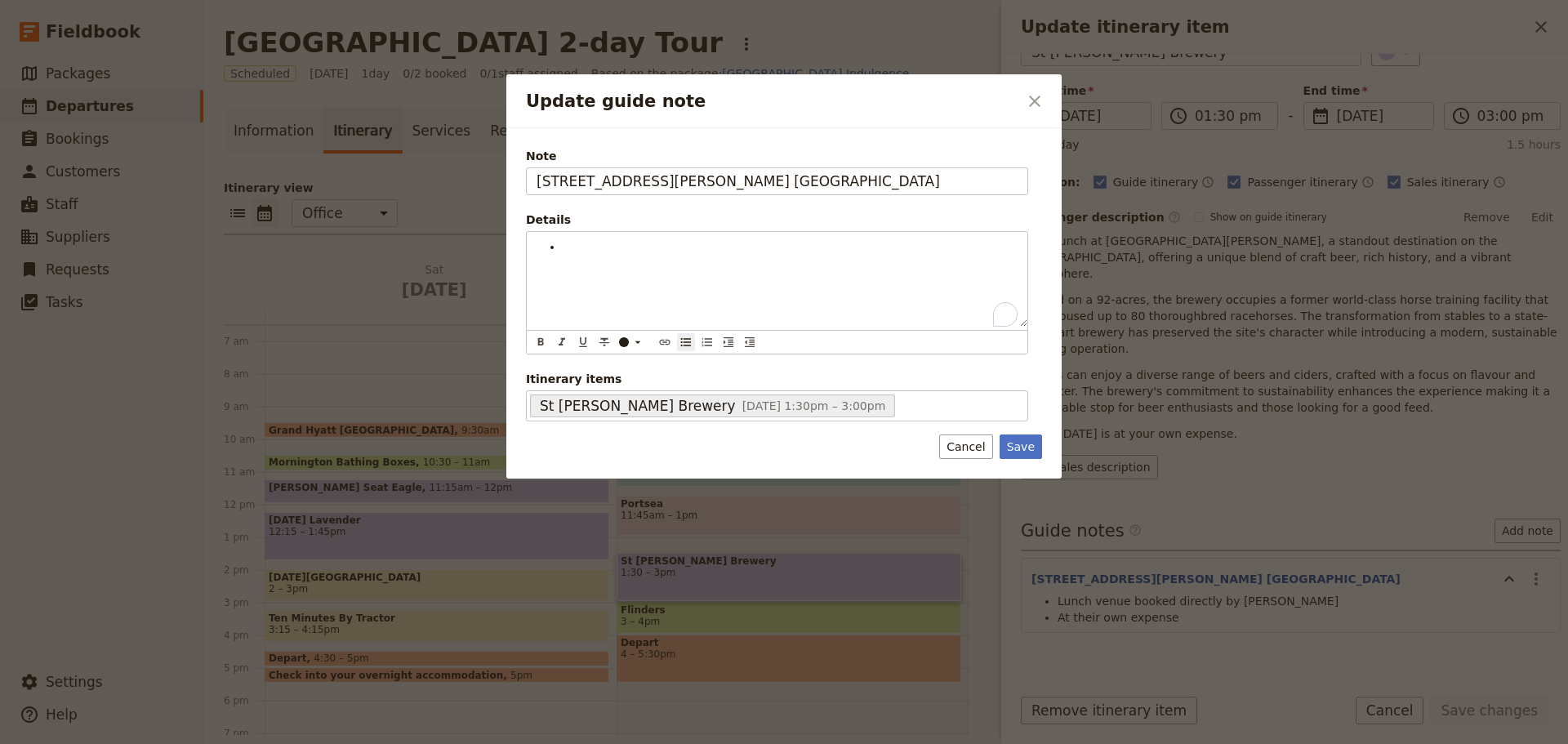
drag, startPoint x: 1014, startPoint y: 433, endPoint x: 1037, endPoint y: 468, distance: 41.9
click at [1015, 441] on form "Note [STREET_ADDRESS][PERSON_NAME] Fingal Details ​ ​ ​ ​ ​ ​ ​ ​ ​ ​ Itinerary…" at bounding box center [784, 303] width 516 height 311
click at [1046, 477] on div "Note [STREET_ADDRESS][PERSON_NAME] Fingal Details ​ ​ ​ ​ ​ ​ ​ ​ ​ ​ Itinerary…" at bounding box center [784, 303] width 555 height 350
click at [1032, 433] on form "Note [STREET_ADDRESS][PERSON_NAME] Fingal Details ​ ​ ​ ​ ​ ​ ​ ​ ​ ​ Itinerary…" at bounding box center [784, 303] width 516 height 311
click at [1026, 445] on button "Save" at bounding box center [1020, 446] width 42 height 24
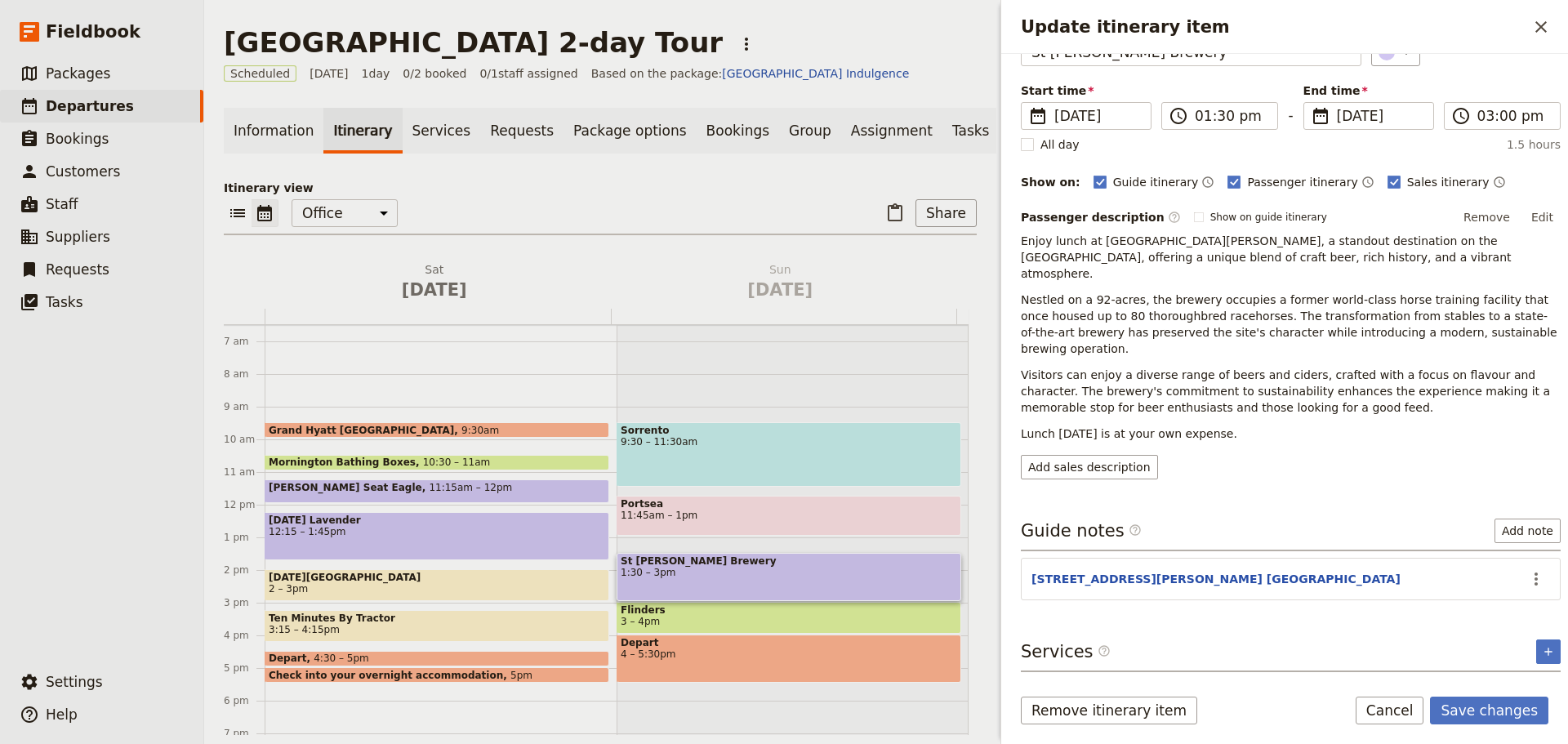
scroll to position [67, 0]
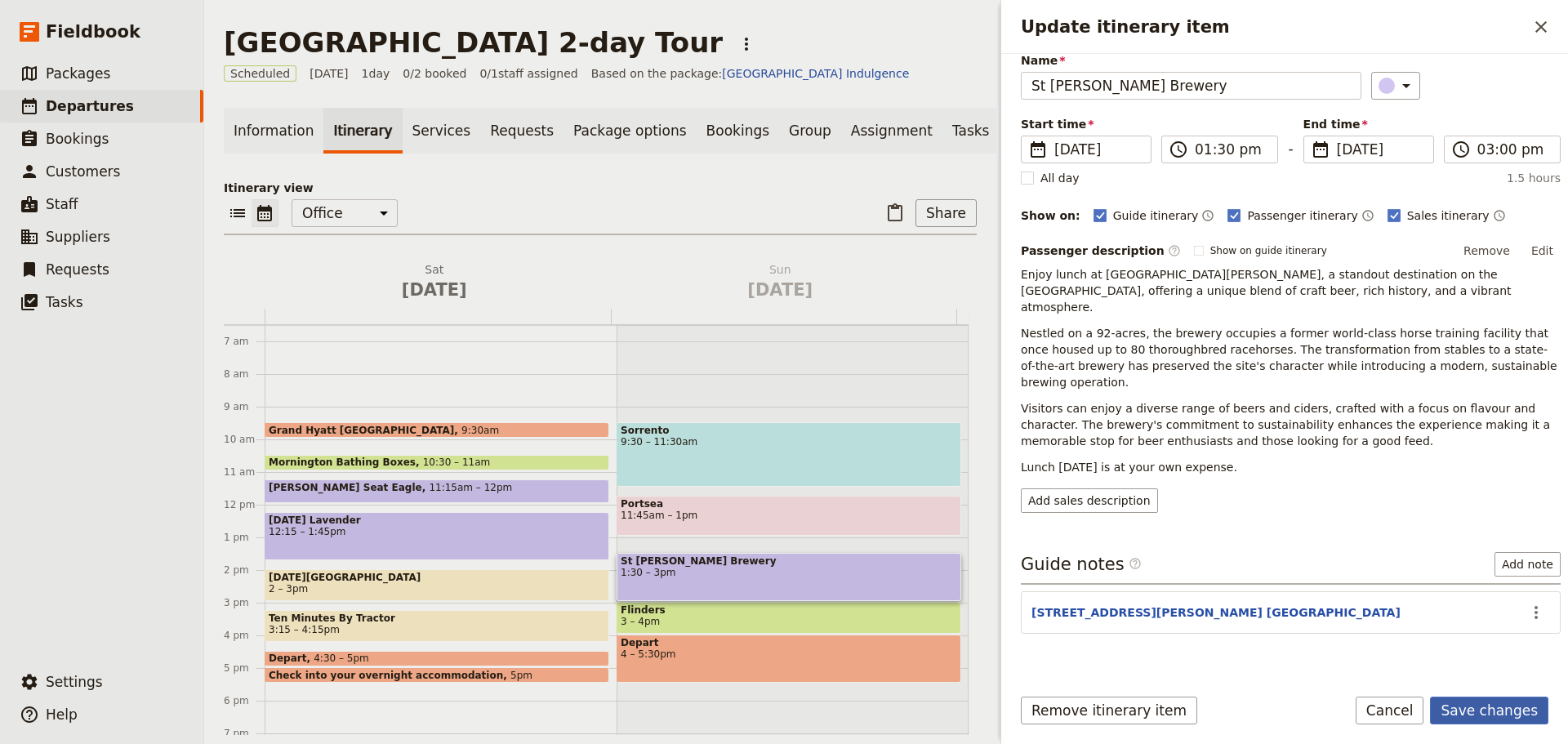
click at [1479, 702] on button "Save changes" at bounding box center [1488, 710] width 118 height 28
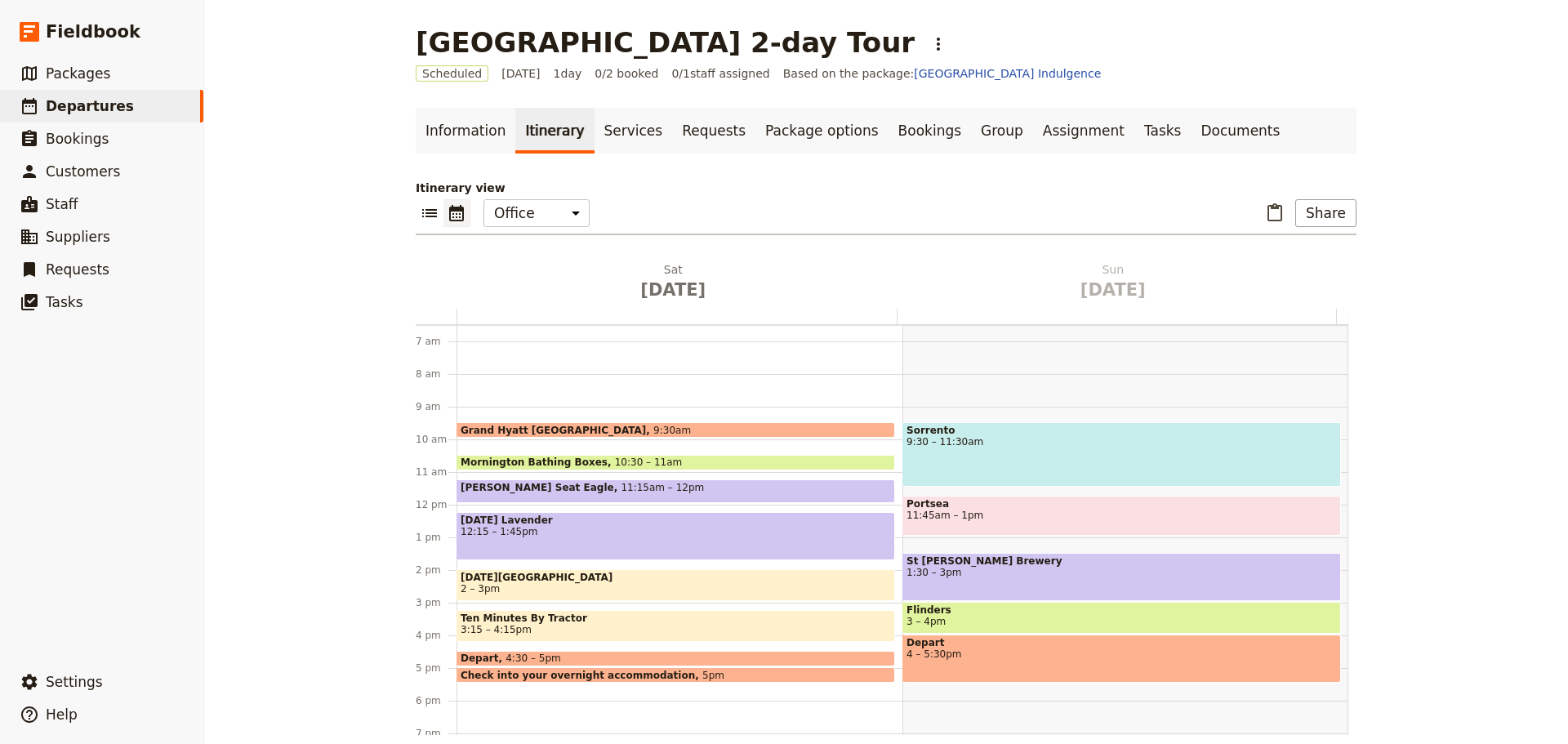
click at [524, 525] on div "[DATE] Lavender 12:15 – 1:45pm" at bounding box center [676, 536] width 439 height 48
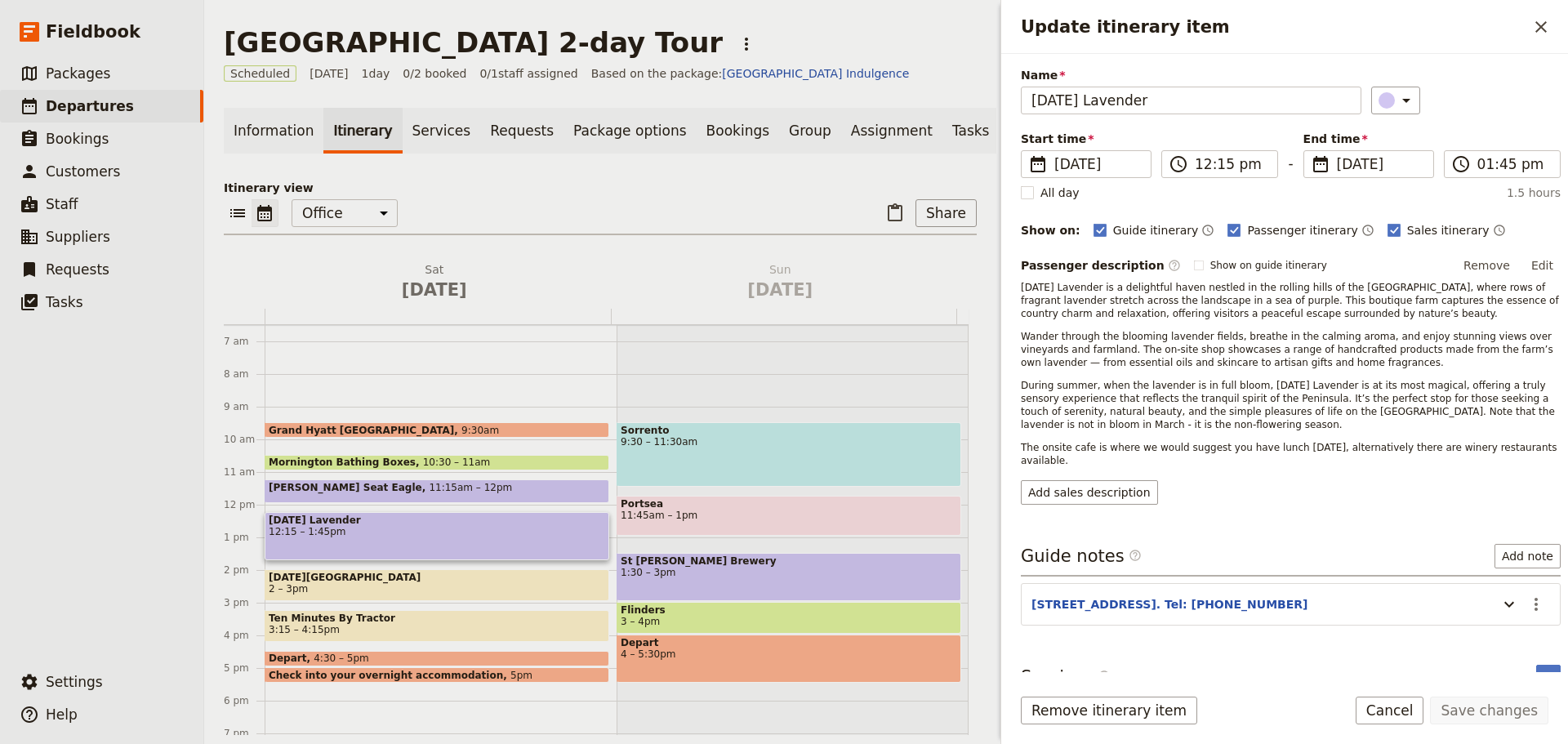
scroll to position [64, 0]
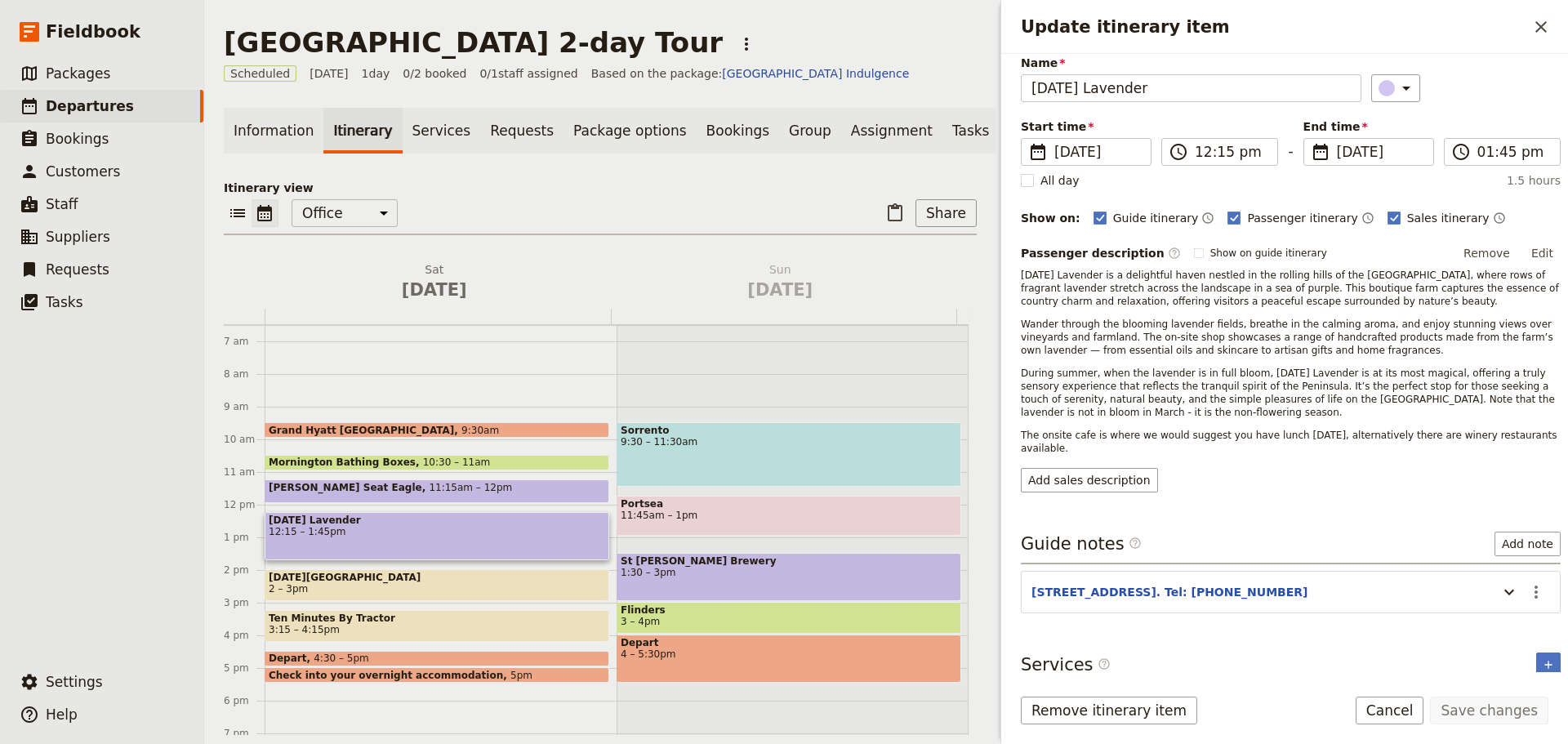
click at [1489, 578] on div "Update itinerary item" at bounding box center [1505, 592] width 33 height 28
click at [1504, 589] on icon "Update itinerary item" at bounding box center [1509, 592] width 10 height 6
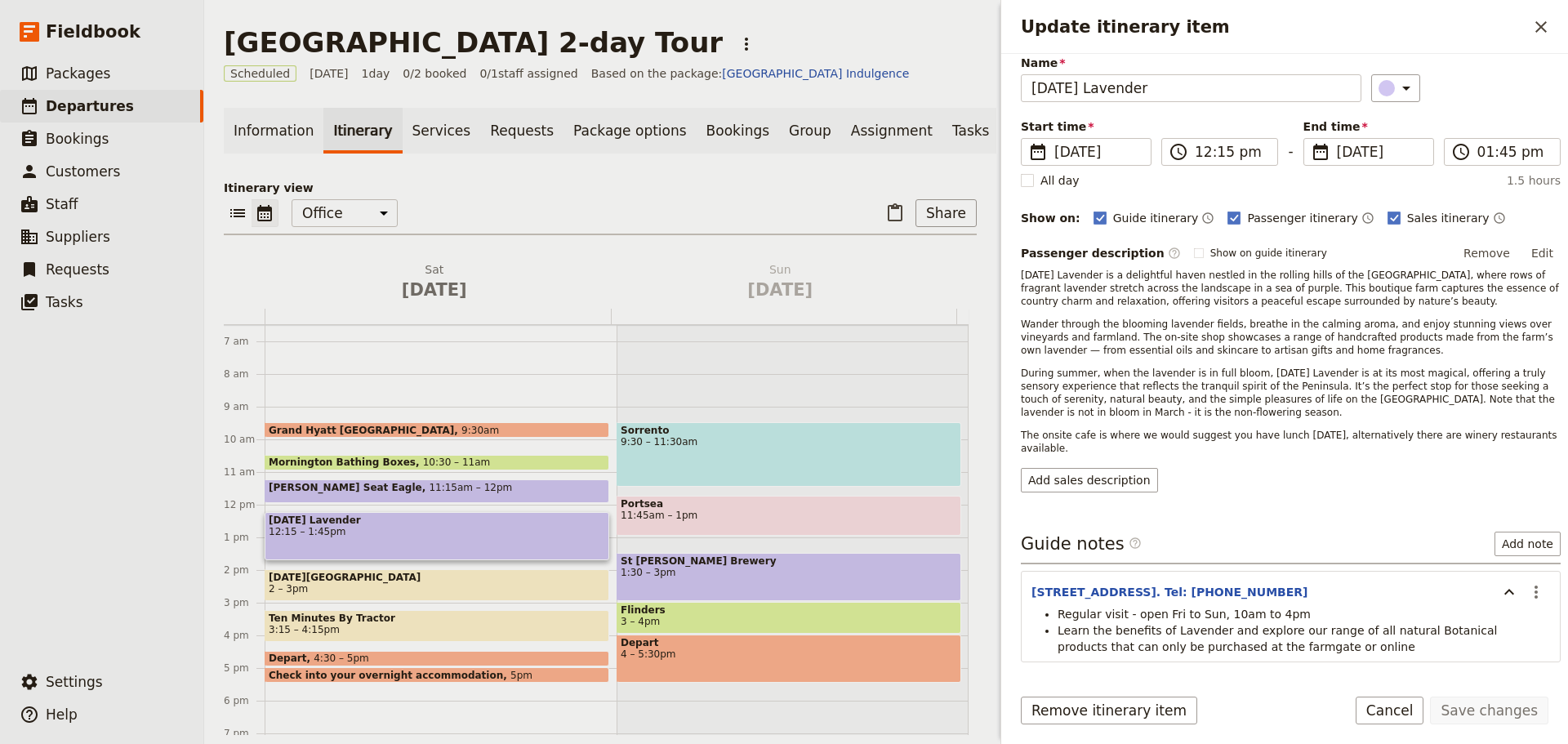
click at [1409, 708] on button "Cancel" at bounding box center [1389, 710] width 68 height 28
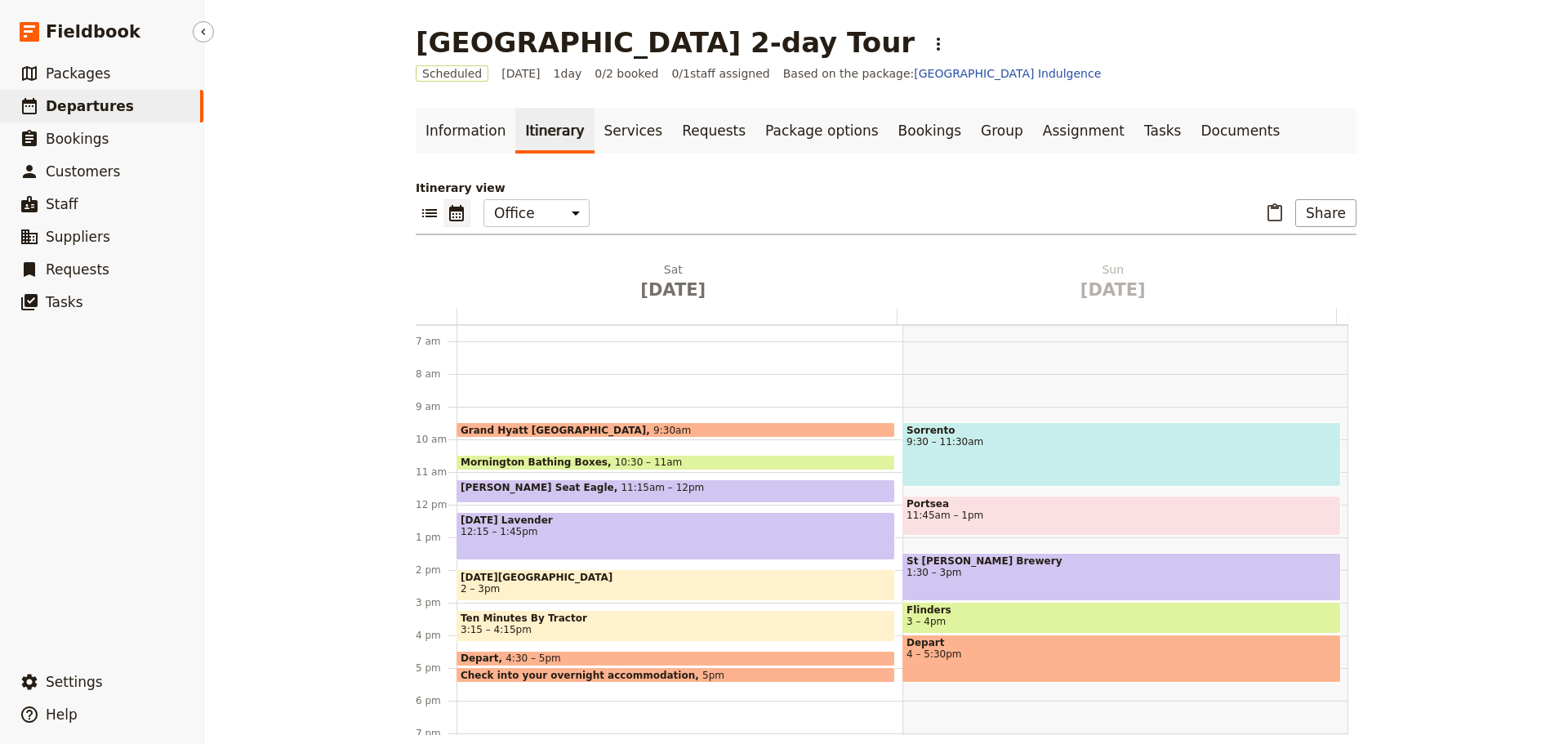
click at [121, 107] on link "​ Departures" at bounding box center [101, 106] width 203 height 33
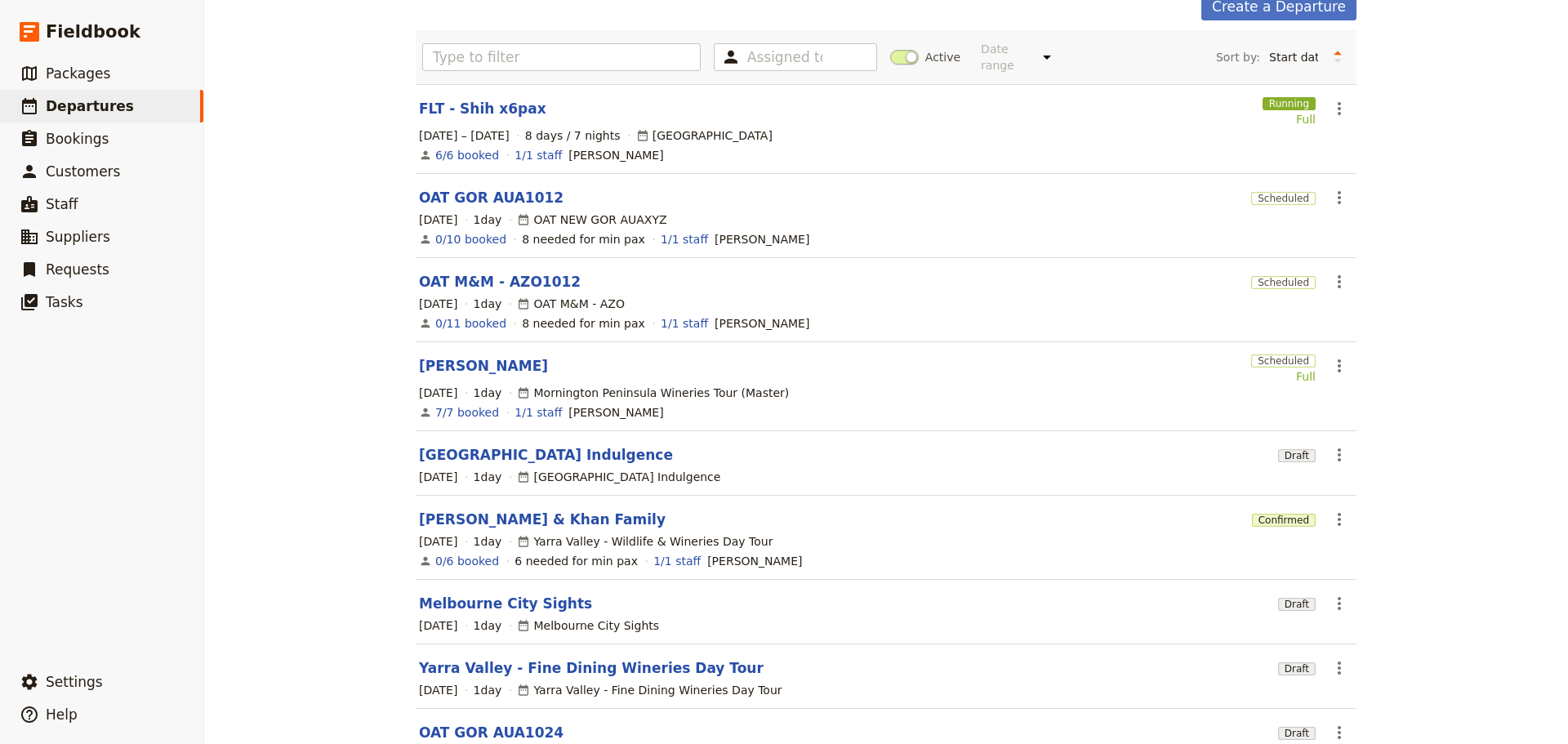
scroll to position [164, 0]
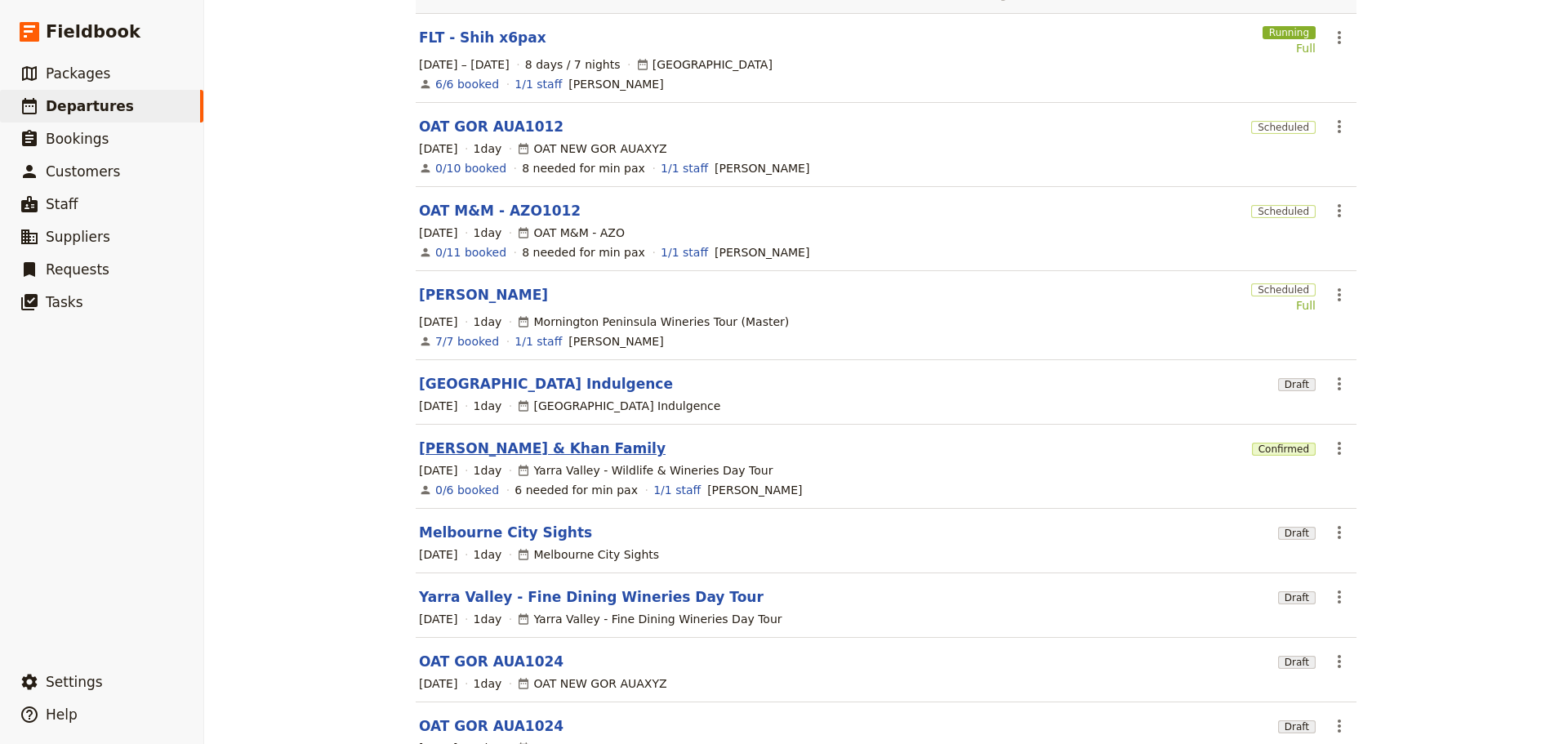
click at [478, 439] on link "[PERSON_NAME] & Khan Family" at bounding box center [542, 449] width 246 height 19
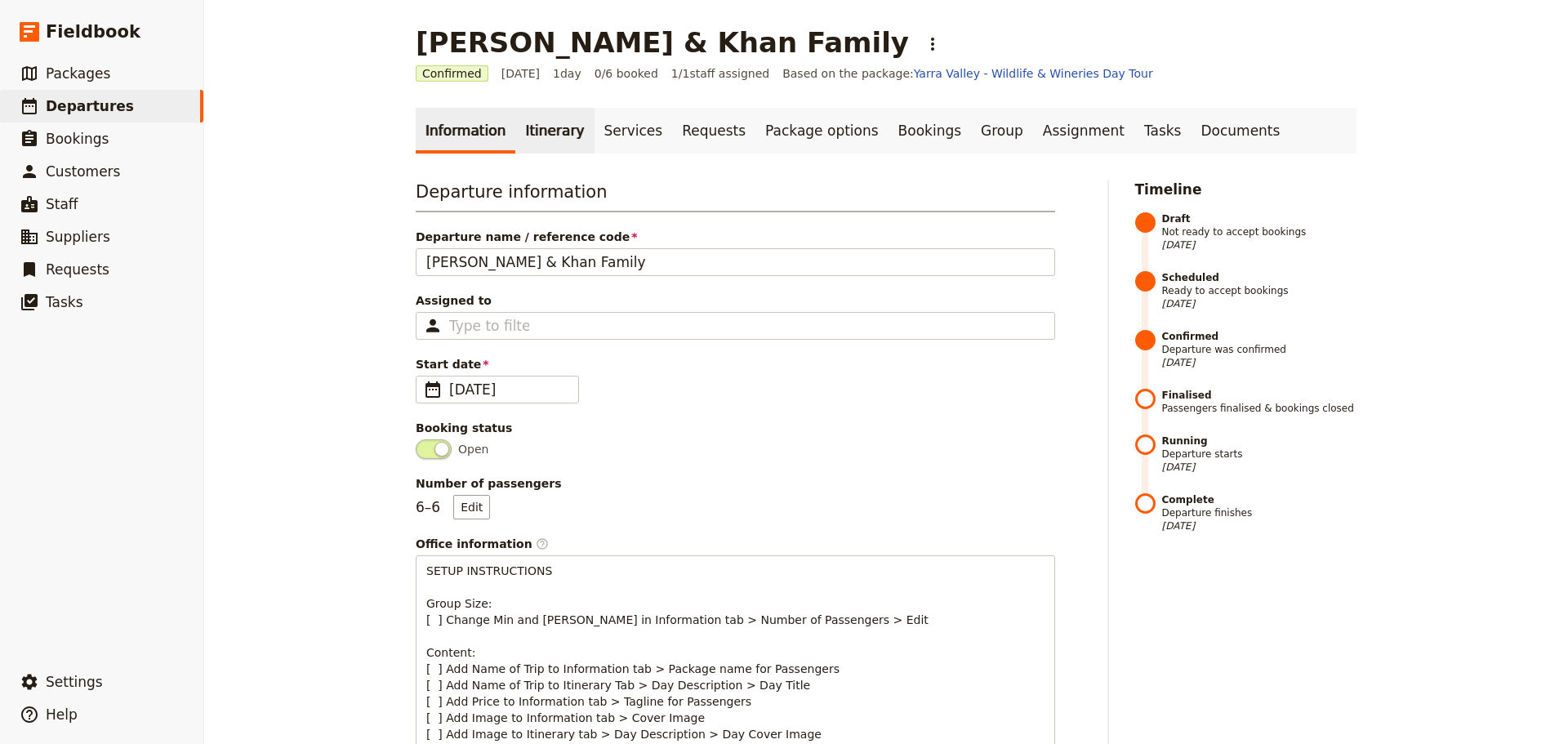
click at [519, 115] on link "Itinerary" at bounding box center [553, 131] width 78 height 46
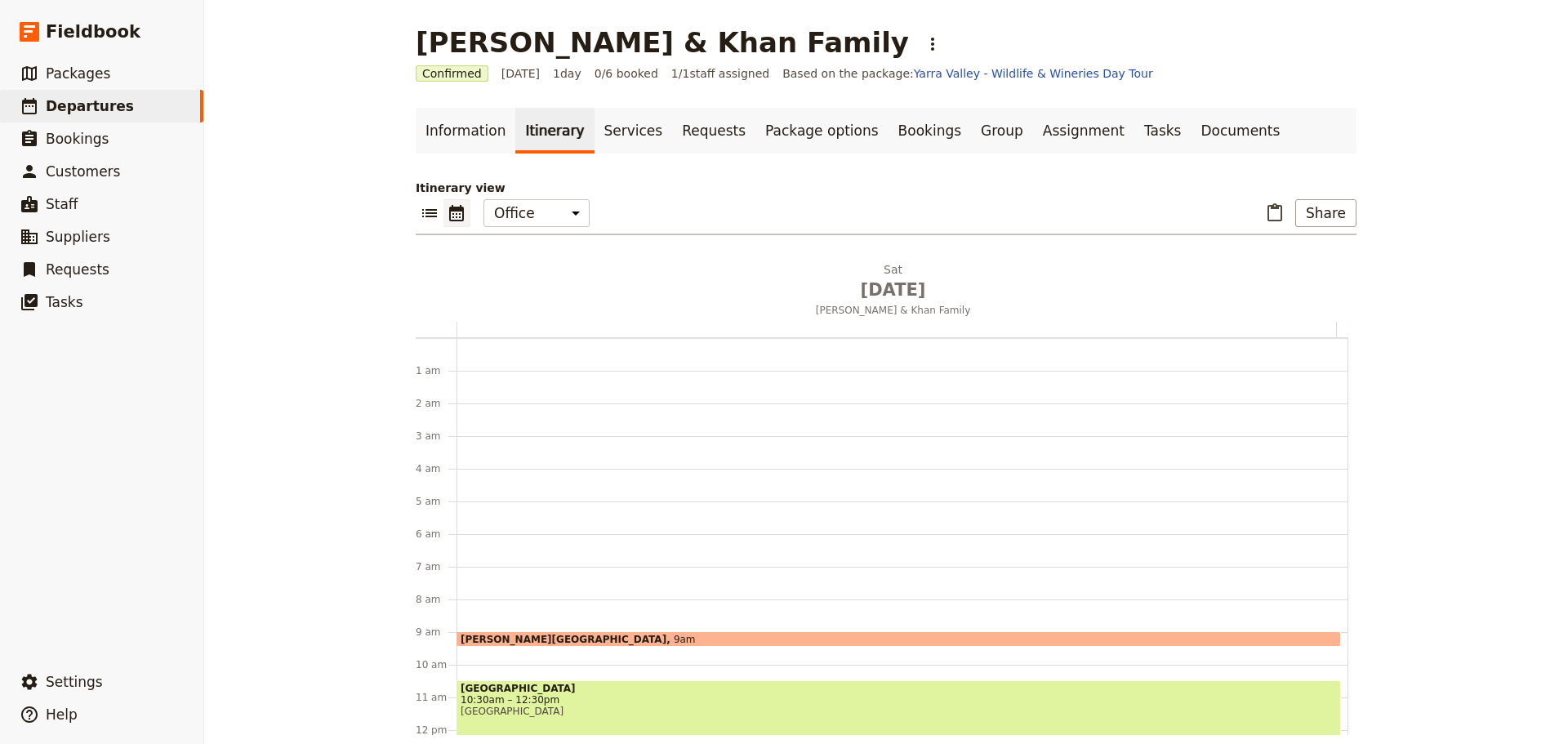
scroll to position [213, 0]
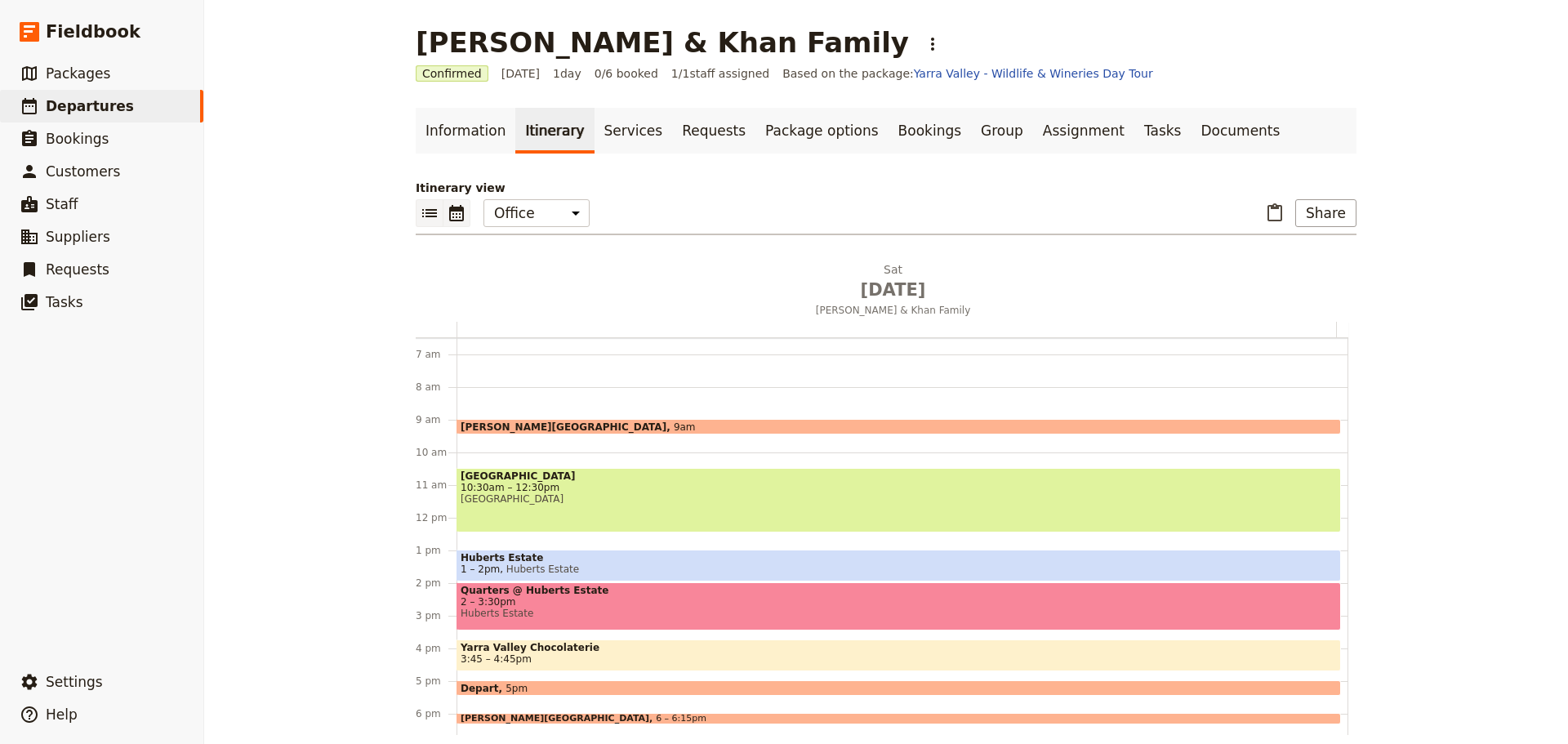
click at [420, 212] on icon "List view" at bounding box center [429, 213] width 19 height 19
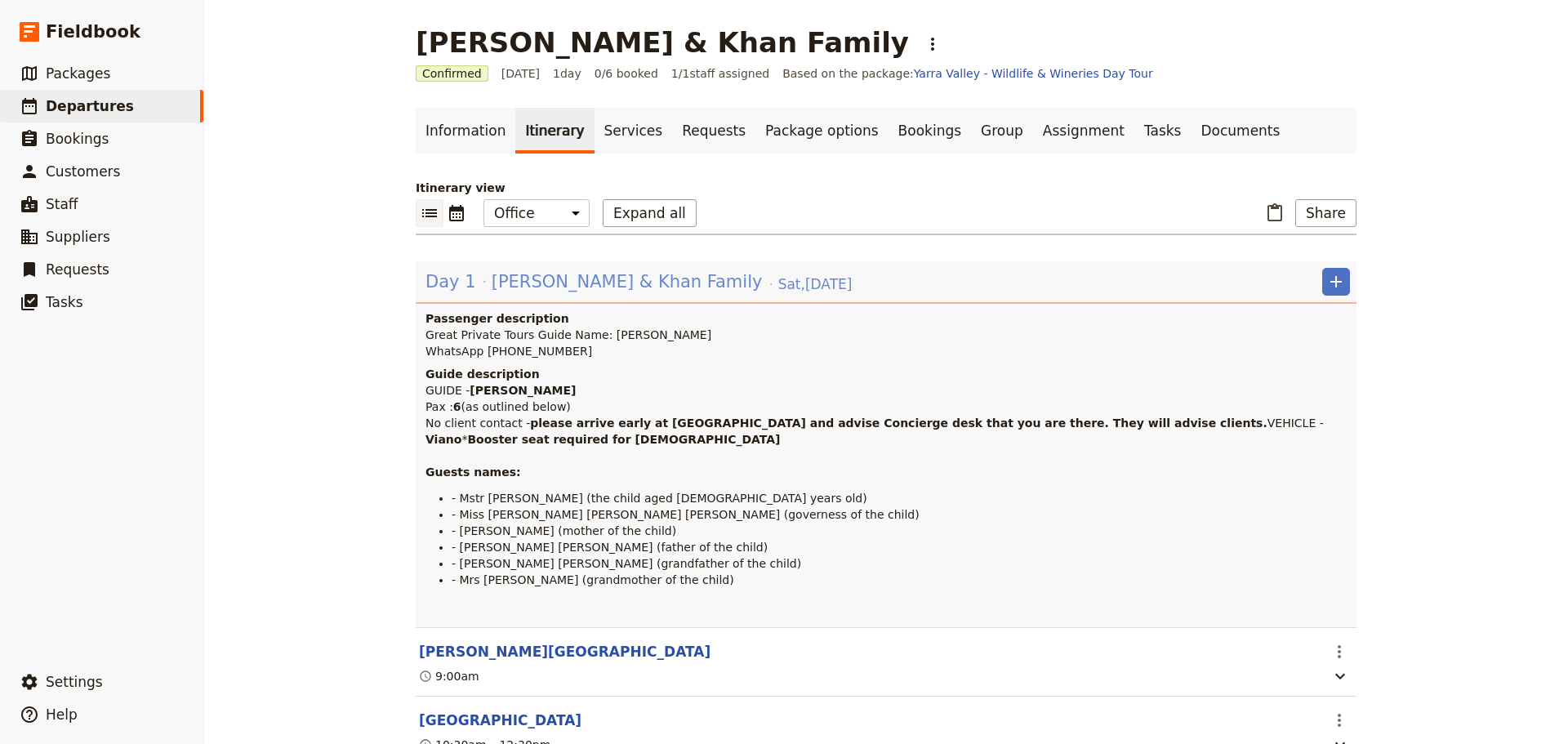
click at [533, 271] on span "[PERSON_NAME] & Khan Family" at bounding box center [628, 281] width 271 height 24
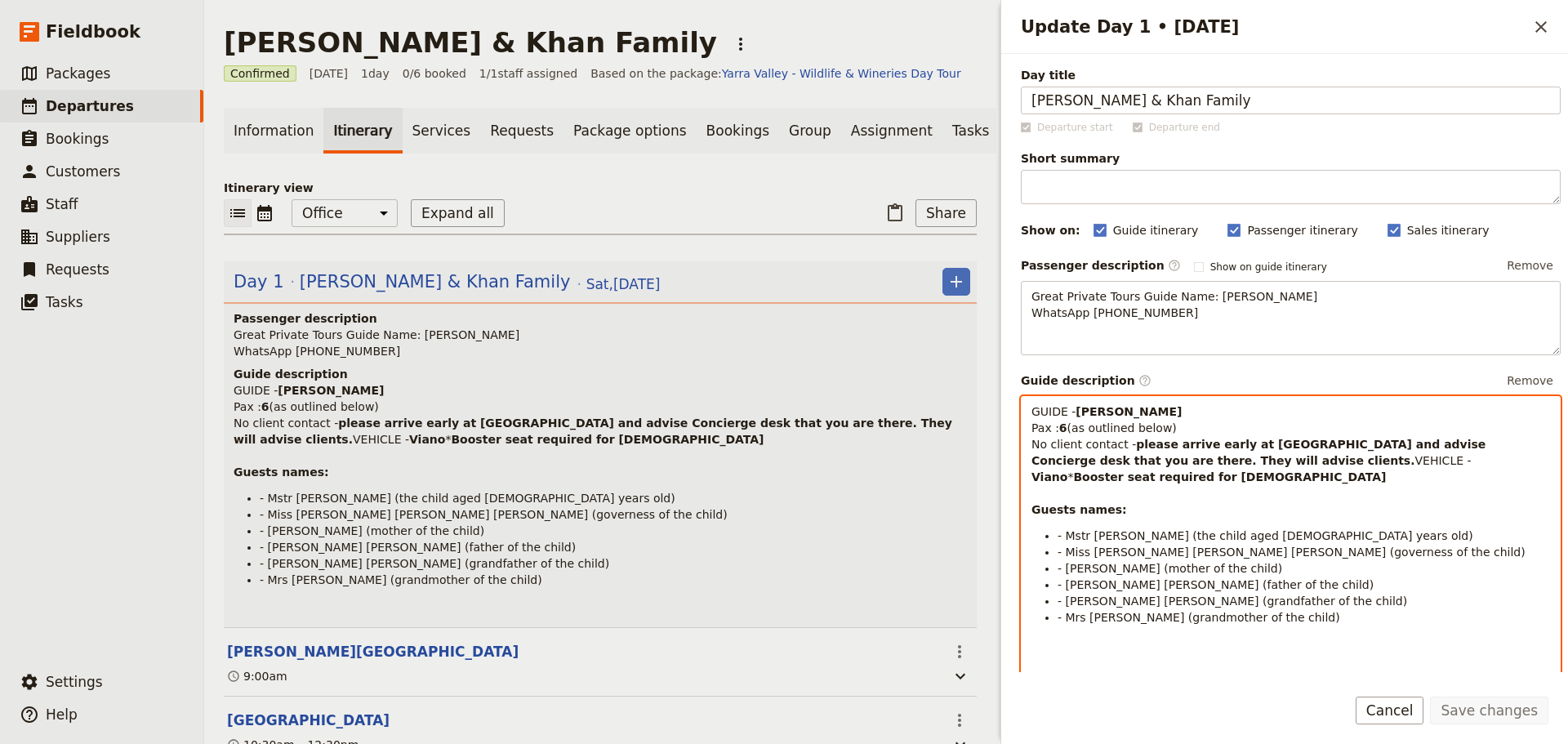
click at [1067, 475] on strong "Viano" at bounding box center [1048, 477] width 36 height 13
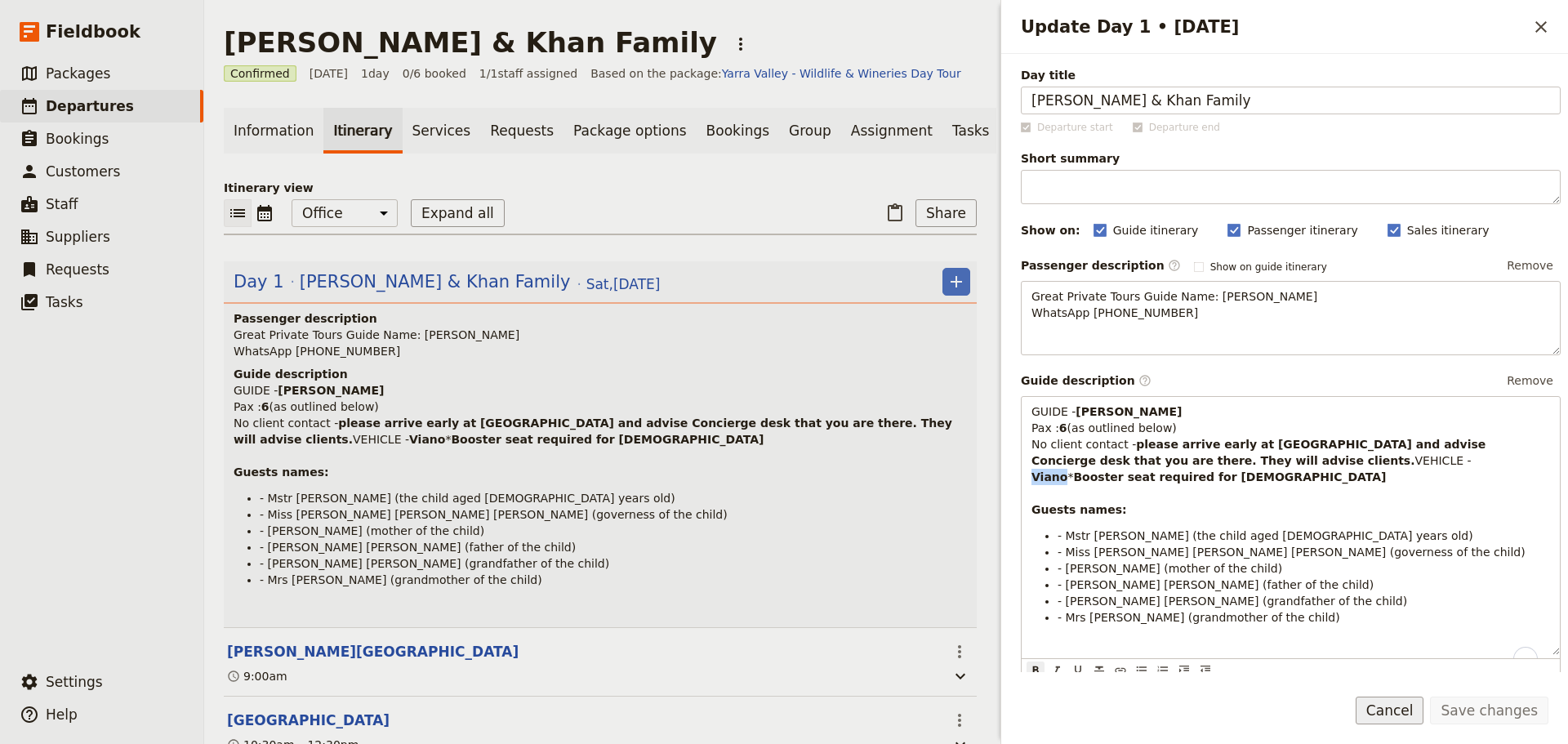
click at [1411, 721] on button "Cancel" at bounding box center [1389, 710] width 68 height 28
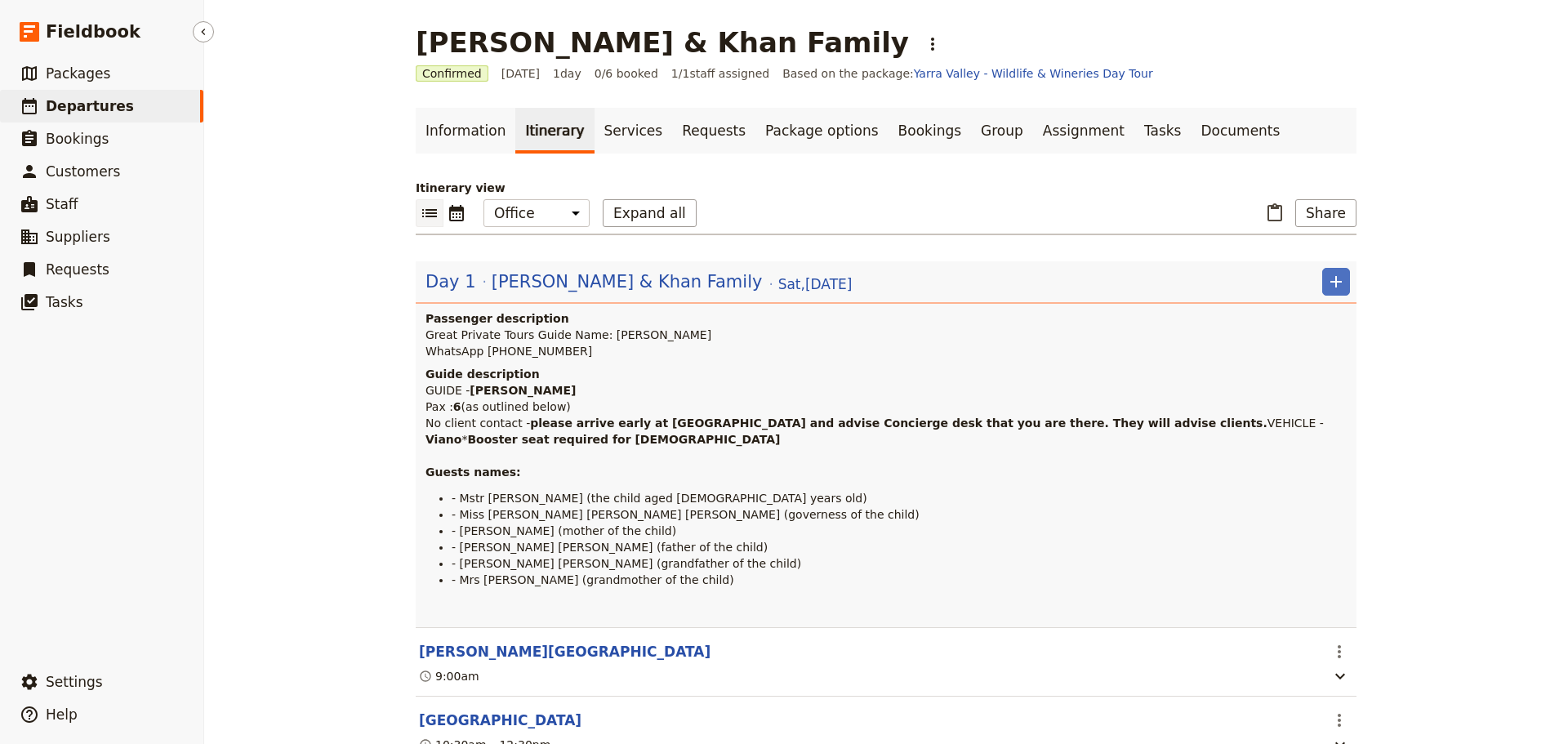
click at [98, 105] on span "Departures" at bounding box center [90, 106] width 89 height 16
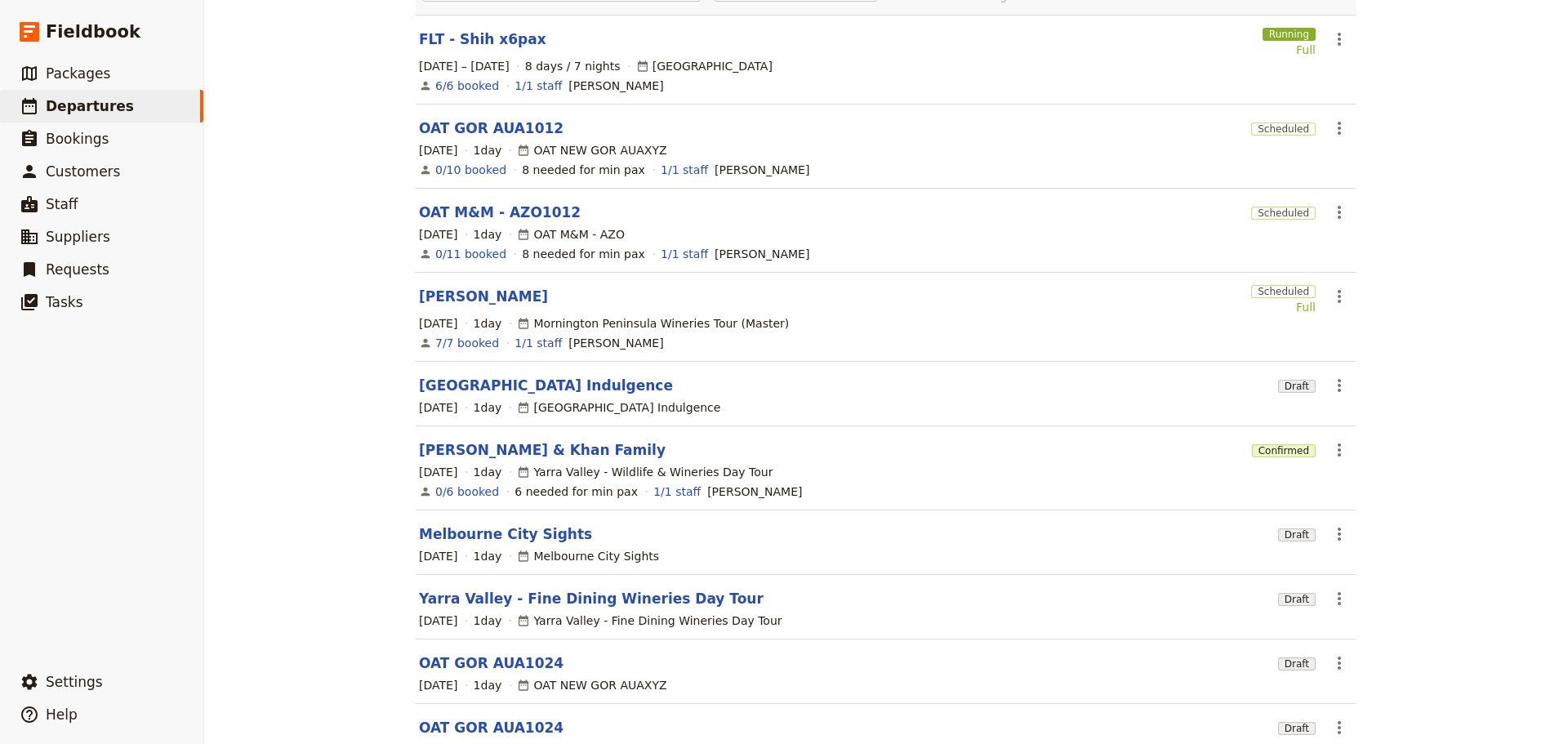
scroll to position [253, 0]
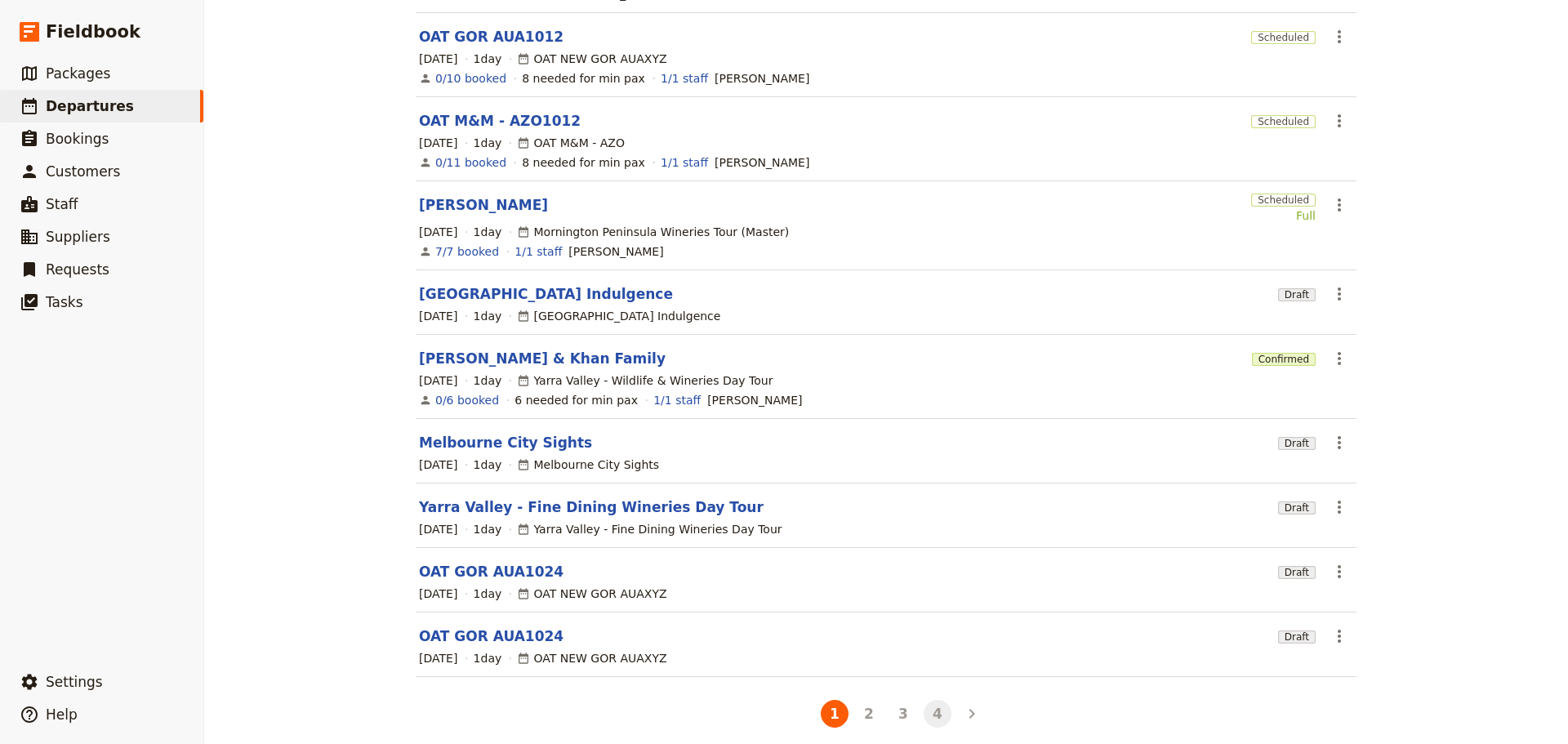
click at [923, 700] on button "4" at bounding box center [937, 713] width 28 height 28
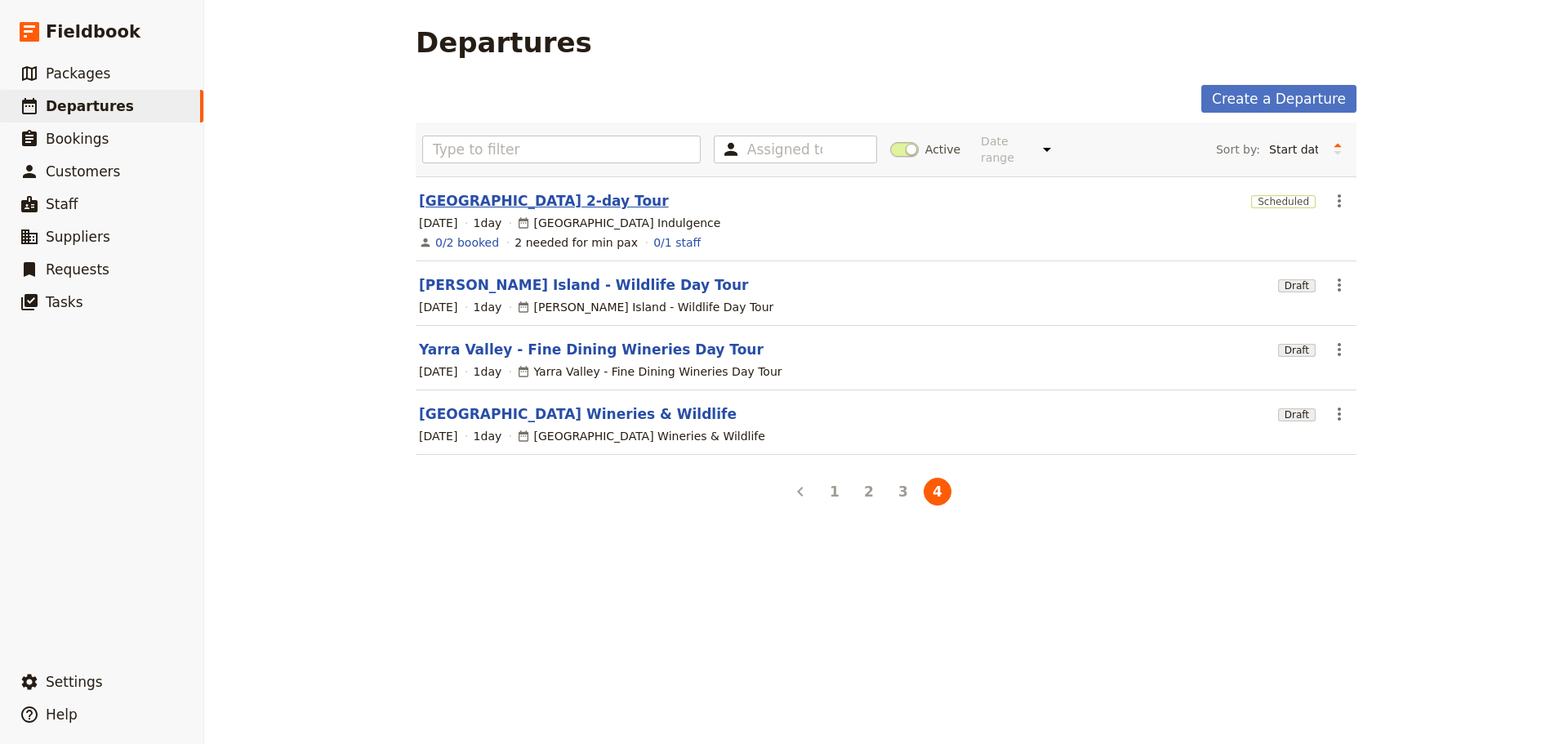
click at [481, 192] on link "[GEOGRAPHIC_DATA] 2-day Tour" at bounding box center [544, 201] width 250 height 19
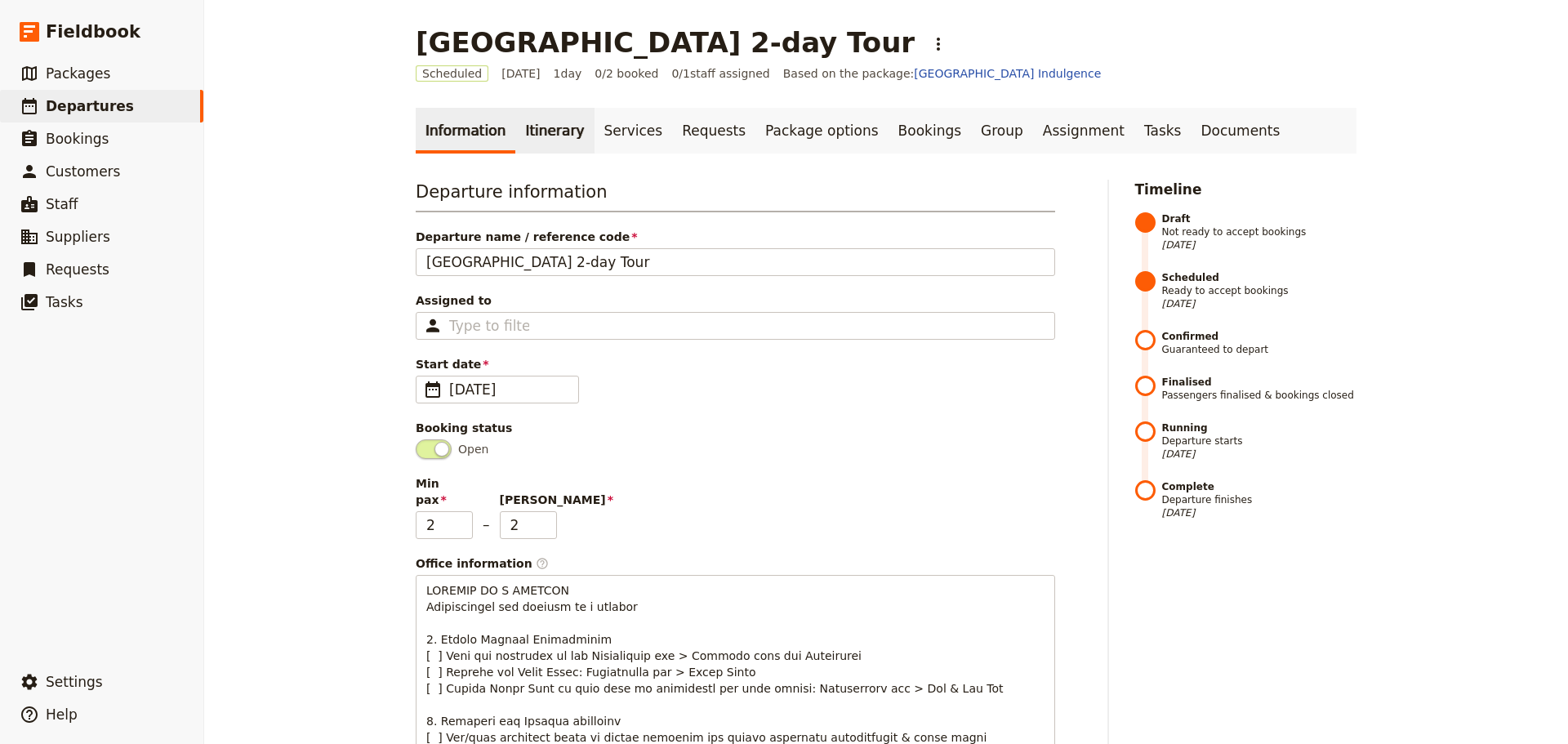
click at [537, 115] on link "Itinerary" at bounding box center [553, 131] width 78 height 46
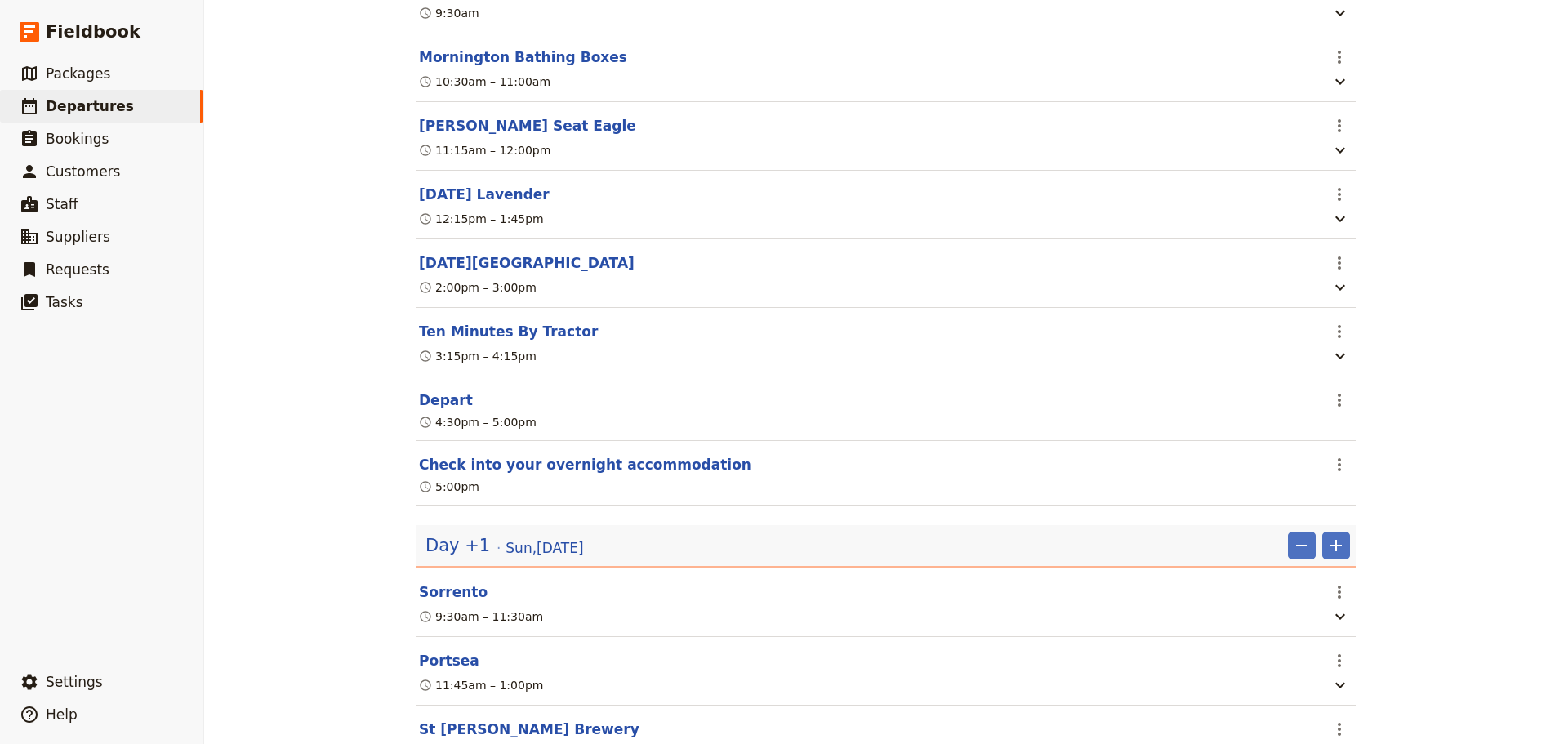
scroll to position [738, 0]
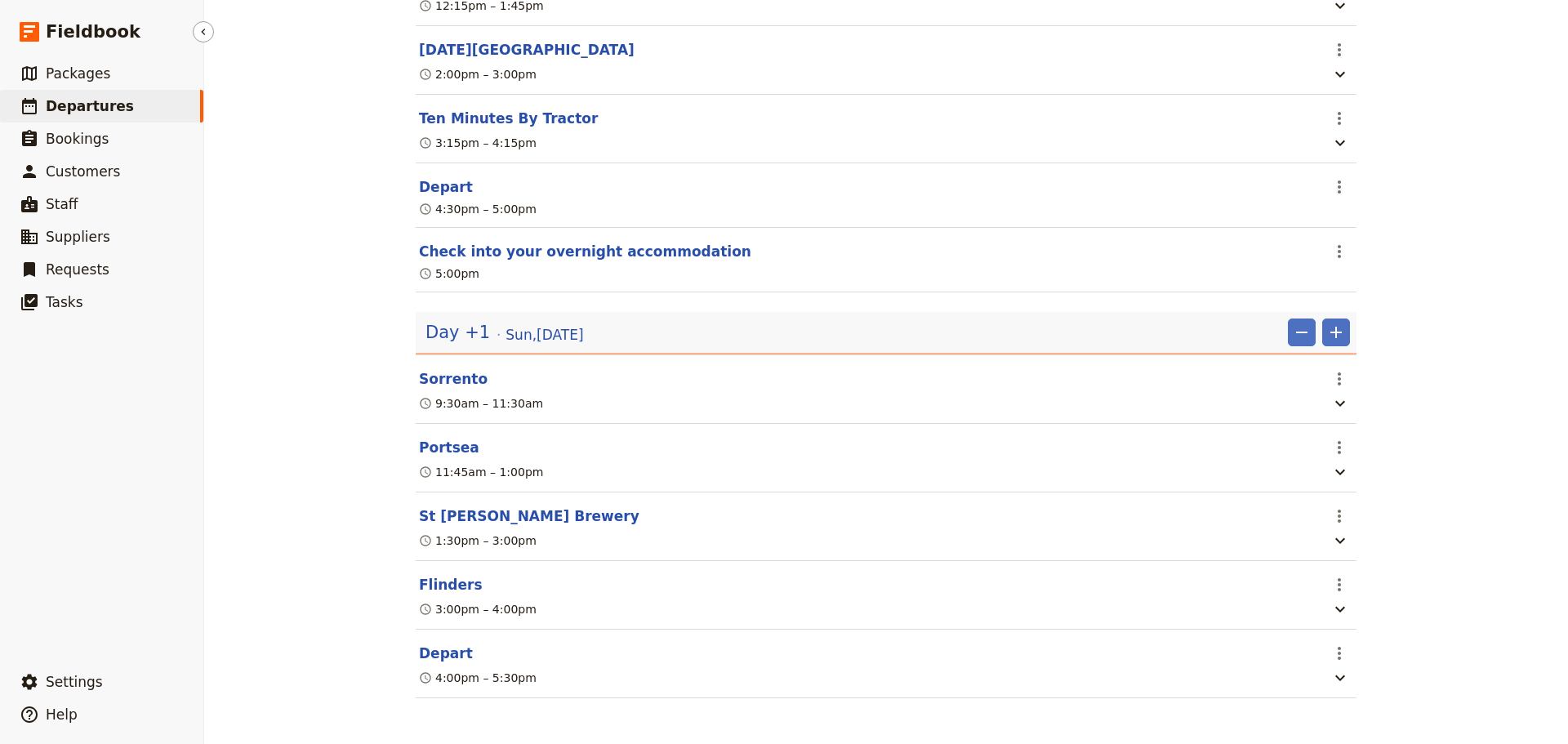
click at [55, 100] on span "Departures" at bounding box center [90, 106] width 89 height 16
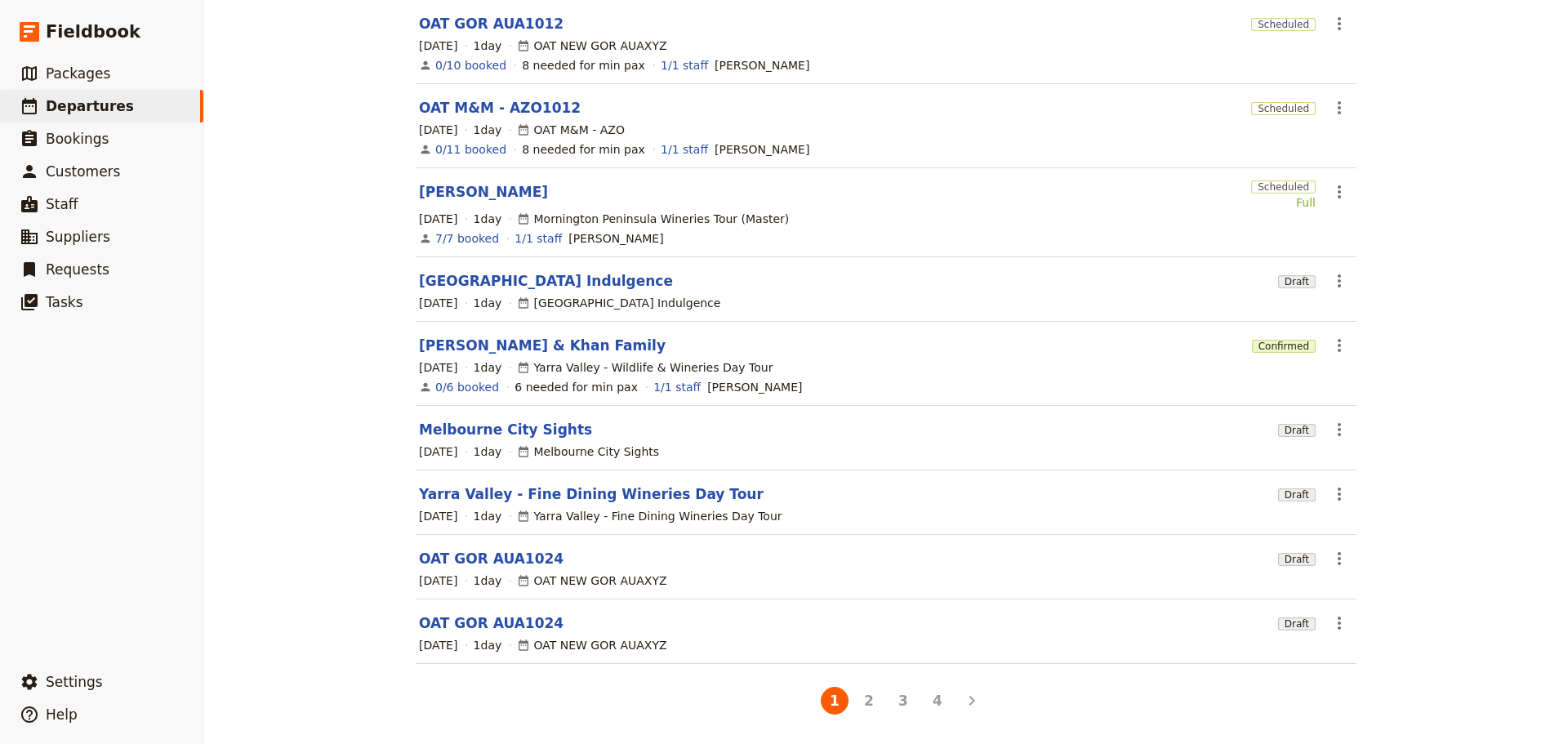
scroll to position [253, 0]
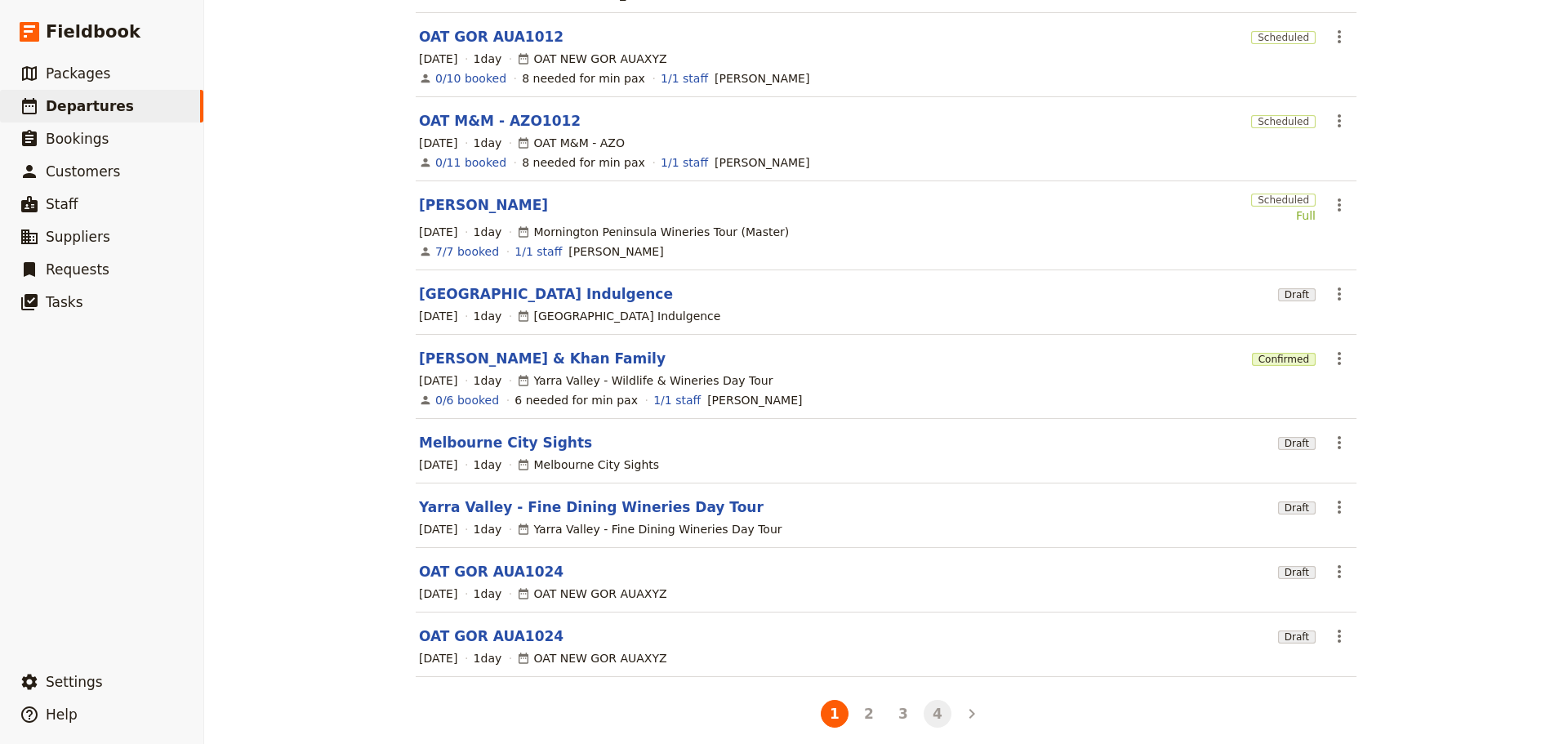
click at [929, 700] on button "4" at bounding box center [937, 713] width 28 height 28
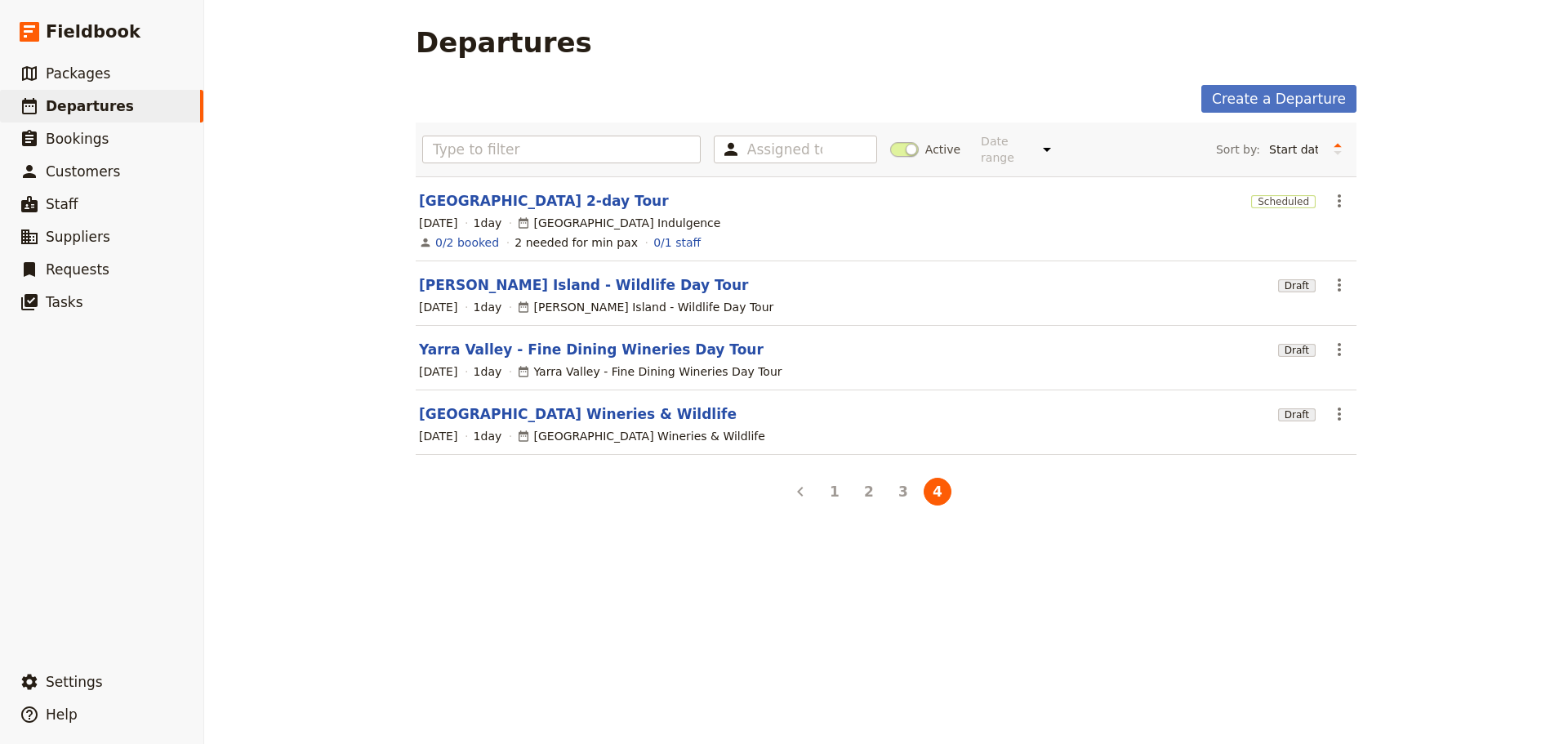
scroll to position [0, 0]
click at [479, 192] on link "[GEOGRAPHIC_DATA] 2-day Tour" at bounding box center [544, 201] width 250 height 19
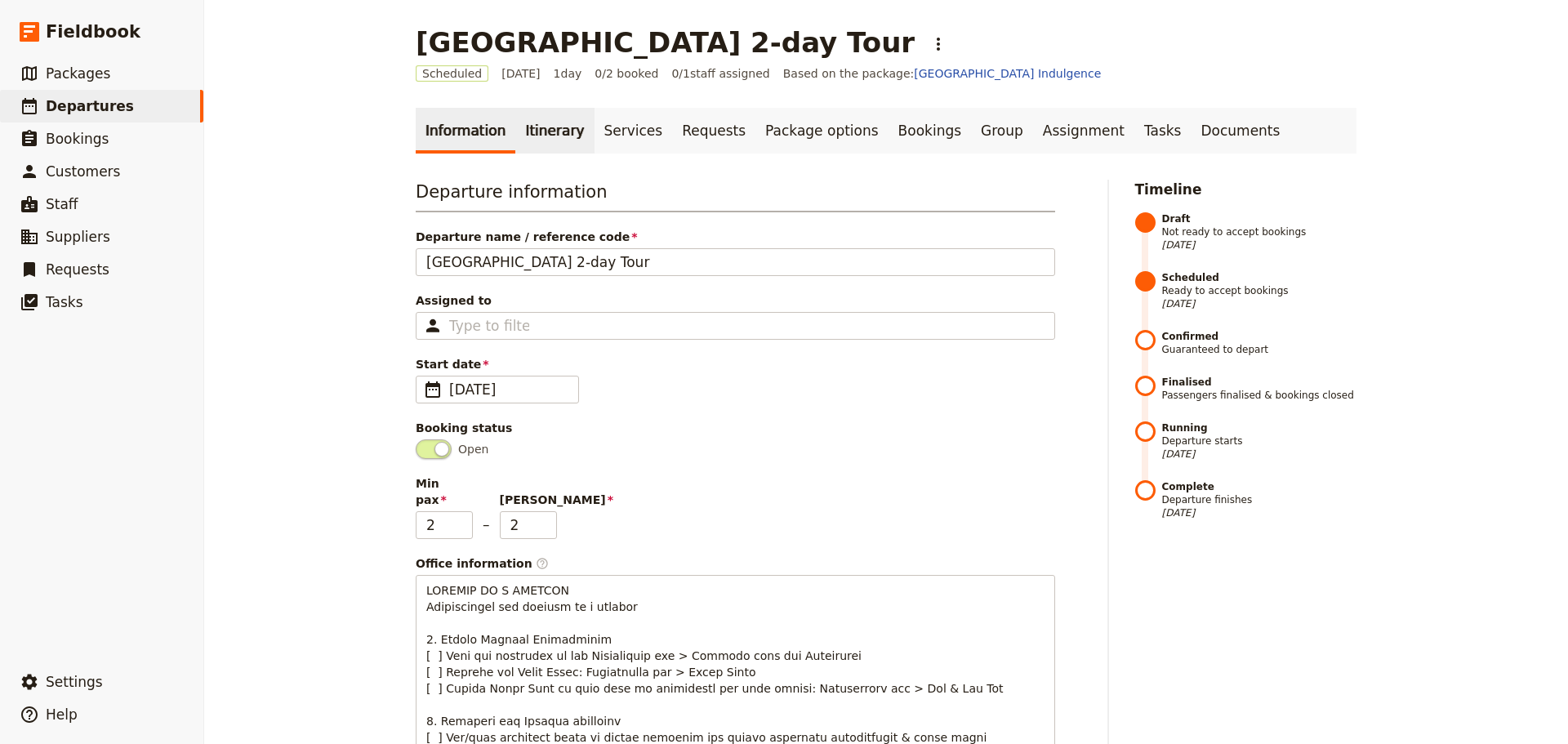
click at [515, 153] on link "Itinerary" at bounding box center [553, 131] width 78 height 46
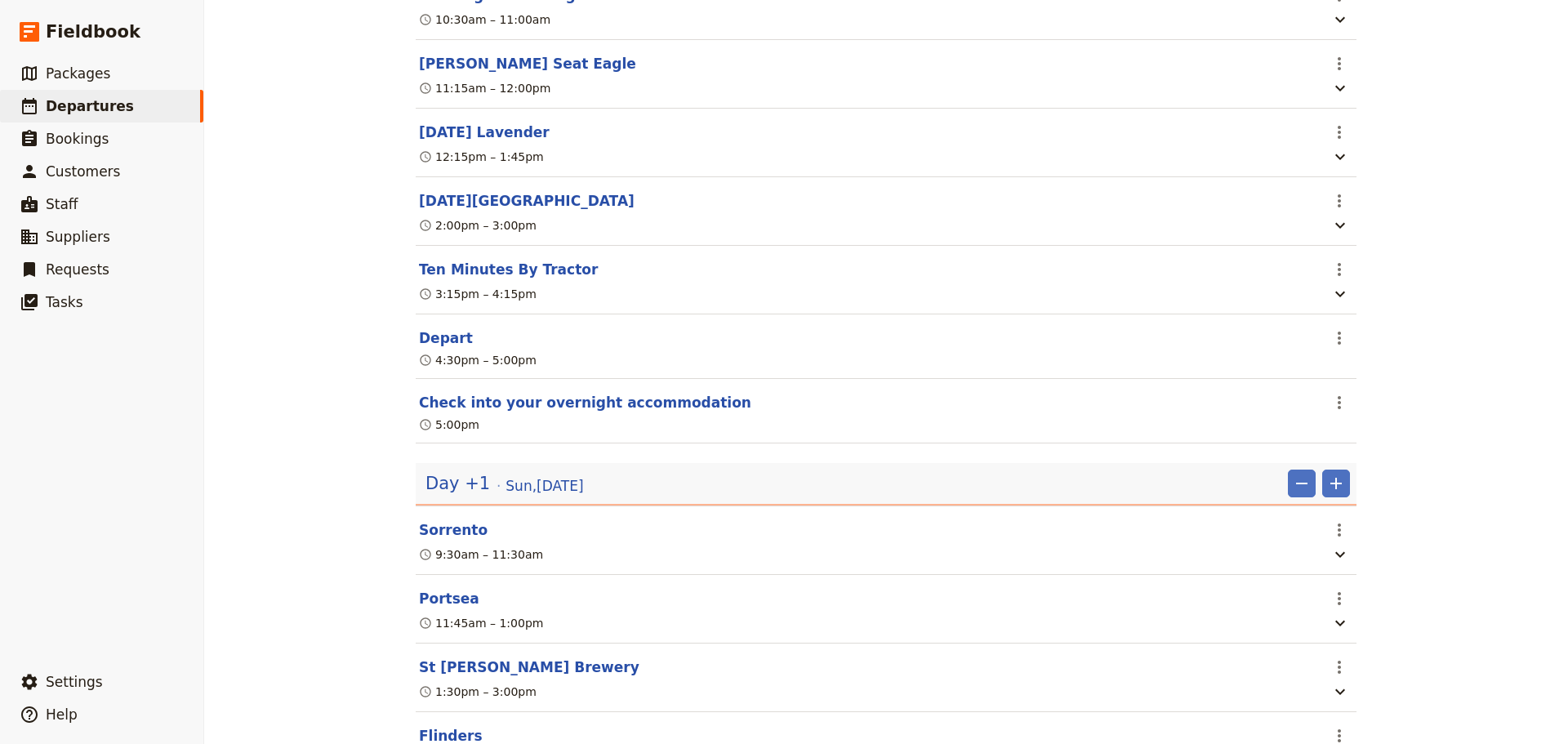
scroll to position [738, 0]
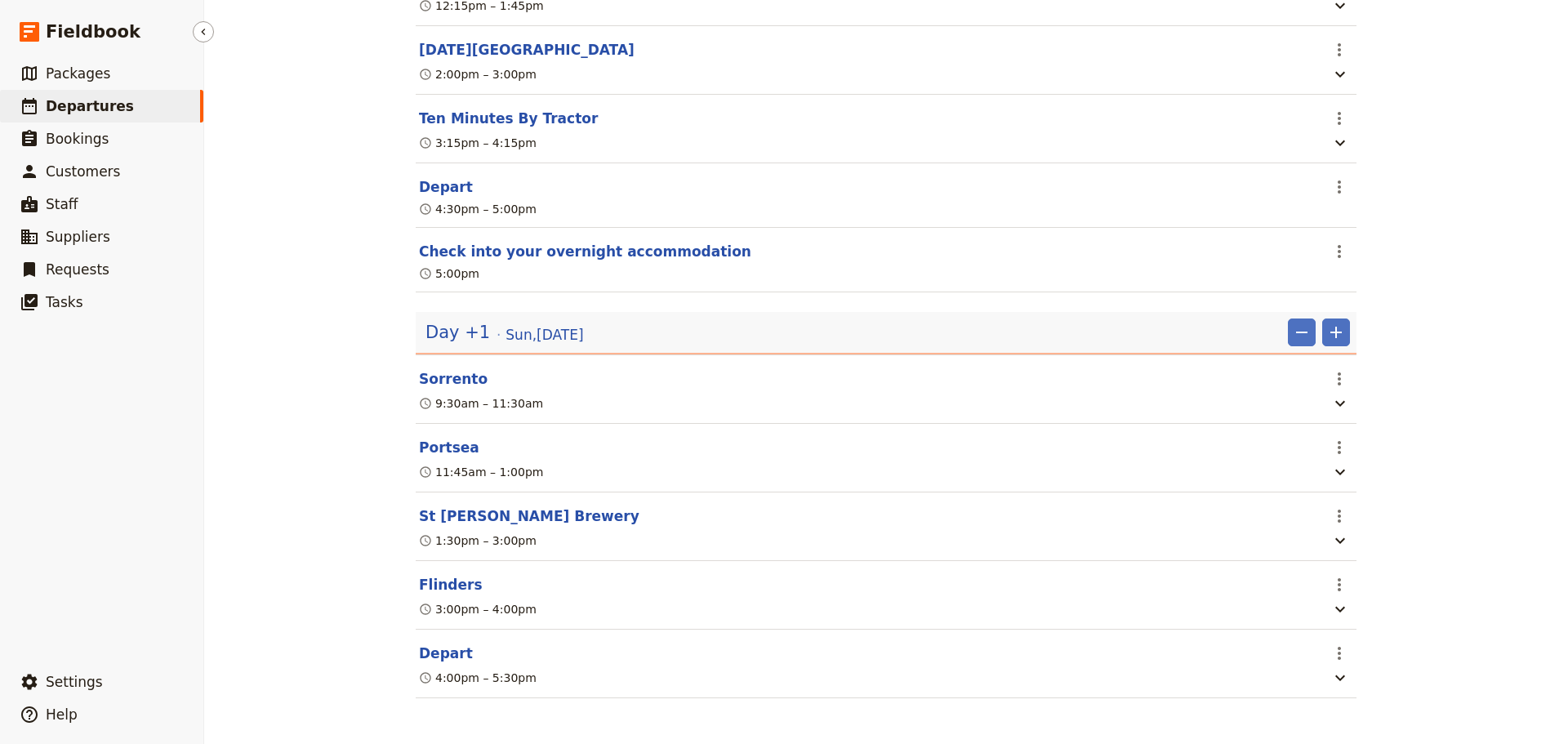
click at [58, 99] on span "Departures" at bounding box center [90, 106] width 89 height 16
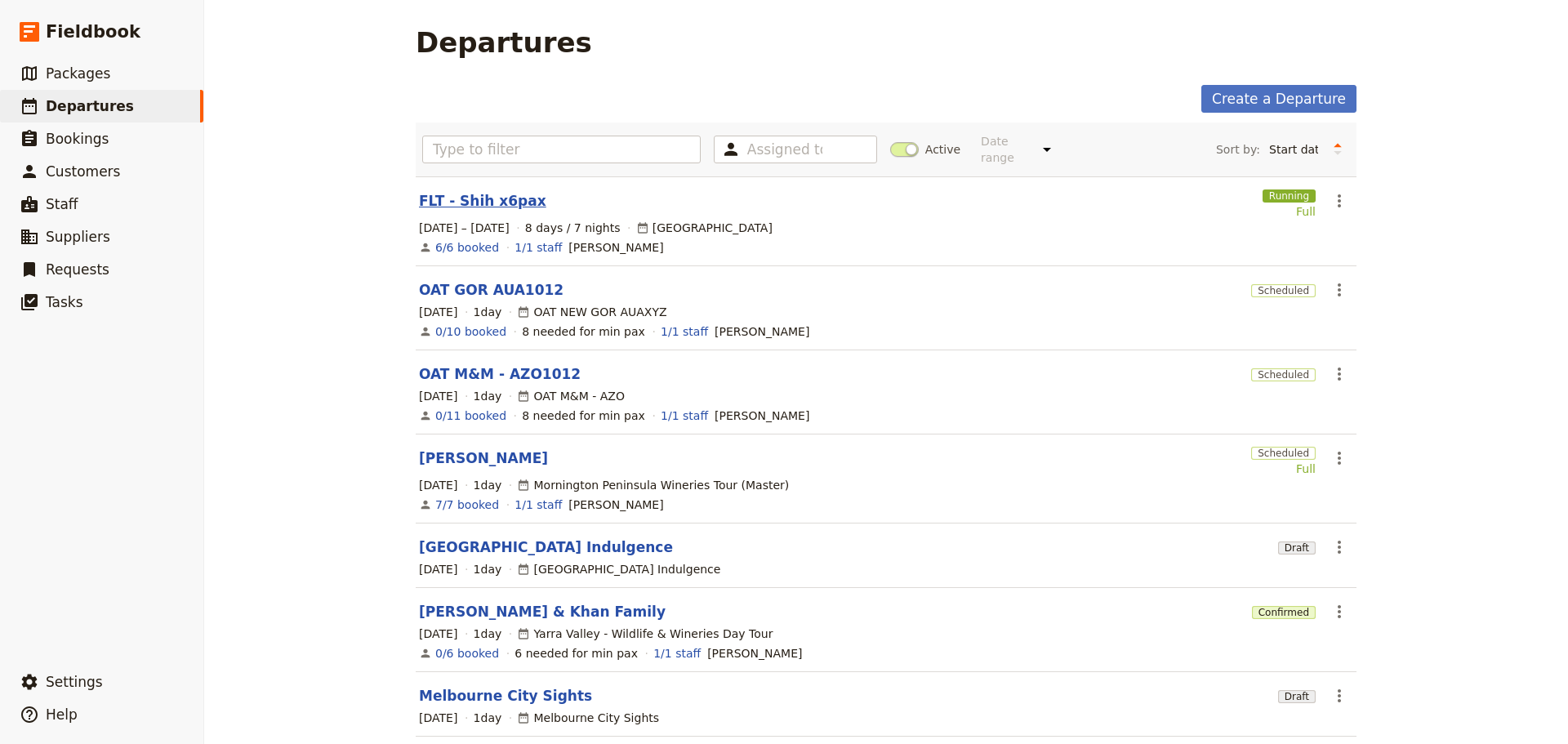
click at [465, 192] on link "FLT - Shih x6pax" at bounding box center [482, 201] width 127 height 19
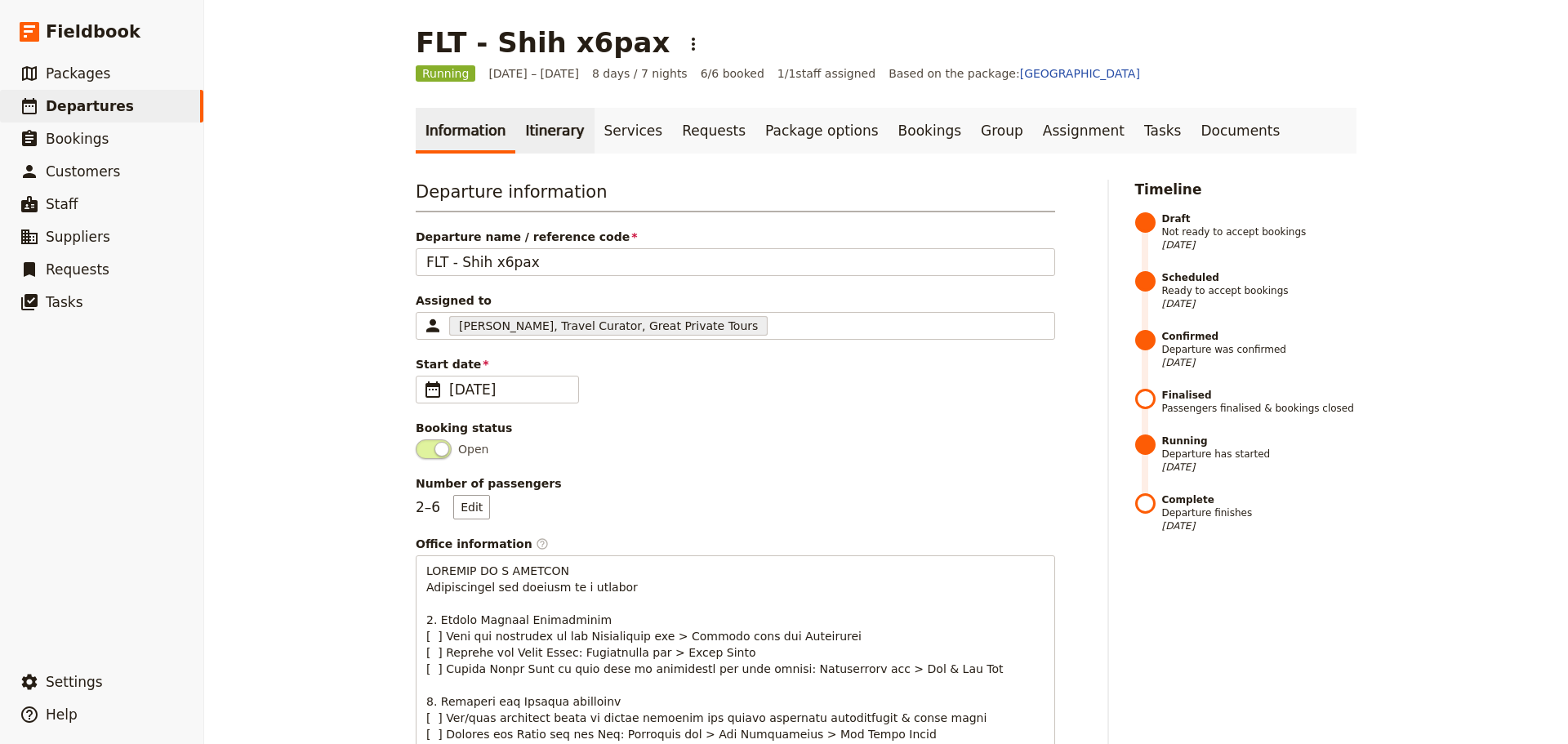
click at [535, 136] on link "Itinerary" at bounding box center [553, 131] width 78 height 46
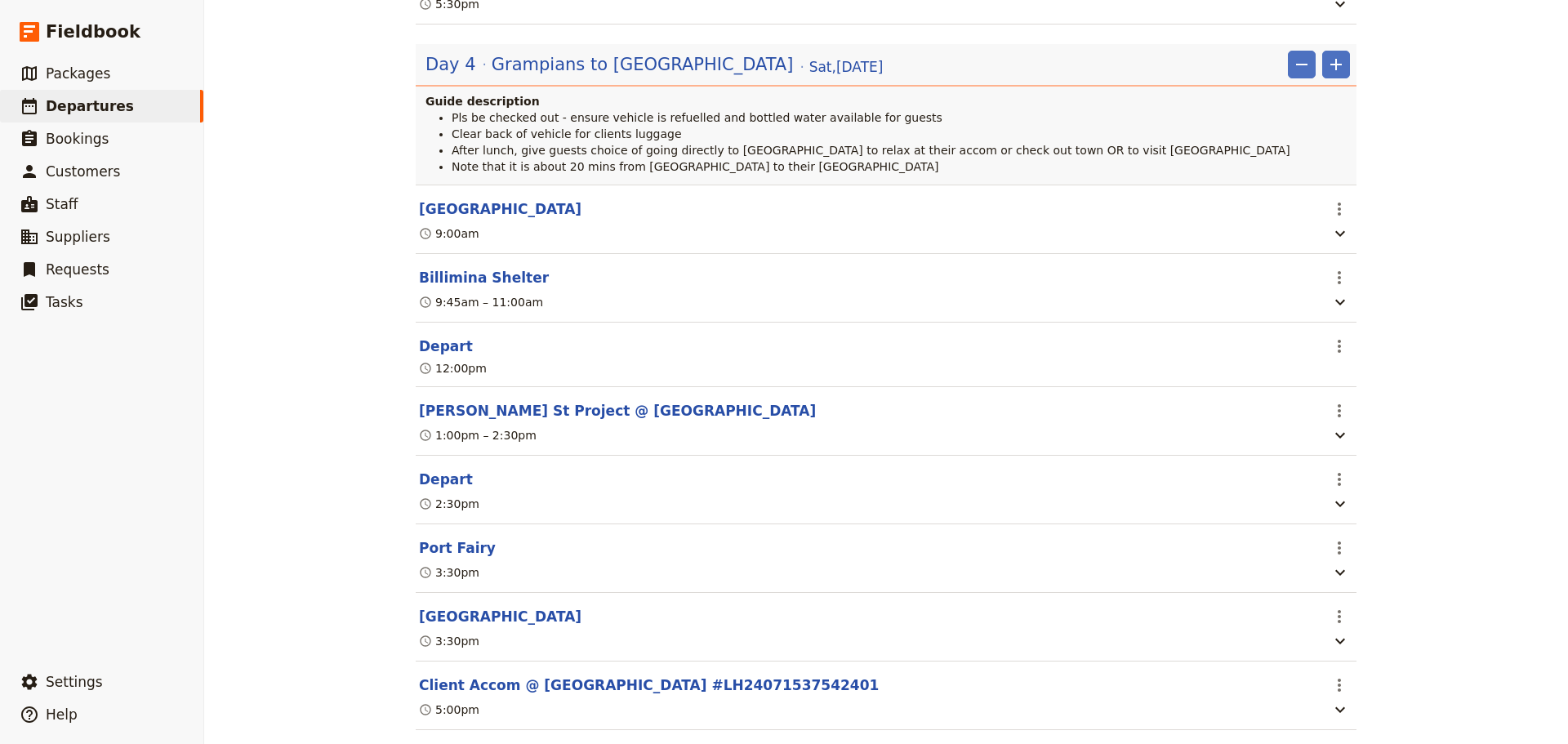
scroll to position [2694, 0]
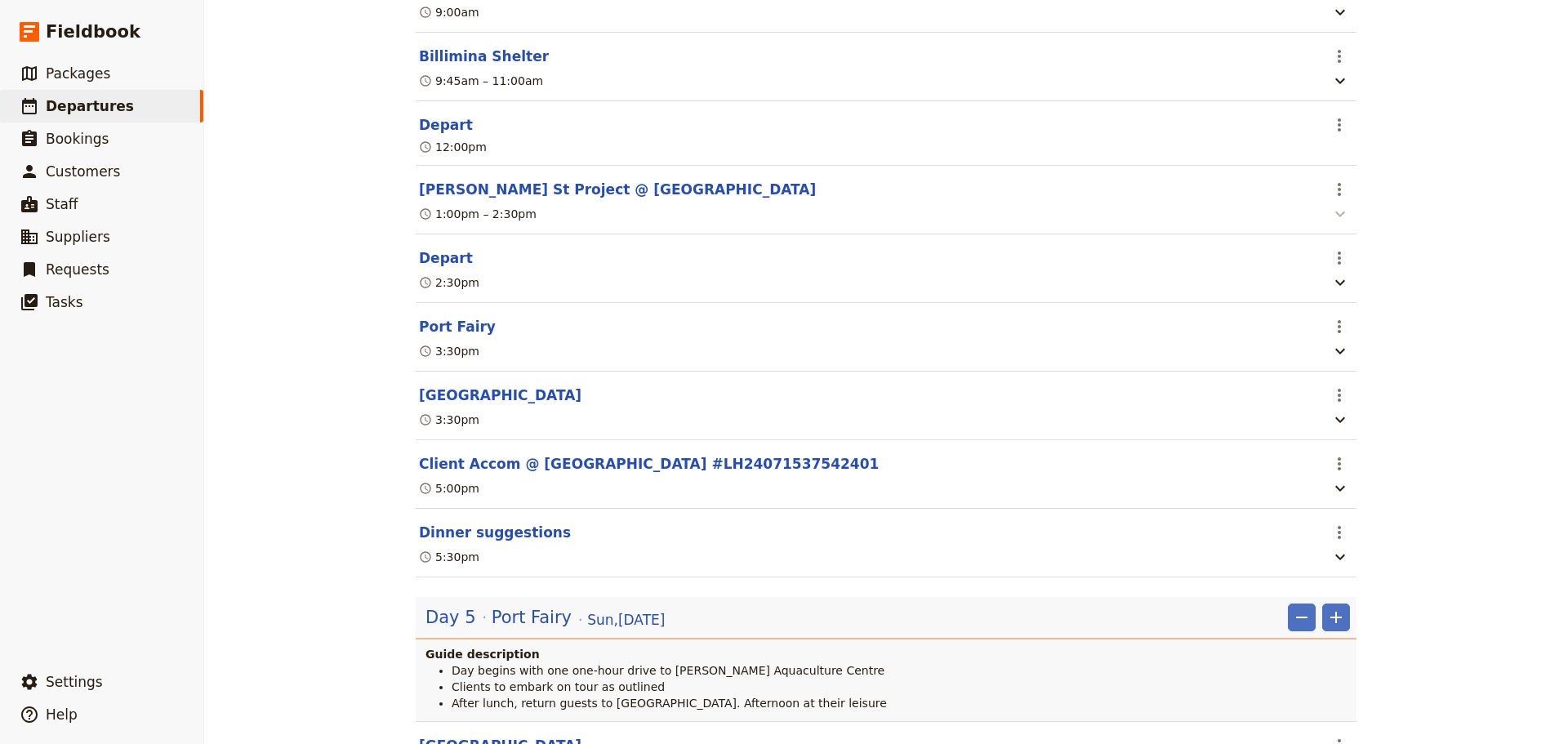
click at [1330, 223] on icon "button" at bounding box center [1340, 214] width 19 height 19
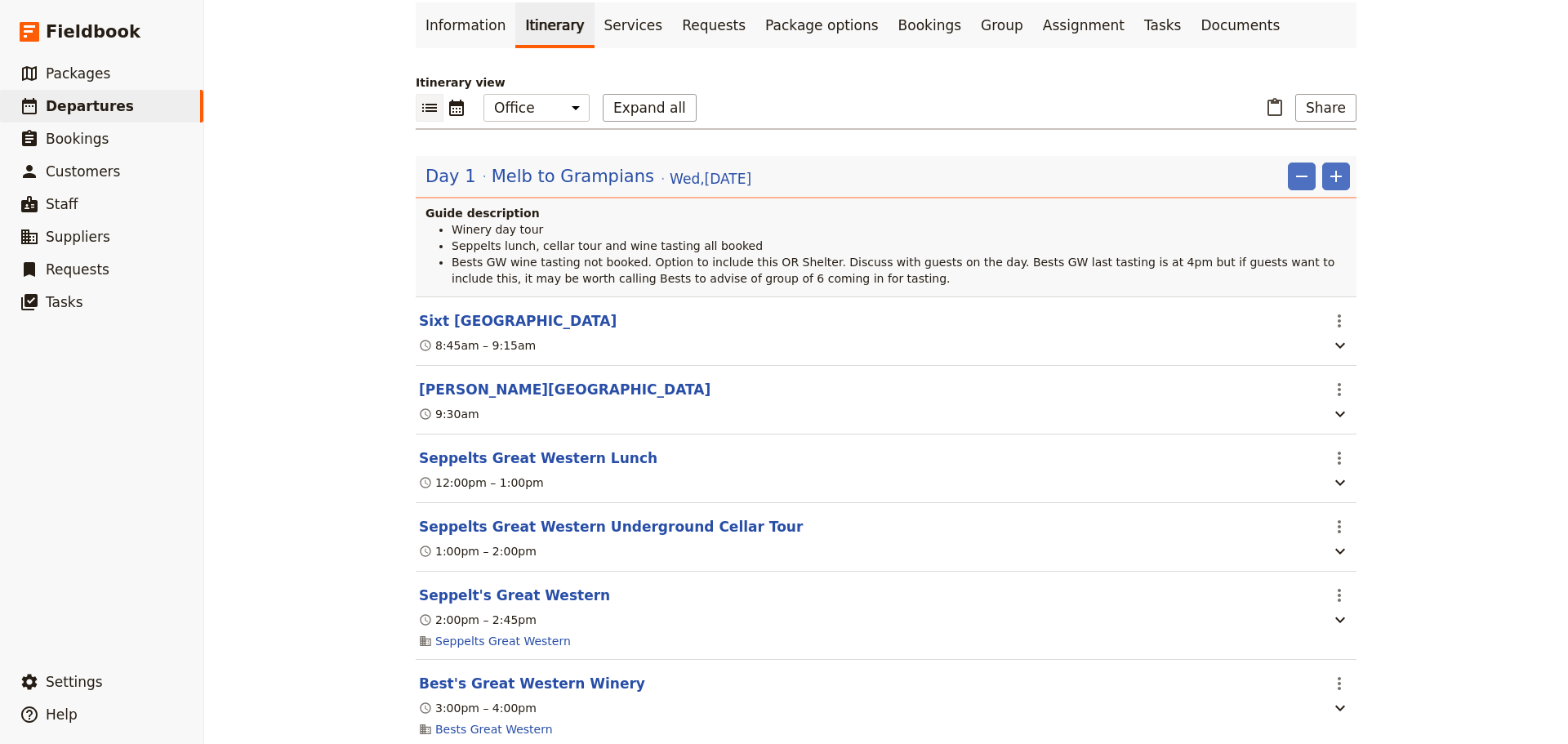
scroll to position [0, 0]
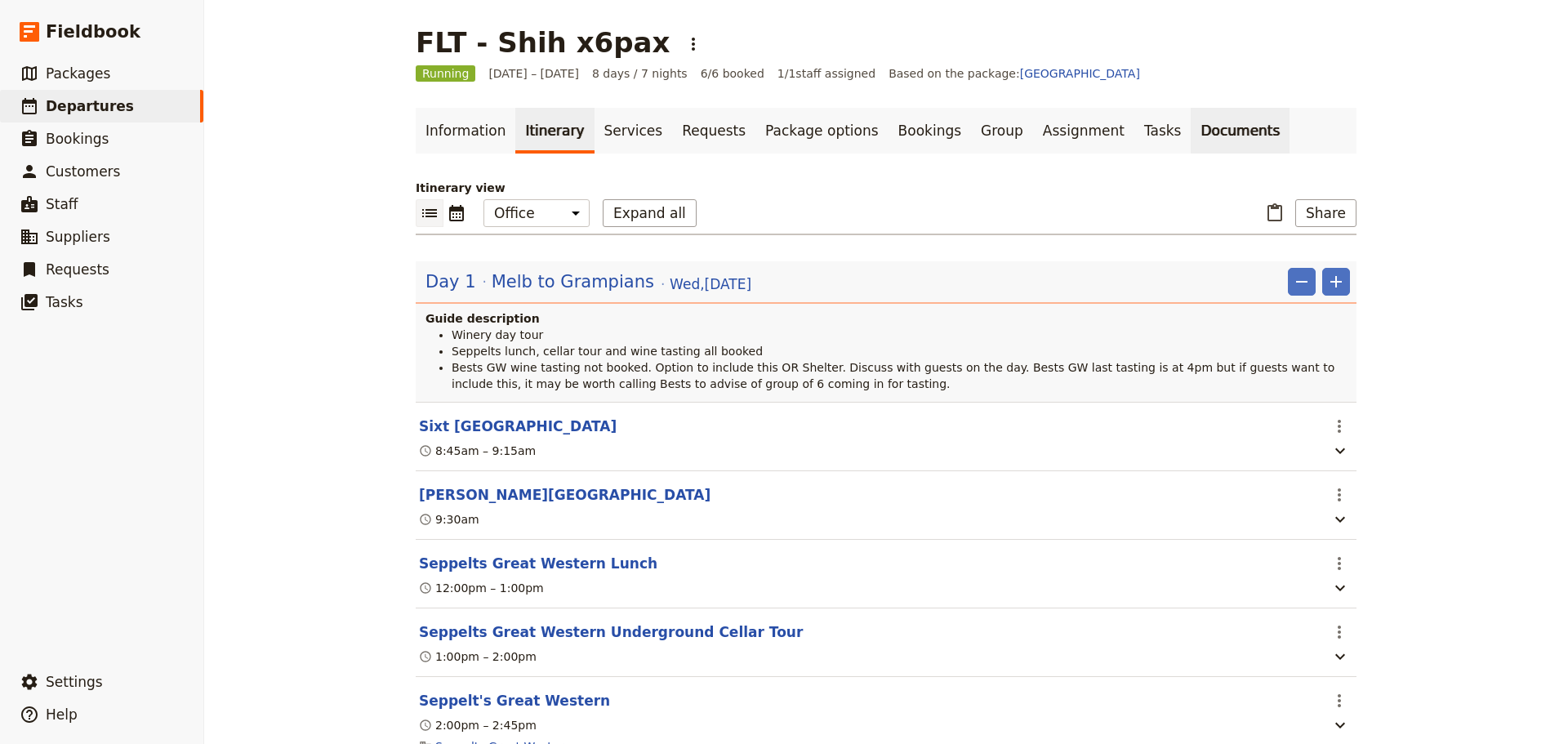
click at [1191, 125] on link "Documents" at bounding box center [1240, 131] width 99 height 46
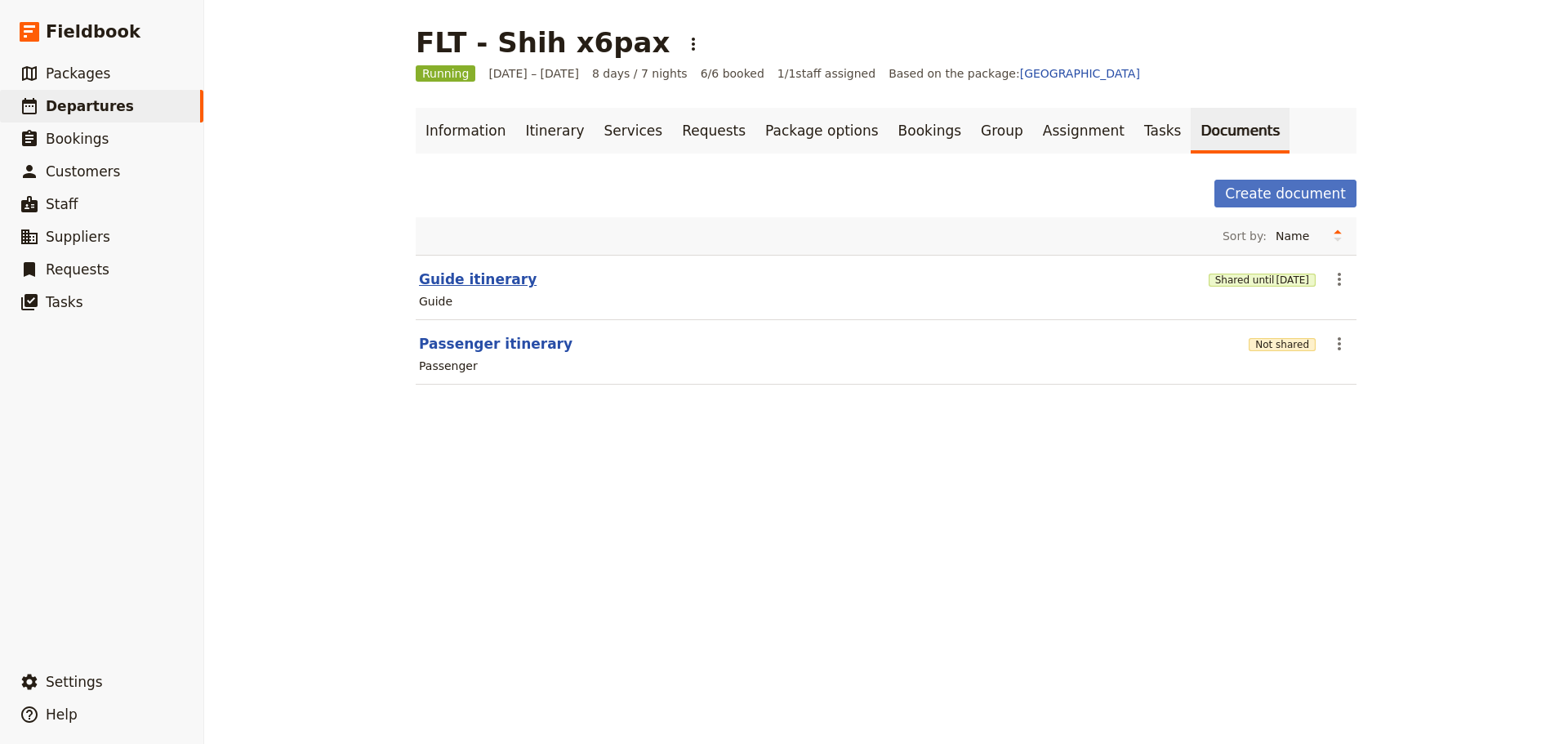
click at [450, 271] on button "Guide itinerary" at bounding box center [477, 279] width 117 height 19
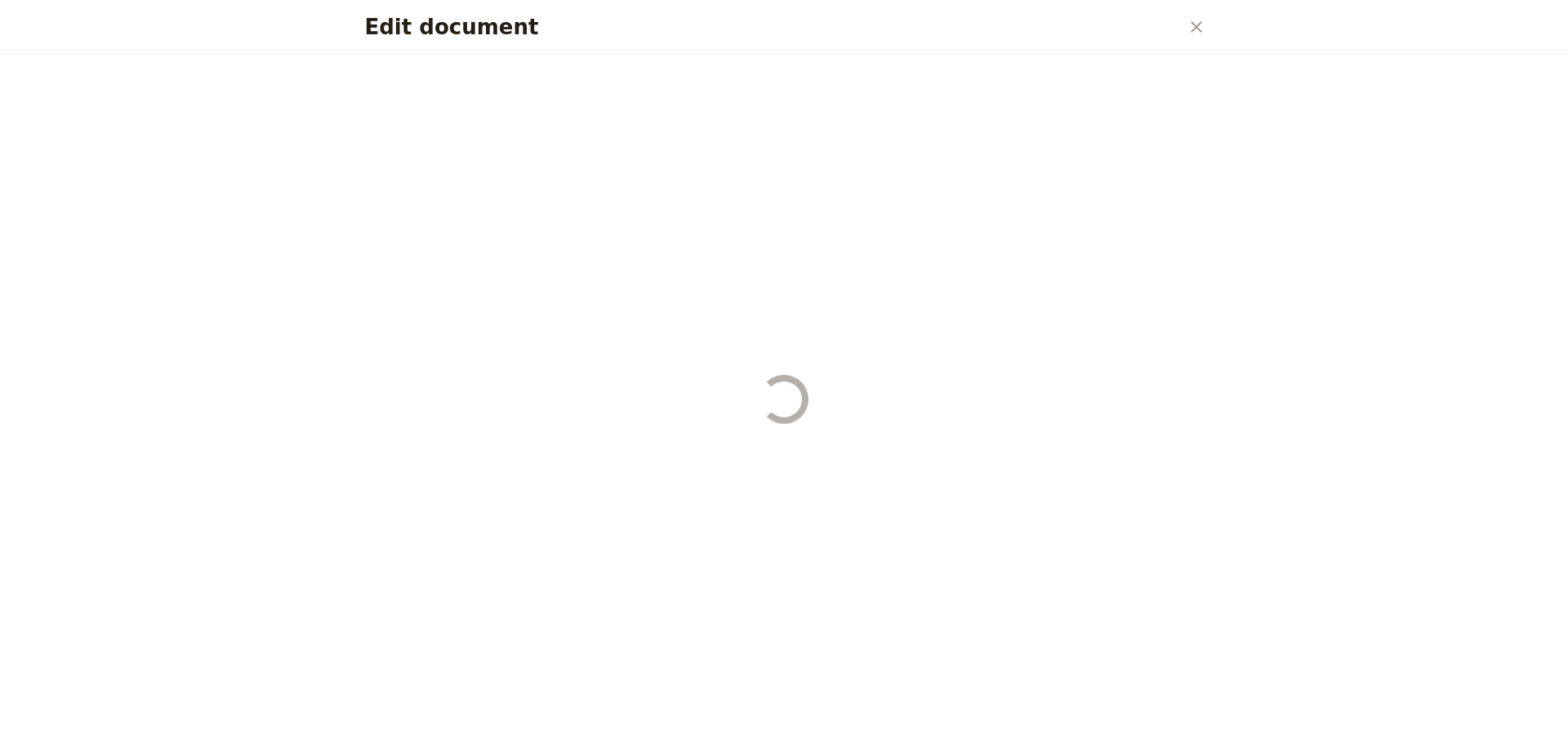
select select "STAFF"
select select "RUN_SHEET"
select select "DEFAULT"
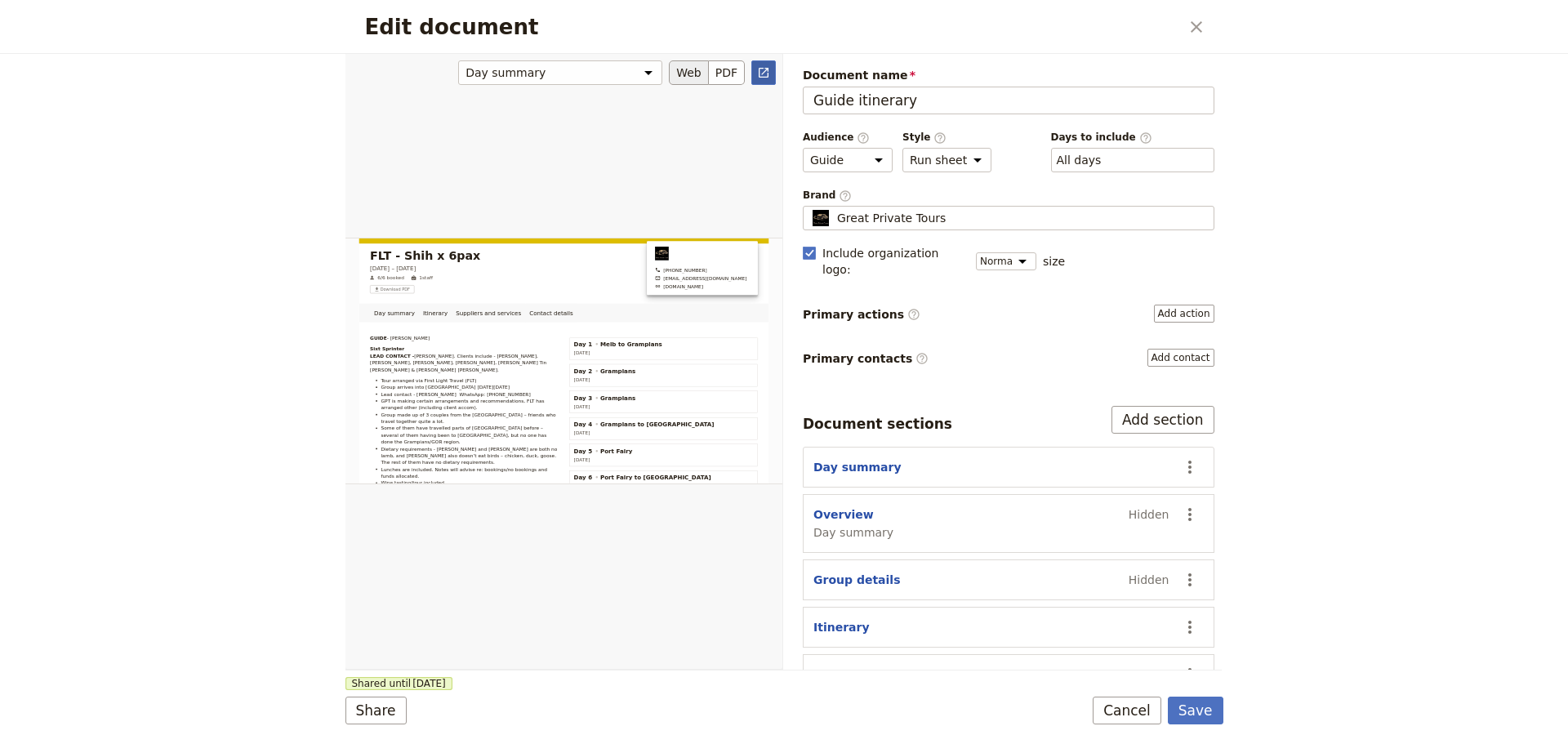
click at [765, 77] on icon "Open full preview" at bounding box center [763, 72] width 10 height 10
click at [1128, 716] on button "Cancel" at bounding box center [1126, 710] width 68 height 28
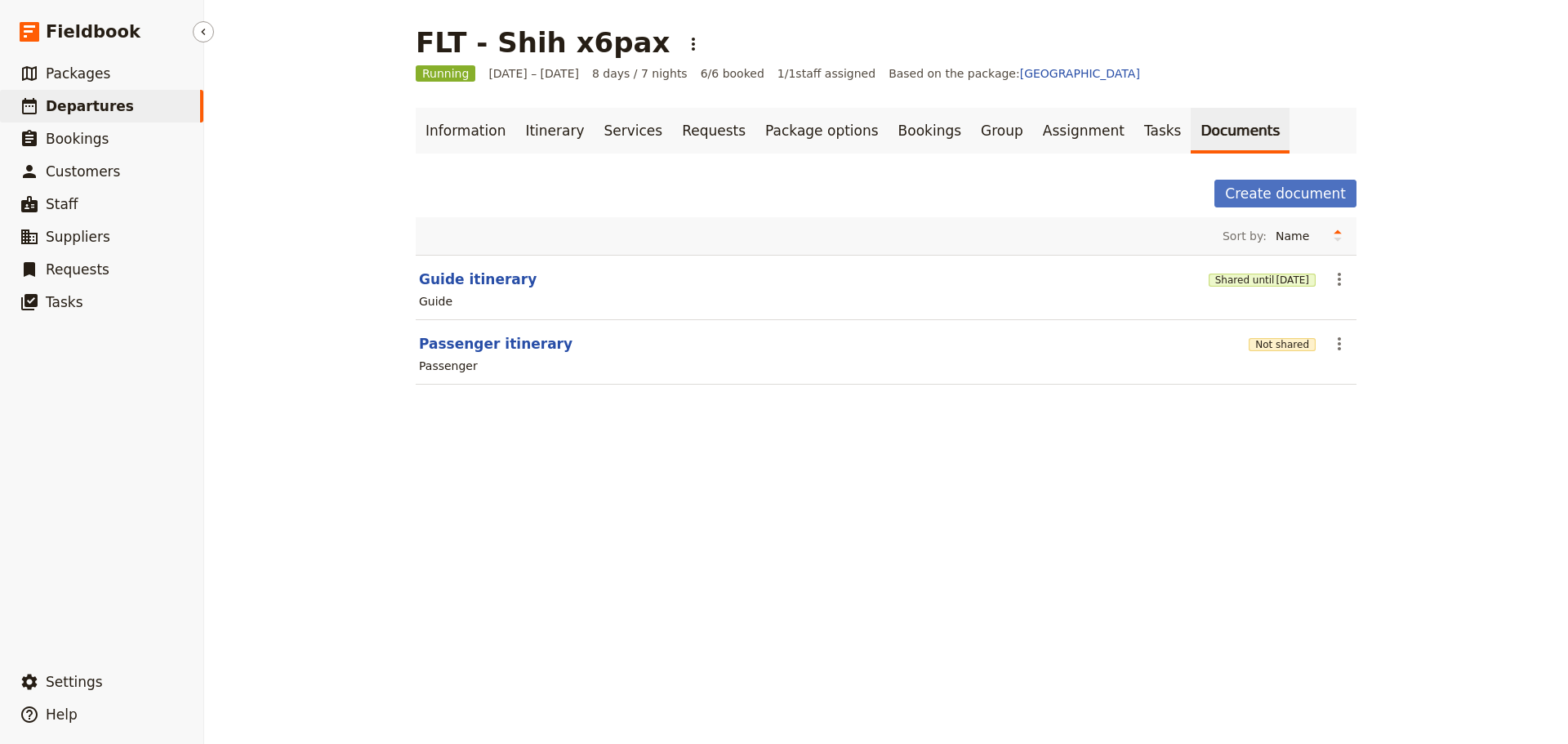
click at [88, 93] on link "​ Departures" at bounding box center [101, 106] width 203 height 33
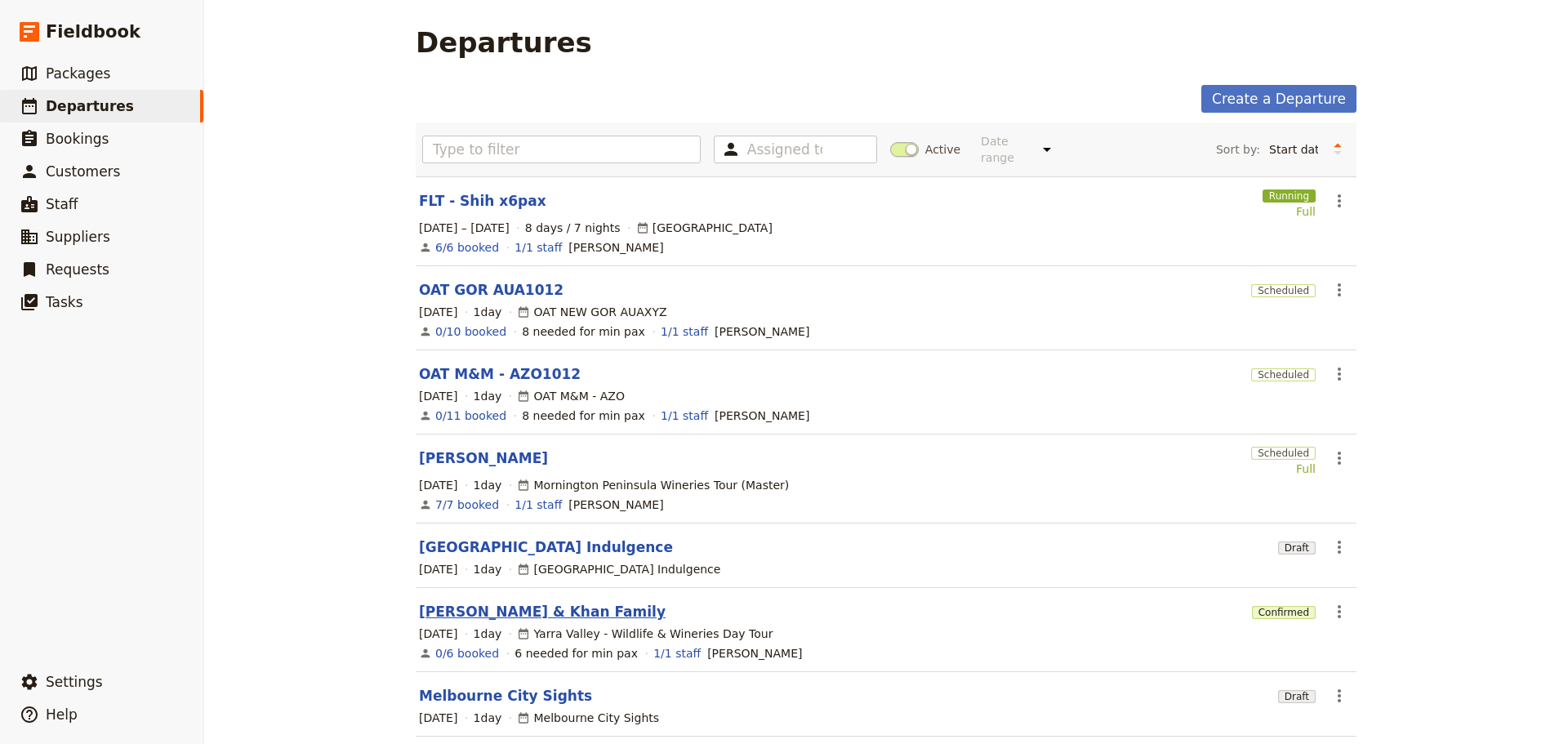
click at [491, 602] on link "[PERSON_NAME] & Khan Family" at bounding box center [542, 611] width 246 height 19
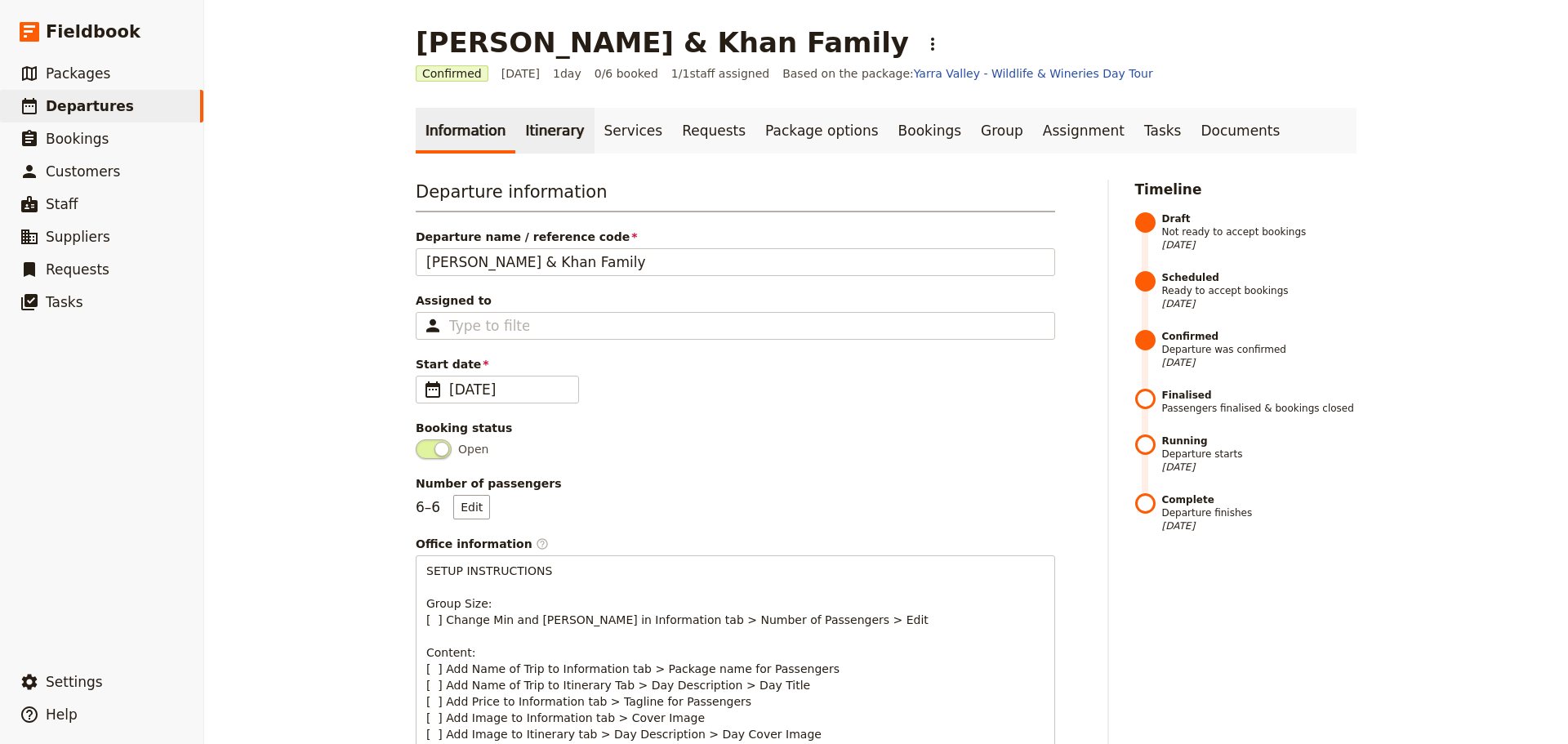
click at [550, 122] on link "Itinerary" at bounding box center [553, 131] width 78 height 46
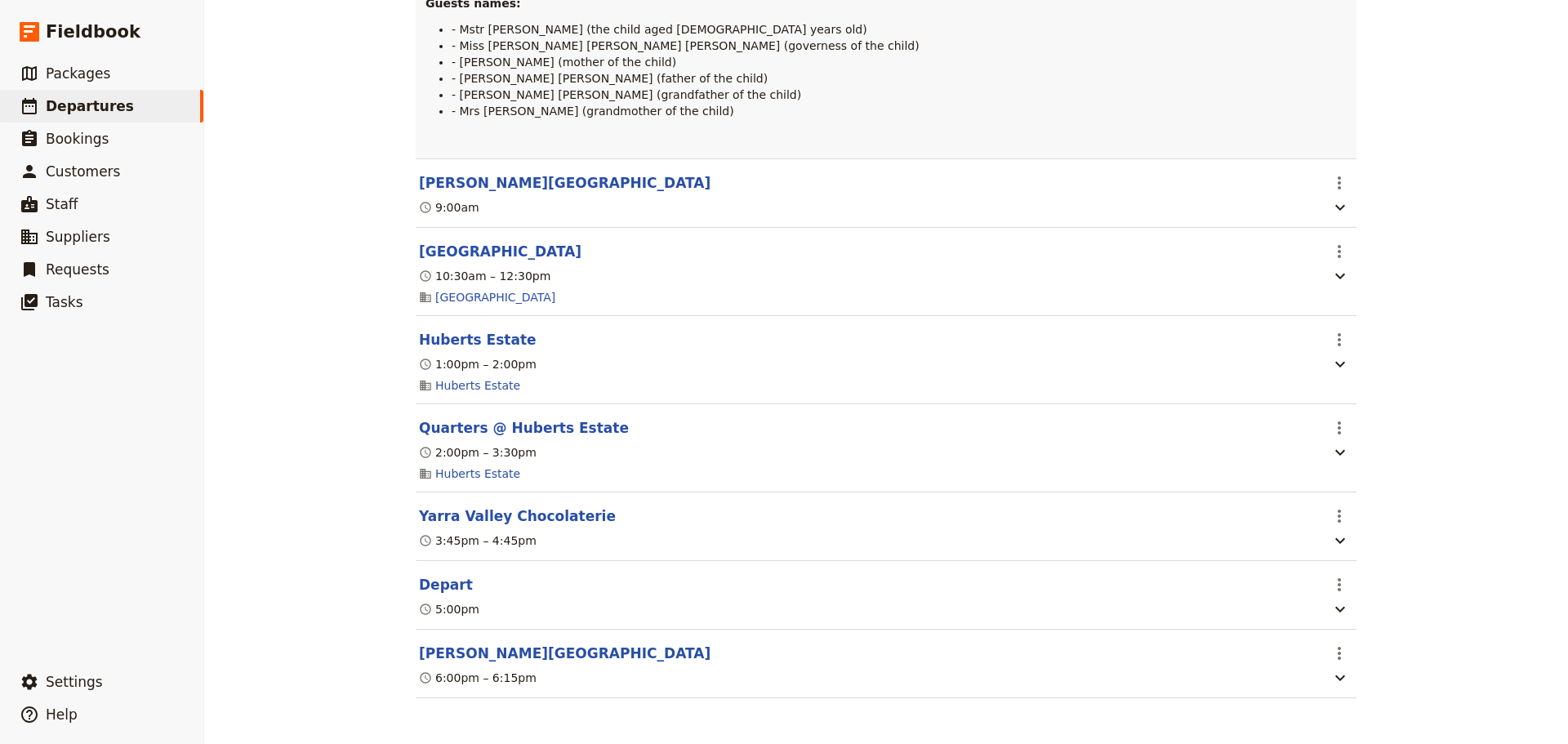
scroll to position [495, 0]
click at [1340, 354] on icon "button" at bounding box center [1340, 364] width 19 height 19
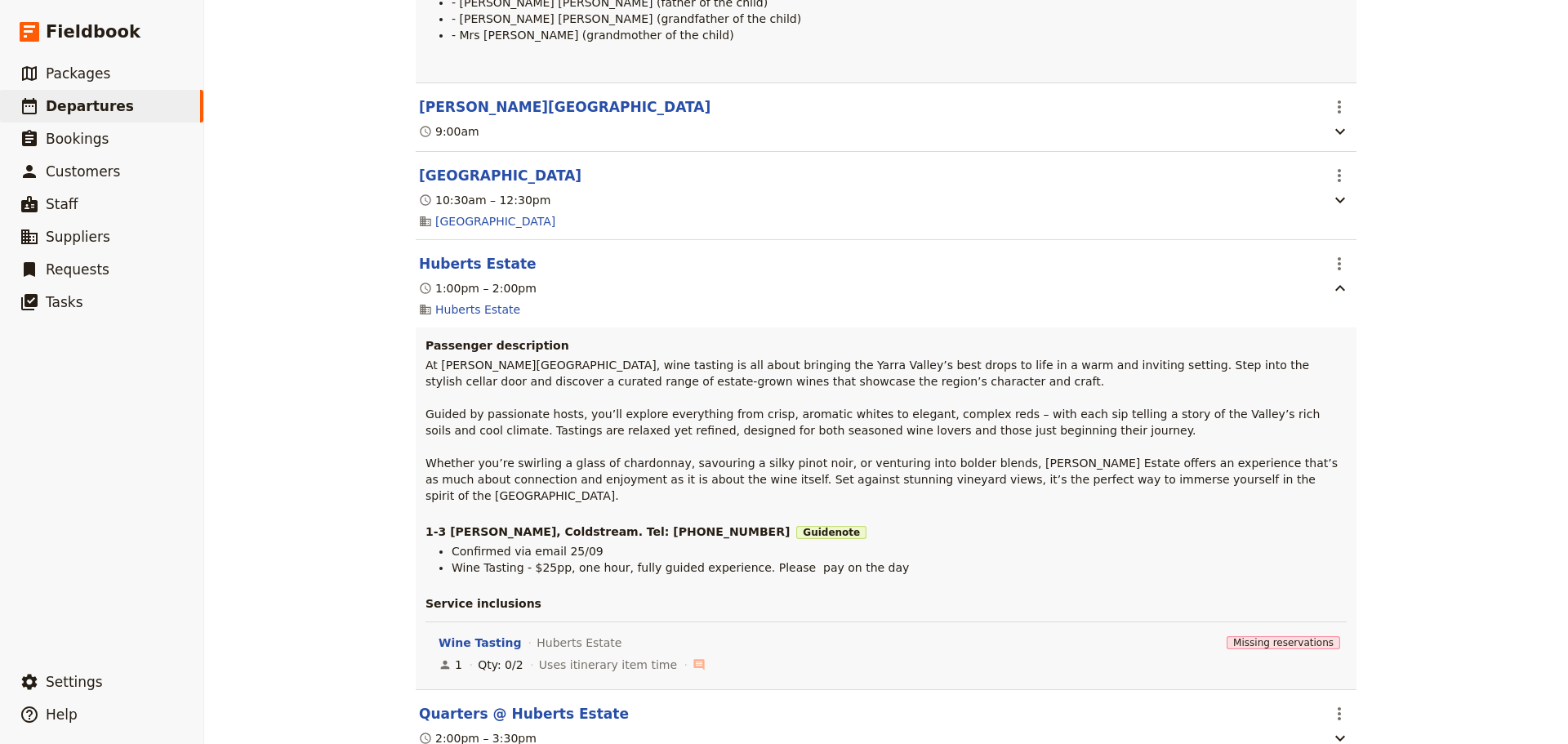
scroll to position [658, 0]
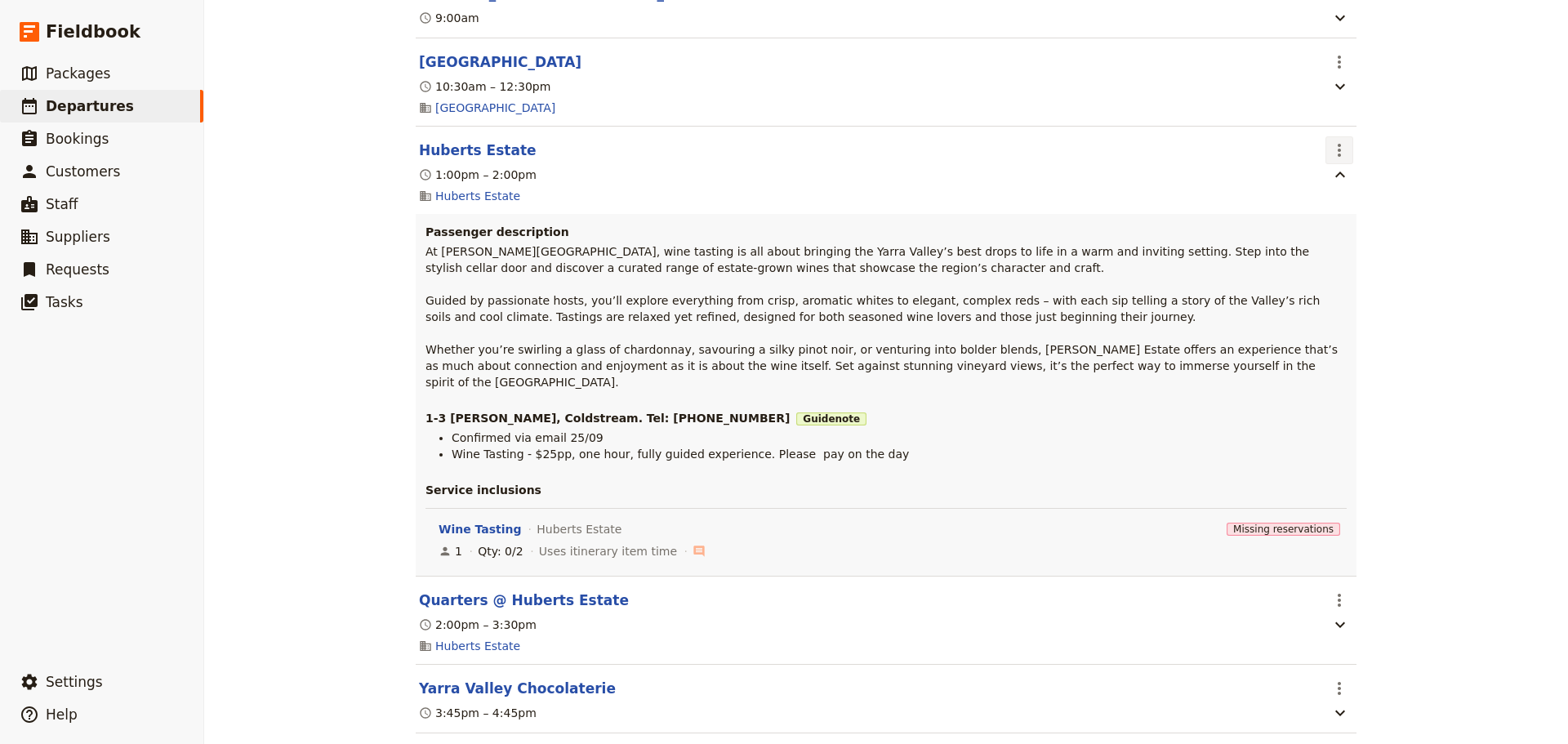
click at [1335, 160] on icon "Actions" at bounding box center [1339, 150] width 19 height 19
click at [1345, 202] on span "Edit this itinerary item" at bounding box center [1394, 205] width 128 height 16
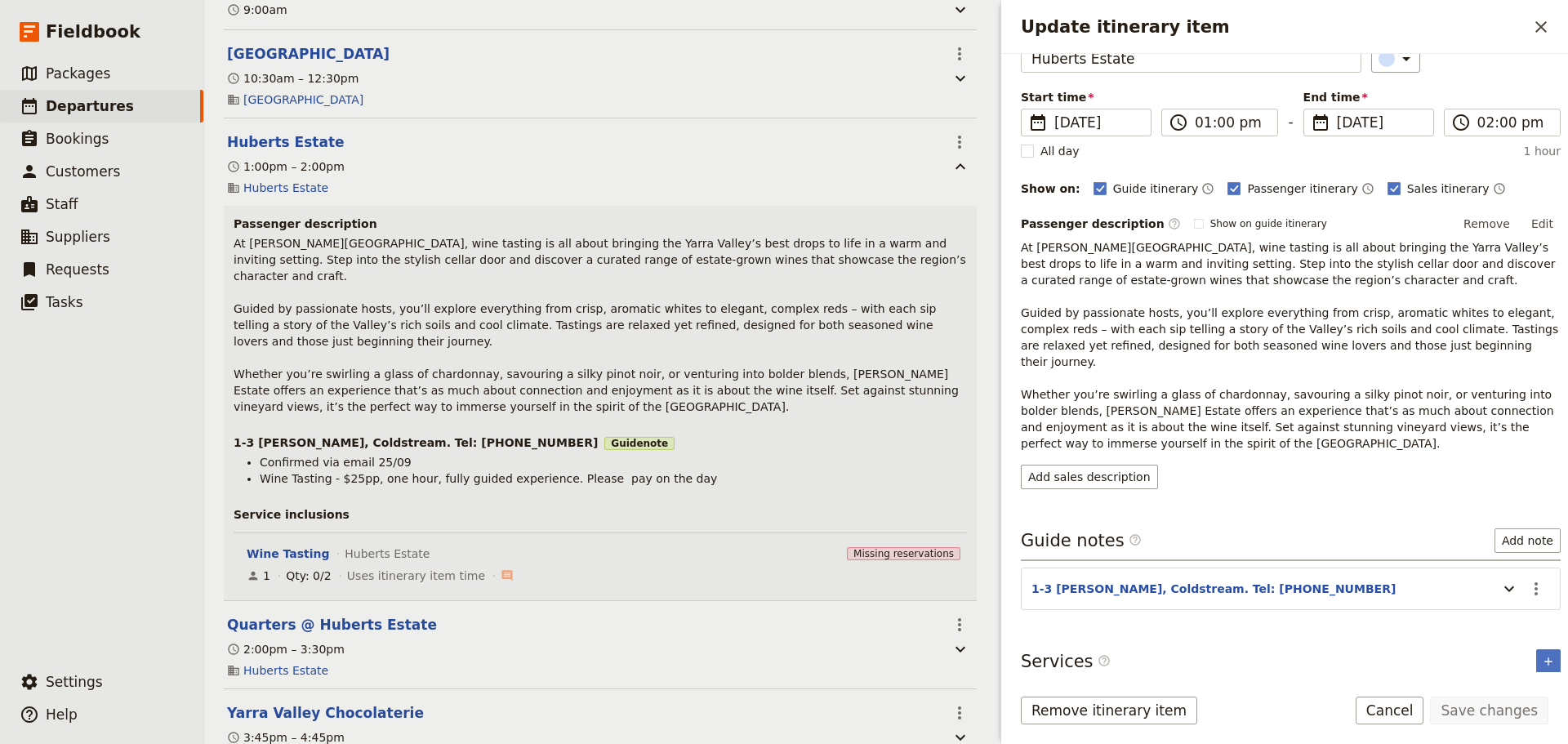
scroll to position [145, 0]
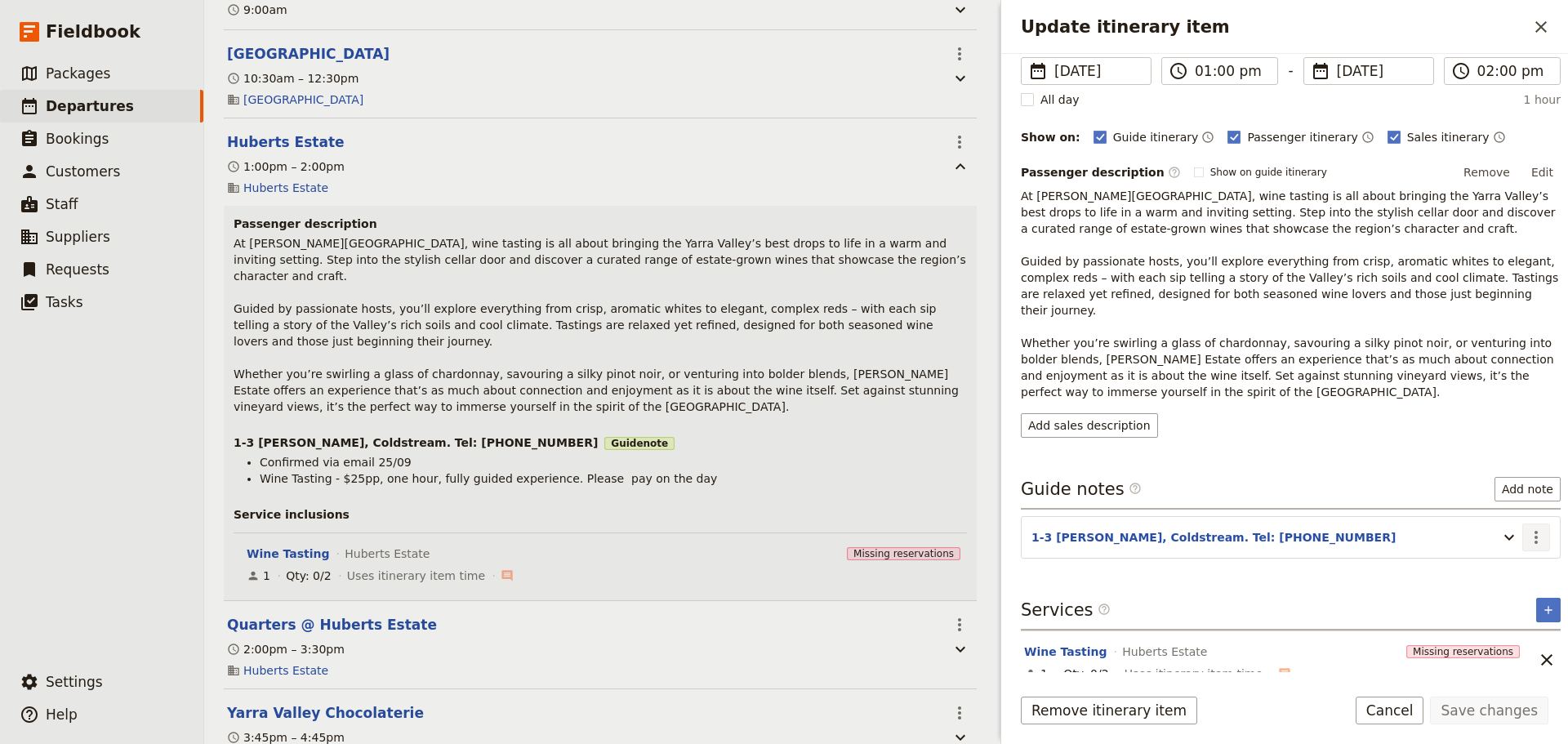
click at [1527, 527] on icon "Actions" at bounding box center [1536, 537] width 19 height 19
click at [1515, 552] on span "Edit note" at bounding box center [1488, 555] width 76 height 16
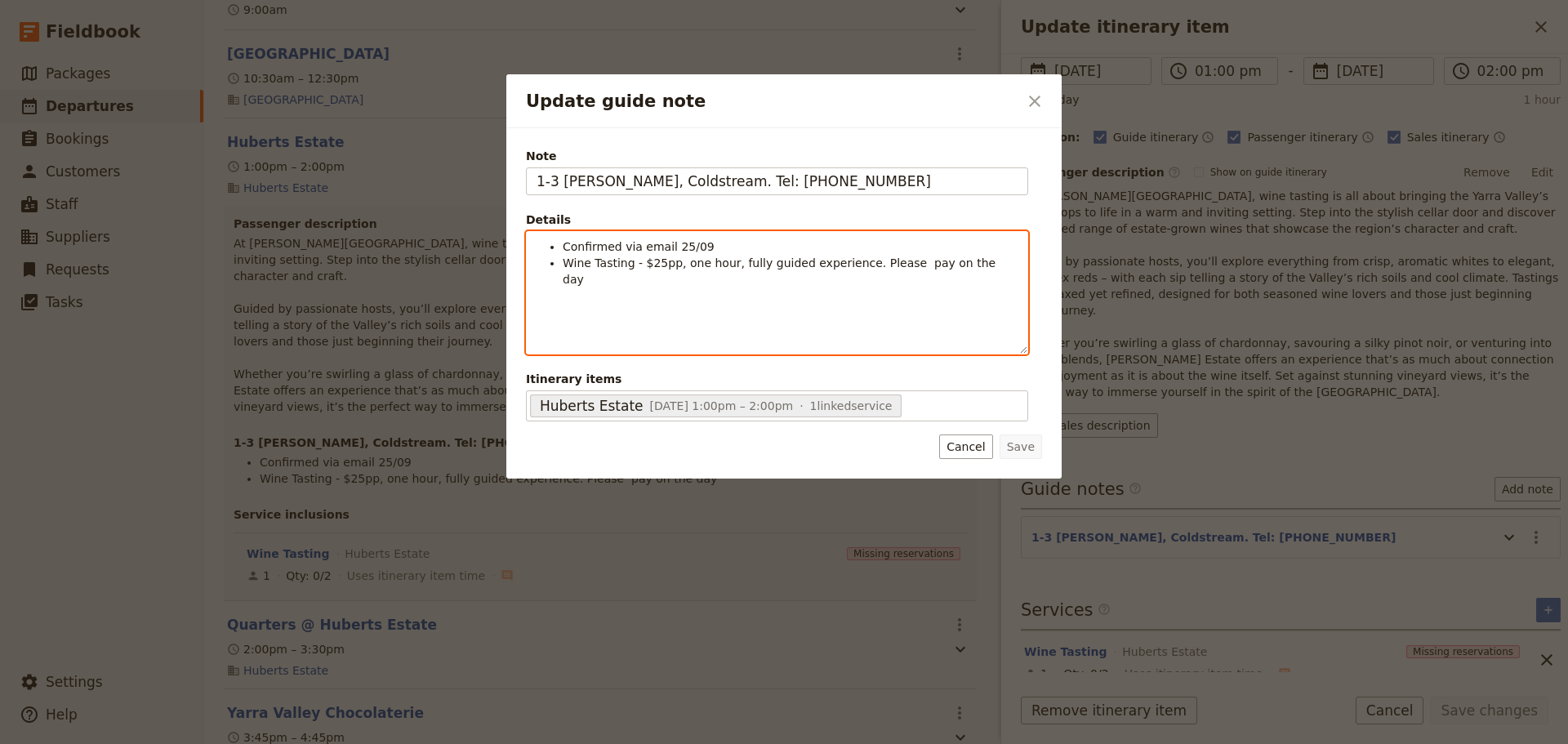
click at [995, 271] on ul "Confirmed via email 25/09 Wine Tasting - $25pp, one hour, fully guided experien…" at bounding box center [777, 263] width 481 height 49
click at [993, 261] on li "Wine Tasting - $25pp, one hour, fully guided experience. Please pay on the day" at bounding box center [789, 271] width 455 height 33
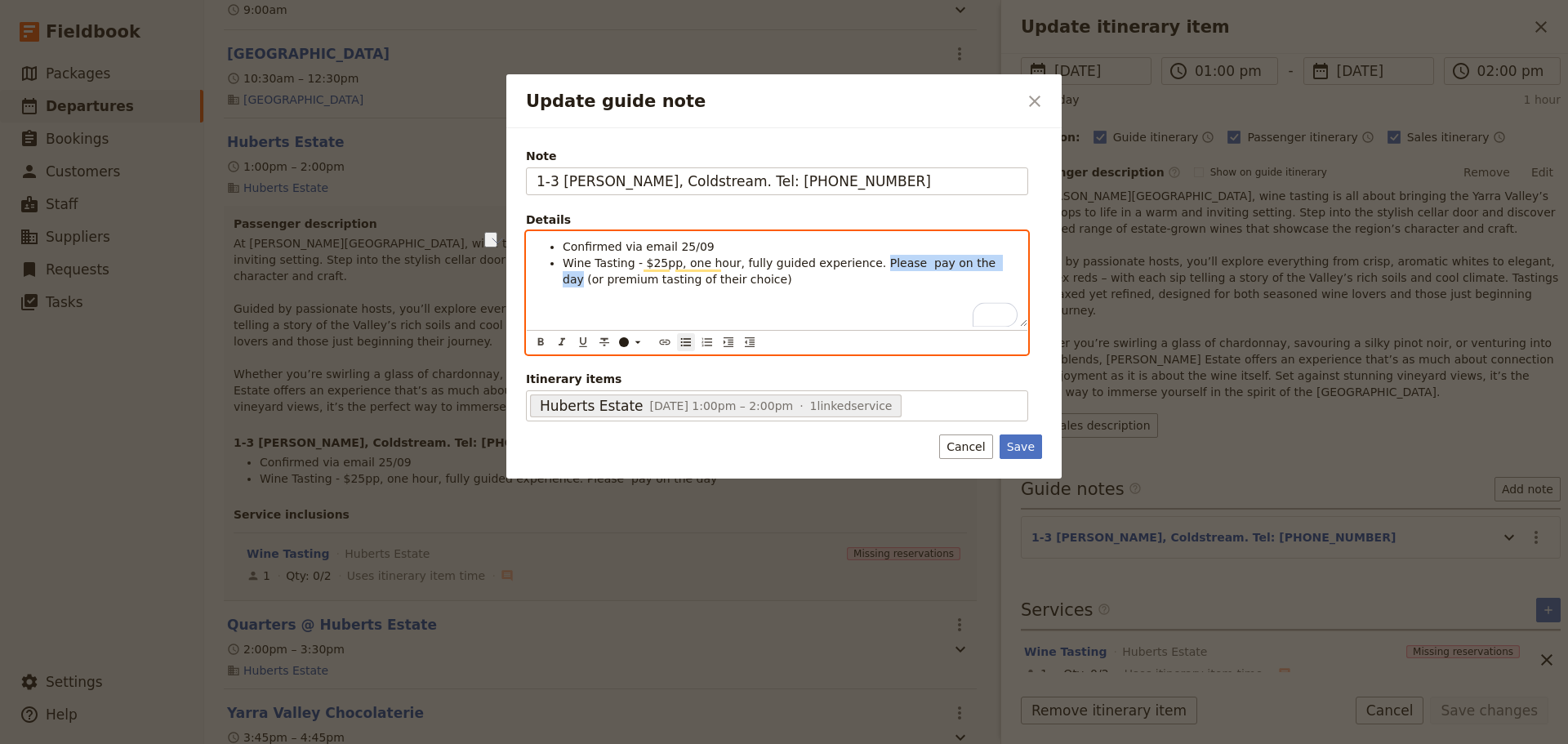
drag, startPoint x: 850, startPoint y: 267, endPoint x: 962, endPoint y: 258, distance: 112.4
click at [962, 258] on span "Wine Tasting - $25pp, one hour, fully guided experience. Please pay on the day …" at bounding box center [781, 270] width 437 height 30
click at [752, 285] on li "Wine Tasting - $25pp, one hour, fully guided experience (or premium tasting of …" at bounding box center [789, 271] width 455 height 33
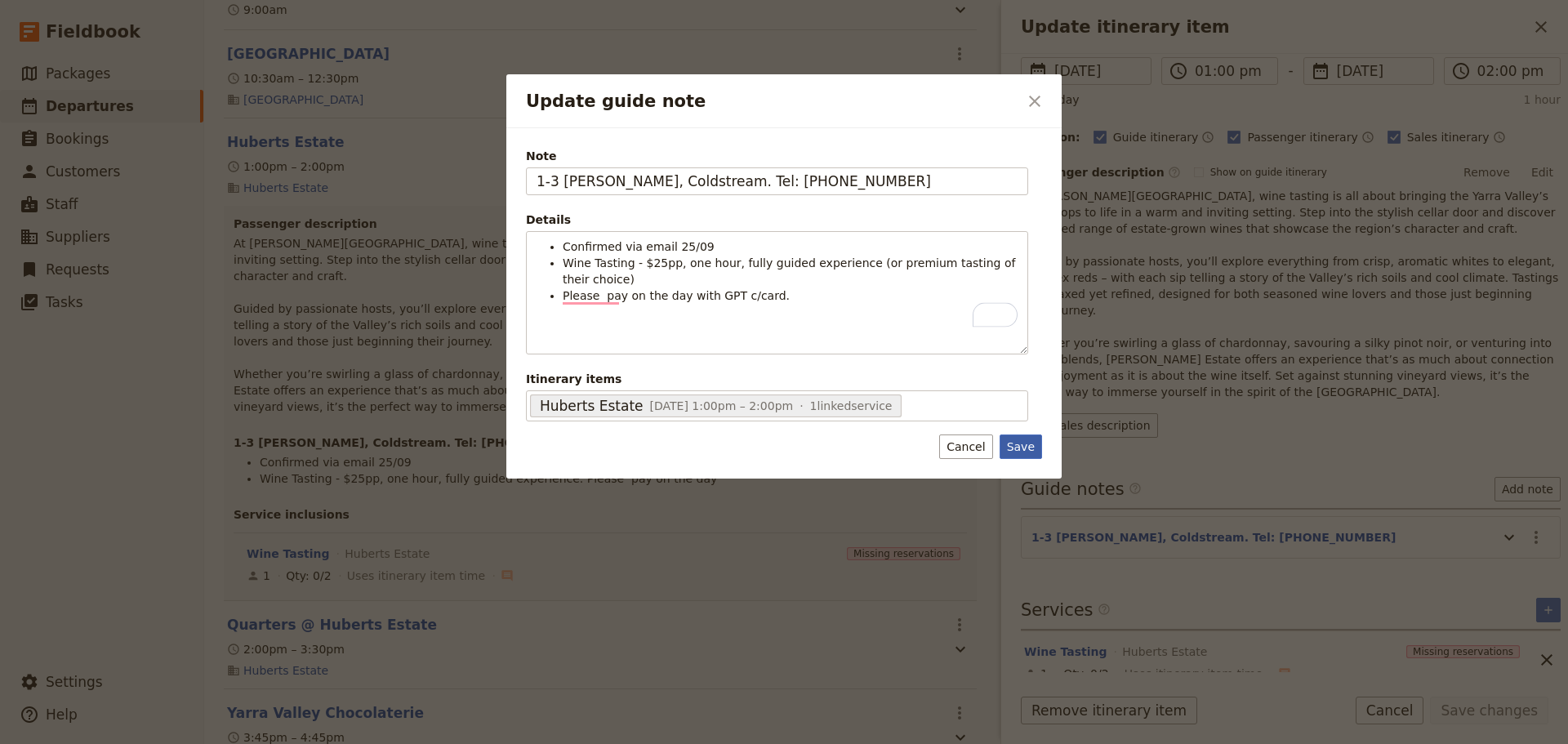
click at [1014, 445] on button "Save" at bounding box center [1020, 446] width 42 height 24
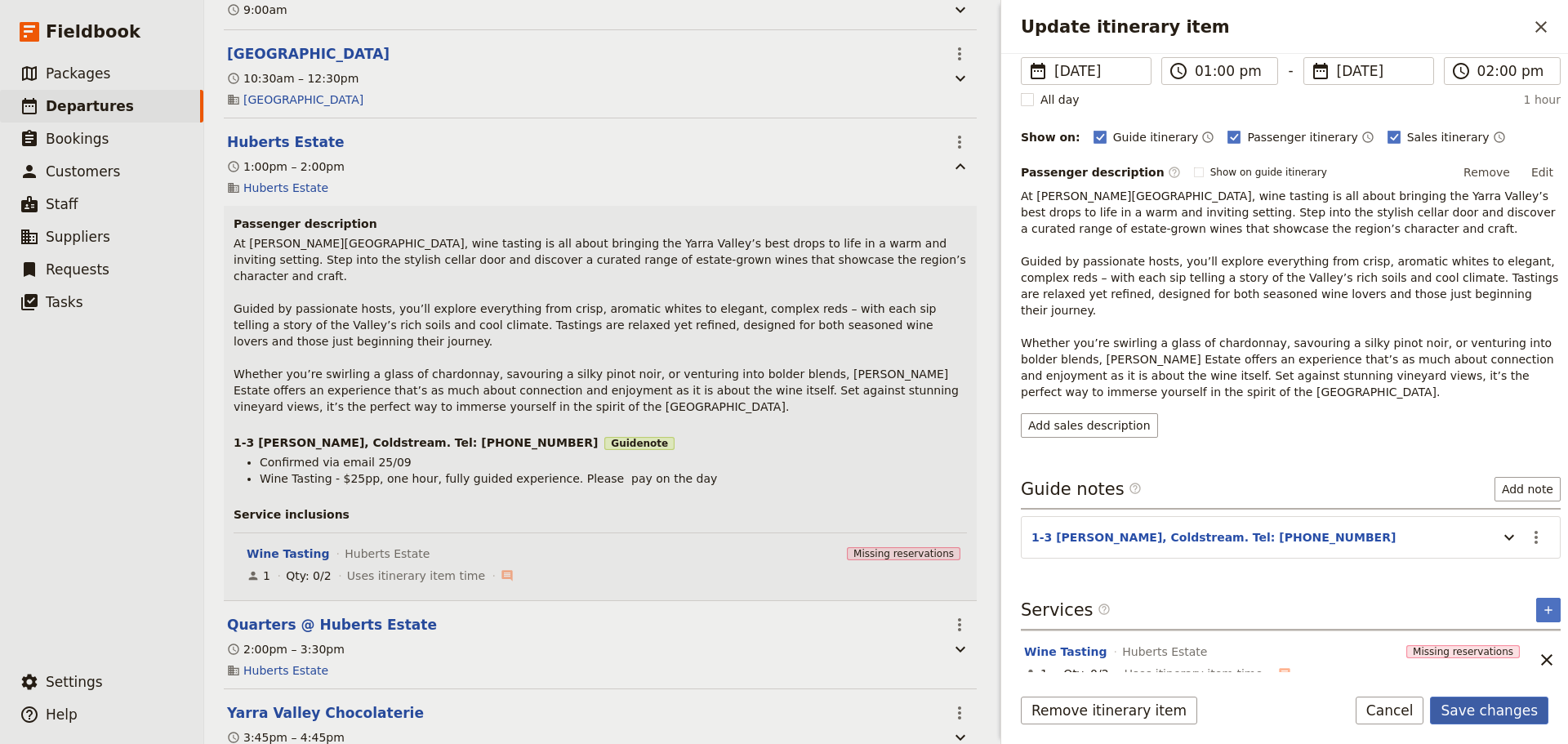
click at [1459, 703] on button "Save changes" at bounding box center [1488, 710] width 118 height 28
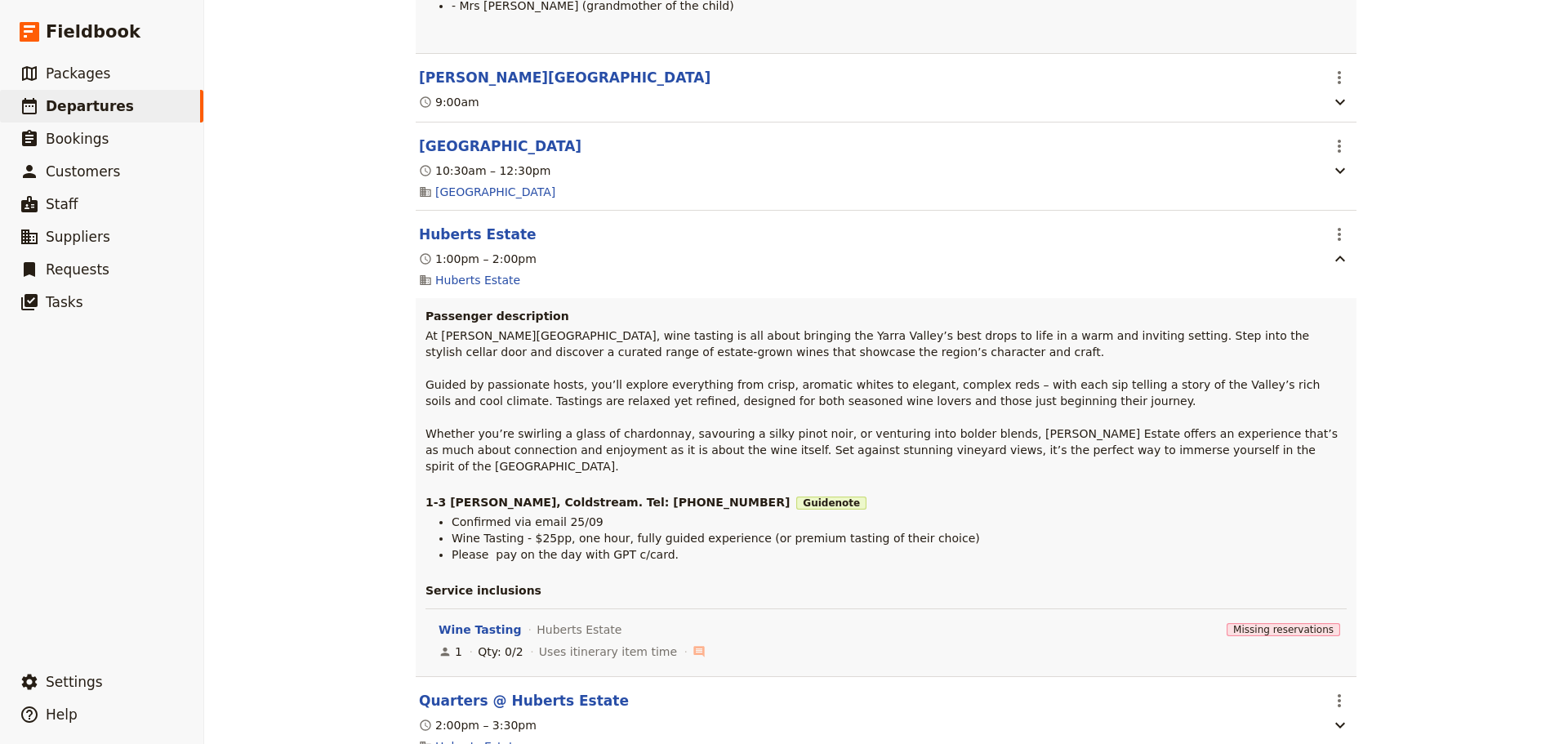
scroll to position [413, 0]
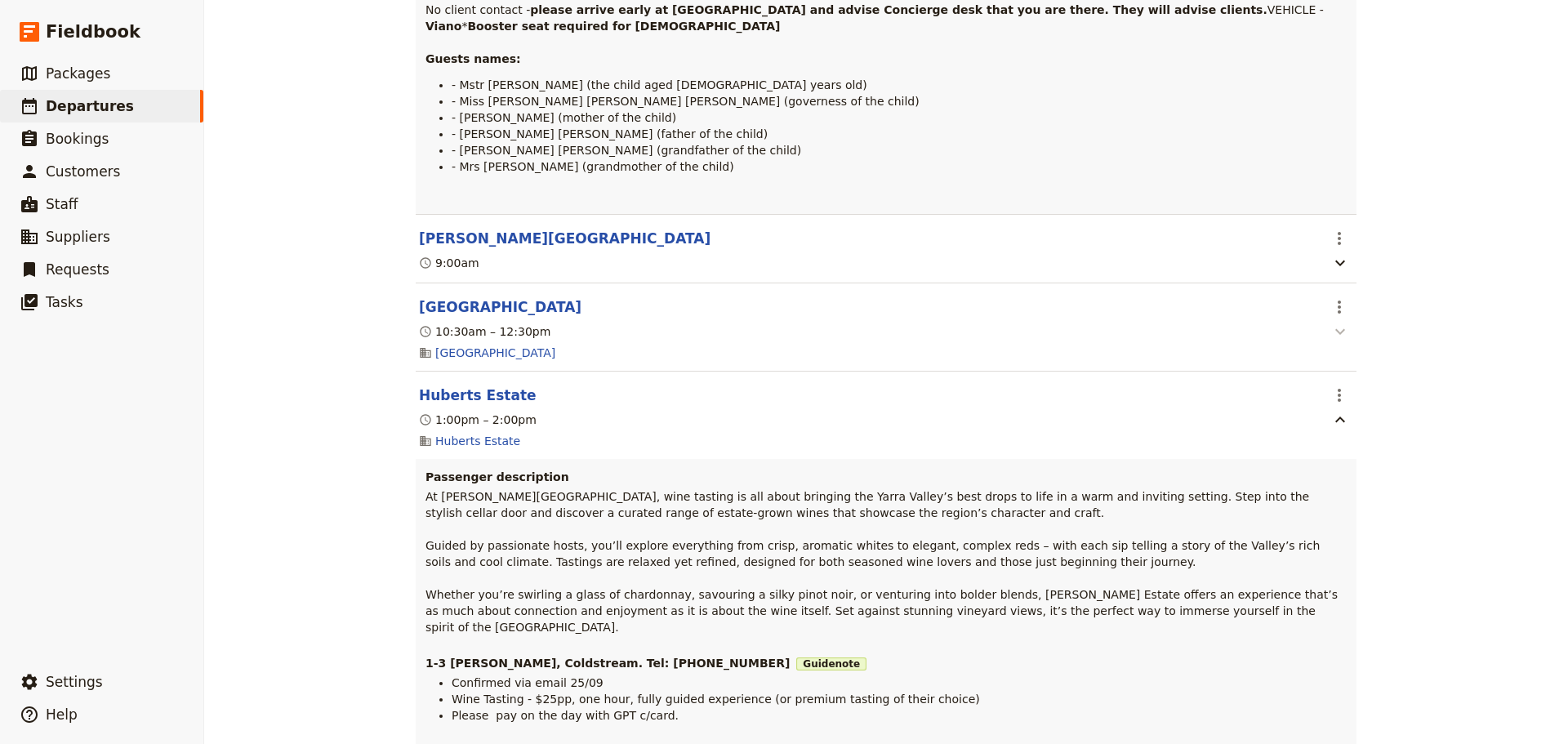
click at [1333, 342] on icon "button" at bounding box center [1340, 331] width 19 height 19
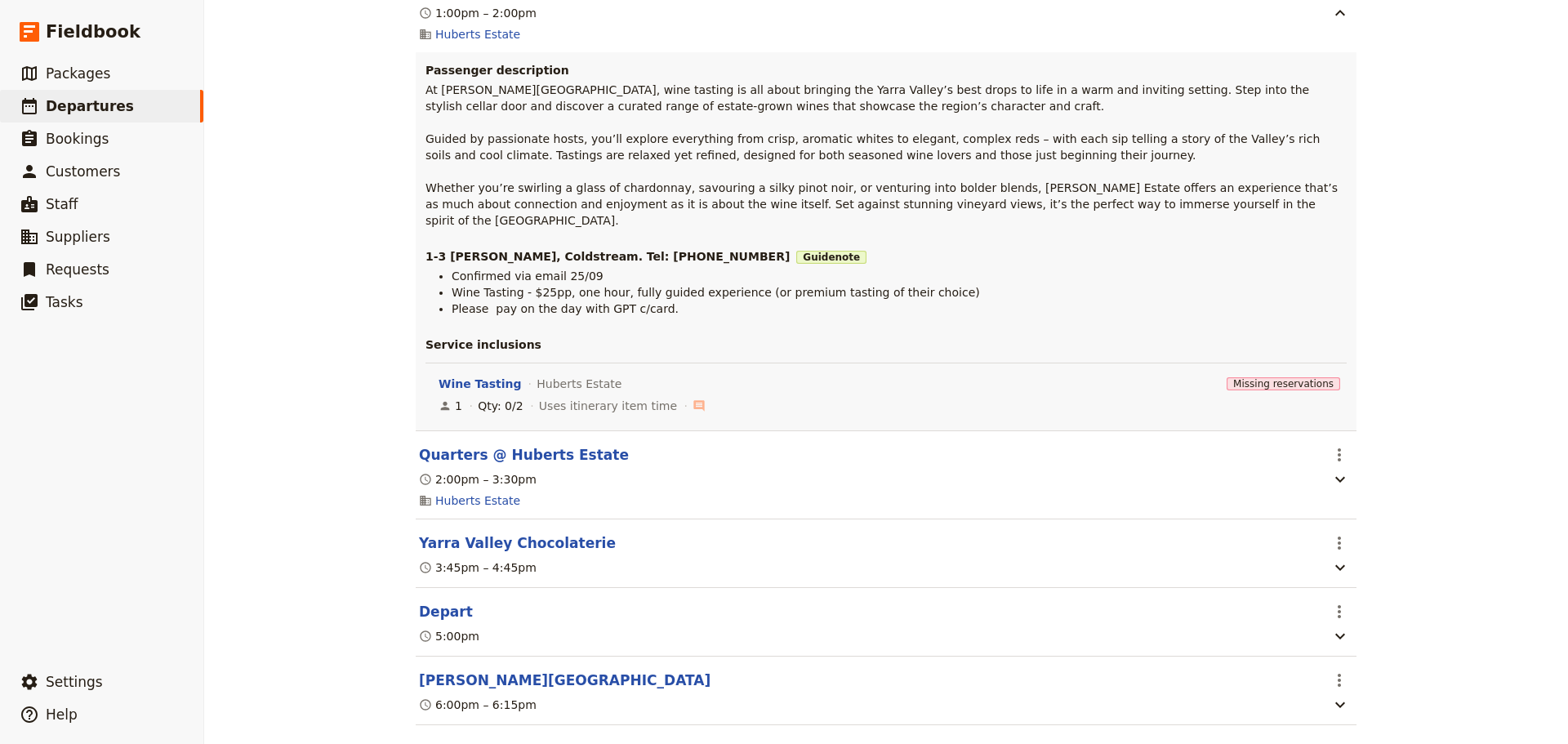
scroll to position [1388, 0]
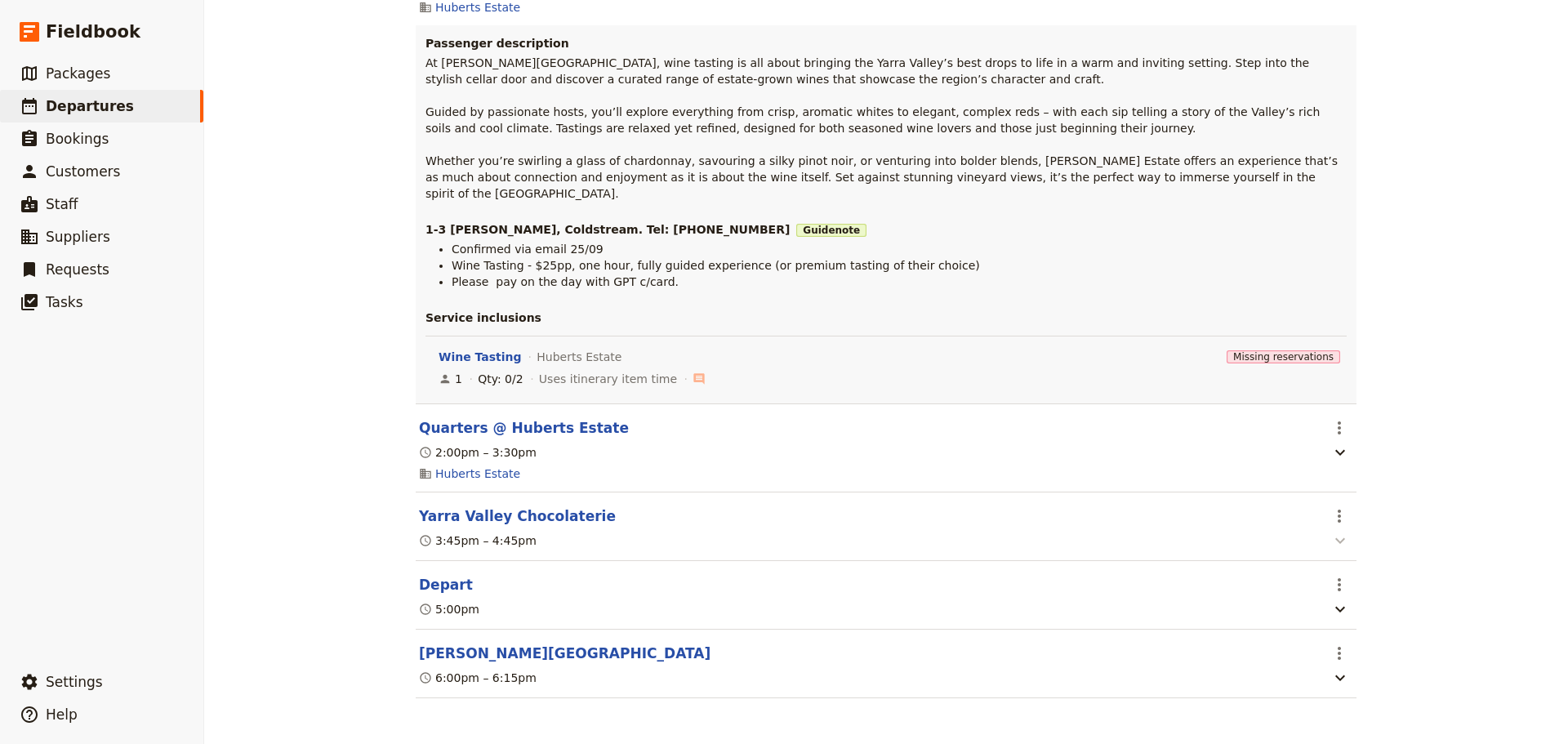
click at [1330, 536] on icon "button" at bounding box center [1340, 540] width 19 height 19
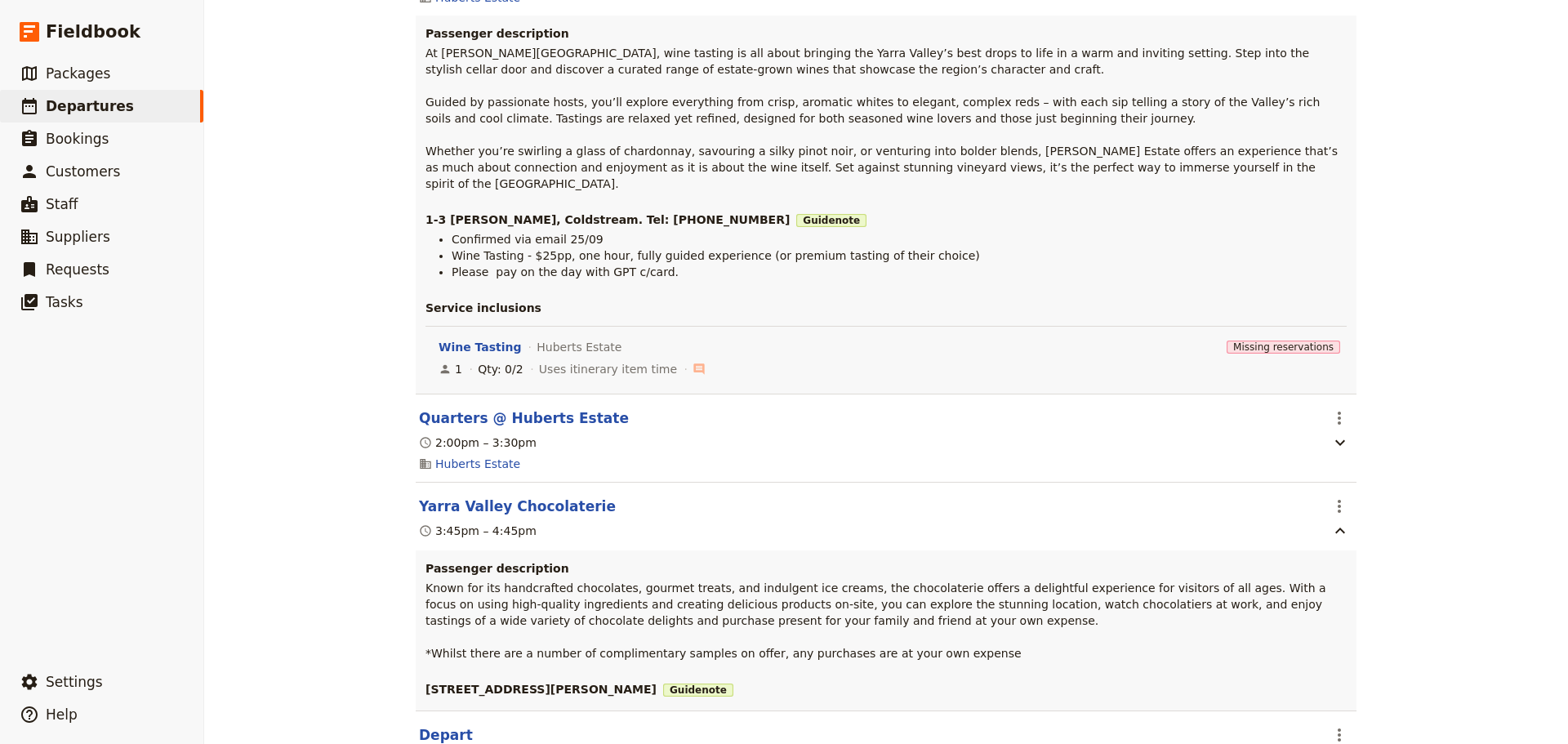
scroll to position [1548, 0]
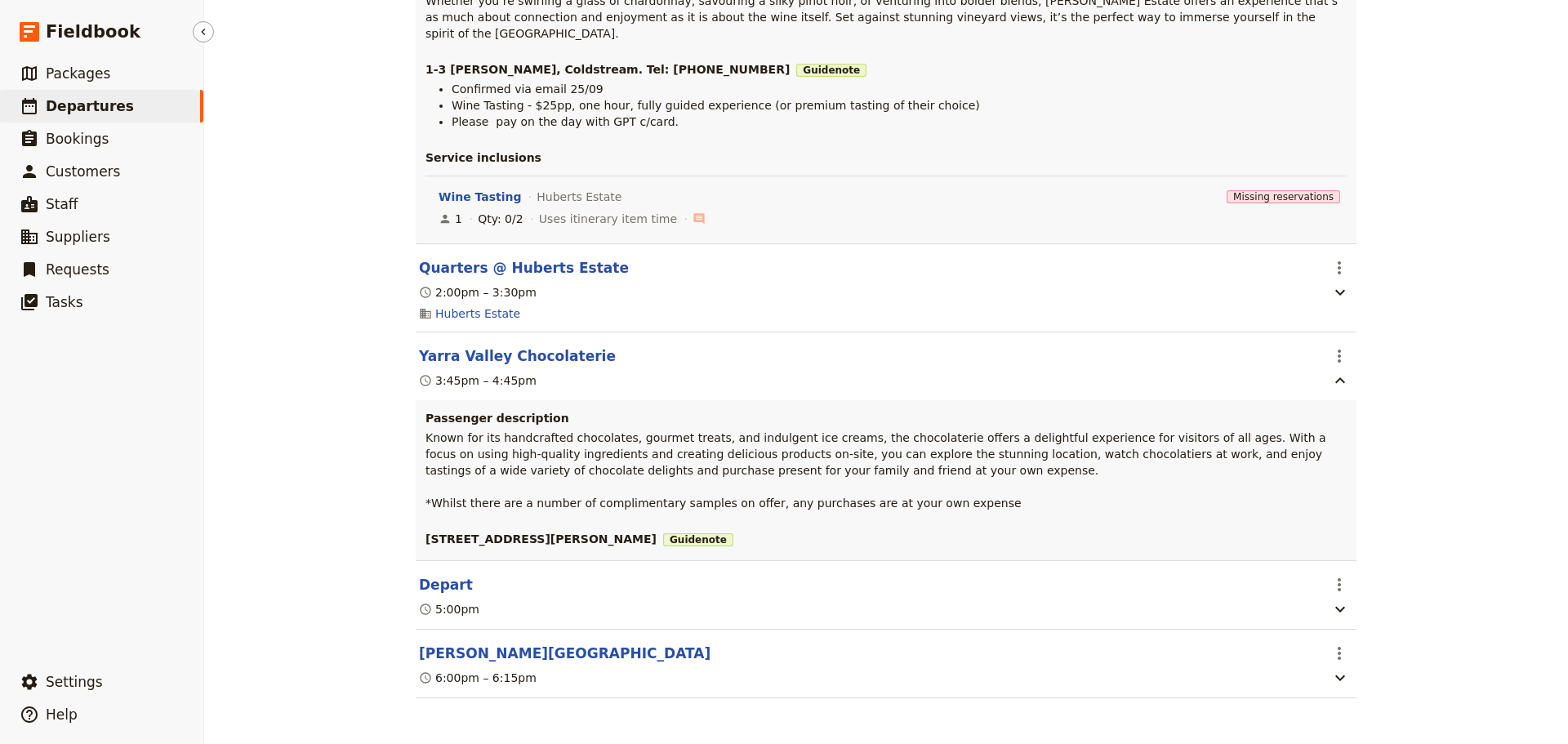
click at [54, 105] on span "Departures" at bounding box center [90, 106] width 89 height 16
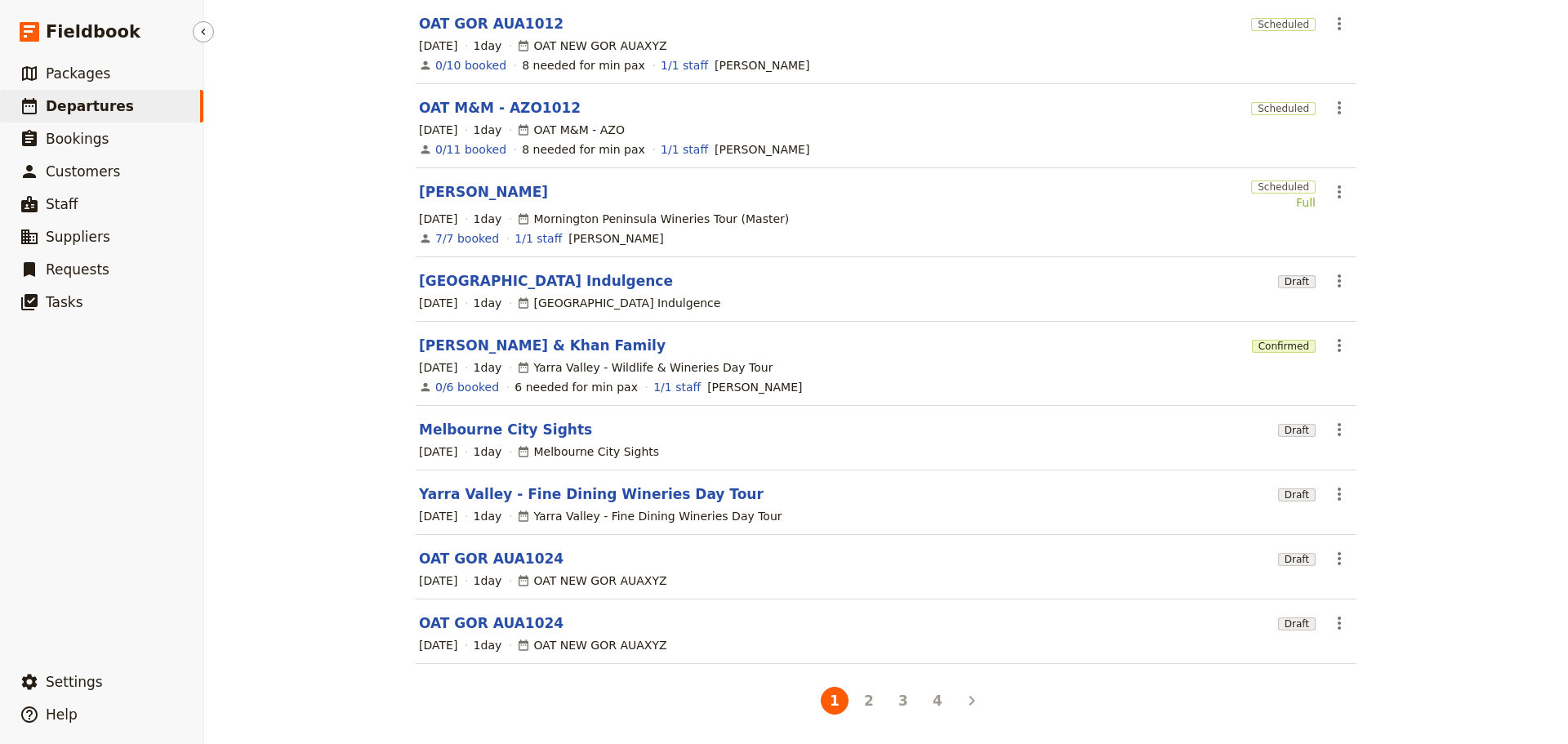
scroll to position [253, 0]
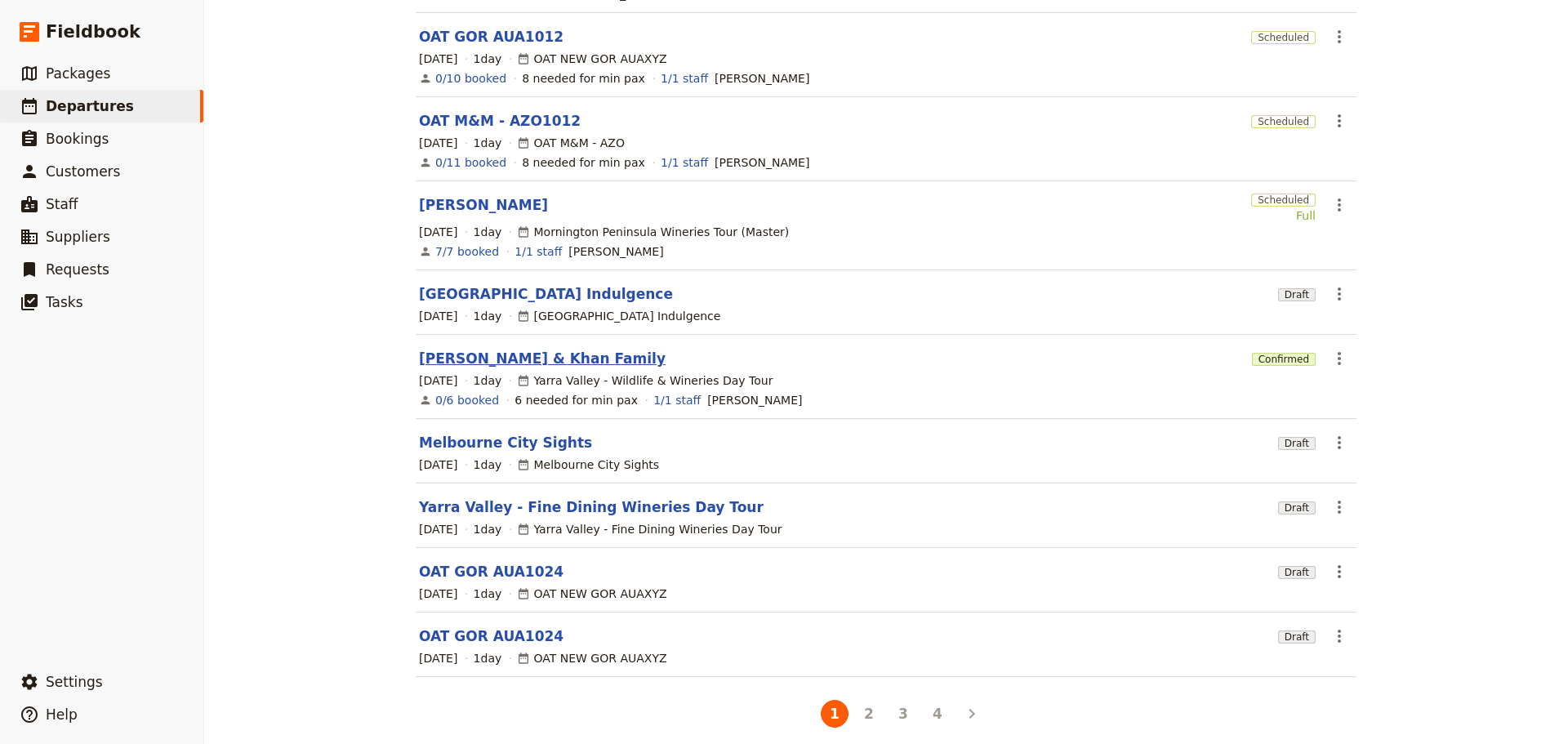
click at [464, 348] on link "[PERSON_NAME] & Khan Family" at bounding box center [542, 358] width 246 height 19
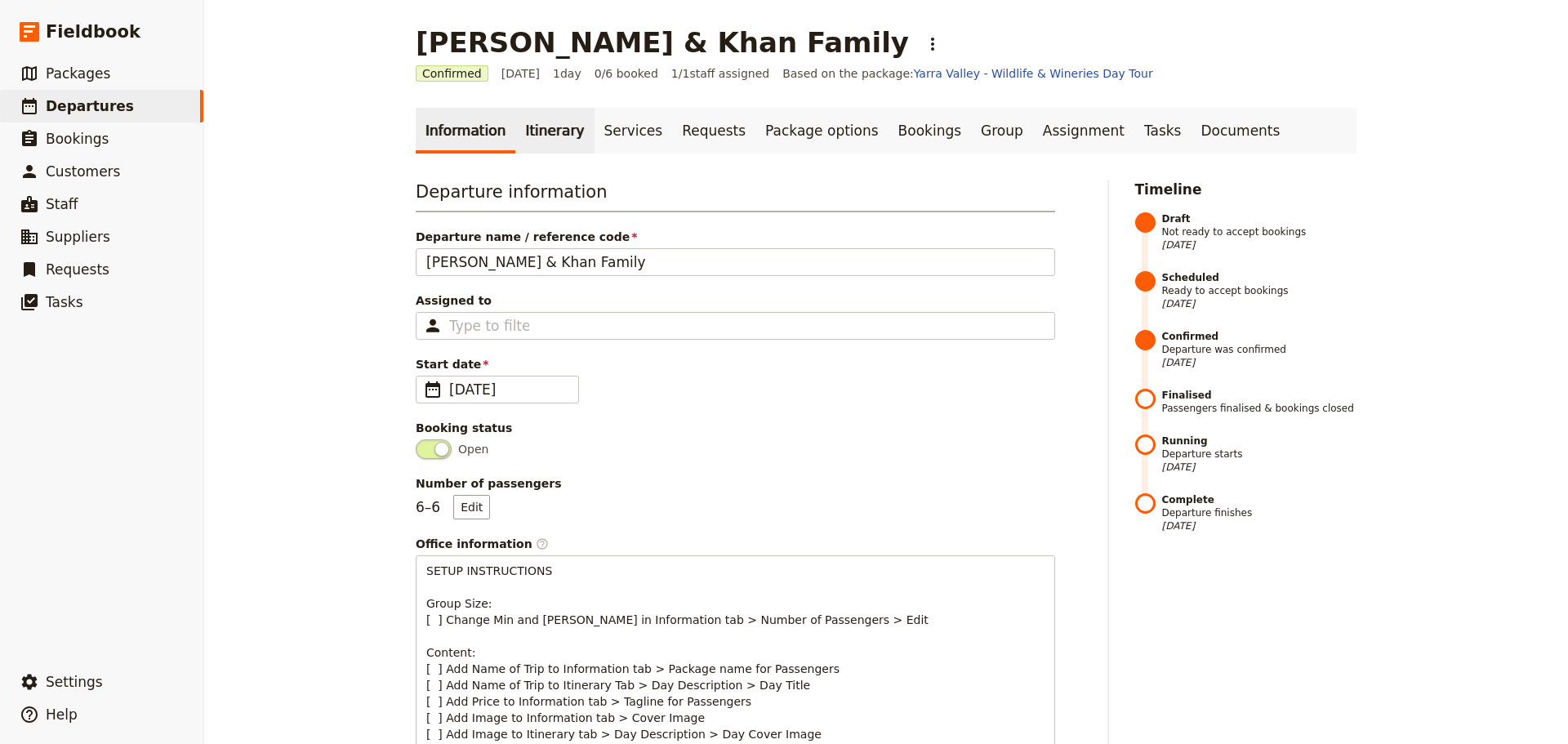
click at [548, 129] on link "Itinerary" at bounding box center [553, 131] width 78 height 46
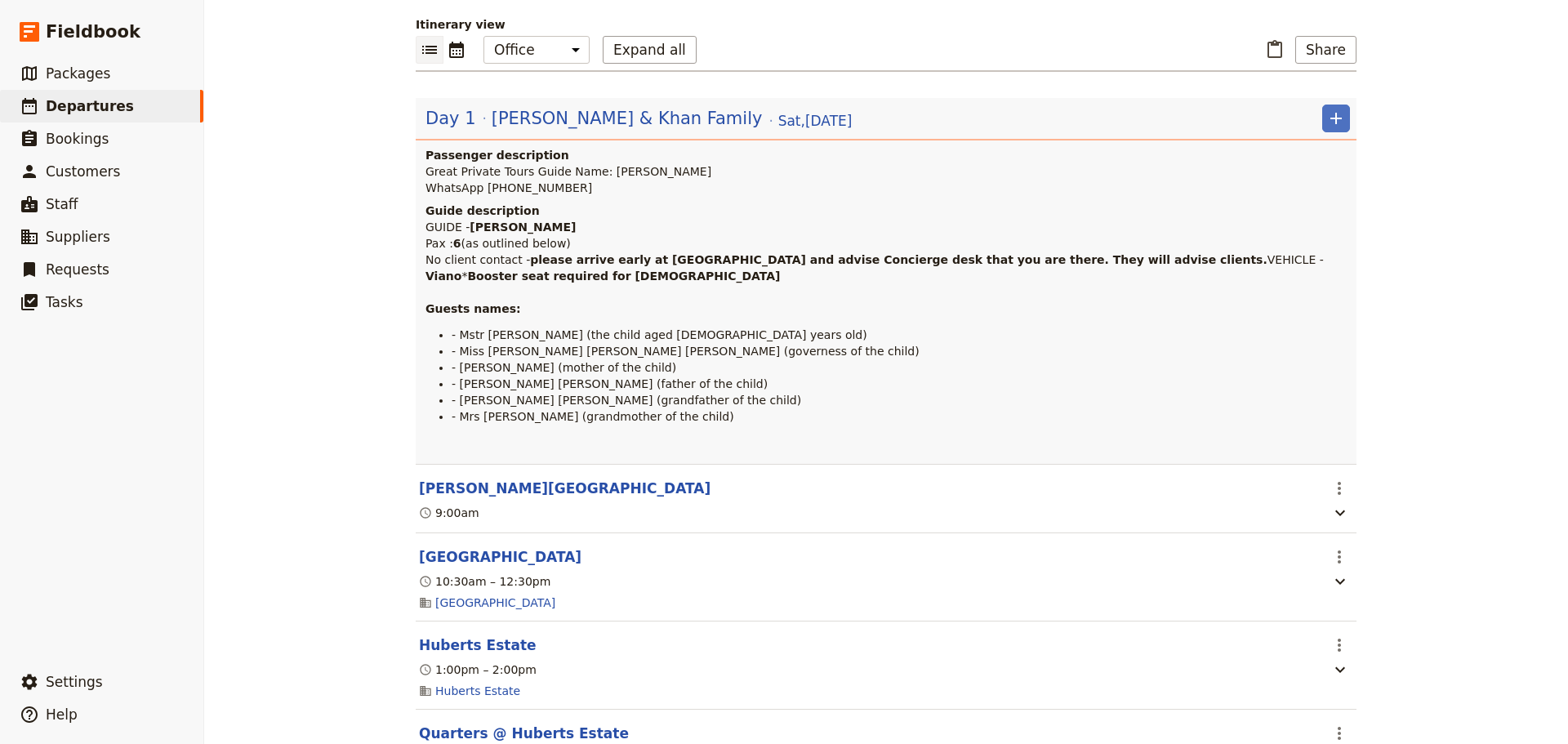
scroll to position [495, 0]
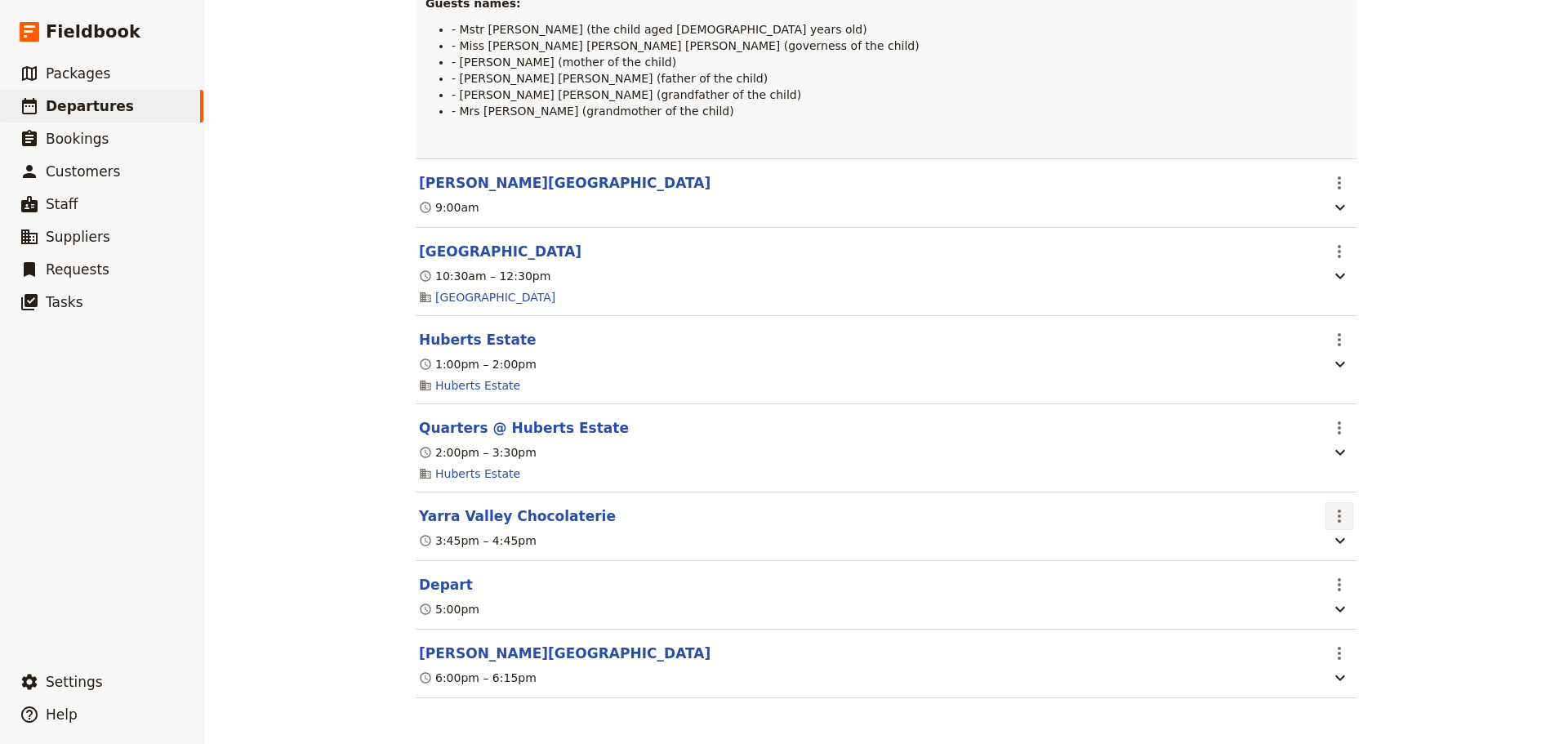
click at [1334, 514] on icon "Actions" at bounding box center [1339, 516] width 19 height 19
click at [1345, 540] on span "Edit this itinerary item" at bounding box center [1394, 548] width 128 height 16
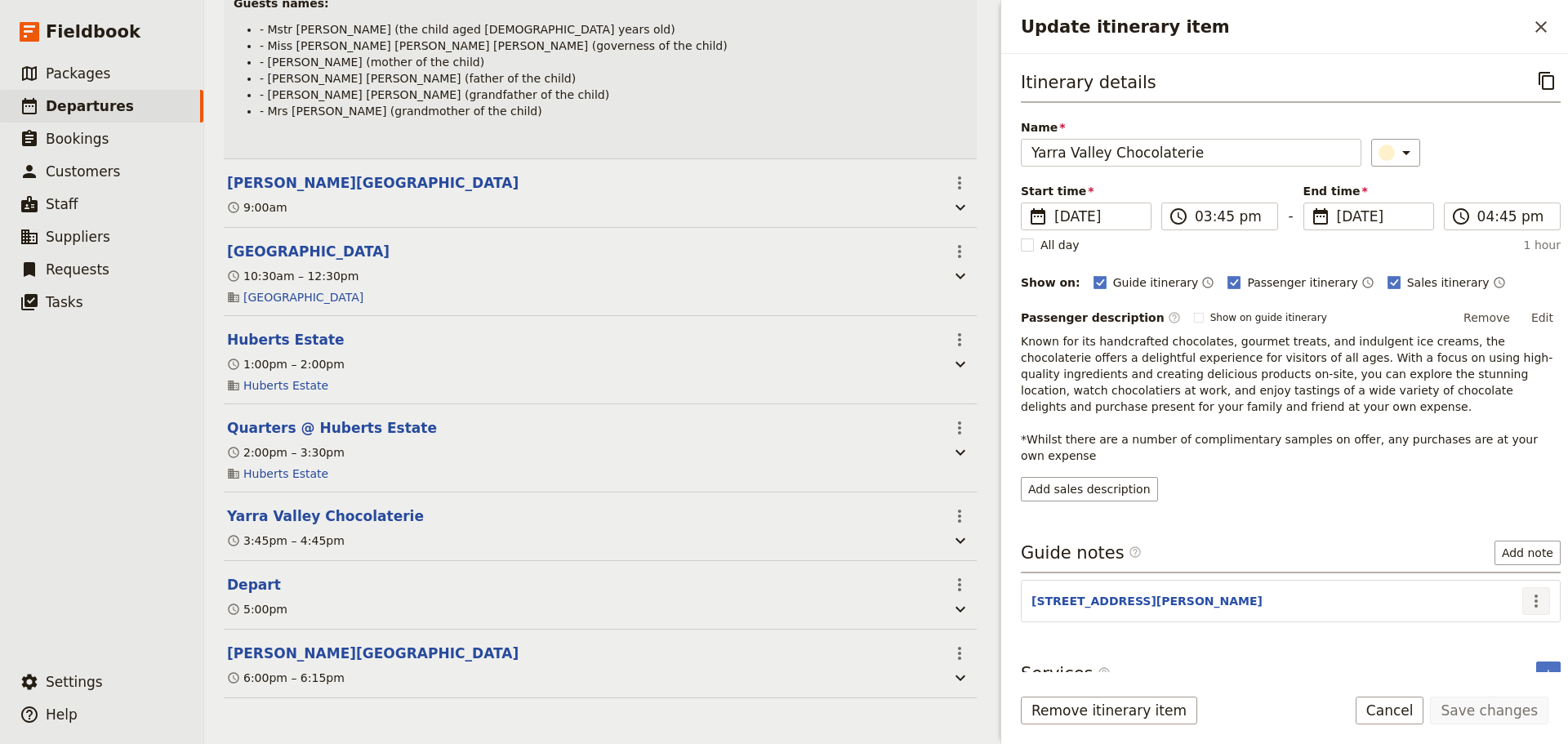
click at [1527, 591] on icon "Actions" at bounding box center [1536, 601] width 19 height 19
click at [1510, 614] on span "Edit note" at bounding box center [1488, 619] width 76 height 16
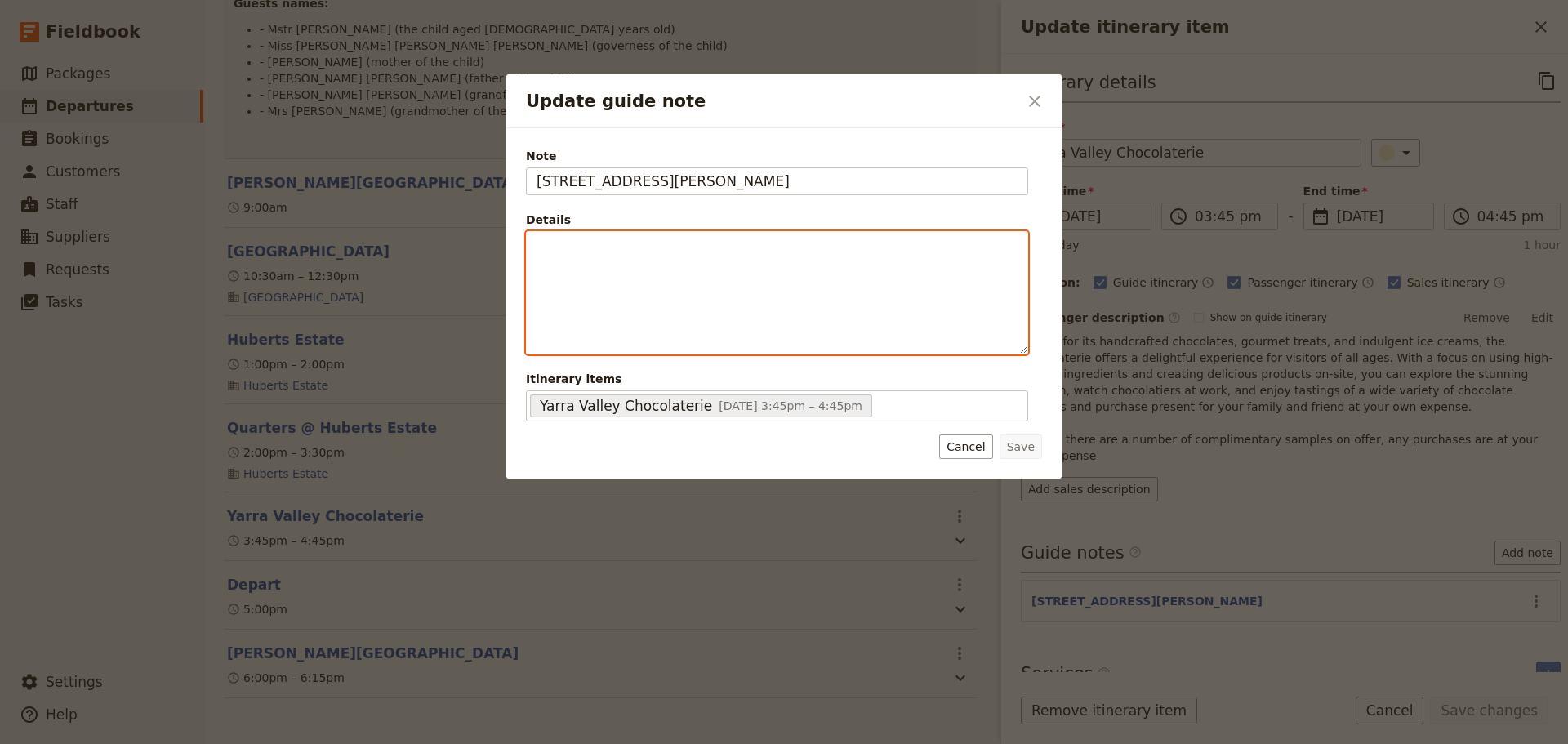
click at [709, 280] on div "Update guide note" at bounding box center [777, 293] width 501 height 121
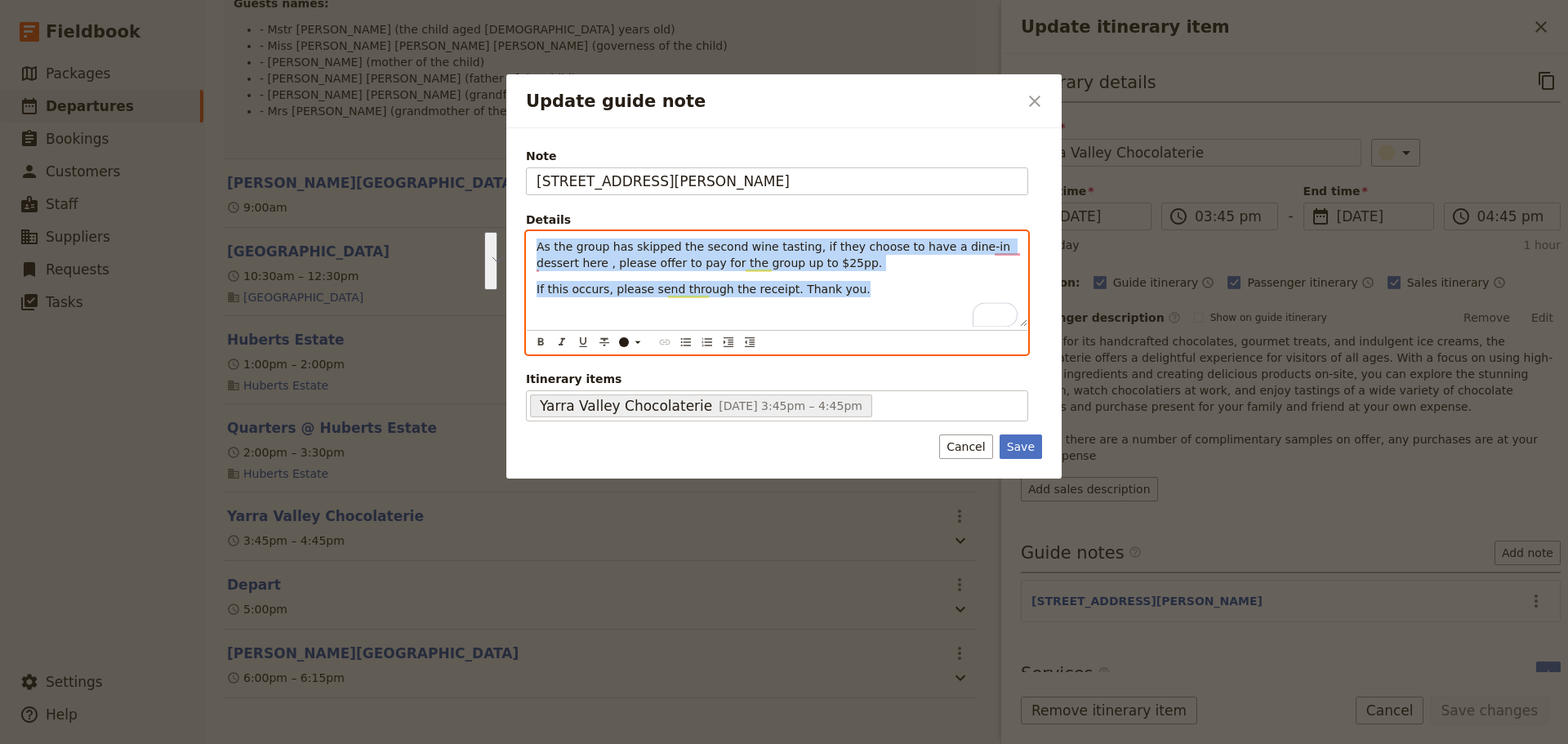
drag, startPoint x: 851, startPoint y: 291, endPoint x: 465, endPoint y: 246, distance: 388.6
click at [465, 743] on div "Update guide note ​ Note [STREET_ADDRESS], Yarra [PERSON_NAME] Details As the g…" at bounding box center [784, 744] width 1568 height 0
click at [684, 346] on icon "Bulleted list" at bounding box center [686, 343] width 13 height 13
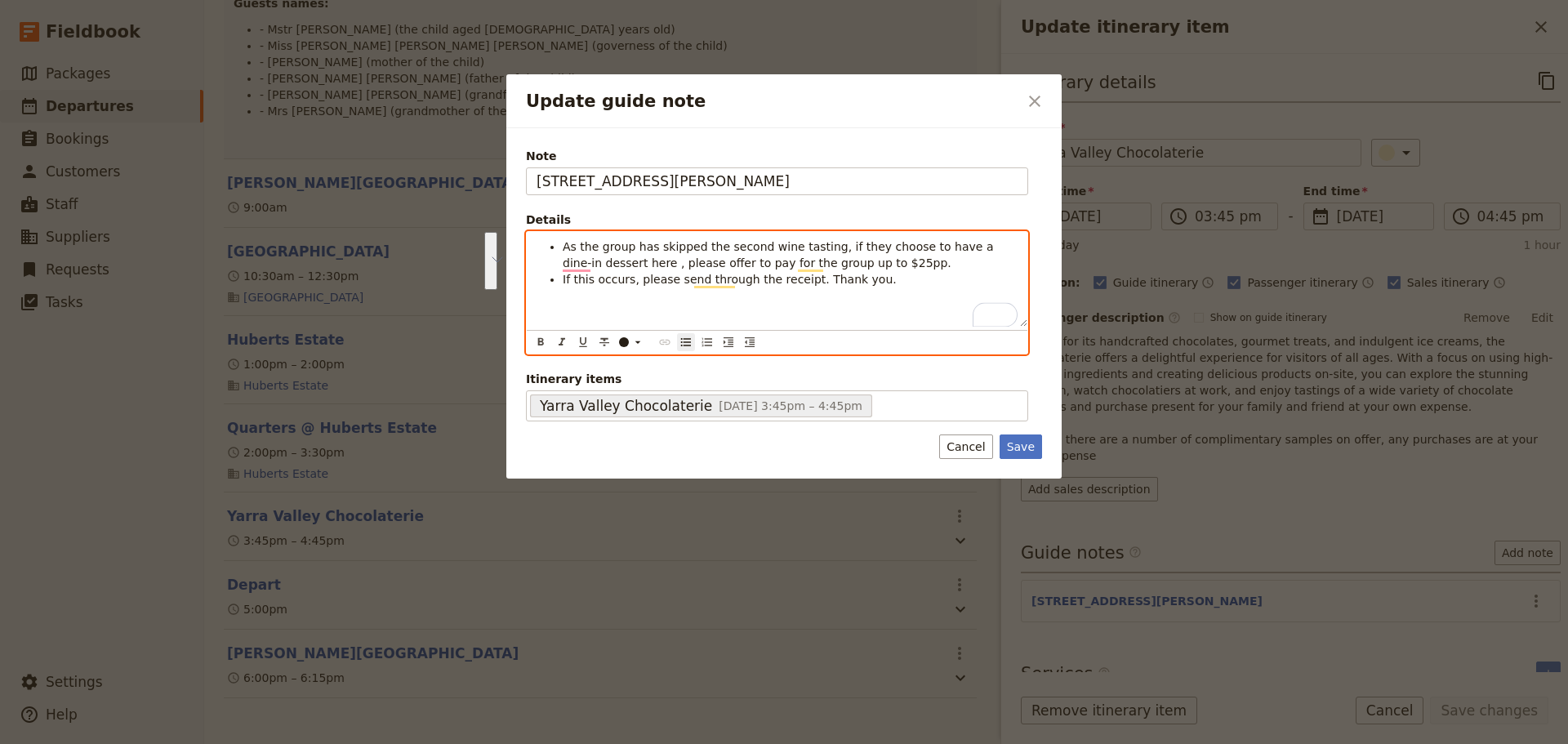
click at [775, 301] on div "As the group has skipped the second wine tasting, if they choose to have a dine…" at bounding box center [777, 279] width 501 height 94
click at [875, 255] on li "As the group has skipped the second wine tasting, if they choose to have a dine…" at bounding box center [789, 255] width 455 height 33
click at [564, 248] on span "As the group has skipped the second wine tasting, if they choose to have a dine…" at bounding box center [779, 254] width 434 height 30
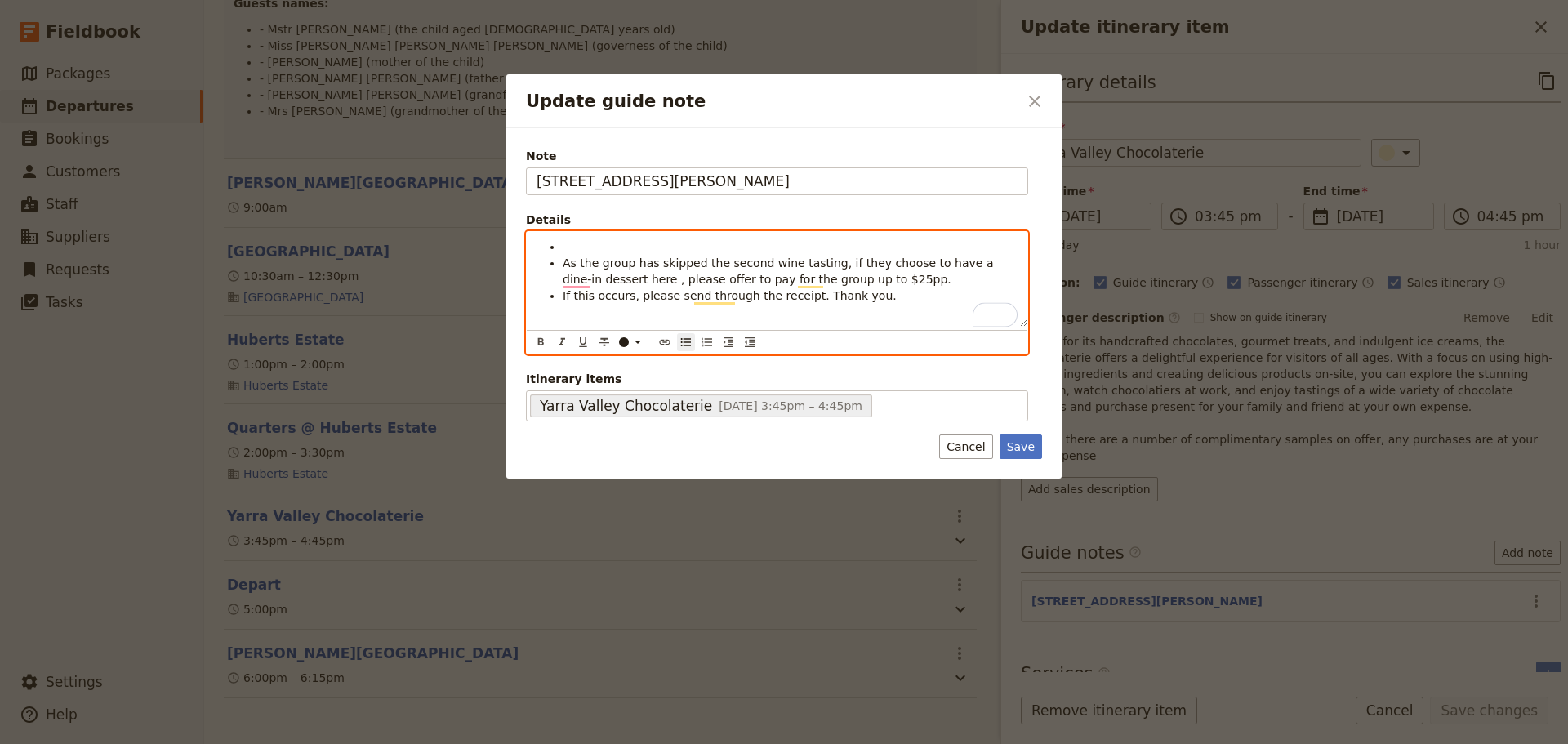
click at [578, 247] on li "To enrich screen reader interactions, please activate Accessibility in Grammarl…" at bounding box center [789, 246] width 455 height 16
click at [587, 283] on span "As the group has skipped the second wine tasting, if they choose to have a dine…" at bounding box center [779, 270] width 434 height 30
click at [665, 296] on span "If this occurs, please send through the receipt. Thank you." at bounding box center [729, 295] width 334 height 13
click at [939, 301] on span "If this occurs, please pay with GPT credit card and send through the receipt. T…" at bounding box center [782, 303] width 439 height 30
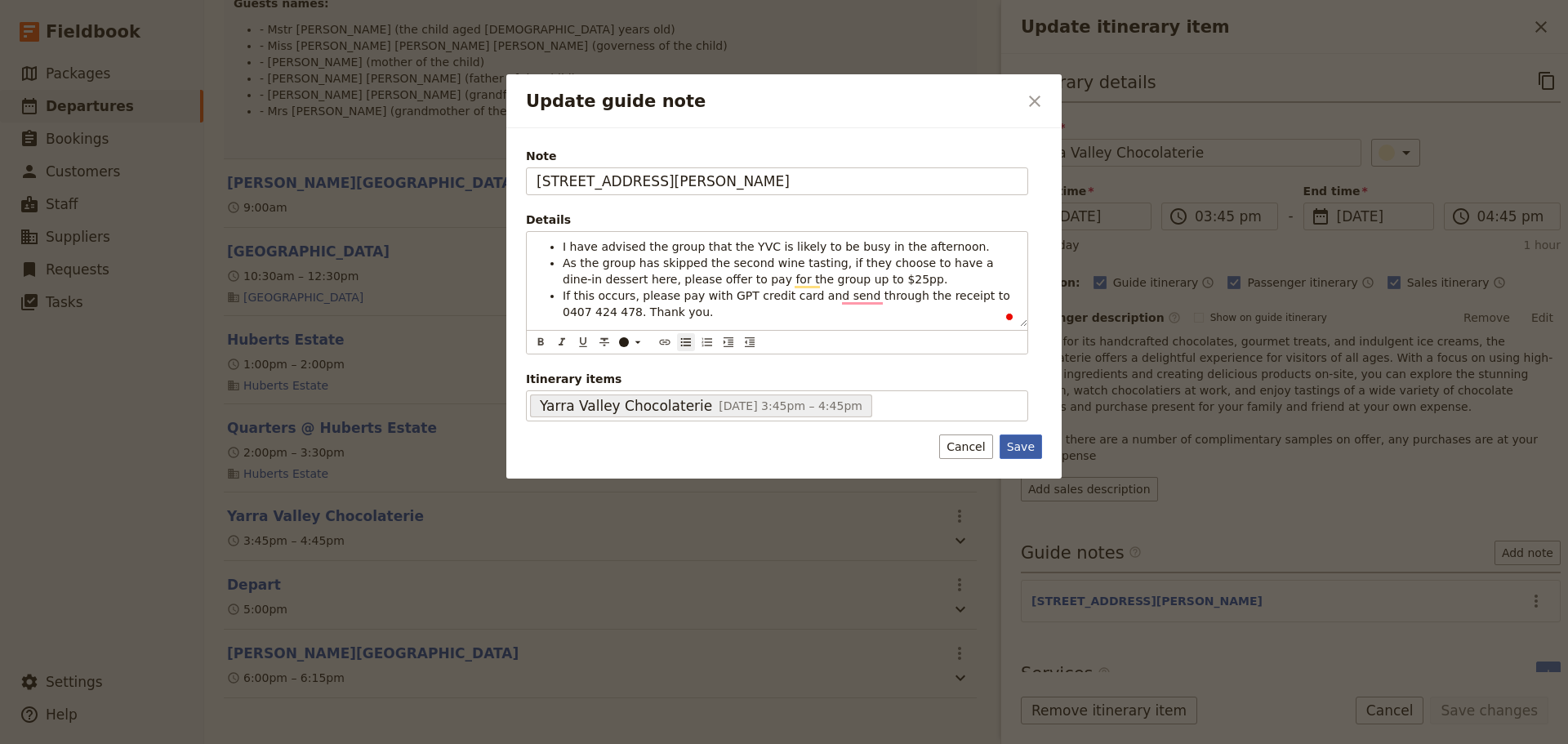
click at [1030, 447] on button "Save" at bounding box center [1020, 446] width 42 height 24
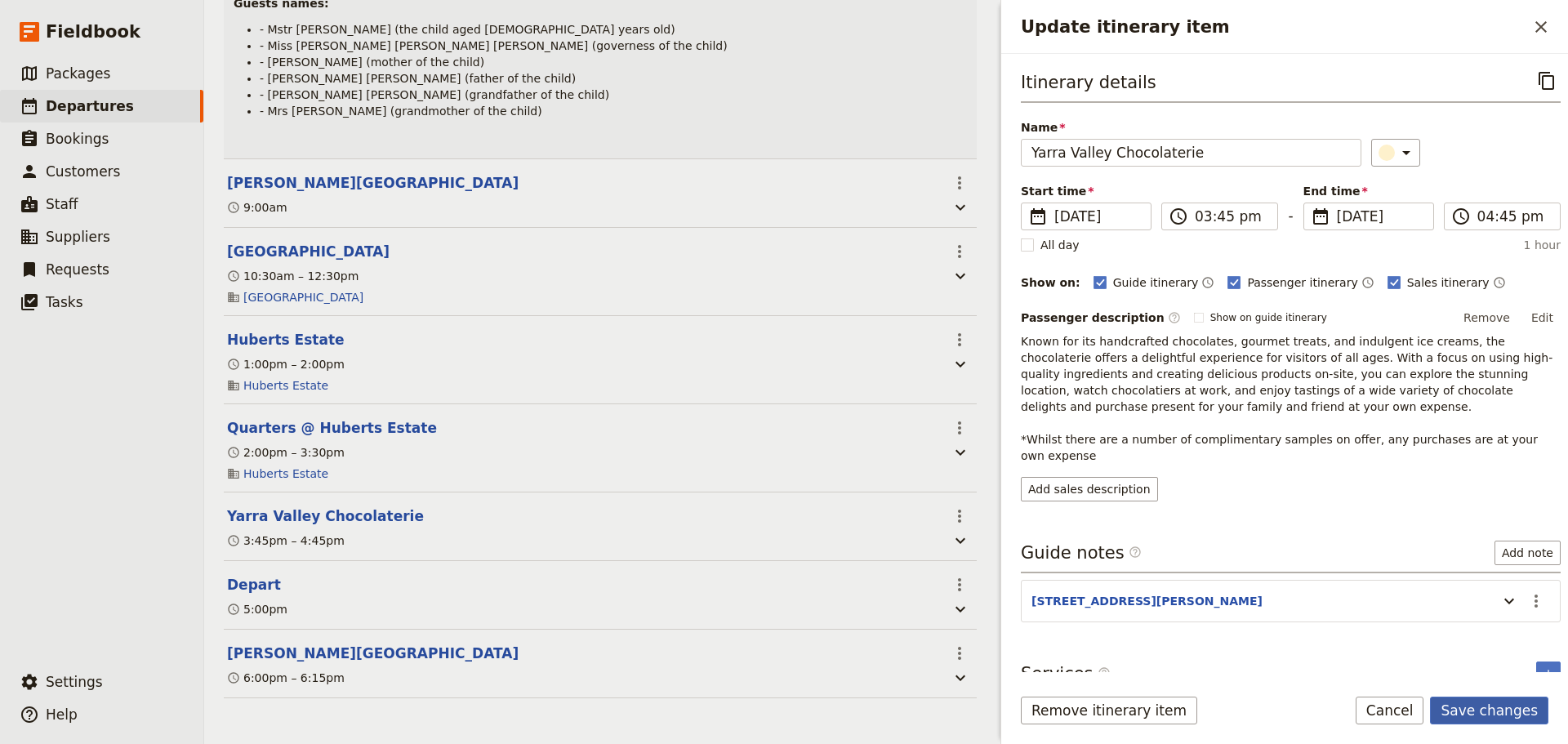
click at [1535, 713] on button "Save changes" at bounding box center [1488, 710] width 118 height 28
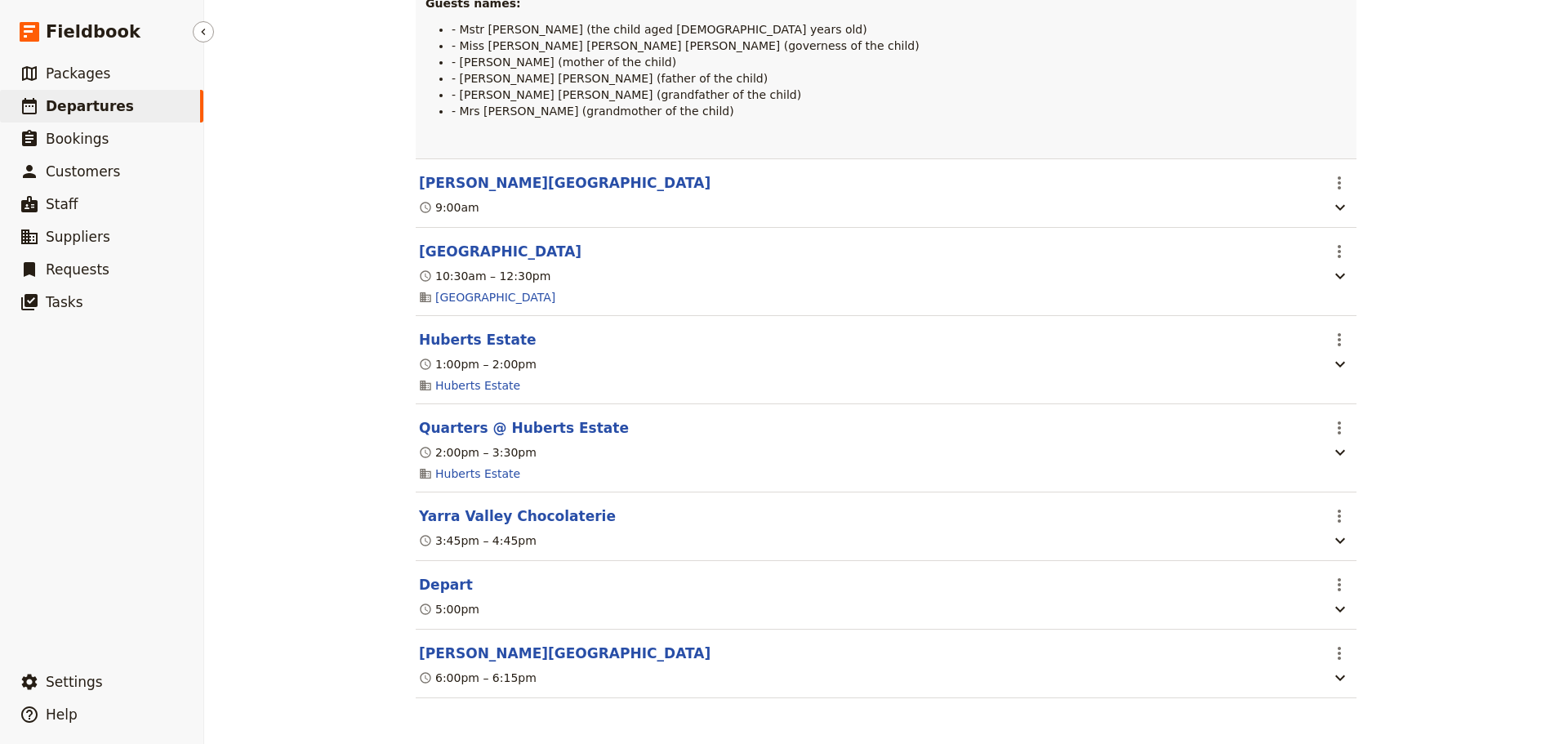
drag, startPoint x: 111, startPoint y: 108, endPoint x: 122, endPoint y: 97, distance: 15.6
click at [111, 108] on span "Departures" at bounding box center [90, 106] width 89 height 16
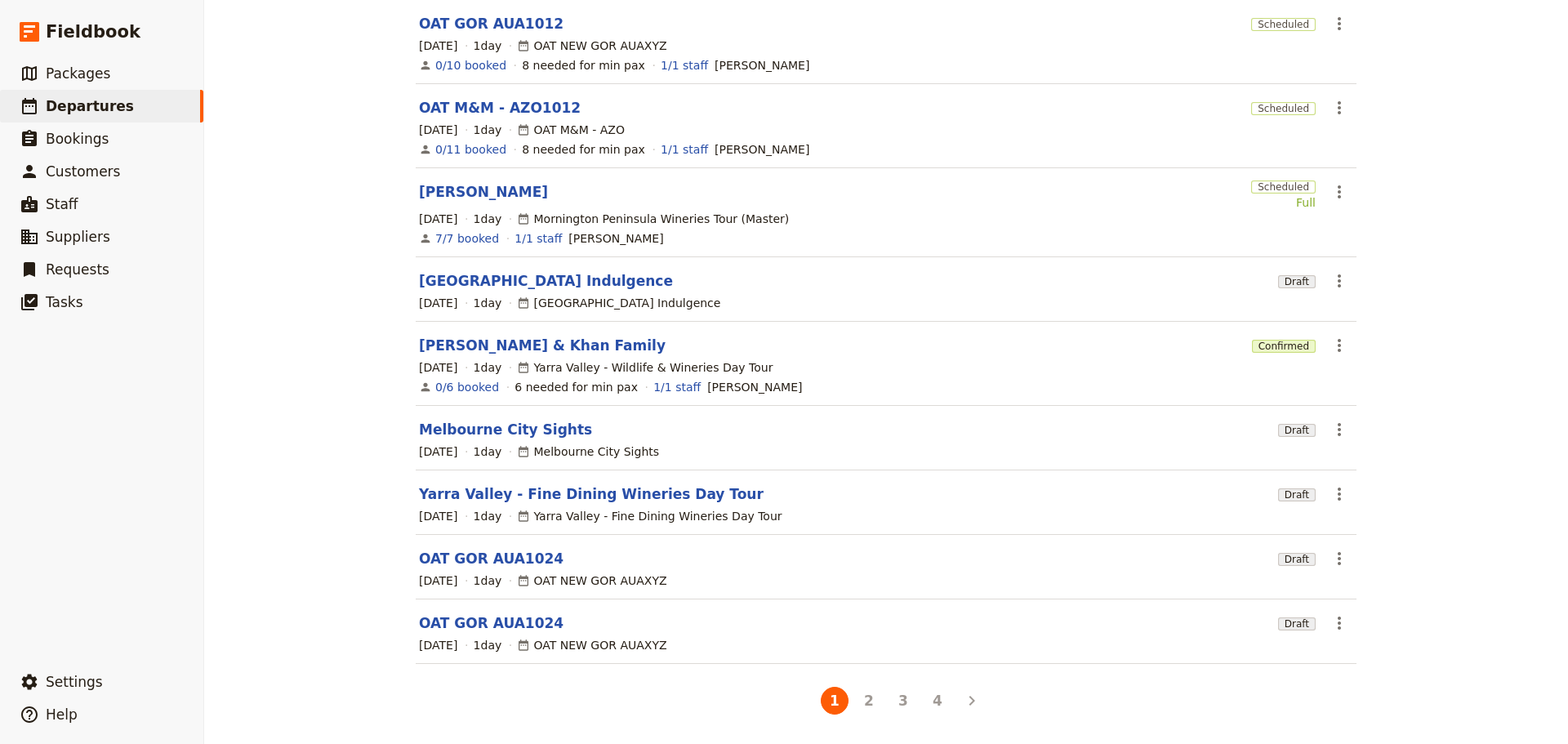
scroll to position [253, 0]
